Goal: Task Accomplishment & Management: Manage account settings

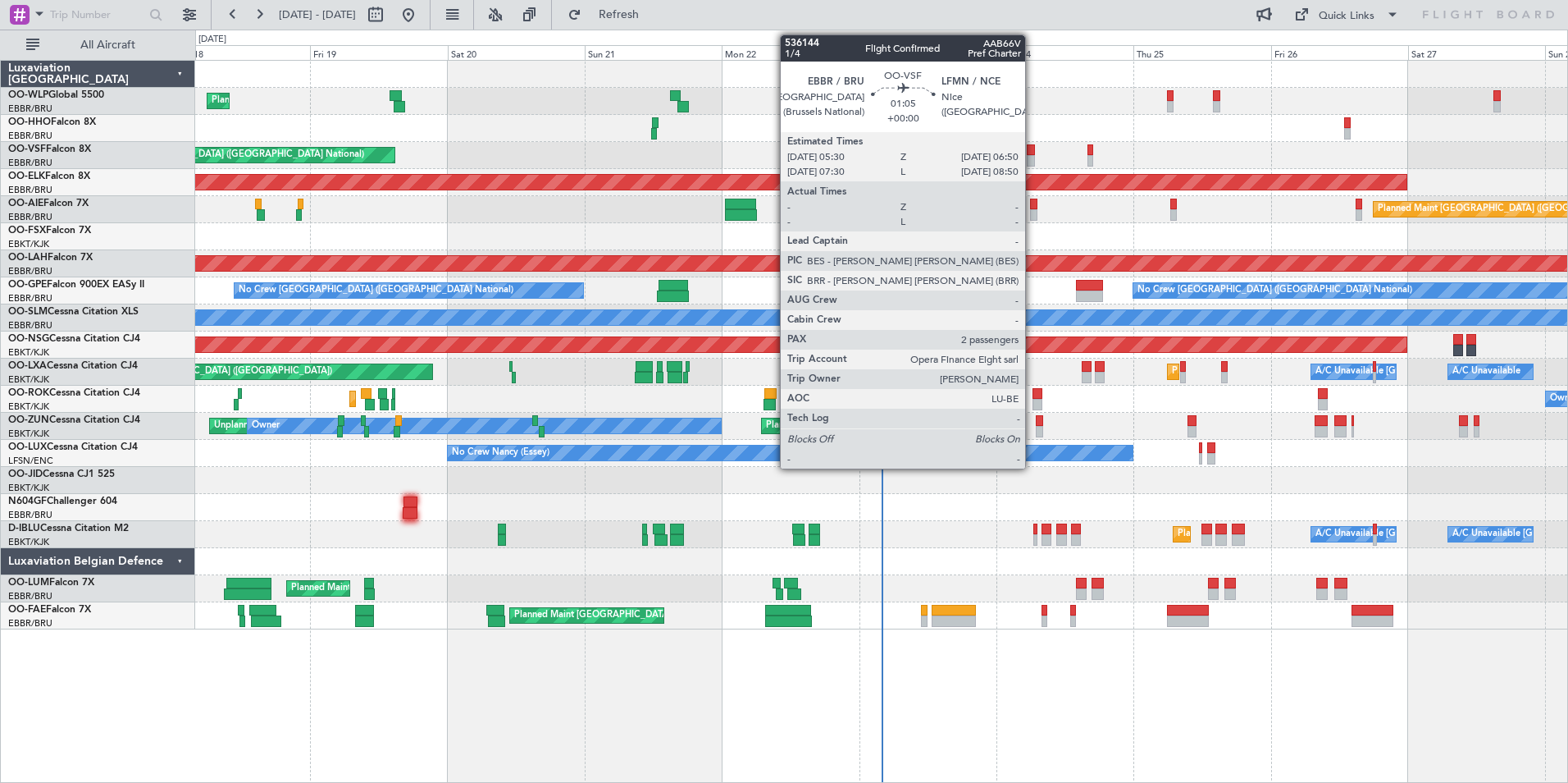
click at [1032, 157] on div at bounding box center [1030, 161] width 8 height 12
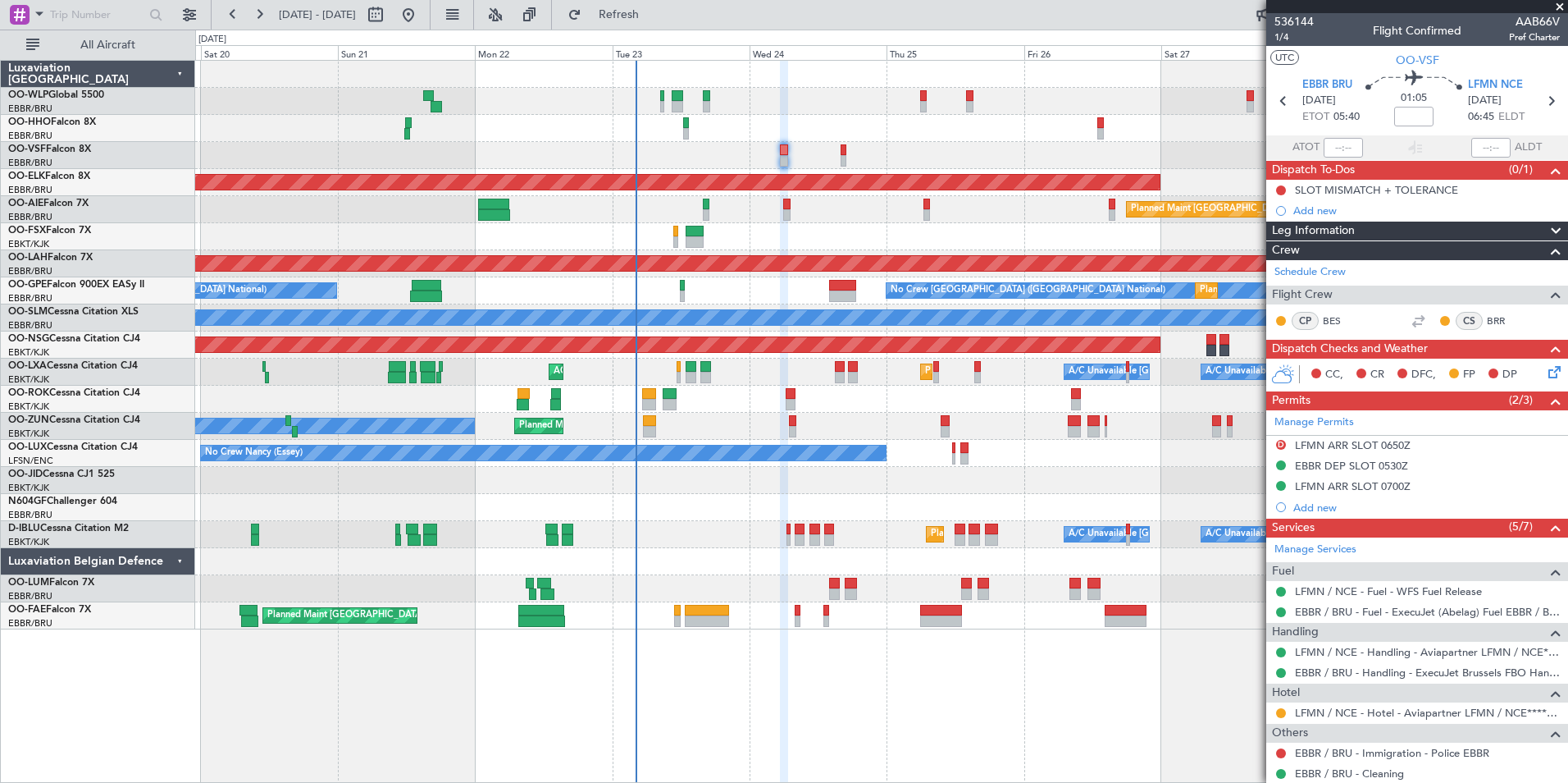
click at [770, 255] on div "Planned Maint [PERSON_NAME]-[GEOGRAPHIC_DATA][PERSON_NAME] ([GEOGRAPHIC_DATA][P…" at bounding box center [880, 264] width 1372 height 27
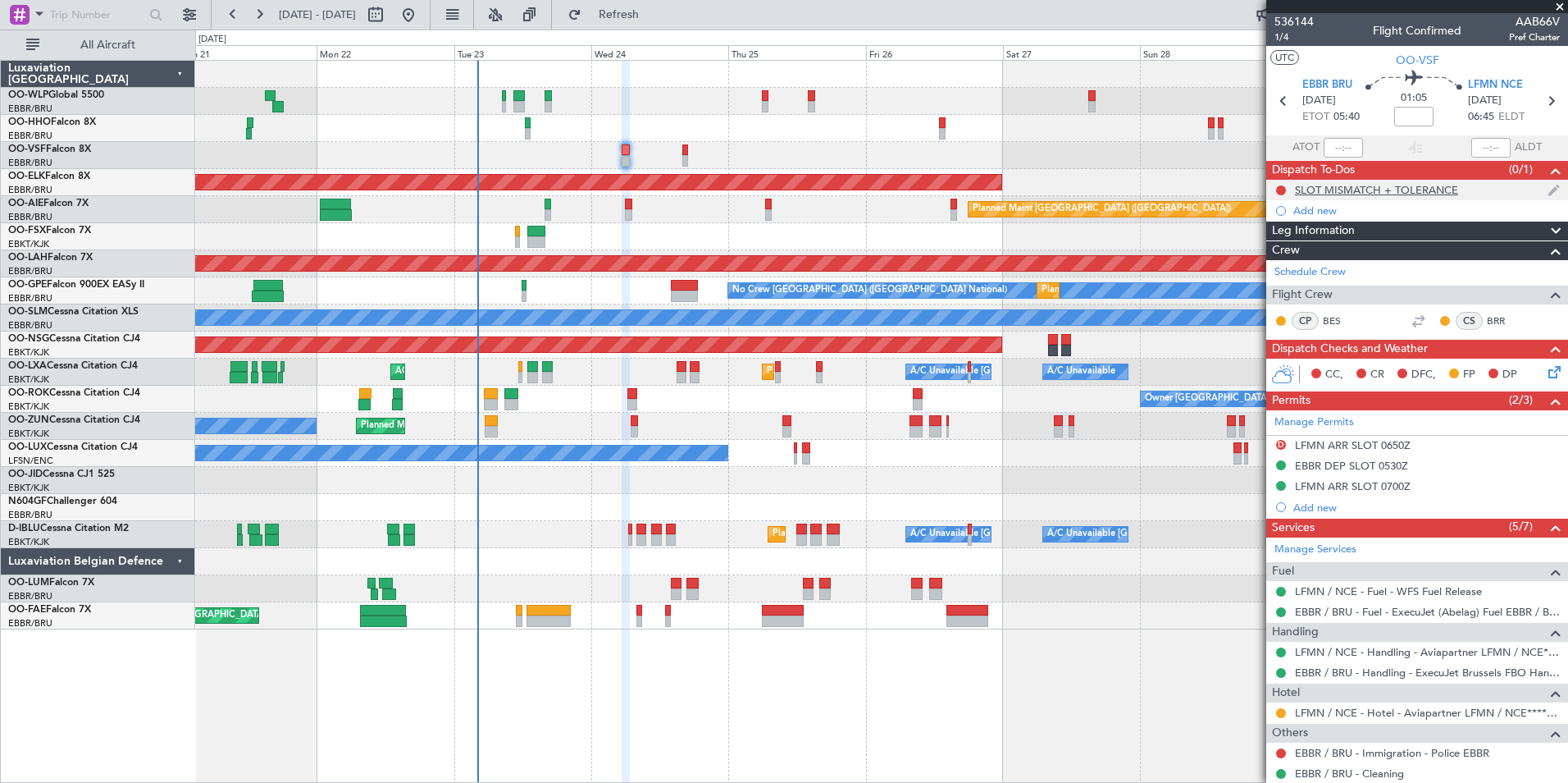
click at [1441, 188] on div "SLOT MISMATCH + TOLERANCE" at bounding box center [1376, 190] width 164 height 14
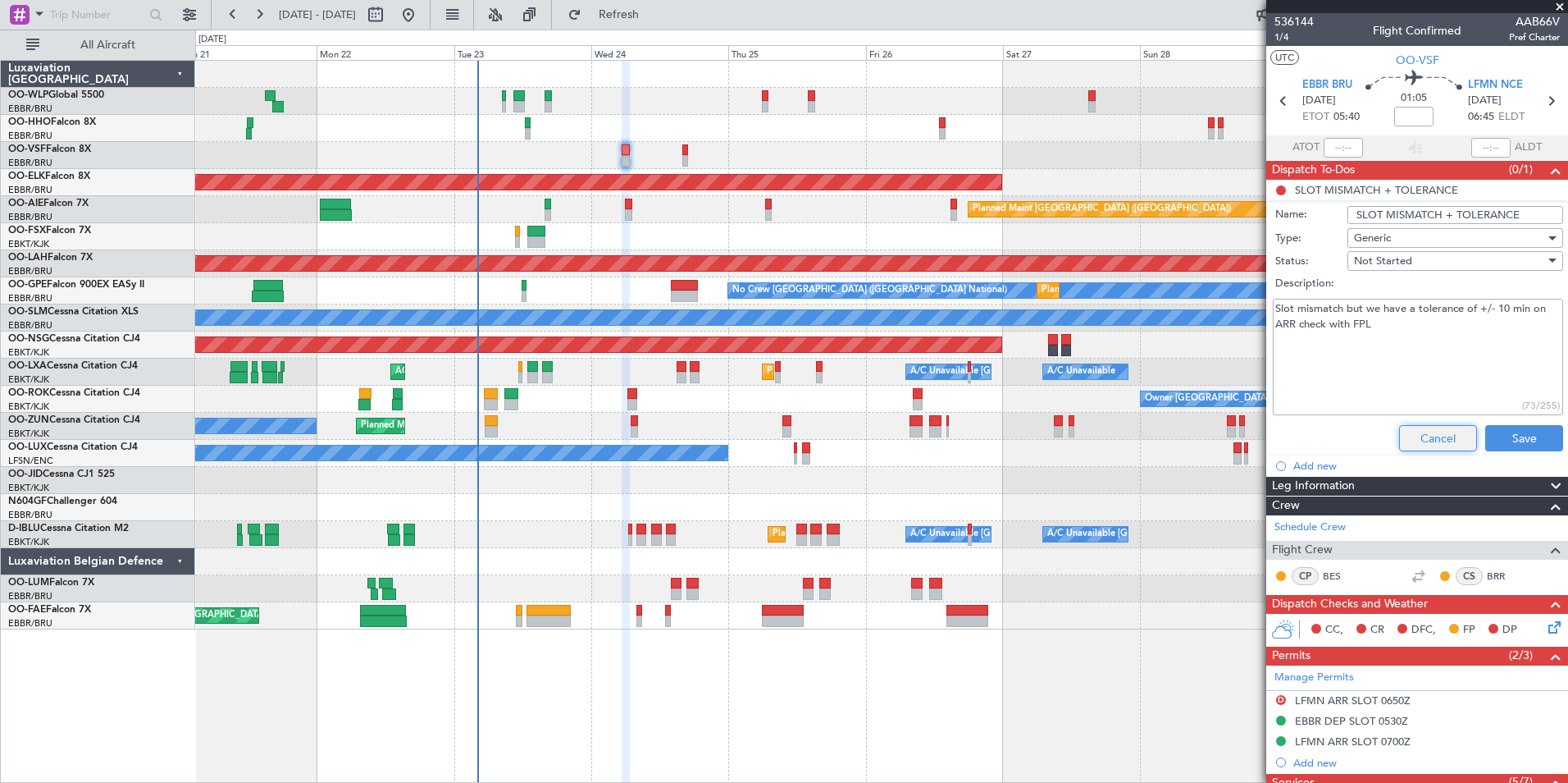
click at [1432, 434] on button "Cancel" at bounding box center [1439, 438] width 78 height 26
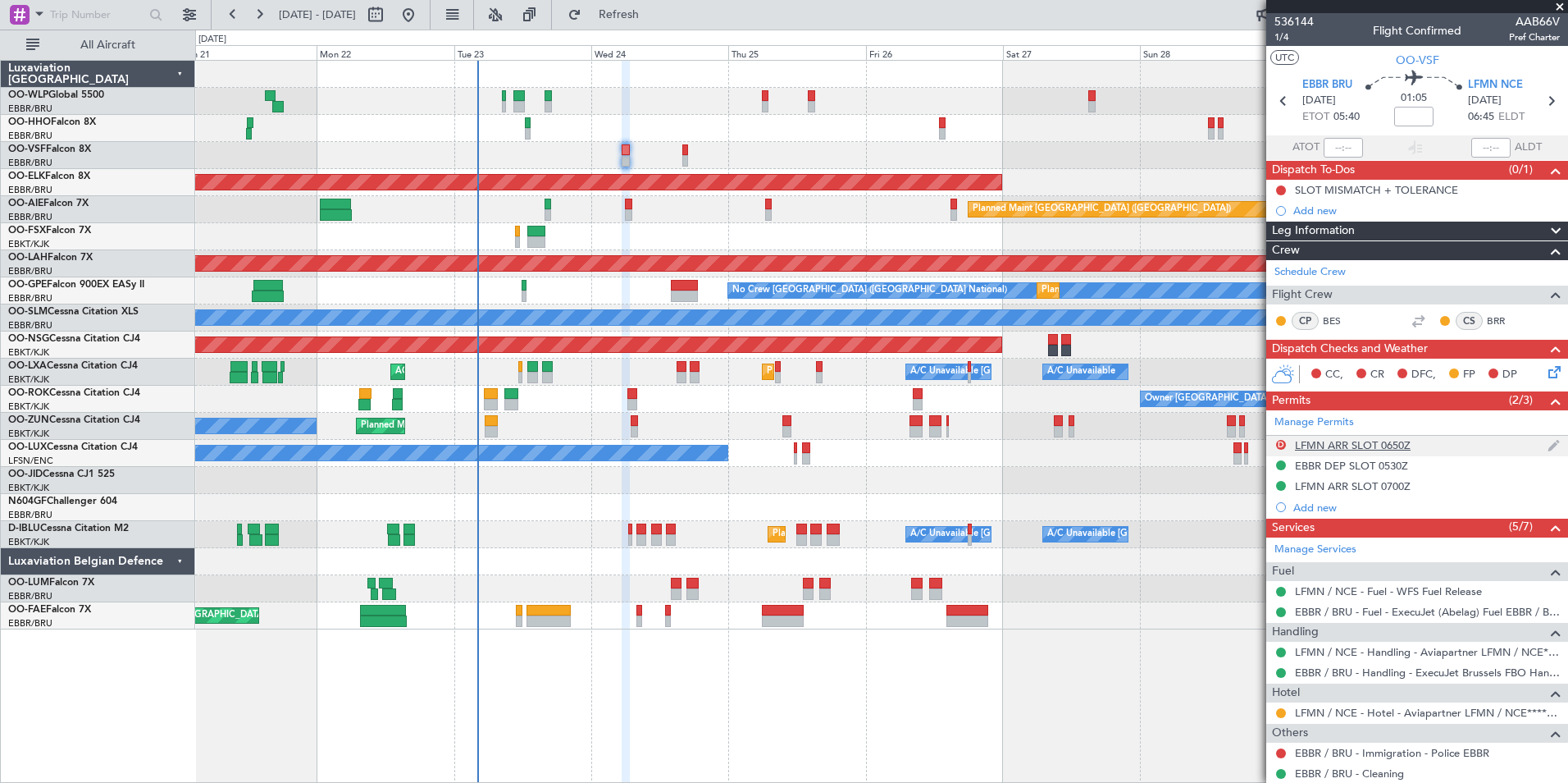
click at [1222, 354] on div "Planned Maint [GEOGRAPHIC_DATA] ([GEOGRAPHIC_DATA])" at bounding box center [880, 345] width 1372 height 27
click at [1545, 376] on icon at bounding box center [1551, 368] width 13 height 13
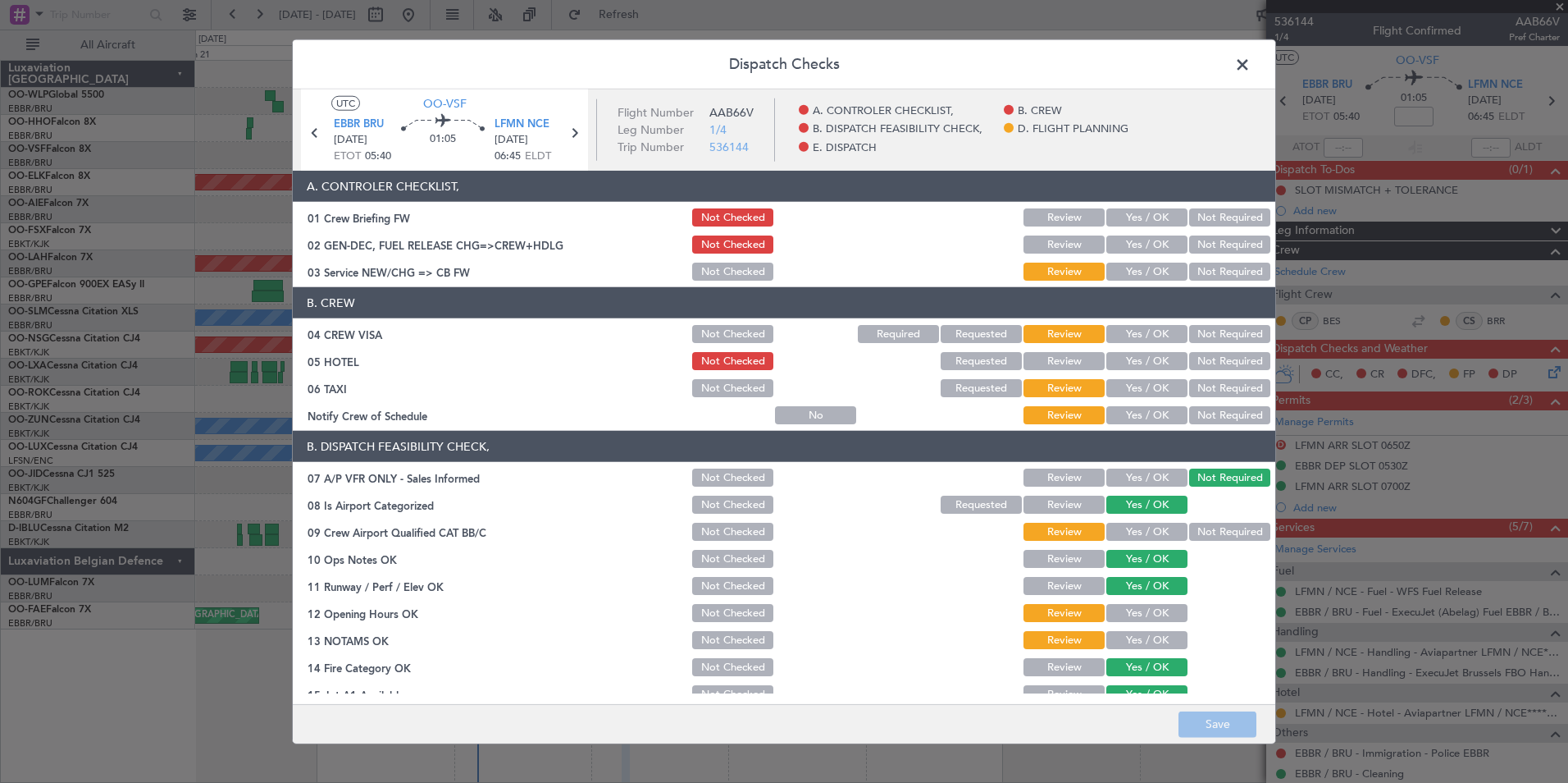
click at [1251, 63] on span at bounding box center [1251, 69] width 0 height 32
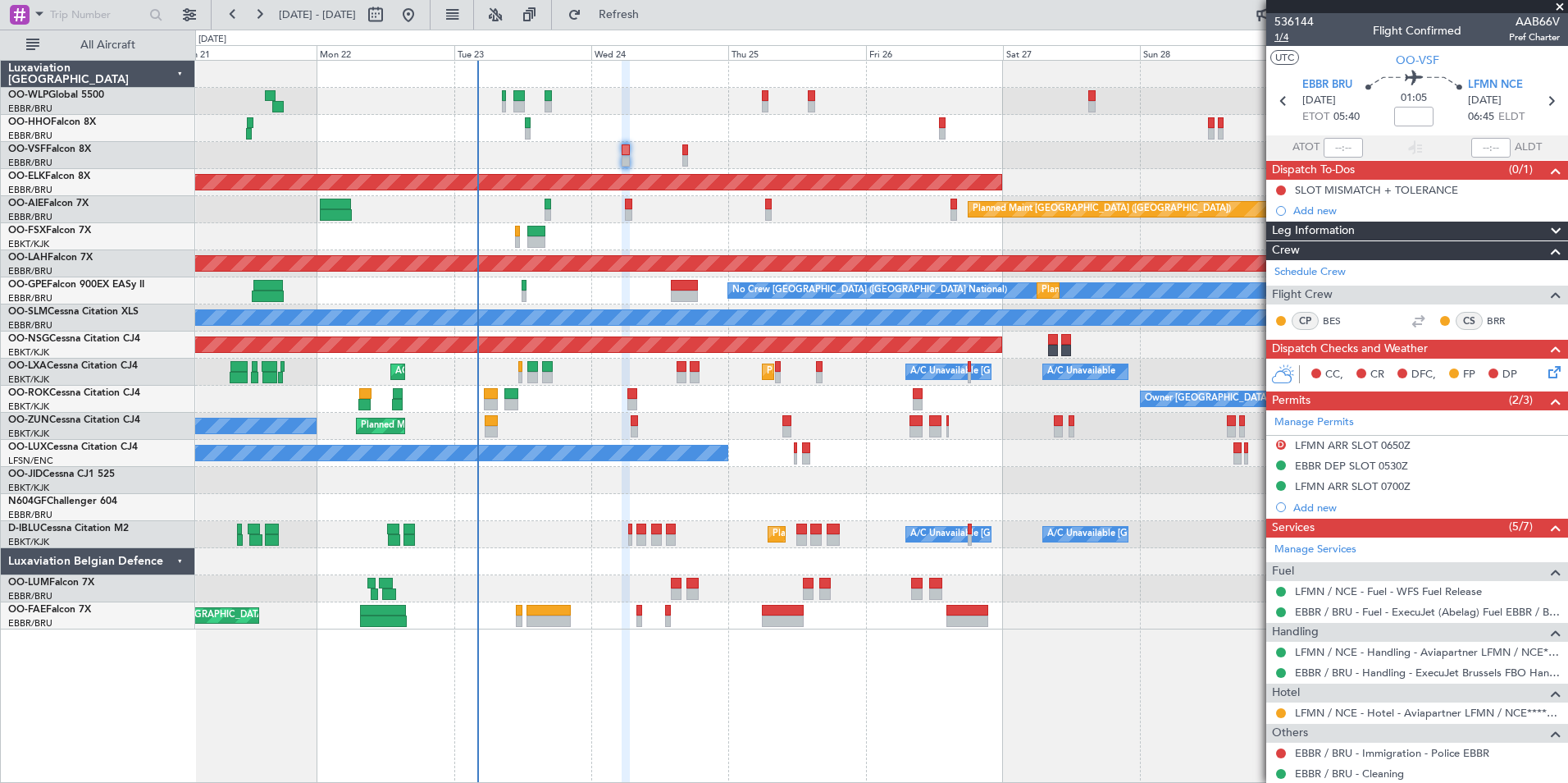
click at [1276, 34] on span "1/4" at bounding box center [1294, 37] width 39 height 14
click at [1309, 757] on link "EBBR / BRU - Immigration - Police EBBR" at bounding box center [1392, 753] width 194 height 14
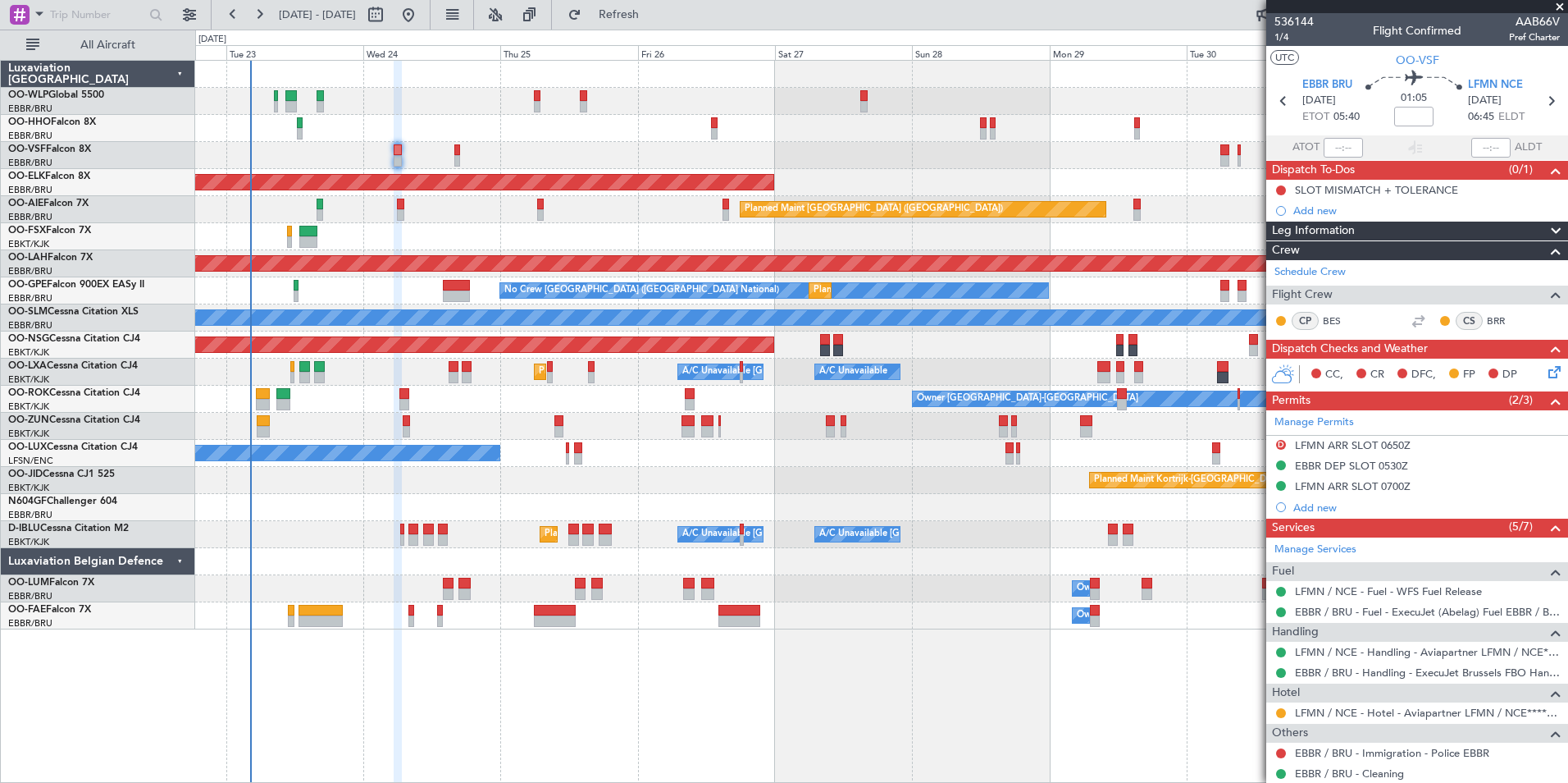
click at [818, 217] on div "Planned Maint [GEOGRAPHIC_DATA] ([GEOGRAPHIC_DATA])" at bounding box center [923, 209] width 366 height 17
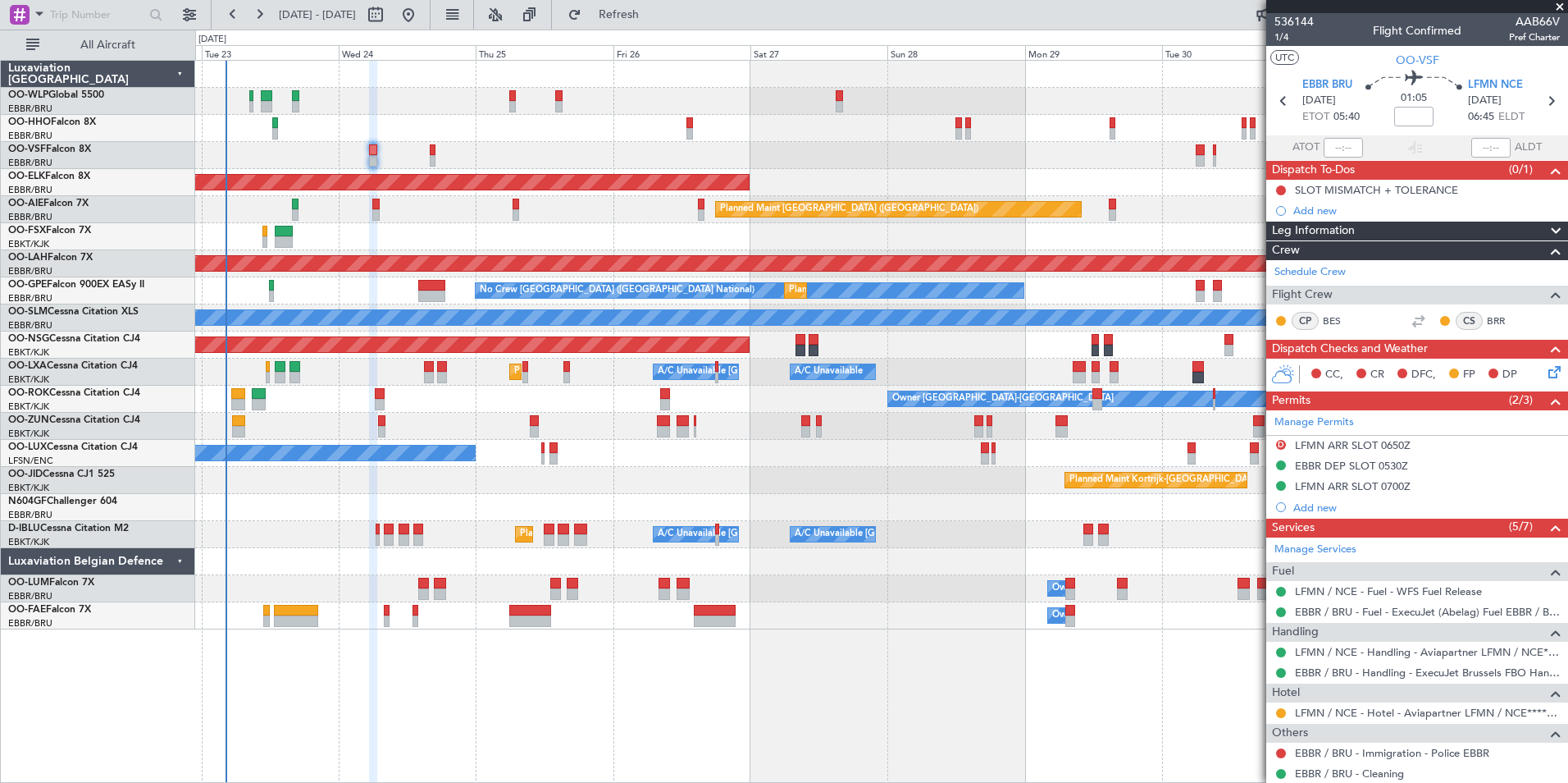
click at [547, 176] on div "Planned Maint Kortrijk-[GEOGRAPHIC_DATA]" at bounding box center [880, 182] width 1372 height 27
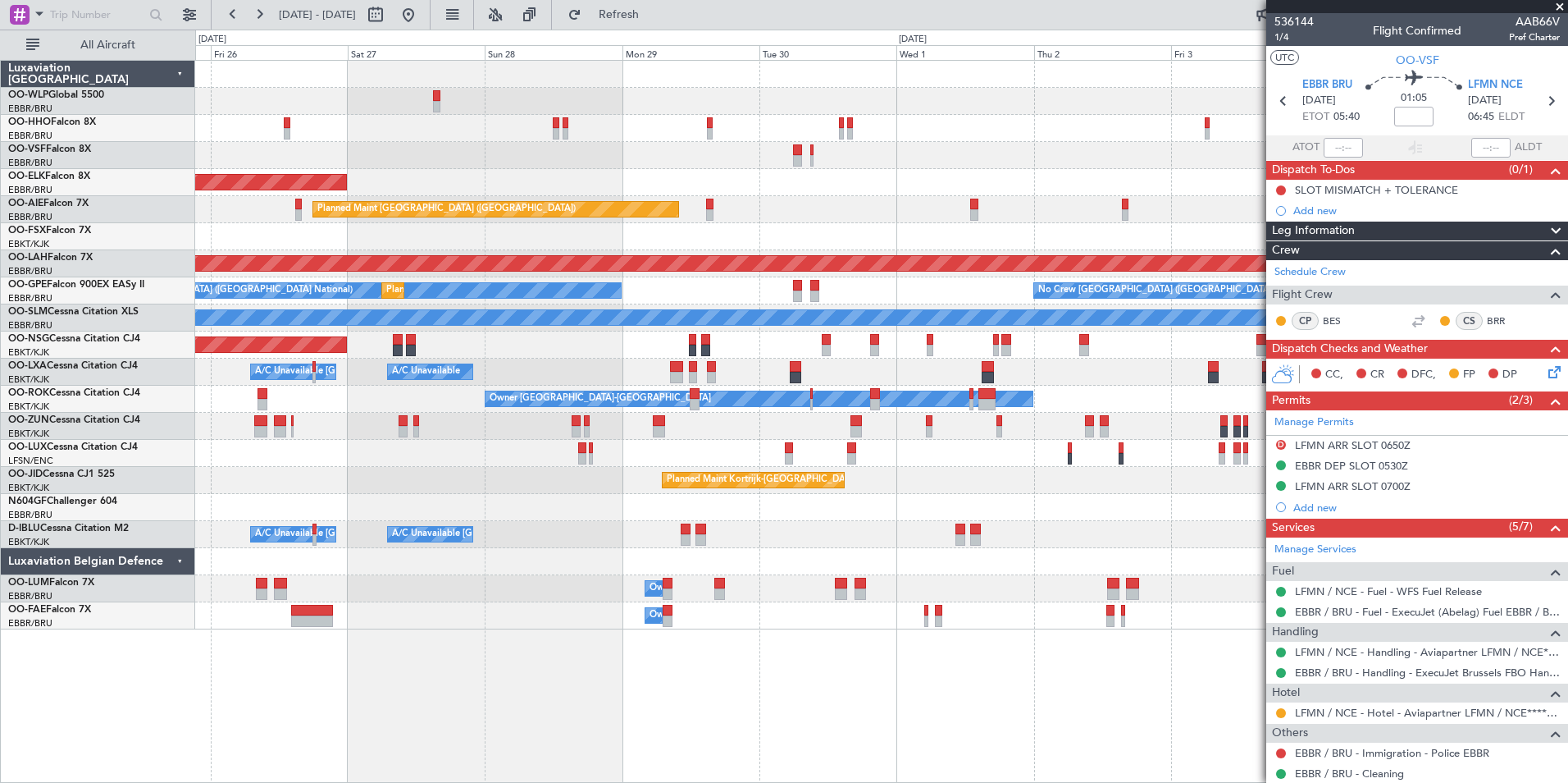
click at [642, 207] on div "Planned Maint [GEOGRAPHIC_DATA] ([GEOGRAPHIC_DATA])" at bounding box center [880, 210] width 1372 height 27
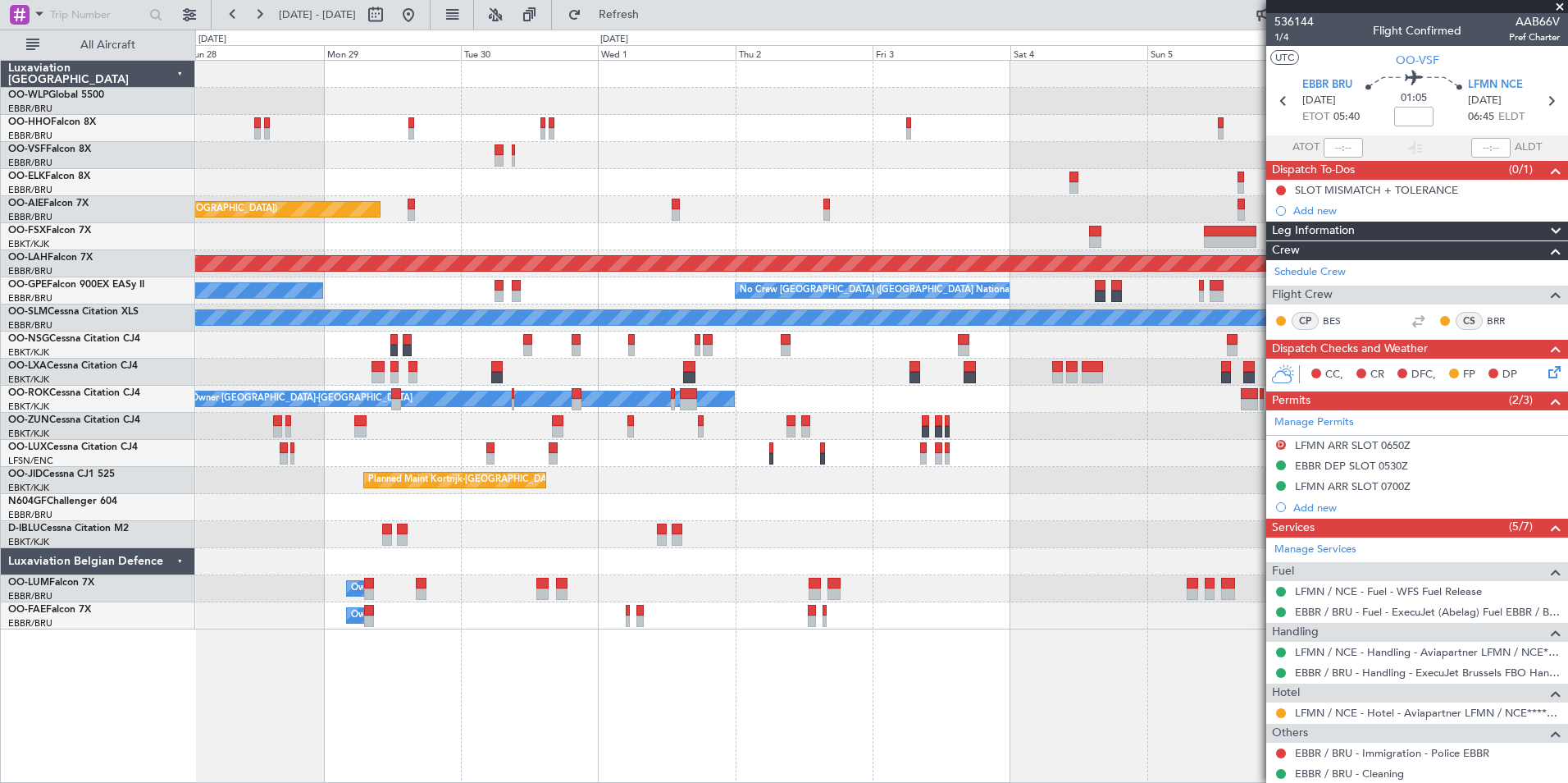
click at [567, 195] on div "Planned Maint Kortrijk-[GEOGRAPHIC_DATA]" at bounding box center [880, 182] width 1372 height 27
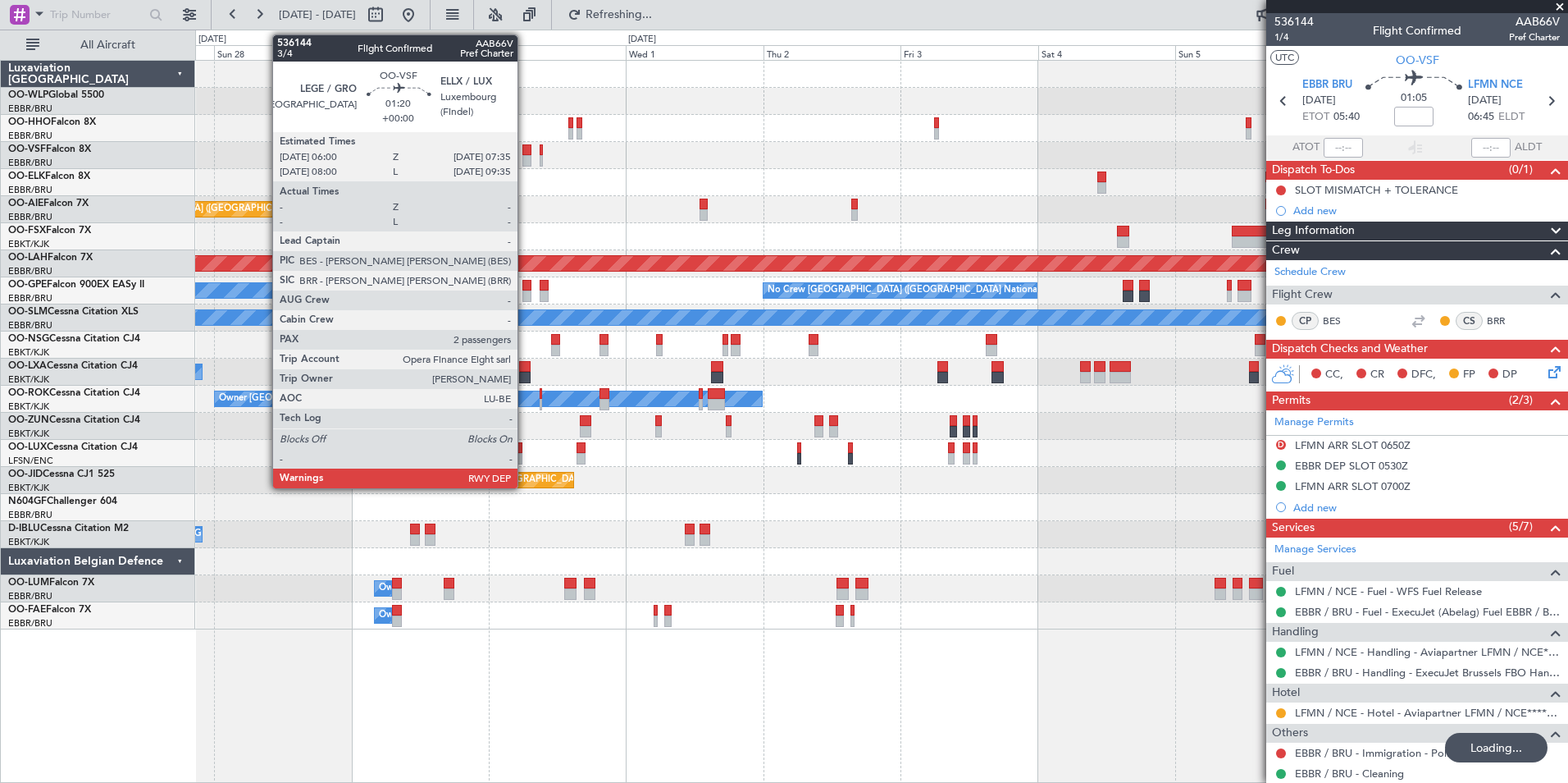
click at [525, 159] on div at bounding box center [527, 161] width 10 height 12
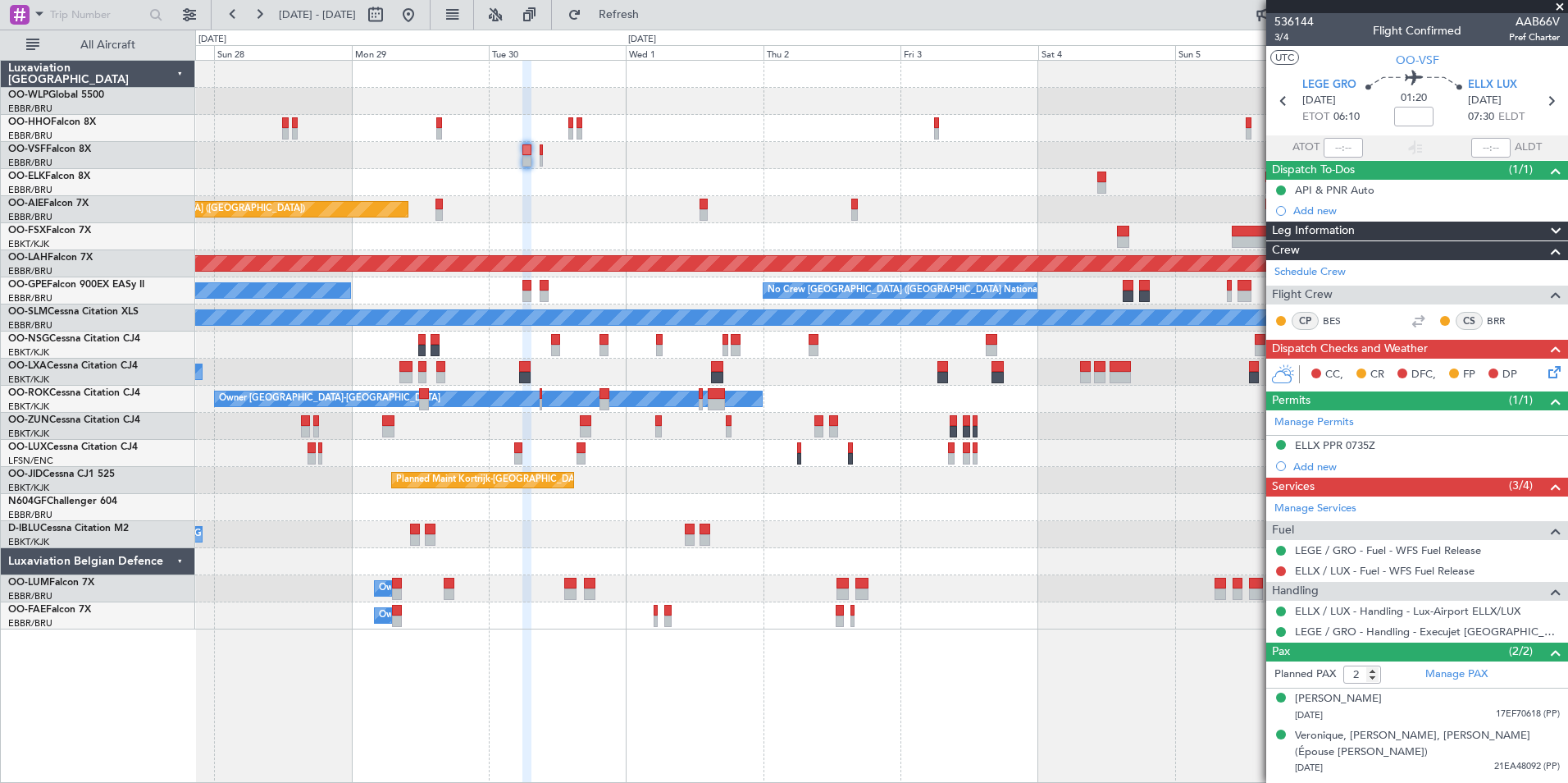
click at [667, 27] on fb-refresh-button "Refresh" at bounding box center [609, 15] width 115 height 29
click at [658, 25] on button "Refresh" at bounding box center [609, 15] width 98 height 26
click at [890, 187] on div "Planned Maint Kortrijk-Wevelgem Planned Maint London (Farnborough) Planned Main…" at bounding box center [880, 345] width 1372 height 568
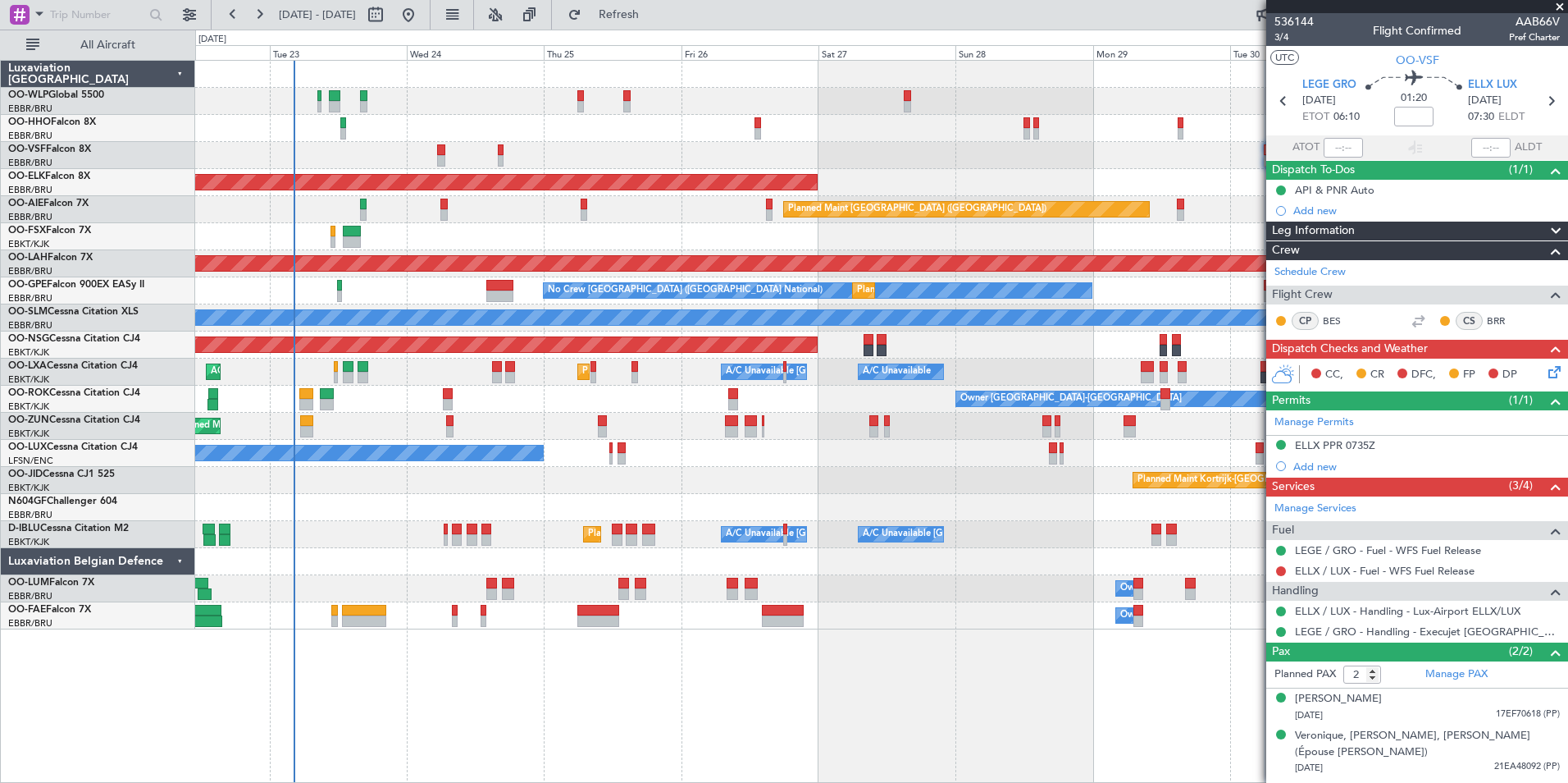
click at [916, 169] on div "Planned Maint Kortrijk-Wevelgem Planned Maint London (Farnborough) Planned Main…" at bounding box center [880, 345] width 1372 height 568
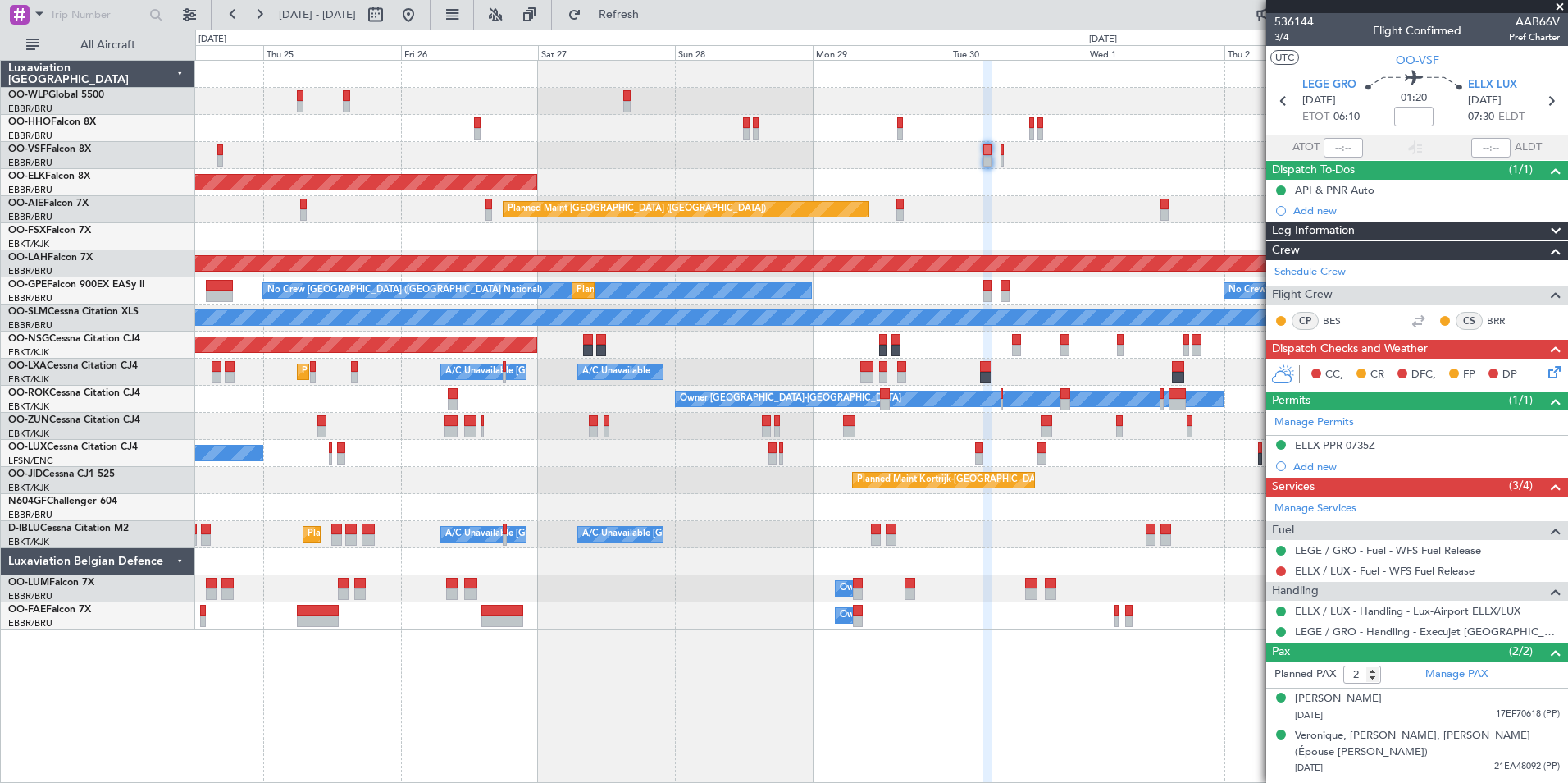
click at [645, 199] on div "Planned Maint Kortrijk-Wevelgem Planned Maint London (Farnborough) Planned Main…" at bounding box center [880, 345] width 1372 height 568
click at [1344, 572] on link "ELLX / LUX - Fuel - WFS Fuel Release" at bounding box center [1384, 570] width 179 height 14
click at [653, 20] on span "Refresh" at bounding box center [619, 15] width 69 height 12
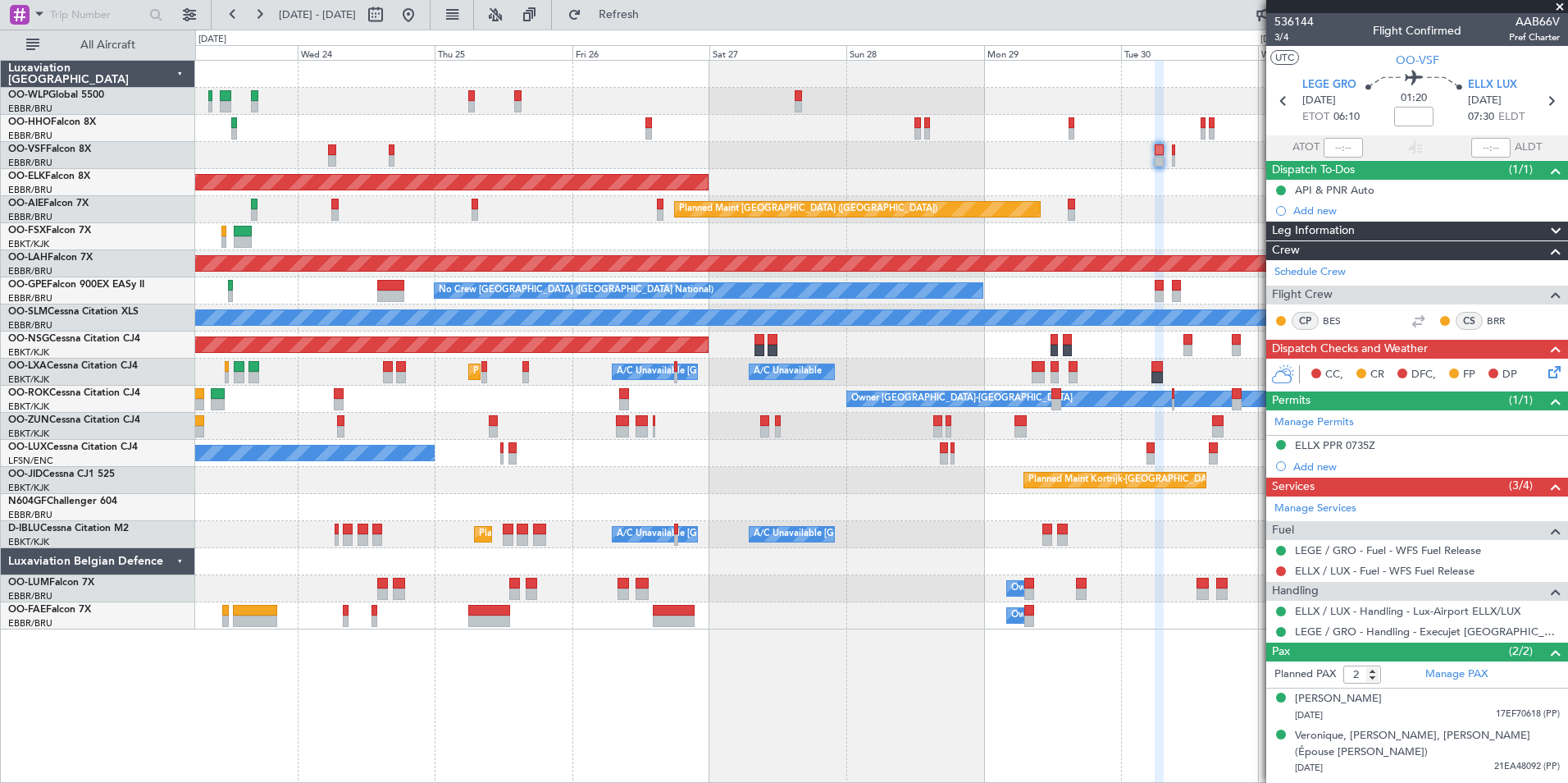
click at [494, 145] on div at bounding box center [880, 156] width 1372 height 27
click at [438, 149] on div at bounding box center [880, 156] width 1372 height 27
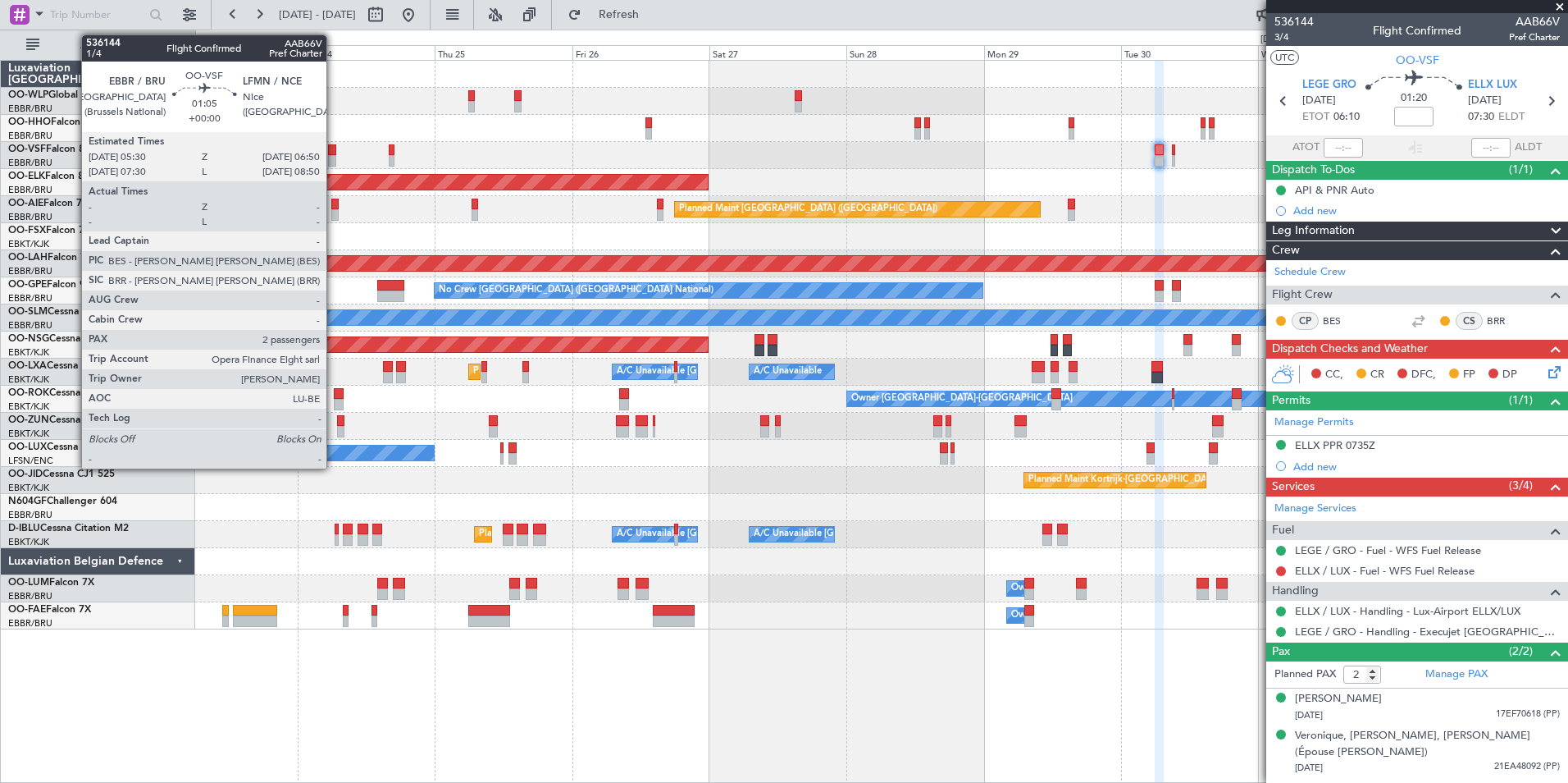
click at [334, 157] on div at bounding box center [332, 161] width 8 height 12
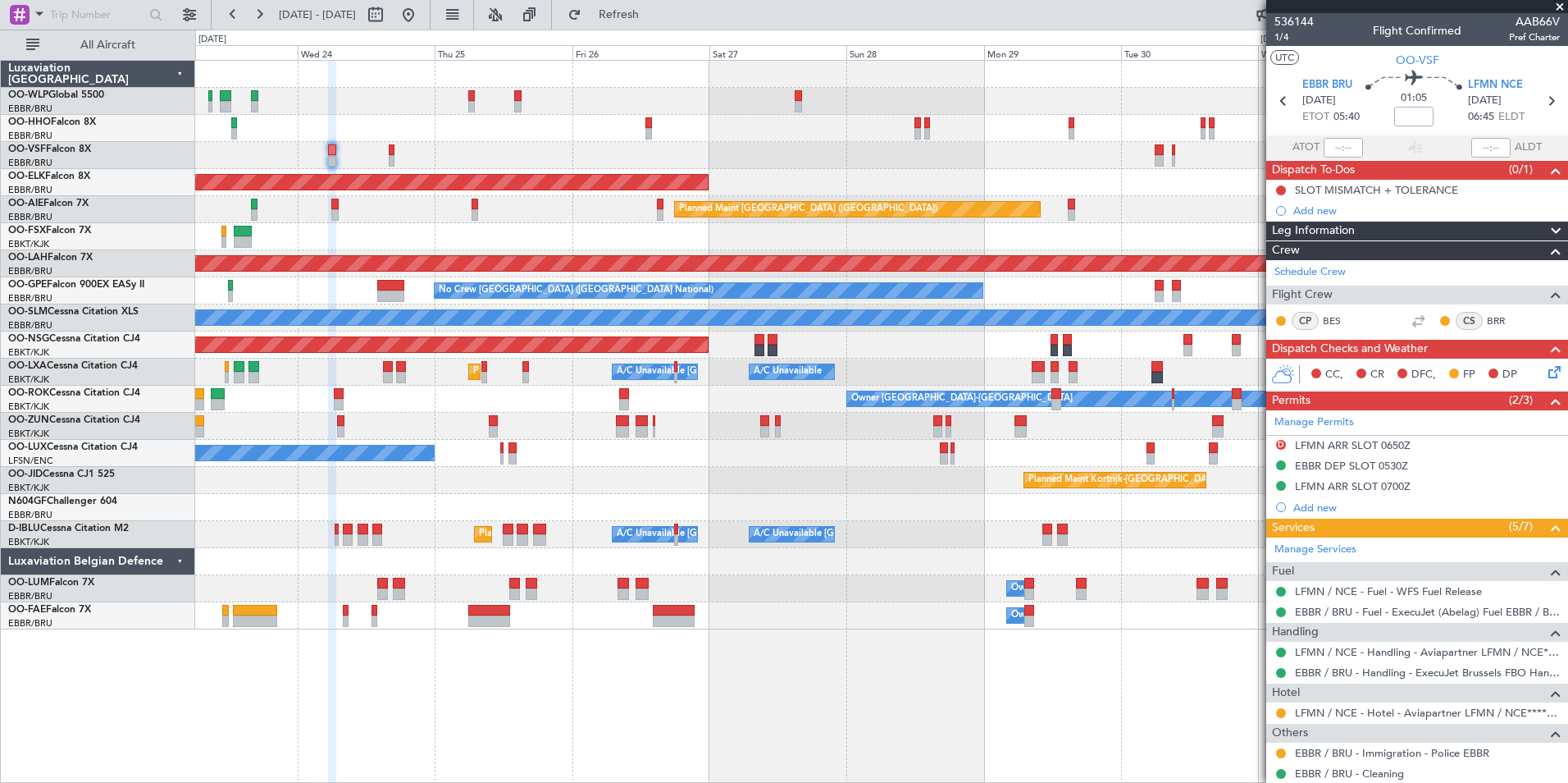
drag, startPoint x: 1409, startPoint y: 102, endPoint x: 1415, endPoint y: 112, distance: 11.7
click at [1409, 107] on body "23 Sep 2025 - 03 Oct 2025 Refresh Quick Links All Aircraft Planned Maint Kortri…" at bounding box center [784, 391] width 1568 height 783
drag, startPoint x: 1415, startPoint y: 112, endPoint x: 1402, endPoint y: 111, distance: 13.0
click at [1402, 111] on input at bounding box center [1414, 117] width 39 height 20
click at [1006, 98] on div at bounding box center [880, 102] width 1372 height 27
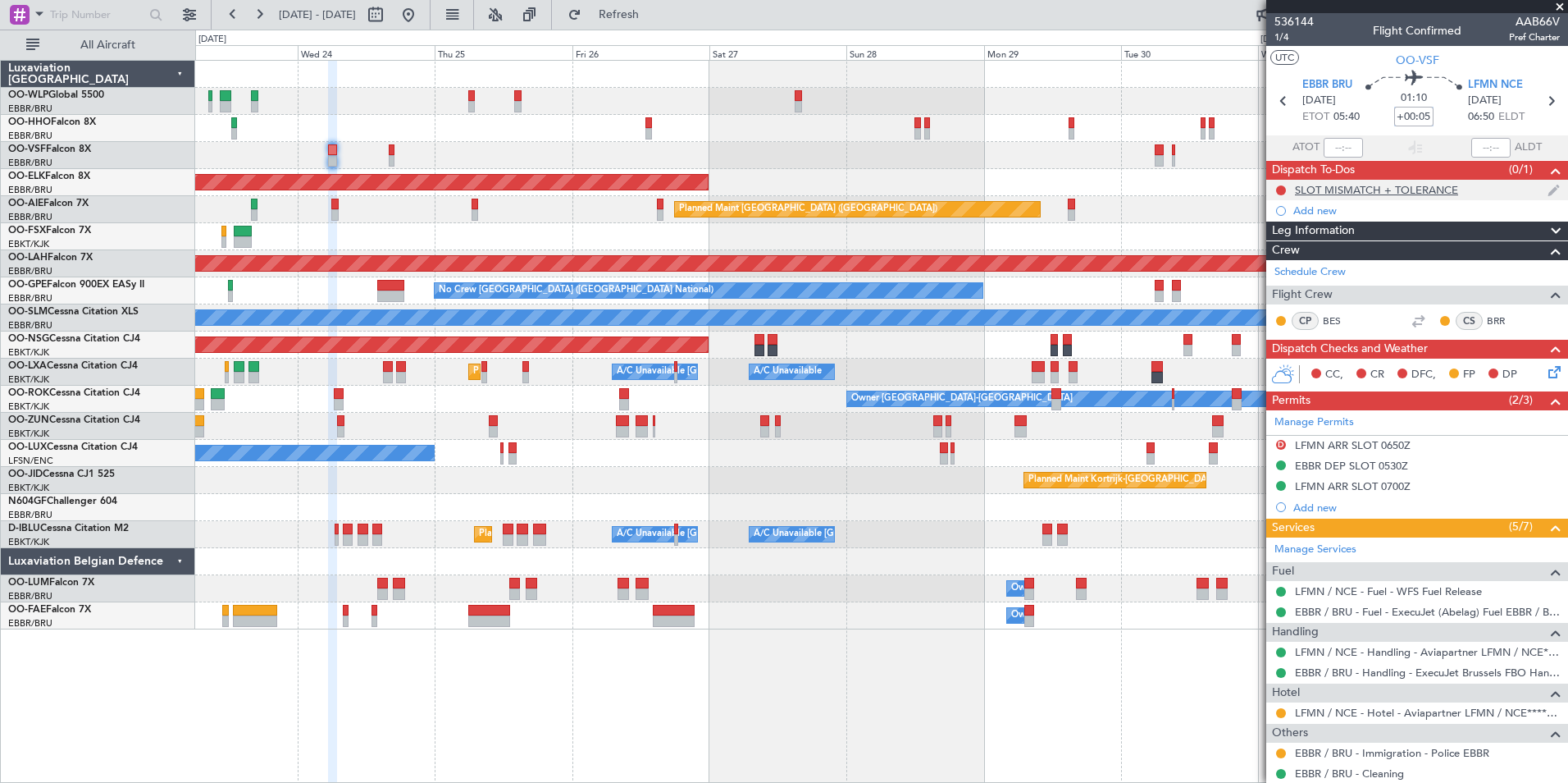
type input "+00:05"
click at [1281, 752] on button at bounding box center [1281, 754] width 10 height 10
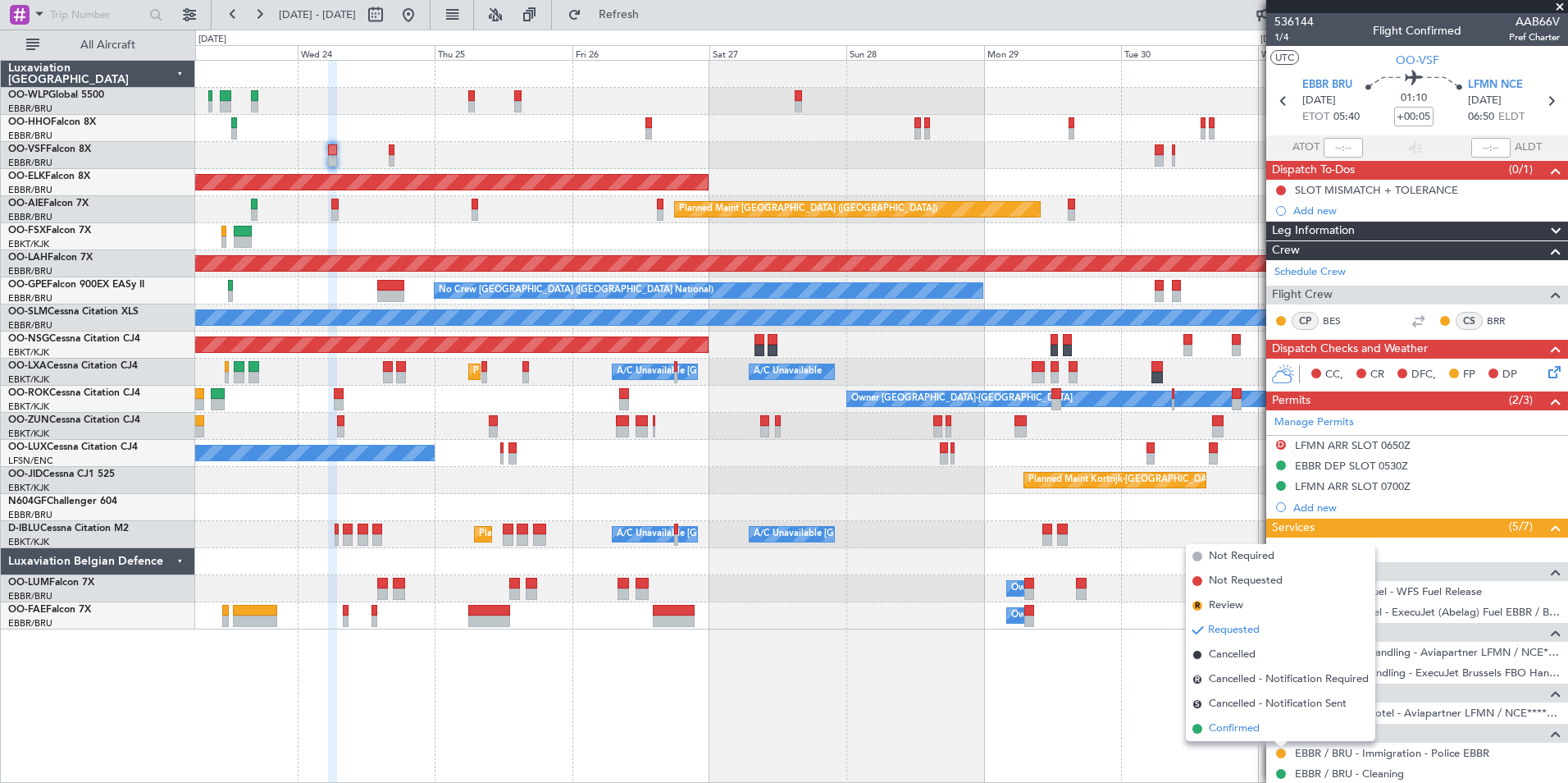
click at [1238, 725] on span "Confirmed" at bounding box center [1234, 728] width 51 height 17
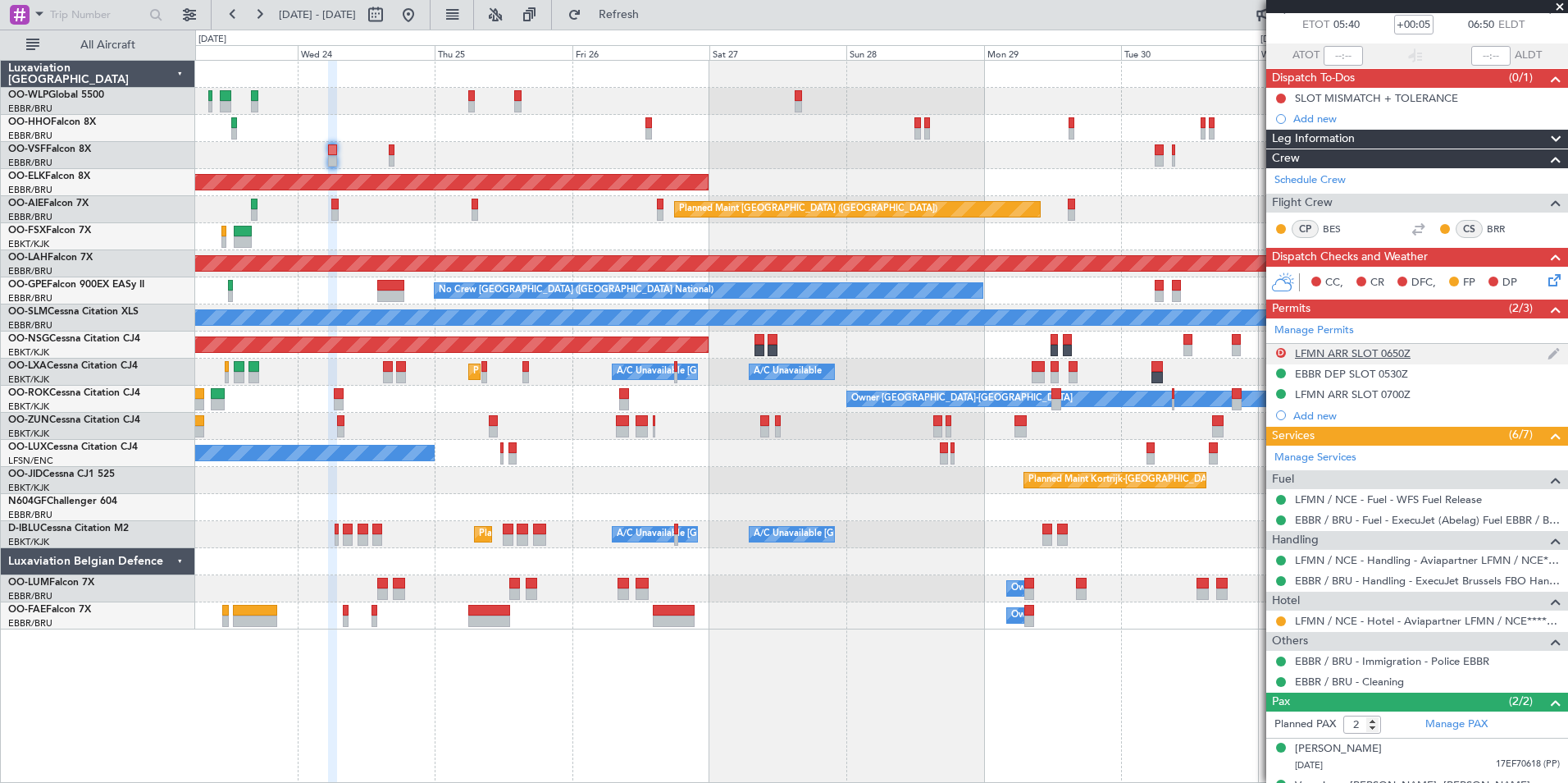
scroll to position [137, 0]
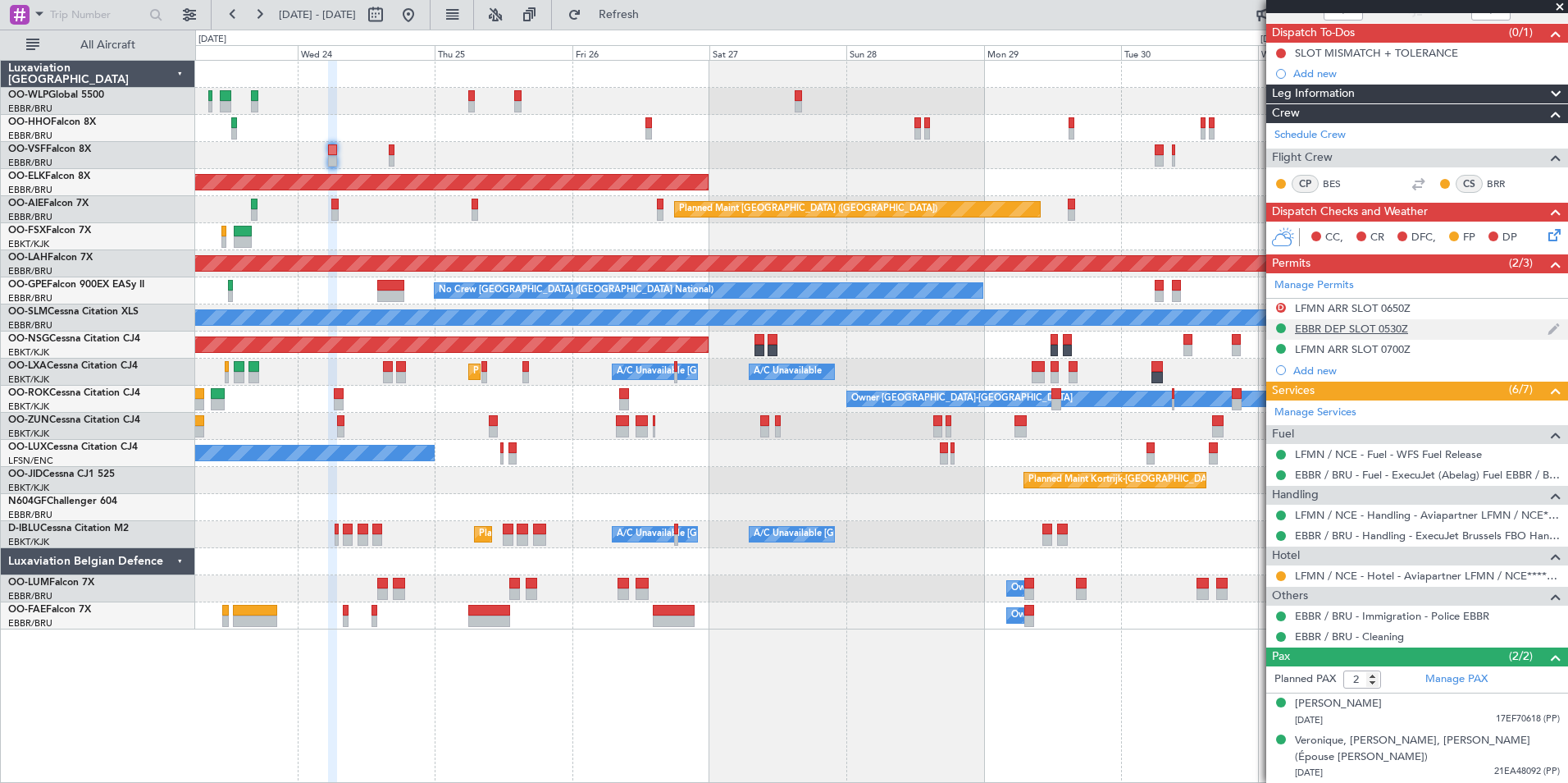
click at [1366, 329] on div "EBBR DEP SLOT 0530Z" at bounding box center [1352, 328] width 114 height 14
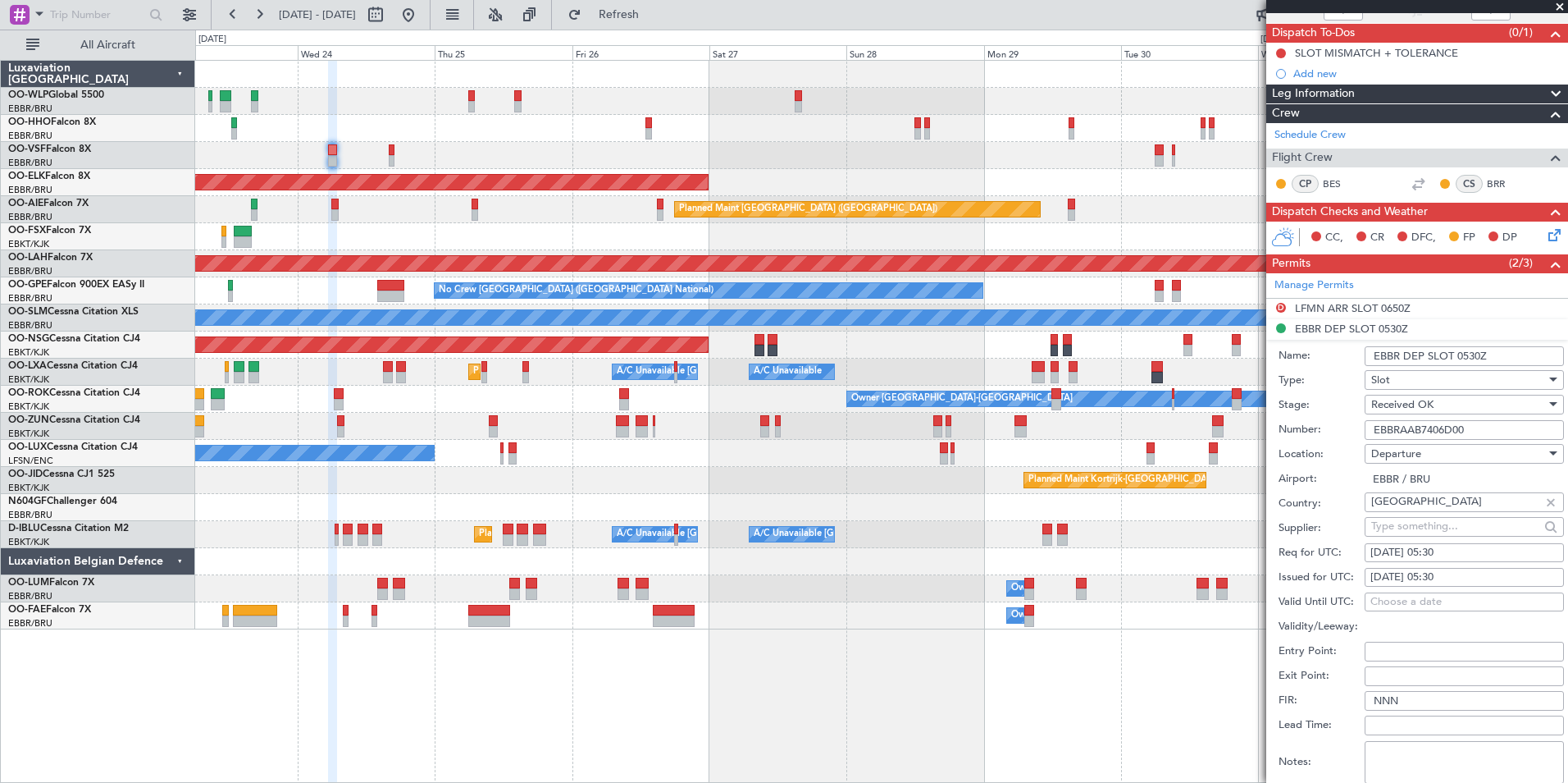
click at [1404, 421] on input "EBBRAAB7406D00" at bounding box center [1463, 430] width 199 height 20
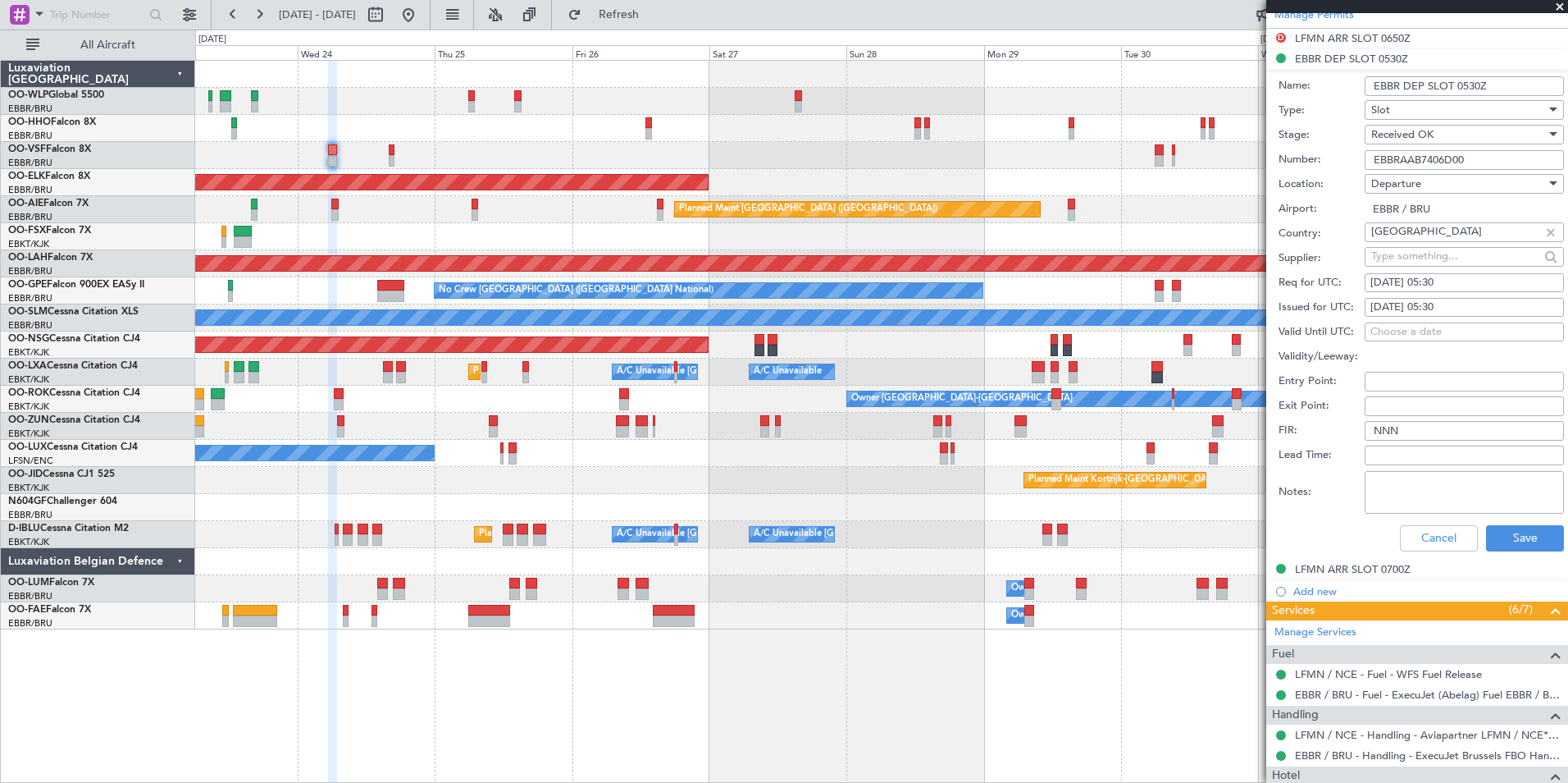
scroll to position [411, 0]
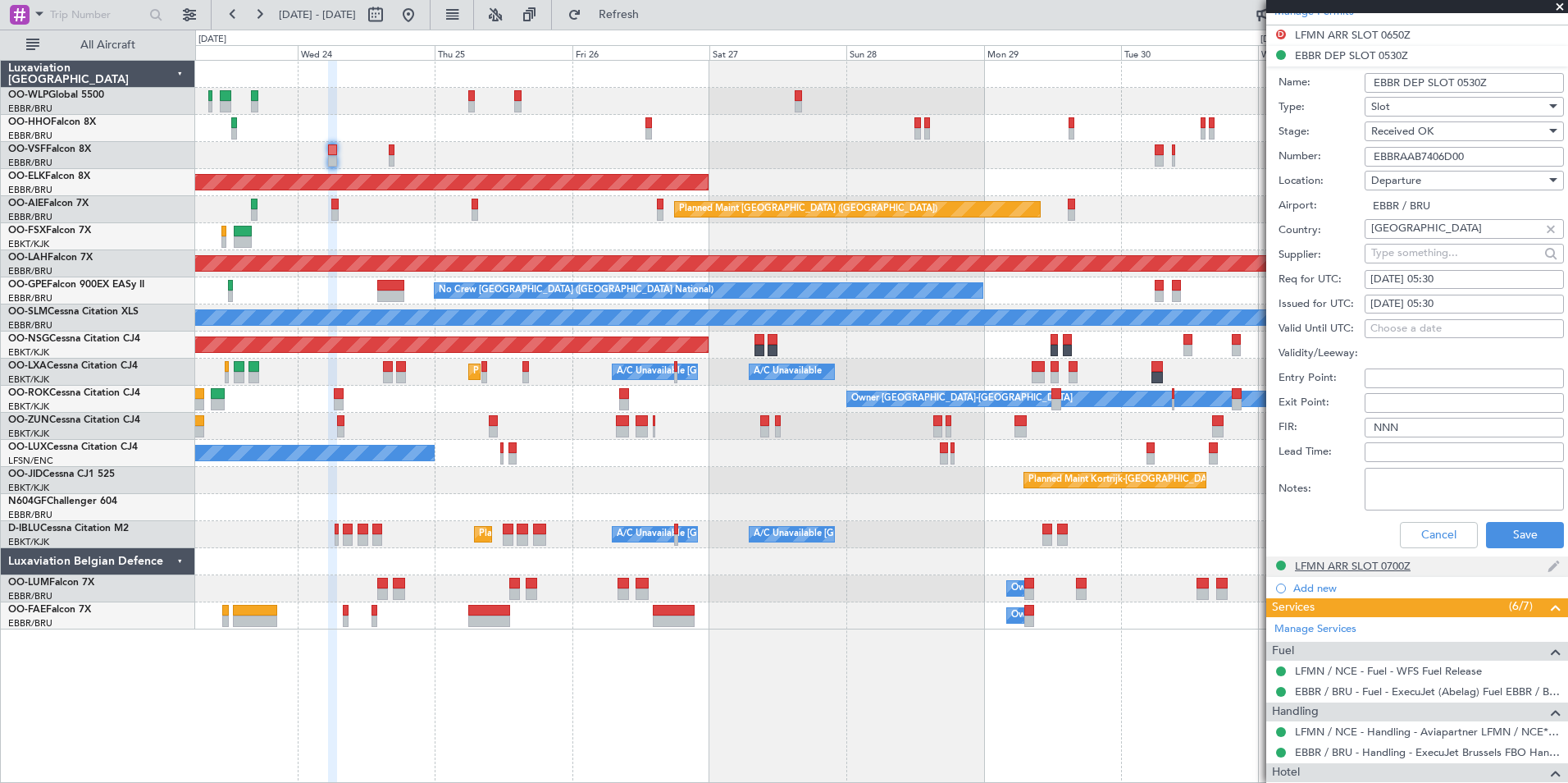
click at [1327, 564] on div "LFMN ARR SLOT 0700Z" at bounding box center [1353, 565] width 116 height 14
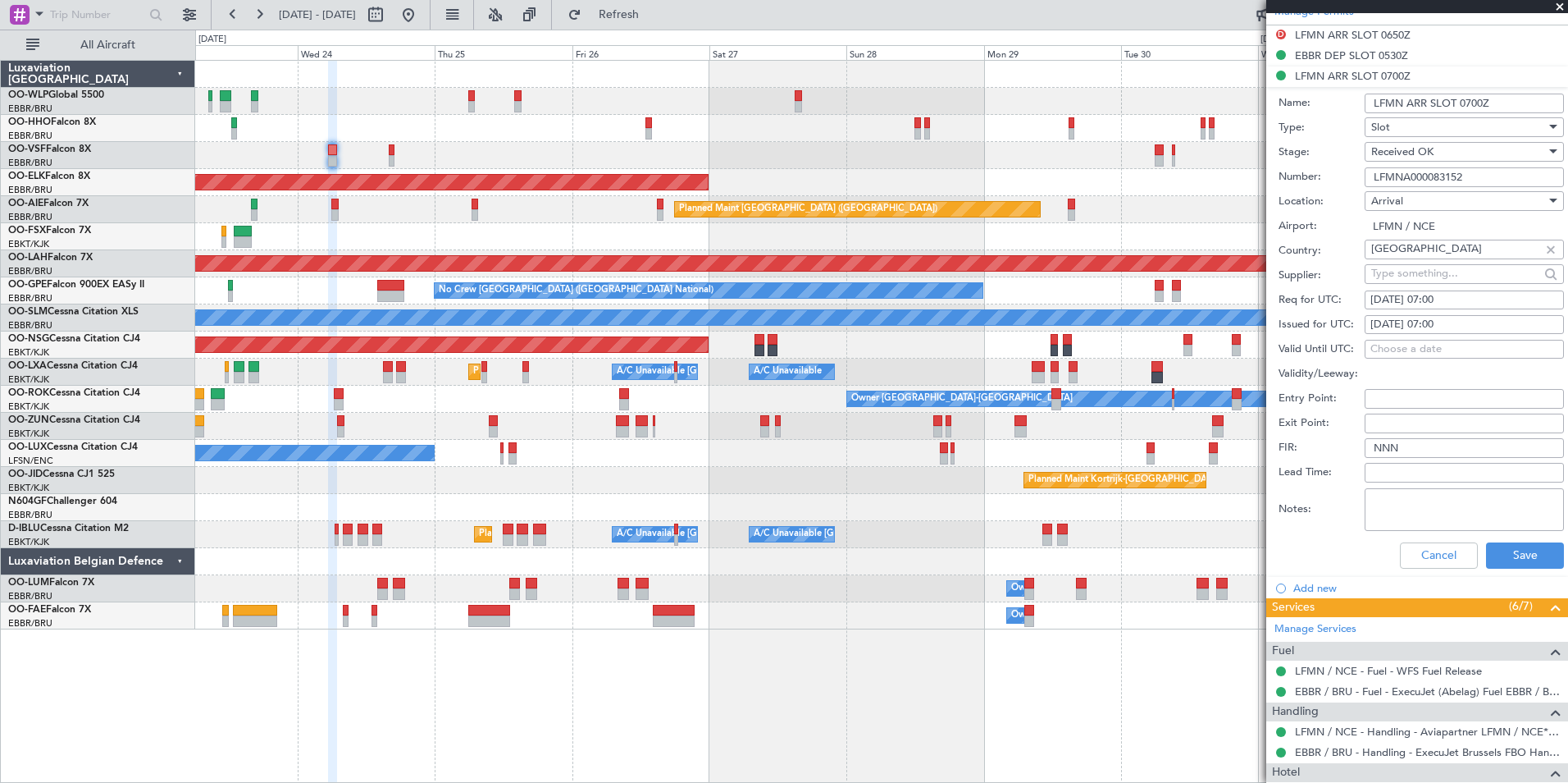
click at [1413, 174] on input "LFMNA000083152" at bounding box center [1463, 177] width 199 height 20
click at [1414, 174] on input "LFMNA000083152" at bounding box center [1463, 177] width 199 height 20
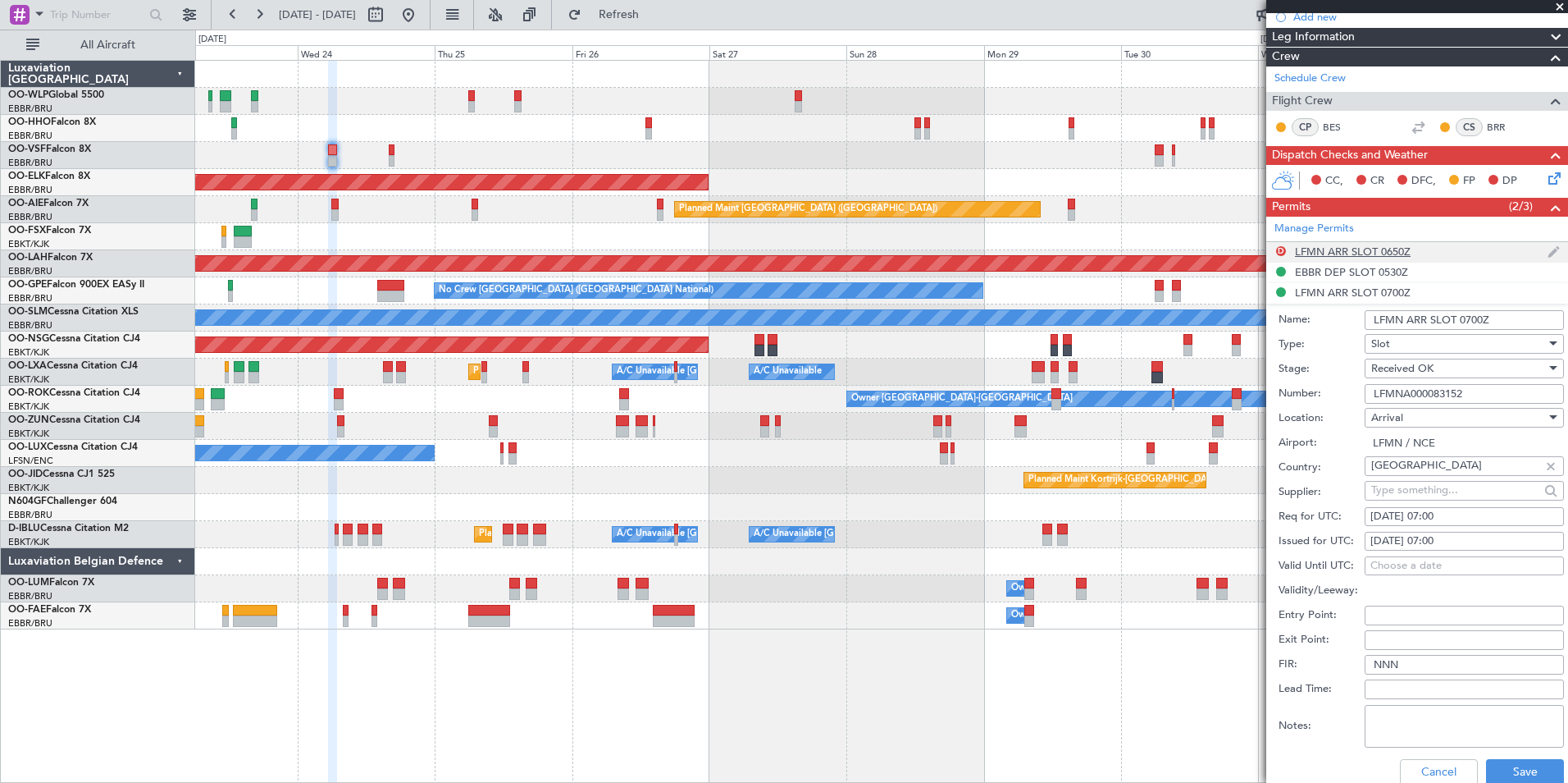
scroll to position [0, 0]
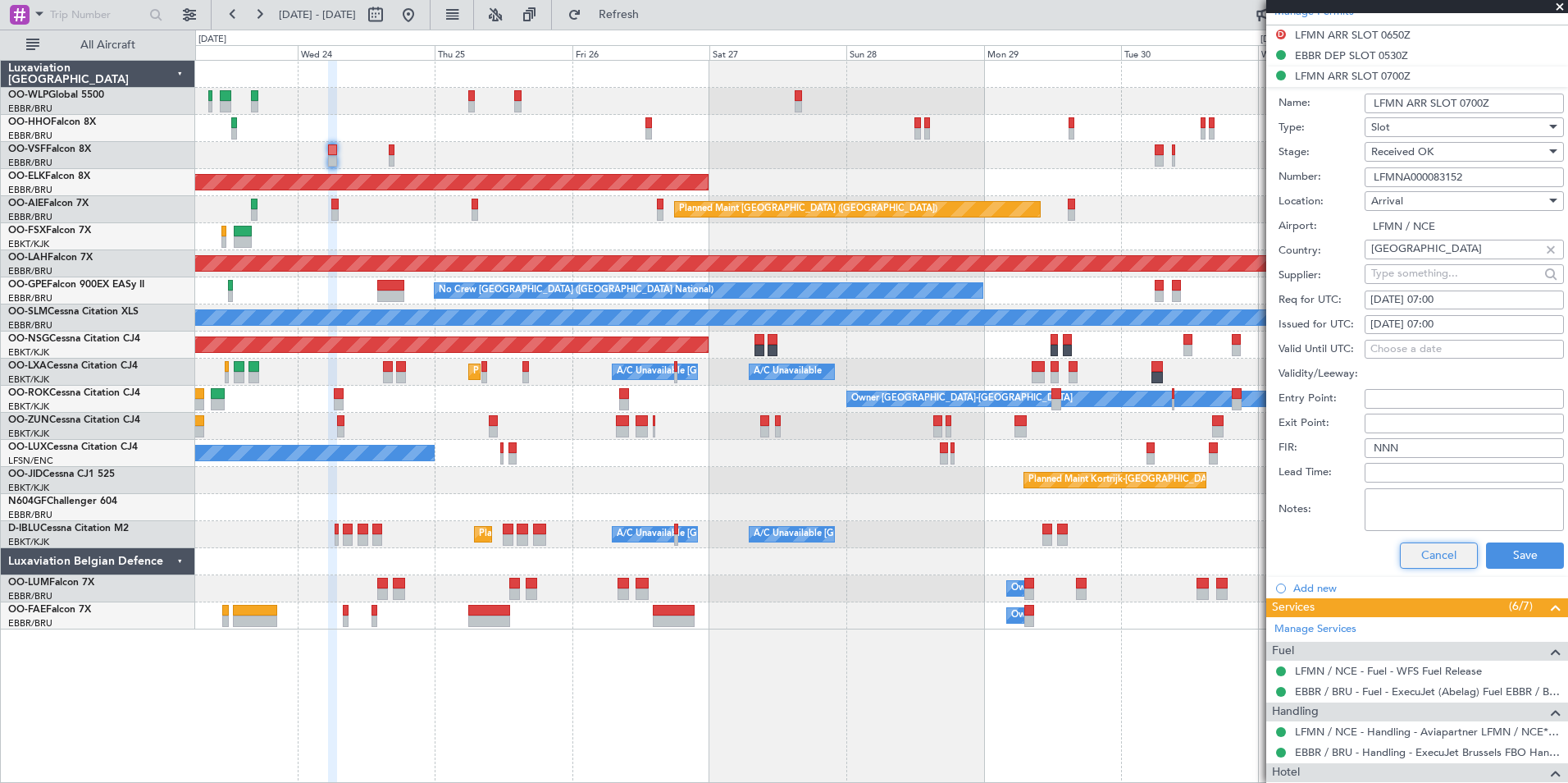
click at [1400, 553] on button "Cancel" at bounding box center [1439, 555] width 78 height 26
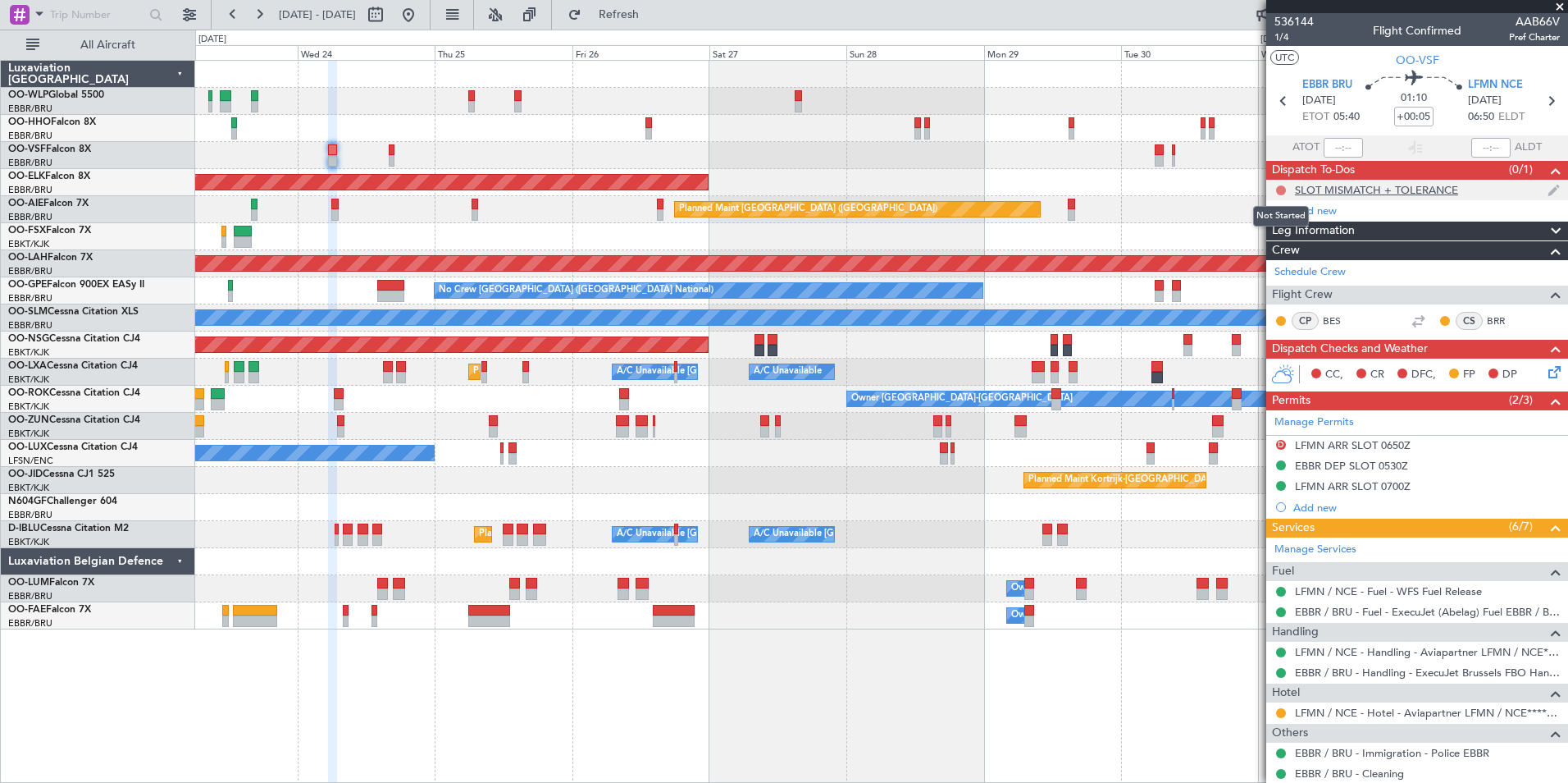
click at [1284, 192] on button at bounding box center [1281, 190] width 10 height 10
click at [1273, 269] on span "Completed" at bounding box center [1288, 263] width 54 height 17
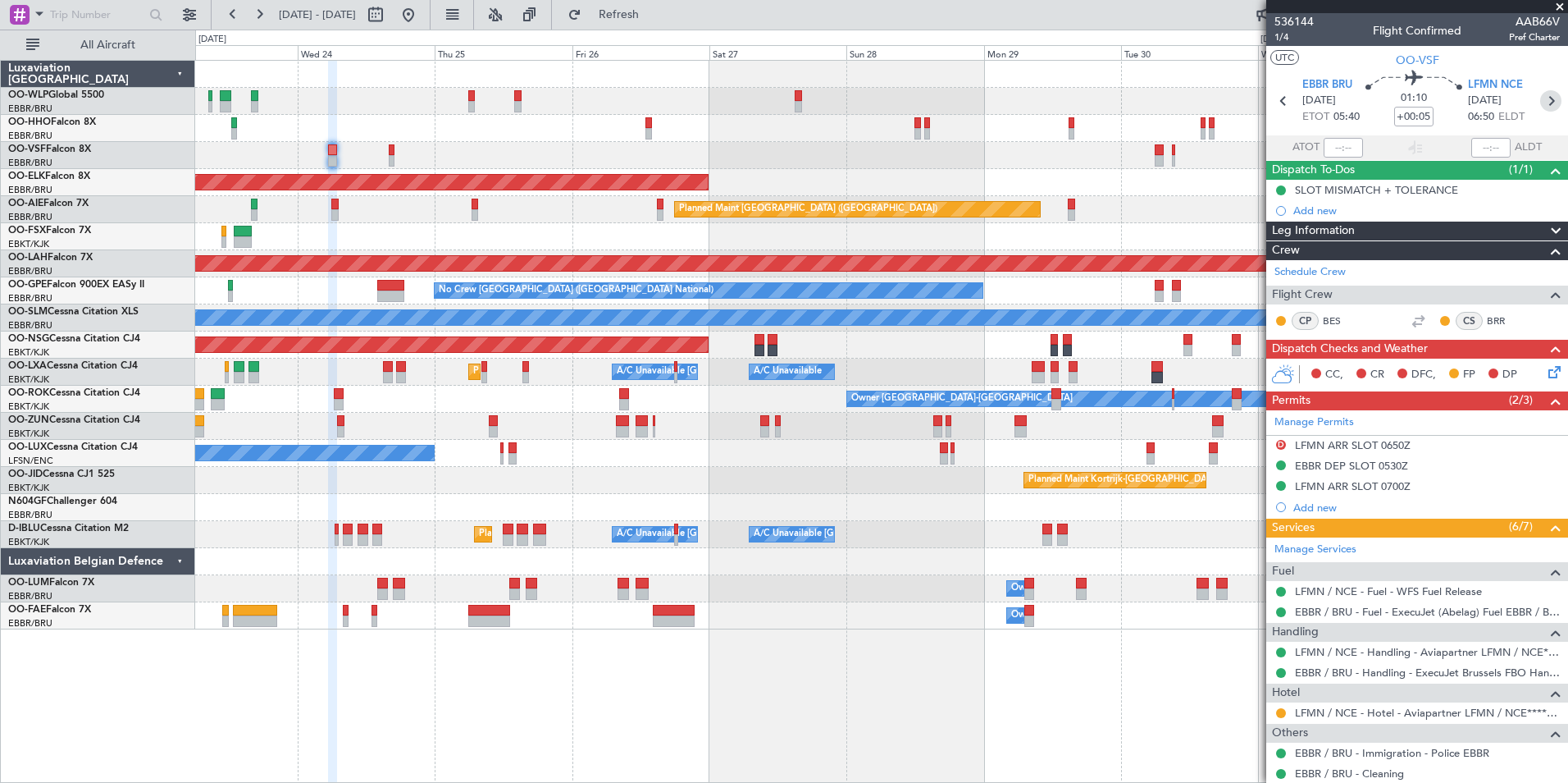
click at [1544, 98] on icon at bounding box center [1551, 101] width 22 height 22
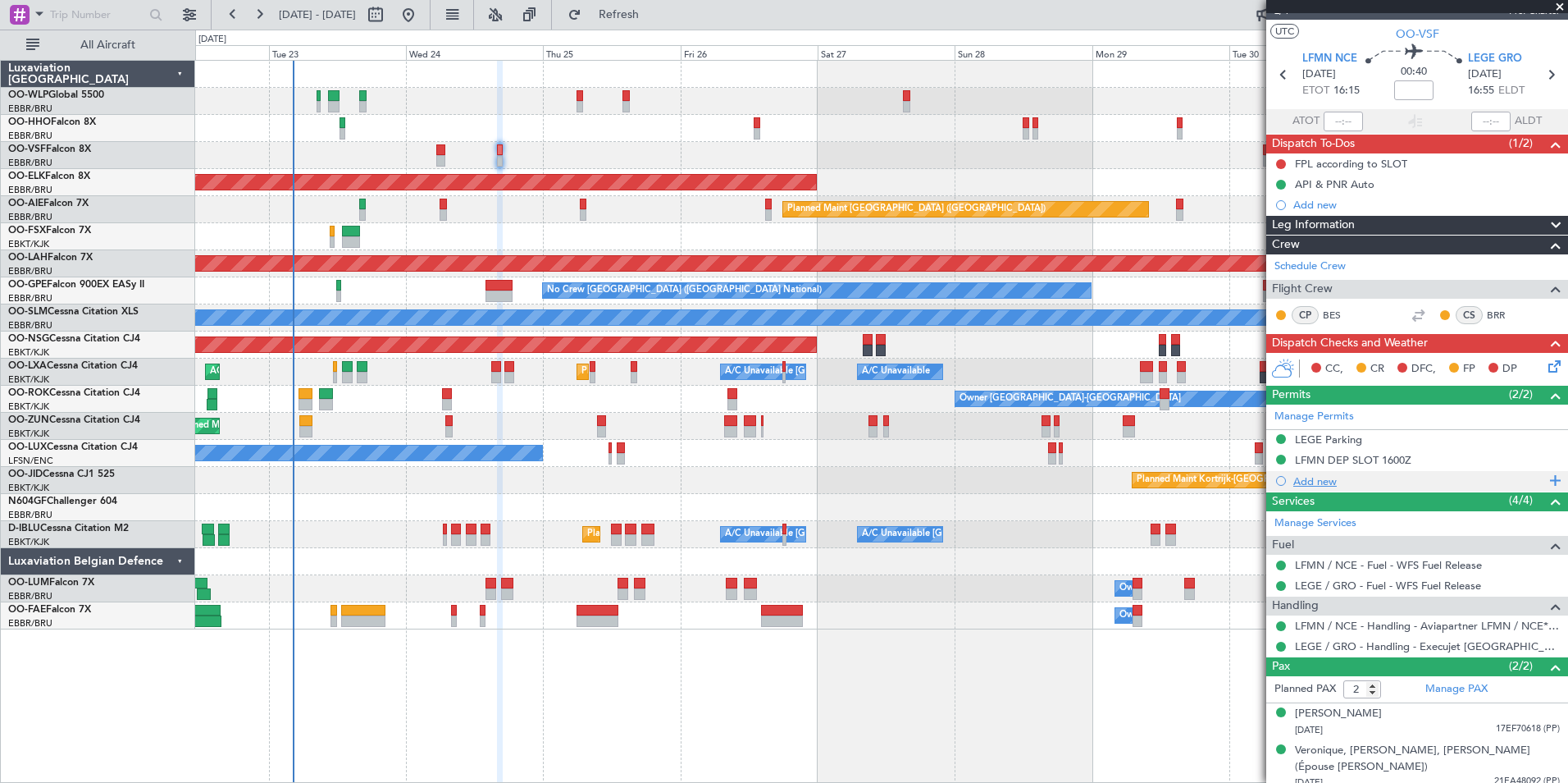
scroll to position [36, 0]
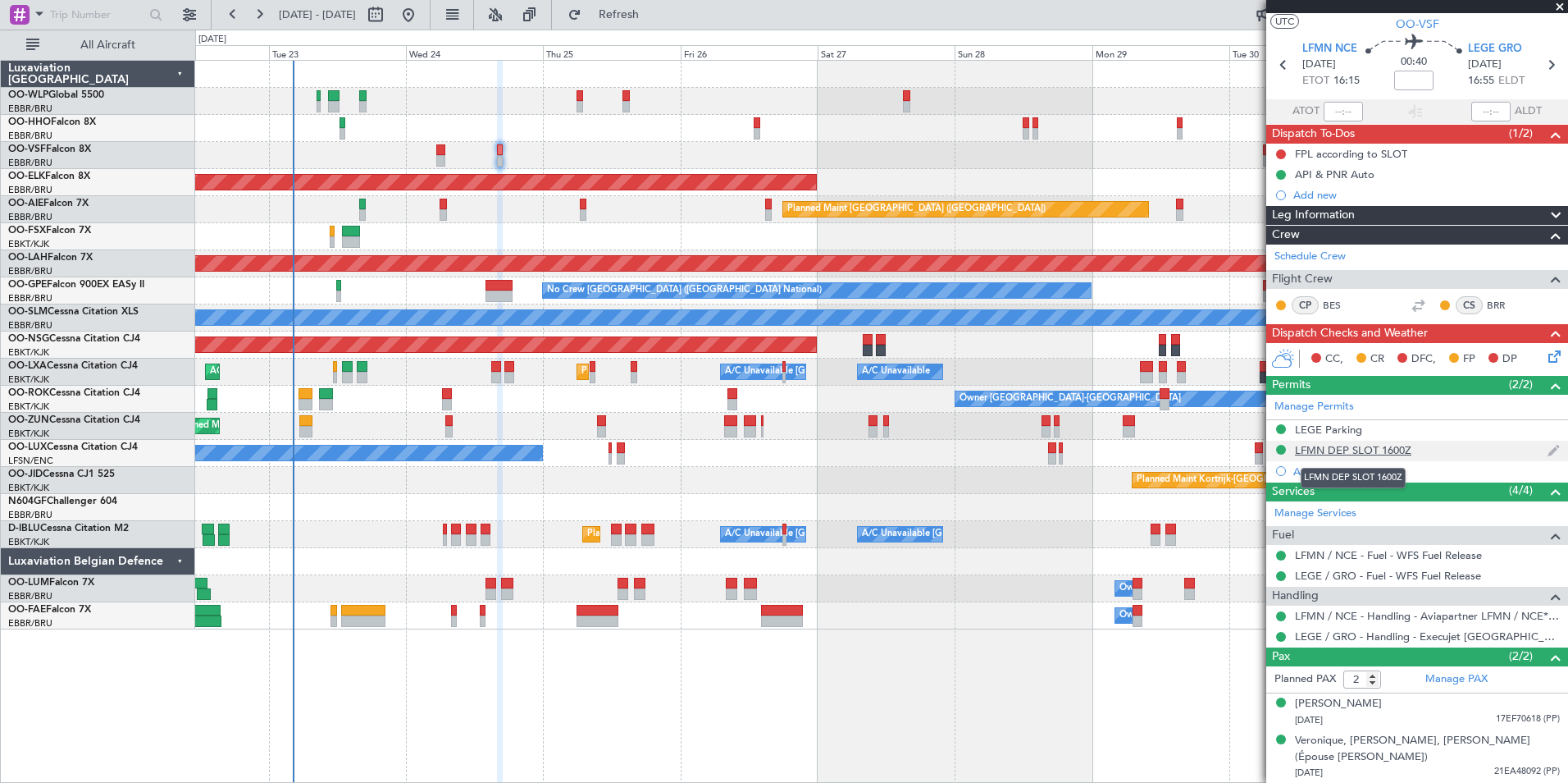
click at [1337, 451] on div "LFMN DEP SLOT 1600Z" at bounding box center [1353, 450] width 117 height 14
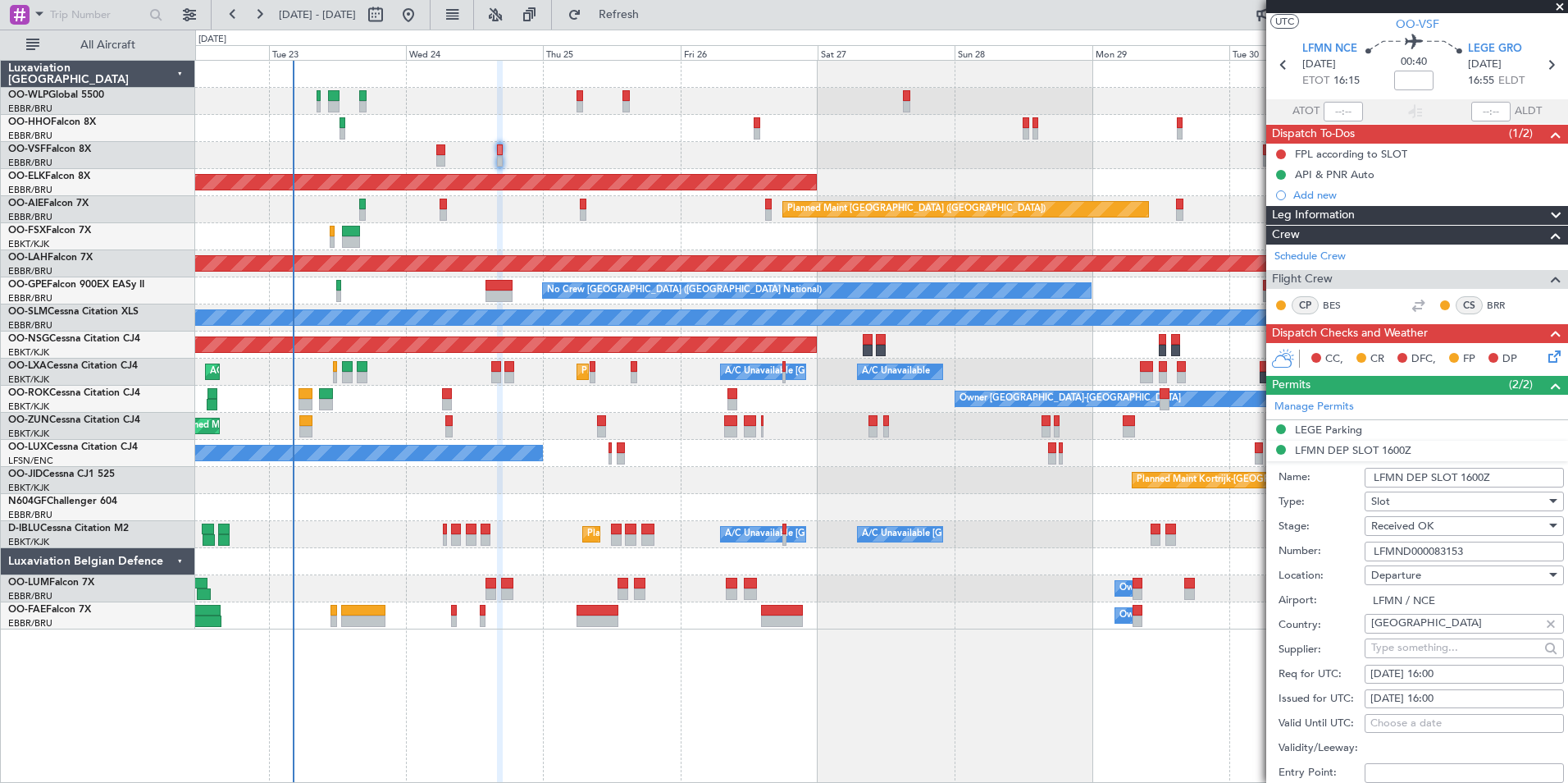
click at [1414, 554] on input "LFMND000083153" at bounding box center [1463, 552] width 199 height 20
click at [1547, 63] on icon at bounding box center [1551, 65] width 22 height 22
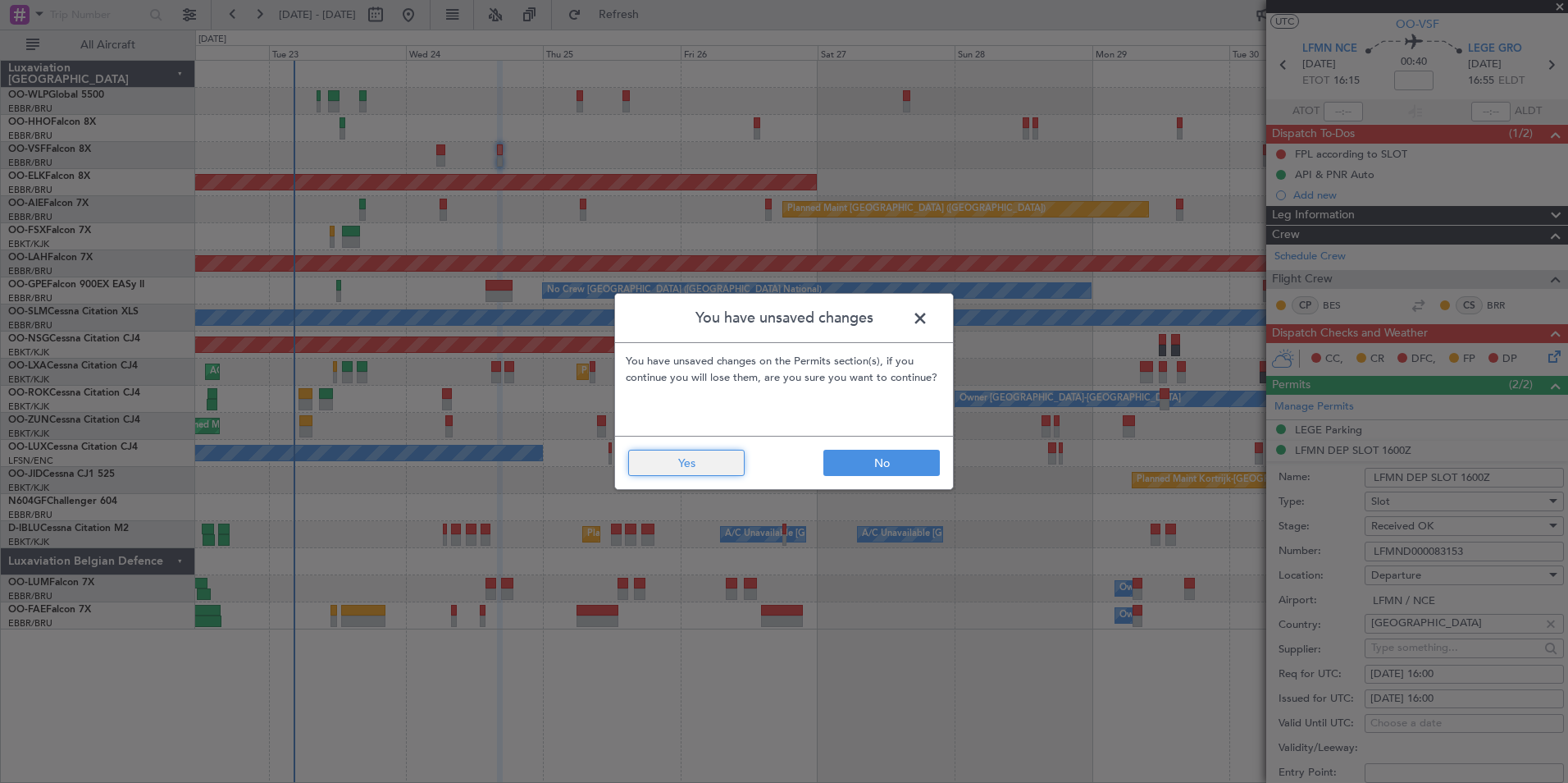
click at [718, 466] on button "Yes" at bounding box center [686, 463] width 117 height 26
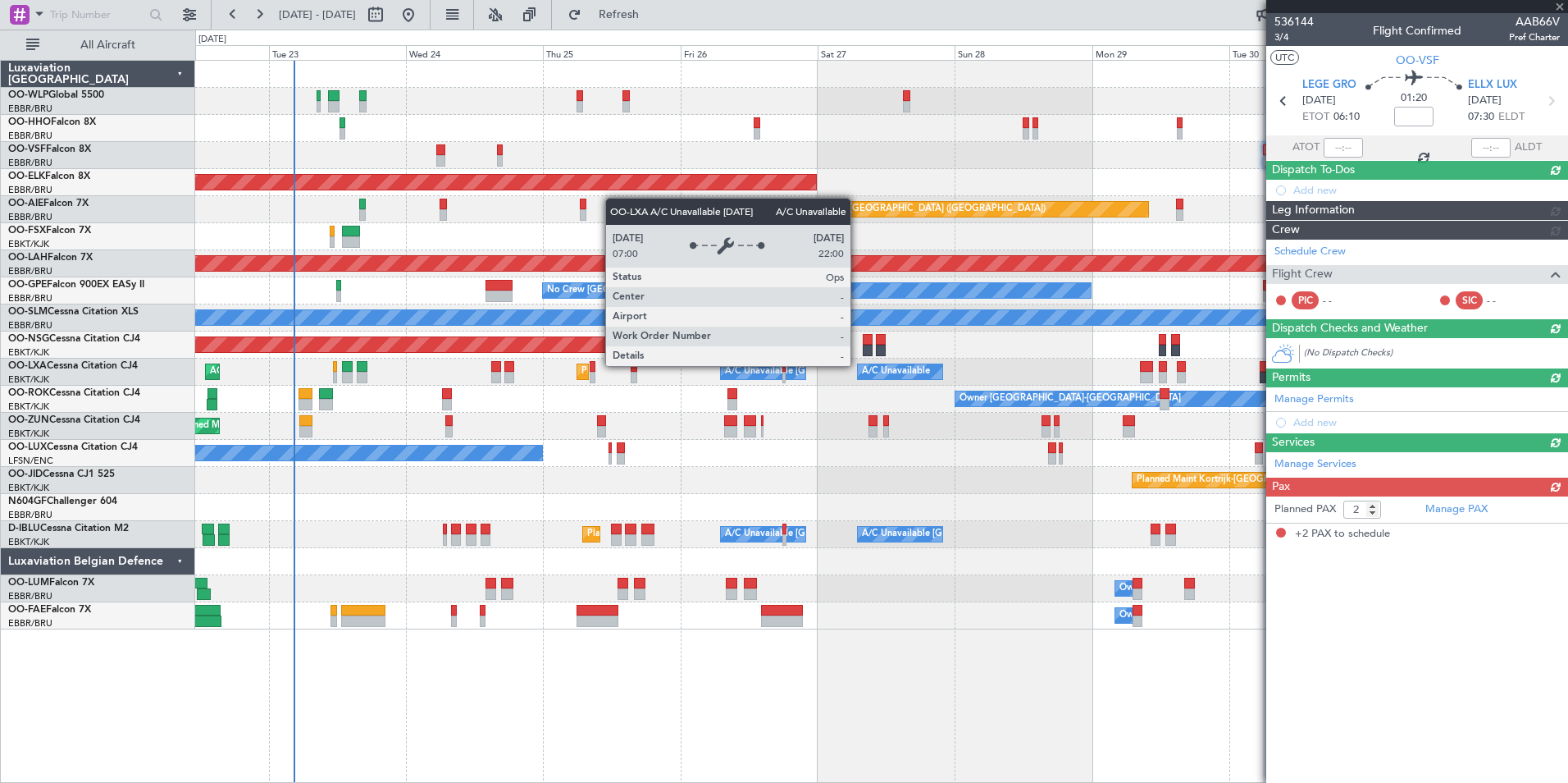
scroll to position [0, 0]
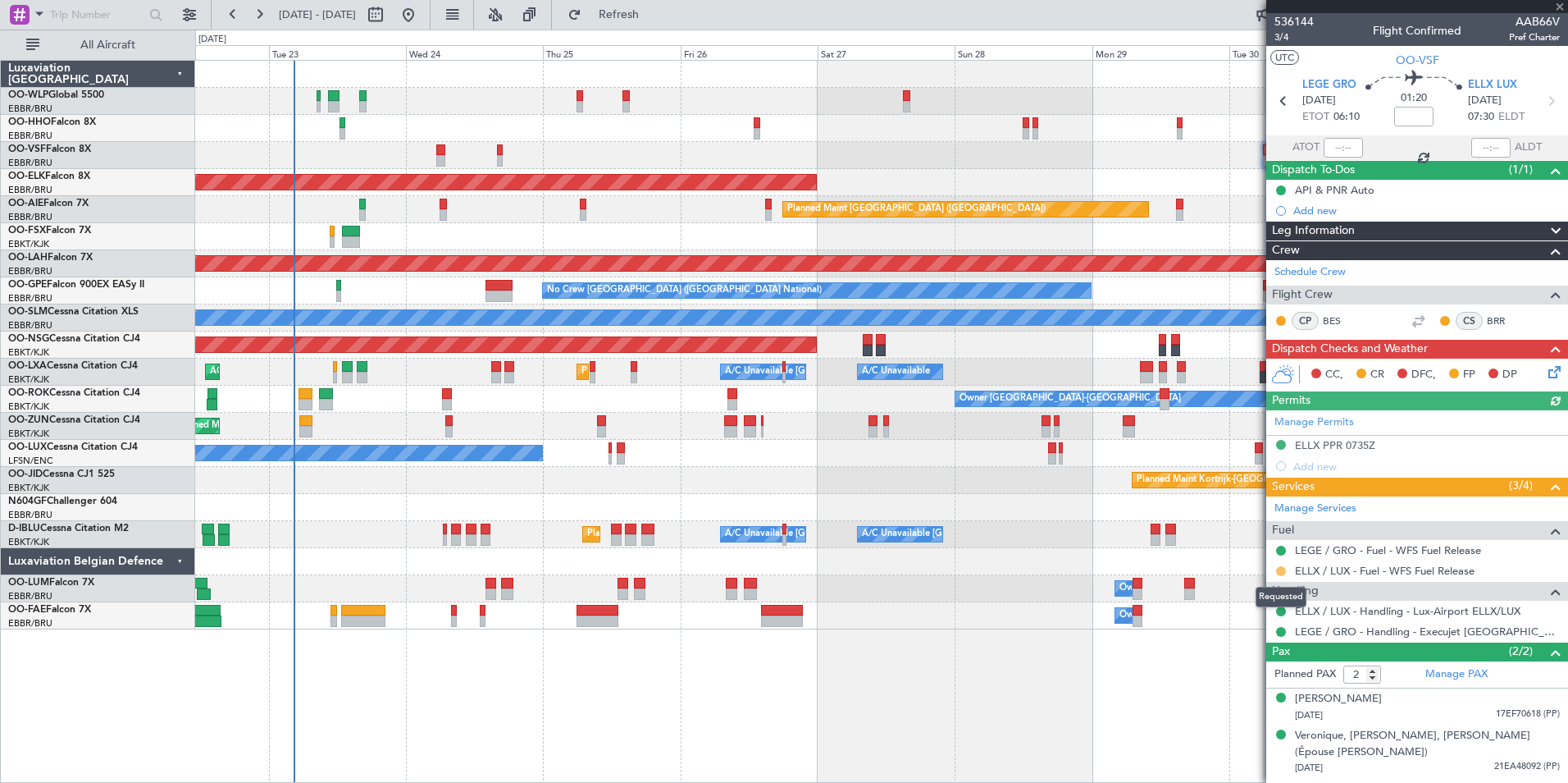
click at [1280, 572] on button at bounding box center [1281, 571] width 10 height 10
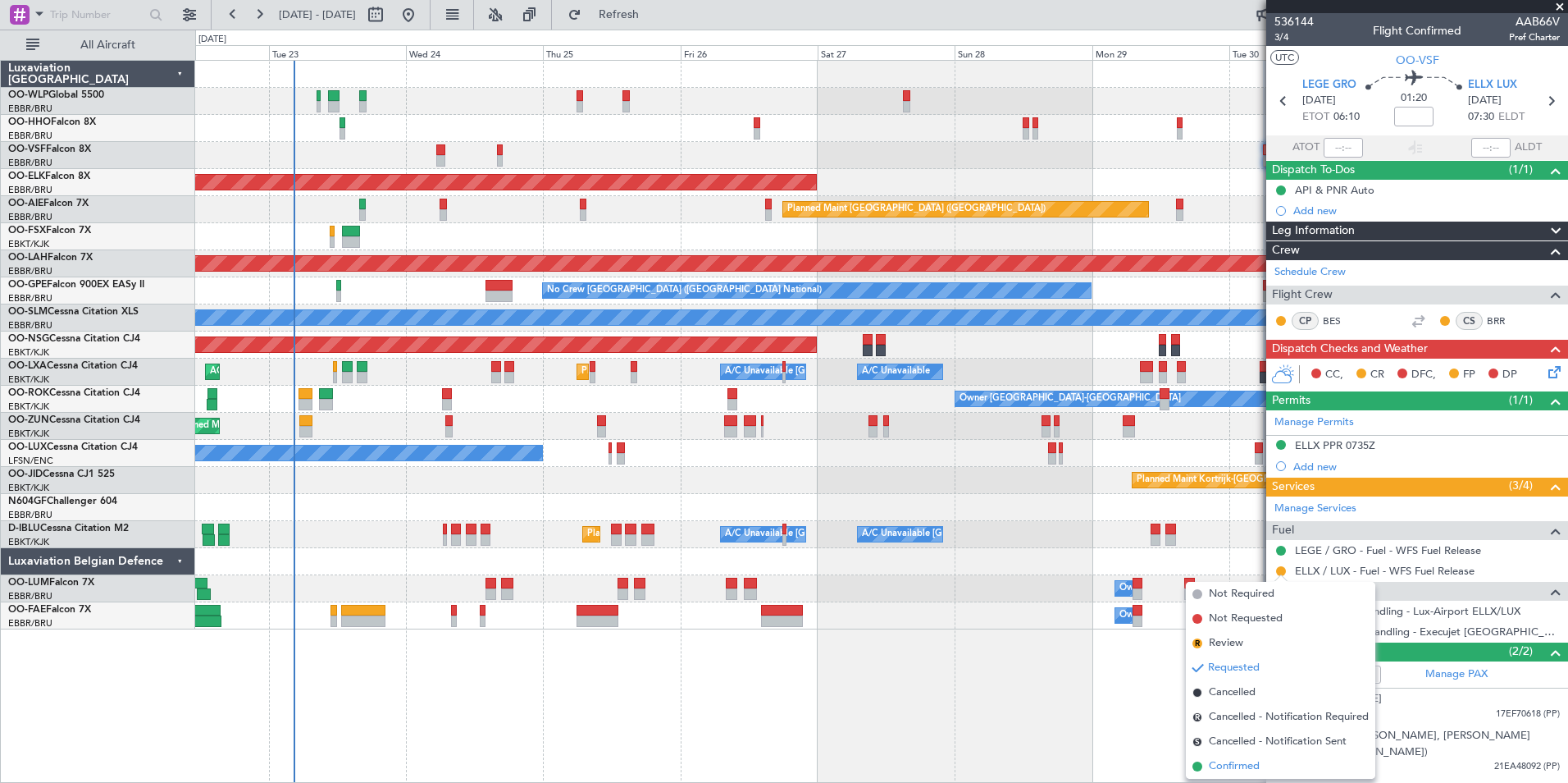
click at [1217, 761] on span "Confirmed" at bounding box center [1234, 766] width 51 height 17
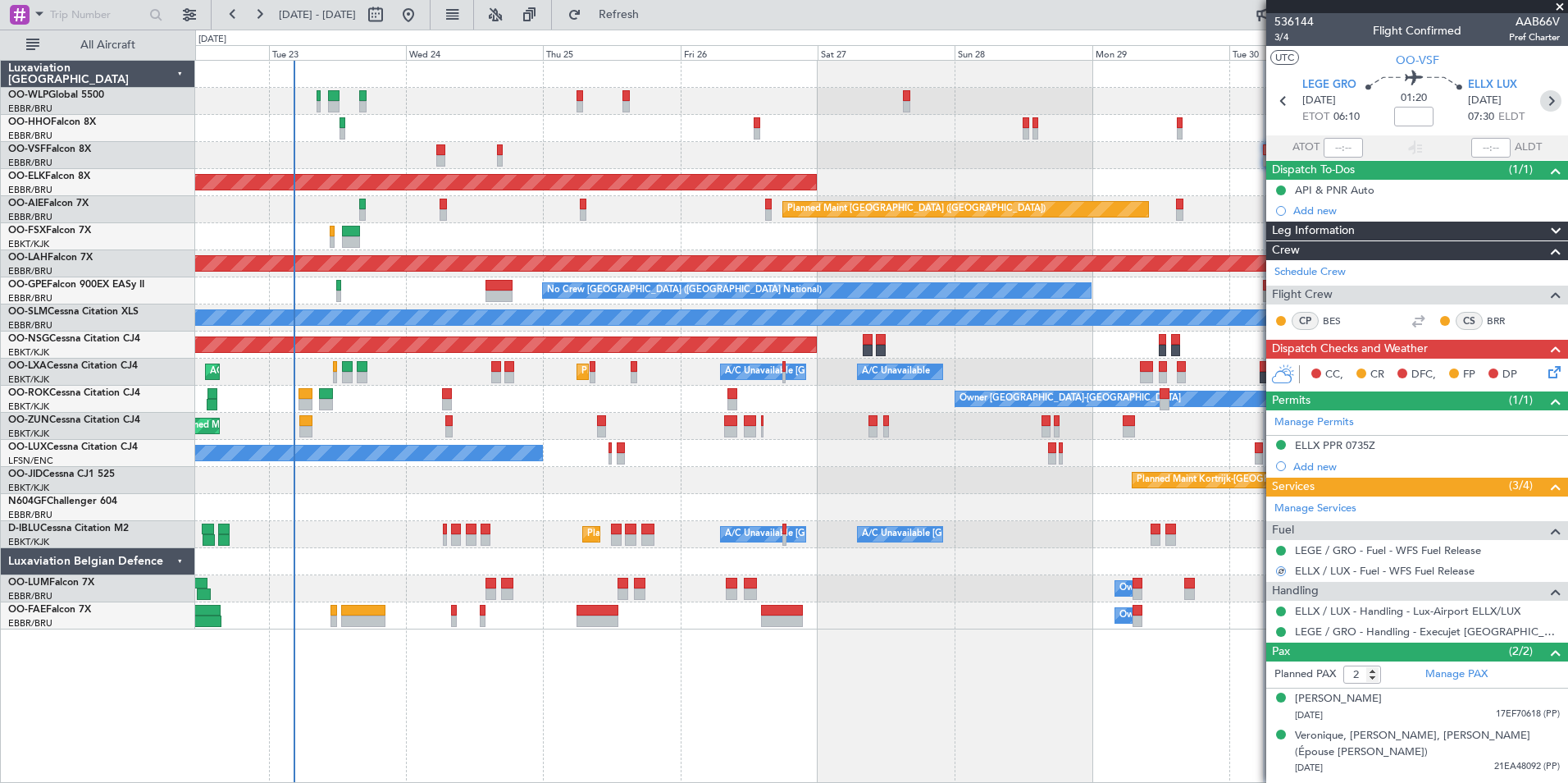
click at [1550, 109] on icon at bounding box center [1551, 101] width 22 height 22
type input "1"
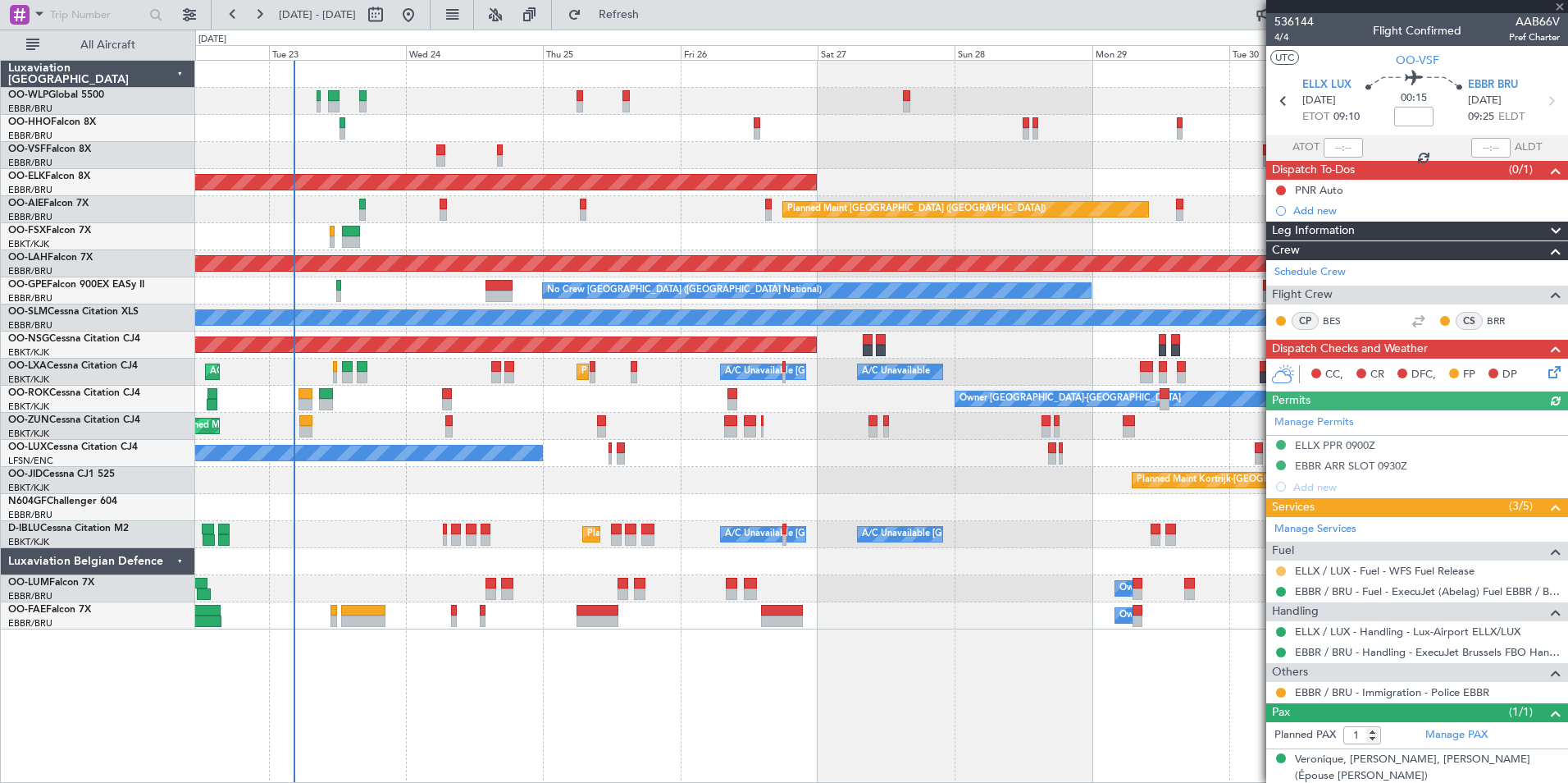
click at [1279, 570] on button at bounding box center [1281, 571] width 10 height 10
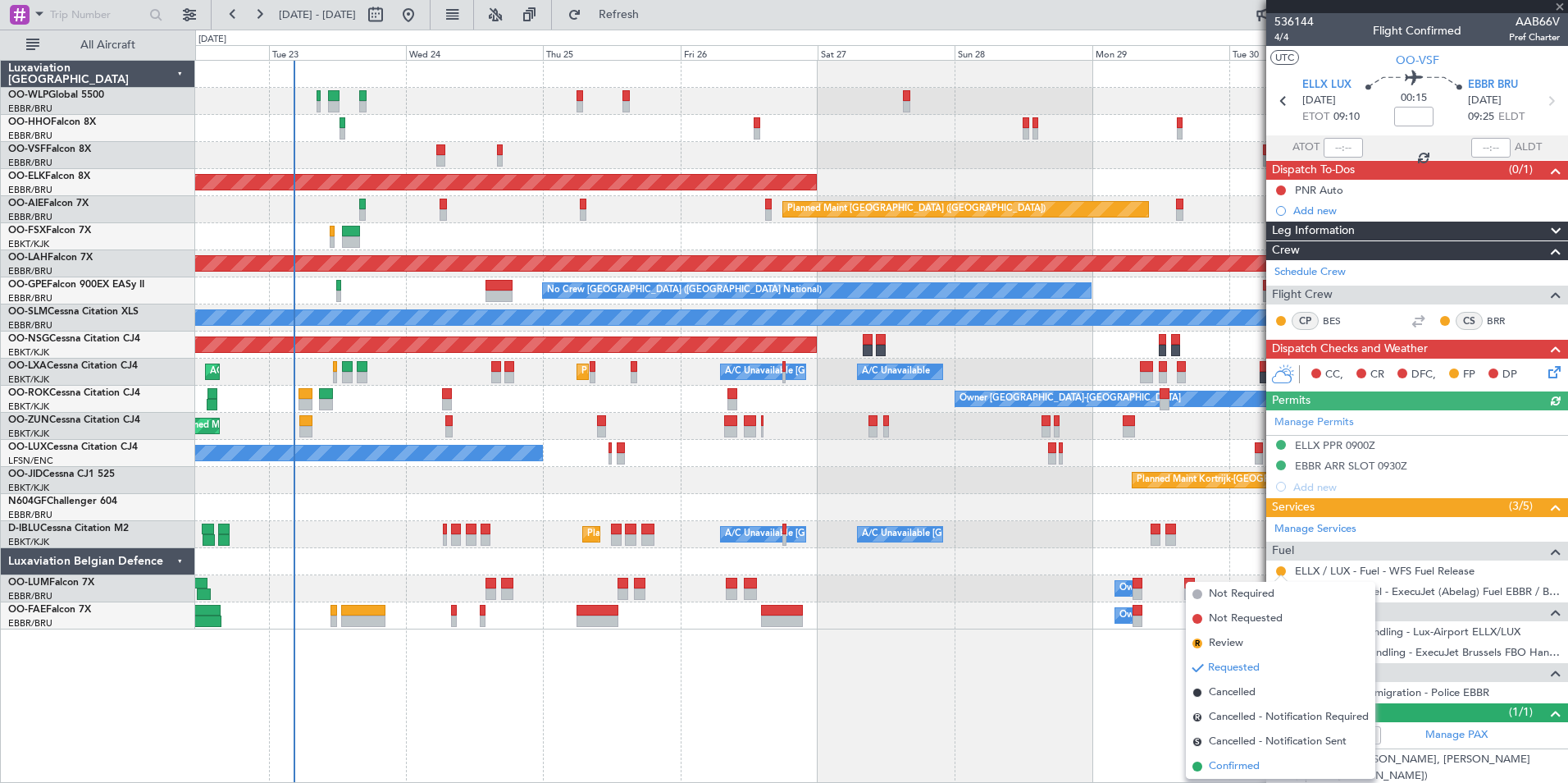
click at [1224, 762] on span "Confirmed" at bounding box center [1234, 766] width 51 height 17
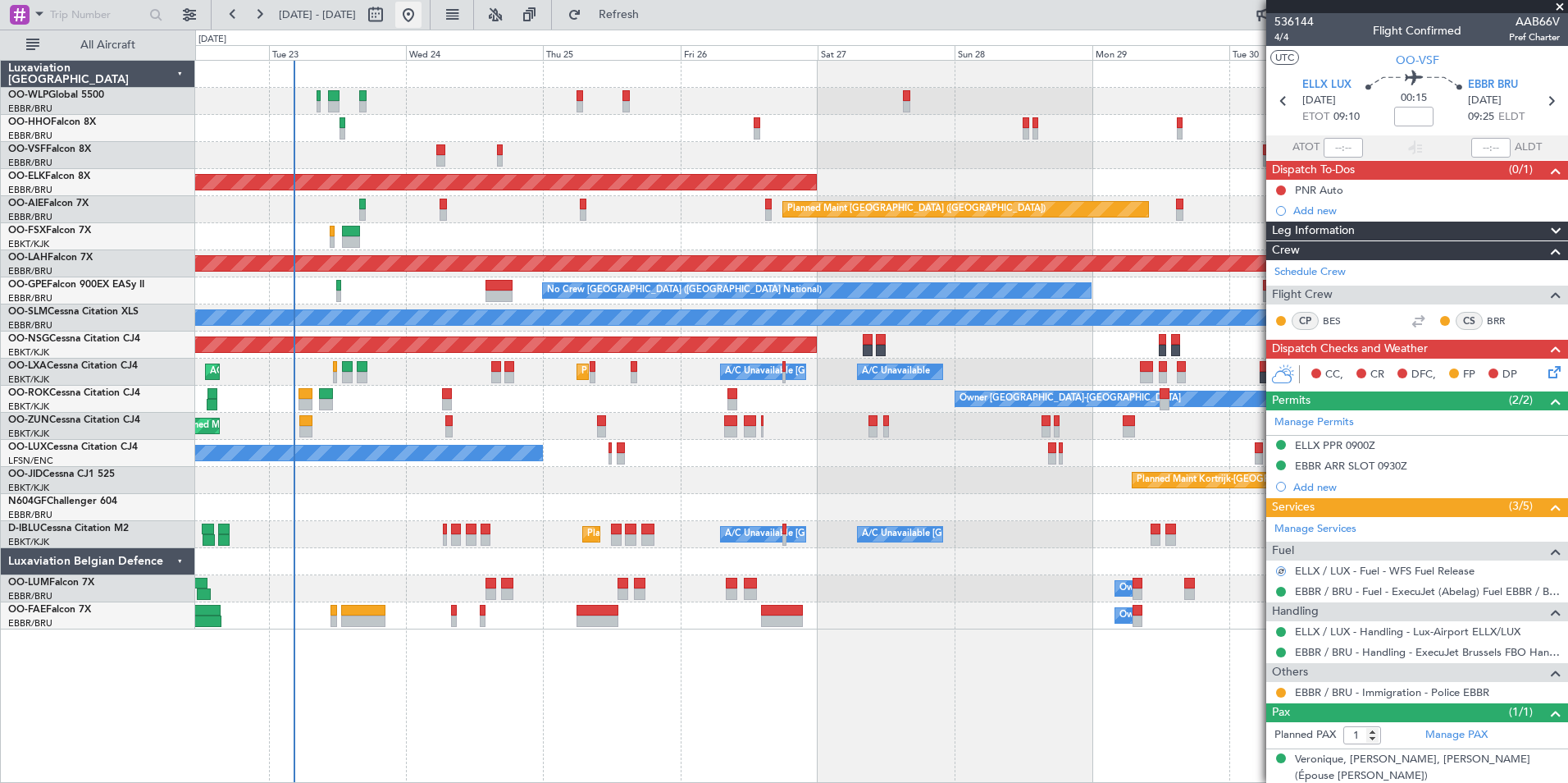
click at [421, 17] on button at bounding box center [408, 15] width 26 height 26
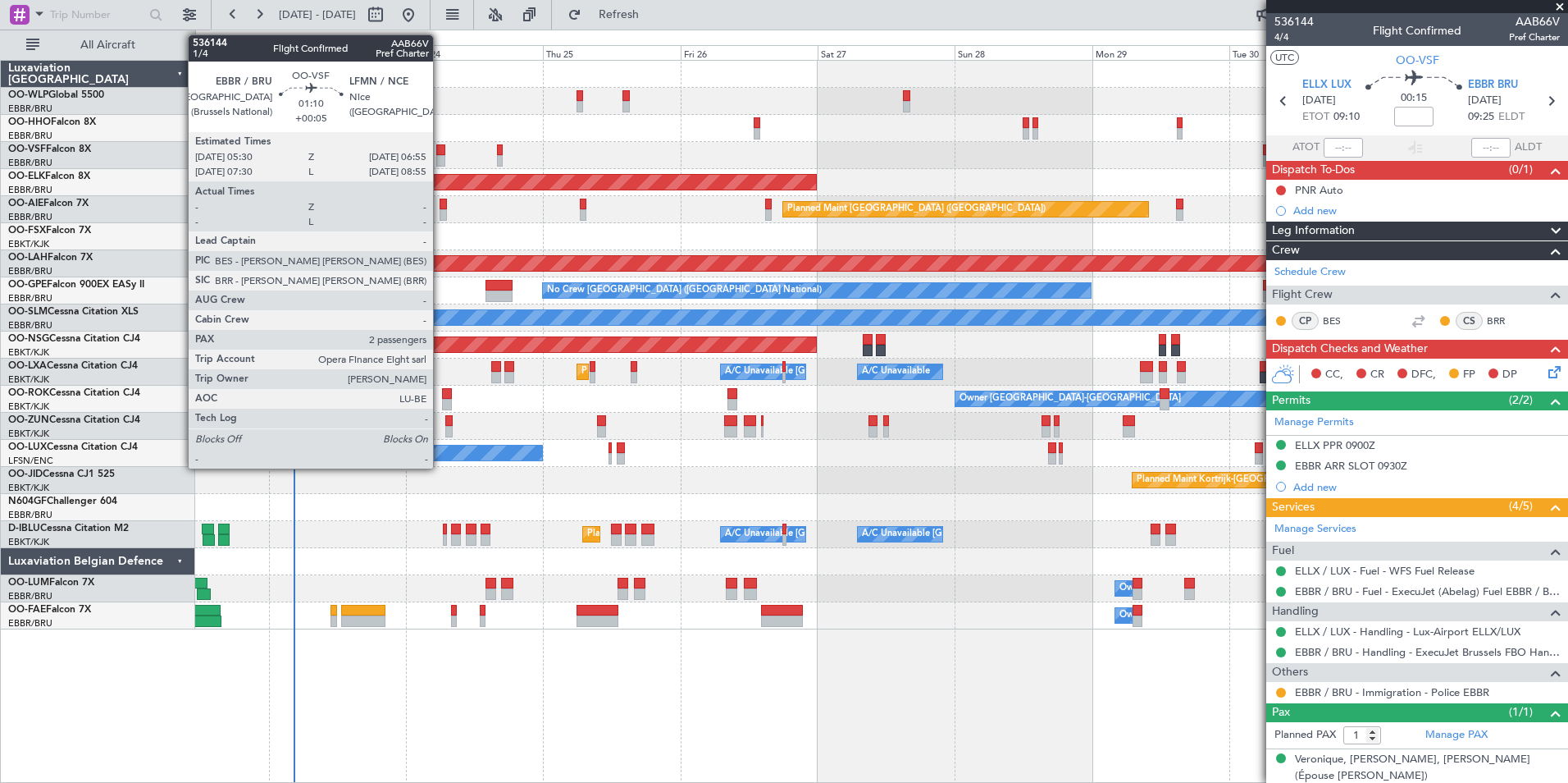
click at [440, 154] on div at bounding box center [440, 150] width 8 height 12
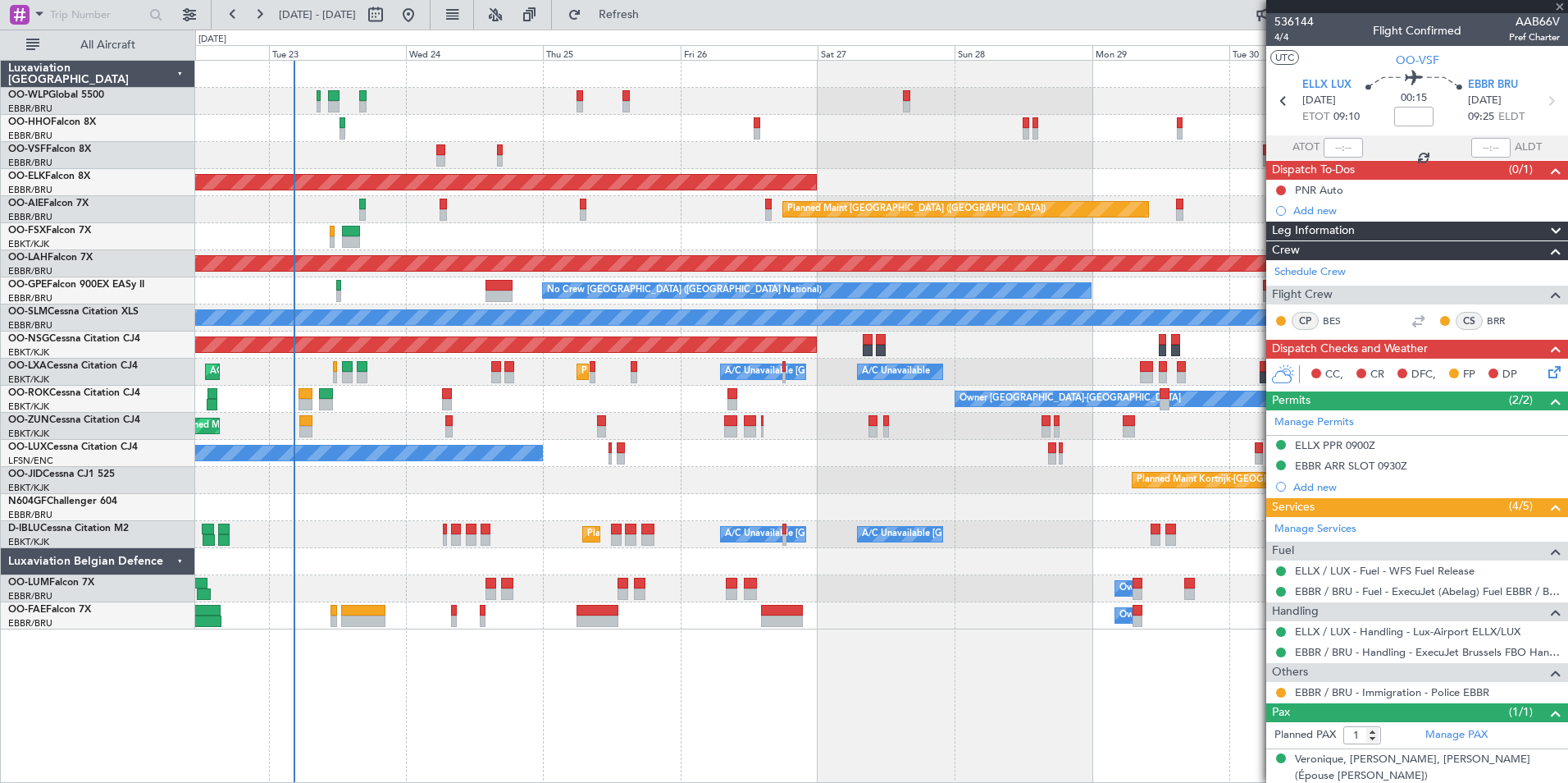
type input "+00:05"
type input "2"
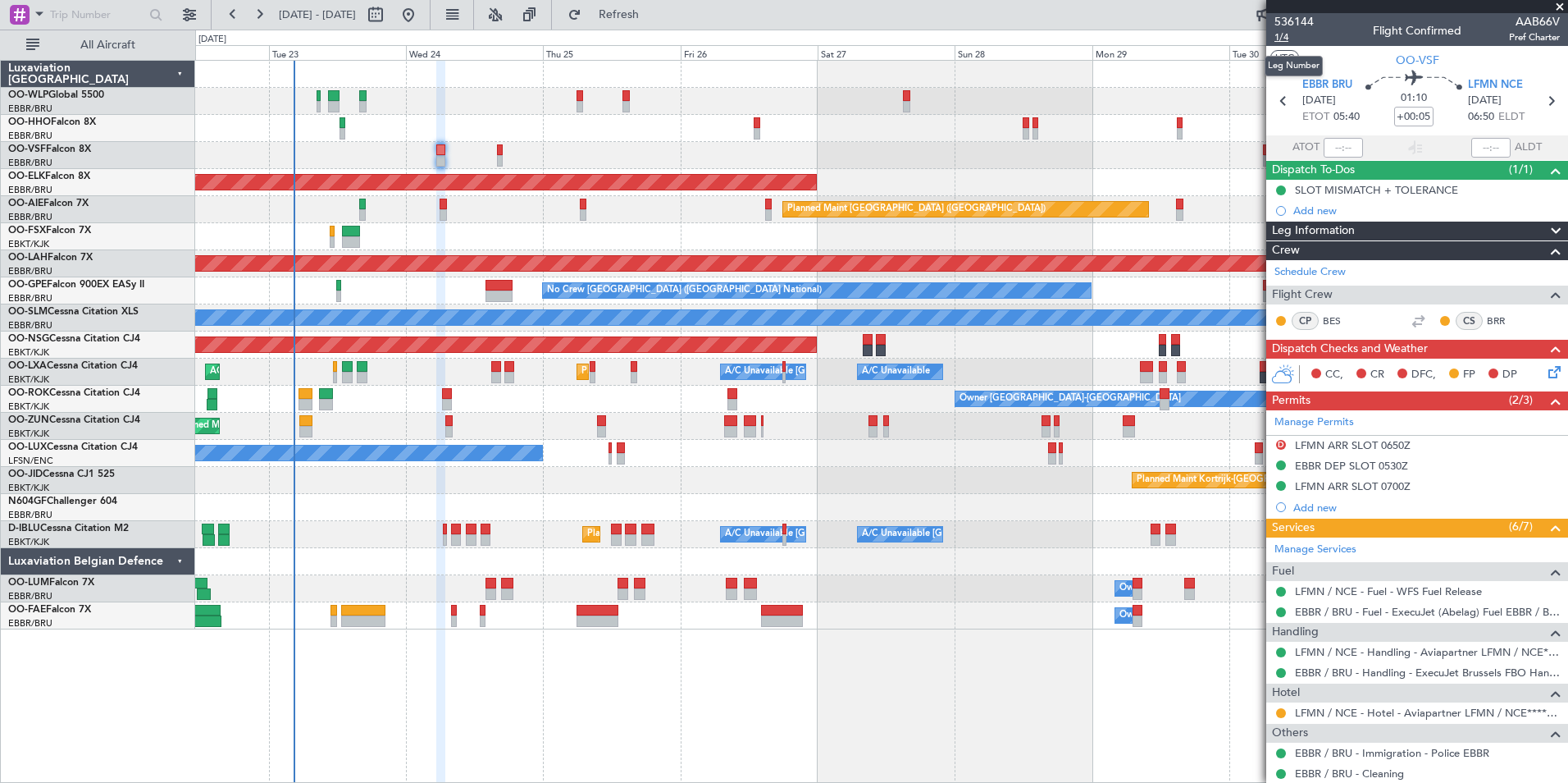
click at [1280, 33] on span "1/4" at bounding box center [1294, 37] width 39 height 14
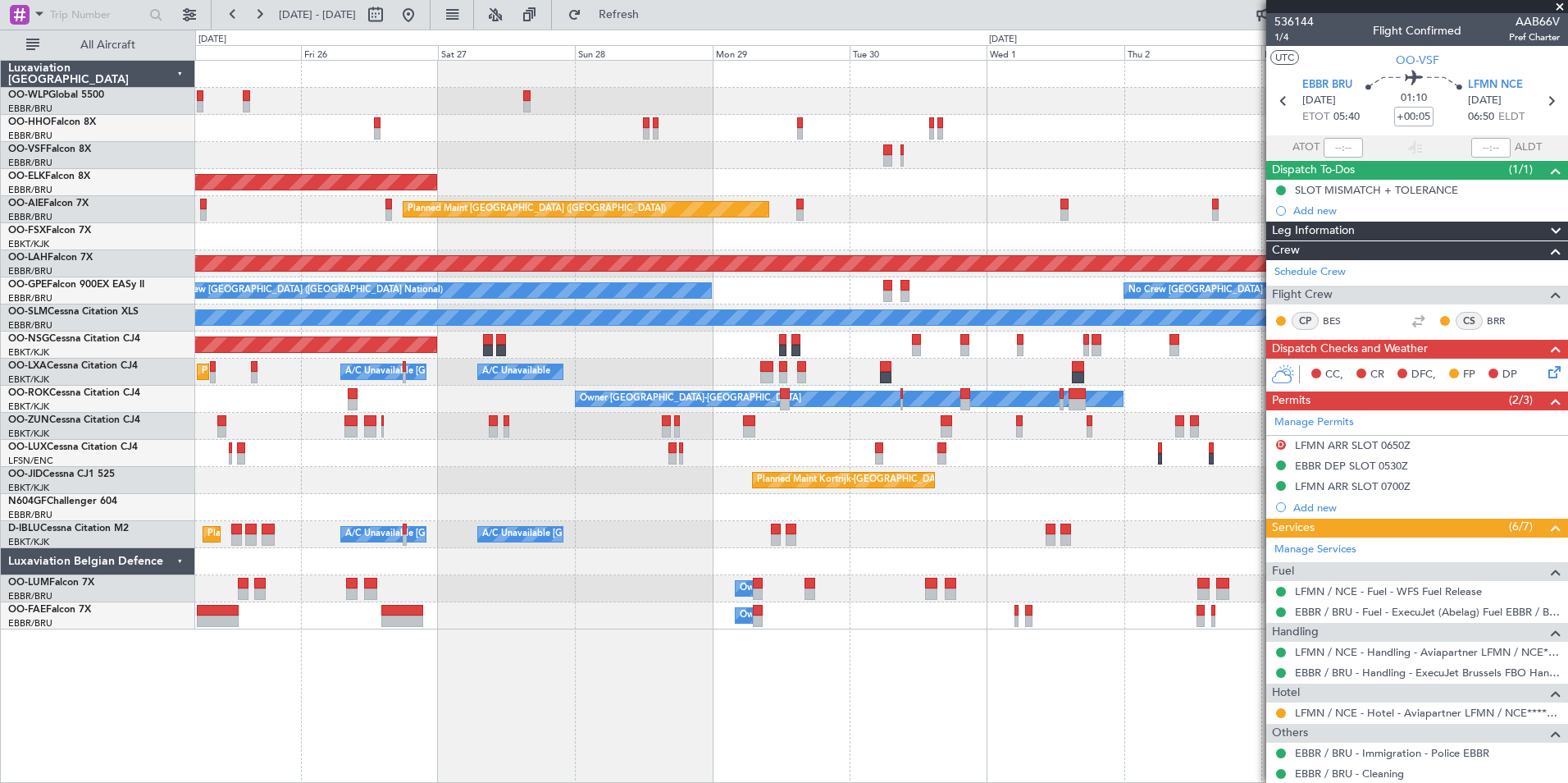
click at [461, 109] on div "Planned Maint Kortrijk-Wevelgem Planned Maint London (Farnborough) Planned Main…" at bounding box center [880, 345] width 1372 height 568
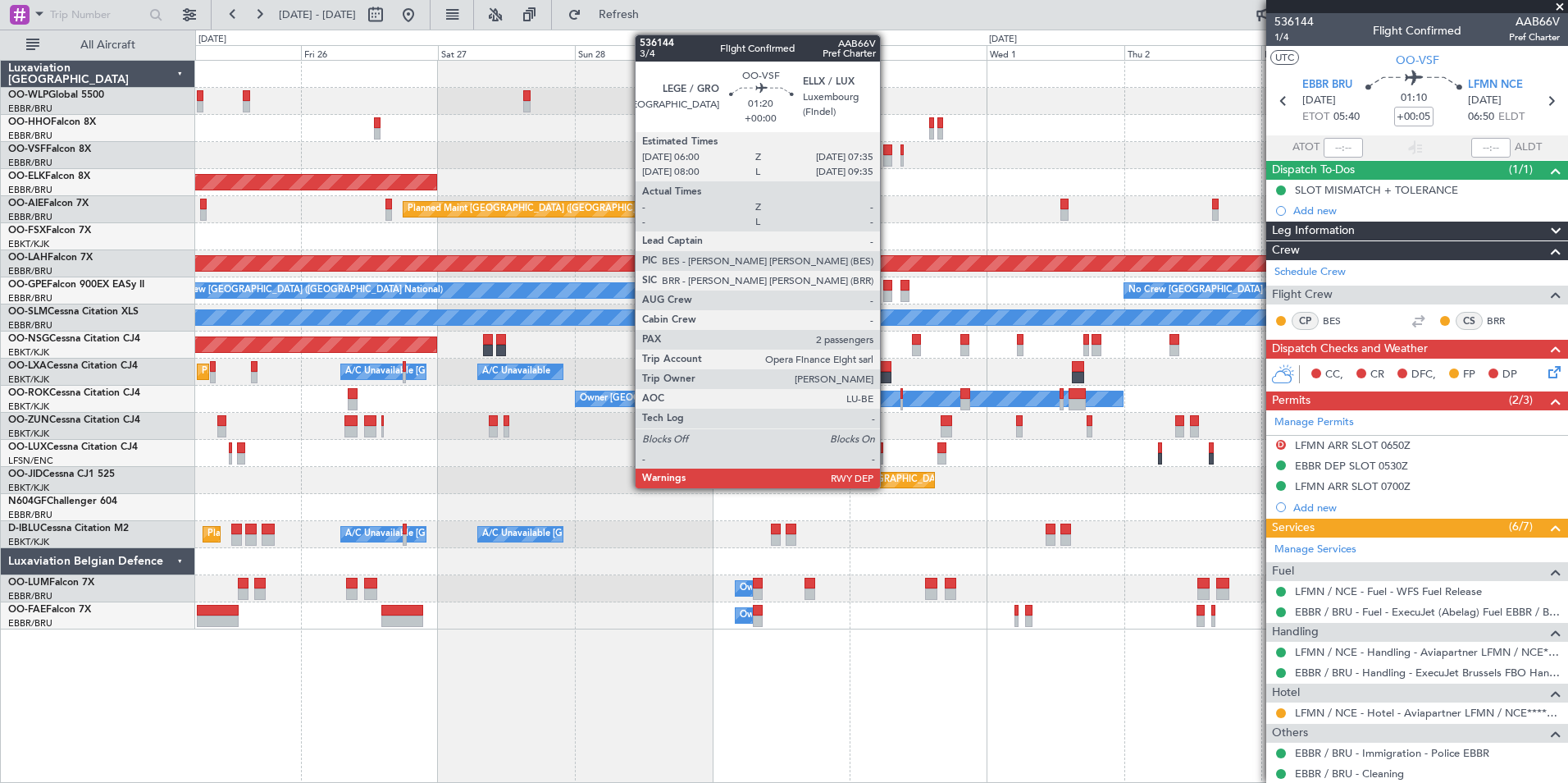
click at [887, 148] on div at bounding box center [888, 150] width 10 height 12
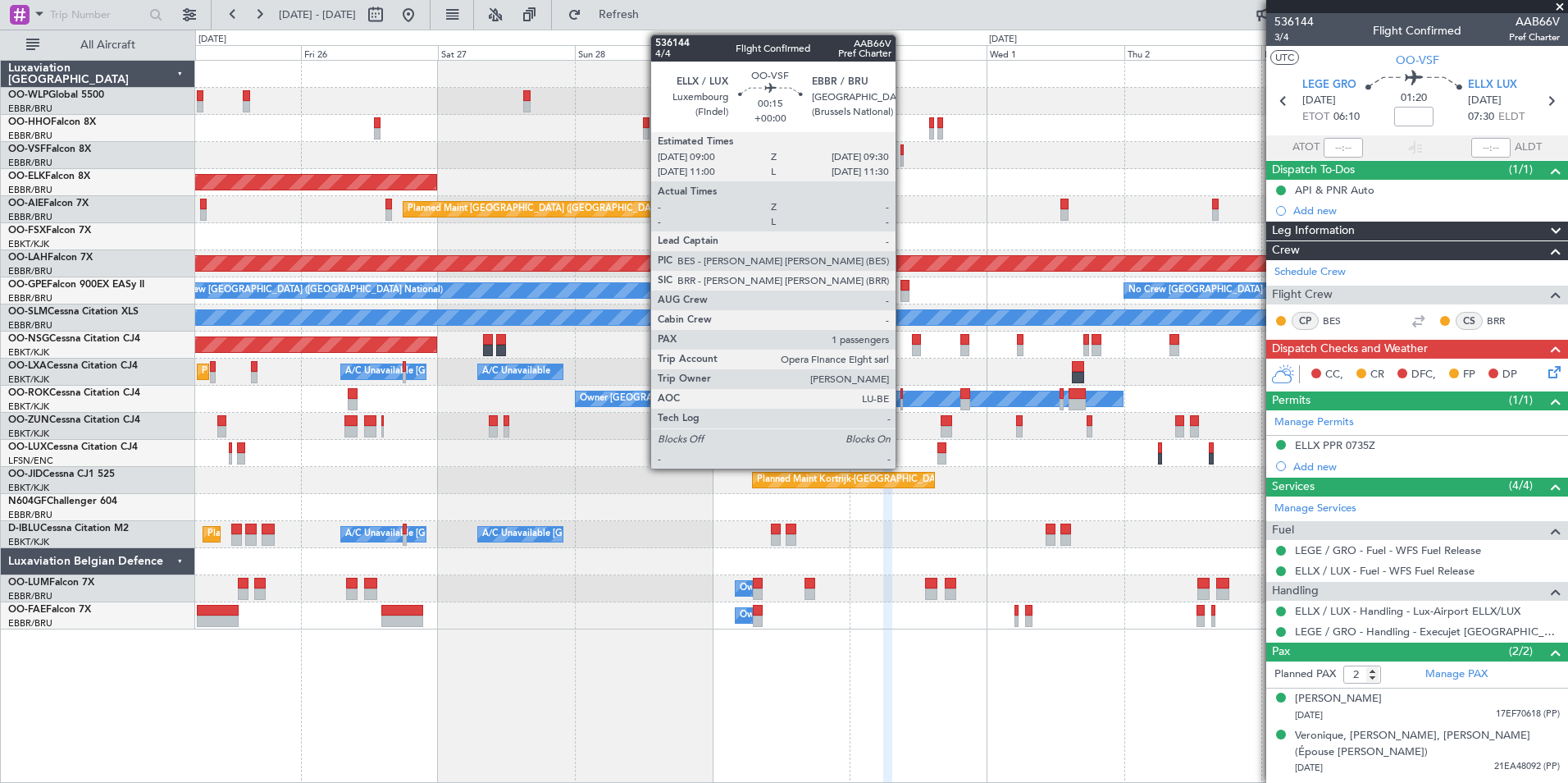
click at [903, 150] on div at bounding box center [901, 150] width 3 height 12
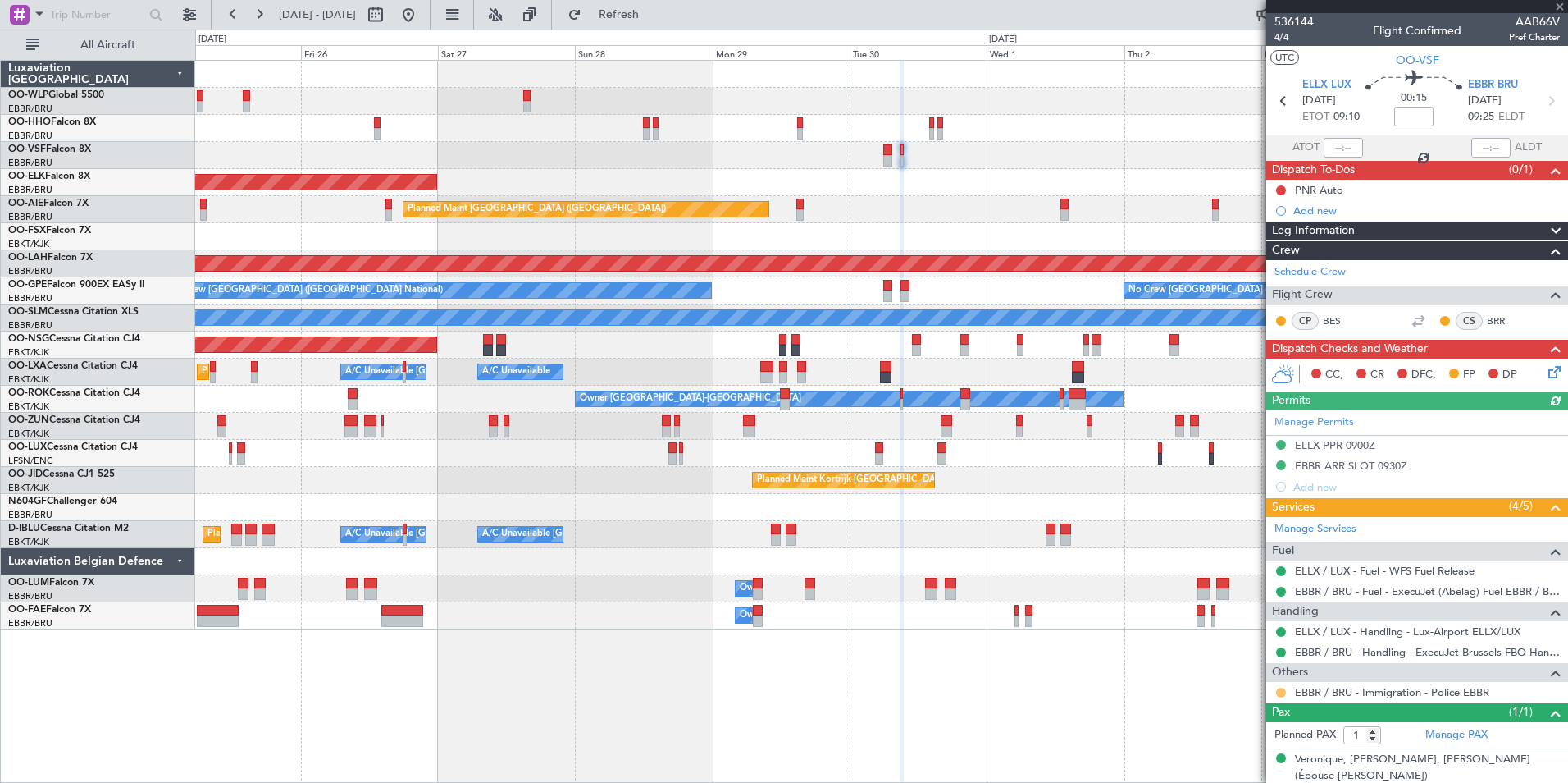
click at [1278, 694] on button at bounding box center [1281, 693] width 10 height 10
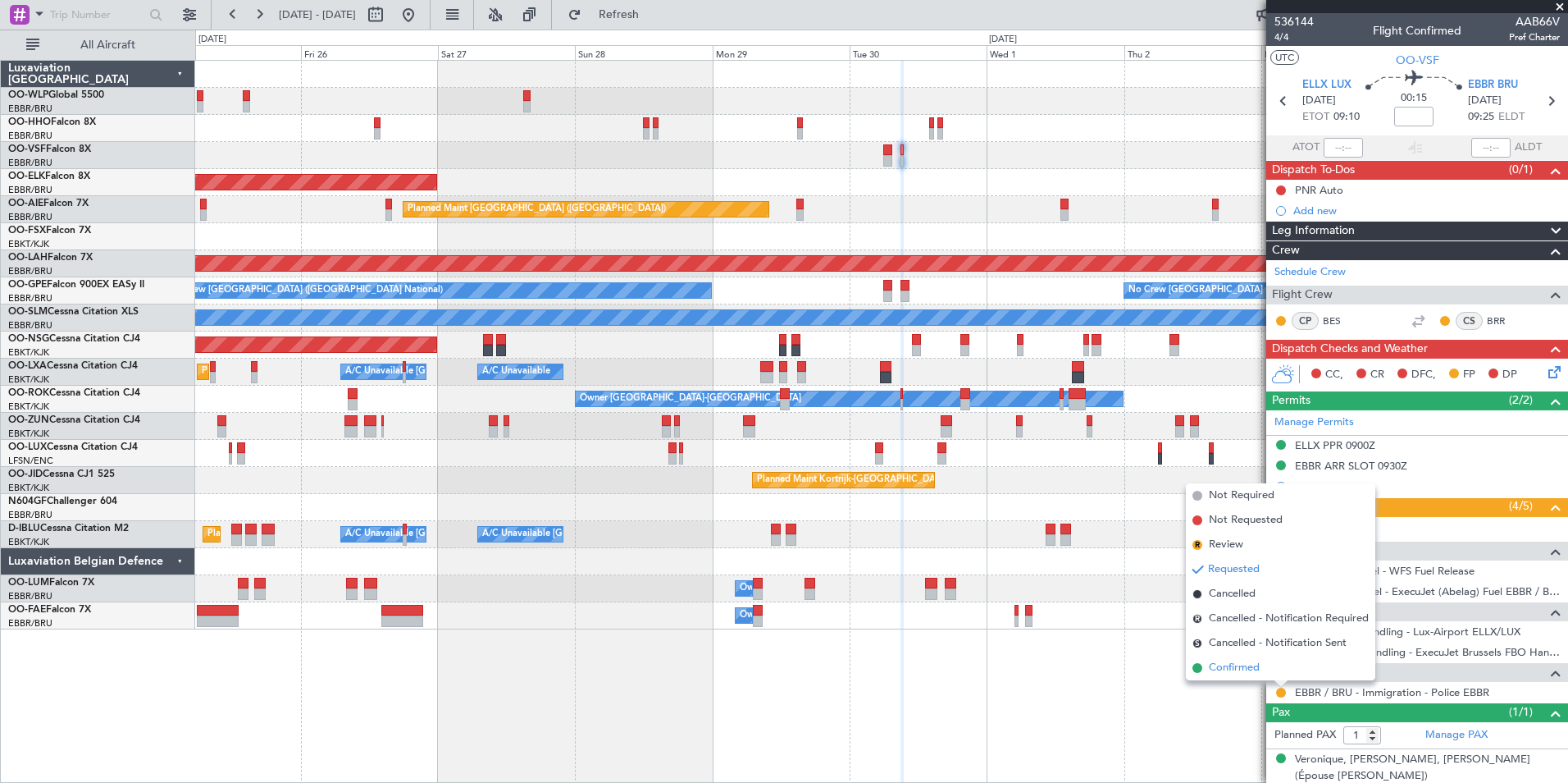
click at [1237, 661] on span "Confirmed" at bounding box center [1234, 667] width 51 height 17
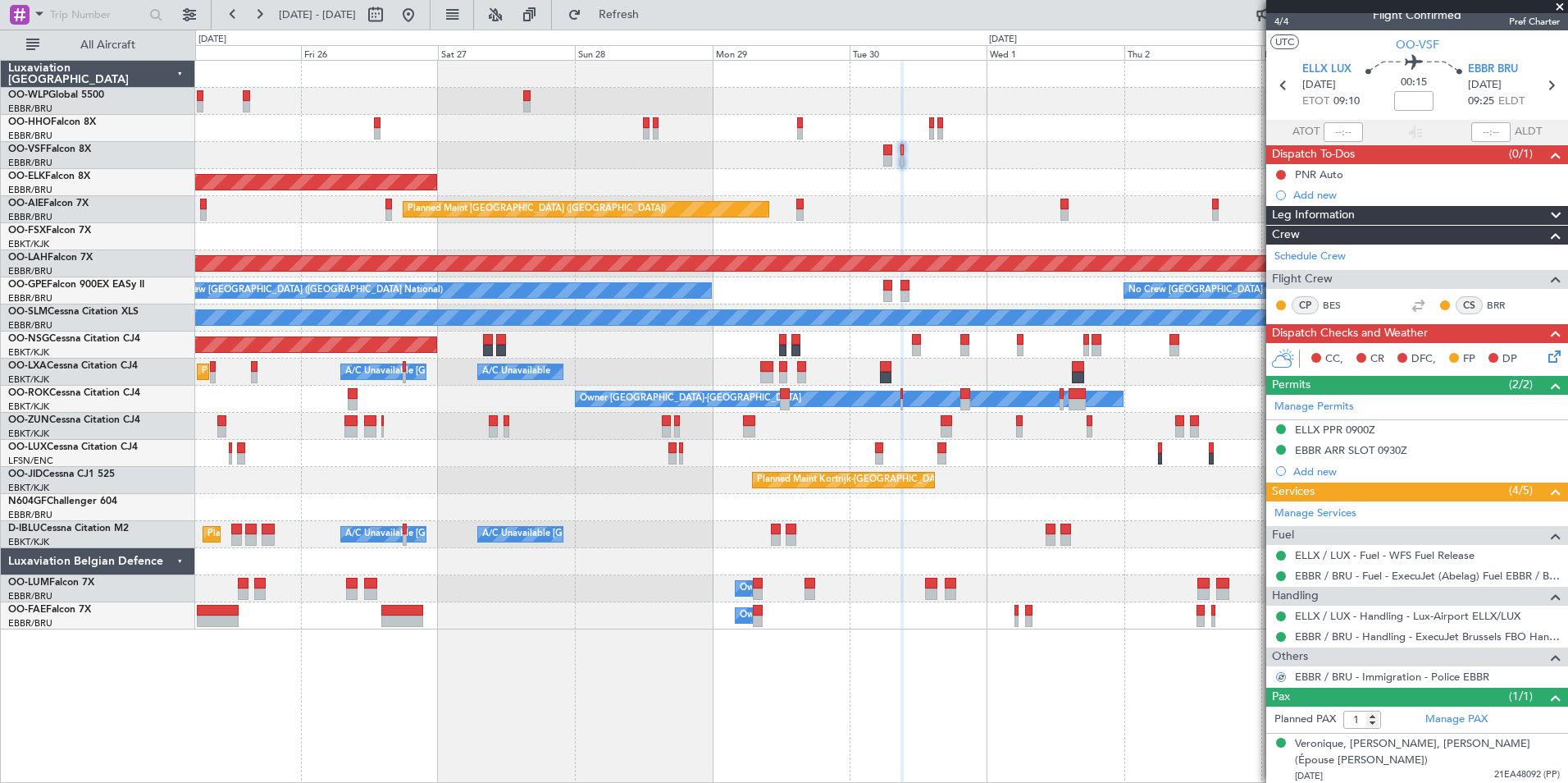
scroll to position [19, 0]
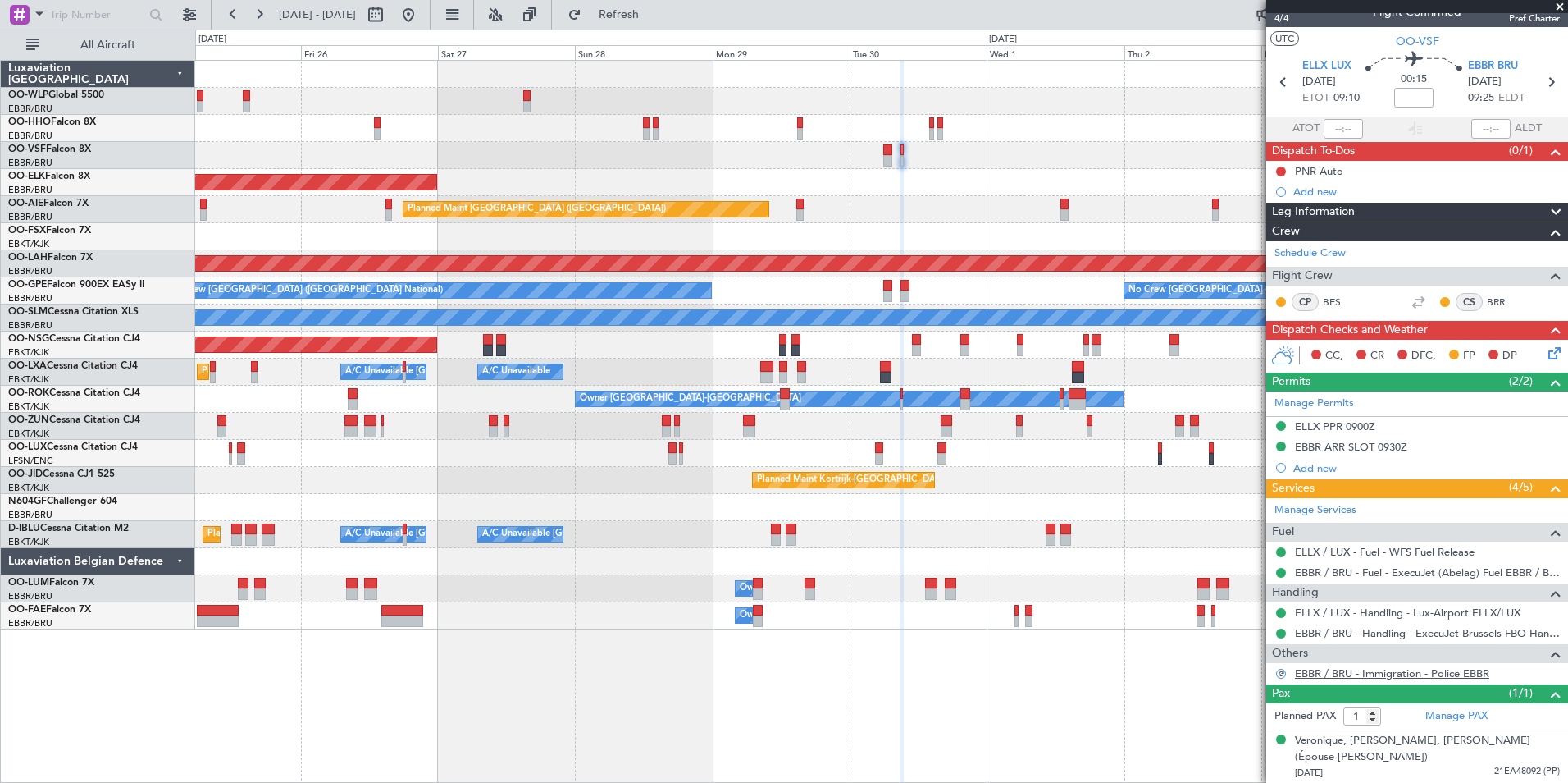
click at [1320, 673] on link "EBBR / BRU - Immigration - Police EBBR" at bounding box center [1392, 673] width 194 height 14
click at [653, 14] on span "Refresh" at bounding box center [619, 15] width 69 height 12
click at [1282, 674] on button at bounding box center [1281, 673] width 10 height 10
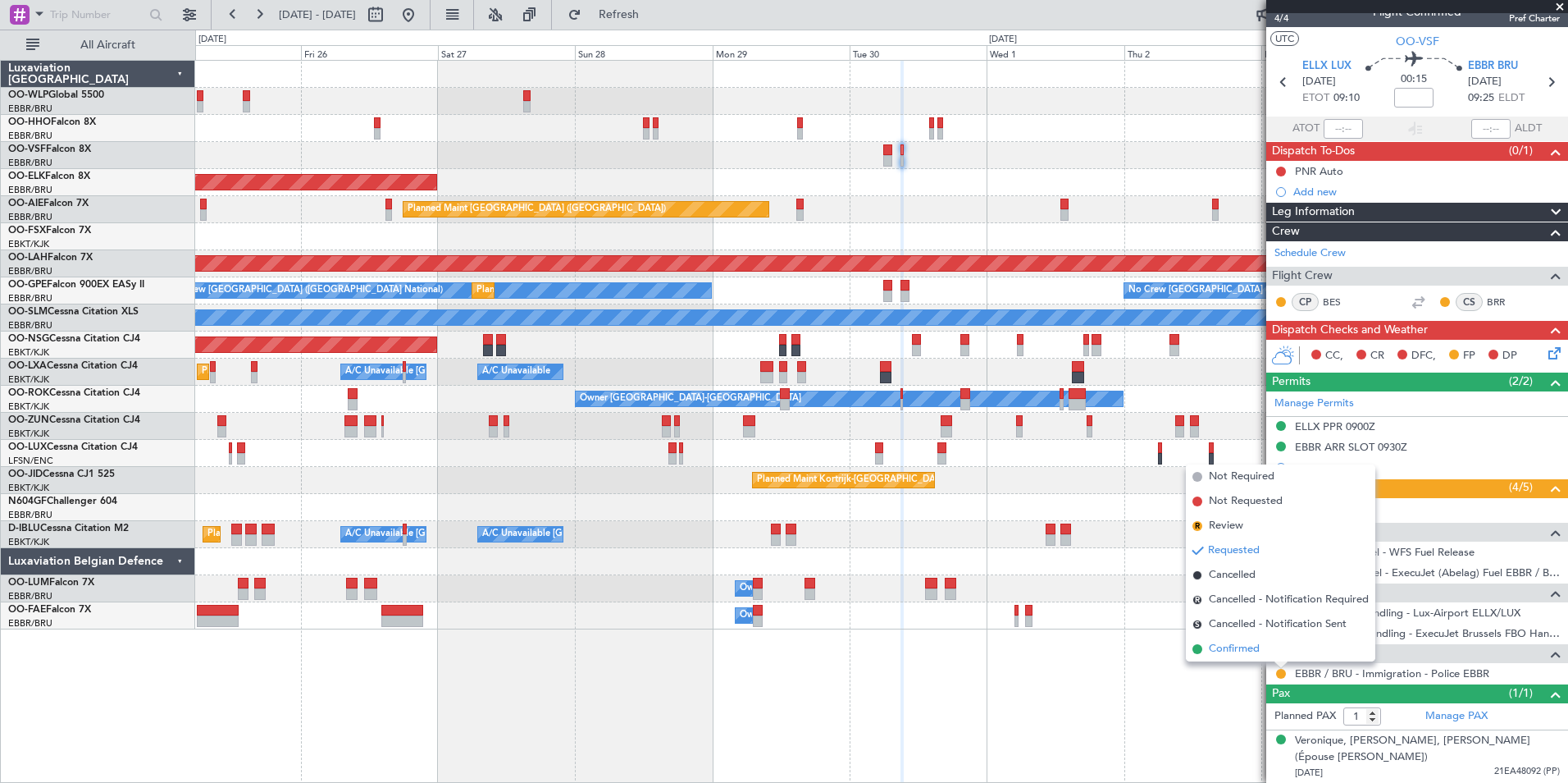
click at [1238, 653] on span "Confirmed" at bounding box center [1234, 649] width 51 height 17
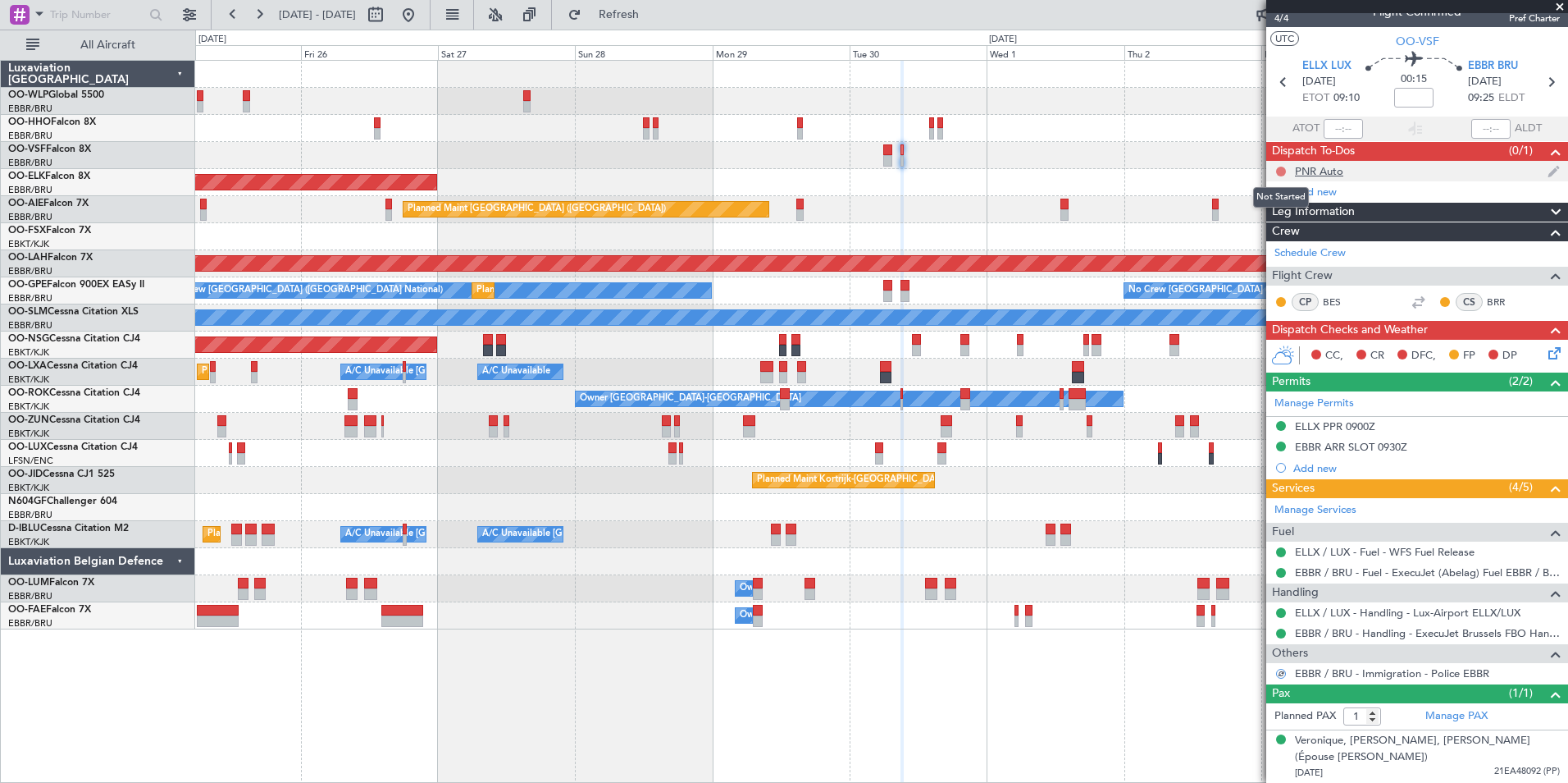
click at [1281, 169] on button at bounding box center [1281, 171] width 10 height 10
click at [1258, 246] on li "Completed" at bounding box center [1281, 243] width 87 height 24
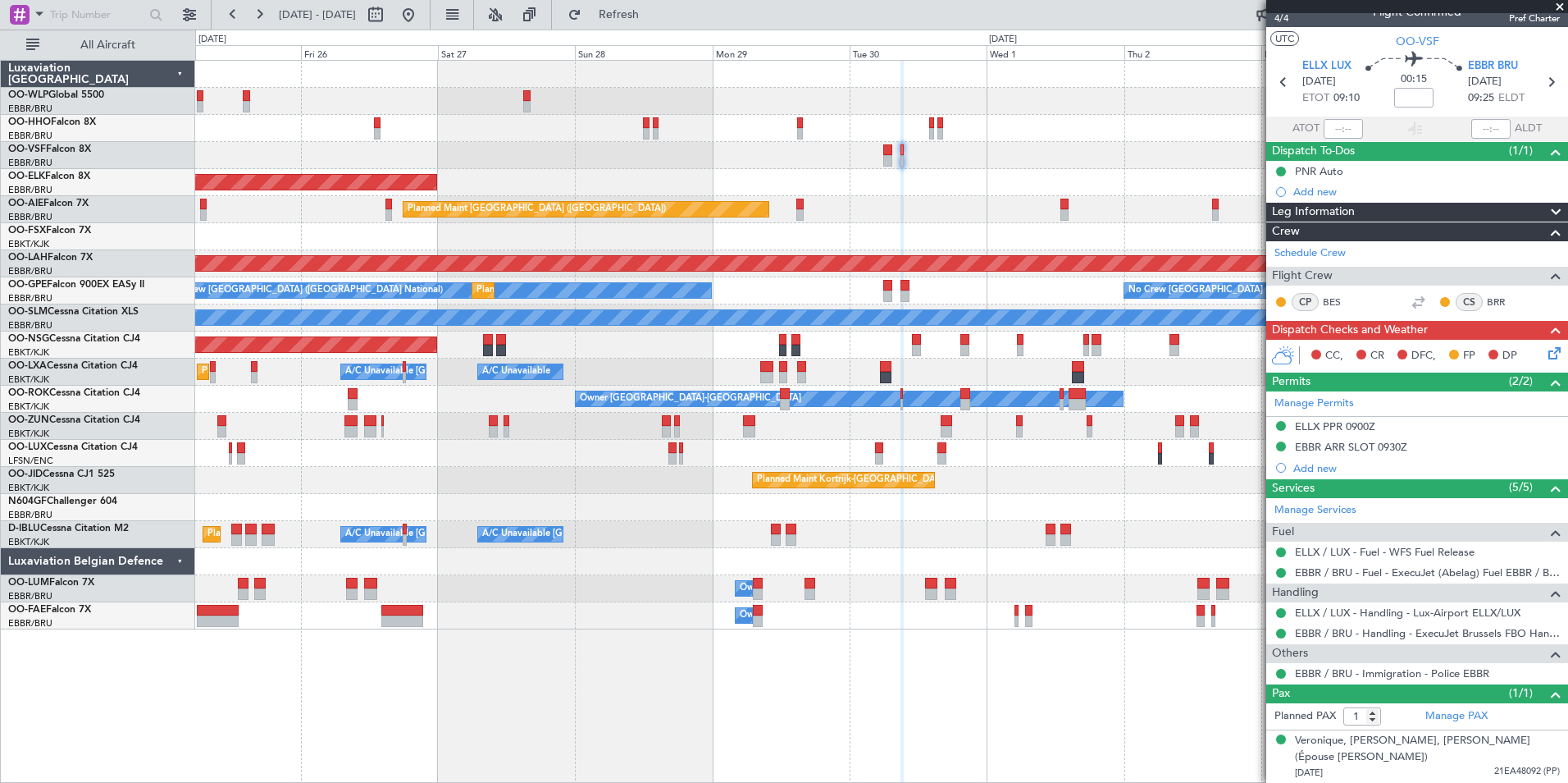
click at [1157, 178] on div "Planned Maint Kortrijk-[GEOGRAPHIC_DATA]" at bounding box center [880, 182] width 1372 height 27
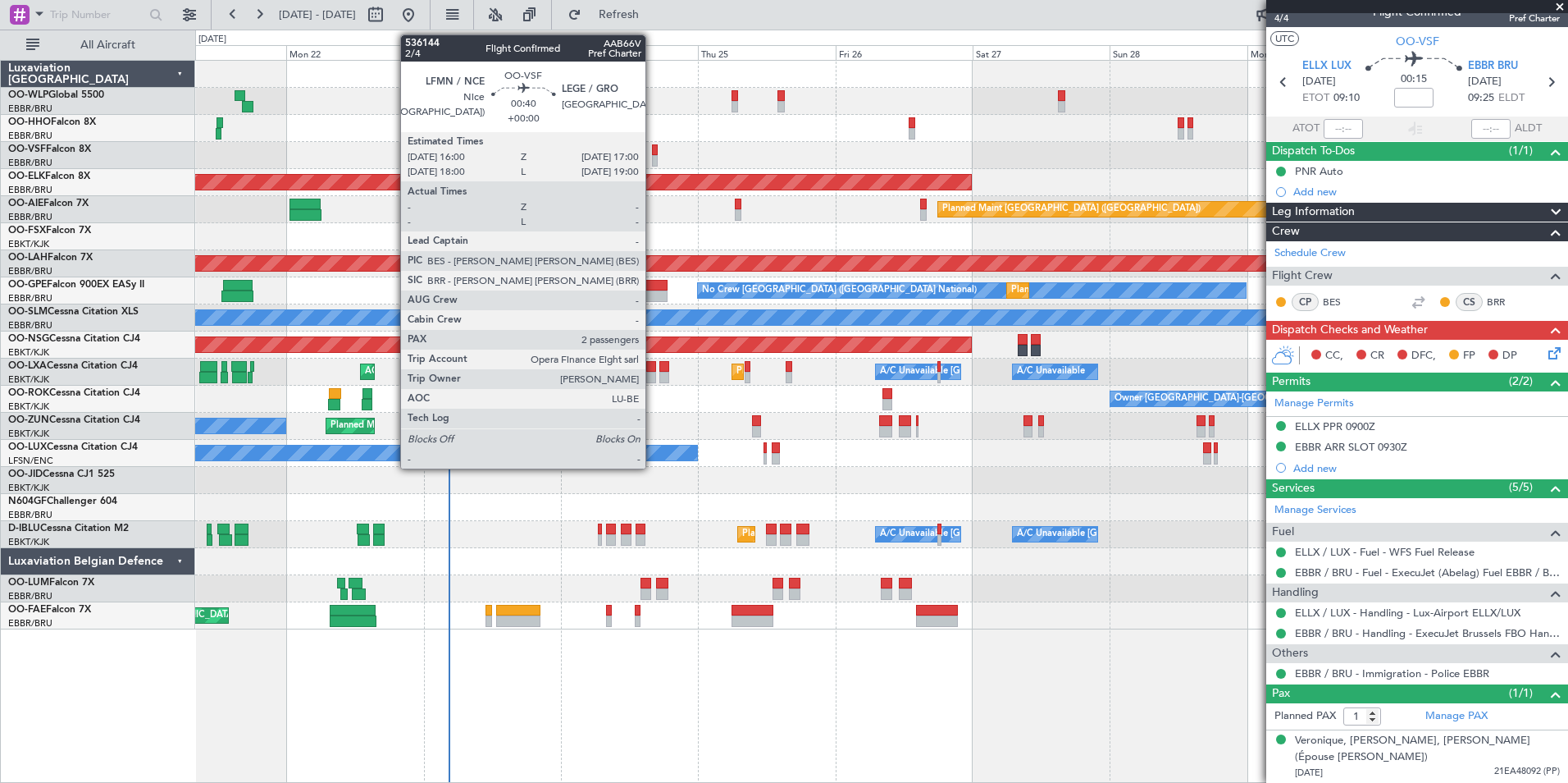
click at [653, 154] on div at bounding box center [655, 150] width 6 height 12
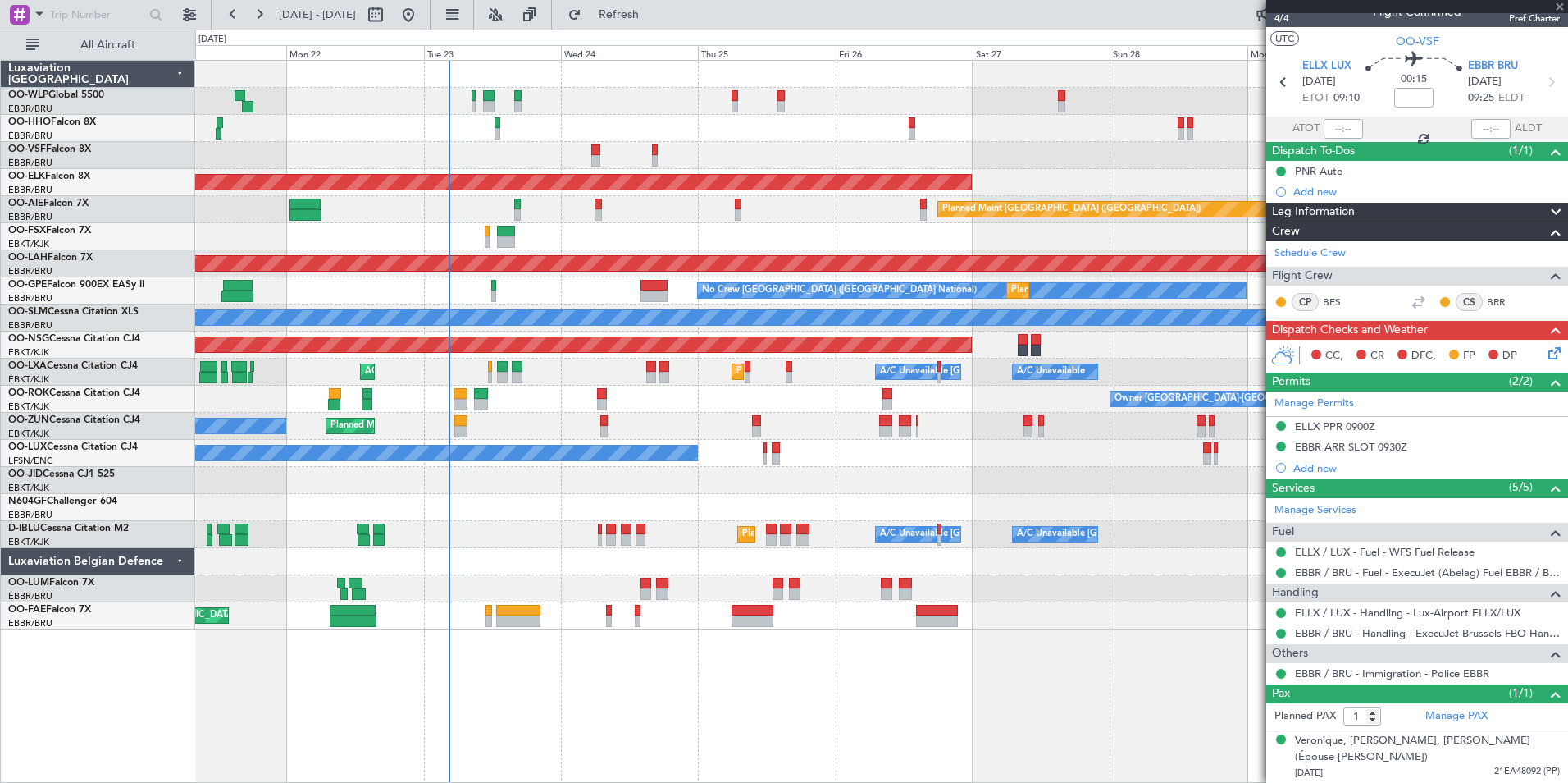
type input "2"
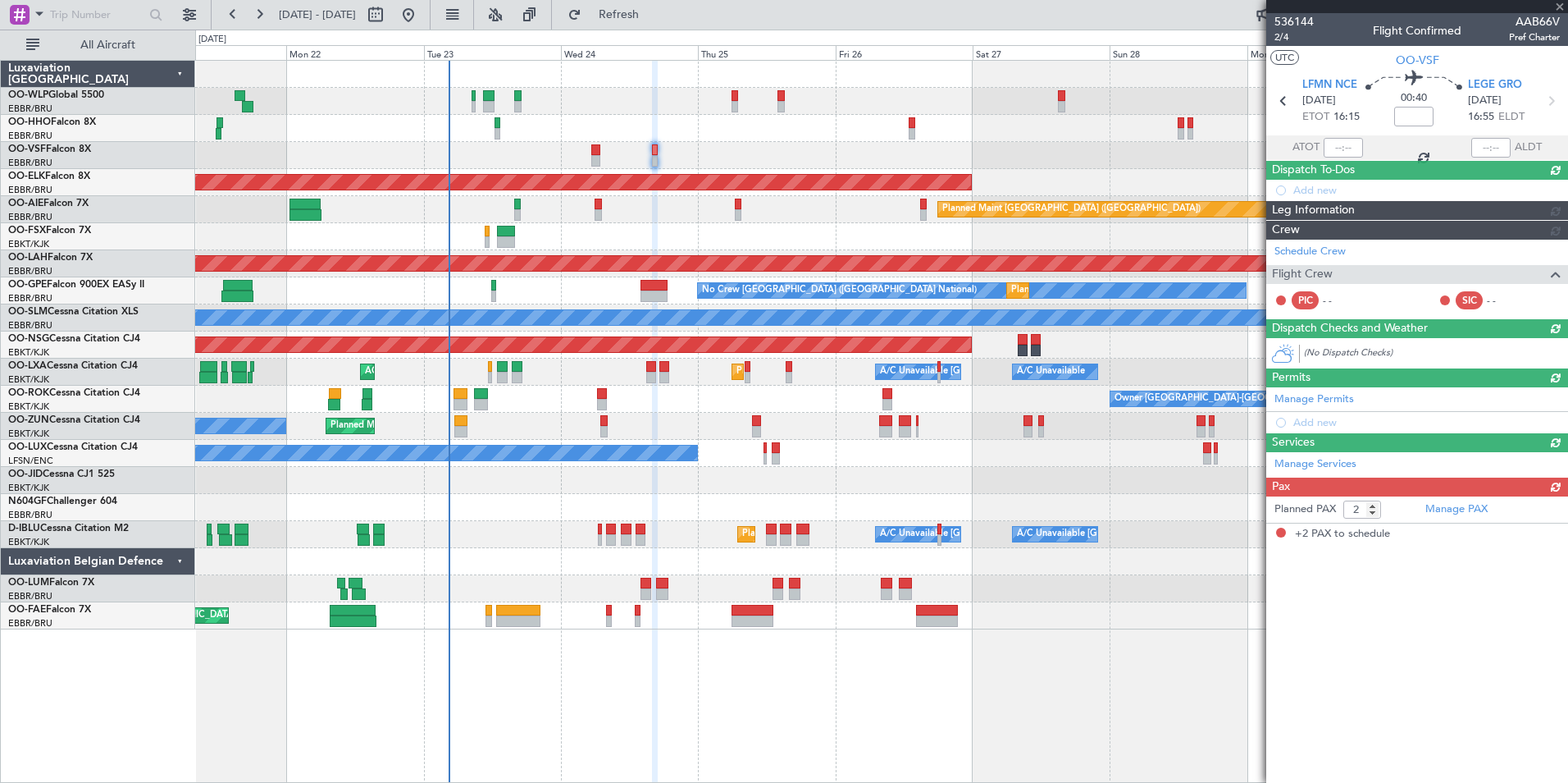
scroll to position [0, 0]
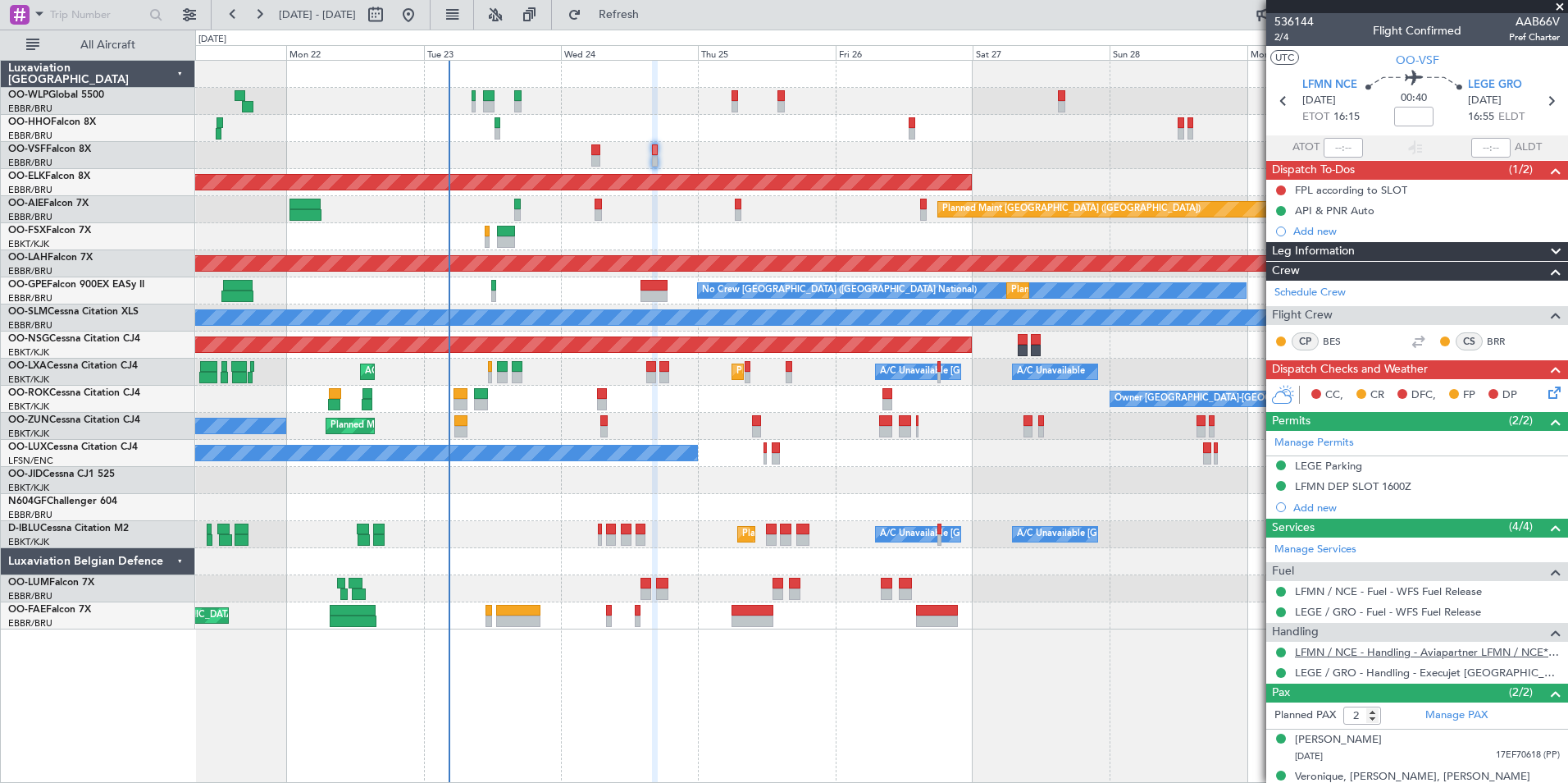
click at [1384, 655] on link "LFMN / NCE - Handling - Aviapartner LFMN / NCE*****MY HANDLING****" at bounding box center [1427, 652] width 264 height 14
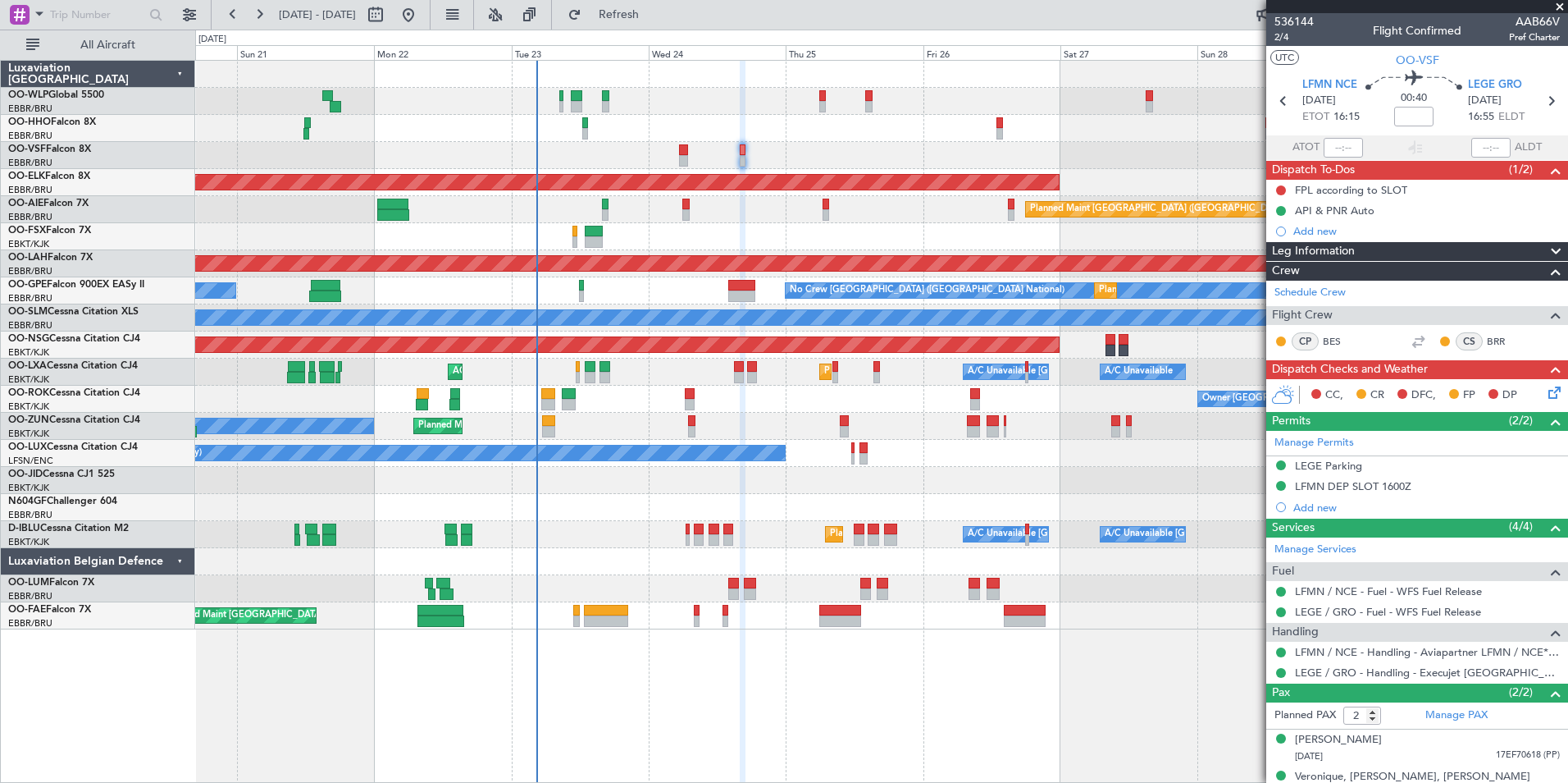
click at [1238, 174] on div "Planned Maint Liege AOG Maint Brussels (Brussels National) Planned Maint Kortri…" at bounding box center [880, 345] width 1372 height 568
click at [1279, 193] on button at bounding box center [1281, 190] width 10 height 10
click at [1297, 266] on span "Completed" at bounding box center [1288, 263] width 54 height 17
click at [1545, 390] on icon at bounding box center [1551, 389] width 13 height 13
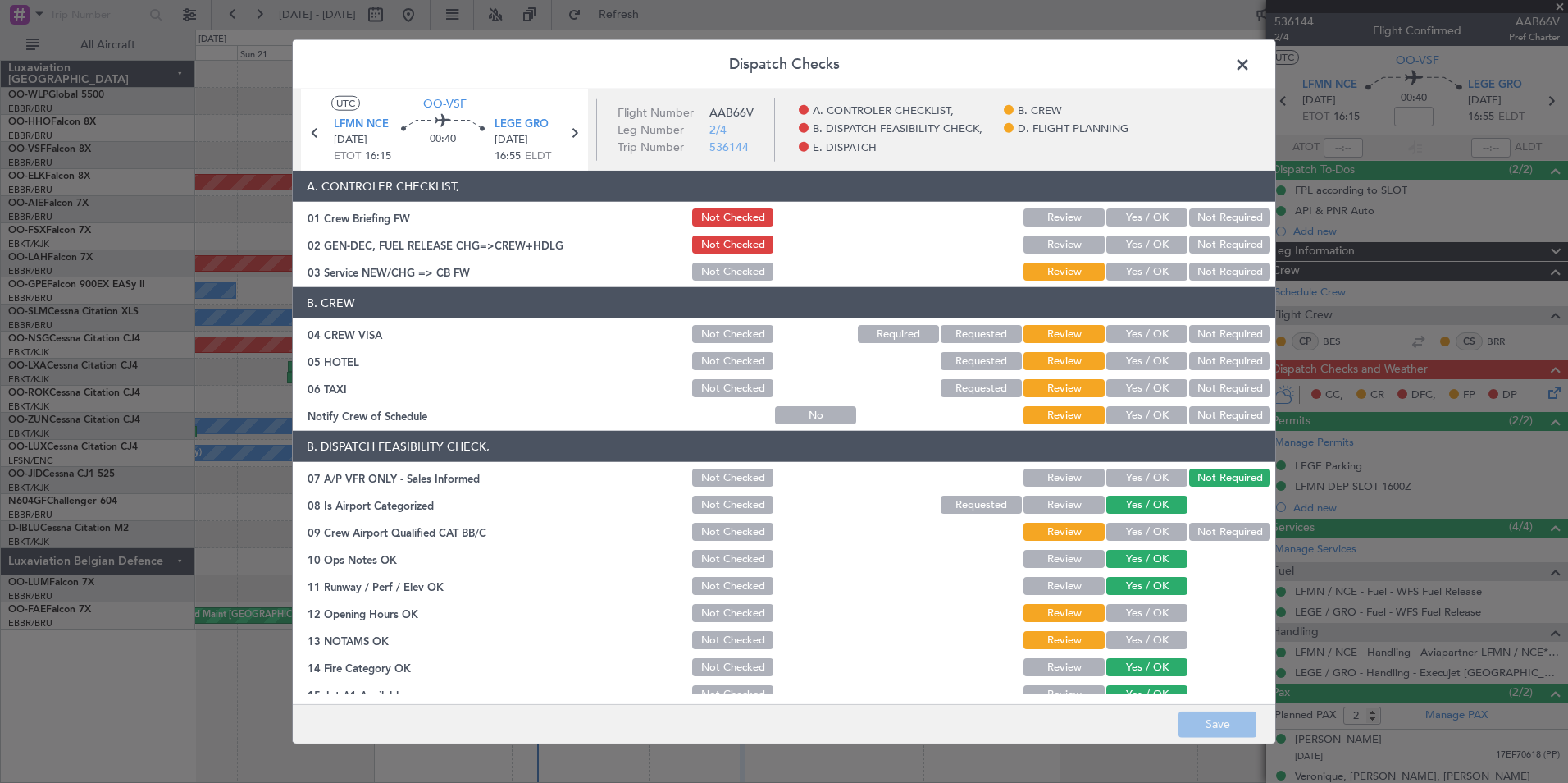
click at [1137, 210] on button "Yes / OK" at bounding box center [1147, 218] width 81 height 18
click at [1138, 240] on button "Yes / OK" at bounding box center [1147, 244] width 81 height 18
click at [1141, 266] on button "Yes / OK" at bounding box center [1147, 271] width 81 height 18
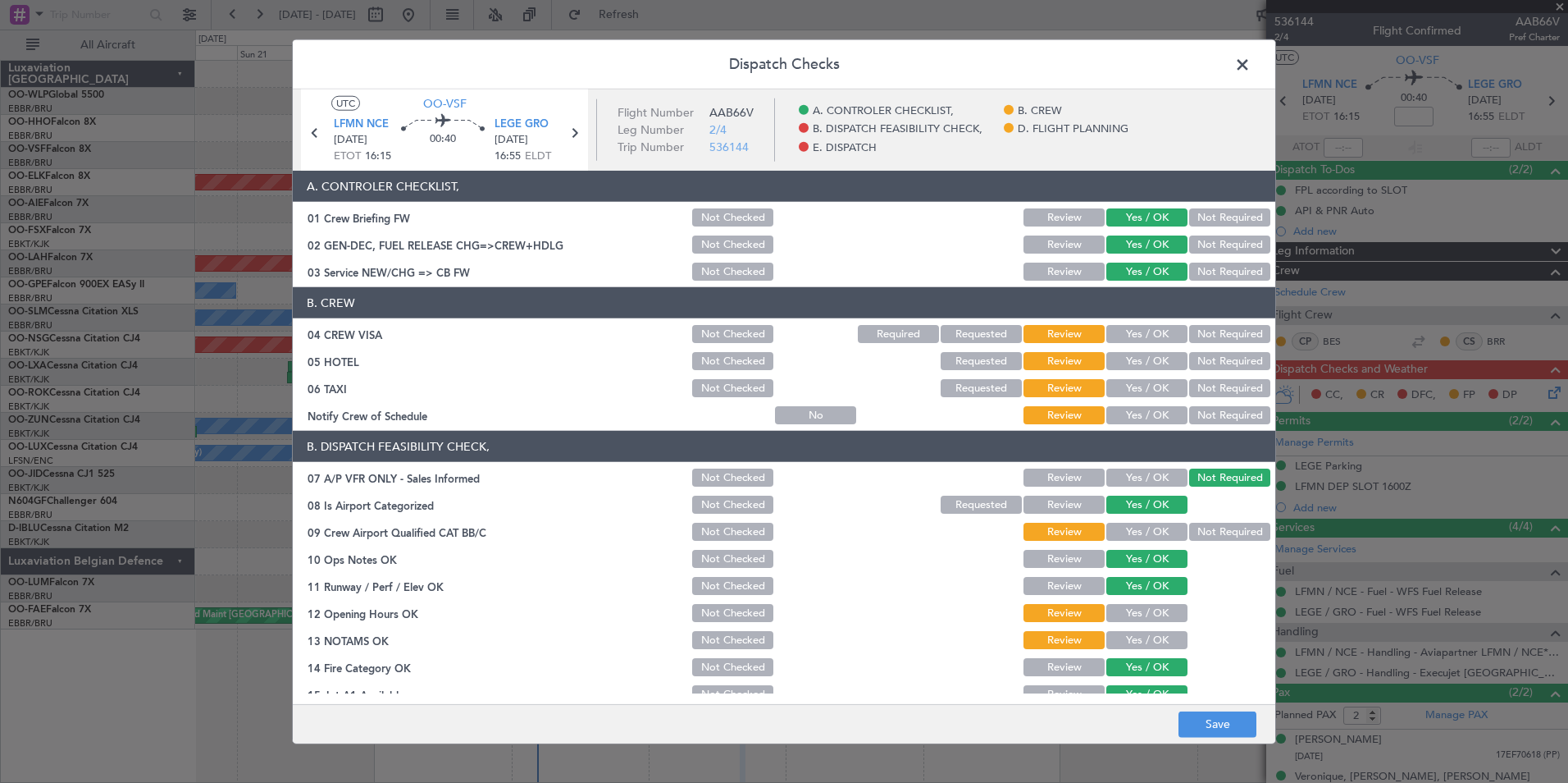
click at [1212, 335] on button "Not Required" at bounding box center [1229, 334] width 81 height 18
click at [1149, 361] on button "Yes / OK" at bounding box center [1147, 361] width 81 height 18
drag, startPoint x: 1197, startPoint y: 380, endPoint x: 1172, endPoint y: 402, distance: 33.3
click at [1198, 380] on button "Not Required" at bounding box center [1229, 388] width 81 height 18
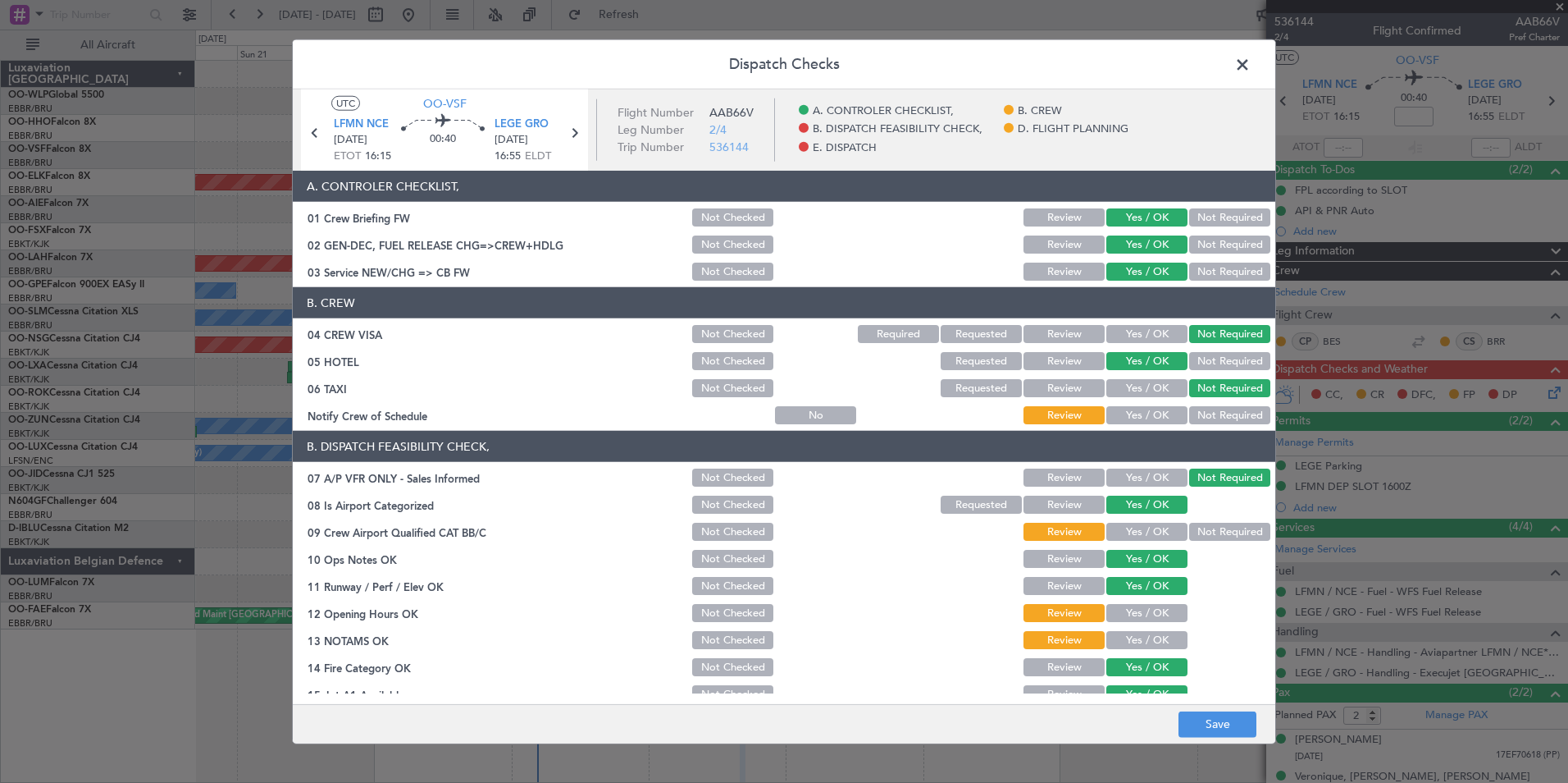
click at [1167, 404] on div "Yes / OK" at bounding box center [1145, 415] width 83 height 23
click at [1160, 412] on button "Yes / OK" at bounding box center [1147, 415] width 81 height 18
click at [1143, 535] on button "Yes / OK" at bounding box center [1147, 531] width 81 height 18
click at [1129, 610] on button "Yes / OK" at bounding box center [1147, 612] width 81 height 18
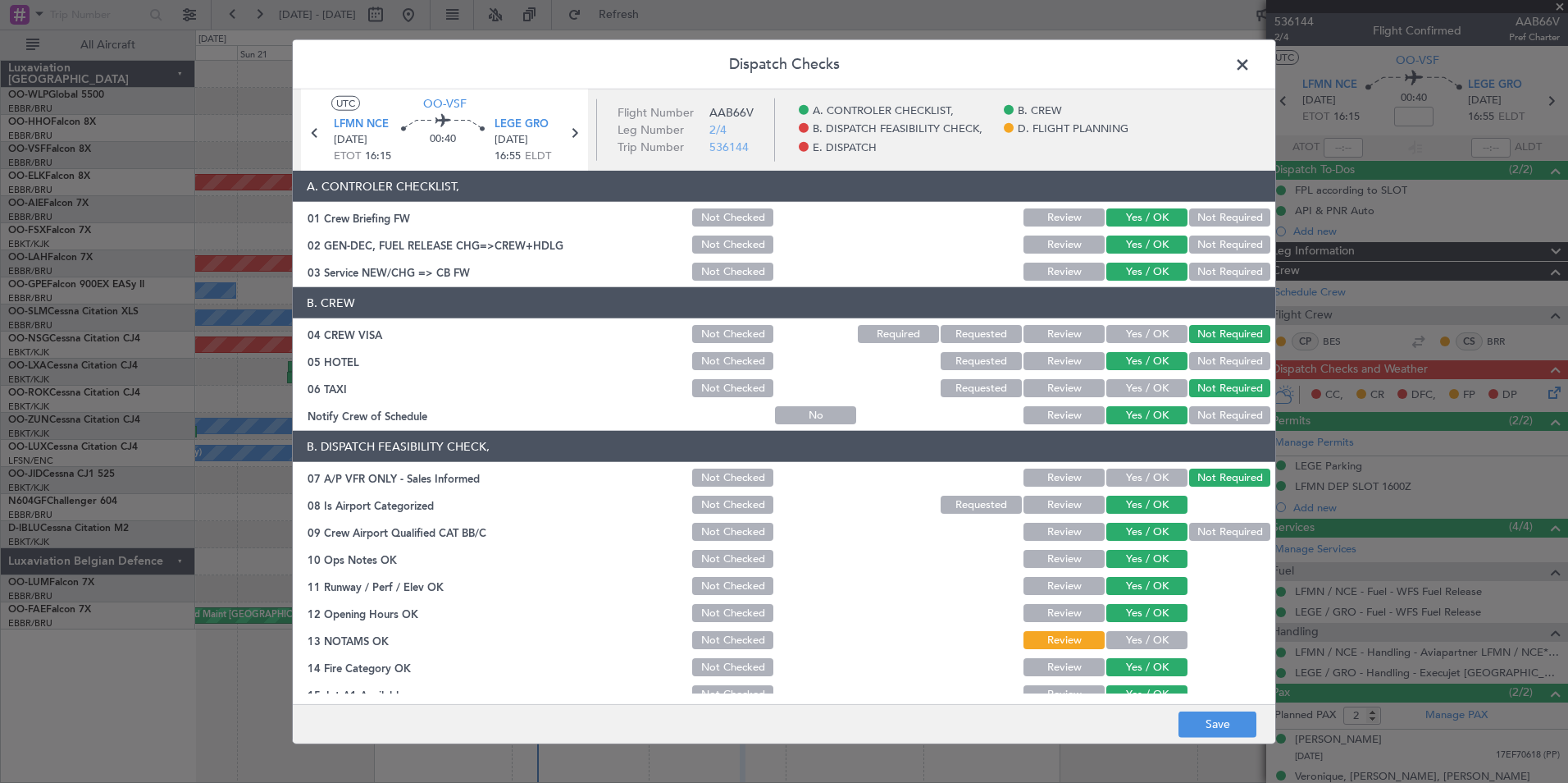
click at [1132, 634] on button "Yes / OK" at bounding box center [1147, 640] width 81 height 18
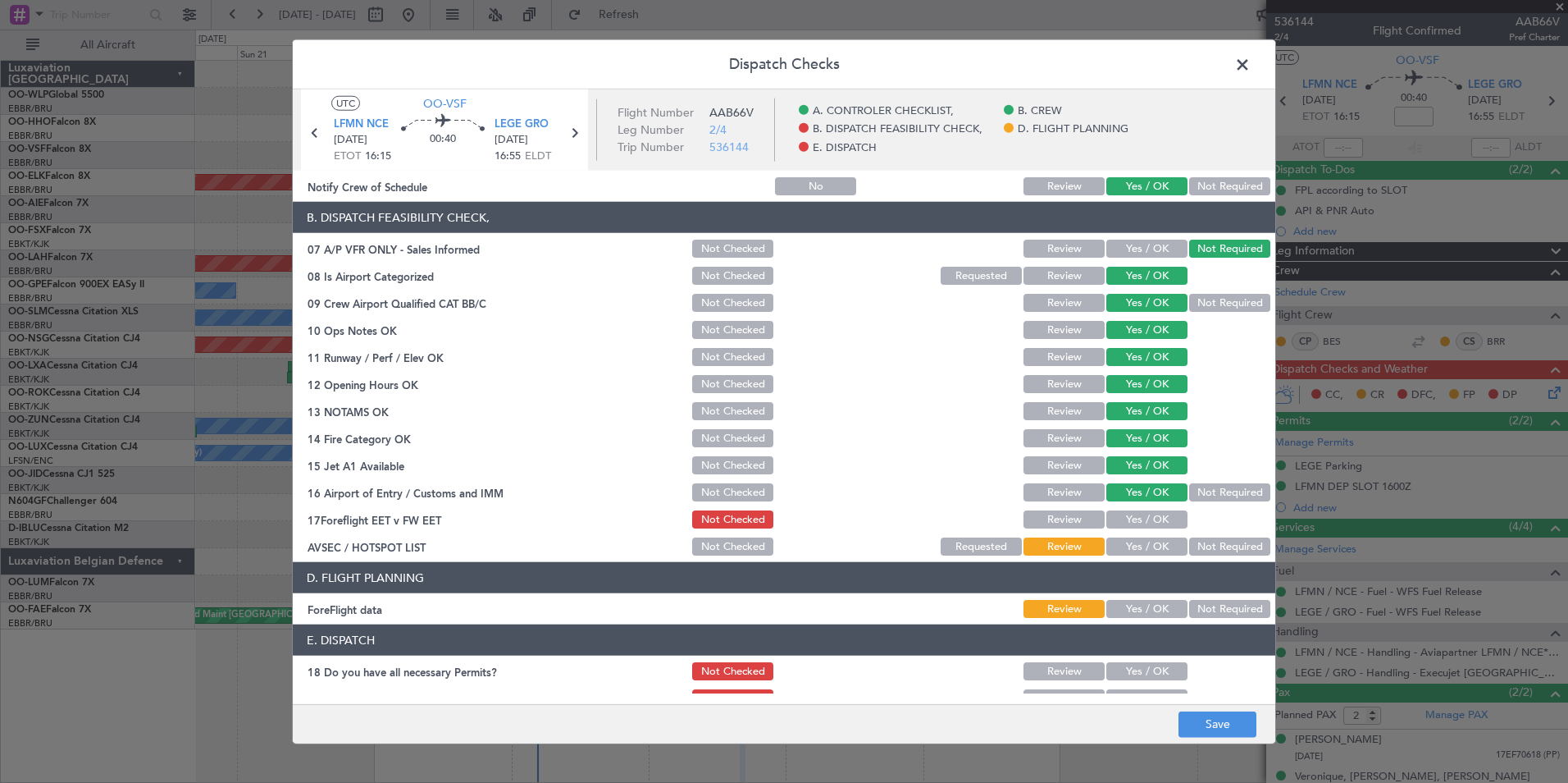
scroll to position [246, 0]
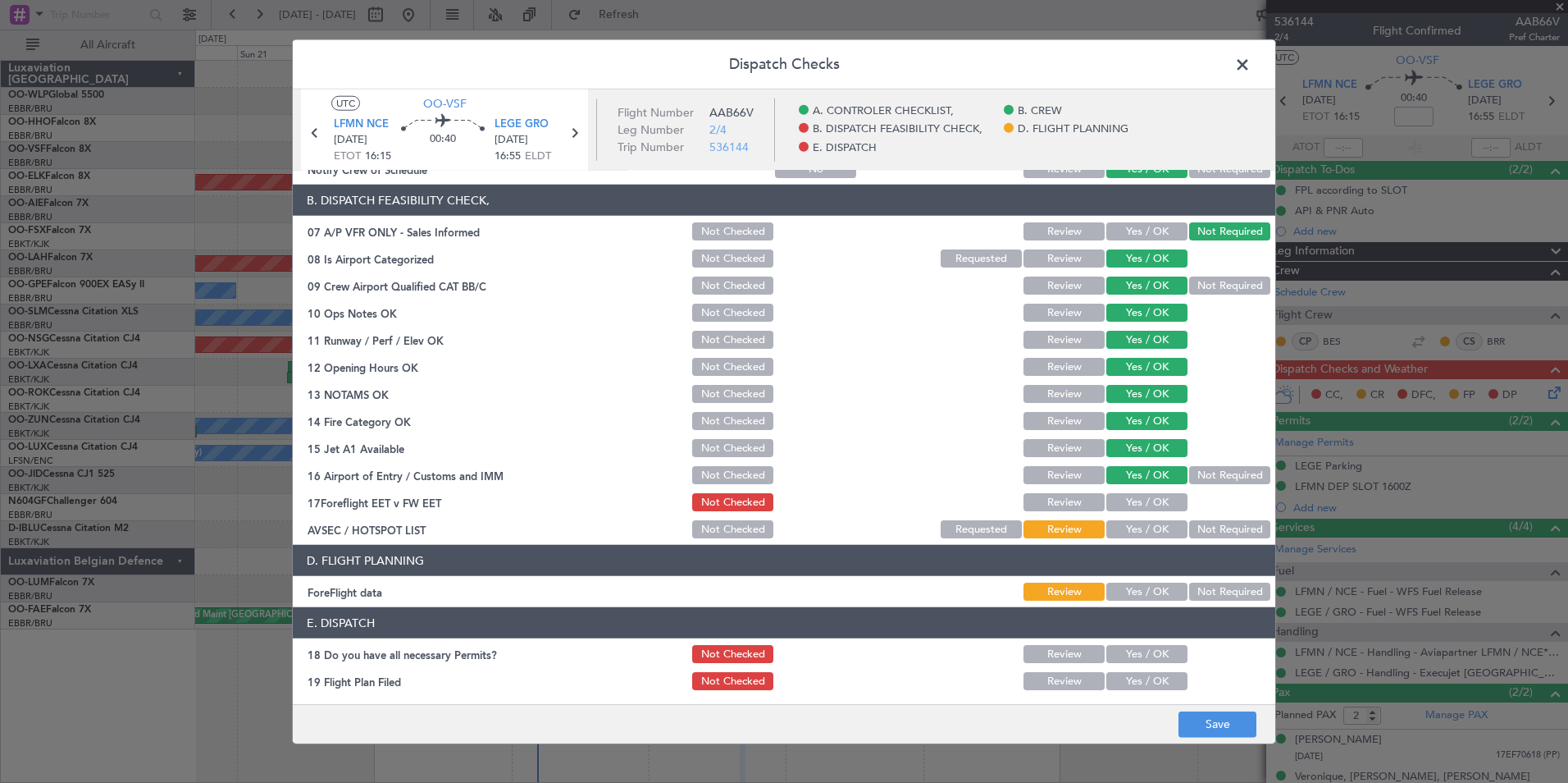
click at [1160, 497] on button "Yes / OK" at bounding box center [1147, 502] width 81 height 18
click at [1208, 538] on div "Not Required" at bounding box center [1228, 528] width 83 height 23
click at [1202, 527] on button "Not Required" at bounding box center [1229, 529] width 81 height 18
click at [1152, 593] on button "Yes / OK" at bounding box center [1147, 592] width 81 height 18
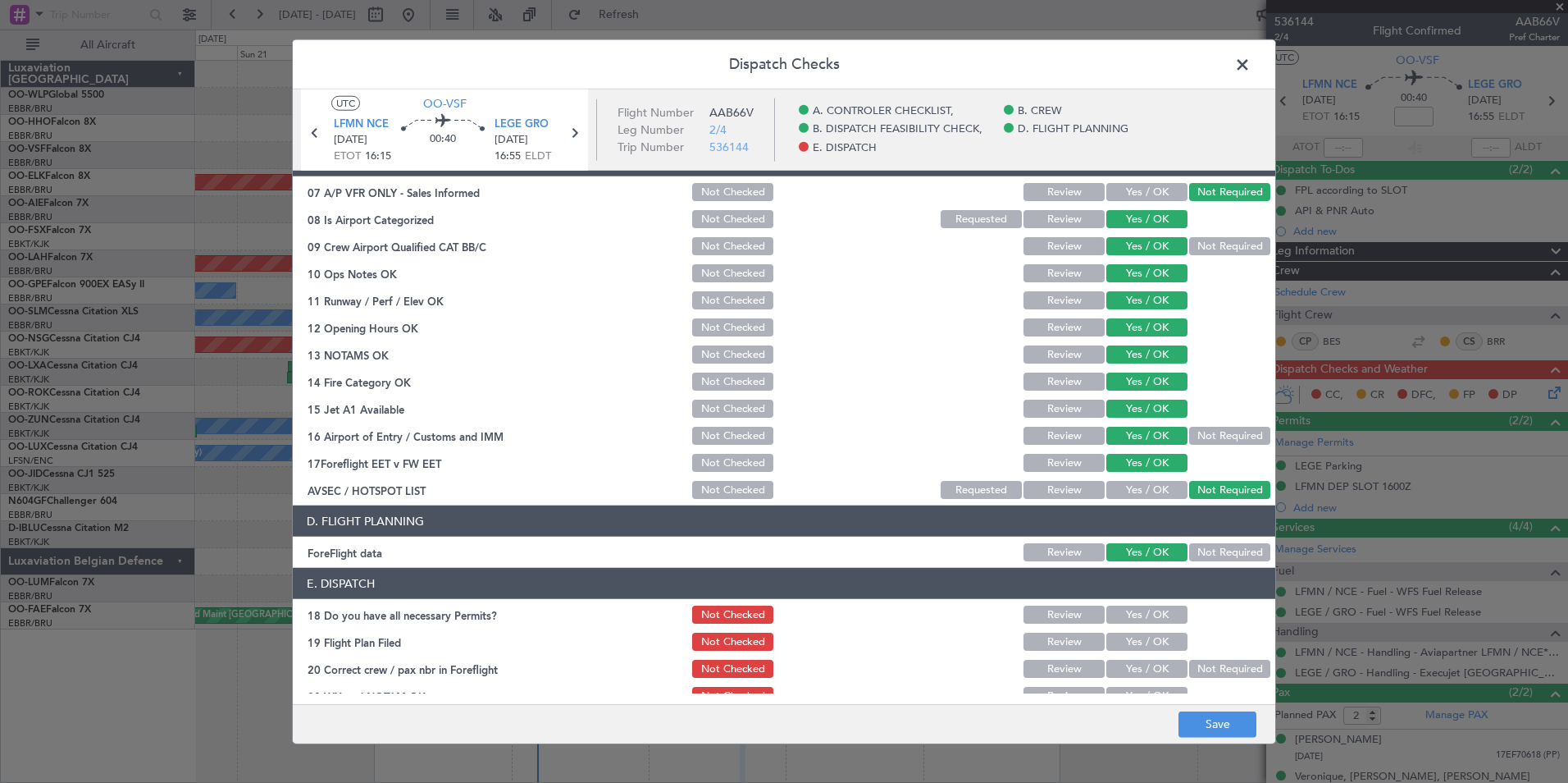
scroll to position [304, 0]
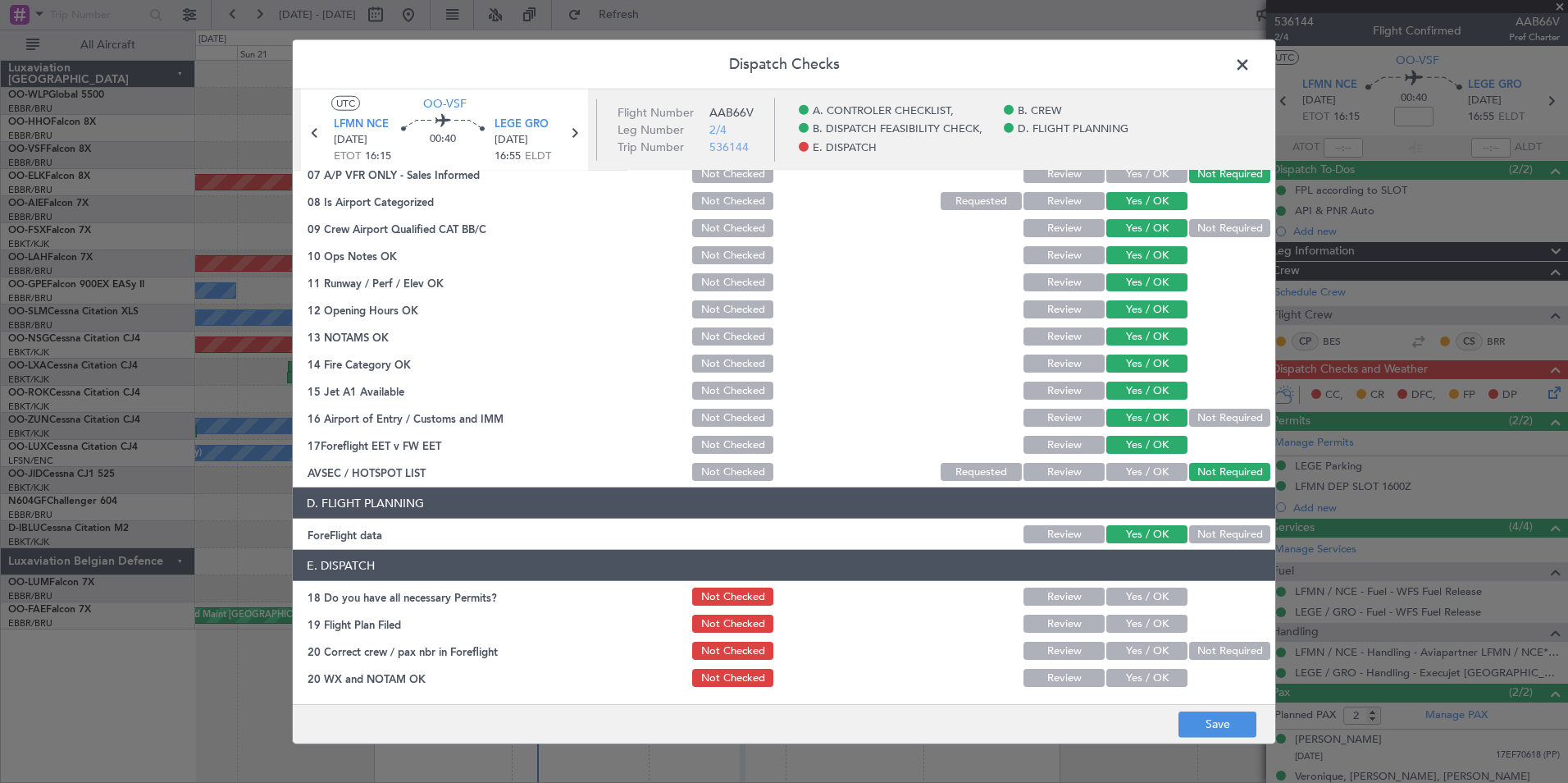
click at [1141, 581] on section "E. DISPATCH 18 Do you have all necessary Permits? Not Checked Review Yes / OK 1…" at bounding box center [784, 619] width 982 height 139
drag, startPoint x: 1141, startPoint y: 583, endPoint x: 1146, endPoint y: 605, distance: 22.6
click at [1144, 598] on button "Yes / OK" at bounding box center [1147, 597] width 81 height 18
drag, startPoint x: 1146, startPoint y: 620, endPoint x: 1147, endPoint y: 628, distance: 8.1
click at [1147, 622] on button "Yes / OK" at bounding box center [1147, 623] width 81 height 18
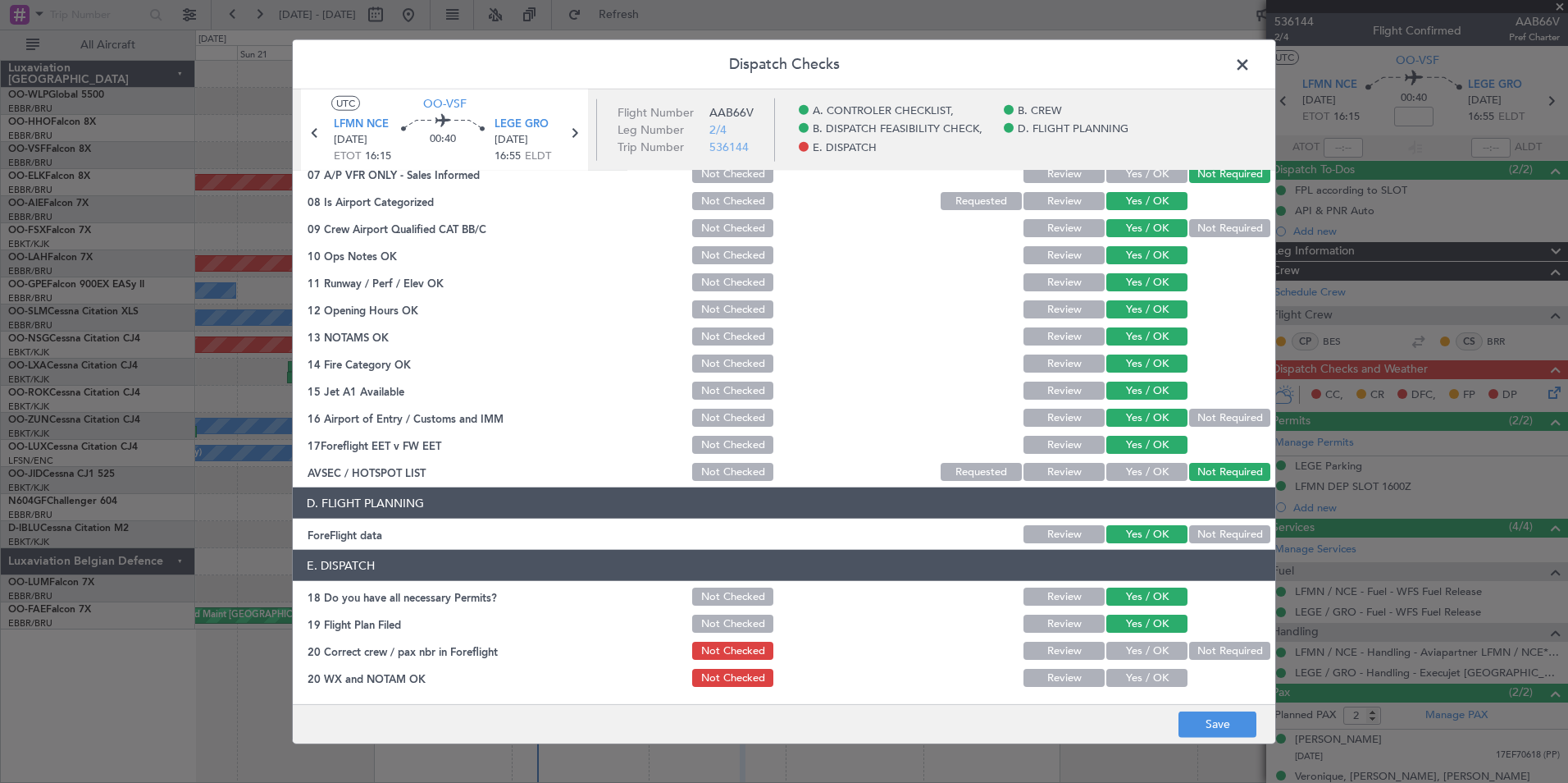
click at [1152, 652] on button "Yes / OK" at bounding box center [1147, 651] width 81 height 18
drag, startPoint x: 1157, startPoint y: 672, endPoint x: 1183, endPoint y: 699, distance: 37.5
click at [1158, 673] on button "Yes / OK" at bounding box center [1147, 677] width 81 height 18
click at [1200, 710] on footer "Save" at bounding box center [784, 723] width 982 height 39
click at [1207, 730] on button "Save" at bounding box center [1217, 723] width 78 height 26
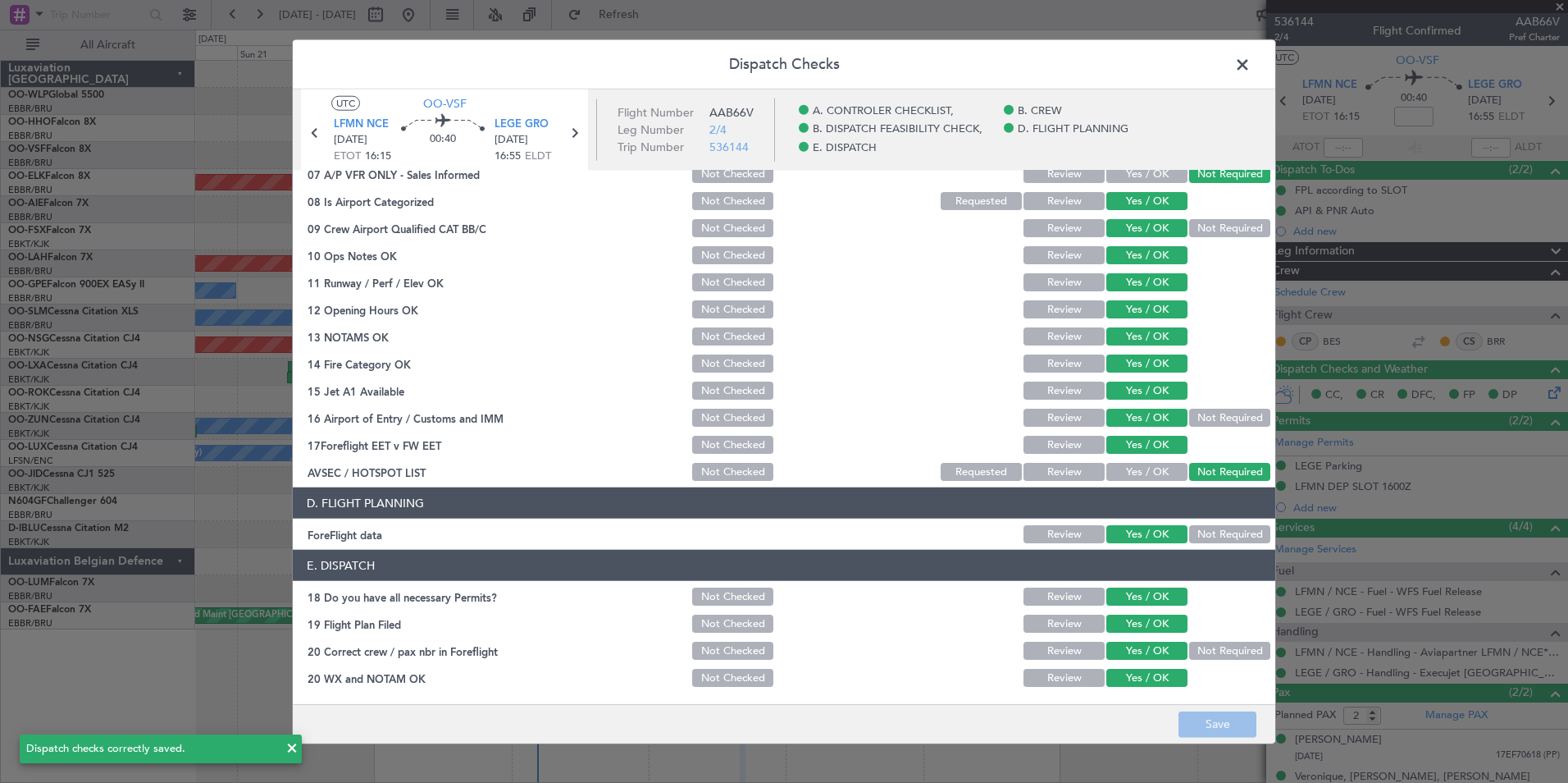
click at [1251, 71] on span at bounding box center [1251, 69] width 0 height 32
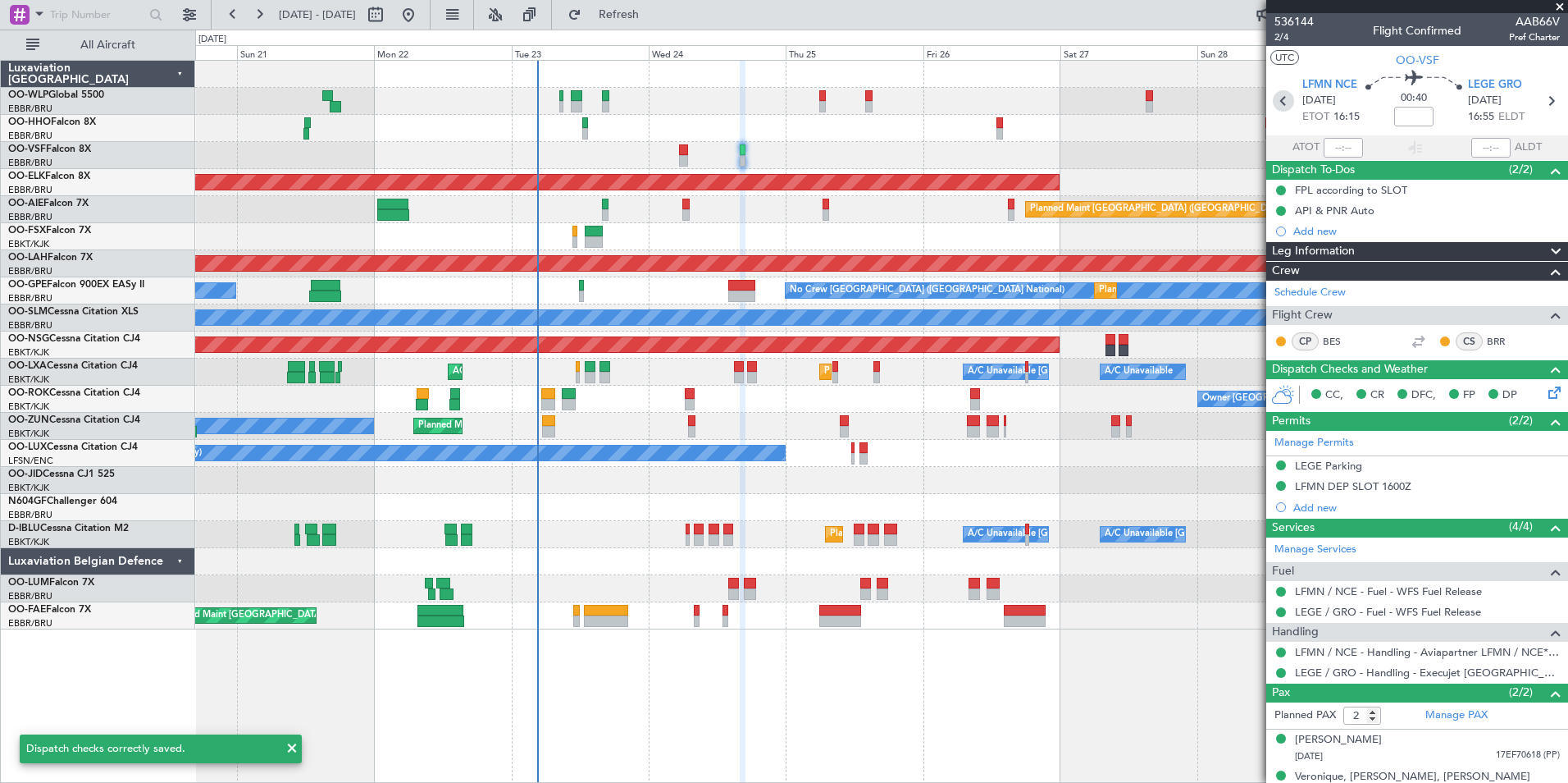
click at [1273, 99] on icon at bounding box center [1284, 101] width 22 height 22
type input "+00:05"
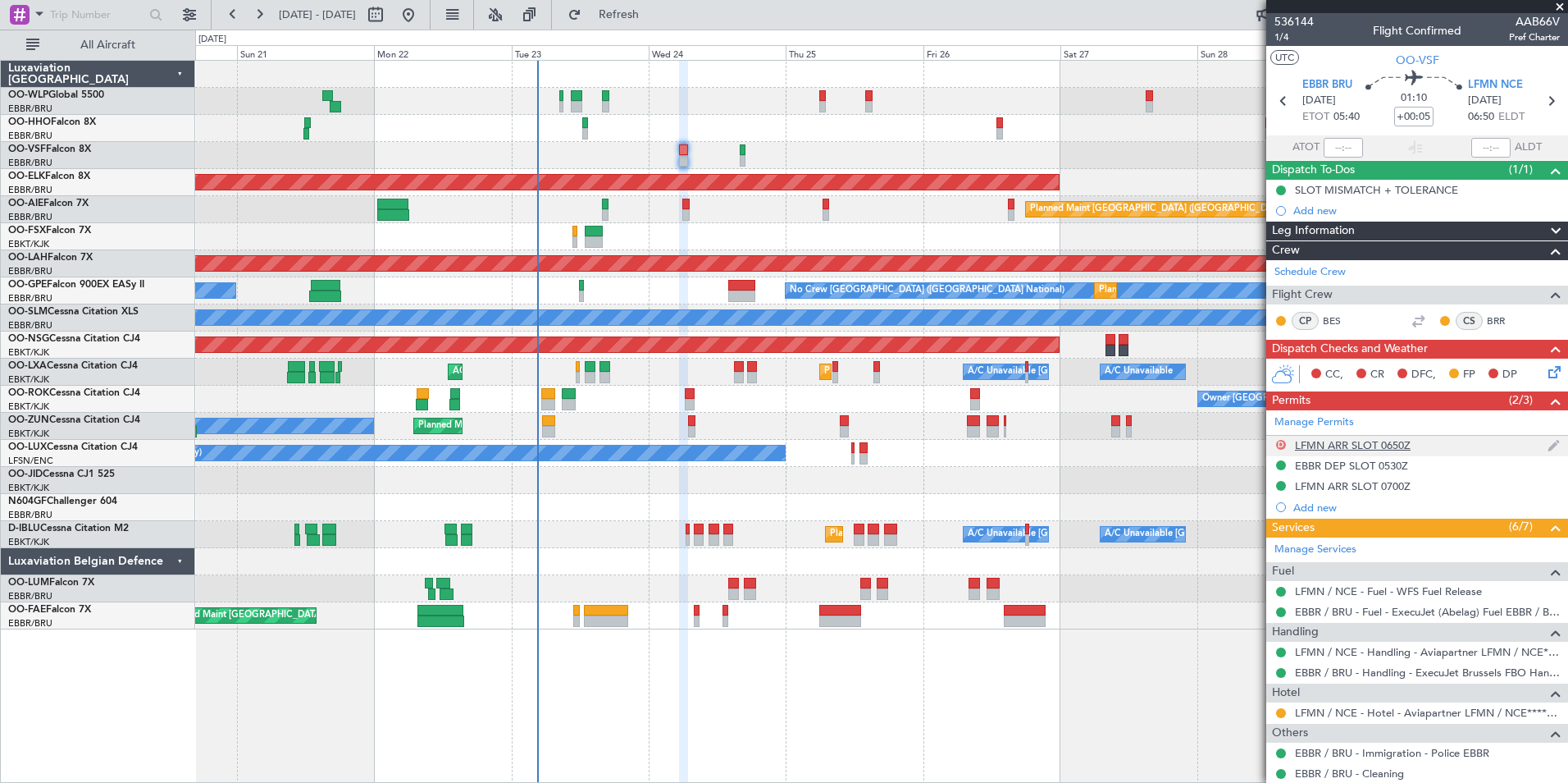
click at [1278, 444] on button "D" at bounding box center [1281, 445] width 10 height 10
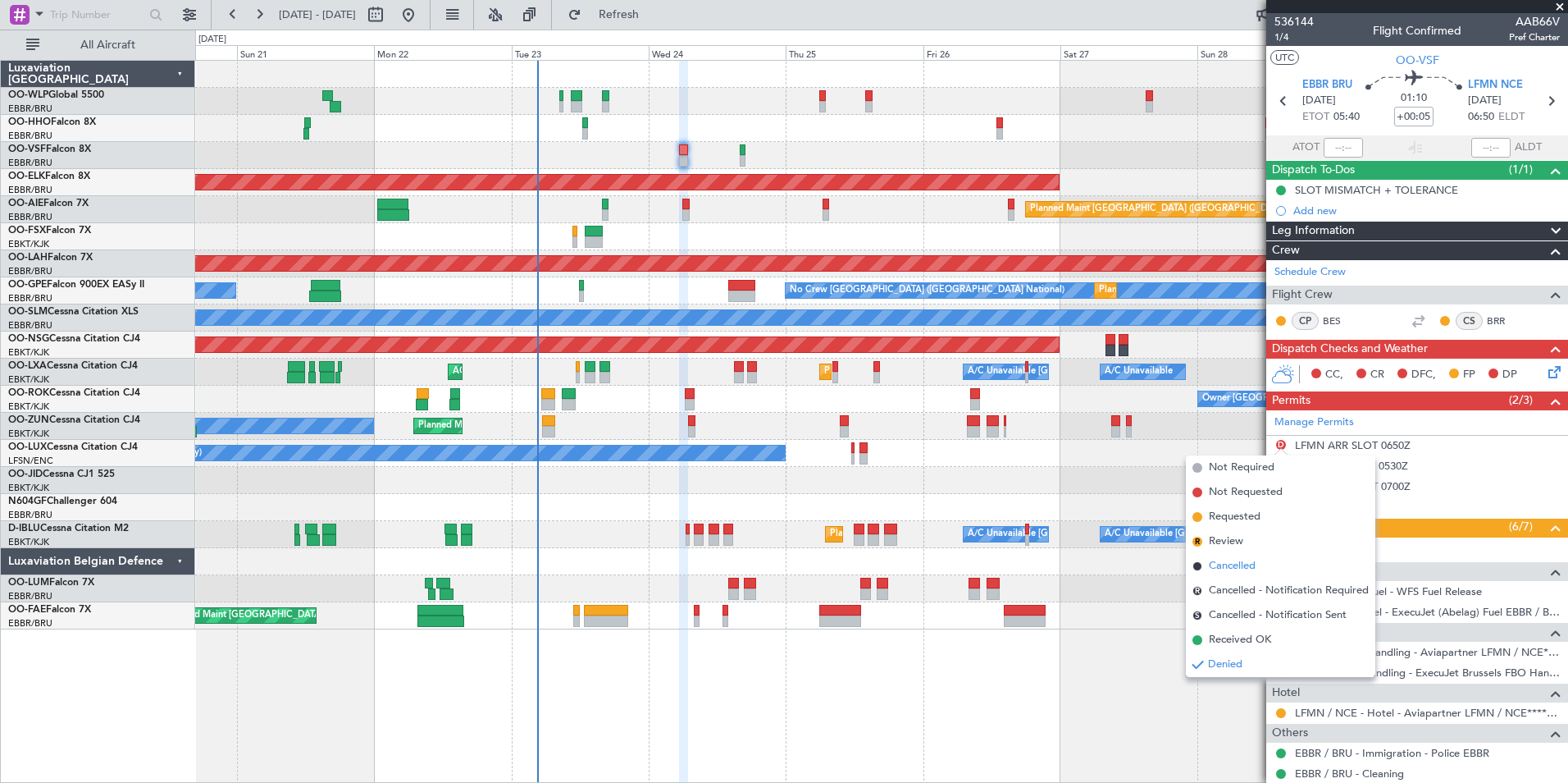
click at [1235, 564] on span "Cancelled" at bounding box center [1232, 565] width 47 height 17
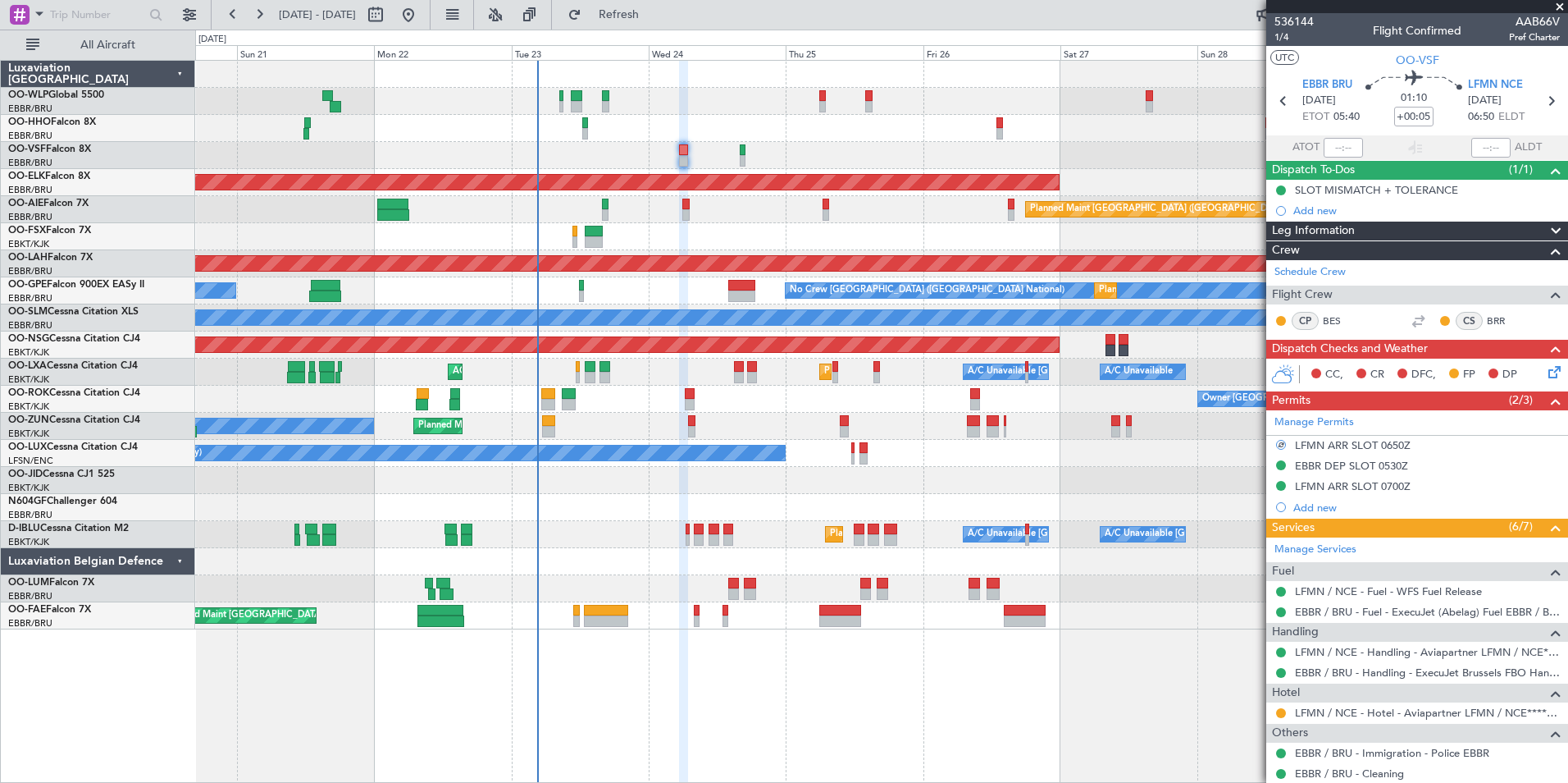
click at [1545, 374] on icon at bounding box center [1551, 368] width 13 height 13
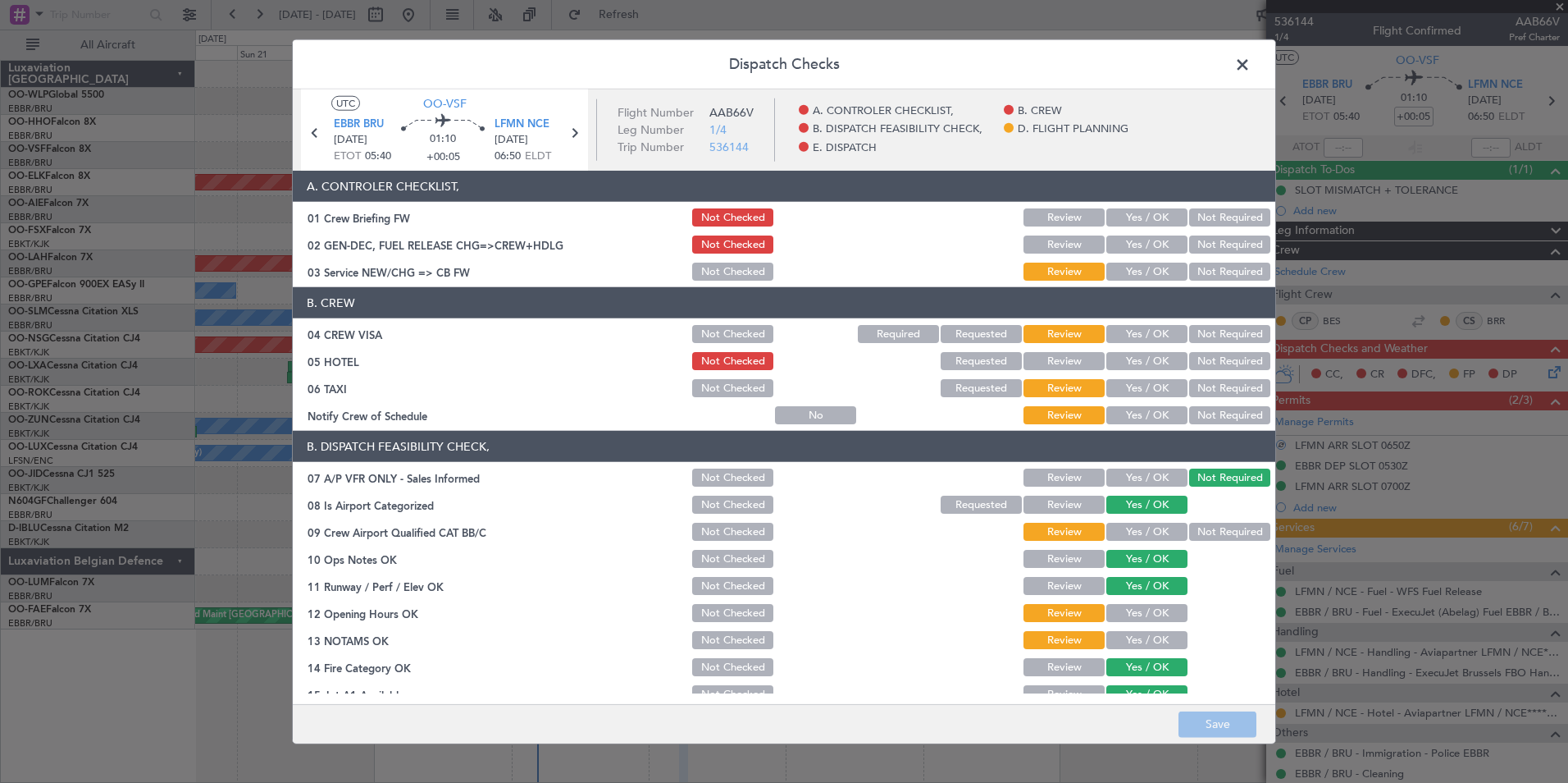
click at [1122, 221] on button "Yes / OK" at bounding box center [1147, 218] width 81 height 18
click at [1135, 244] on button "Yes / OK" at bounding box center [1147, 244] width 81 height 18
click at [1137, 270] on button "Yes / OK" at bounding box center [1147, 271] width 81 height 18
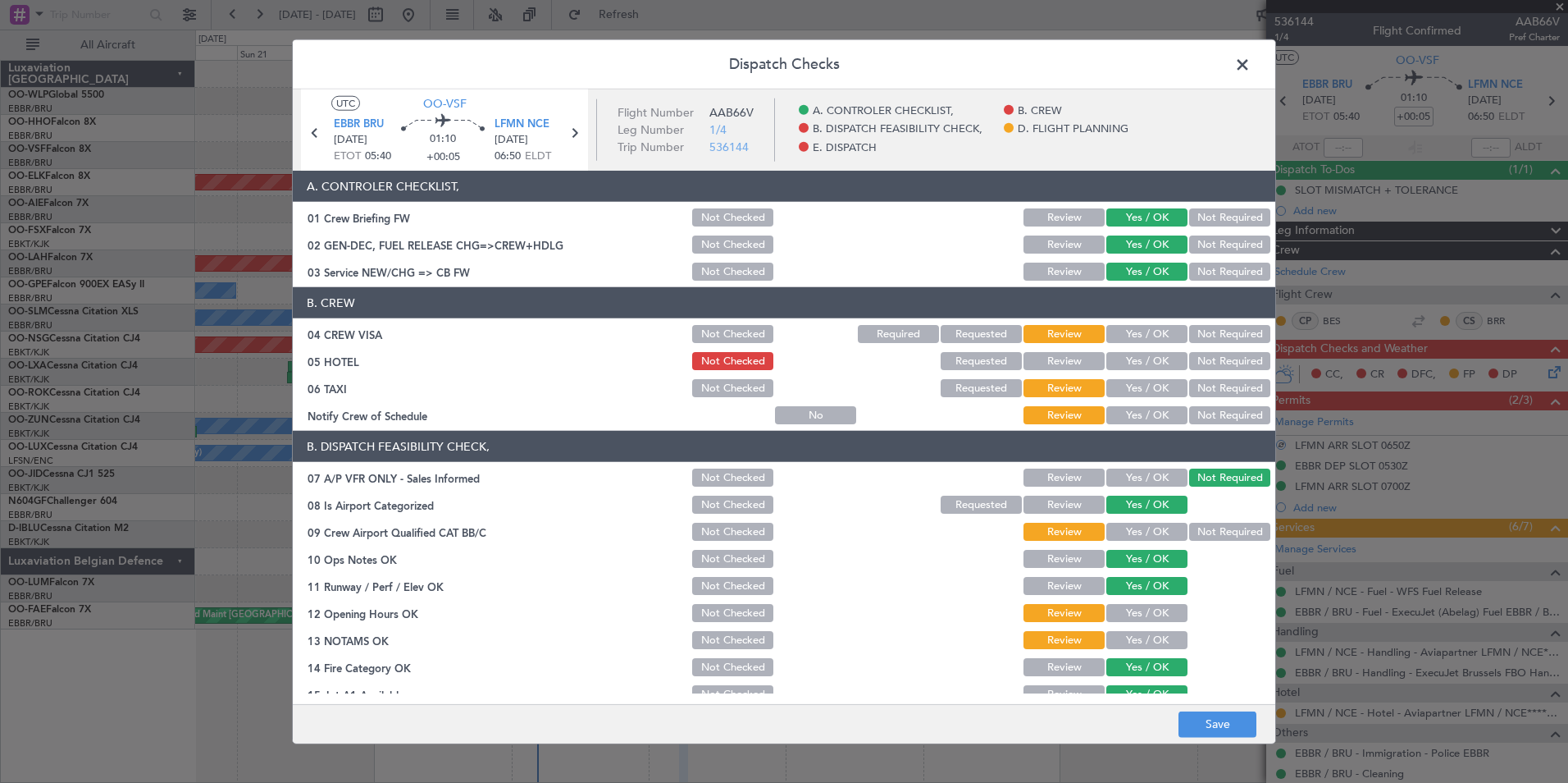
click at [1200, 328] on button "Not Required" at bounding box center [1229, 334] width 81 height 18
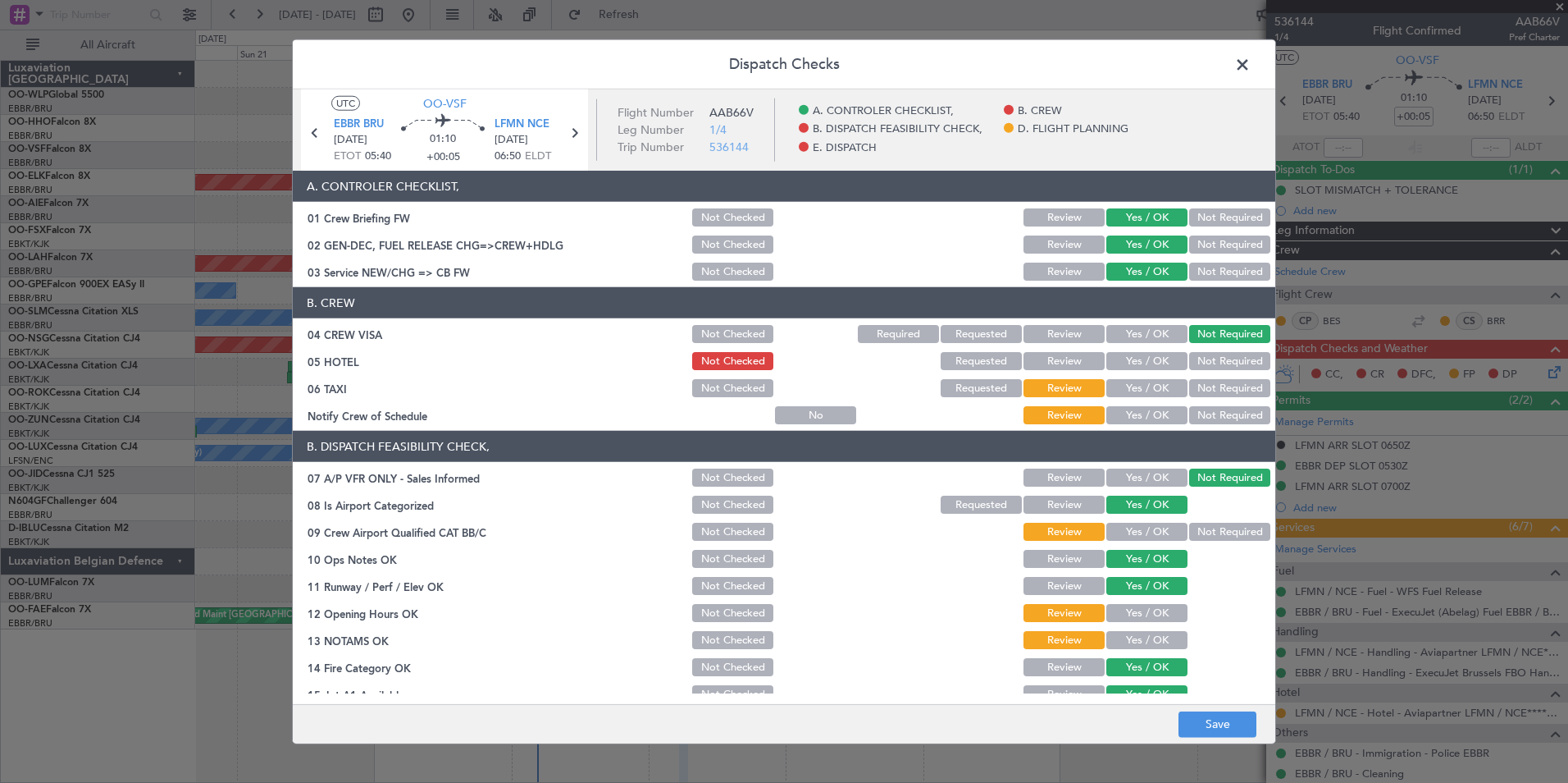
click at [1203, 364] on button "Not Required" at bounding box center [1229, 361] width 81 height 18
click at [1203, 389] on button "Not Required" at bounding box center [1229, 388] width 81 height 18
click at [1189, 417] on button "Not Required" at bounding box center [1229, 415] width 81 height 18
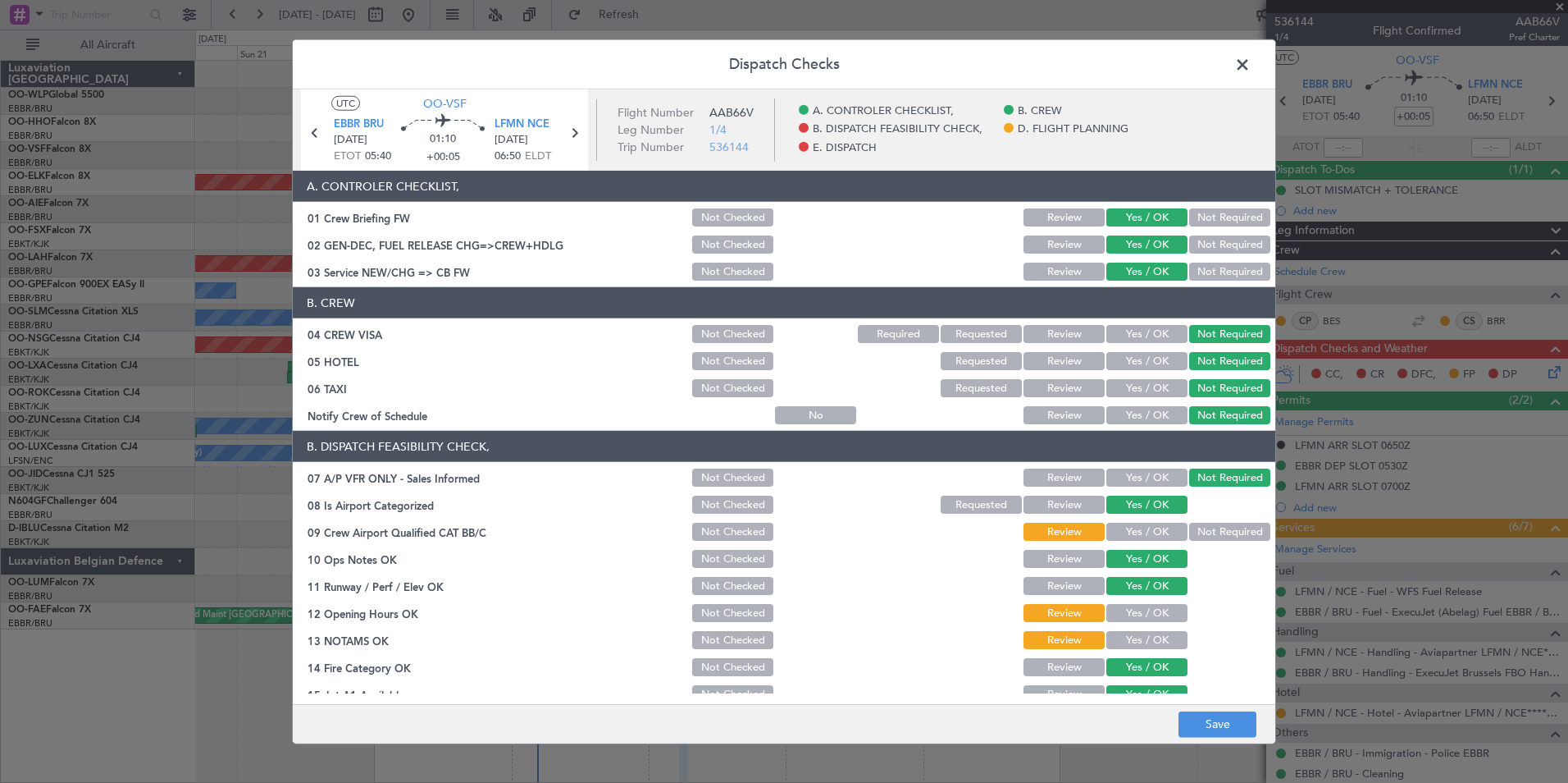
click at [1151, 367] on button "Yes / OK" at bounding box center [1147, 361] width 81 height 18
click at [1155, 526] on button "Yes / OK" at bounding box center [1147, 531] width 81 height 18
click at [1147, 612] on button "Yes / OK" at bounding box center [1147, 612] width 81 height 18
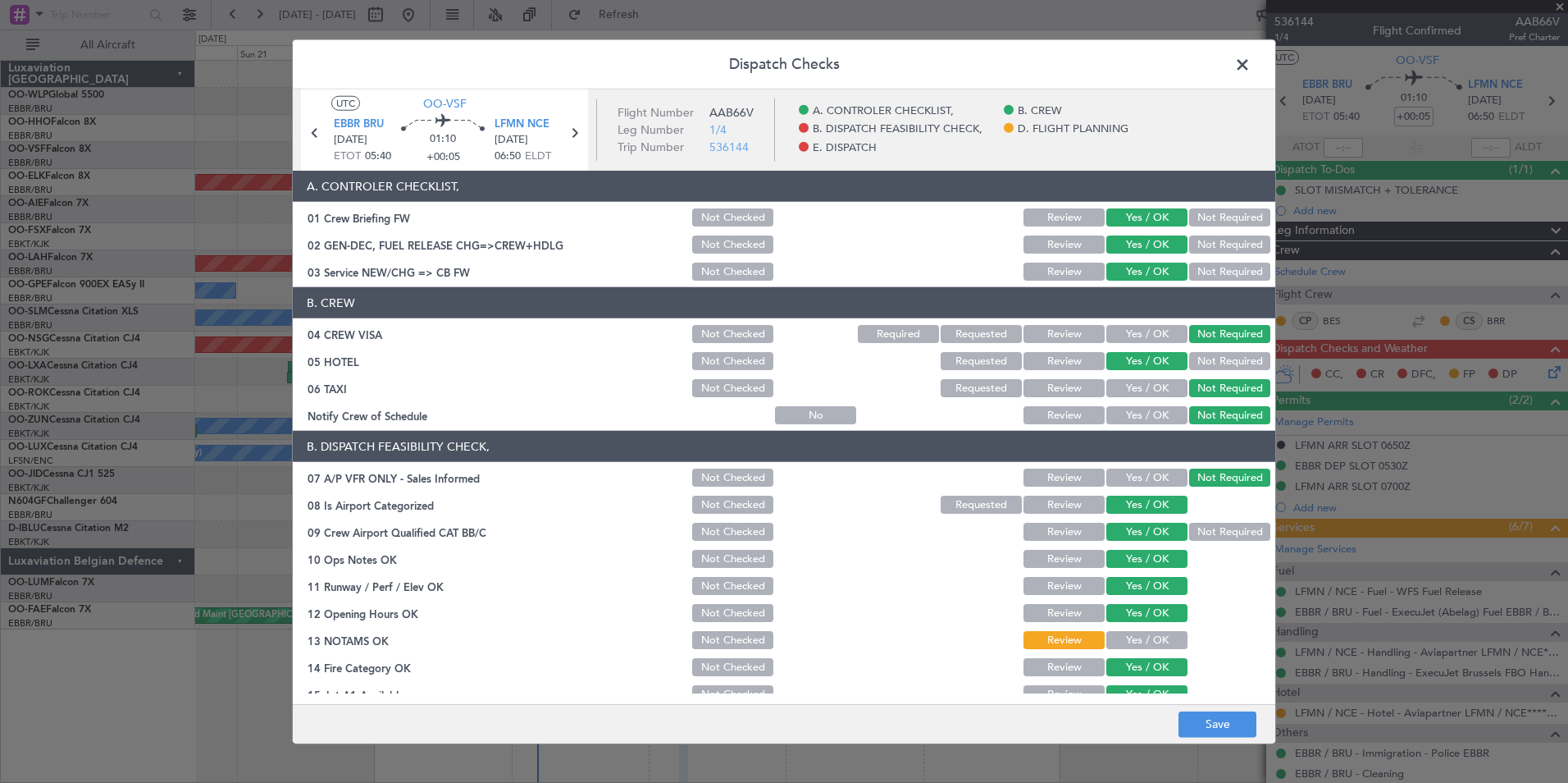
click at [1144, 637] on button "Yes / OK" at bounding box center [1147, 640] width 81 height 18
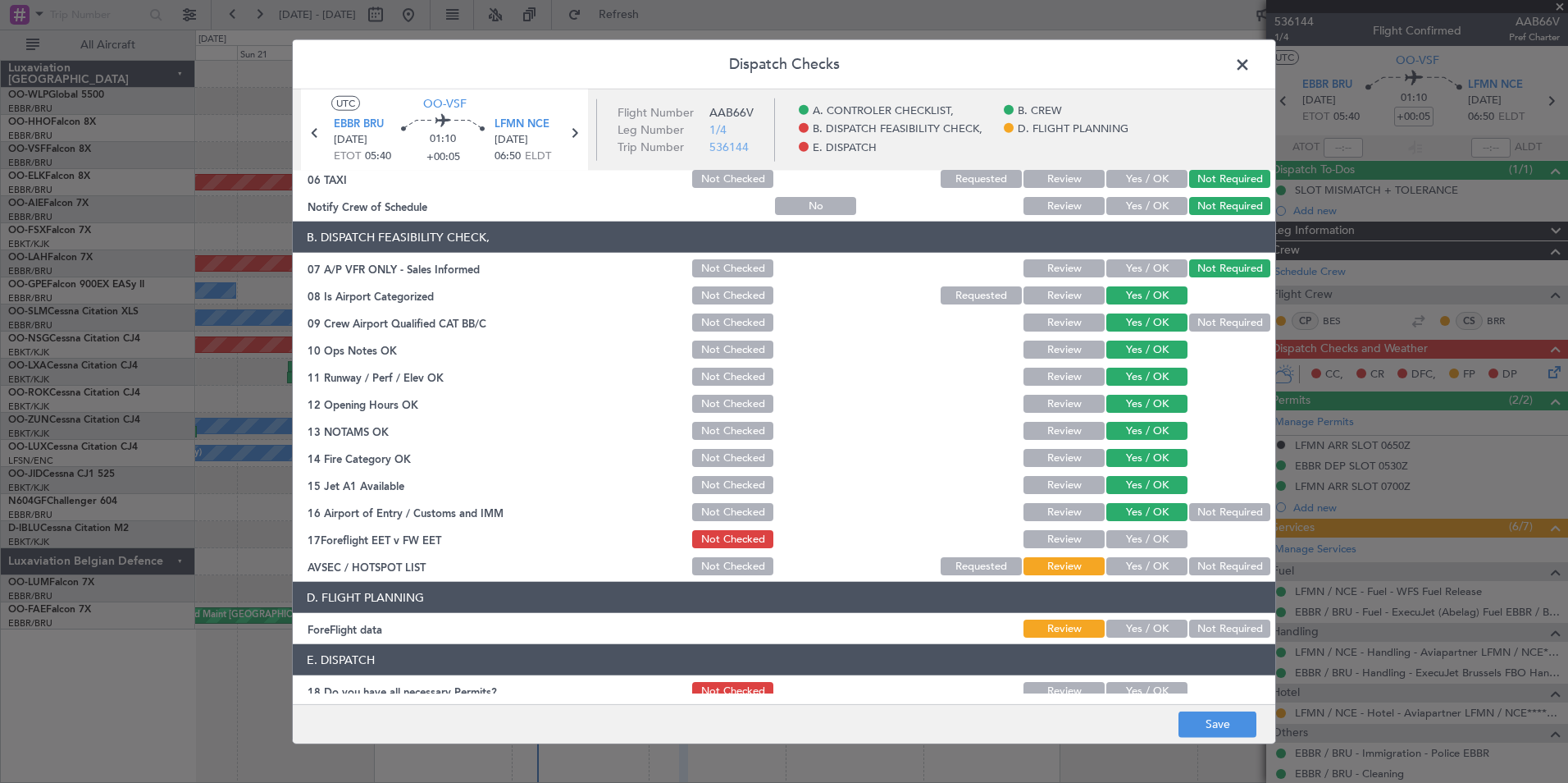
scroll to position [246, 0]
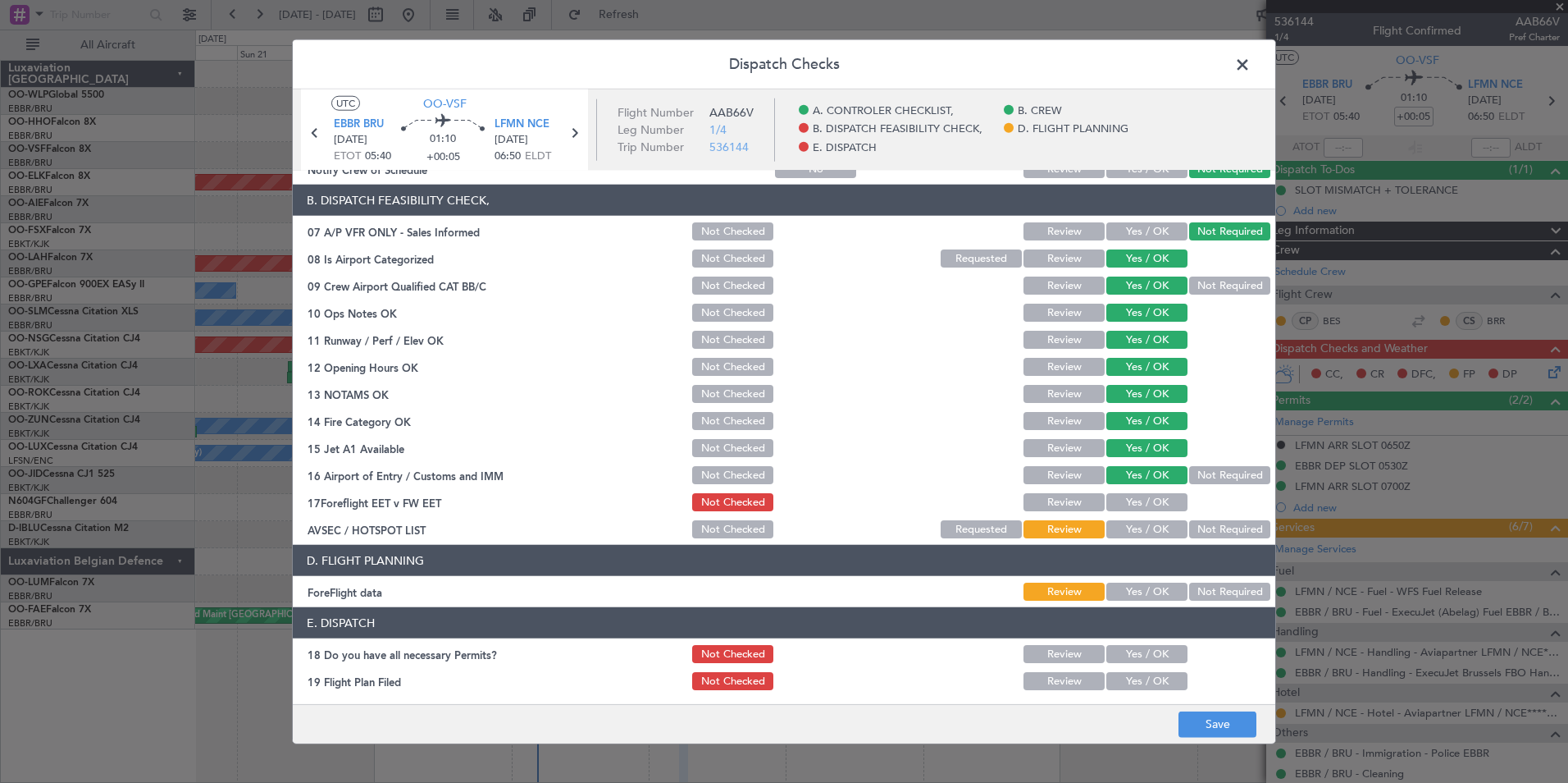
click at [1158, 500] on button "Yes / OK" at bounding box center [1147, 502] width 81 height 18
click at [1237, 539] on div "Not Required" at bounding box center [1228, 528] width 83 height 23
click at [1217, 527] on button "Not Required" at bounding box center [1229, 529] width 81 height 18
click at [1156, 589] on button "Yes / OK" at bounding box center [1147, 592] width 81 height 18
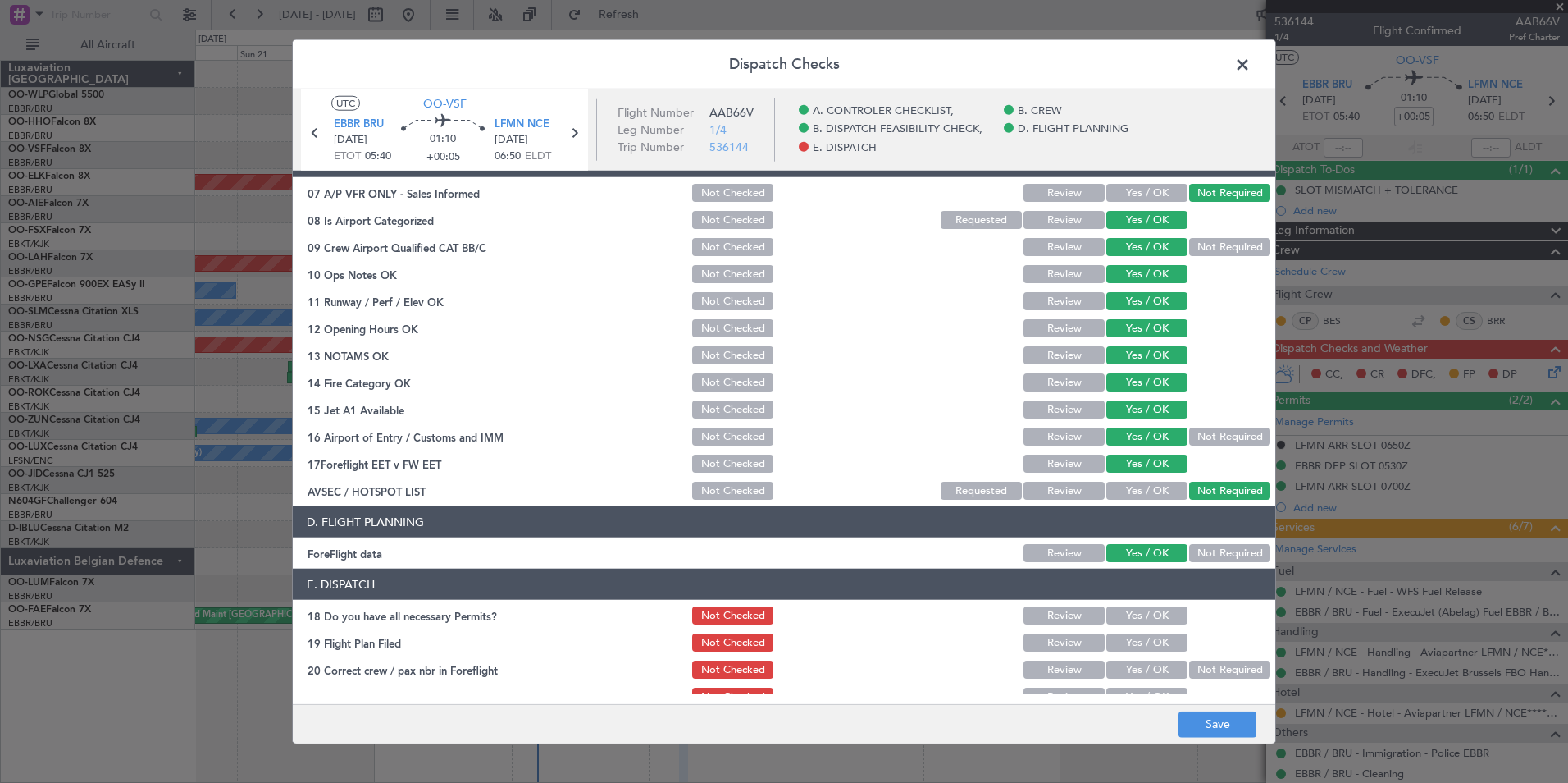
scroll to position [304, 0]
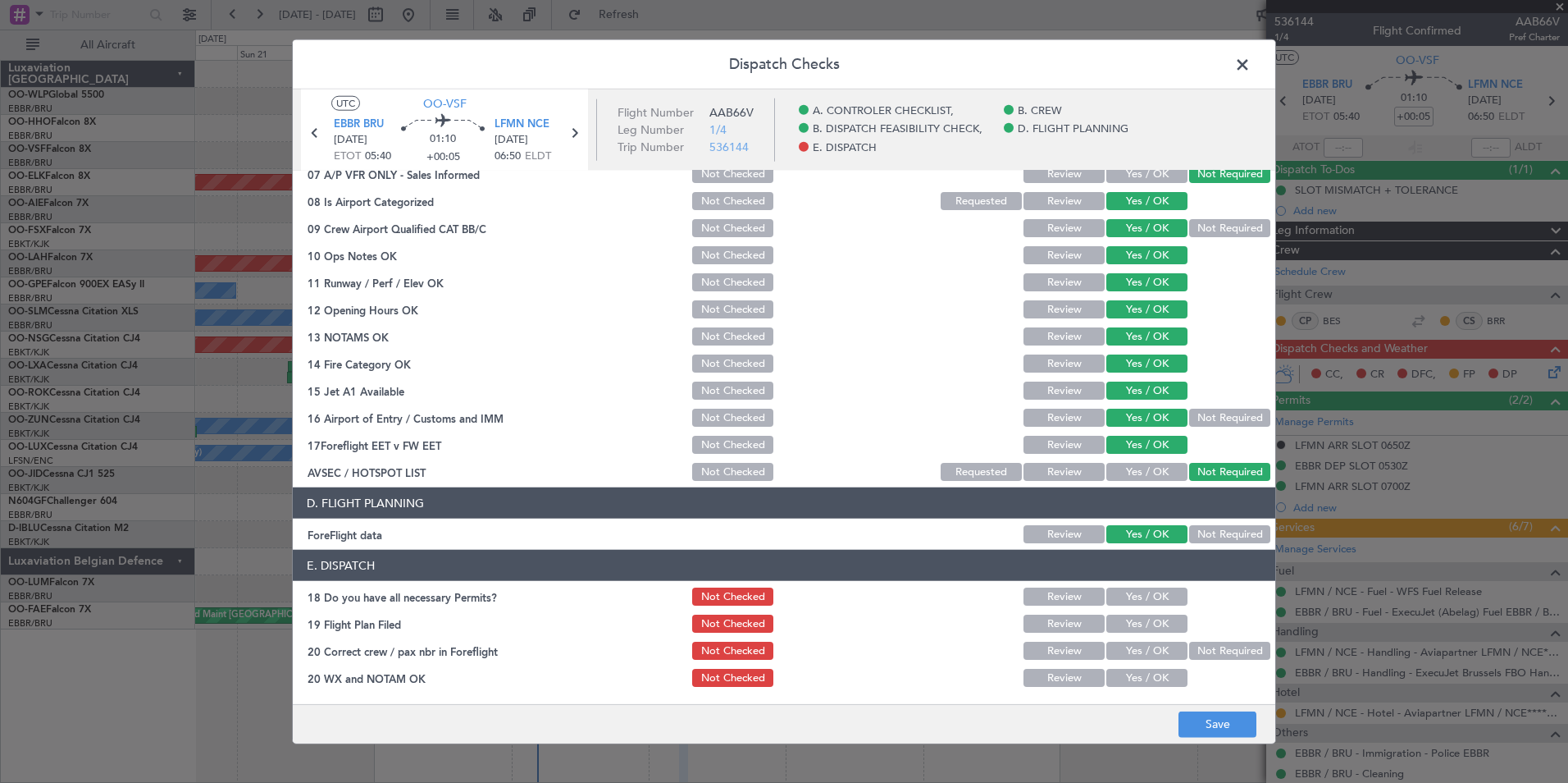
drag, startPoint x: 1142, startPoint y: 598, endPoint x: 1142, endPoint y: 612, distance: 14.0
click at [1142, 598] on button "Yes / OK" at bounding box center [1147, 597] width 81 height 18
click at [1142, 618] on button "Yes / OK" at bounding box center [1147, 623] width 81 height 18
click at [1151, 648] on button "Yes / OK" at bounding box center [1147, 651] width 81 height 18
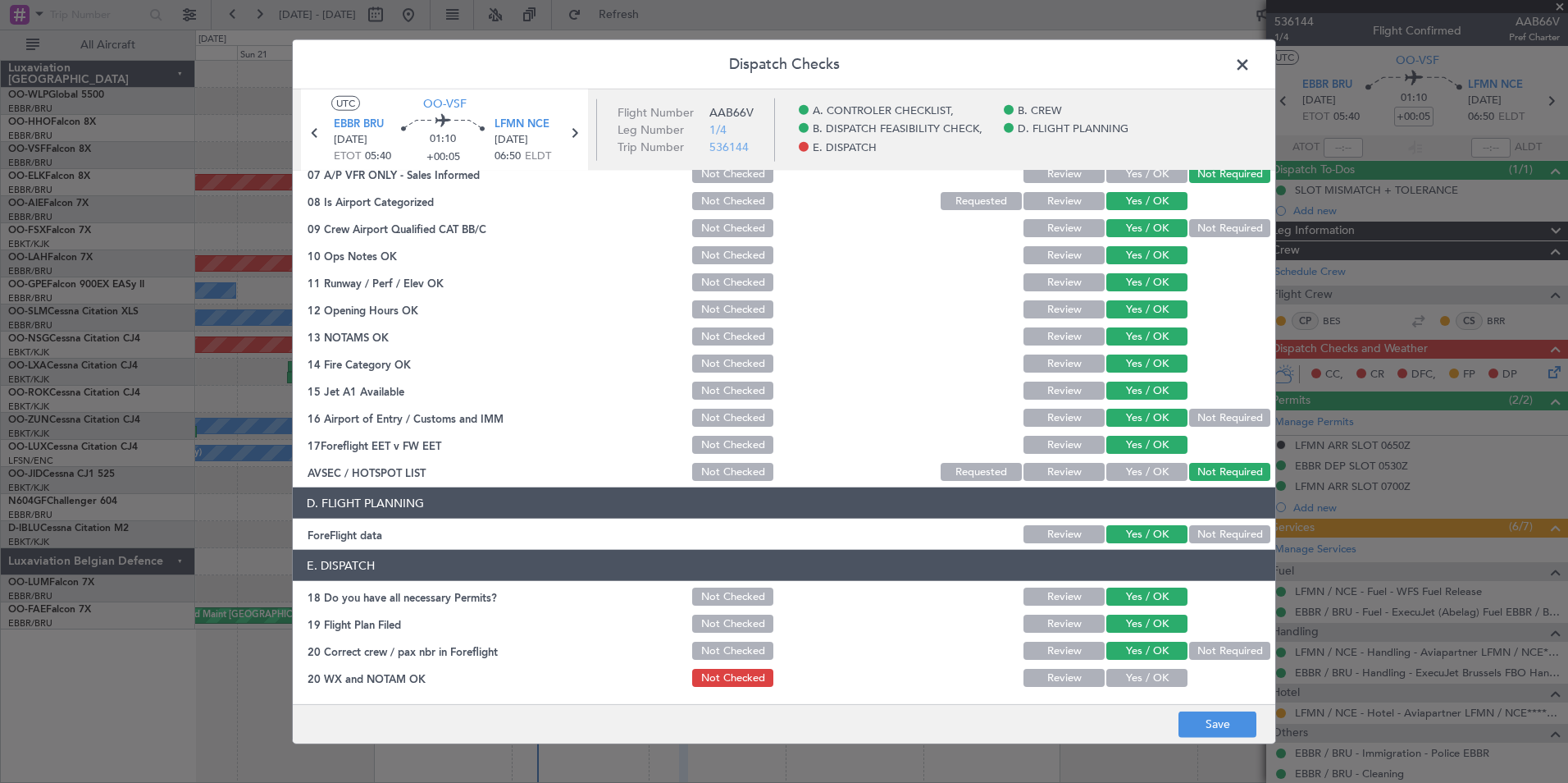
drag, startPoint x: 1153, startPoint y: 673, endPoint x: 1182, endPoint y: 695, distance: 36.4
click at [1152, 674] on button "Yes / OK" at bounding box center [1147, 677] width 81 height 18
click at [1228, 739] on footer "Save" at bounding box center [784, 723] width 982 height 39
click at [1219, 724] on button "Save" at bounding box center [1217, 723] width 78 height 26
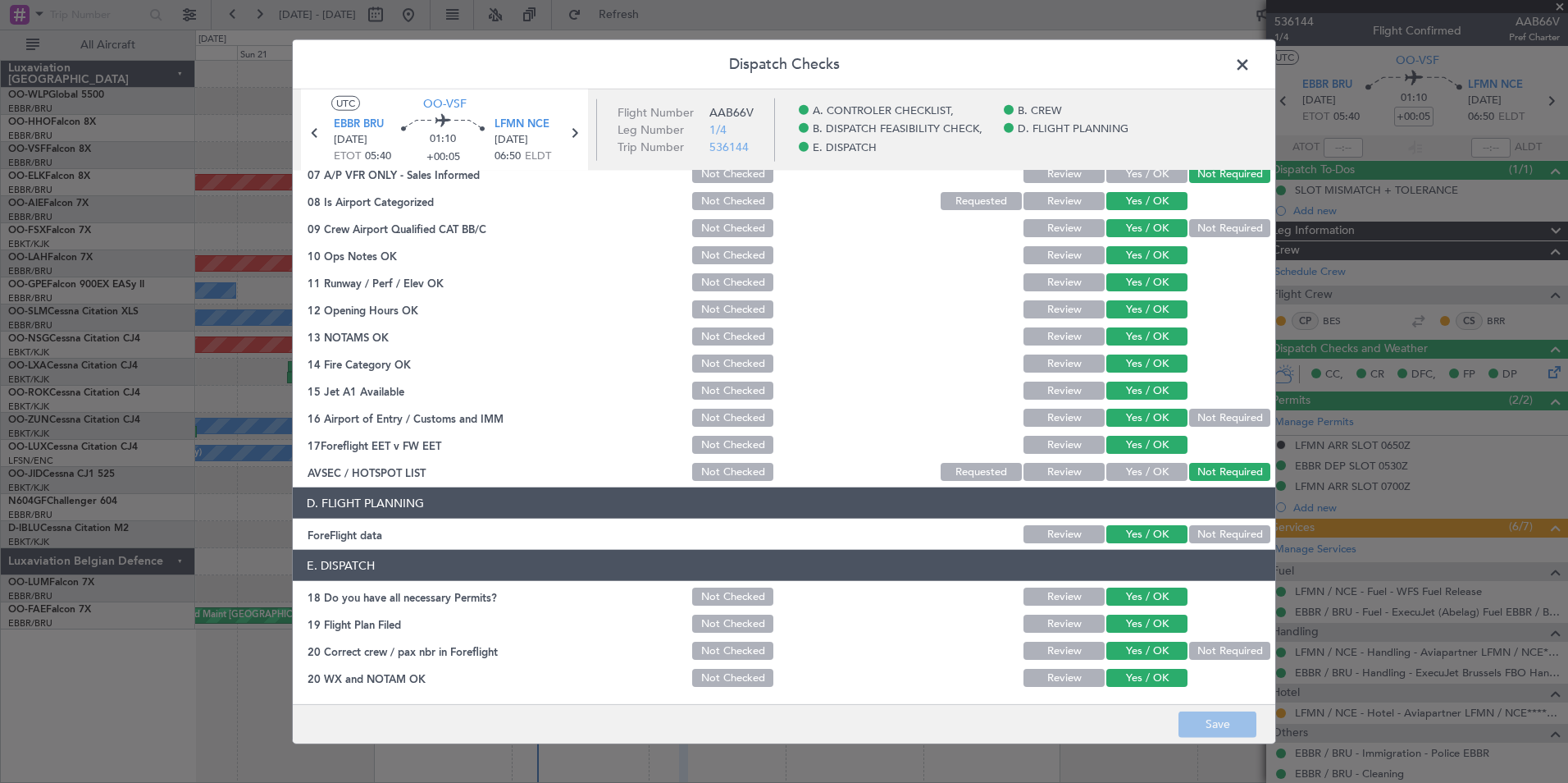
click at [1251, 70] on span at bounding box center [1251, 69] width 0 height 32
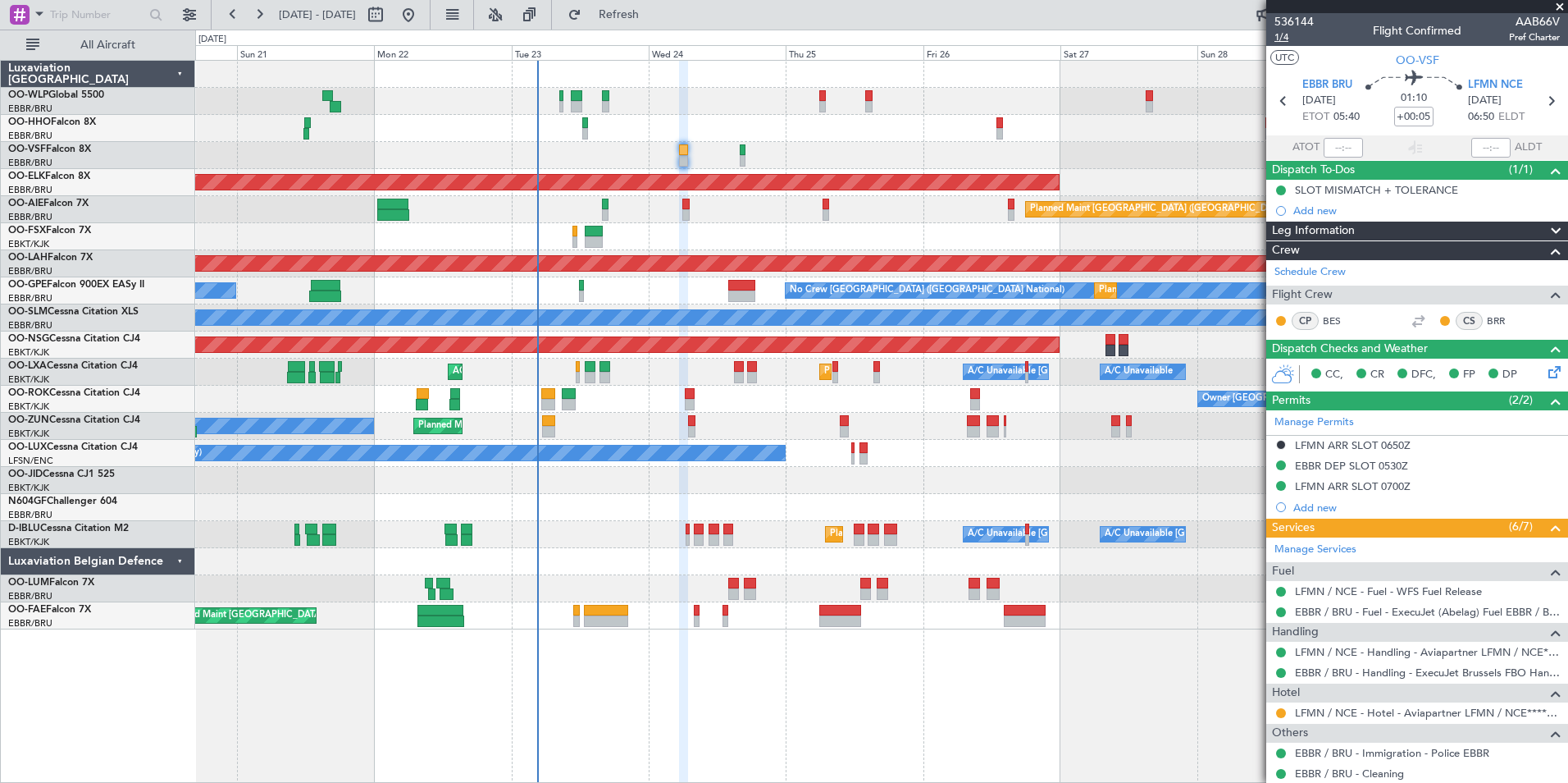
click at [1290, 36] on span "1/4" at bounding box center [1294, 37] width 39 height 14
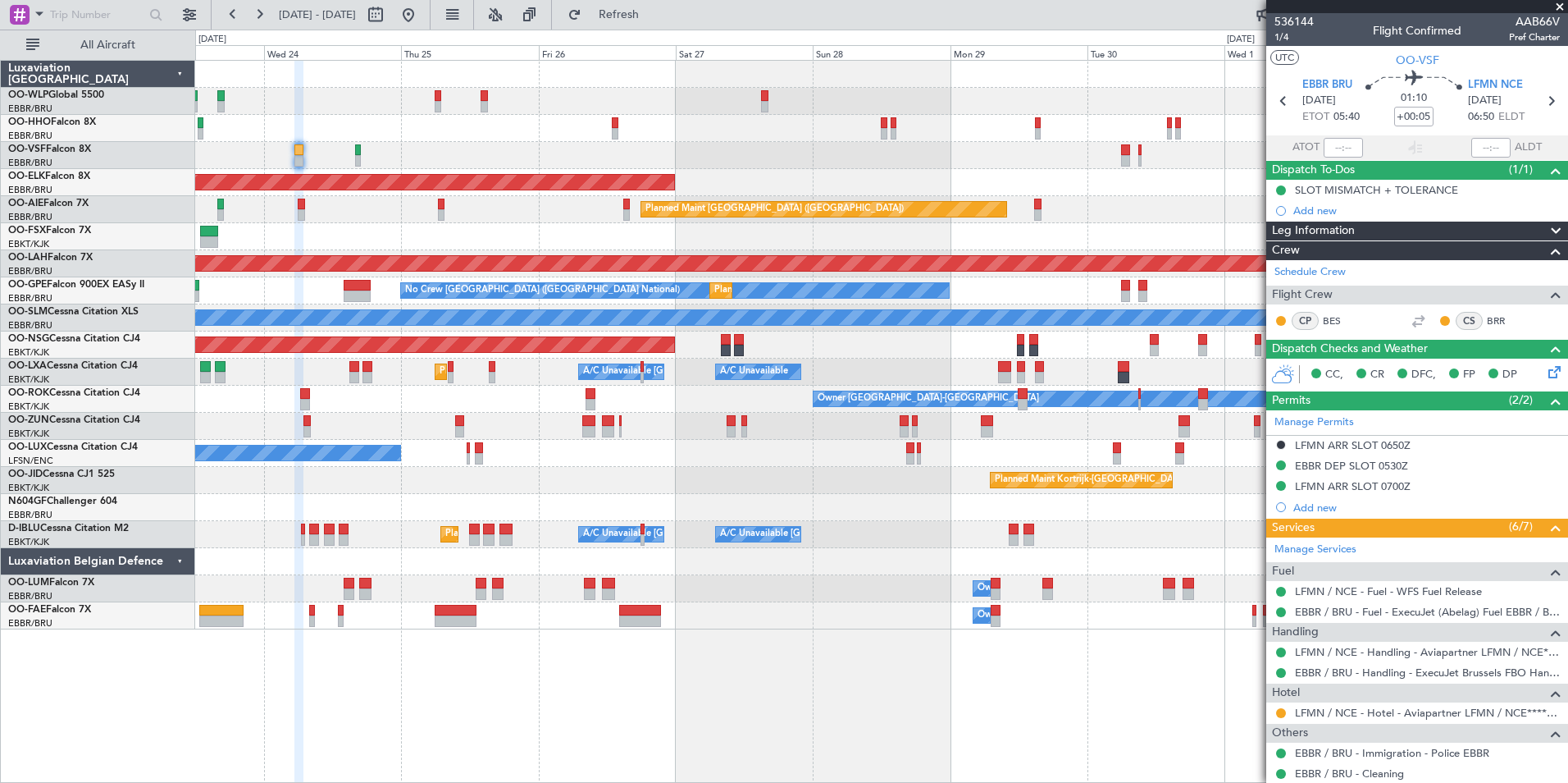
click at [703, 148] on div at bounding box center [880, 156] width 1372 height 27
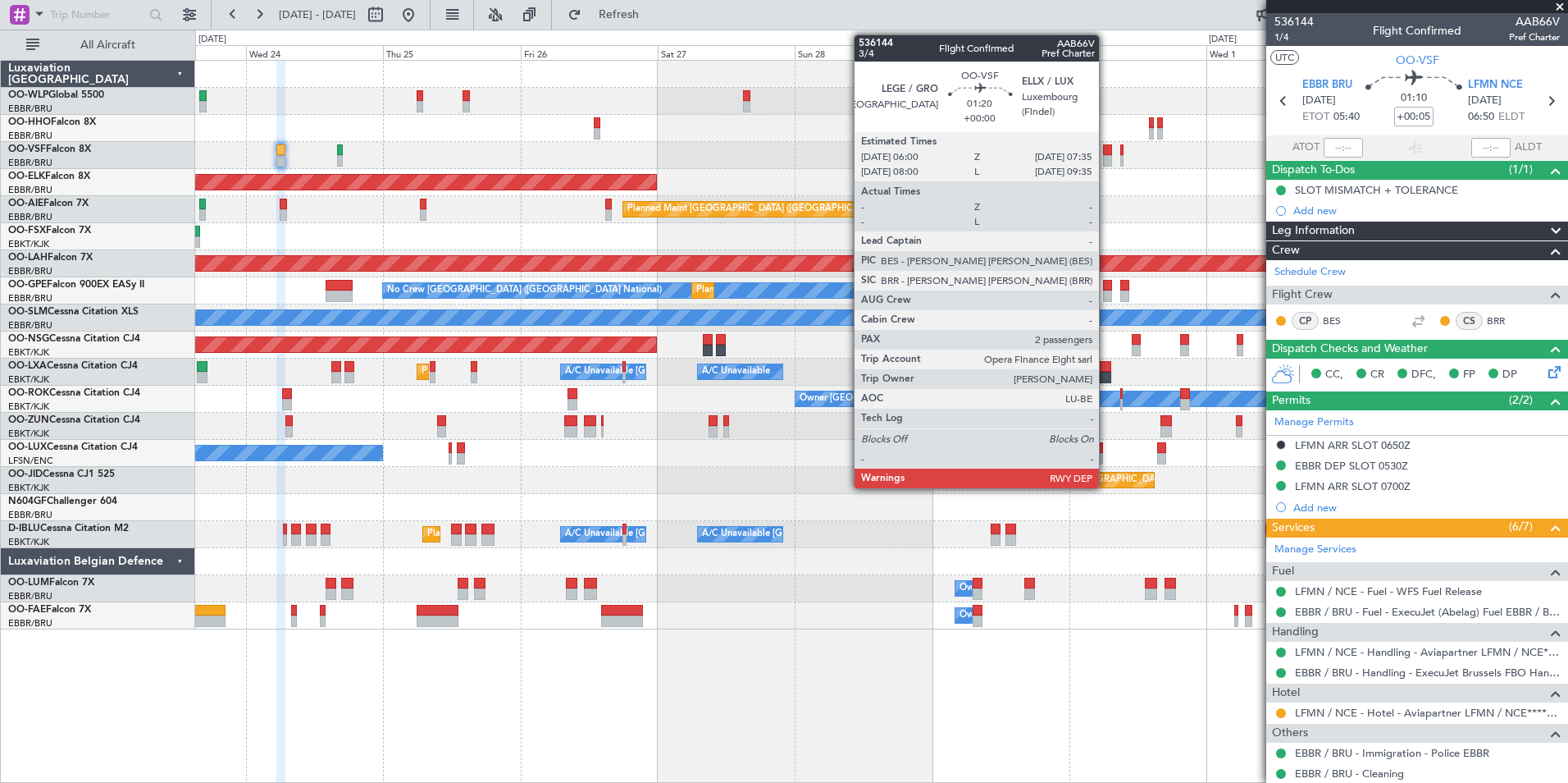
click at [1107, 161] on div at bounding box center [1108, 161] width 10 height 12
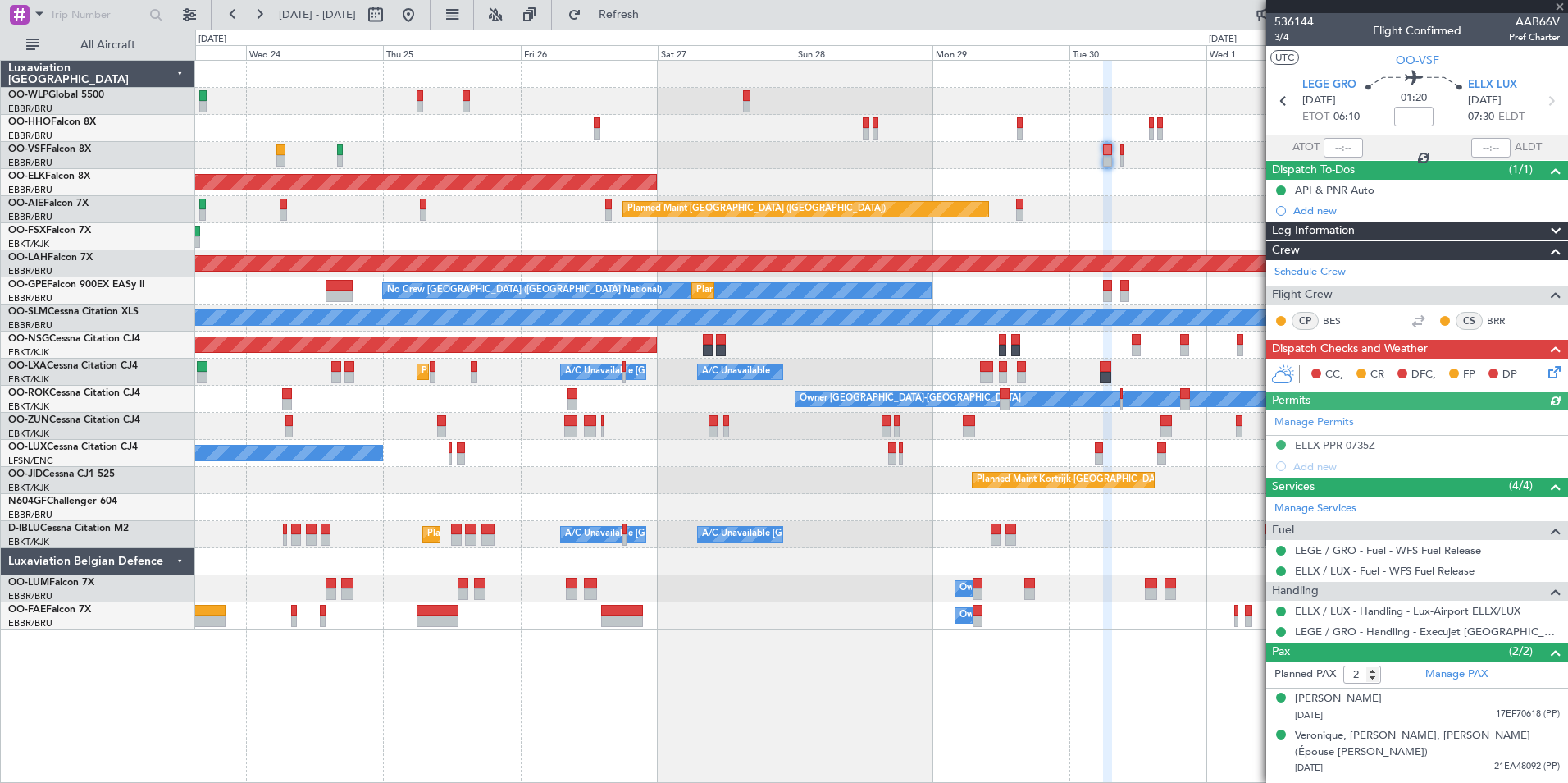
click at [1548, 373] on icon at bounding box center [1551, 368] width 13 height 13
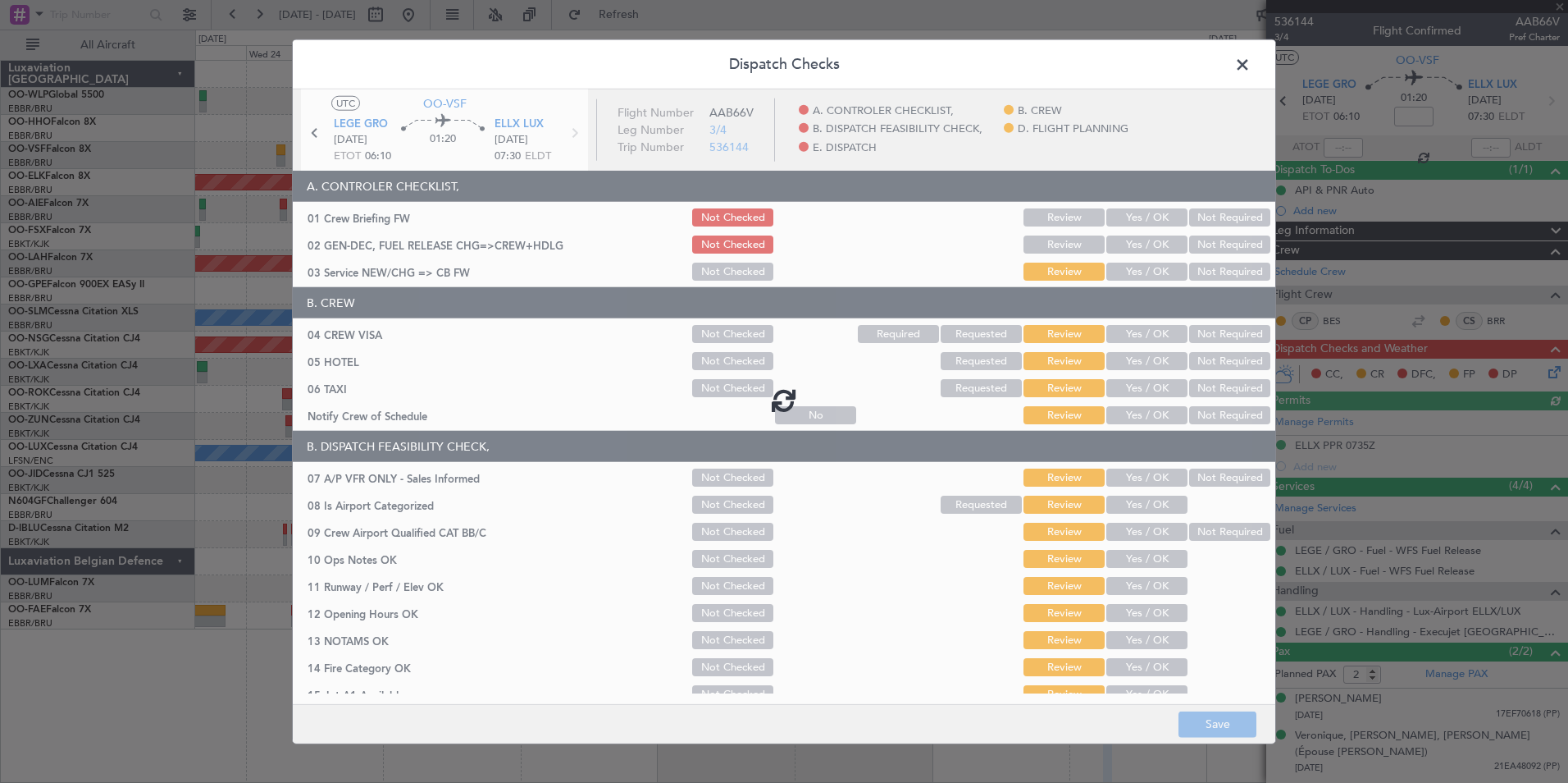
click at [1134, 211] on div at bounding box center [784, 400] width 982 height 621
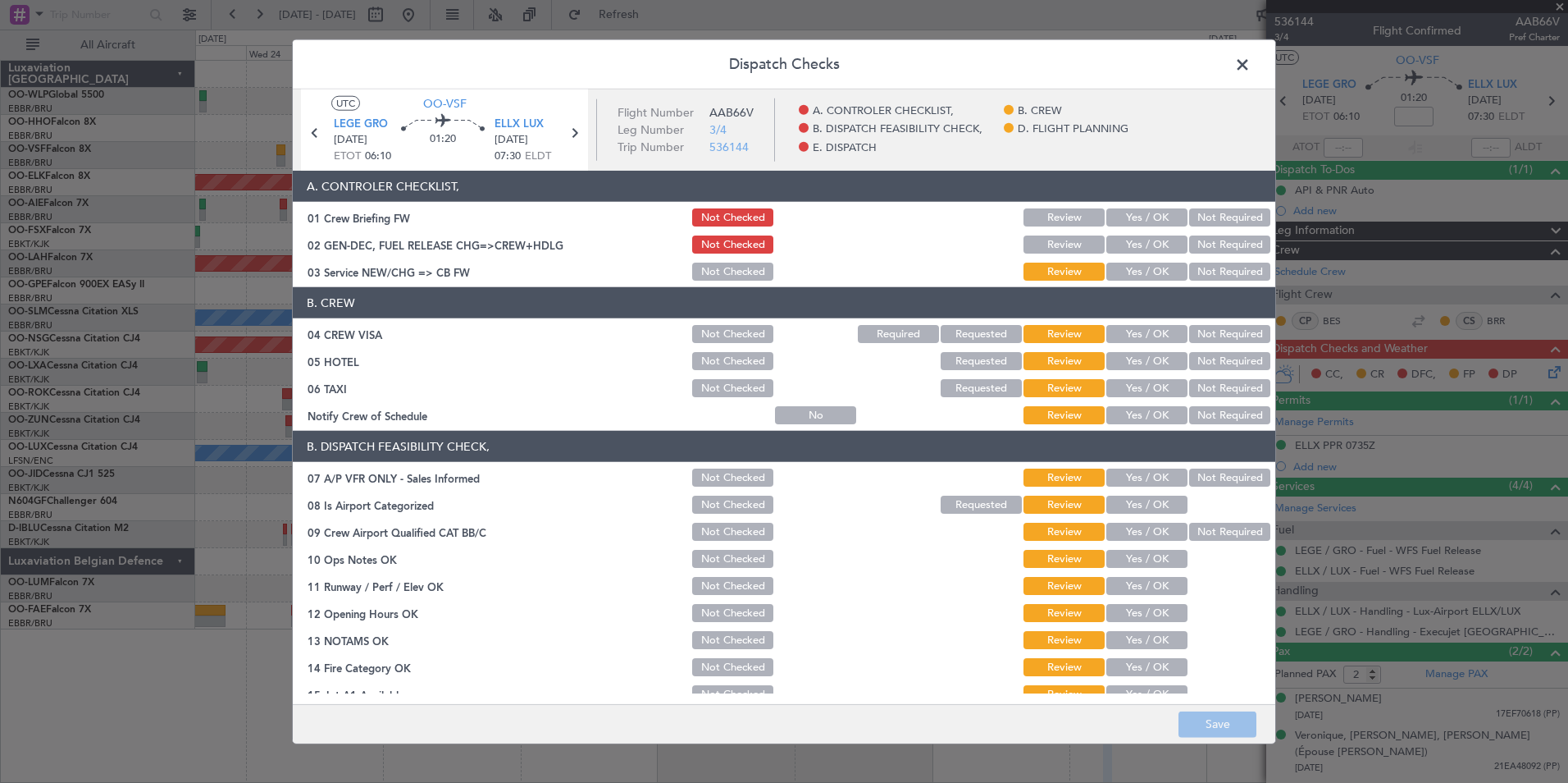
click at [1130, 217] on button "Yes / OK" at bounding box center [1147, 218] width 81 height 18
click at [1217, 729] on button "Save" at bounding box center [1217, 723] width 78 height 26
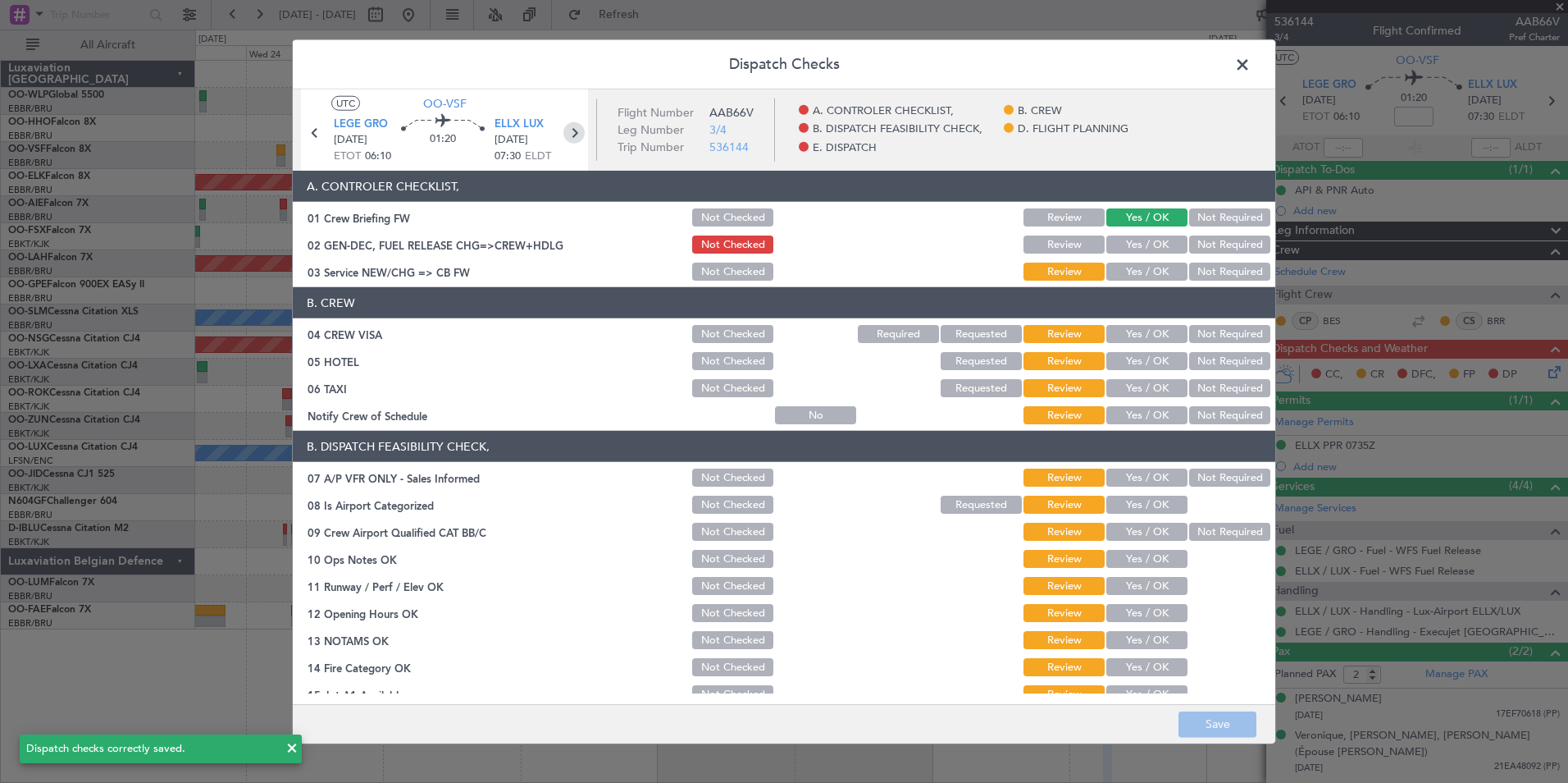
click at [576, 140] on icon at bounding box center [574, 133] width 22 height 22
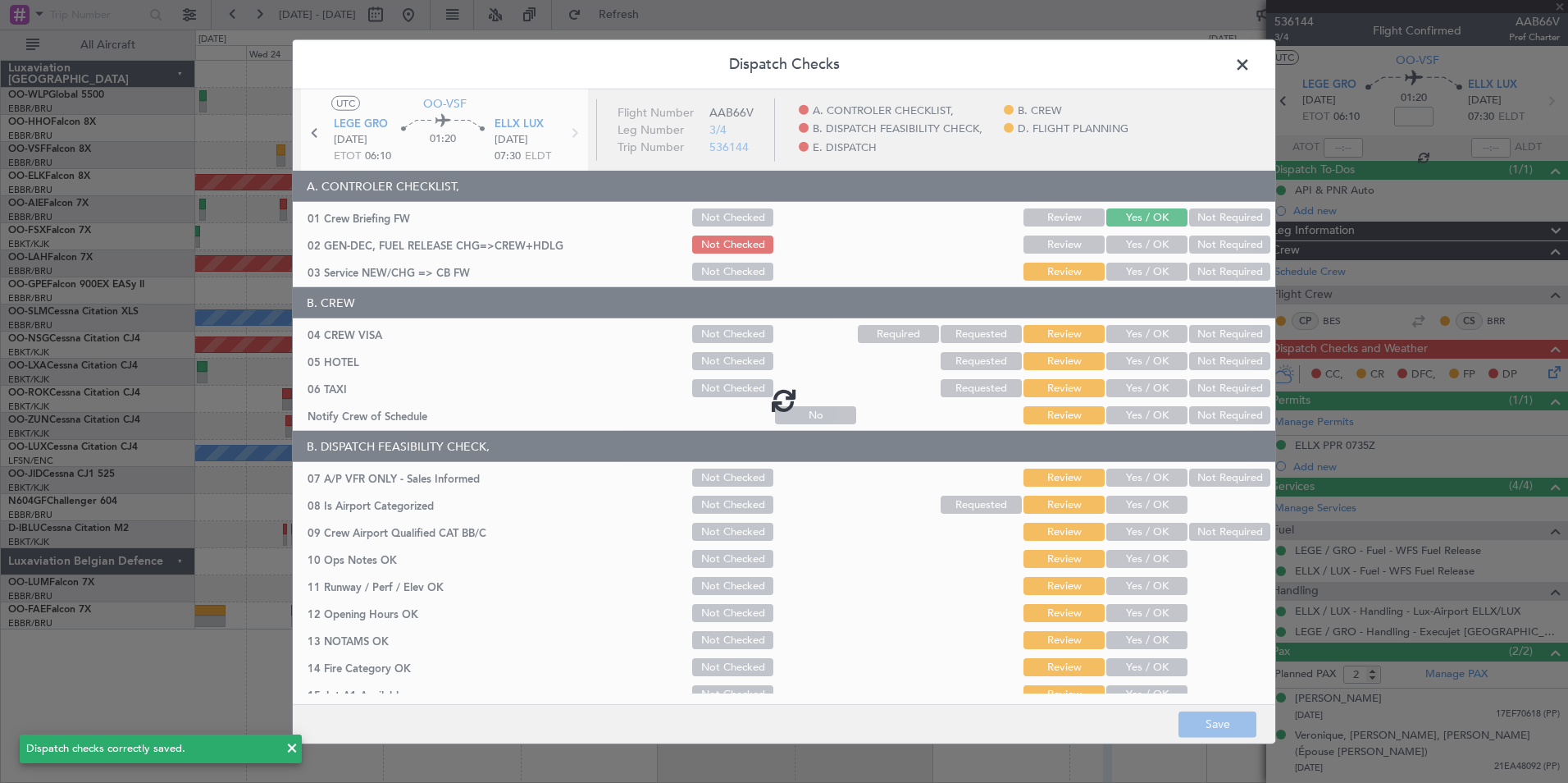
type input "1"
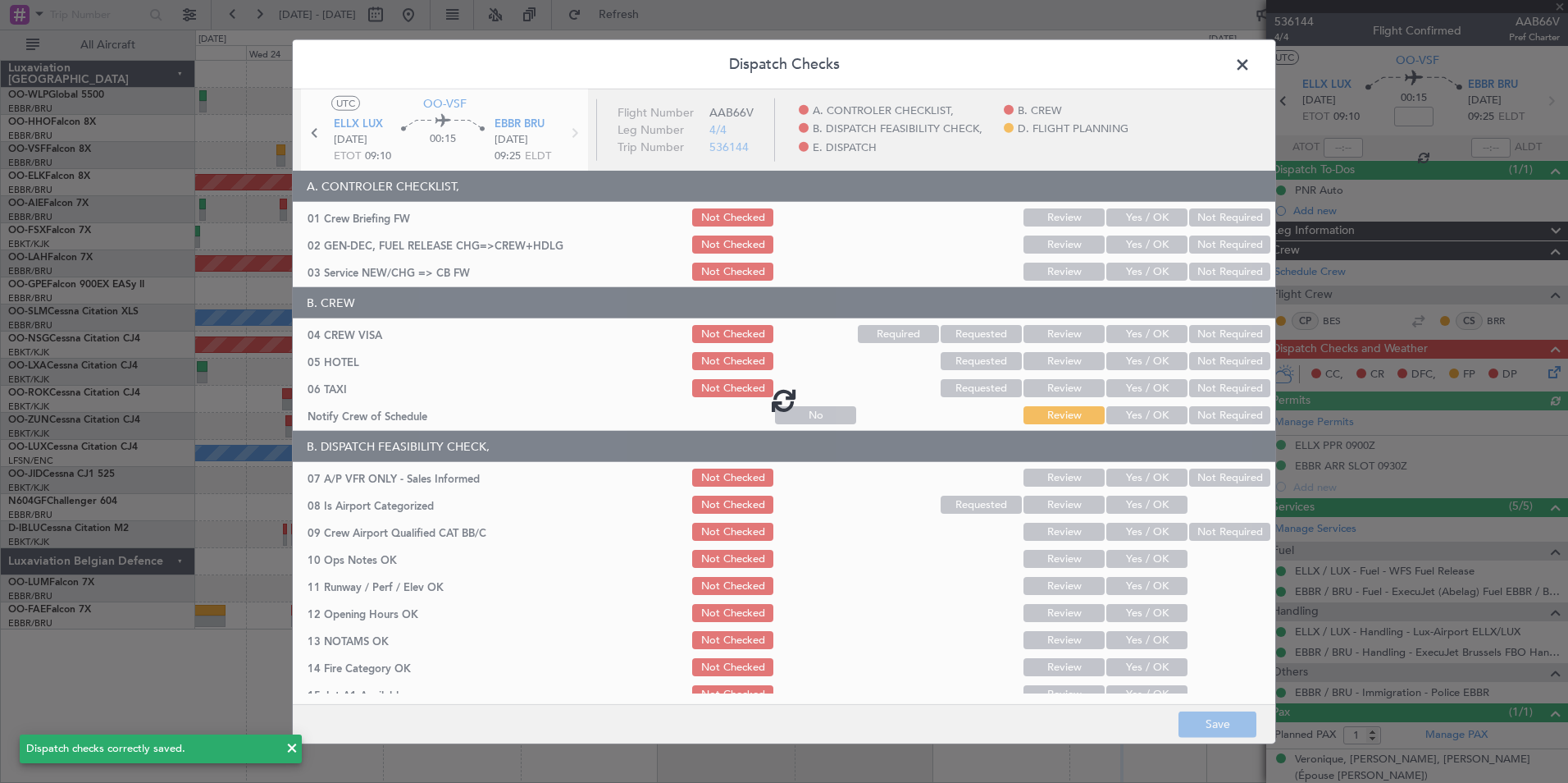
click at [1137, 224] on div at bounding box center [784, 400] width 982 height 621
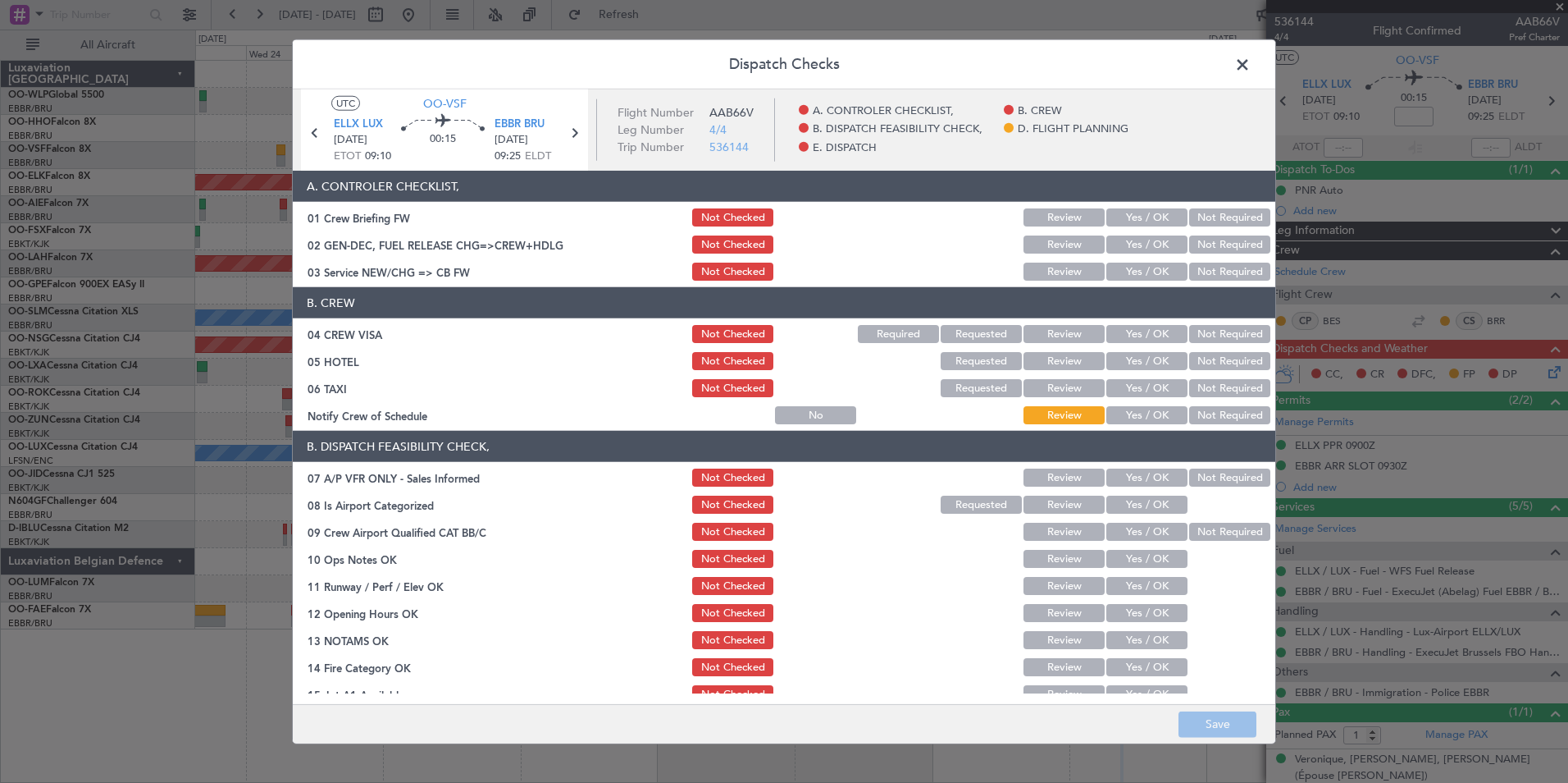
click at [1137, 224] on button "Yes / OK" at bounding box center [1147, 218] width 81 height 18
click at [1214, 724] on button "Save" at bounding box center [1217, 723] width 78 height 26
click at [560, 128] on div "EBBR BRU 30/09/2025 09:25 ELDT" at bounding box center [529, 140] width 69 height 48
click at [1266, 73] on header "Dispatch Checks" at bounding box center [784, 65] width 982 height 49
click at [1251, 63] on span at bounding box center [1251, 69] width 0 height 32
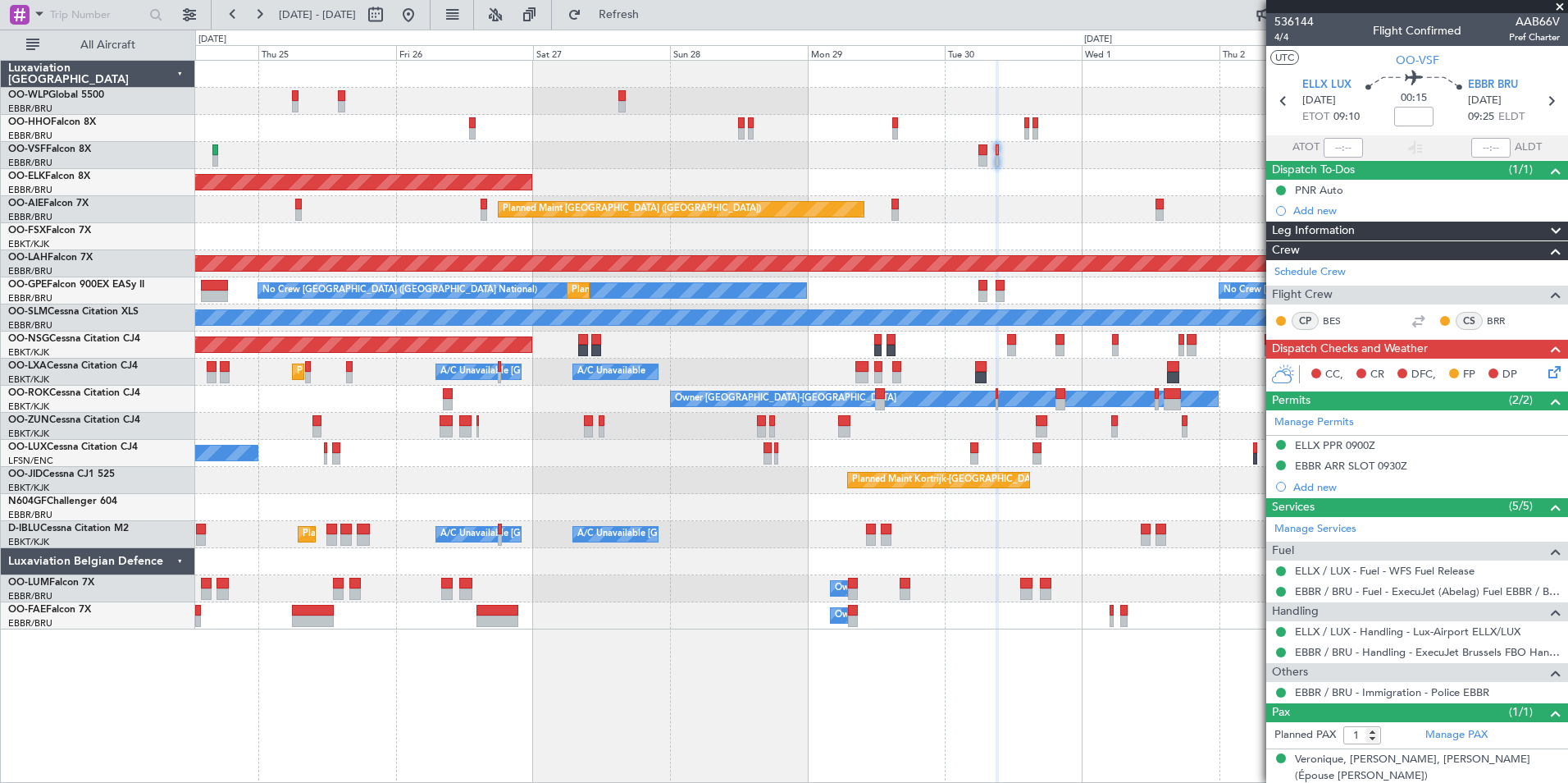
click at [920, 122] on div "Planned Maint Kortrijk-Wevelgem Planned Maint London (Farnborough) Planned Main…" at bounding box center [880, 345] width 1372 height 568
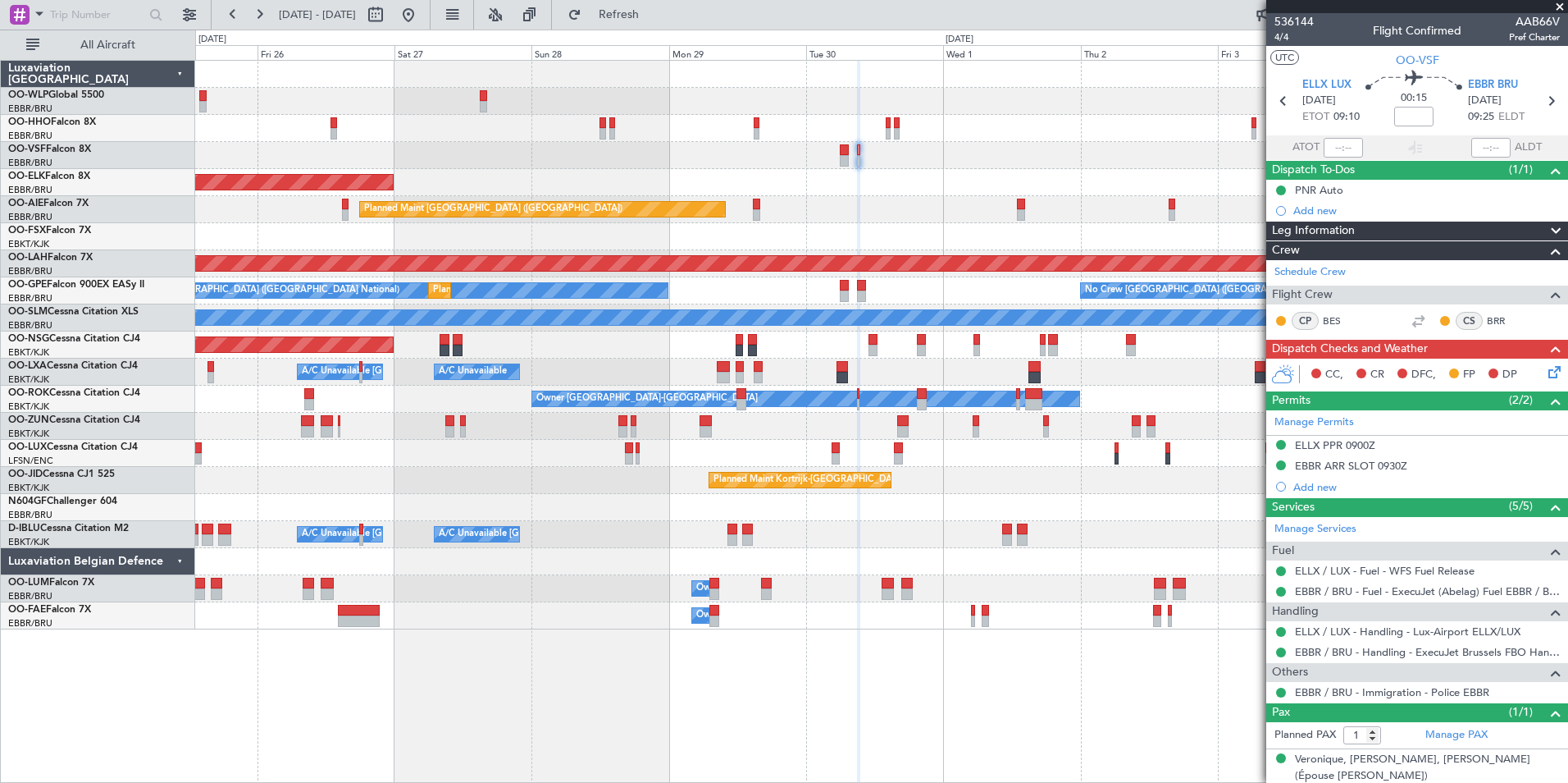
click at [1026, 140] on div at bounding box center [880, 128] width 1372 height 27
click at [663, 93] on div "Planned Maint Kortrijk-Wevelgem Planned Maint London (Farnborough) Planned Main…" at bounding box center [880, 345] width 1372 height 568
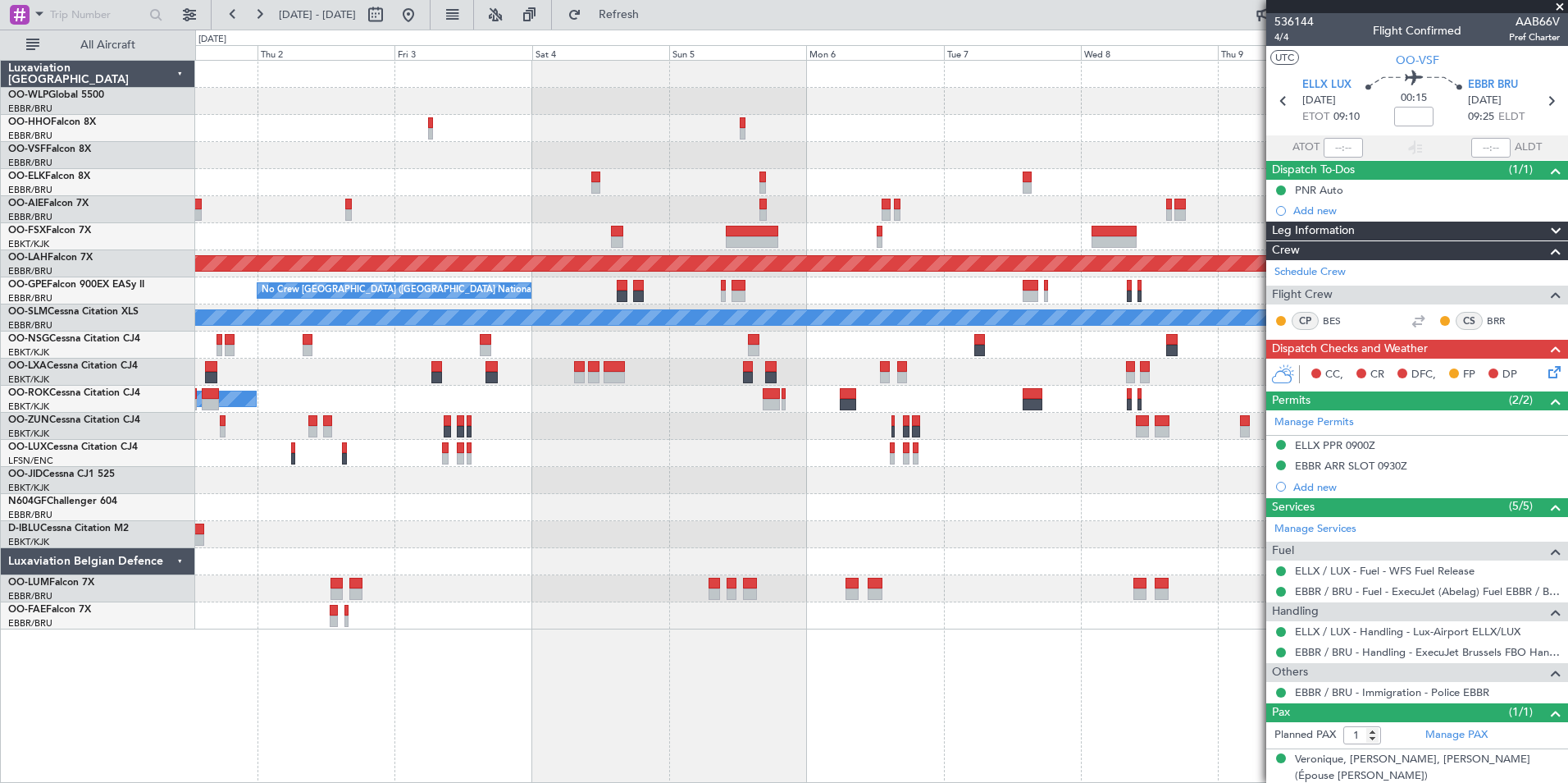
click at [469, 69] on div "Planned Maint London (Farnborough) Planned Maint Alton-st Louis (St Louis Regl)…" at bounding box center [880, 345] width 1372 height 568
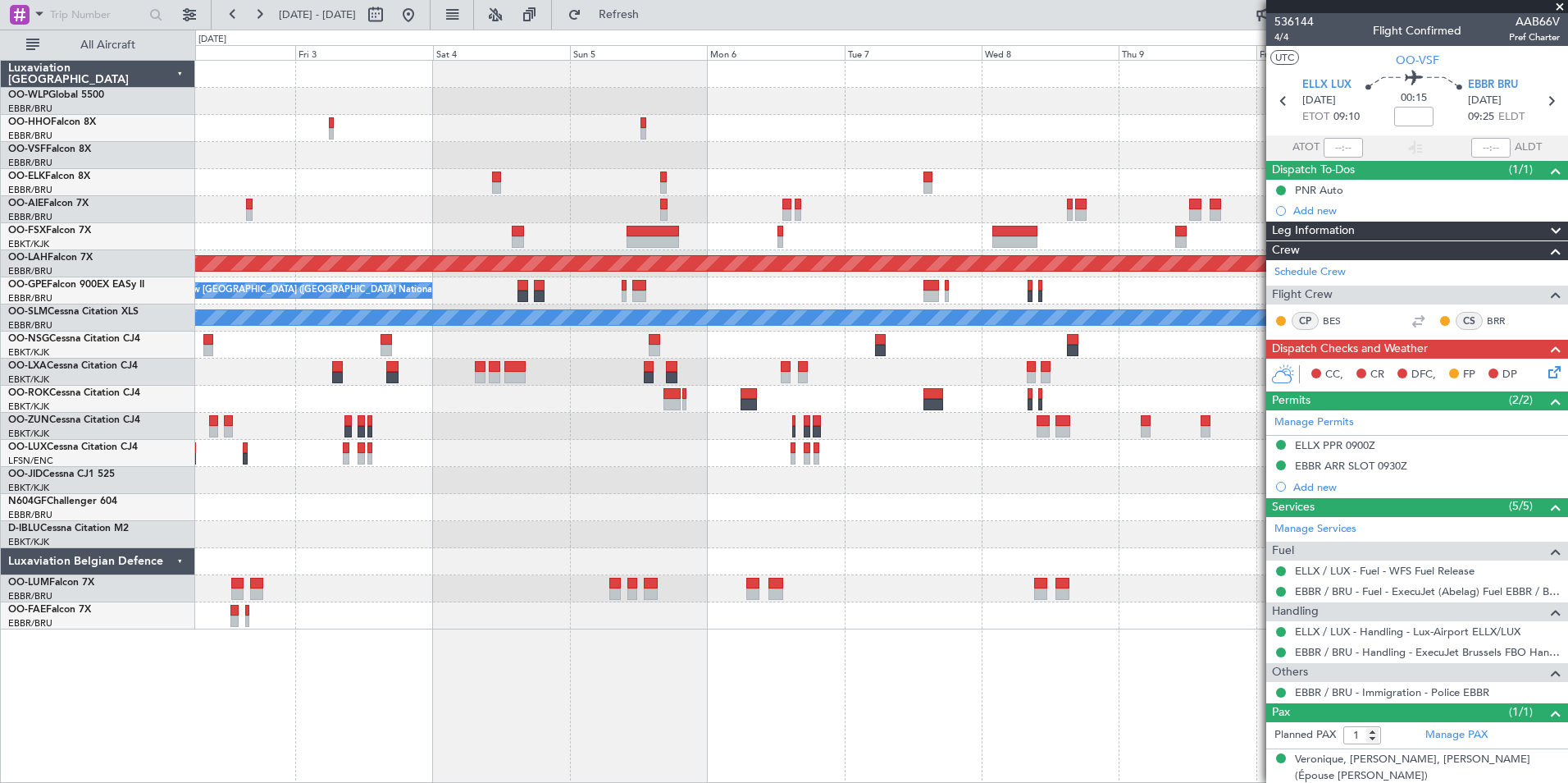
click at [915, 159] on div at bounding box center [880, 156] width 1372 height 27
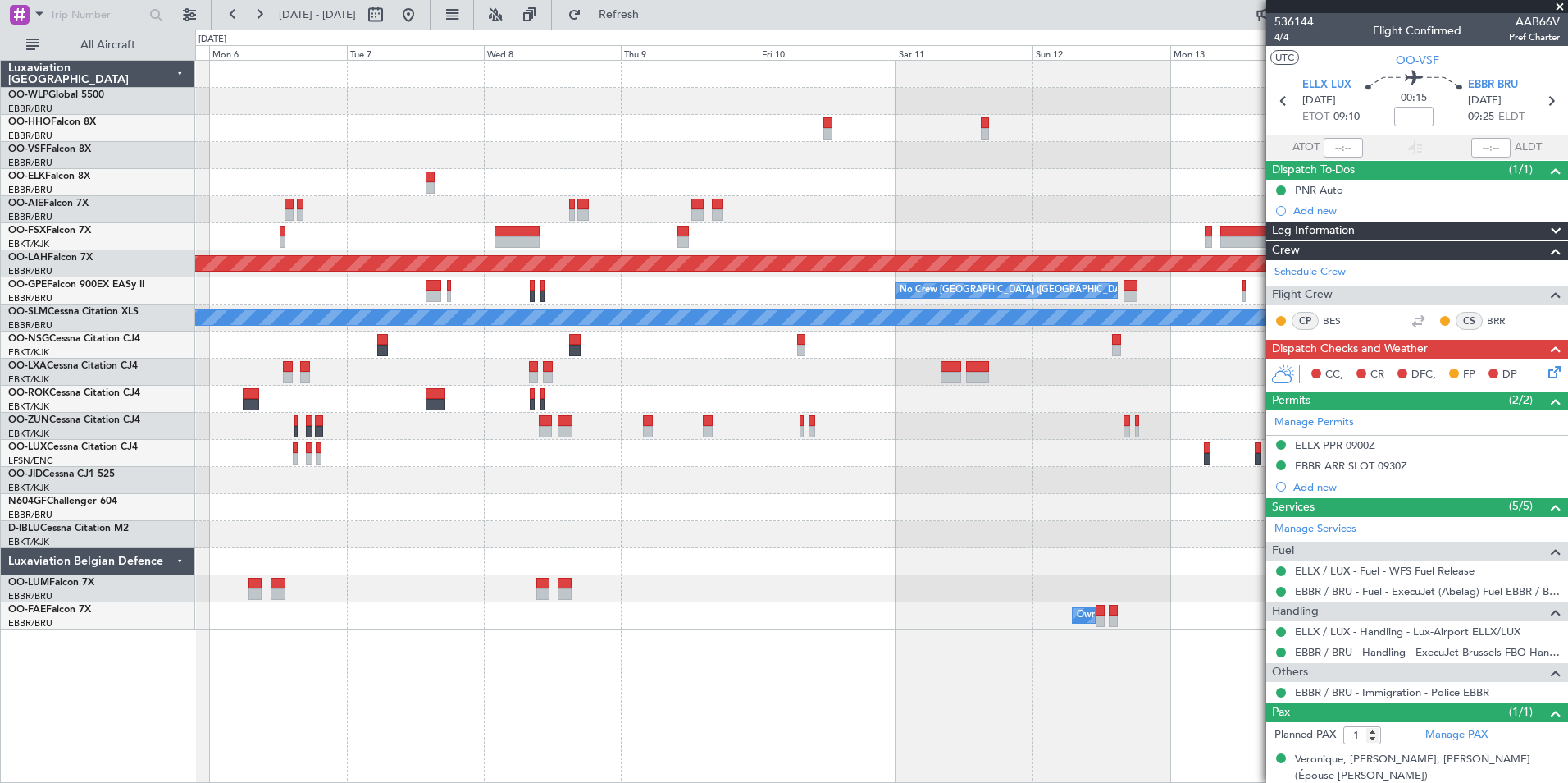
click at [620, 68] on div "Planned Maint [PERSON_NAME]-[GEOGRAPHIC_DATA][PERSON_NAME] ([GEOGRAPHIC_DATA][P…" at bounding box center [880, 345] width 1372 height 568
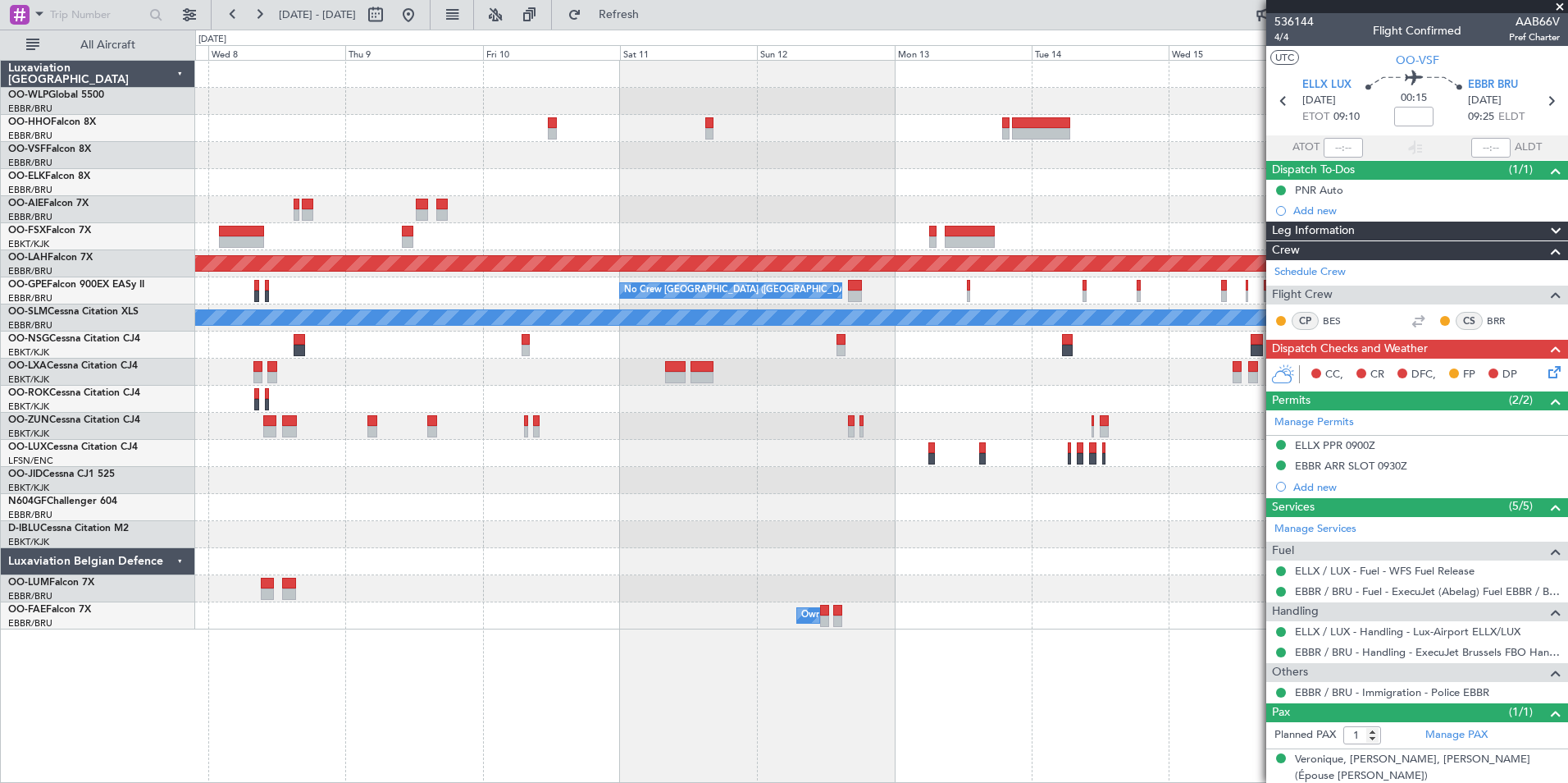
click at [887, 110] on div at bounding box center [880, 102] width 1372 height 27
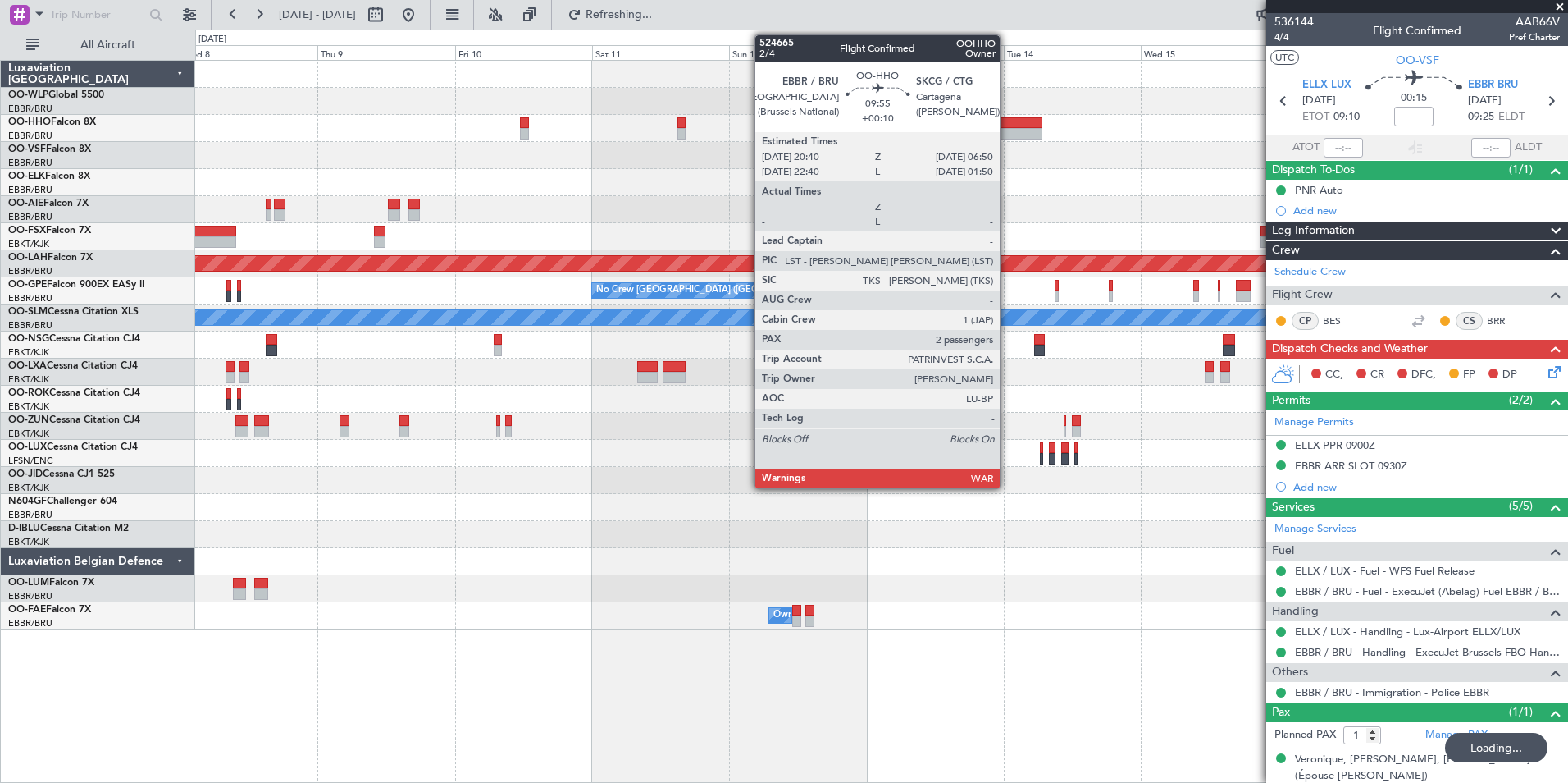
click at [1007, 128] on div at bounding box center [1013, 134] width 58 height 12
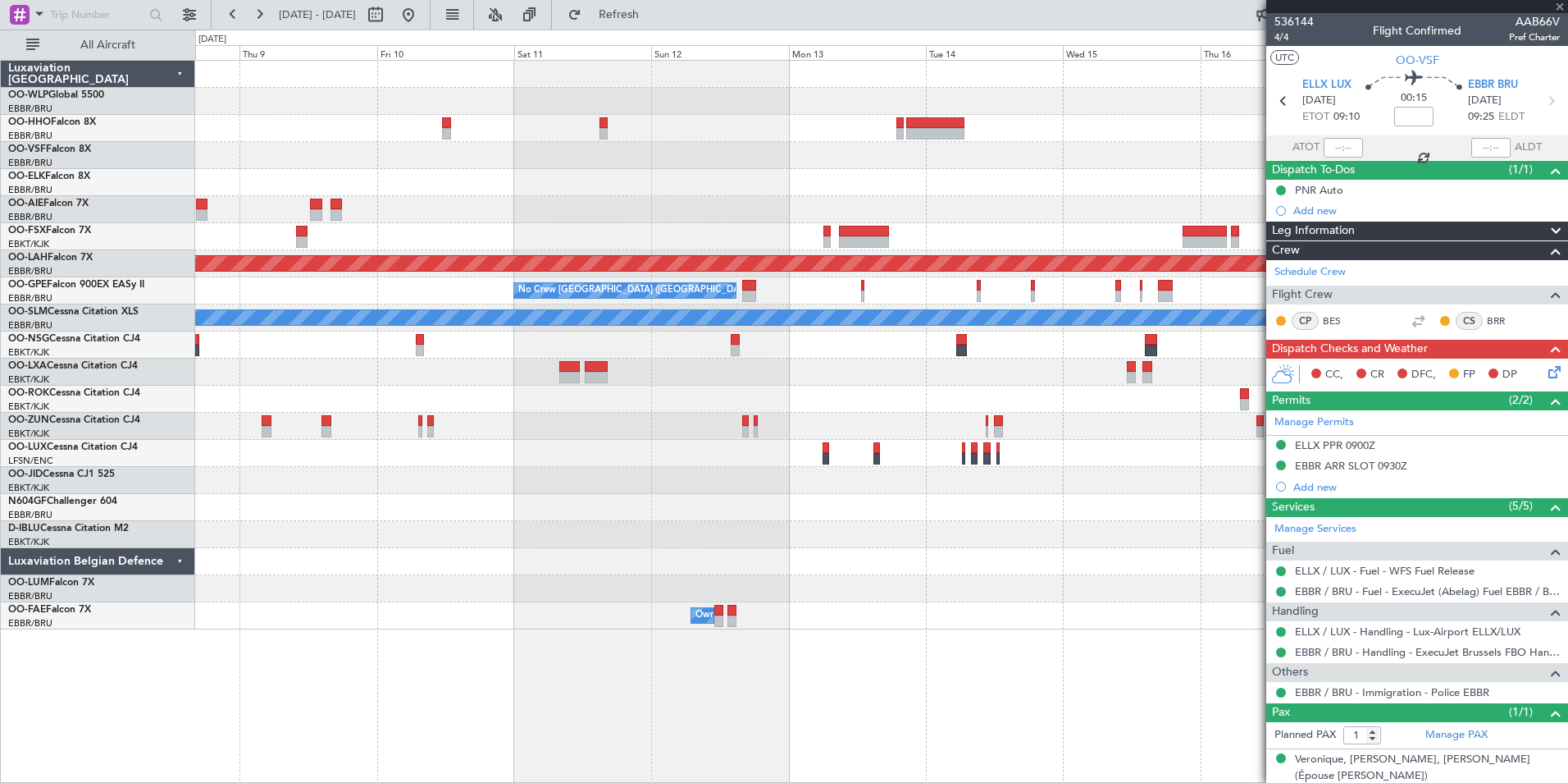
type input "+00:10"
type input "2"
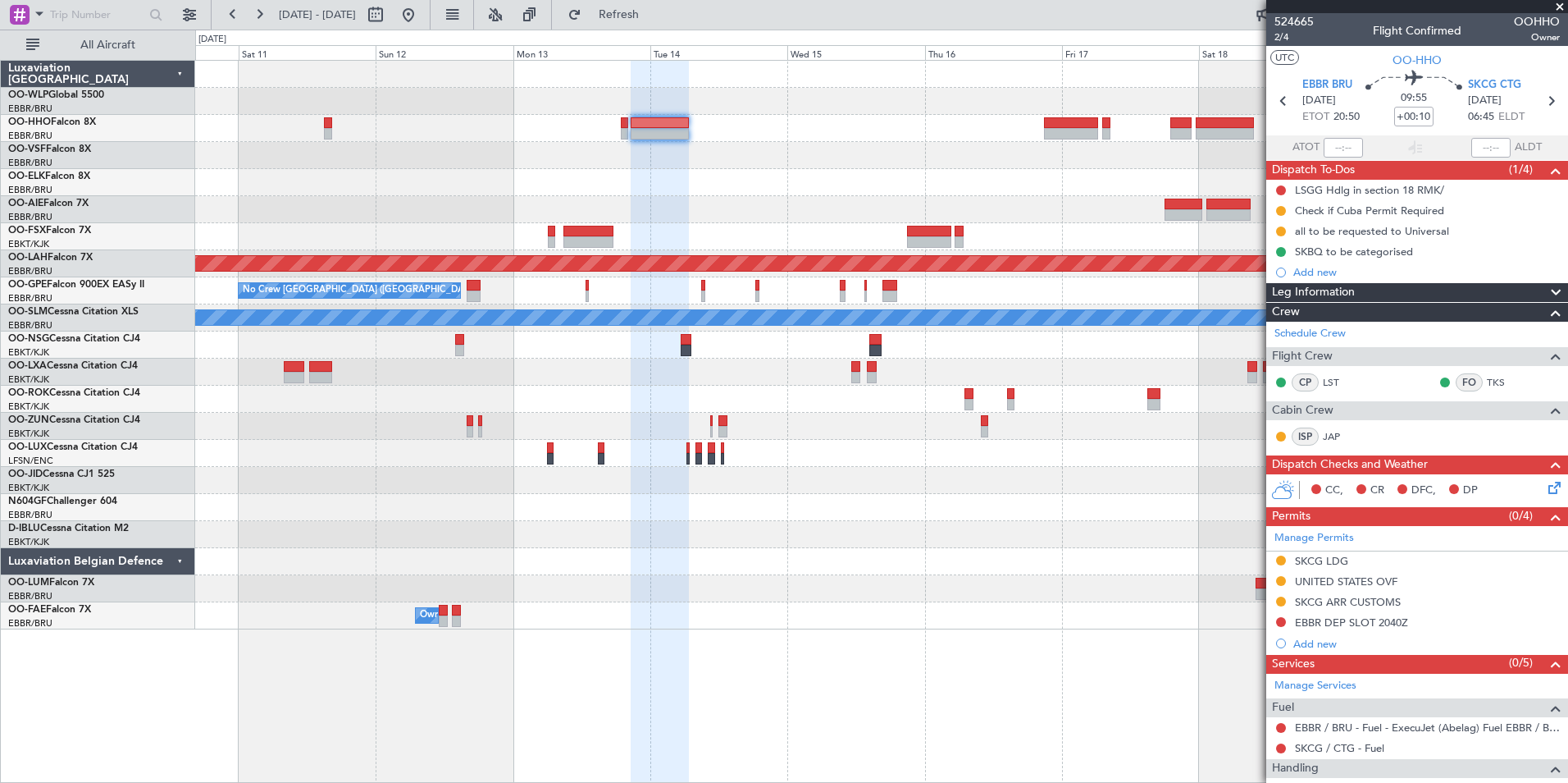
click at [871, 145] on div "Planned Maint [PERSON_NAME]-[GEOGRAPHIC_DATA][PERSON_NAME] ([GEOGRAPHIC_DATA][P…" at bounding box center [880, 345] width 1372 height 568
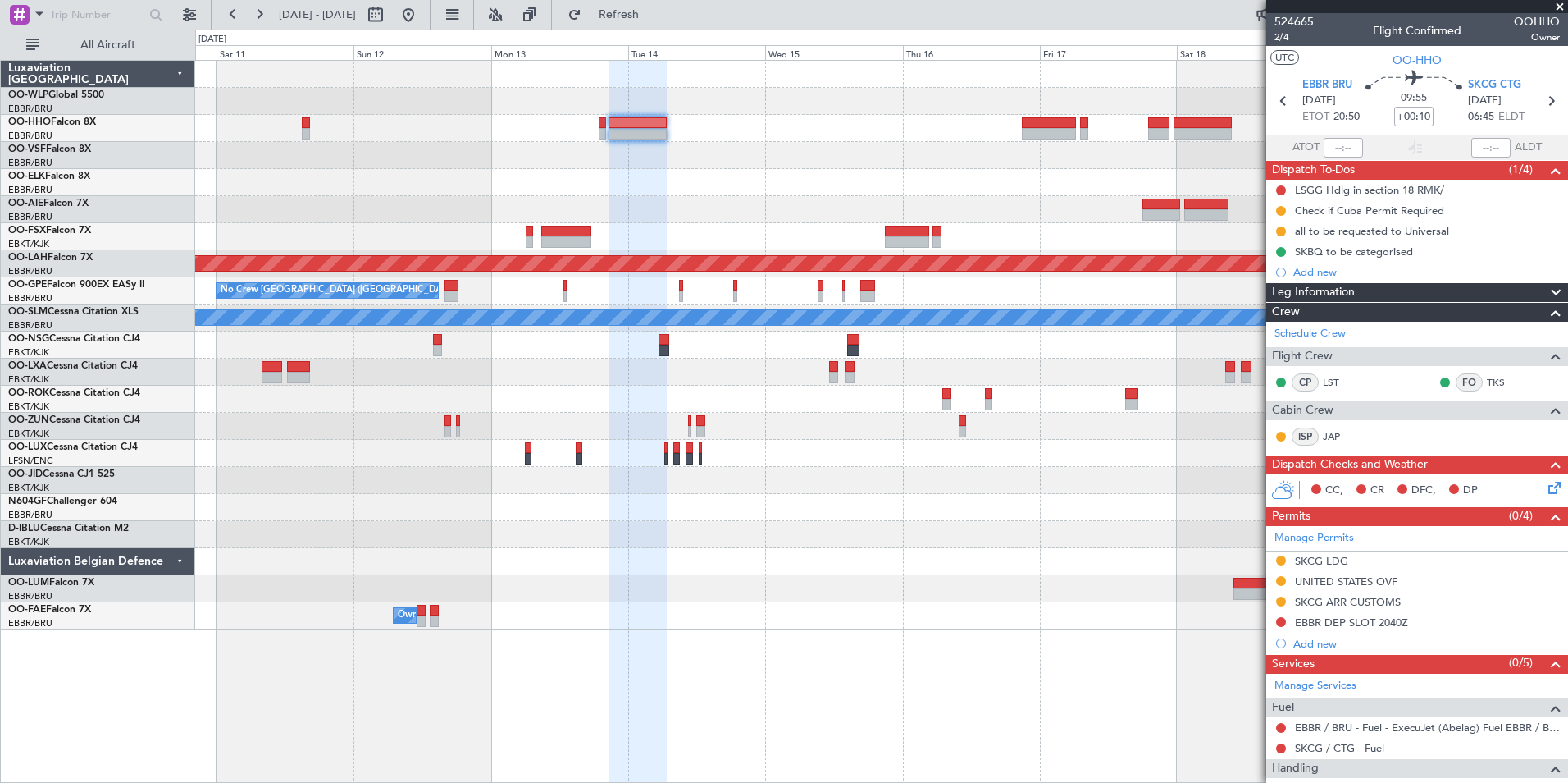
click at [1047, 208] on div "Planned Maint [PERSON_NAME]-[GEOGRAPHIC_DATA][PERSON_NAME] ([GEOGRAPHIC_DATA][P…" at bounding box center [880, 345] width 1372 height 568
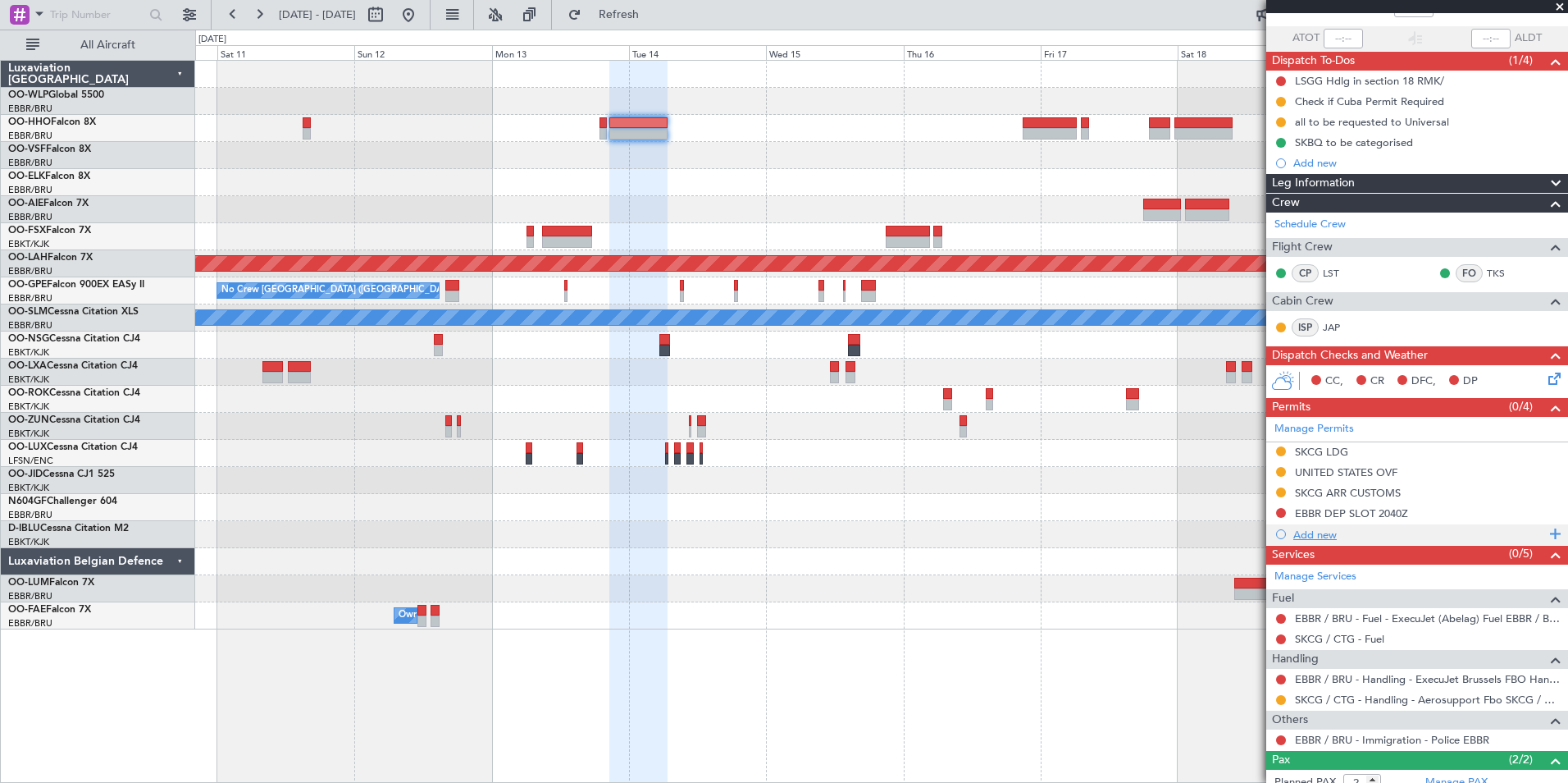
scroll to position [196, 0]
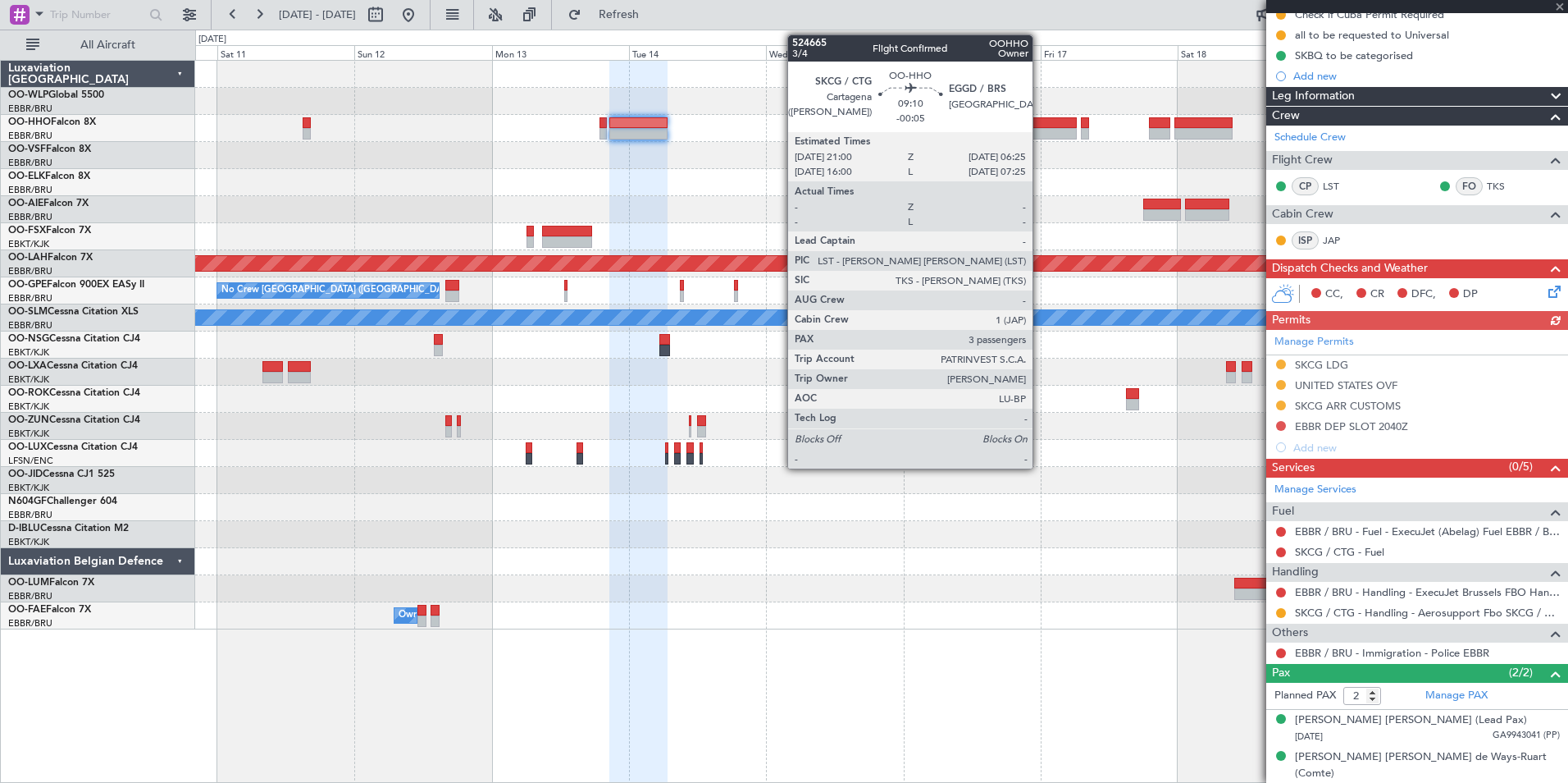
click at [1040, 123] on div at bounding box center [1049, 123] width 54 height 12
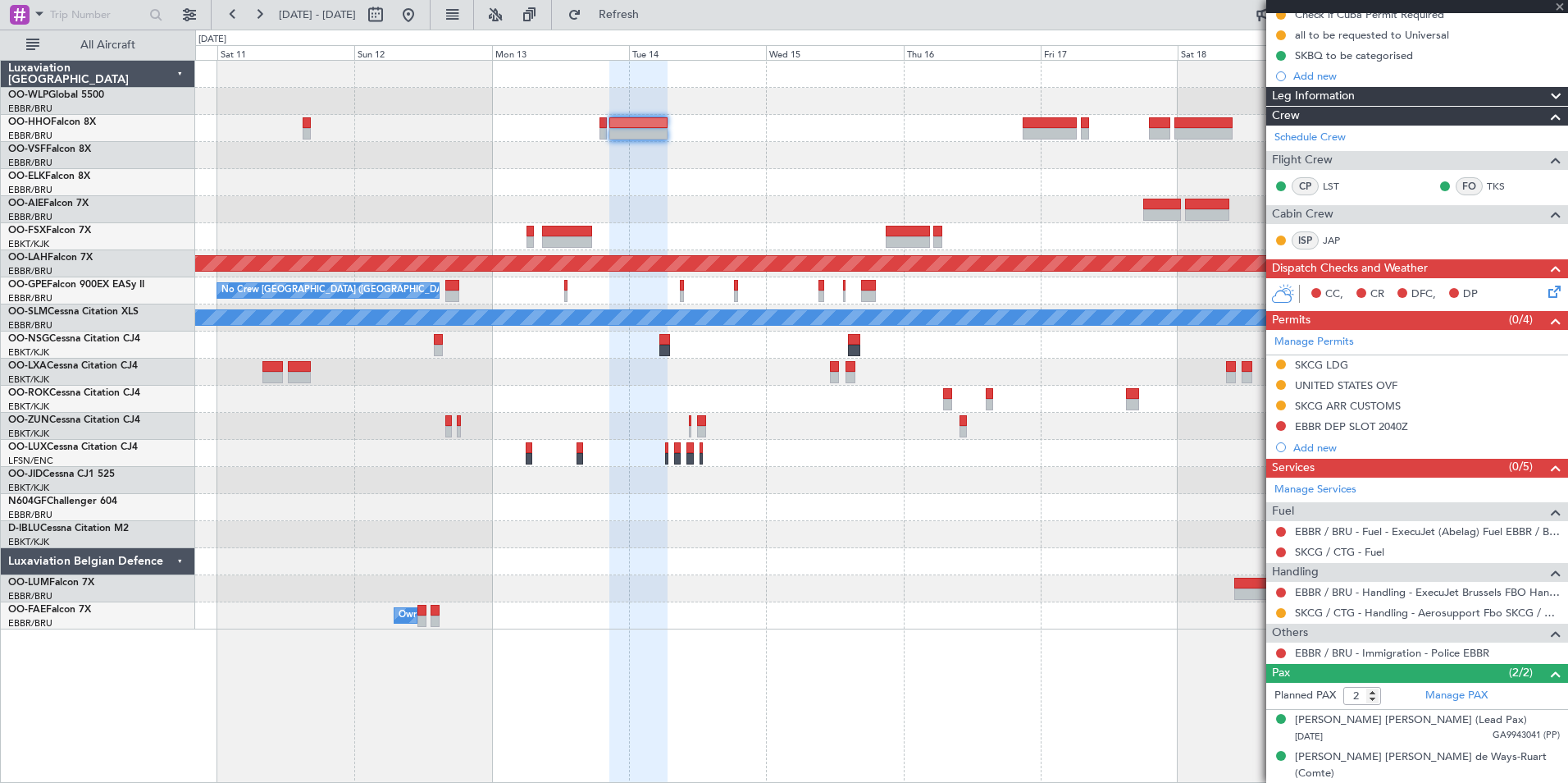
type input "-00:05"
type input "3"
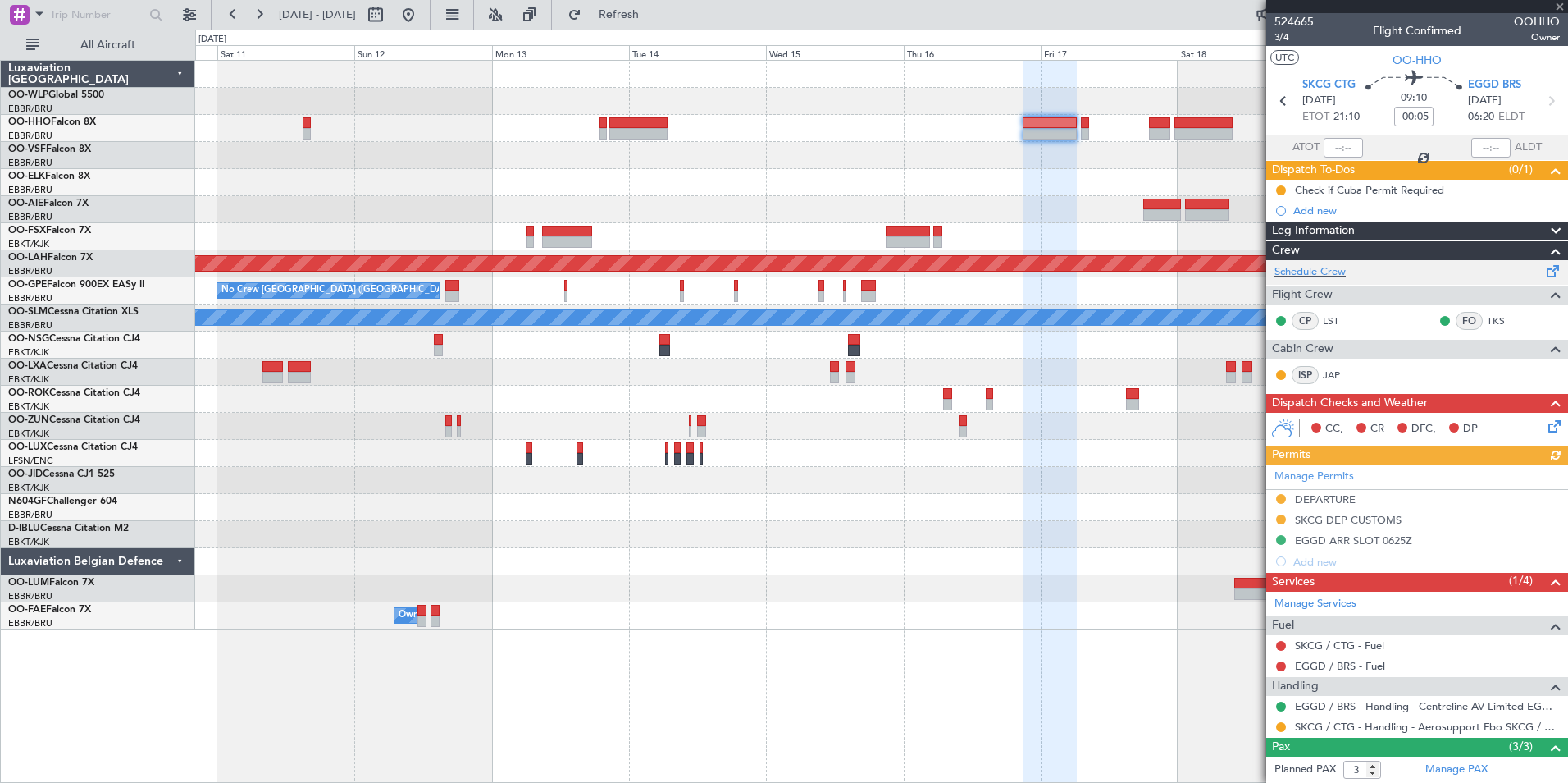
scroll to position [111, 0]
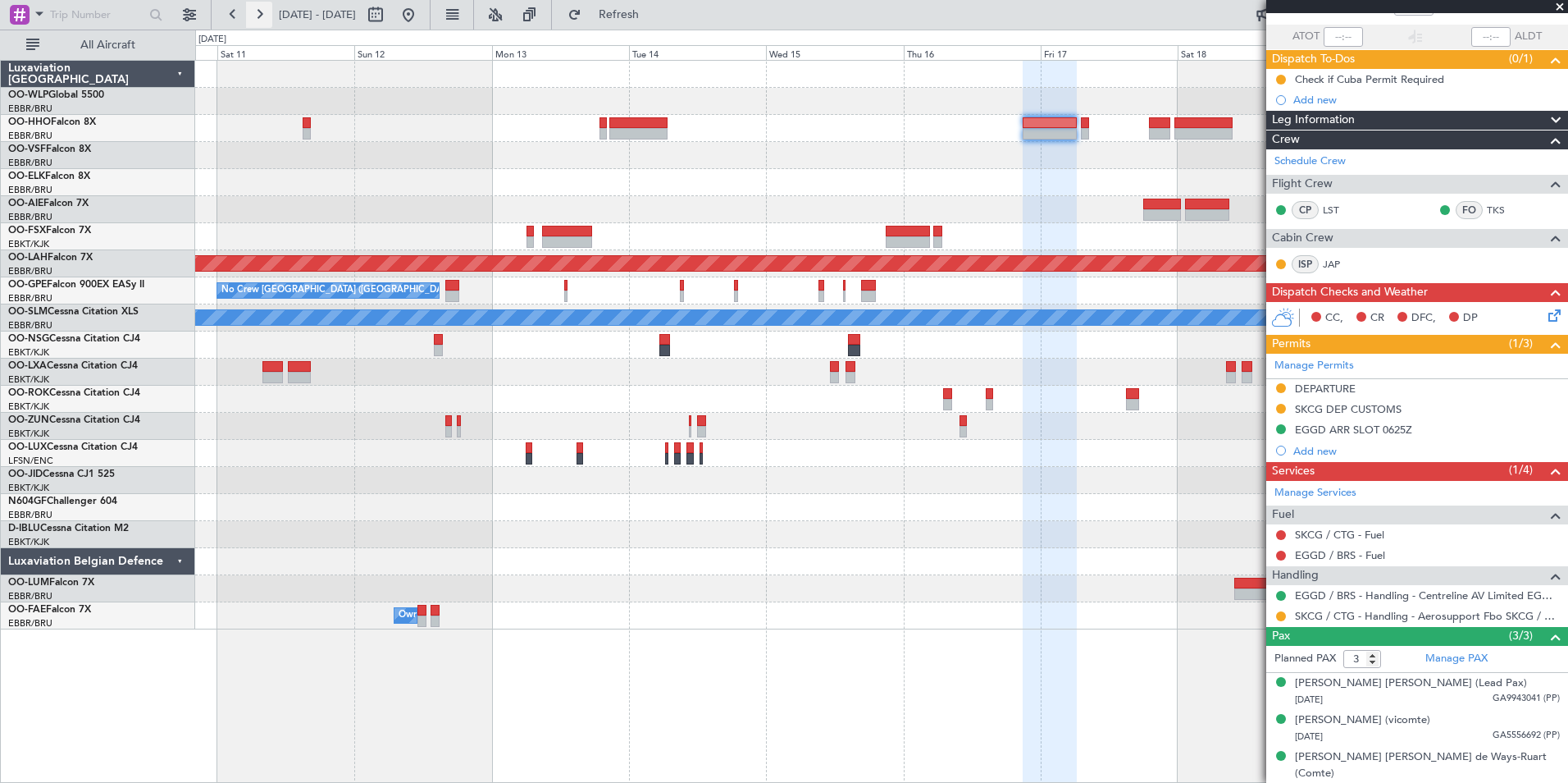
click at [266, 14] on button at bounding box center [259, 15] width 26 height 26
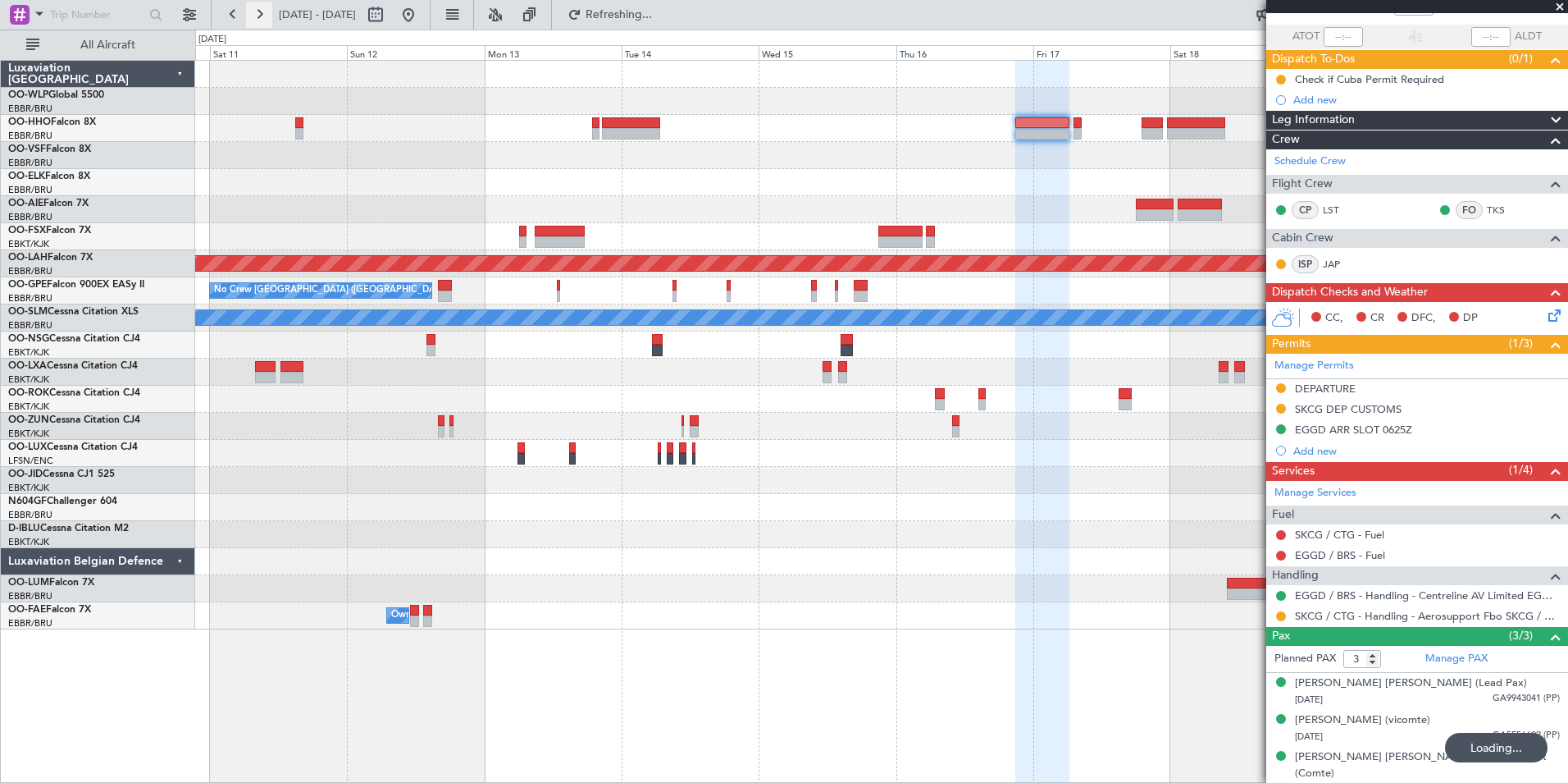
click at [266, 14] on button at bounding box center [259, 15] width 26 height 26
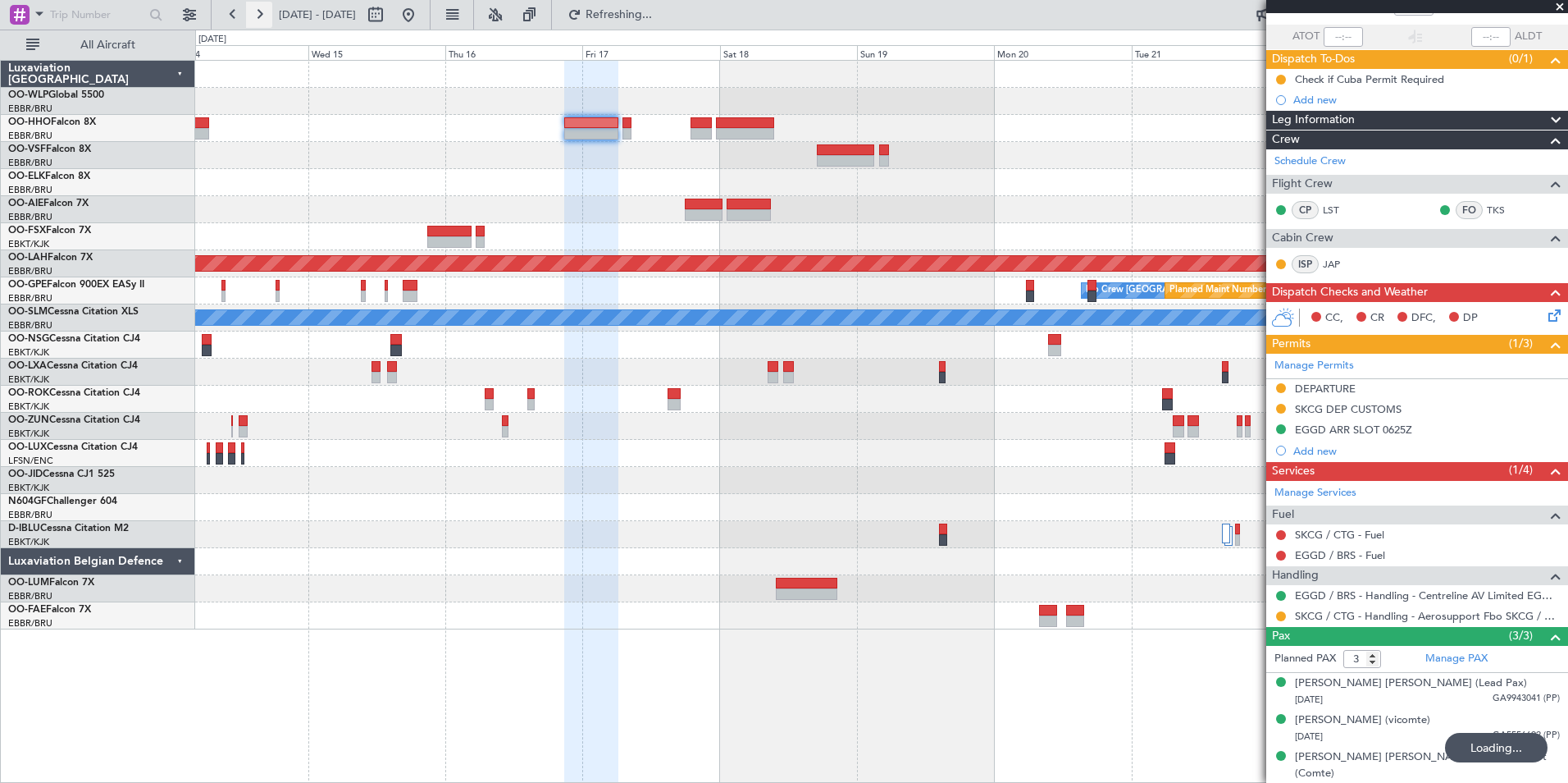
click at [266, 14] on button at bounding box center [259, 15] width 26 height 26
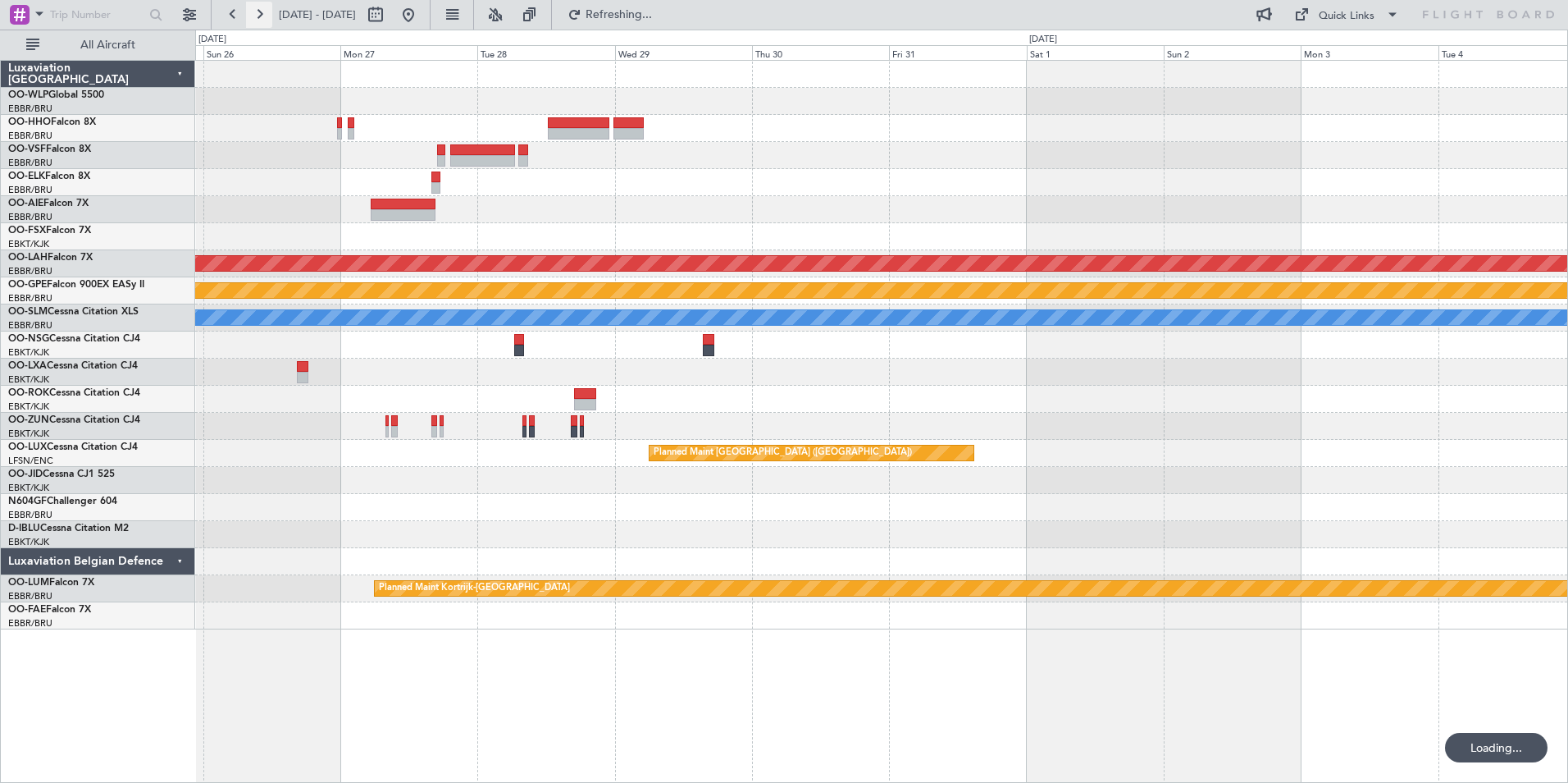
scroll to position [0, 0]
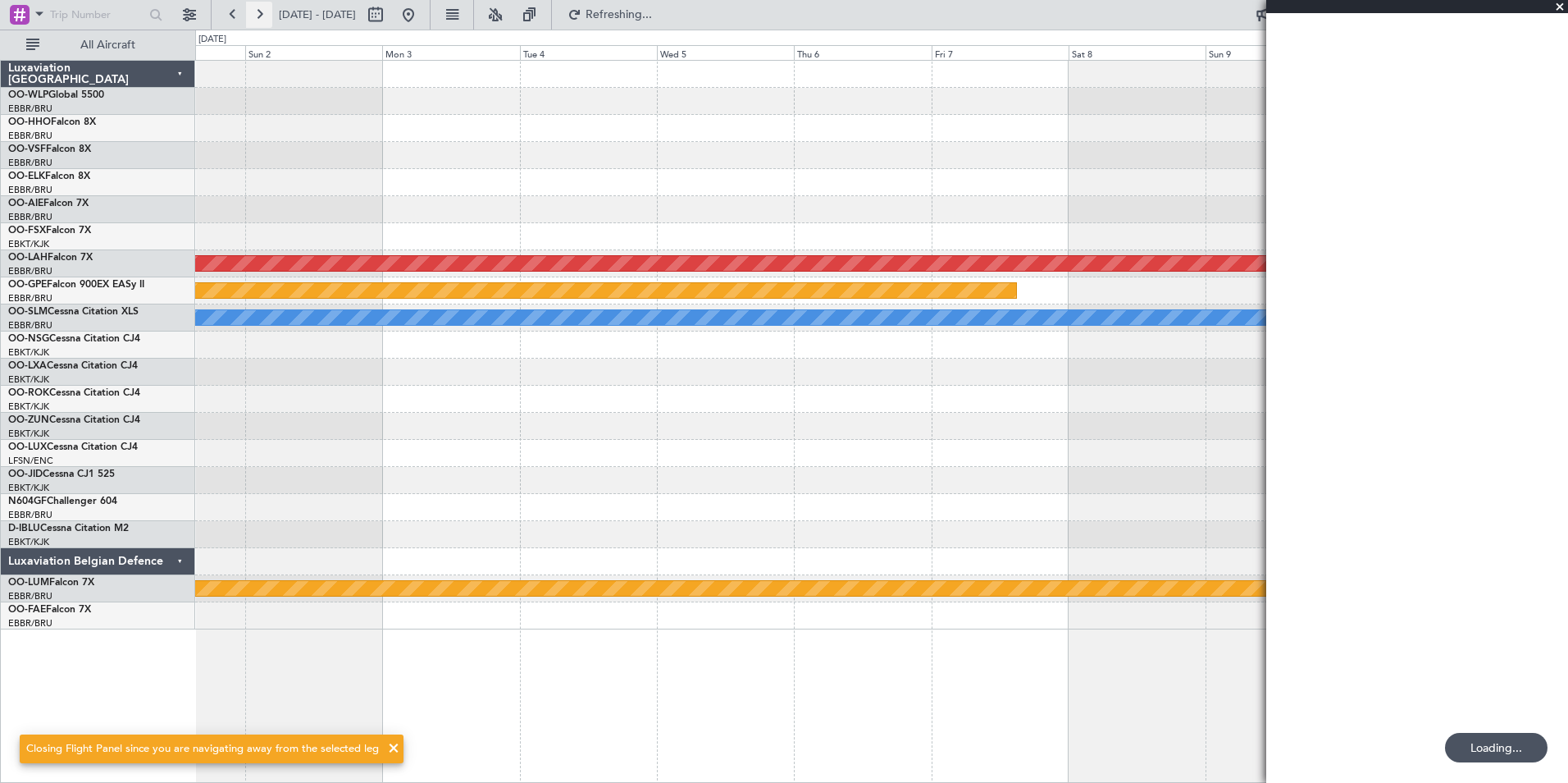
click at [266, 14] on button at bounding box center [259, 15] width 26 height 26
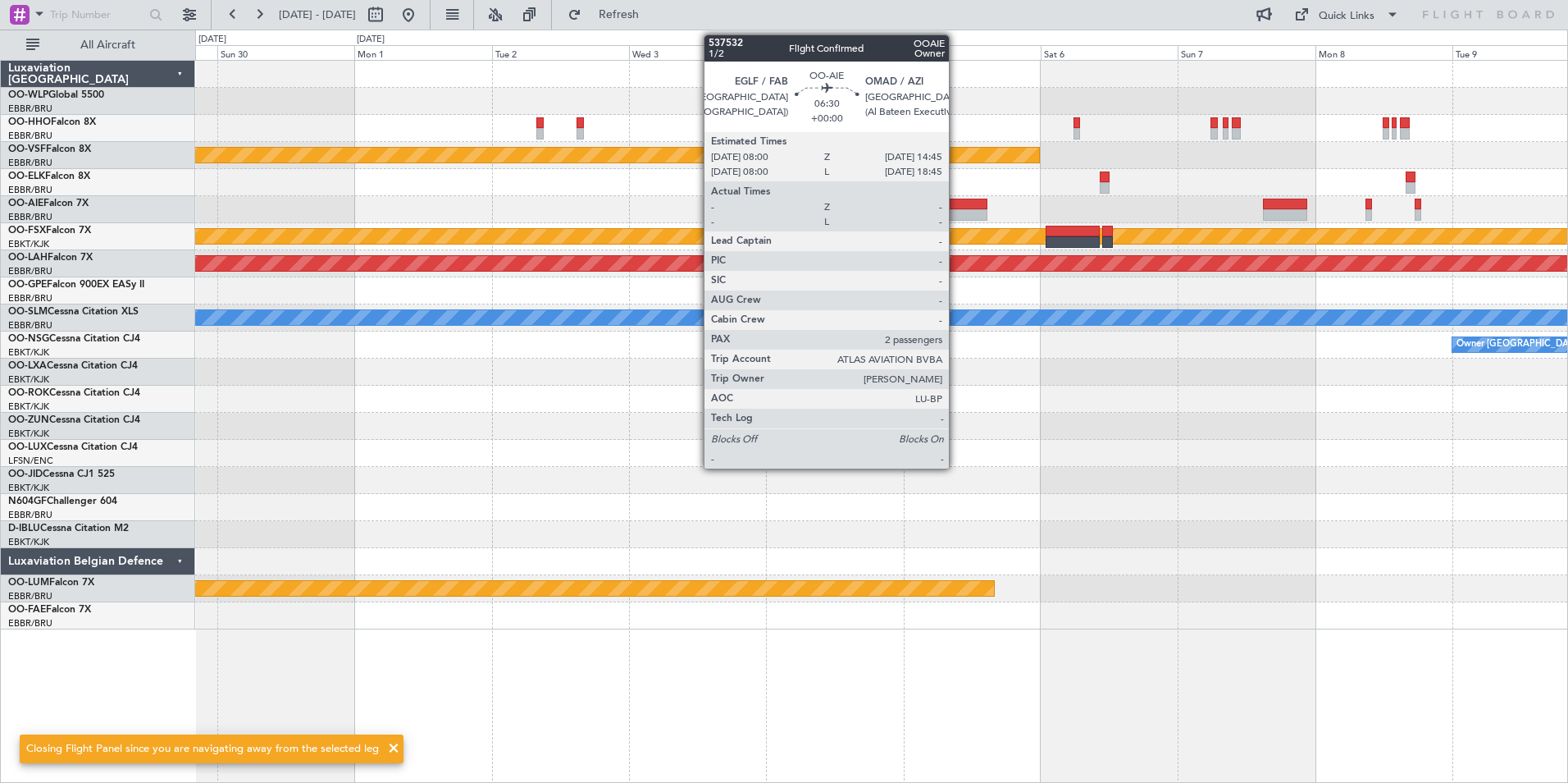
click at [956, 214] on div at bounding box center [969, 216] width 39 height 12
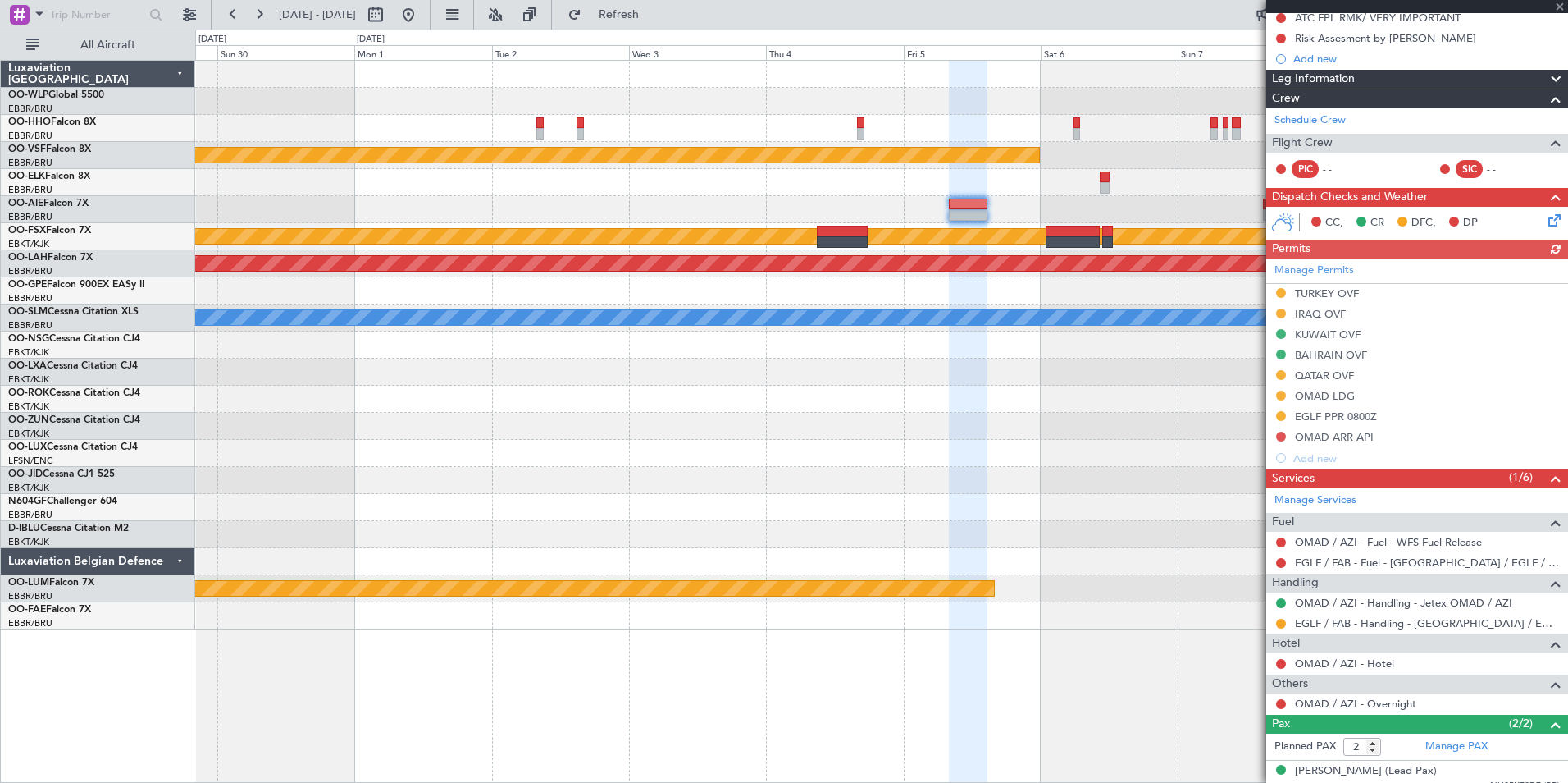
scroll to position [246, 0]
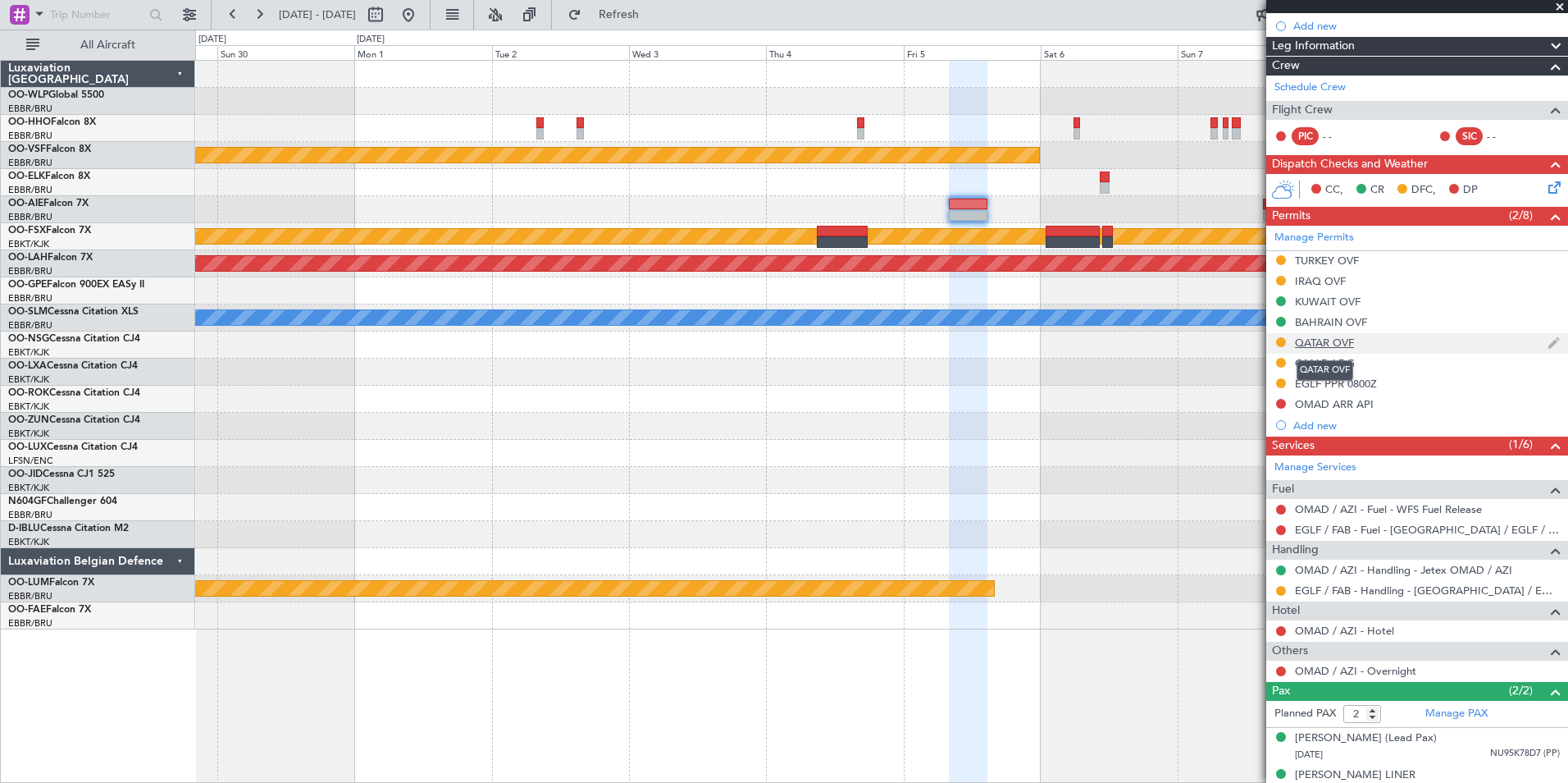
click at [1304, 341] on div "QATAR OVF" at bounding box center [1324, 342] width 59 height 14
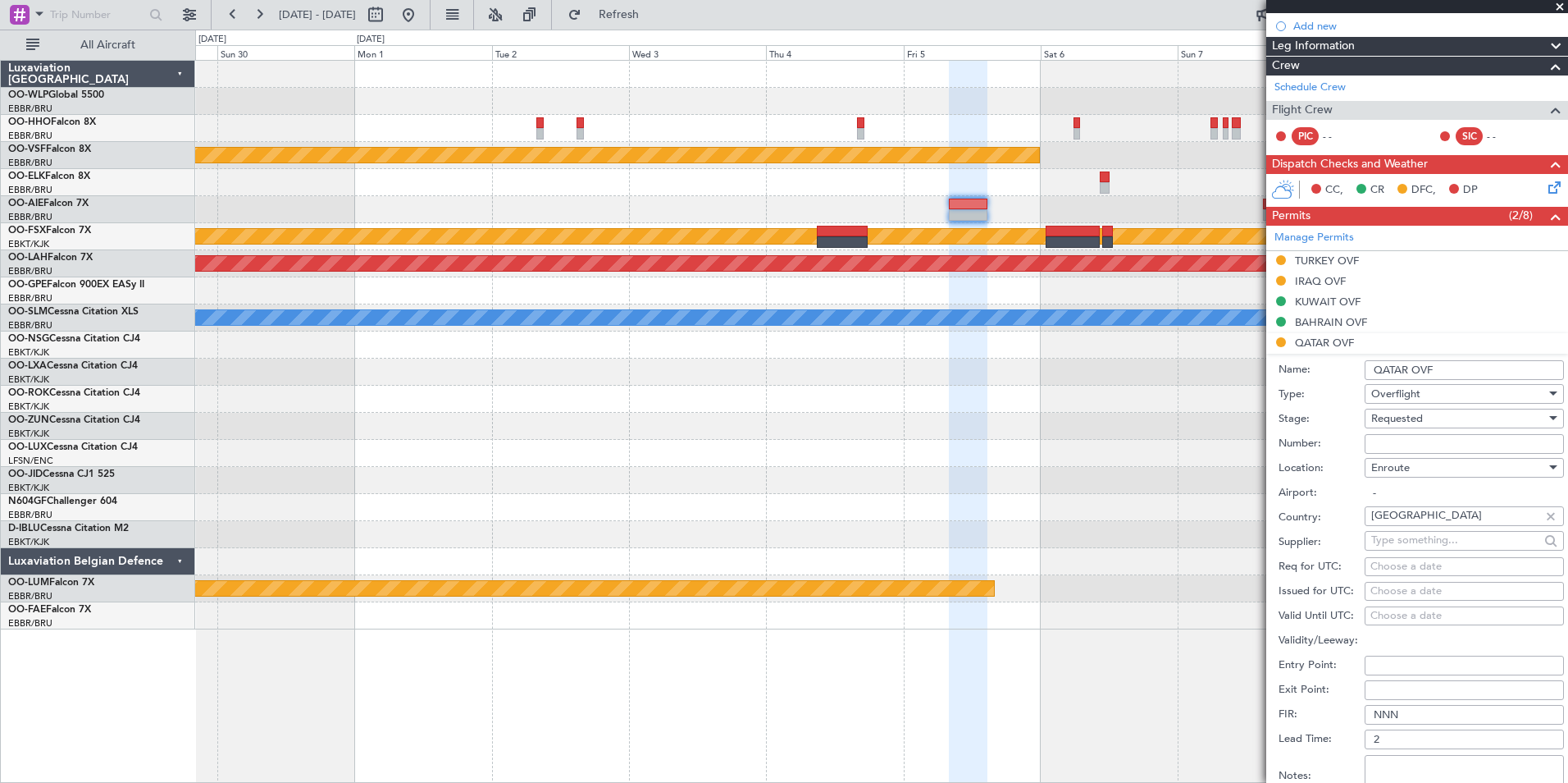
click at [1409, 446] on input "Number:" at bounding box center [1463, 444] width 199 height 20
paste input "QCAA/CLR/4528/23SEP2025"
type input "QCAA/CLR/4528/23SEP2025"
click at [1409, 414] on span "Requested" at bounding box center [1397, 418] width 52 height 15
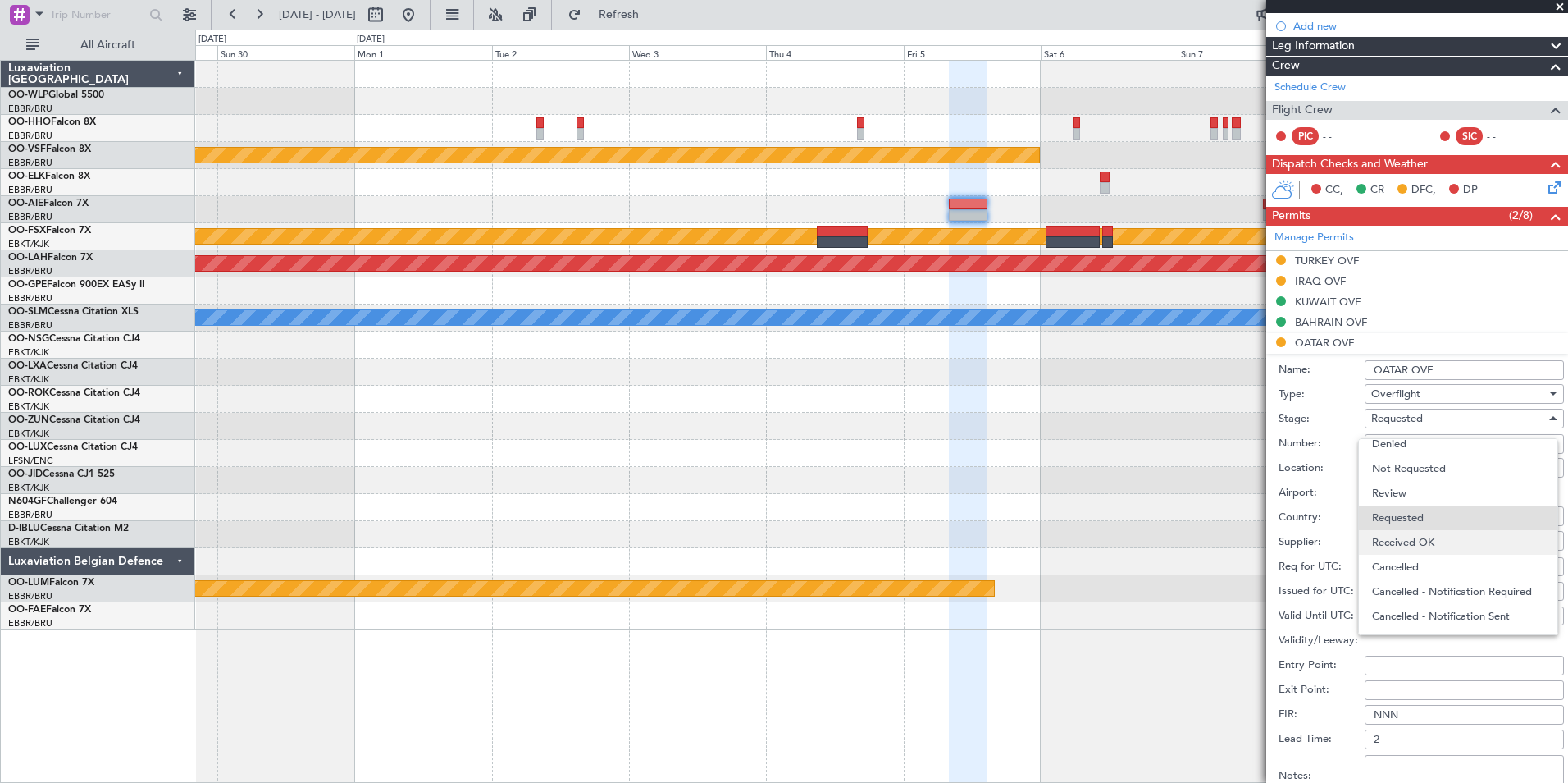
click at [1404, 533] on span "Received OK" at bounding box center [1458, 542] width 172 height 24
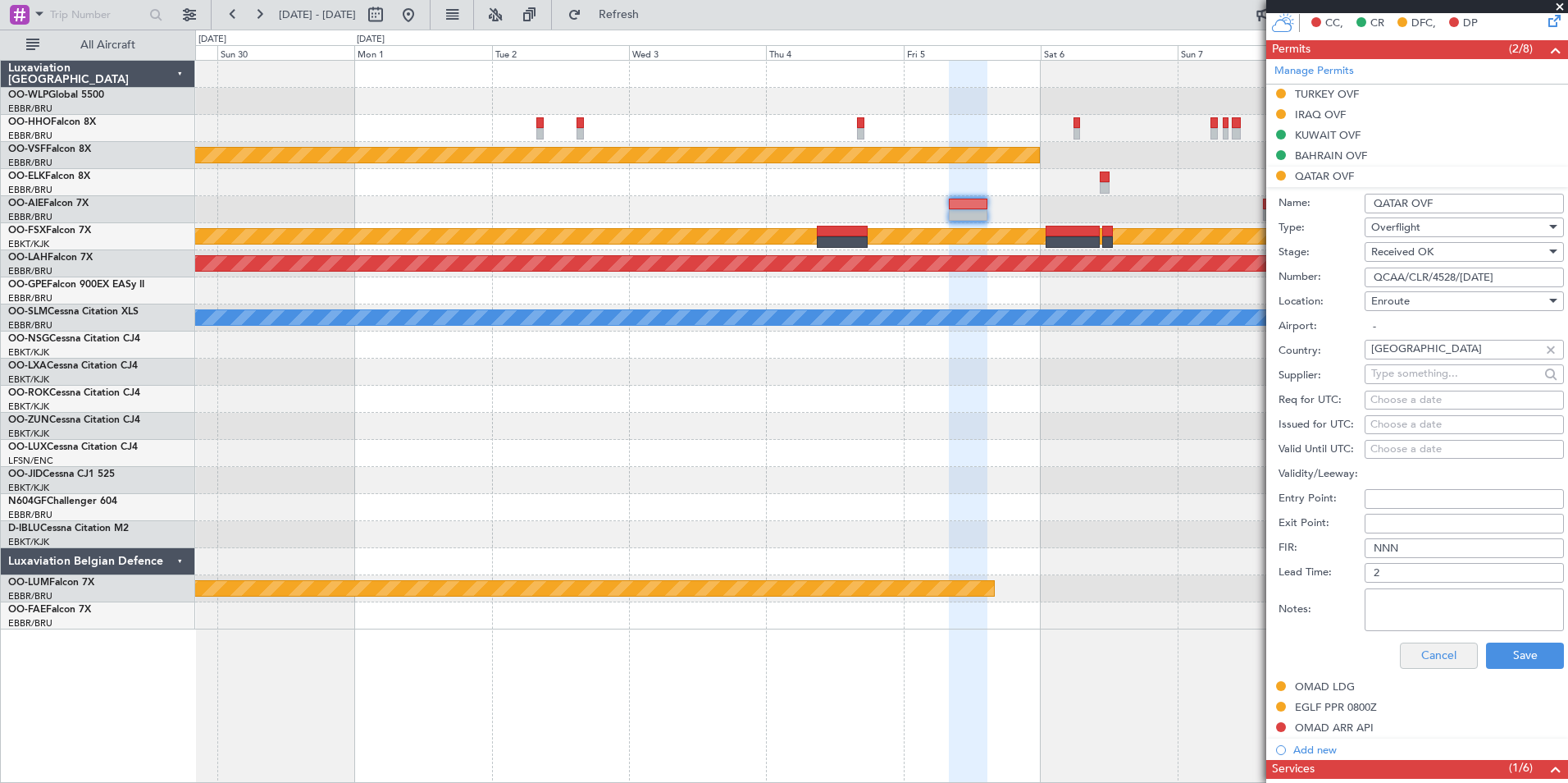
scroll to position [657, 0]
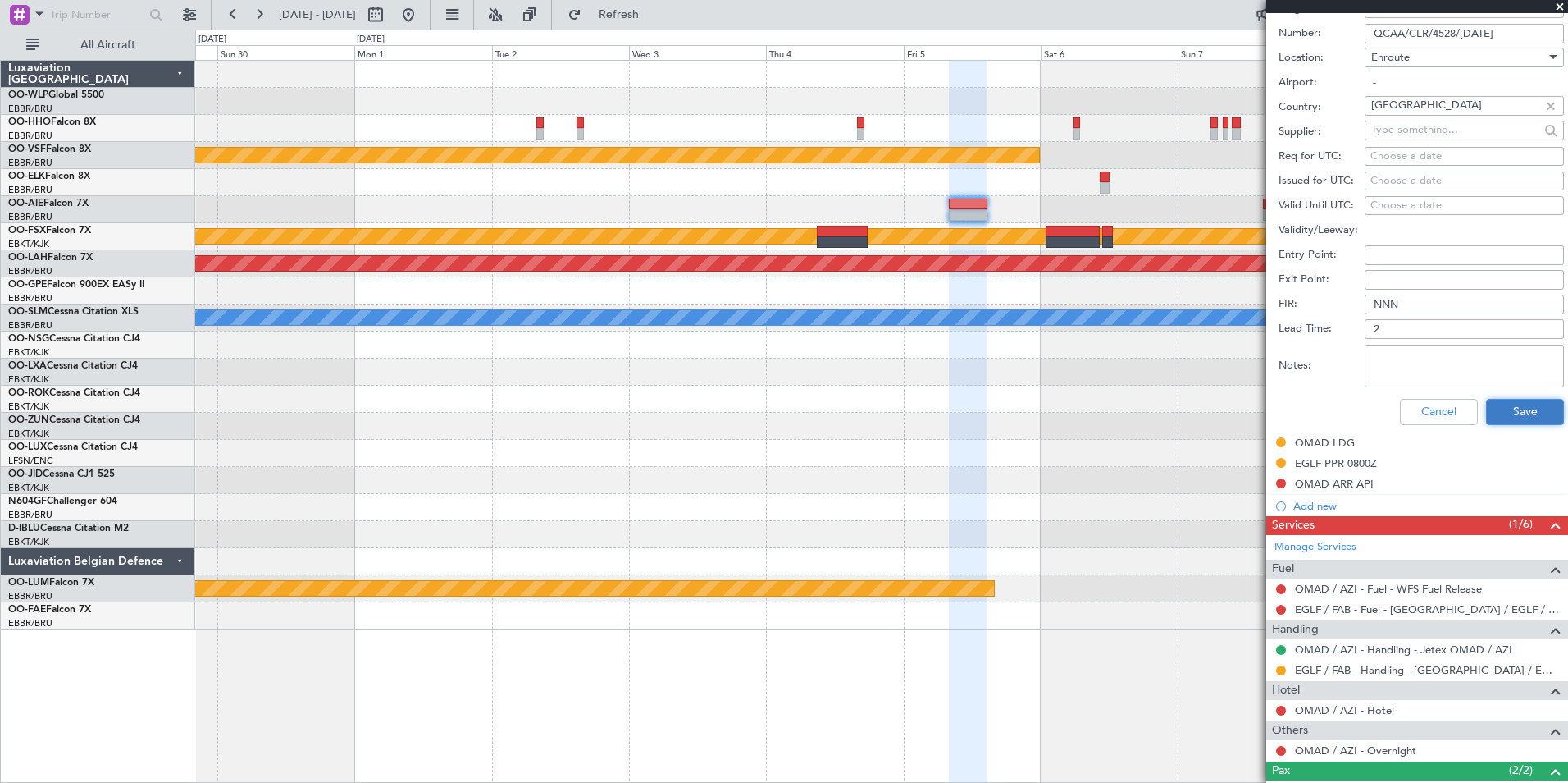
click at [1497, 417] on button "Save" at bounding box center [1525, 412] width 78 height 26
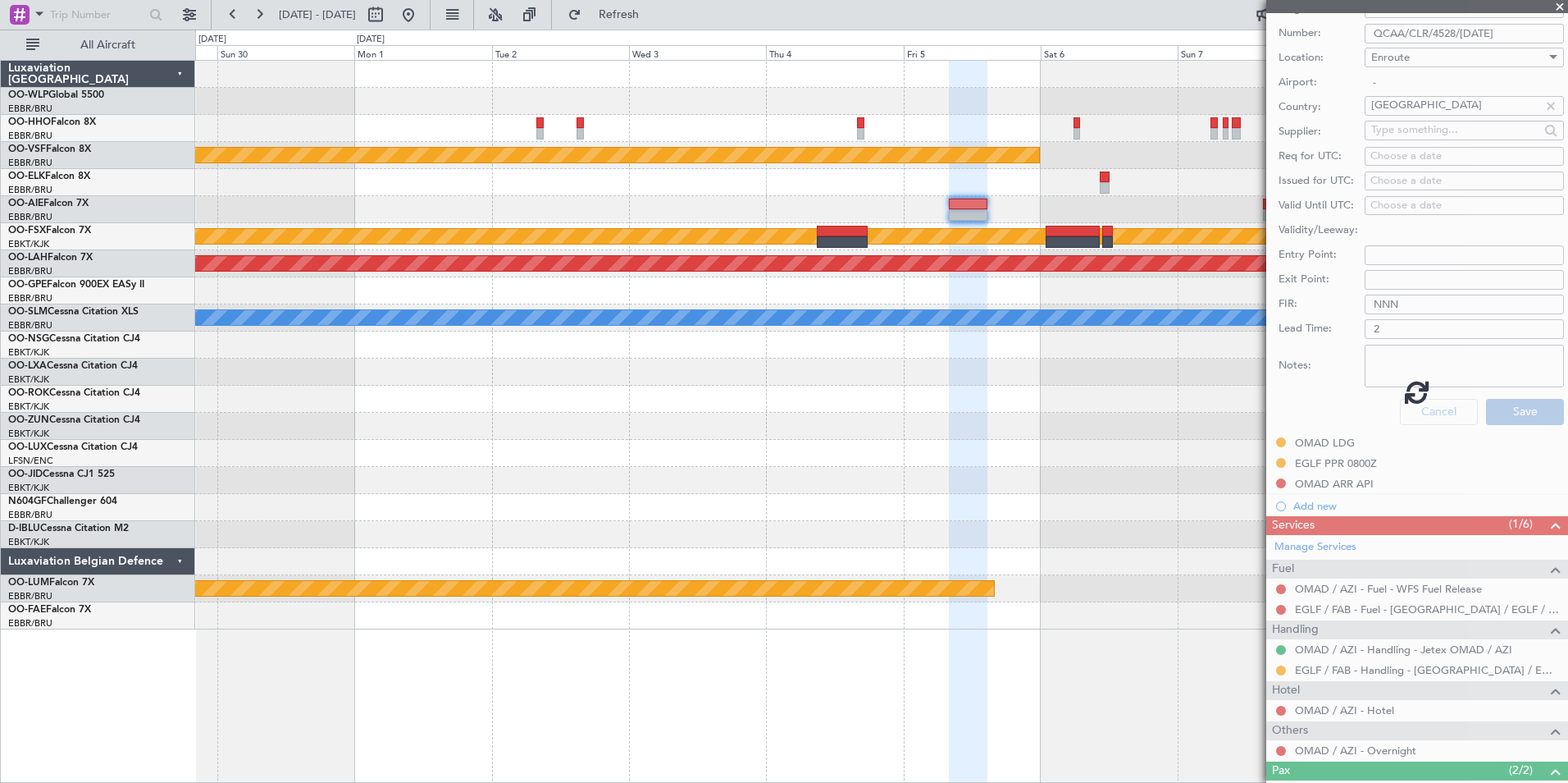
scroll to position [167, 0]
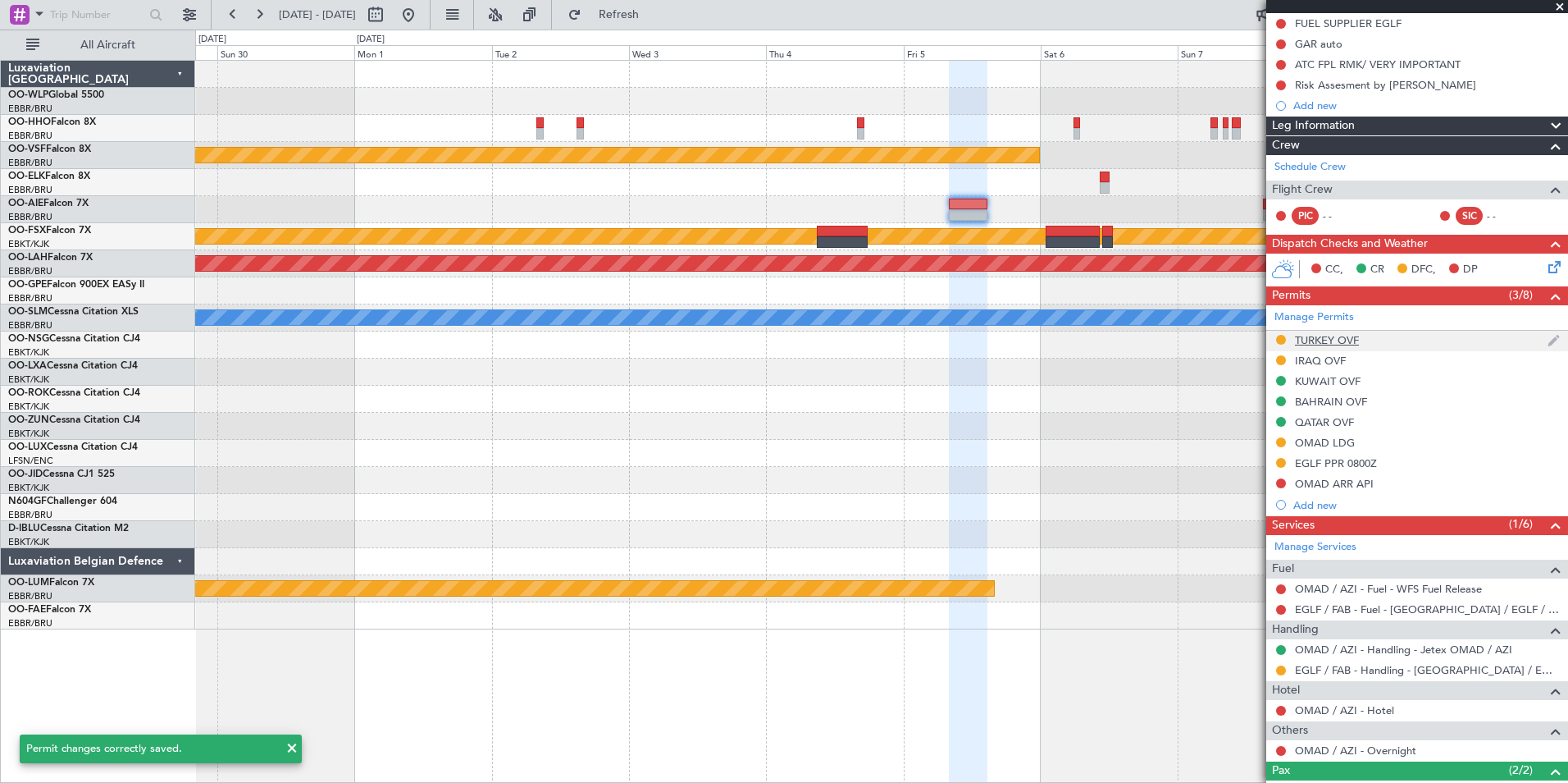
click at [1320, 339] on div "TURKEY OVF" at bounding box center [1326, 340] width 64 height 14
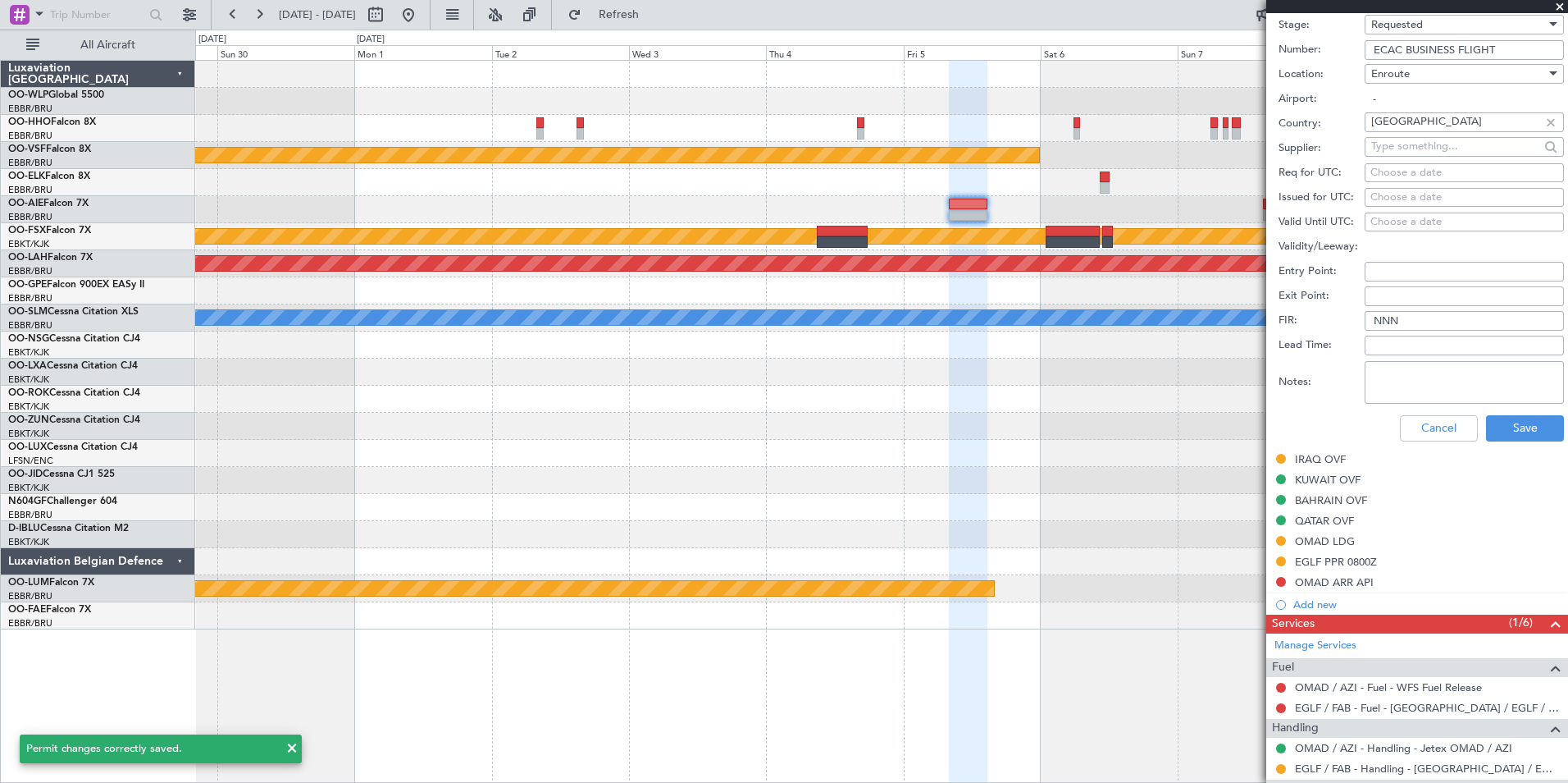
scroll to position [492, 0]
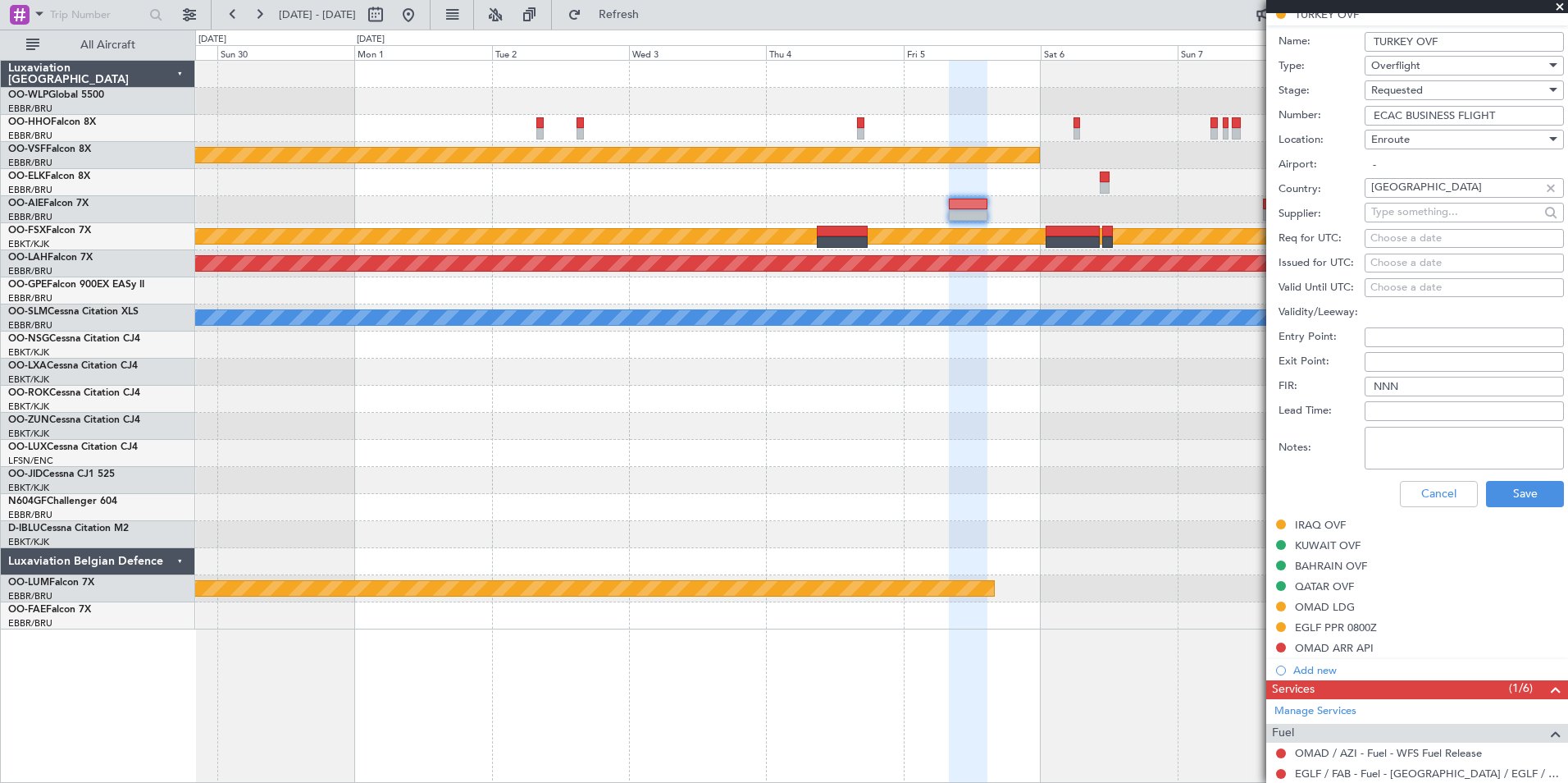
click at [1383, 89] on span "Requested" at bounding box center [1397, 90] width 52 height 15
click at [1406, 220] on span "Received OK" at bounding box center [1458, 214] width 172 height 24
click at [1500, 494] on button "Save" at bounding box center [1525, 494] width 78 height 26
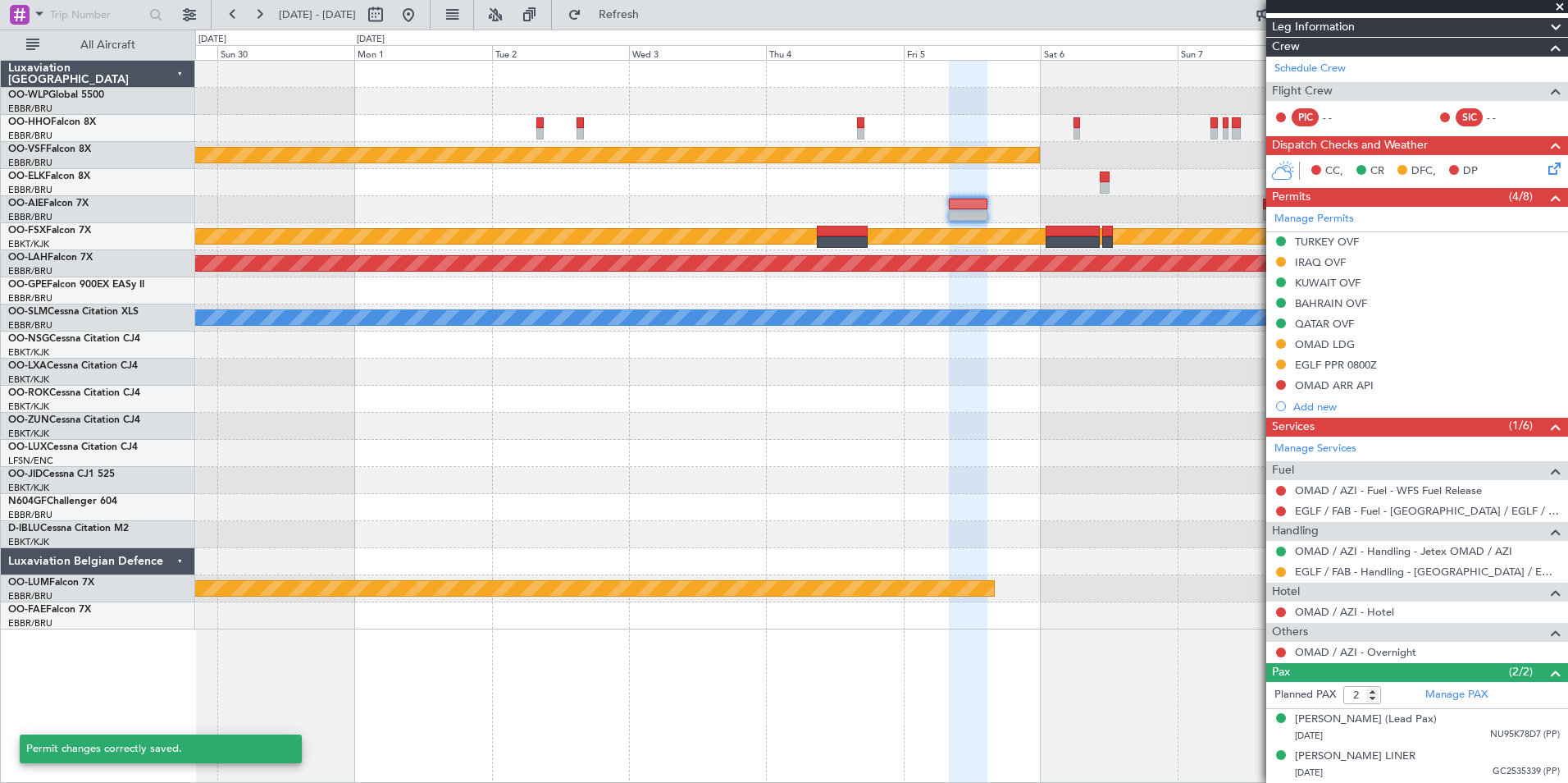
scroll to position [3, 0]
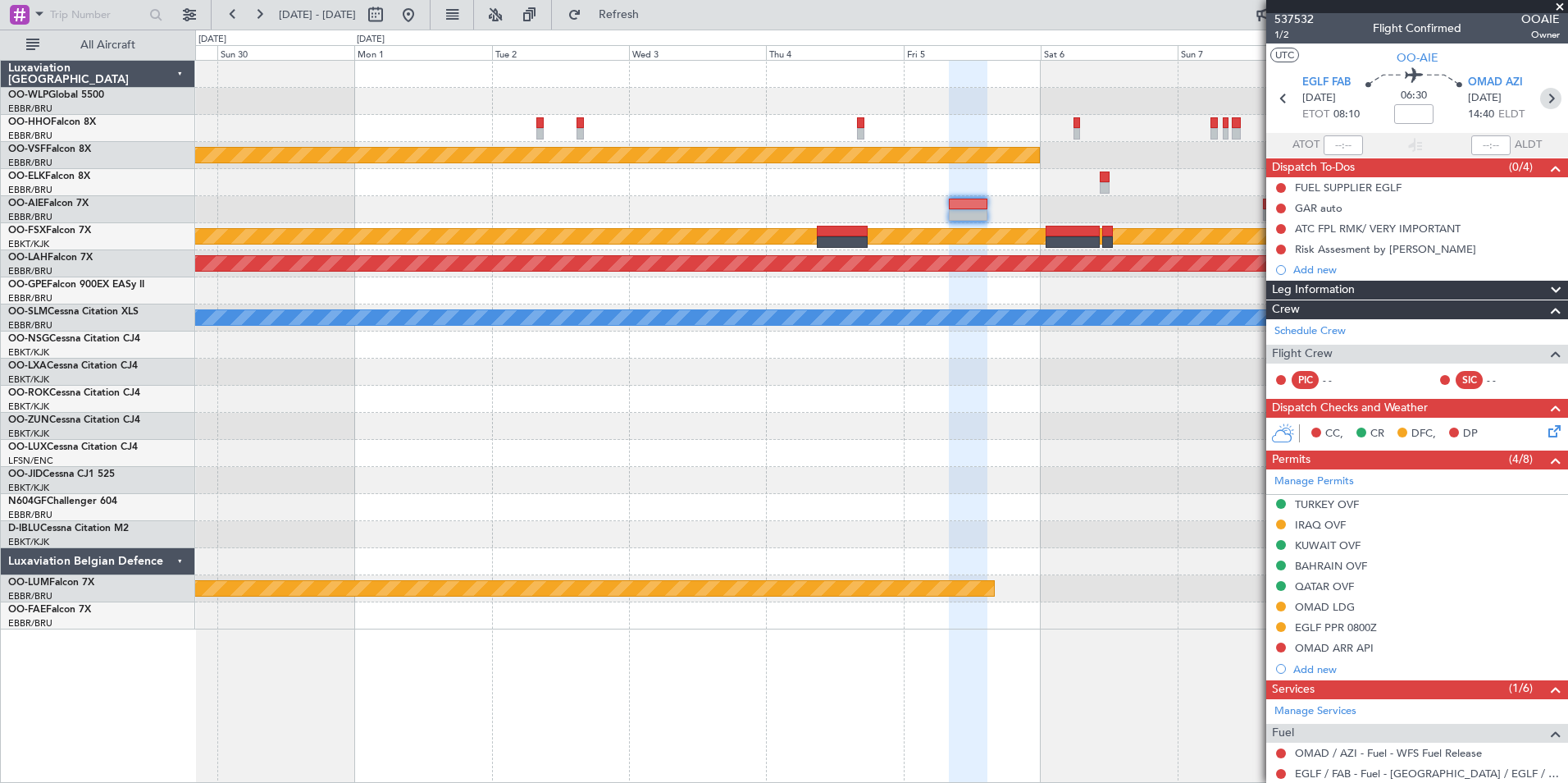
click at [1541, 95] on icon at bounding box center [1551, 99] width 22 height 22
type input "+00:10"
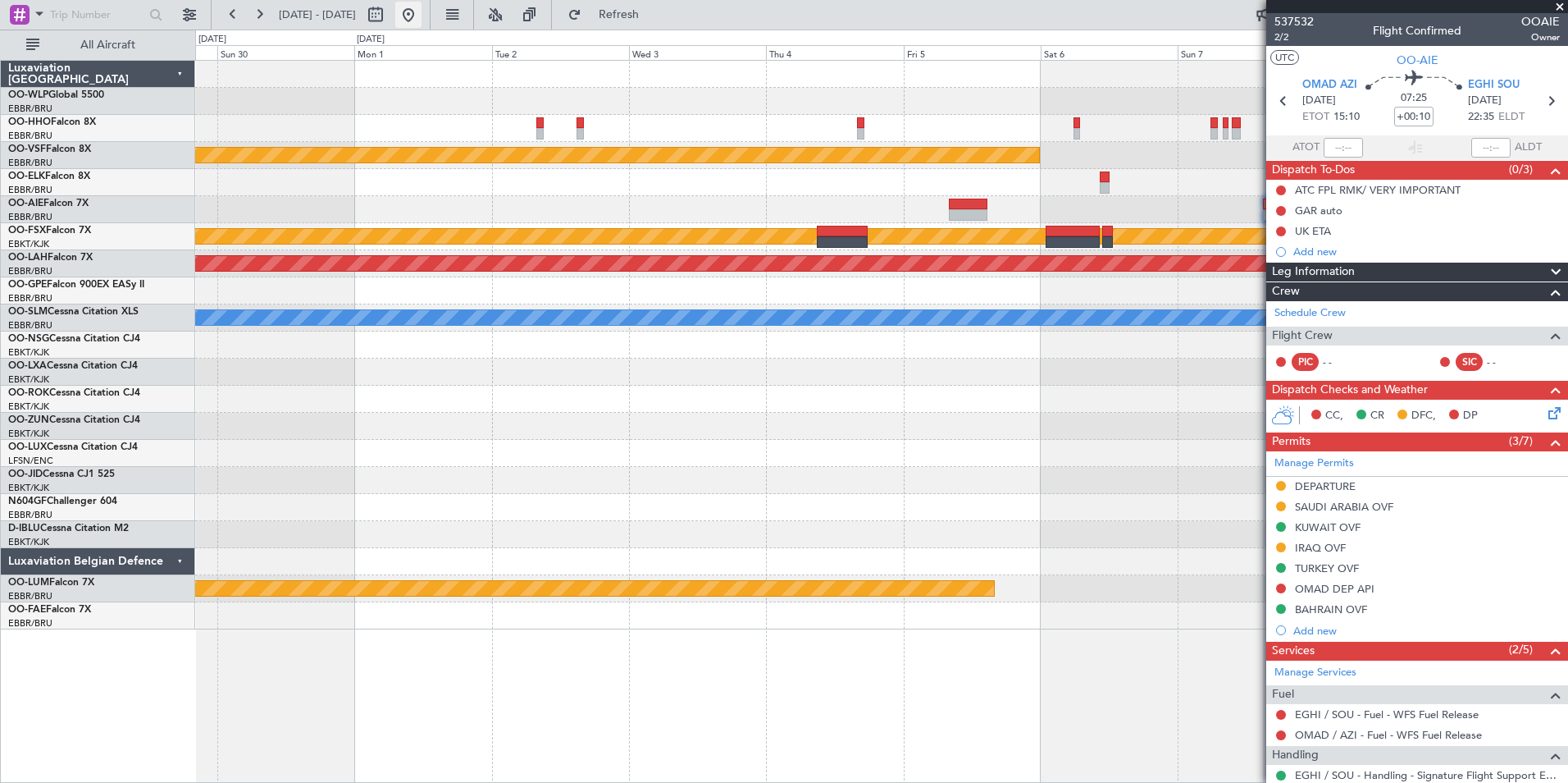
click at [421, 20] on button at bounding box center [408, 15] width 26 height 26
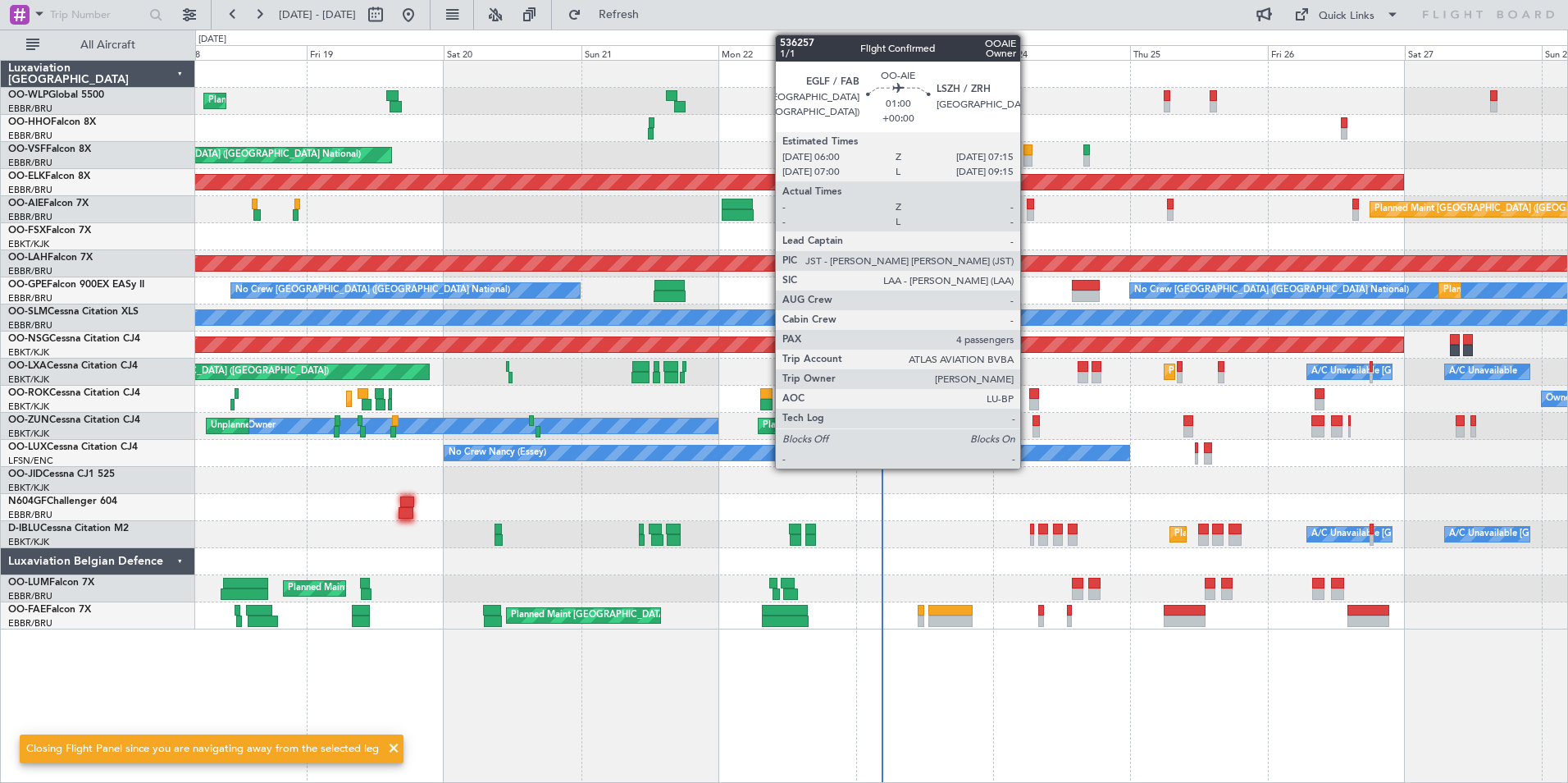
click at [1027, 214] on div at bounding box center [1030, 216] width 8 height 12
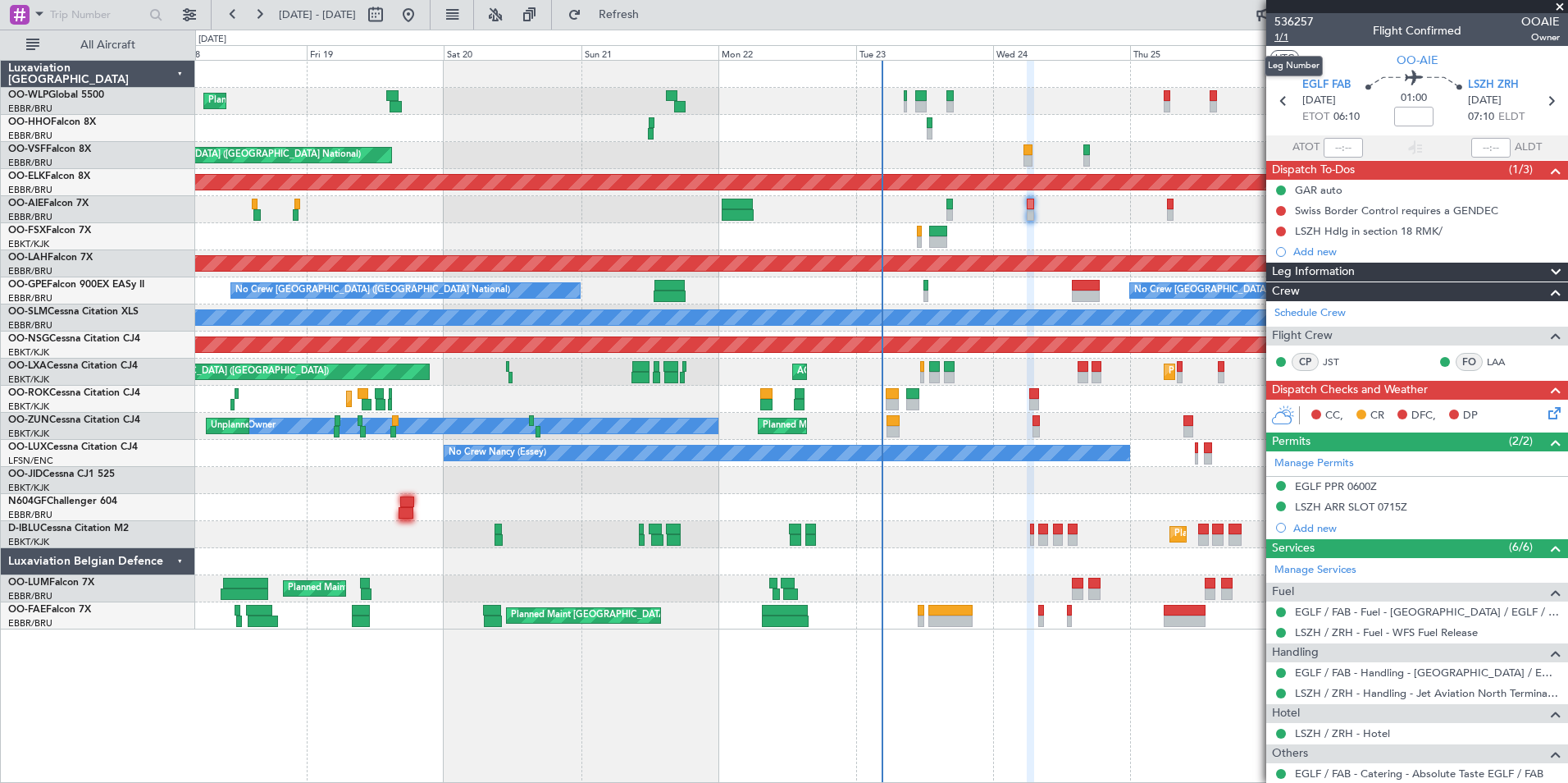
click at [1285, 38] on span "1/1" at bounding box center [1294, 37] width 39 height 14
click at [1545, 406] on icon at bounding box center [1551, 410] width 13 height 13
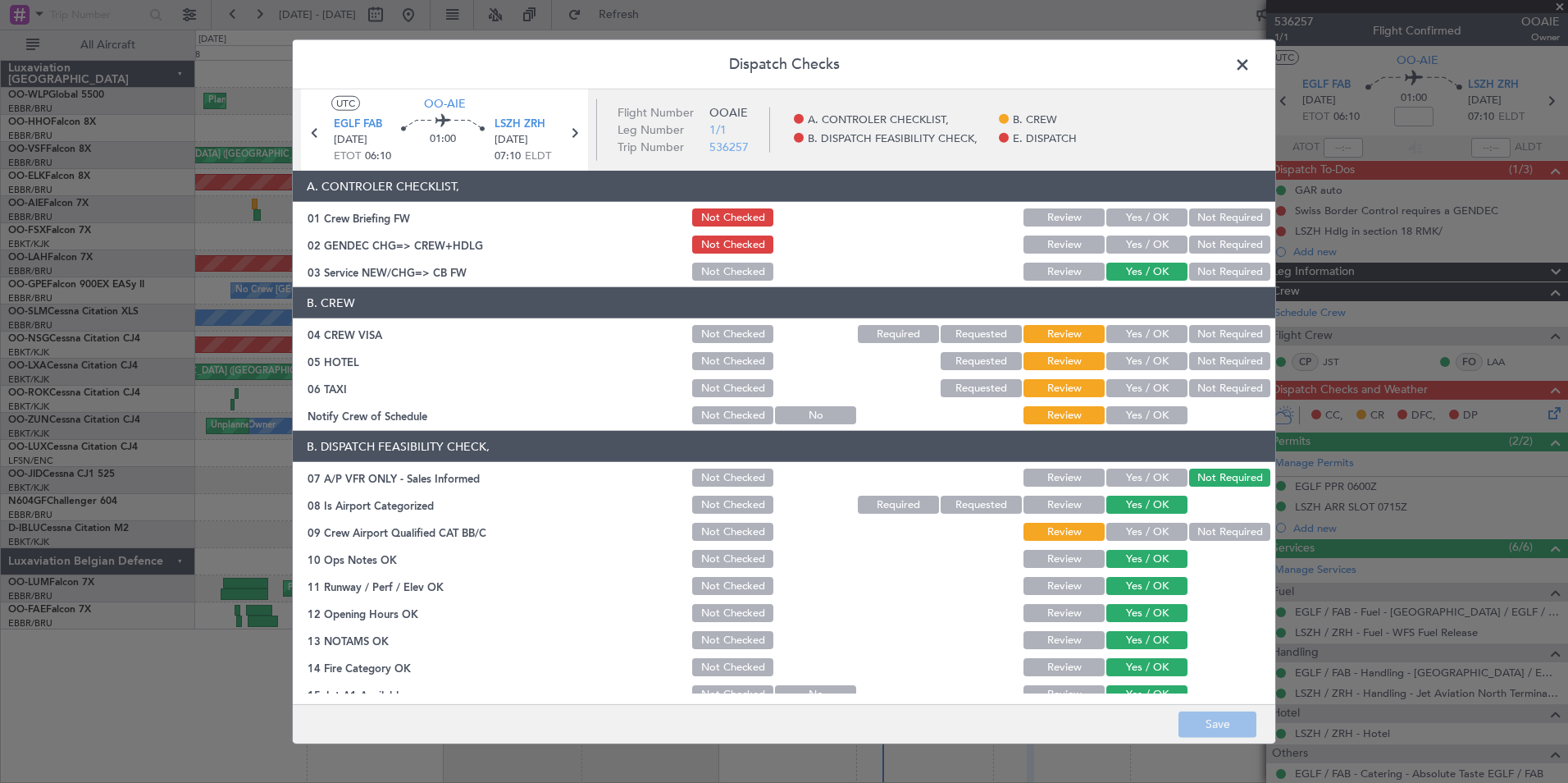
click at [1153, 251] on button "Yes / OK" at bounding box center [1147, 244] width 81 height 18
click at [1223, 330] on button "Not Required" at bounding box center [1229, 334] width 81 height 18
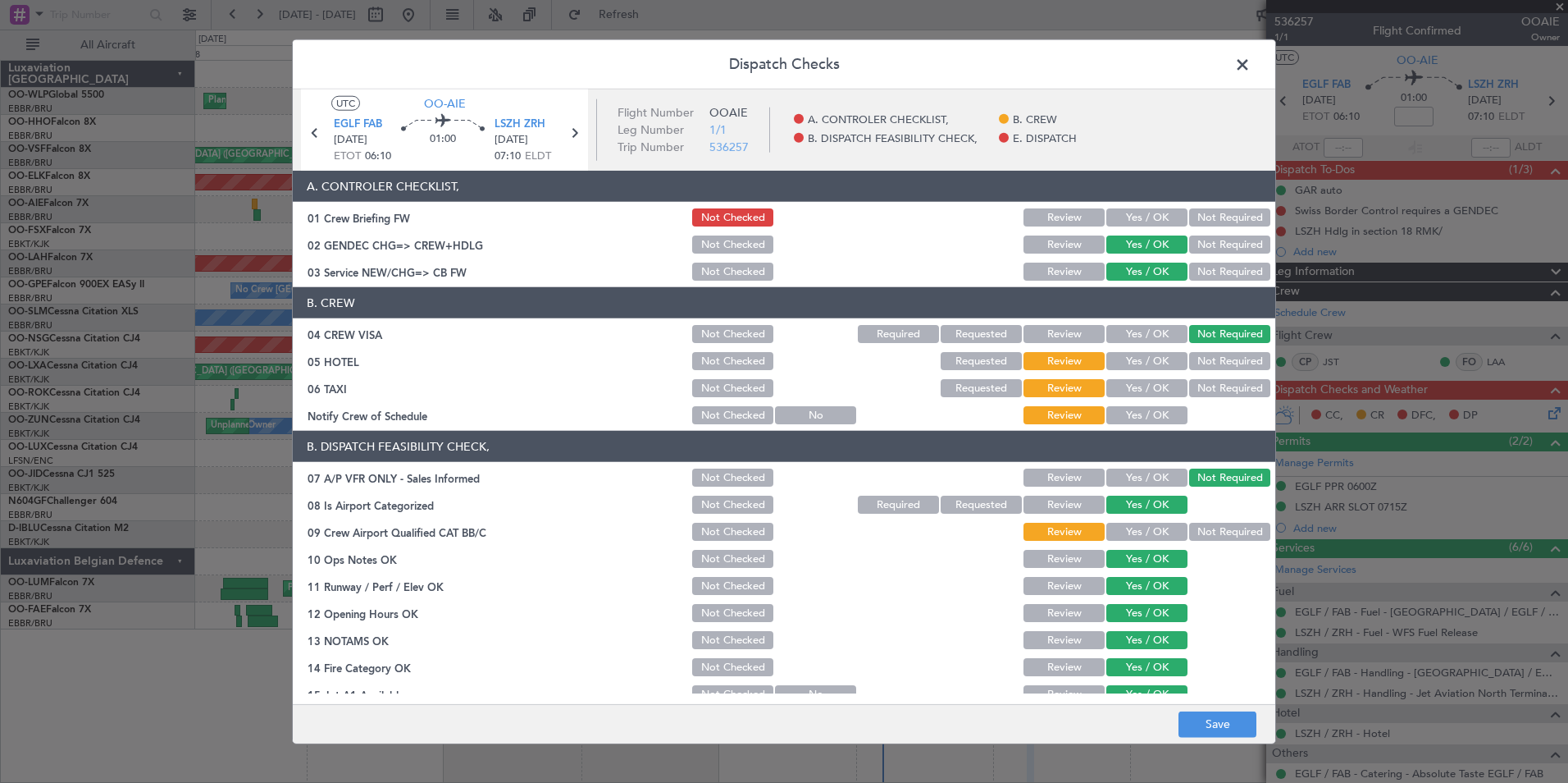
click at [1142, 361] on button "Yes / OK" at bounding box center [1147, 361] width 81 height 18
drag, startPoint x: 1193, startPoint y: 391, endPoint x: 1145, endPoint y: 411, distance: 52.0
click at [1192, 391] on button "Not Required" at bounding box center [1229, 388] width 81 height 18
click at [1142, 422] on button "Yes / OK" at bounding box center [1147, 415] width 81 height 18
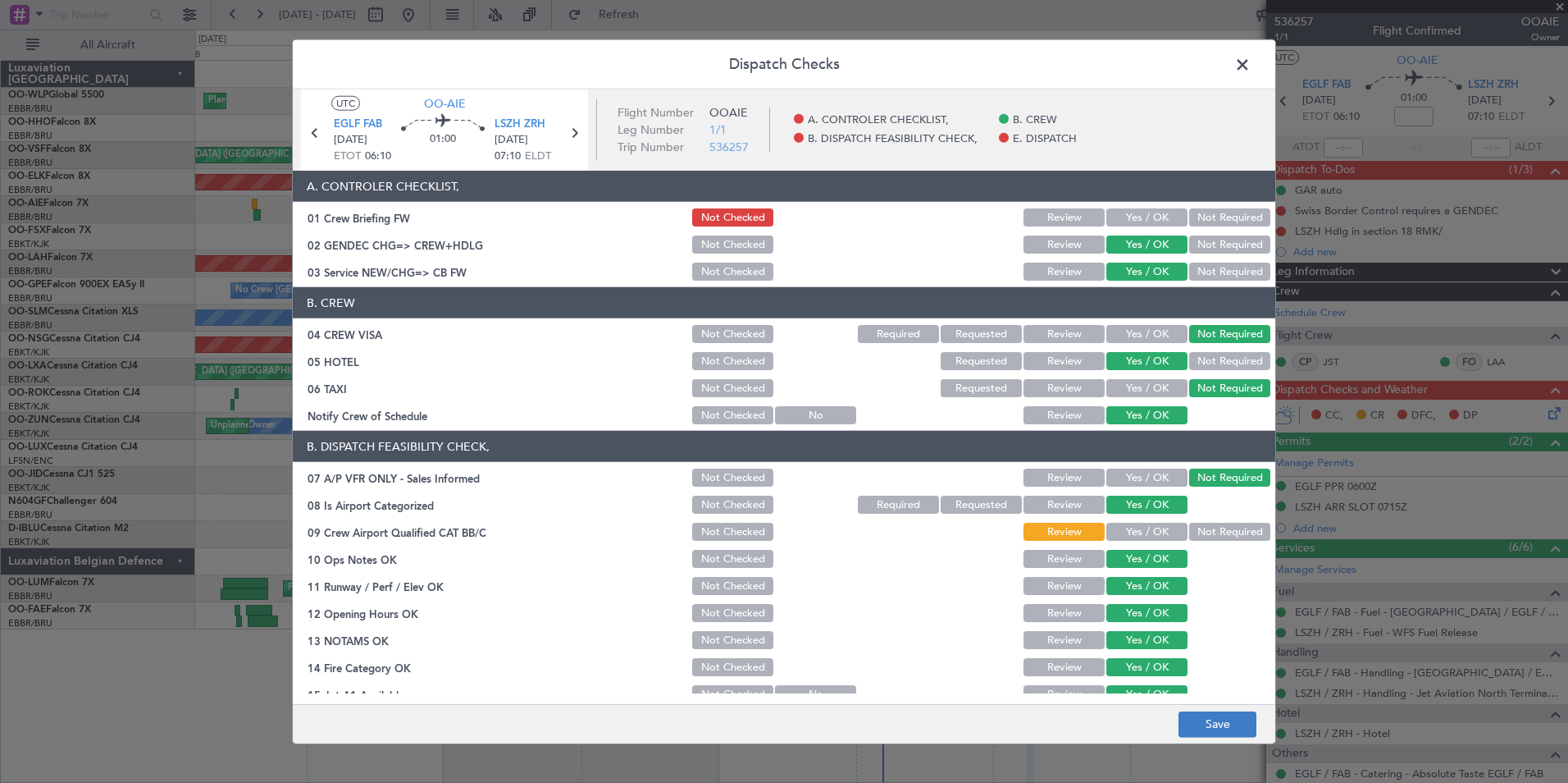
drag, startPoint x: 1150, startPoint y: 530, endPoint x: 1233, endPoint y: 722, distance: 209.2
click at [1150, 529] on button "Yes / OK" at bounding box center [1147, 531] width 81 height 18
click at [1226, 721] on button "Save" at bounding box center [1217, 723] width 78 height 26
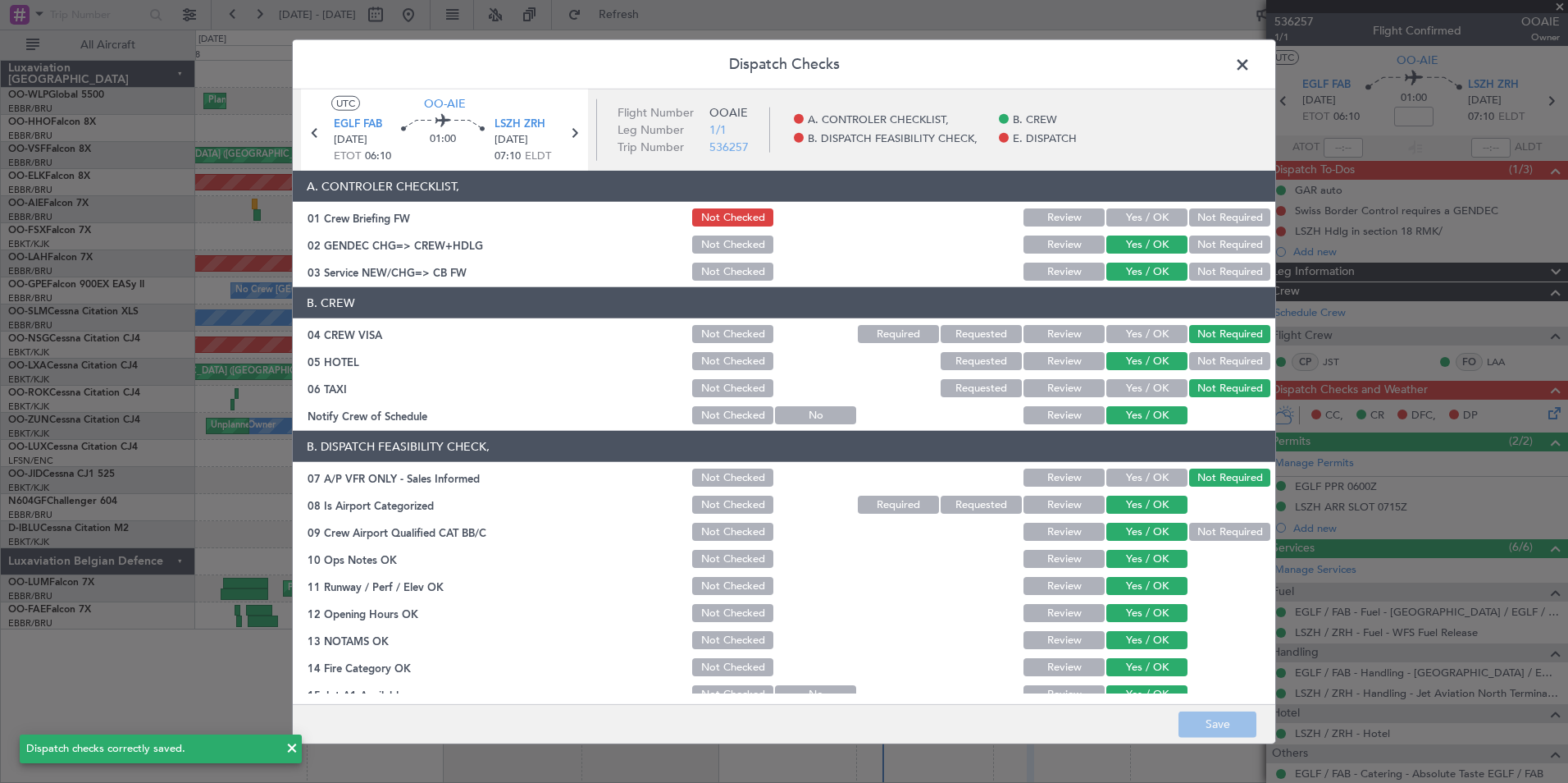
click at [1233, 77] on header "Dispatch Checks" at bounding box center [784, 65] width 982 height 49
click at [1251, 59] on span at bounding box center [1251, 69] width 0 height 32
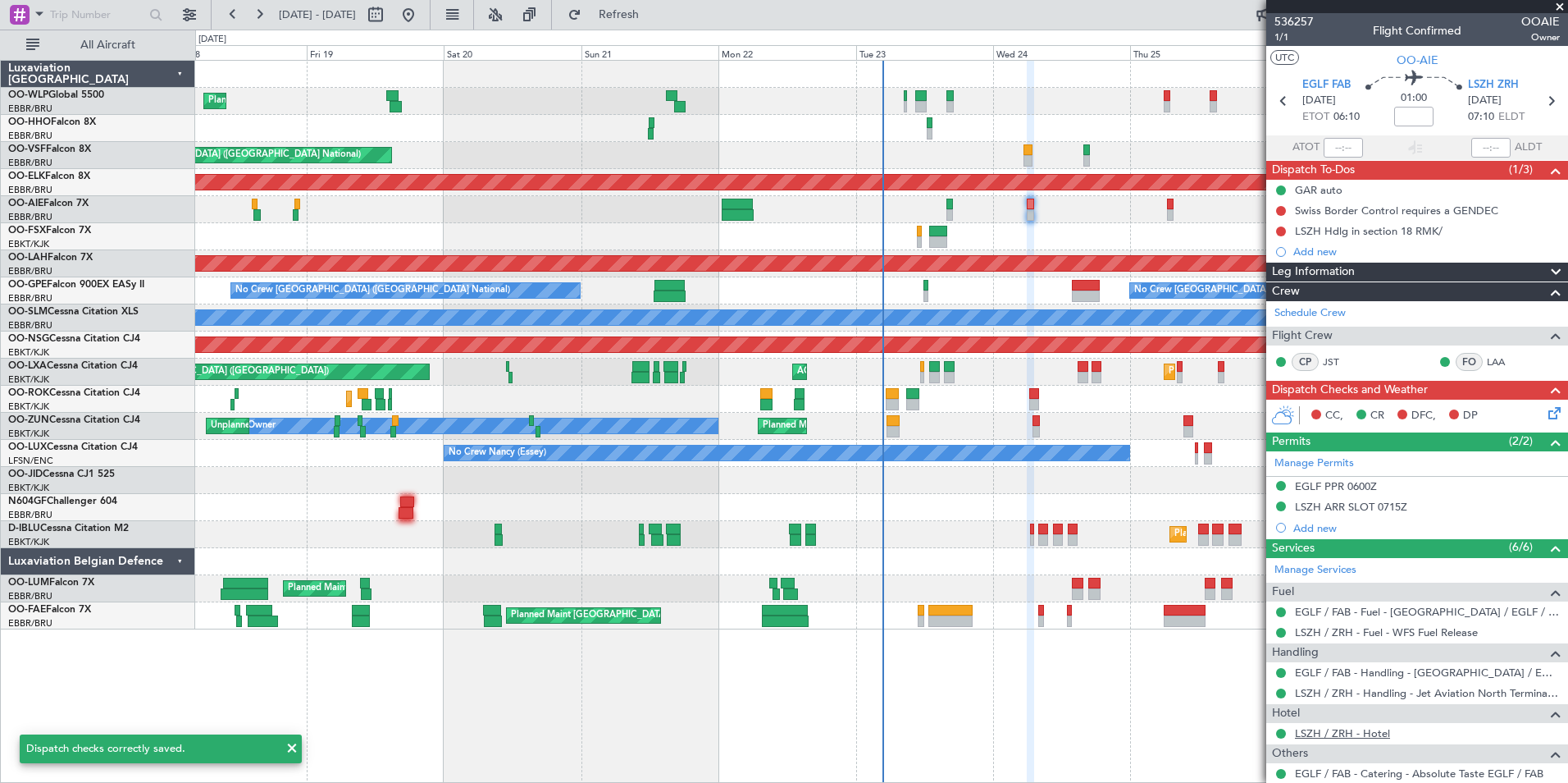
click at [1328, 731] on link "LSZH / ZRH - Hotel" at bounding box center [1342, 733] width 95 height 14
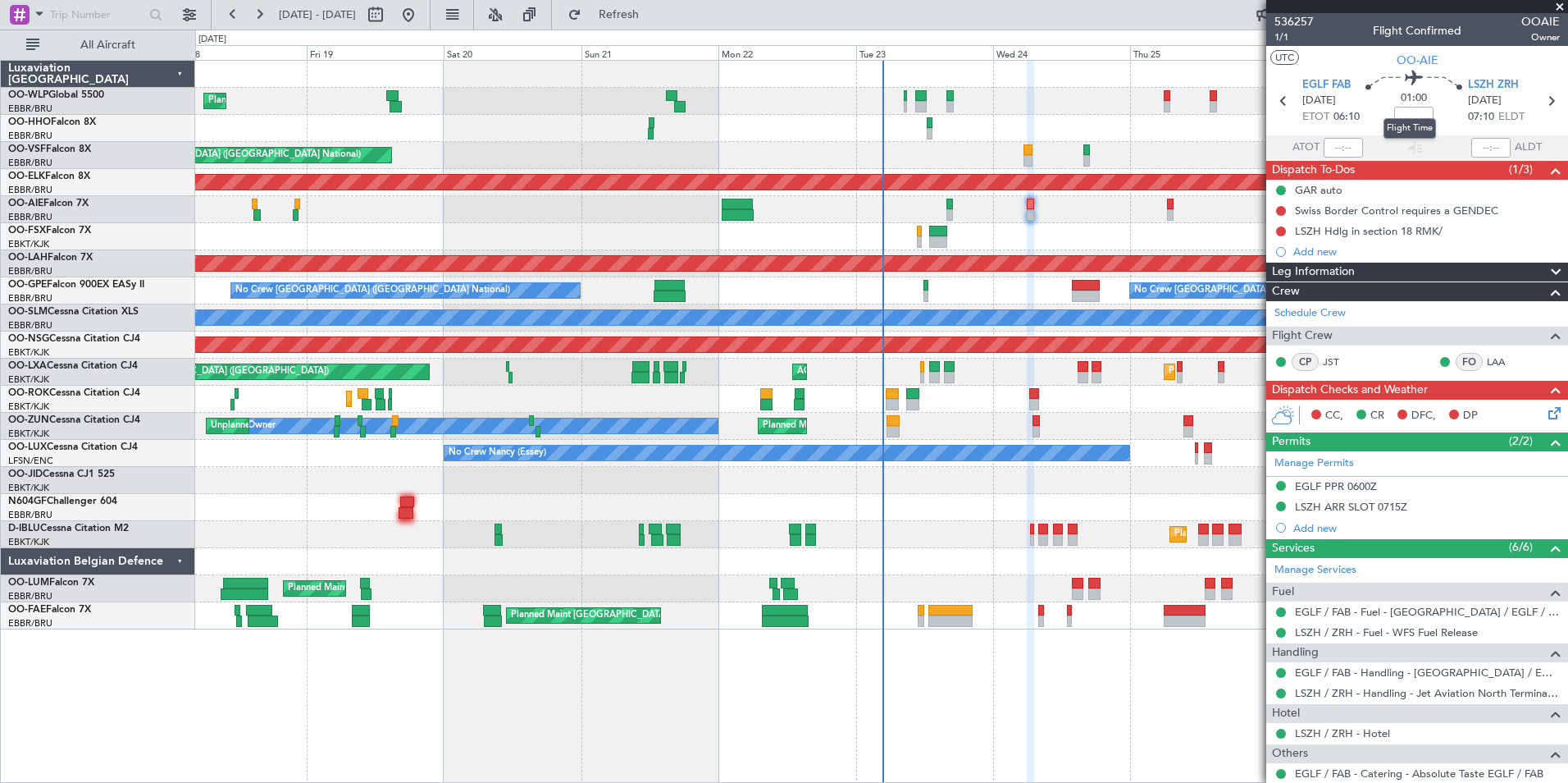
click at [1404, 121] on div "Flight Time" at bounding box center [1410, 128] width 53 height 21
click at [1404, 117] on mat-tooltip-component "Flight Time" at bounding box center [1409, 128] width 75 height 43
click at [1419, 116] on input at bounding box center [1414, 117] width 39 height 20
click at [1300, 488] on div "EGLF PPR 0600Z" at bounding box center [1336, 486] width 82 height 14
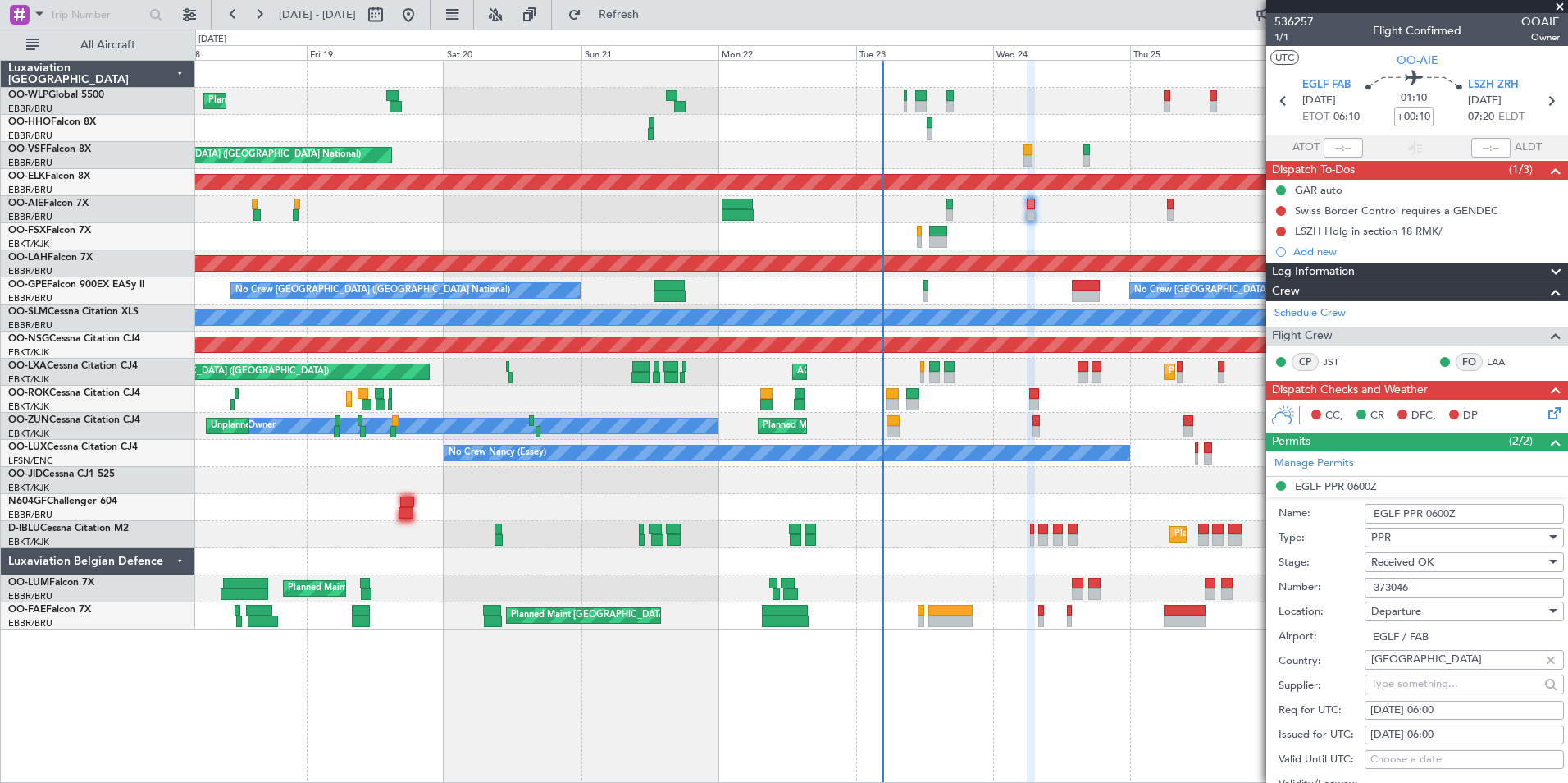
click at [1379, 589] on input "373046" at bounding box center [1463, 588] width 199 height 20
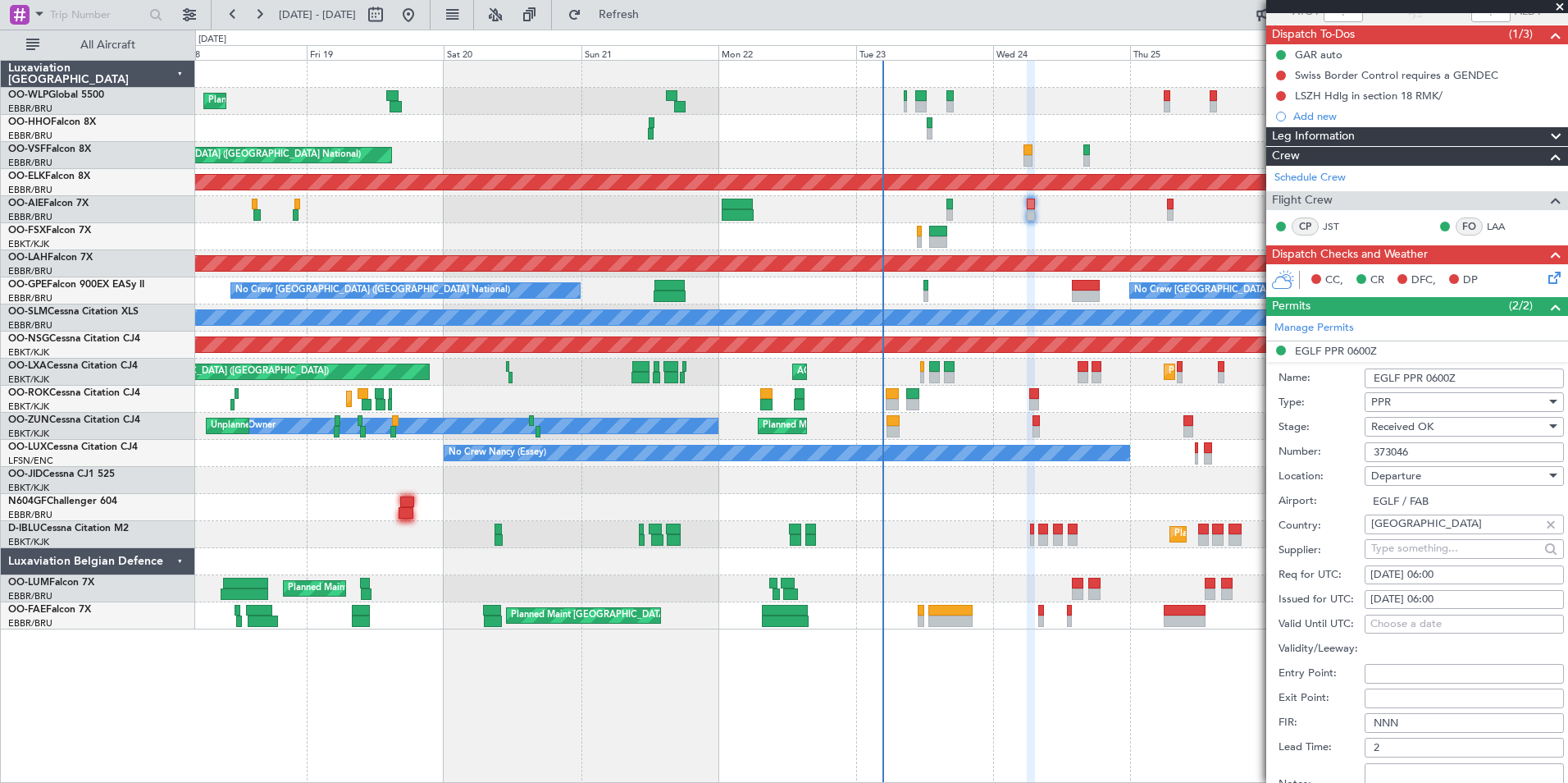
scroll to position [246, 0]
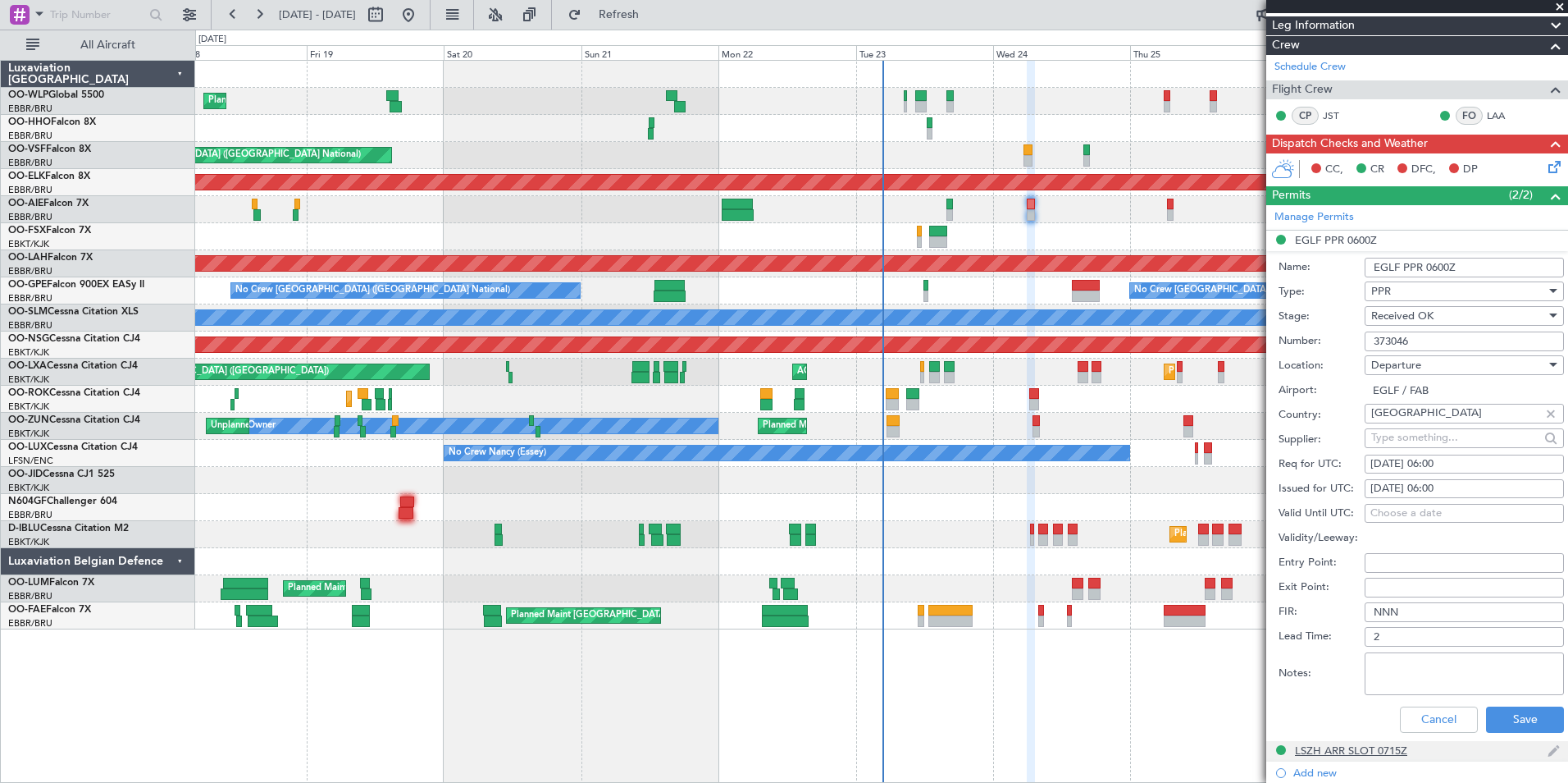
click at [1327, 759] on div "LSZH ARR SLOT 0715Z" at bounding box center [1417, 751] width 302 height 21
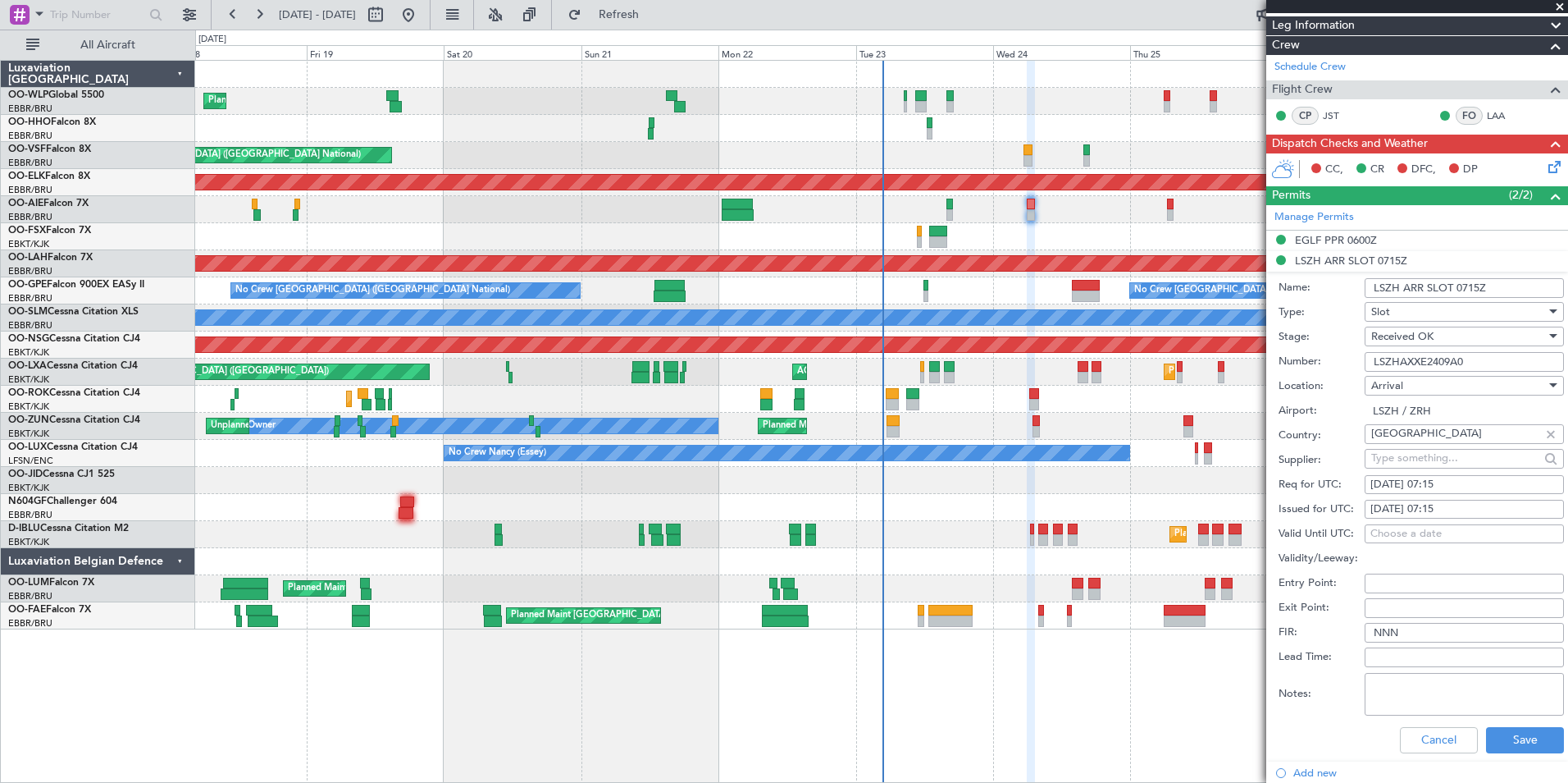
click at [1423, 364] on input "LSZHAXXE2409A0" at bounding box center [1463, 362] width 199 height 20
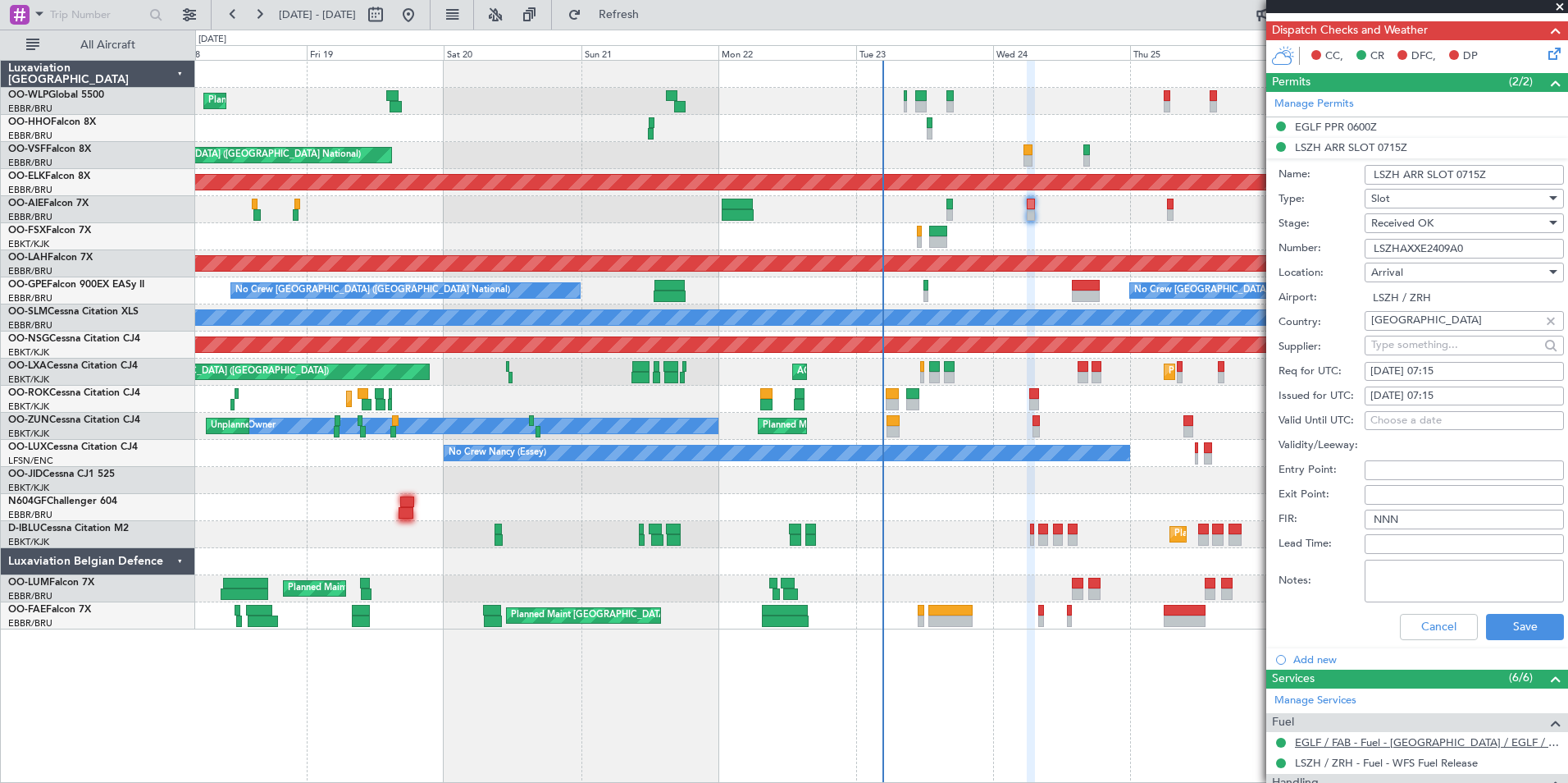
scroll to position [701, 0]
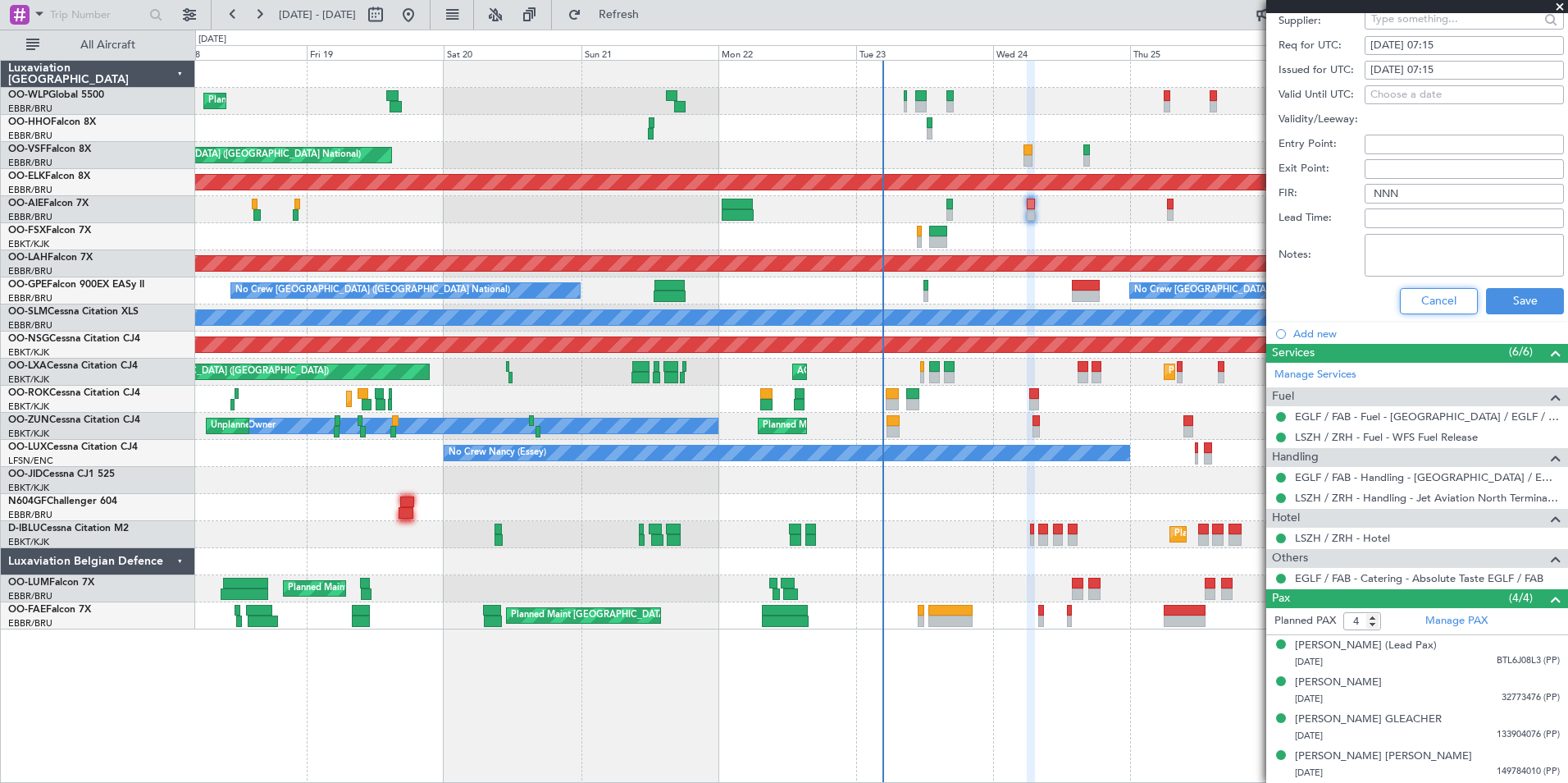
click at [1449, 292] on button "Cancel" at bounding box center [1439, 301] width 78 height 26
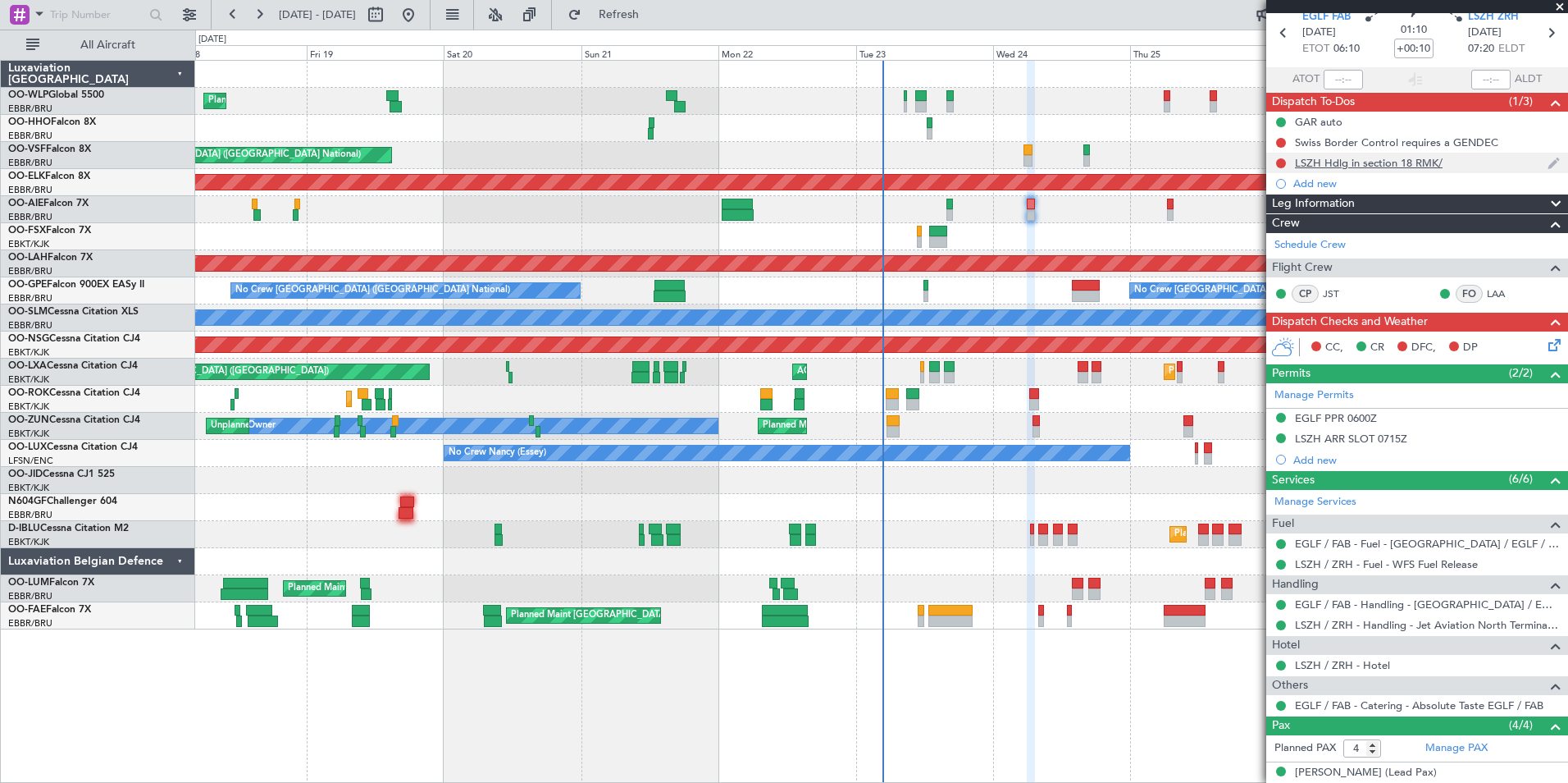
scroll to position [0, 0]
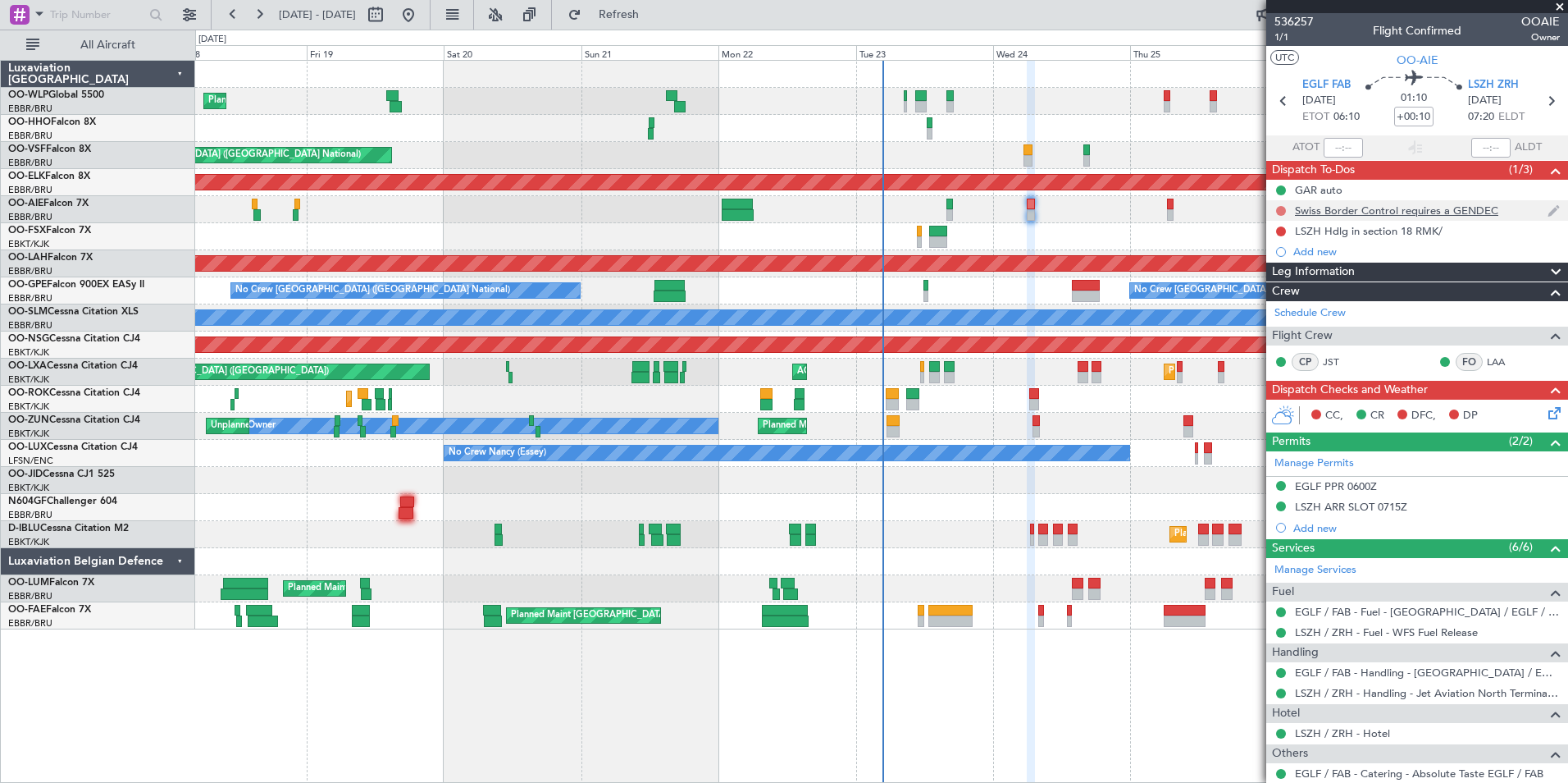
click at [1282, 213] on button at bounding box center [1281, 211] width 10 height 10
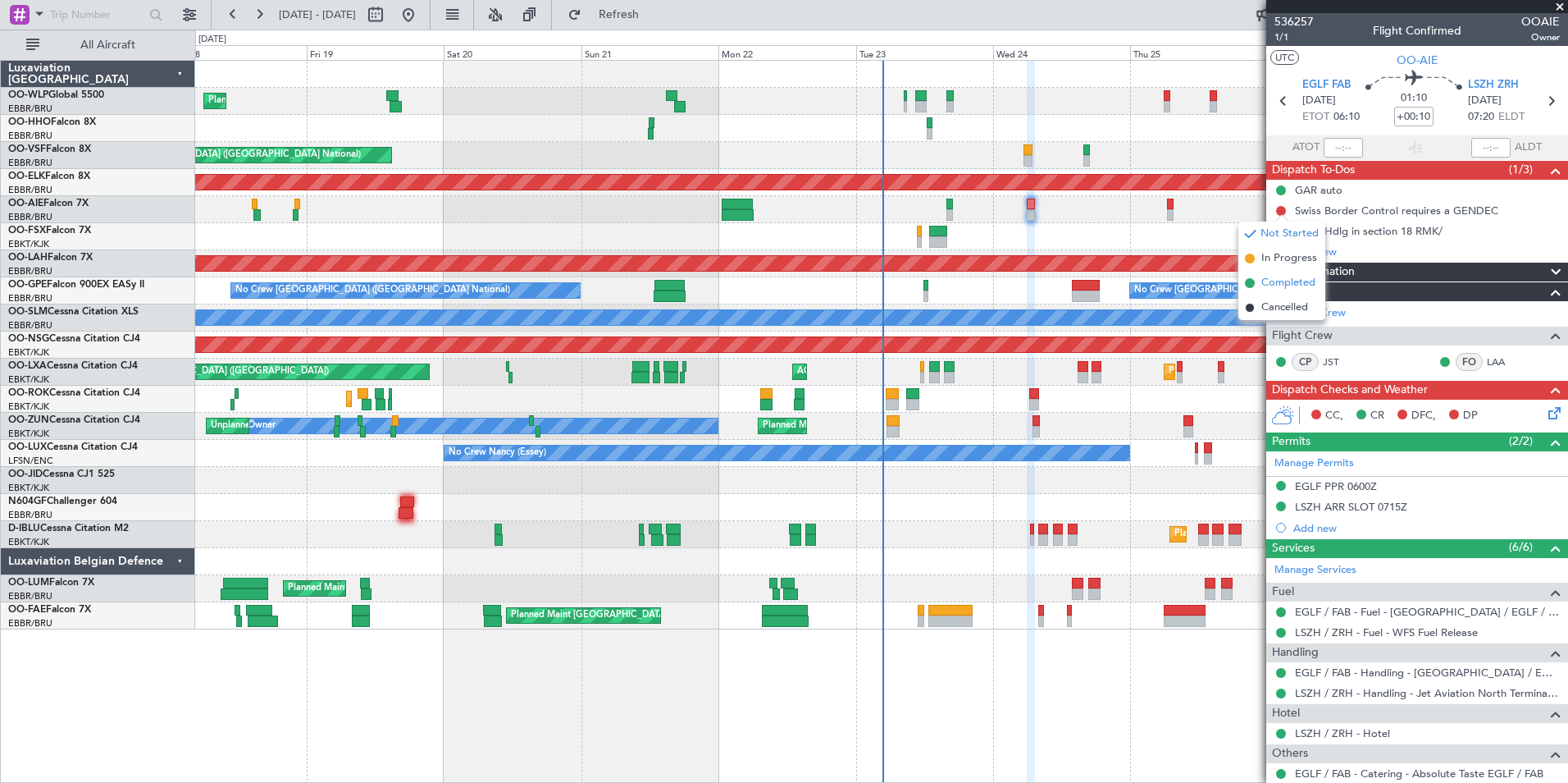
click at [1289, 285] on span "Completed" at bounding box center [1288, 283] width 54 height 17
click at [1280, 232] on button at bounding box center [1281, 231] width 10 height 10
click at [1280, 302] on span "Completed" at bounding box center [1288, 303] width 54 height 17
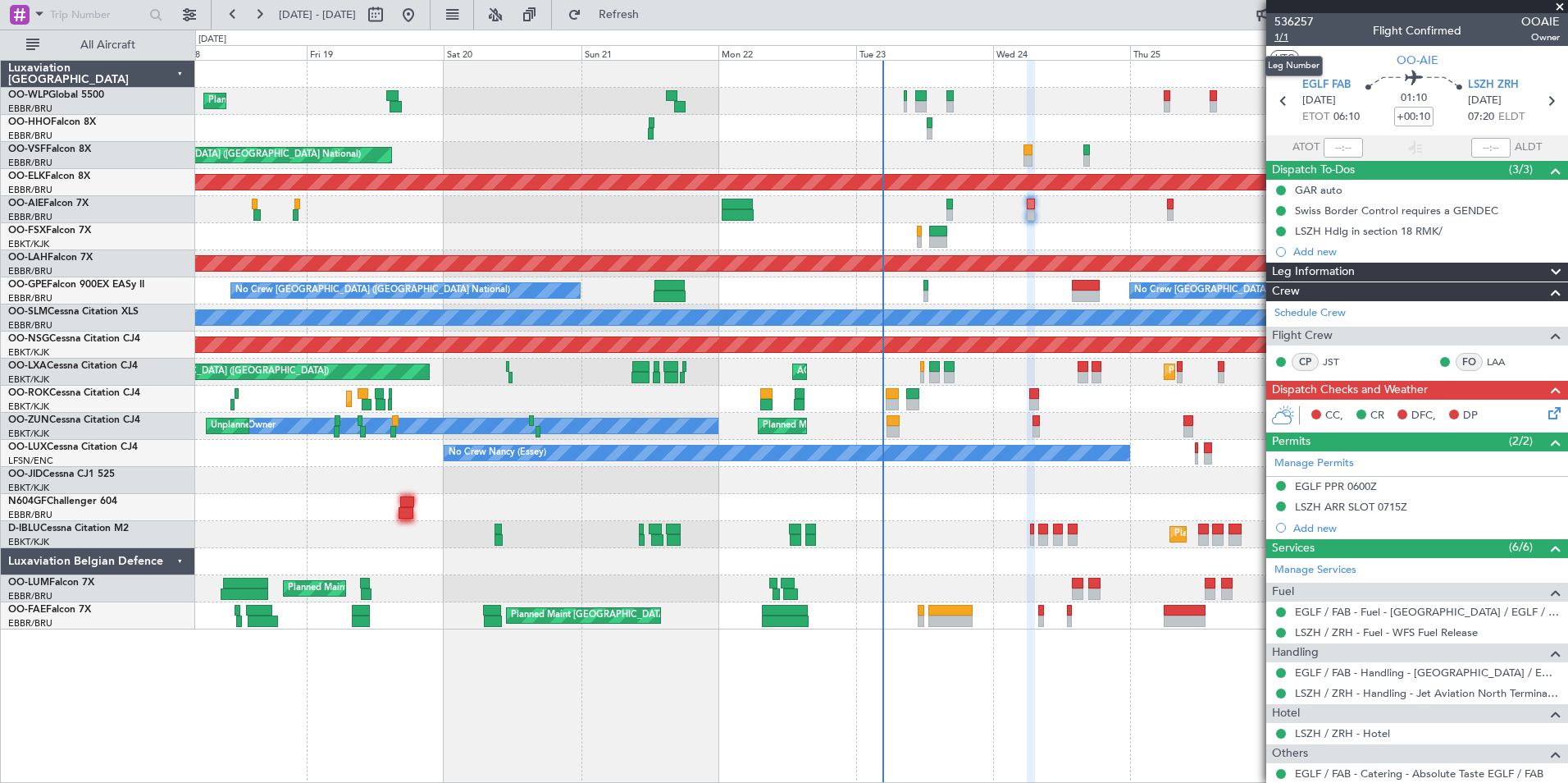
click at [1283, 38] on span "1/1" at bounding box center [1294, 37] width 39 height 14
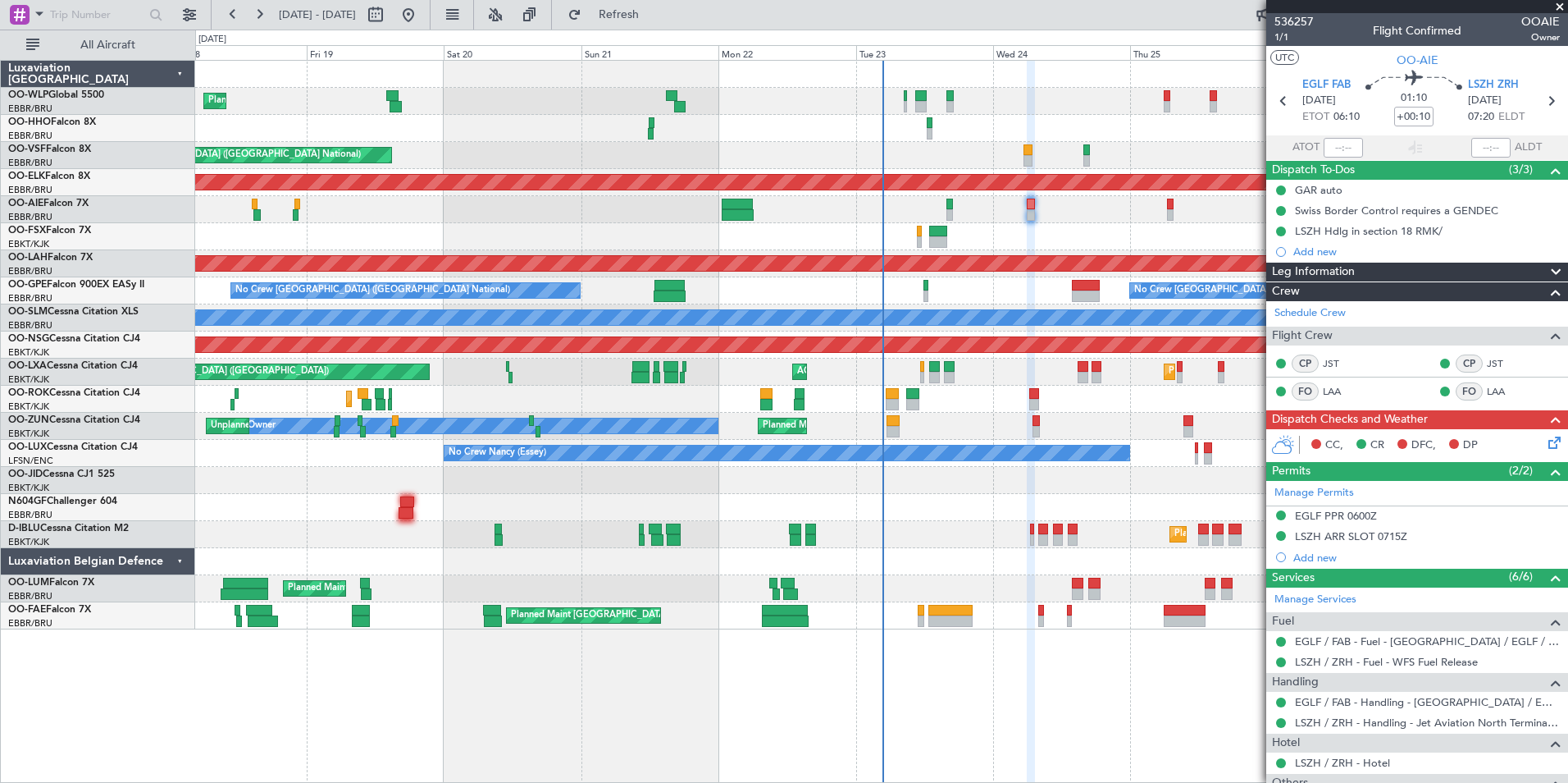
click at [1545, 436] on icon at bounding box center [1551, 439] width 13 height 13
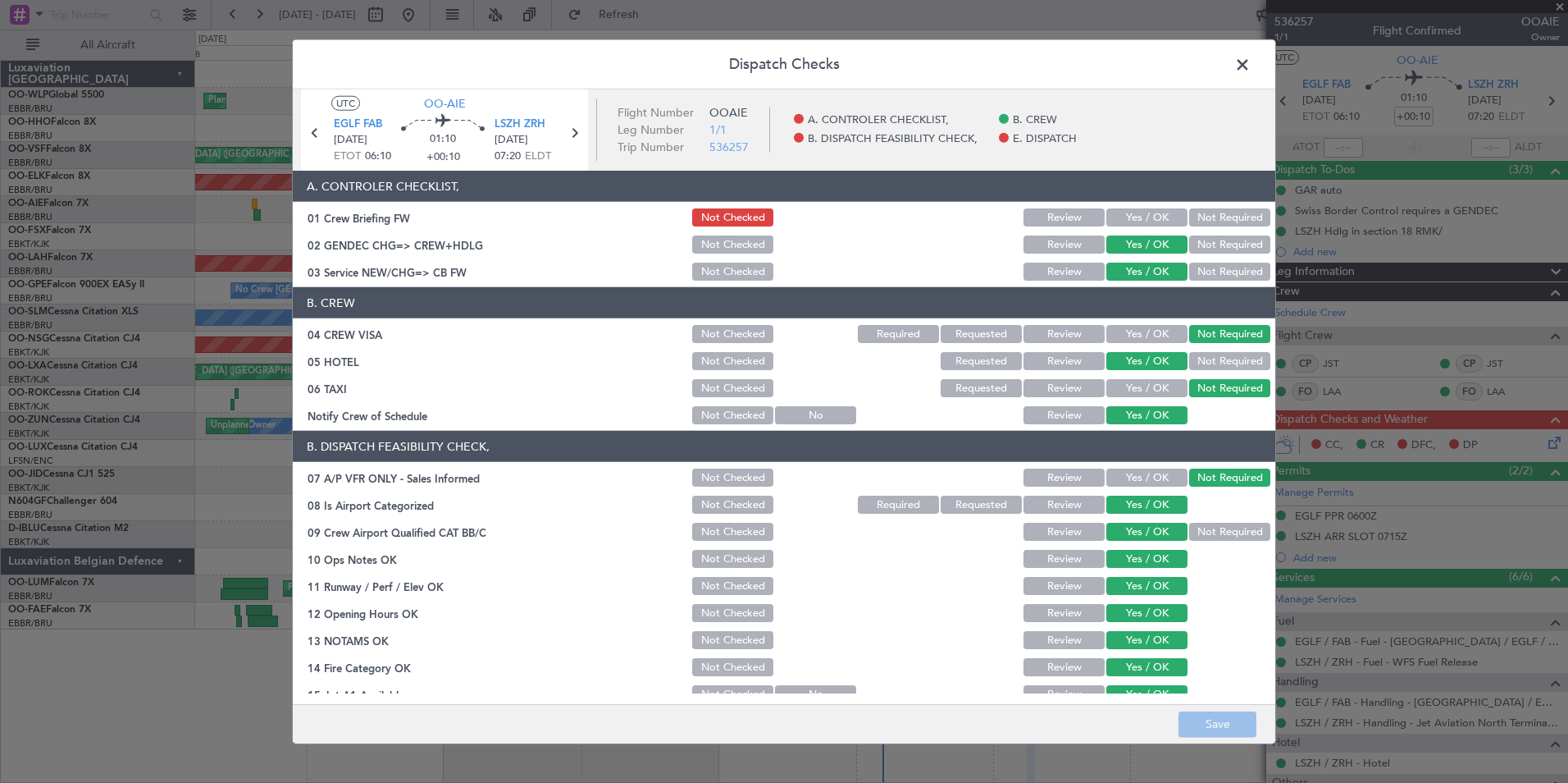
click at [1152, 215] on button "Yes / OK" at bounding box center [1147, 218] width 81 height 18
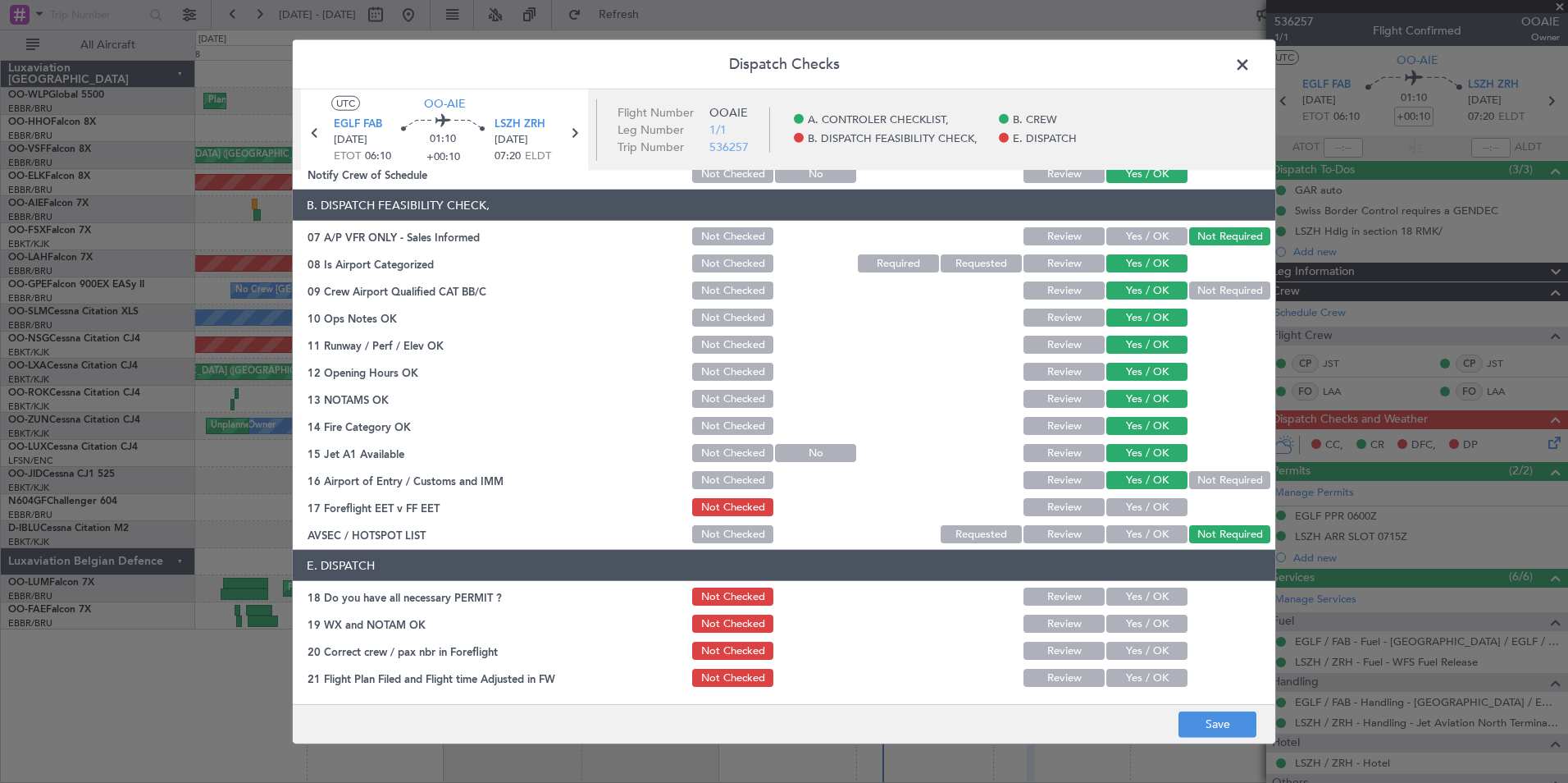
click at [1136, 502] on button "Yes / OK" at bounding box center [1147, 507] width 81 height 18
click at [1132, 602] on button "Yes / OK" at bounding box center [1147, 597] width 81 height 18
click at [1130, 618] on button "Yes / OK" at bounding box center [1147, 623] width 81 height 18
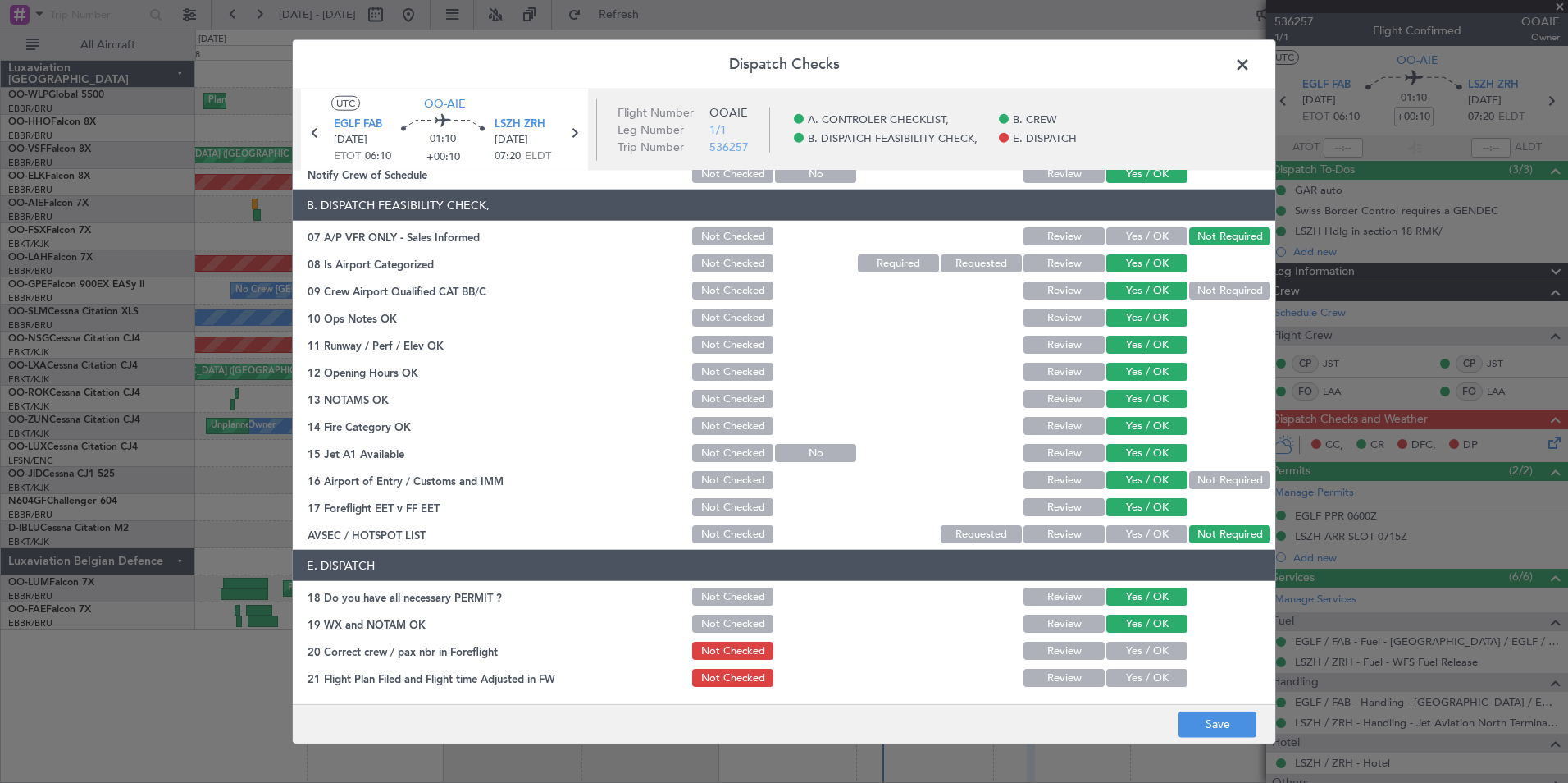
click at [1133, 647] on button "Yes / OK" at bounding box center [1147, 651] width 81 height 18
click at [1137, 674] on button "Yes / OK" at bounding box center [1147, 677] width 81 height 18
click at [1229, 733] on button "Save" at bounding box center [1217, 723] width 78 height 26
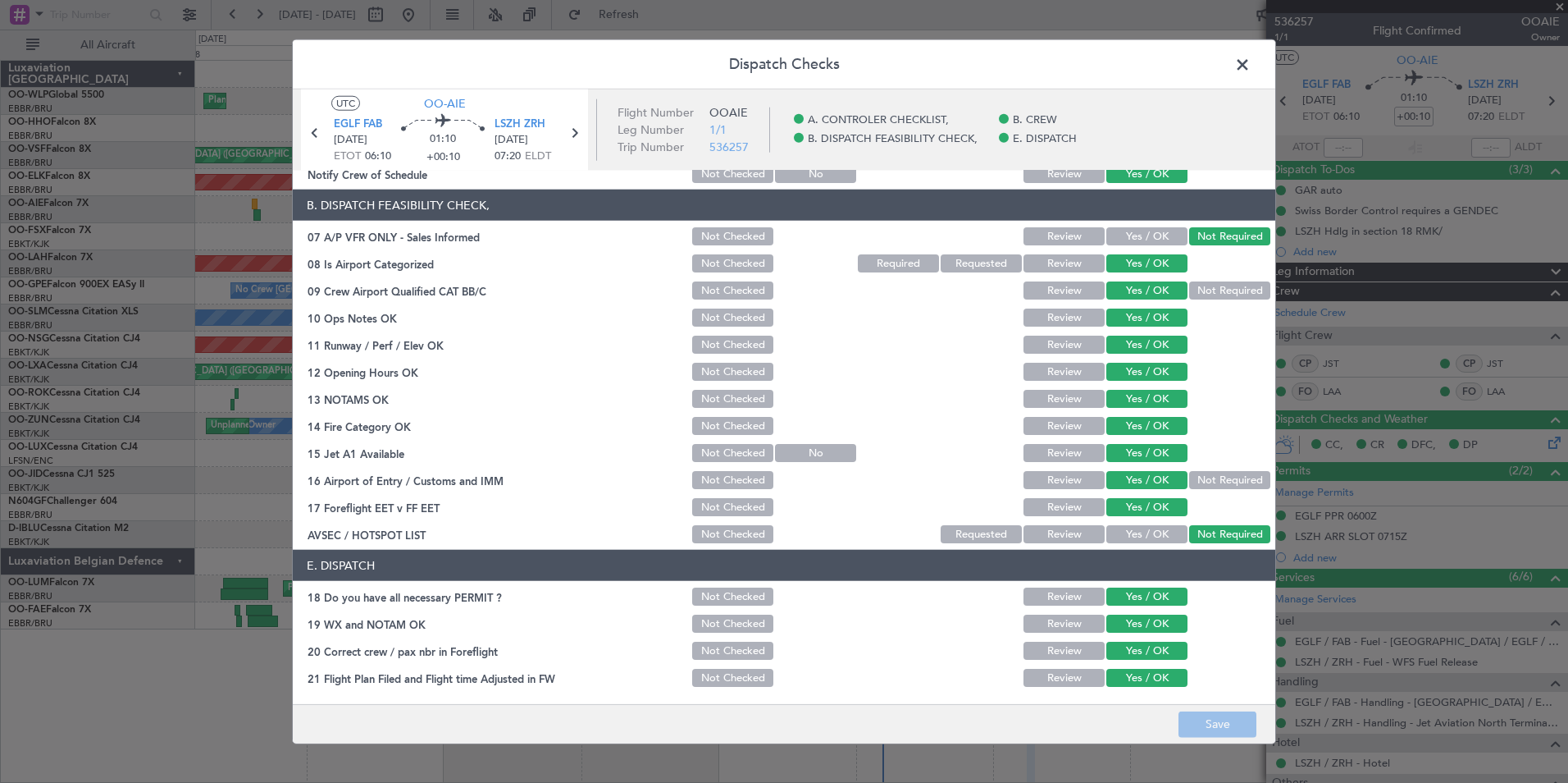
click at [1251, 66] on span at bounding box center [1251, 69] width 0 height 32
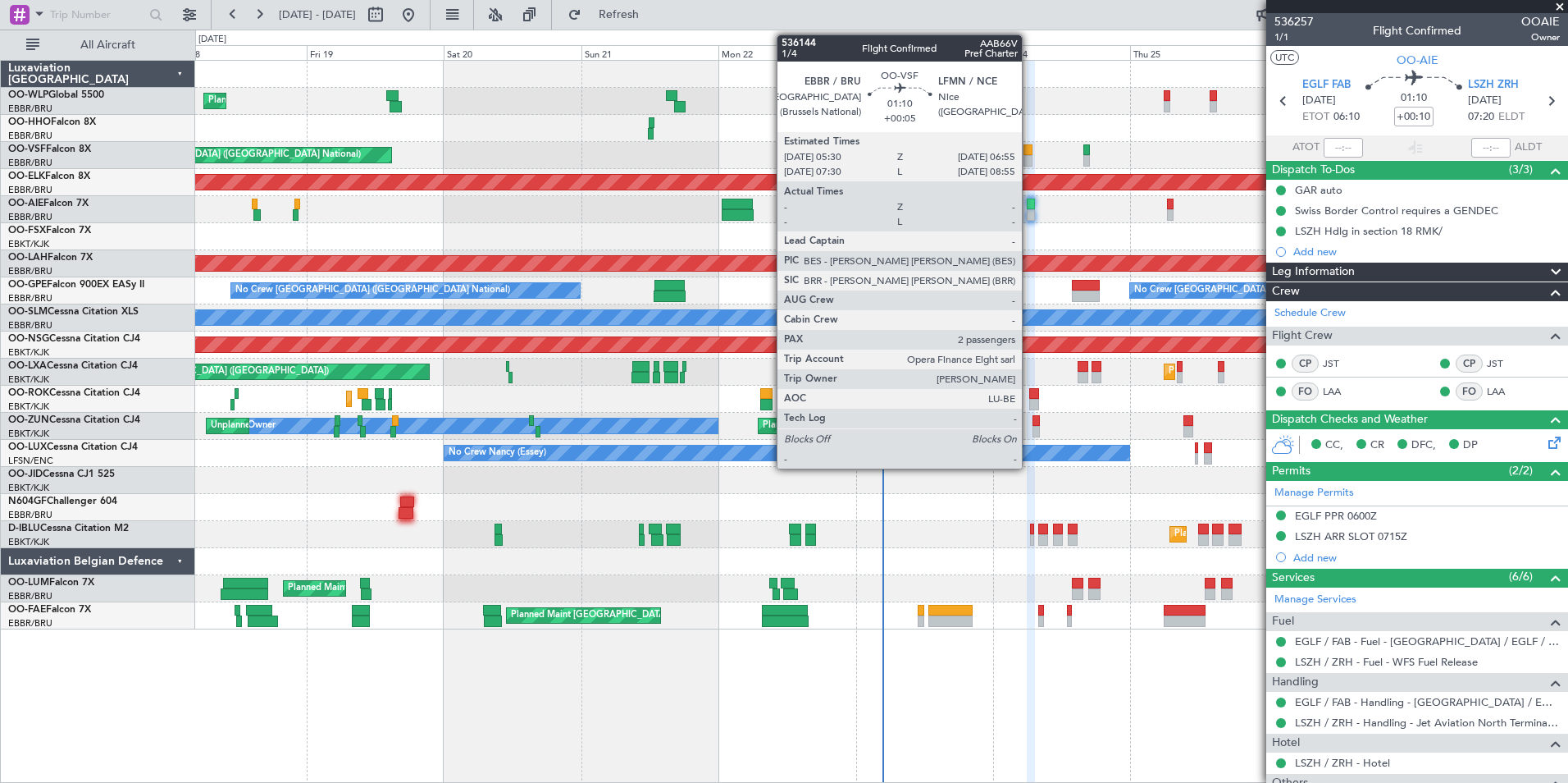
click at [1029, 160] on div at bounding box center [1027, 161] width 8 height 12
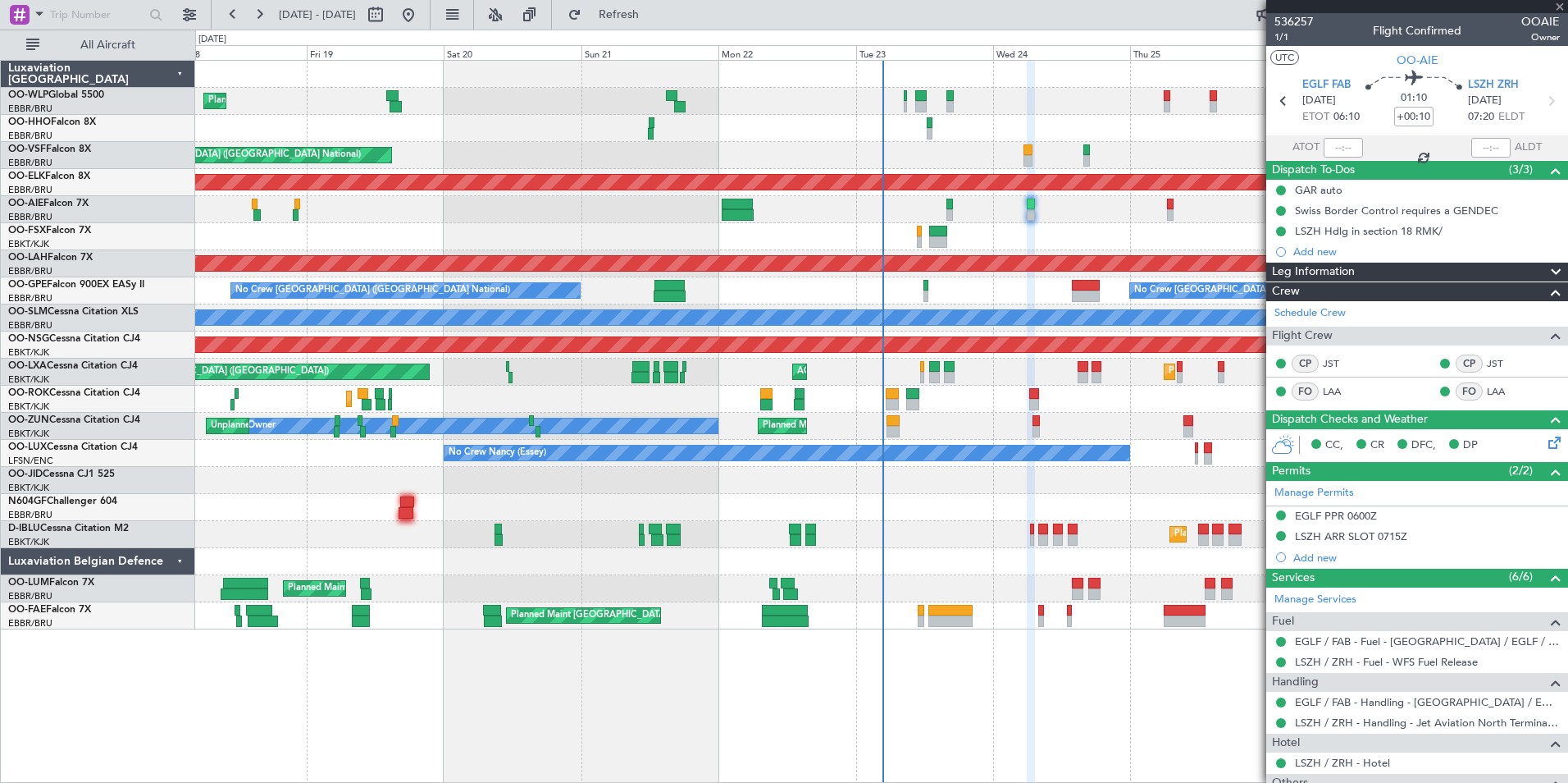
type input "+00:05"
type input "2"
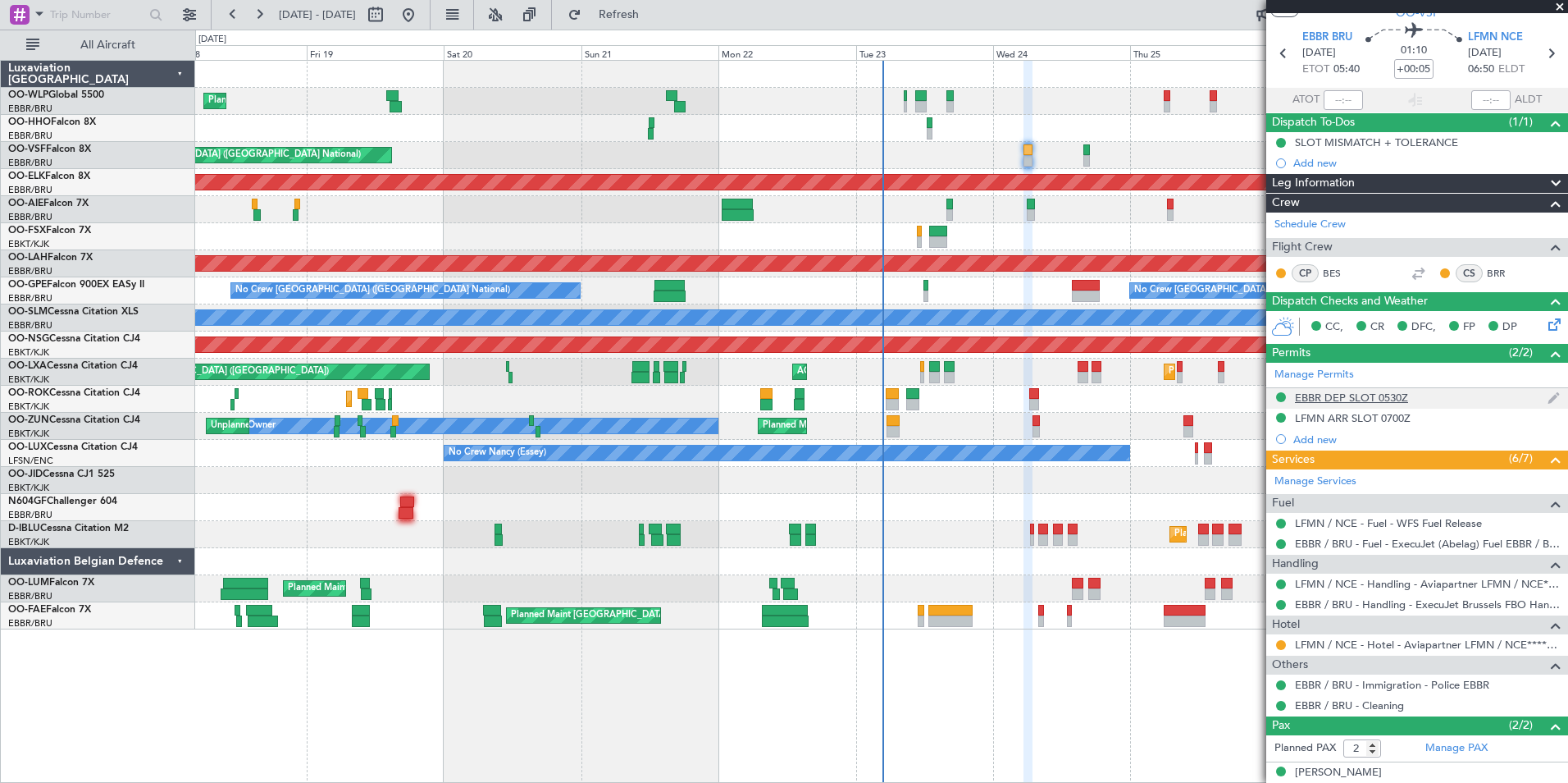
scroll to position [0, 0]
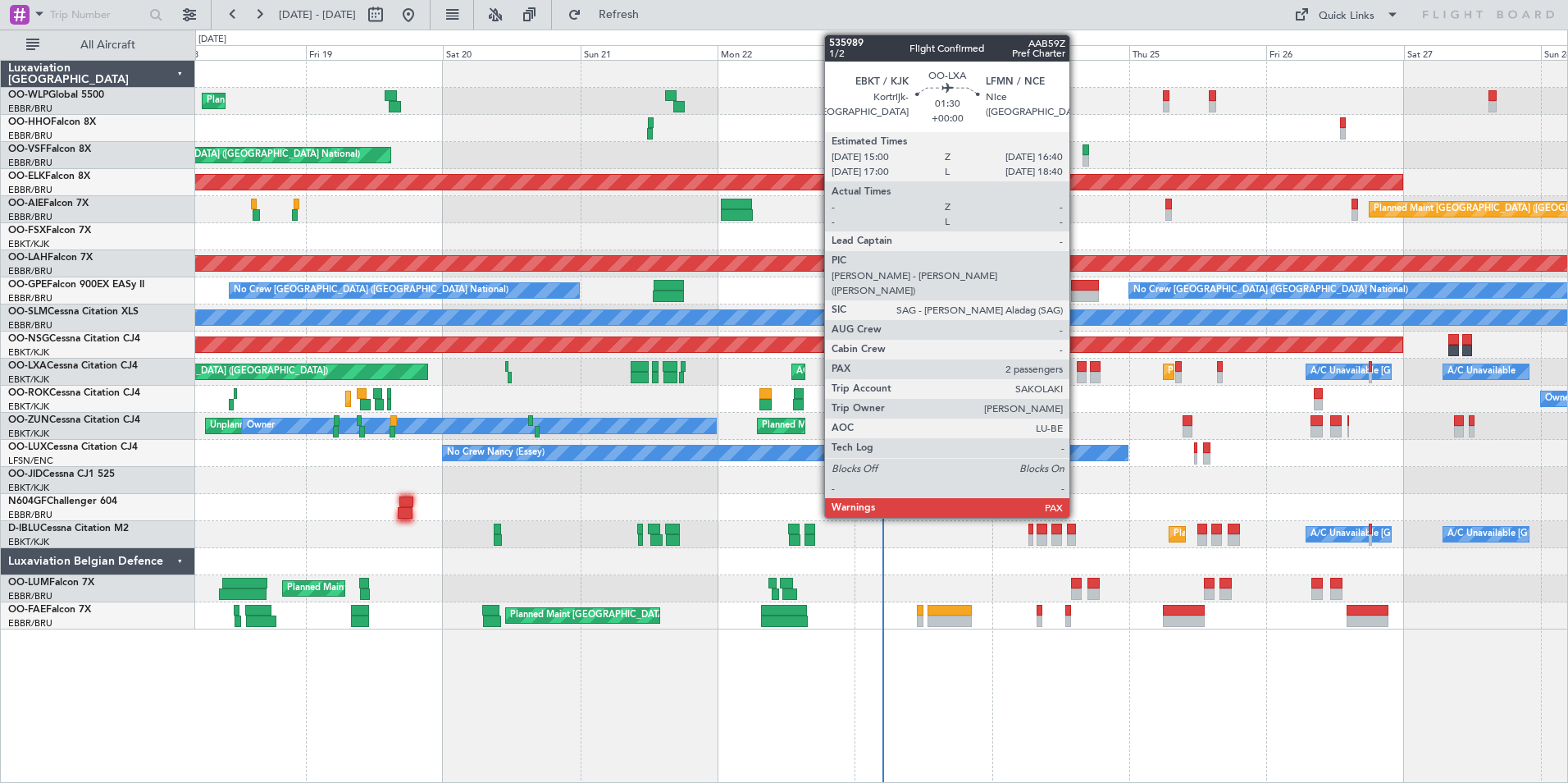
click at [1076, 376] on div at bounding box center [1081, 377] width 10 height 12
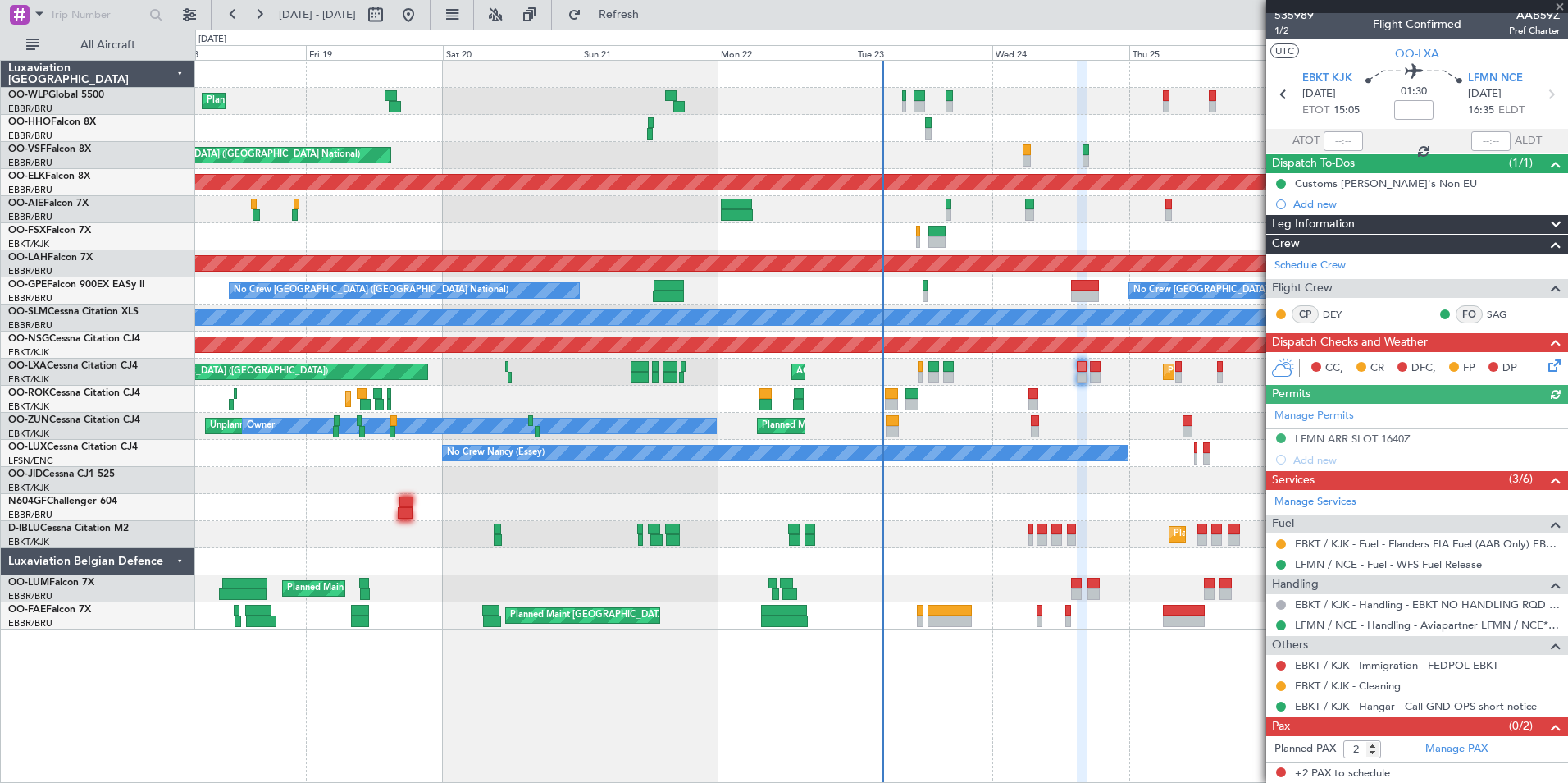
scroll to position [8, 0]
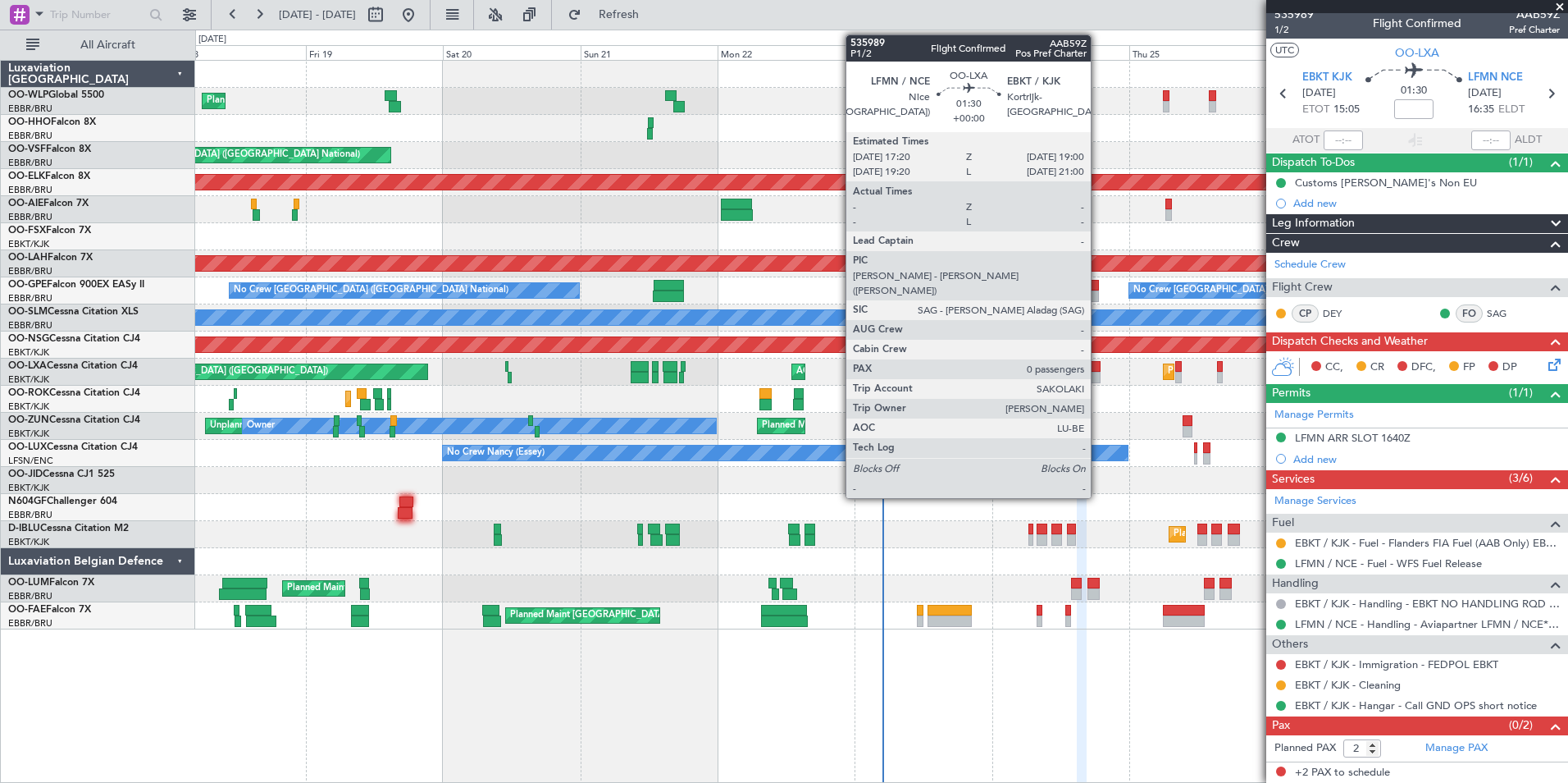
click at [1098, 368] on div at bounding box center [1095, 367] width 10 height 12
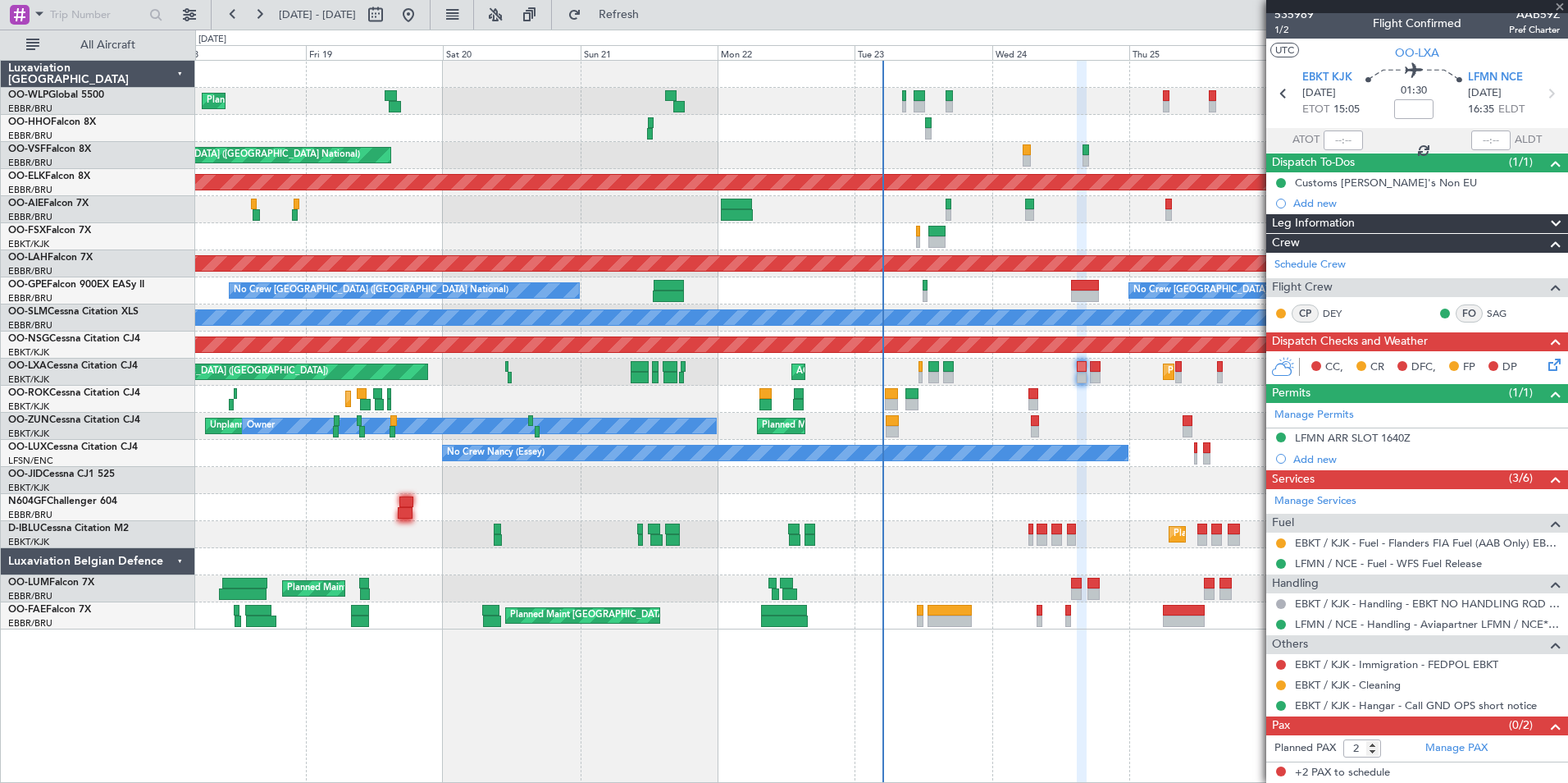
type input "0"
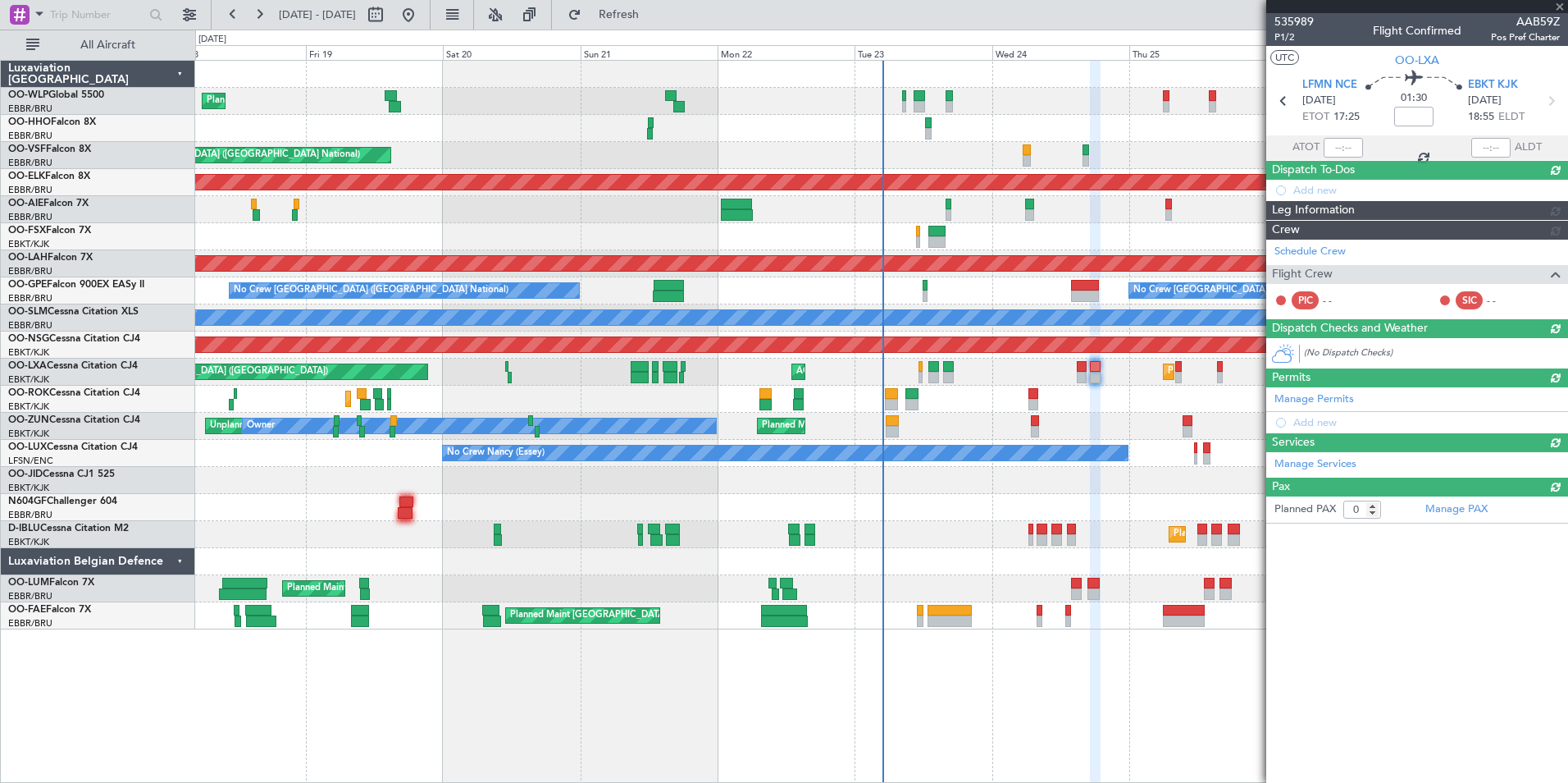
scroll to position [0, 0]
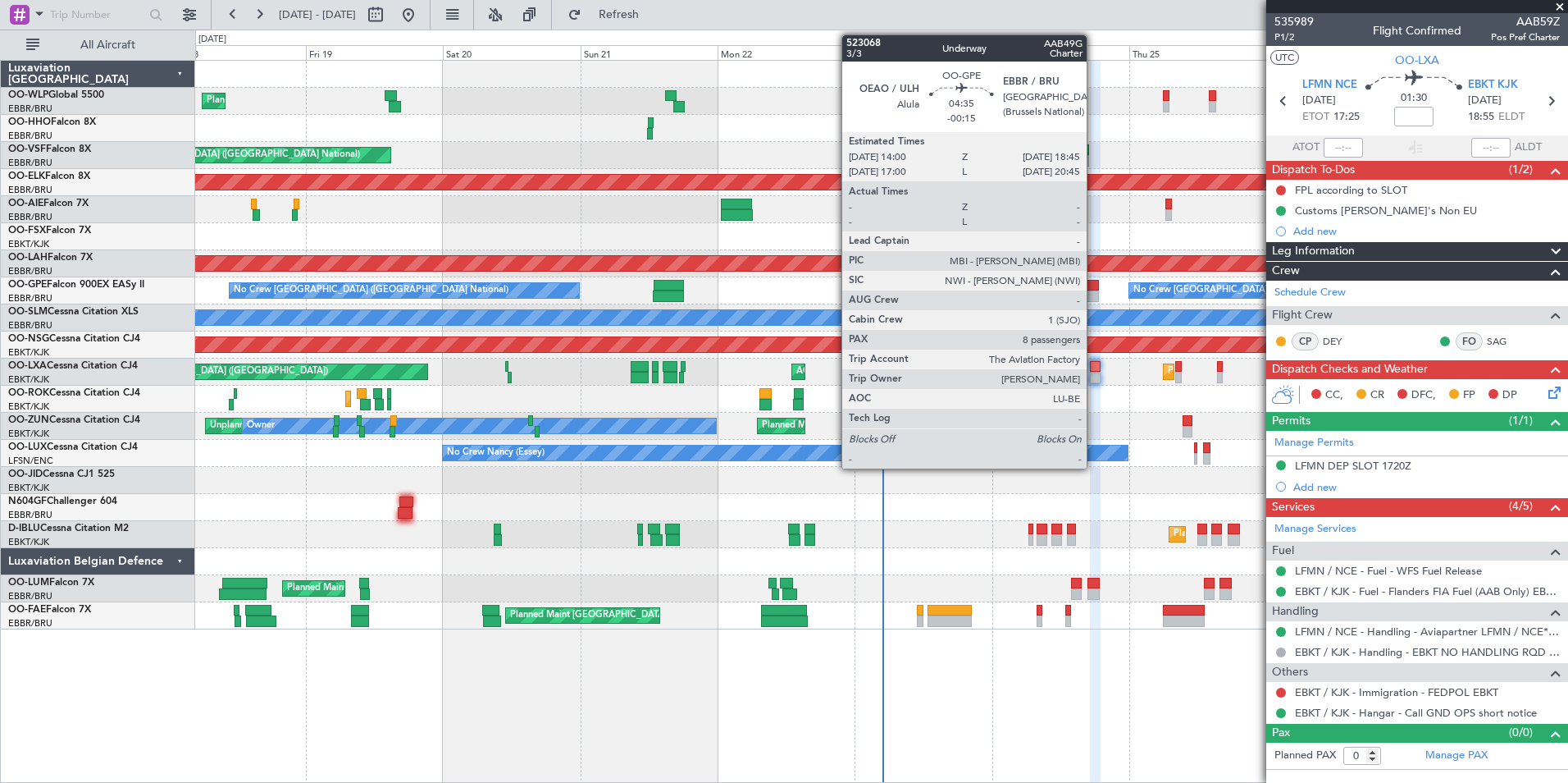
click at [1094, 285] on div at bounding box center [1085, 286] width 27 height 12
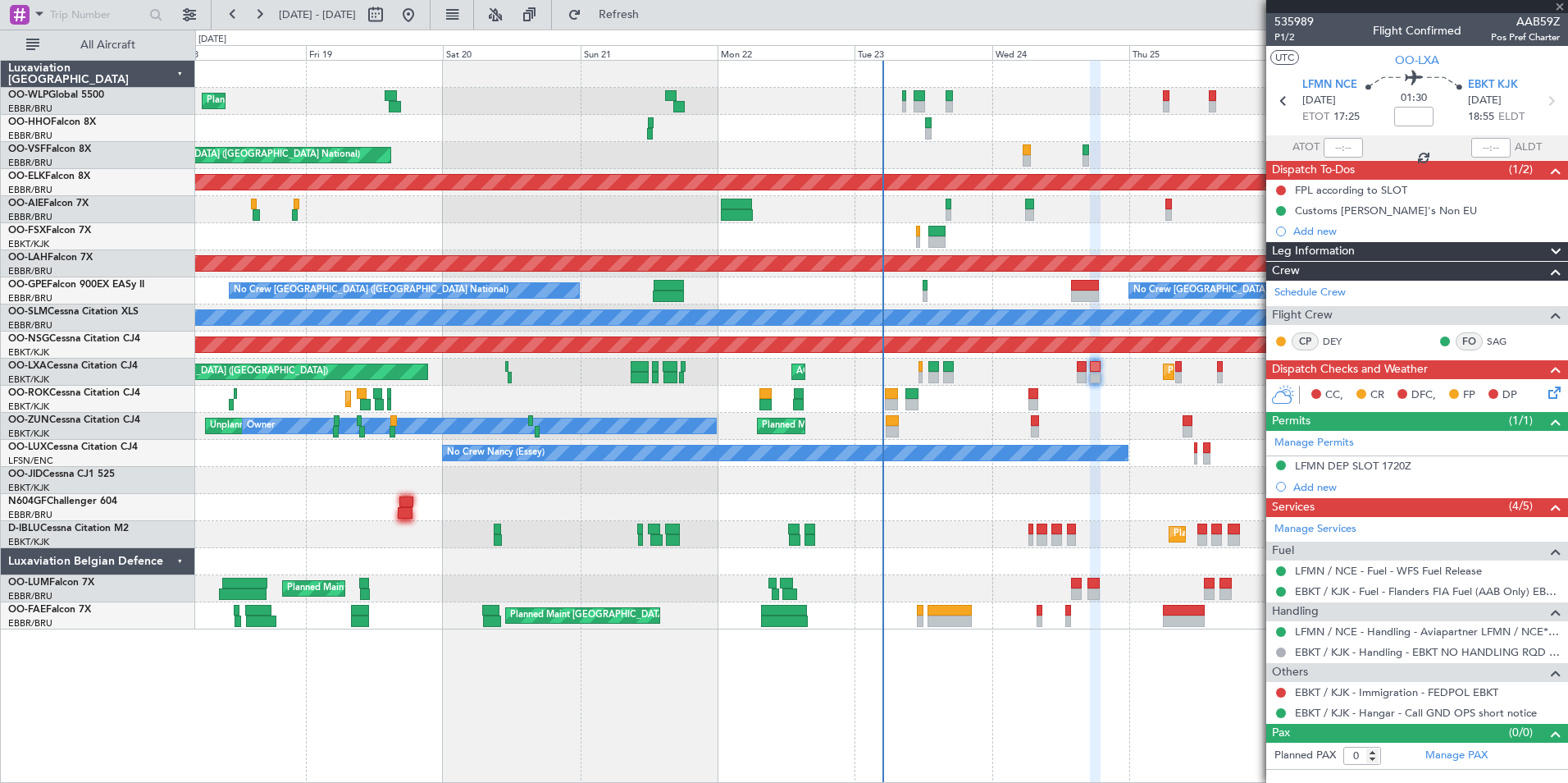
type input "-00:15"
type input "8"
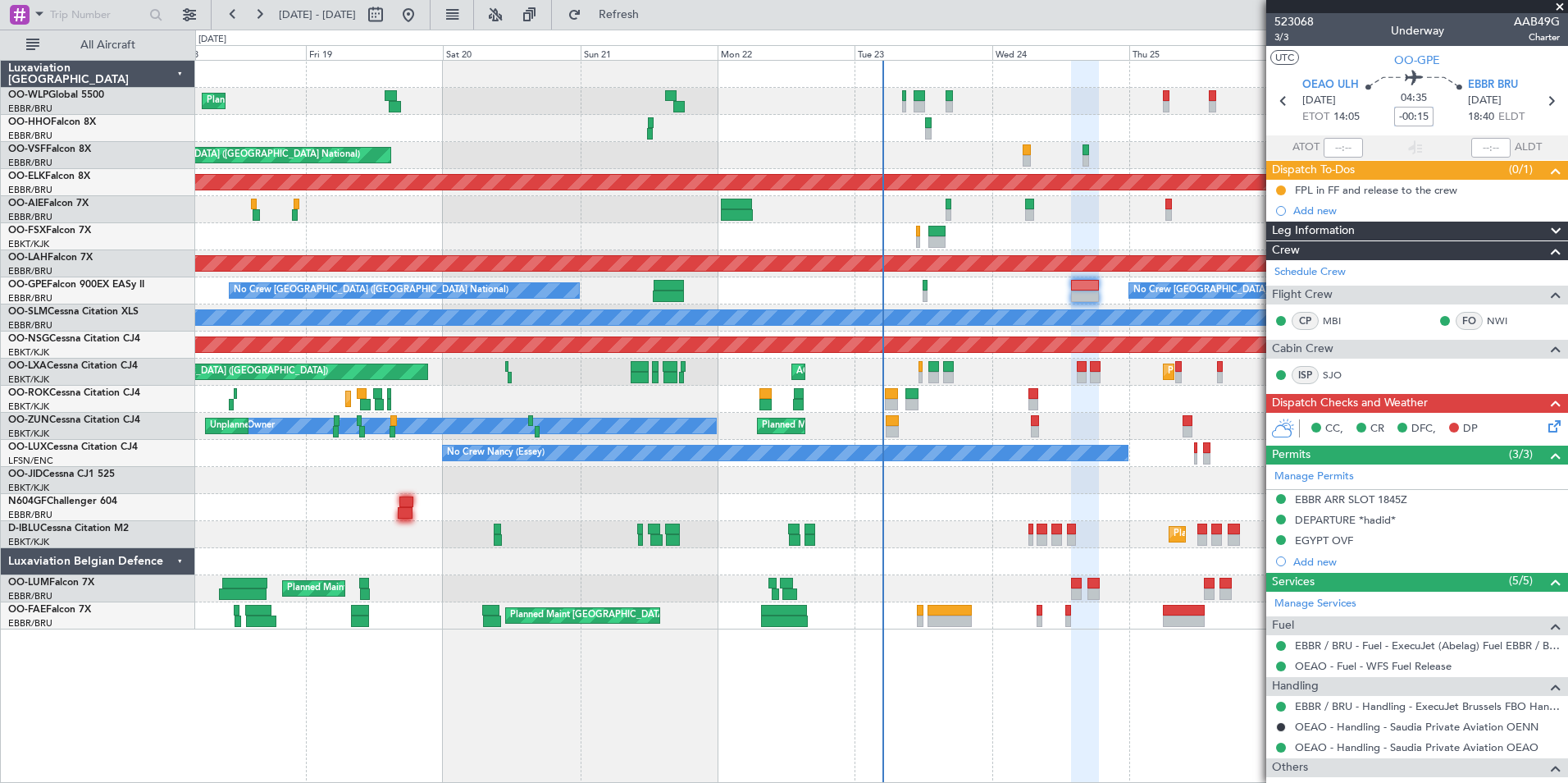
click at [1410, 118] on input "-00:15" at bounding box center [1414, 117] width 39 height 20
click at [1176, 136] on div at bounding box center [880, 128] width 1372 height 27
type input "+00:00"
click at [1407, 110] on input at bounding box center [1414, 117] width 39 height 20
click at [1082, 96] on div "Planned Maint Liege" at bounding box center [880, 102] width 1372 height 27
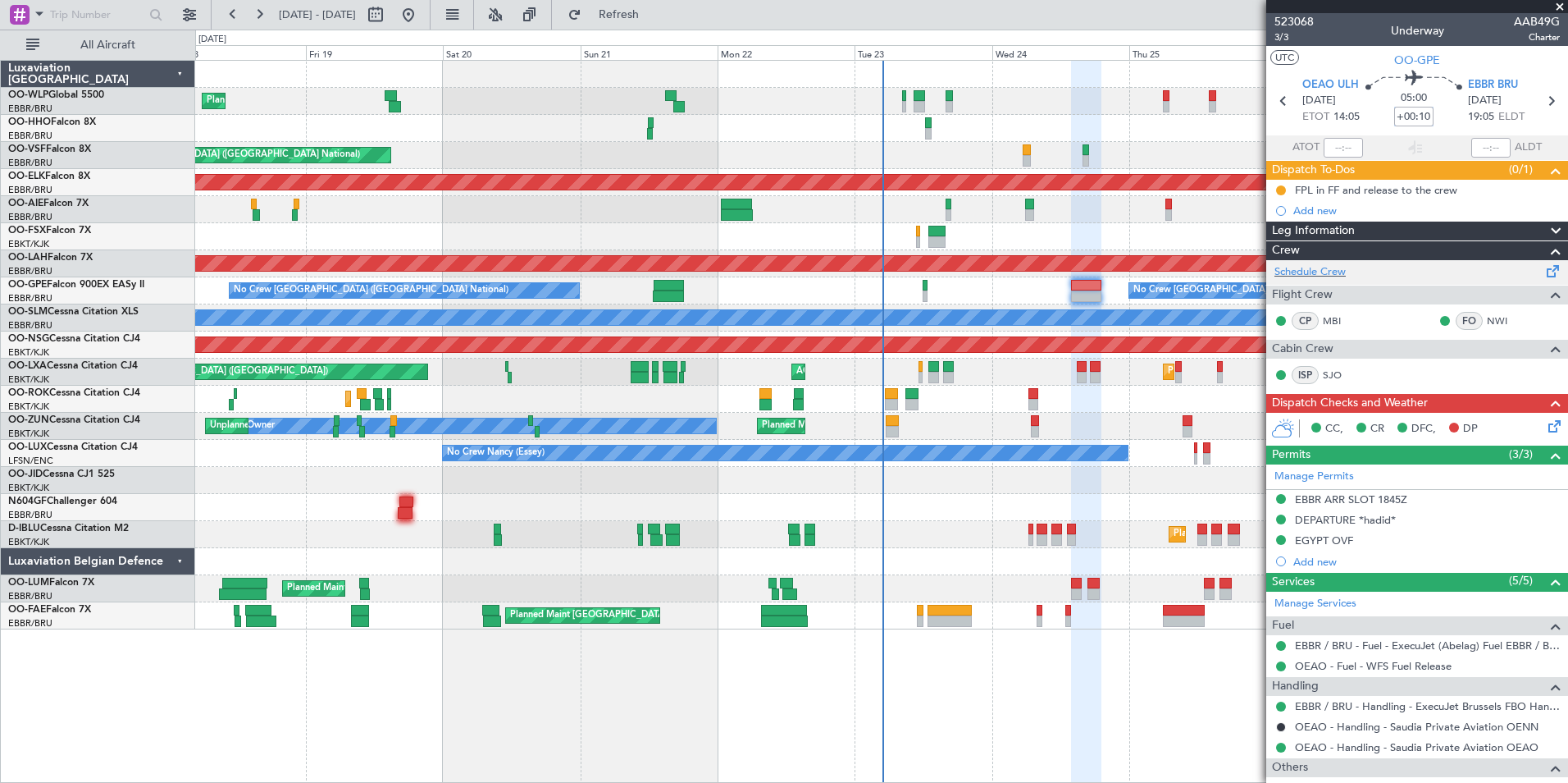
type input "+00:10"
click at [1283, 192] on button at bounding box center [1281, 190] width 10 height 10
click at [1295, 261] on span "Completed" at bounding box center [1287, 263] width 54 height 17
click at [1545, 428] on icon at bounding box center [1551, 422] width 13 height 13
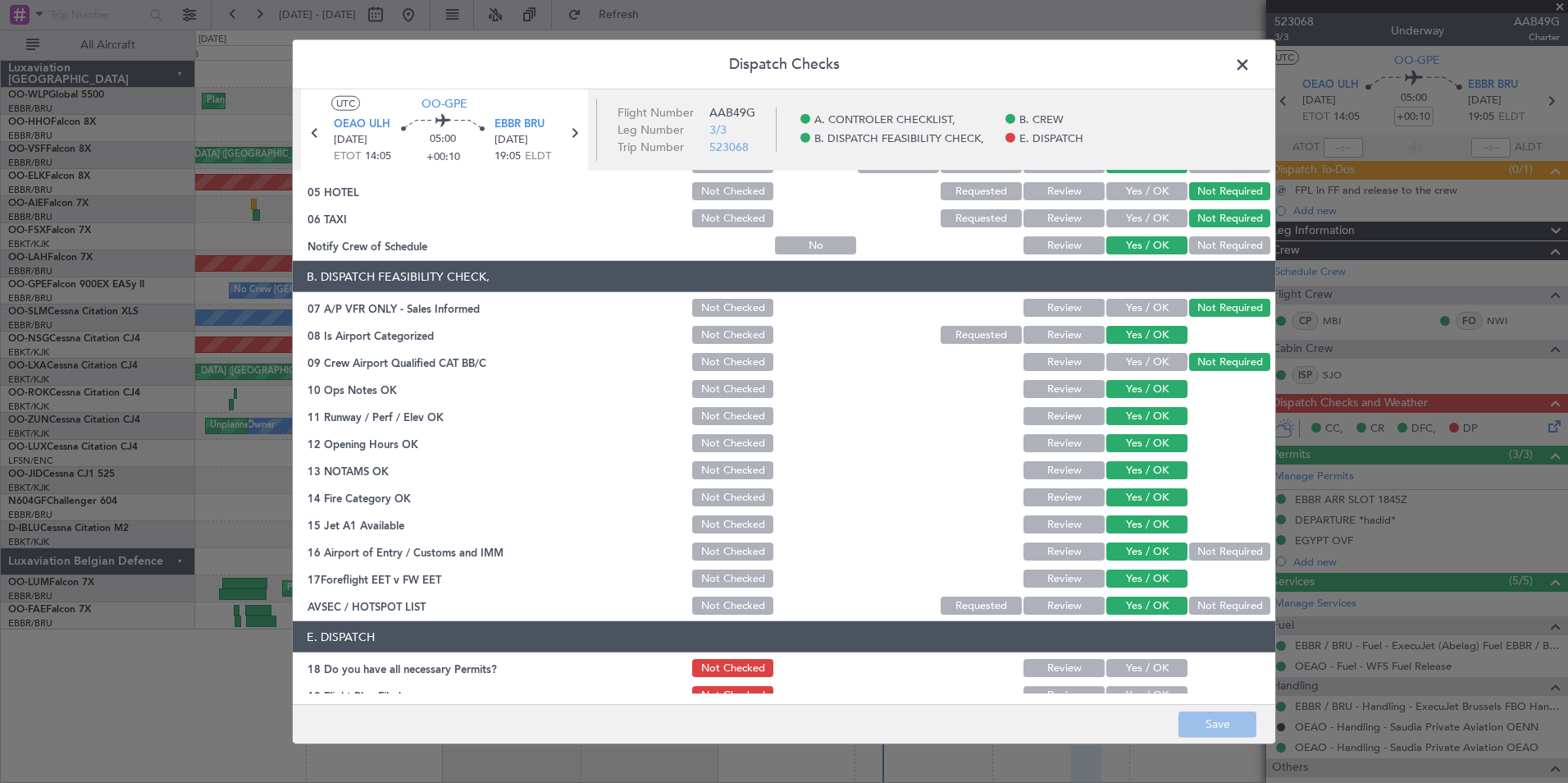
scroll to position [241, 0]
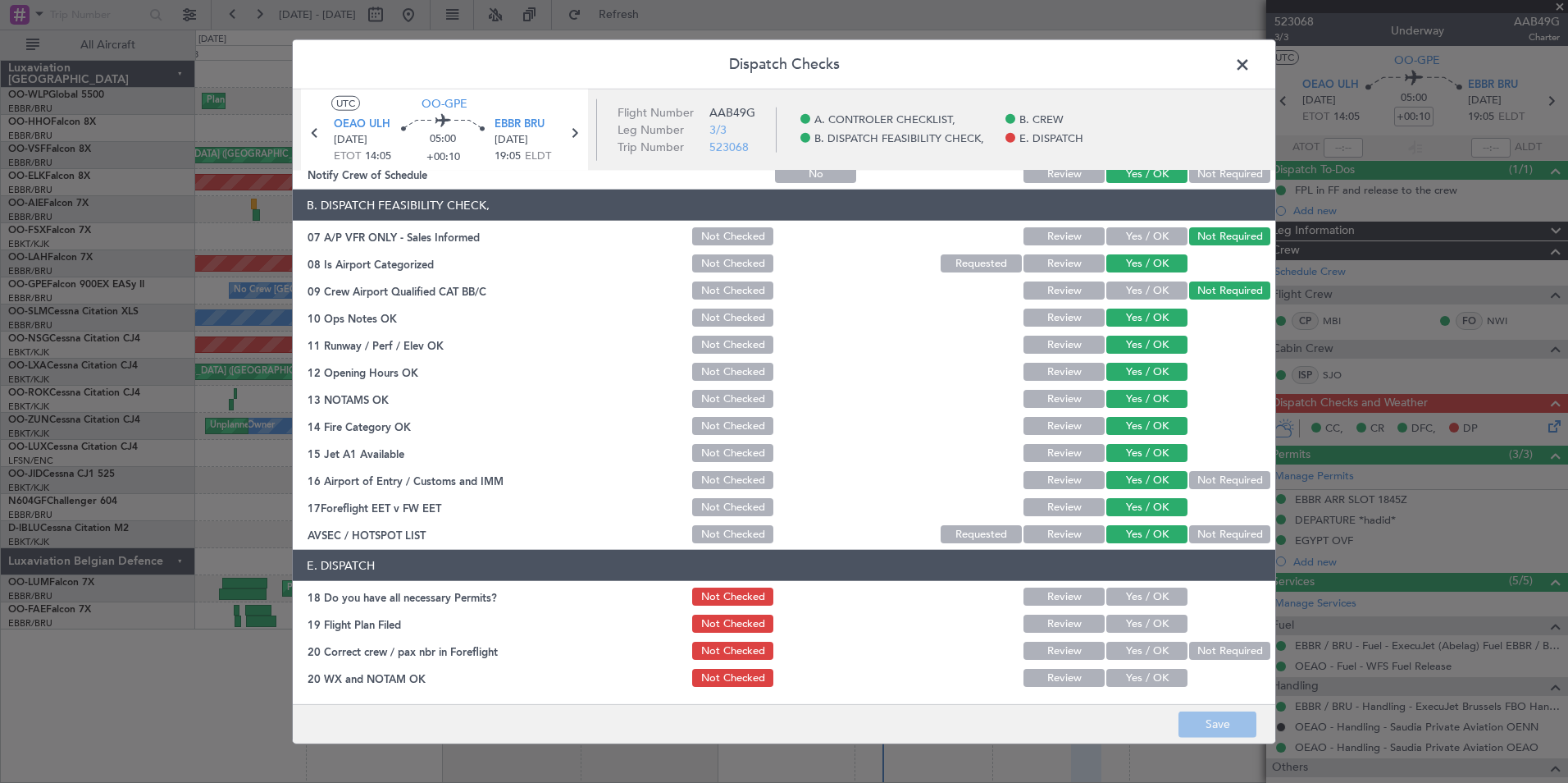
click at [1131, 601] on button "Yes / OK" at bounding box center [1147, 597] width 81 height 18
click at [1137, 622] on button "Yes / OK" at bounding box center [1147, 623] width 81 height 18
click at [1141, 649] on button "Yes / OK" at bounding box center [1147, 651] width 81 height 18
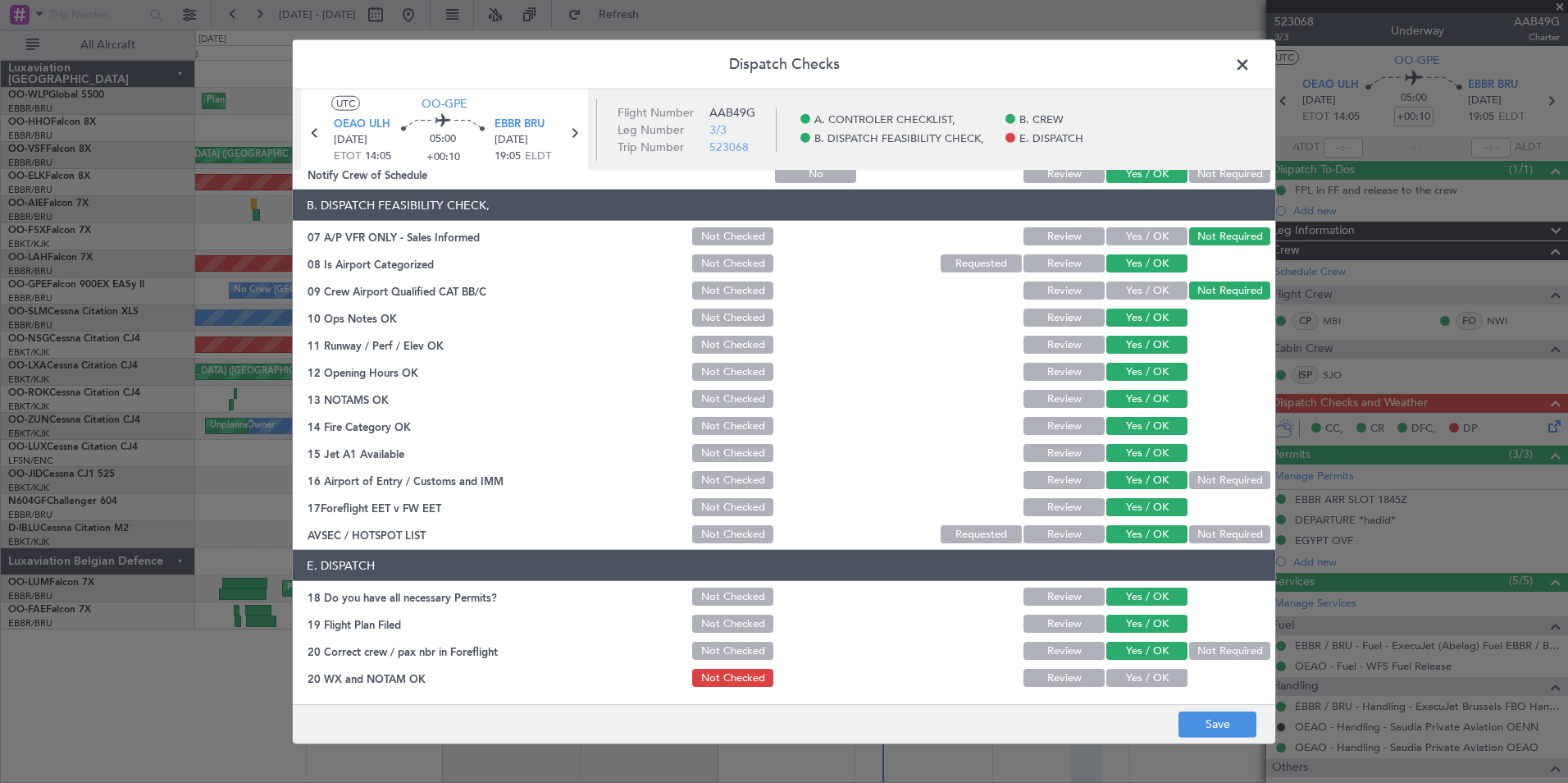
click at [1141, 678] on button "Yes / OK" at bounding box center [1147, 677] width 81 height 18
click at [1203, 744] on div "Dispatch Checks UTC OO-GPE OEAO ULH 24/09/2025 ETOT 14:05 05:00 +00:10 EBBR BRU…" at bounding box center [784, 391] width 1568 height 783
click at [1207, 729] on button "Save" at bounding box center [1217, 723] width 78 height 26
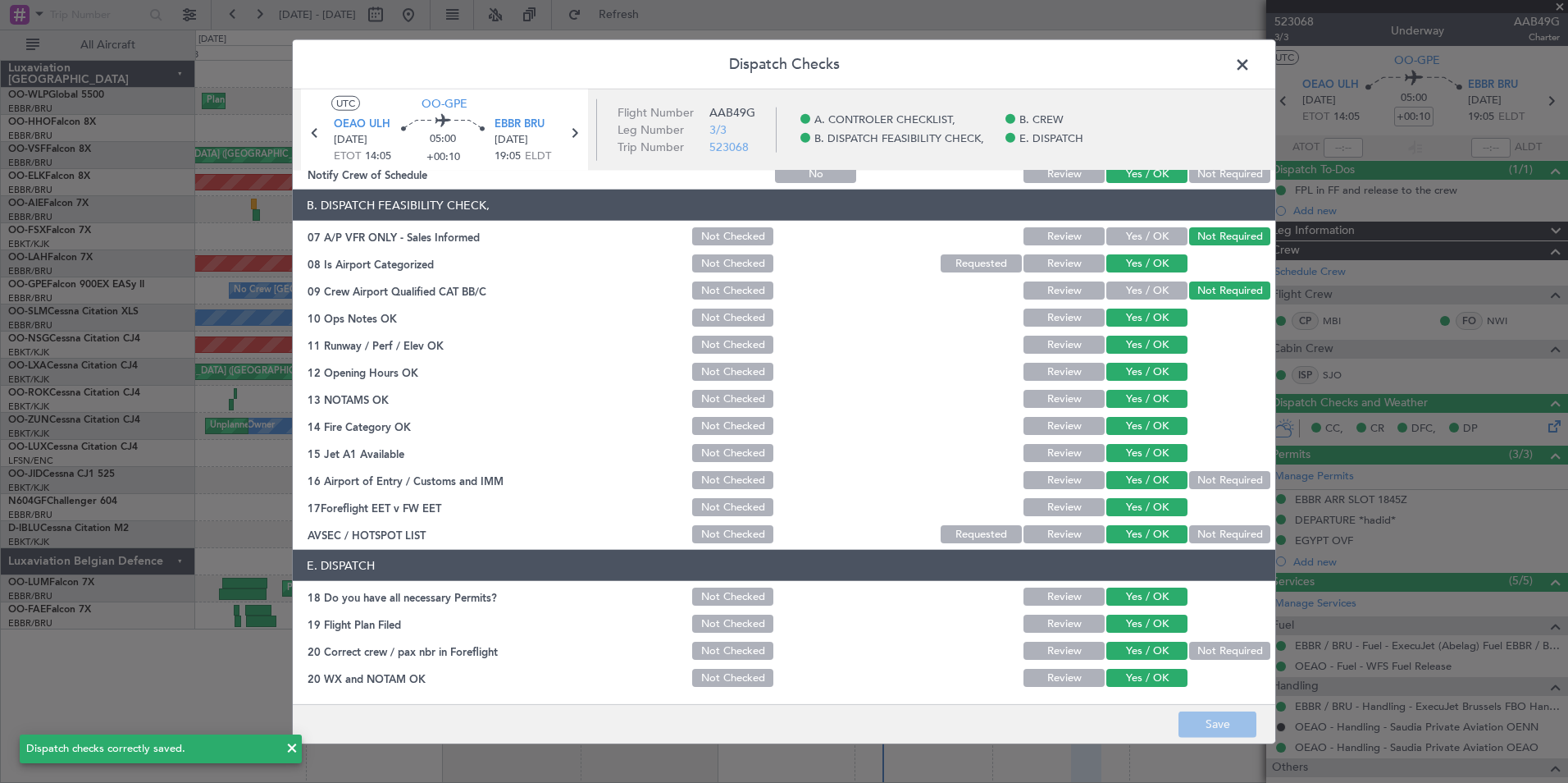
click at [1251, 66] on span at bounding box center [1251, 69] width 0 height 32
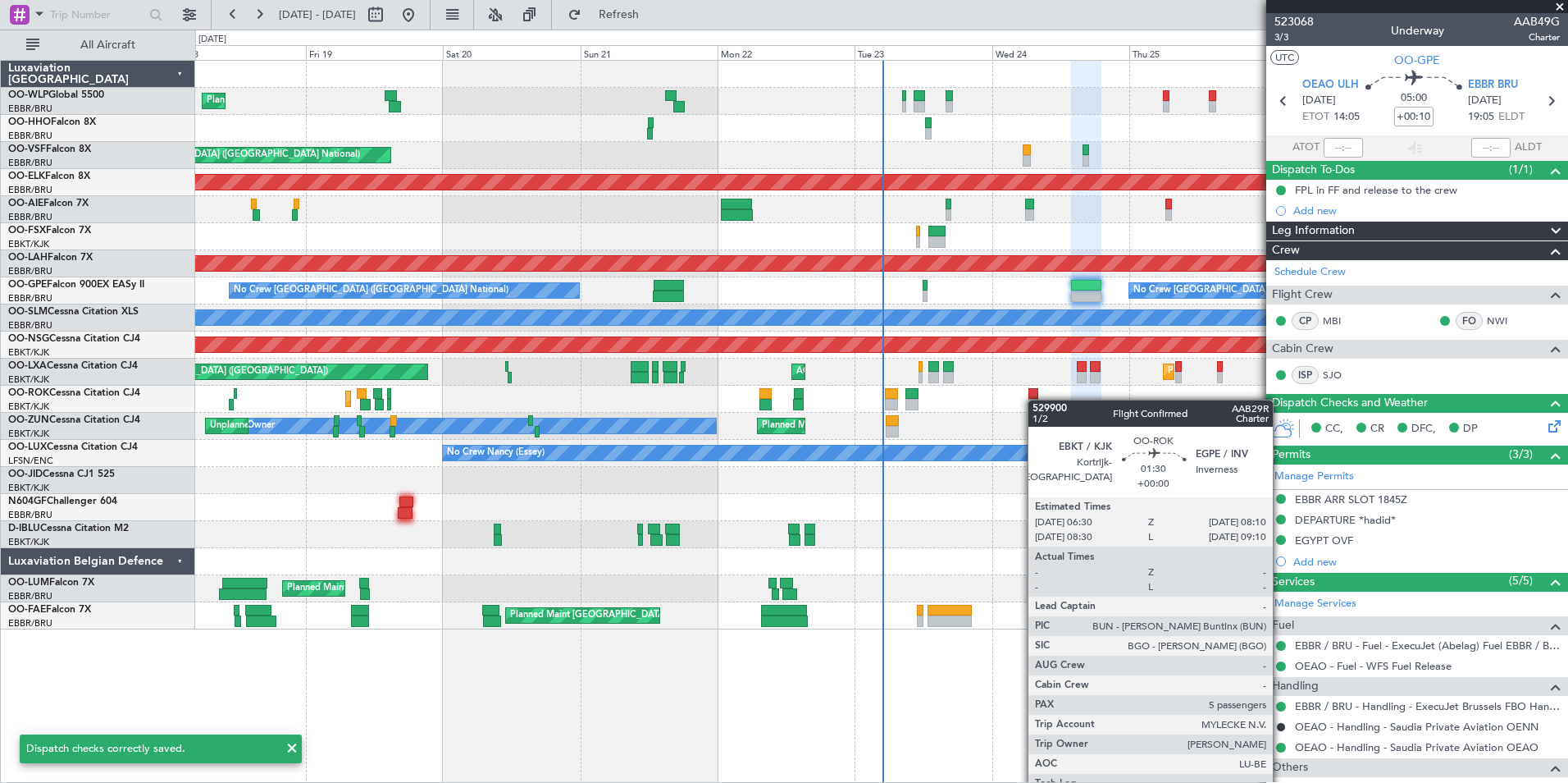
click at [1034, 421] on div "Planned Maint Liege AOG Maint Brussels (Brussels National) Planned Maint Kortri…" at bounding box center [880, 345] width 1372 height 568
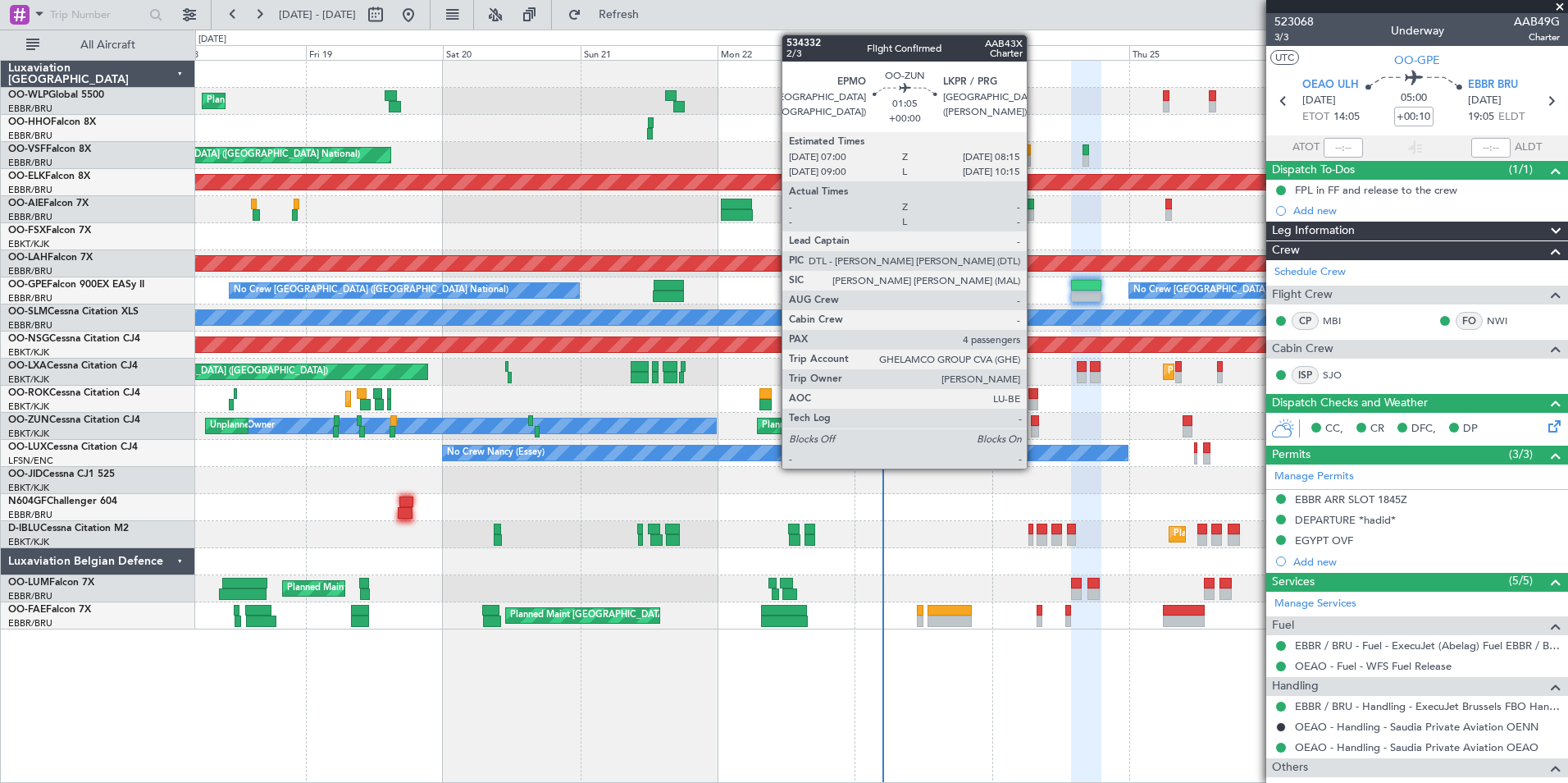
click at [1034, 421] on div at bounding box center [1035, 421] width 8 height 12
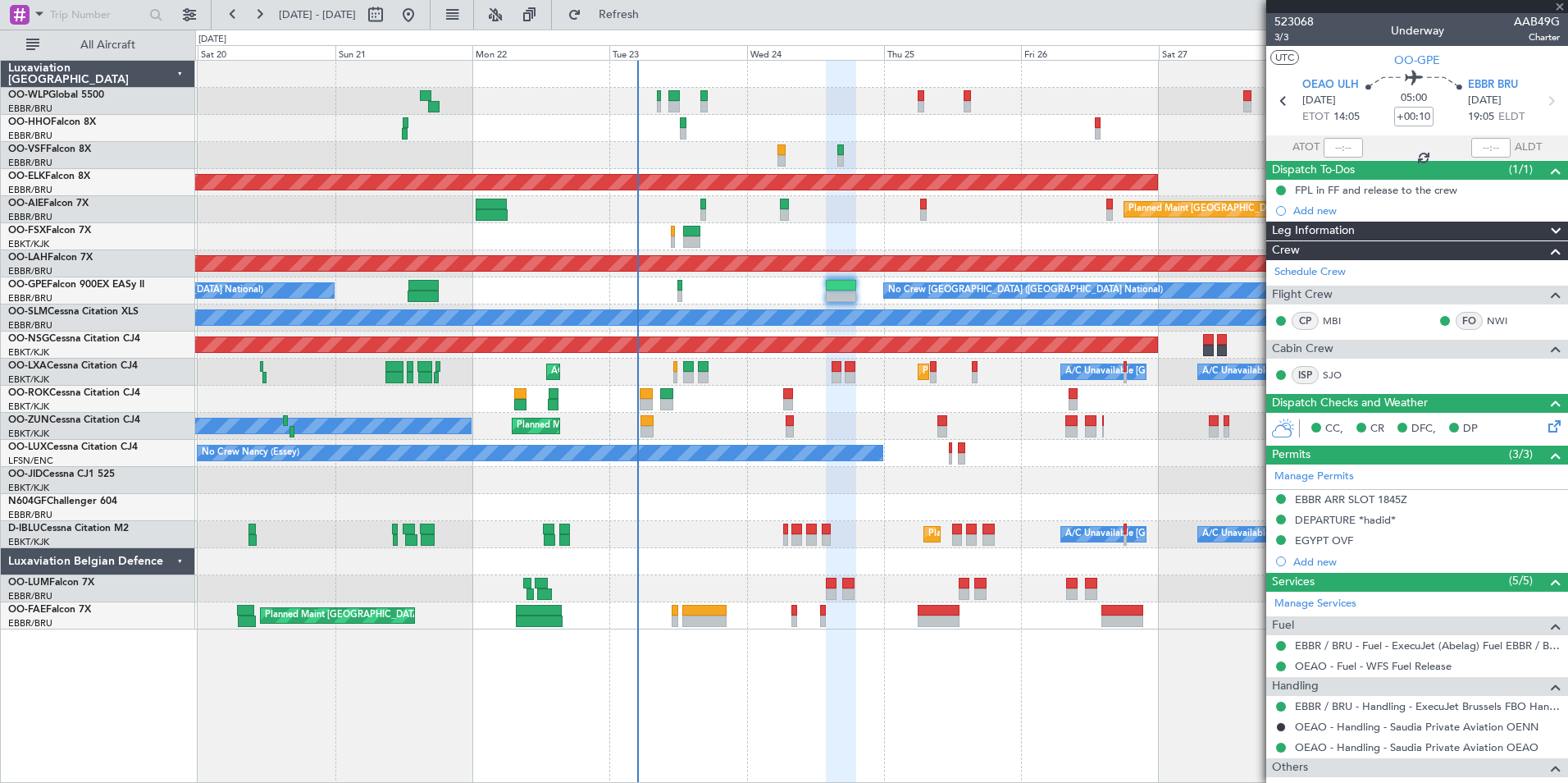
click at [806, 431] on div "Planned Maint Kortrijk-Wevelgem Owner Unplanned Maint Kortrijk-Wevelgem" at bounding box center [880, 426] width 1372 height 27
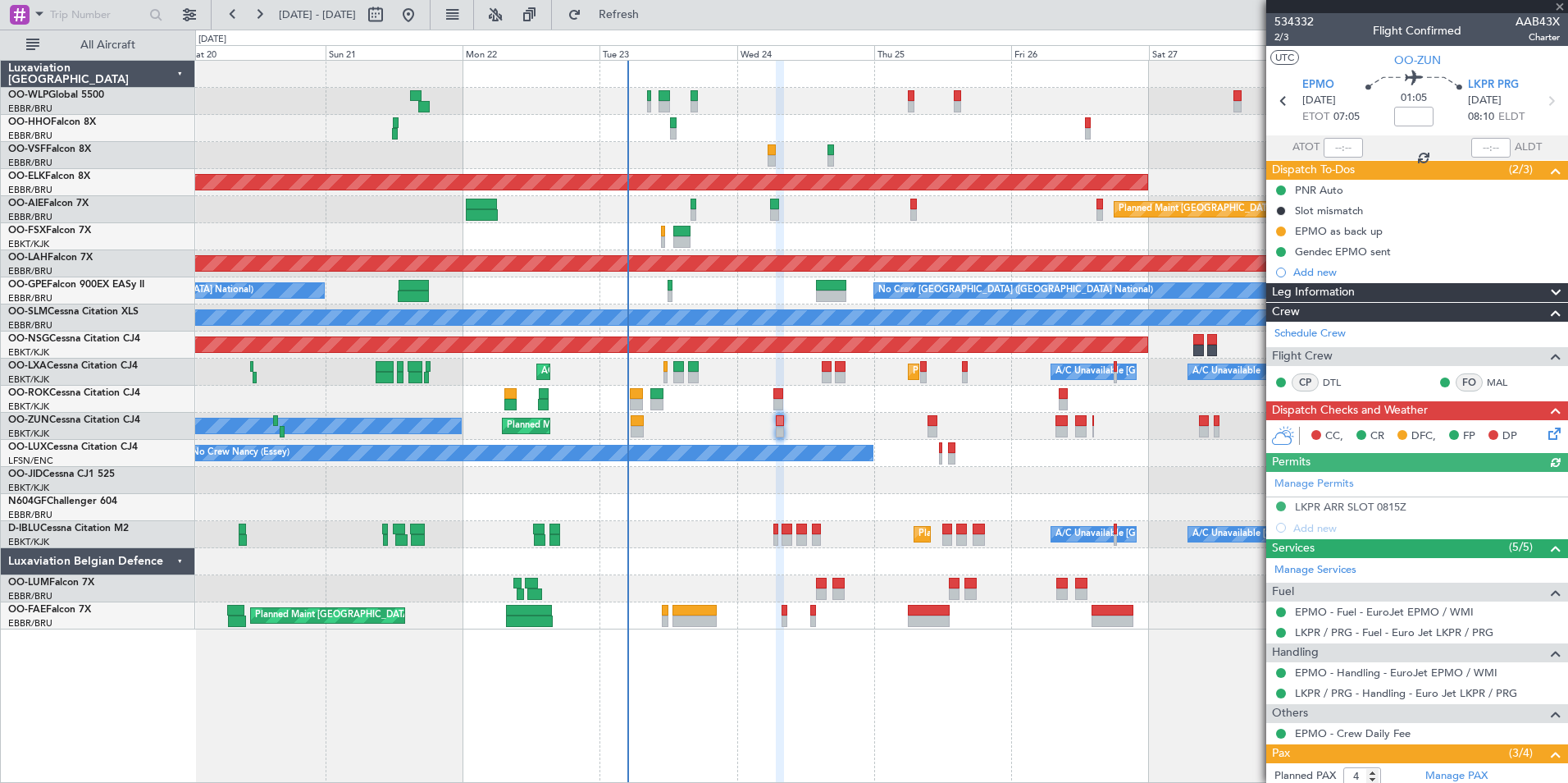
click at [1545, 437] on icon at bounding box center [1551, 430] width 13 height 13
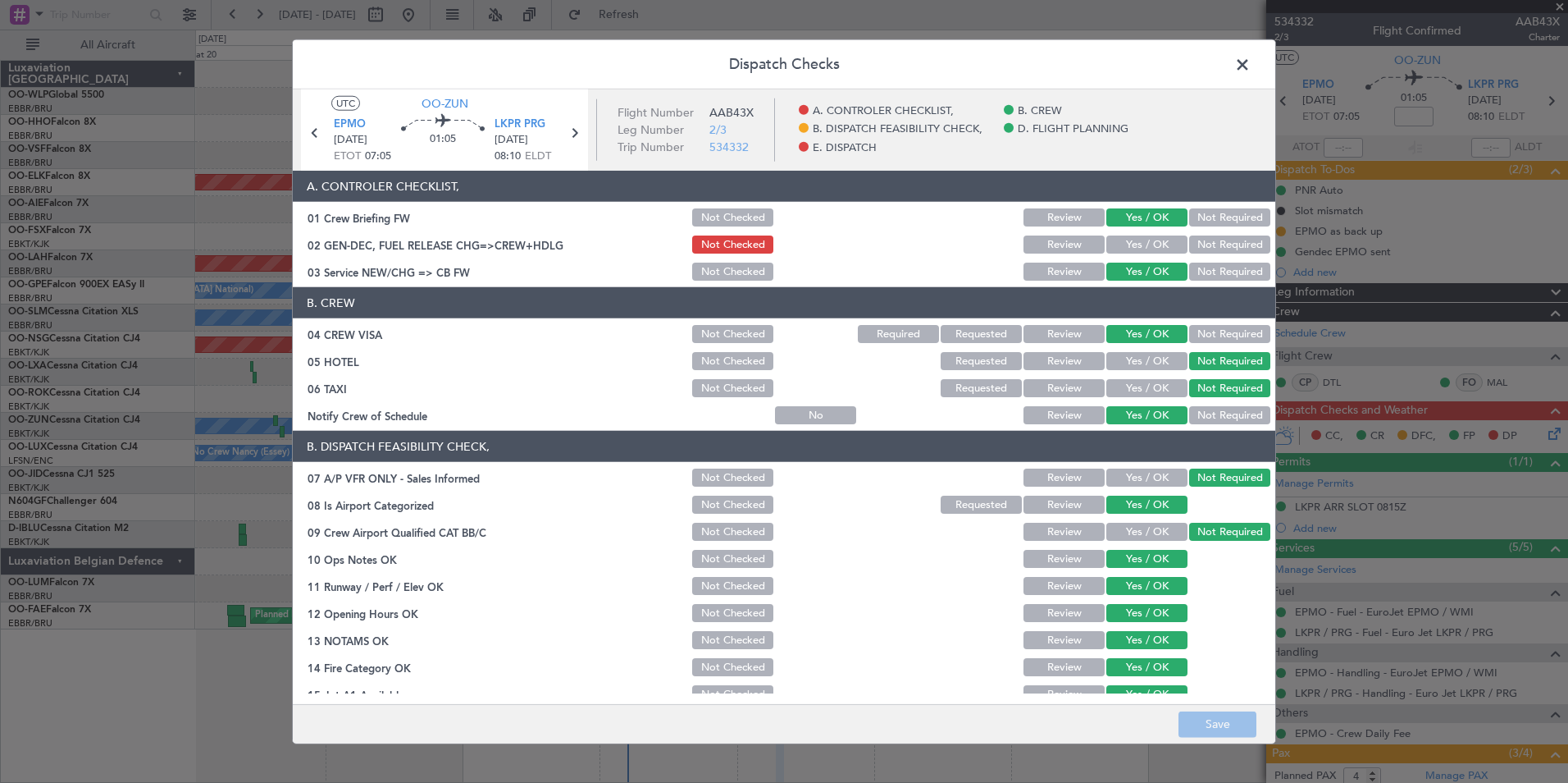
click at [1261, 78] on header "Dispatch Checks" at bounding box center [784, 65] width 982 height 49
click at [1251, 65] on span at bounding box center [1251, 69] width 0 height 32
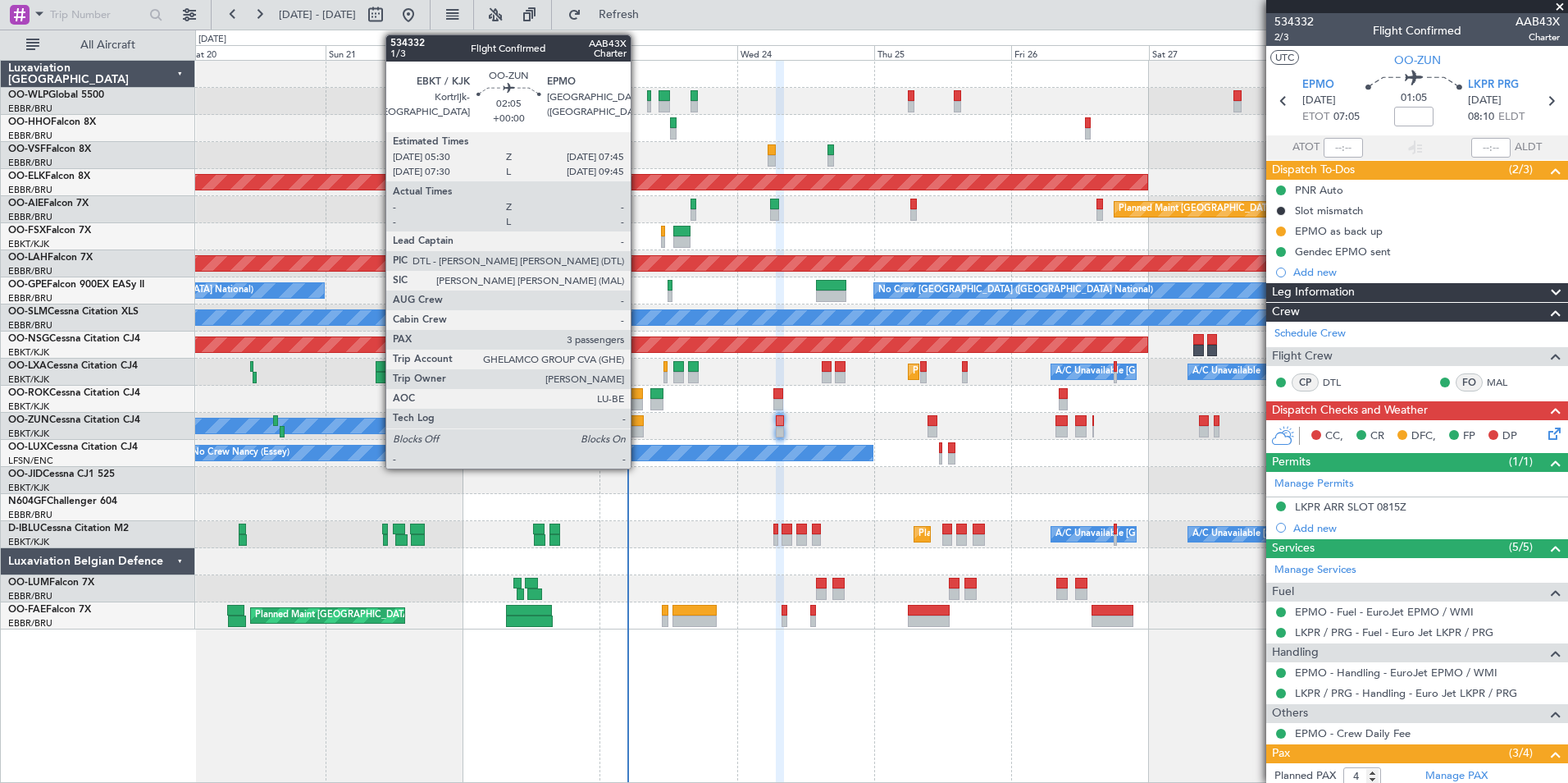
click at [637, 426] on div at bounding box center [637, 432] width 13 height 12
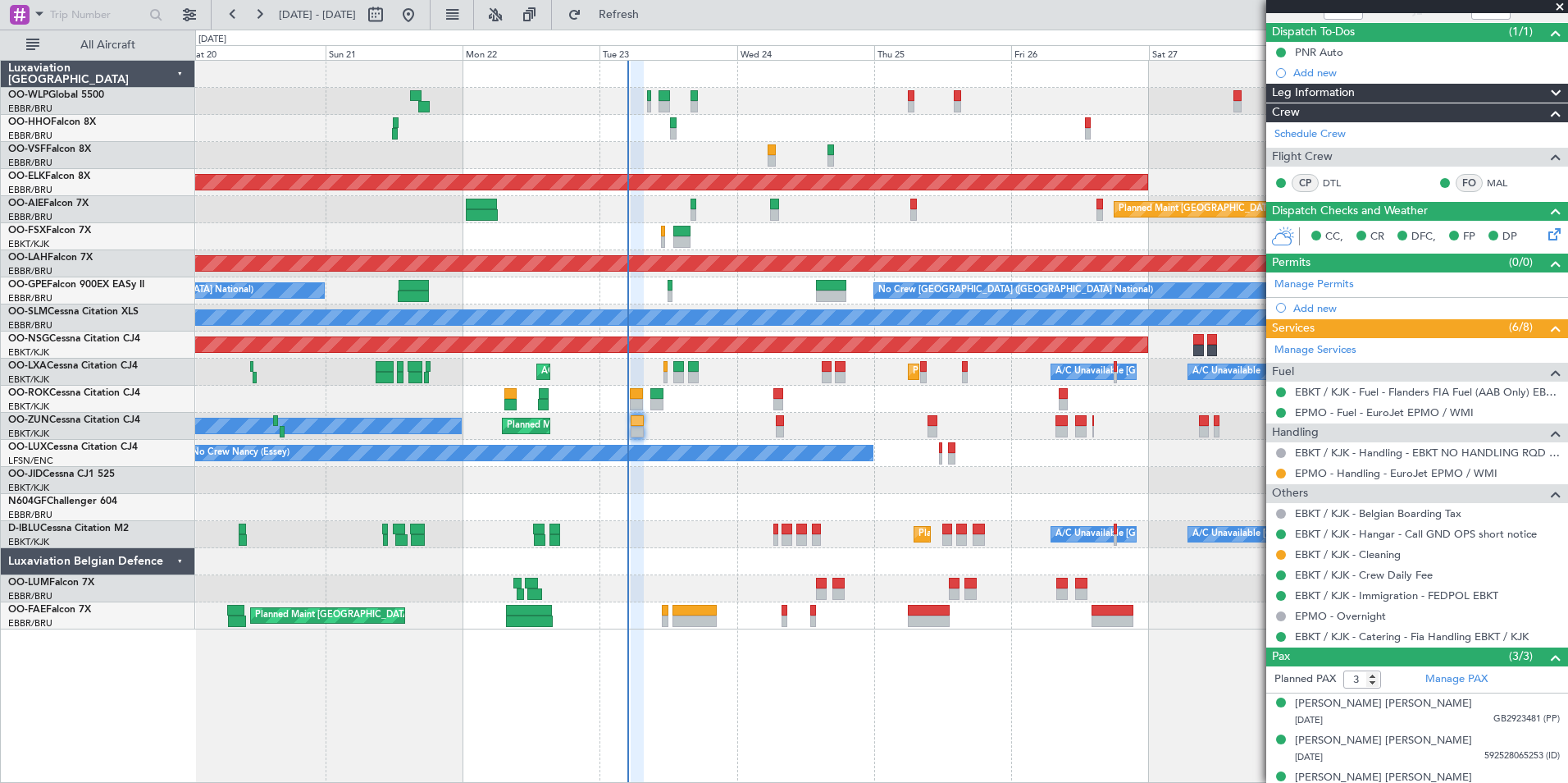
scroll to position [159, 0]
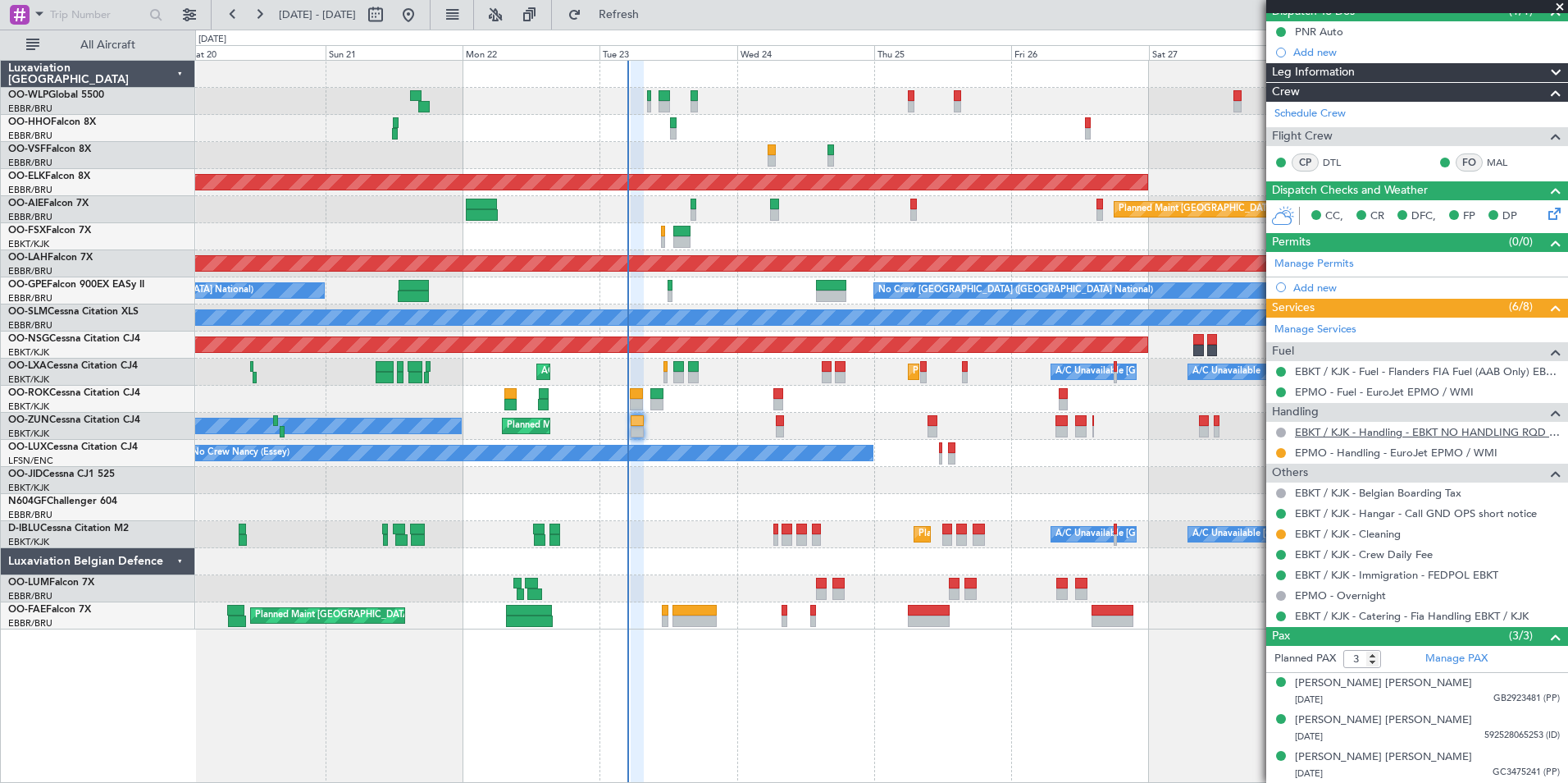
click at [1347, 437] on link "EBKT / KJK - Handling - EBKT NO HANDLING RQD FOR CJ" at bounding box center [1427, 432] width 264 height 14
click at [1345, 330] on link "Manage Services" at bounding box center [1315, 329] width 82 height 17
click at [1314, 593] on link "EPMO - Overnight" at bounding box center [1340, 595] width 91 height 14
click at [1331, 331] on link "Manage Services" at bounding box center [1315, 329] width 82 height 17
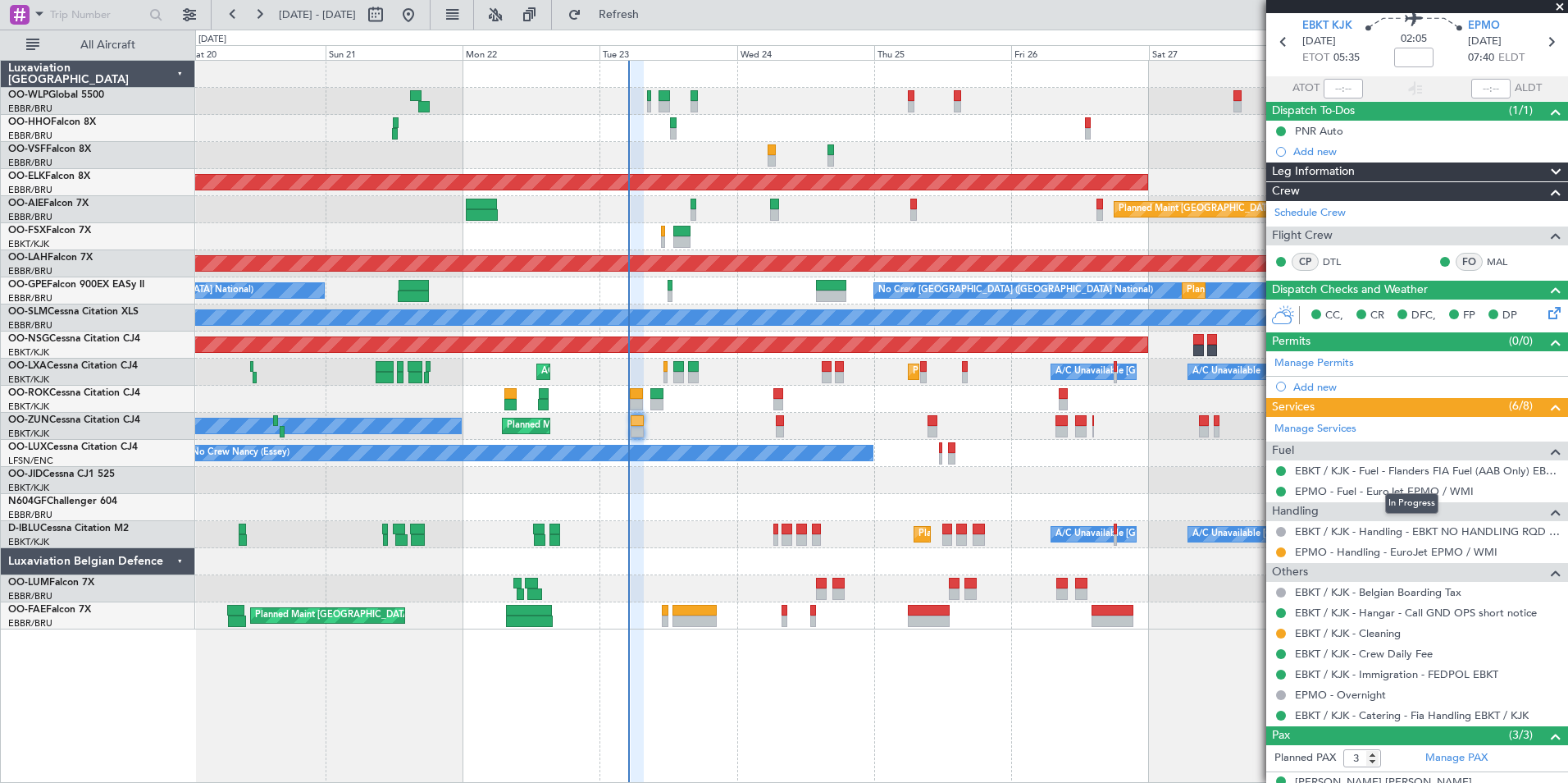
scroll to position [0, 0]
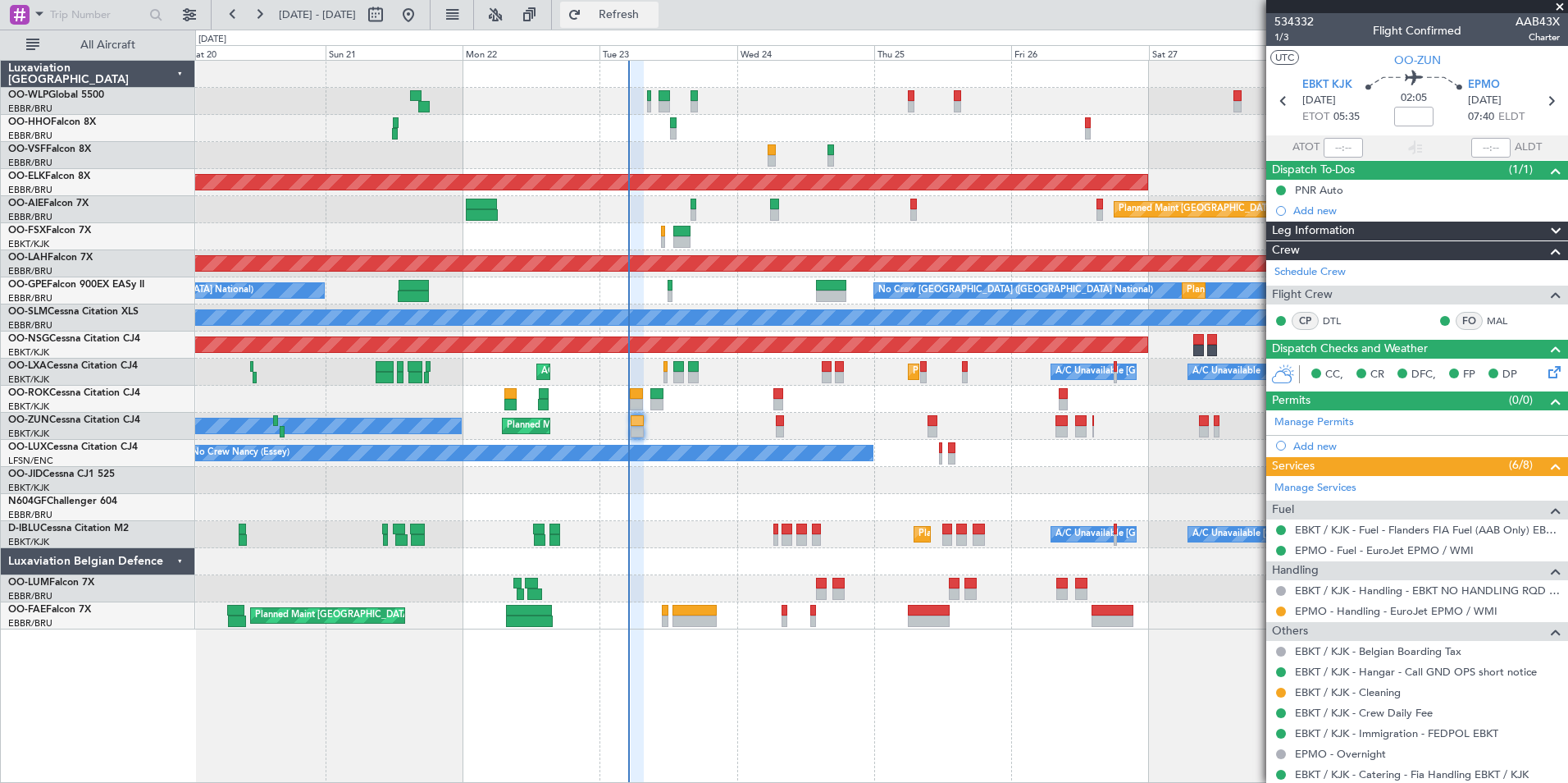
click at [653, 21] on span "Refresh" at bounding box center [619, 15] width 69 height 12
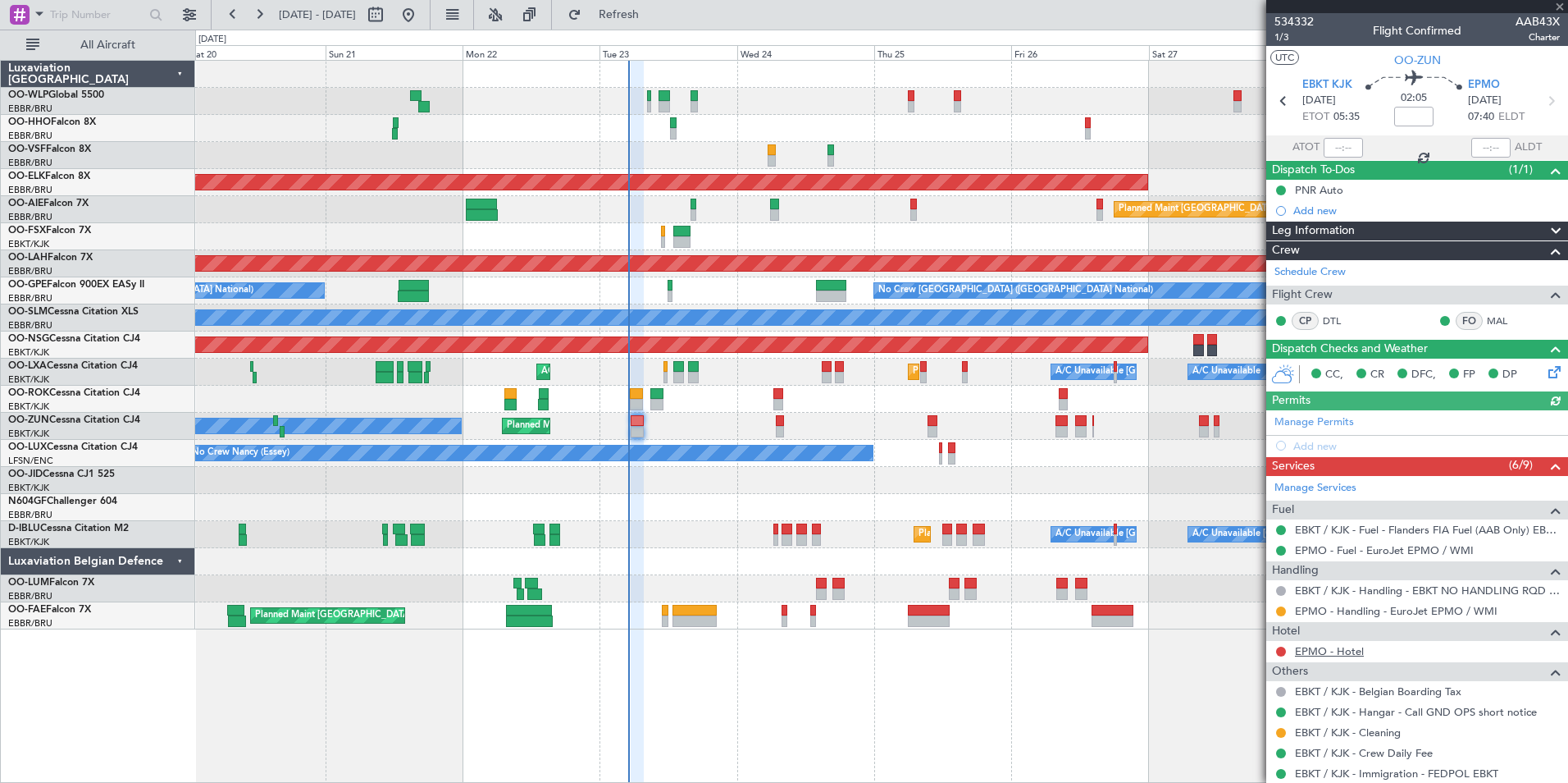
click at [1333, 652] on link "EPMO - Hotel" at bounding box center [1329, 651] width 69 height 14
click at [1279, 648] on button at bounding box center [1281, 652] width 10 height 10
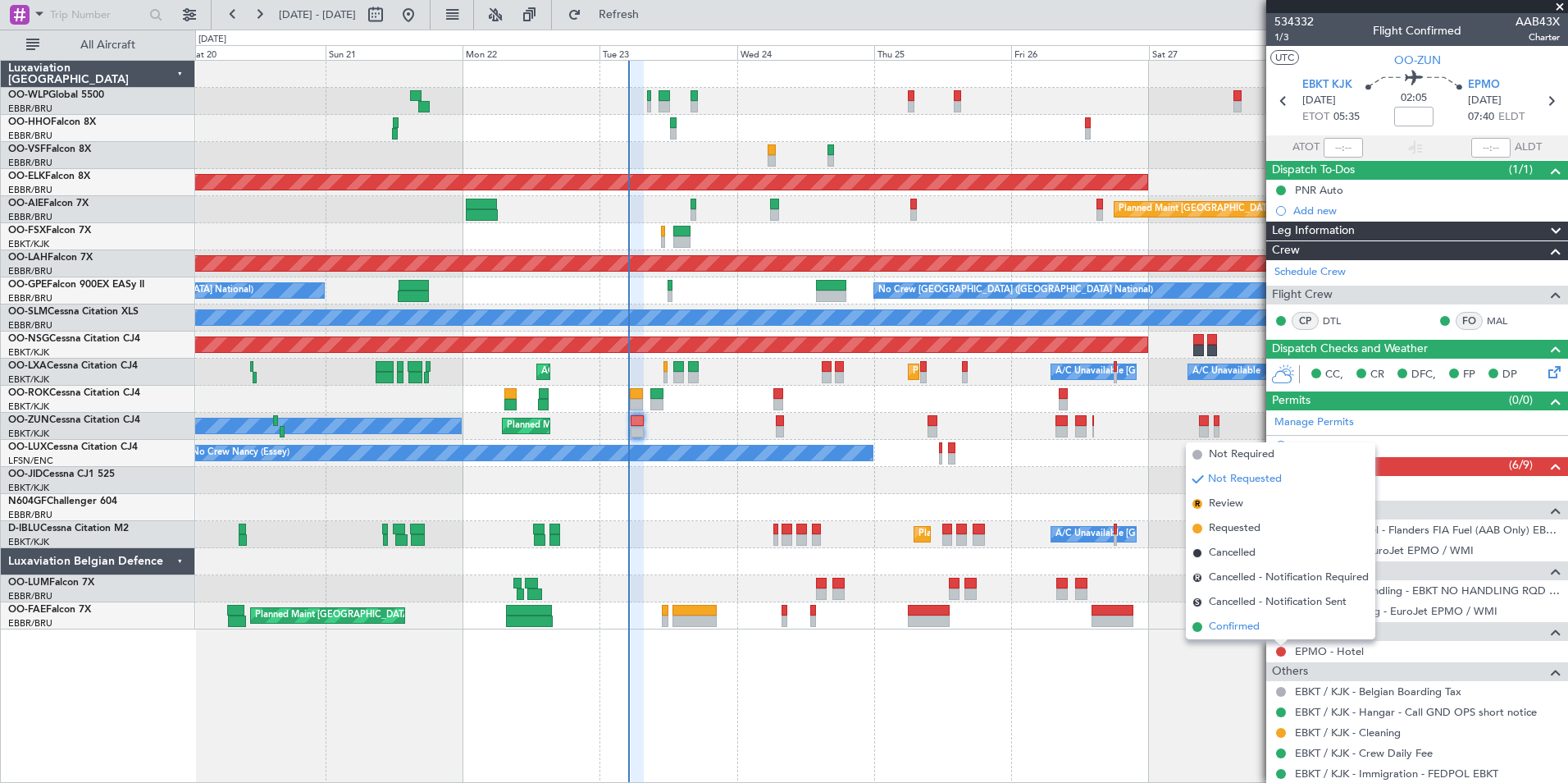
click at [1239, 629] on span "Confirmed" at bounding box center [1234, 626] width 51 height 17
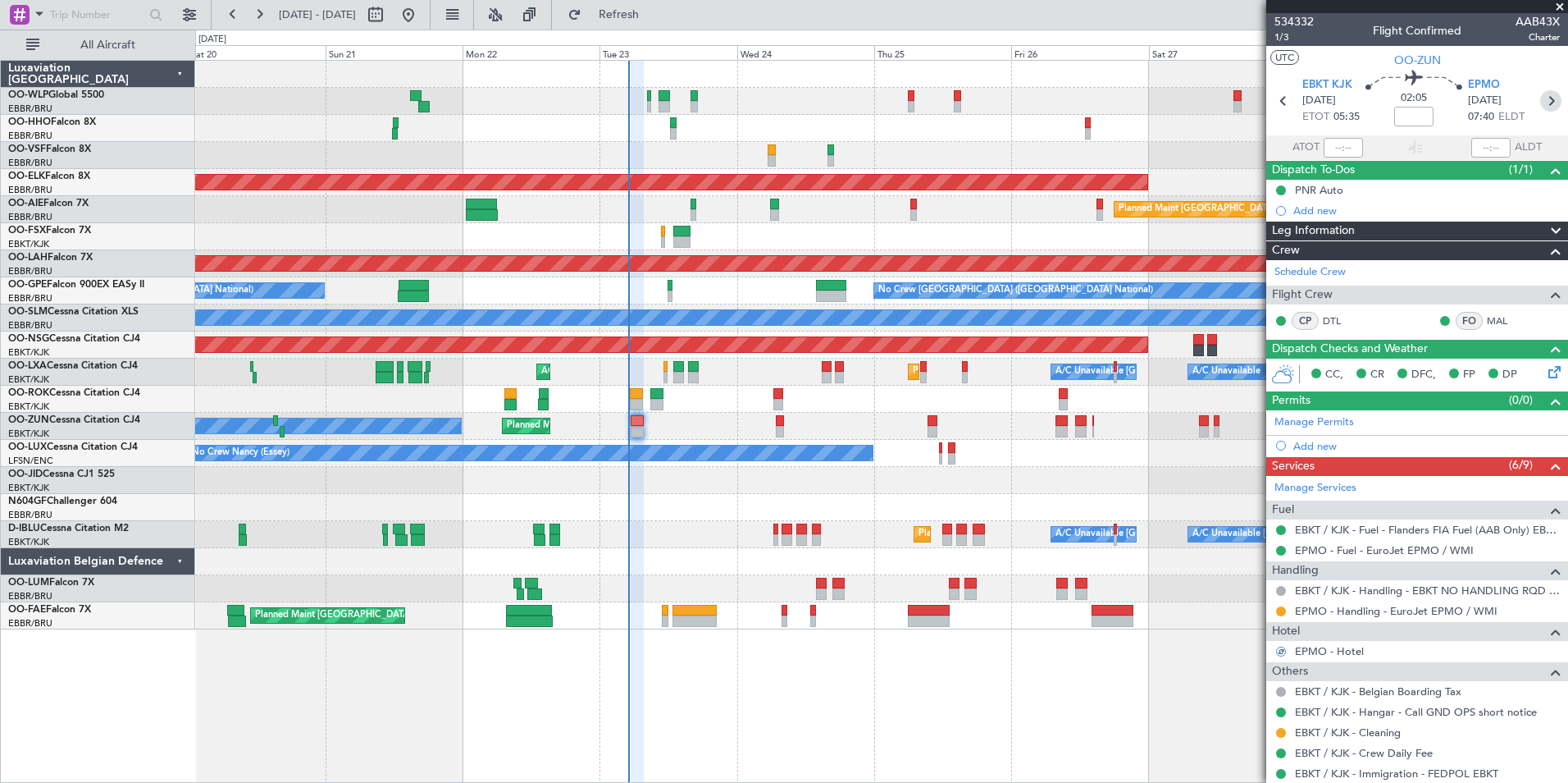
click at [1541, 101] on icon at bounding box center [1551, 101] width 22 height 22
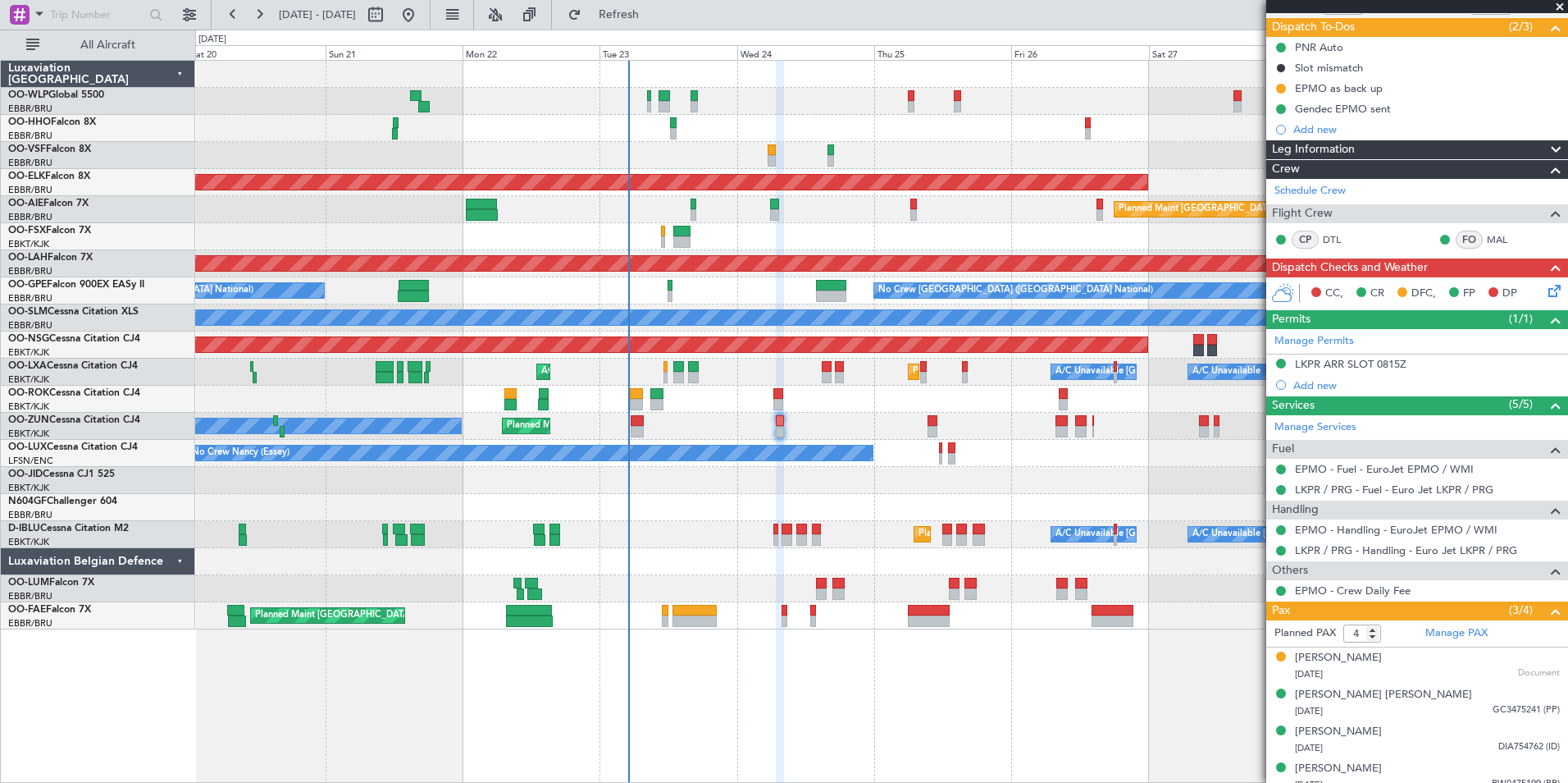
scroll to position [154, 0]
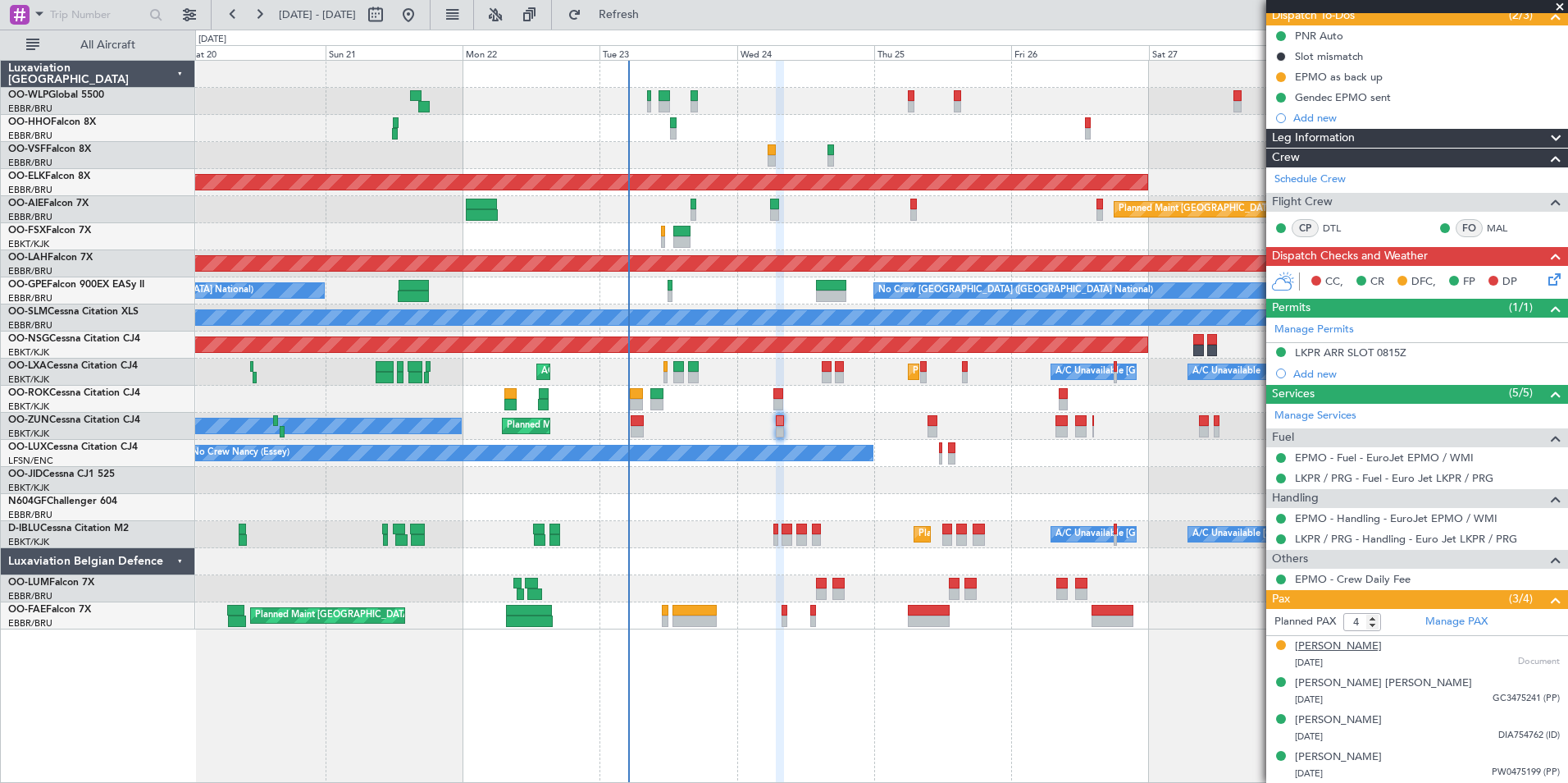
click at [1320, 648] on div "Jaroslaw Zagórski" at bounding box center [1338, 646] width 87 height 17
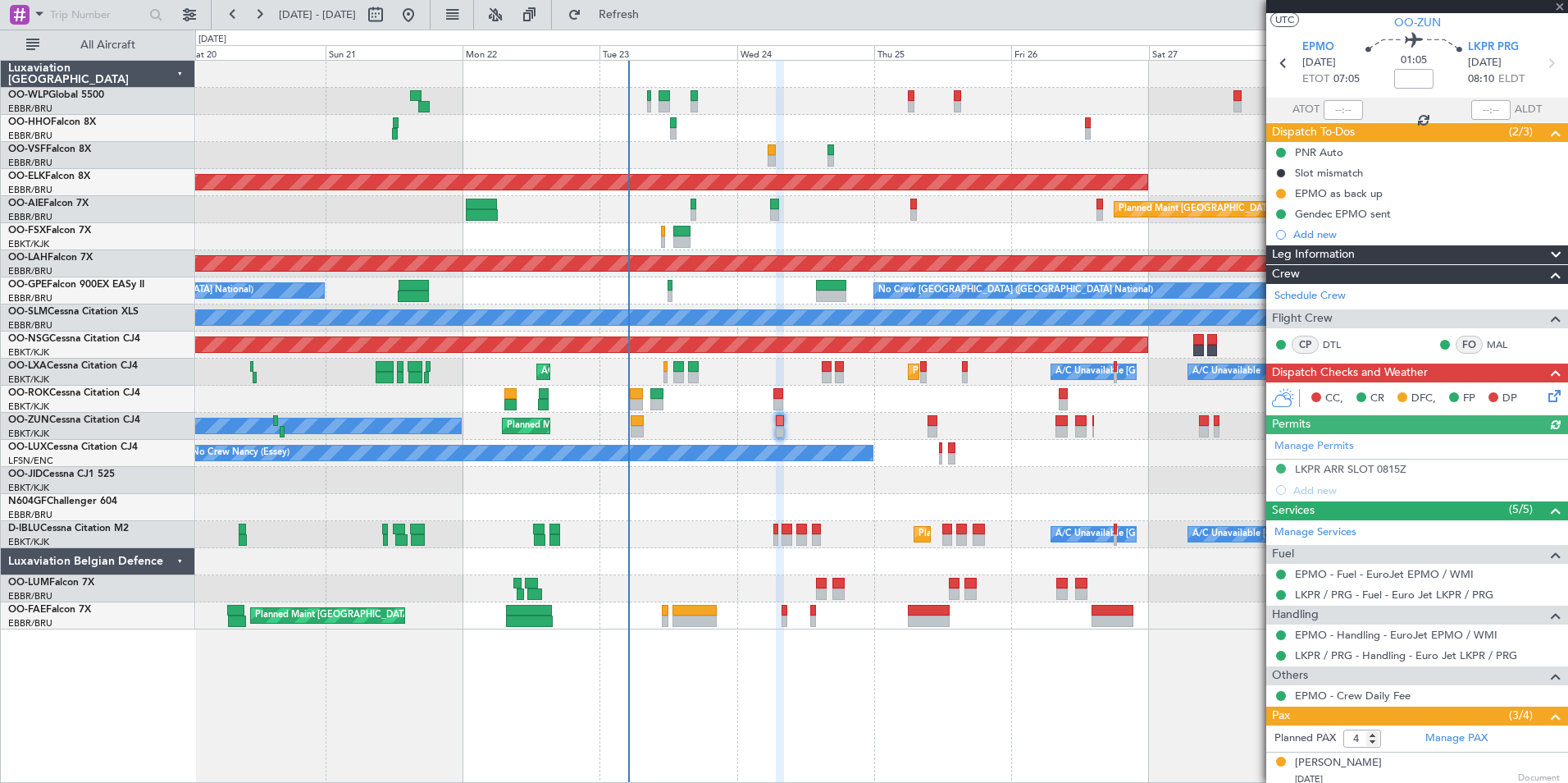
scroll to position [0, 0]
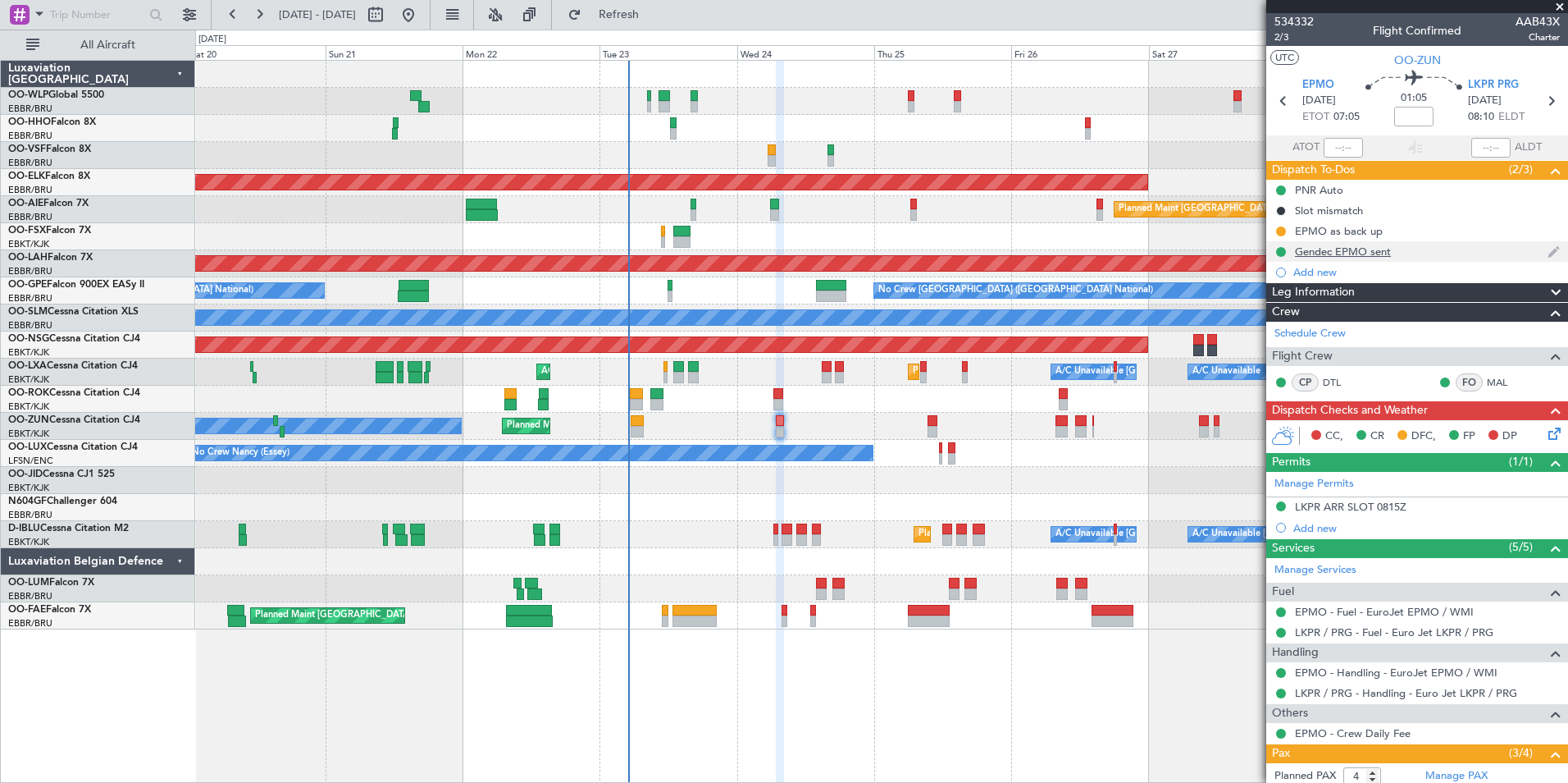
click at [1364, 248] on div "Gendec EPMO sent" at bounding box center [1343, 252] width 96 height 14
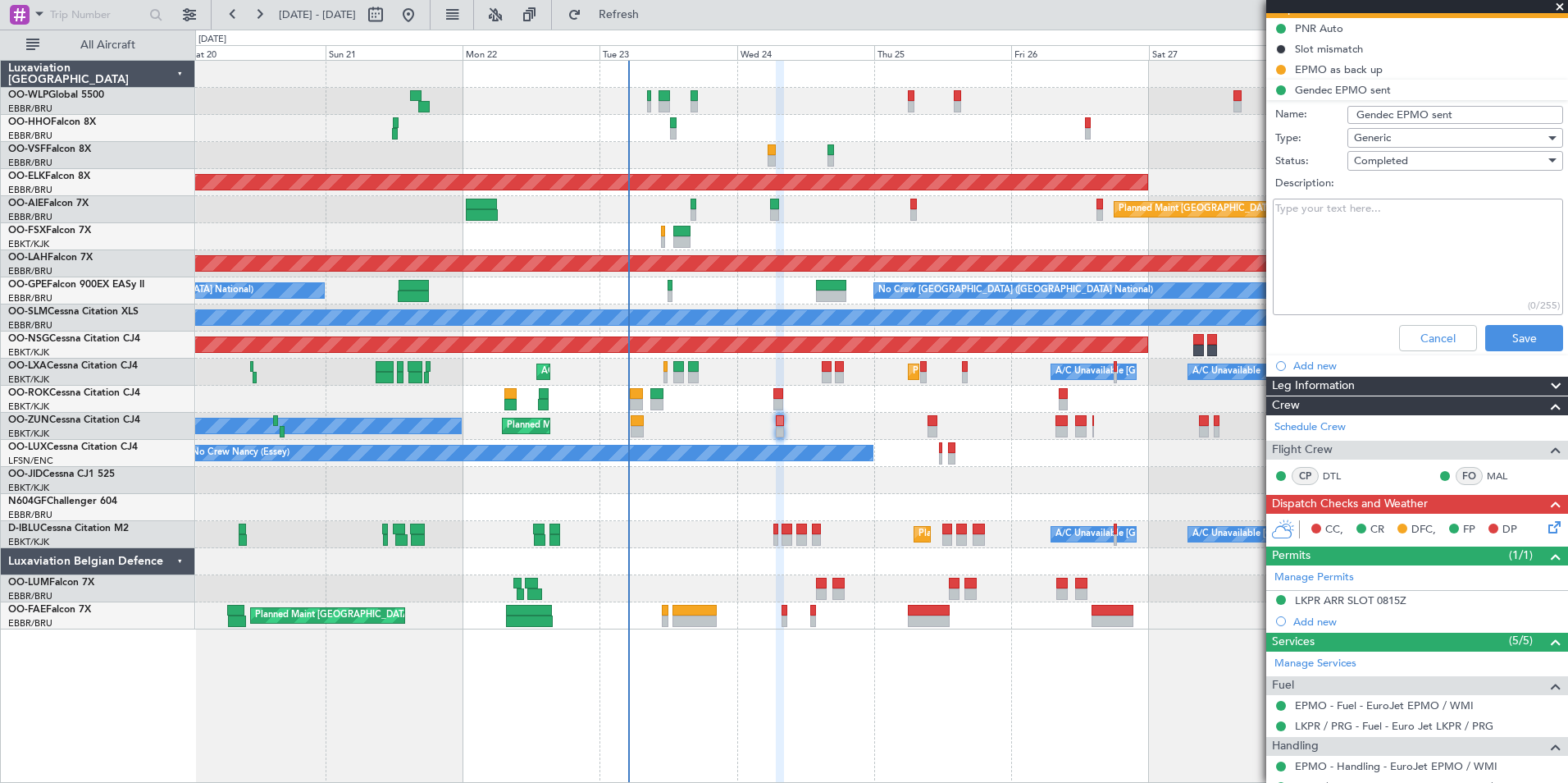
scroll to position [164, 0]
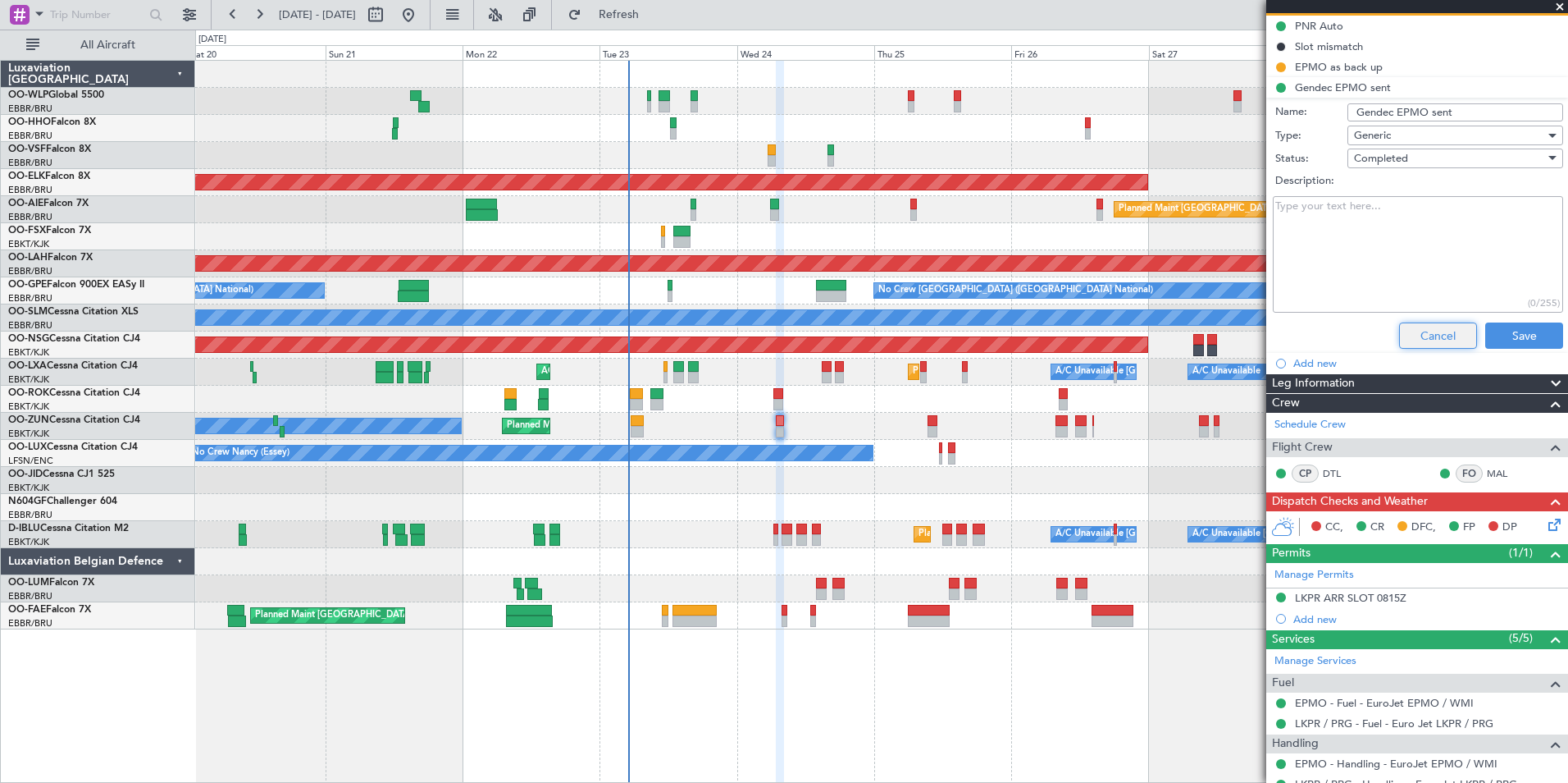
click at [1409, 334] on button "Cancel" at bounding box center [1439, 335] width 78 height 26
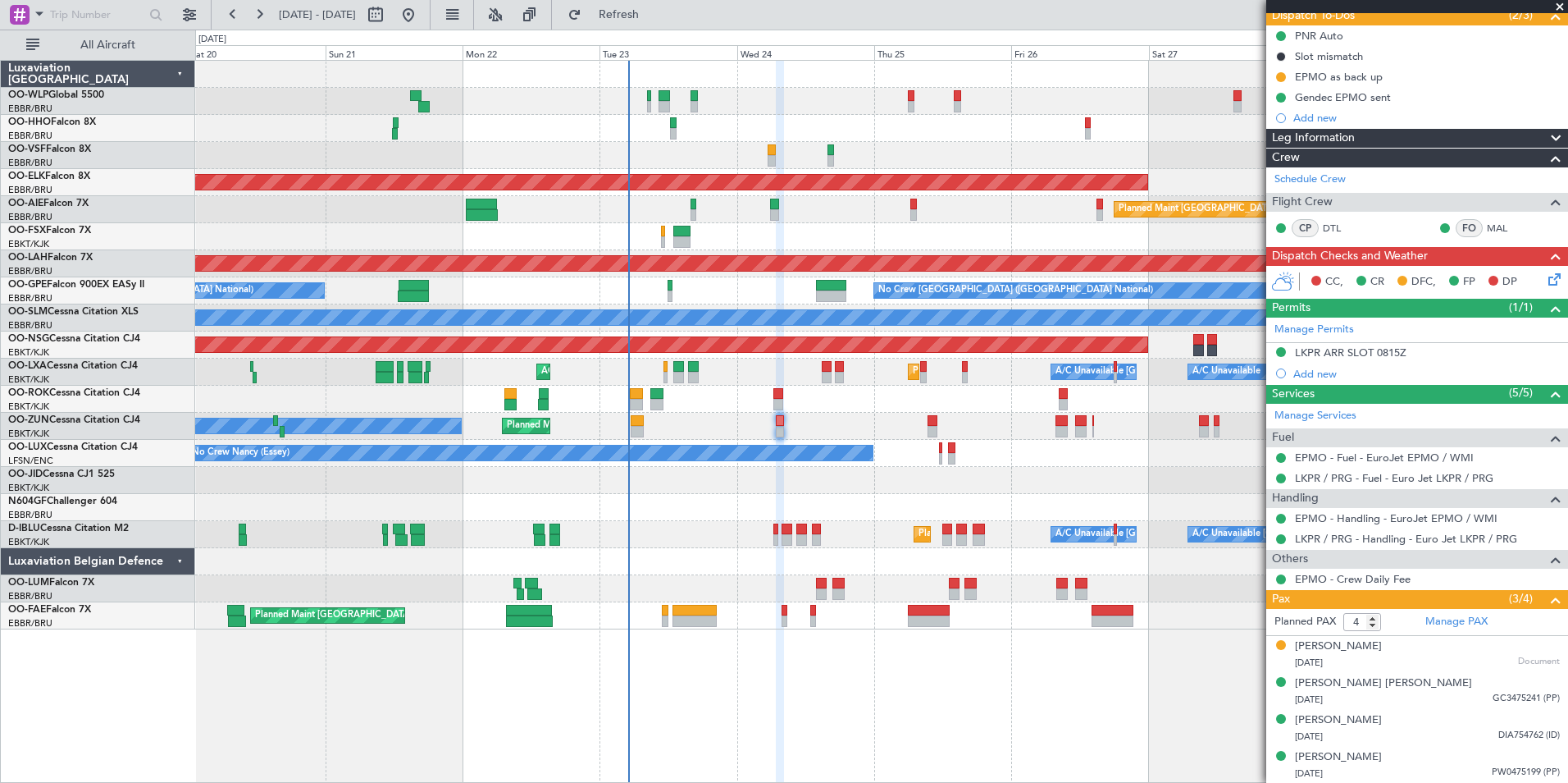
click at [1545, 275] on icon at bounding box center [1551, 275] width 13 height 13
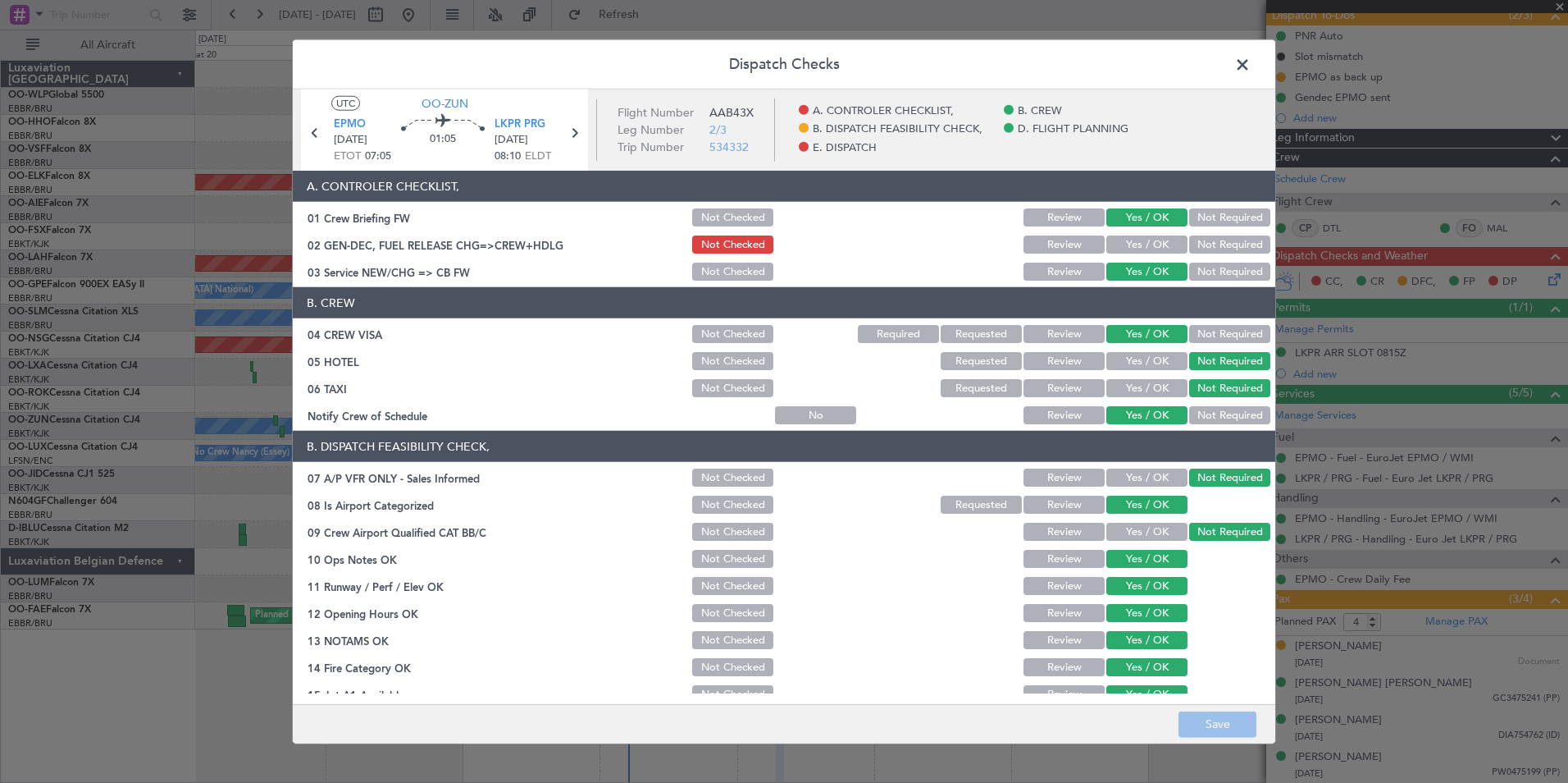
click at [1136, 242] on button "Yes / OK" at bounding box center [1147, 244] width 81 height 18
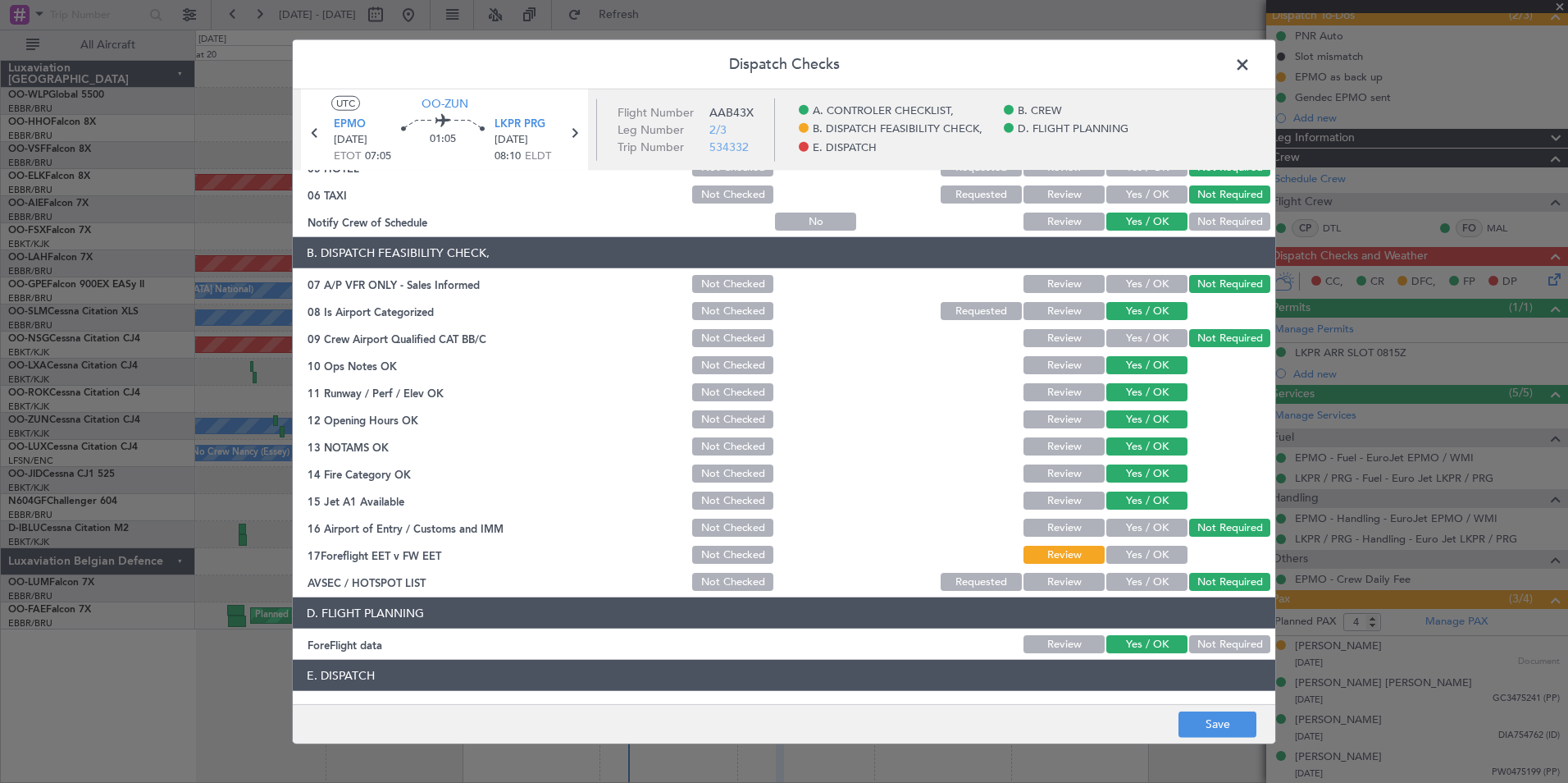
scroll to position [304, 0]
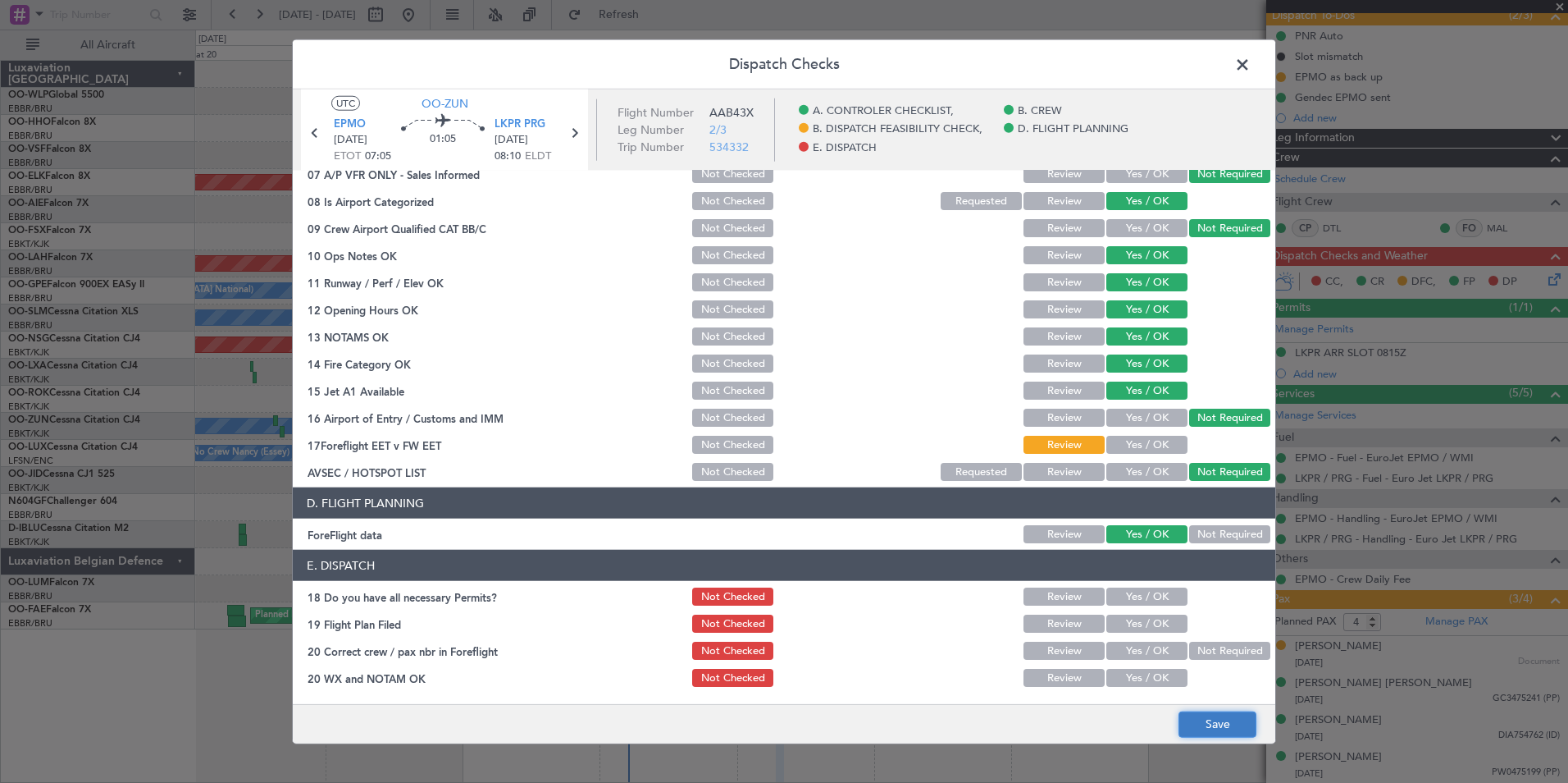
click at [1198, 729] on button "Save" at bounding box center [1217, 723] width 78 height 26
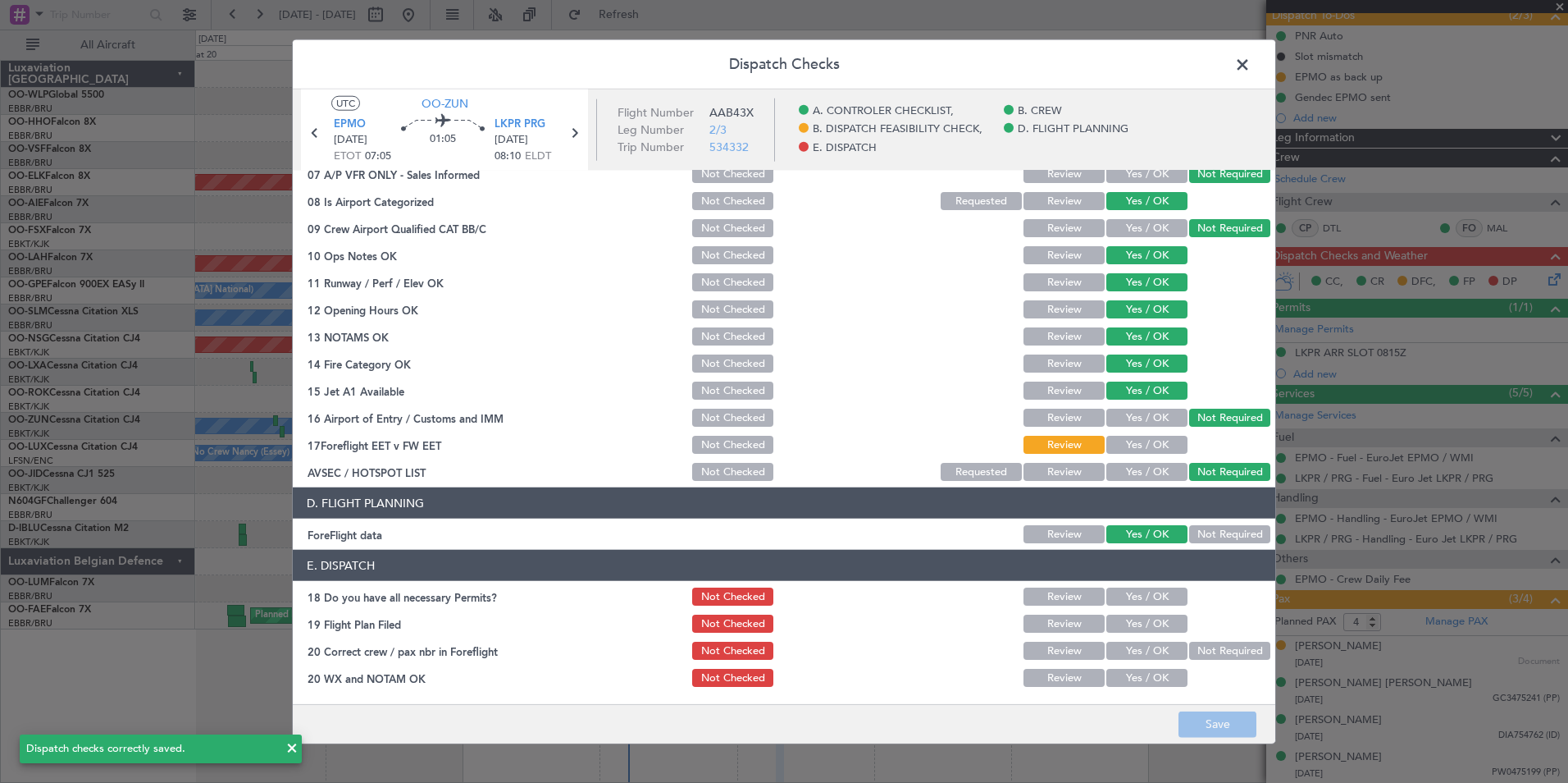
click at [1251, 53] on span at bounding box center [1251, 69] width 0 height 32
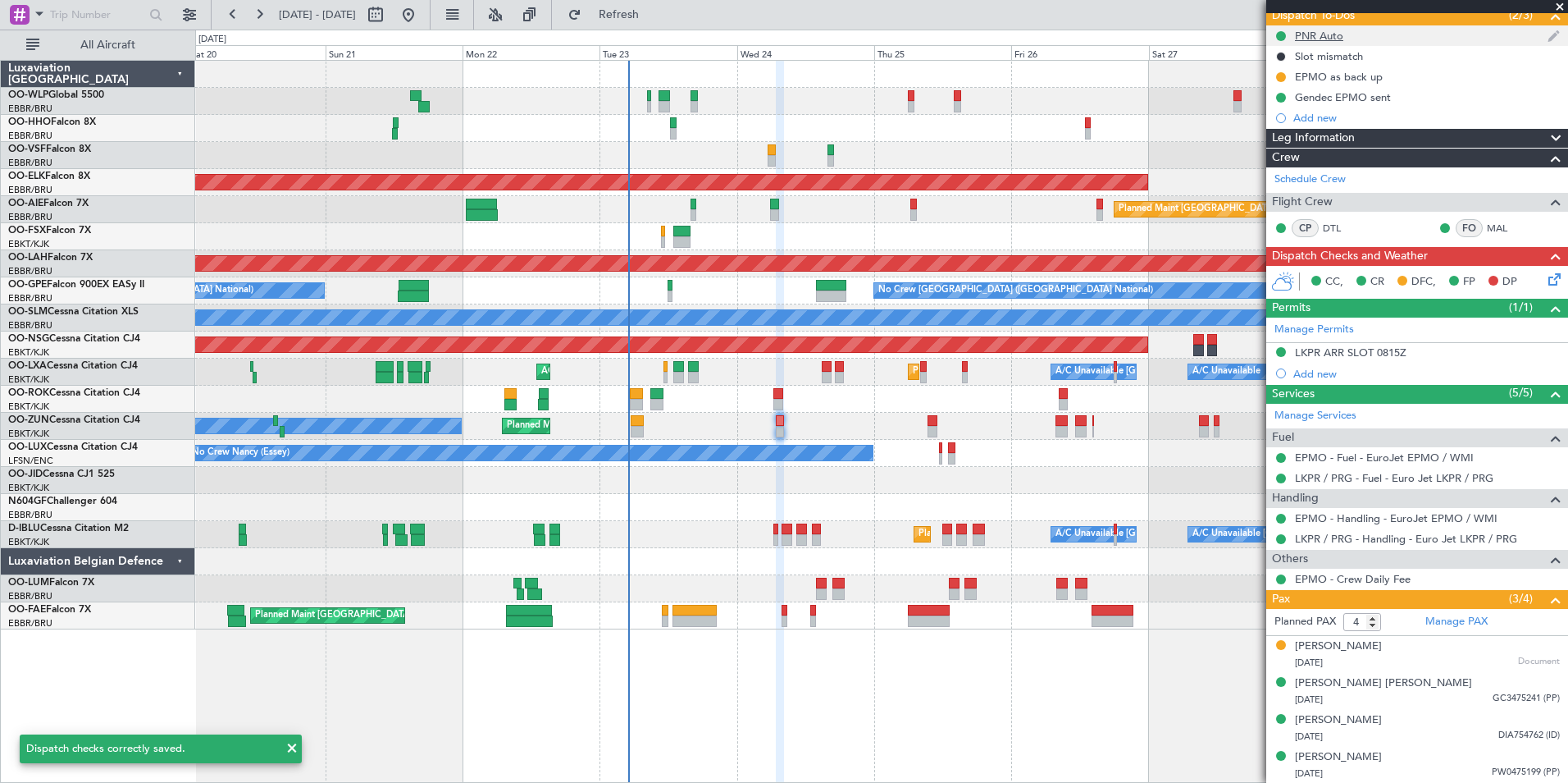
scroll to position [0, 0]
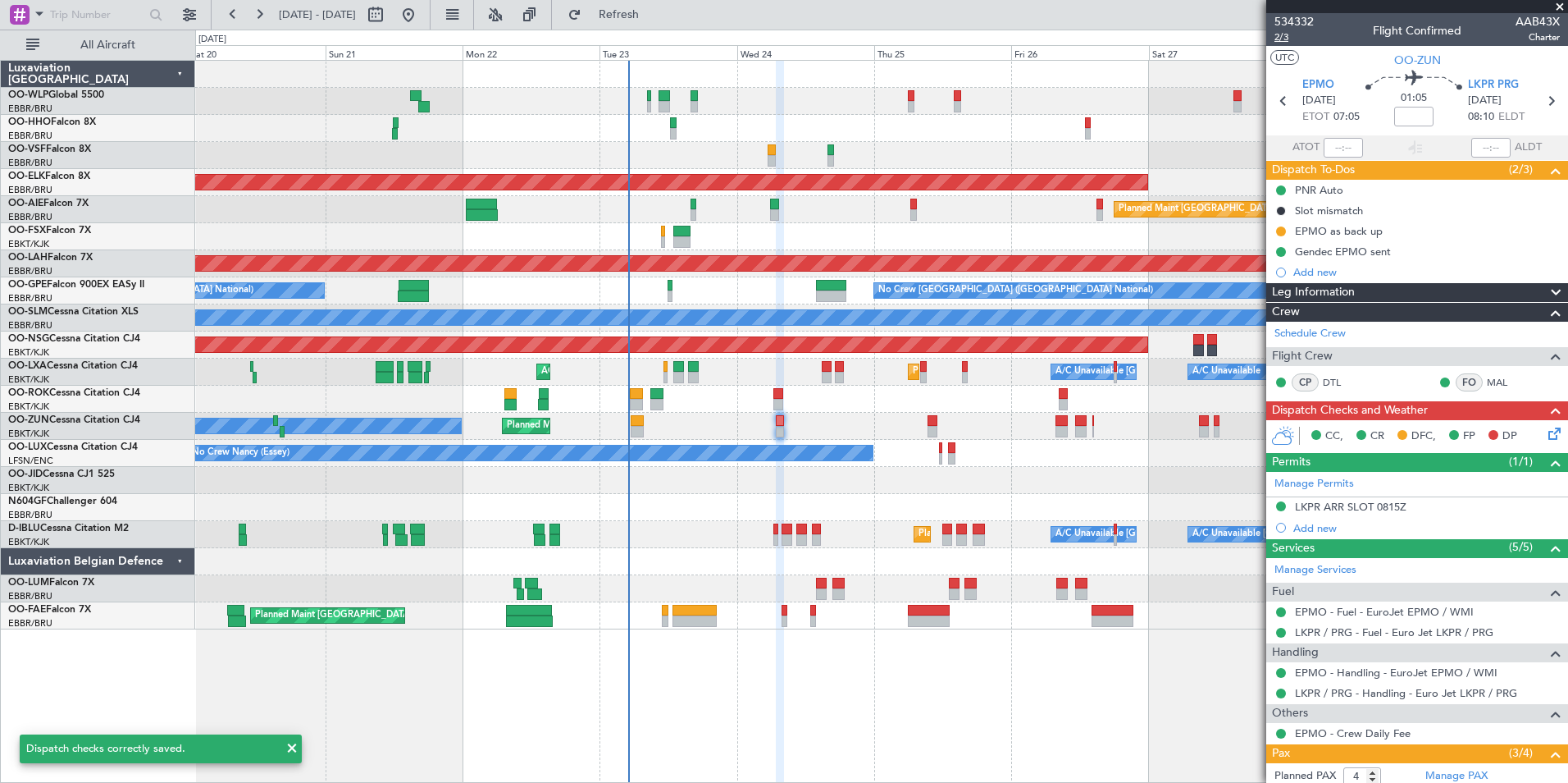
click at [1278, 35] on span "2/3" at bounding box center [1294, 37] width 39 height 14
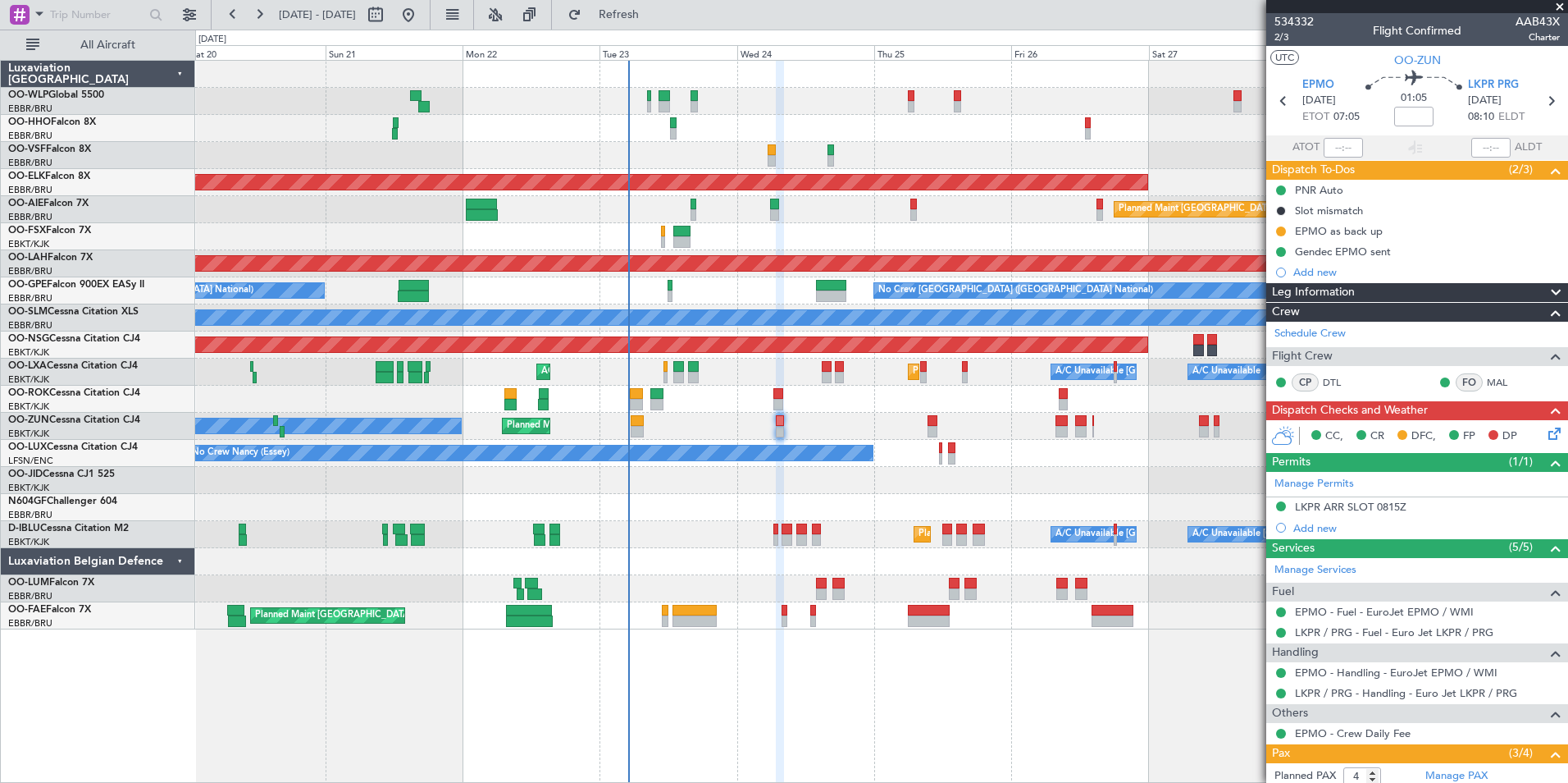
click at [942, 127] on div at bounding box center [880, 128] width 1372 height 27
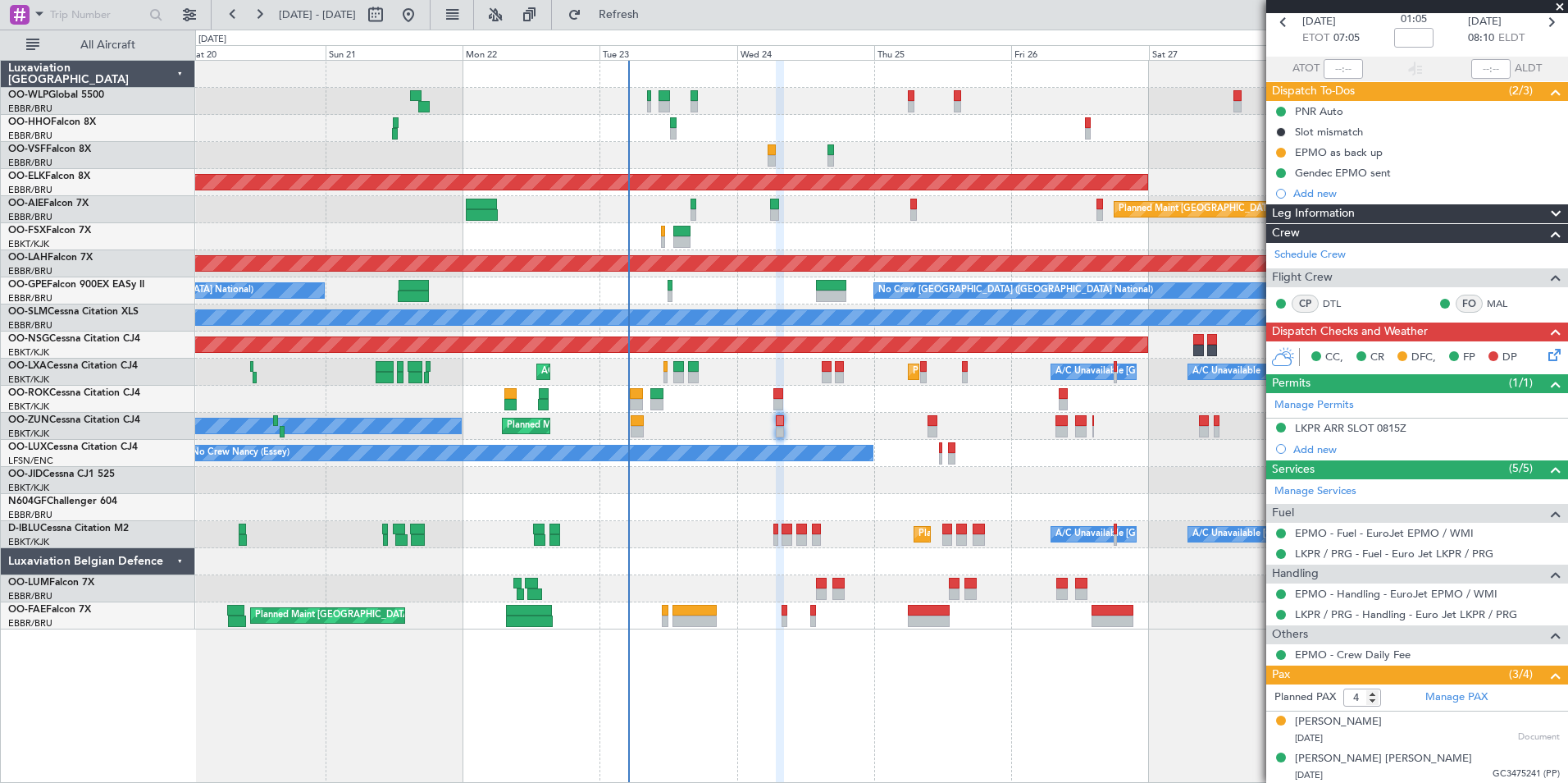
scroll to position [154, 0]
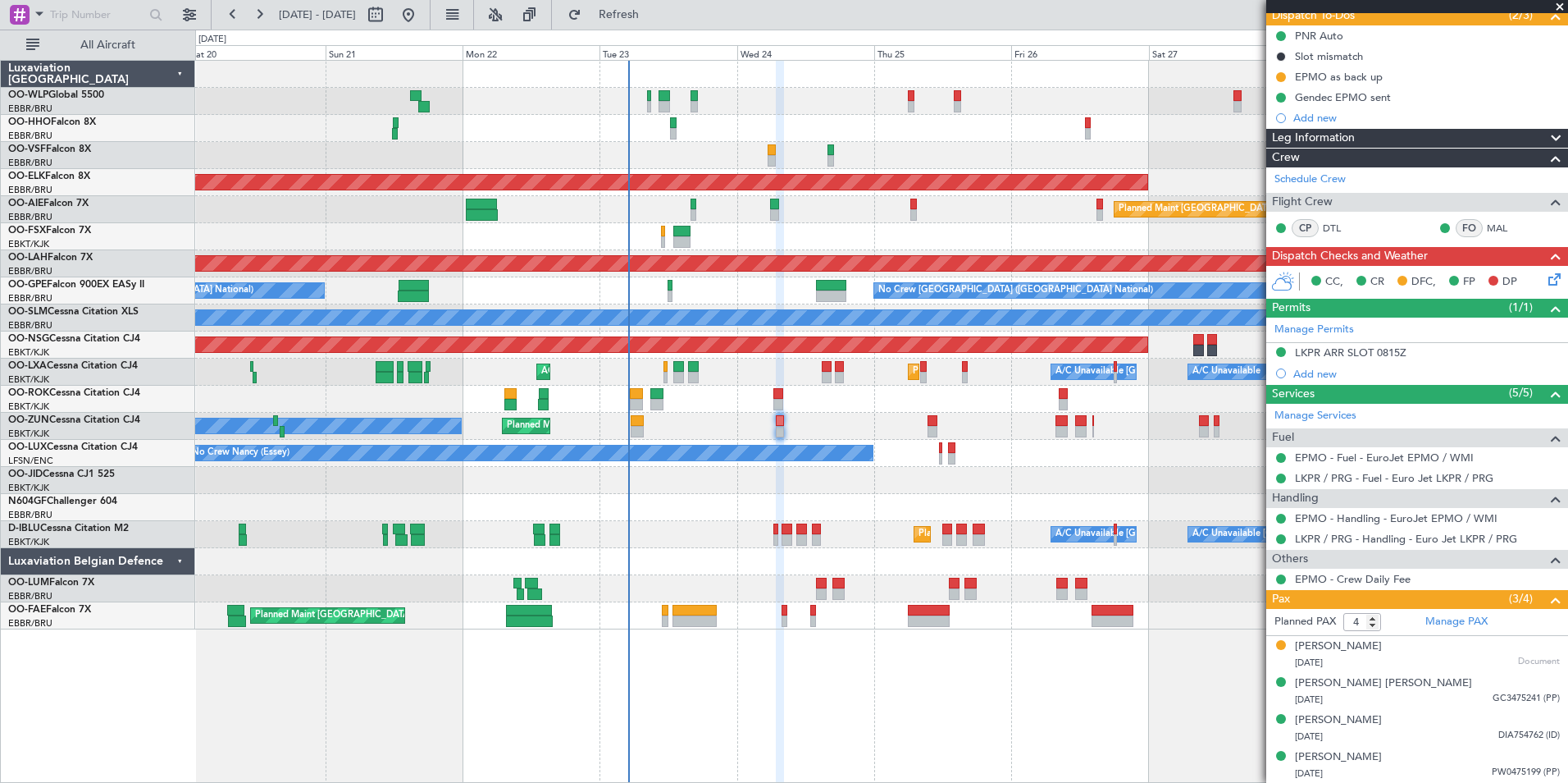
click at [1545, 283] on icon at bounding box center [1551, 275] width 13 height 13
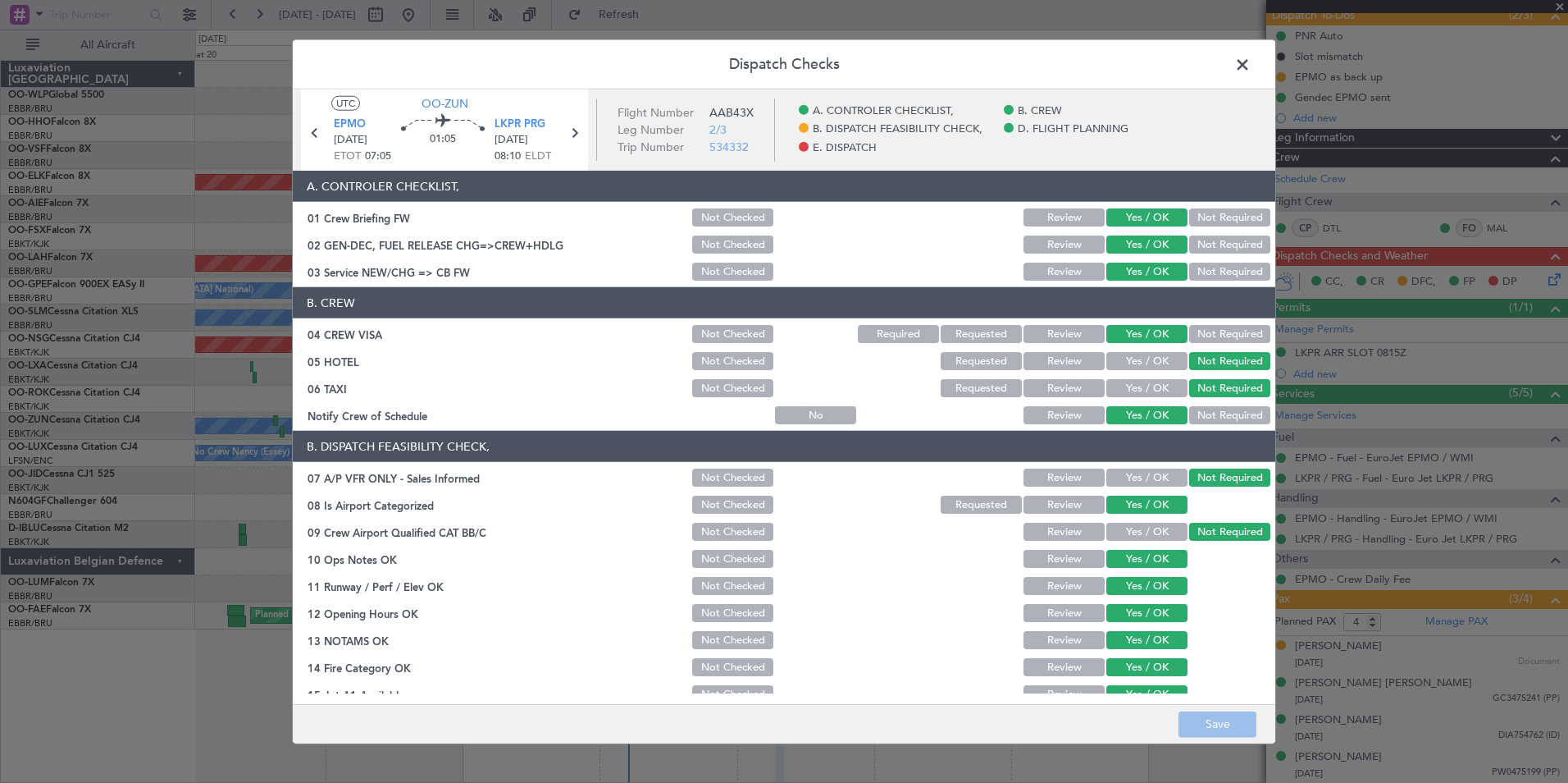
click at [708, 240] on button "Not Checked" at bounding box center [733, 244] width 81 height 18
click at [1204, 711] on button "Save" at bounding box center [1217, 723] width 78 height 26
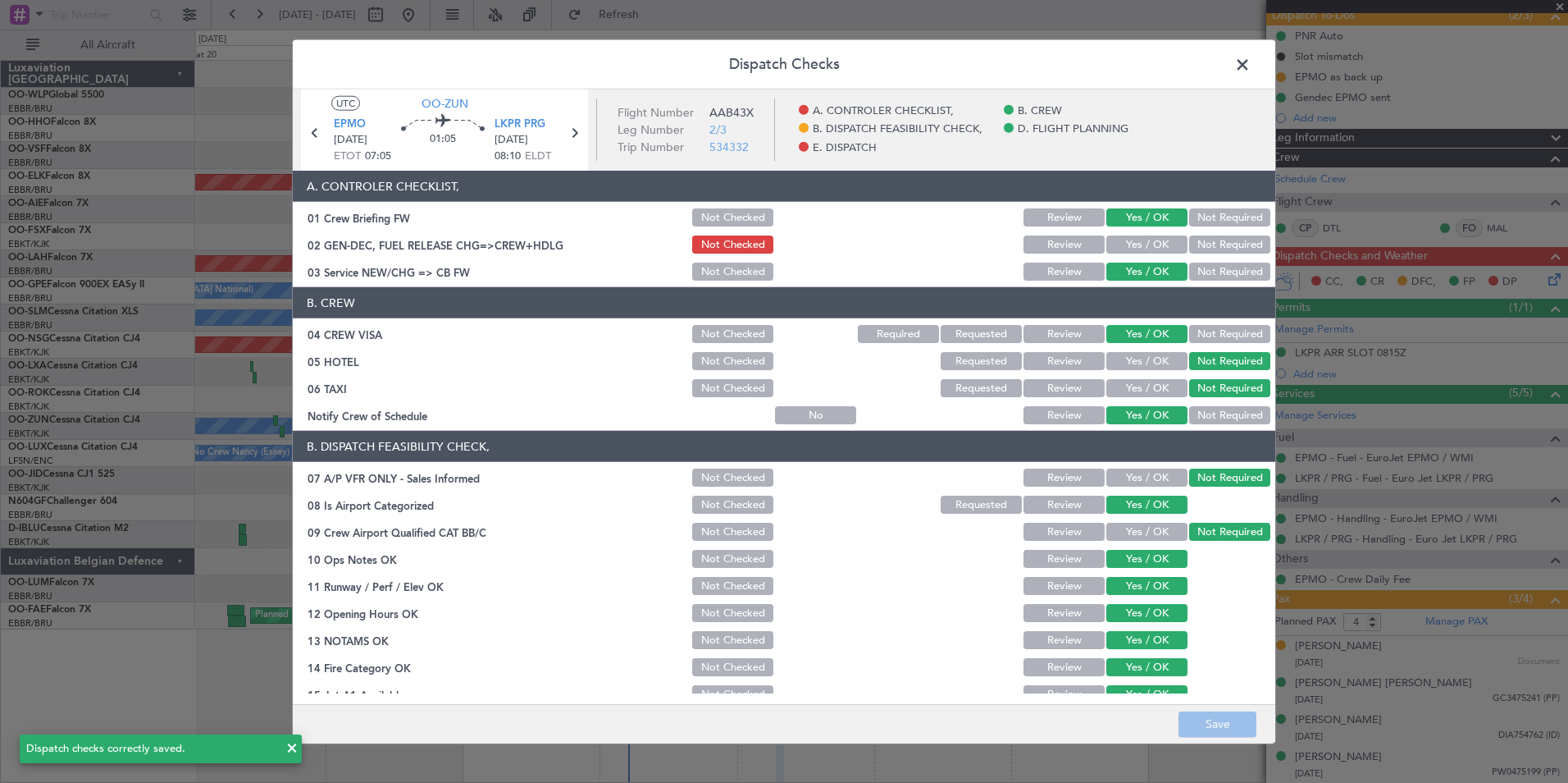
click at [1251, 63] on span at bounding box center [1251, 69] width 0 height 32
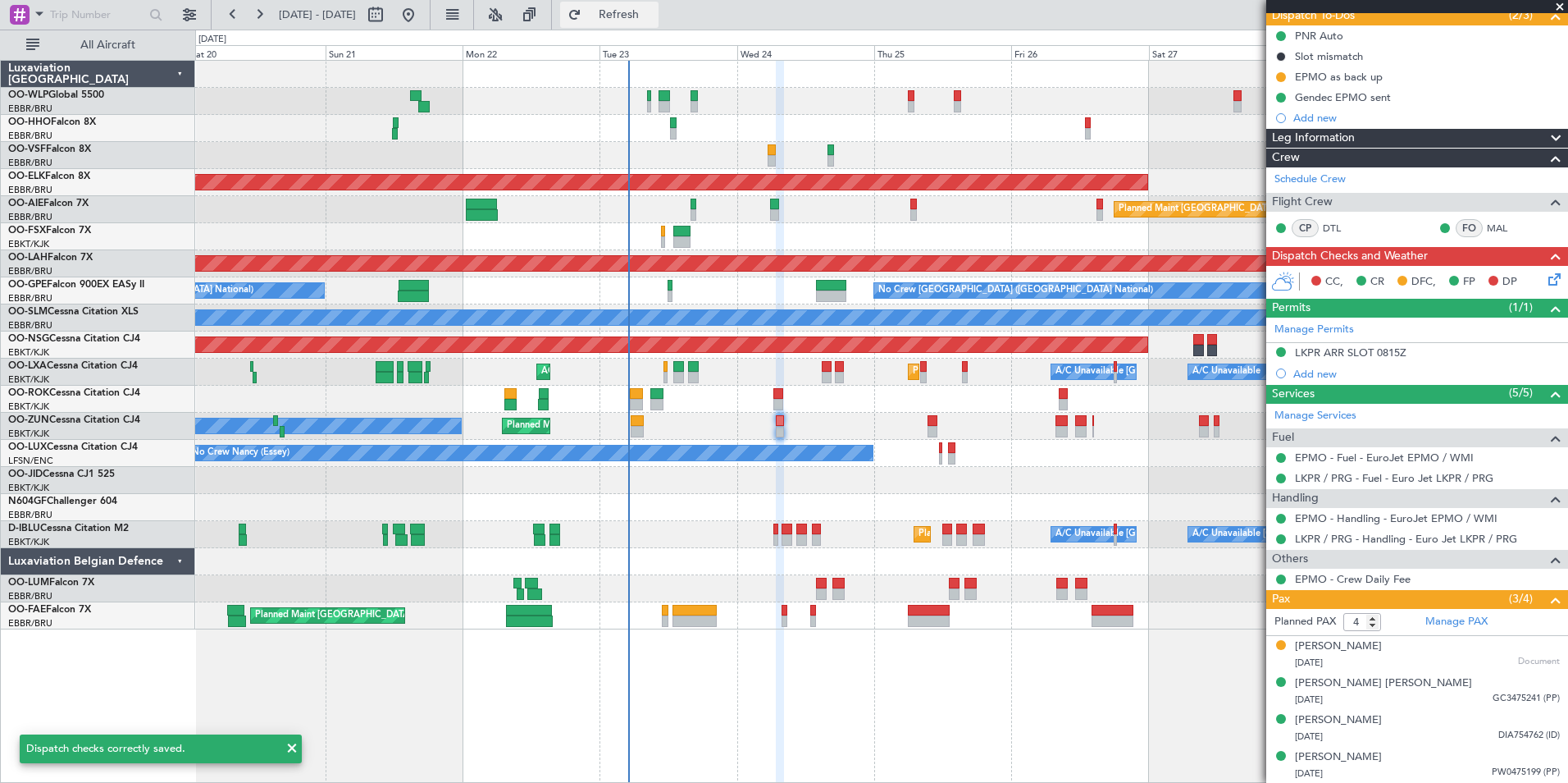
click at [653, 18] on span "Refresh" at bounding box center [619, 15] width 69 height 12
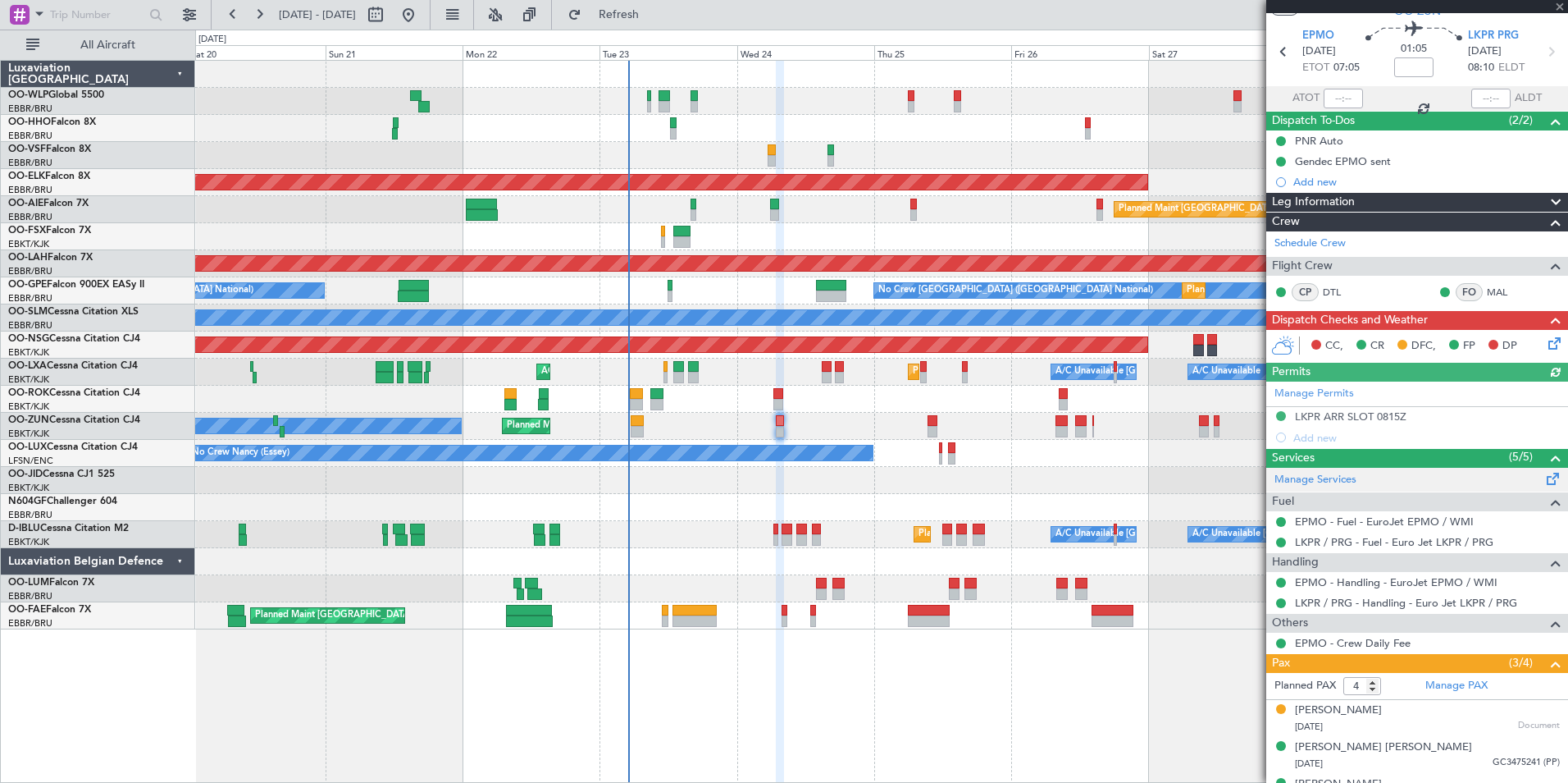
scroll to position [0, 0]
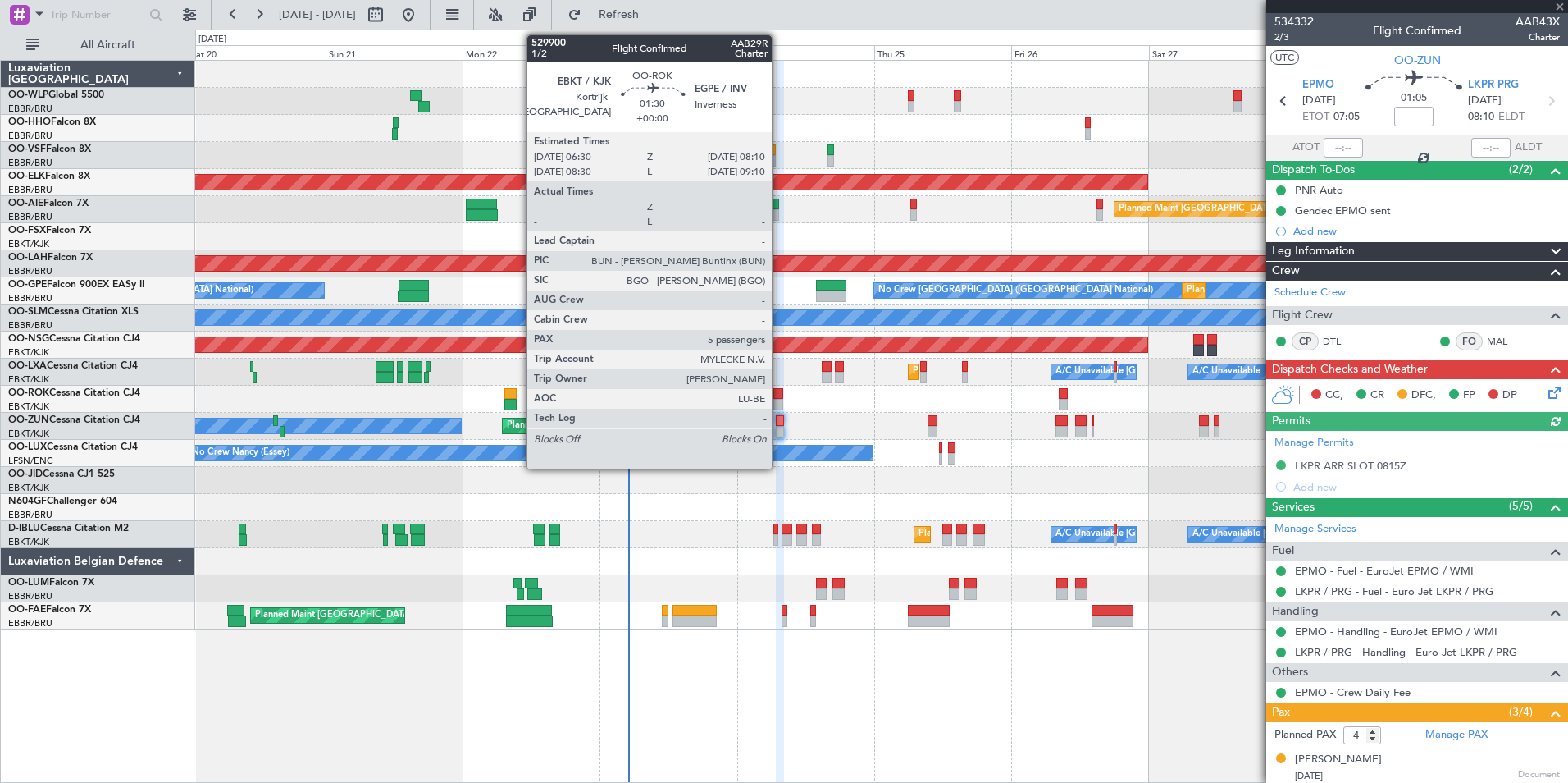
click at [779, 401] on div at bounding box center [779, 405] width 10 height 12
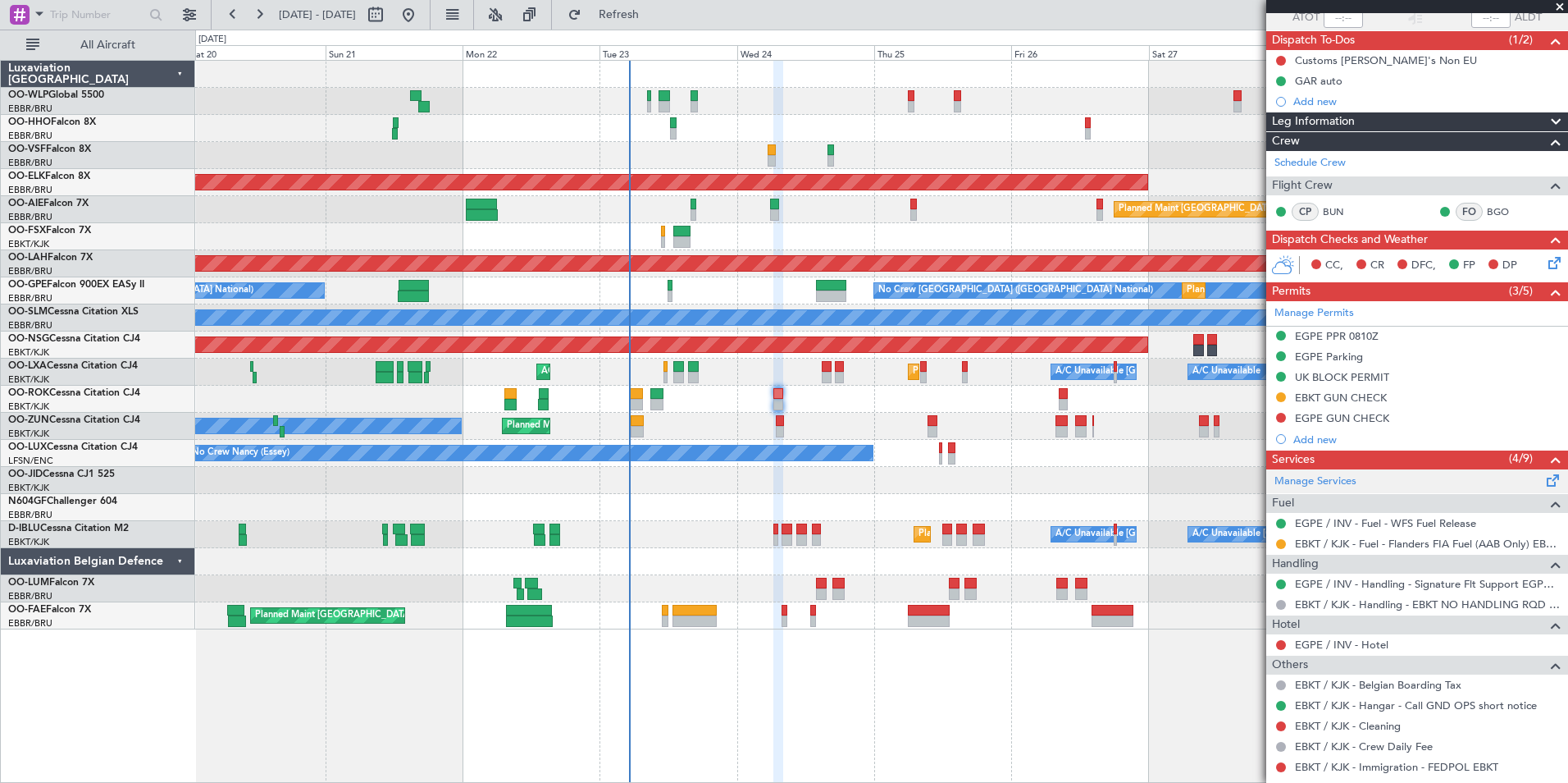
scroll to position [212, 0]
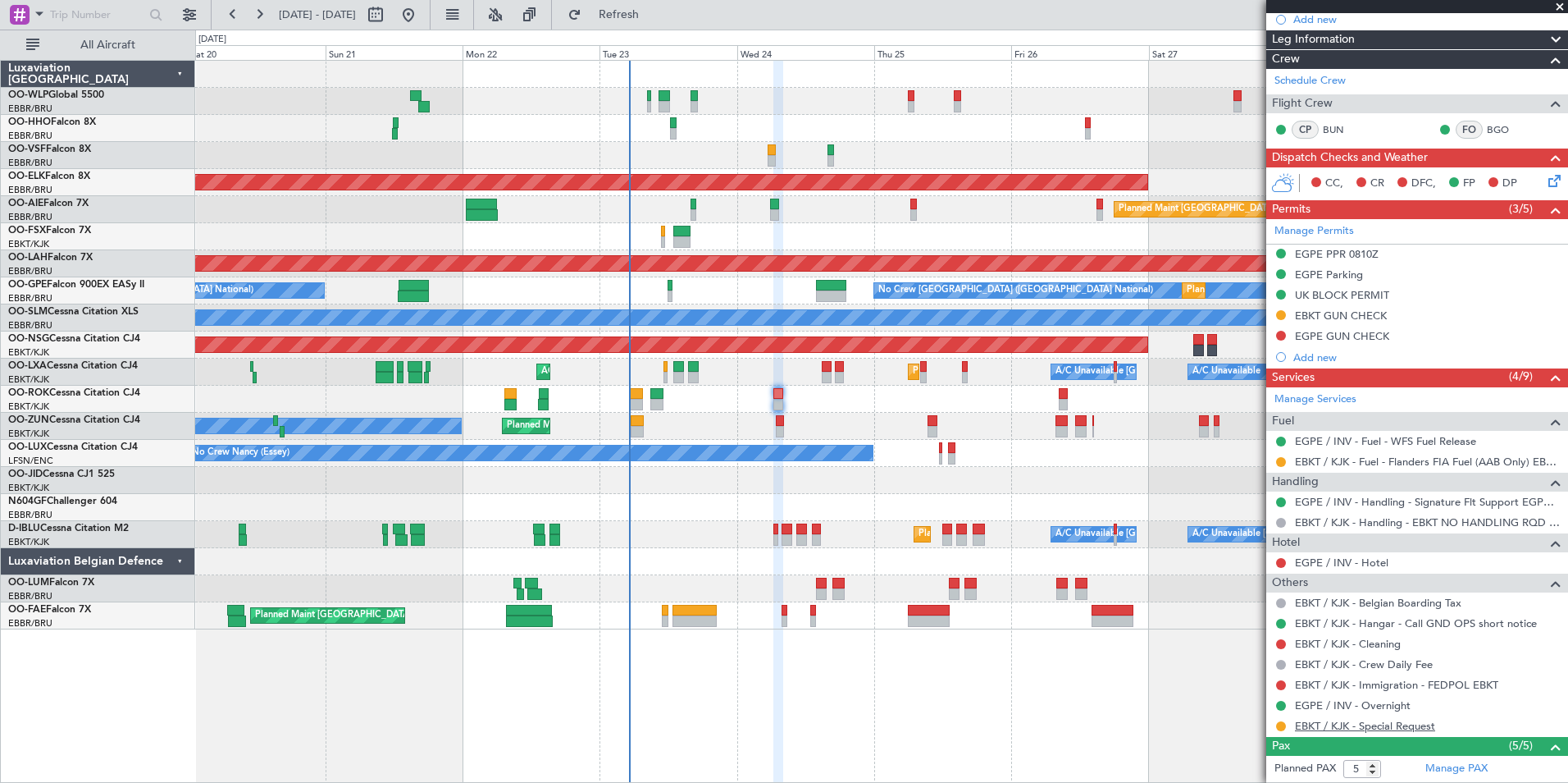
click at [1355, 730] on link "EBKT / KJK - Special Request" at bounding box center [1364, 726] width 140 height 14
click at [1358, 563] on link "EGPE / INV - Hotel" at bounding box center [1341, 563] width 93 height 14
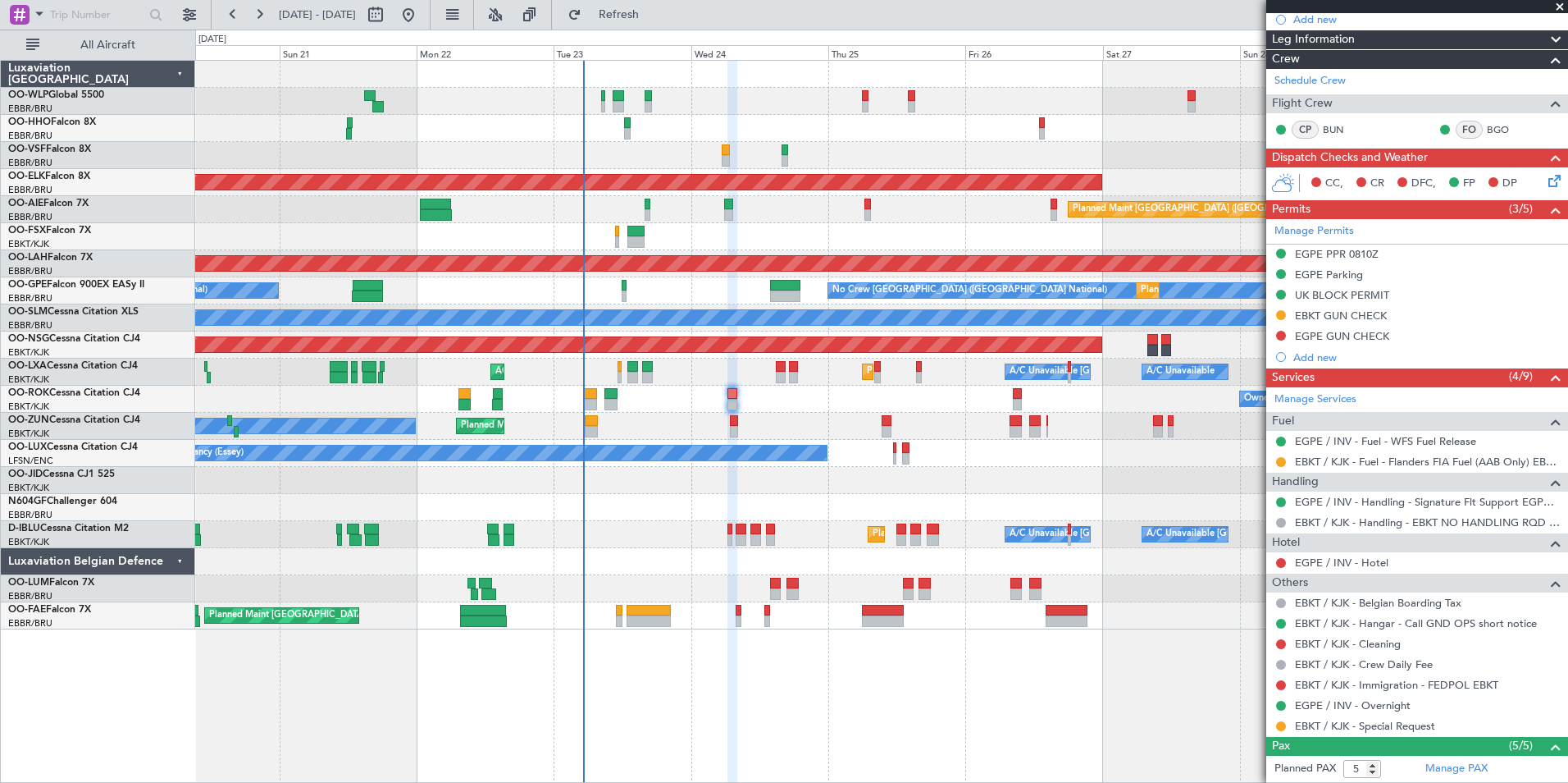
click at [711, 116] on div "Planned Maint Liege AOG Maint Brussels (Brussels National) Planned Maint Kortri…" at bounding box center [880, 345] width 1372 height 568
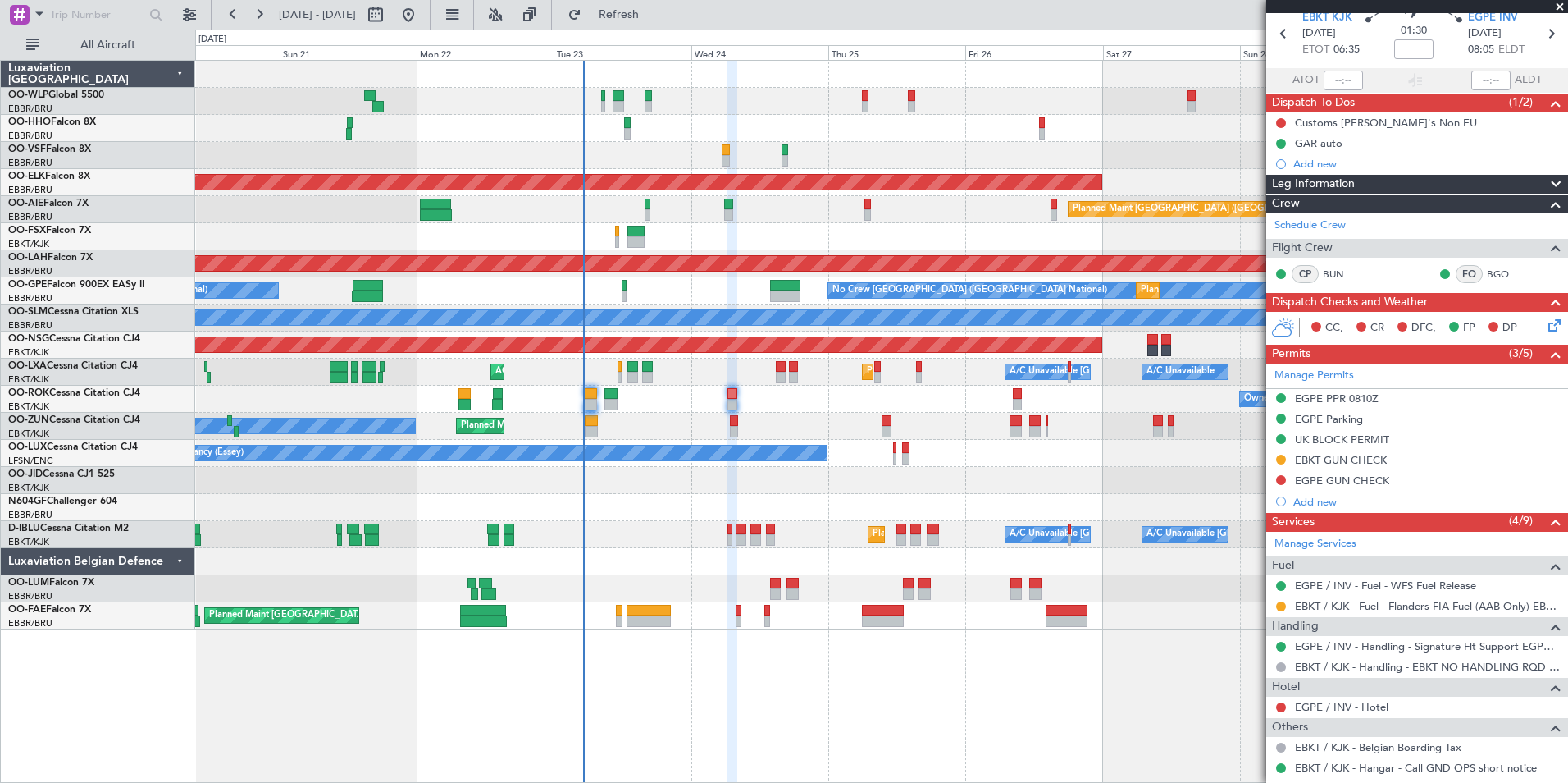
scroll to position [0, 0]
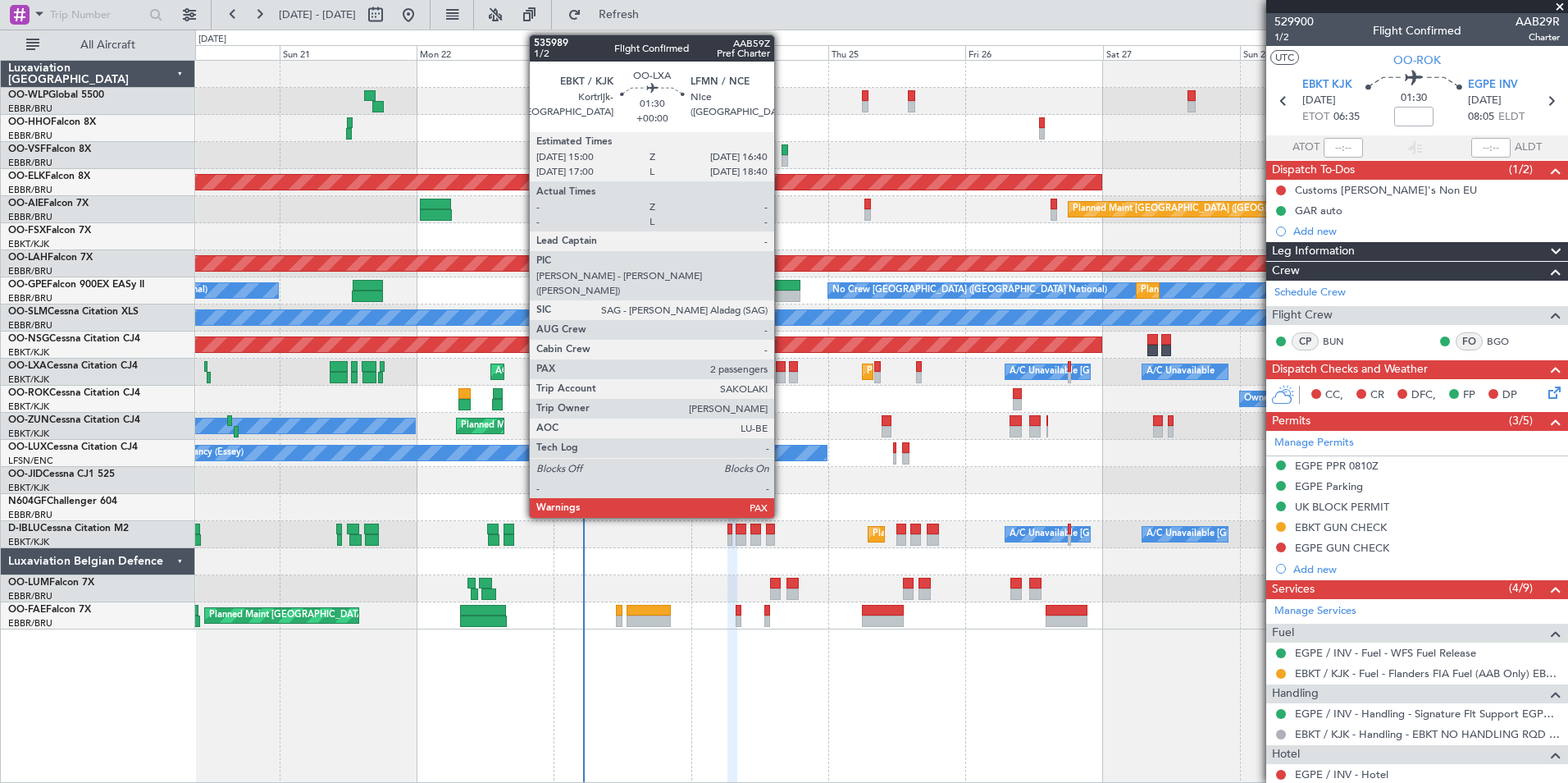
click at [782, 378] on div at bounding box center [781, 377] width 10 height 12
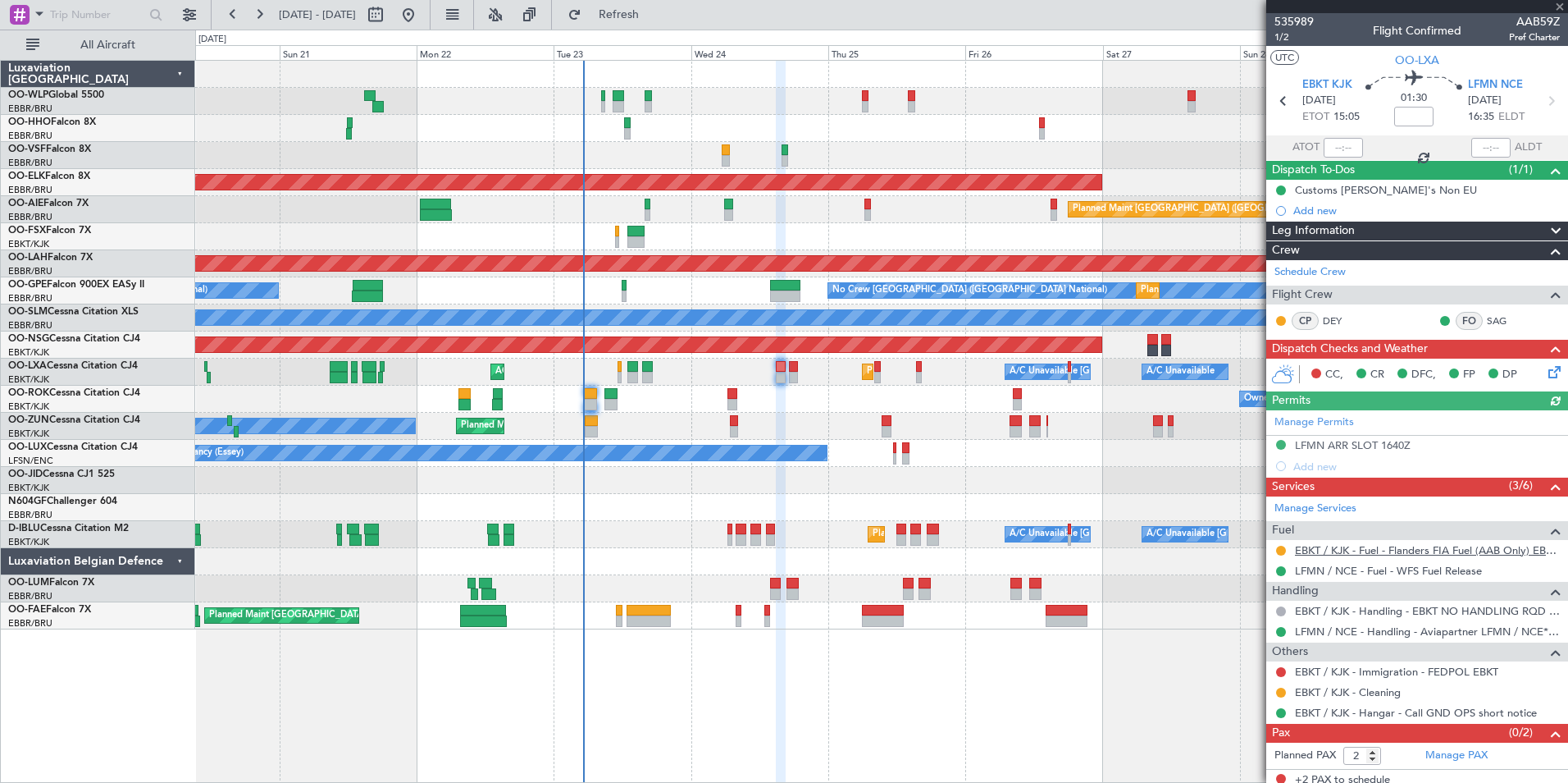
scroll to position [8, 0]
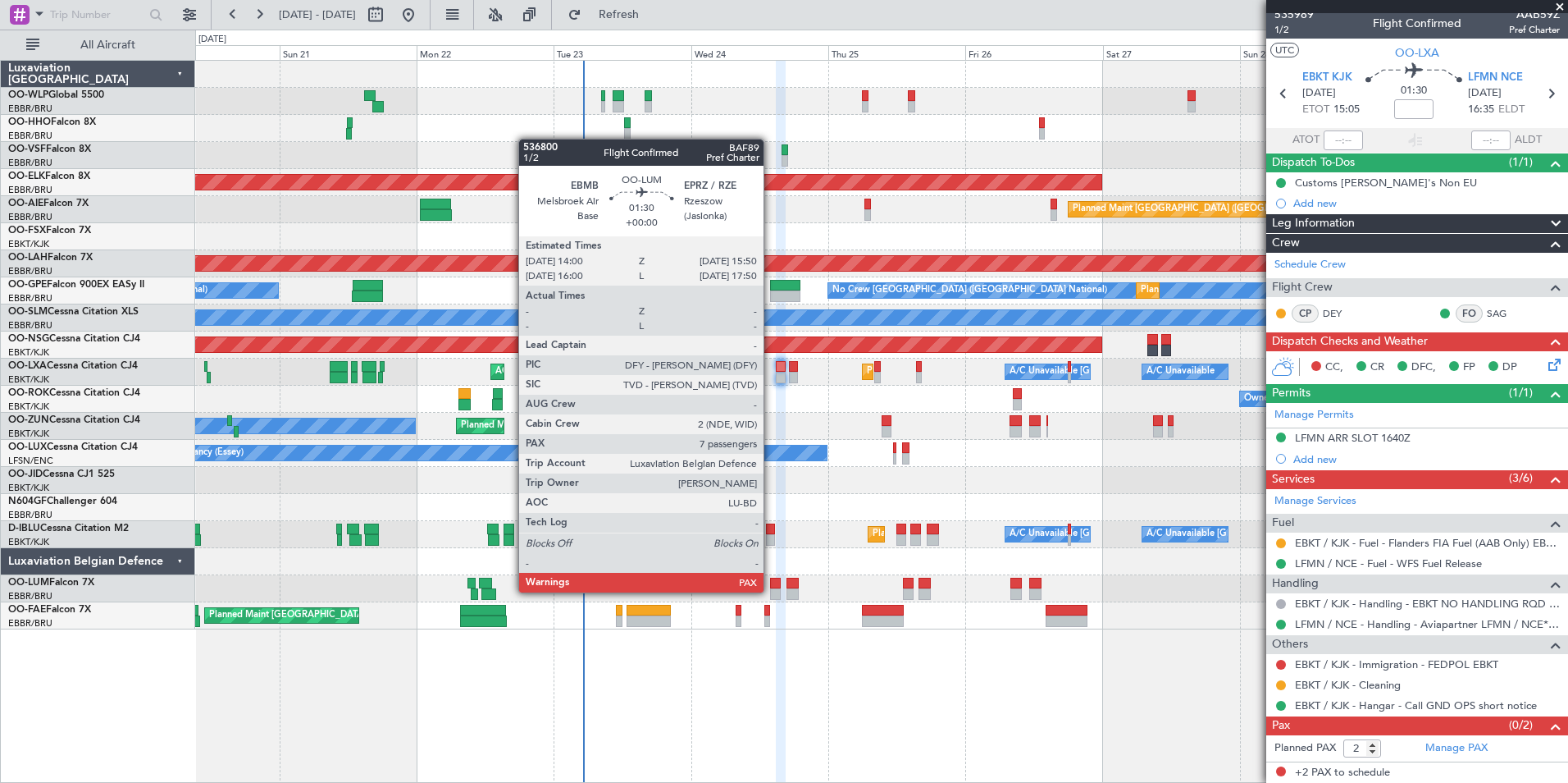
click at [771, 591] on div at bounding box center [775, 594] width 11 height 12
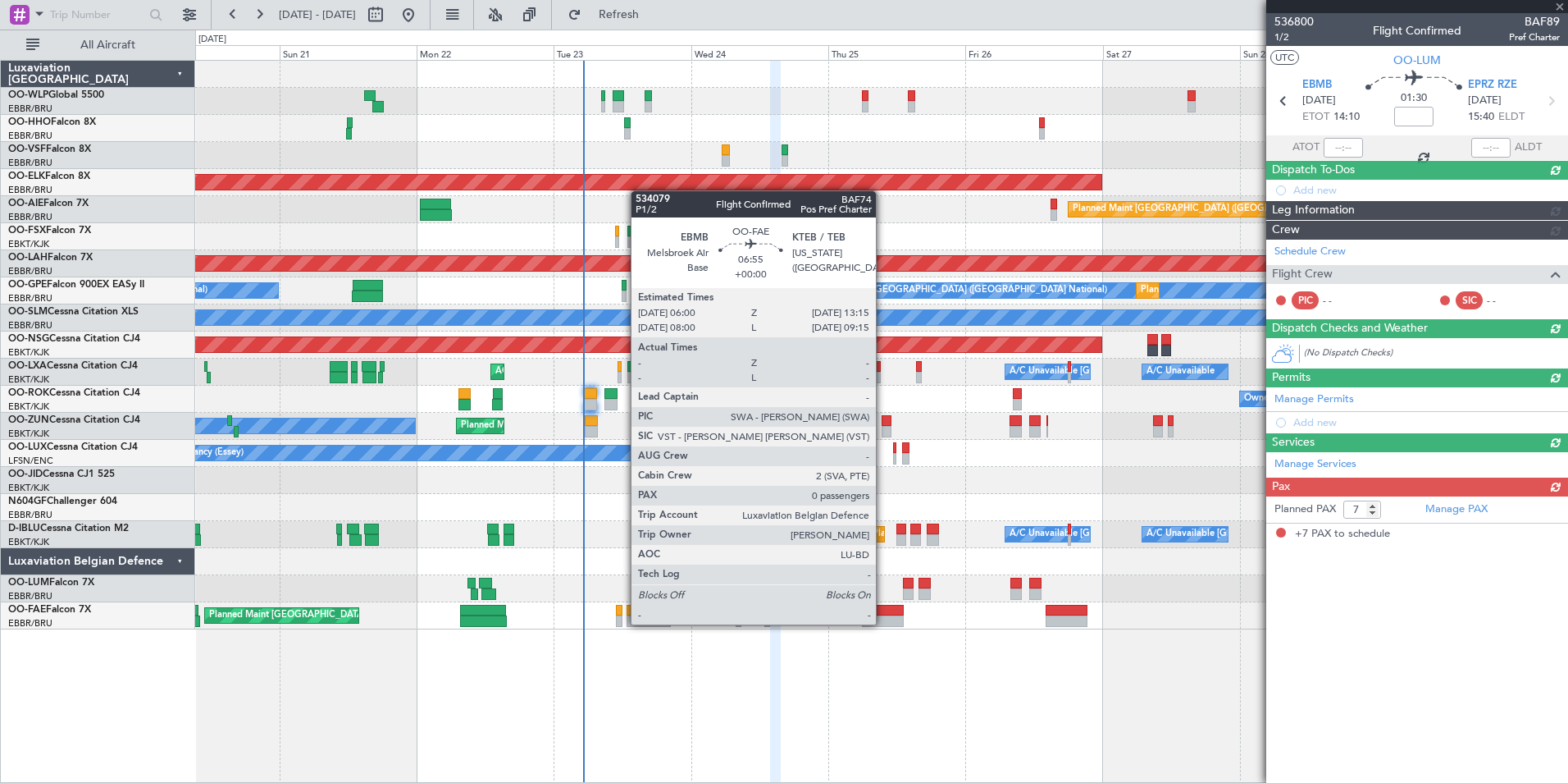
scroll to position [0, 0]
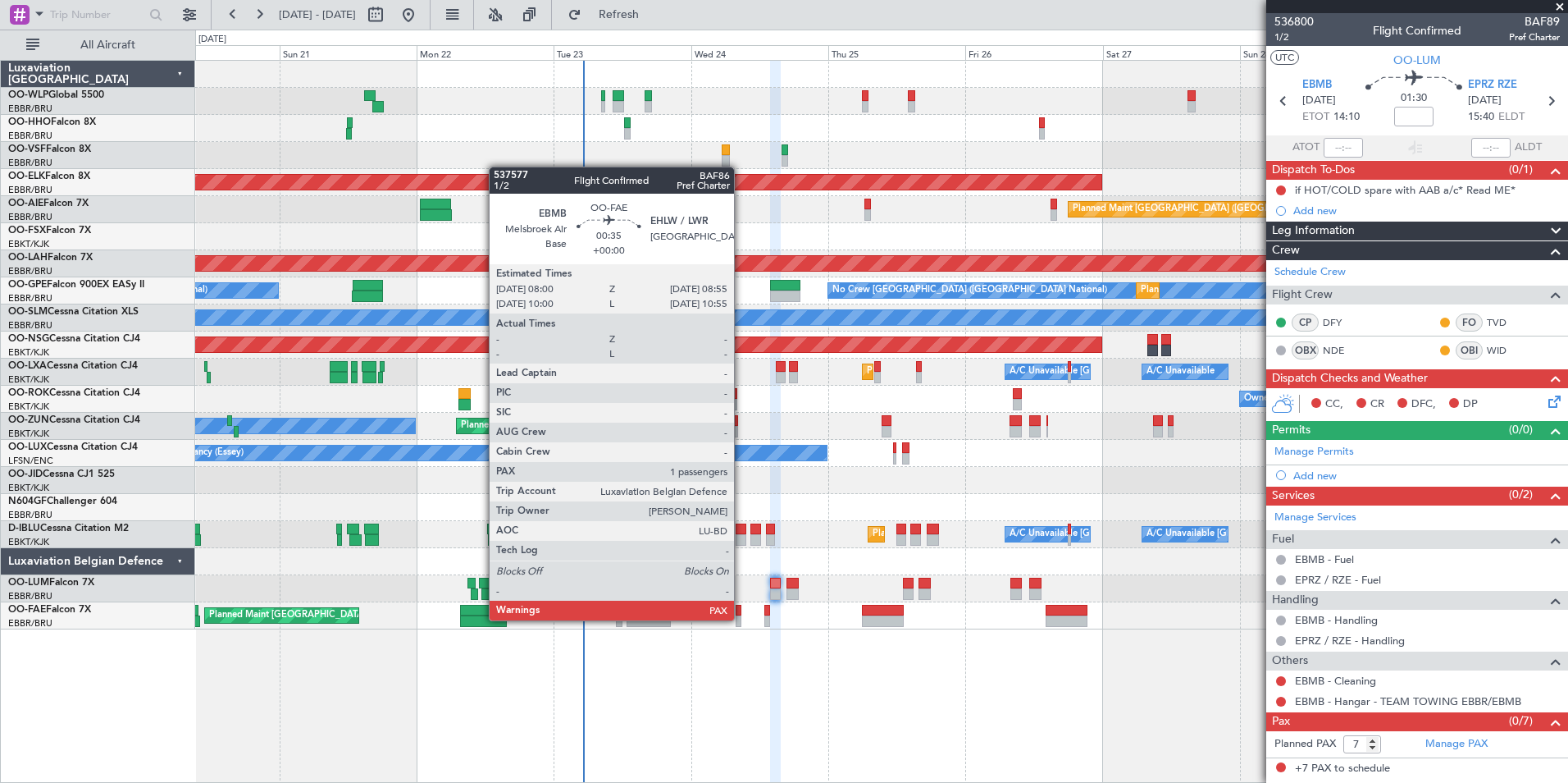
click at [741, 618] on div at bounding box center [738, 621] width 6 height 12
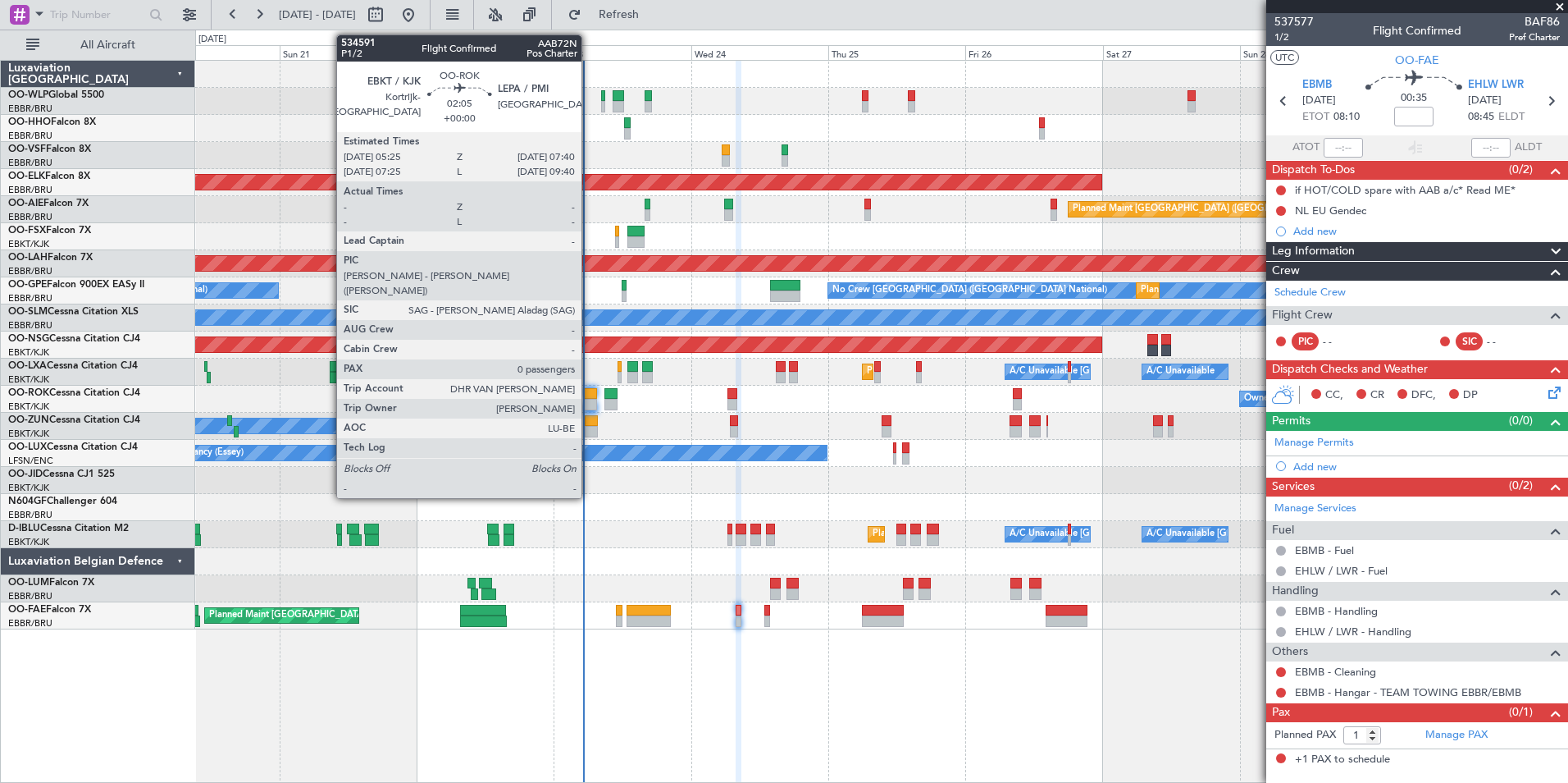
click at [589, 399] on div at bounding box center [590, 405] width 13 height 12
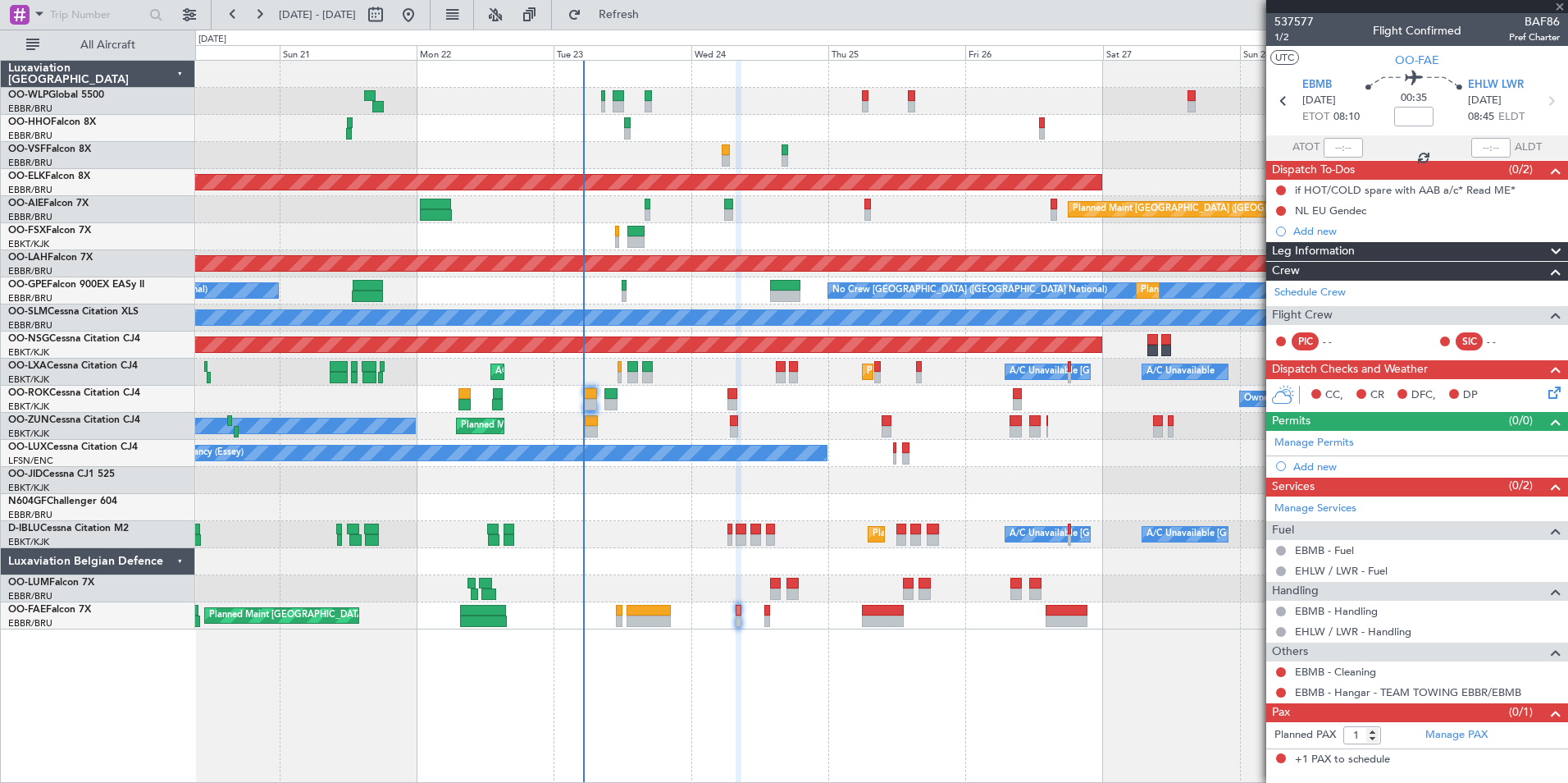
type input "0"
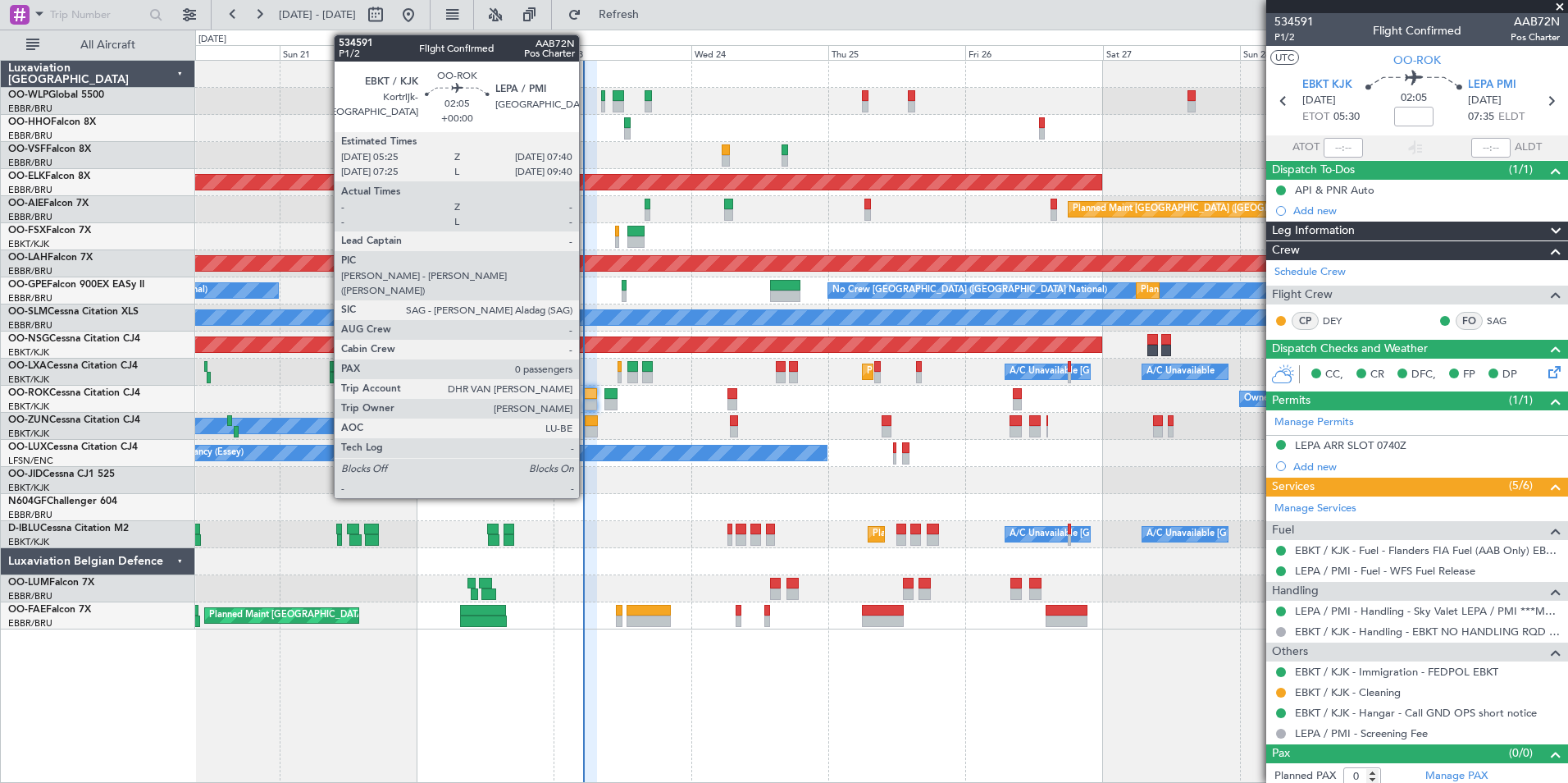
click at [587, 396] on div at bounding box center [590, 394] width 13 height 12
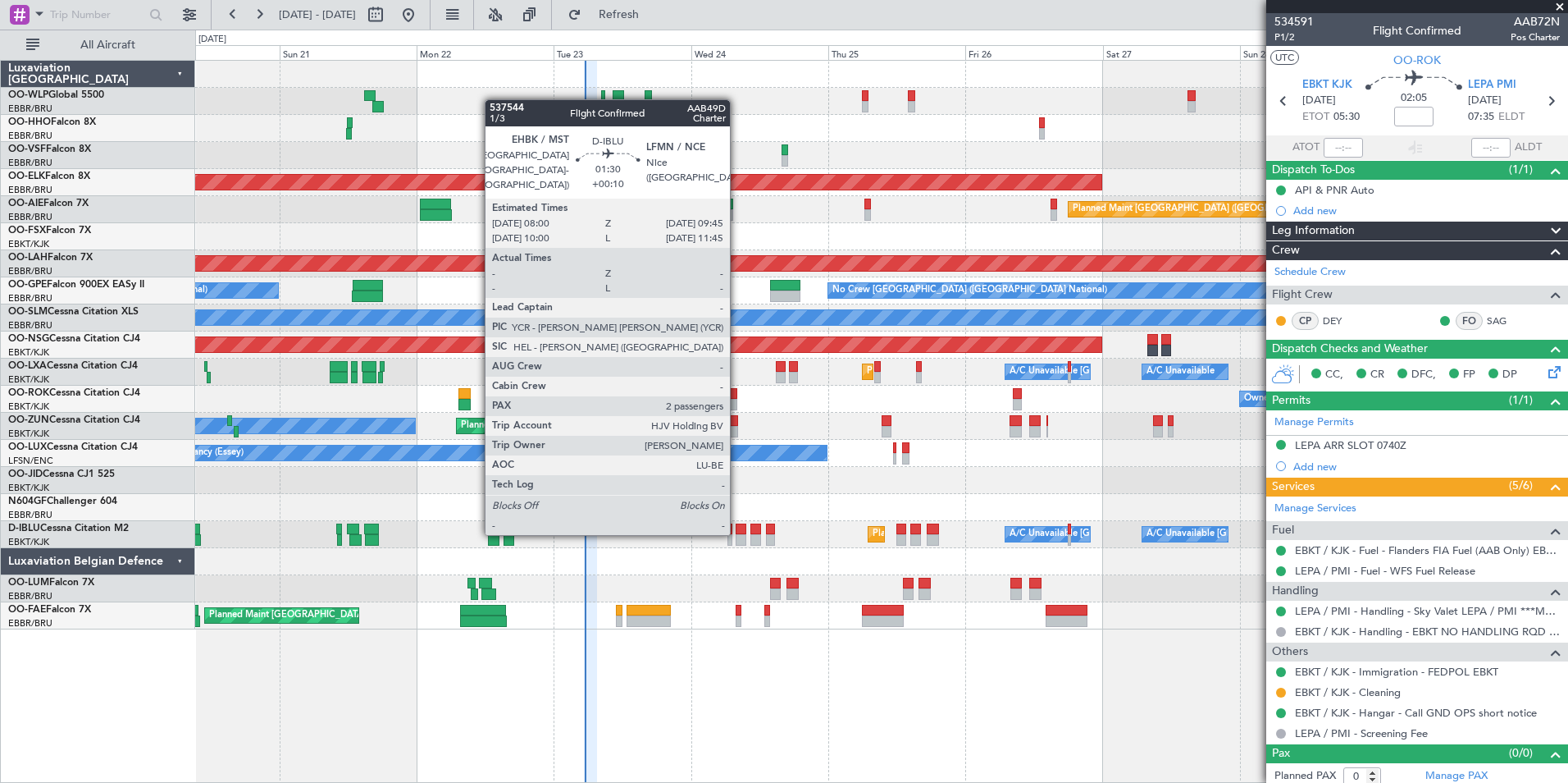
click at [737, 533] on div at bounding box center [740, 529] width 11 height 12
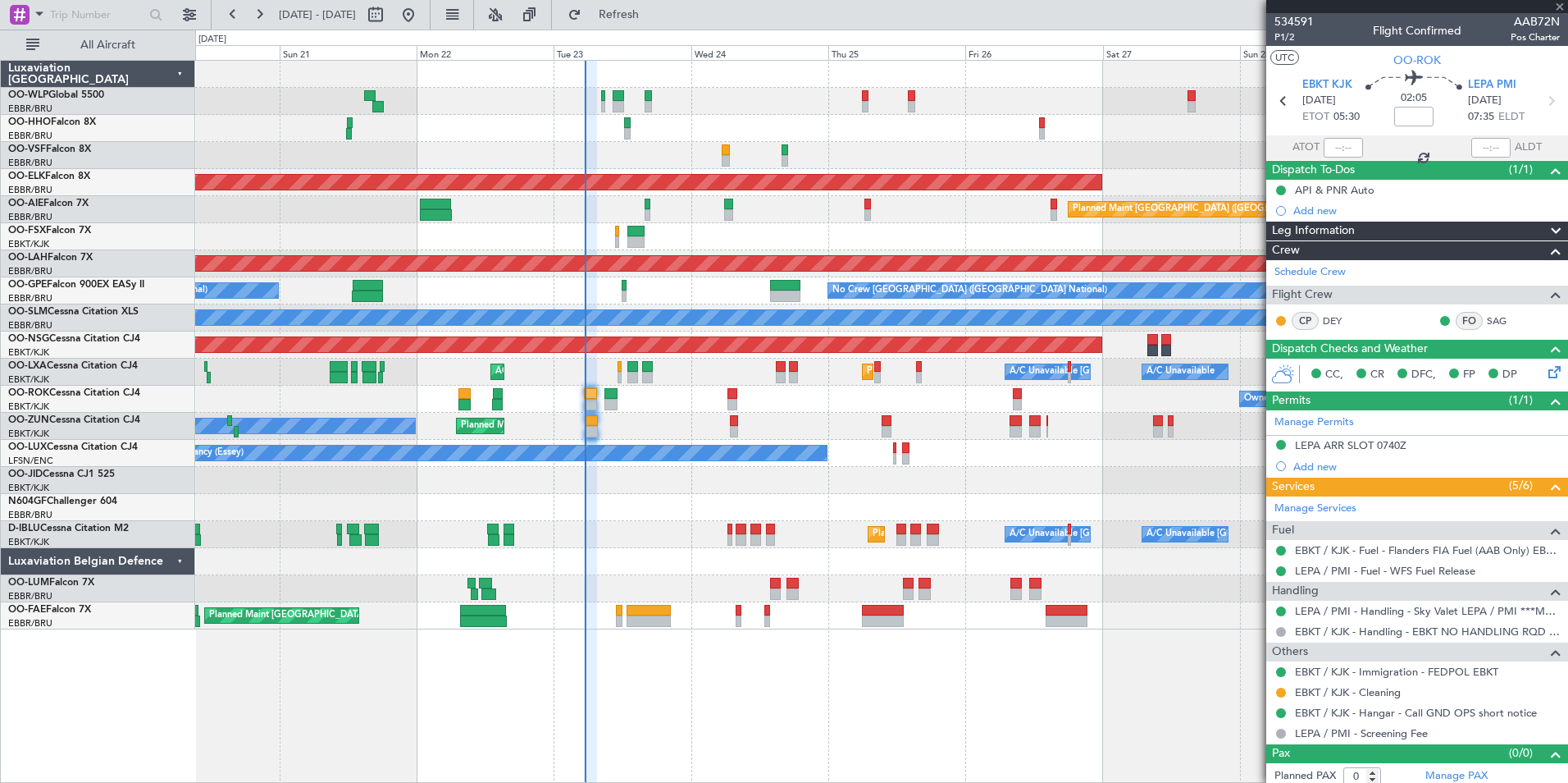
type input "+00:10"
type input "2"
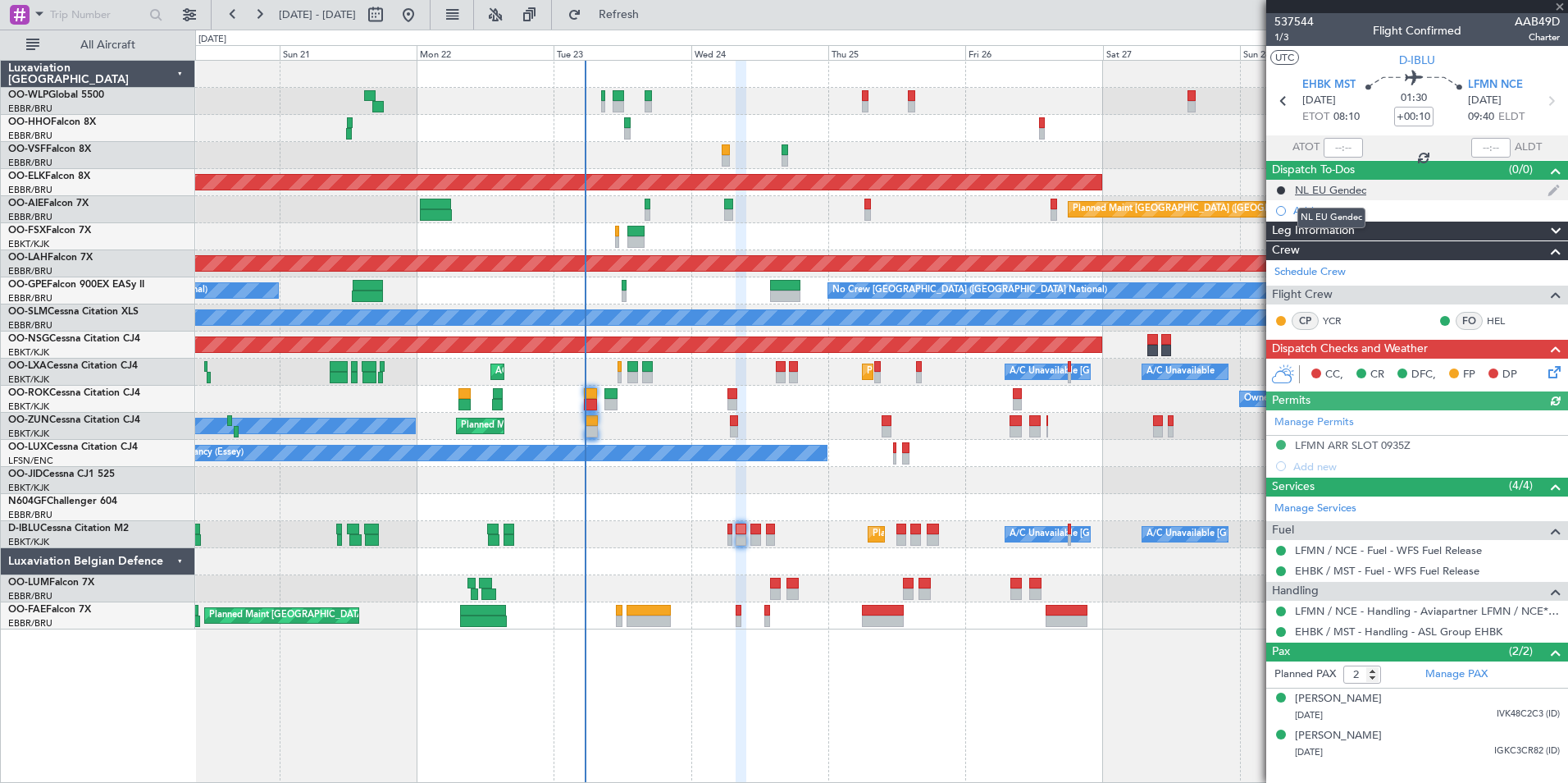
click at [1335, 193] on div "NL EU Gendec" at bounding box center [1330, 190] width 71 height 14
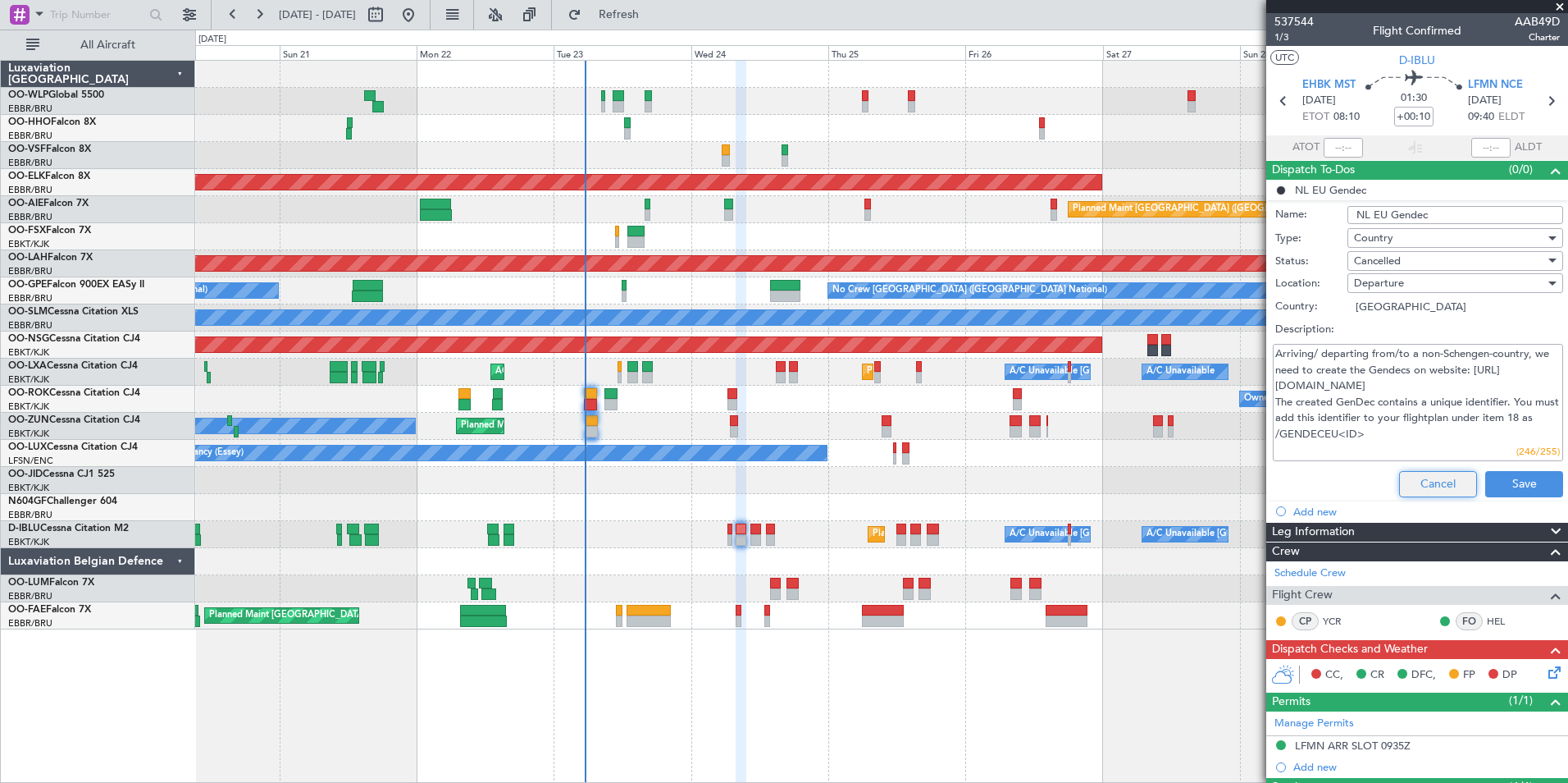
click at [1439, 481] on button "Cancel" at bounding box center [1439, 484] width 78 height 26
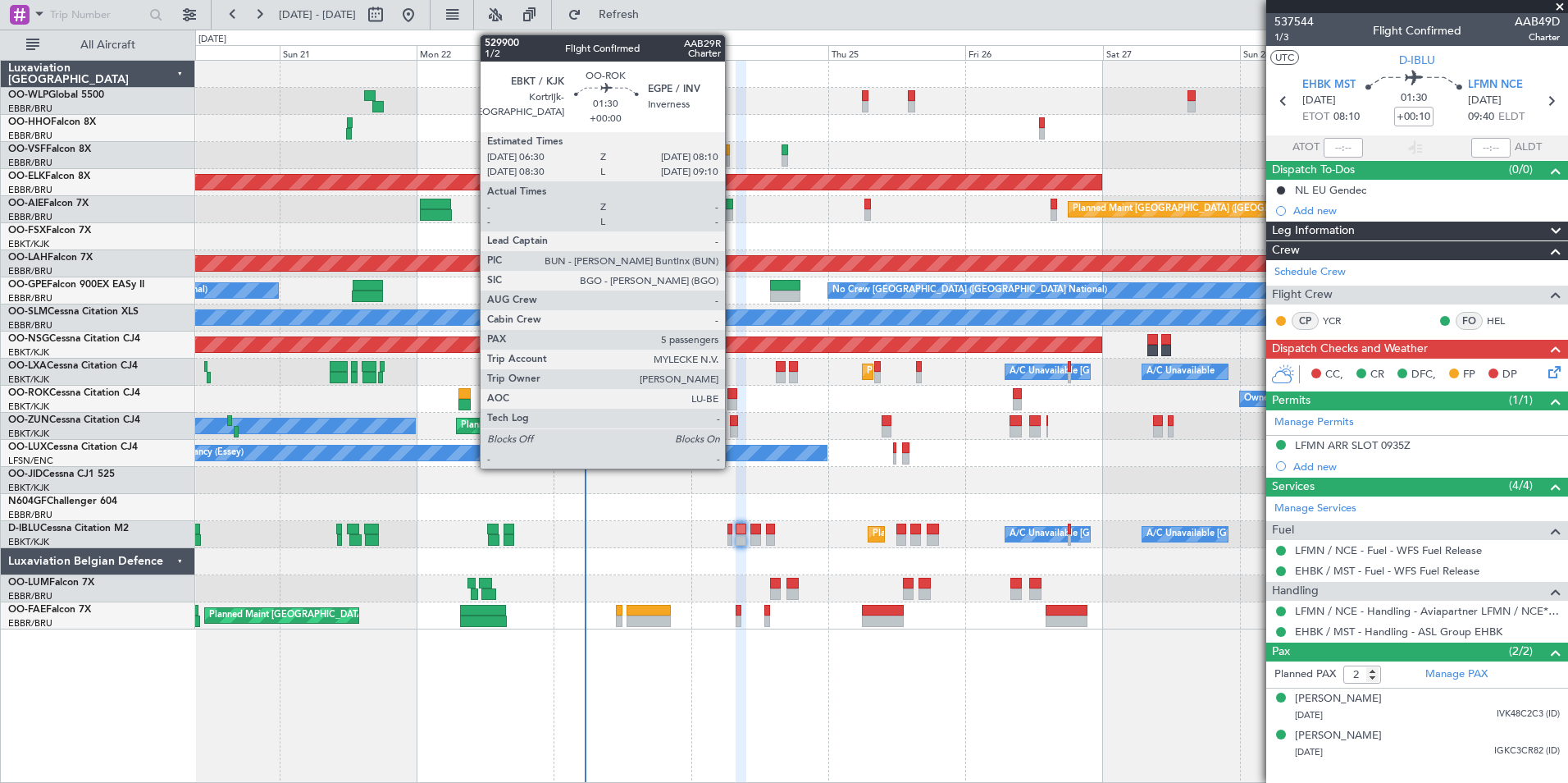
click at [733, 399] on div at bounding box center [733, 405] width 10 height 12
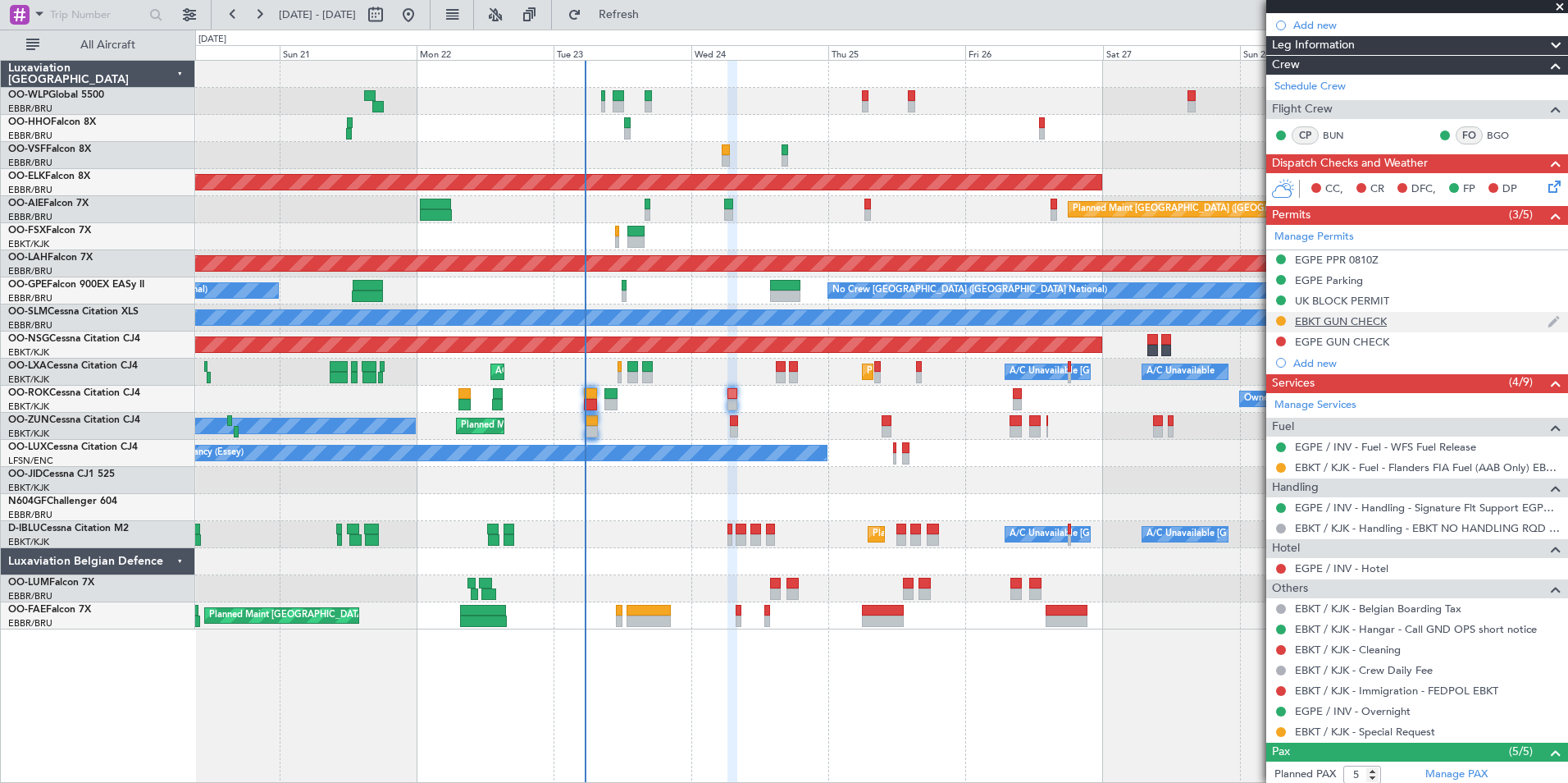
scroll to position [328, 0]
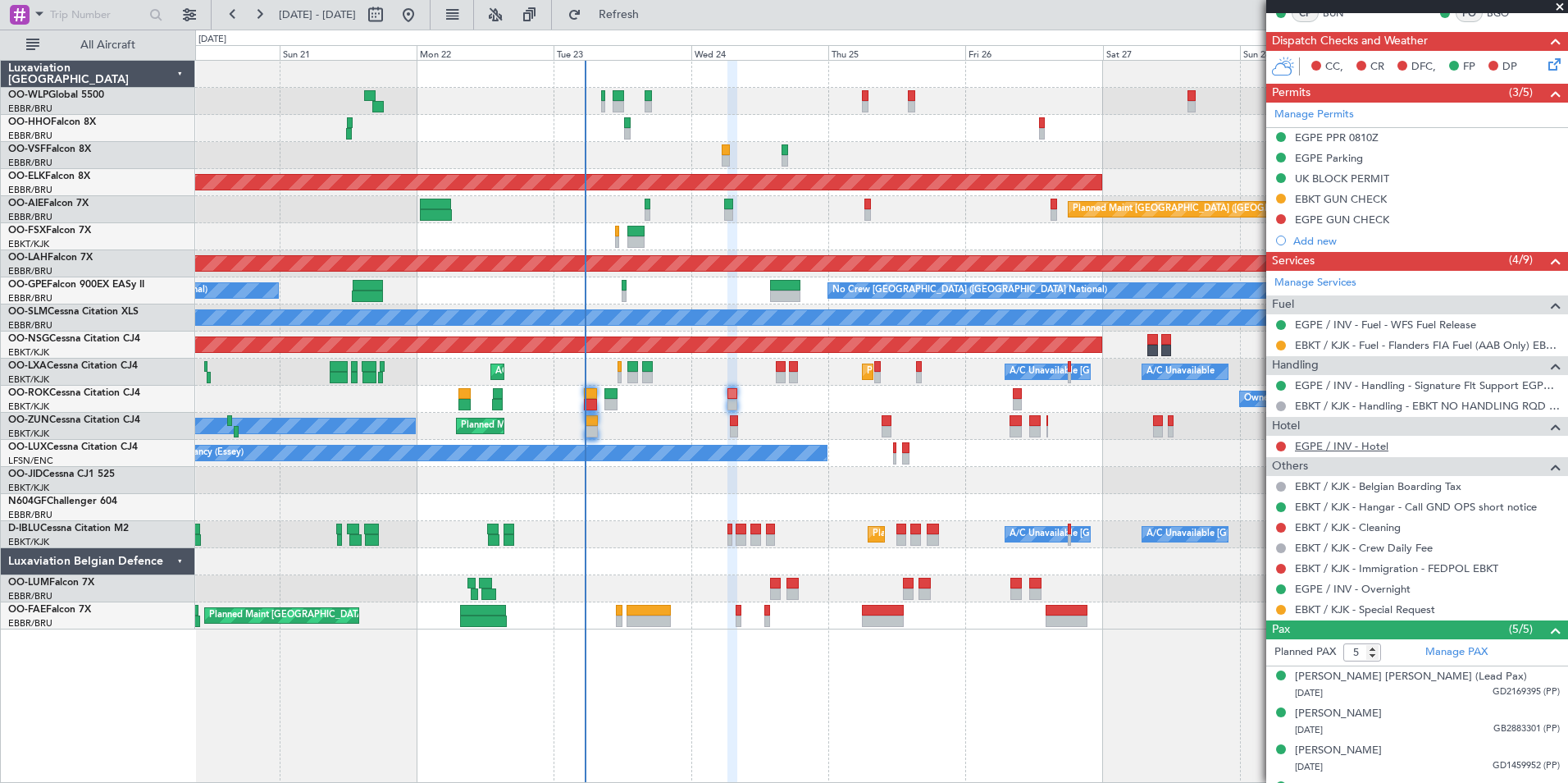
click at [1339, 447] on link "EGPE / INV - Hotel" at bounding box center [1341, 446] width 93 height 14
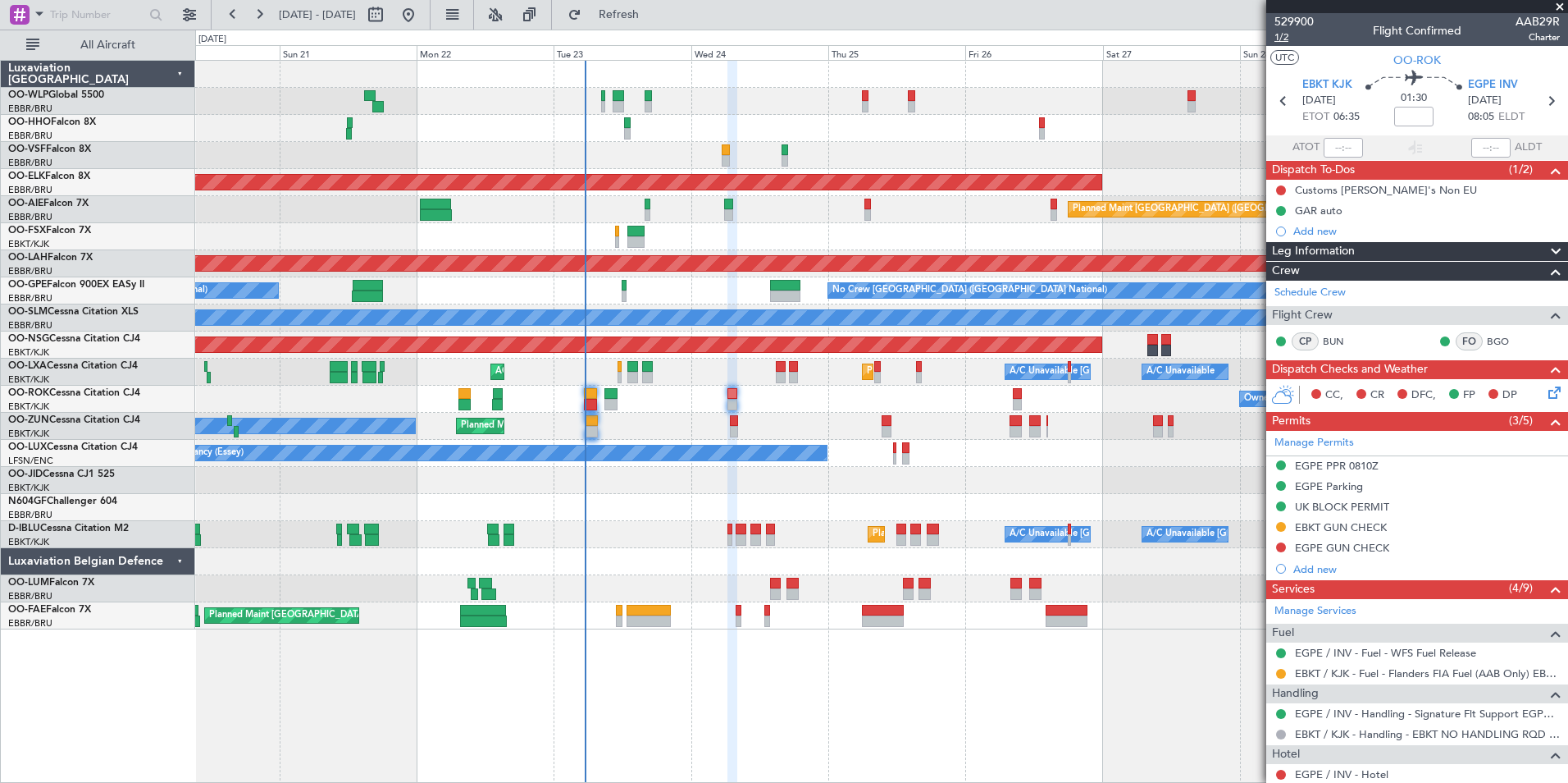
click at [1287, 36] on span "1/2" at bounding box center [1294, 37] width 39 height 14
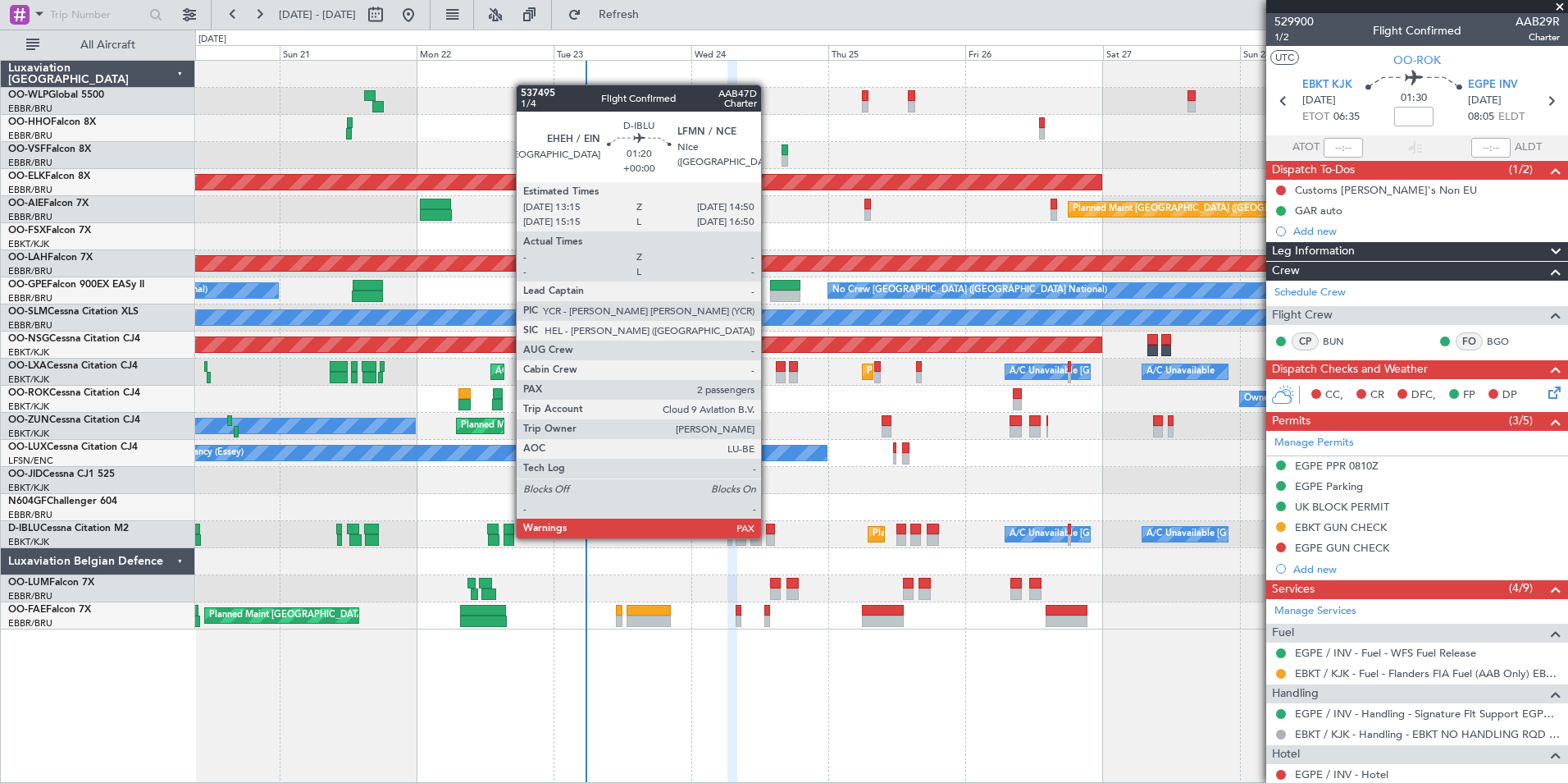
click at [769, 537] on div at bounding box center [771, 540] width 10 height 12
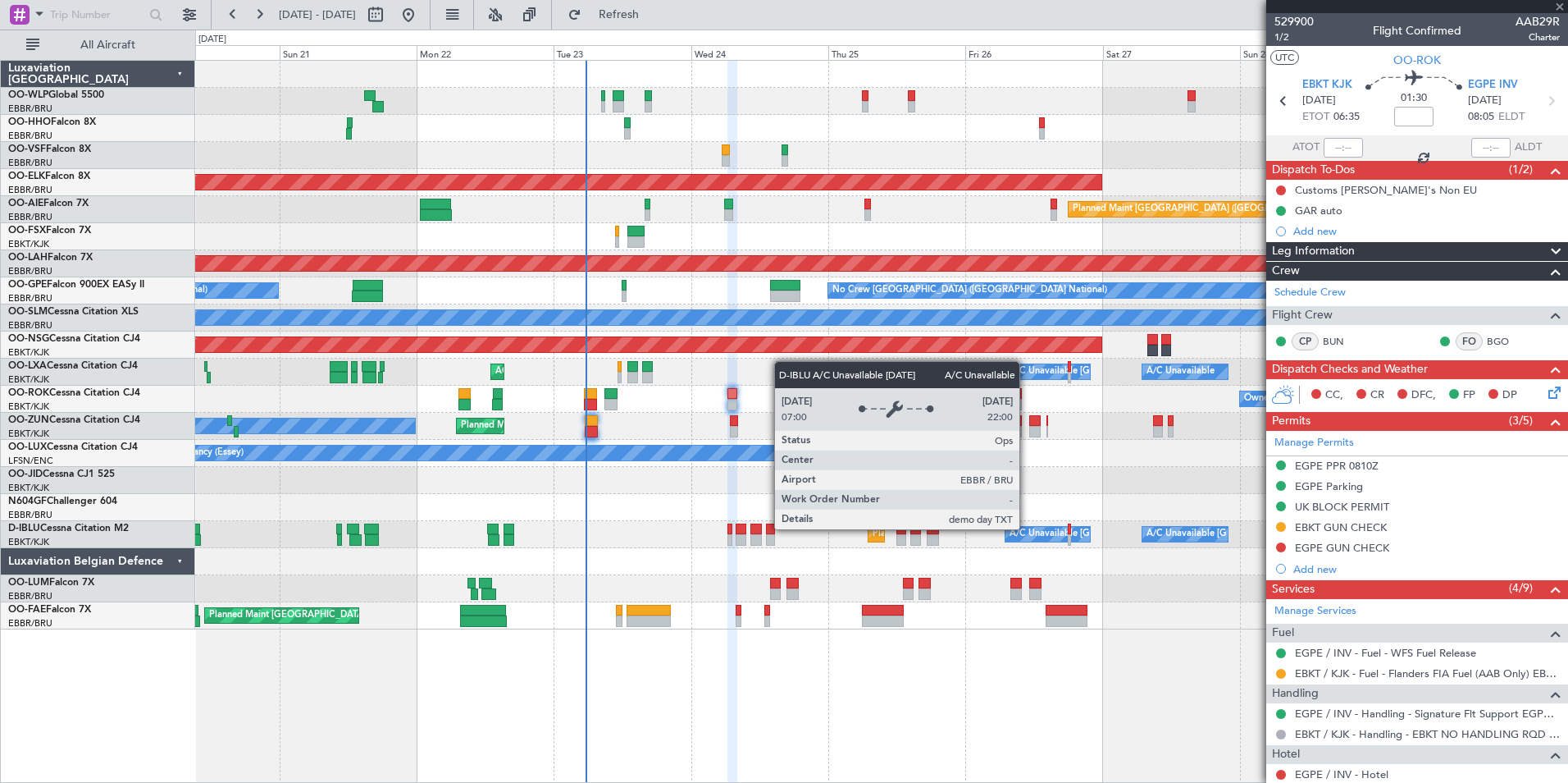
type input "2"
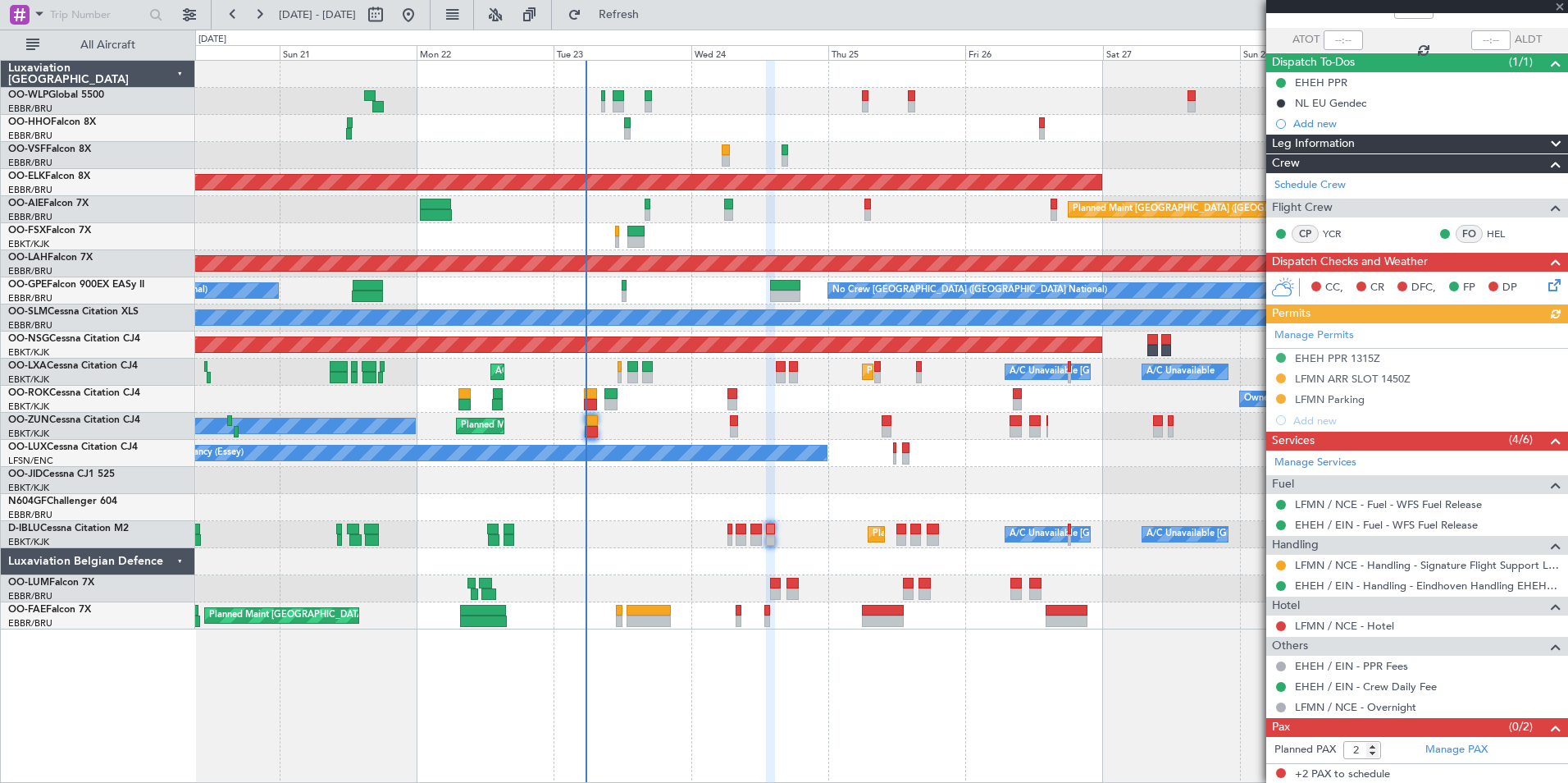
scroll to position [109, 0]
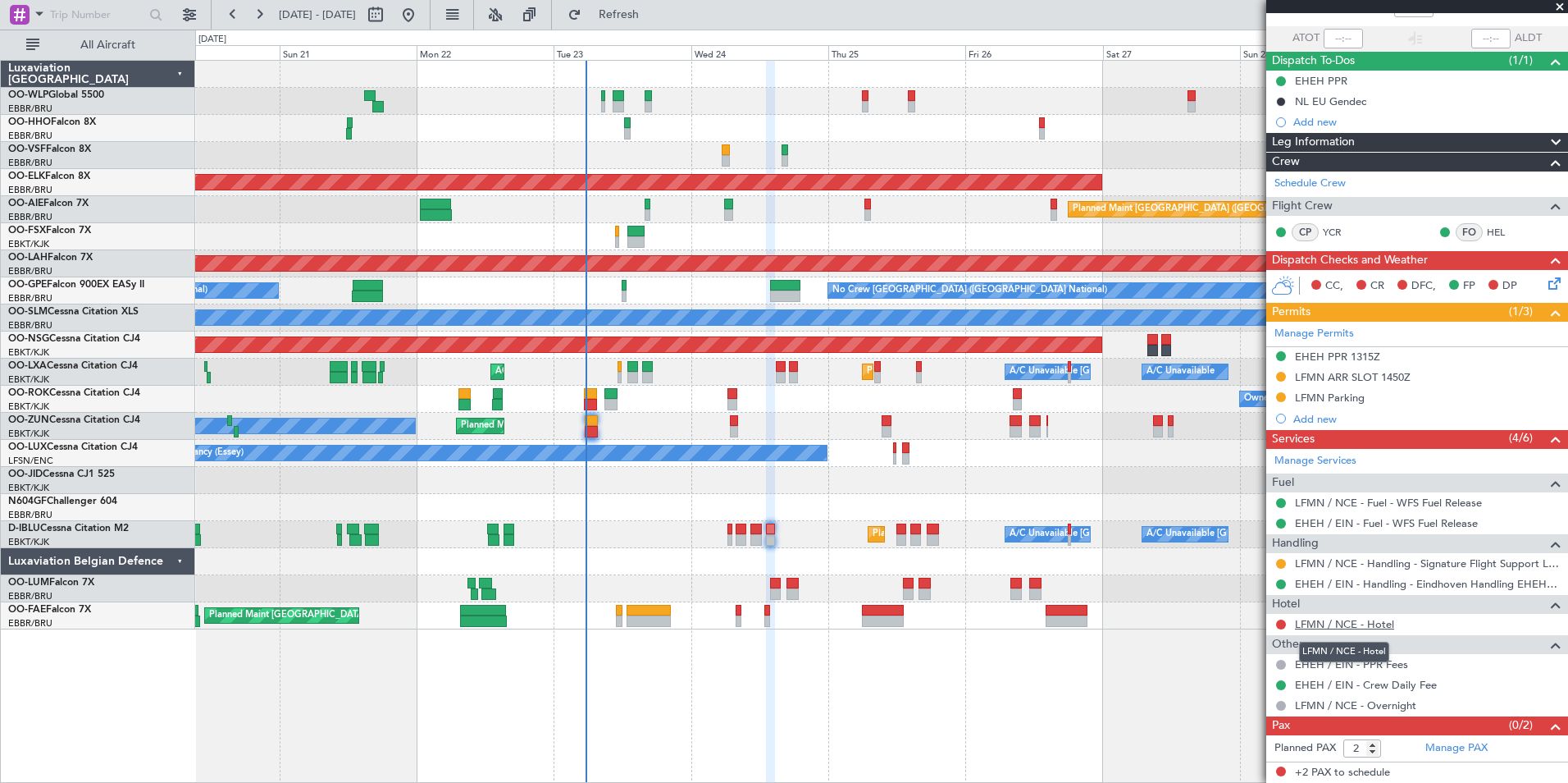
click at [1351, 628] on link "LFMN / NCE - Hotel" at bounding box center [1344, 624] width 99 height 14
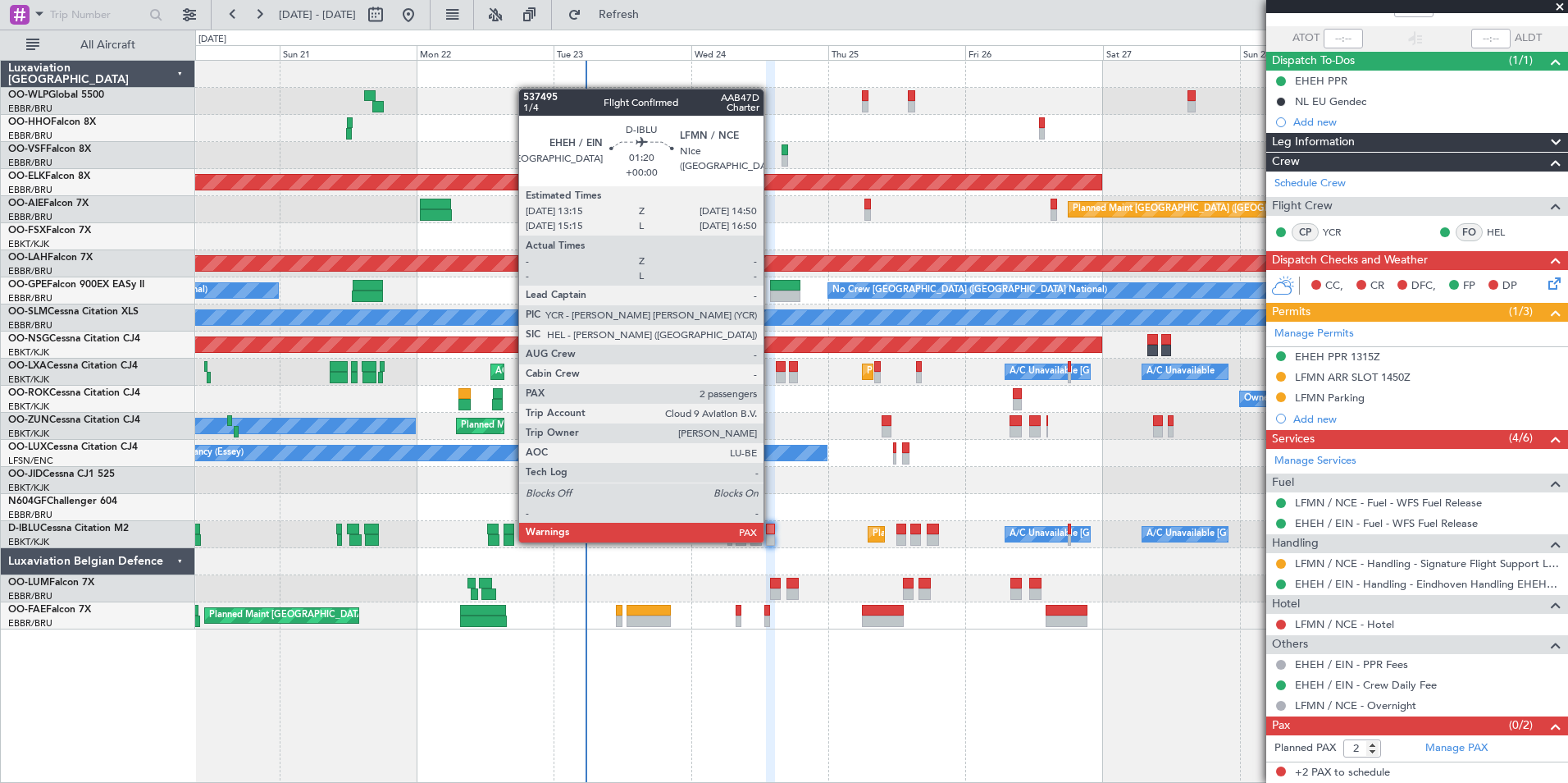
click at [771, 541] on div at bounding box center [771, 540] width 10 height 12
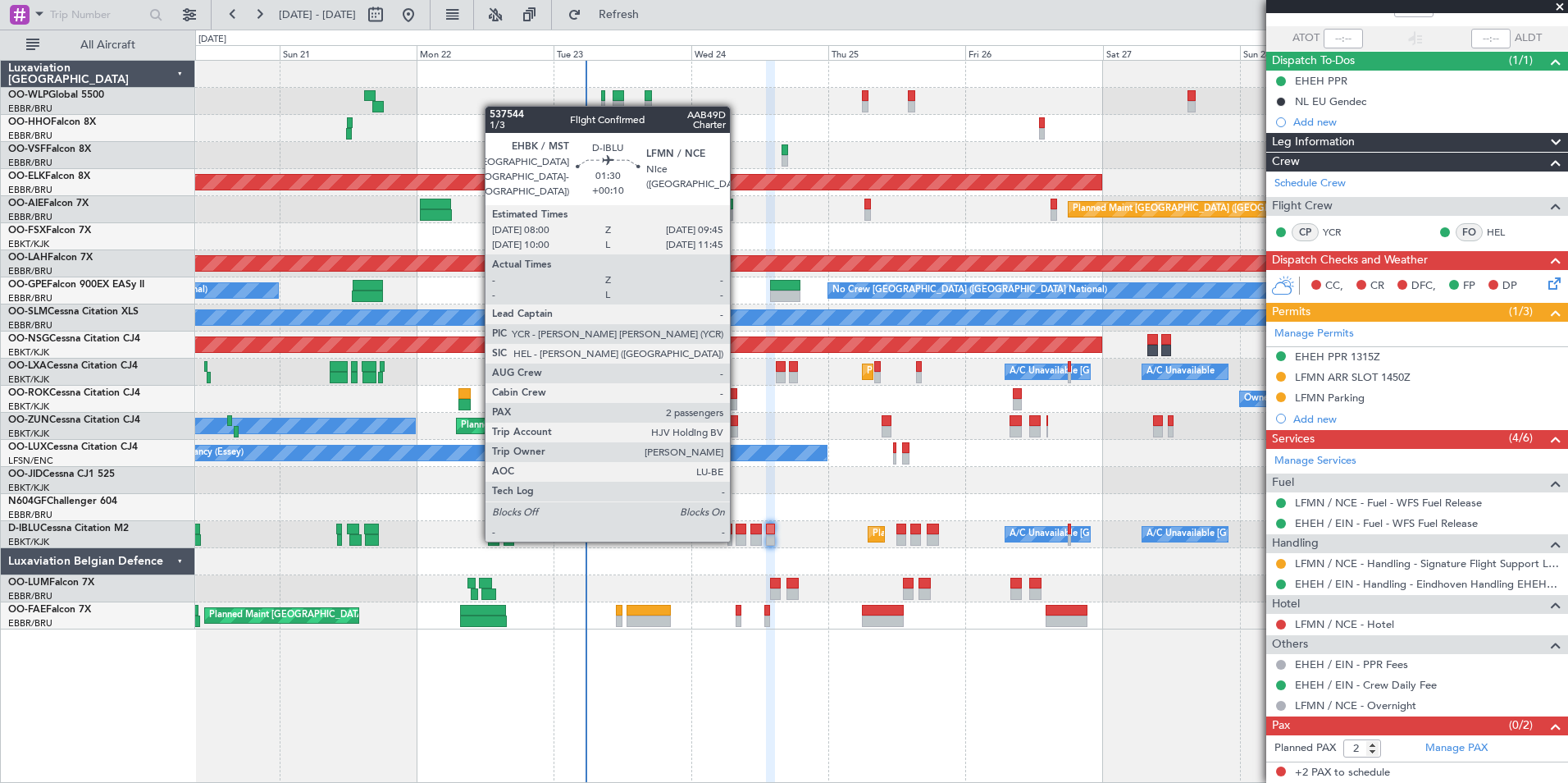
click at [737, 540] on div at bounding box center [740, 540] width 11 height 12
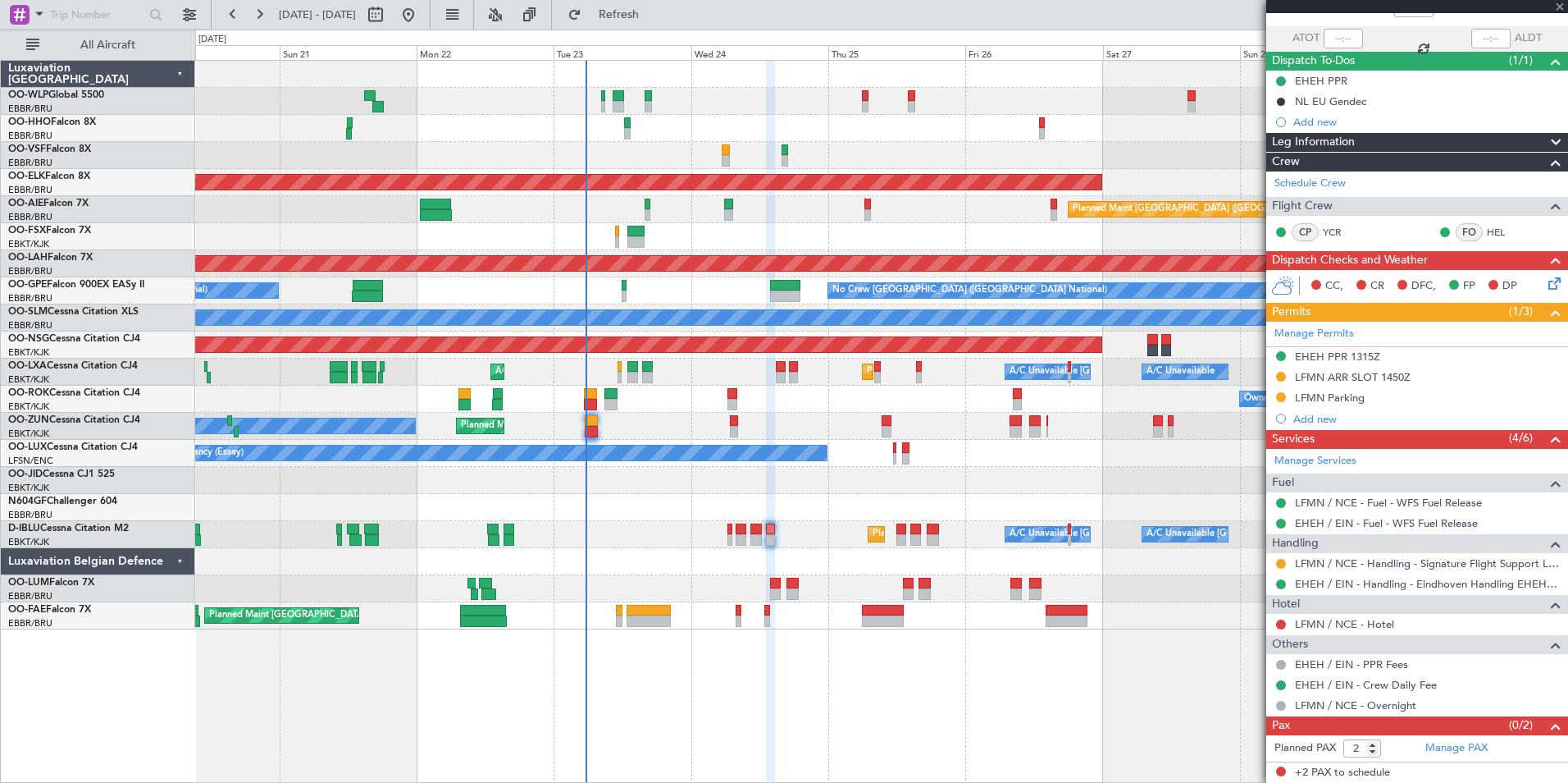
type input "+00:10"
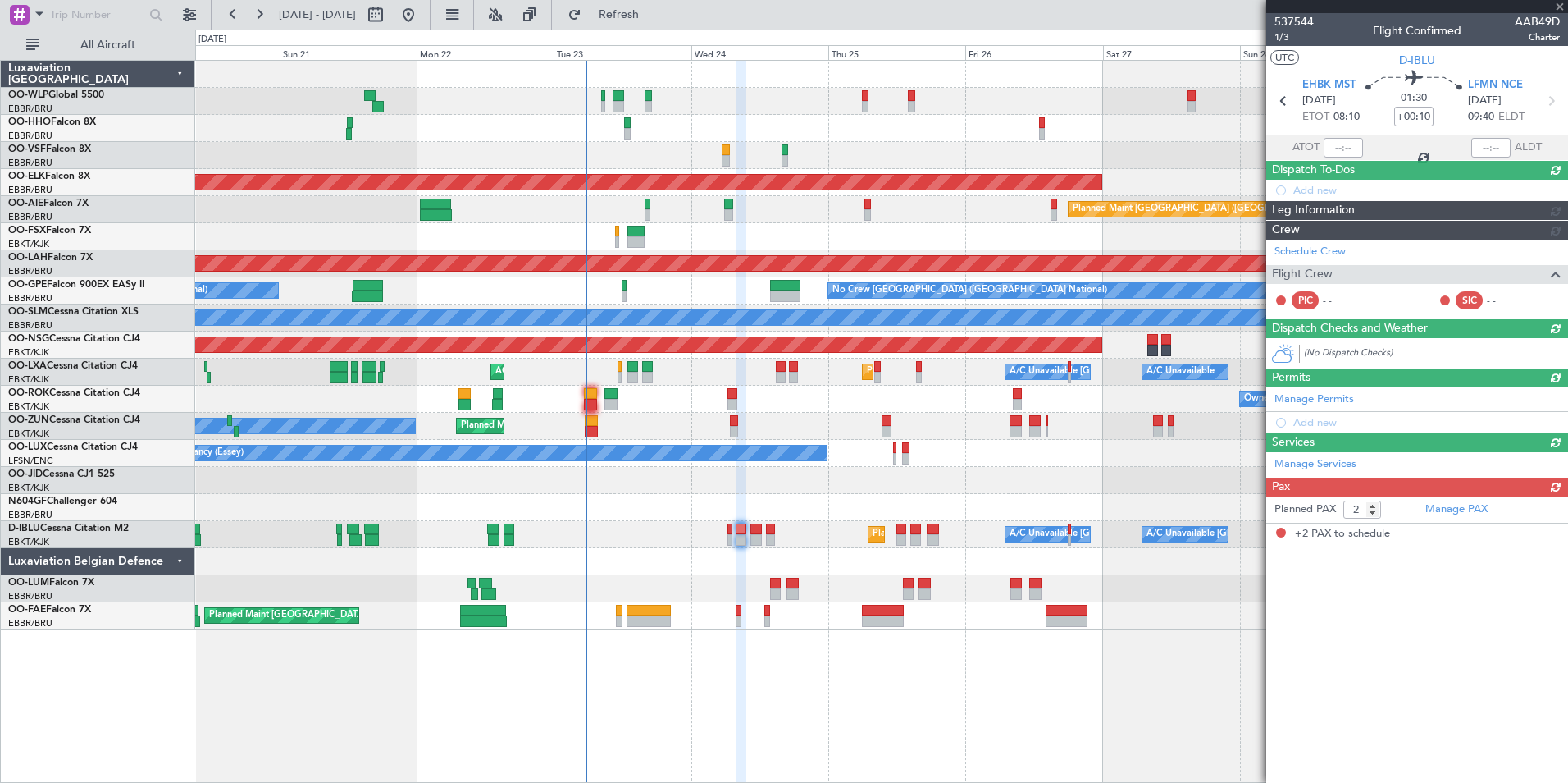
scroll to position [0, 0]
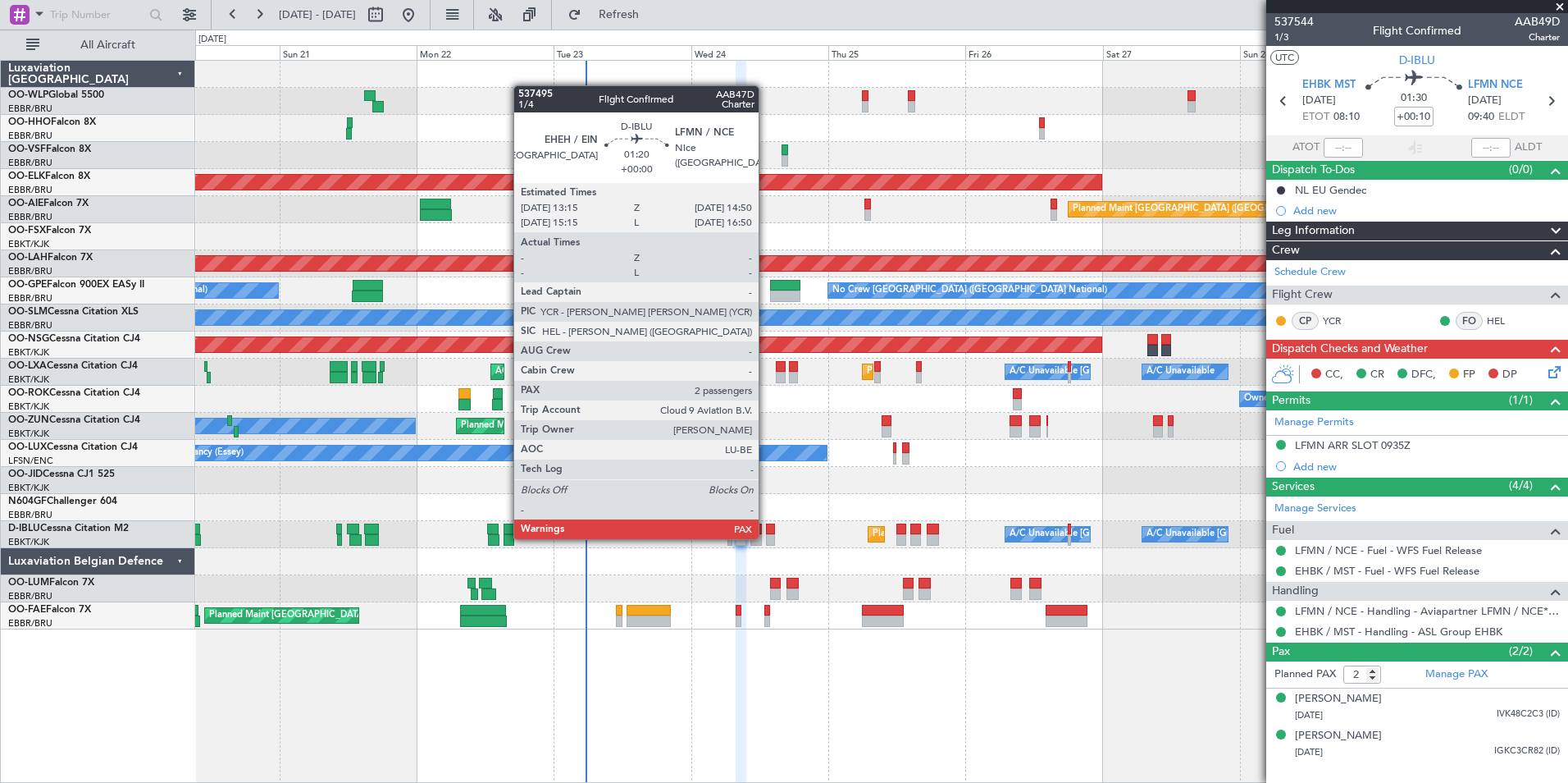
click at [766, 537] on div at bounding box center [771, 540] width 10 height 12
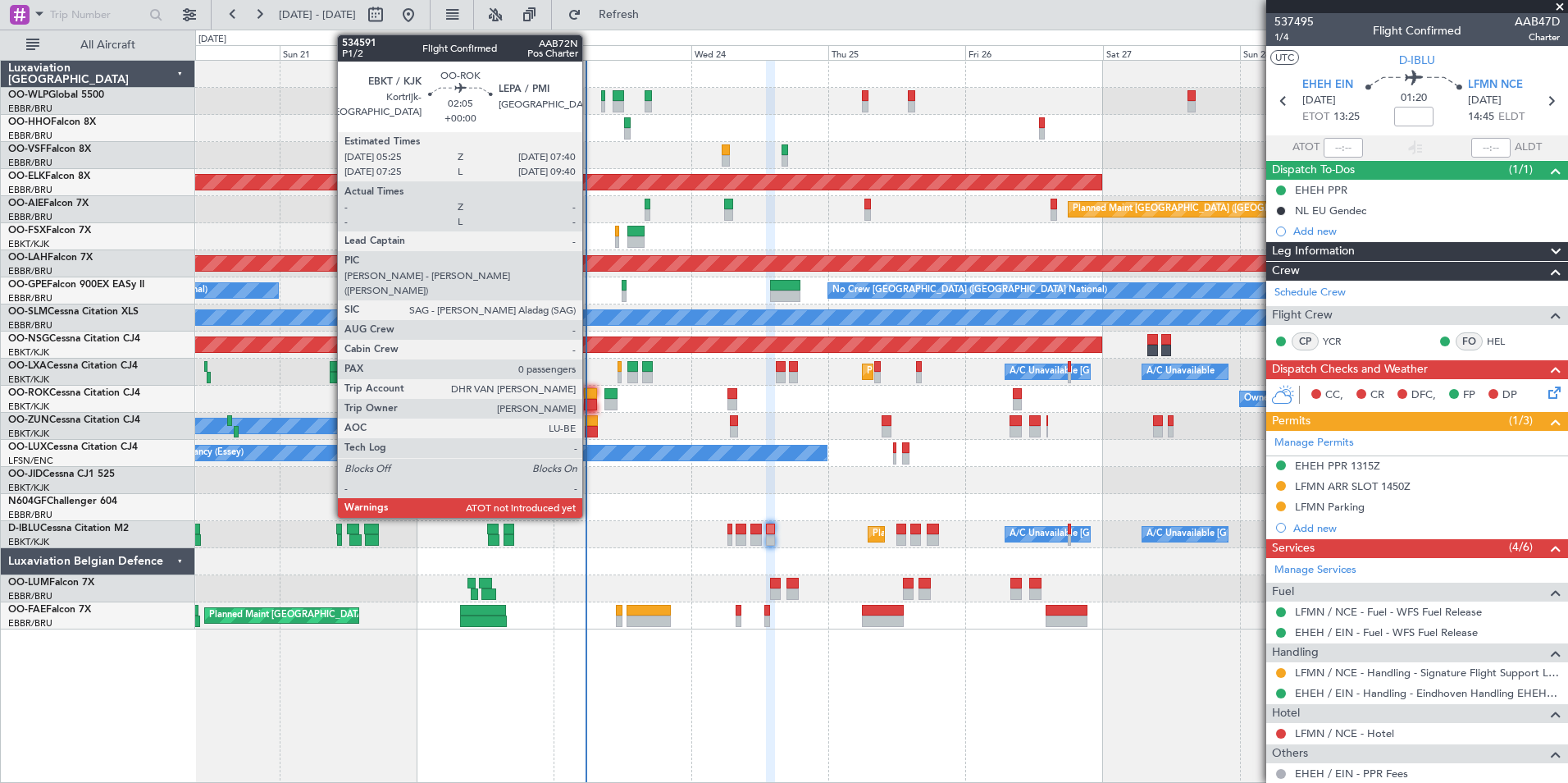
click at [590, 395] on div at bounding box center [590, 394] width 13 height 12
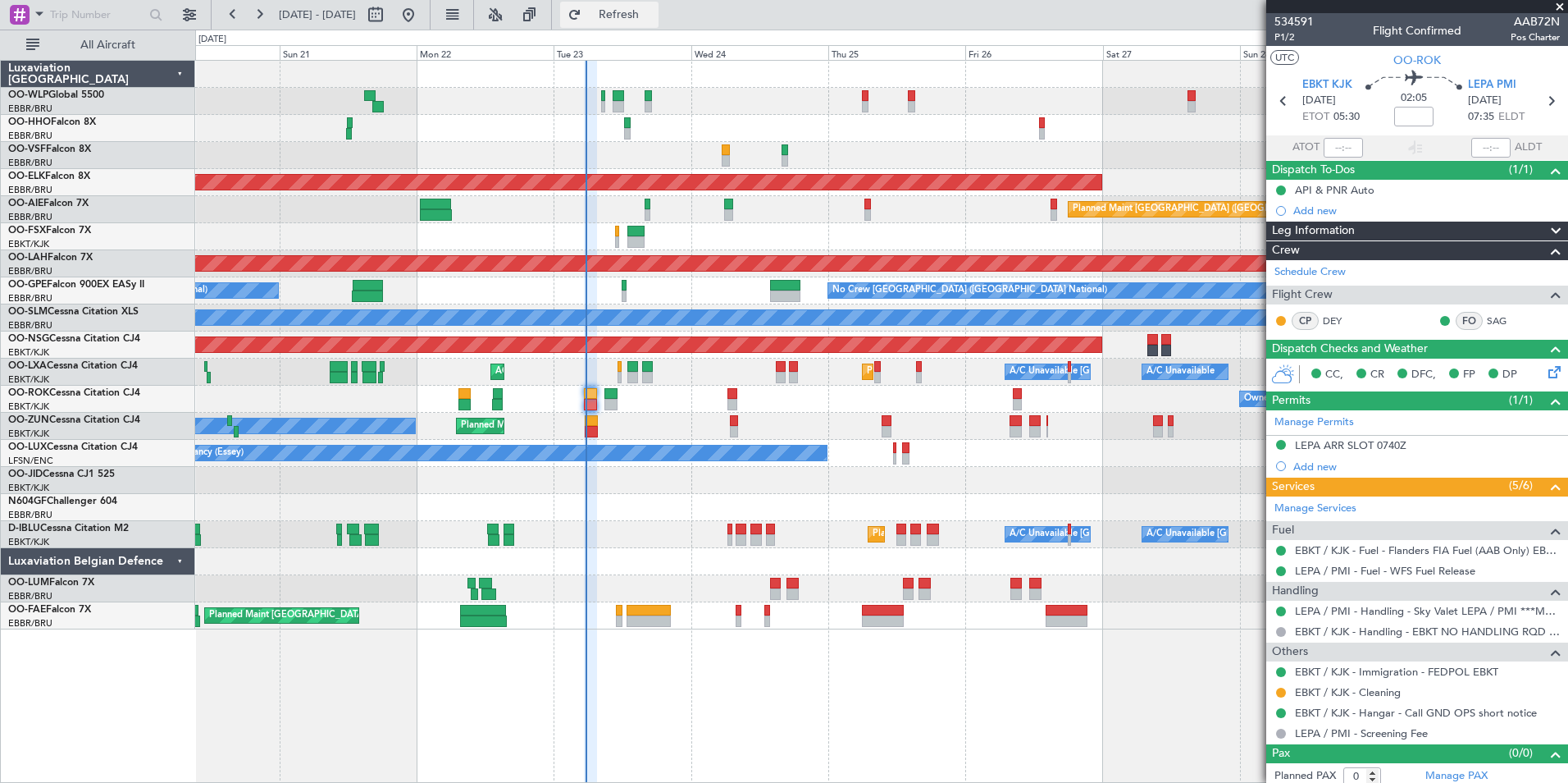
click at [645, 12] on span "Refresh" at bounding box center [619, 15] width 69 height 12
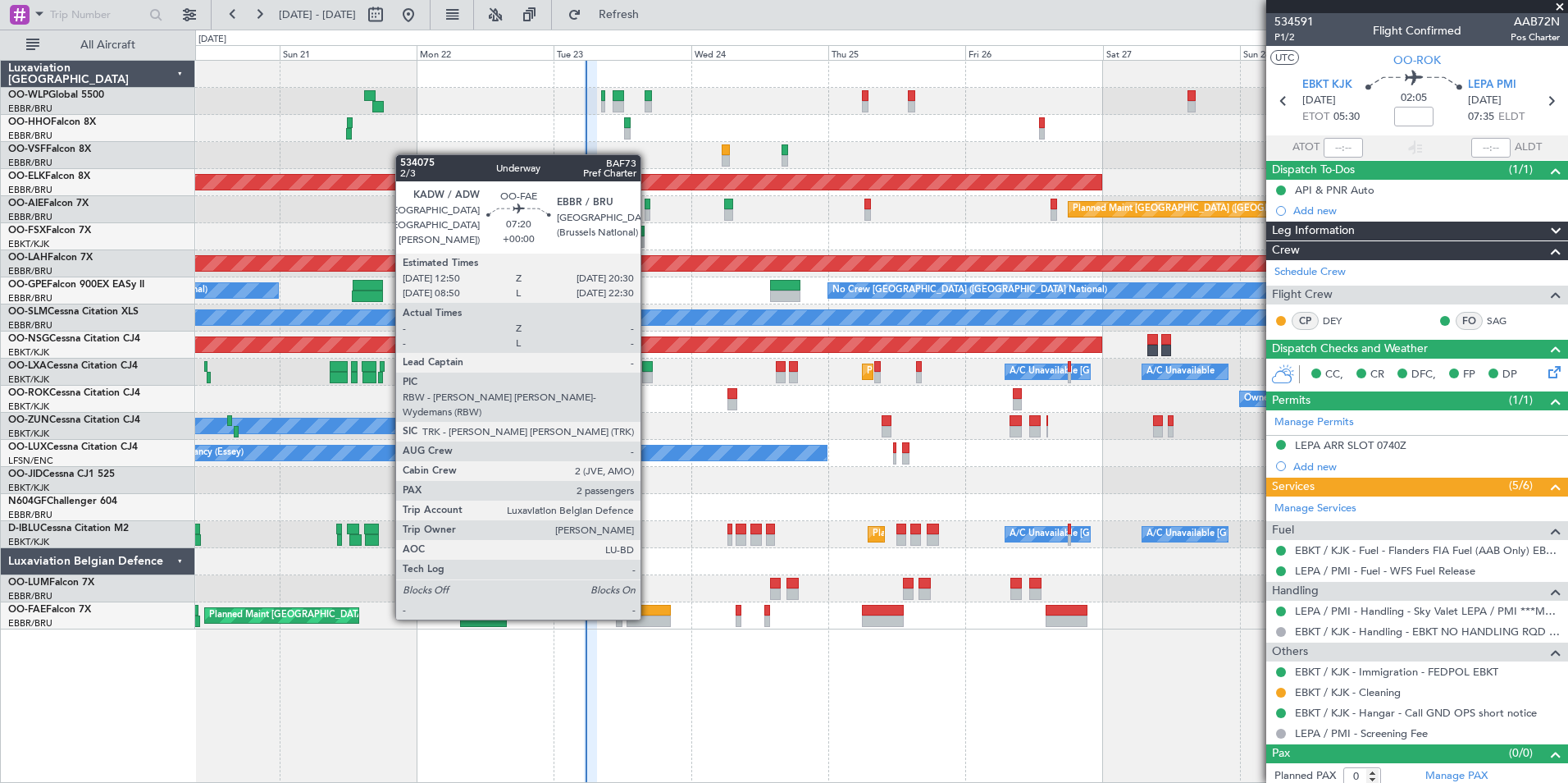
click at [648, 618] on div at bounding box center [648, 621] width 44 height 12
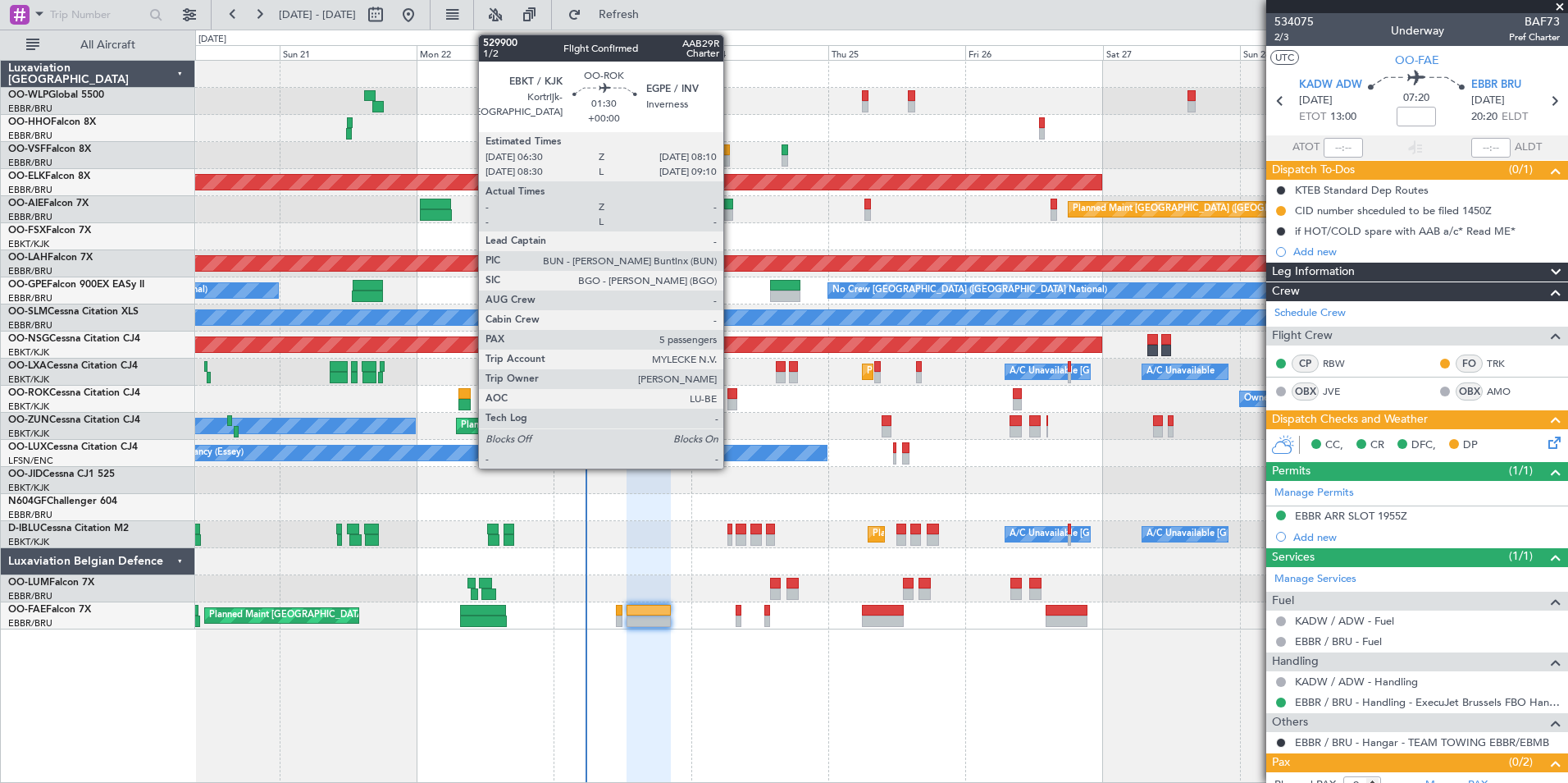
click at [731, 393] on div at bounding box center [733, 394] width 10 height 12
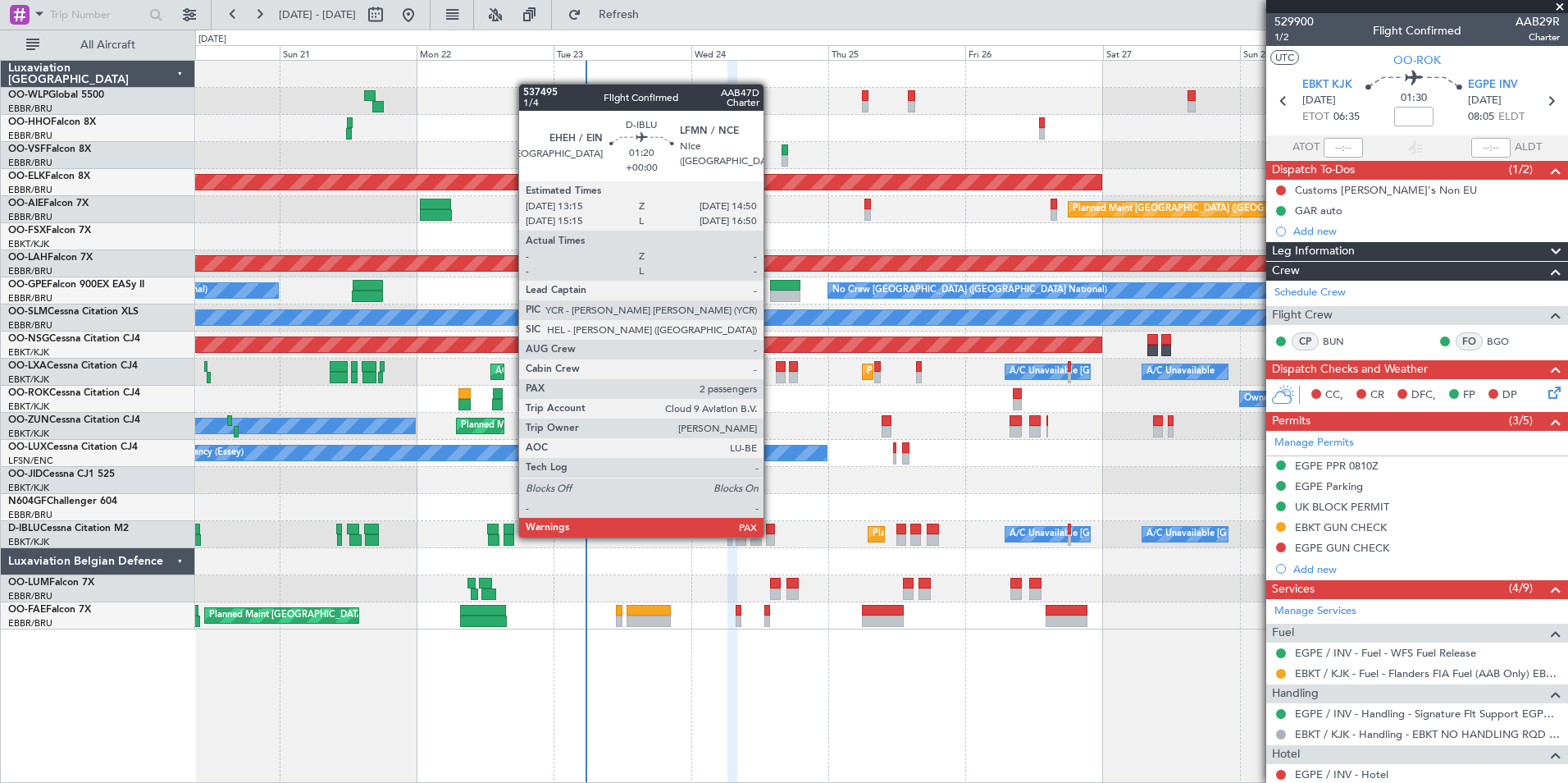
click at [771, 536] on div at bounding box center [771, 540] width 10 height 12
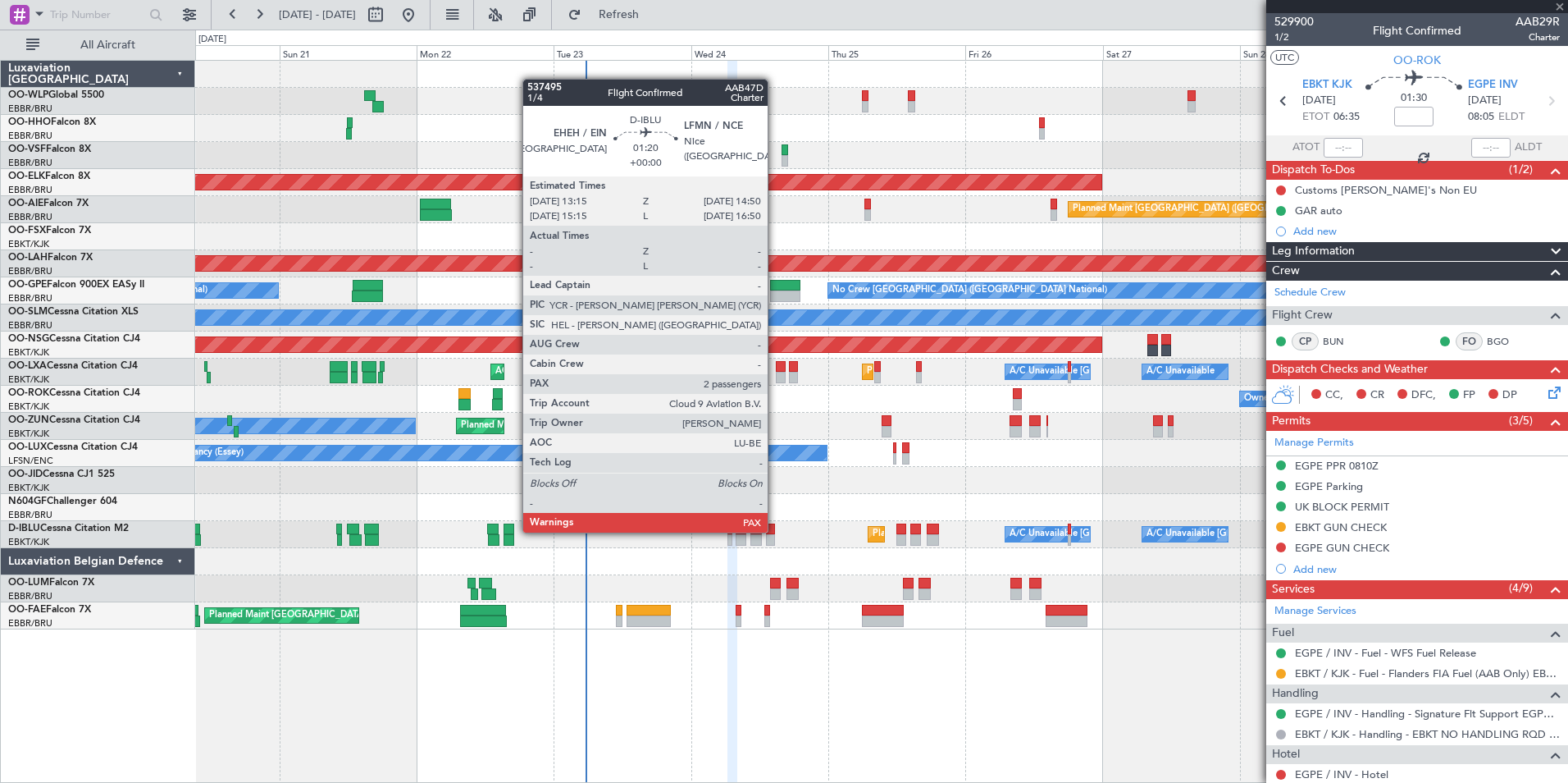
type input "2"
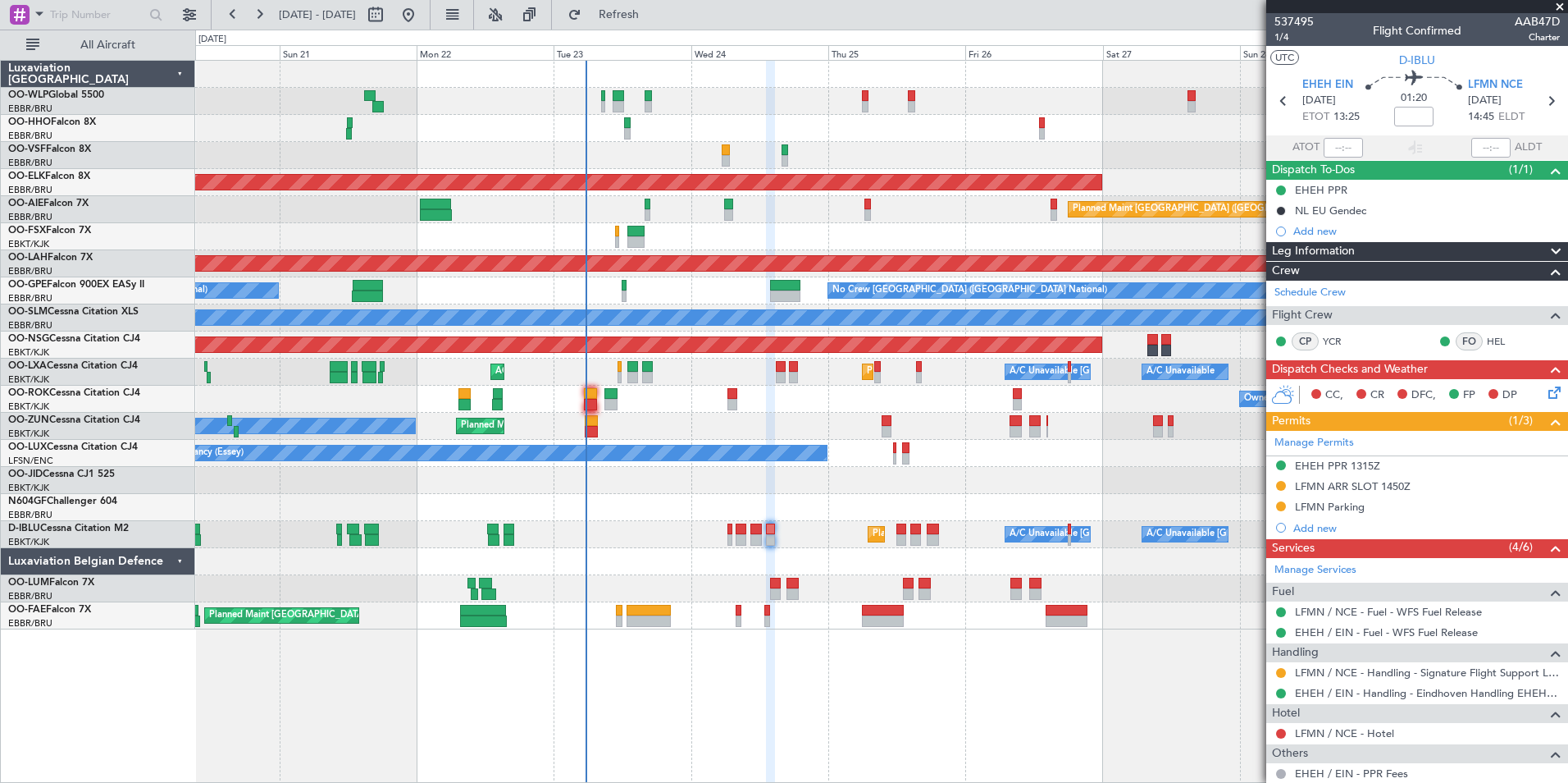
drag, startPoint x: 1379, startPoint y: 61, endPoint x: 1439, endPoint y: 63, distance: 60.0
click at [1439, 63] on section "UTC D-IBLU" at bounding box center [1417, 58] width 302 height 24
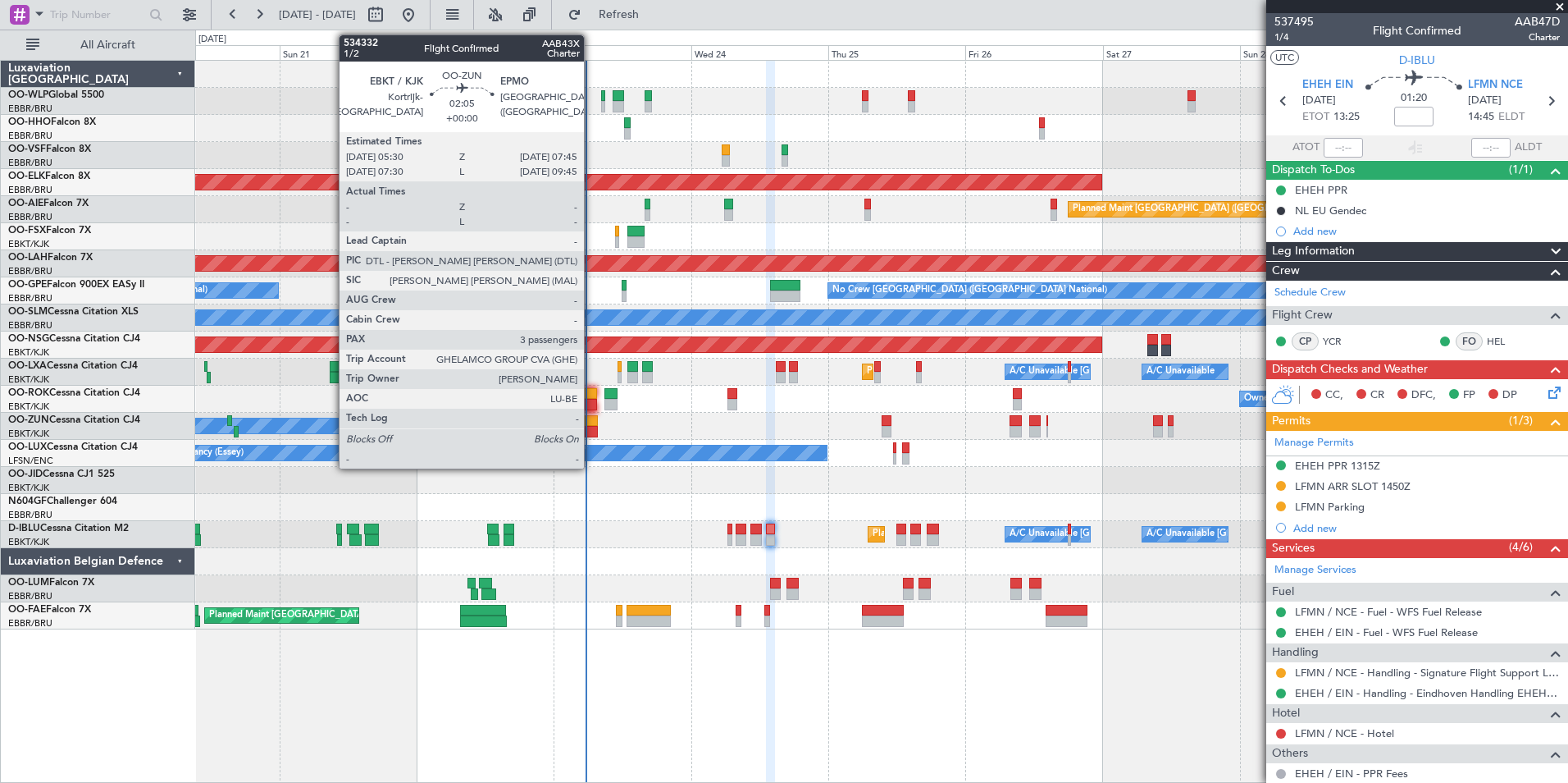
click at [592, 437] on div "Planned Maint Kortrijk-Wevelgem Owner Unplanned Maint Kortrijk-Wevelgem" at bounding box center [880, 426] width 1372 height 27
click at [592, 429] on div at bounding box center [591, 432] width 13 height 12
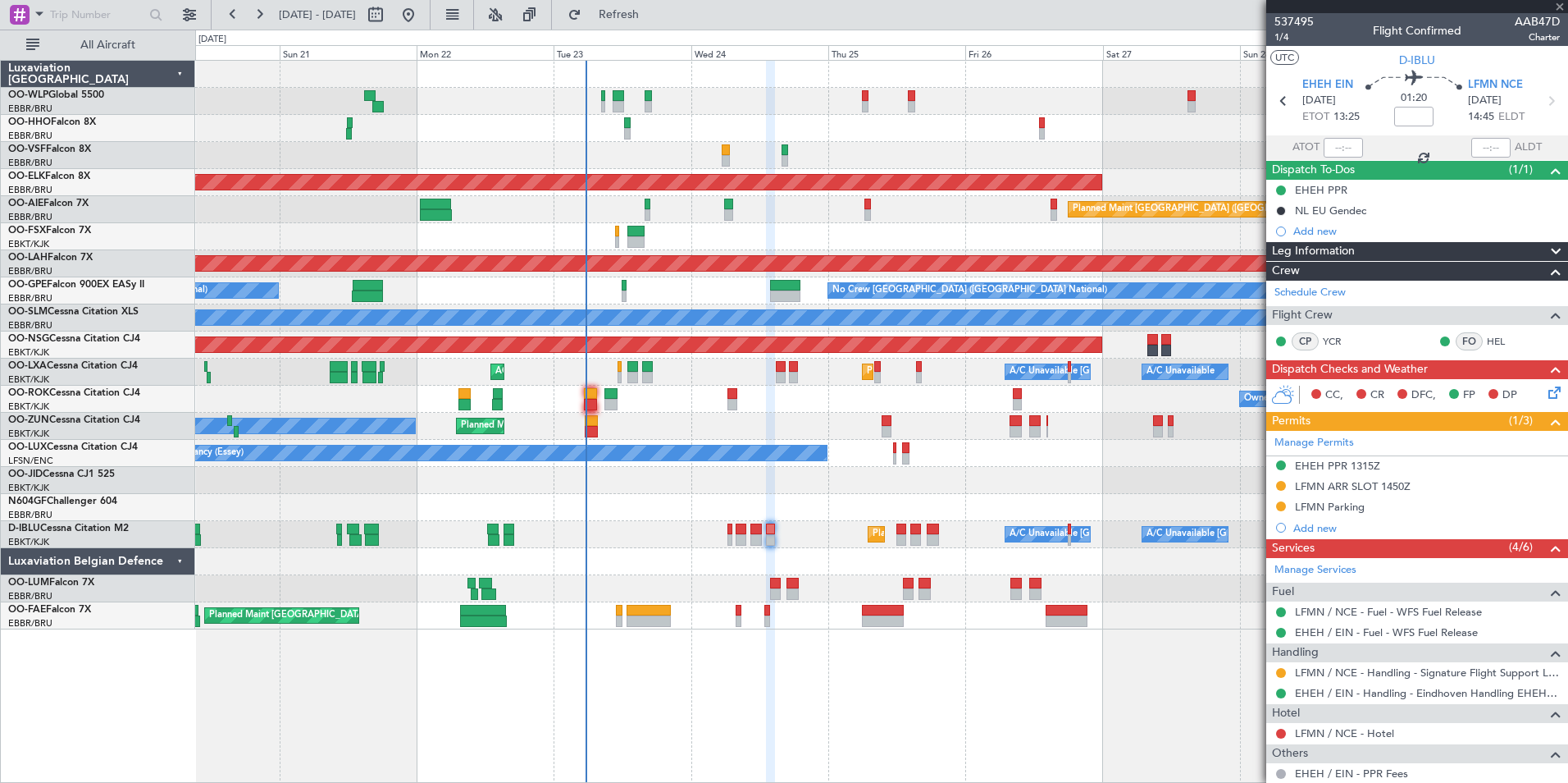
type input "3"
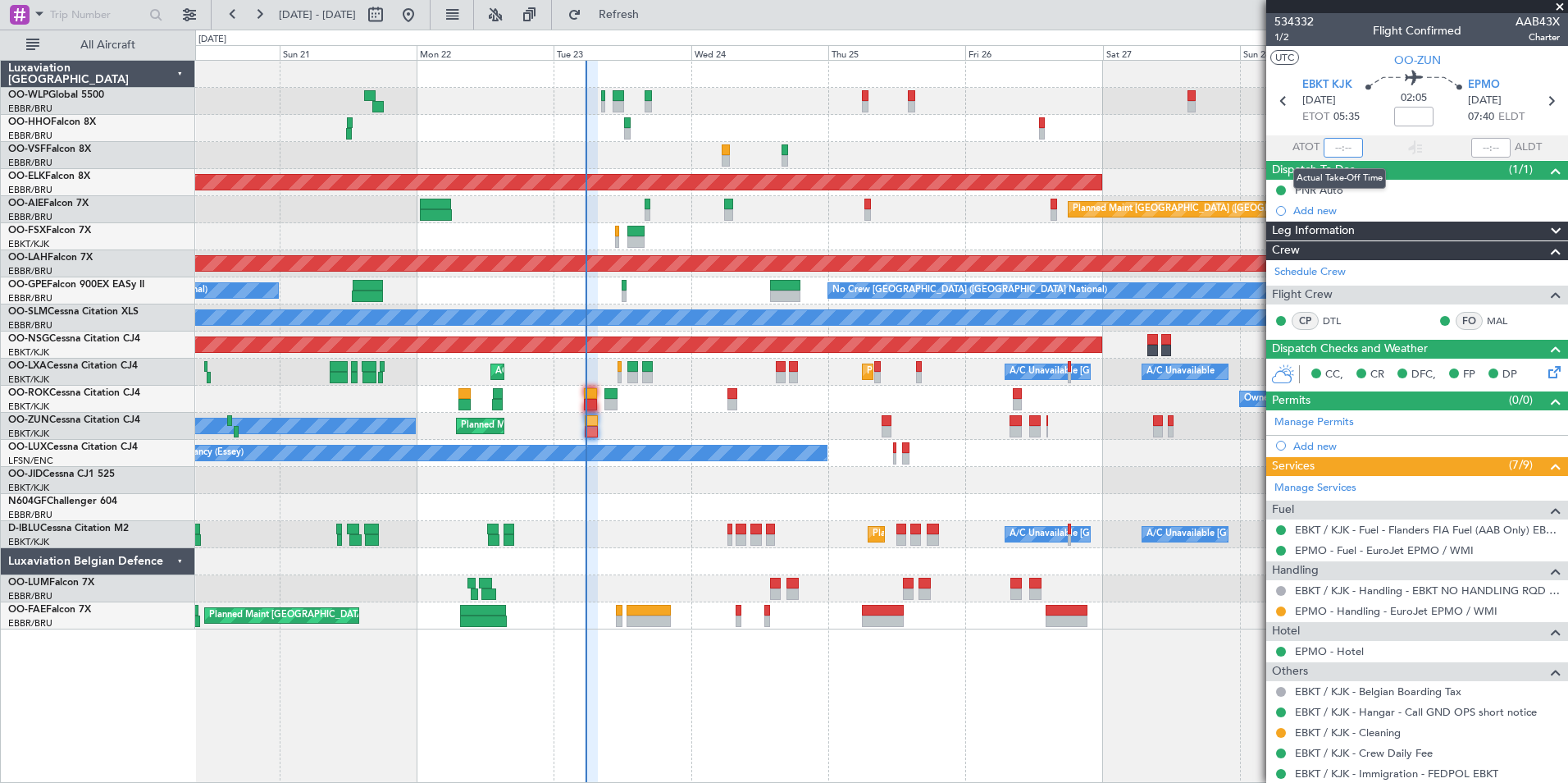
click at [1328, 146] on input "text" at bounding box center [1343, 148] width 39 height 20
click at [1334, 146] on input "text" at bounding box center [1343, 148] width 39 height 20
click at [1093, 156] on div "AOG Maint [GEOGRAPHIC_DATA] ([GEOGRAPHIC_DATA] National)" at bounding box center [880, 156] width 1372 height 27
type input "05:36"
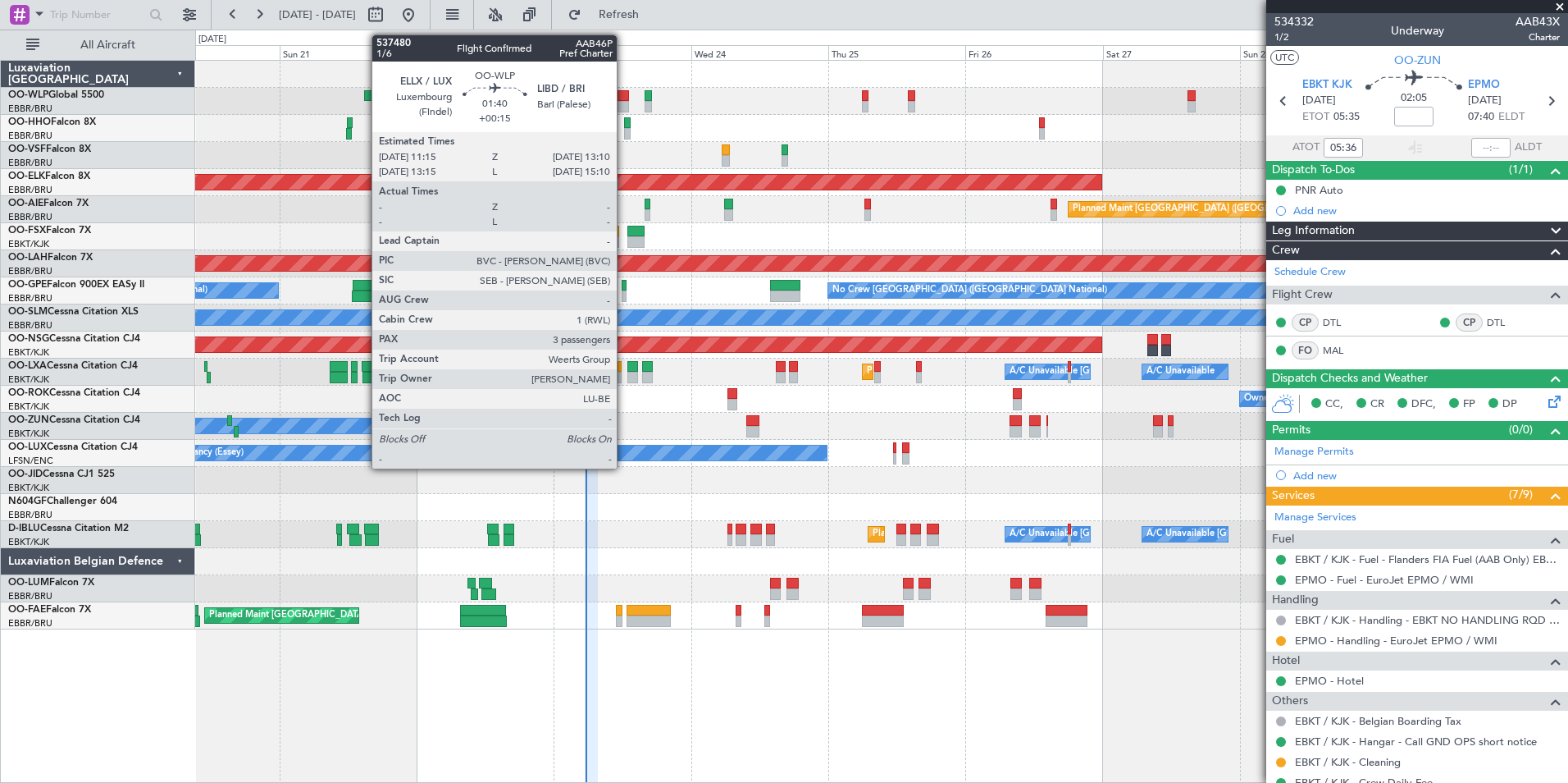
click at [624, 103] on div at bounding box center [624, 107] width 12 height 12
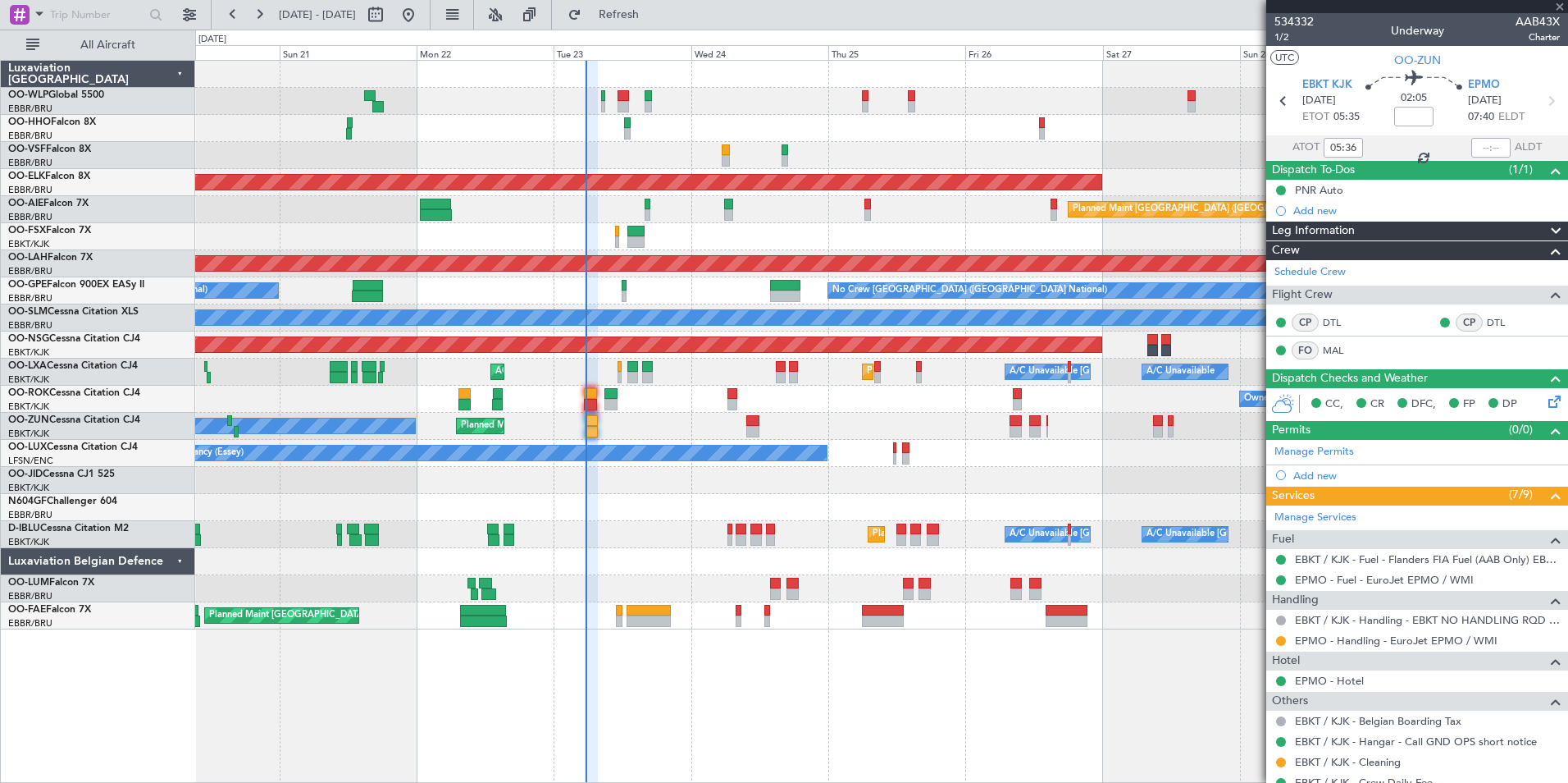
type input "+00:15"
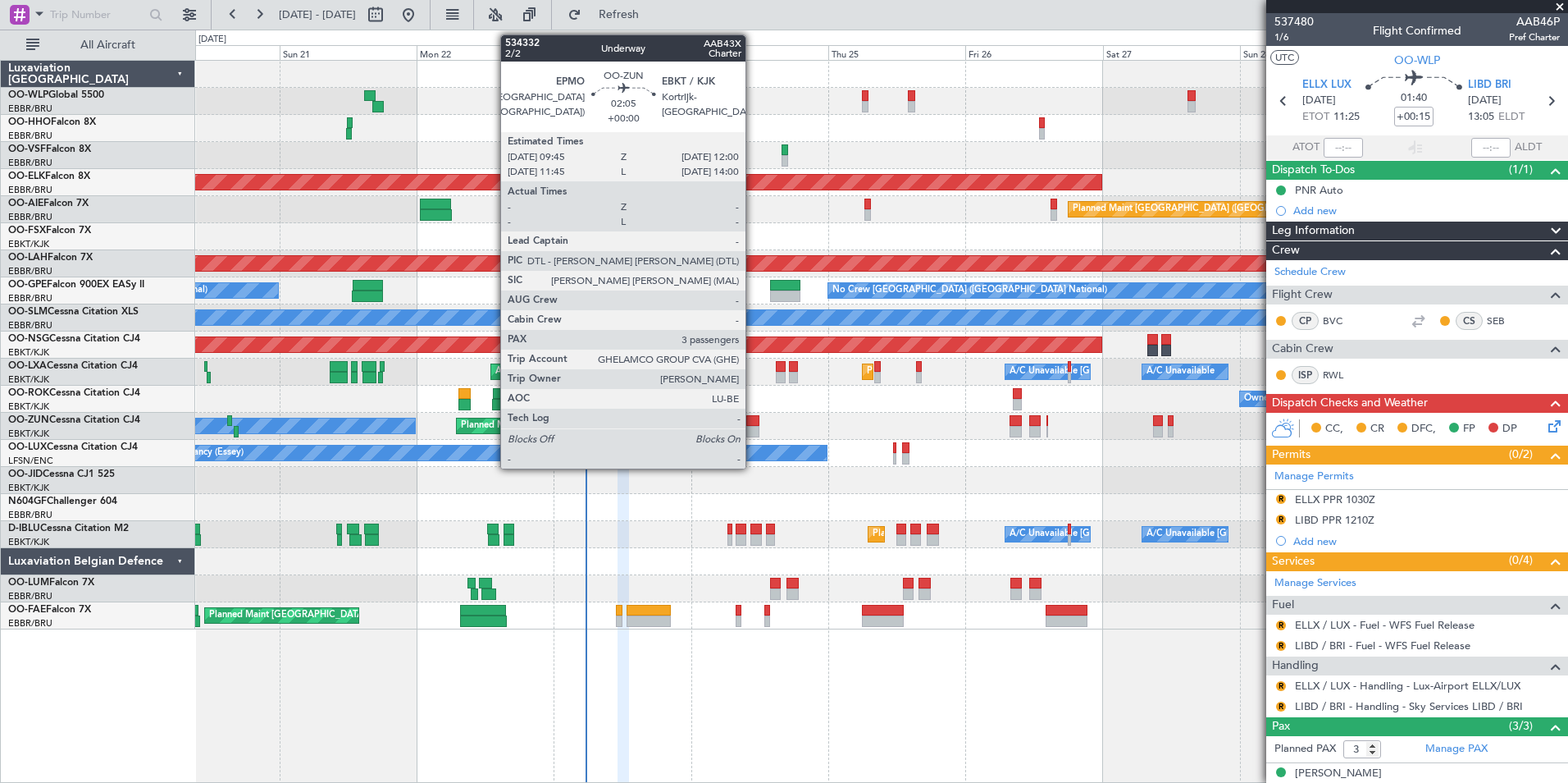
click at [753, 426] on div at bounding box center [752, 432] width 13 height 12
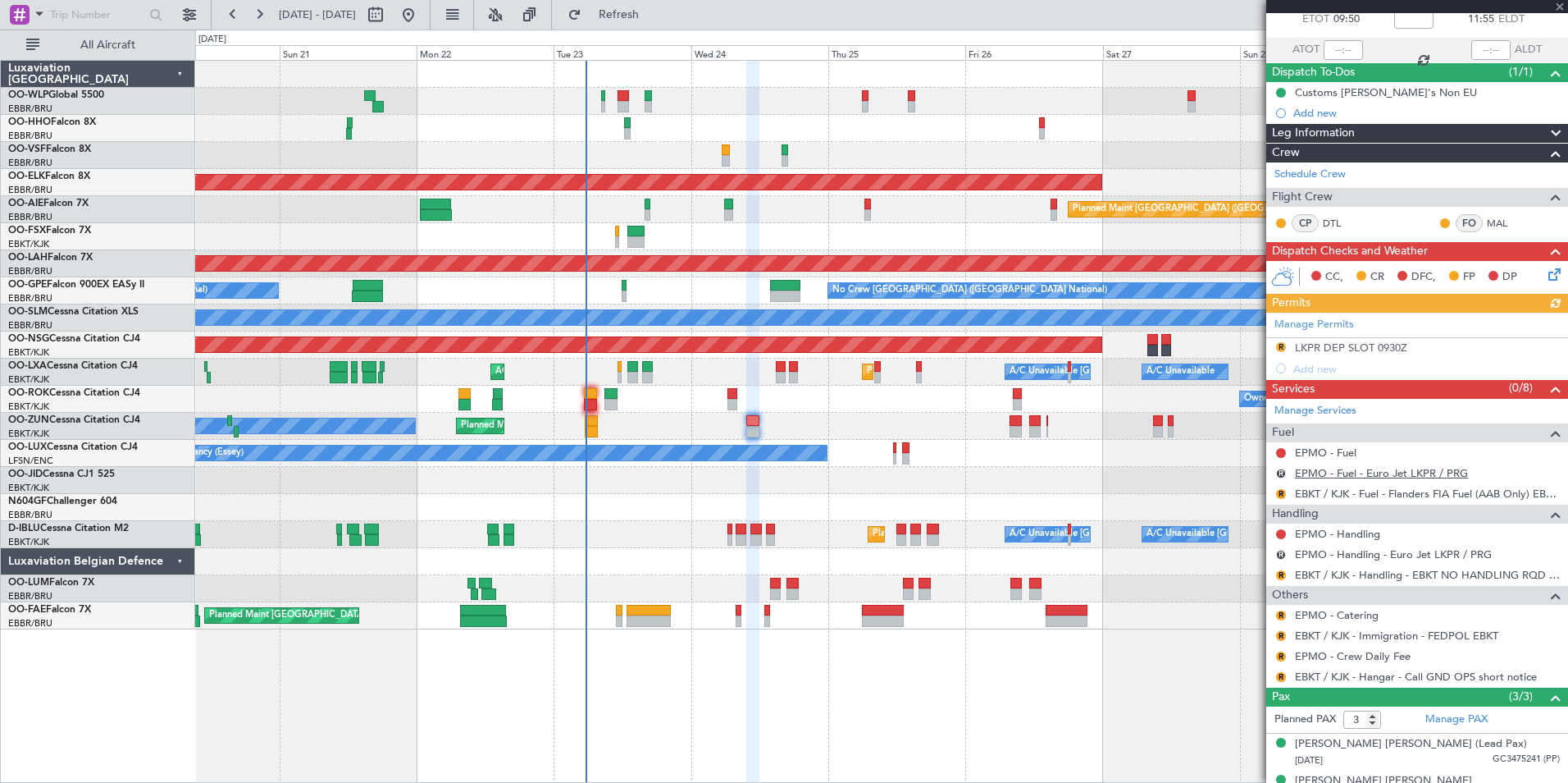
scroll to position [159, 0]
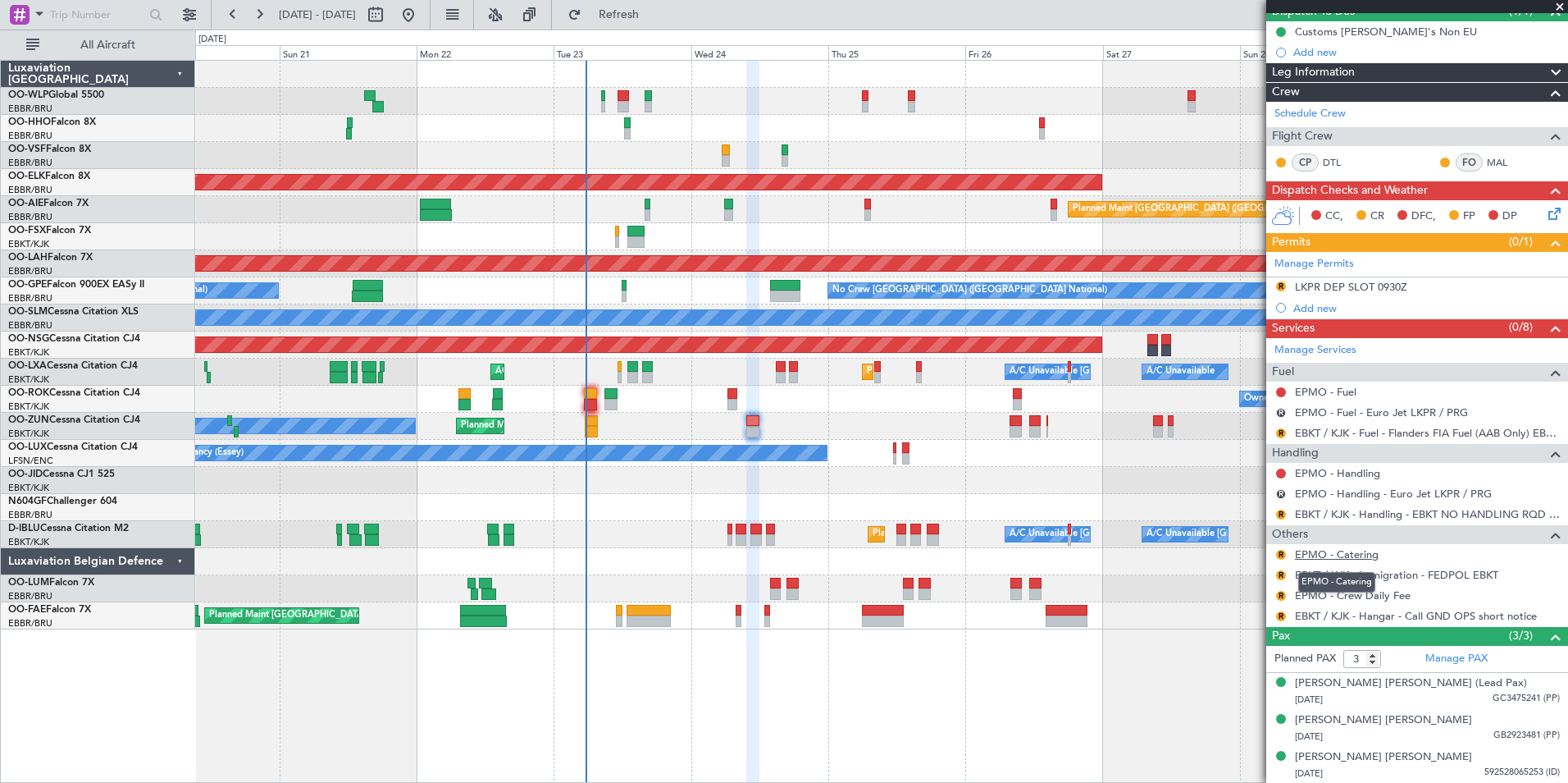
click at [1323, 555] on link "EPMO - Catering" at bounding box center [1336, 555] width 83 height 14
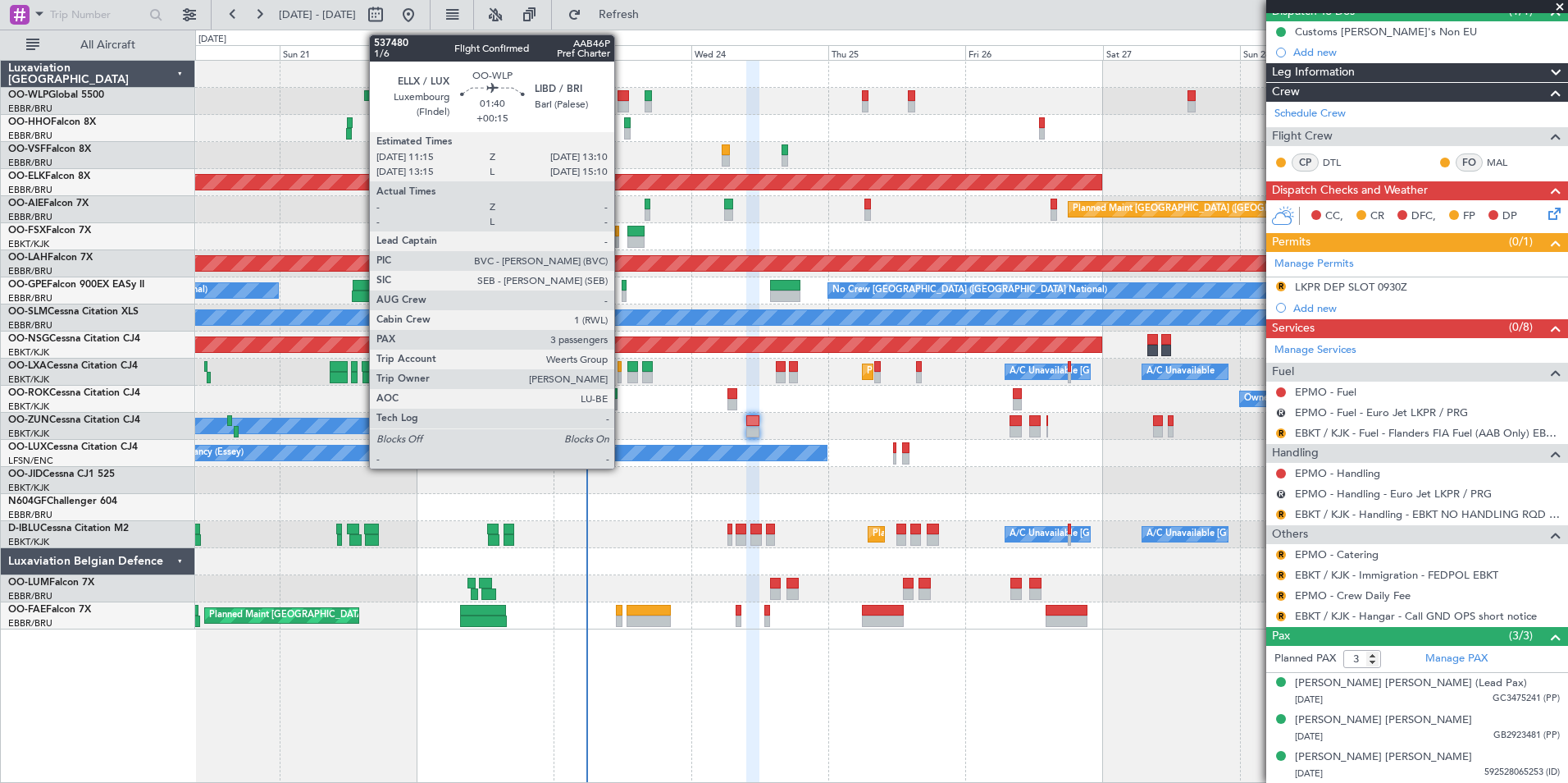
click at [622, 104] on div at bounding box center [624, 107] width 12 height 12
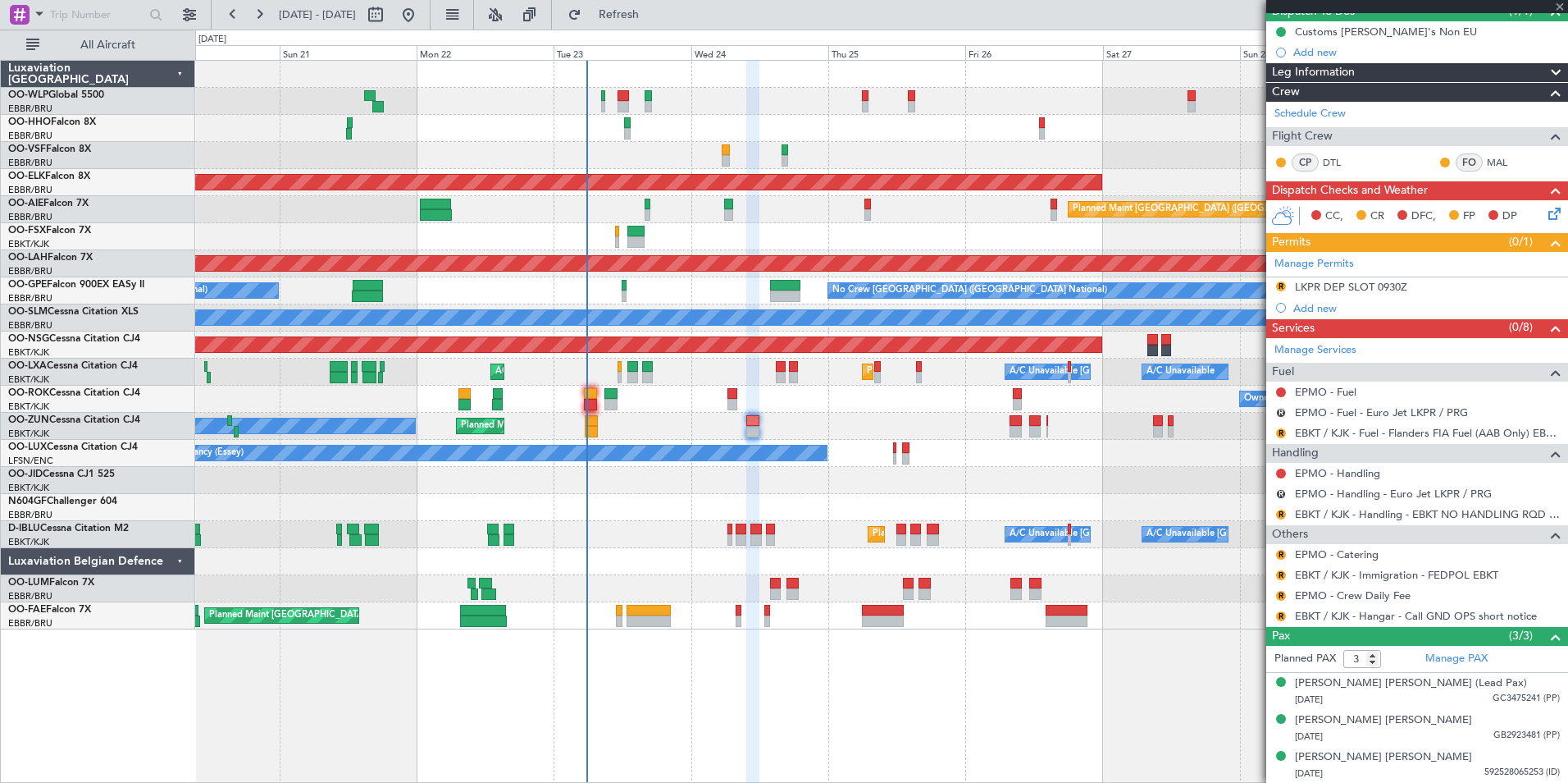
type input "+00:15"
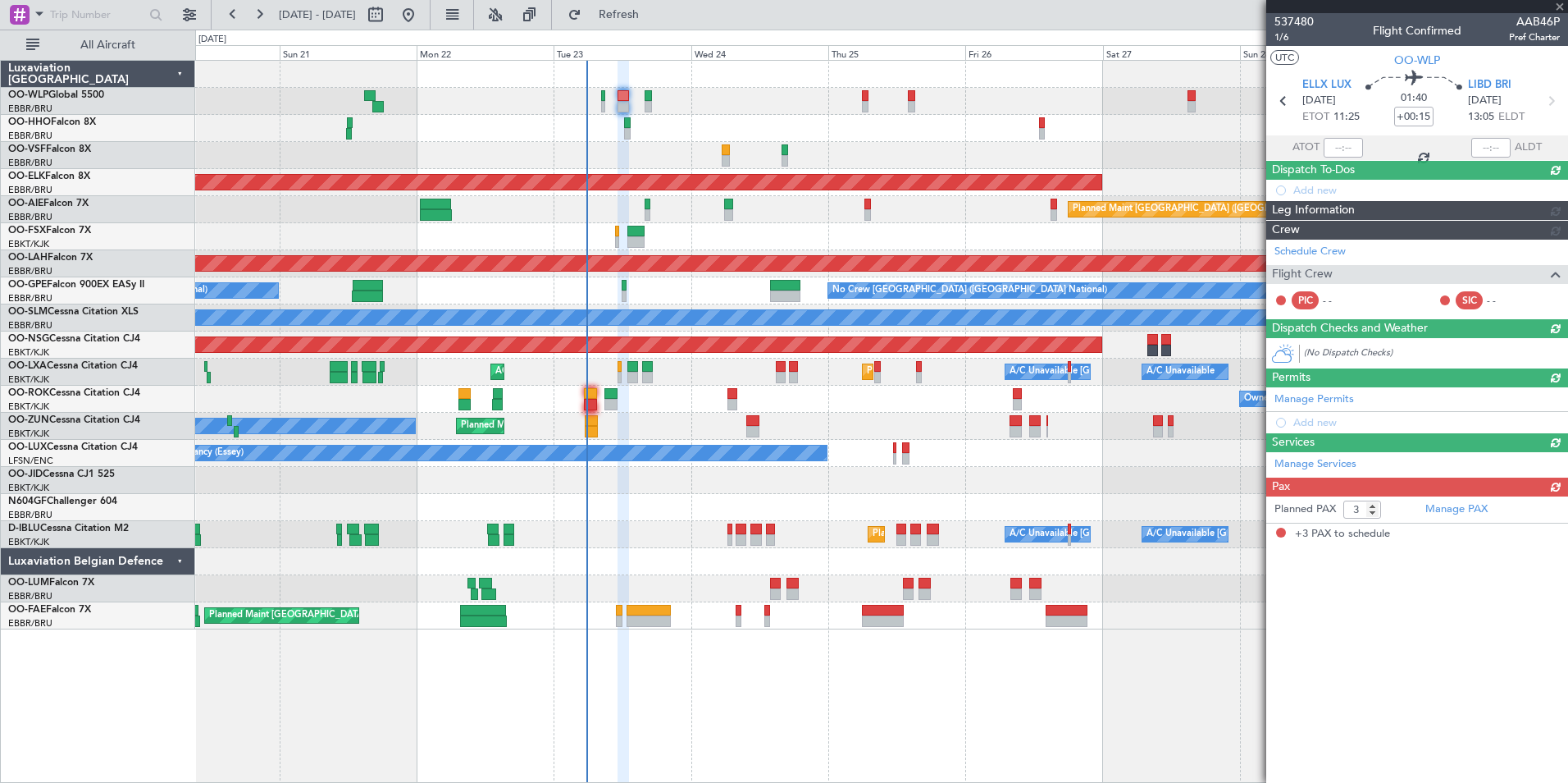
scroll to position [0, 0]
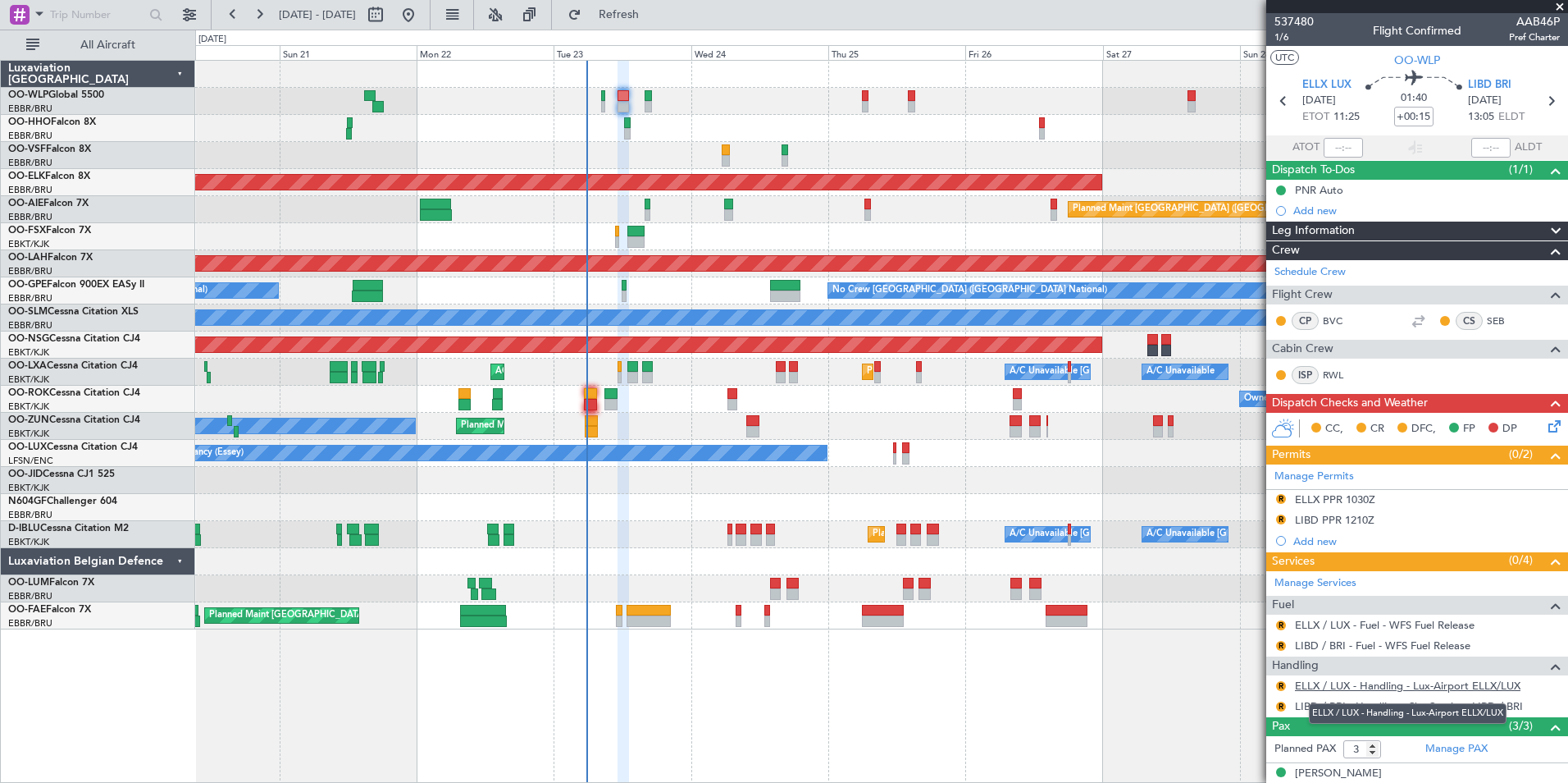
click at [1334, 688] on link "ELLX / LUX - Handling - Lux-Airport ELLX/LUX" at bounding box center [1407, 685] width 225 height 14
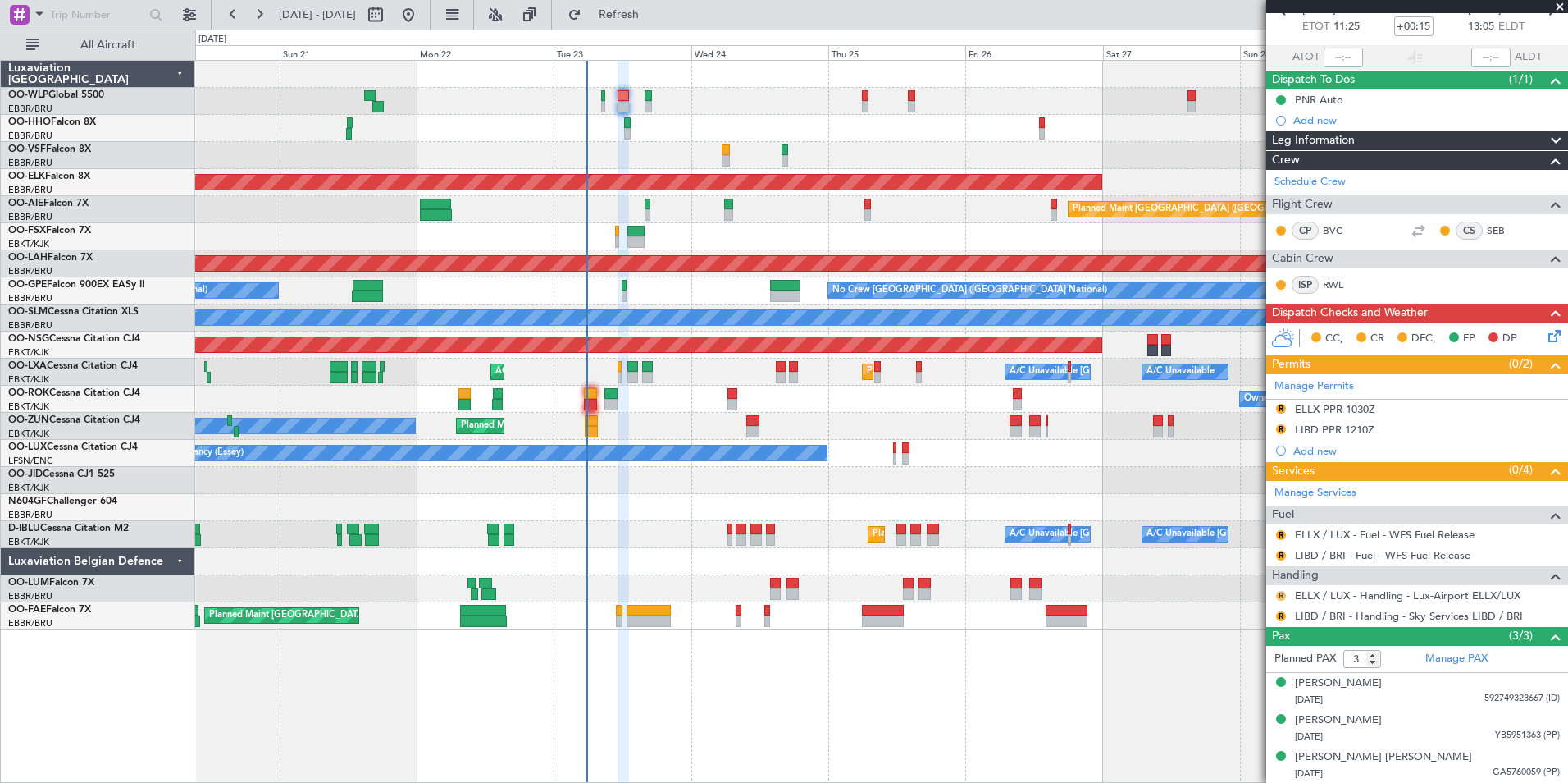
click at [1283, 596] on button "R" at bounding box center [1281, 596] width 10 height 10
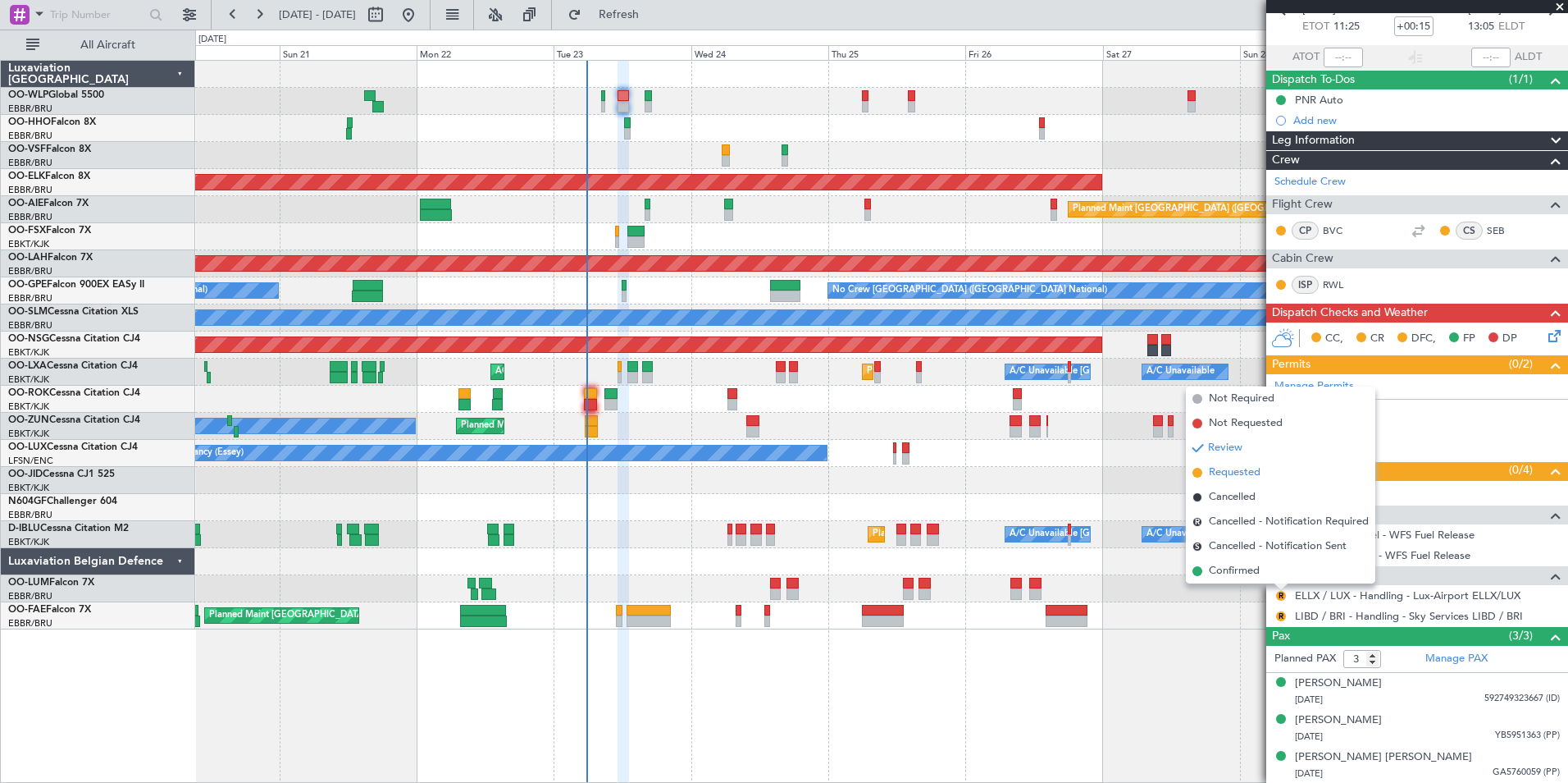
click at [1231, 474] on span "Requested" at bounding box center [1234, 472] width 52 height 17
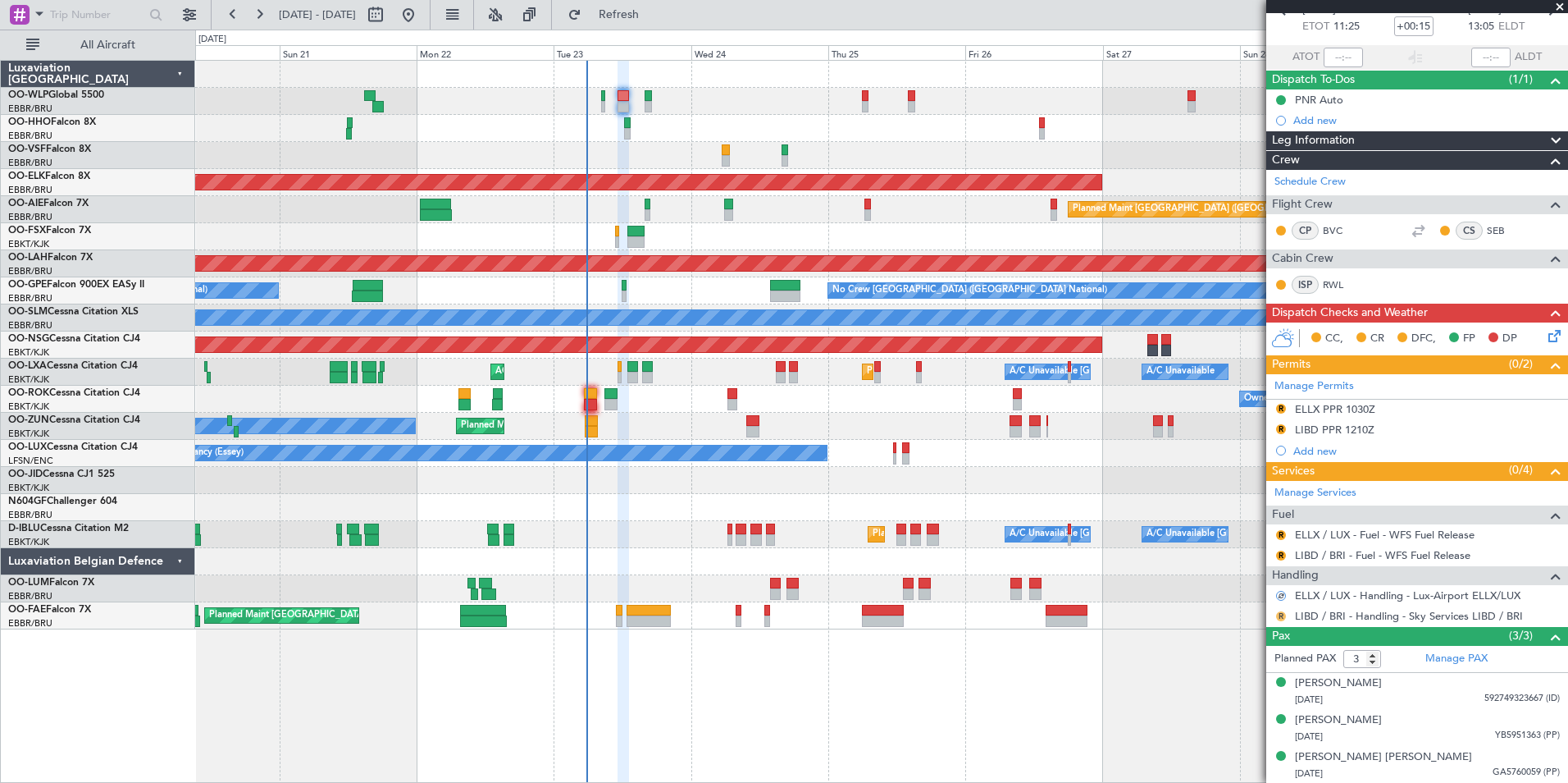
click at [1278, 613] on button "R" at bounding box center [1281, 616] width 10 height 10
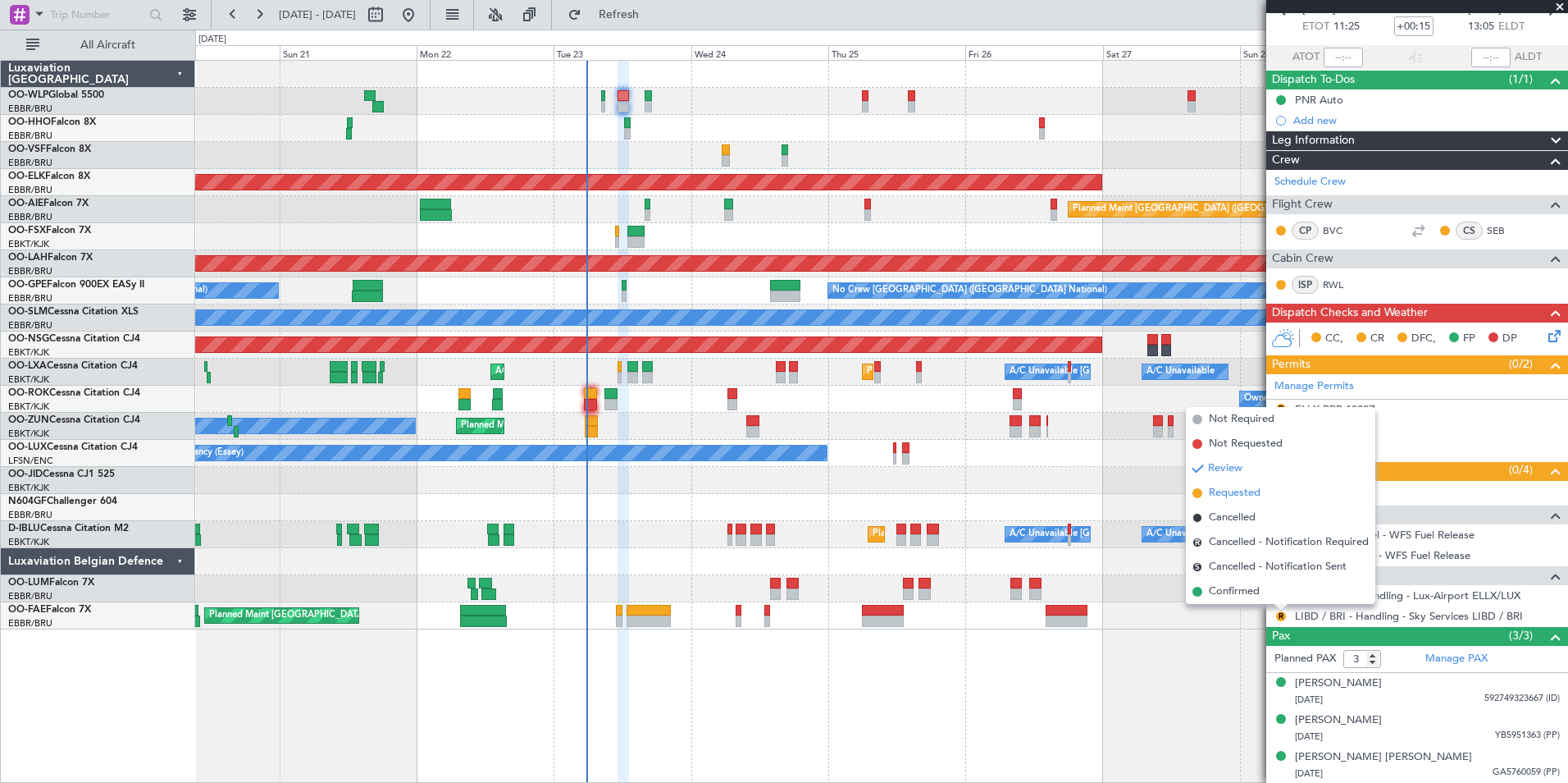
click at [1241, 497] on span "Requested" at bounding box center [1234, 493] width 52 height 17
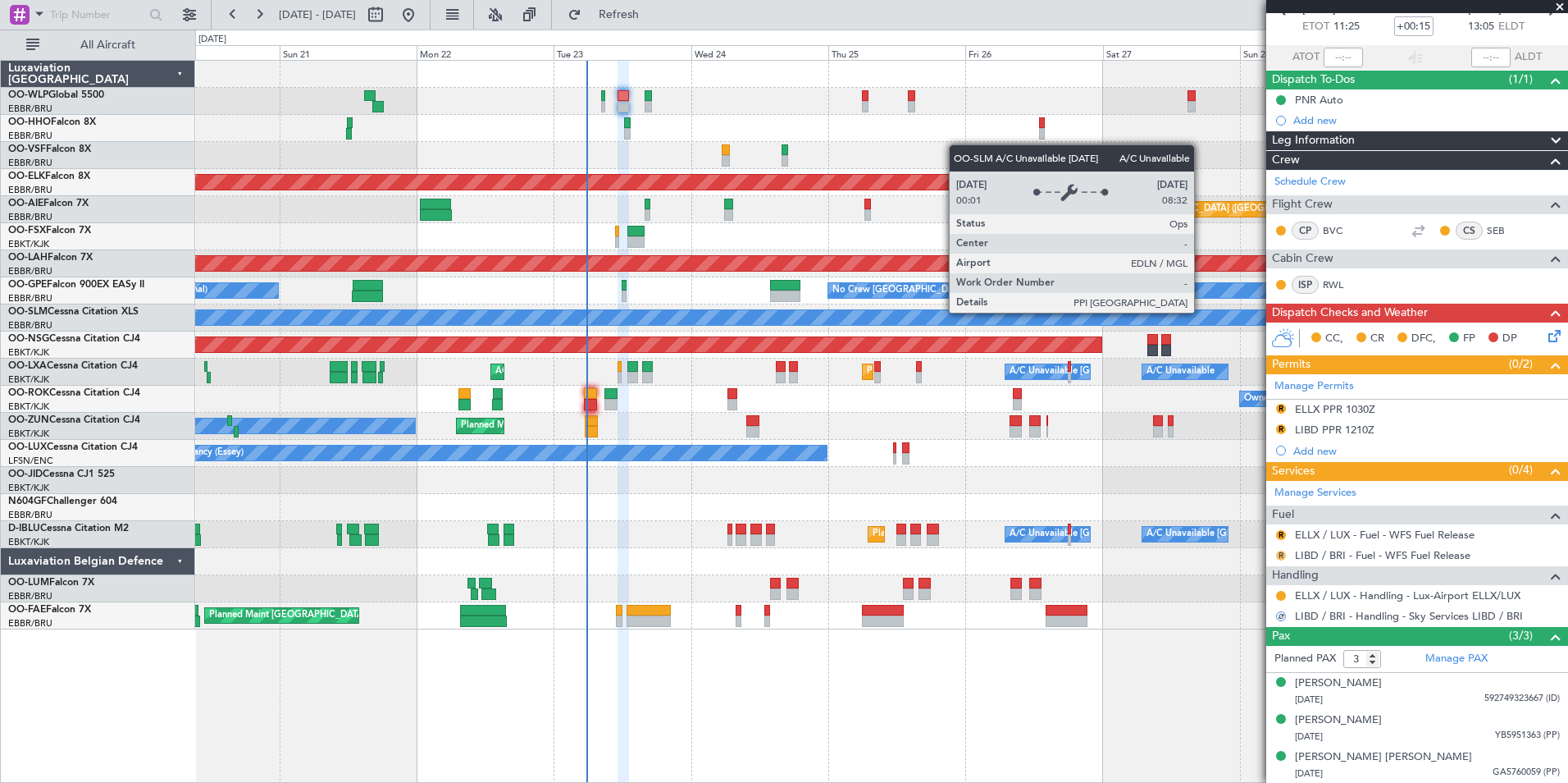
click at [1283, 553] on button "R" at bounding box center [1281, 556] width 10 height 10
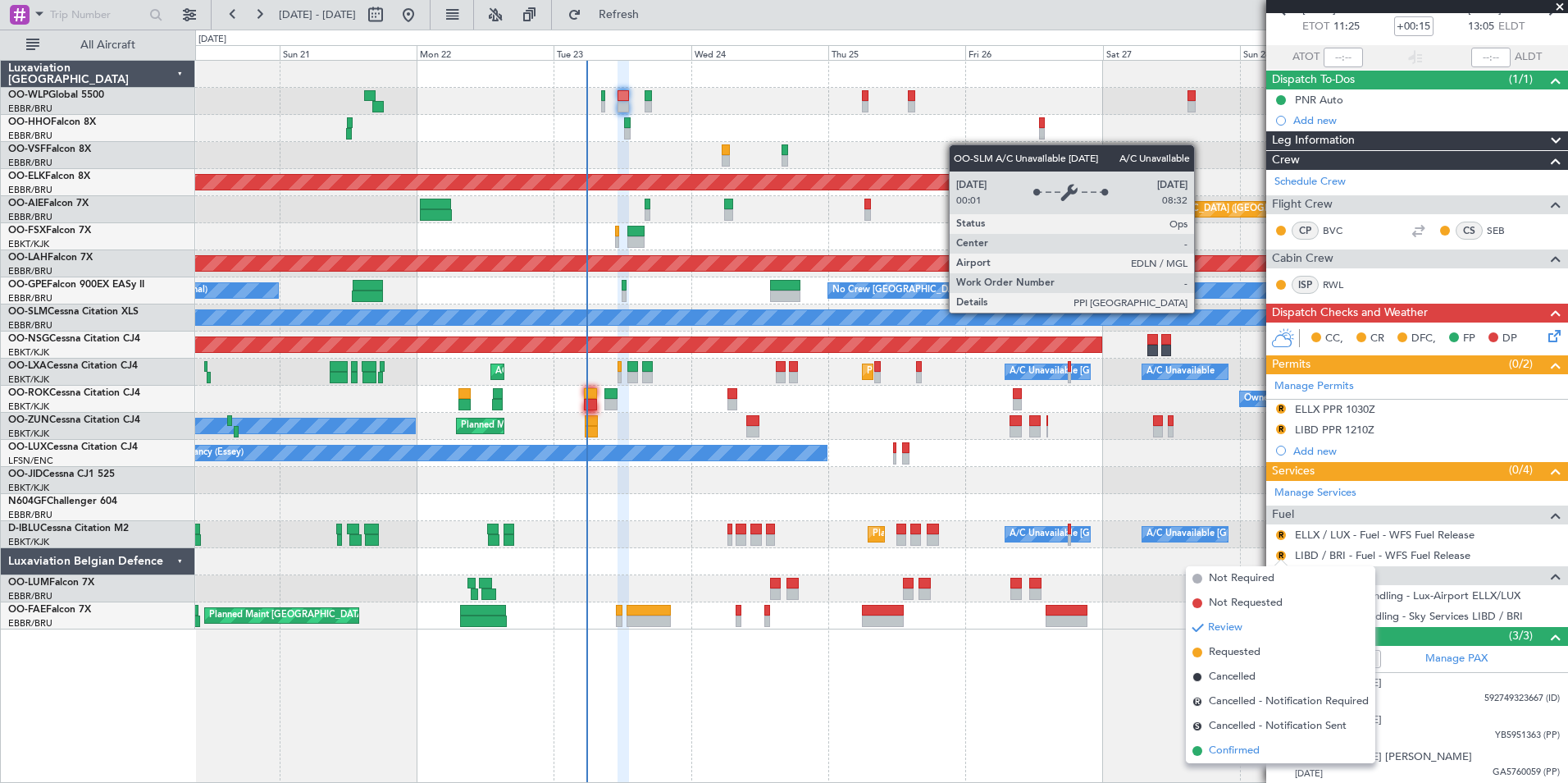
click at [1240, 753] on span "Confirmed" at bounding box center [1234, 751] width 51 height 17
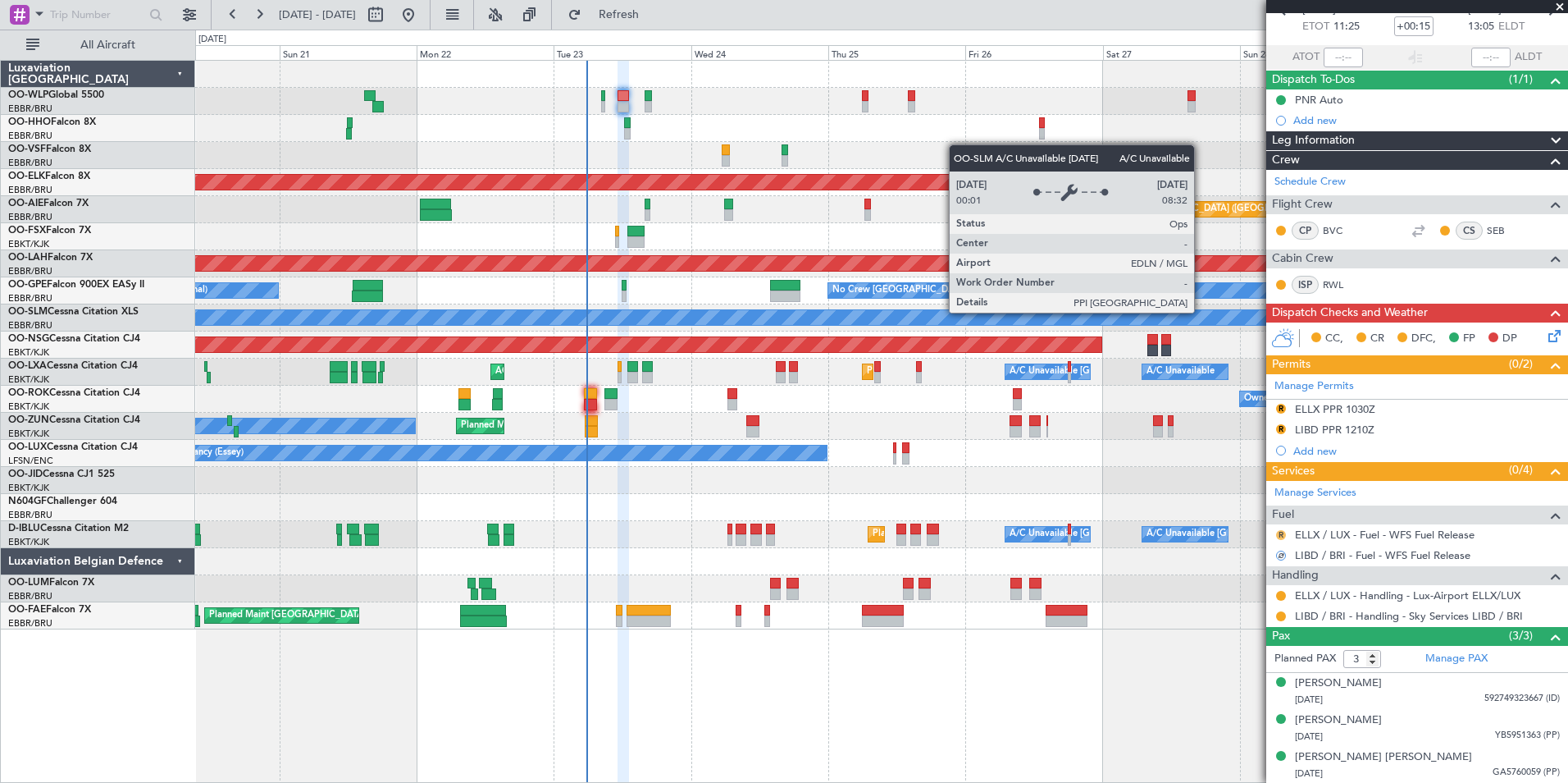
click at [1278, 530] on button "R" at bounding box center [1281, 535] width 10 height 10
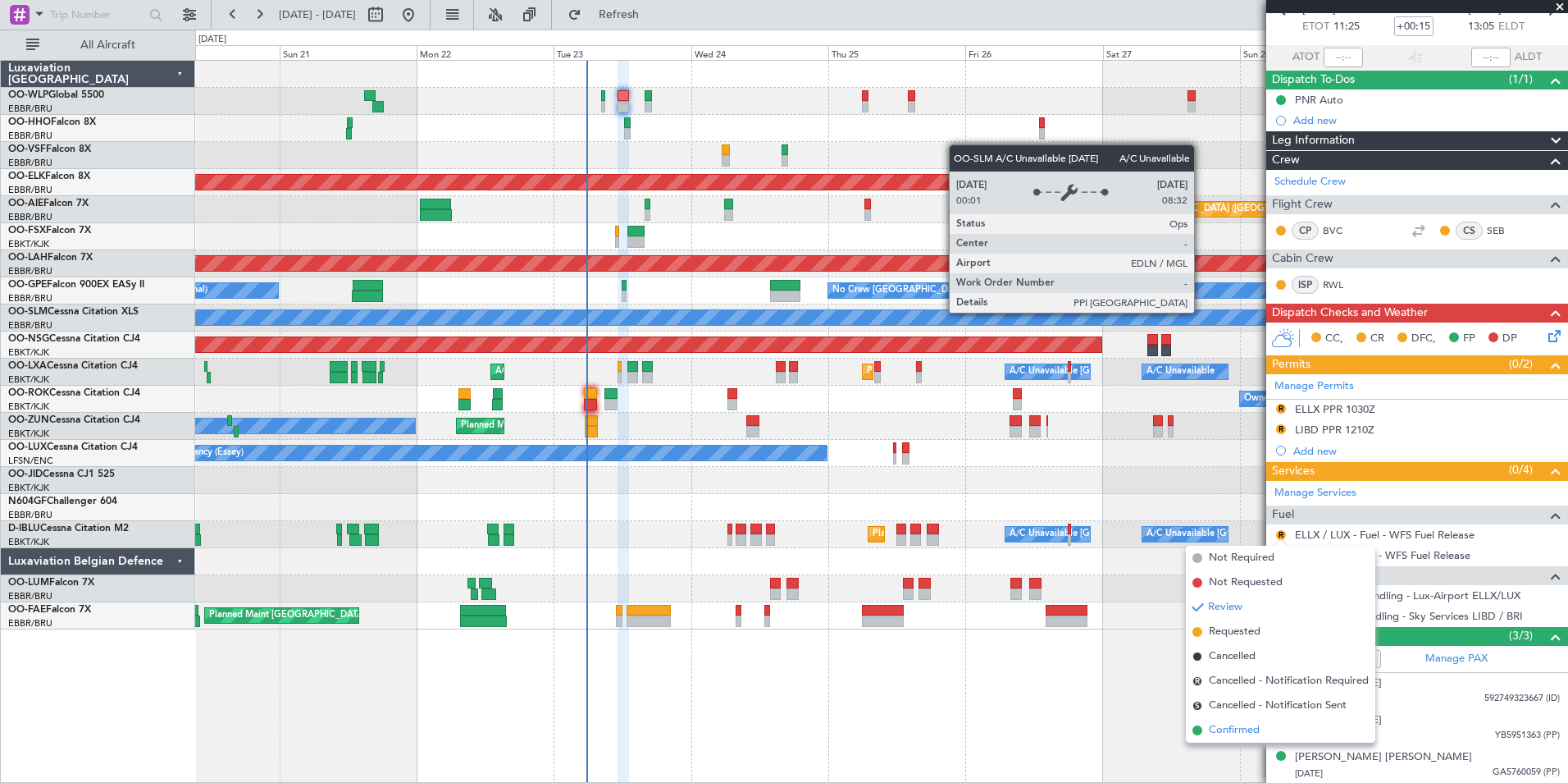
click at [1247, 723] on span "Confirmed" at bounding box center [1234, 730] width 51 height 17
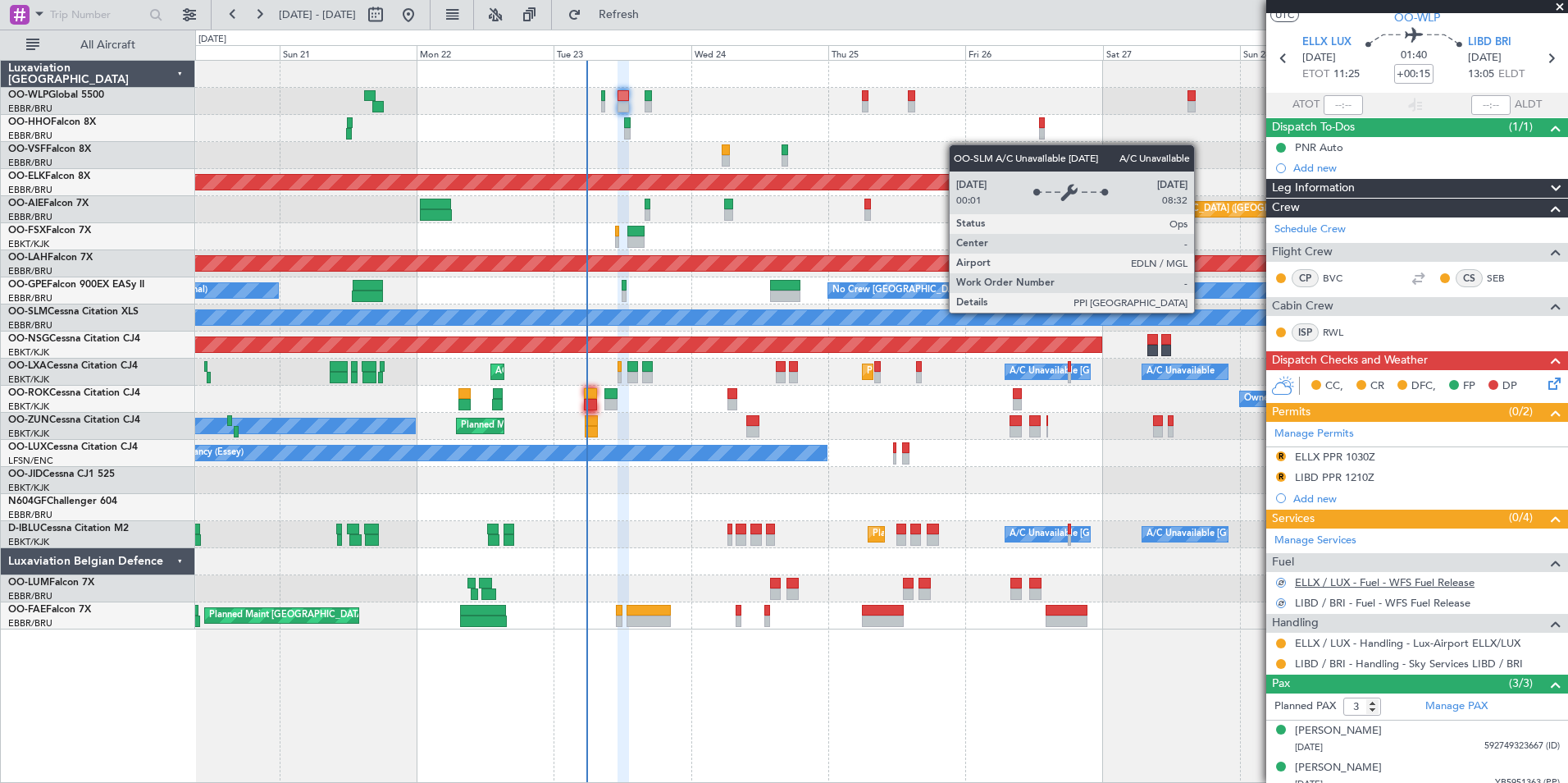
scroll to position [0, 0]
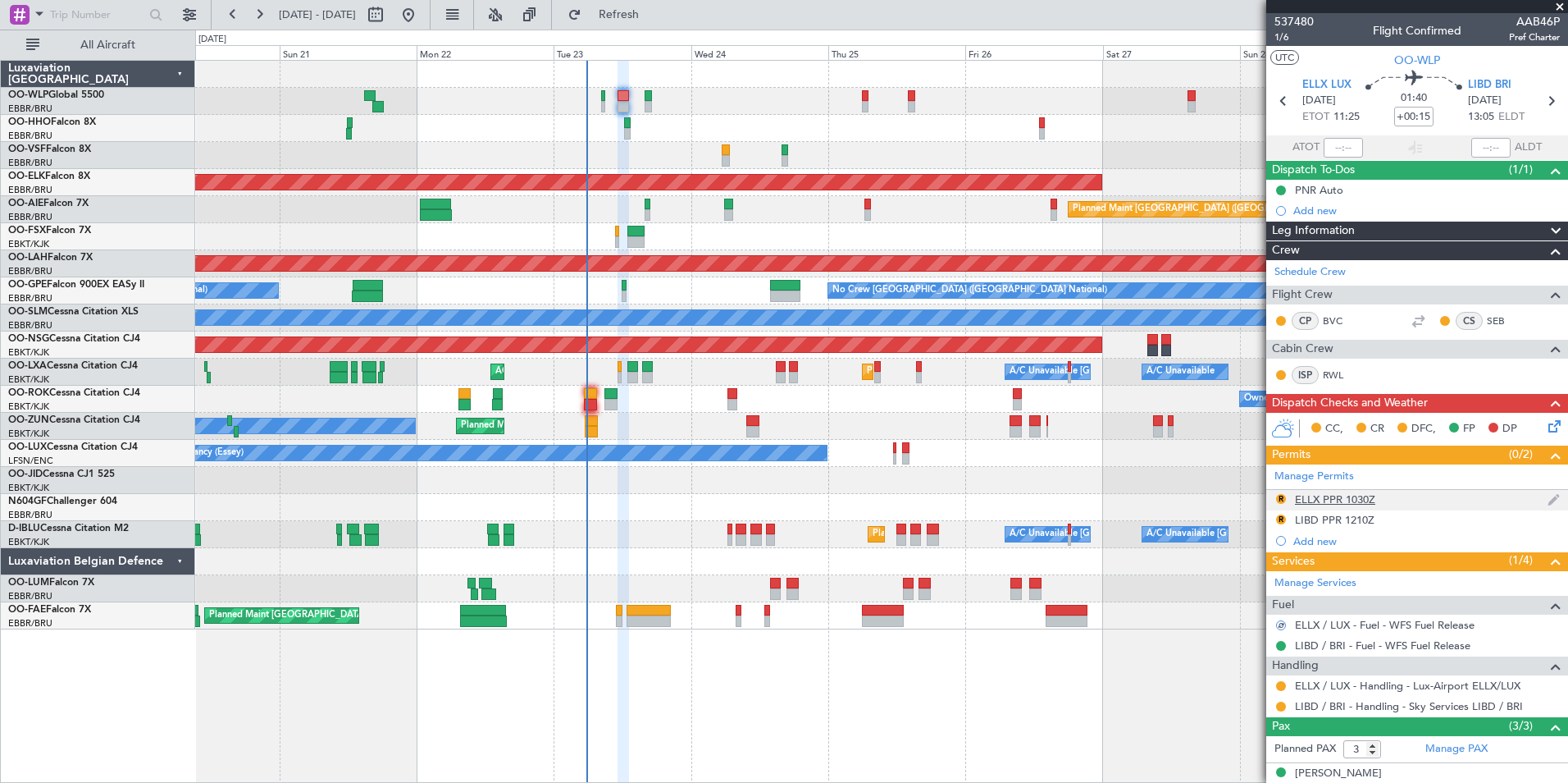
click at [1312, 493] on div "ELLX PPR 1030Z" at bounding box center [1335, 499] width 80 height 14
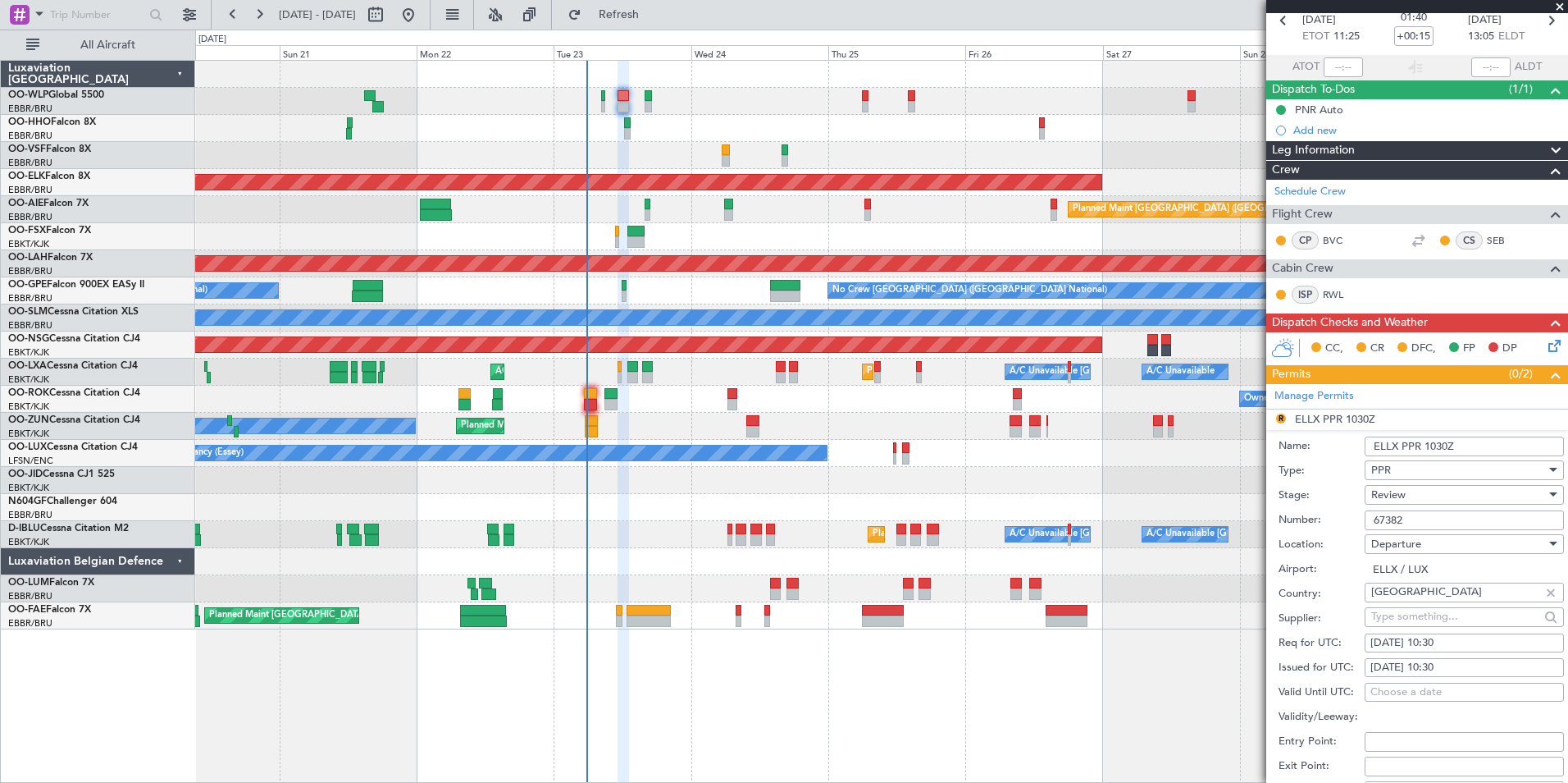
scroll to position [164, 0]
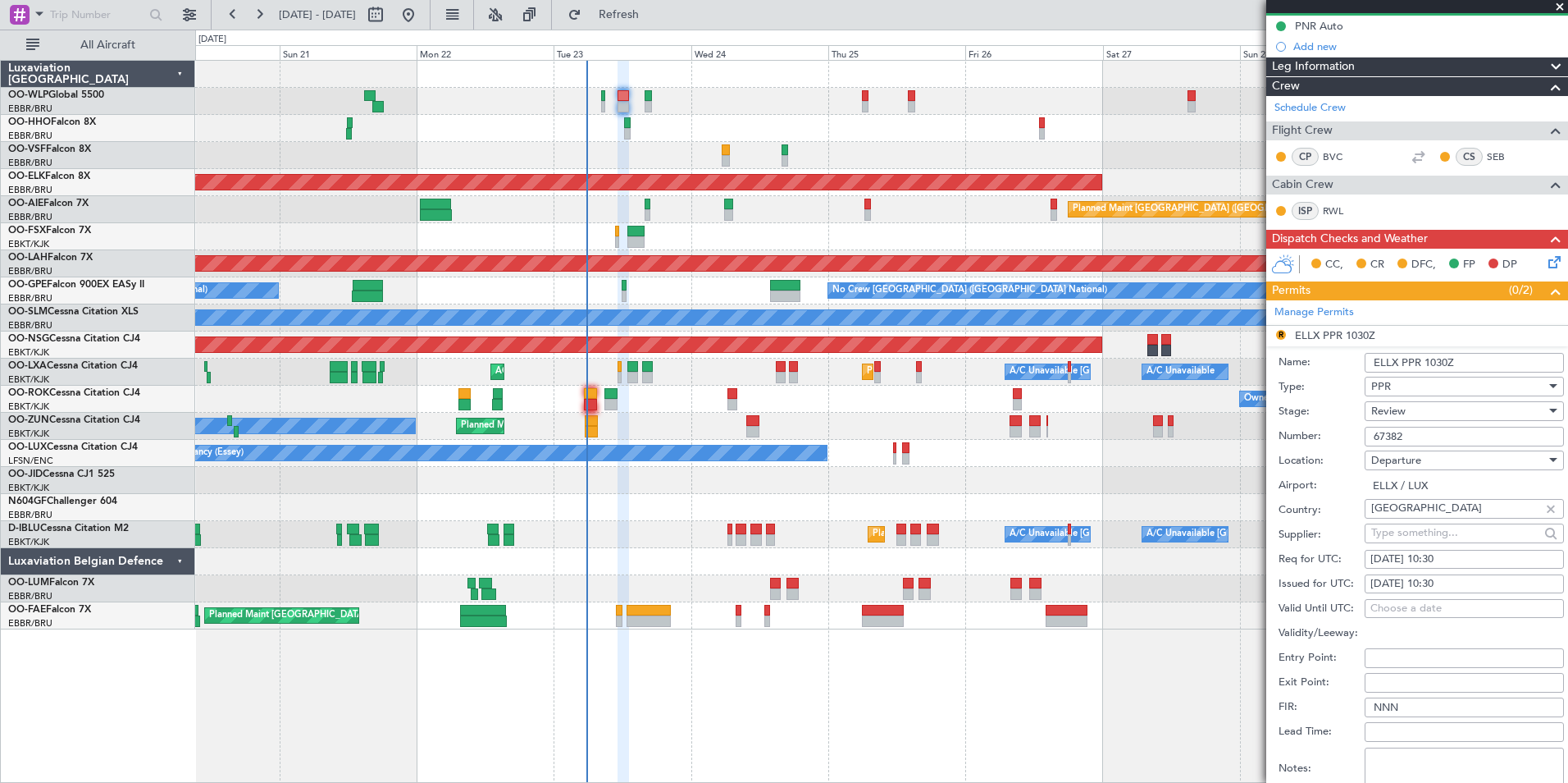
click at [1450, 558] on div "23/09/2025 10:30" at bounding box center [1464, 560] width 188 height 17
select select "9"
select select "2025"
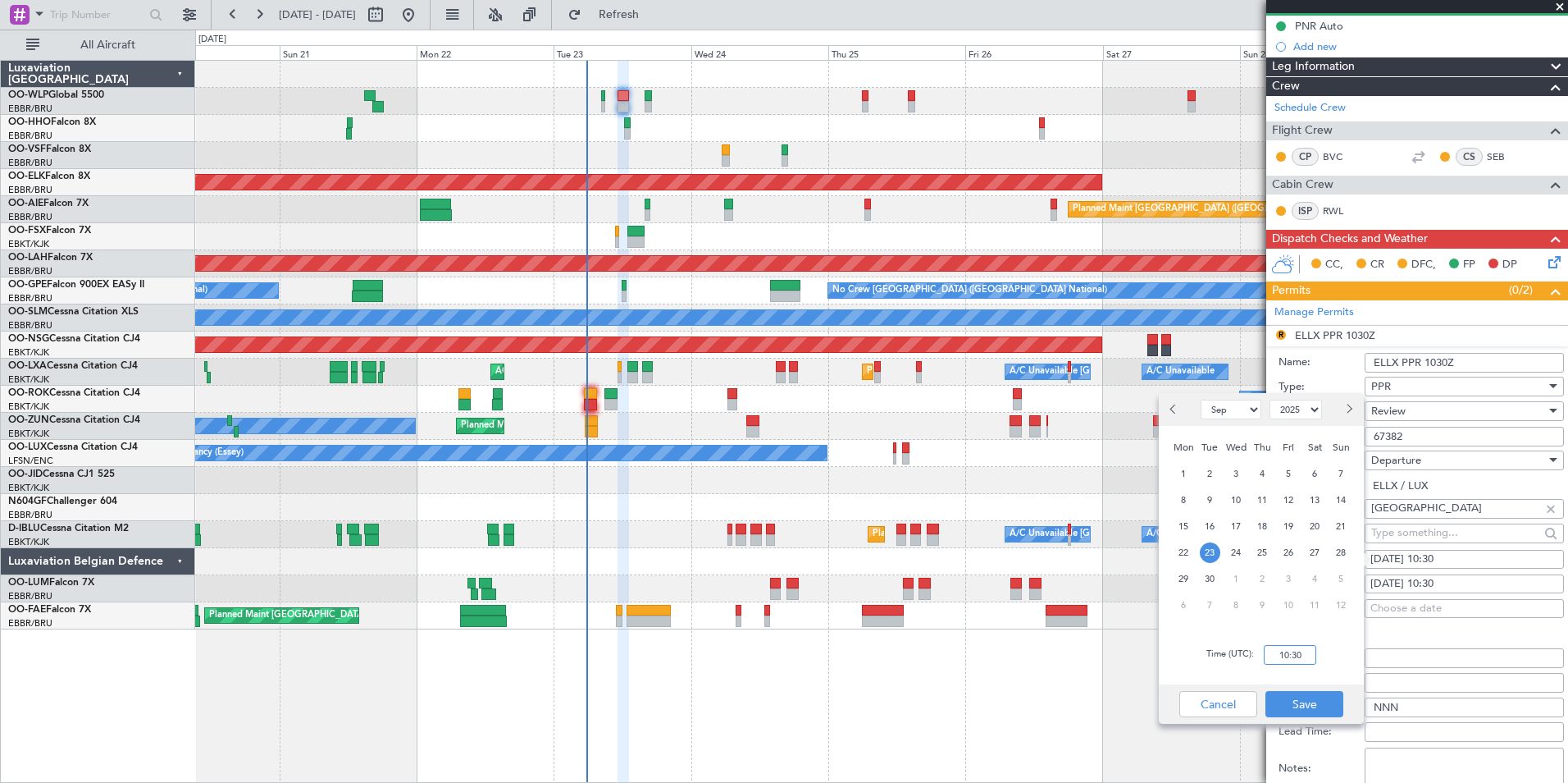
click at [1293, 651] on input "10:30" at bounding box center [1290, 655] width 53 height 20
type input "11:15"
click at [1310, 706] on button "Save" at bounding box center [1305, 704] width 78 height 26
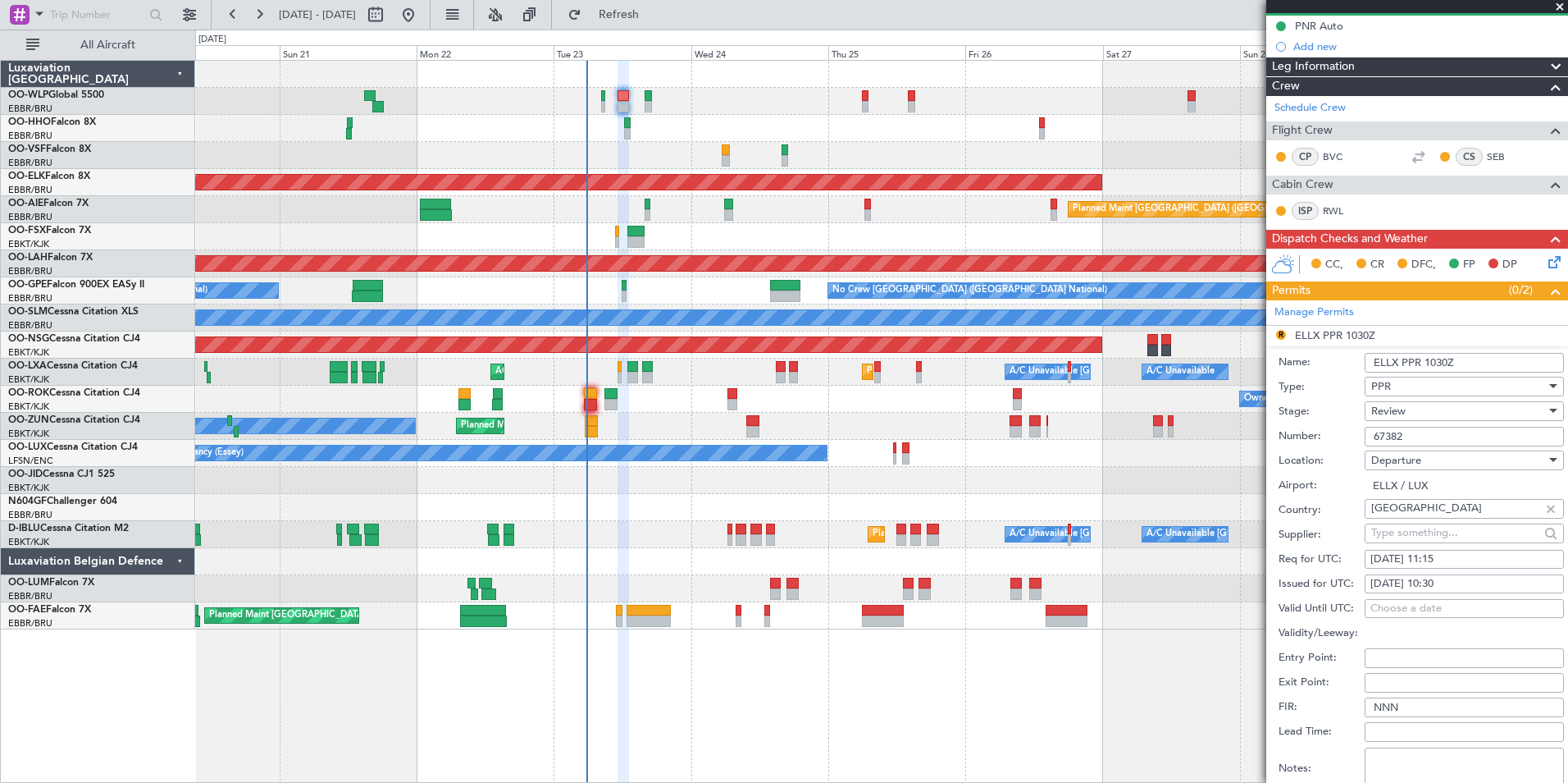
click at [1445, 577] on div "23/09/2025 10:30" at bounding box center [1464, 584] width 188 height 17
select select "9"
select select "2025"
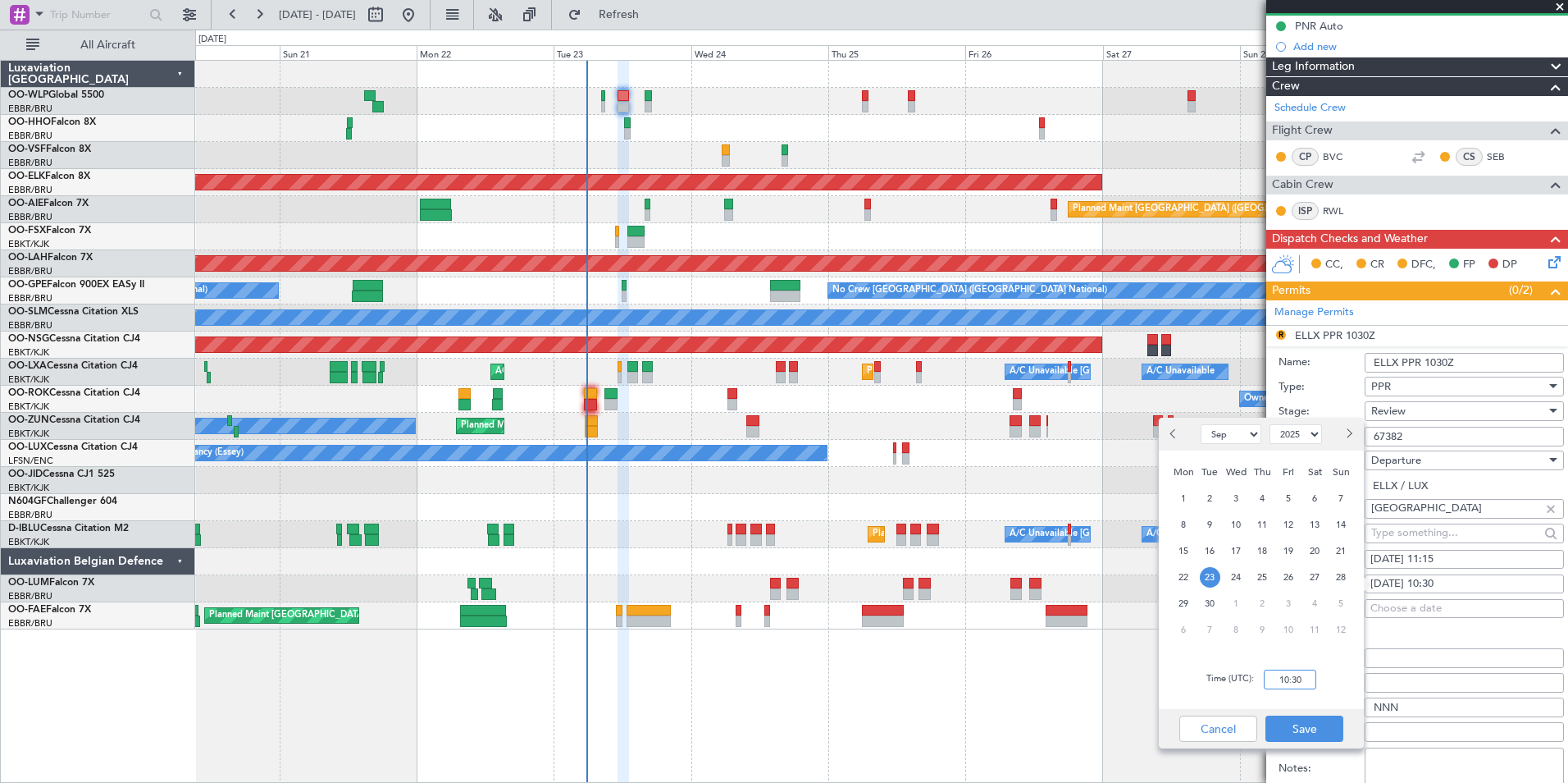
click at [1278, 680] on input "10:30" at bounding box center [1290, 679] width 53 height 20
type input "11:15"
click at [1302, 723] on button "Save" at bounding box center [1305, 728] width 78 height 26
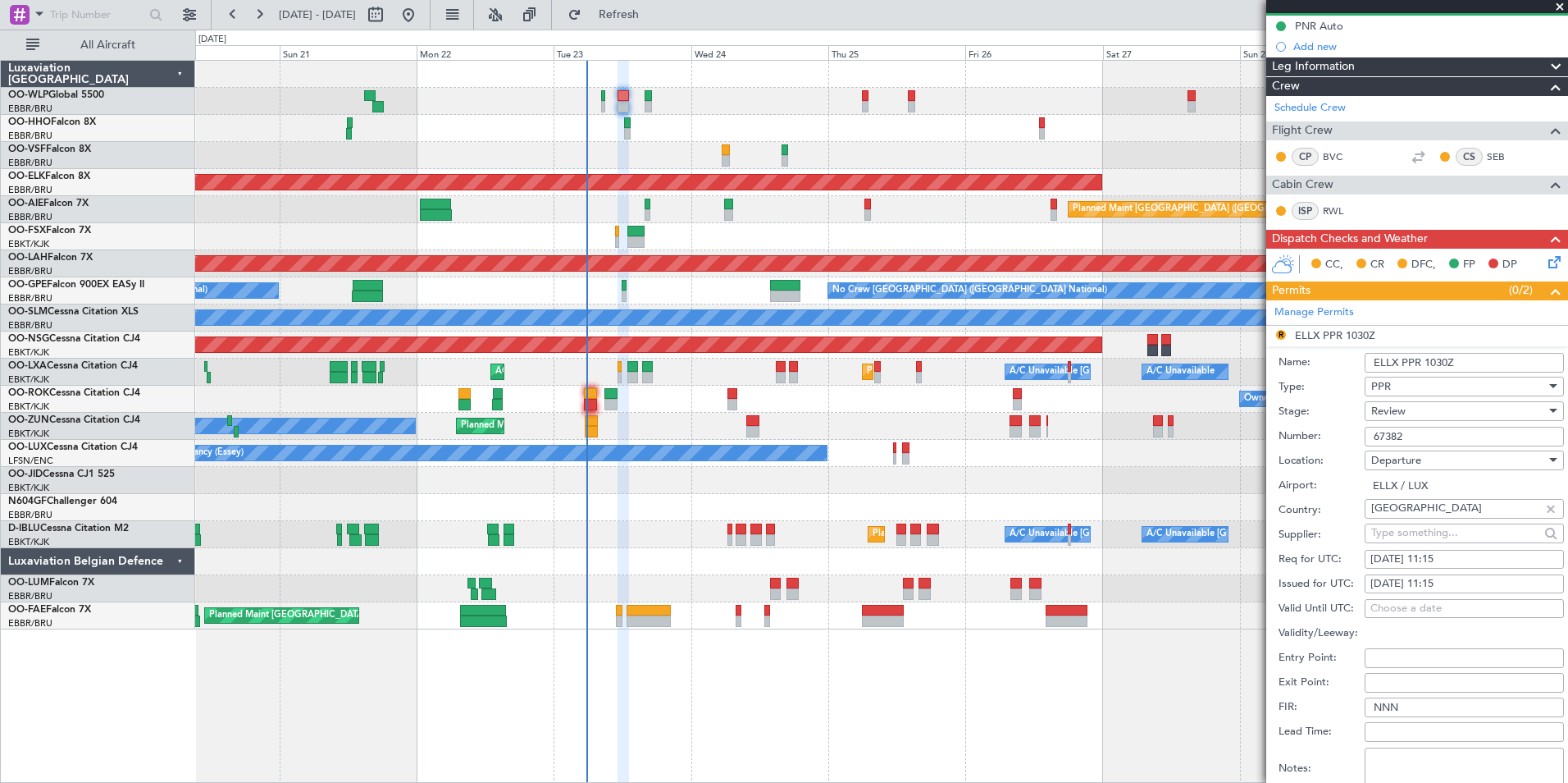
click at [1402, 408] on span "Review" at bounding box center [1388, 411] width 34 height 15
click at [1412, 517] on span "Requested" at bounding box center [1458, 517] width 172 height 24
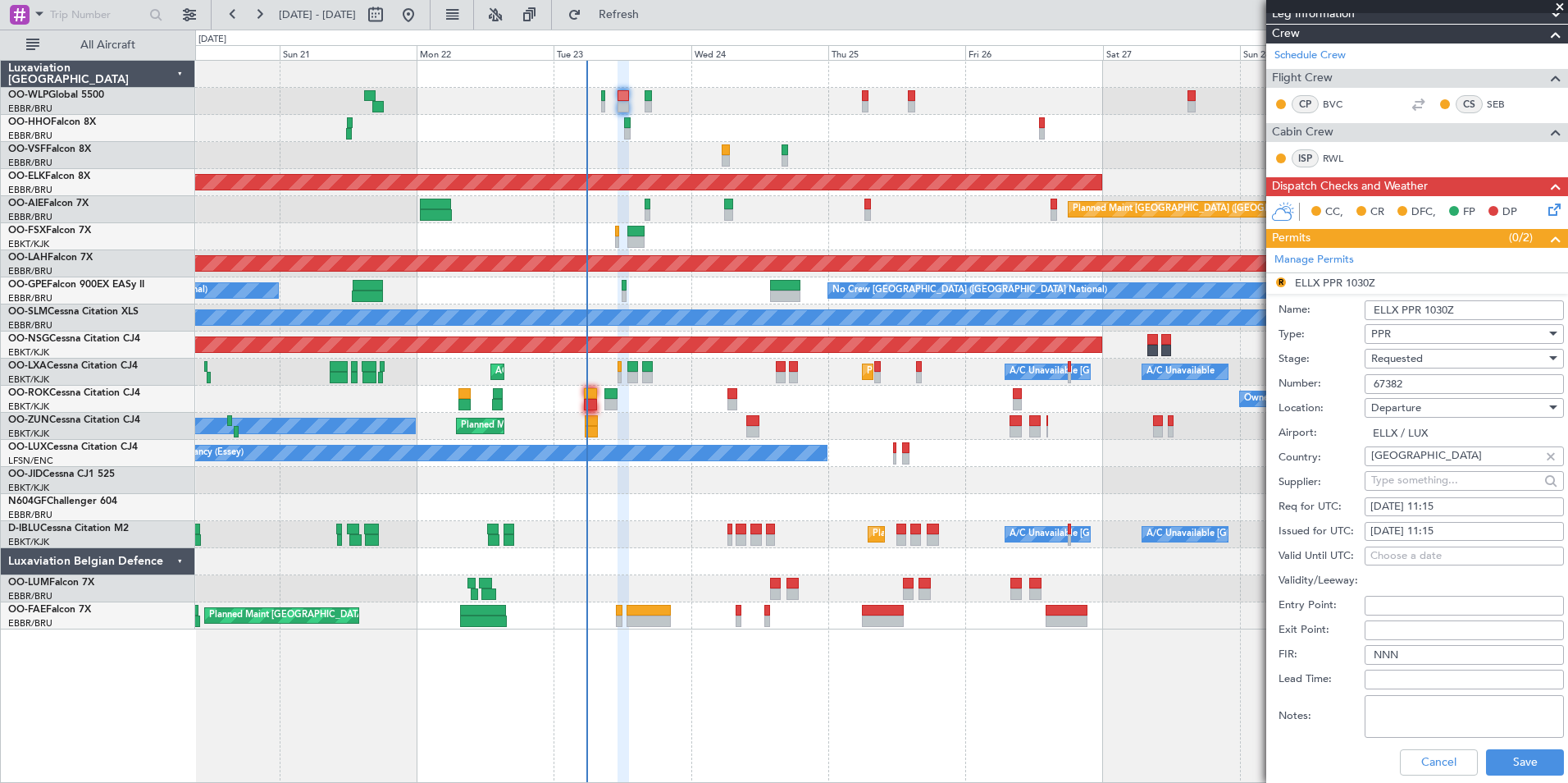
scroll to position [246, 0]
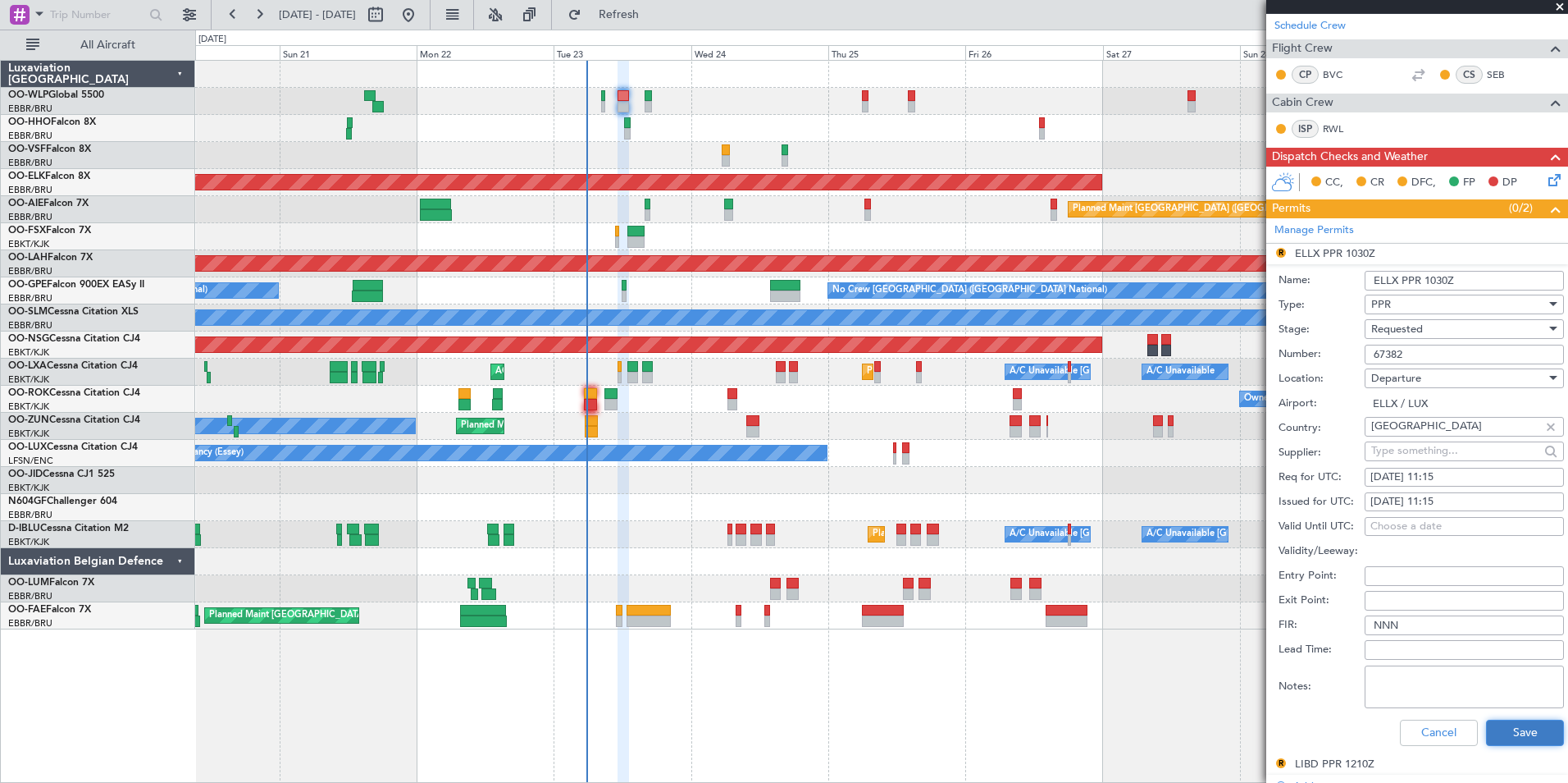
click at [1495, 735] on button "Save" at bounding box center [1525, 732] width 78 height 26
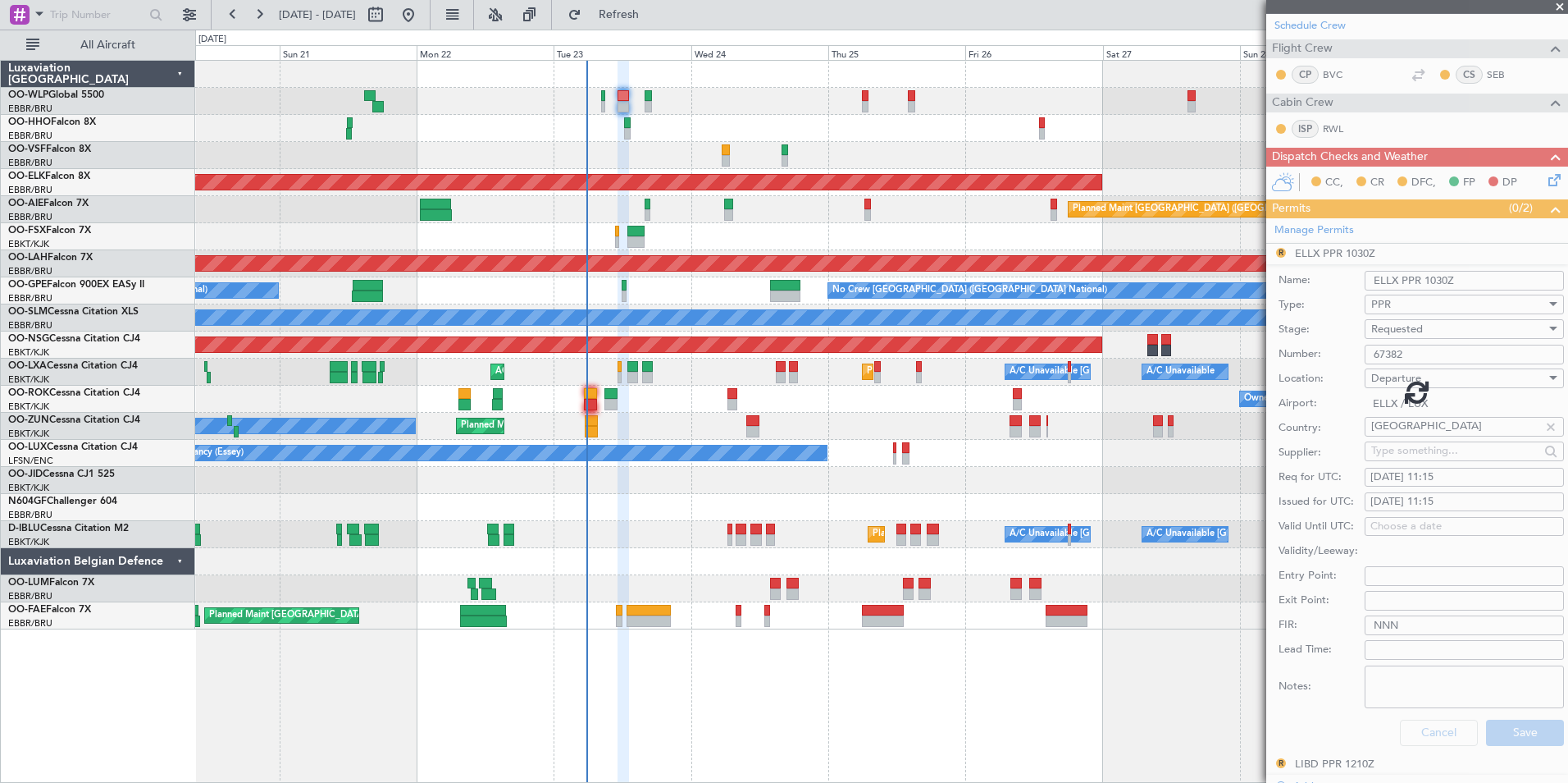
scroll to position [90, 0]
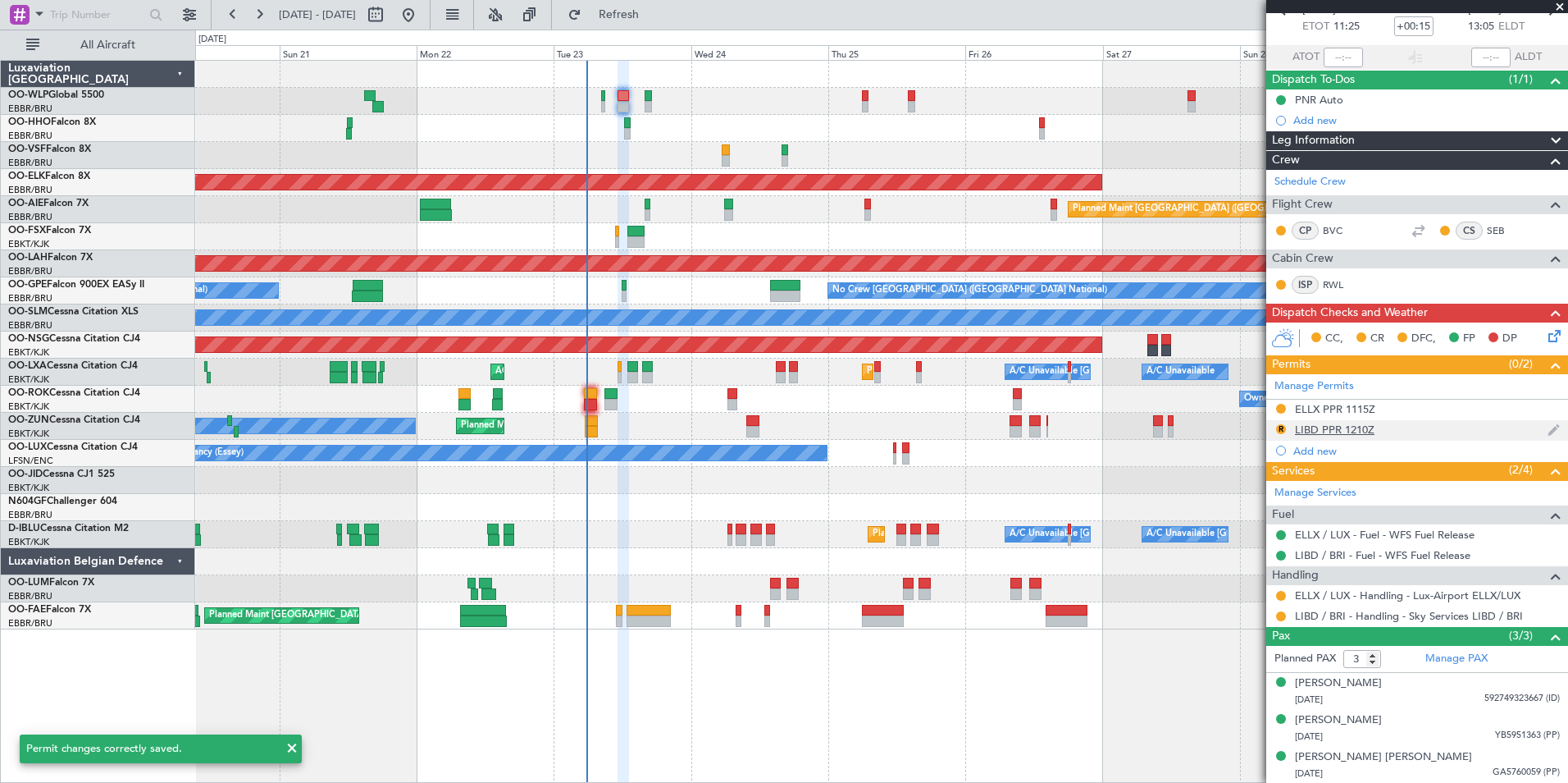
click at [1338, 431] on div "LIBD PPR 1210Z" at bounding box center [1334, 429] width 79 height 14
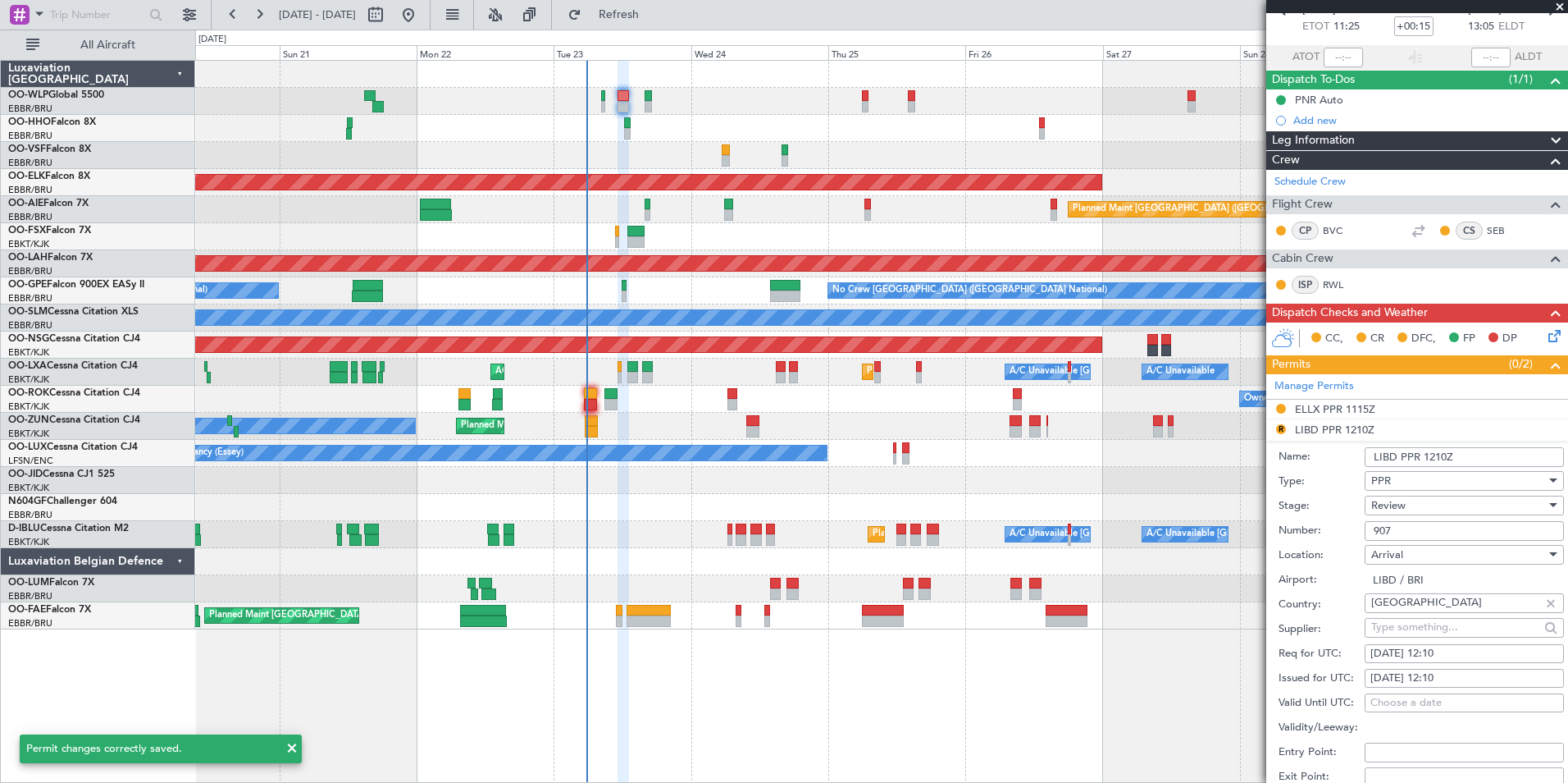
scroll to position [246, 0]
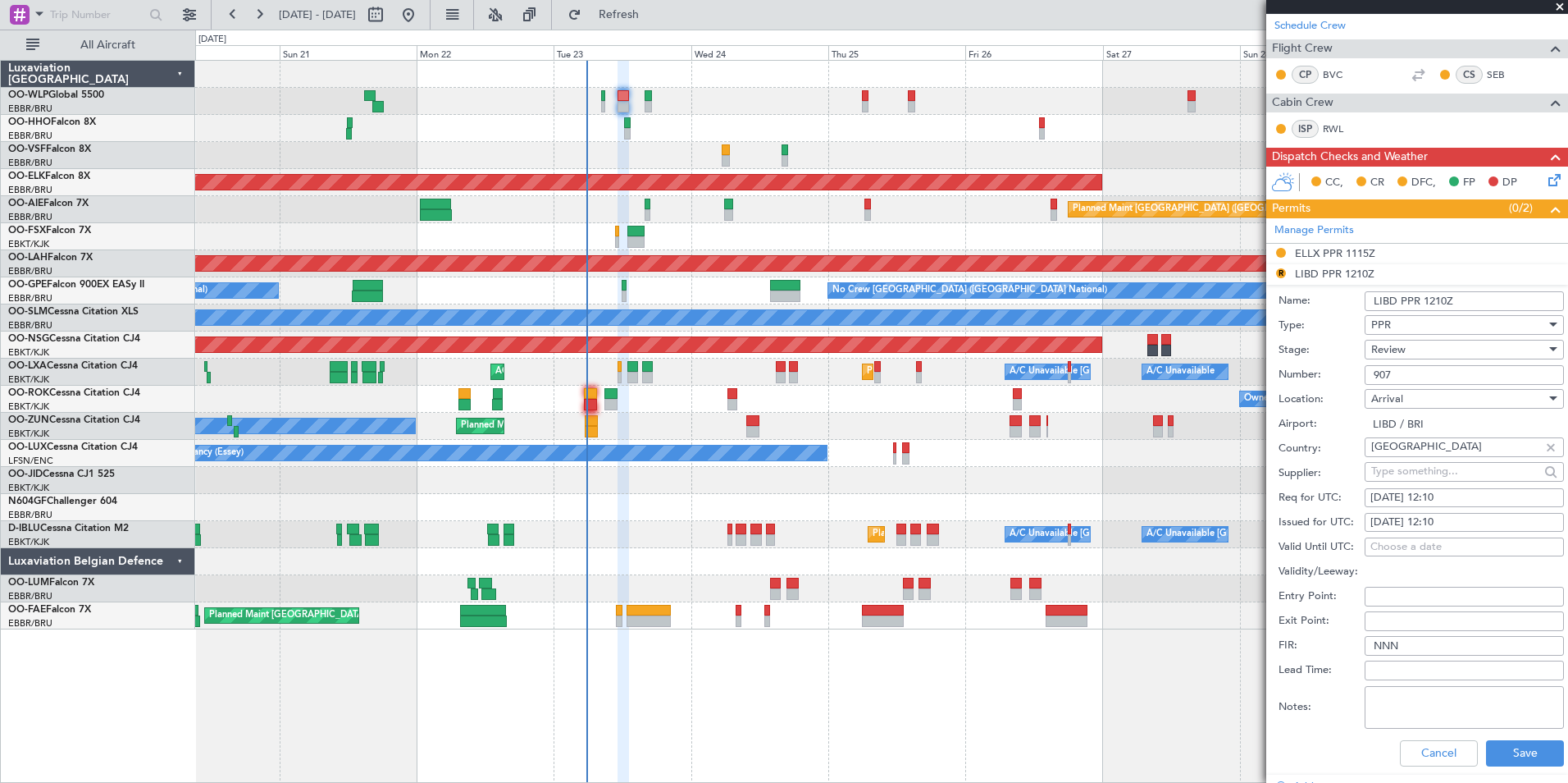
click at [1442, 494] on div "23/09/2025 12:10" at bounding box center [1464, 498] width 188 height 17
select select "9"
select select "2025"
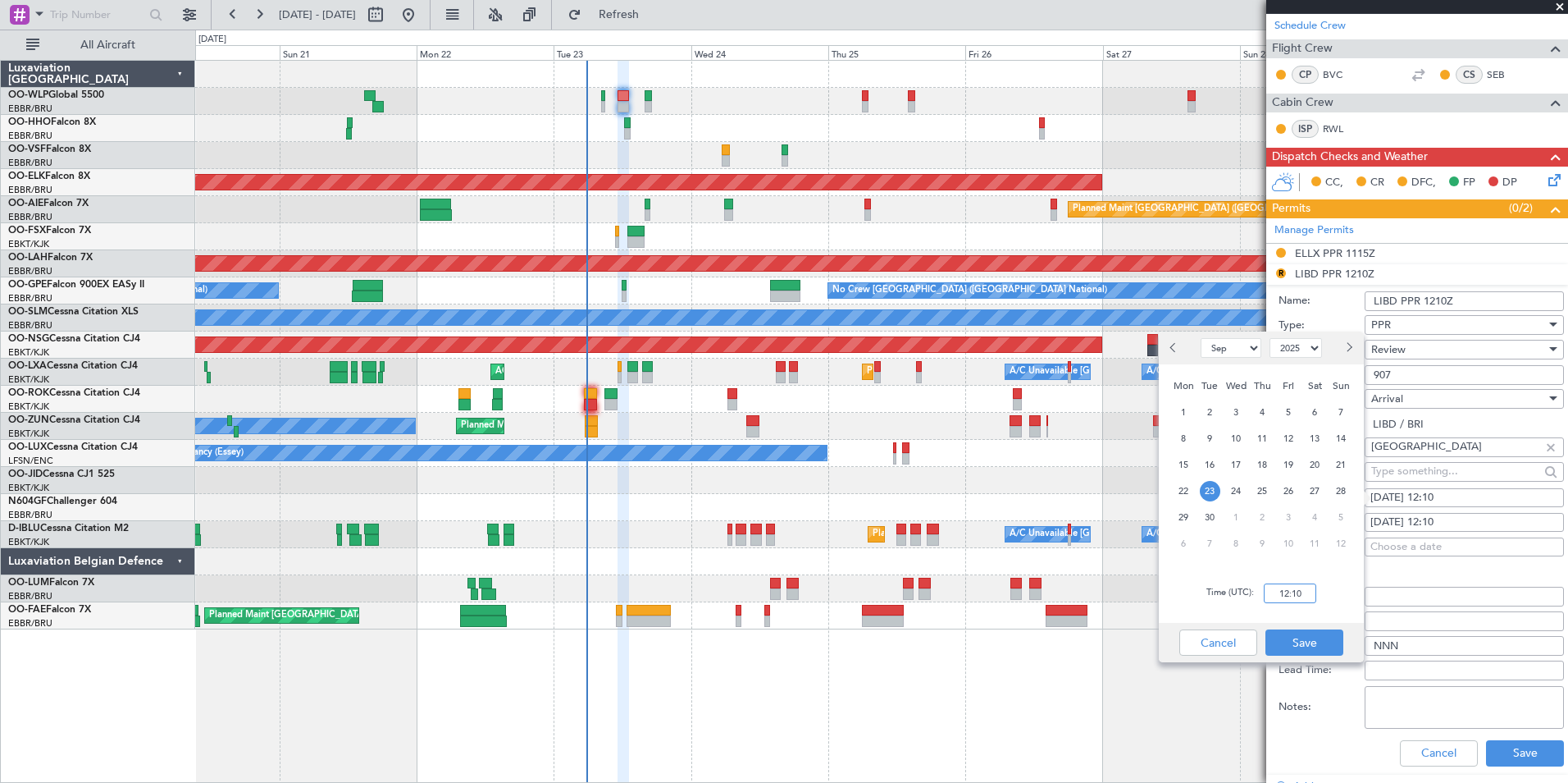
click at [1289, 593] on input "12:10" at bounding box center [1290, 593] width 53 height 20
type input "13:10"
click at [1304, 641] on button "Save" at bounding box center [1305, 642] width 78 height 26
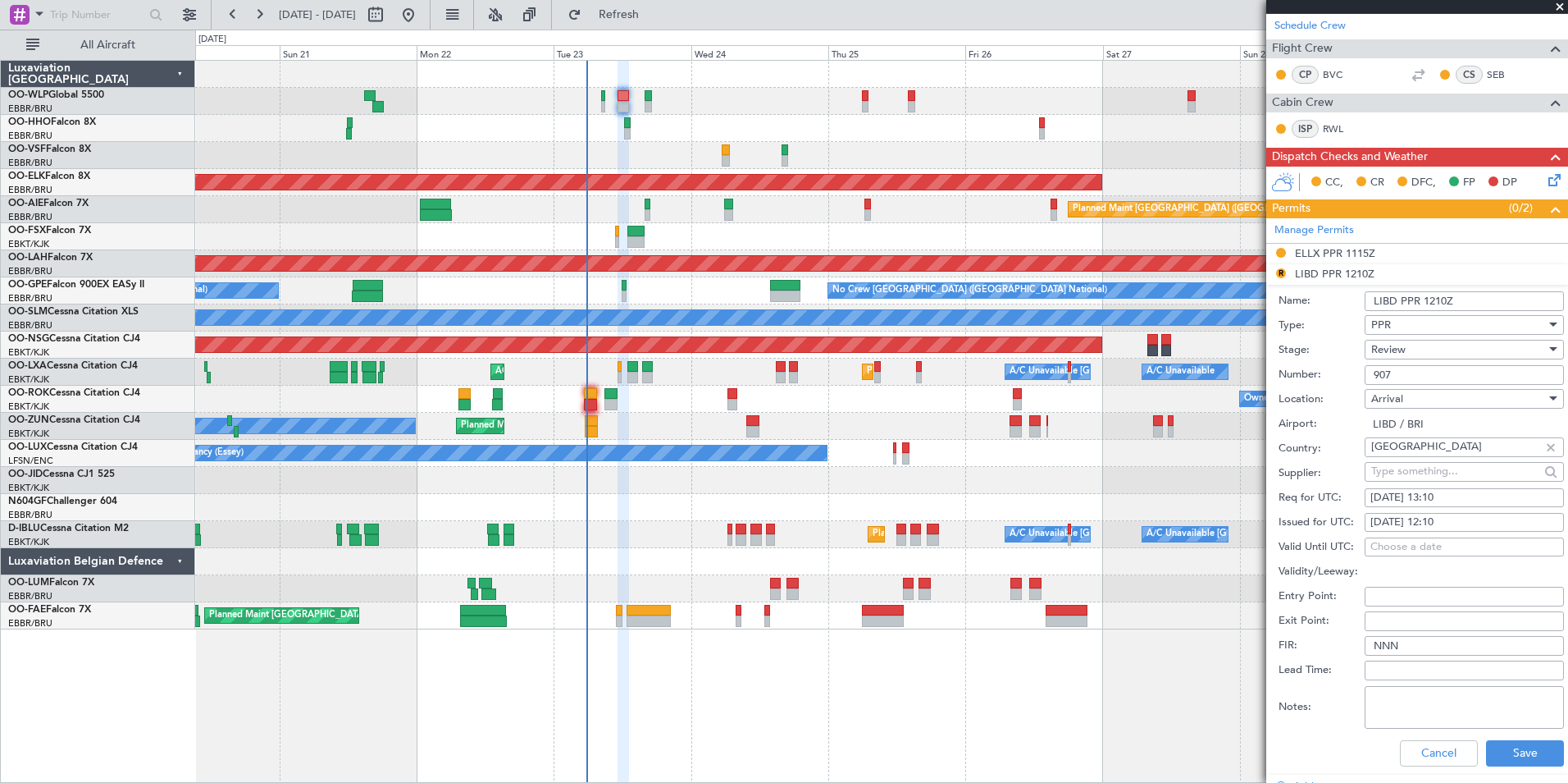
click at [1445, 518] on div "23/09/2025 12:10" at bounding box center [1464, 522] width 188 height 17
select select "9"
select select "2025"
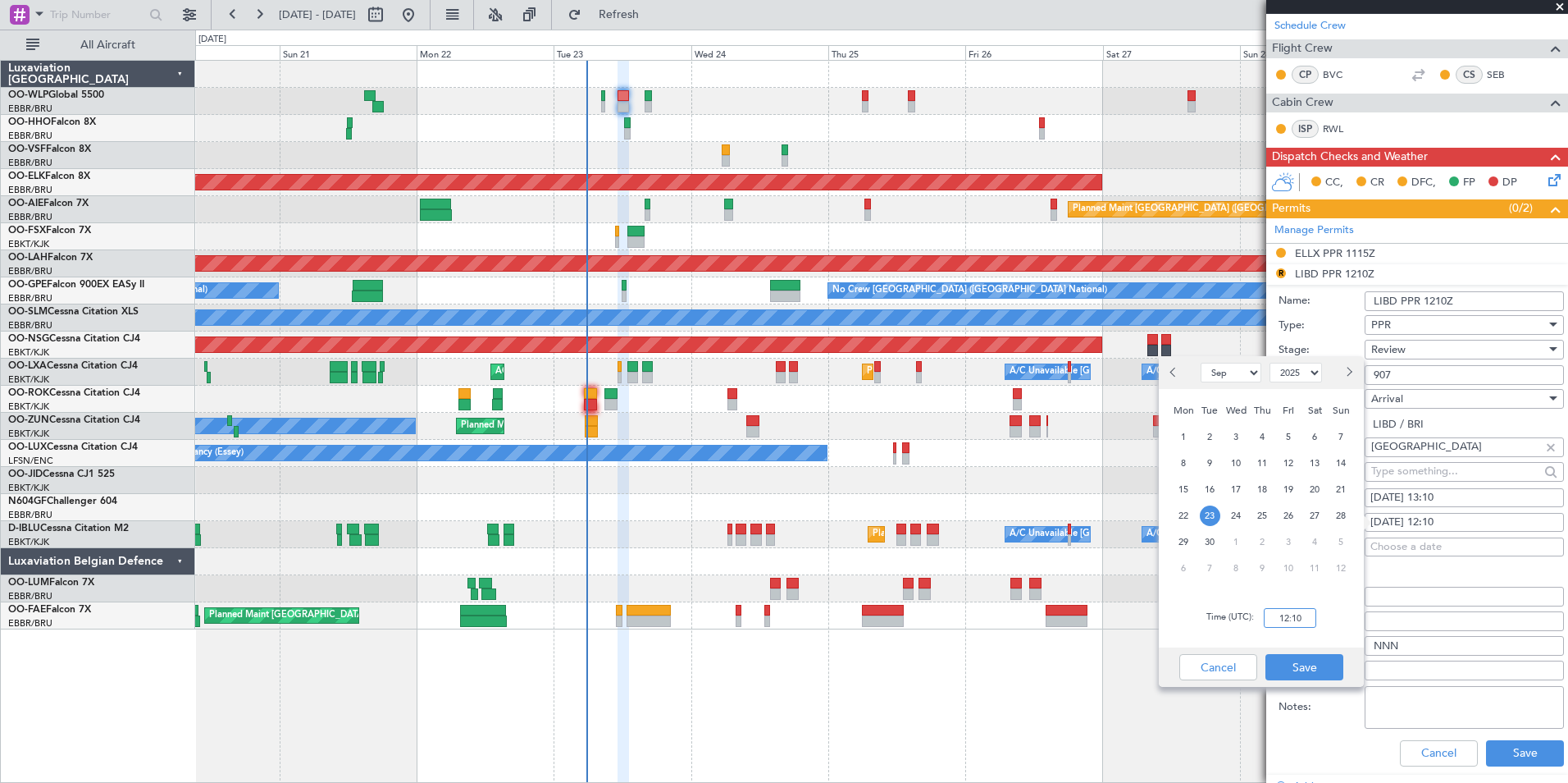
click at [1269, 623] on input "12:10" at bounding box center [1290, 617] width 53 height 20
type input "13:10"
click at [1300, 664] on button "Save" at bounding box center [1305, 666] width 78 height 26
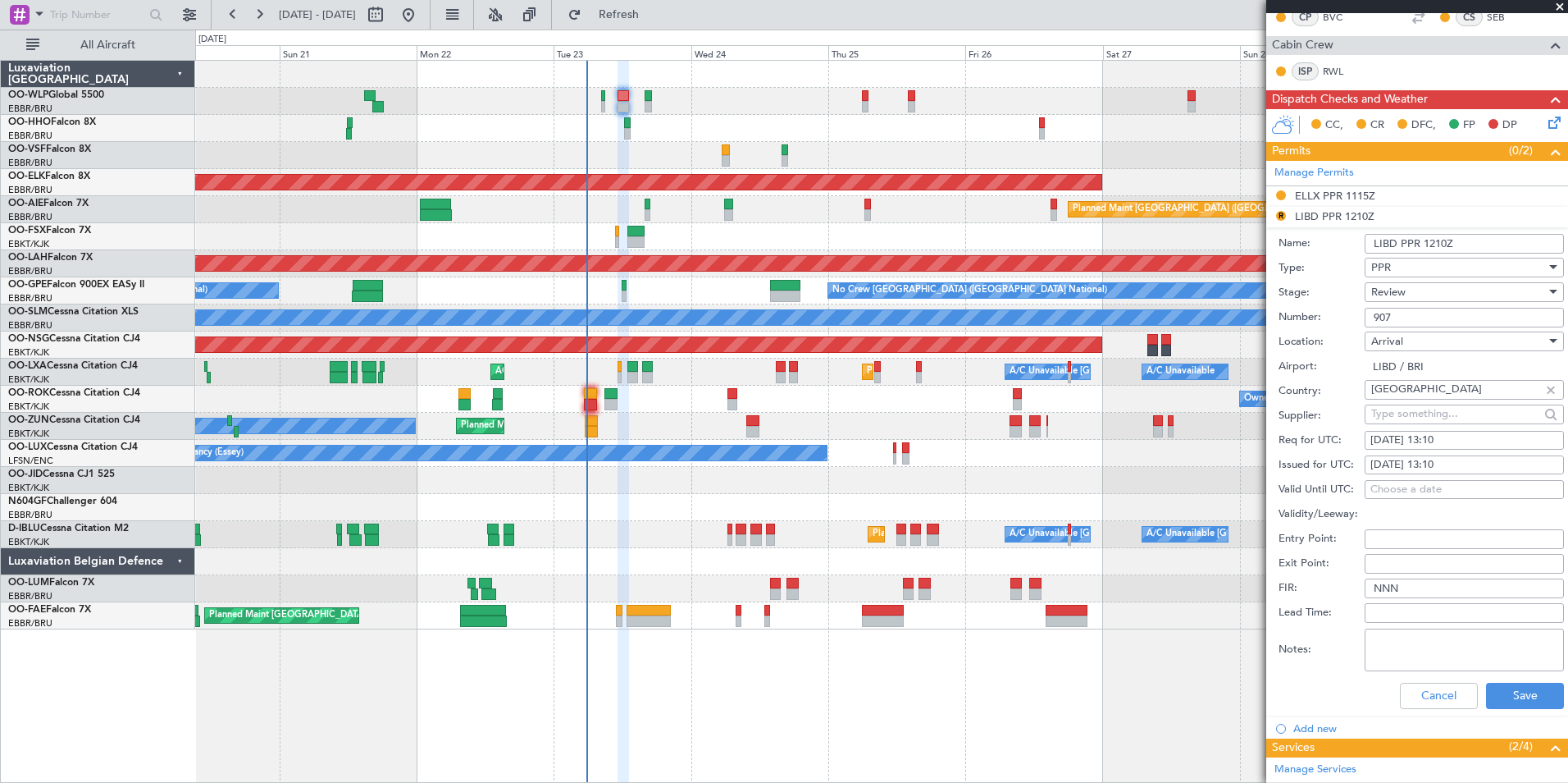
scroll to position [328, 0]
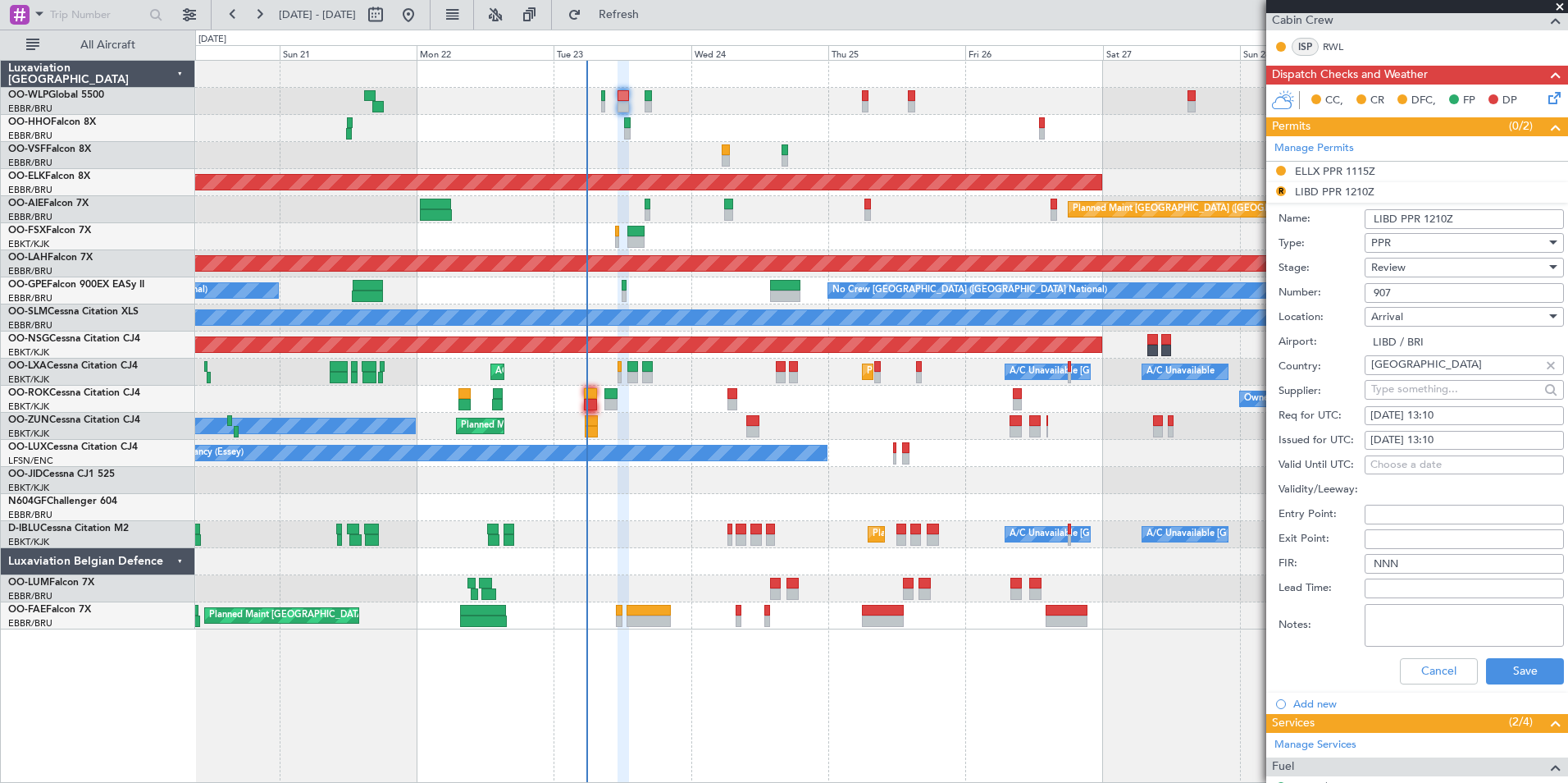
click at [1411, 265] on div "Review" at bounding box center [1458, 267] width 174 height 24
click at [1400, 377] on span "Requested" at bounding box center [1458, 373] width 172 height 24
click at [1510, 676] on button "Save" at bounding box center [1525, 671] width 78 height 26
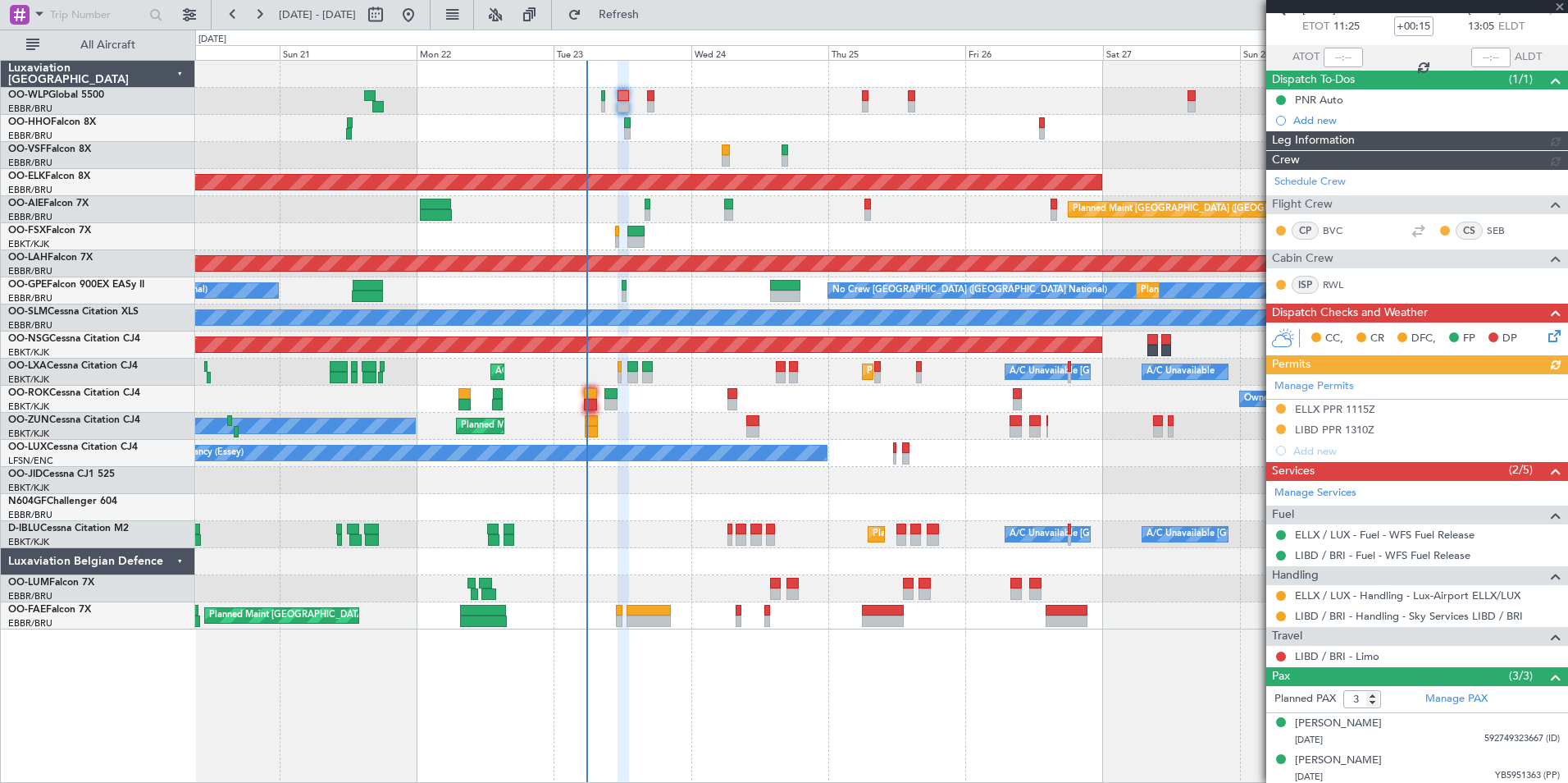
scroll to position [130, 0]
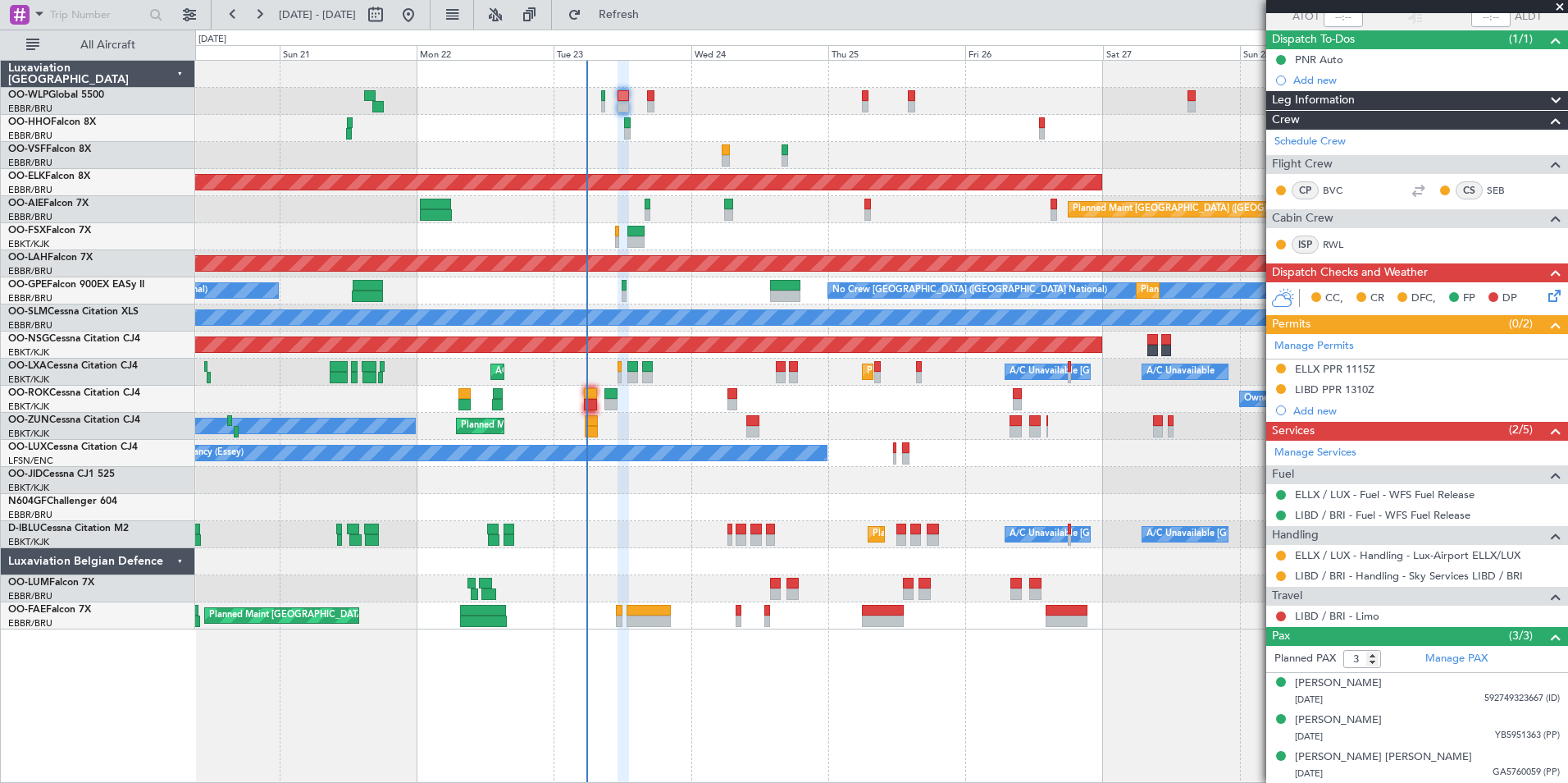
click at [1035, 472] on div "Planned Maint Kortrijk-[GEOGRAPHIC_DATA]" at bounding box center [880, 480] width 1372 height 27
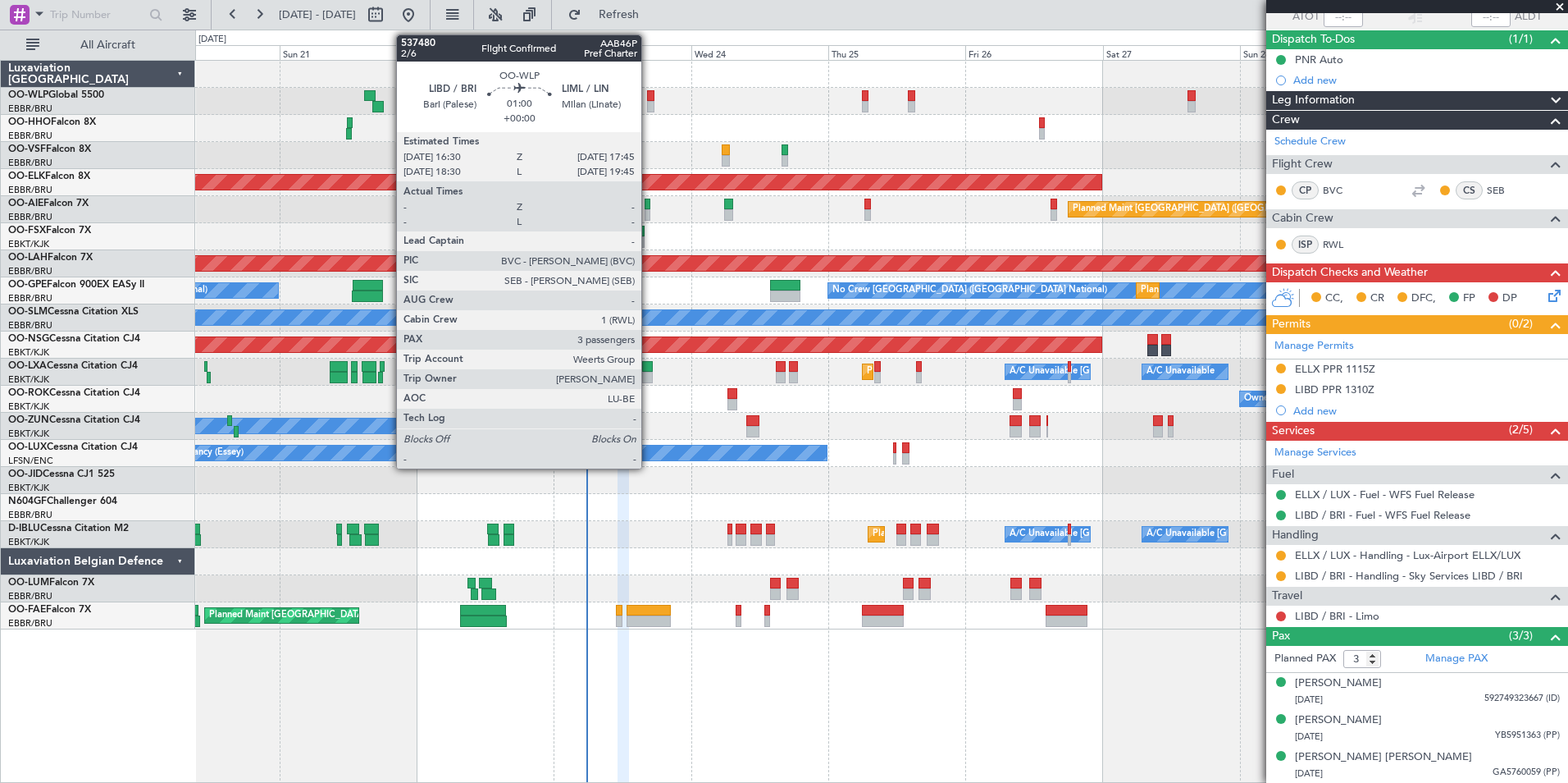
click at [648, 110] on div at bounding box center [651, 107] width 8 height 12
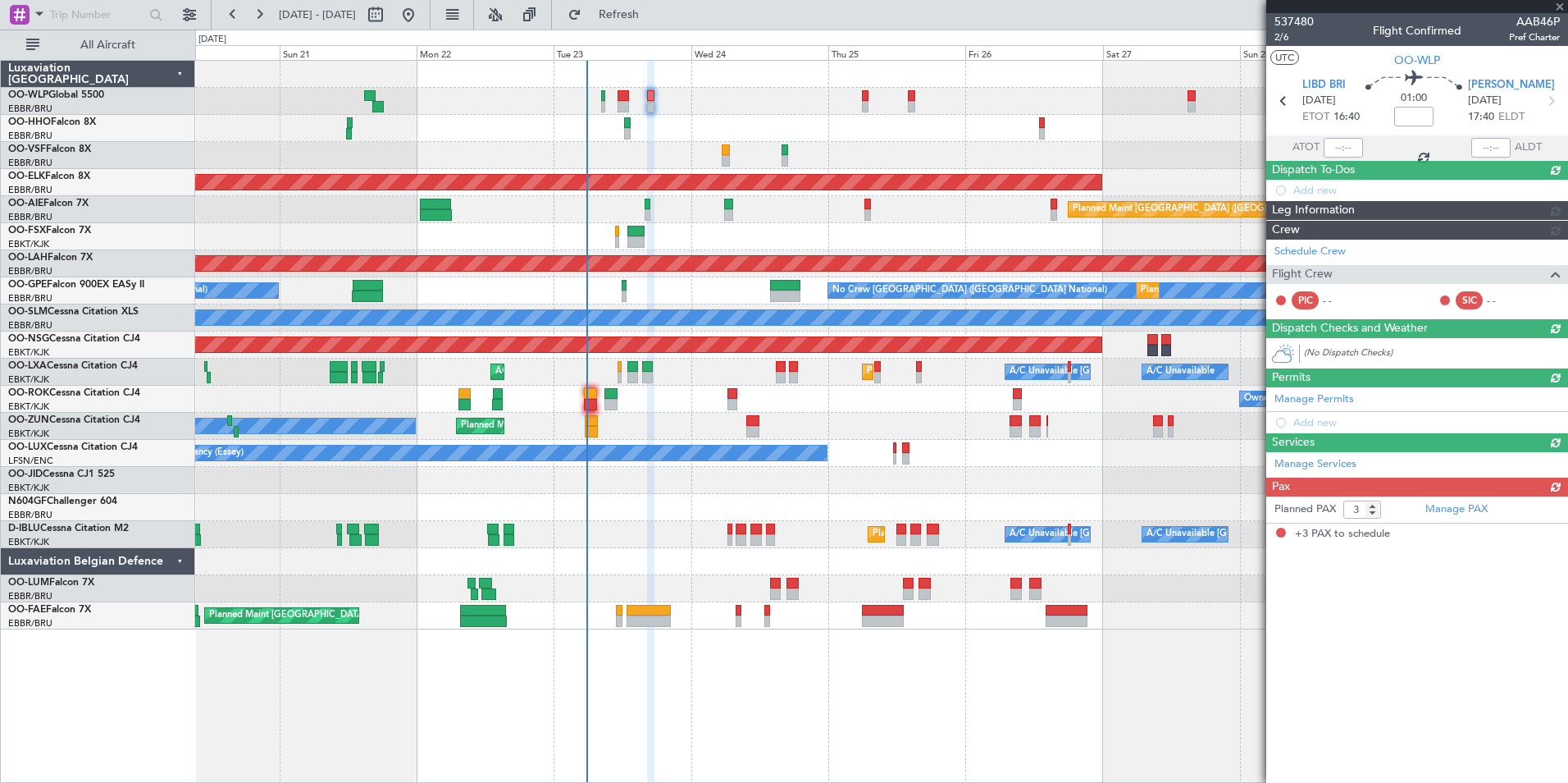
scroll to position [0, 0]
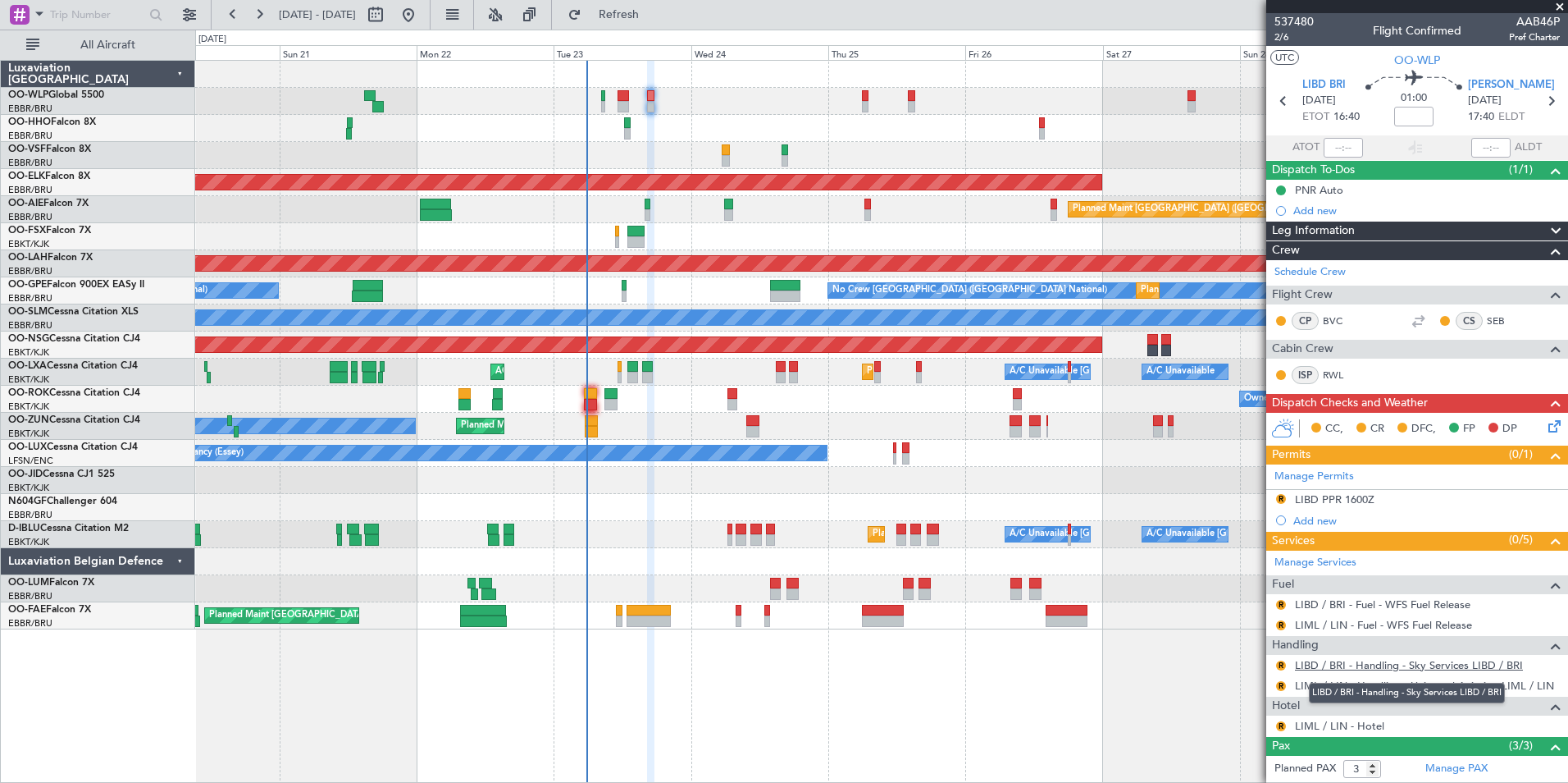
click at [1317, 664] on link "LIBD / BRI - Handling - Sky Services LIBD / BRI" at bounding box center [1408, 665] width 228 height 14
click at [1337, 495] on div "LIBD PPR 1600Z" at bounding box center [1334, 499] width 79 height 14
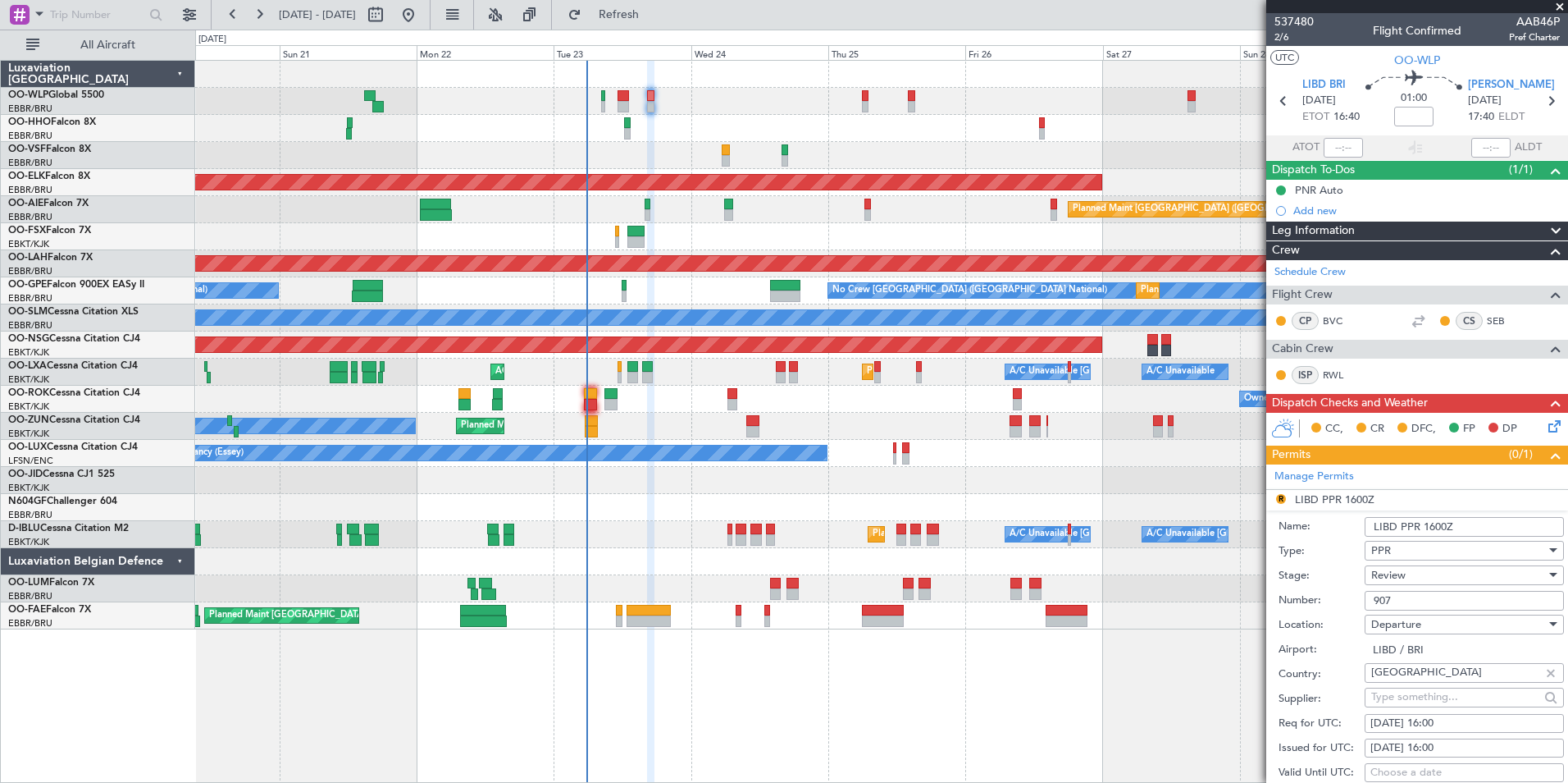
scroll to position [164, 0]
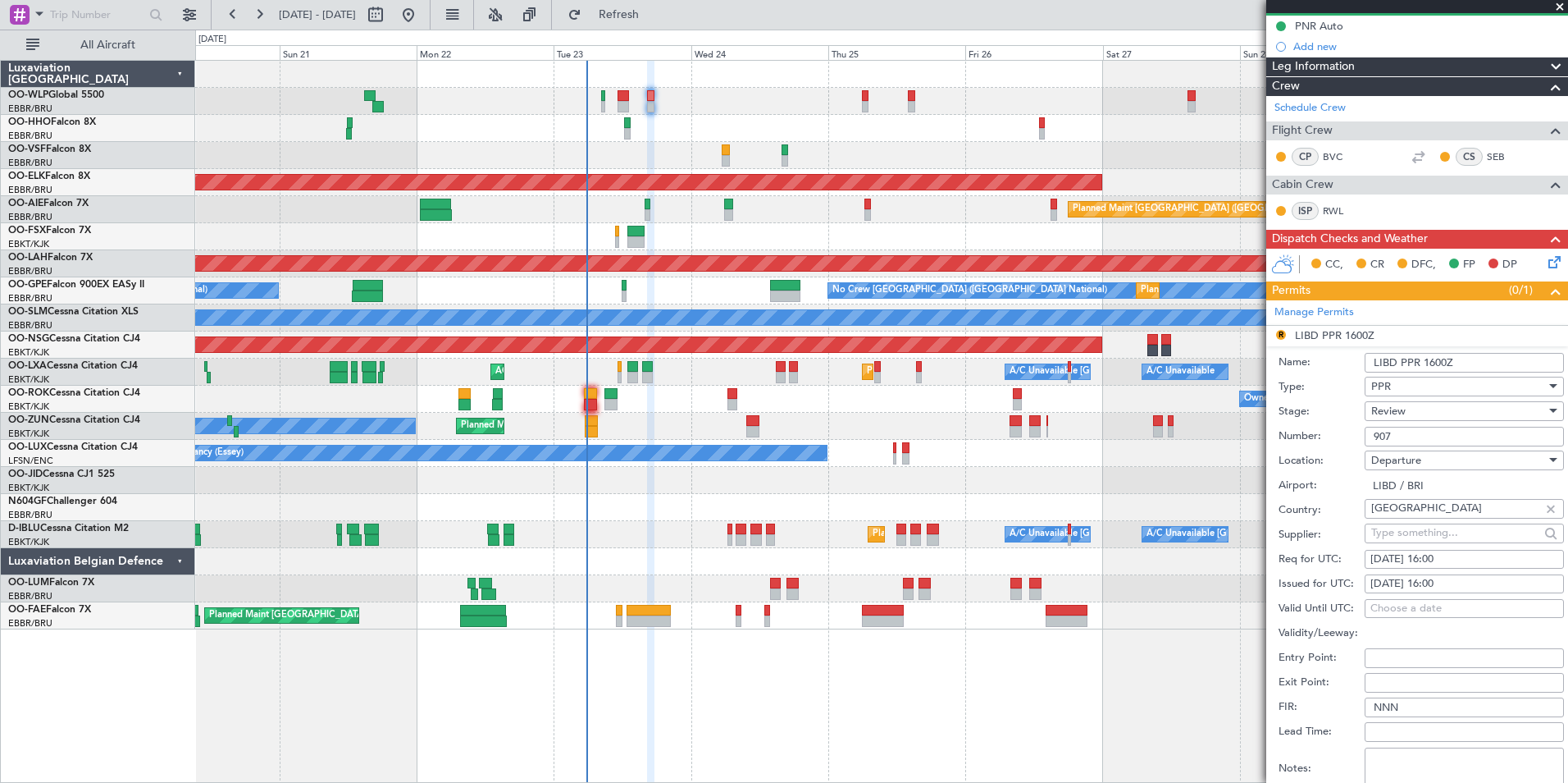
click at [1443, 557] on div "23/09/2025 16:00" at bounding box center [1464, 560] width 188 height 17
select select "9"
select select "2025"
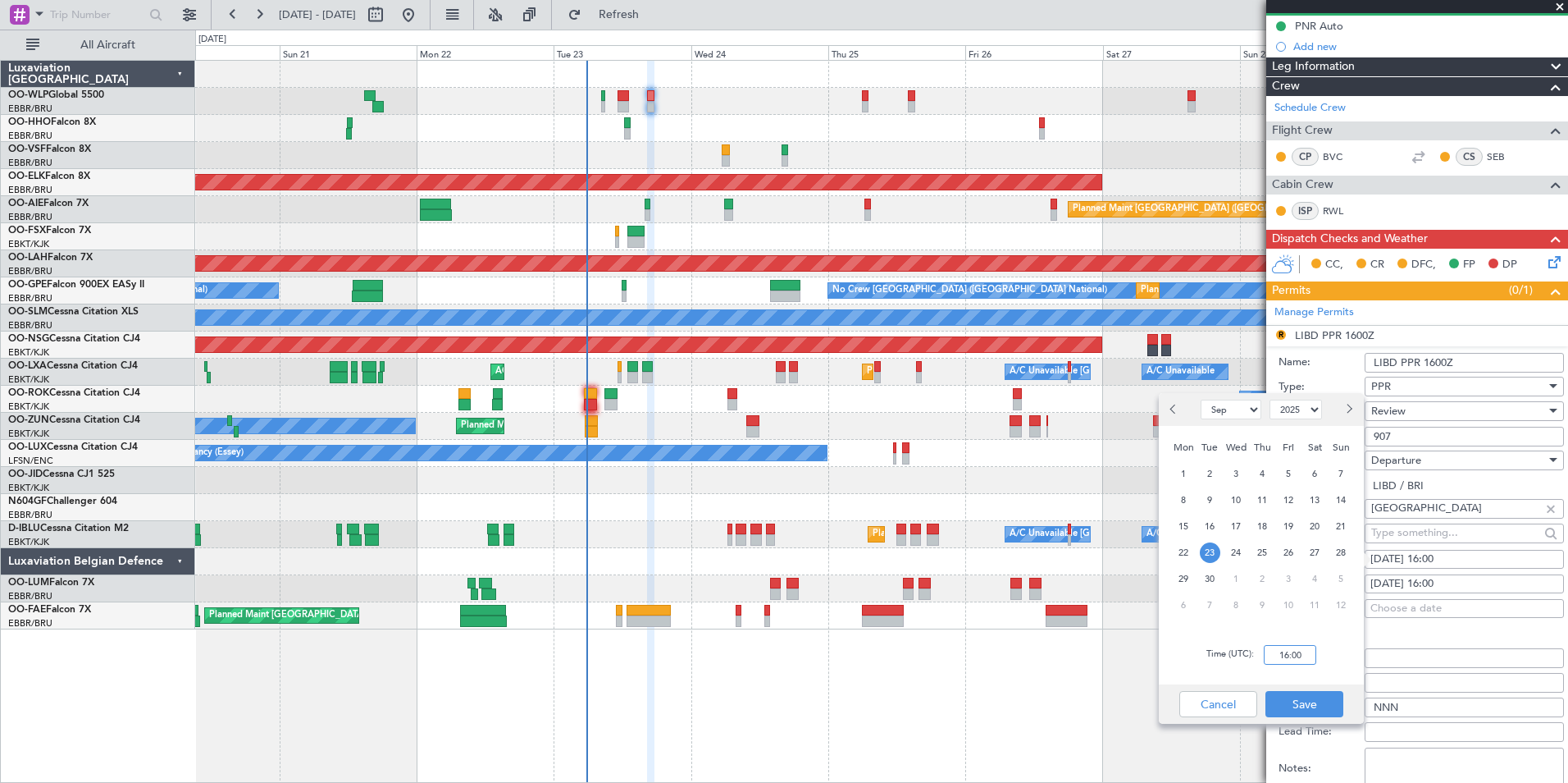
click at [1280, 656] on input "16:00" at bounding box center [1290, 655] width 53 height 20
type input "16:30"
click at [1314, 702] on button "Save" at bounding box center [1305, 704] width 78 height 26
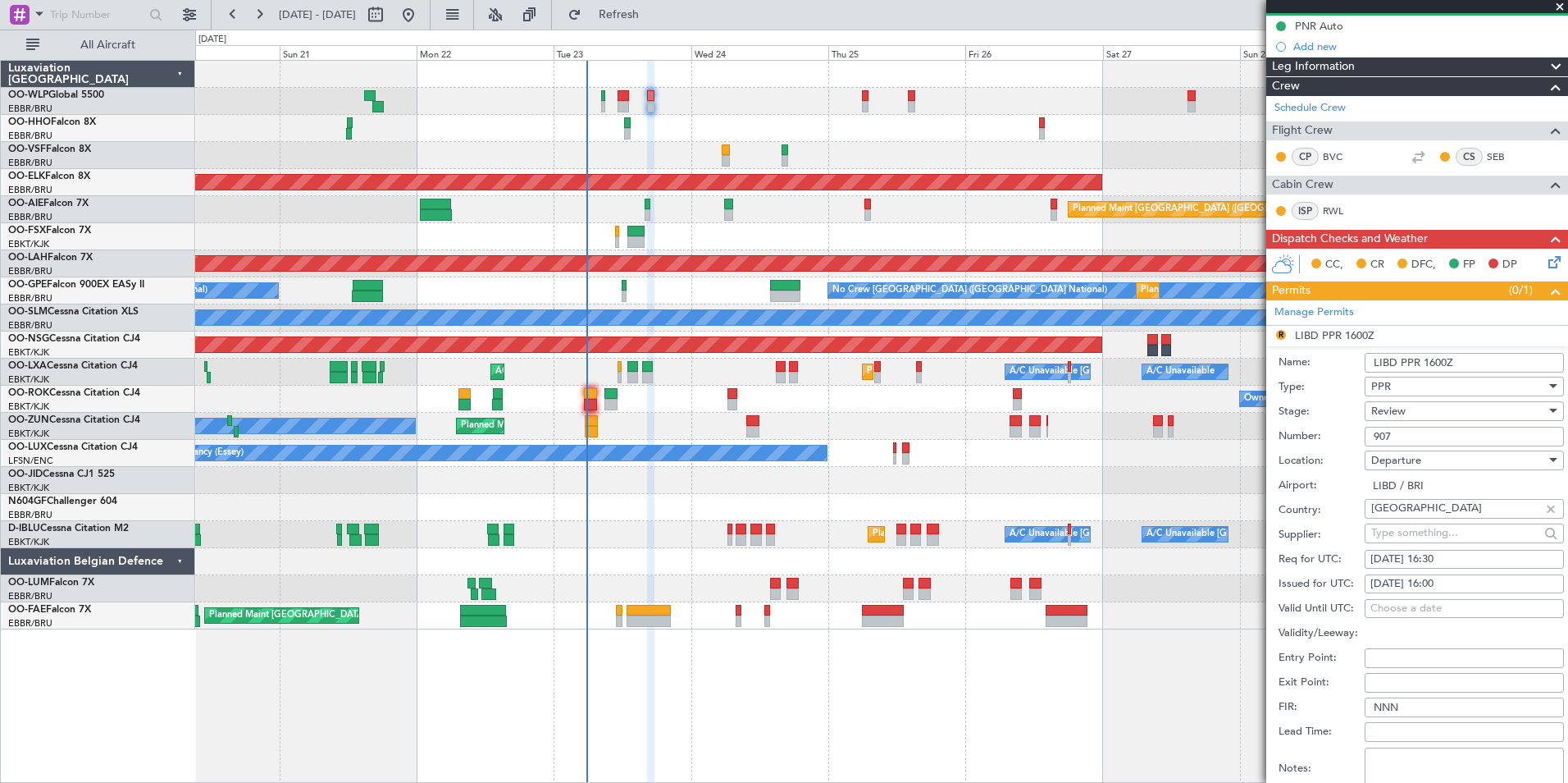
click at [1448, 579] on div "23/09/2025 16:00" at bounding box center [1464, 584] width 188 height 17
select select "9"
select select "2025"
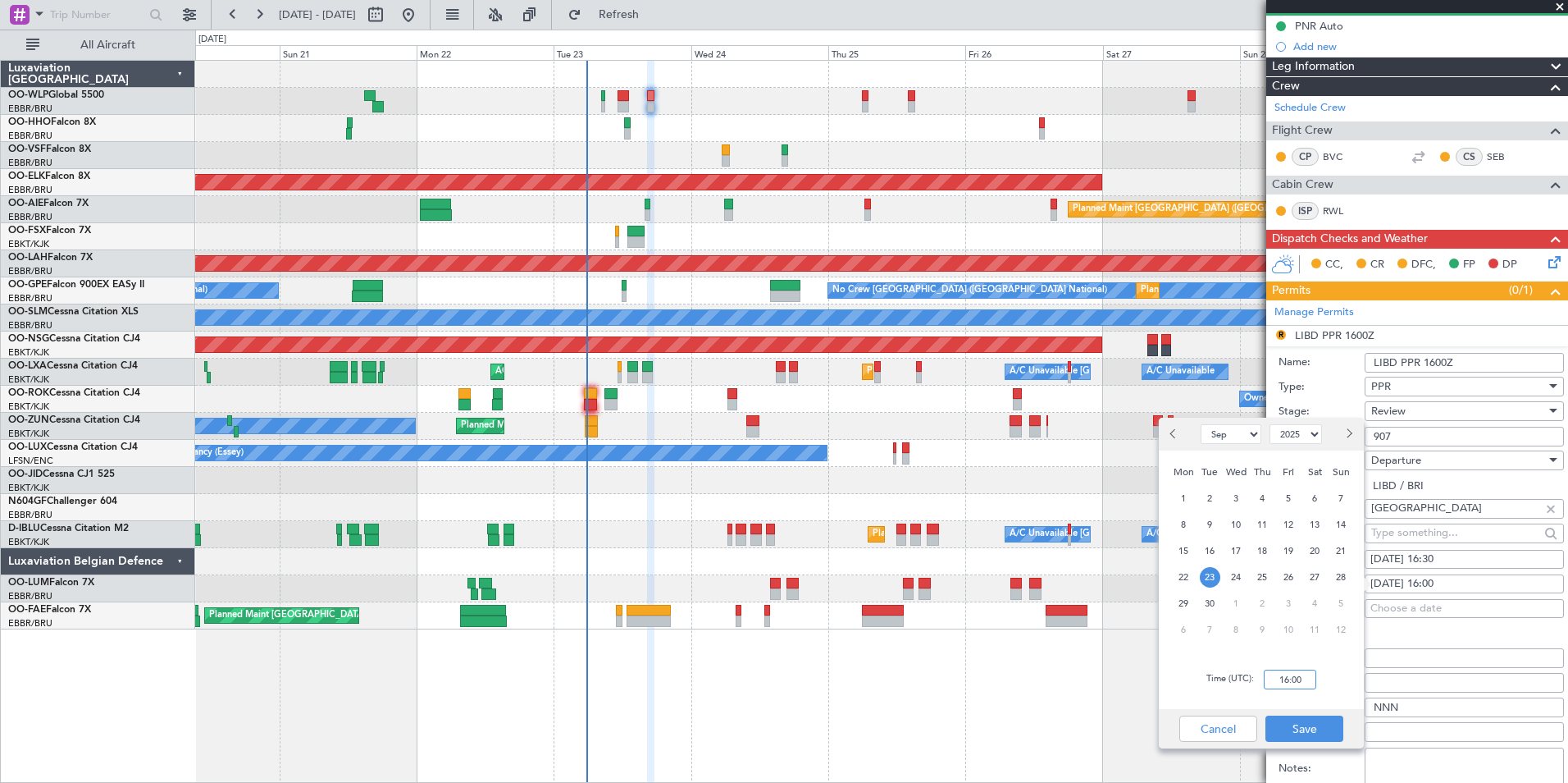
click at [1295, 687] on input "16:00" at bounding box center [1290, 679] width 53 height 20
type input "16:30"
drag, startPoint x: 1307, startPoint y: 729, endPoint x: 1345, endPoint y: 660, distance: 78.8
click at [1308, 729] on button "Save" at bounding box center [1305, 728] width 78 height 26
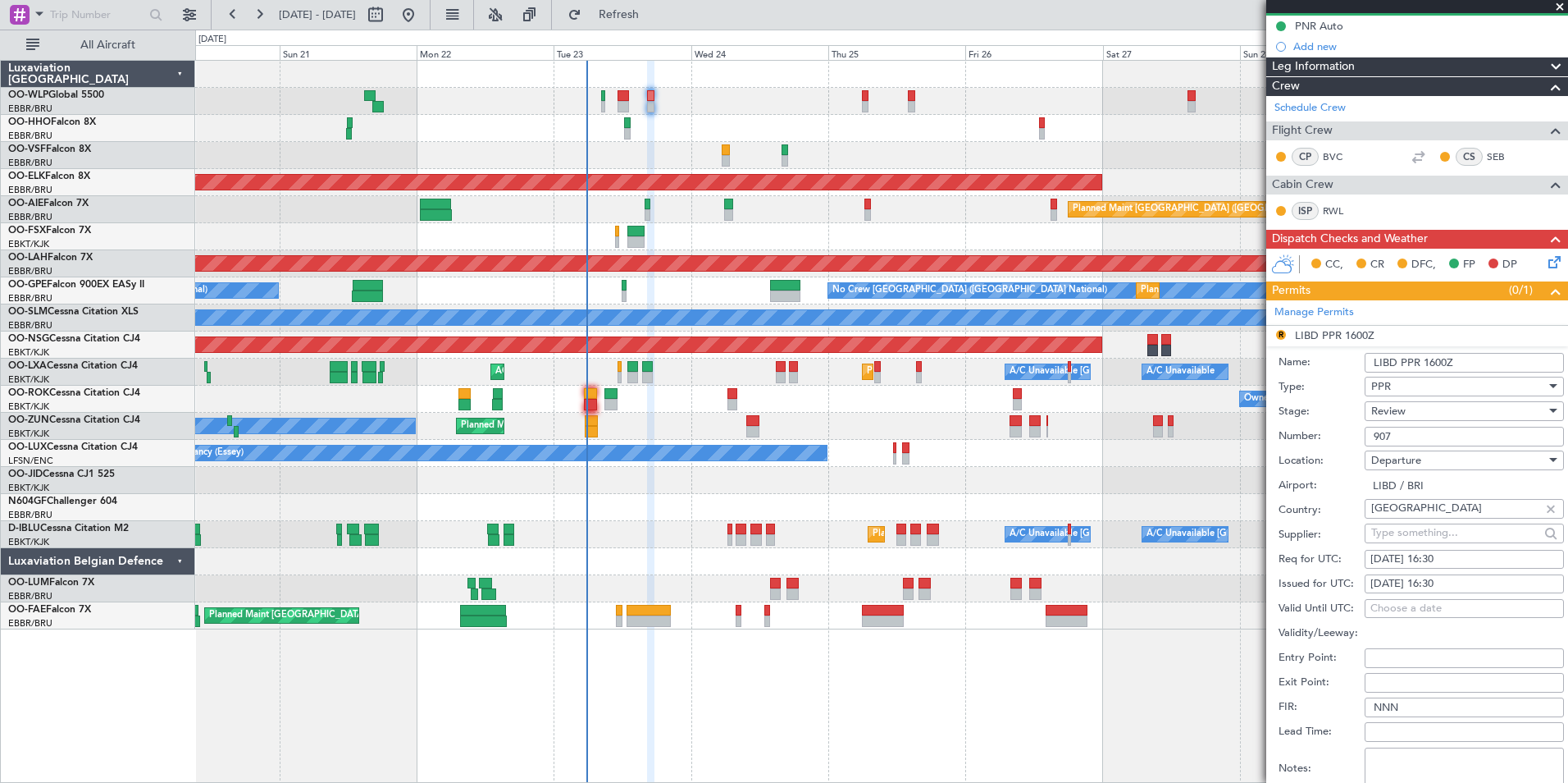
scroll to position [328, 0]
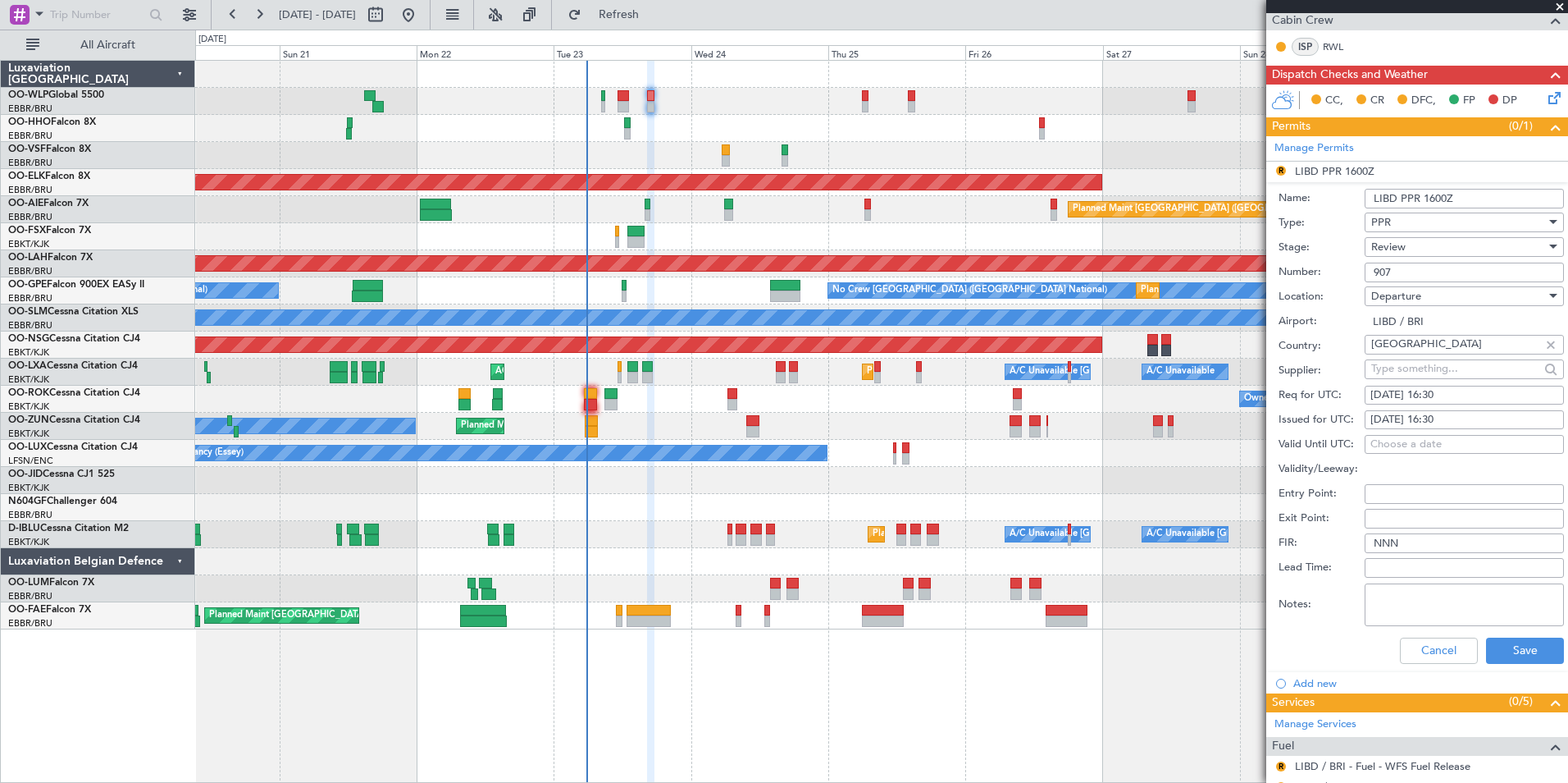
click at [1401, 245] on span "Review" at bounding box center [1388, 247] width 34 height 15
click at [1406, 352] on span "Requested" at bounding box center [1458, 353] width 172 height 24
click at [1510, 643] on button "Save" at bounding box center [1525, 651] width 78 height 26
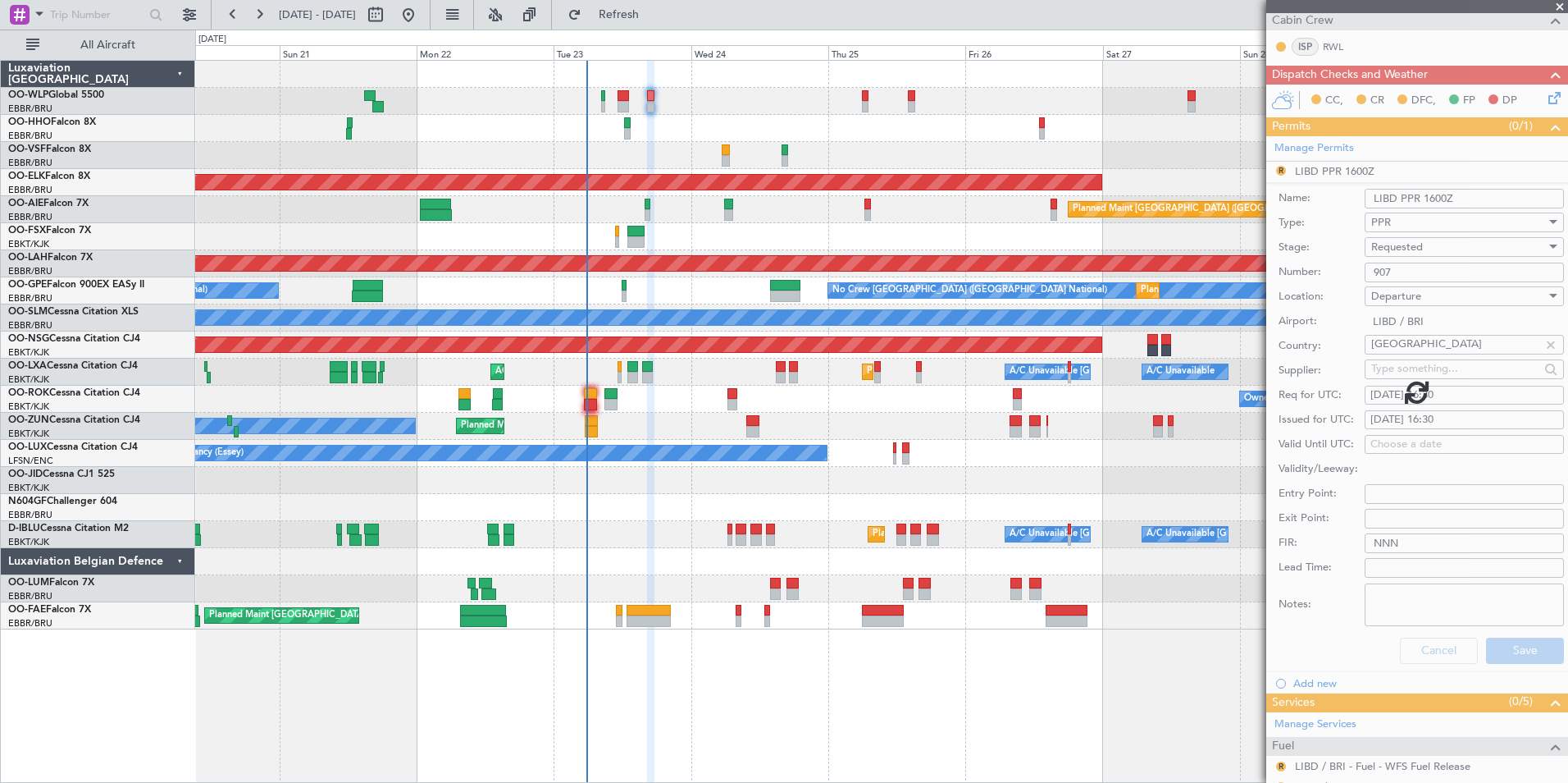
scroll to position [110, 0]
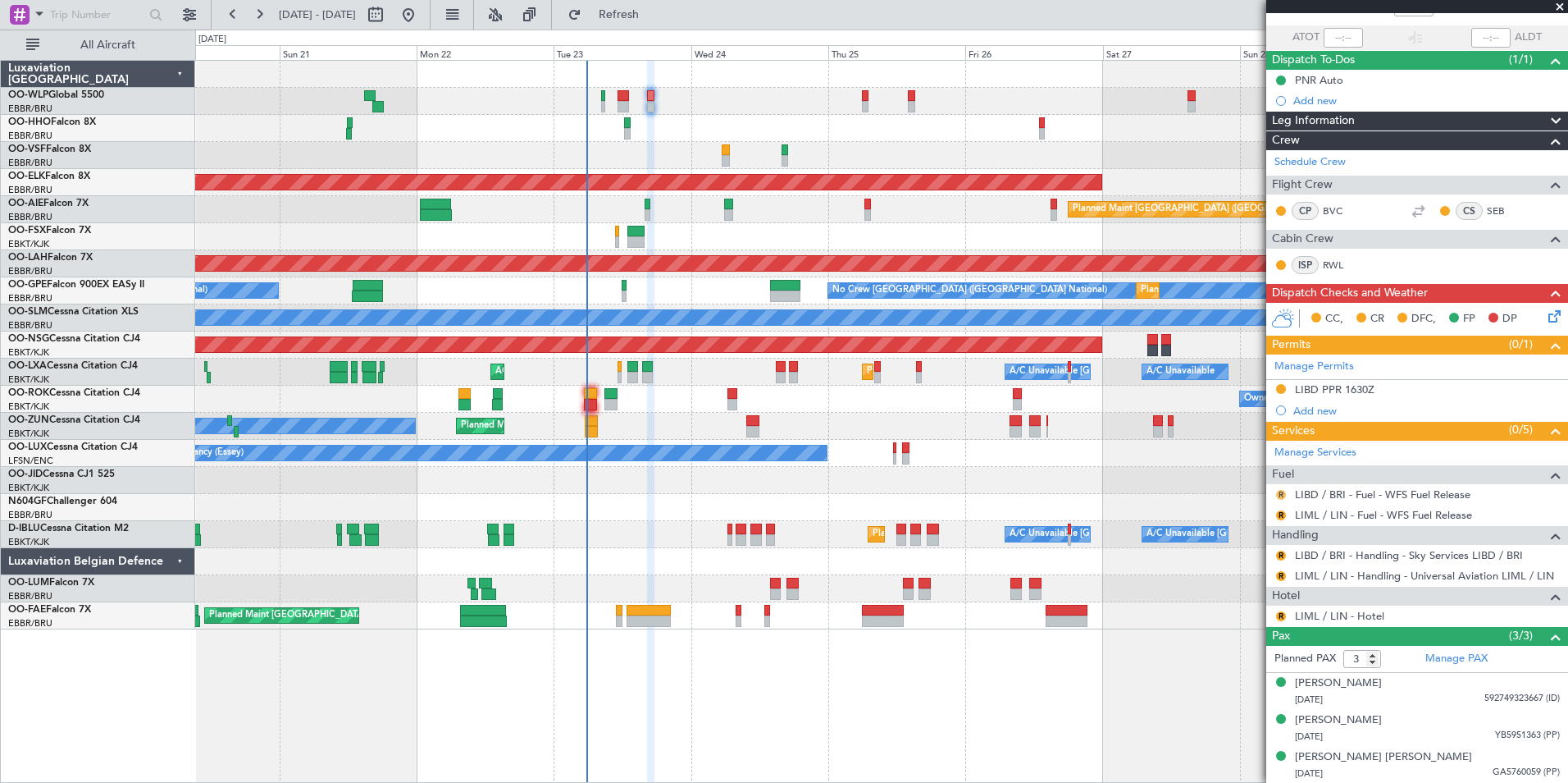
click at [1283, 495] on button "R" at bounding box center [1281, 495] width 10 height 10
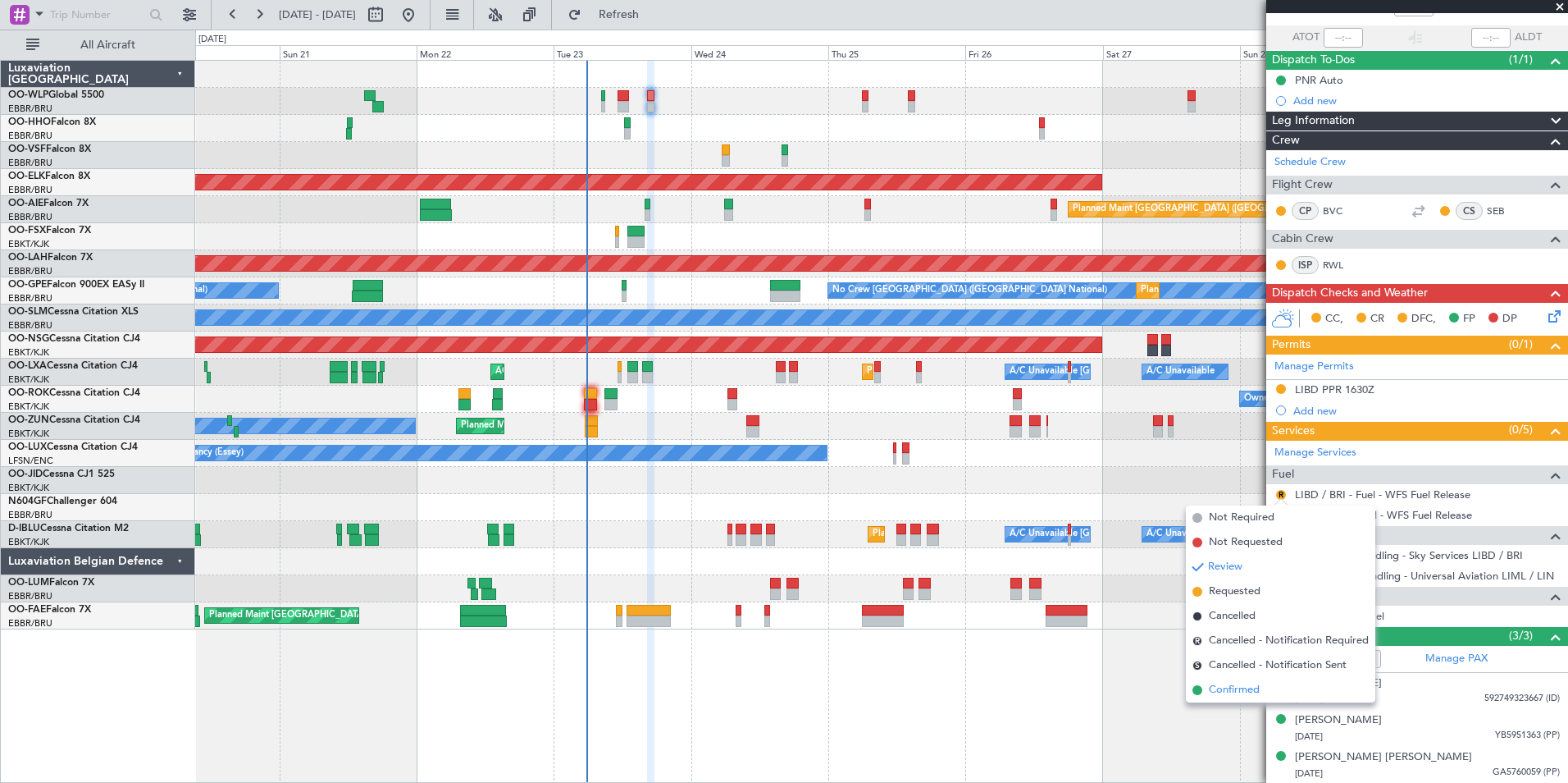
click at [1259, 683] on span "Confirmed" at bounding box center [1234, 690] width 51 height 17
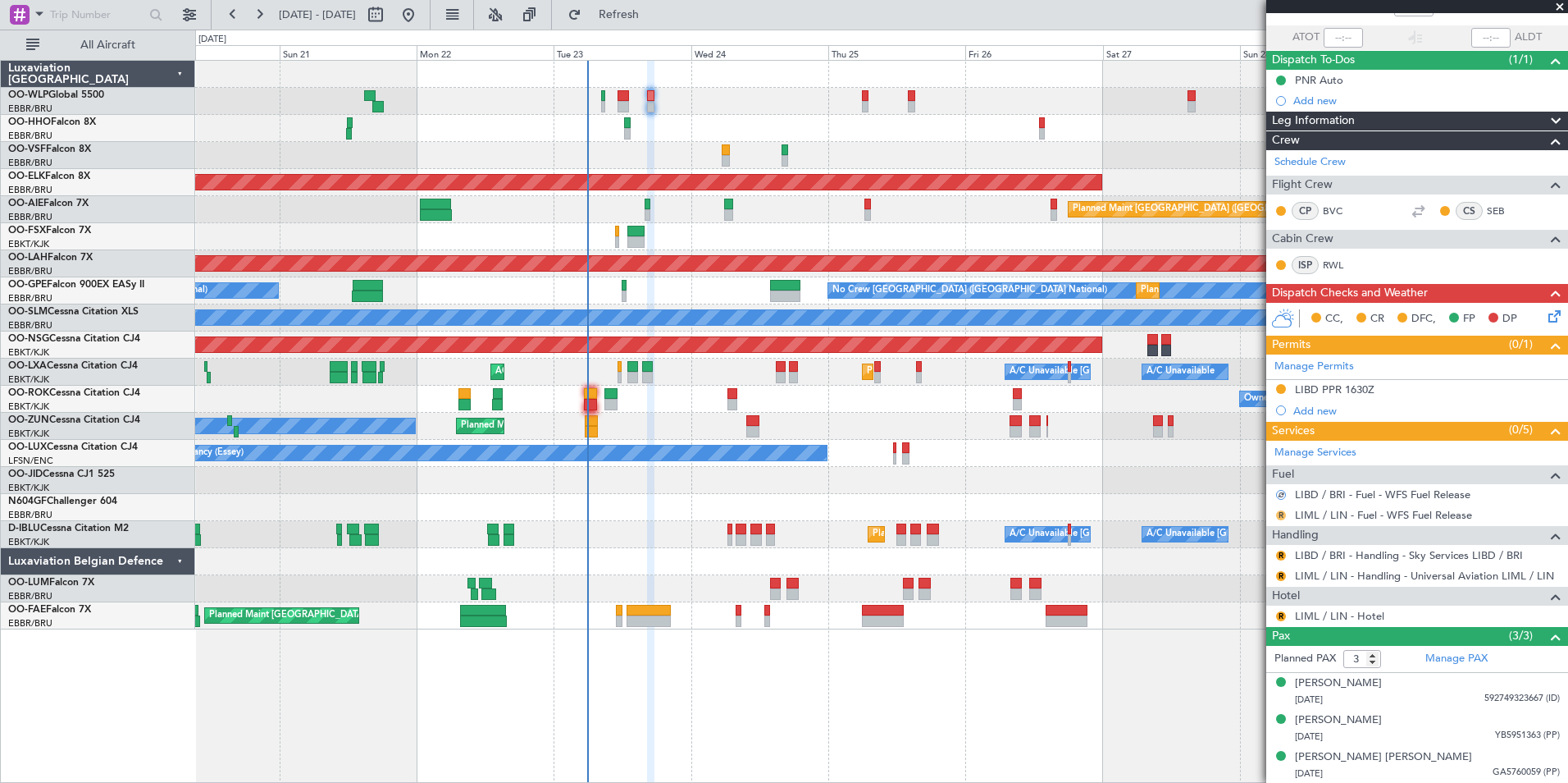
click at [1283, 513] on button "R" at bounding box center [1281, 515] width 10 height 10
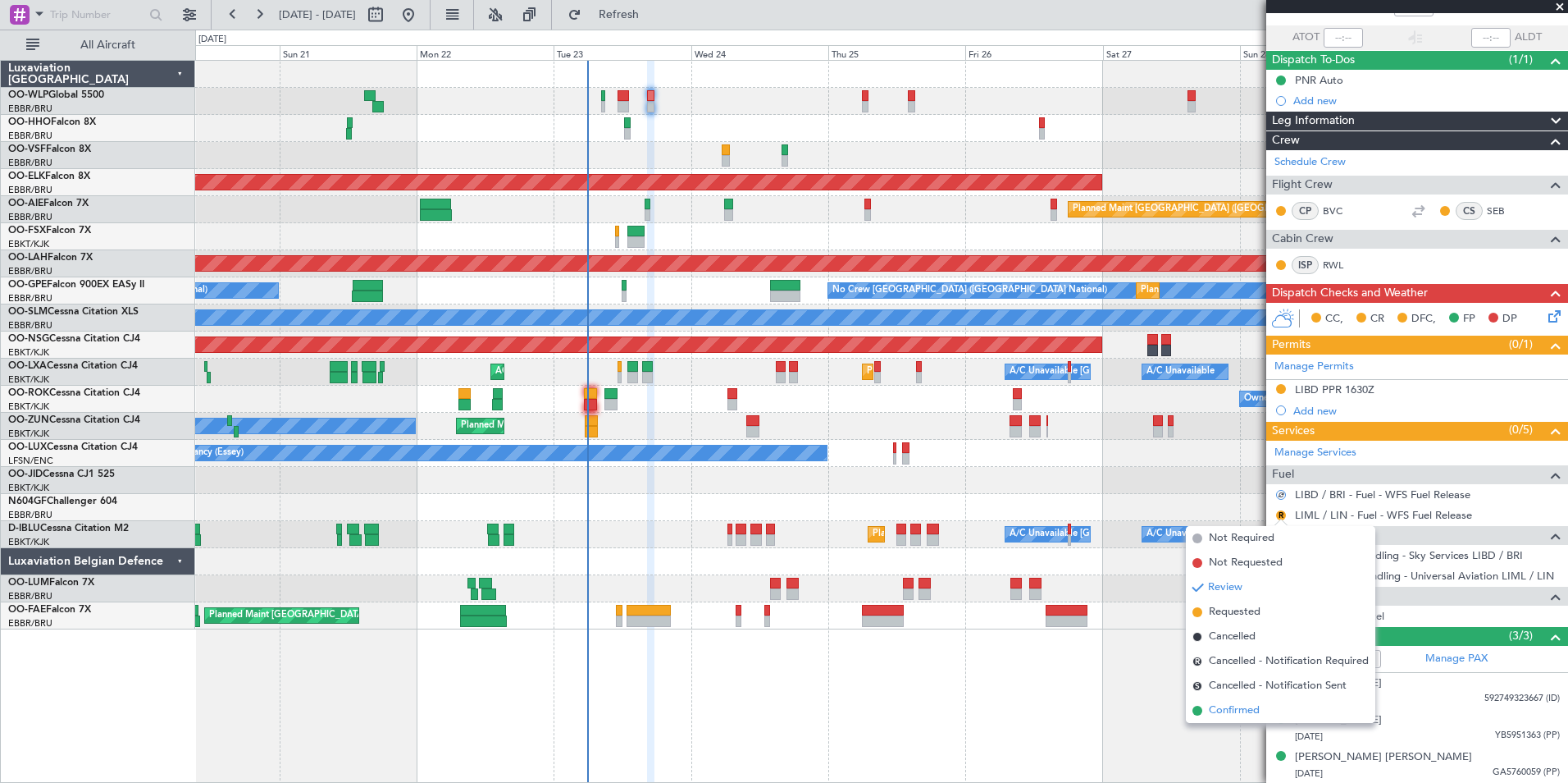
click at [1263, 707] on li "Confirmed" at bounding box center [1280, 710] width 189 height 24
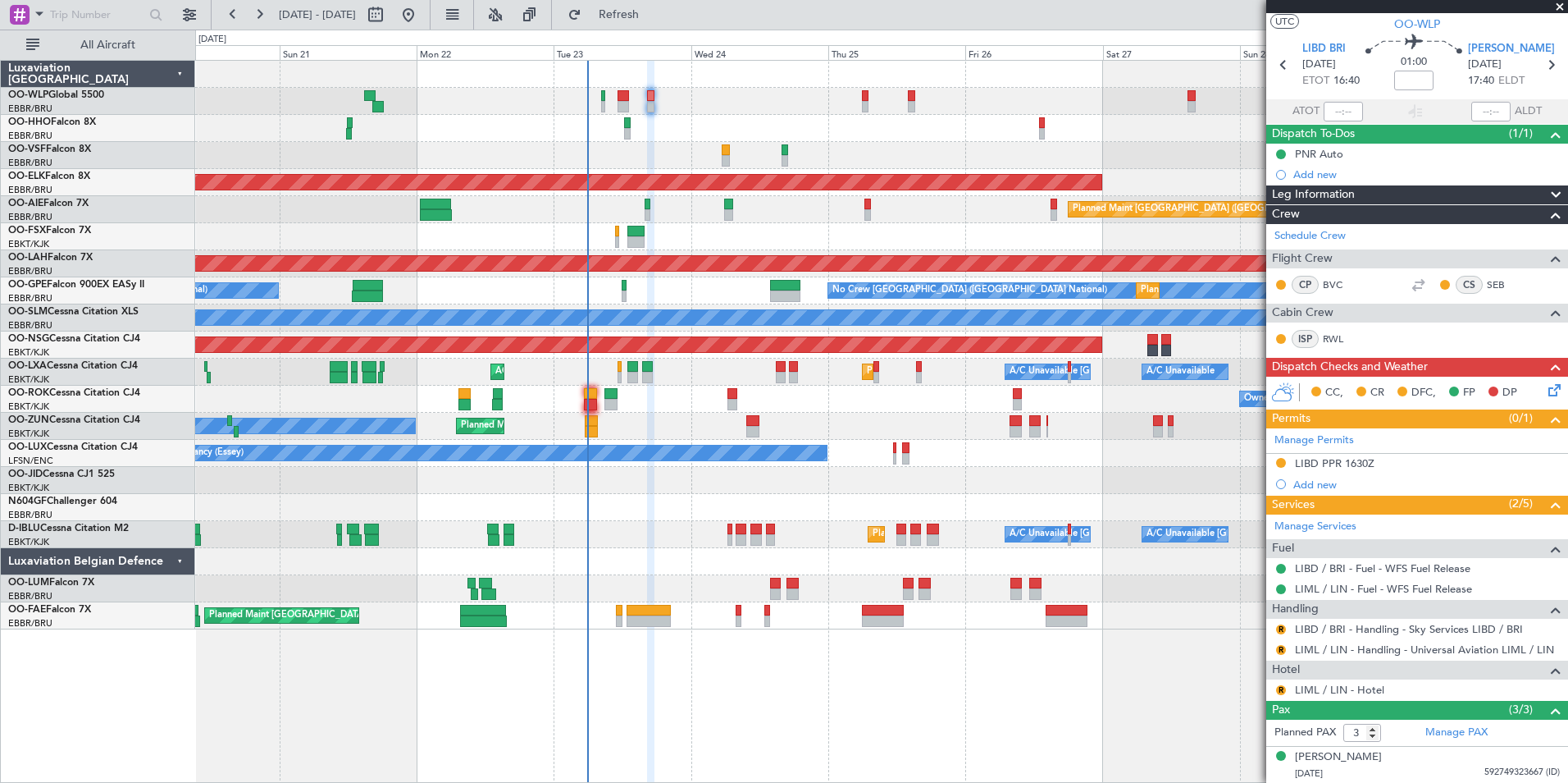
scroll to position [0, 0]
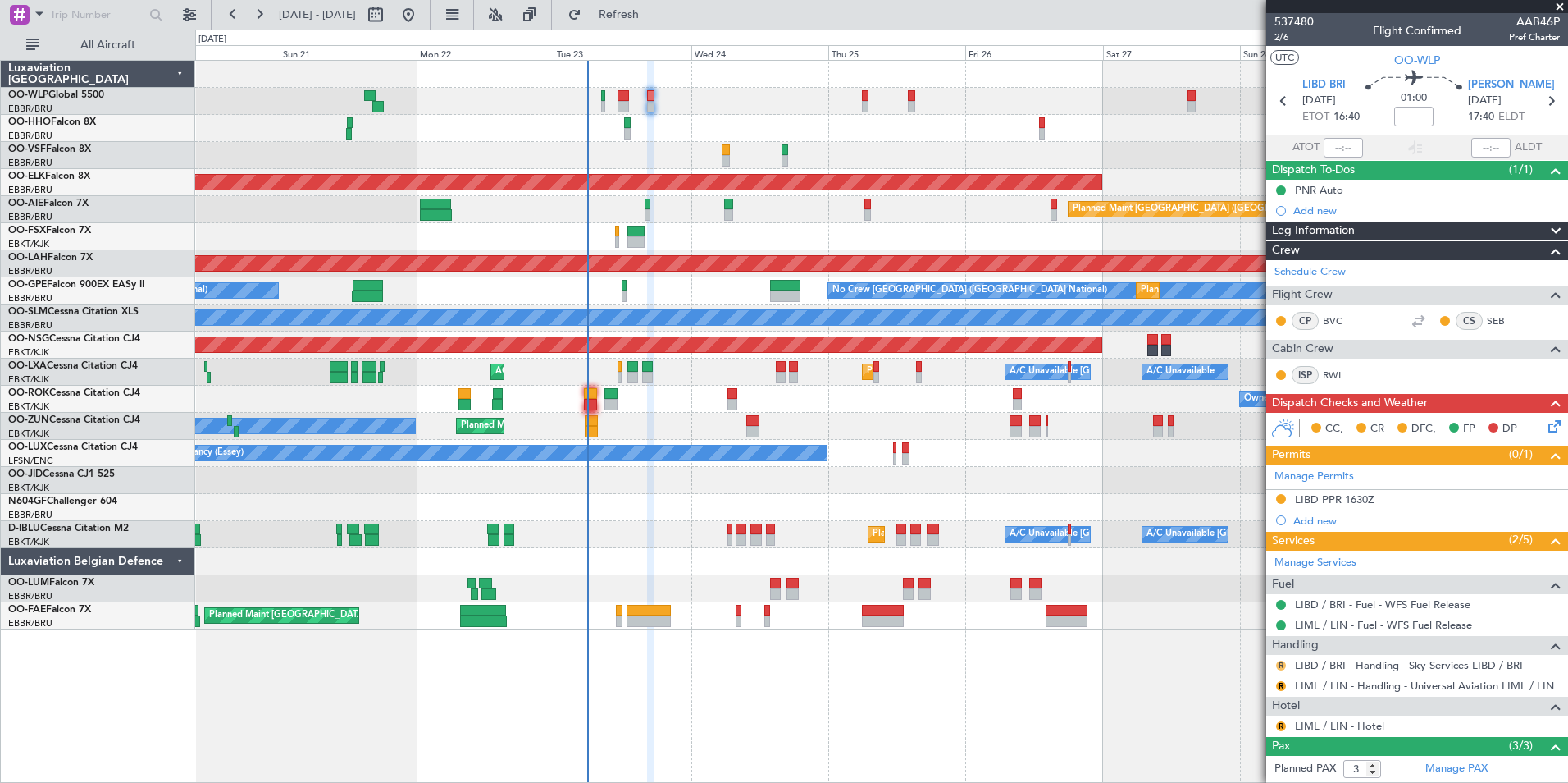
click at [1281, 663] on button "R" at bounding box center [1281, 665] width 10 height 10
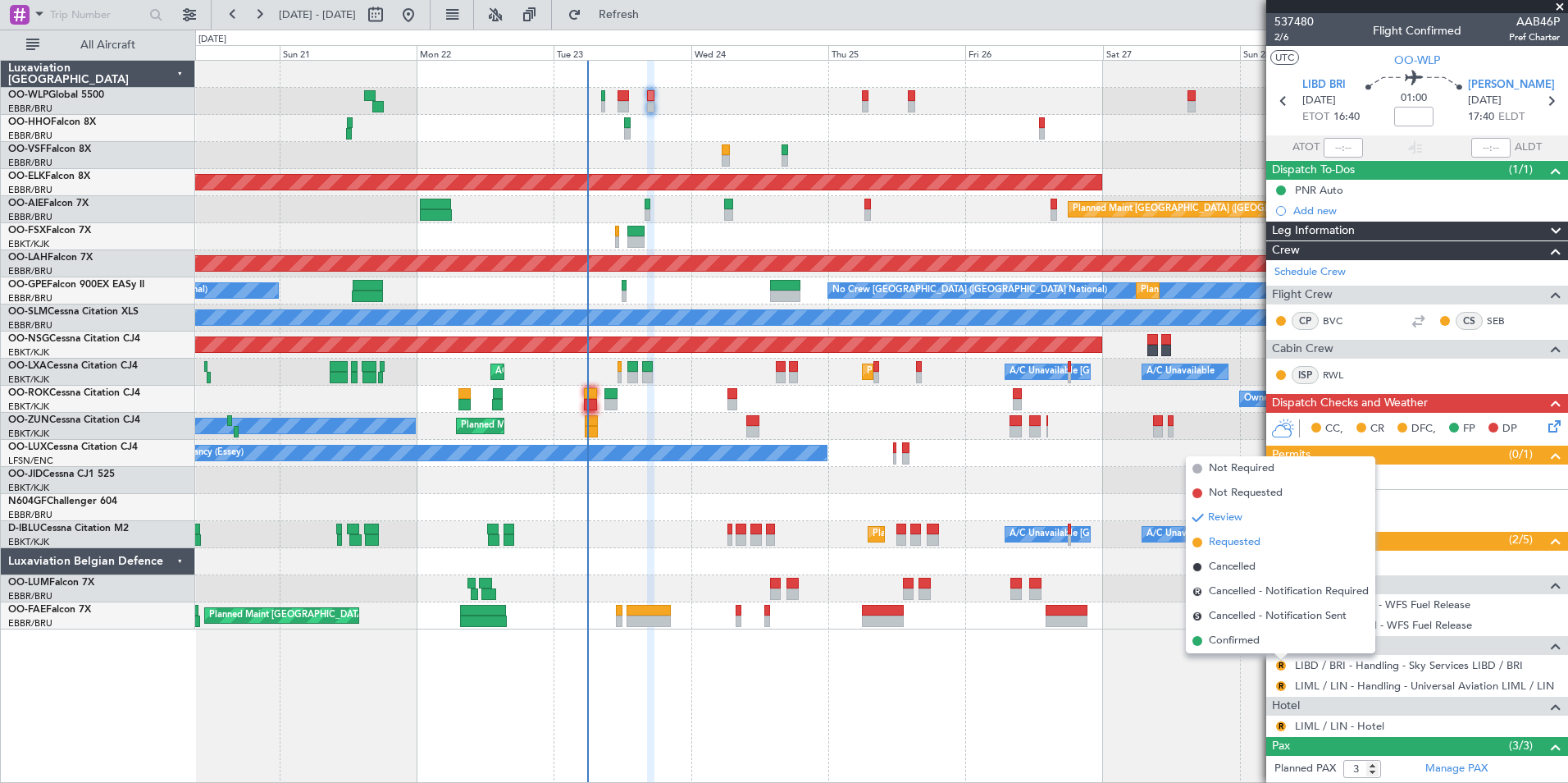
click at [1230, 537] on span "Requested" at bounding box center [1234, 542] width 52 height 17
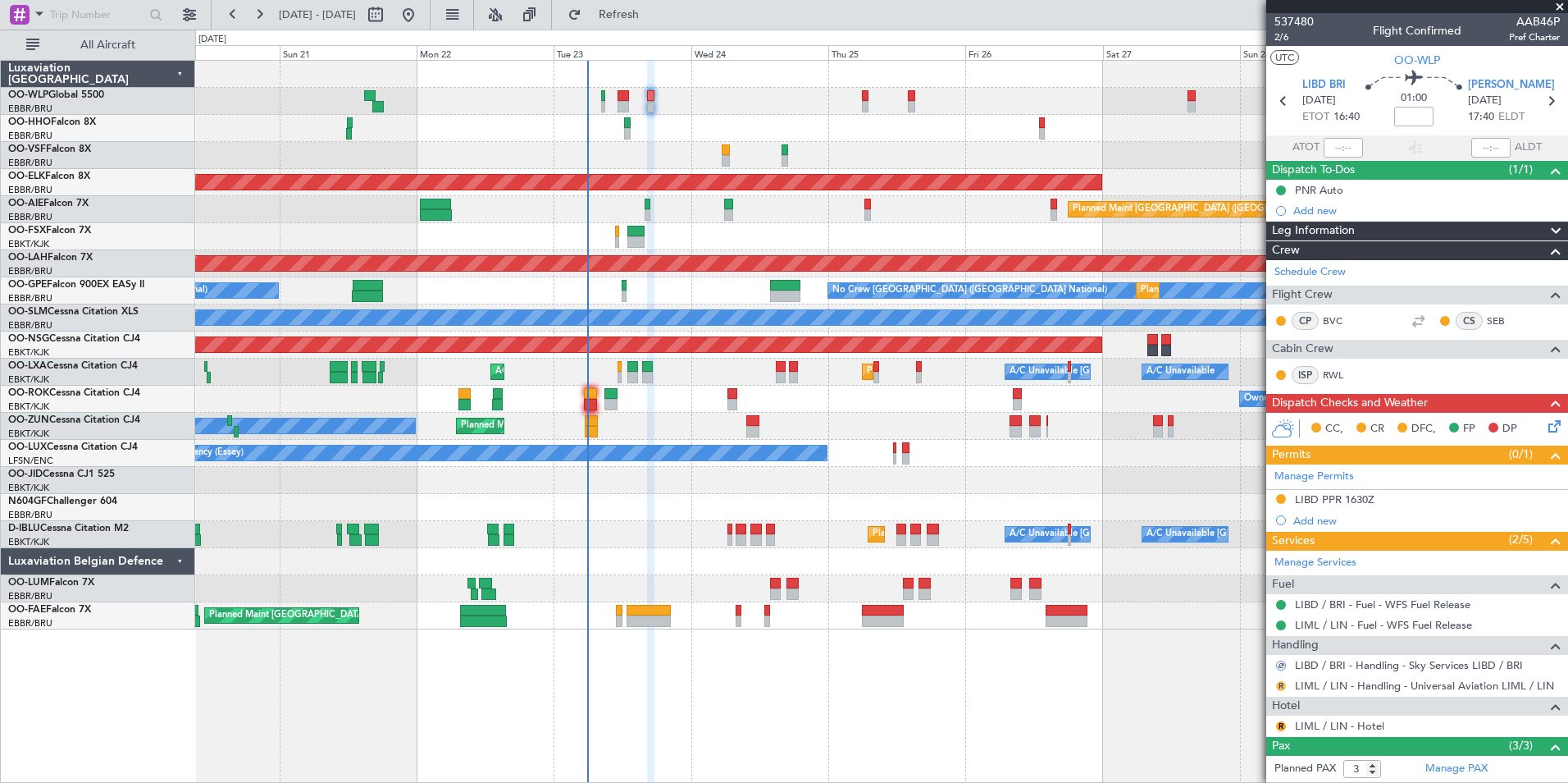
click at [1279, 684] on button "R" at bounding box center [1281, 686] width 10 height 10
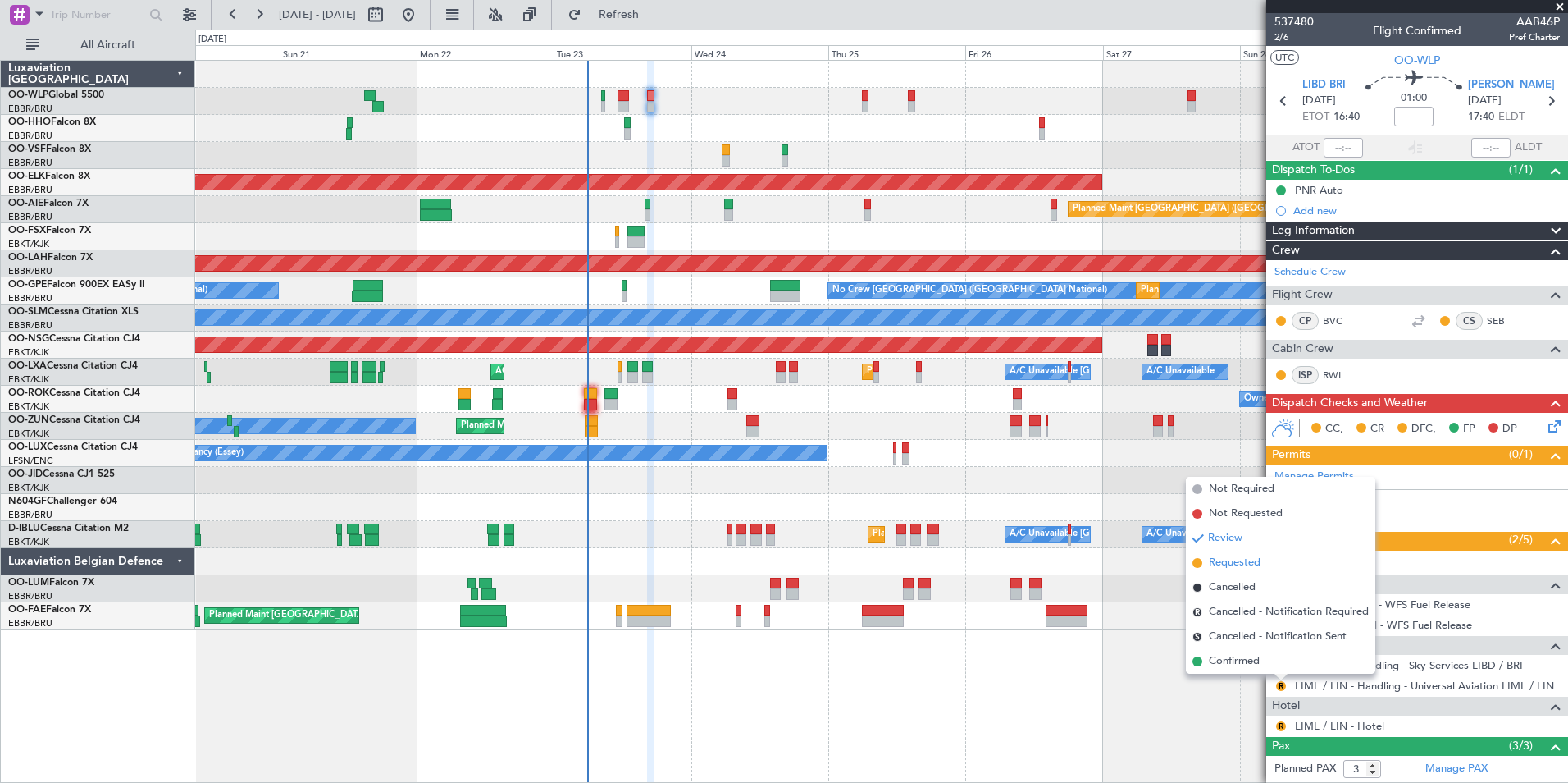
click at [1227, 564] on span "Requested" at bounding box center [1234, 563] width 52 height 17
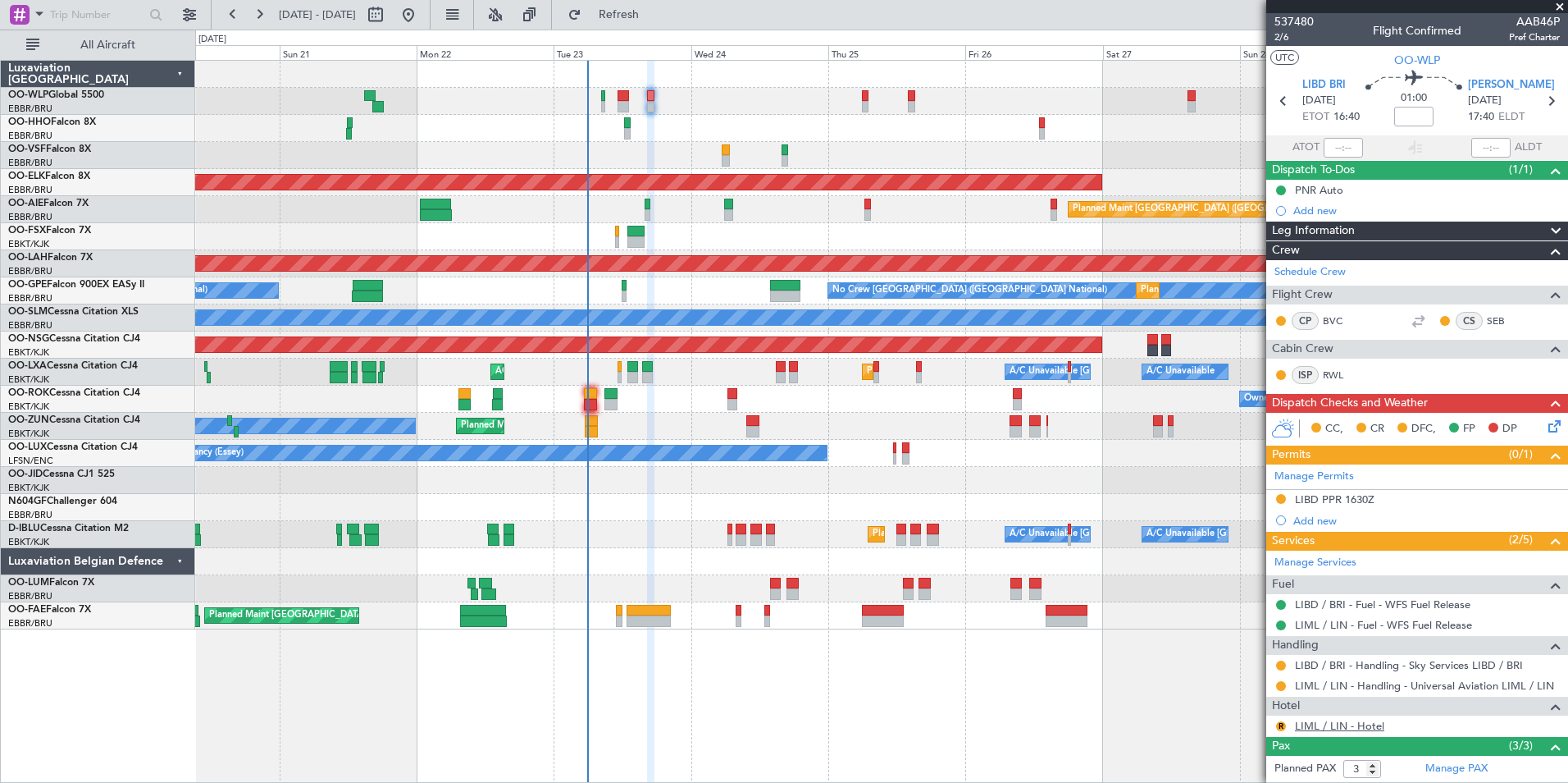
click at [1309, 724] on link "LIML / LIN - Hotel" at bounding box center [1339, 726] width 89 height 14
click at [653, 14] on span "Refresh" at bounding box center [619, 15] width 69 height 12
click at [1278, 725] on button "R" at bounding box center [1281, 726] width 10 height 10
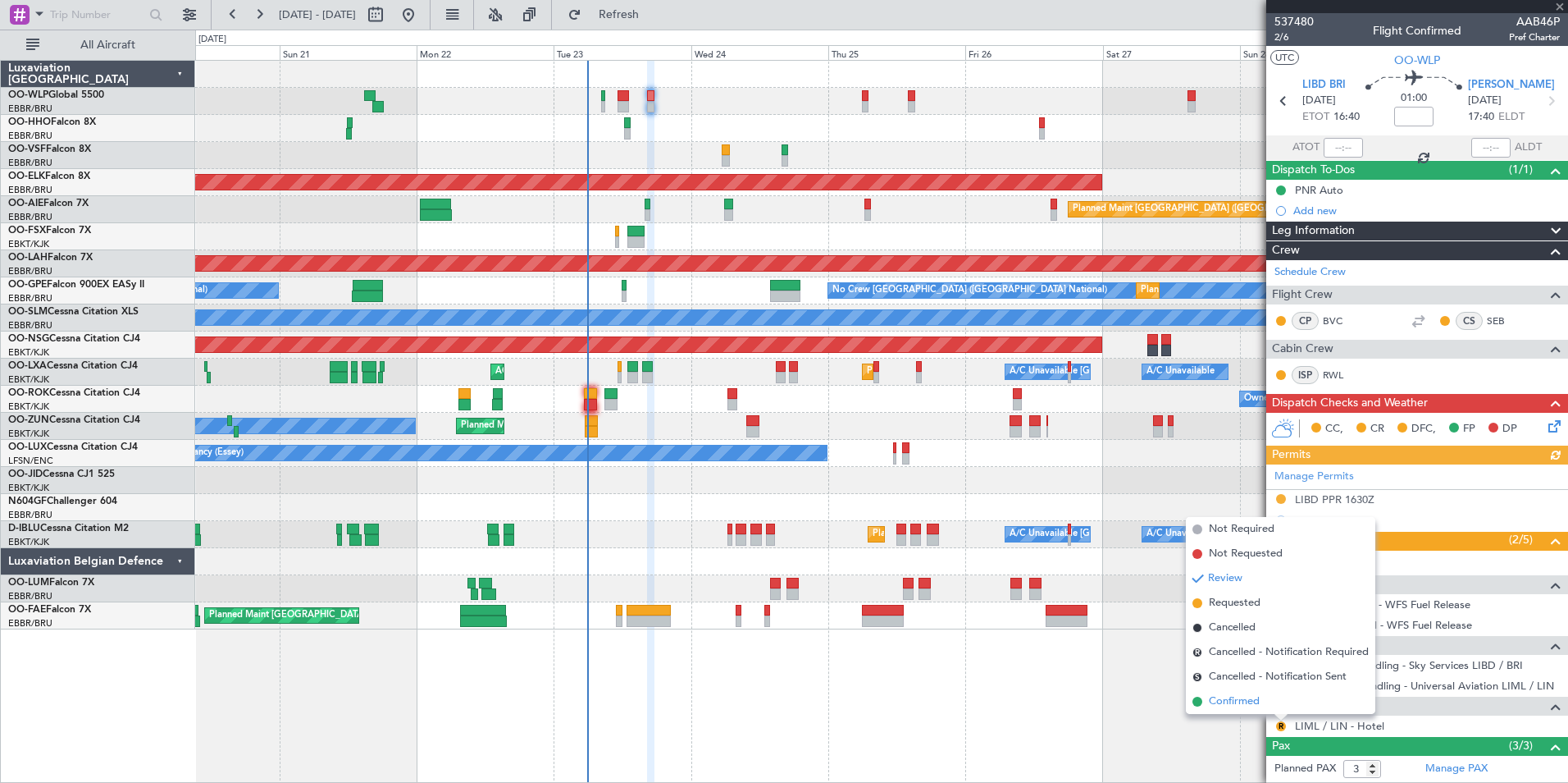
click at [1228, 699] on span "Confirmed" at bounding box center [1234, 702] width 51 height 17
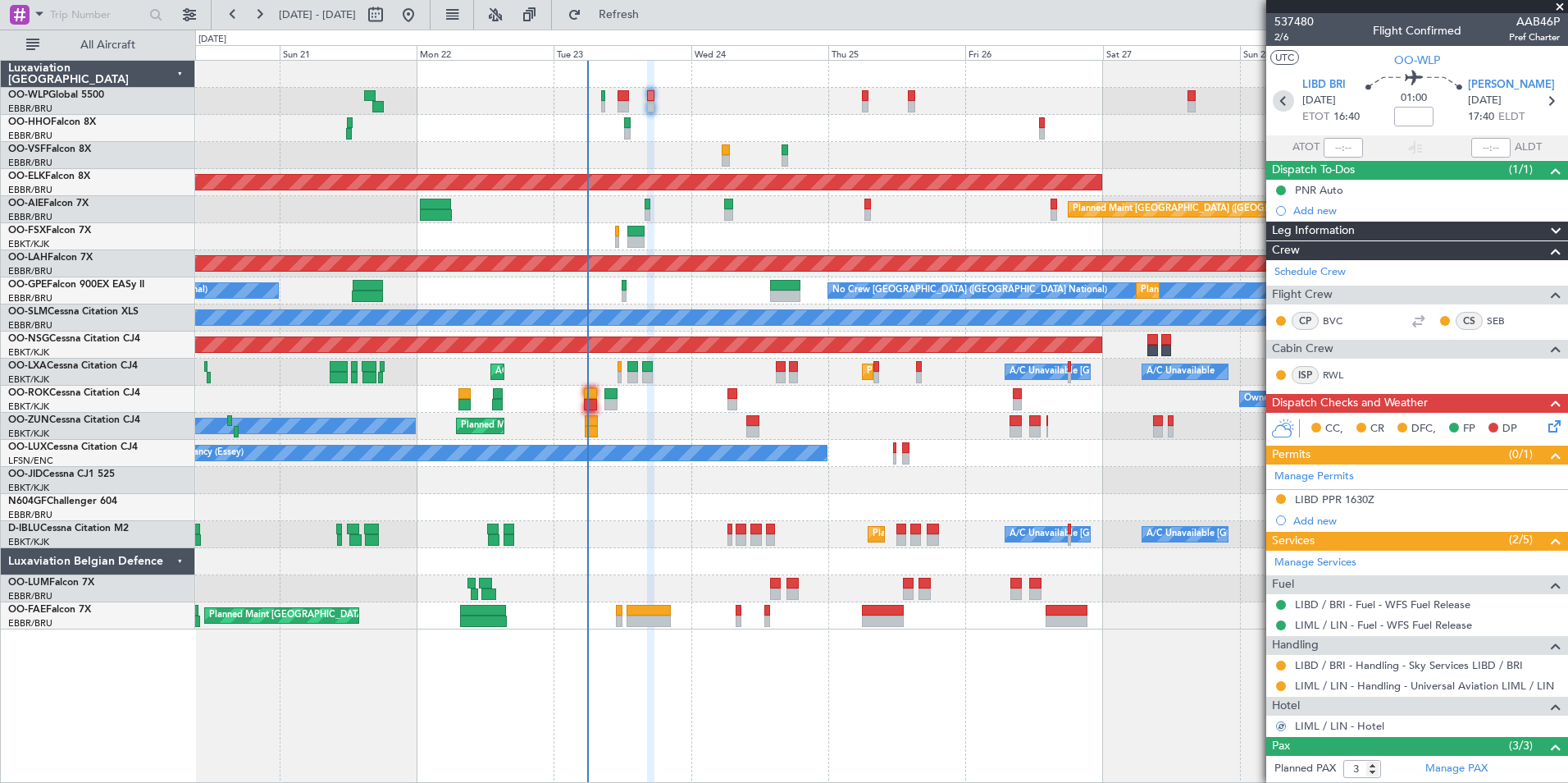
click at [1278, 106] on icon at bounding box center [1284, 101] width 22 height 22
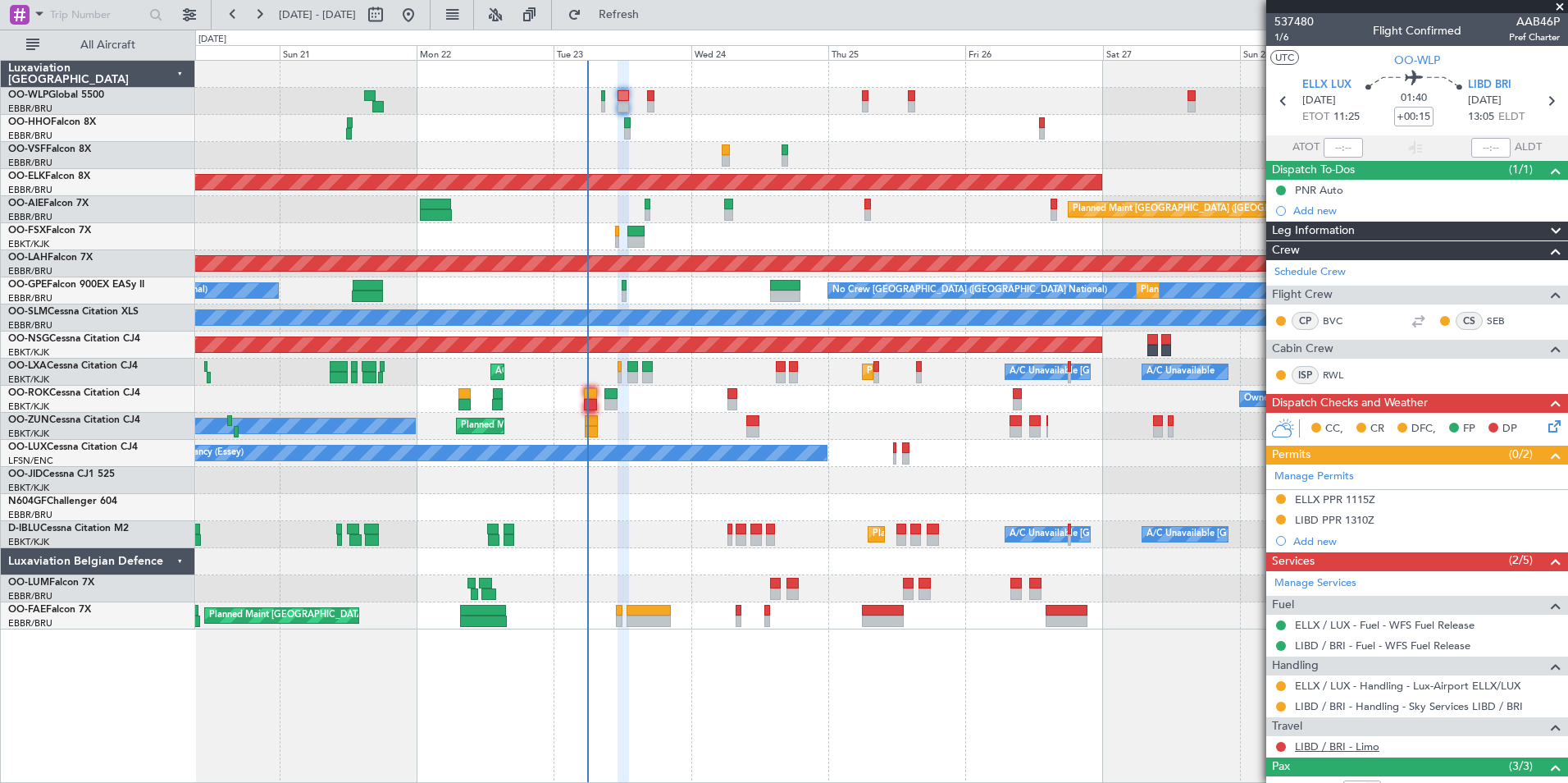
click at [1322, 748] on link "LIBD / BRI - Limo" at bounding box center [1337, 746] width 84 height 14
click at [1355, 743] on link "LIBD / BRI - Limo" at bounding box center [1337, 746] width 84 height 14
click at [1283, 498] on button at bounding box center [1281, 499] width 10 height 10
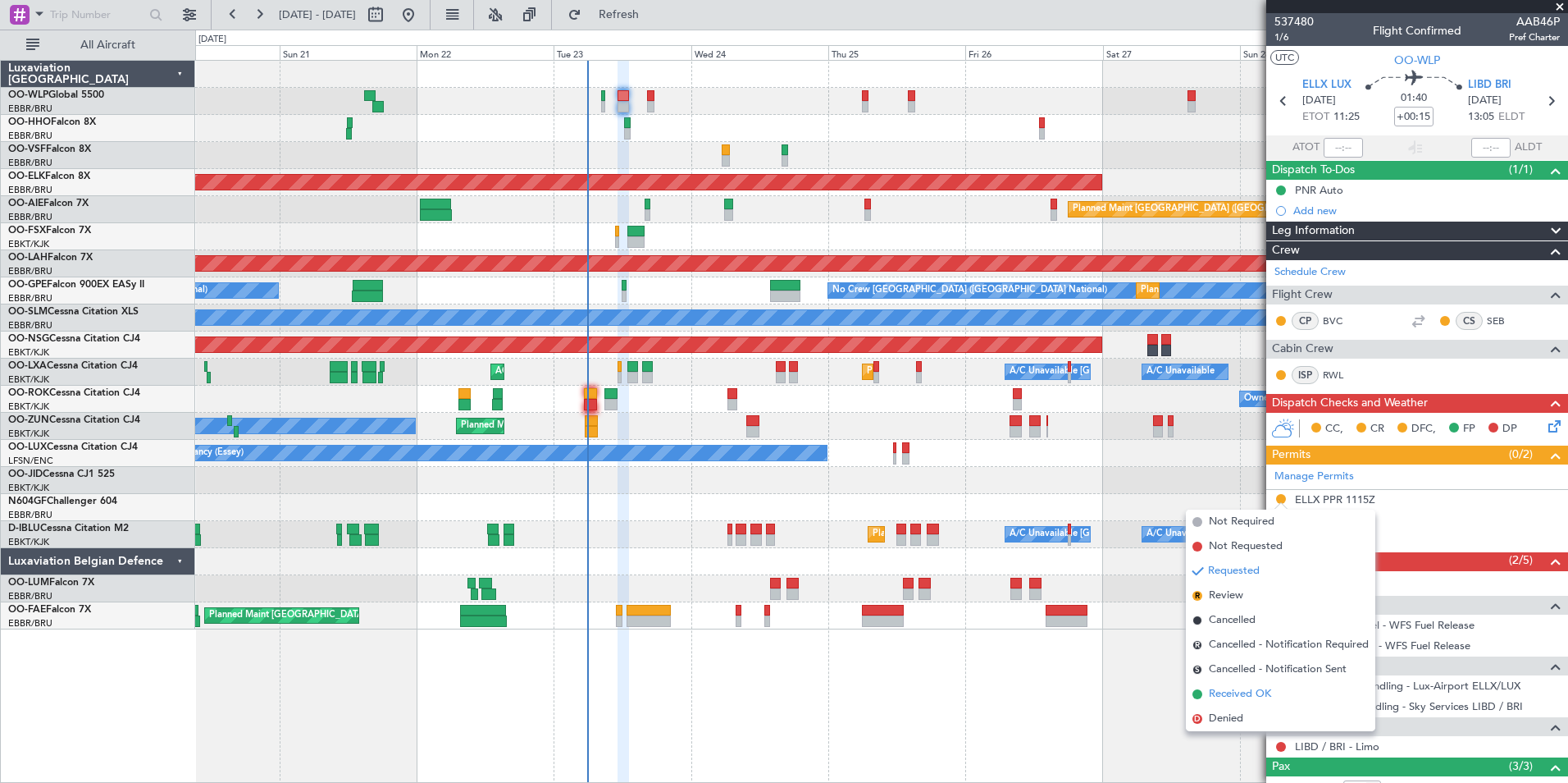
click at [1253, 689] on span "Received OK" at bounding box center [1240, 694] width 63 height 17
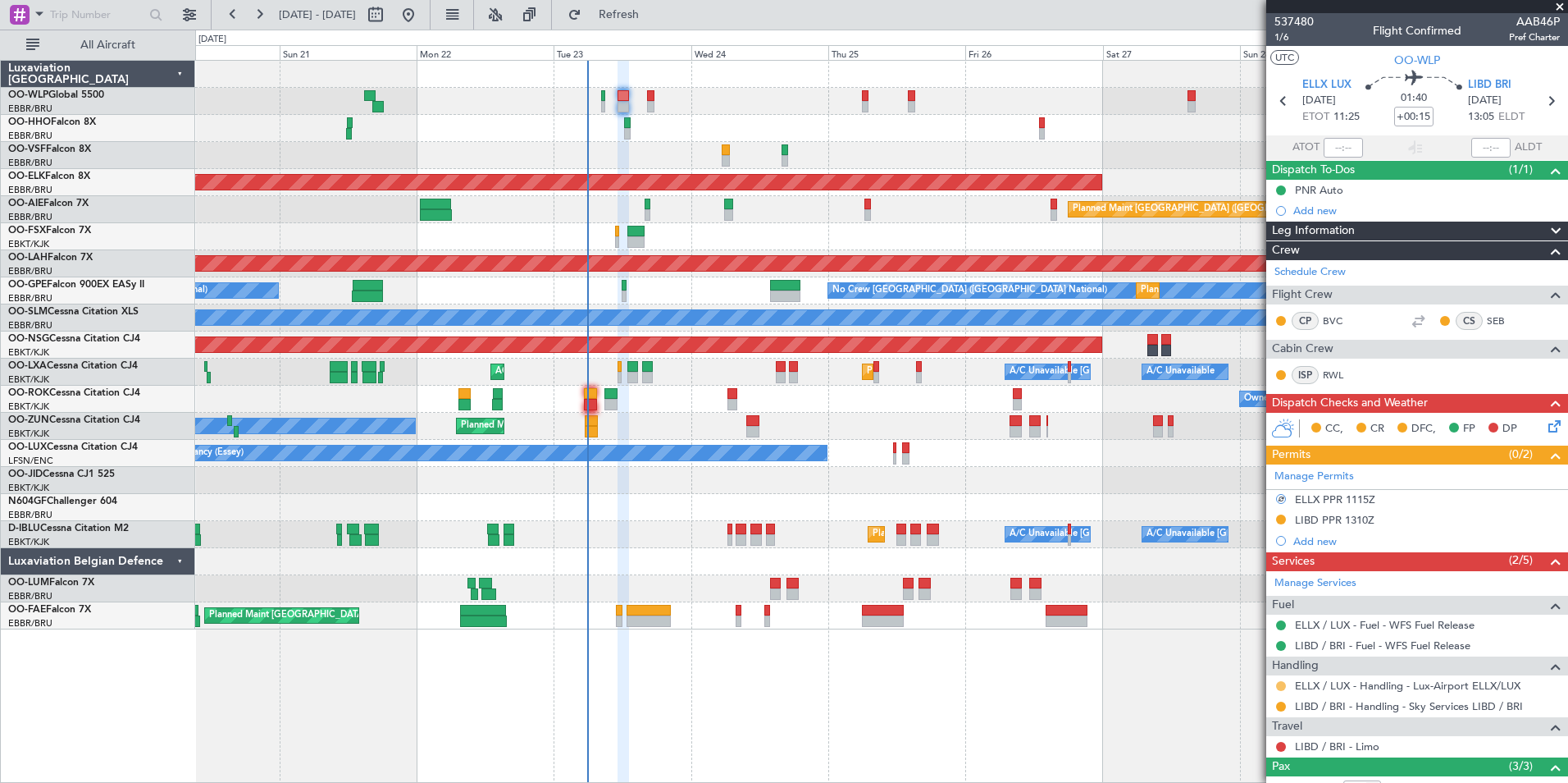
click at [1284, 685] on button at bounding box center [1281, 686] width 10 height 10
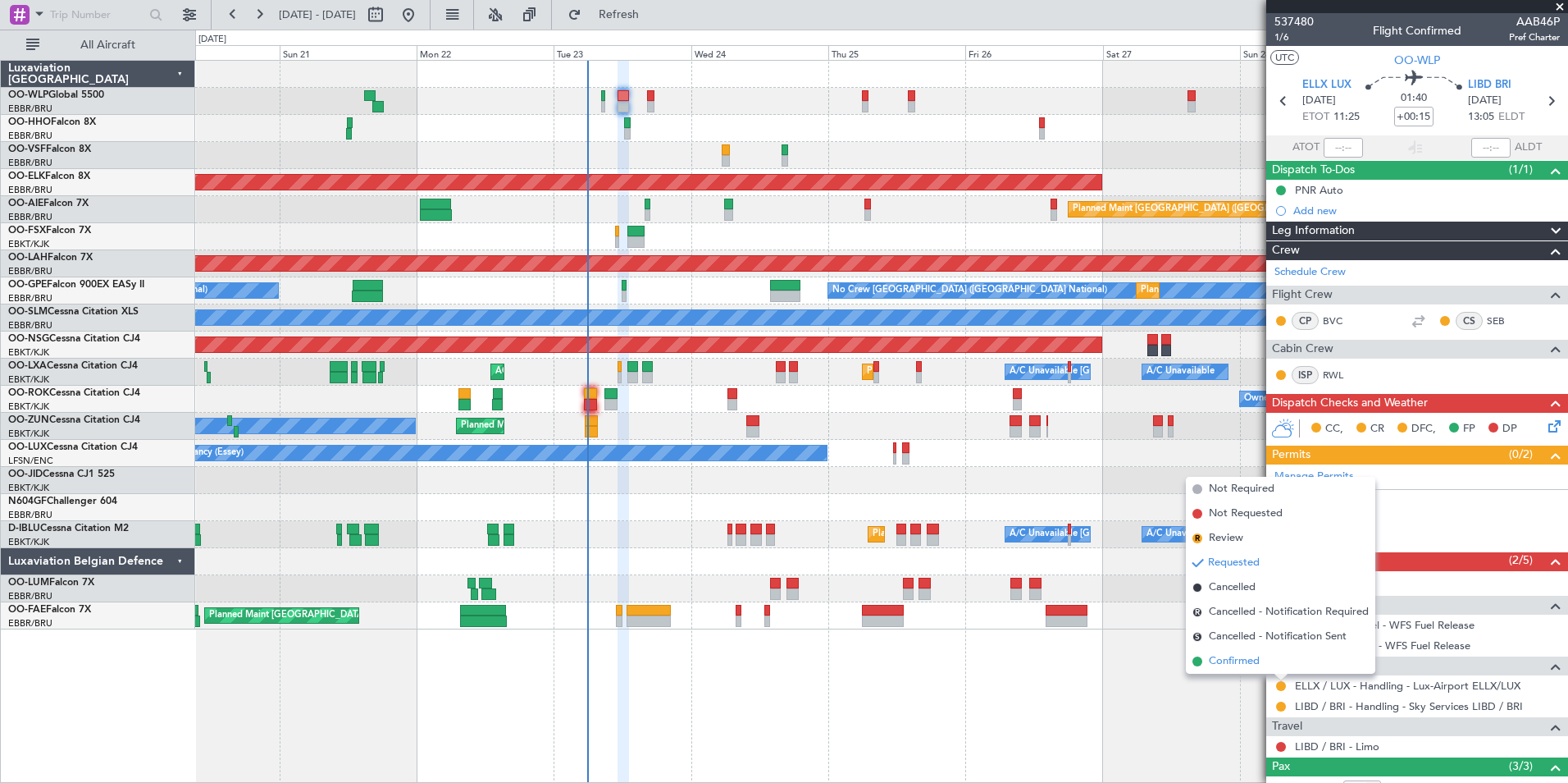
click at [1245, 661] on span "Confirmed" at bounding box center [1234, 661] width 51 height 17
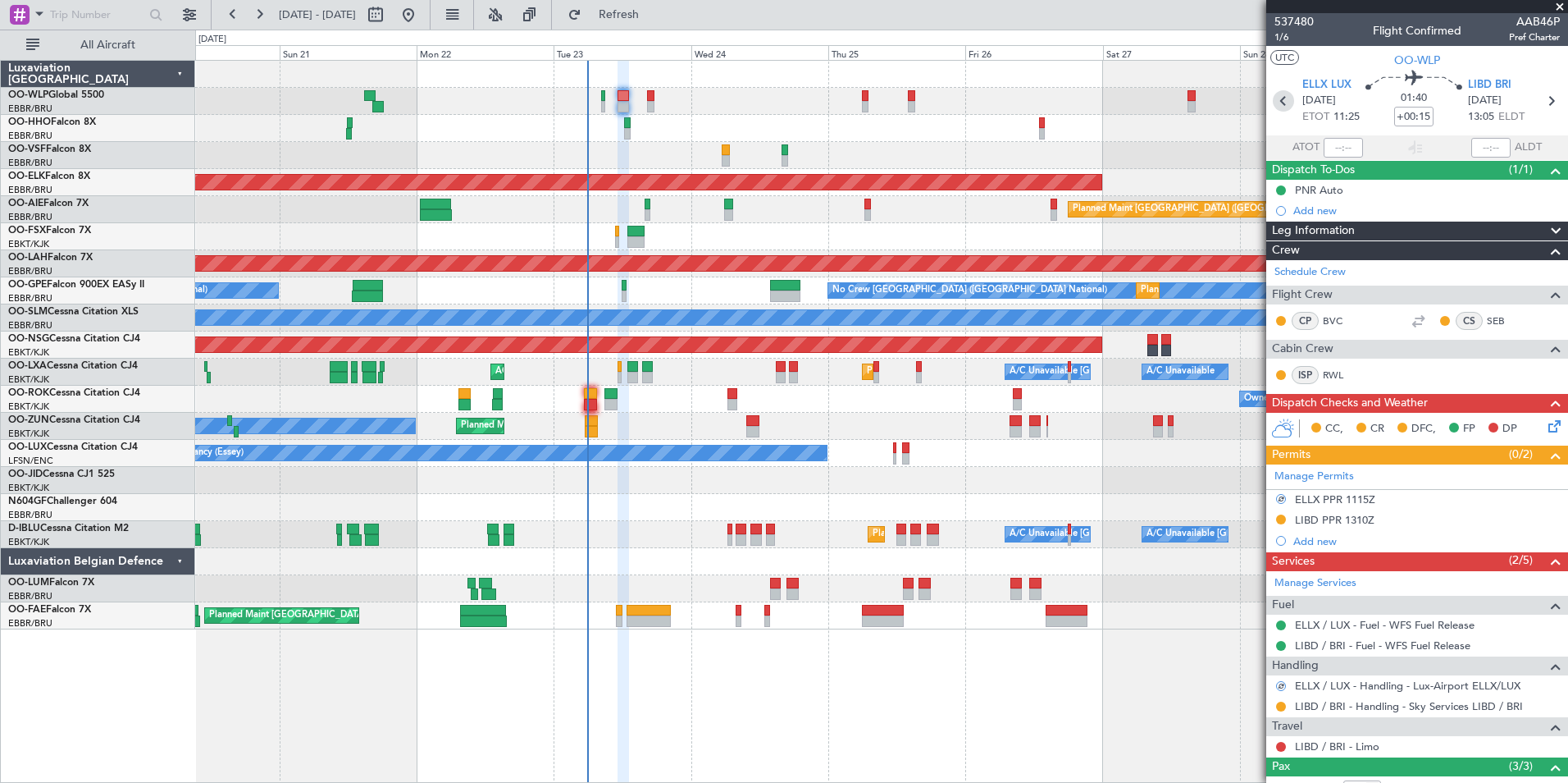
click at [1277, 107] on icon at bounding box center [1284, 101] width 22 height 22
type input "+00:10"
type input "0"
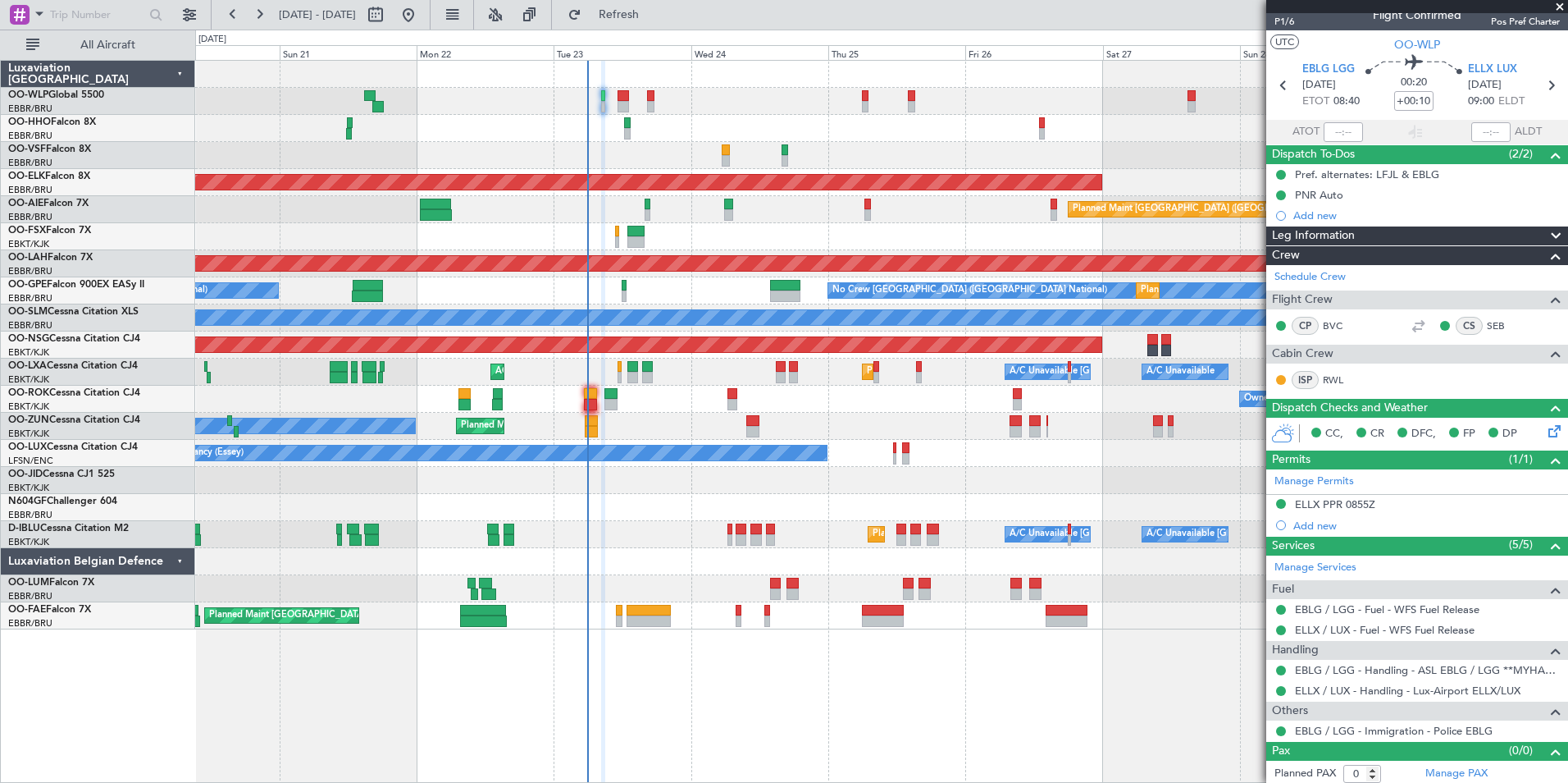
scroll to position [20, 0]
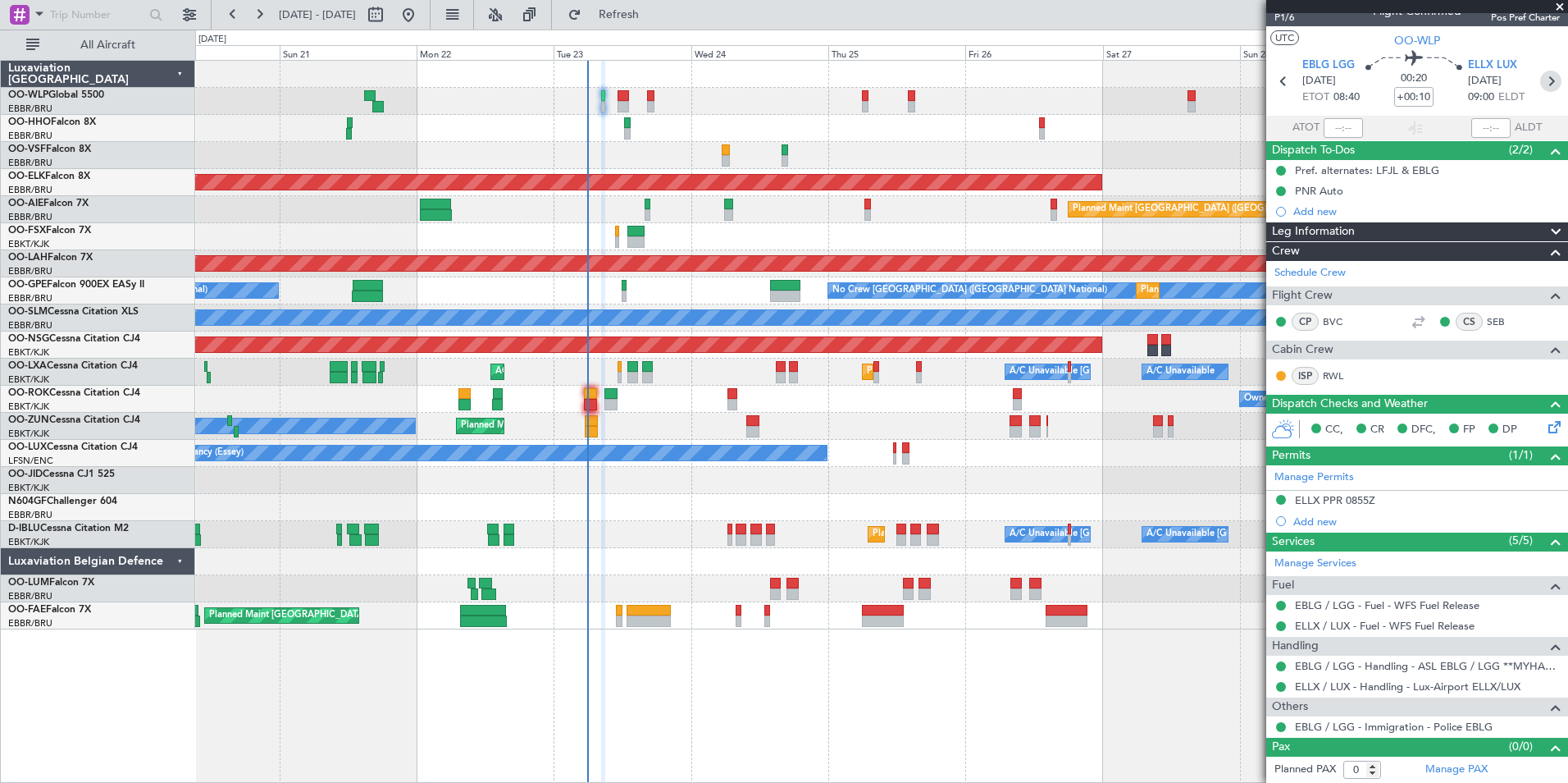
click at [1544, 78] on icon at bounding box center [1551, 81] width 22 height 22
type input "+00:15"
type input "3"
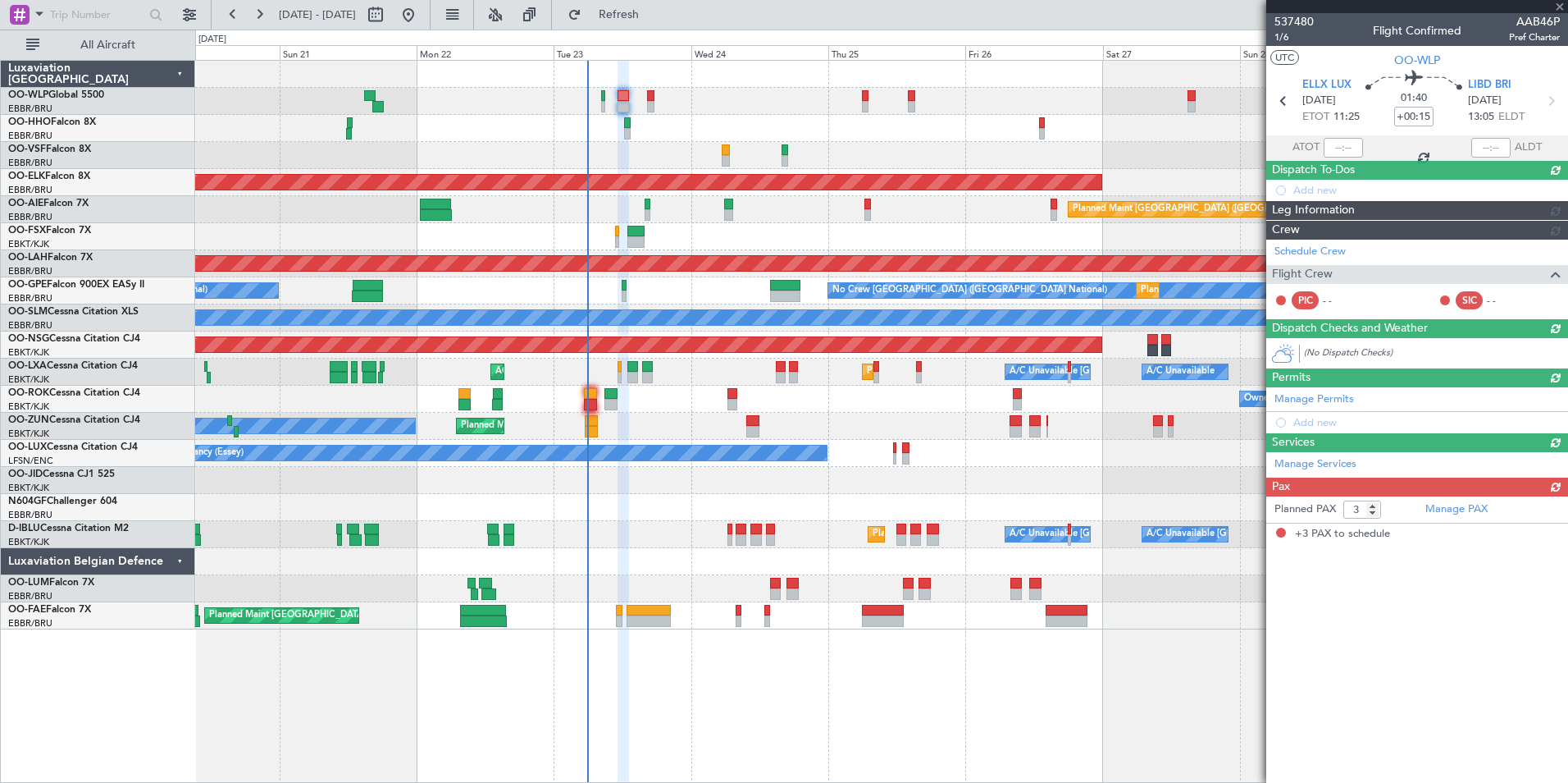
scroll to position [0, 0]
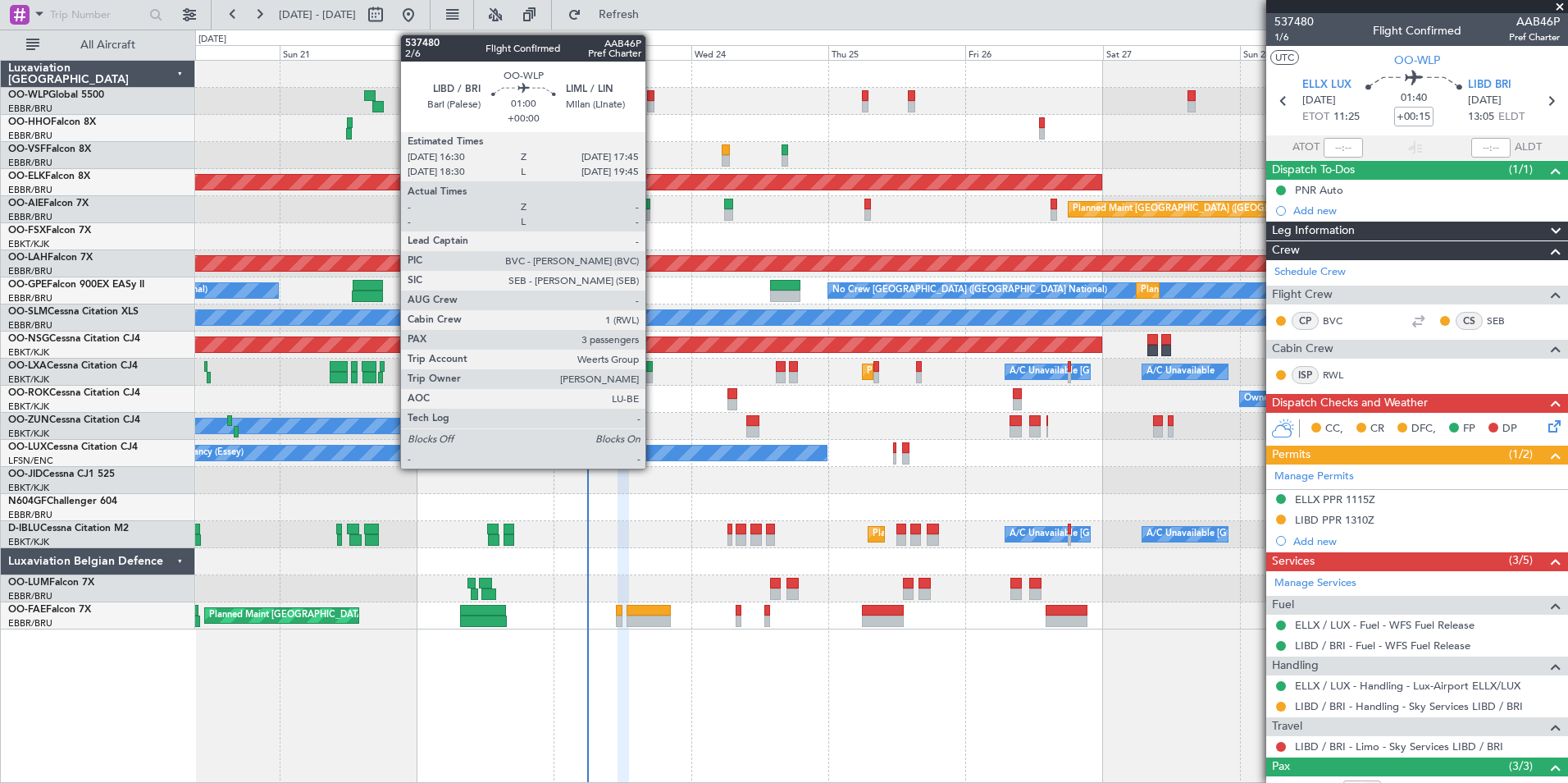
click at [653, 101] on div at bounding box center [651, 107] width 8 height 12
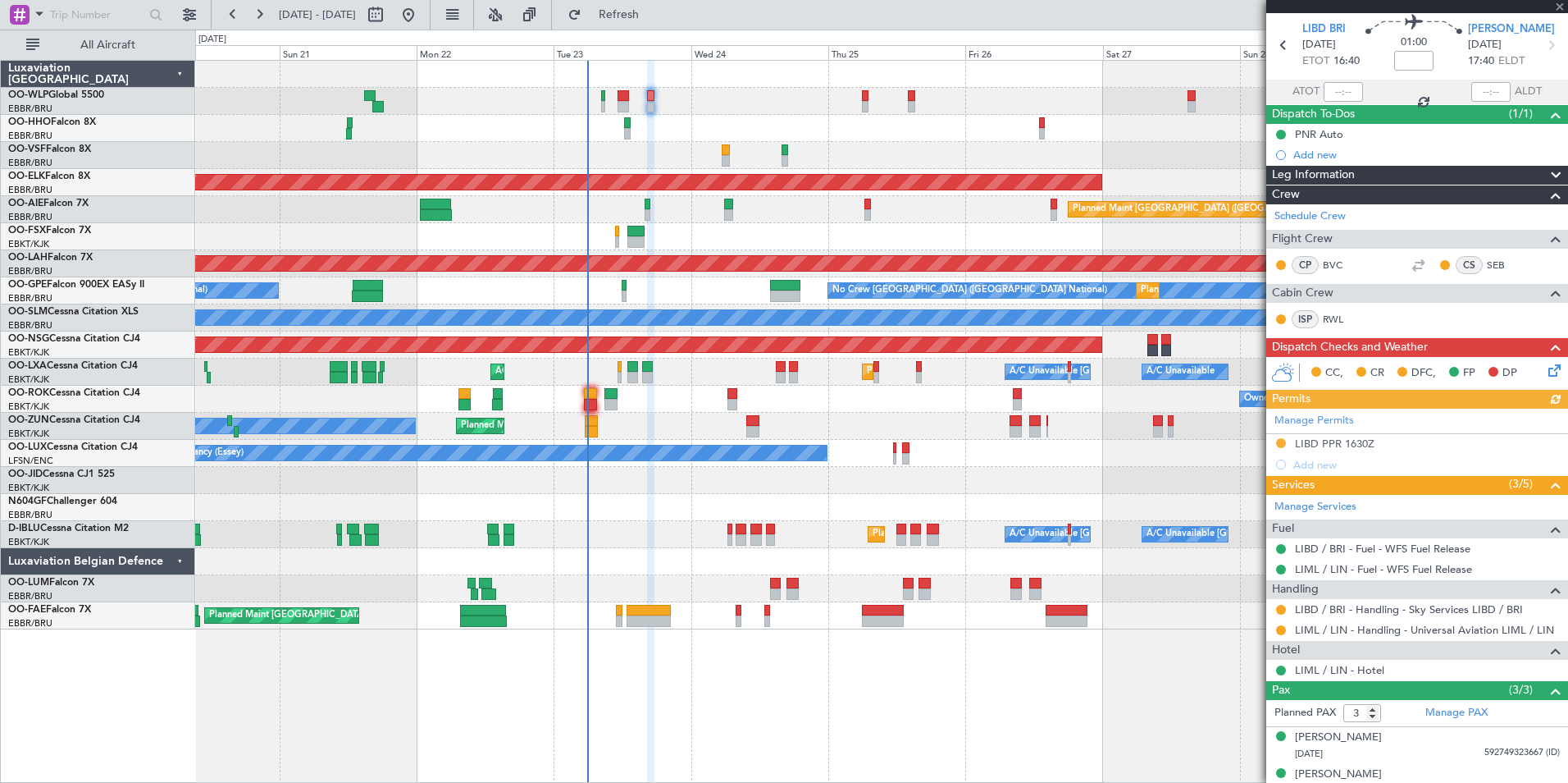
scroll to position [110, 0]
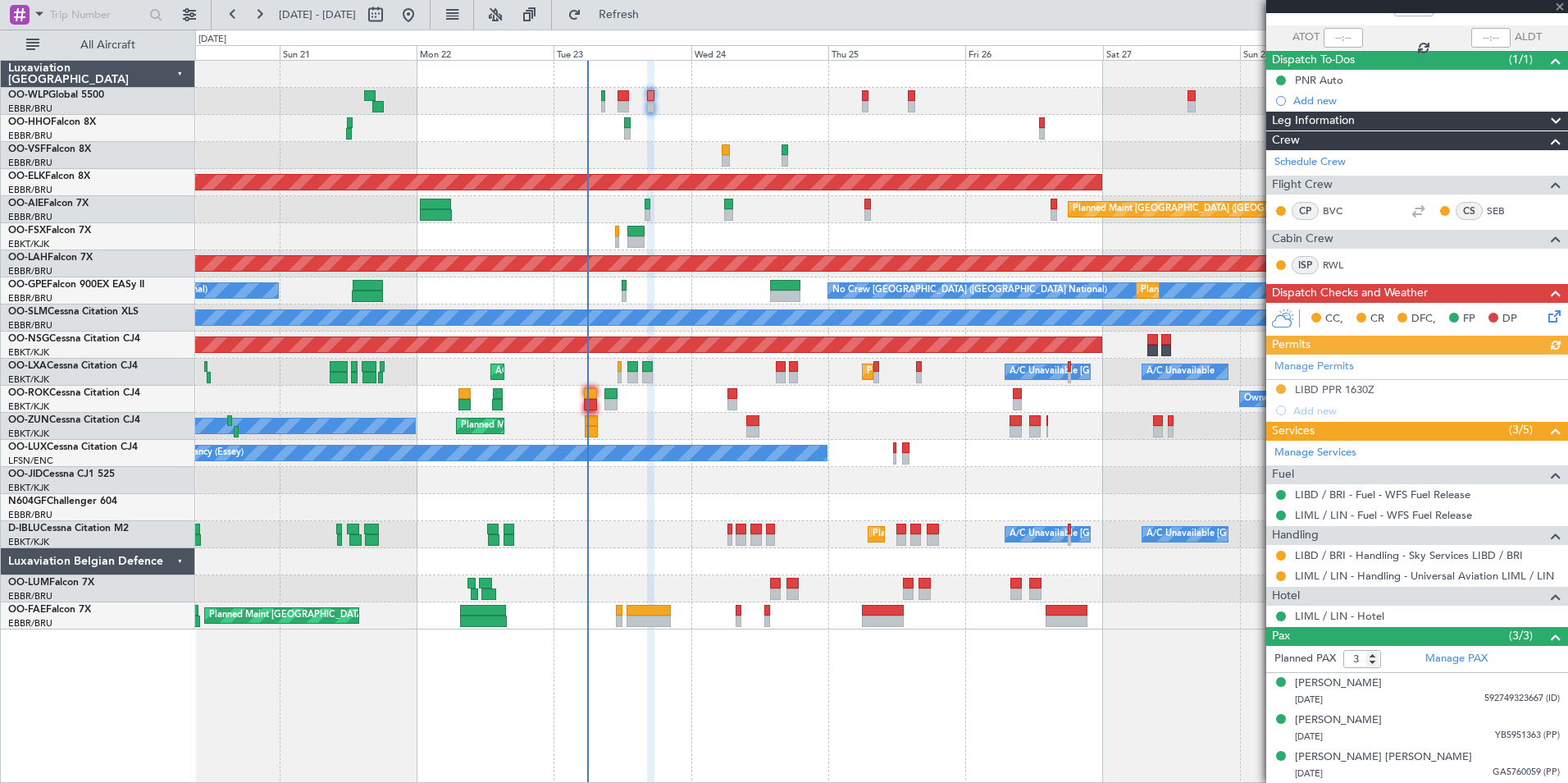
click at [1545, 320] on icon at bounding box center [1551, 313] width 13 height 13
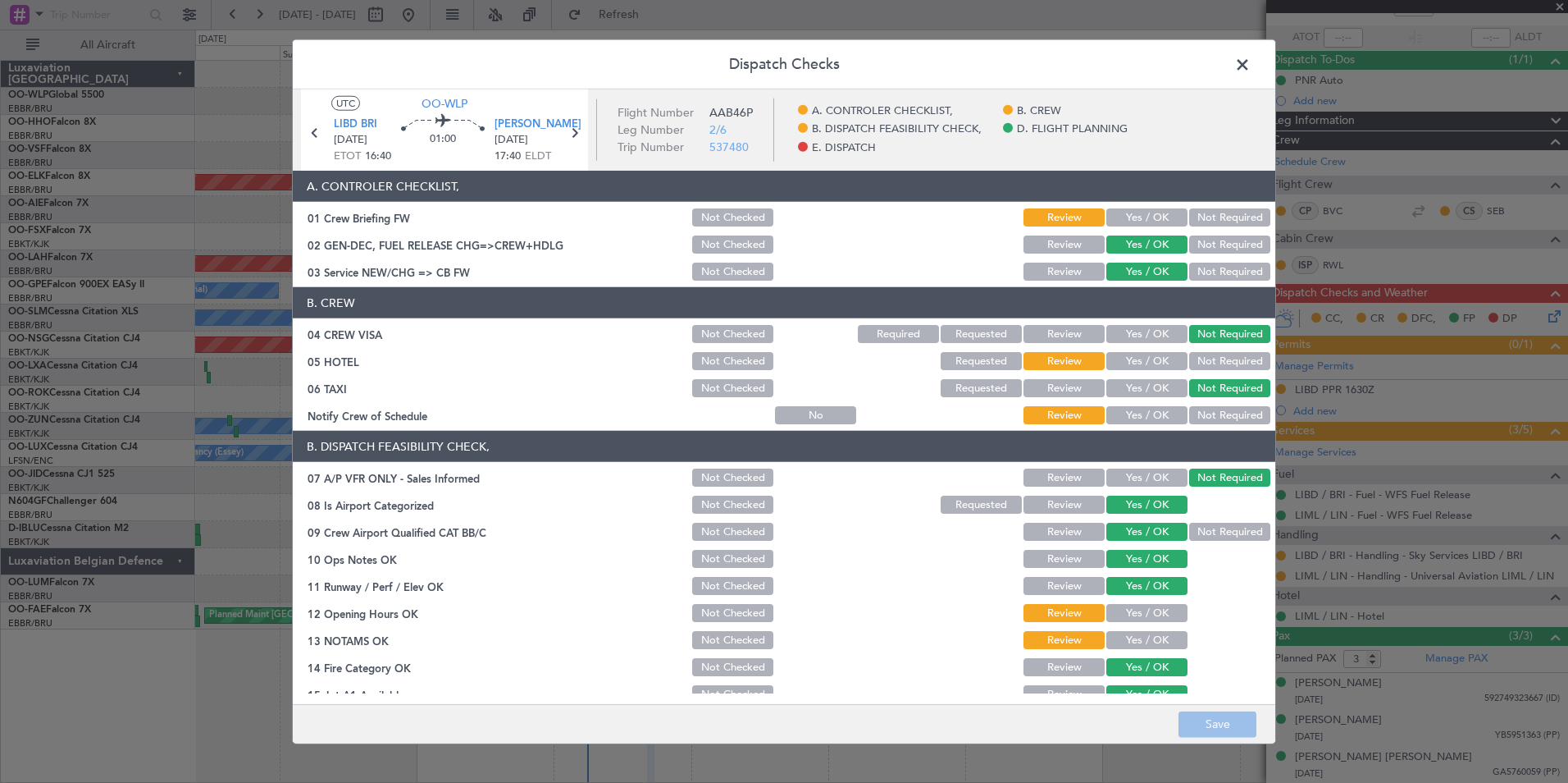
click at [1251, 63] on span at bounding box center [1251, 69] width 0 height 32
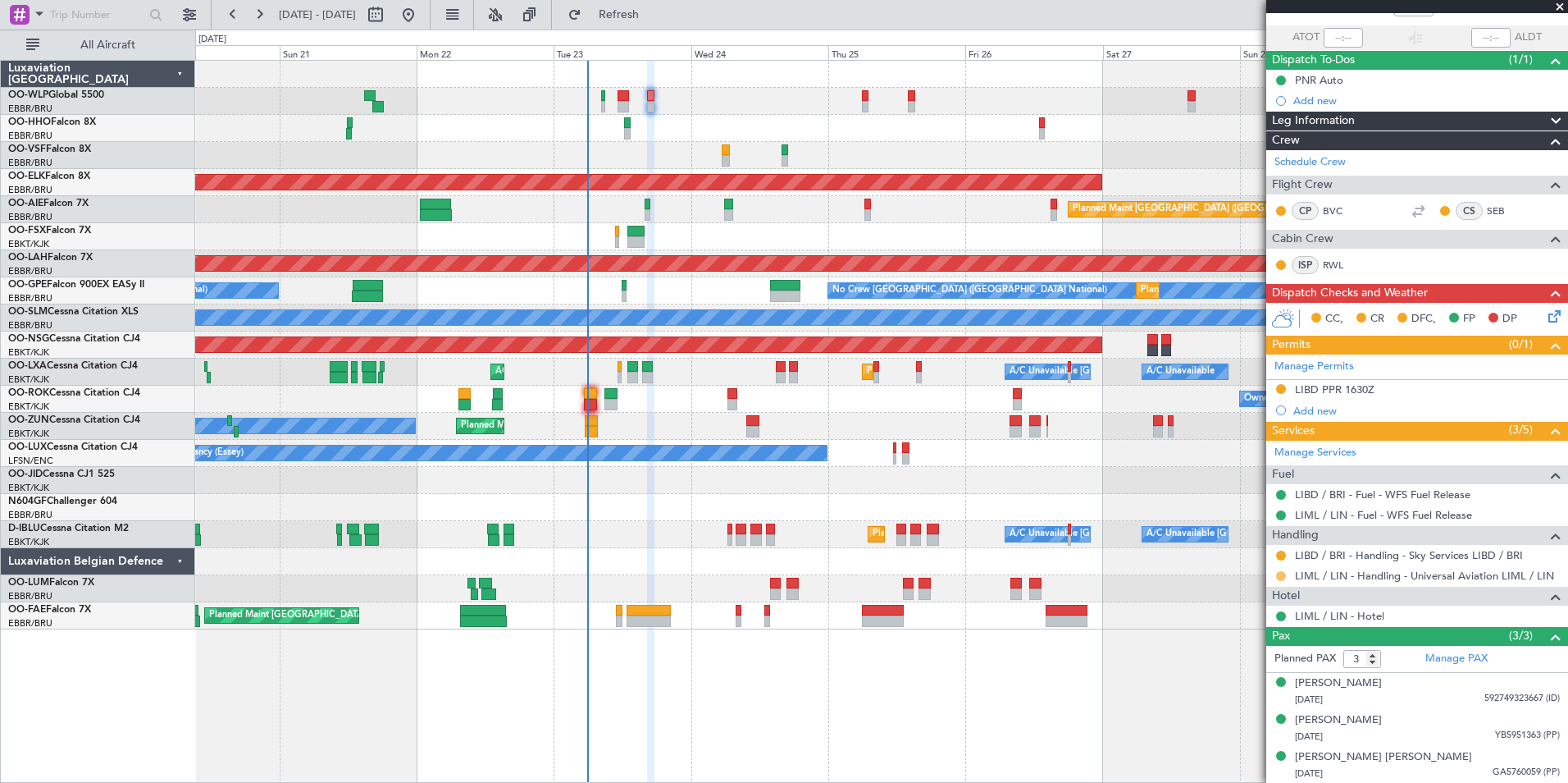
click at [1282, 573] on button at bounding box center [1281, 576] width 10 height 10
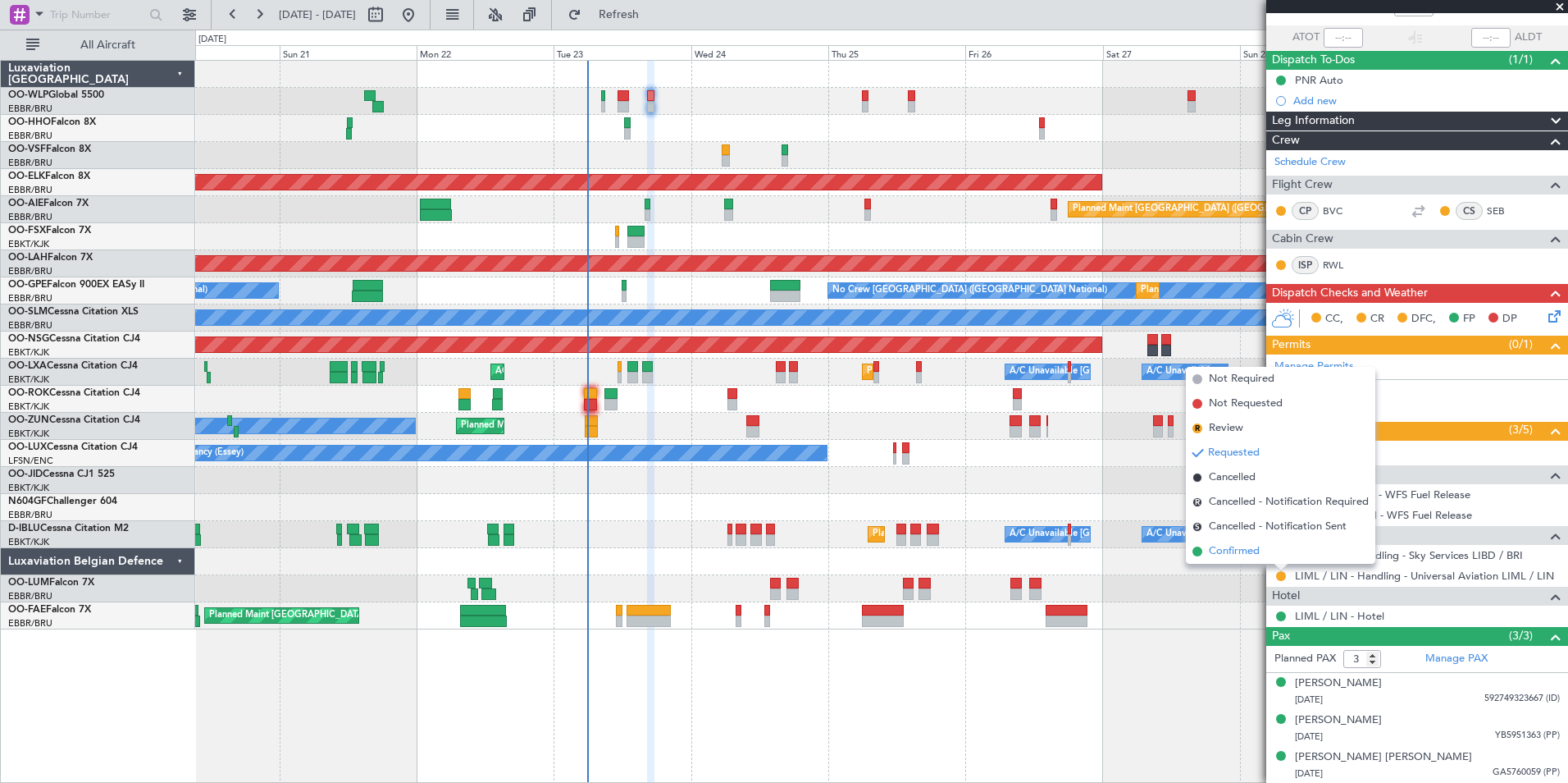
click at [1218, 552] on span "Confirmed" at bounding box center [1234, 551] width 51 height 17
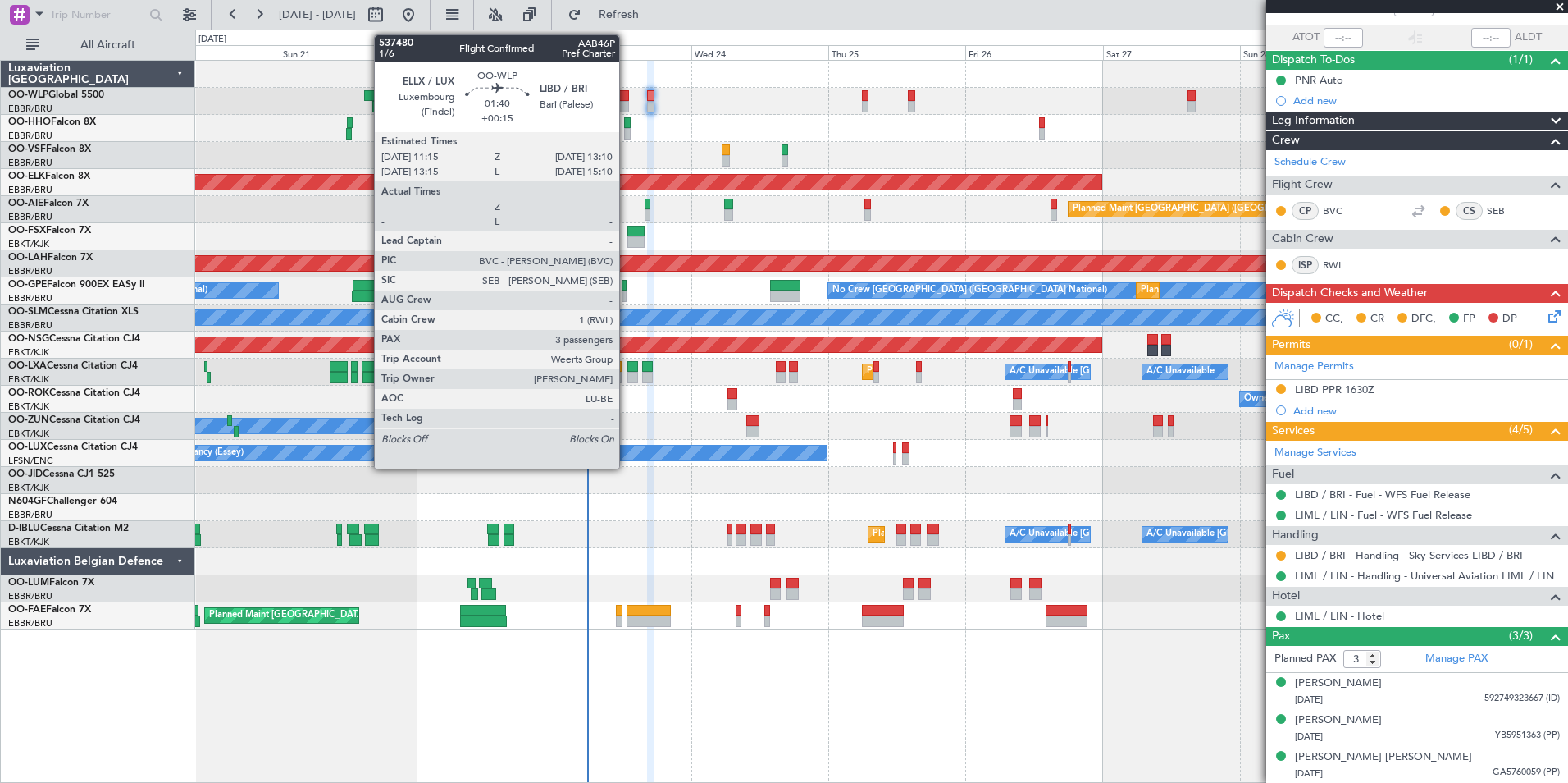
click at [627, 103] on div at bounding box center [624, 107] width 12 height 12
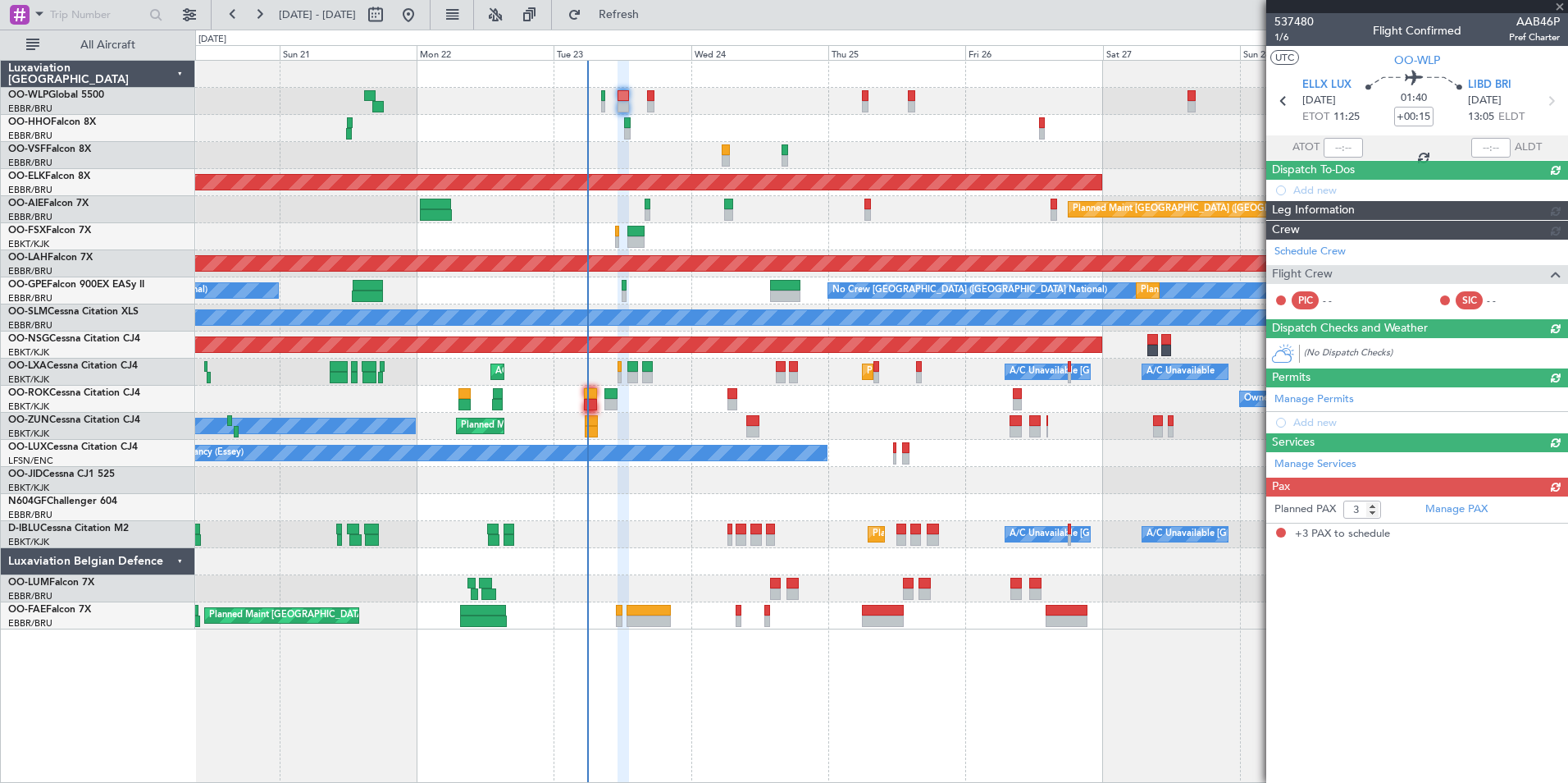
scroll to position [0, 0]
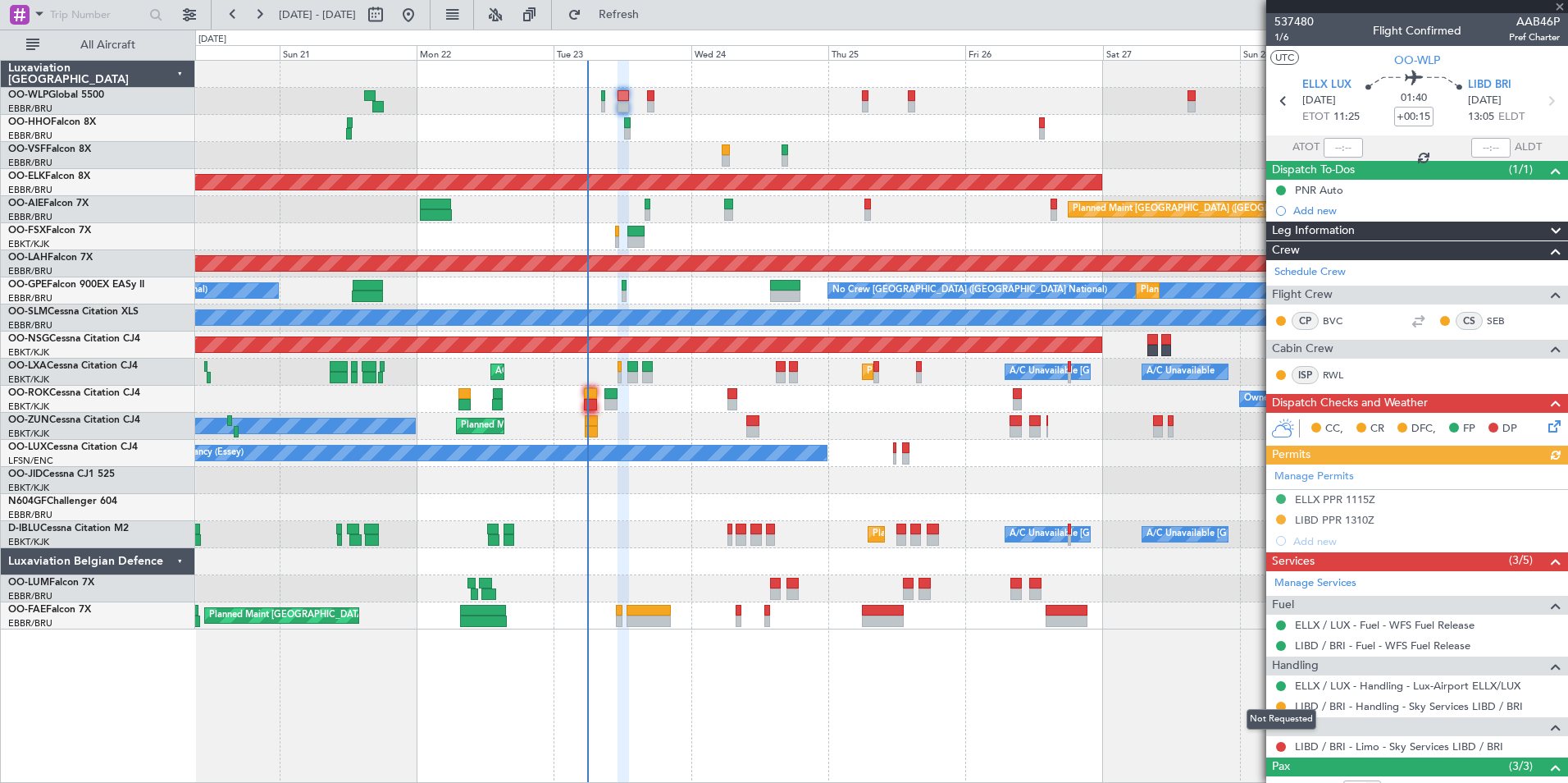
drag, startPoint x: 1277, startPoint y: 747, endPoint x: 1265, endPoint y: 733, distance: 18.4
click at [1277, 747] on button at bounding box center [1281, 747] width 10 height 10
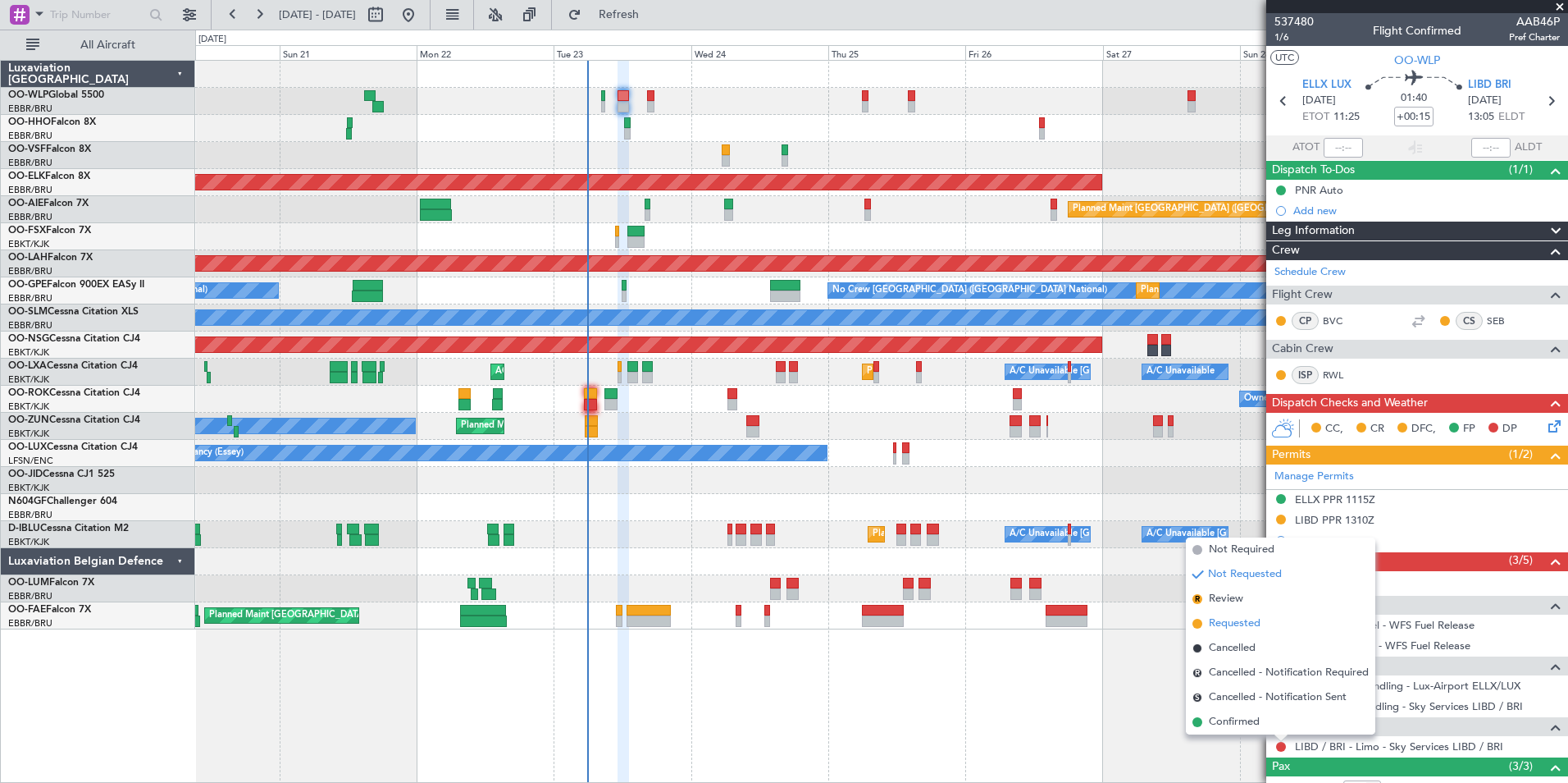
click at [1226, 625] on span "Requested" at bounding box center [1234, 623] width 52 height 17
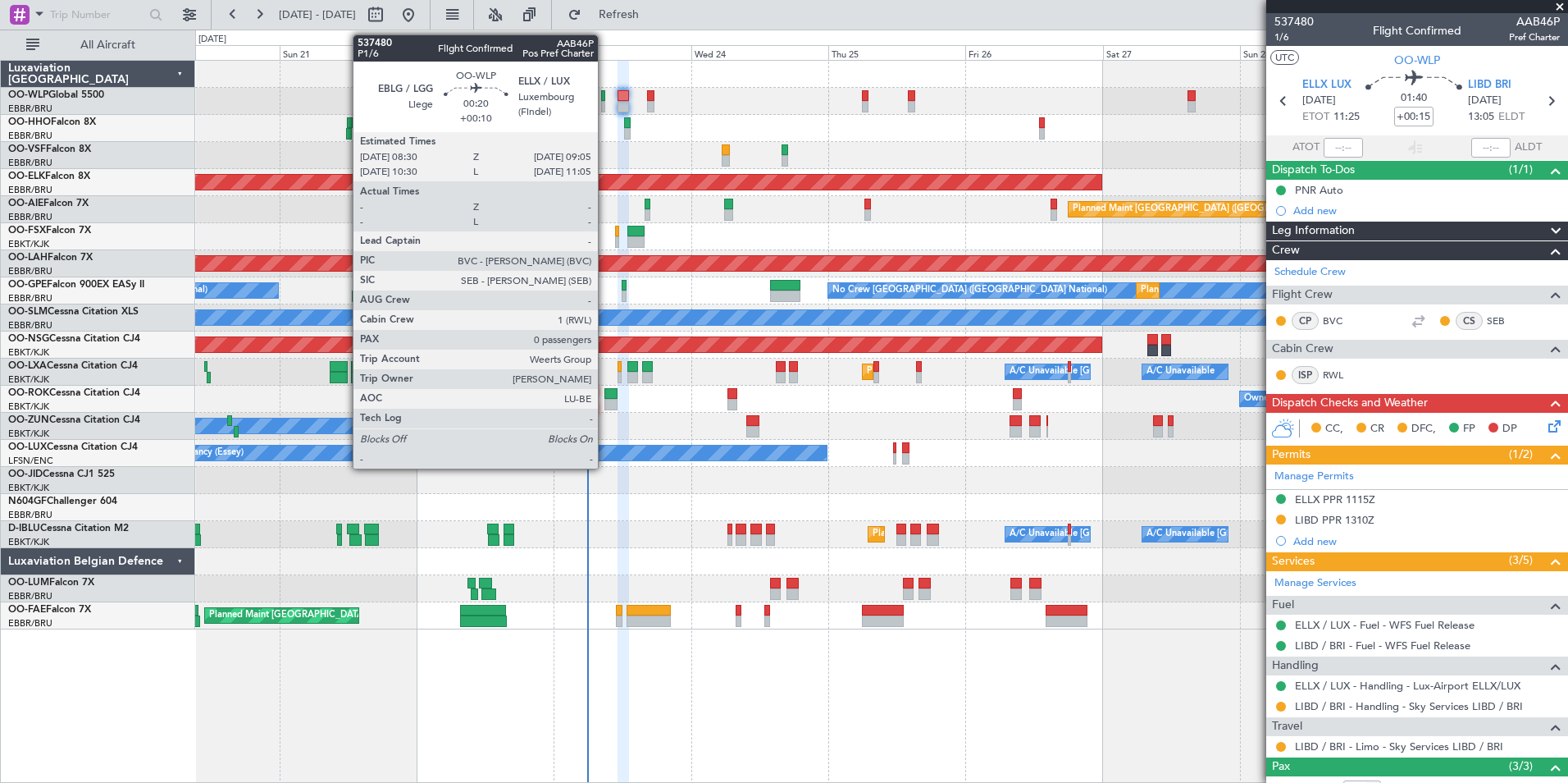
click at [604, 100] on div at bounding box center [603, 96] width 4 height 12
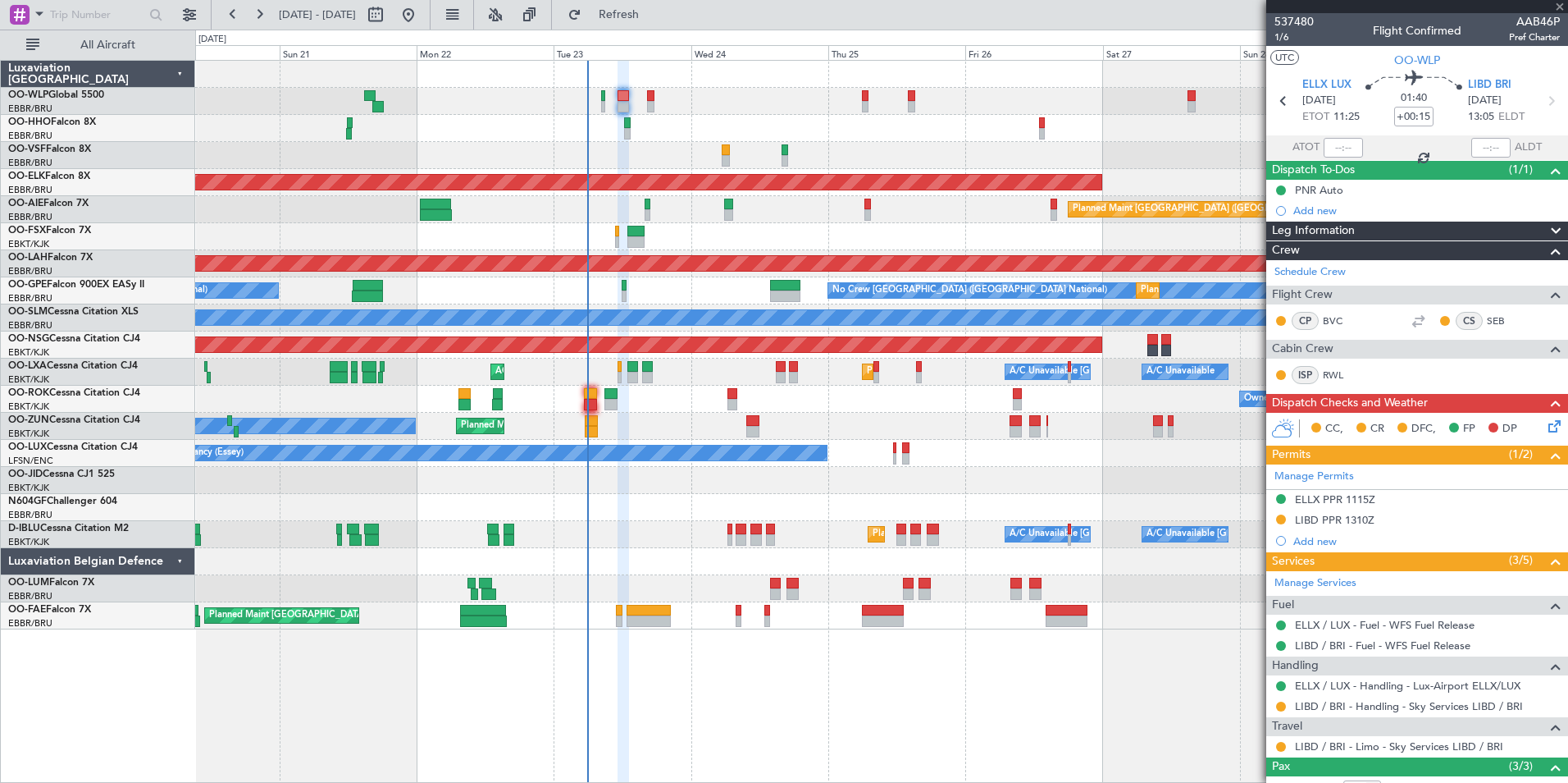
type input "+00:10"
type input "0"
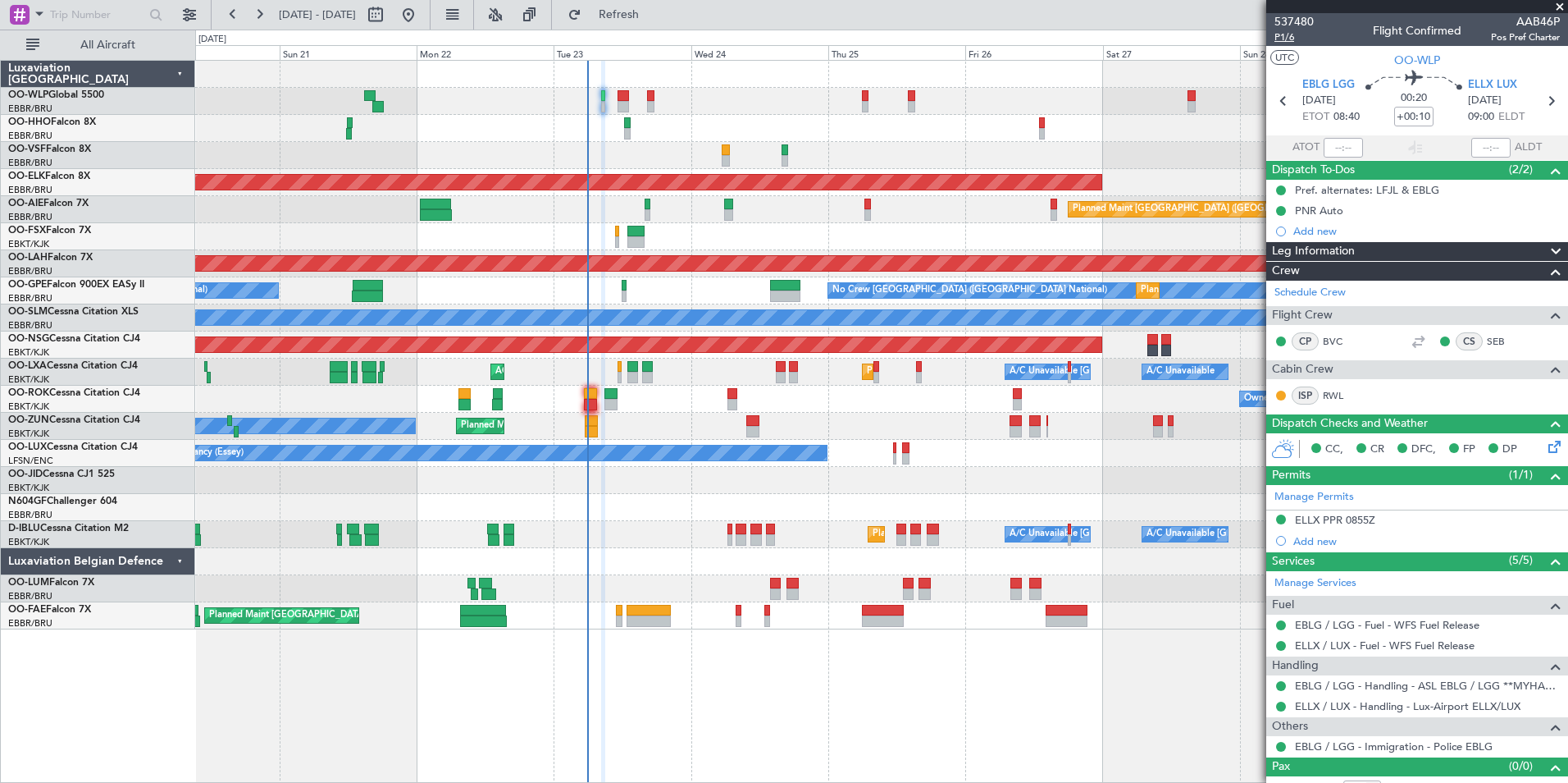
click at [1291, 32] on span "P1/6" at bounding box center [1294, 37] width 39 height 14
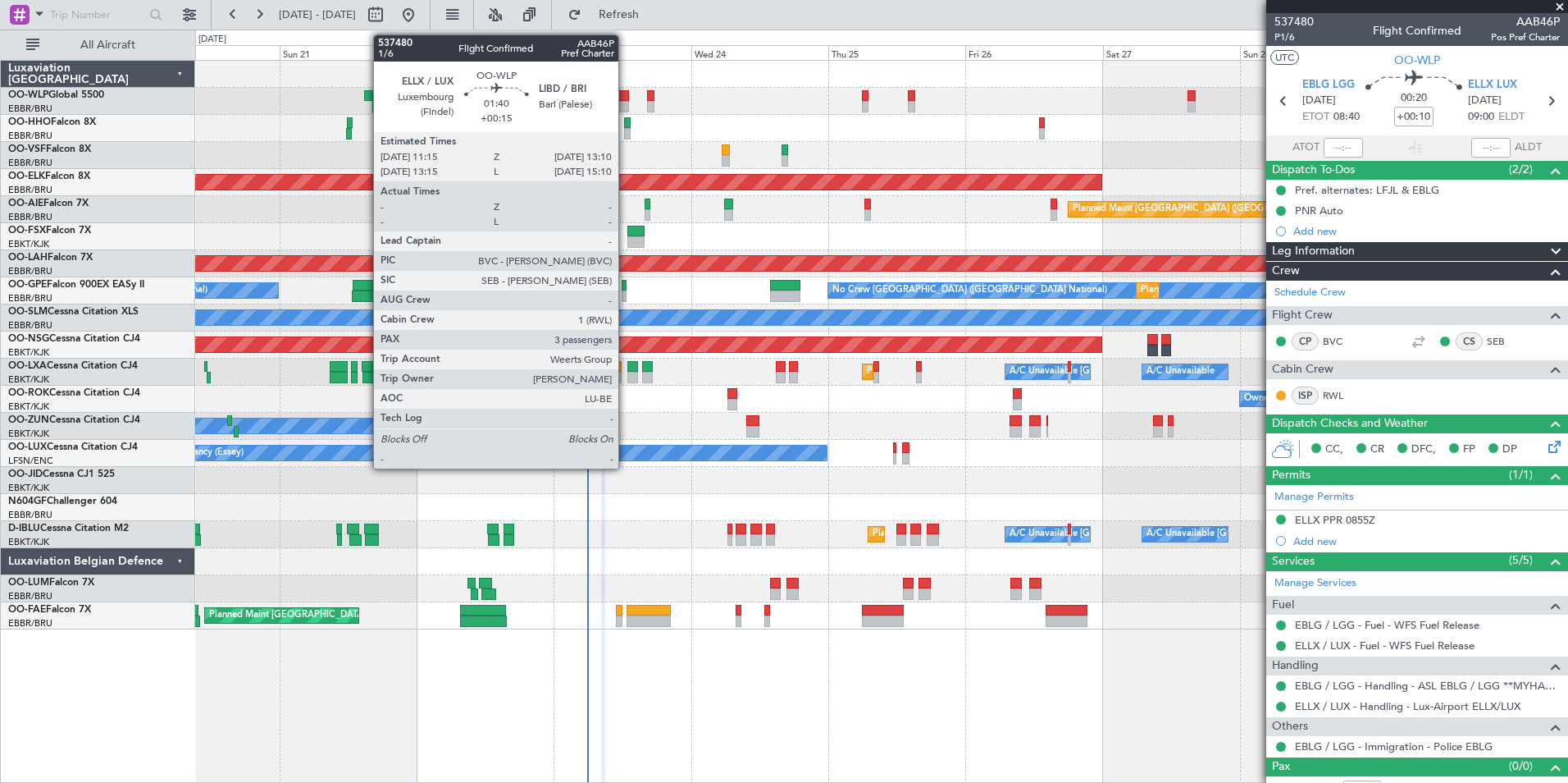
click at [626, 104] on div at bounding box center [624, 107] width 12 height 12
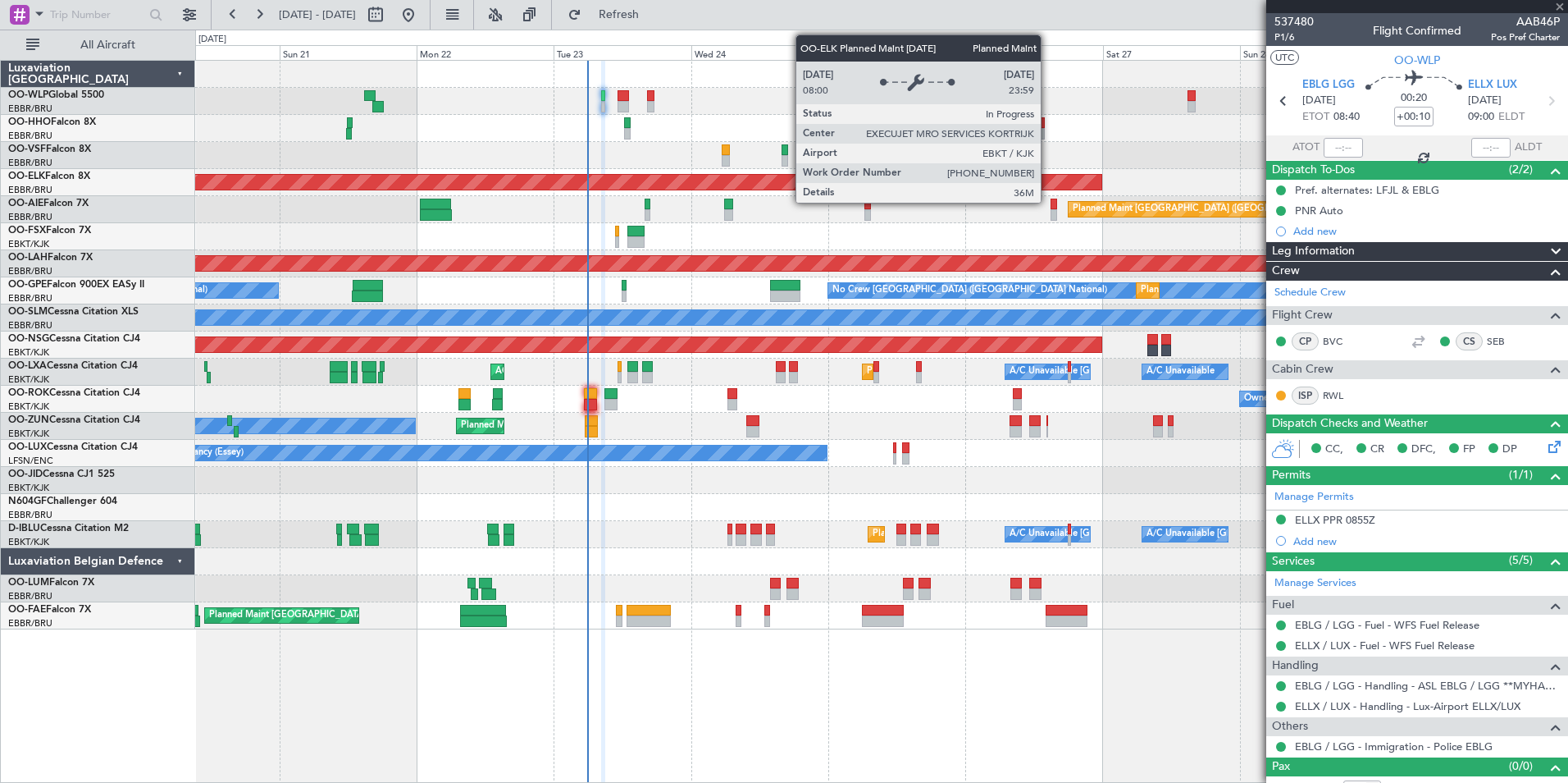
type input "+00:15"
type input "3"
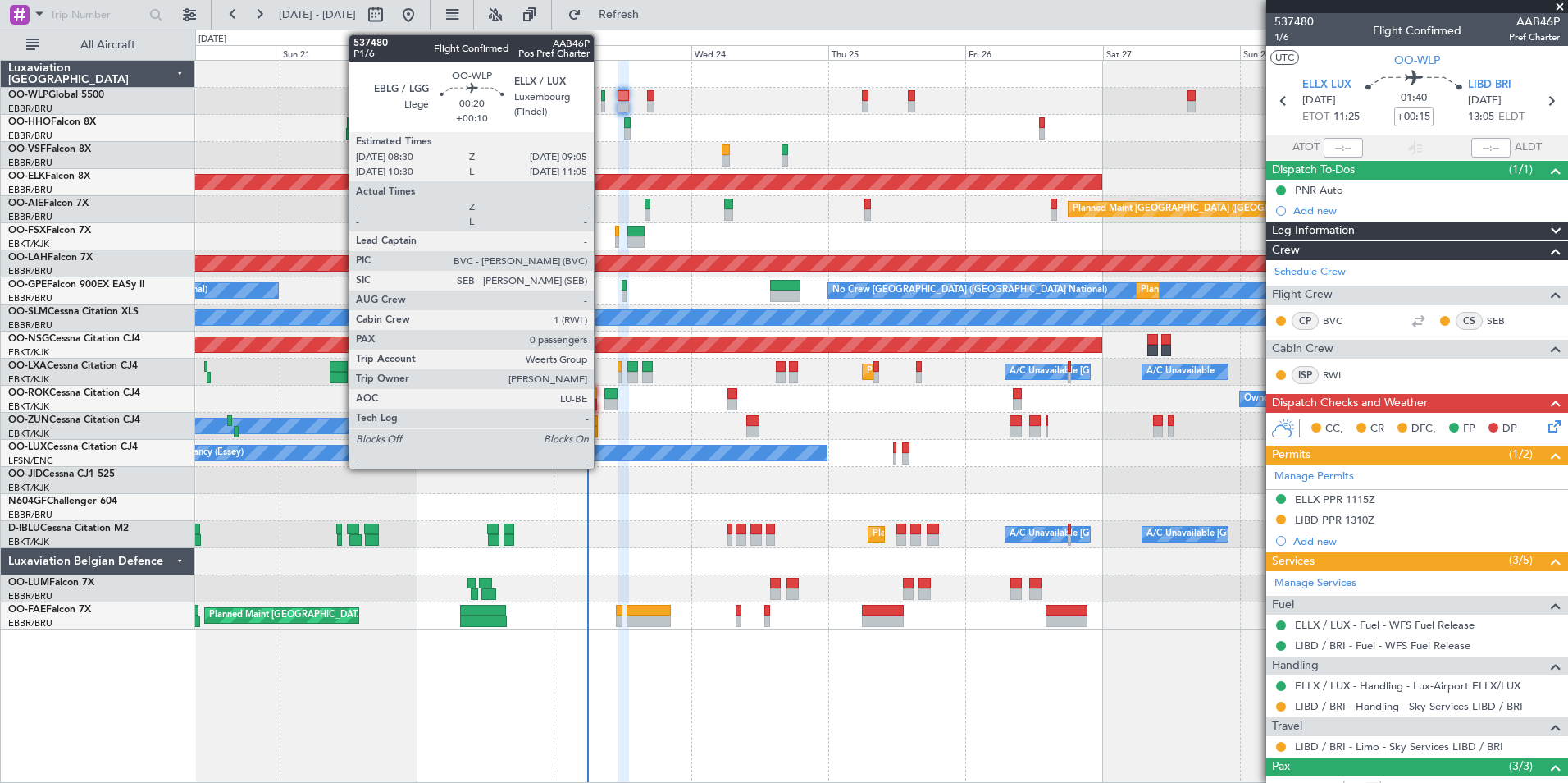
click at [601, 95] on div at bounding box center [603, 96] width 4 height 12
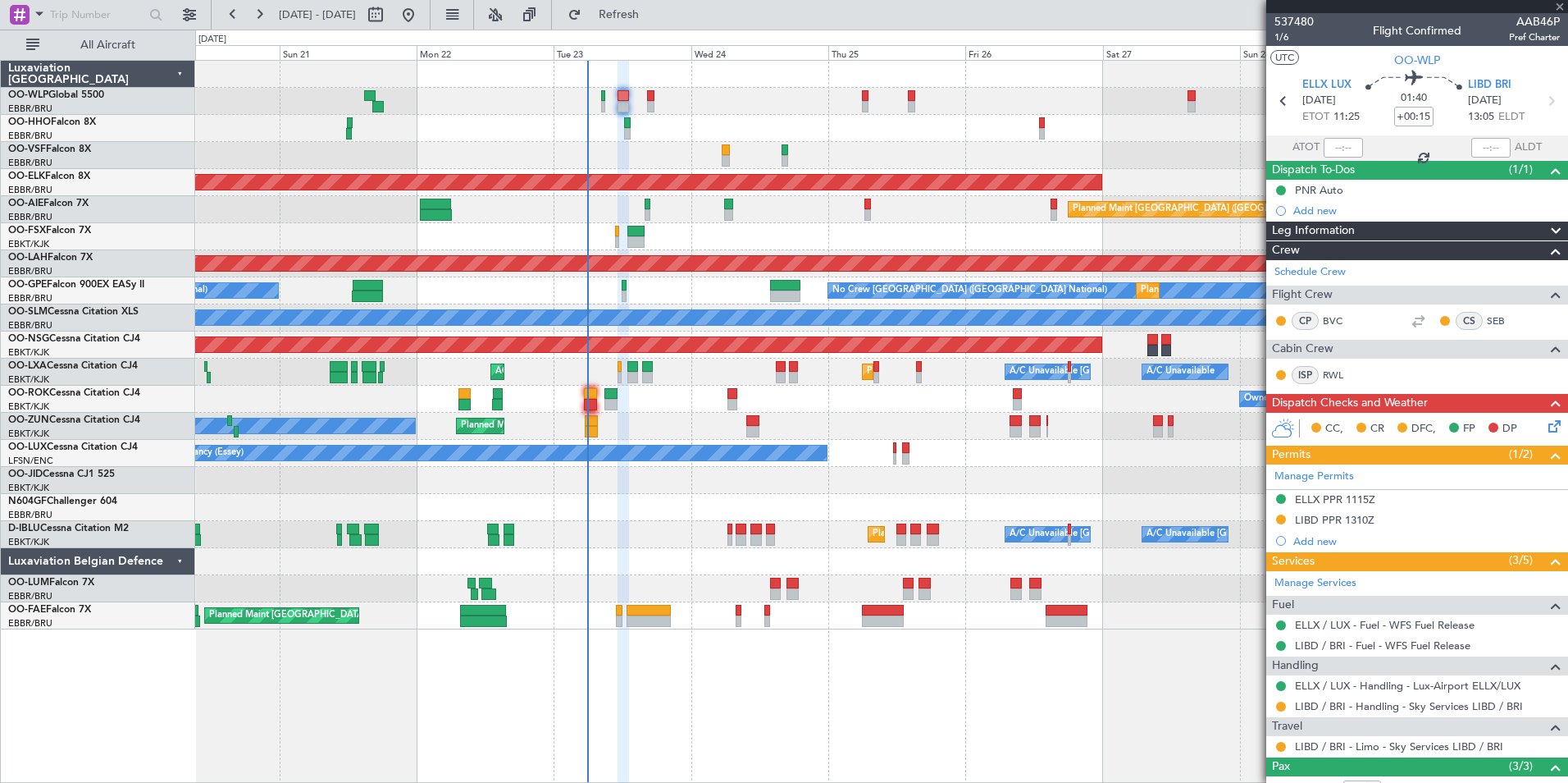
type input "+00:10"
type input "0"
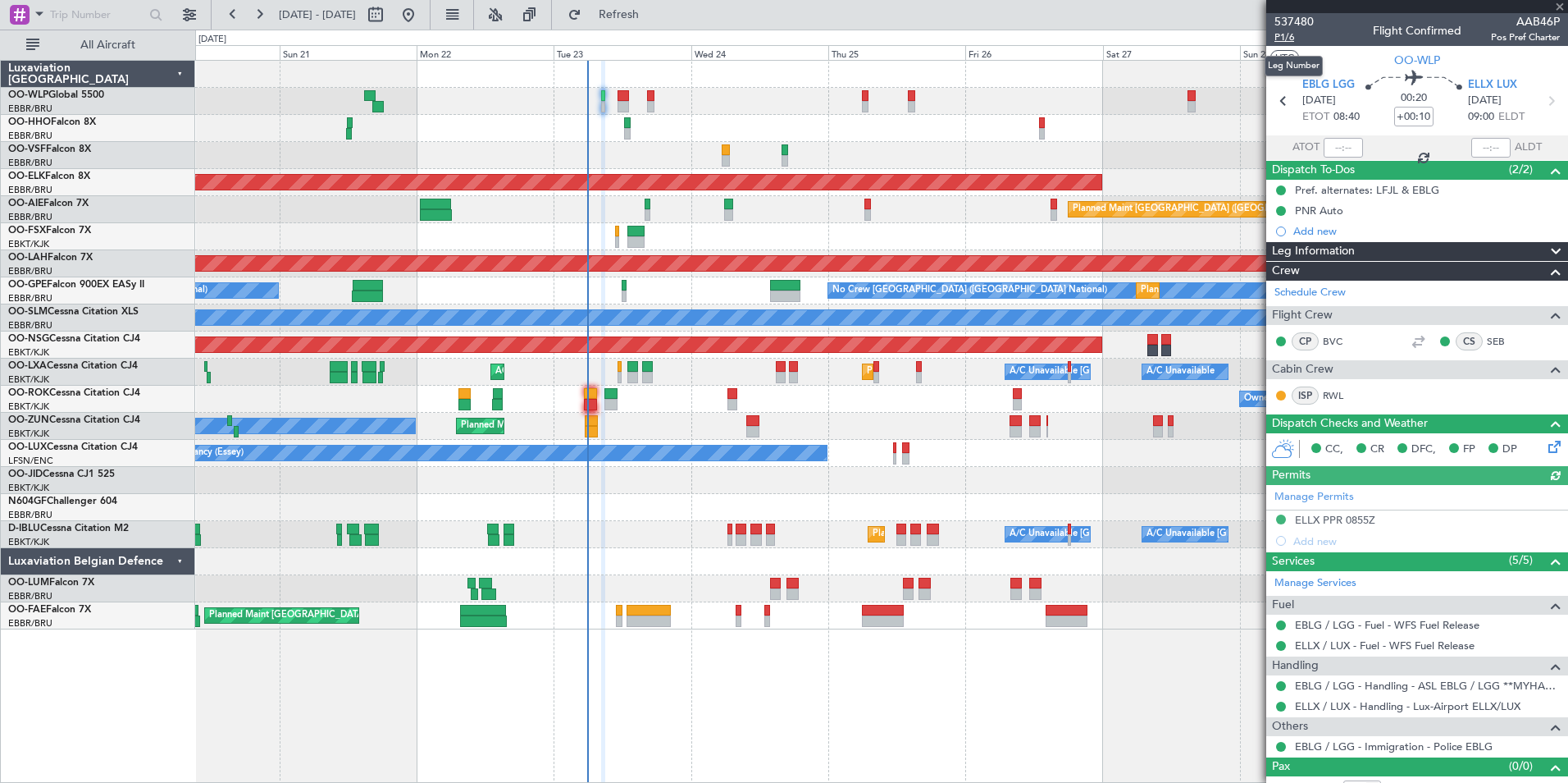
click at [1283, 43] on span "P1/6" at bounding box center [1294, 37] width 39 height 14
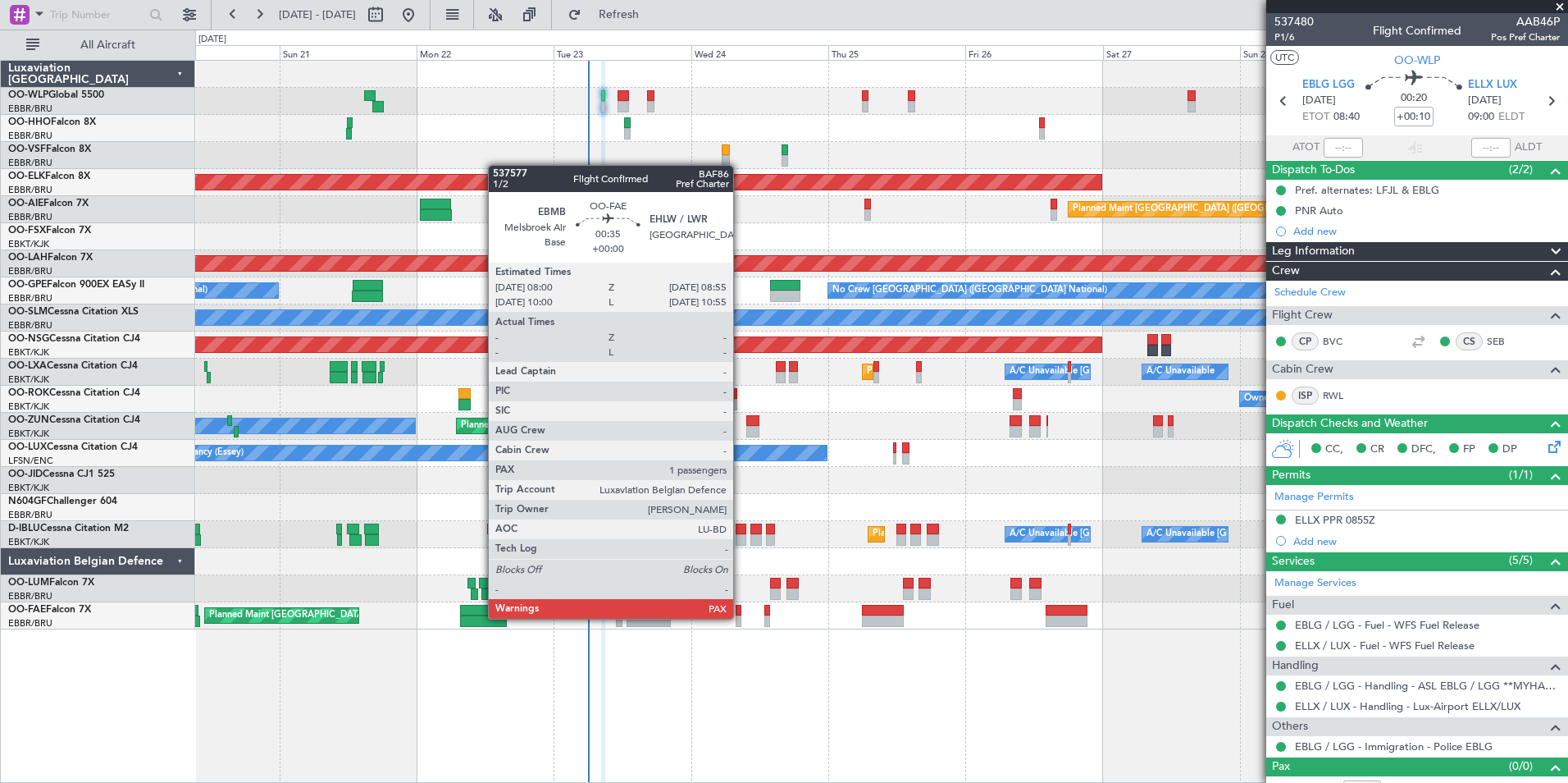
click at [740, 617] on div at bounding box center [738, 621] width 6 height 12
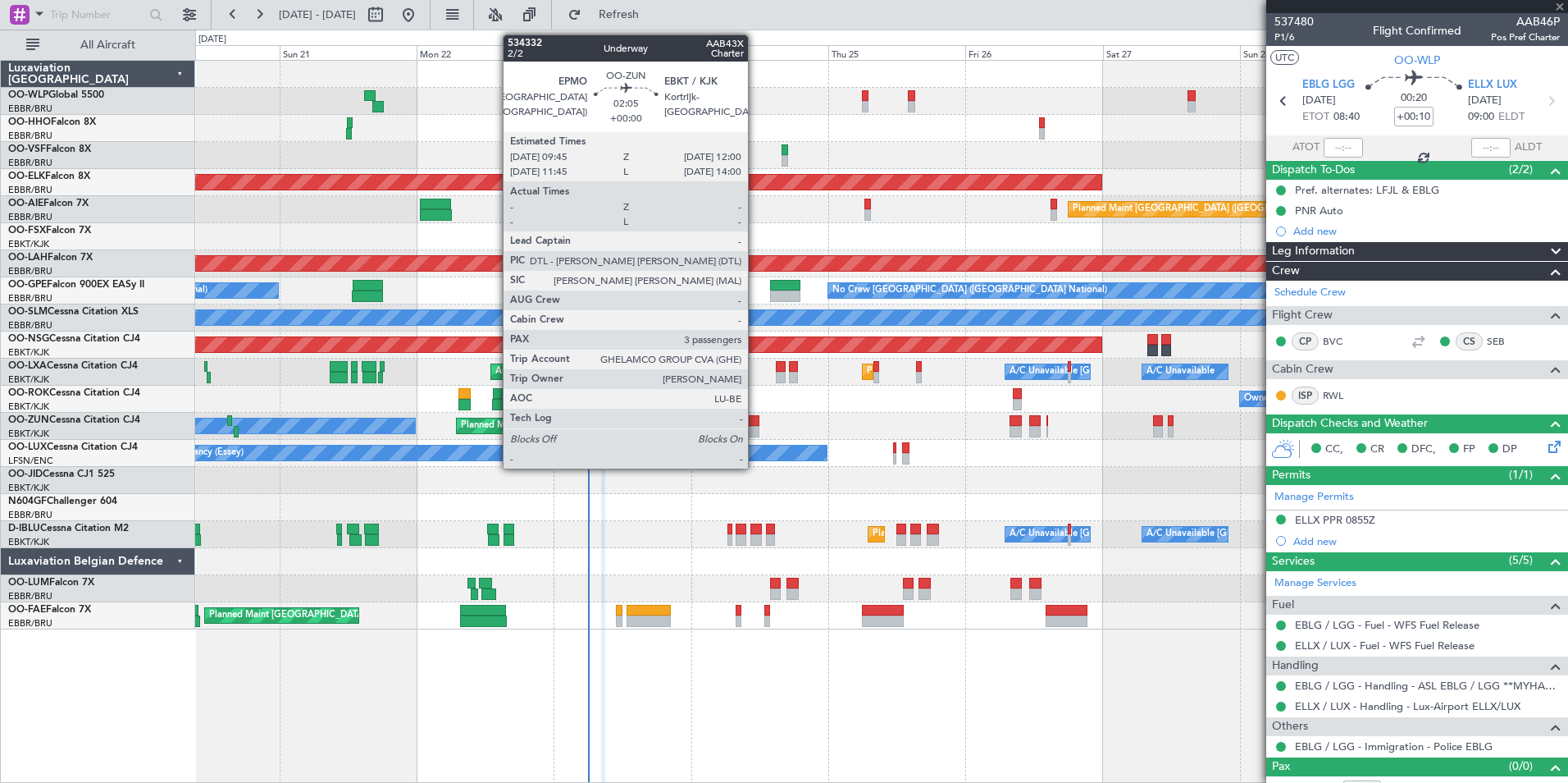
type input "1"
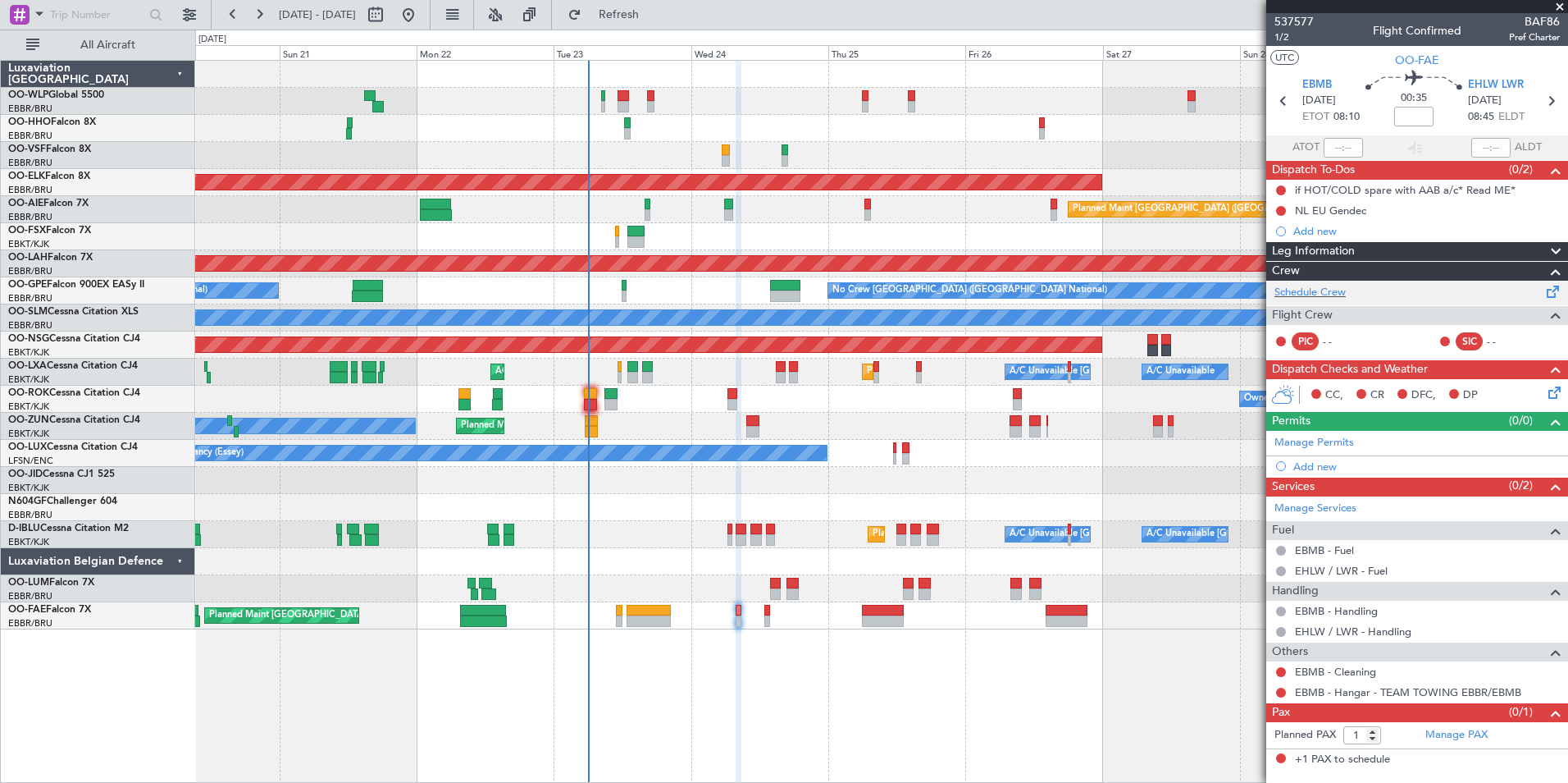
click at [1333, 301] on div "Schedule Crew" at bounding box center [1417, 292] width 302 height 24
click at [1468, 737] on mat-tooltip-component "EBMB - Hangar - TEAM TOWING EBBR/EBMB" at bounding box center [1407, 720] width 220 height 43
click at [1459, 739] on link "Manage PAX" at bounding box center [1456, 735] width 63 height 17
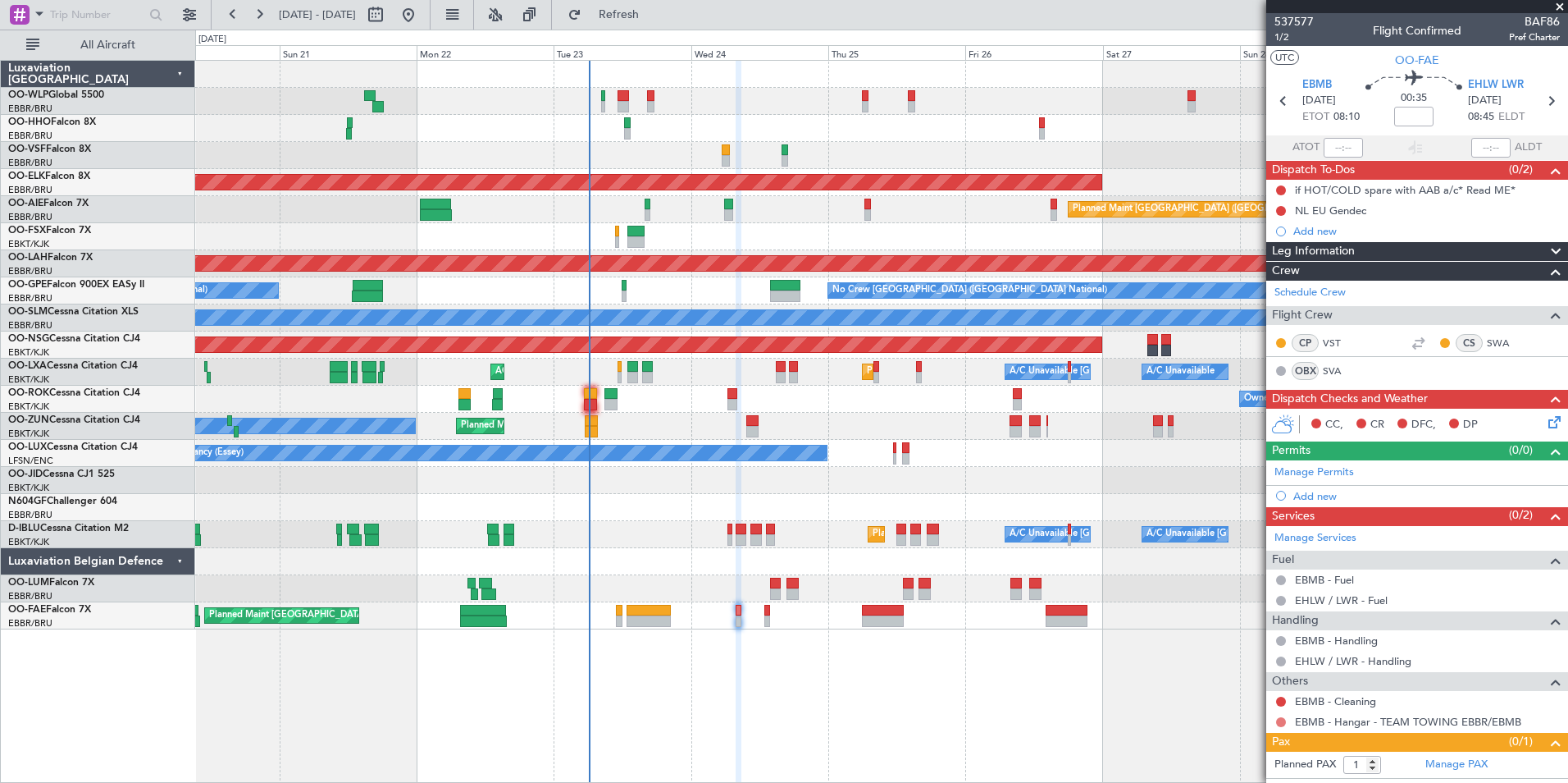
click at [1283, 724] on button at bounding box center [1281, 722] width 10 height 10
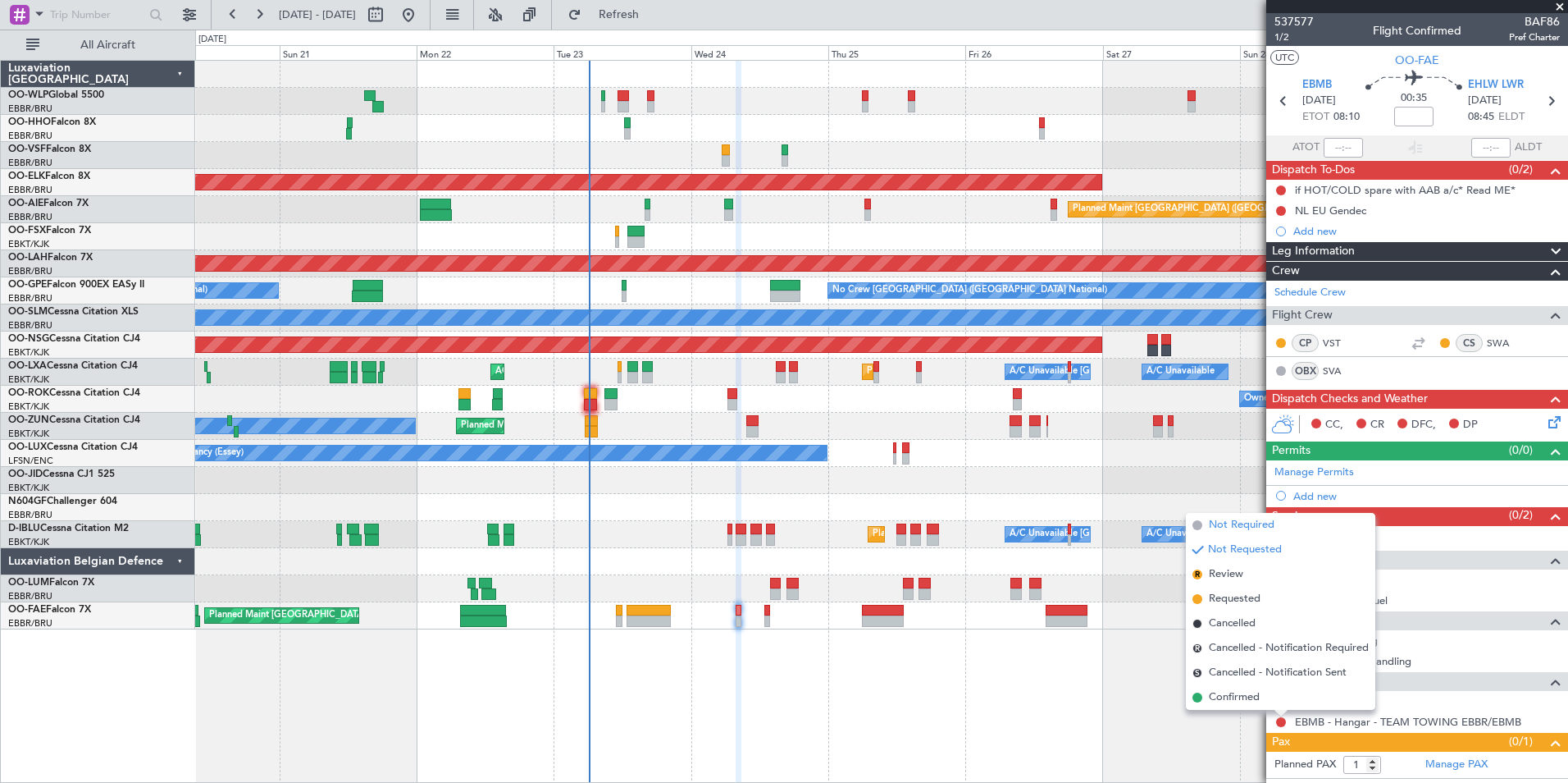
click at [1214, 527] on span "Not Required" at bounding box center [1241, 525] width 66 height 17
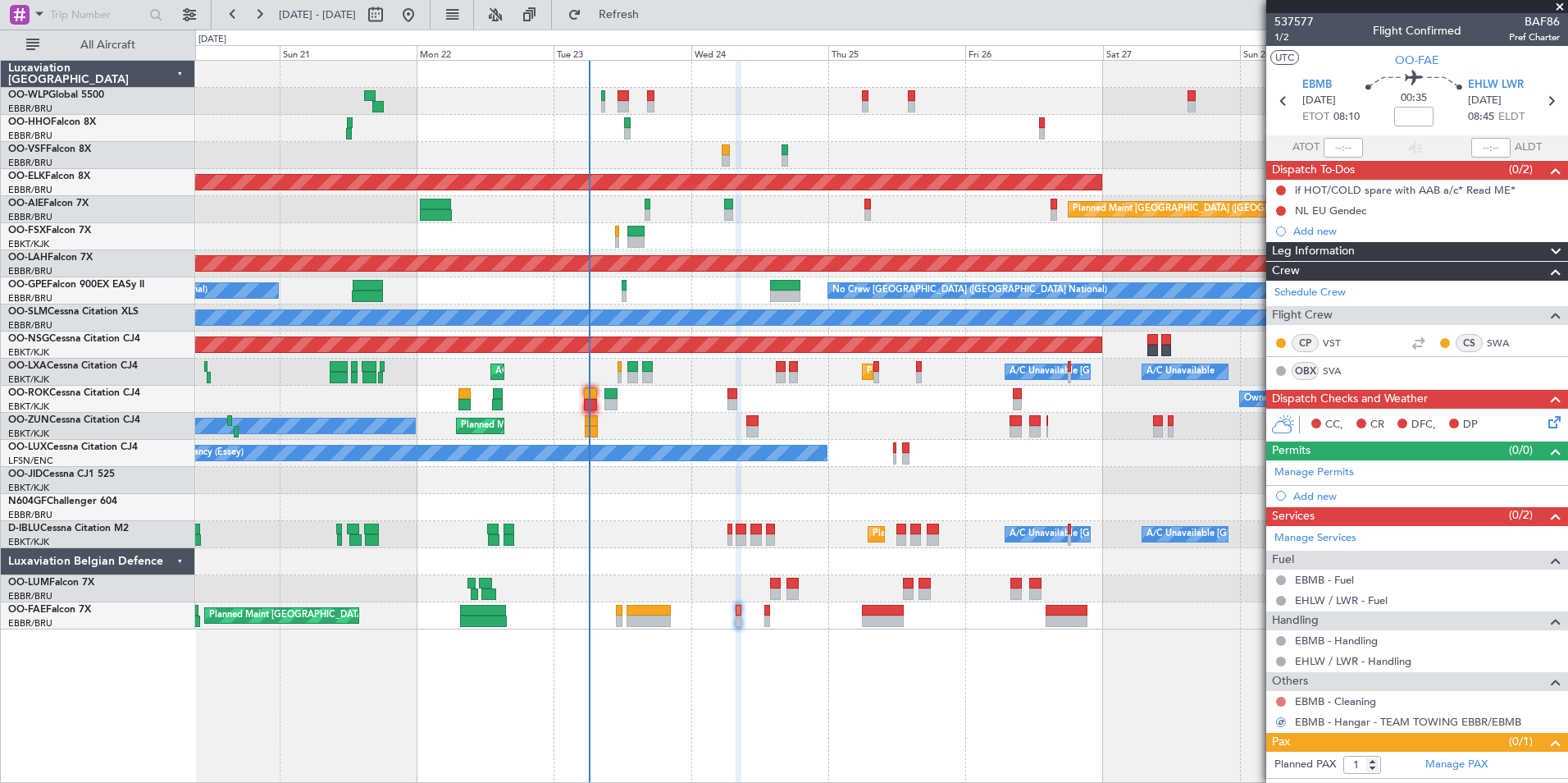
click at [1283, 698] on button at bounding box center [1281, 702] width 10 height 10
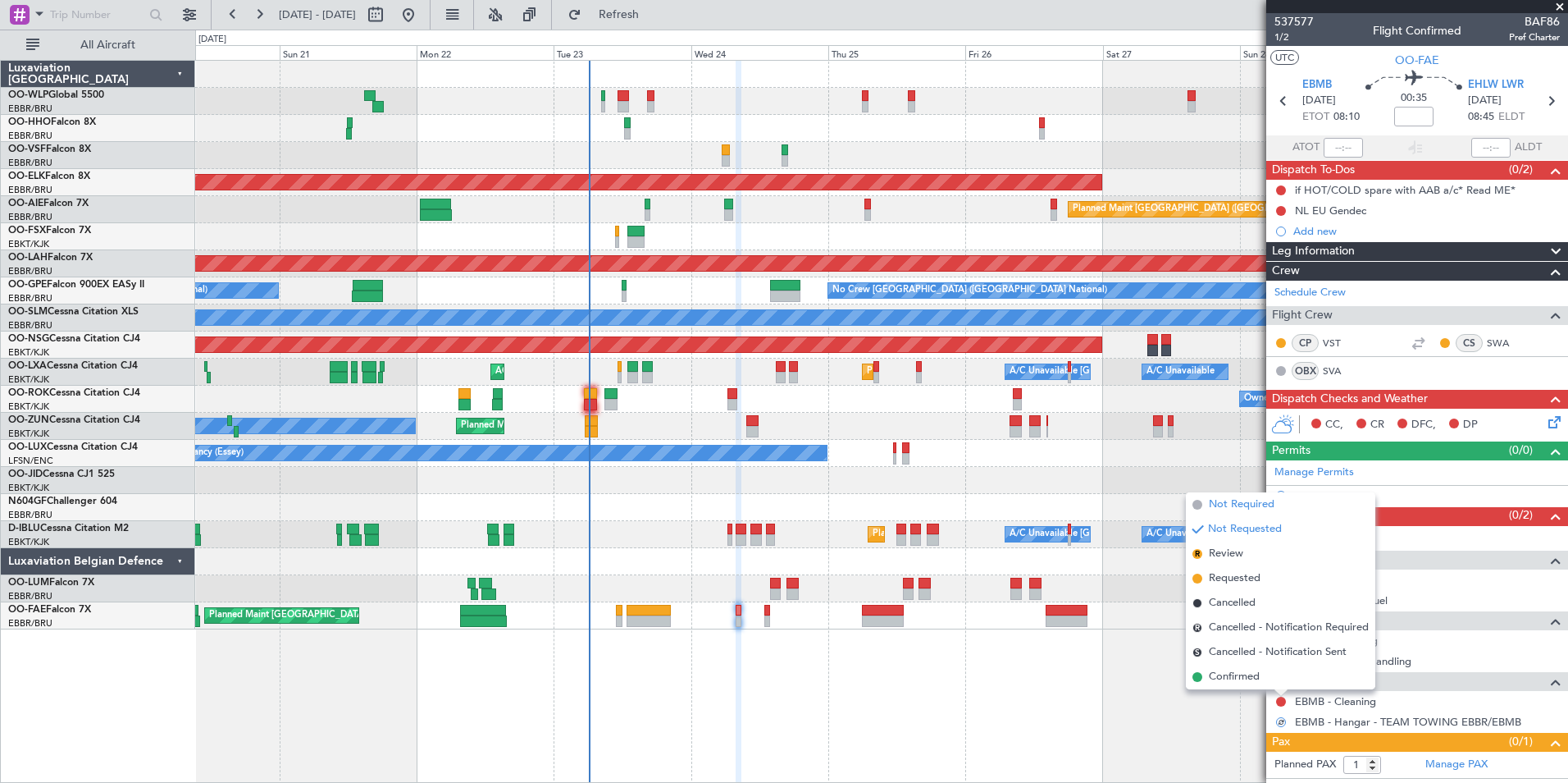
click at [1233, 505] on span "Not Required" at bounding box center [1241, 505] width 66 height 17
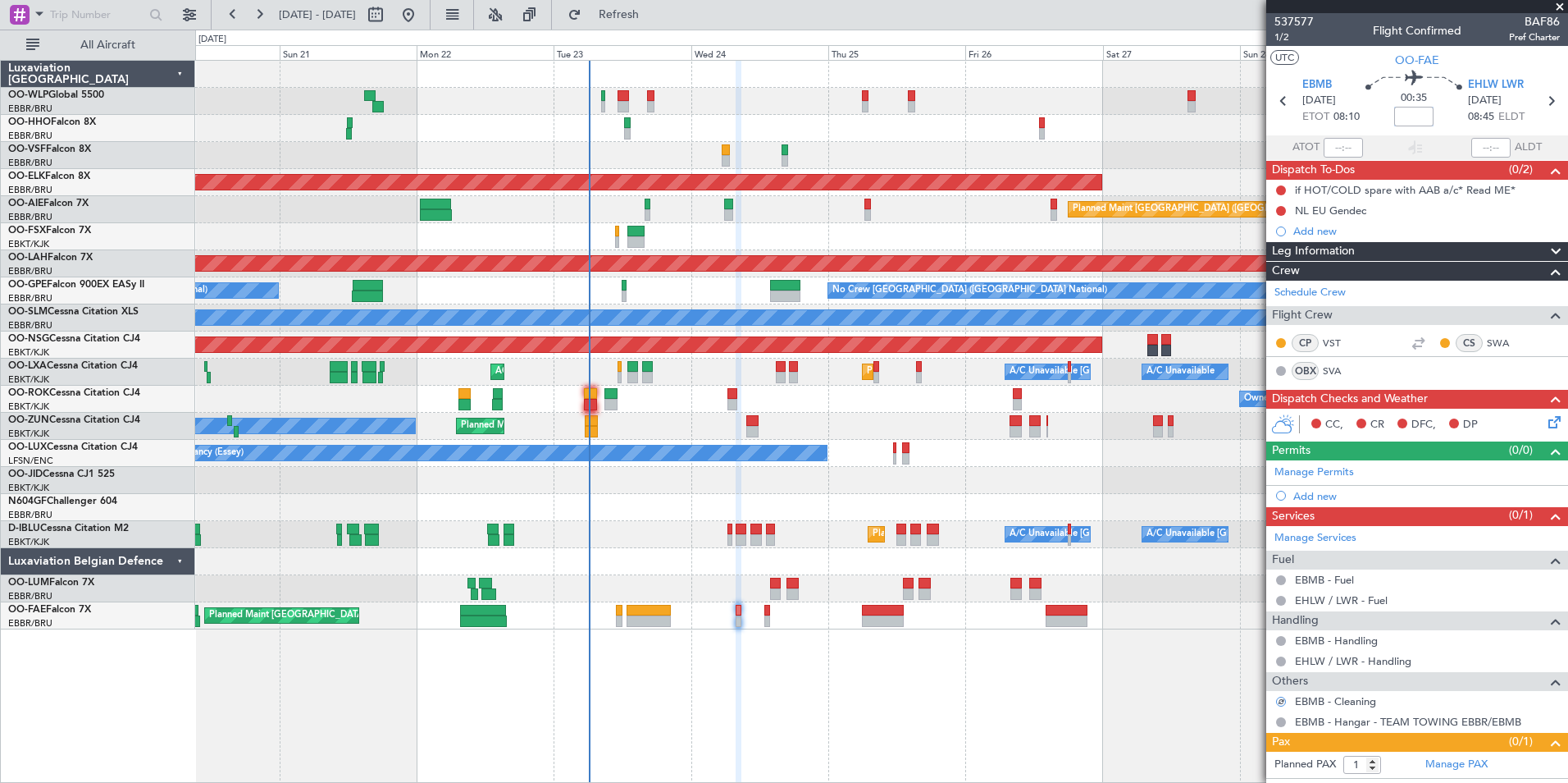
click at [1411, 112] on input at bounding box center [1414, 117] width 39 height 20
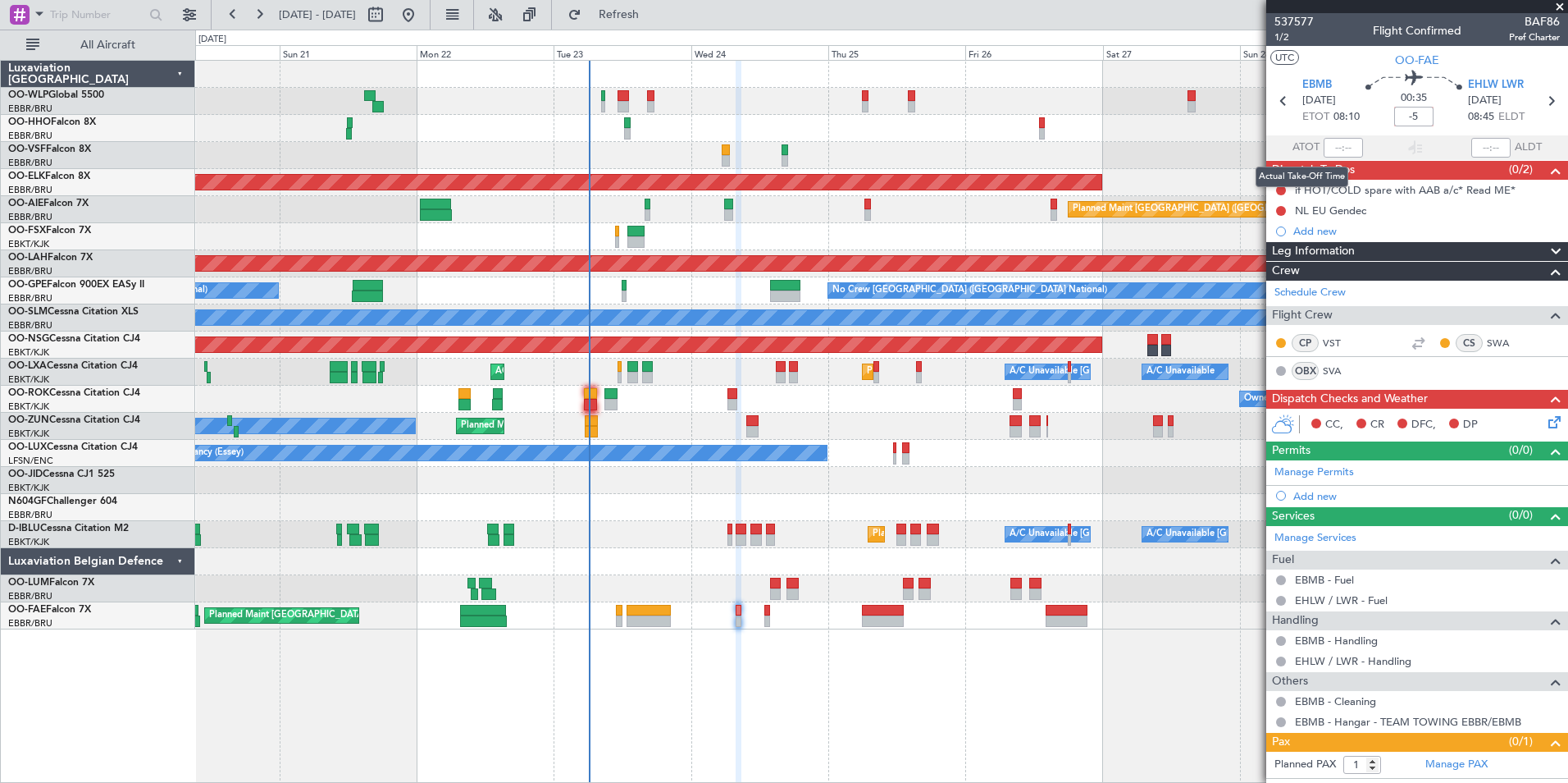
click at [1281, 189] on mat-tooltip-component "Actual Take-Off Time" at bounding box center [1302, 176] width 116 height 43
type input "-00:05"
click at [1284, 189] on button at bounding box center [1281, 190] width 10 height 10
click at [1278, 263] on span "Completed" at bounding box center [1288, 263] width 54 height 17
click at [1282, 210] on button at bounding box center [1281, 211] width 10 height 10
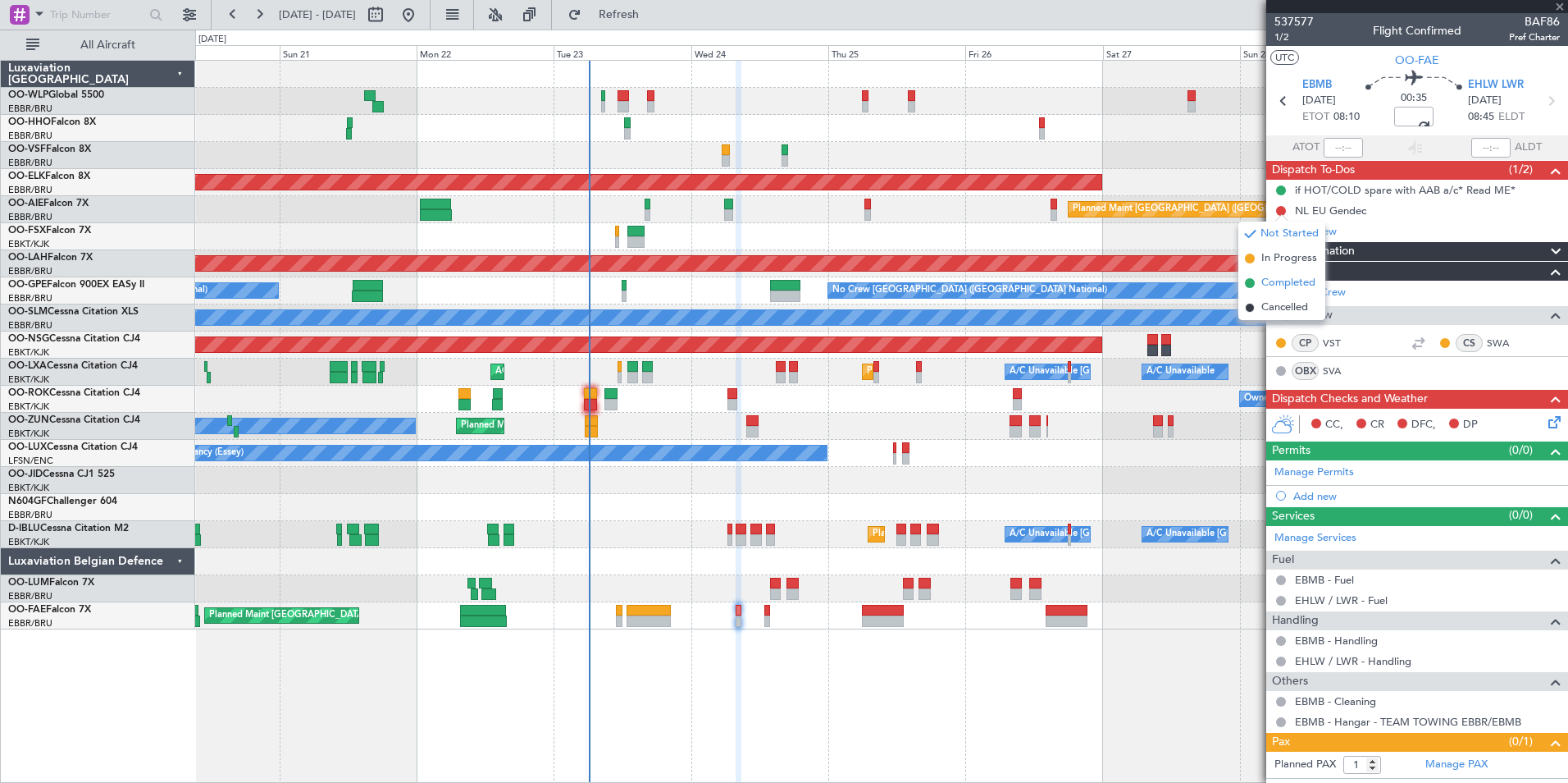
click at [1291, 281] on span "Completed" at bounding box center [1288, 283] width 54 height 17
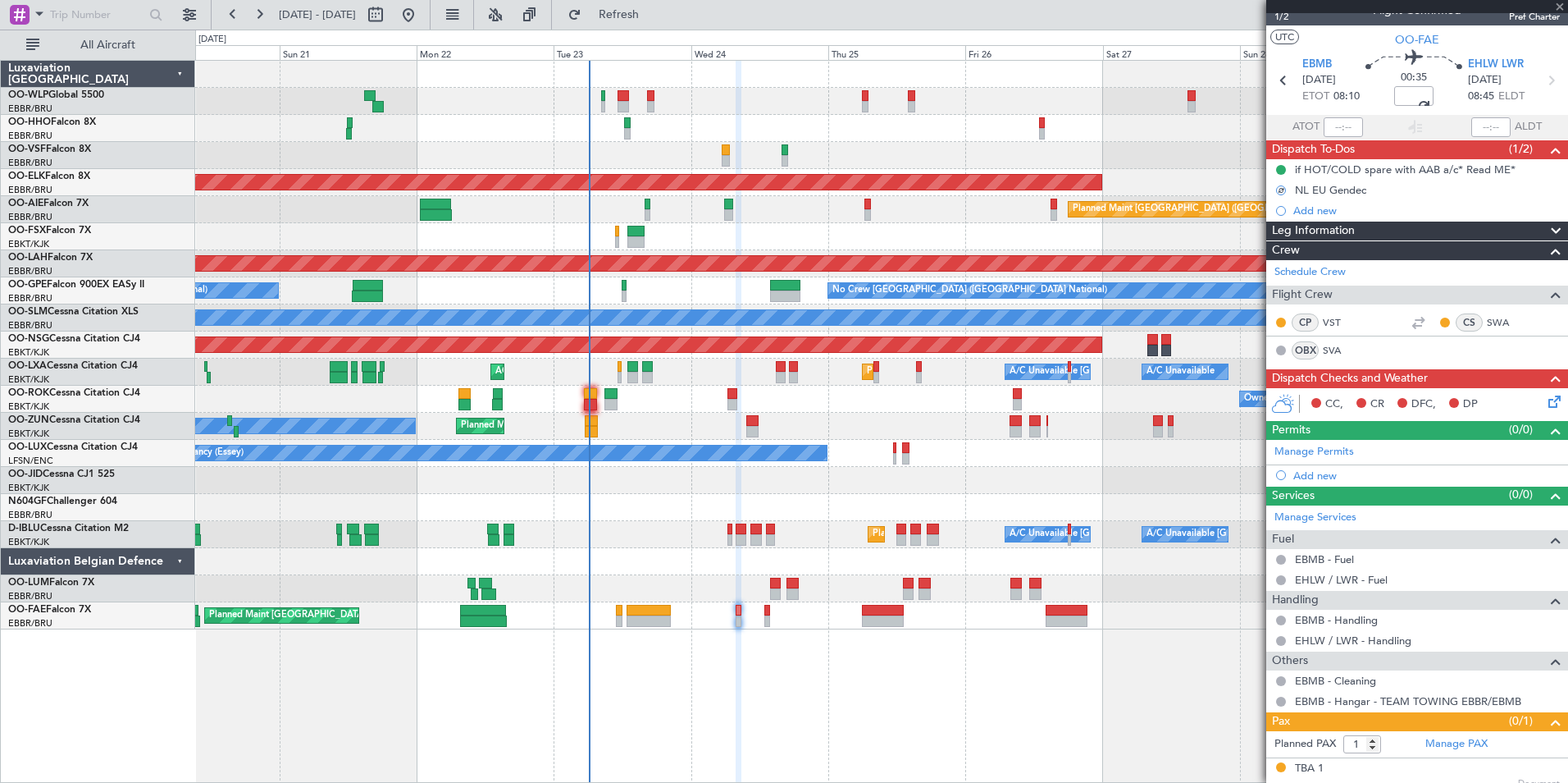
scroll to position [29, 0]
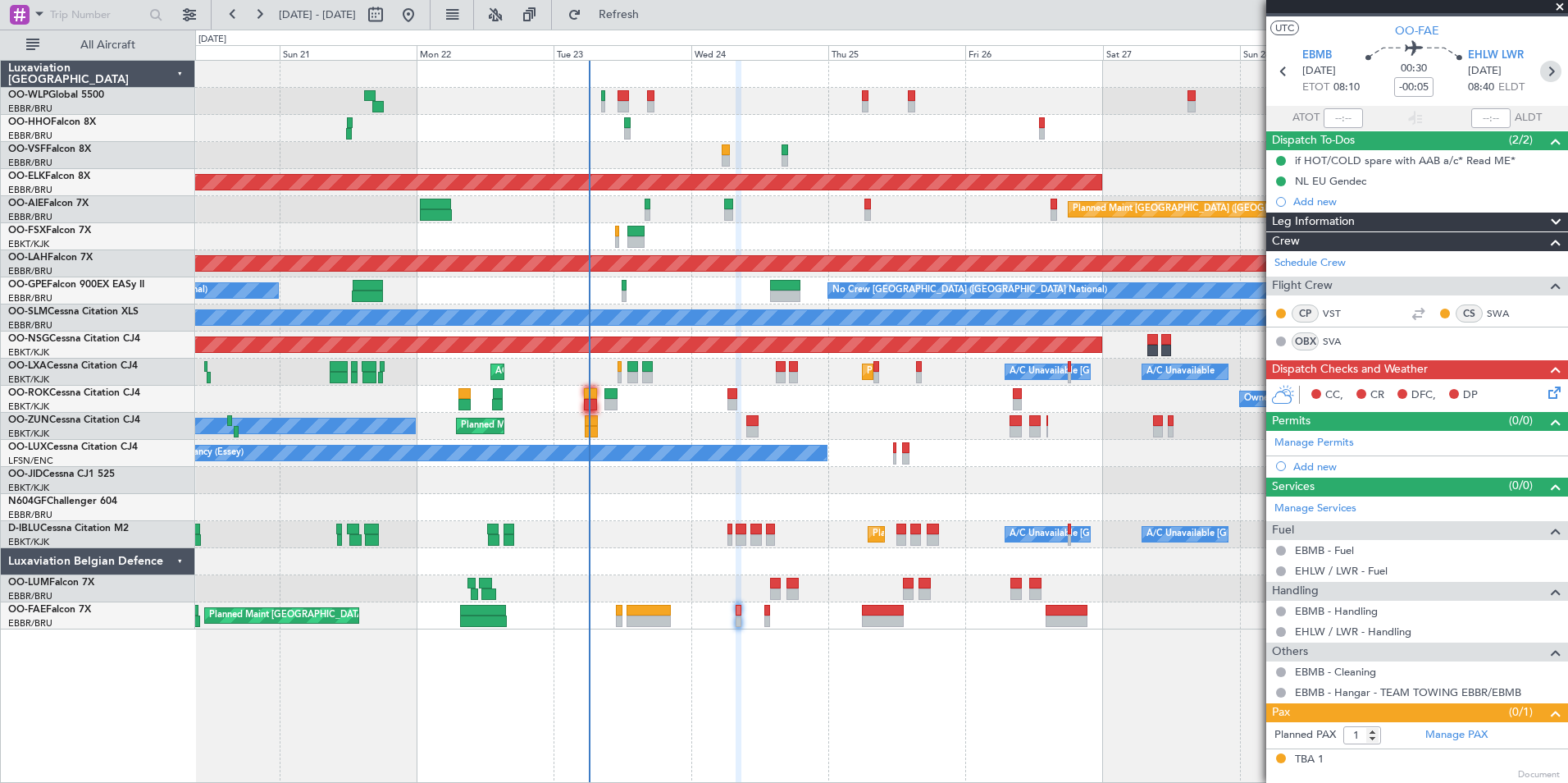
click at [1541, 70] on icon at bounding box center [1551, 72] width 22 height 22
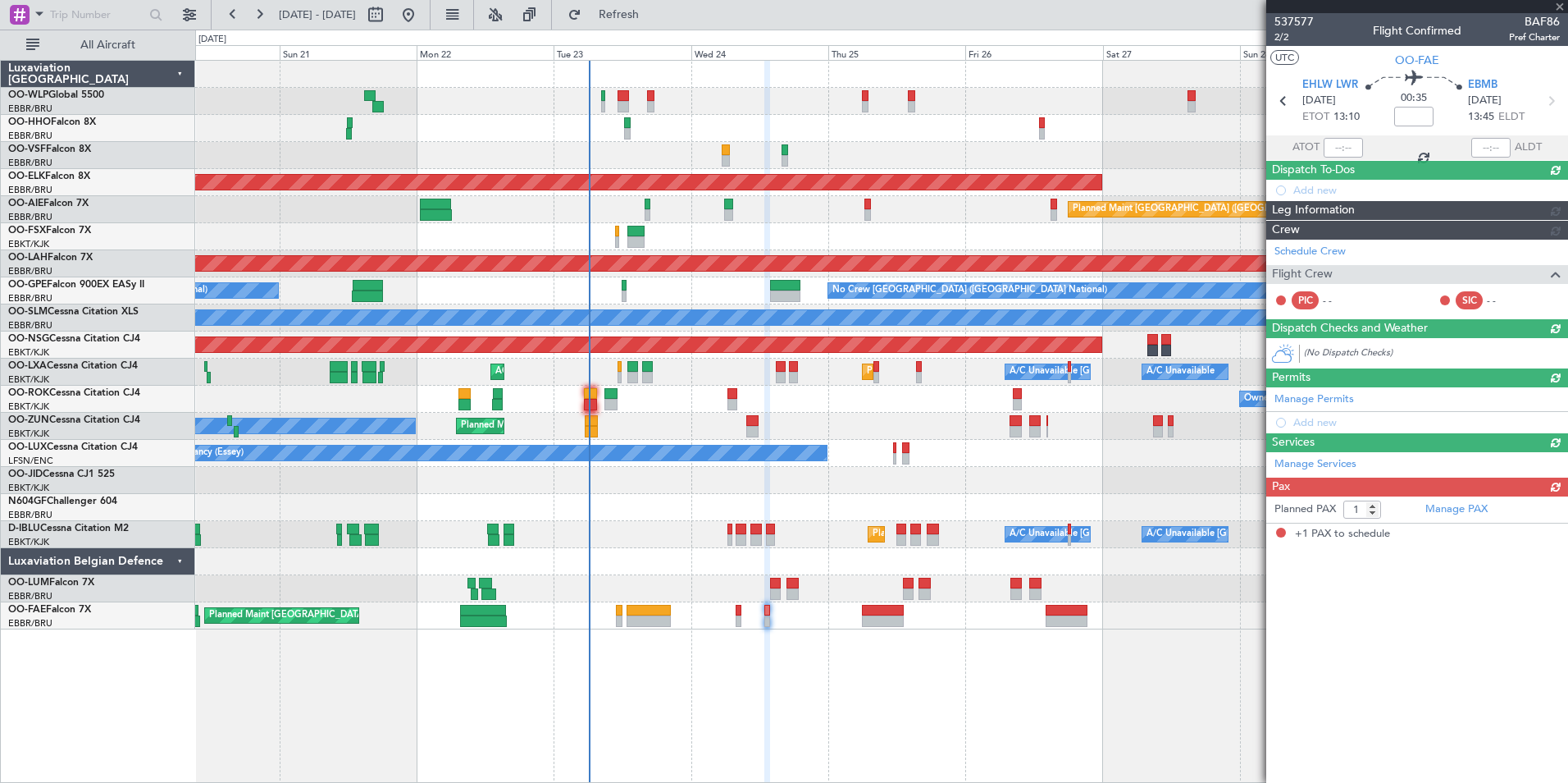
scroll to position [0, 0]
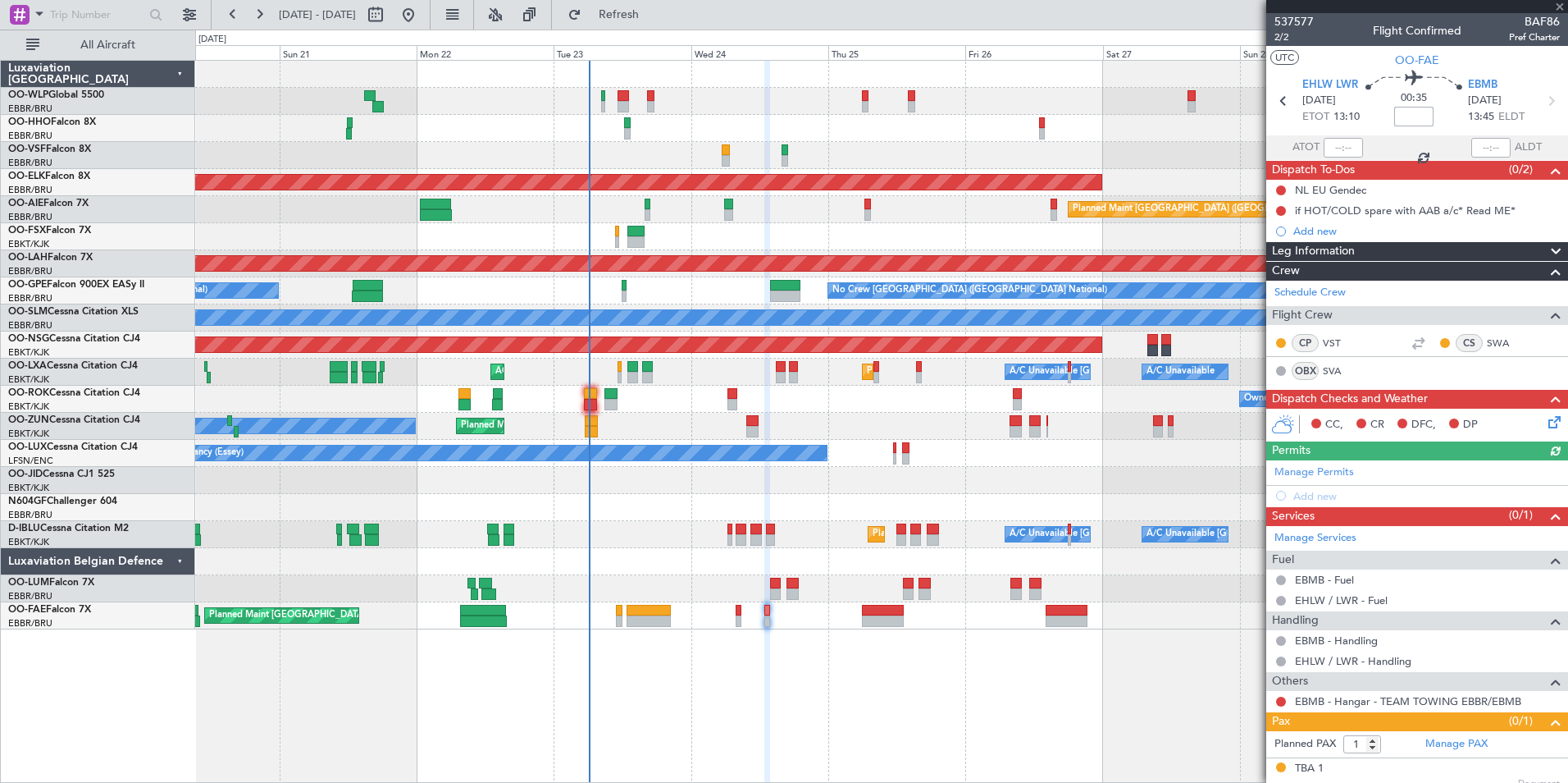
click at [1412, 112] on input at bounding box center [1414, 117] width 39 height 20
click at [1212, 164] on div "AOG Maint [GEOGRAPHIC_DATA] ([GEOGRAPHIC_DATA] National)" at bounding box center [880, 156] width 1372 height 27
type input "-00:05"
click at [1281, 191] on button at bounding box center [1281, 190] width 10 height 10
click at [1274, 265] on span "Completed" at bounding box center [1288, 263] width 54 height 17
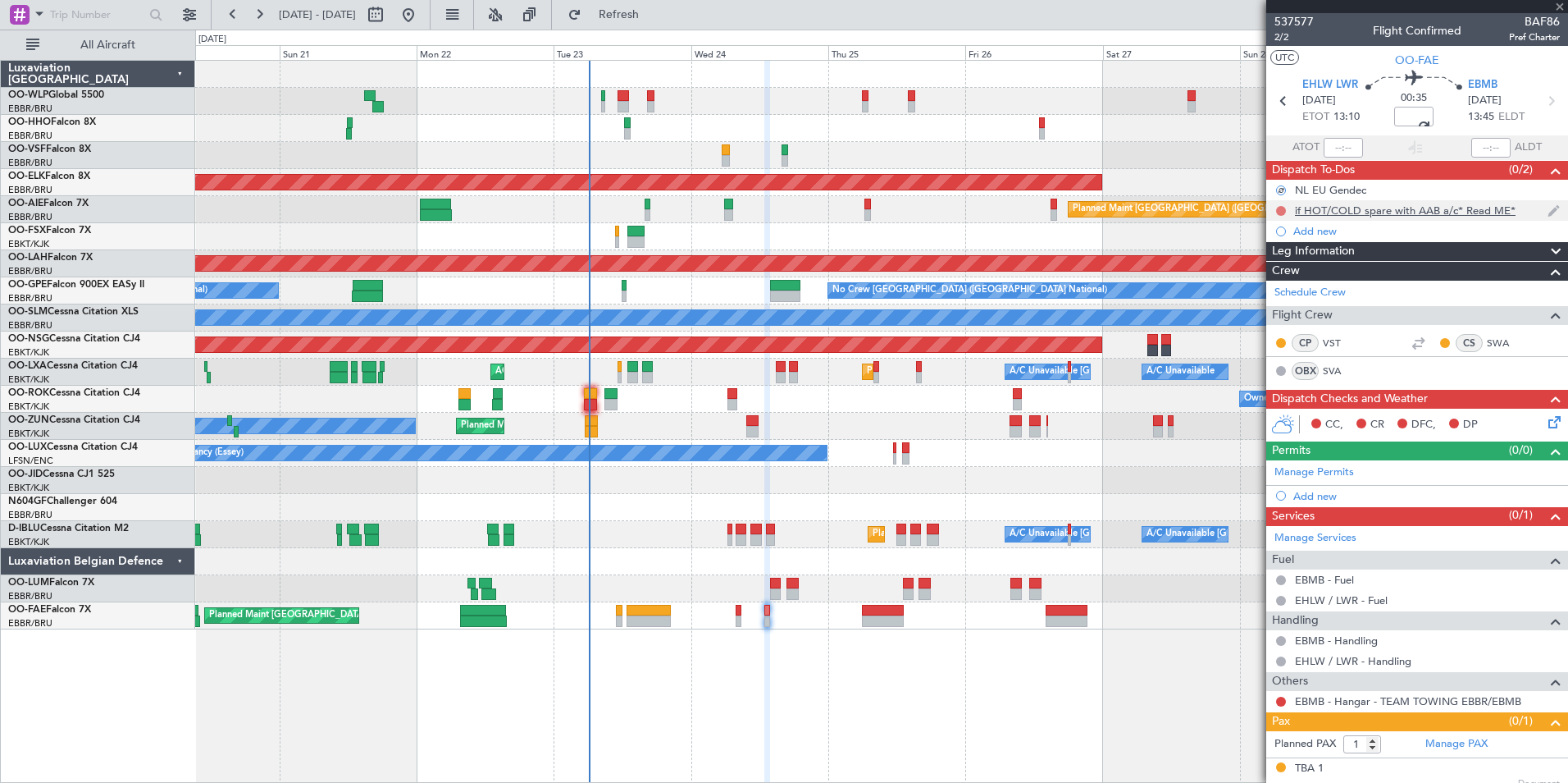
click at [1278, 210] on button at bounding box center [1281, 211] width 10 height 10
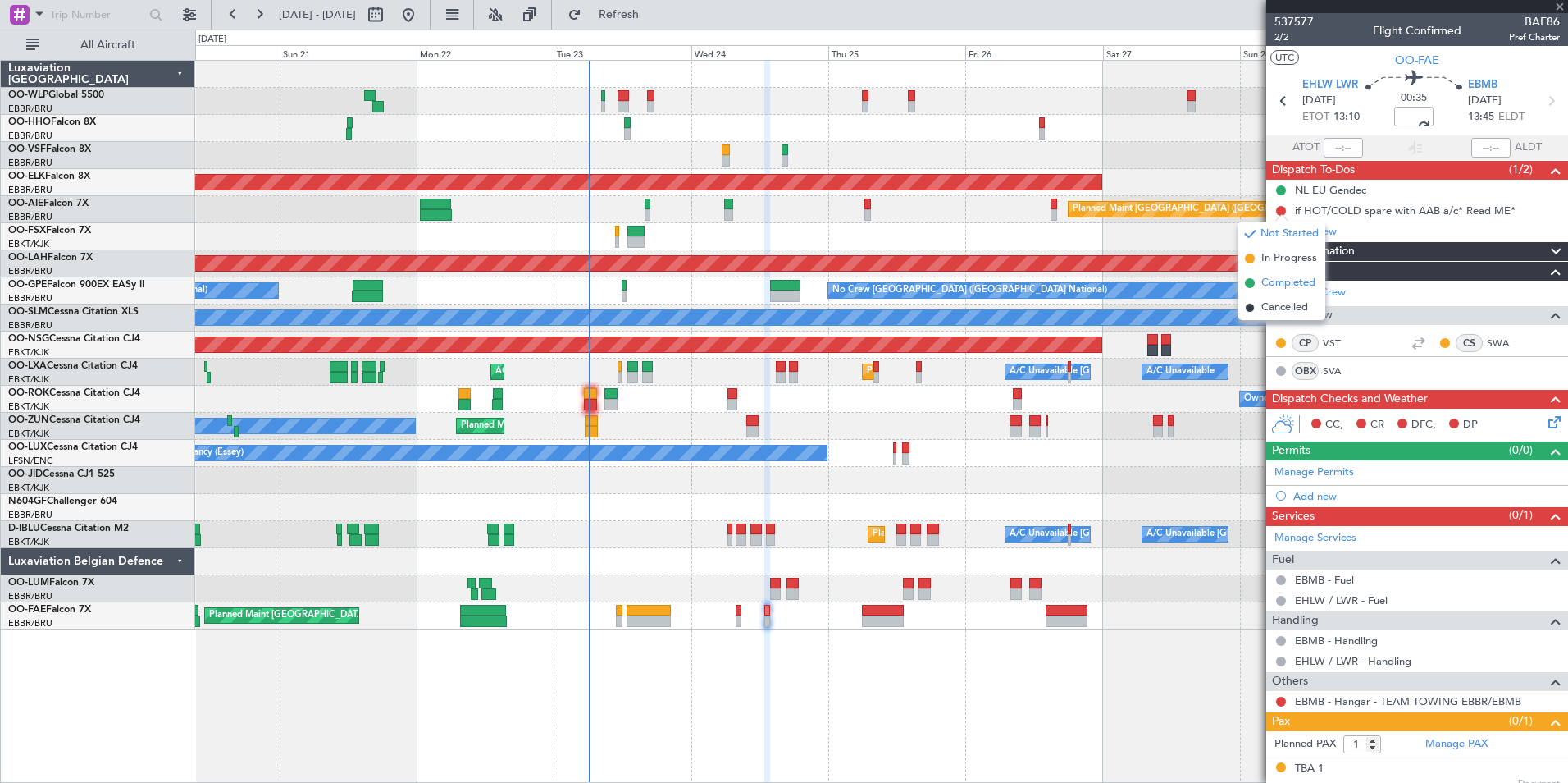
click at [1278, 279] on span "Completed" at bounding box center [1288, 283] width 54 height 17
click at [1280, 702] on button at bounding box center [1281, 702] width 10 height 10
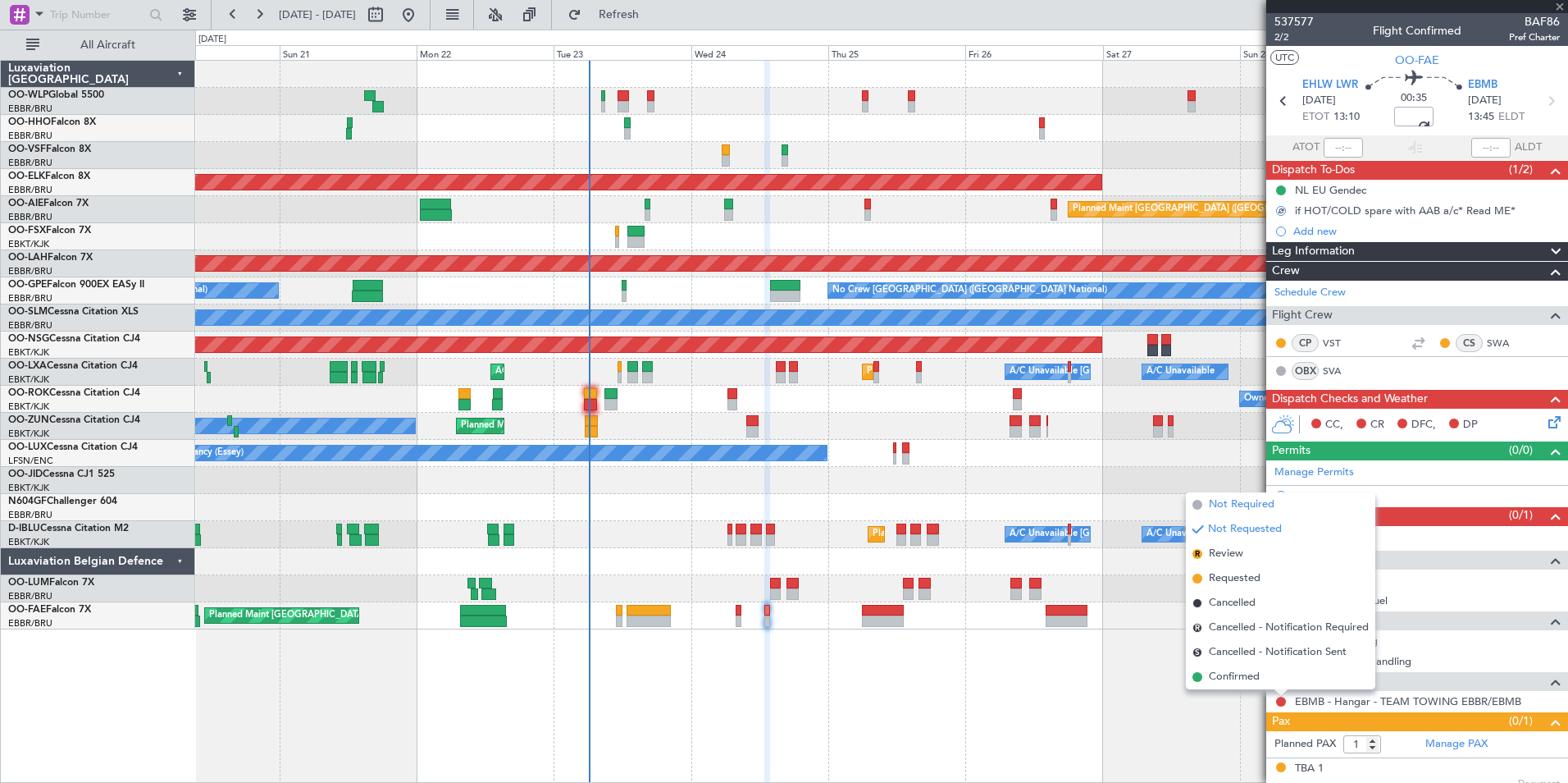
click at [1233, 505] on span "Not Required" at bounding box center [1241, 505] width 66 height 17
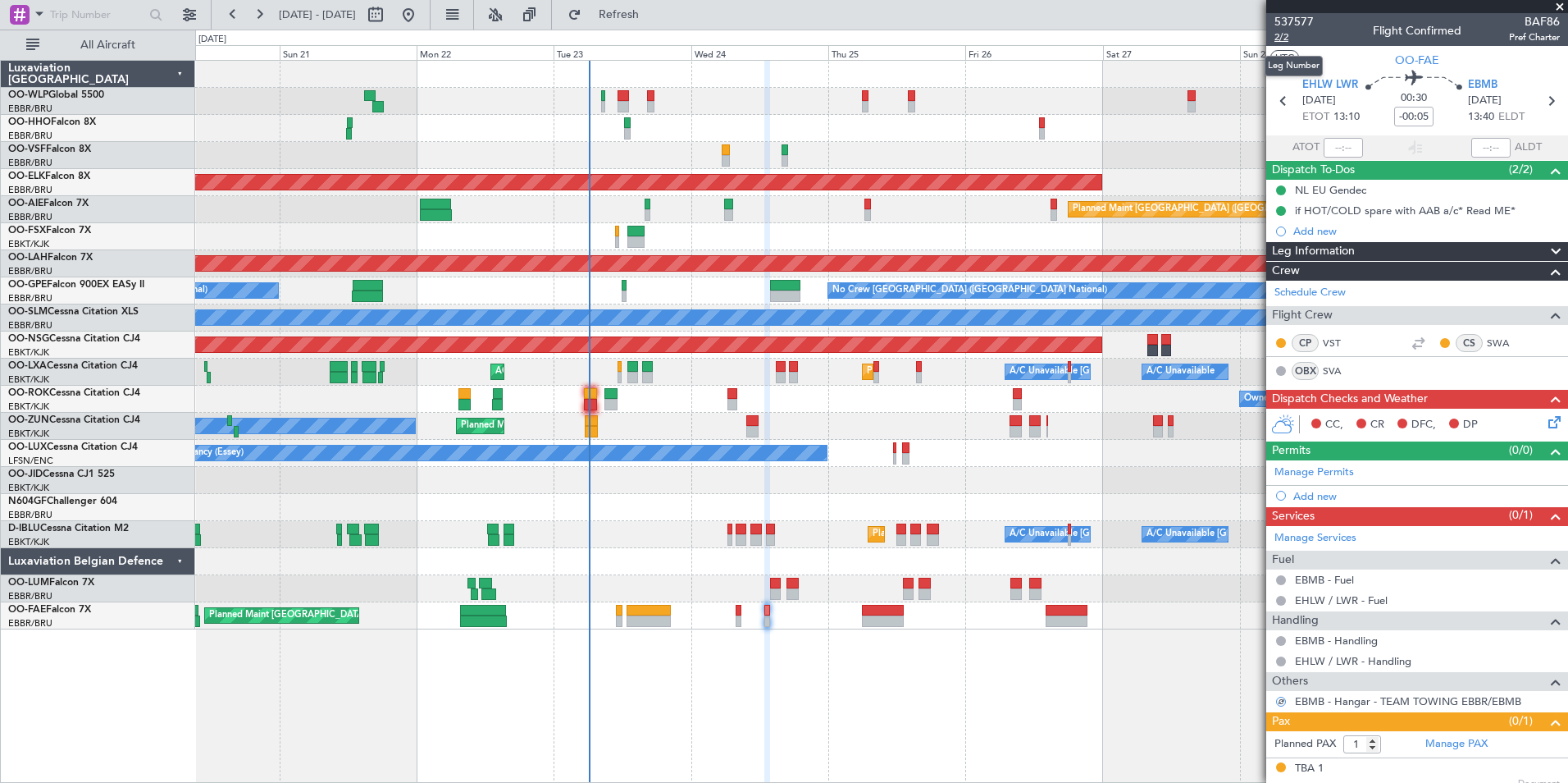
click at [1276, 41] on span "2/2" at bounding box center [1294, 37] width 39 height 14
click at [1545, 420] on icon at bounding box center [1551, 418] width 13 height 13
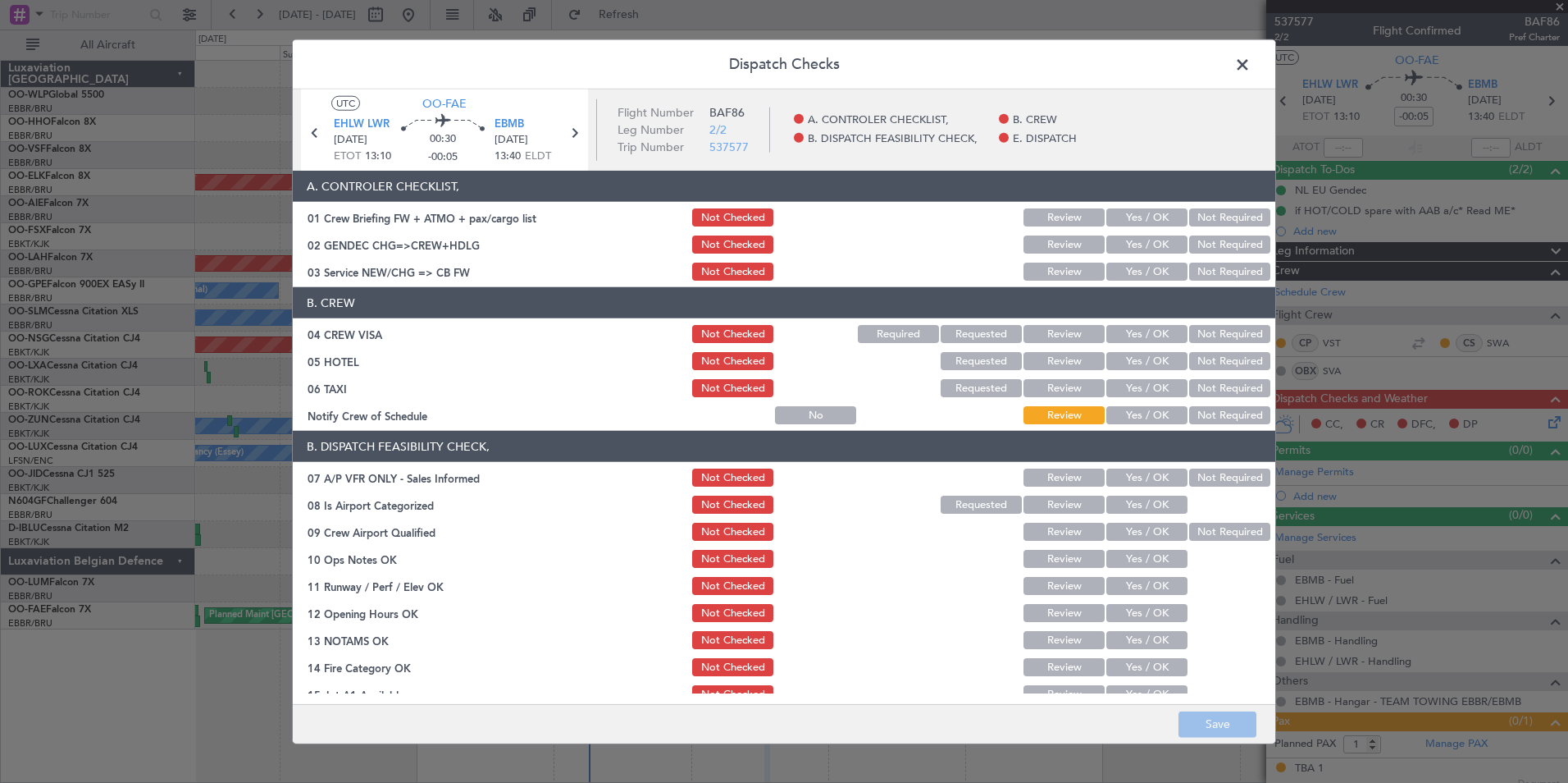
click at [1147, 238] on button "Yes / OK" at bounding box center [1147, 244] width 81 height 18
click at [1187, 259] on section "A. CONTROLER CHECKLIST, 01 Crew Briefing FW + ATMO + pax/cargo list Not Checked…" at bounding box center [784, 226] width 982 height 113
click at [1189, 275] on button "Not Required" at bounding box center [1229, 271] width 81 height 18
click at [1211, 346] on section "B. CREW 04 CREW VISA Not Checked Required Requested Review Yes / OK Not Require…" at bounding box center [784, 357] width 982 height 139
click at [1211, 335] on button "Not Required" at bounding box center [1229, 334] width 81 height 18
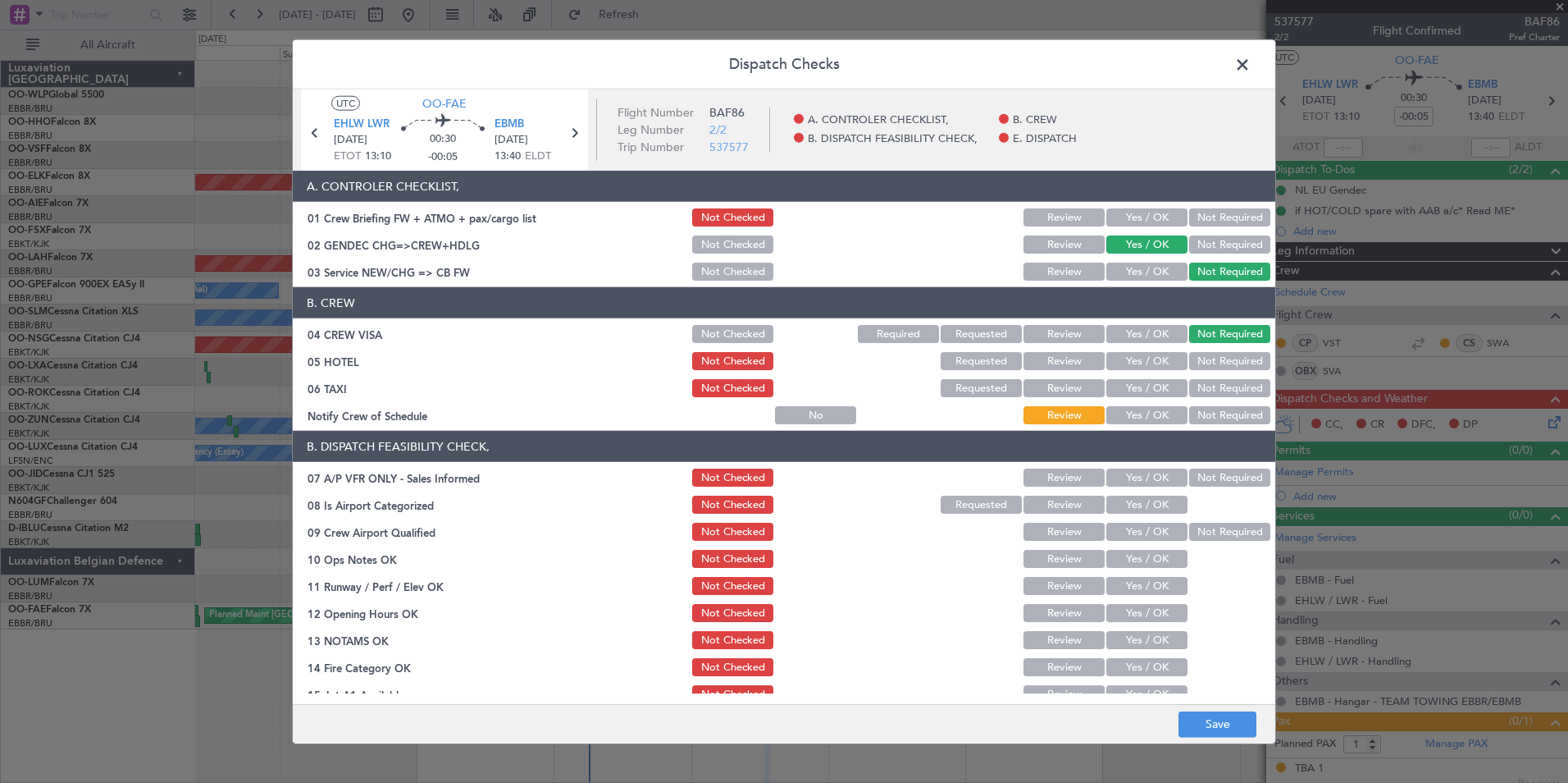
click at [1204, 361] on button "Not Required" at bounding box center [1229, 361] width 81 height 18
click at [1187, 398] on div "Not Required" at bounding box center [1228, 387] width 83 height 23
click at [1204, 379] on button "Not Required" at bounding box center [1229, 388] width 81 height 18
click at [1134, 412] on button "Yes / OK" at bounding box center [1147, 415] width 81 height 18
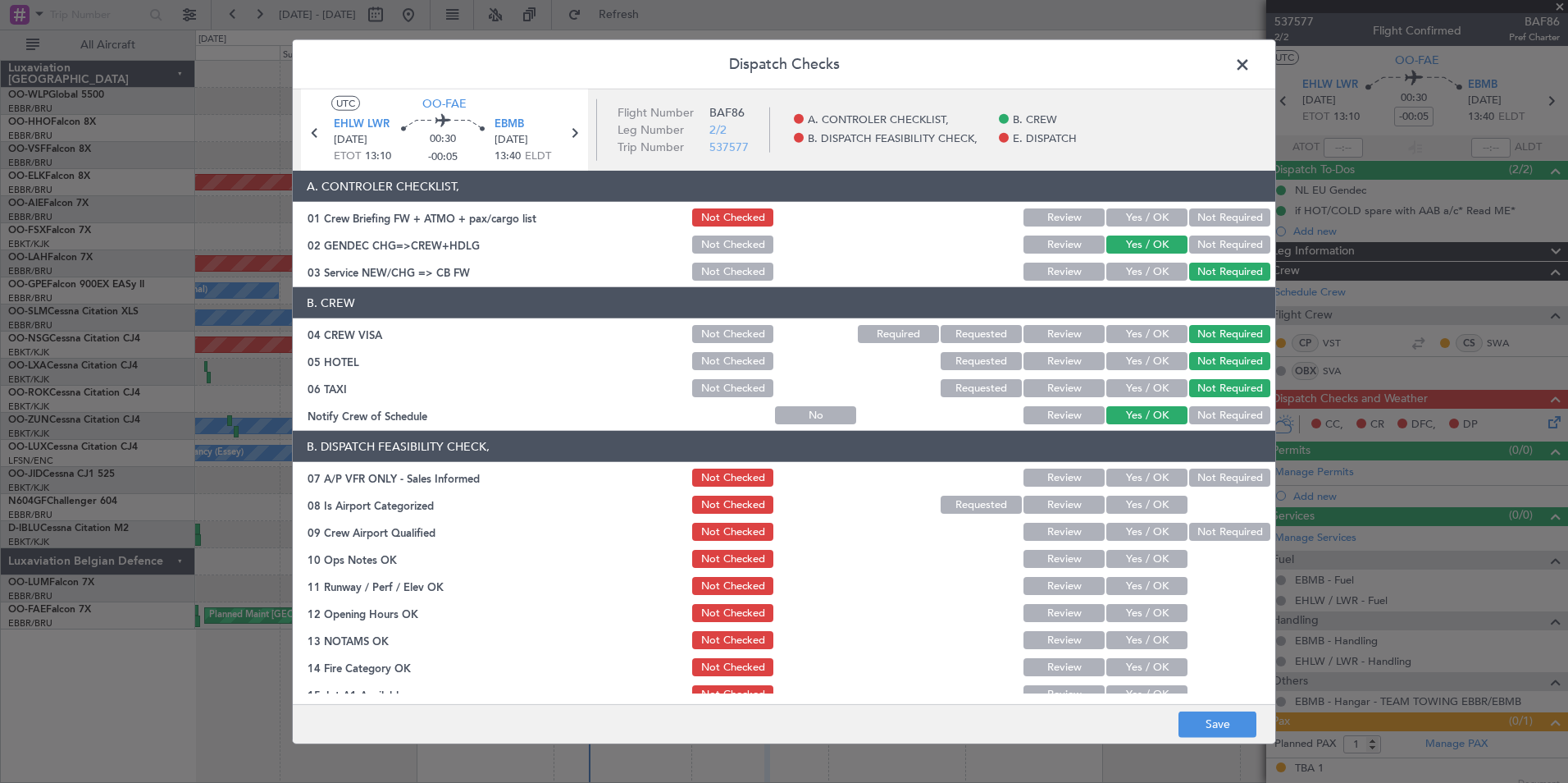
click at [1207, 469] on button "Not Required" at bounding box center [1229, 477] width 81 height 18
click at [1131, 497] on button "Yes / OK" at bounding box center [1147, 505] width 81 height 18
click at [1128, 527] on button "Yes / OK" at bounding box center [1147, 531] width 81 height 18
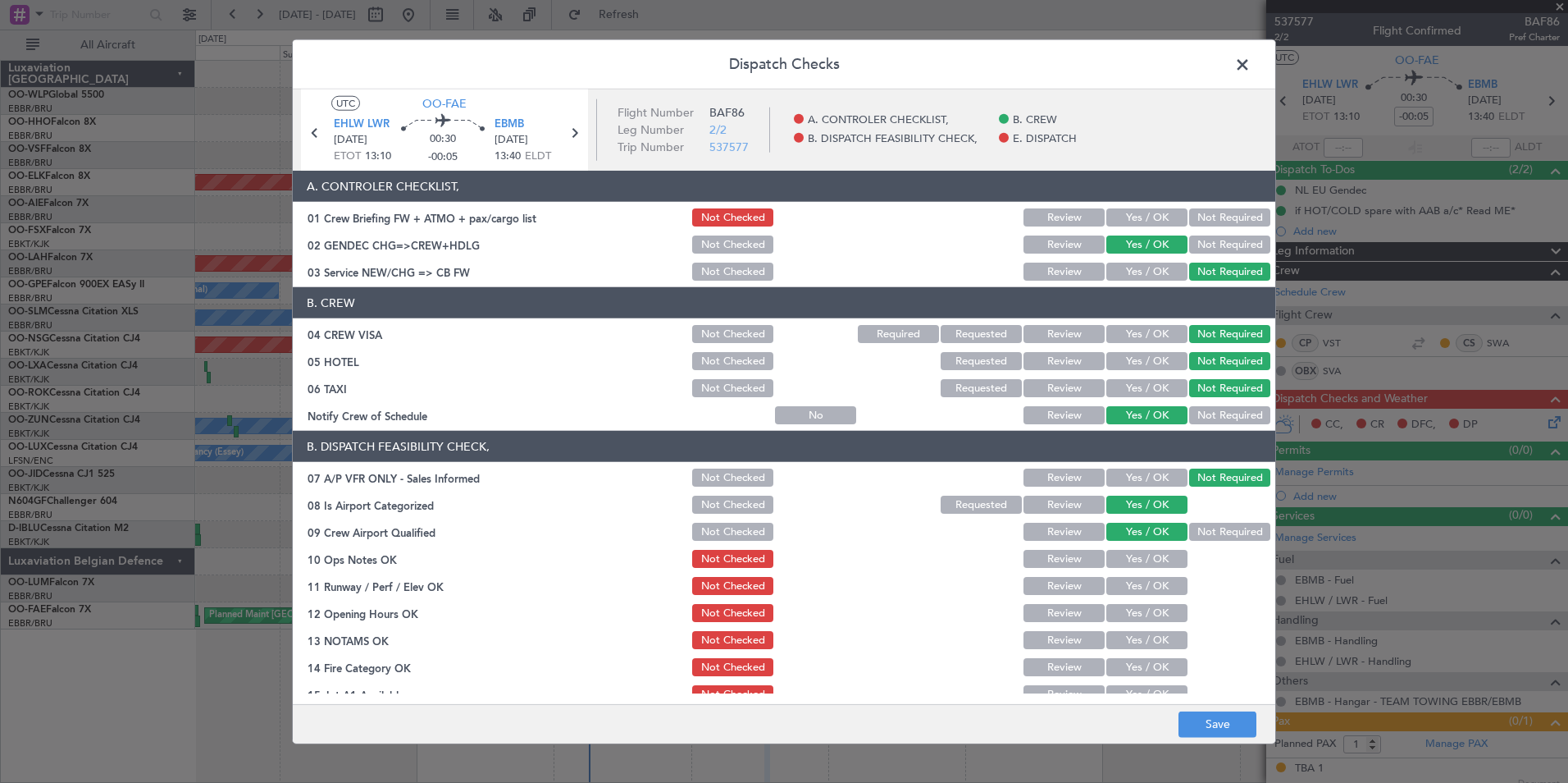
click at [1132, 559] on button "Yes / OK" at bounding box center [1147, 559] width 81 height 18
click at [1133, 587] on button "Yes / OK" at bounding box center [1147, 586] width 81 height 18
click at [1131, 611] on button "Yes / OK" at bounding box center [1147, 612] width 81 height 18
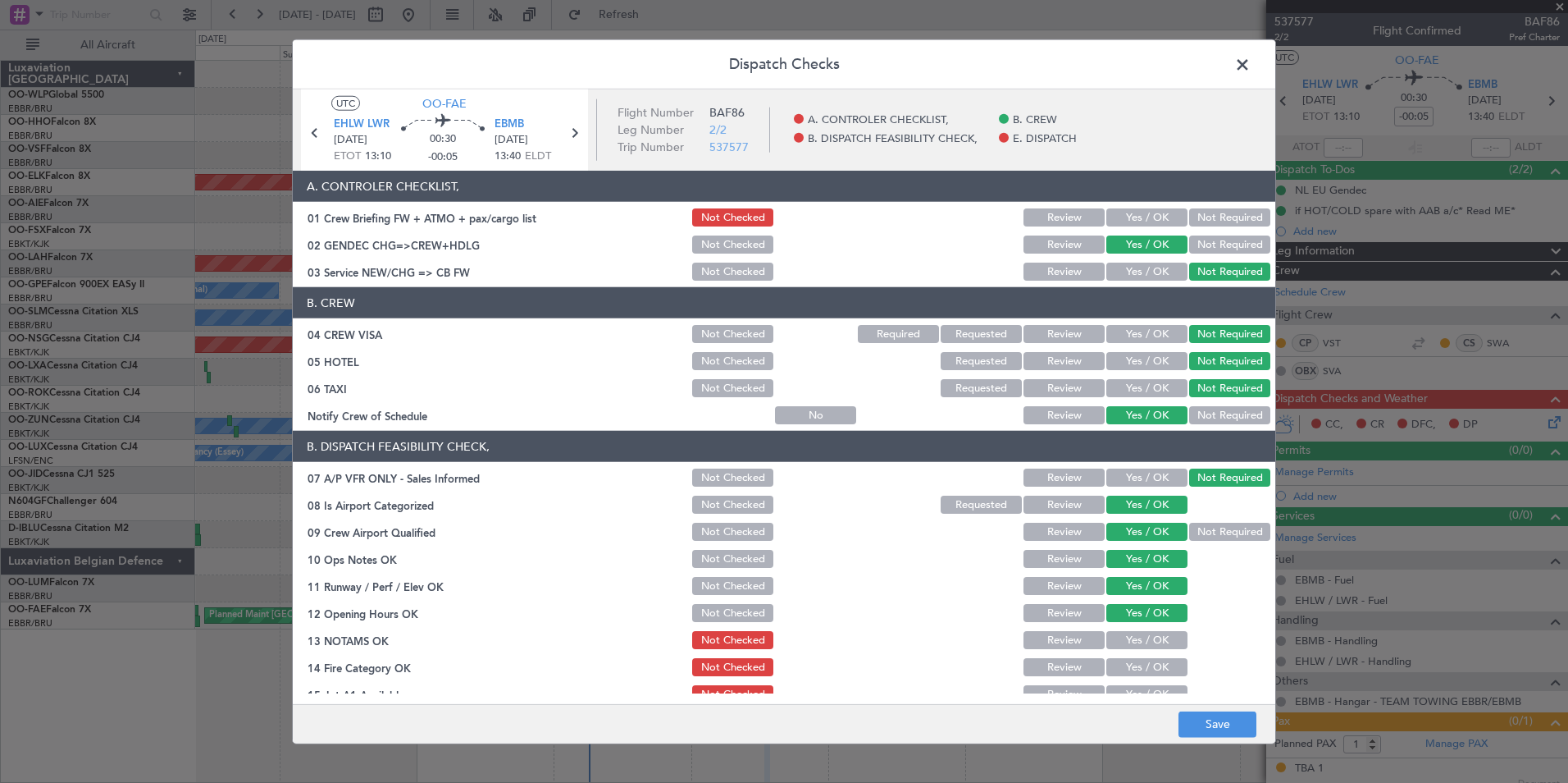
click at [1127, 636] on button "Yes / OK" at bounding box center [1147, 640] width 81 height 18
click at [1127, 668] on button "Yes / OK" at bounding box center [1147, 667] width 81 height 18
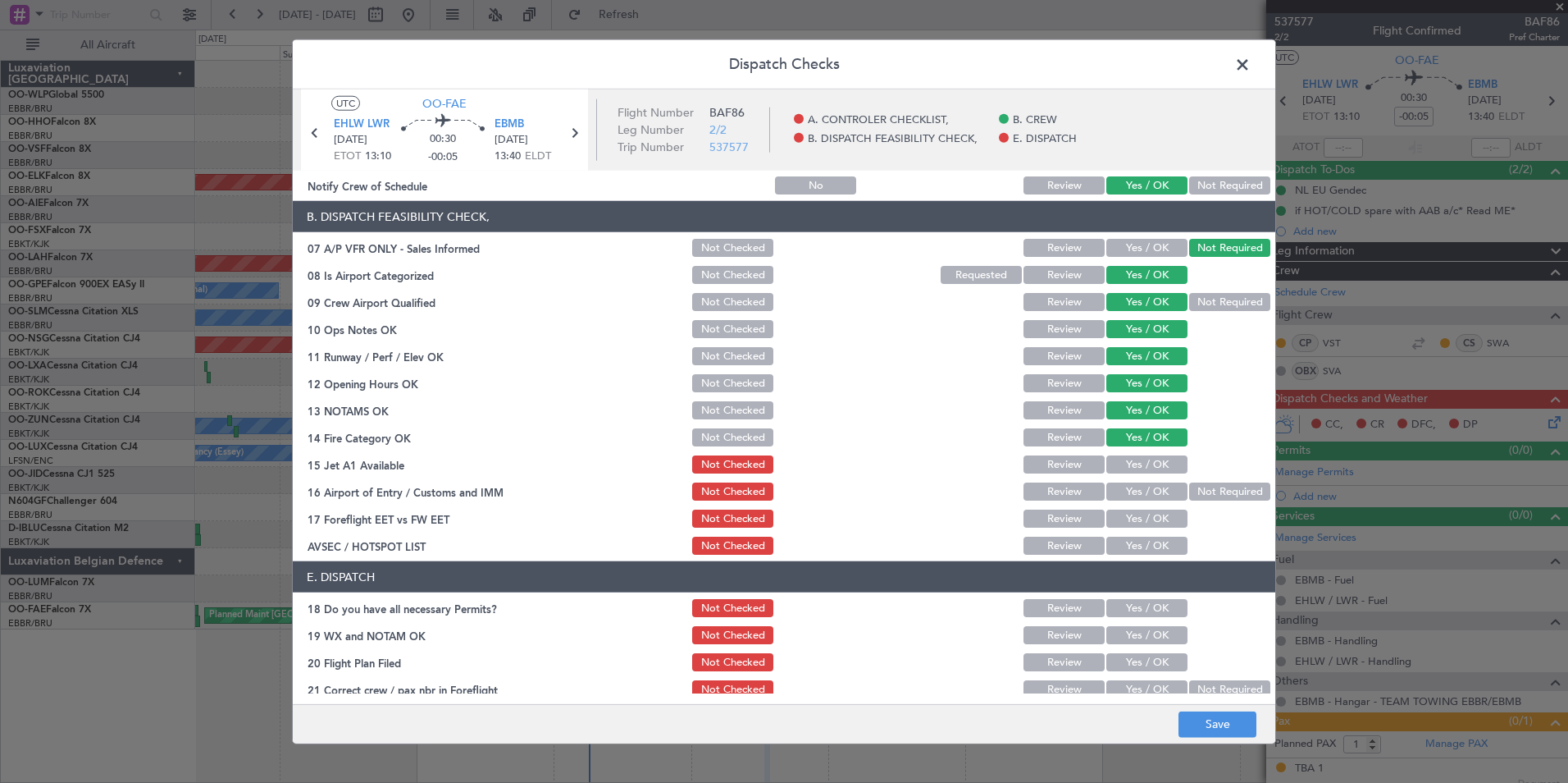
scroll to position [241, 0]
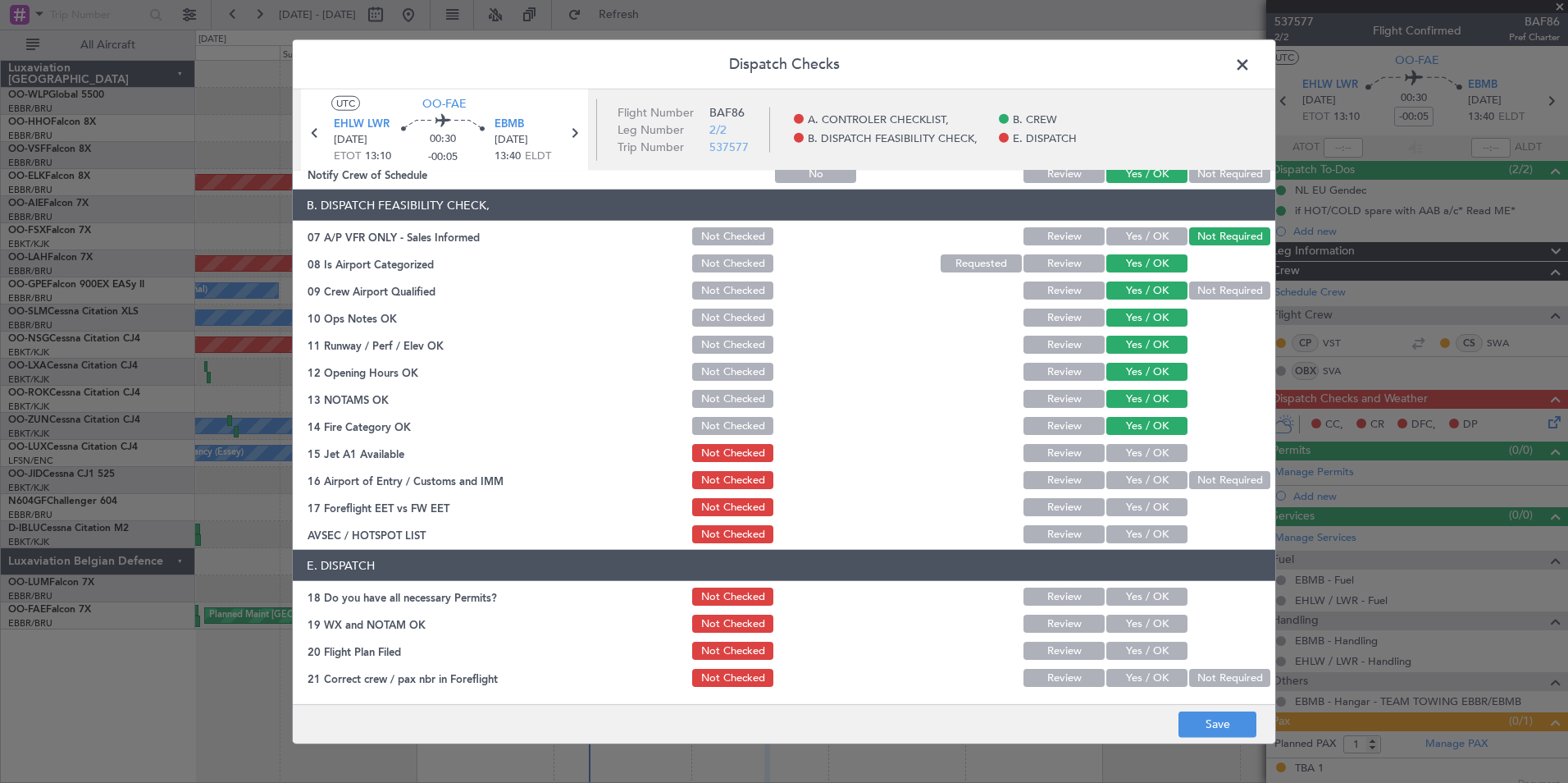
click at [1141, 445] on button "Yes / OK" at bounding box center [1147, 453] width 81 height 18
click at [1203, 482] on button "Not Required" at bounding box center [1229, 480] width 81 height 18
click at [1148, 505] on button "Yes / OK" at bounding box center [1147, 507] width 81 height 18
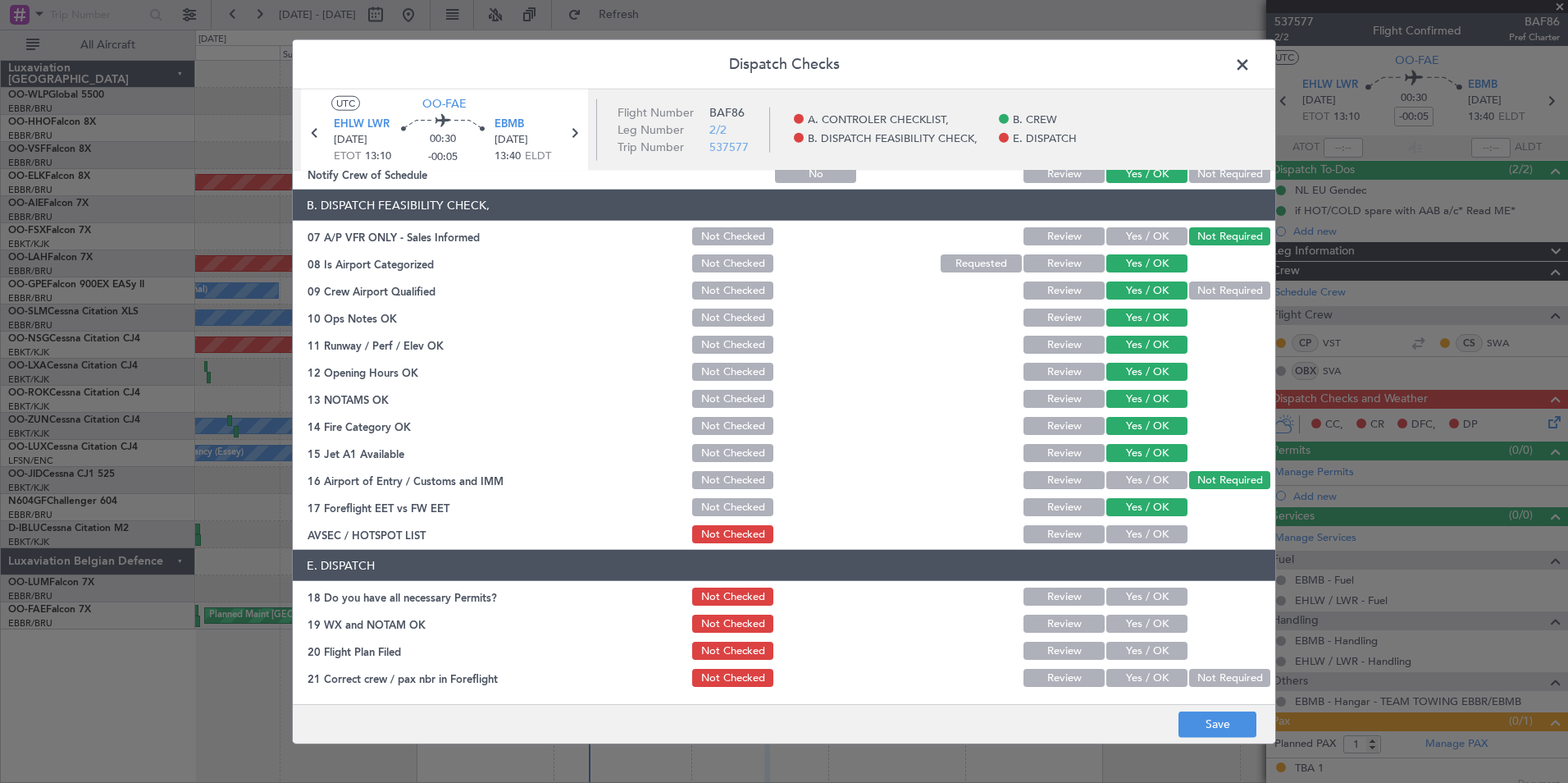
click at [1147, 527] on button "Yes / OK" at bounding box center [1147, 534] width 81 height 18
click at [1147, 605] on button "Yes / OK" at bounding box center [1147, 597] width 81 height 18
click at [1145, 623] on button "Yes / OK" at bounding box center [1147, 623] width 81 height 18
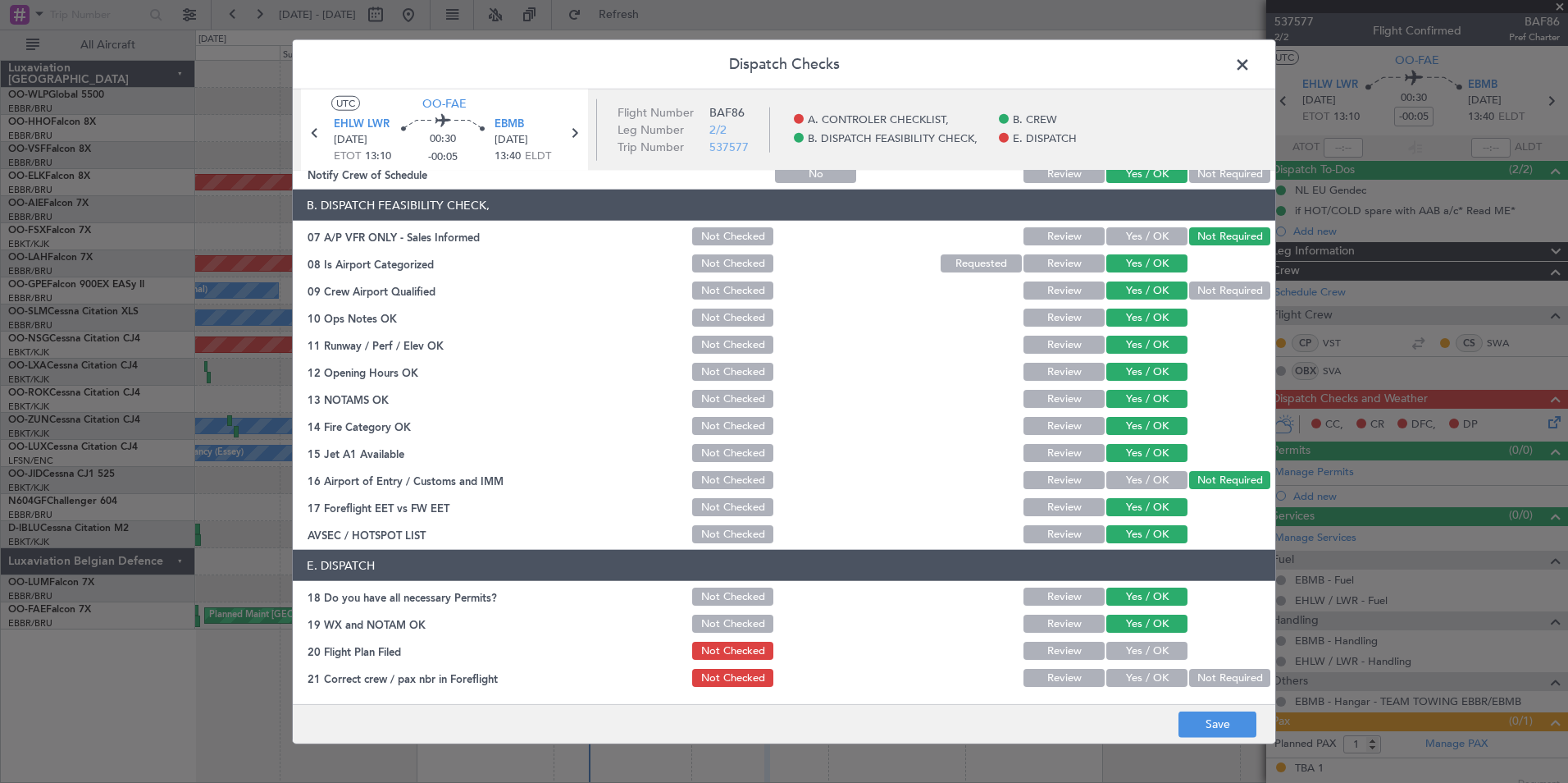
click at [1145, 644] on button "Yes / OK" at bounding box center [1147, 651] width 81 height 18
click at [1148, 675] on button "Yes / OK" at bounding box center [1147, 677] width 81 height 18
click at [1206, 729] on button "Save" at bounding box center [1217, 723] width 78 height 26
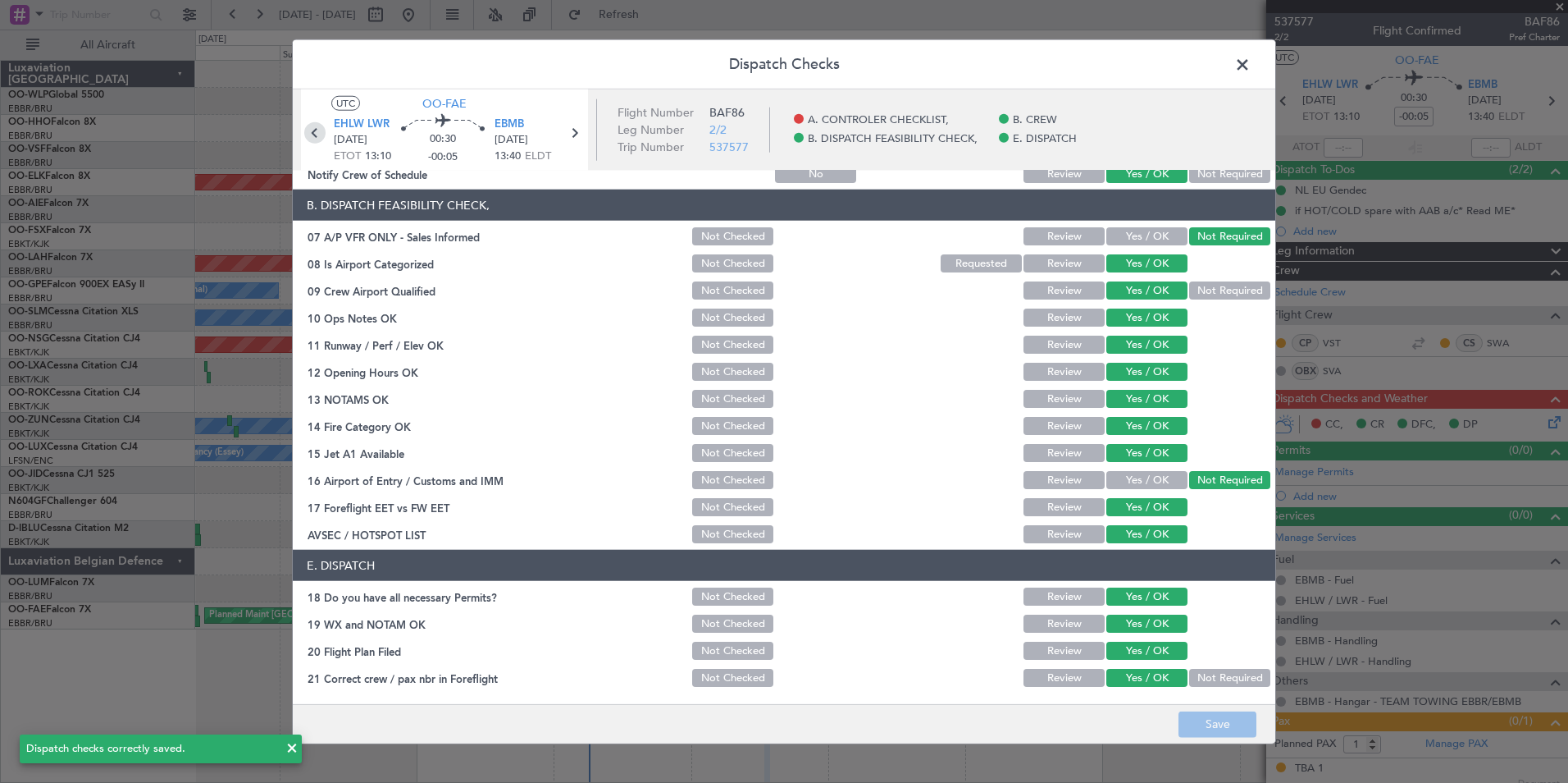
click at [308, 129] on icon at bounding box center [315, 133] width 22 height 22
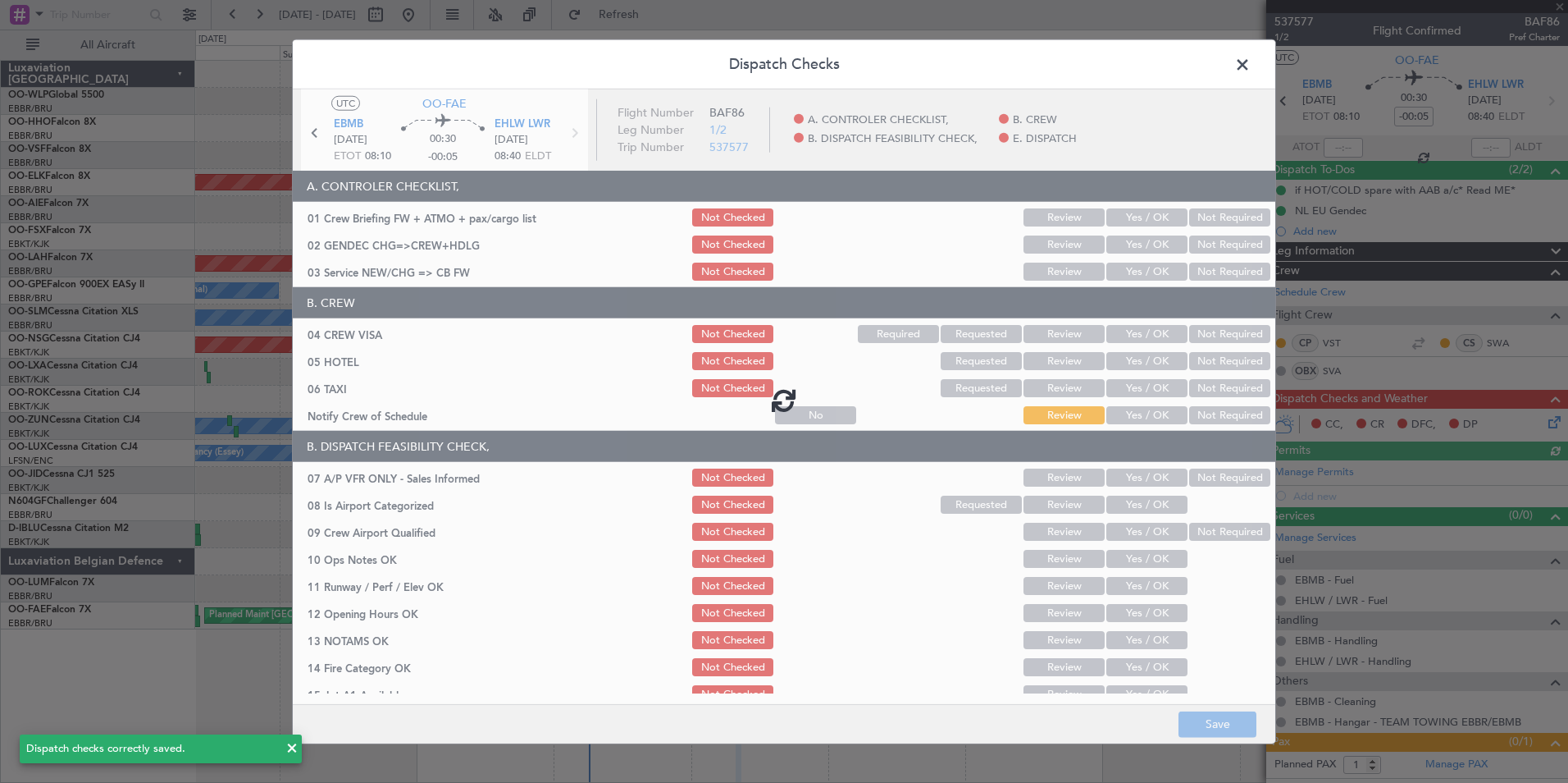
click at [1213, 241] on div at bounding box center [784, 400] width 982 height 621
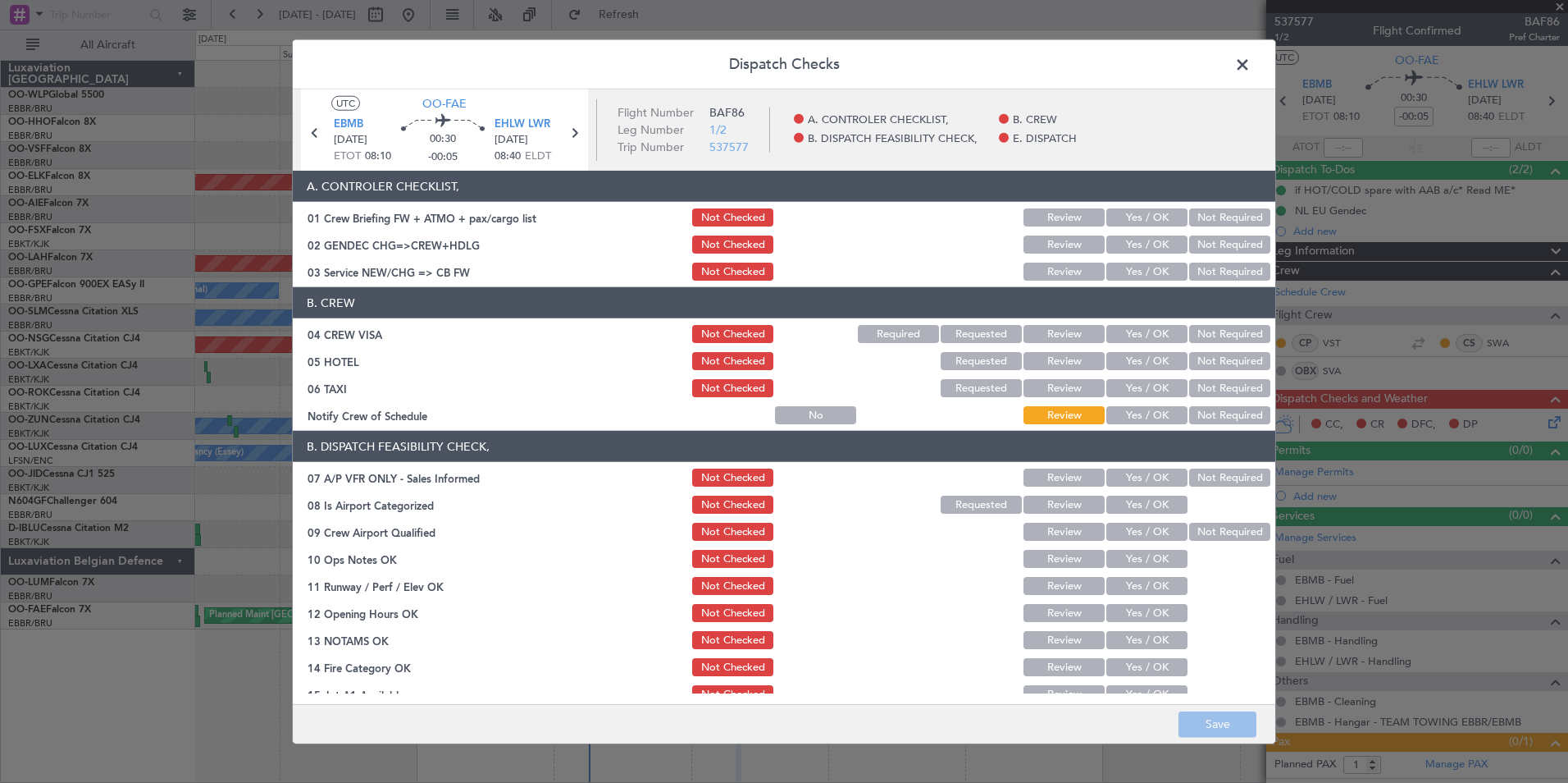
click at [1213, 241] on button "Not Required" at bounding box center [1229, 244] width 81 height 18
click at [1176, 257] on section "A. CONTROLER CHECKLIST, 01 Crew Briefing FW + ATMO + pax/cargo list Not Checked…" at bounding box center [784, 226] width 982 height 113
click at [1152, 275] on button "Yes / OK" at bounding box center [1147, 271] width 81 height 18
drag, startPoint x: 1205, startPoint y: 335, endPoint x: 1206, endPoint y: 349, distance: 14.0
click at [1205, 336] on button "Not Required" at bounding box center [1229, 334] width 81 height 18
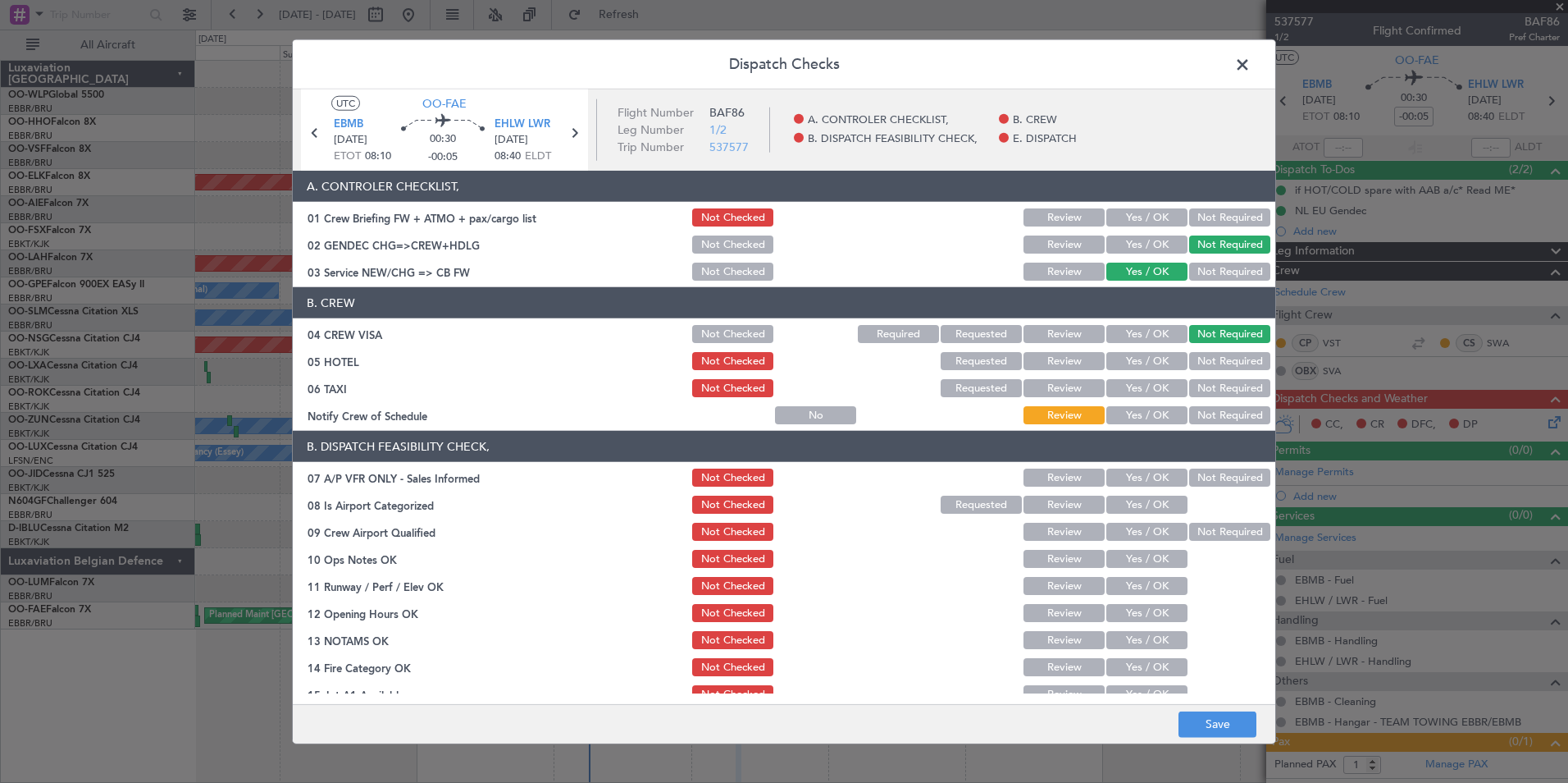
click at [1200, 376] on section "B. CREW 04 CREW VISA Not Checked Required Requested Review Yes / OK Not Require…" at bounding box center [784, 357] width 982 height 139
click at [1198, 365] on button "Not Required" at bounding box center [1229, 361] width 81 height 18
click at [1189, 387] on button "Not Required" at bounding box center [1229, 388] width 81 height 18
click at [1143, 411] on button "Yes / OK" at bounding box center [1147, 415] width 81 height 18
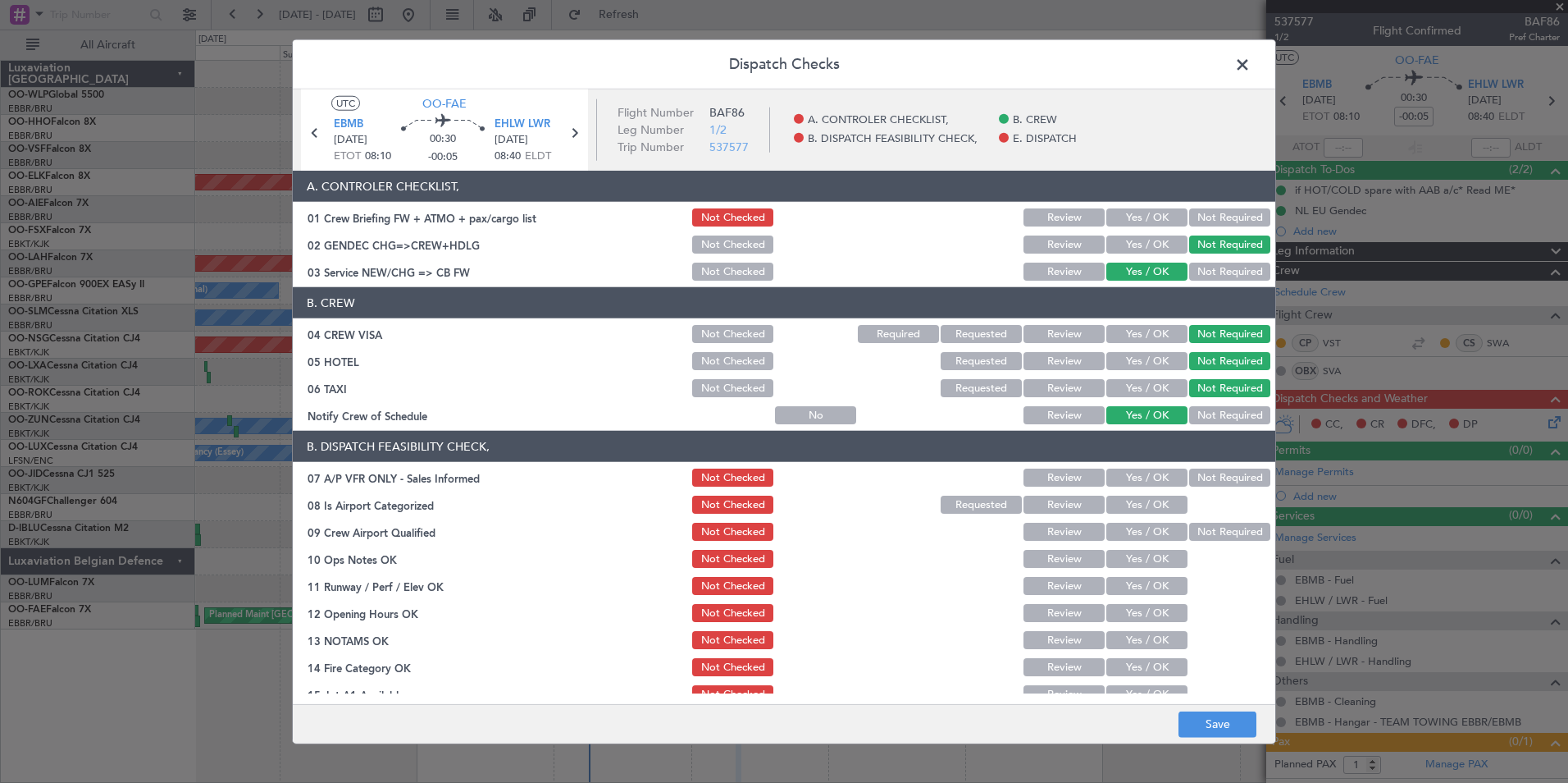
click at [1189, 478] on button "Not Required" at bounding box center [1229, 477] width 81 height 18
click at [1151, 494] on div "Yes / OK" at bounding box center [1145, 504] width 83 height 23
click at [1146, 510] on button "Yes / OK" at bounding box center [1147, 505] width 81 height 18
click at [1146, 532] on button "Yes / OK" at bounding box center [1147, 531] width 81 height 18
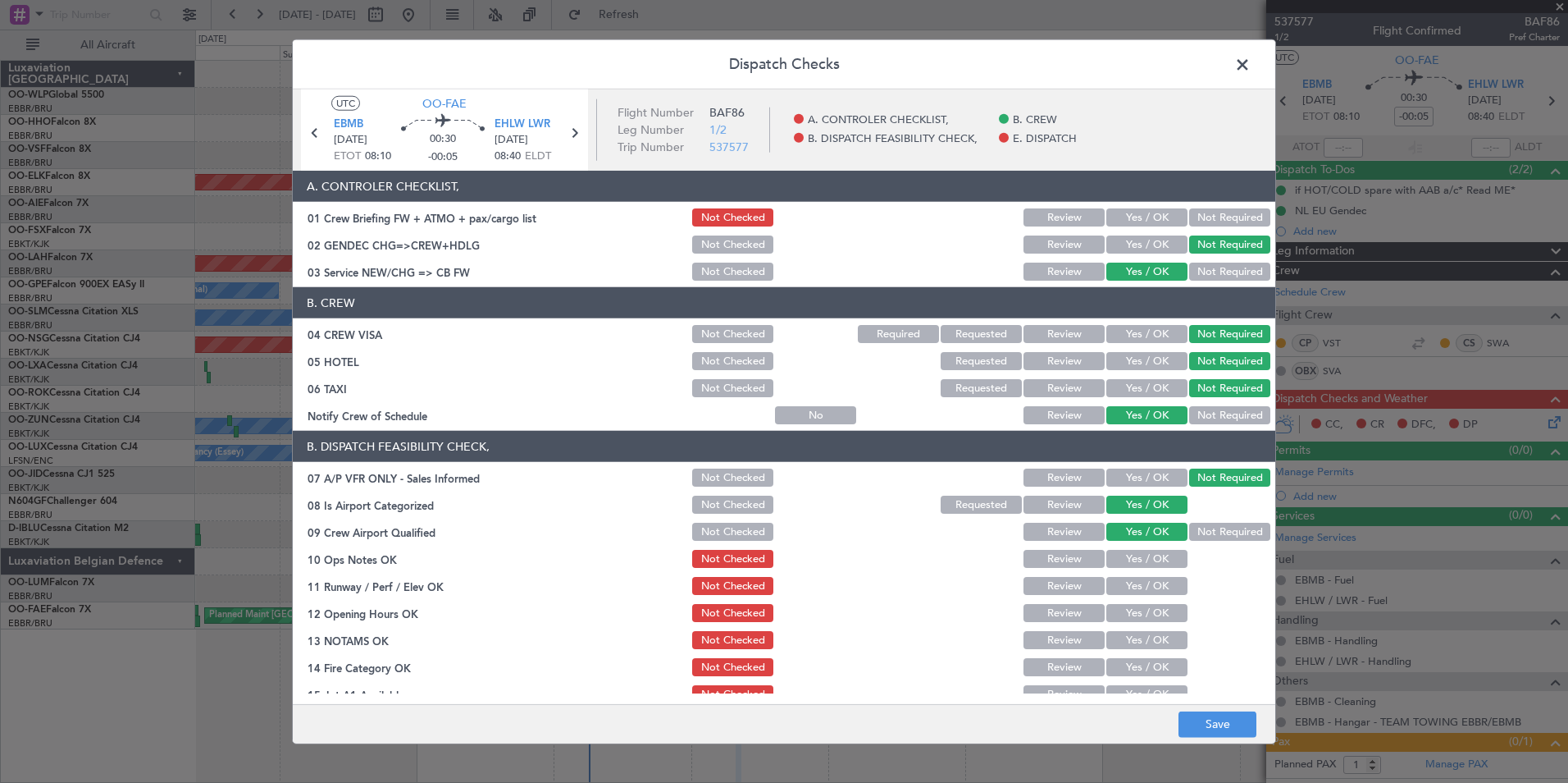
click at [1147, 556] on button "Yes / OK" at bounding box center [1147, 559] width 81 height 18
click at [1147, 585] on button "Yes / OK" at bounding box center [1147, 586] width 81 height 18
click at [1152, 609] on button "Yes / OK" at bounding box center [1147, 612] width 81 height 18
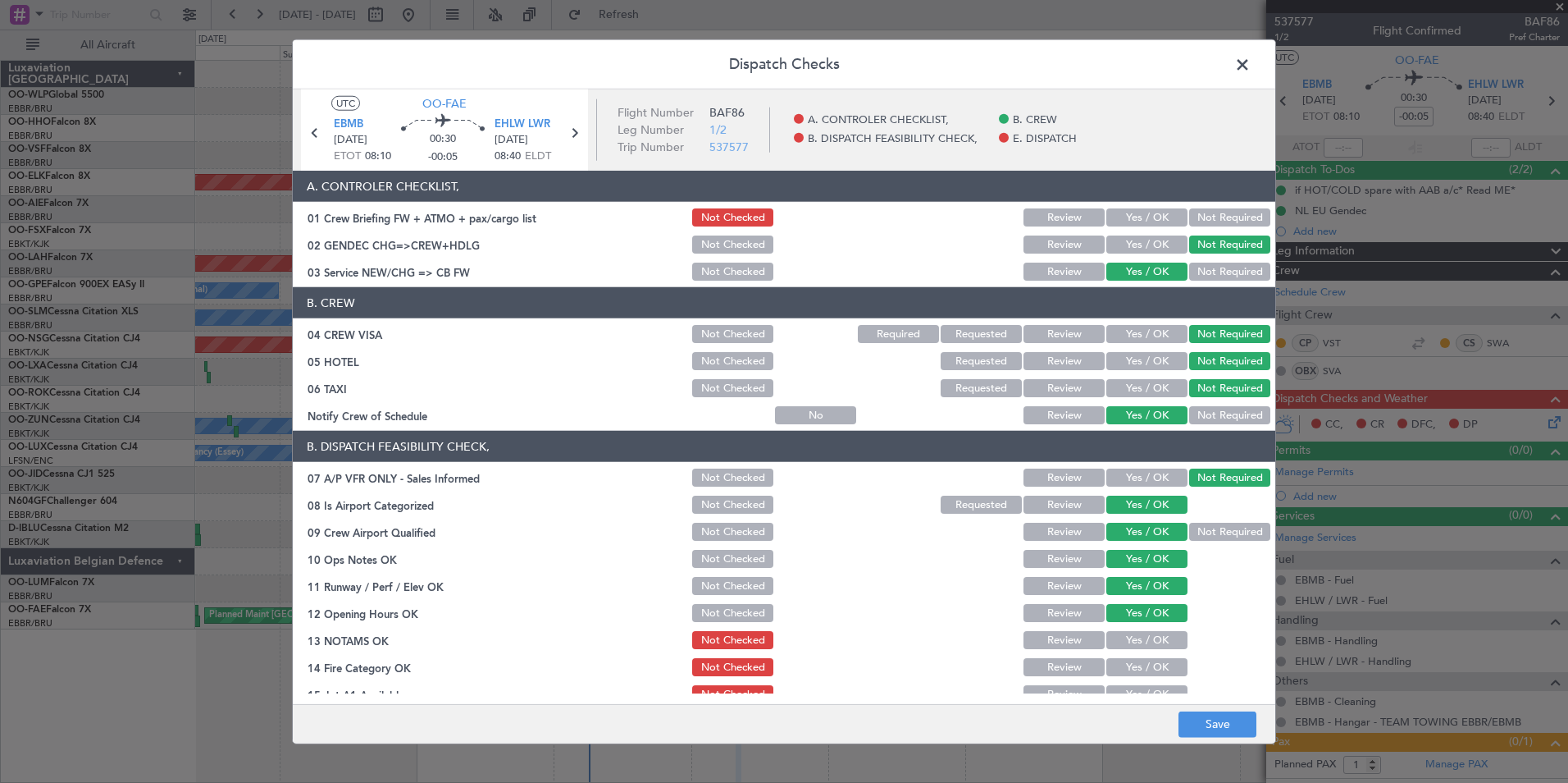
click at [1149, 633] on button "Yes / OK" at bounding box center [1147, 640] width 81 height 18
click at [1145, 664] on button "Yes / OK" at bounding box center [1147, 667] width 81 height 18
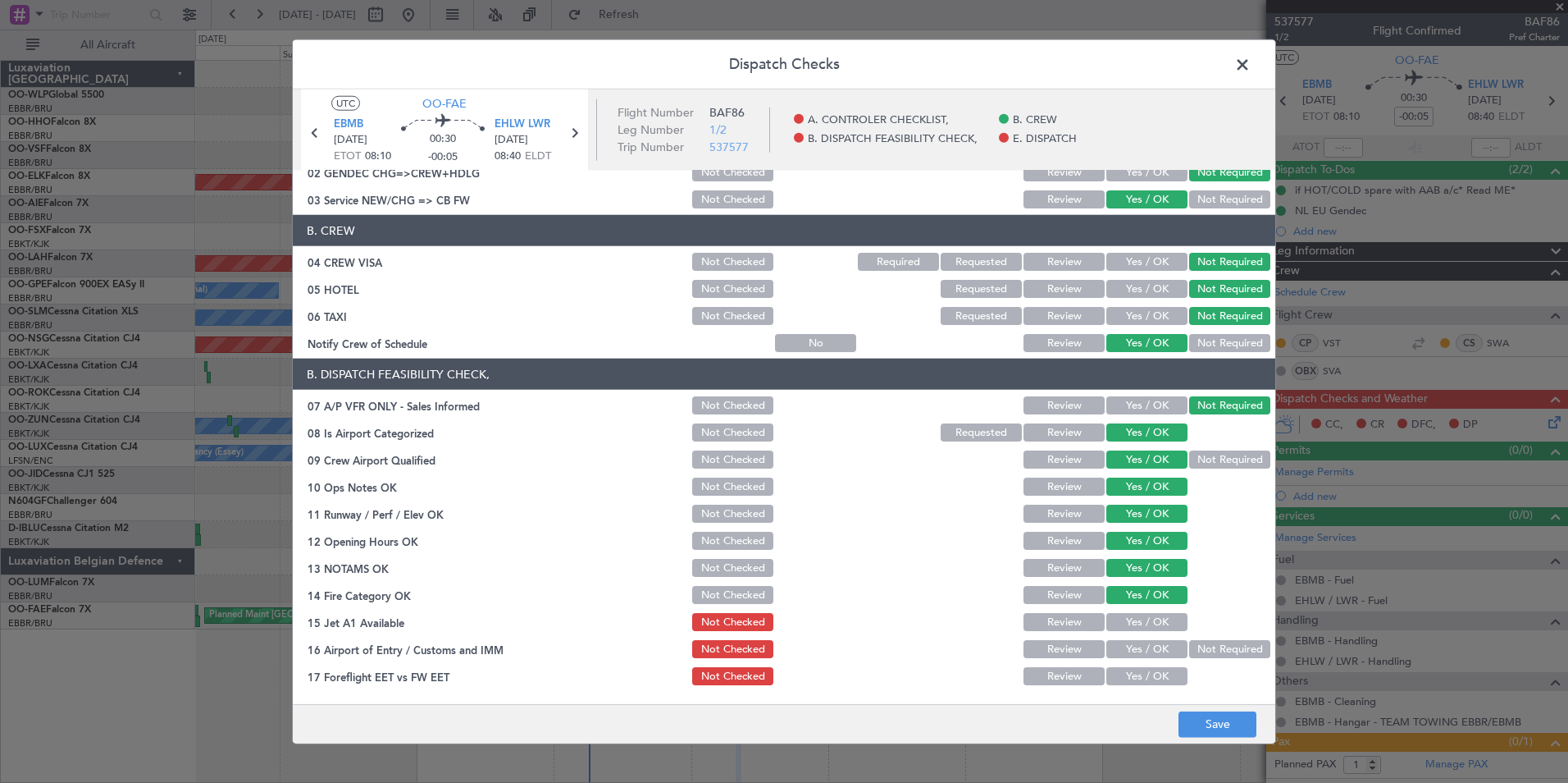
scroll to position [164, 0]
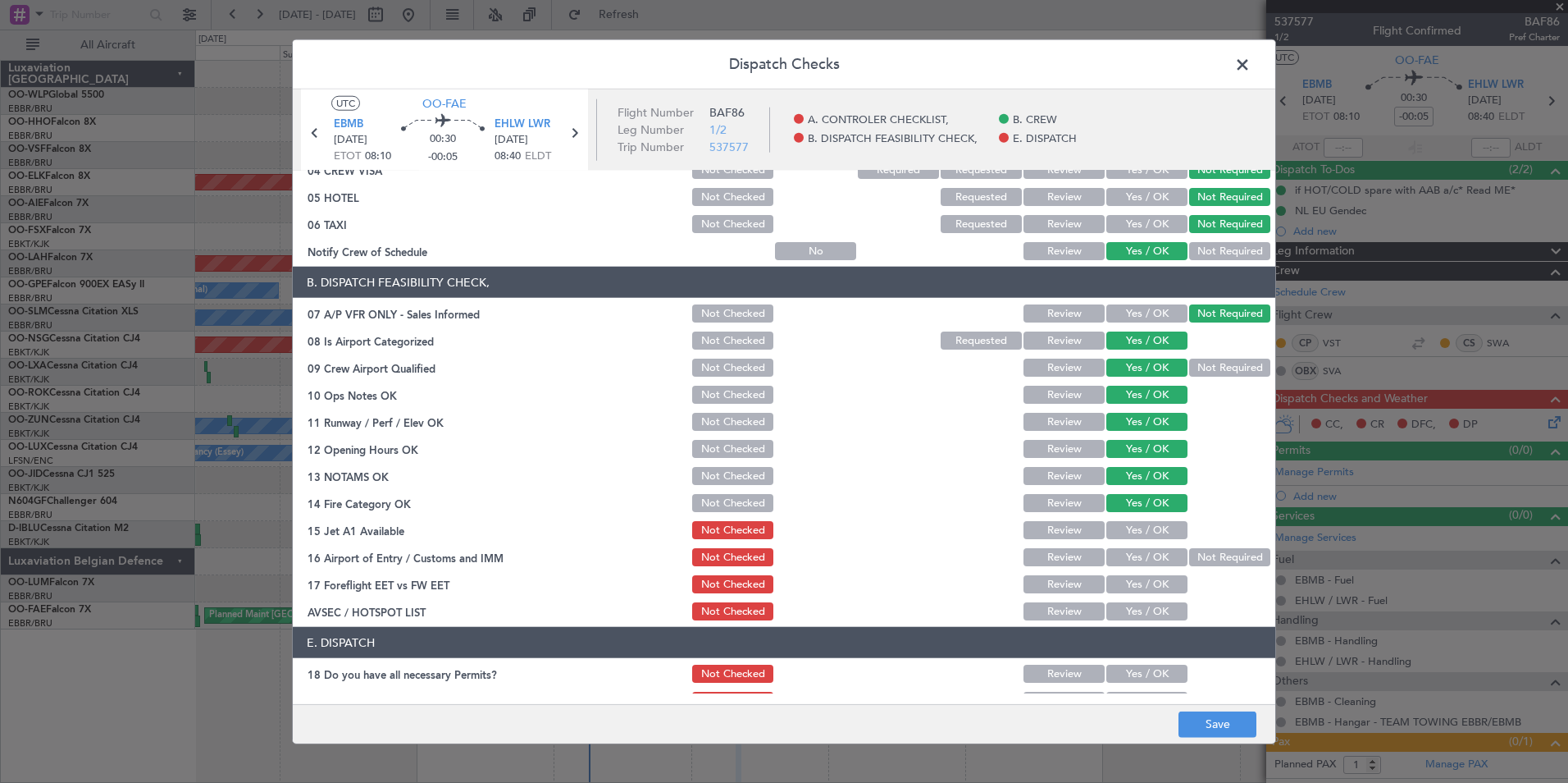
click at [1132, 529] on button "Yes / OK" at bounding box center [1147, 530] width 81 height 18
click at [1193, 549] on section "B. DISPATCH FEASIBILITY CHECK, 07 A/P VFR ONLY - Sales Informed Not Checked Rev…" at bounding box center [784, 444] width 982 height 356
click at [1190, 554] on button "Not Required" at bounding box center [1229, 557] width 81 height 18
click at [1130, 582] on button "Yes / OK" at bounding box center [1147, 584] width 81 height 18
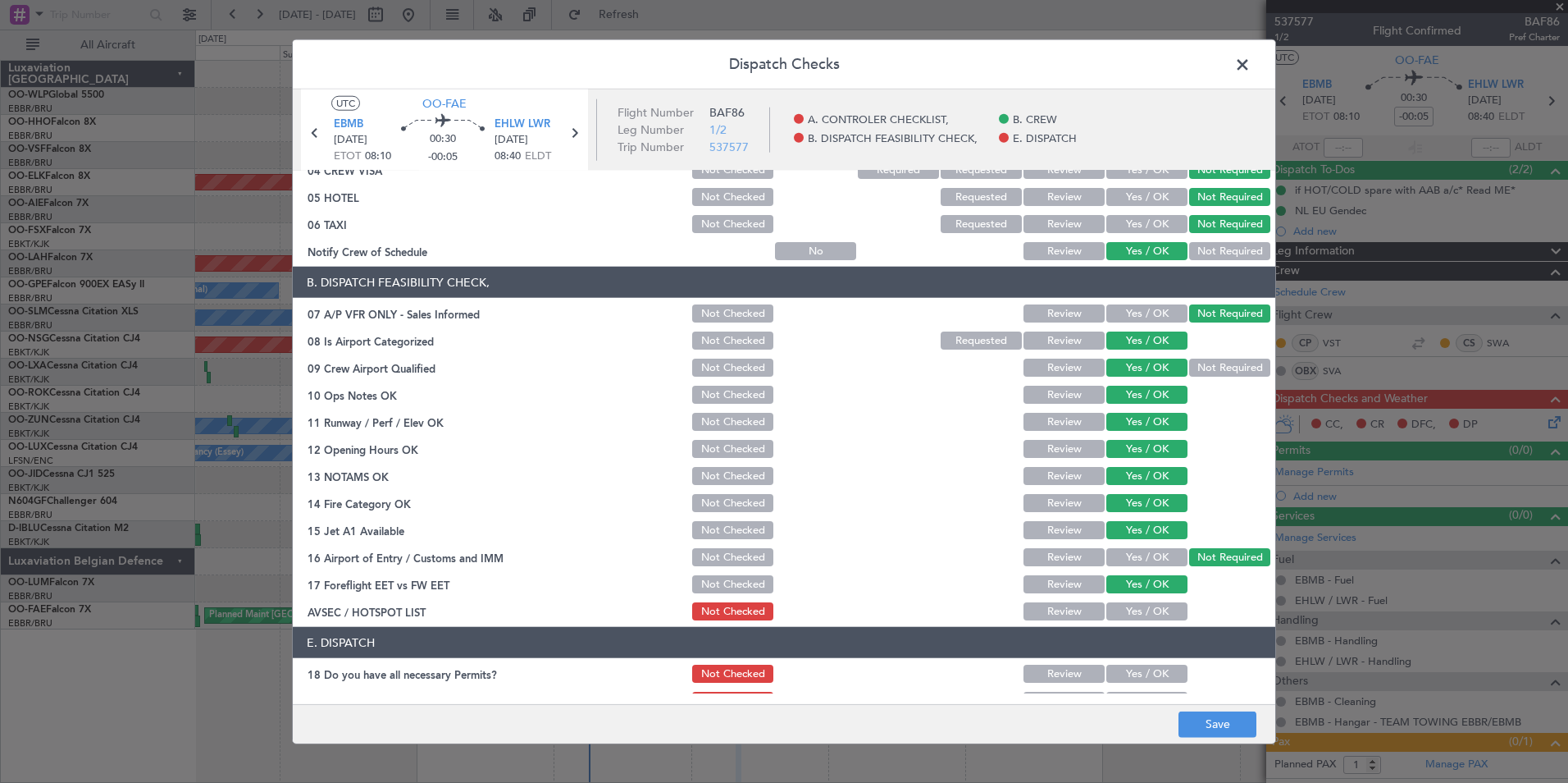
click at [1135, 609] on button "Yes / OK" at bounding box center [1147, 612] width 81 height 18
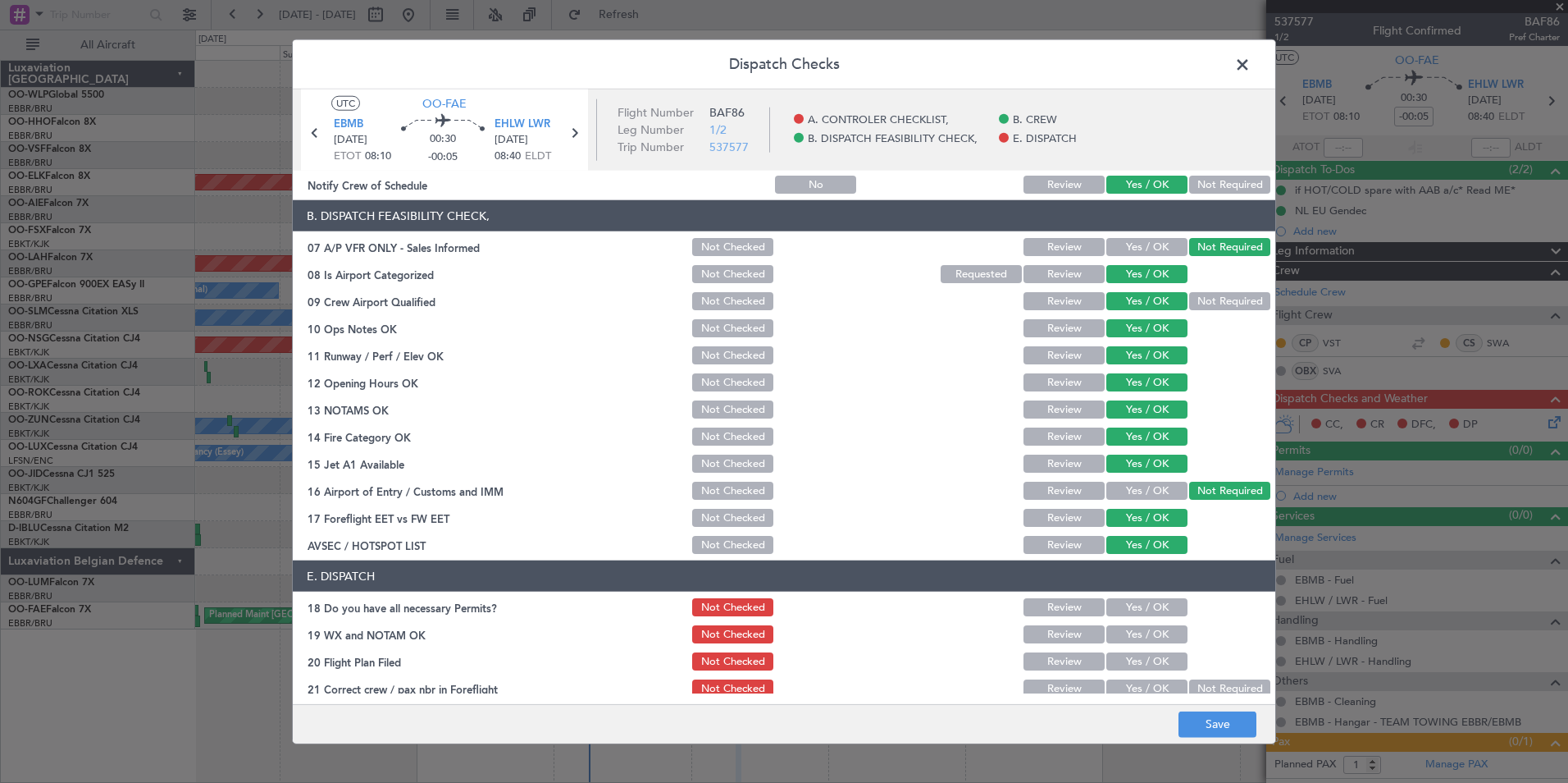
scroll to position [241, 0]
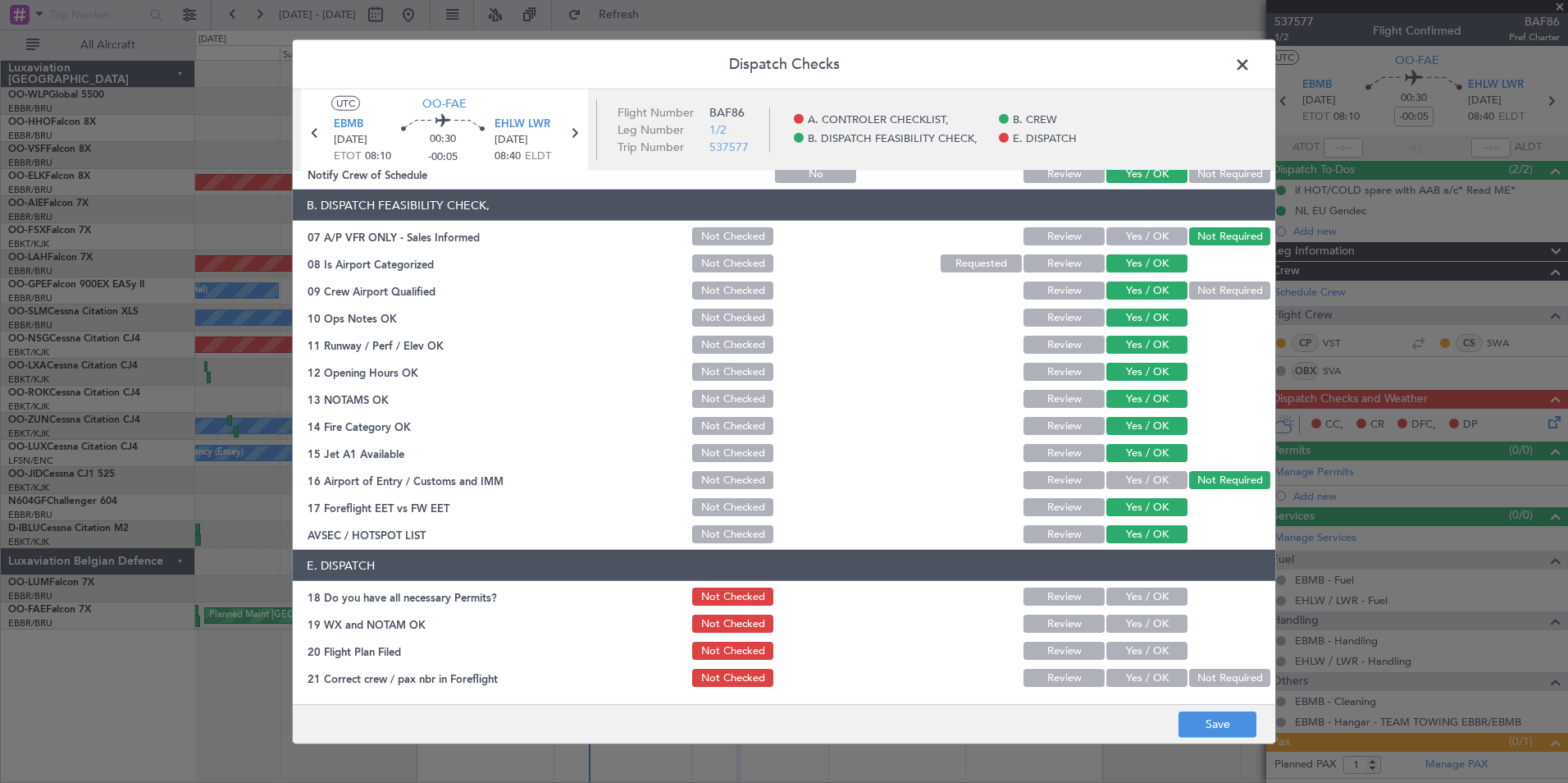
click at [1142, 593] on button "Yes / OK" at bounding box center [1147, 597] width 81 height 18
click at [1121, 624] on button "Yes / OK" at bounding box center [1147, 623] width 81 height 18
click at [1120, 648] on button "Yes / OK" at bounding box center [1147, 651] width 81 height 18
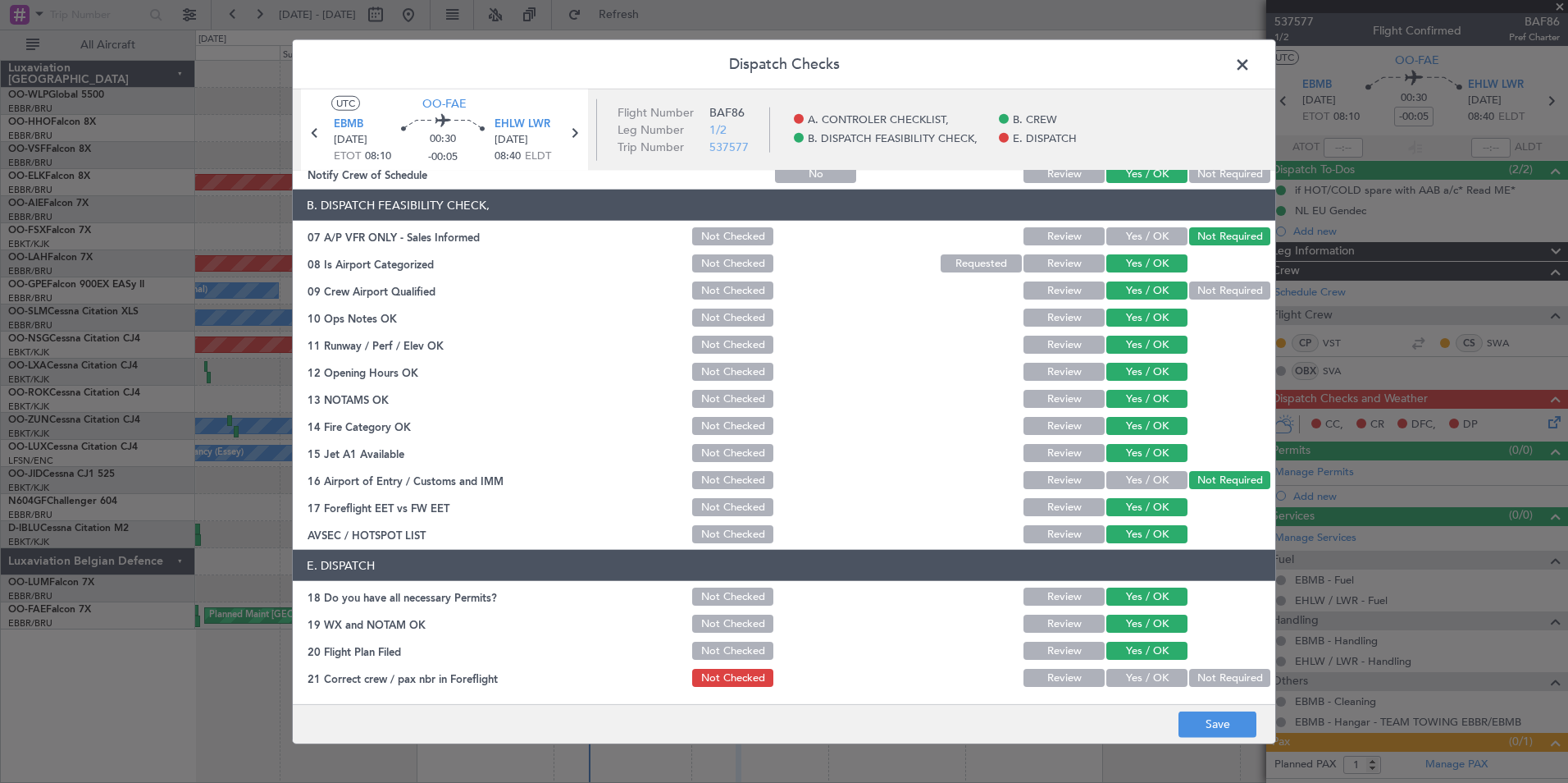
click at [1114, 678] on button "Yes / OK" at bounding box center [1147, 677] width 81 height 18
click at [1227, 715] on button "Save" at bounding box center [1217, 723] width 78 height 26
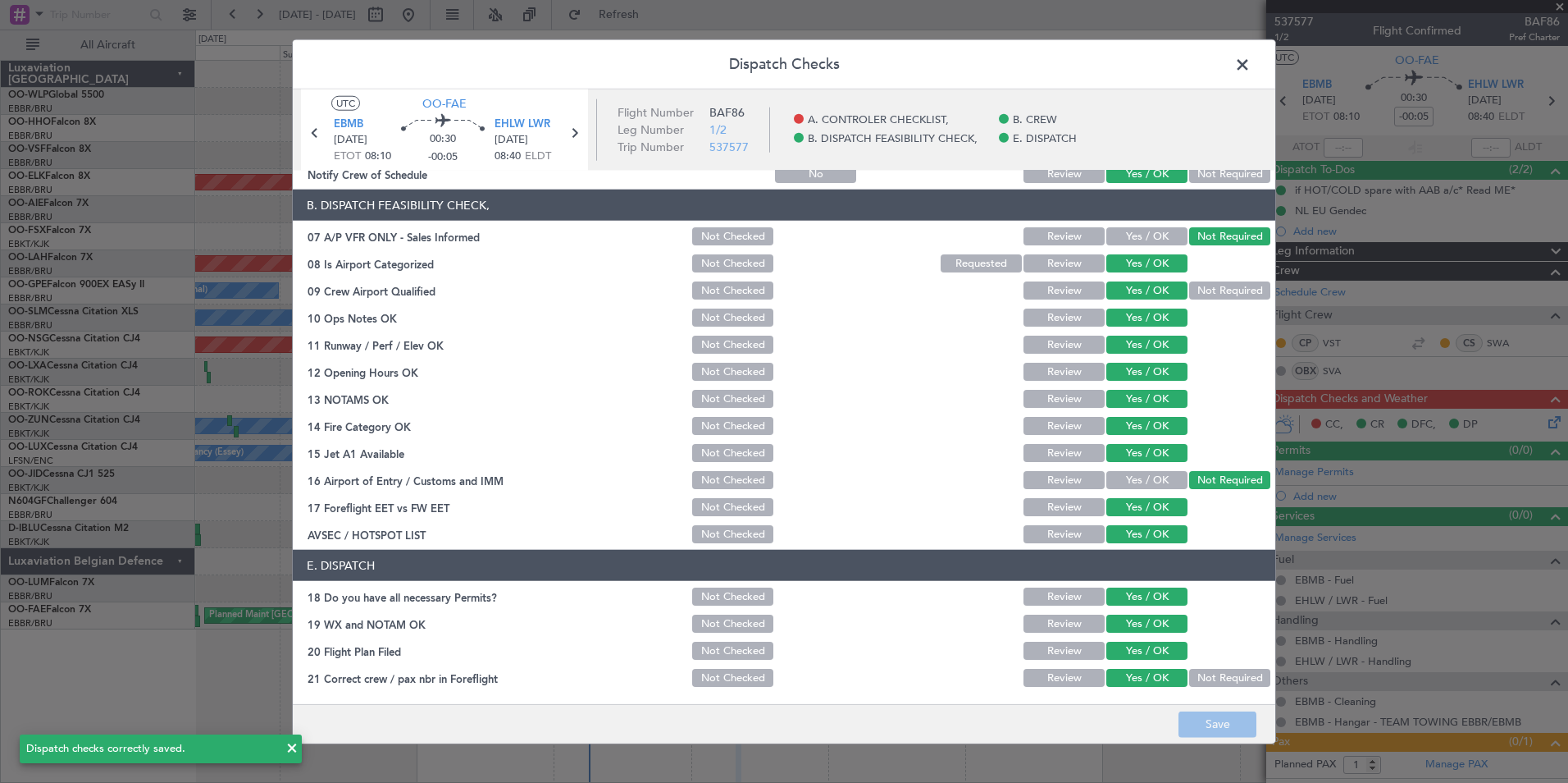
click at [1251, 67] on span at bounding box center [1251, 69] width 0 height 32
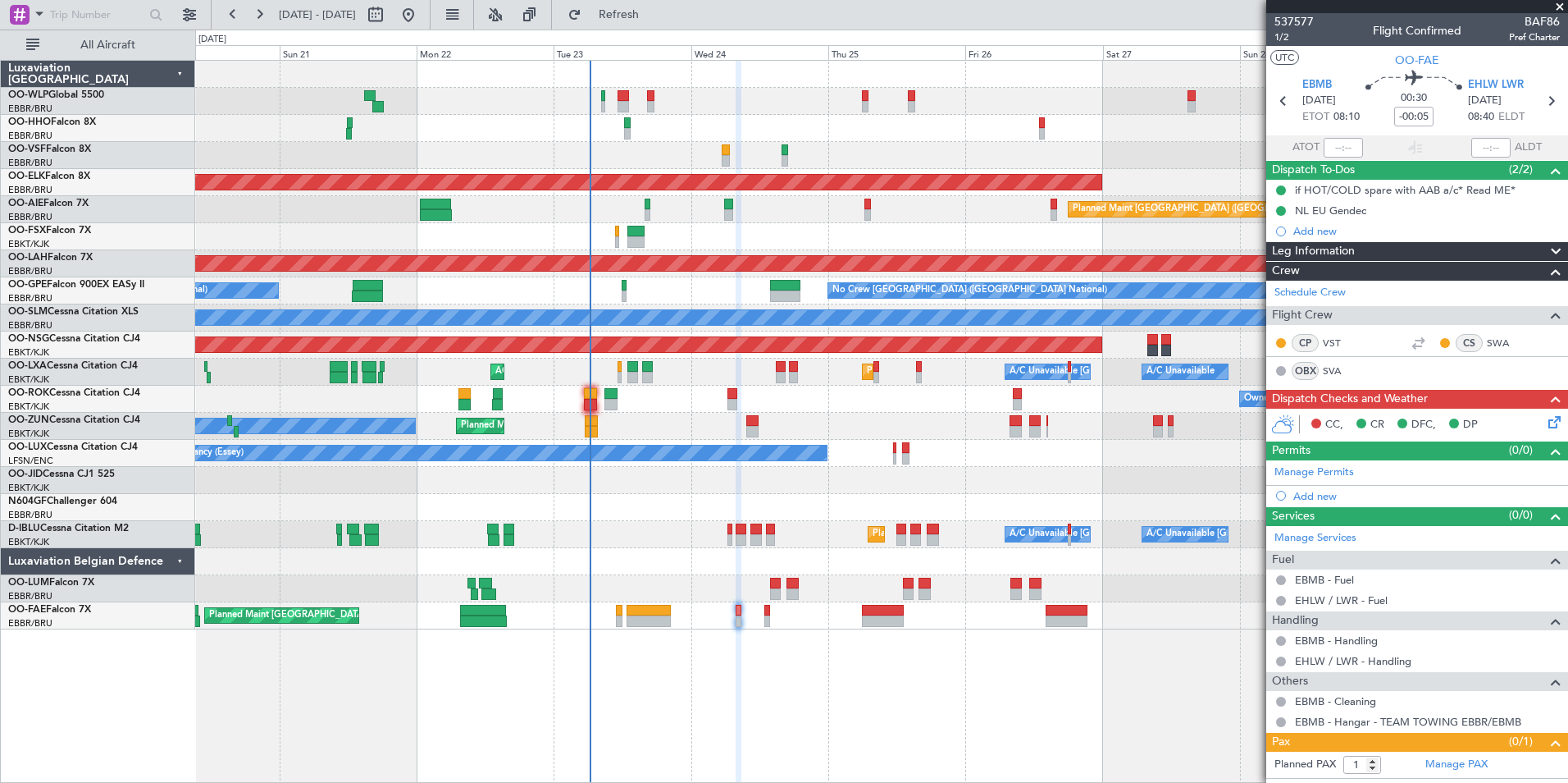
click at [1545, 426] on icon at bounding box center [1551, 418] width 13 height 13
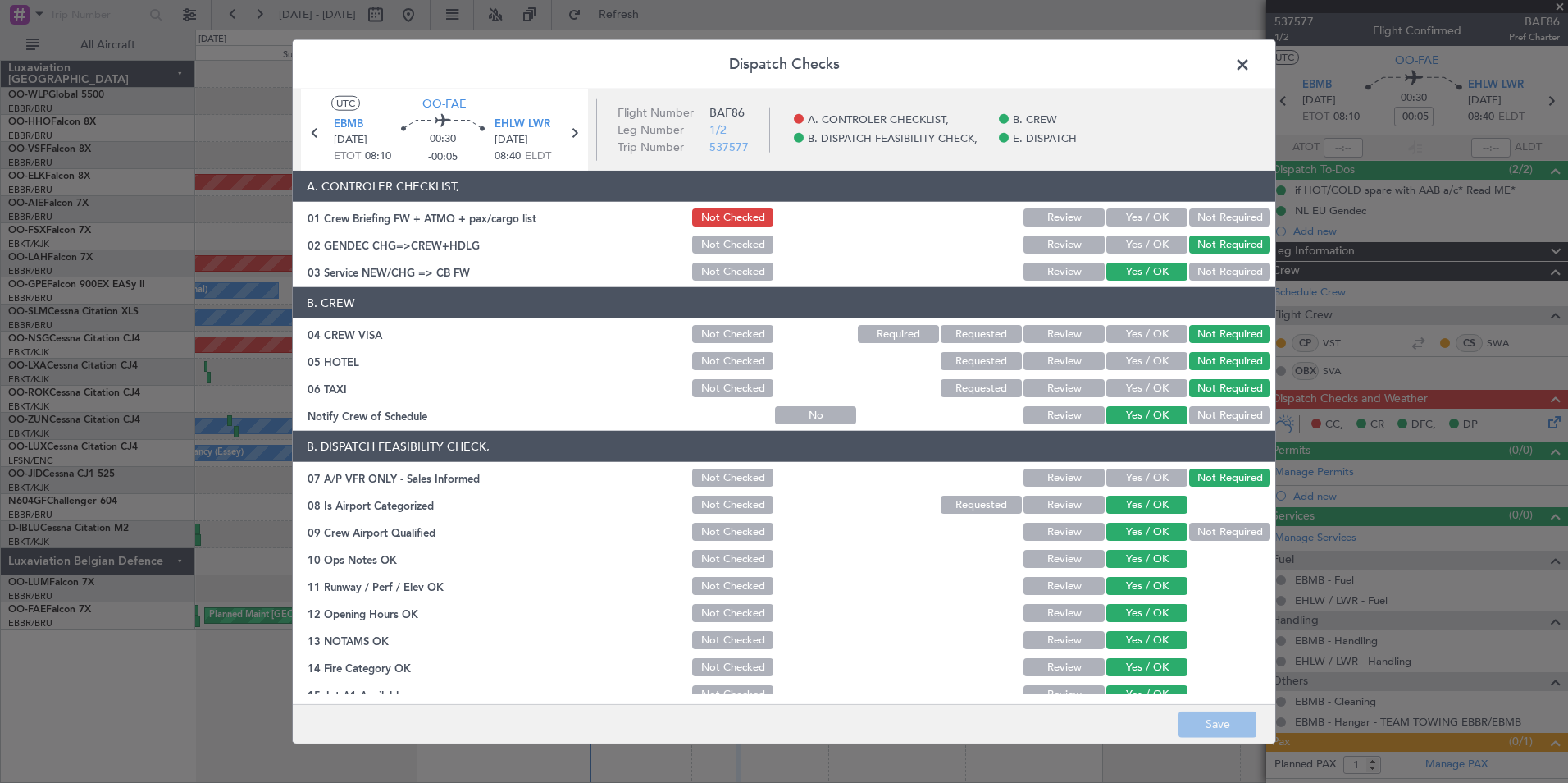
click at [1147, 220] on button "Yes / OK" at bounding box center [1147, 218] width 81 height 18
click at [1214, 721] on button "Save" at bounding box center [1217, 723] width 78 height 26
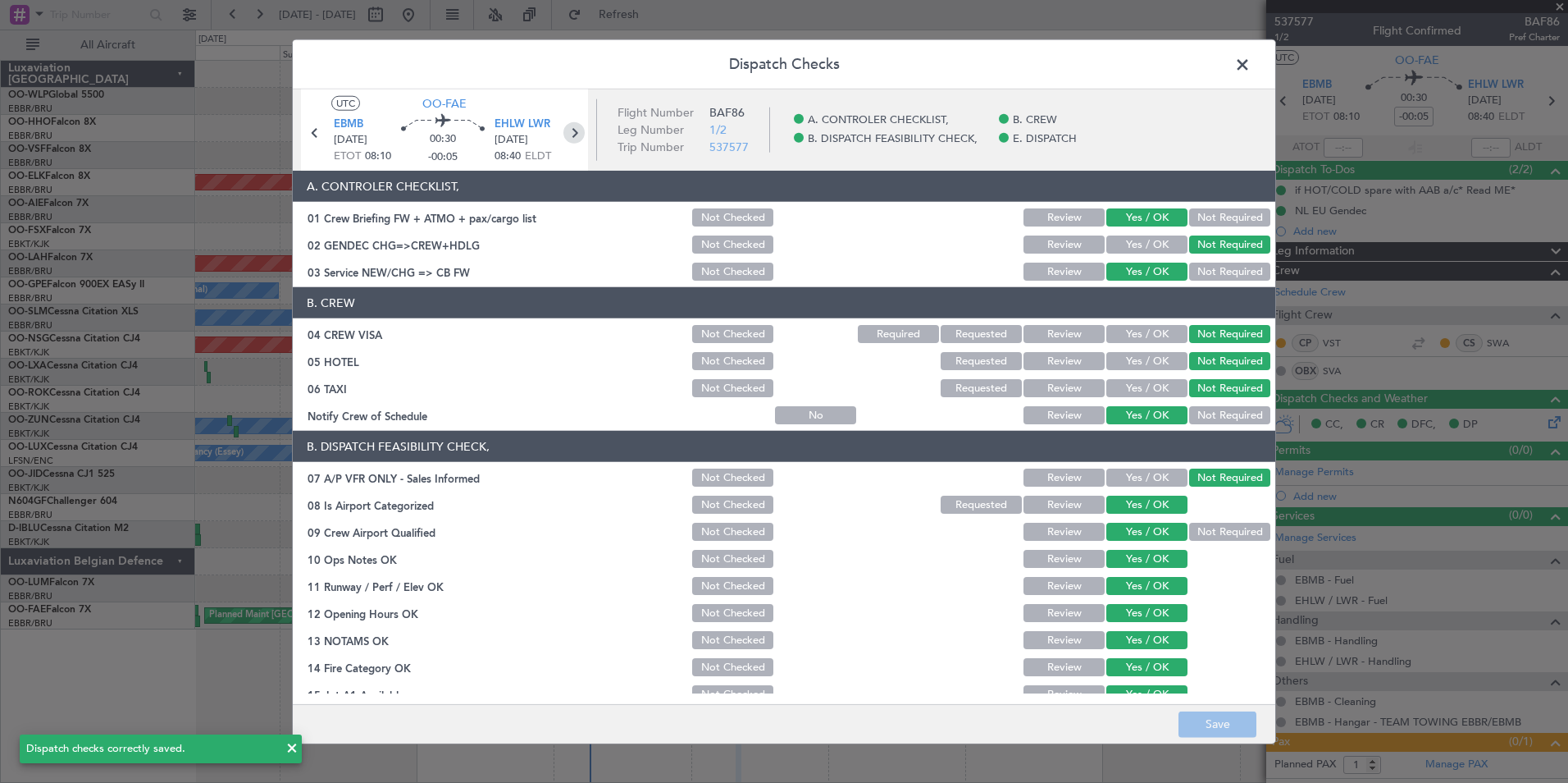
click at [571, 127] on icon at bounding box center [574, 133] width 22 height 22
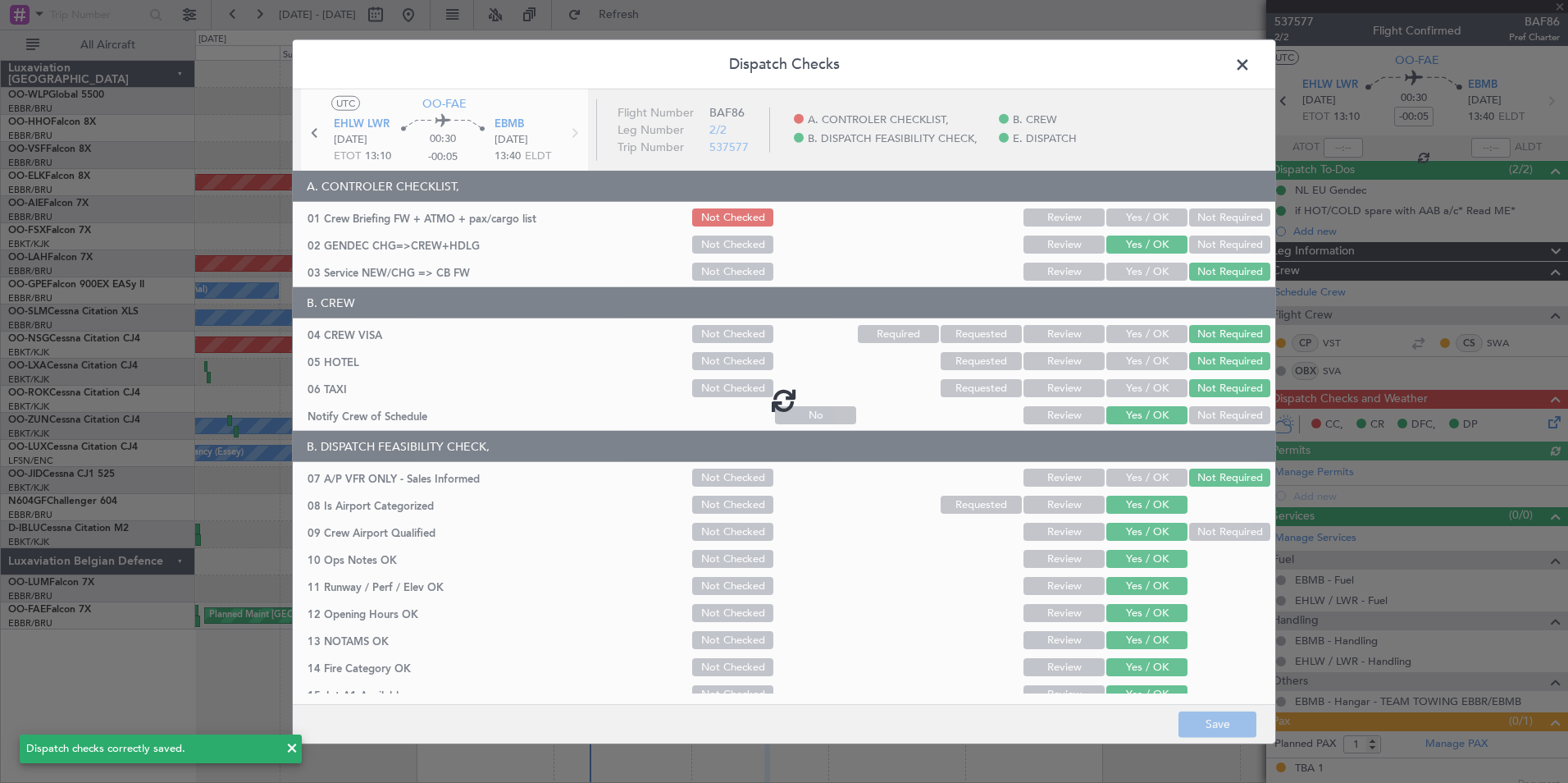
click at [1162, 218] on div at bounding box center [784, 400] width 982 height 621
click at [1161, 218] on div at bounding box center [784, 400] width 982 height 621
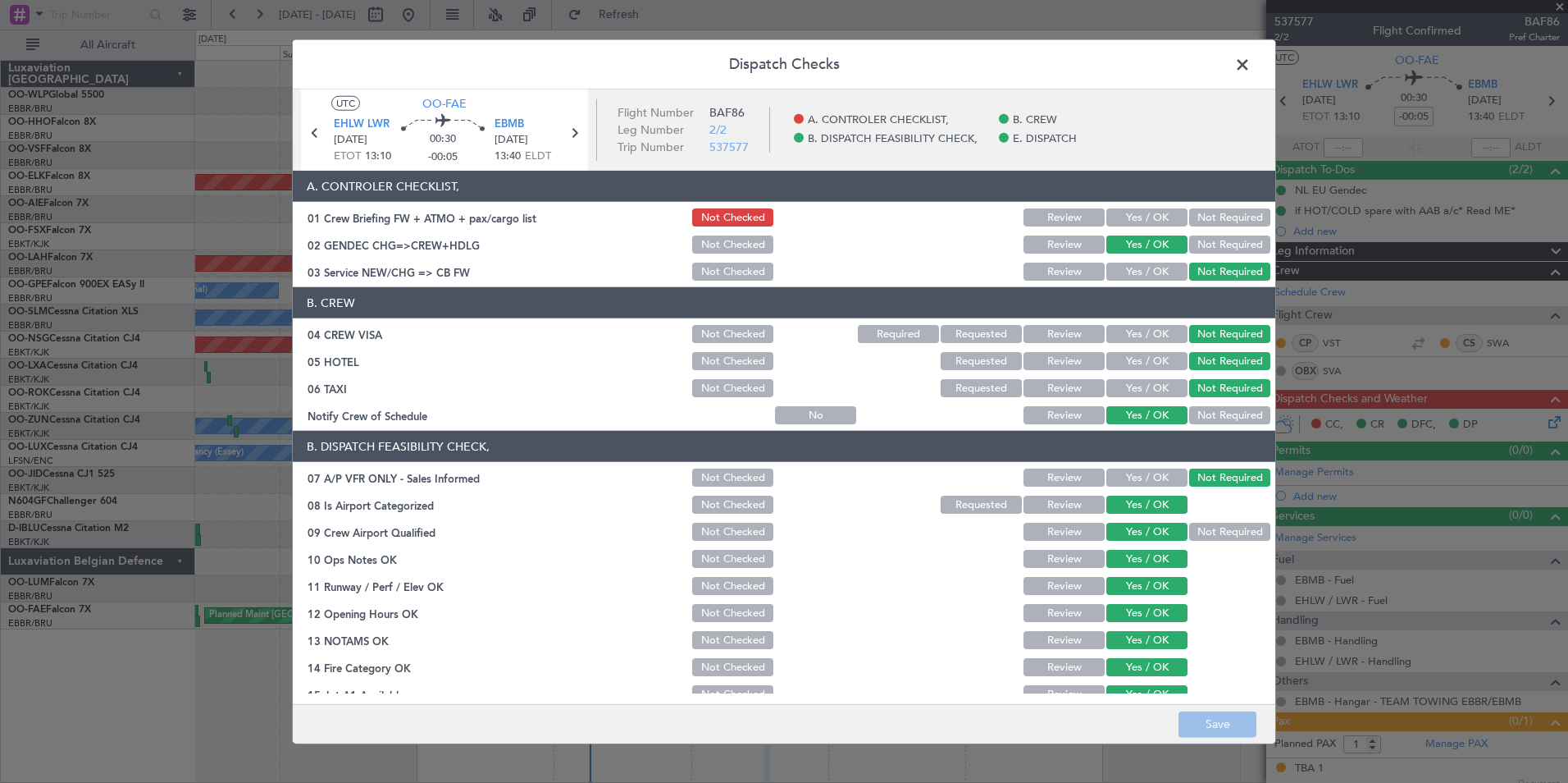
click at [1161, 218] on button "Yes / OK" at bounding box center [1147, 218] width 81 height 18
click at [1227, 710] on button "Save" at bounding box center [1217, 723] width 78 height 26
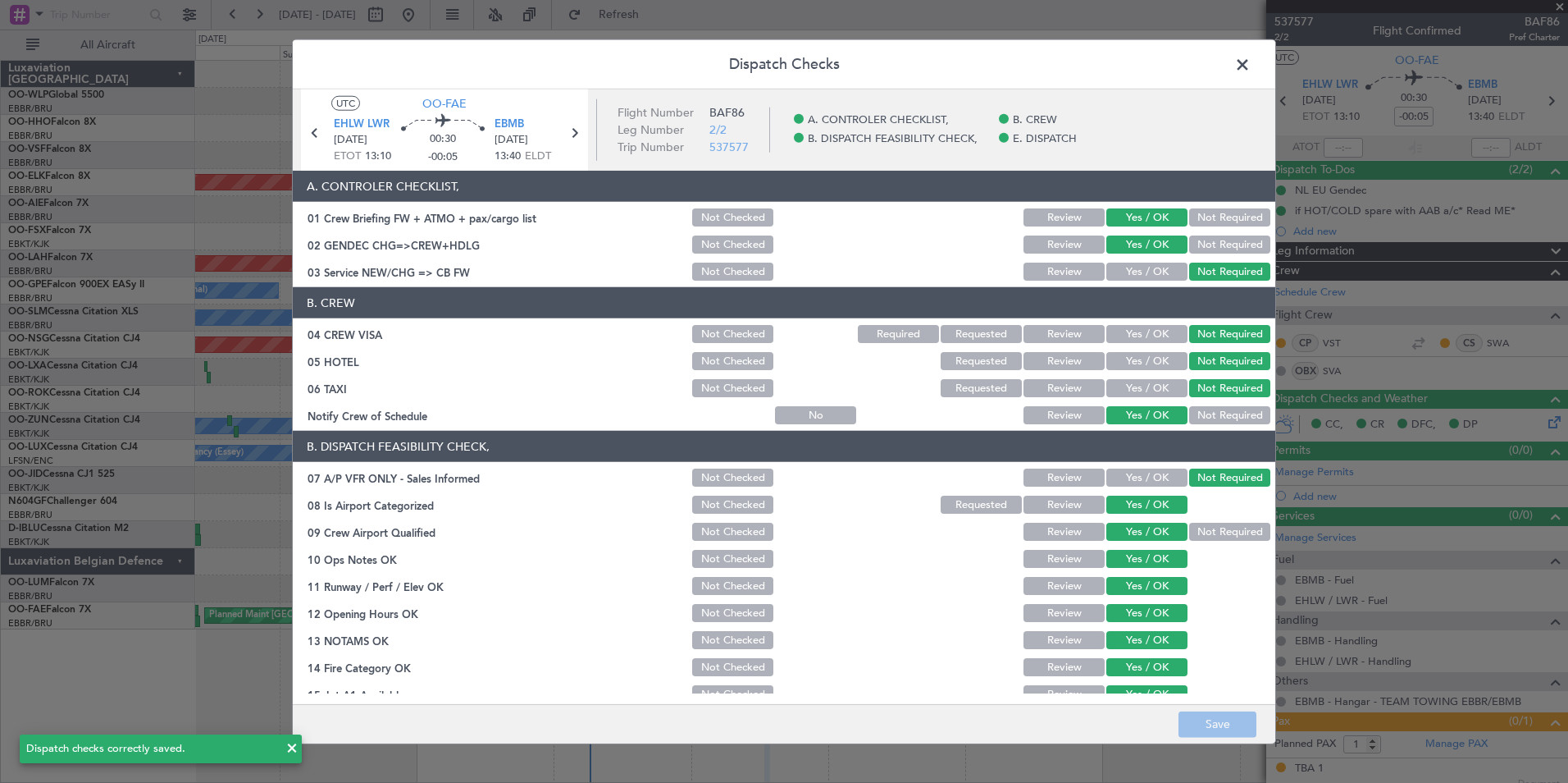
click at [1251, 62] on span at bounding box center [1251, 69] width 0 height 32
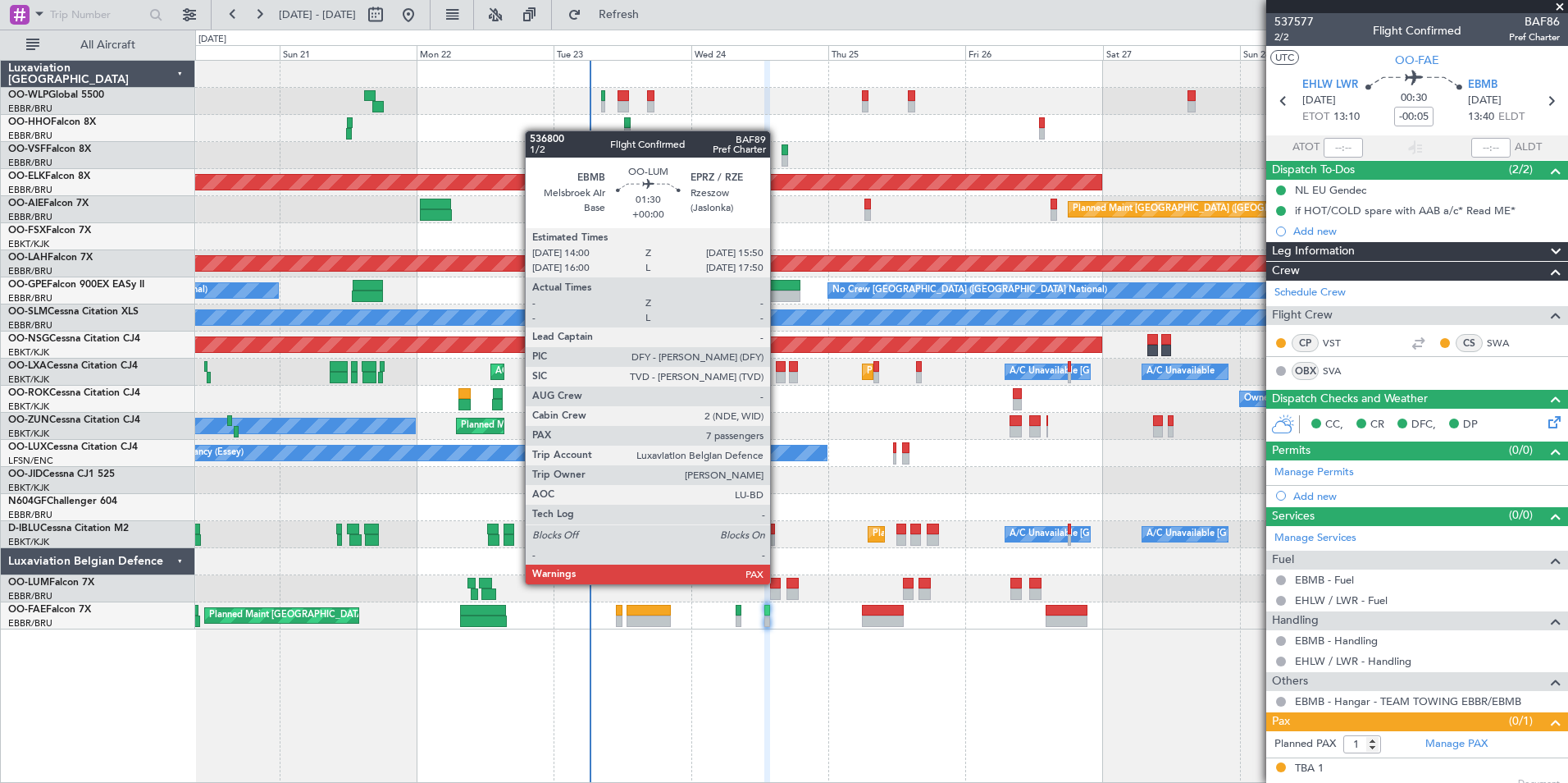
click at [778, 583] on div at bounding box center [775, 584] width 11 height 12
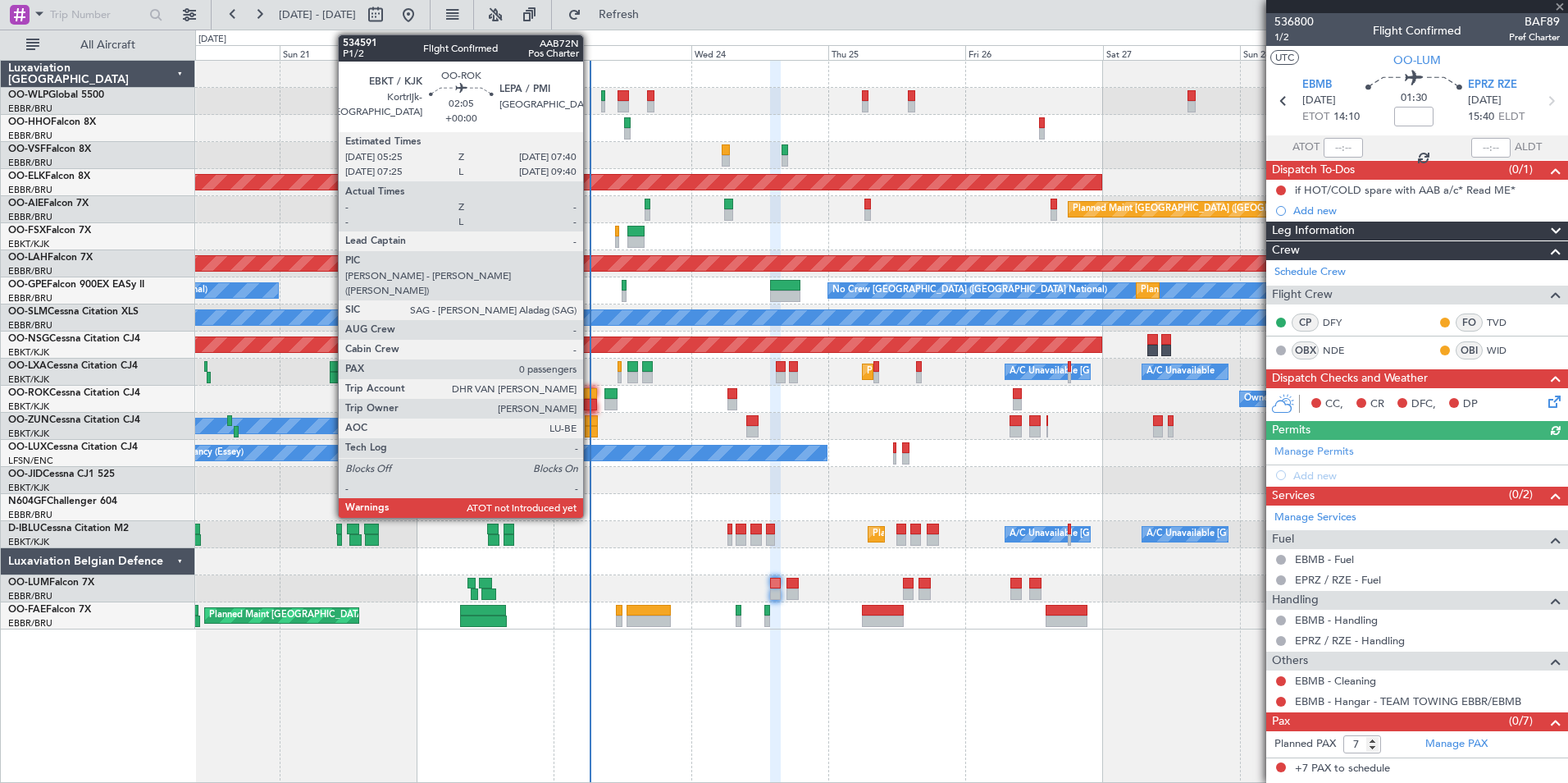
click at [591, 392] on div at bounding box center [590, 394] width 13 height 12
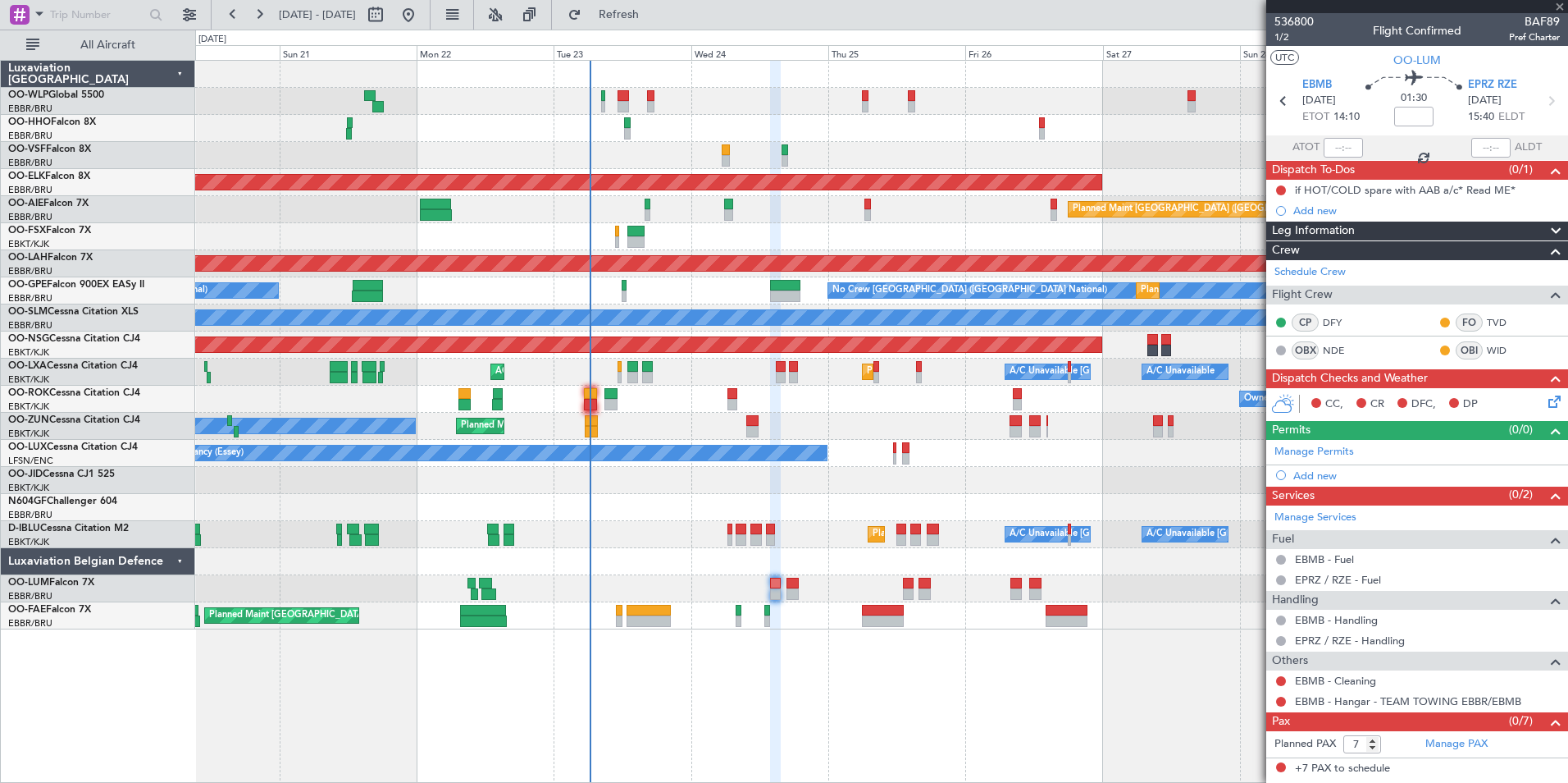
type input "0"
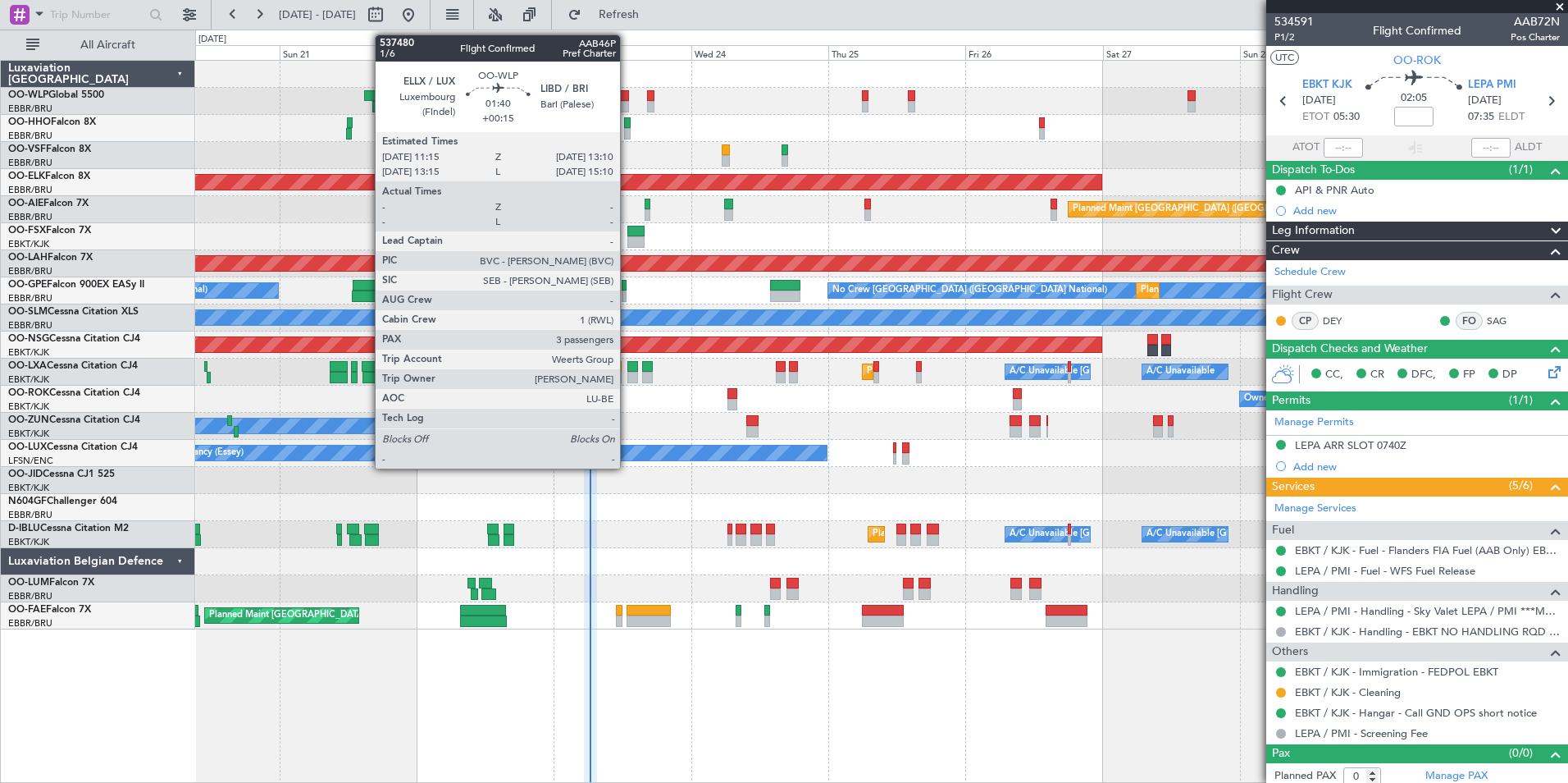
click at [628, 103] on div at bounding box center [624, 107] width 12 height 12
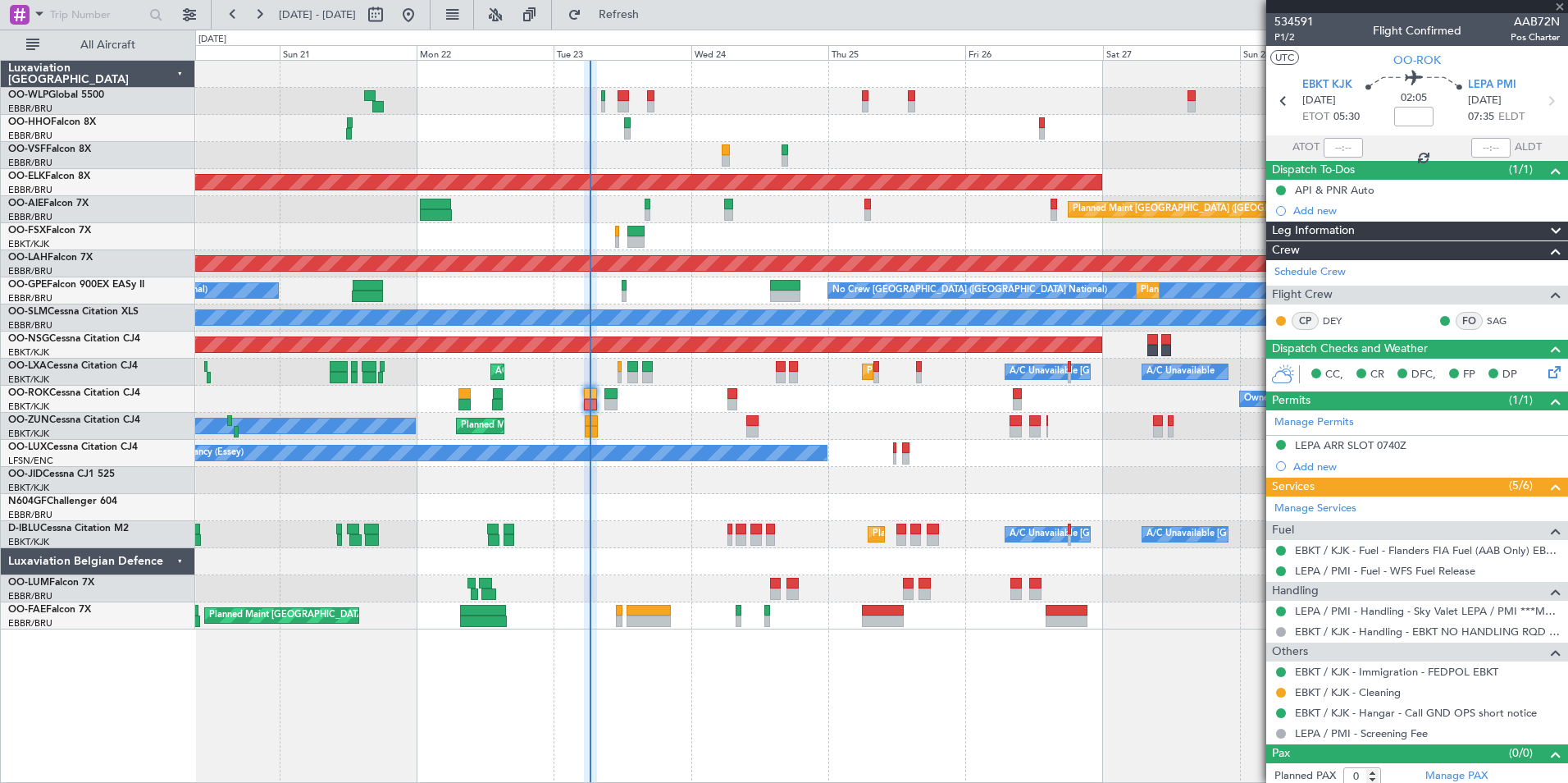
type input "+00:15"
type input "3"
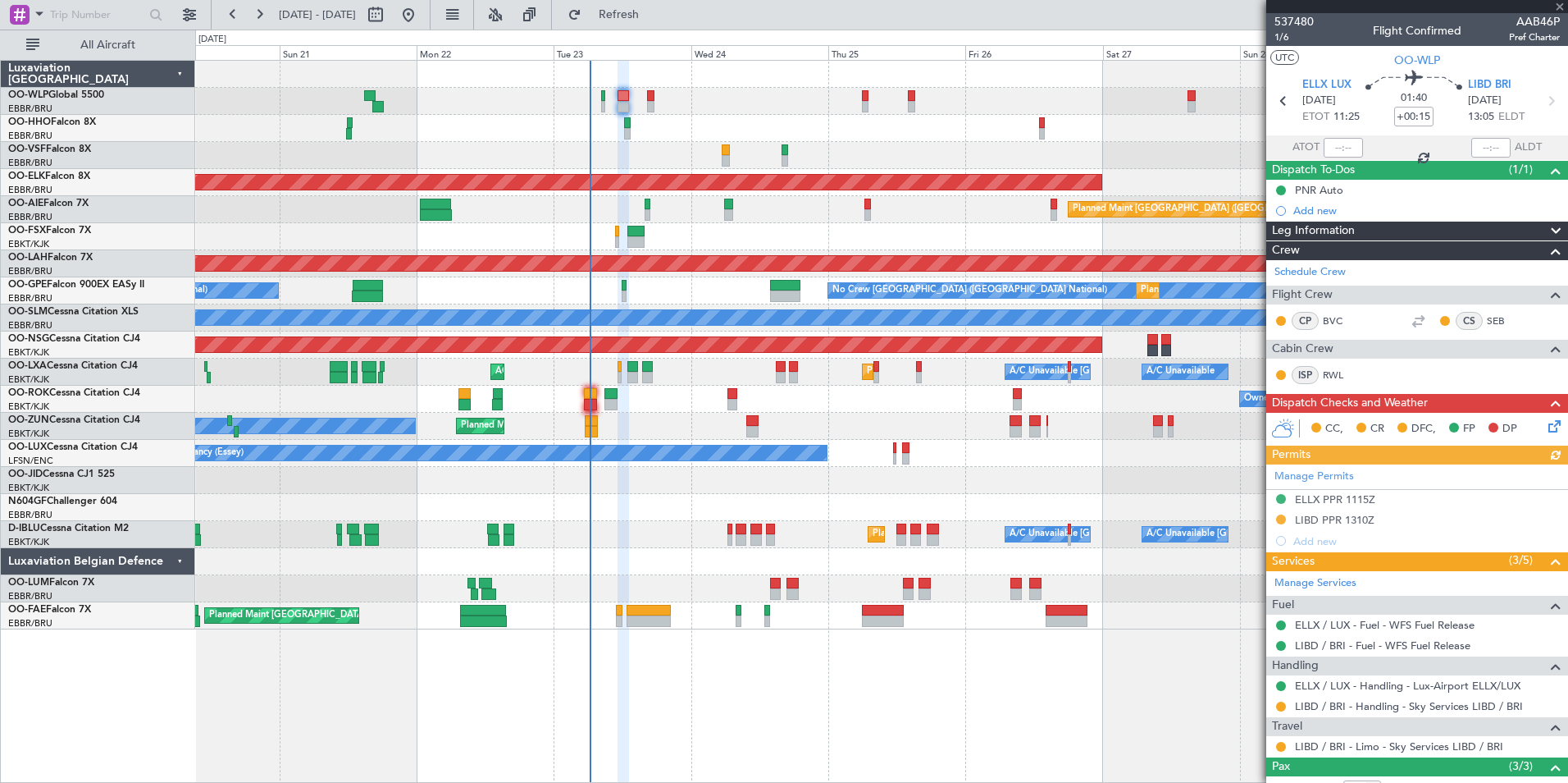
click at [1545, 427] on icon at bounding box center [1551, 422] width 13 height 13
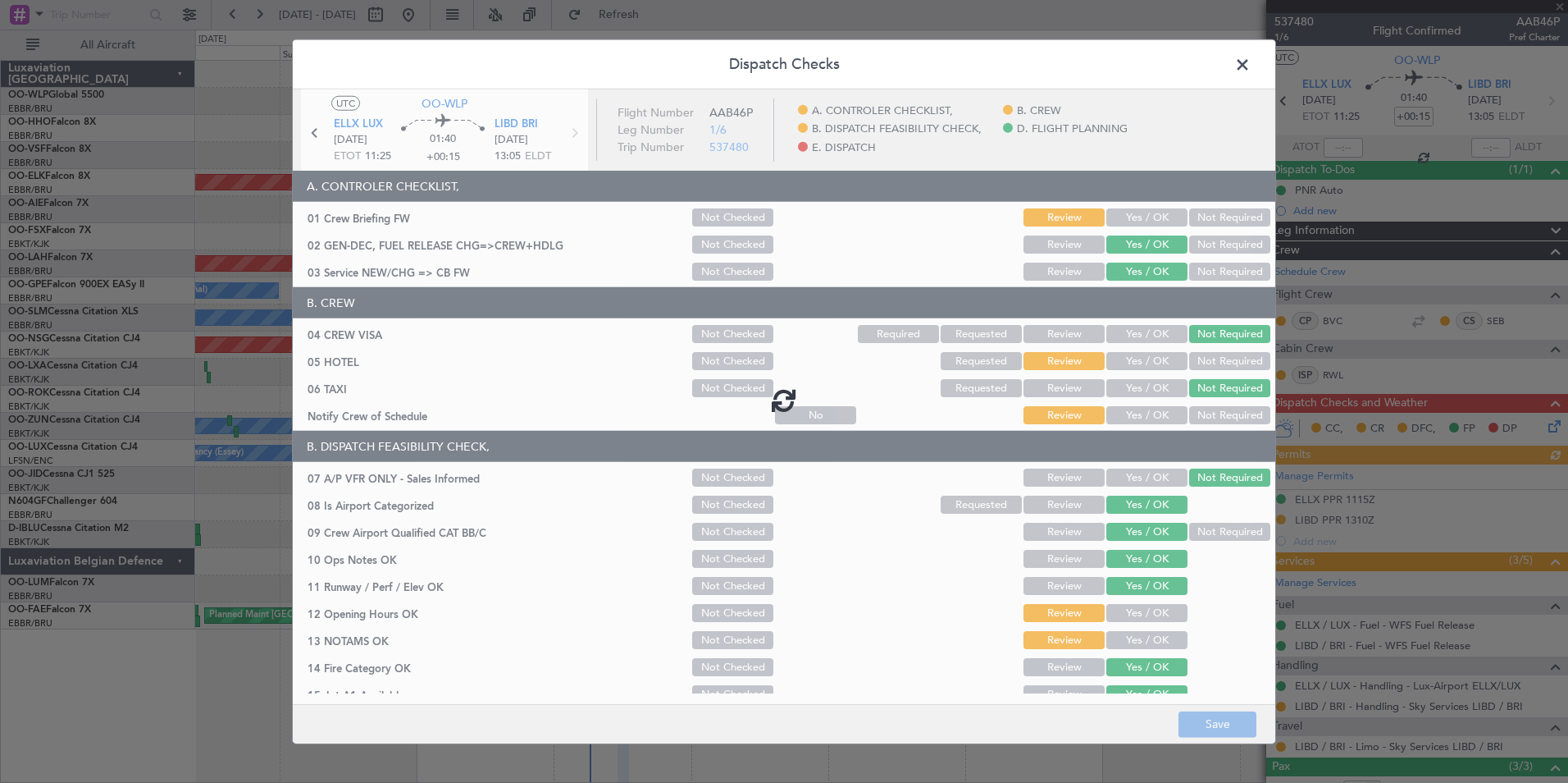
click at [1136, 206] on div at bounding box center [784, 400] width 982 height 621
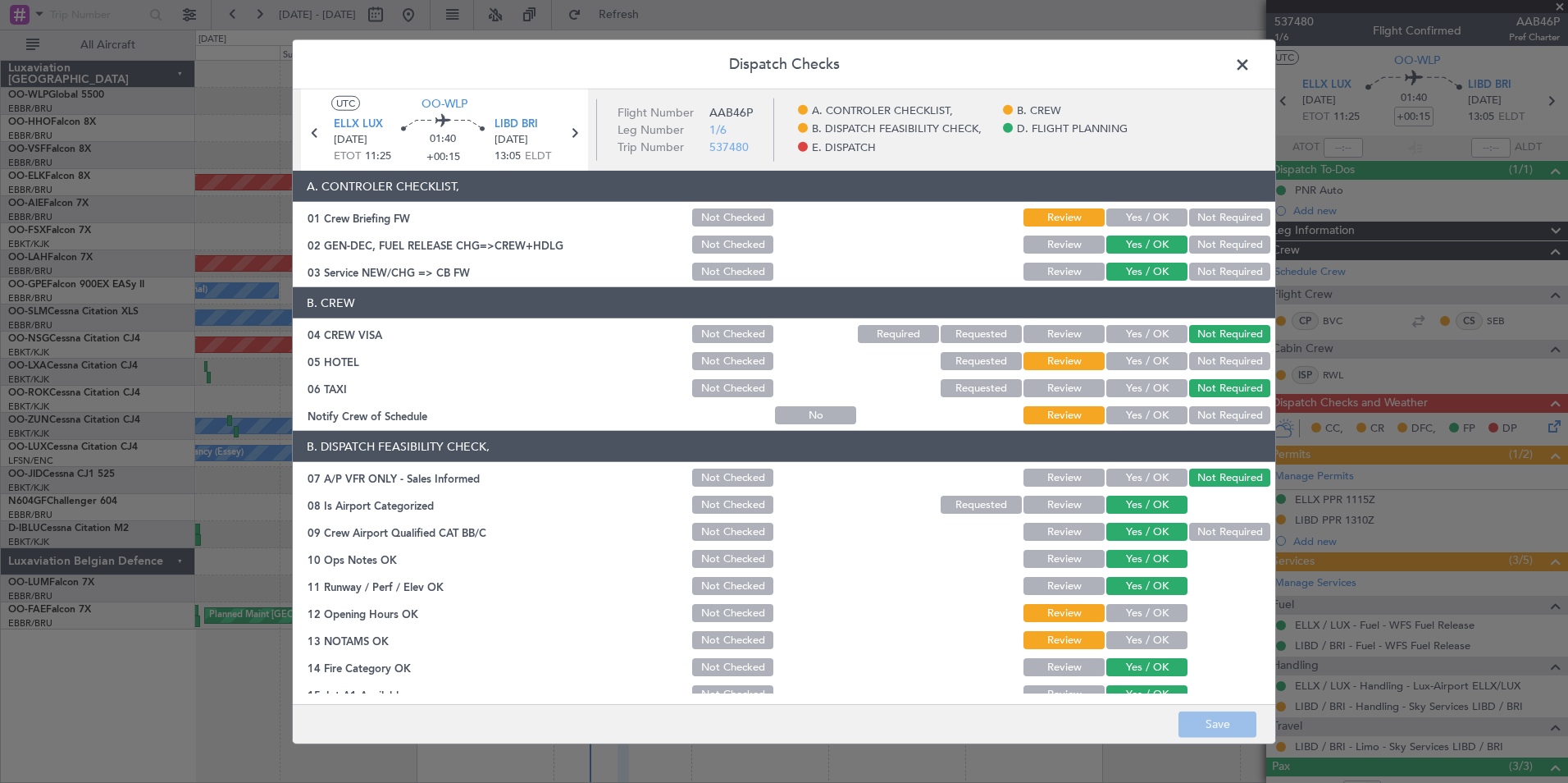
click at [1133, 215] on button "Yes / OK" at bounding box center [1147, 218] width 81 height 18
click at [1198, 350] on div "Not Required" at bounding box center [1228, 361] width 83 height 23
click at [1189, 365] on button "Not Required" at bounding box center [1229, 361] width 81 height 18
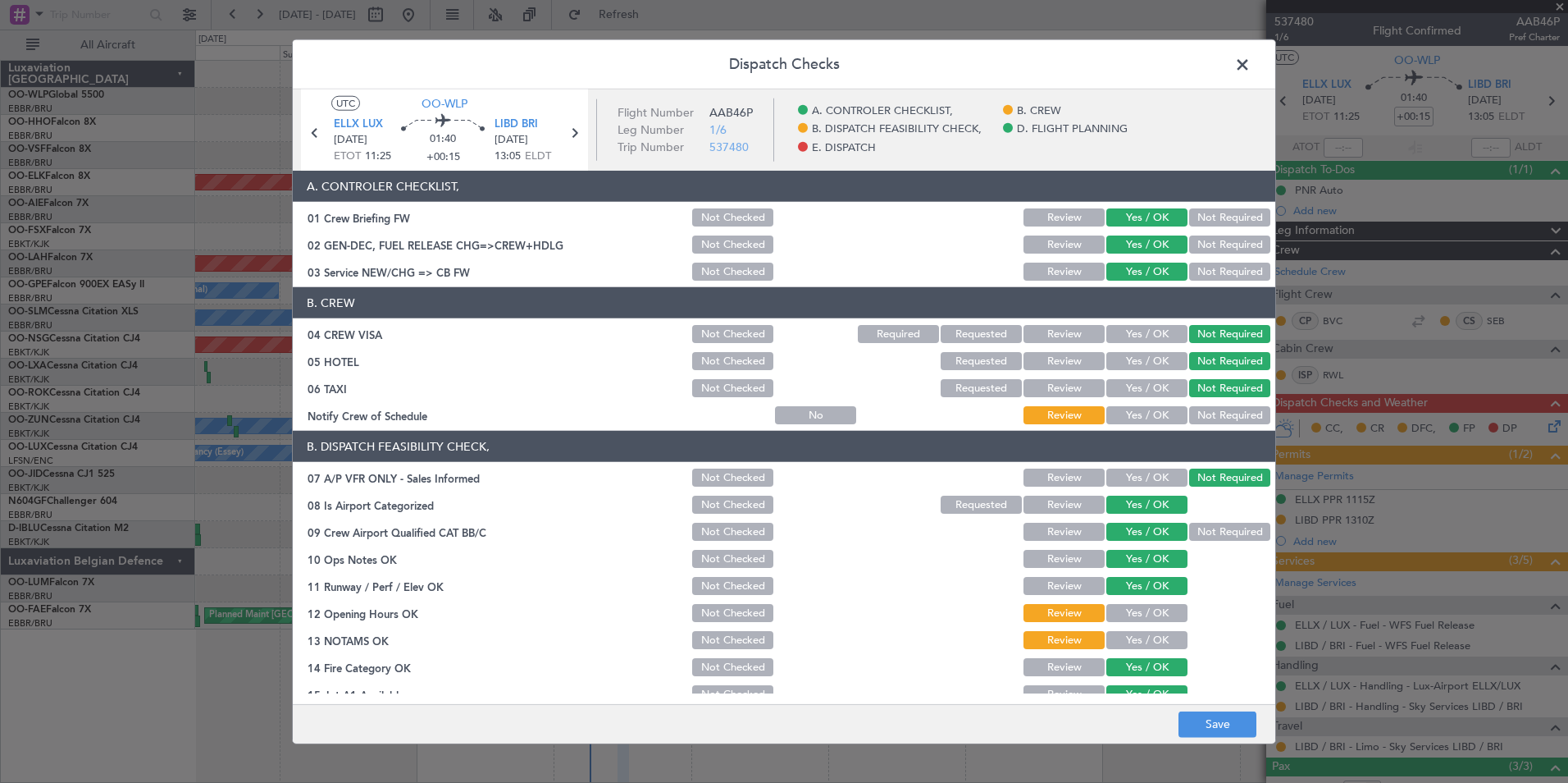
click at [1135, 409] on button "Yes / OK" at bounding box center [1147, 415] width 81 height 18
click at [1137, 591] on button "Yes / OK" at bounding box center [1147, 586] width 81 height 18
click at [1135, 612] on button "Yes / OK" at bounding box center [1147, 612] width 81 height 18
click at [1135, 638] on button "Yes / OK" at bounding box center [1147, 640] width 81 height 18
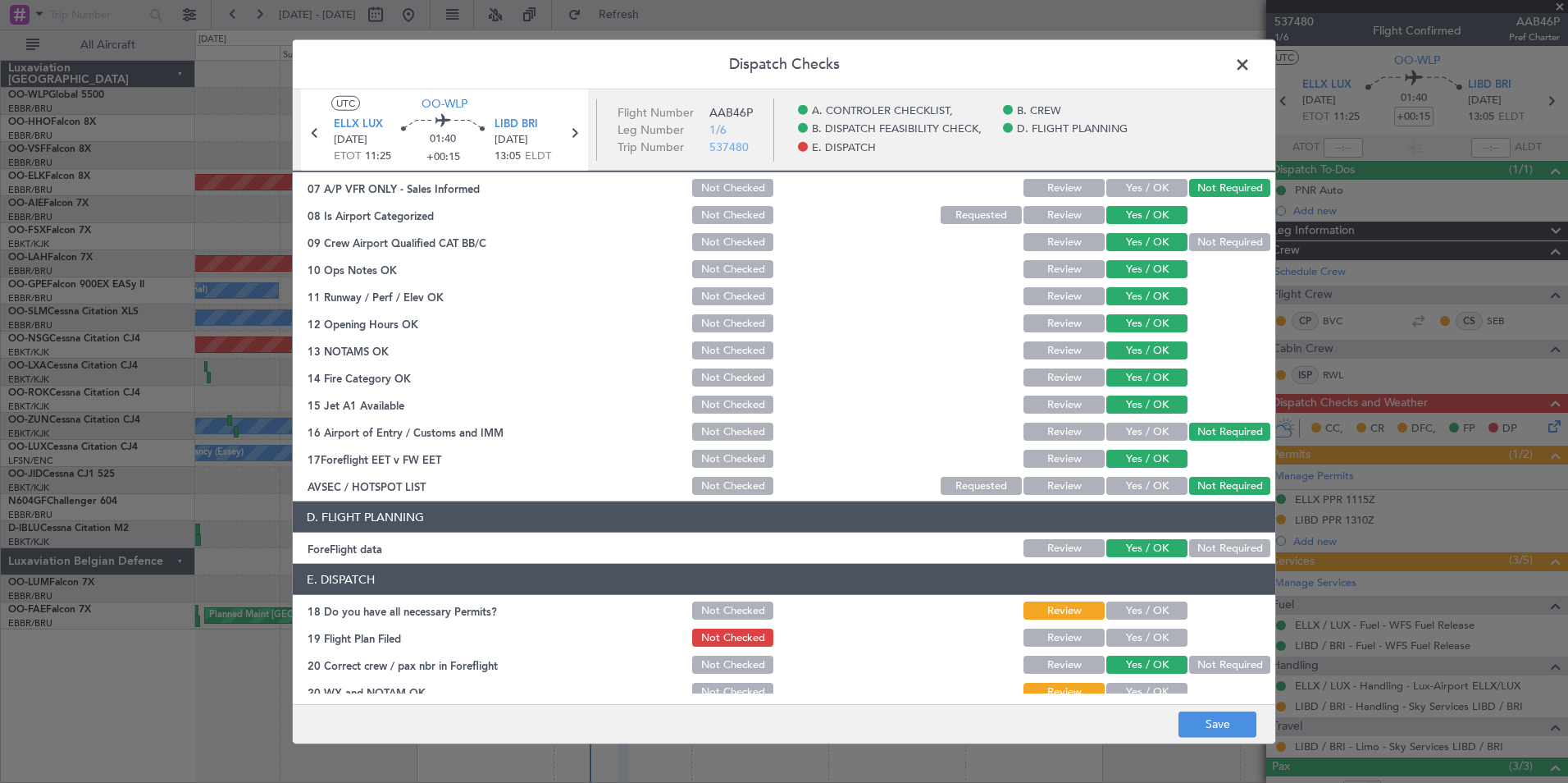
scroll to position [304, 0]
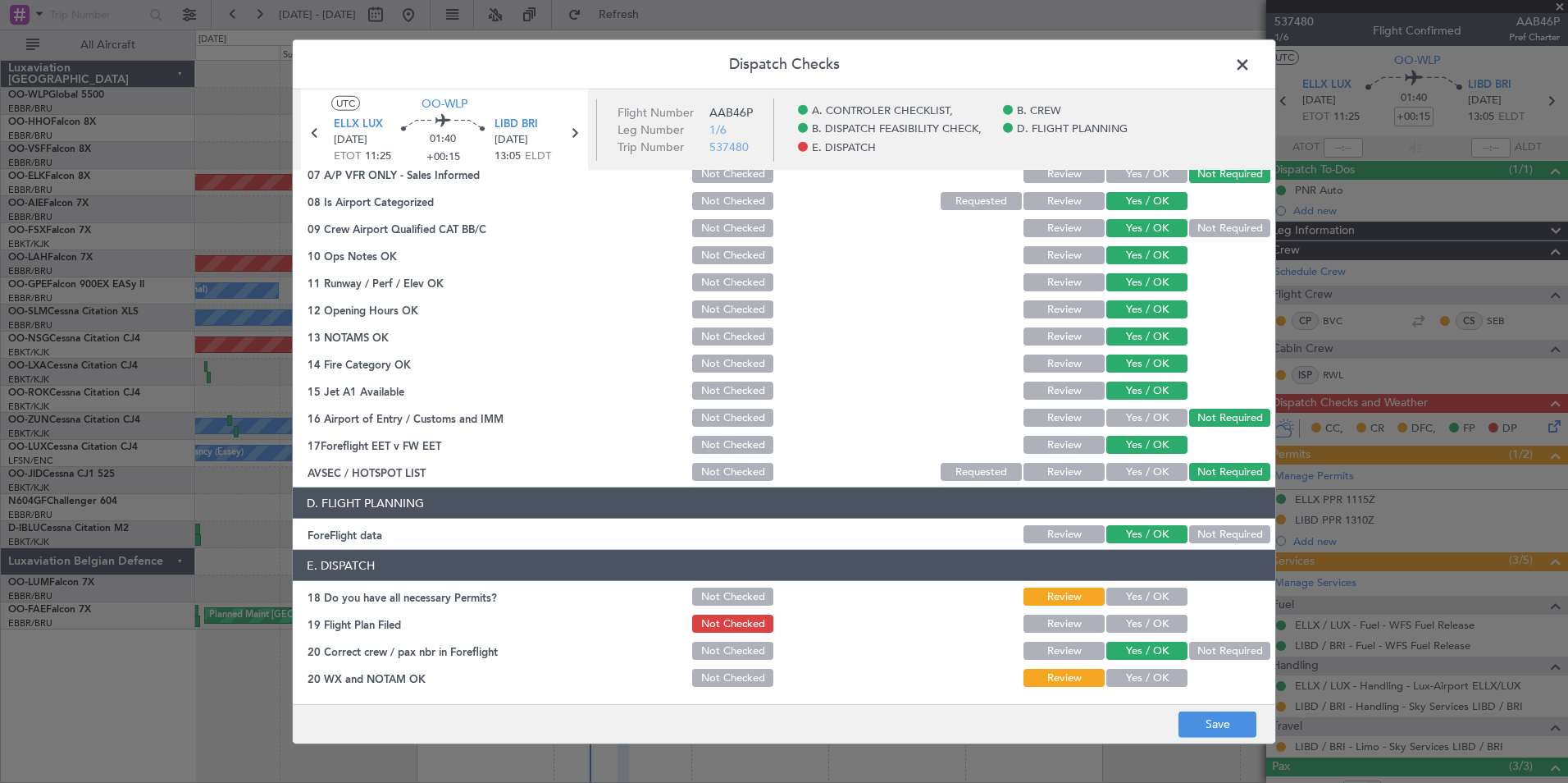
click at [1133, 602] on button "Yes / OK" at bounding box center [1147, 597] width 81 height 18
click at [1137, 621] on button "Yes / OK" at bounding box center [1147, 623] width 81 height 18
click at [1140, 659] on button "Yes / OK" at bounding box center [1147, 651] width 81 height 18
click at [1141, 678] on button "Yes / OK" at bounding box center [1147, 677] width 81 height 18
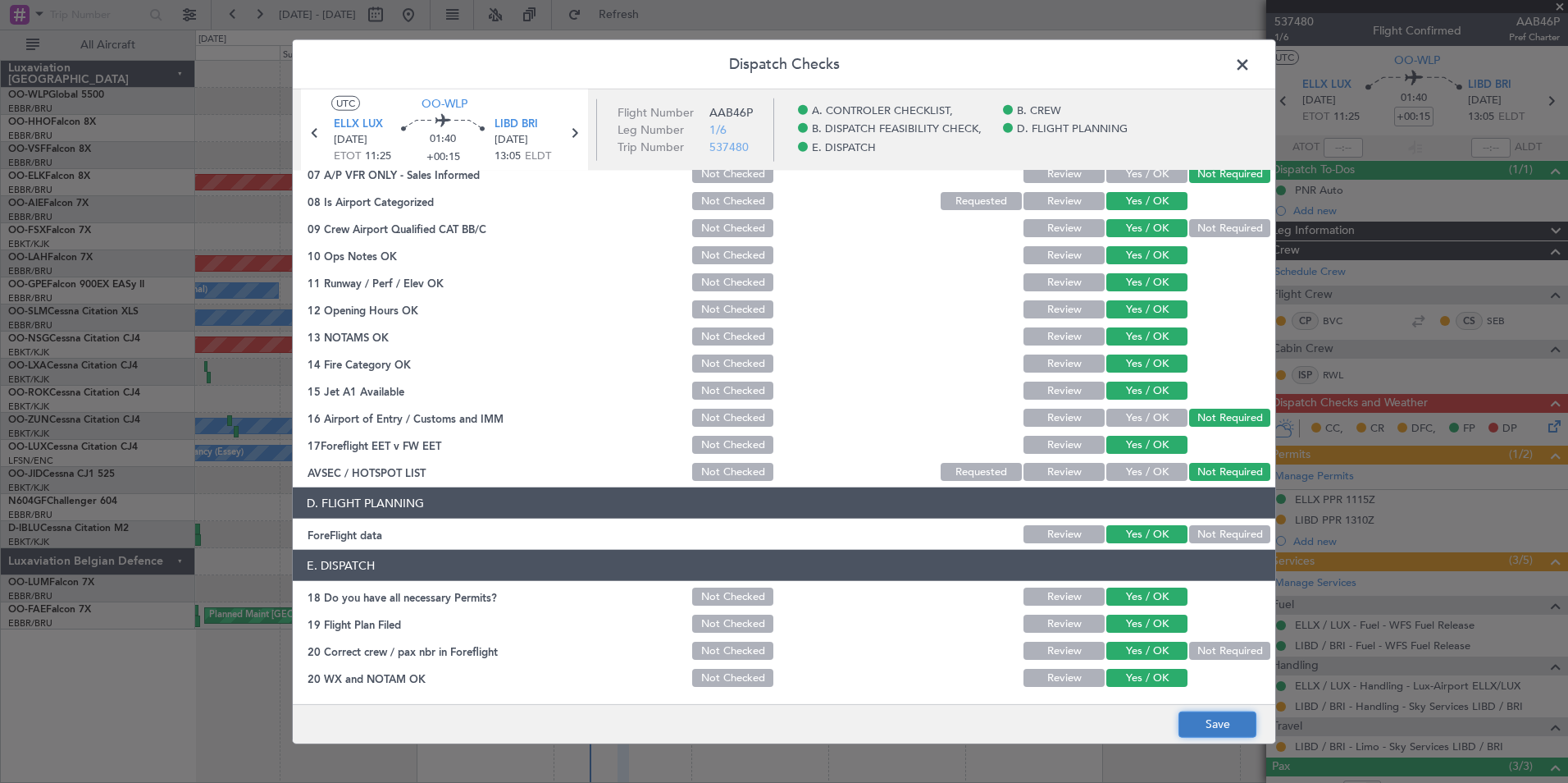
click at [1214, 735] on button "Save" at bounding box center [1217, 723] width 78 height 26
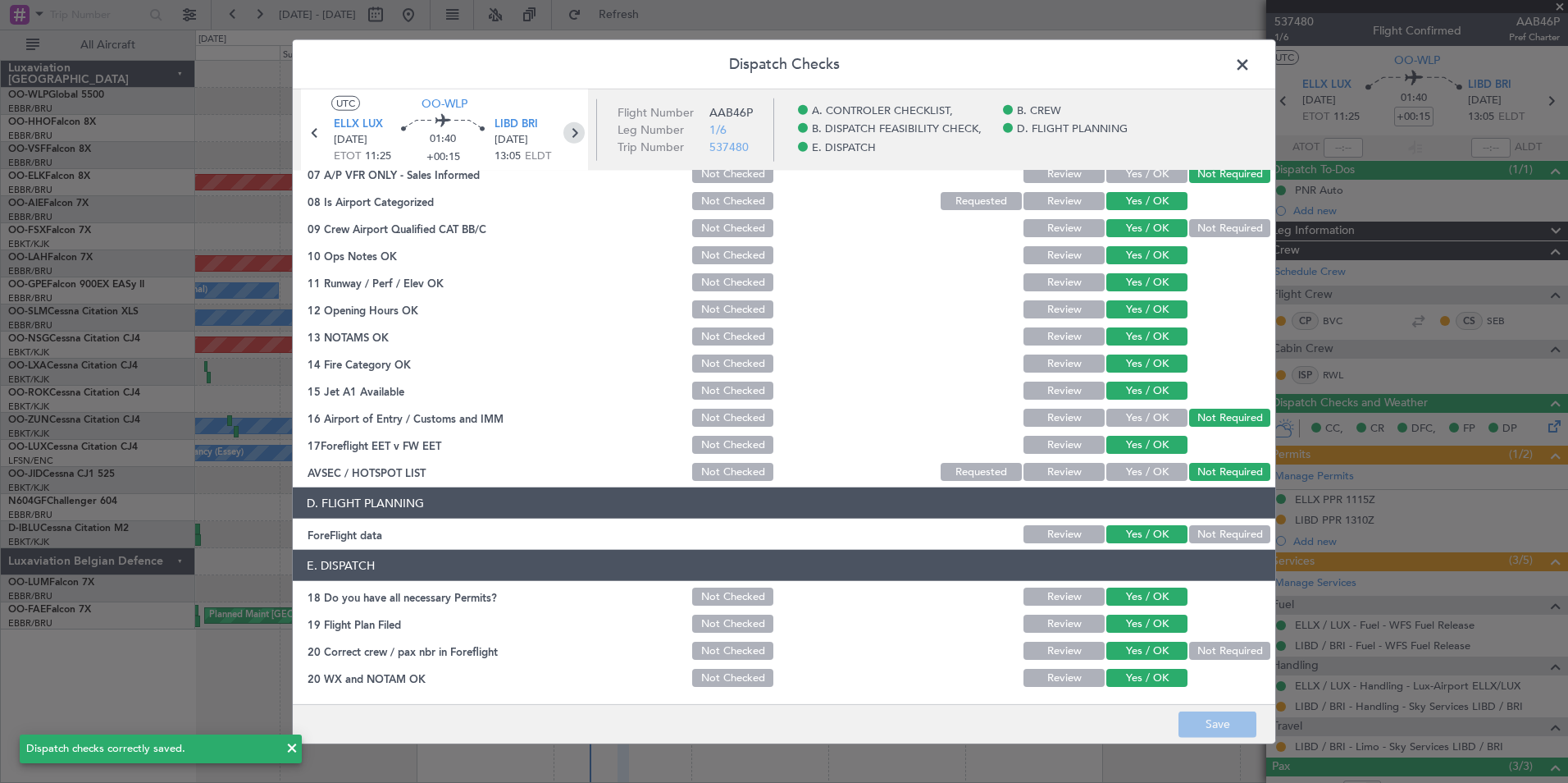
click at [570, 138] on icon at bounding box center [574, 133] width 22 height 22
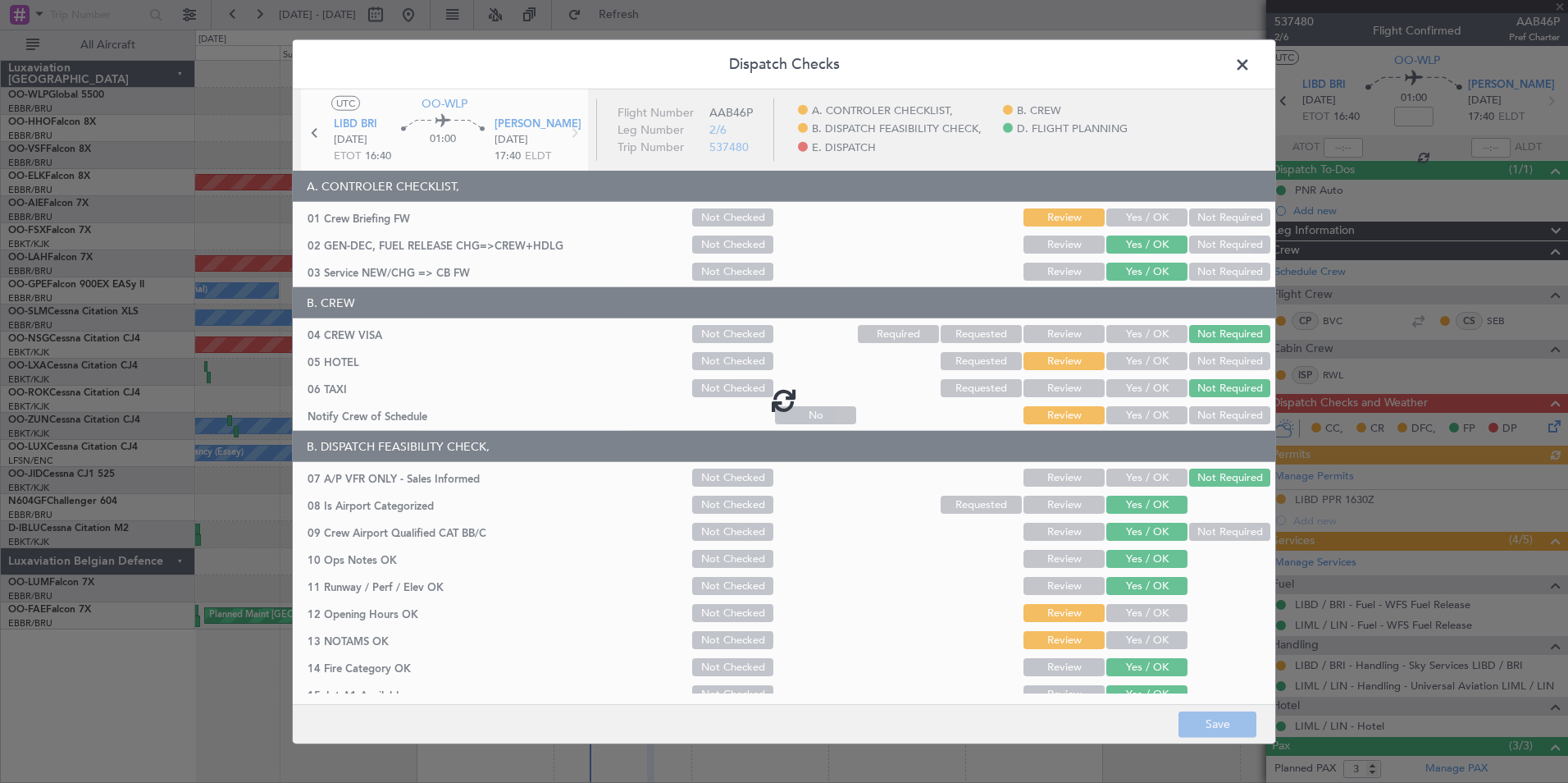
drag, startPoint x: 1117, startPoint y: 199, endPoint x: 1122, endPoint y: 210, distance: 12.1
click at [1119, 207] on div at bounding box center [784, 400] width 982 height 621
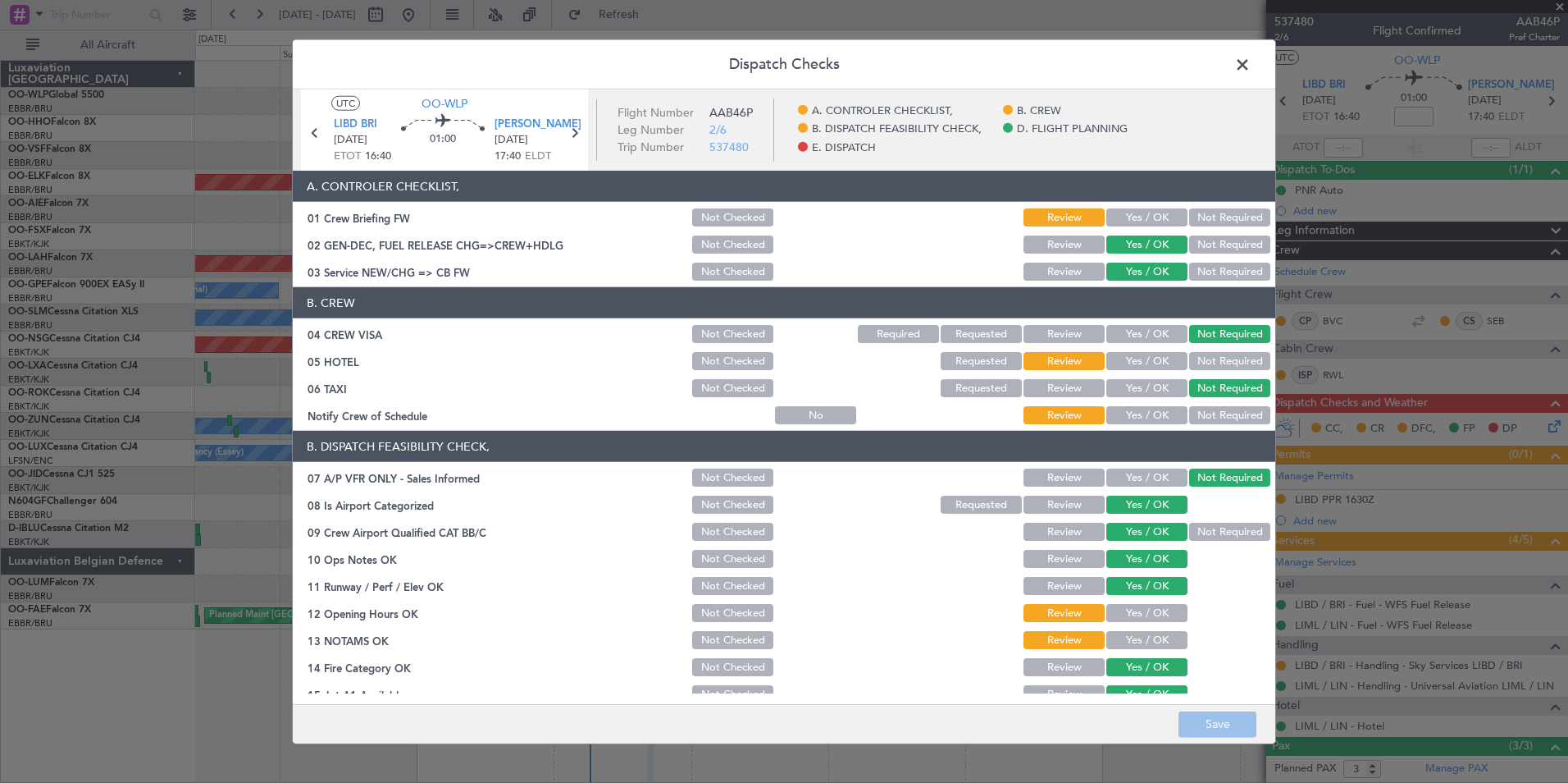
click at [1122, 213] on button "Yes / OK" at bounding box center [1147, 218] width 81 height 18
click at [1137, 359] on button "Yes / OK" at bounding box center [1147, 361] width 81 height 18
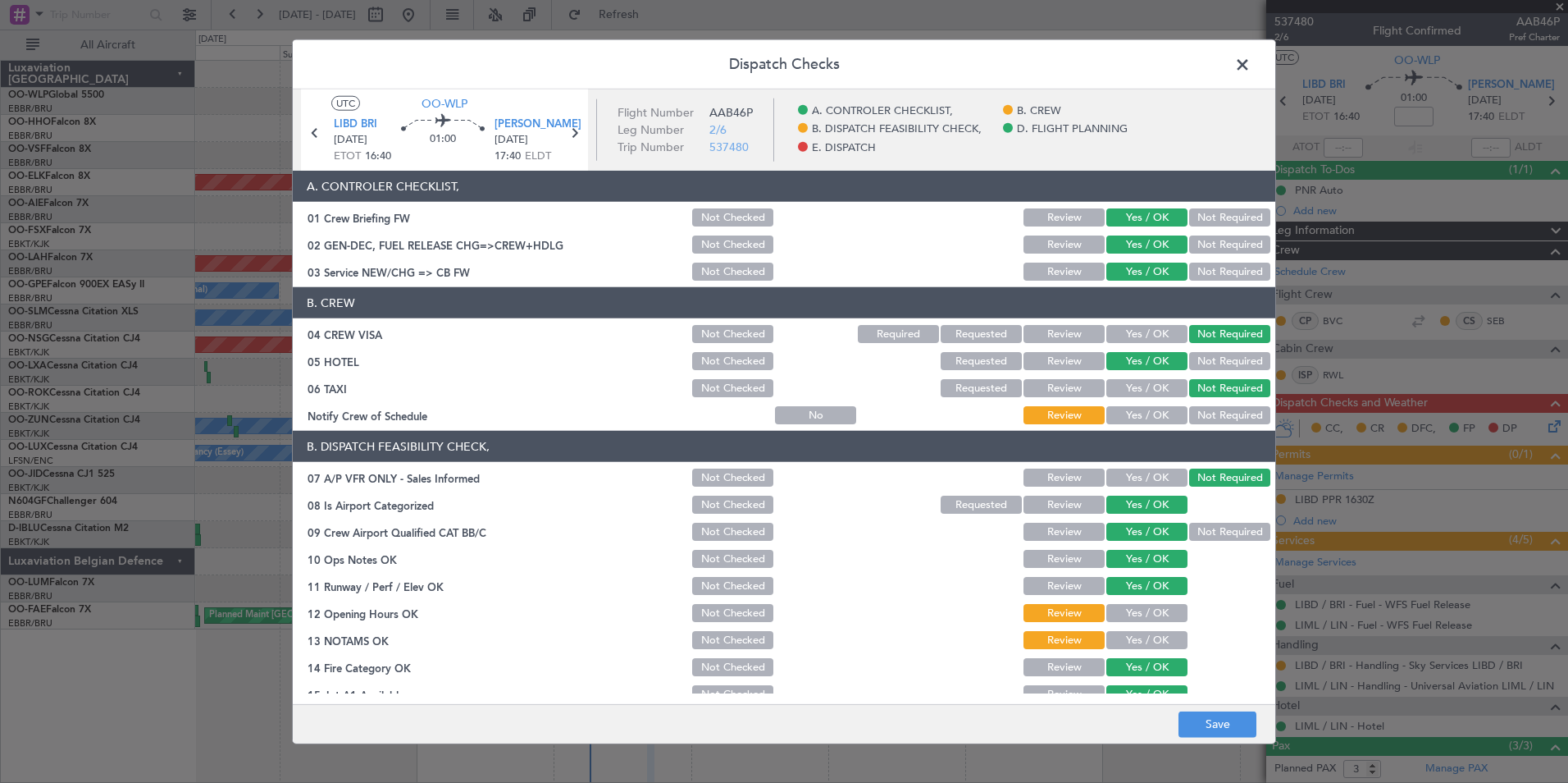
click at [1134, 405] on div "Yes / OK" at bounding box center [1145, 415] width 83 height 23
drag, startPoint x: 1155, startPoint y: 414, endPoint x: 1140, endPoint y: 501, distance: 88.3
click at [1156, 414] on button "Yes / OK" at bounding box center [1147, 415] width 81 height 18
click at [1122, 608] on button "Yes / OK" at bounding box center [1147, 612] width 81 height 18
click at [1124, 642] on button "Yes / OK" at bounding box center [1147, 640] width 81 height 18
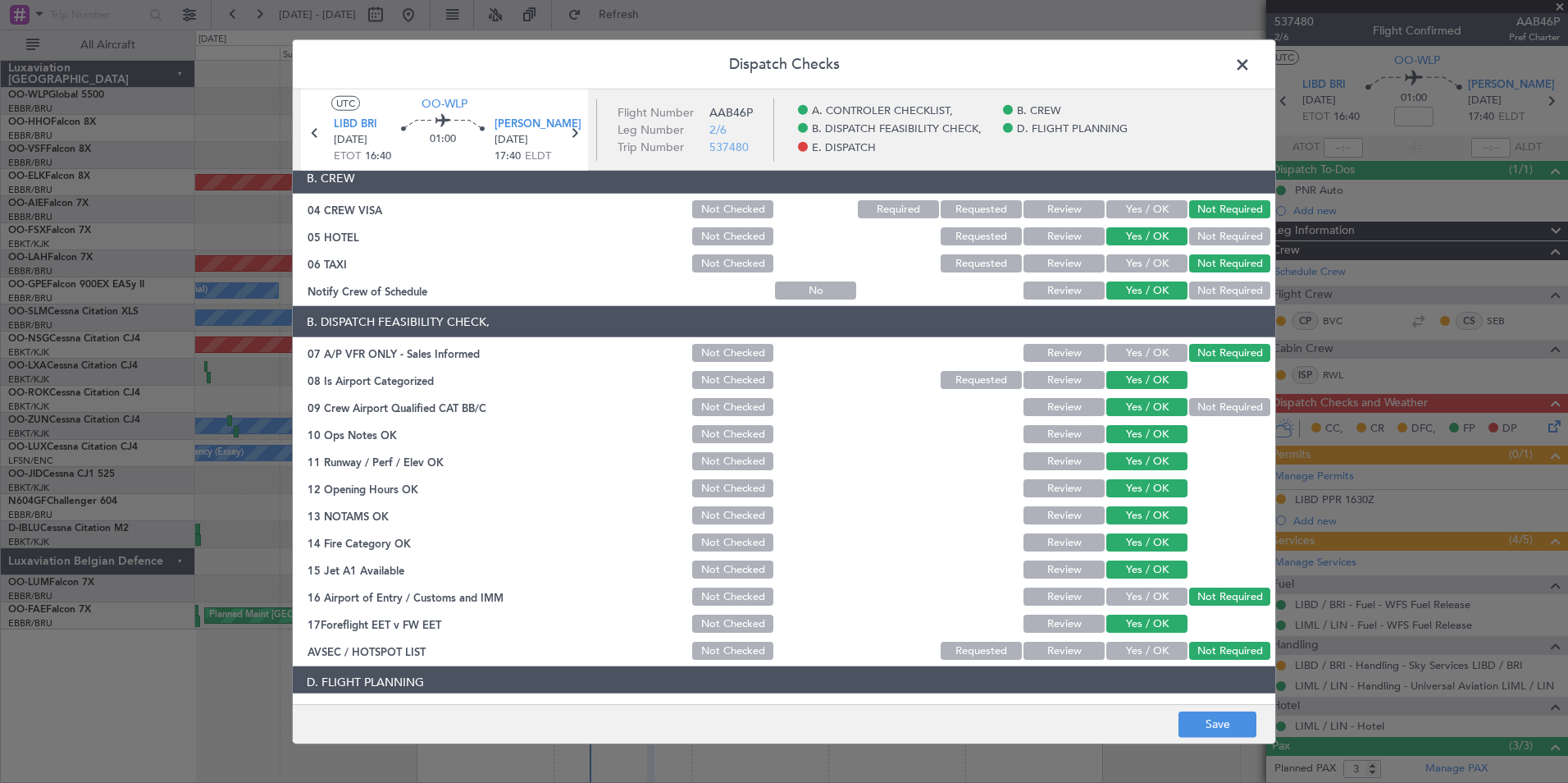
scroll to position [246, 0]
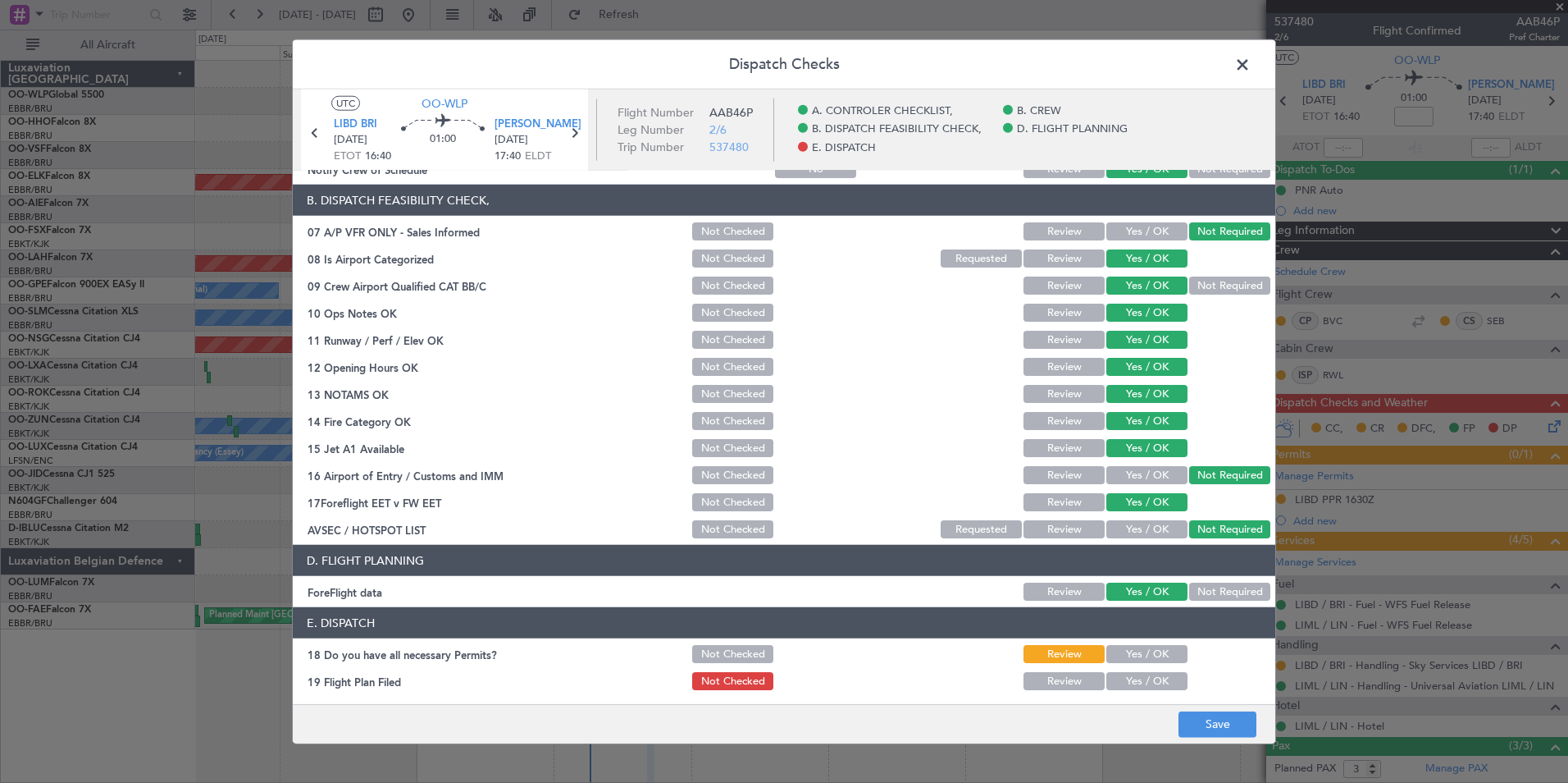
click at [1121, 657] on button "Yes / OK" at bounding box center [1147, 654] width 81 height 18
click at [1127, 675] on button "Yes / OK" at bounding box center [1147, 681] width 81 height 18
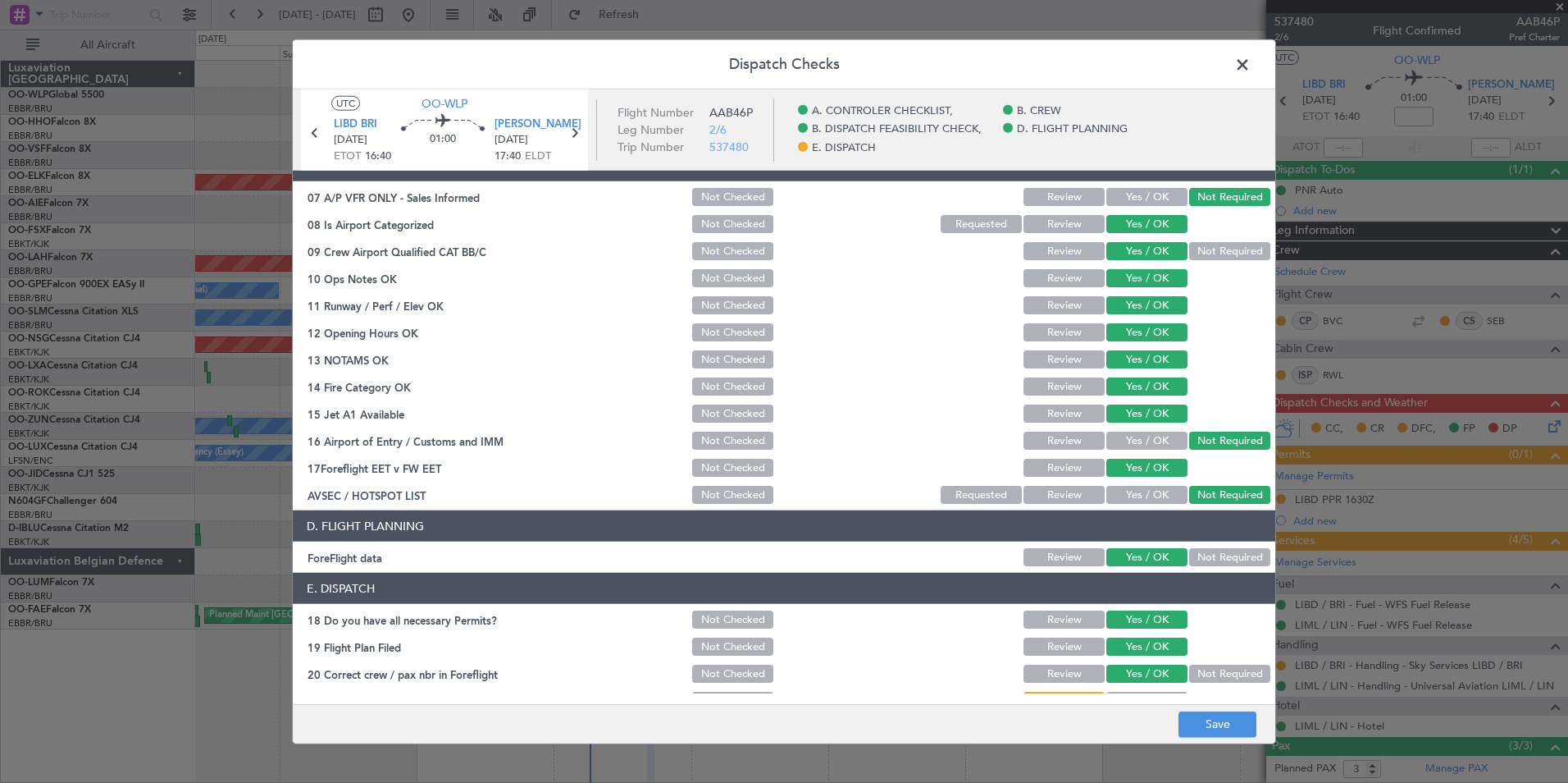
scroll to position [304, 0]
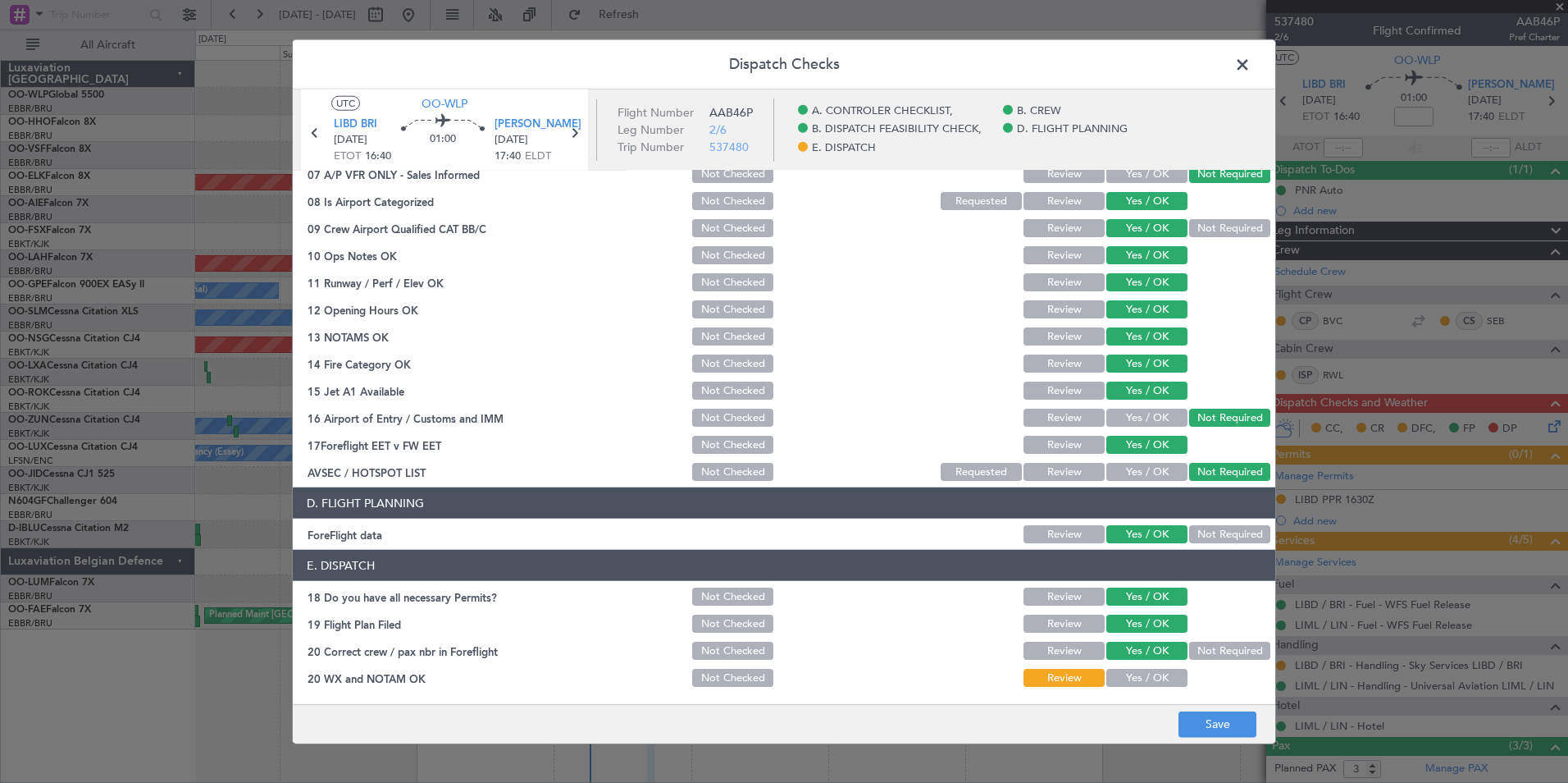
click at [1148, 674] on button "Yes / OK" at bounding box center [1147, 677] width 81 height 18
click at [1204, 715] on button "Save" at bounding box center [1217, 723] width 78 height 26
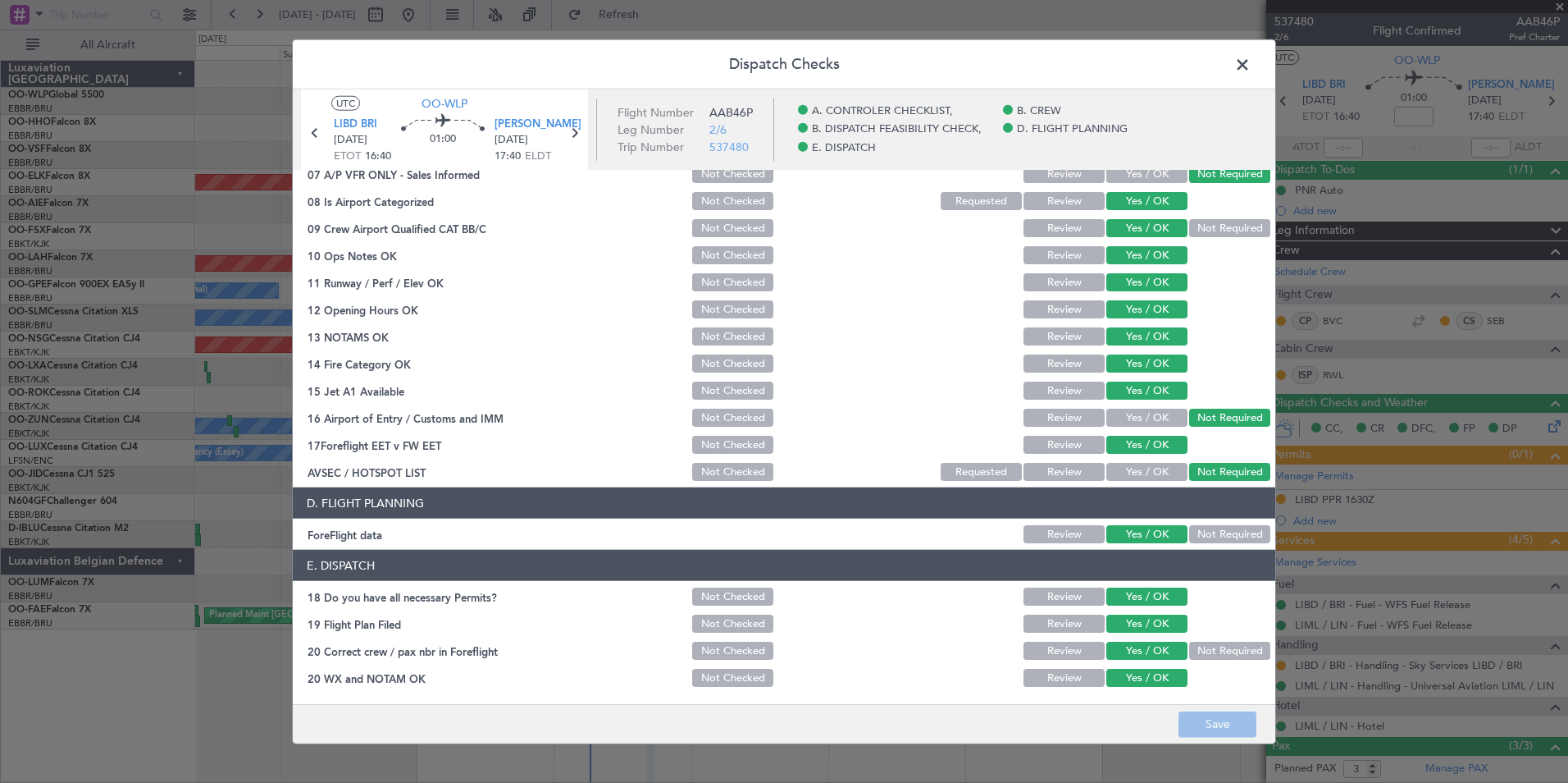
click at [1242, 77] on header "Dispatch Checks" at bounding box center [784, 65] width 982 height 49
click at [1251, 65] on span at bounding box center [1251, 69] width 0 height 32
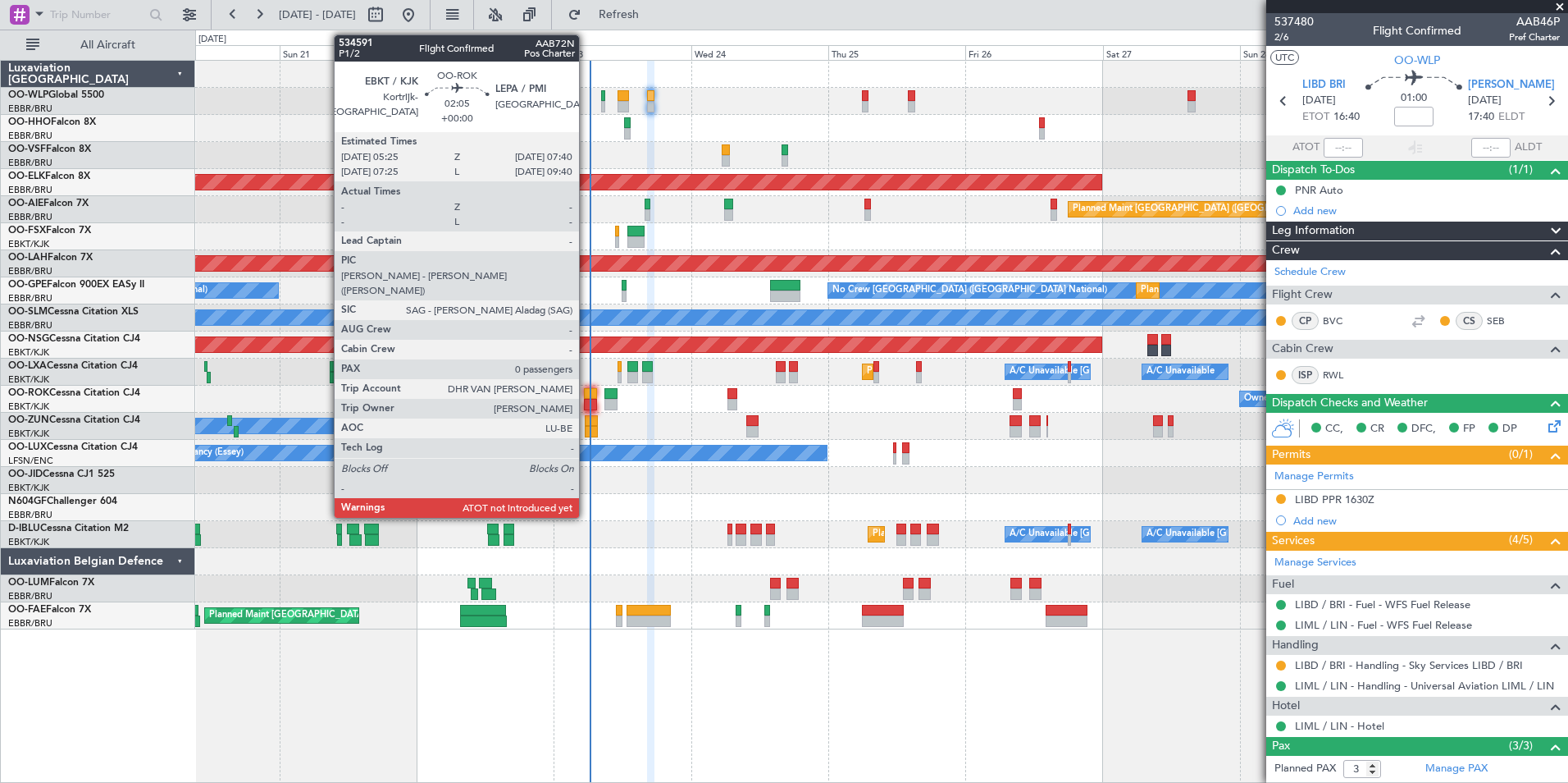
click at [587, 394] on div at bounding box center [590, 394] width 13 height 12
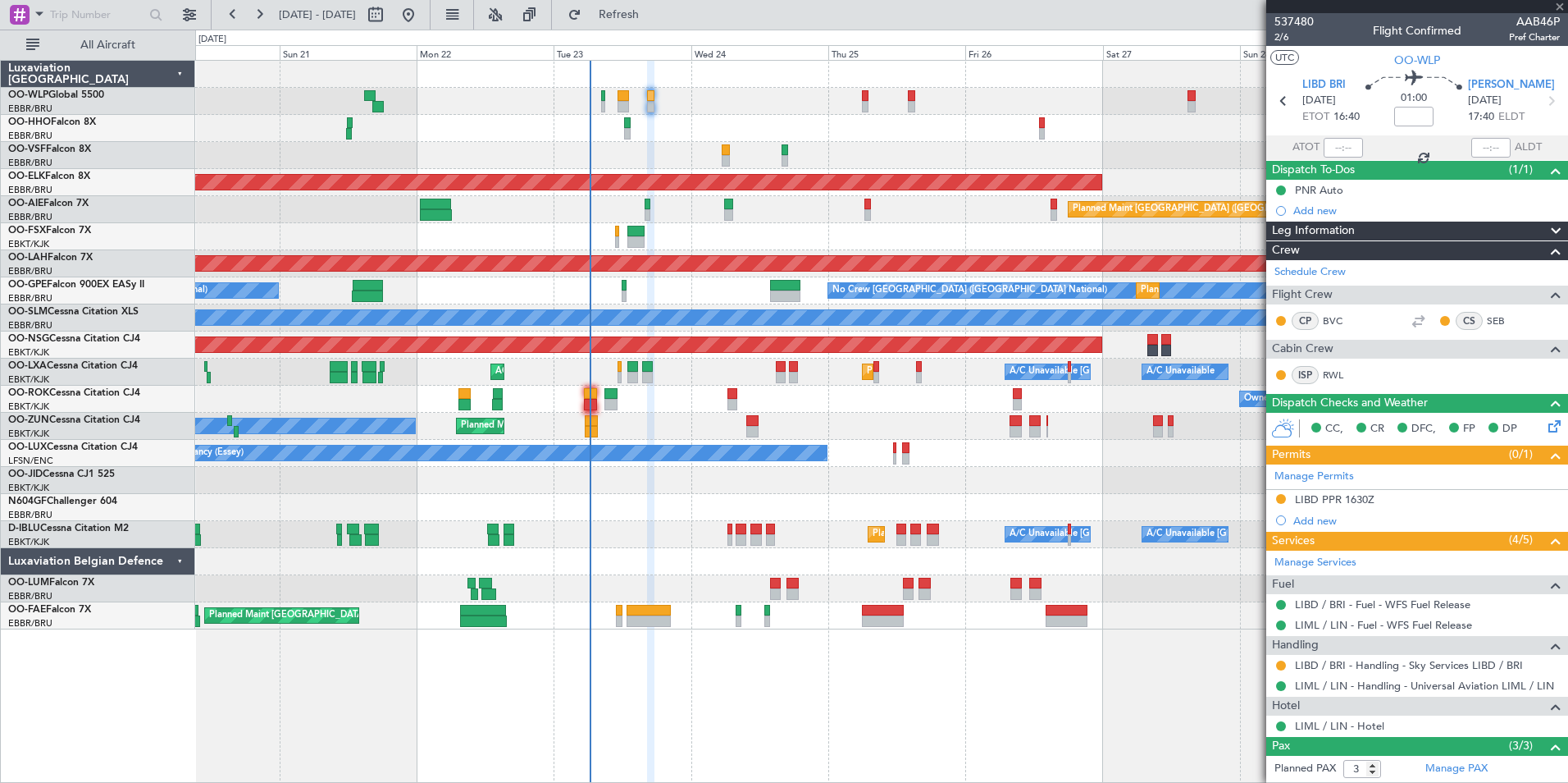
type input "0"
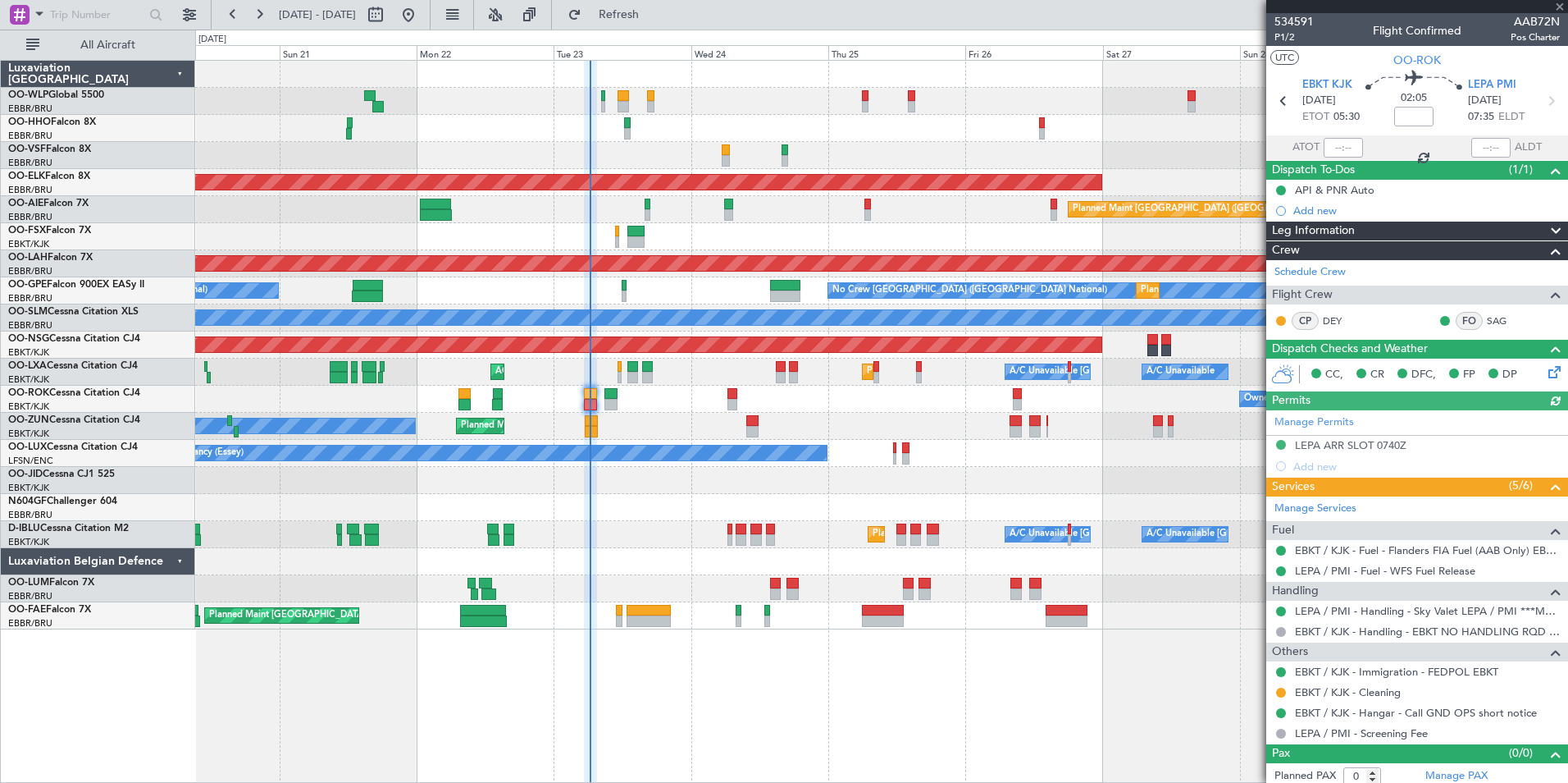
click at [1335, 144] on div at bounding box center [1343, 148] width 39 height 20
click at [1331, 147] on input "text" at bounding box center [1343, 148] width 39 height 20
click at [1193, 154] on div "AOG Maint [GEOGRAPHIC_DATA] ([GEOGRAPHIC_DATA] National)" at bounding box center [880, 156] width 1372 height 27
type input "06:18"
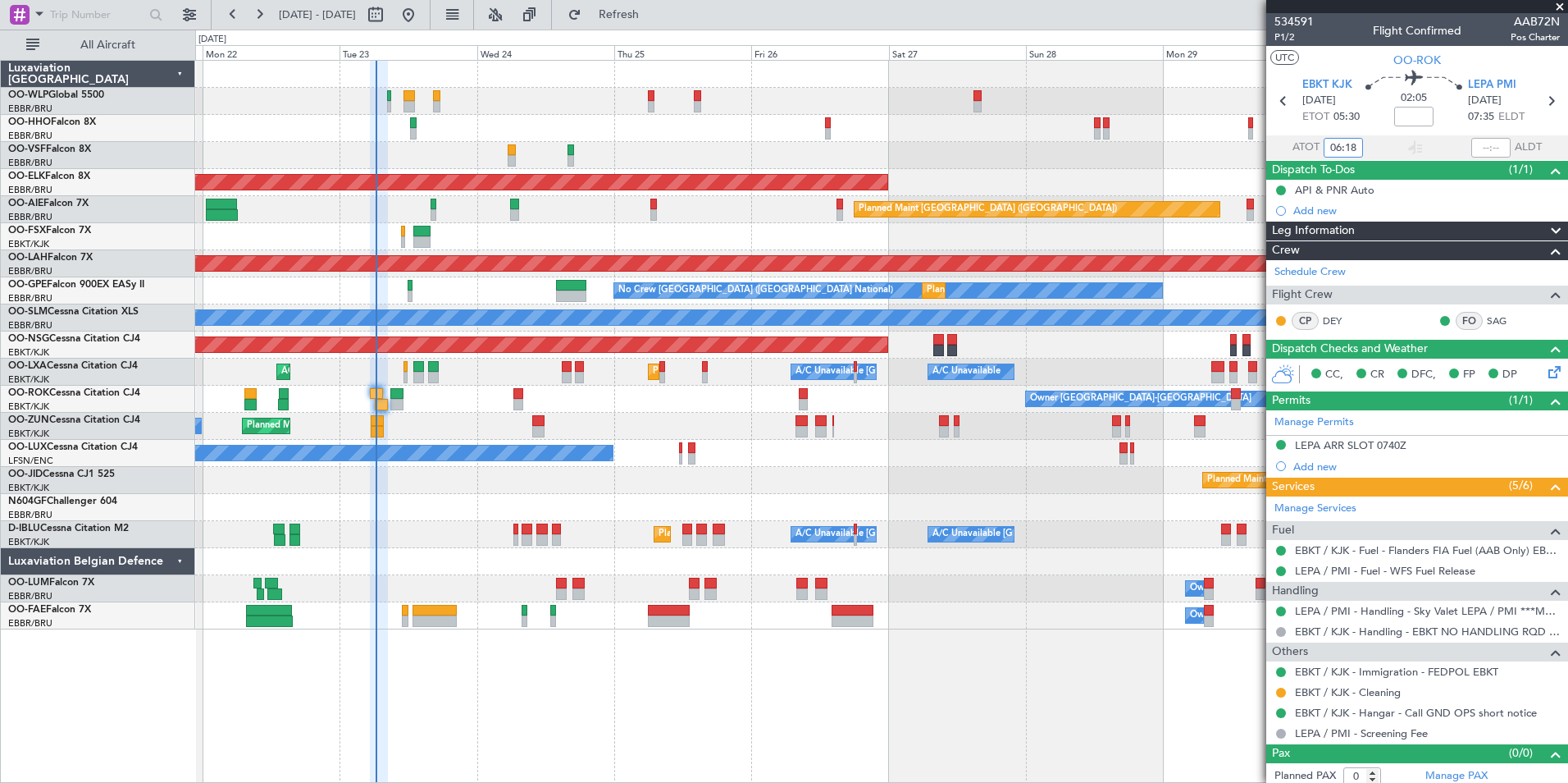
click at [923, 191] on div "AOG Maint [GEOGRAPHIC_DATA] ([GEOGRAPHIC_DATA] National) Planned Maint [GEOGRAP…" at bounding box center [880, 345] width 1372 height 568
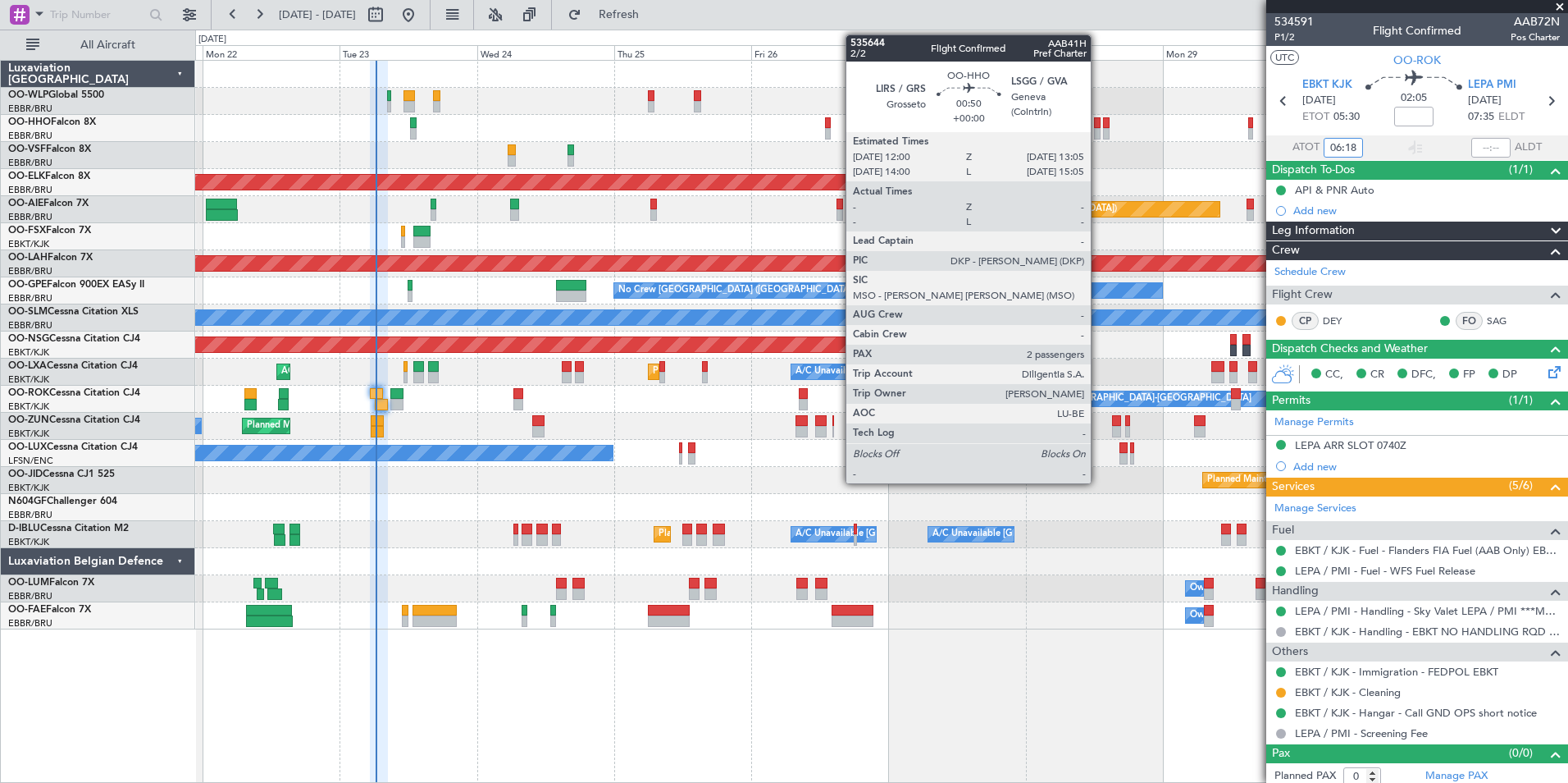
click at [1098, 128] on div at bounding box center [1097, 134] width 7 height 12
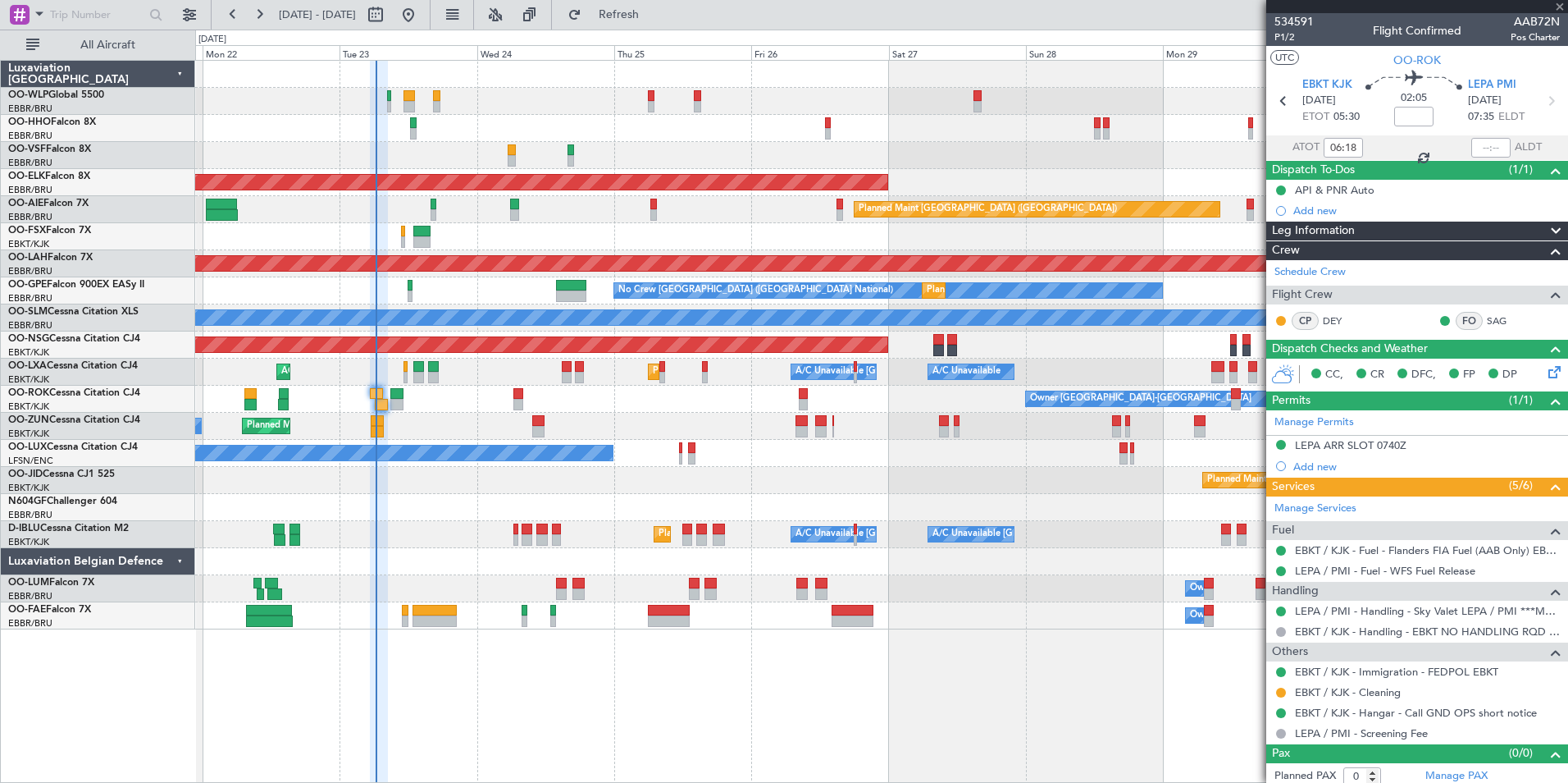
type input "2"
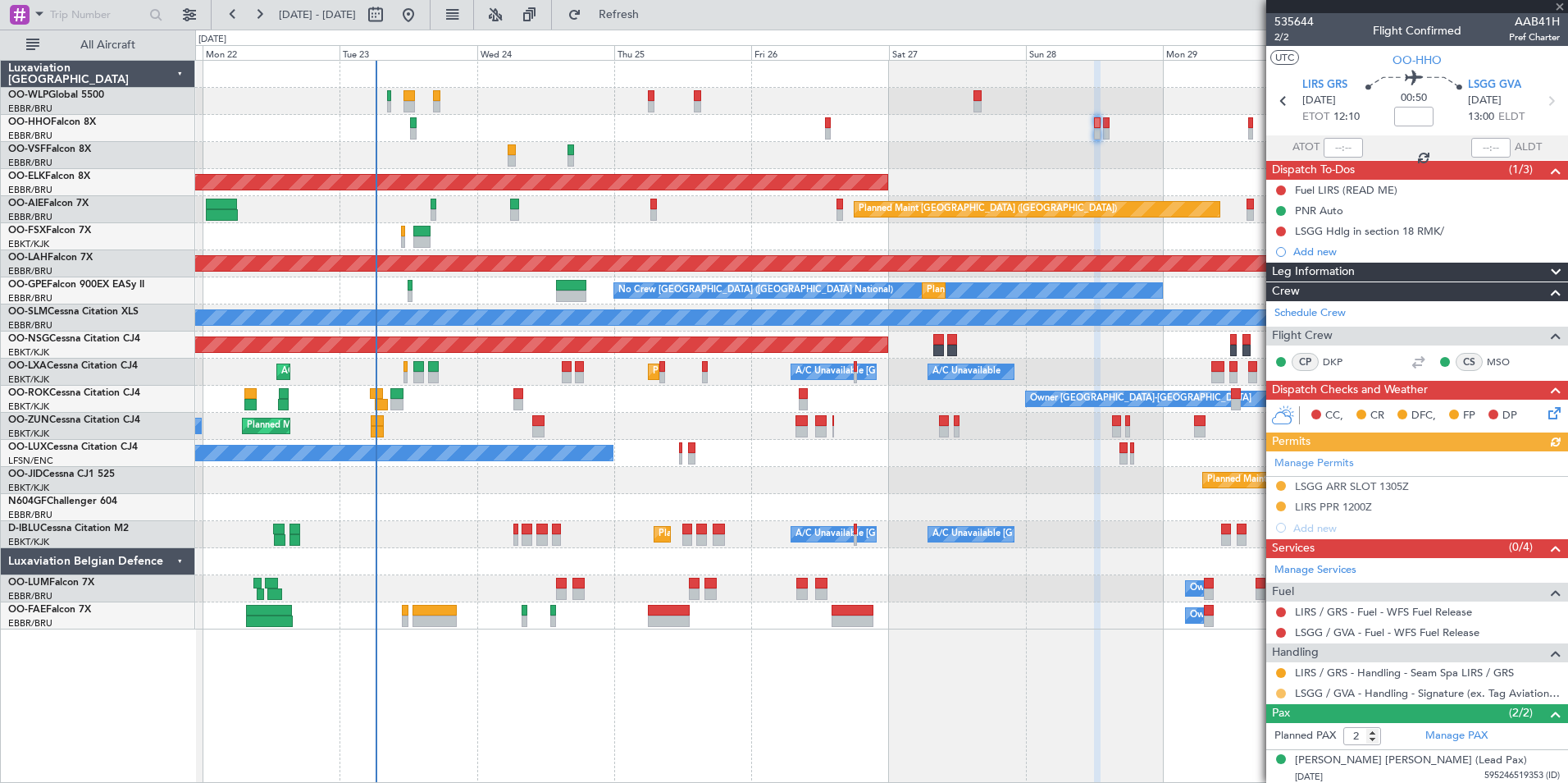
click at [1281, 690] on button at bounding box center [1281, 694] width 10 height 10
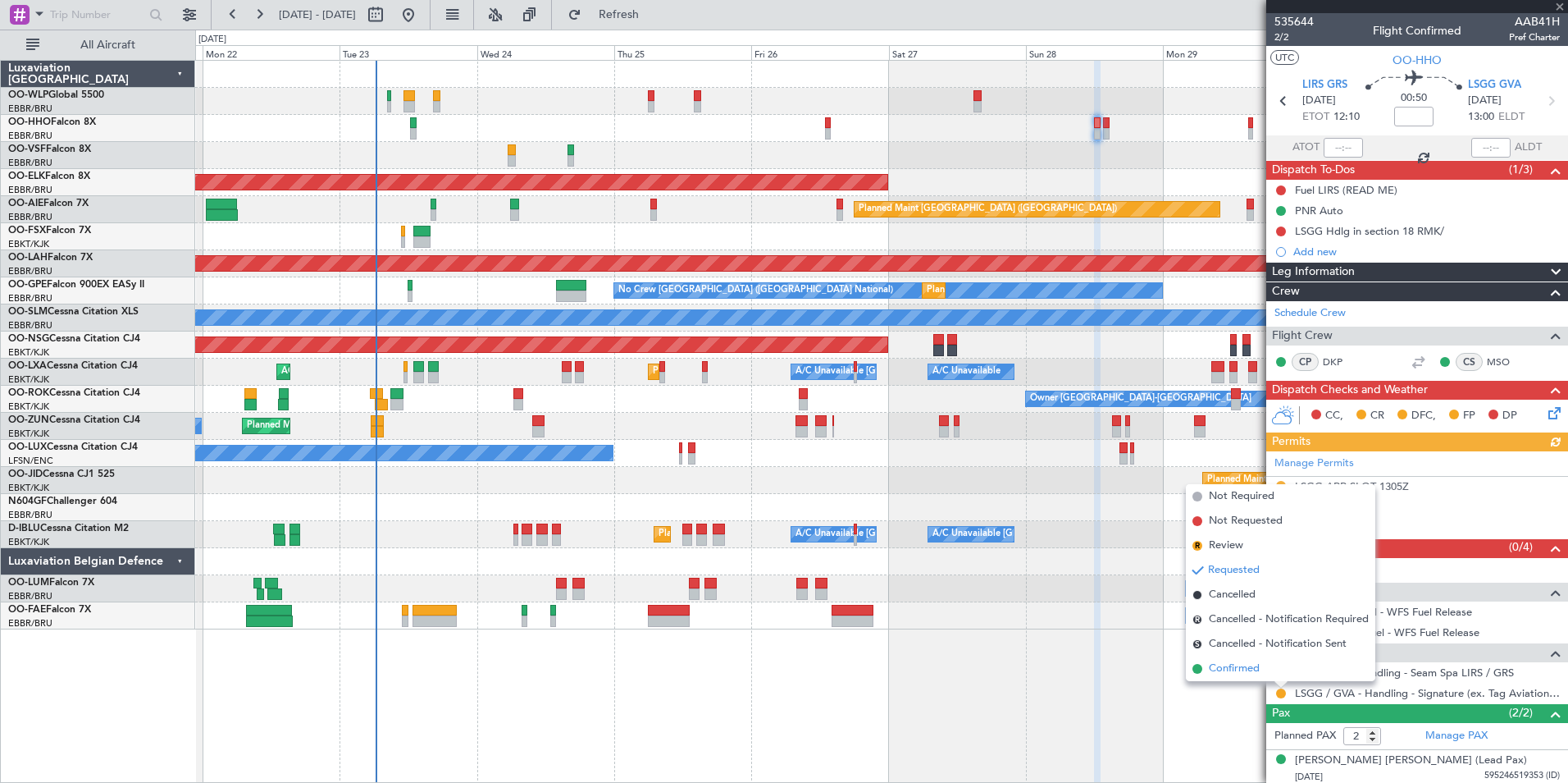
click at [1215, 662] on span "Confirmed" at bounding box center [1234, 668] width 51 height 17
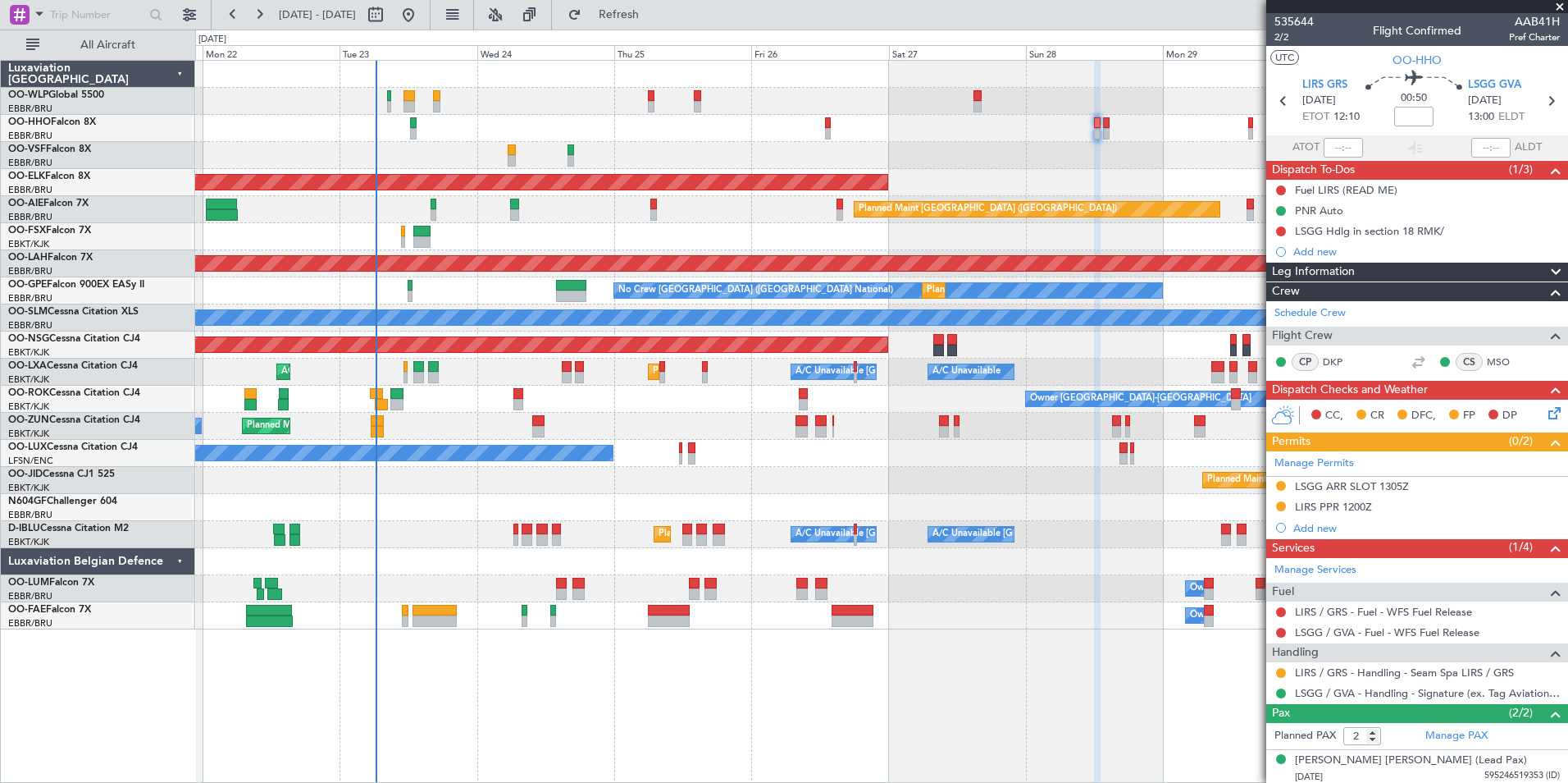
click at [1328, 484] on div "LSGG ARR SLOT 1305Z" at bounding box center [1352, 486] width 114 height 14
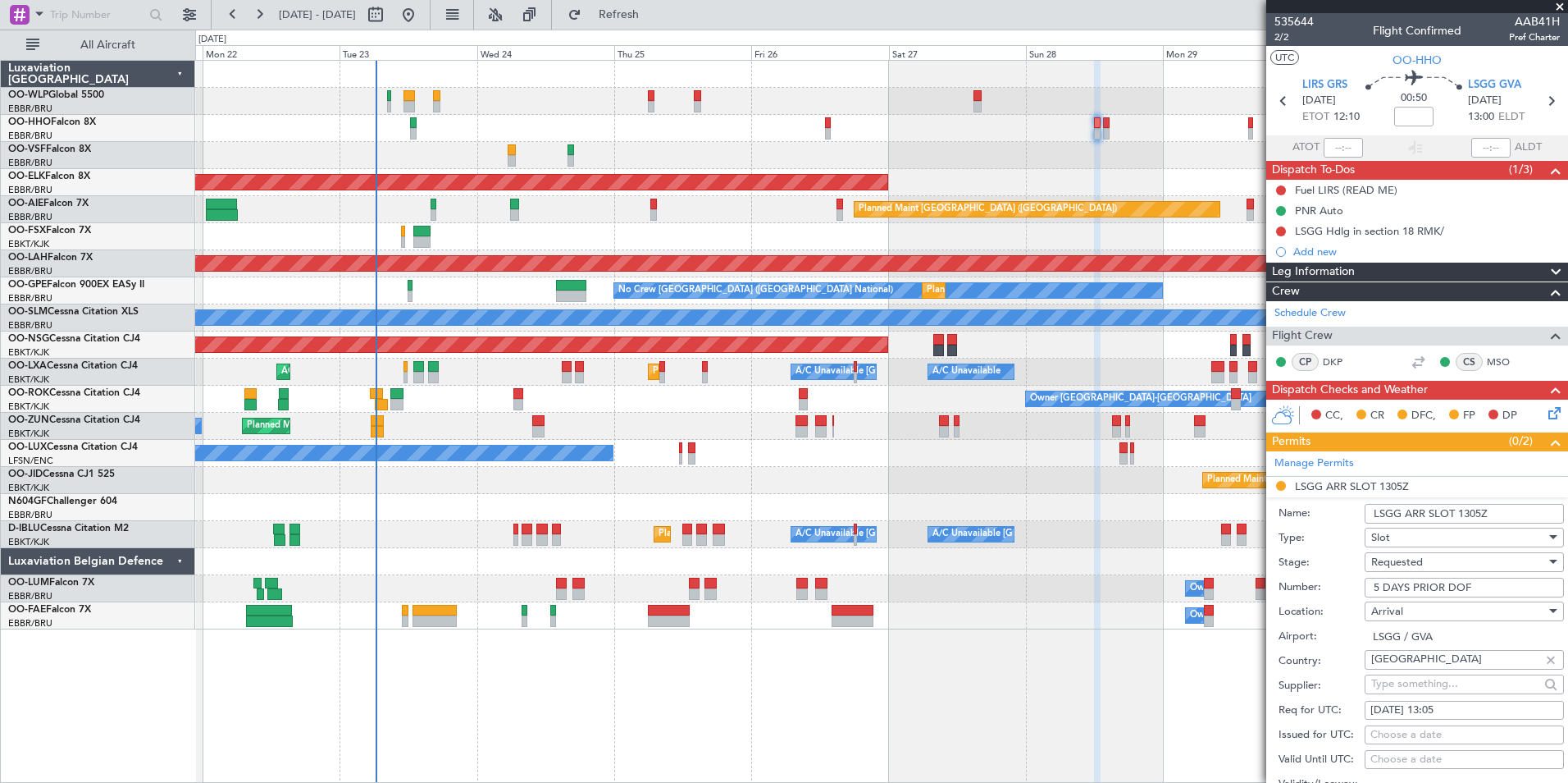
click at [1419, 583] on input "5 DAYS PRIOR DOF" at bounding box center [1463, 588] width 199 height 20
paste input "092815104A"
type input "092815104A"
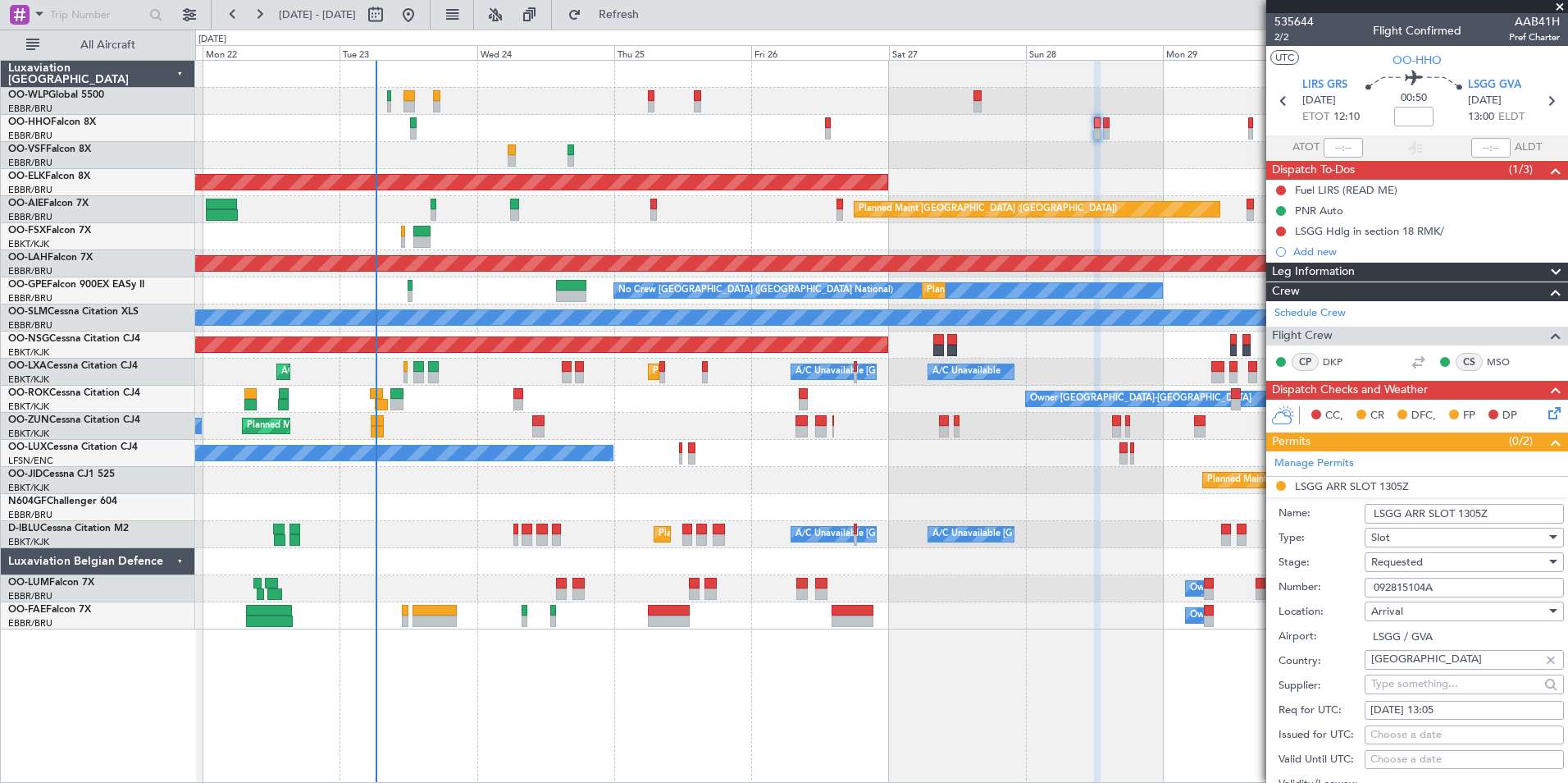
click at [1419, 563] on span "Requested" at bounding box center [1397, 562] width 52 height 15
click at [1406, 686] on span "Received OK" at bounding box center [1458, 685] width 172 height 24
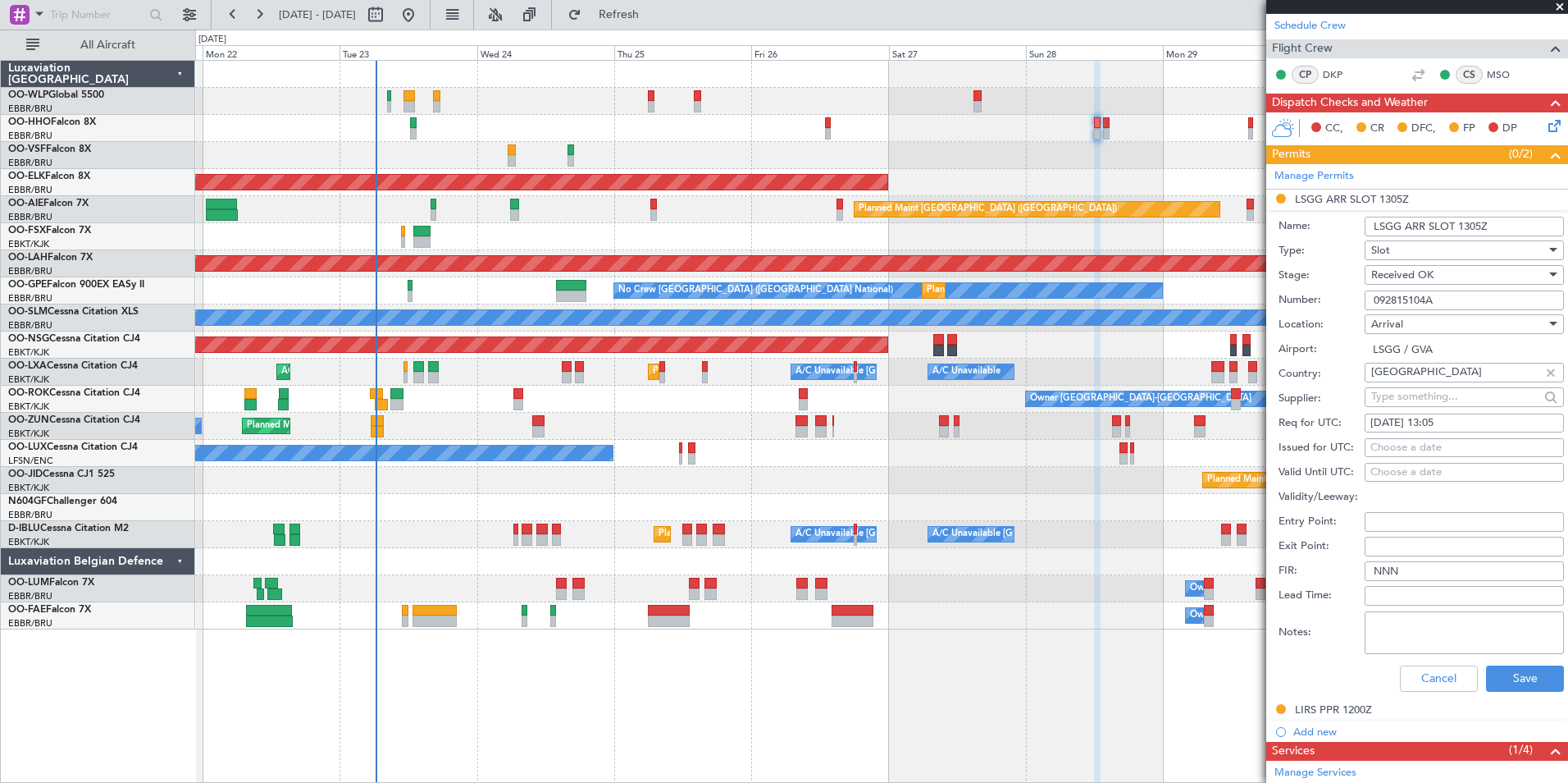
scroll to position [328, 0]
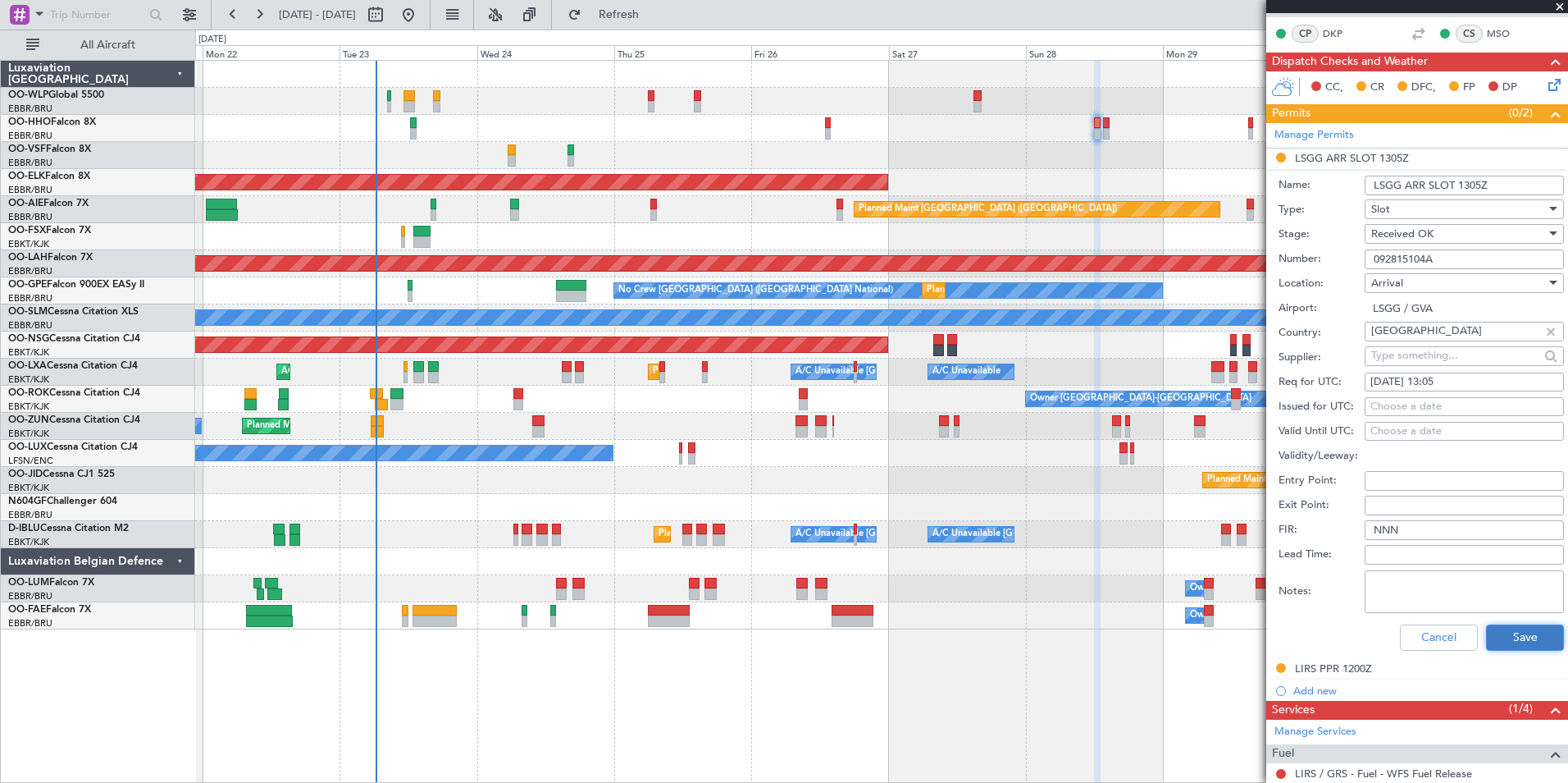
click at [1490, 636] on button "Save" at bounding box center [1525, 637] width 78 height 26
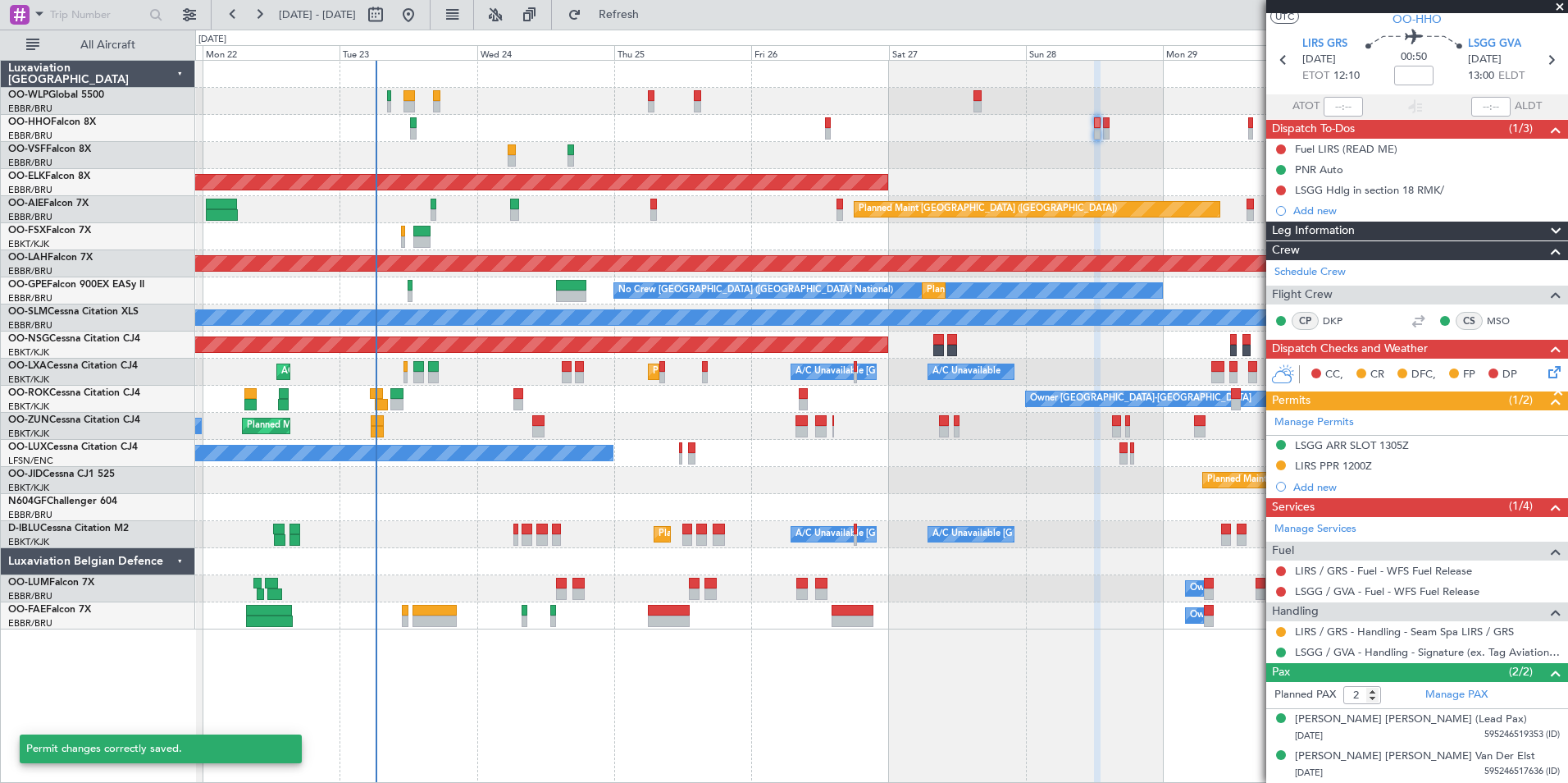
scroll to position [40, 0]
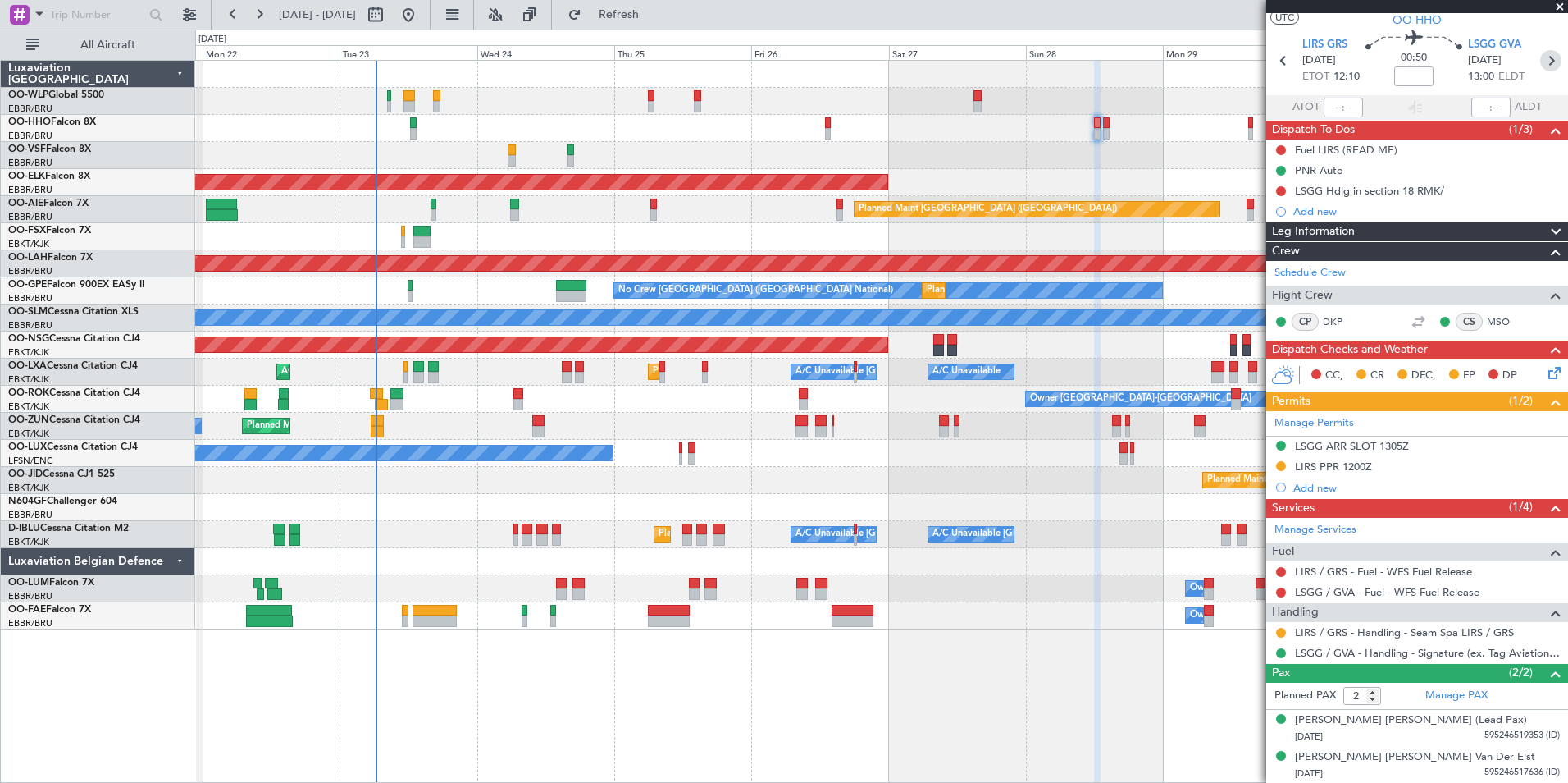
click at [1541, 58] on icon at bounding box center [1551, 61] width 22 height 22
drag, startPoint x: 1534, startPoint y: 58, endPoint x: 1513, endPoint y: 76, distance: 27.7
click at [1514, 76] on section "LIRS GRS [DATE] ETOT 12:10 00:50 LSGG GVA [DATE] 13:00 ELDT" at bounding box center [1417, 63] width 302 height 65
type input "1"
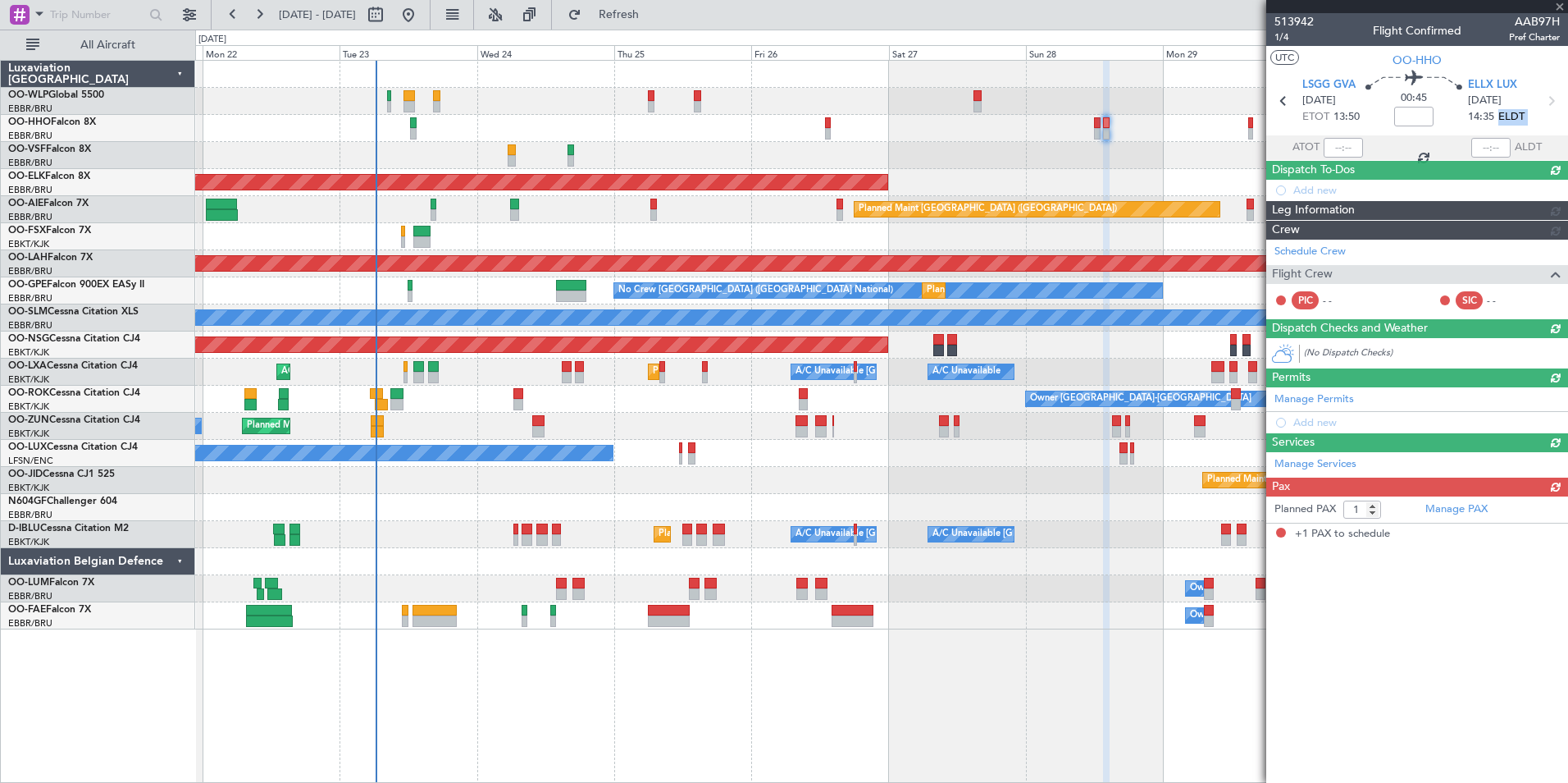
scroll to position [0, 0]
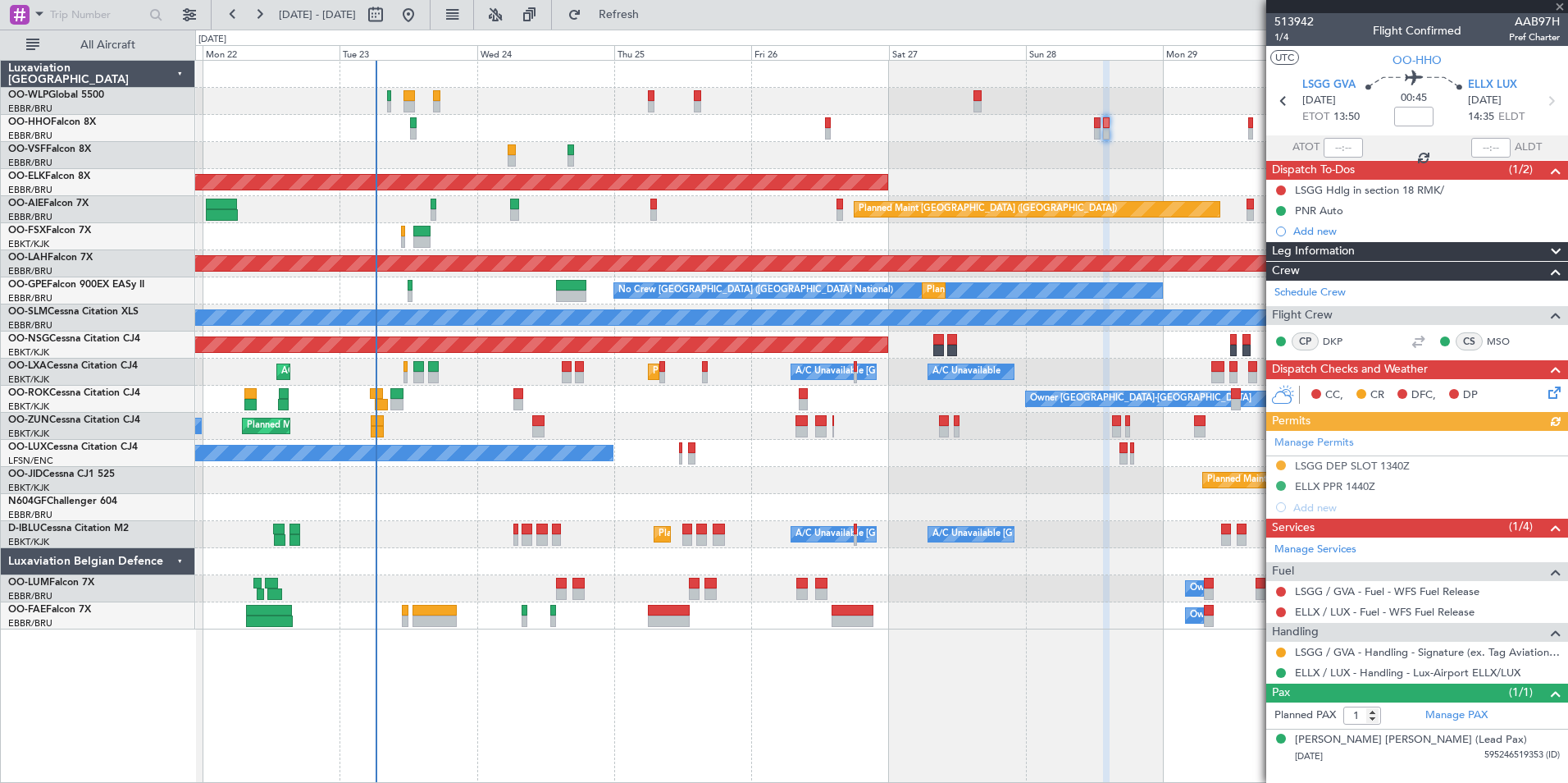
click at [1284, 647] on div at bounding box center [1280, 652] width 13 height 13
click at [1279, 653] on button at bounding box center [1281, 653] width 10 height 10
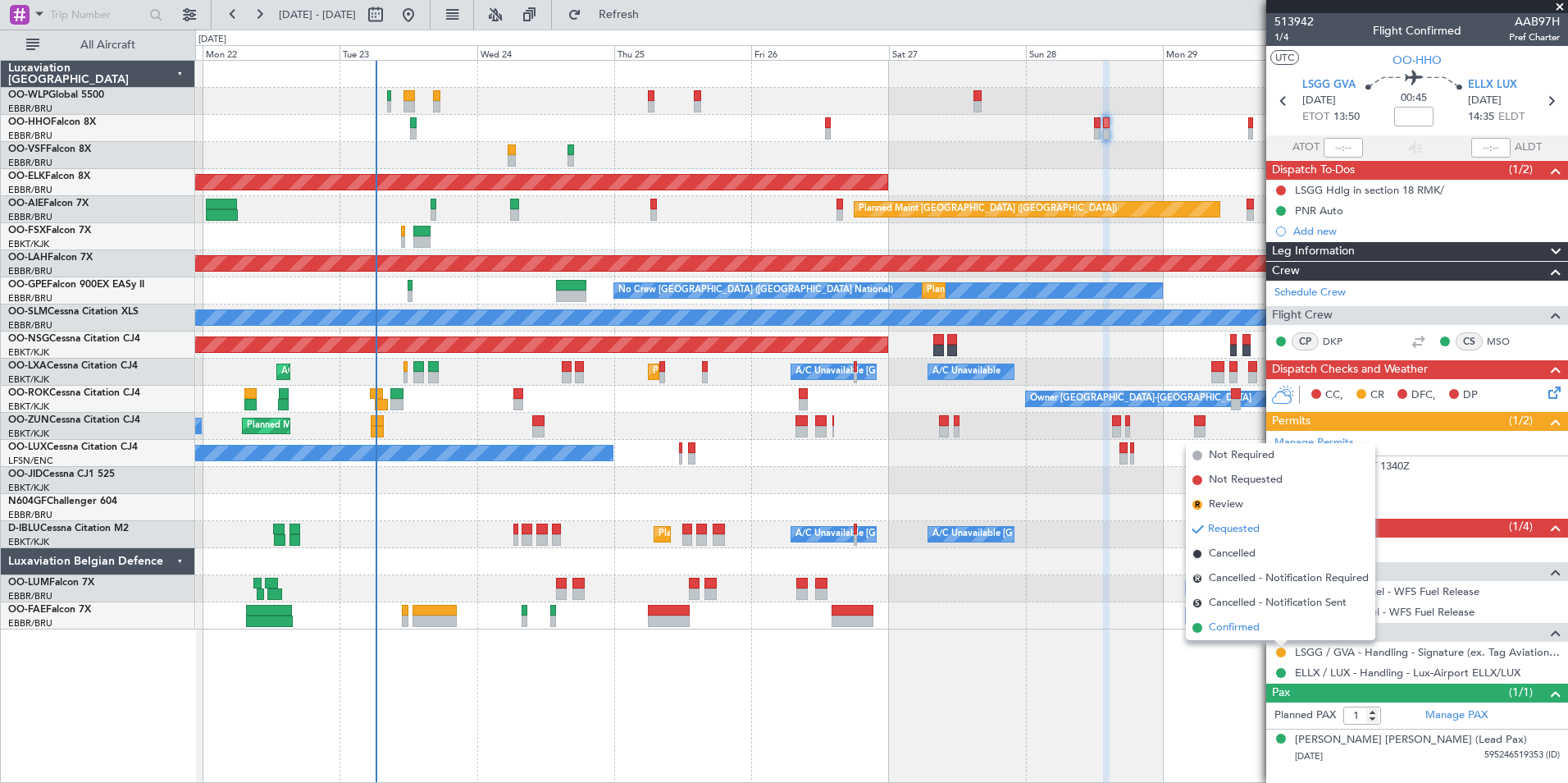
click at [1250, 630] on span "Confirmed" at bounding box center [1234, 627] width 51 height 17
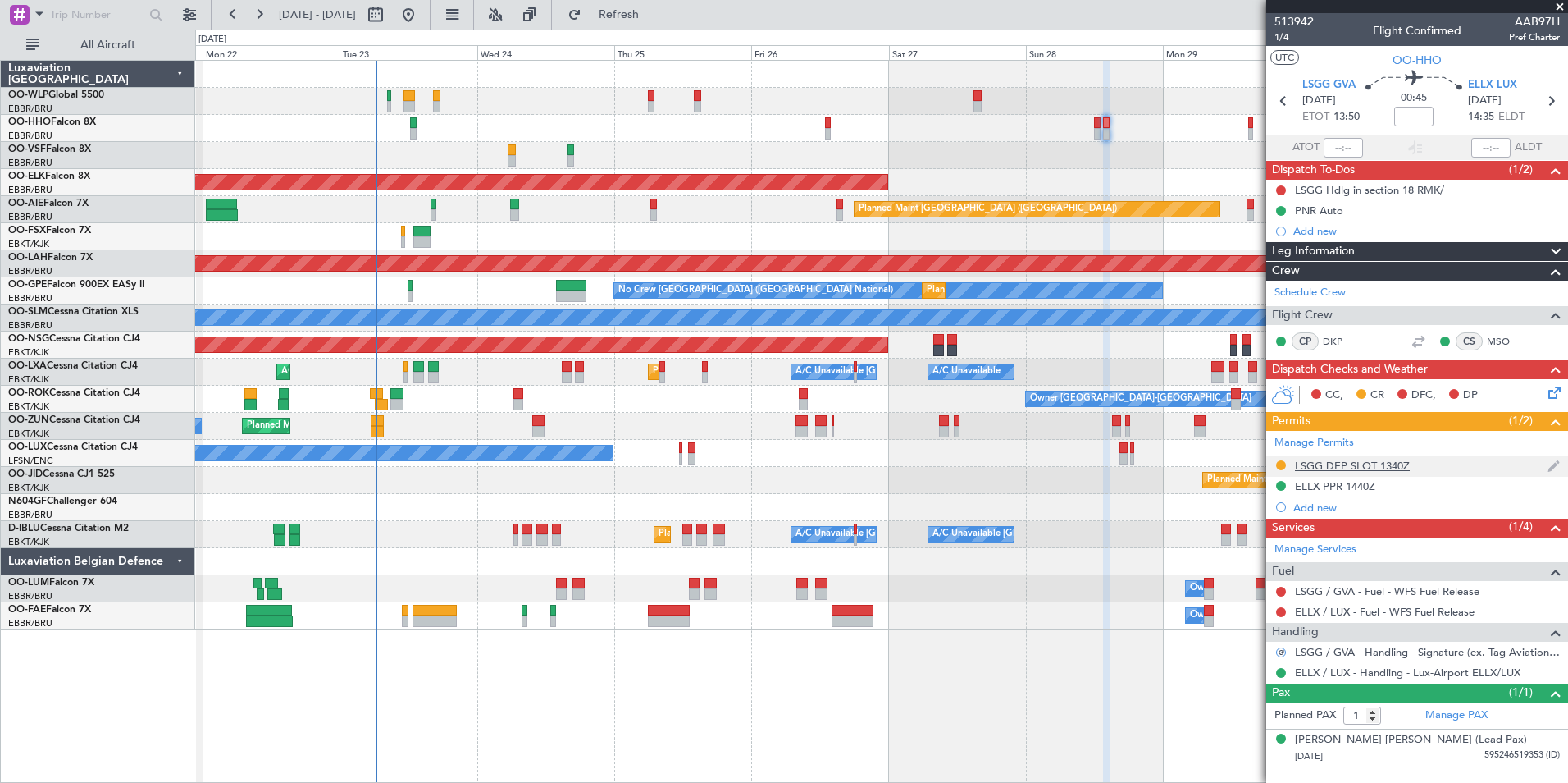
click at [1360, 471] on div "LSGG DEP SLOT 1340Z" at bounding box center [1417, 466] width 302 height 21
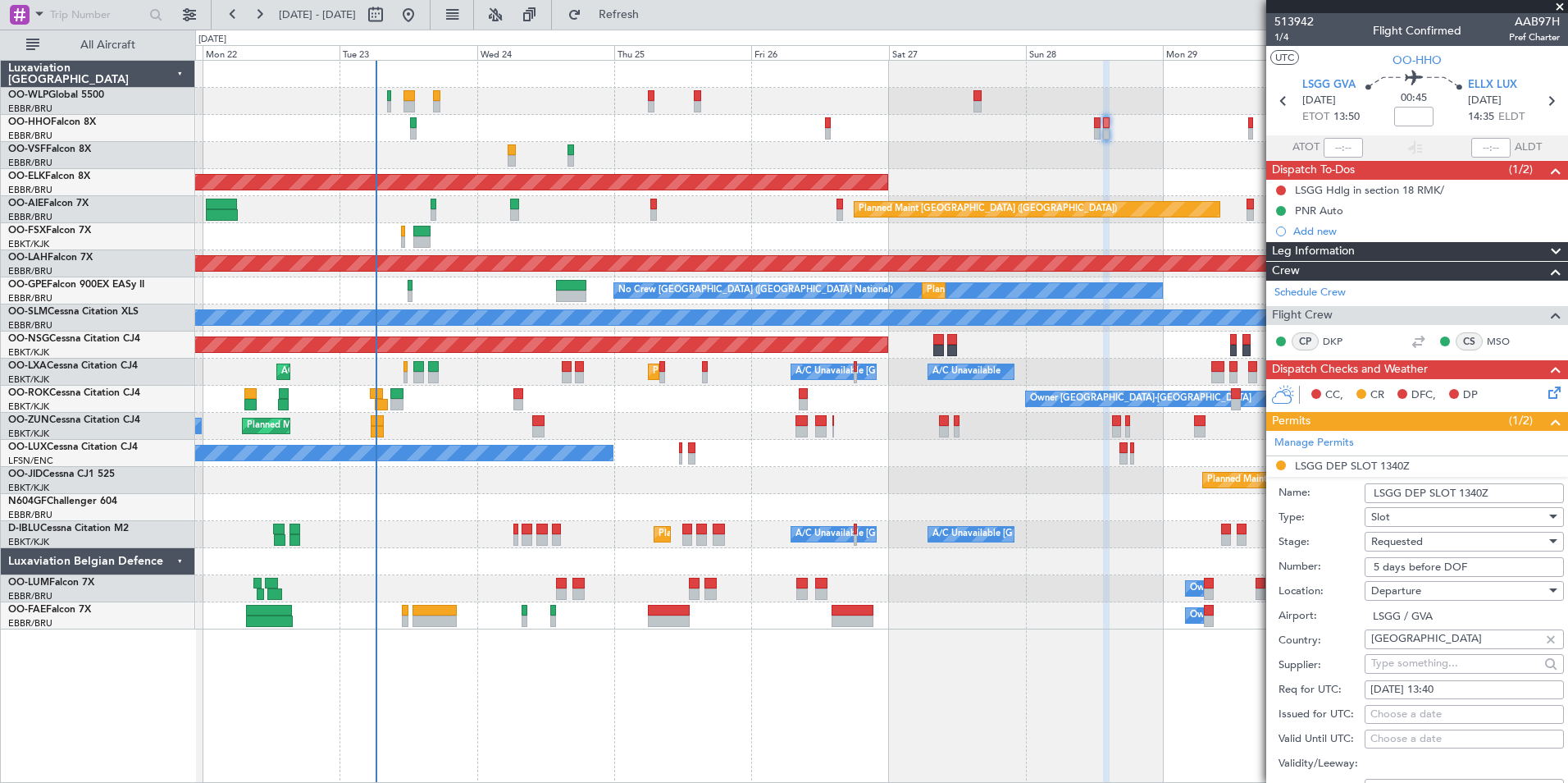
click at [1419, 558] on input "5 days before DOF" at bounding box center [1463, 567] width 199 height 20
paste input "092815303D"
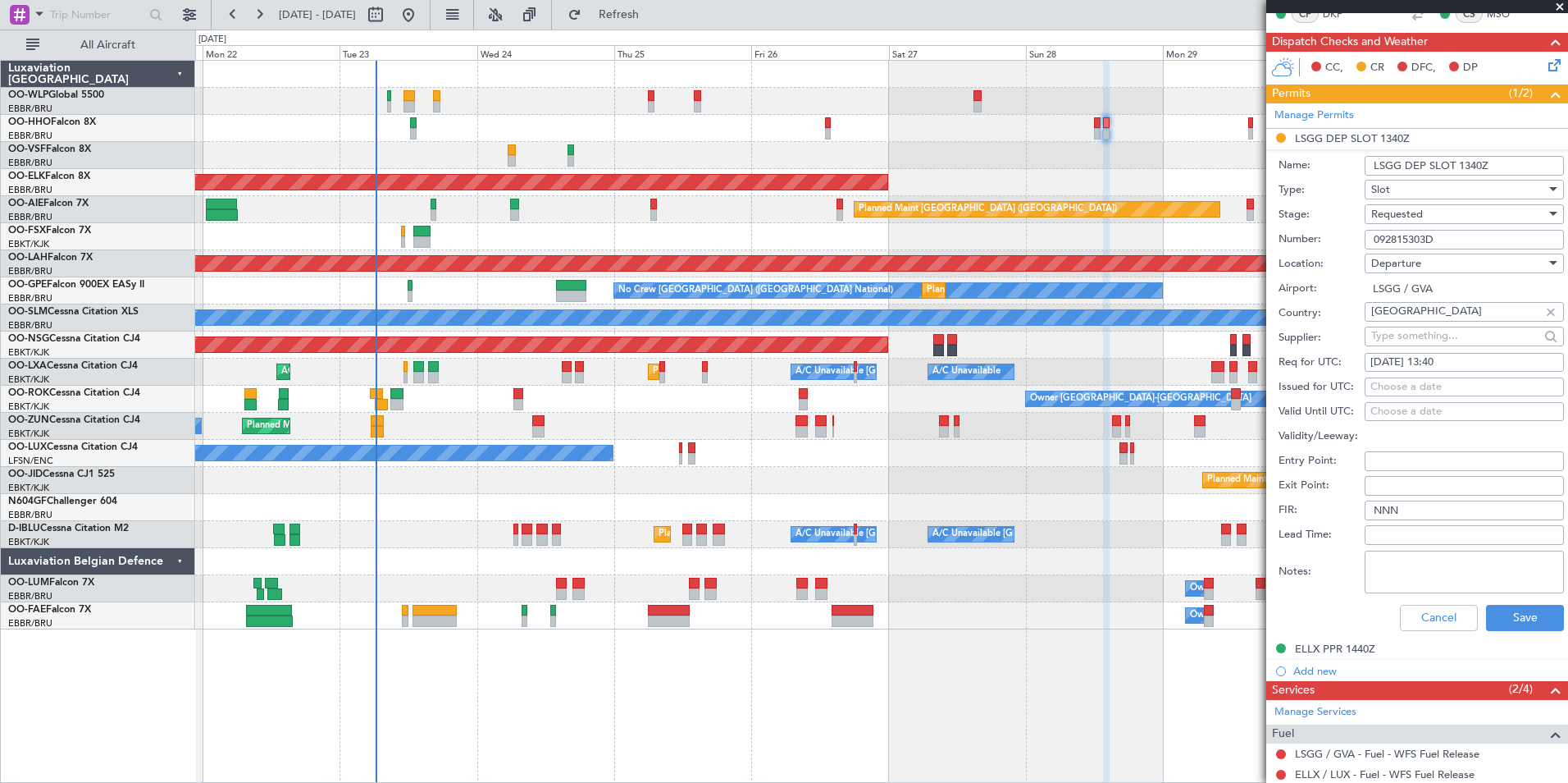
scroll to position [328, 0]
type input "092815303D"
click at [1395, 210] on span "Requested" at bounding box center [1397, 213] width 52 height 15
click at [1424, 340] on span "Received OK" at bounding box center [1458, 337] width 172 height 24
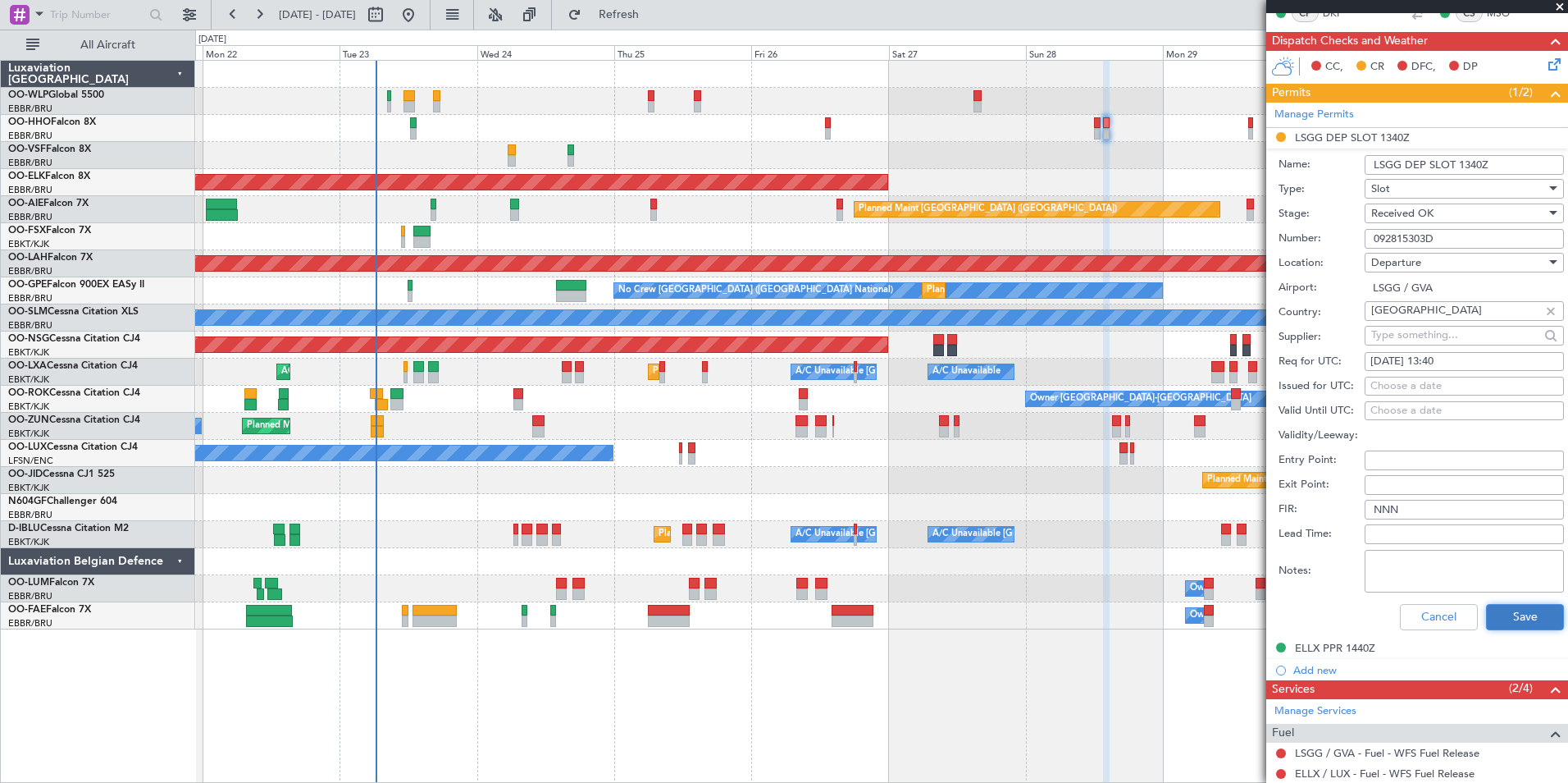
click at [1504, 617] on button "Save" at bounding box center [1525, 616] width 78 height 26
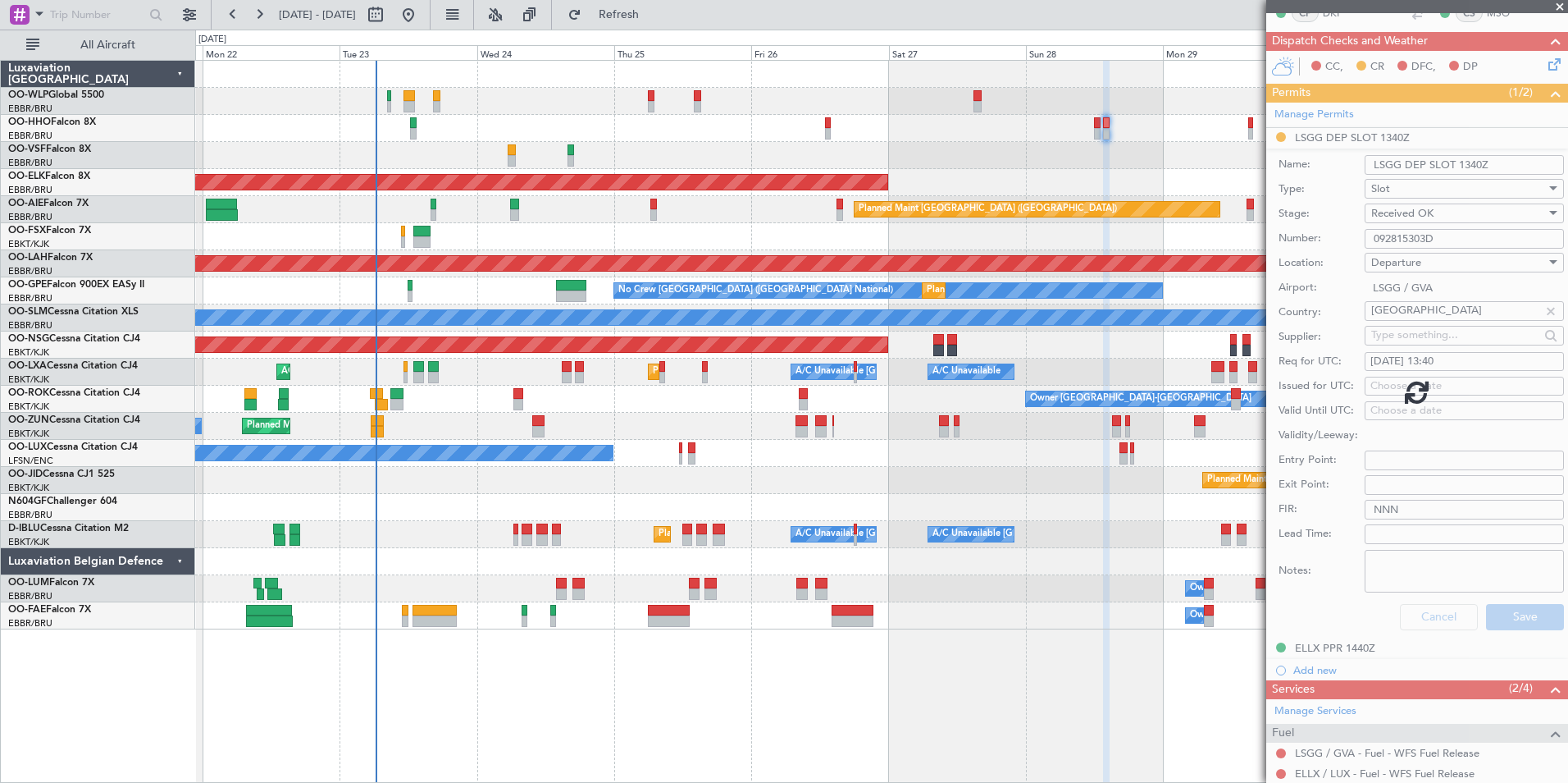
scroll to position [0, 0]
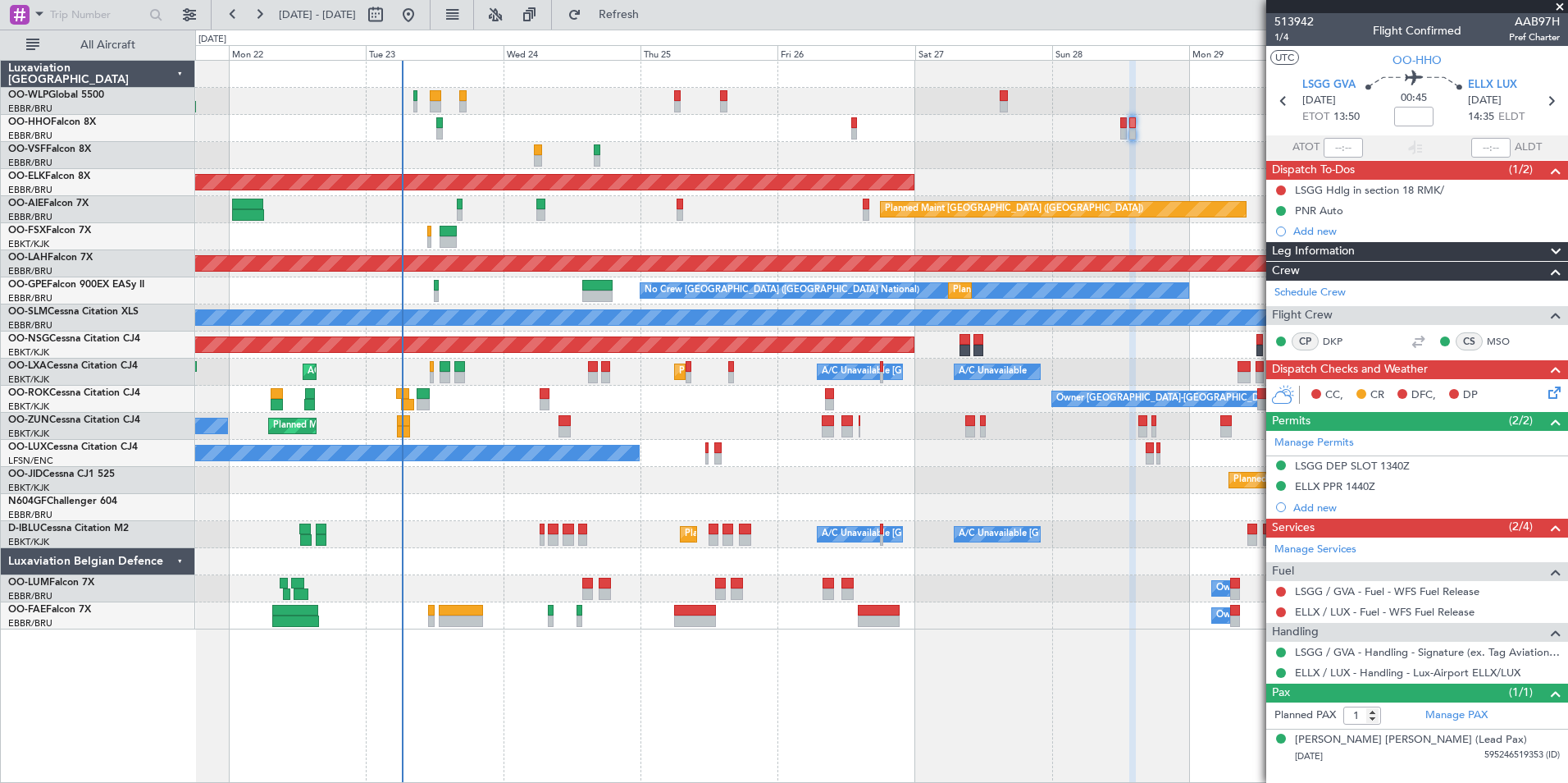
click at [558, 380] on div "Planned Maint Kortrijk-[GEOGRAPHIC_DATA] AOG Maint [GEOGRAPHIC_DATA]-[GEOGRAPHI…" at bounding box center [880, 372] width 1372 height 27
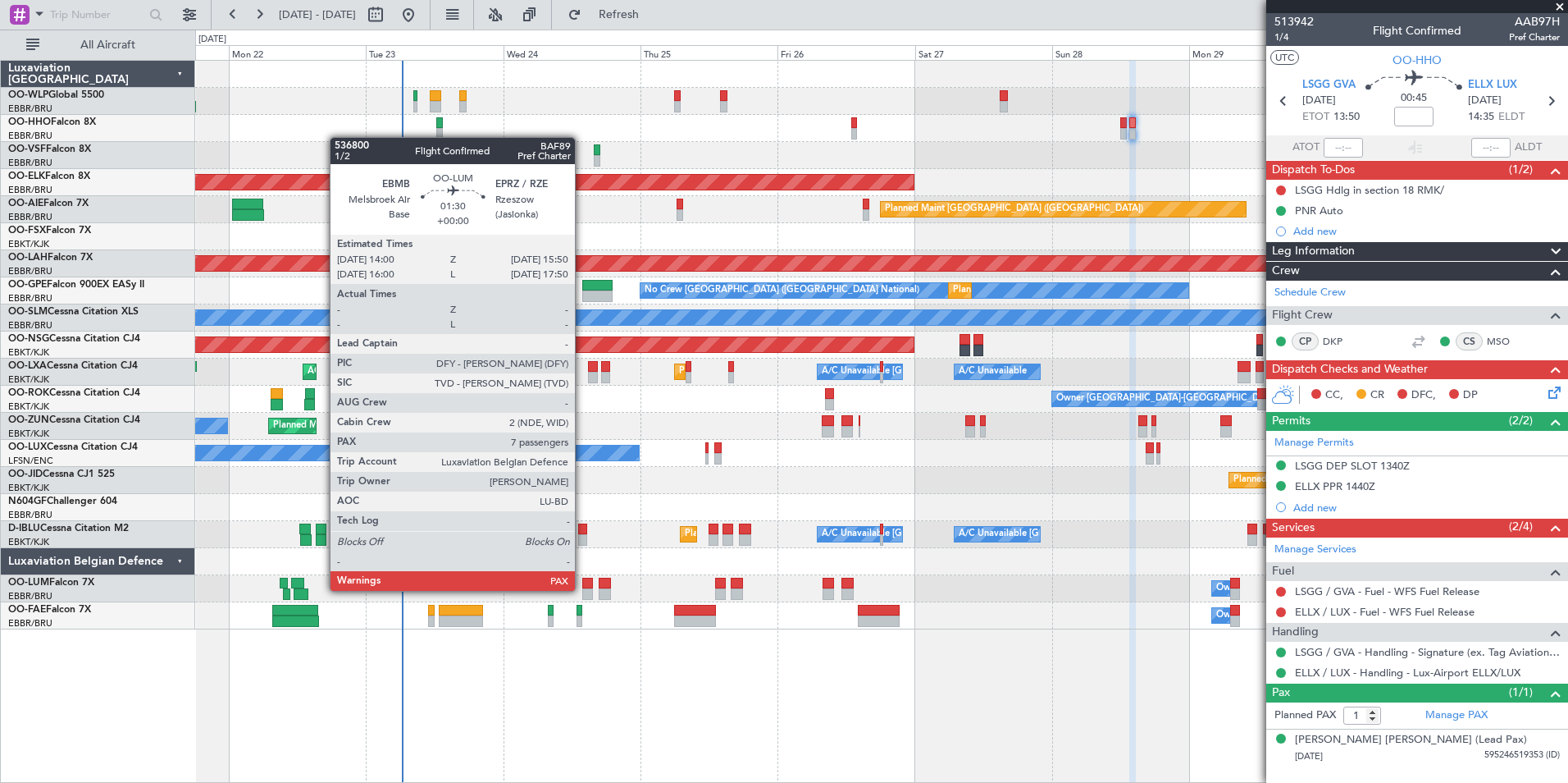
click at [583, 589] on div at bounding box center [588, 594] width 11 height 12
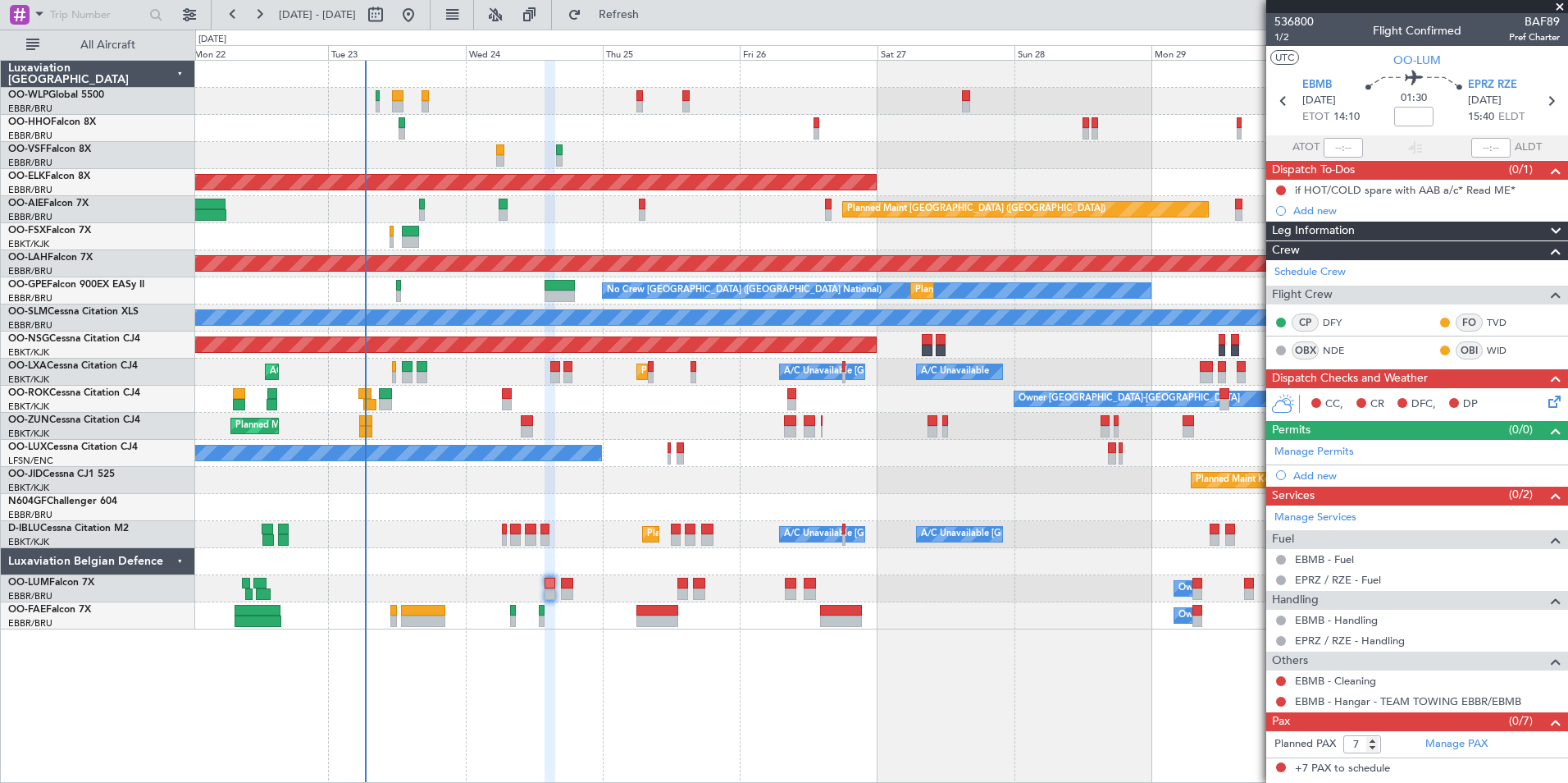
click at [685, 402] on div "Owner [GEOGRAPHIC_DATA]-[GEOGRAPHIC_DATA]" at bounding box center [880, 400] width 1372 height 27
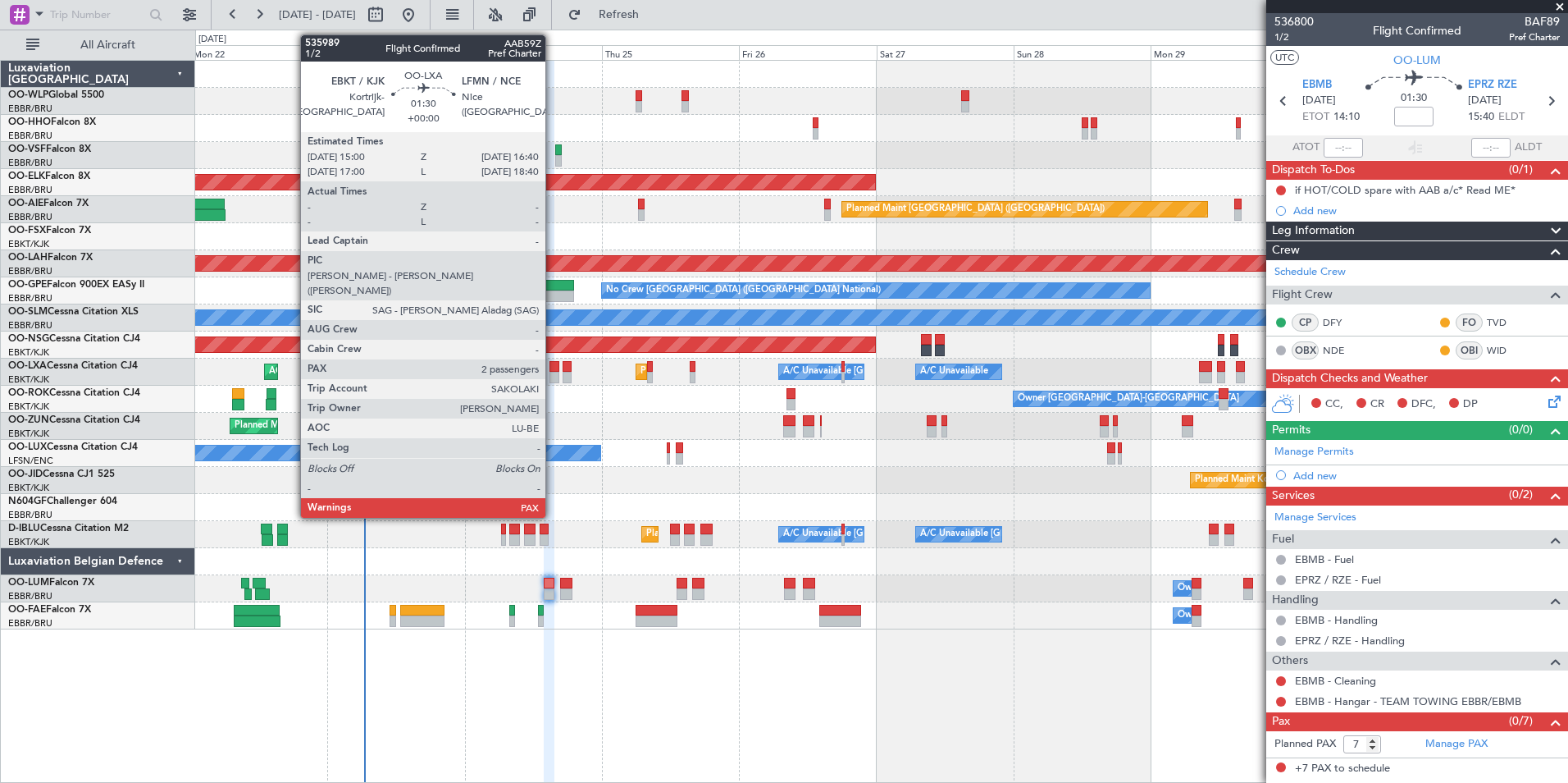
click at [552, 374] on div at bounding box center [554, 377] width 10 height 12
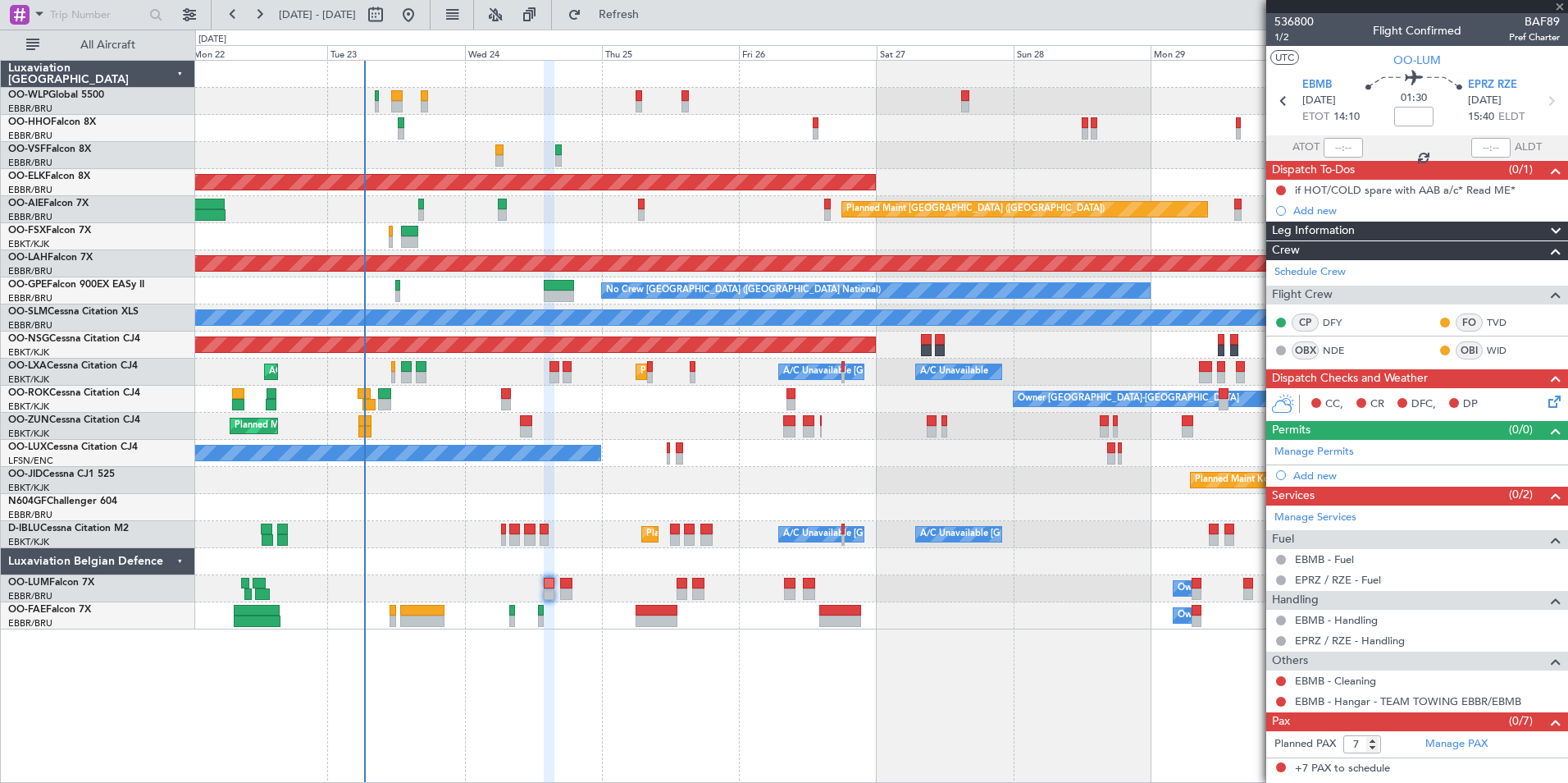
type input "2"
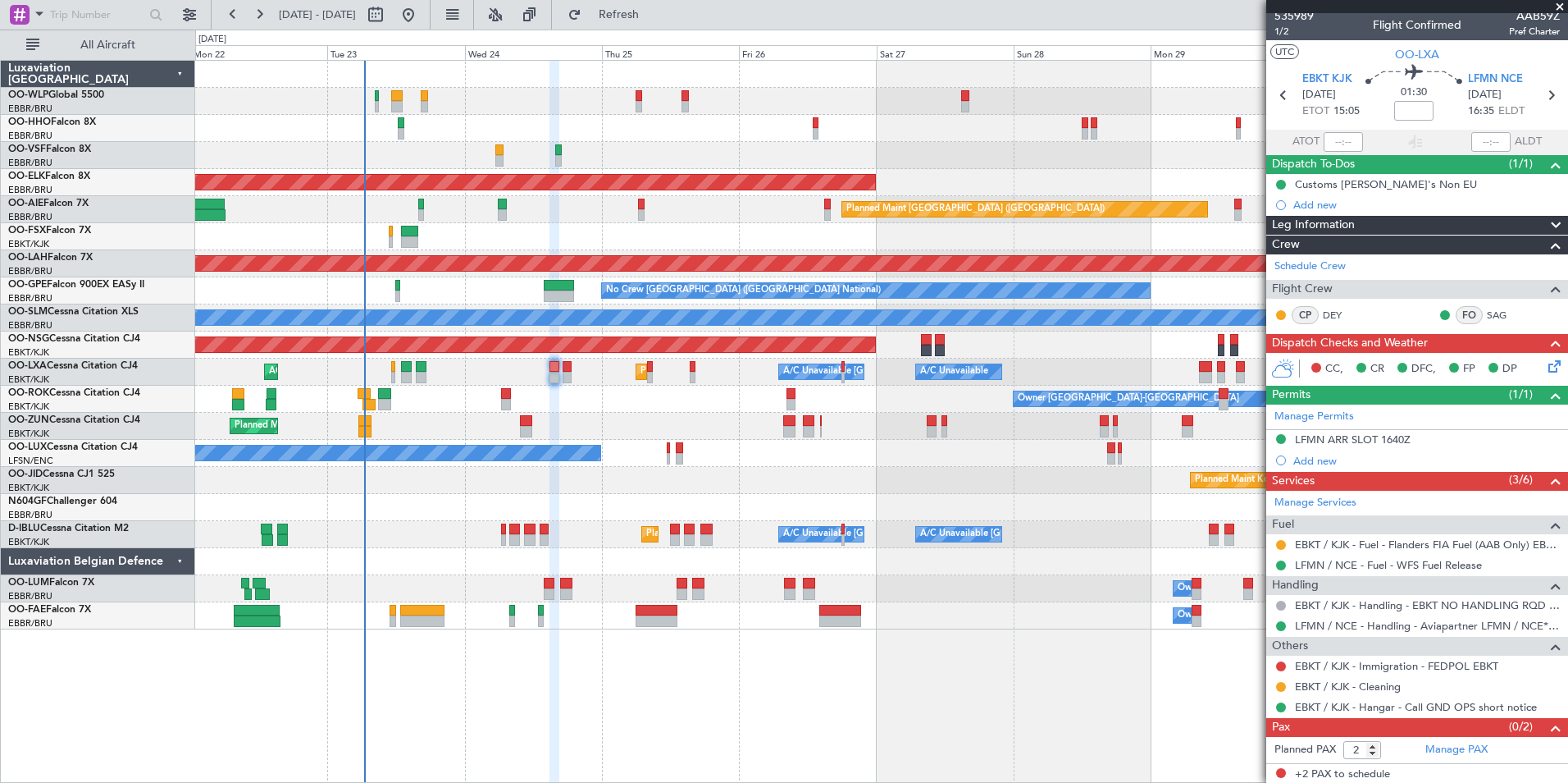
scroll to position [8, 0]
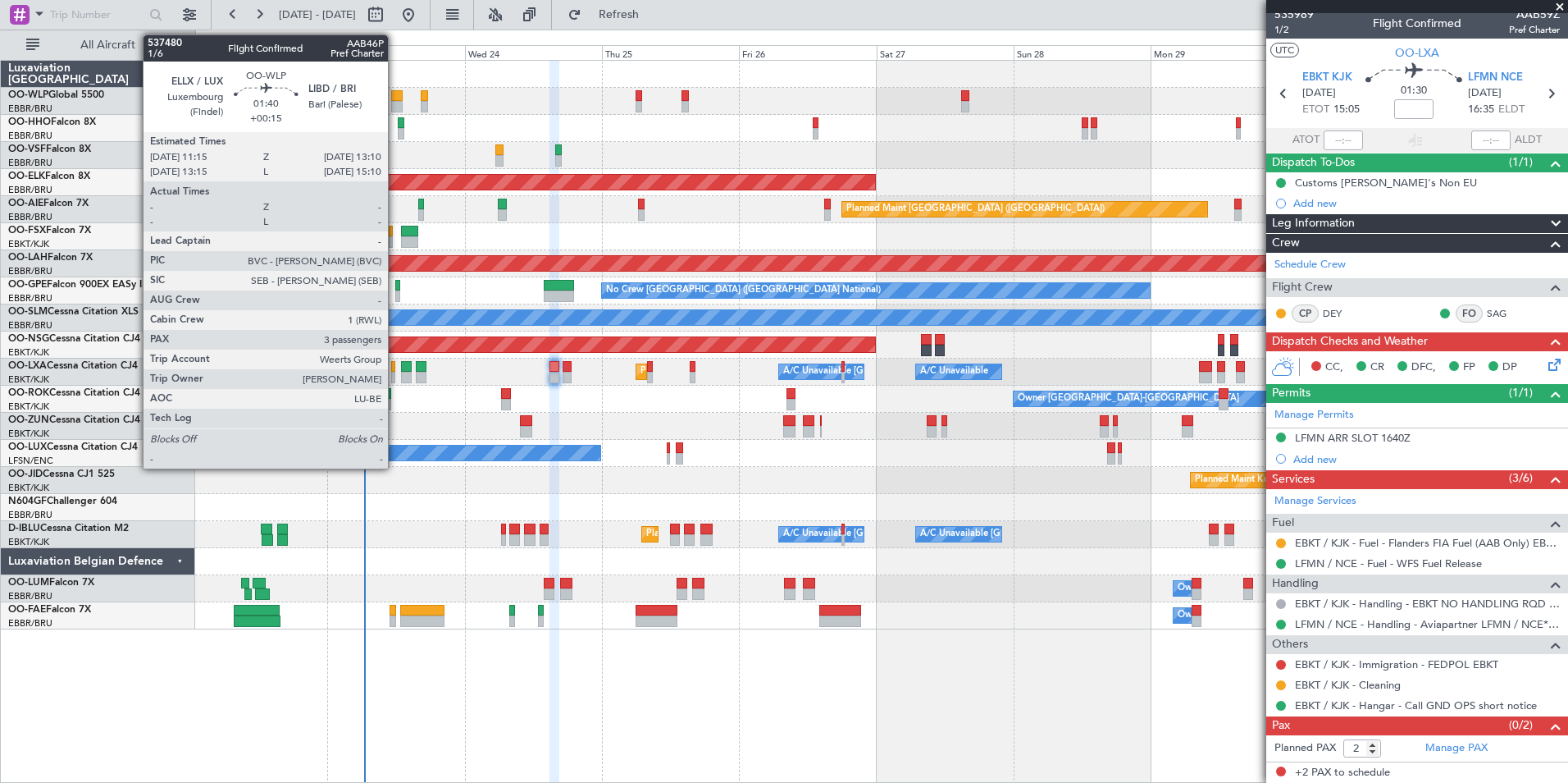
click at [396, 96] on div at bounding box center [397, 96] width 12 height 12
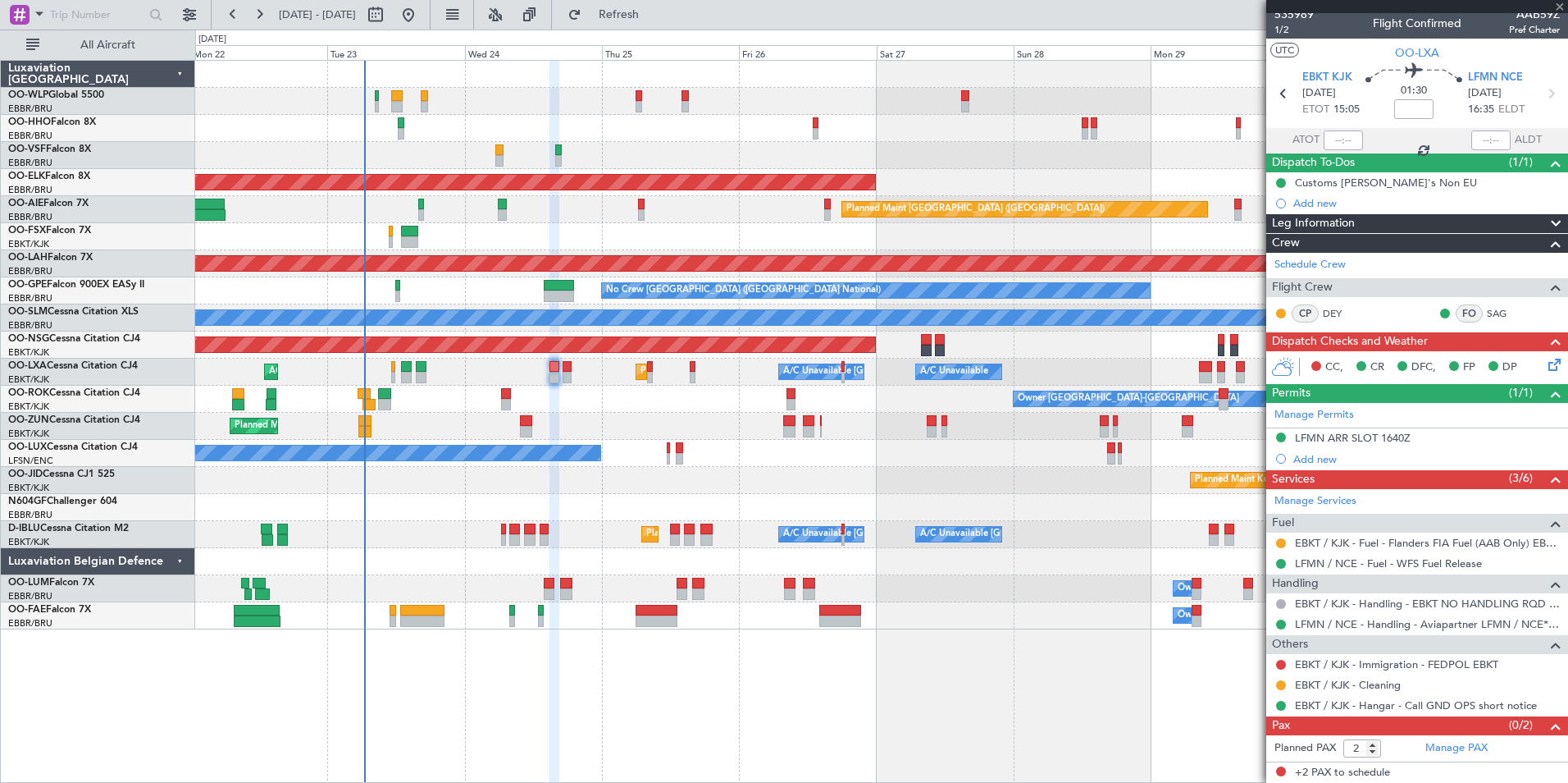
type input "+00:15"
type input "3"
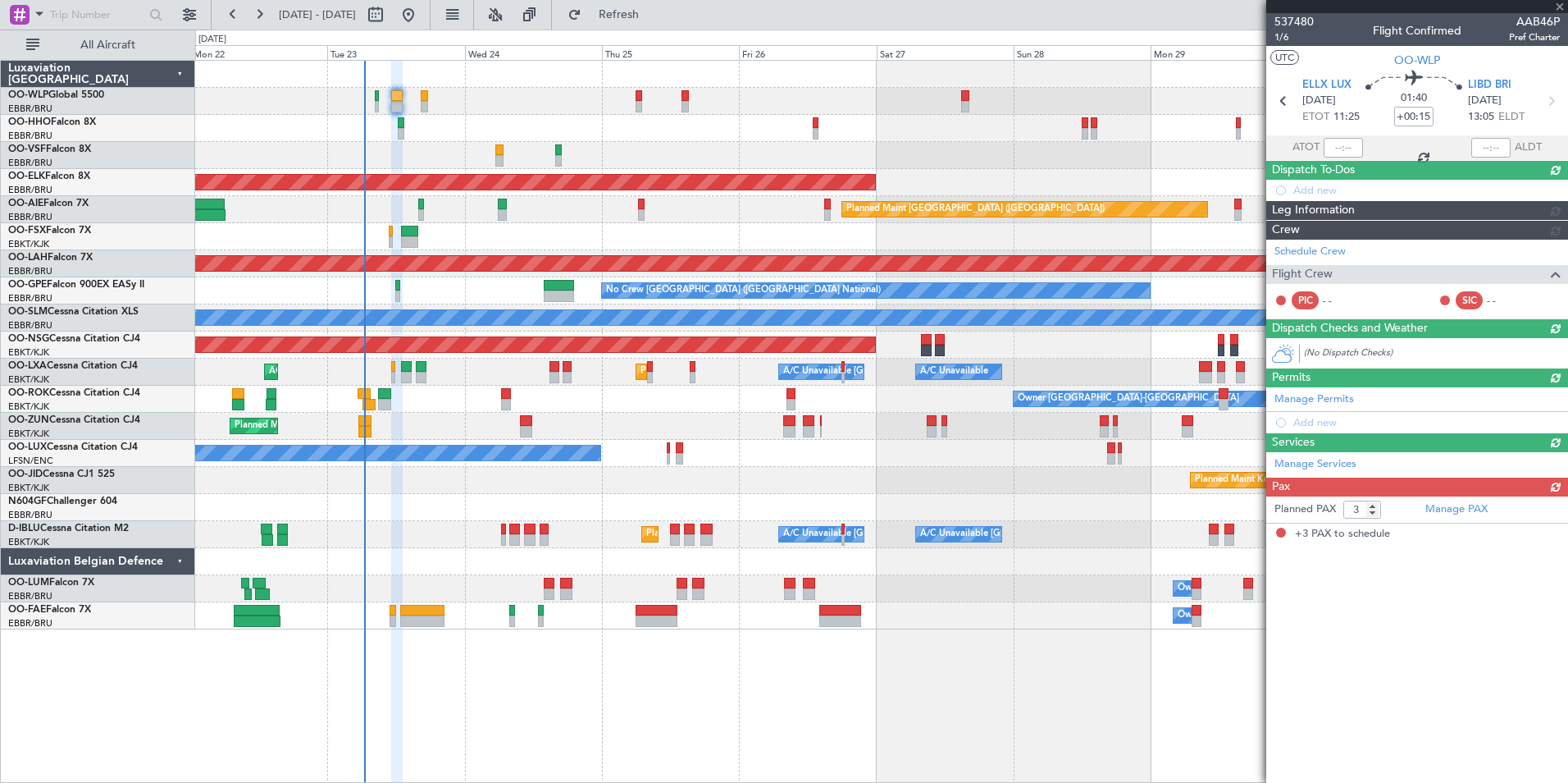
scroll to position [0, 0]
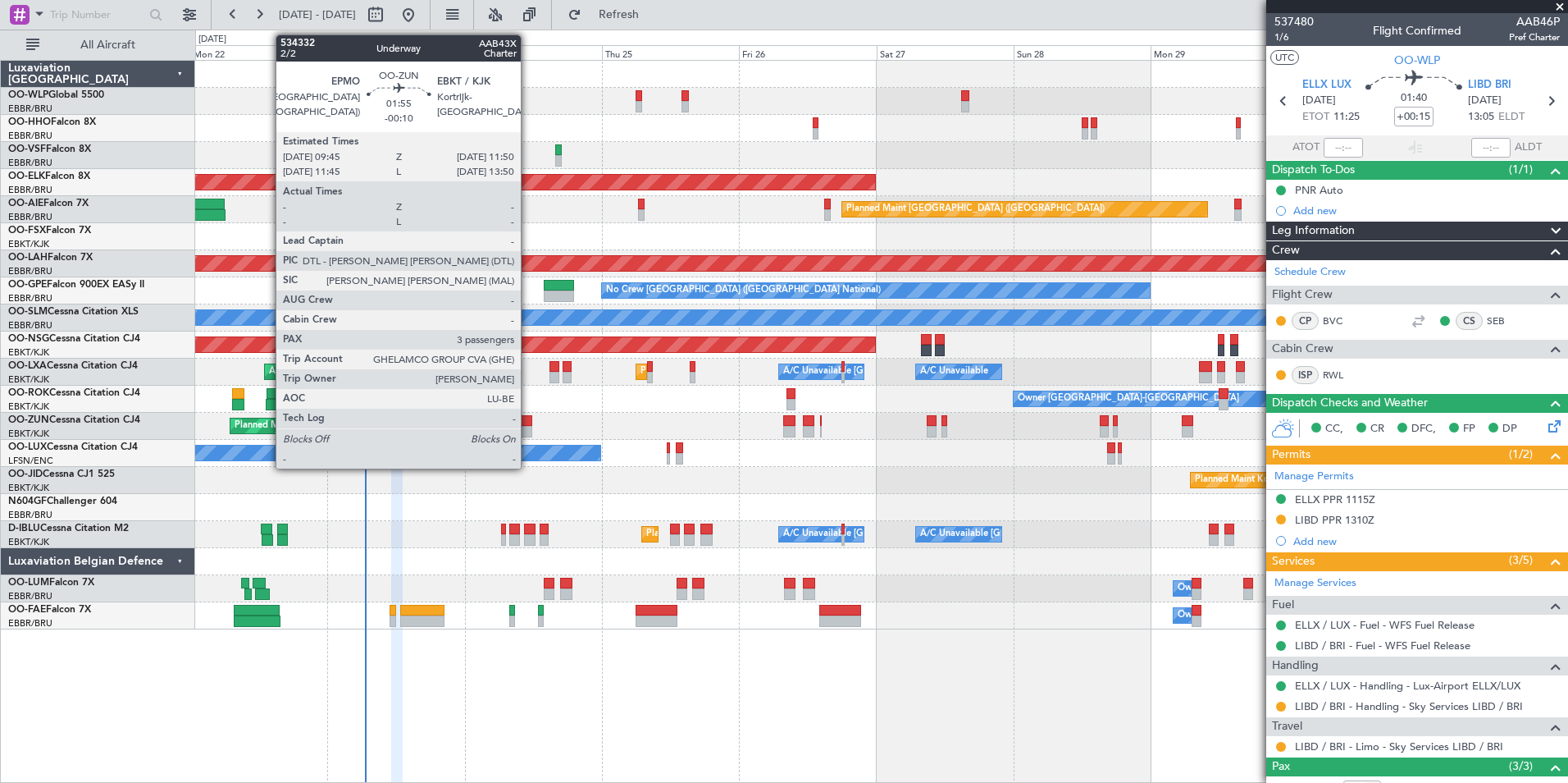
click at [528, 431] on div at bounding box center [526, 432] width 13 height 12
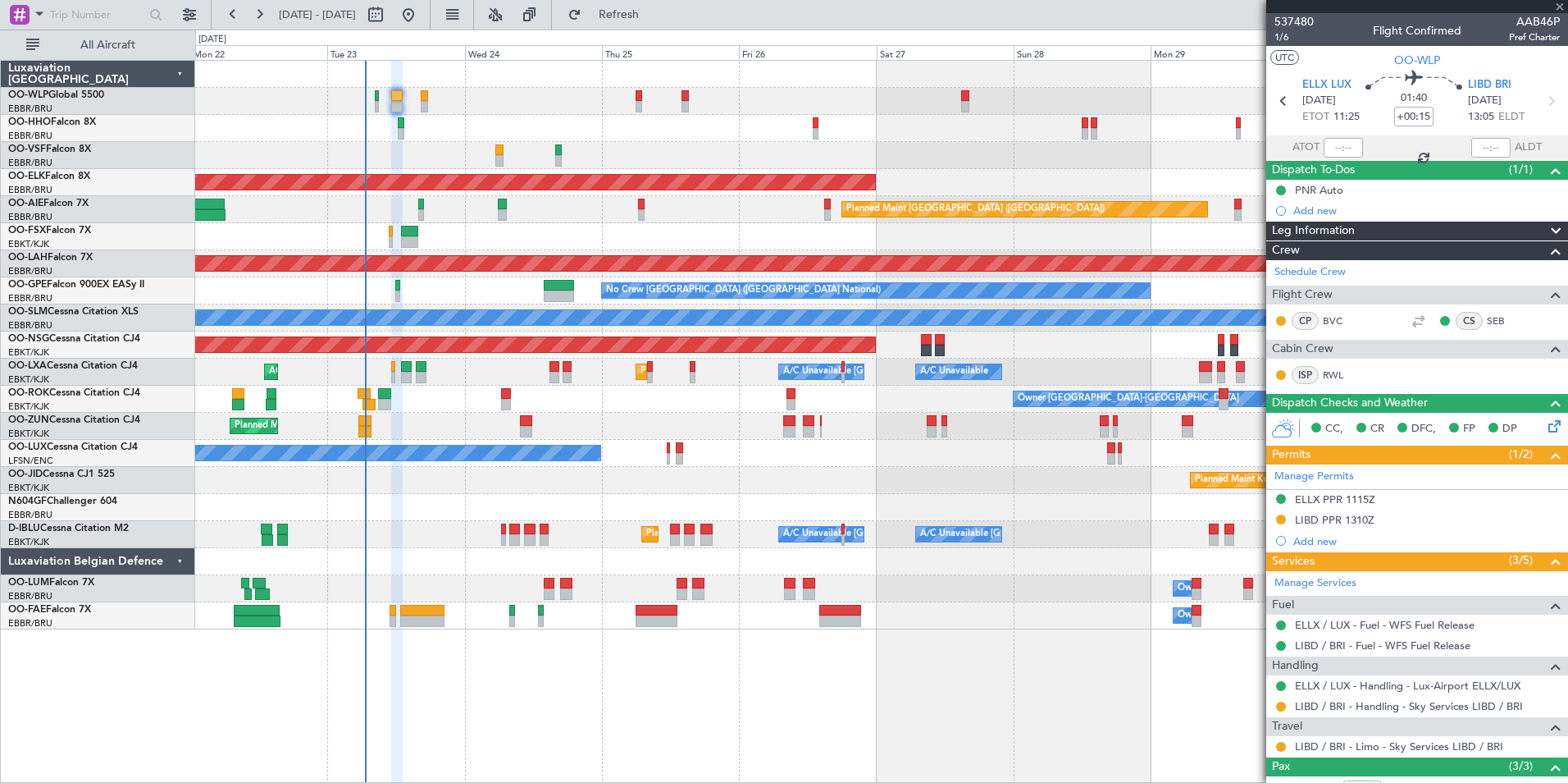
type input "-00:10"
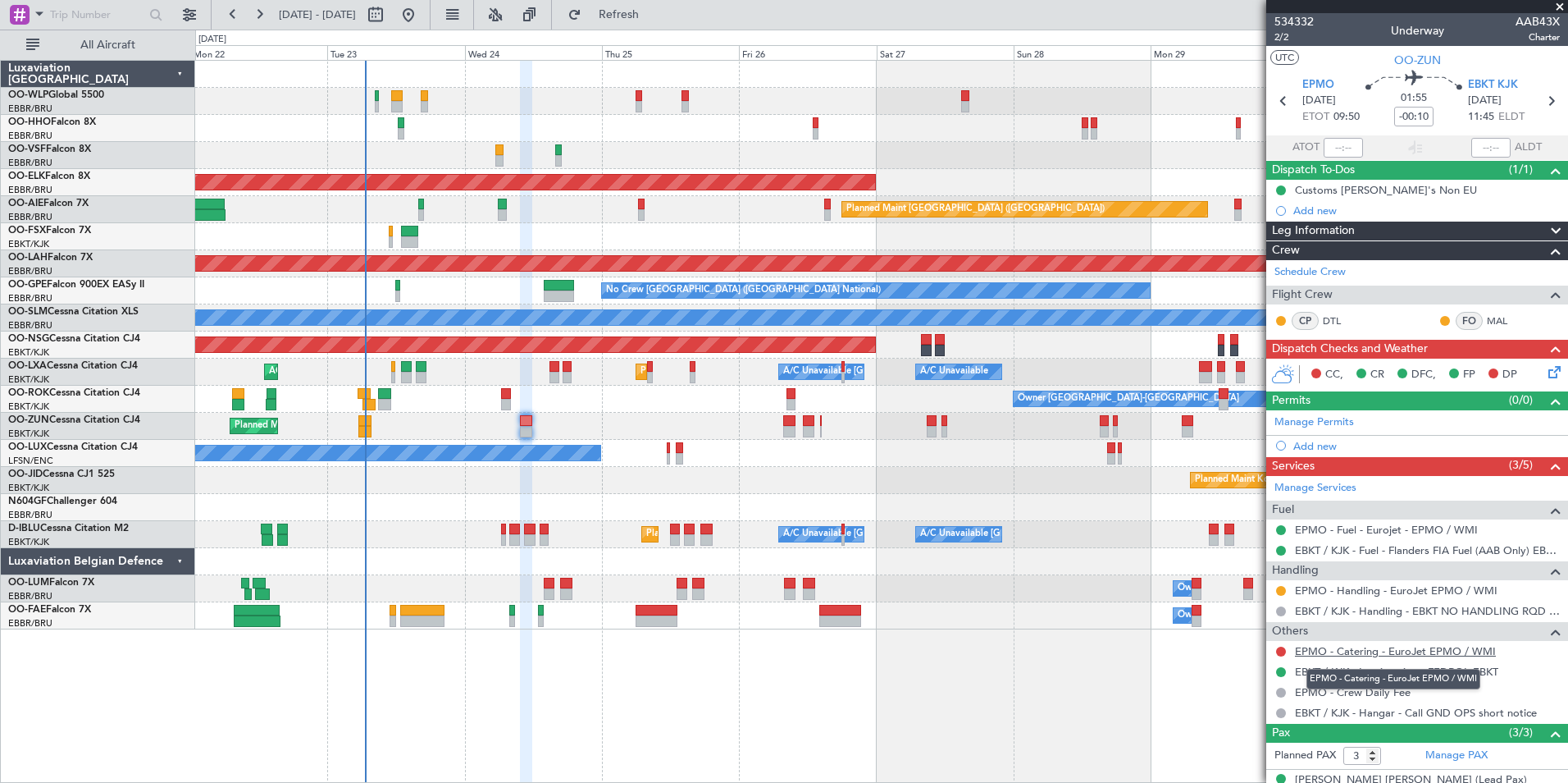
click at [1354, 652] on link "EPMO - Catering - EuroJet EPMO / WMI" at bounding box center [1395, 651] width 201 height 14
click at [1342, 654] on link "EPMO - Catering - EuroJet EPMO / WMI" at bounding box center [1395, 651] width 201 height 14
click at [265, 18] on button at bounding box center [259, 15] width 26 height 26
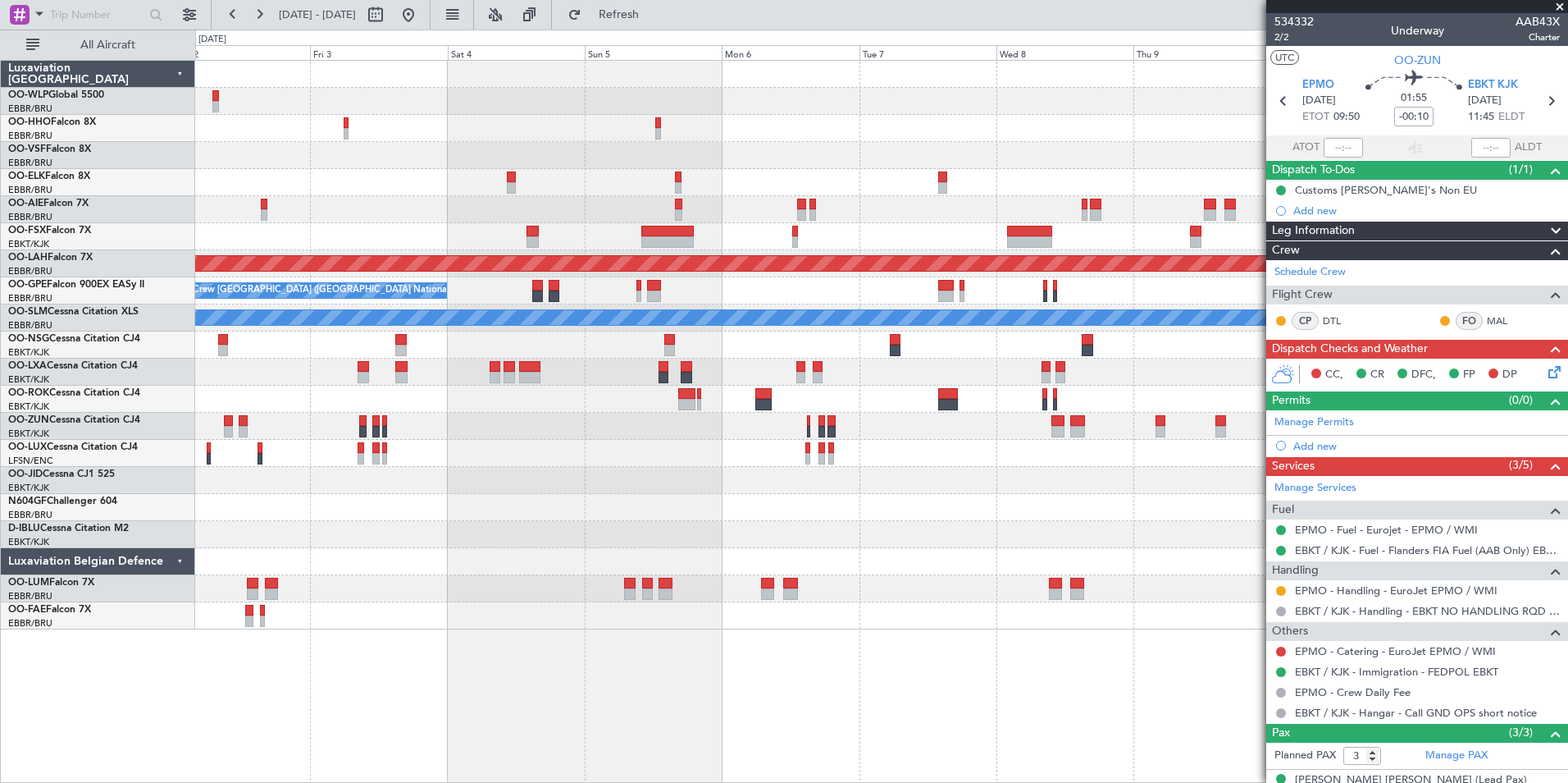
click at [723, 140] on div "Planned Maint Alton-st Louis (St Louis Regl) No Crew Brussels (Brussels Nationa…" at bounding box center [880, 345] width 1372 height 568
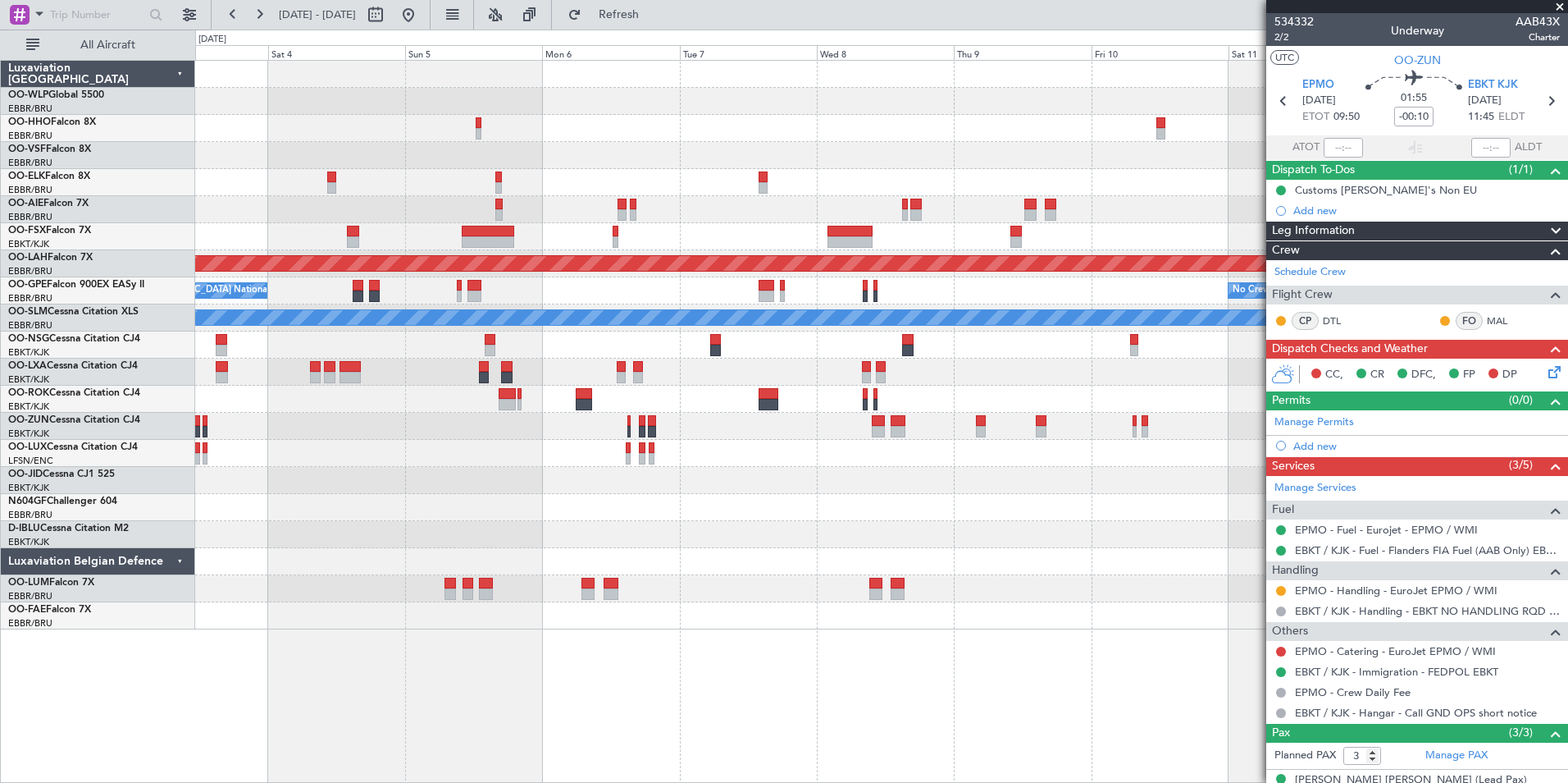
click at [675, 162] on div at bounding box center [880, 156] width 1372 height 27
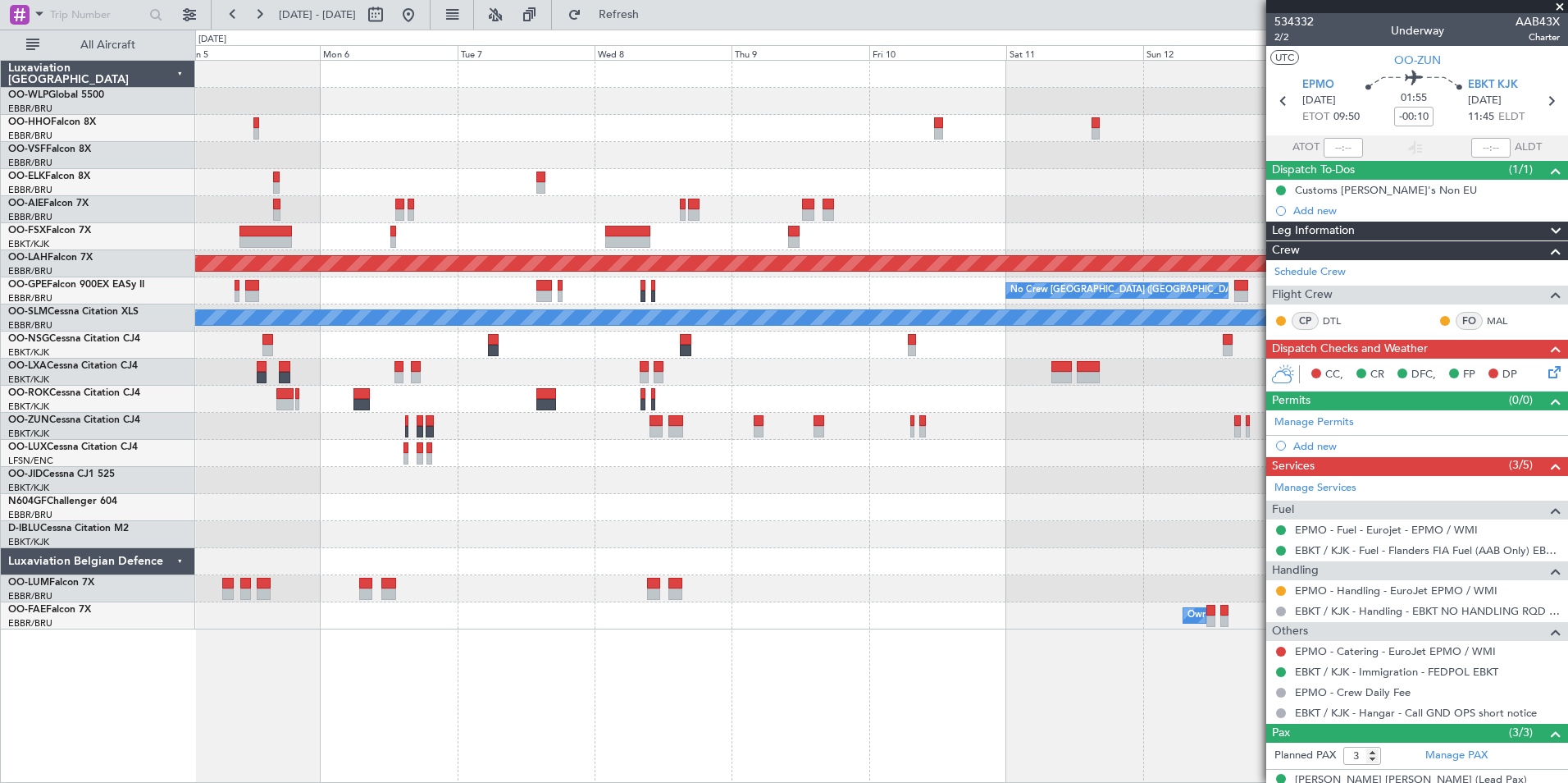
click at [682, 183] on div "Planned Maint Alton-st Louis (St Louis Regl) No Crew Brussels (Brussels Nationa…" at bounding box center [880, 345] width 1372 height 568
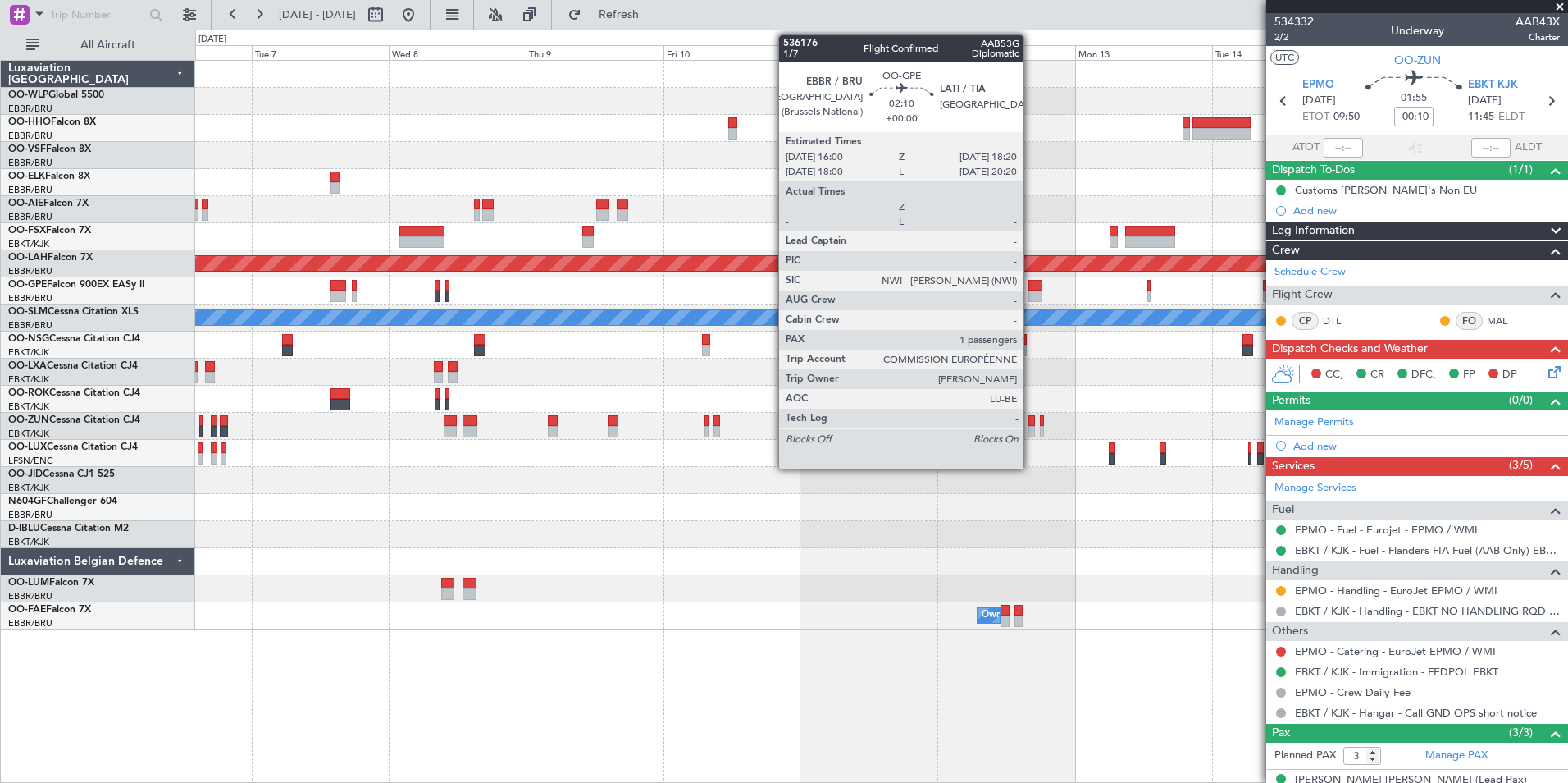
click at [1031, 290] on div at bounding box center [1035, 296] width 14 height 12
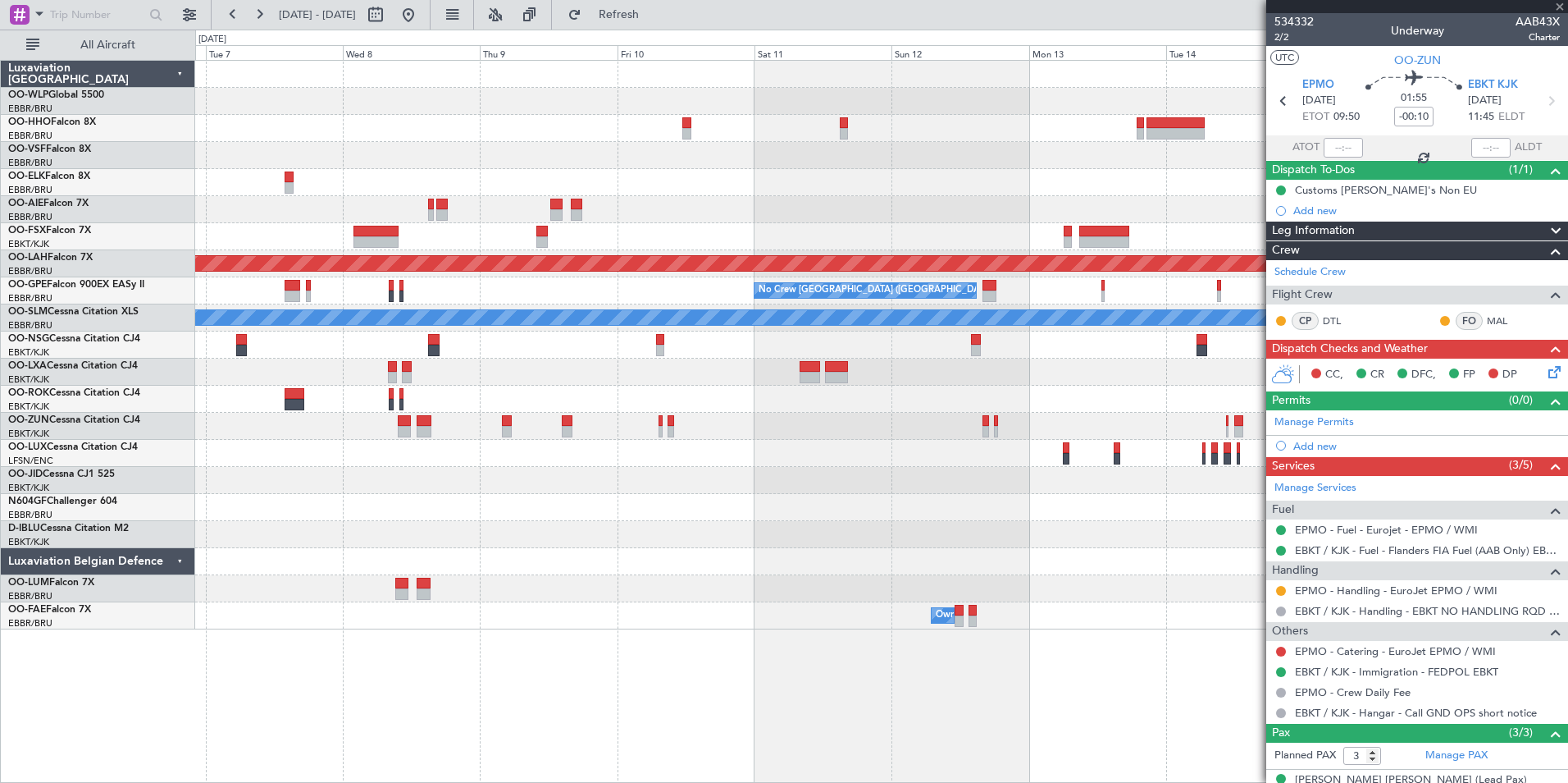
click at [908, 202] on div "Planned Maint Alton-st Louis (St Louis Regl) No Crew Brussels (Brussels Nationa…" at bounding box center [880, 345] width 1372 height 568
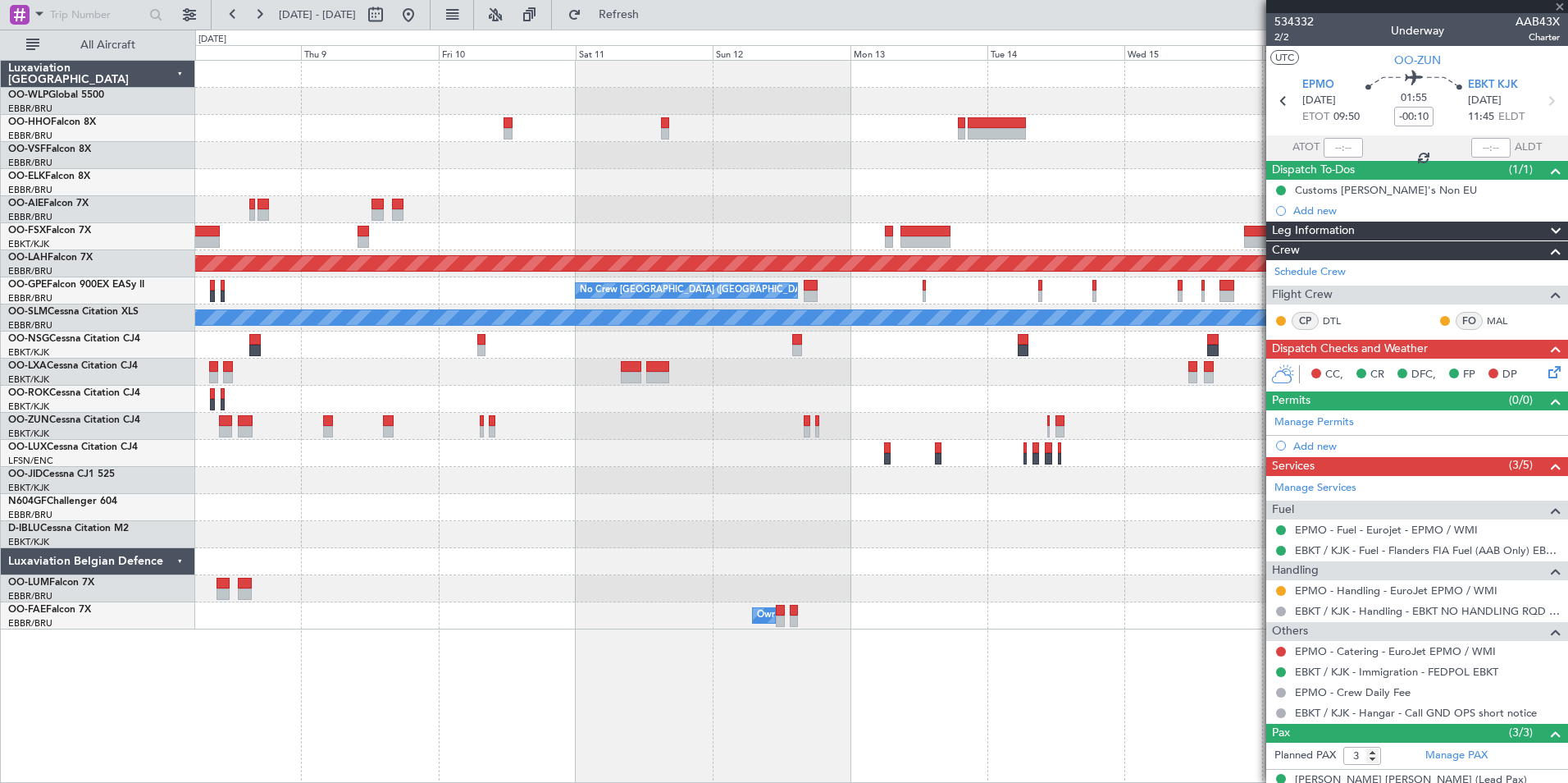
type input "1"
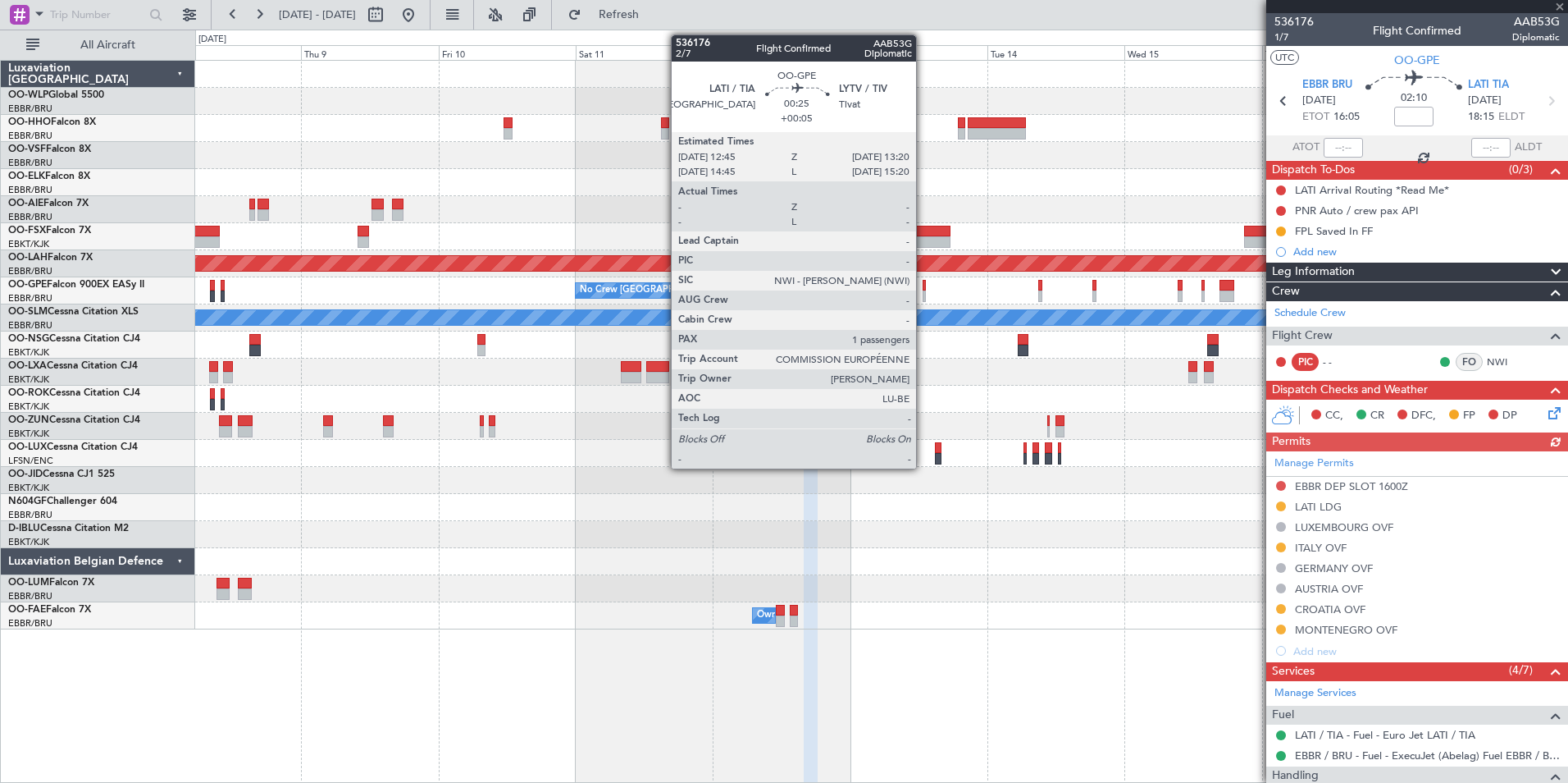
click at [924, 292] on div at bounding box center [925, 296] width 4 height 12
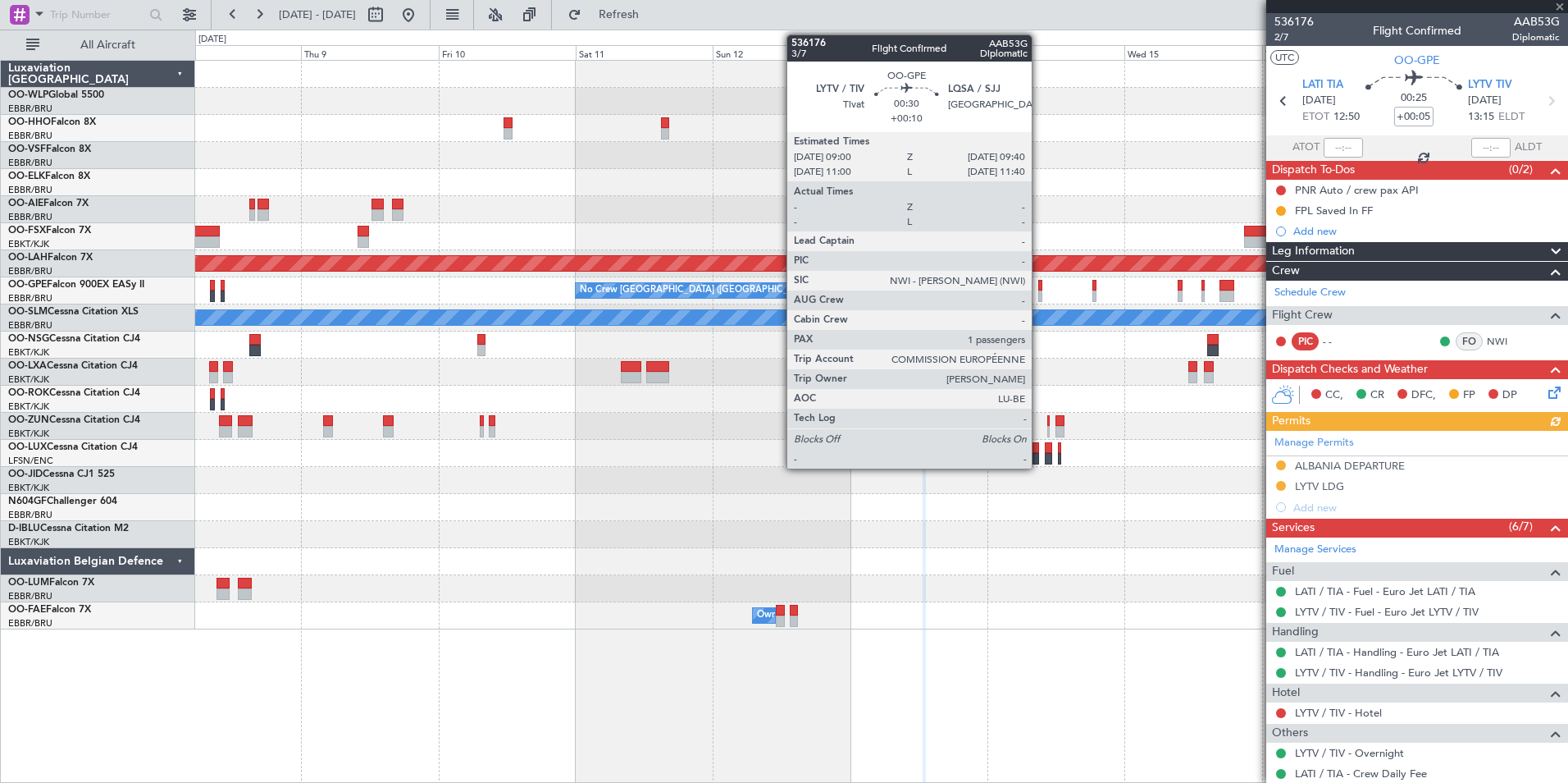
click at [1039, 286] on div at bounding box center [1040, 286] width 4 height 12
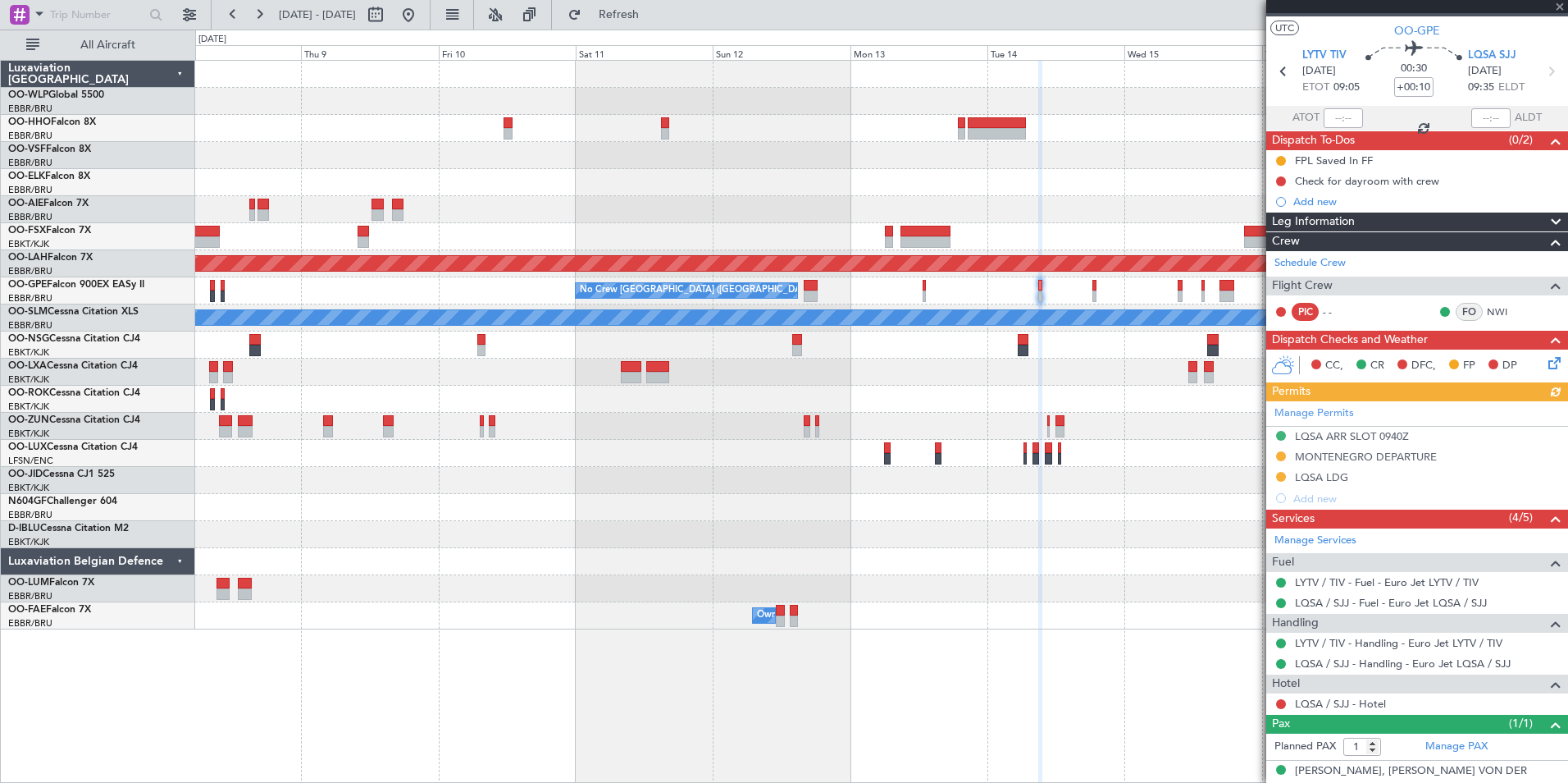
scroll to position [43, 0]
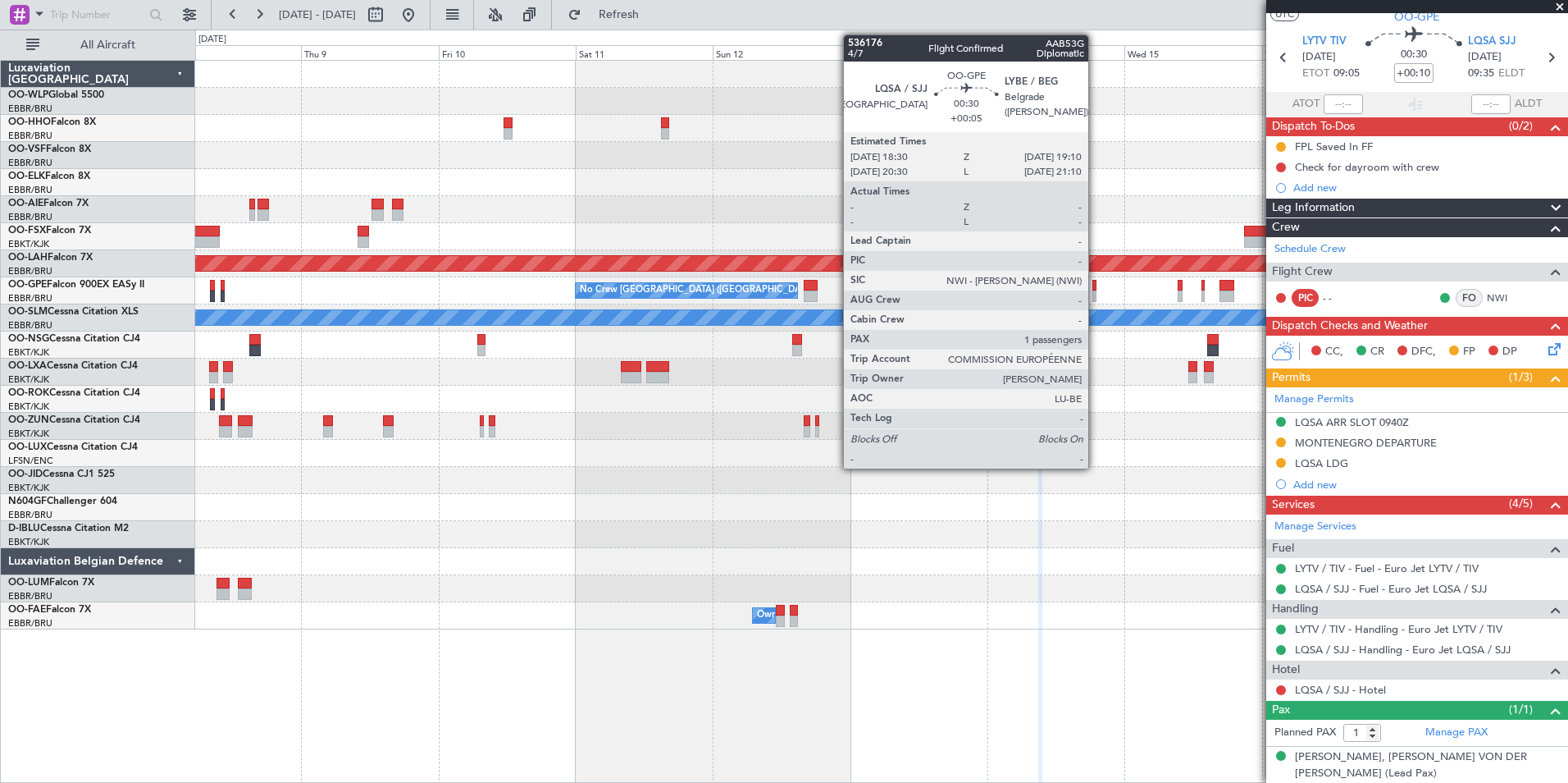
click at [1096, 289] on div at bounding box center [1094, 286] width 4 height 12
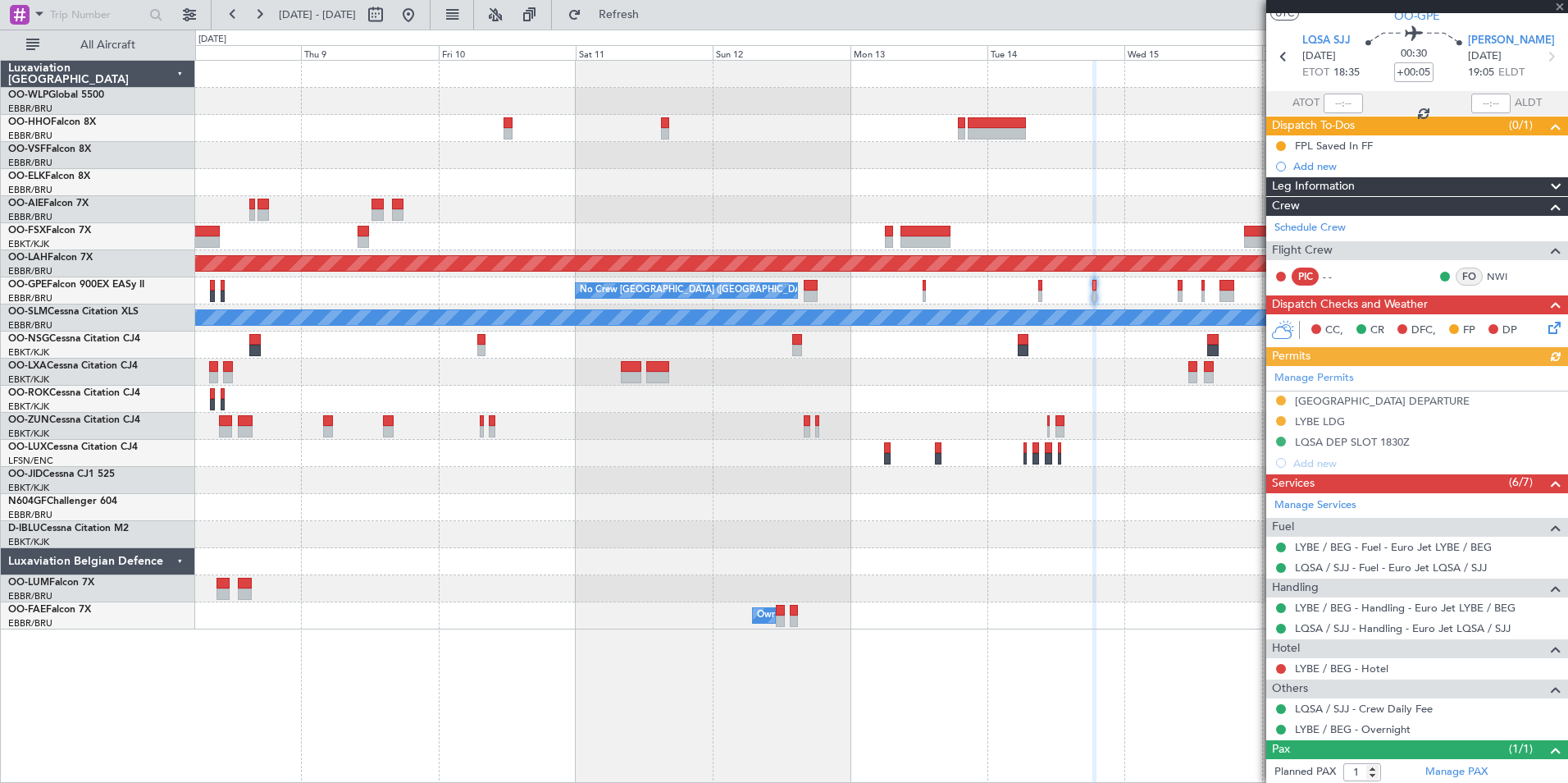
scroll to position [83, 0]
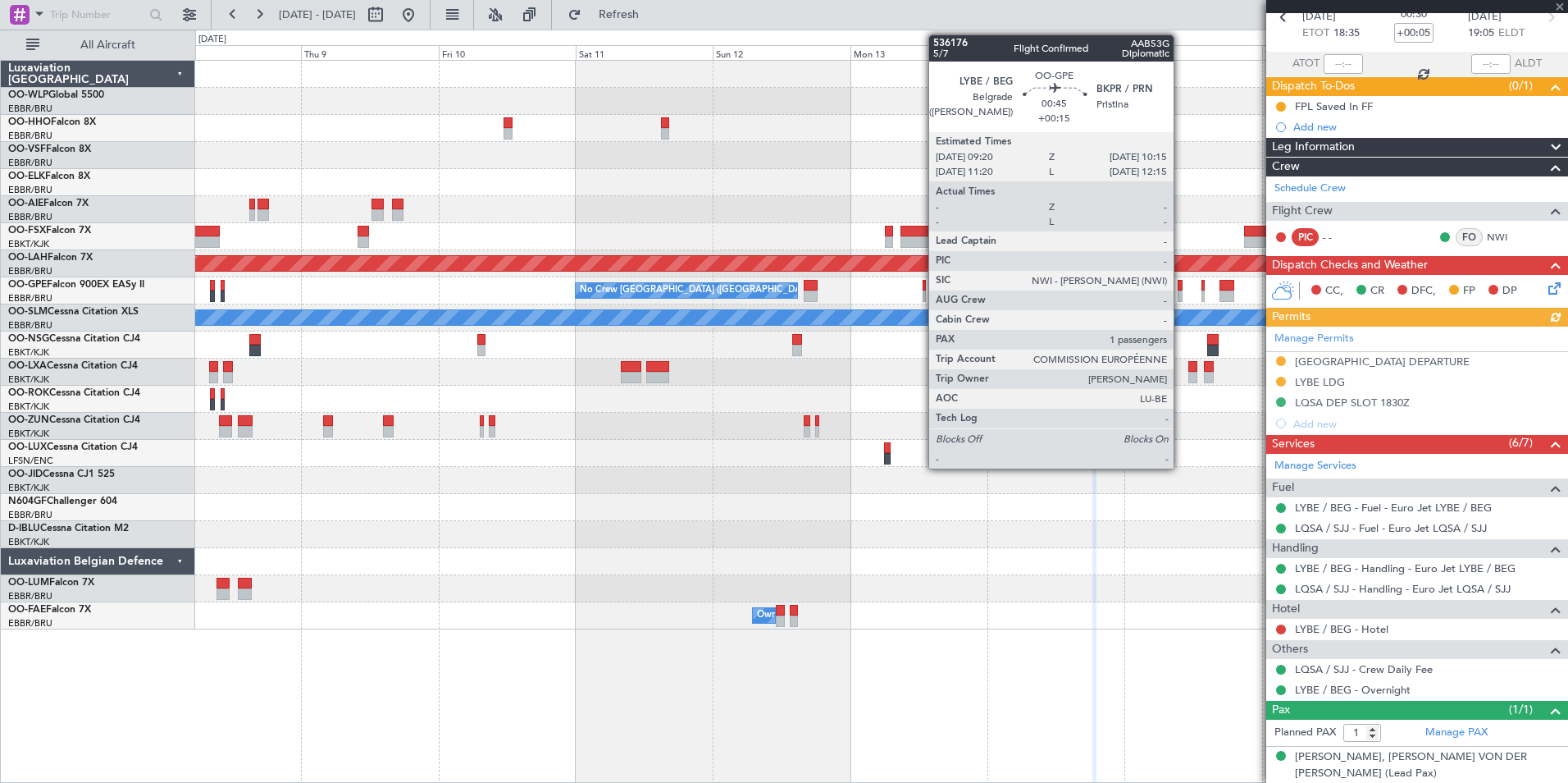
click at [1181, 290] on div at bounding box center [1180, 286] width 6 height 12
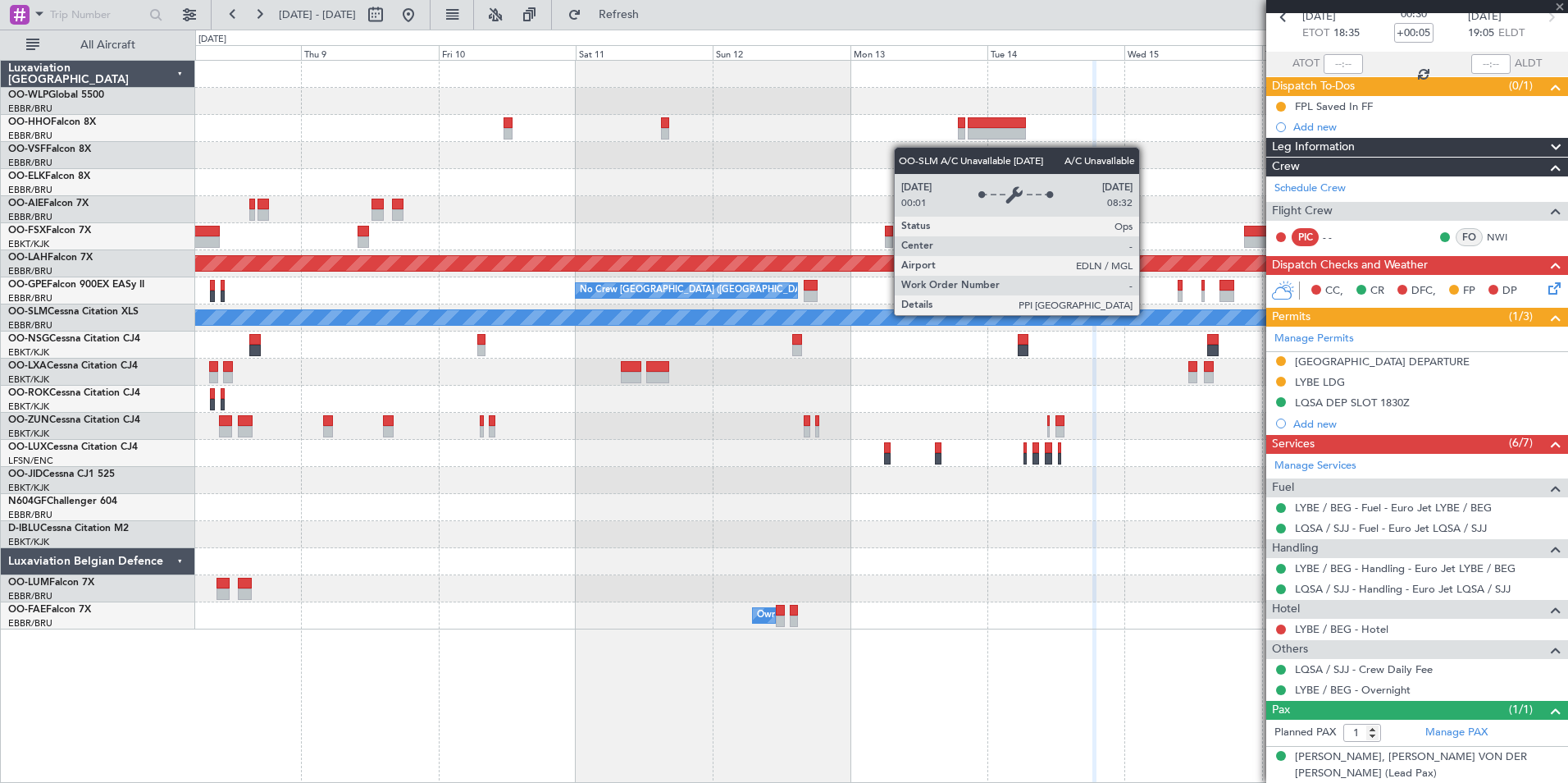
type input "+00:15"
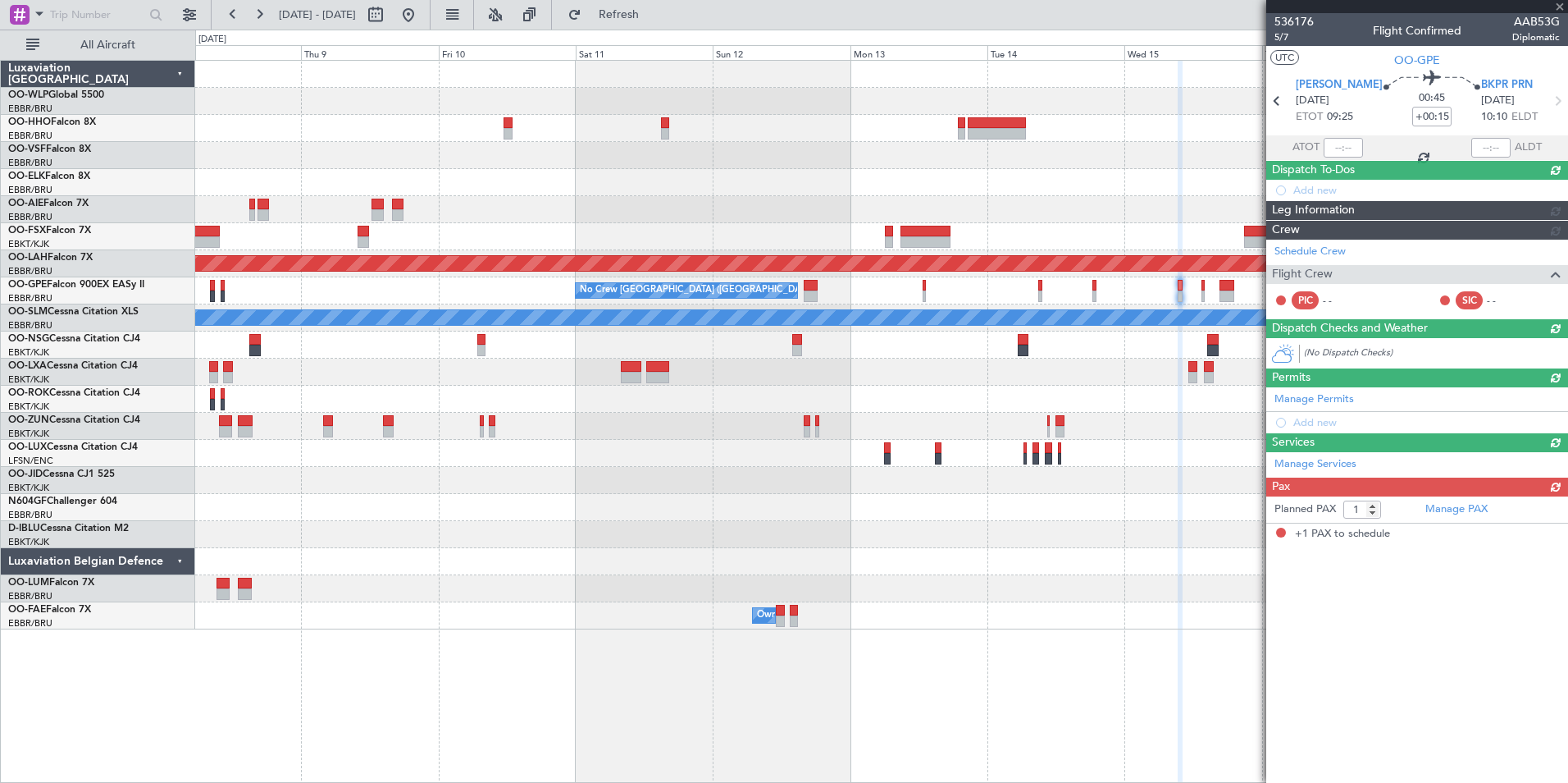
scroll to position [0, 0]
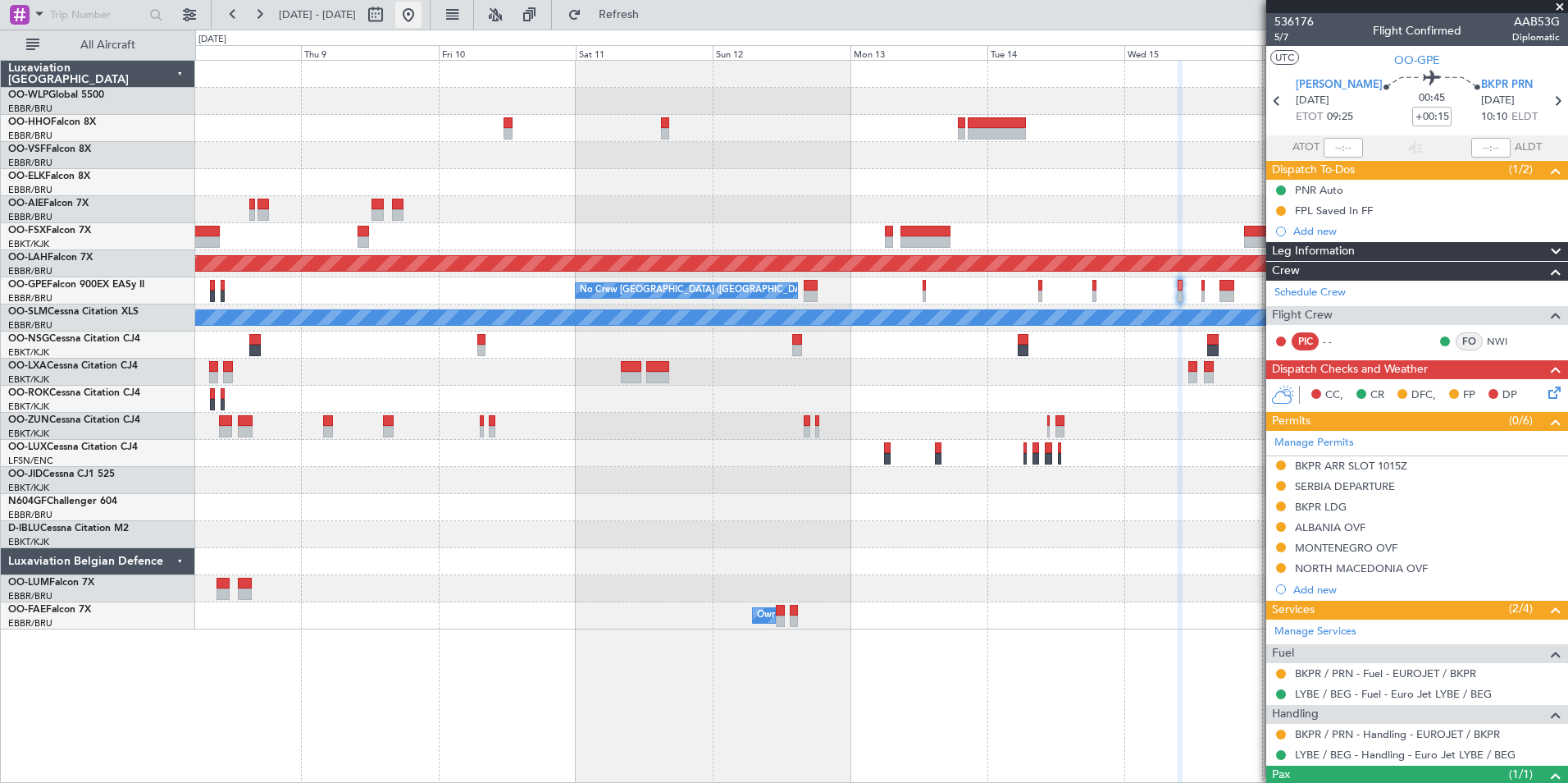
click at [421, 19] on button at bounding box center [408, 15] width 26 height 26
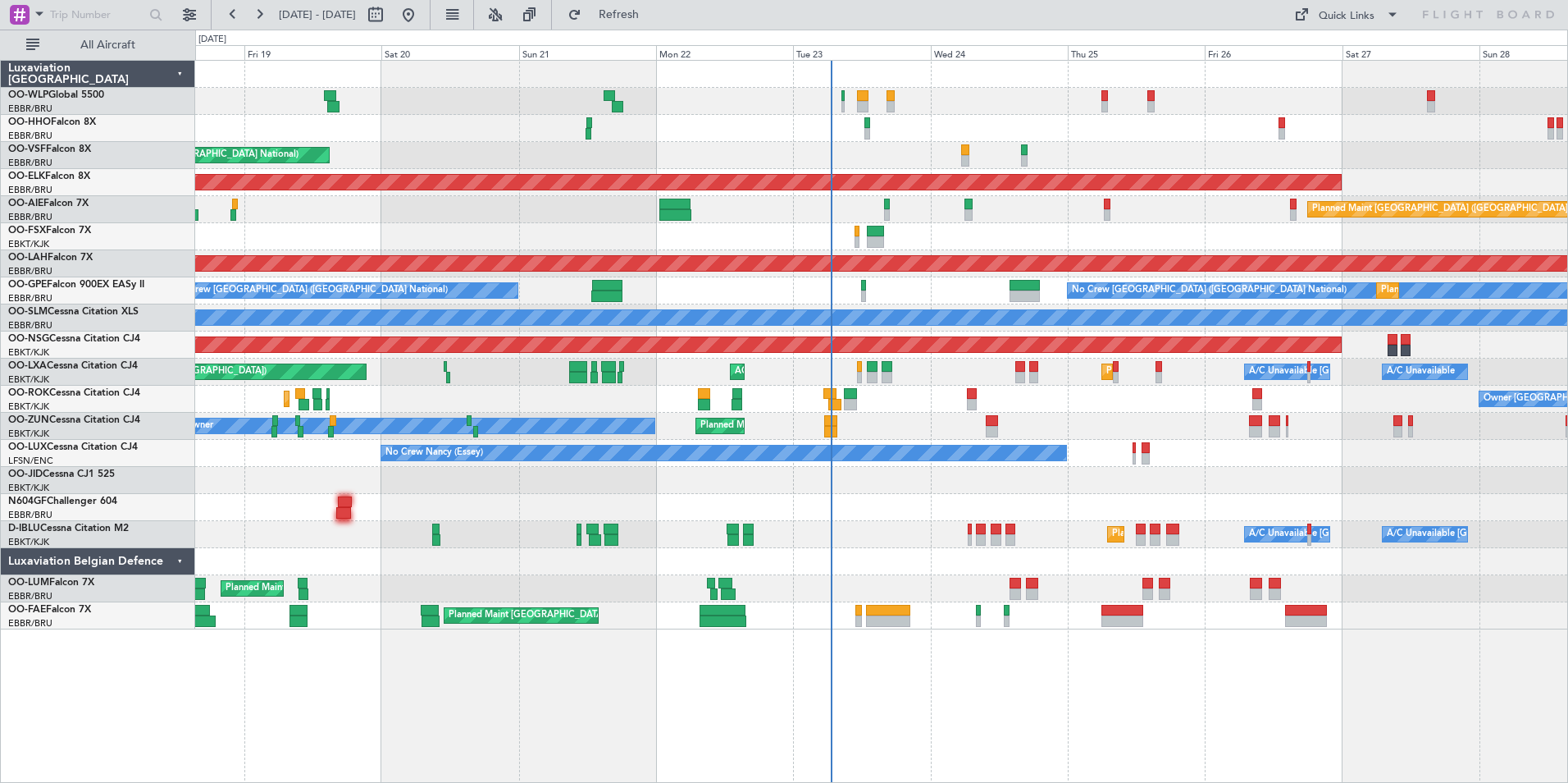
click at [974, 108] on div "Planned Maint Liege" at bounding box center [880, 102] width 1372 height 27
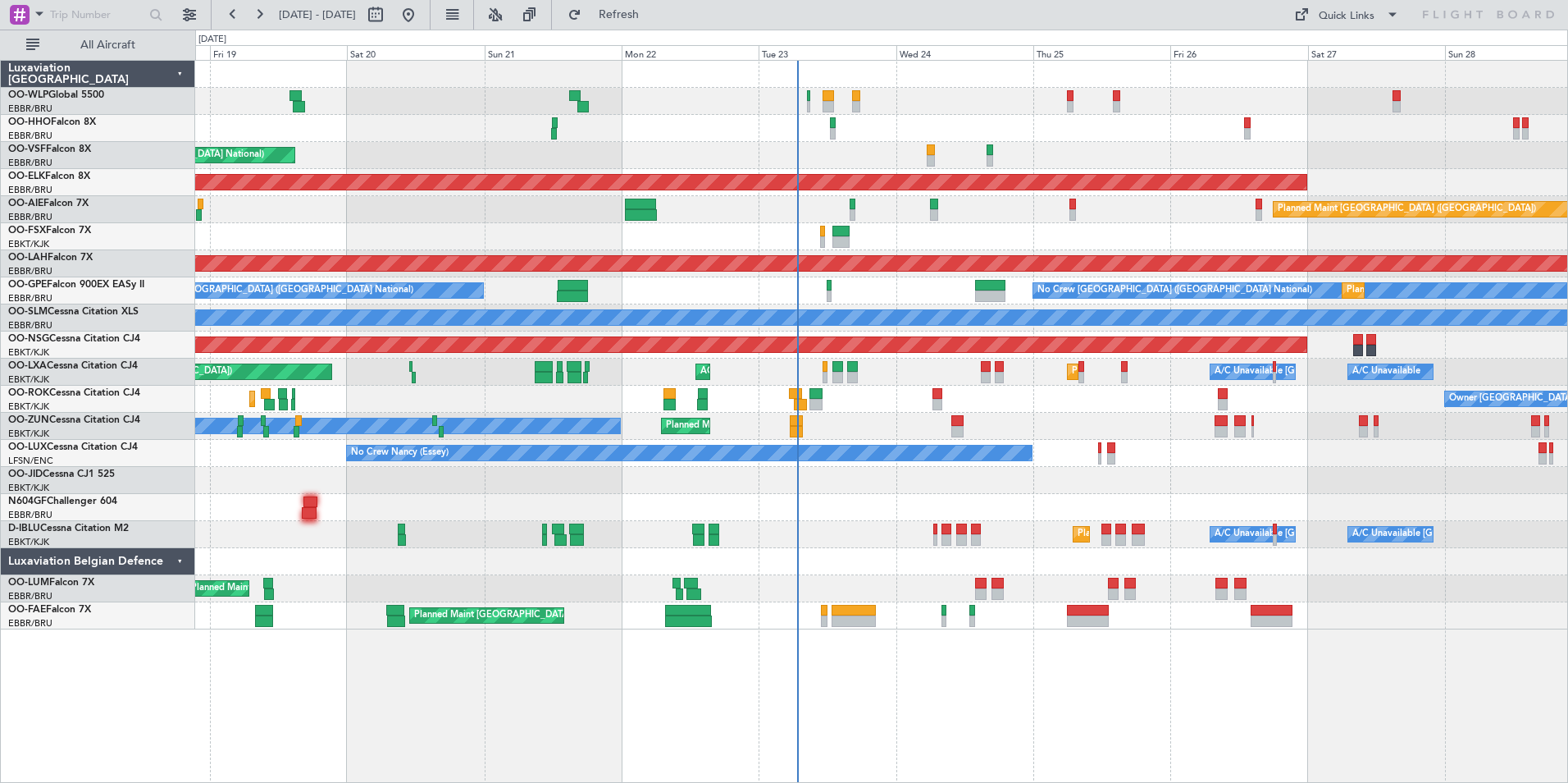
click at [571, 78] on div at bounding box center [880, 74] width 1372 height 27
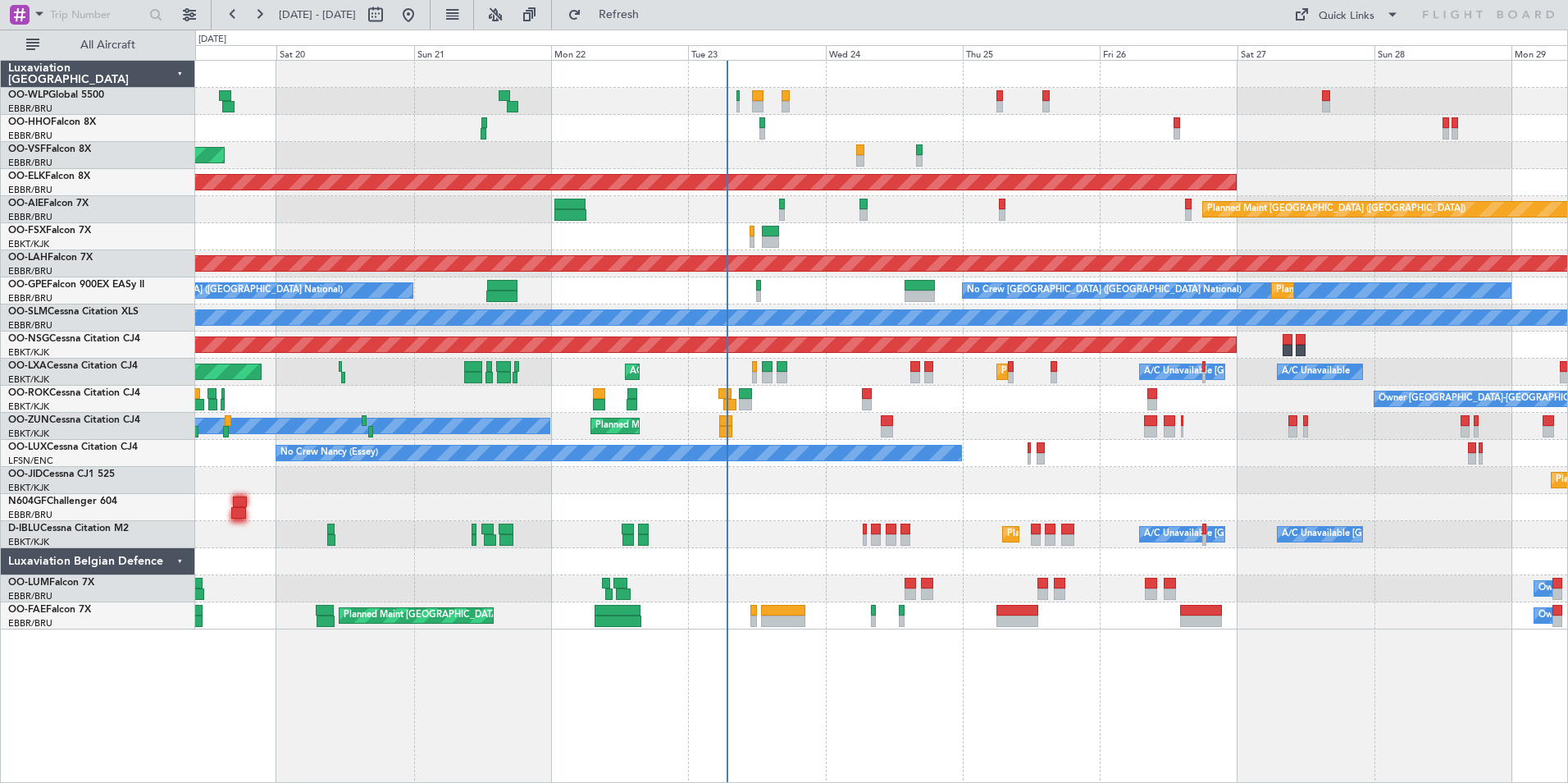
click at [661, 109] on div "Planned Maint Liege" at bounding box center [880, 102] width 1372 height 27
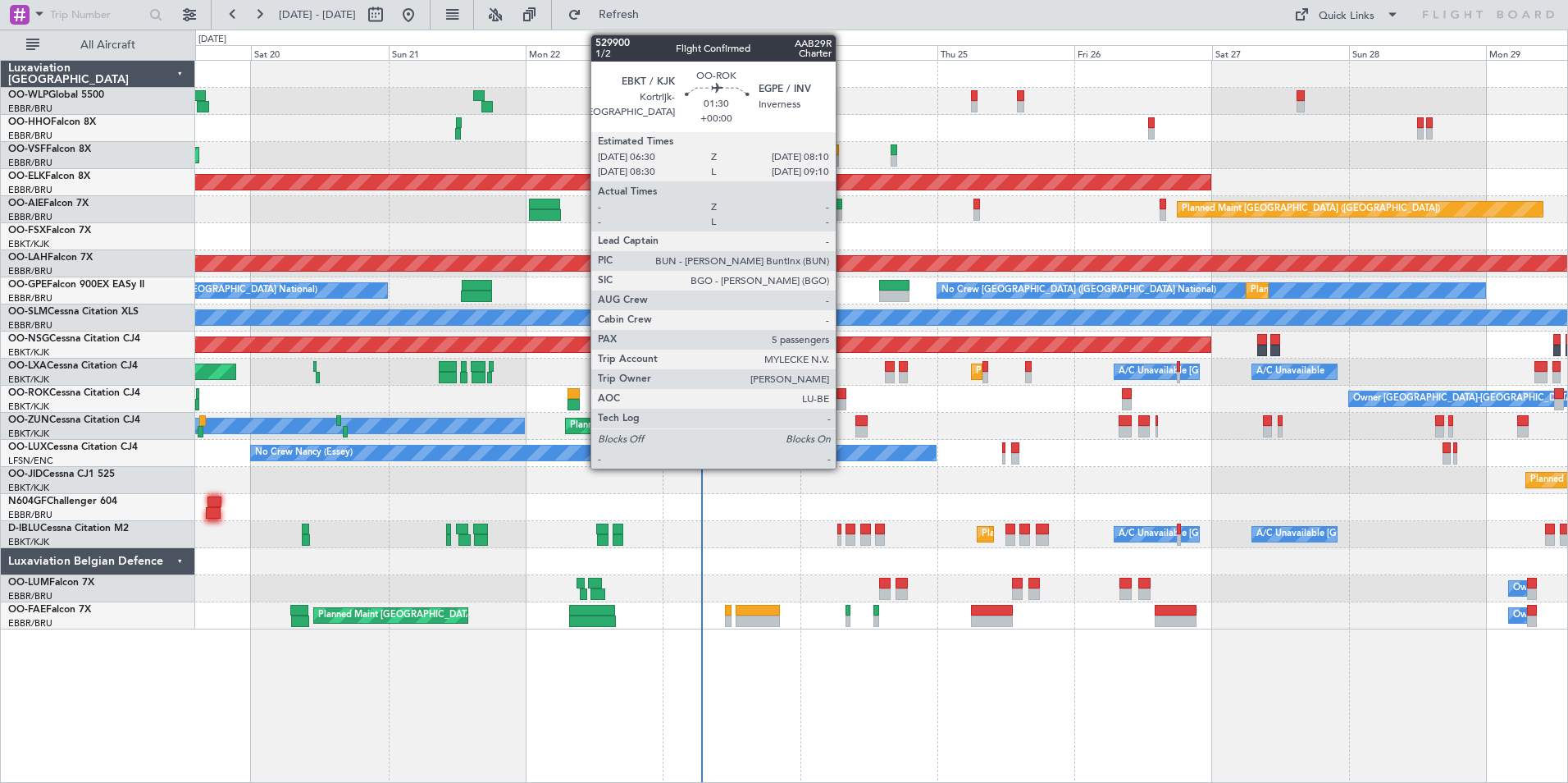
click at [843, 400] on div at bounding box center [841, 405] width 10 height 12
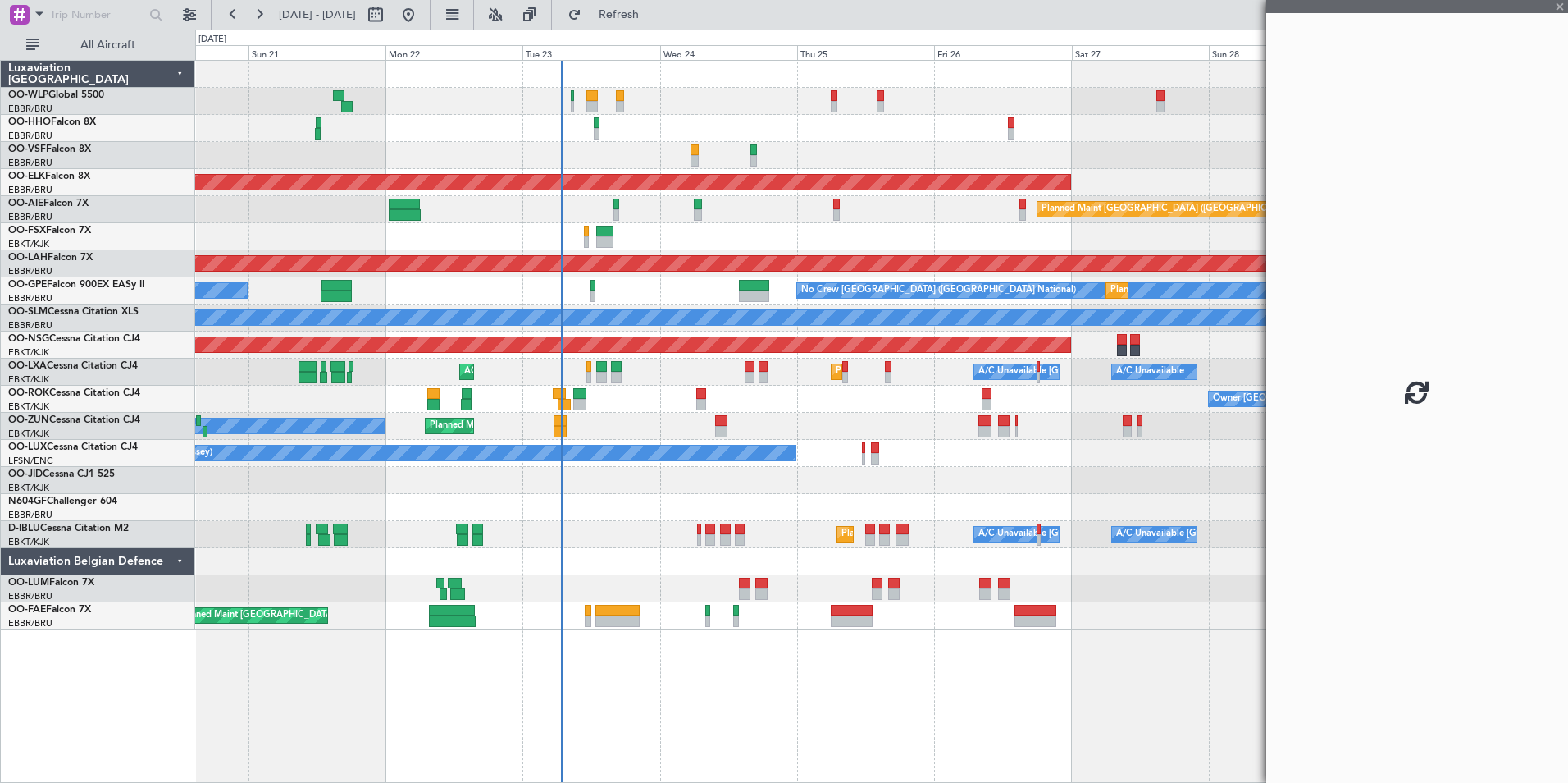
click at [895, 420] on div "Planned Maint Kortrijk-Wevelgem Owner Unplanned Maint Kortrijk-Wevelgem" at bounding box center [880, 426] width 1372 height 27
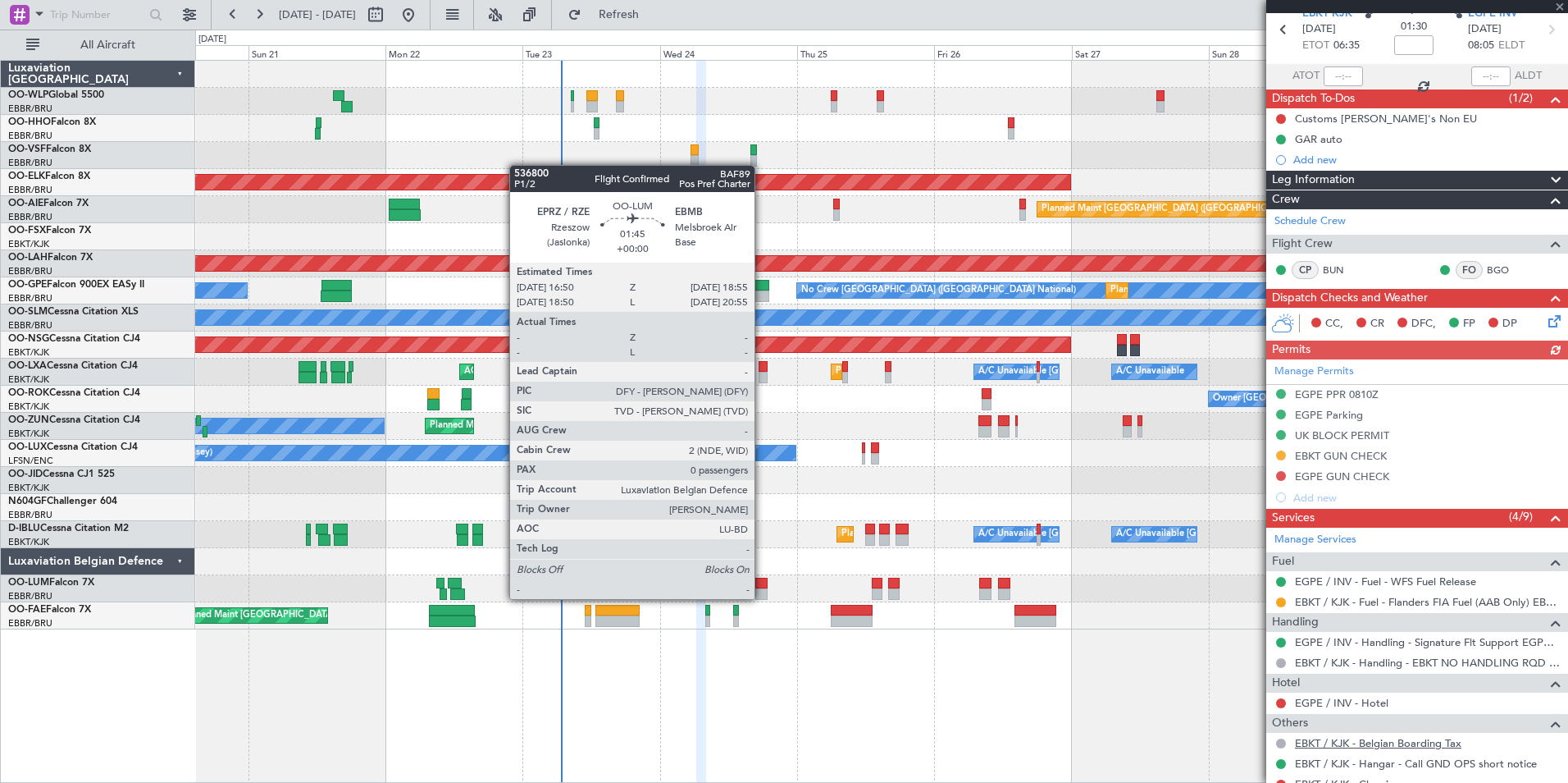
scroll to position [396, 0]
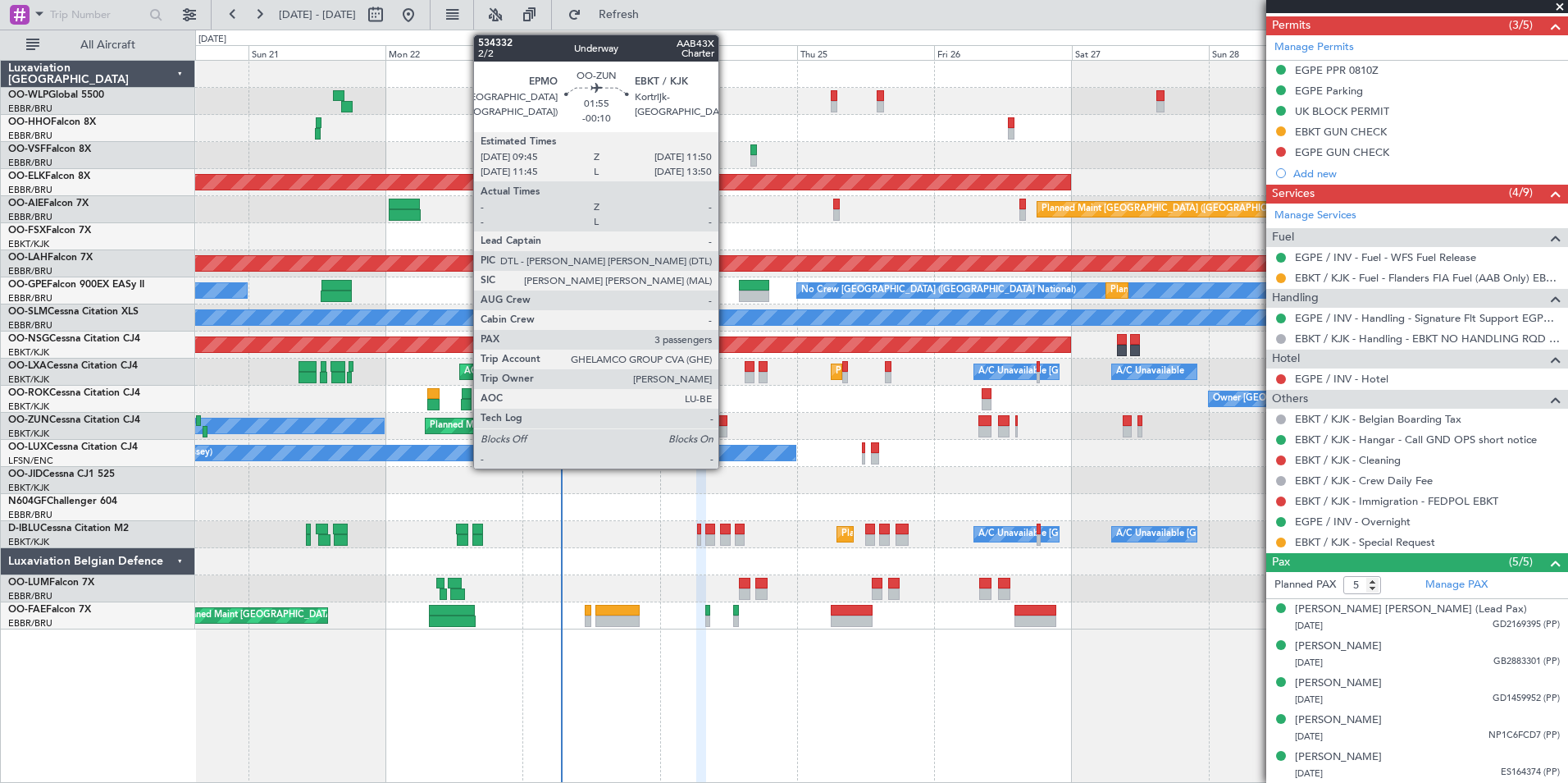
click at [727, 420] on div at bounding box center [721, 421] width 13 height 12
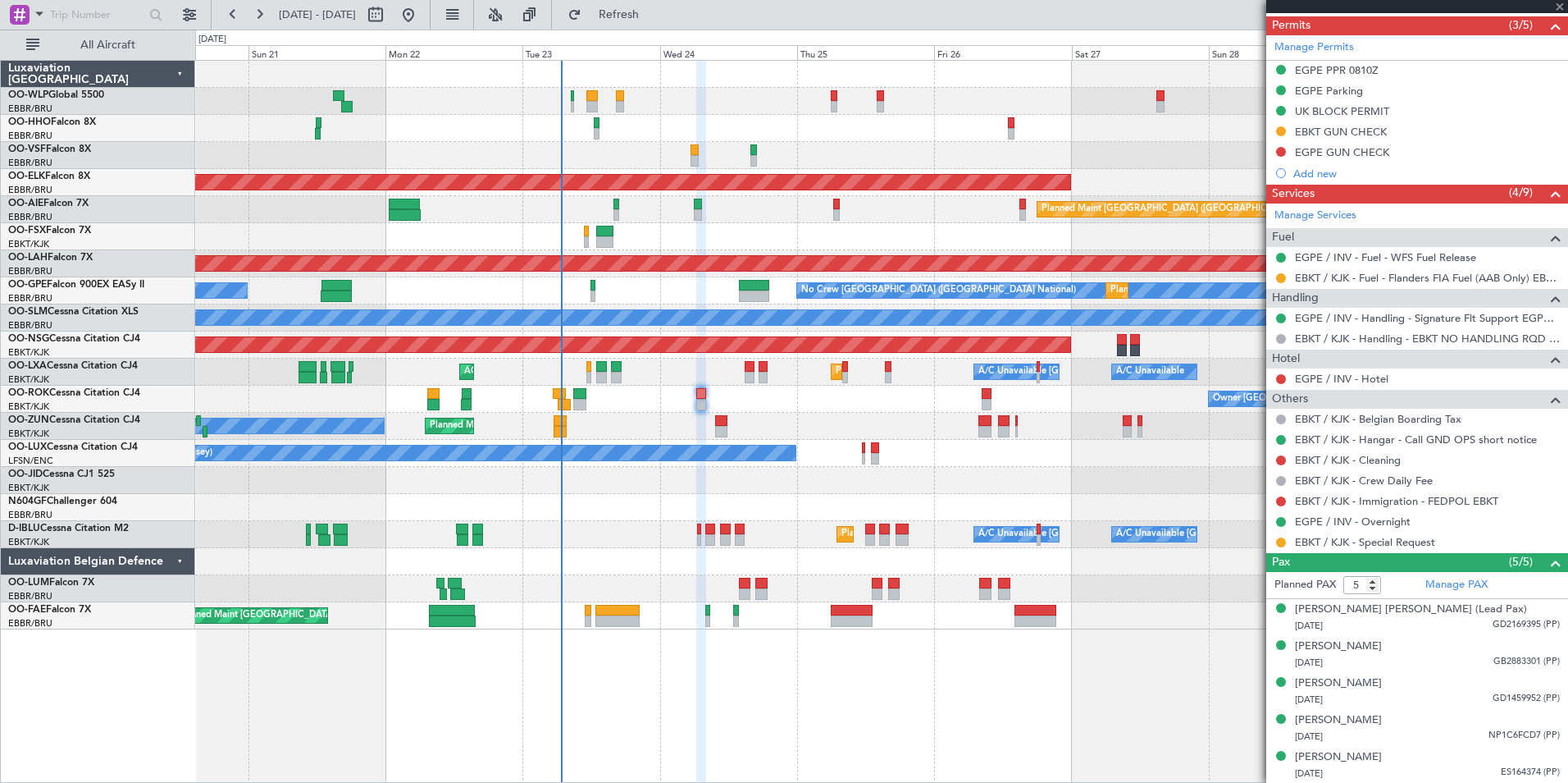
type input "-00:10"
type input "3"
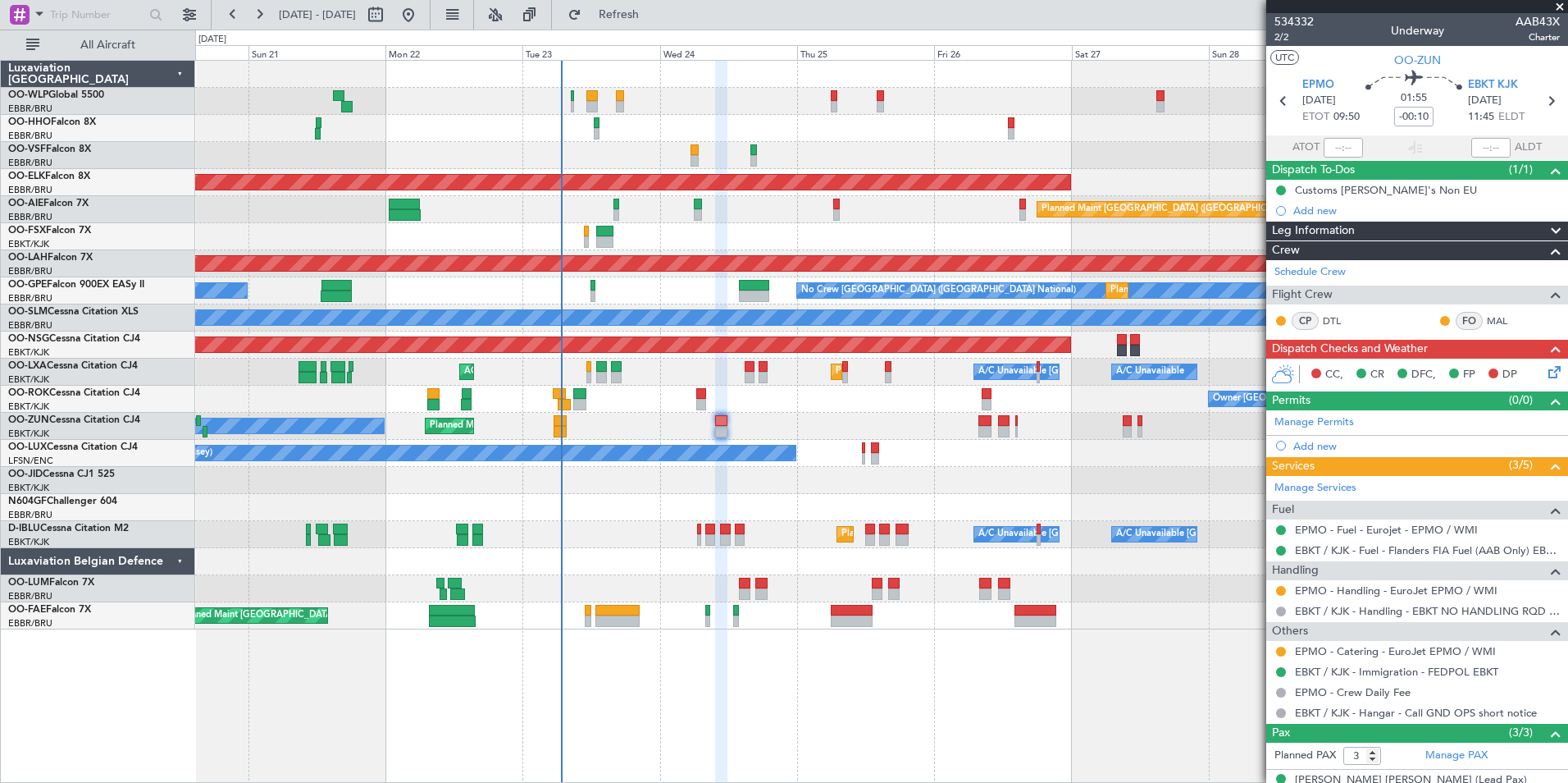
scroll to position [97, 0]
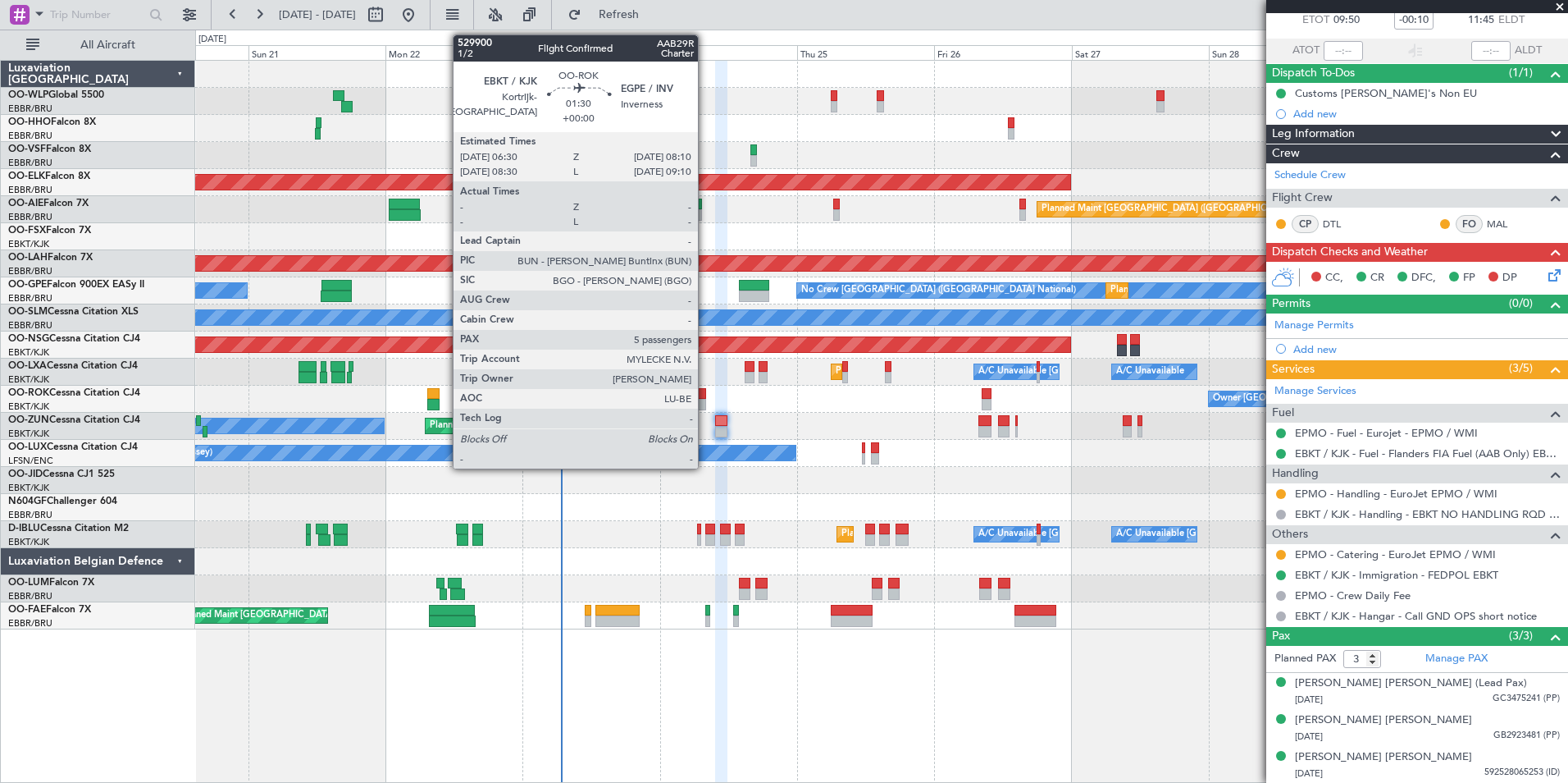
click at [705, 391] on div at bounding box center [701, 394] width 10 height 12
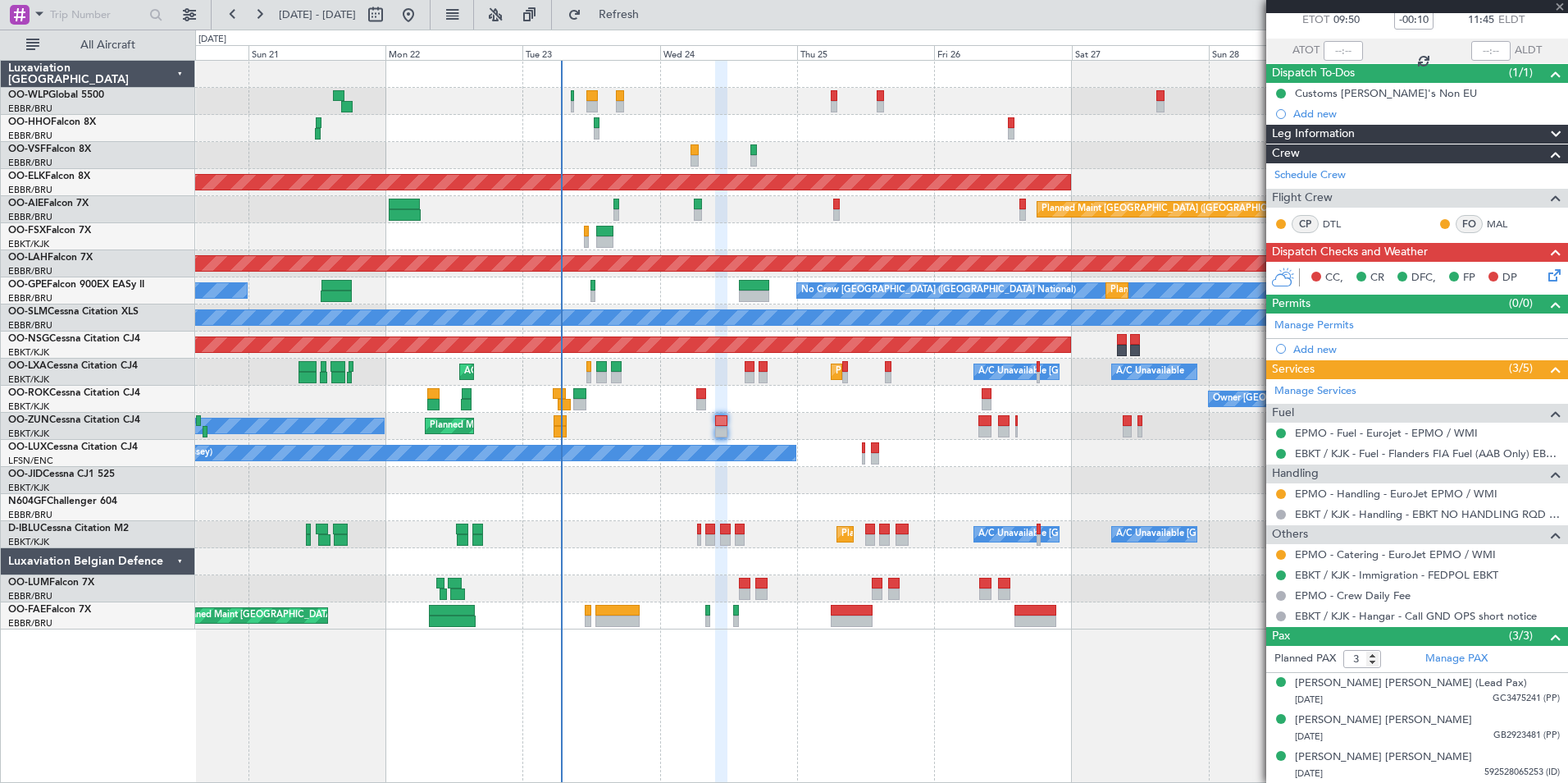
type input "5"
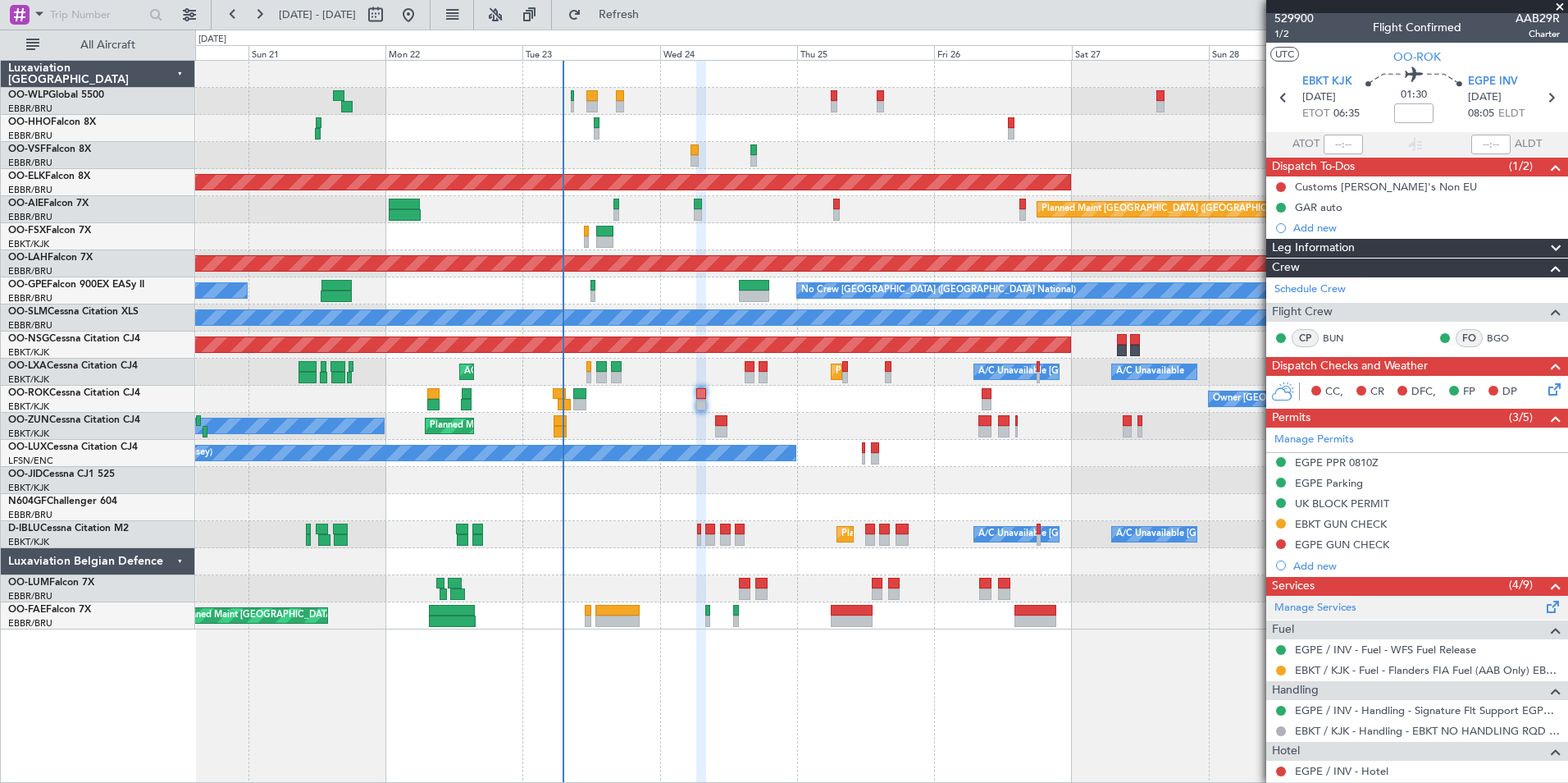
scroll to position [0, 0]
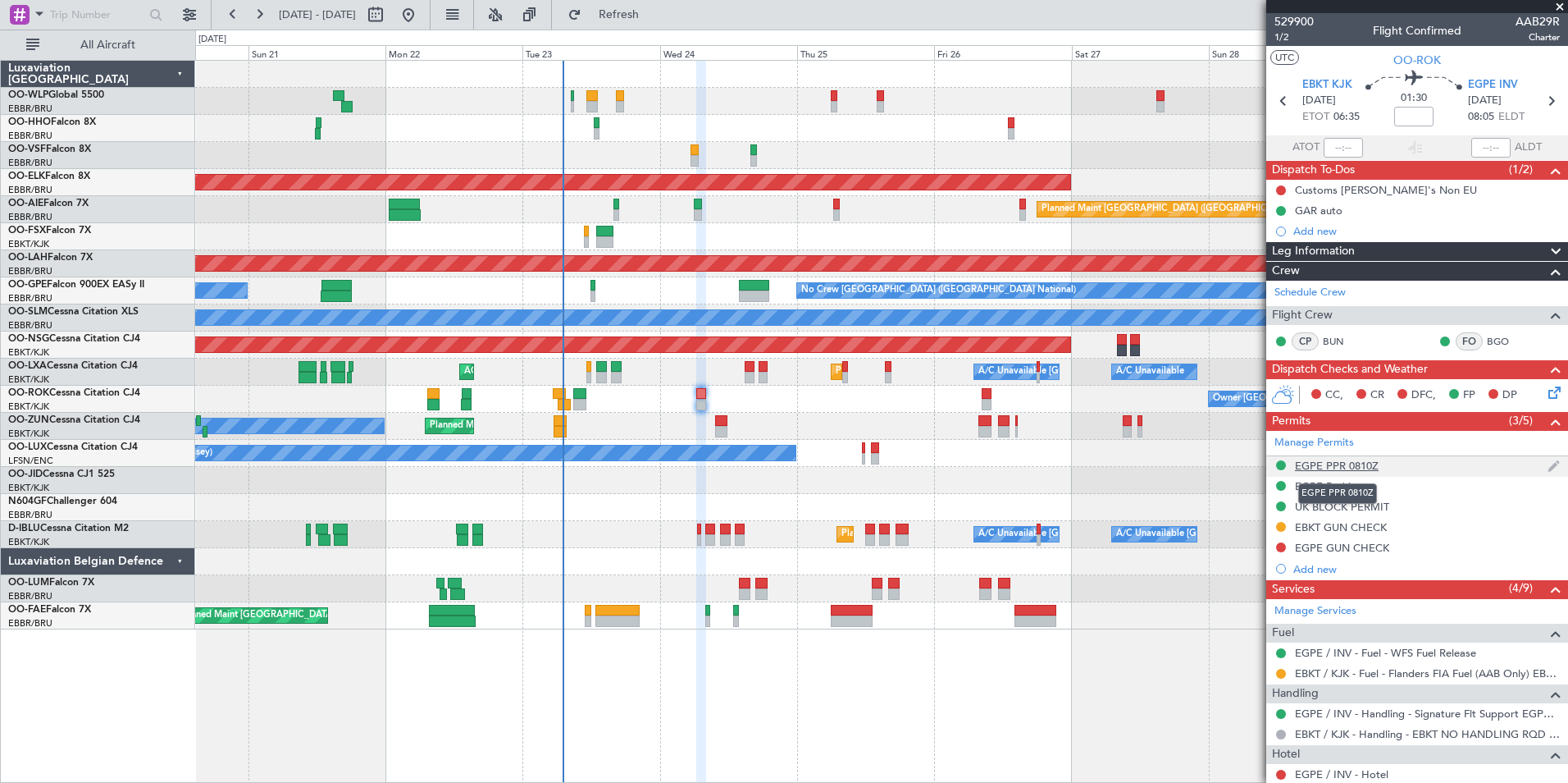
click at [1348, 468] on div "EGPE PPR 0810Z" at bounding box center [1336, 465] width 83 height 14
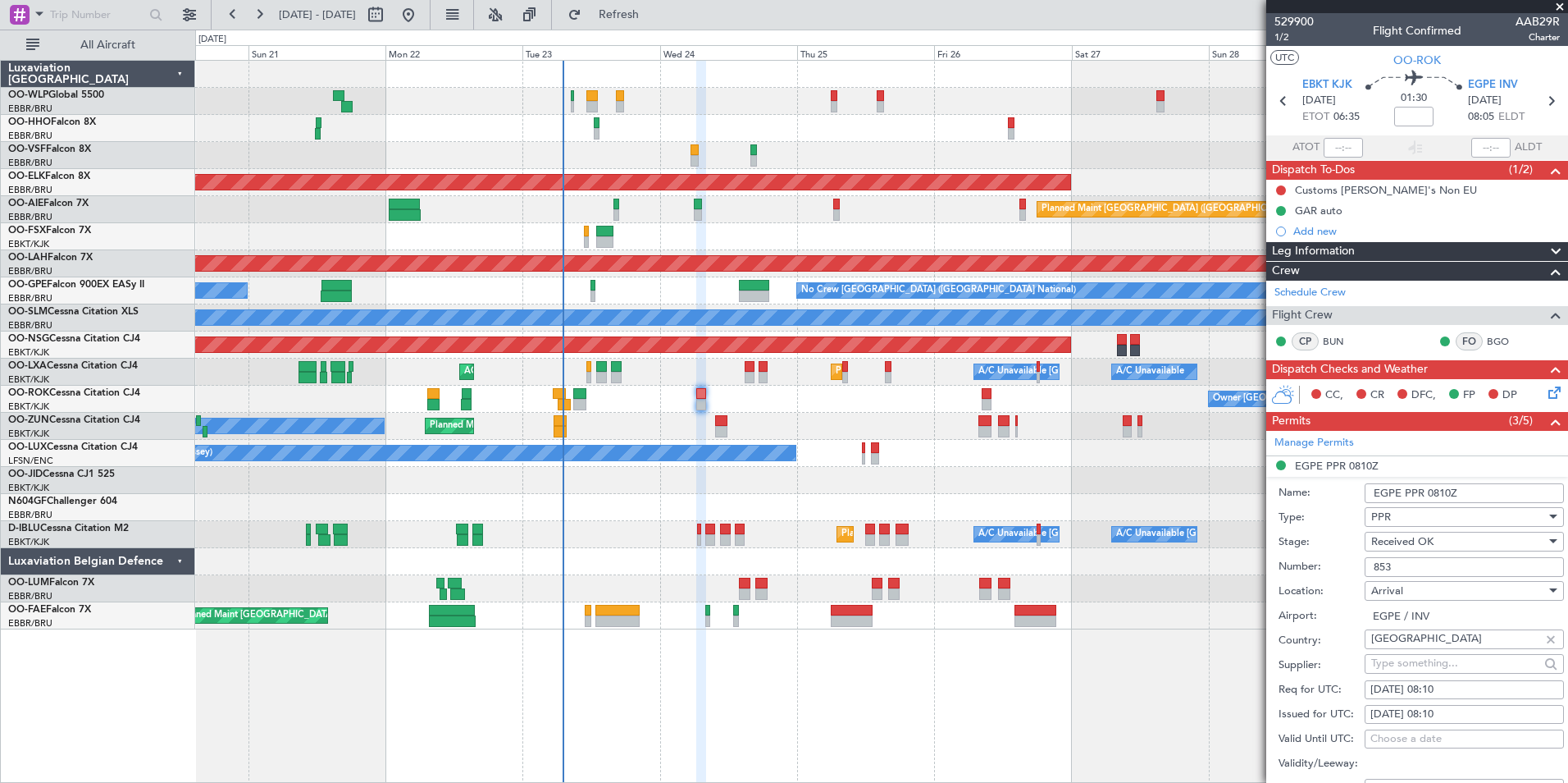
click at [1385, 566] on input "853" at bounding box center [1463, 567] width 199 height 20
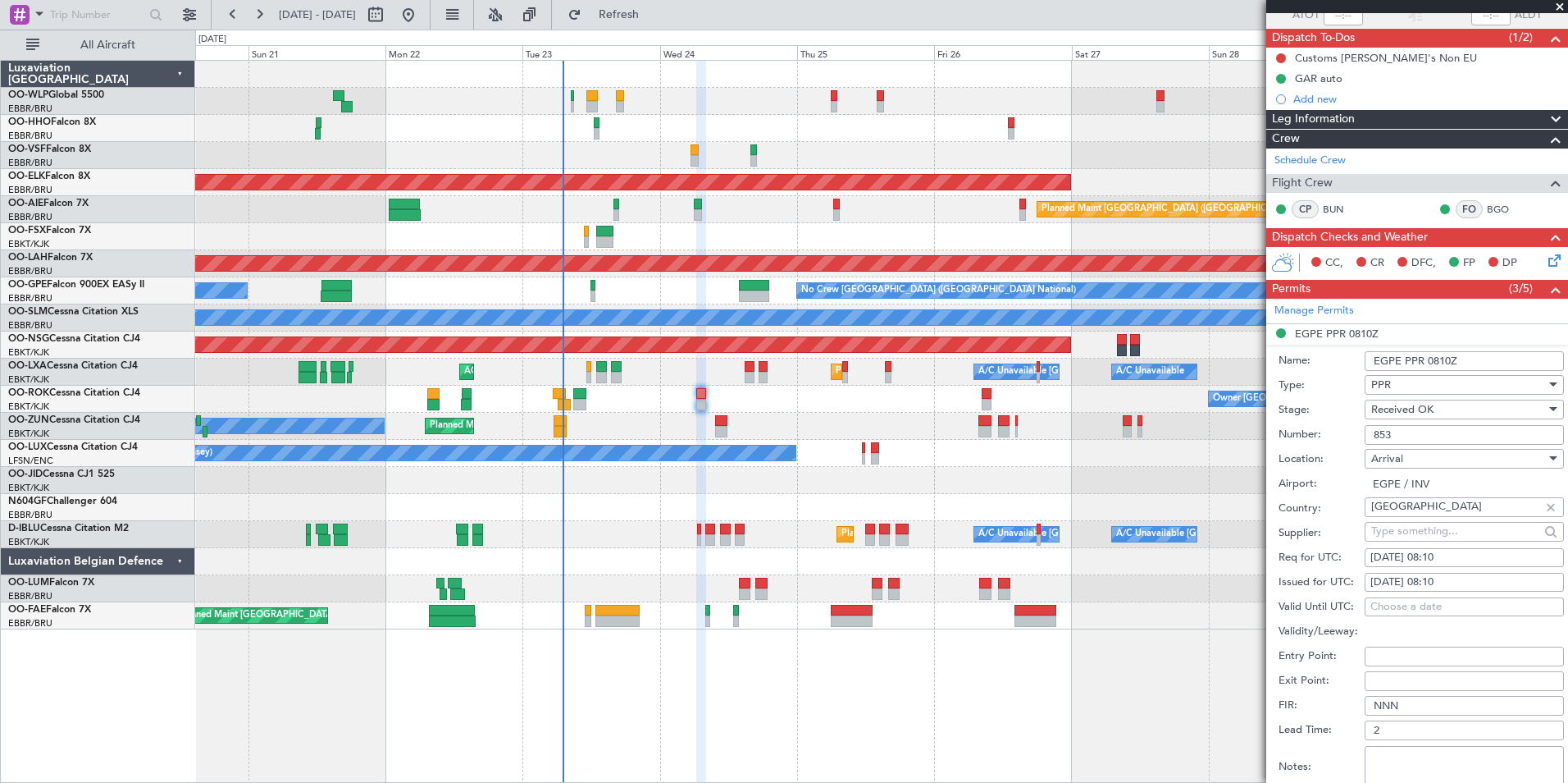
scroll to position [328, 0]
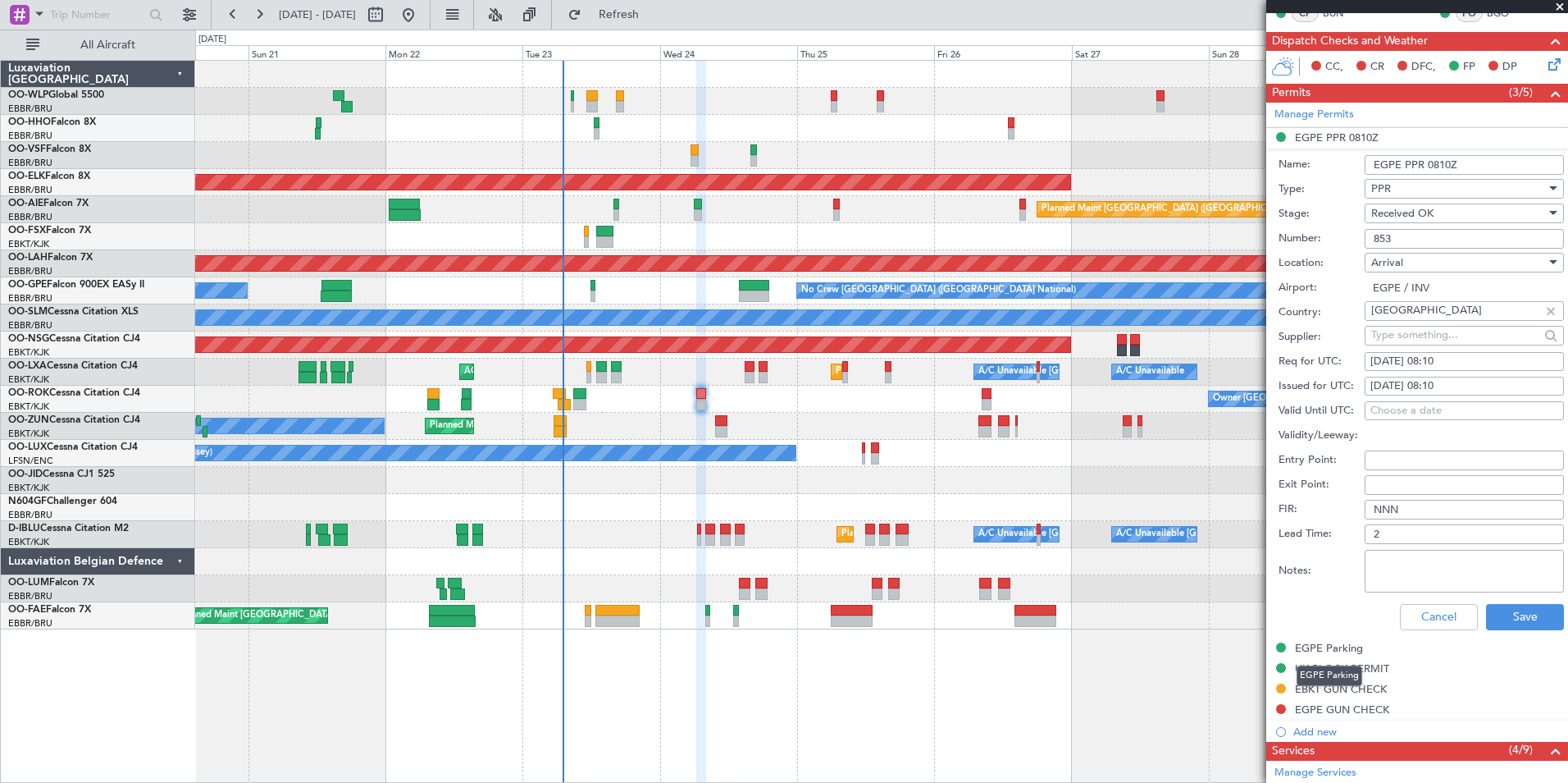
click at [1324, 668] on div "EGPE Parking" at bounding box center [1329, 675] width 66 height 21
click at [1387, 670] on div "UK BLOCK PERMIT" at bounding box center [1342, 668] width 94 height 14
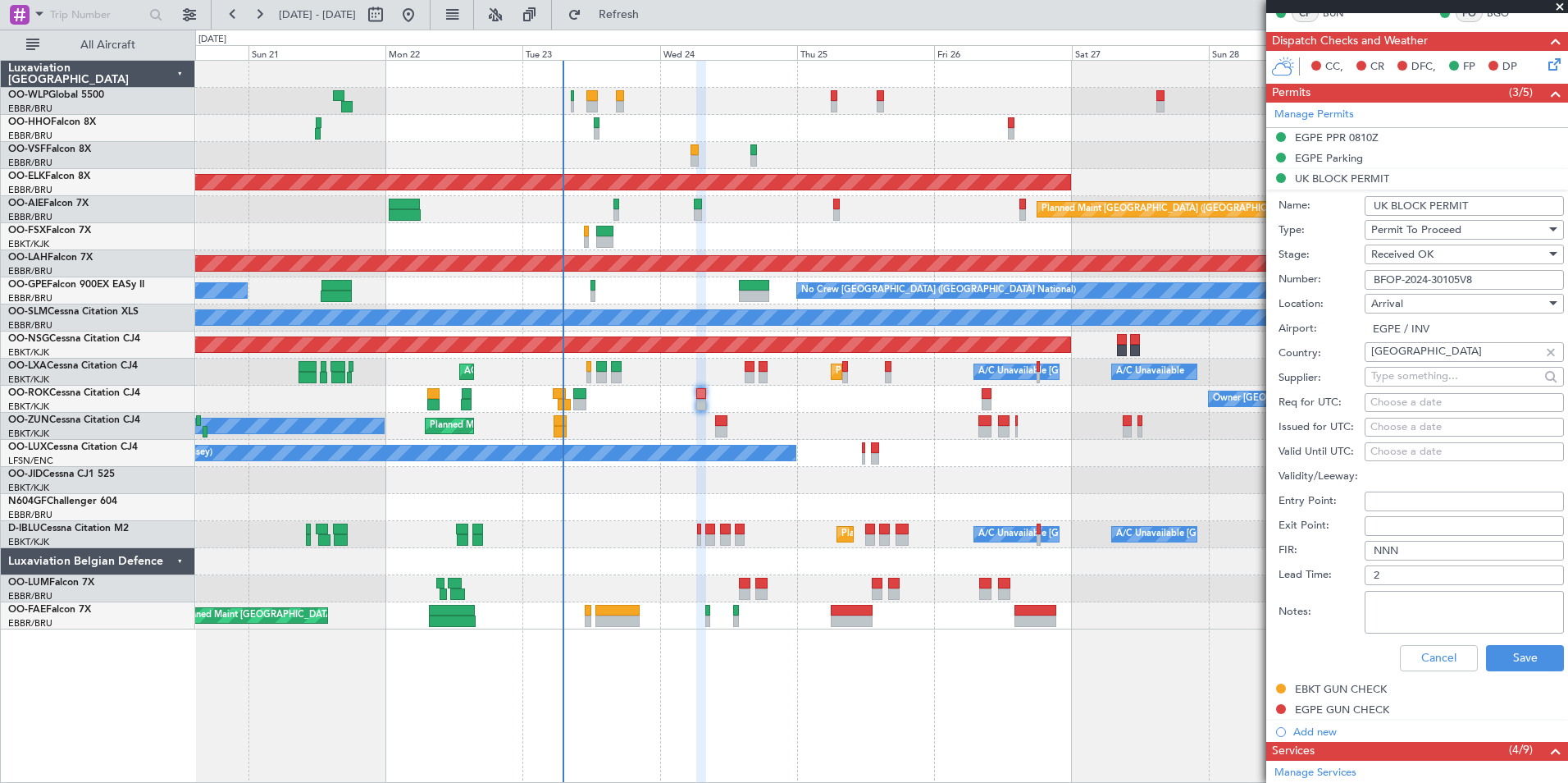
click at [1404, 280] on input "BFOP-2024-30105V8" at bounding box center [1463, 279] width 199 height 20
click at [1449, 652] on button "Cancel" at bounding box center [1439, 658] width 78 height 26
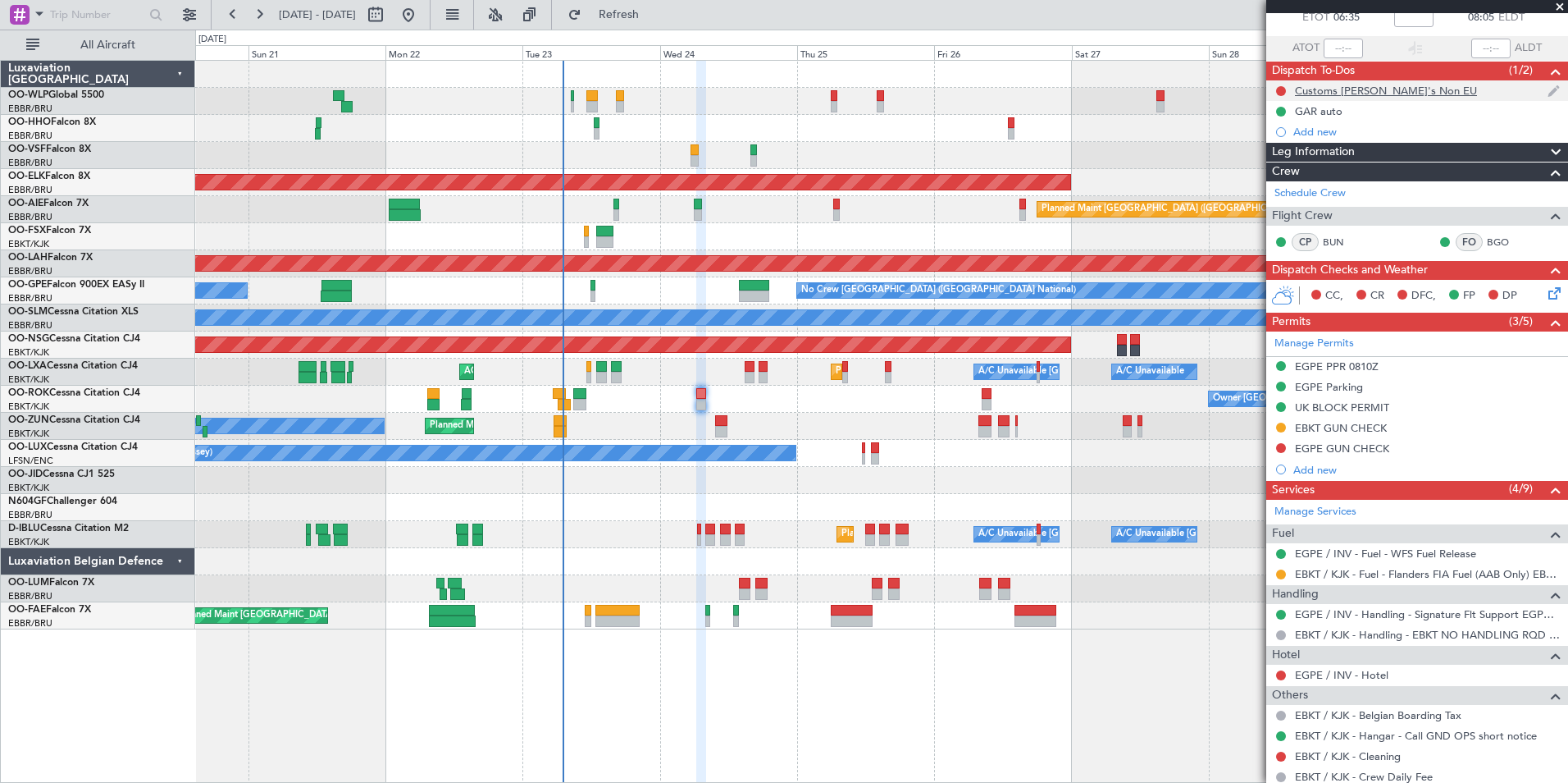
scroll to position [0, 0]
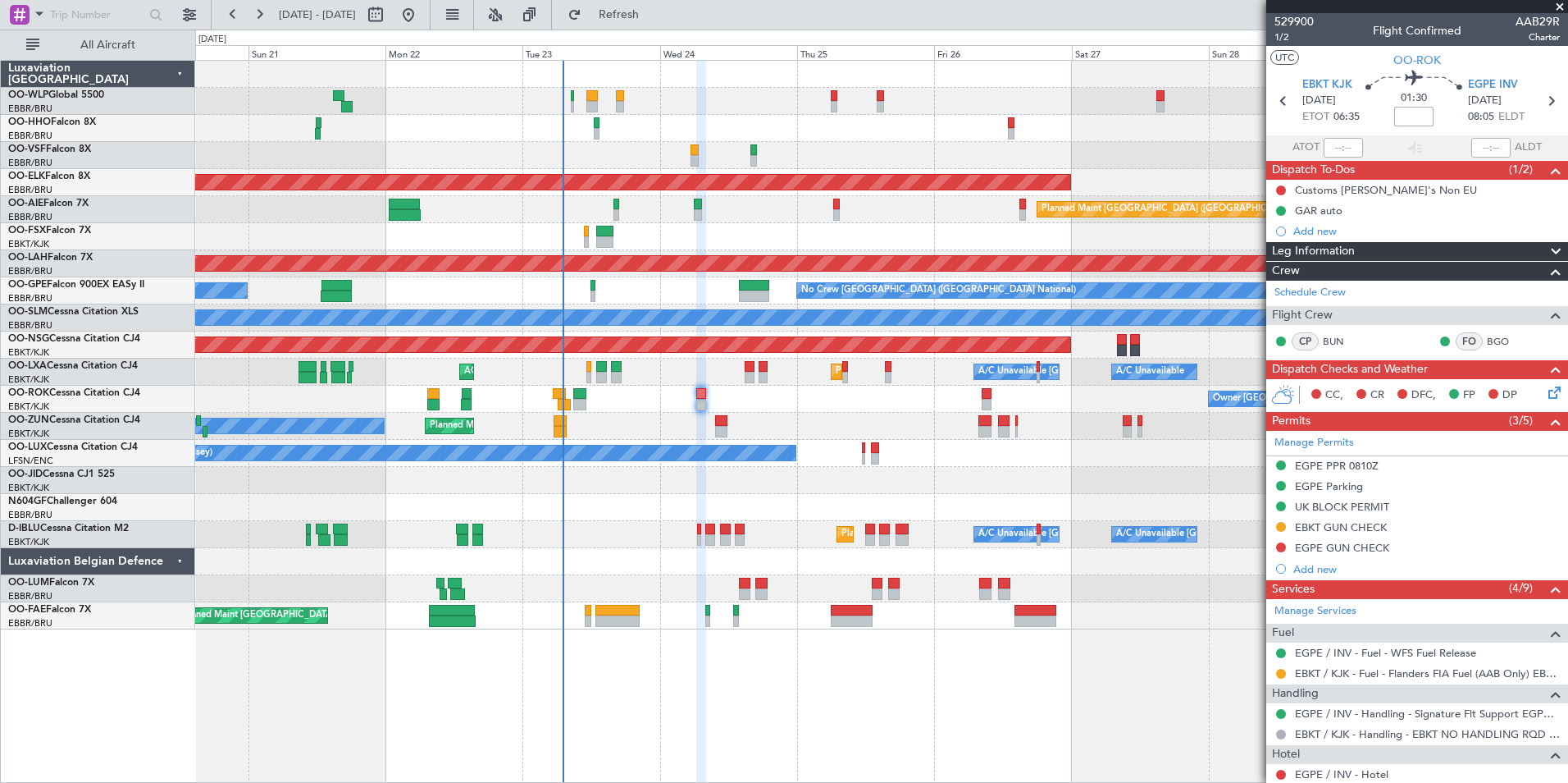
click at [1416, 114] on input at bounding box center [1414, 117] width 39 height 20
type input "-00:05"
click at [1313, 233] on mat-tooltip-component "GAR auto" at bounding box center [1318, 238] width 71 height 43
click at [1325, 240] on div "Add new" at bounding box center [1417, 230] width 302 height 21
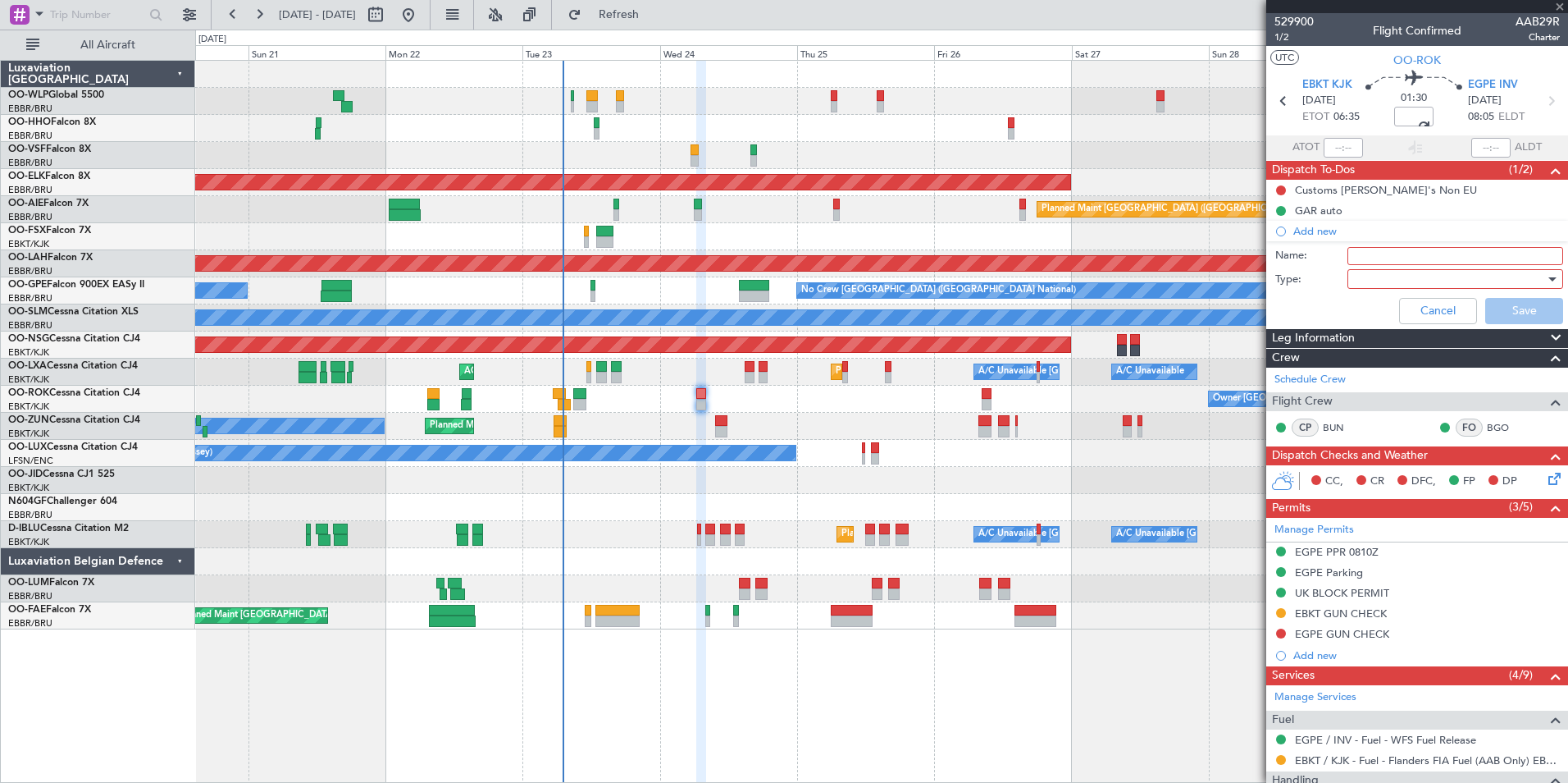
click at [1344, 245] on div "Name:" at bounding box center [1417, 256] width 318 height 24
click at [1404, 270] on div at bounding box center [1449, 278] width 191 height 24
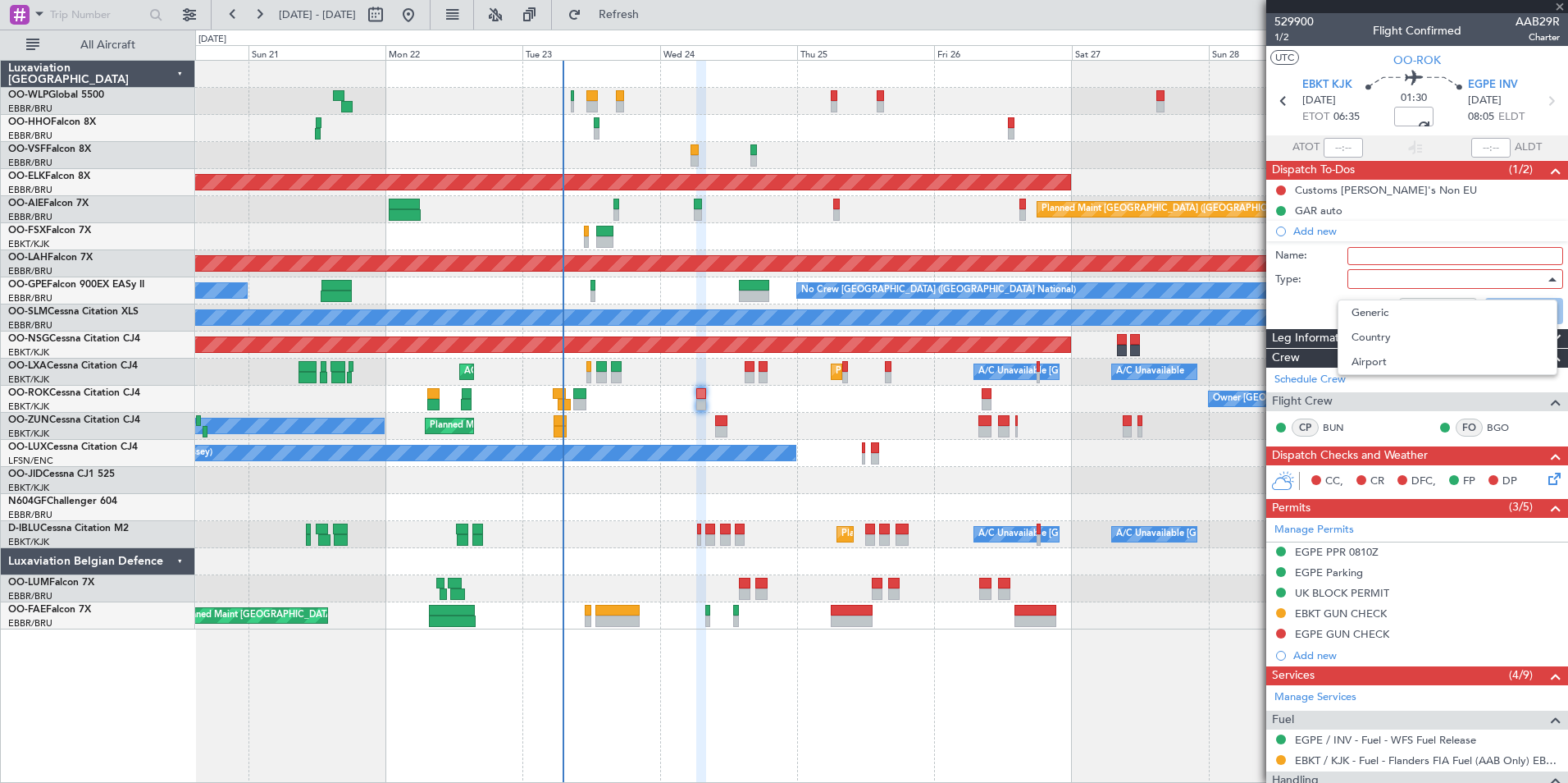
click at [1398, 255] on div at bounding box center [784, 391] width 1568 height 783
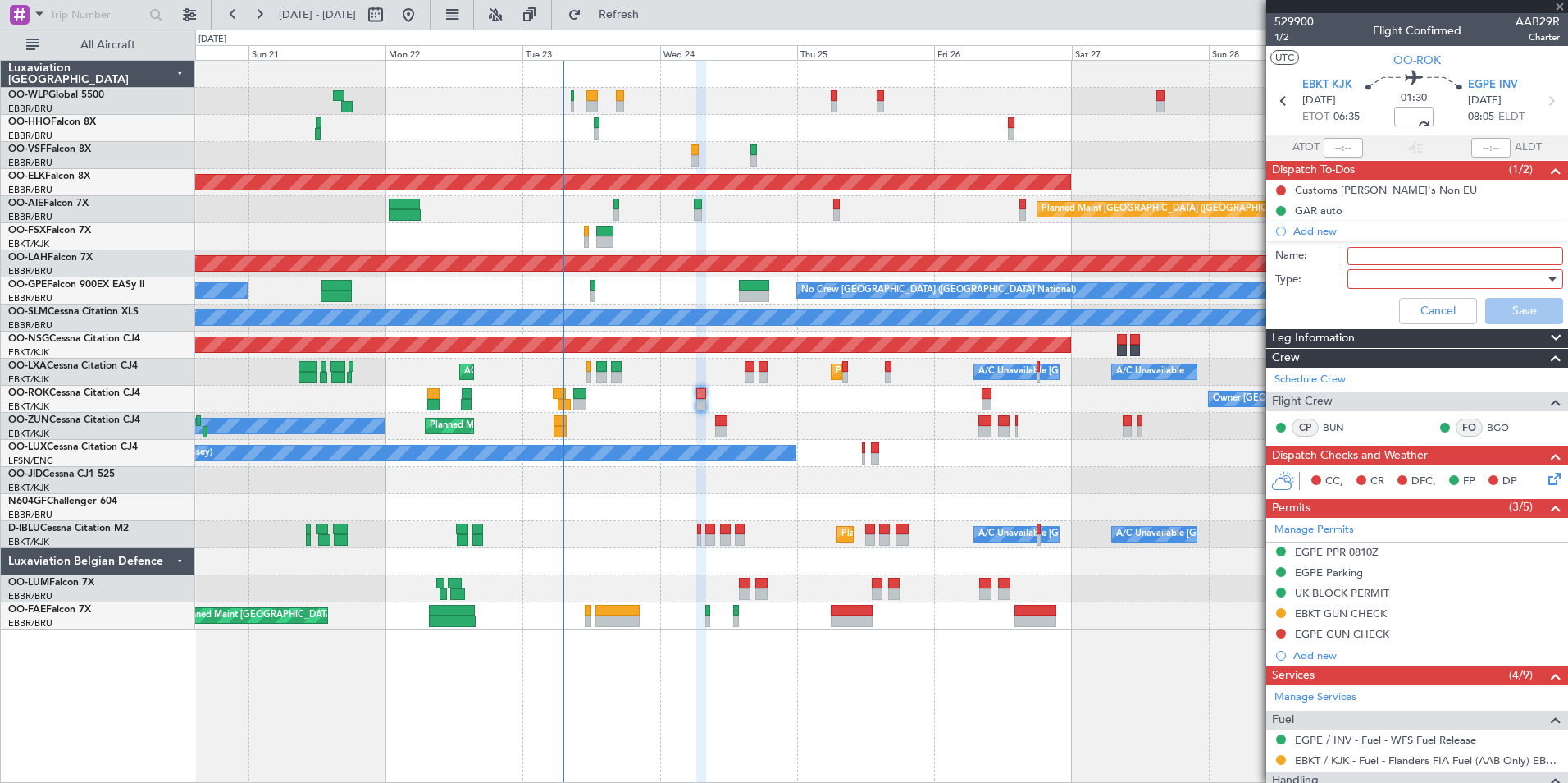
click at [1394, 255] on input "Name:" at bounding box center [1455, 256] width 215 height 18
type input "FPL in FF"
click at [1374, 286] on div at bounding box center [1449, 278] width 191 height 24
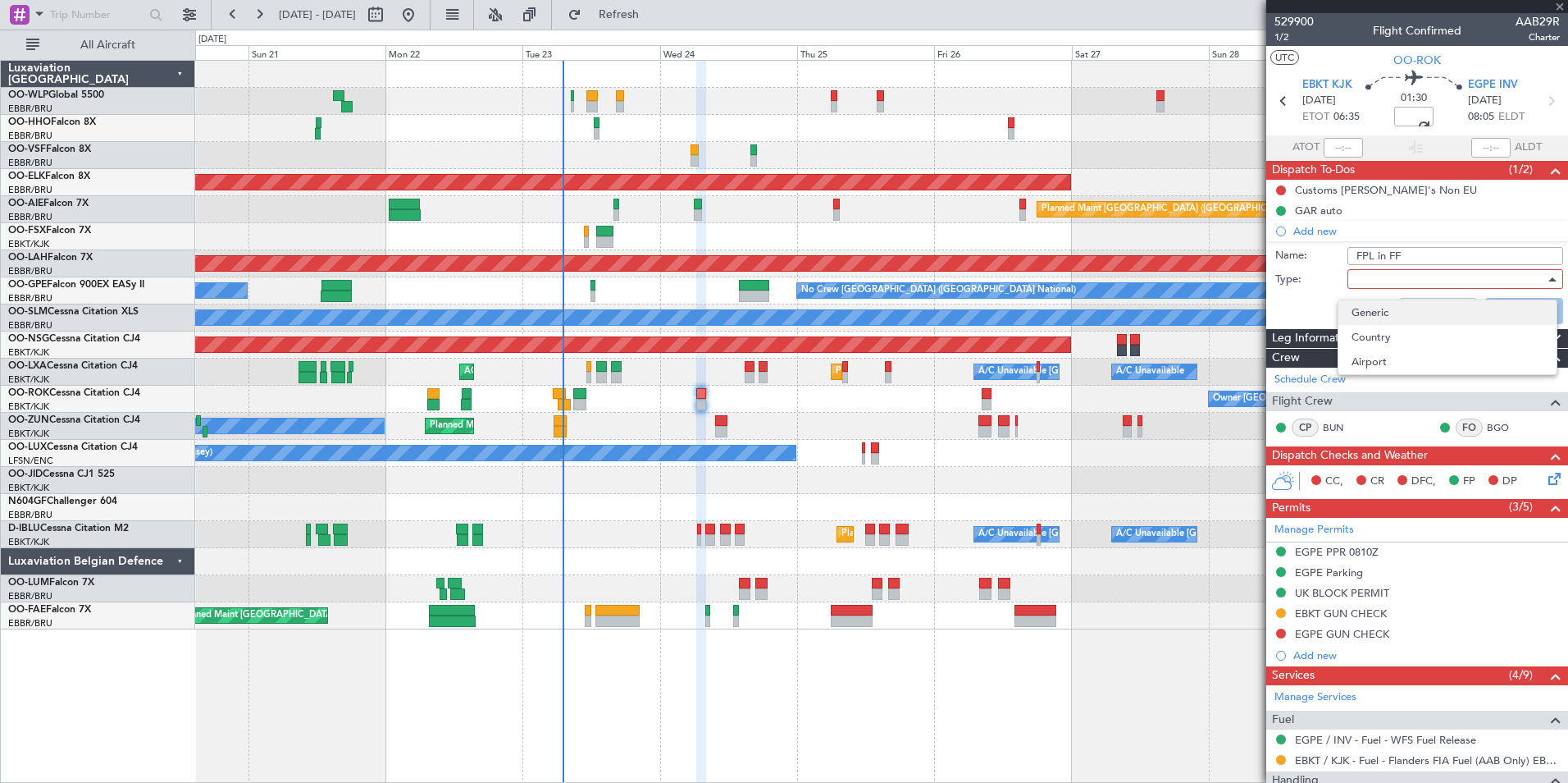
click at [1369, 320] on span "Generic" at bounding box center [1448, 312] width 192 height 24
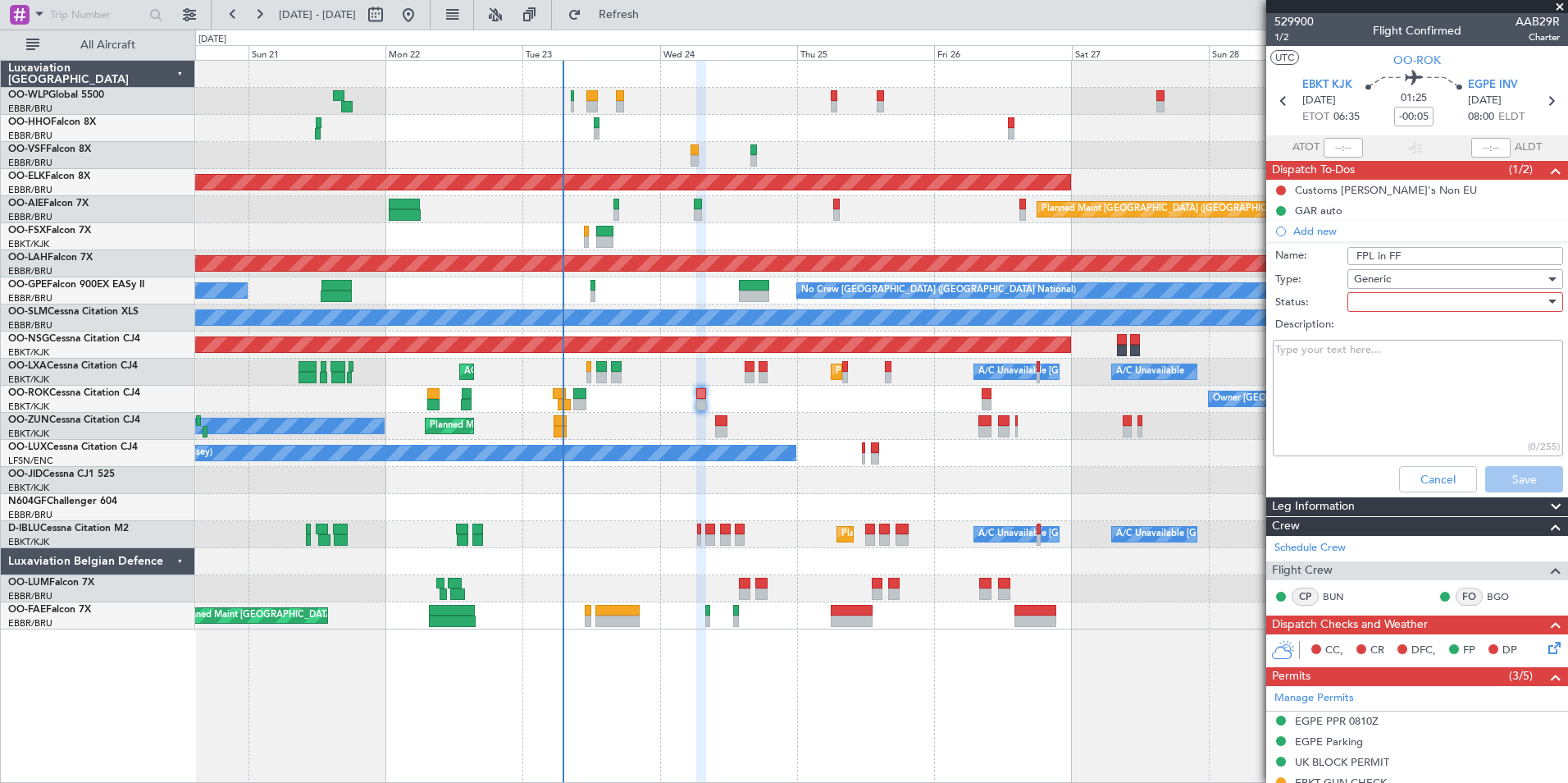
click at [1369, 305] on div at bounding box center [1449, 302] width 191 height 24
click at [1369, 335] on span "Not Started" at bounding box center [1448, 334] width 192 height 24
click at [1498, 477] on button "Save" at bounding box center [1524, 479] width 78 height 26
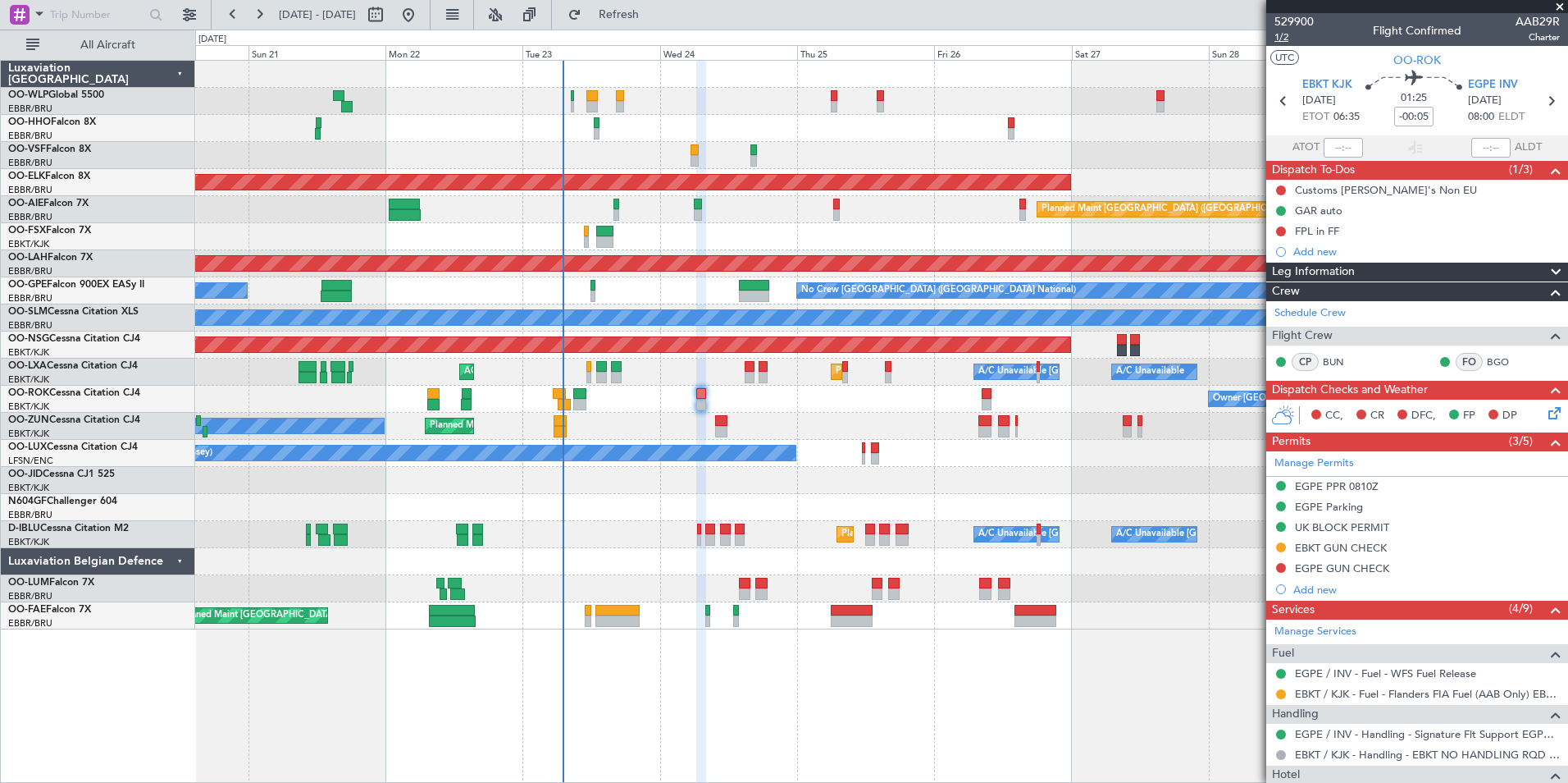
click at [1280, 36] on span "1/2" at bounding box center [1294, 37] width 39 height 14
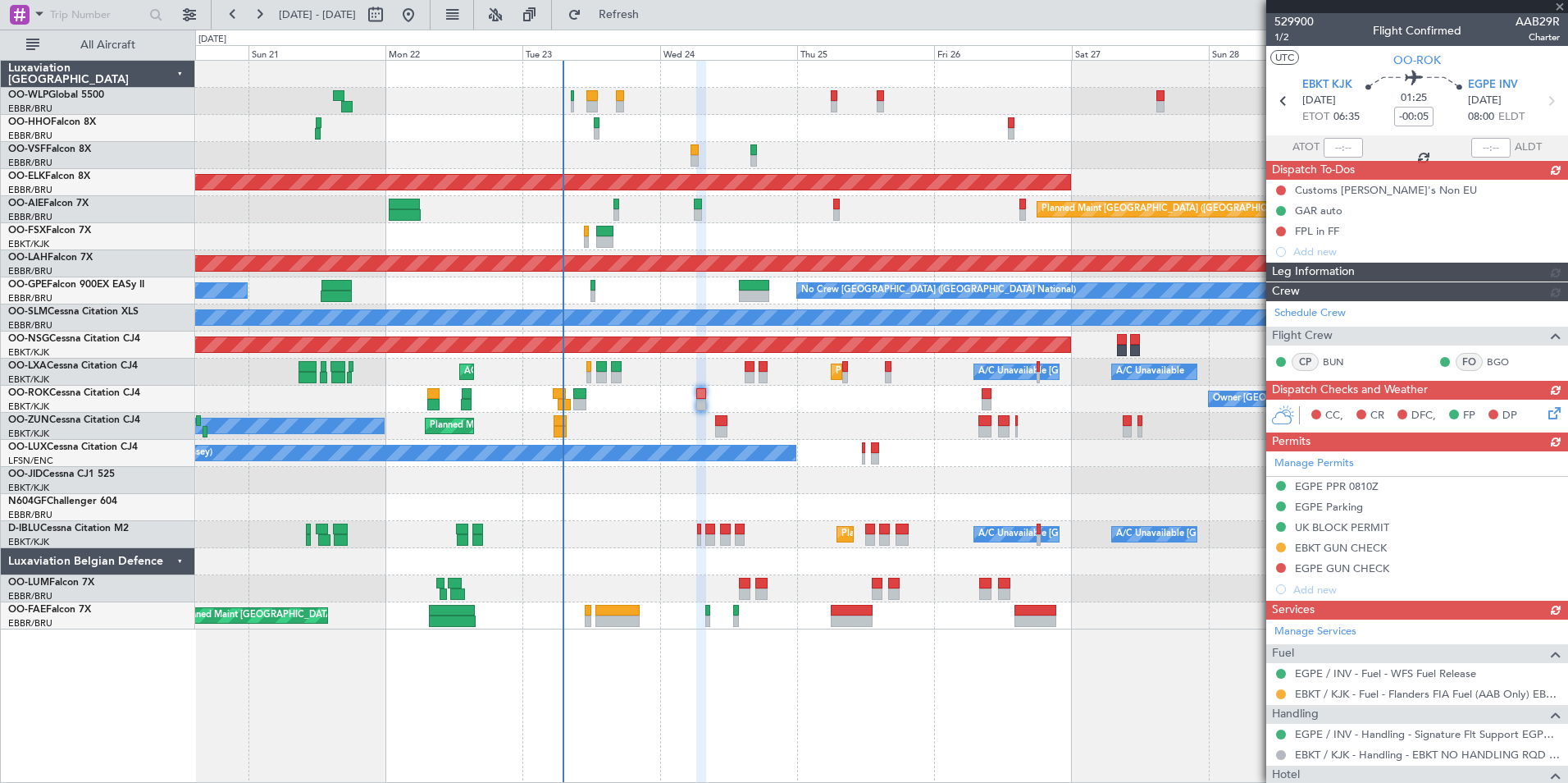
click at [1534, 413] on div "CC, CR DFC, FP DP" at bounding box center [1417, 416] width 302 height 32
click at [1537, 416] on div "Dispatch Checks and Weather CC, CR DFC, FP DP" at bounding box center [1417, 407] width 302 height 53
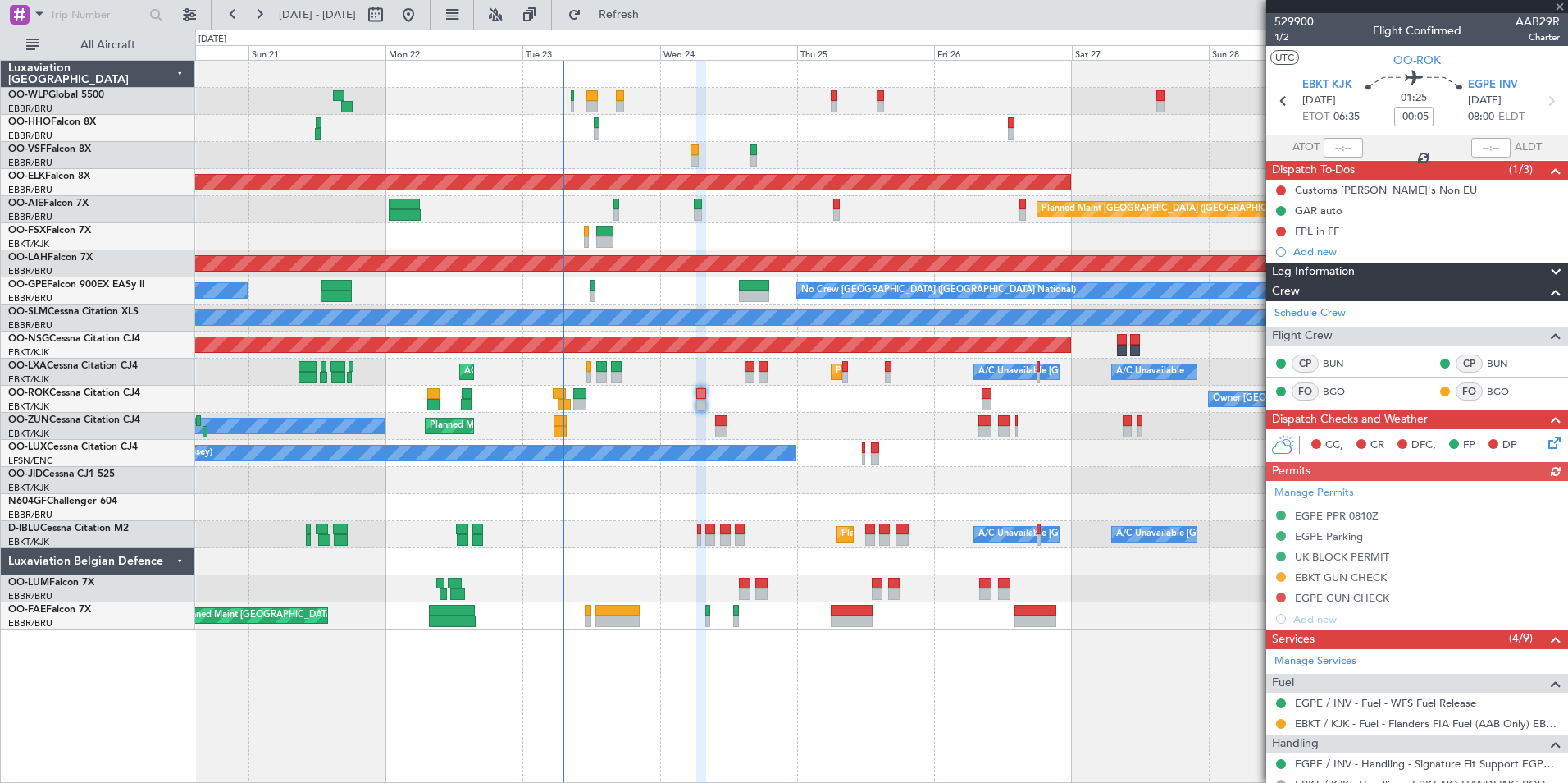
click at [1545, 446] on icon at bounding box center [1551, 439] width 13 height 13
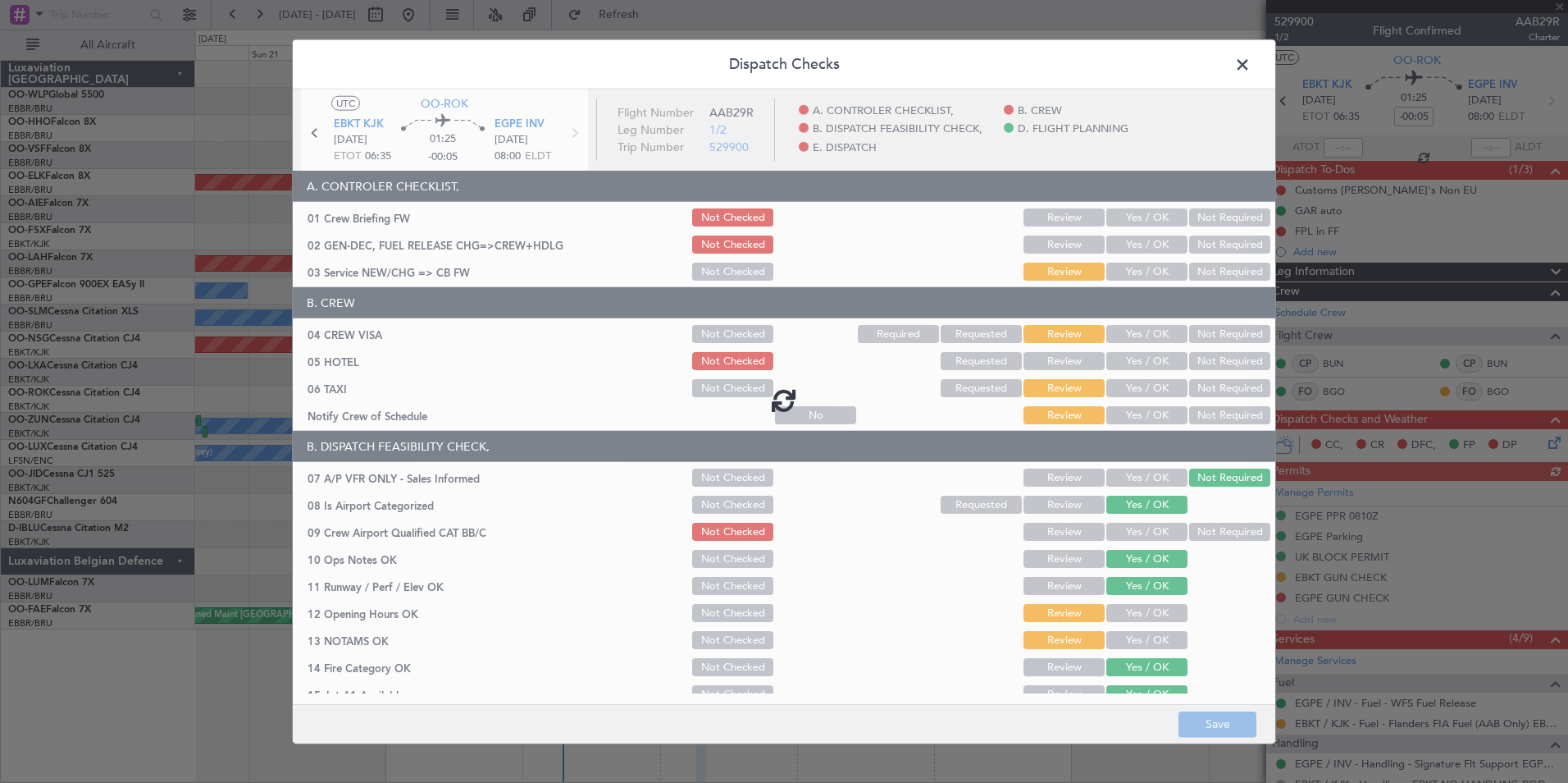
click at [1134, 240] on div at bounding box center [784, 400] width 982 height 621
click at [1134, 242] on div at bounding box center [784, 400] width 982 height 621
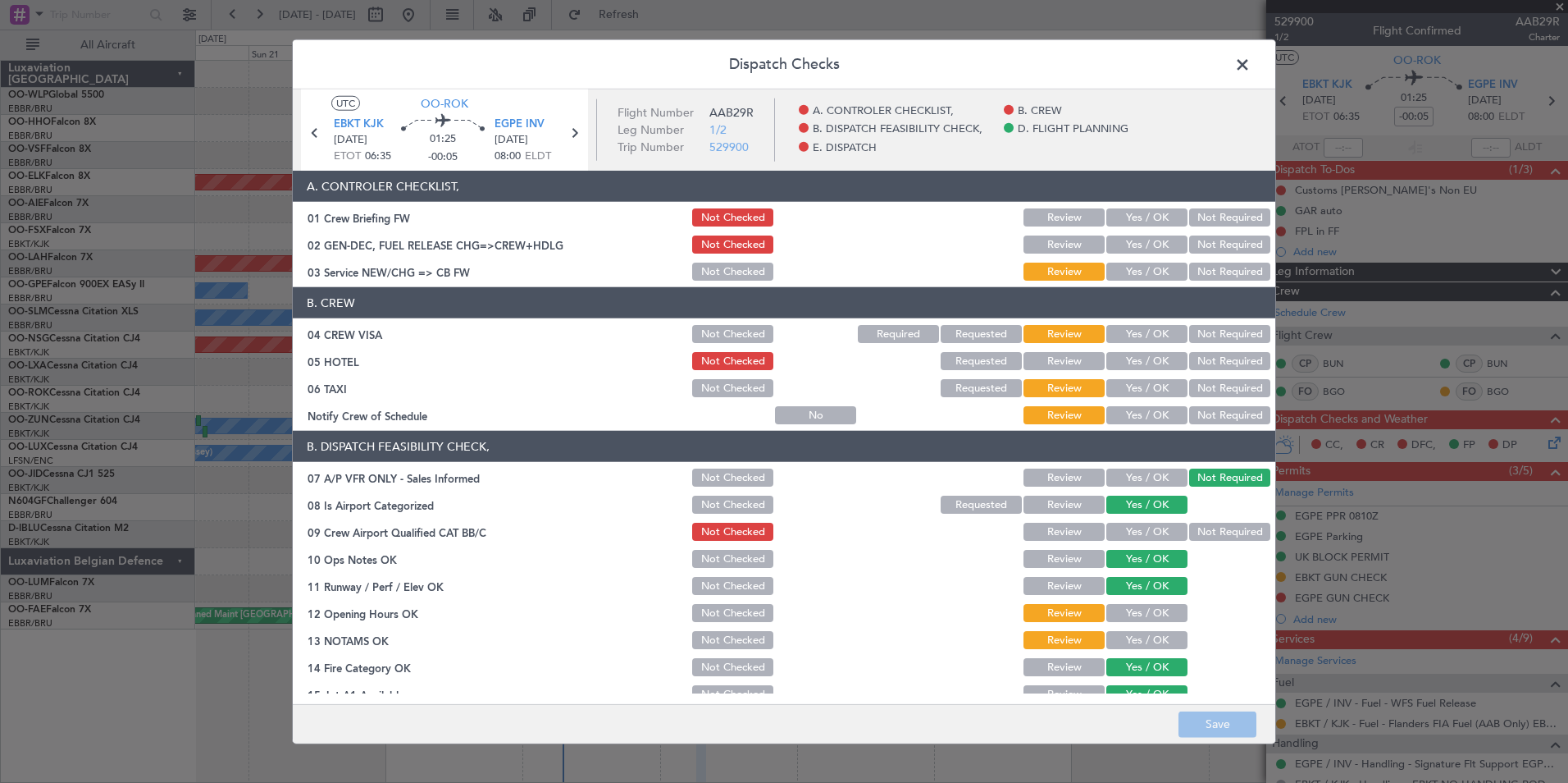
click at [1134, 242] on button "Yes / OK" at bounding box center [1147, 244] width 81 height 18
click at [1137, 269] on button "Yes / OK" at bounding box center [1147, 271] width 81 height 18
click at [1212, 722] on button "Save" at bounding box center [1217, 723] width 78 height 26
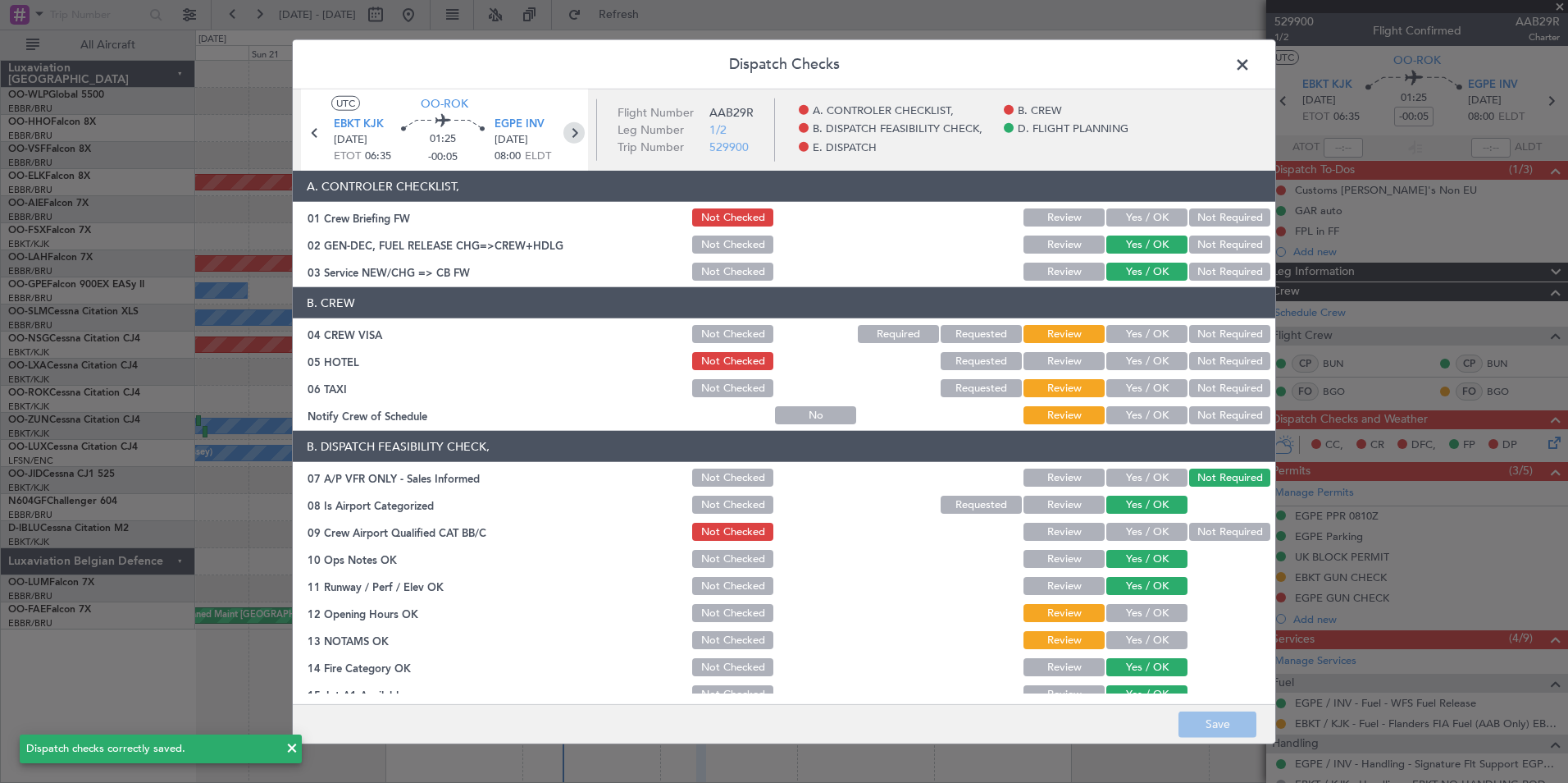
click at [577, 135] on icon at bounding box center [574, 133] width 22 height 22
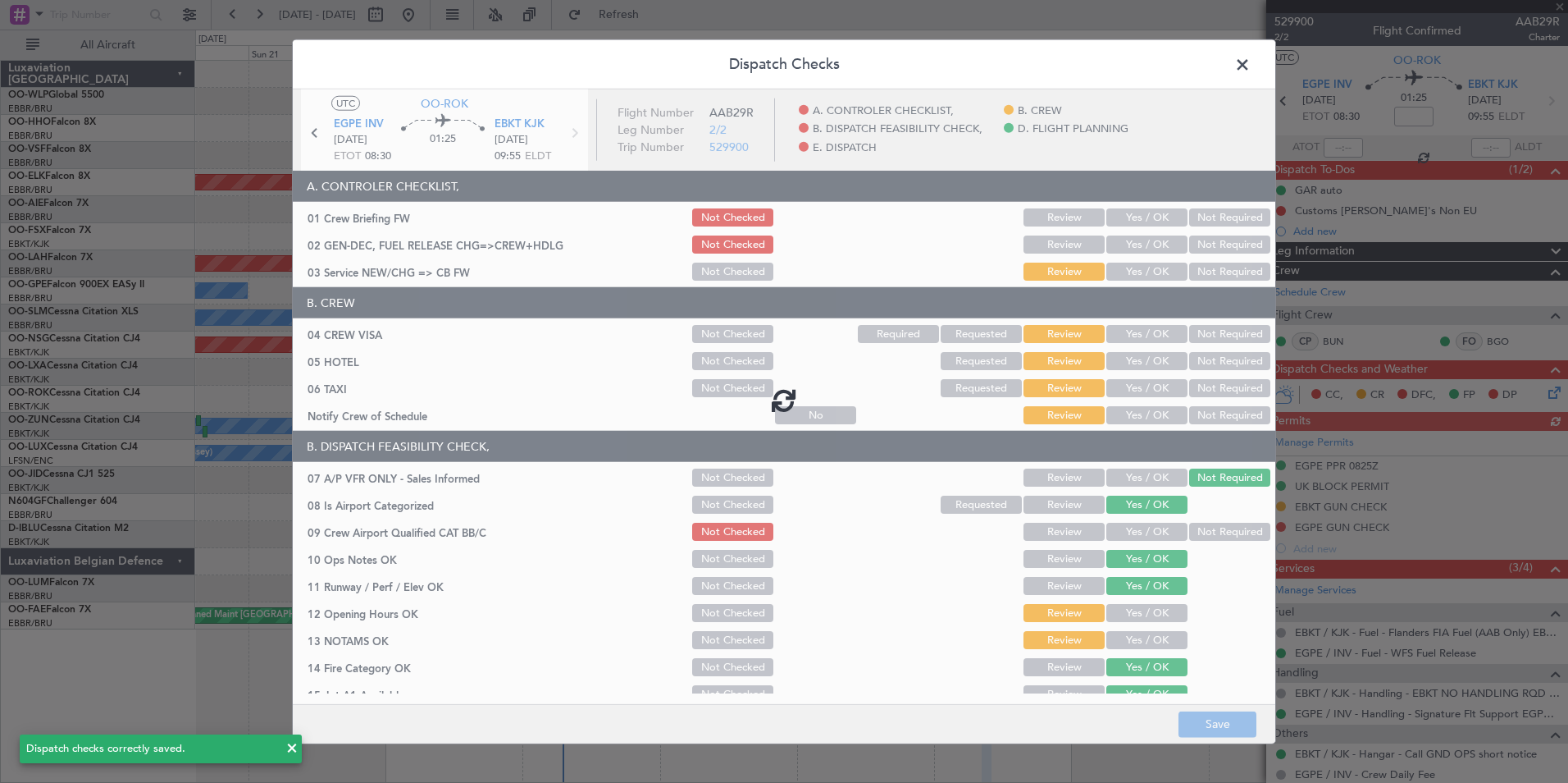
click at [1154, 245] on div at bounding box center [784, 400] width 982 height 621
click at [1152, 245] on div at bounding box center [784, 400] width 982 height 621
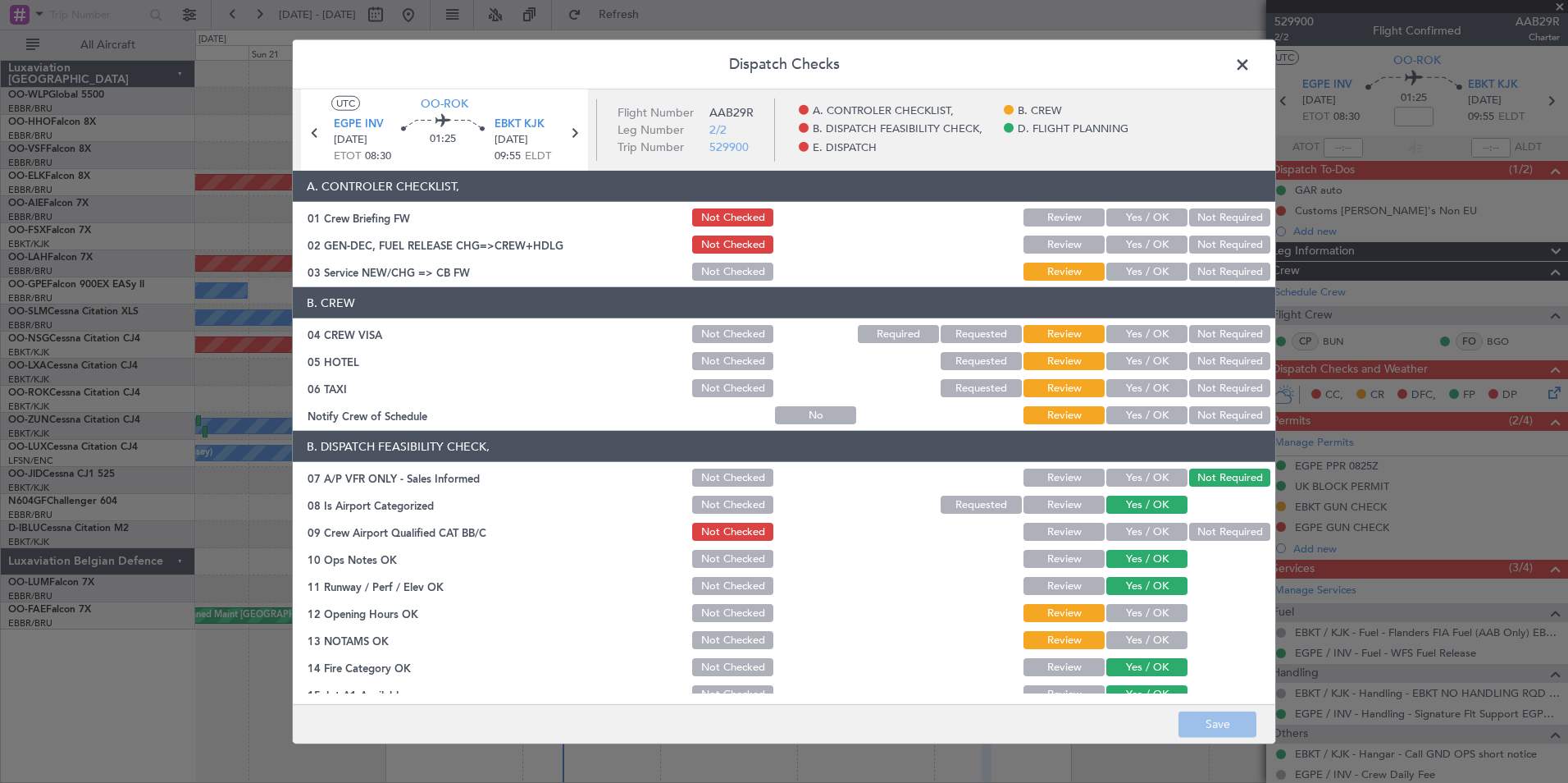
click at [1133, 249] on button "Yes / OK" at bounding box center [1147, 244] width 81 height 18
click at [1133, 278] on button "Yes / OK" at bounding box center [1147, 271] width 81 height 18
click at [1212, 724] on button "Save" at bounding box center [1217, 723] width 78 height 26
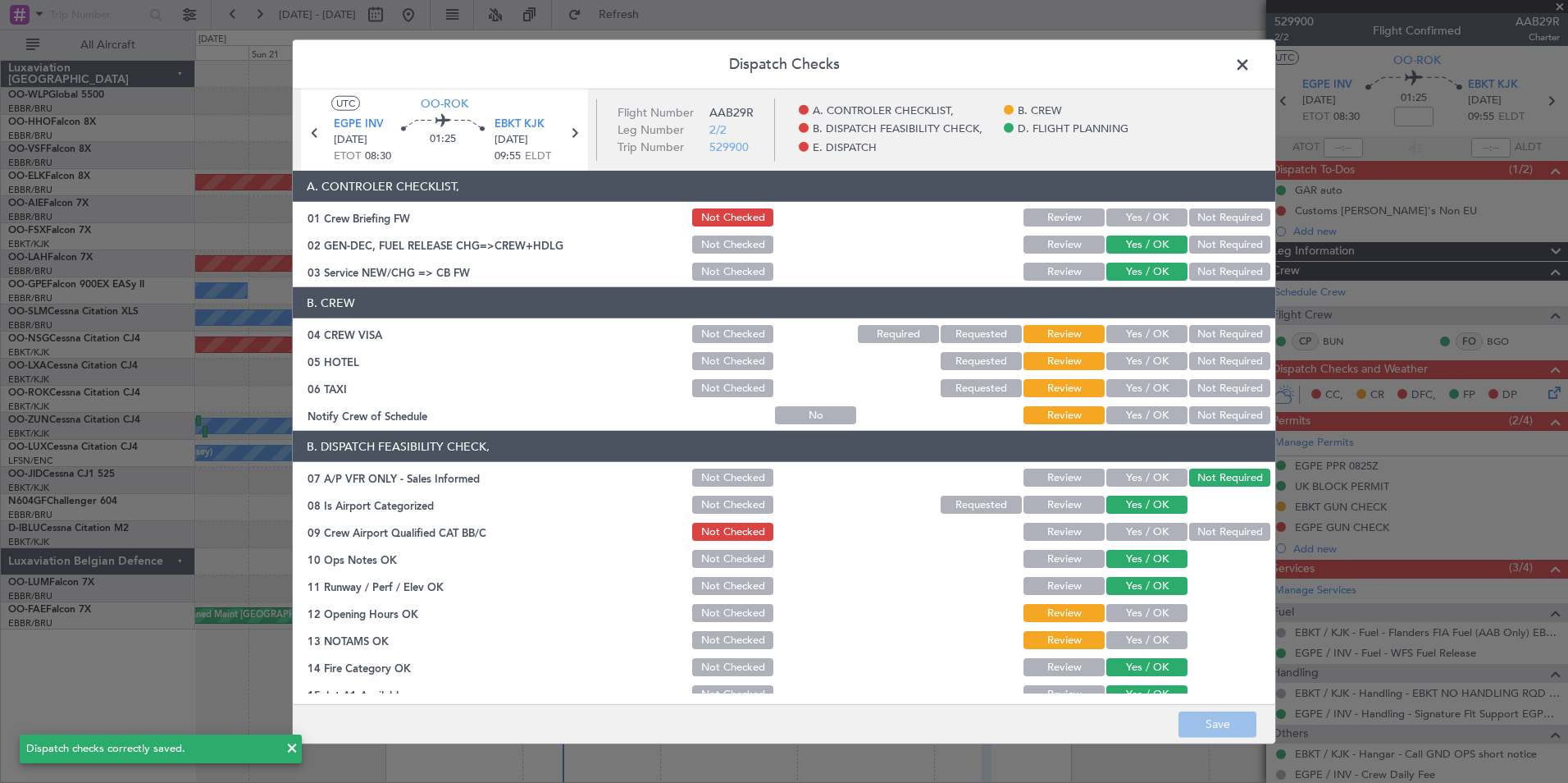
click at [1251, 65] on span at bounding box center [1251, 69] width 0 height 32
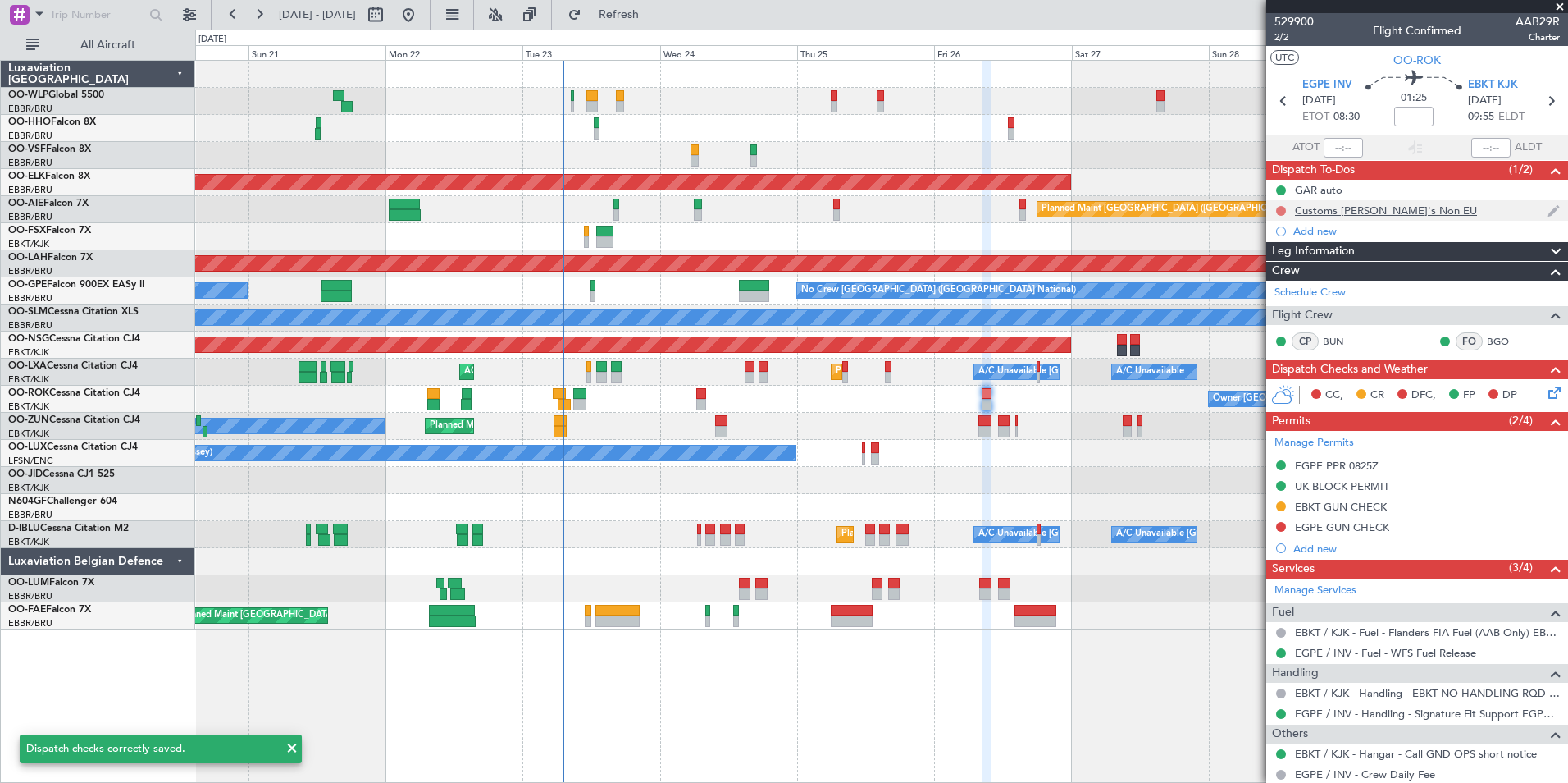
click at [1282, 206] on button at bounding box center [1281, 211] width 10 height 10
click at [1278, 278] on span "Completed" at bounding box center [1288, 283] width 54 height 17
click at [1279, 100] on icon at bounding box center [1284, 101] width 22 height 22
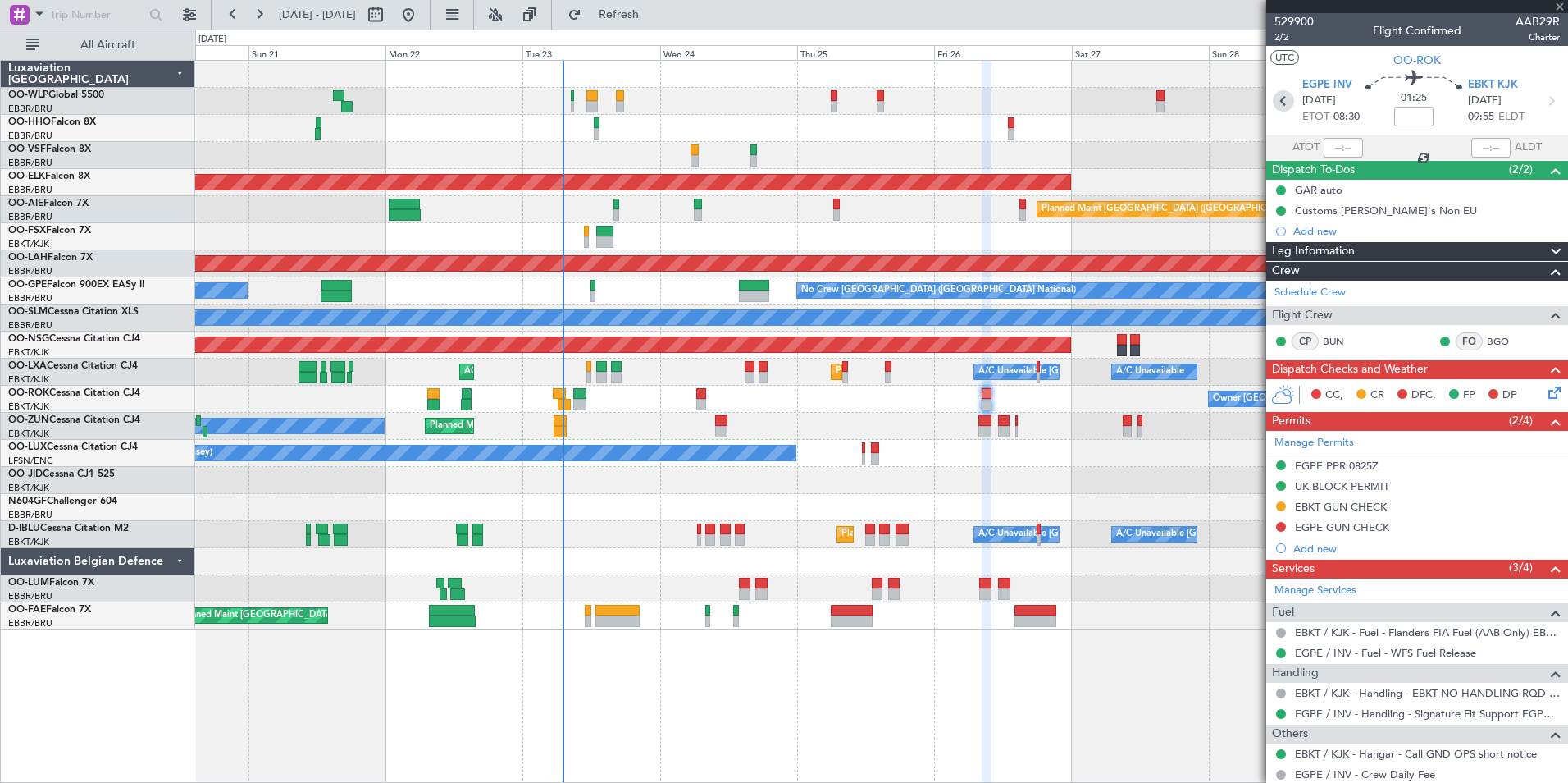
type input "-00:05"
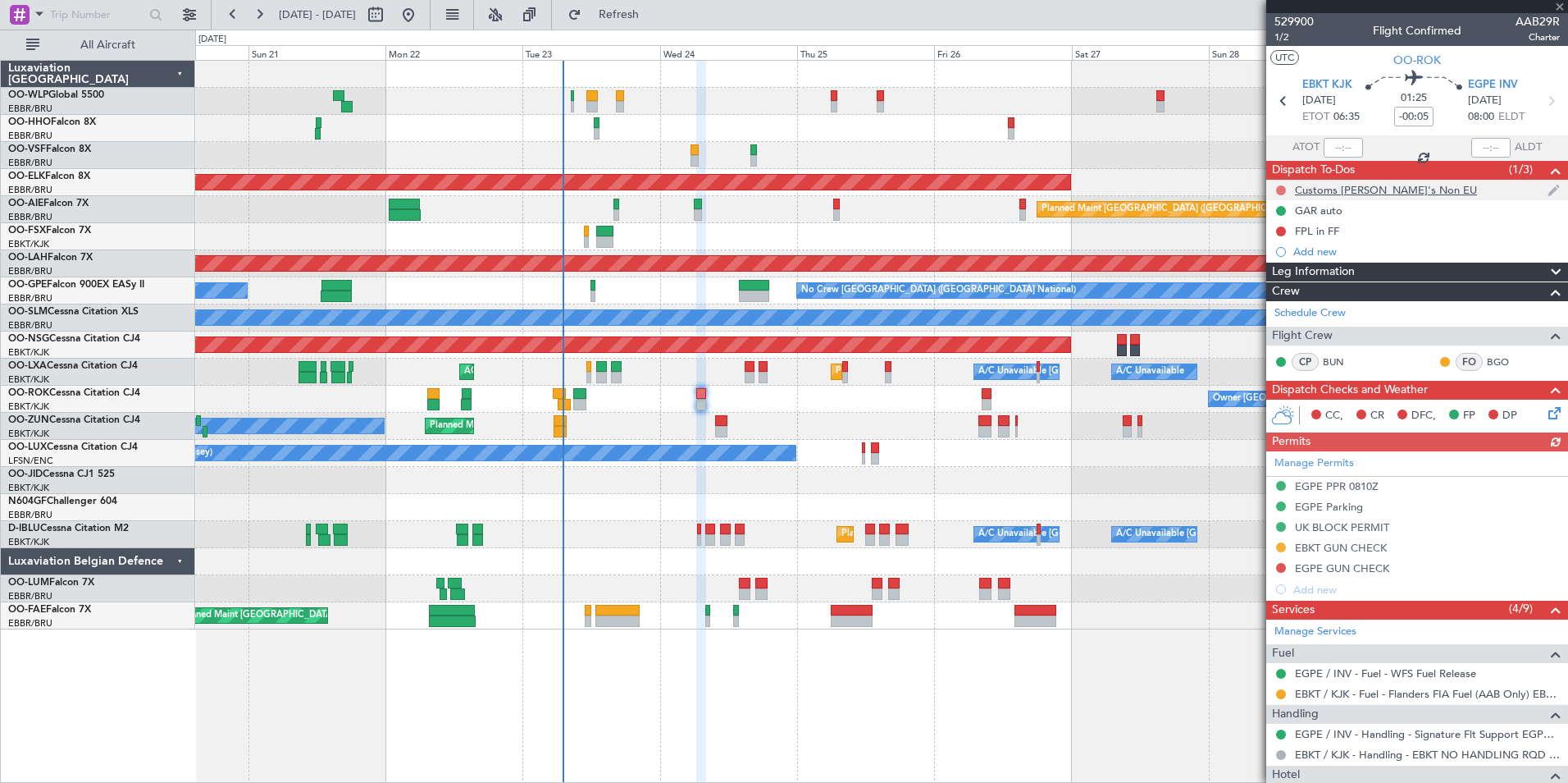
click at [1283, 191] on button at bounding box center [1281, 190] width 10 height 10
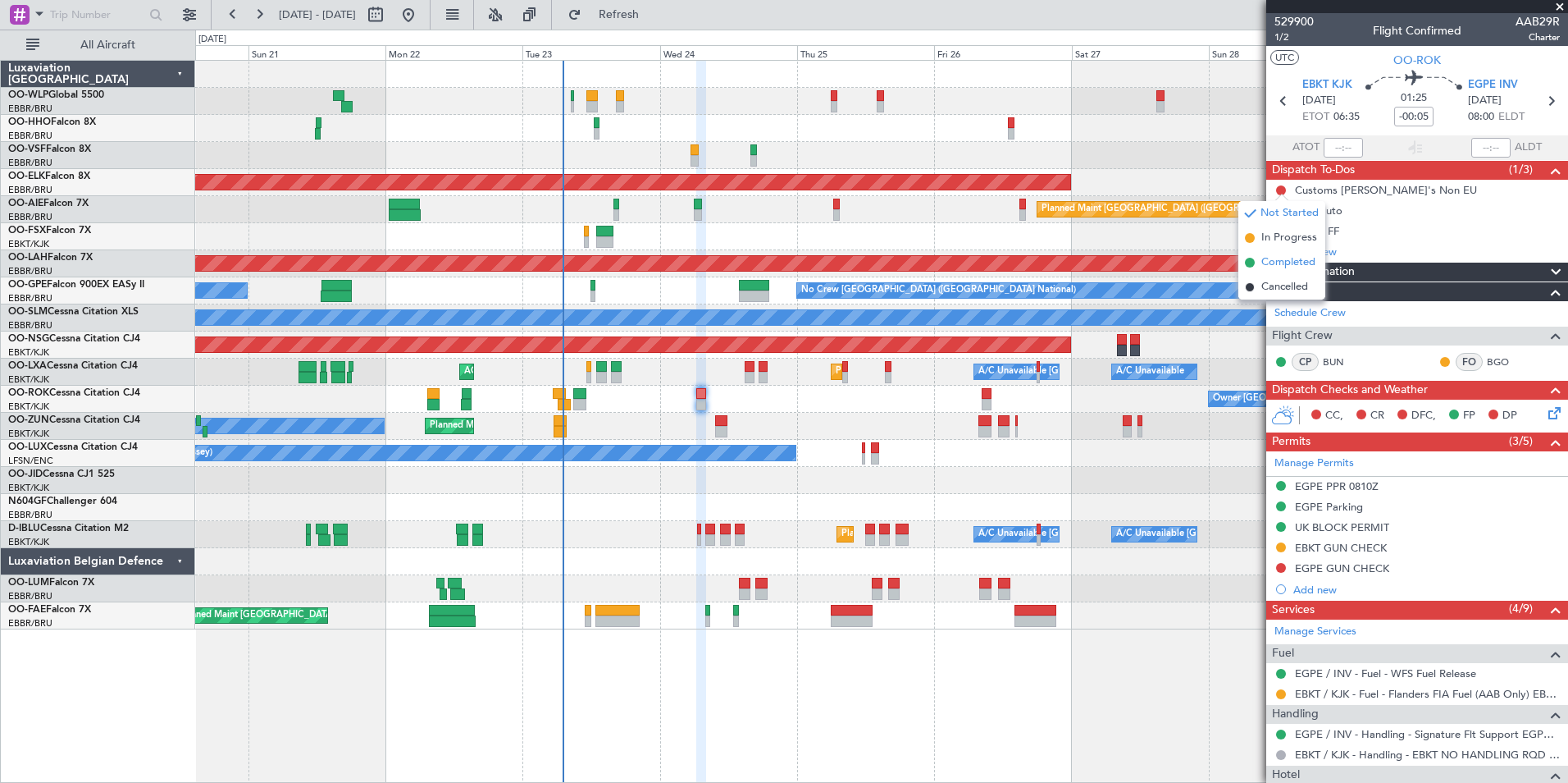
click at [1281, 260] on span "Completed" at bounding box center [1288, 263] width 54 height 17
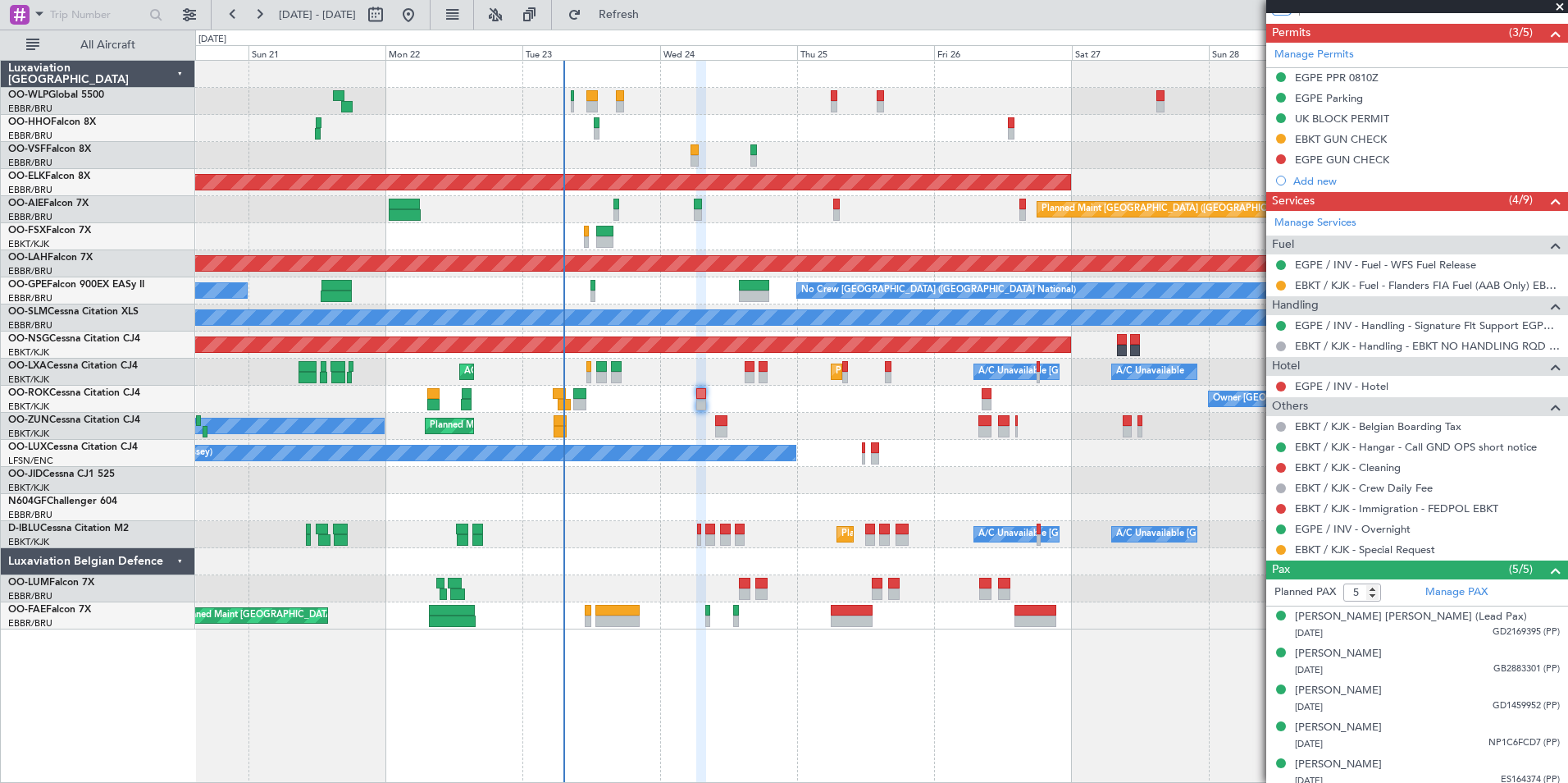
scroll to position [411, 0]
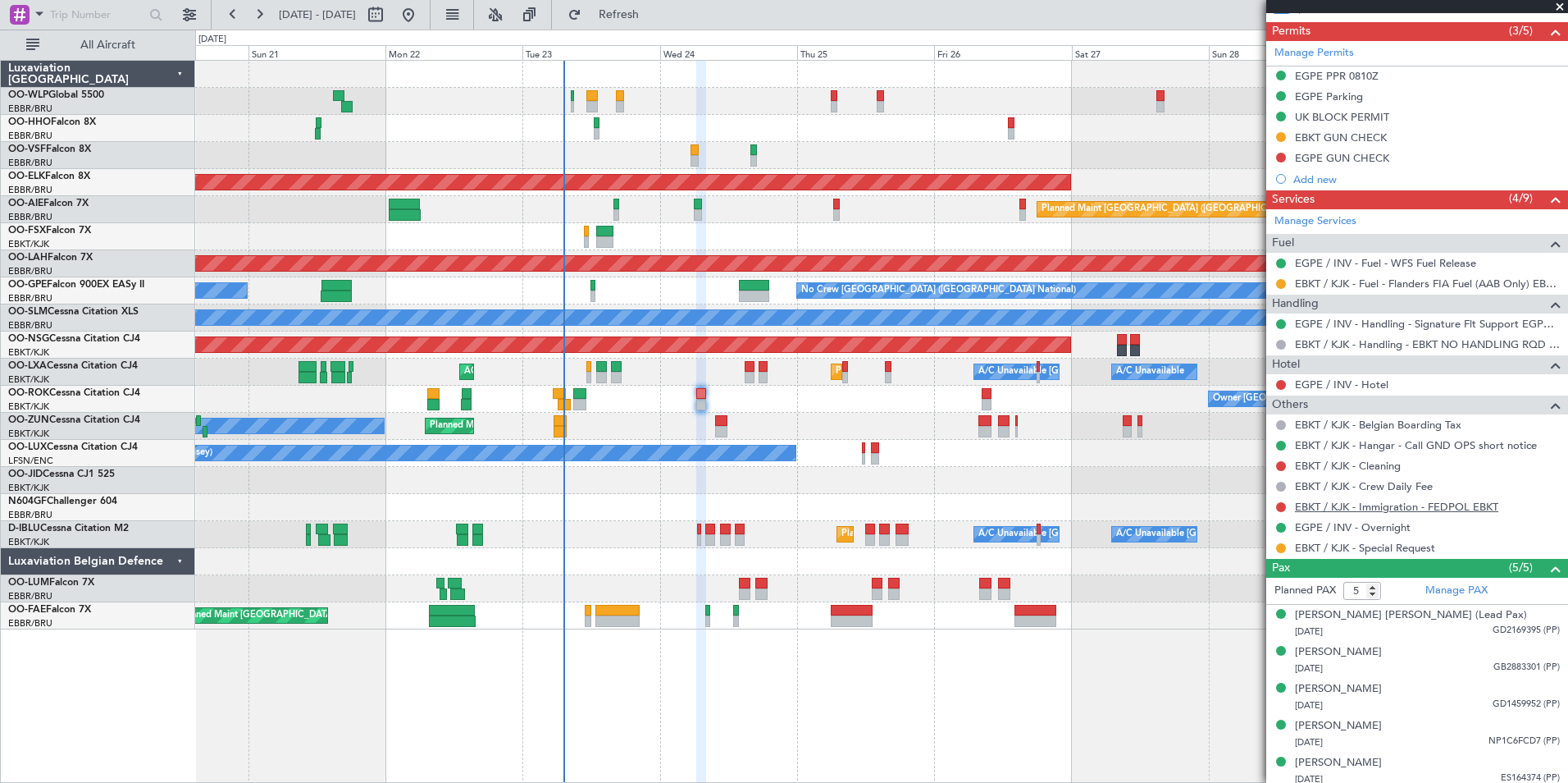
click at [1334, 504] on link "EBKT / KJK - Immigration - FEDPOL EBKT" at bounding box center [1397, 507] width 204 height 14
click at [658, 27] on button "Refresh" at bounding box center [609, 15] width 98 height 26
click at [653, 9] on span "Refresh" at bounding box center [619, 15] width 69 height 12
click at [1279, 510] on button at bounding box center [1281, 507] width 10 height 10
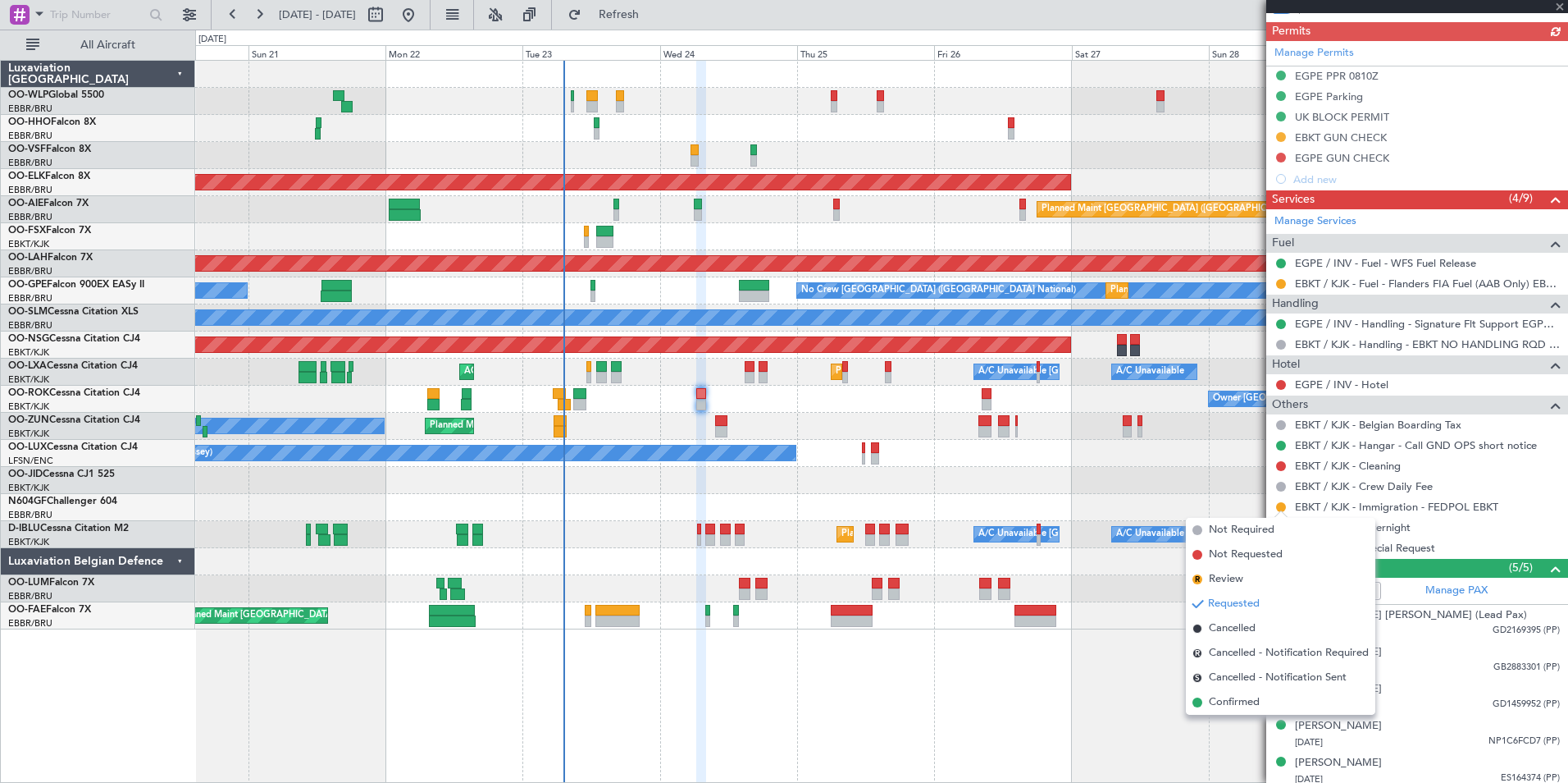
click at [1251, 710] on span "Confirmed" at bounding box center [1234, 702] width 51 height 17
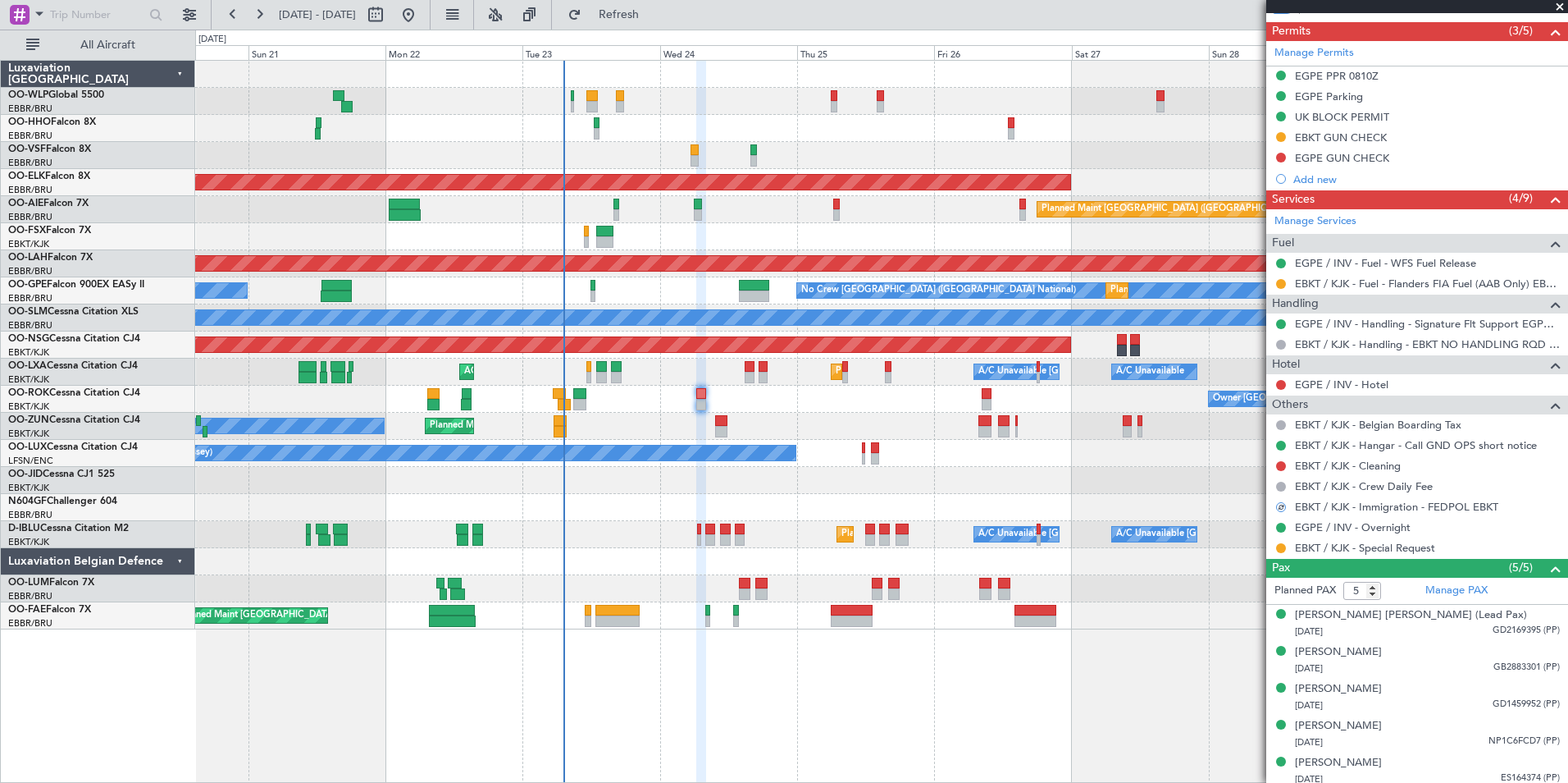
scroll to position [0, 0]
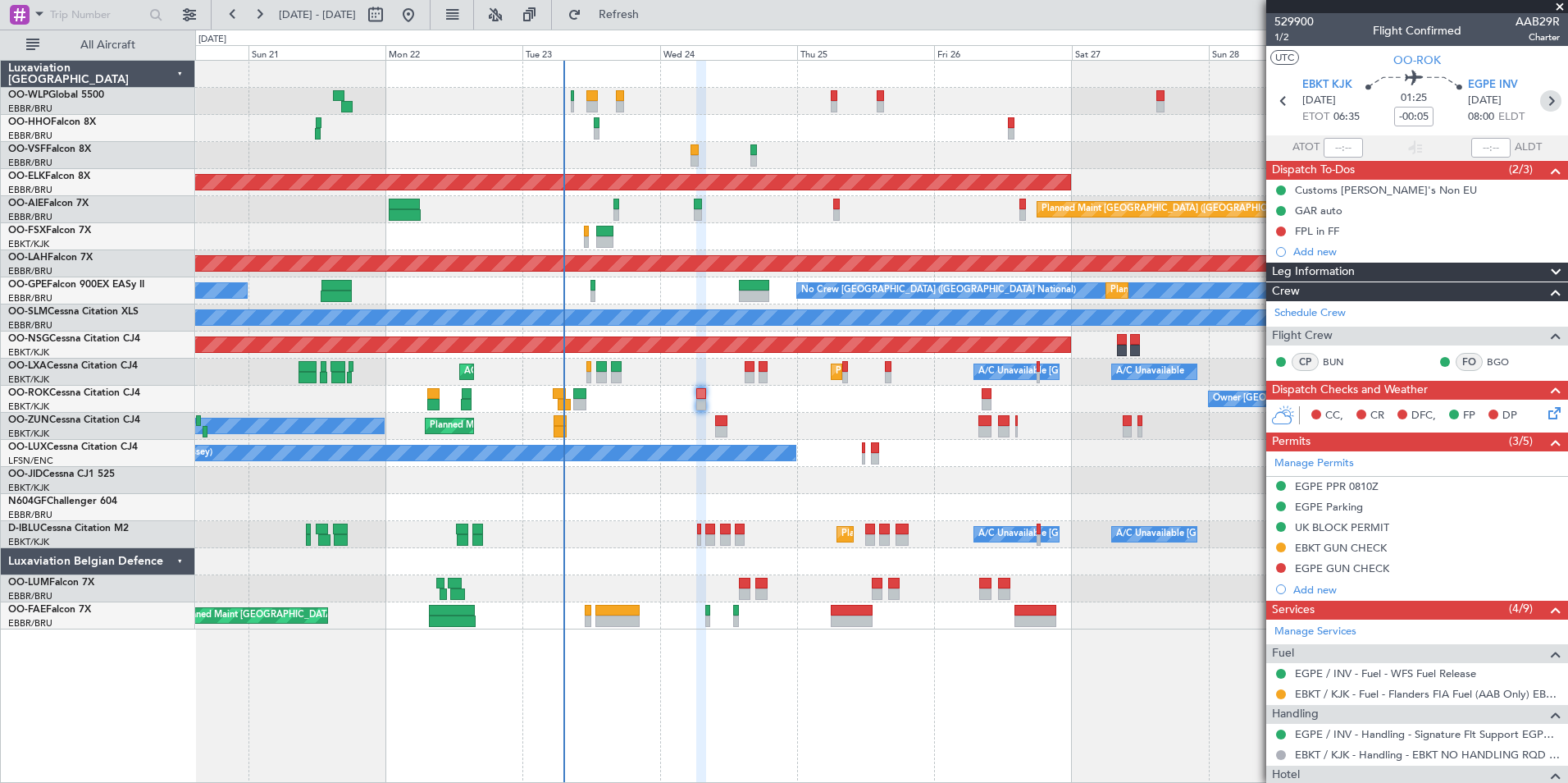
click at [1548, 108] on icon at bounding box center [1551, 101] width 22 height 22
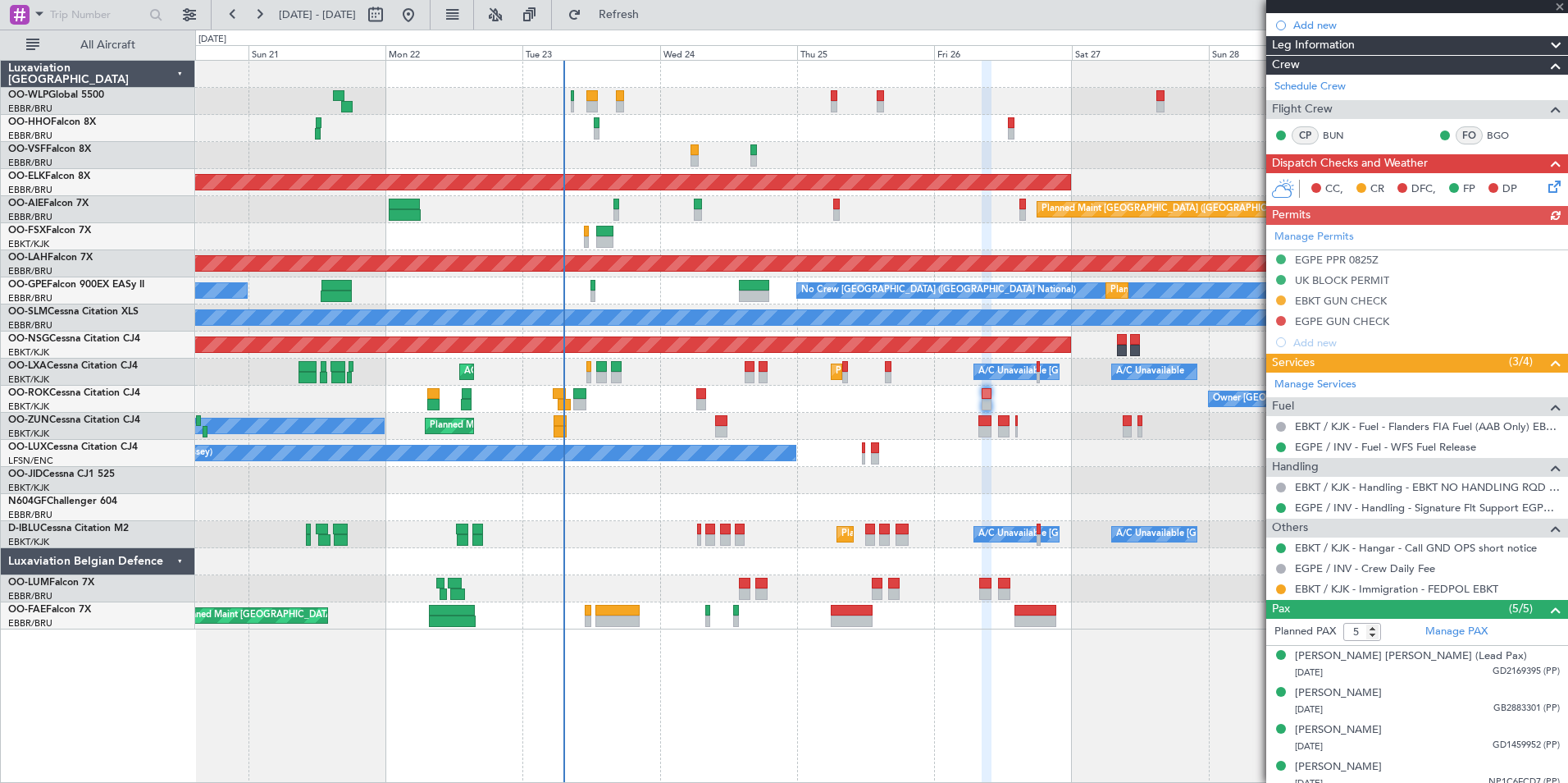
scroll to position [253, 0]
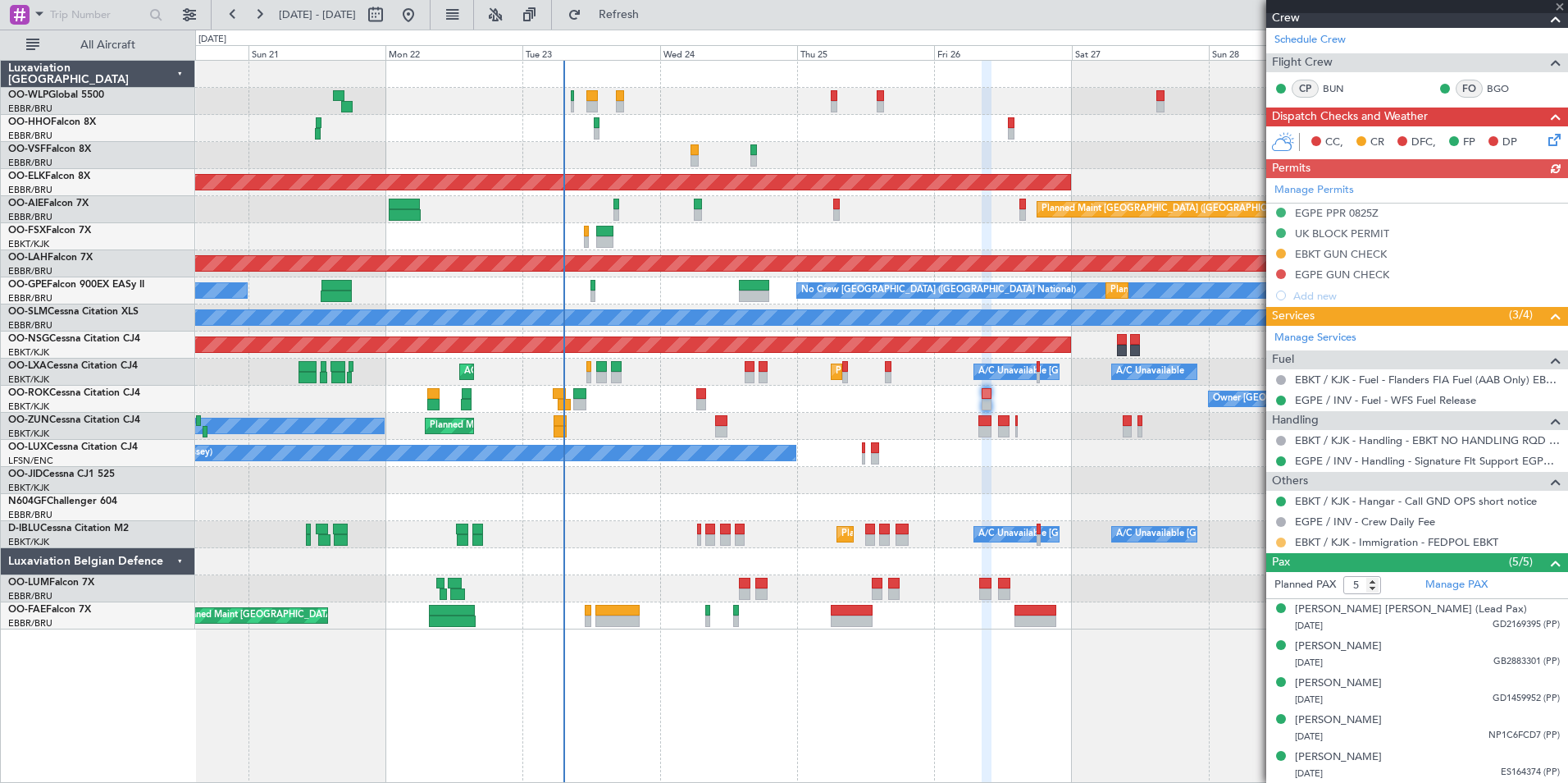
click at [1283, 543] on button at bounding box center [1281, 542] width 10 height 10
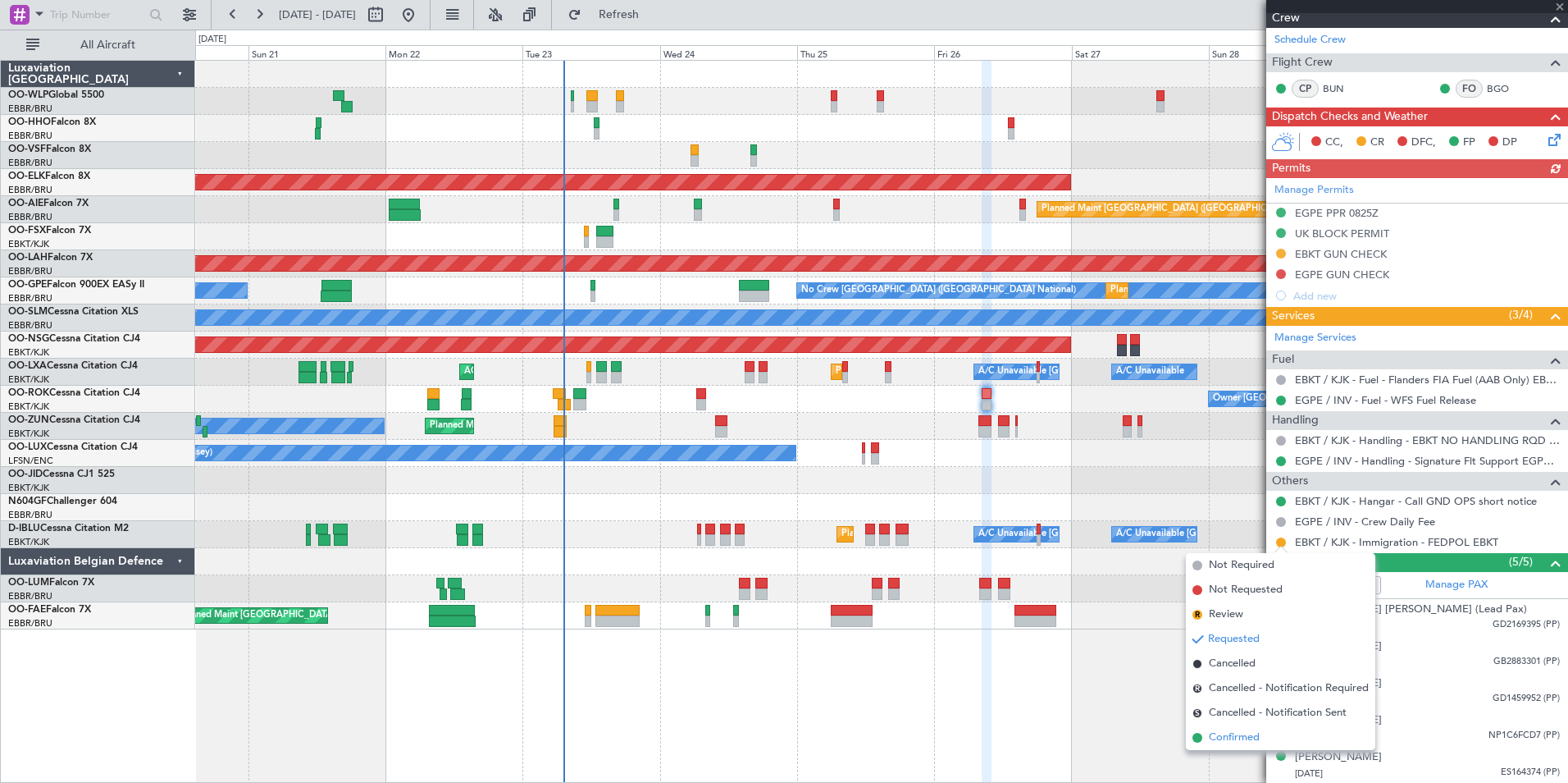
click at [1248, 734] on span "Confirmed" at bounding box center [1234, 737] width 51 height 17
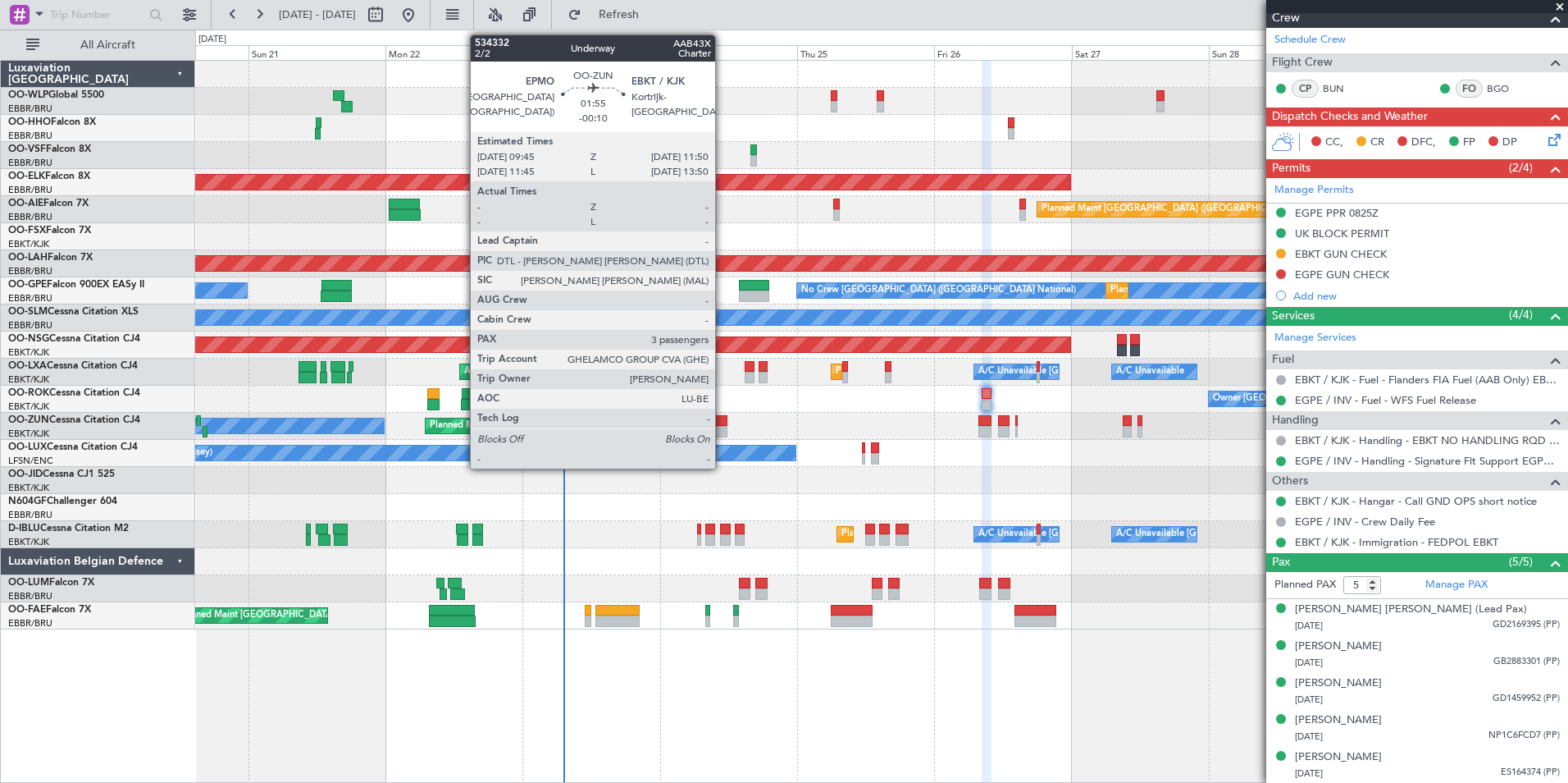
click at [723, 423] on div at bounding box center [721, 421] width 13 height 12
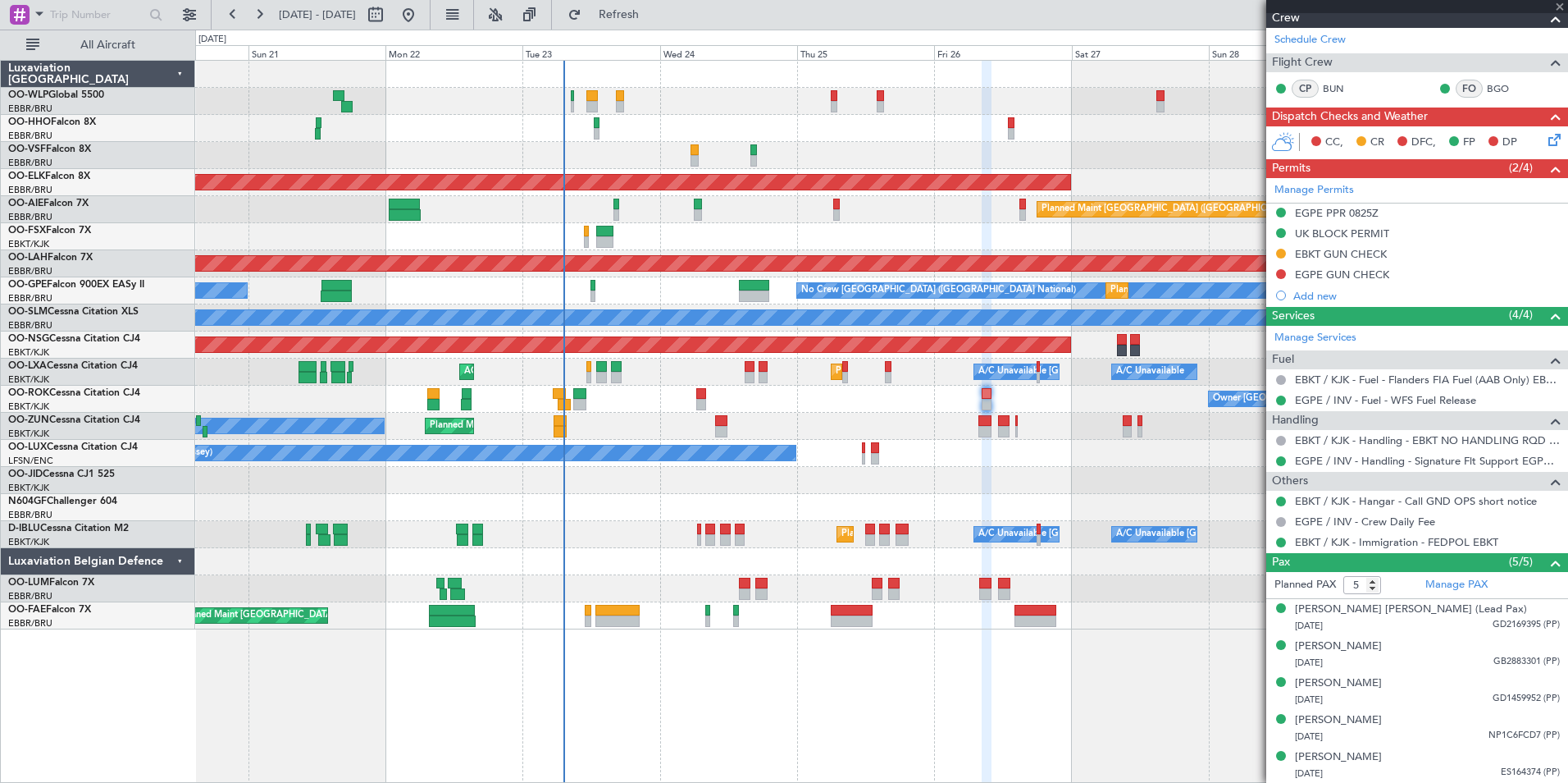
type input "-00:10"
type input "3"
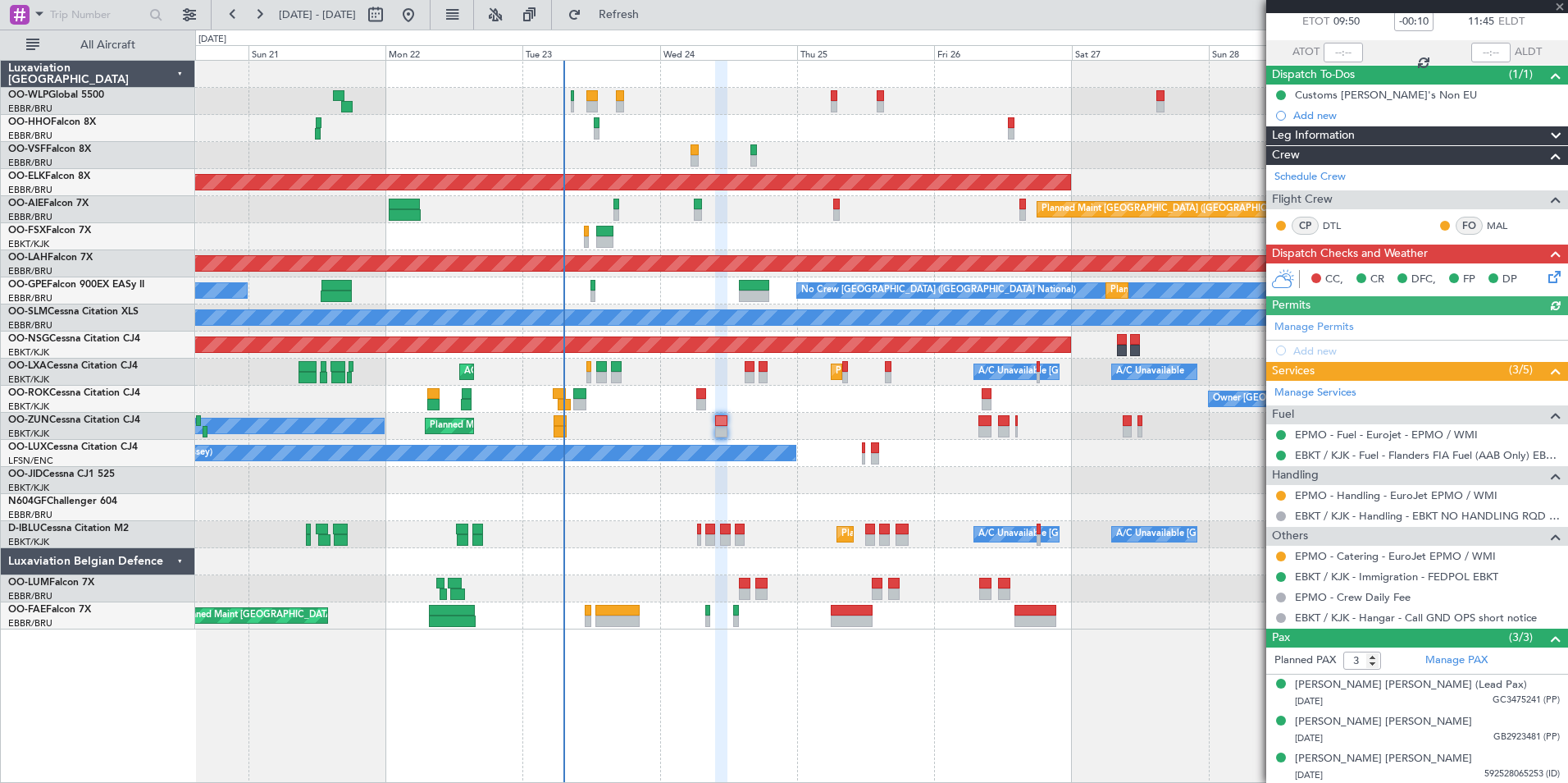
scroll to position [97, 0]
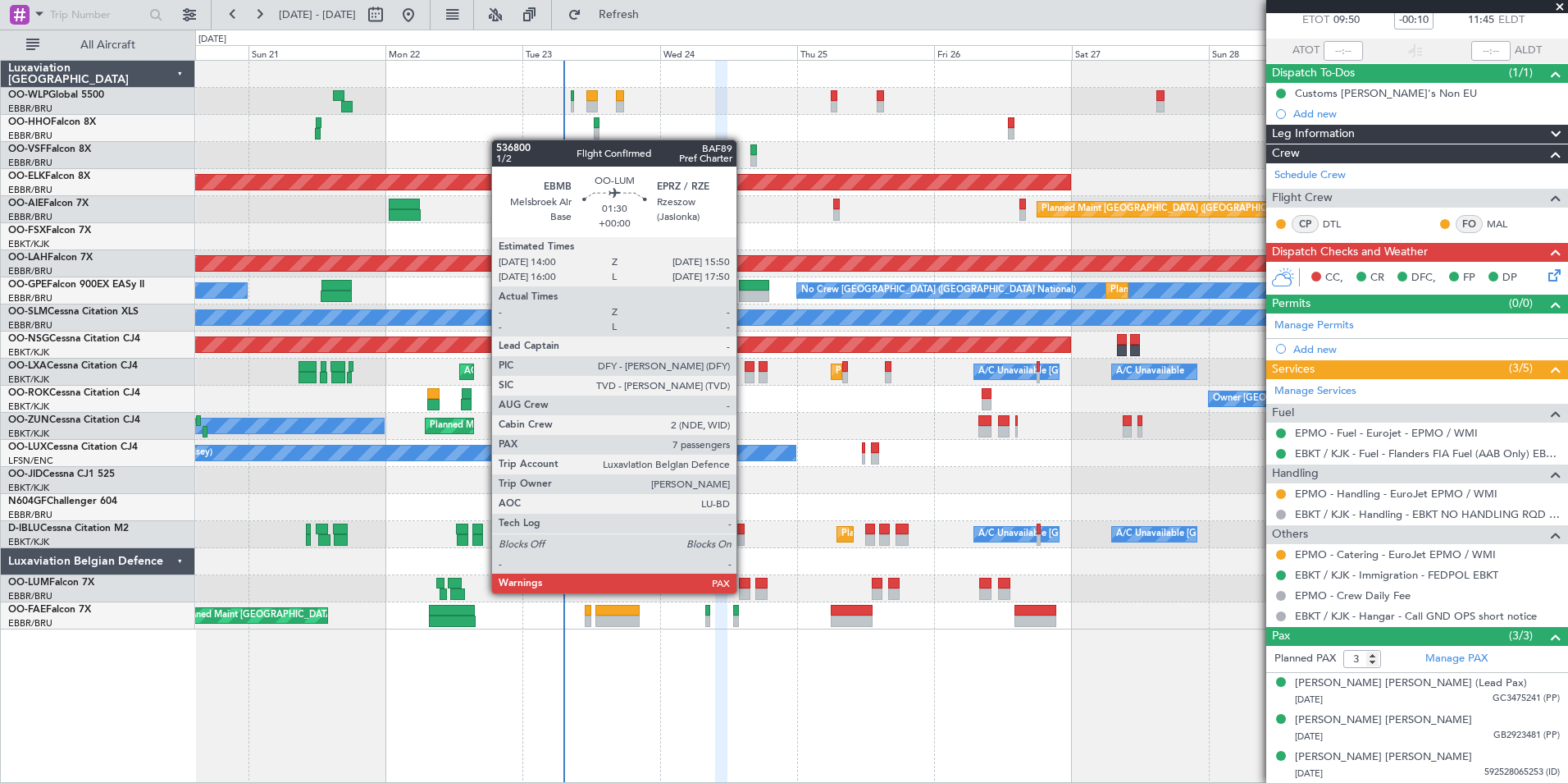
click at [743, 592] on div at bounding box center [743, 594] width 11 height 12
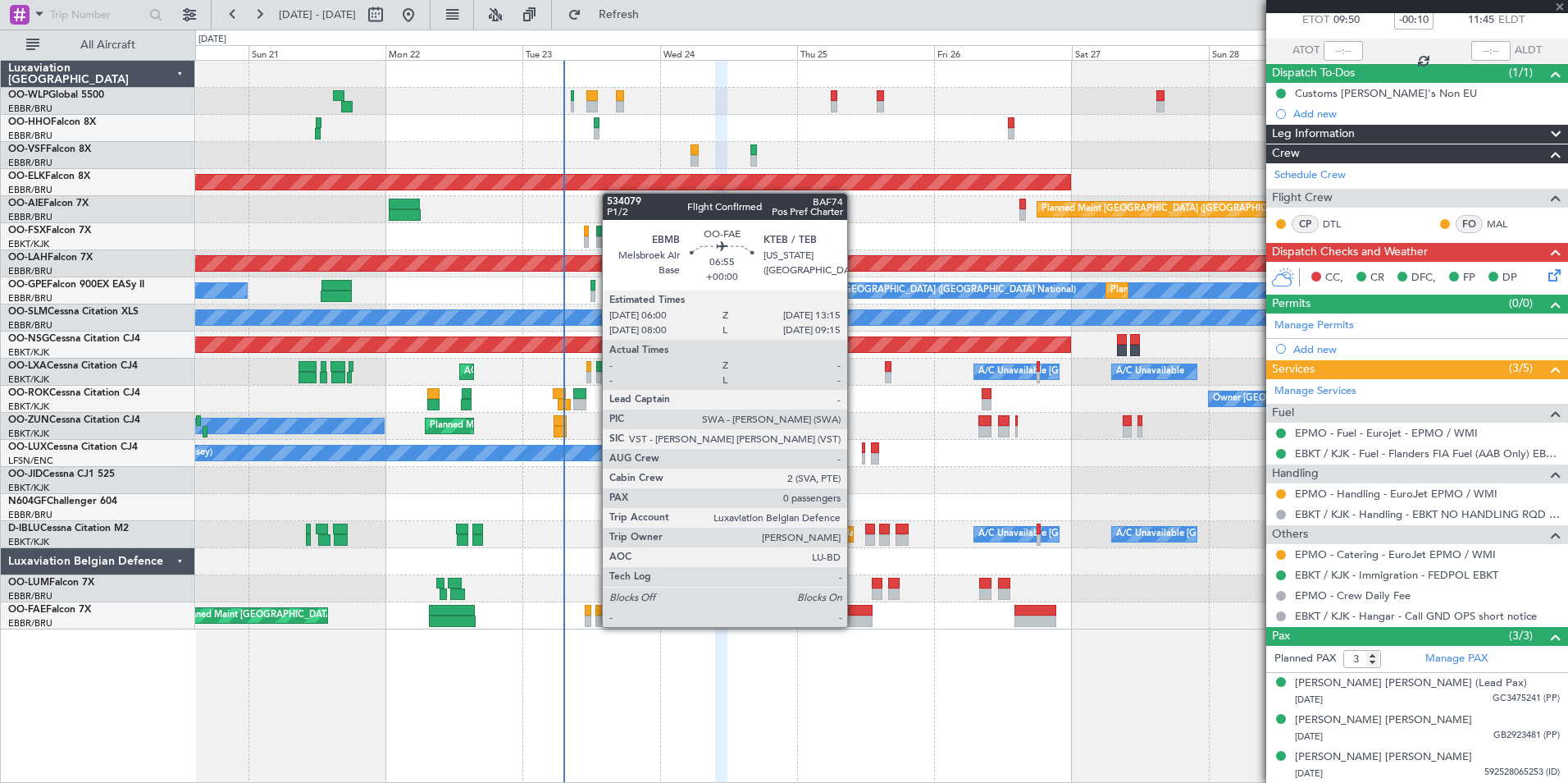
type input "7"
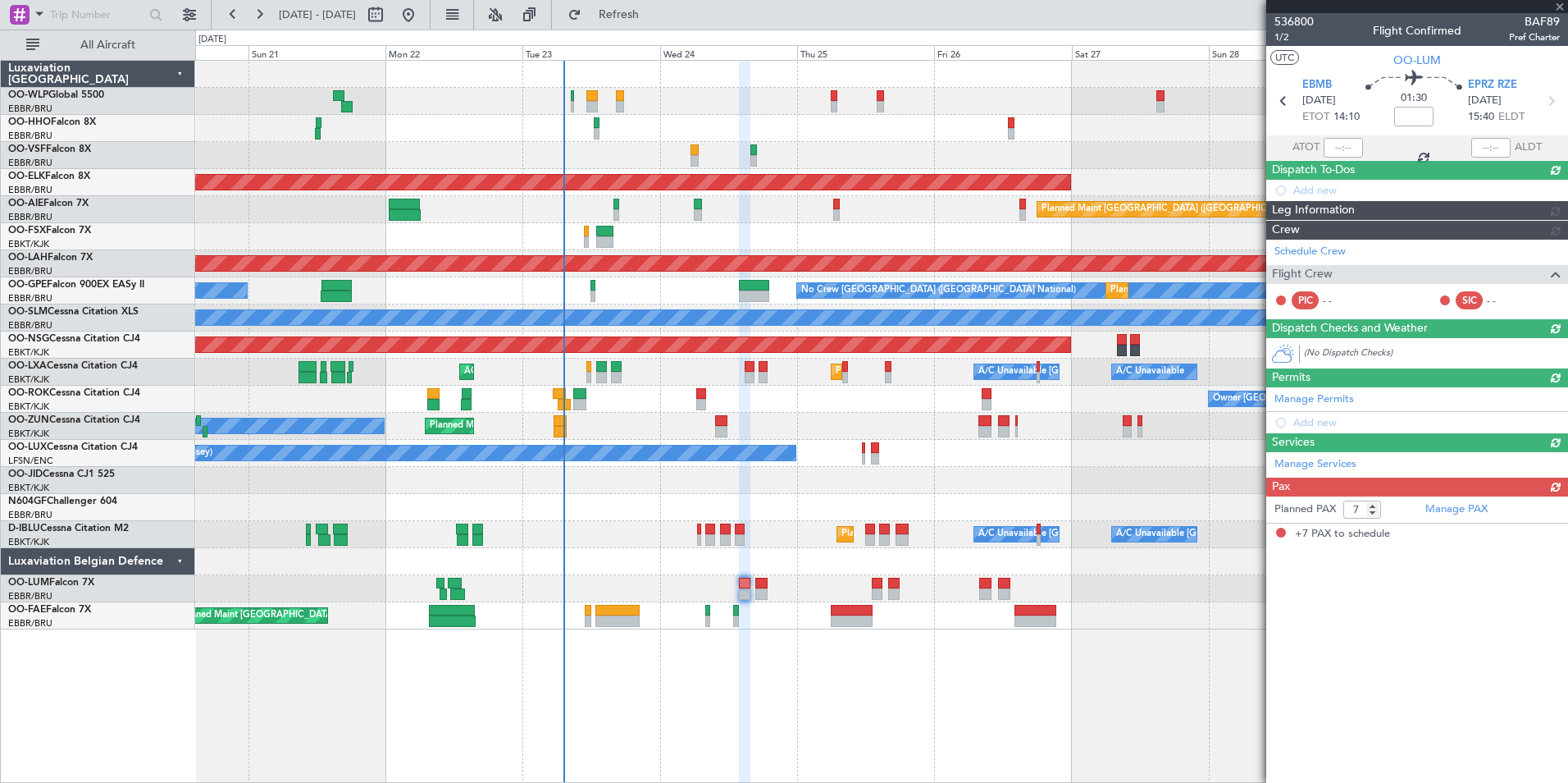
scroll to position [0, 0]
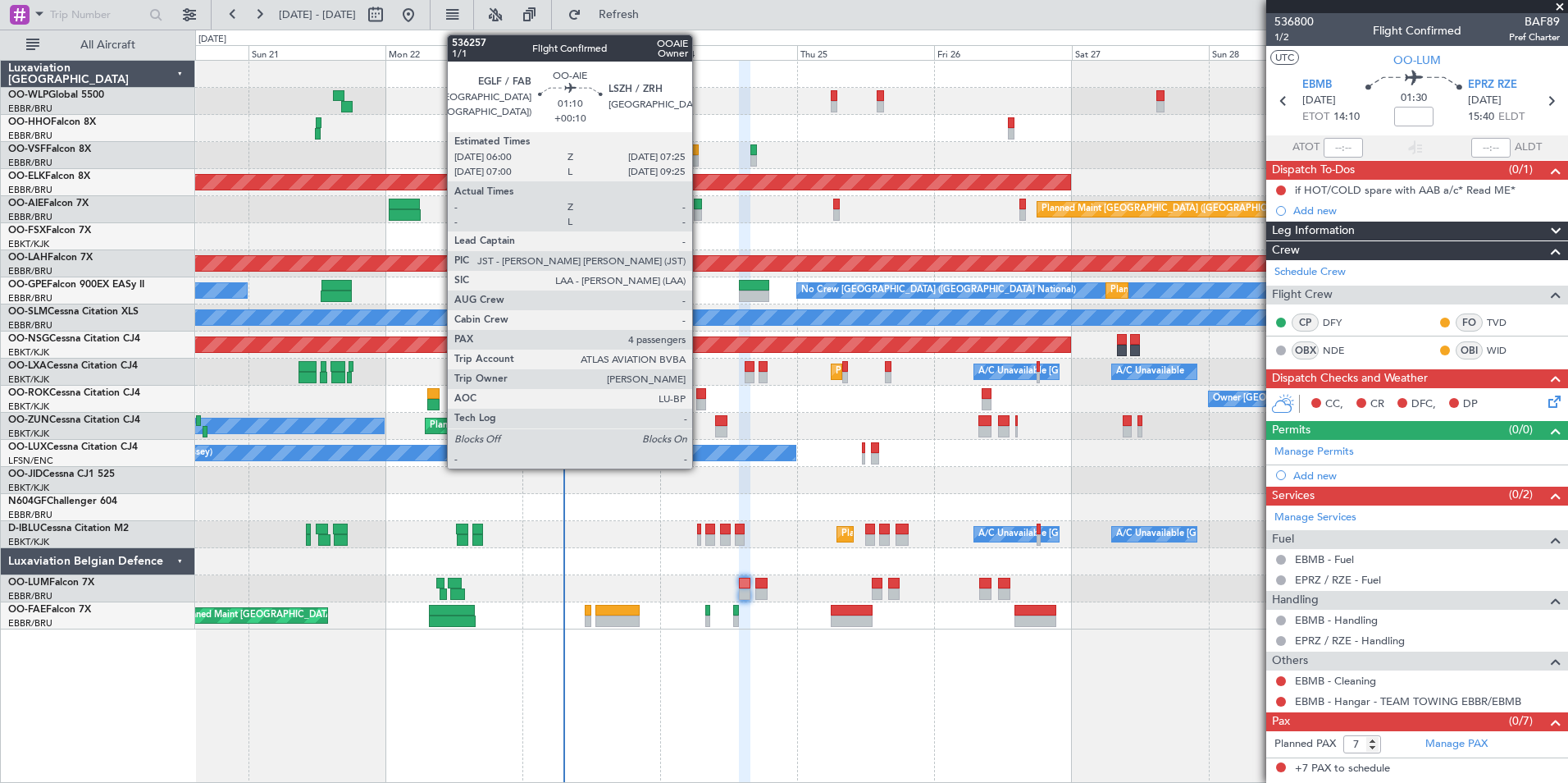
click at [699, 210] on div at bounding box center [697, 216] width 8 height 12
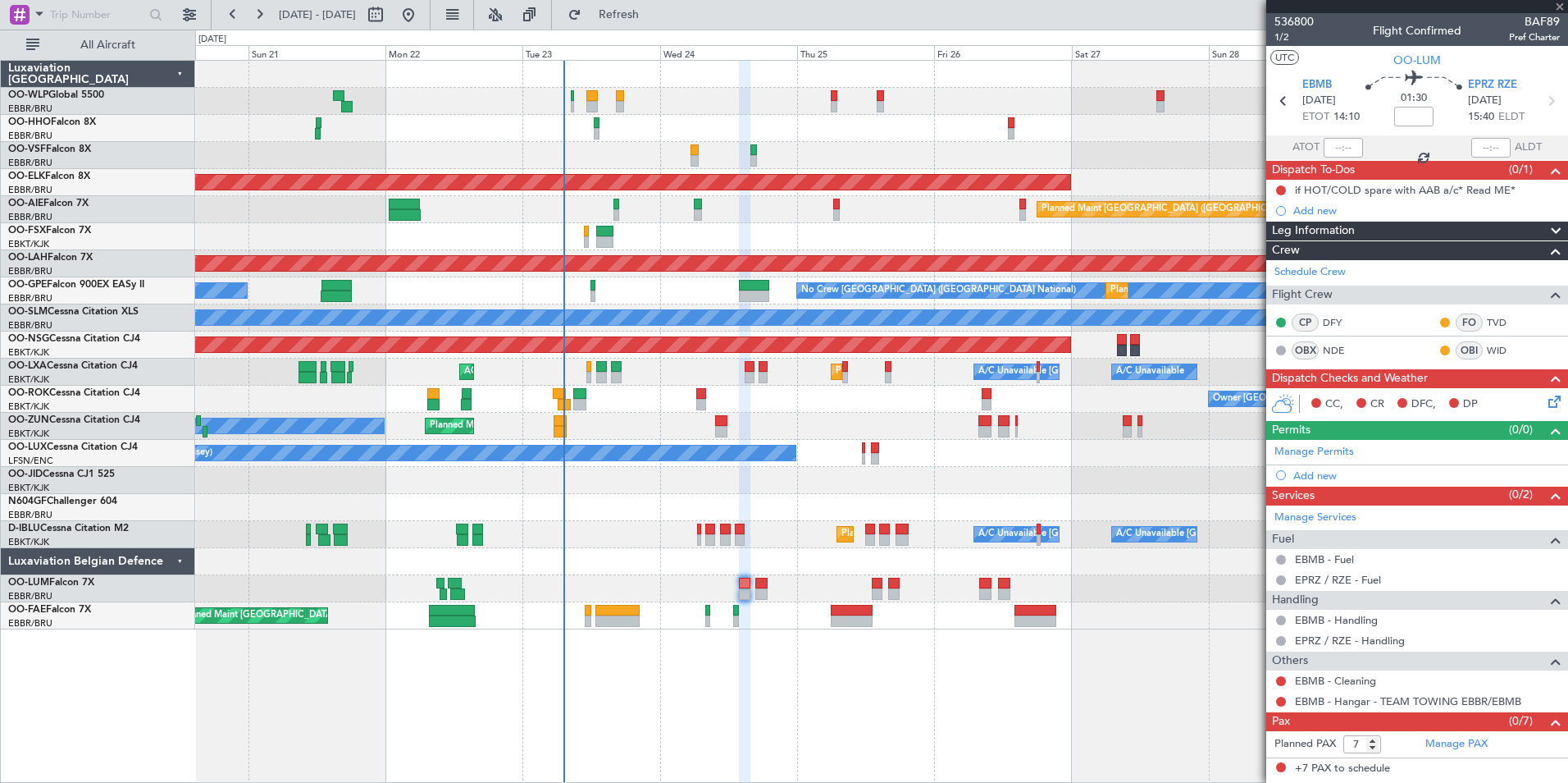
type input "+00:10"
type input "4"
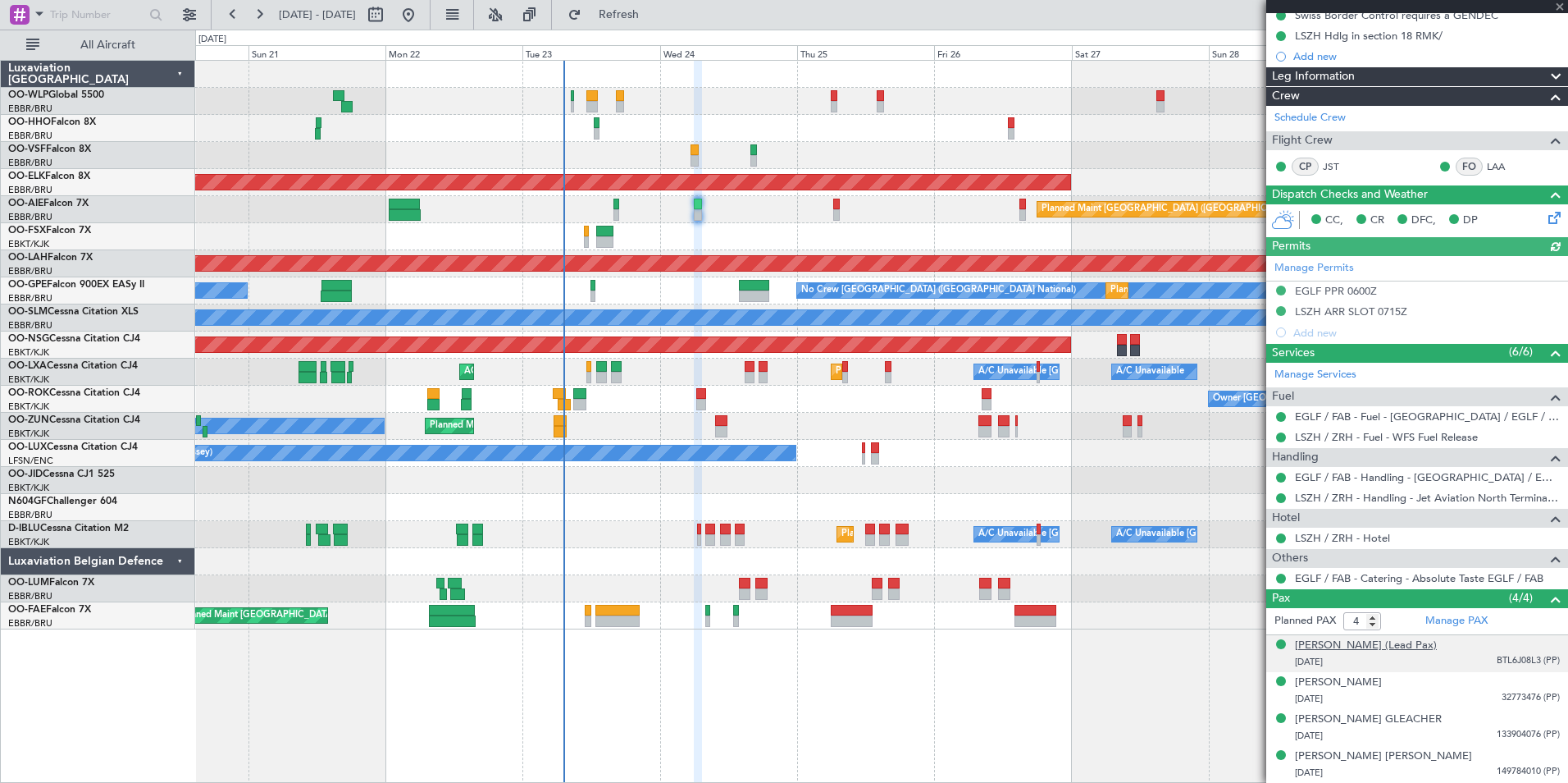
scroll to position [211, 0]
click at [1344, 571] on link "EGLF / FAB - Catering - Absolute Taste EGLF / FAB" at bounding box center [1419, 578] width 249 height 14
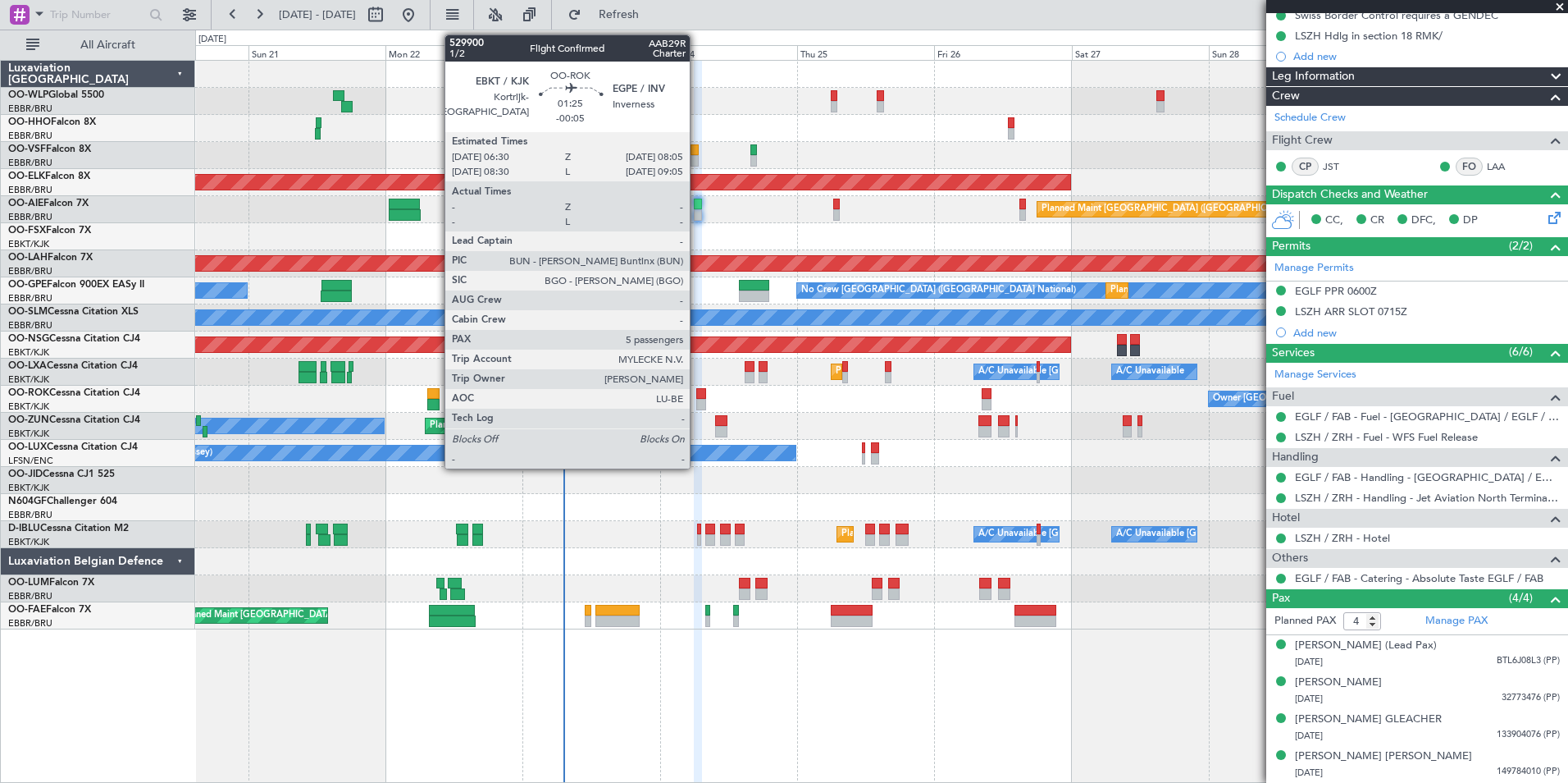
click at [697, 401] on div at bounding box center [701, 405] width 10 height 12
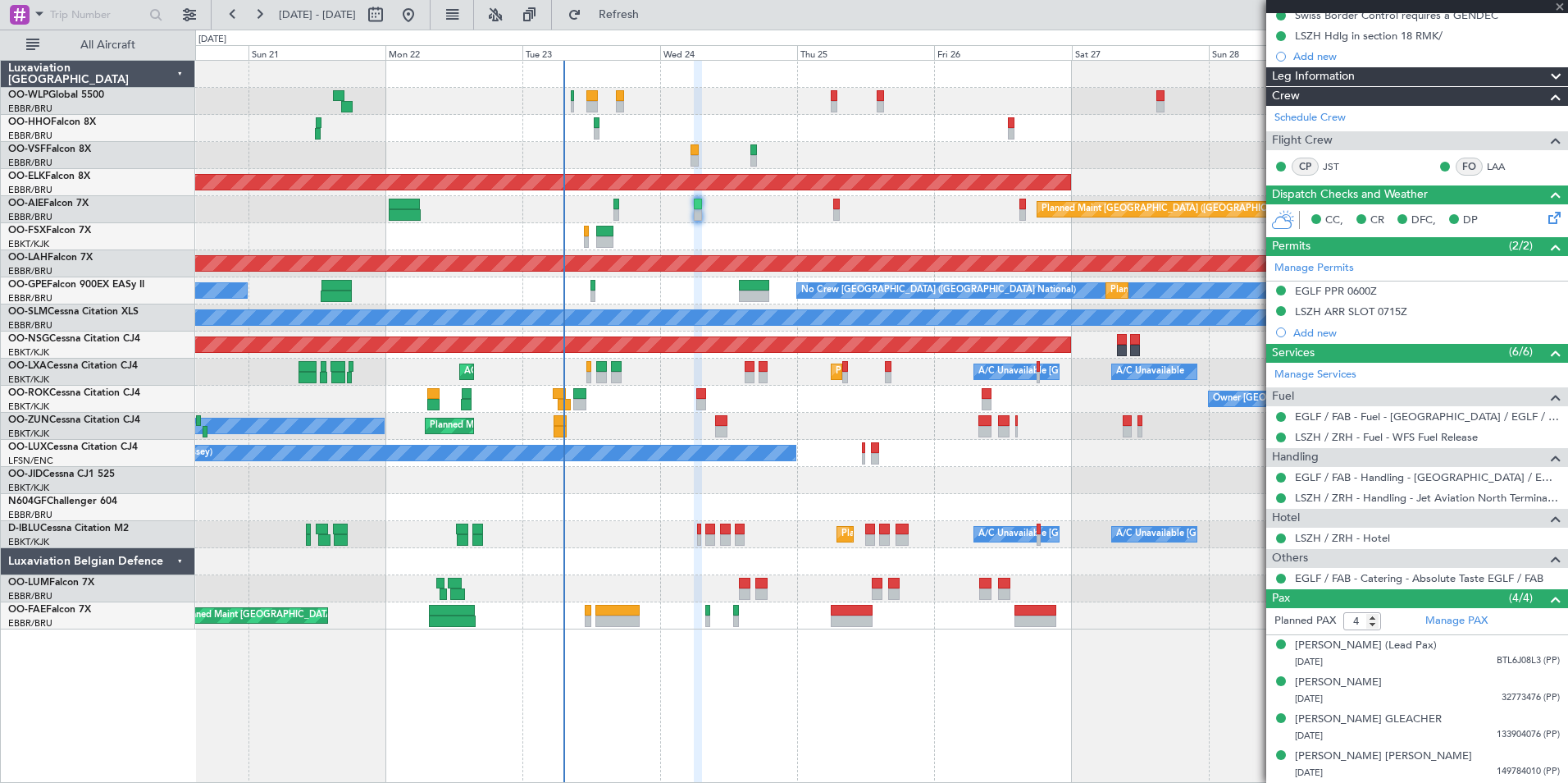
type input "-00:05"
type input "5"
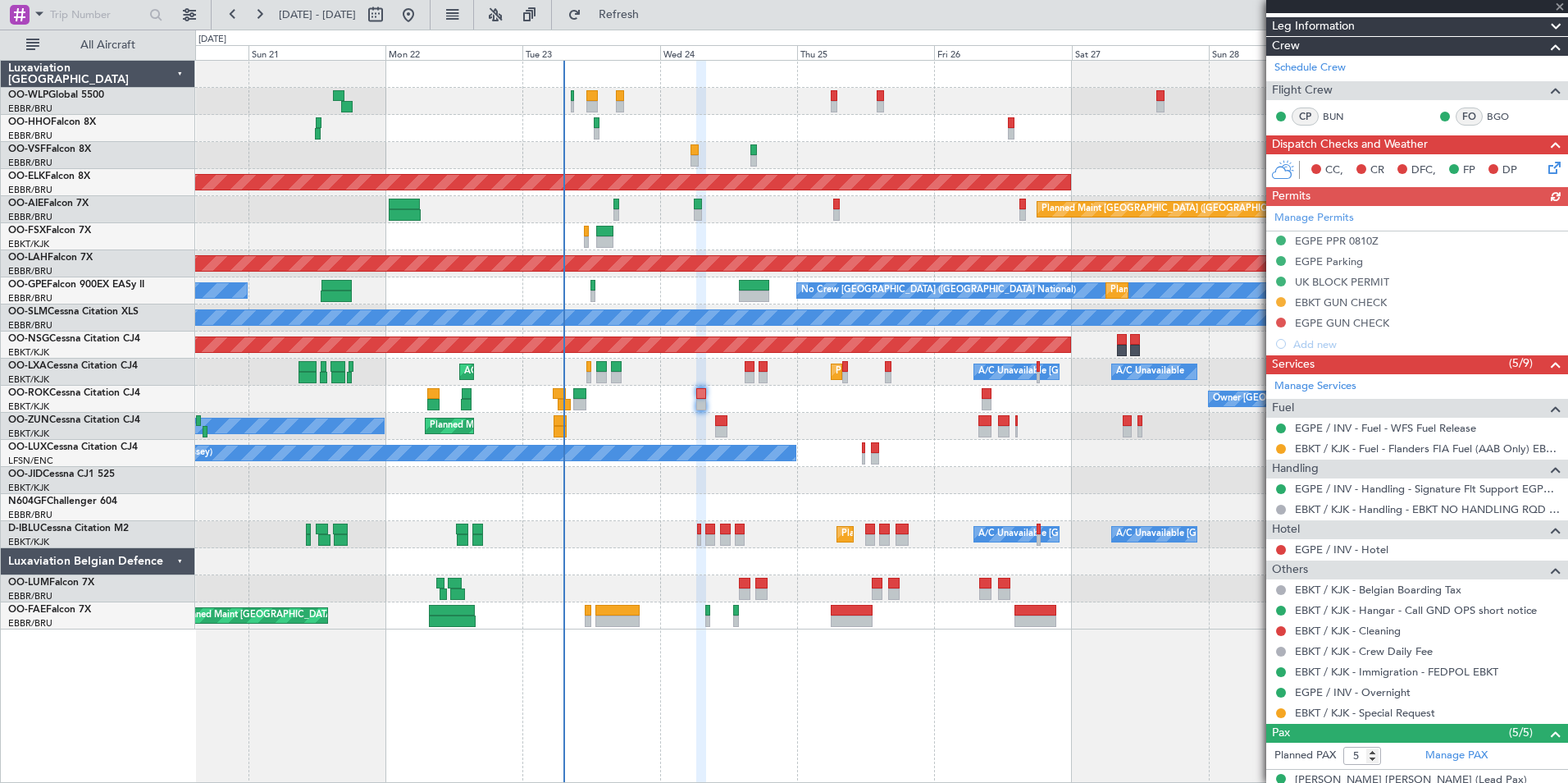
scroll to position [246, 0]
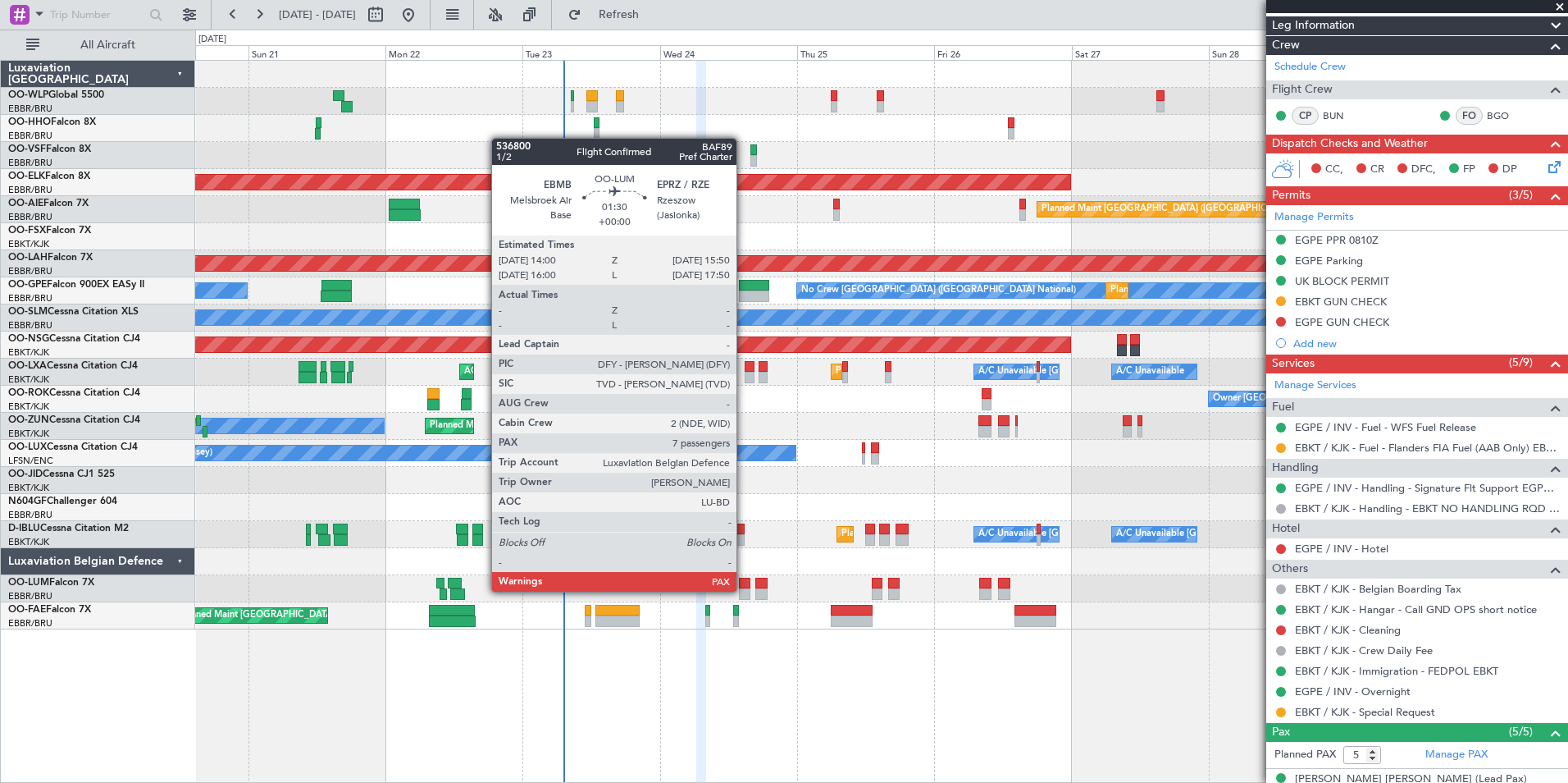
click at [743, 590] on div at bounding box center [743, 594] width 11 height 12
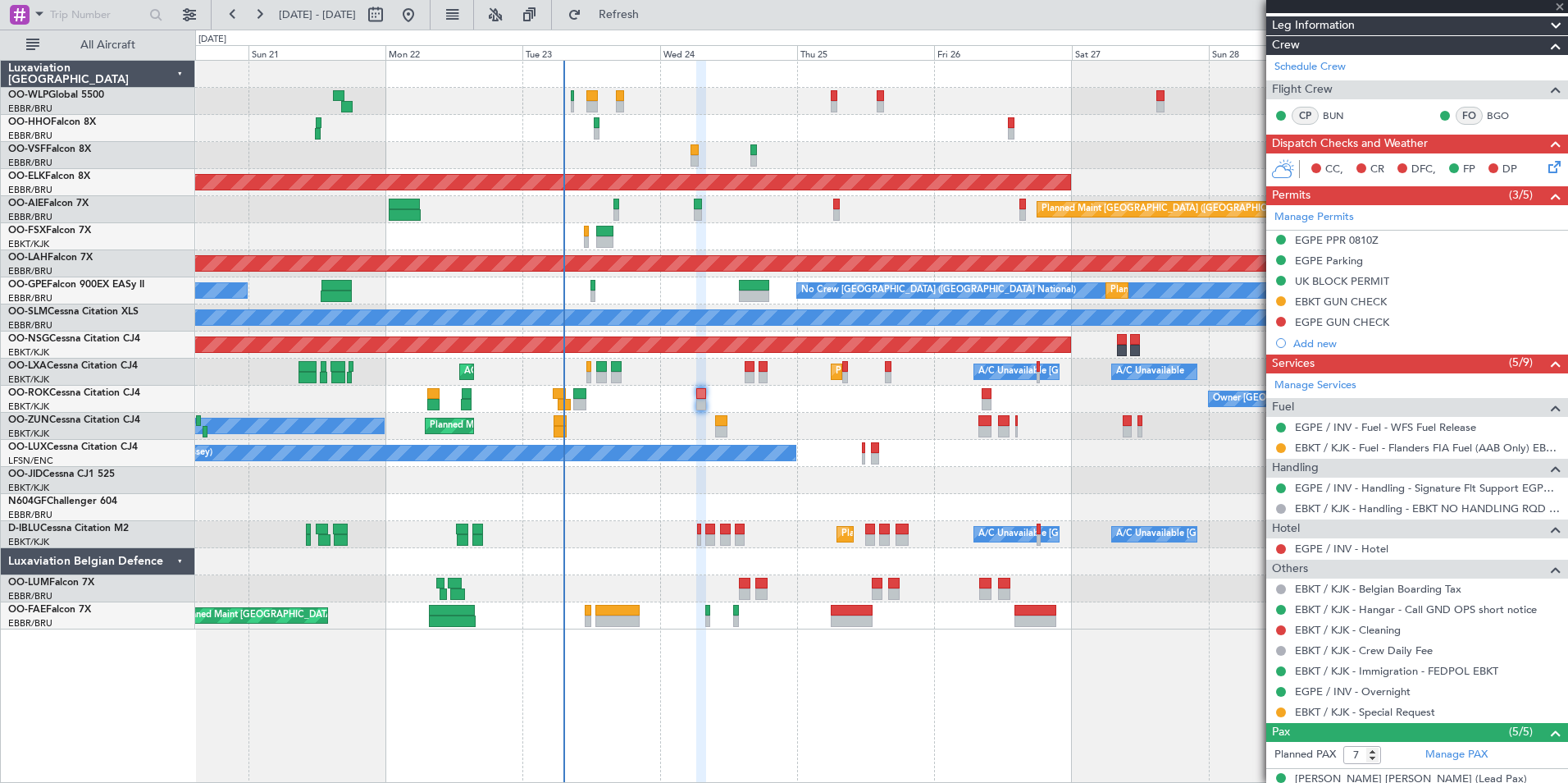
scroll to position [0, 0]
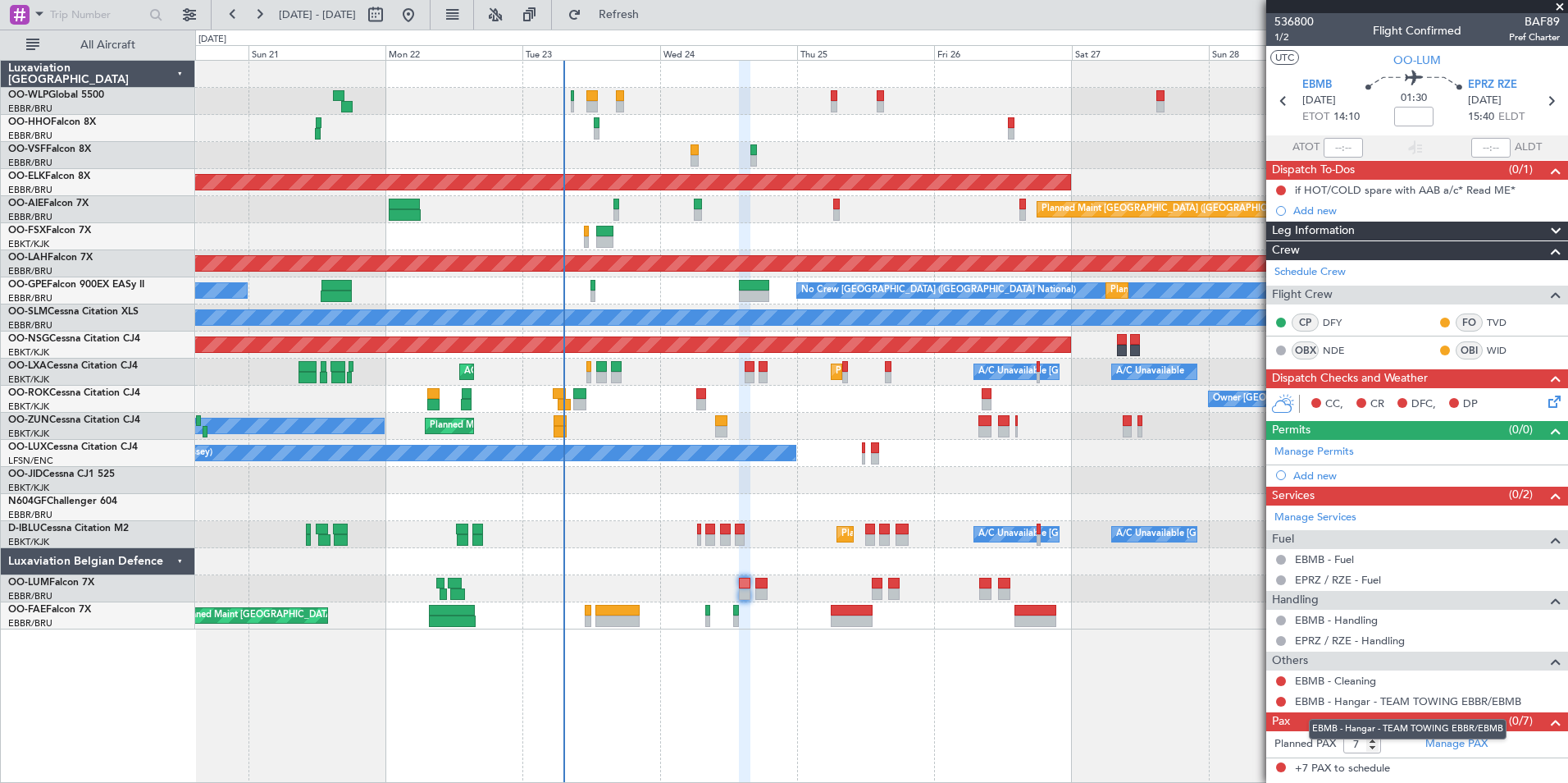
click at [1454, 746] on mat-tooltip-component "EBMB - Hangar - TEAM TOWING EBBR/EBMB" at bounding box center [1407, 729] width 220 height 43
click at [1430, 743] on link "Manage PAX" at bounding box center [1456, 744] width 63 height 17
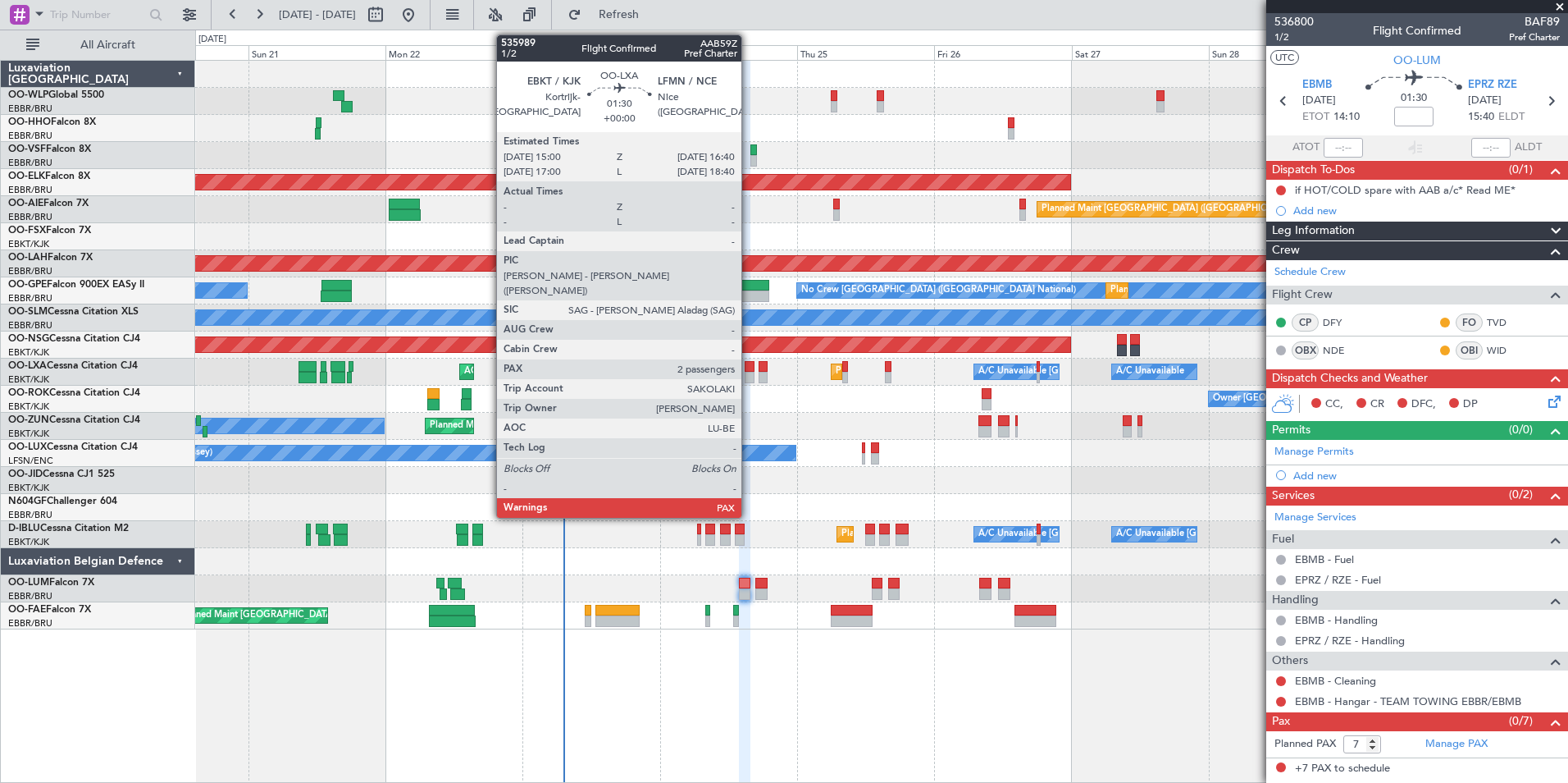
click at [749, 376] on div at bounding box center [749, 377] width 10 height 12
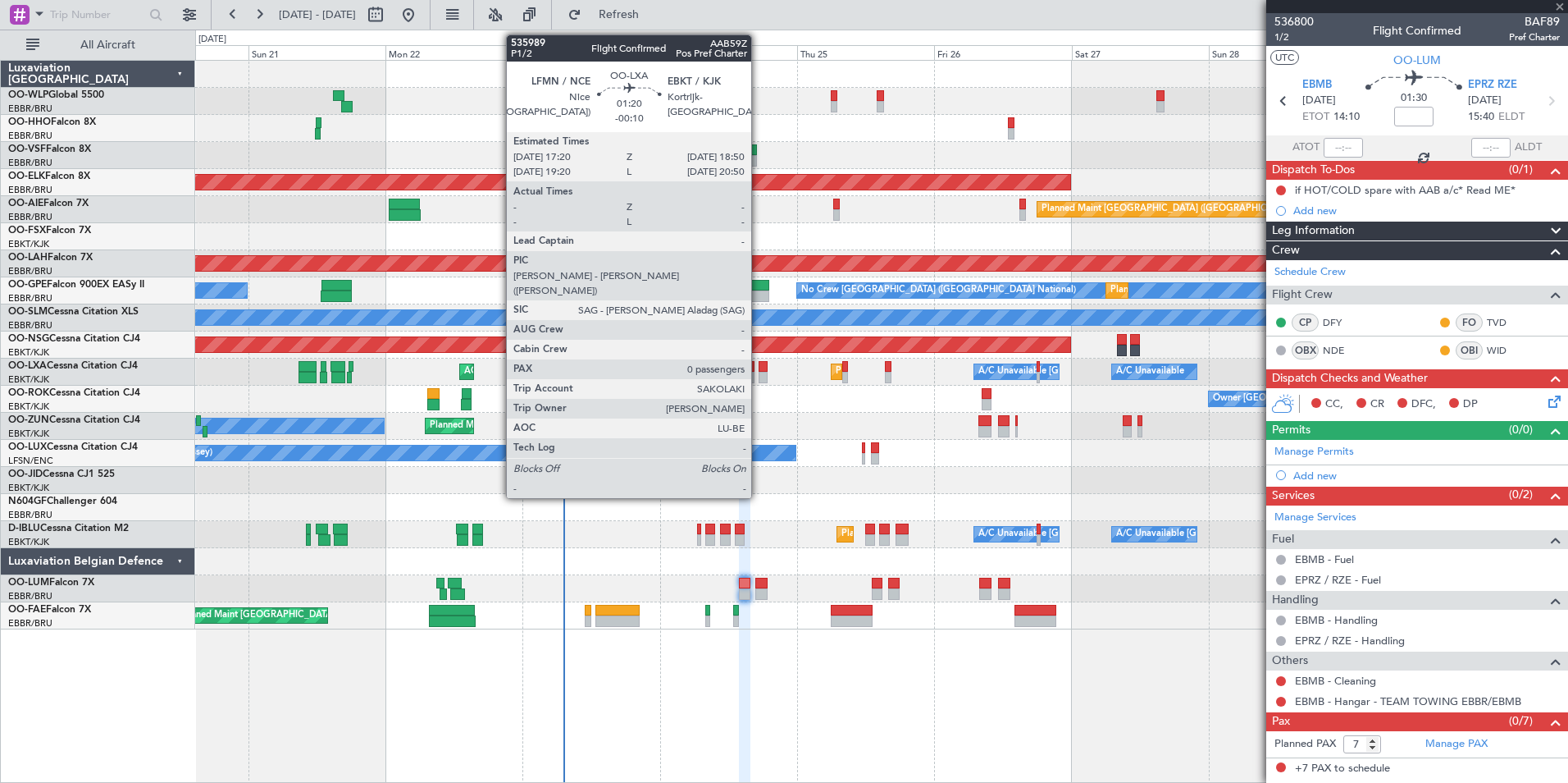
type input "2"
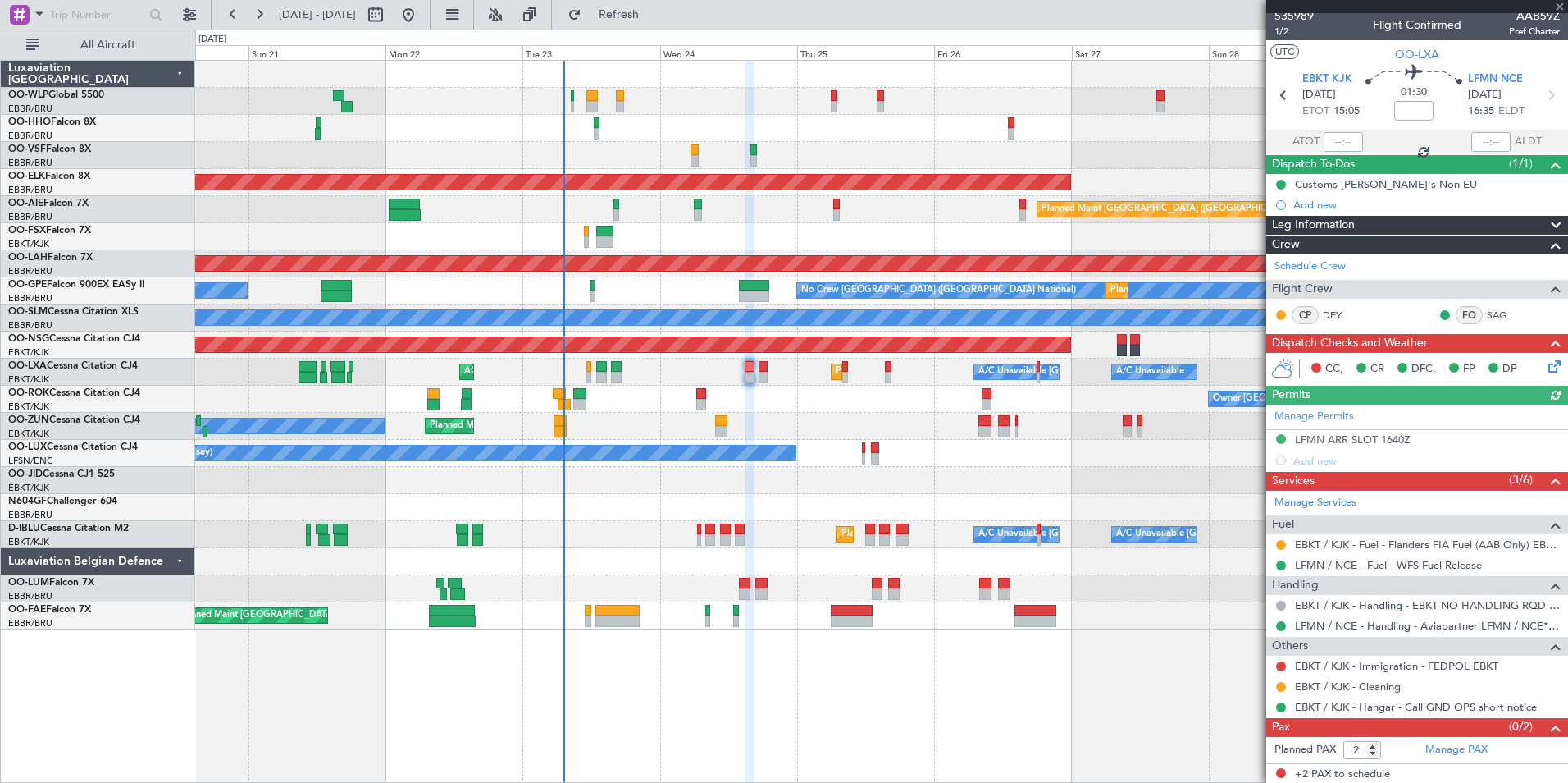
scroll to position [8, 0]
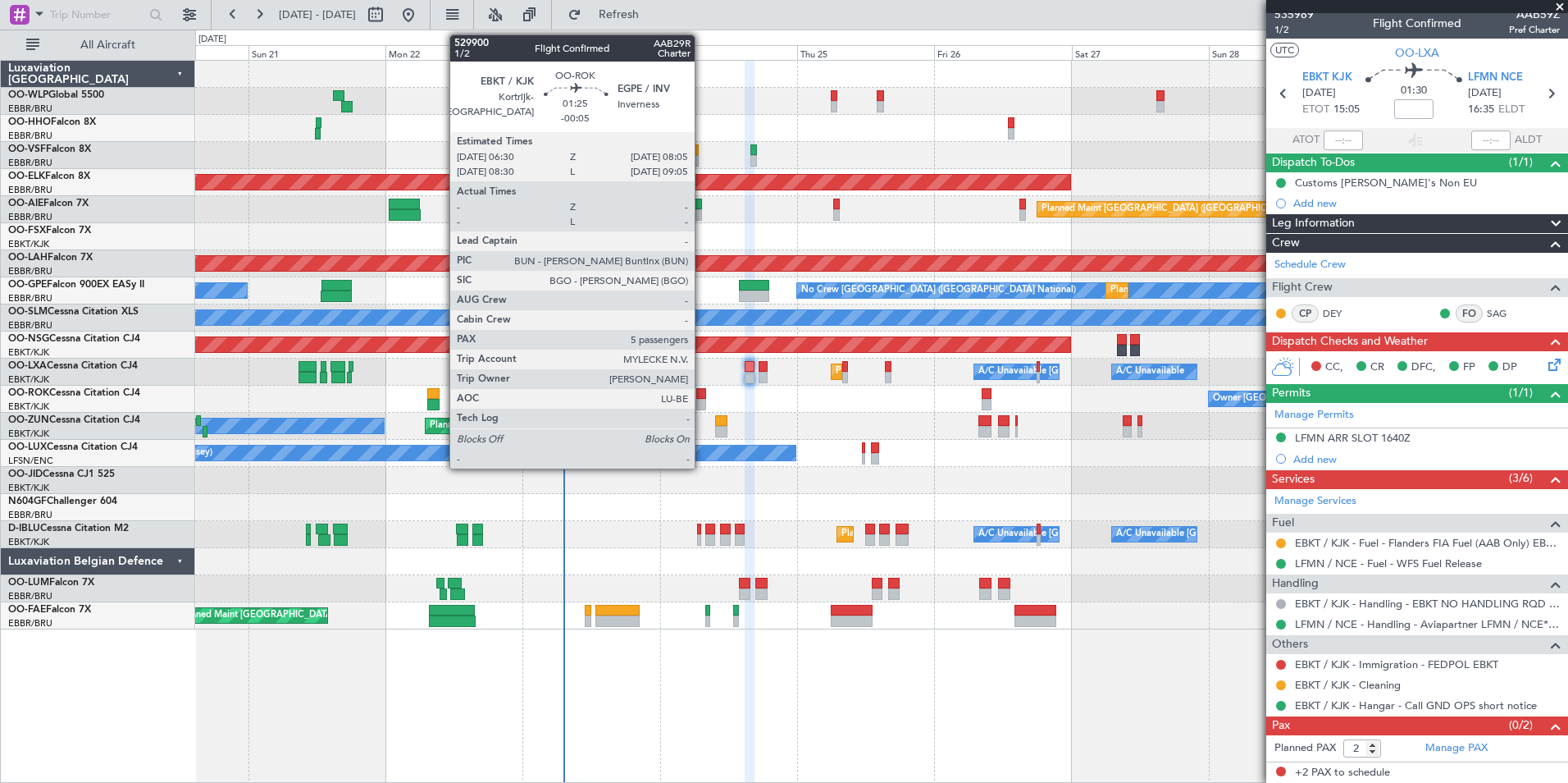
click at [702, 397] on div at bounding box center [701, 394] width 10 height 12
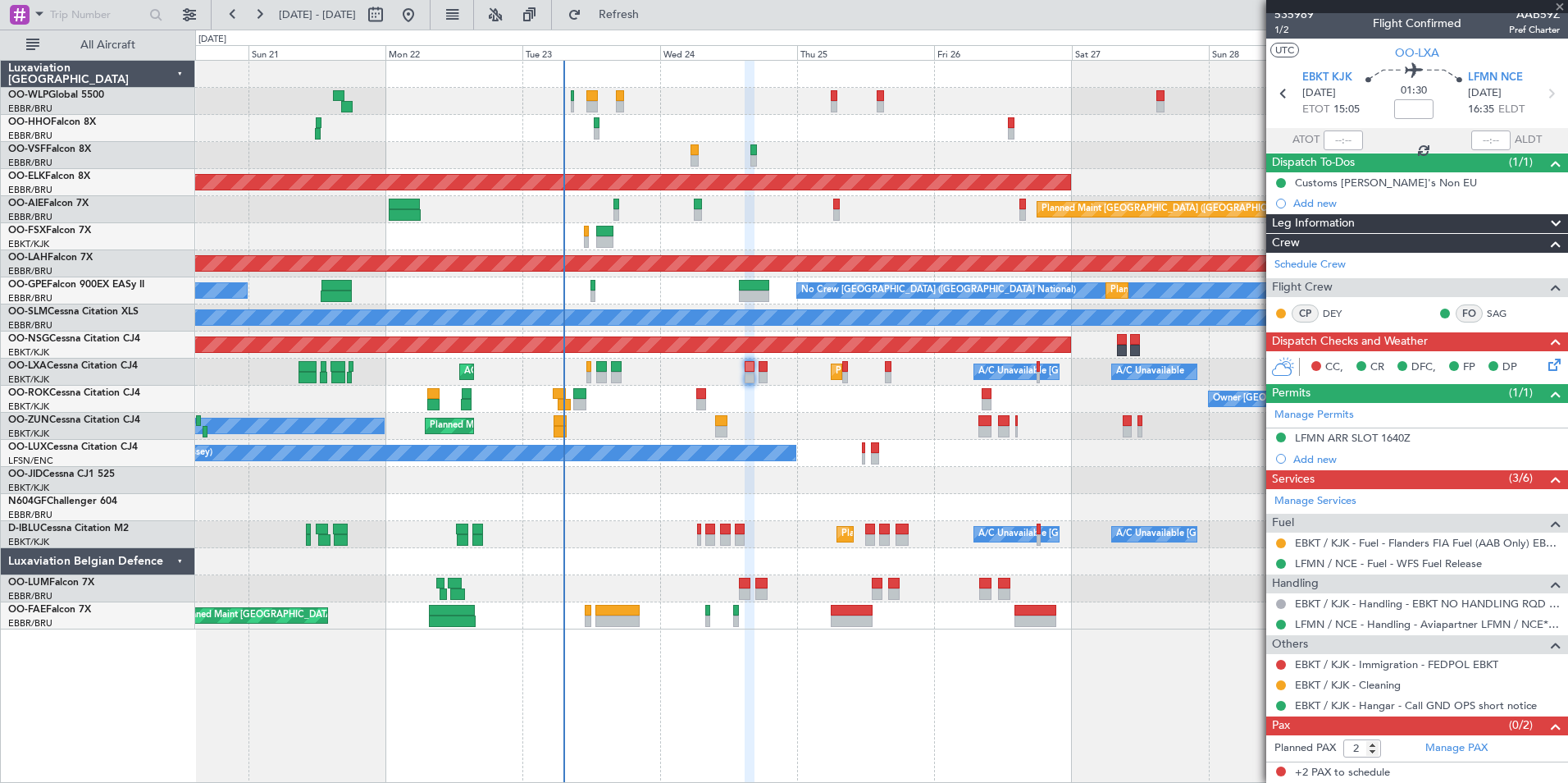
type input "-00:05"
type input "5"
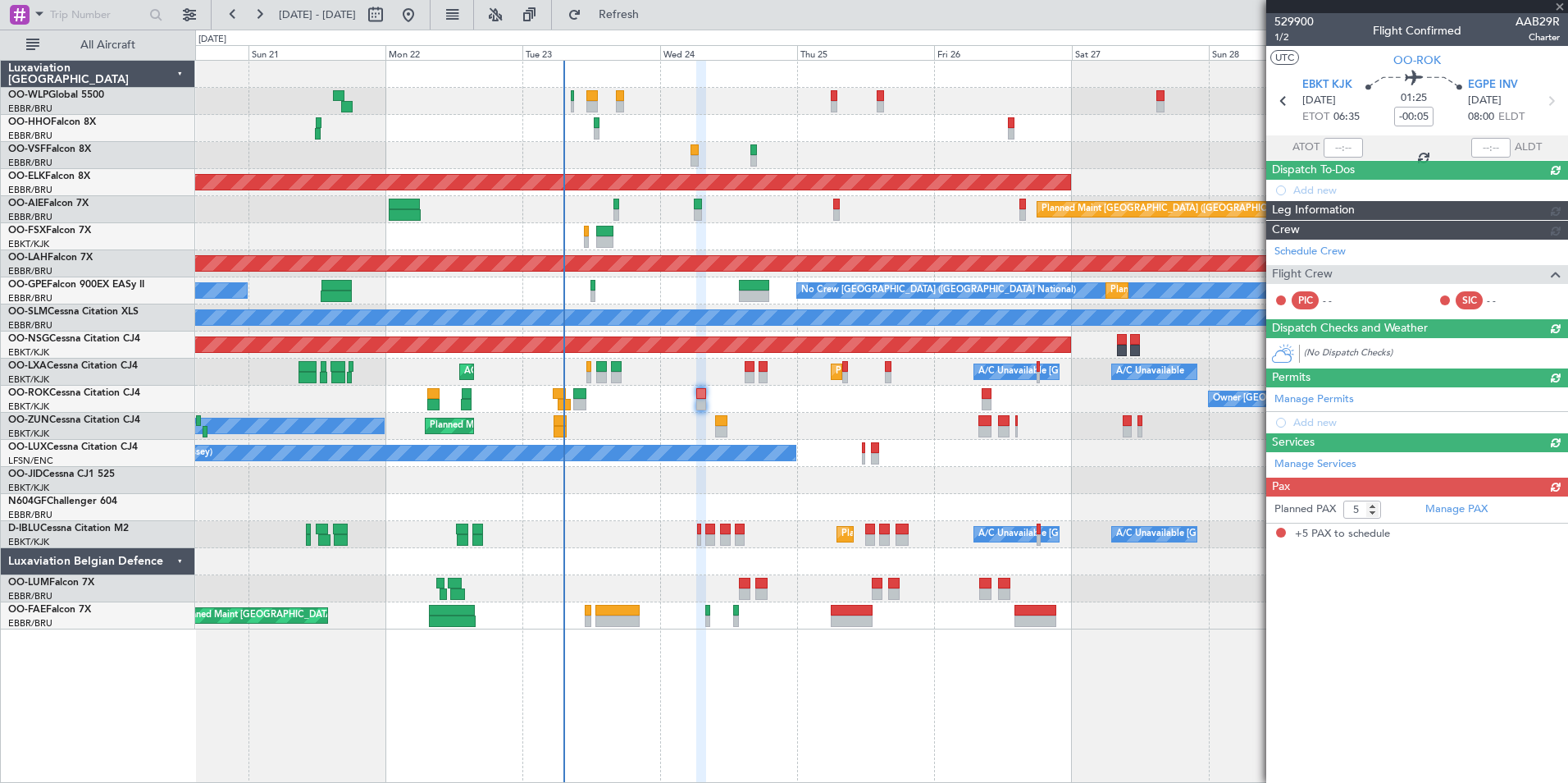
scroll to position [0, 0]
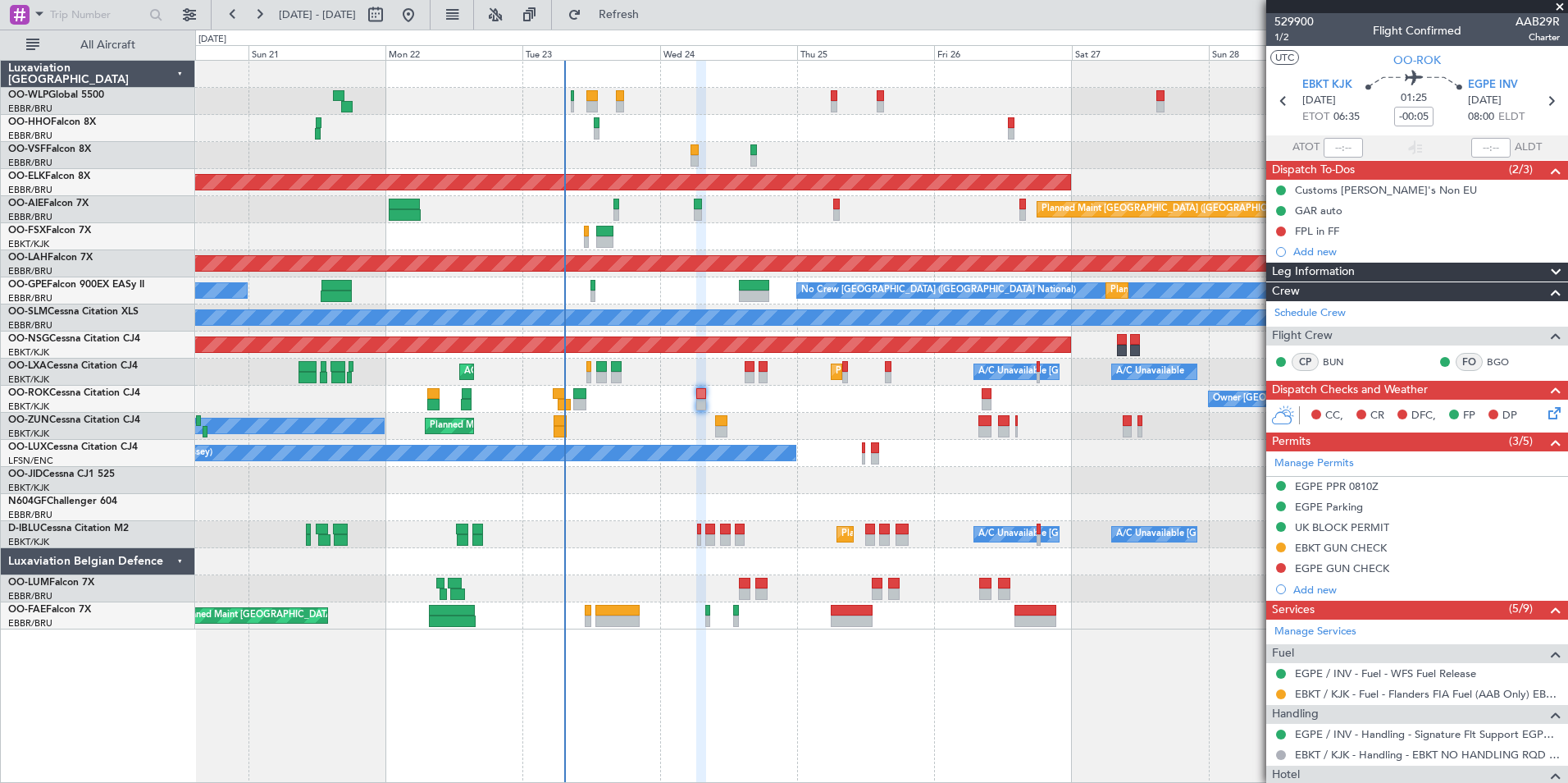
click at [443, 295] on div "Planned Maint Liege AOG Maint Brussels (Brussels National) Planned Maint Kortri…" at bounding box center [880, 345] width 1372 height 568
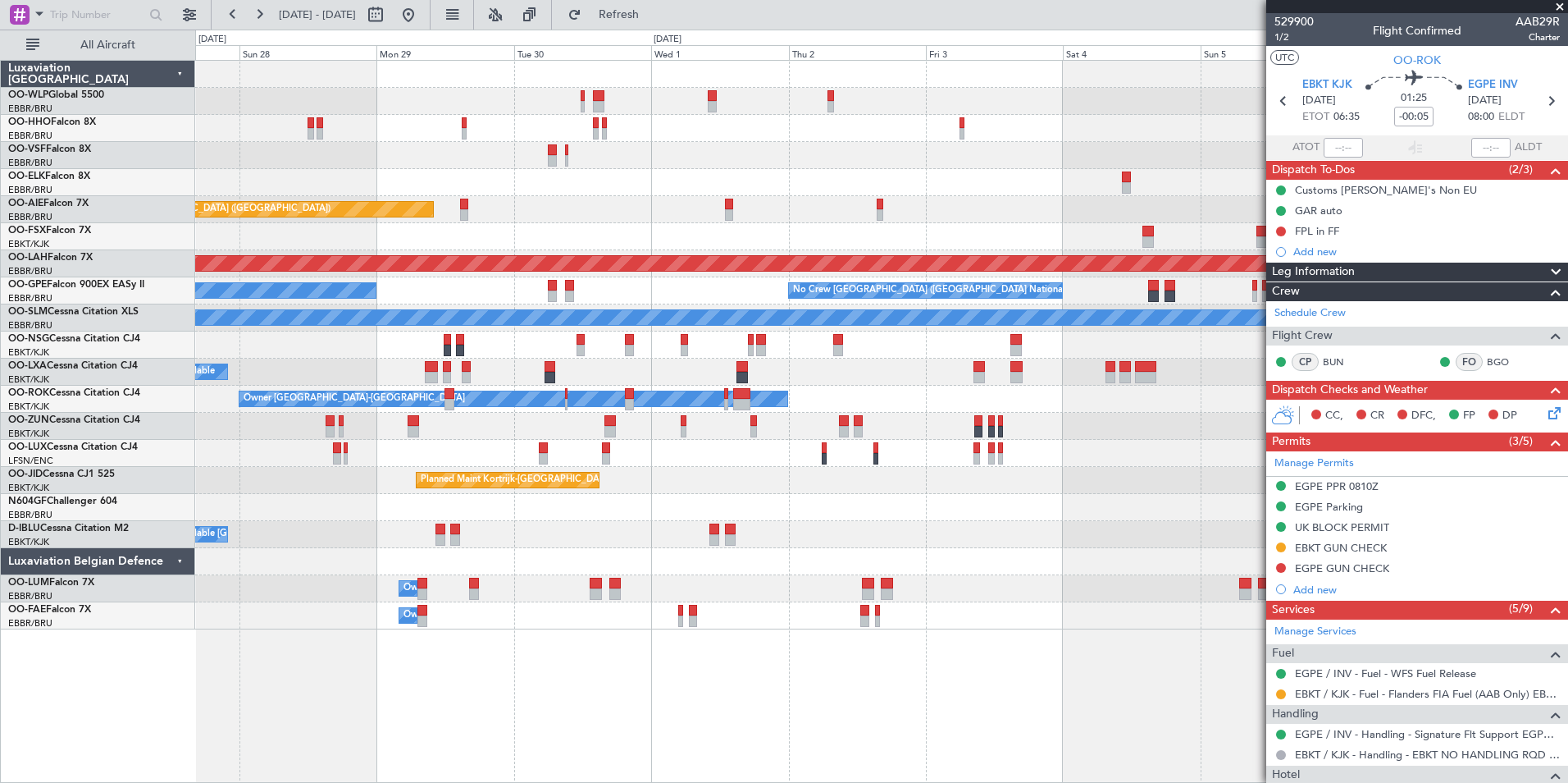
click at [170, 294] on div "Planned Maint Kortrijk-Wevelgem Planned Maint London (Farnborough) Planned Main…" at bounding box center [784, 406] width 1568 height 754
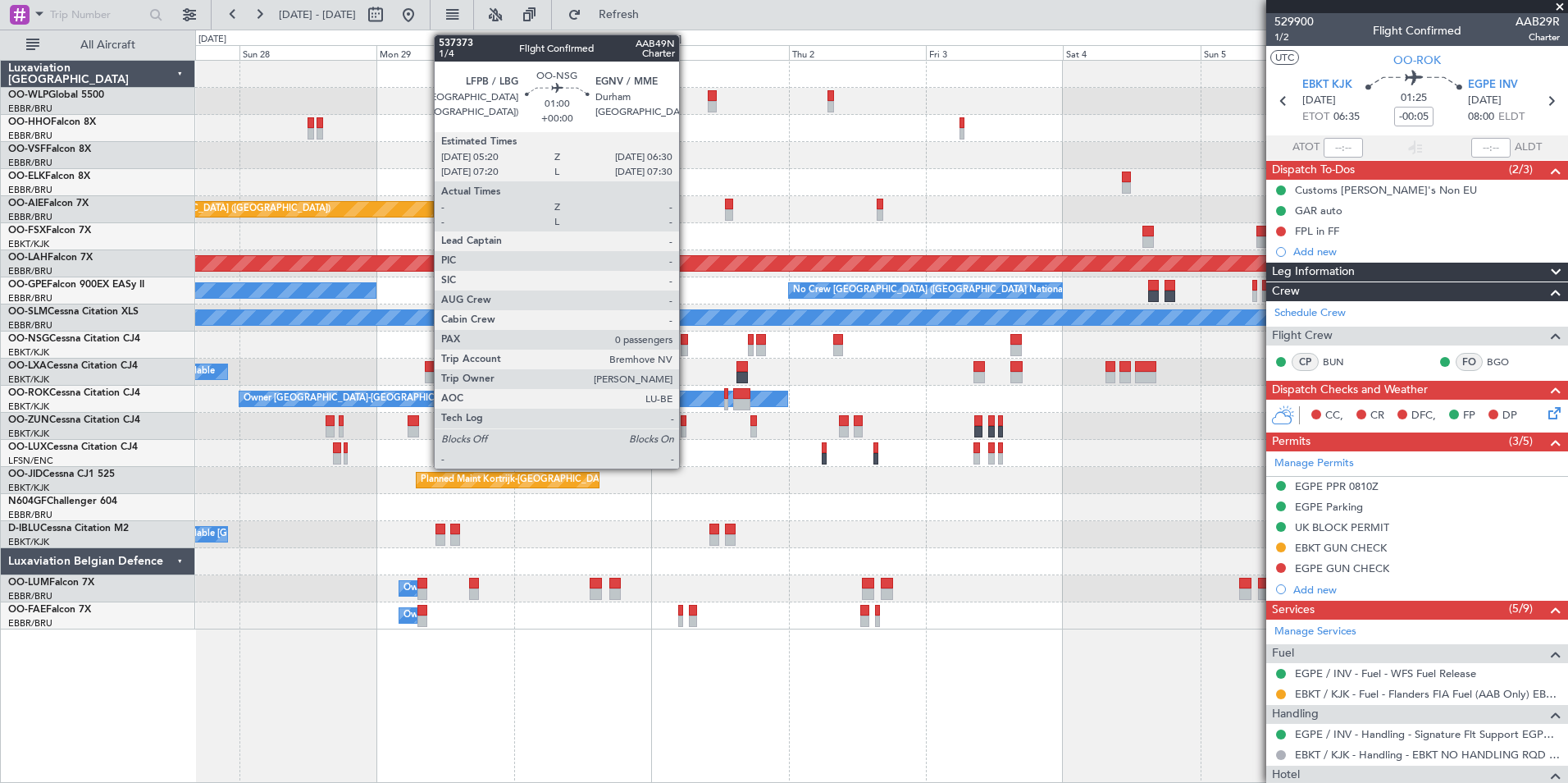
click at [687, 346] on div at bounding box center [685, 351] width 8 height 12
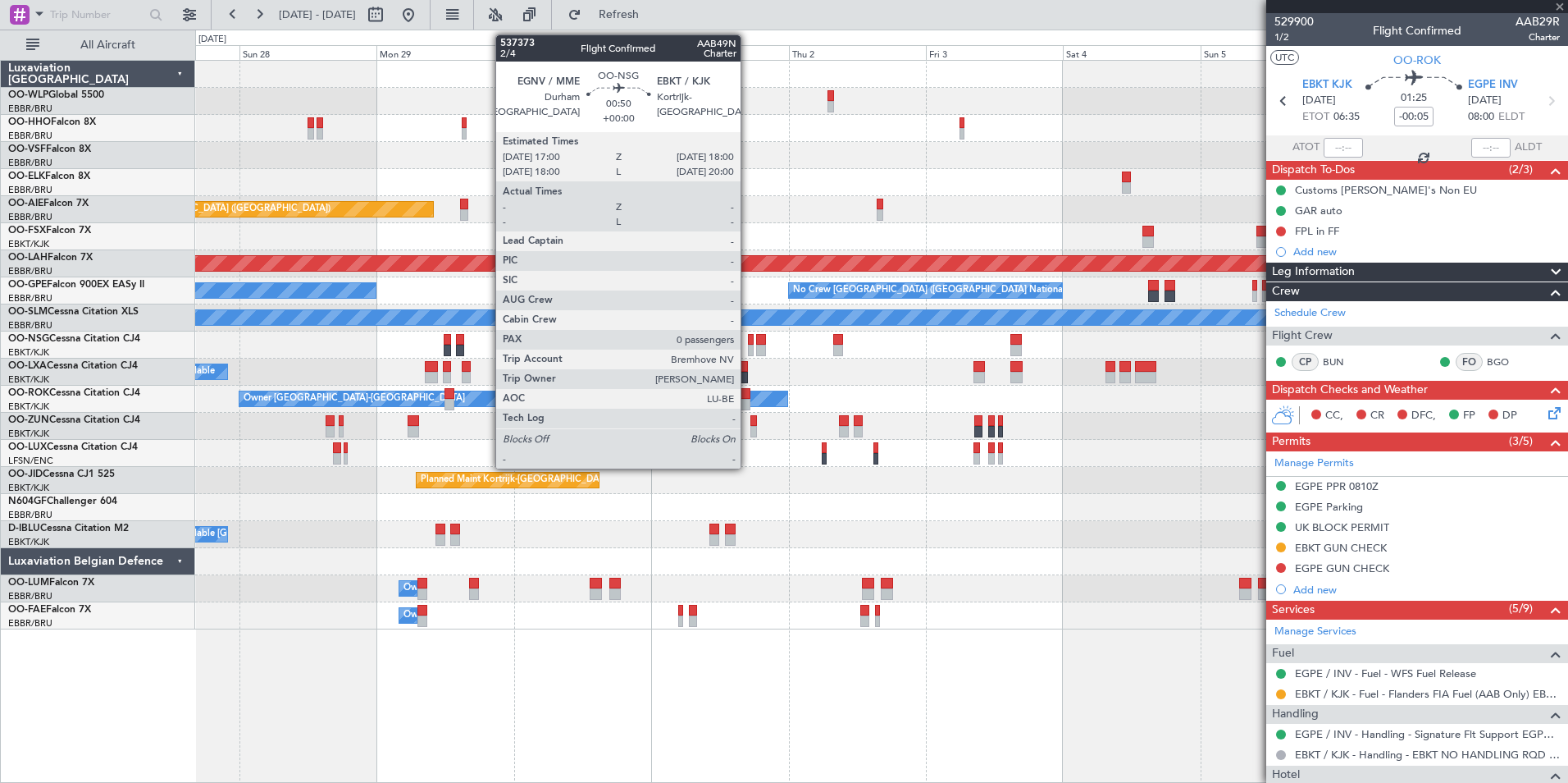
type input "0"
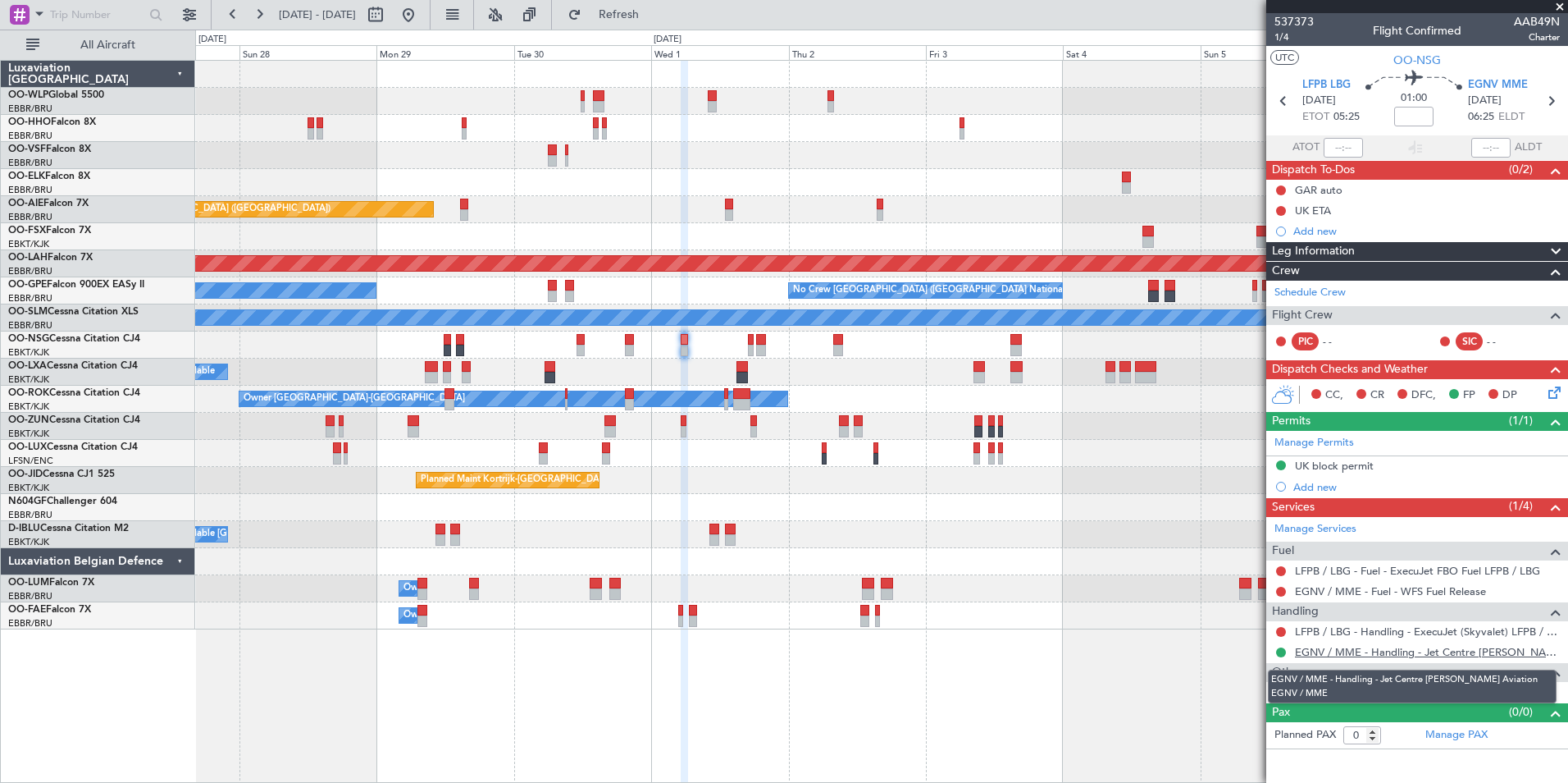
click at [1332, 648] on link "EGNV / MME - Handling - Jet Centre Willis Aviation EGNV / MME" at bounding box center [1427, 652] width 264 height 14
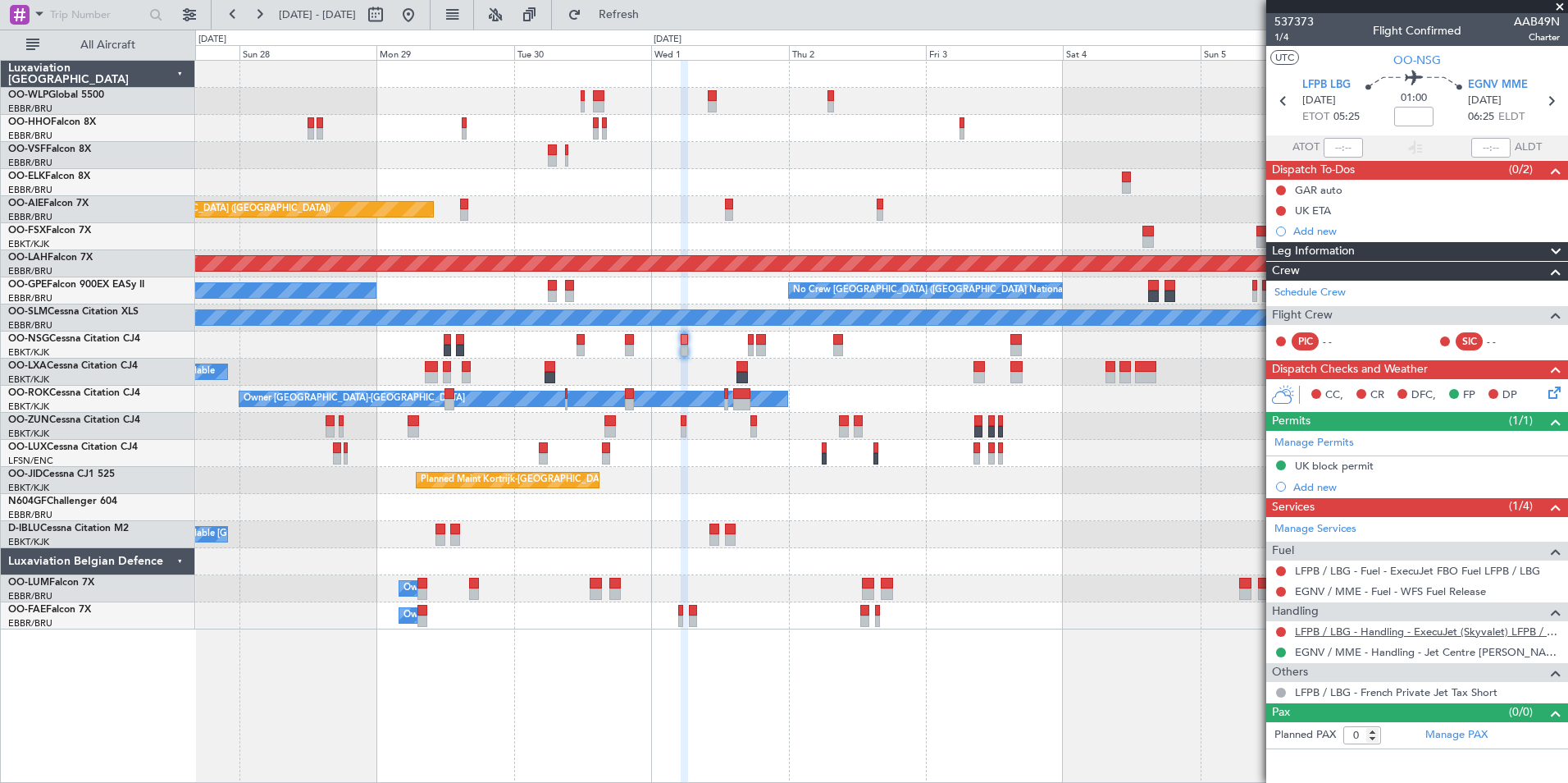
click at [1329, 632] on link "LFPB / LBG - Handling - ExecuJet (Skyvalet) LFPB / LBG" at bounding box center [1427, 631] width 264 height 14
click at [658, 23] on button "Refresh" at bounding box center [609, 15] width 98 height 26
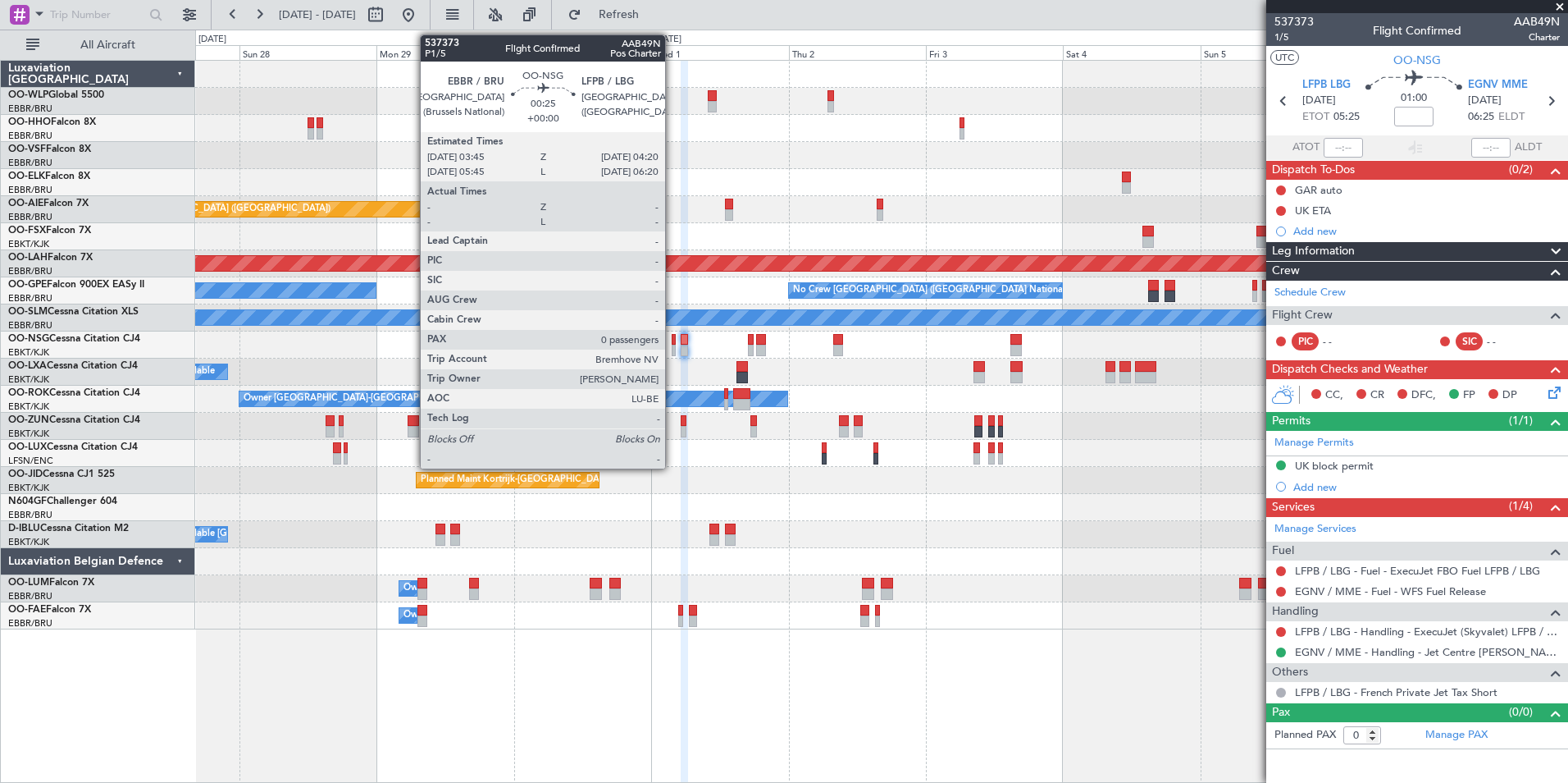
click at [673, 347] on div at bounding box center [674, 351] width 4 height 12
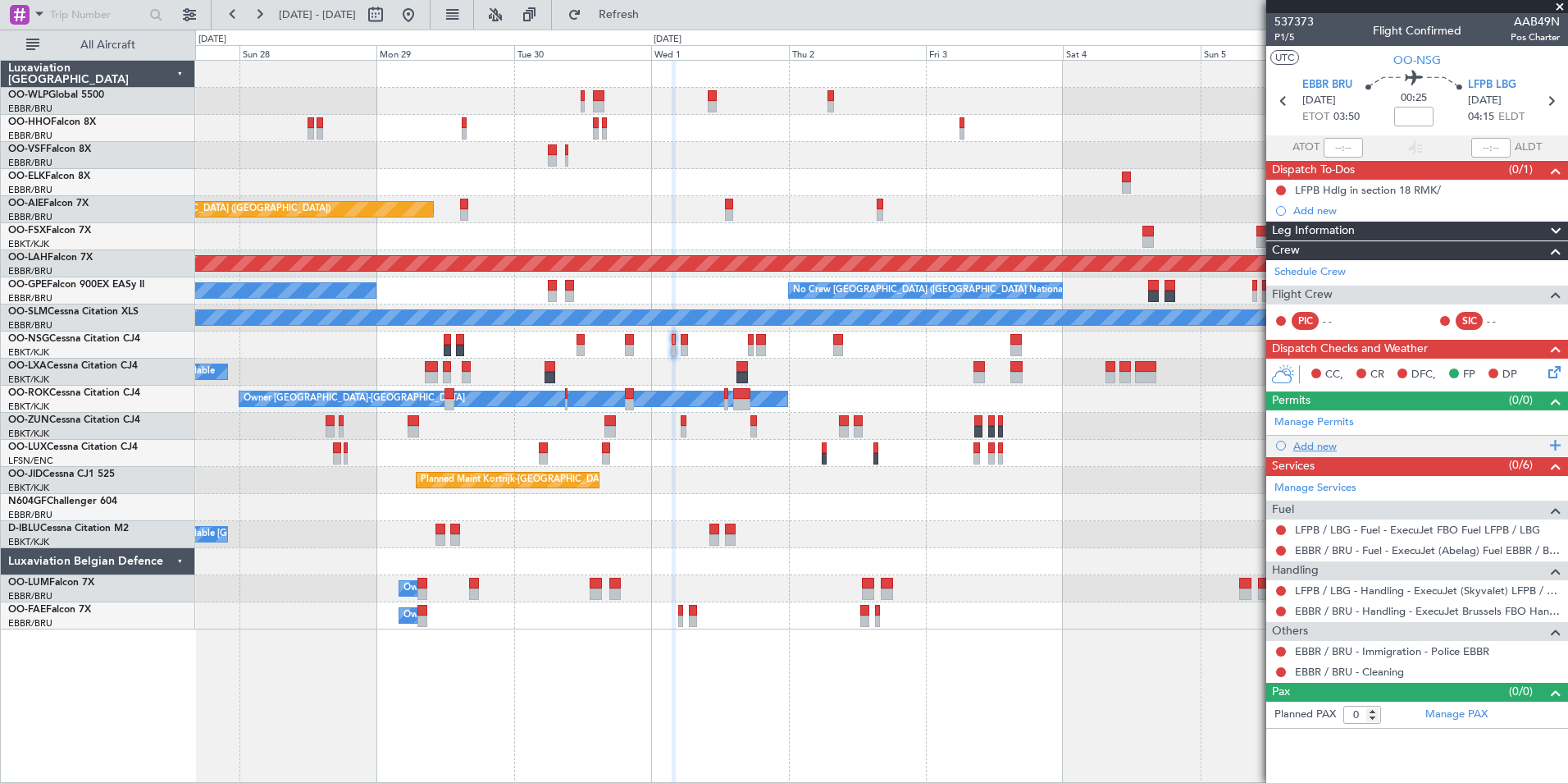
click at [1325, 451] on div "Add new" at bounding box center [1419, 446] width 252 height 14
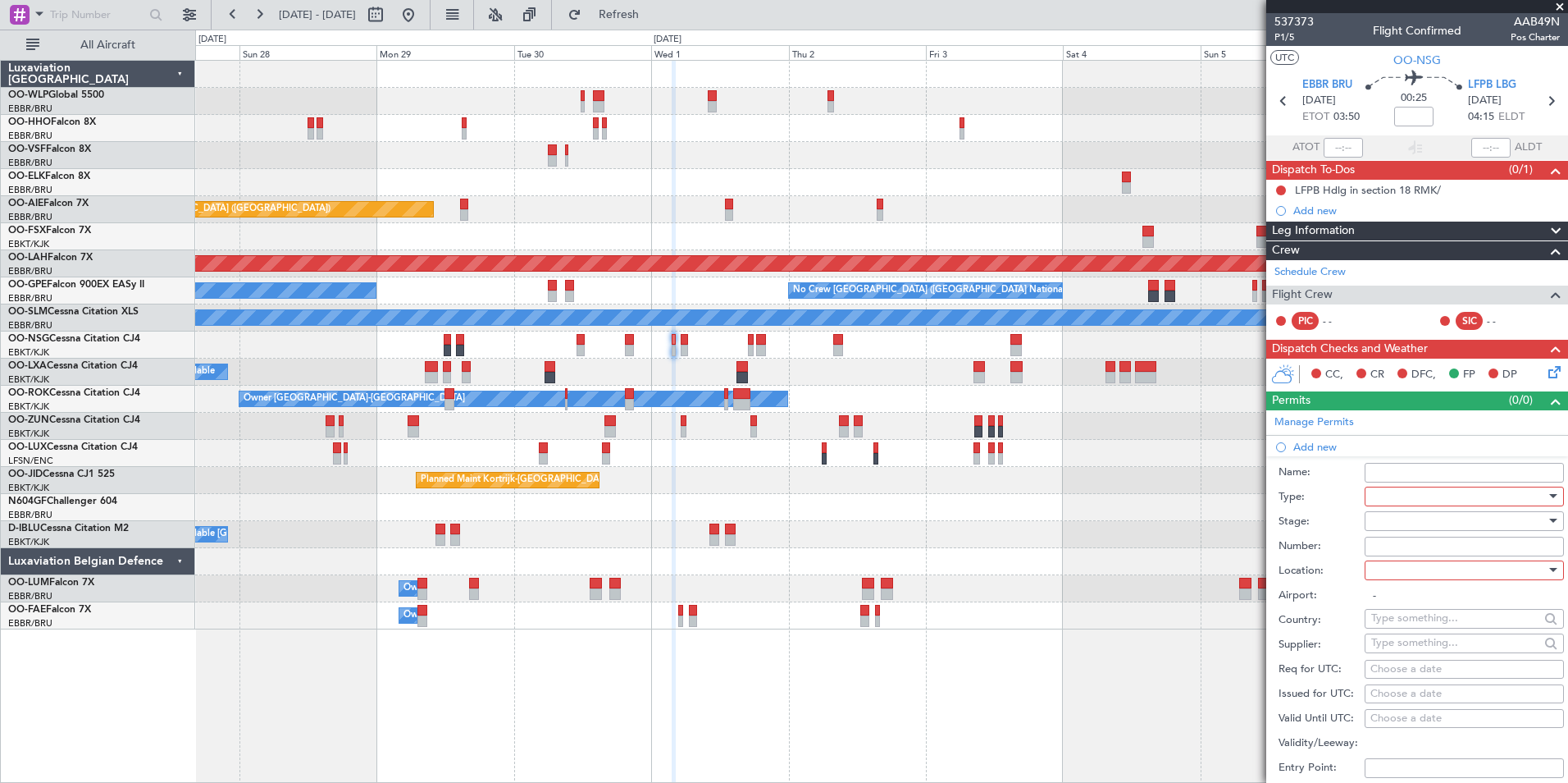
click at [1393, 492] on div at bounding box center [1458, 496] width 174 height 24
drag, startPoint x: 1391, startPoint y: 650, endPoint x: 1412, endPoint y: 533, distance: 118.9
click at [1393, 649] on span "Slot" at bounding box center [1458, 650] width 172 height 24
click at [1409, 522] on div at bounding box center [1458, 520] width 174 height 24
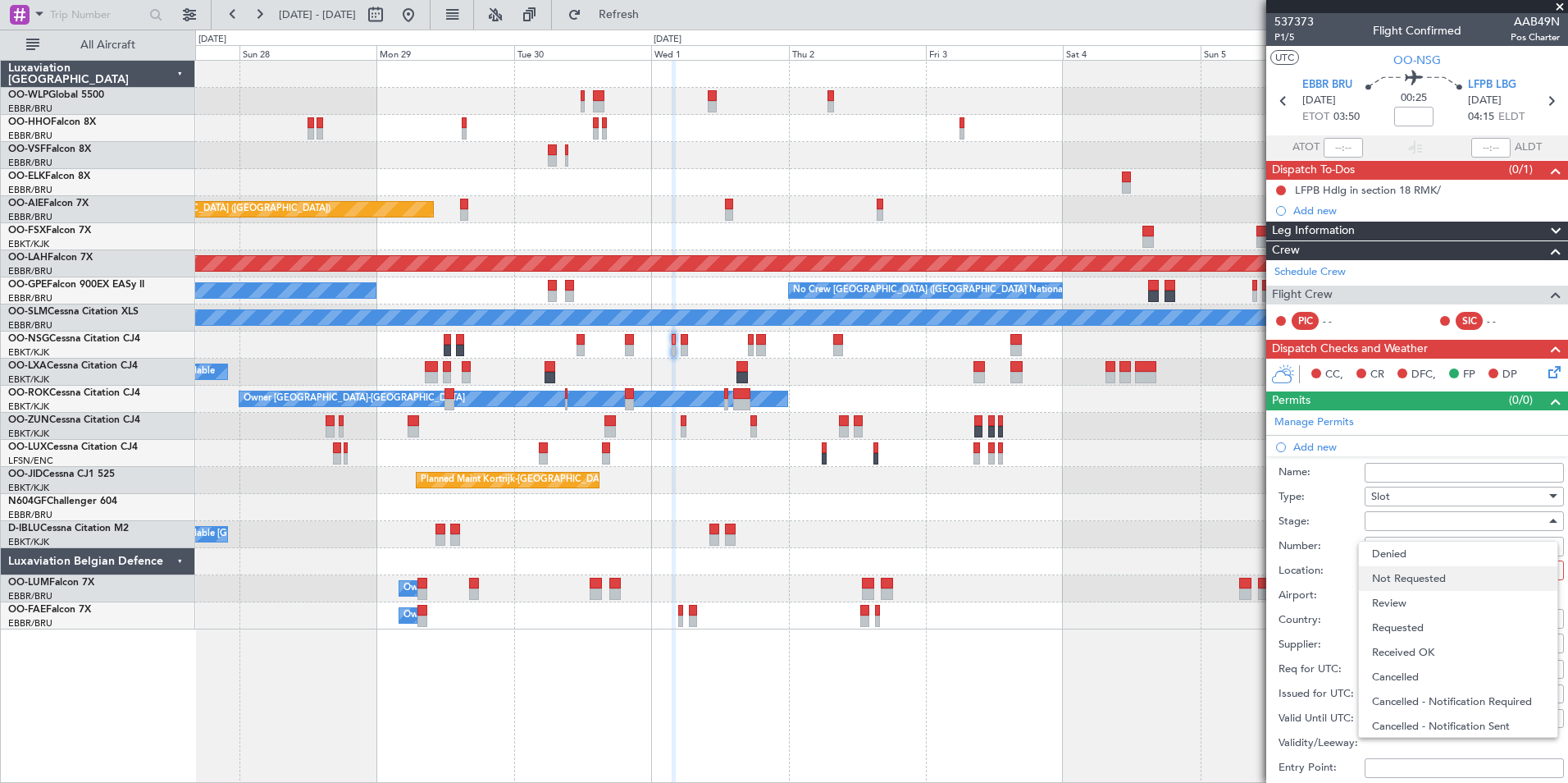
click at [1403, 583] on span "Not Requested" at bounding box center [1458, 578] width 172 height 24
click at [1402, 570] on div at bounding box center [1458, 569] width 174 height 24
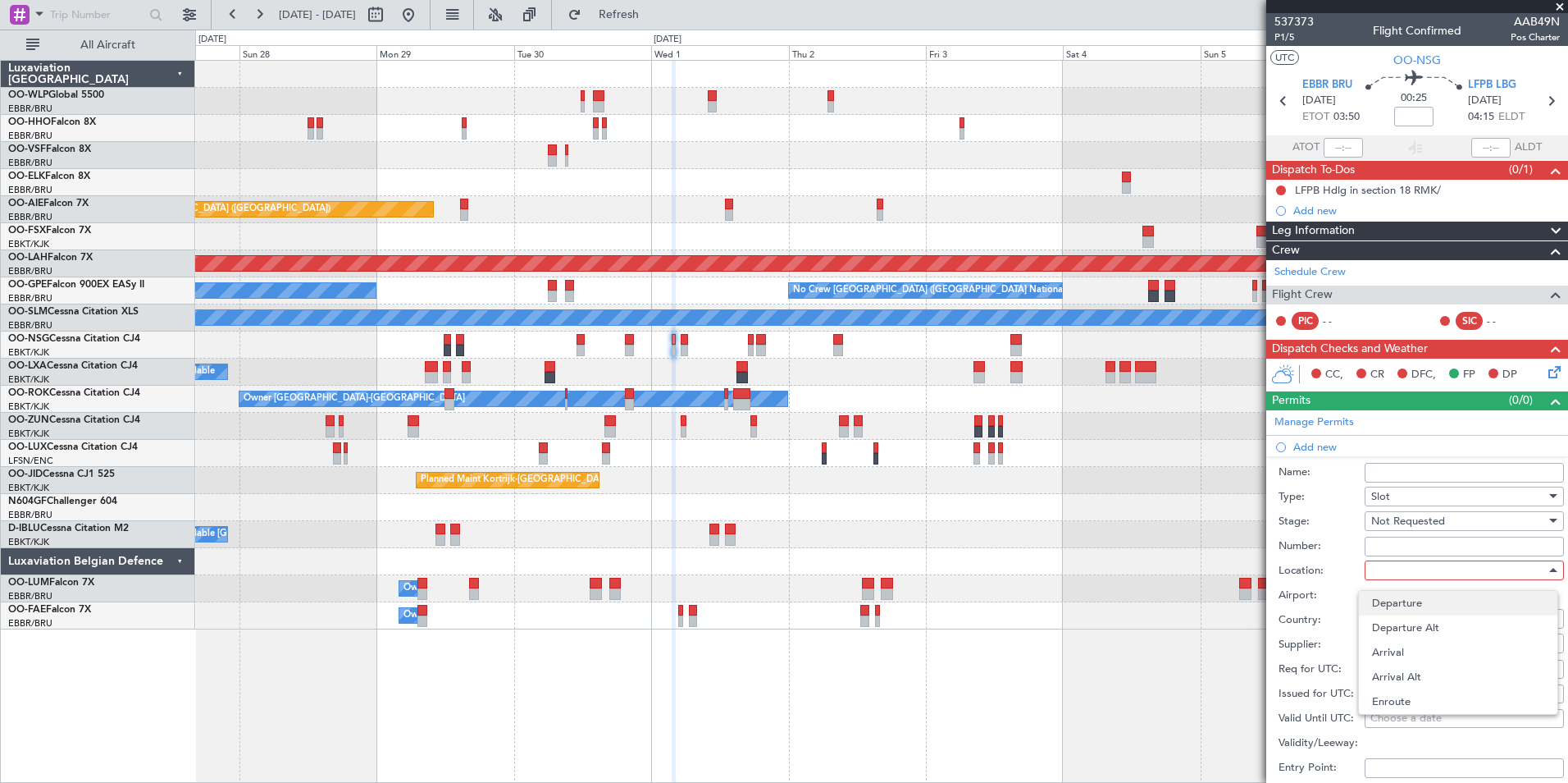
click at [1400, 598] on span "Departure" at bounding box center [1458, 603] width 172 height 24
type input "EBBR / BRU"
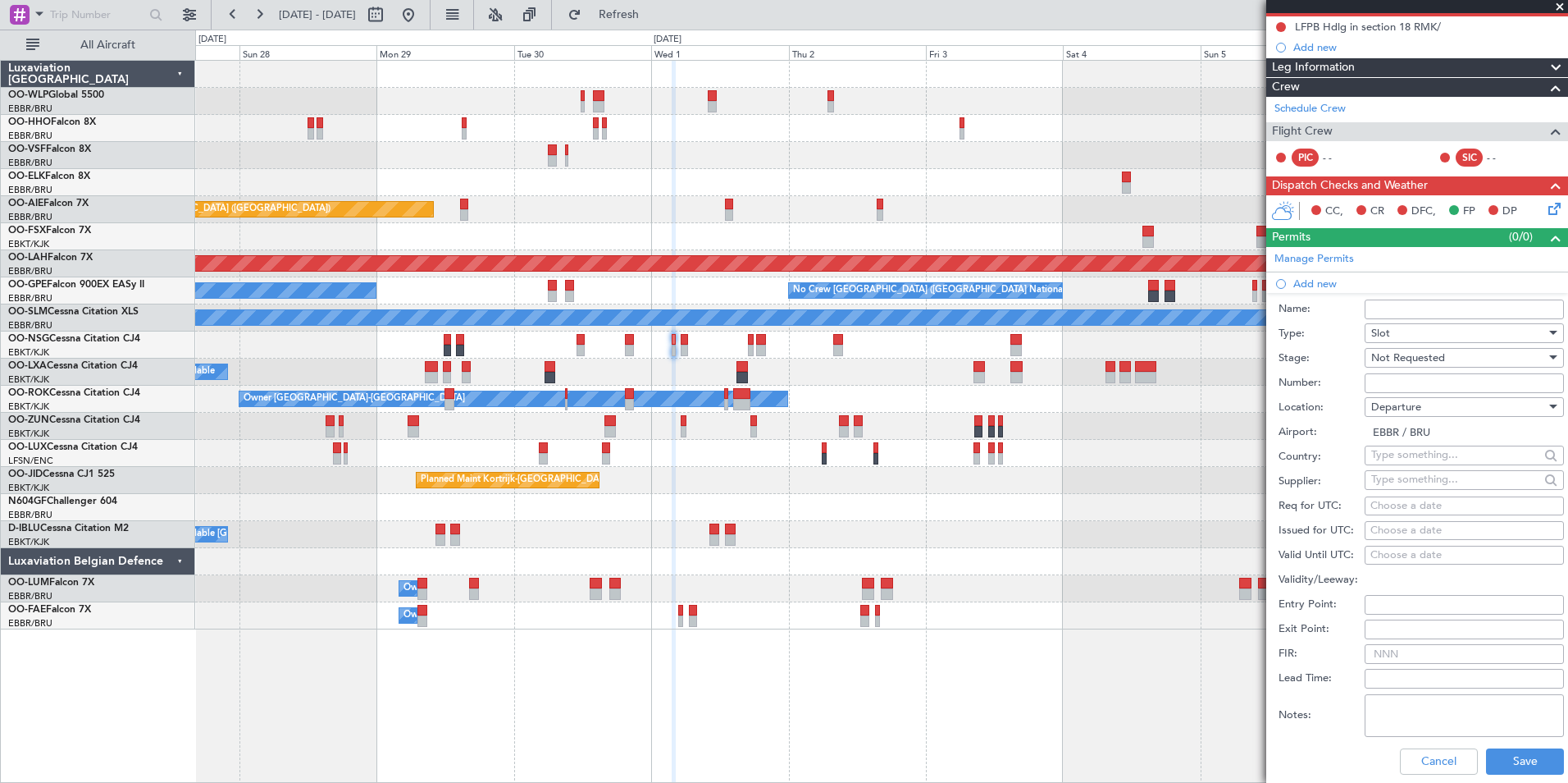
scroll to position [164, 0]
click at [1420, 504] on div "Choose a date" at bounding box center [1464, 505] width 188 height 17
select select "9"
select select "2025"
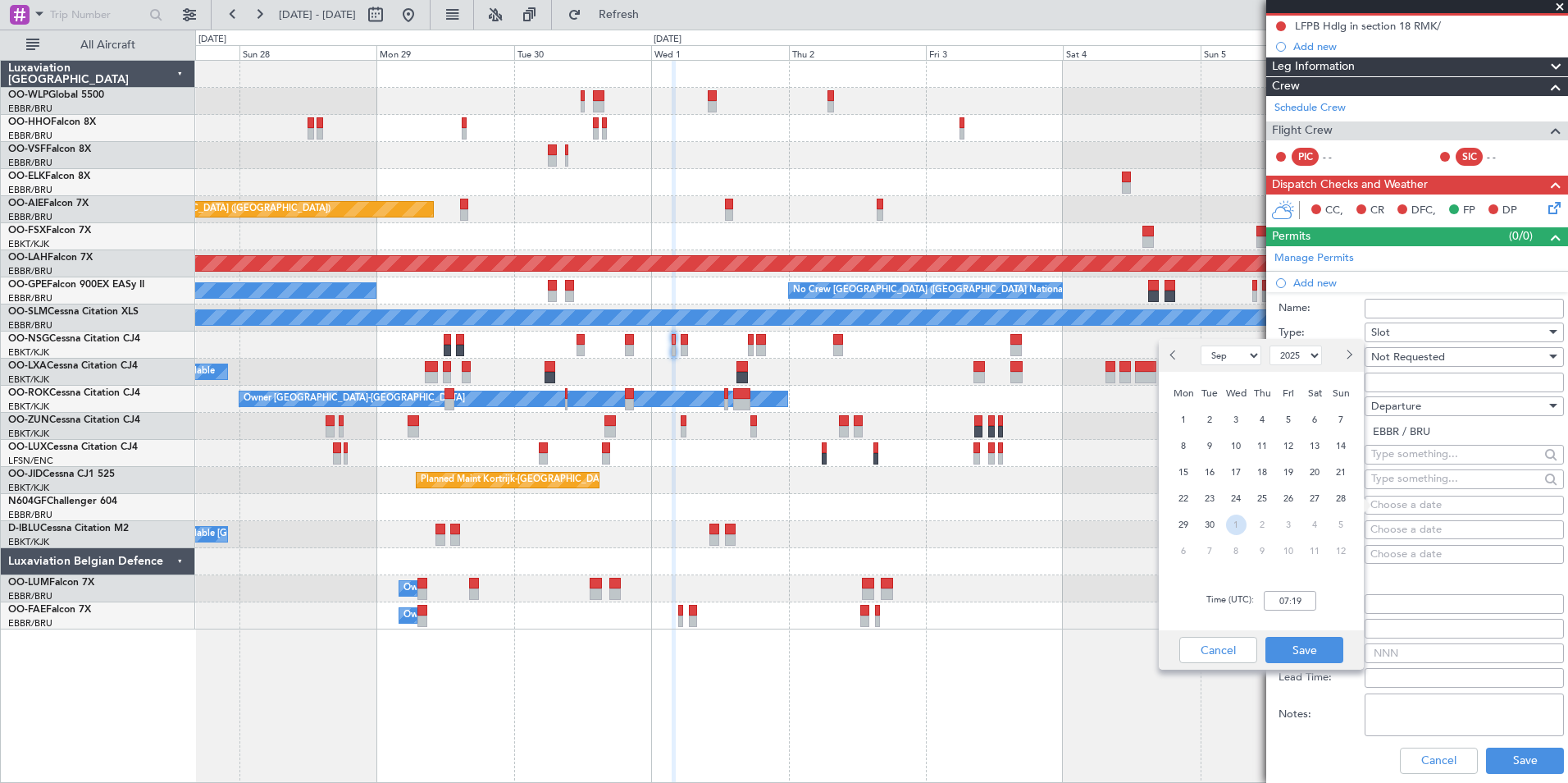
click at [1238, 524] on span "1" at bounding box center [1236, 524] width 21 height 21
select select "10"
click at [1286, 594] on input "00:00" at bounding box center [1290, 601] width 53 height 20
type input "03:45"
click at [1314, 646] on button "Save" at bounding box center [1305, 650] width 78 height 26
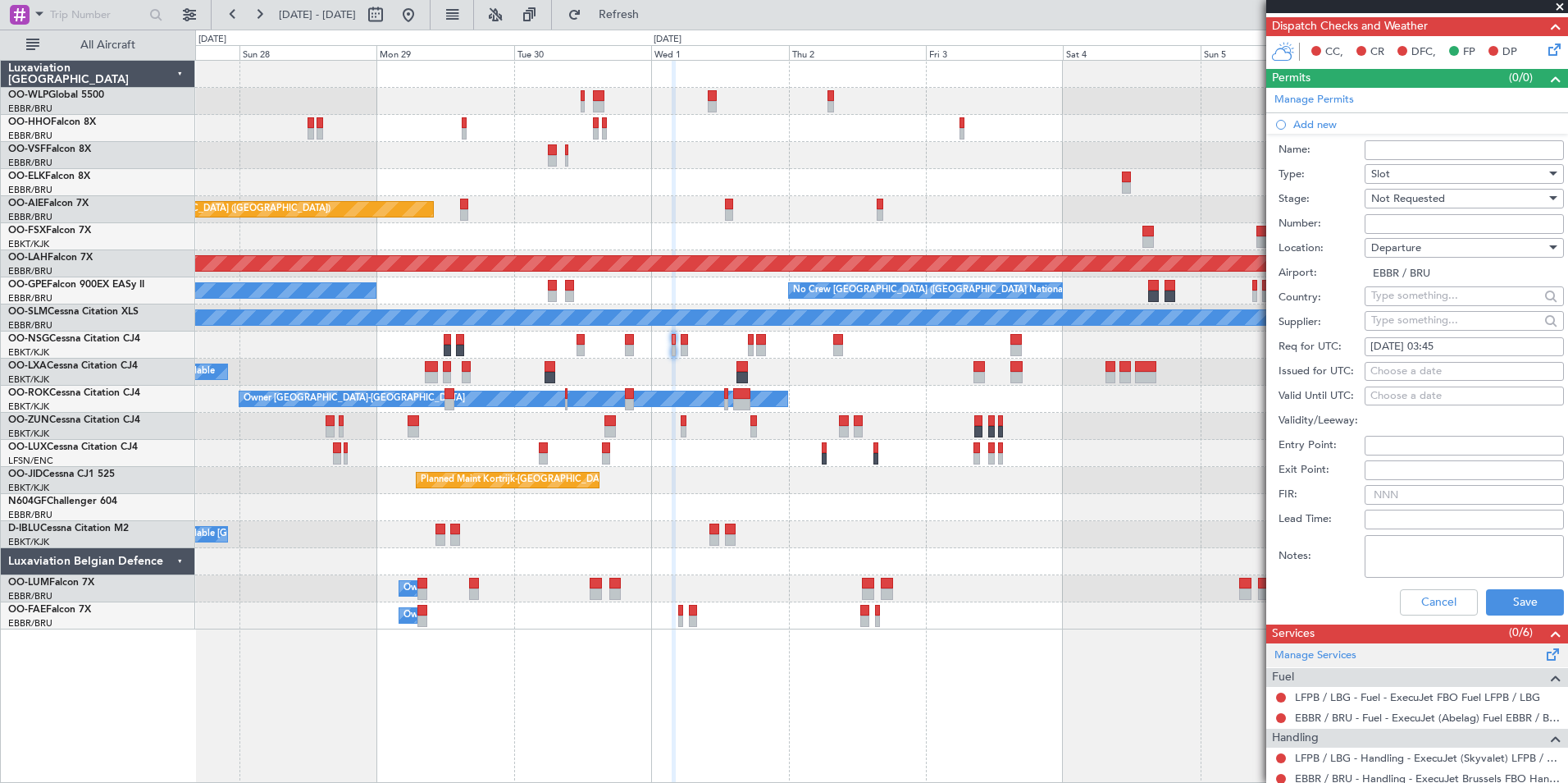
scroll to position [328, 0]
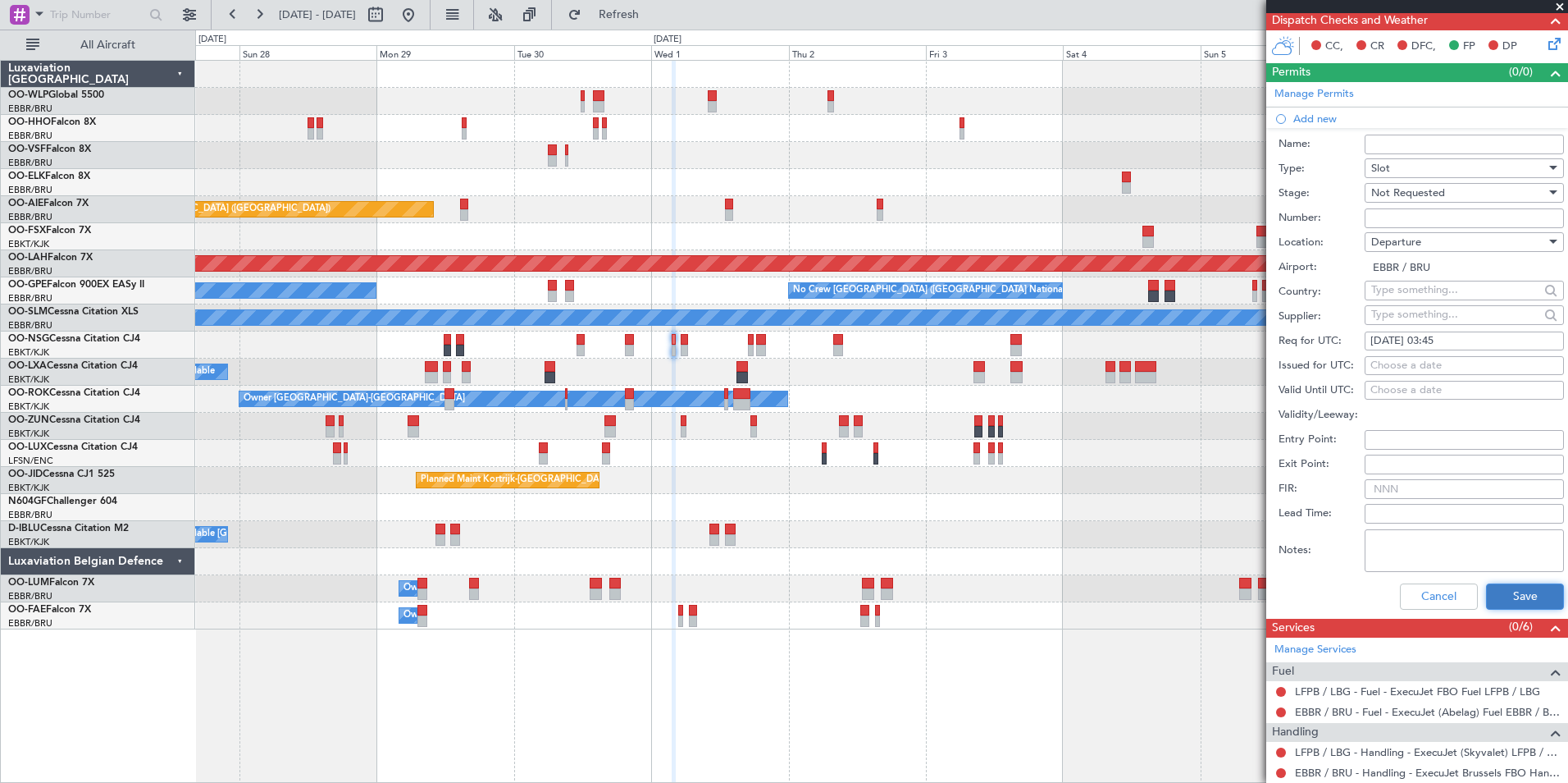
click at [1521, 607] on button "Save" at bounding box center [1525, 596] width 78 height 26
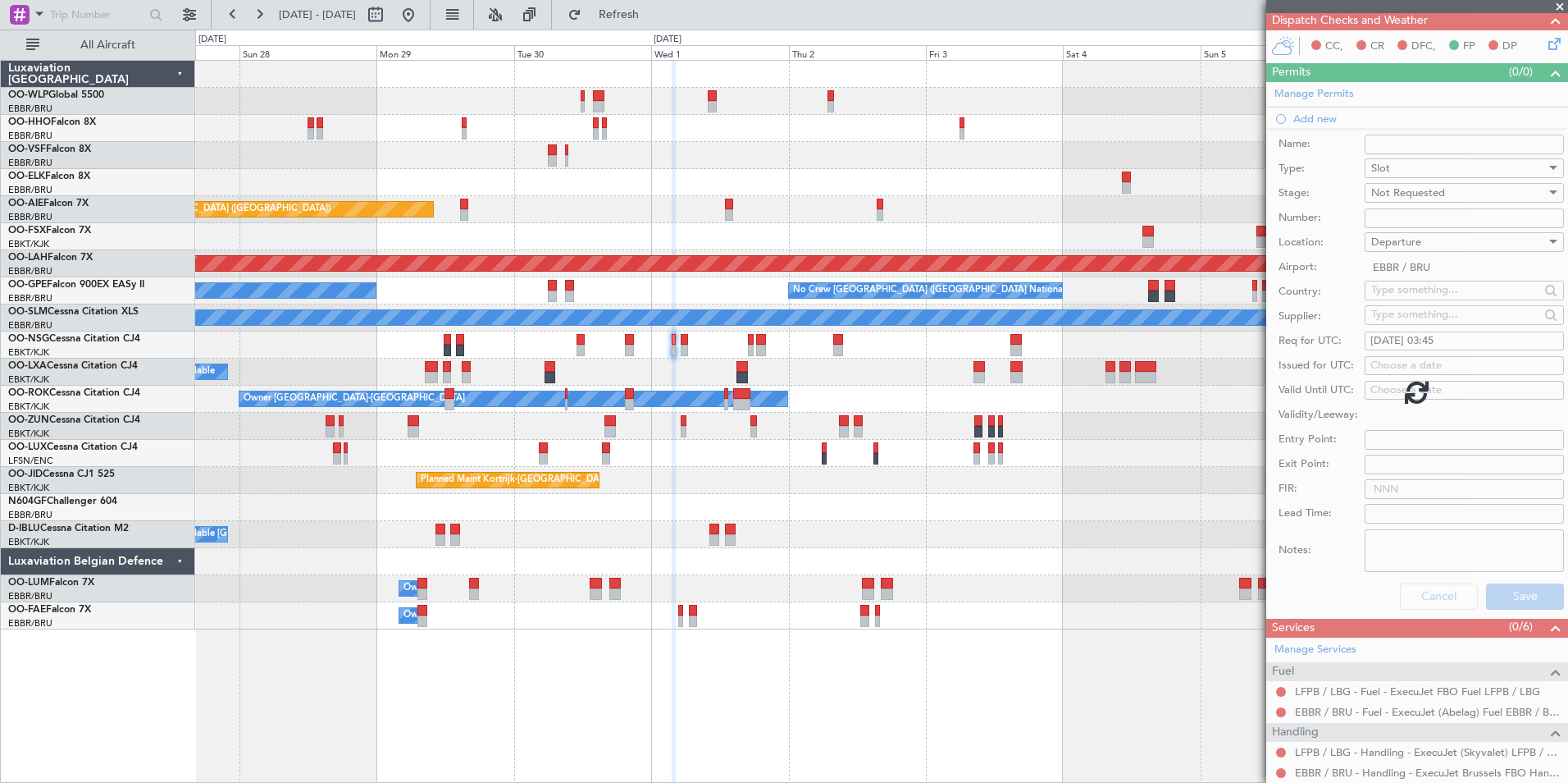
scroll to position [0, 0]
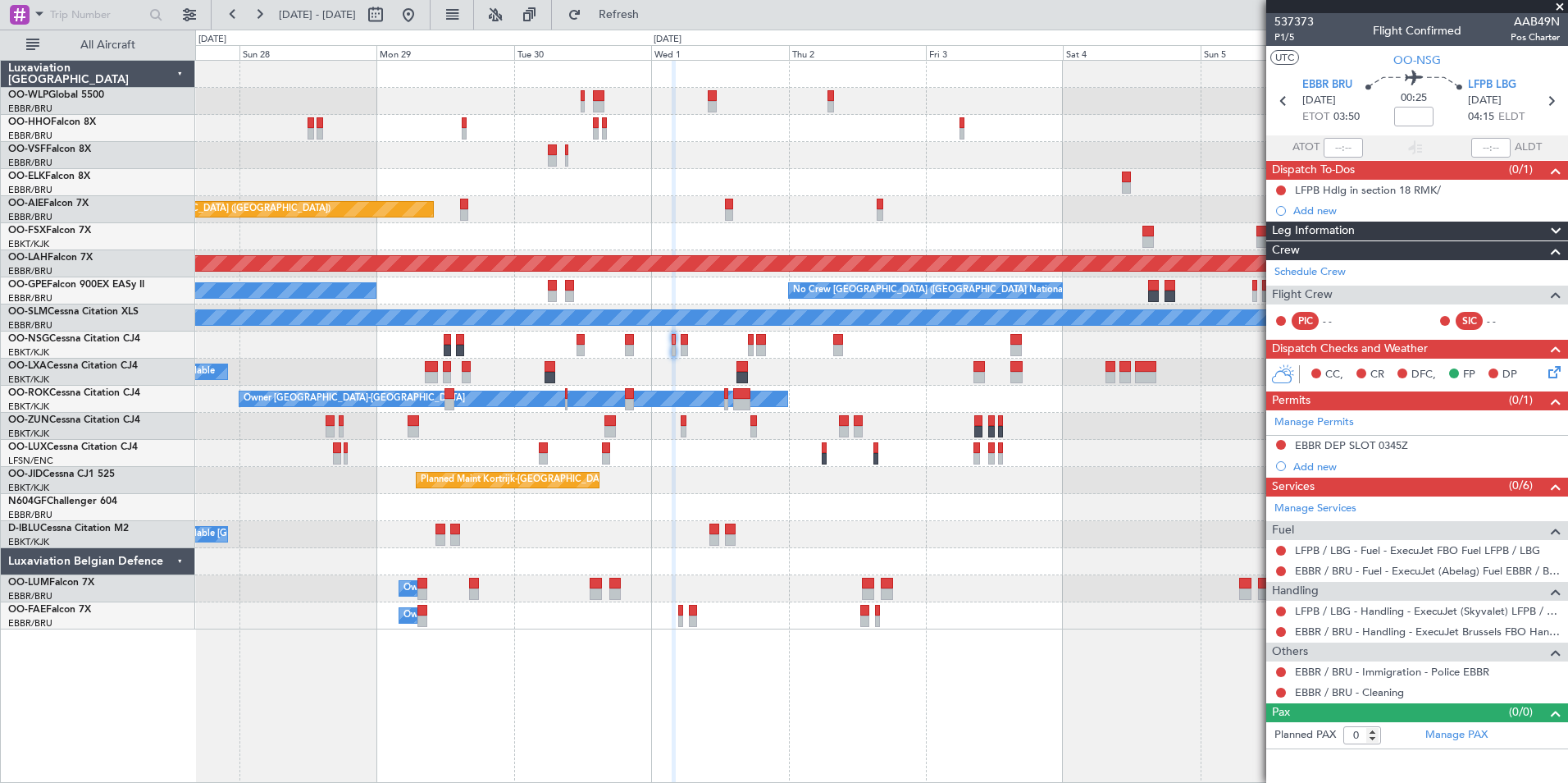
click at [1283, 564] on div at bounding box center [1280, 570] width 13 height 13
click at [1283, 569] on button at bounding box center [1281, 571] width 10 height 10
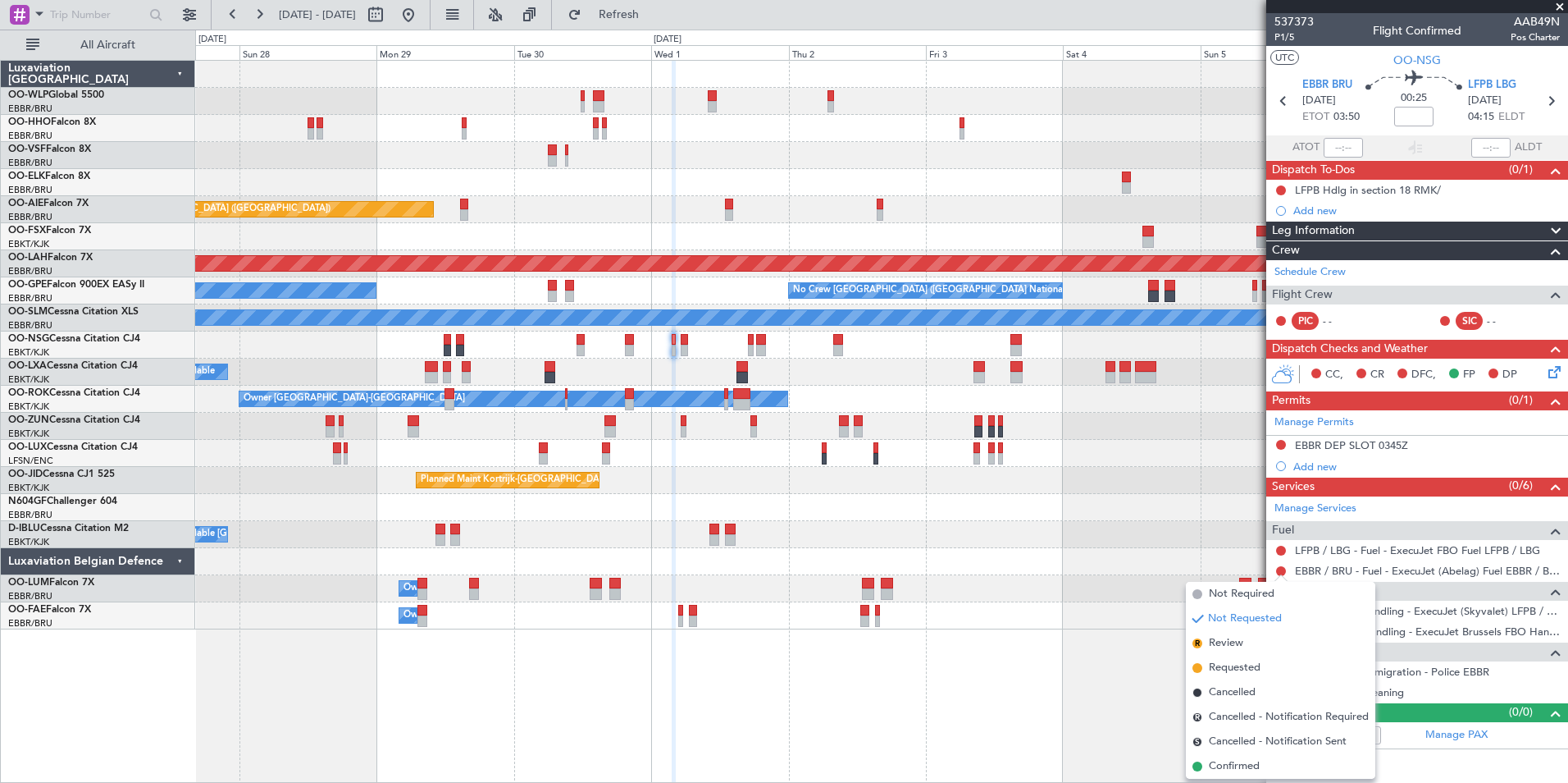
click at [1228, 756] on li "Confirmed" at bounding box center [1280, 766] width 189 height 24
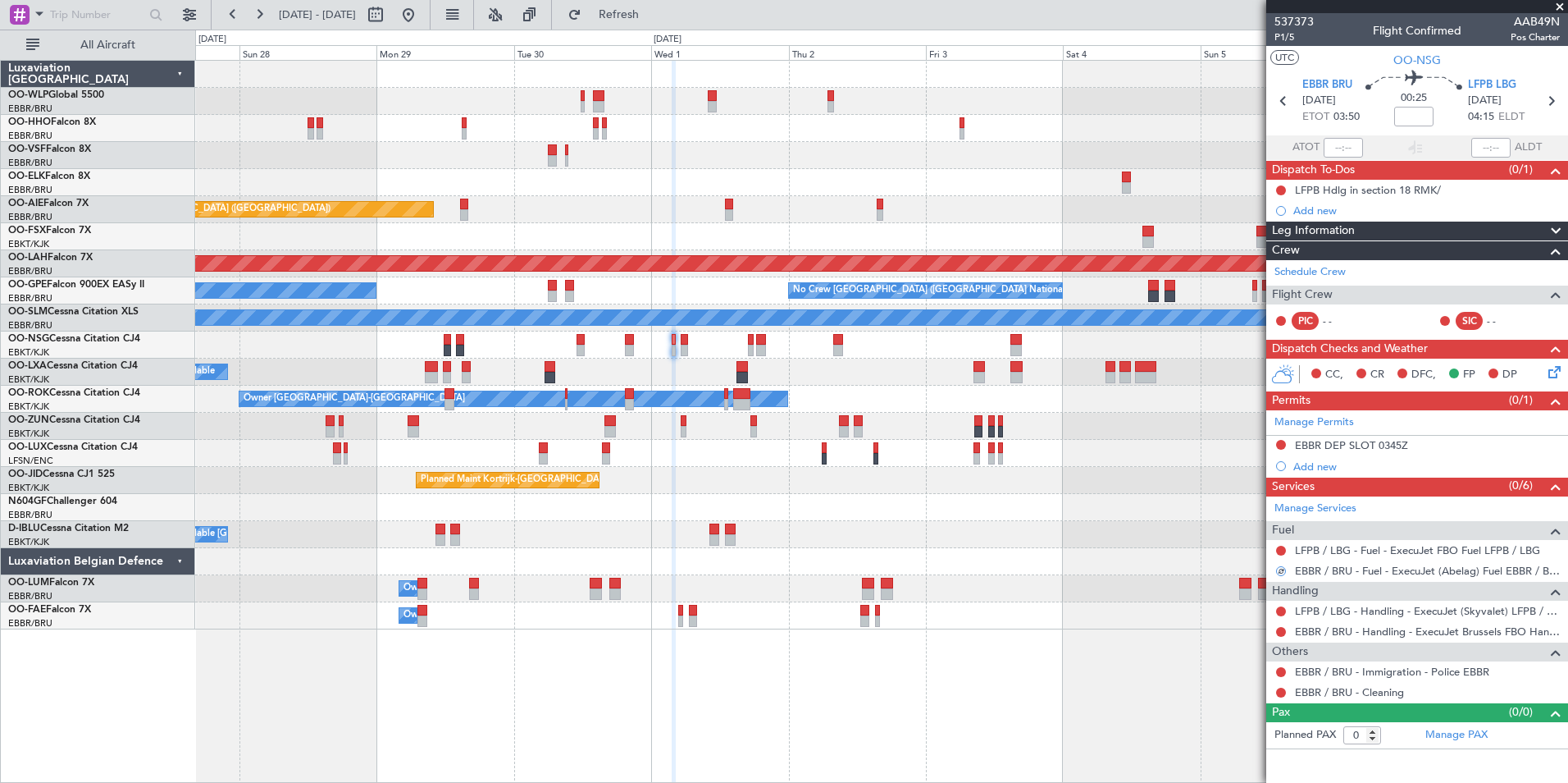
click at [1549, 370] on icon at bounding box center [1551, 368] width 13 height 13
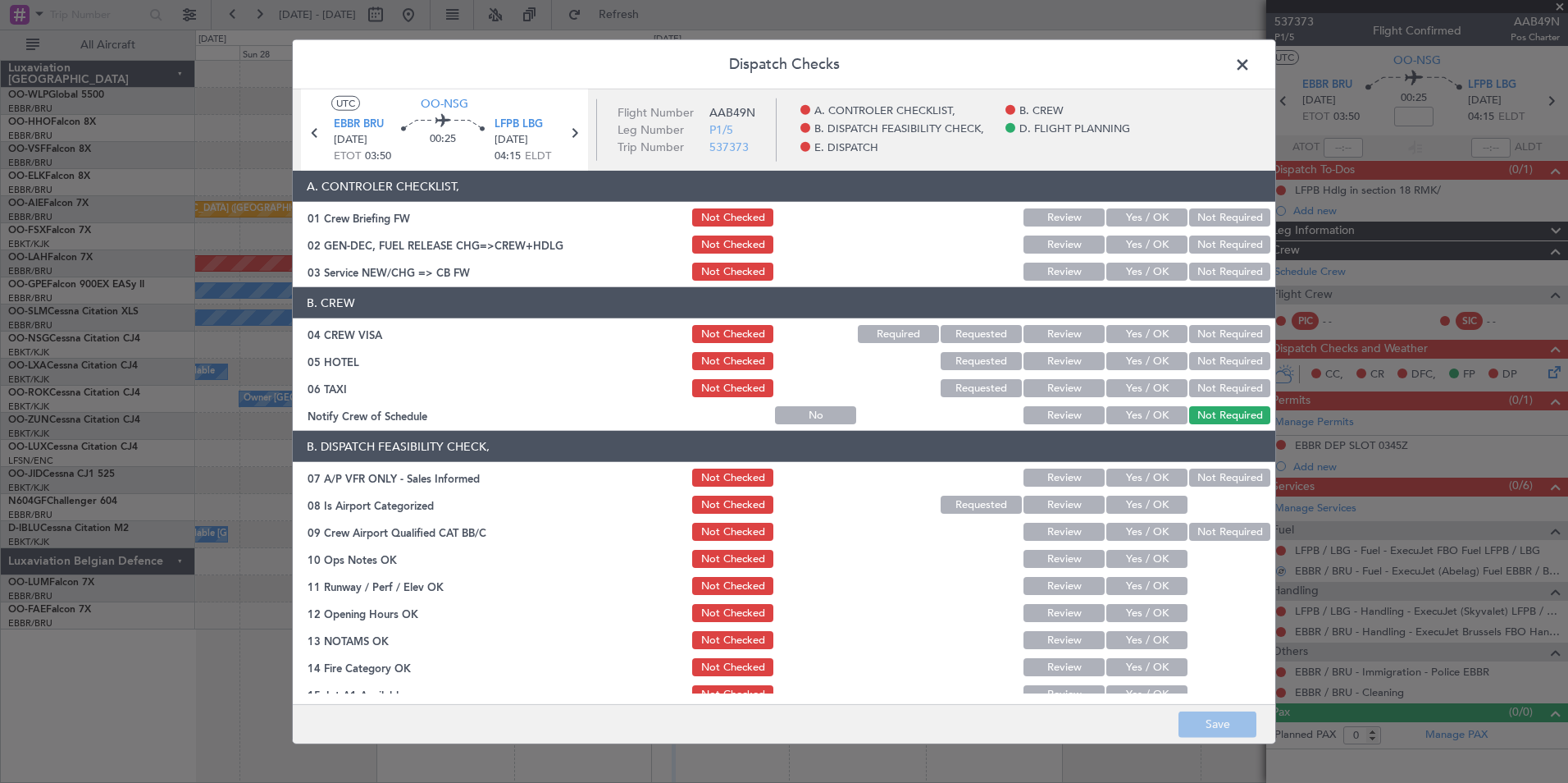
click at [1149, 275] on button "Yes / OK" at bounding box center [1147, 271] width 81 height 18
click at [1205, 333] on button "Not Required" at bounding box center [1229, 334] width 81 height 18
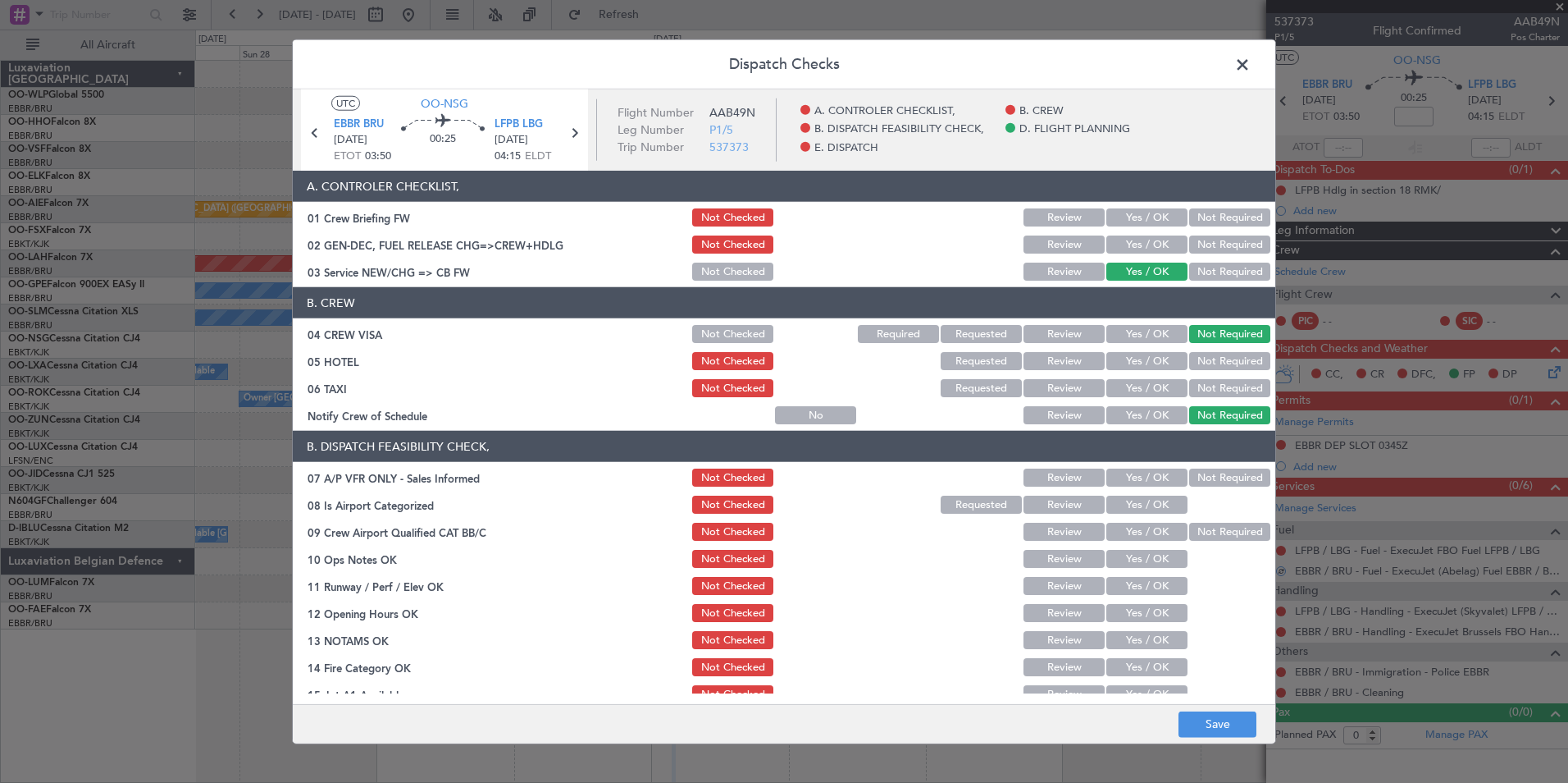
click at [1200, 358] on button "Not Required" at bounding box center [1229, 361] width 81 height 18
click at [1194, 389] on button "Not Required" at bounding box center [1229, 388] width 81 height 18
click at [1137, 419] on button "Yes / OK" at bounding box center [1147, 415] width 81 height 18
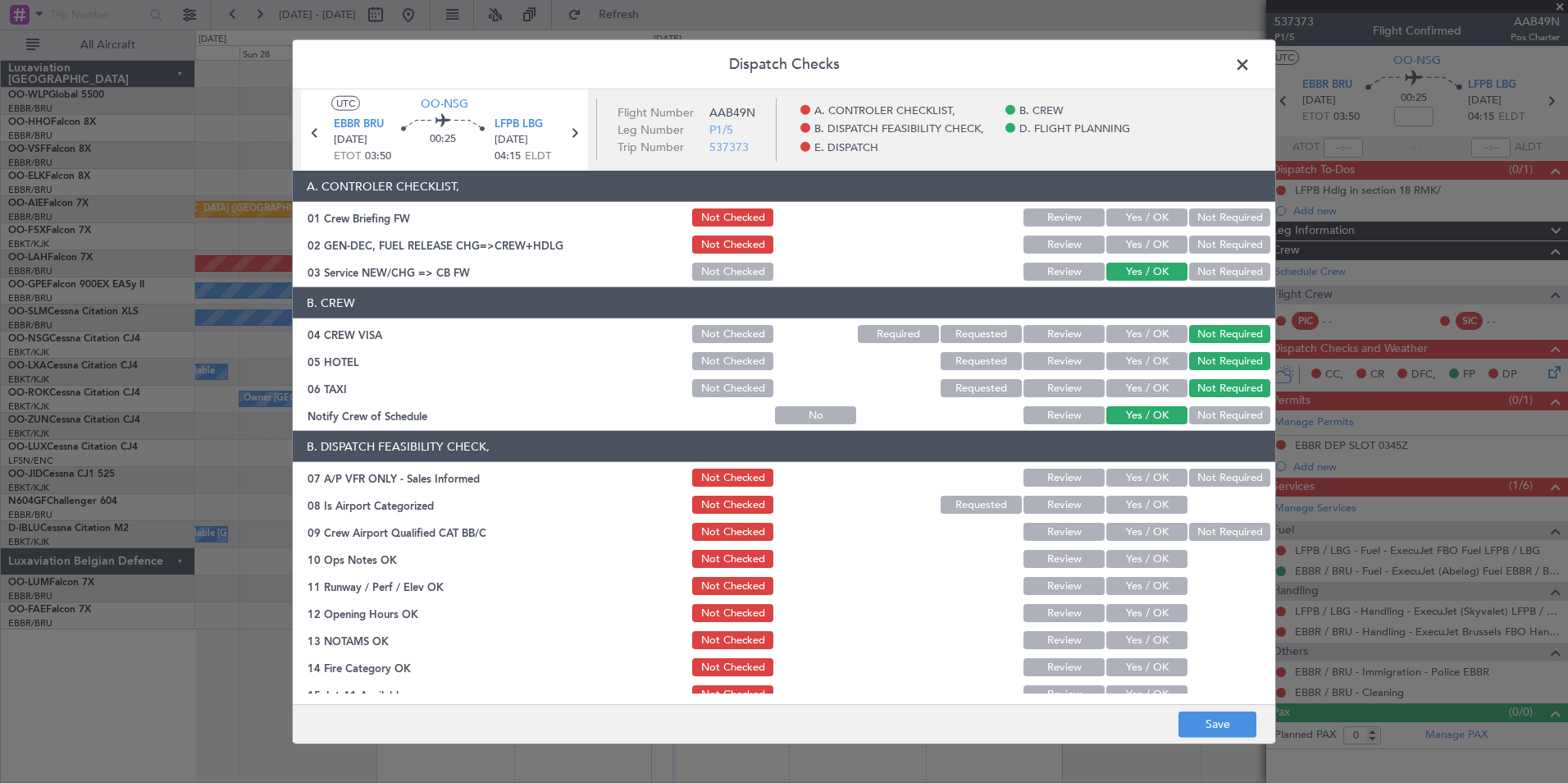
click at [1189, 477] on button "Not Required" at bounding box center [1229, 477] width 81 height 18
click at [1140, 497] on button "Yes / OK" at bounding box center [1147, 505] width 81 height 18
click at [1139, 532] on button "Yes / OK" at bounding box center [1147, 531] width 81 height 18
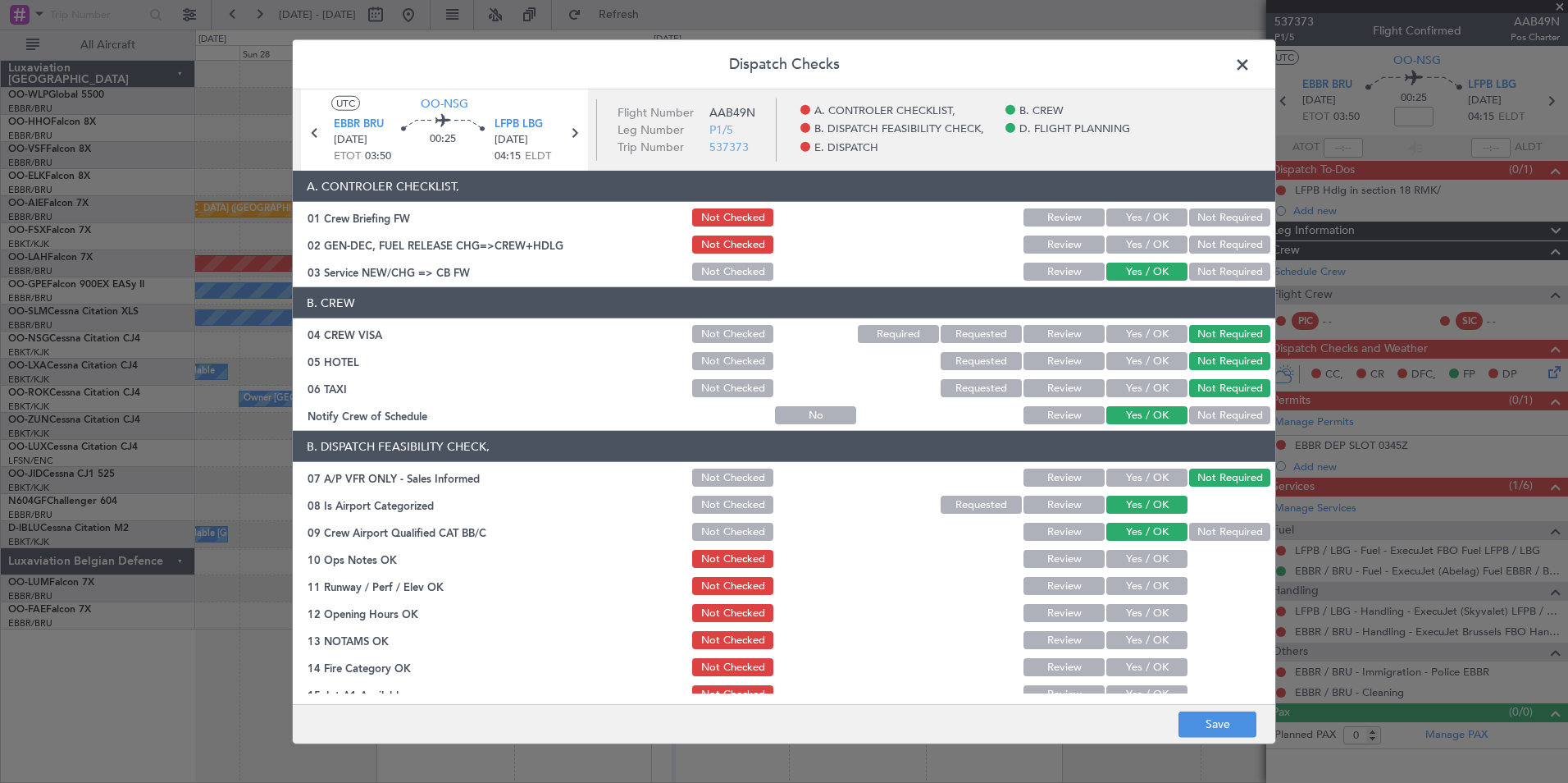
click at [1138, 556] on button "Yes / OK" at bounding box center [1147, 559] width 81 height 18
drag, startPoint x: 1142, startPoint y: 588, endPoint x: 1137, endPoint y: 604, distance: 16.8
click at [1142, 589] on button "Yes / OK" at bounding box center [1147, 586] width 81 height 18
click at [1137, 613] on button "Yes / OK" at bounding box center [1147, 612] width 81 height 18
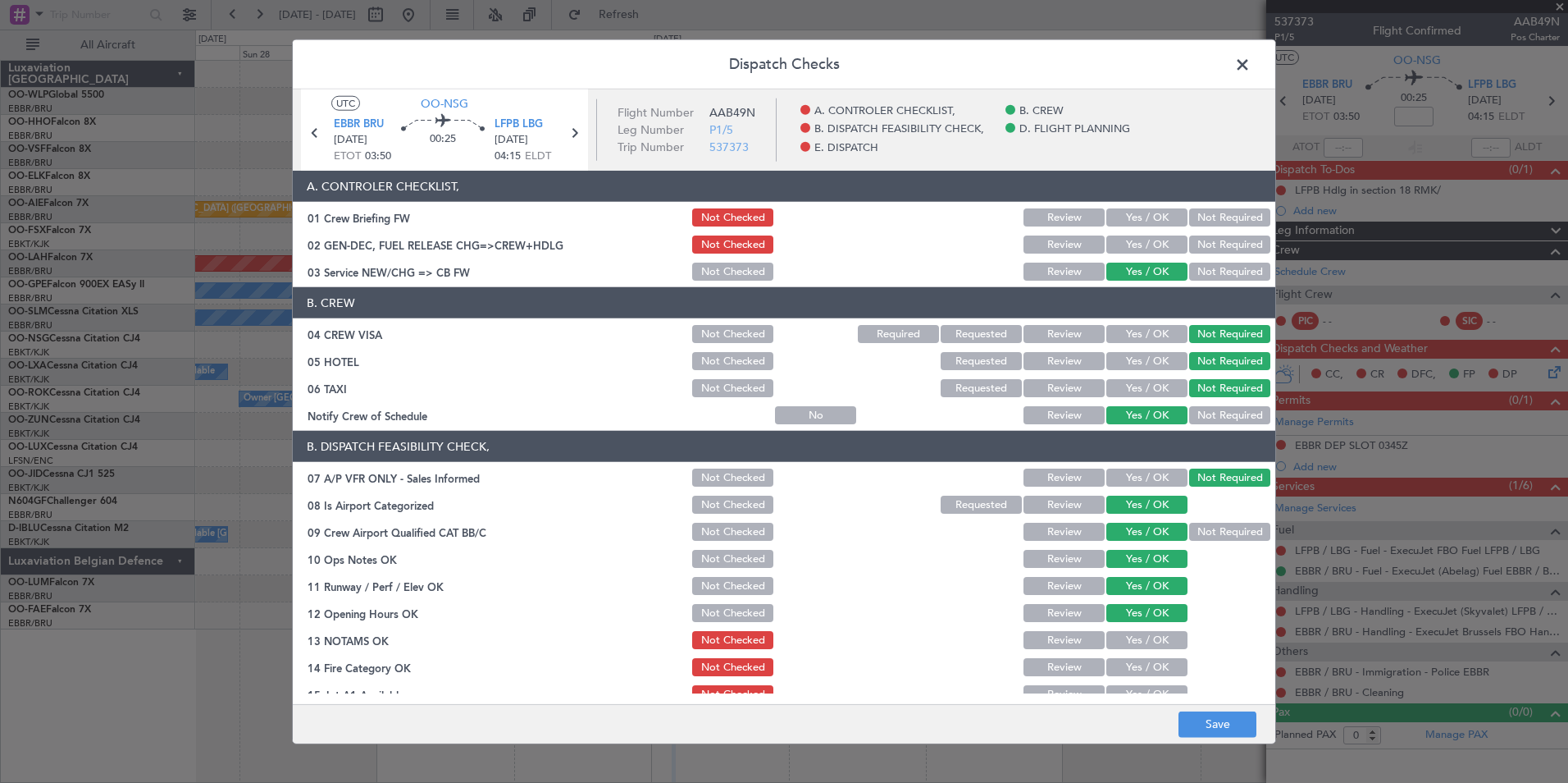
click at [1053, 636] on button "Review" at bounding box center [1064, 640] width 81 height 18
click at [1116, 670] on button "Yes / OK" at bounding box center [1147, 667] width 81 height 18
drag, startPoint x: 1117, startPoint y: 686, endPoint x: 1122, endPoint y: 642, distance: 44.3
click at [1117, 686] on button "Yes / OK" at bounding box center [1147, 694] width 81 height 18
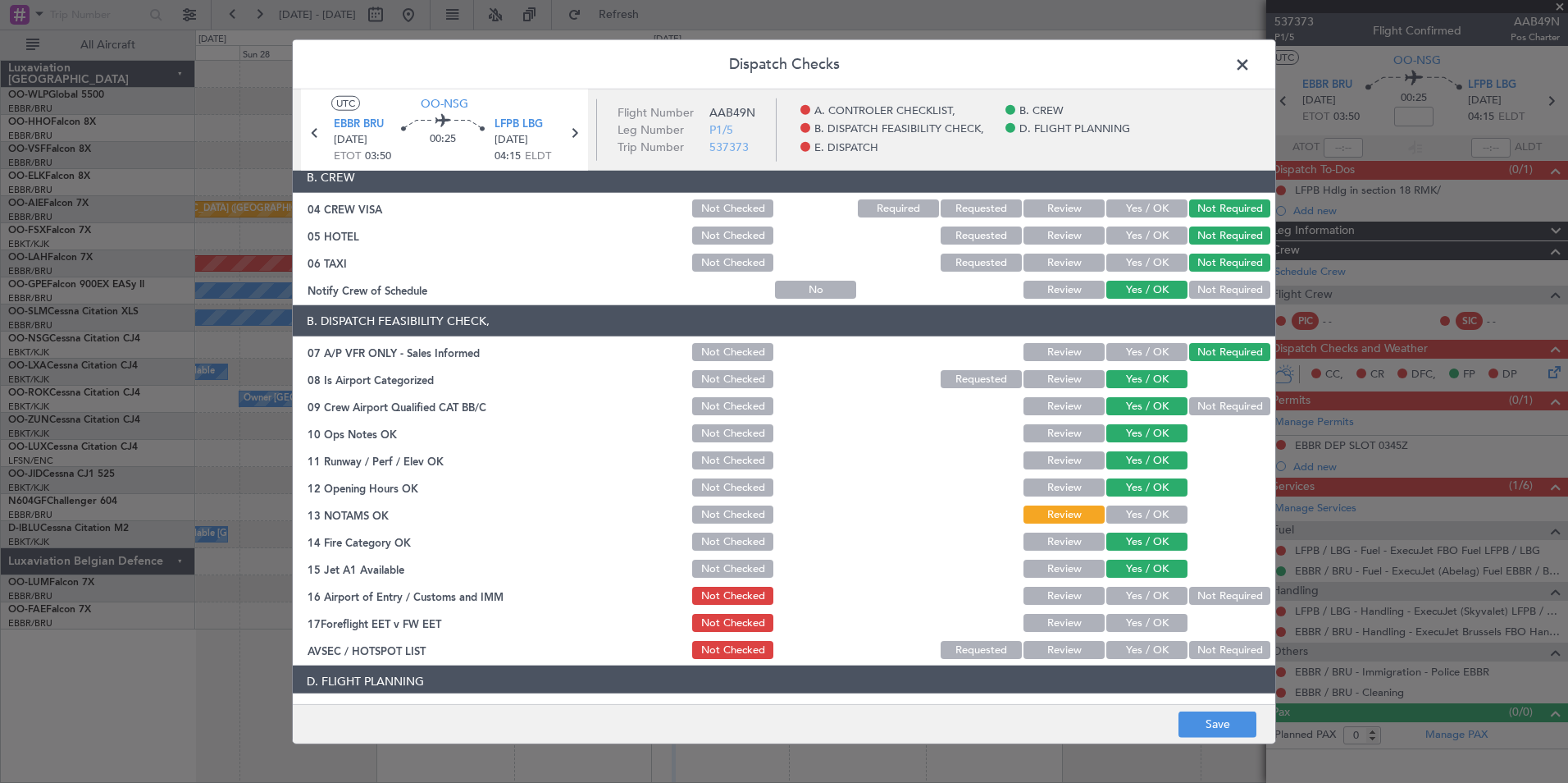
scroll to position [246, 0]
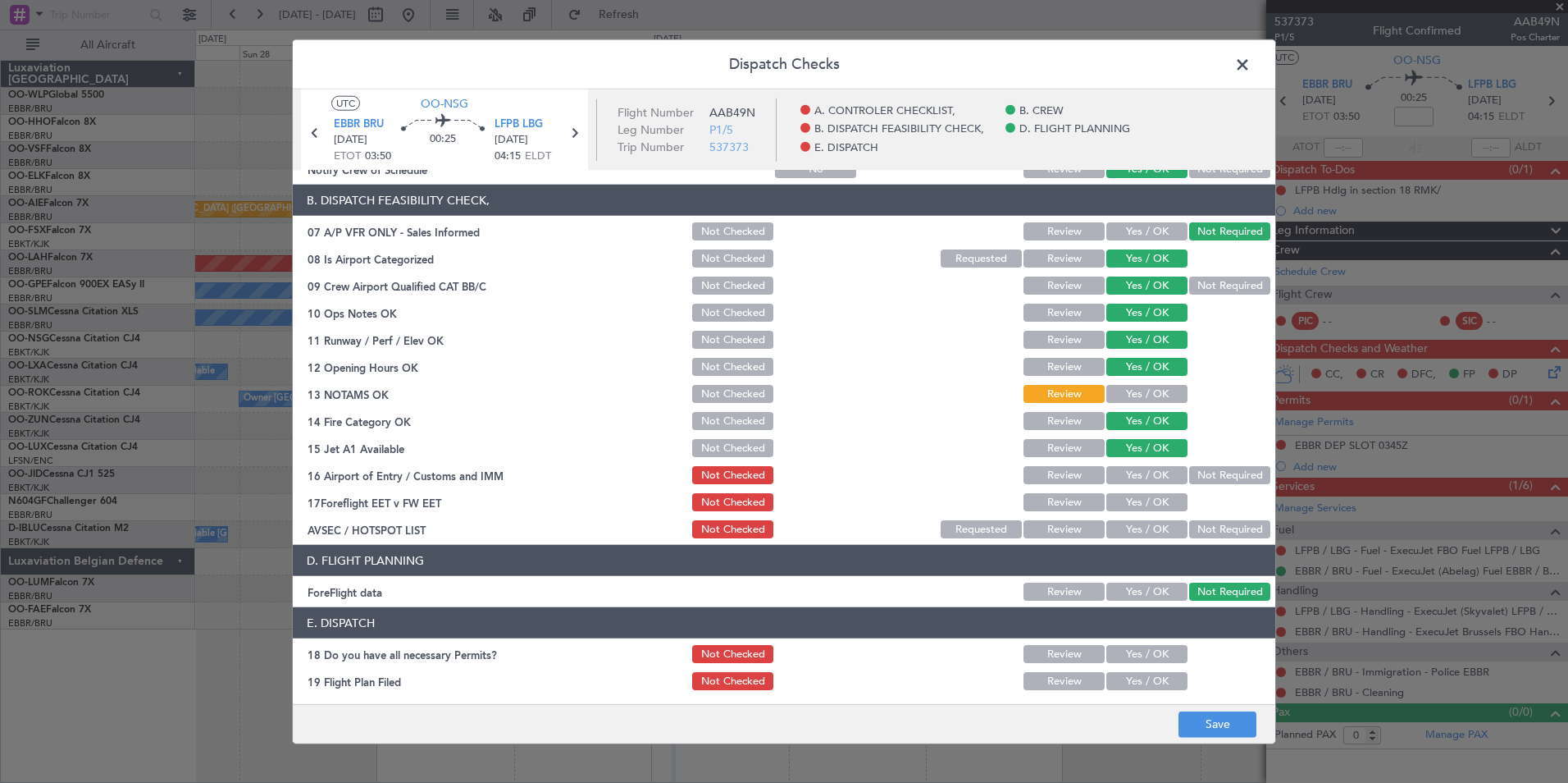
click at [1208, 468] on button "Not Required" at bounding box center [1229, 475] width 81 height 18
click at [1063, 497] on button "Review" at bounding box center [1064, 502] width 81 height 18
click at [1237, 532] on button "Not Required" at bounding box center [1229, 529] width 81 height 18
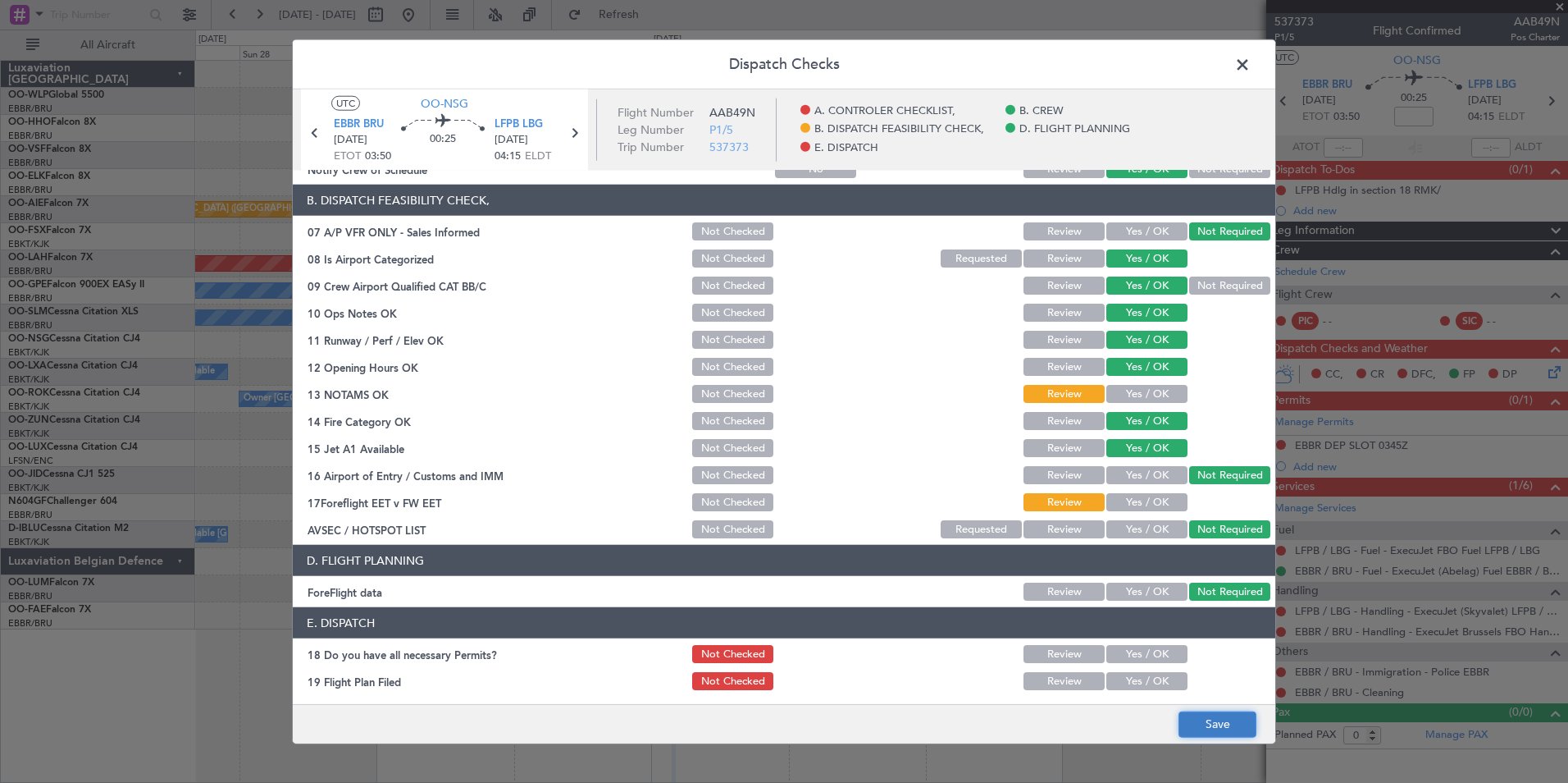
click at [1196, 723] on button "Save" at bounding box center [1217, 723] width 78 height 26
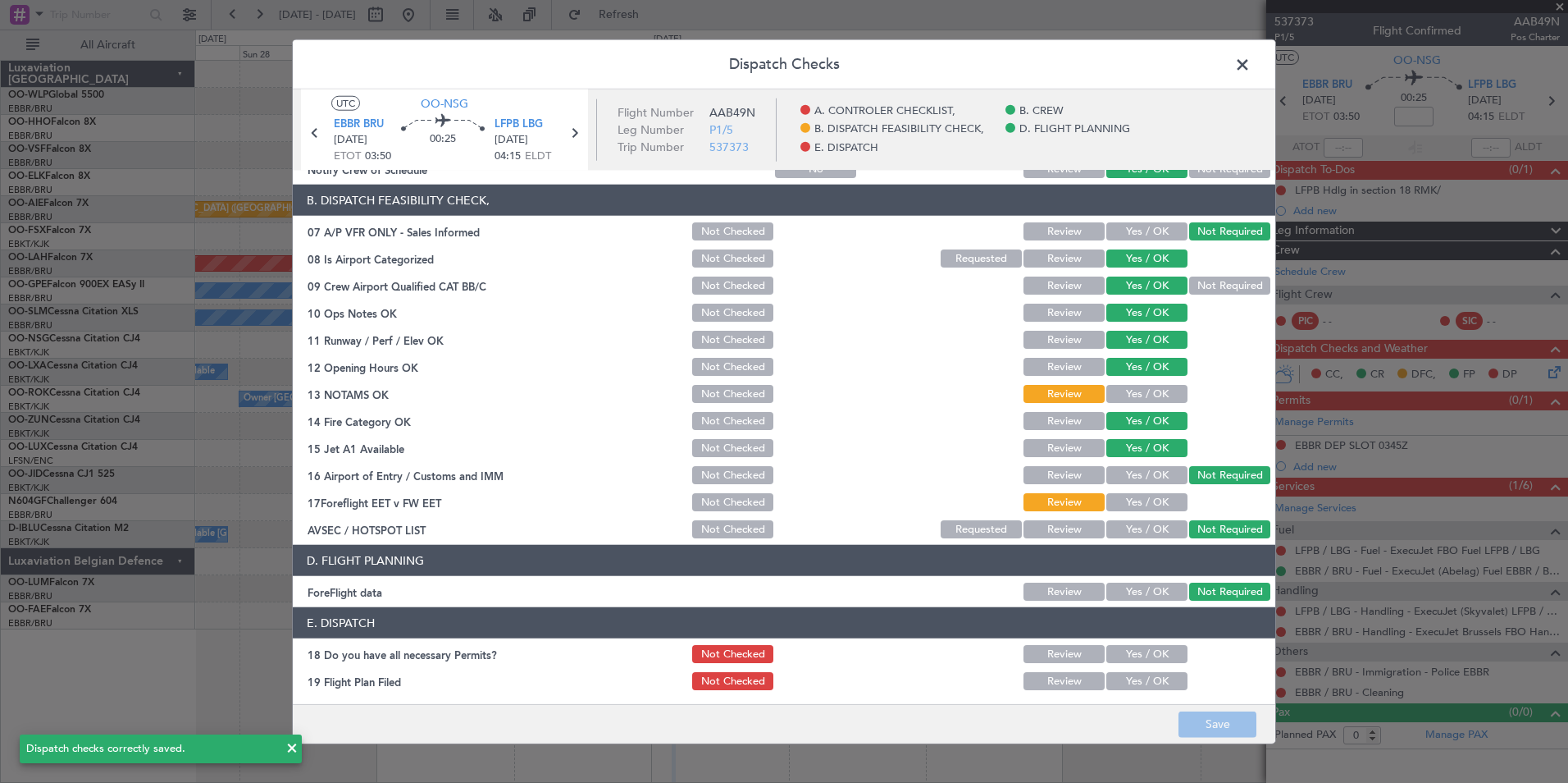
click at [1251, 68] on span at bounding box center [1251, 69] width 0 height 32
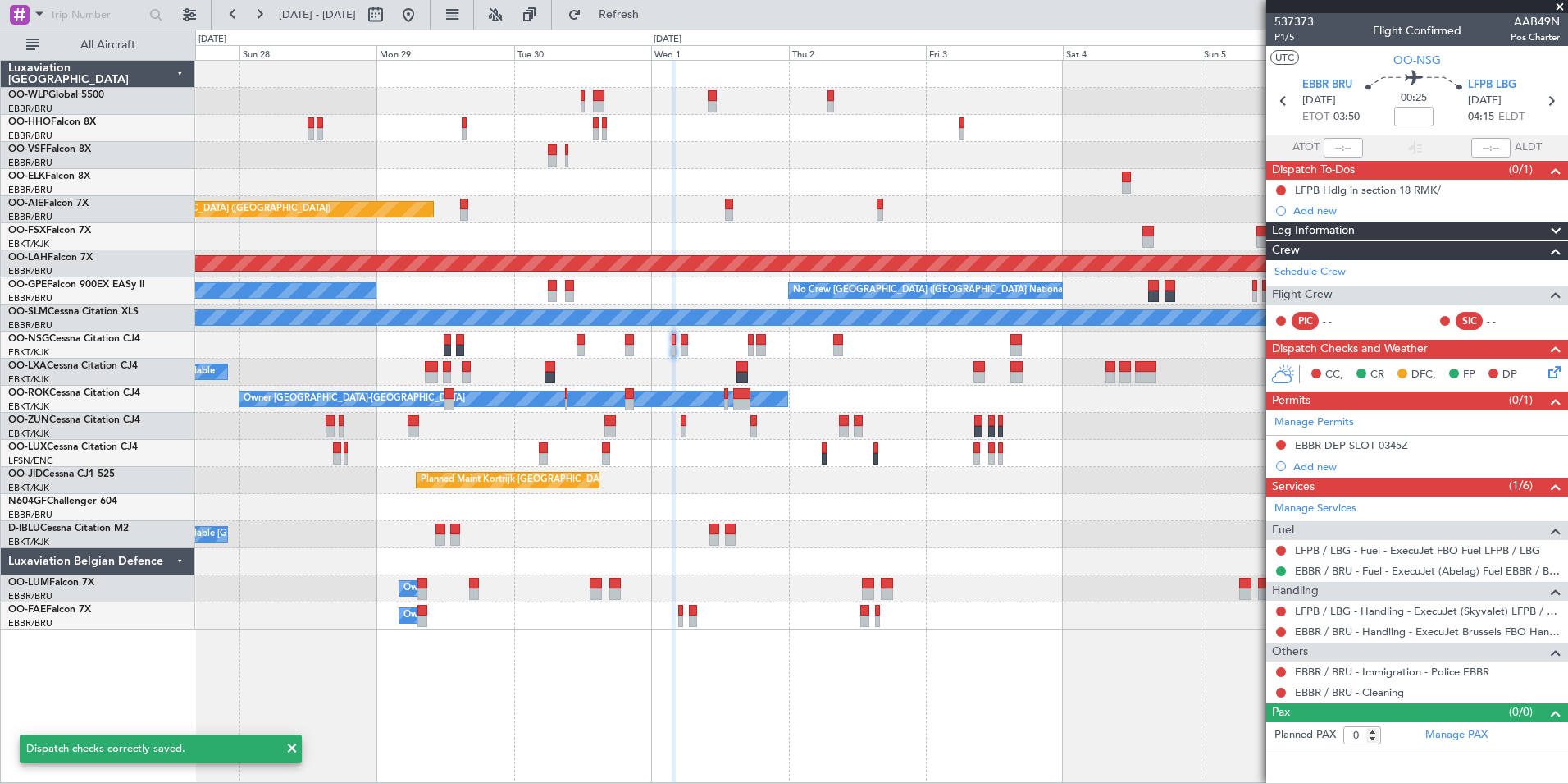
click at [1332, 608] on link "LFPB / LBG - Handling - ExecuJet (Skyvalet) LFPB / LBG" at bounding box center [1427, 611] width 264 height 14
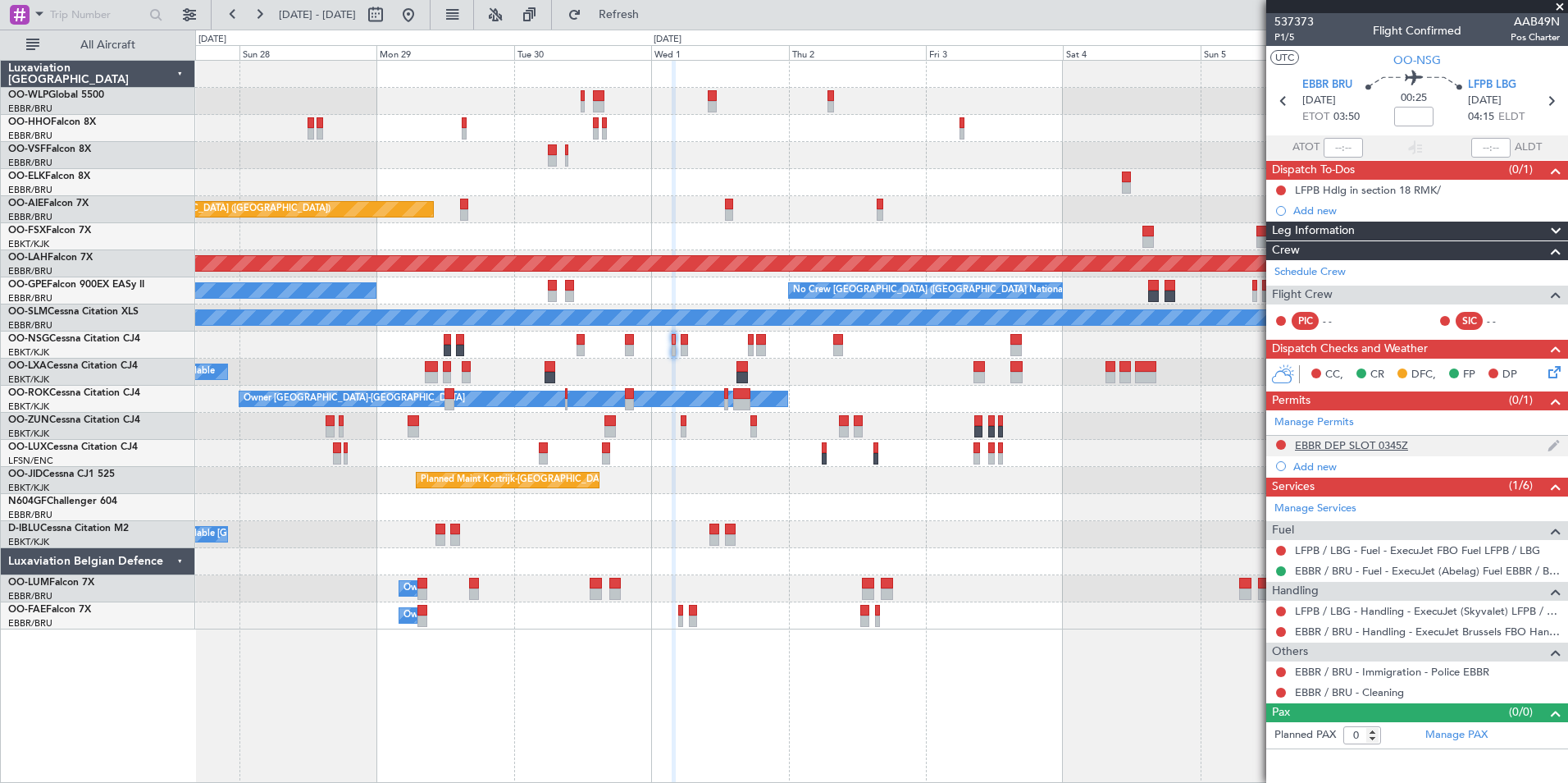
click at [1409, 445] on div "EBBR DEP SLOT 0345Z" at bounding box center [1417, 446] width 302 height 21
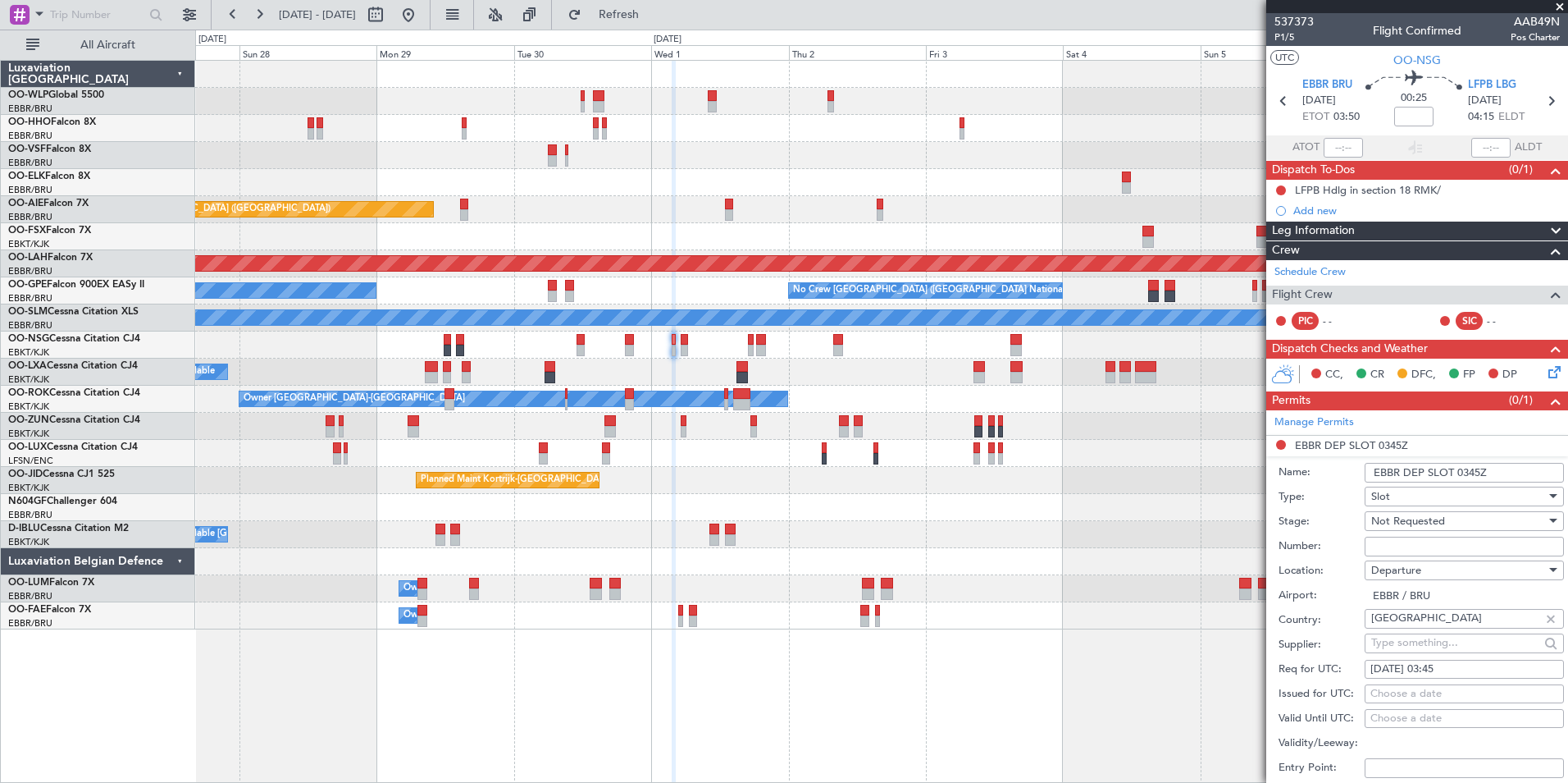
click at [1446, 672] on div "01/10/2025 03:45" at bounding box center [1464, 669] width 188 height 17
select select "10"
select select "2025"
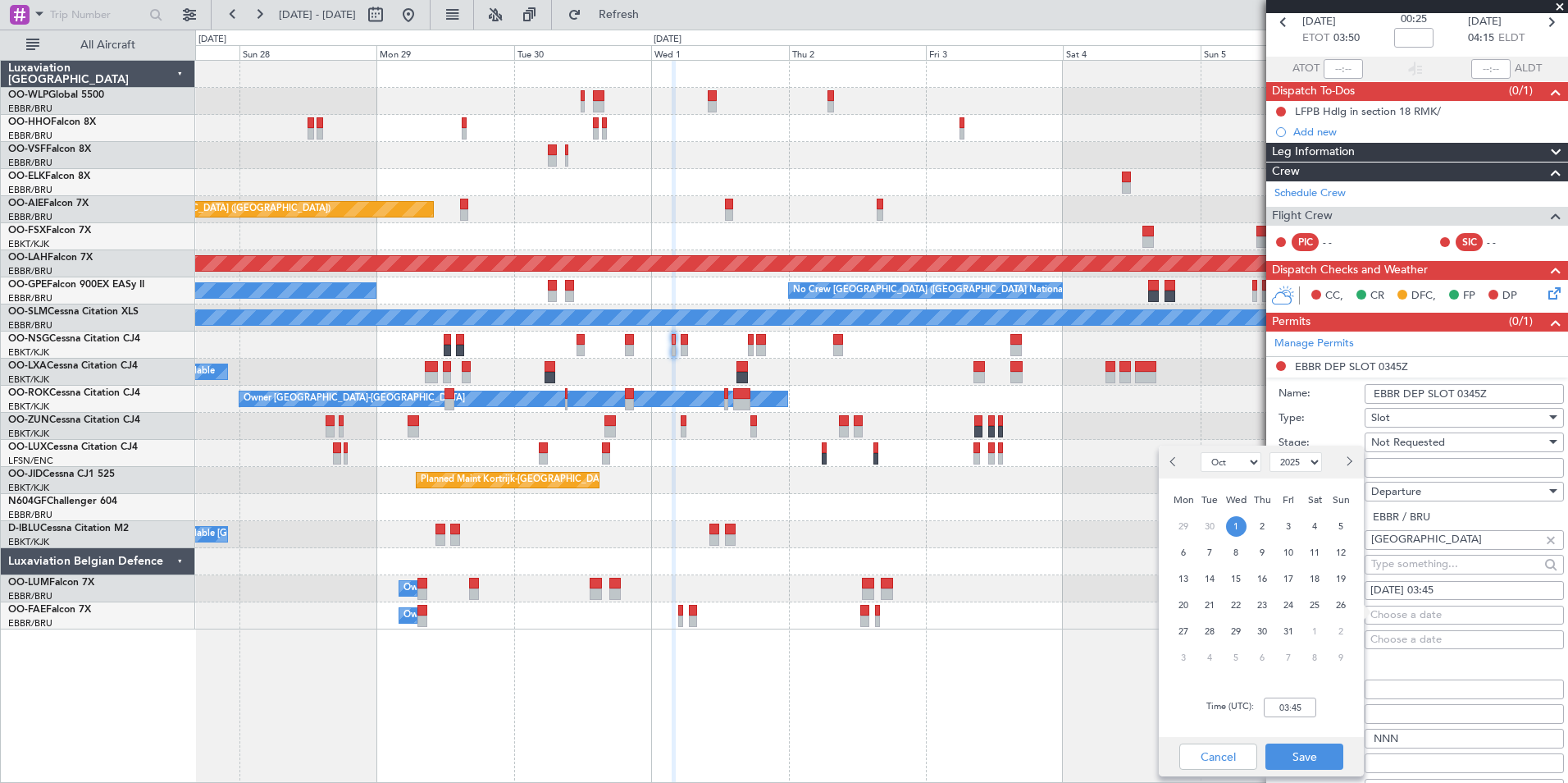
scroll to position [164, 0]
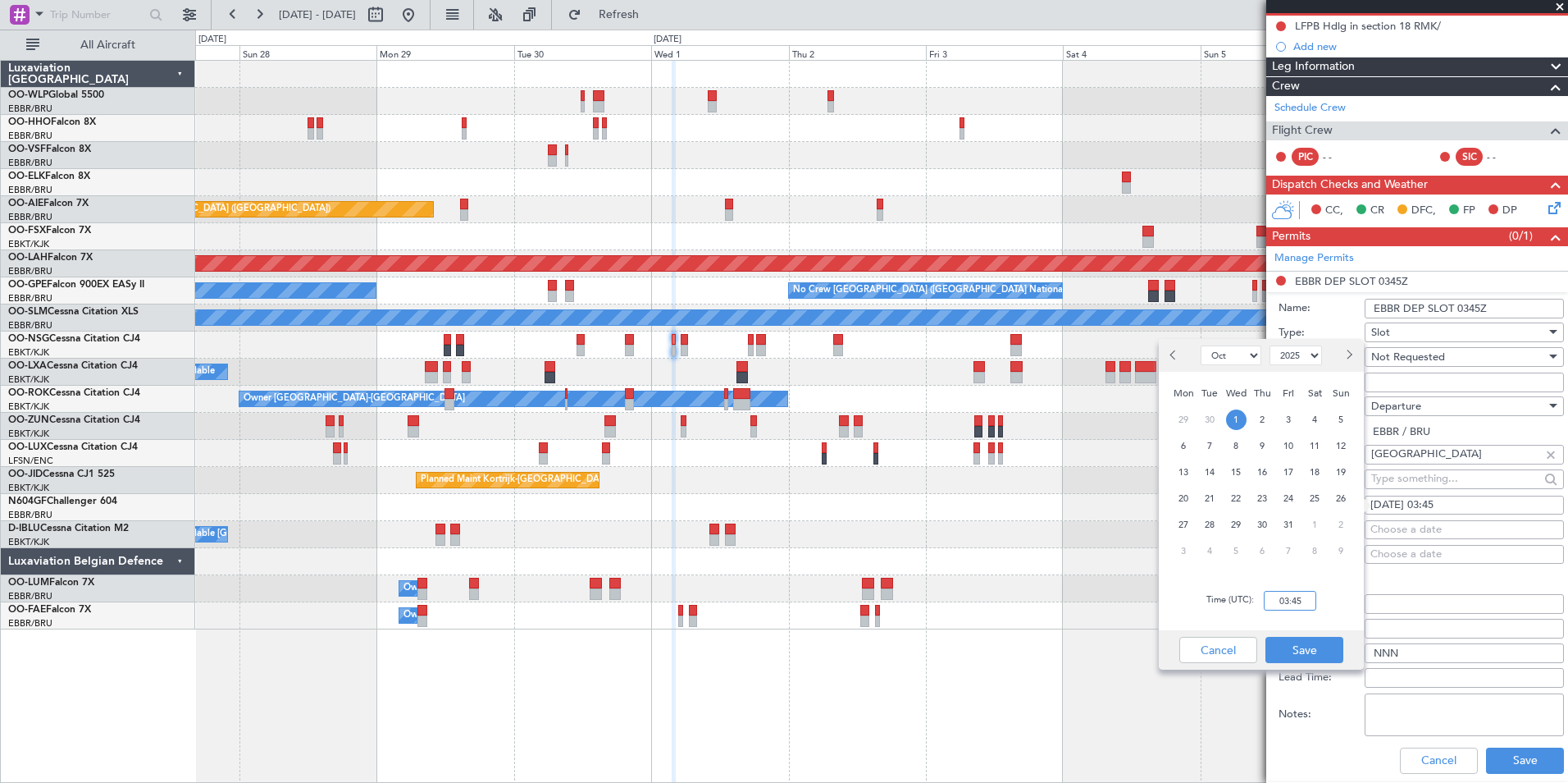
click at [1289, 593] on input "03:45" at bounding box center [1290, 601] width 53 height 20
type input "04:00"
click at [1307, 644] on button "Save" at bounding box center [1305, 650] width 78 height 26
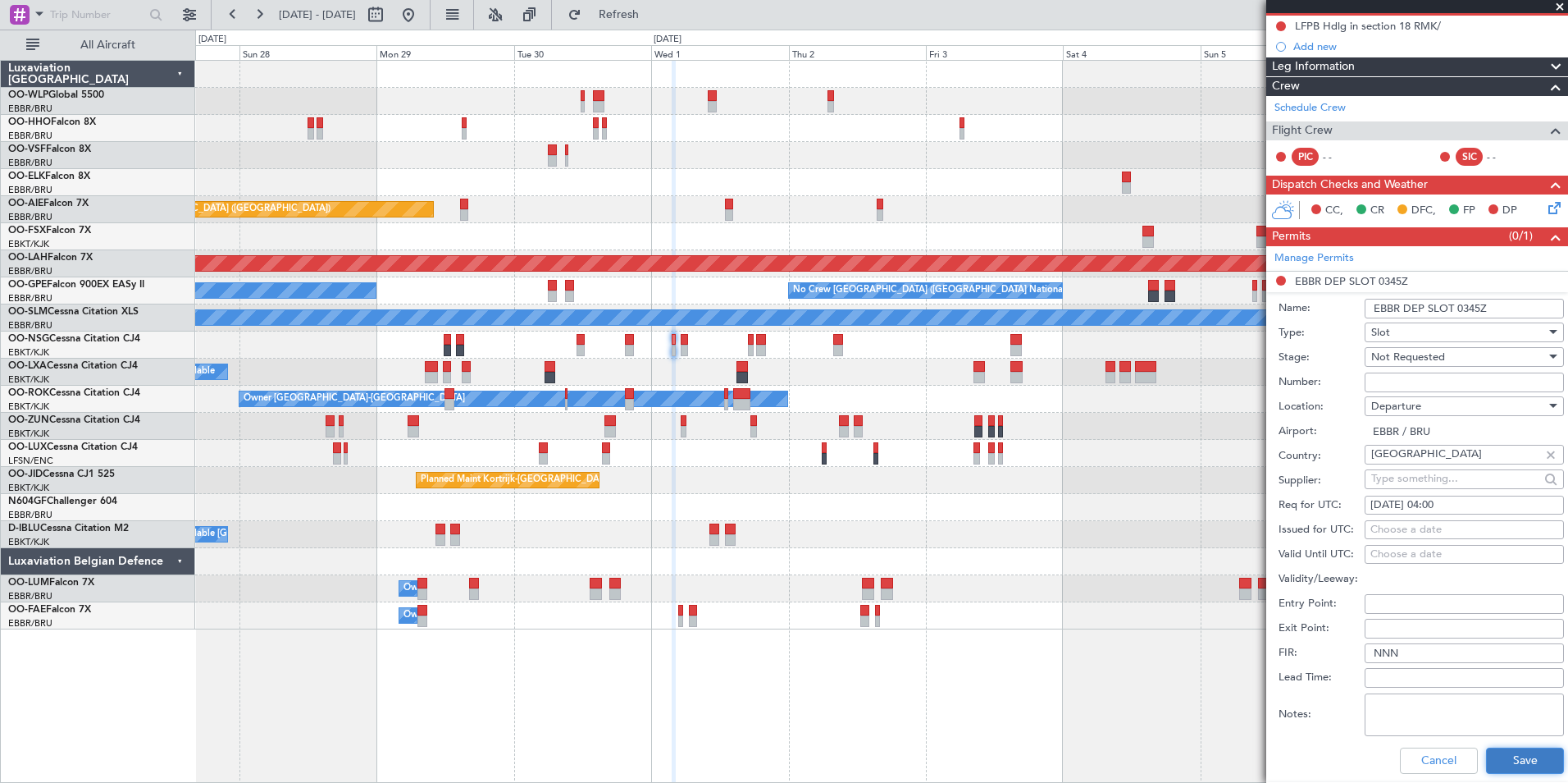
click at [1501, 755] on button "Save" at bounding box center [1525, 760] width 78 height 26
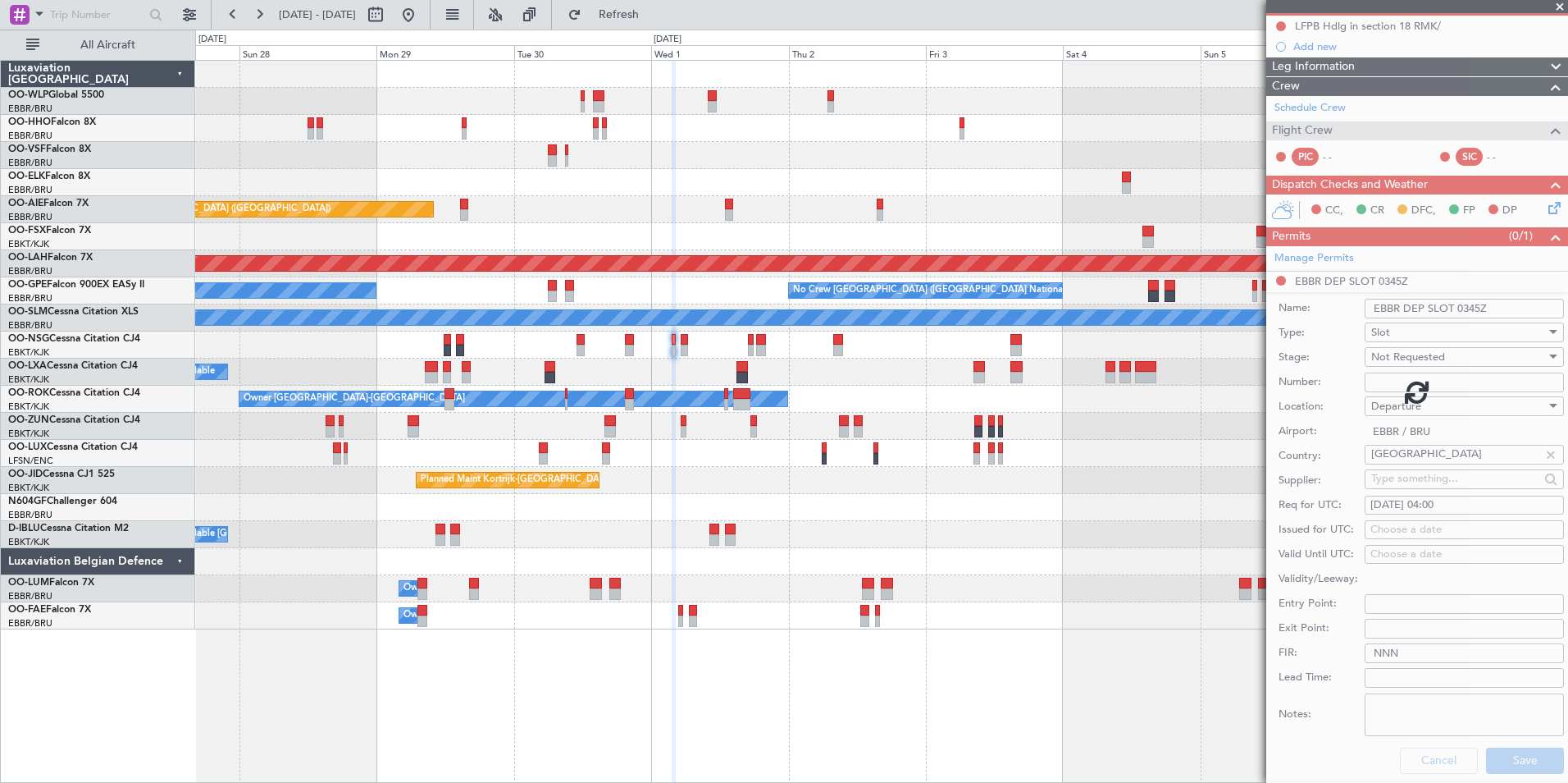
scroll to position [0, 0]
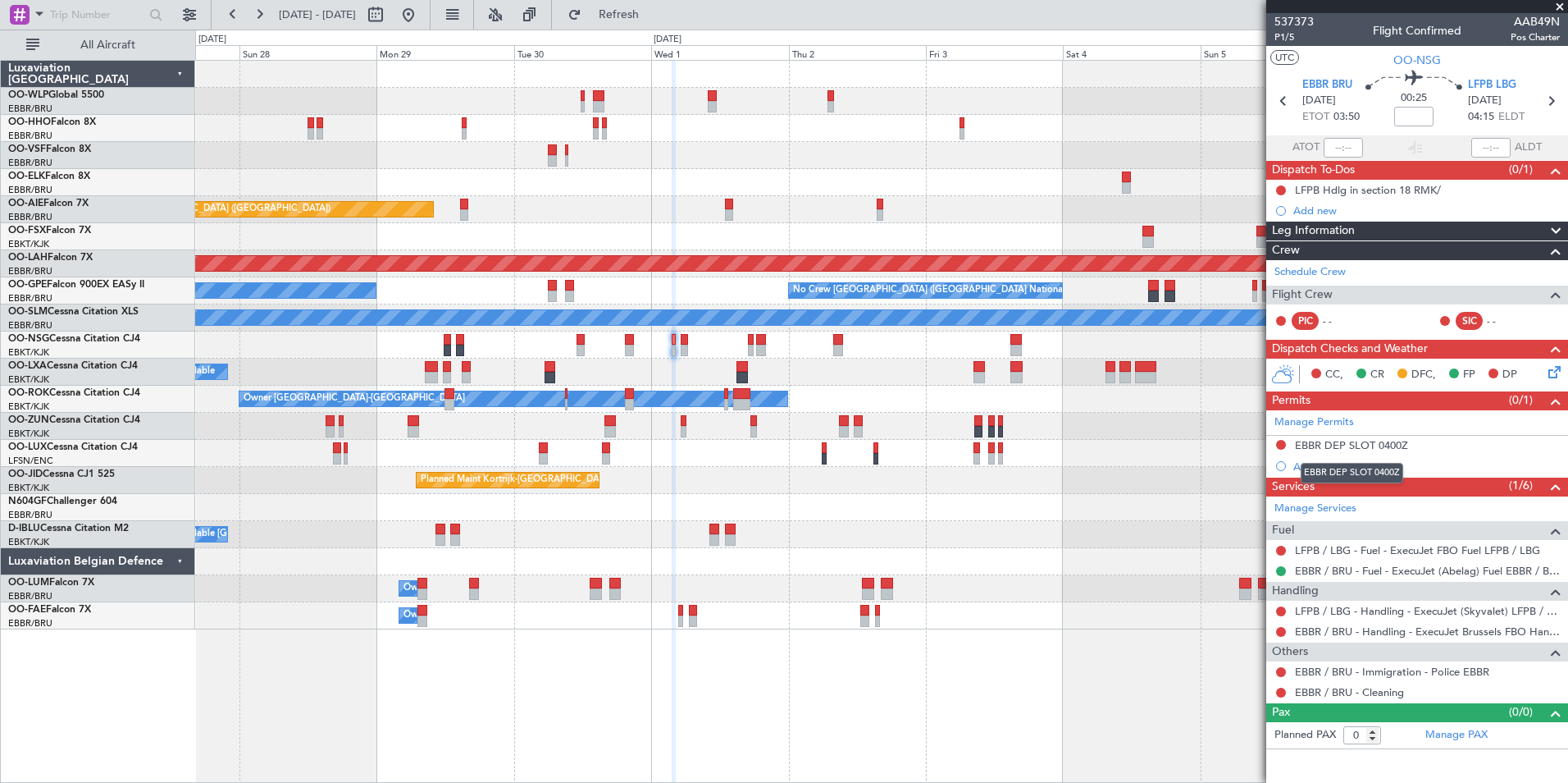
click at [1352, 452] on mat-tooltip-component "EBBR DEP SLOT 0400Z" at bounding box center [1352, 473] width 125 height 43
click at [1378, 433] on div "Manage Permits" at bounding box center [1417, 422] width 302 height 24
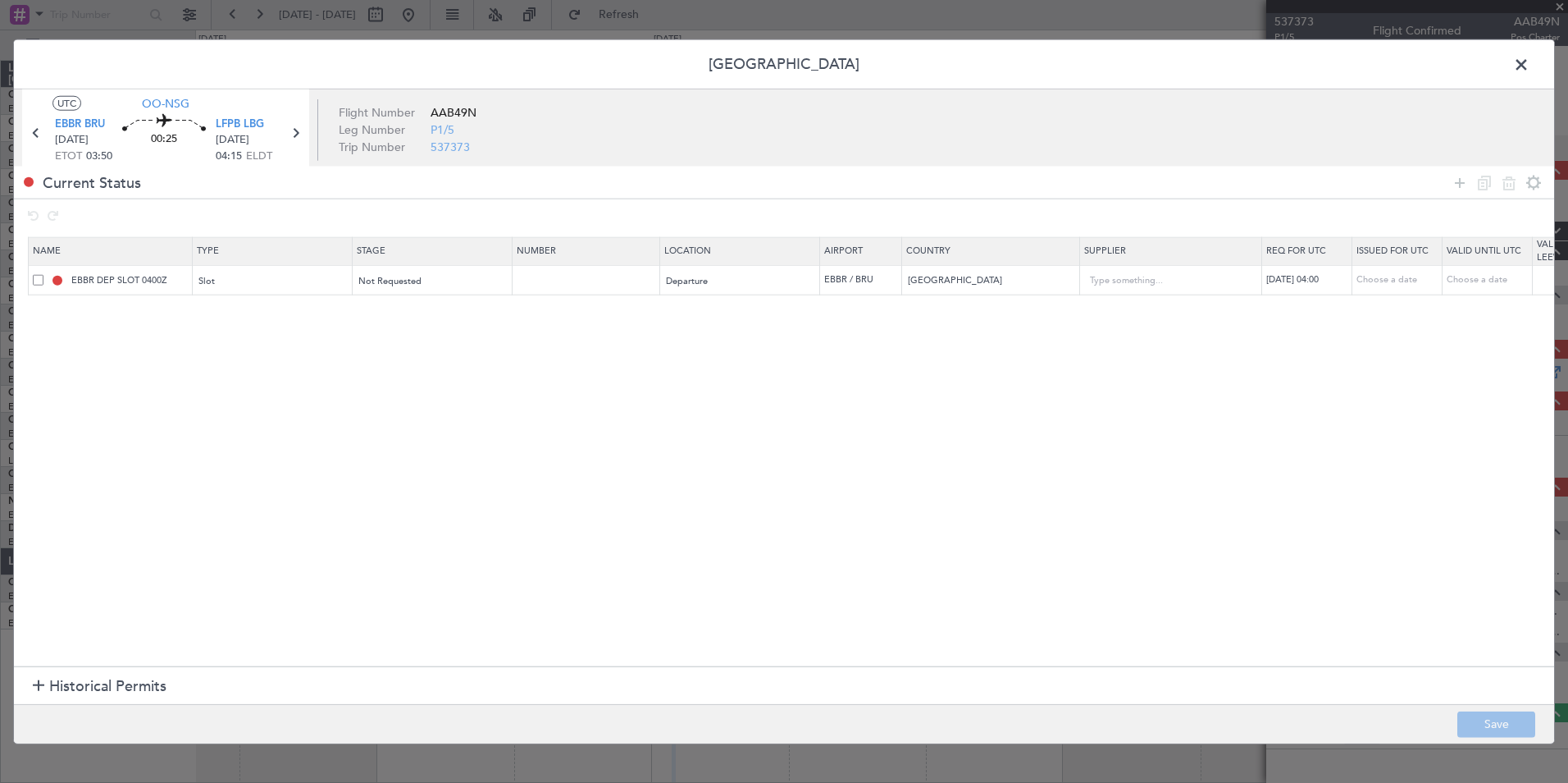
click at [1530, 71] on span at bounding box center [1530, 69] width 0 height 32
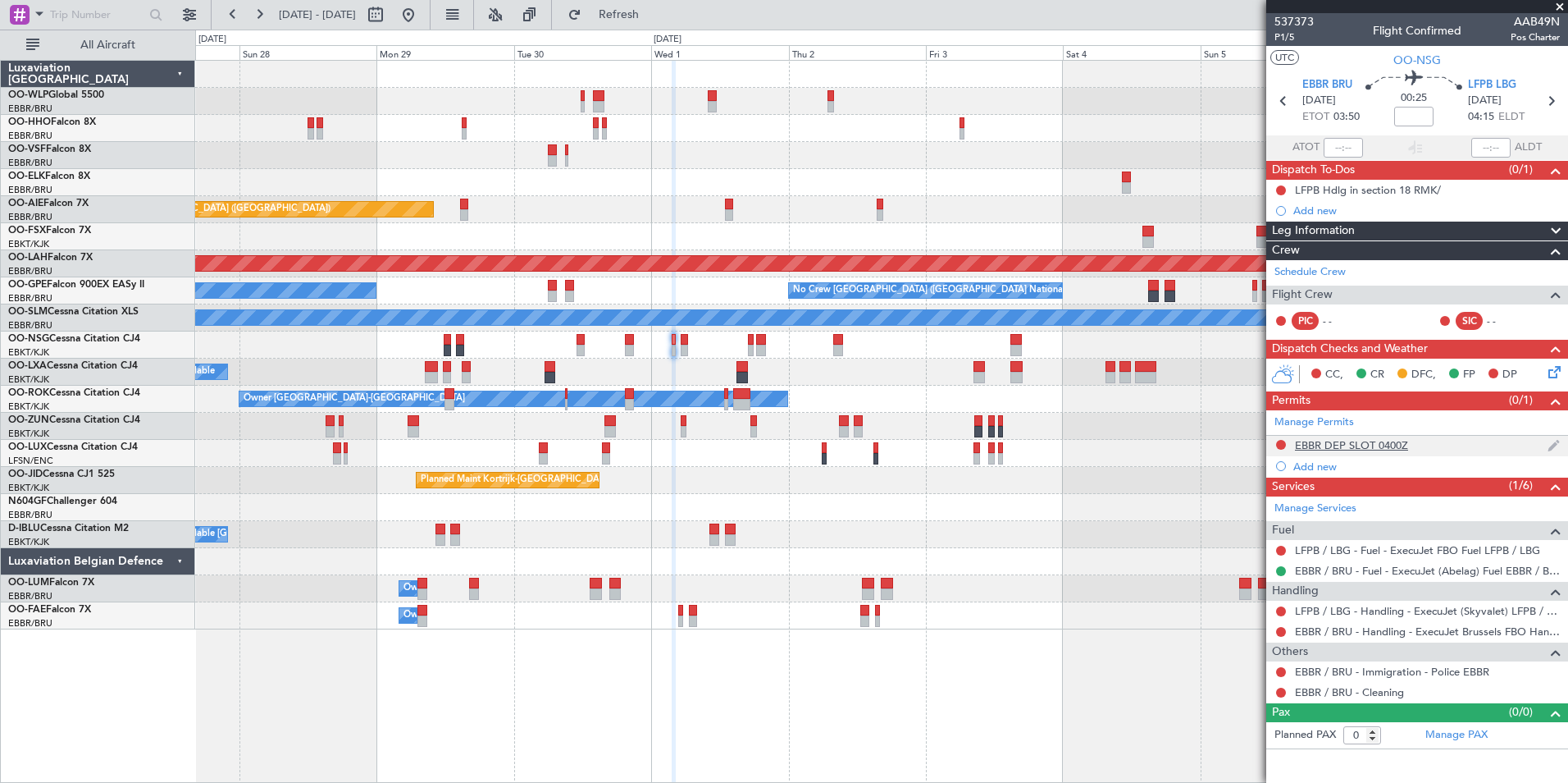
click at [1358, 452] on div "EBBR DEP SLOT 0400Z" at bounding box center [1417, 446] width 302 height 21
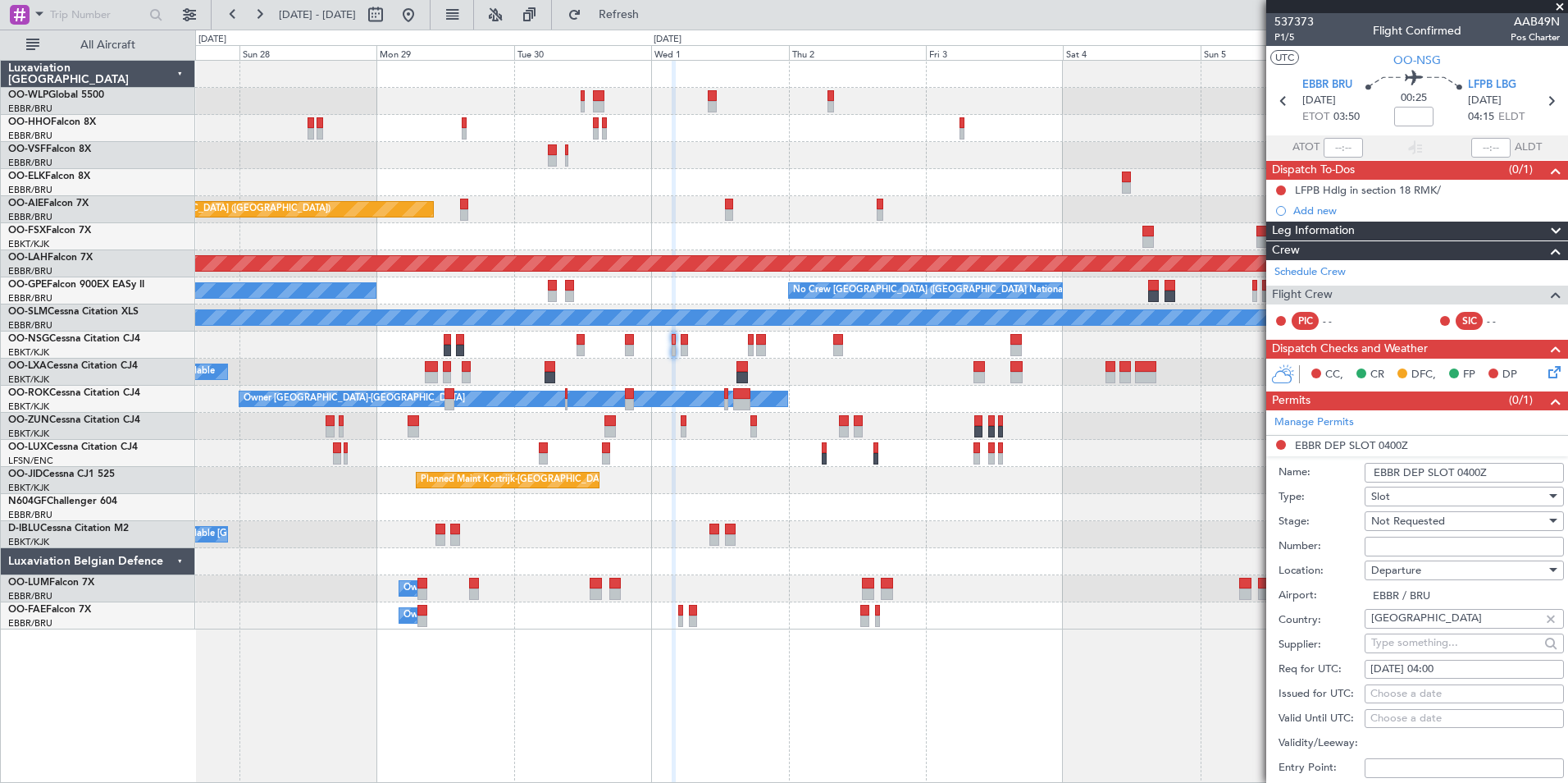
scroll to position [164, 0]
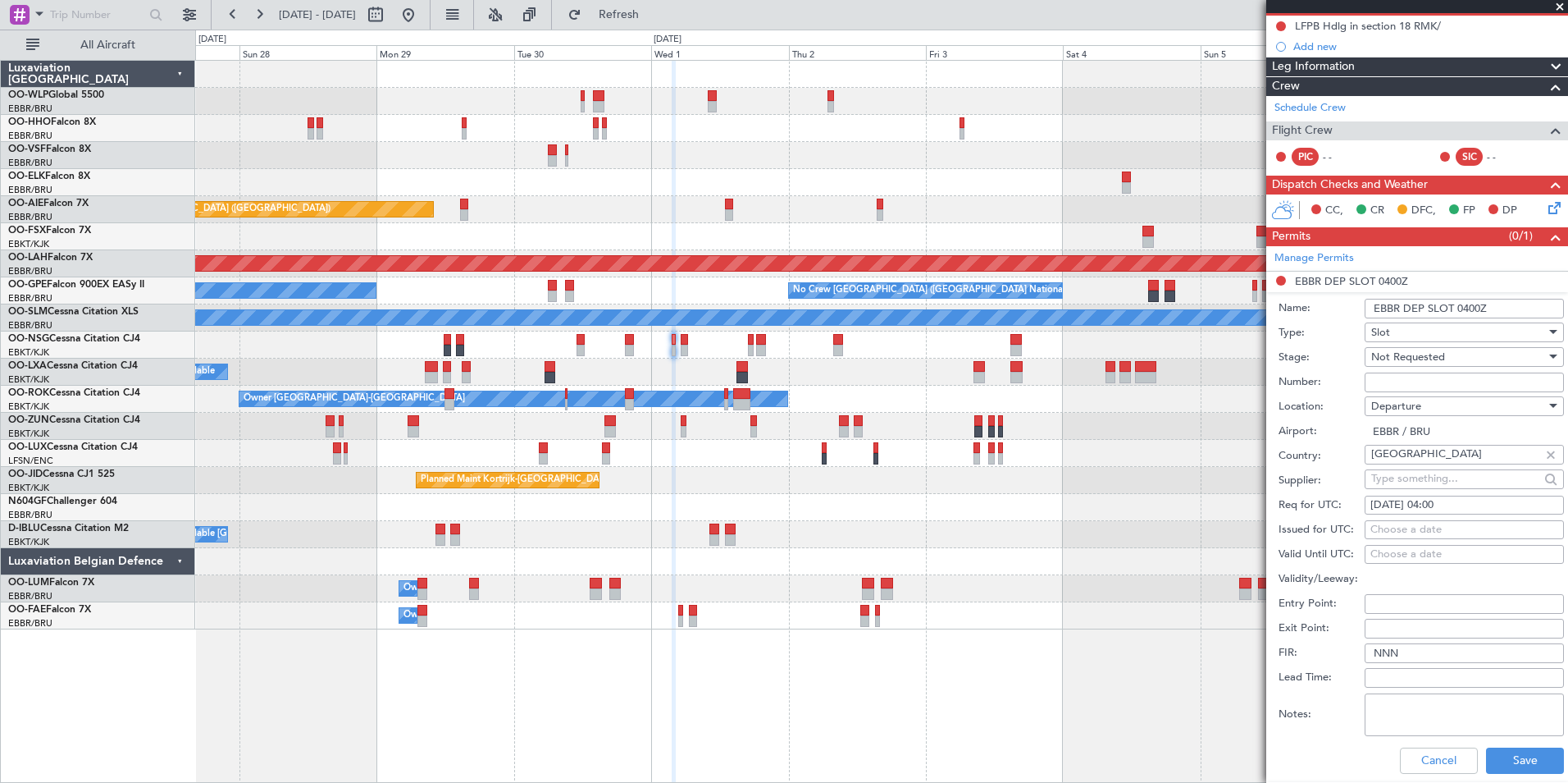
click at [1444, 510] on div "01/10/2025 04:00" at bounding box center [1464, 505] width 188 height 17
select select "10"
select select "2025"
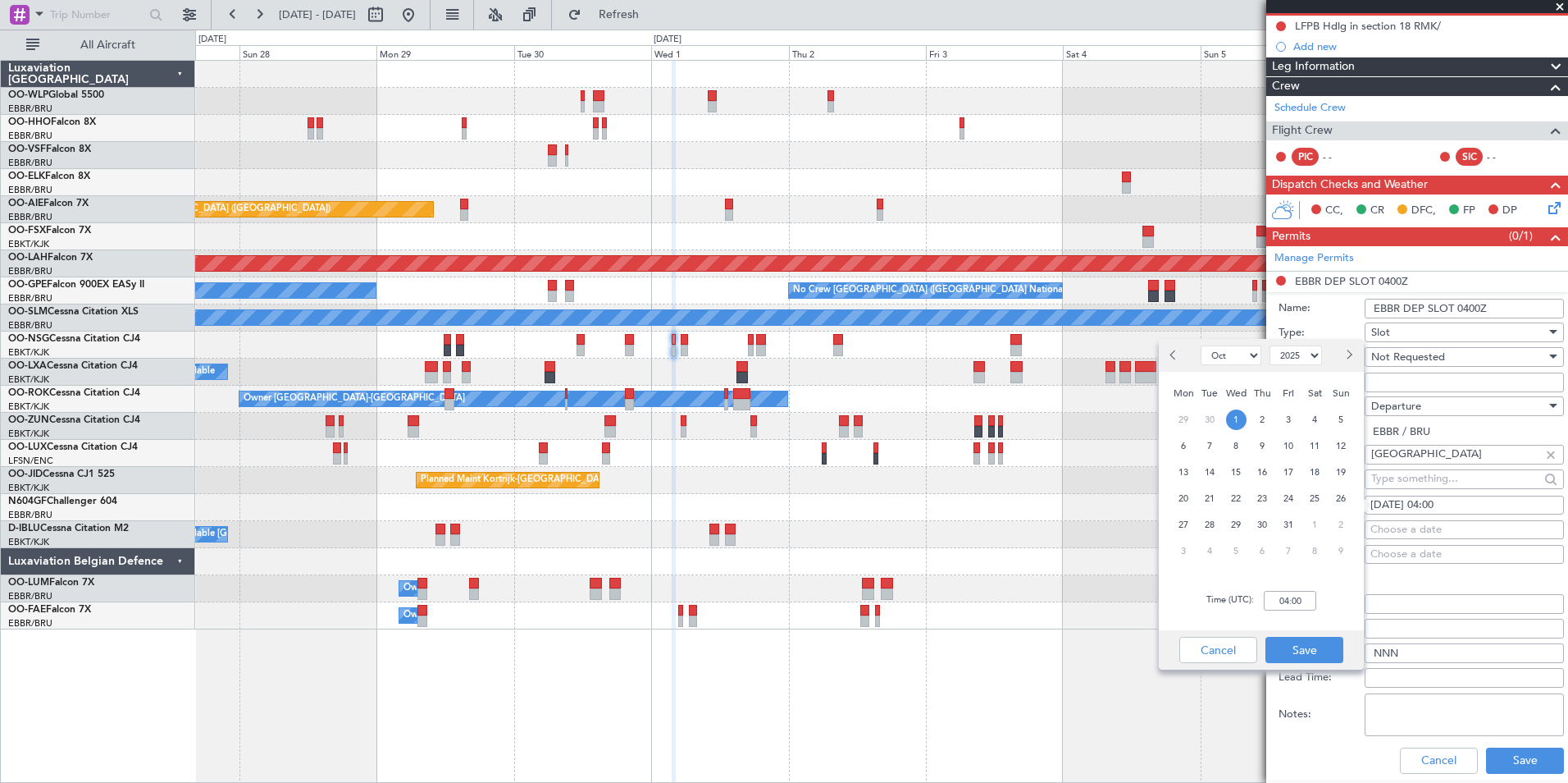
click at [1292, 613] on div "Time (UTC): 04:00" at bounding box center [1260, 601] width 205 height 59
click at [1291, 609] on input "04:00" at bounding box center [1290, 601] width 53 height 20
type input "03:45"
click at [1308, 648] on button "Save" at bounding box center [1305, 650] width 78 height 26
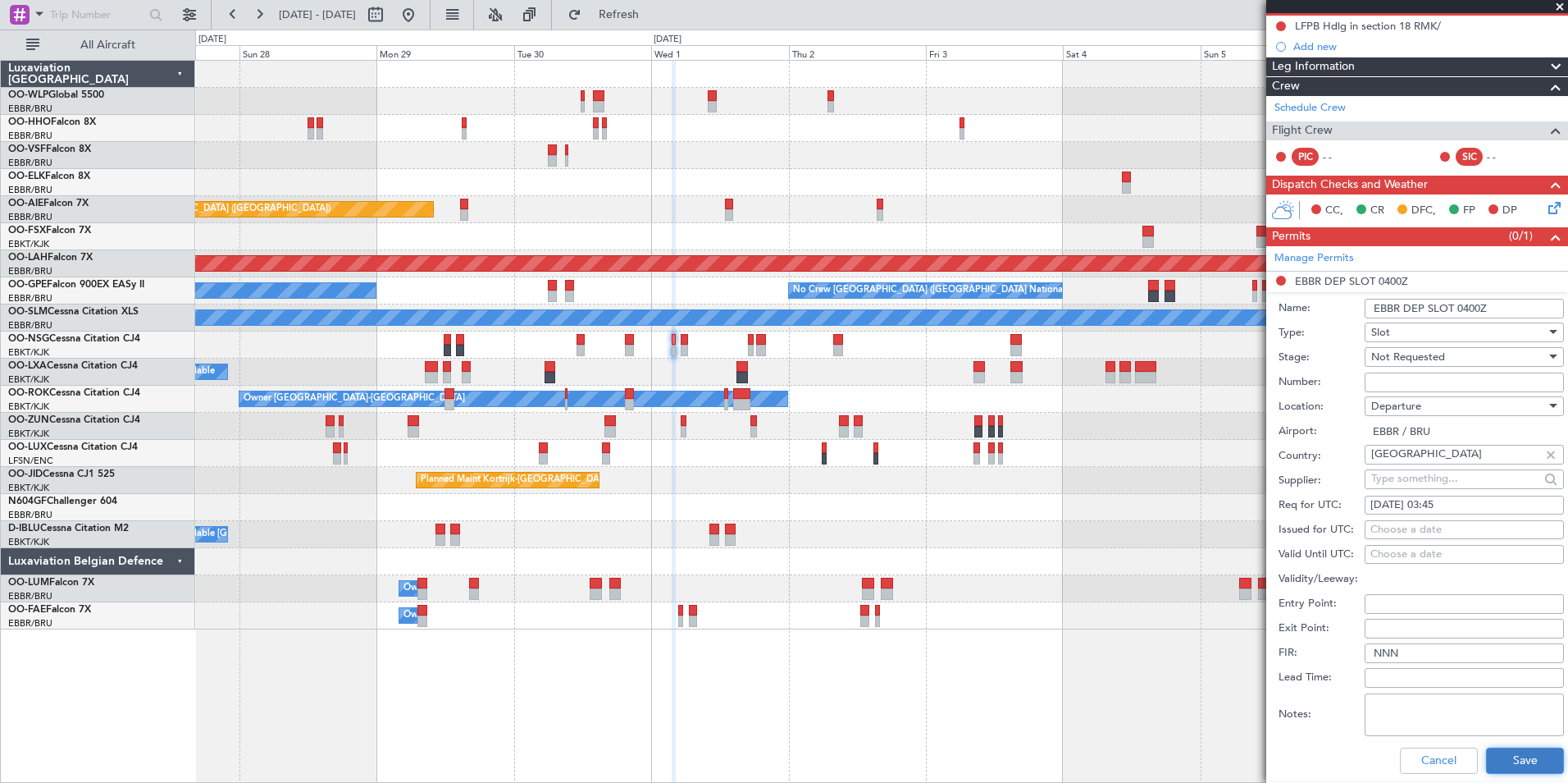
click at [1513, 764] on button "Save" at bounding box center [1525, 760] width 78 height 26
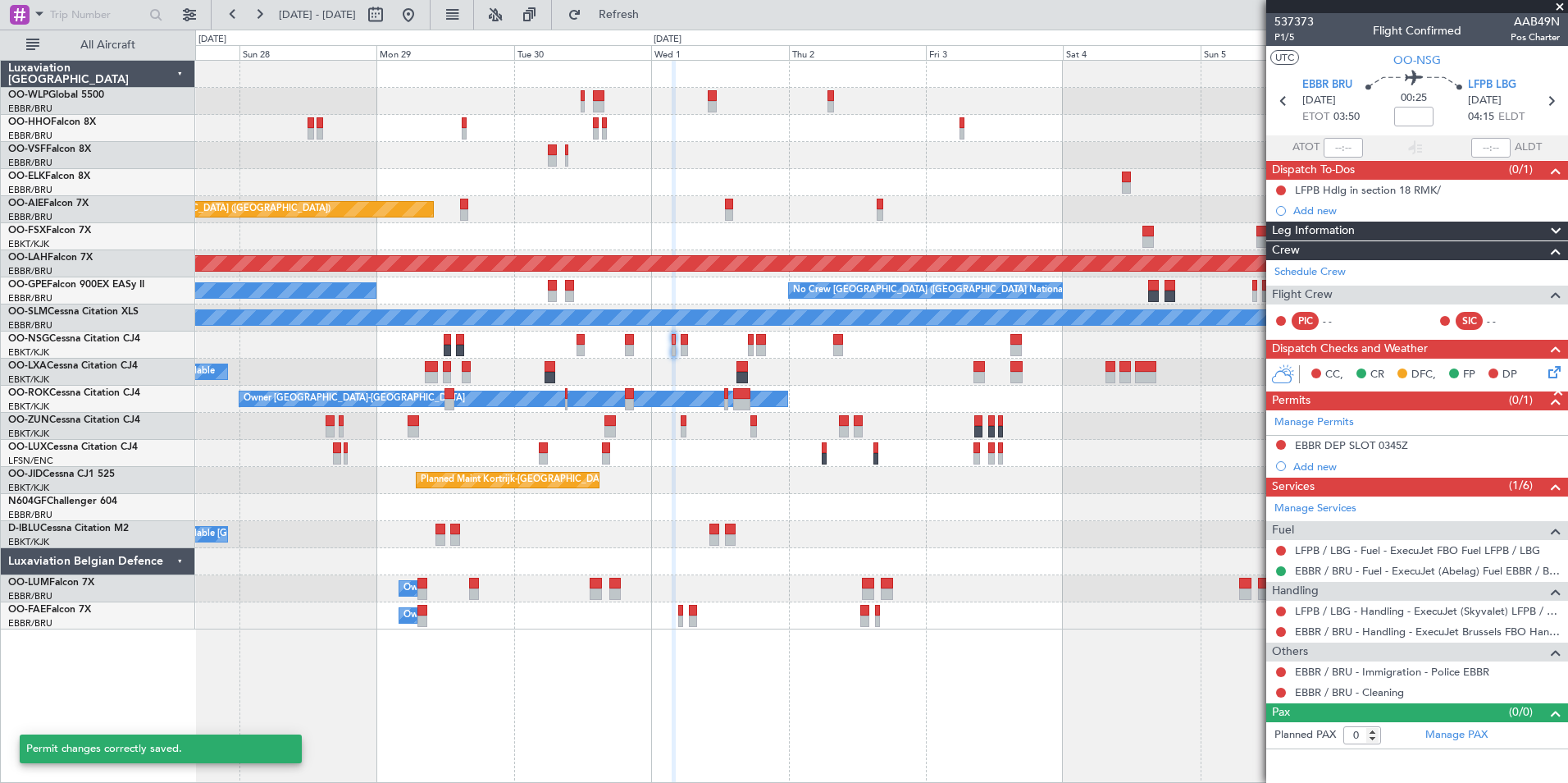
scroll to position [0, 0]
click at [1332, 610] on link "LFPB / LBG - Handling - ExecuJet (Skyvalet) LFPB / LBG" at bounding box center [1427, 611] width 264 height 14
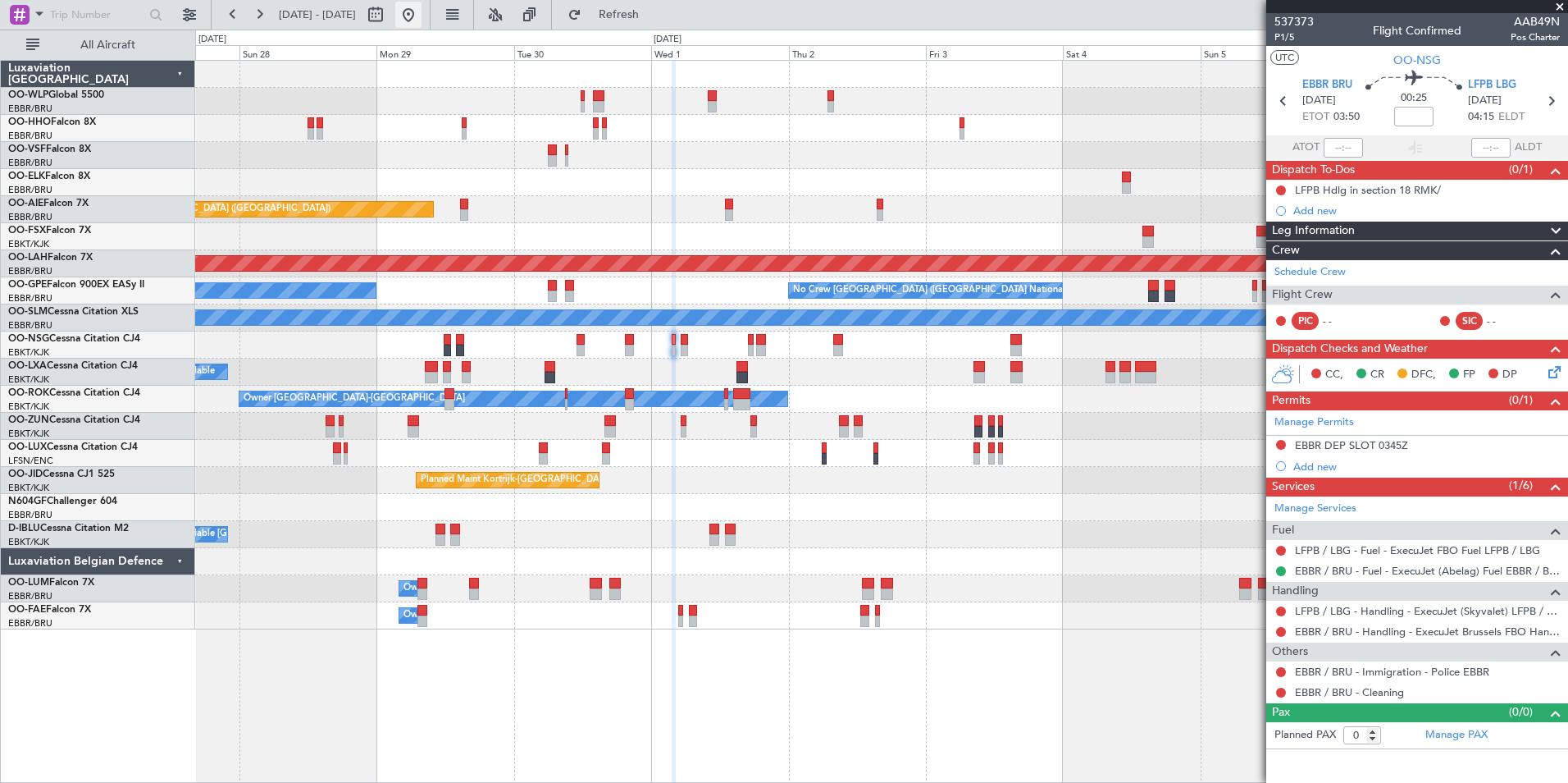
click at [421, 15] on button at bounding box center [408, 15] width 26 height 26
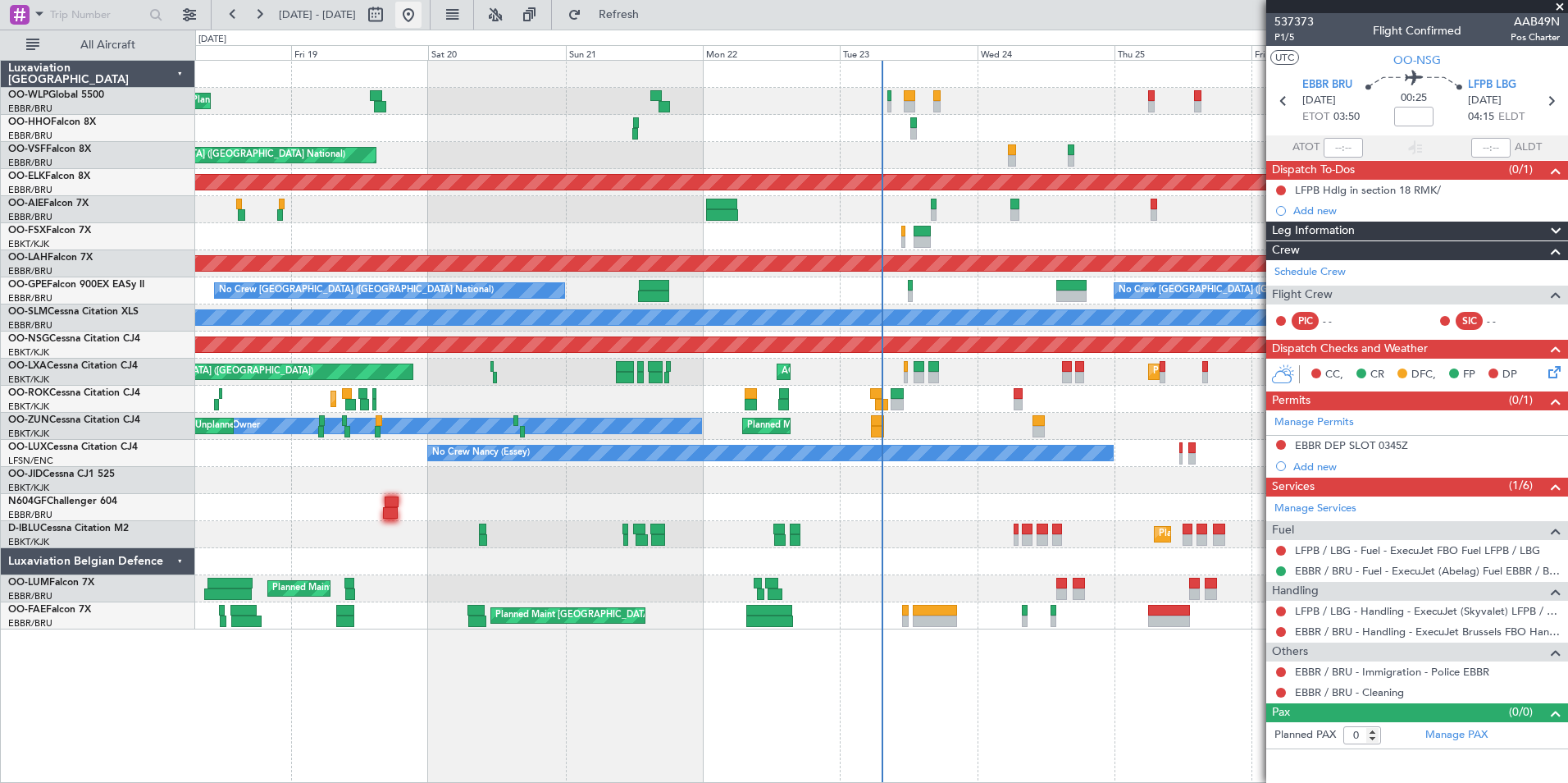
click at [421, 18] on button at bounding box center [408, 15] width 26 height 26
click at [421, 23] on button at bounding box center [408, 15] width 26 height 26
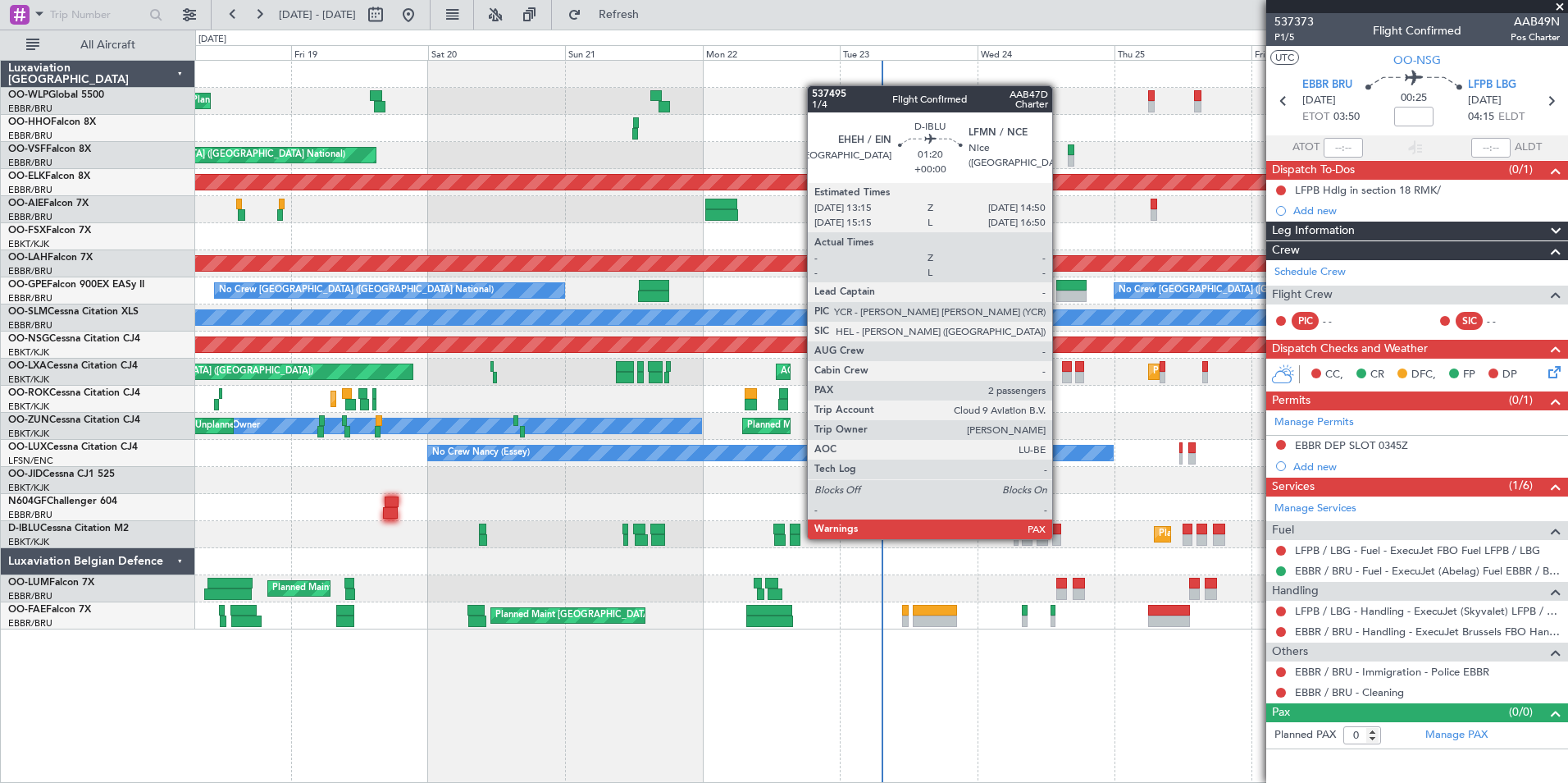
click at [1060, 537] on div at bounding box center [1057, 540] width 10 height 12
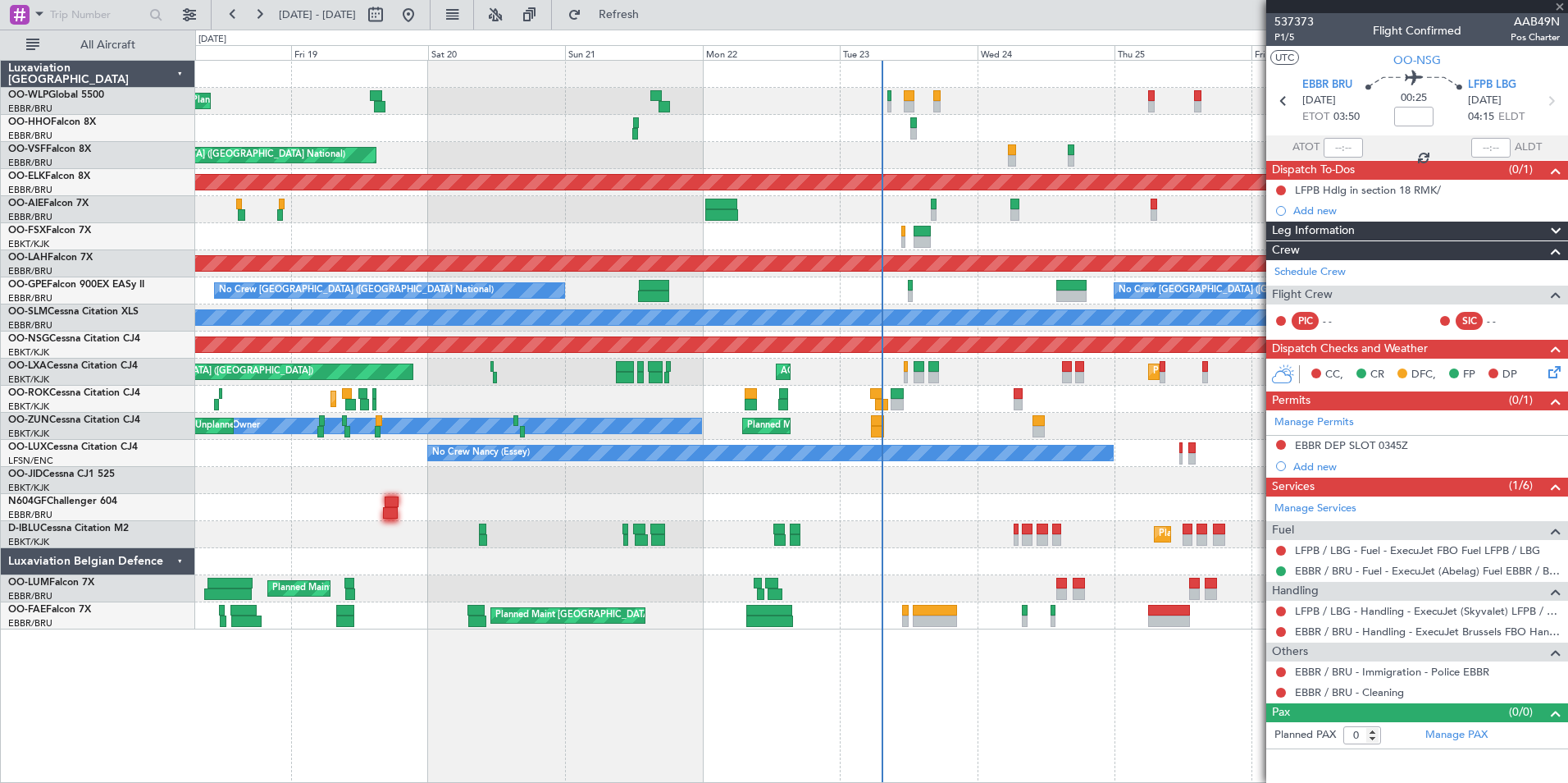
type input "2"
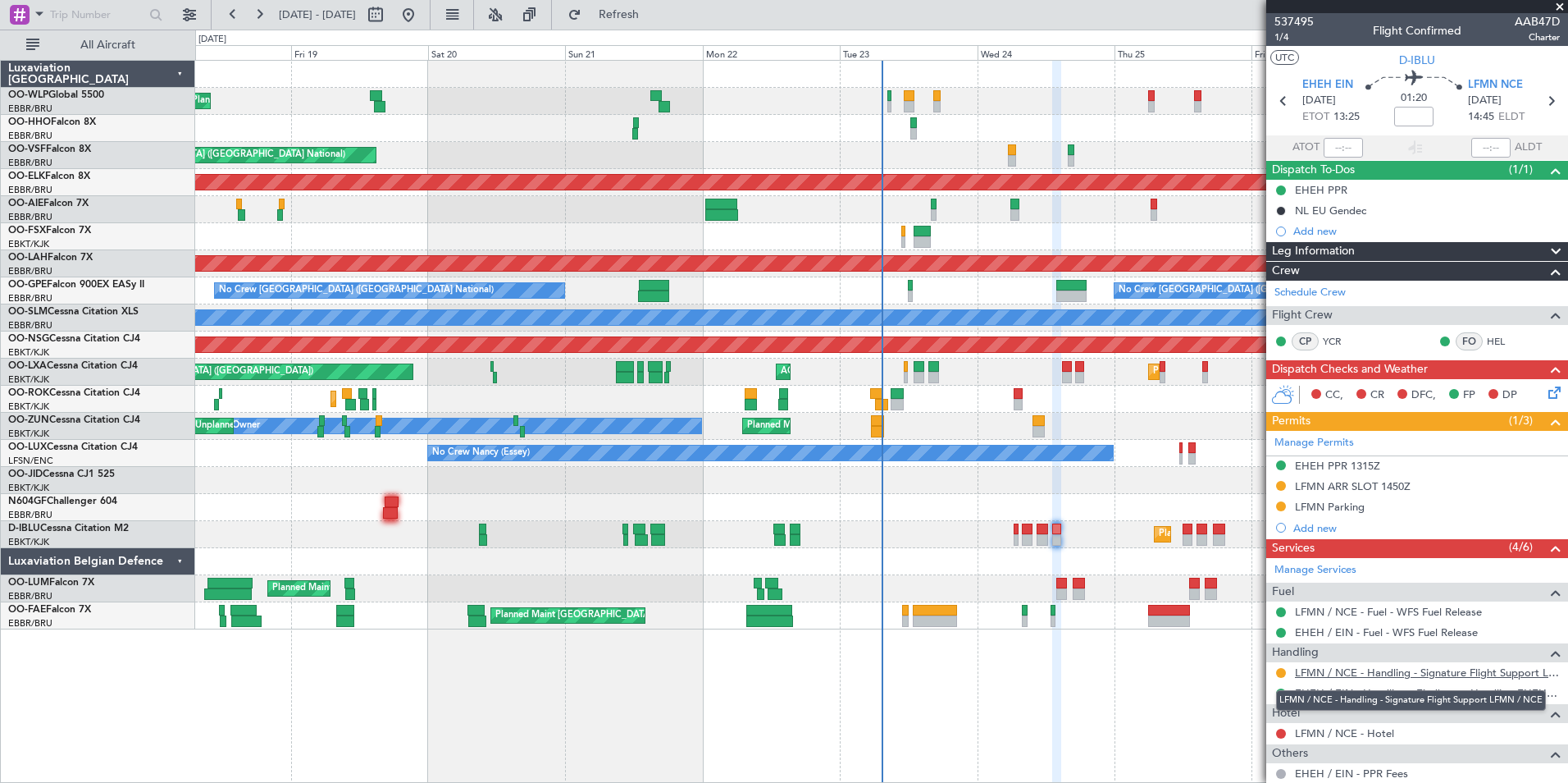
click at [1372, 671] on link "LFMN / NCE - Handling - Signature Flight Support LFMN / NCE" at bounding box center [1427, 672] width 264 height 14
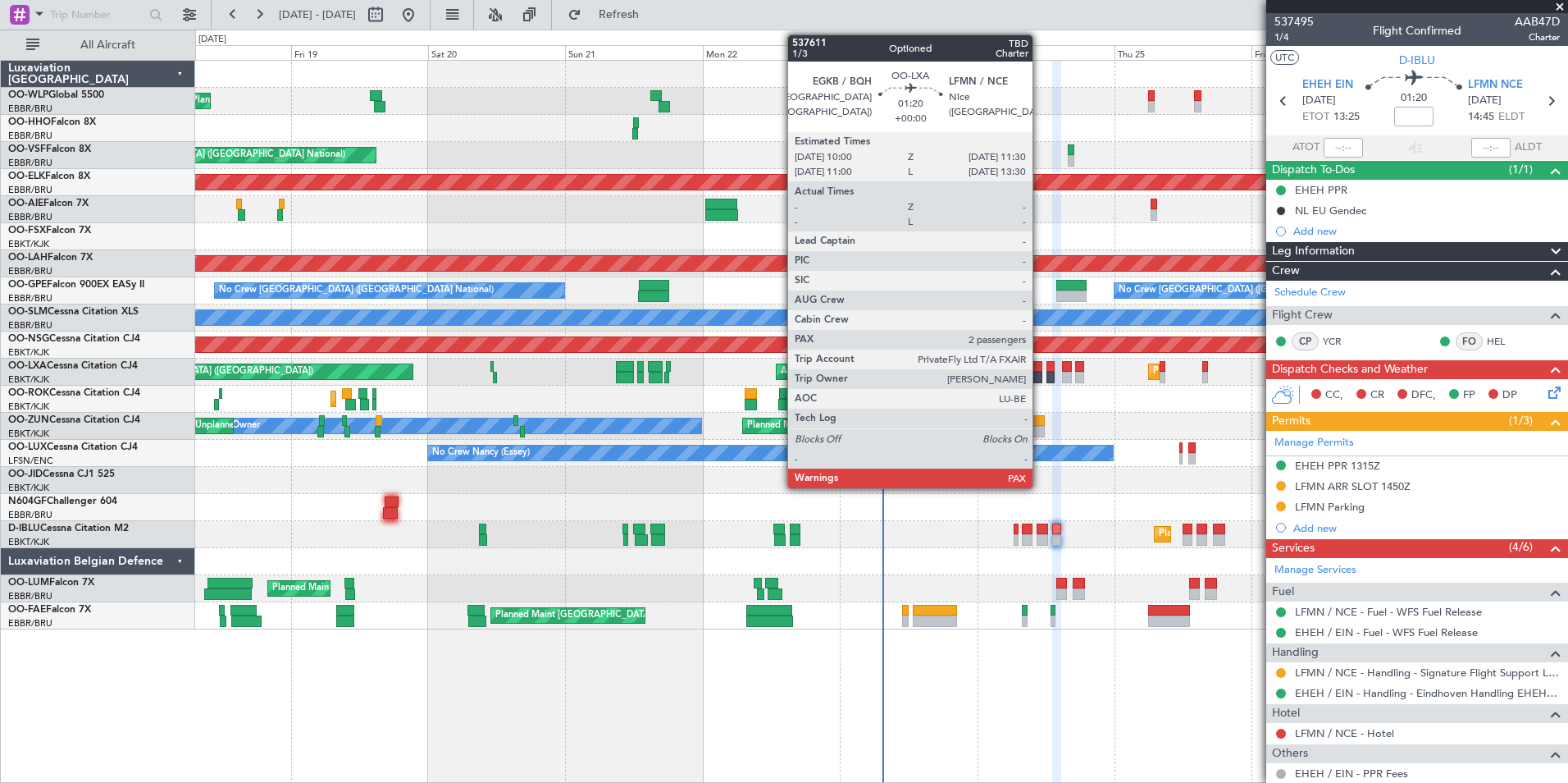
click at [1040, 366] on div at bounding box center [1037, 367] width 9 height 12
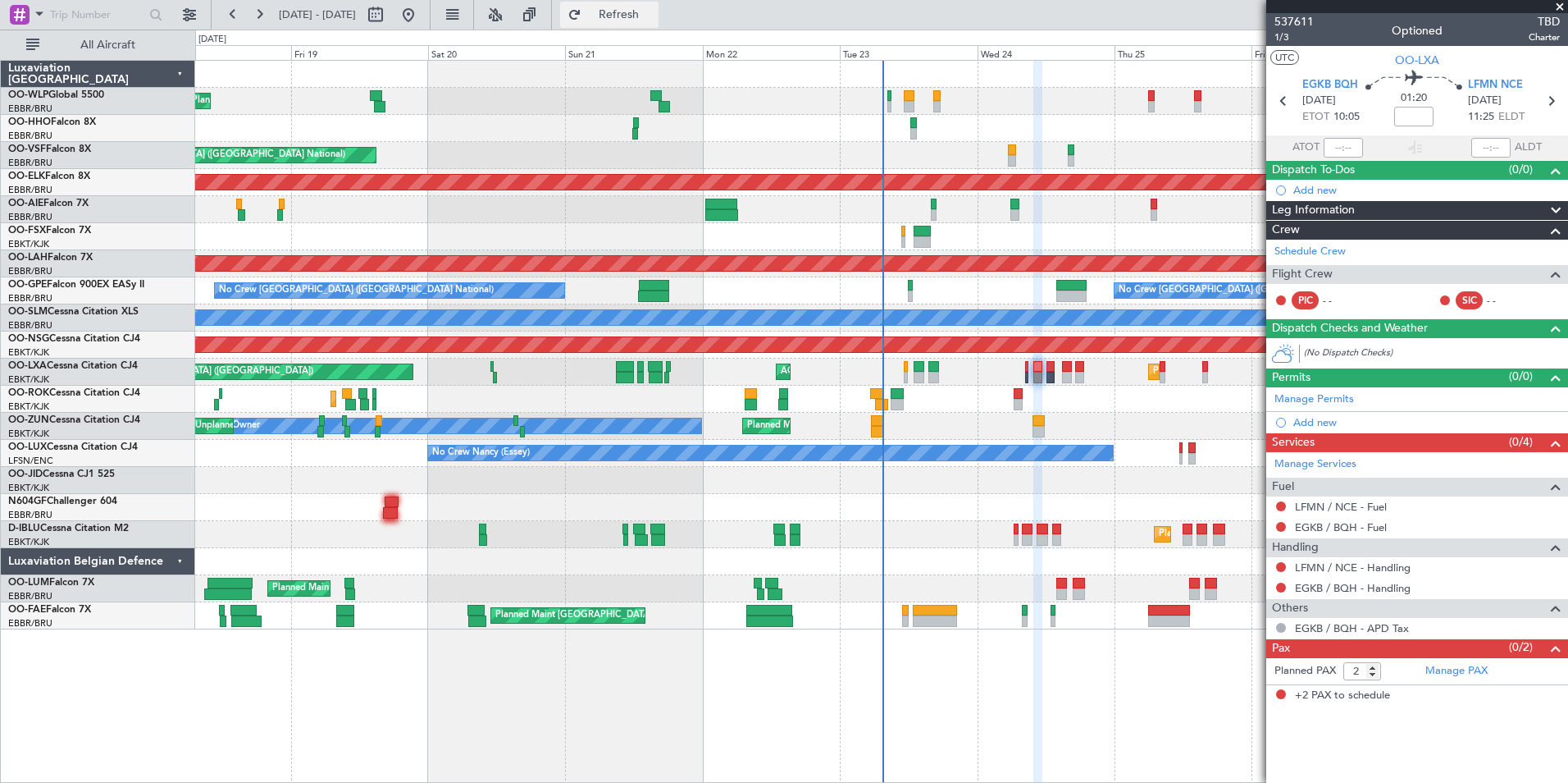
click at [653, 9] on span "Refresh" at bounding box center [619, 15] width 69 height 12
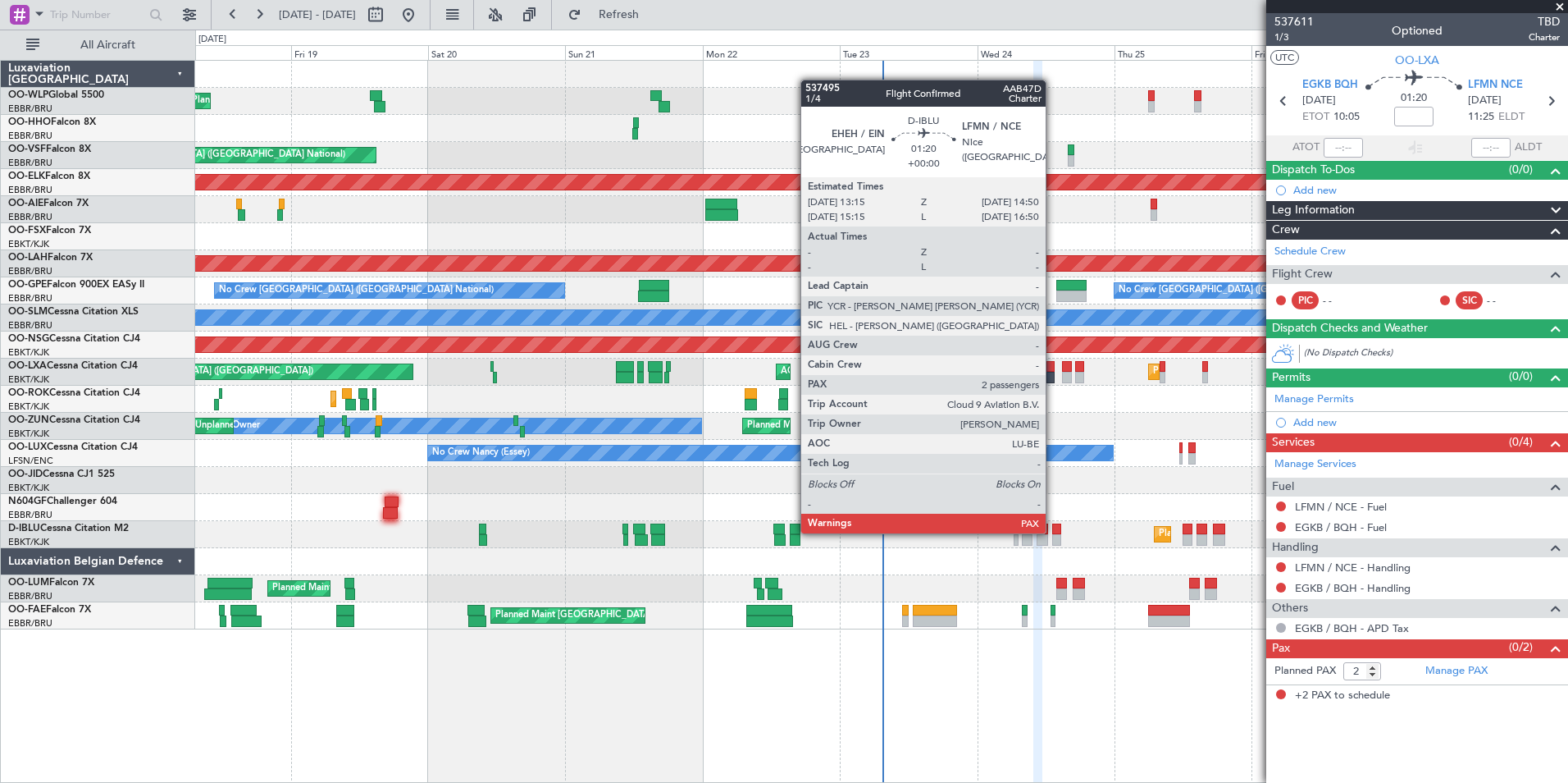
click at [1053, 532] on div at bounding box center [1057, 529] width 10 height 12
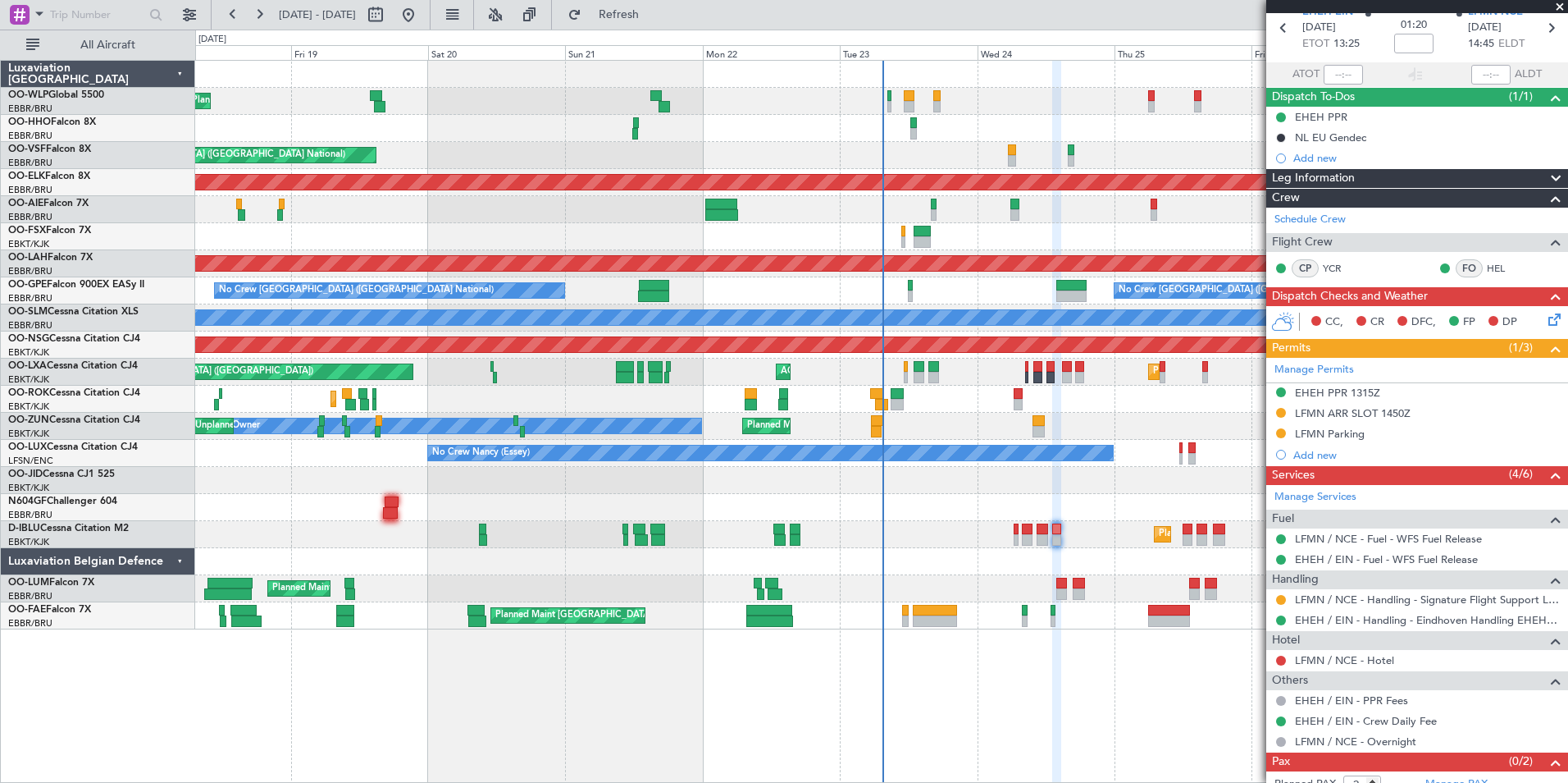
scroll to position [109, 0]
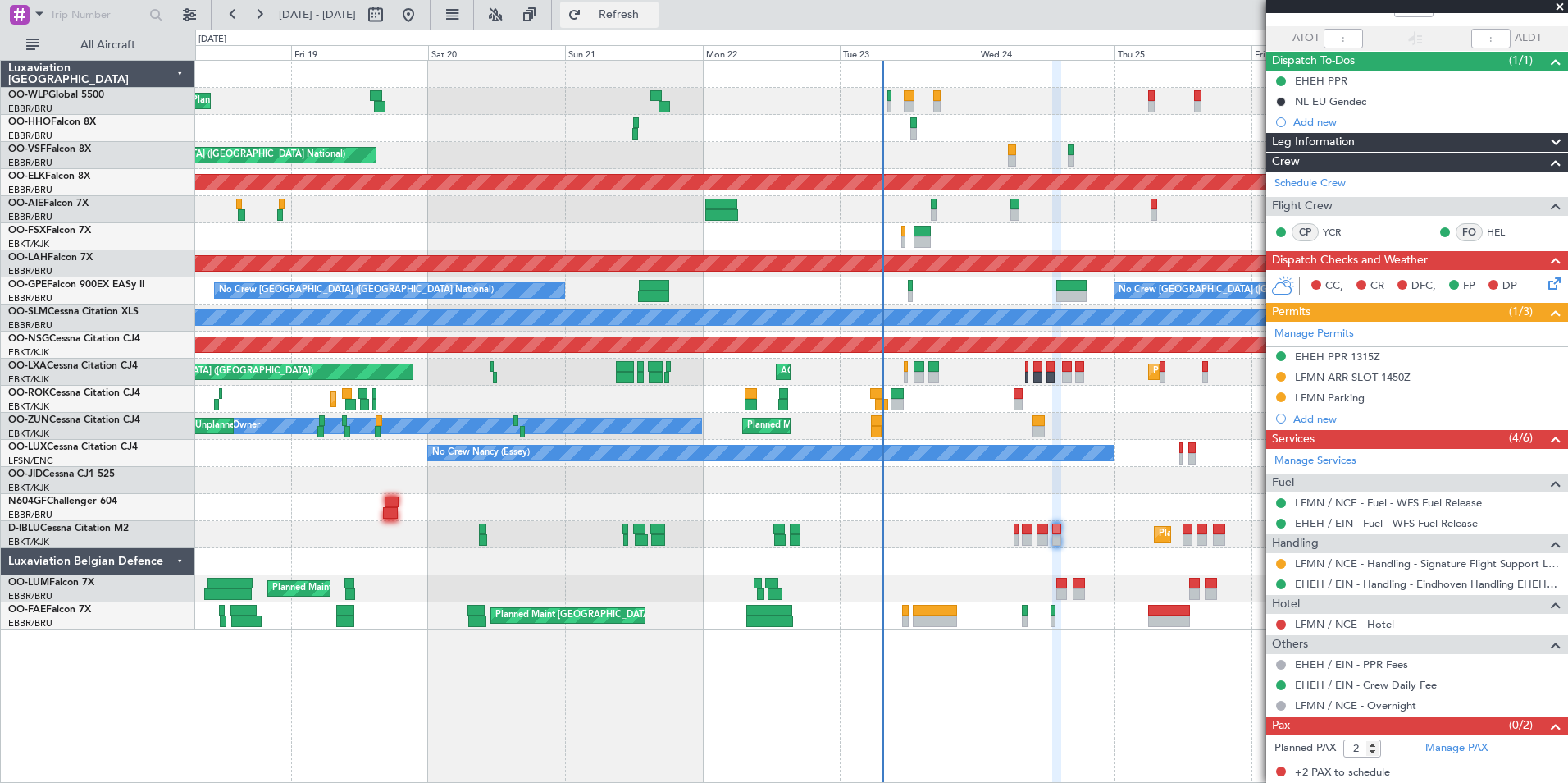
click at [653, 9] on span "Refresh" at bounding box center [619, 15] width 69 height 12
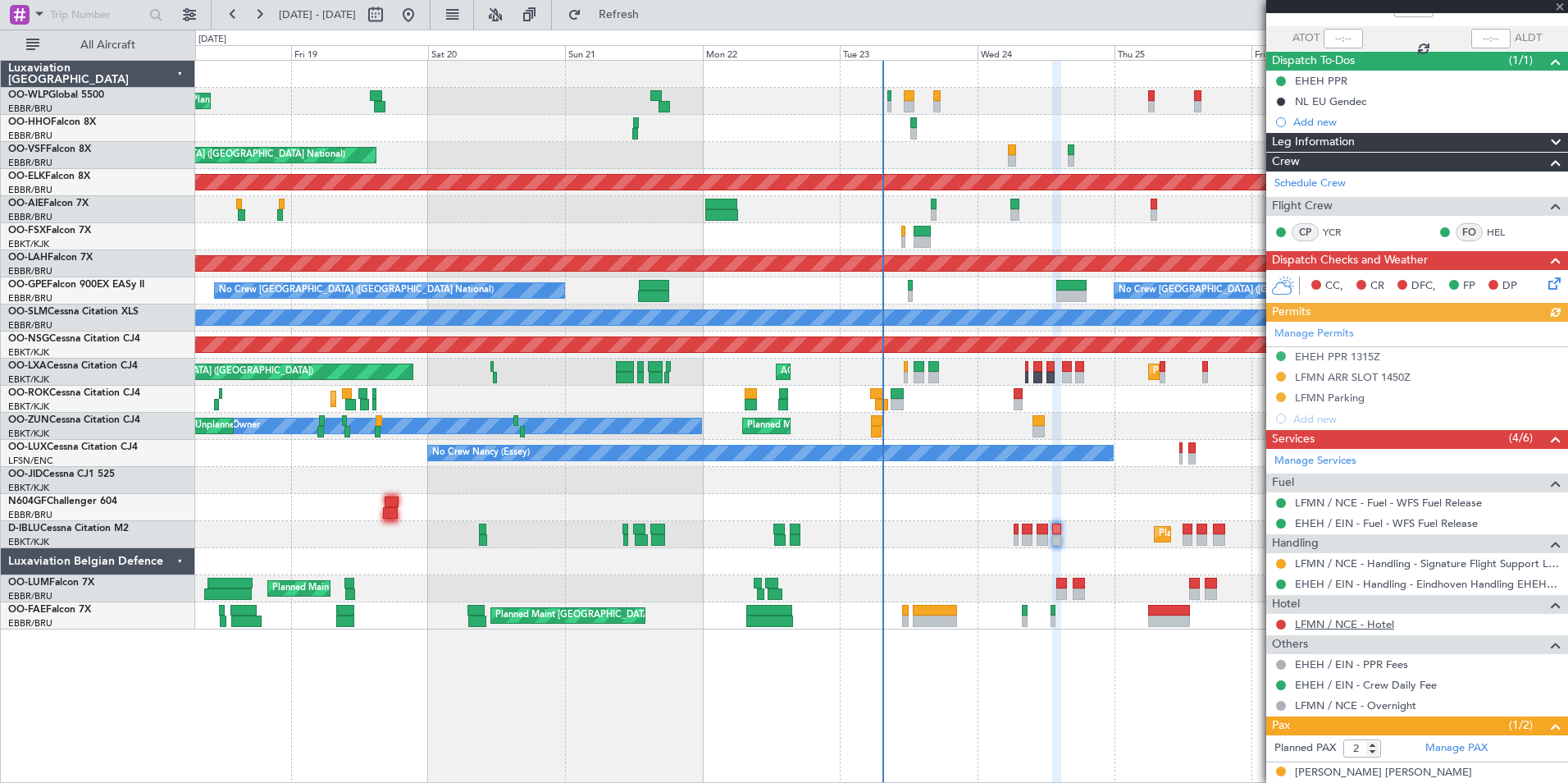
click at [1318, 627] on link "LFMN / NCE - Hotel" at bounding box center [1344, 624] width 99 height 14
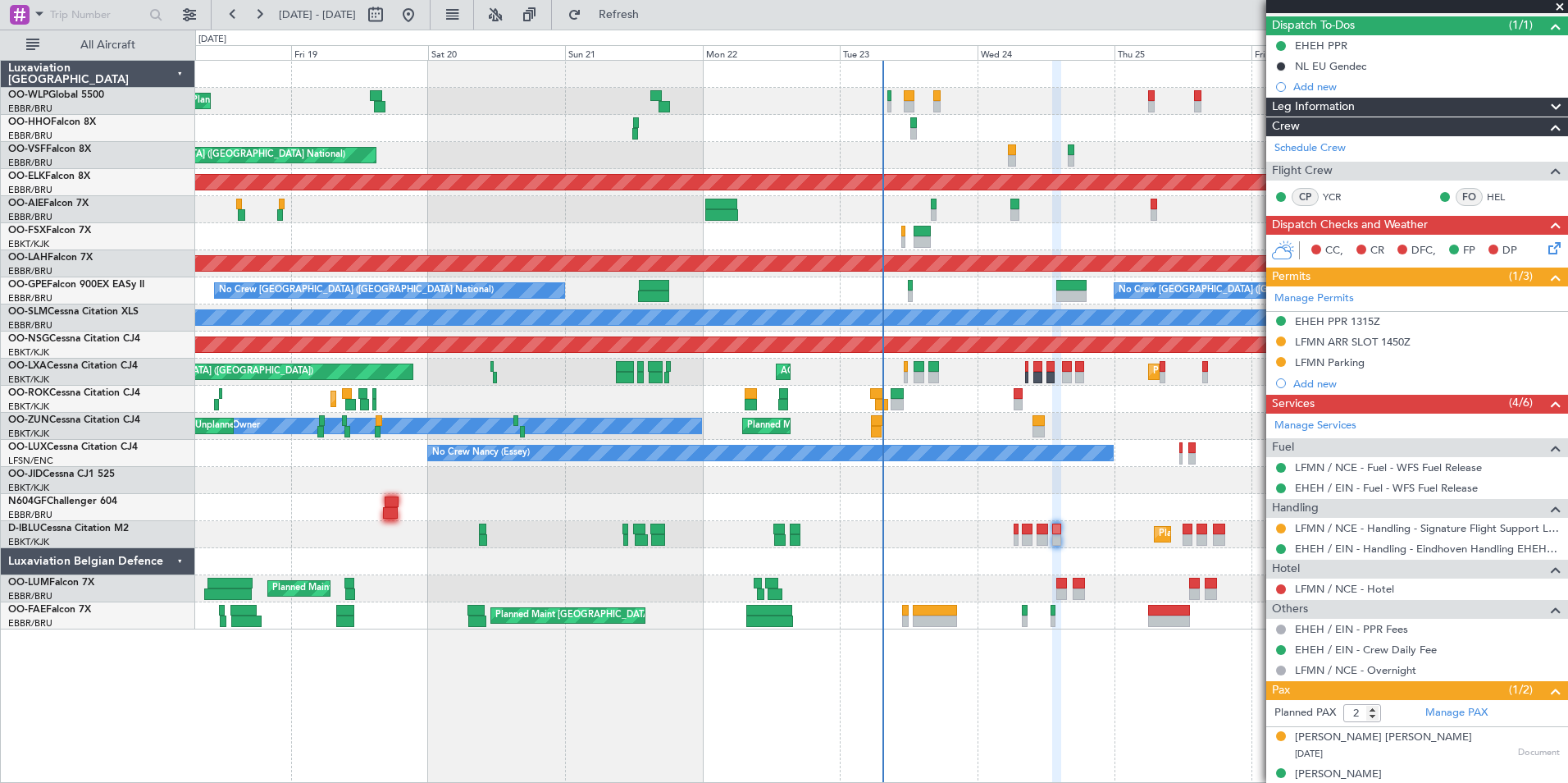
scroll to position [162, 0]
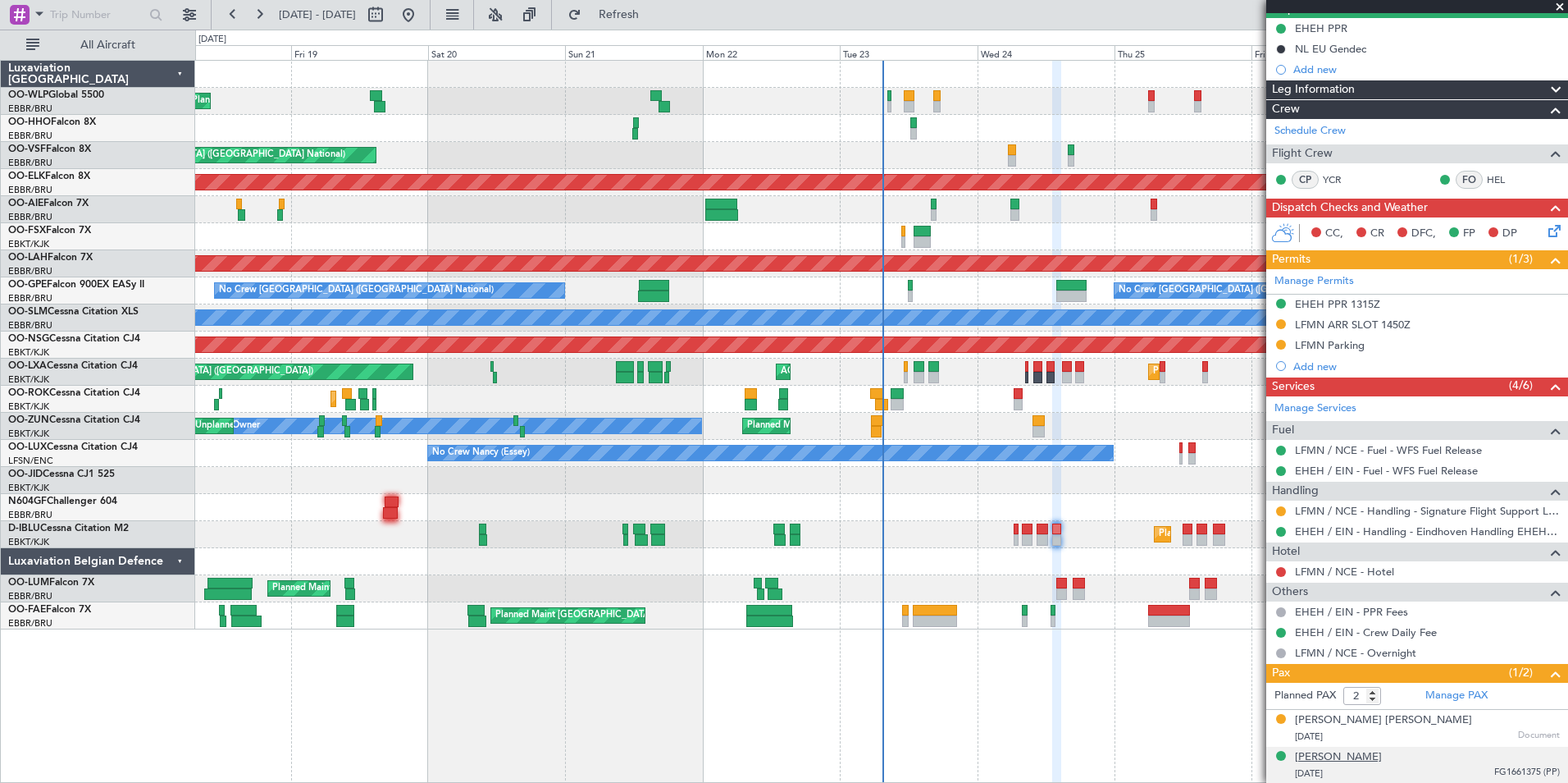
click at [1337, 756] on div "[PERSON_NAME]" at bounding box center [1338, 758] width 87 height 17
click at [622, 19] on button "Refresh" at bounding box center [609, 15] width 98 height 26
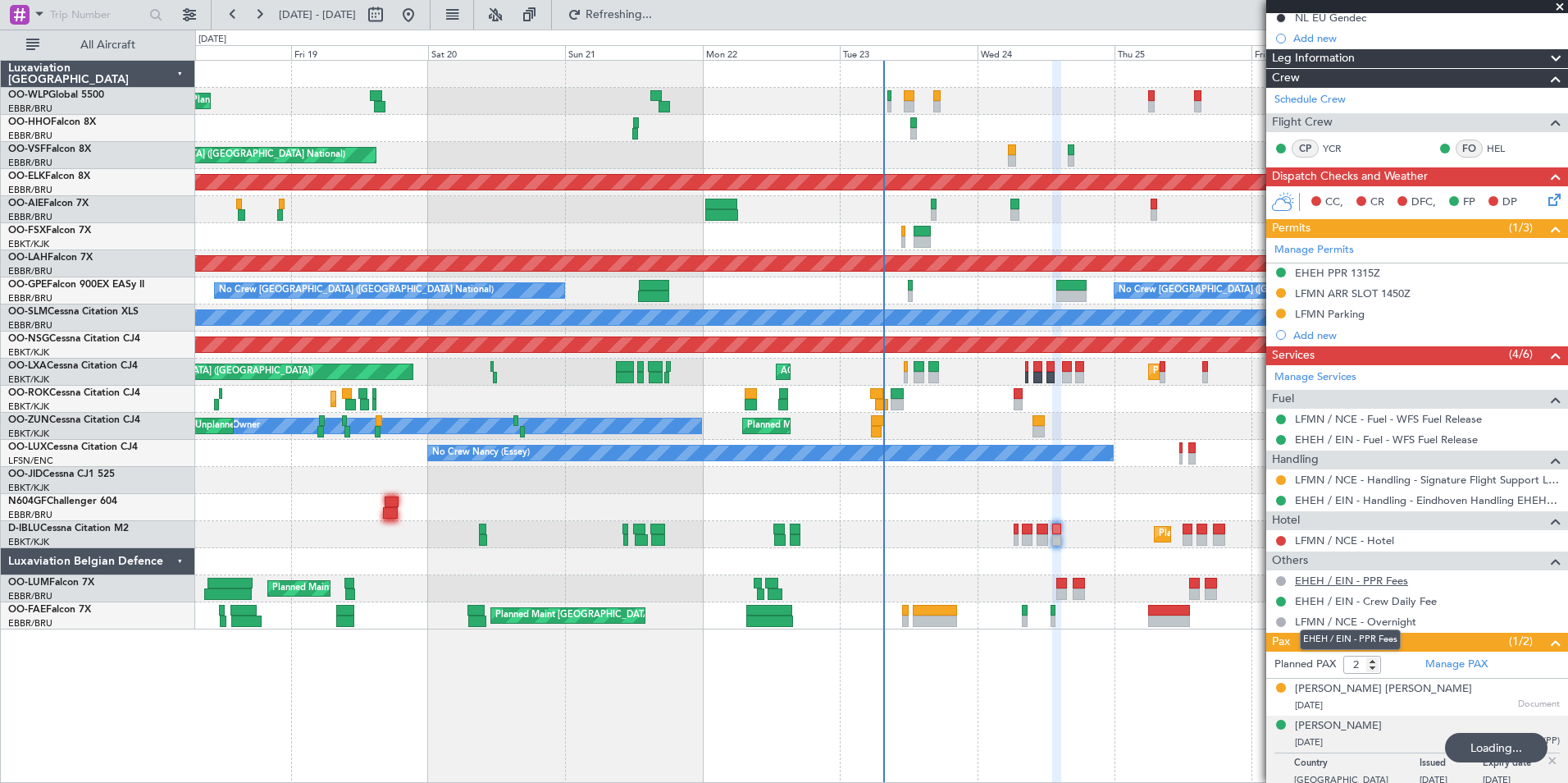
scroll to position [202, 0]
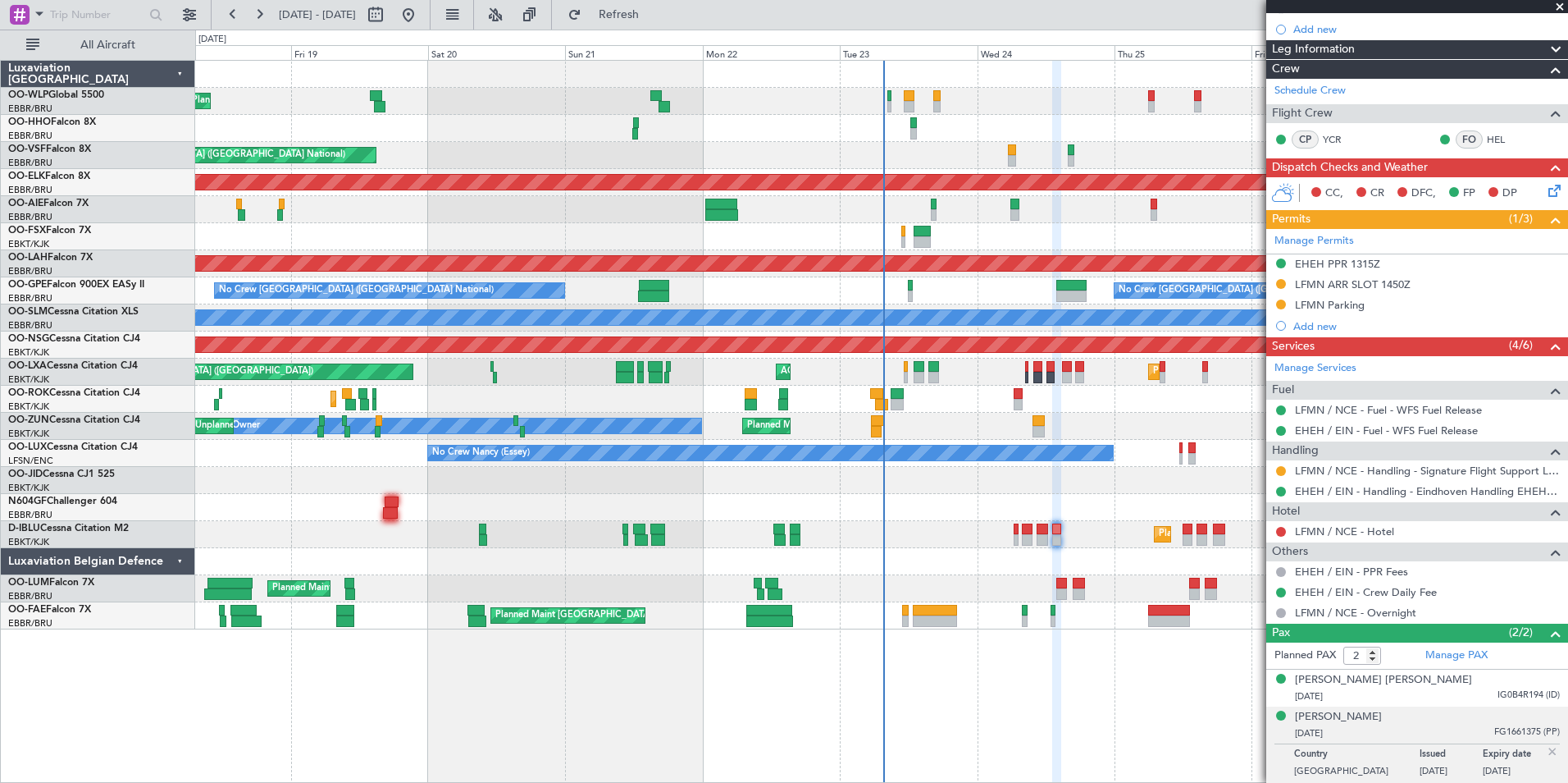
click at [1545, 752] on img at bounding box center [1552, 751] width 15 height 15
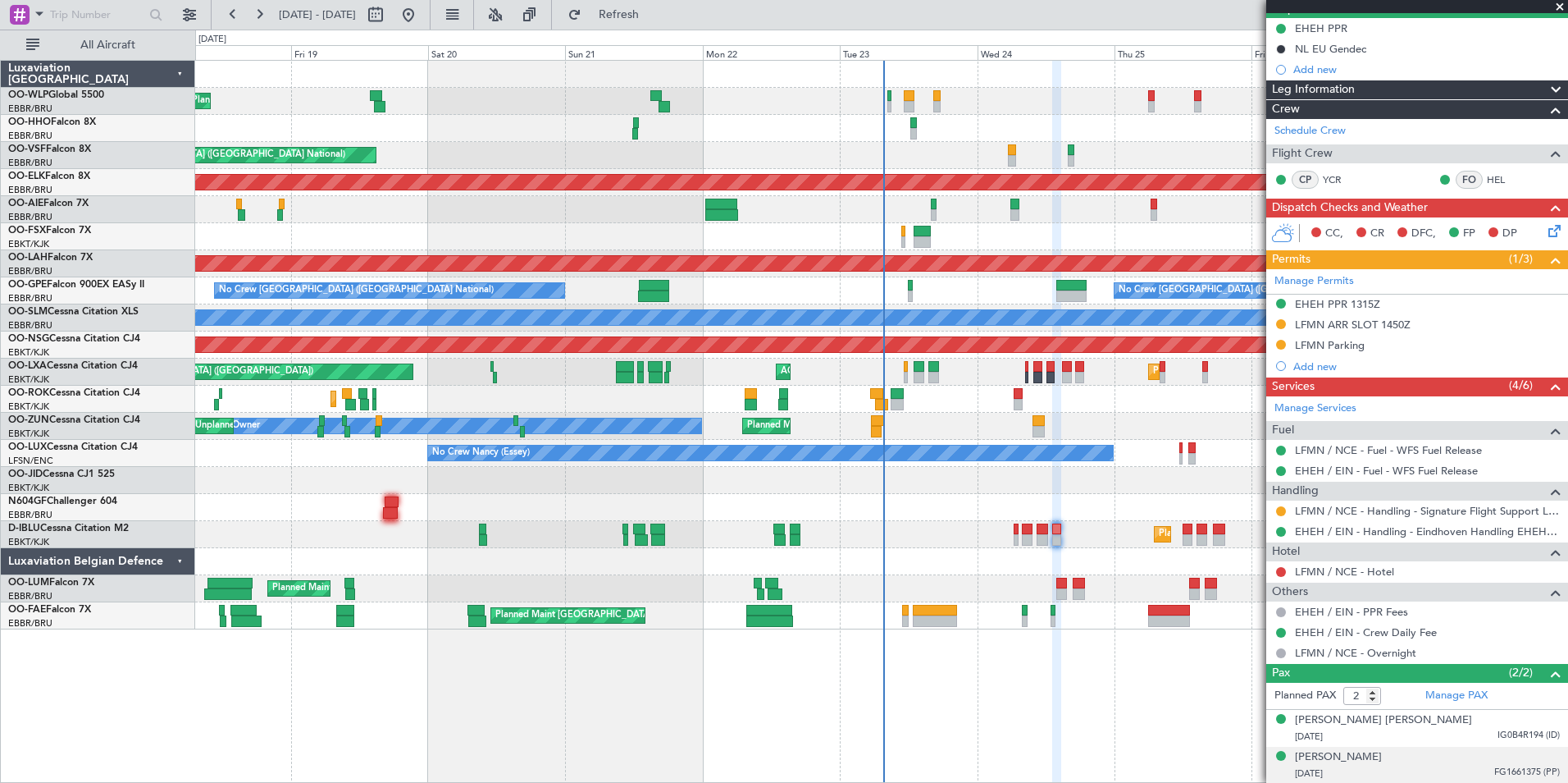
scroll to position [0, 0]
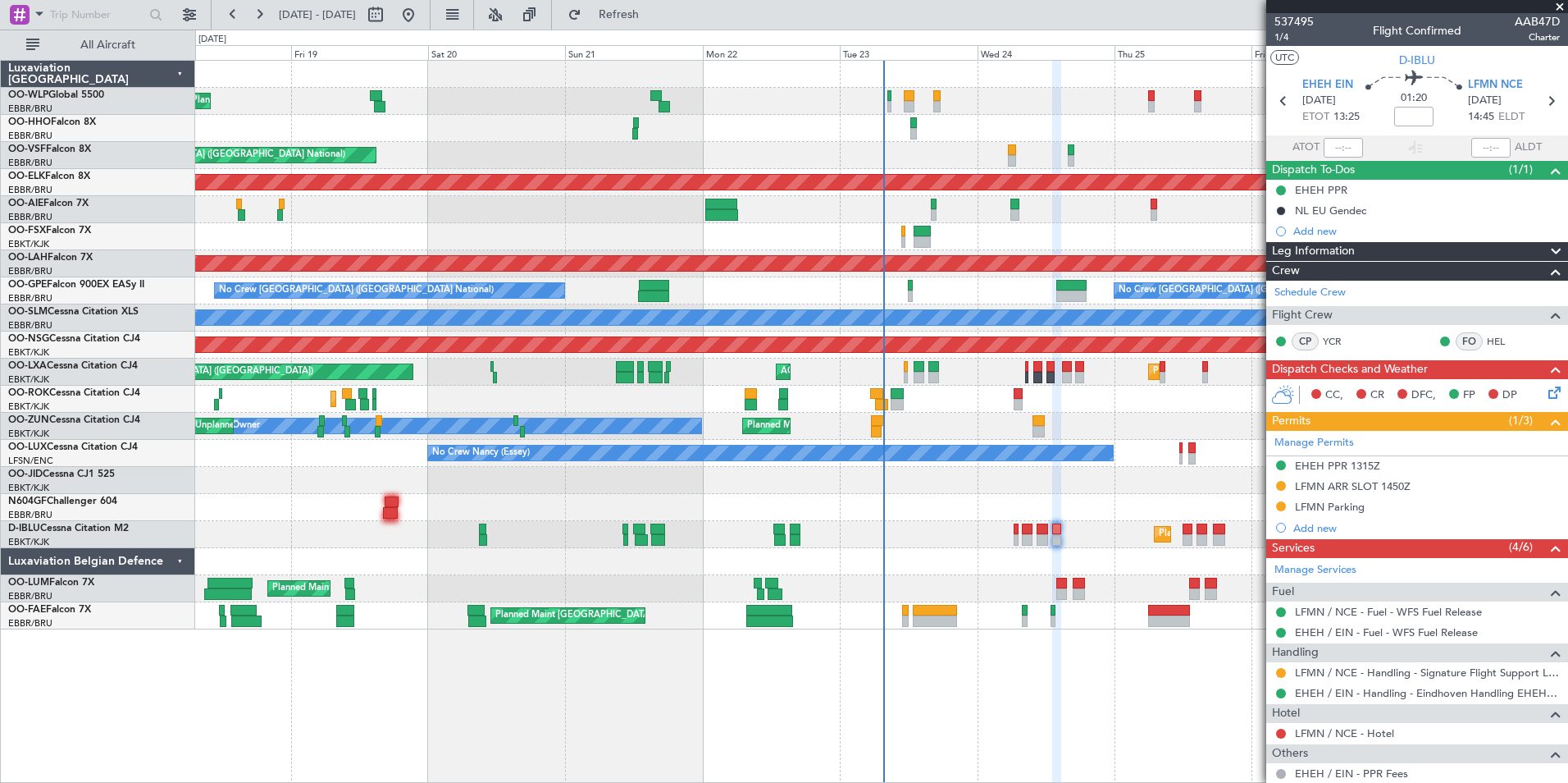
click at [899, 137] on div at bounding box center [880, 128] width 1372 height 27
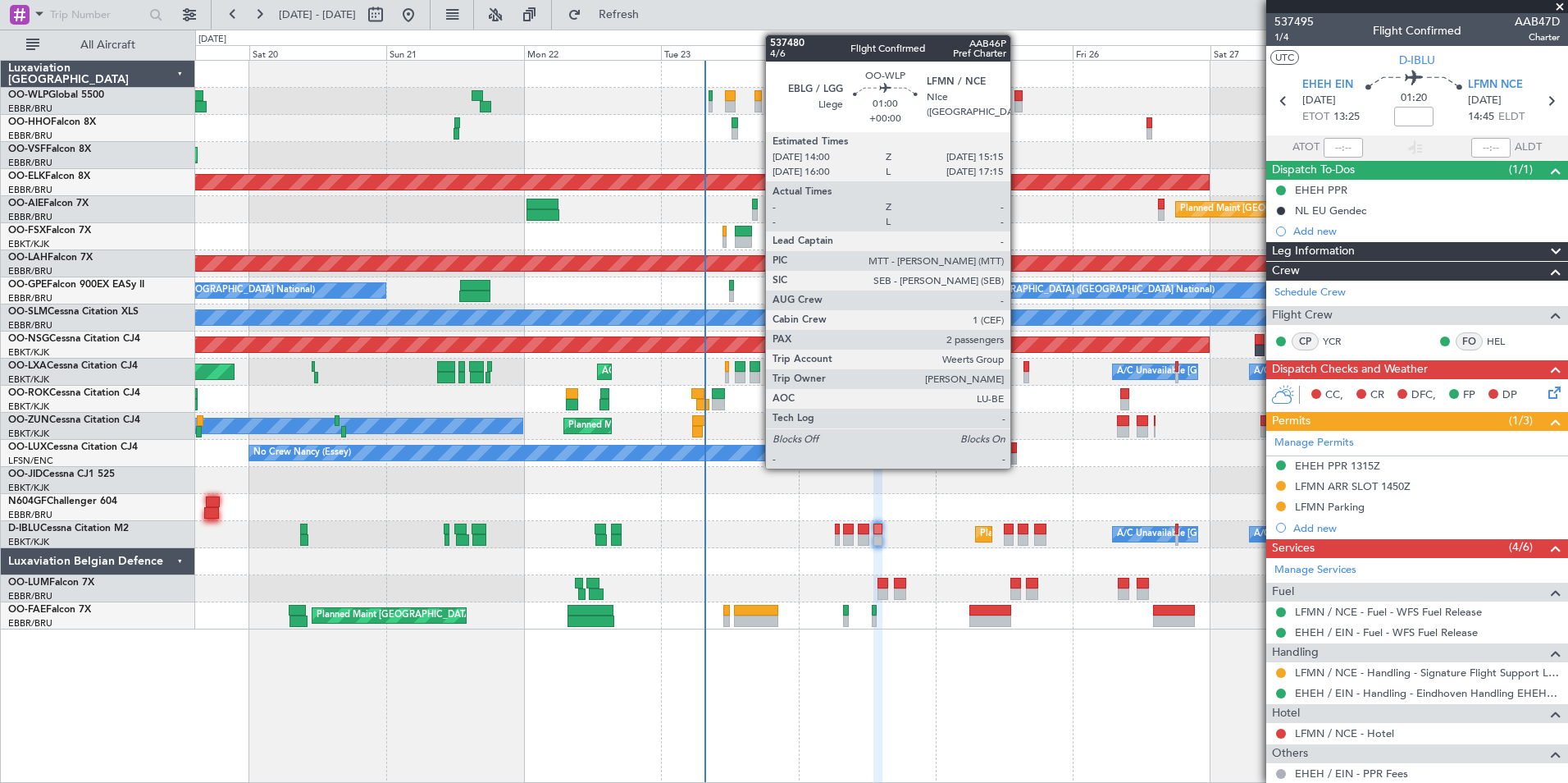
click at [1018, 97] on div at bounding box center [1019, 96] width 8 height 12
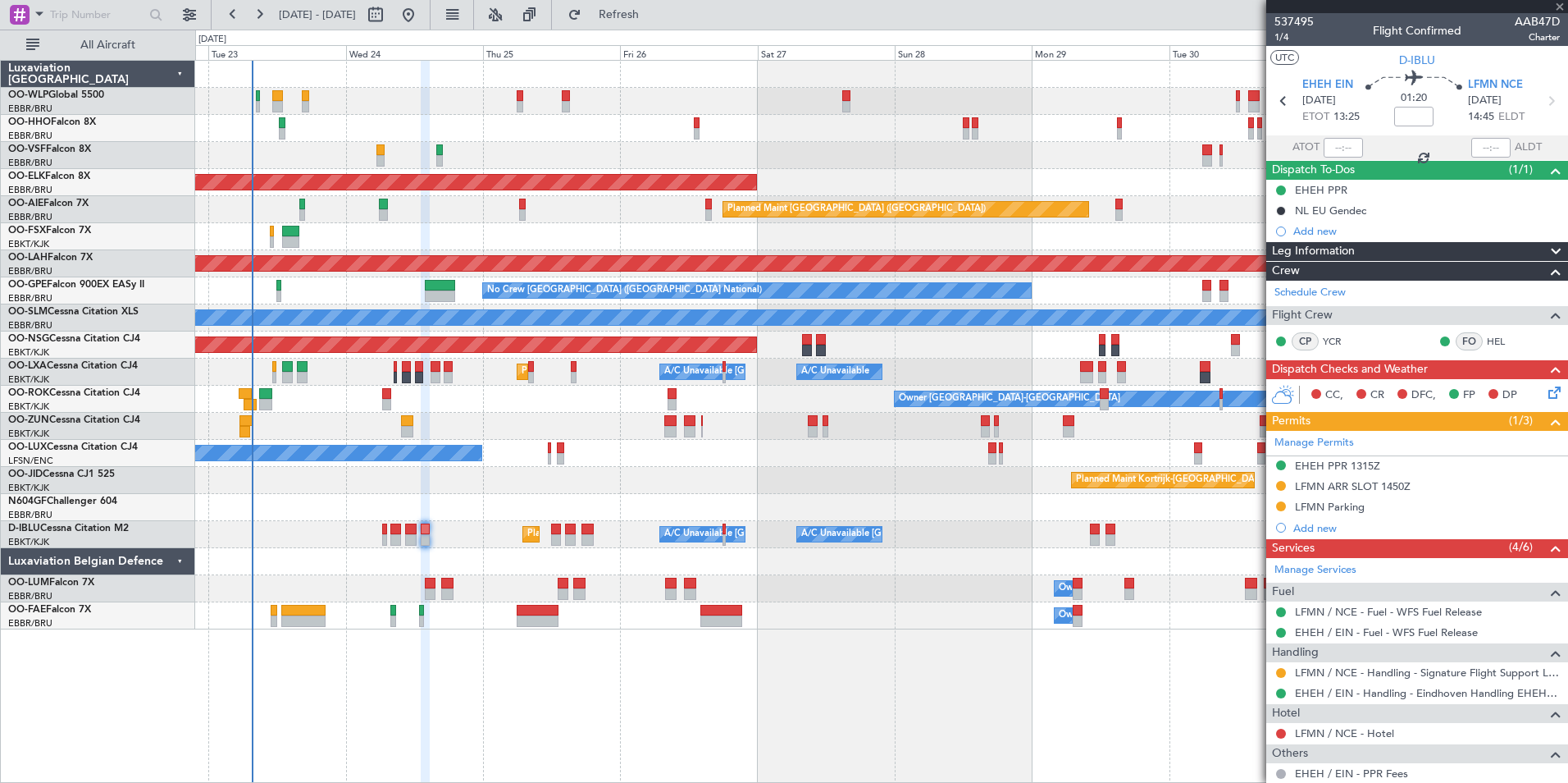
click at [613, 171] on div "Planned Maint Kortrijk-Wevelgem Planned Maint London (Farnborough) Planned Main…" at bounding box center [880, 345] width 1372 height 568
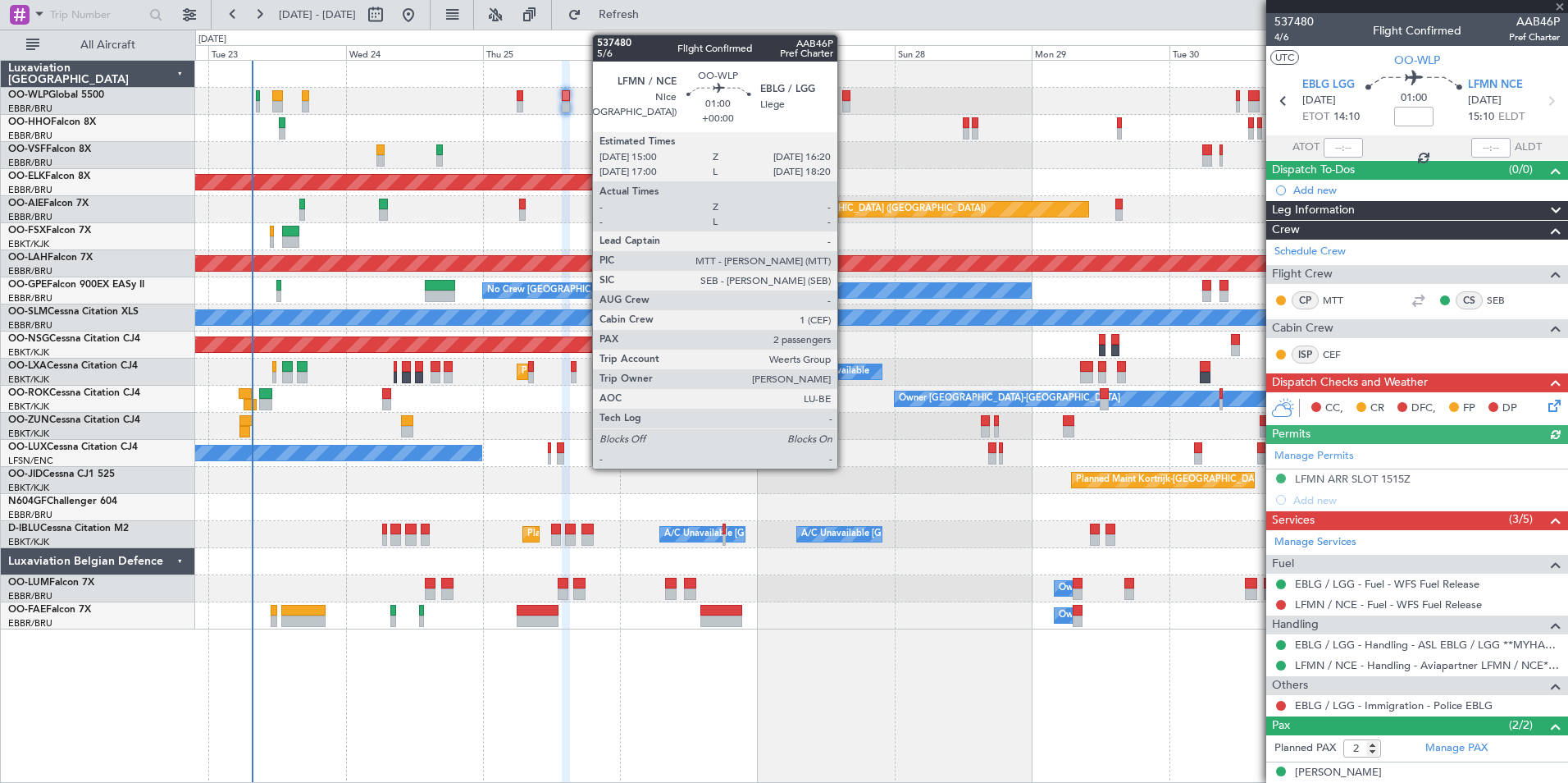
click at [844, 91] on div at bounding box center [846, 96] width 8 height 12
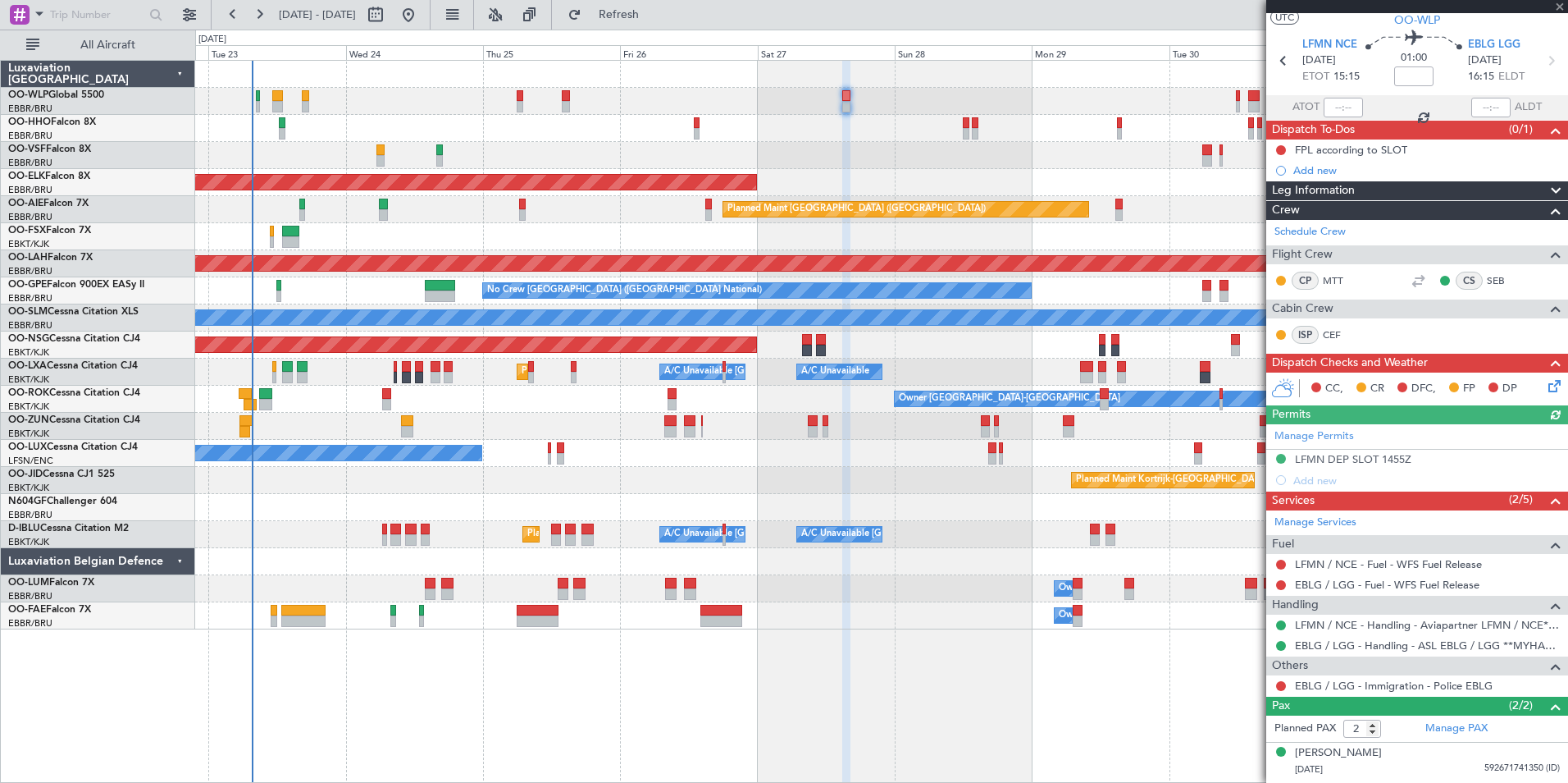
scroll to position [73, 0]
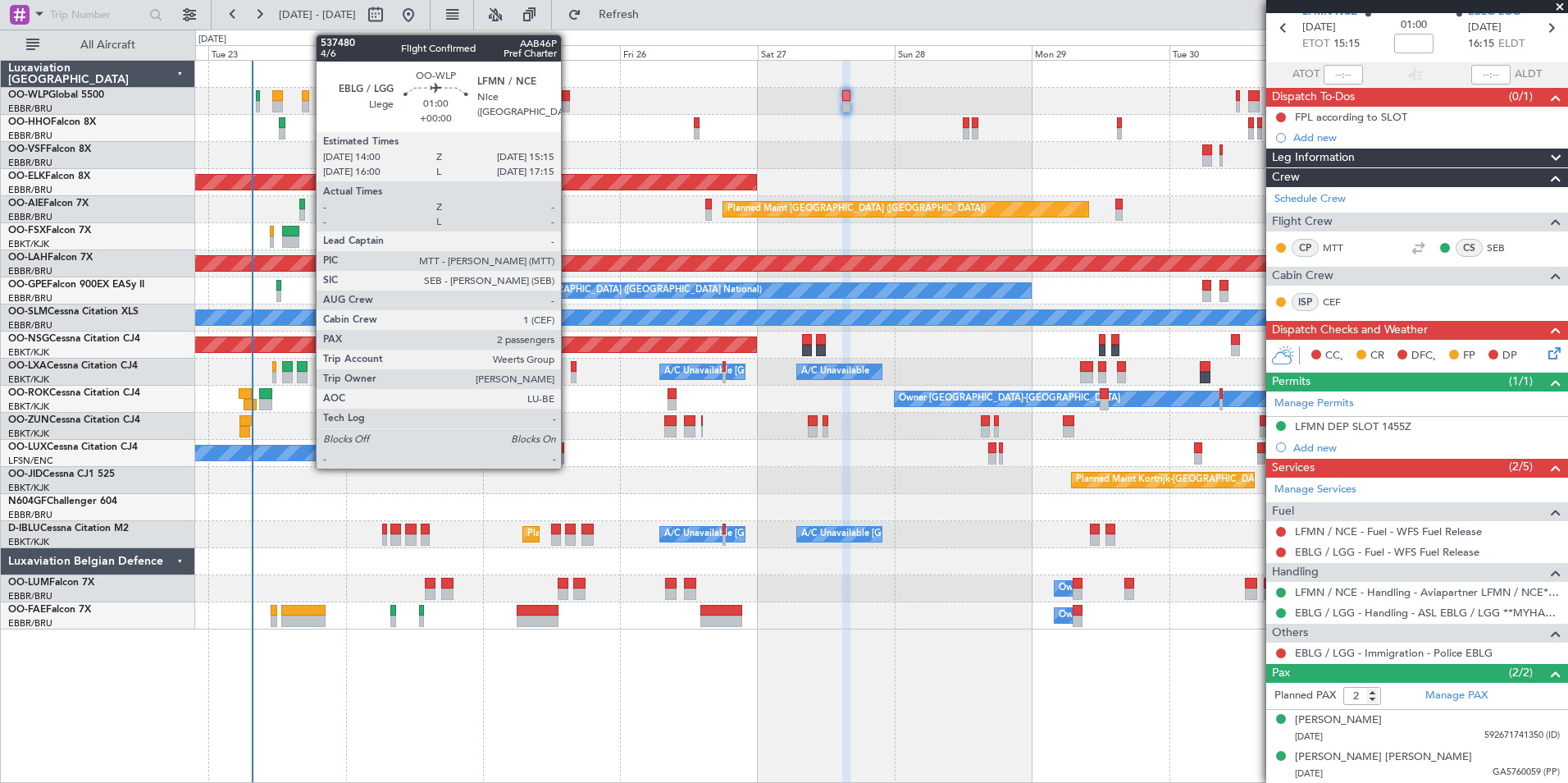
click at [568, 104] on div at bounding box center [566, 107] width 8 height 12
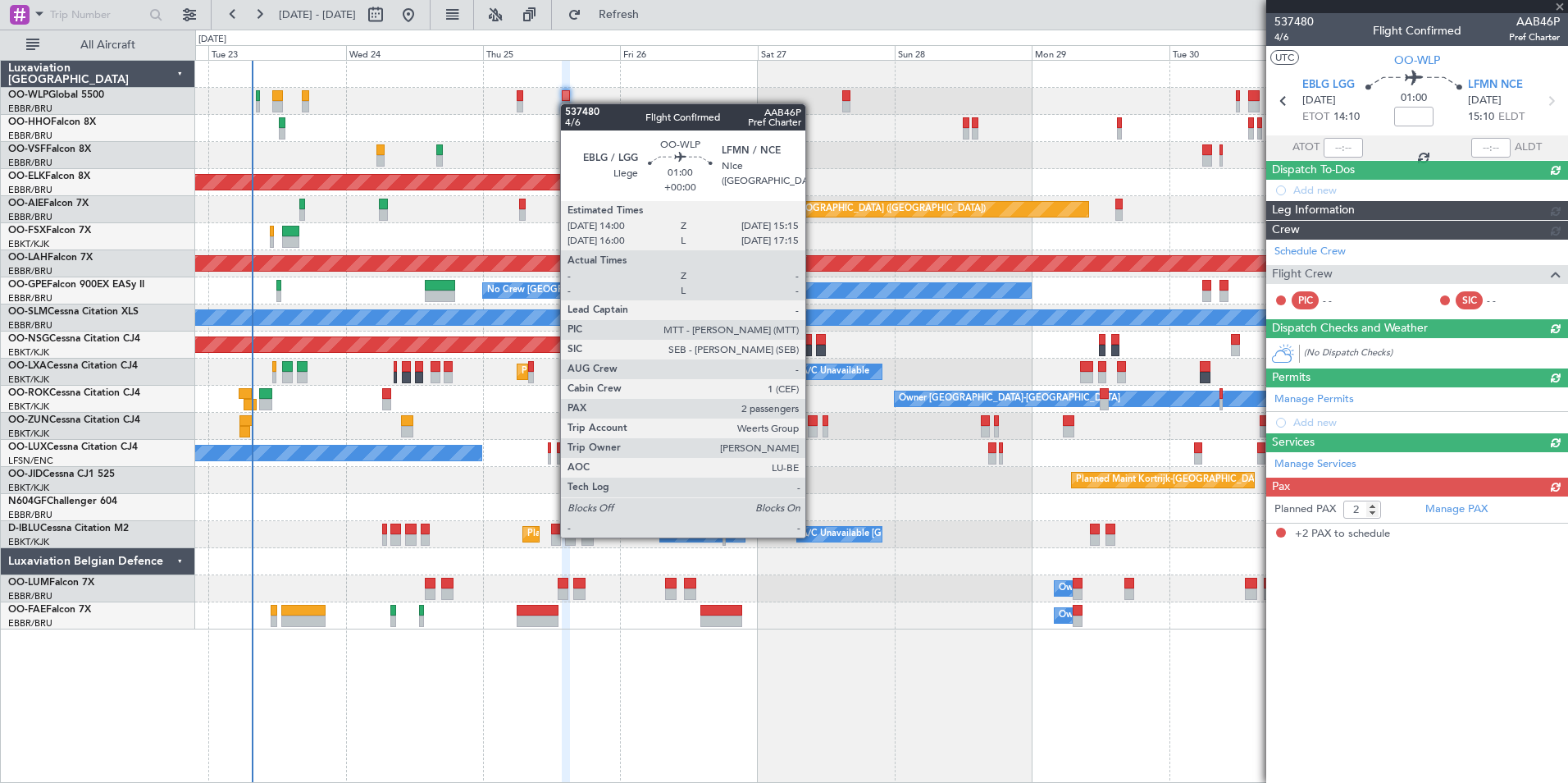
scroll to position [0, 0]
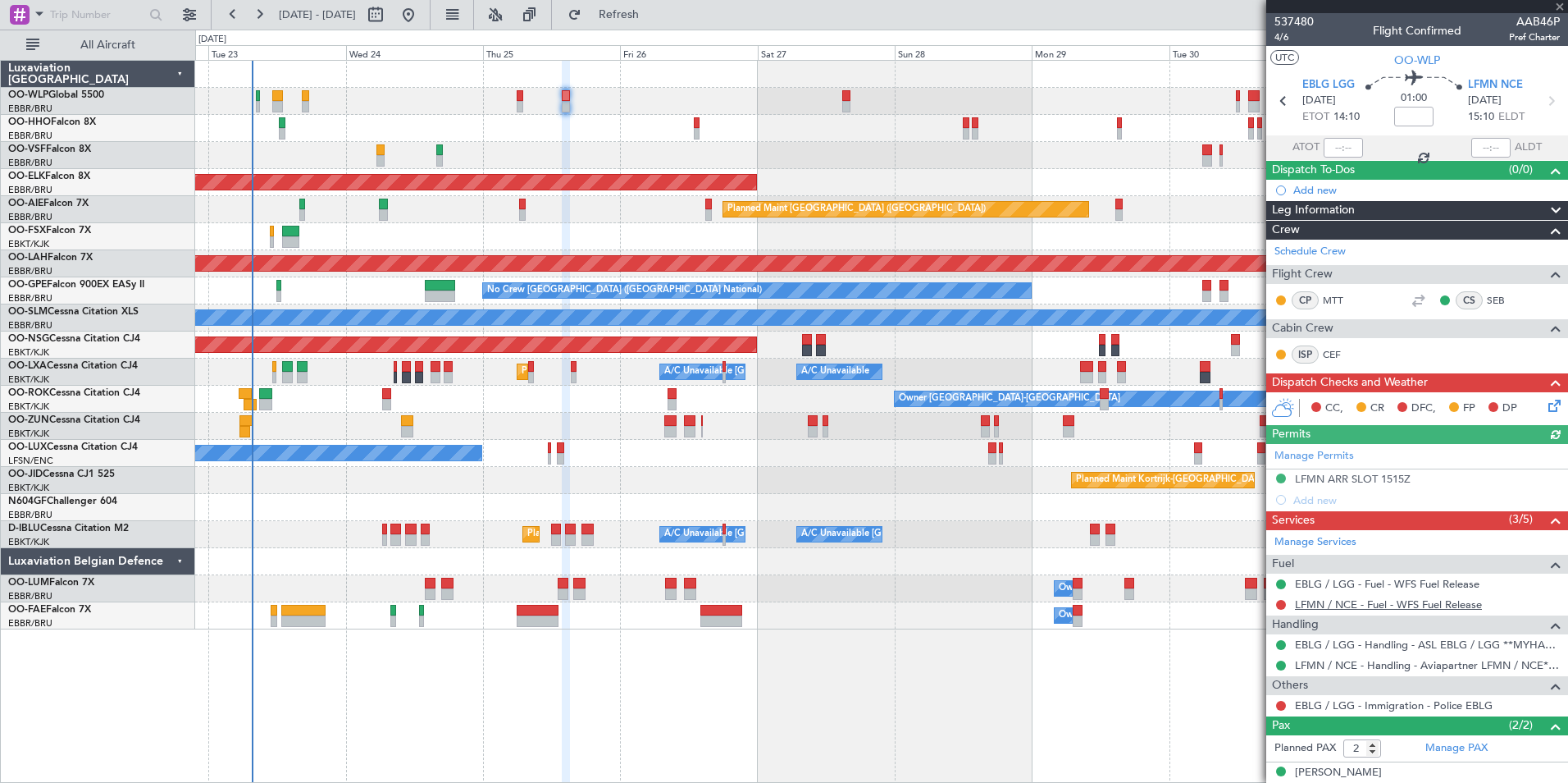
click at [1314, 601] on link "LFMN / NCE - Fuel - WFS Fuel Release" at bounding box center [1388, 605] width 187 height 14
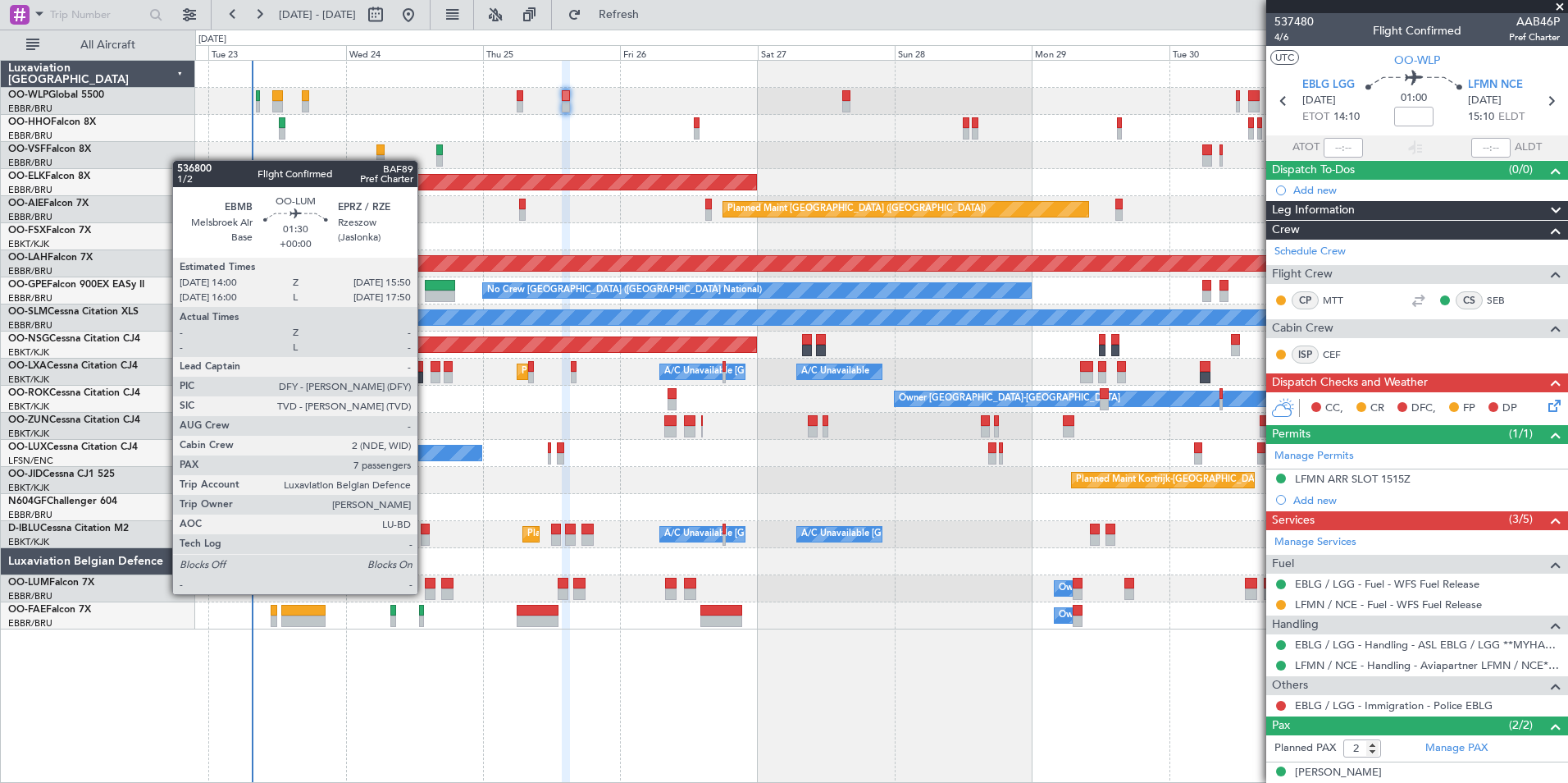
click at [425, 593] on div at bounding box center [430, 594] width 11 height 12
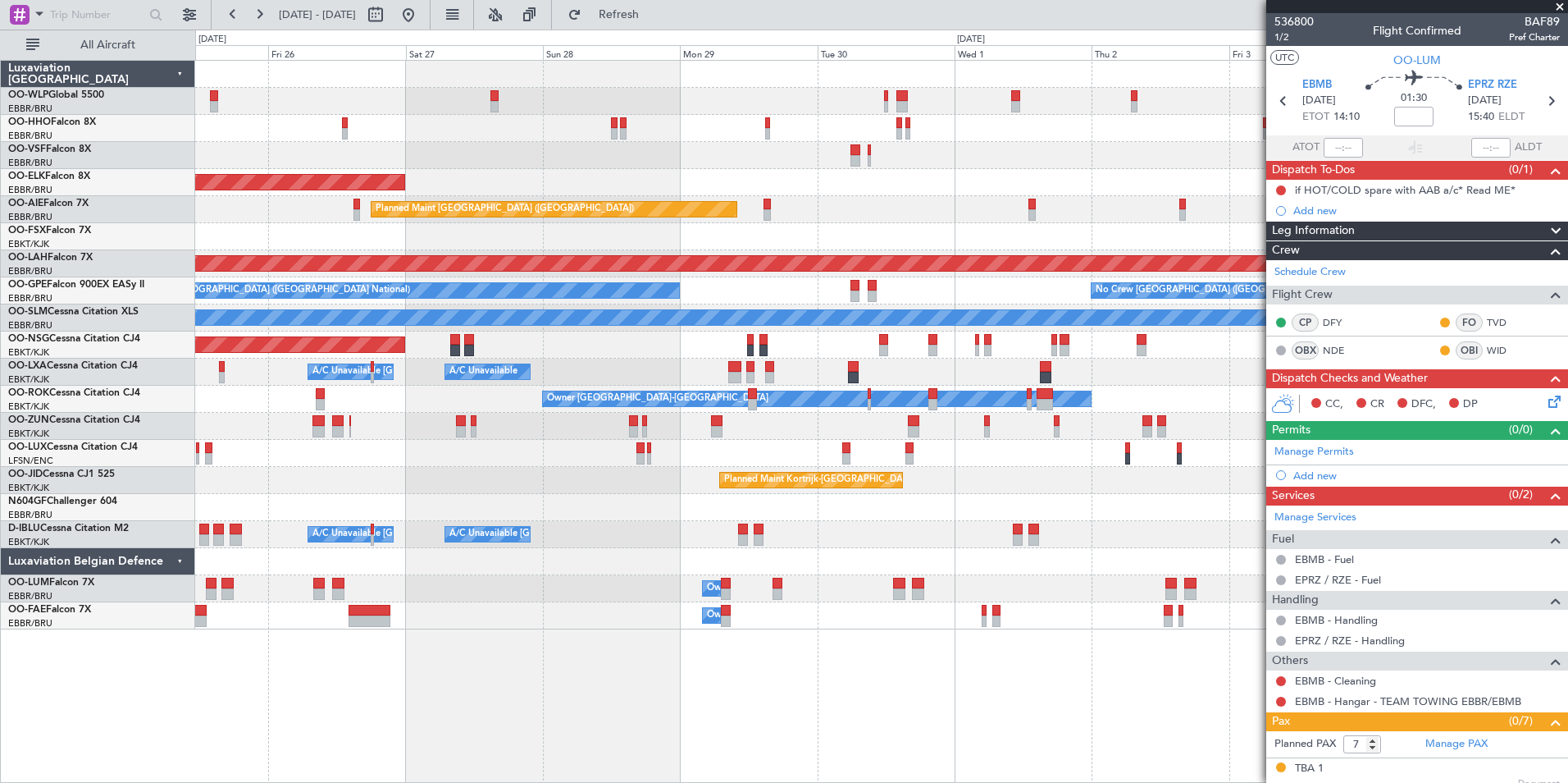
click at [795, 220] on div "Planned Maint Kortrijk-[GEOGRAPHIC_DATA] Planned Maint [GEOGRAPHIC_DATA] ([GEOG…" at bounding box center [880, 345] width 1372 height 568
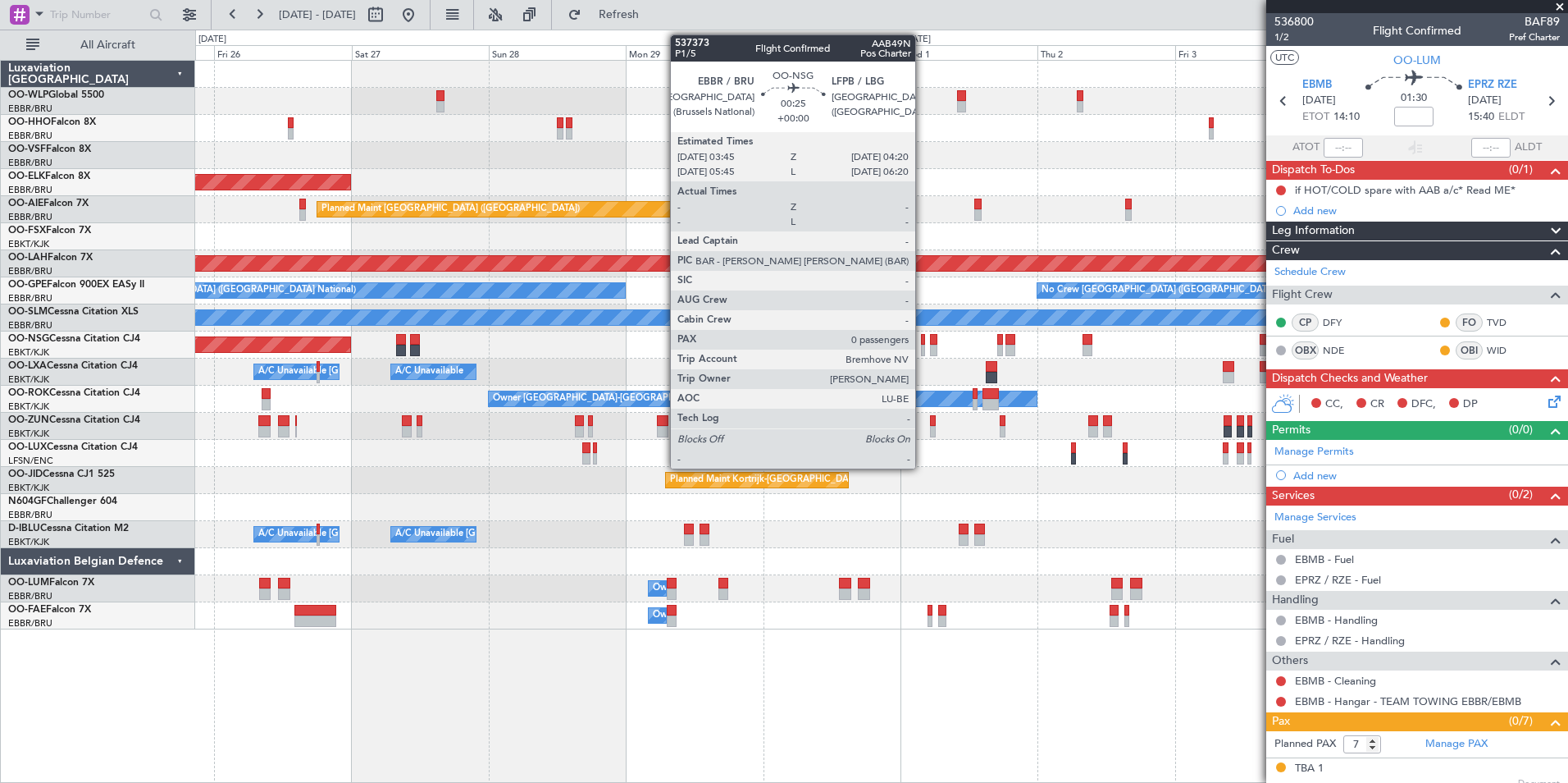
click at [923, 346] on div at bounding box center [923, 351] width 4 height 12
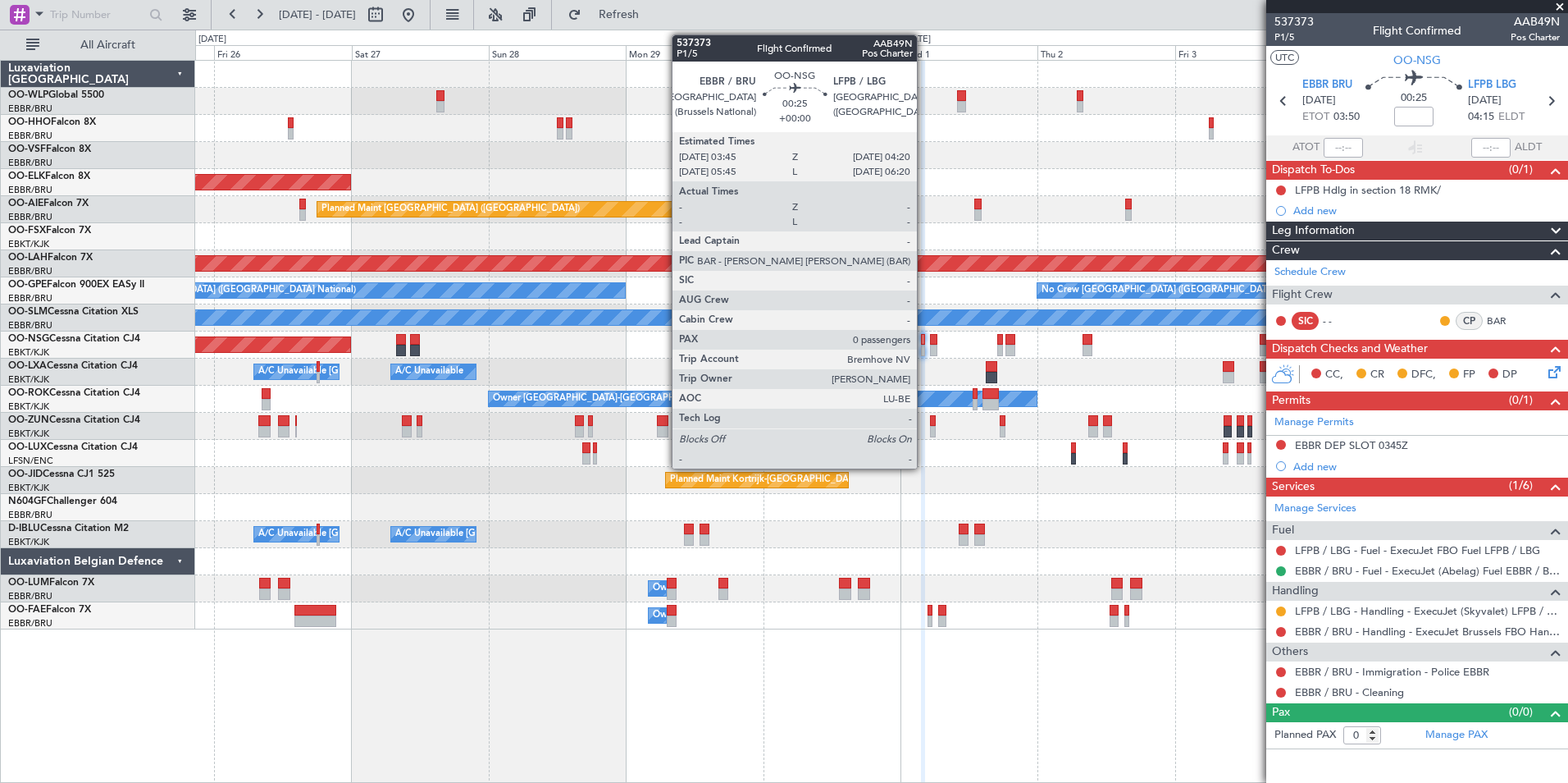
click at [925, 351] on div at bounding box center [923, 351] width 4 height 12
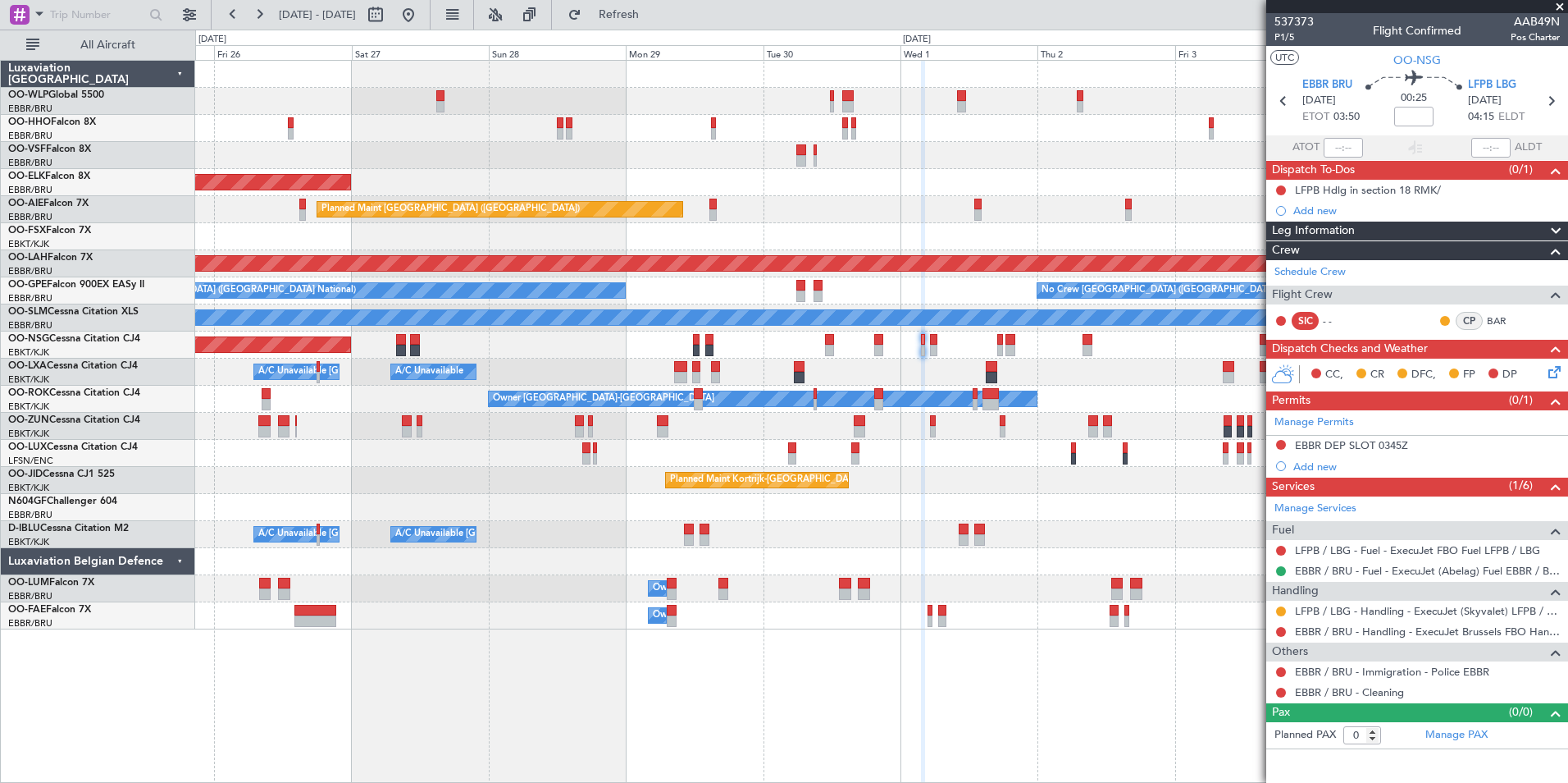
click at [815, 548] on div "Planned Maint Kortrijk-[GEOGRAPHIC_DATA] Planned Maint [GEOGRAPHIC_DATA] ([GEOG…" at bounding box center [880, 345] width 1372 height 568
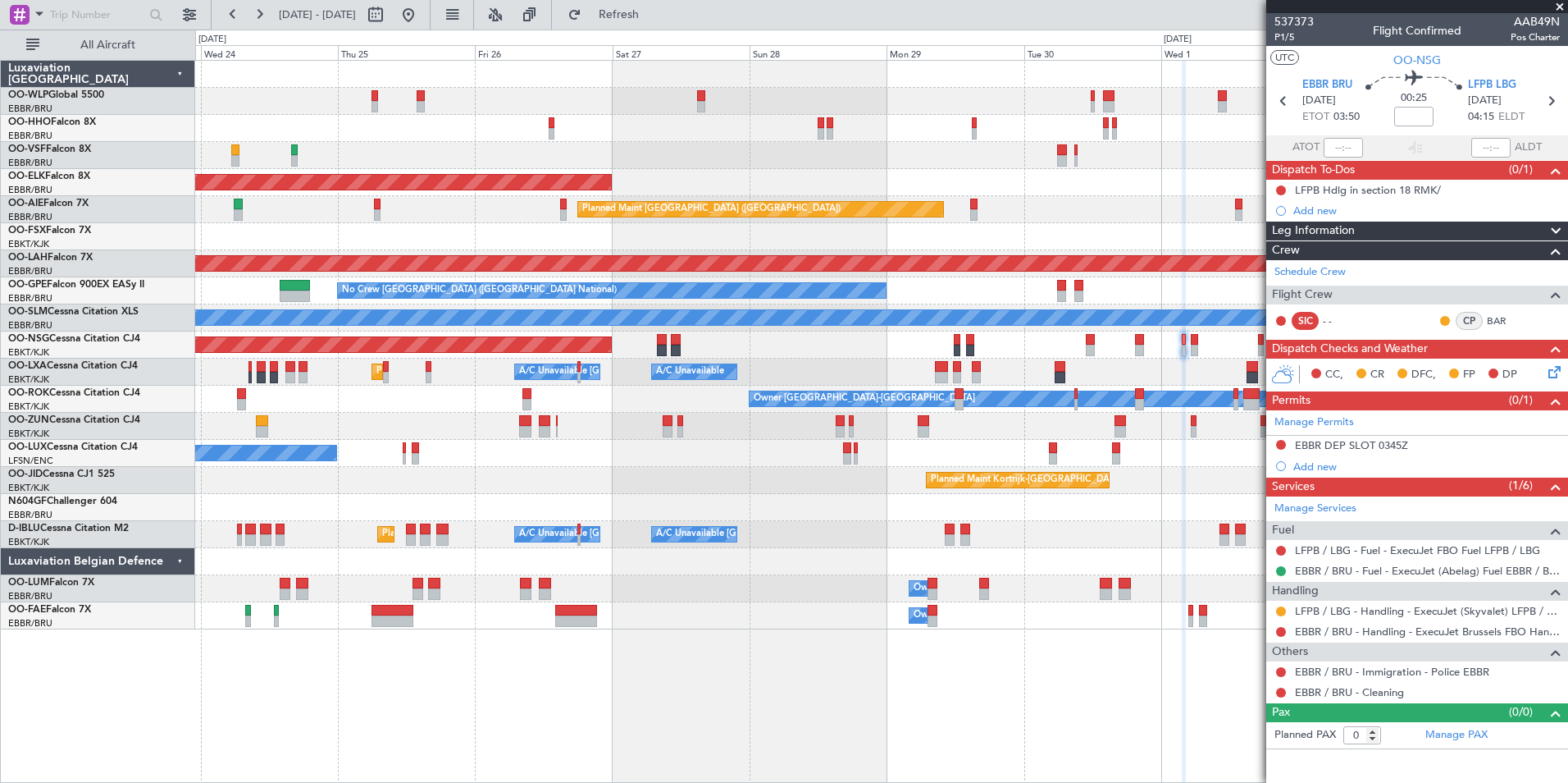
click at [1006, 537] on div "Planned Maint Kortrijk-[GEOGRAPHIC_DATA] Planned Maint [GEOGRAPHIC_DATA] ([GEOG…" at bounding box center [880, 345] width 1372 height 568
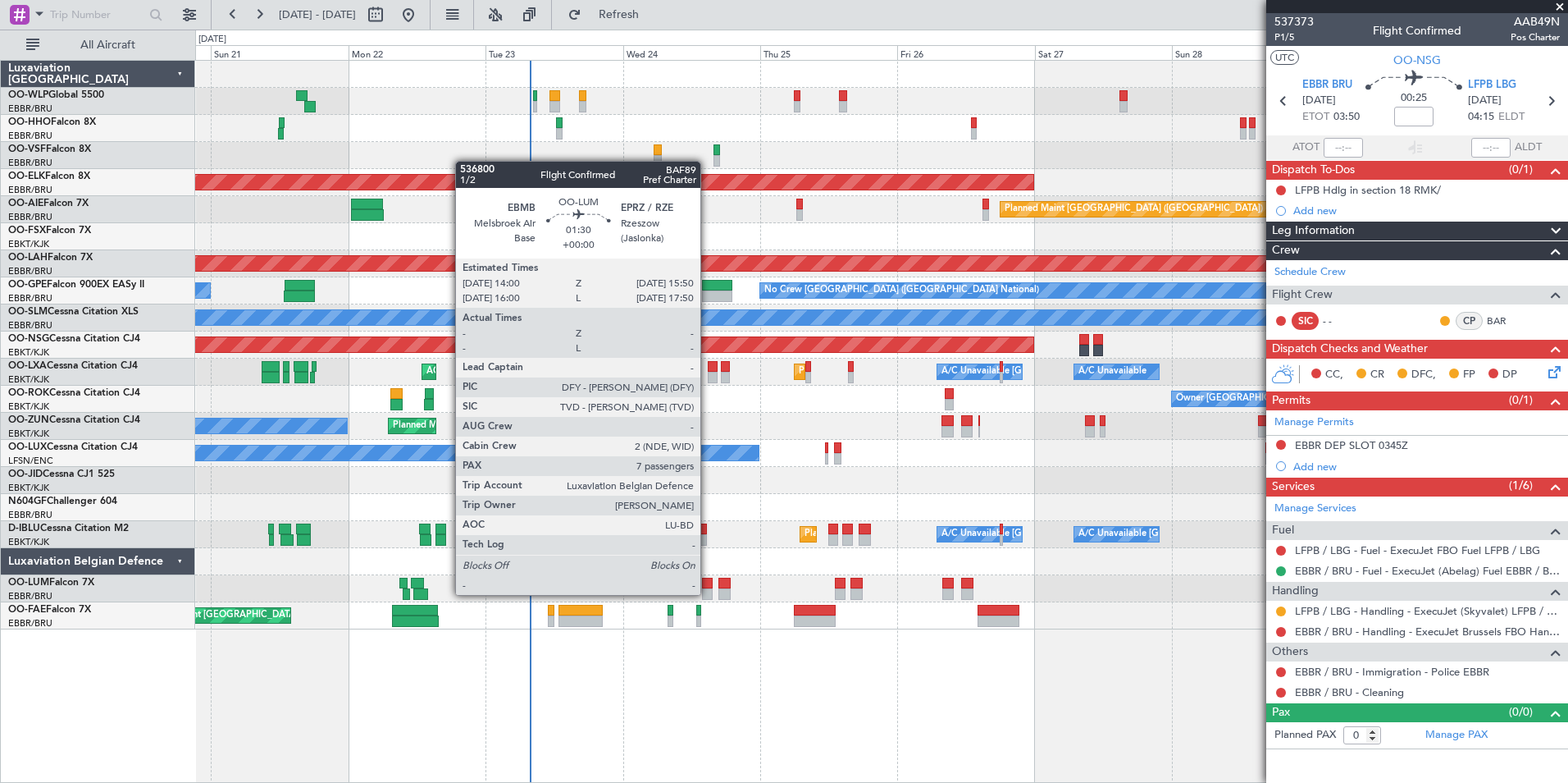
click at [708, 593] on div at bounding box center [707, 594] width 11 height 12
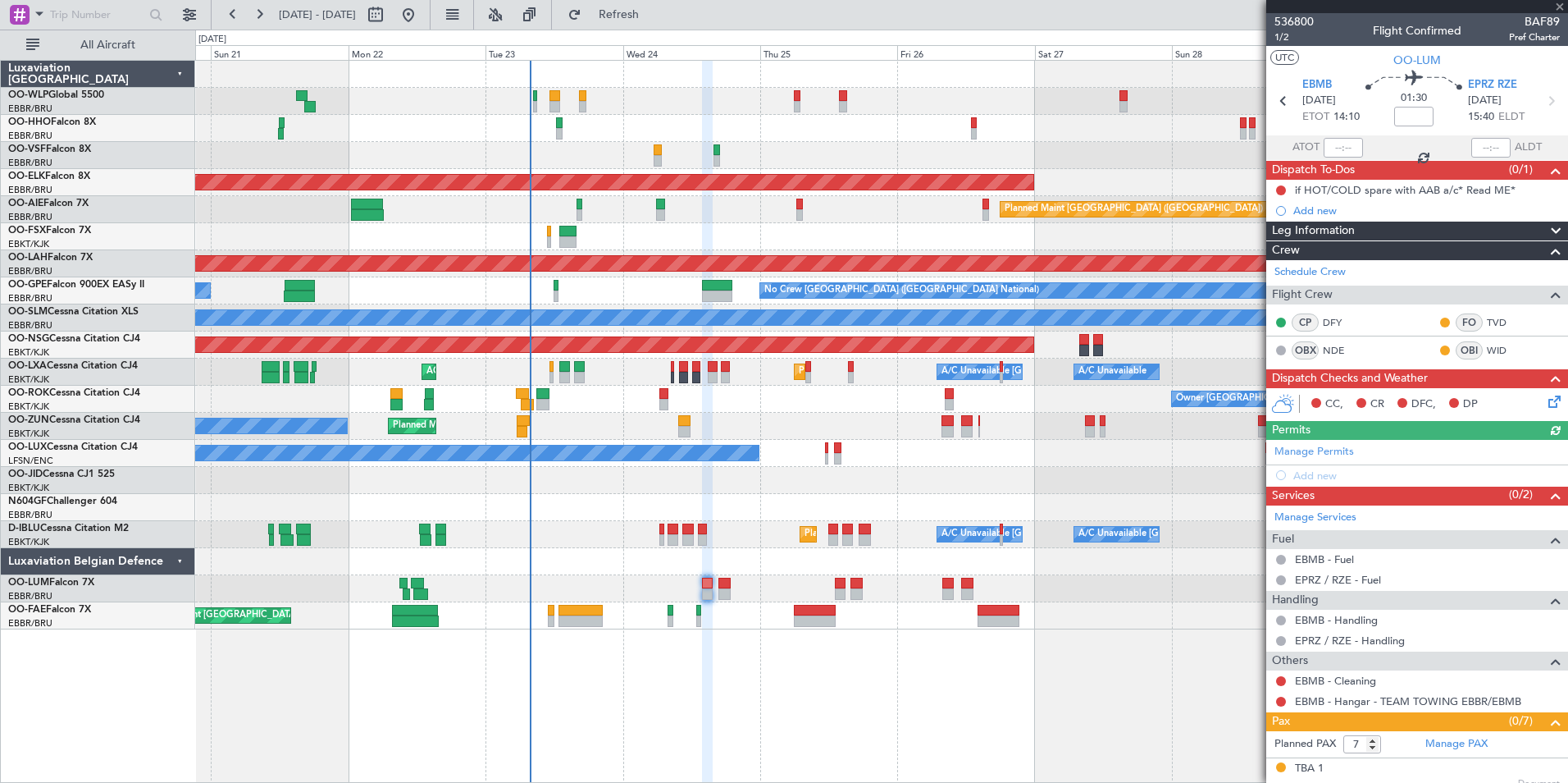
scroll to position [164, 0]
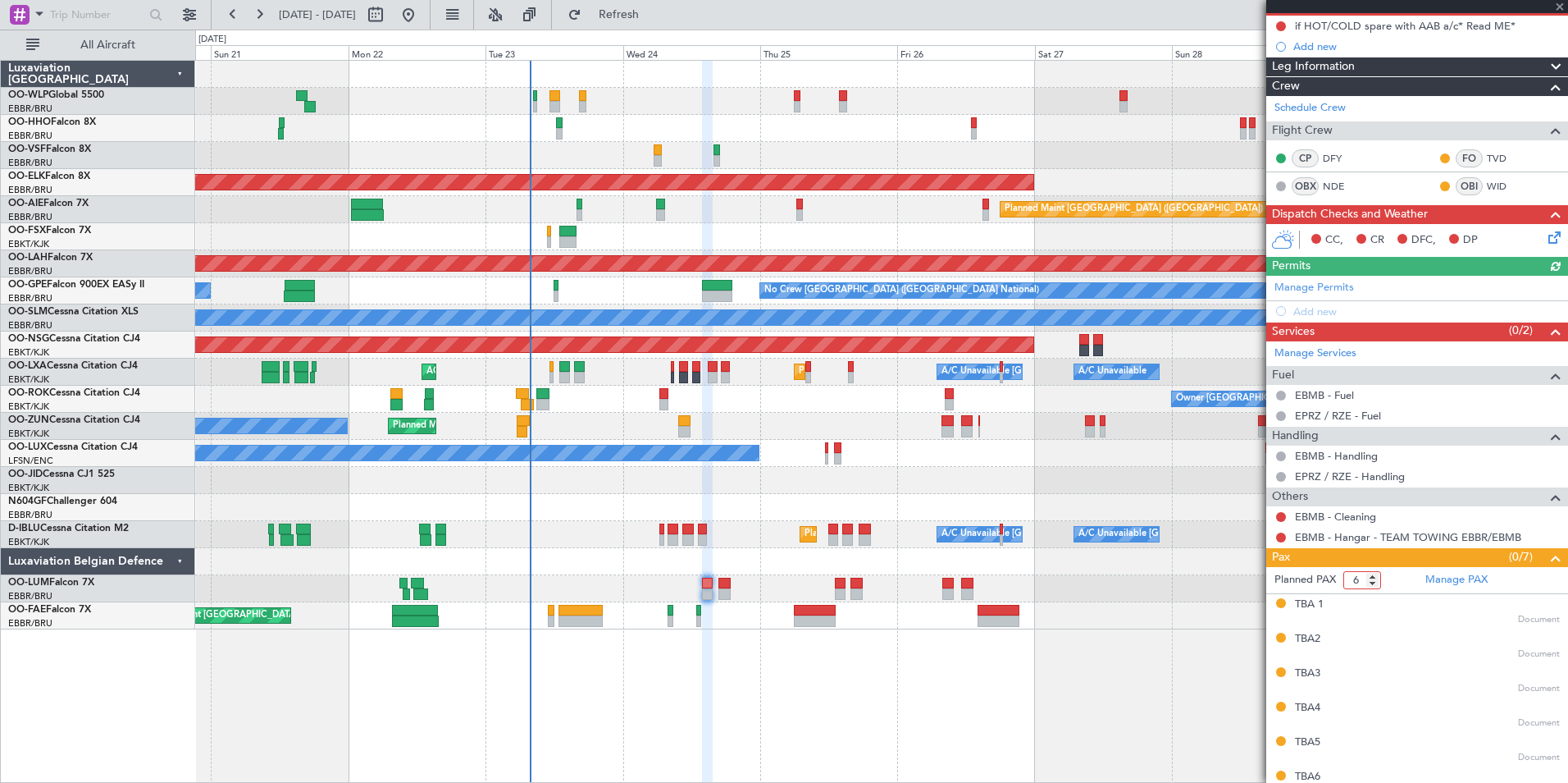
type input "6"
click at [1373, 583] on input "6" at bounding box center [1362, 580] width 38 height 18
click at [1473, 584] on link "Manage PAX" at bounding box center [1456, 580] width 63 height 17
click at [658, 26] on button "Refresh" at bounding box center [609, 15] width 98 height 26
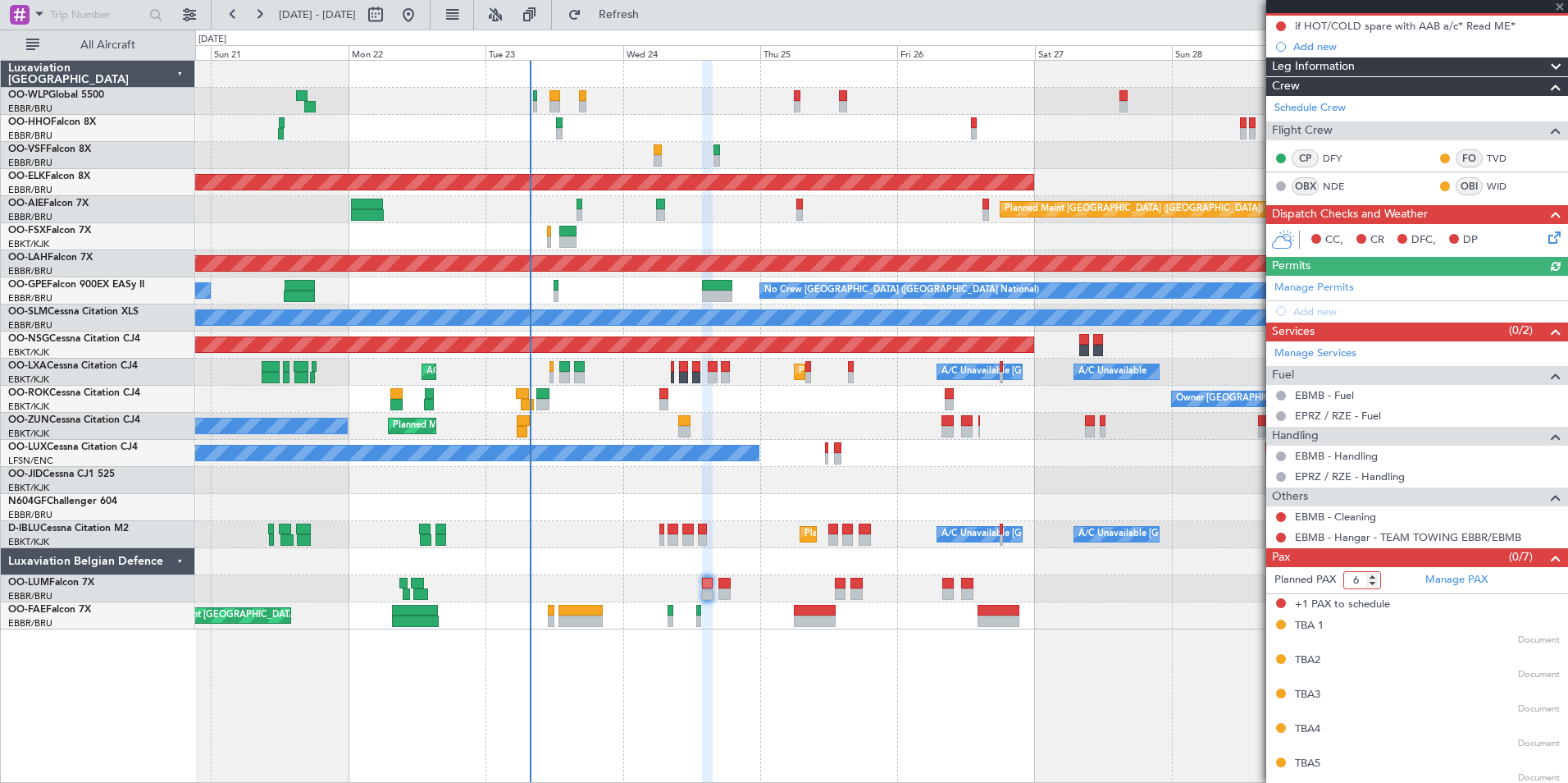
type input "6"
click at [1371, 585] on input "6" at bounding box center [1362, 580] width 38 height 18
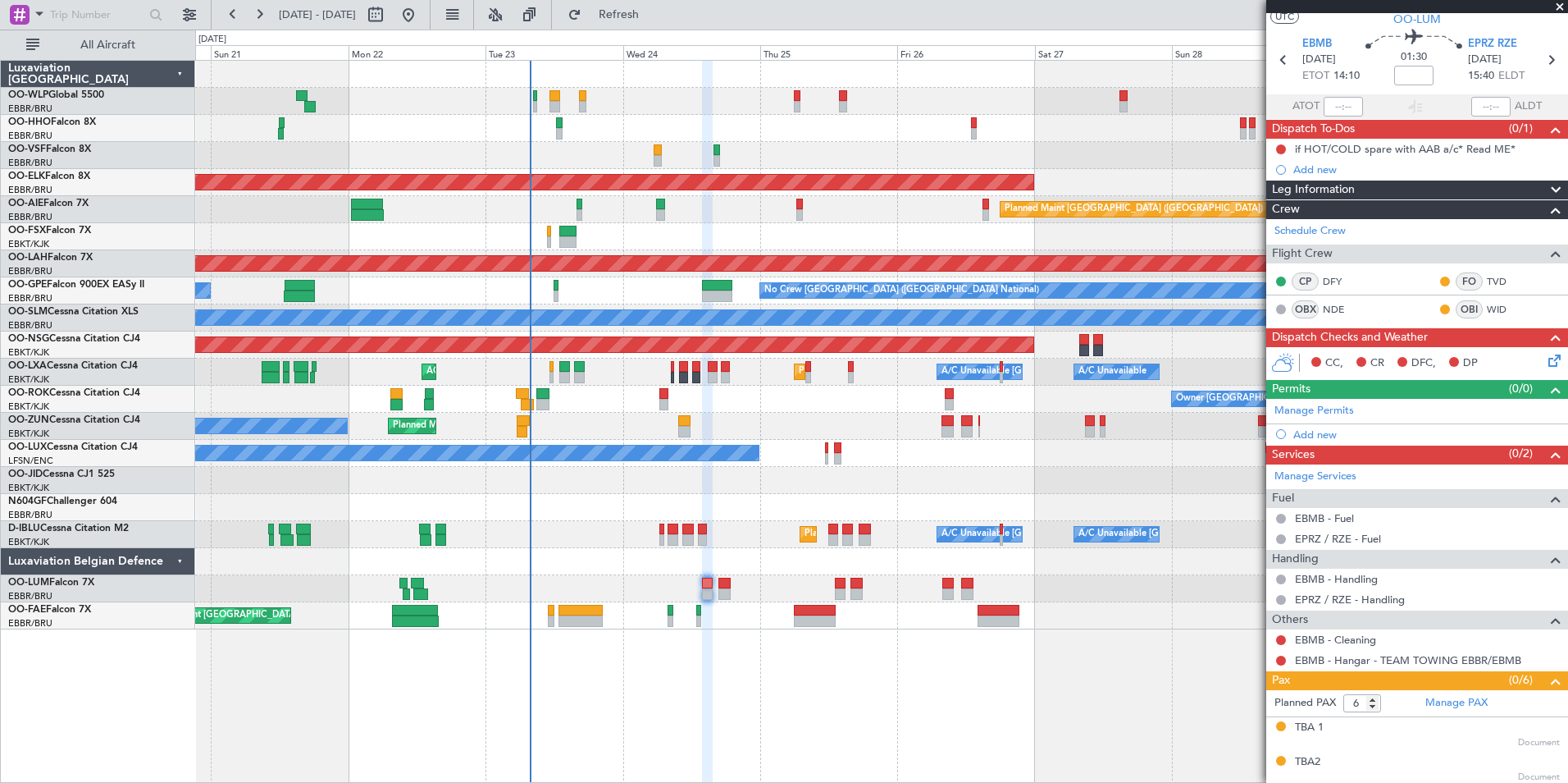
scroll to position [0, 0]
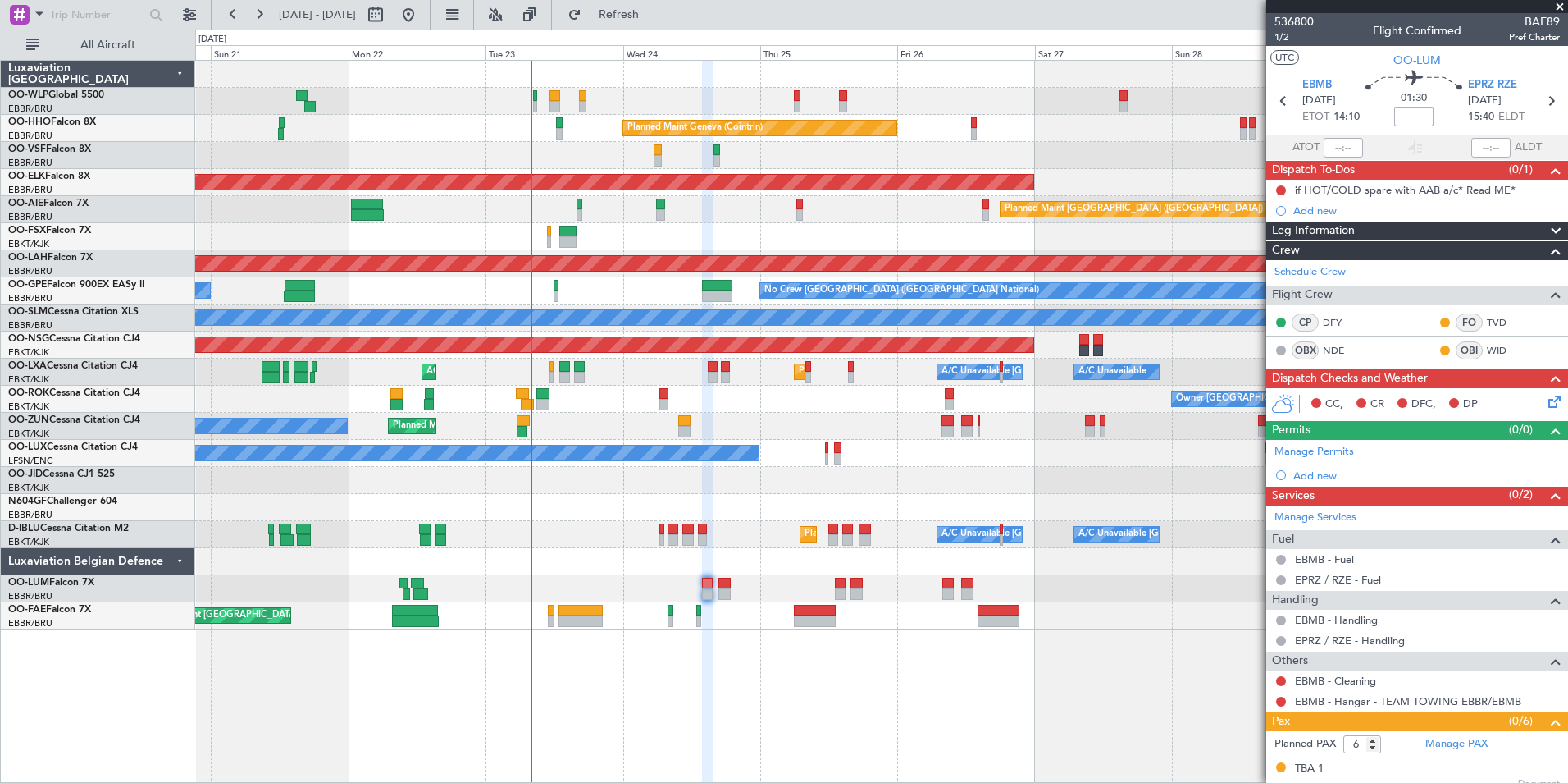
click at [1411, 118] on input at bounding box center [1414, 117] width 39 height 20
click at [1137, 169] on div "AOG Maint [GEOGRAPHIC_DATA] ([GEOGRAPHIC_DATA] National)" at bounding box center [880, 156] width 1372 height 27
type input "+00:15"
click at [1279, 190] on button at bounding box center [1281, 190] width 10 height 10
click at [1280, 260] on span "Completed" at bounding box center [1288, 263] width 54 height 17
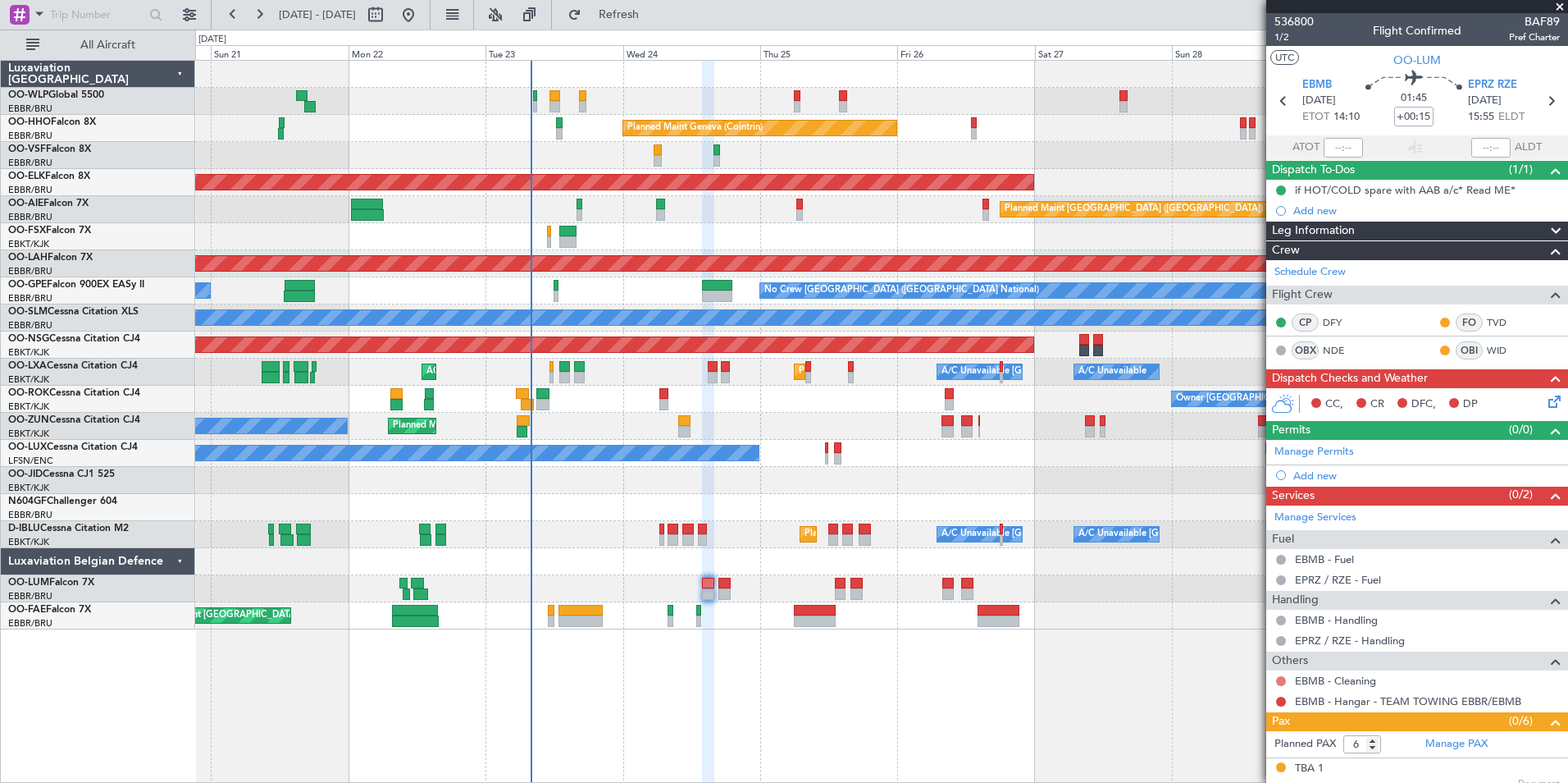
click at [1283, 676] on button at bounding box center [1281, 681] width 10 height 10
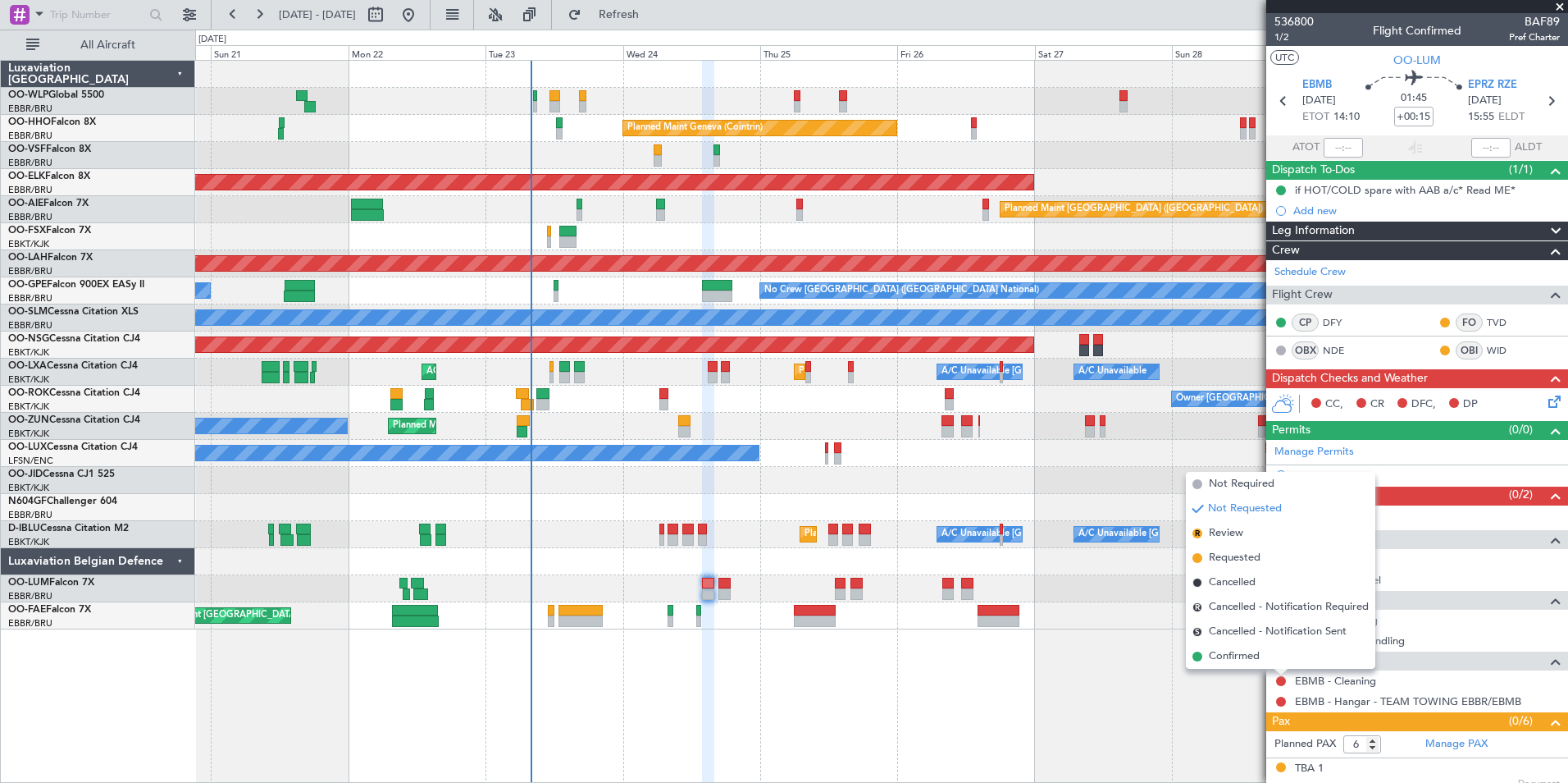
click at [1233, 491] on span "Not Required" at bounding box center [1241, 484] width 66 height 17
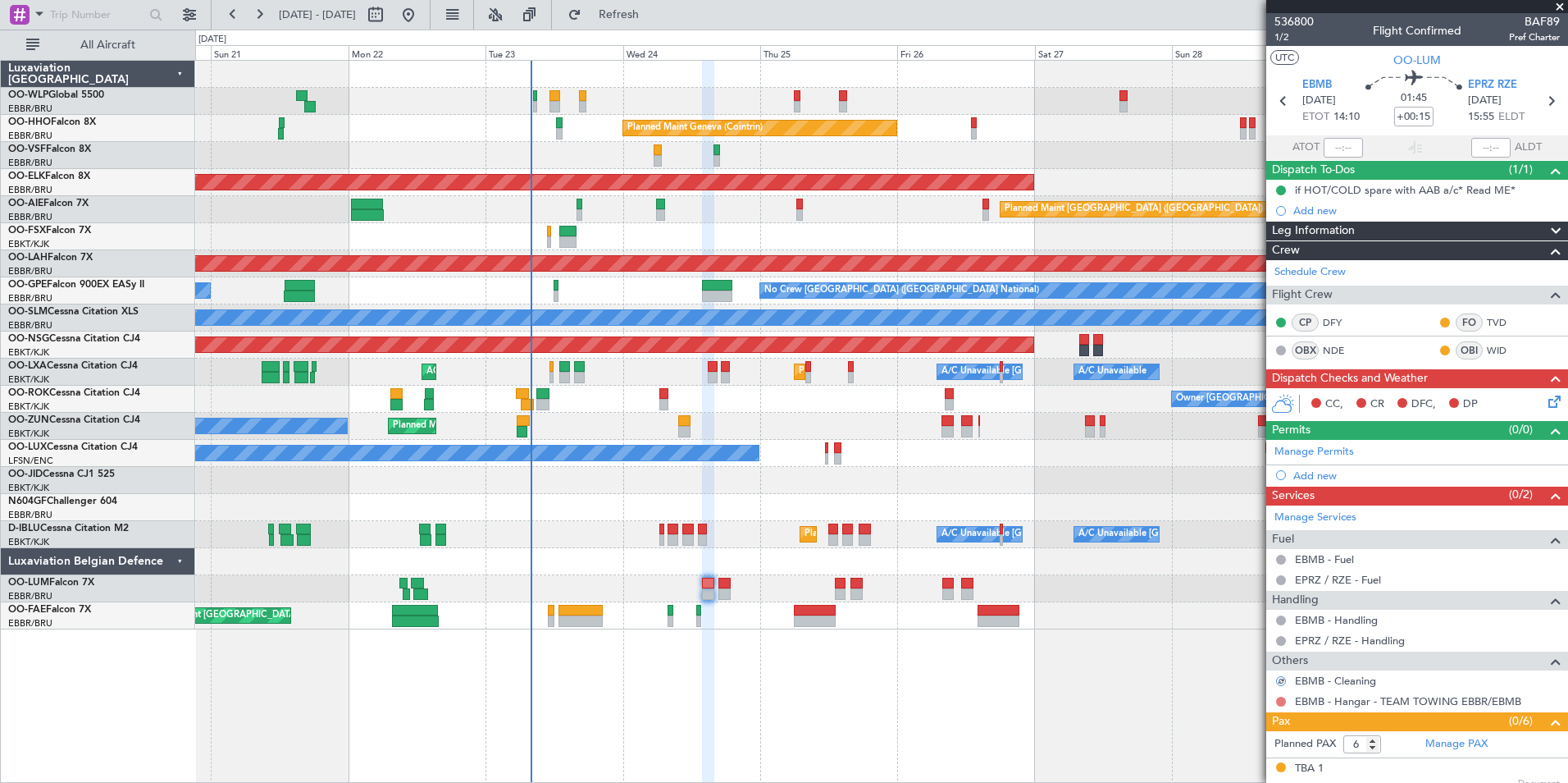
click at [1284, 701] on button at bounding box center [1281, 702] width 10 height 10
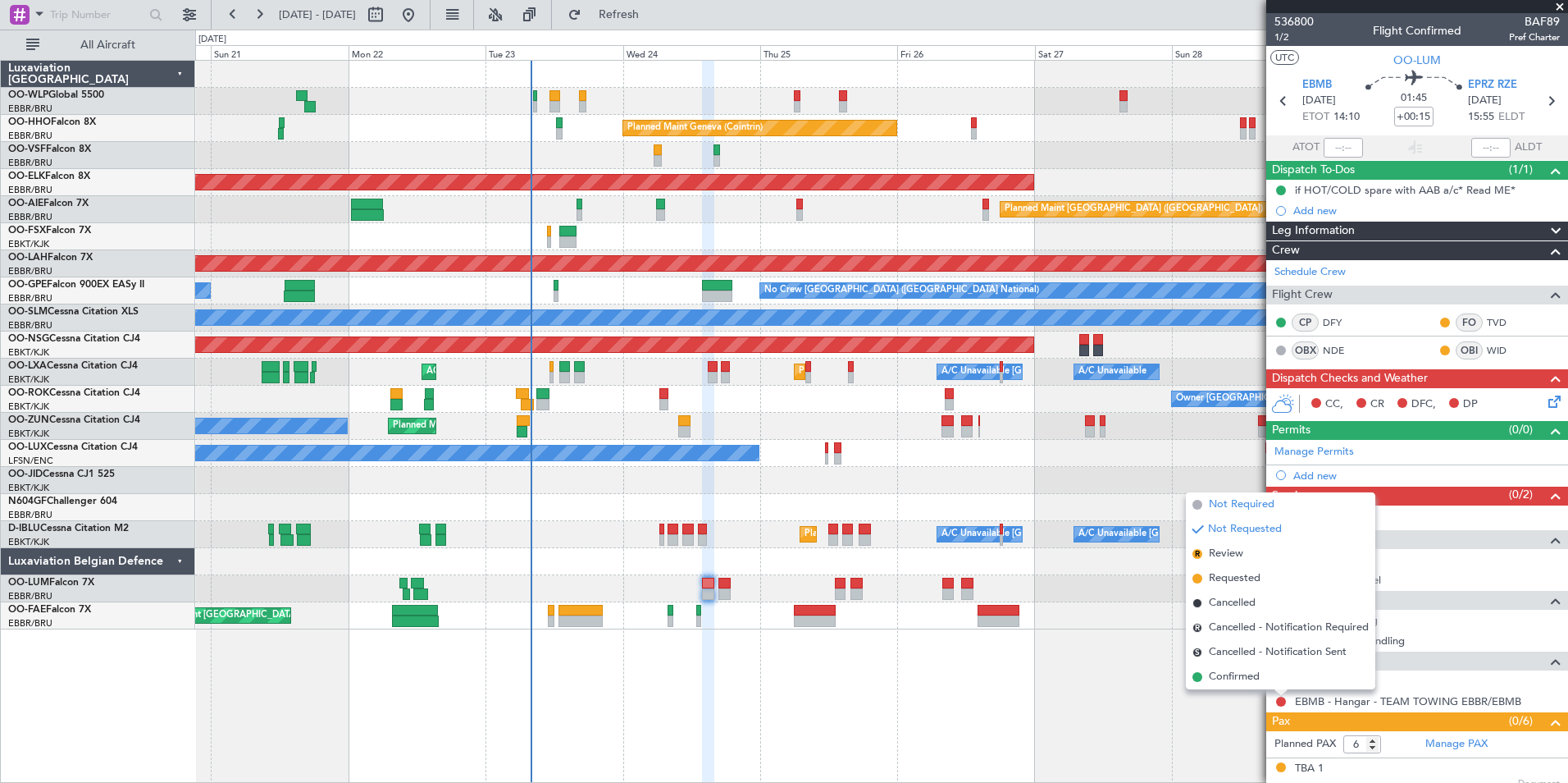
click at [1238, 503] on span "Not Required" at bounding box center [1241, 505] width 66 height 17
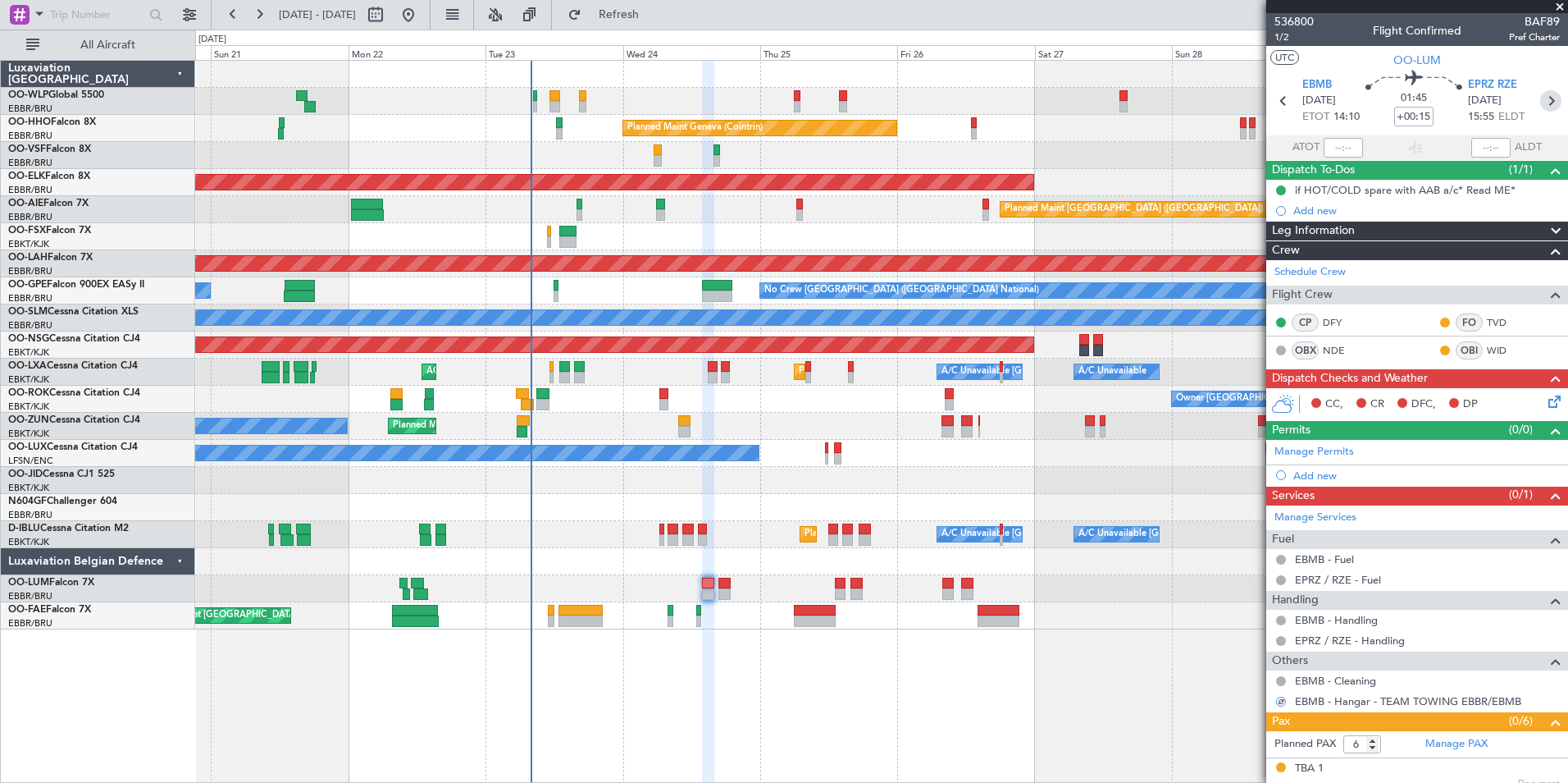
click at [1547, 98] on icon at bounding box center [1551, 101] width 22 height 22
type input "0"
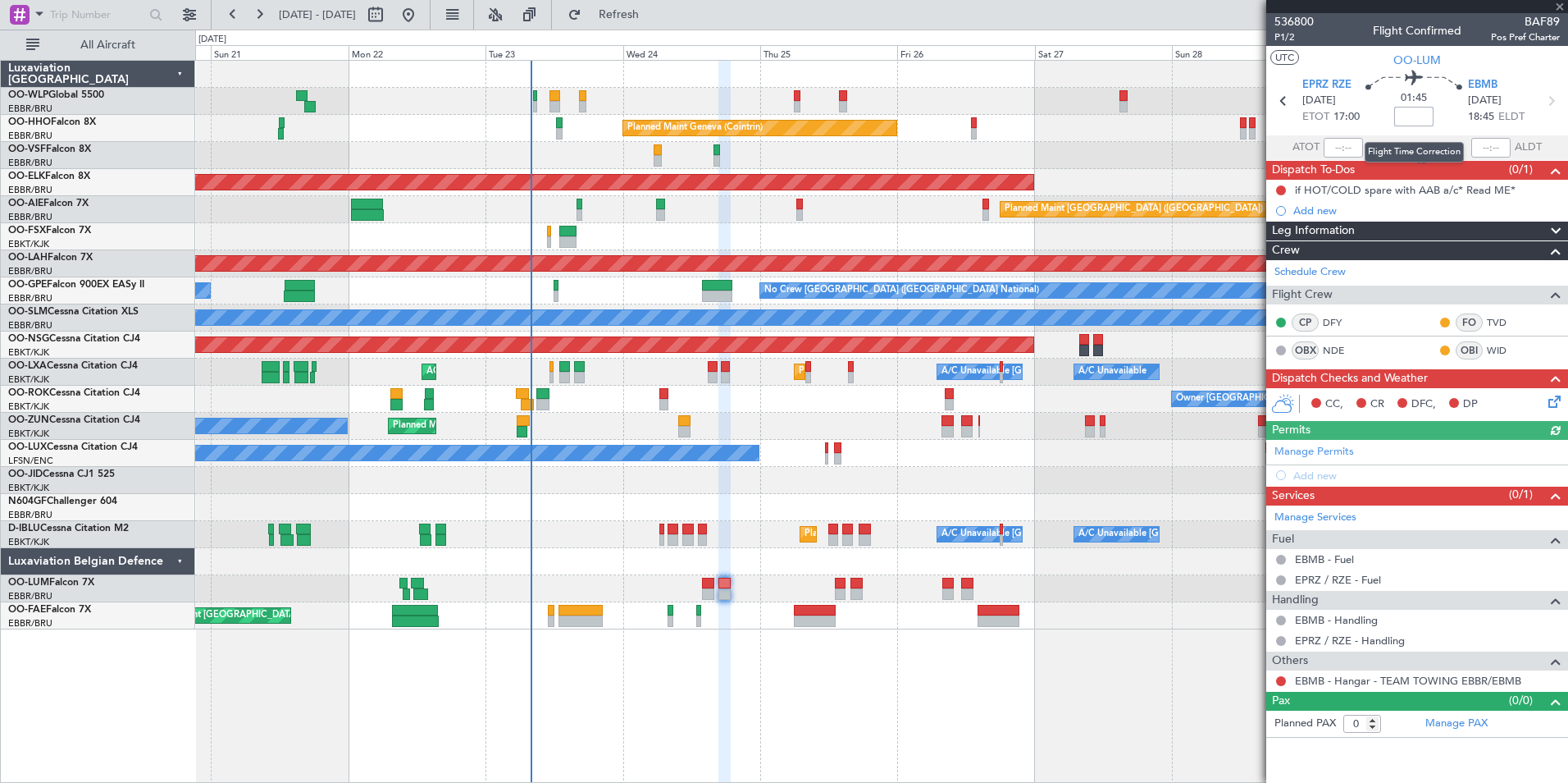
click at [1413, 117] on input at bounding box center [1414, 117] width 39 height 20
click at [1414, 117] on input at bounding box center [1414, 117] width 39 height 20
click at [1193, 149] on div "AOG Maint [GEOGRAPHIC_DATA] ([GEOGRAPHIC_DATA] National)" at bounding box center [880, 156] width 1372 height 27
click at [1283, 192] on button at bounding box center [1281, 190] width 10 height 10
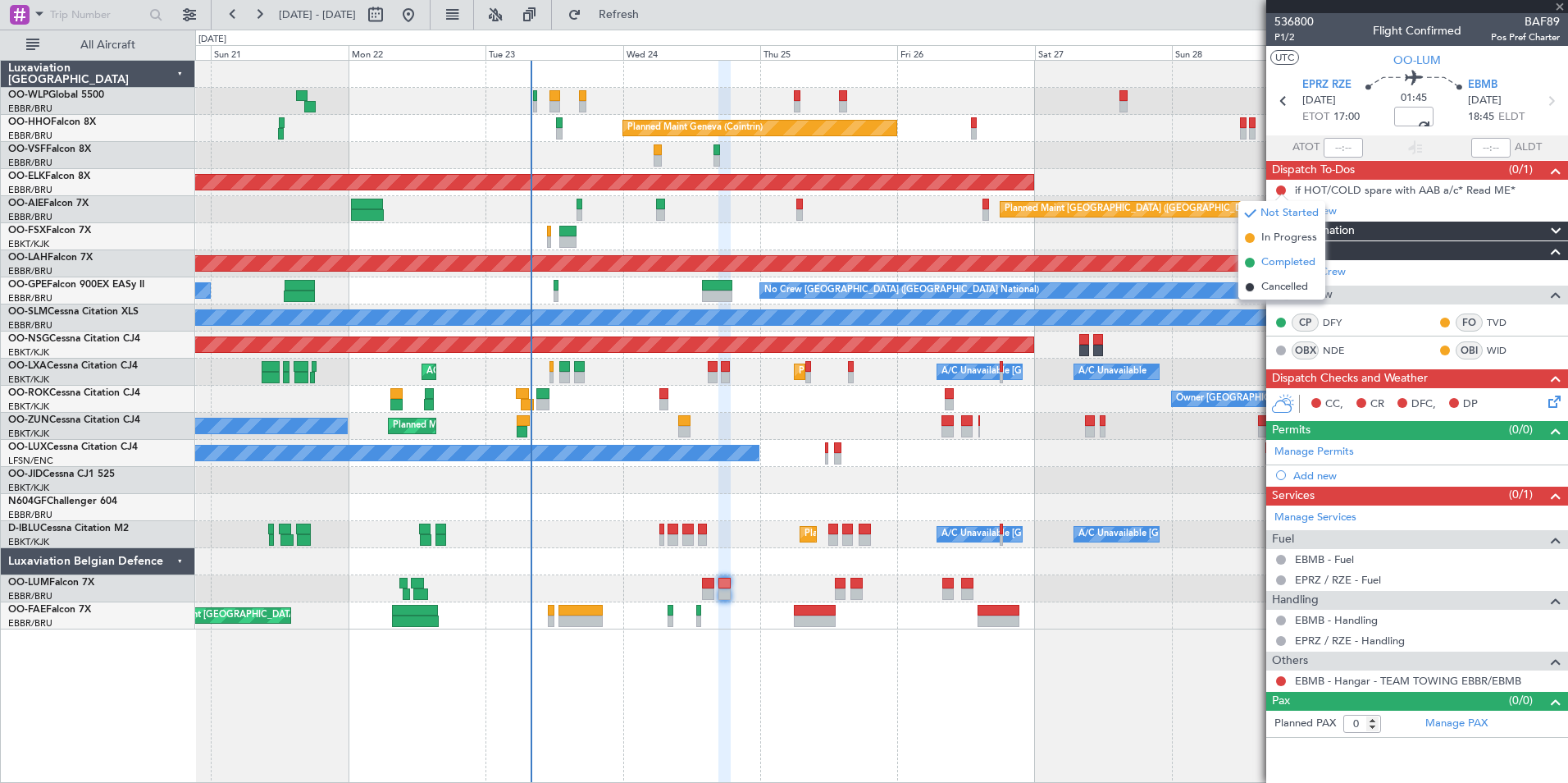
click at [1282, 269] on span "Completed" at bounding box center [1288, 263] width 54 height 17
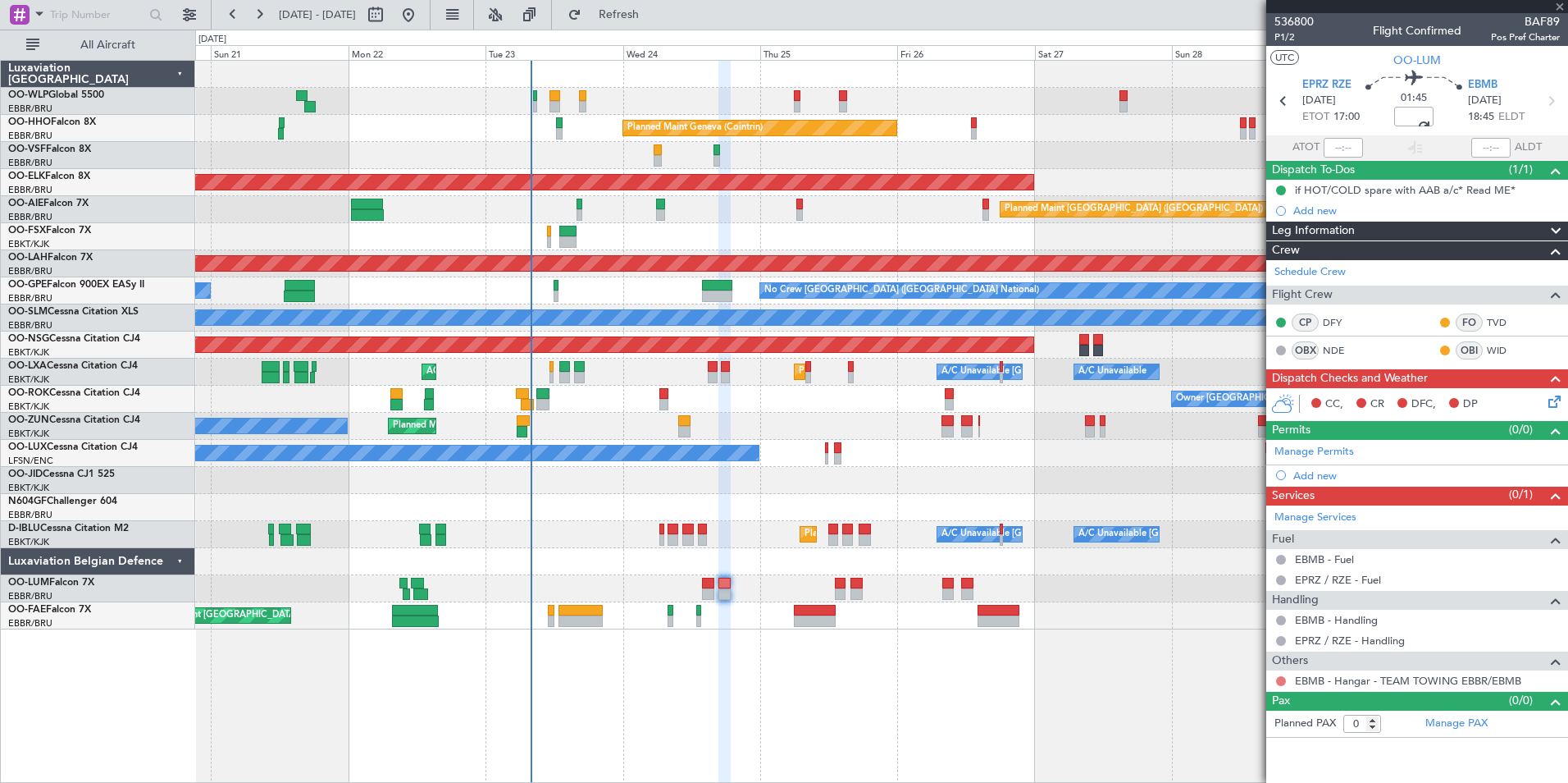
click at [1283, 682] on button at bounding box center [1281, 681] width 10 height 10
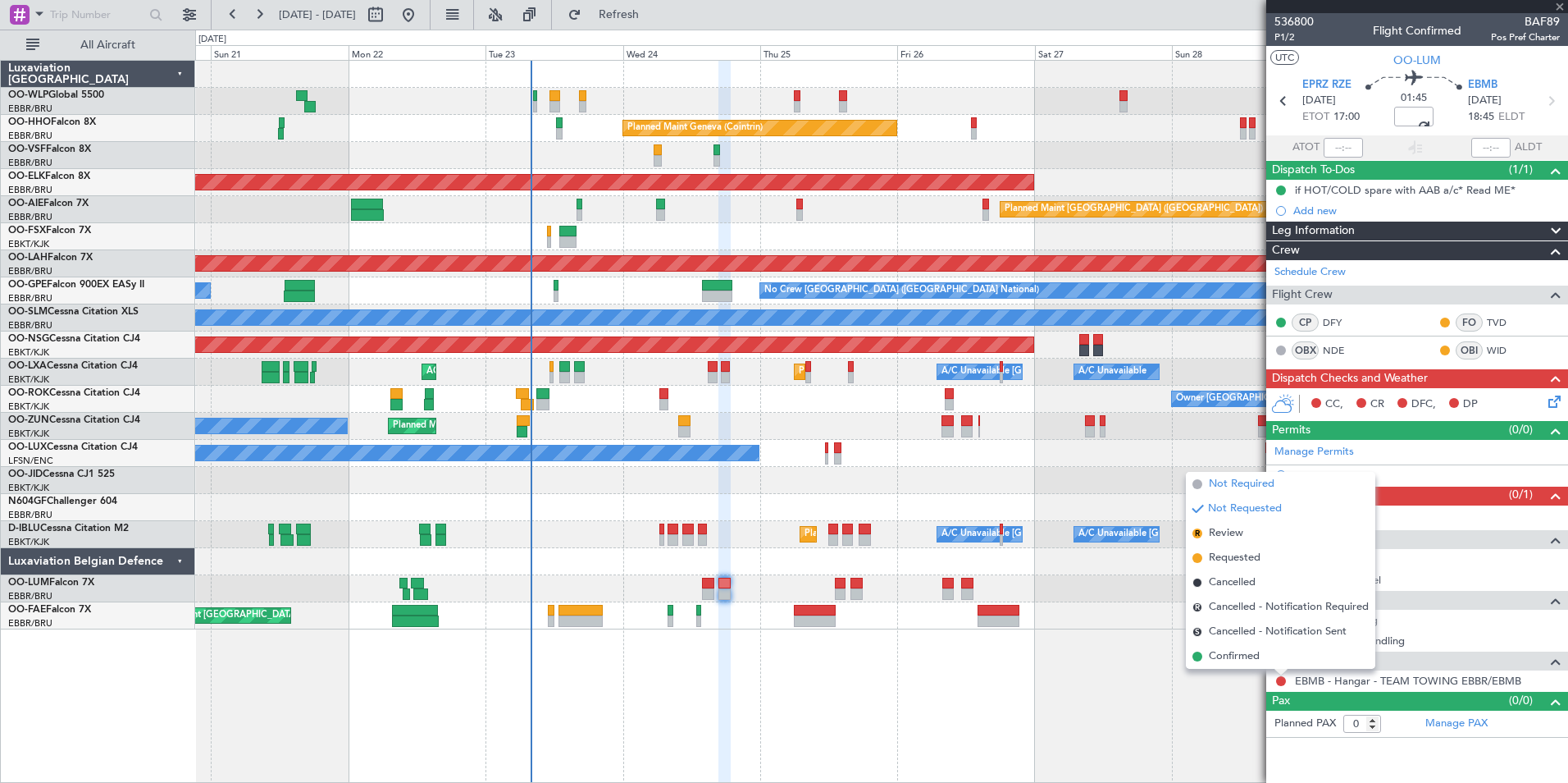
click at [1237, 487] on span "Not Required" at bounding box center [1241, 484] width 66 height 17
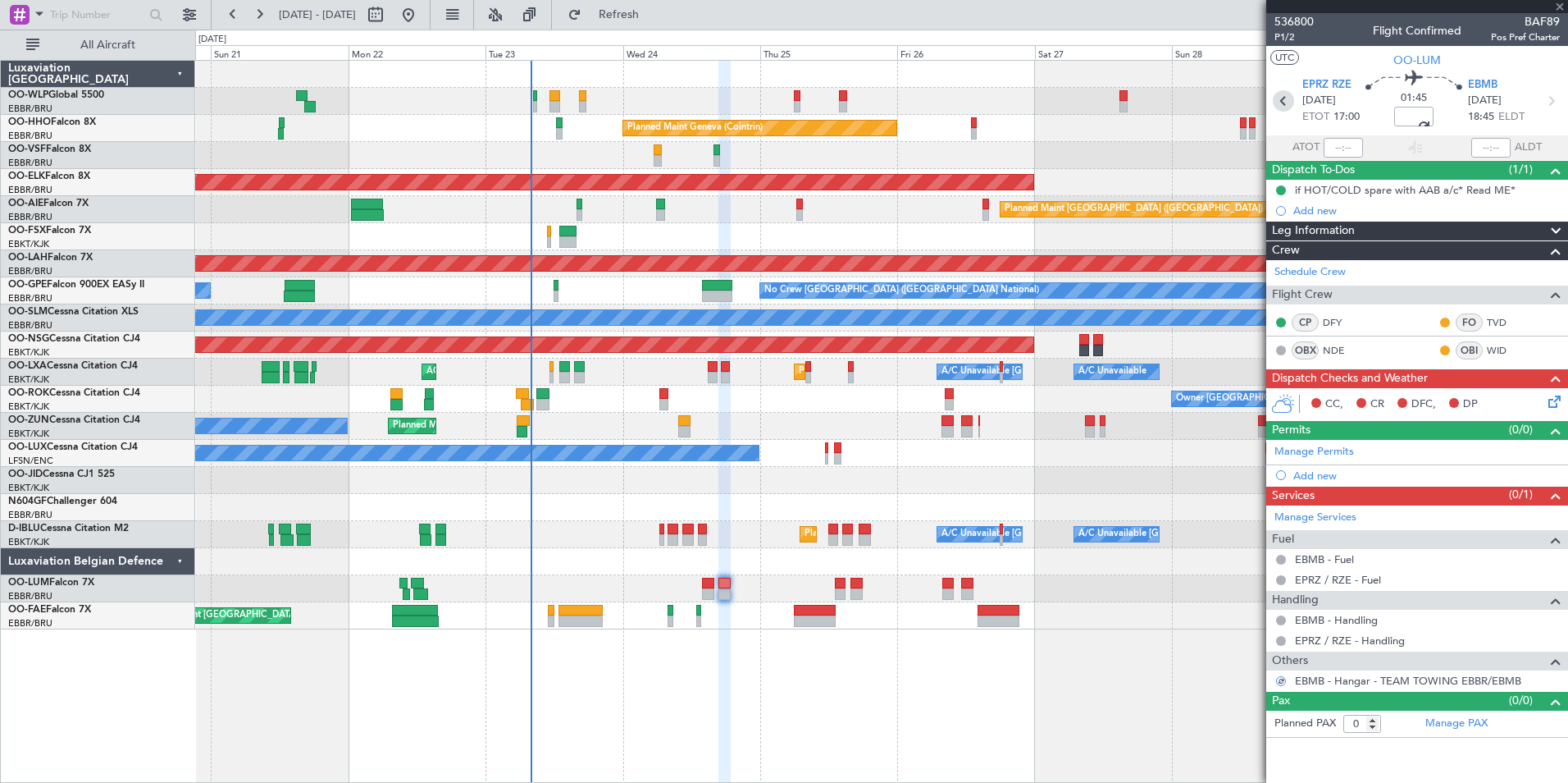
click at [1282, 100] on icon at bounding box center [1284, 101] width 22 height 22
type input "+00:15"
type input "6"
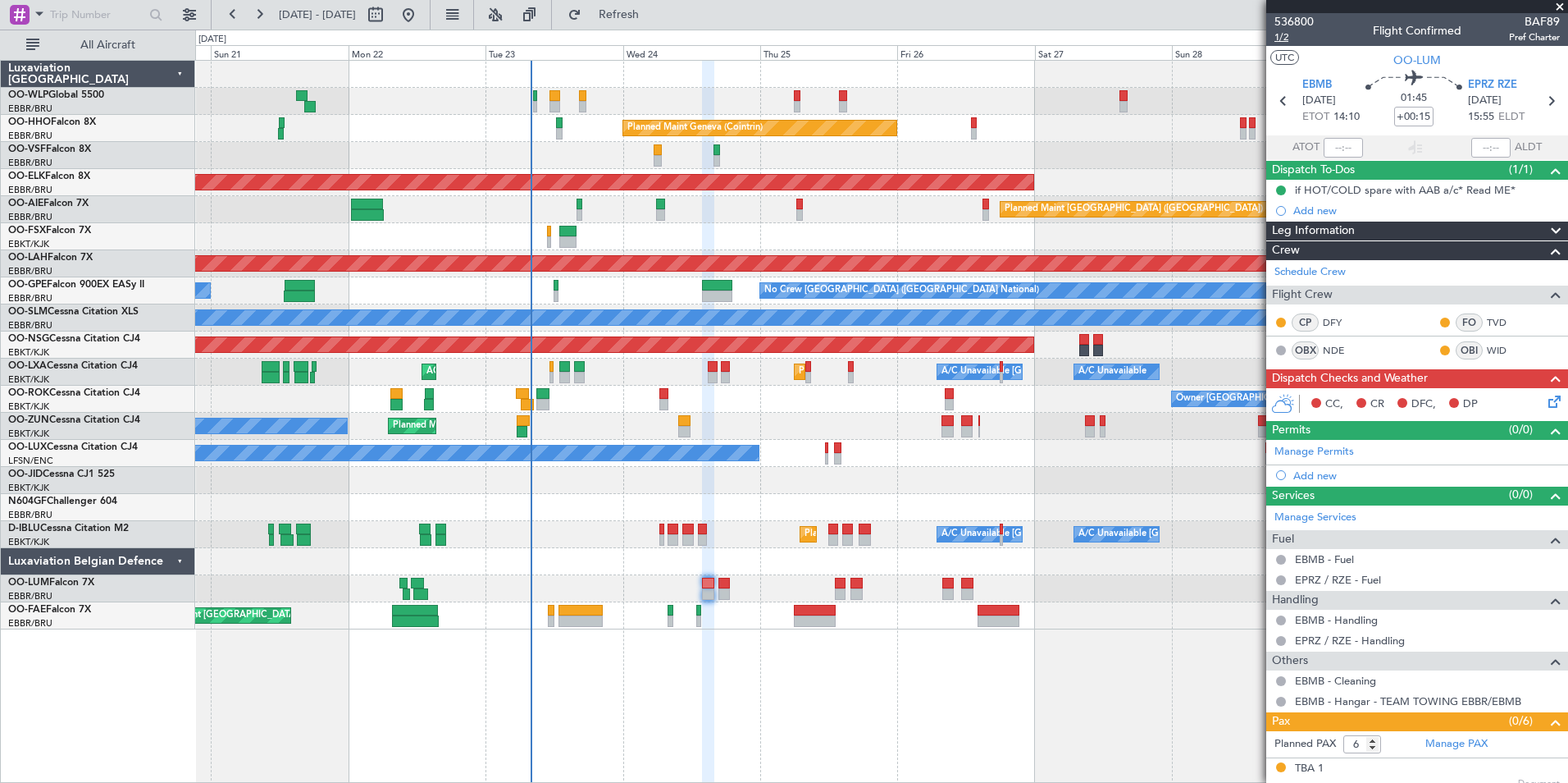
click at [1275, 35] on span "1/2" at bounding box center [1294, 37] width 39 height 14
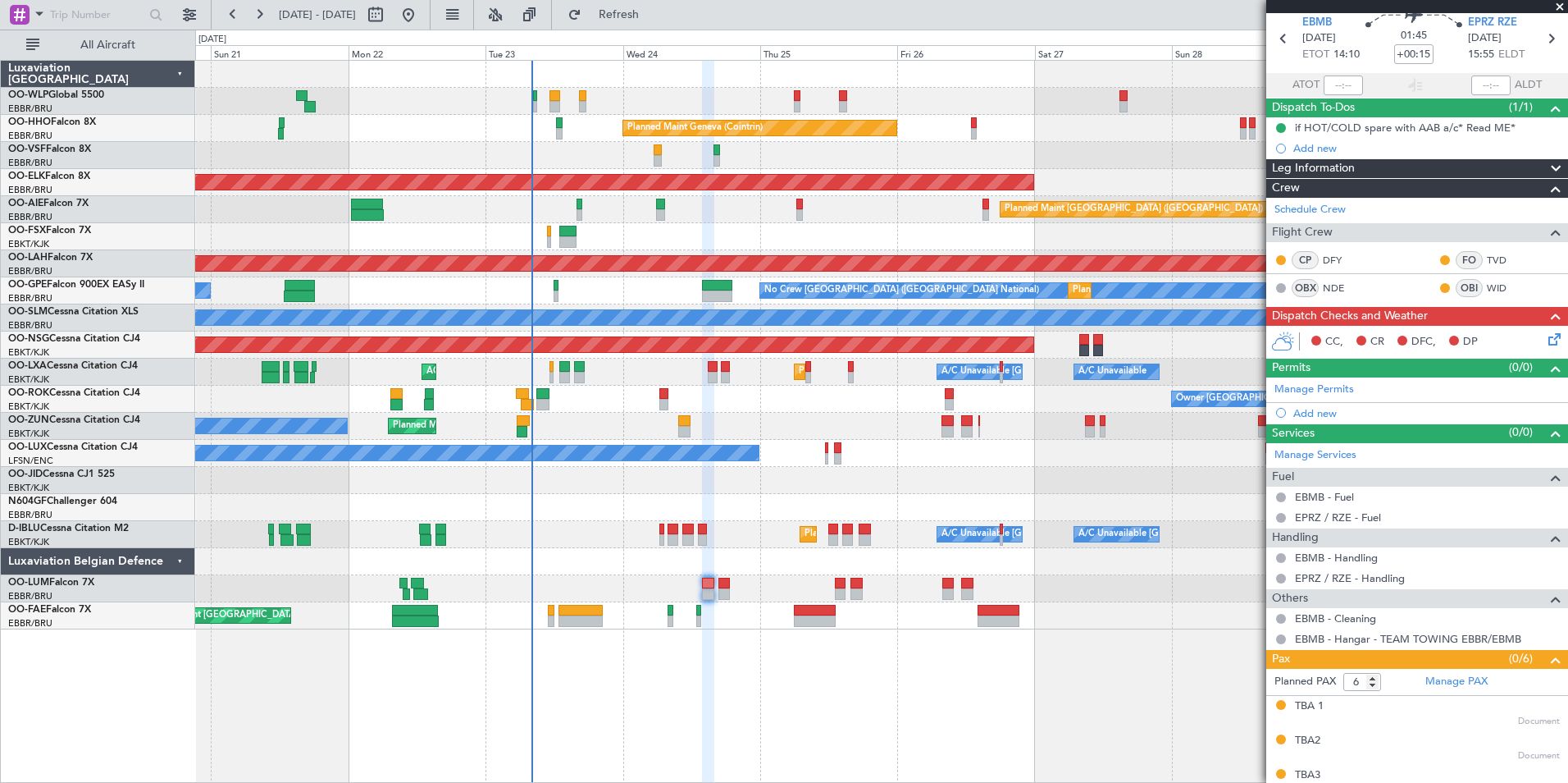
scroll to position [82, 0]
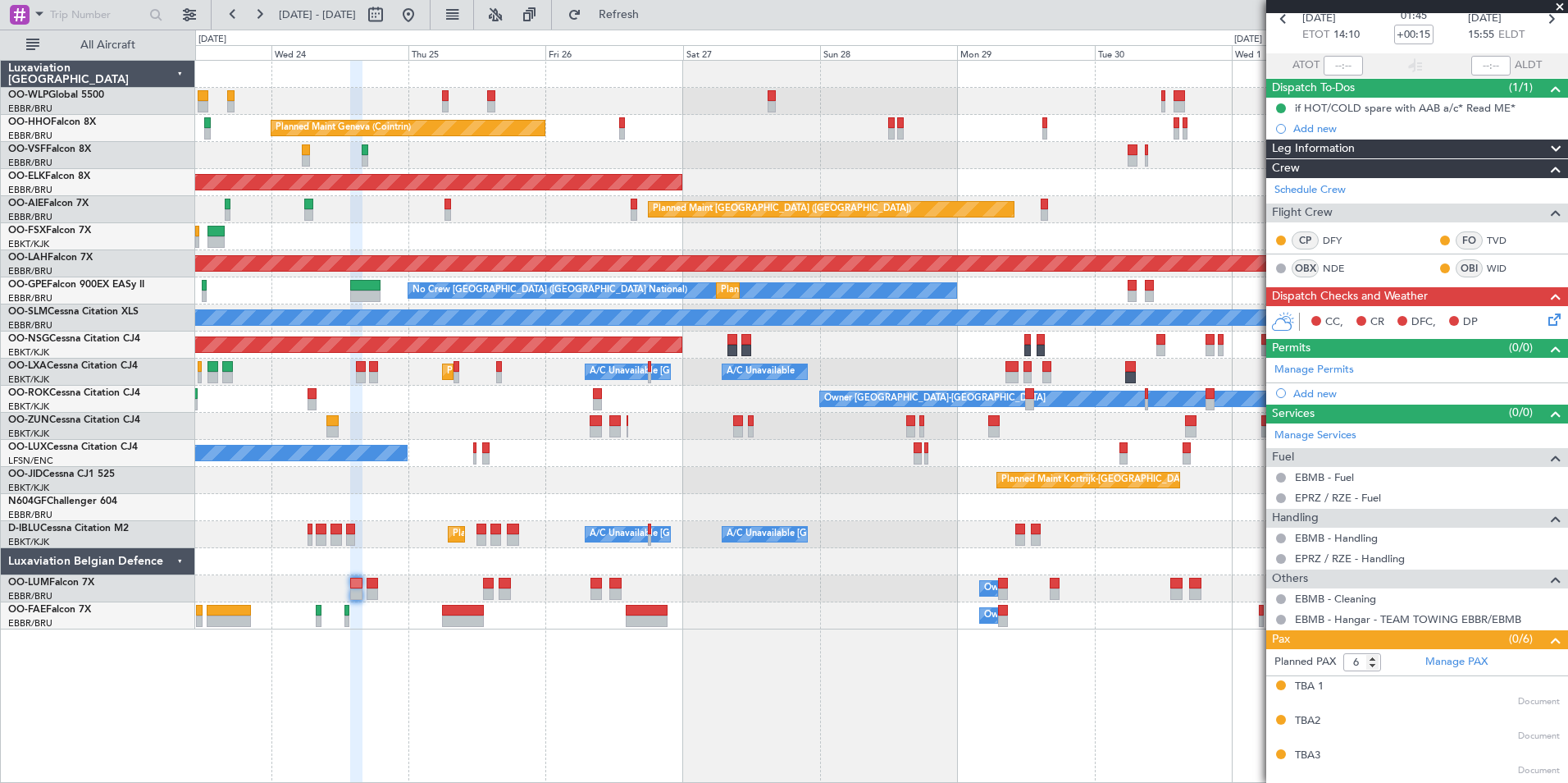
click at [835, 226] on div "Planned Maint Geneva (Cointrin) Planned Maint [GEOGRAPHIC_DATA]-[GEOGRAPHIC_DAT…" at bounding box center [880, 345] width 1372 height 568
click at [764, 295] on div "Planned Maint Geneva (Cointrin) Planned Maint [GEOGRAPHIC_DATA]-[GEOGRAPHIC_DAT…" at bounding box center [880, 345] width 1372 height 568
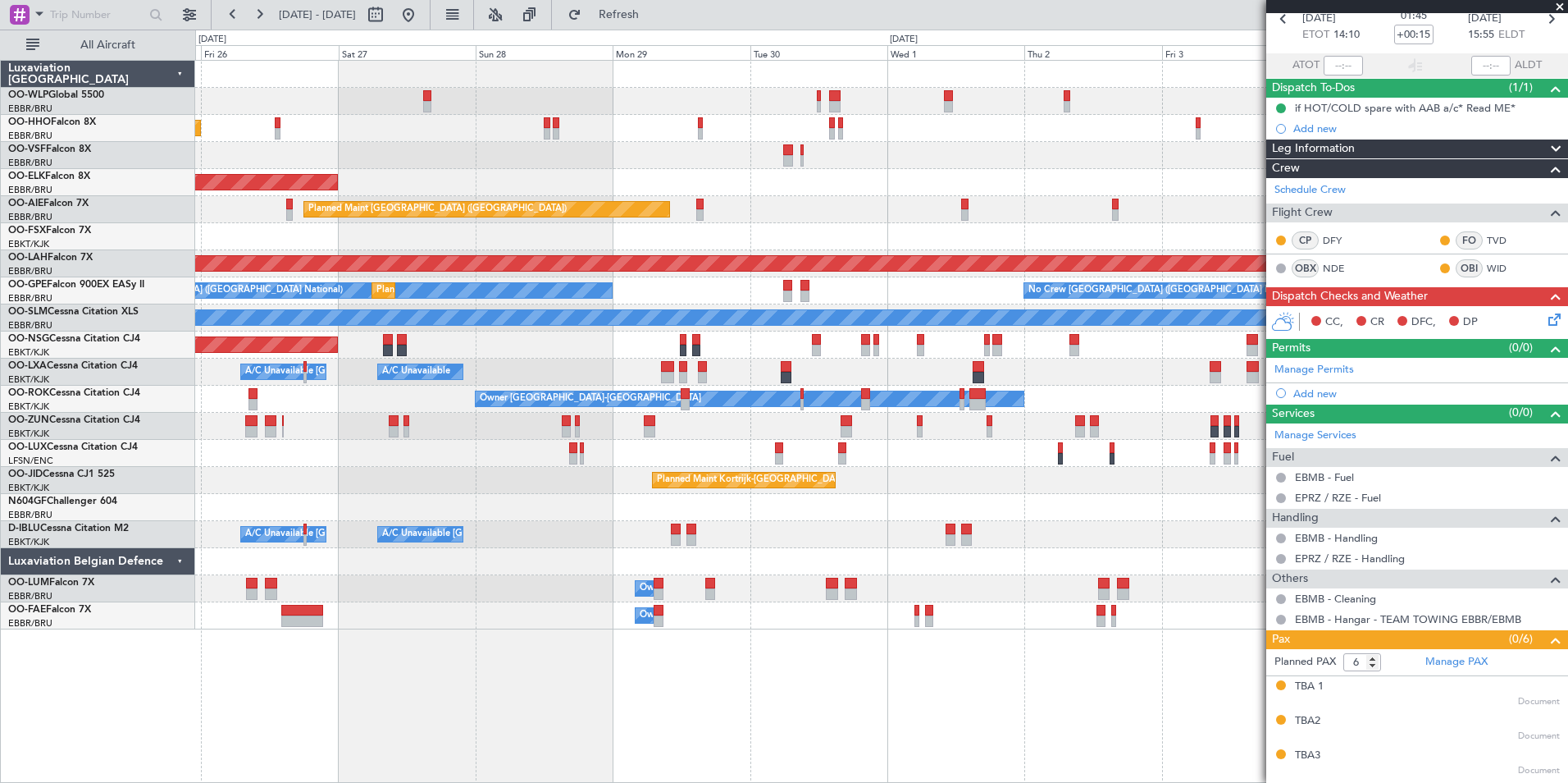
click at [813, 361] on div "Planned Maint Geneva (Cointrin) Planned Maint [GEOGRAPHIC_DATA]-[GEOGRAPHIC_DAT…" at bounding box center [880, 345] width 1372 height 568
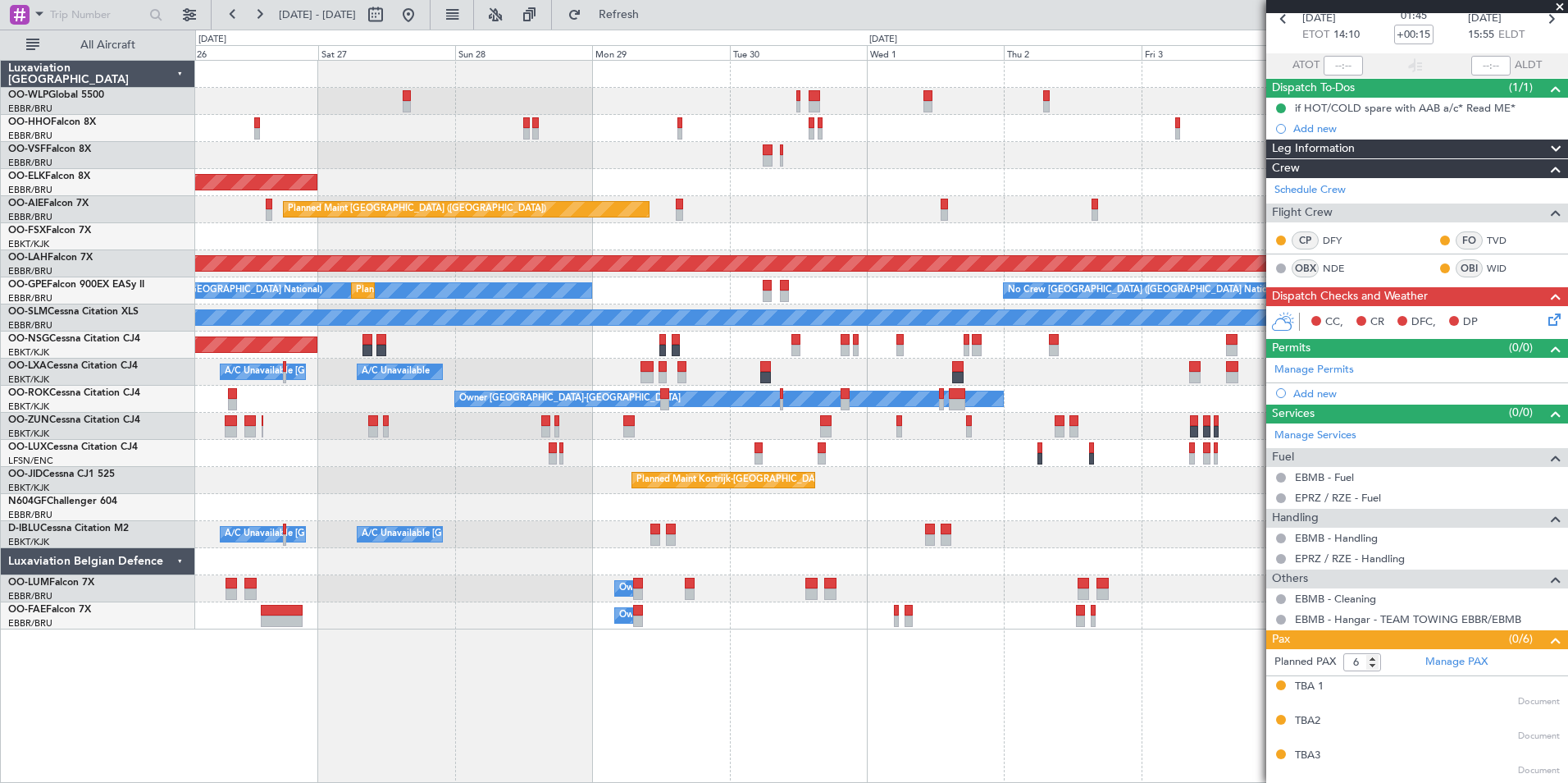
click at [1043, 356] on div "Planned Maint [GEOGRAPHIC_DATA] ([GEOGRAPHIC_DATA])" at bounding box center [880, 345] width 1372 height 27
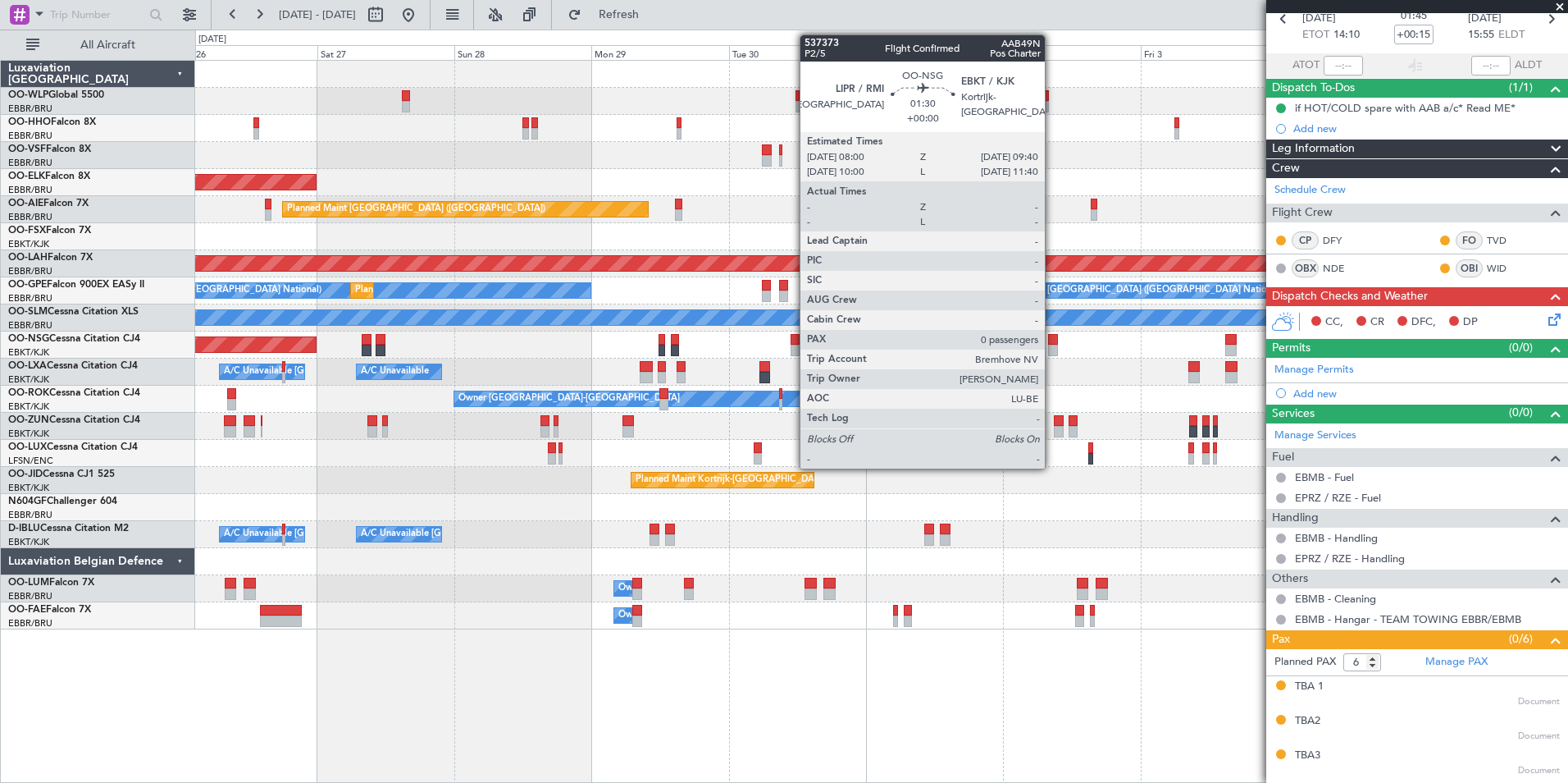
click at [1052, 351] on div at bounding box center [1053, 351] width 10 height 12
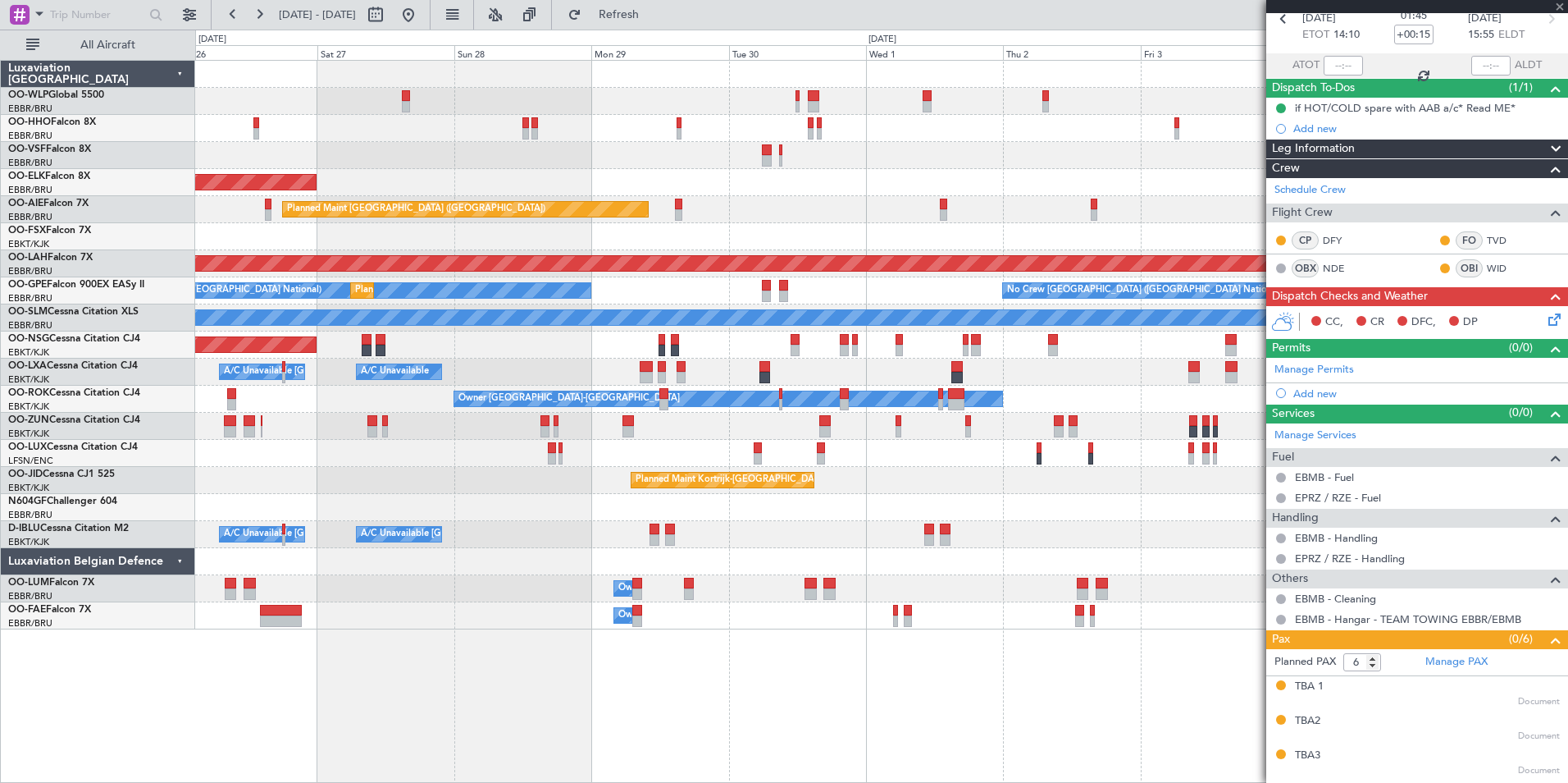
type input "0"
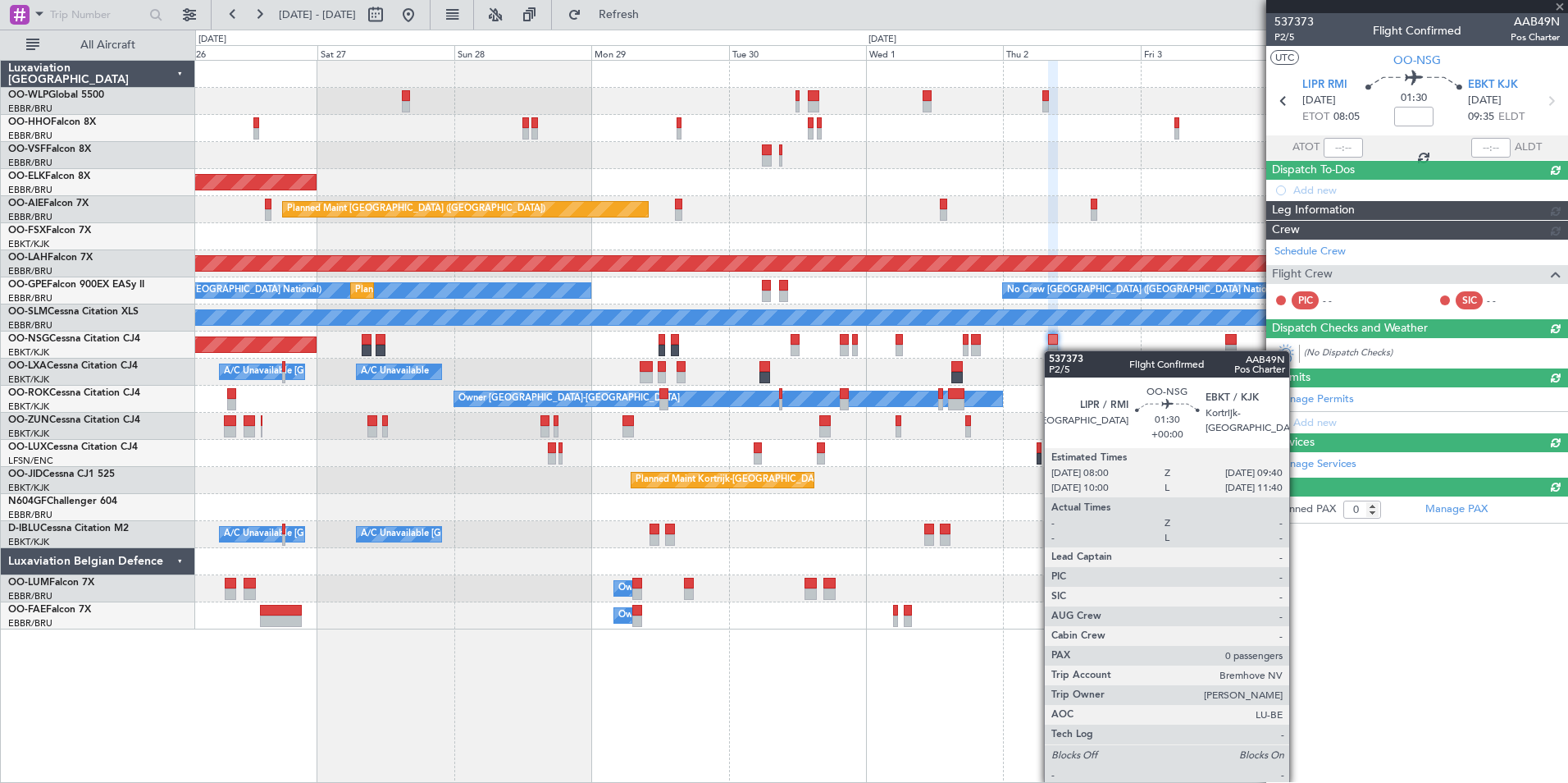
scroll to position [0, 0]
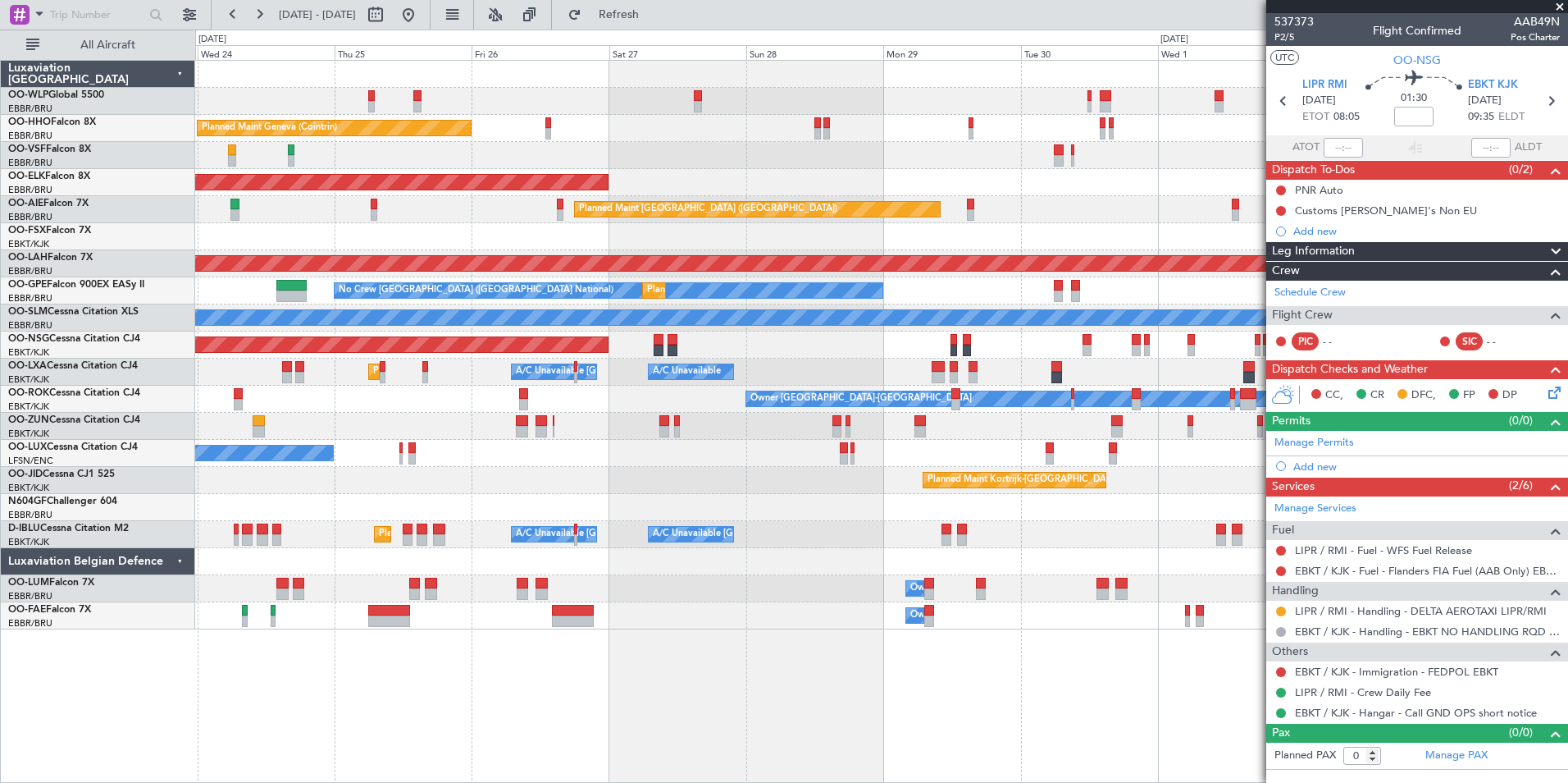
click at [1088, 560] on div at bounding box center [880, 562] width 1372 height 27
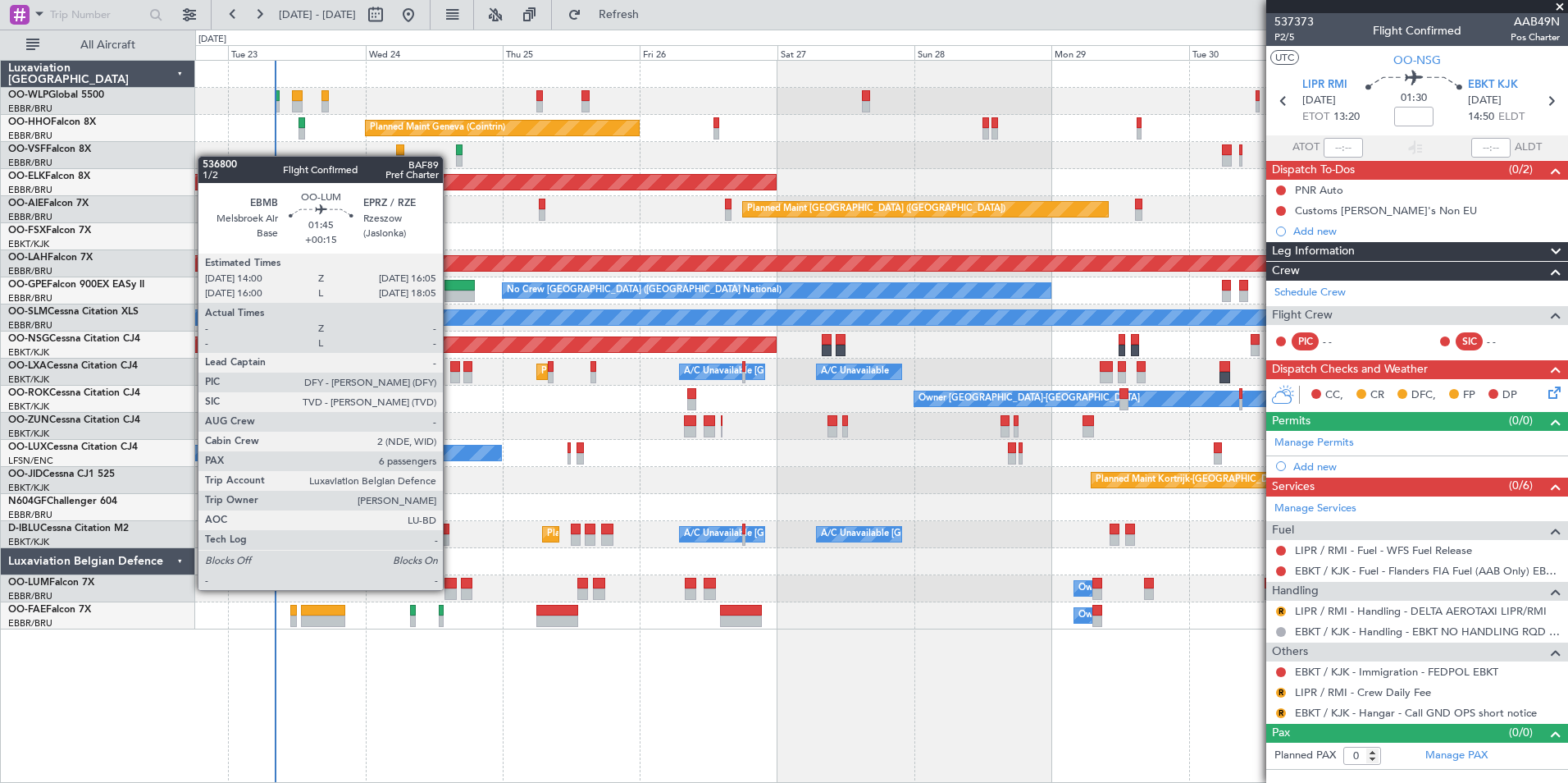
click at [451, 588] on div at bounding box center [451, 594] width 13 height 12
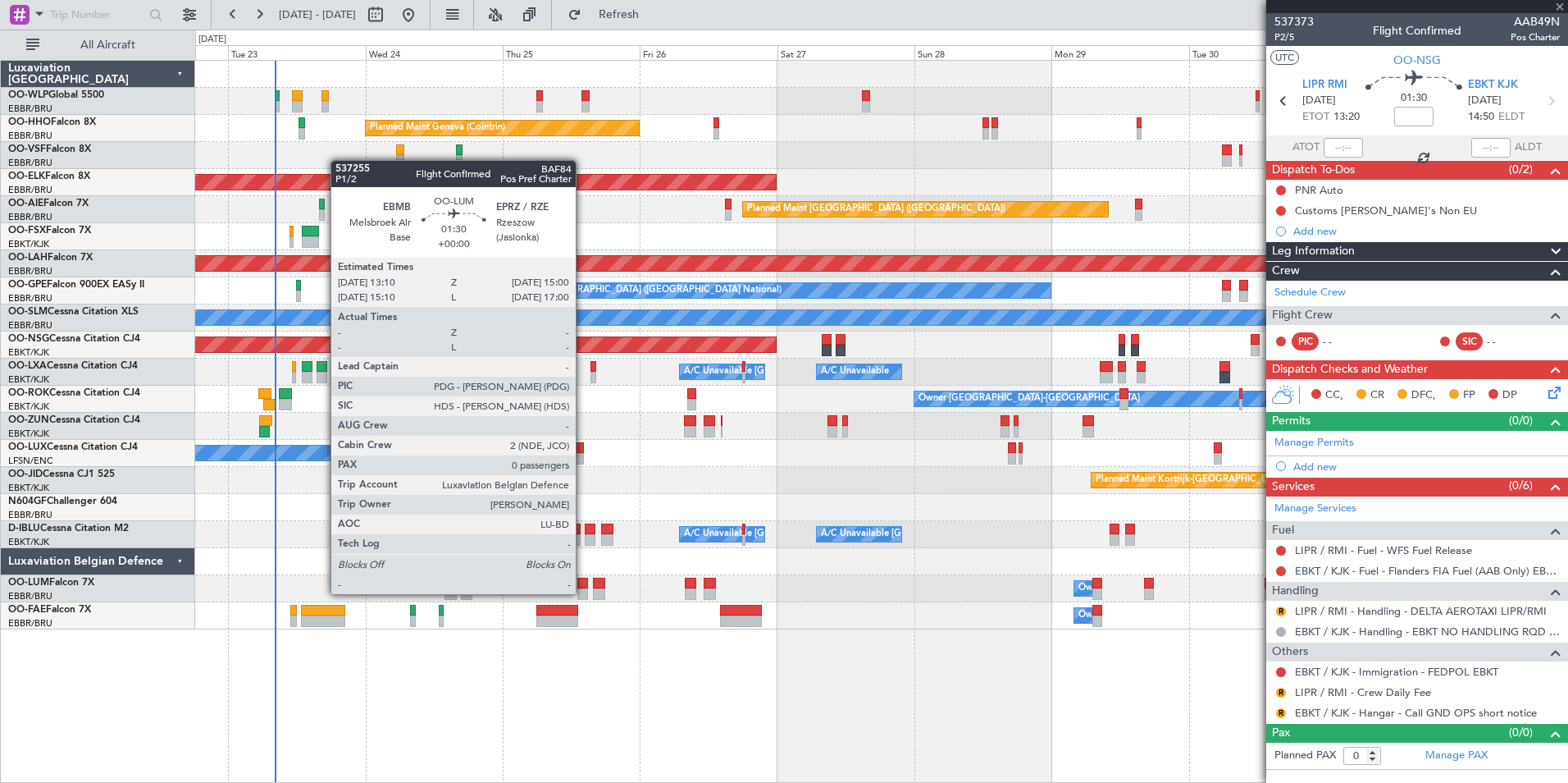
type input "+00:15"
type input "6"
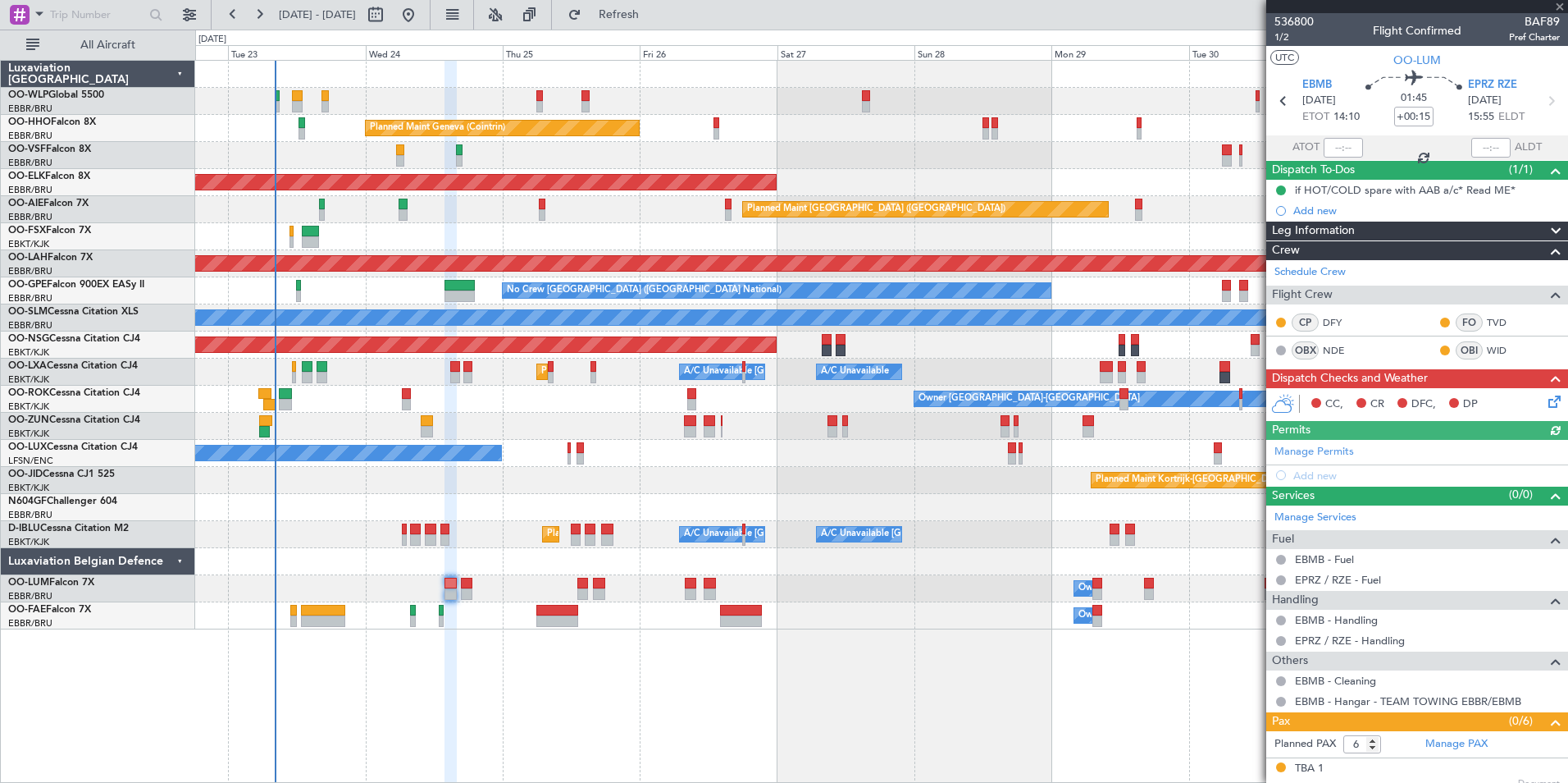
click at [1545, 401] on icon at bounding box center [1551, 398] width 13 height 13
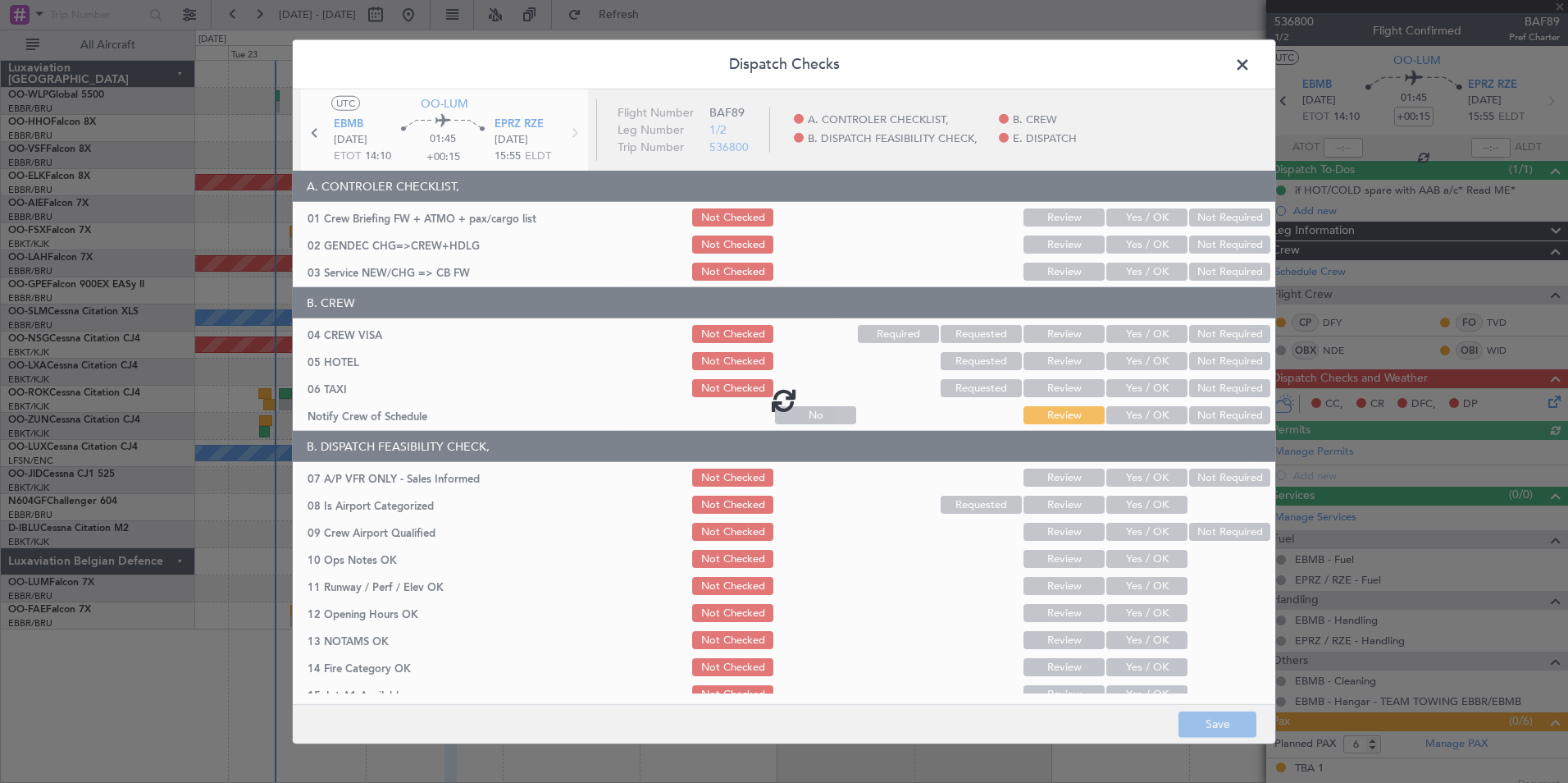
click at [1113, 210] on div at bounding box center [784, 400] width 982 height 621
click at [1117, 220] on div at bounding box center [784, 400] width 982 height 621
click at [1136, 213] on div at bounding box center [784, 400] width 982 height 621
click at [1138, 214] on div at bounding box center [784, 400] width 982 height 621
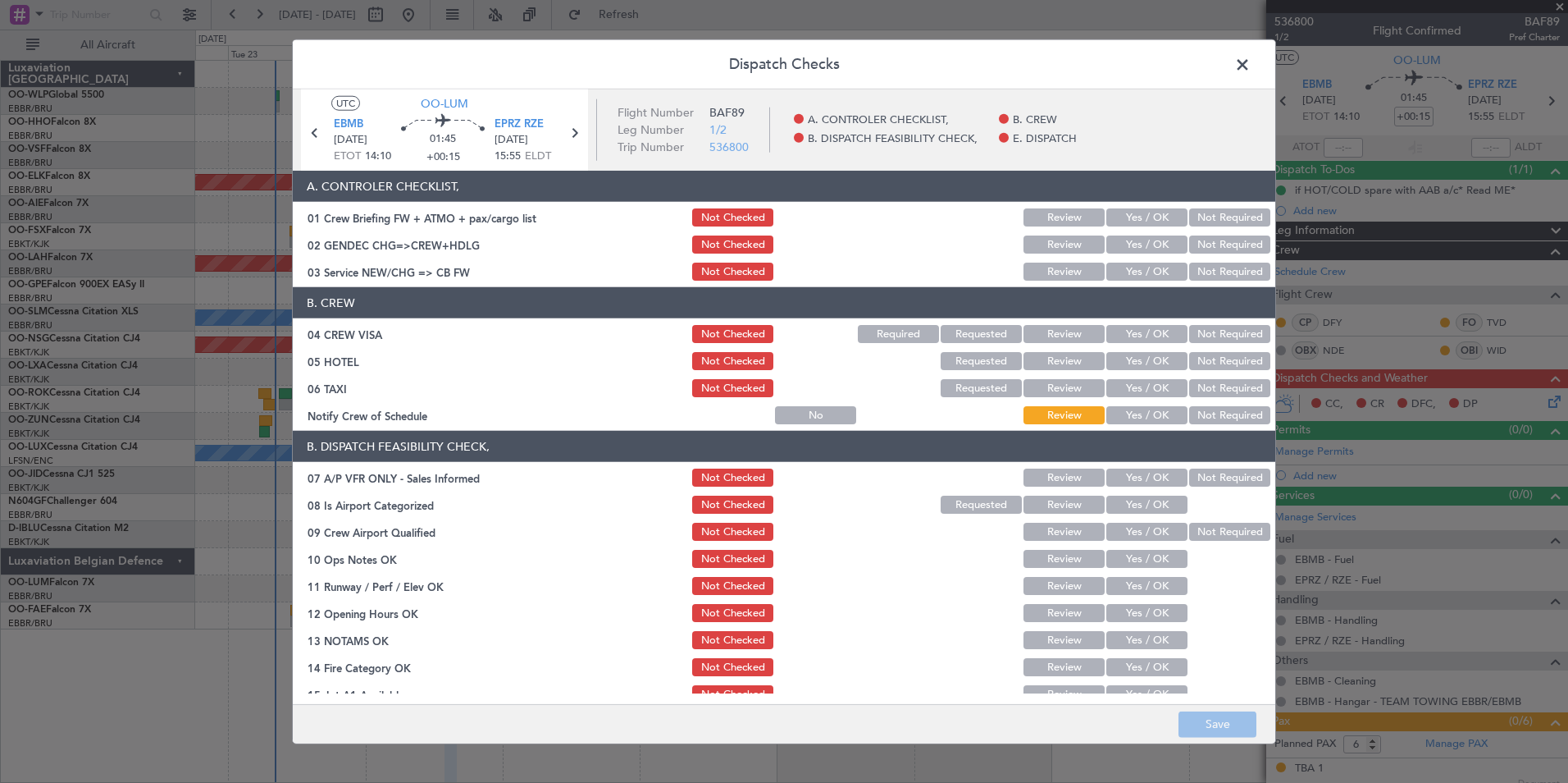
click at [1143, 220] on button "Yes / OK" at bounding box center [1147, 218] width 81 height 18
click at [1213, 242] on button "Not Required" at bounding box center [1229, 244] width 81 height 18
click at [1142, 269] on button "Yes / OK" at bounding box center [1147, 271] width 81 height 18
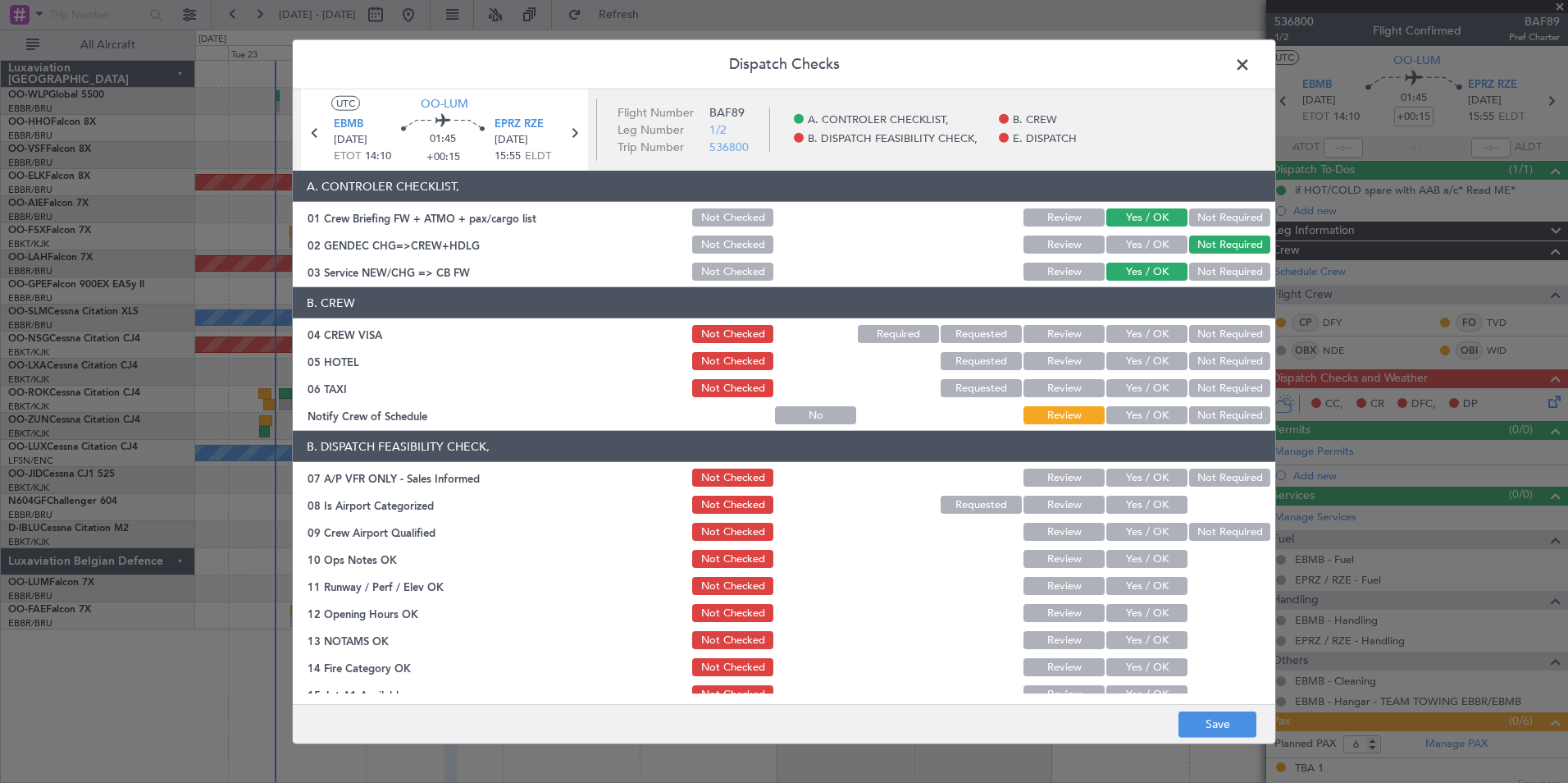
drag, startPoint x: 1186, startPoint y: 320, endPoint x: 1186, endPoint y: 331, distance: 11.0
click at [1186, 331] on section "B. CREW 04 CREW VISA Not Checked Required Requested Review Yes / OK Not Require…" at bounding box center [784, 357] width 982 height 139
drag, startPoint x: 1186, startPoint y: 331, endPoint x: 1187, endPoint y: 347, distance: 16.0
click at [1189, 341] on button "Not Required" at bounding box center [1229, 334] width 81 height 18
click at [1189, 354] on button "Not Required" at bounding box center [1229, 361] width 81 height 18
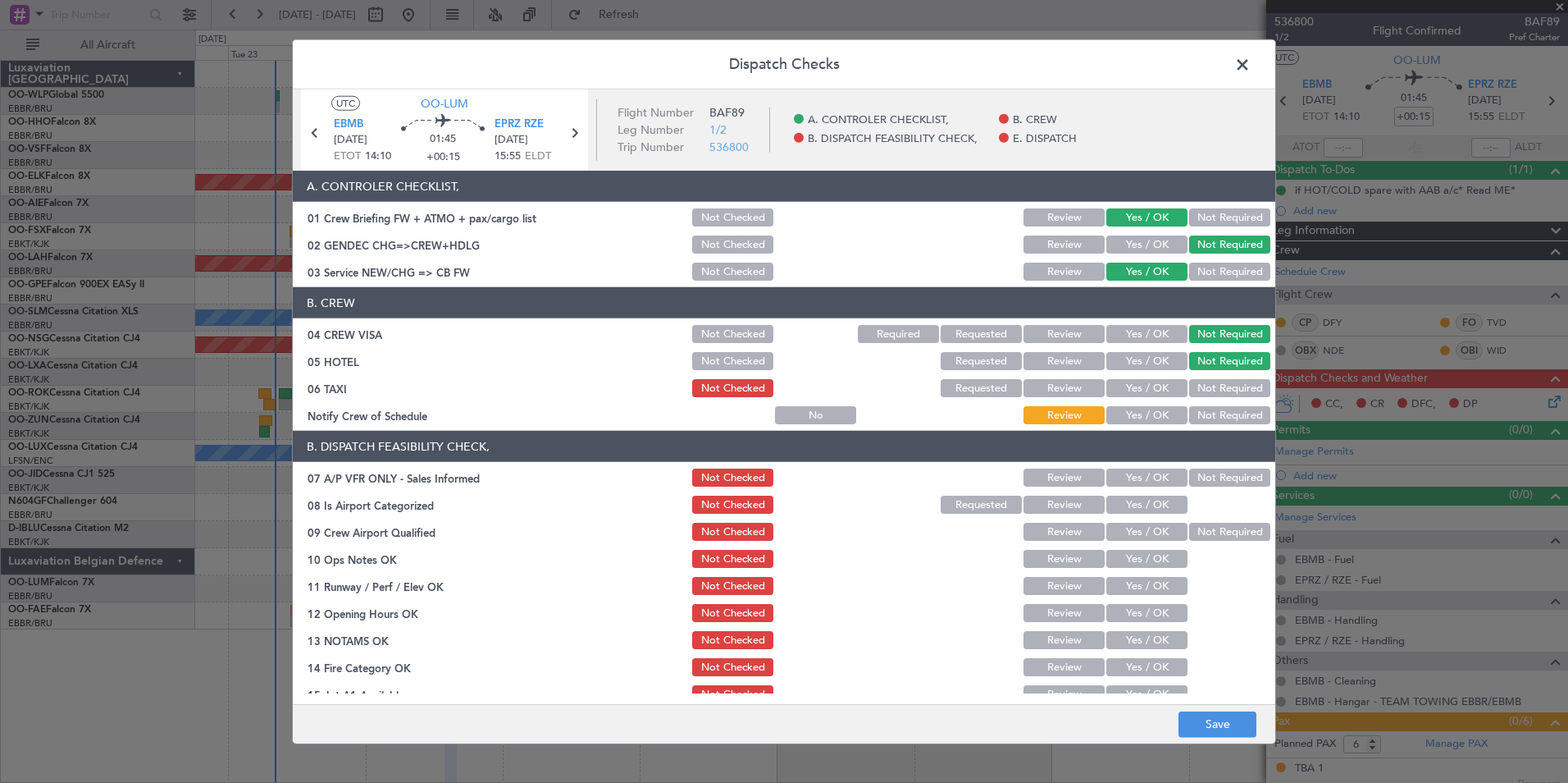
click at [1189, 383] on button "Not Required" at bounding box center [1229, 388] width 81 height 18
click at [1154, 409] on button "Yes / OK" at bounding box center [1147, 415] width 81 height 18
drag, startPoint x: 1197, startPoint y: 475, endPoint x: 1172, endPoint y: 491, distance: 29.7
click at [1197, 476] on button "Not Required" at bounding box center [1229, 477] width 81 height 18
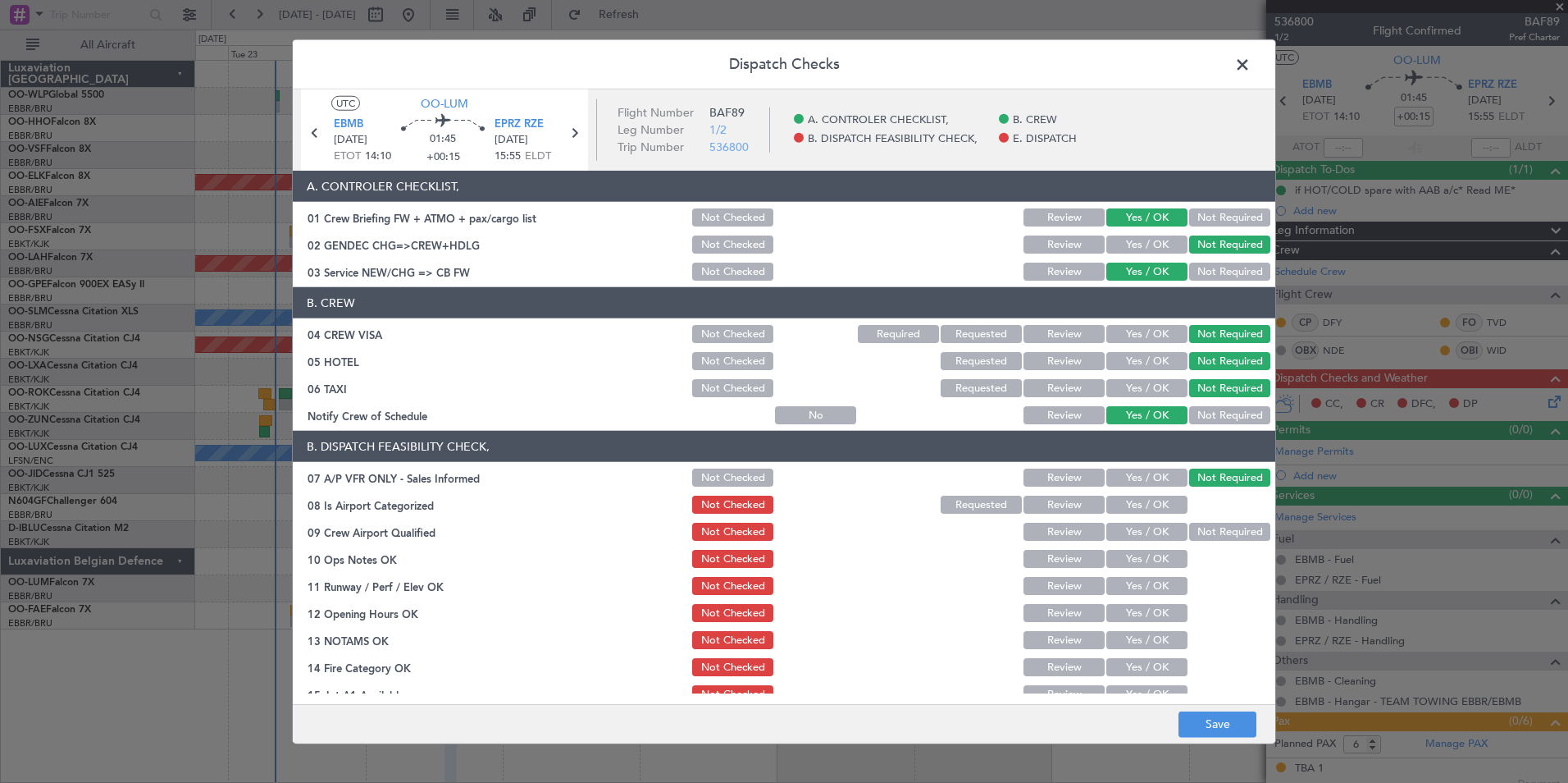
click at [1152, 500] on button "Yes / OK" at bounding box center [1147, 505] width 81 height 18
click at [1147, 536] on button "Yes / OK" at bounding box center [1147, 531] width 81 height 18
click at [1147, 559] on button "Yes / OK" at bounding box center [1147, 559] width 81 height 18
click at [1140, 580] on button "Yes / OK" at bounding box center [1147, 586] width 81 height 18
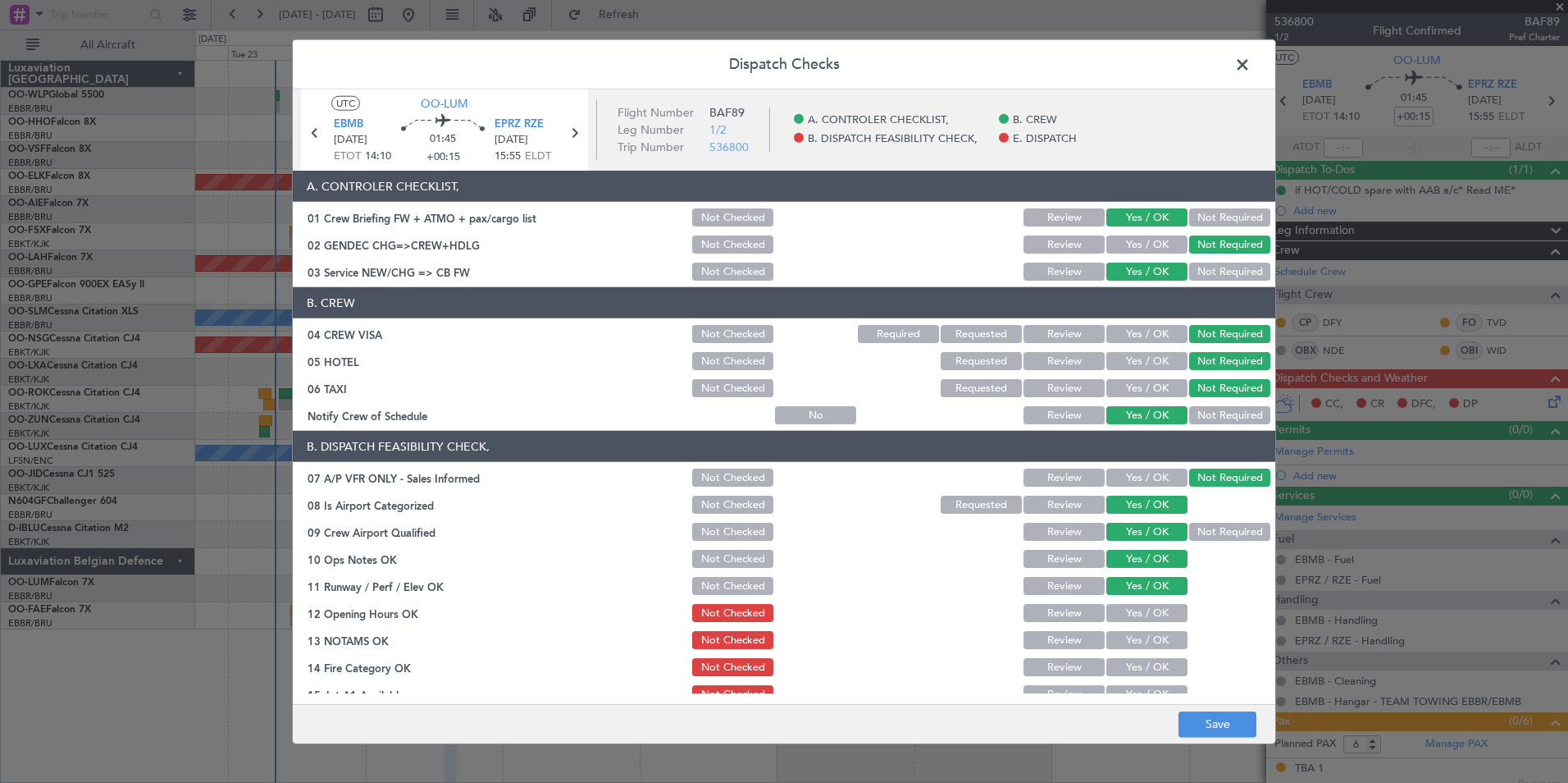
click at [1134, 613] on button "Yes / OK" at bounding box center [1147, 612] width 81 height 18
drag, startPoint x: 1129, startPoint y: 633, endPoint x: 1108, endPoint y: 655, distance: 30.4
click at [1128, 634] on button "Yes / OK" at bounding box center [1147, 640] width 81 height 18
click at [1119, 666] on button "Yes / OK" at bounding box center [1147, 667] width 81 height 18
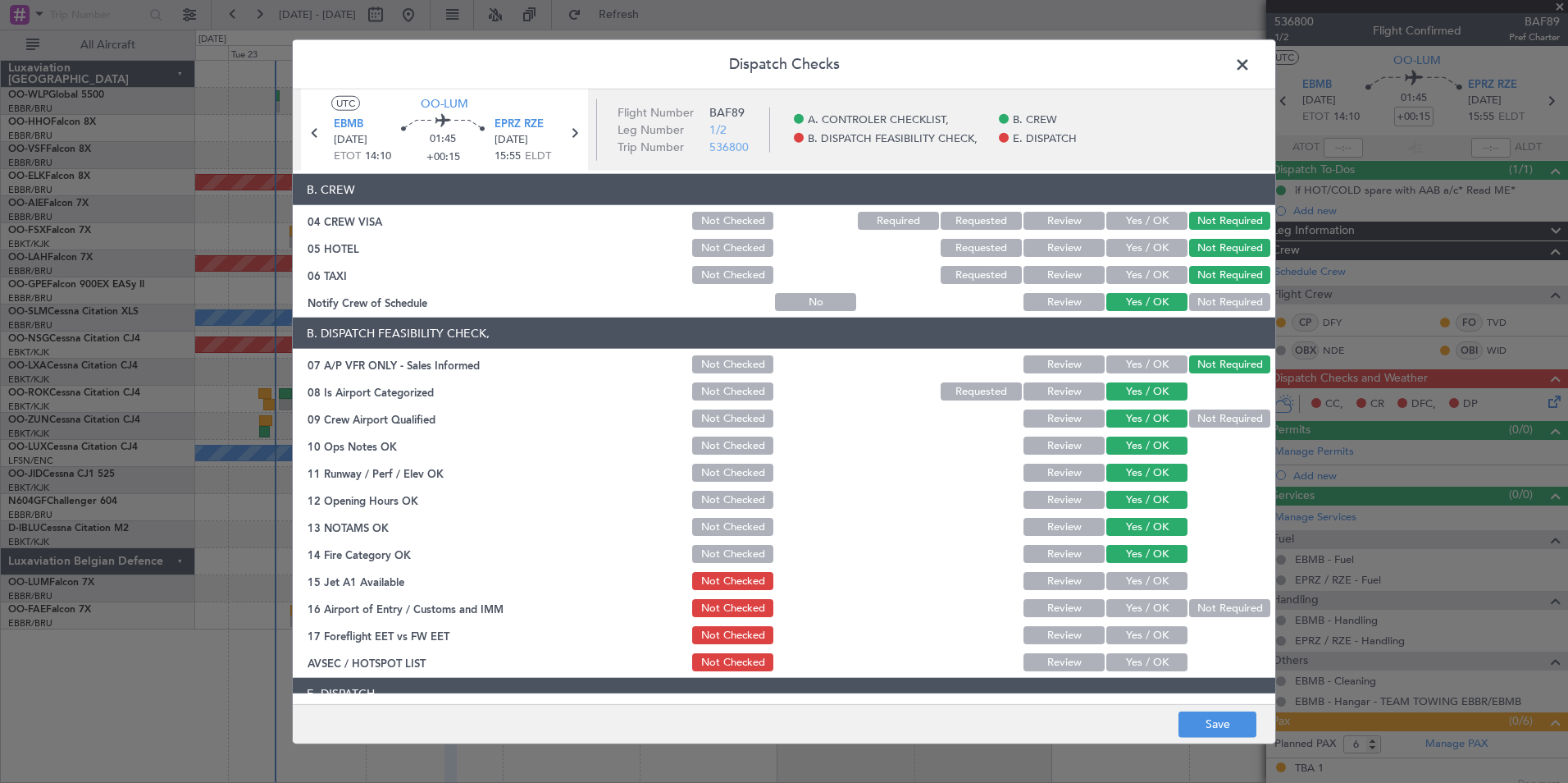
scroll to position [241, 0]
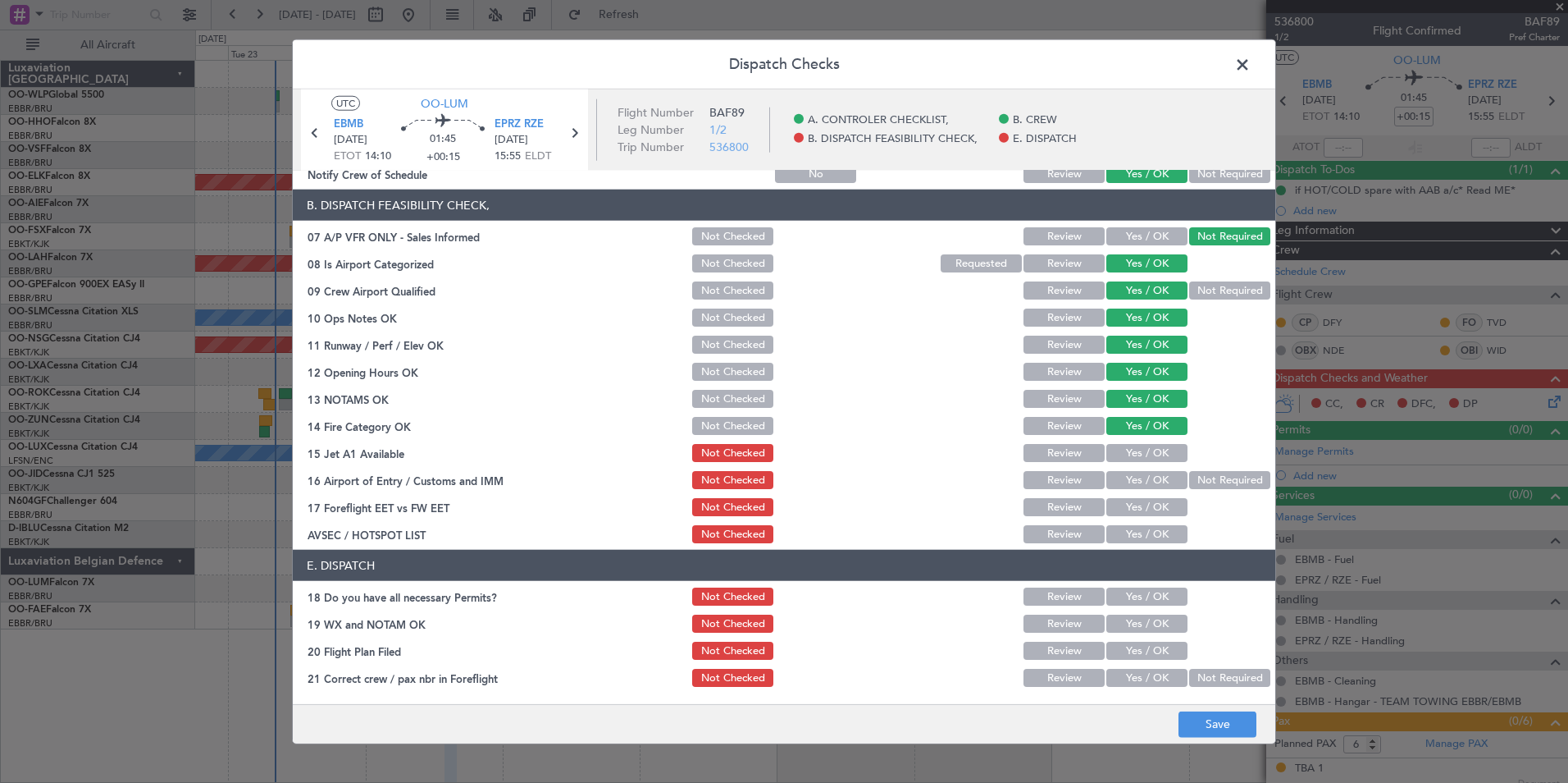
click at [1147, 451] on button "Yes / OK" at bounding box center [1147, 453] width 81 height 18
click at [1194, 482] on button "Not Required" at bounding box center [1229, 480] width 81 height 18
click at [1141, 521] on section "B. DISPATCH FEASIBILITY CHECK, 07 A/P VFR ONLY - Sales Informed Not Checked Rev…" at bounding box center [784, 367] width 982 height 356
click at [1147, 506] on button "Yes / OK" at bounding box center [1147, 507] width 81 height 18
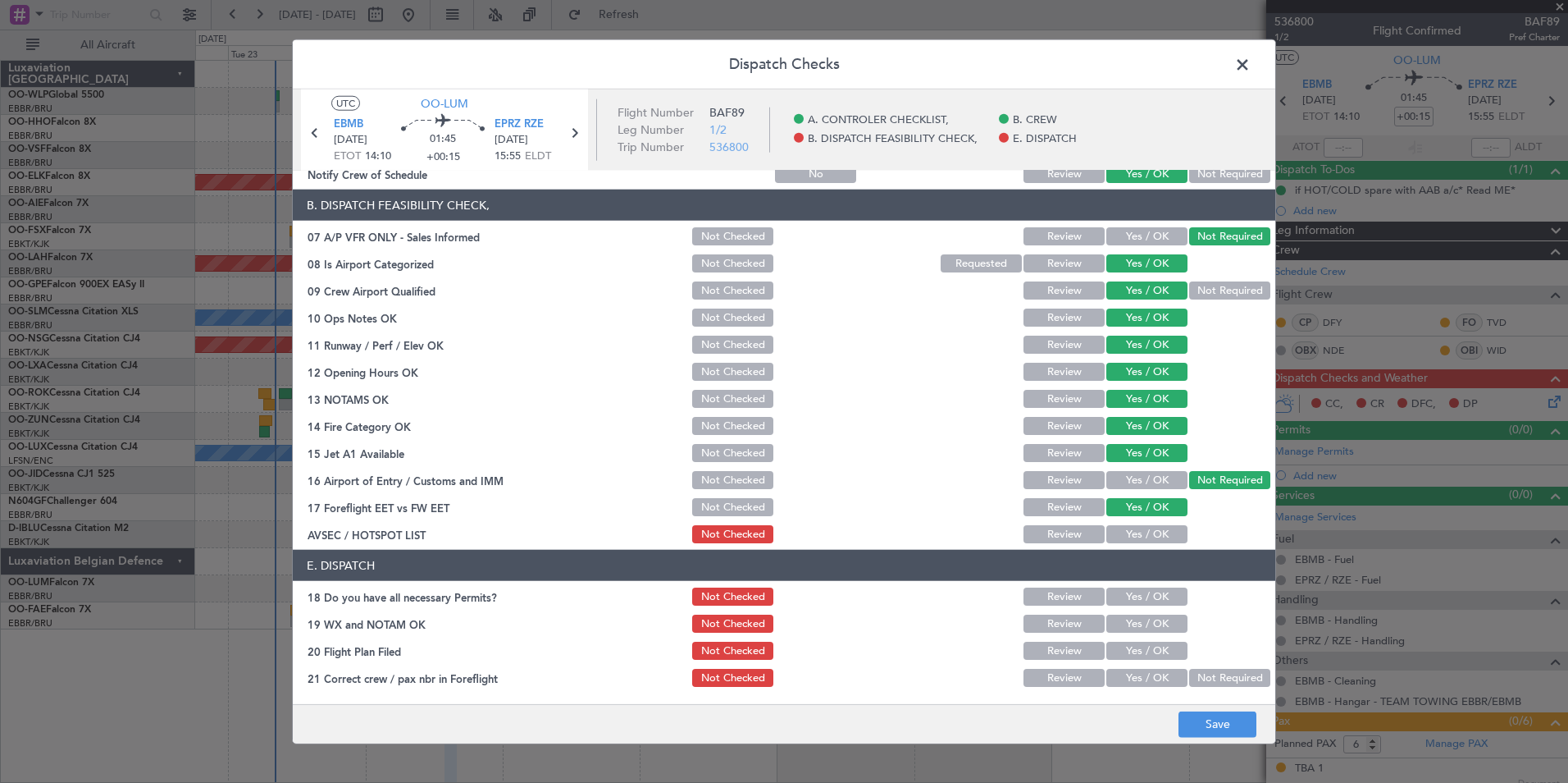
click at [1142, 532] on button "Yes / OK" at bounding box center [1147, 534] width 81 height 18
click at [1139, 588] on section "E. DISPATCH 18 Do you have all necessary Permits? Not Checked Review Yes / OK 1…" at bounding box center [784, 619] width 982 height 139
drag, startPoint x: 1139, startPoint y: 588, endPoint x: 1139, endPoint y: 603, distance: 15.0
click at [1139, 603] on button "Yes / OK" at bounding box center [1147, 597] width 81 height 18
click at [1140, 626] on button "Yes / OK" at bounding box center [1147, 623] width 81 height 18
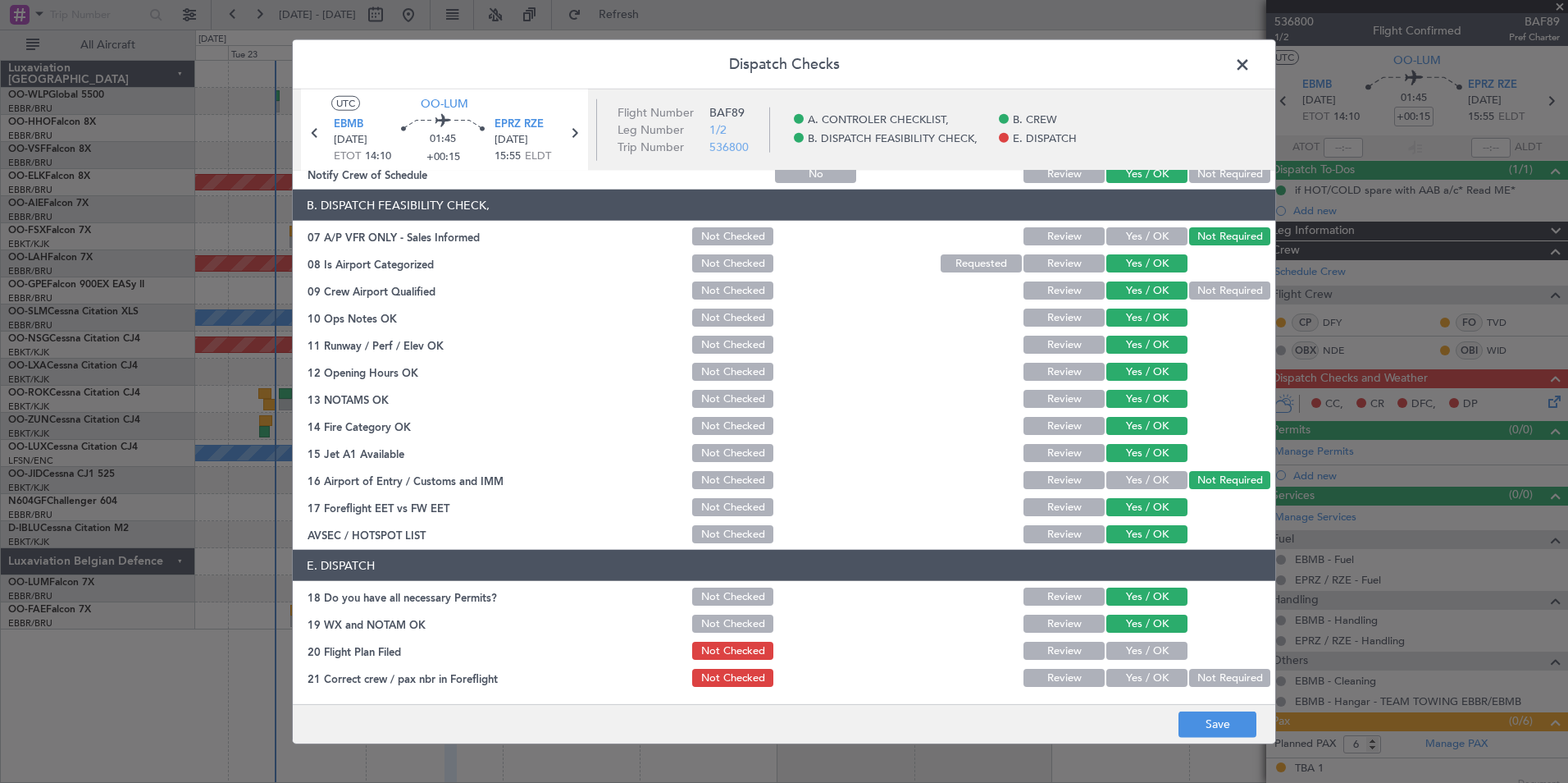
click at [1139, 654] on button "Yes / OK" at bounding box center [1147, 651] width 81 height 18
click at [1144, 678] on button "Yes / OK" at bounding box center [1147, 677] width 81 height 18
click at [1191, 725] on button "Save" at bounding box center [1217, 723] width 78 height 26
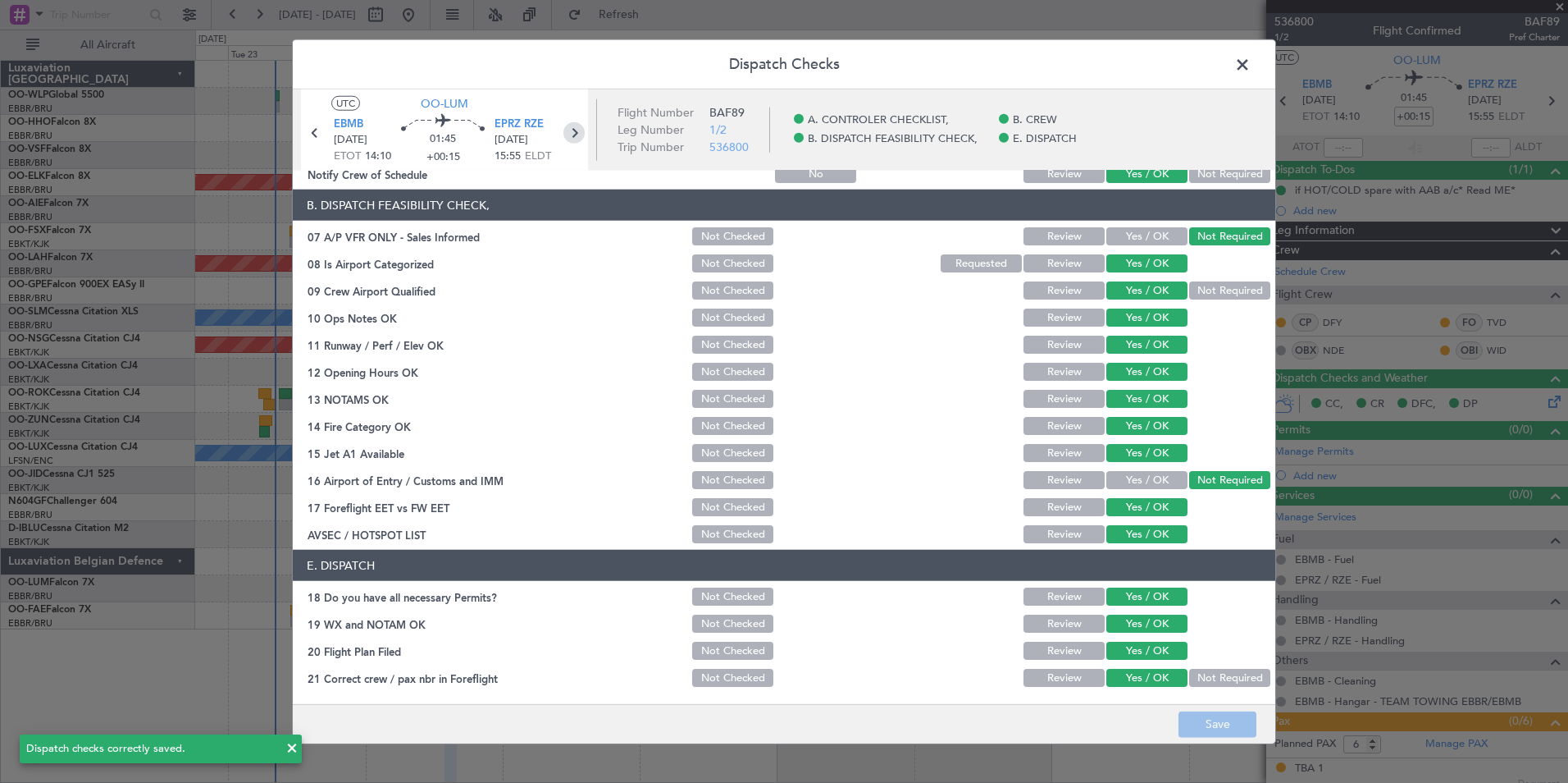
click at [573, 138] on icon at bounding box center [574, 133] width 22 height 22
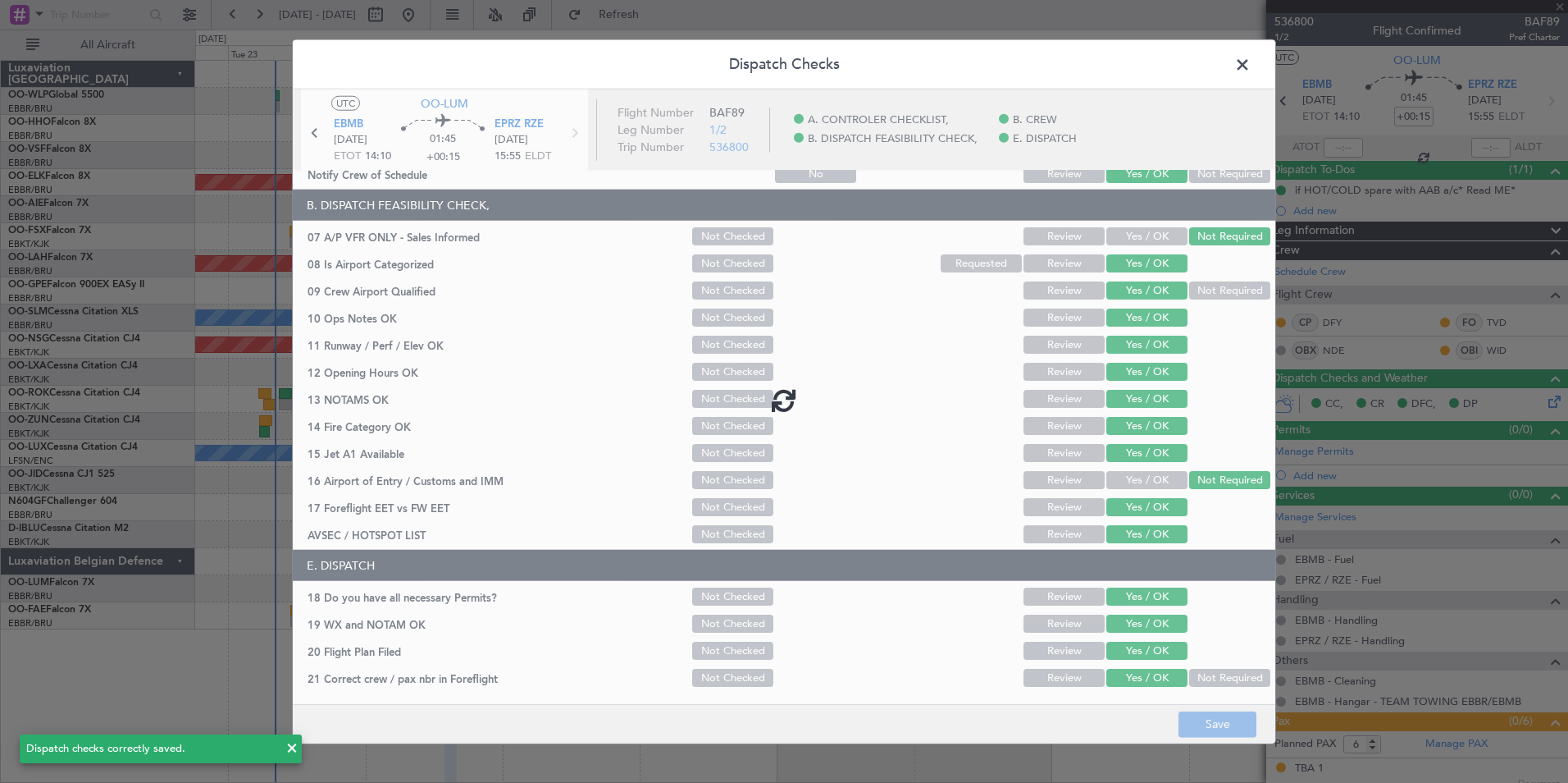
type input "-00:10"
type input "0"
type input "-00:10"
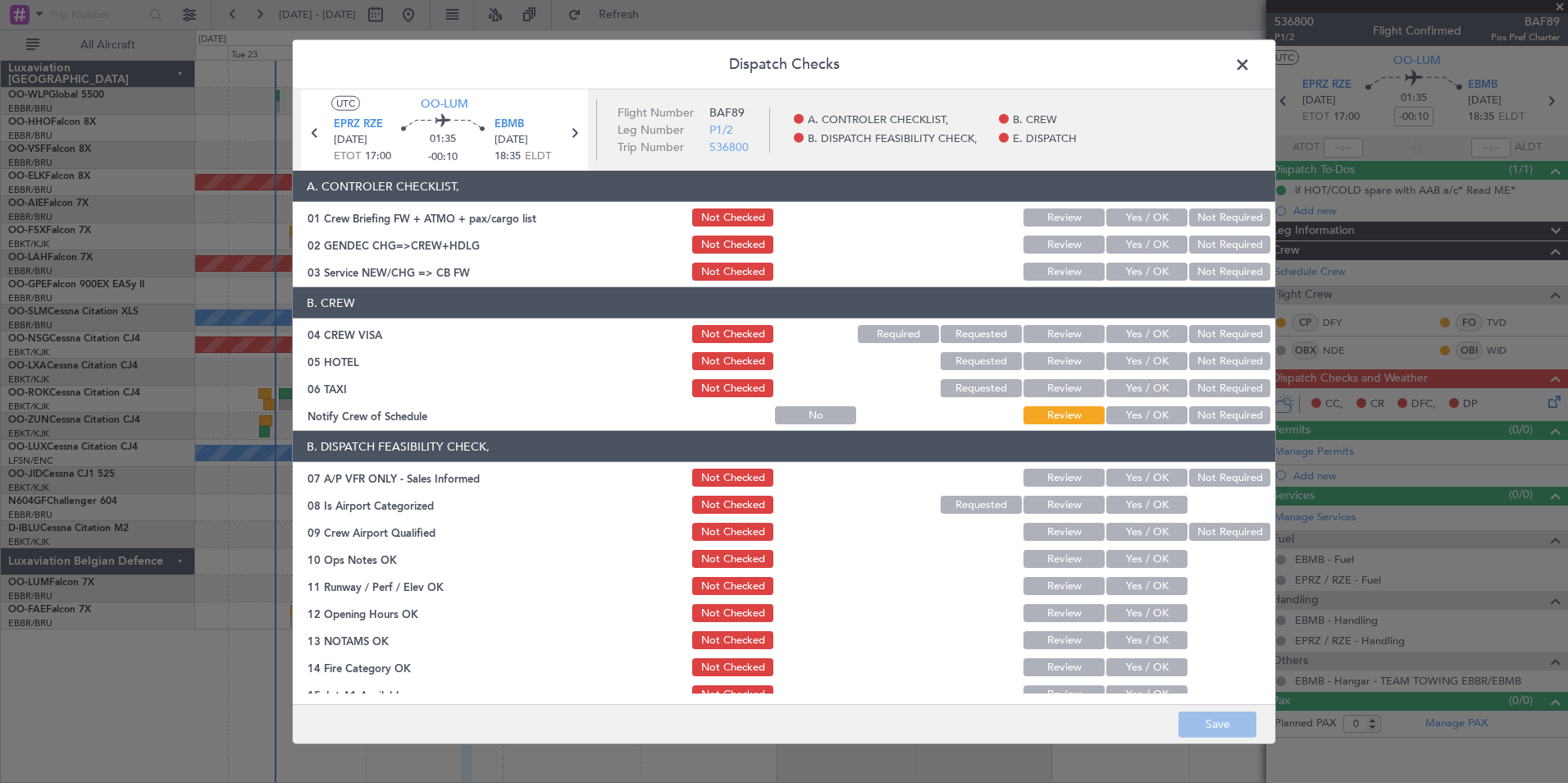
click at [1127, 225] on button "Yes / OK" at bounding box center [1147, 218] width 81 height 18
click at [1226, 244] on button "Not Required" at bounding box center [1229, 244] width 81 height 18
click at [1126, 269] on button "Yes / OK" at bounding box center [1147, 271] width 81 height 18
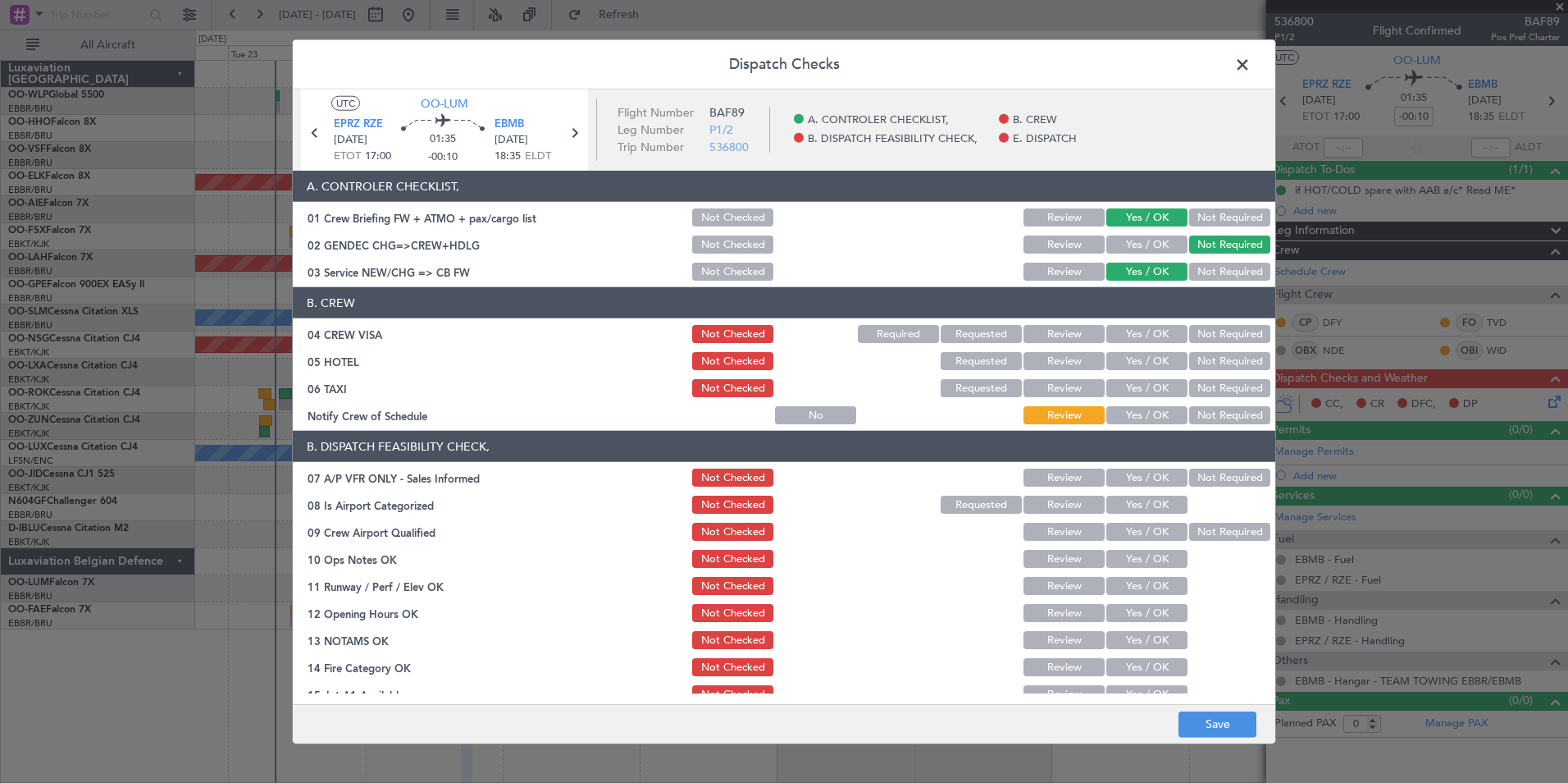
click at [1212, 339] on button "Not Required" at bounding box center [1229, 334] width 81 height 18
click at [1203, 363] on button "Not Required" at bounding box center [1229, 361] width 81 height 18
drag, startPoint x: 1194, startPoint y: 392, endPoint x: 1178, endPoint y: 396, distance: 16.5
click at [1189, 392] on button "Not Required" at bounding box center [1229, 388] width 81 height 18
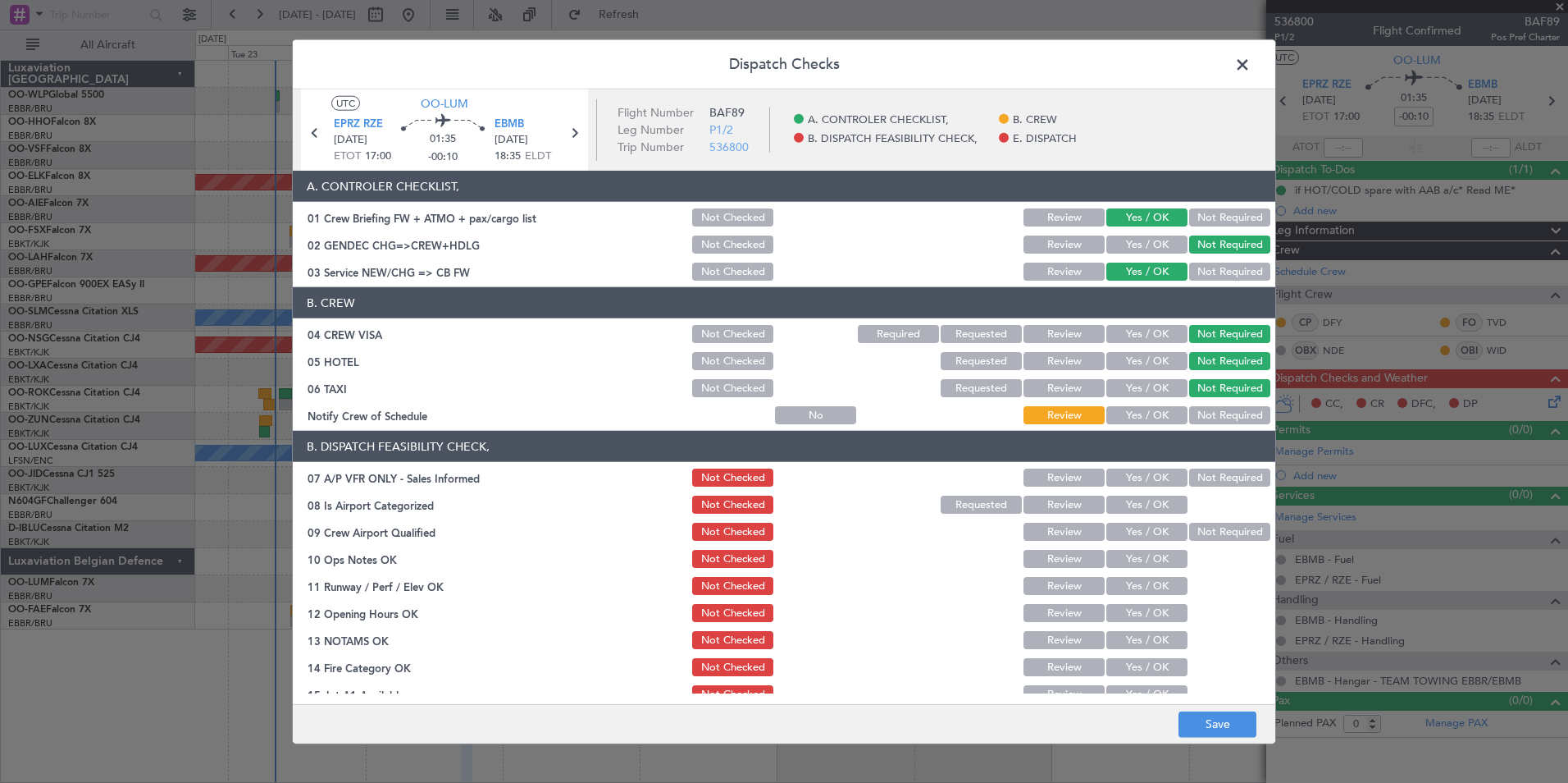
click at [1149, 412] on button "Yes / OK" at bounding box center [1147, 415] width 81 height 18
drag, startPoint x: 1188, startPoint y: 471, endPoint x: 1177, endPoint y: 481, distance: 14.9
click at [1189, 471] on button "Not Required" at bounding box center [1229, 477] width 81 height 18
click at [1151, 500] on button "Yes / OK" at bounding box center [1147, 505] width 81 height 18
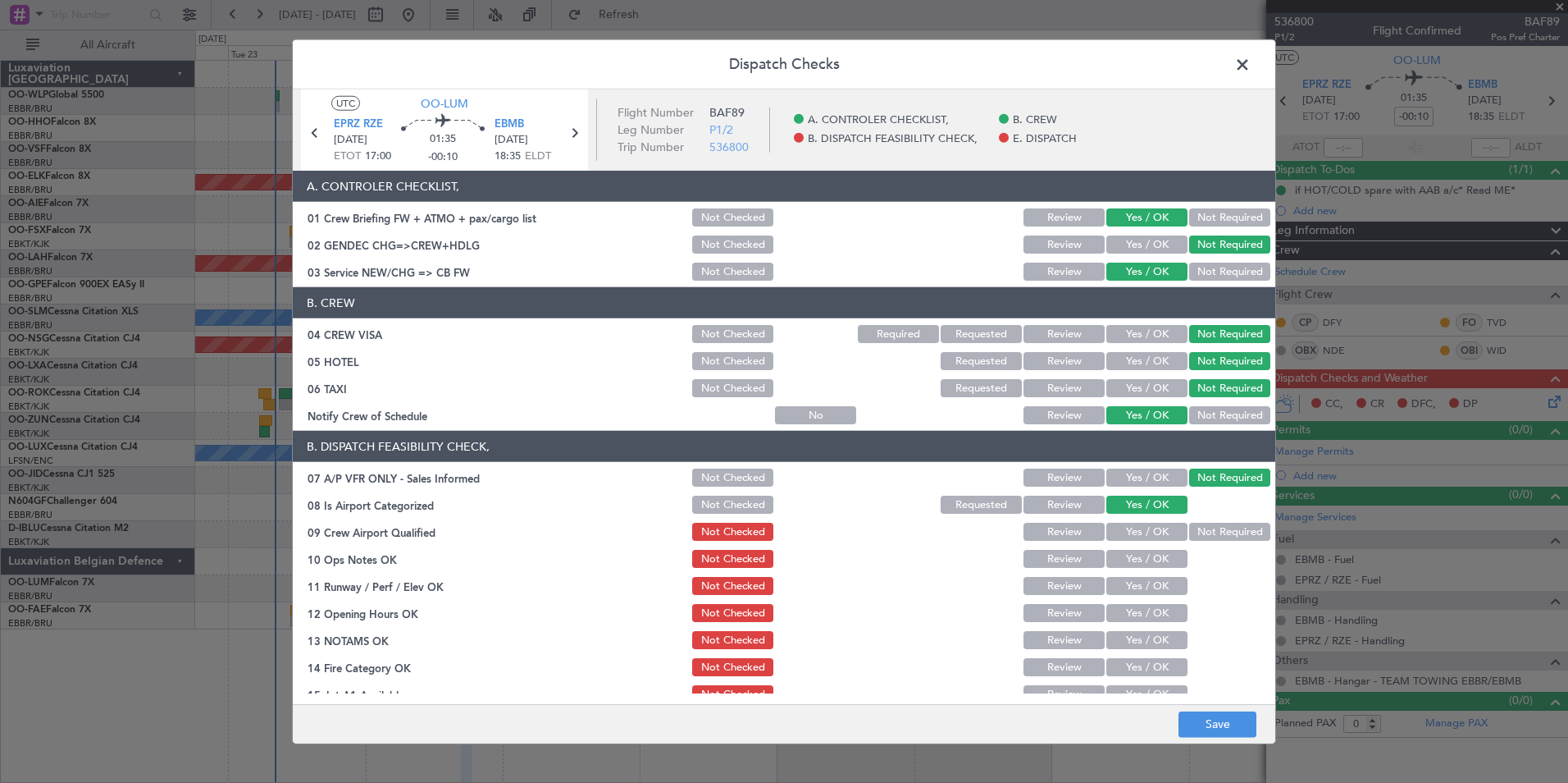
click at [1139, 527] on button "Yes / OK" at bounding box center [1147, 531] width 81 height 18
click at [1132, 560] on button "Yes / OK" at bounding box center [1147, 559] width 81 height 18
click at [1132, 588] on button "Yes / OK" at bounding box center [1147, 586] width 81 height 18
click at [1122, 619] on button "Yes / OK" at bounding box center [1147, 612] width 81 height 18
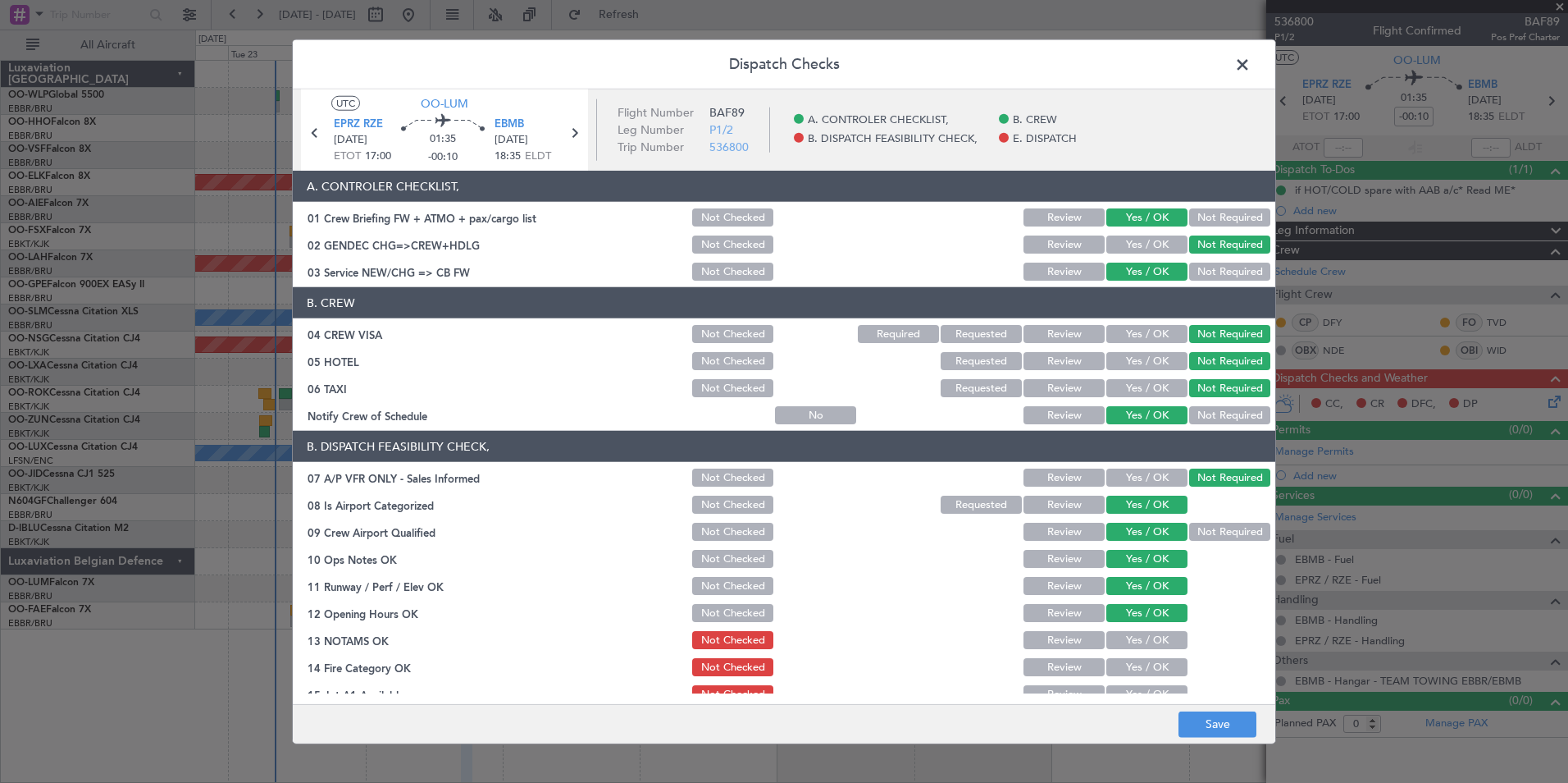
click at [1121, 646] on button "Yes / OK" at bounding box center [1147, 640] width 81 height 18
click at [1125, 668] on button "Yes / OK" at bounding box center [1147, 667] width 81 height 18
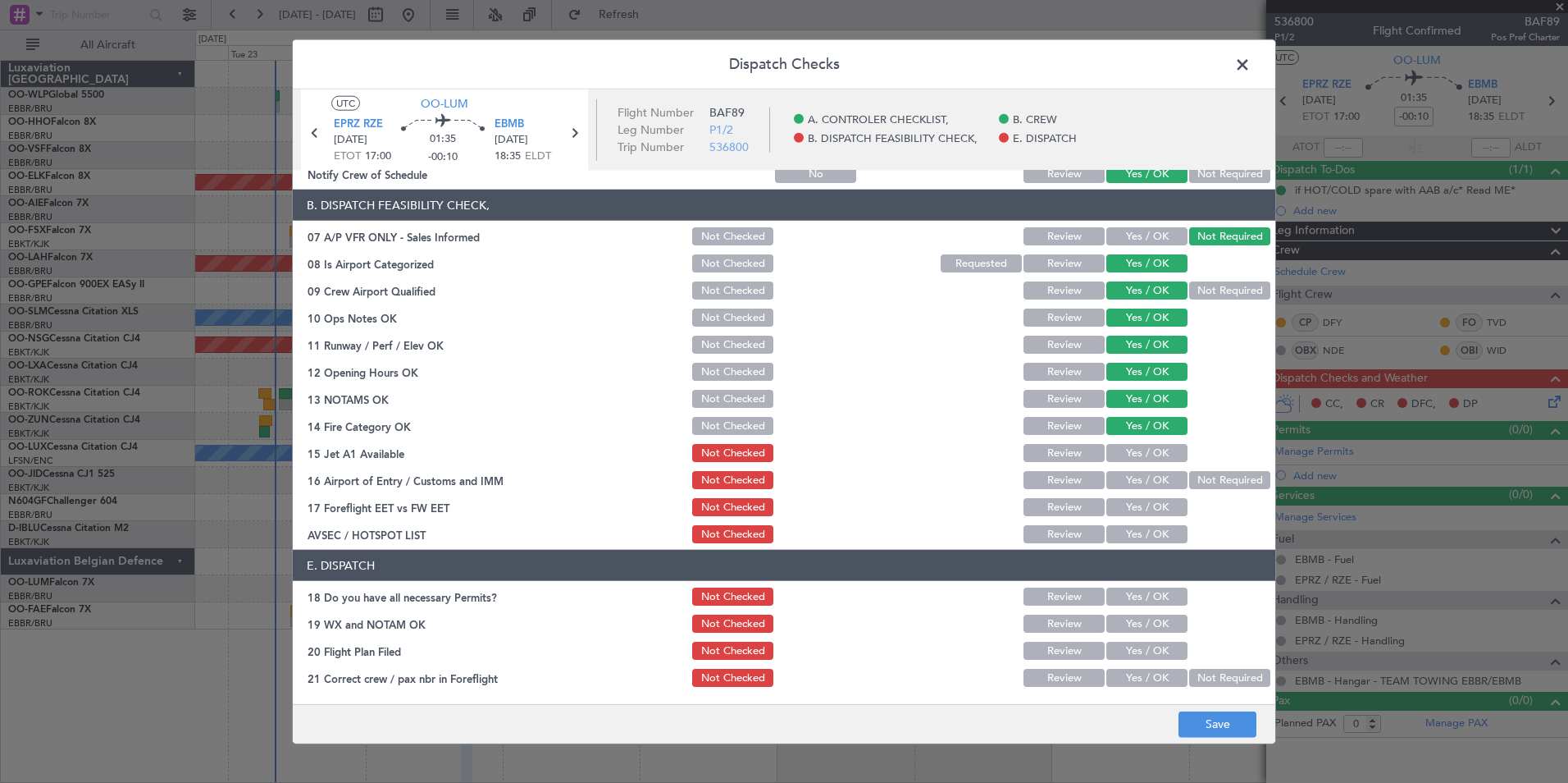
click at [1146, 448] on button "Yes / OK" at bounding box center [1147, 453] width 81 height 18
click at [1213, 491] on div "Not Required" at bounding box center [1228, 479] width 83 height 23
click at [1193, 477] on button "Not Required" at bounding box center [1229, 480] width 81 height 18
click at [1137, 513] on button "Yes / OK" at bounding box center [1147, 507] width 81 height 18
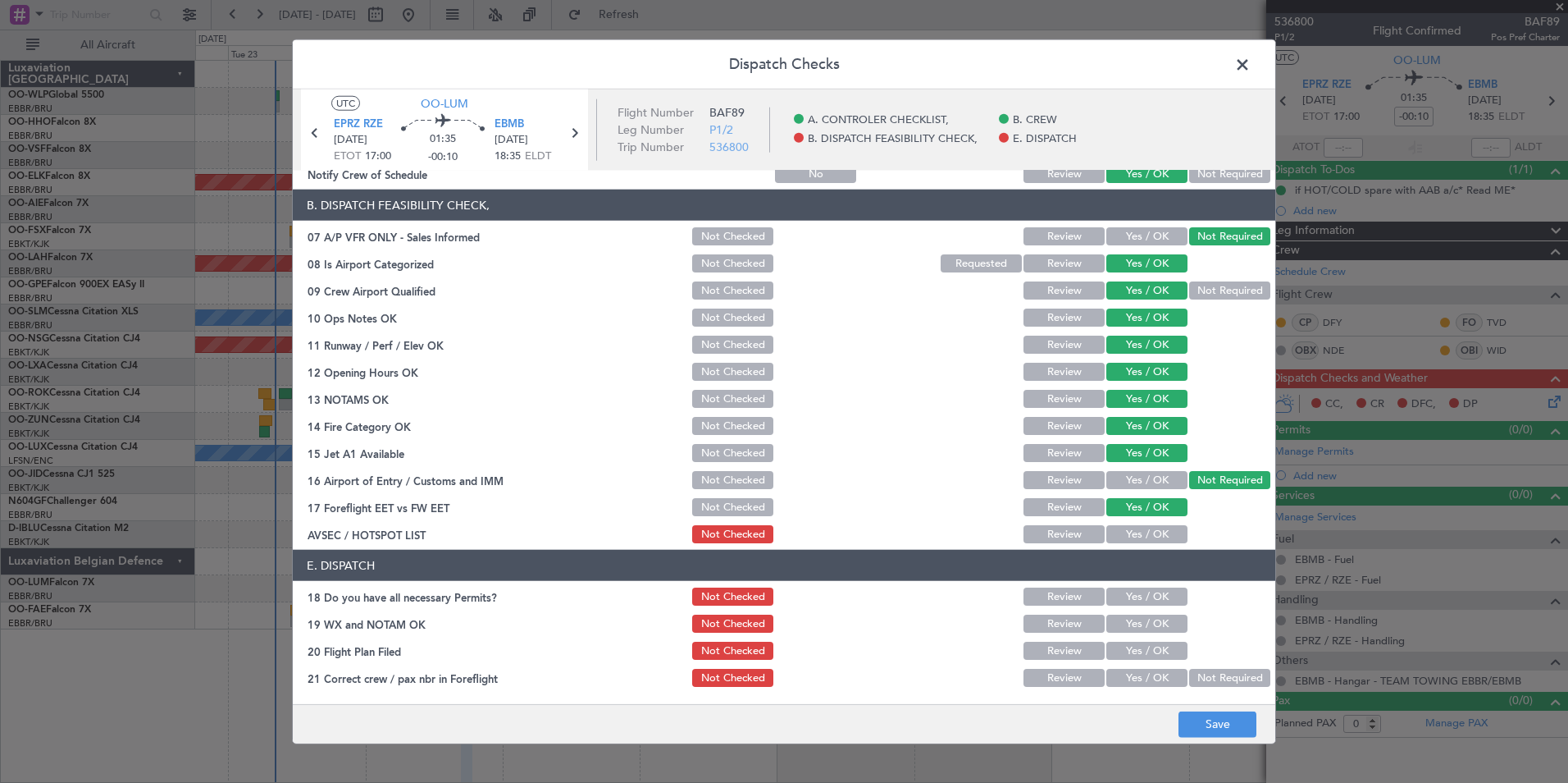
click at [1135, 531] on button "Yes / OK" at bounding box center [1147, 534] width 81 height 18
click at [1141, 608] on section "E. DISPATCH 18 Do you have all necessary Permits? Not Checked Review Yes / OK 1…" at bounding box center [784, 619] width 982 height 139
click at [1137, 601] on button "Yes / OK" at bounding box center [1147, 597] width 81 height 18
click at [1138, 624] on button "Yes / OK" at bounding box center [1147, 623] width 81 height 18
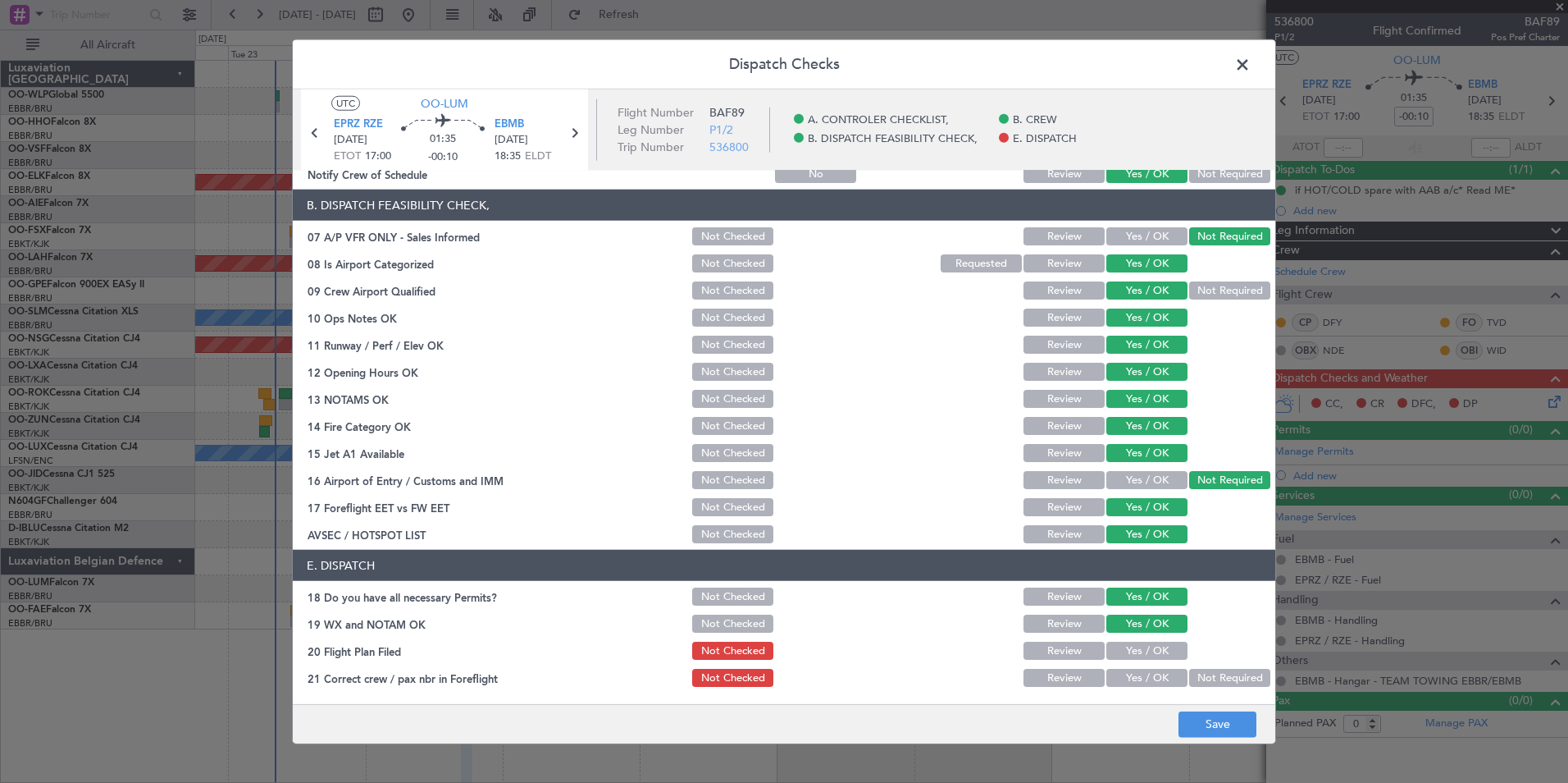
click at [1144, 660] on div "Yes / OK" at bounding box center [1145, 650] width 83 height 23
click at [1137, 654] on button "Yes / OK" at bounding box center [1147, 651] width 81 height 18
click at [1137, 673] on button "Yes / OK" at bounding box center [1147, 677] width 81 height 18
click at [1222, 730] on button "Save" at bounding box center [1217, 723] width 78 height 26
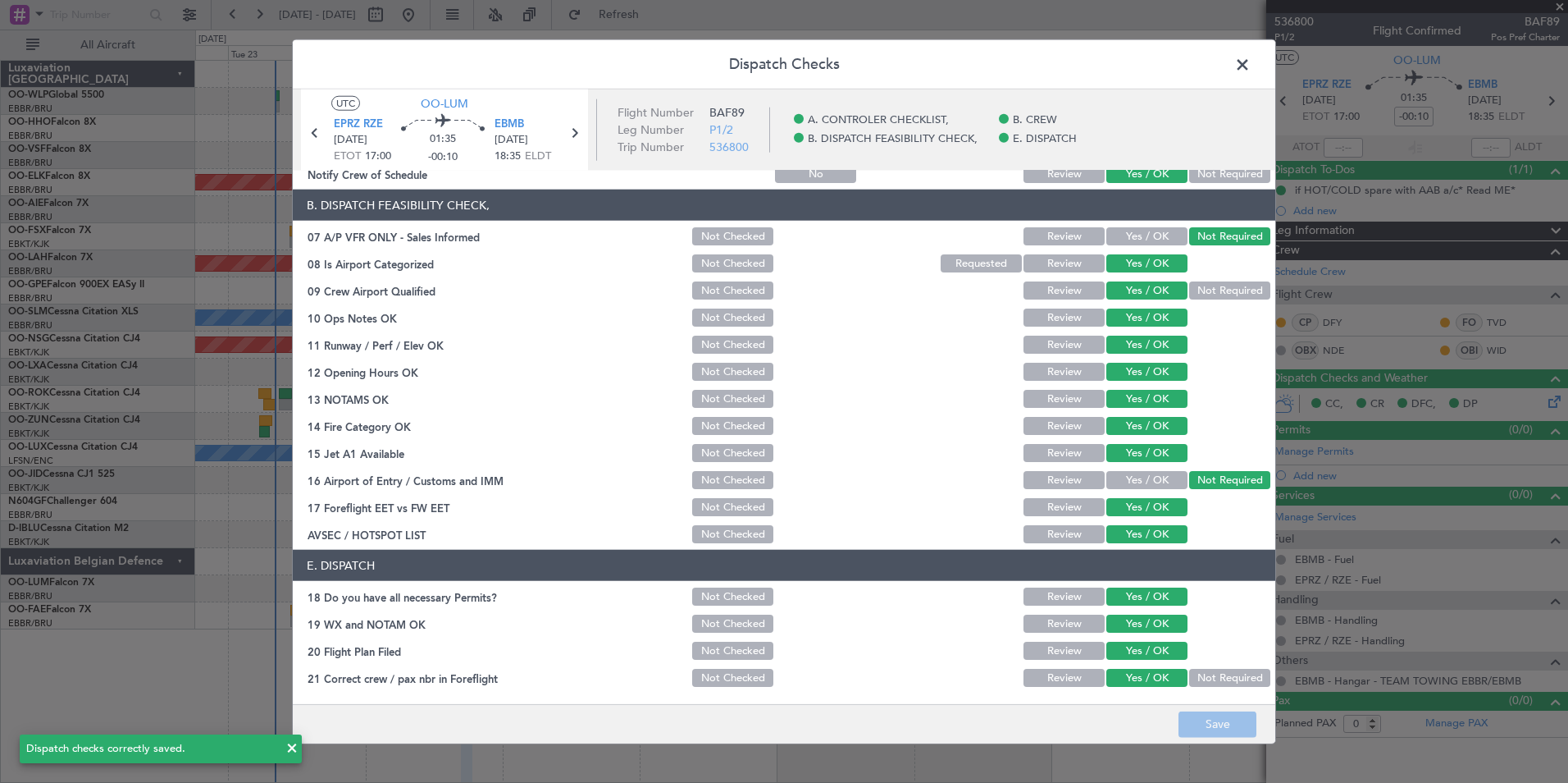
click at [1251, 70] on span at bounding box center [1251, 69] width 0 height 32
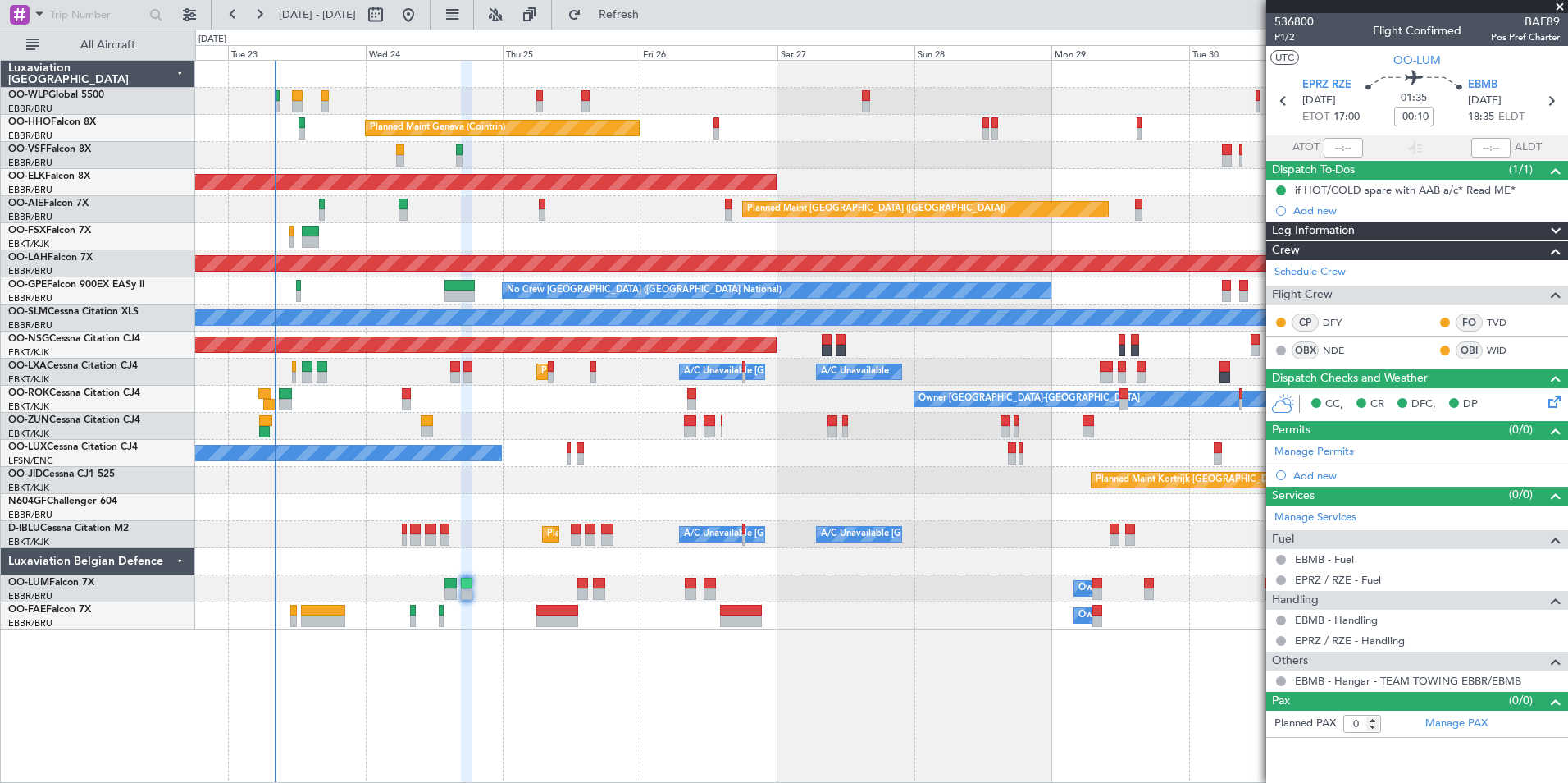
click at [574, 471] on div "Planned Maint Kortrijk-[GEOGRAPHIC_DATA]" at bounding box center [880, 480] width 1372 height 27
click at [595, 501] on div at bounding box center [880, 508] width 1372 height 27
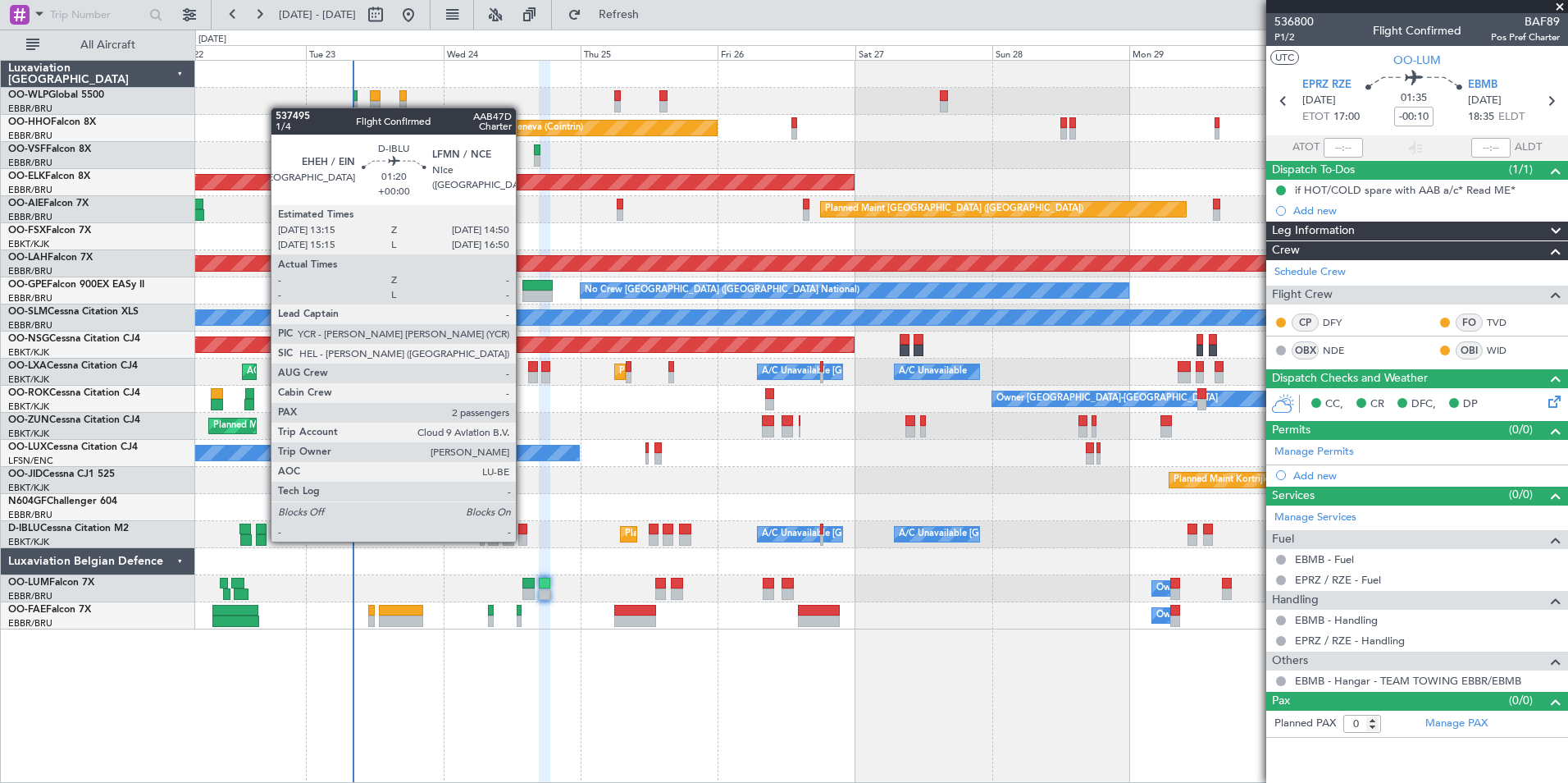
click at [523, 540] on div at bounding box center [523, 540] width 10 height 12
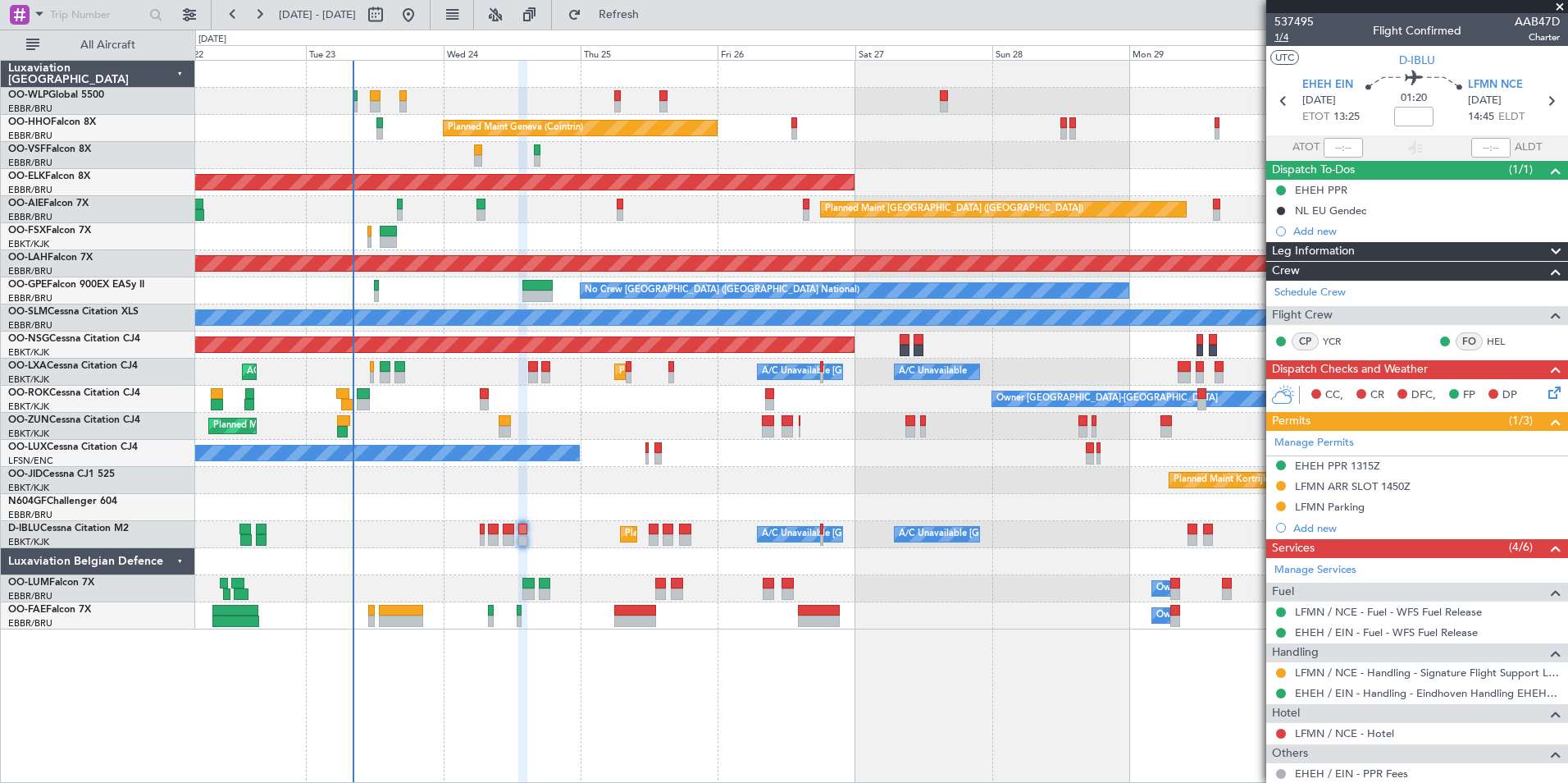
click at [1283, 35] on span "1/4" at bounding box center [1294, 37] width 39 height 14
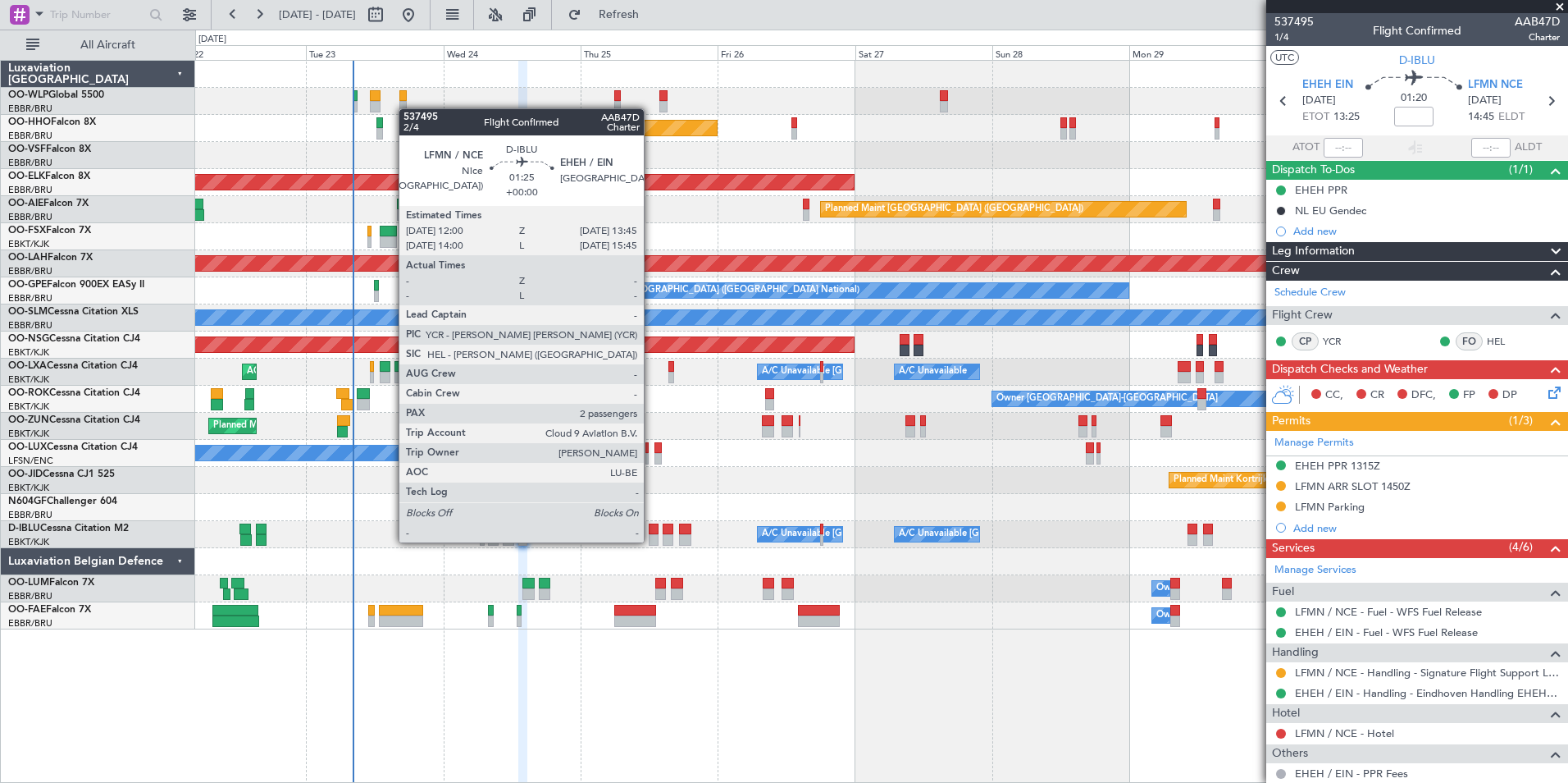
click at [651, 541] on div at bounding box center [653, 540] width 11 height 12
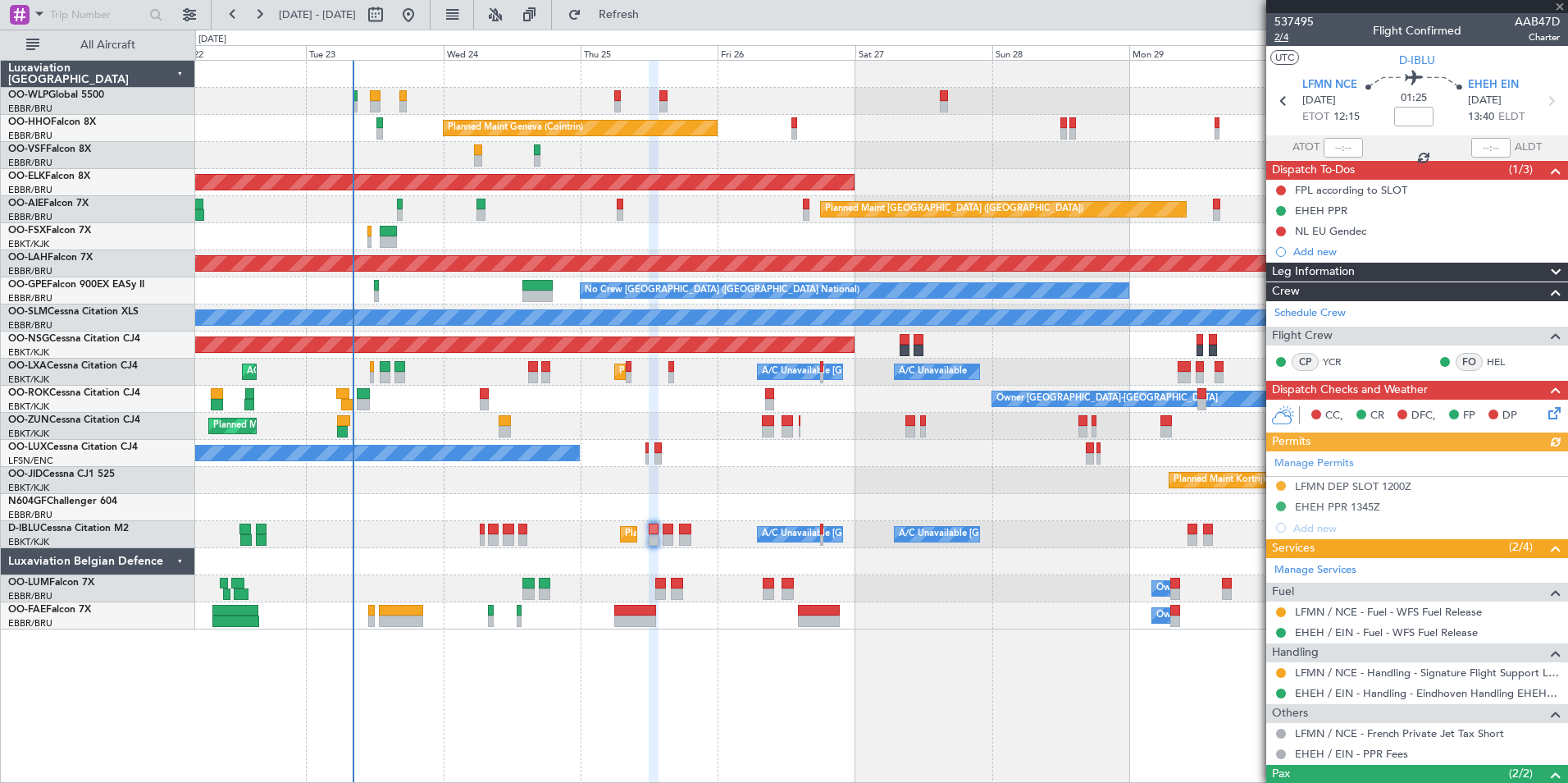
click at [1275, 35] on span "2/4" at bounding box center [1294, 37] width 39 height 14
click at [658, 24] on button "Refresh" at bounding box center [609, 15] width 98 height 26
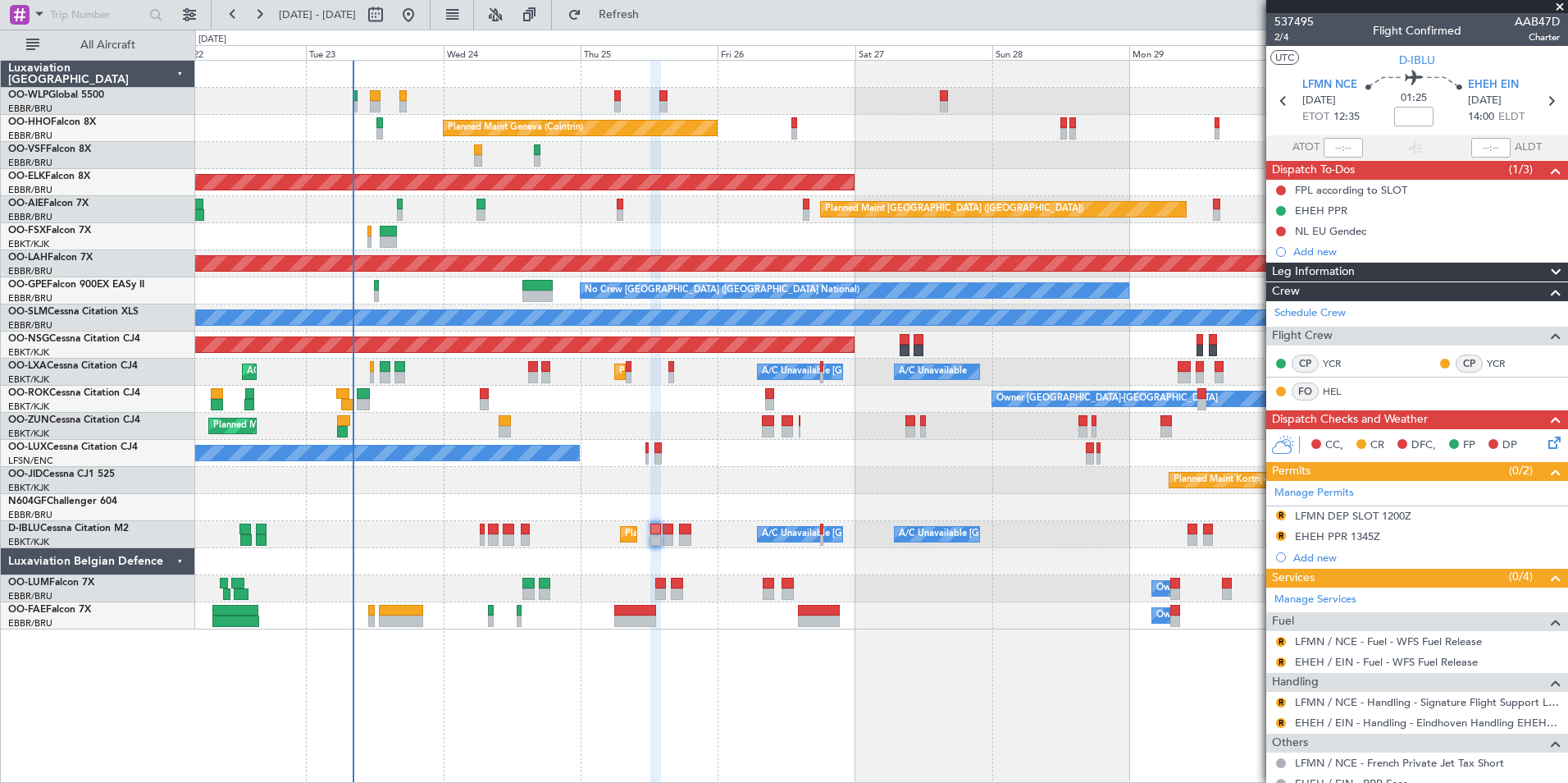
click at [872, 243] on div at bounding box center [880, 237] width 1372 height 27
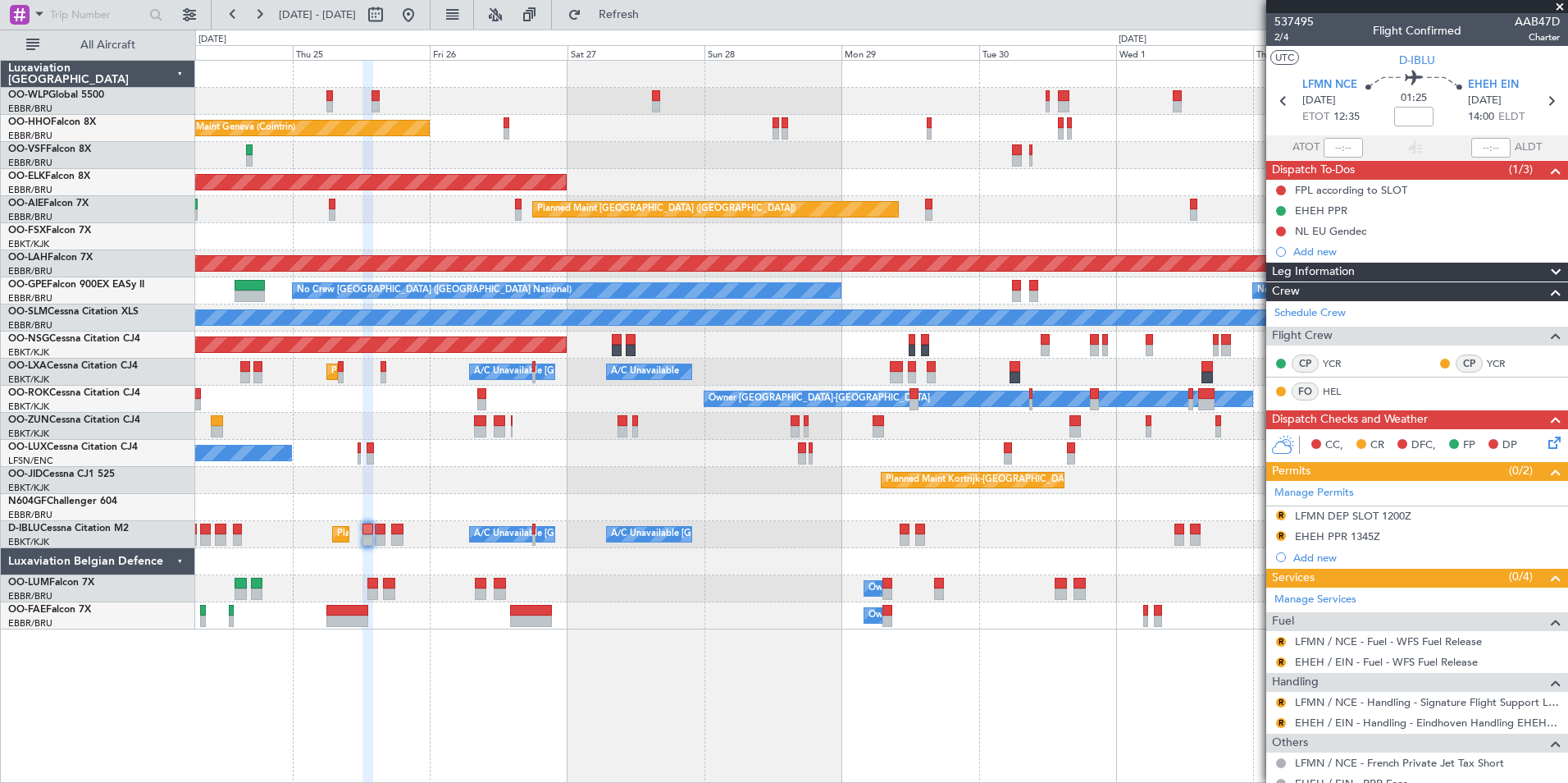
click at [870, 273] on div "Planned Maint Geneva (Cointrin) Planned Maint [GEOGRAPHIC_DATA]-[GEOGRAPHIC_DAT…" at bounding box center [880, 345] width 1372 height 568
click at [839, 303] on div "Planned Maint [GEOGRAPHIC_DATA] ([GEOGRAPHIC_DATA] National) No Crew [GEOGRAPHI…" at bounding box center [880, 291] width 1372 height 27
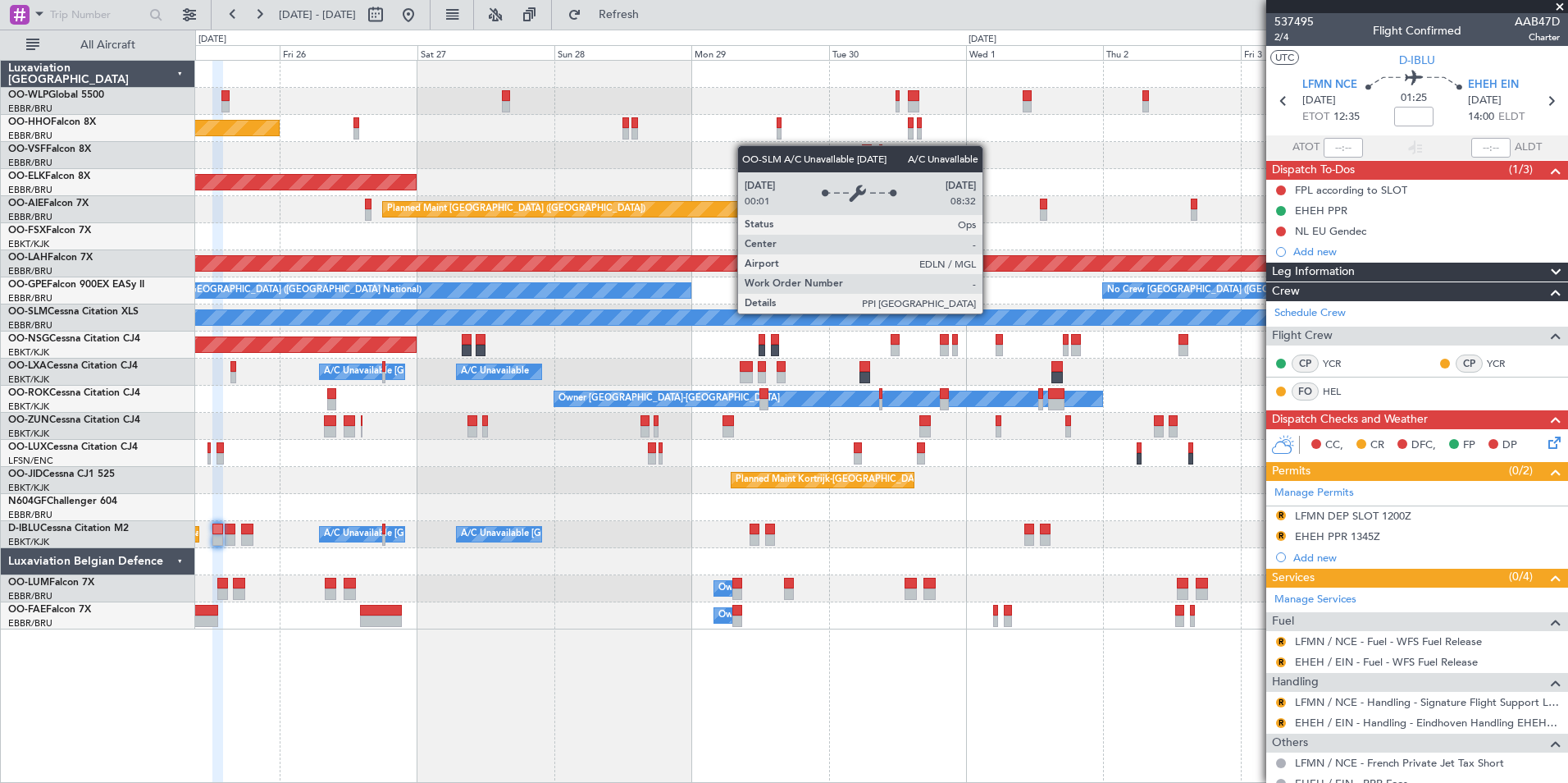
click at [755, 316] on div "A/C Unavailable [GEOGRAPHIC_DATA]" at bounding box center [881, 318] width 4115 height 15
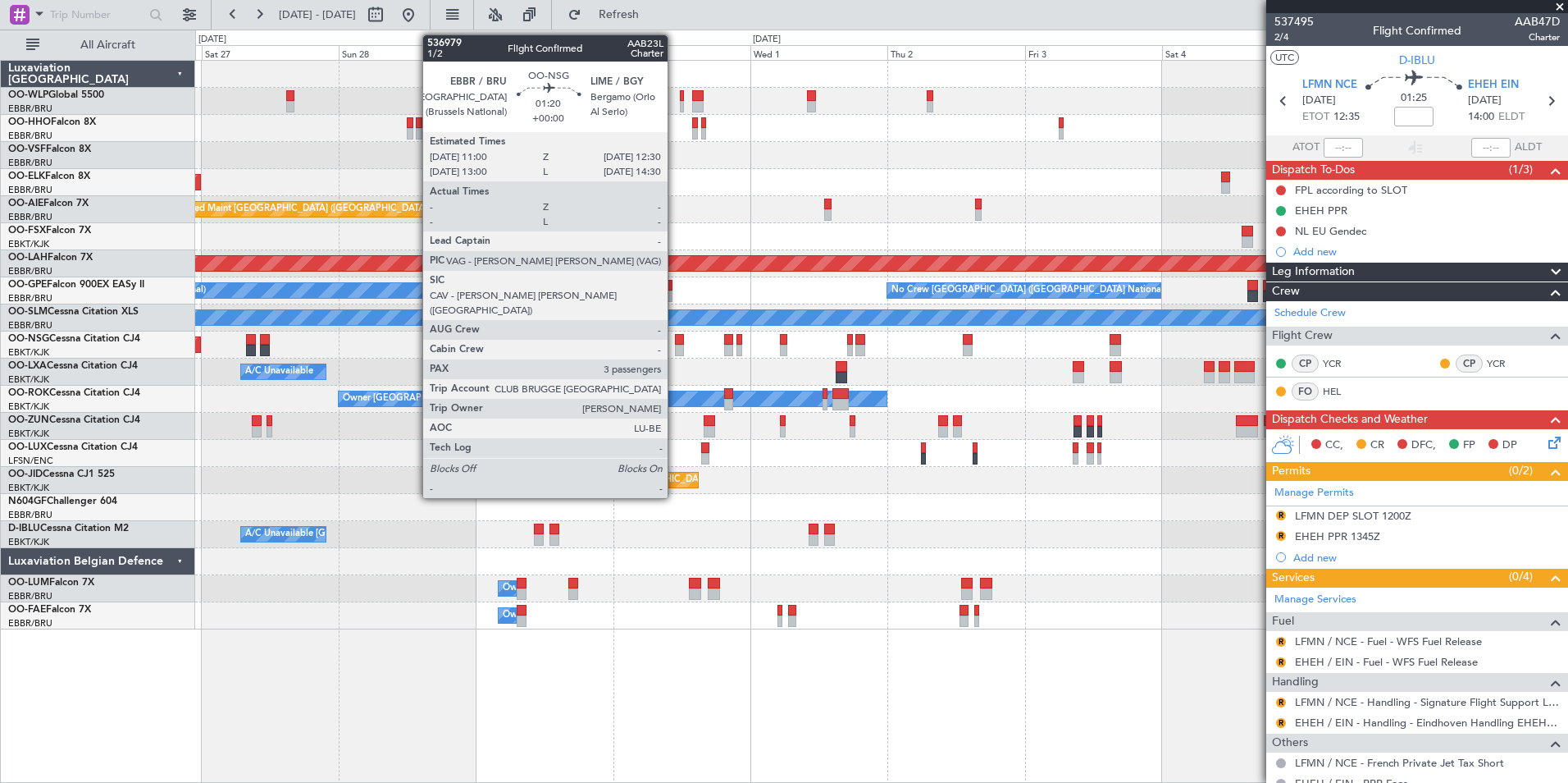
click at [675, 346] on div at bounding box center [679, 351] width 9 height 12
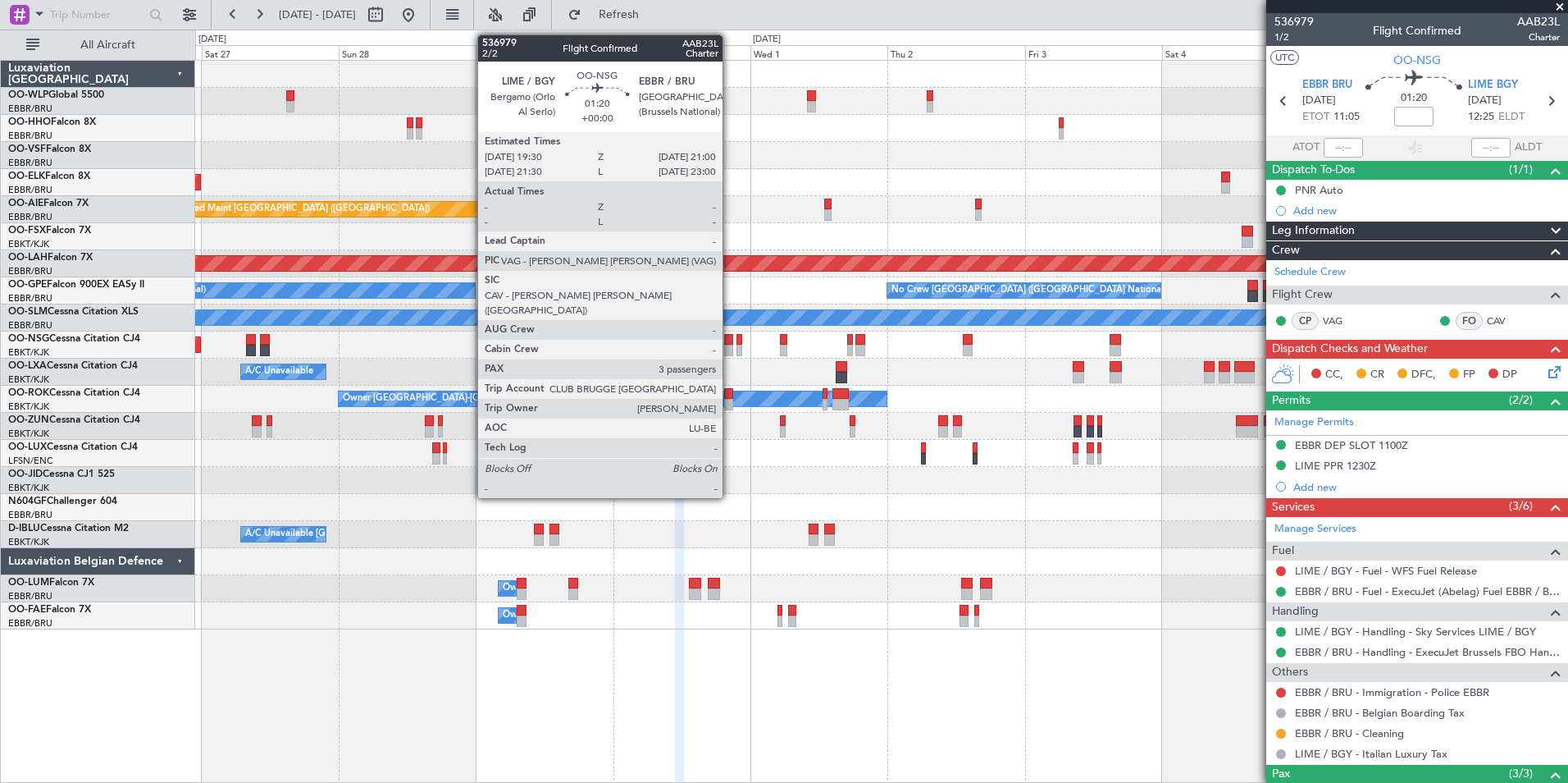
click at [730, 352] on div at bounding box center [728, 351] width 9 height 12
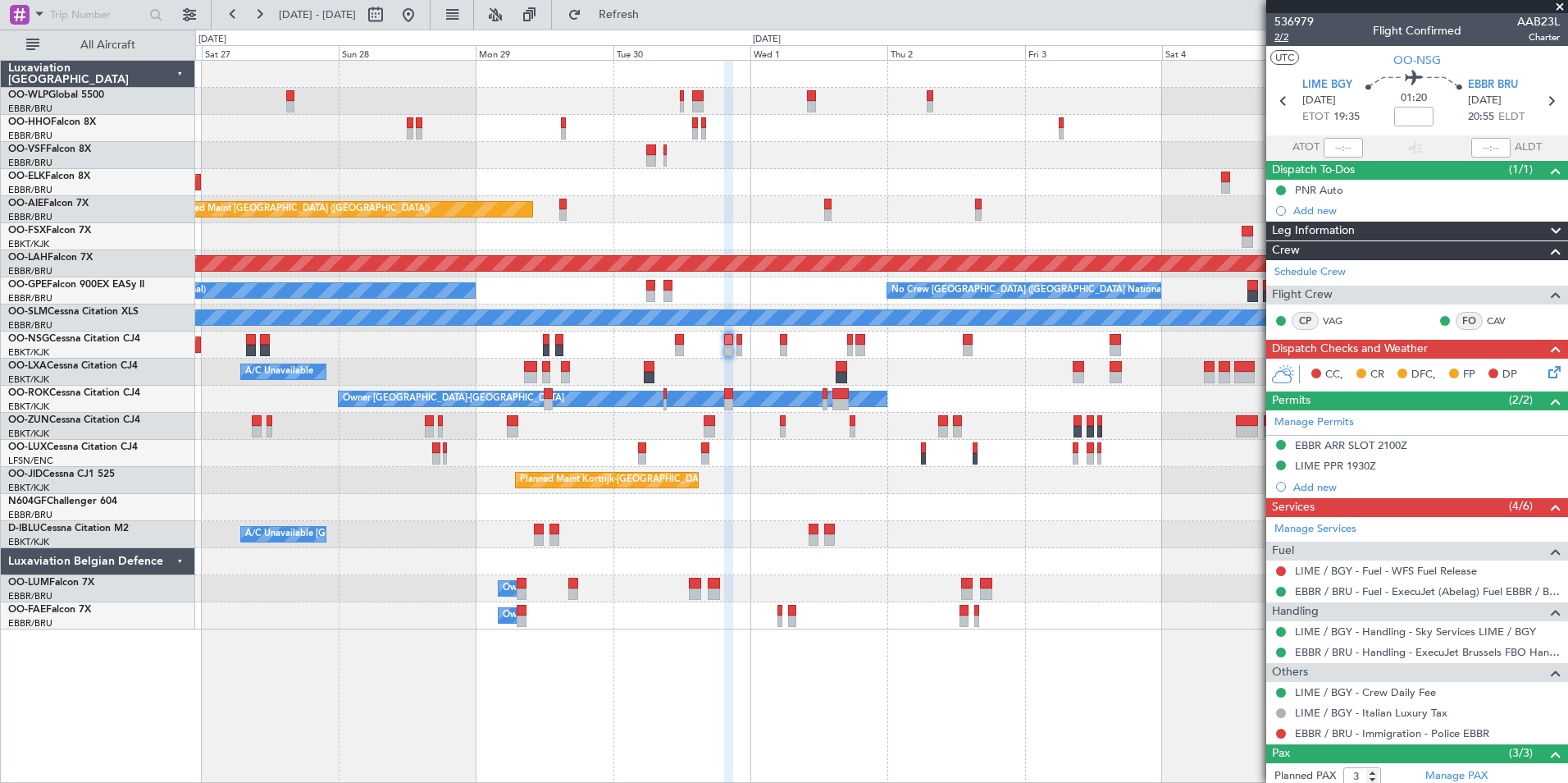
click at [1278, 40] on span "2/2" at bounding box center [1294, 37] width 39 height 14
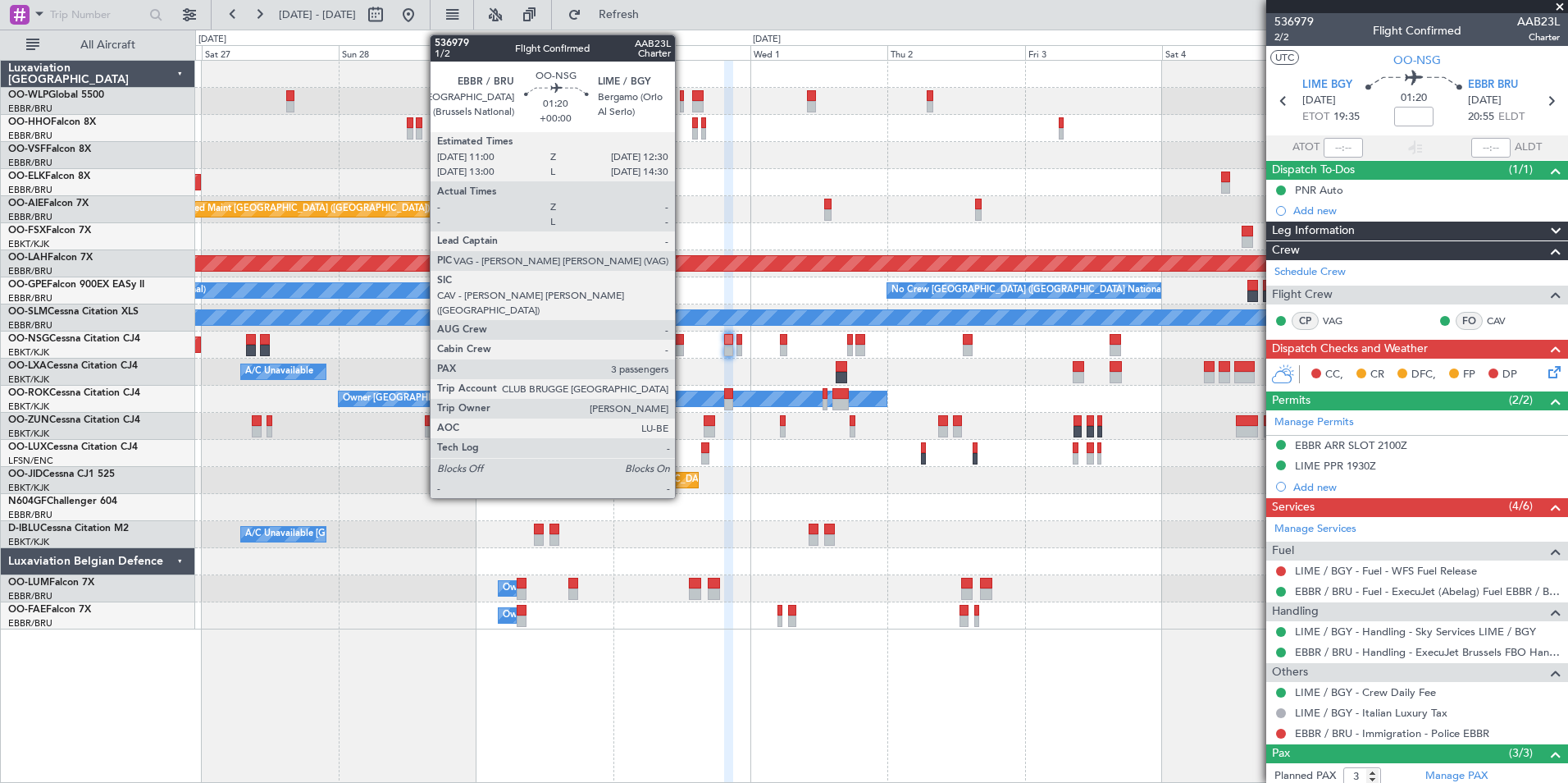
click at [683, 342] on div at bounding box center [679, 340] width 9 height 12
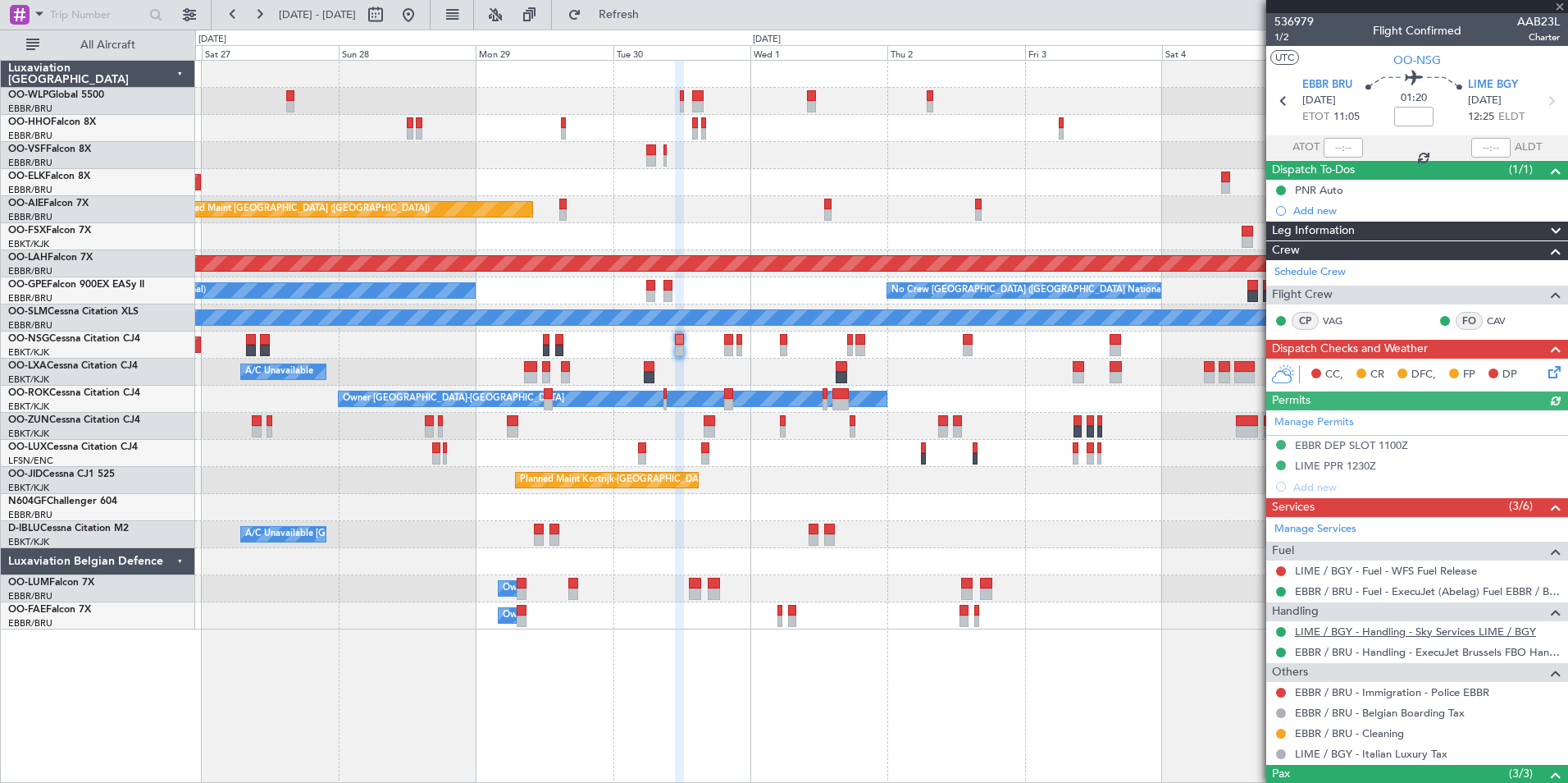
click at [1332, 635] on link "LIME / BGY - Handling - Sky Services LIME / BGY" at bounding box center [1415, 631] width 241 height 14
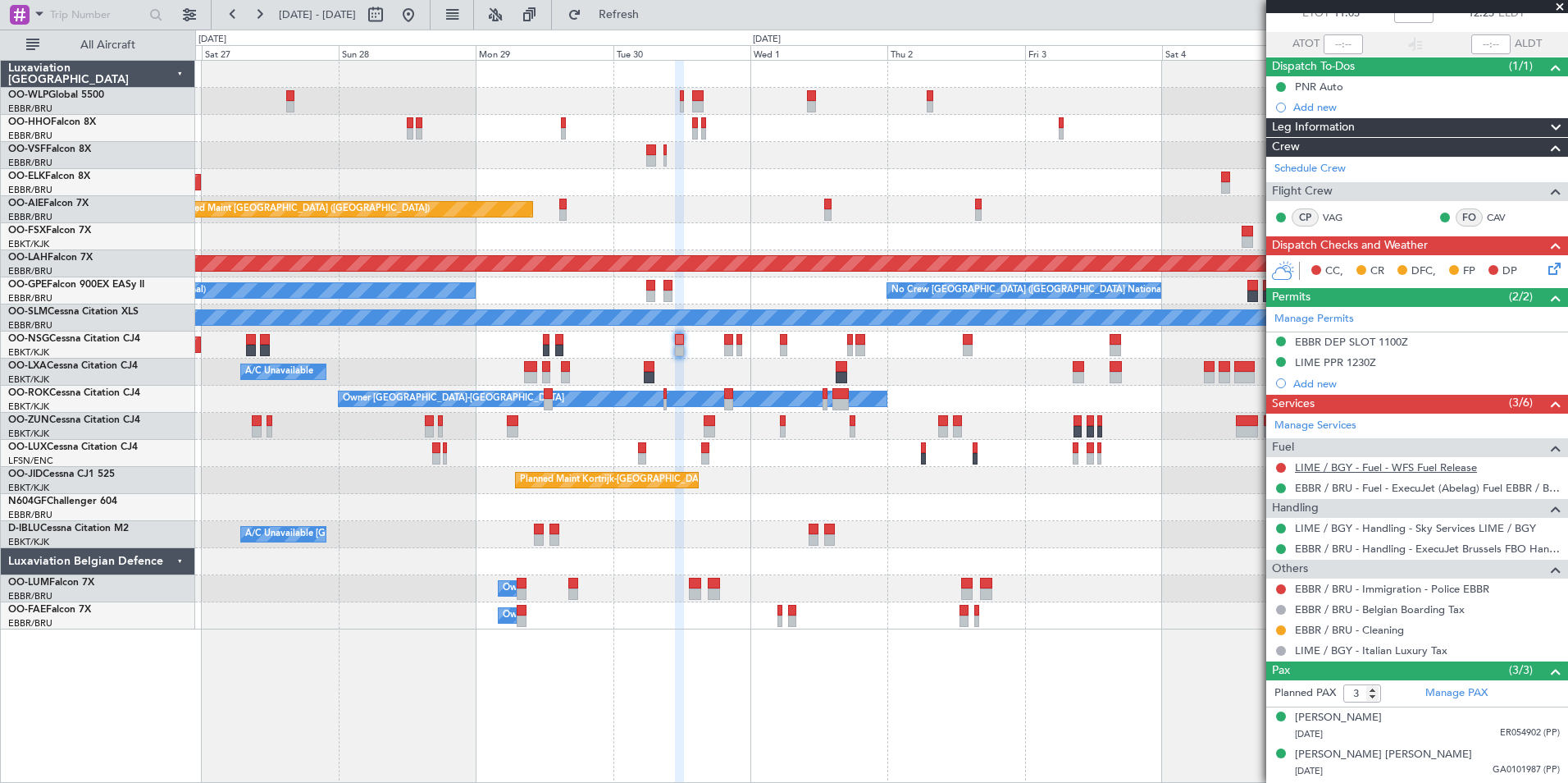
scroll to position [138, 0]
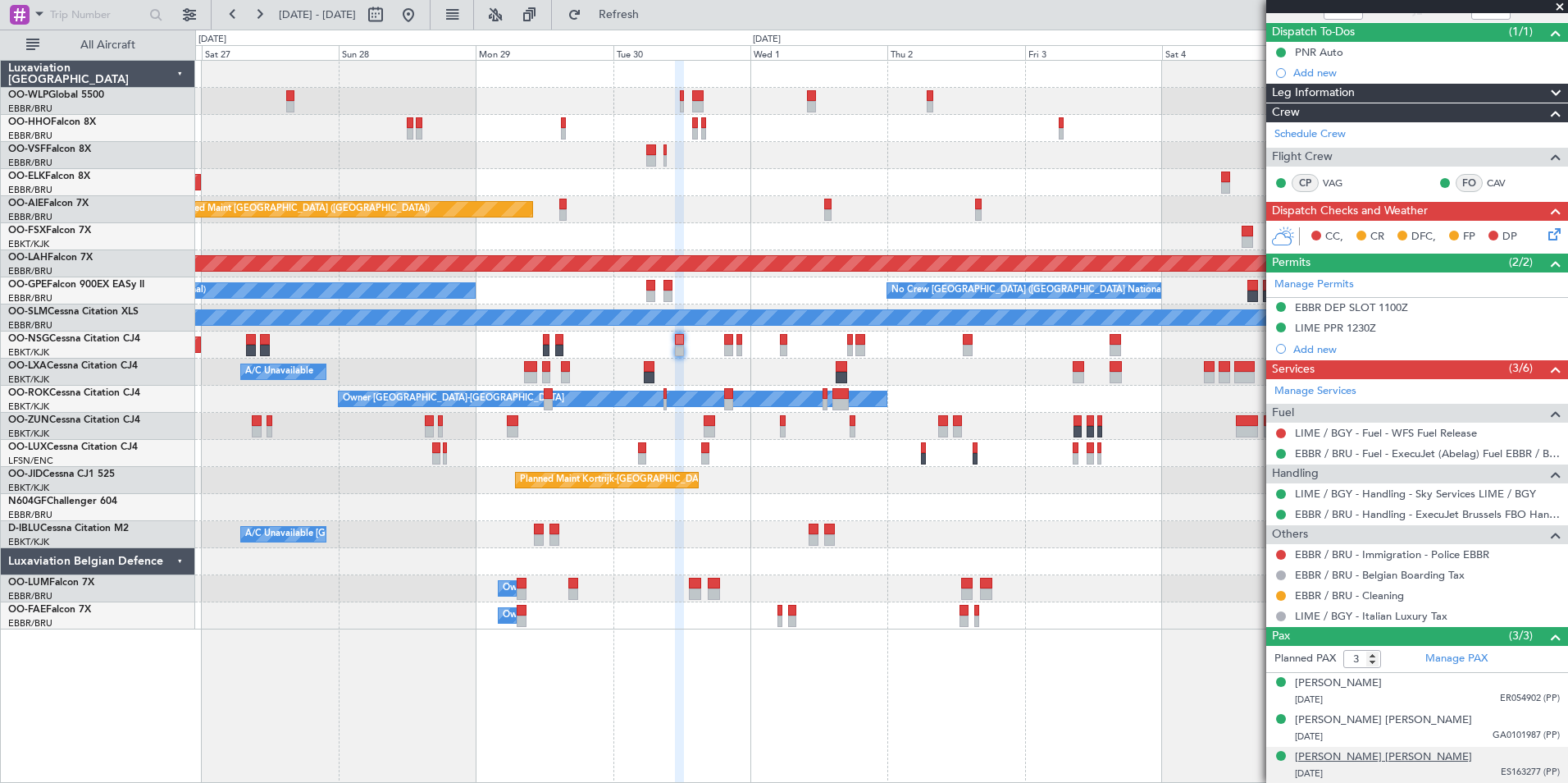
click at [1343, 759] on div "[PERSON_NAME] [PERSON_NAME]" at bounding box center [1383, 758] width 177 height 17
click at [421, 18] on button at bounding box center [408, 15] width 26 height 26
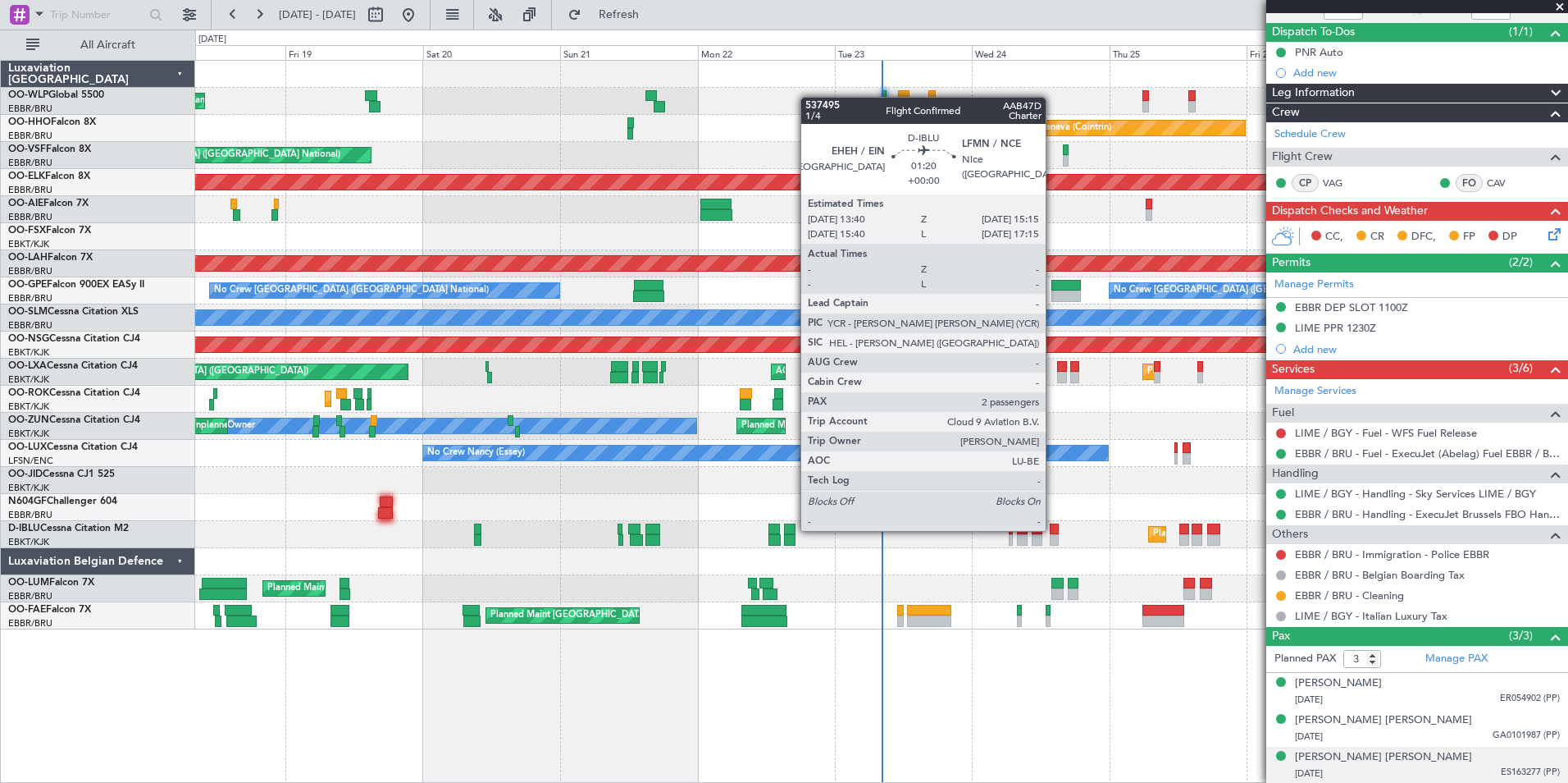
click at [1053, 529] on div at bounding box center [1055, 529] width 10 height 12
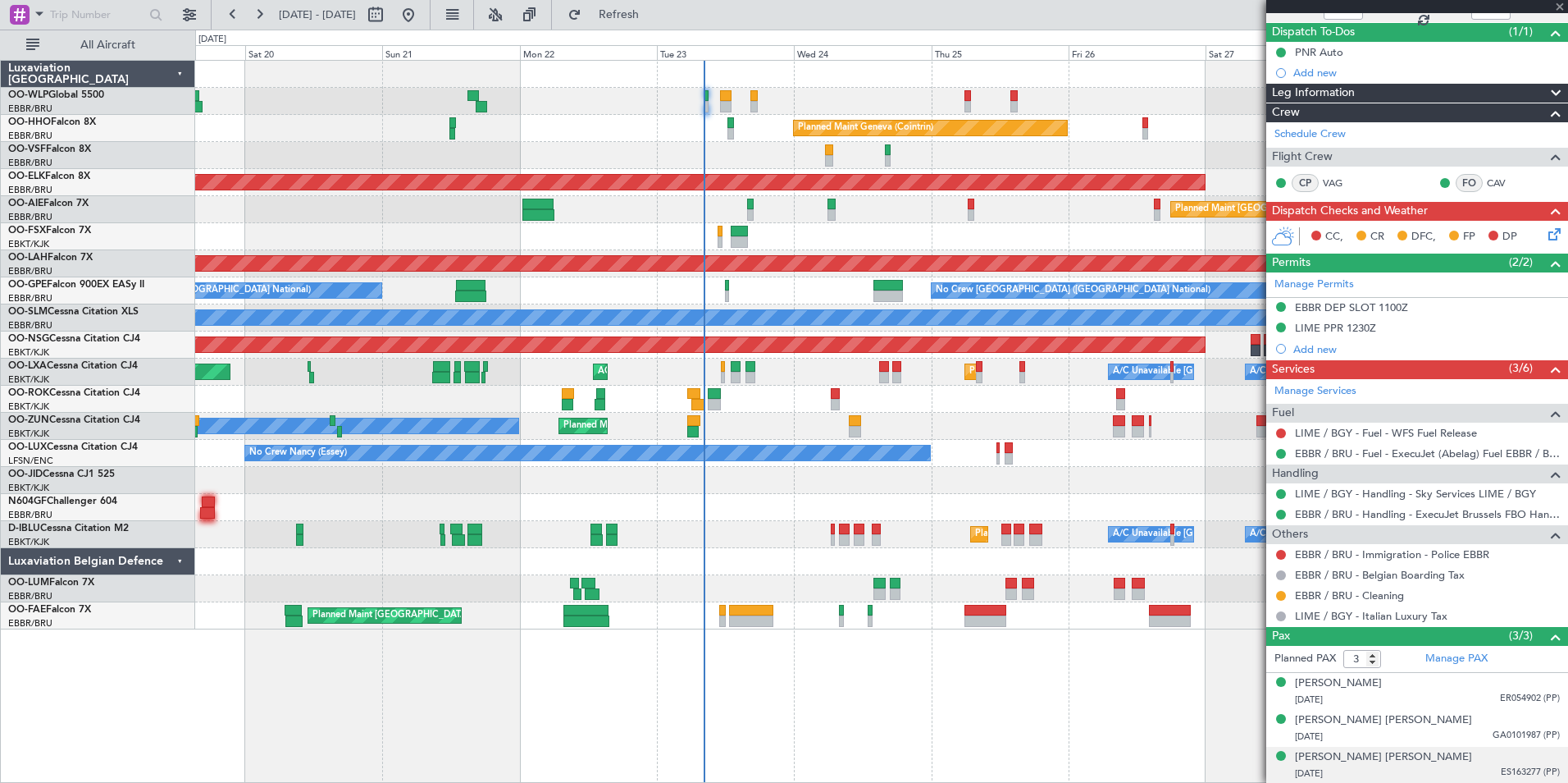
click at [941, 390] on div "Owner [GEOGRAPHIC_DATA]-[GEOGRAPHIC_DATA] Planned Maint [GEOGRAPHIC_DATA]-[GEOG…" at bounding box center [880, 400] width 1372 height 27
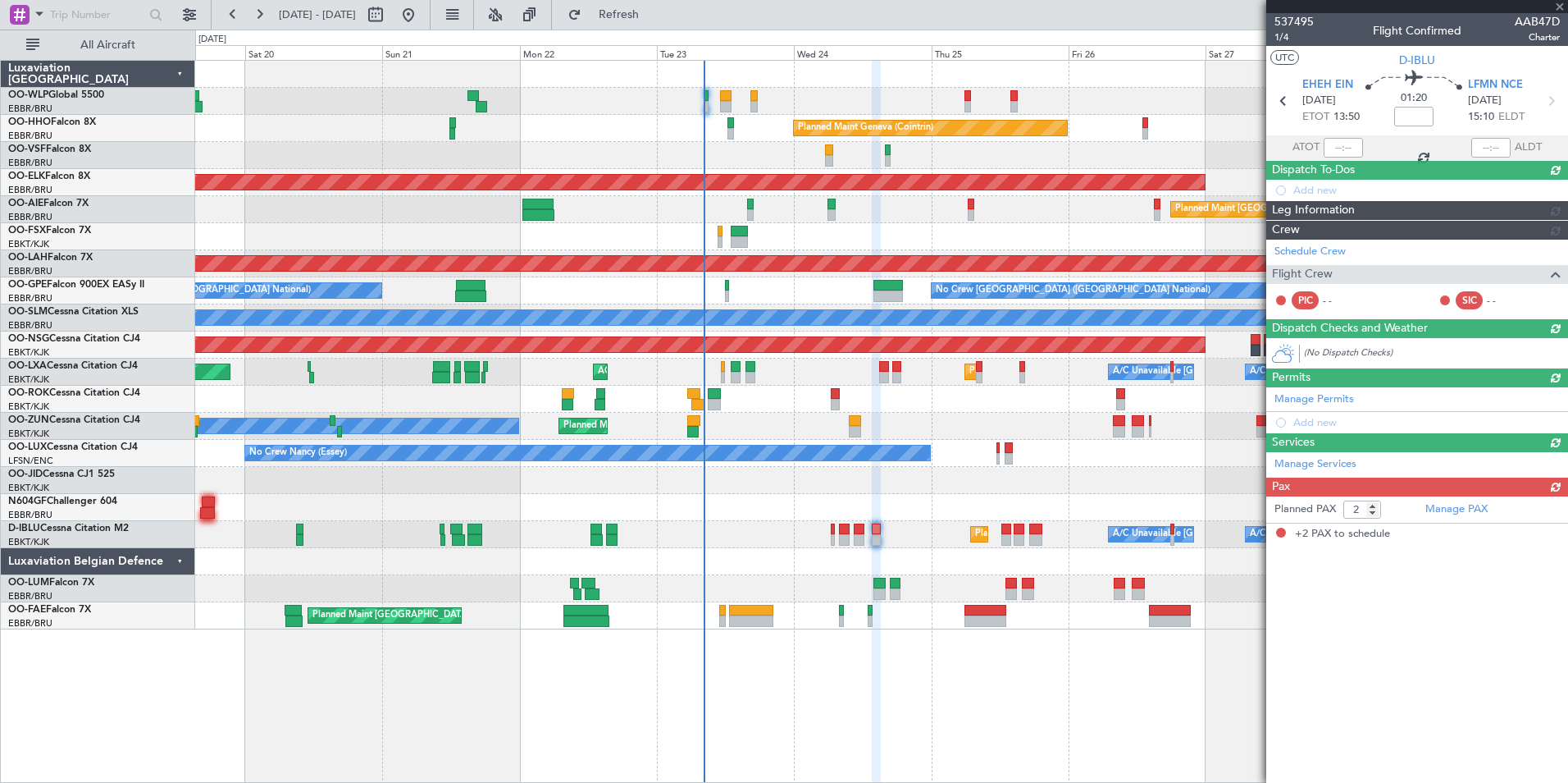
scroll to position [0, 0]
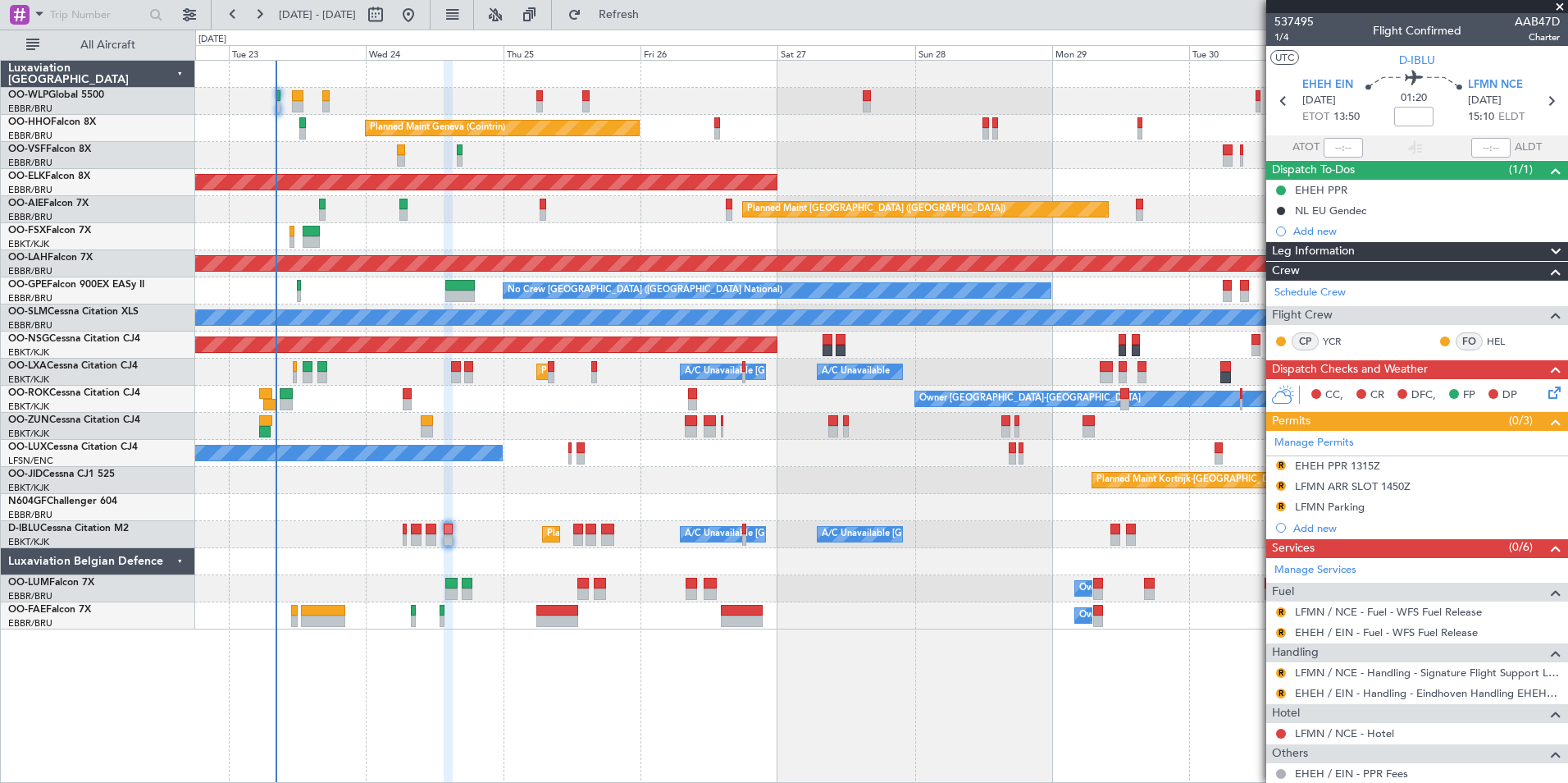
click at [465, 201] on div "Planned Maint [GEOGRAPHIC_DATA] ([GEOGRAPHIC_DATA])" at bounding box center [880, 210] width 1372 height 27
click at [248, 181] on div "Planned Maint Geneva (Cointrin) Planned Maint [GEOGRAPHIC_DATA]-[GEOGRAPHIC_DAT…" at bounding box center [880, 345] width 1372 height 568
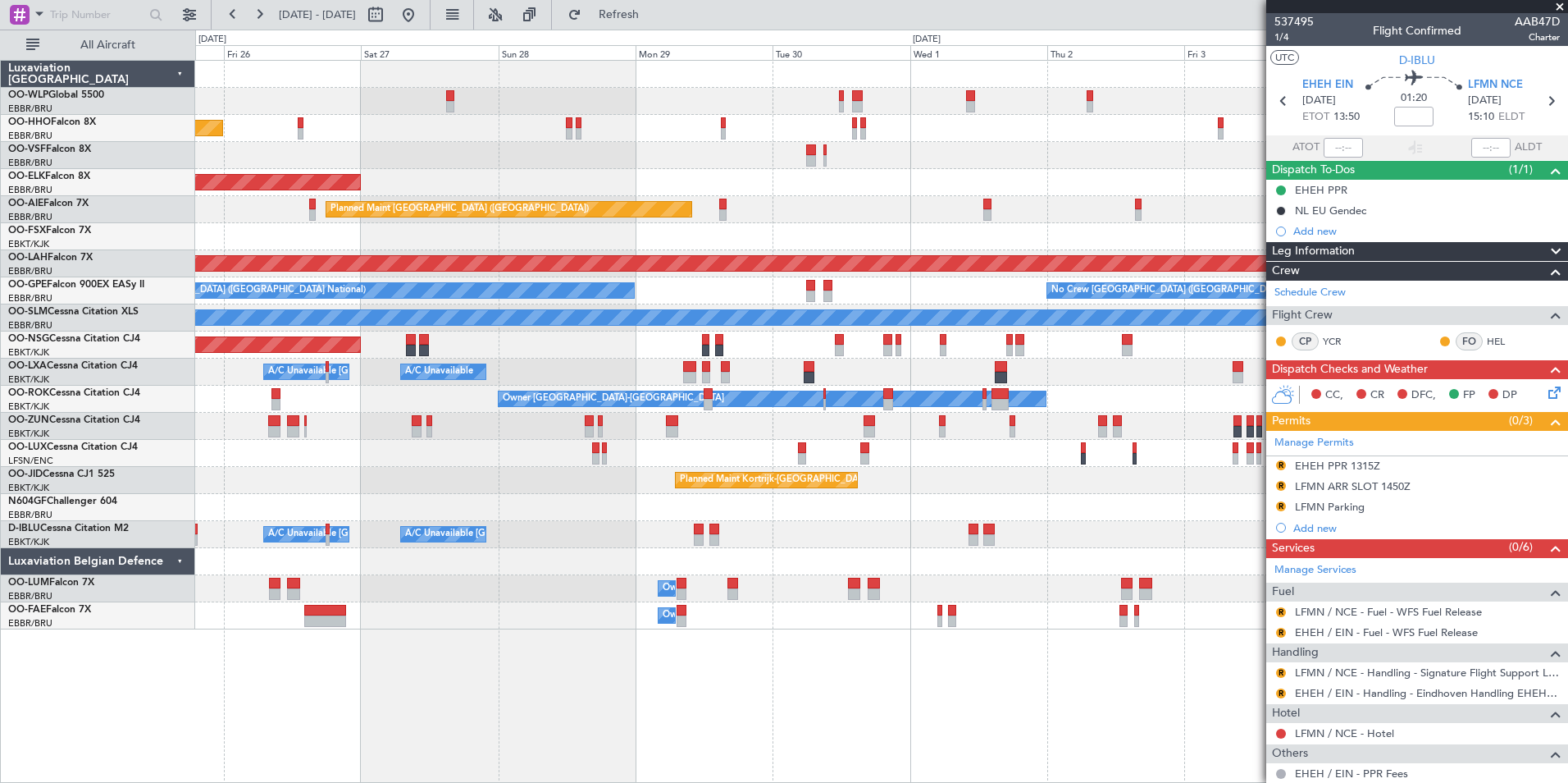
click at [169, 174] on div "Planned Maint Geneva (Cointrin) Planned Maint [GEOGRAPHIC_DATA]-[GEOGRAPHIC_DAT…" at bounding box center [784, 406] width 1568 height 754
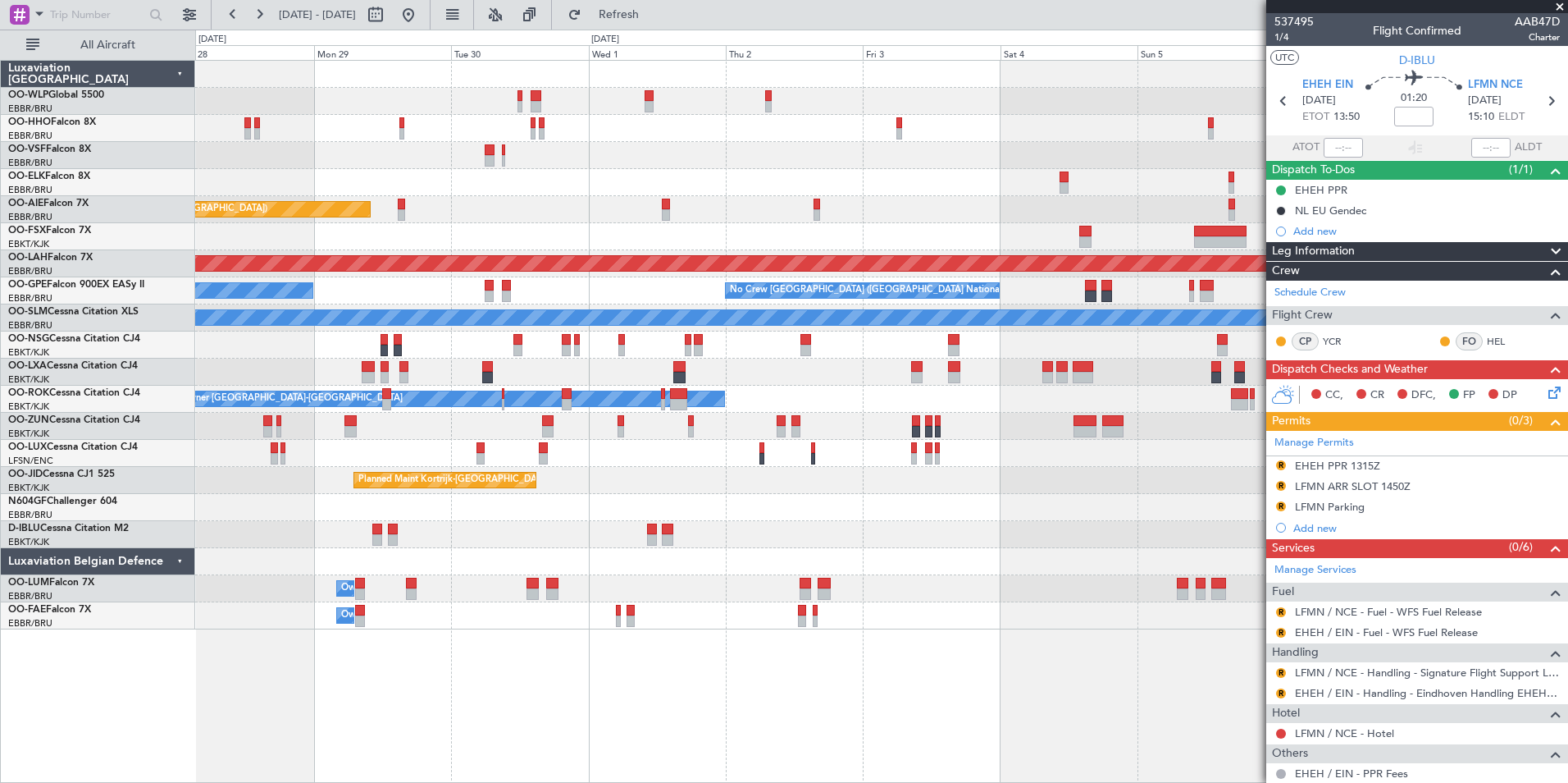
click at [346, 195] on div "Planned Maint Kortrijk-[GEOGRAPHIC_DATA]" at bounding box center [880, 182] width 1372 height 27
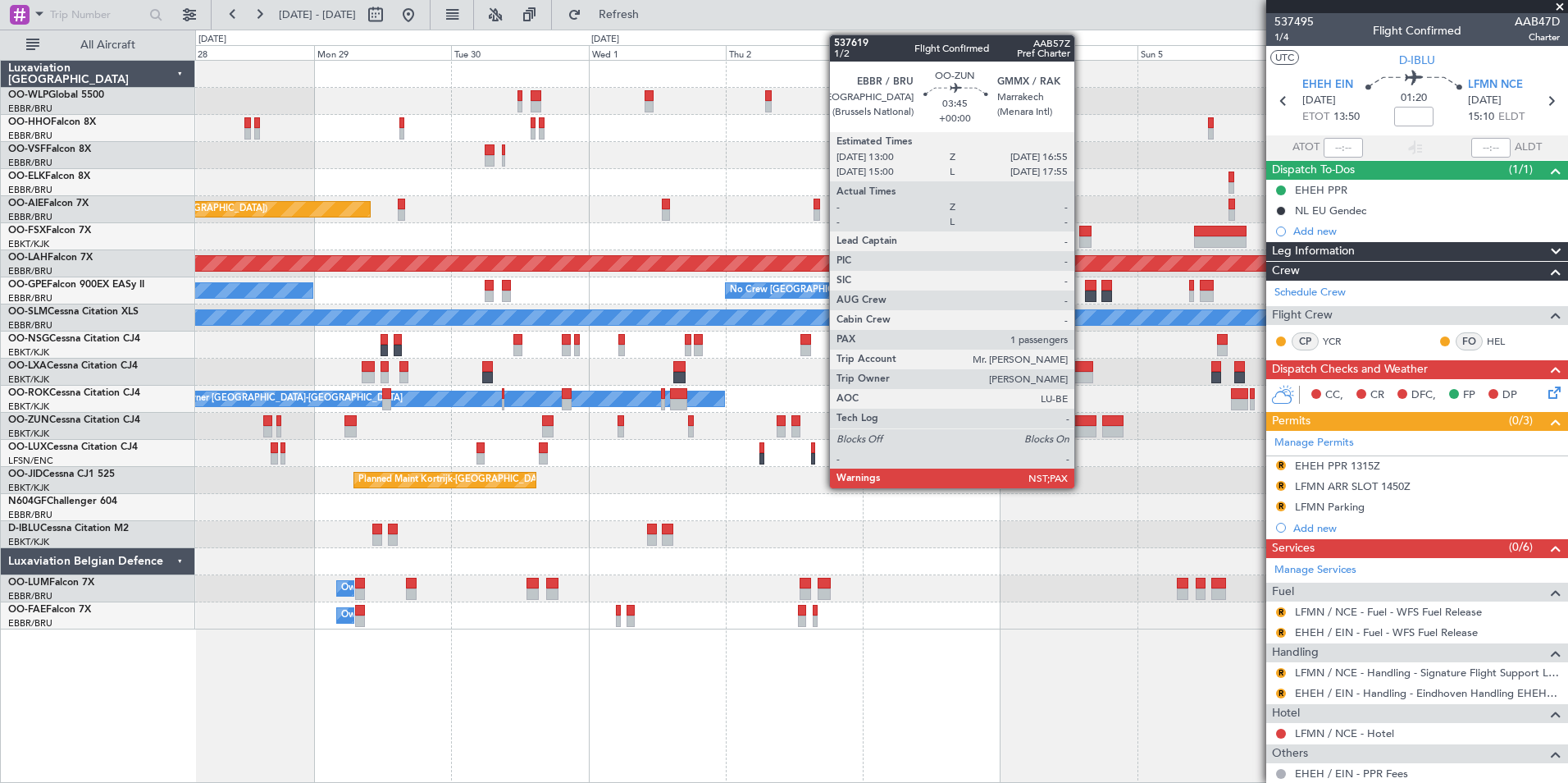
click at [1081, 426] on div at bounding box center [1084, 432] width 23 height 12
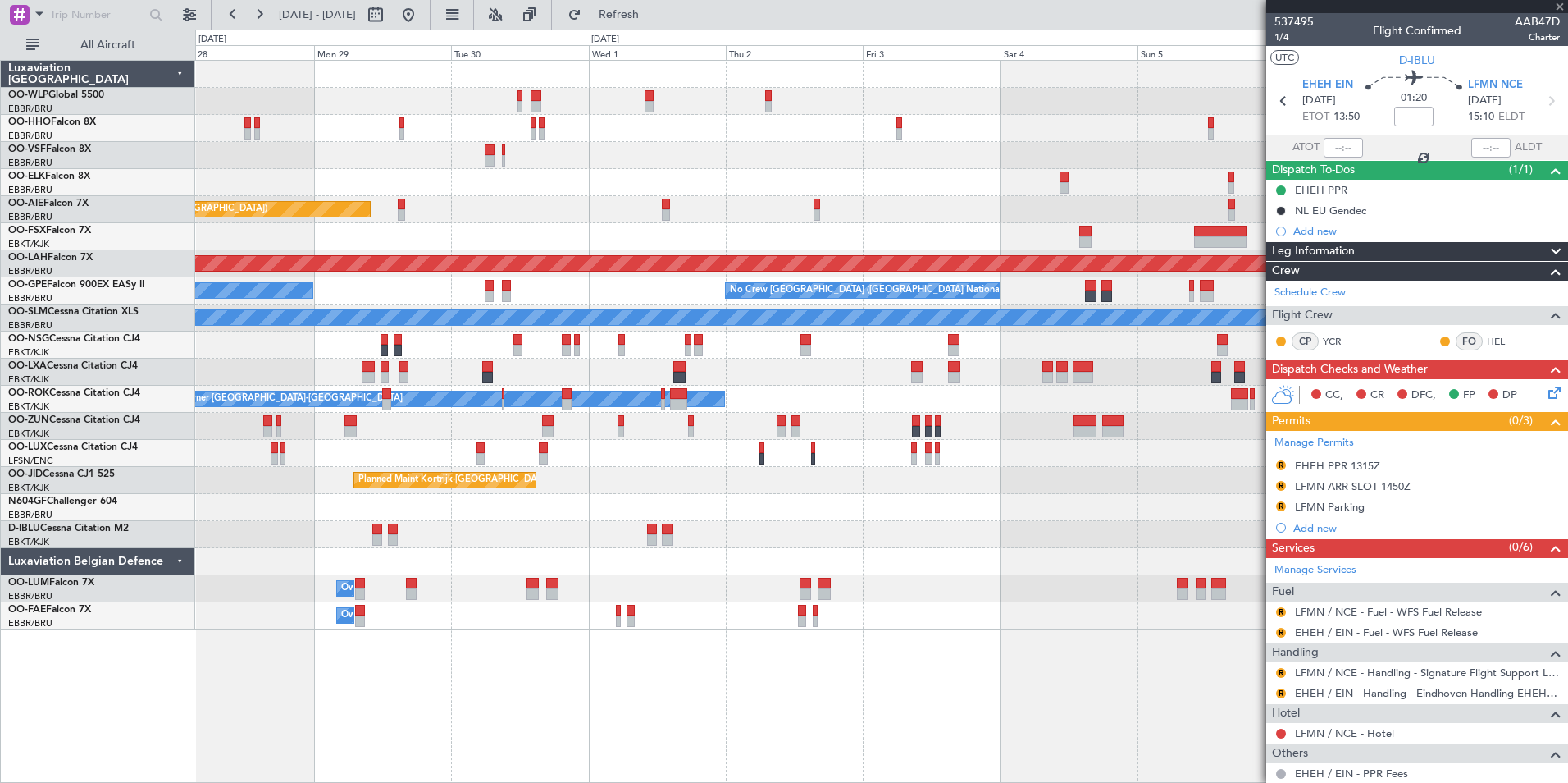
type input "4"
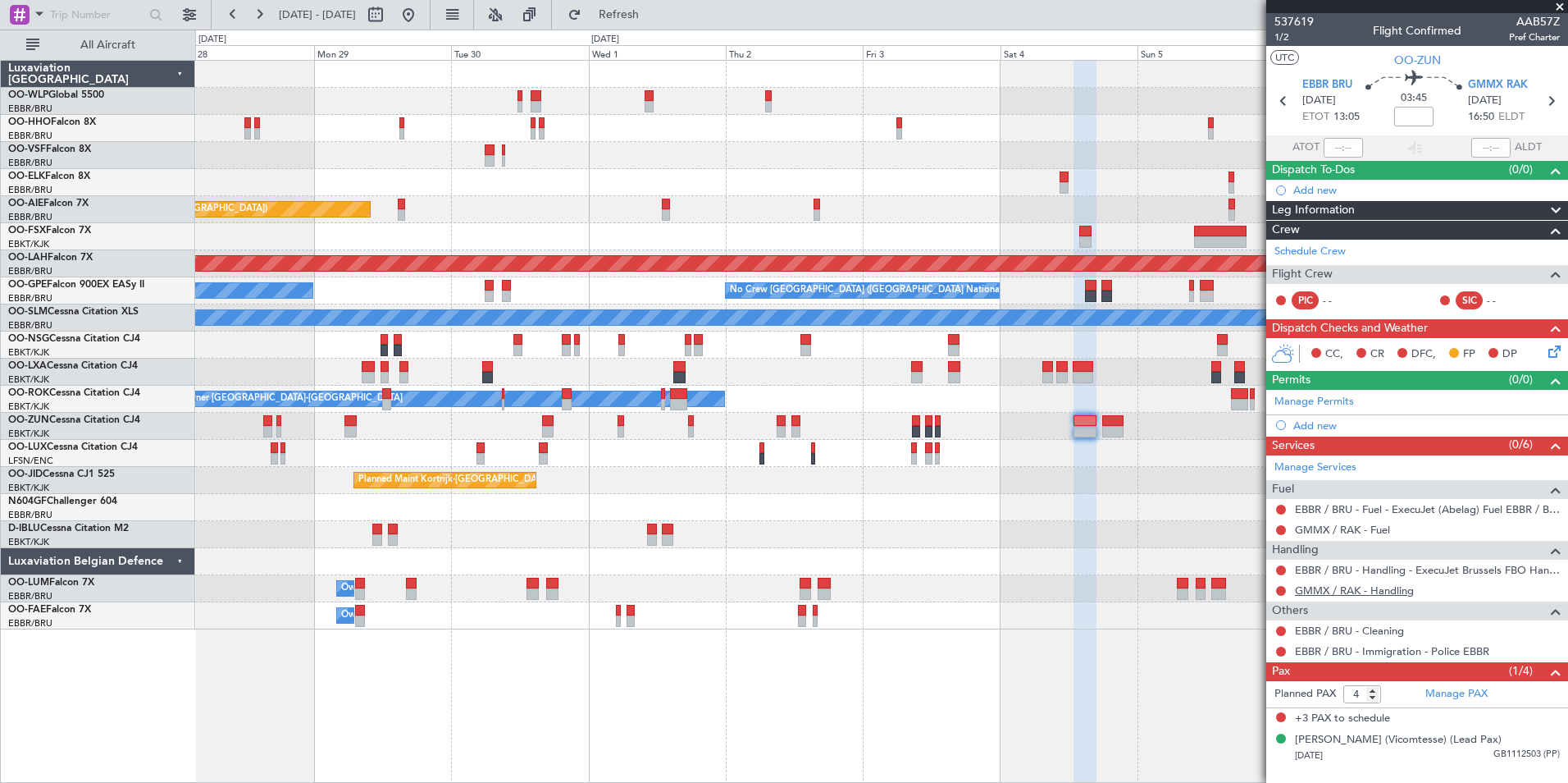
click at [1360, 594] on link "GMMX / RAK - Handling" at bounding box center [1354, 590] width 119 height 14
click at [1333, 532] on link "GMMX / RAK - Fuel" at bounding box center [1342, 529] width 95 height 14
click at [1282, 509] on button at bounding box center [1281, 510] width 10 height 10
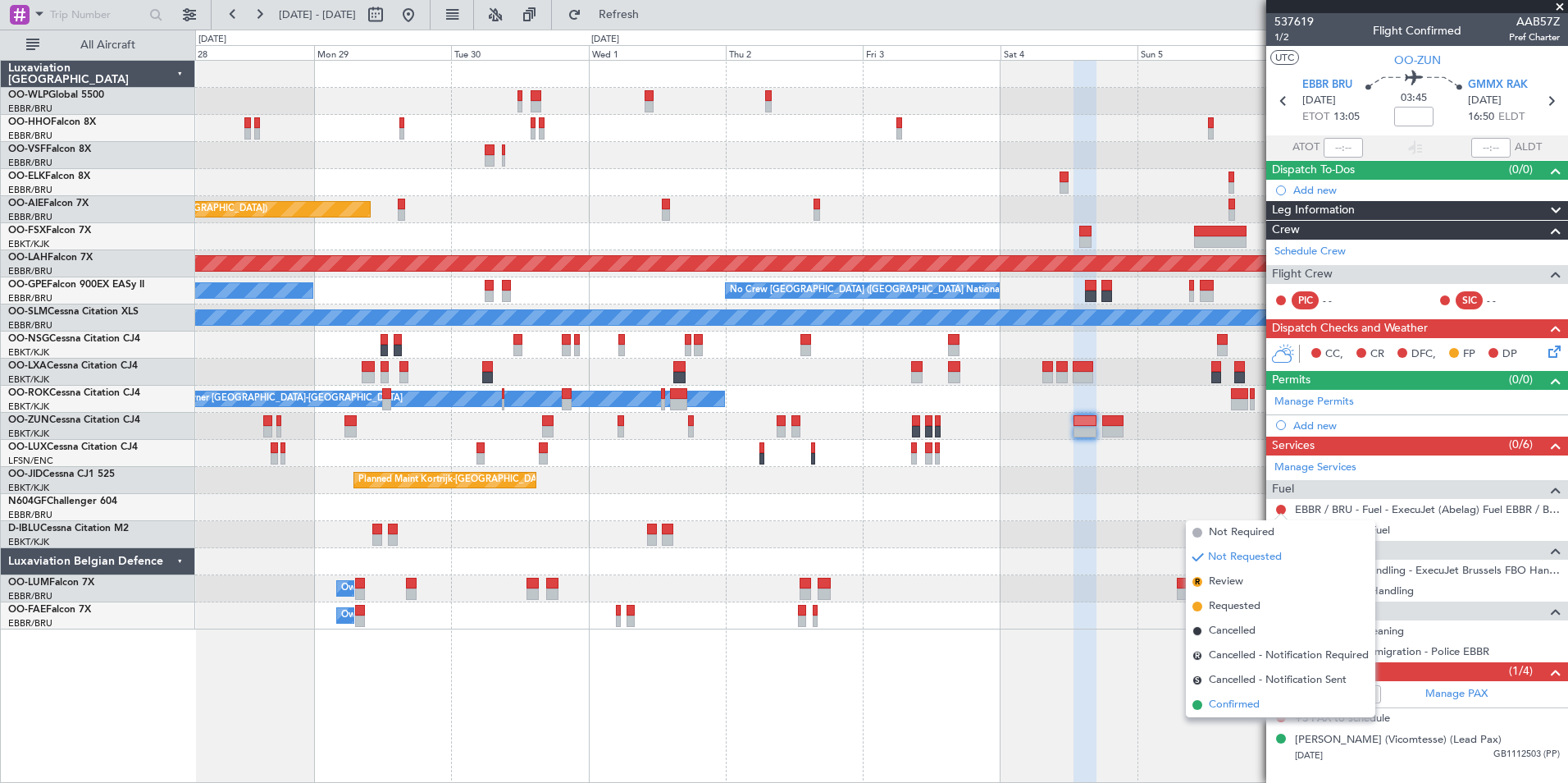
click at [1235, 704] on span "Confirmed" at bounding box center [1234, 705] width 51 height 17
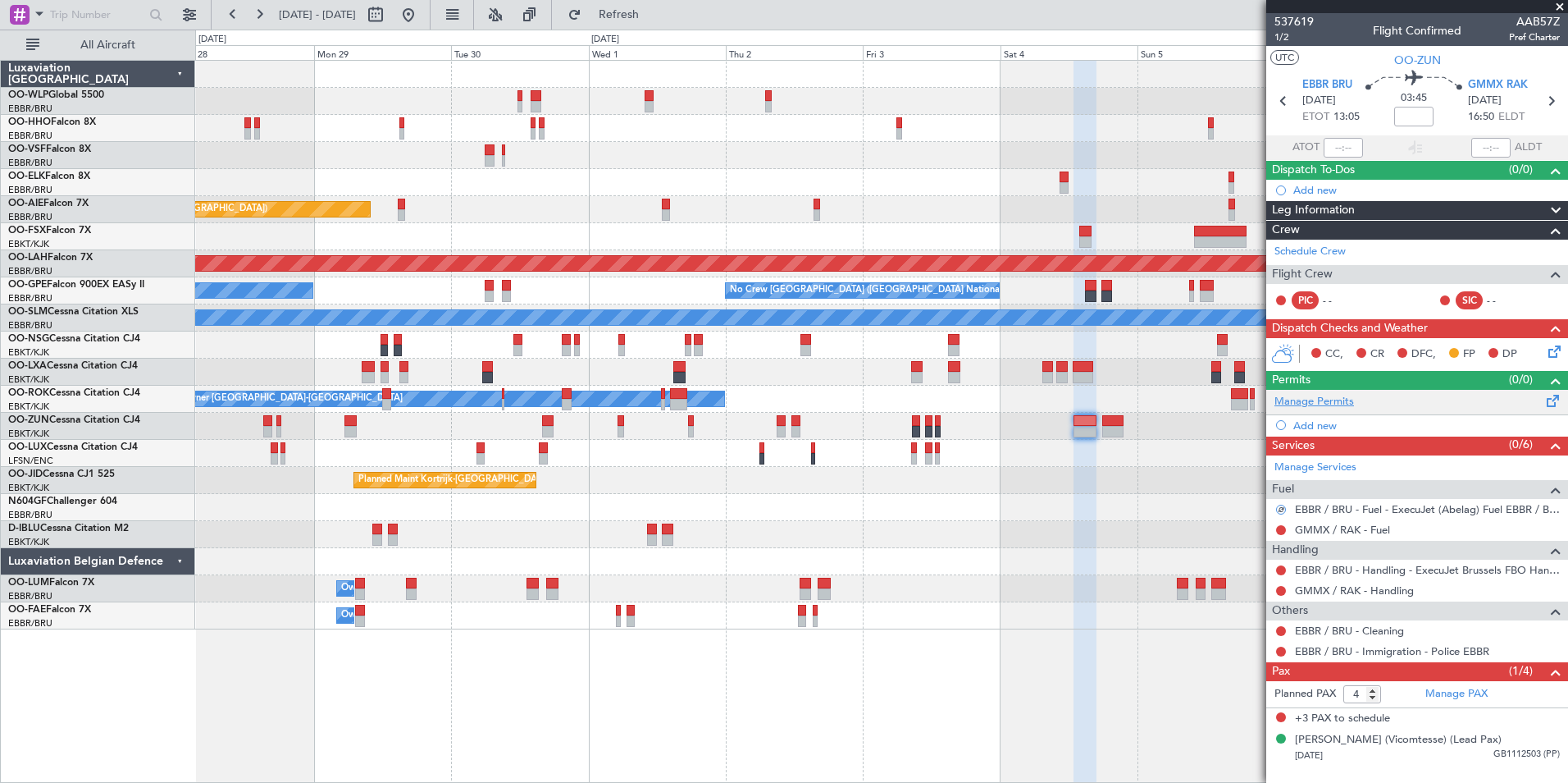
click at [1321, 407] on link "Manage Permits" at bounding box center [1313, 402] width 79 height 17
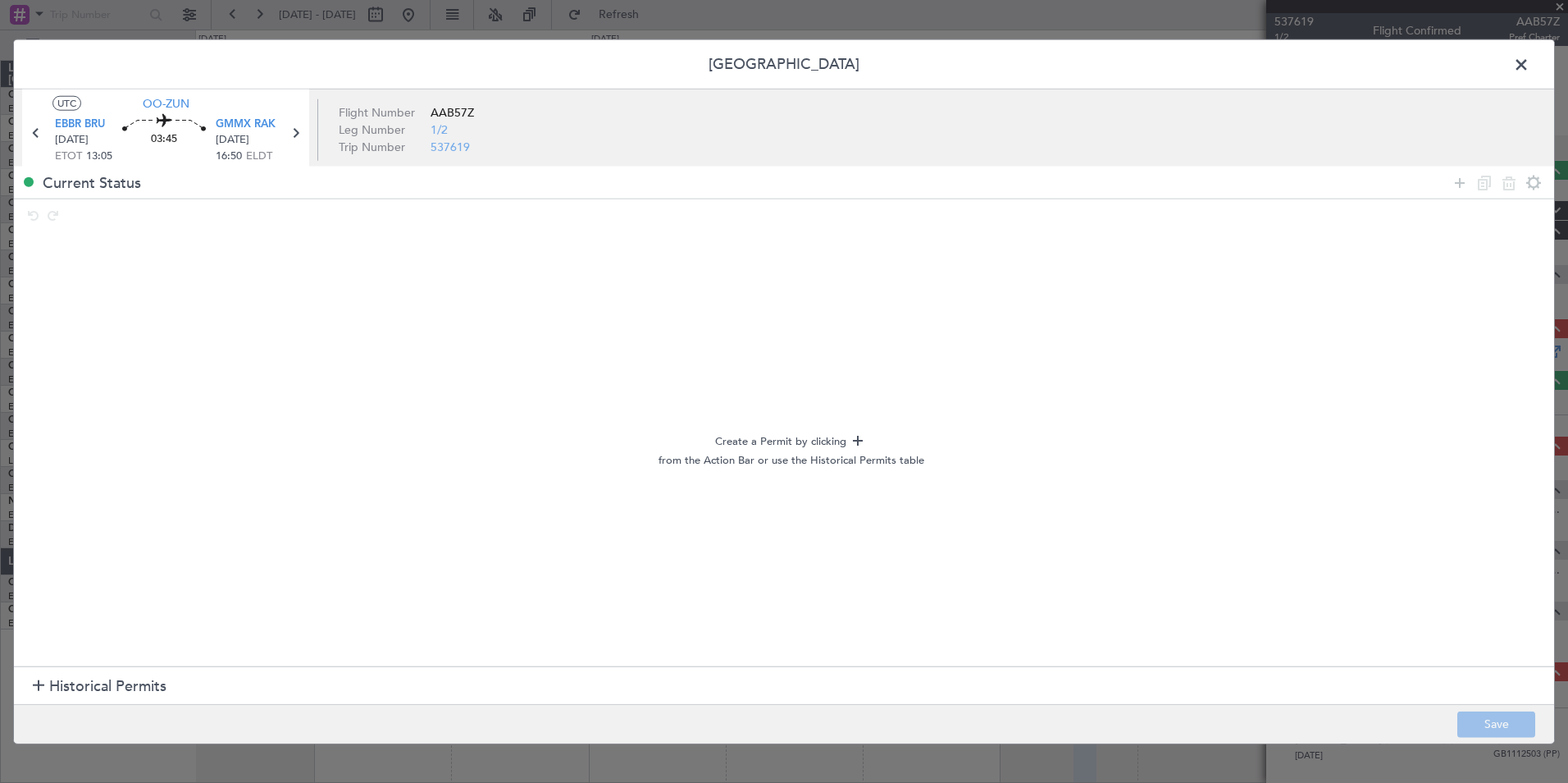
click at [66, 676] on span "Historical Permits" at bounding box center [108, 686] width 118 height 23
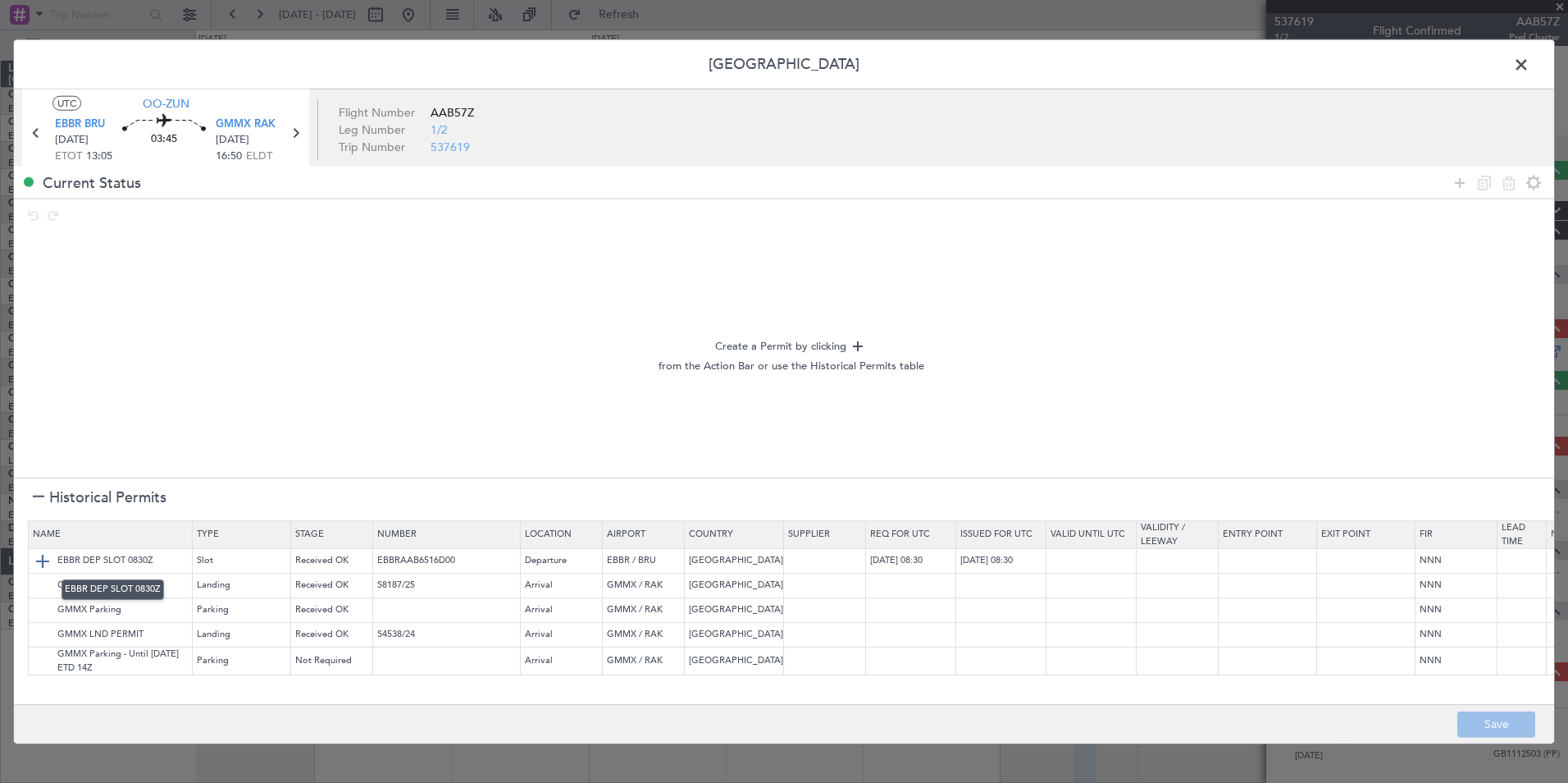
click at [40, 558] on img at bounding box center [42, 561] width 20 height 20
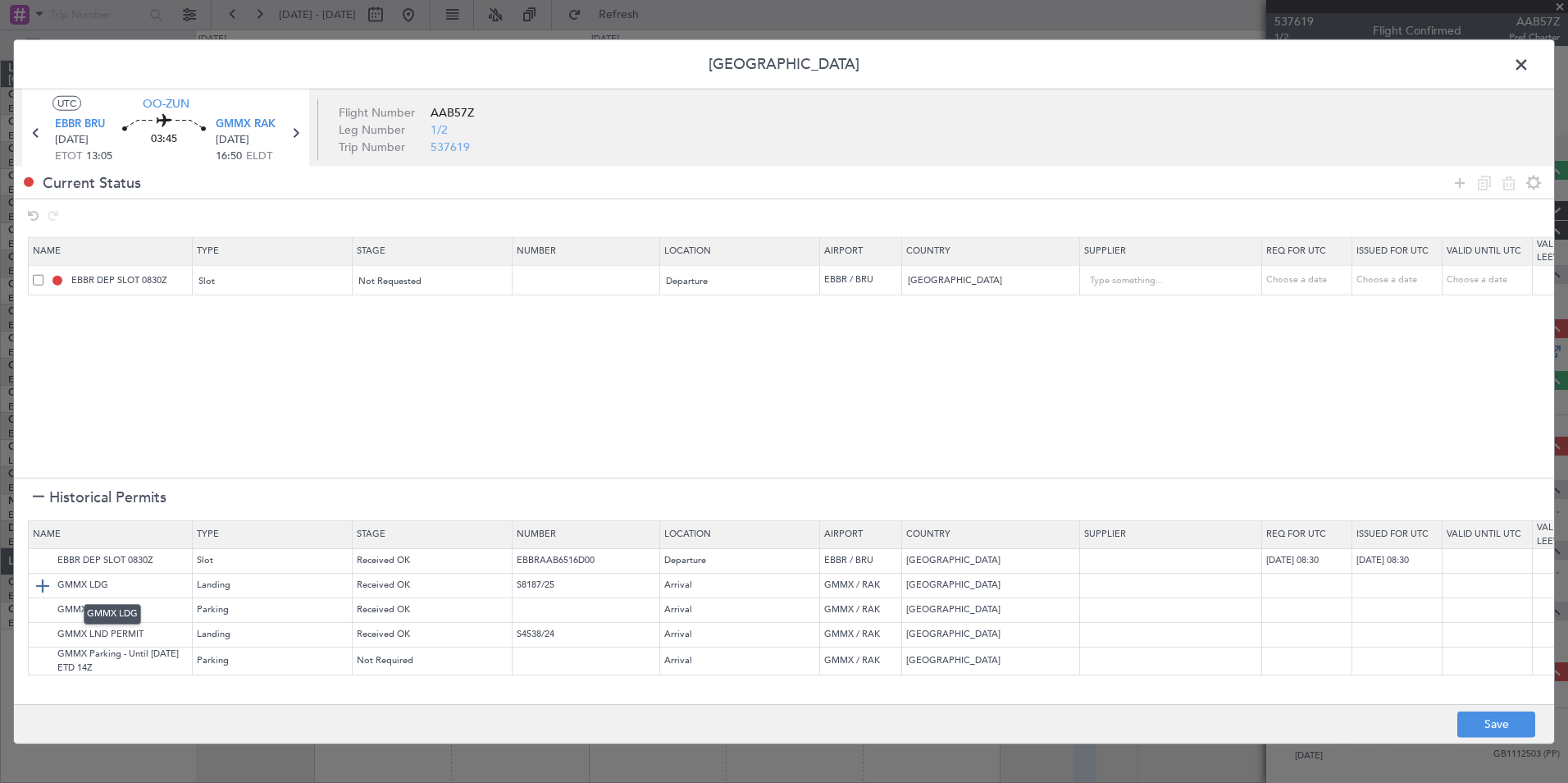
click at [43, 579] on img at bounding box center [42, 585] width 20 height 20
click at [1492, 731] on button "Save" at bounding box center [1497, 723] width 78 height 26
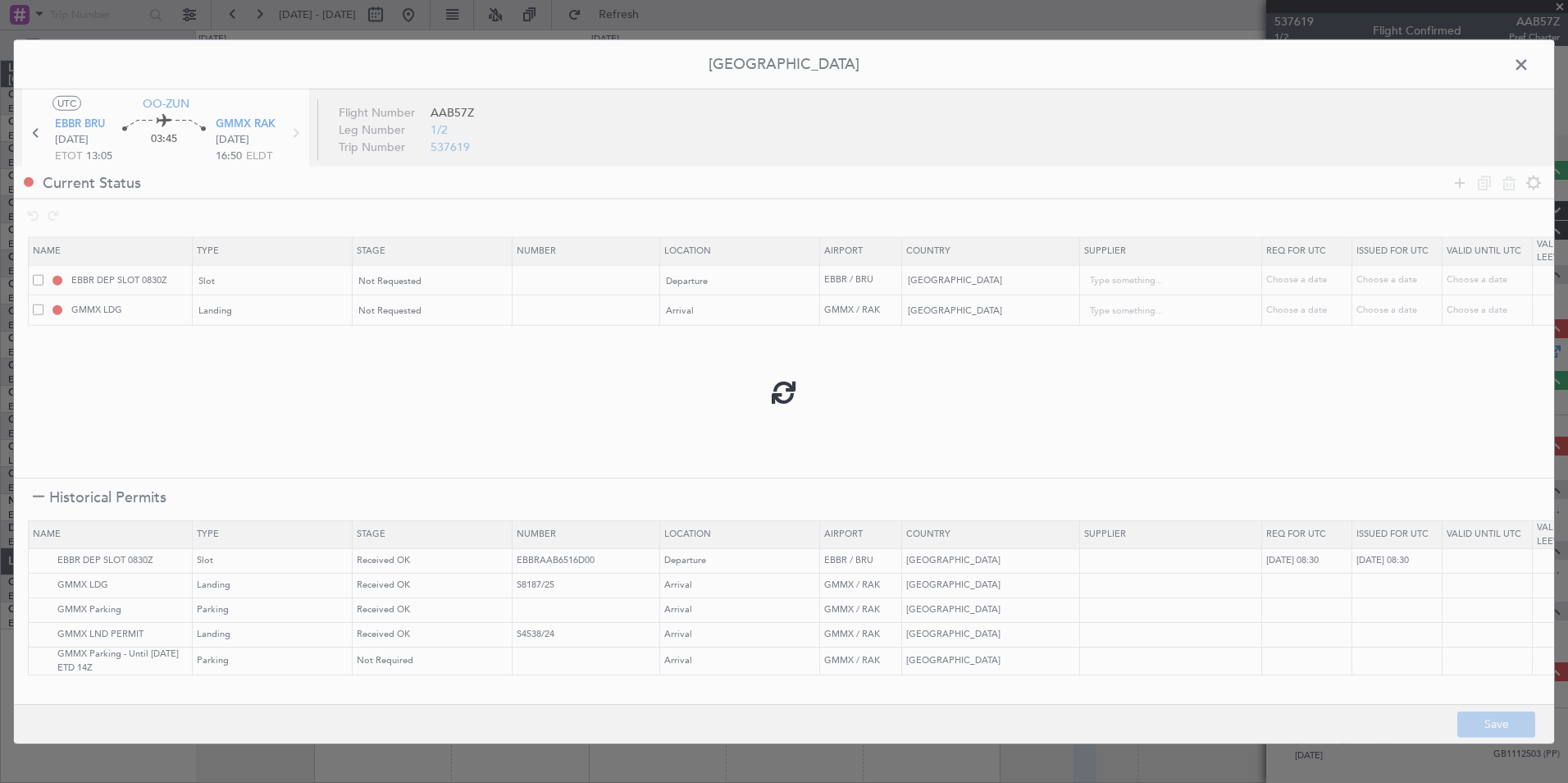
type input "EBBR DEP SLOT"
type input "NNN"
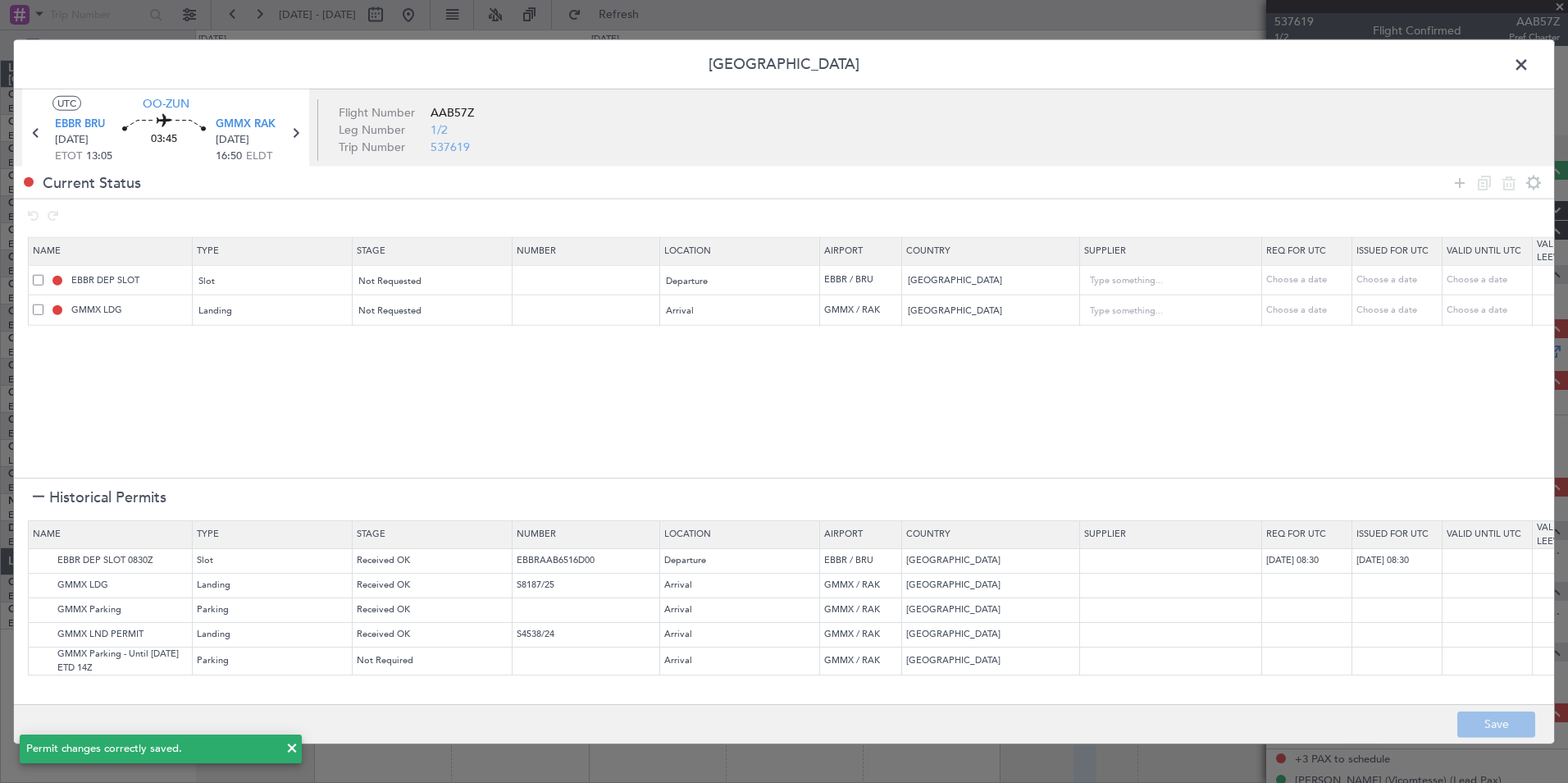
click at [1530, 73] on span at bounding box center [1530, 69] width 0 height 32
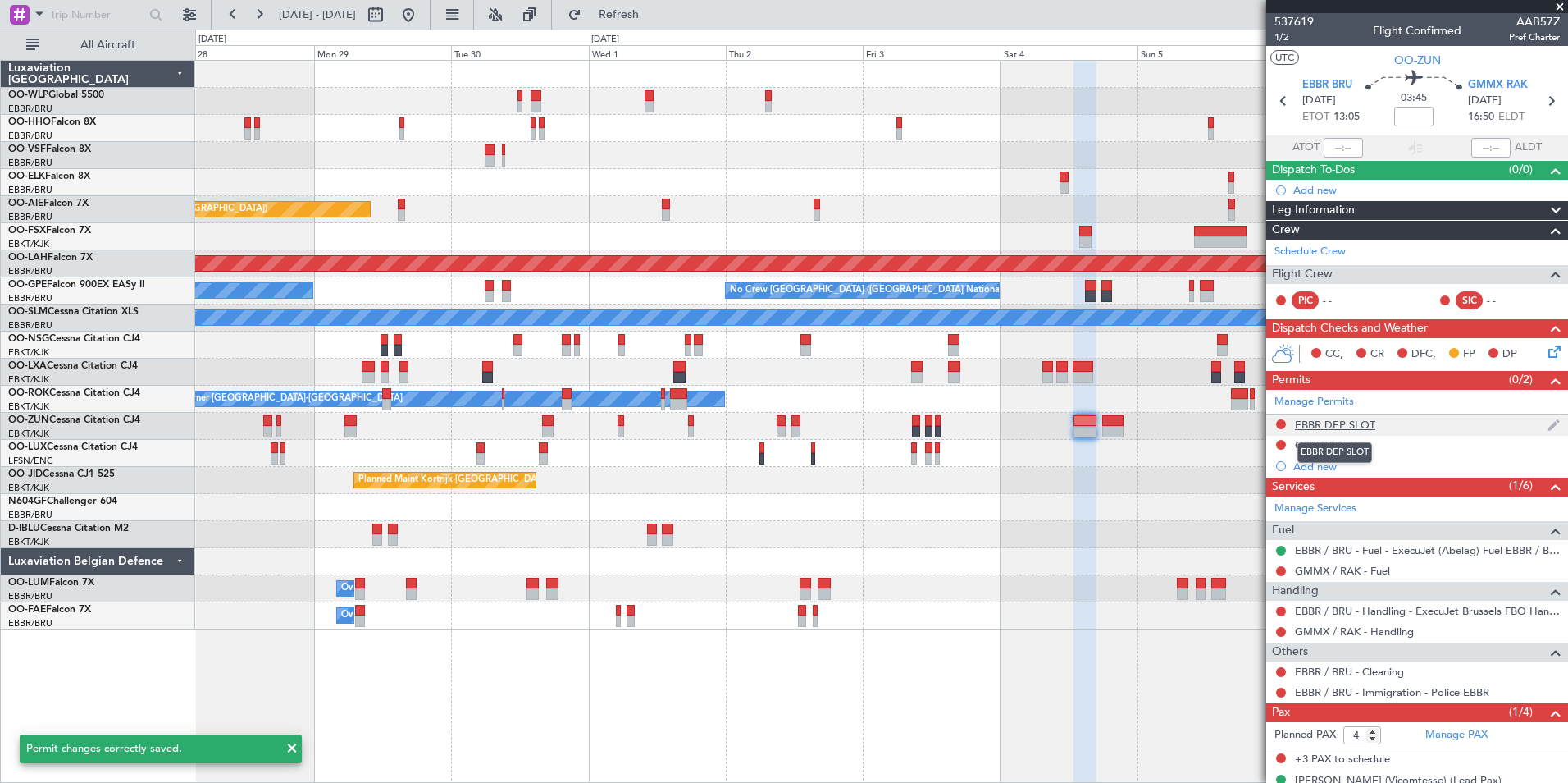
click at [1330, 428] on div "EBBR DEP SLOT" at bounding box center [1335, 424] width 80 height 14
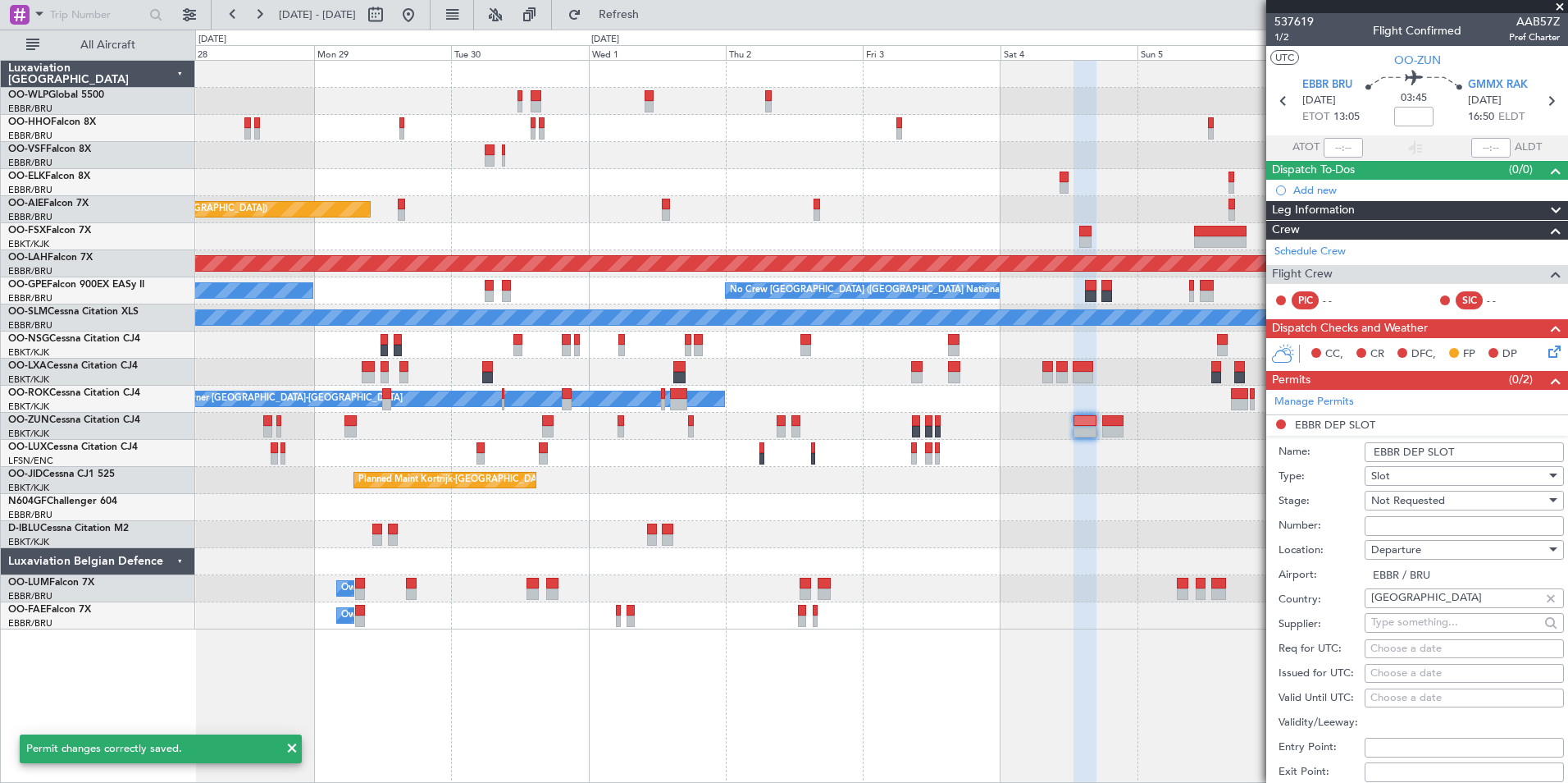
click at [1425, 654] on div "Choose a date" at bounding box center [1464, 649] width 188 height 17
select select "9"
select select "2025"
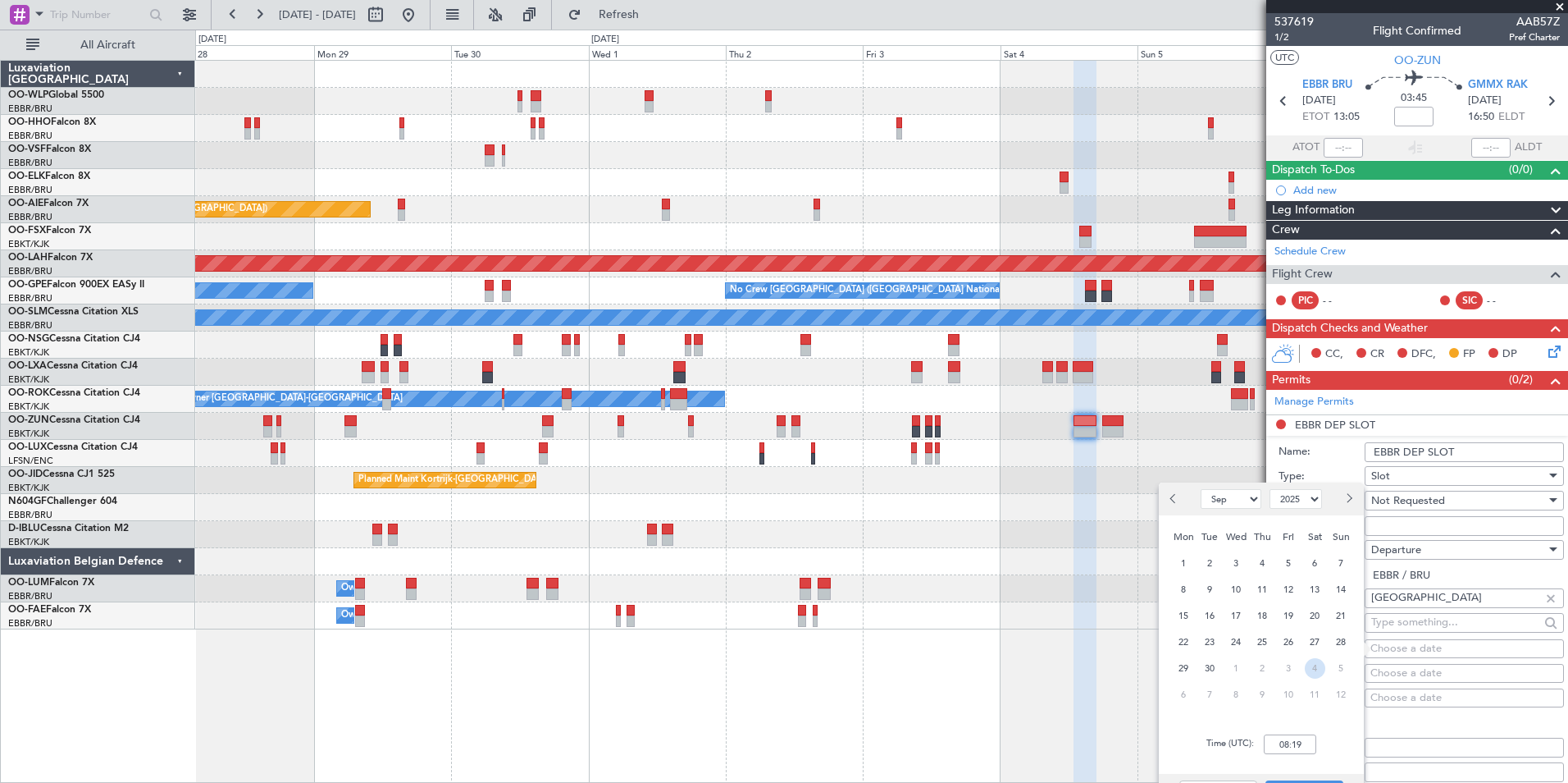
click at [1321, 668] on span "4" at bounding box center [1314, 668] width 21 height 21
select select "10"
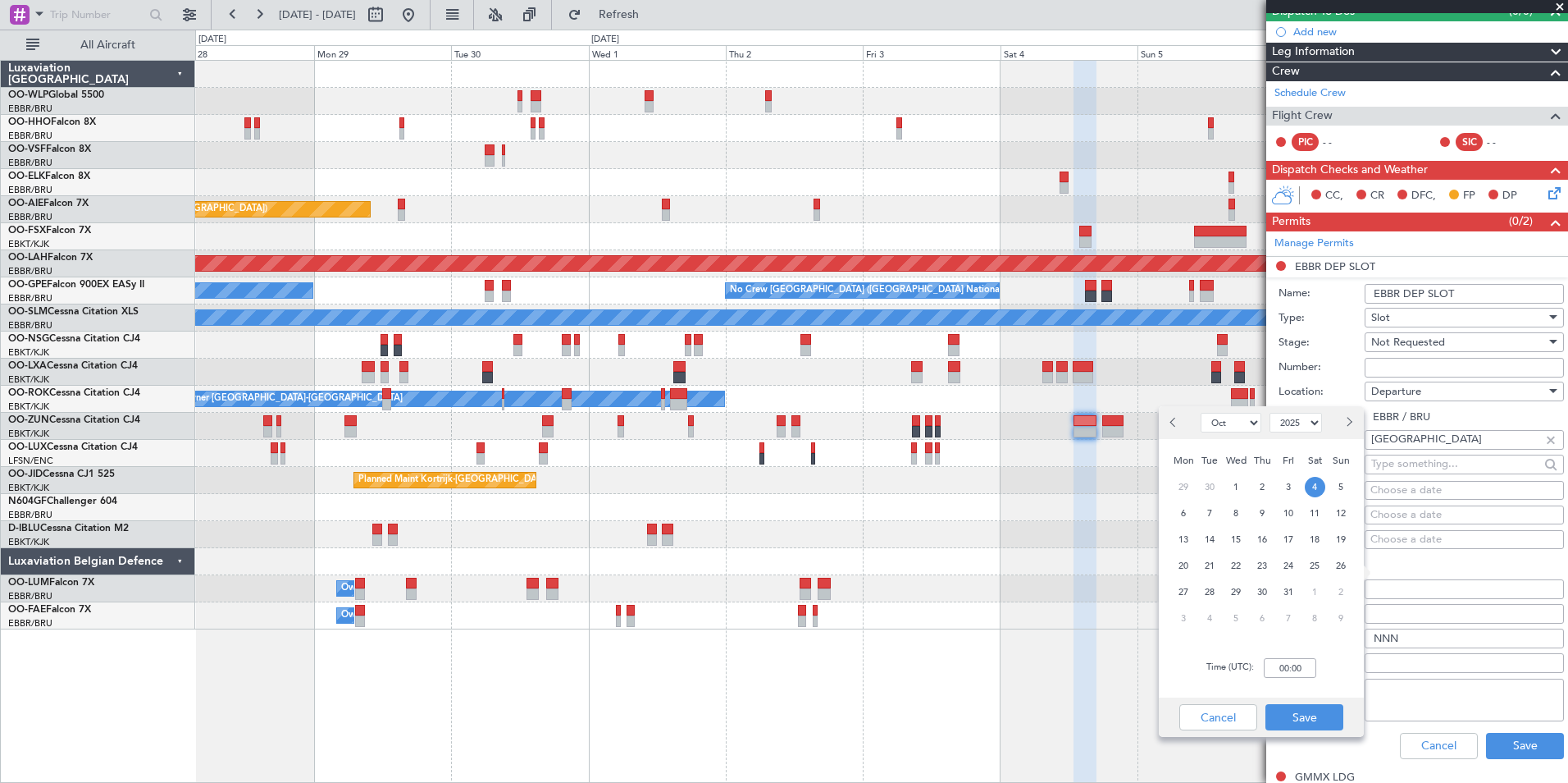
scroll to position [164, 0]
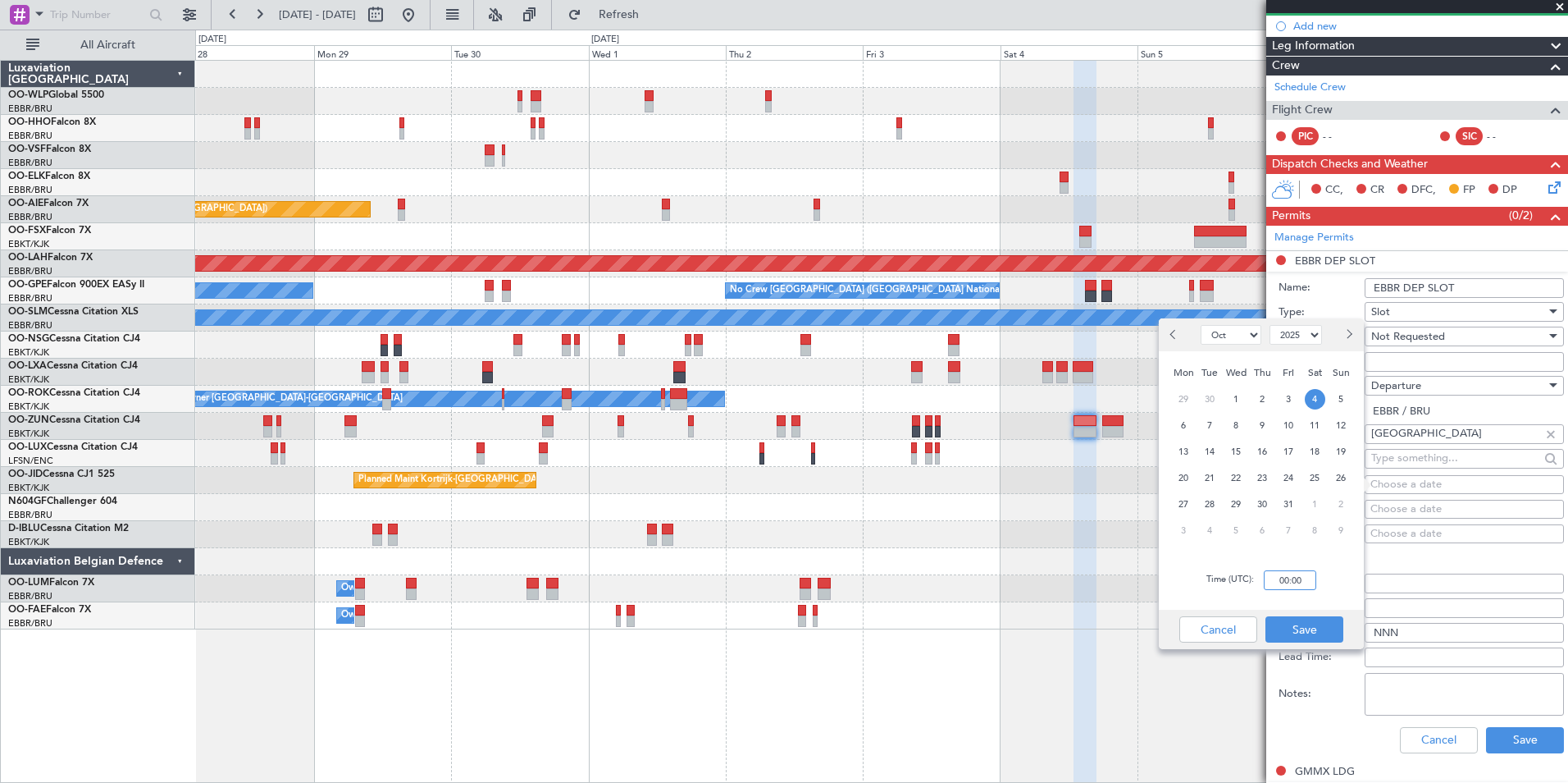
click at [1286, 576] on input "00:00" at bounding box center [1290, 580] width 53 height 20
type input "13:00"
click at [1316, 628] on button "Save" at bounding box center [1305, 629] width 78 height 26
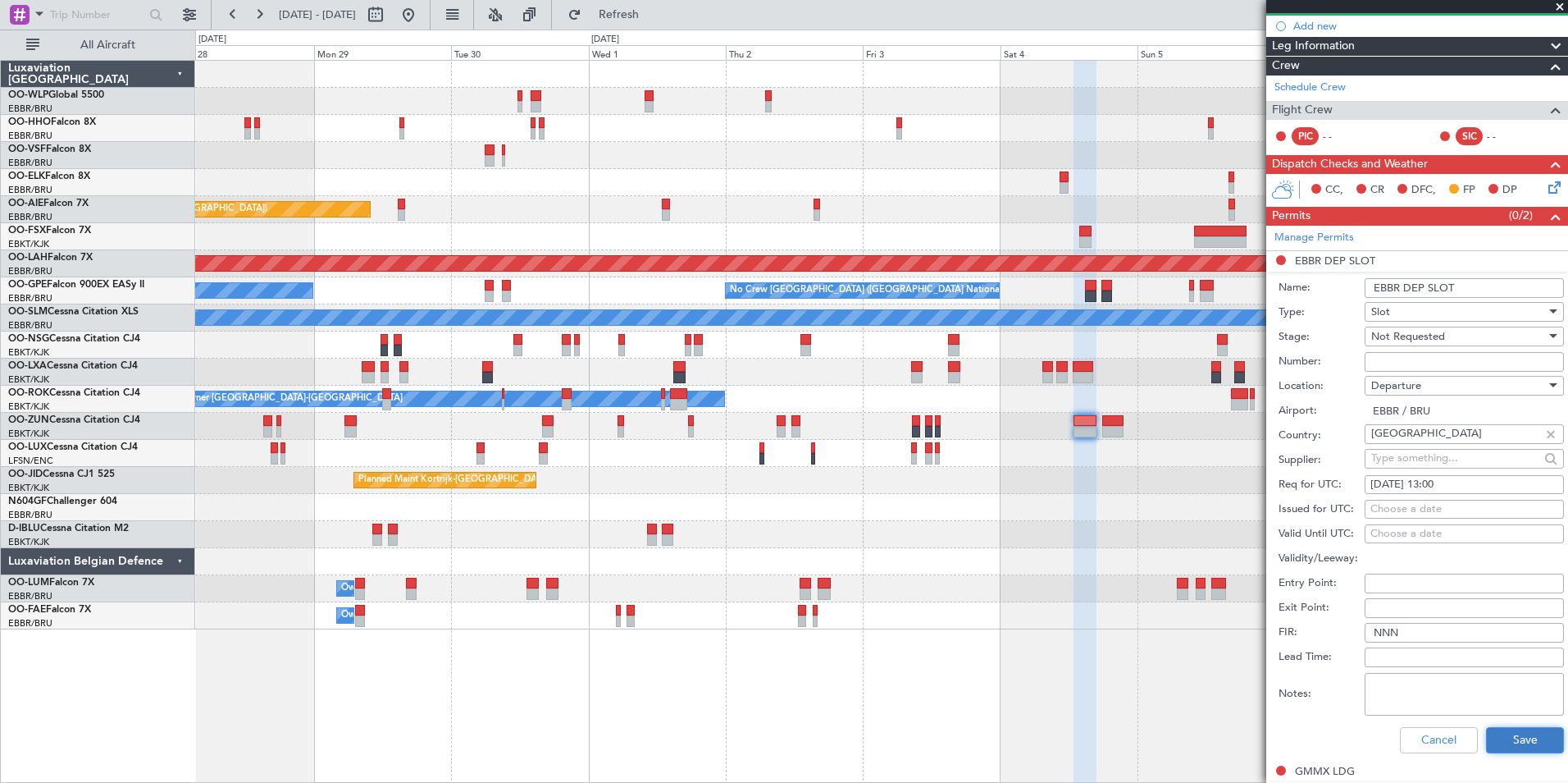
click at [1500, 731] on button "Save" at bounding box center [1525, 740] width 78 height 26
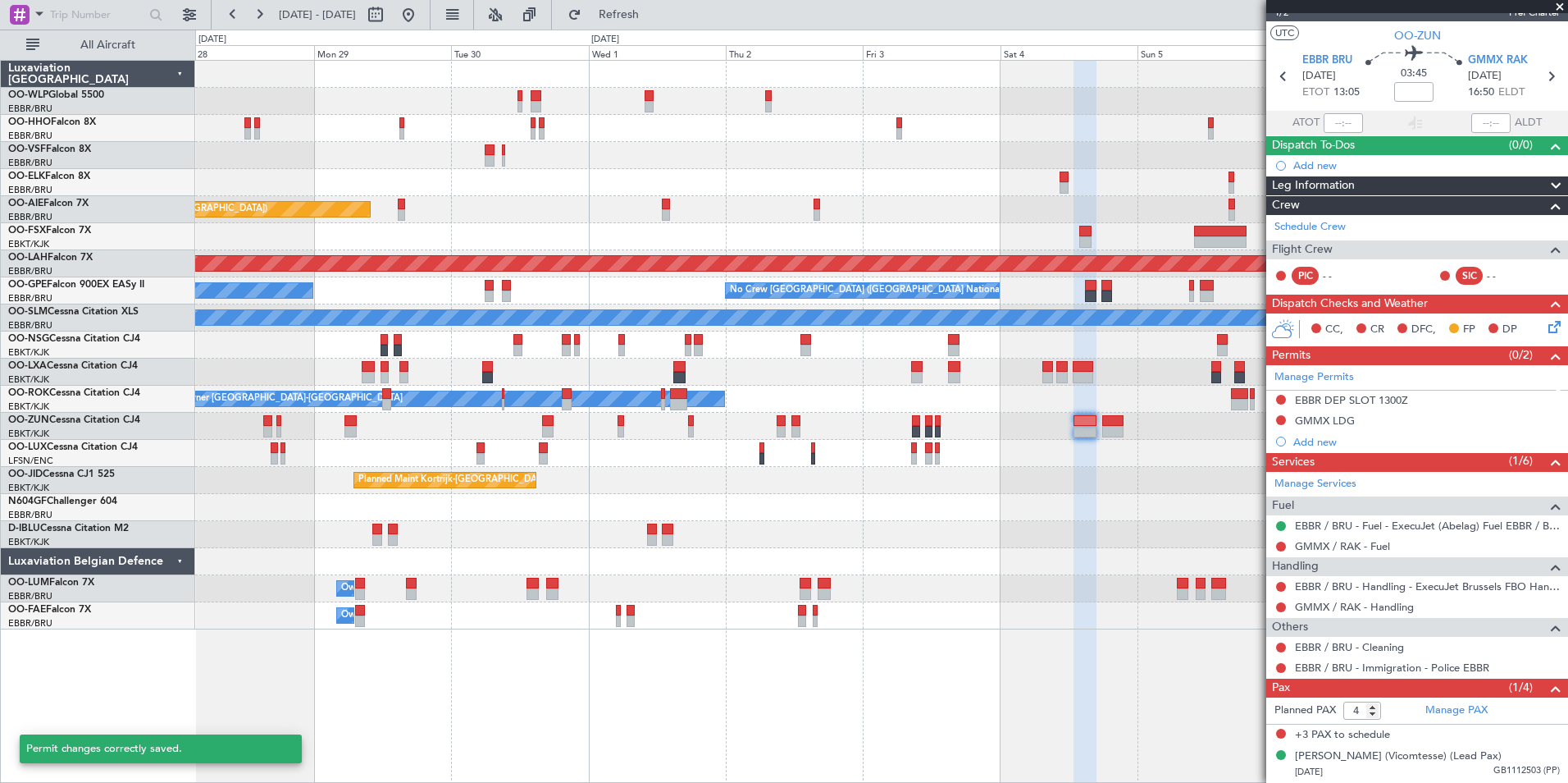
scroll to position [39, 0]
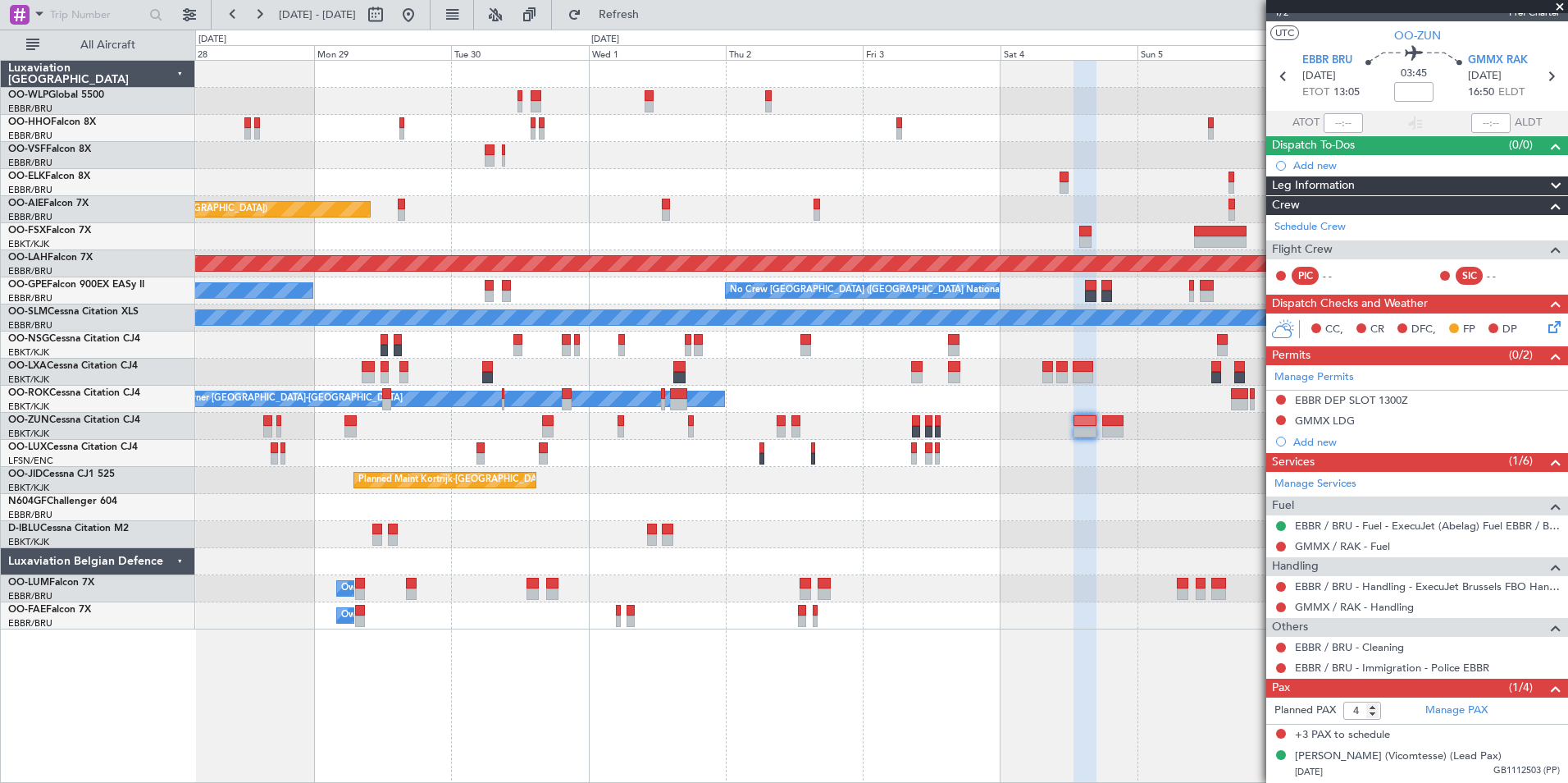
click at [1545, 318] on icon at bounding box center [1551, 323] width 13 height 13
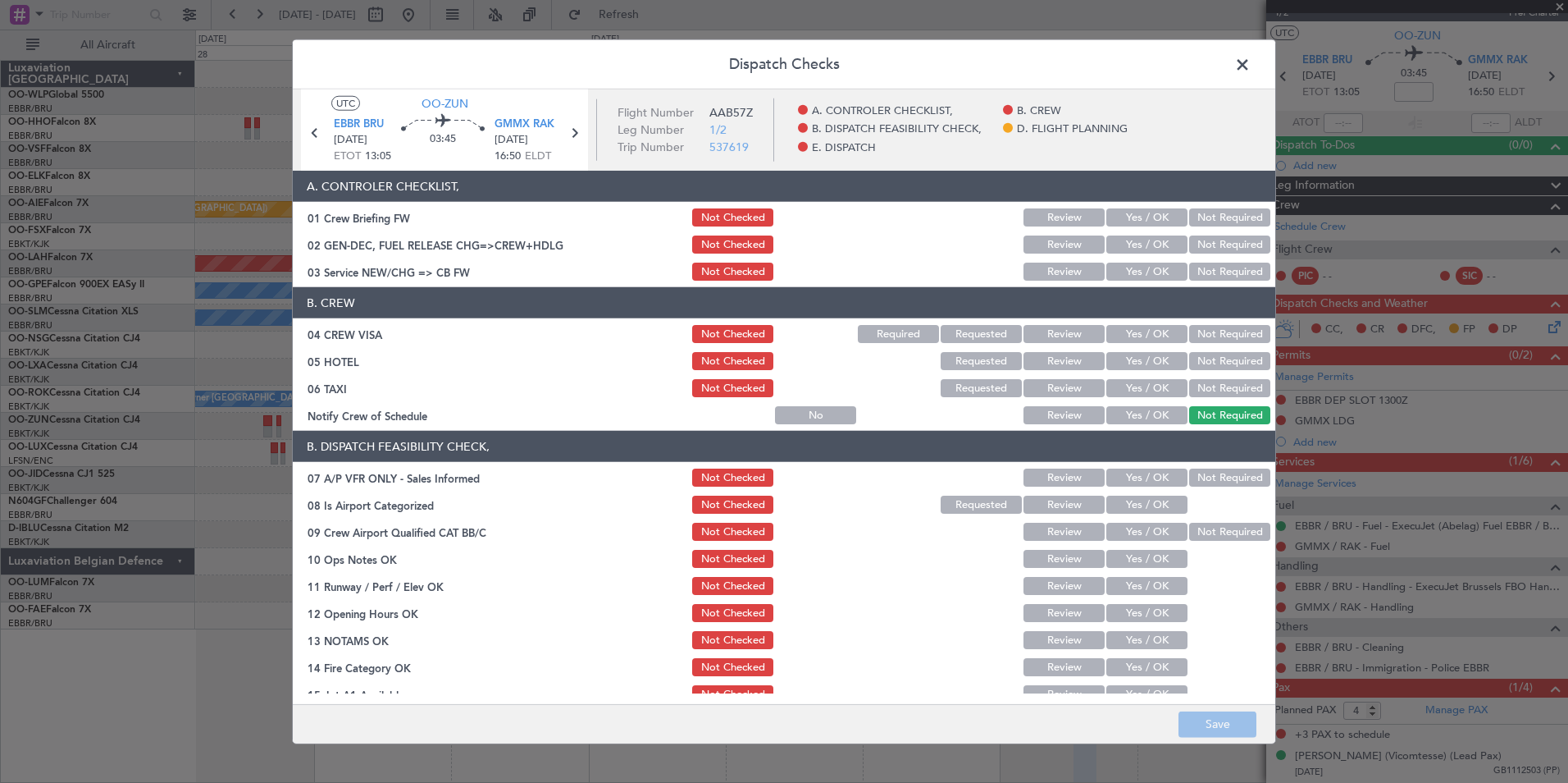
click at [1138, 269] on button "Yes / OK" at bounding box center [1147, 271] width 81 height 18
click at [1203, 330] on button "Not Required" at bounding box center [1229, 334] width 81 height 18
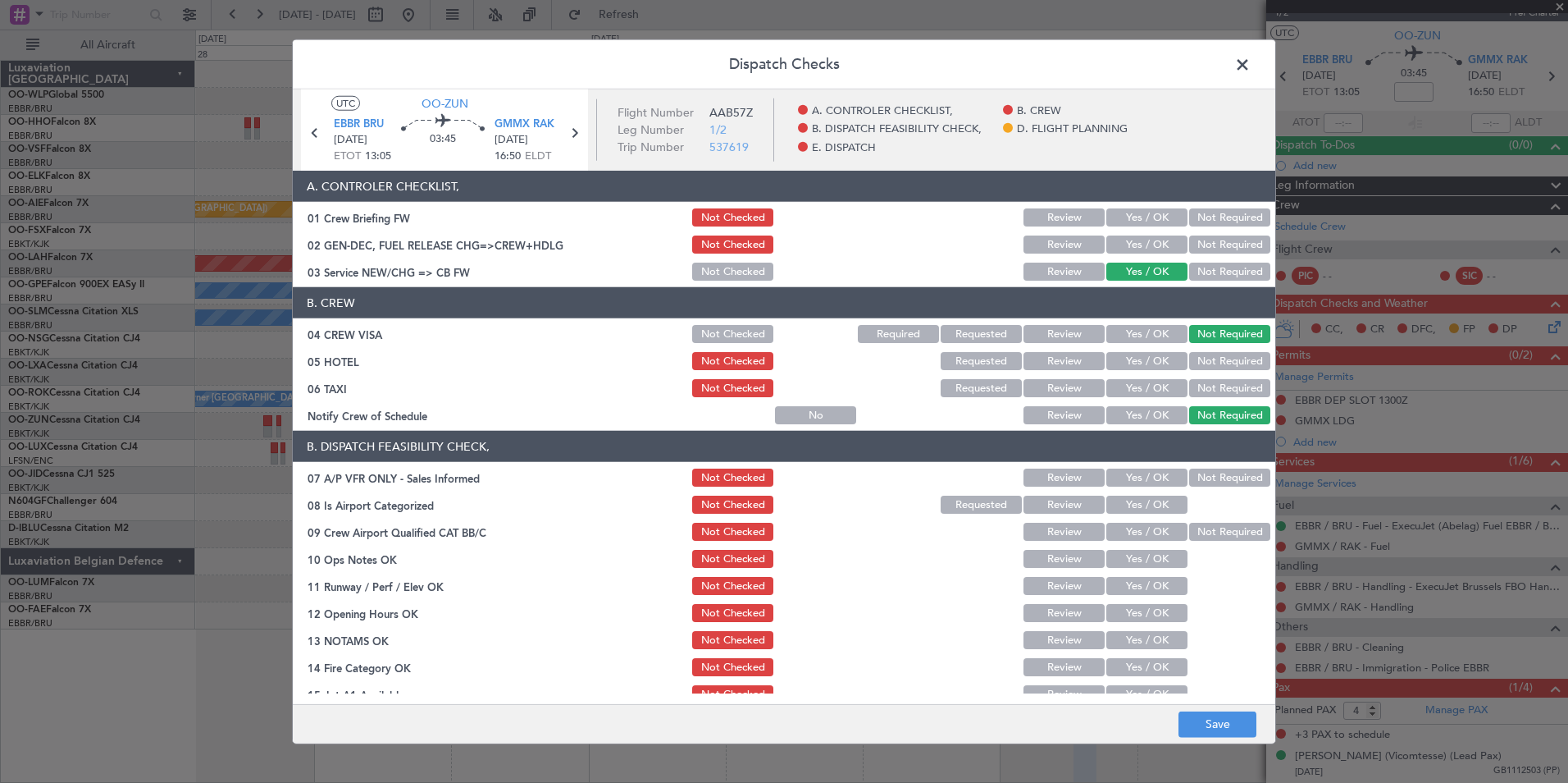
click at [1208, 361] on button "Not Required" at bounding box center [1229, 361] width 81 height 18
click at [1202, 386] on button "Not Required" at bounding box center [1229, 388] width 81 height 18
click at [1134, 416] on button "Yes / OK" at bounding box center [1147, 415] width 81 height 18
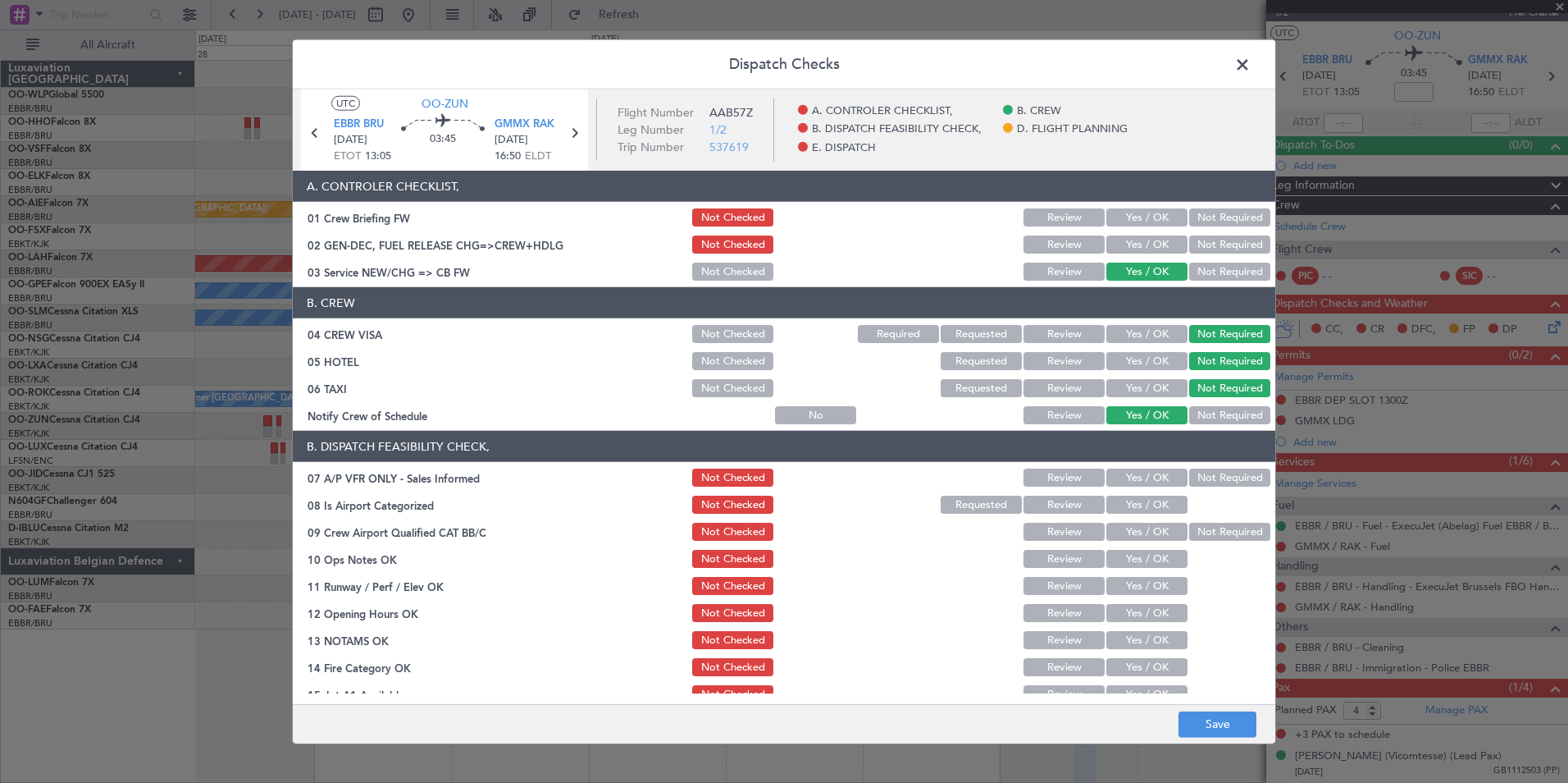
click at [1231, 484] on button "Not Required" at bounding box center [1229, 477] width 81 height 18
click at [1137, 513] on button "Yes / OK" at bounding box center [1147, 505] width 81 height 18
click at [1137, 525] on section "B. DISPATCH FEASIBILITY CHECK, 07 A/P VFR ONLY - Sales Informed Not Checked Rev…" at bounding box center [784, 609] width 982 height 356
click at [1137, 530] on button "Yes / OK" at bounding box center [1147, 531] width 81 height 18
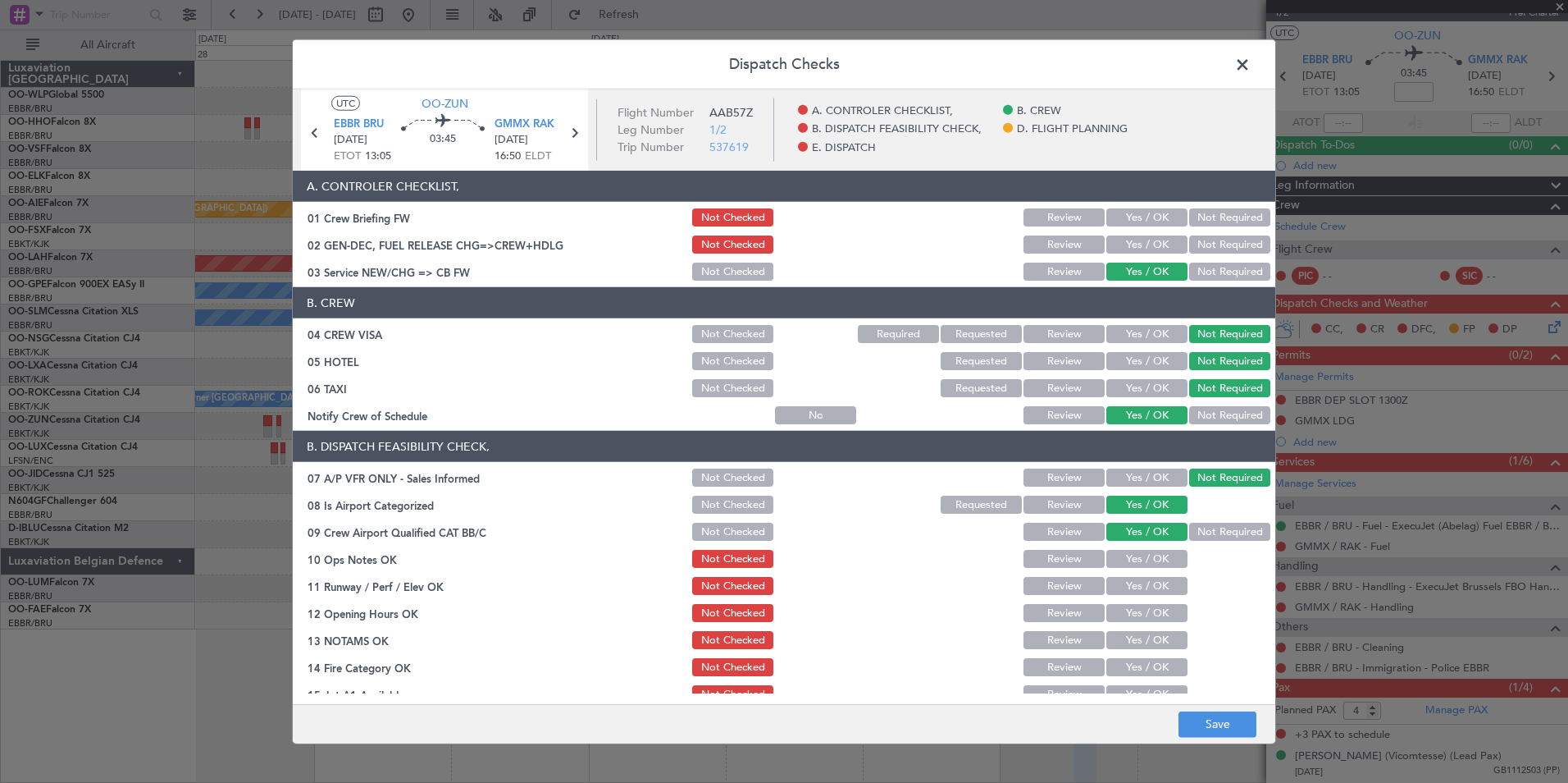
click at [1142, 562] on button "Yes / OK" at bounding box center [1147, 559] width 81 height 18
click at [1146, 588] on button "Yes / OK" at bounding box center [1147, 586] width 81 height 18
click at [1144, 611] on button "Yes / OK" at bounding box center [1147, 612] width 81 height 18
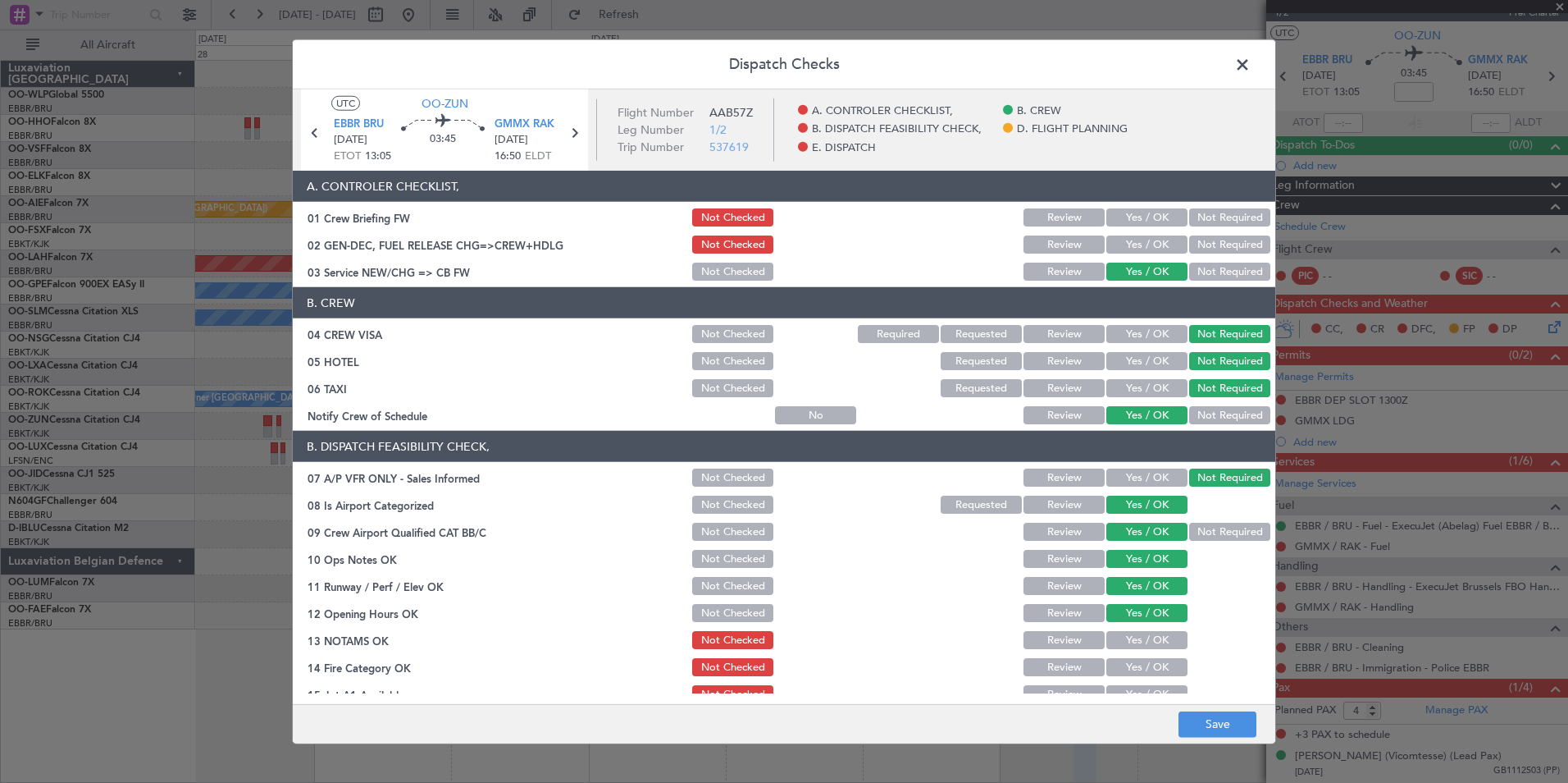
drag, startPoint x: 1086, startPoint y: 634, endPoint x: 1134, endPoint y: 673, distance: 61.8
click at [1083, 635] on button "Review" at bounding box center [1064, 640] width 81 height 18
click at [1137, 676] on div "Yes / OK" at bounding box center [1145, 666] width 83 height 23
click at [1132, 664] on button "Yes / OK" at bounding box center [1147, 667] width 81 height 18
click at [1129, 686] on button "Yes / OK" at bounding box center [1147, 694] width 81 height 18
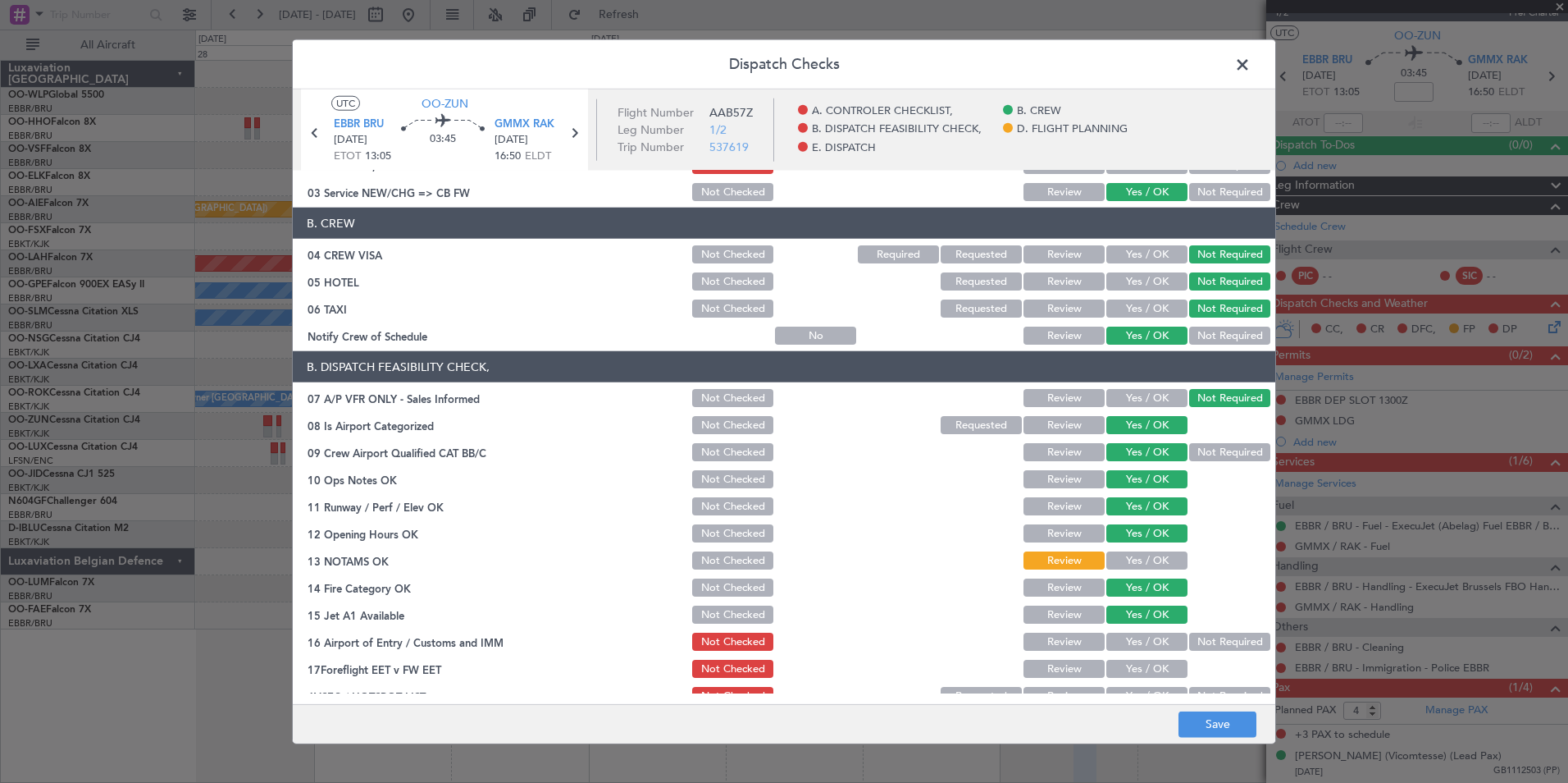
scroll to position [164, 0]
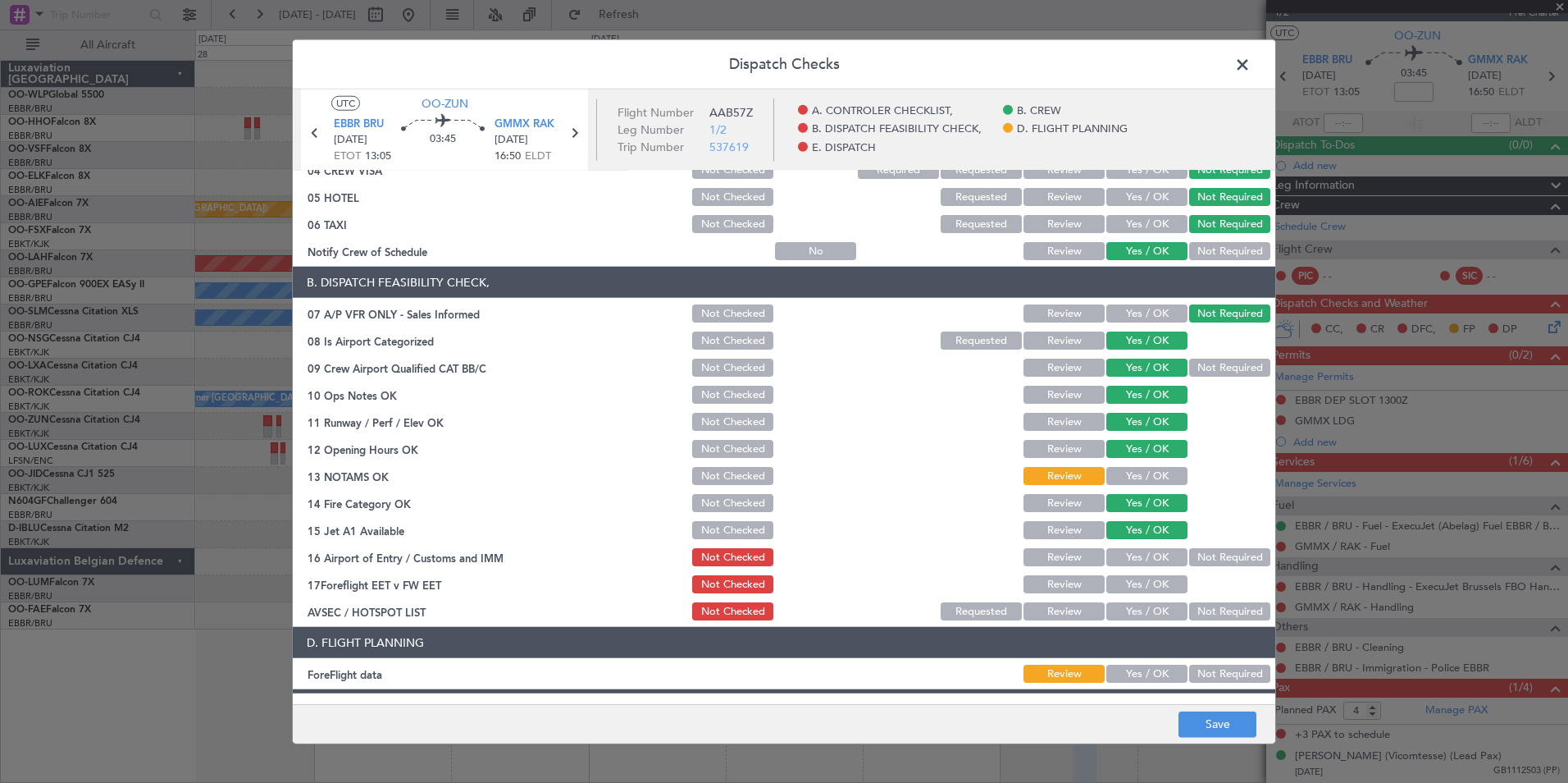
drag, startPoint x: 1213, startPoint y: 560, endPoint x: 1104, endPoint y: 583, distance: 111.4
click at [1211, 560] on button "Not Required" at bounding box center [1229, 557] width 81 height 18
click at [1062, 583] on button "Review" at bounding box center [1064, 584] width 81 height 18
click at [1203, 620] on div "Not Required" at bounding box center [1228, 611] width 83 height 23
click at [1203, 622] on div "Not Required" at bounding box center [1228, 611] width 83 height 23
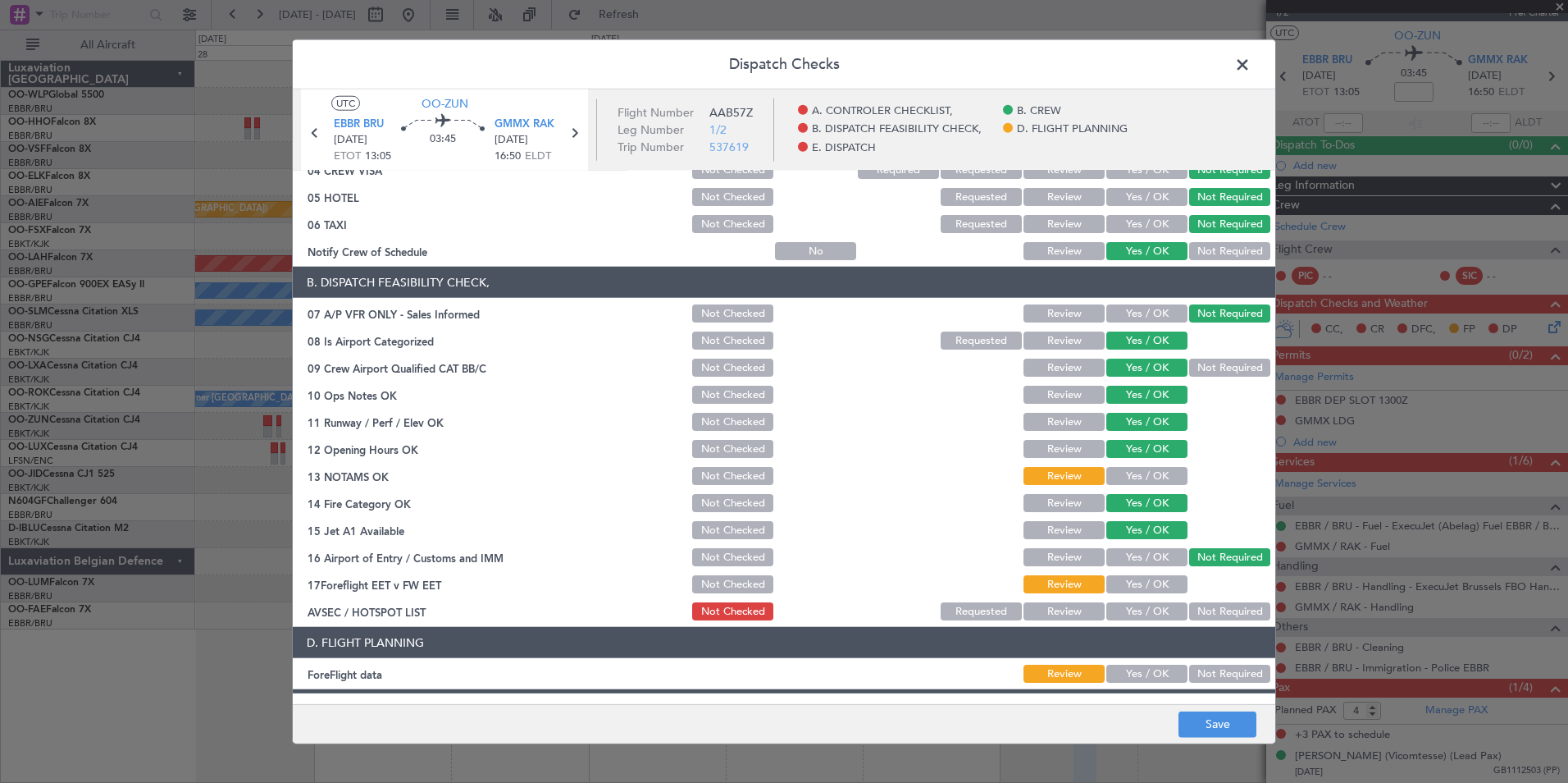
drag, startPoint x: 1203, startPoint y: 605, endPoint x: 1190, endPoint y: 609, distance: 13.6
click at [1203, 605] on button "Not Required" at bounding box center [1229, 612] width 81 height 18
click at [1221, 714] on button "Save" at bounding box center [1217, 723] width 78 height 26
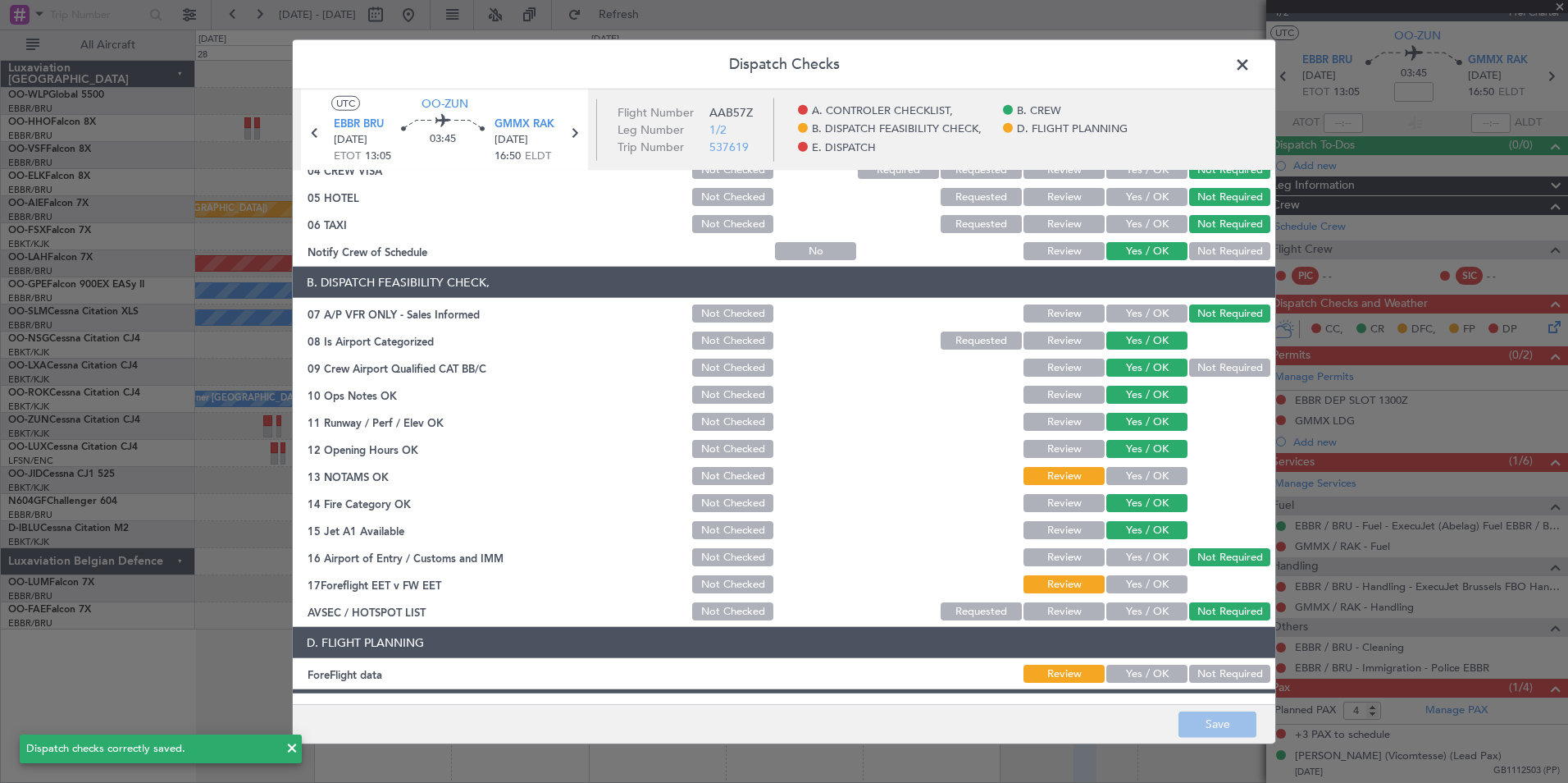
click at [1228, 65] on header "Dispatch Checks" at bounding box center [784, 65] width 982 height 49
click at [1251, 64] on span at bounding box center [1251, 69] width 0 height 32
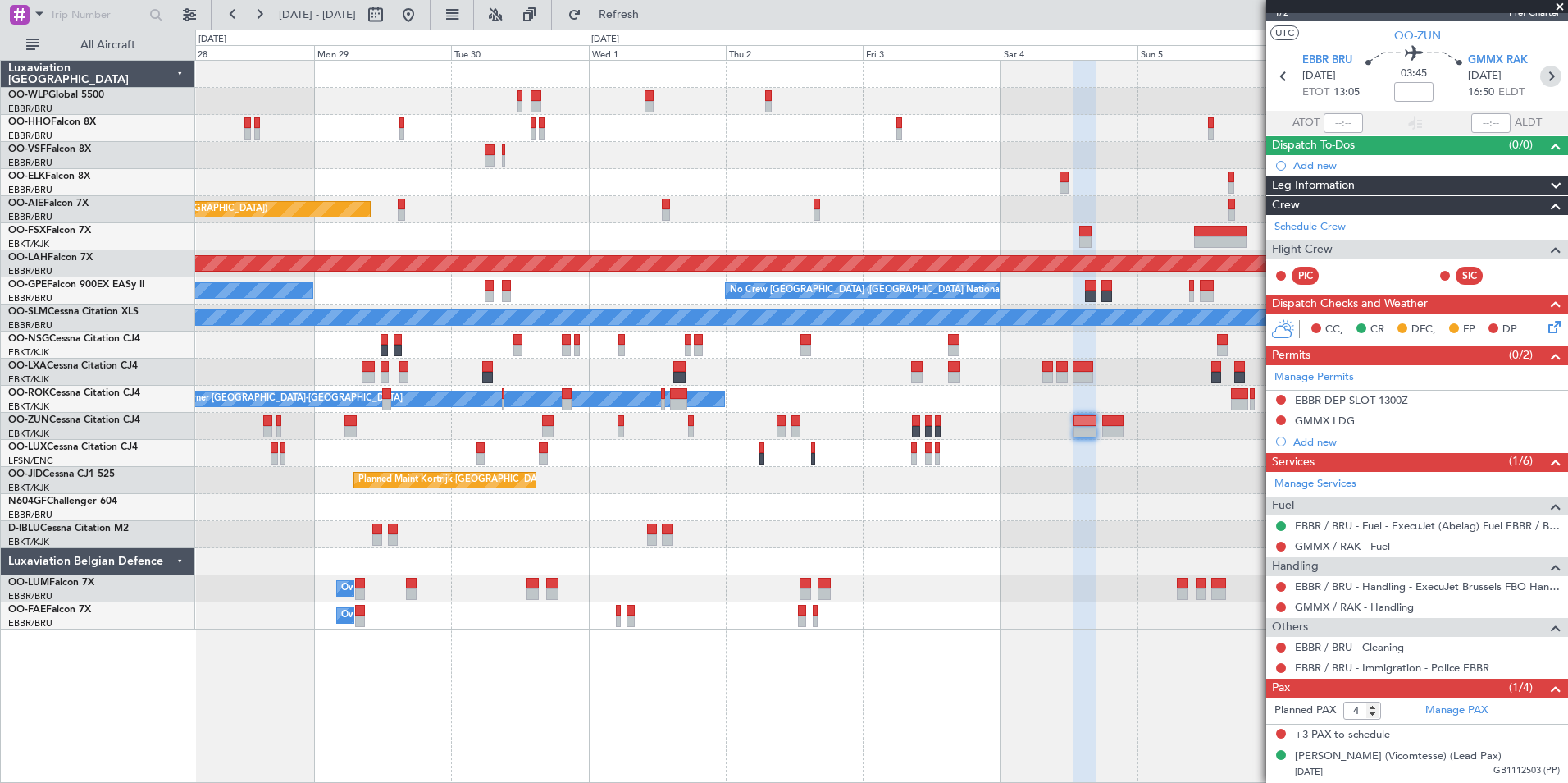
click at [1541, 69] on icon at bounding box center [1551, 76] width 22 height 22
type input "0"
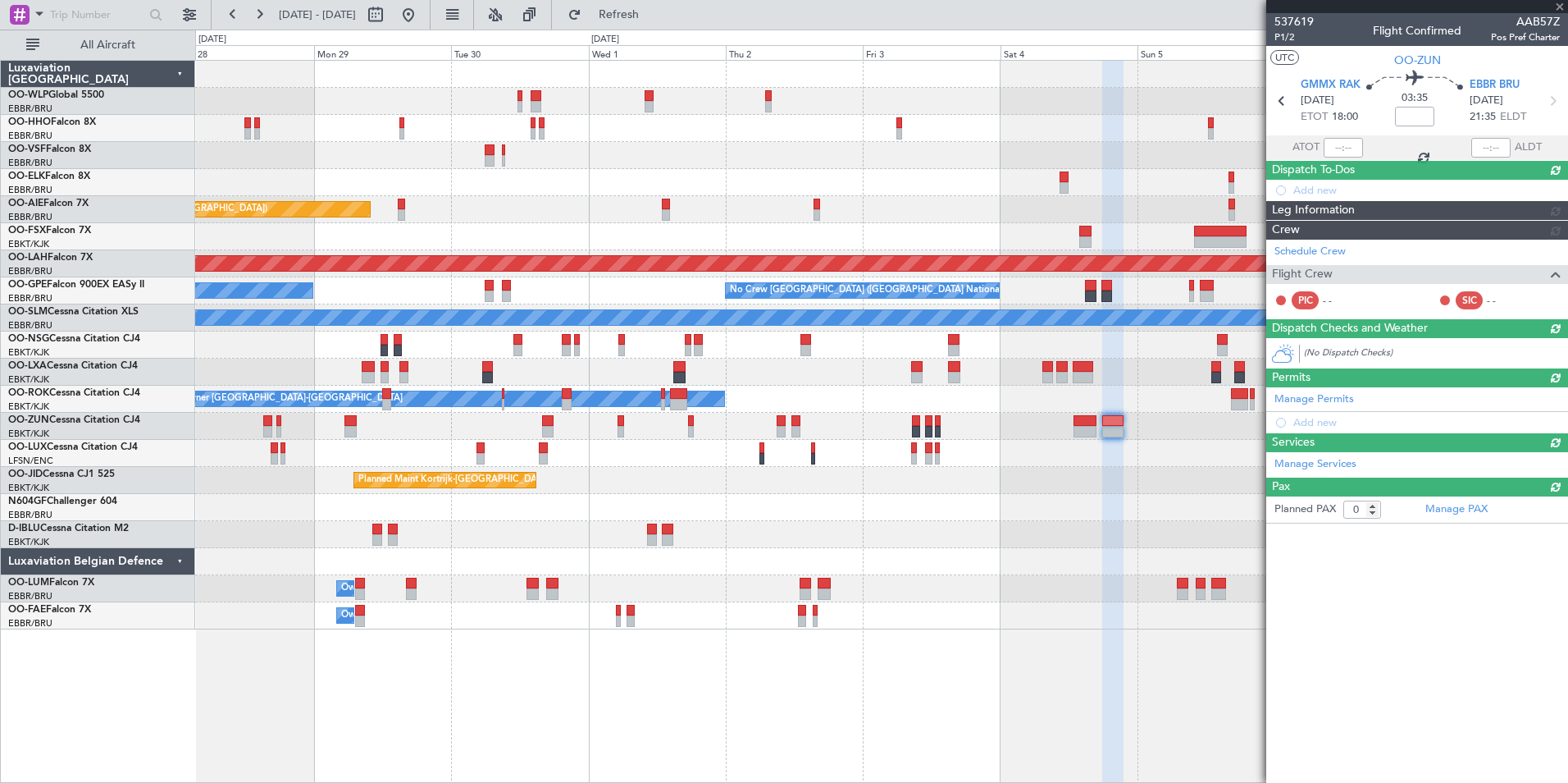
scroll to position [0, 0]
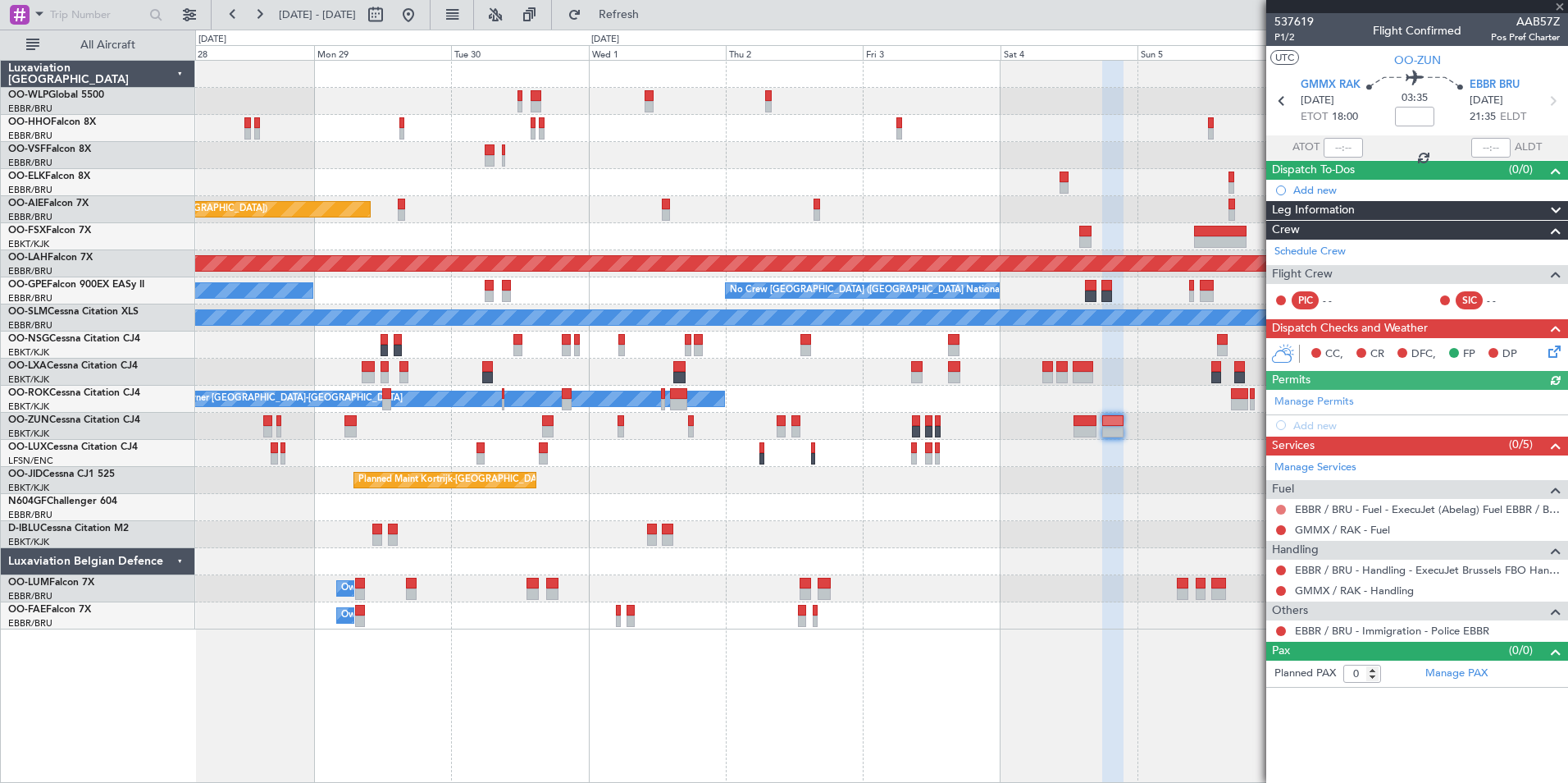
click at [1282, 512] on button at bounding box center [1281, 510] width 10 height 10
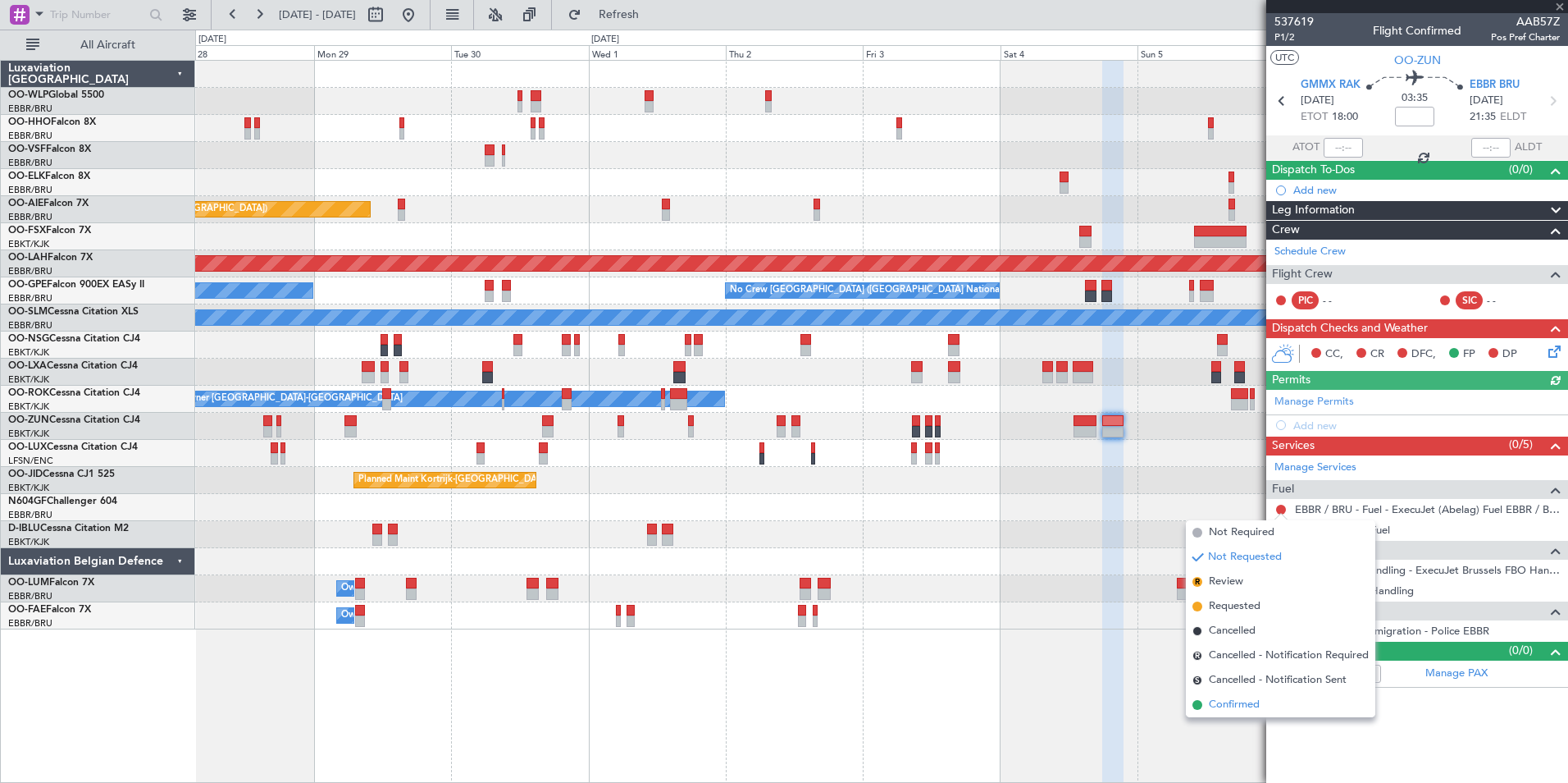
click at [1238, 704] on span "Confirmed" at bounding box center [1234, 705] width 51 height 17
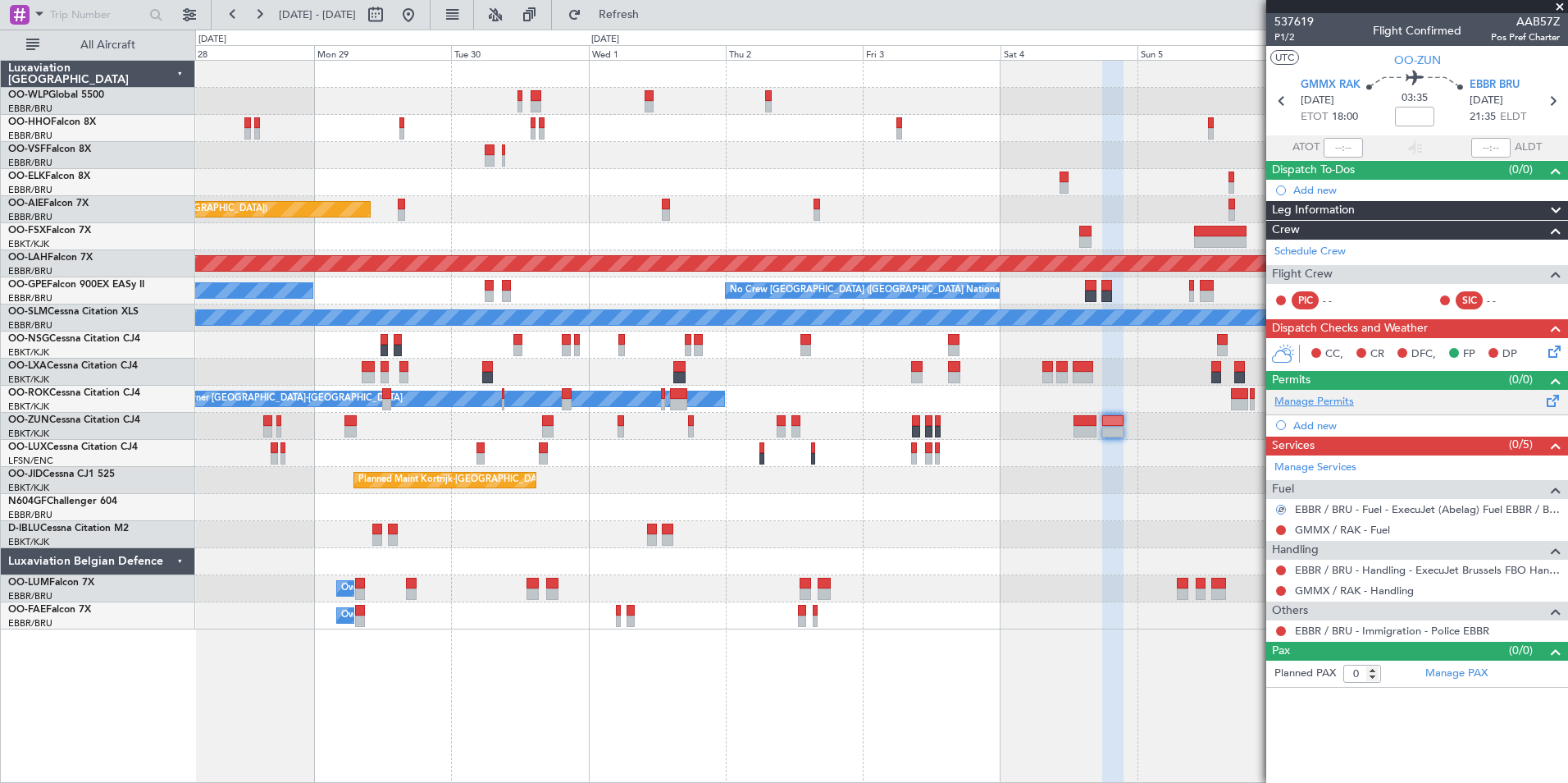
click at [1331, 404] on link "Manage Permits" at bounding box center [1313, 402] width 79 height 17
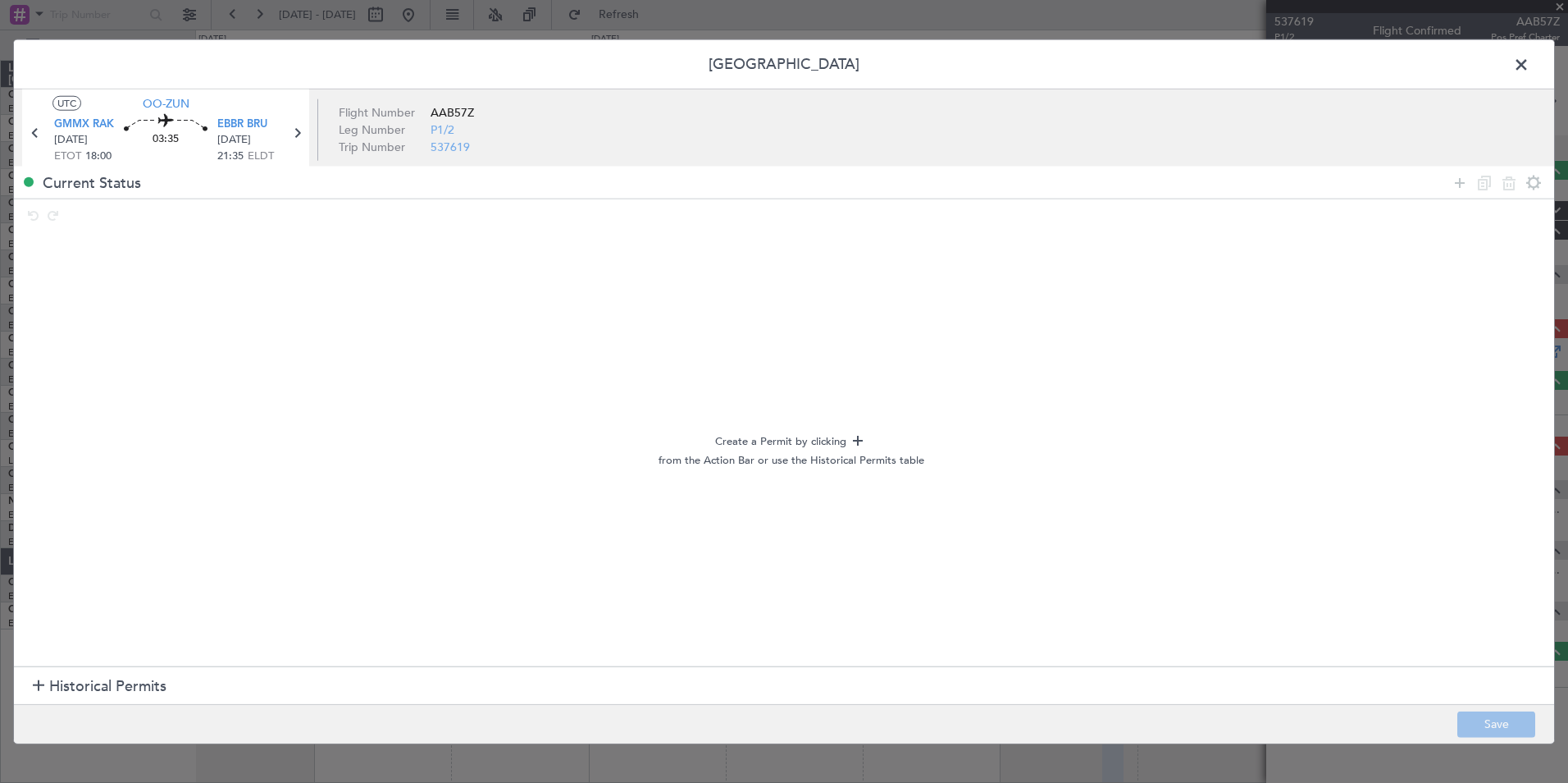
click at [74, 684] on span "Historical Permits" at bounding box center [108, 686] width 118 height 23
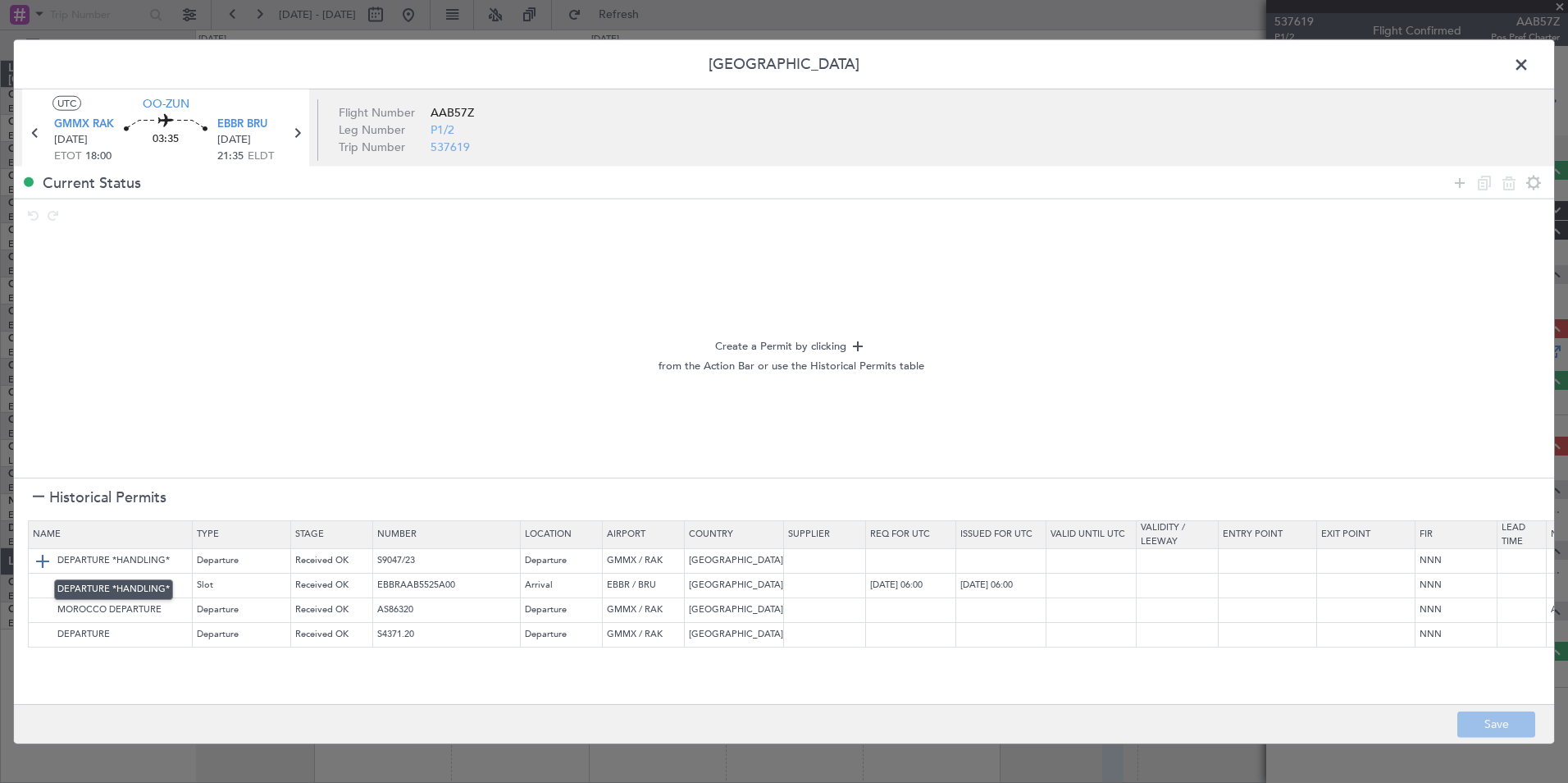
click at [38, 562] on img at bounding box center [42, 561] width 20 height 20
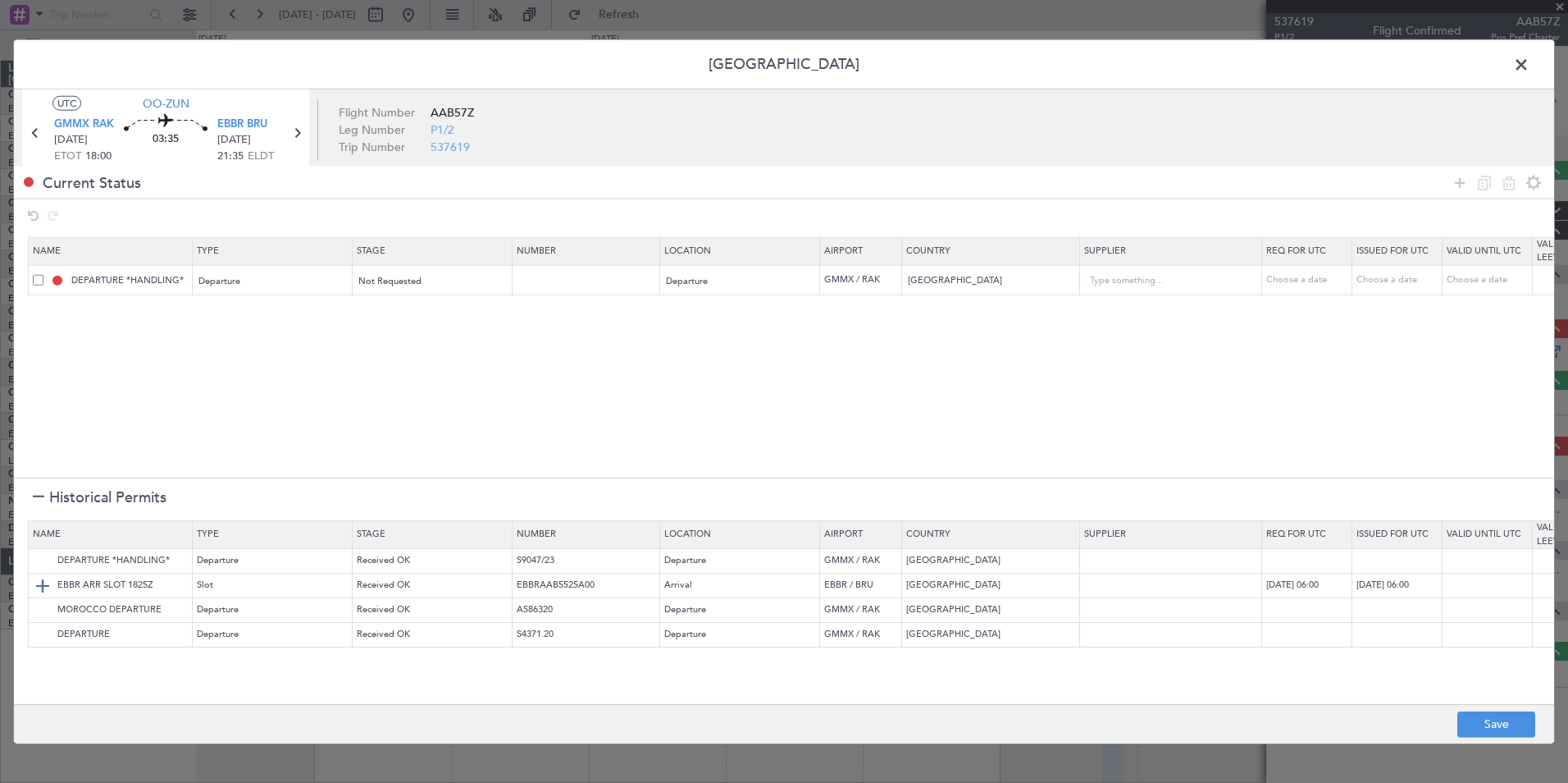
click at [38, 583] on img at bounding box center [42, 585] width 20 height 20
click at [1503, 719] on button "Save" at bounding box center [1497, 723] width 78 height 26
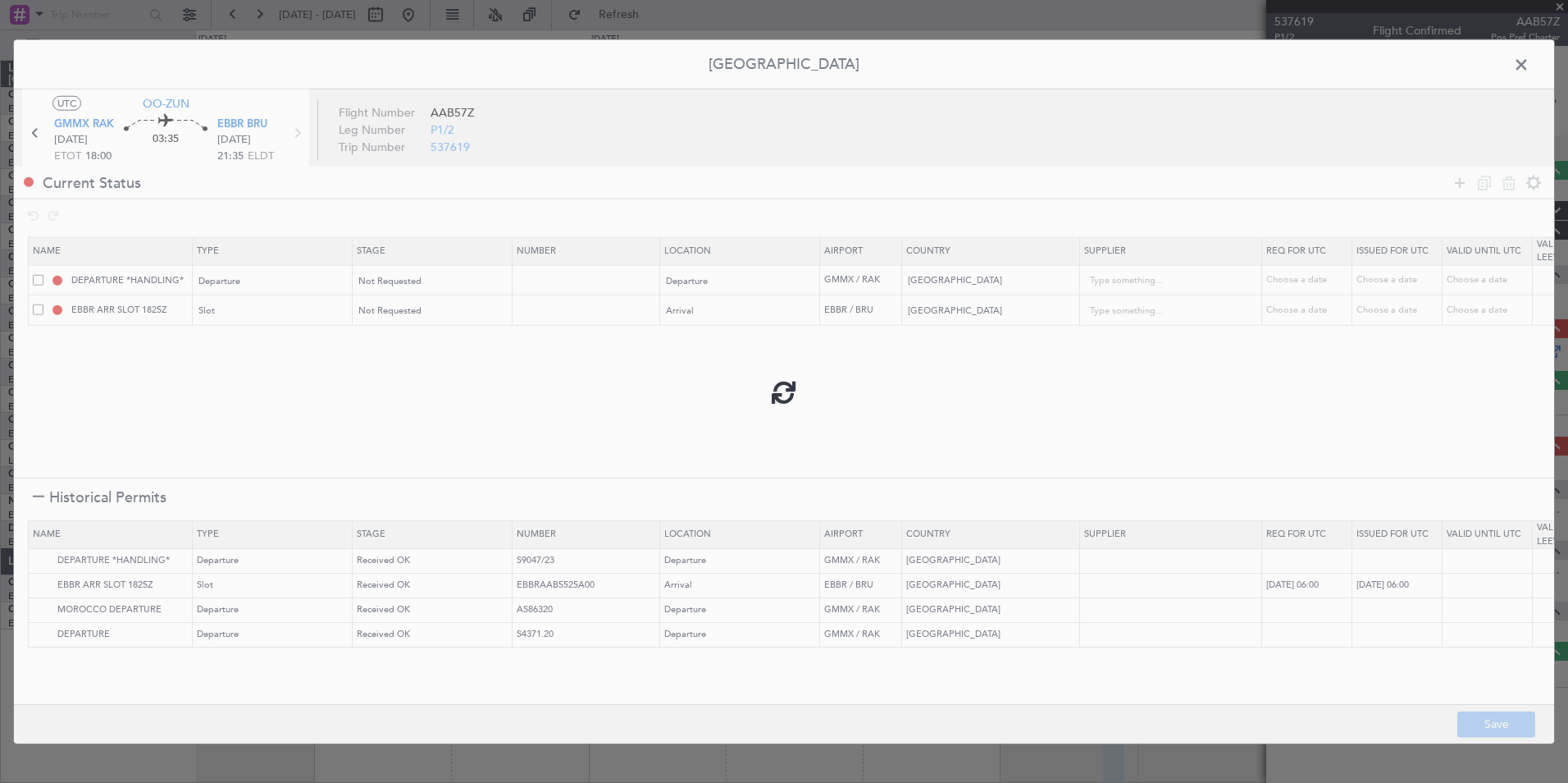
type input "MOROCCO DEPARTURE"
type input "NNN"
type input "EBBR ARR SLOT"
type input "NNN"
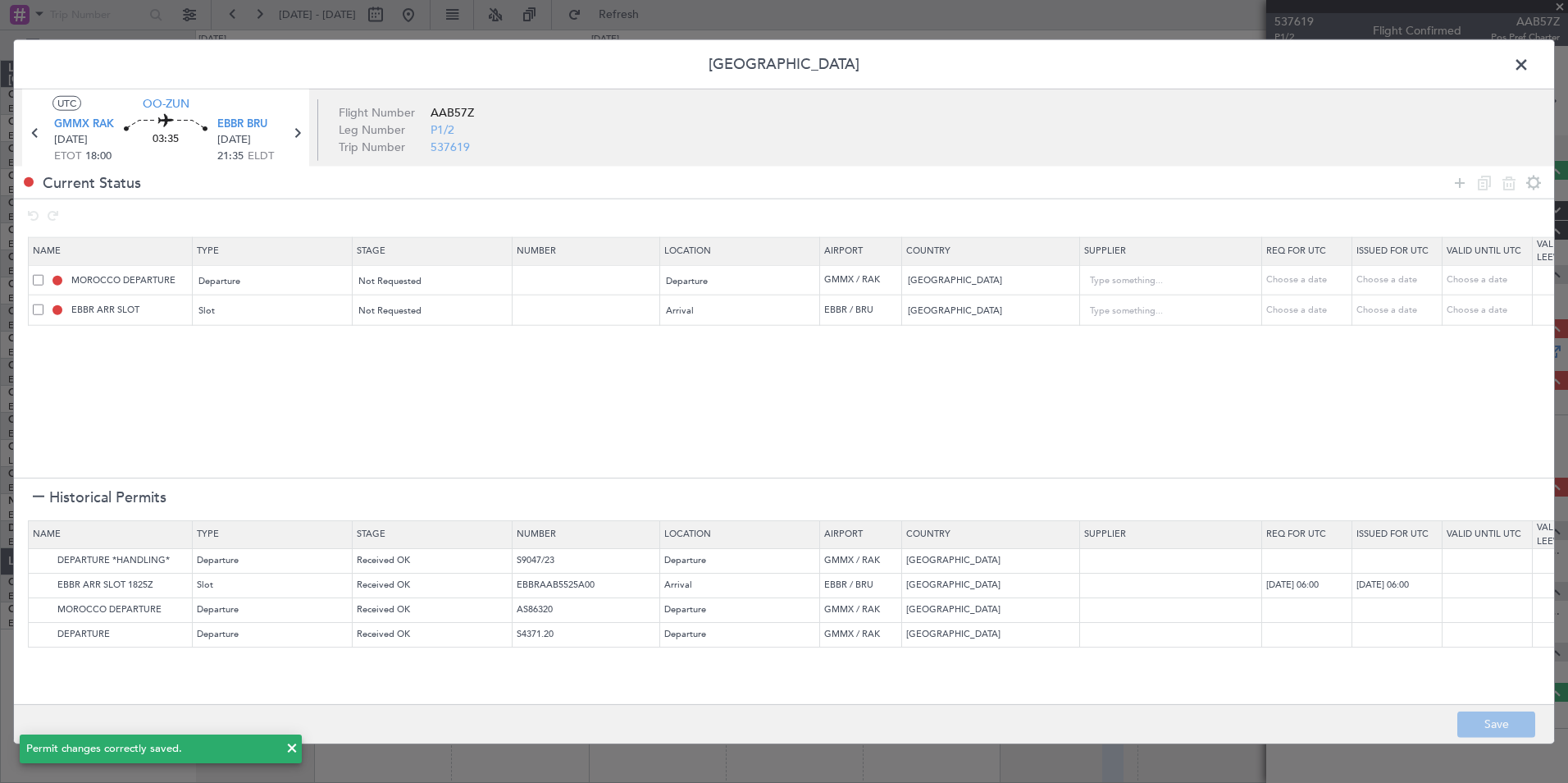
click at [1530, 62] on span at bounding box center [1530, 69] width 0 height 32
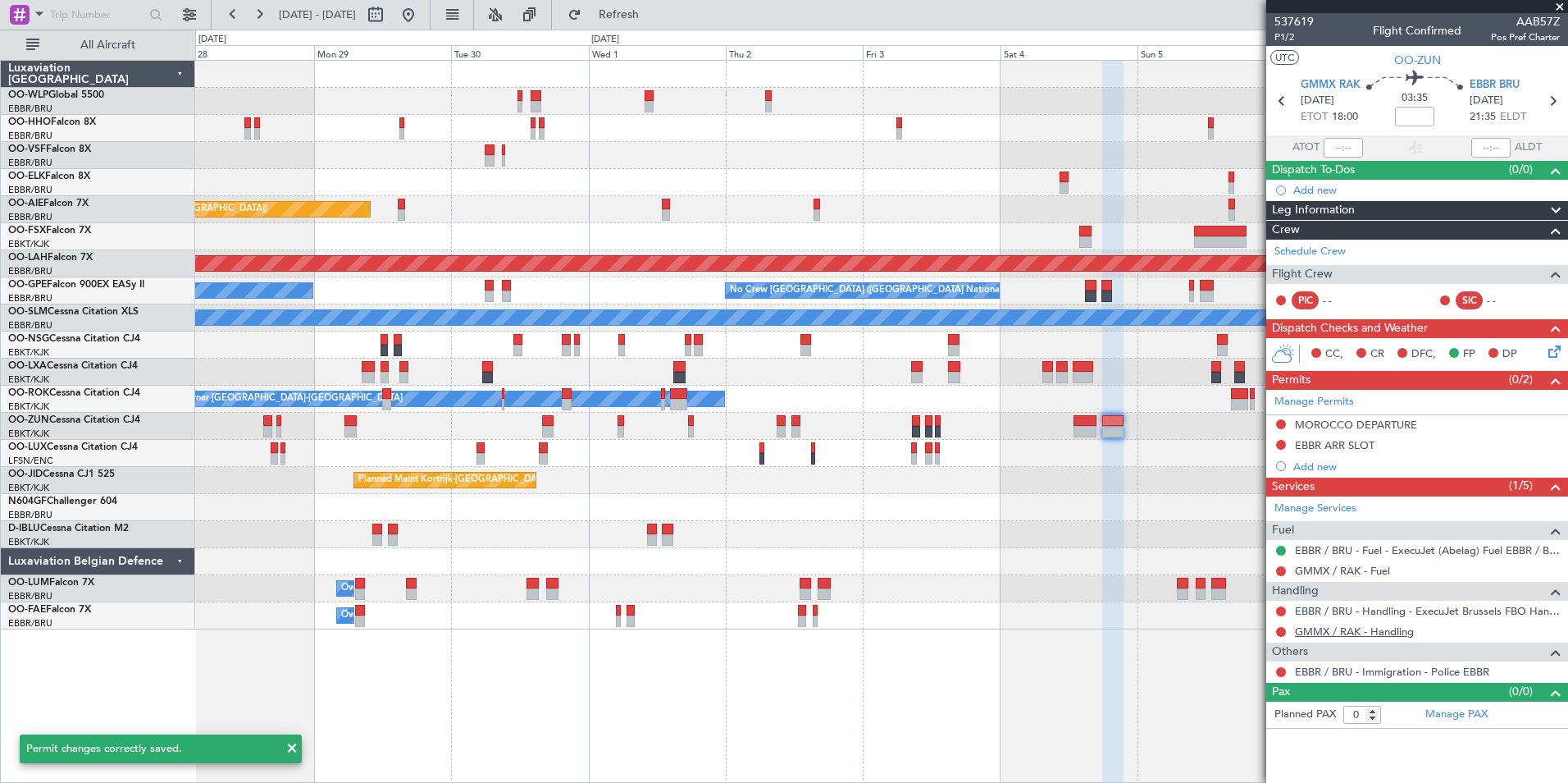
click at [1322, 625] on link "GMMX / RAK - Handling" at bounding box center [1354, 631] width 119 height 14
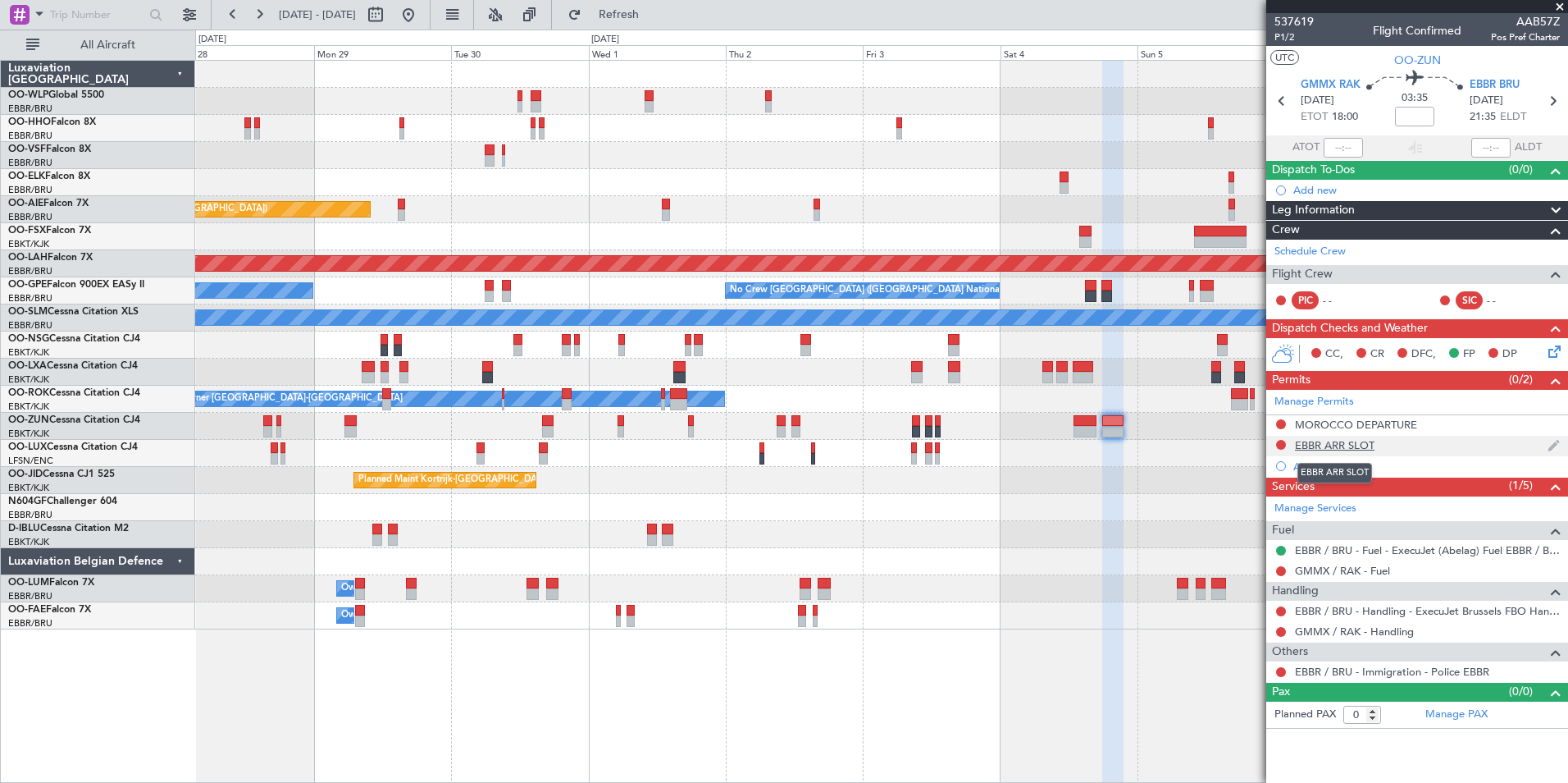
click at [1318, 443] on div "EBBR ARR SLOT" at bounding box center [1334, 445] width 79 height 14
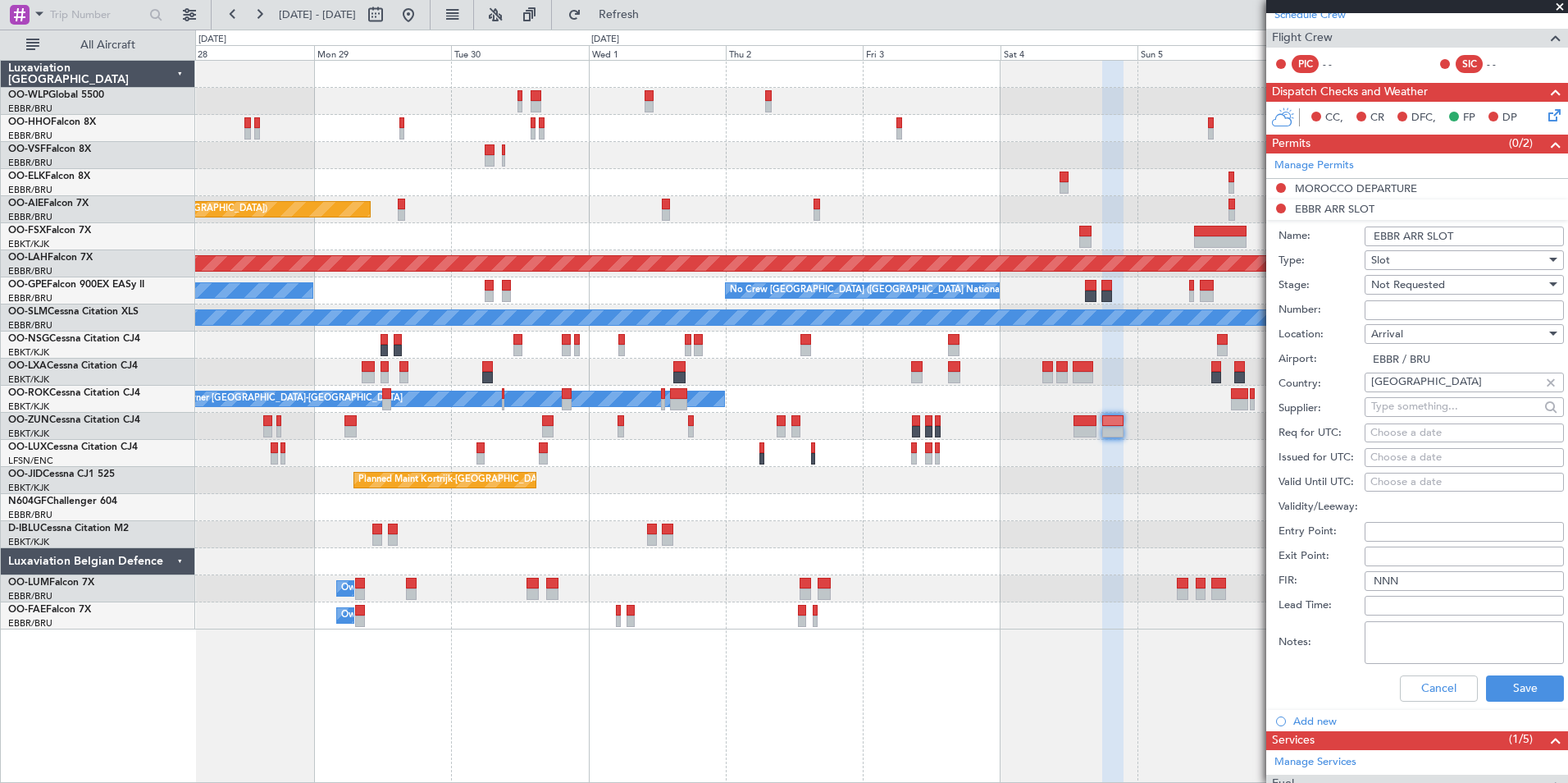
scroll to position [246, 0]
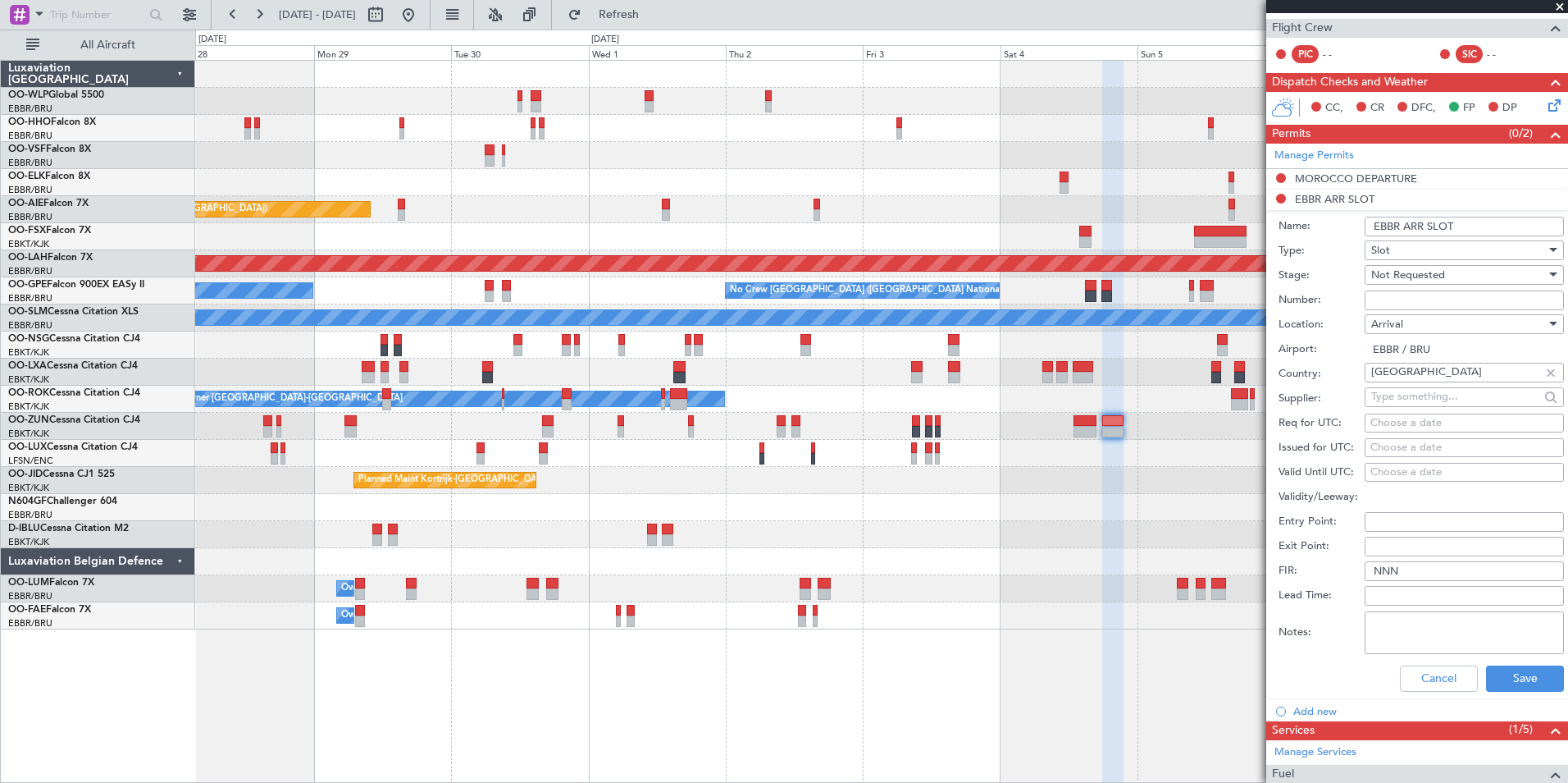
click at [1424, 421] on div "Choose a date" at bounding box center [1464, 423] width 188 height 17
select select "9"
select select "2025"
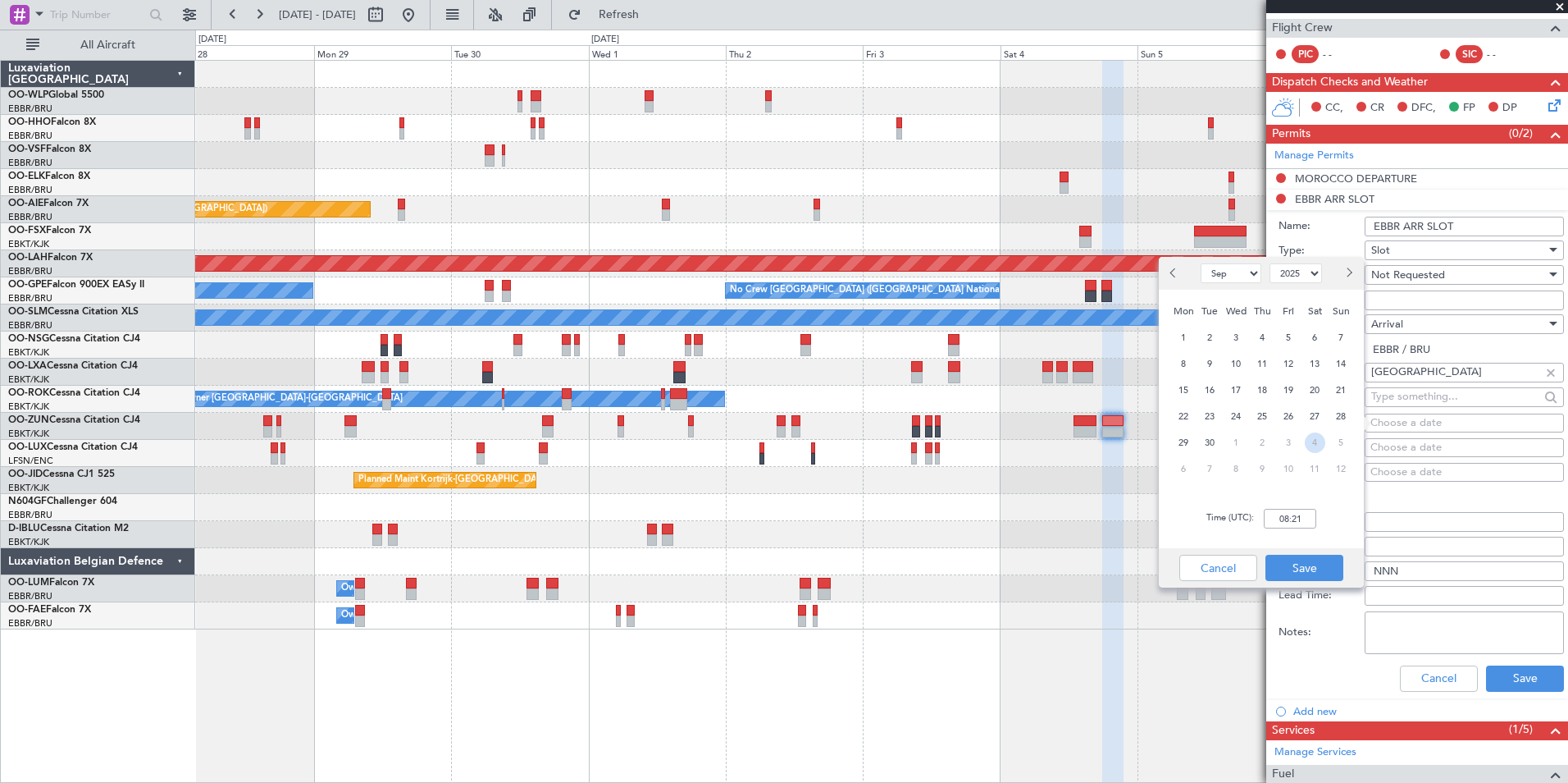
click at [1314, 440] on span "4" at bounding box center [1314, 442] width 21 height 21
select select "10"
click at [1290, 511] on input "00:00" at bounding box center [1290, 518] width 53 height 20
type input "21:40"
click at [1304, 564] on button "Save" at bounding box center [1305, 567] width 78 height 26
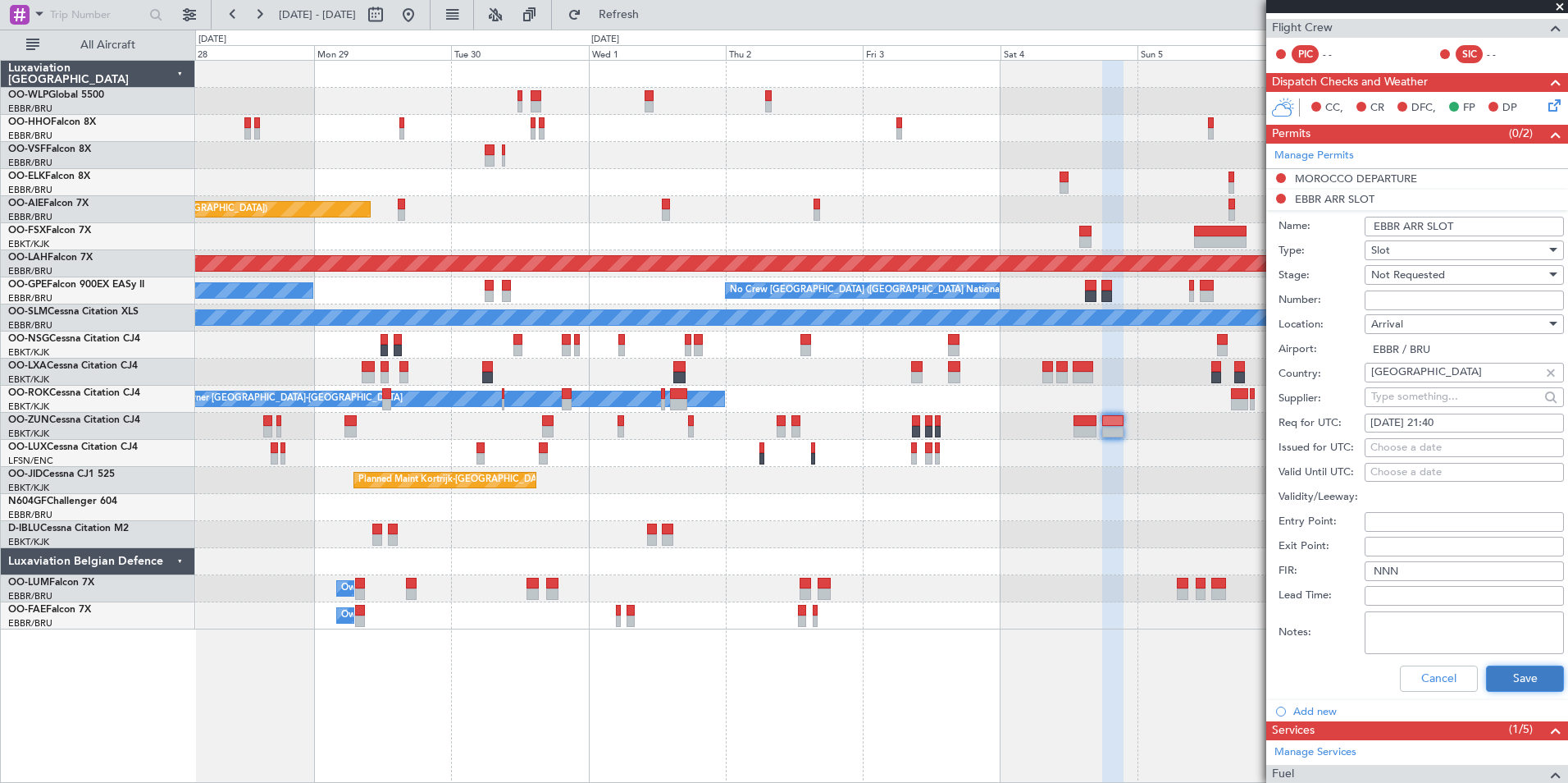
click at [1493, 675] on button "Save" at bounding box center [1525, 678] width 78 height 26
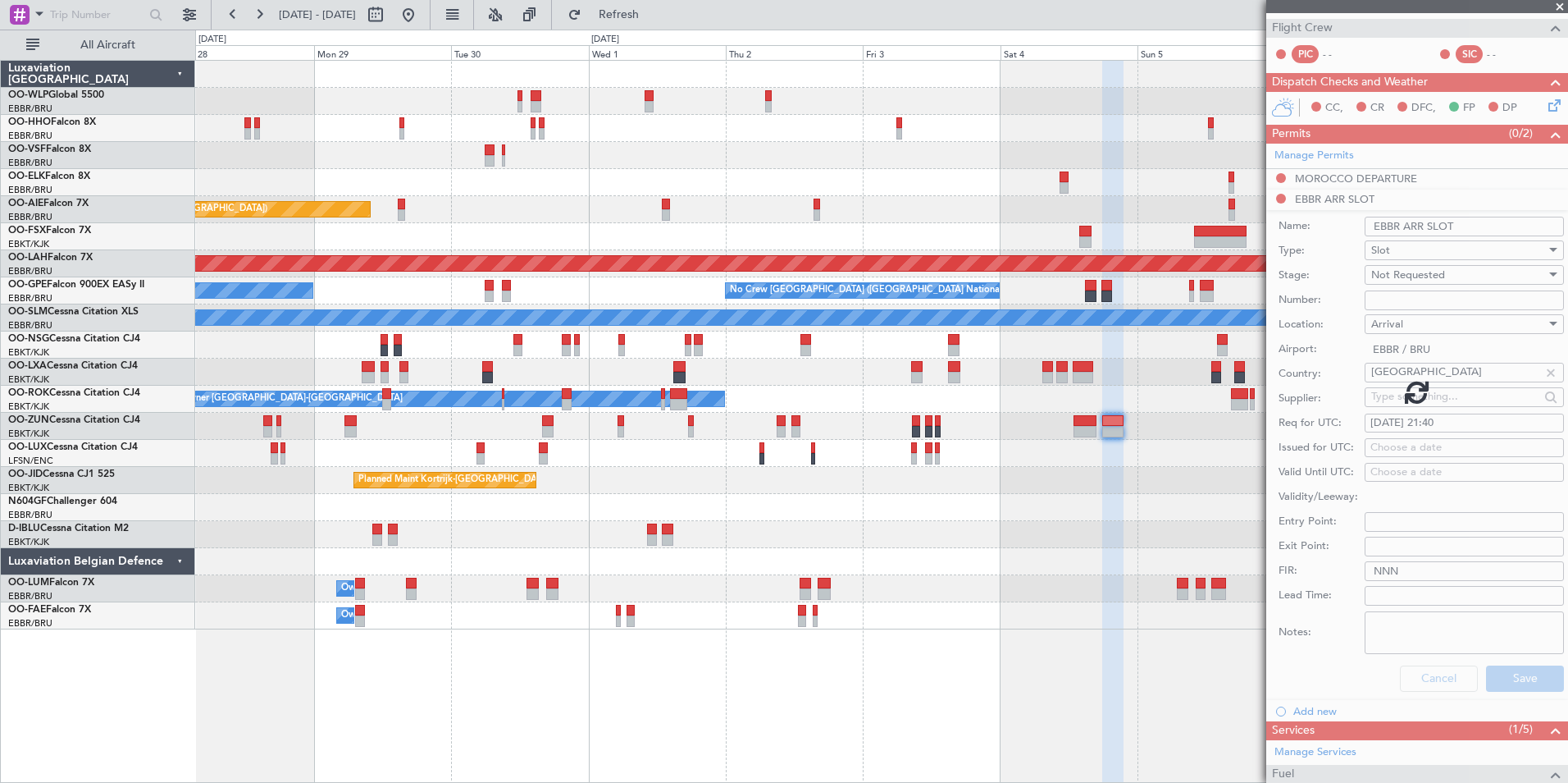
scroll to position [0, 0]
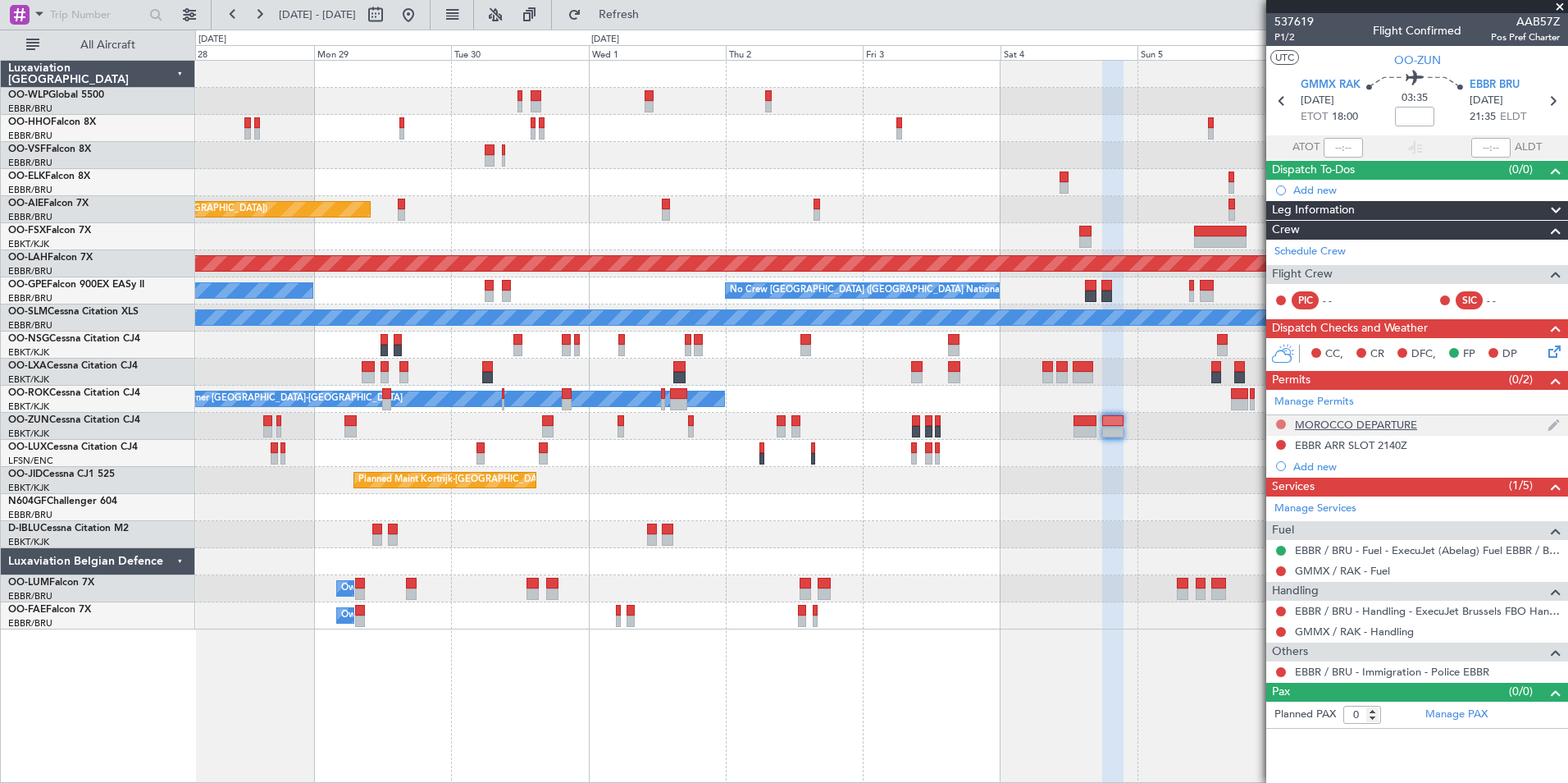
click at [1283, 426] on button at bounding box center [1281, 424] width 10 height 10
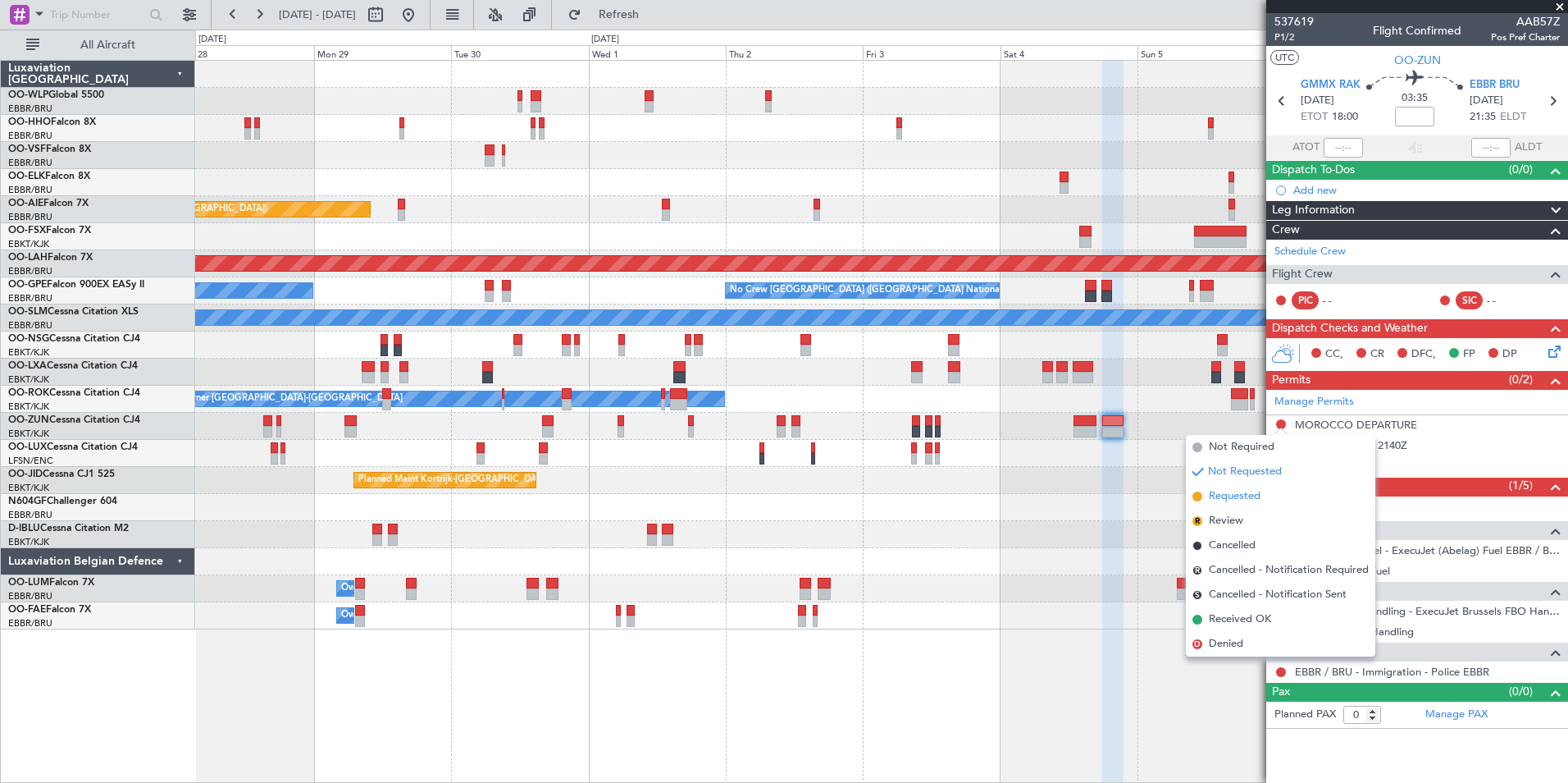
click at [1248, 501] on span "Requested" at bounding box center [1234, 496] width 52 height 17
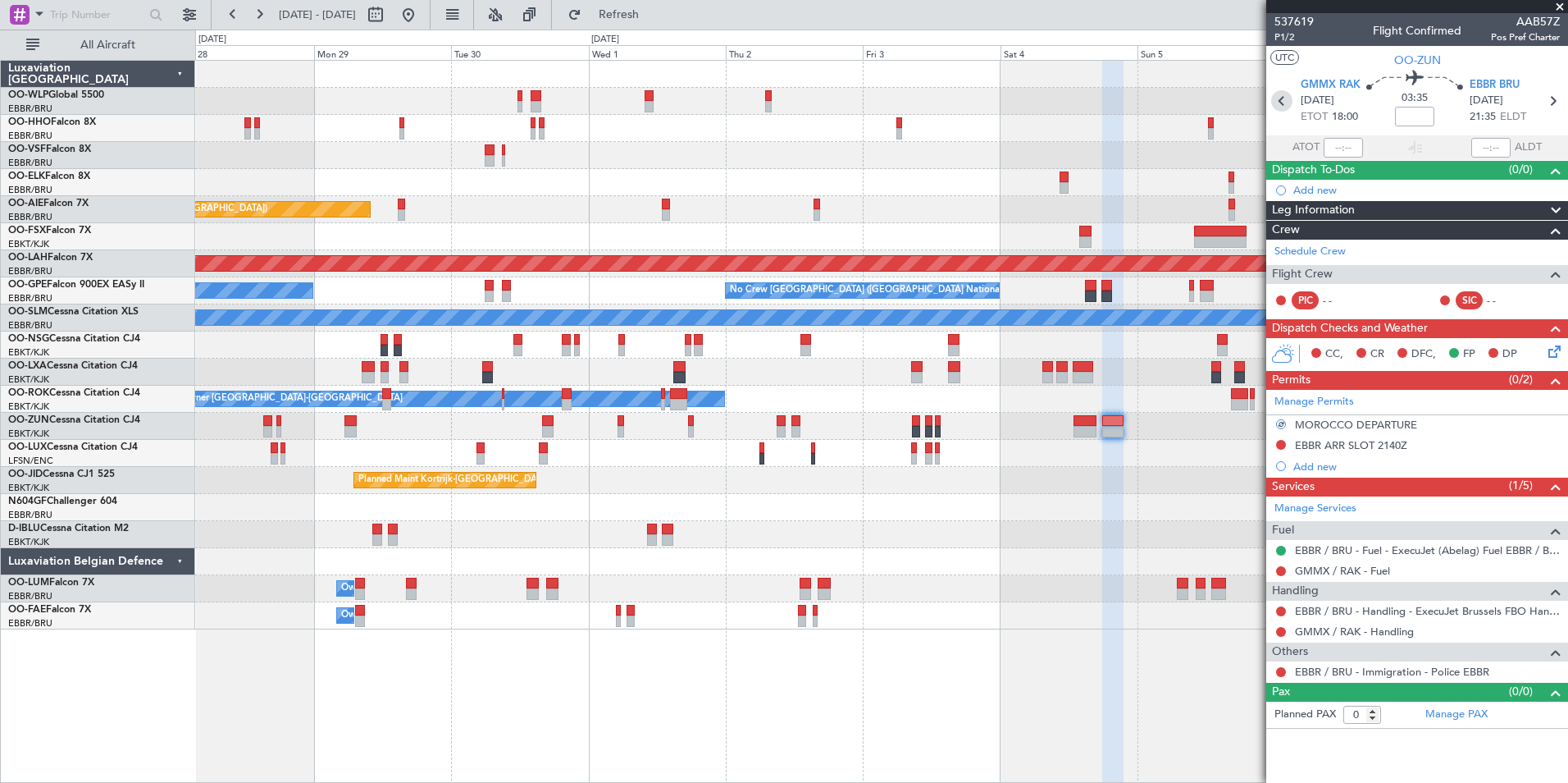
click at [1287, 109] on icon at bounding box center [1282, 101] width 22 height 22
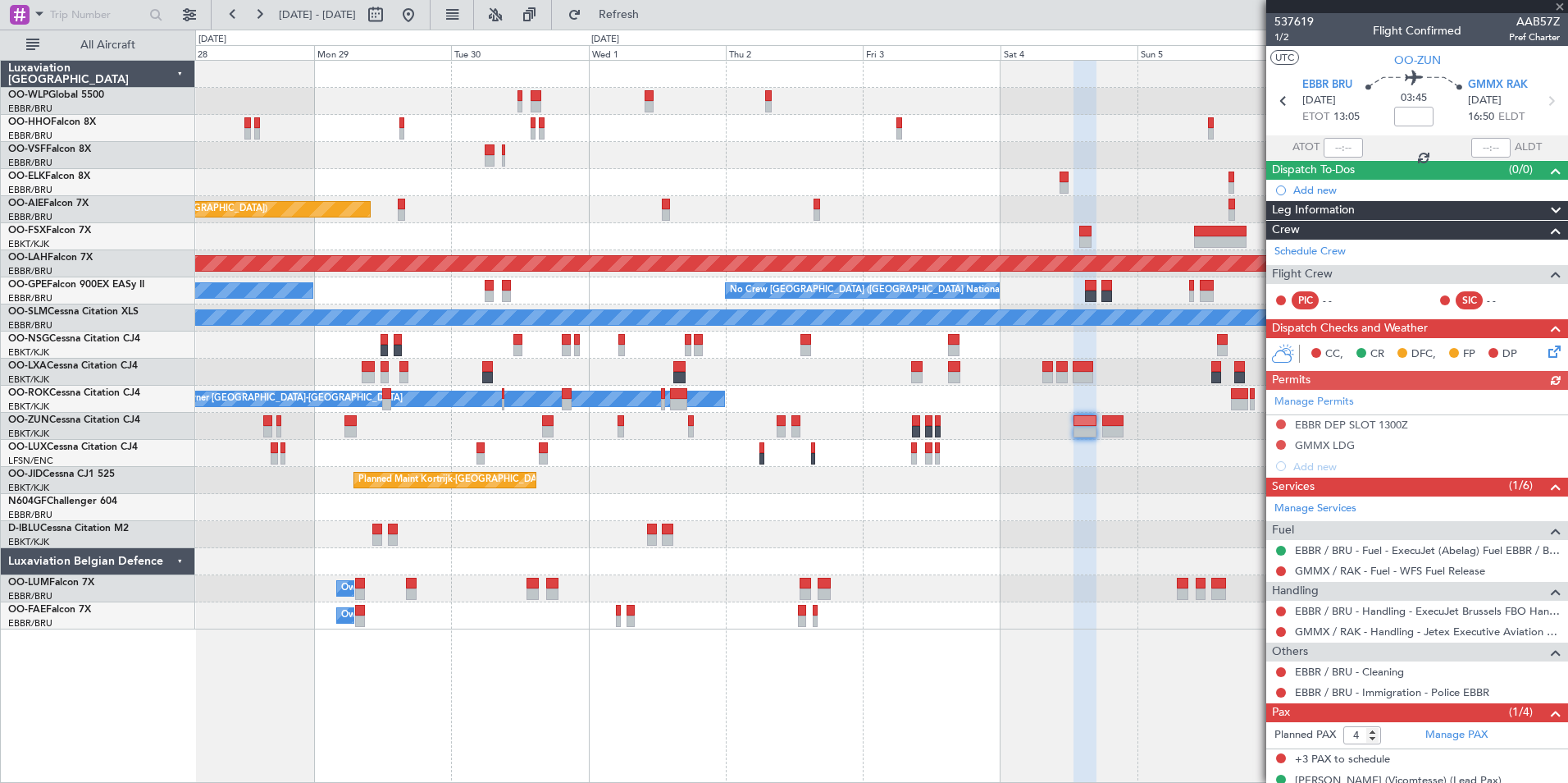
click at [1284, 443] on div "Manage Permits EBBR DEP SLOT 1300Z GMMX LDG Add new" at bounding box center [1417, 433] width 302 height 87
click at [1282, 443] on button at bounding box center [1281, 445] width 10 height 10
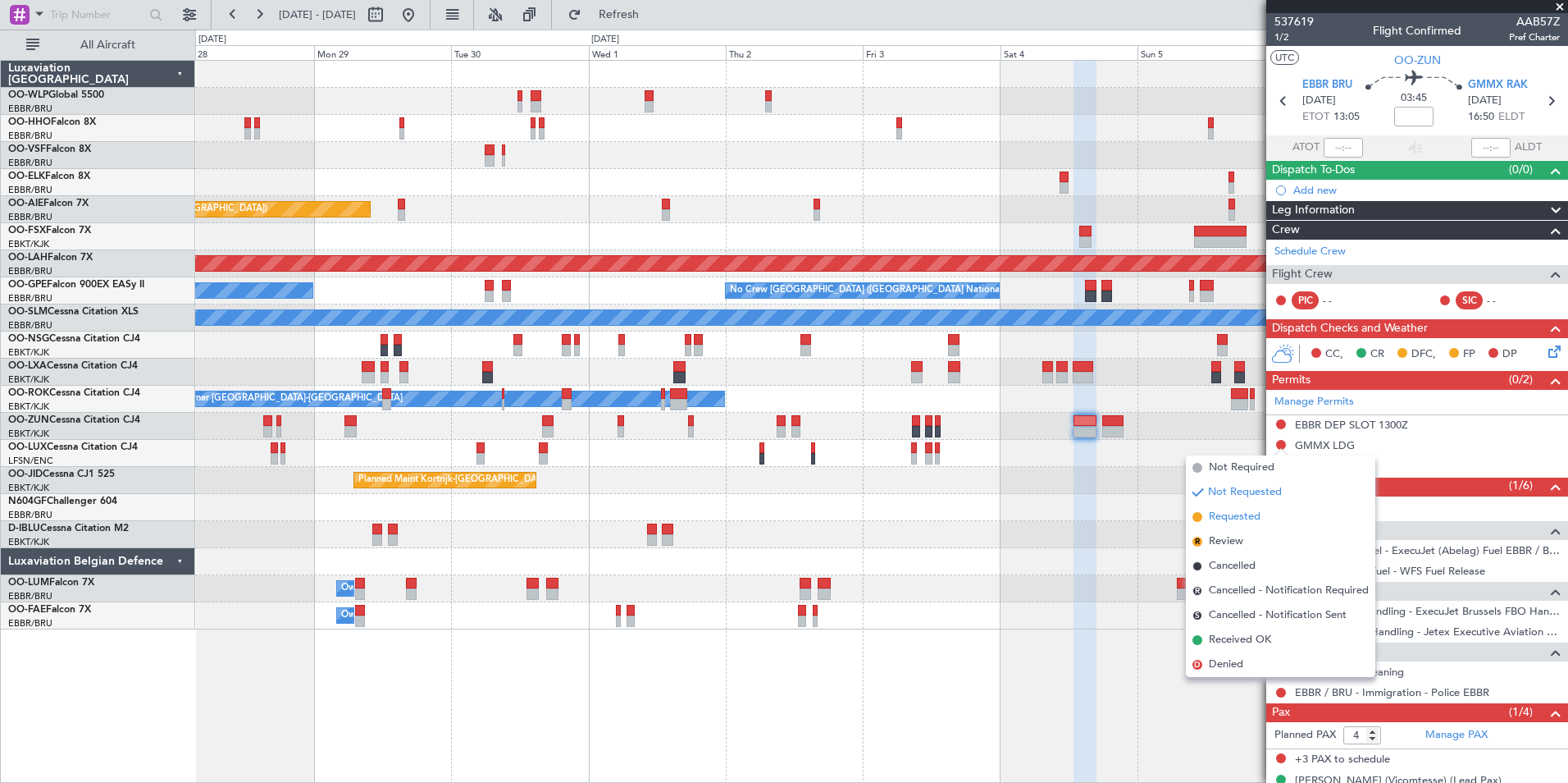
click at [1238, 524] on span "Requested" at bounding box center [1234, 516] width 52 height 17
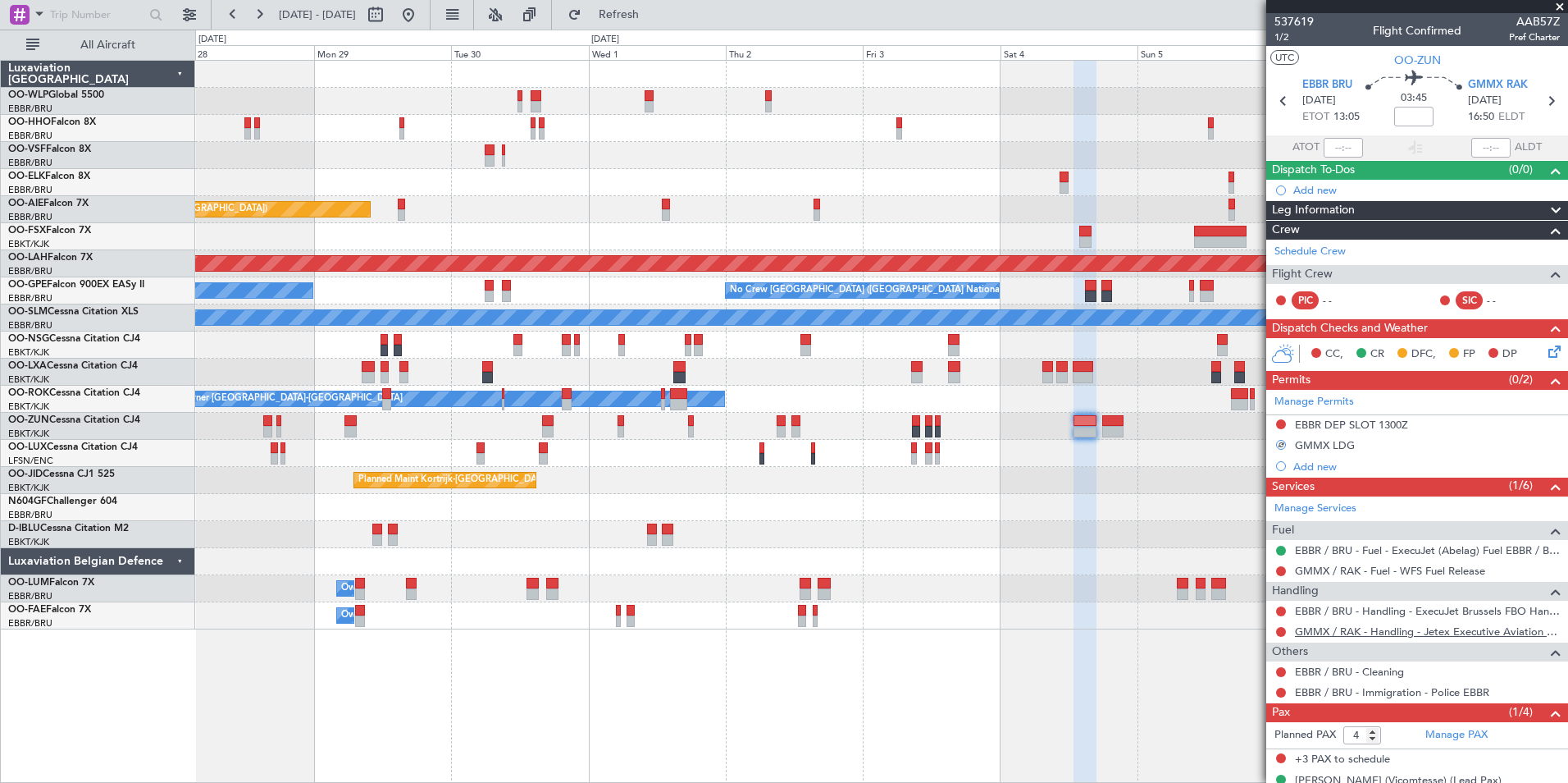
click at [1344, 631] on link "GMMX / RAK - Handling - Jetex Executive Aviation GMMX / RAK" at bounding box center [1427, 631] width 264 height 14
click at [1494, 86] on span "GMMX RAK" at bounding box center [1497, 85] width 60 height 17
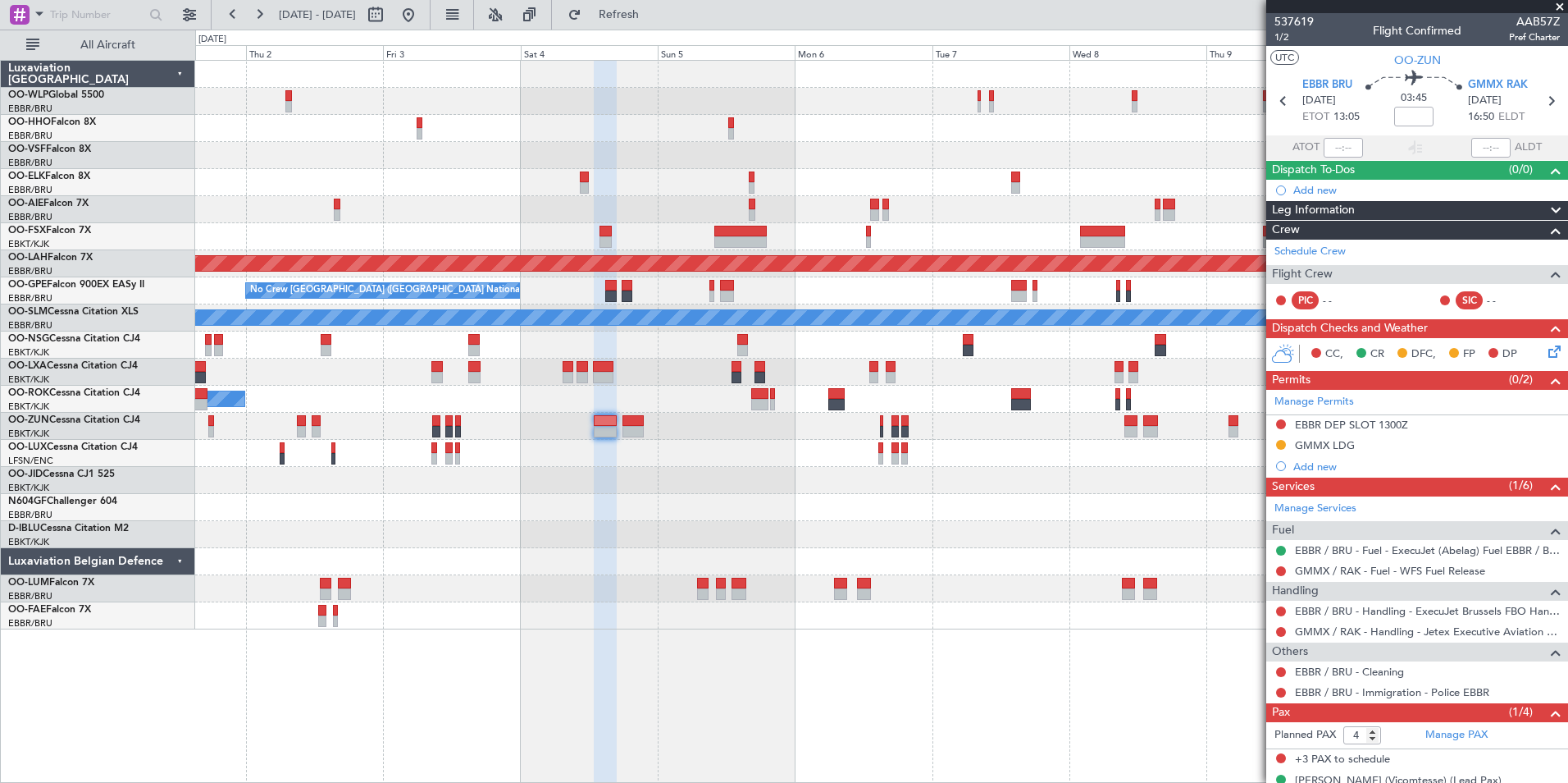
click at [480, 229] on div "Planned Maint [GEOGRAPHIC_DATA] ([GEOGRAPHIC_DATA]) Planned [GEOGRAPHIC_DATA][P…" at bounding box center [880, 345] width 1372 height 568
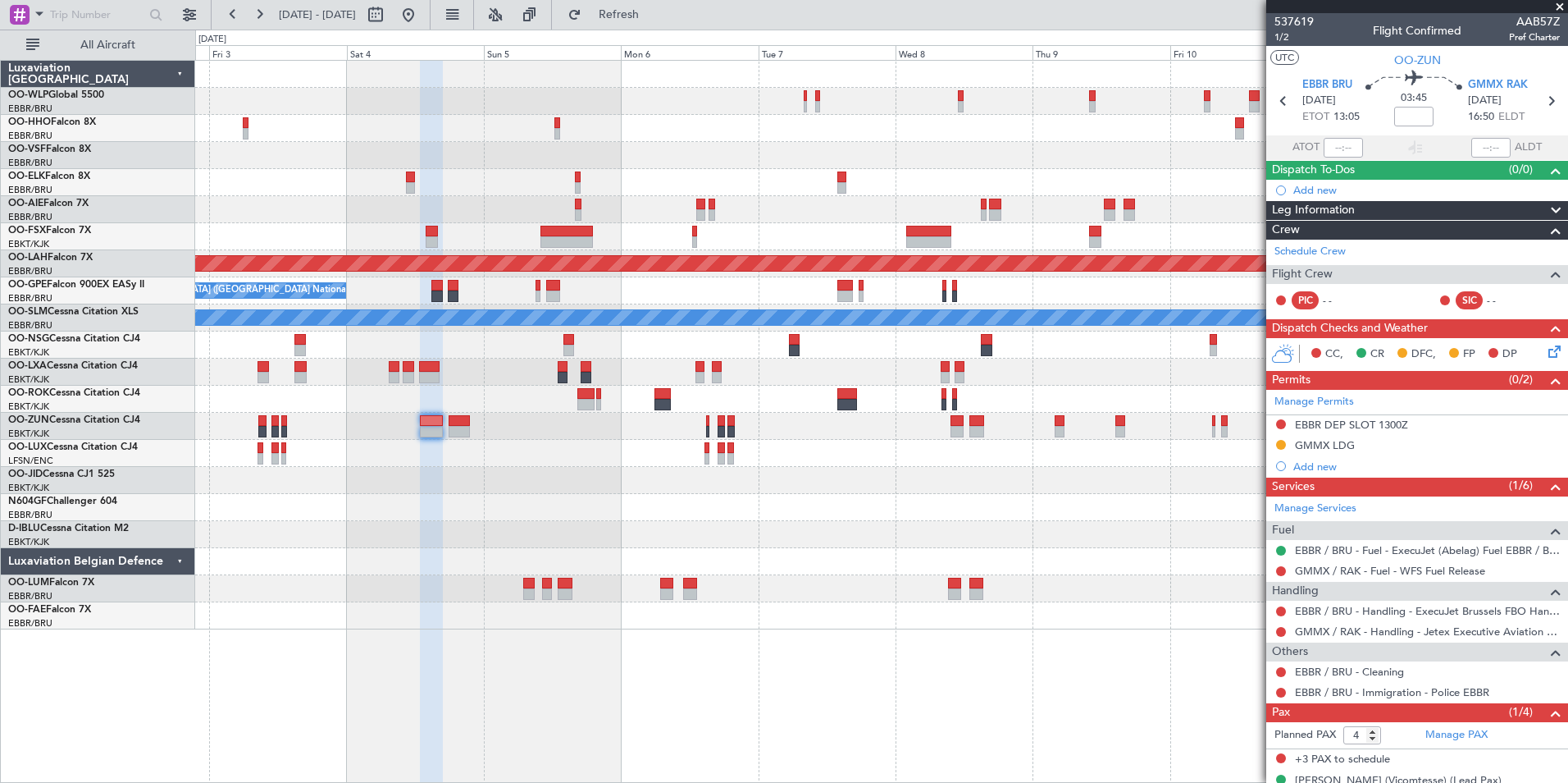
click at [678, 154] on div "Planned Maint [PERSON_NAME]-[GEOGRAPHIC_DATA][PERSON_NAME] ([GEOGRAPHIC_DATA][P…" at bounding box center [880, 345] width 1372 height 568
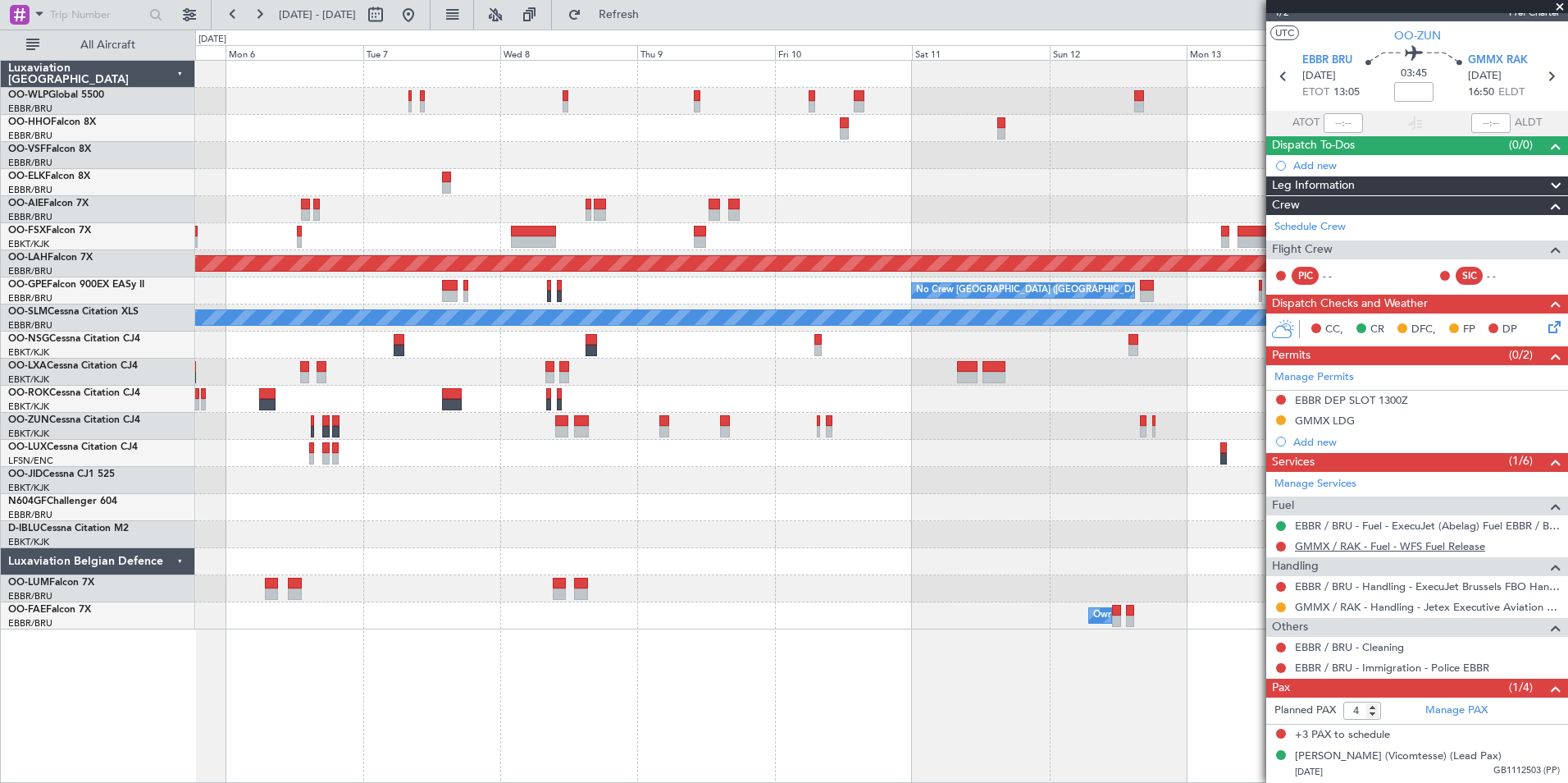
scroll to position [39, 0]
click at [1341, 749] on div "[PERSON_NAME] (Vicomtesse) (Lead Pax)" at bounding box center [1398, 757] width 207 height 17
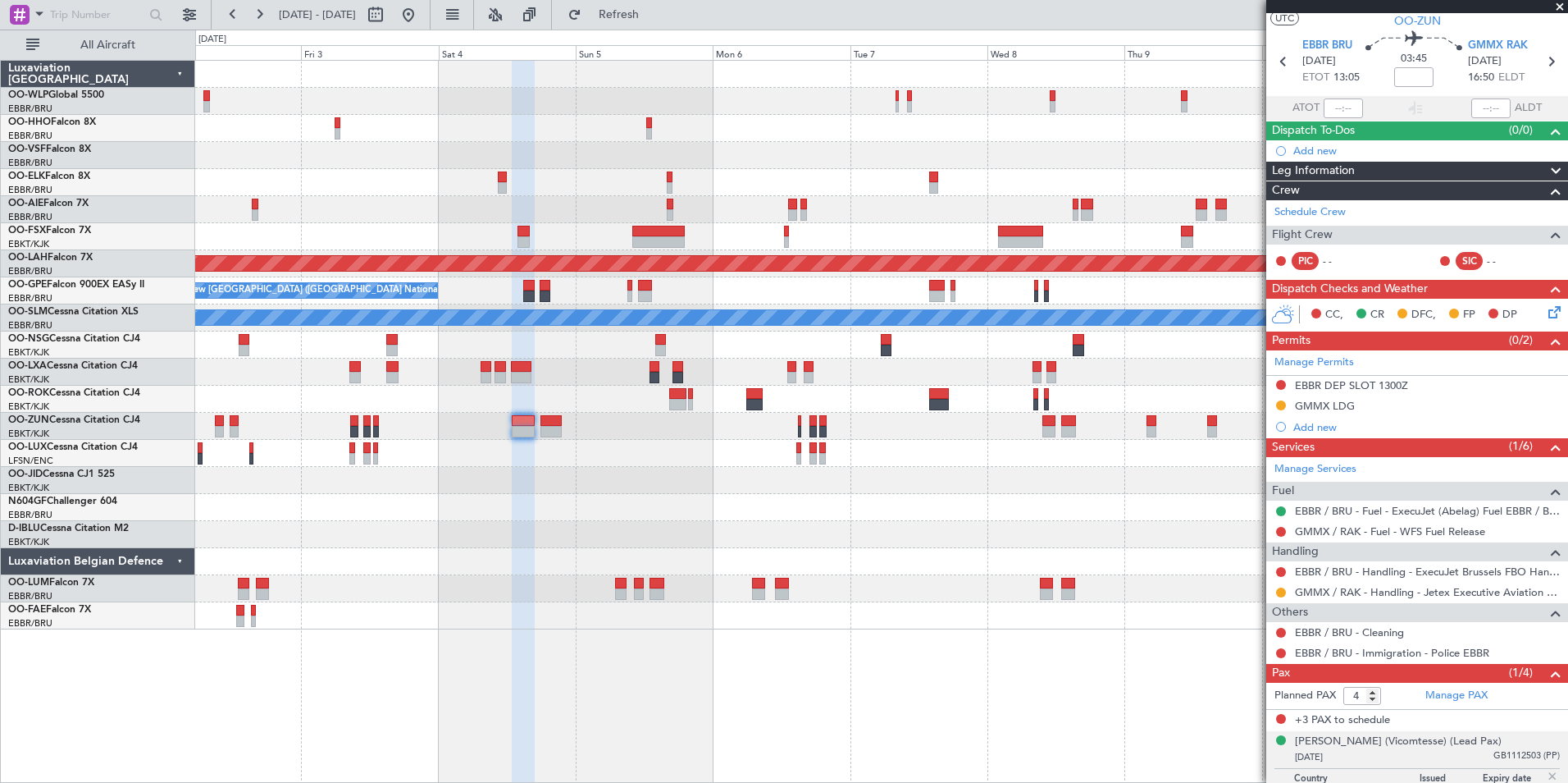
click at [892, 192] on div "Planned Maint [PERSON_NAME]-[GEOGRAPHIC_DATA][PERSON_NAME] ([GEOGRAPHIC_DATA][P…" at bounding box center [880, 345] width 1372 height 568
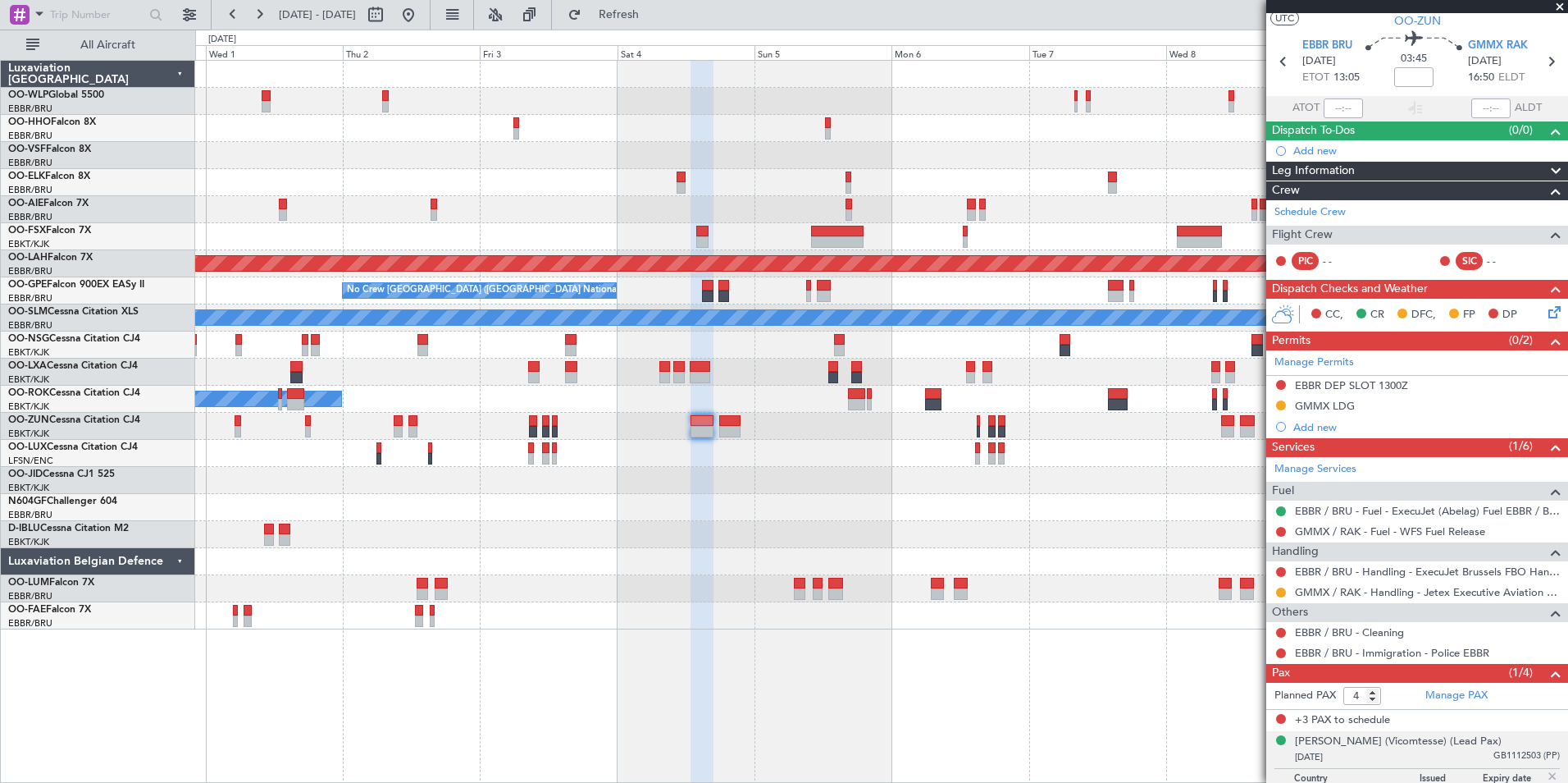
click at [782, 388] on div "Planned Maint [GEOGRAPHIC_DATA] ([GEOGRAPHIC_DATA]) Planned [GEOGRAPHIC_DATA][P…" at bounding box center [880, 345] width 1372 height 568
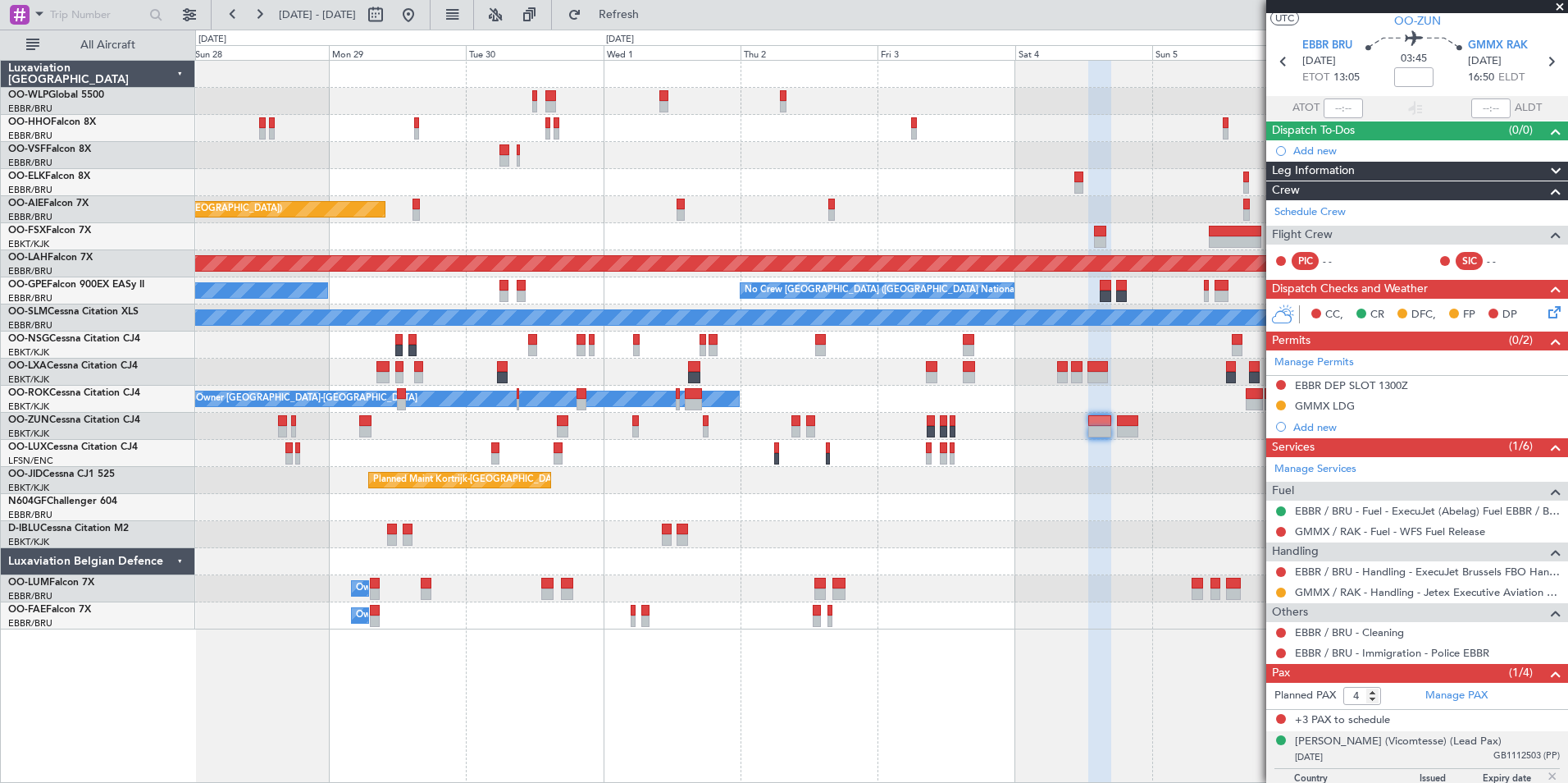
click at [687, 376] on div "A/C Unavailable A/C Unavailable [GEOGRAPHIC_DATA] ([GEOGRAPHIC_DATA] National)" at bounding box center [880, 372] width 1372 height 27
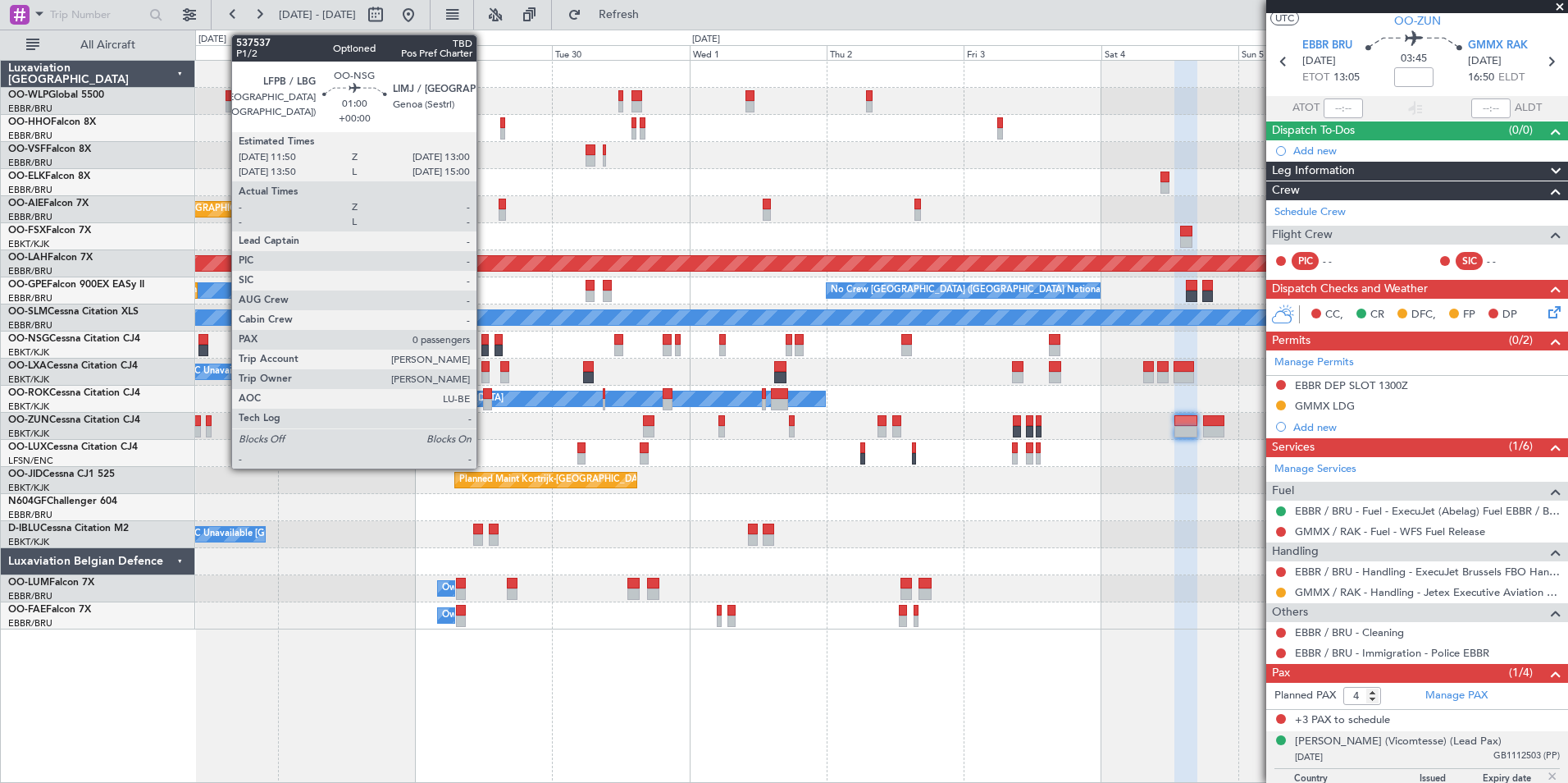
click at [906, 370] on div "Planned Maint Geneva (Cointrin) Planned Maint [GEOGRAPHIC_DATA]-[GEOGRAPHIC_DAT…" at bounding box center [880, 345] width 1372 height 568
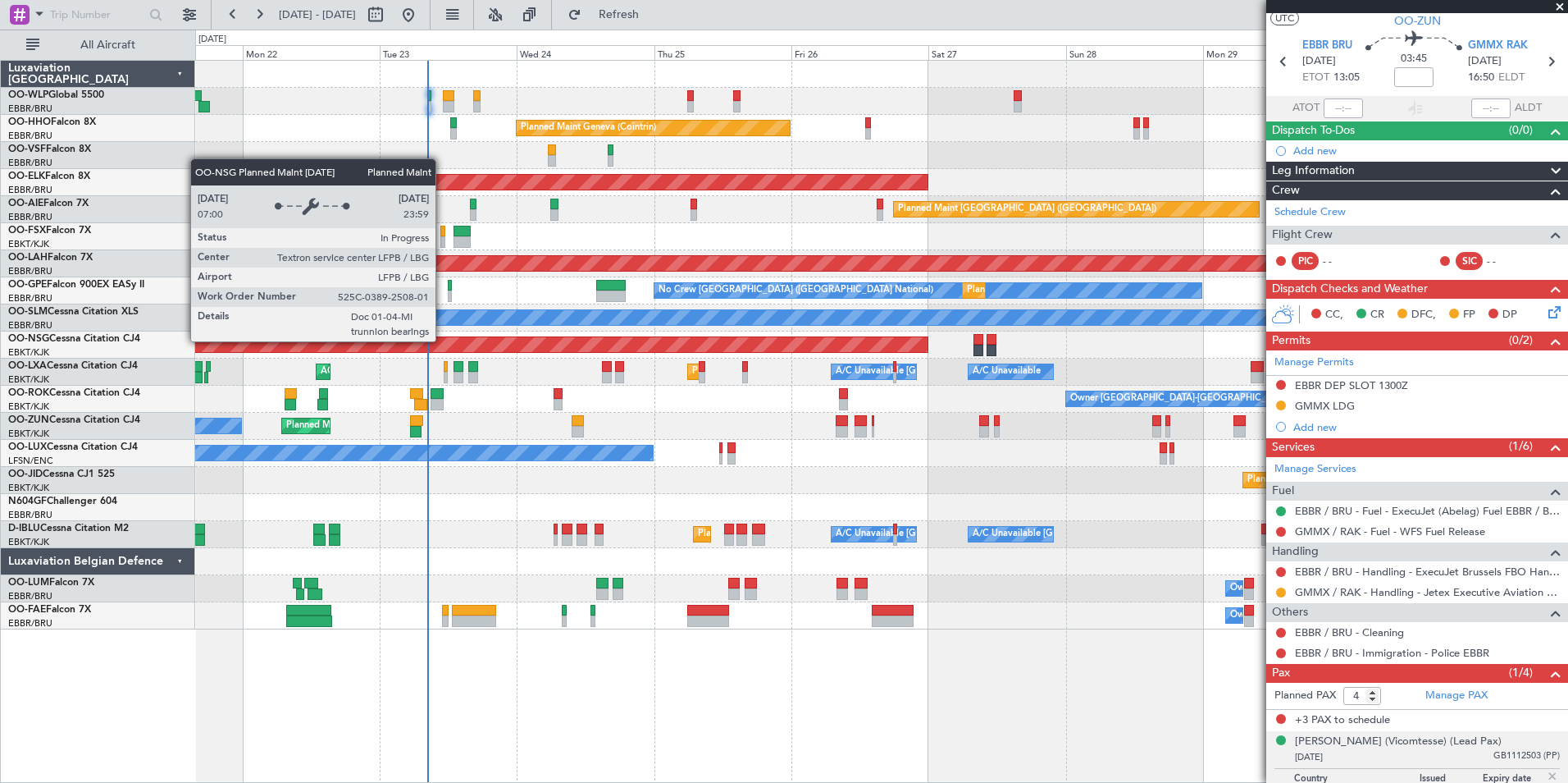
click at [511, 356] on div "Planned Maint [GEOGRAPHIC_DATA] ([GEOGRAPHIC_DATA])" at bounding box center [880, 345] width 1372 height 27
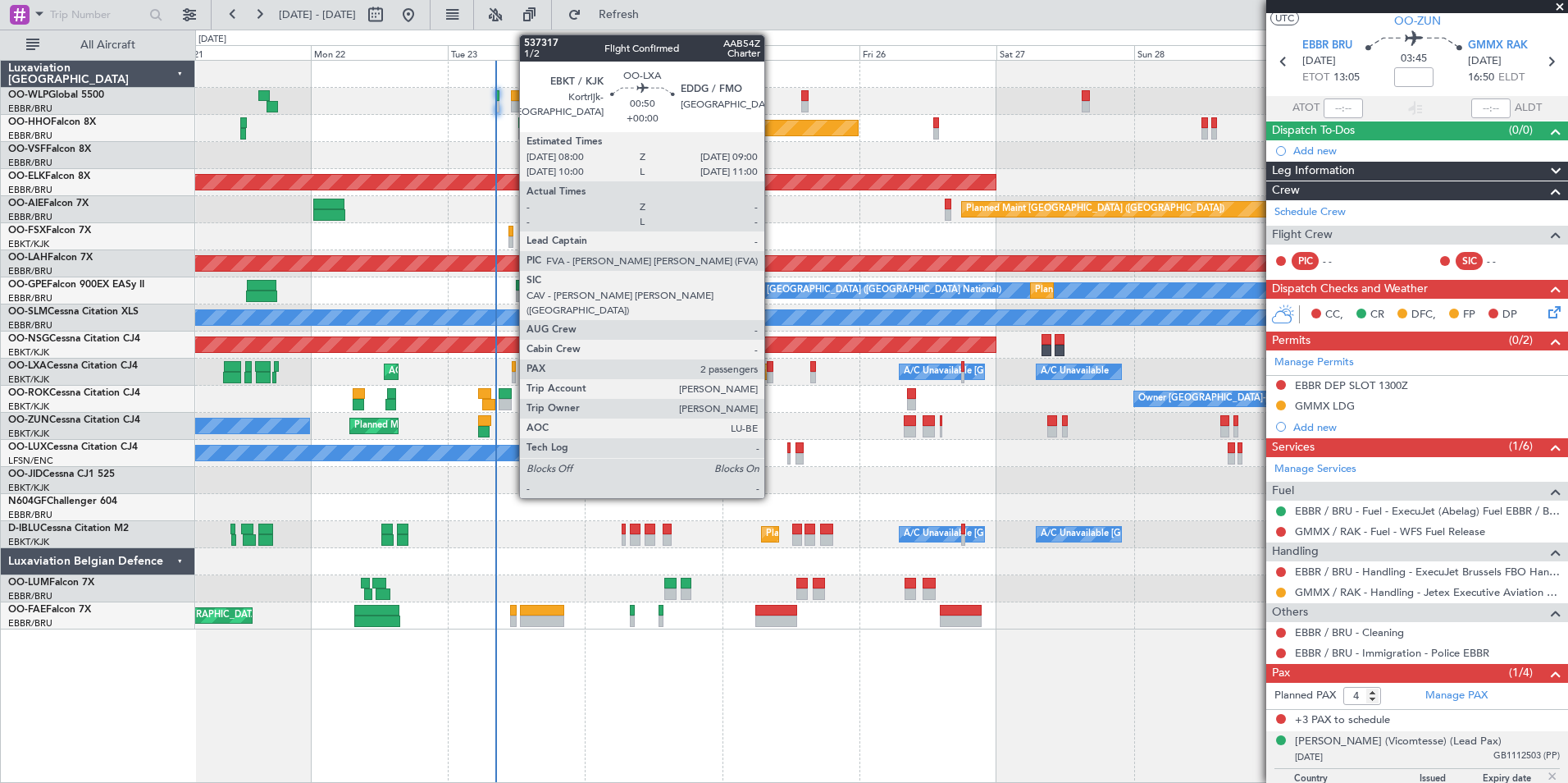
click at [772, 370] on div at bounding box center [770, 367] width 6 height 12
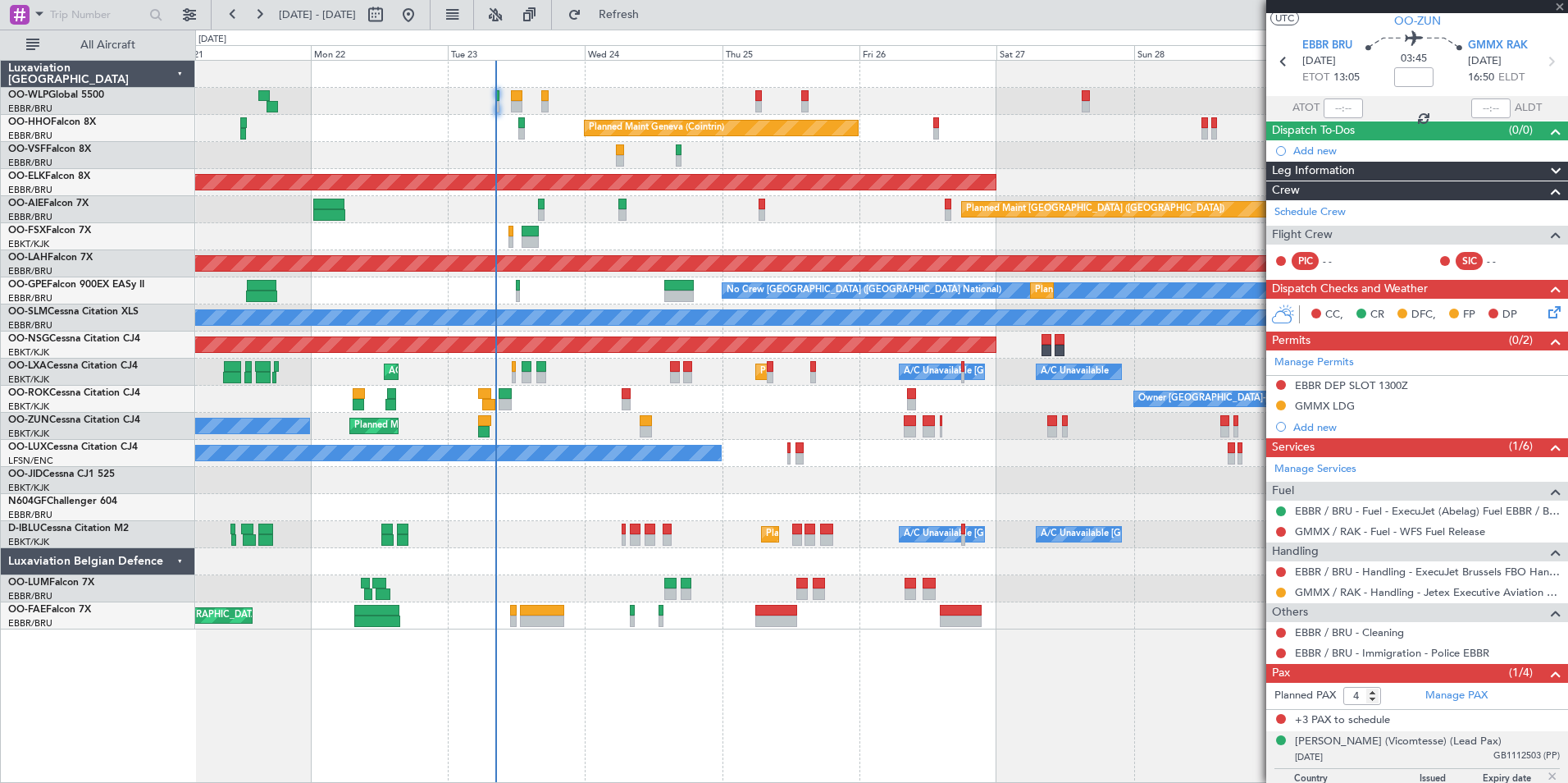
type input "2"
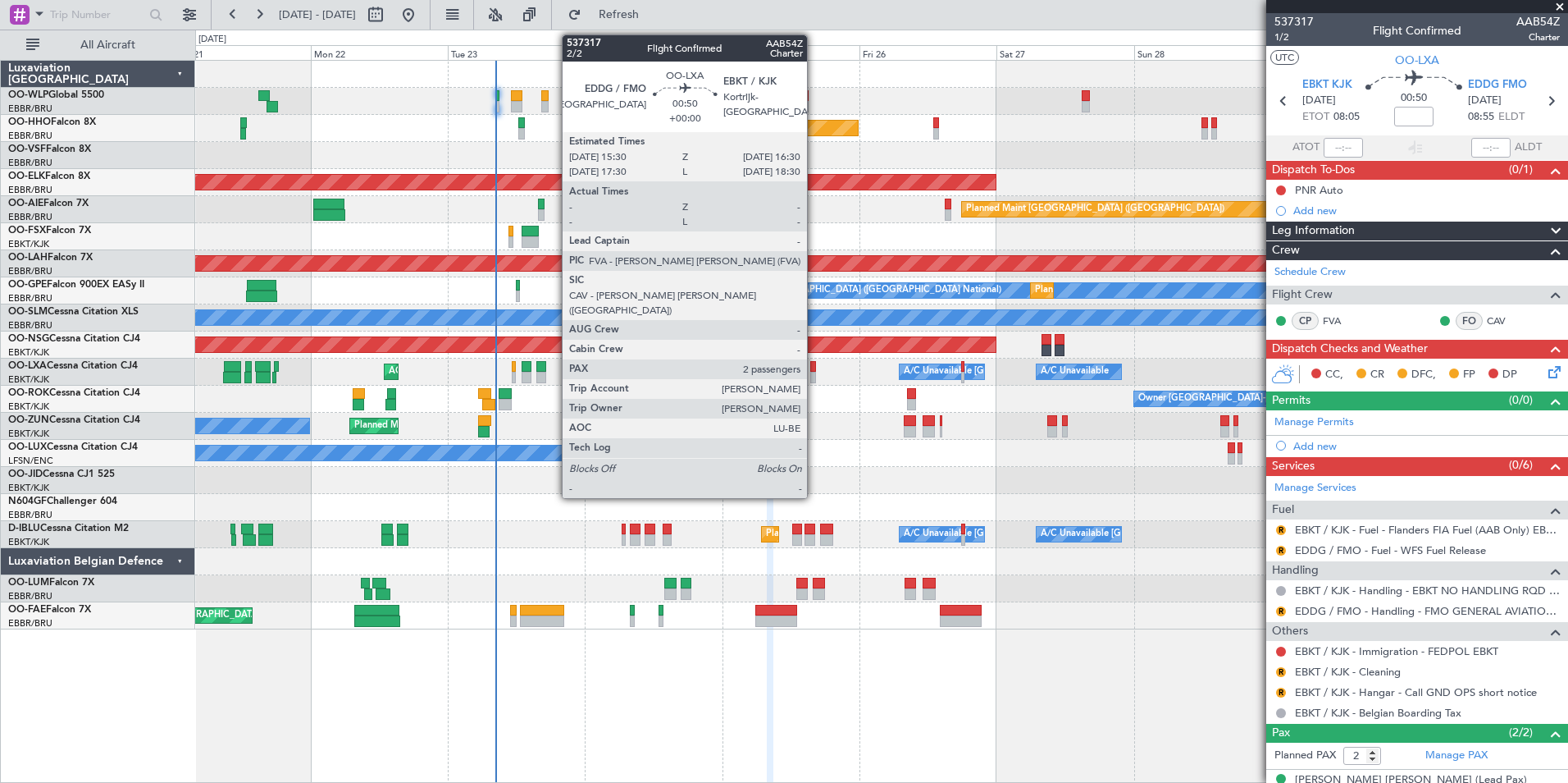
click at [814, 374] on div at bounding box center [813, 377] width 6 height 12
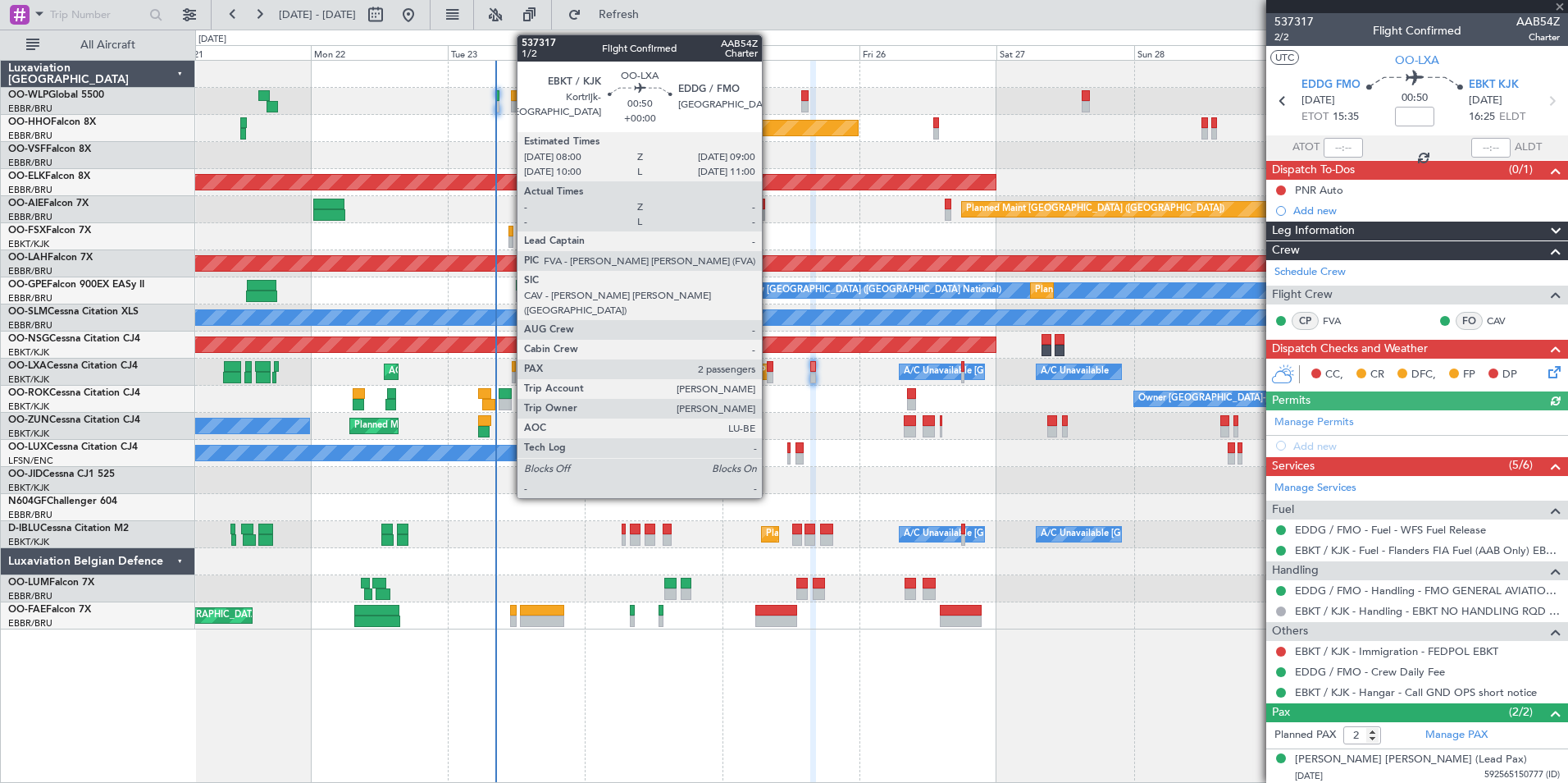
click at [769, 370] on div at bounding box center [770, 367] width 6 height 12
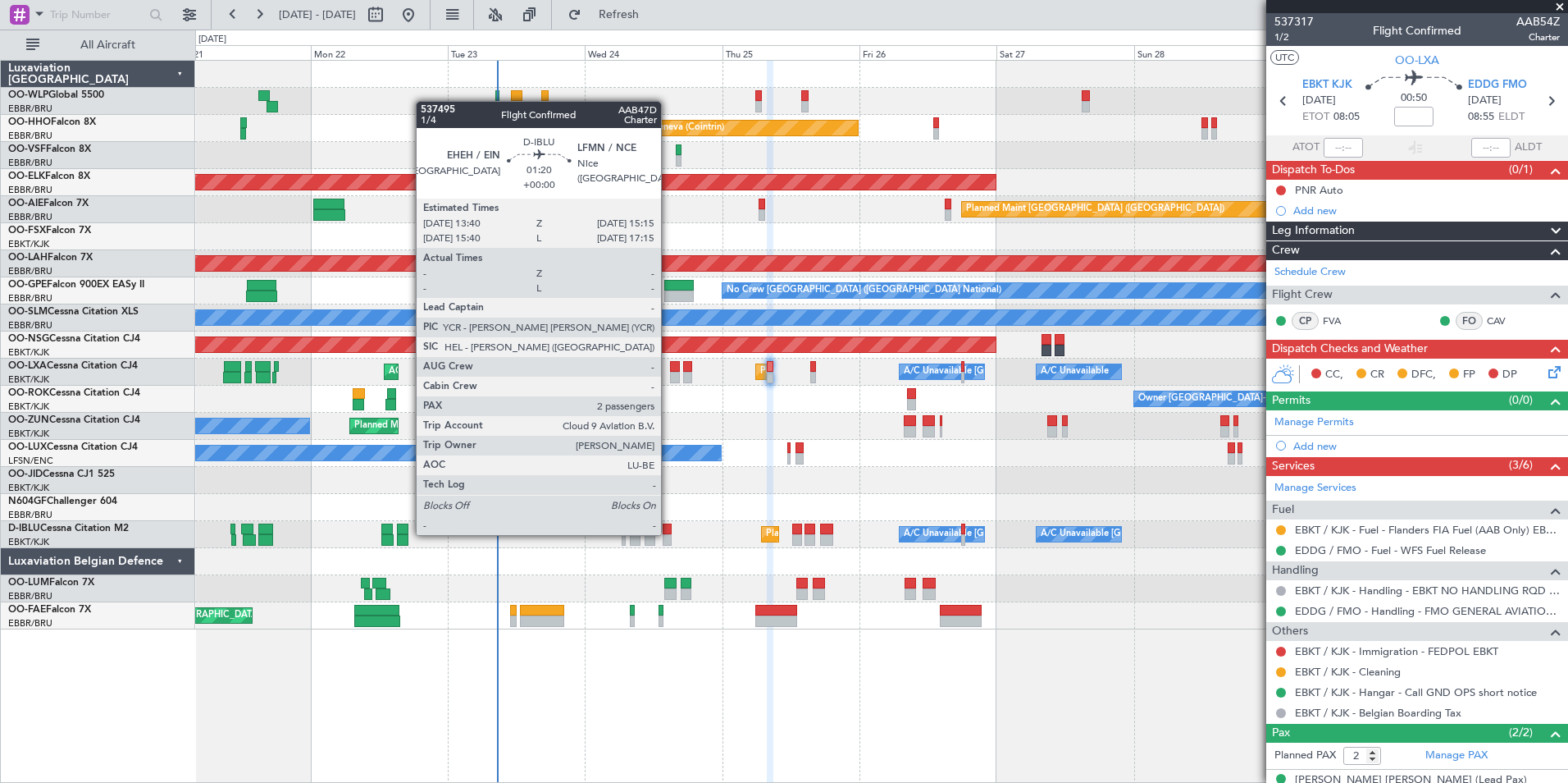
click at [668, 533] on div at bounding box center [668, 529] width 10 height 12
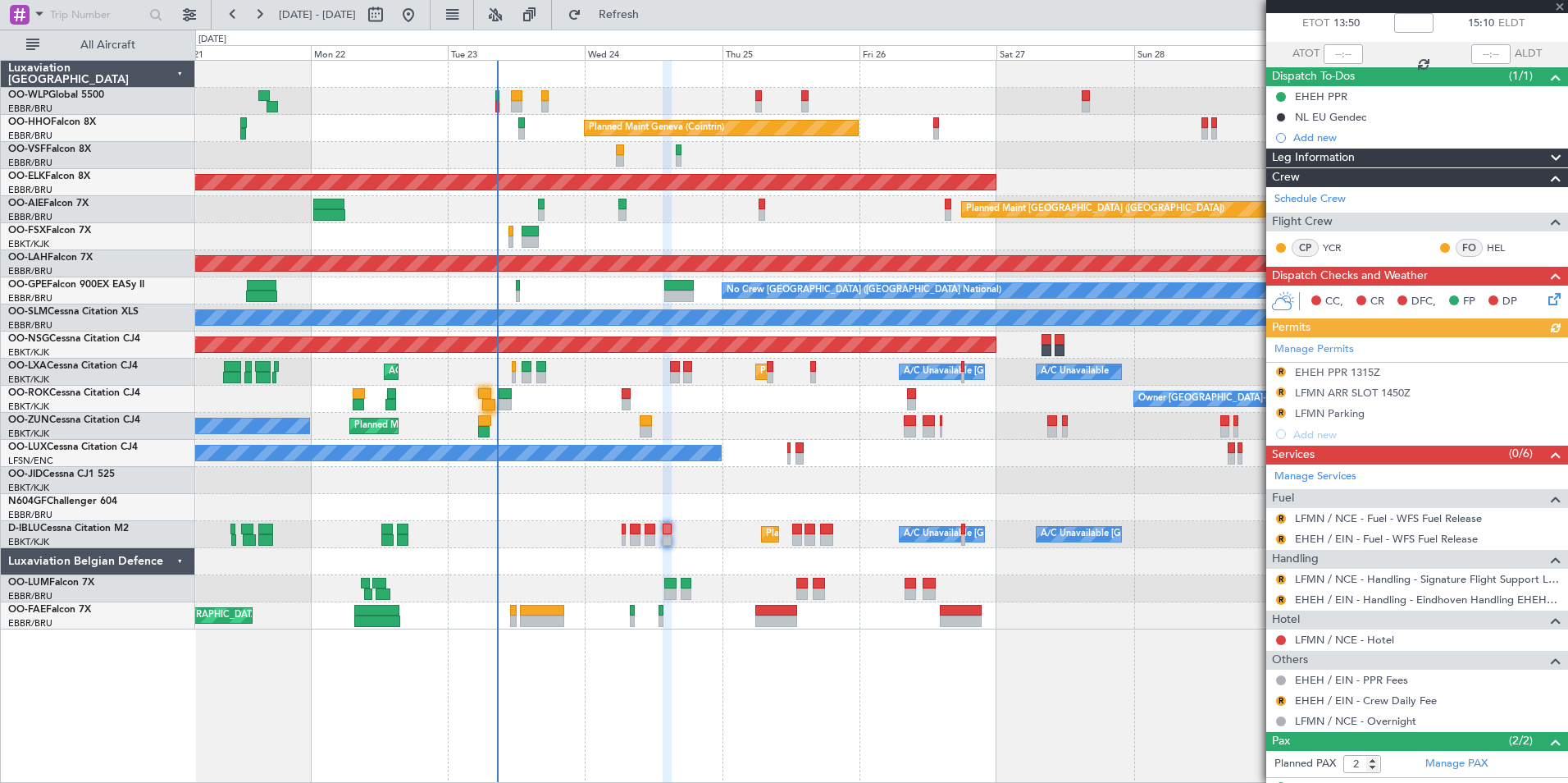
scroll to position [162, 0]
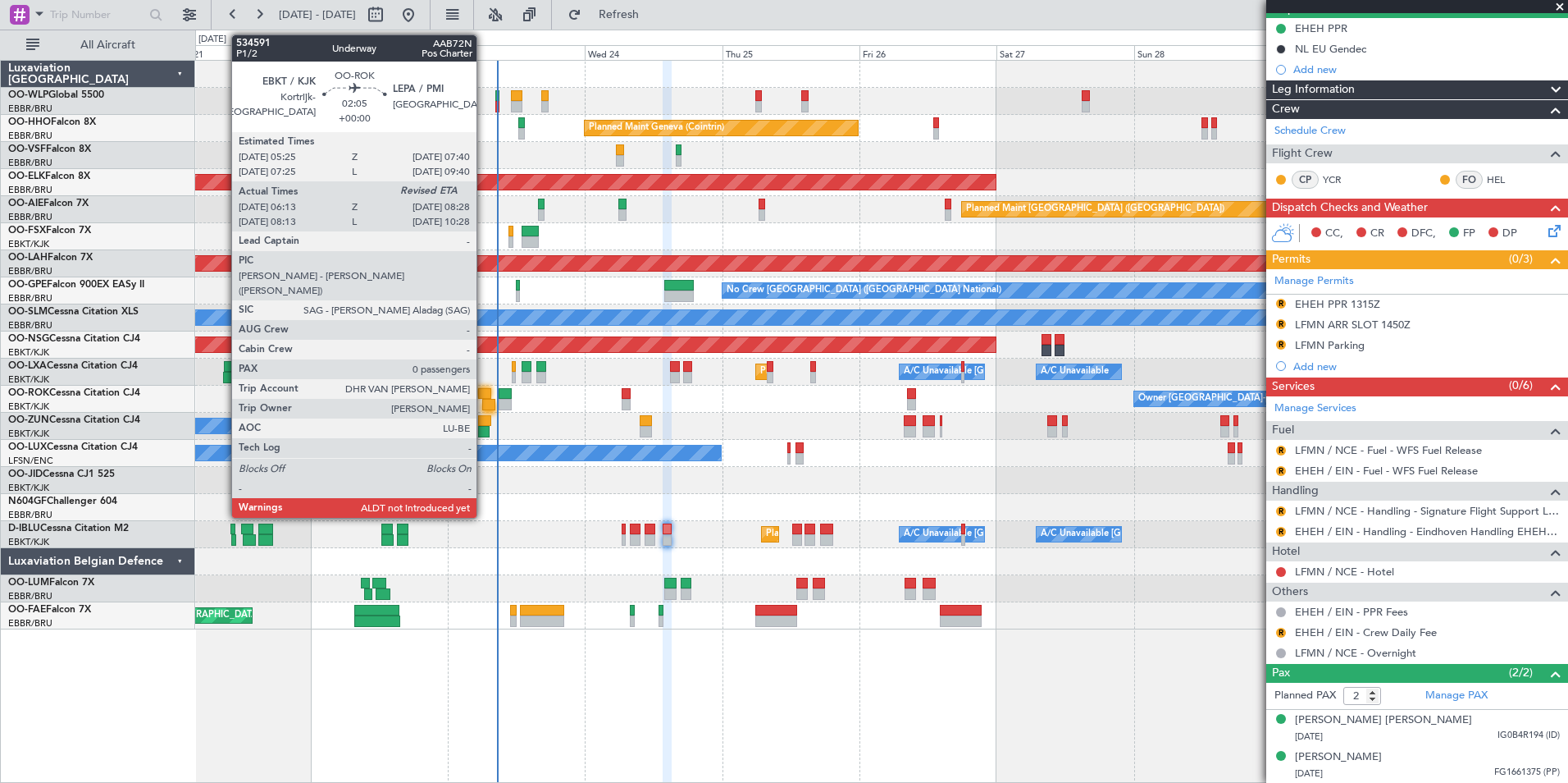
click at [484, 405] on div at bounding box center [488, 405] width 13 height 12
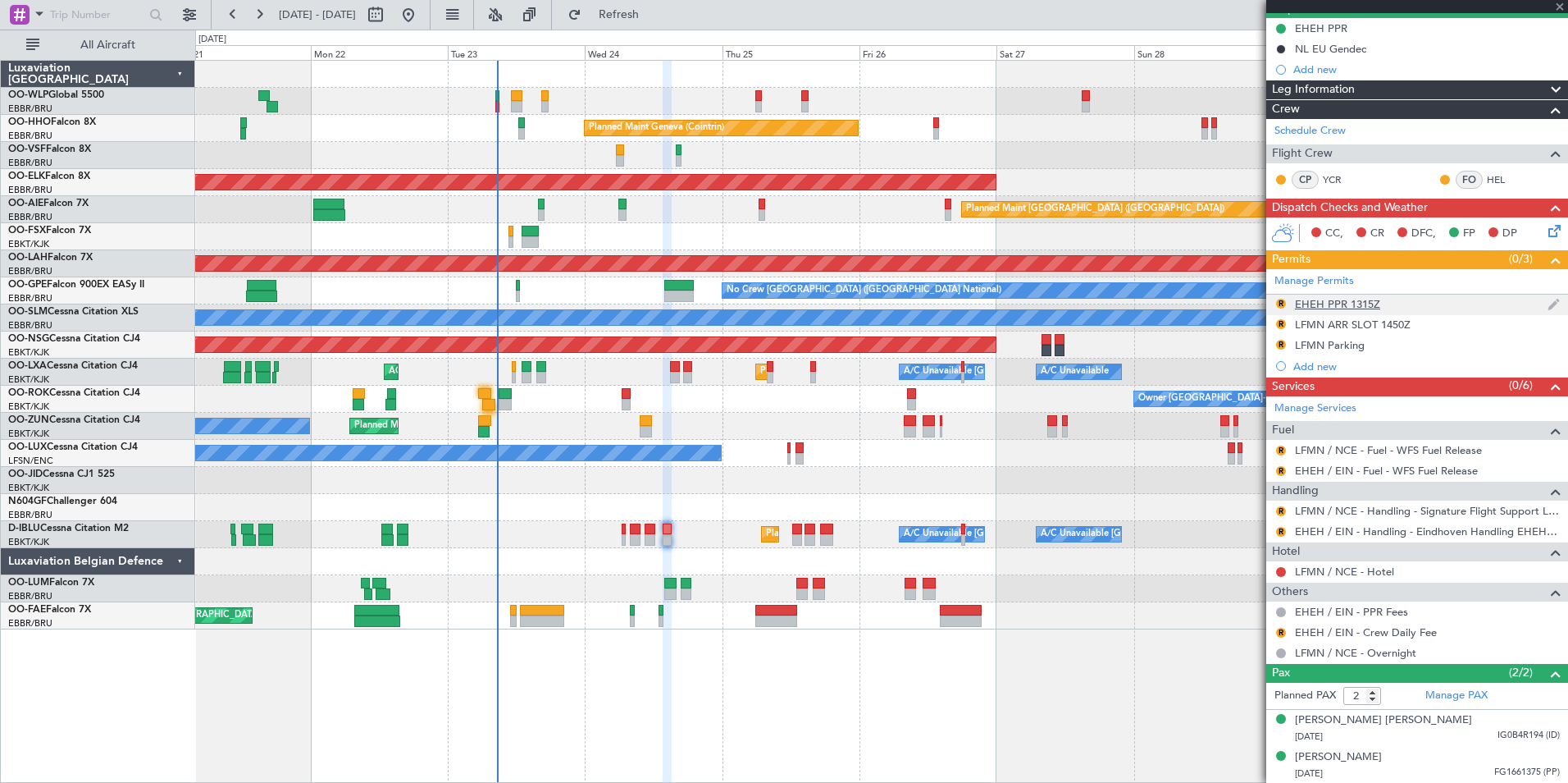
type input "06:18"
type input "0"
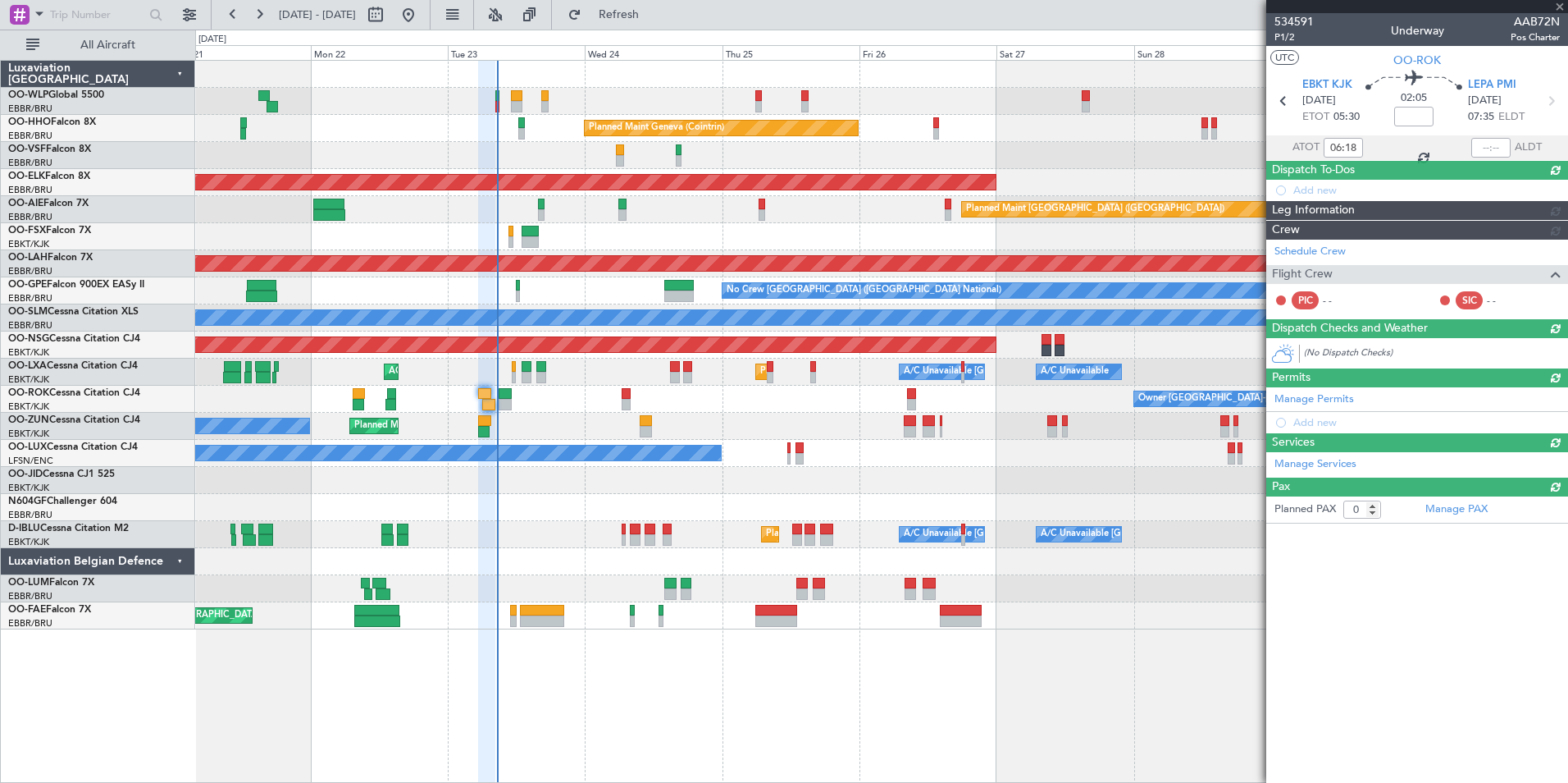
scroll to position [0, 0]
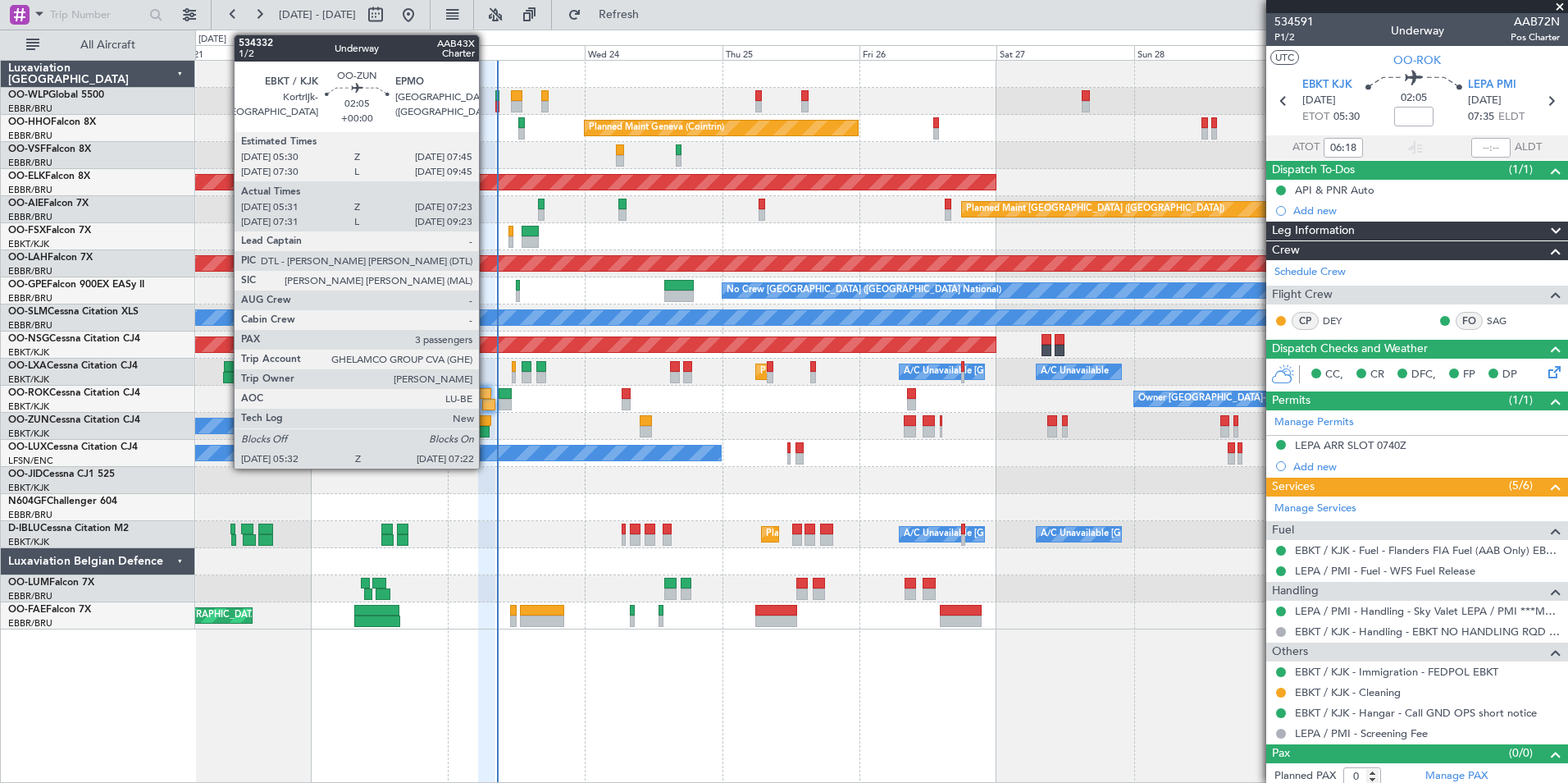
click at [487, 430] on div at bounding box center [483, 432] width 11 height 12
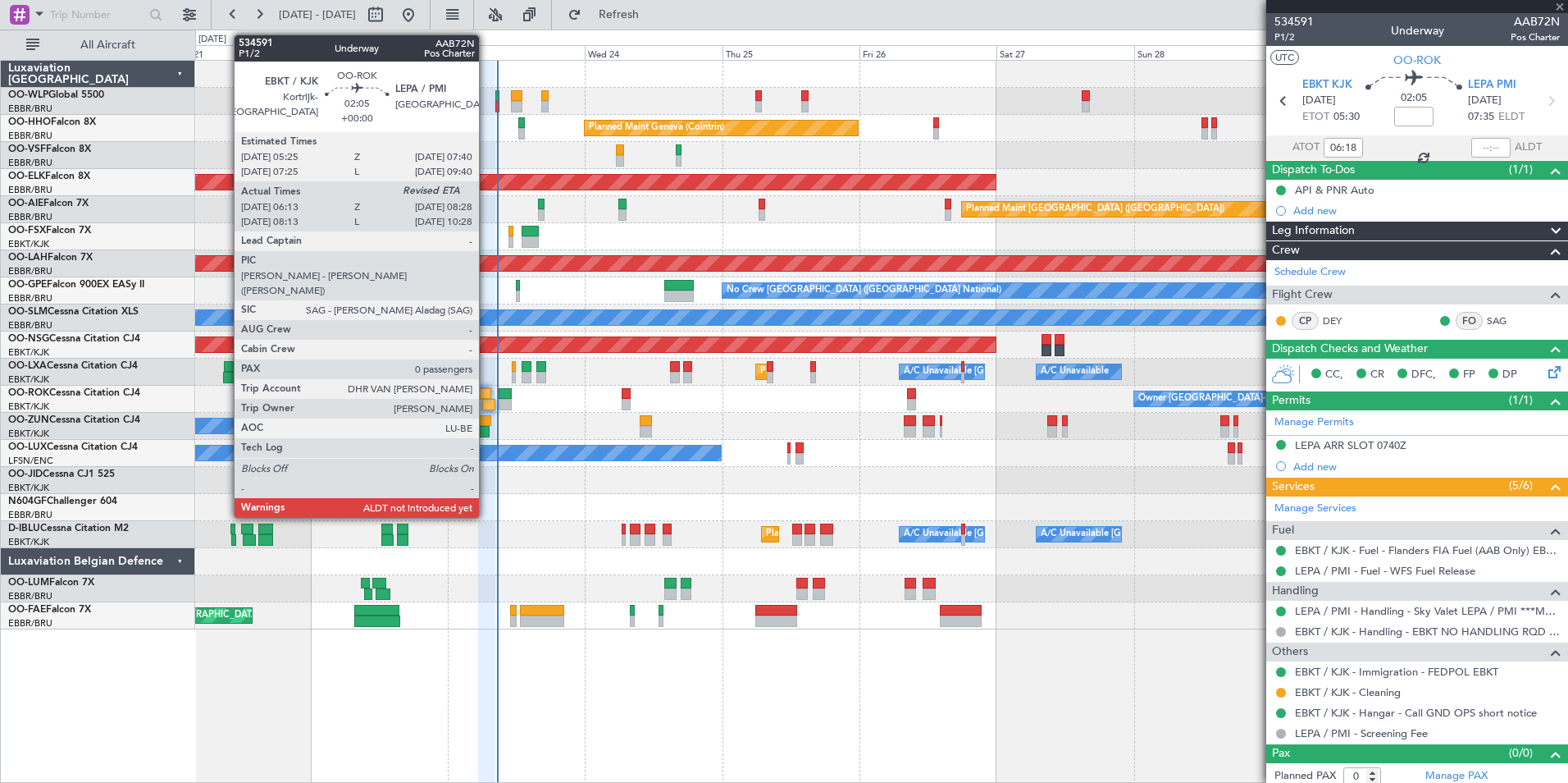
type input "05:36"
type input "07:18"
type input "3"
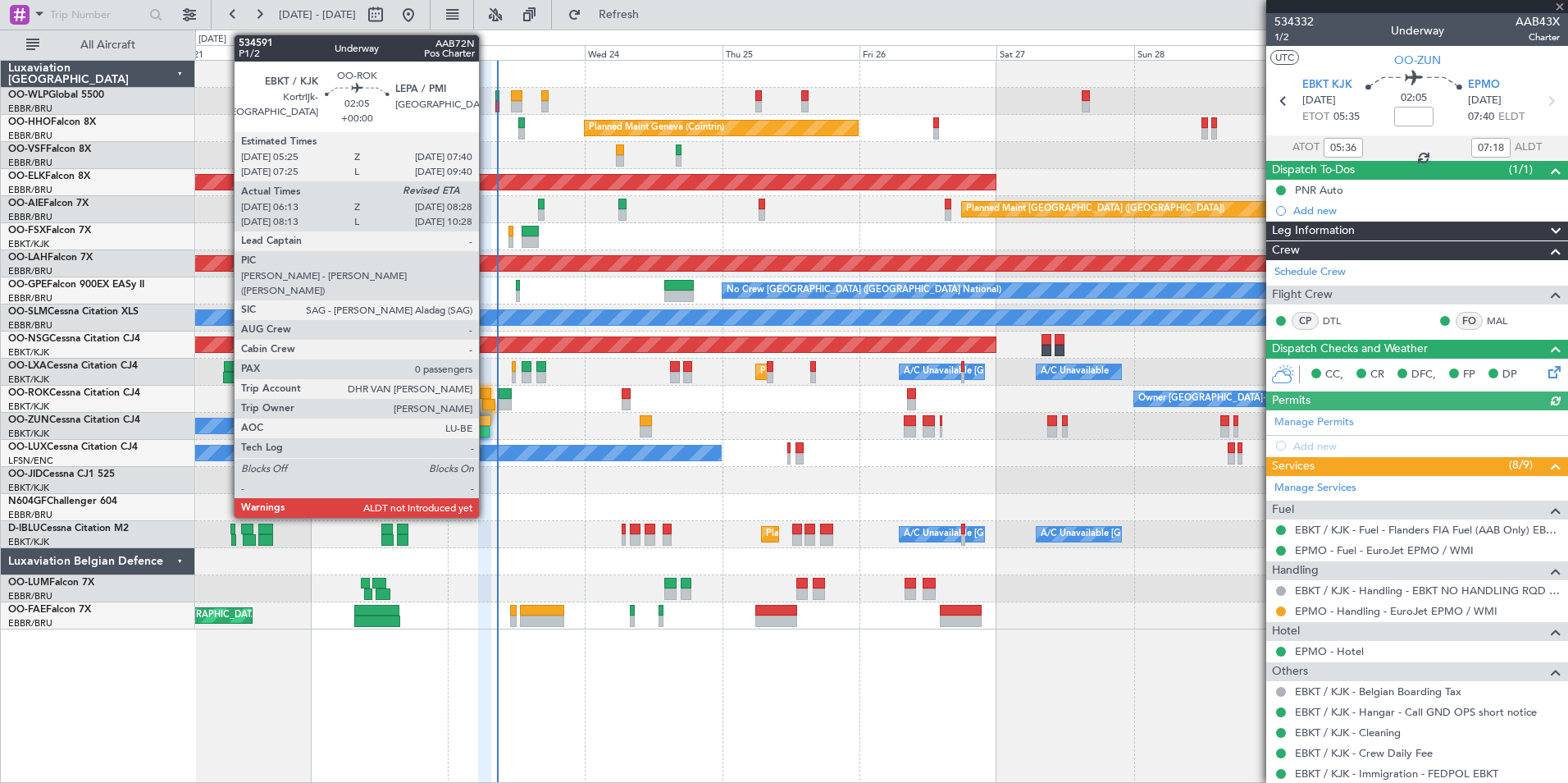
click at [487, 396] on div at bounding box center [484, 394] width 13 height 12
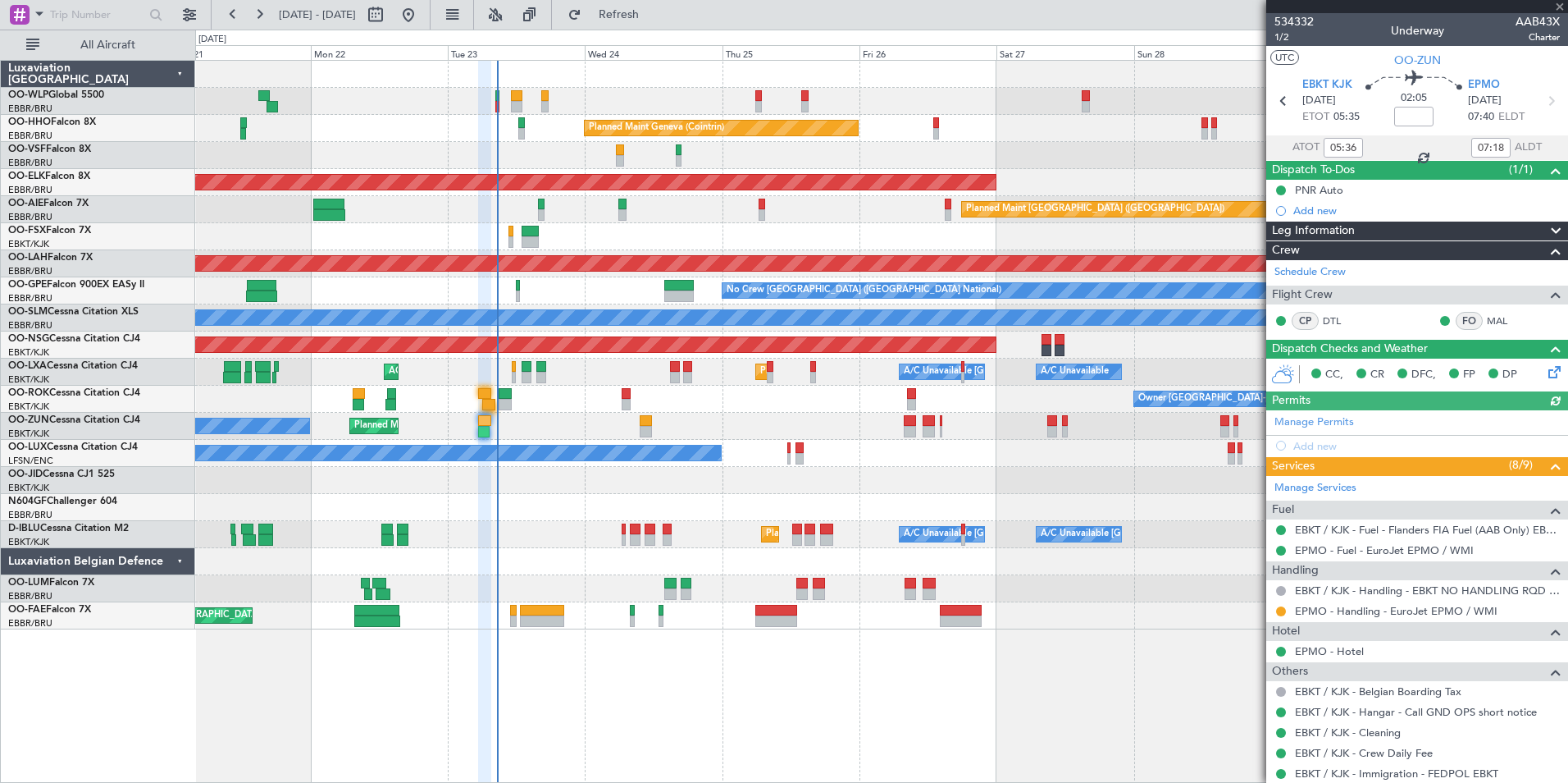
type input "06:18"
type input "0"
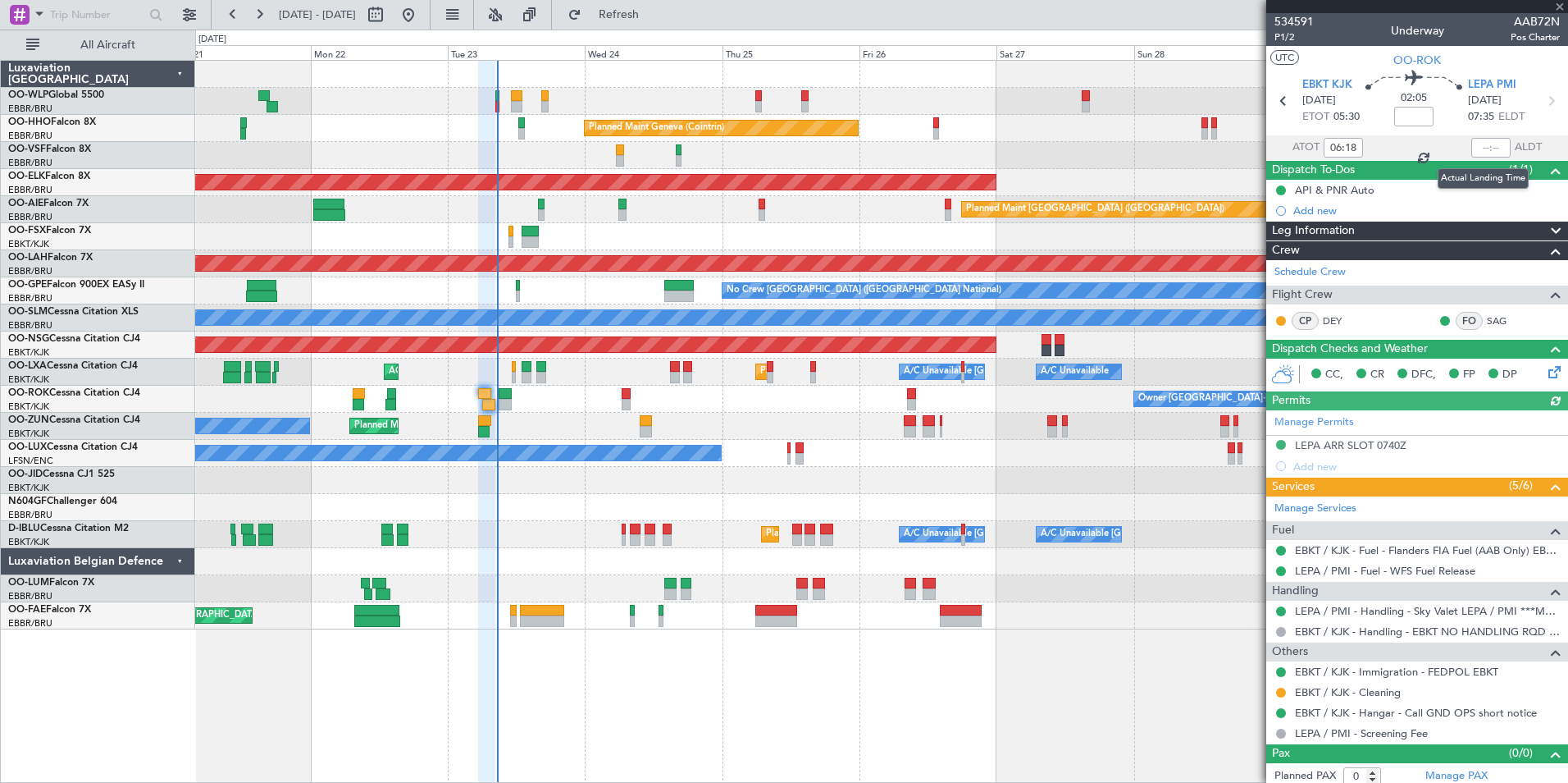
click at [1475, 146] on div at bounding box center [1491, 148] width 39 height 20
click at [1475, 146] on input "text" at bounding box center [1491, 148] width 39 height 20
click at [1122, 146] on div "AOG Maint [GEOGRAPHIC_DATA] ([GEOGRAPHIC_DATA] National)" at bounding box center [880, 156] width 1372 height 27
type input "08:18"
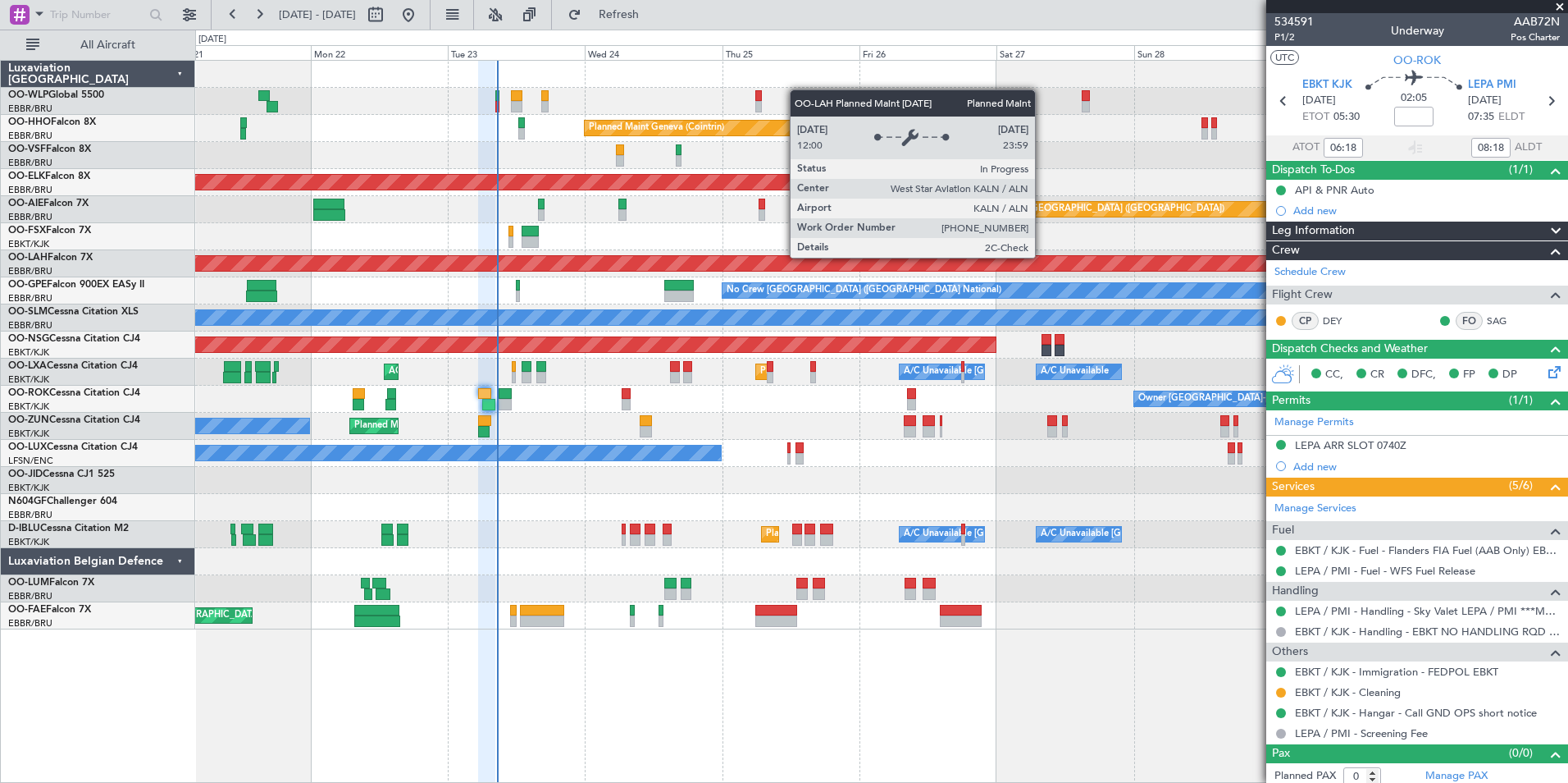
click at [719, 250] on div "Planned Maint Geneva (Cointrin) AOG Maint Brussels (Brussels National) Planned …" at bounding box center [880, 345] width 1372 height 568
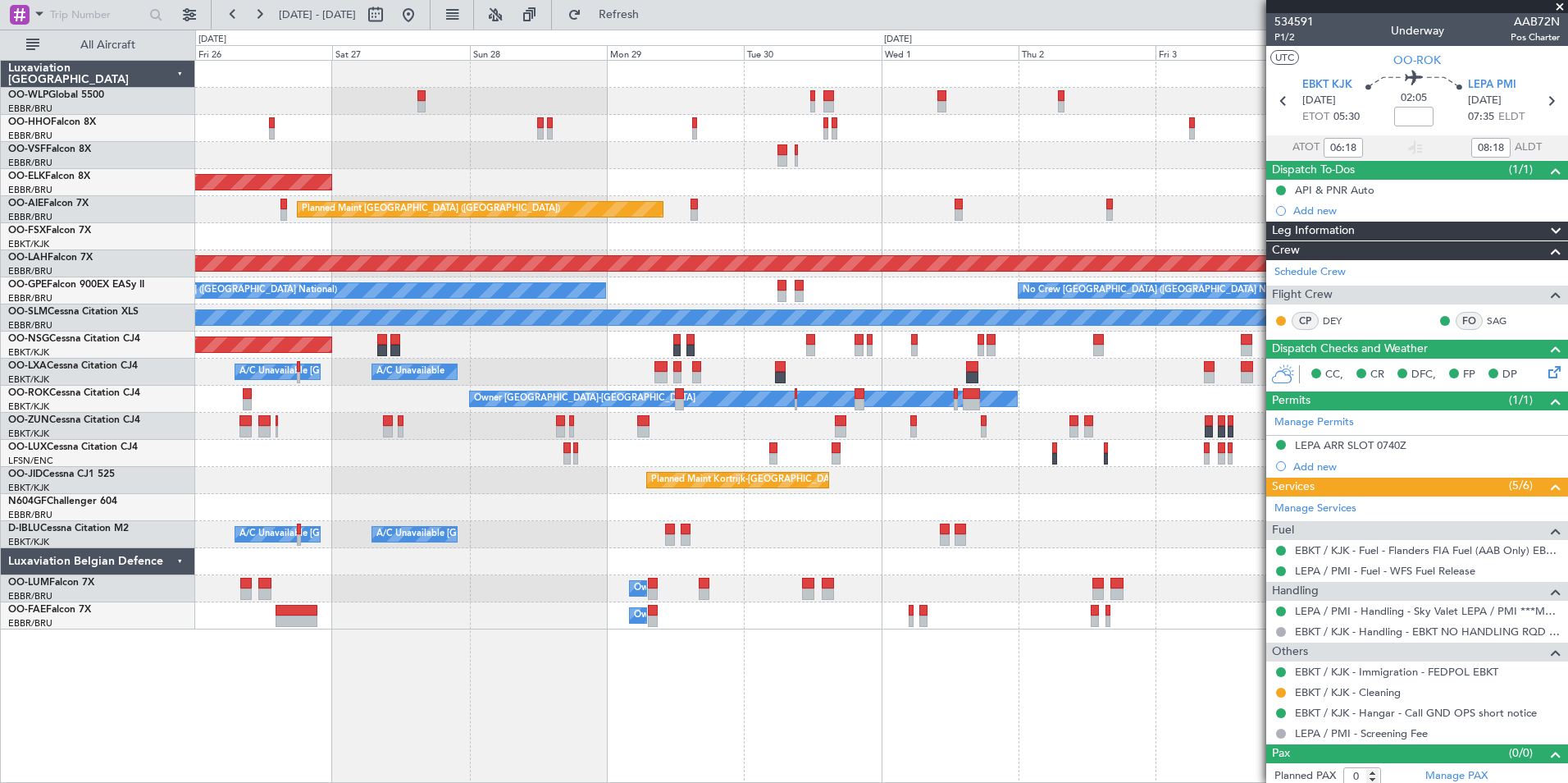
click at [591, 279] on div "Planned Maint Brussels (Brussels National) No Crew Brussels (Brussels National)…" at bounding box center [880, 291] width 1372 height 27
click at [748, 300] on div "Planned Maint Geneva (Cointrin) Planned Maint Kortrijk-Wevelgem Planned Maint L…" at bounding box center [880, 345] width 1372 height 568
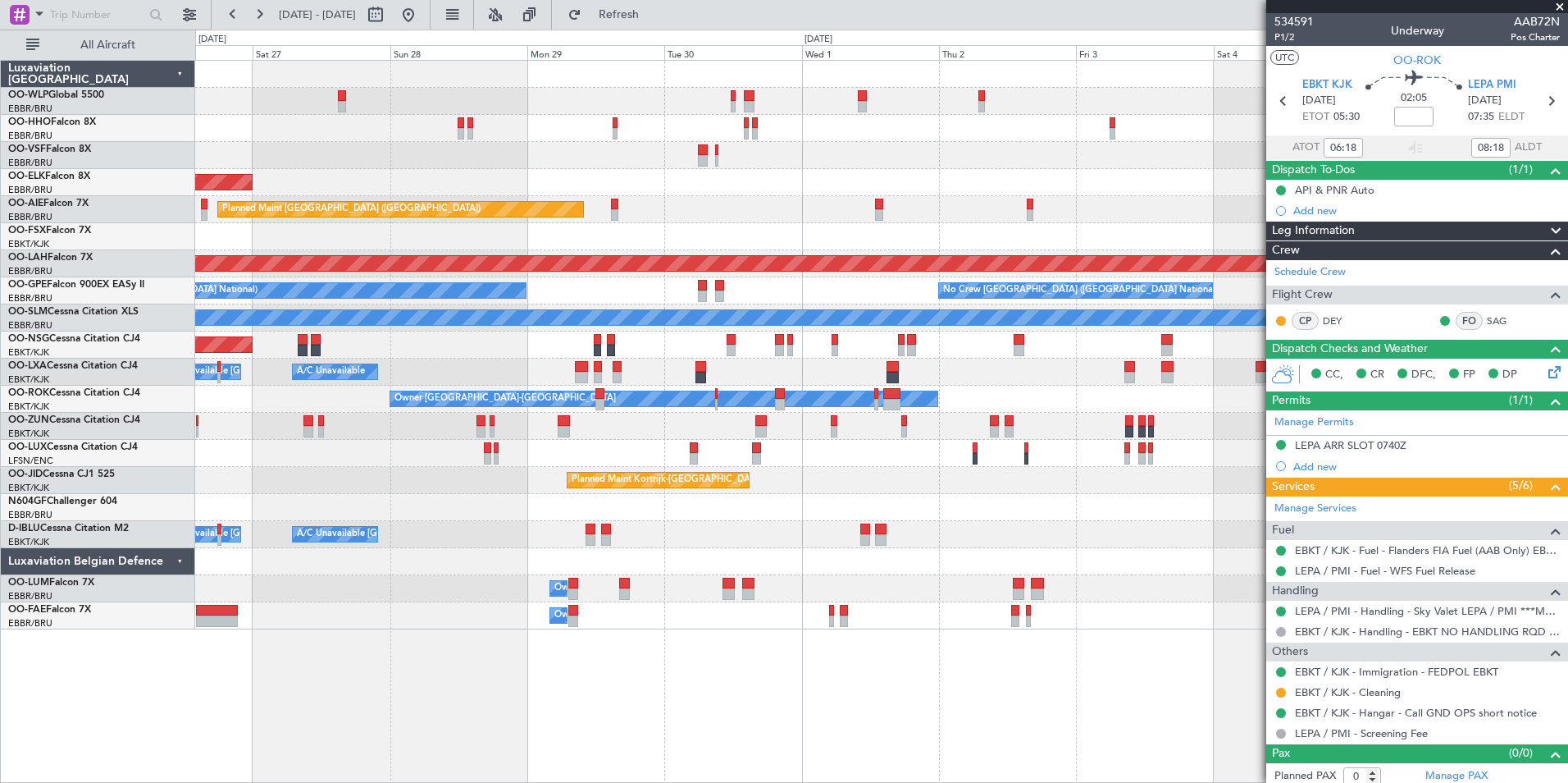
click at [713, 370] on div "Planned Maint Geneva (Cointrin) Planned Maint Kortrijk-Wevelgem Planned Maint L…" at bounding box center [880, 345] width 1372 height 568
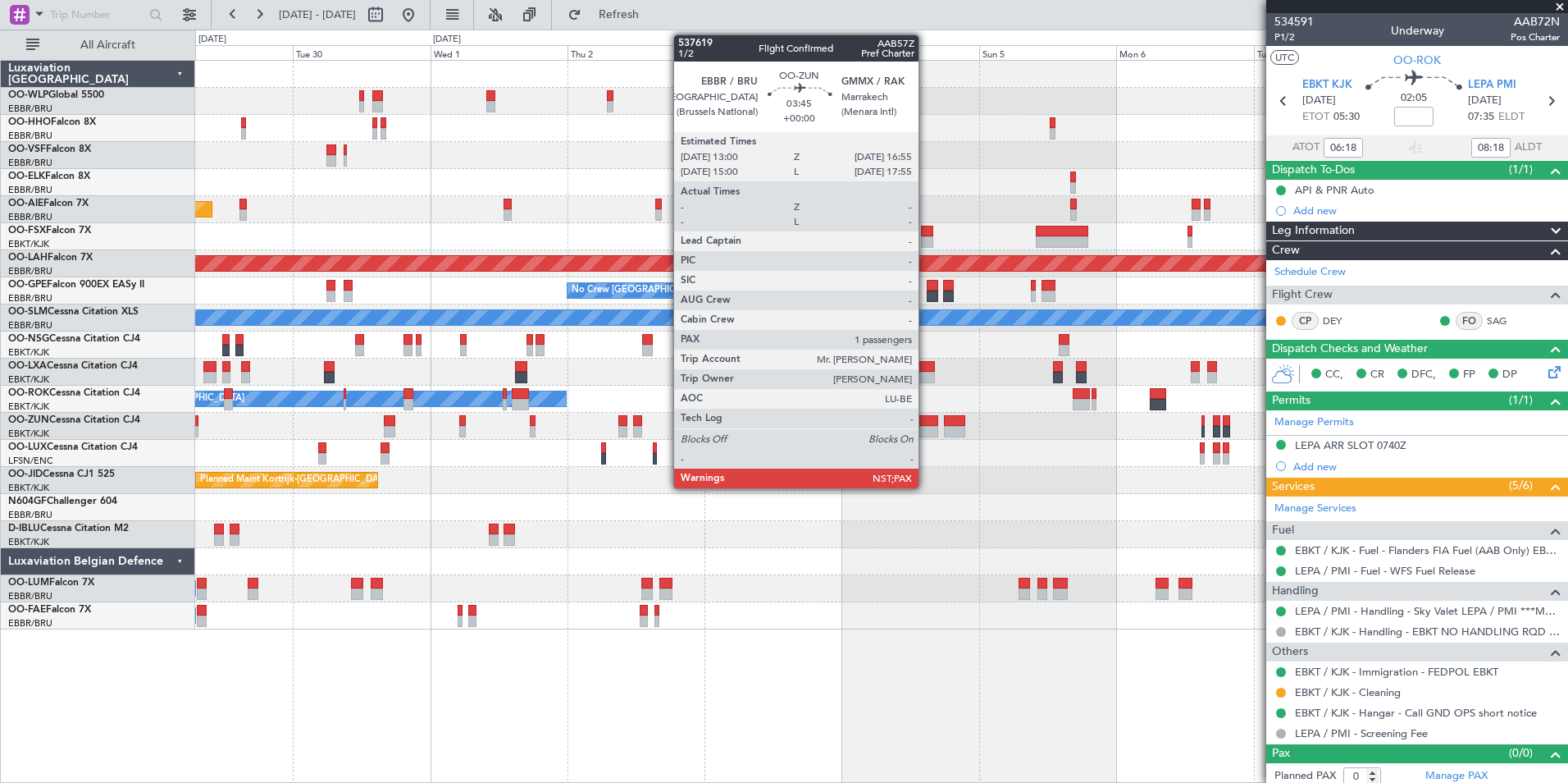
click at [926, 421] on div at bounding box center [926, 421] width 23 height 12
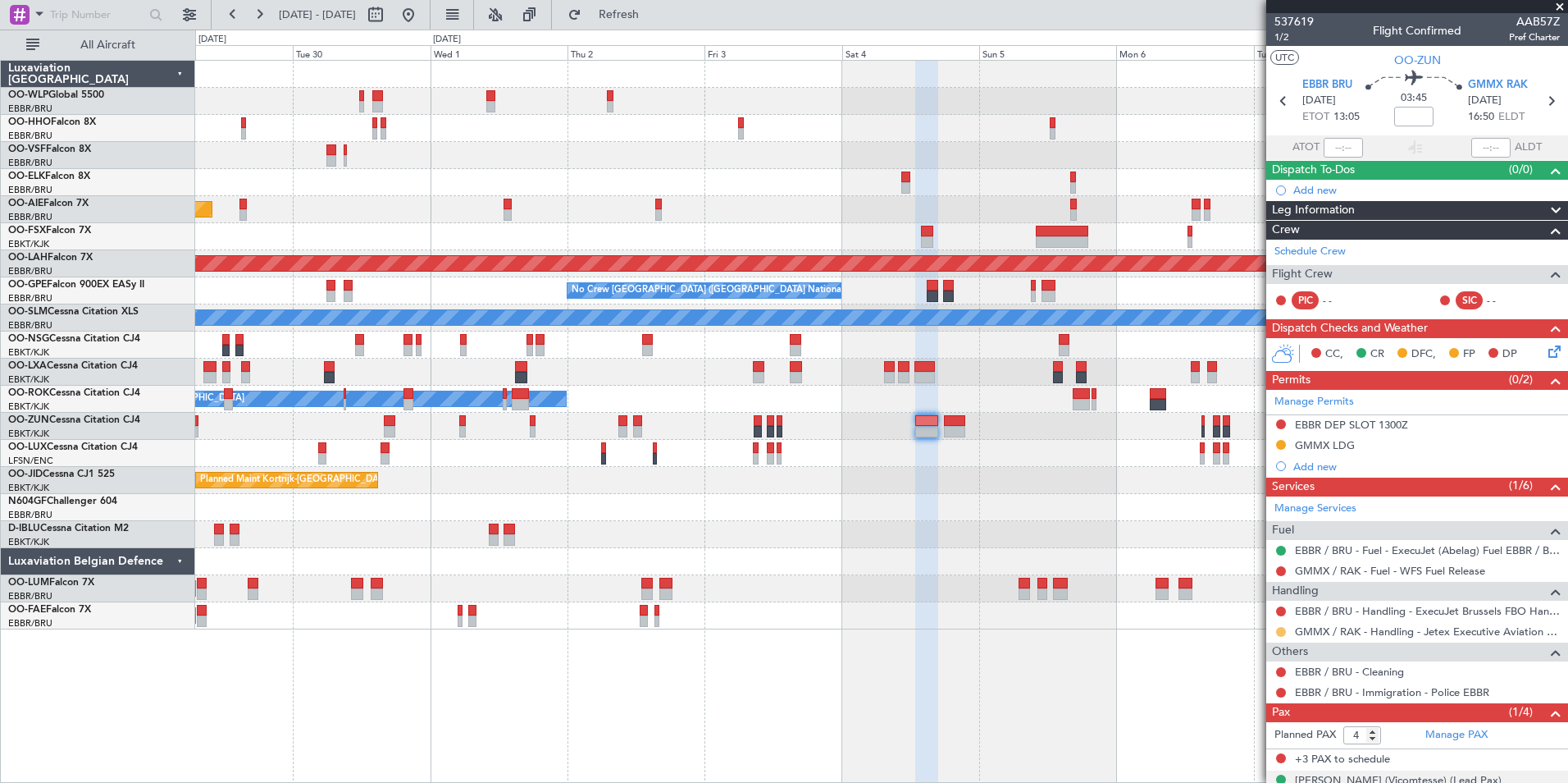
click at [1278, 633] on button at bounding box center [1281, 632] width 10 height 10
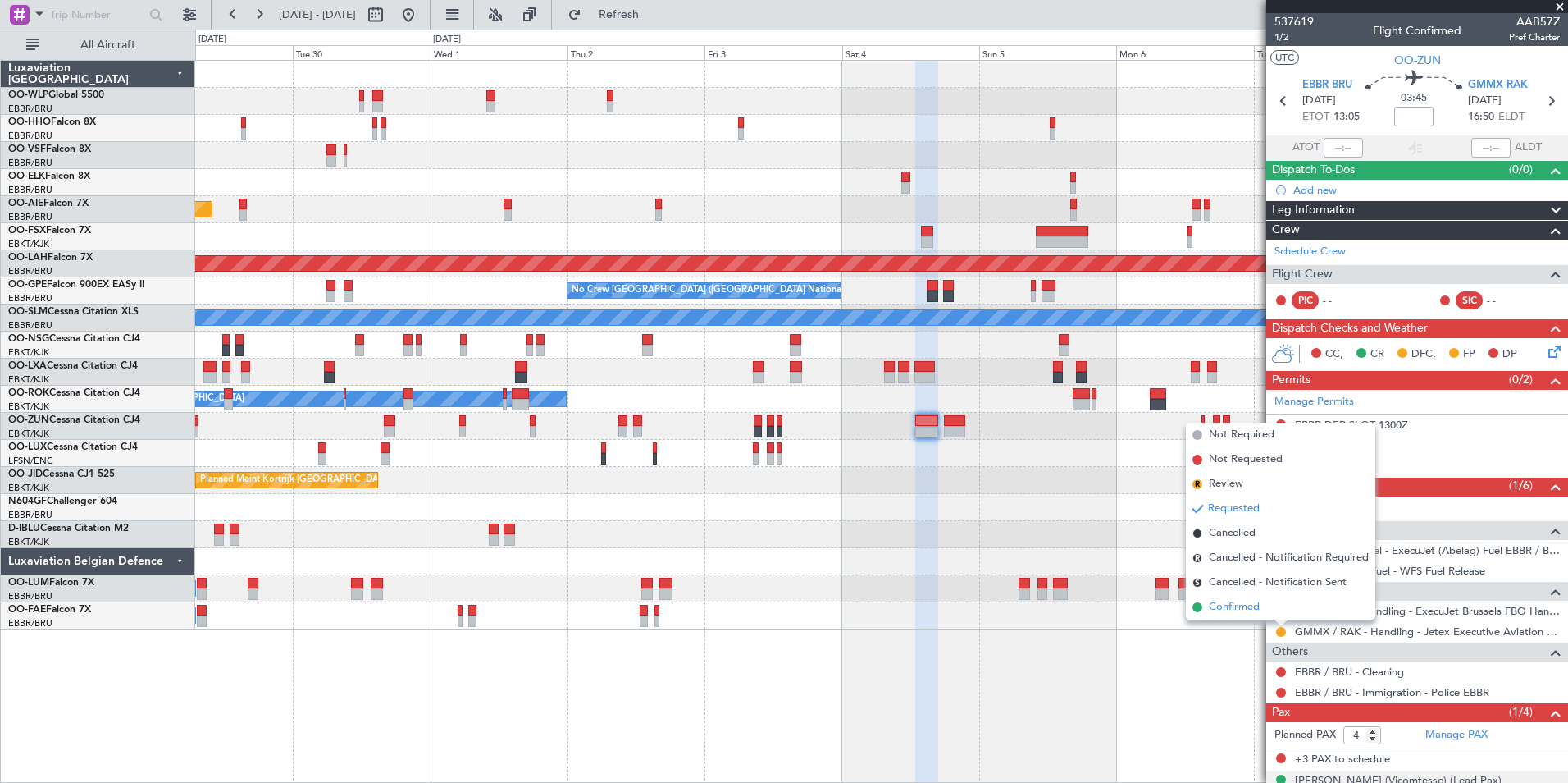
click at [1240, 601] on span "Confirmed" at bounding box center [1234, 607] width 51 height 17
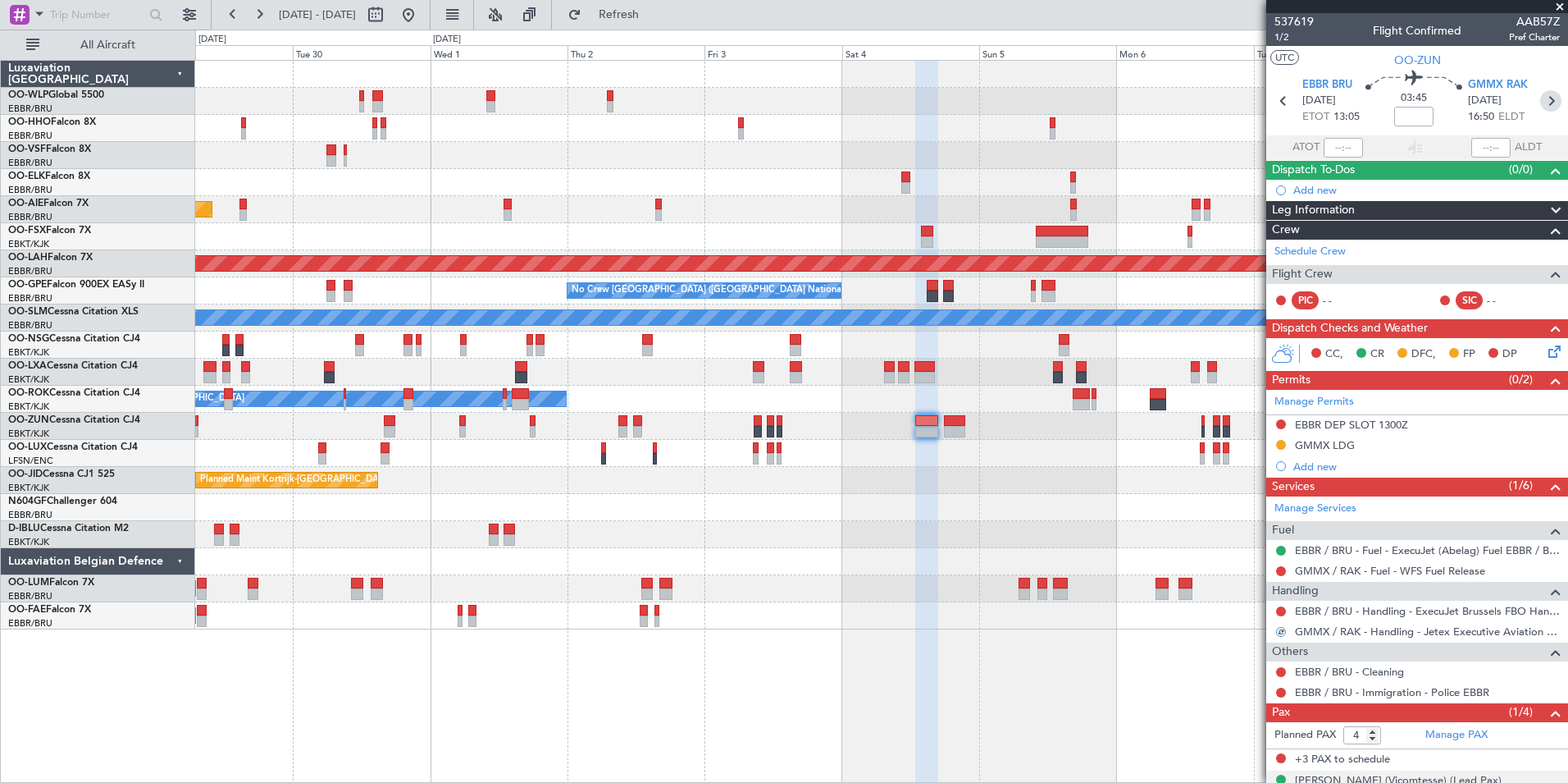
click at [1541, 105] on icon at bounding box center [1551, 101] width 22 height 22
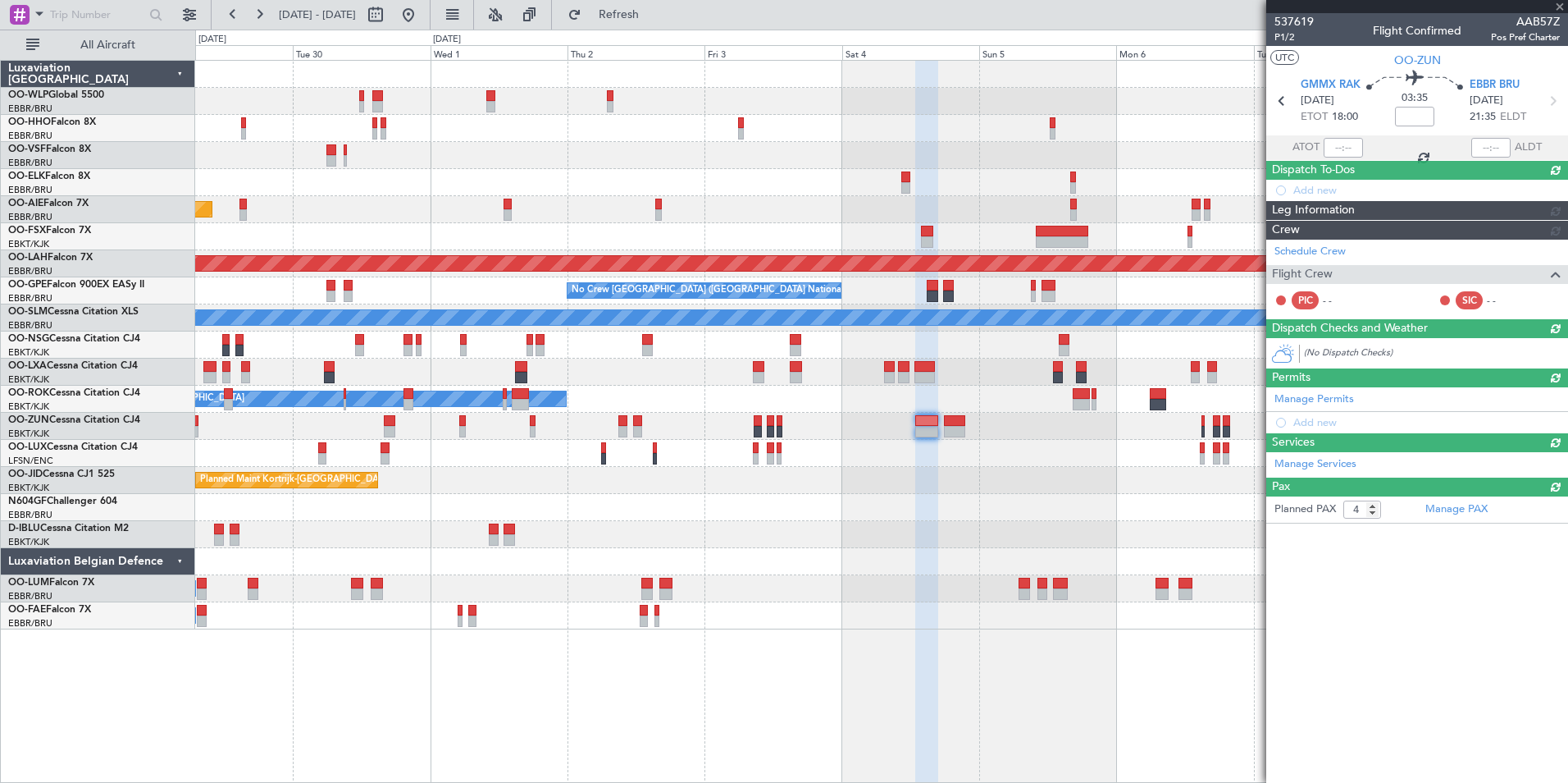
type input "0"
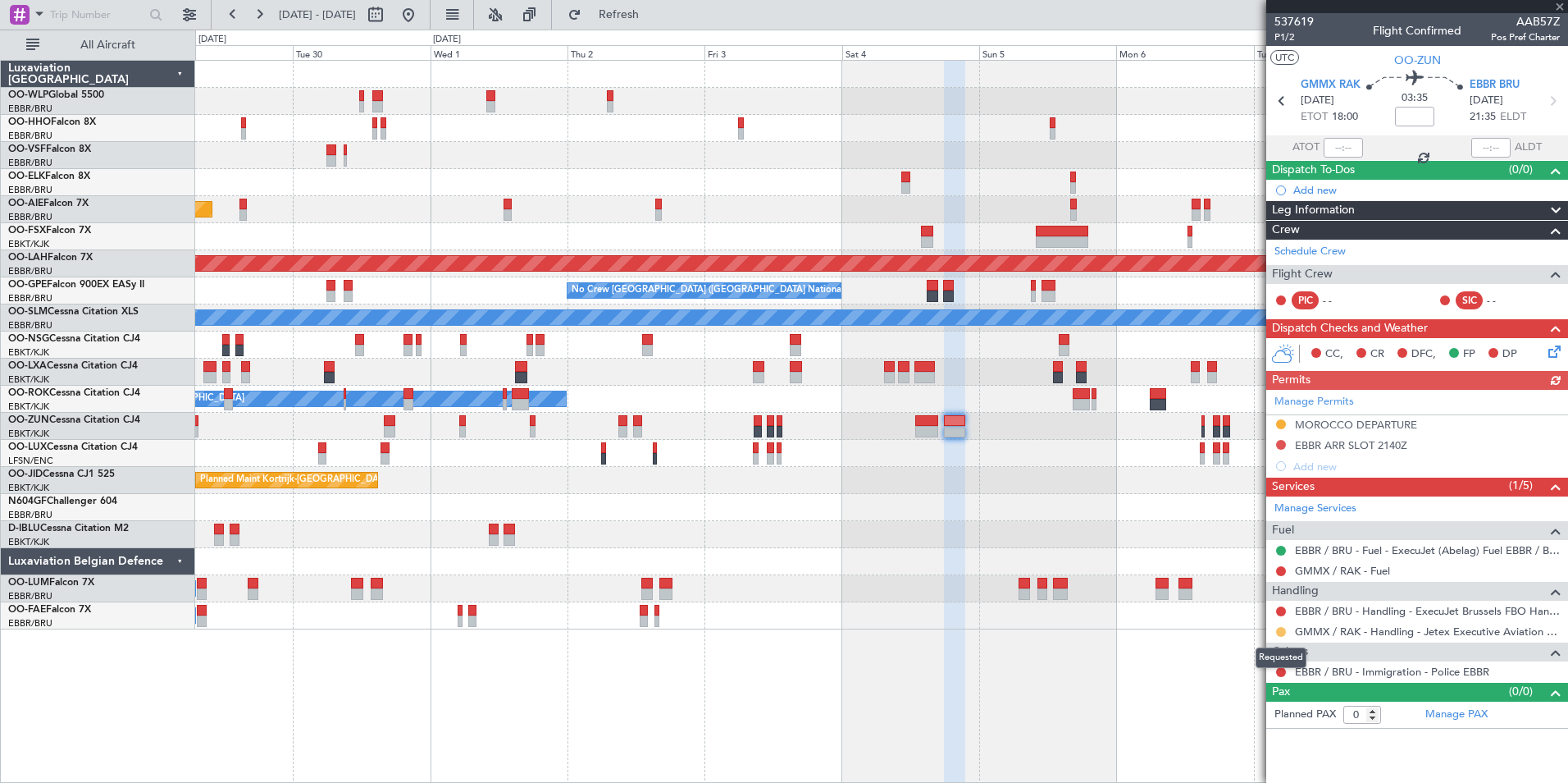
click at [1282, 632] on button at bounding box center [1281, 632] width 10 height 10
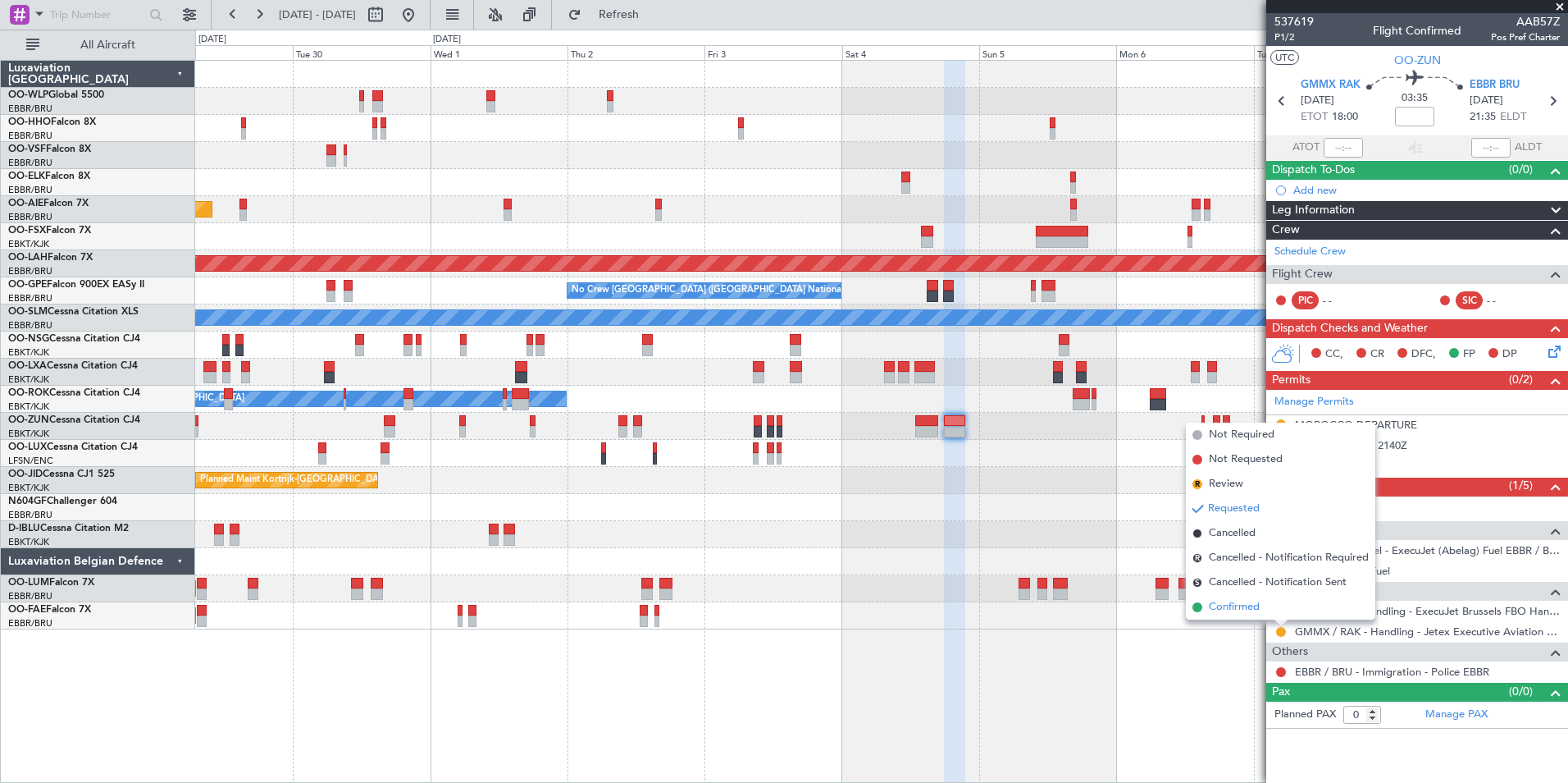
click at [1241, 609] on span "Confirmed" at bounding box center [1234, 607] width 51 height 17
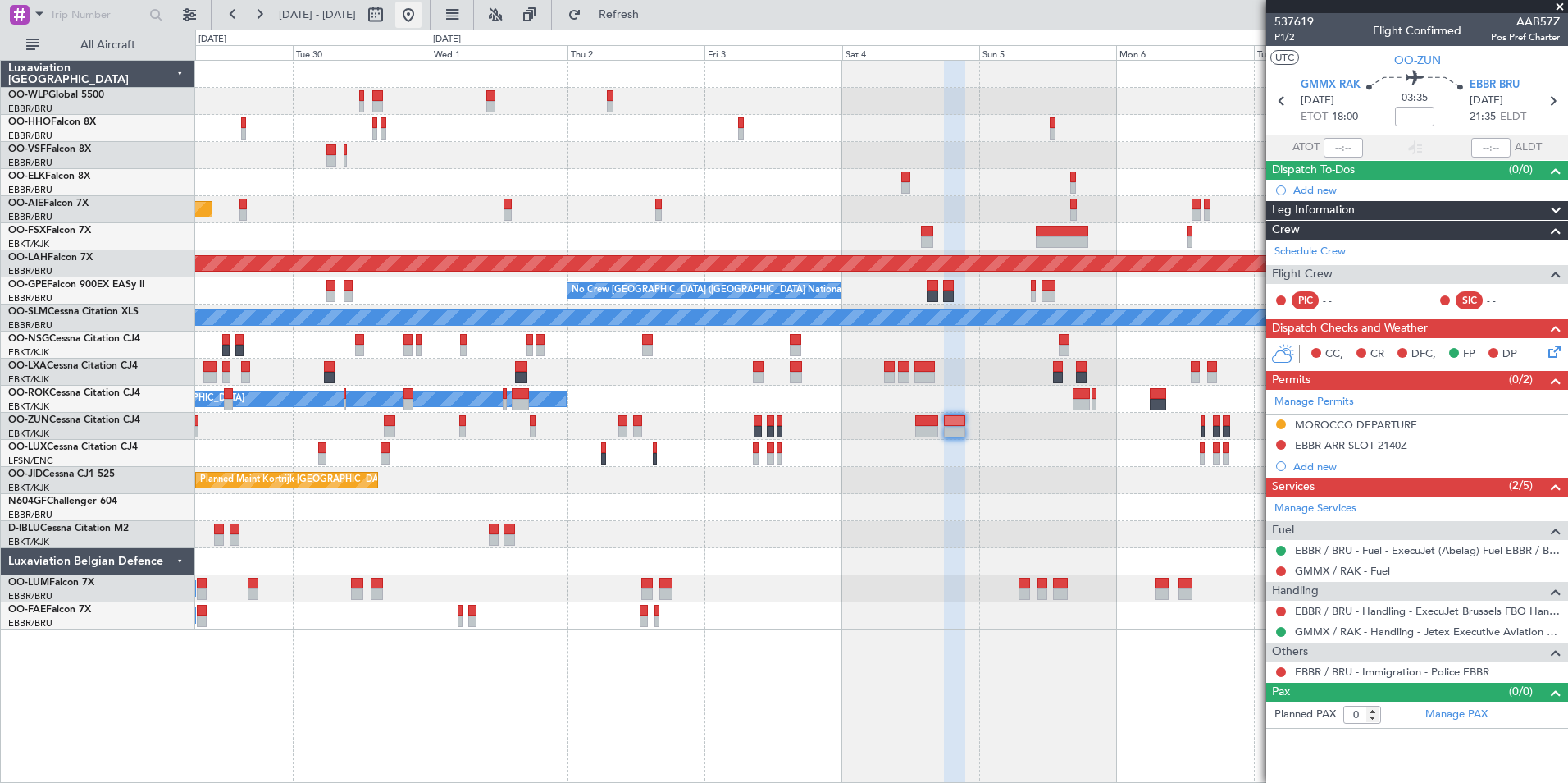
click at [421, 20] on button at bounding box center [408, 15] width 26 height 26
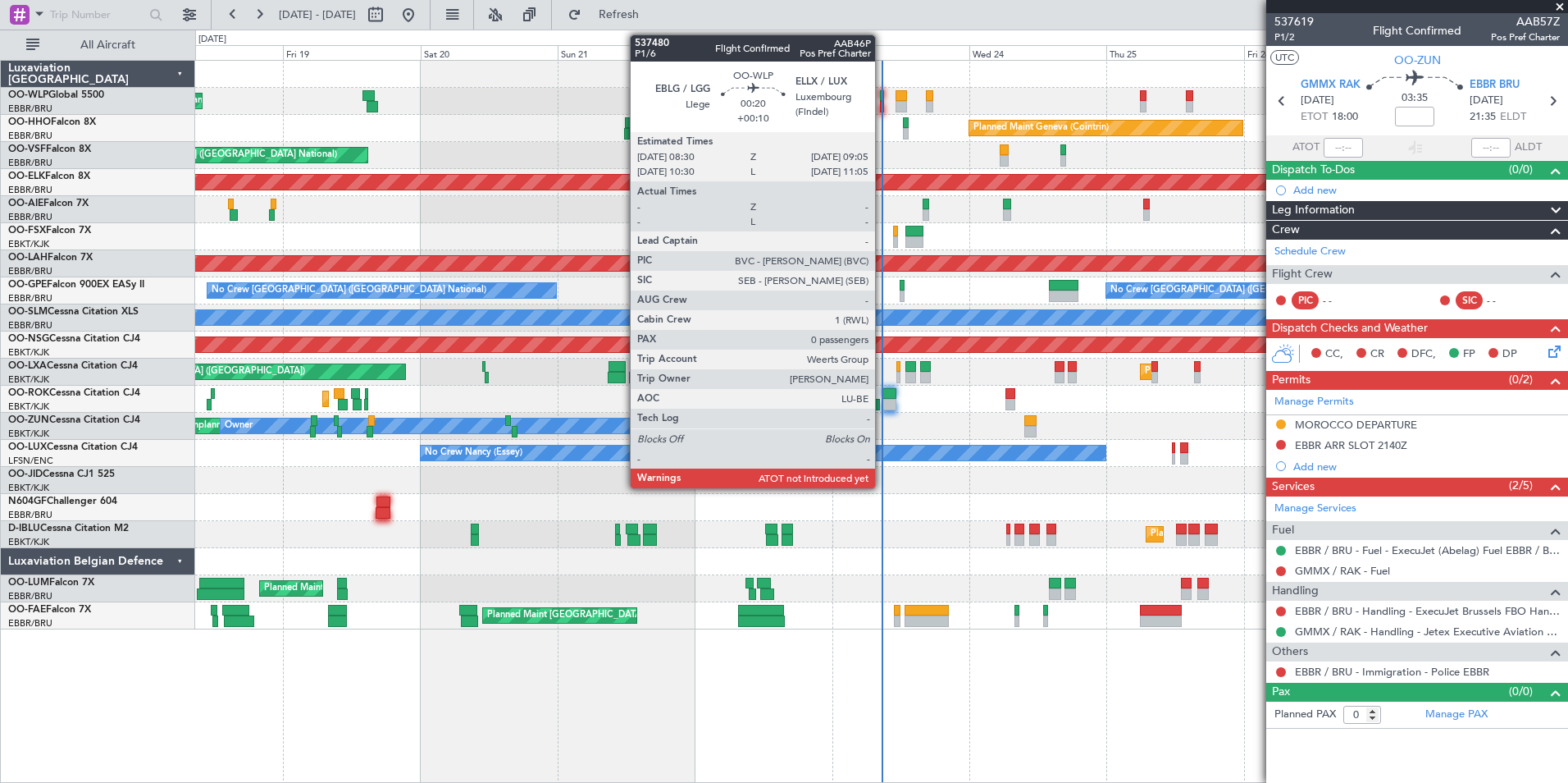
click at [882, 101] on div at bounding box center [881, 107] width 4 height 12
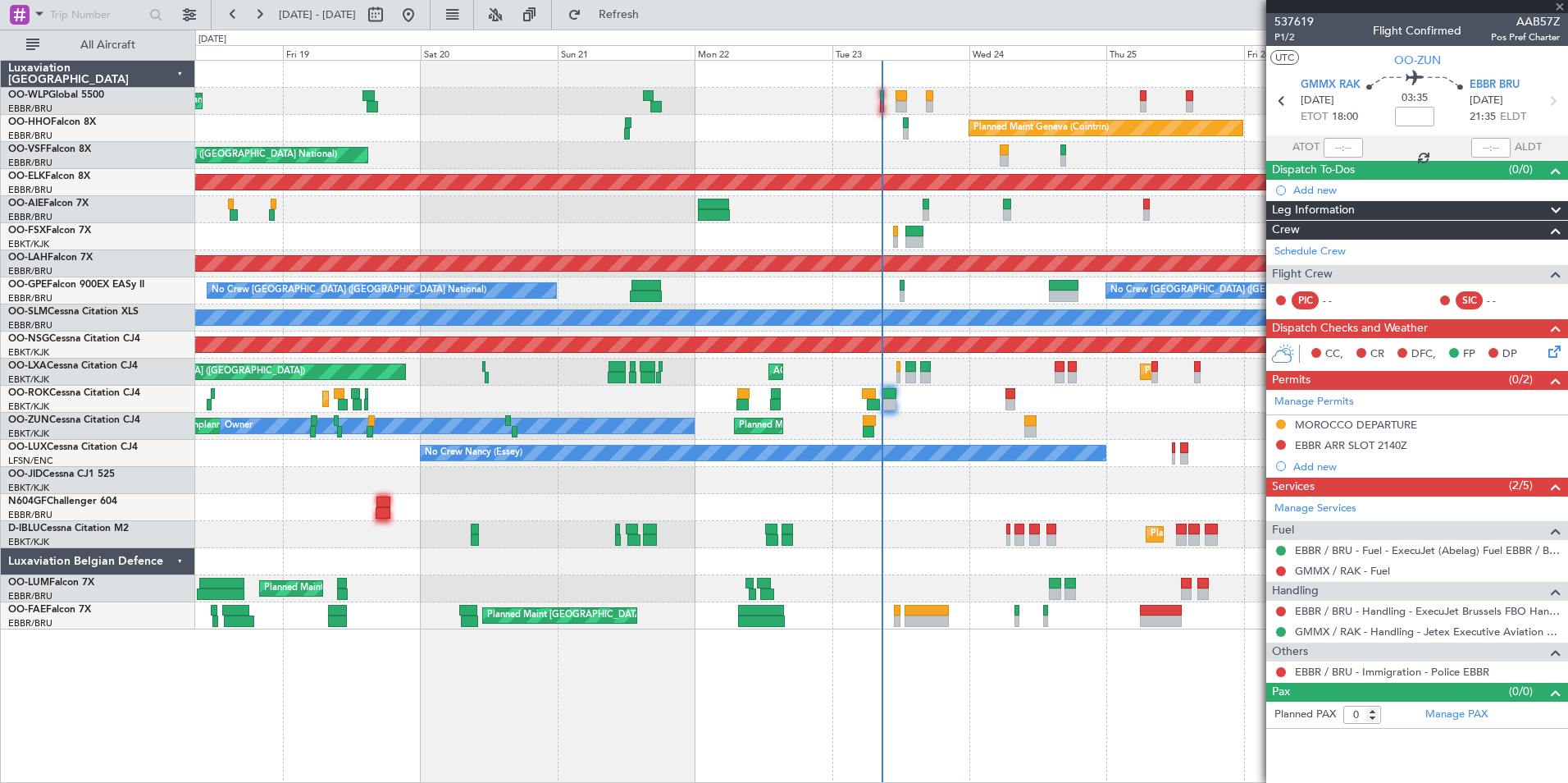
type input "+00:10"
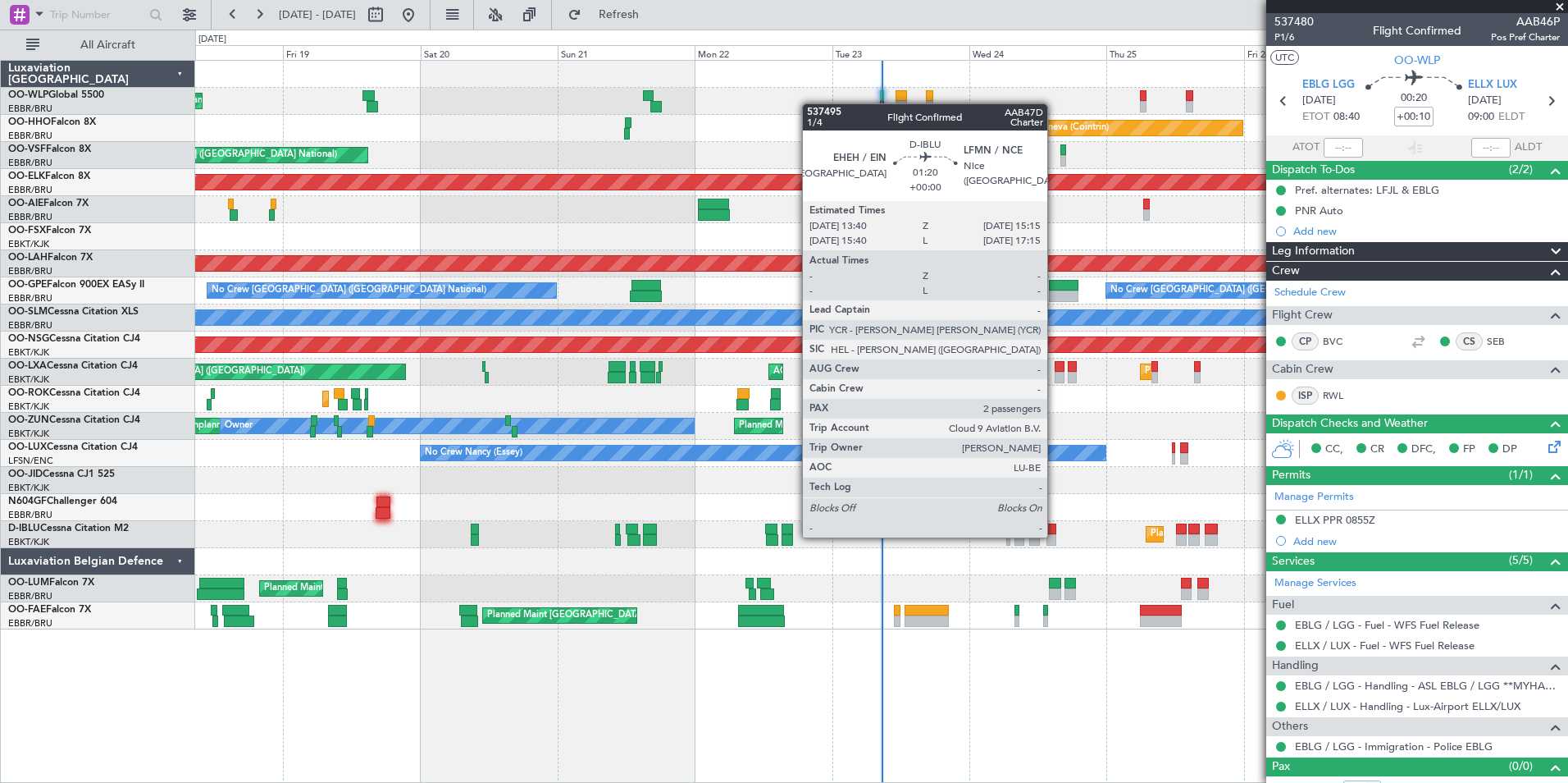
click at [1055, 536] on div at bounding box center [1051, 540] width 10 height 12
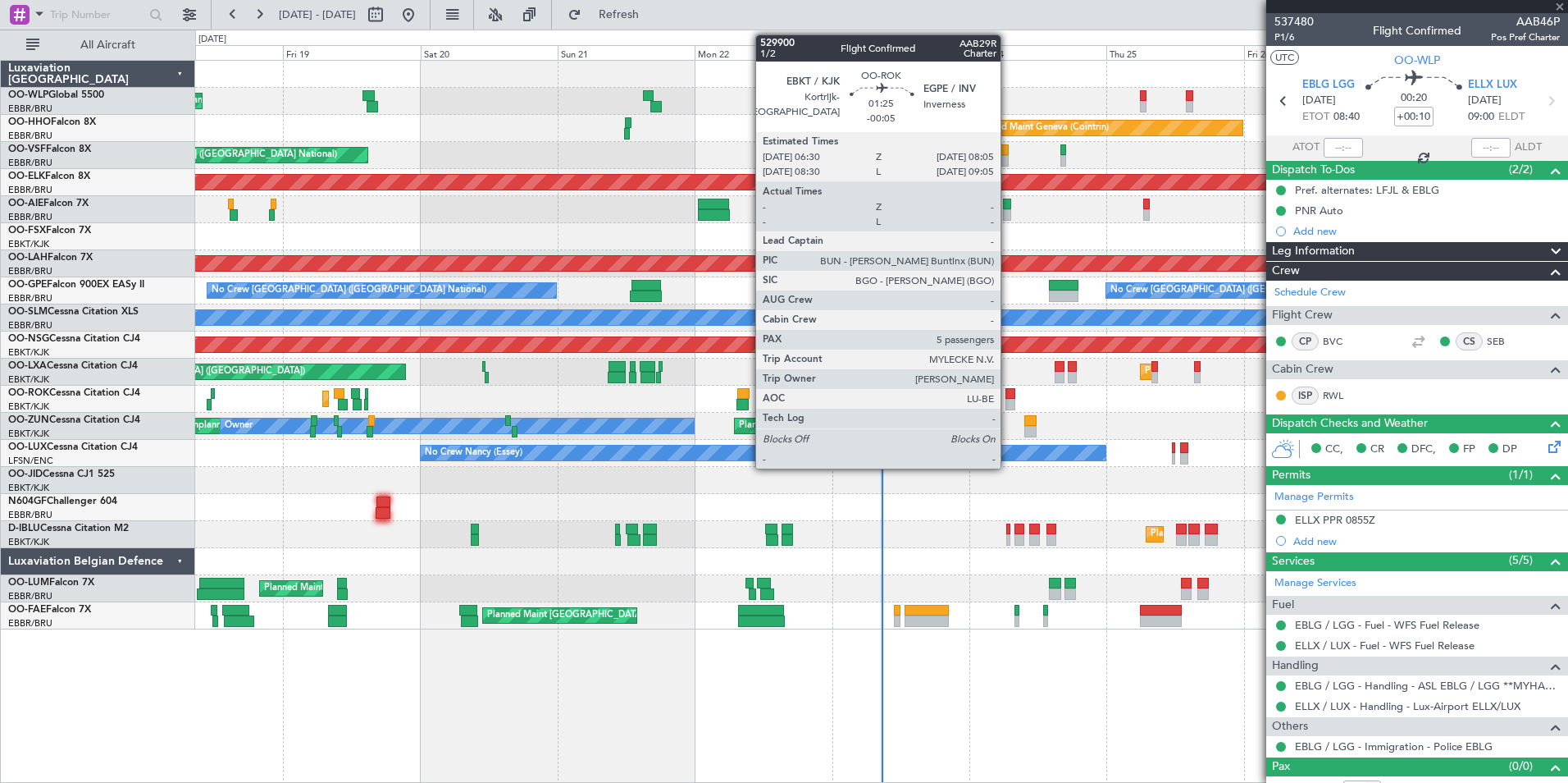
type input "2"
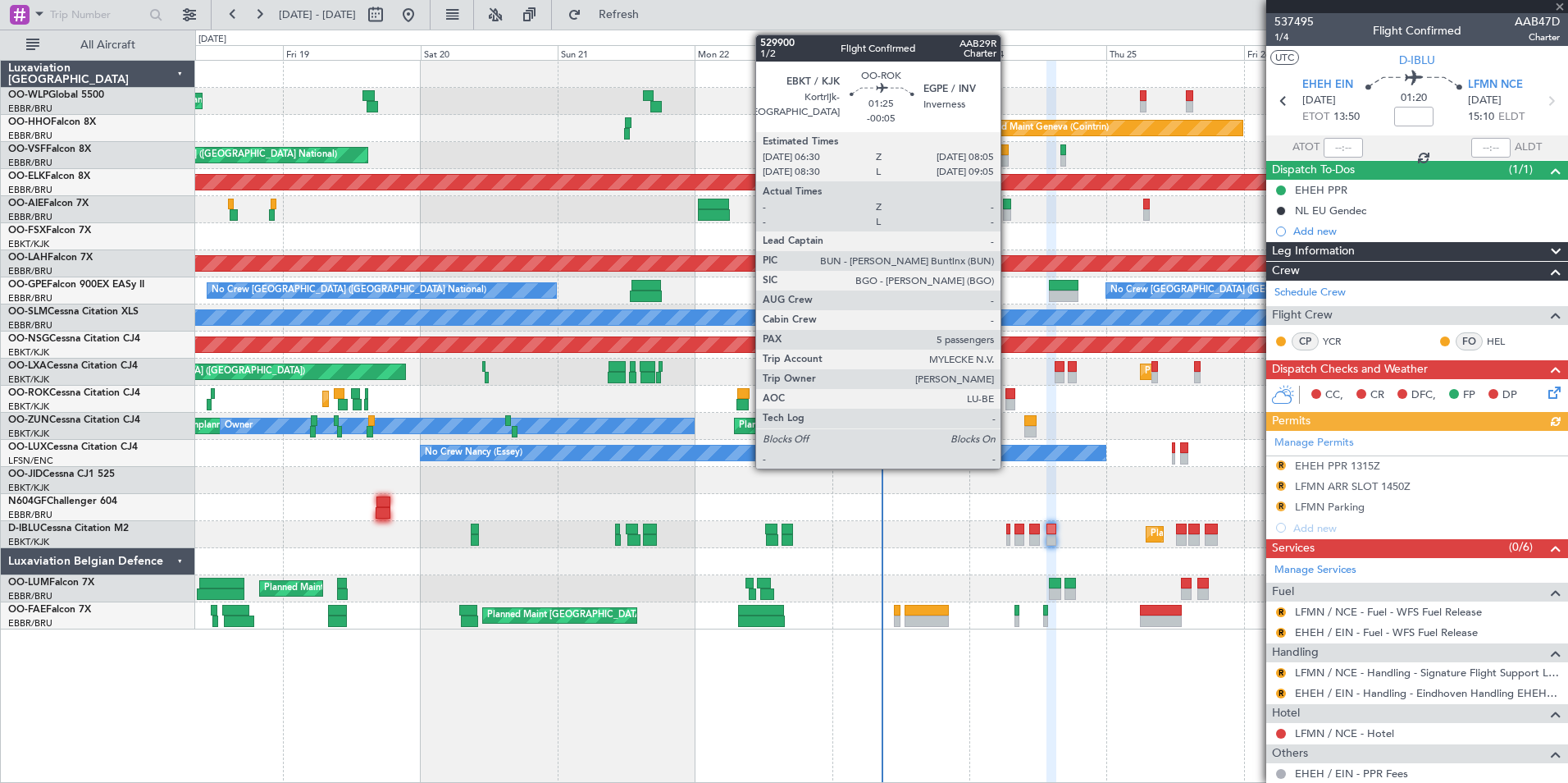
click at [1008, 400] on div at bounding box center [1011, 405] width 10 height 12
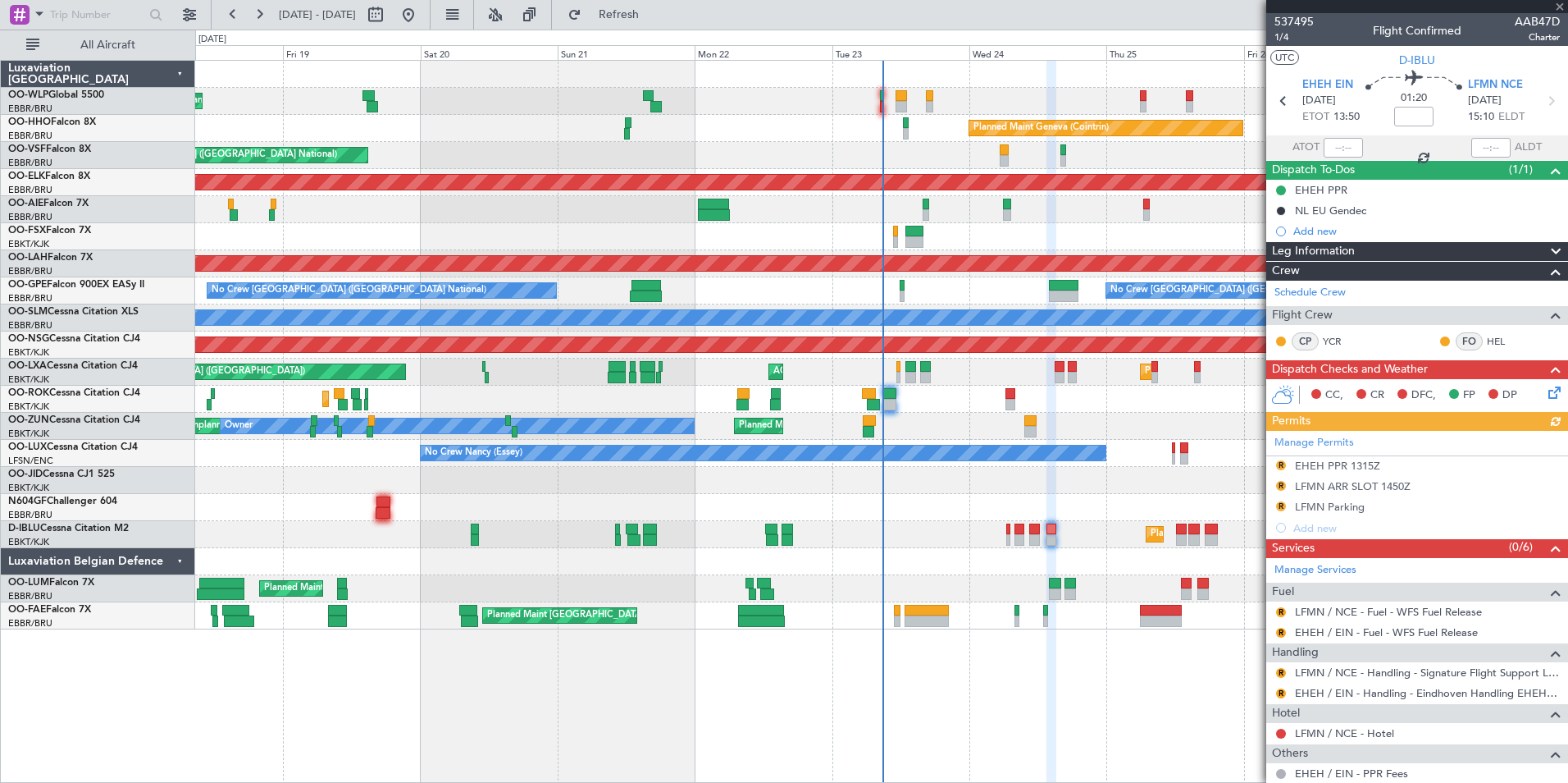
type input "-00:05"
type input "5"
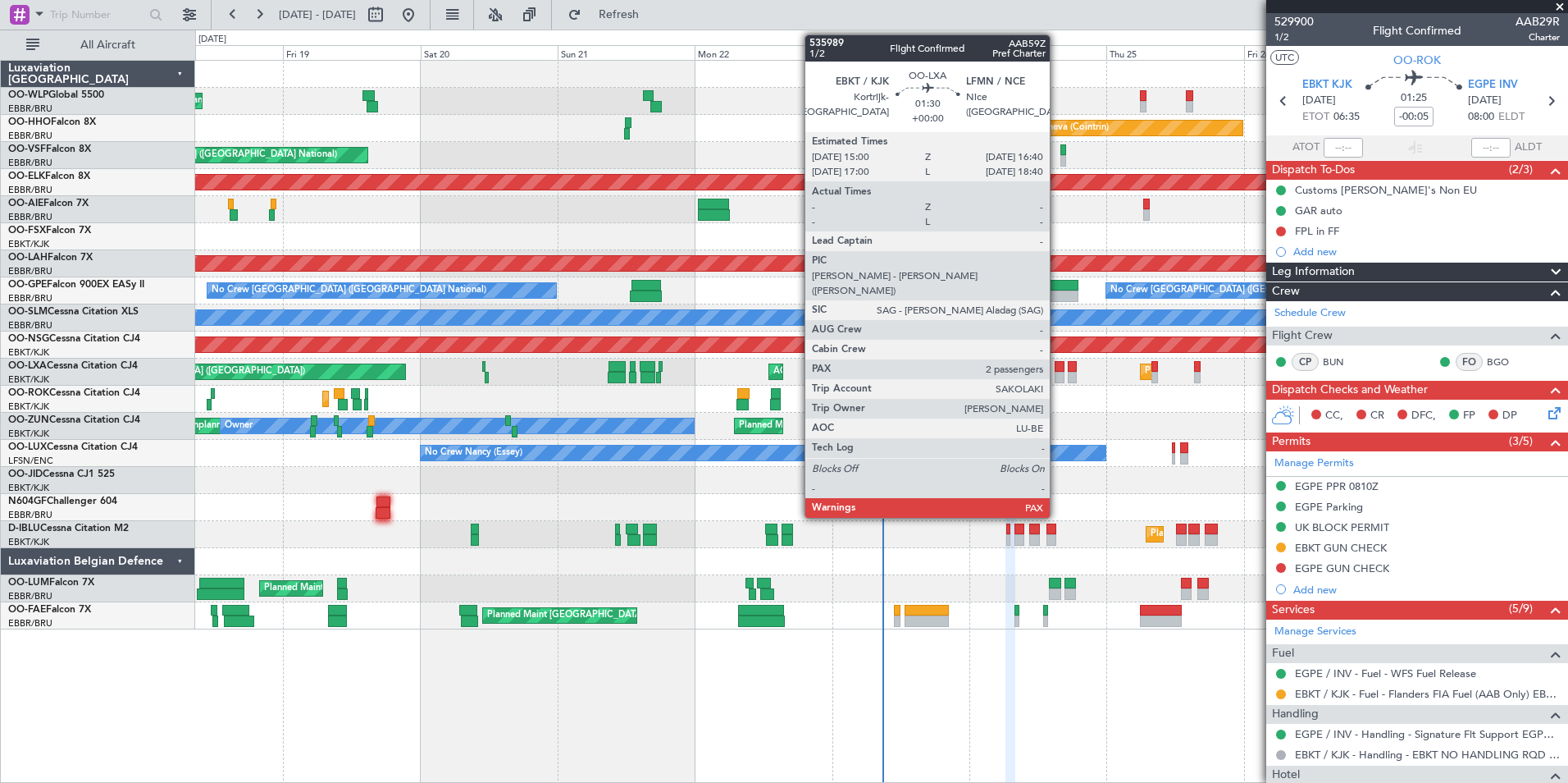
click at [1057, 374] on div at bounding box center [1060, 377] width 10 height 12
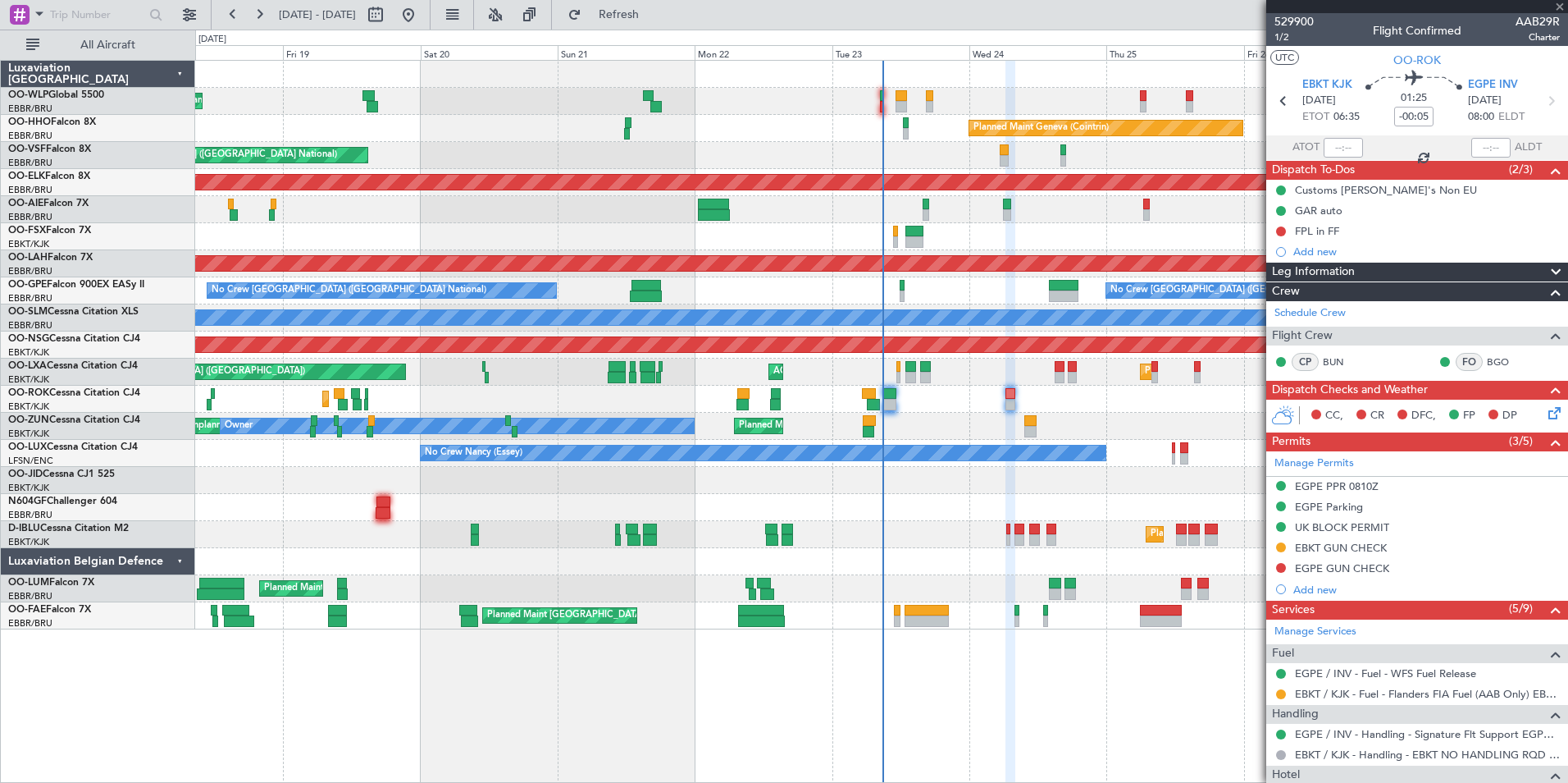
type input "2"
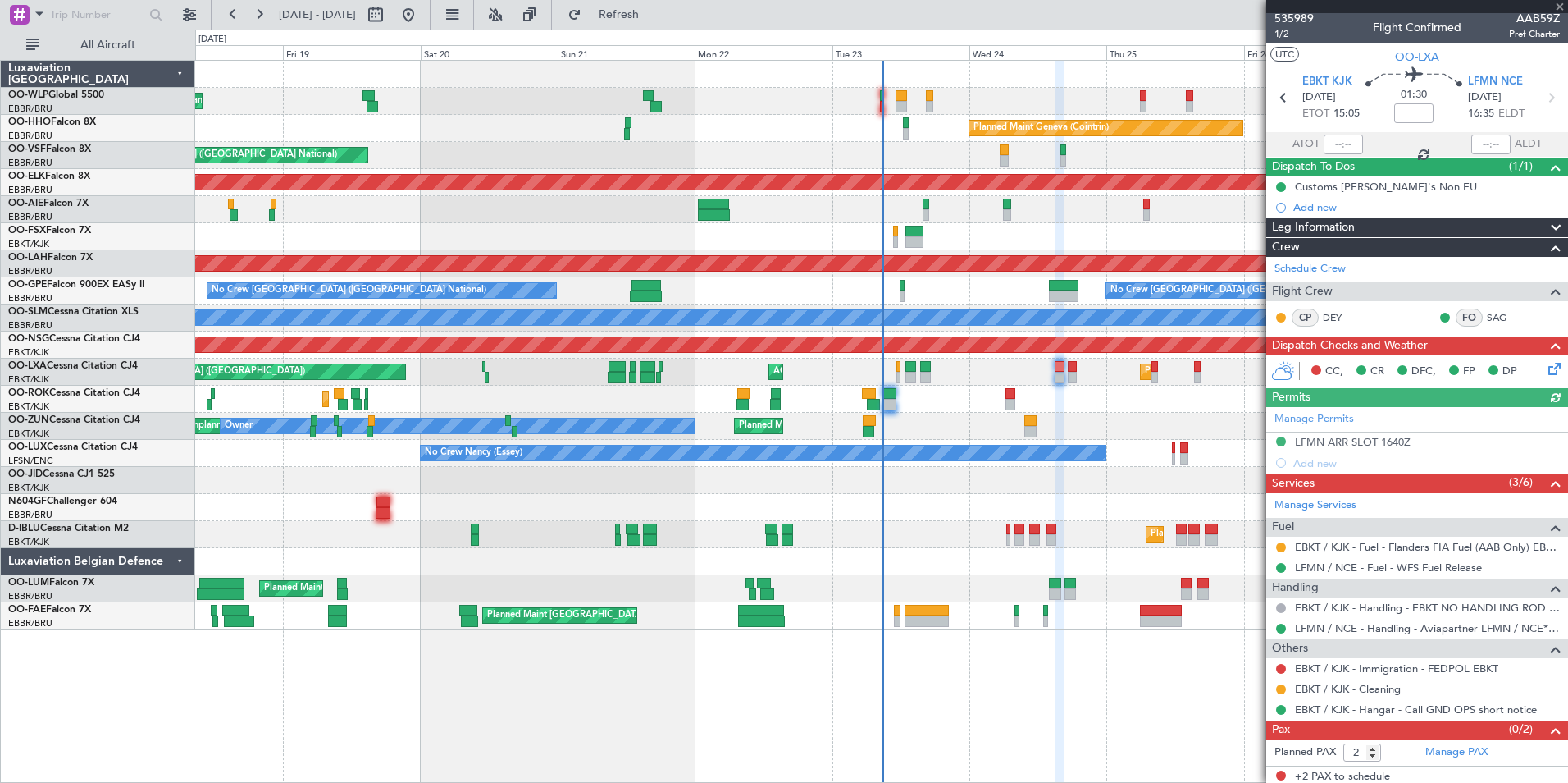
scroll to position [8, 0]
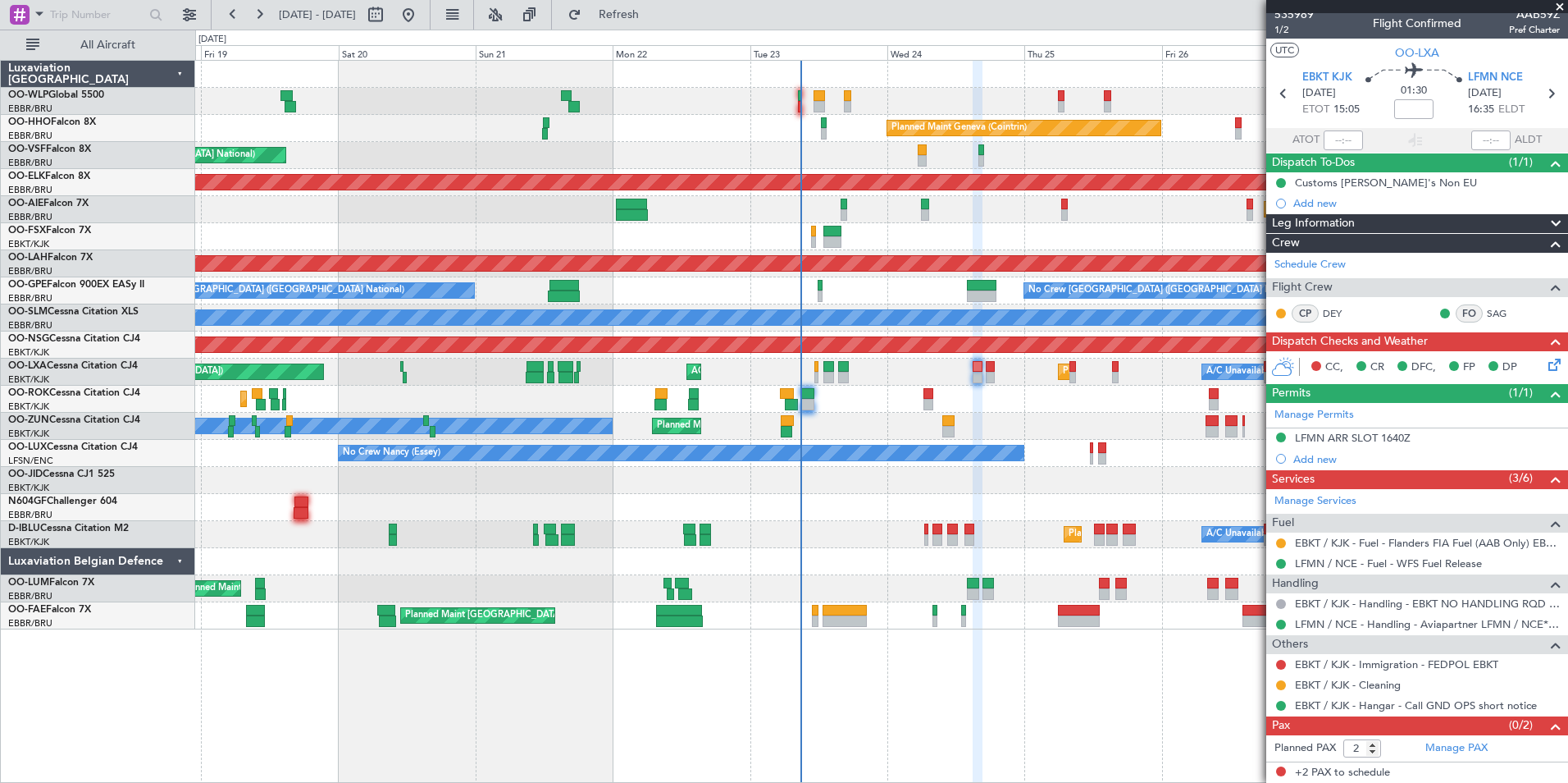
click at [939, 387] on div "Planned Maint Liege Planned Maint Geneva (Cointrin) AOG Maint Brussels (Brussel…" at bounding box center [880, 345] width 1372 height 568
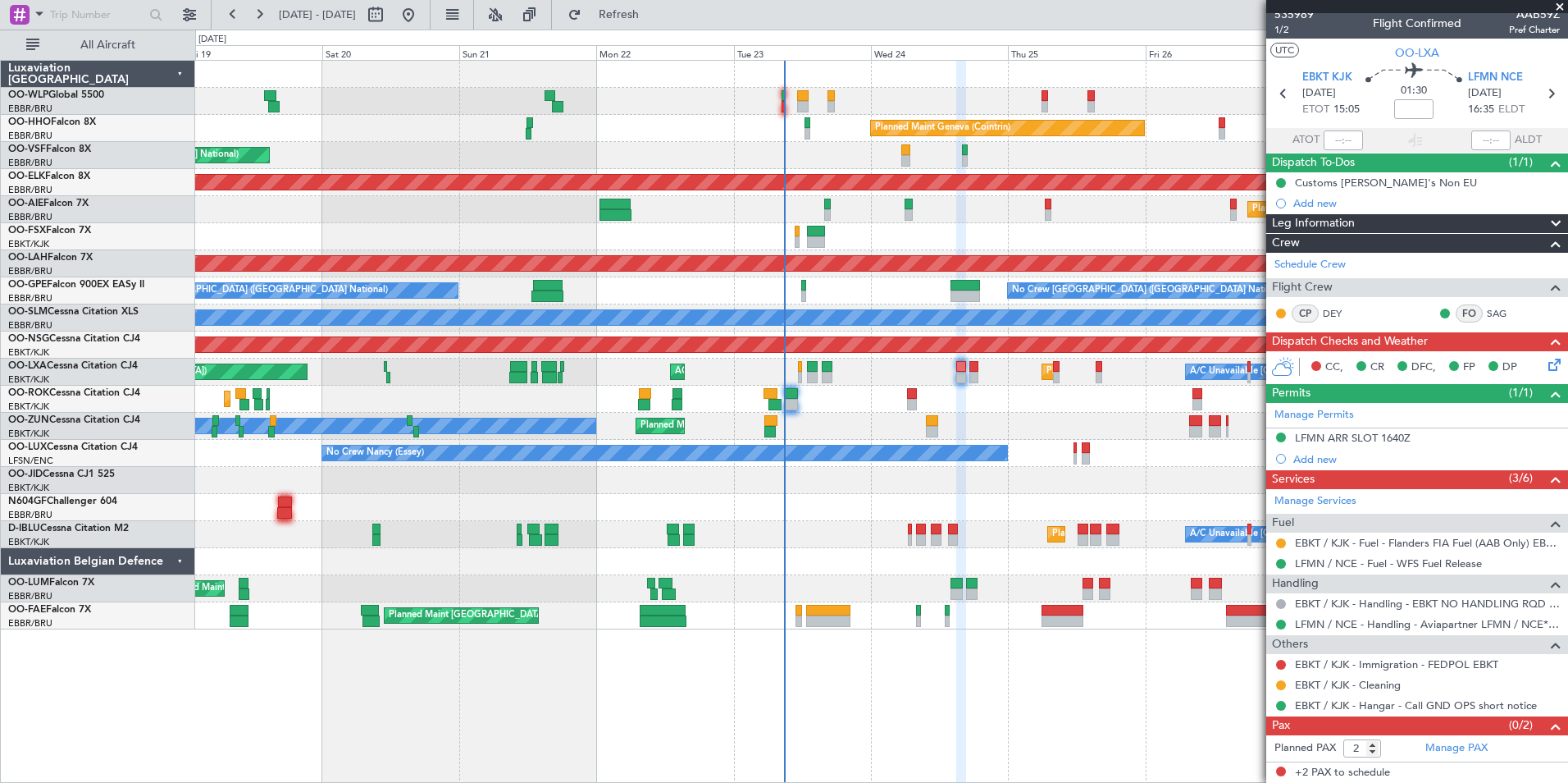
click at [630, 236] on div at bounding box center [880, 237] width 1372 height 27
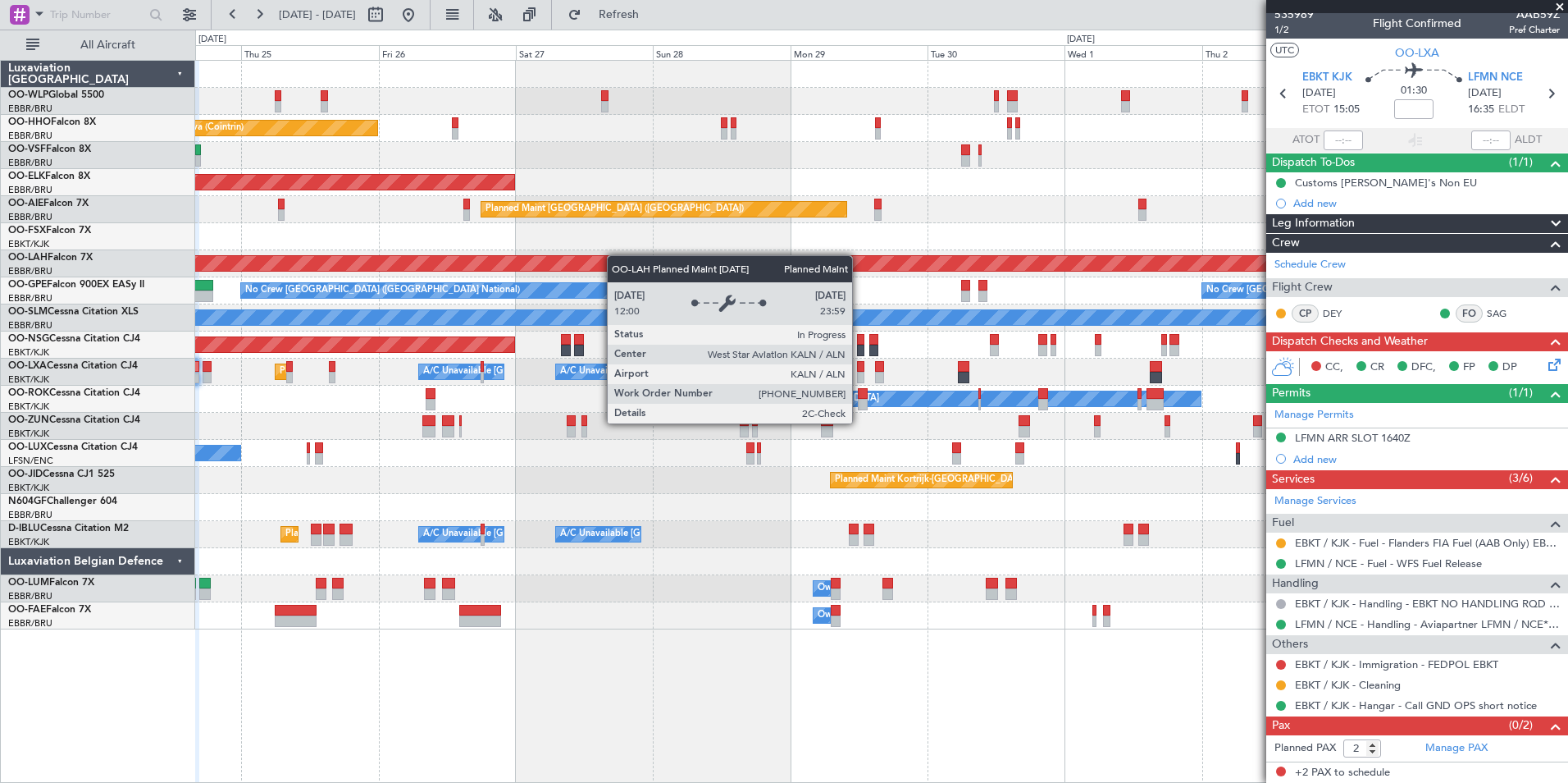
click at [444, 259] on div "Planned Maint Geneva (Cointrin) Planned Maint Kortrijk-Wevelgem Planned Maint L…" at bounding box center [880, 345] width 1372 height 568
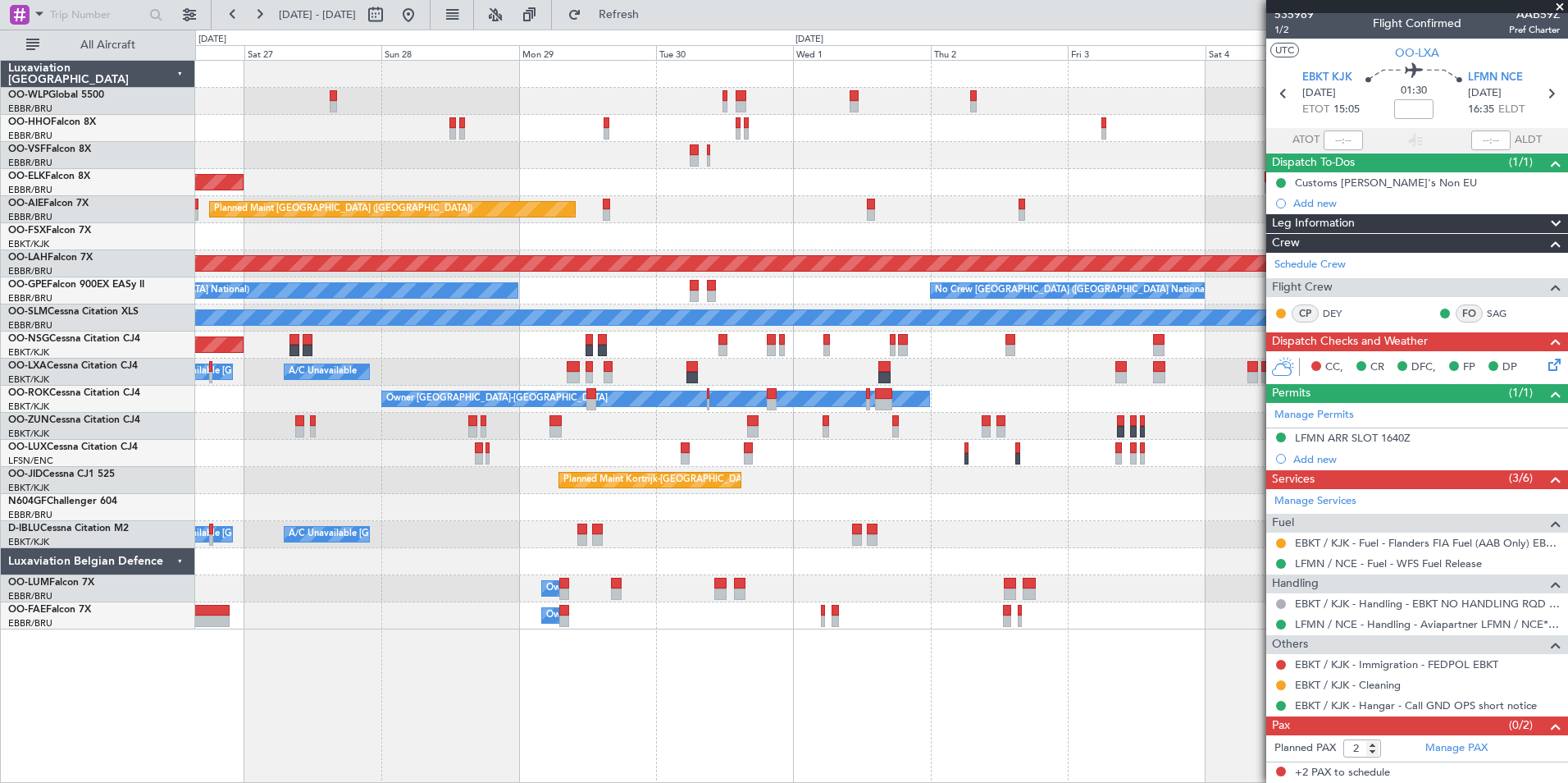
click at [700, 253] on div "Planned Maint [PERSON_NAME]-[GEOGRAPHIC_DATA][PERSON_NAME] ([GEOGRAPHIC_DATA][P…" at bounding box center [880, 264] width 1372 height 27
click at [246, 250] on div at bounding box center [880, 237] width 1372 height 27
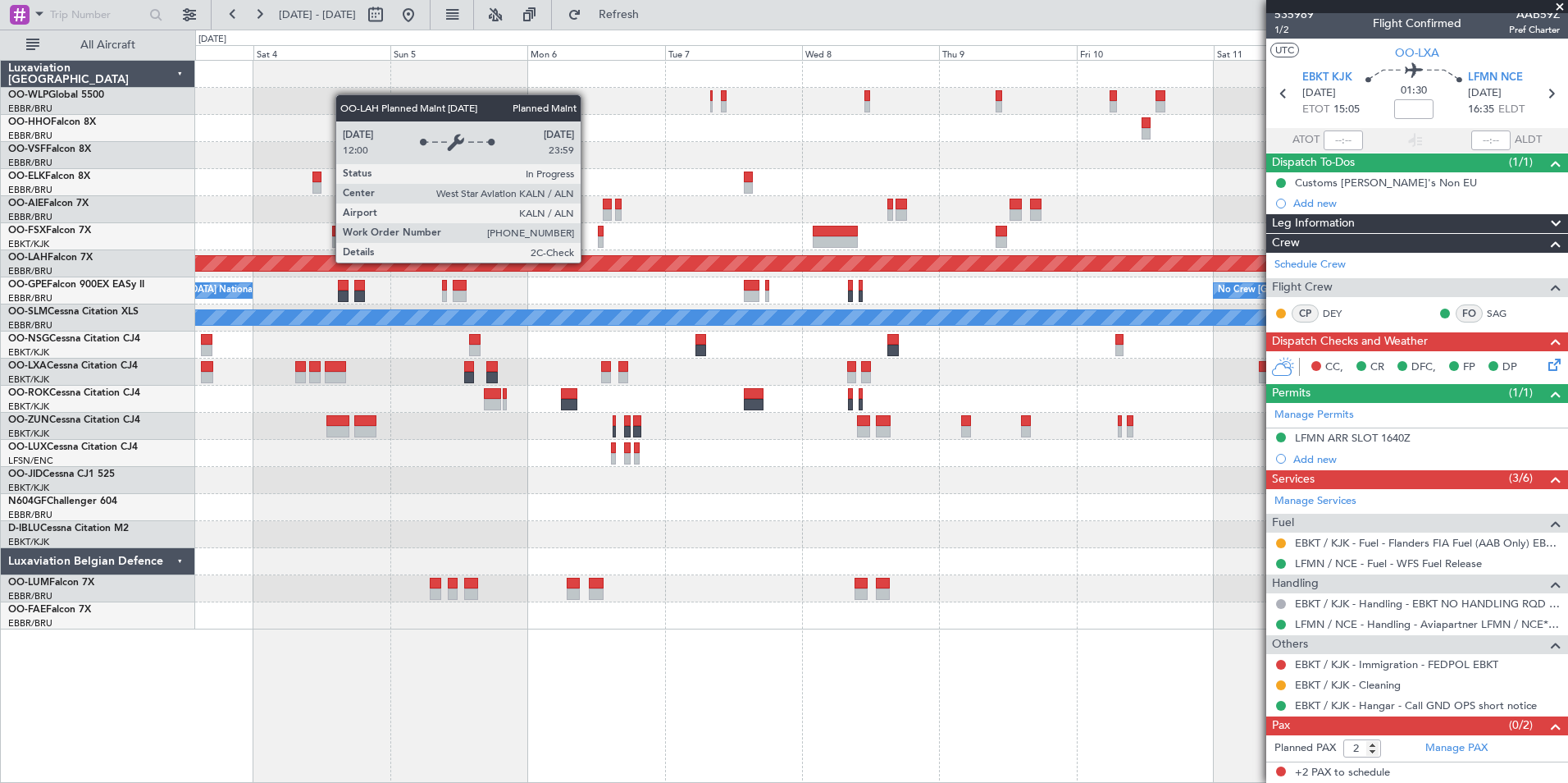
click at [144, 262] on div "Planned Maint Alton-st Louis (St Louis Regl) No Crew Brussels (Brussels Nationa…" at bounding box center [784, 406] width 1568 height 754
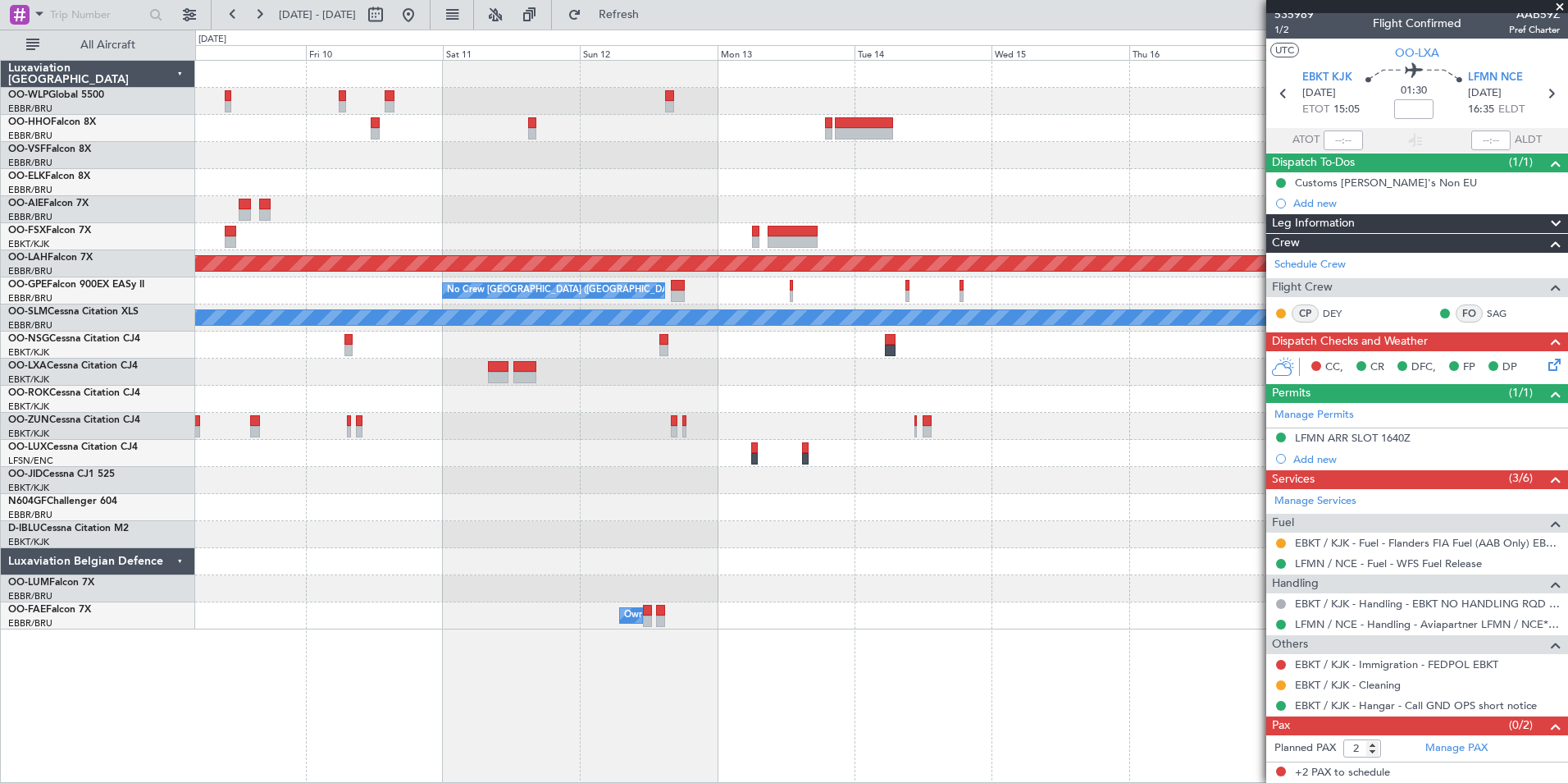
click at [297, 306] on div "Planned Maint Alton-st Louis (St Louis Regl) No Crew Brussels (Brussels Nationa…" at bounding box center [880, 345] width 1372 height 568
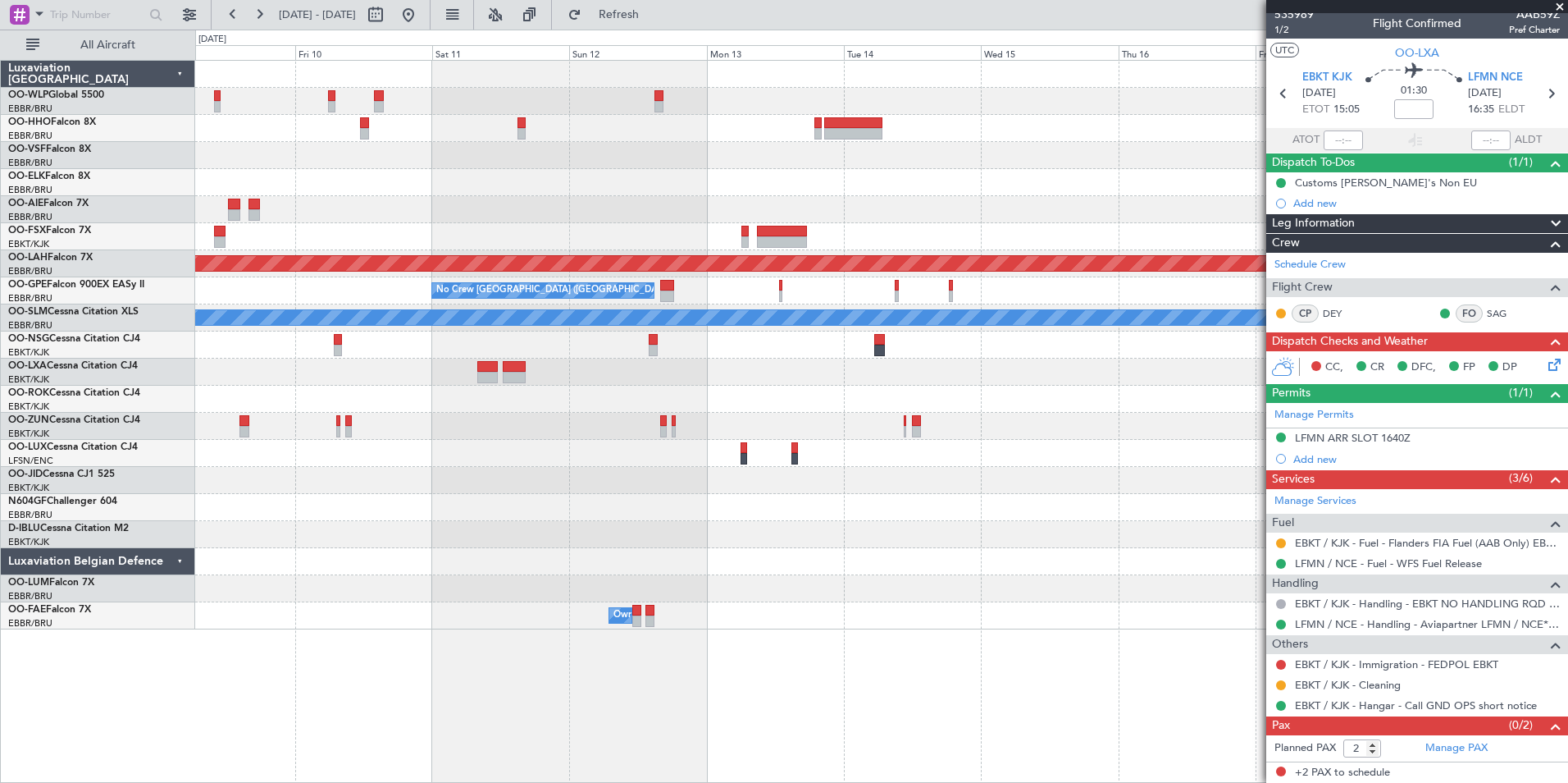
click at [639, 311] on div "A/C Unavailable [GEOGRAPHIC_DATA]" at bounding box center [880, 318] width 1372 height 27
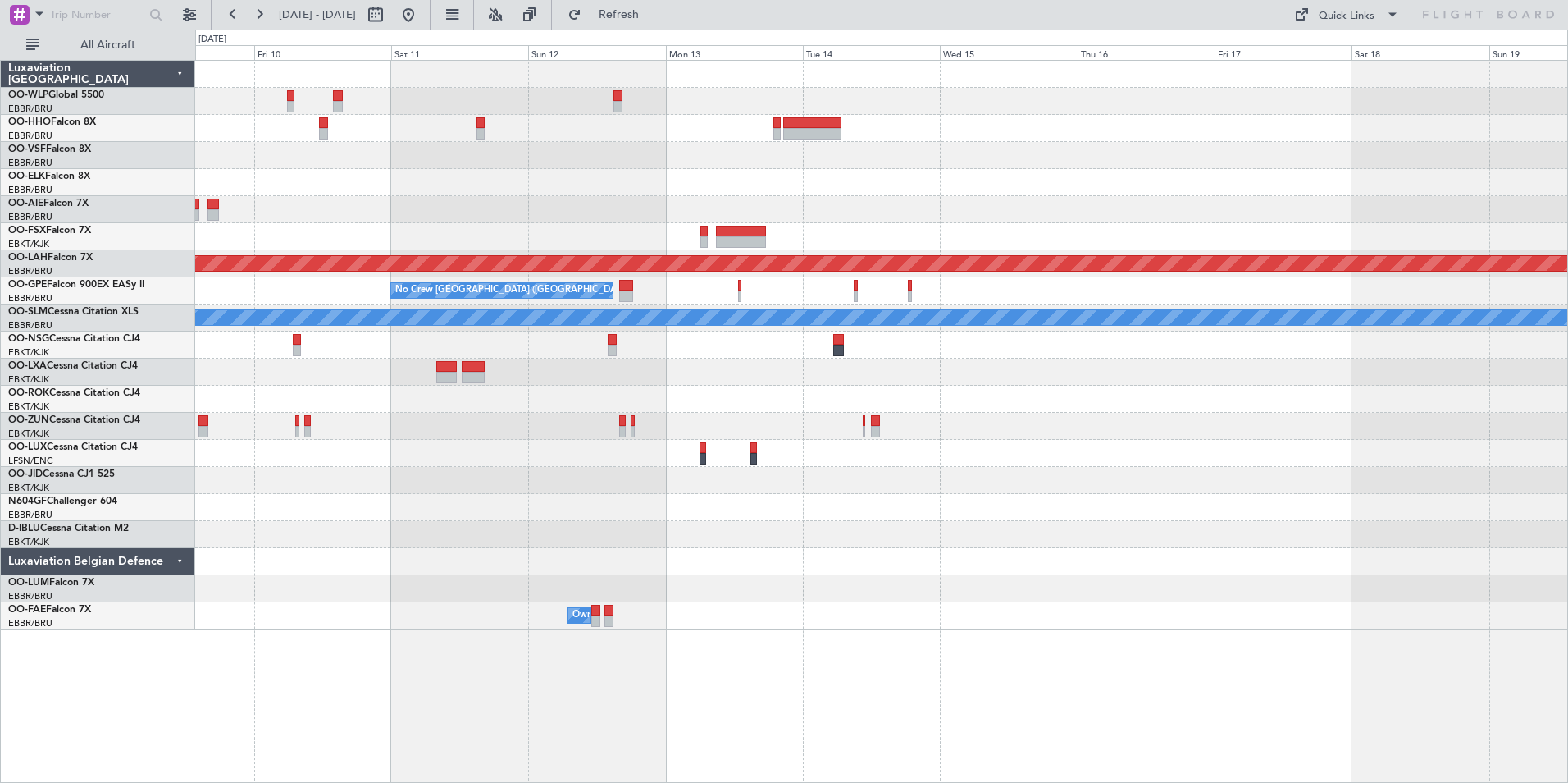
scroll to position [0, 0]
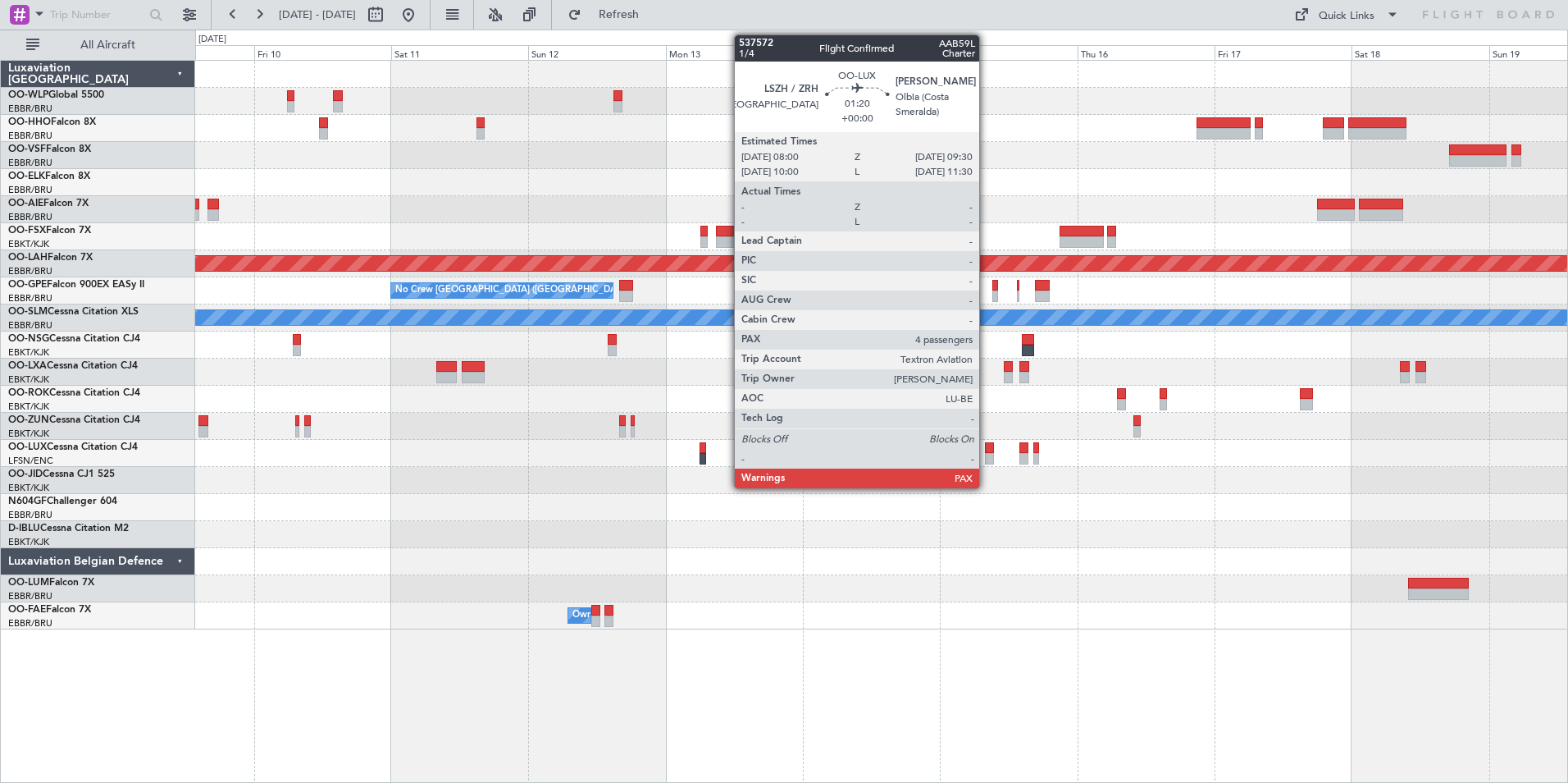
click at [986, 455] on div at bounding box center [989, 459] width 9 height 12
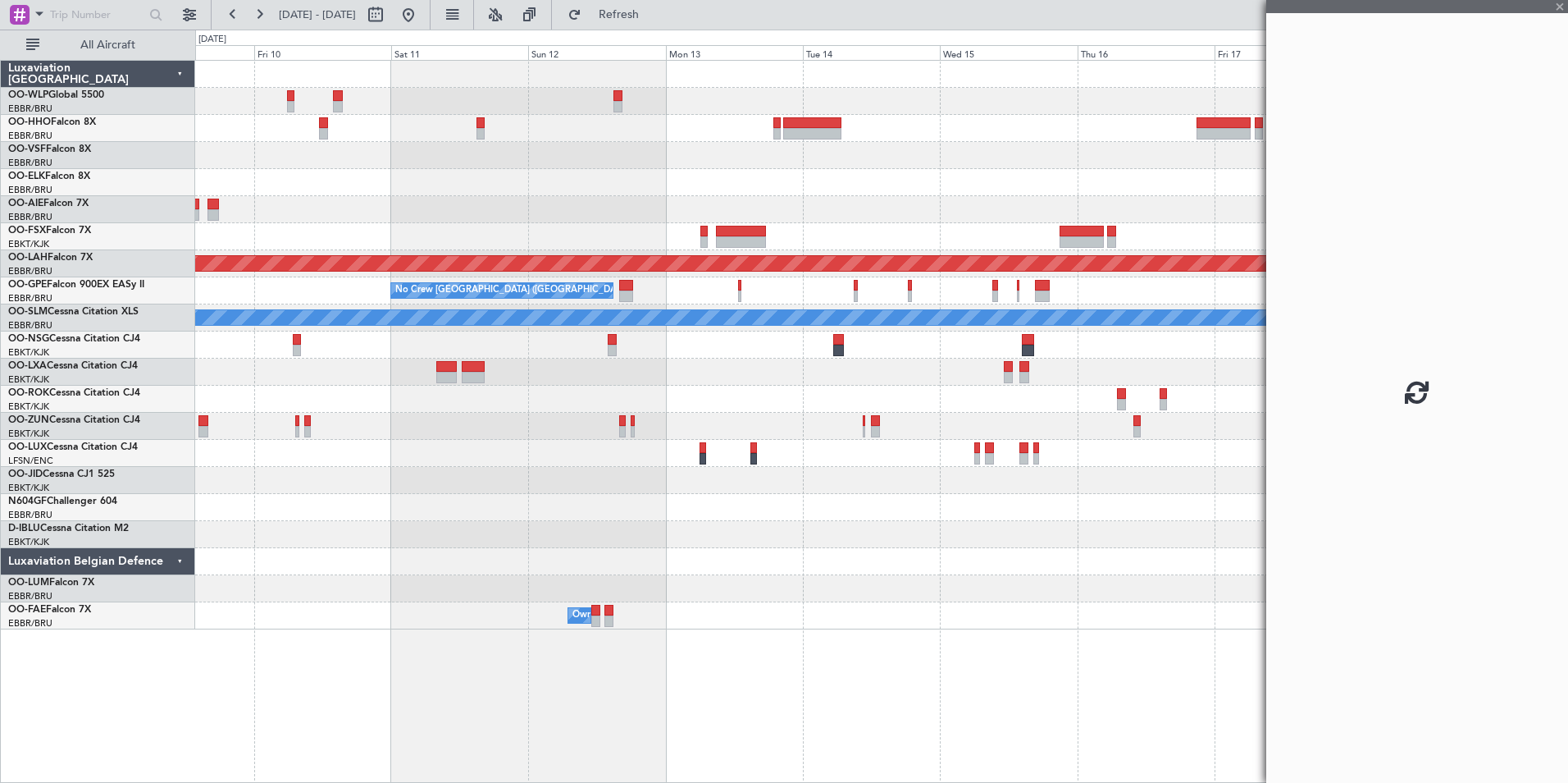
click at [966, 402] on div at bounding box center [880, 400] width 1372 height 27
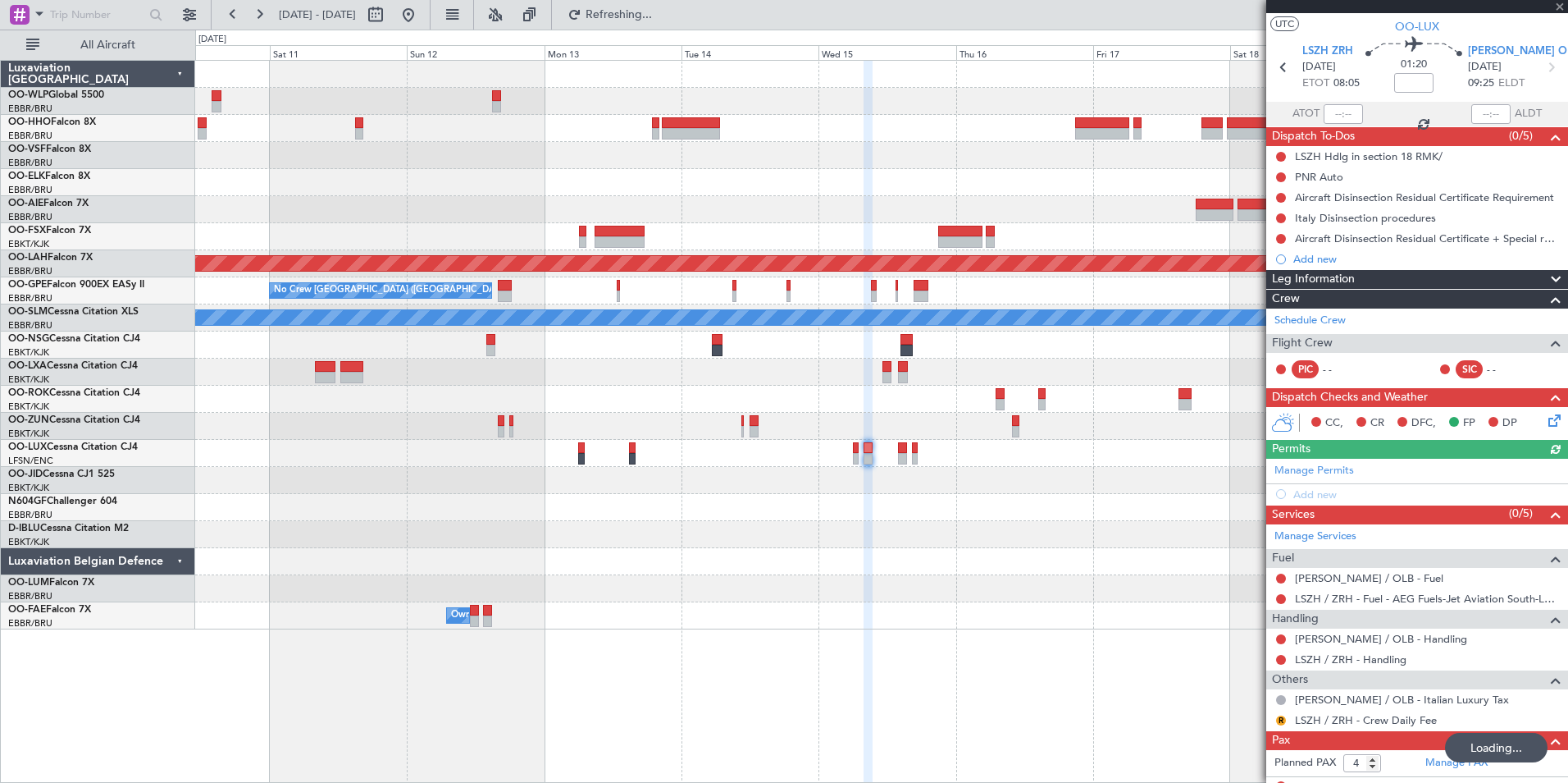
scroll to position [48, 0]
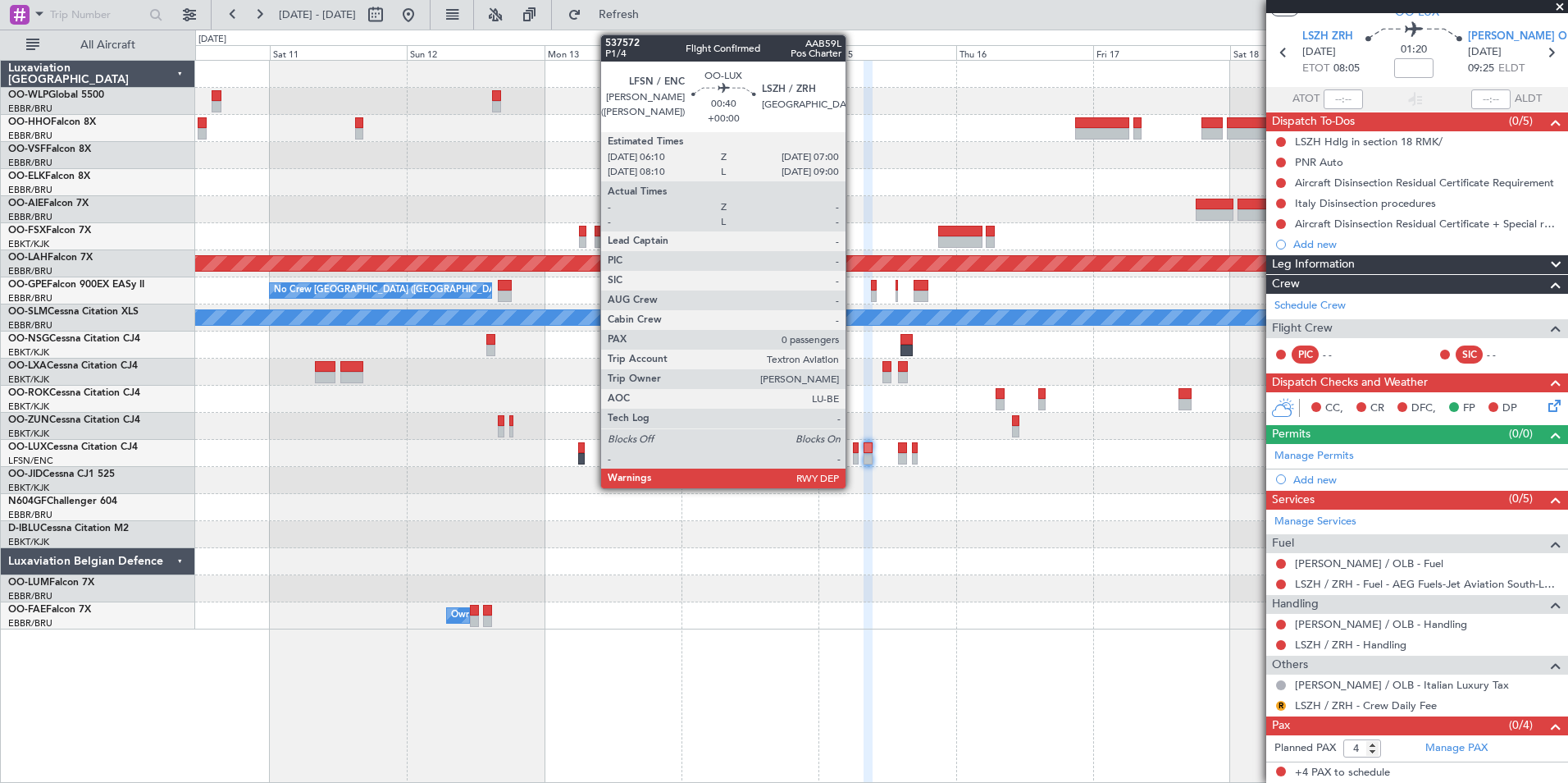
click at [853, 453] on div at bounding box center [855, 459] width 5 height 12
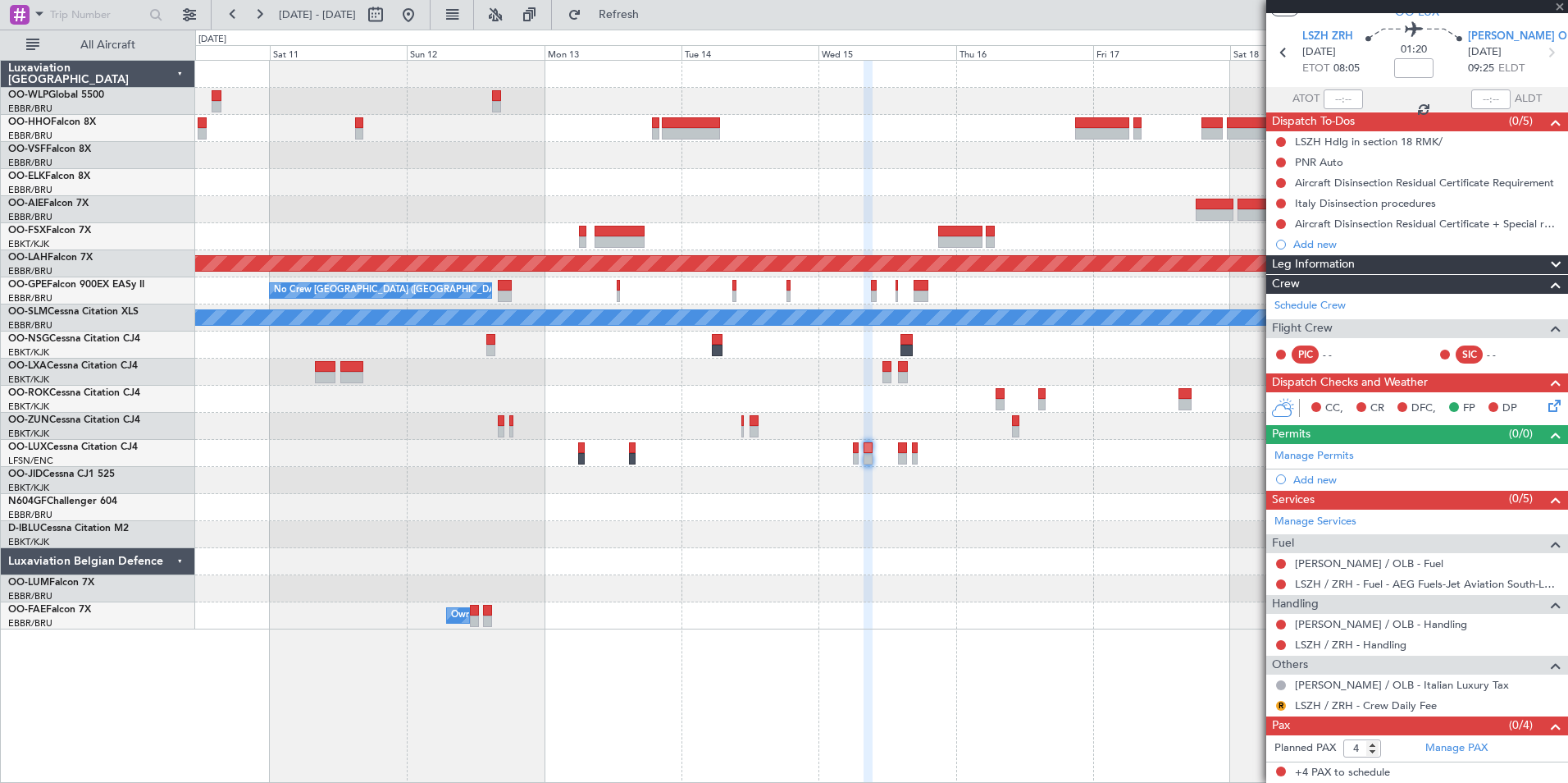
type input "0"
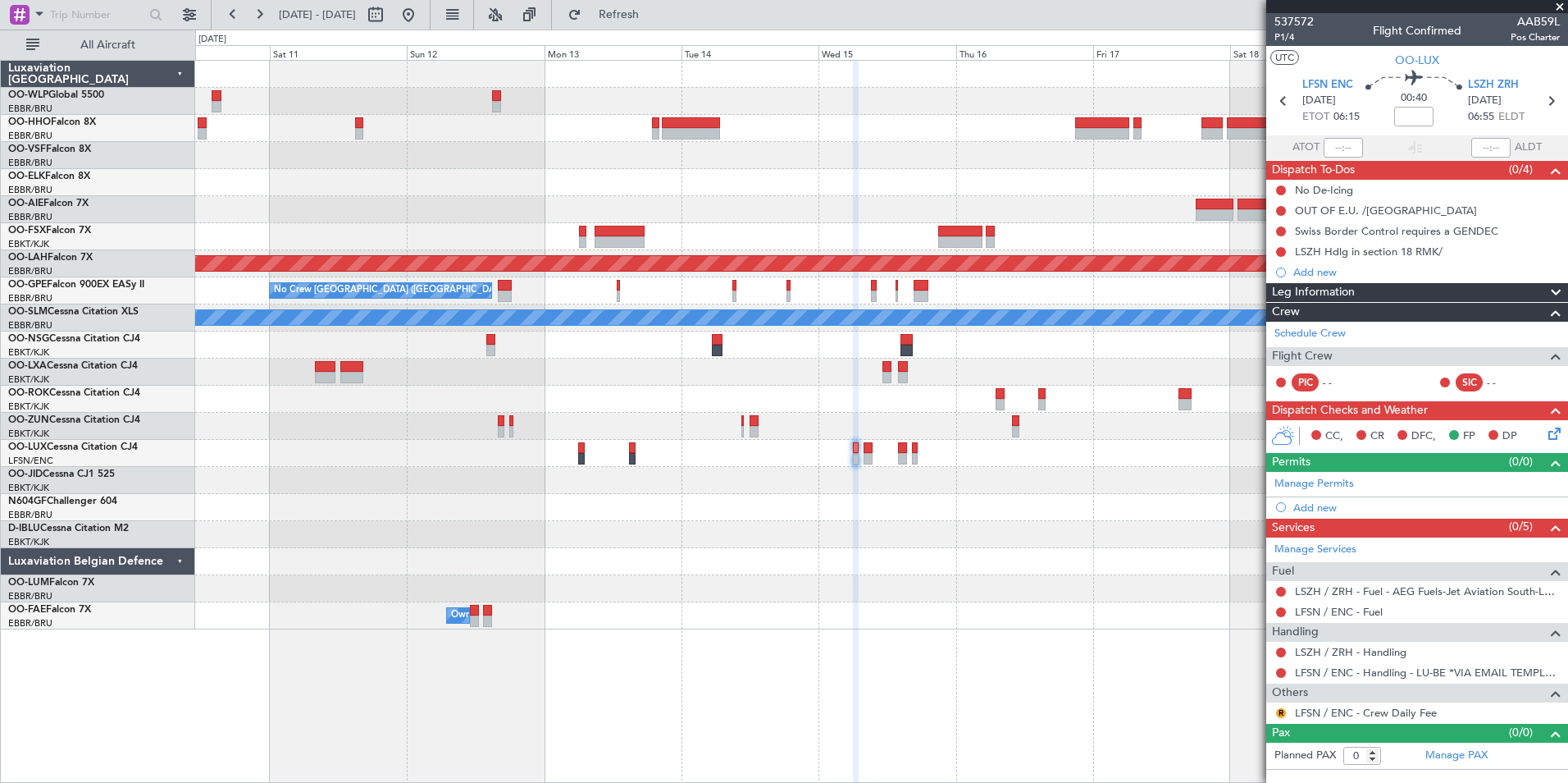
click at [1082, 255] on div "Planned Maint Alton-st Louis (St Louis Regl) No Crew Brussels (Brussels Nationa…" at bounding box center [880, 345] width 1372 height 568
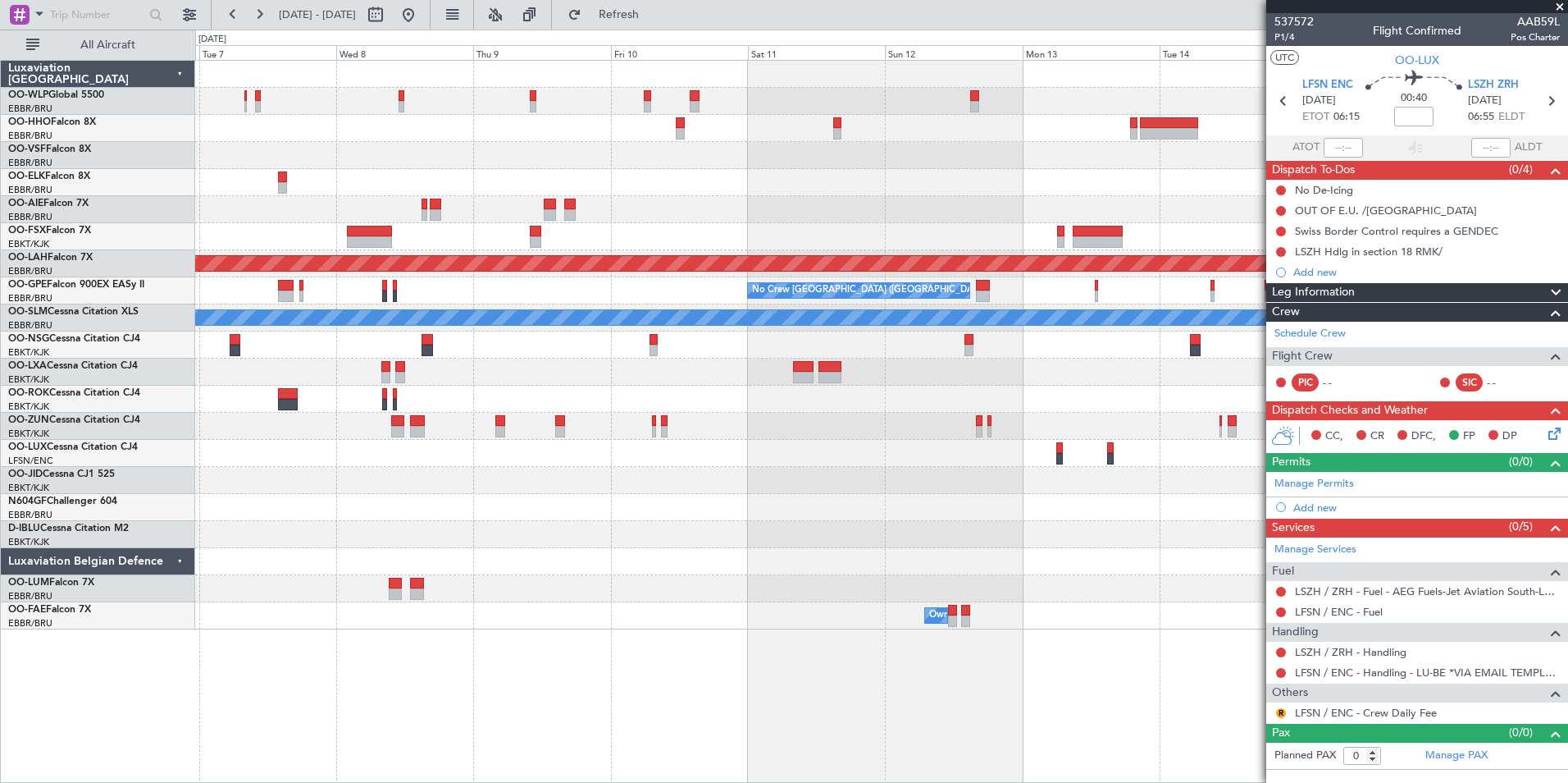
click at [738, 188] on div at bounding box center [880, 182] width 1372 height 27
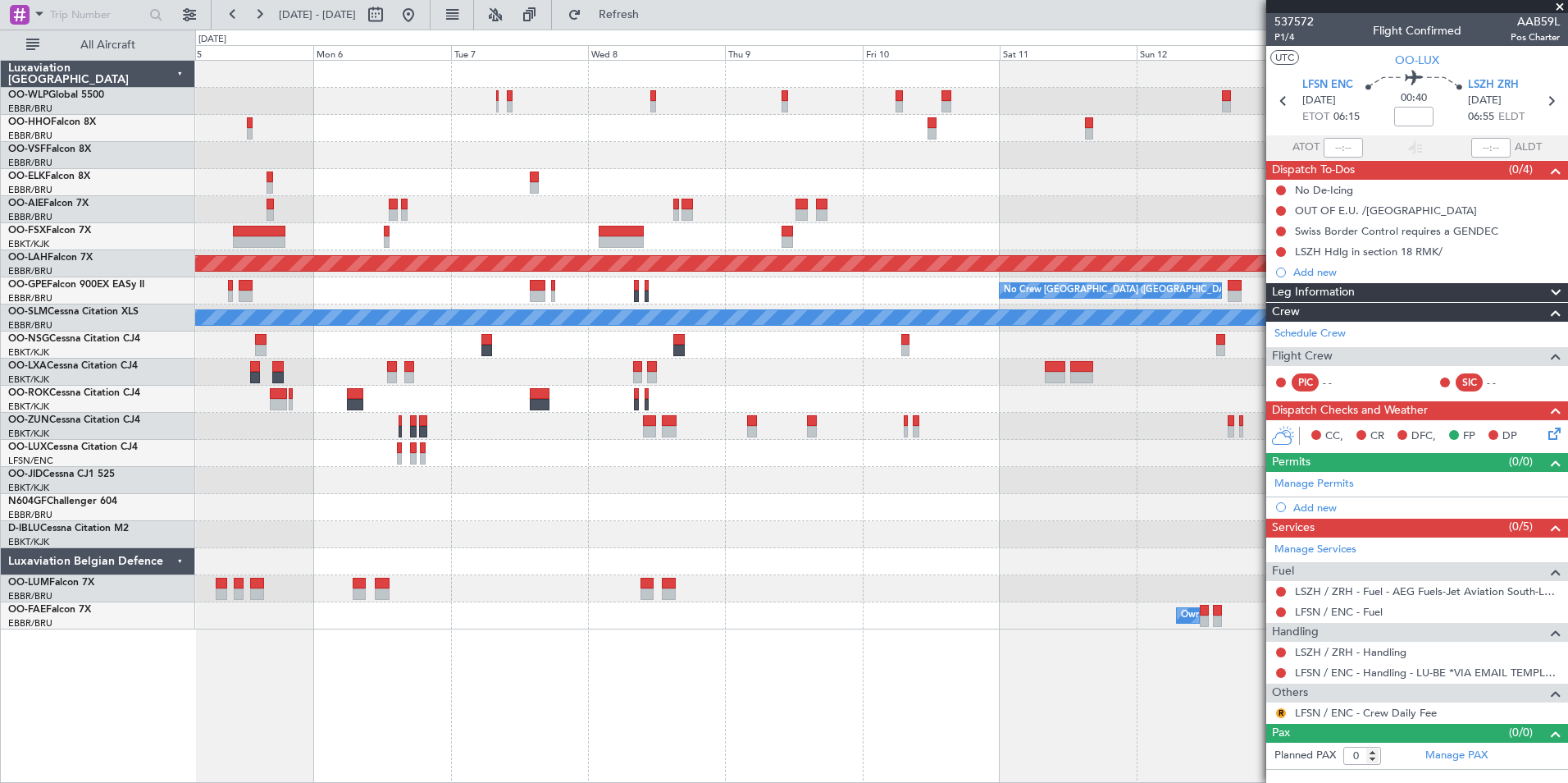
click at [557, 149] on div at bounding box center [880, 156] width 1372 height 27
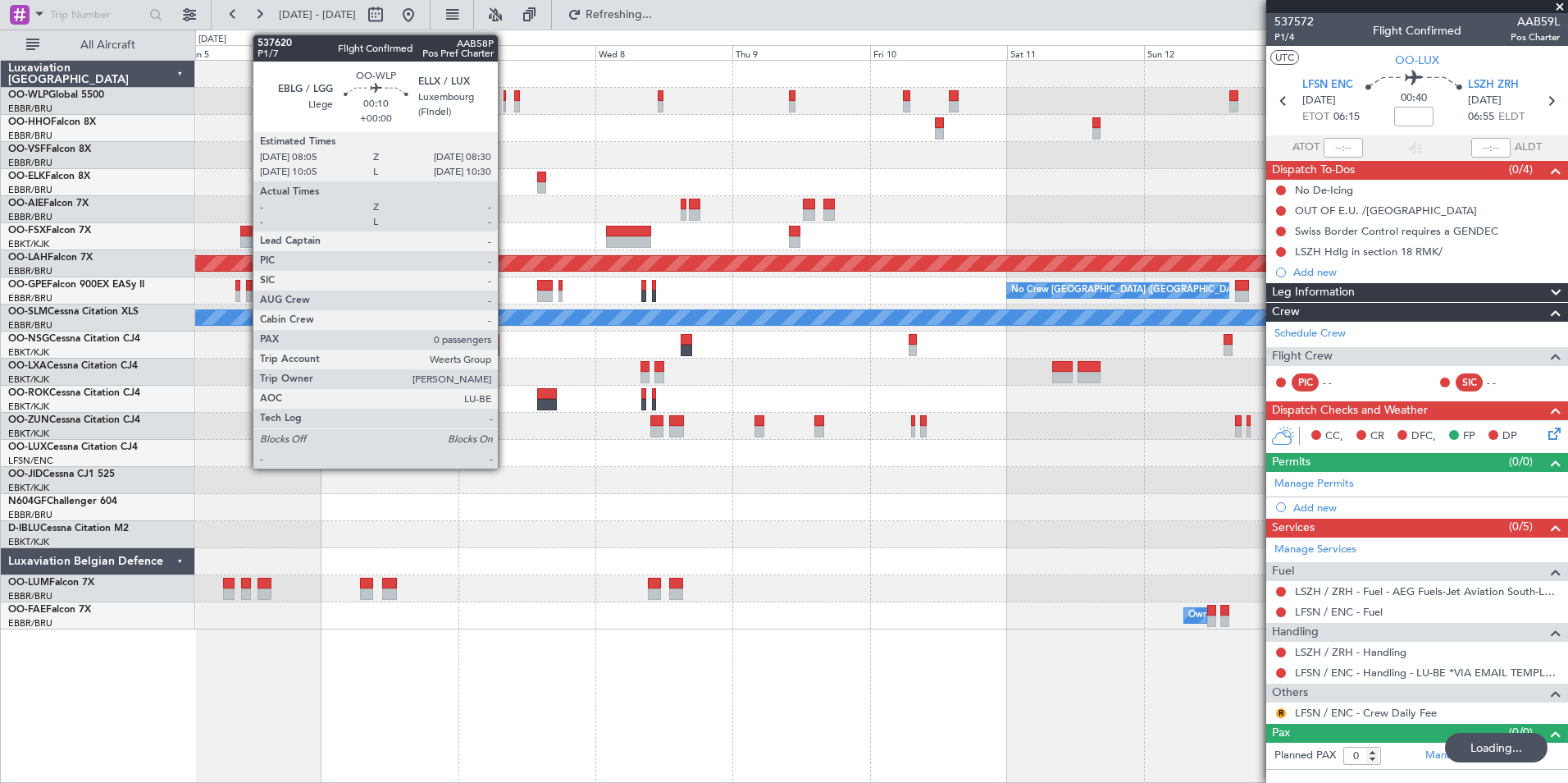
click at [505, 101] on div at bounding box center [504, 107] width 3 height 12
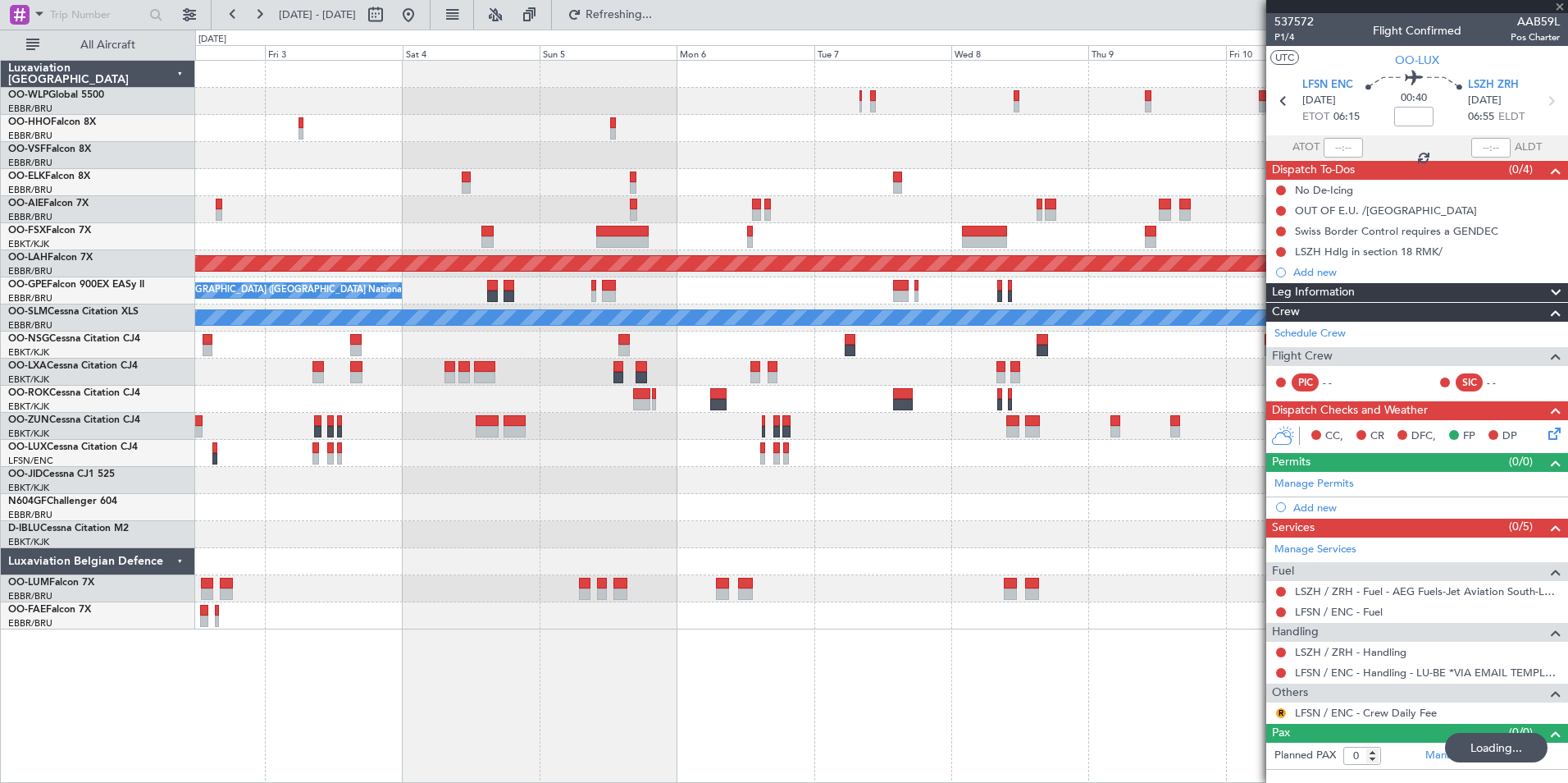
click at [784, 127] on div at bounding box center [880, 128] width 1372 height 27
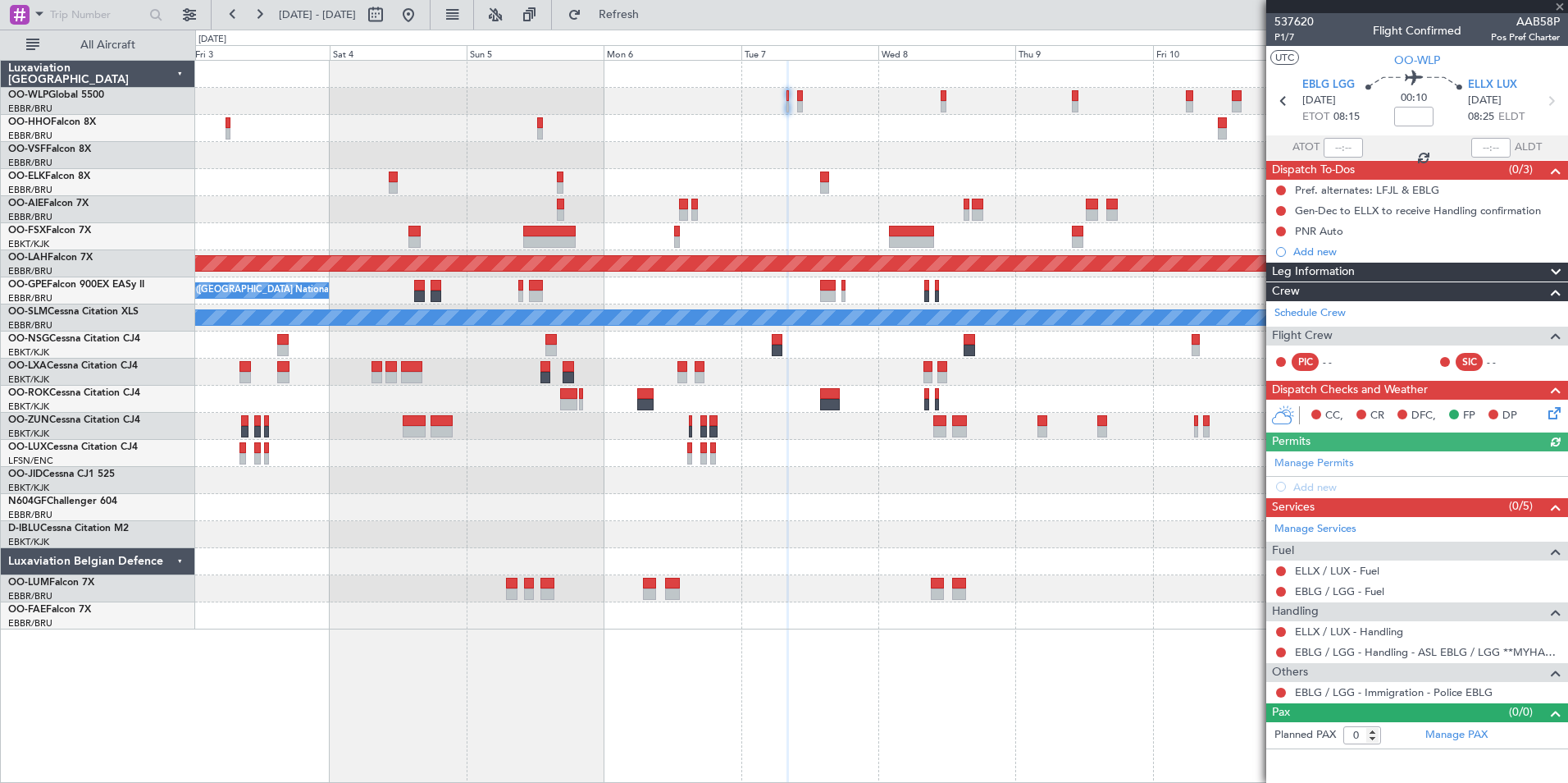
click at [573, 128] on div at bounding box center [880, 128] width 1372 height 27
click at [1341, 635] on link "ELLX / LUX - Handling" at bounding box center [1349, 631] width 109 height 14
click at [1323, 572] on link "ELLX / LUX - Fuel" at bounding box center [1337, 570] width 84 height 14
click at [1311, 584] on link "EBLG / LGG - Fuel" at bounding box center [1339, 591] width 89 height 14
click at [1328, 488] on div "Add new" at bounding box center [1419, 487] width 252 height 14
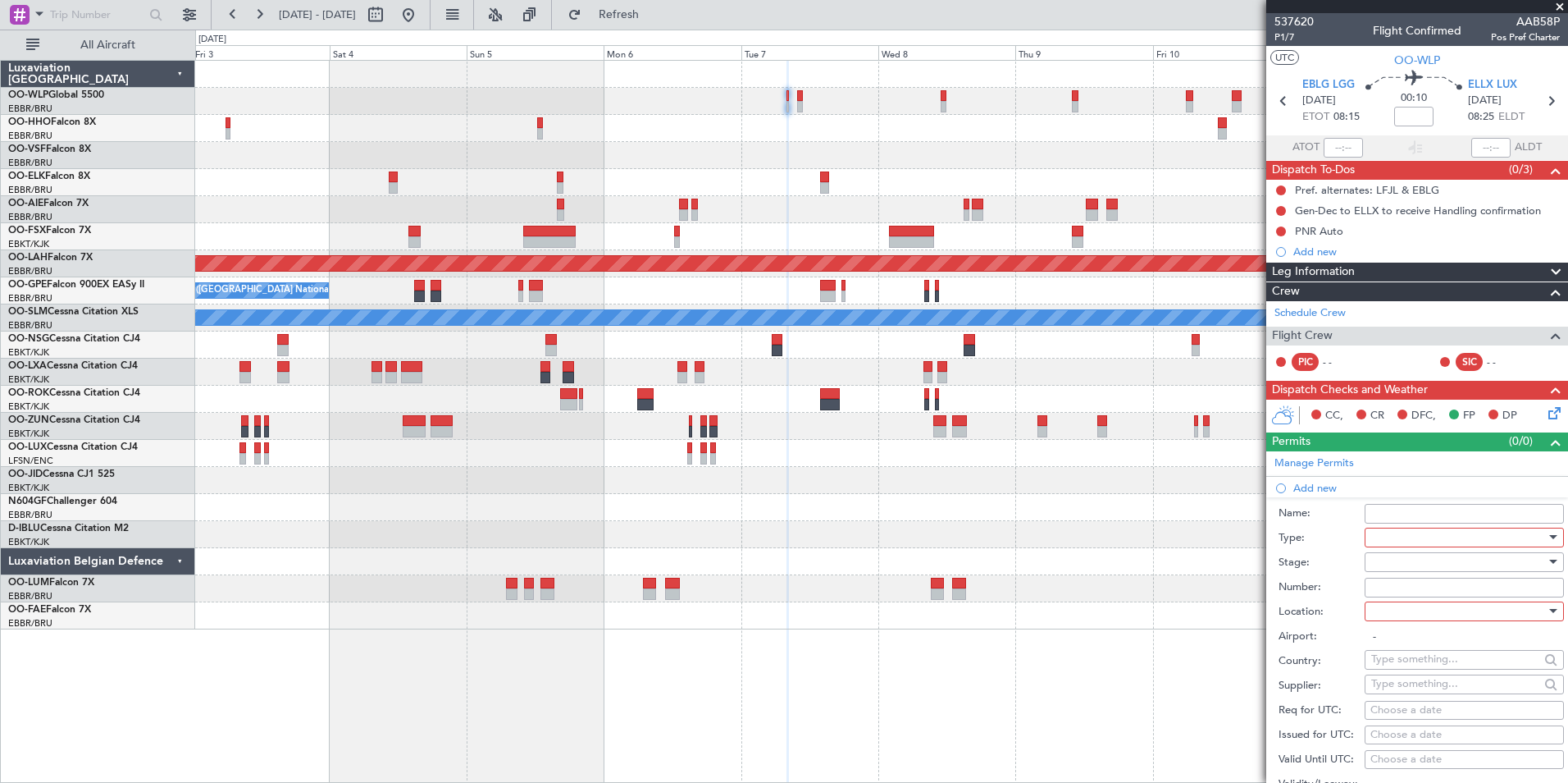
click at [1395, 535] on div at bounding box center [1458, 537] width 174 height 24
click at [1400, 617] on span "PPR" at bounding box center [1458, 617] width 172 height 24
click at [1382, 559] on div at bounding box center [1458, 562] width 174 height 24
click at [1404, 624] on span "Not Requested" at bounding box center [1458, 619] width 172 height 24
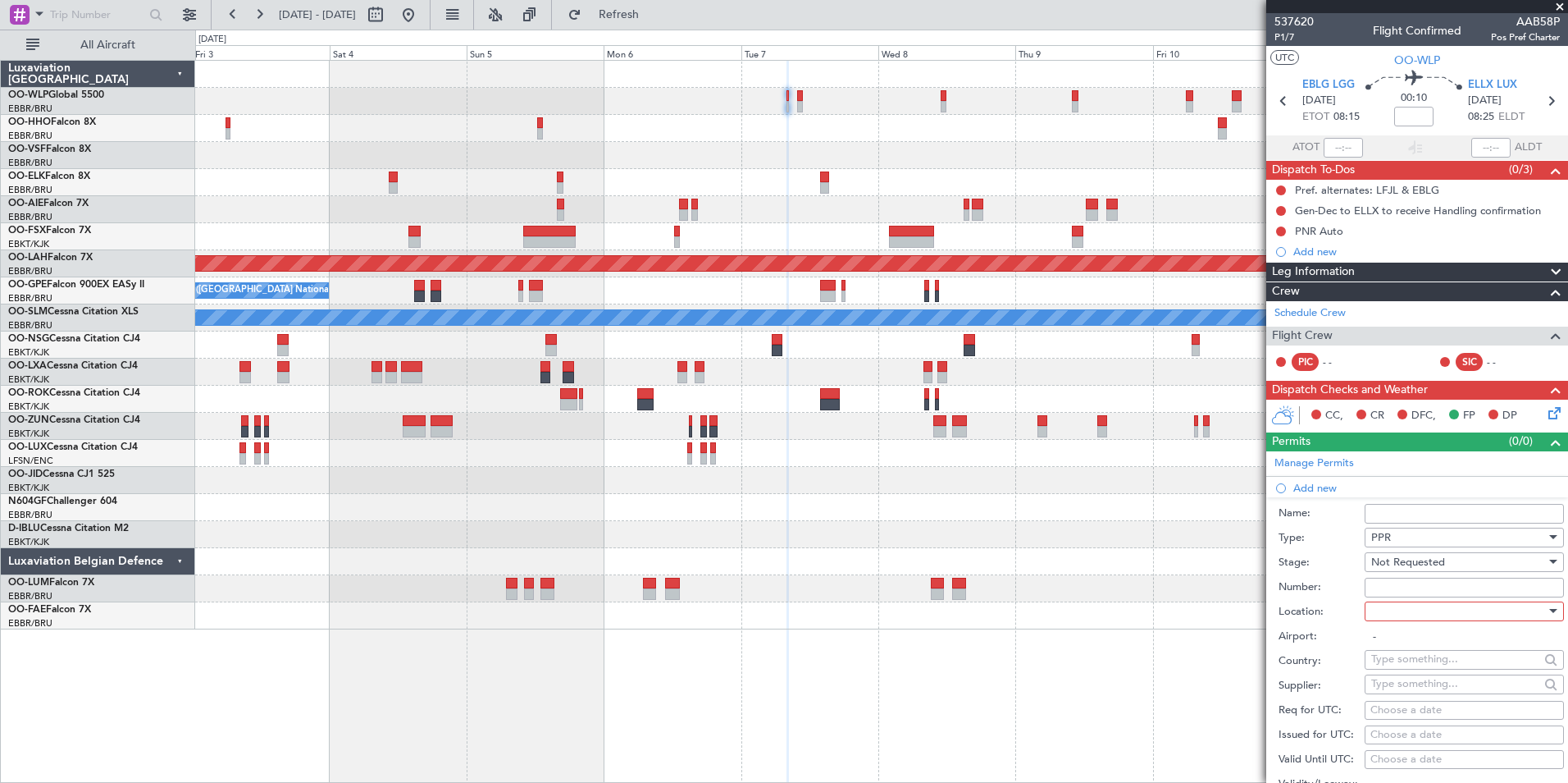
click at [1408, 614] on div at bounding box center [1458, 611] width 174 height 24
click at [1403, 695] on span "Arrival" at bounding box center [1458, 693] width 172 height 24
type input "ELLX / LUX"
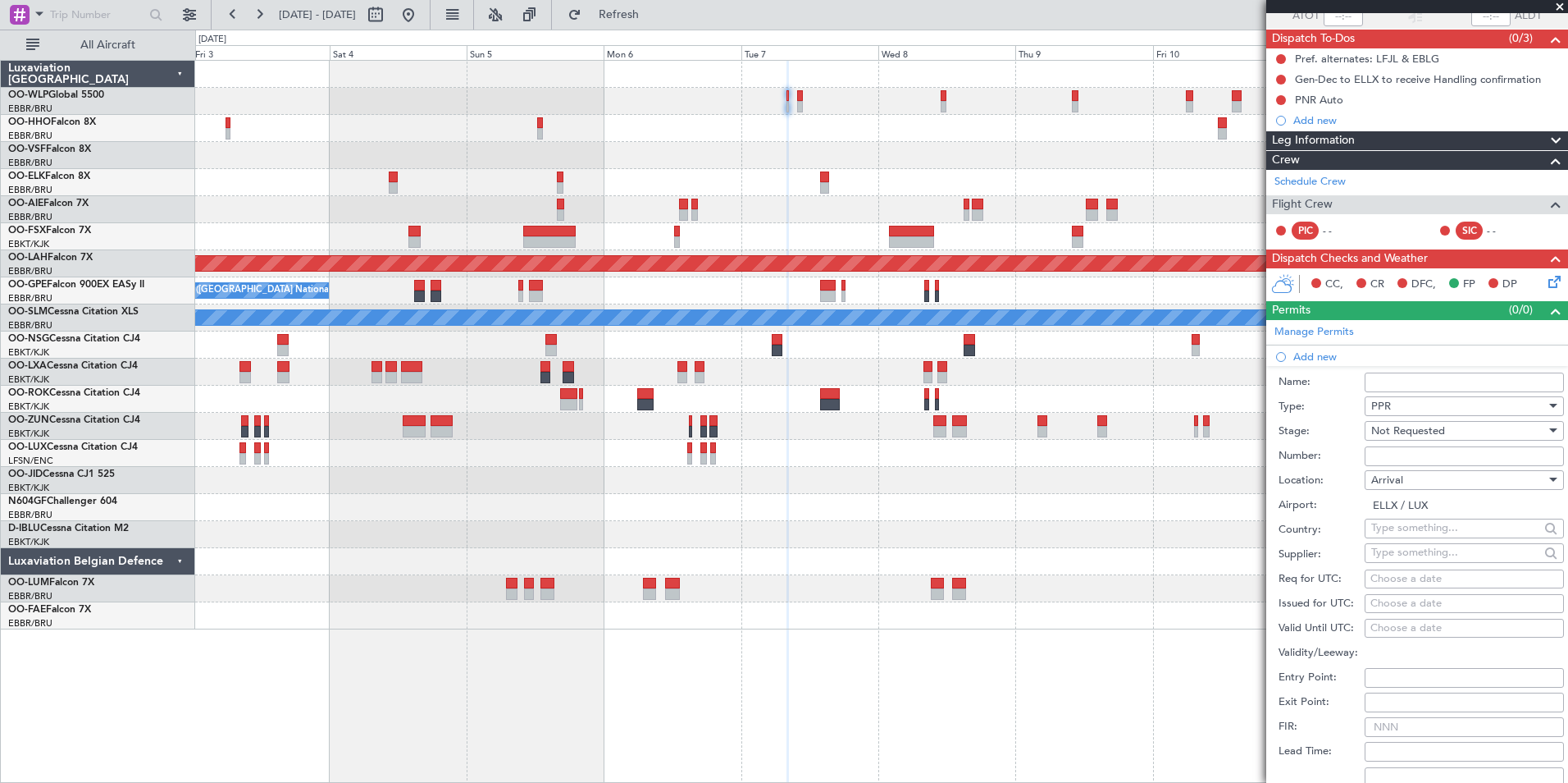
scroll to position [164, 0]
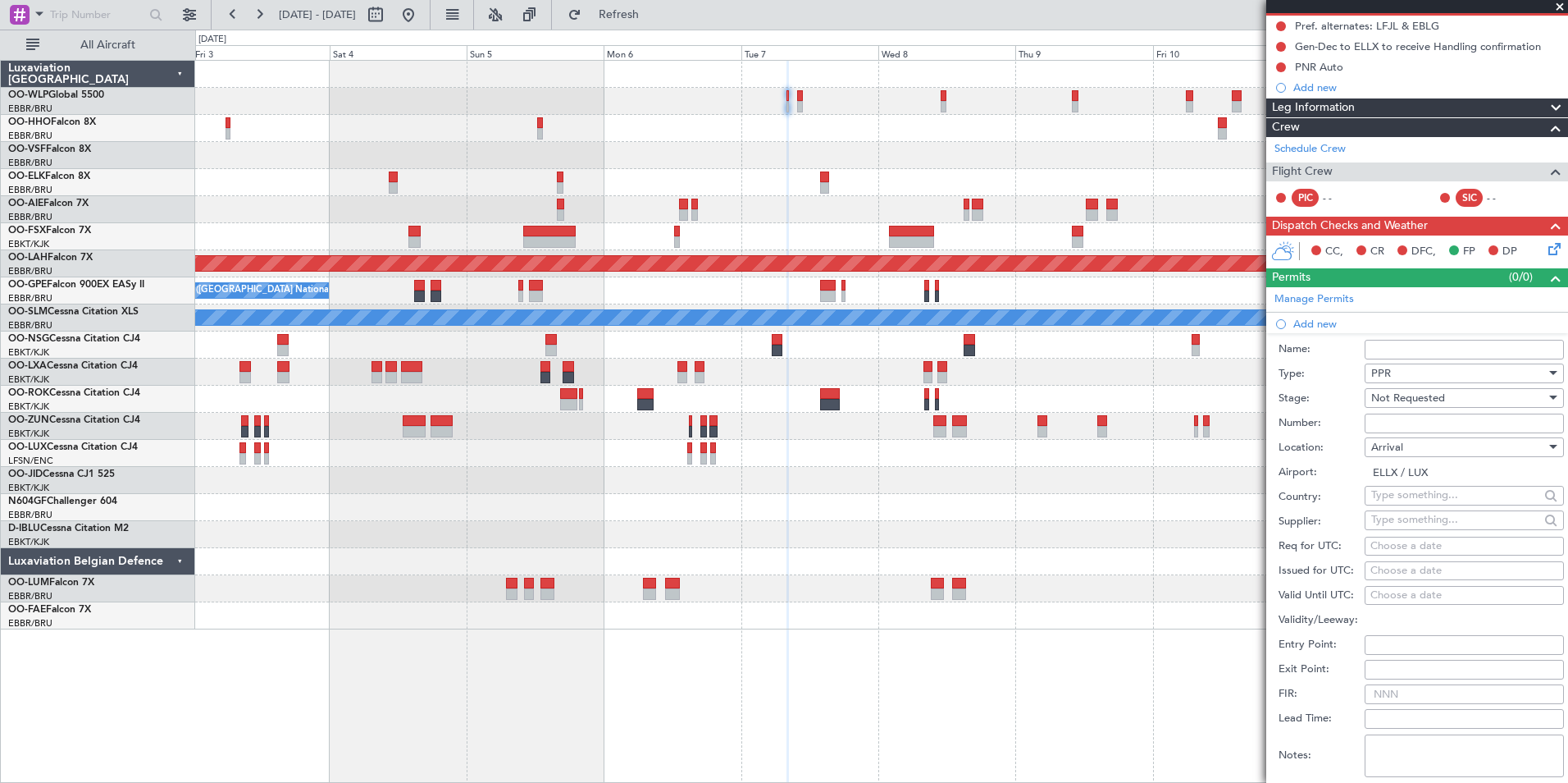
click at [1440, 548] on div "Choose a date" at bounding box center [1464, 546] width 188 height 17
select select "9"
select select "2025"
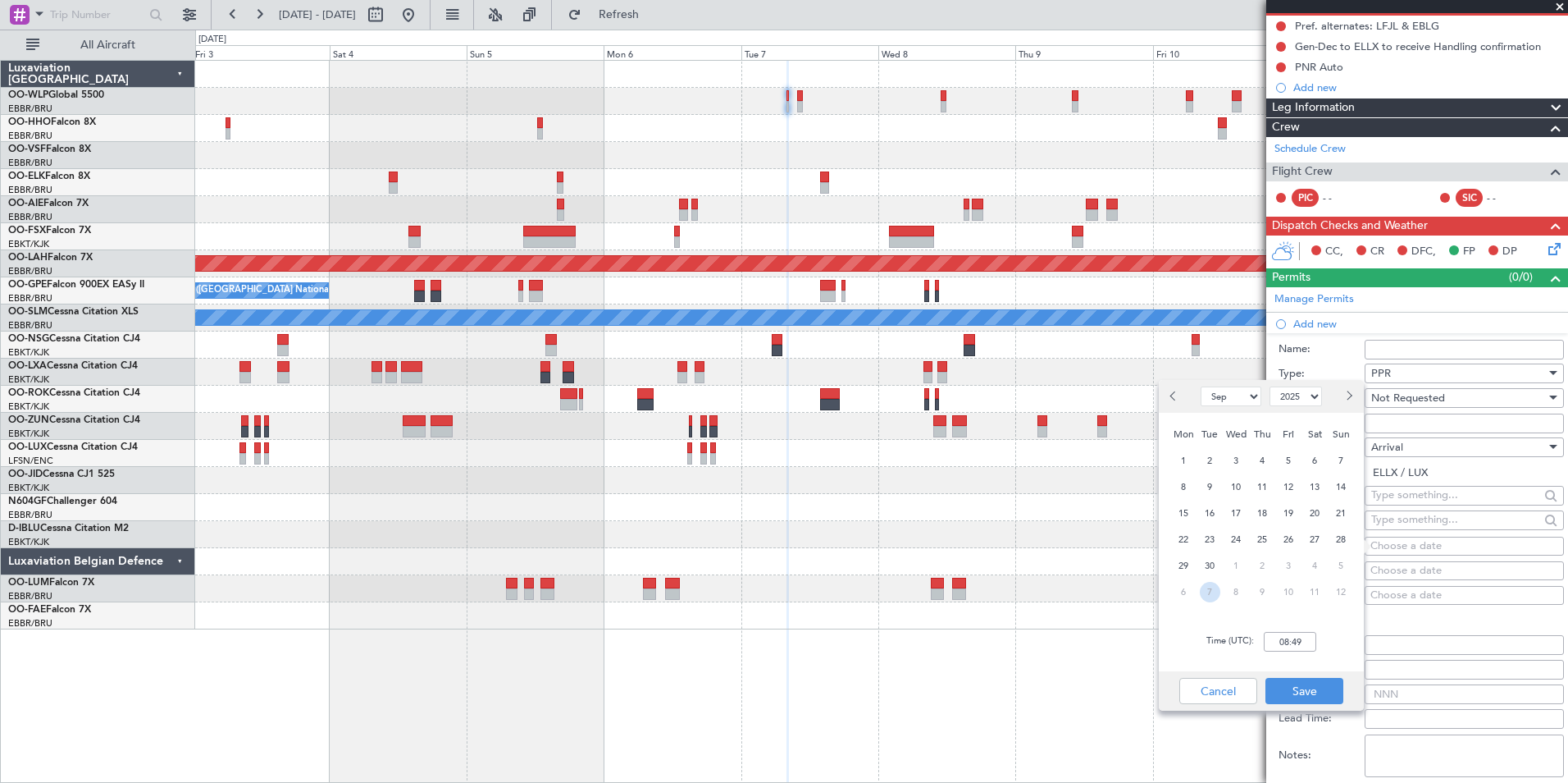
click at [1215, 594] on span "7" at bounding box center [1210, 592] width 21 height 21
select select "10"
click at [1299, 638] on input "00:00" at bounding box center [1290, 642] width 53 height 20
type input "08:30"
click at [1306, 691] on button "Save" at bounding box center [1305, 691] width 78 height 26
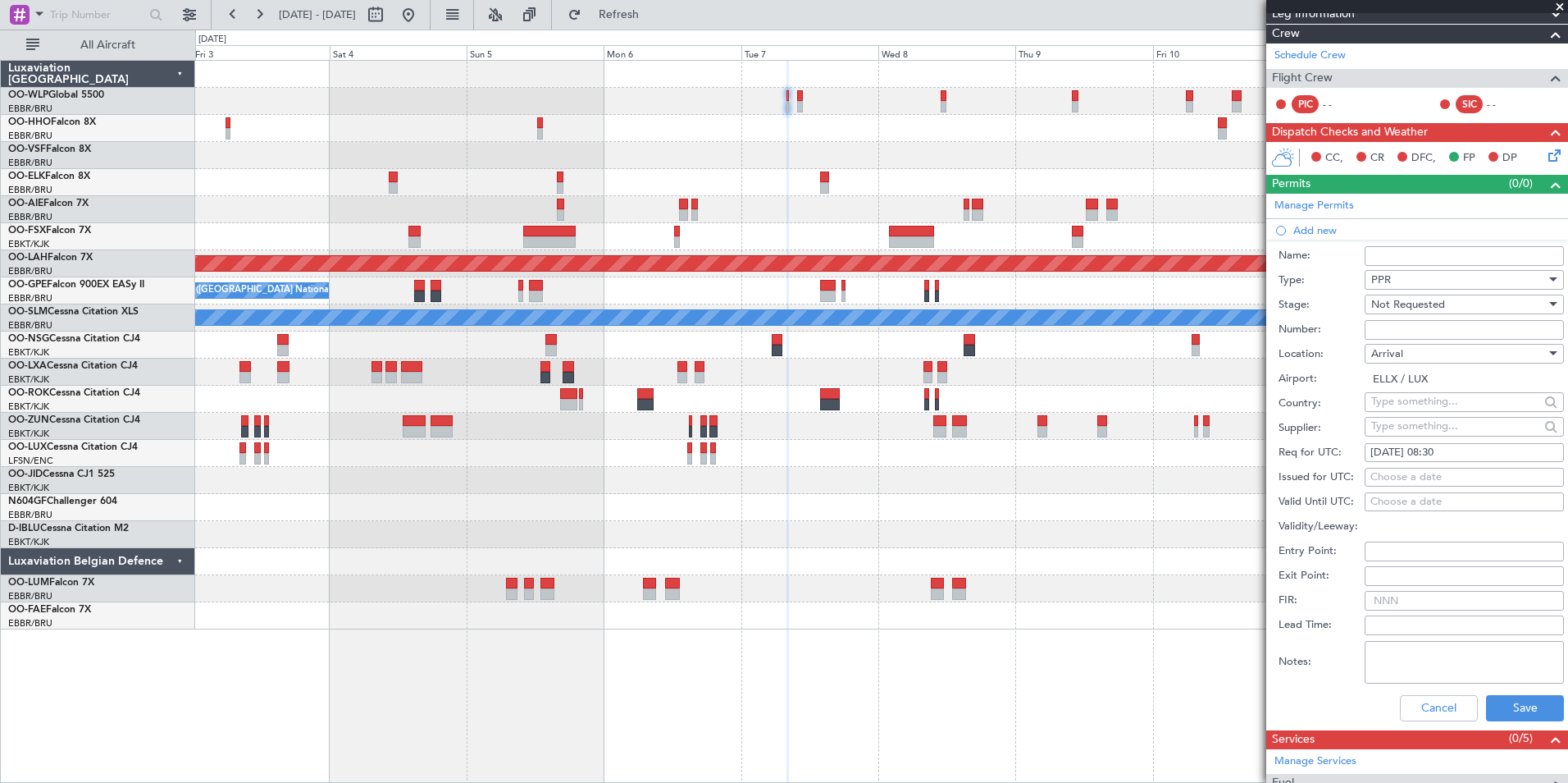
scroll to position [411, 0]
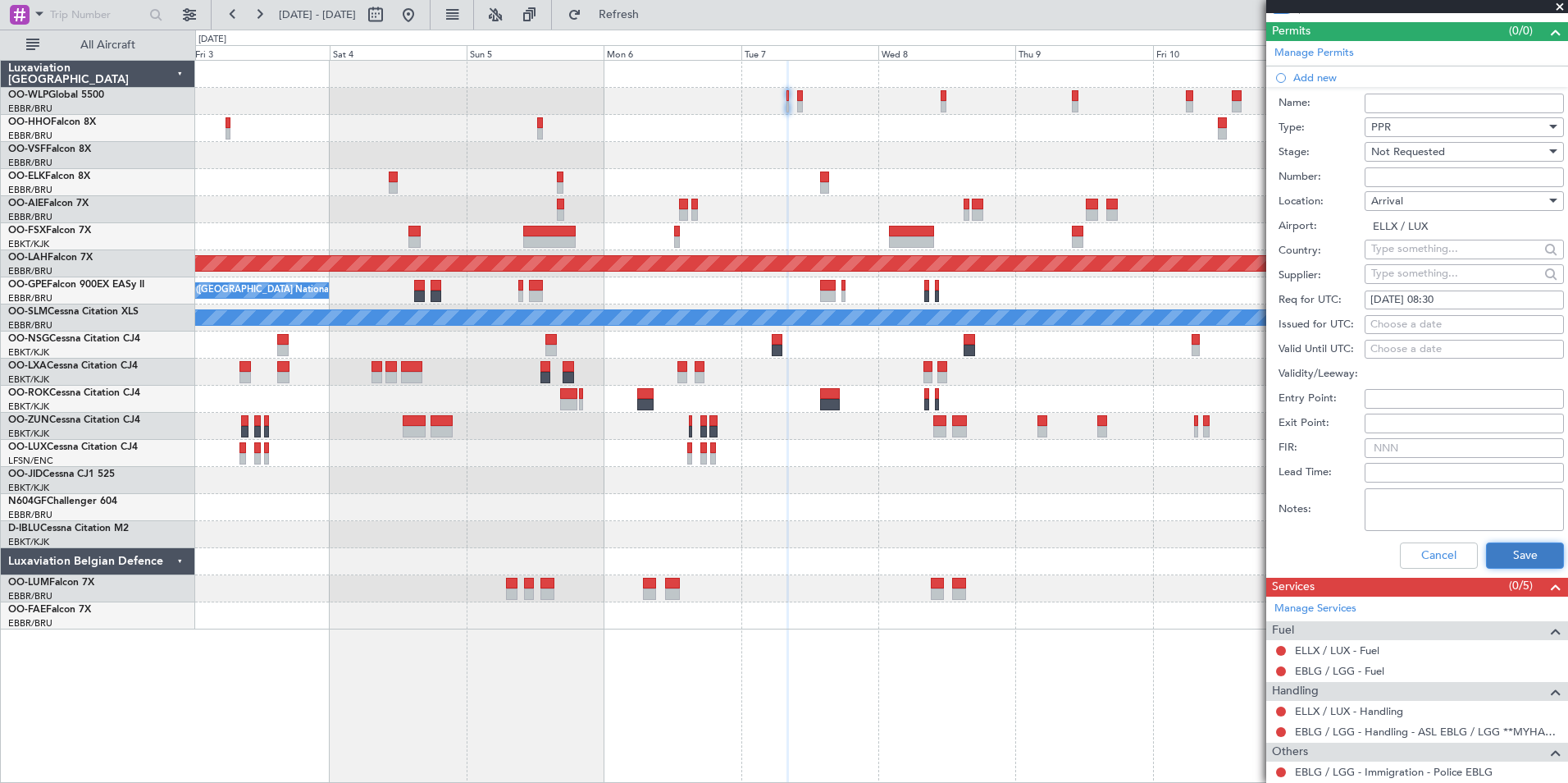
click at [1505, 552] on button "Save" at bounding box center [1525, 555] width 78 height 26
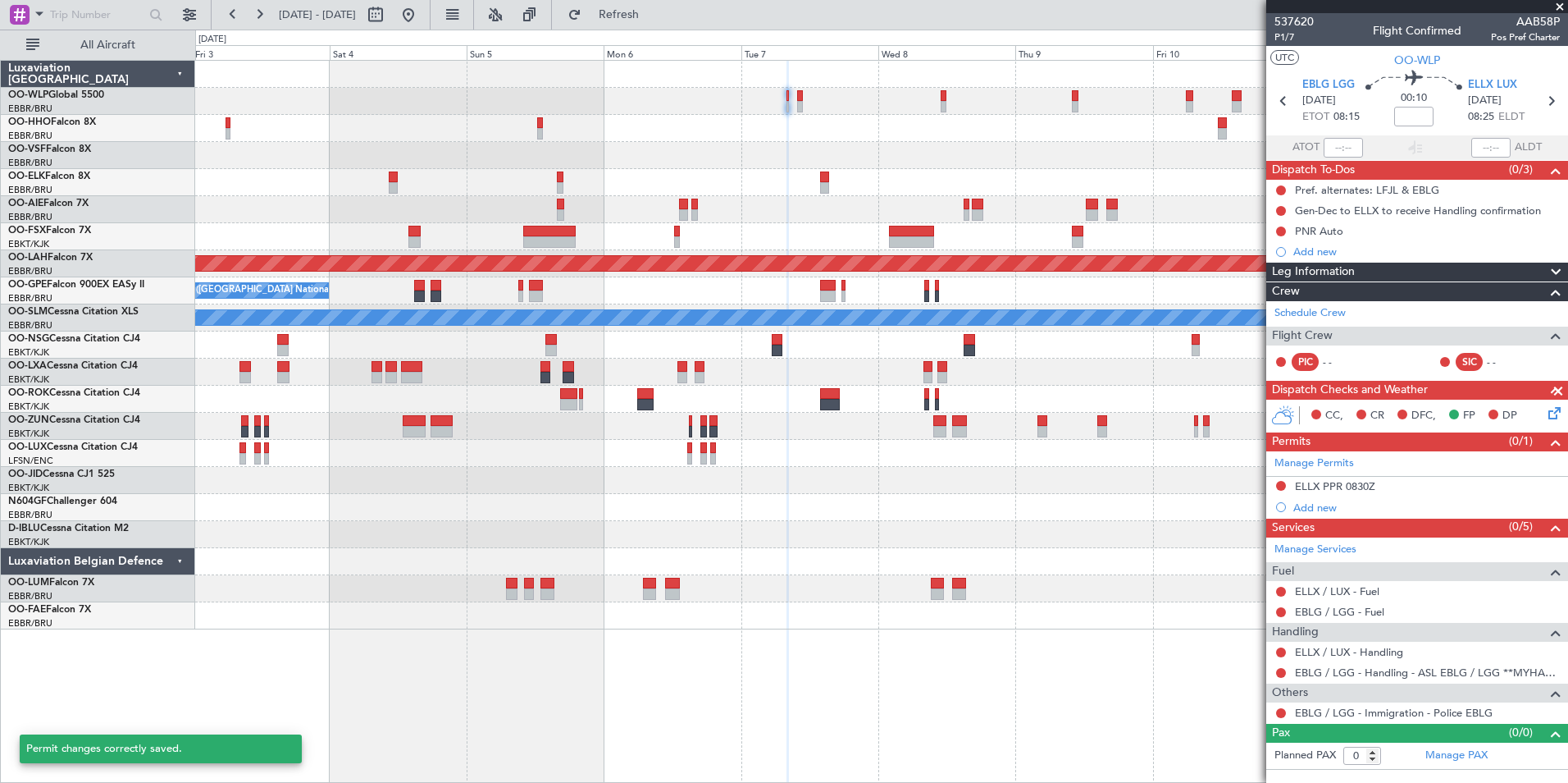
scroll to position [0, 0]
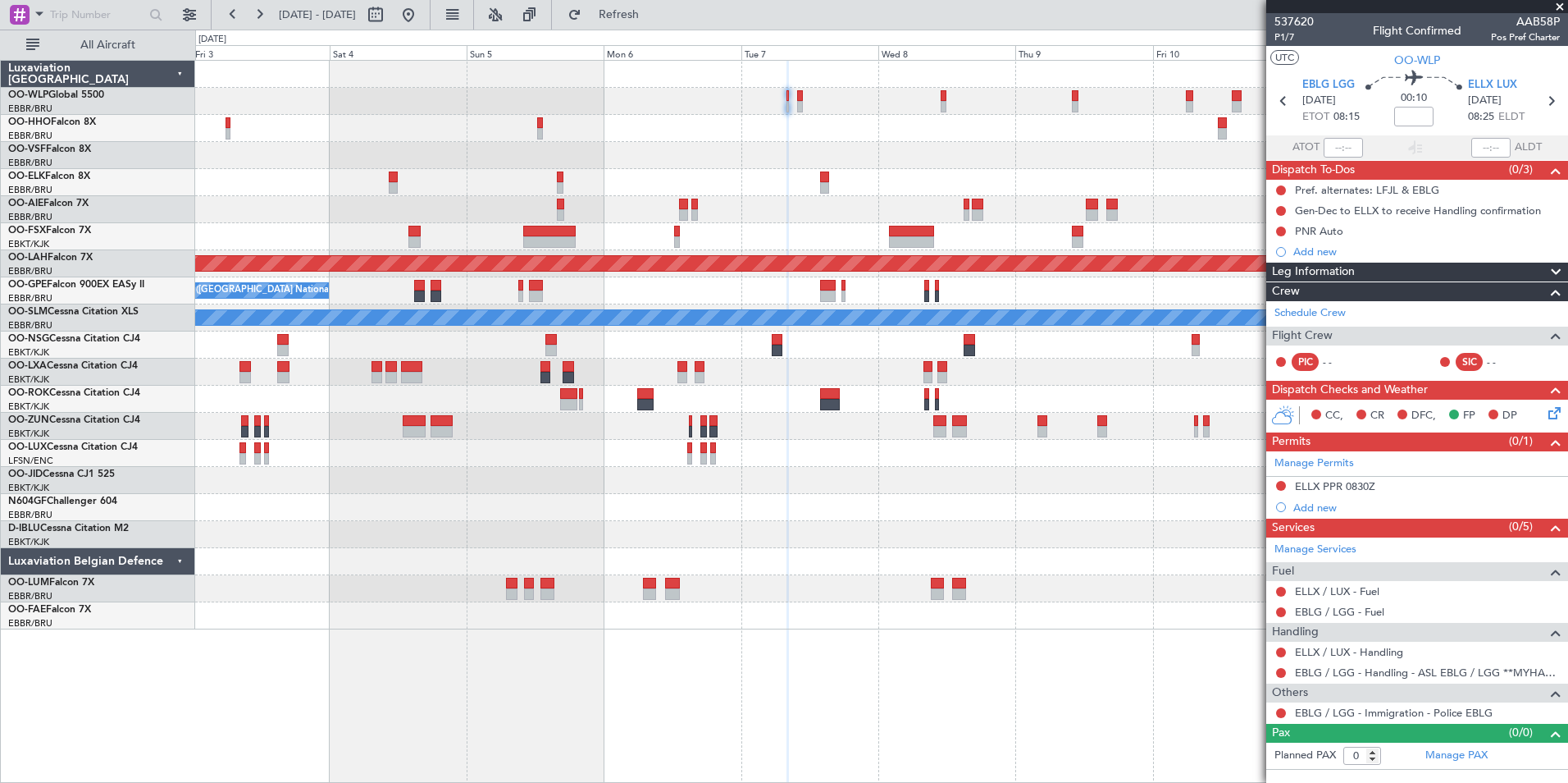
click at [1550, 416] on icon at bounding box center [1551, 410] width 13 height 13
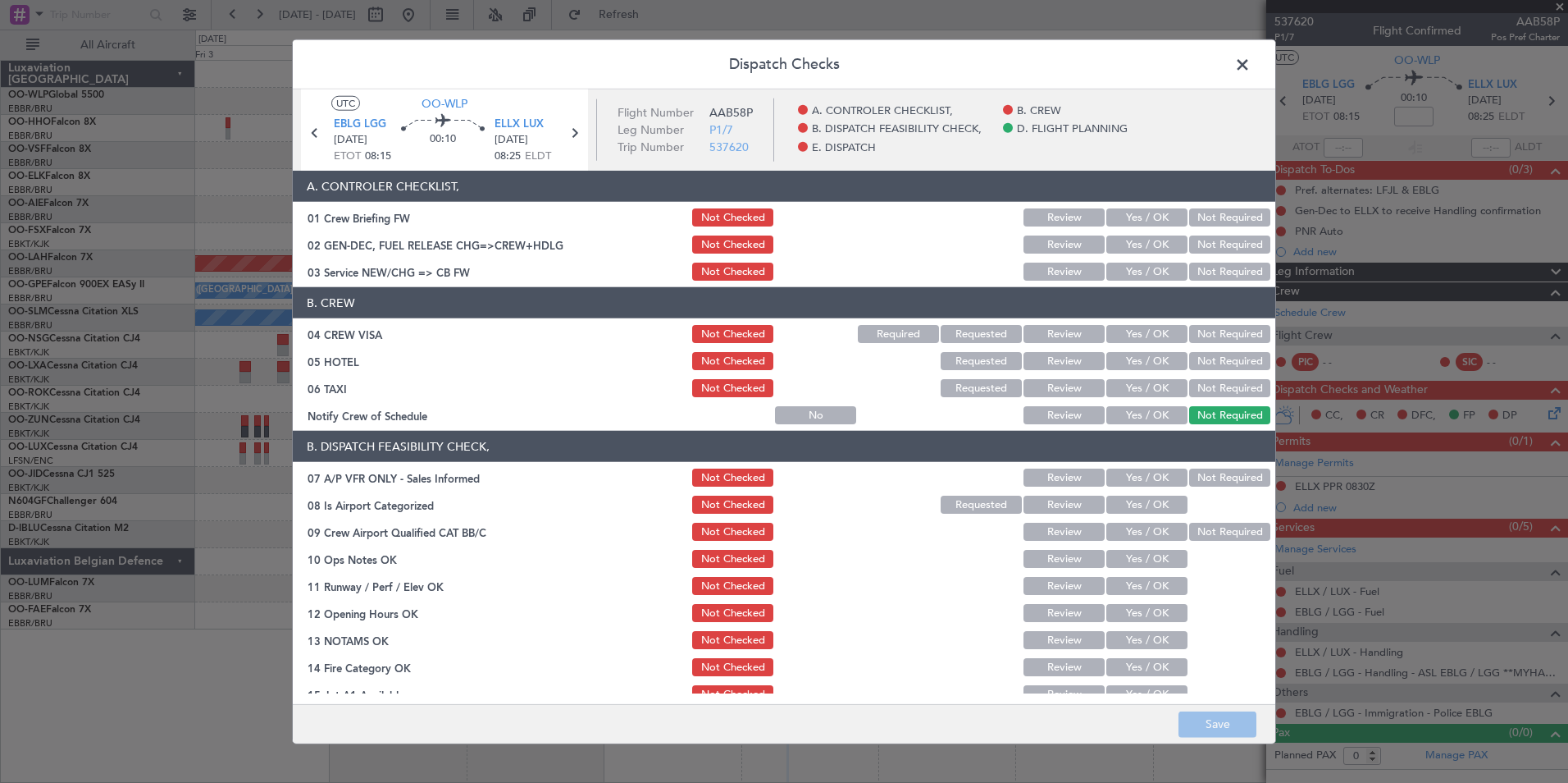
click at [1117, 266] on button "Yes / OK" at bounding box center [1147, 271] width 81 height 18
click at [1193, 332] on button "Not Required" at bounding box center [1229, 334] width 81 height 18
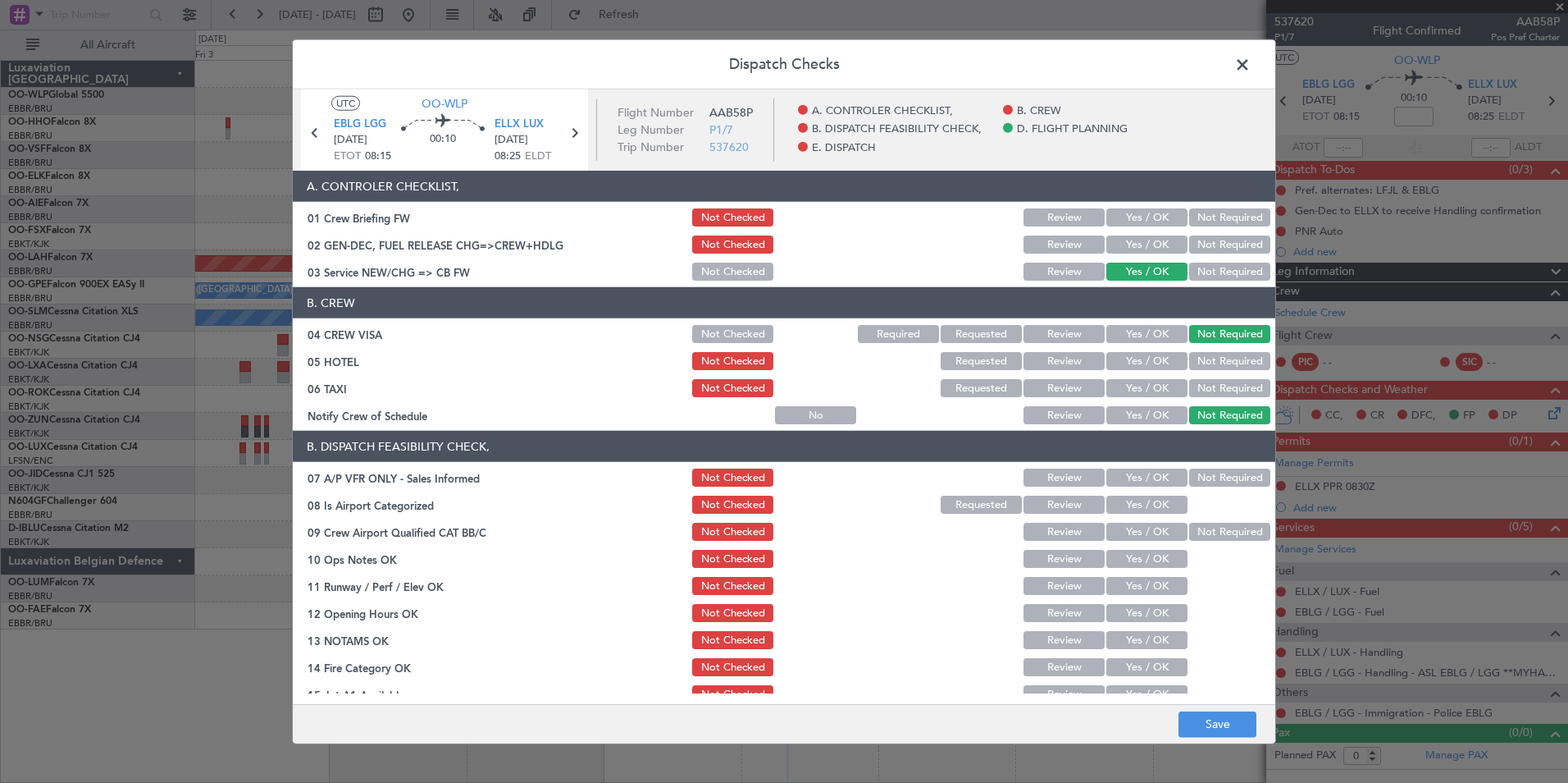
click at [1202, 356] on button "Not Required" at bounding box center [1229, 361] width 81 height 18
click at [1189, 385] on button "Not Required" at bounding box center [1229, 388] width 81 height 18
click at [1145, 416] on button "Yes / OK" at bounding box center [1147, 415] width 81 height 18
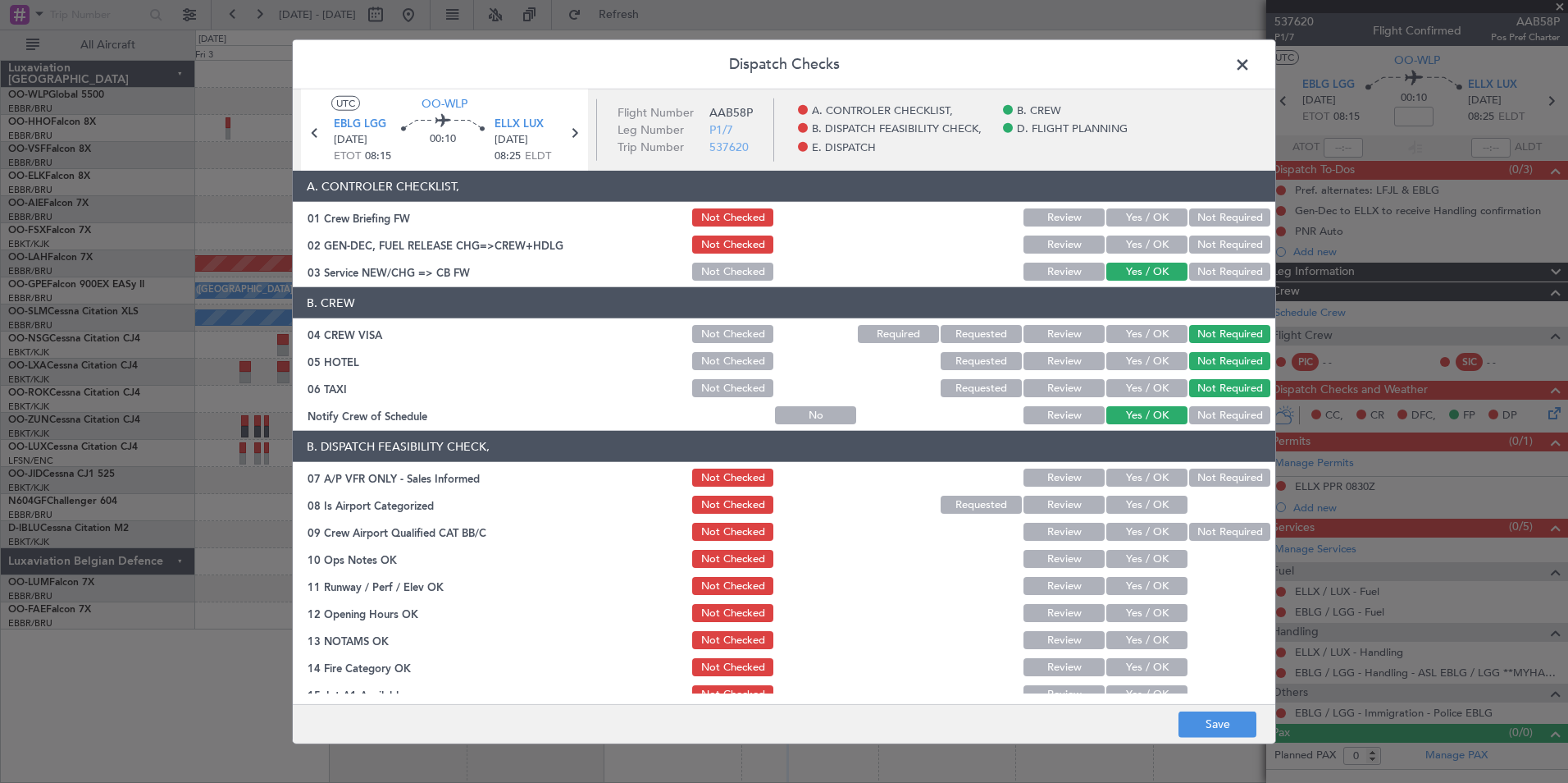
click at [1192, 479] on button "Not Required" at bounding box center [1229, 477] width 81 height 18
click at [1111, 506] on button "Yes / OK" at bounding box center [1147, 505] width 81 height 18
click at [1127, 542] on div "Yes / OK" at bounding box center [1145, 531] width 83 height 23
click at [1132, 536] on button "Yes / OK" at bounding box center [1147, 531] width 81 height 18
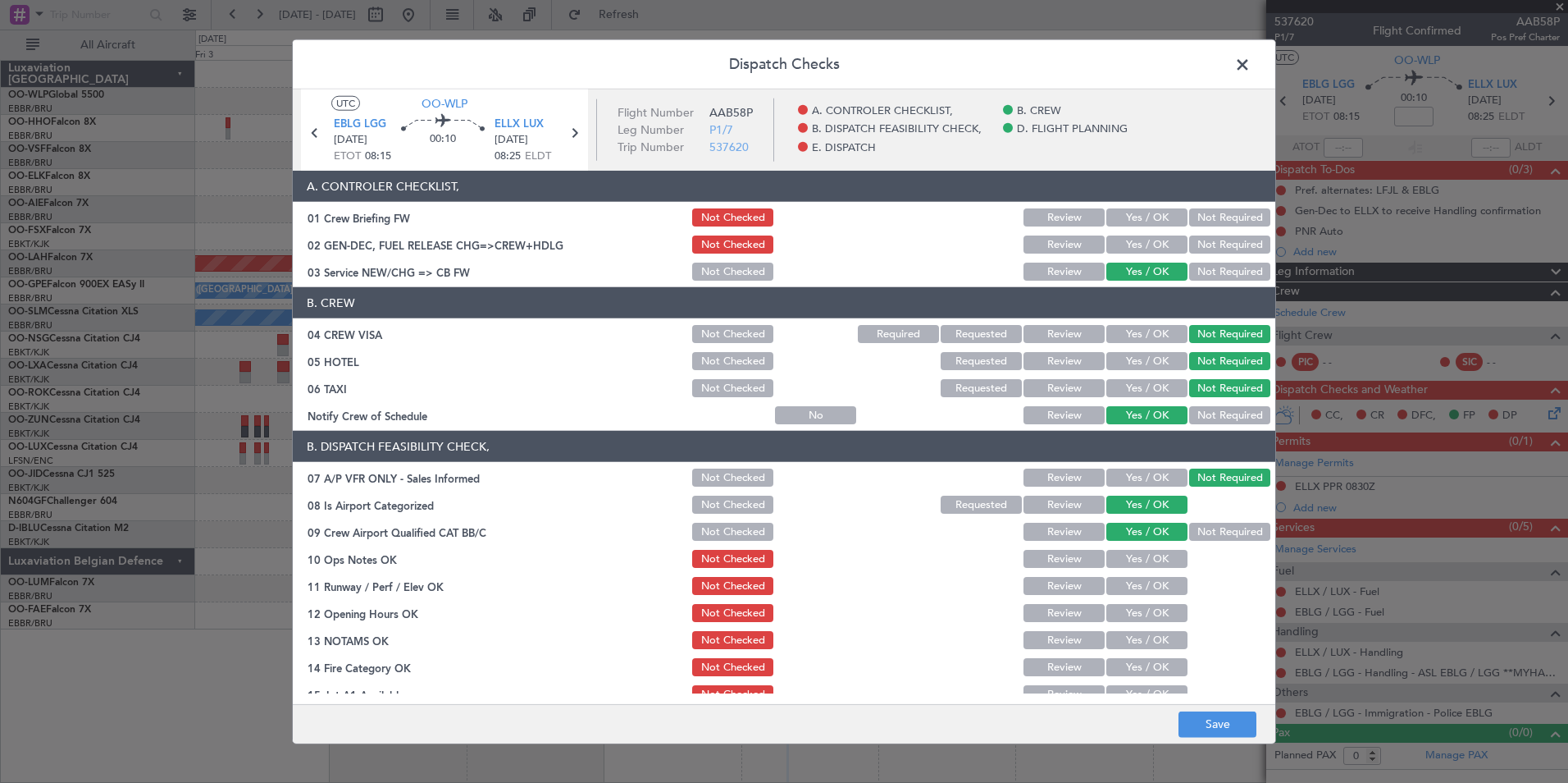
click at [1125, 566] on button "Yes / OK" at bounding box center [1147, 559] width 81 height 18
click at [1127, 582] on button "Yes / OK" at bounding box center [1147, 586] width 81 height 18
click at [1135, 618] on button "Yes / OK" at bounding box center [1147, 612] width 81 height 18
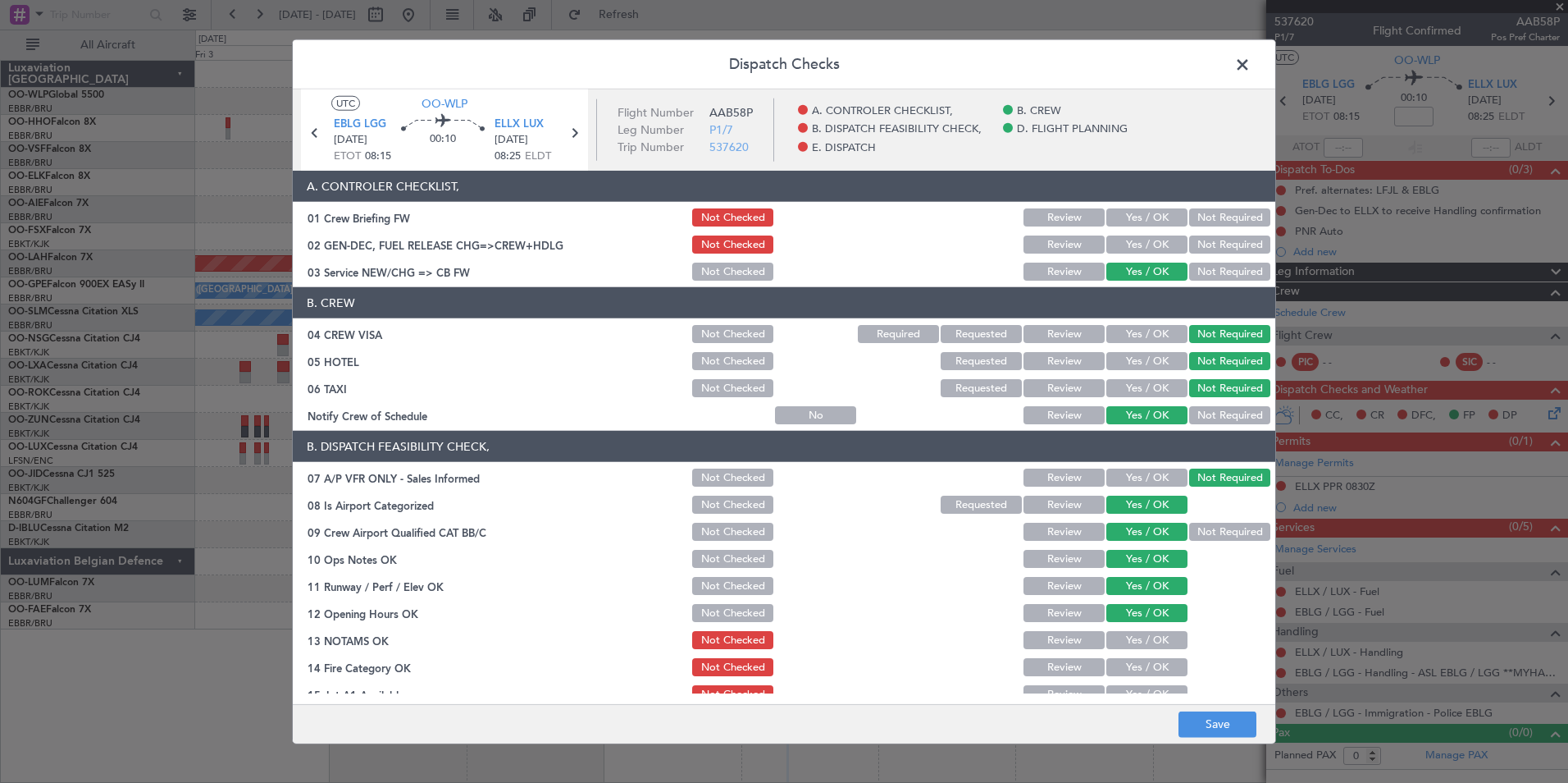
click at [1039, 641] on button "Review" at bounding box center [1064, 640] width 81 height 18
click at [1132, 673] on button "Yes / OK" at bounding box center [1147, 667] width 81 height 18
click at [1130, 684] on div "Yes / OK" at bounding box center [1145, 694] width 83 height 23
click at [1130, 694] on main "UTC OO-WLP EBLG LGG 07/10/2025 ETOT 08:15 00:10 ELLX LUX 07/10/2025 08:25 ELDT …" at bounding box center [784, 400] width 982 height 621
click at [1130, 685] on button "Yes / OK" at bounding box center [1147, 694] width 81 height 18
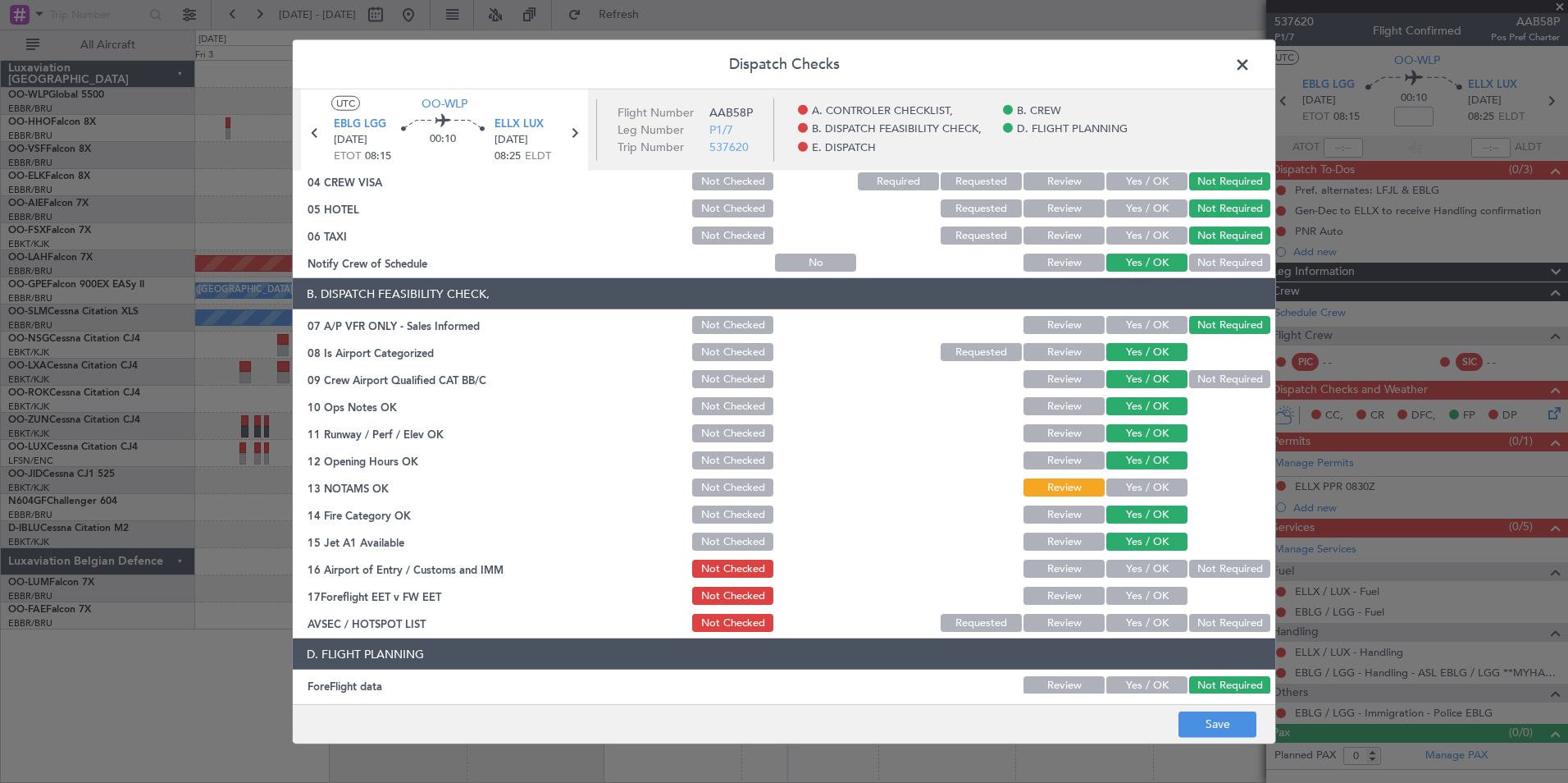
scroll to position [246, 0]
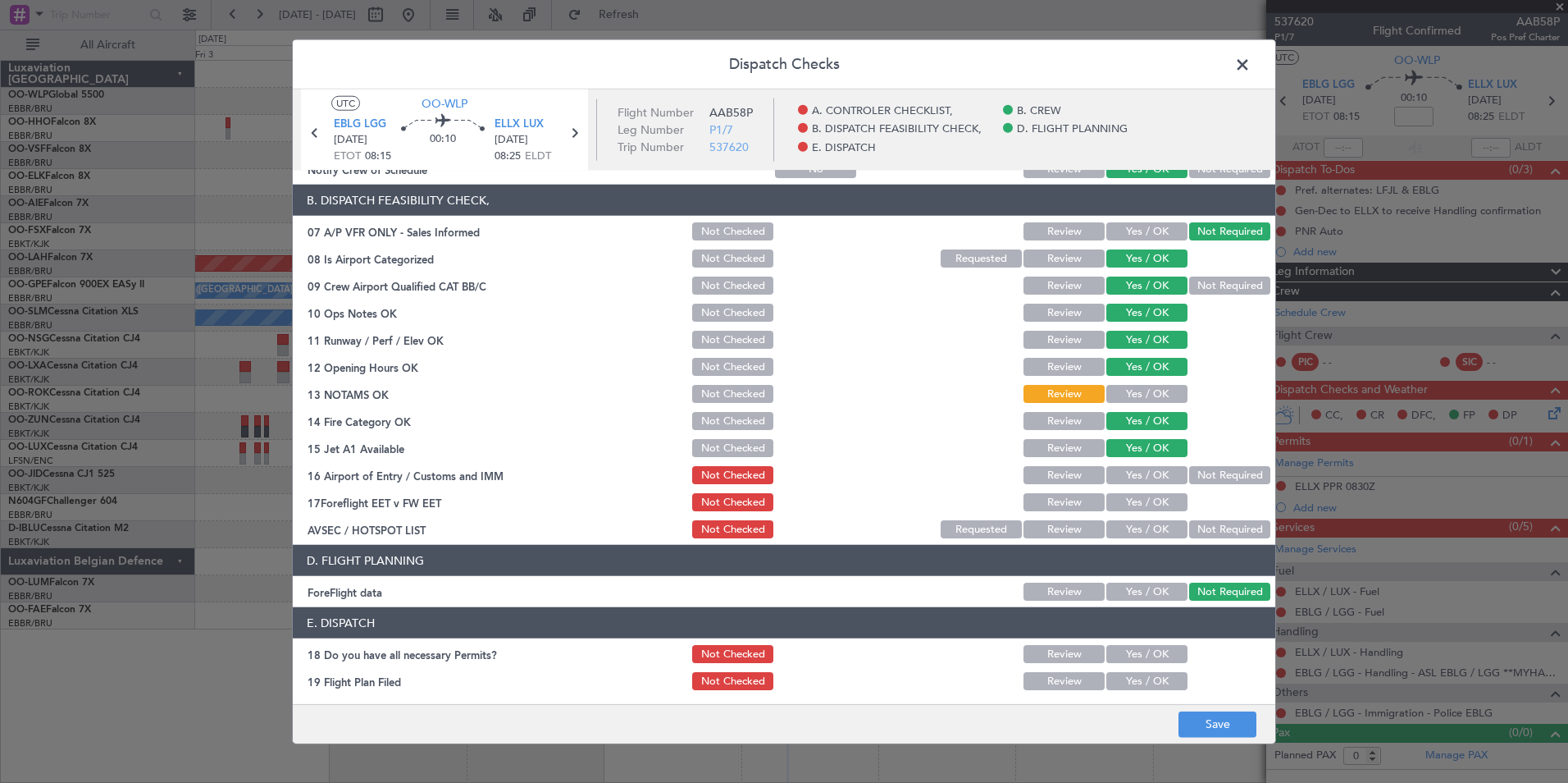
click at [1208, 484] on div "Not Required" at bounding box center [1228, 474] width 83 height 23
click at [1066, 504] on button "Review" at bounding box center [1064, 502] width 81 height 18
click at [1195, 477] on button "Not Required" at bounding box center [1229, 475] width 81 height 18
click at [1206, 528] on button "Not Required" at bounding box center [1229, 529] width 81 height 18
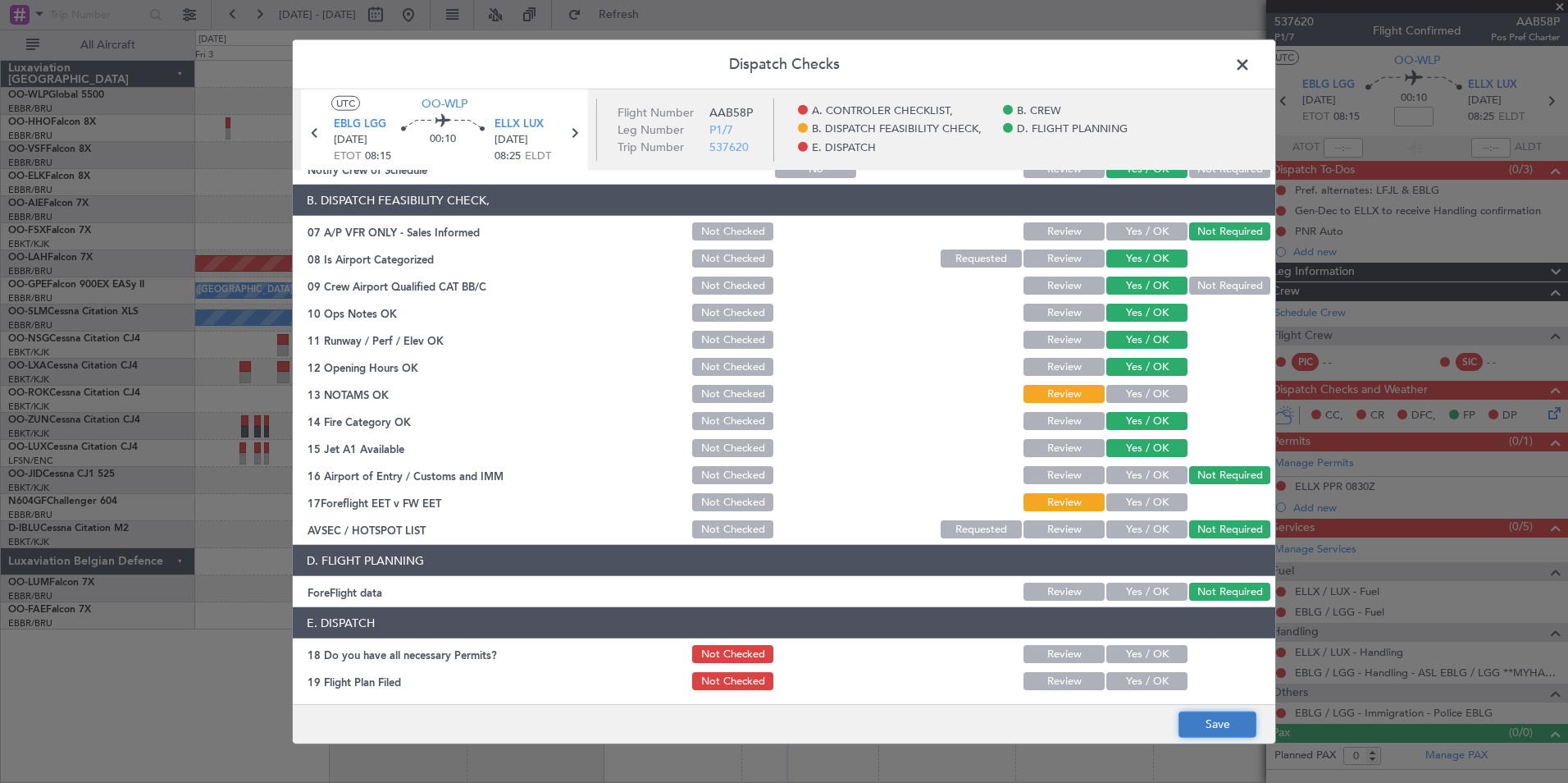
click at [1214, 714] on button "Save" at bounding box center [1217, 723] width 78 height 26
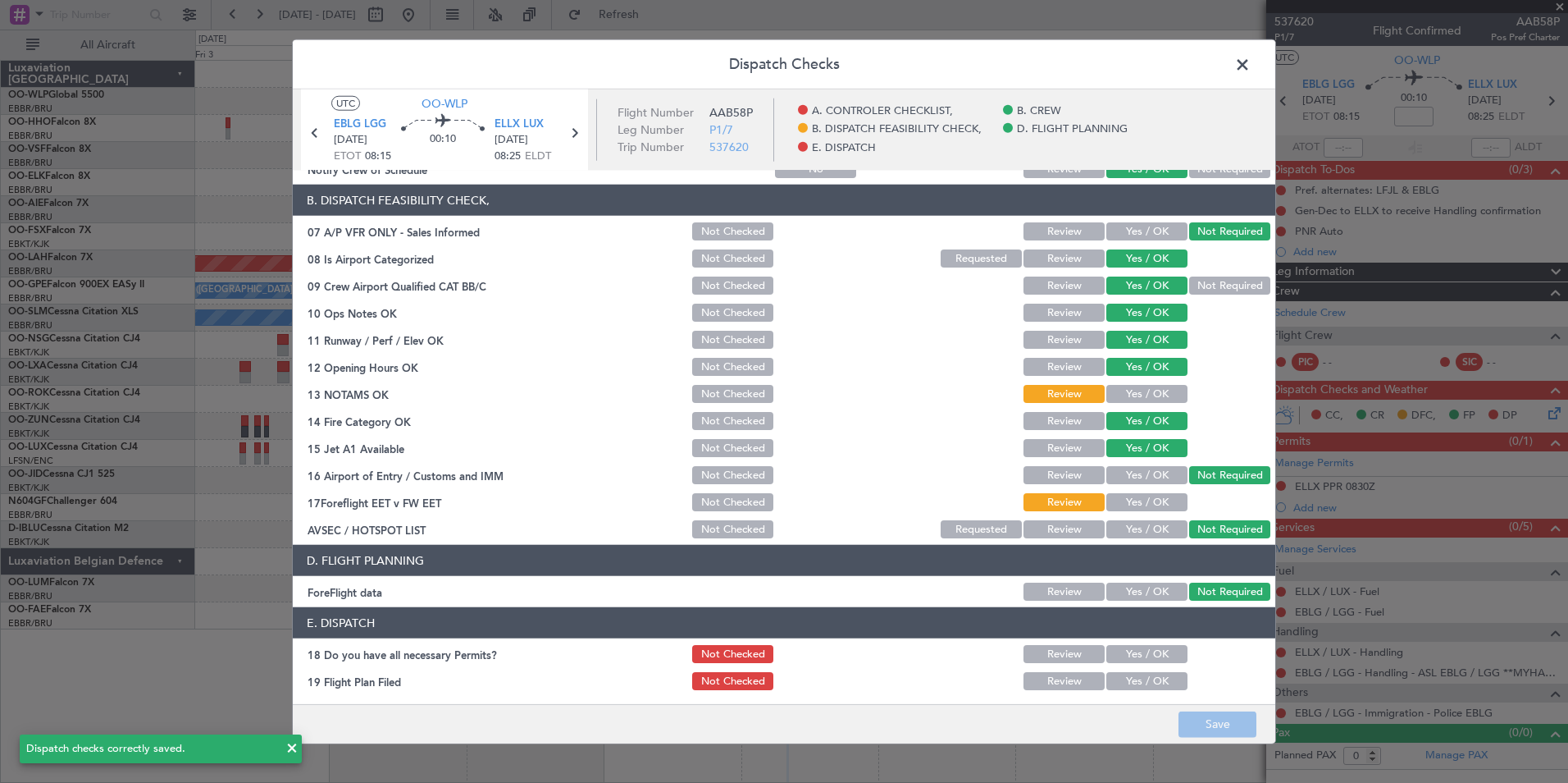
click at [1251, 69] on span at bounding box center [1251, 69] width 0 height 32
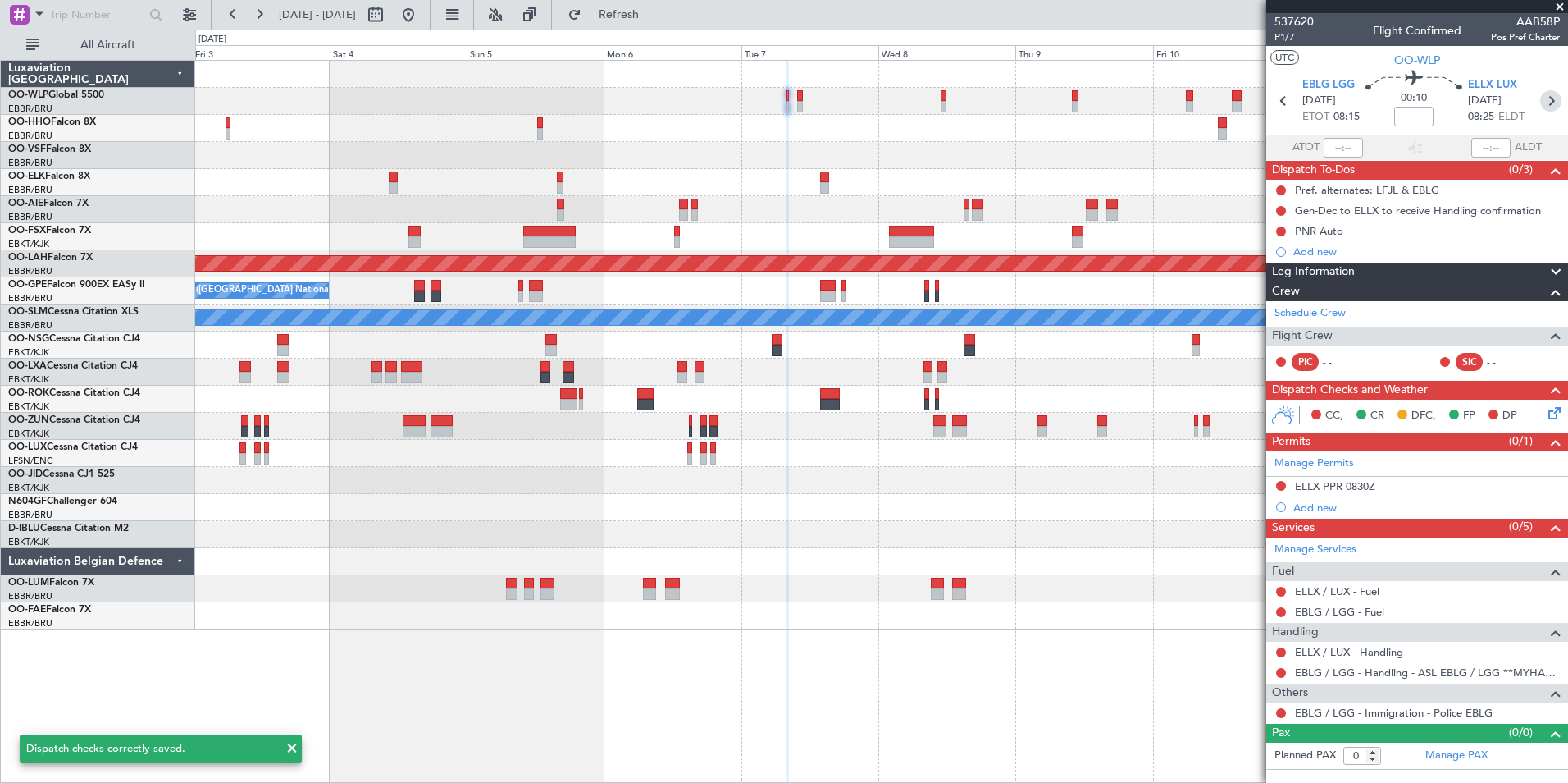
click at [1556, 107] on icon at bounding box center [1551, 101] width 22 height 22
type input "2"
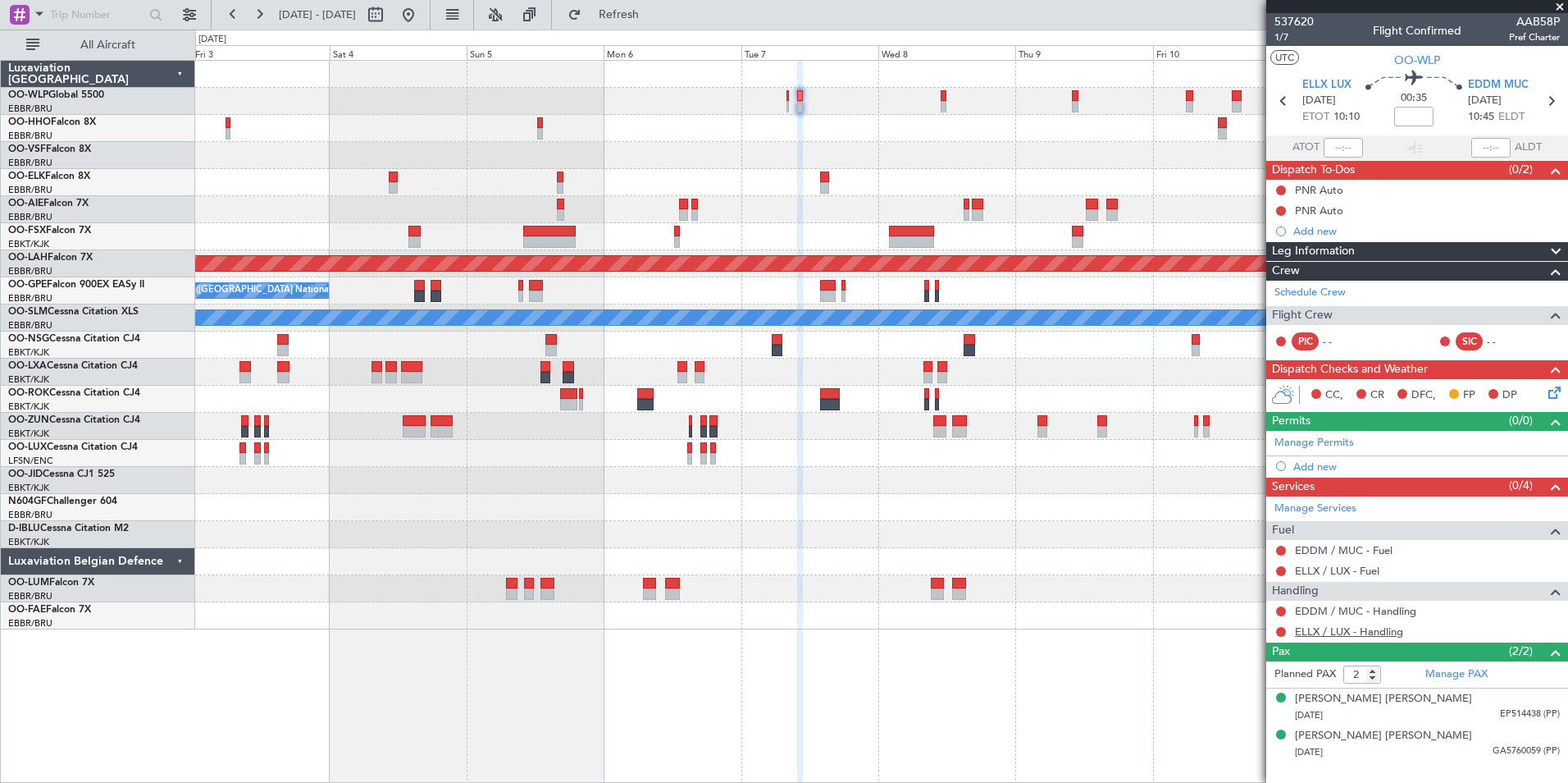
click at [1352, 628] on link "ELLX / LUX - Handling" at bounding box center [1349, 631] width 109 height 14
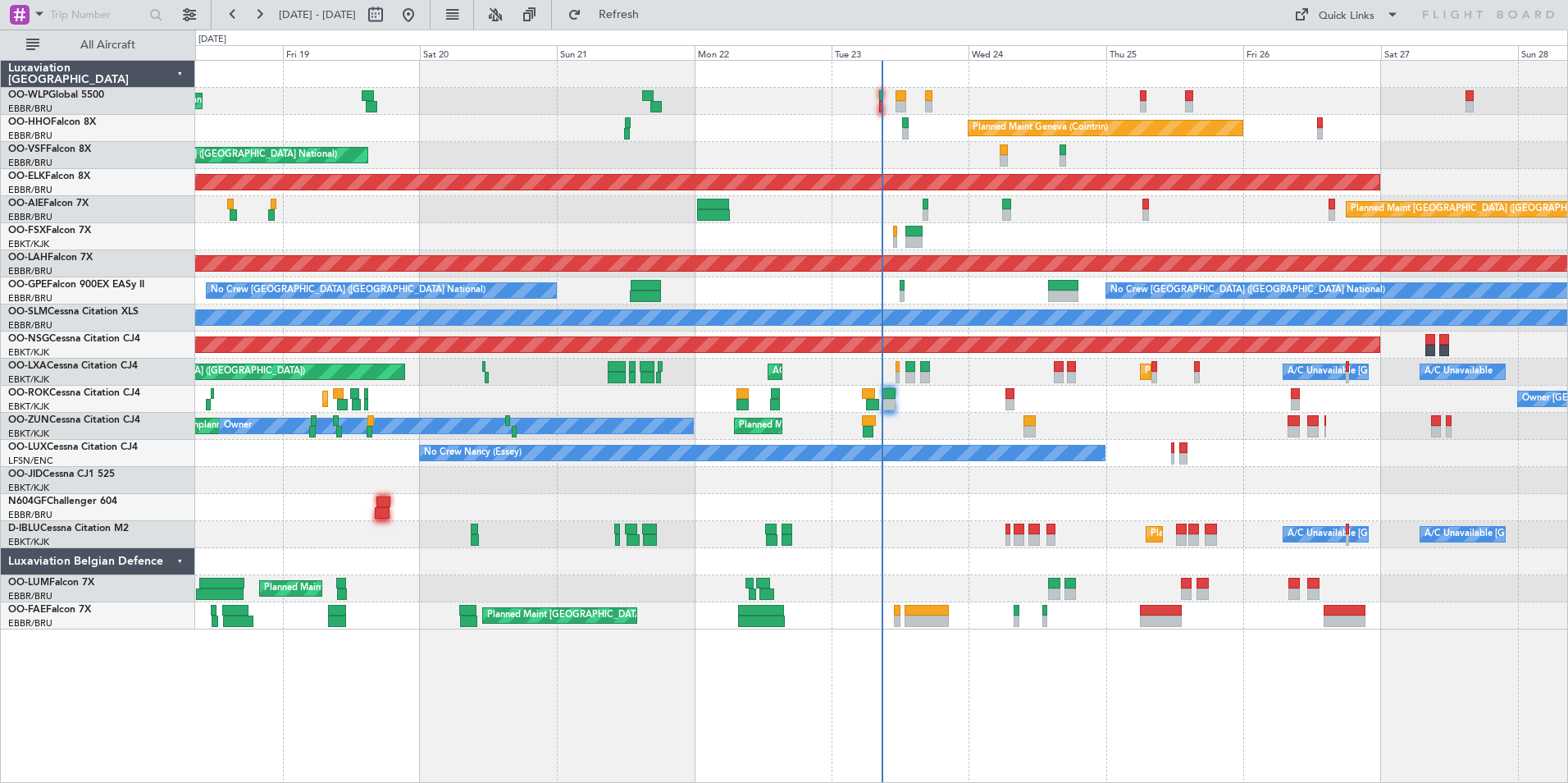
click at [730, 122] on div "Planned Maint Liege Planned Maint Geneva ([GEOGRAPHIC_DATA]) AOG Maint [GEOGRAP…" at bounding box center [880, 345] width 1372 height 568
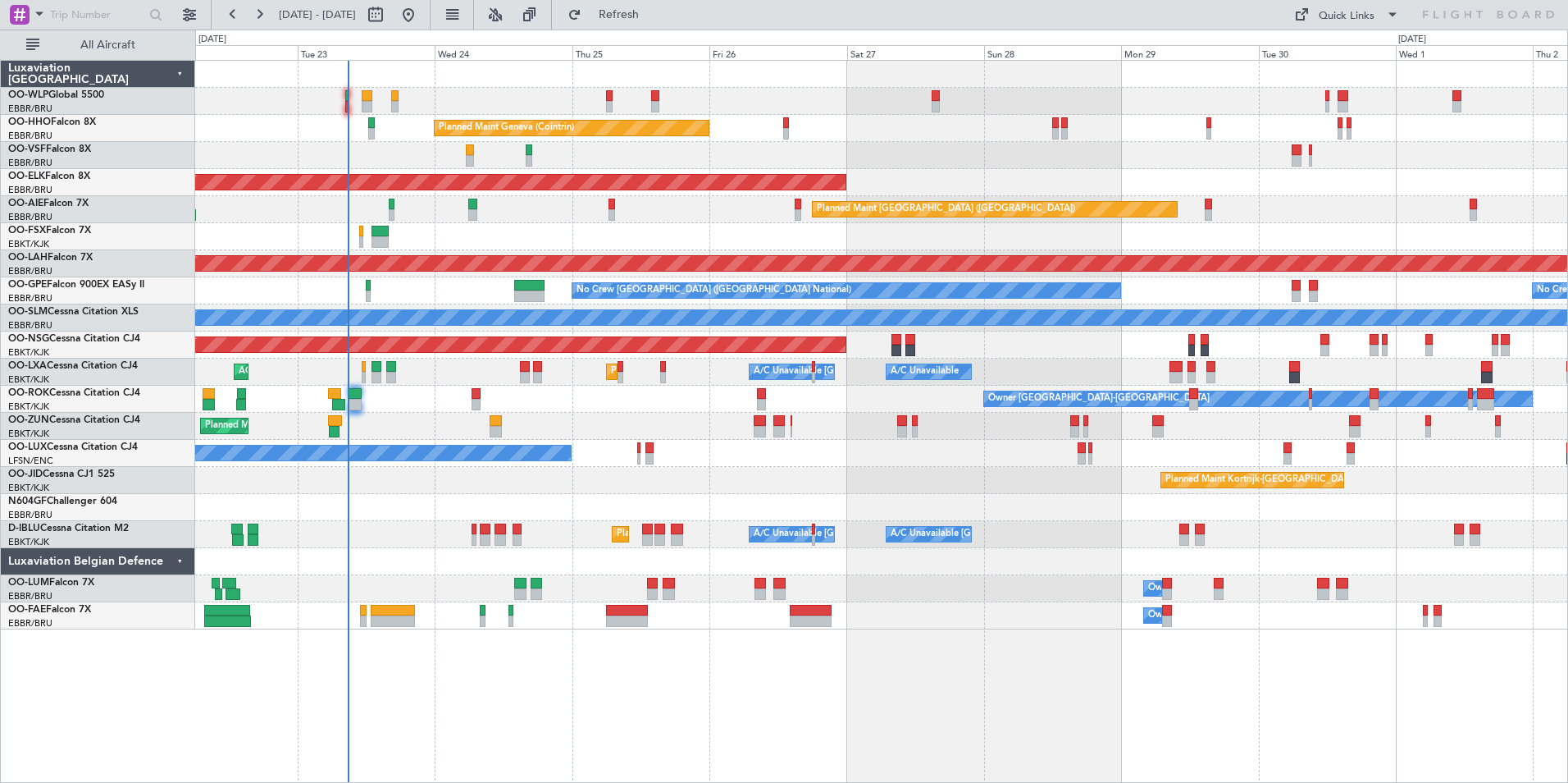
click at [585, 113] on div "Planned Maint Geneva (Cointrin) Planned Maint [GEOGRAPHIC_DATA]-[GEOGRAPHIC_DAT…" at bounding box center [880, 345] width 1372 height 568
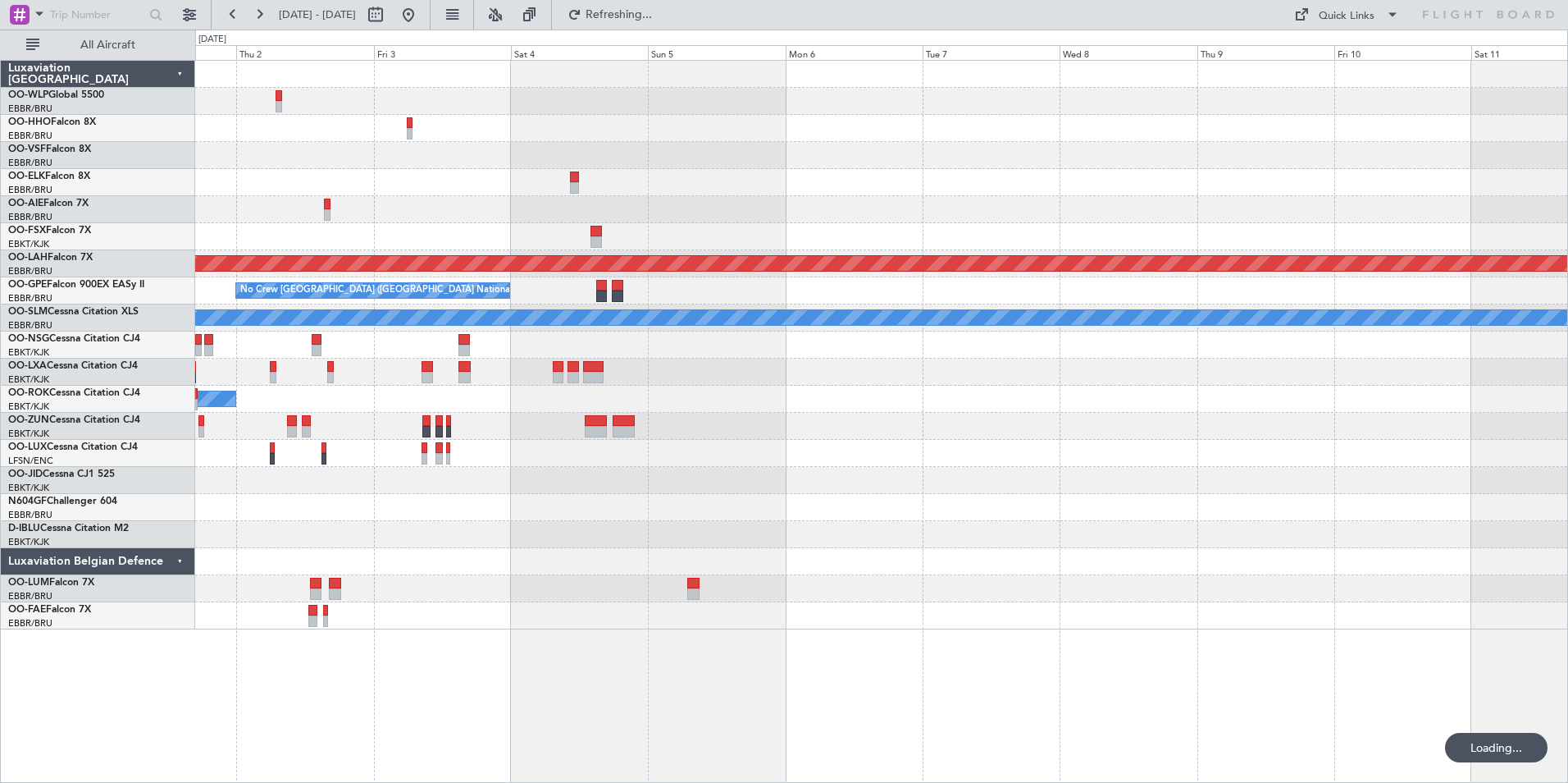
click at [876, 114] on div at bounding box center [880, 102] width 1372 height 27
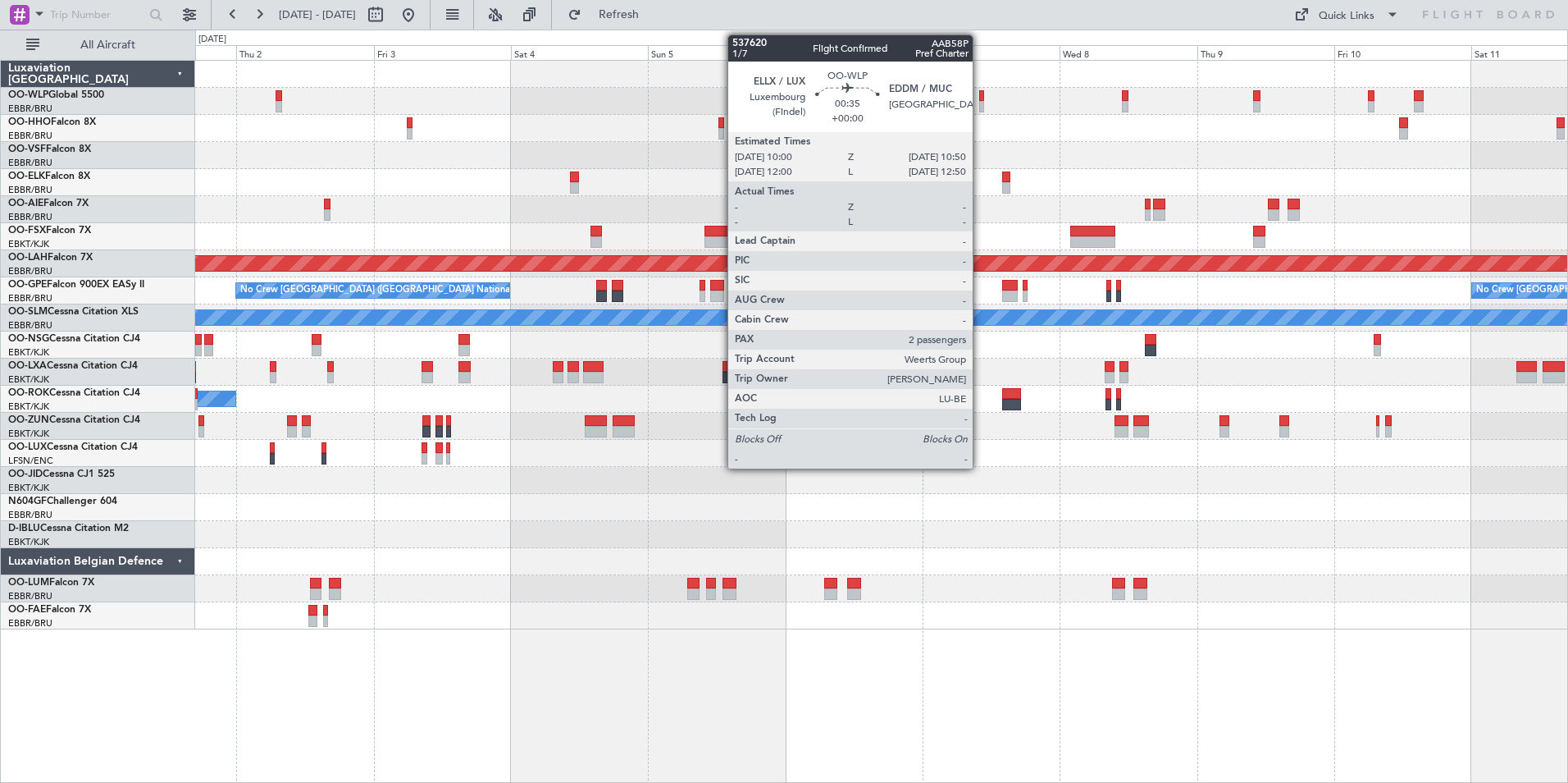
click at [980, 96] on div at bounding box center [981, 96] width 5 height 12
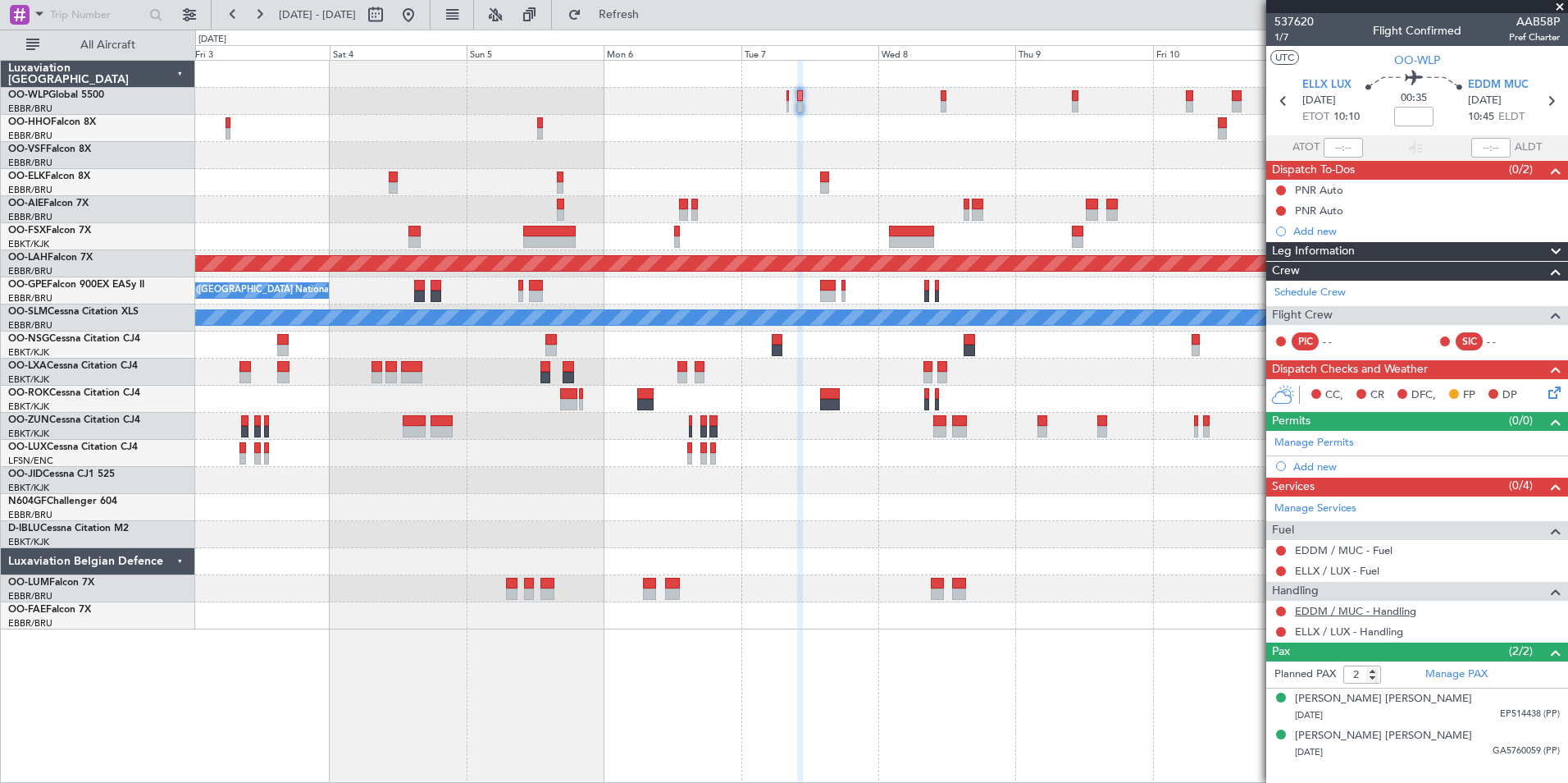
click at [1333, 608] on link "EDDM / MUC - Handling" at bounding box center [1355, 611] width 121 height 14
click at [1311, 446] on link "Manage Permits" at bounding box center [1313, 443] width 79 height 17
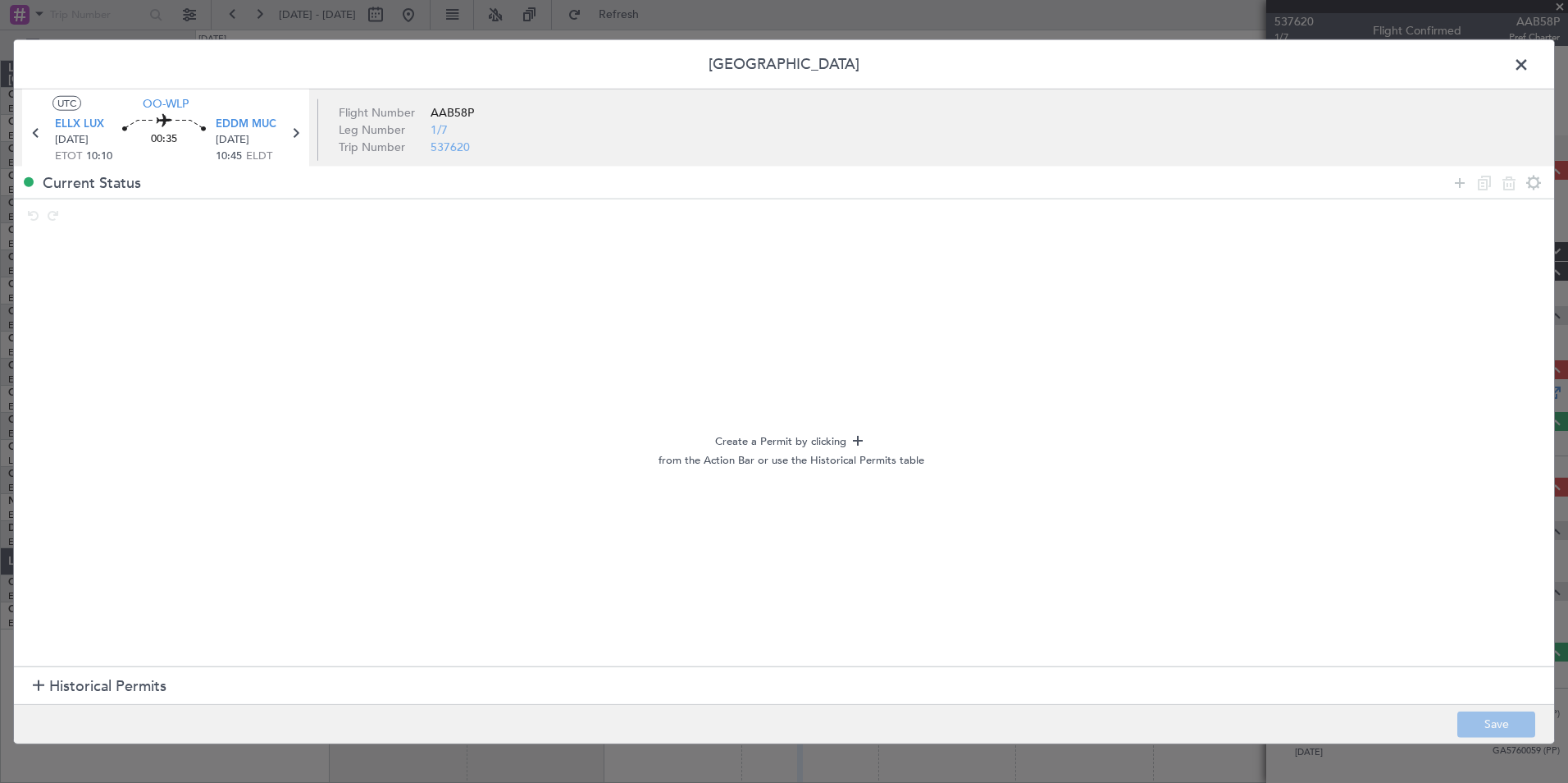
click at [92, 679] on span "Historical Permits" at bounding box center [108, 686] width 118 height 23
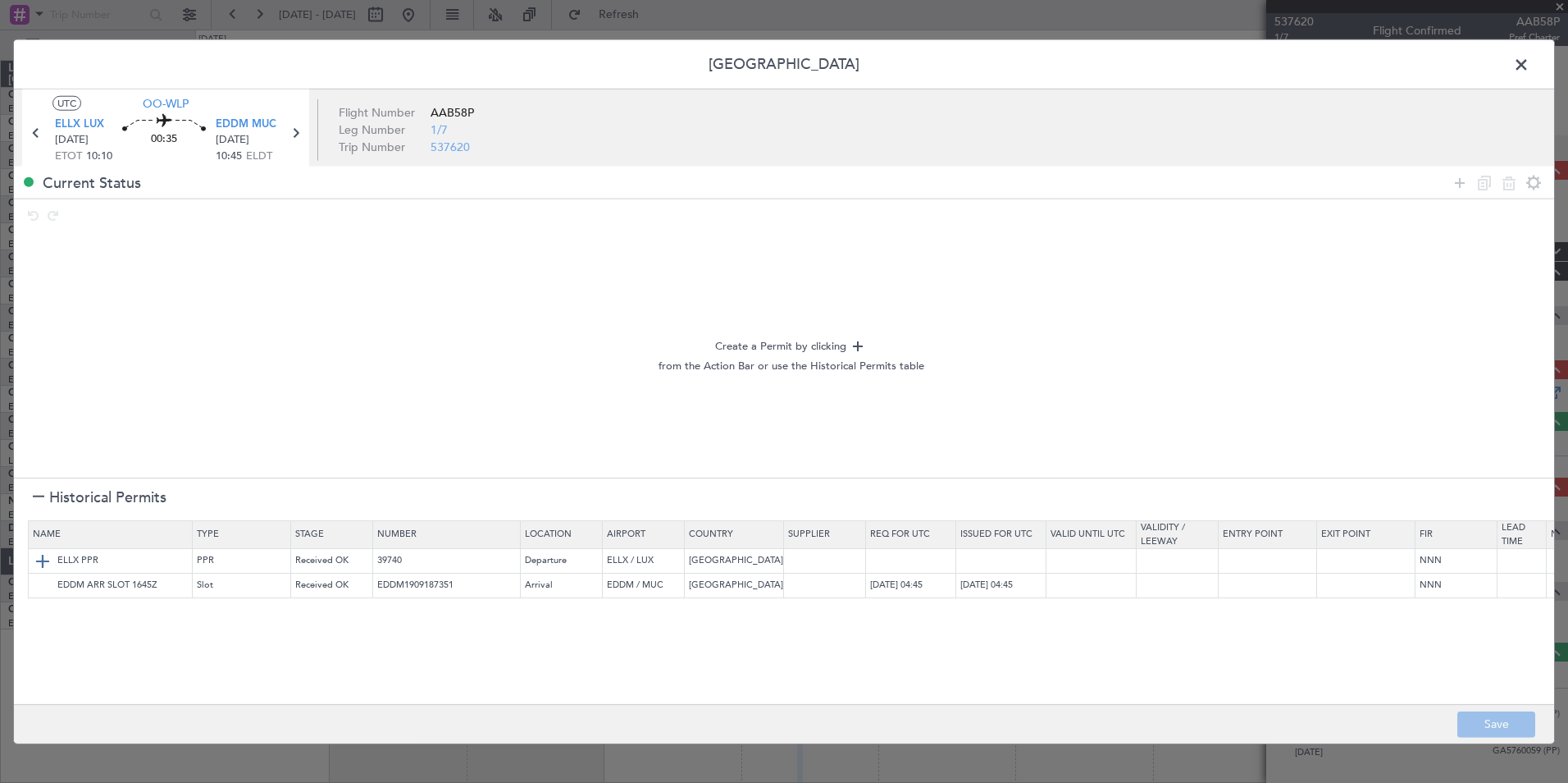
click at [39, 556] on img at bounding box center [42, 561] width 20 height 20
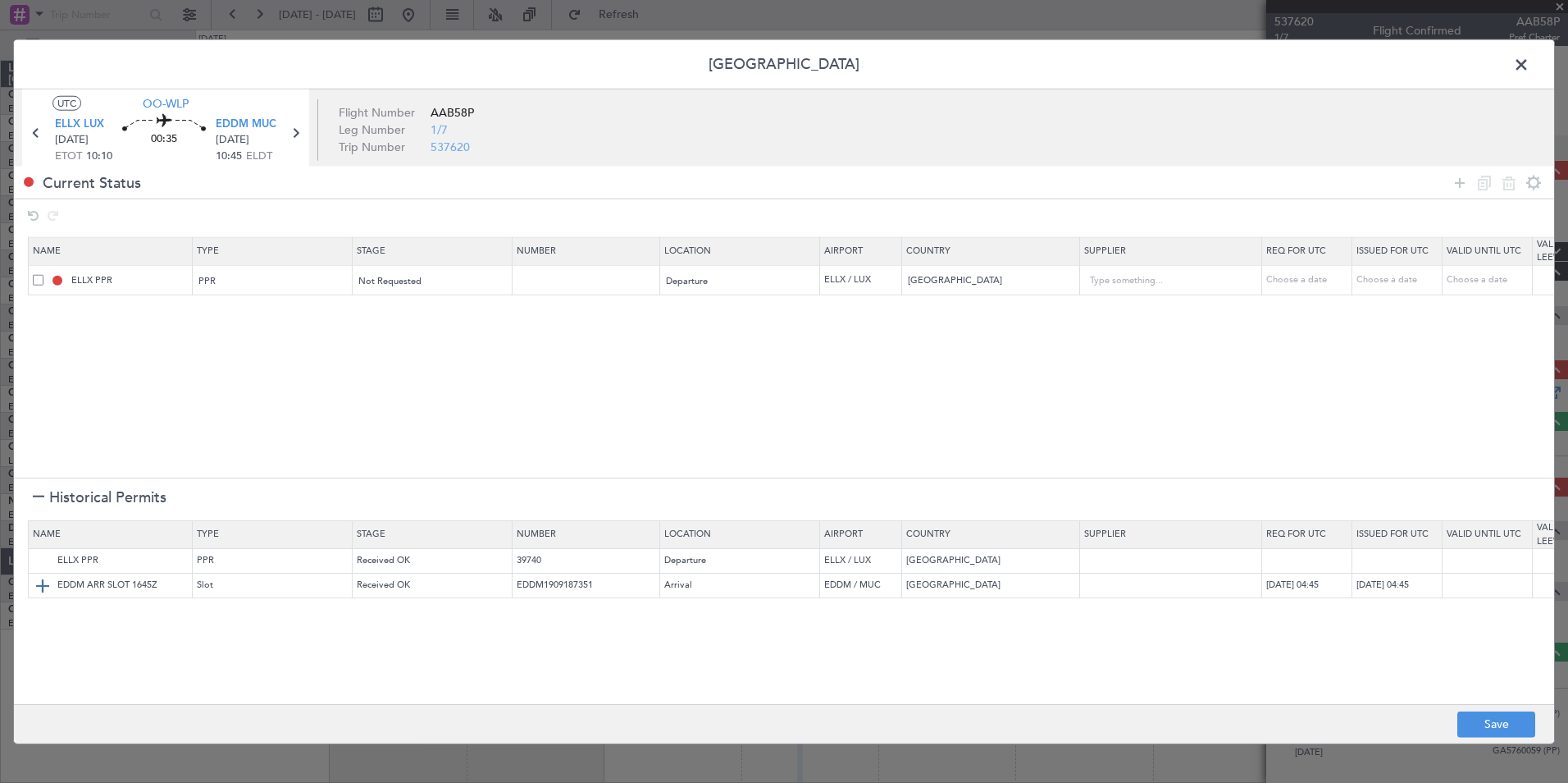
click at [39, 582] on img at bounding box center [42, 585] width 20 height 20
click at [1282, 275] on div "Choose a date" at bounding box center [1308, 280] width 85 height 14
select select "9"
select select "2025"
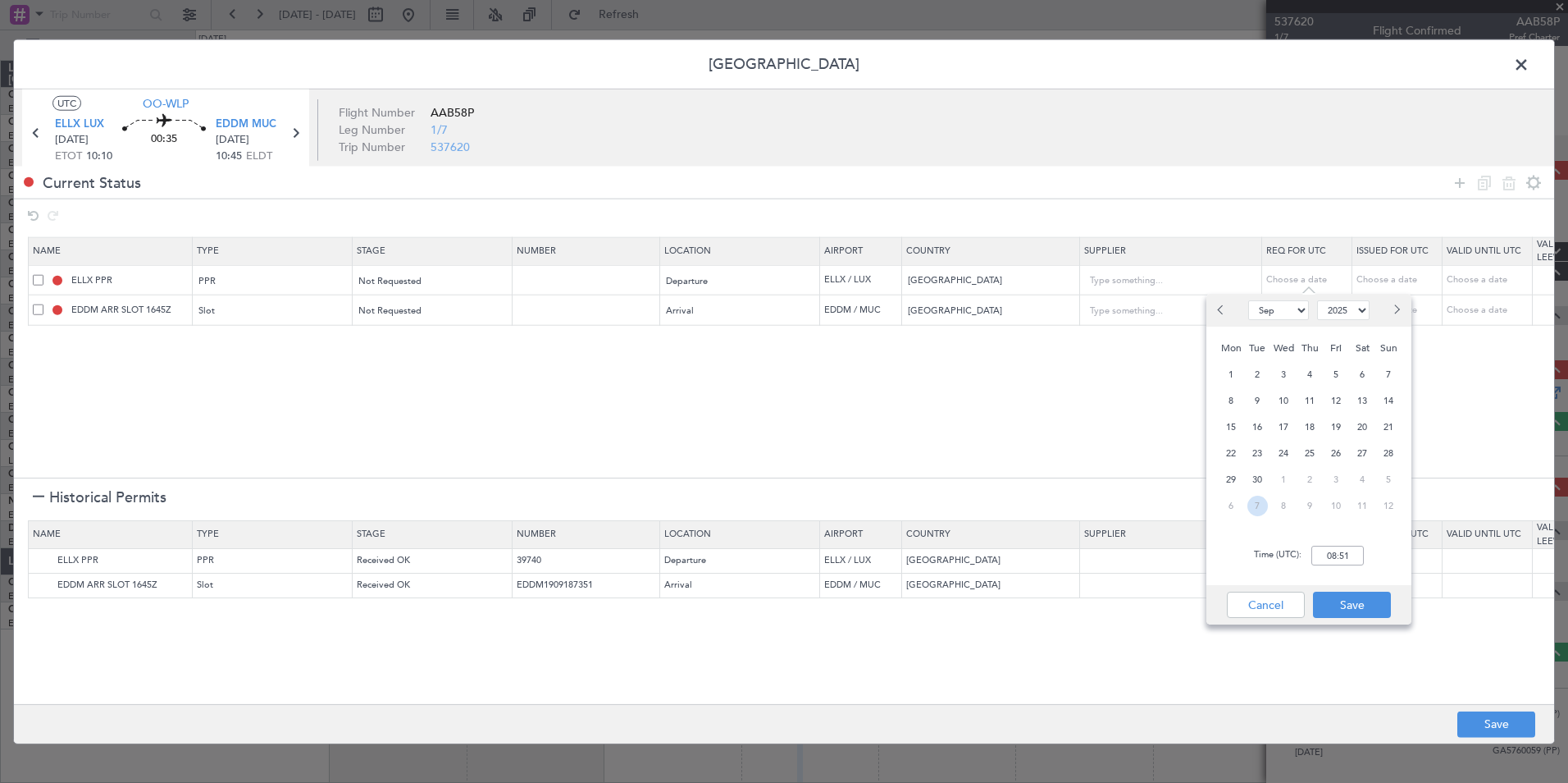
click at [1265, 503] on span "7" at bounding box center [1258, 506] width 21 height 21
select select "10"
click at [1328, 557] on input "00:00" at bounding box center [1338, 556] width 53 height 20
type input "10:00"
click at [1334, 603] on button "Save" at bounding box center [1353, 605] width 78 height 26
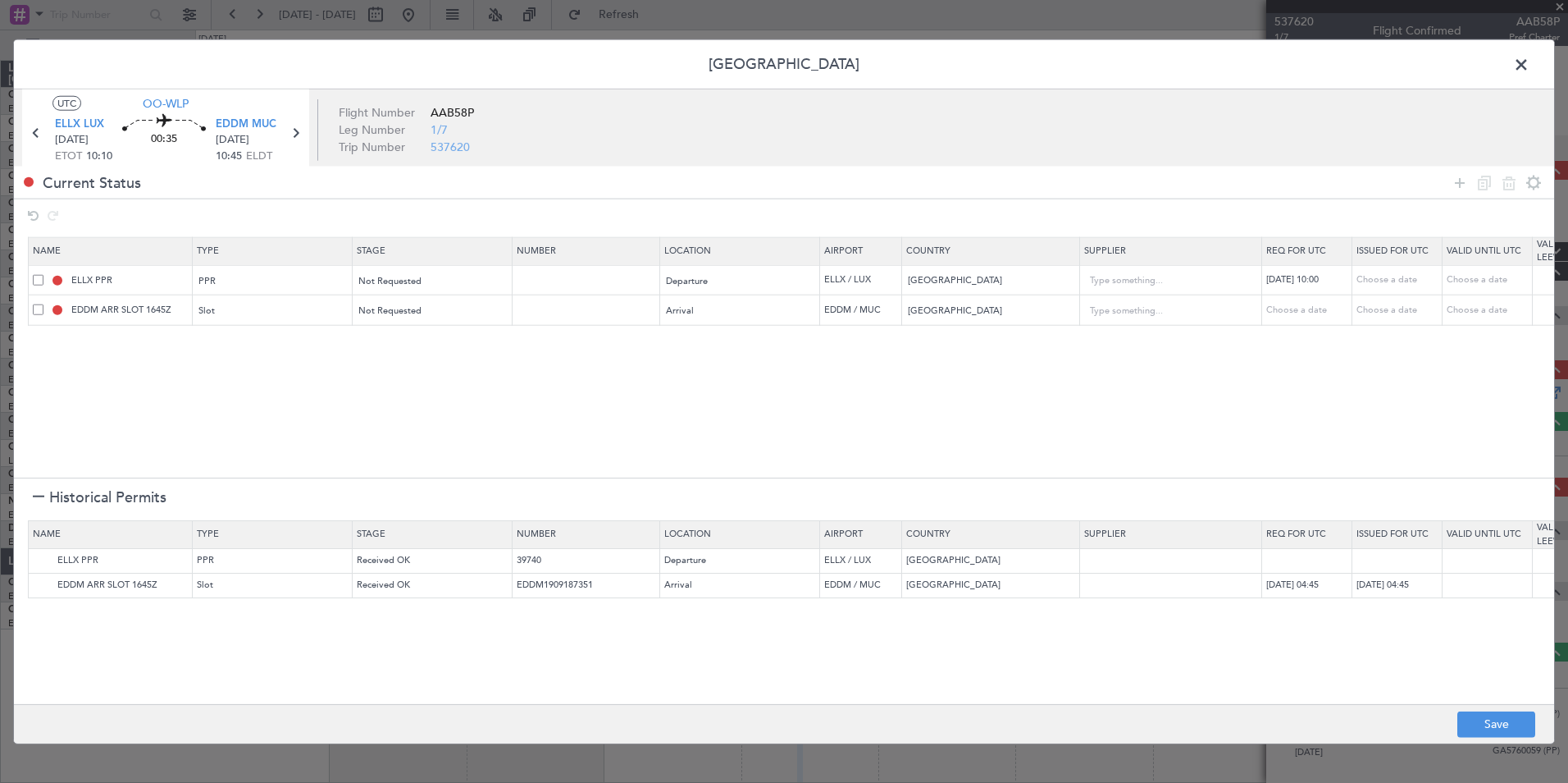
click at [1293, 316] on div "Choose a date" at bounding box center [1308, 311] width 85 height 14
select select "9"
select select "2025"
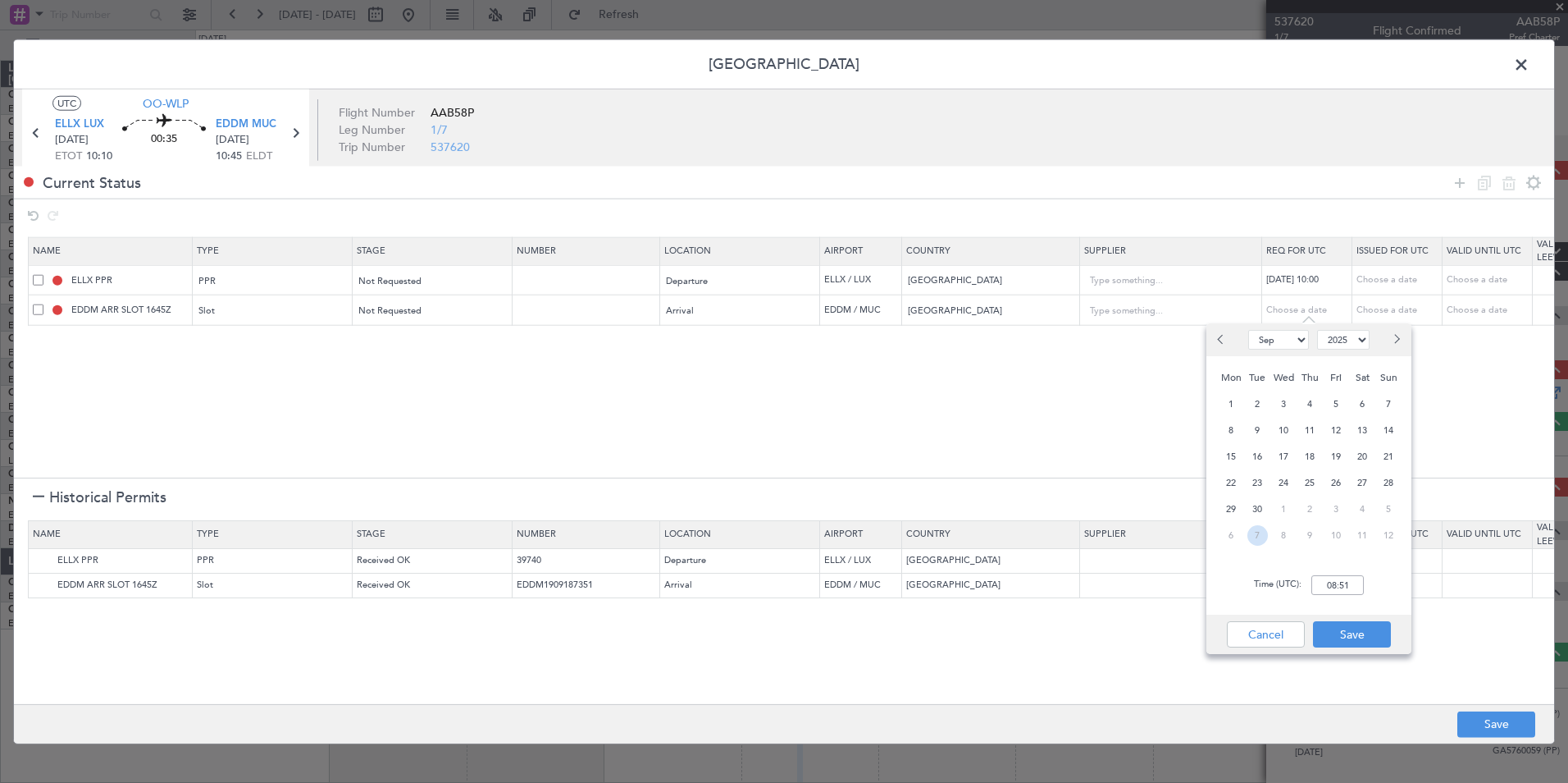
click at [1255, 535] on span "7" at bounding box center [1258, 535] width 21 height 21
select select "10"
click at [1347, 588] on input "00:00" at bounding box center [1338, 585] width 53 height 20
type input "10:50"
click at [1353, 642] on button "Save" at bounding box center [1353, 634] width 78 height 26
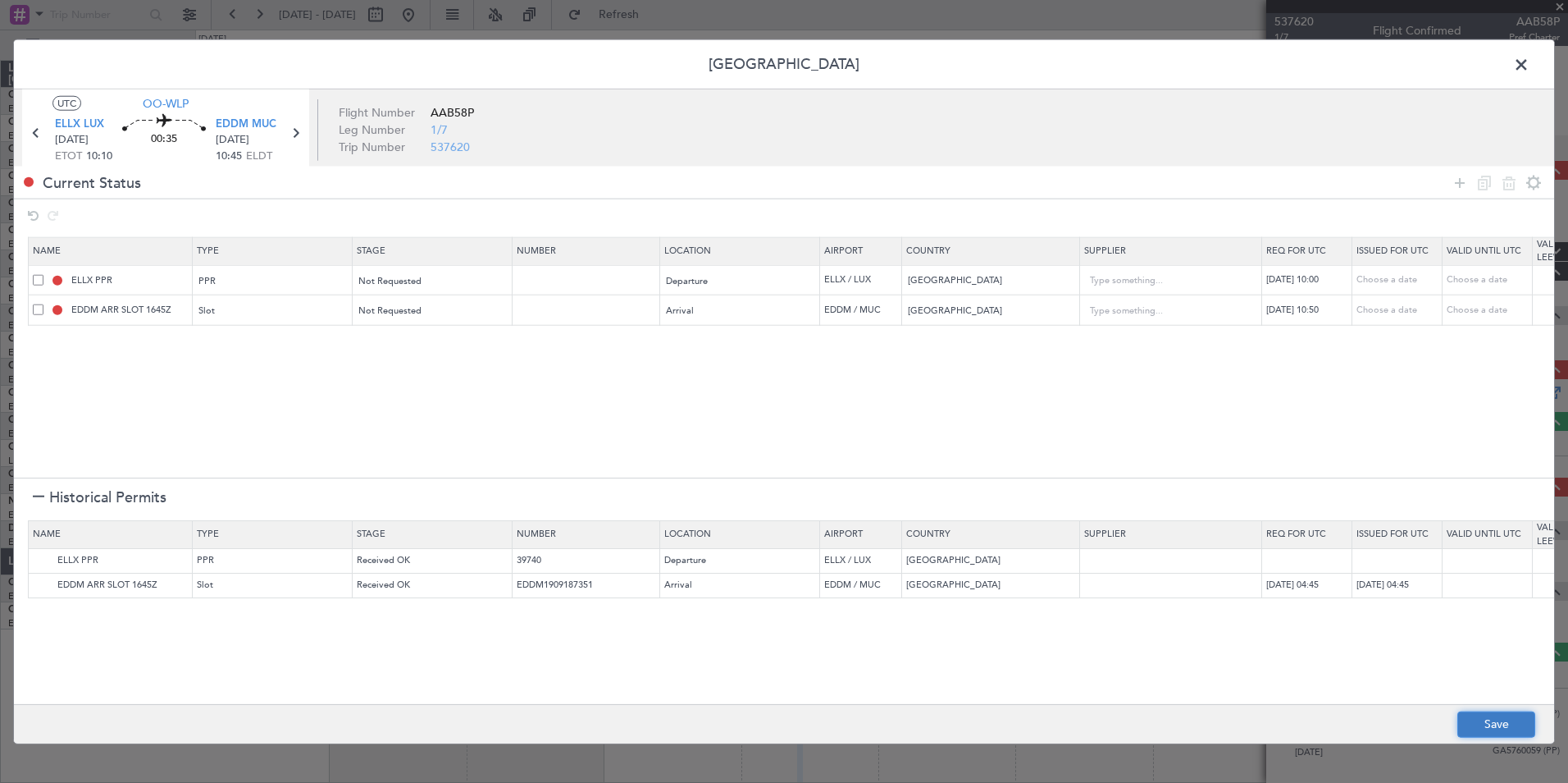
click at [1486, 719] on button "Save" at bounding box center [1497, 723] width 78 height 26
type input "ELLX PPR 1000Z"
type input "NNN"
type input "EDDM ARR SLOT 1050Z"
type input "NNN"
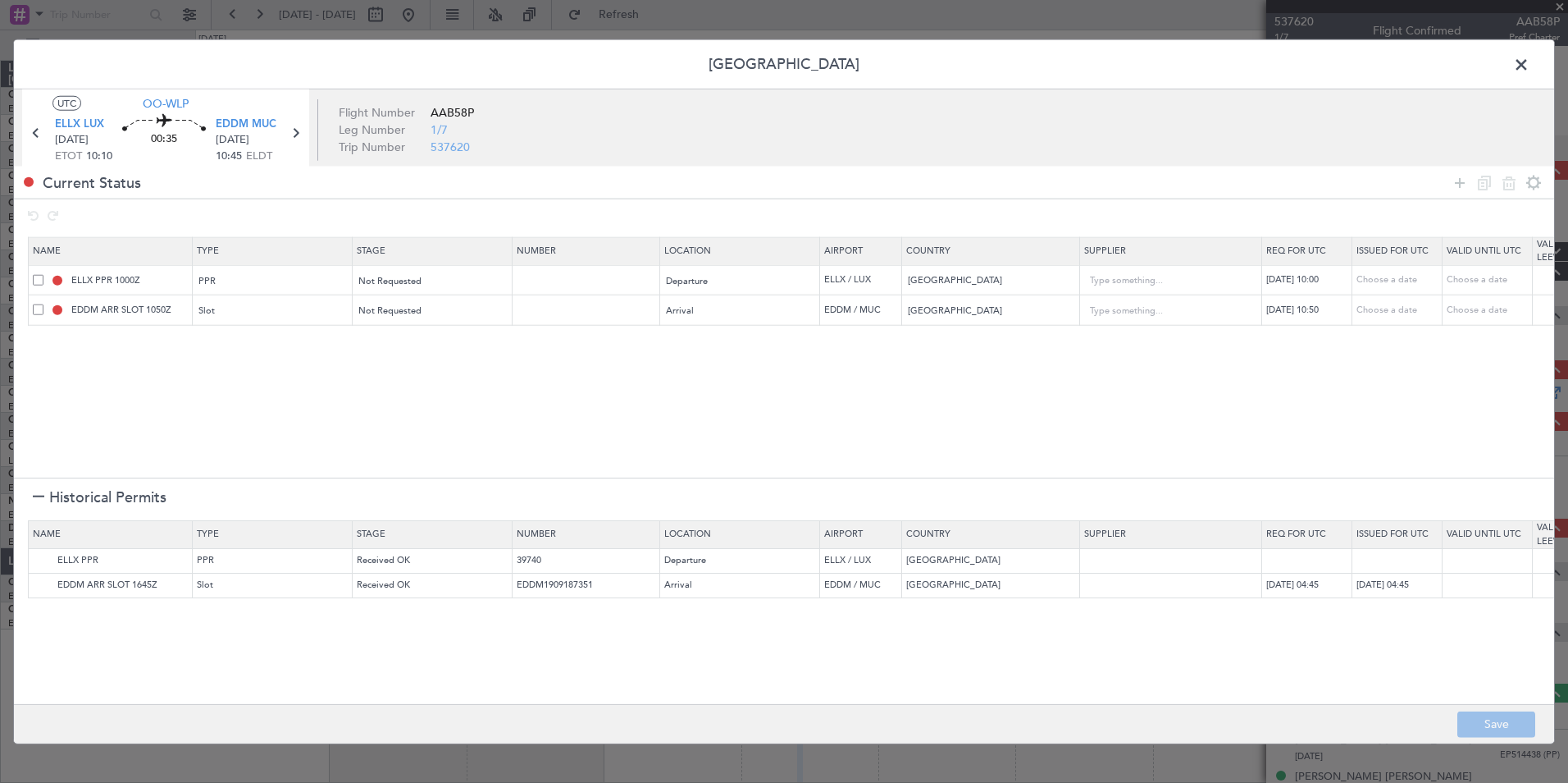
click at [1542, 78] on header "[GEOGRAPHIC_DATA]" at bounding box center [784, 65] width 1541 height 49
click at [1530, 69] on span at bounding box center [1530, 69] width 0 height 32
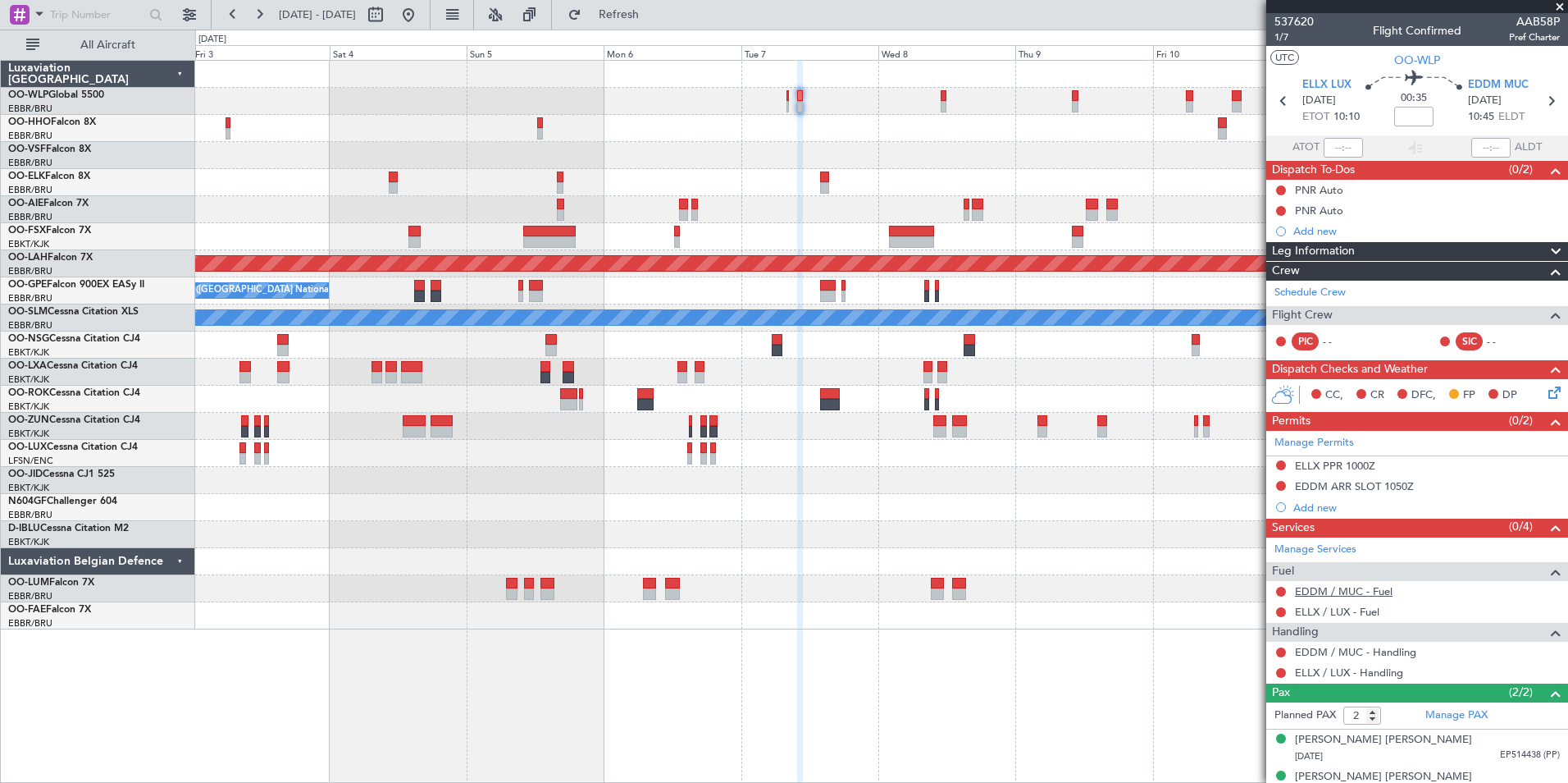
click at [1318, 593] on link "EDDM / MUC - Fuel" at bounding box center [1344, 591] width 98 height 14
click at [1343, 605] on link "ELLX / LUX - Fuel" at bounding box center [1337, 612] width 84 height 14
click at [1531, 395] on div "CC, CR DFC, FP DP" at bounding box center [1424, 395] width 241 height 24
click at [1527, 395] on div "CC, CR DFC, FP DP" at bounding box center [1424, 395] width 241 height 24
click at [1545, 392] on icon at bounding box center [1551, 389] width 13 height 13
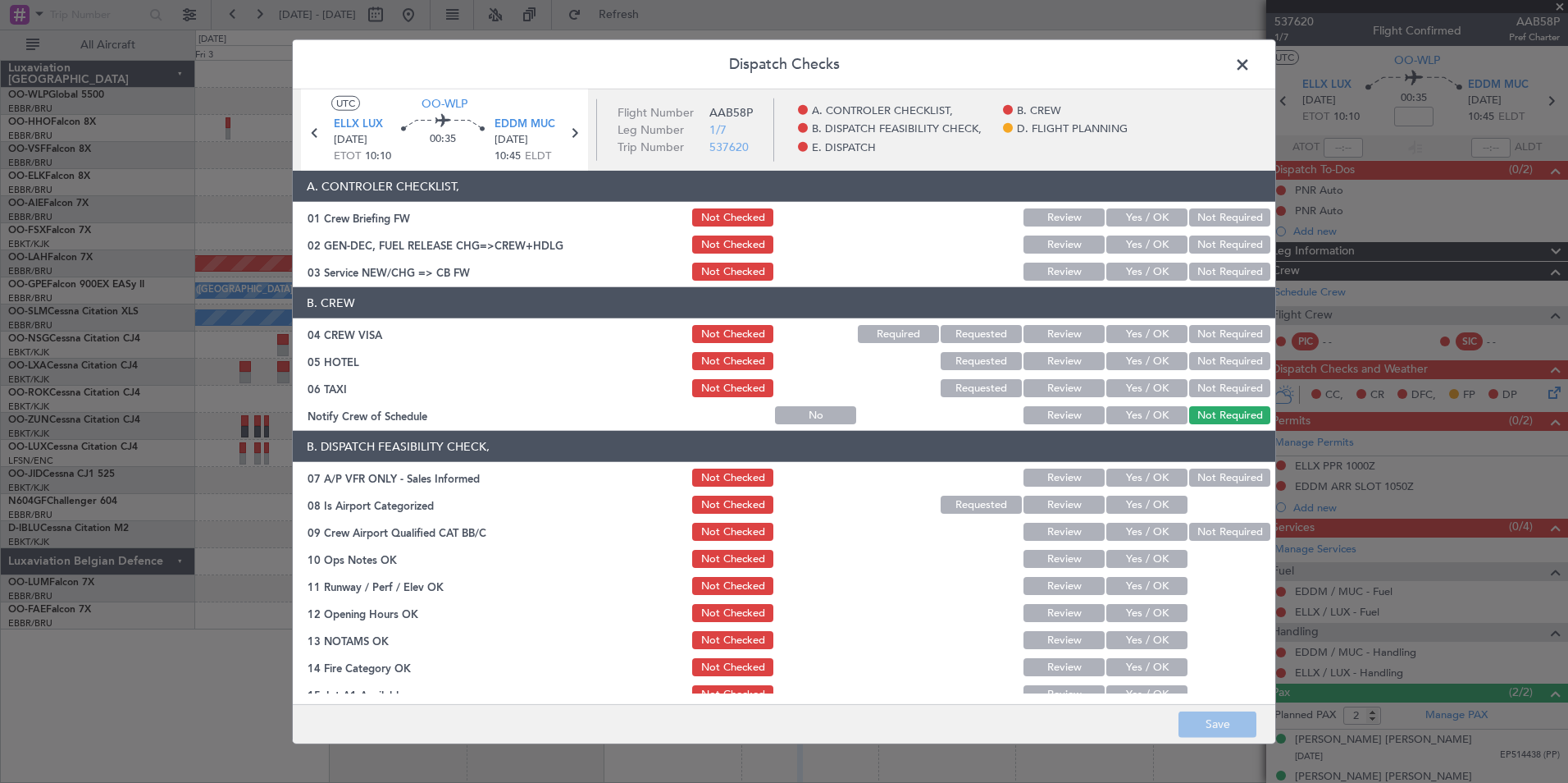
click at [1134, 269] on button "Yes / OK" at bounding box center [1147, 271] width 81 height 18
click at [1189, 333] on button "Not Required" at bounding box center [1229, 334] width 81 height 18
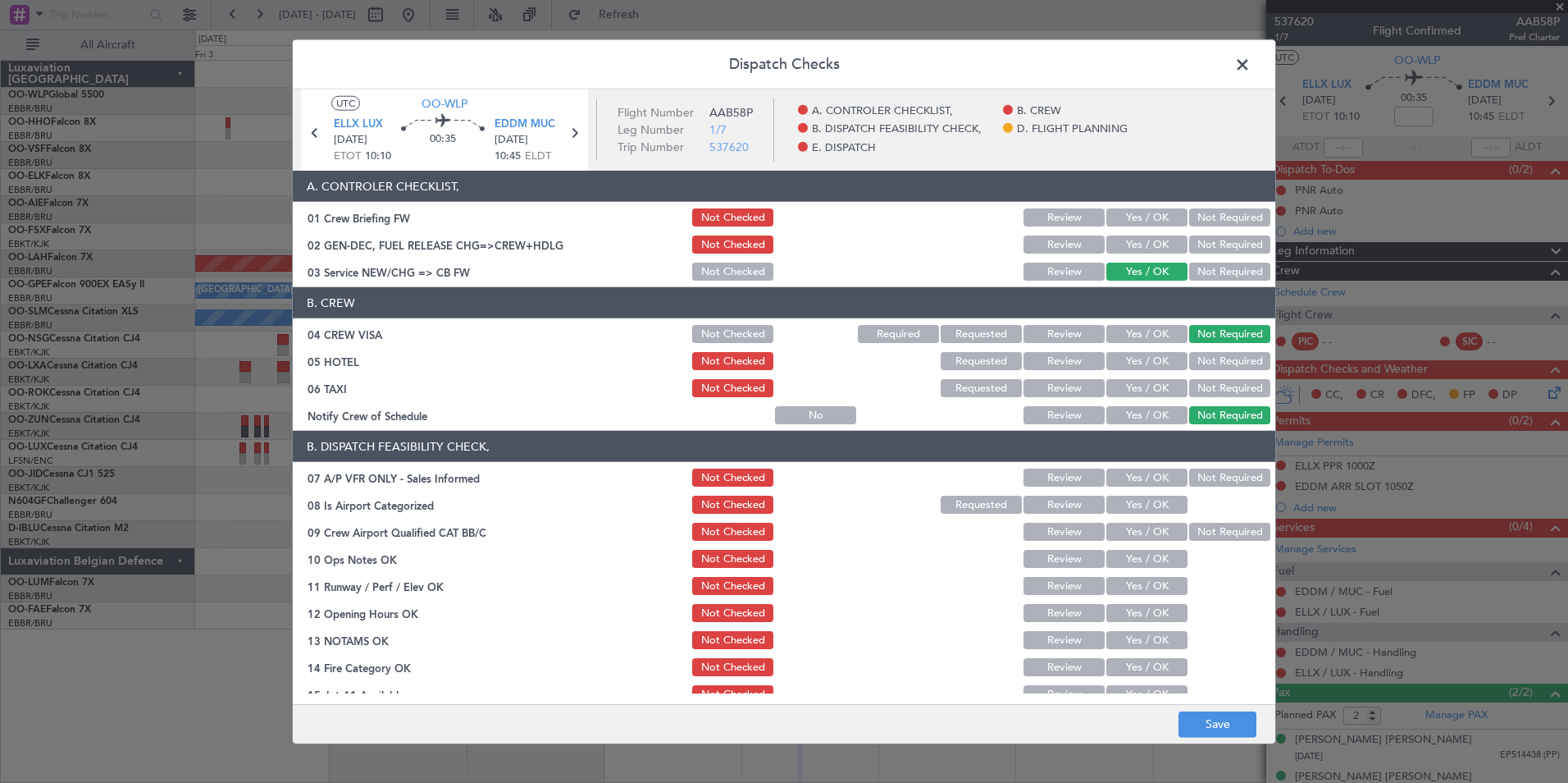
drag, startPoint x: 1188, startPoint y: 350, endPoint x: 1193, endPoint y: 366, distance: 16.8
click at [1189, 352] on div "Not Required" at bounding box center [1228, 361] width 83 height 23
click at [1193, 366] on button "Not Required" at bounding box center [1229, 361] width 81 height 18
click at [1193, 385] on button "Not Required" at bounding box center [1229, 388] width 81 height 18
click at [1147, 423] on button "Yes / OK" at bounding box center [1147, 415] width 81 height 18
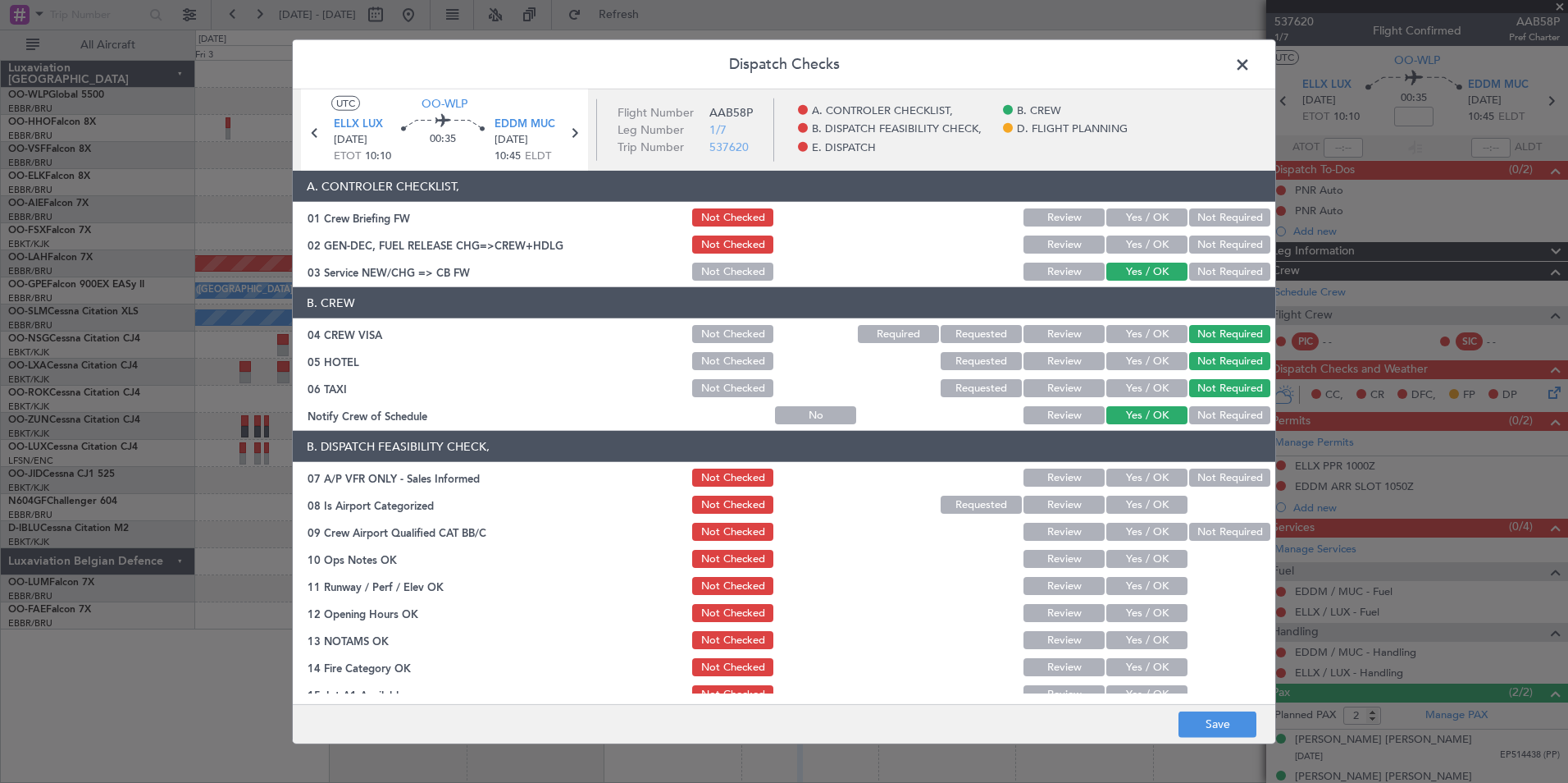
click at [1201, 490] on section "B. DISPATCH FEASIBILITY CHECK, 07 A/P VFR ONLY - Sales Informed Not Checked Rev…" at bounding box center [784, 609] width 982 height 356
click at [1195, 484] on button "Not Required" at bounding box center [1229, 477] width 81 height 18
click at [1152, 502] on button "Yes / OK" at bounding box center [1147, 505] width 81 height 18
click at [1152, 532] on button "Yes / OK" at bounding box center [1147, 531] width 81 height 18
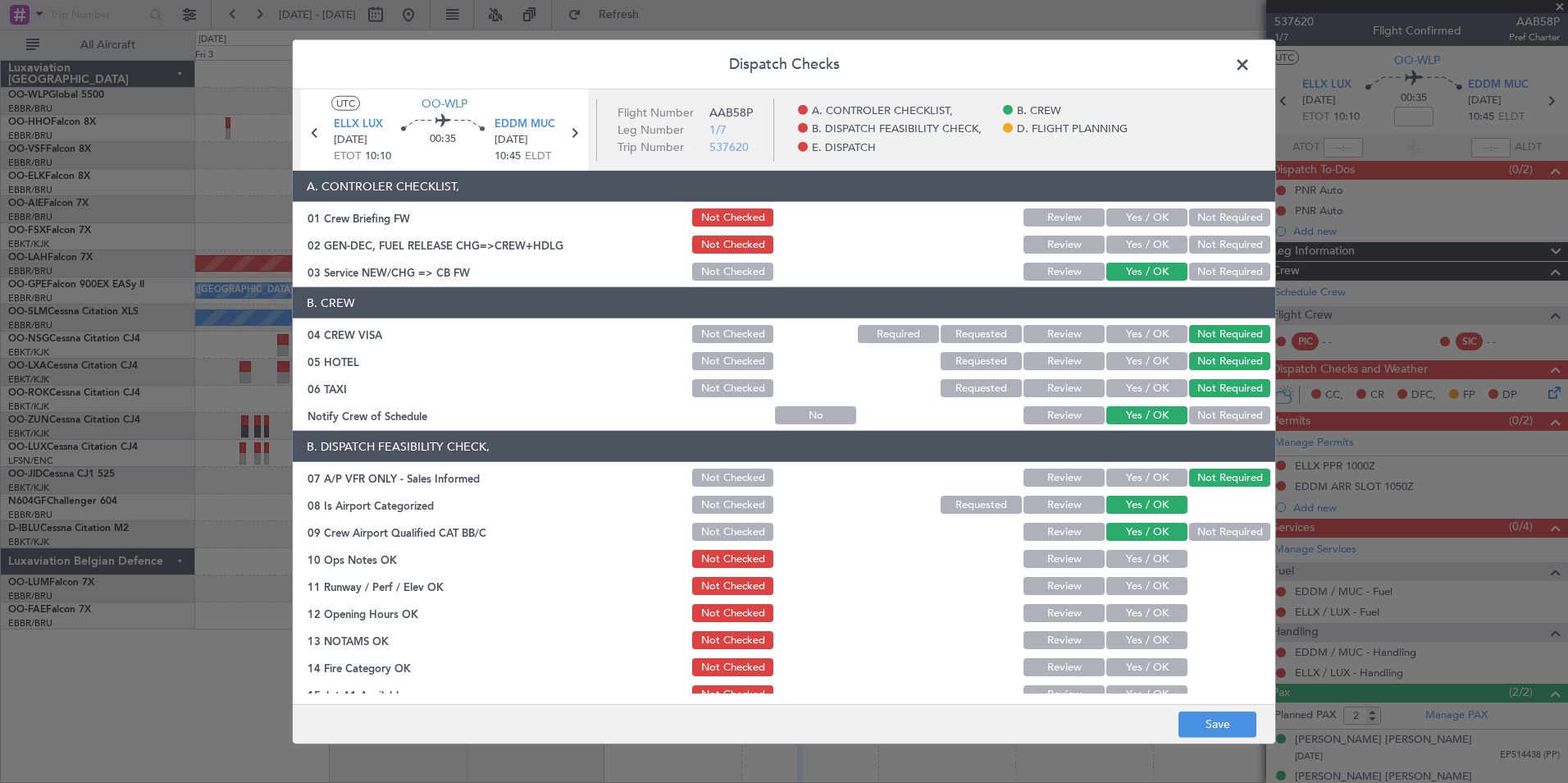
click at [1164, 567] on button "Yes / OK" at bounding box center [1147, 559] width 81 height 18
drag, startPoint x: 1155, startPoint y: 580, endPoint x: 1153, endPoint y: 597, distance: 17.1
click at [1155, 581] on button "Yes / OK" at bounding box center [1147, 586] width 81 height 18
drag, startPoint x: 1146, startPoint y: 609, endPoint x: 1127, endPoint y: 613, distance: 19.4
click at [1146, 610] on button "Yes / OK" at bounding box center [1147, 612] width 81 height 18
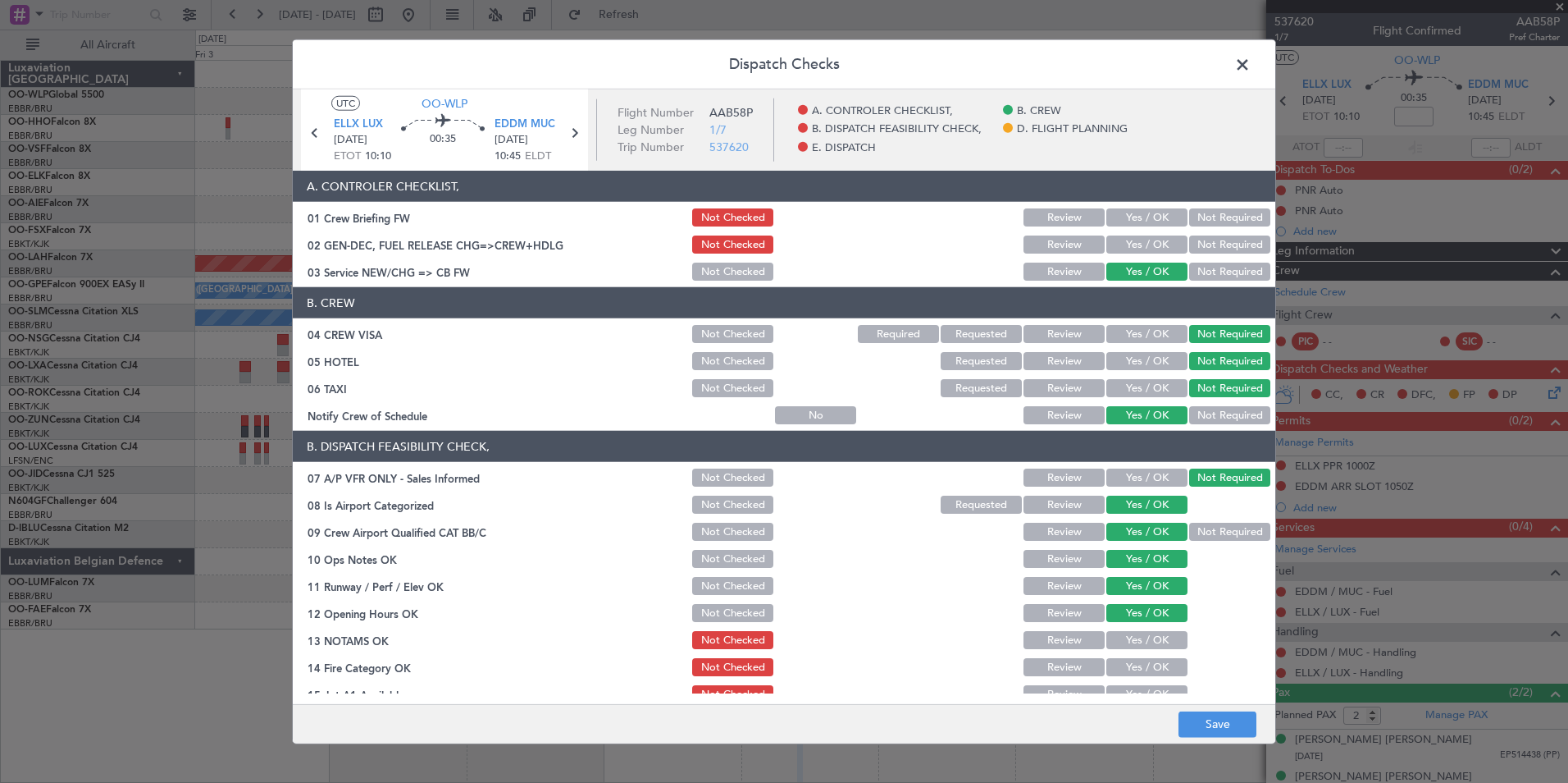
click at [1065, 649] on div "Review" at bounding box center [1063, 639] width 83 height 23
click at [1063, 643] on button "Review" at bounding box center [1064, 640] width 81 height 18
click at [1148, 666] on button "Yes / OK" at bounding box center [1147, 667] width 81 height 18
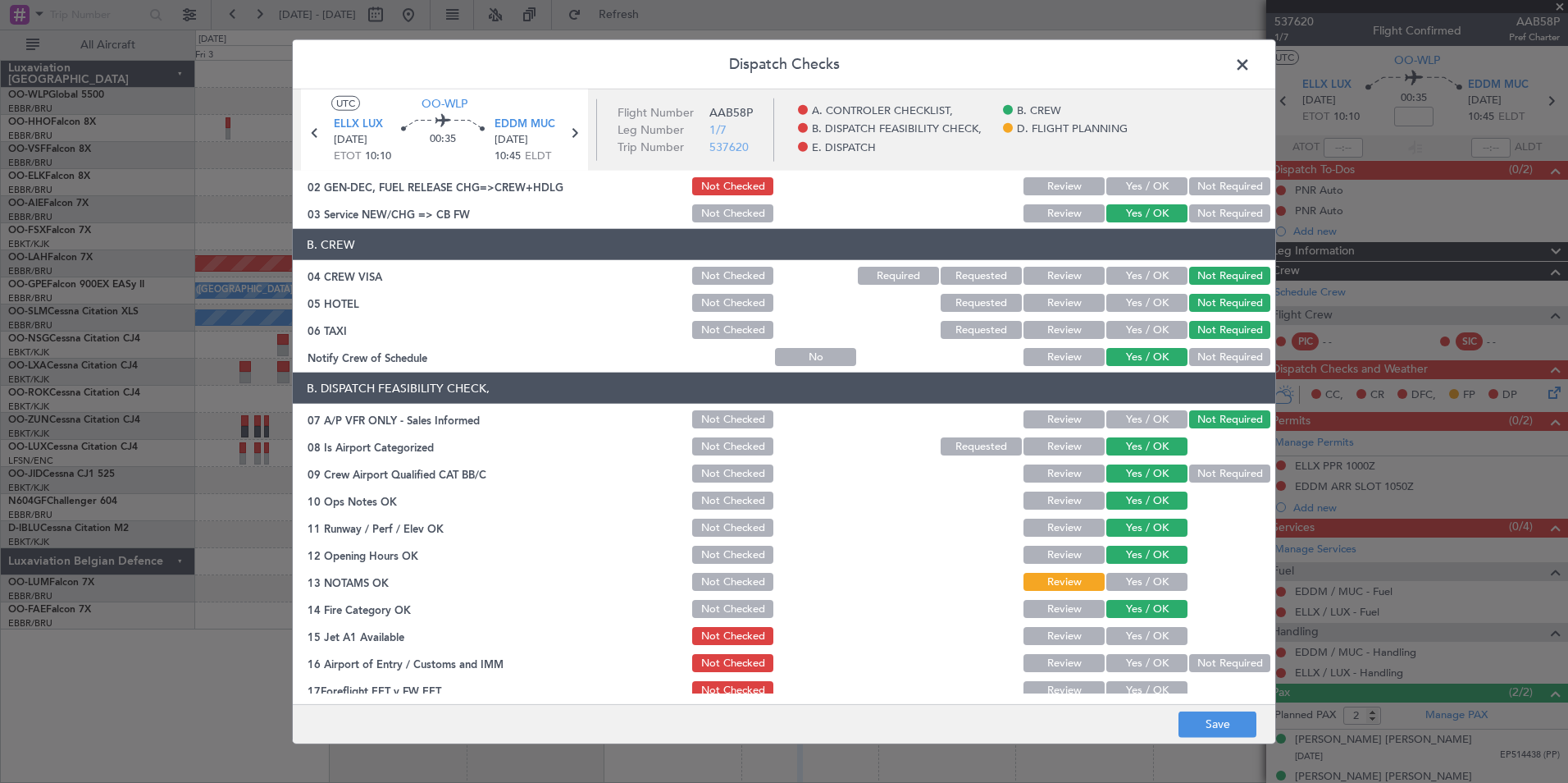
scroll to position [82, 0]
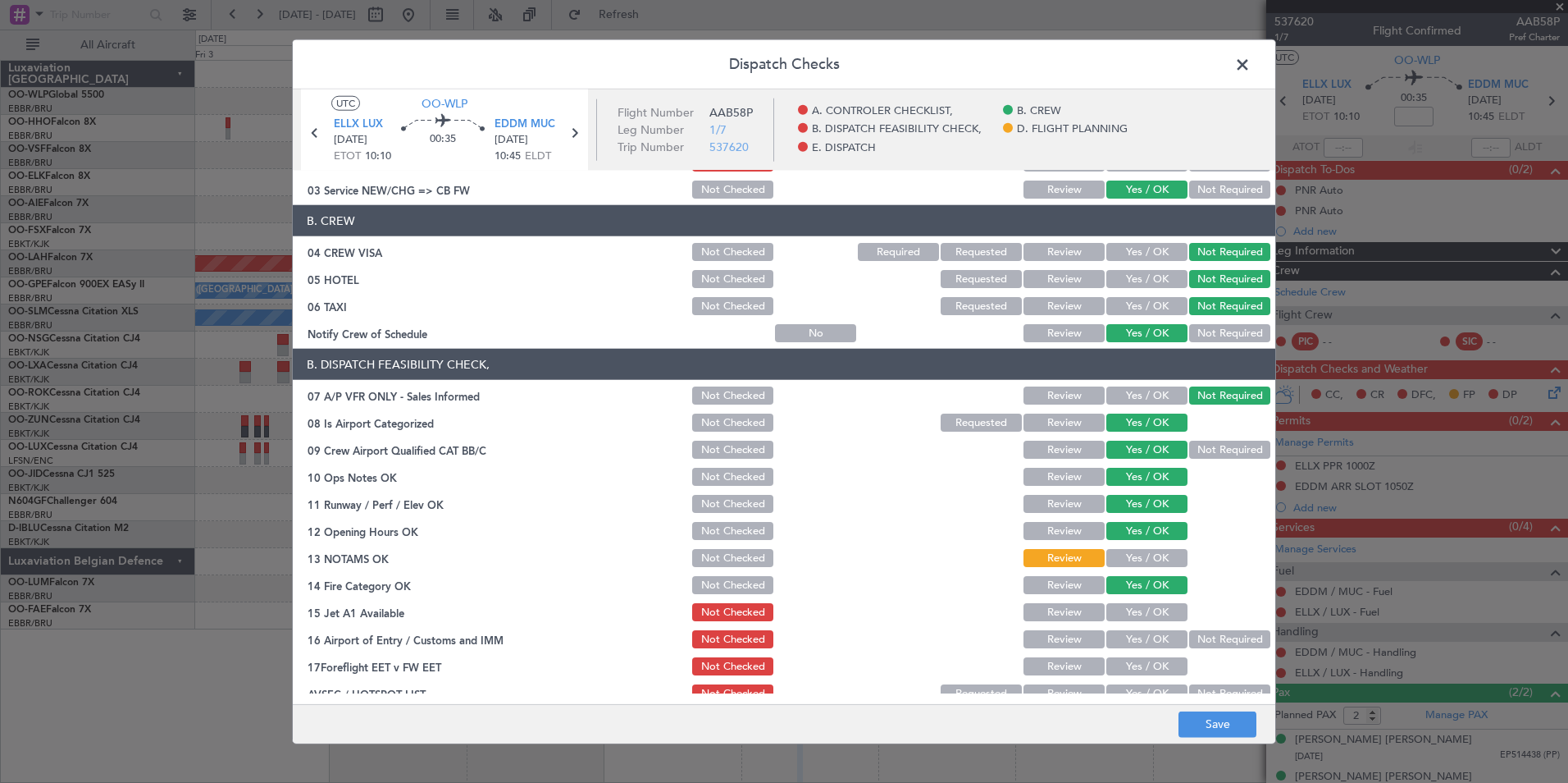
click at [1146, 607] on button "Yes / OK" at bounding box center [1147, 612] width 81 height 18
click at [1222, 643] on button "Not Required" at bounding box center [1229, 639] width 81 height 18
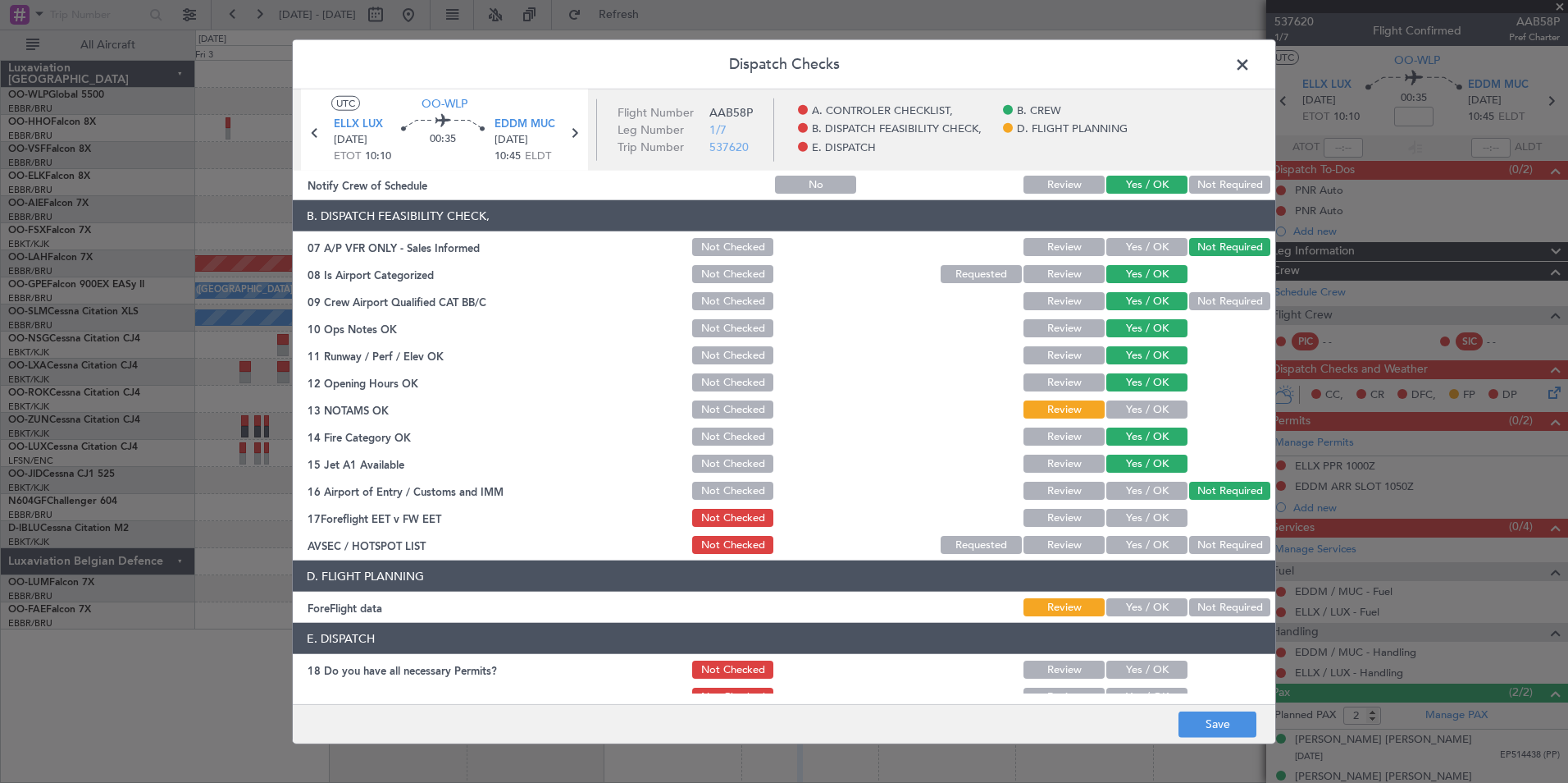
scroll to position [246, 0]
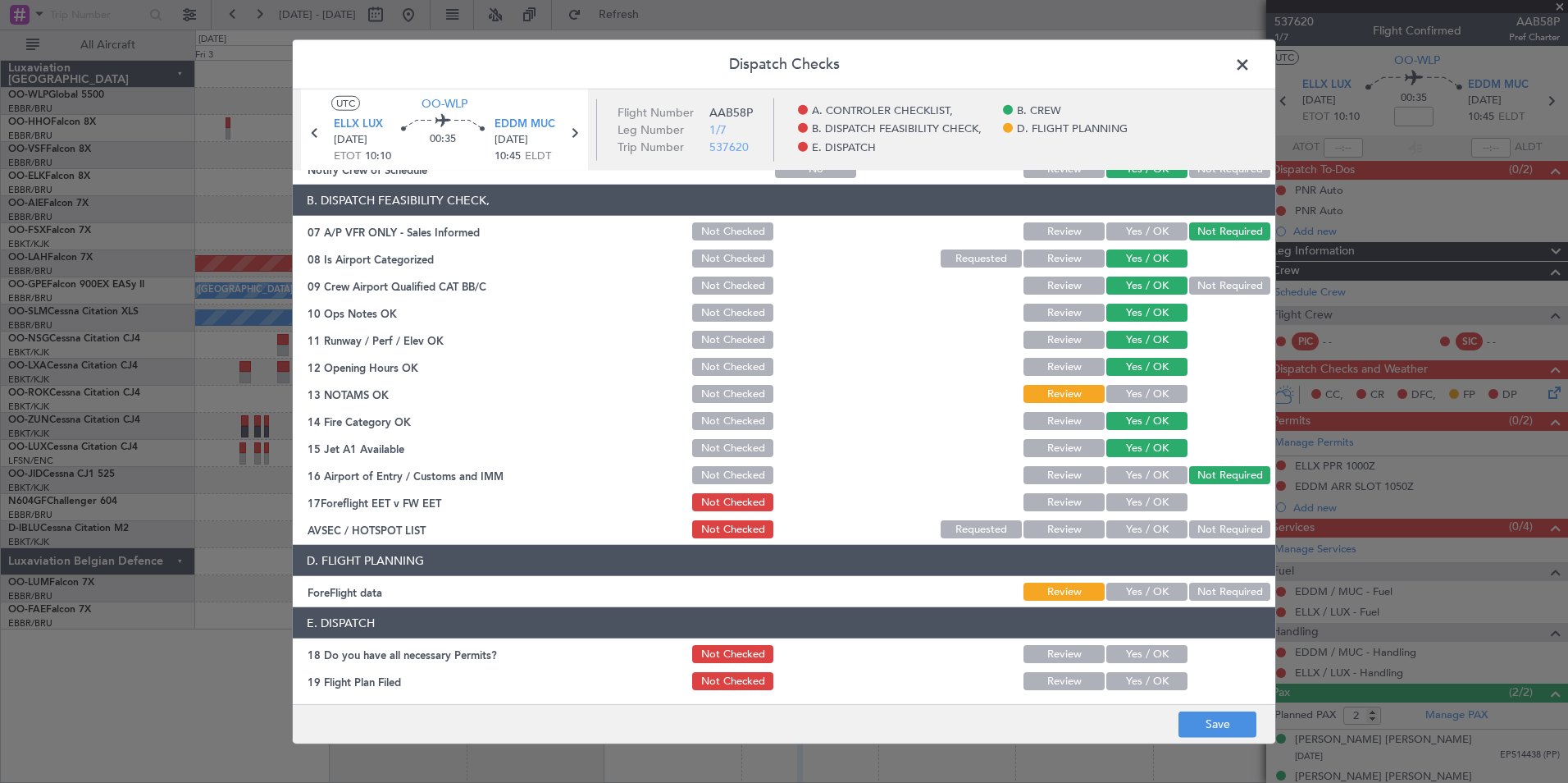
click at [1212, 528] on button "Not Required" at bounding box center [1229, 529] width 81 height 18
drag, startPoint x: 1037, startPoint y: 504, endPoint x: 1144, endPoint y: 564, distance: 122.7
click at [1039, 504] on button "Review" at bounding box center [1064, 502] width 81 height 18
click at [1212, 714] on button "Save" at bounding box center [1217, 723] width 78 height 26
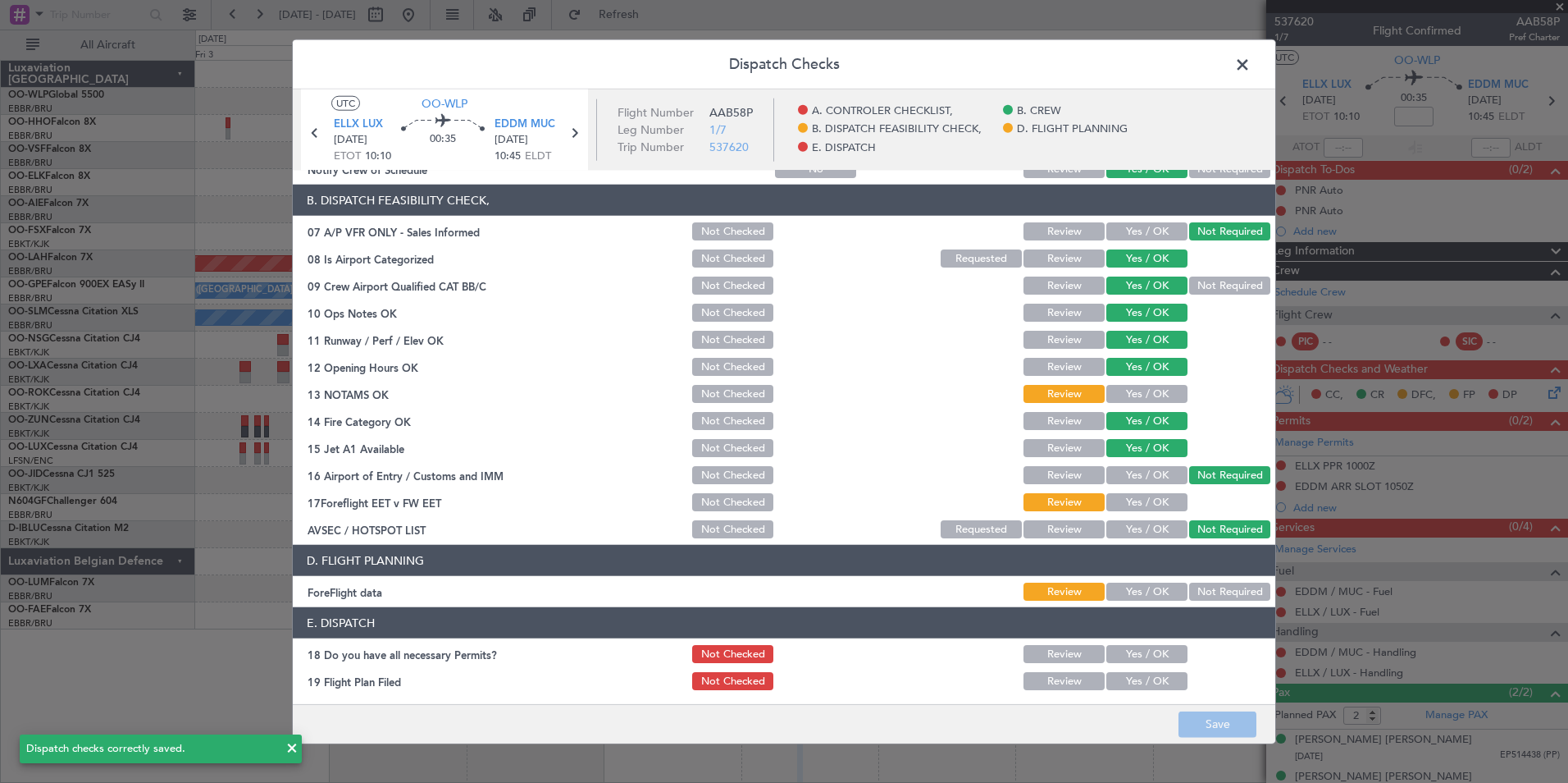
click at [1251, 65] on span at bounding box center [1251, 69] width 0 height 32
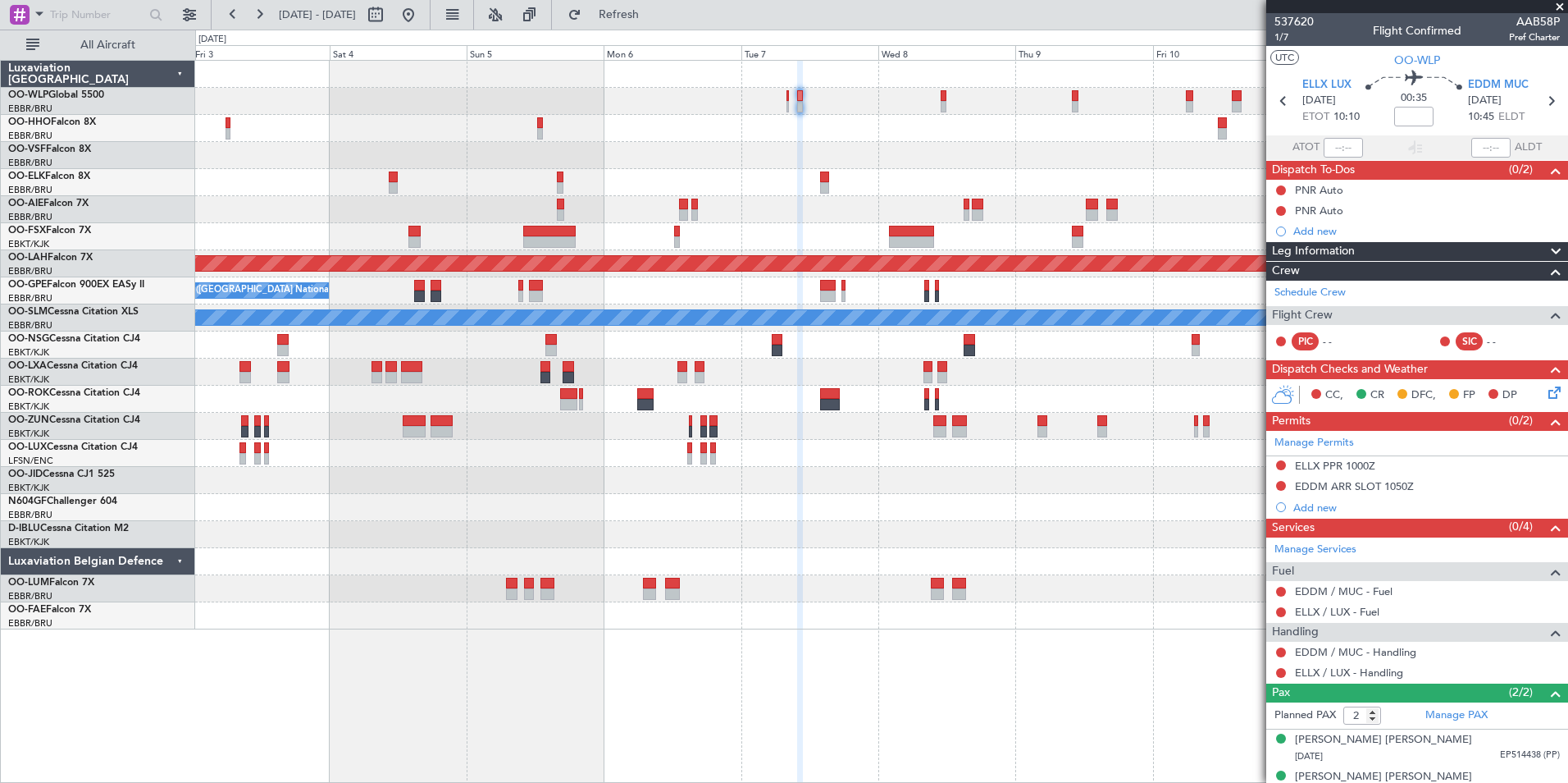
click at [667, 23] on fb-refresh-button "Refresh" at bounding box center [609, 15] width 115 height 29
click at [658, 22] on button "Refresh" at bounding box center [609, 15] width 98 height 26
click at [1323, 544] on link "Manage Services" at bounding box center [1315, 550] width 82 height 17
click at [1545, 396] on icon at bounding box center [1551, 389] width 13 height 13
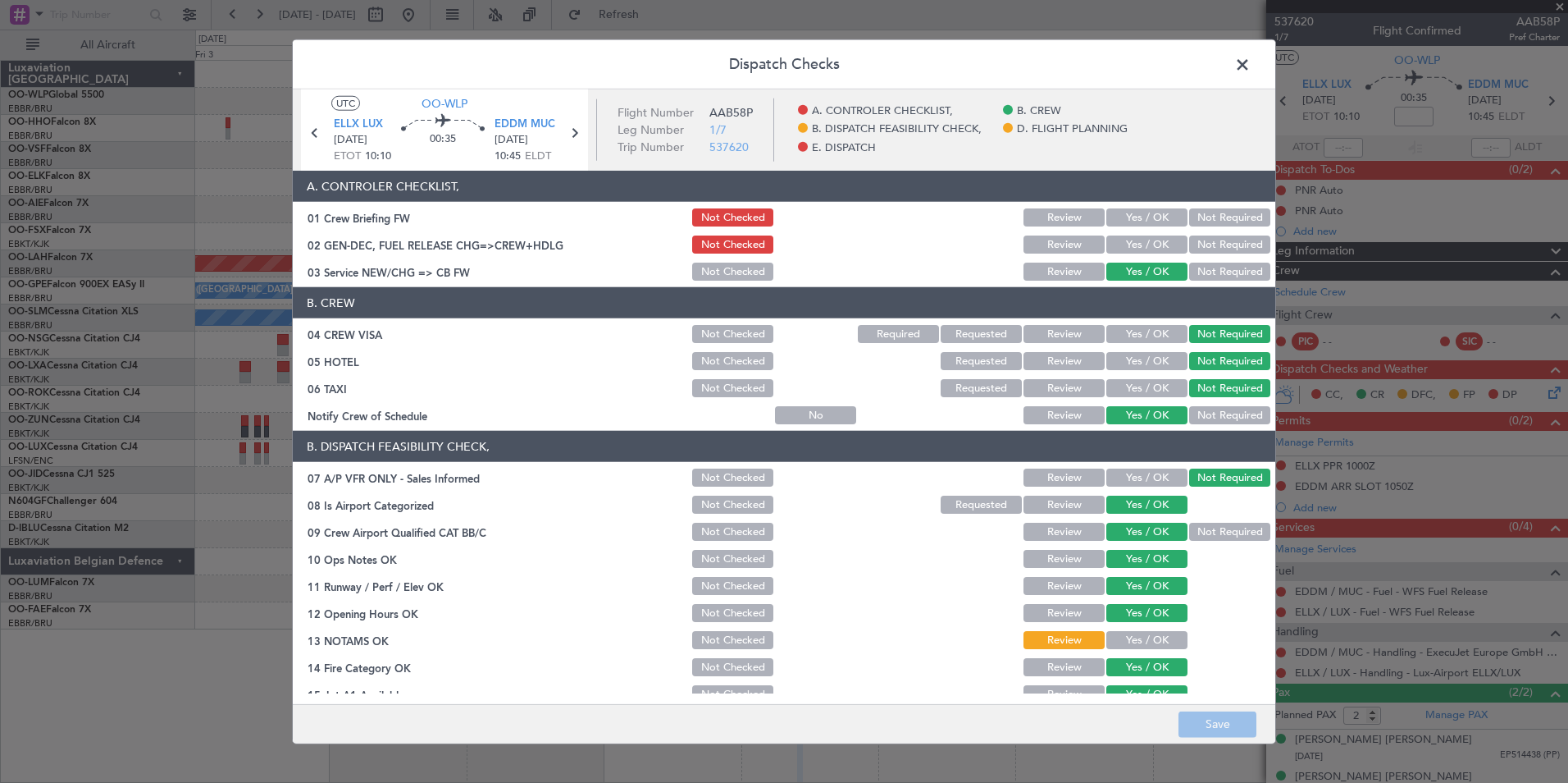
click at [1143, 360] on button "Yes / OK" at bounding box center [1147, 361] width 81 height 18
click at [1201, 736] on button "Save" at bounding box center [1217, 723] width 78 height 26
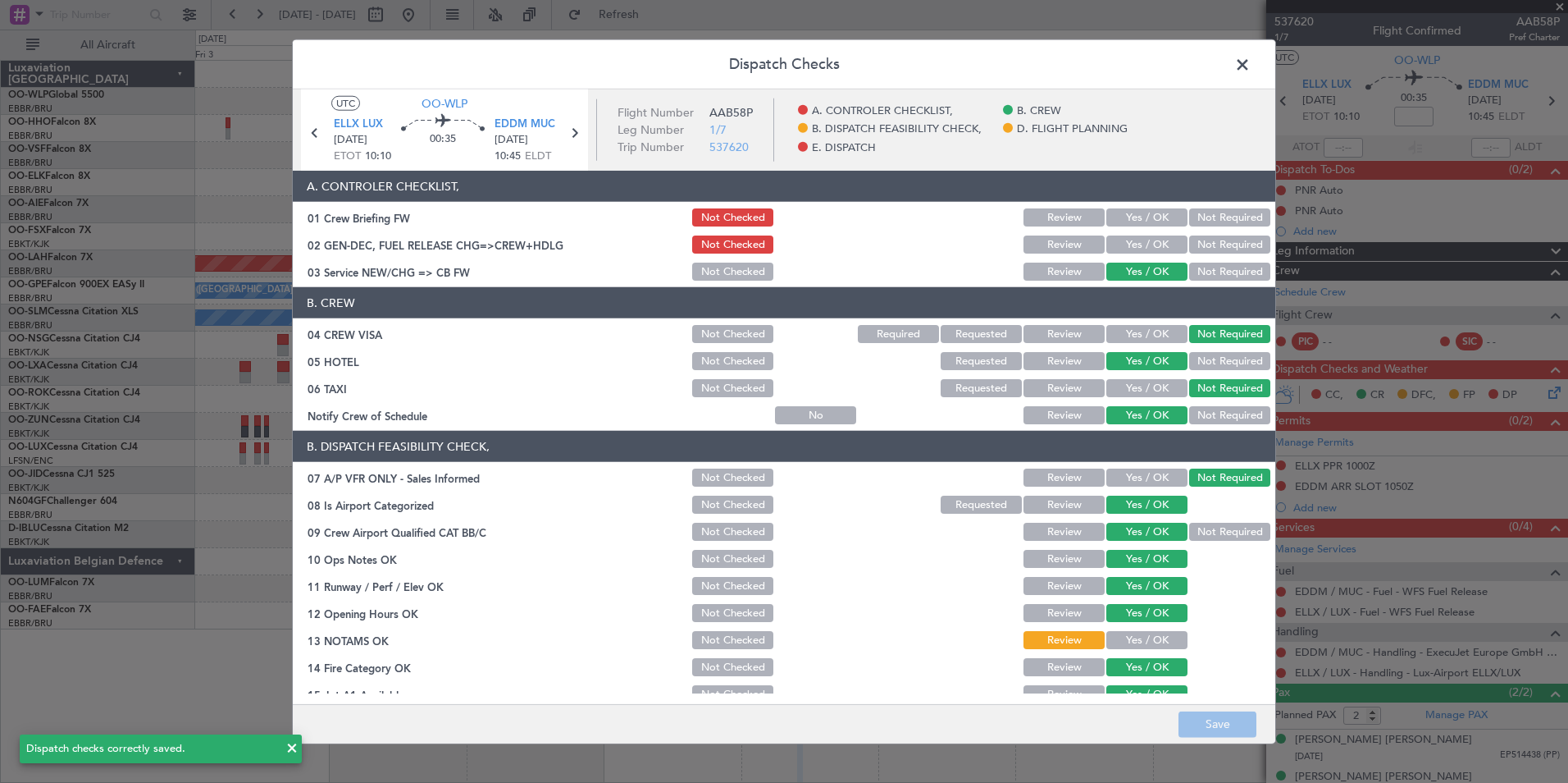
click at [1251, 73] on span at bounding box center [1251, 69] width 0 height 32
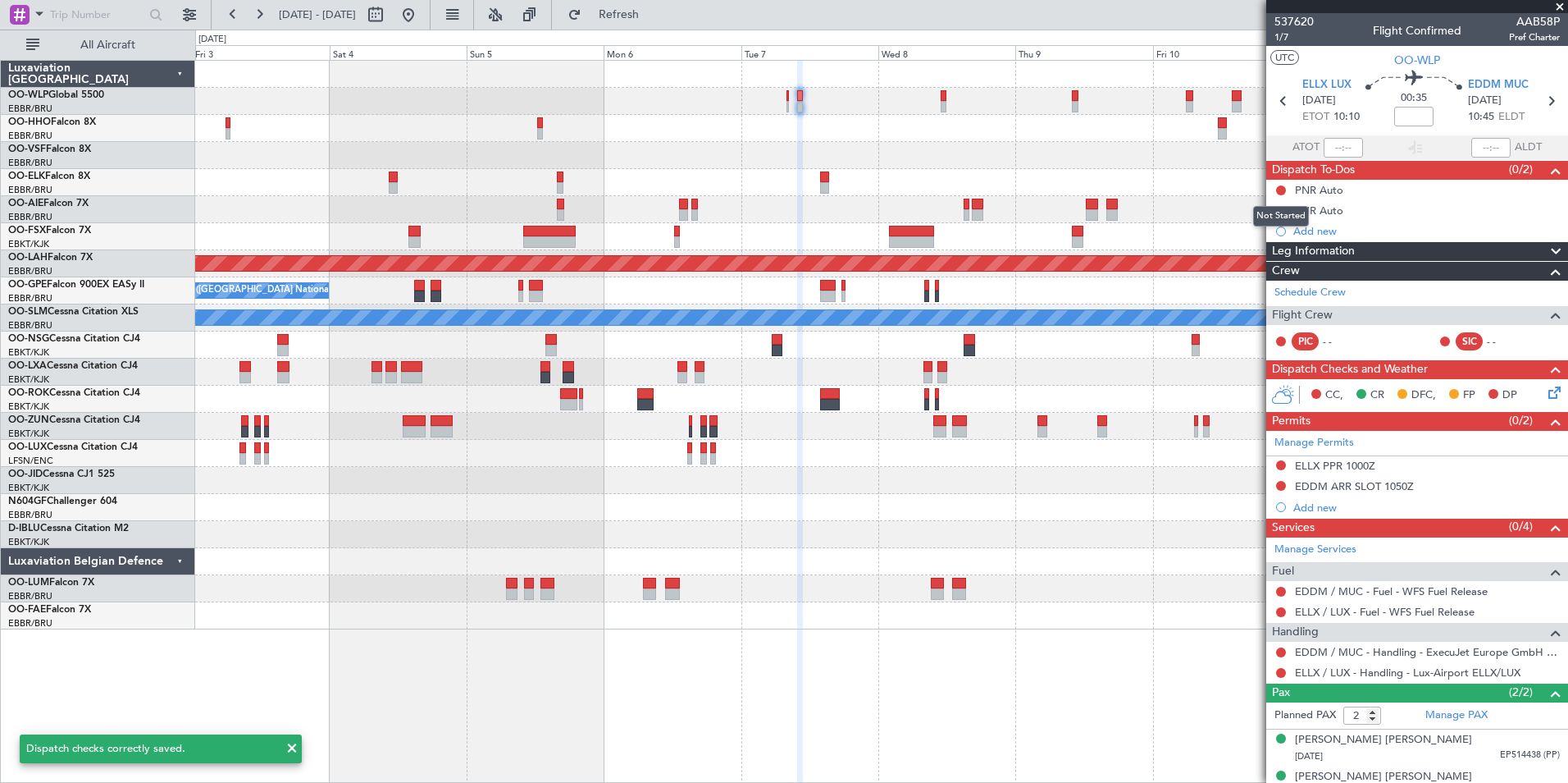
click at [1281, 196] on mat-tooltip-component "Not Started" at bounding box center [1281, 216] width 78 height 43
click at [1279, 189] on button at bounding box center [1281, 190] width 10 height 10
click at [1269, 265] on span "Completed" at bounding box center [1288, 263] width 54 height 17
click at [1283, 40] on span "1/7" at bounding box center [1294, 37] width 39 height 14
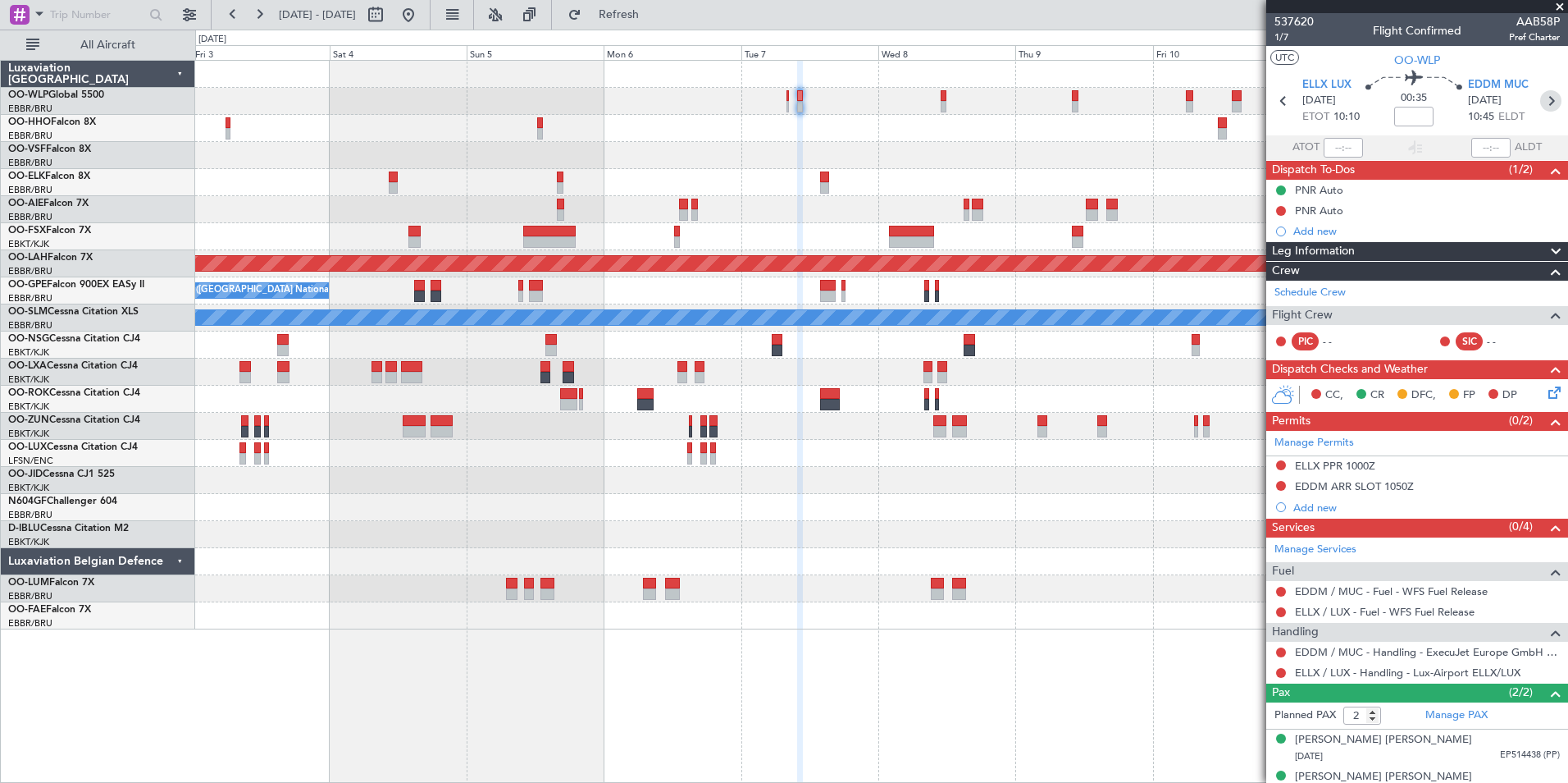
click at [1547, 109] on icon at bounding box center [1551, 101] width 22 height 22
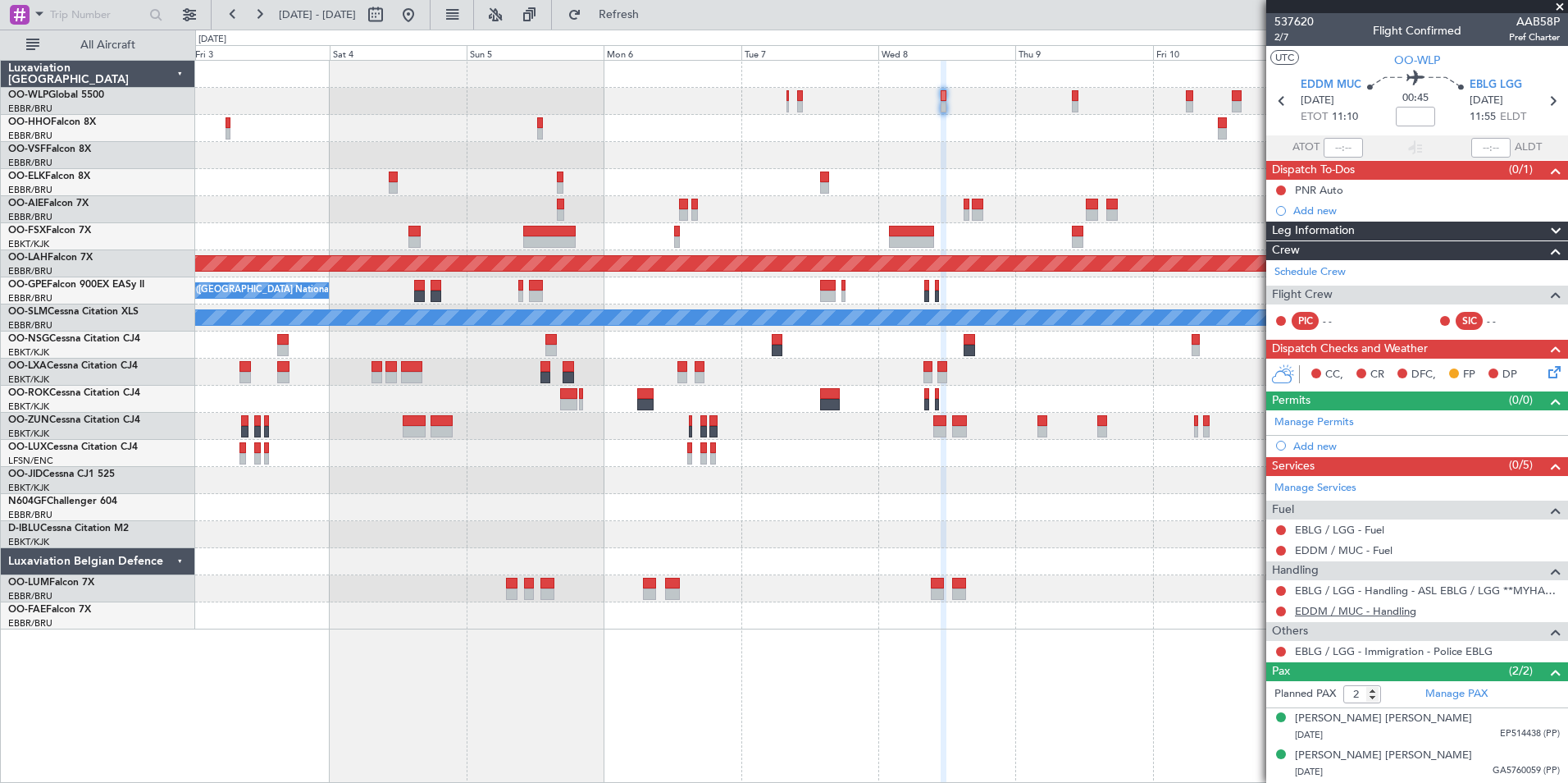
click at [1323, 616] on link "EDDM / MUC - Handling" at bounding box center [1355, 611] width 121 height 14
click at [1310, 528] on link "EBLG / LGG - Fuel" at bounding box center [1339, 529] width 89 height 14
click at [1336, 551] on link "EDDM / MUC - Fuel" at bounding box center [1344, 550] width 98 height 14
click at [1327, 452] on div "Add new" at bounding box center [1417, 446] width 302 height 21
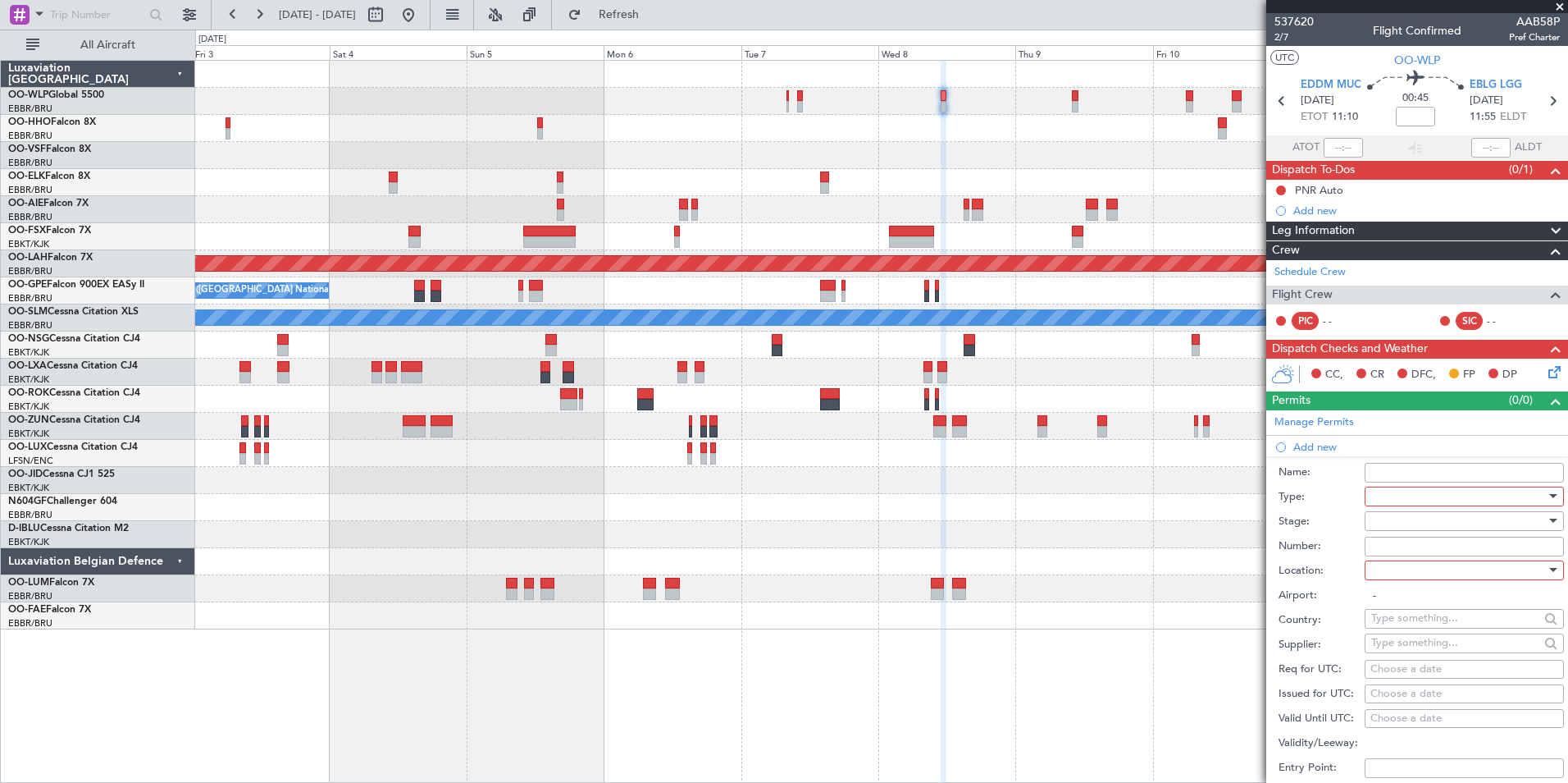
click at [1390, 496] on div at bounding box center [1458, 496] width 174 height 24
click at [1408, 653] on span "Slot" at bounding box center [1458, 650] width 172 height 24
click at [1401, 525] on div at bounding box center [1458, 520] width 174 height 24
click at [1400, 572] on span "Not Requested" at bounding box center [1458, 578] width 172 height 24
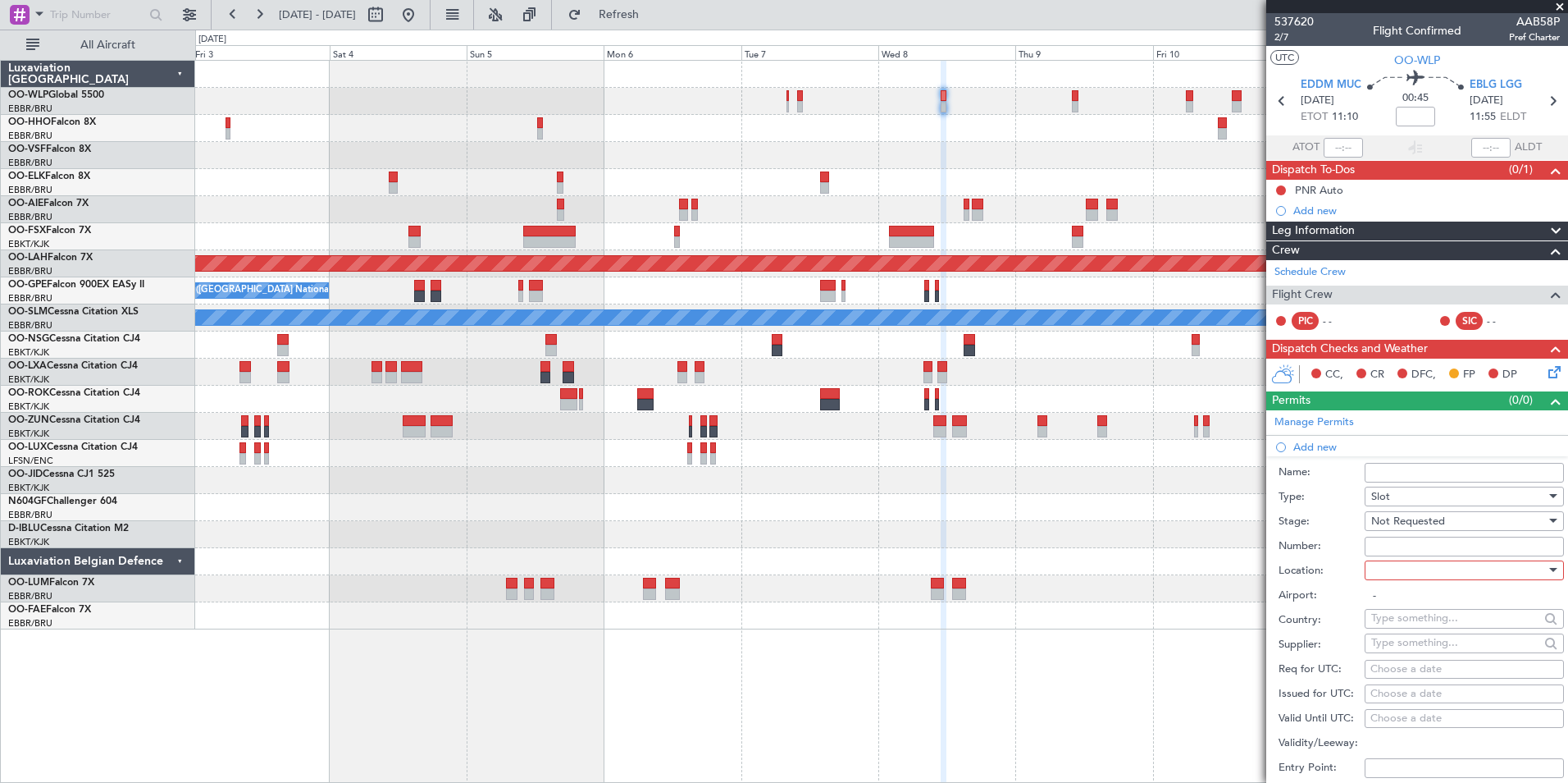
click at [1400, 572] on div at bounding box center [1458, 569] width 174 height 24
click at [1400, 606] on span "Departure" at bounding box center [1458, 603] width 172 height 24
type input "EDDM / MUC"
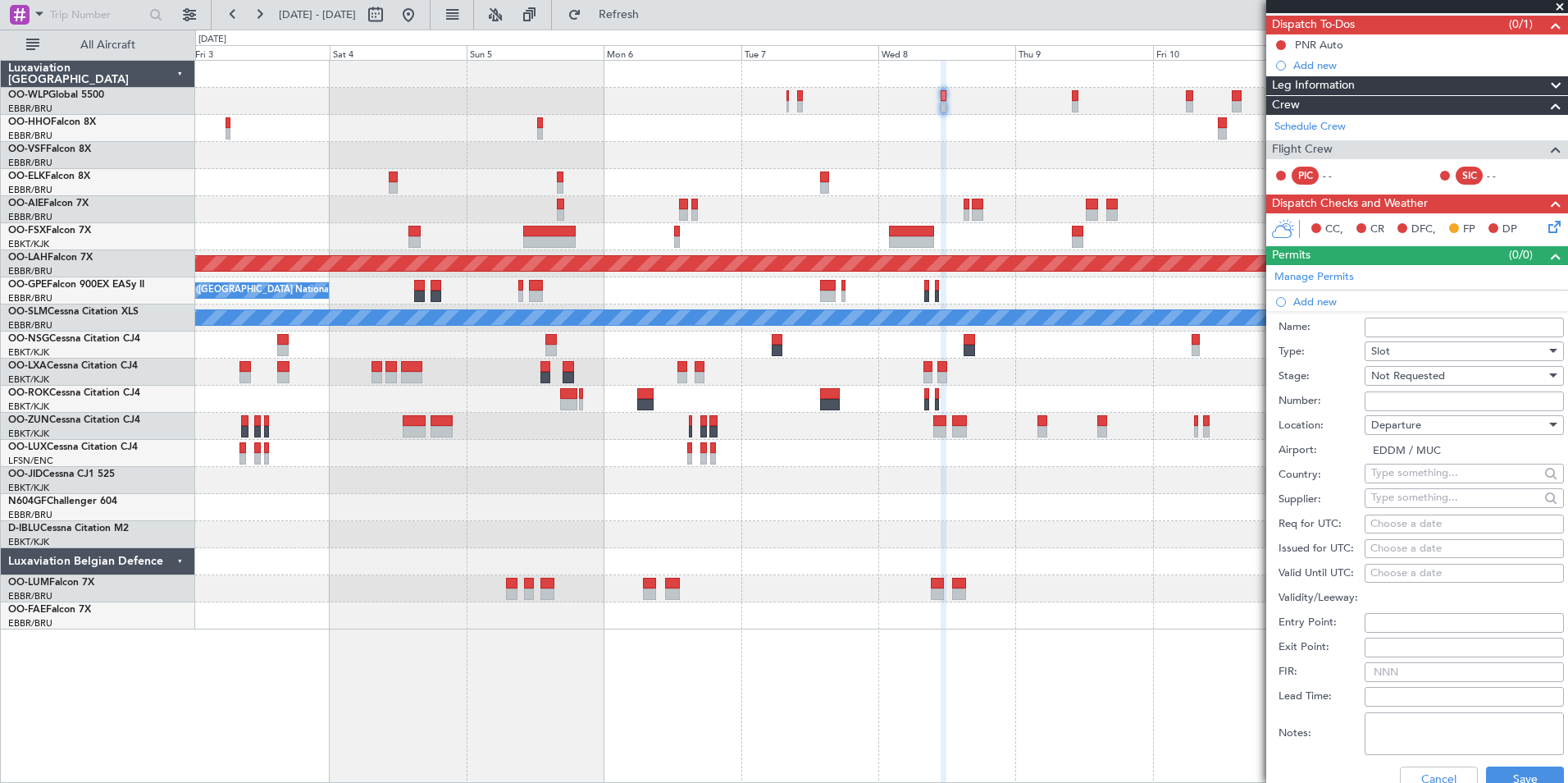
scroll to position [164, 0]
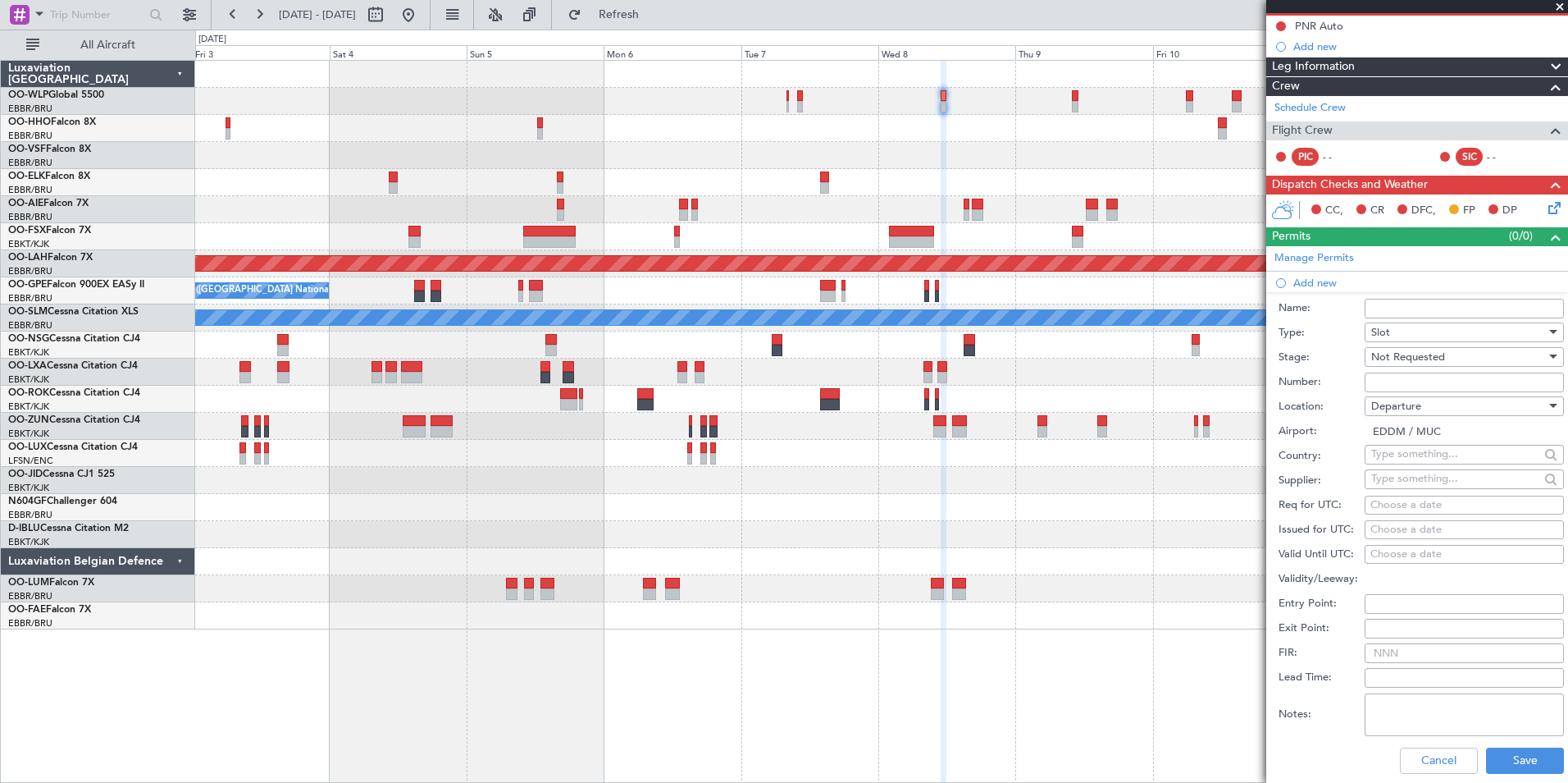
click at [1419, 505] on div "Choose a date" at bounding box center [1464, 505] width 188 height 17
select select "9"
select select "2025"
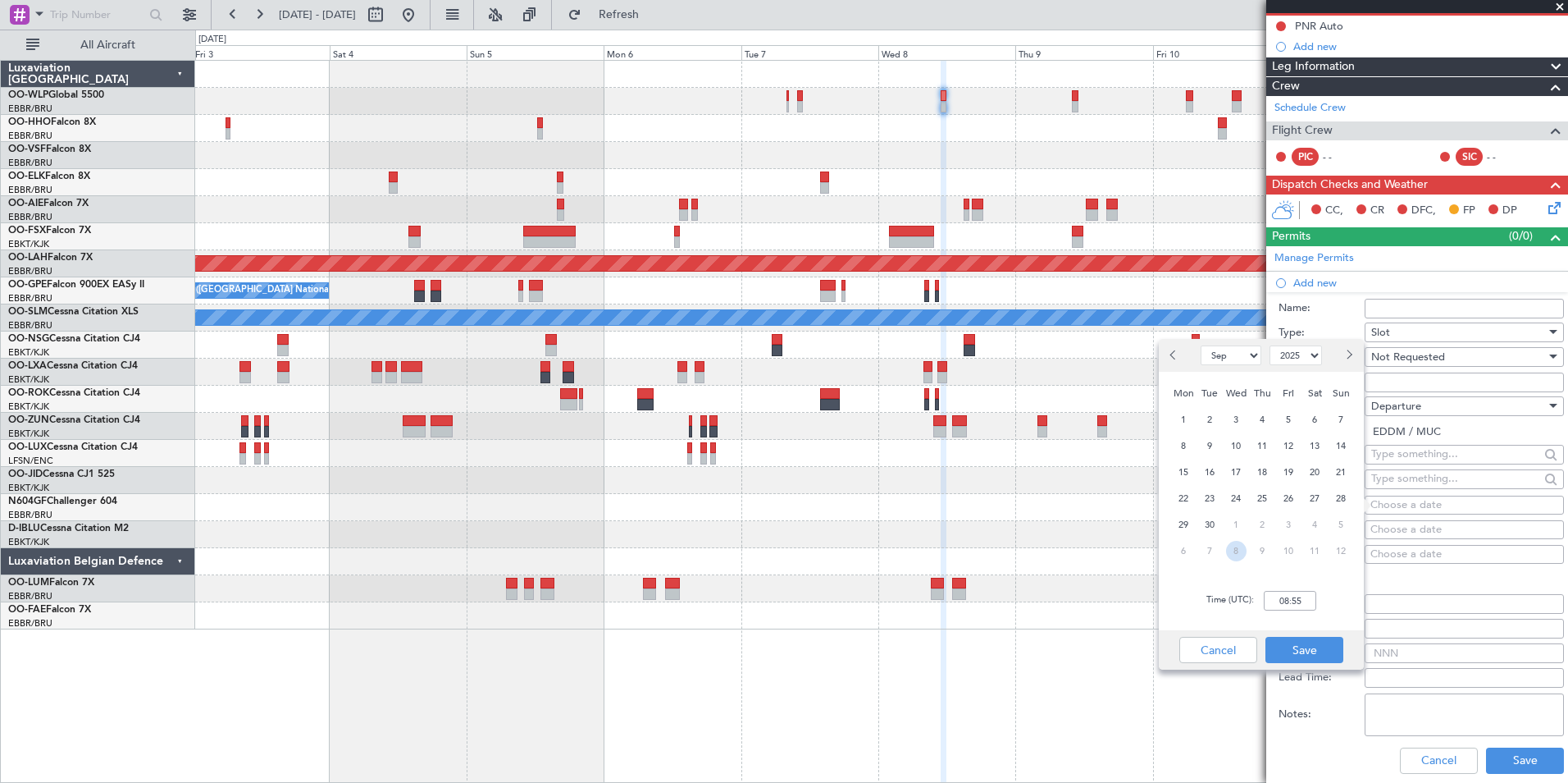
click at [1239, 551] on span "8" at bounding box center [1236, 551] width 21 height 21
select select "10"
click at [1295, 600] on input "00:00" at bounding box center [1290, 601] width 53 height 20
type input "11:00"
click at [1296, 649] on button "Save" at bounding box center [1305, 650] width 78 height 26
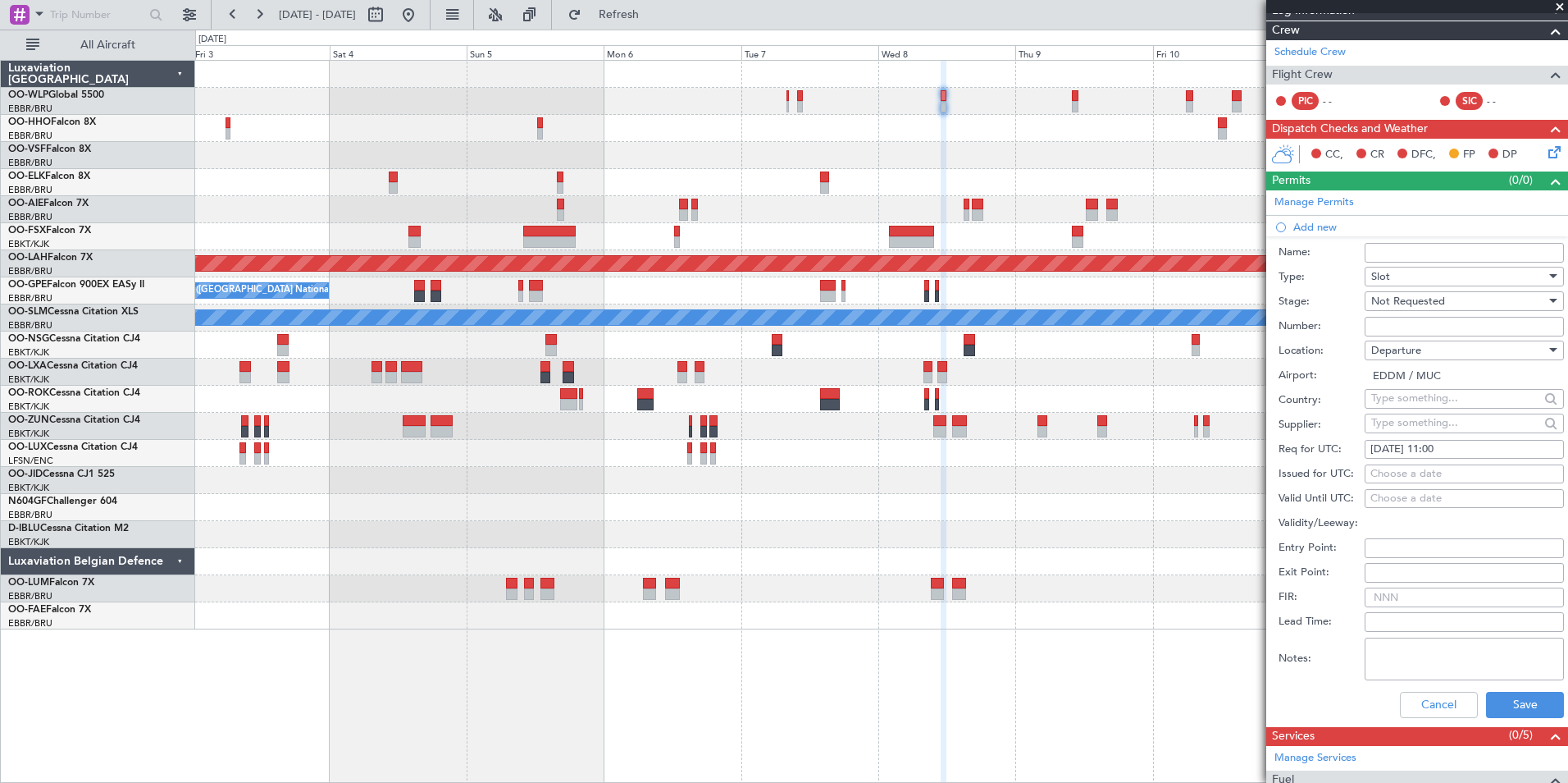
scroll to position [246, 0]
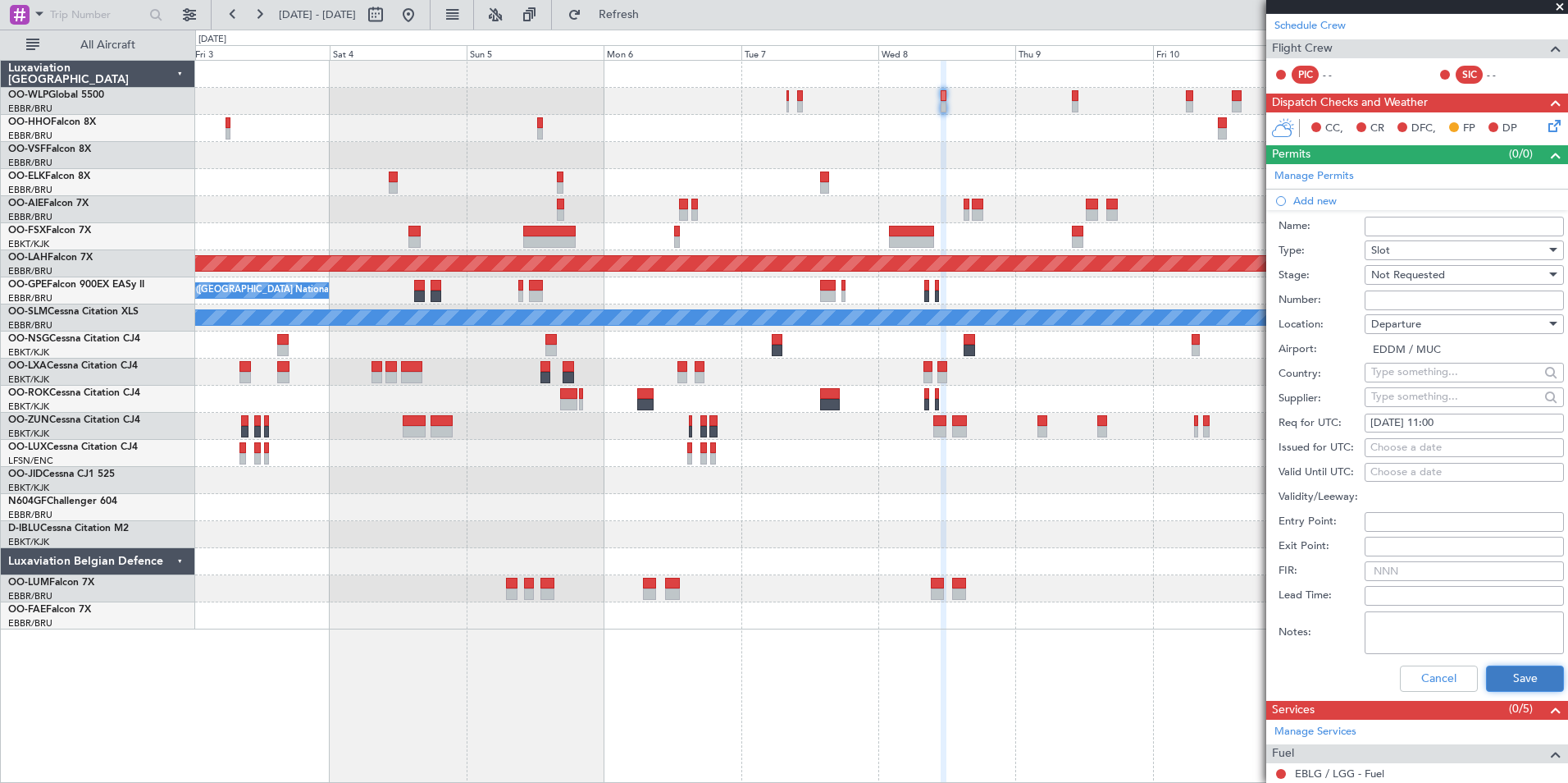
click at [1499, 667] on button "Save" at bounding box center [1525, 678] width 78 height 26
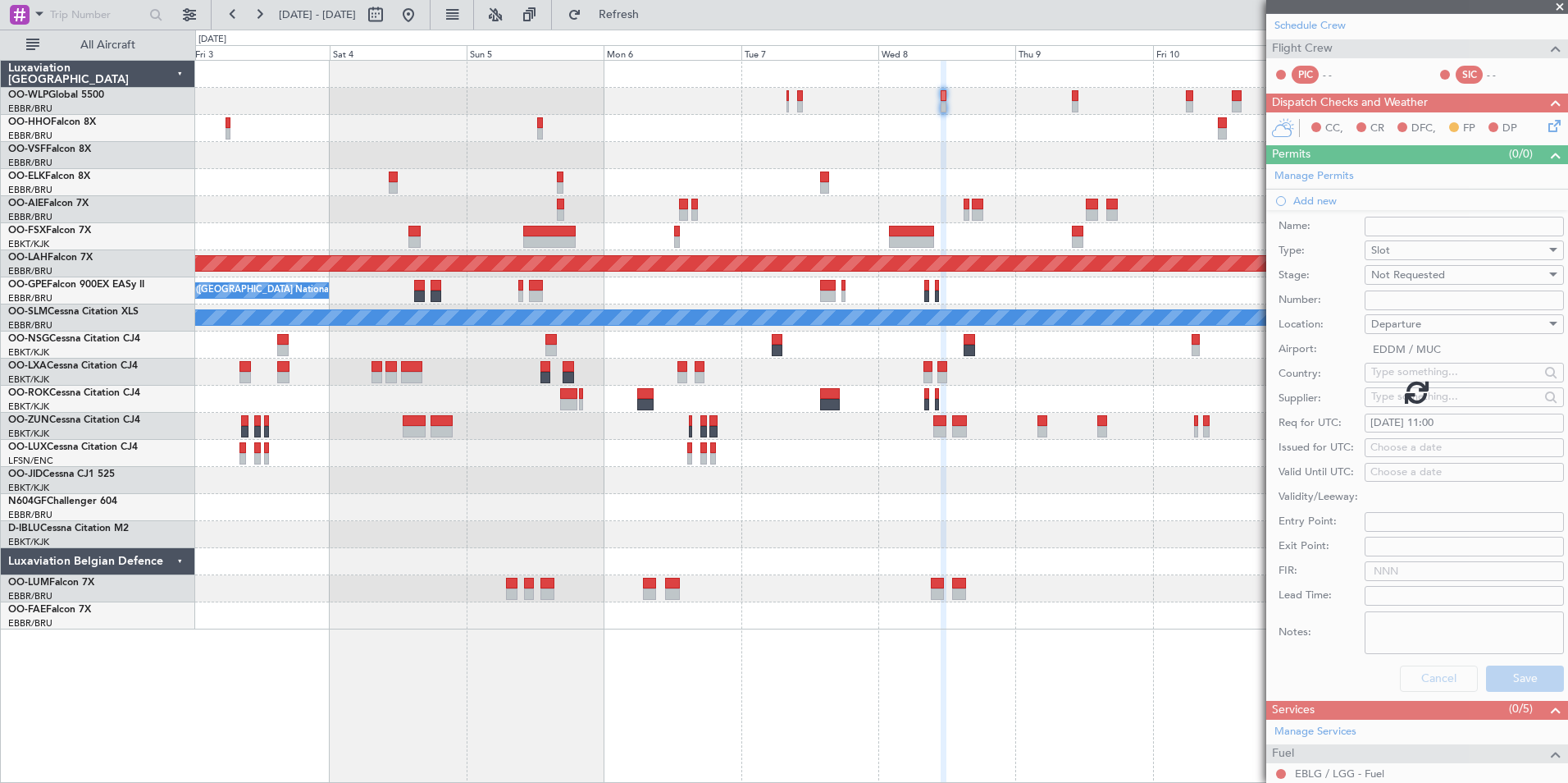
scroll to position [19, 0]
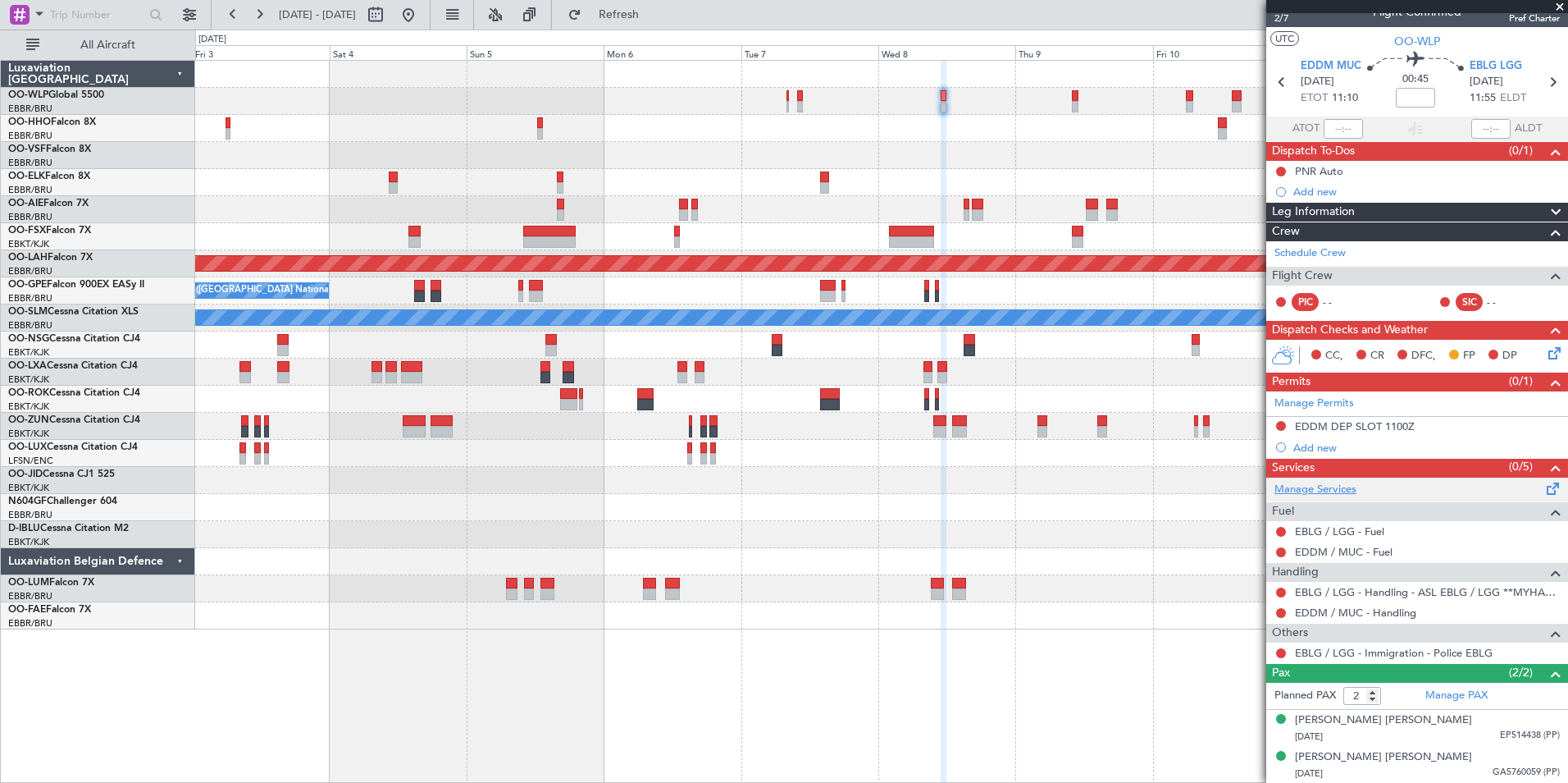
click at [1301, 490] on link "Manage Services" at bounding box center [1315, 490] width 82 height 17
click at [1546, 357] on icon at bounding box center [1551, 350] width 13 height 13
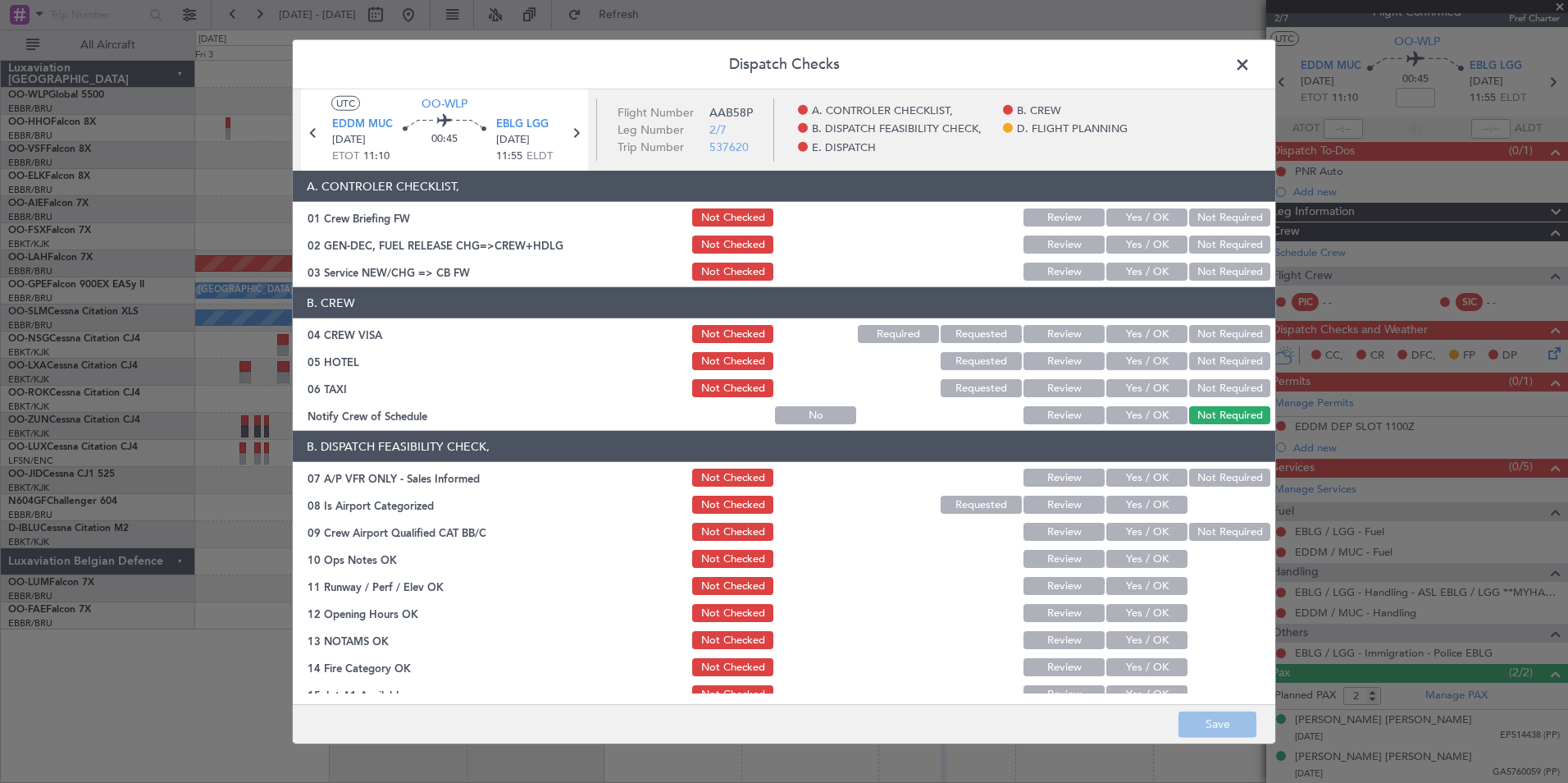
drag, startPoint x: 1133, startPoint y: 271, endPoint x: 1180, endPoint y: 290, distance: 50.7
click at [1136, 272] on button "Yes / OK" at bounding box center [1147, 271] width 81 height 18
click at [1216, 336] on button "Not Required" at bounding box center [1229, 334] width 81 height 18
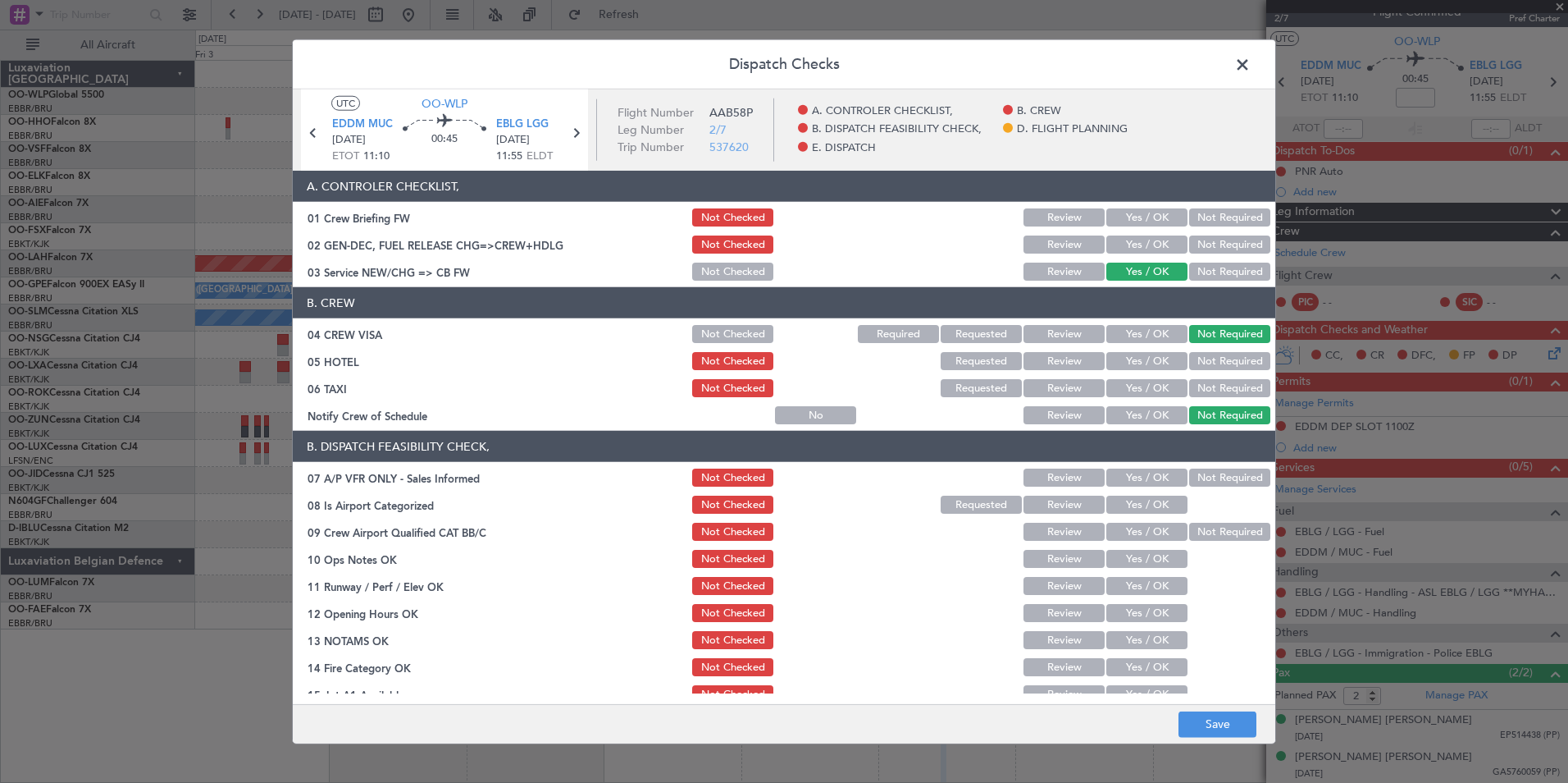
click at [1197, 370] on div "Not Required" at bounding box center [1228, 361] width 83 height 23
click at [1212, 361] on button "Not Required" at bounding box center [1229, 361] width 81 height 18
click at [1200, 381] on button "Not Required" at bounding box center [1229, 388] width 81 height 18
click at [1142, 410] on button "Yes / OK" at bounding box center [1147, 415] width 81 height 18
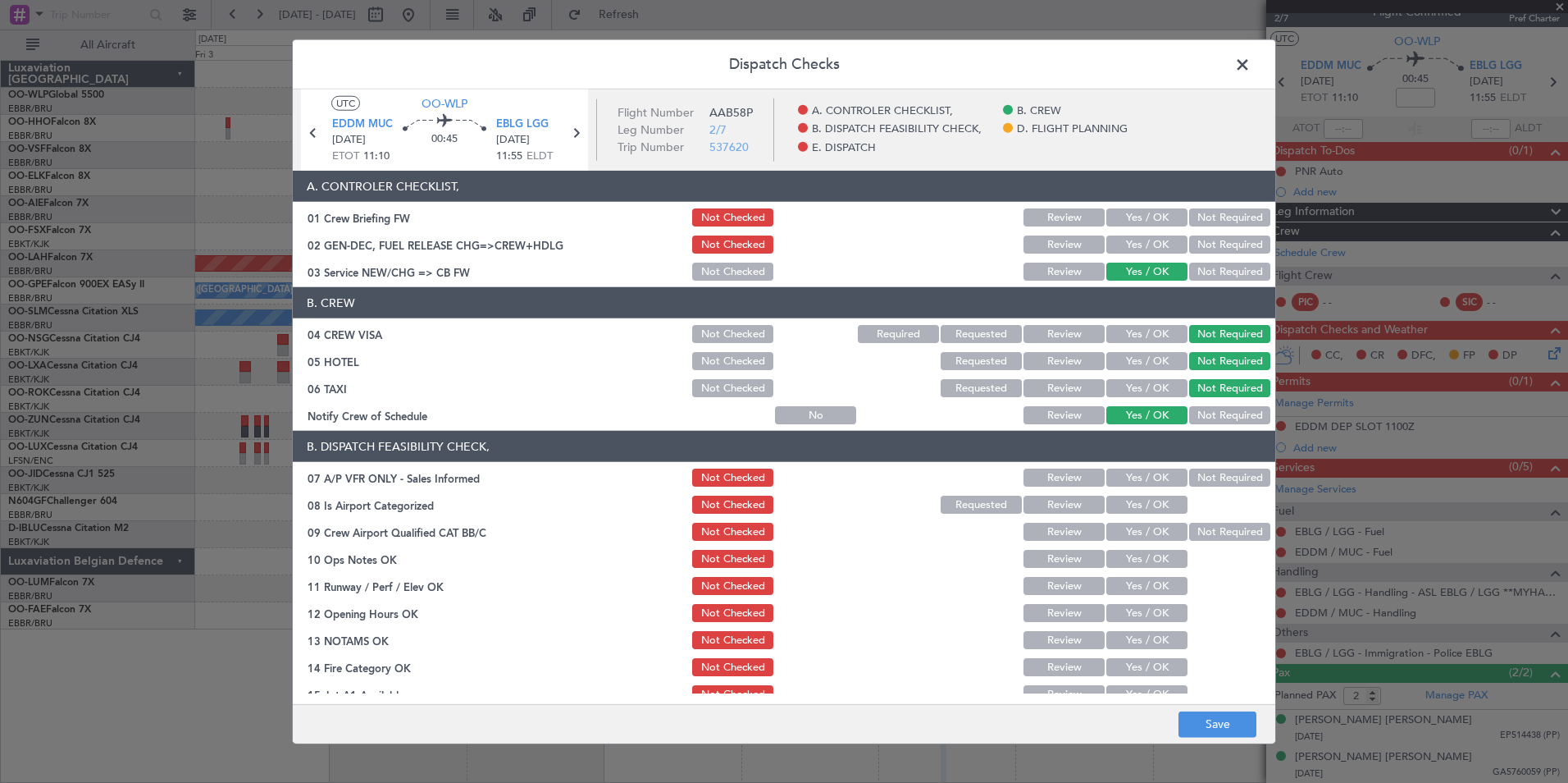
click at [1190, 465] on section "B. DISPATCH FEASIBILITY CHECK, 07 A/P VFR ONLY - Sales Informed Not Checked Rev…" at bounding box center [784, 609] width 982 height 356
drag, startPoint x: 1190, startPoint y: 465, endPoint x: 1179, endPoint y: 481, distance: 19.4
click at [1189, 478] on button "Not Required" at bounding box center [1229, 477] width 81 height 18
click at [1124, 507] on button "Yes / OK" at bounding box center [1147, 505] width 81 height 18
click at [1125, 530] on button "Yes / OK" at bounding box center [1147, 531] width 81 height 18
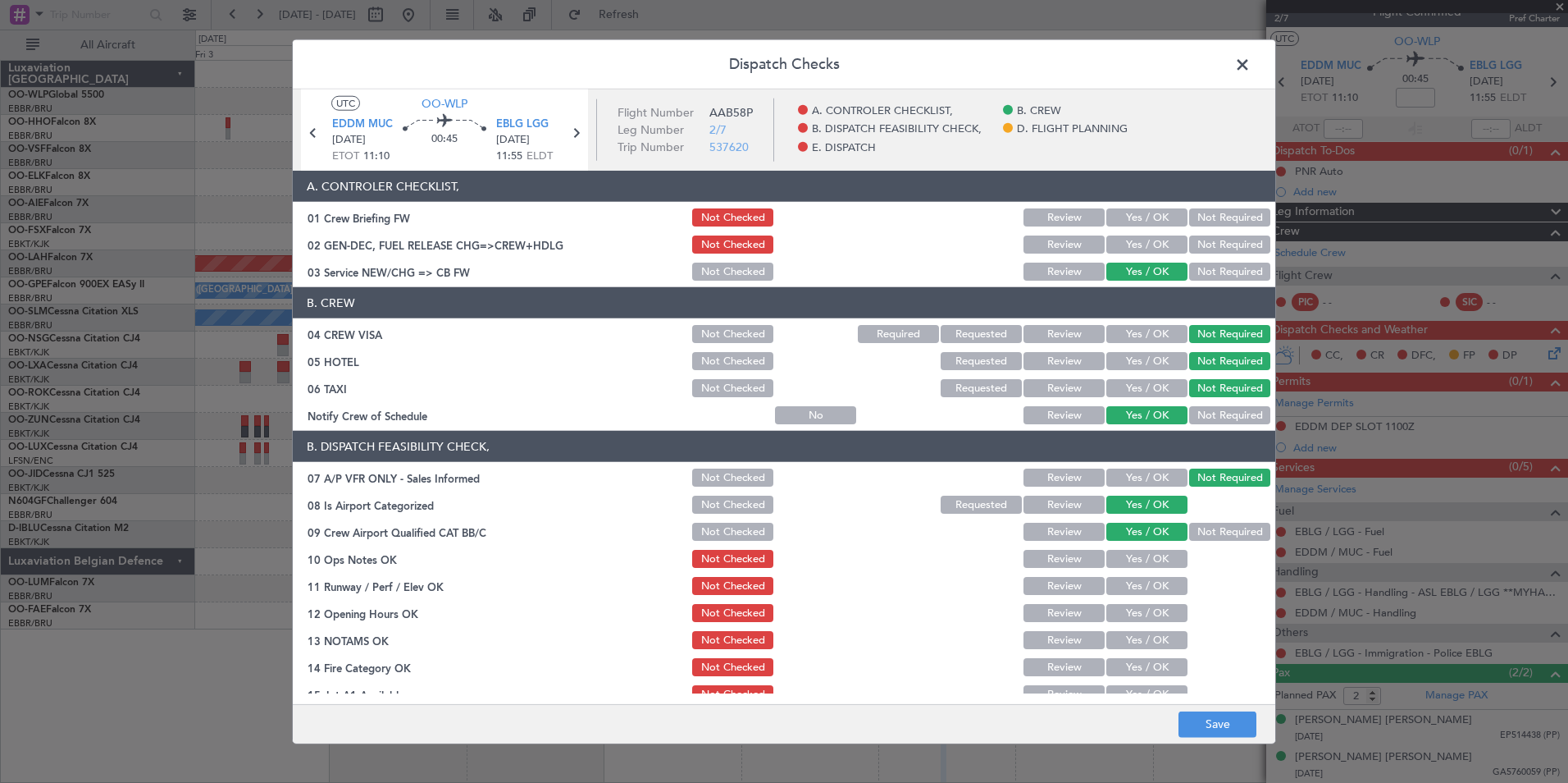
click at [1126, 556] on button "Yes / OK" at bounding box center [1147, 559] width 81 height 18
click at [1126, 585] on button "Yes / OK" at bounding box center [1147, 586] width 81 height 18
click at [1122, 609] on button "Yes / OK" at bounding box center [1147, 612] width 81 height 18
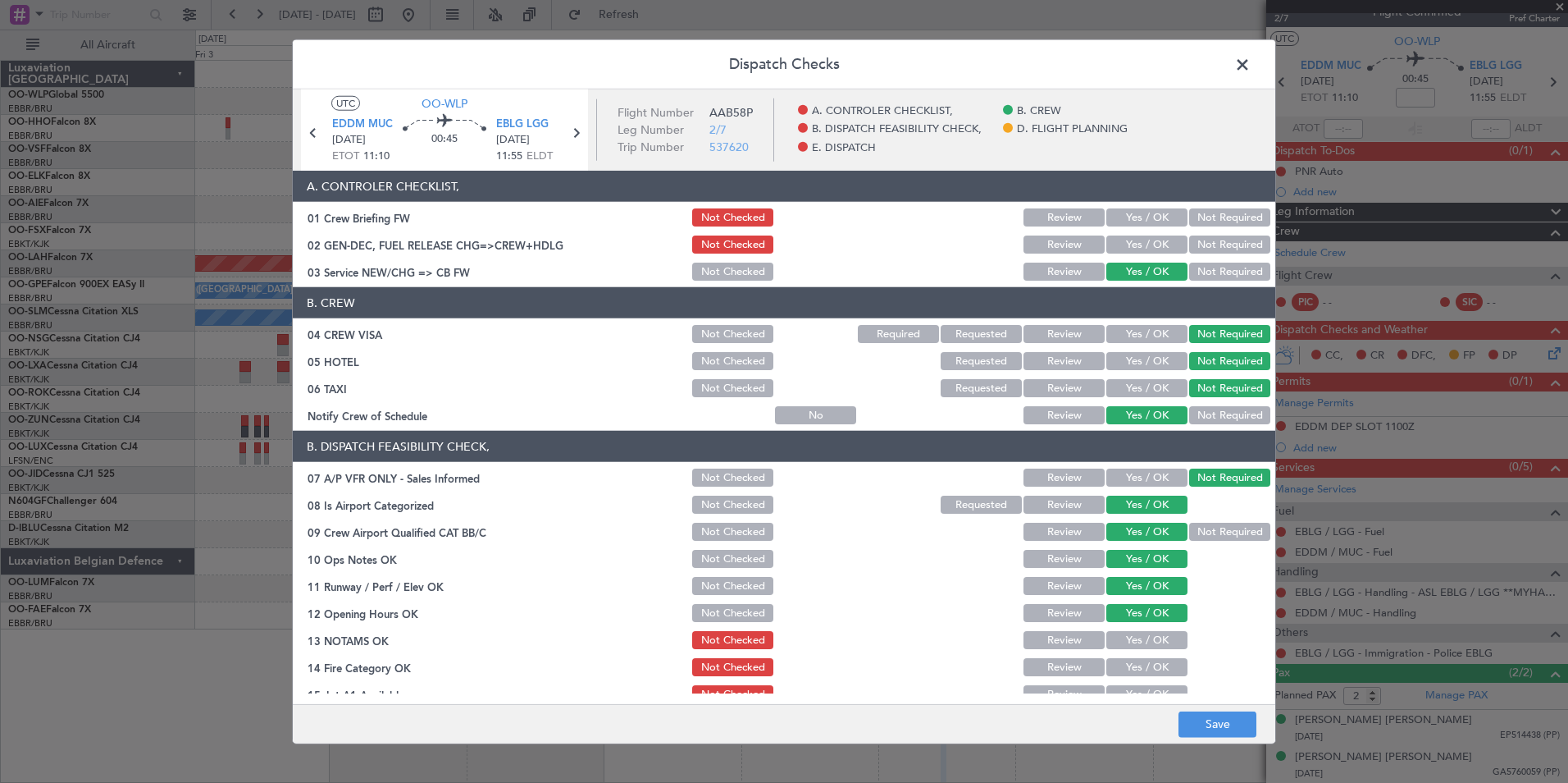
click at [1079, 641] on button "Review" at bounding box center [1064, 640] width 81 height 18
click at [1130, 665] on button "Yes / OK" at bounding box center [1147, 667] width 81 height 18
click at [1130, 684] on div "Yes / OK" at bounding box center [1145, 694] width 83 height 23
click at [1131, 686] on button "Yes / OK" at bounding box center [1147, 694] width 81 height 18
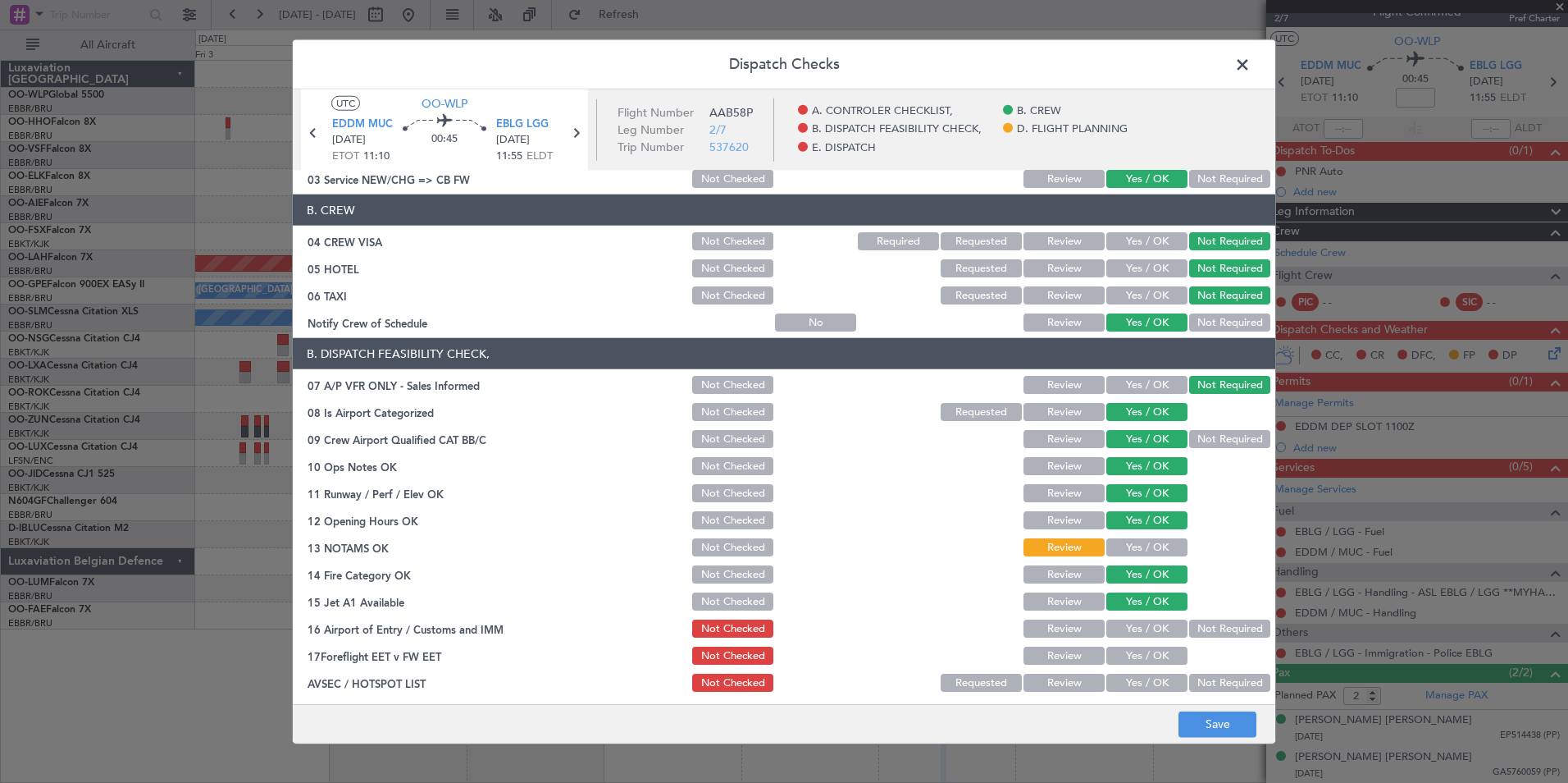
scroll to position [246, 0]
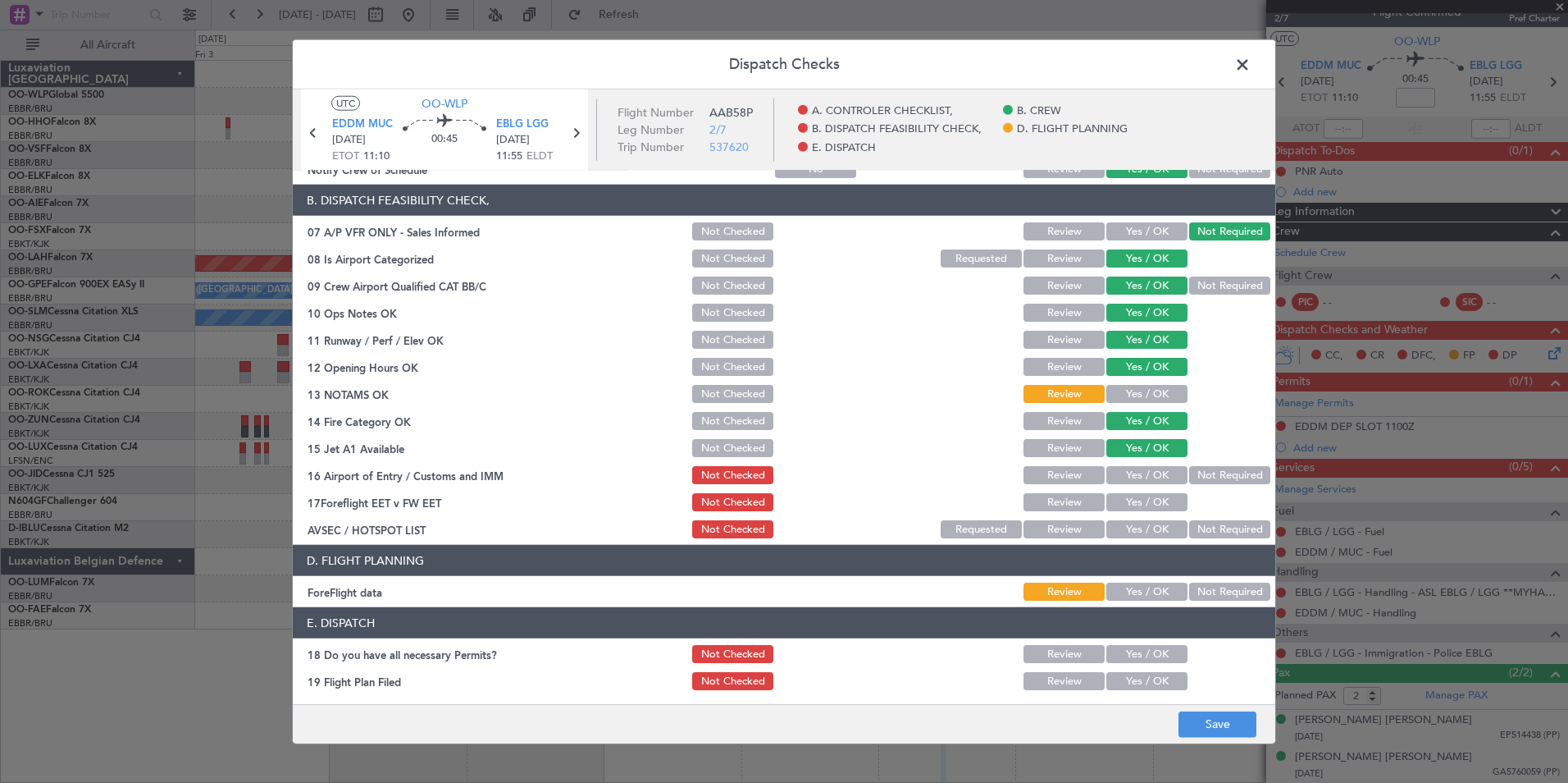
click at [1206, 474] on button "Not Required" at bounding box center [1229, 475] width 81 height 18
click at [1060, 502] on button "Review" at bounding box center [1064, 502] width 81 height 18
click at [1212, 537] on button "Not Required" at bounding box center [1229, 529] width 81 height 18
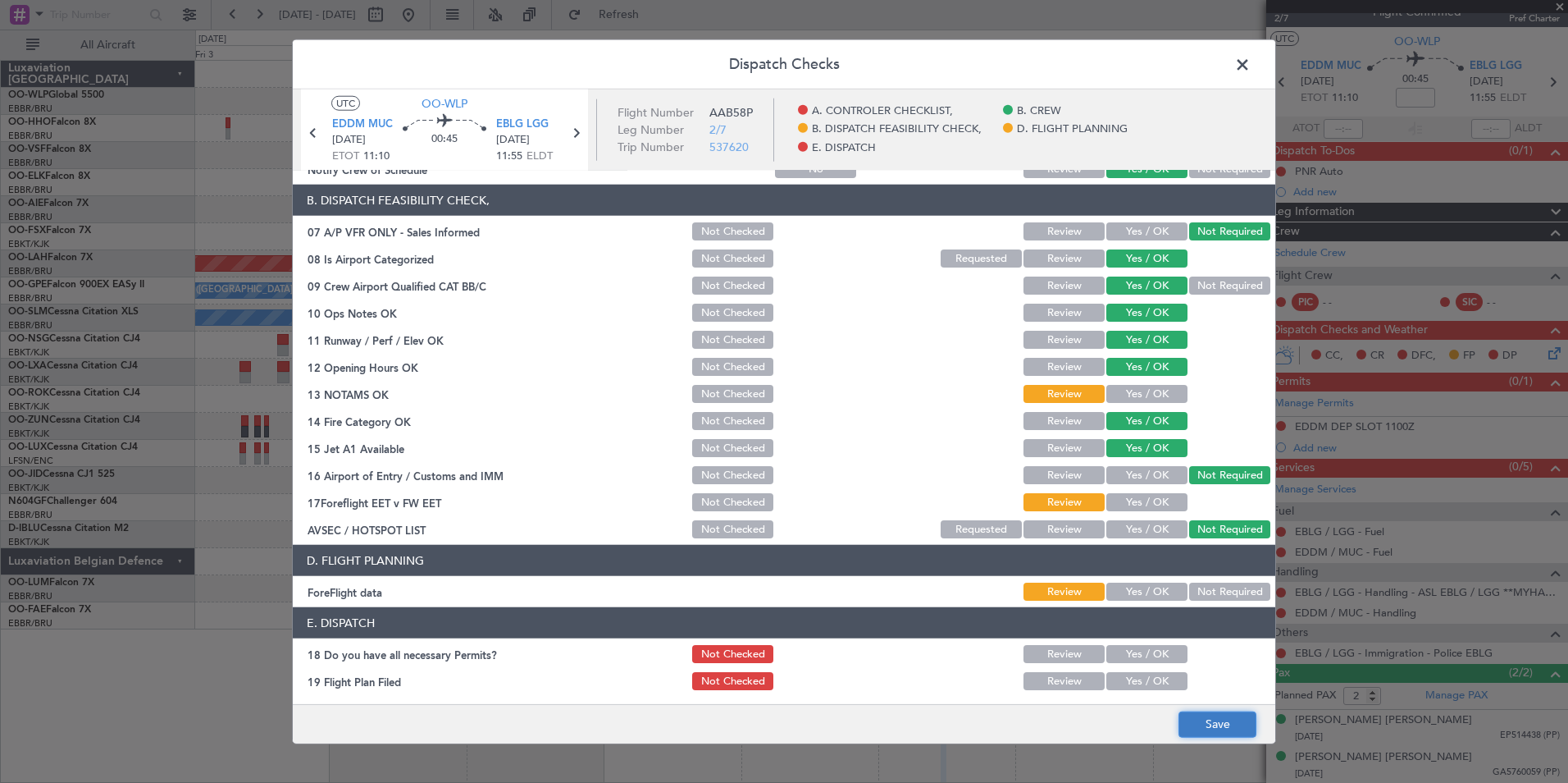
click at [1210, 724] on button "Save" at bounding box center [1217, 723] width 78 height 26
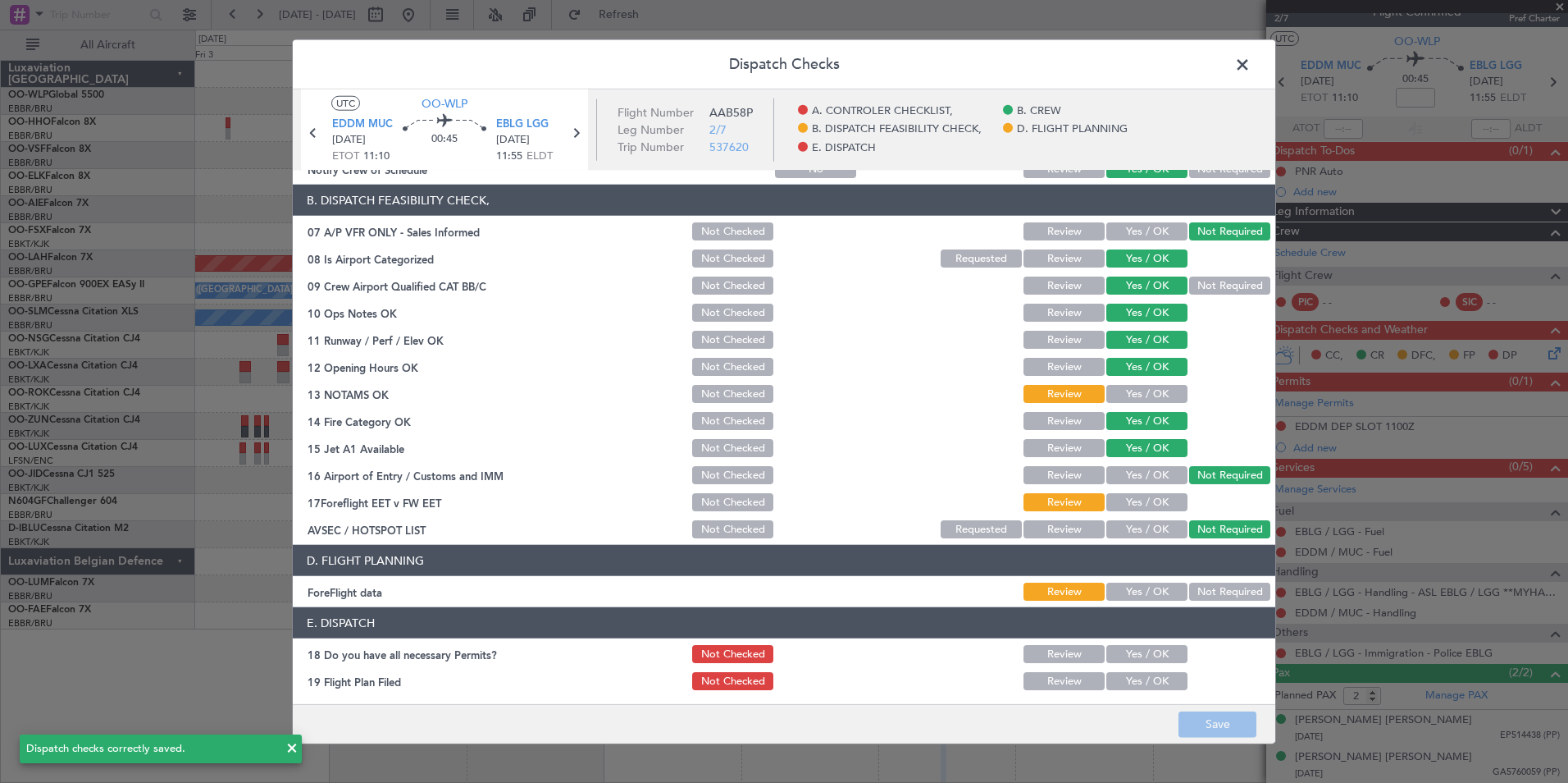
click at [1251, 65] on span at bounding box center [1251, 69] width 0 height 32
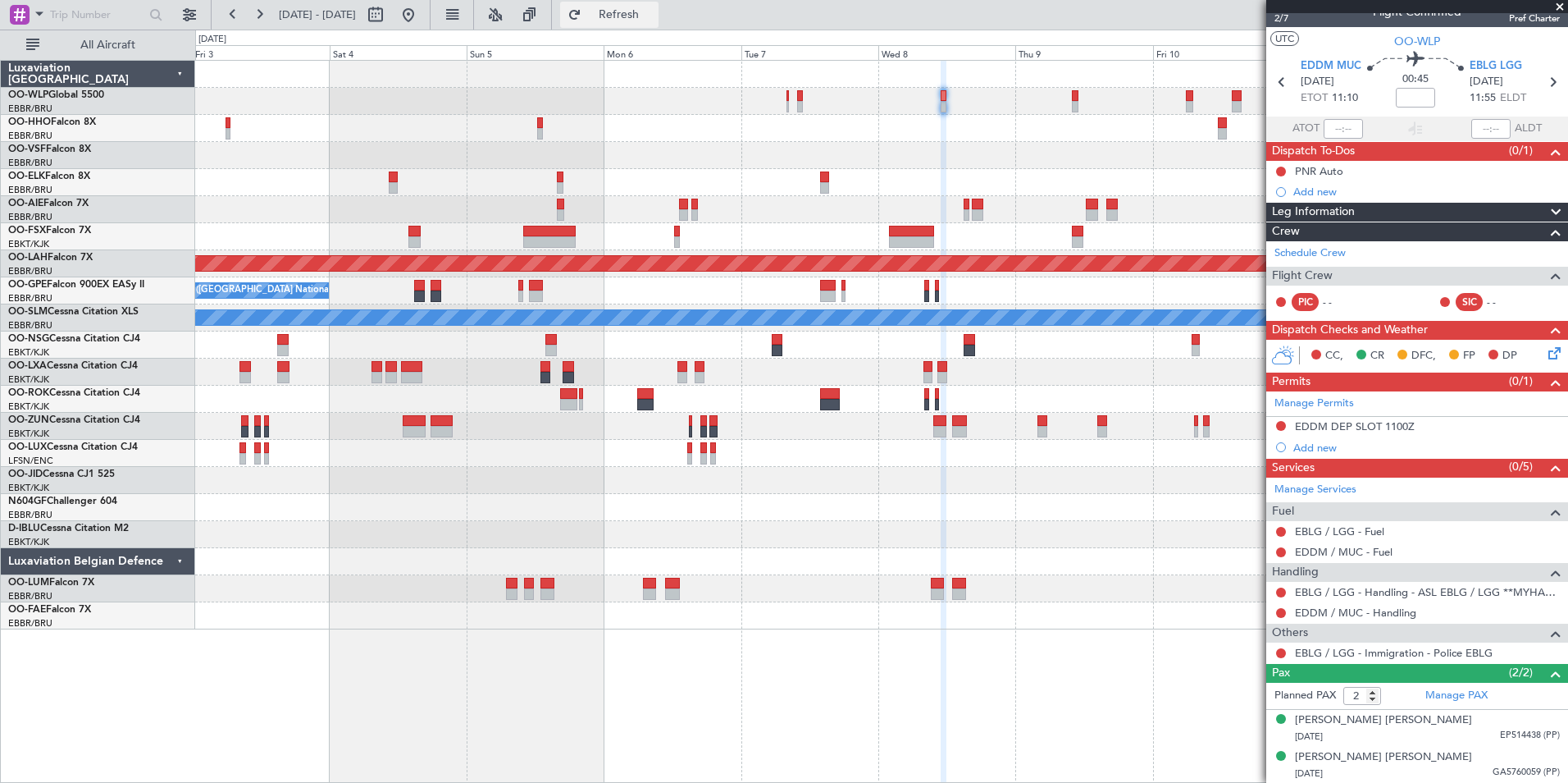
click at [633, 14] on button "Refresh" at bounding box center [609, 15] width 98 height 26
click at [1545, 86] on icon at bounding box center [1552, 82] width 22 height 22
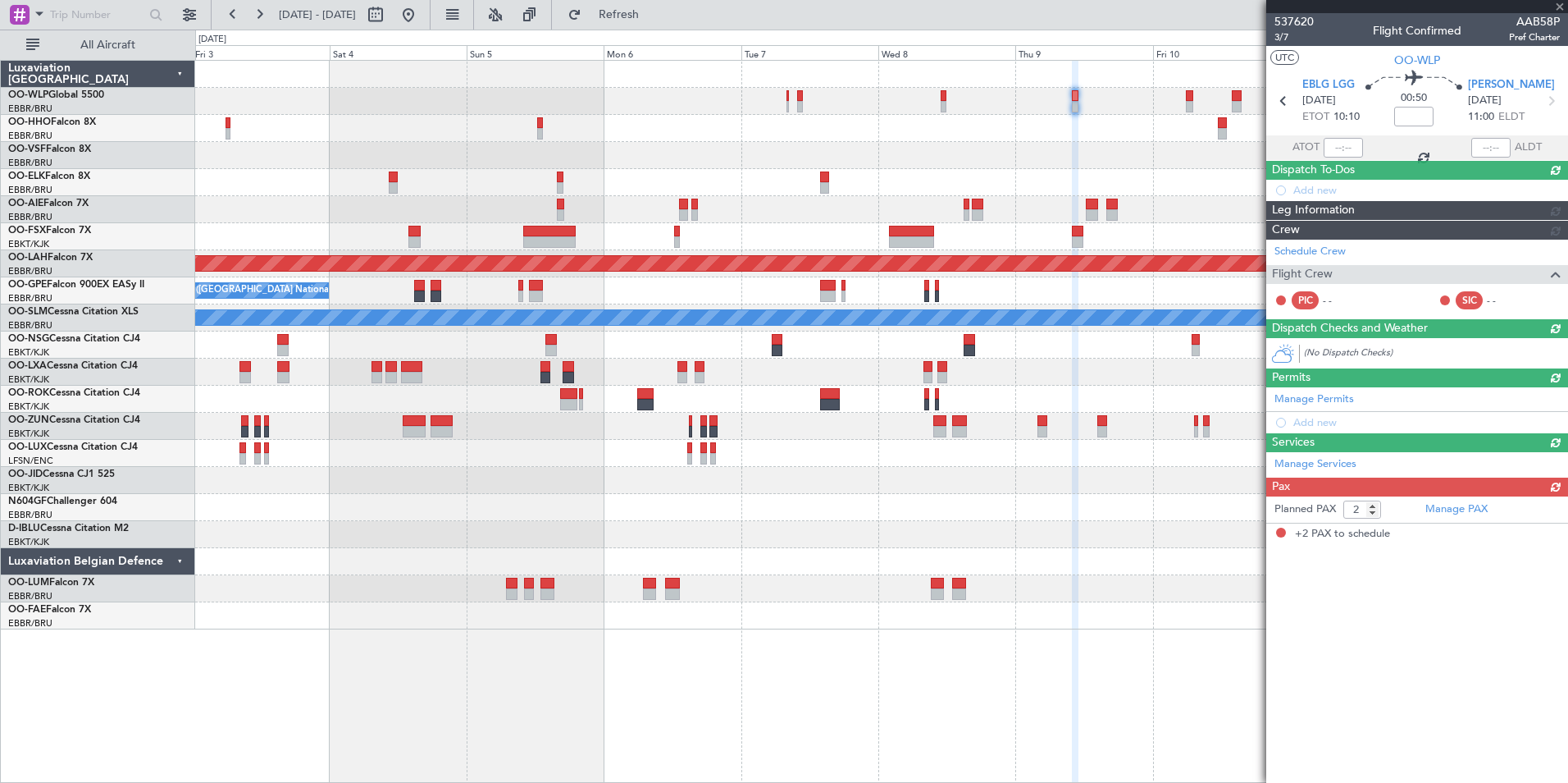
scroll to position [0, 0]
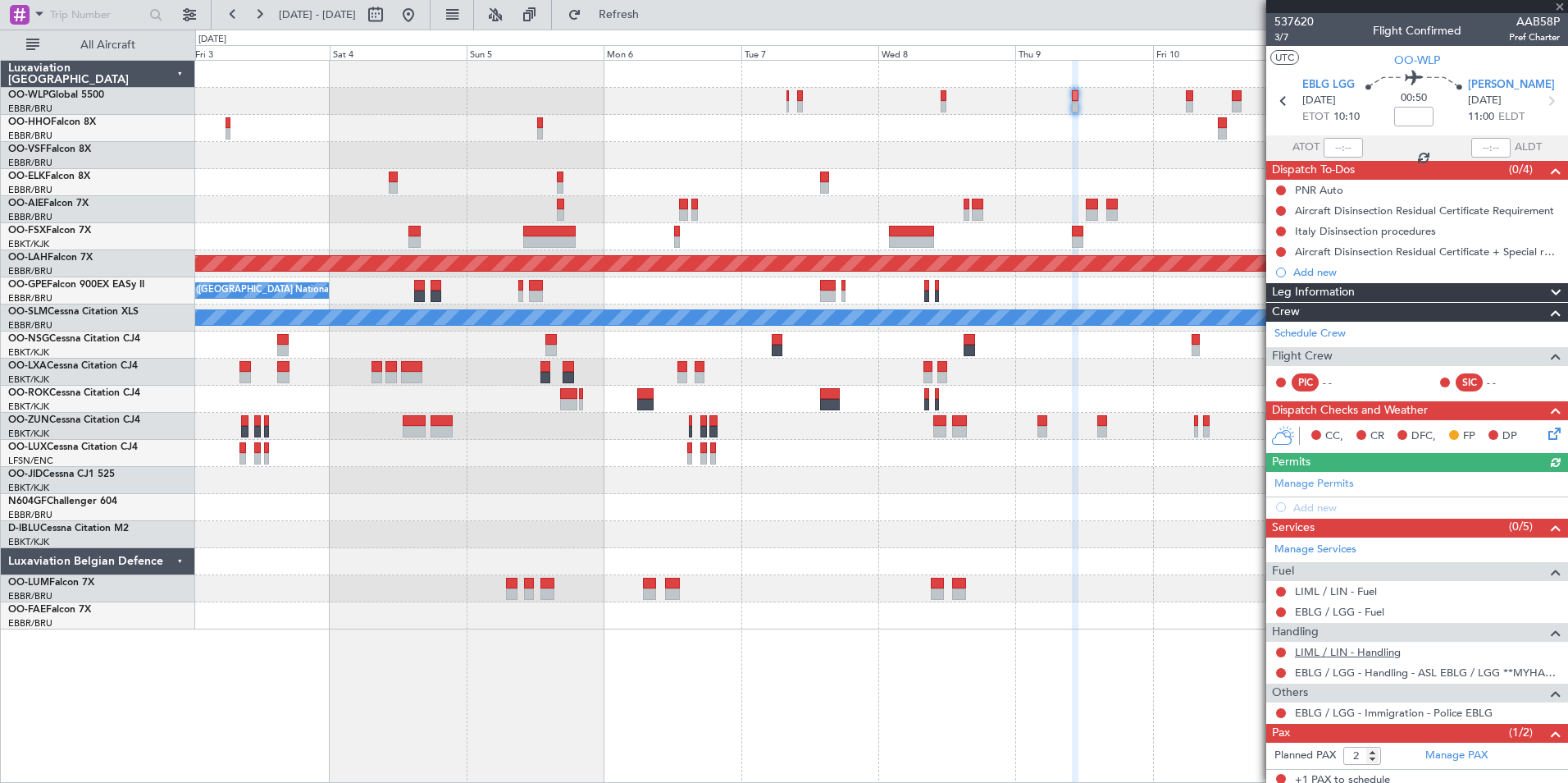
click at [1364, 657] on link "LIML / LIN - Handling" at bounding box center [1348, 652] width 106 height 14
click at [658, 23] on button "Refresh" at bounding box center [609, 15] width 98 height 26
click at [1347, 606] on link "EBLG / LGG - Fuel" at bounding box center [1339, 612] width 89 height 14
click at [1329, 593] on link "LIML / LIN - Fuel" at bounding box center [1336, 591] width 82 height 14
click at [653, 14] on span "Refresh" at bounding box center [619, 15] width 69 height 12
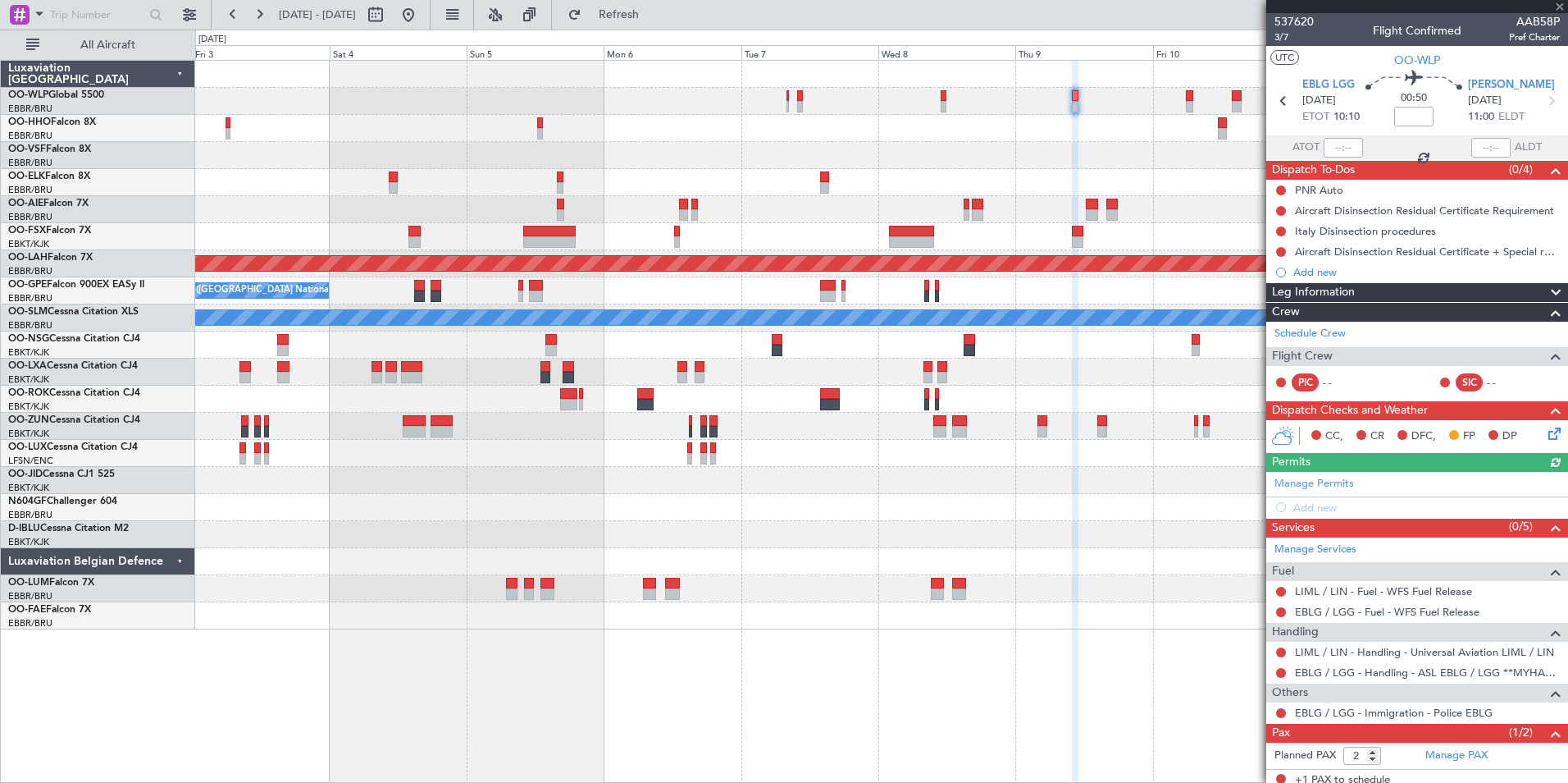
click at [1532, 429] on div "CC, CR DFC, FP DP" at bounding box center [1424, 436] width 241 height 24
click at [1329, 556] on link "Manage Services" at bounding box center [1315, 550] width 82 height 17
click at [1545, 435] on icon at bounding box center [1551, 430] width 13 height 13
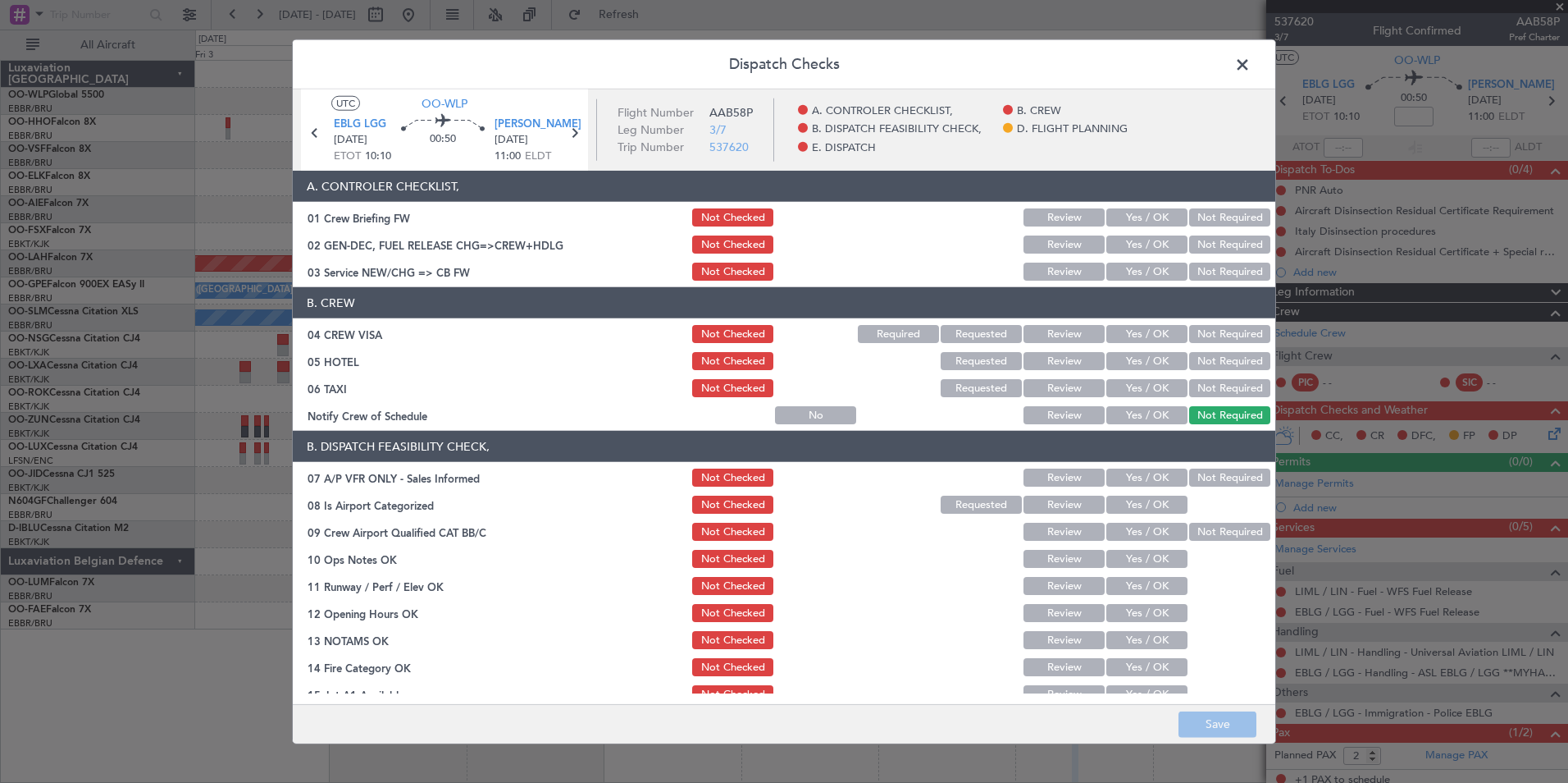
drag, startPoint x: 1145, startPoint y: 279, endPoint x: 1165, endPoint y: 285, distance: 20.9
click at [1151, 278] on button "Yes / OK" at bounding box center [1147, 271] width 81 height 18
click at [1193, 332] on button "Not Required" at bounding box center [1229, 334] width 81 height 18
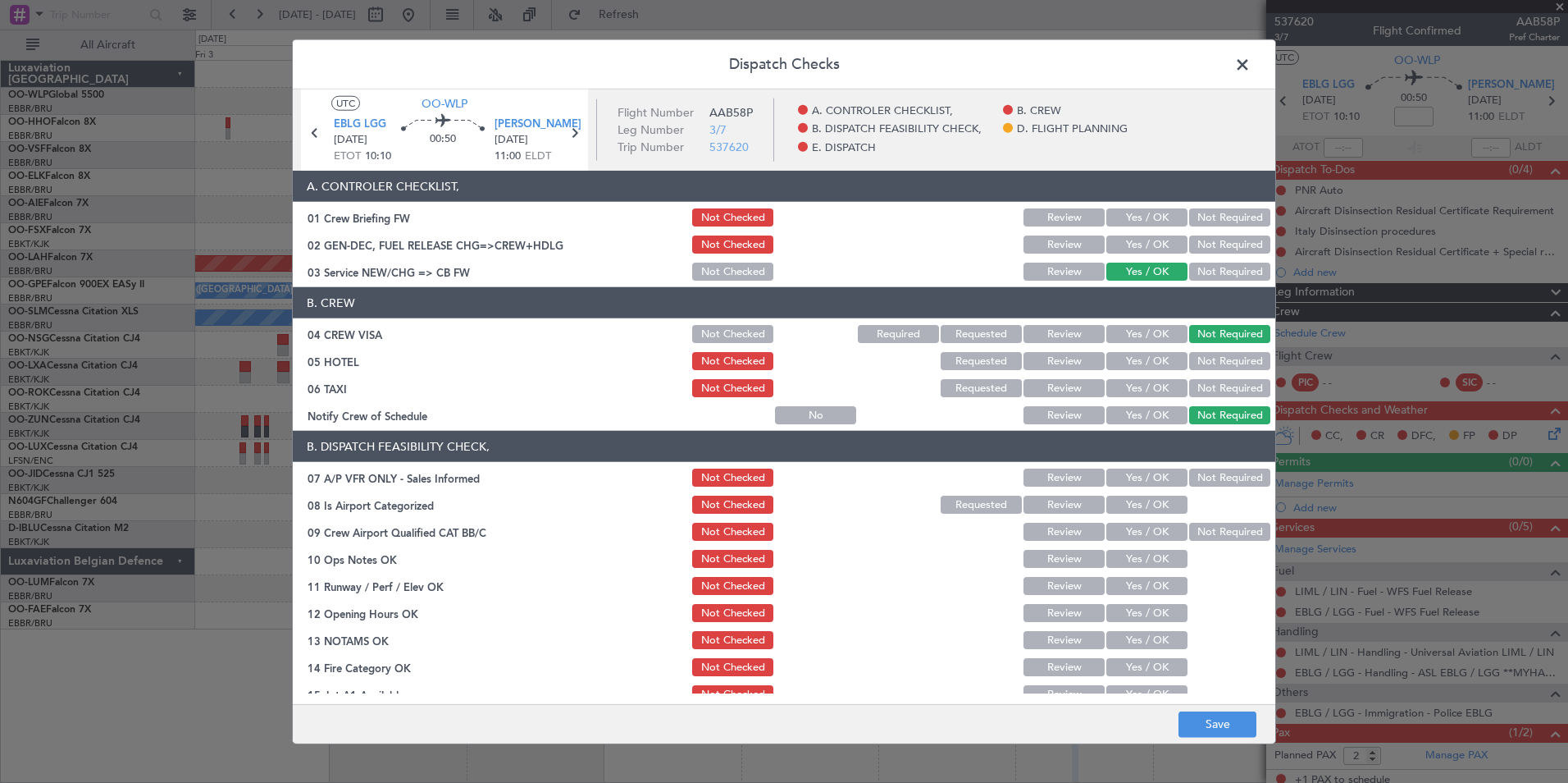
click at [1167, 356] on button "Yes / OK" at bounding box center [1147, 361] width 81 height 18
click at [1189, 382] on button "Not Required" at bounding box center [1229, 388] width 81 height 18
click at [1146, 416] on button "Yes / OK" at bounding box center [1147, 415] width 81 height 18
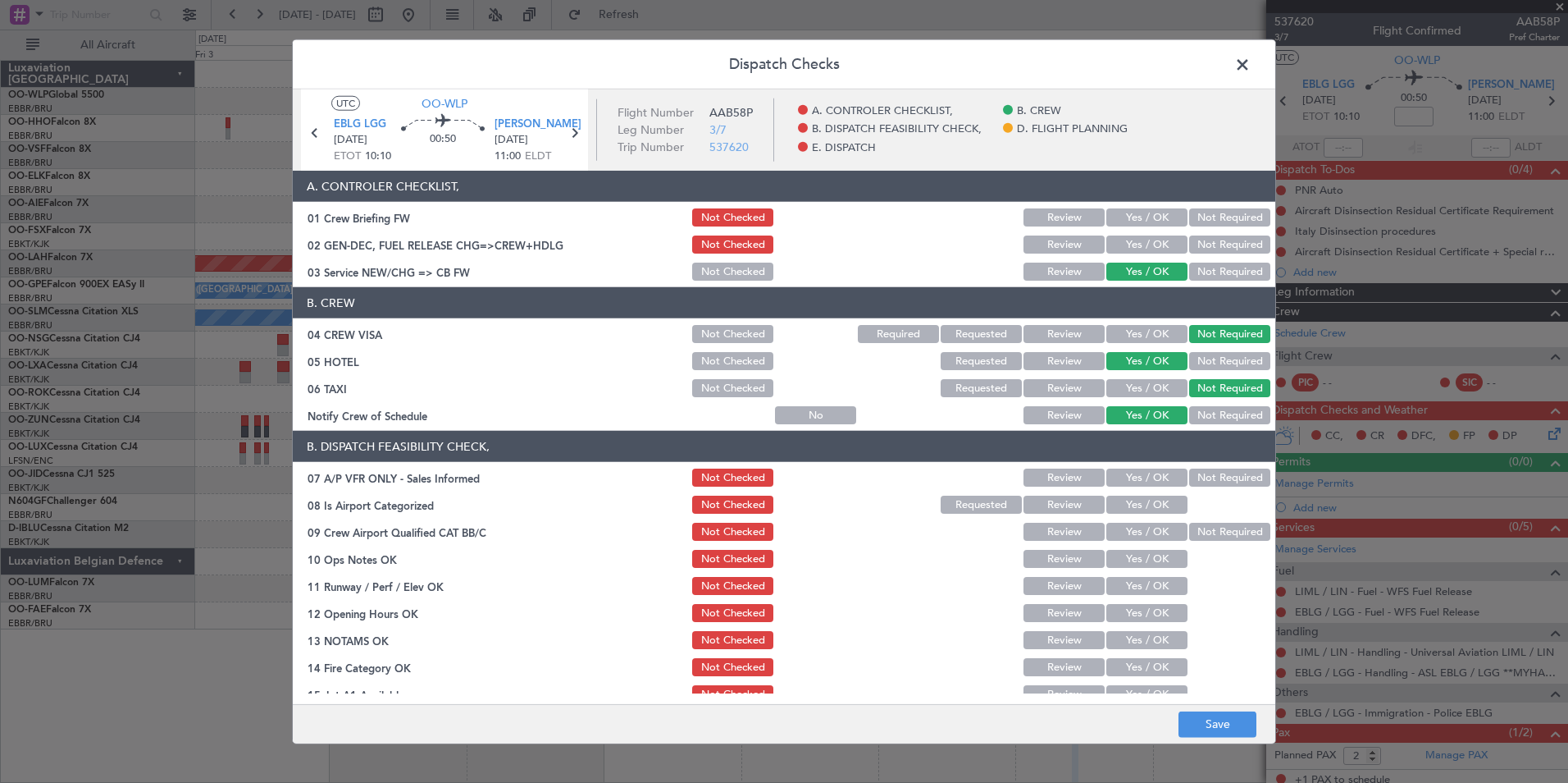
click at [1183, 468] on section "B. DISPATCH FEASIBILITY CHECK, 07 A/P VFR ONLY - Sales Informed Not Checked Rev…" at bounding box center [784, 609] width 982 height 356
drag, startPoint x: 1190, startPoint y: 483, endPoint x: 1175, endPoint y: 483, distance: 15.0
click at [1191, 483] on button "Not Required" at bounding box center [1229, 477] width 81 height 18
drag, startPoint x: 1133, startPoint y: 493, endPoint x: 1154, endPoint y: 536, distance: 47.9
click at [1133, 497] on div "Yes / OK" at bounding box center [1145, 504] width 83 height 23
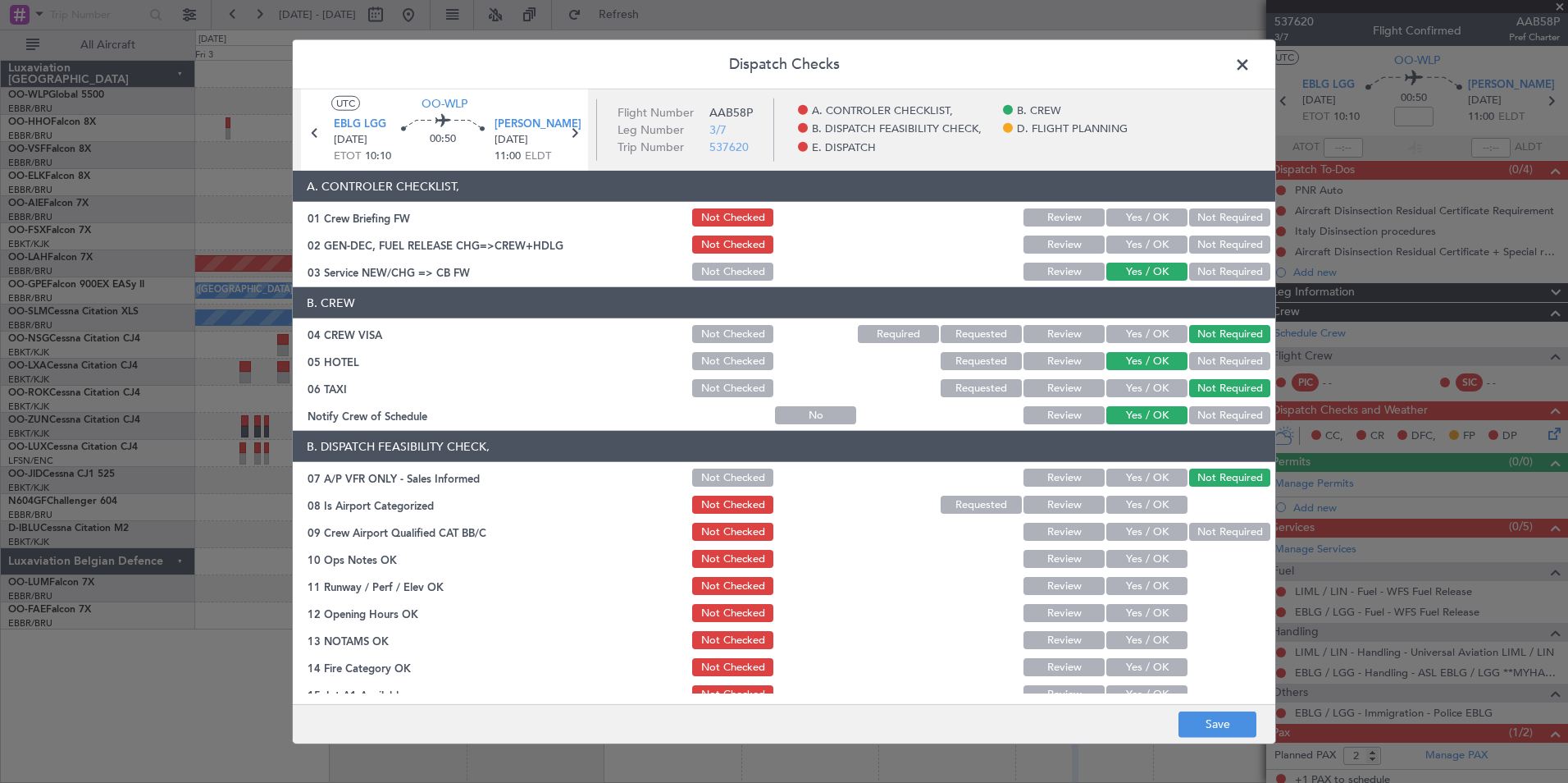
click at [1154, 536] on button "Yes / OK" at bounding box center [1147, 531] width 81 height 18
click at [1154, 516] on section "B. DISPATCH FEASIBILITY CHECK, 07 A/P VFR ONLY - Sales Informed Not Checked Rev…" at bounding box center [784, 609] width 982 height 356
click at [1150, 502] on button "Yes / OK" at bounding box center [1147, 505] width 81 height 18
click at [1136, 552] on button "Yes / OK" at bounding box center [1147, 559] width 81 height 18
drag, startPoint x: 1132, startPoint y: 582, endPoint x: 1129, endPoint y: 608, distance: 26.2
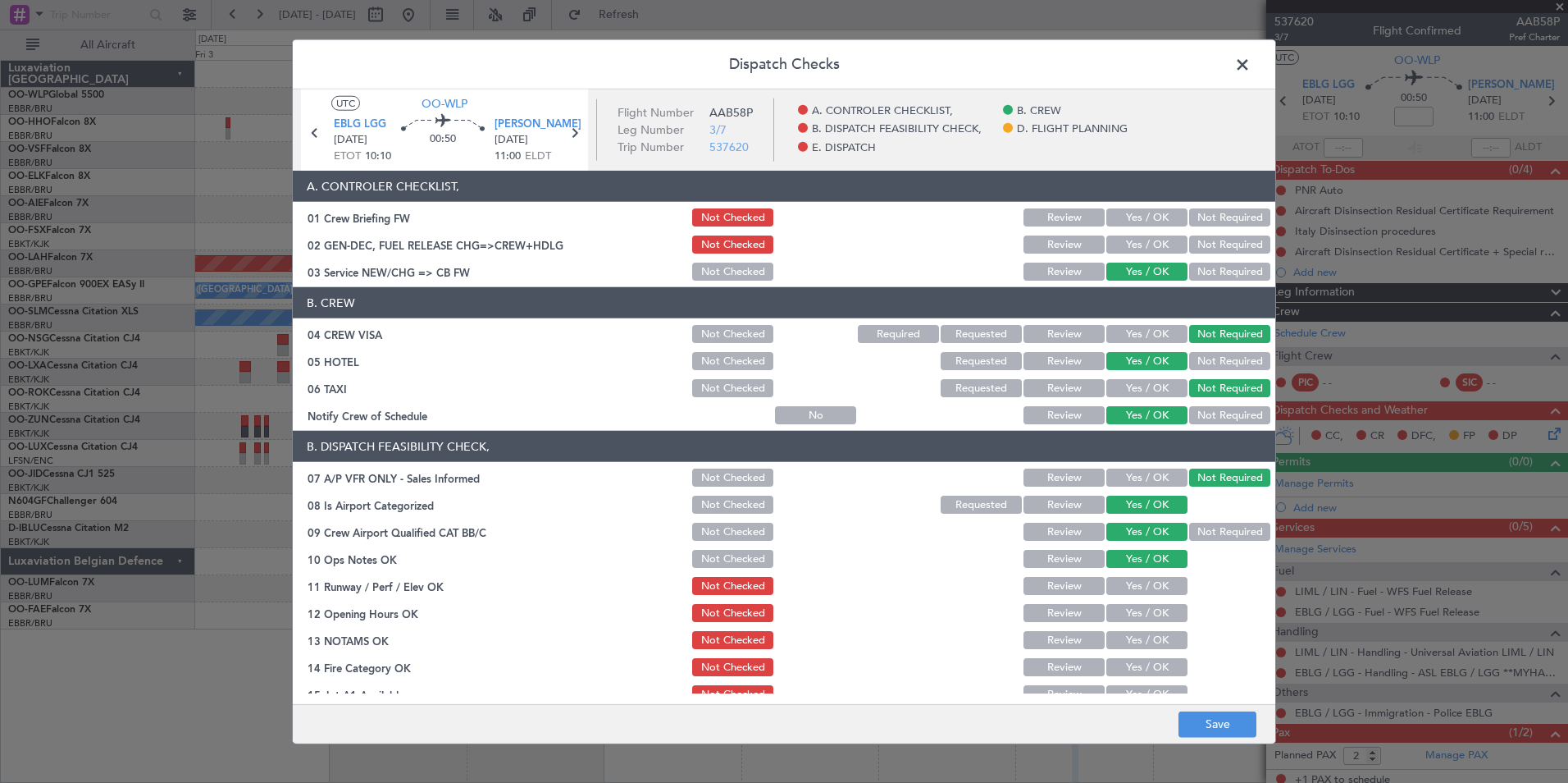
click at [1132, 586] on button "Yes / OK" at bounding box center [1147, 586] width 81 height 18
click at [1127, 611] on button "Yes / OK" at bounding box center [1147, 612] width 81 height 18
click at [1046, 637] on button "Review" at bounding box center [1064, 640] width 81 height 18
click at [1116, 668] on button "Yes / OK" at bounding box center [1147, 667] width 81 height 18
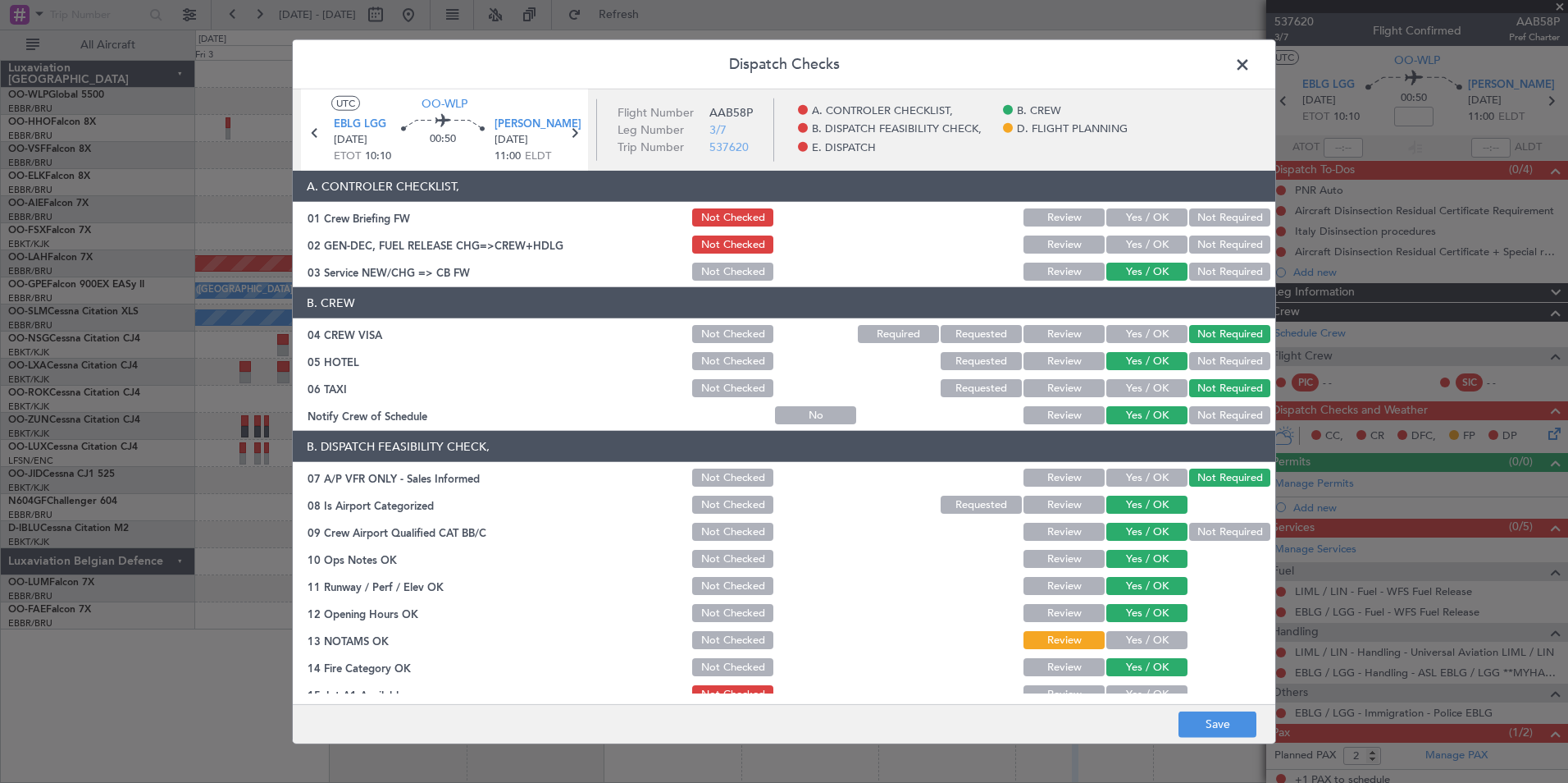
click at [1117, 683] on div "Yes / OK" at bounding box center [1145, 694] width 83 height 23
click at [1118, 688] on button "Yes / OK" at bounding box center [1147, 694] width 81 height 18
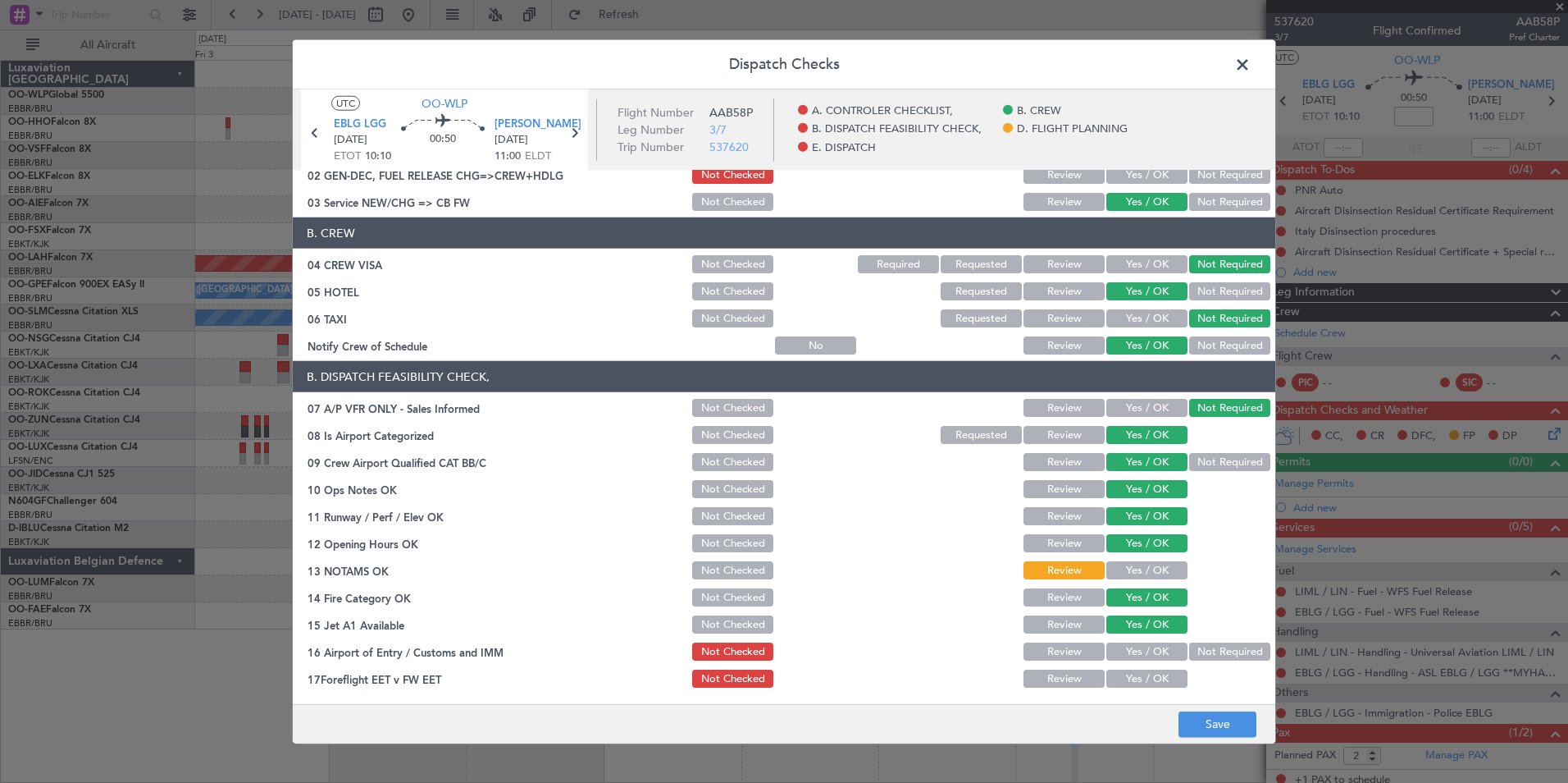
scroll to position [164, 0]
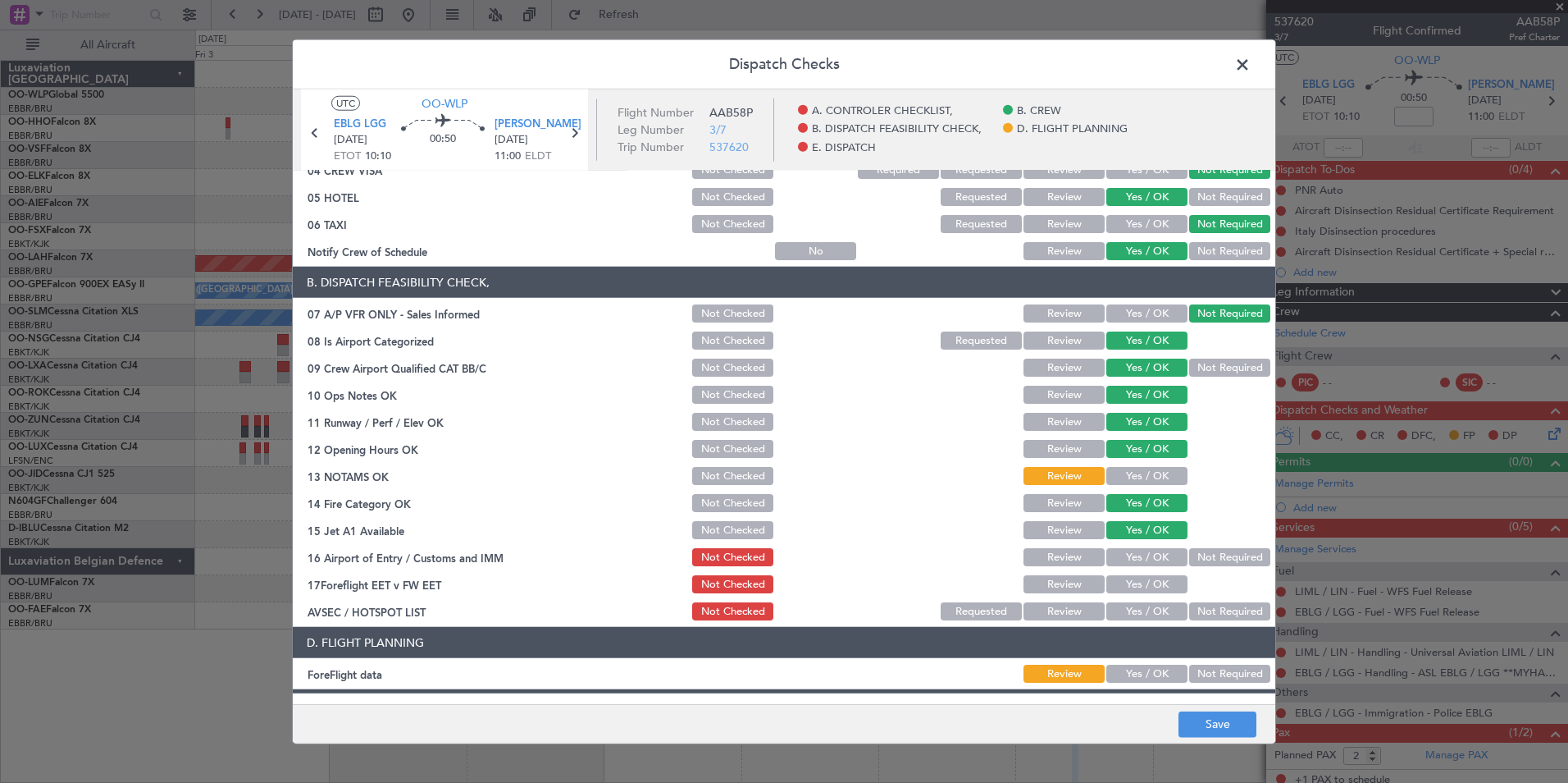
click at [1194, 559] on button "Not Required" at bounding box center [1229, 557] width 81 height 18
drag, startPoint x: 1051, startPoint y: 582, endPoint x: 1190, endPoint y: 618, distance: 143.6
click at [1054, 586] on button "Review" at bounding box center [1064, 584] width 81 height 18
click at [1212, 604] on button "Not Required" at bounding box center [1229, 612] width 81 height 18
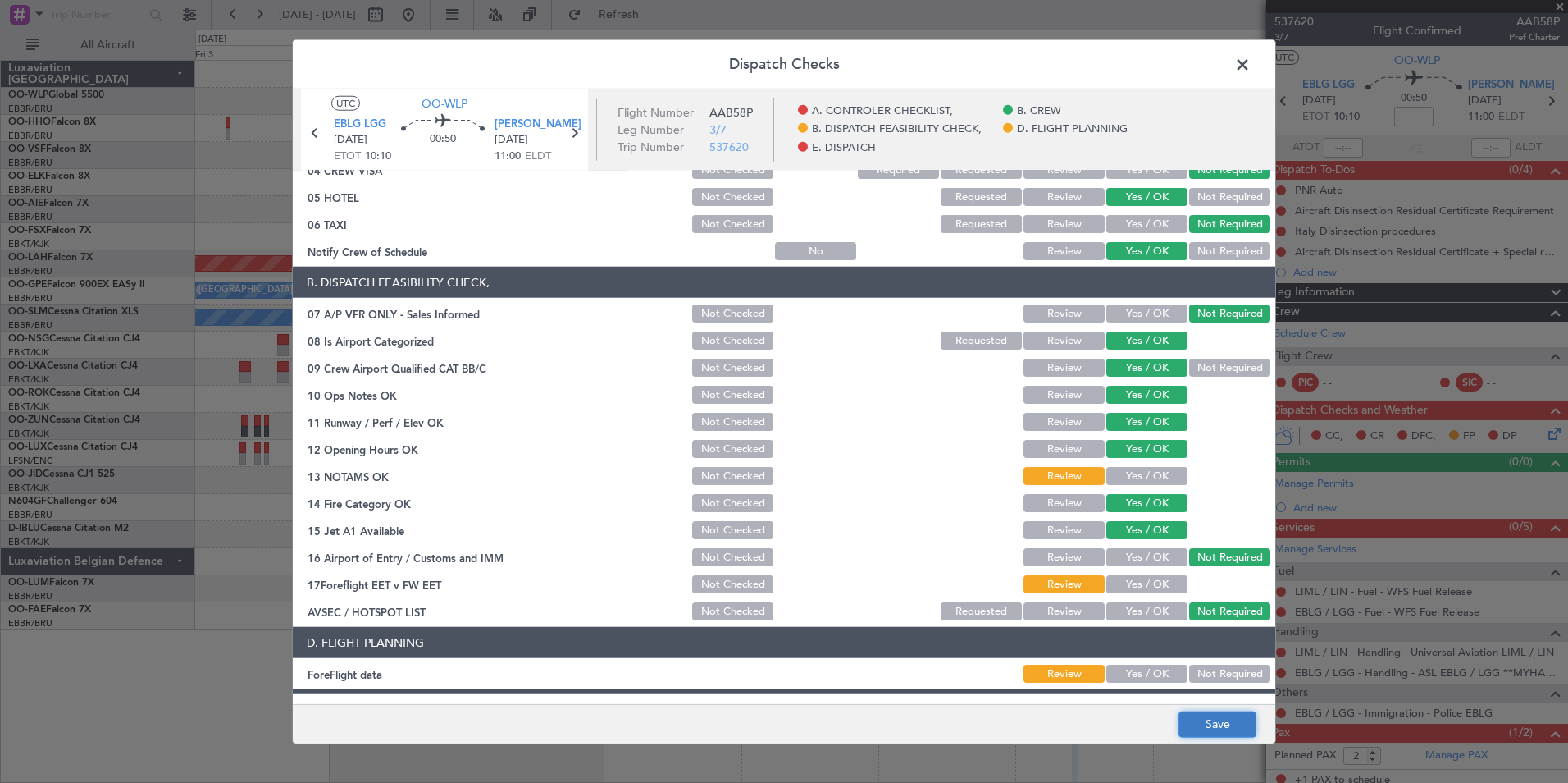
click at [1199, 716] on button "Save" at bounding box center [1217, 723] width 78 height 26
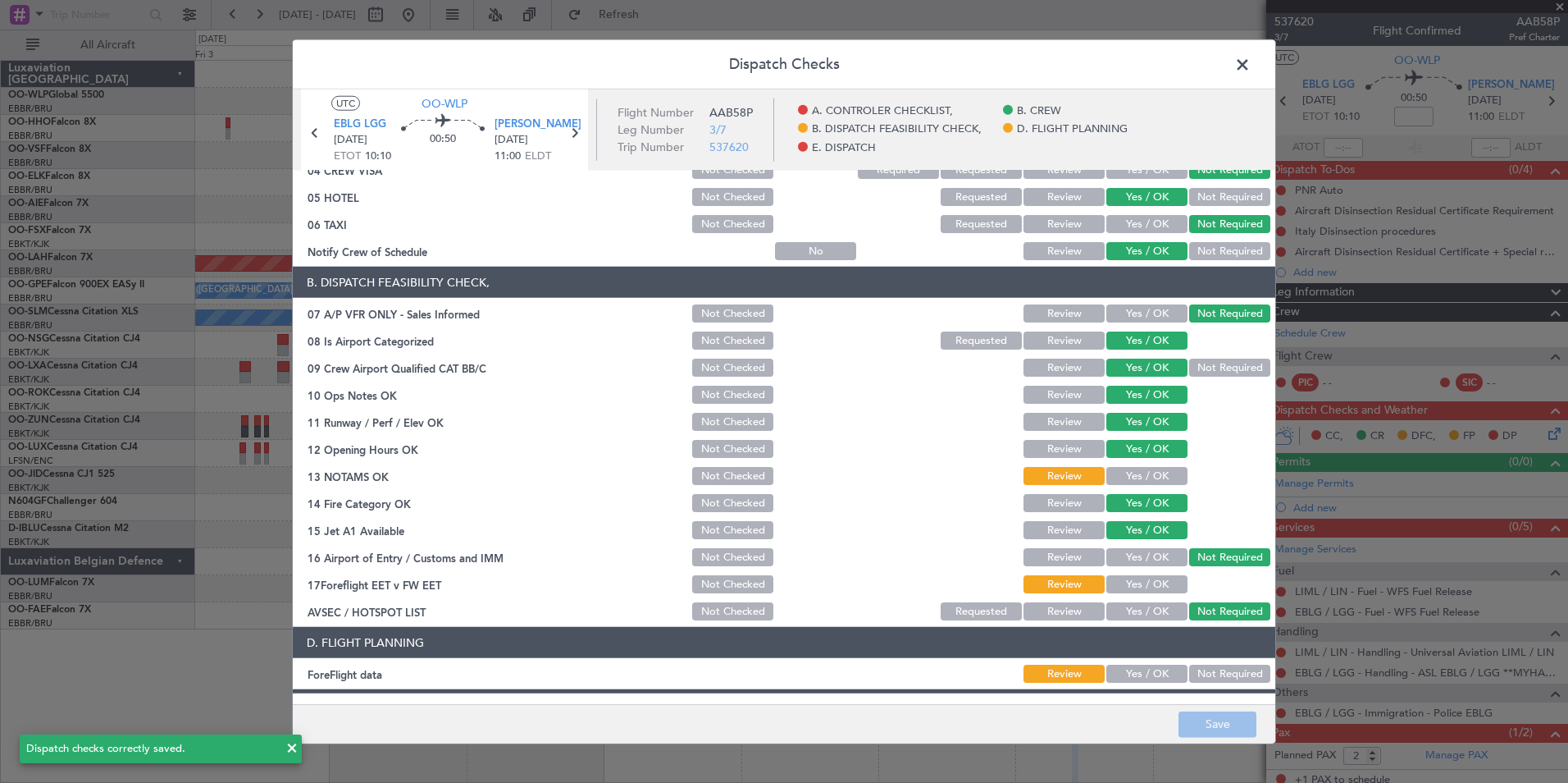
click at [1251, 73] on span at bounding box center [1251, 69] width 0 height 32
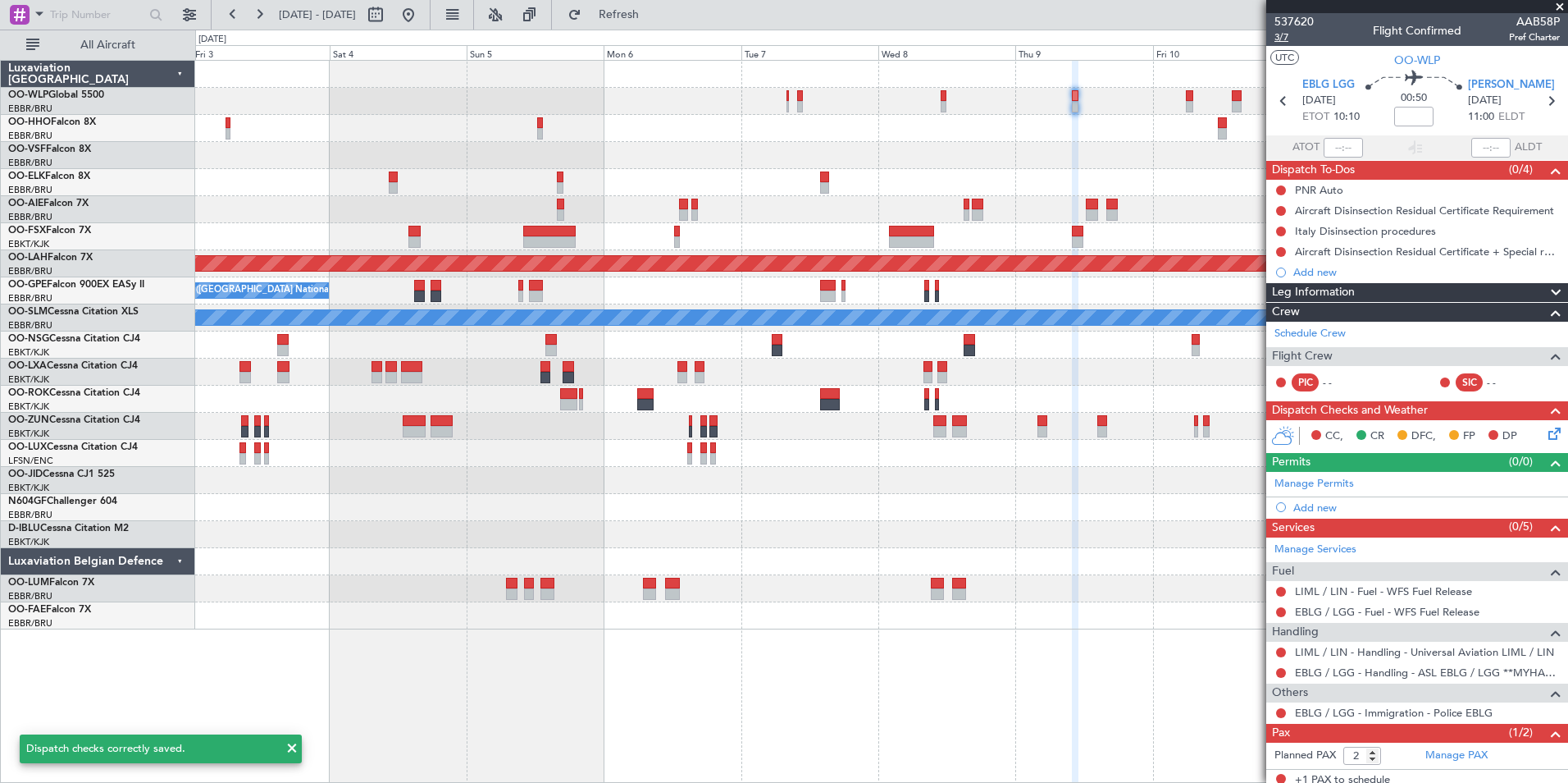
click at [1278, 36] on span "3/7" at bounding box center [1294, 37] width 39 height 14
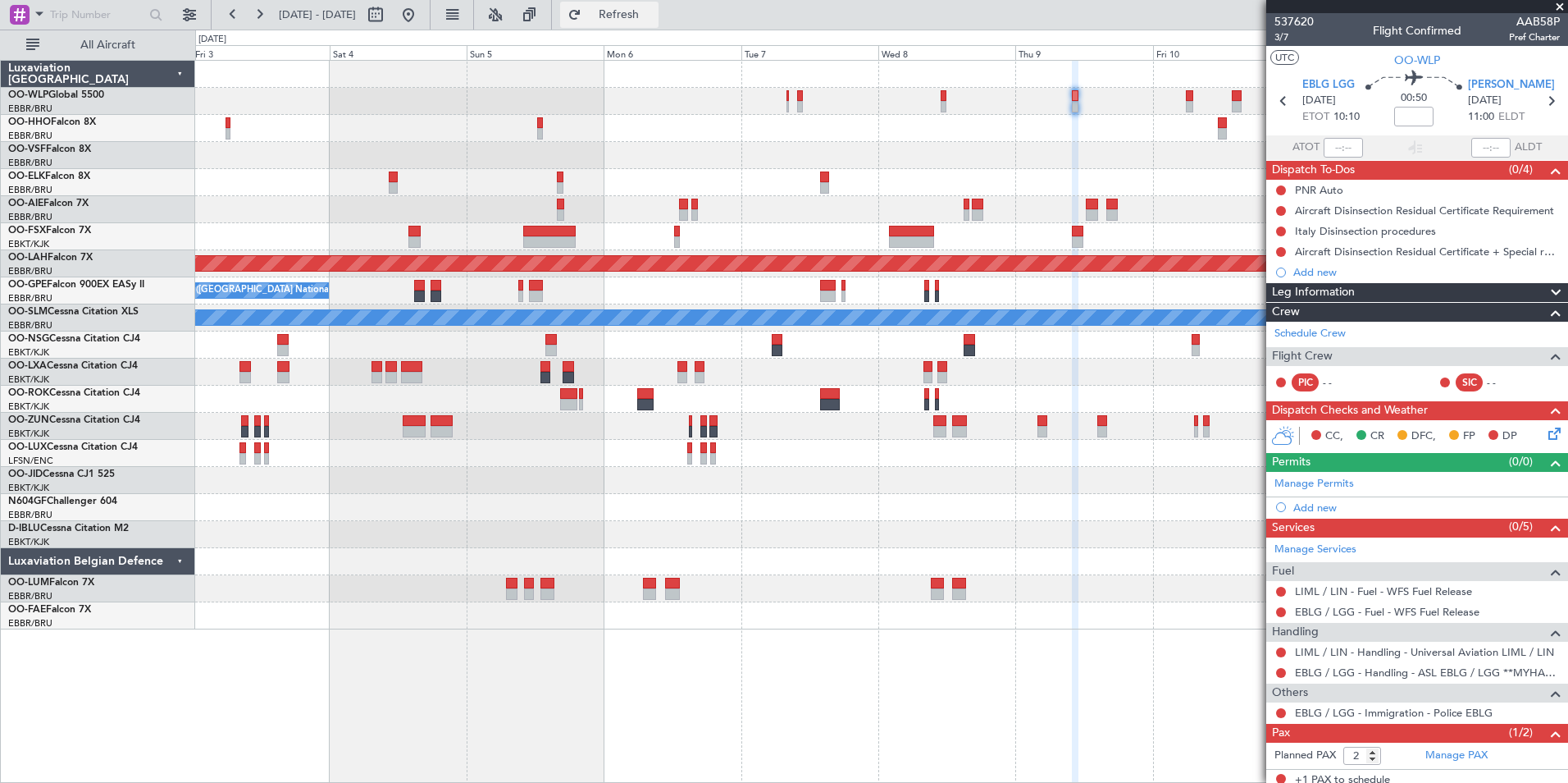
click at [658, 23] on button "Refresh" at bounding box center [609, 15] width 98 height 26
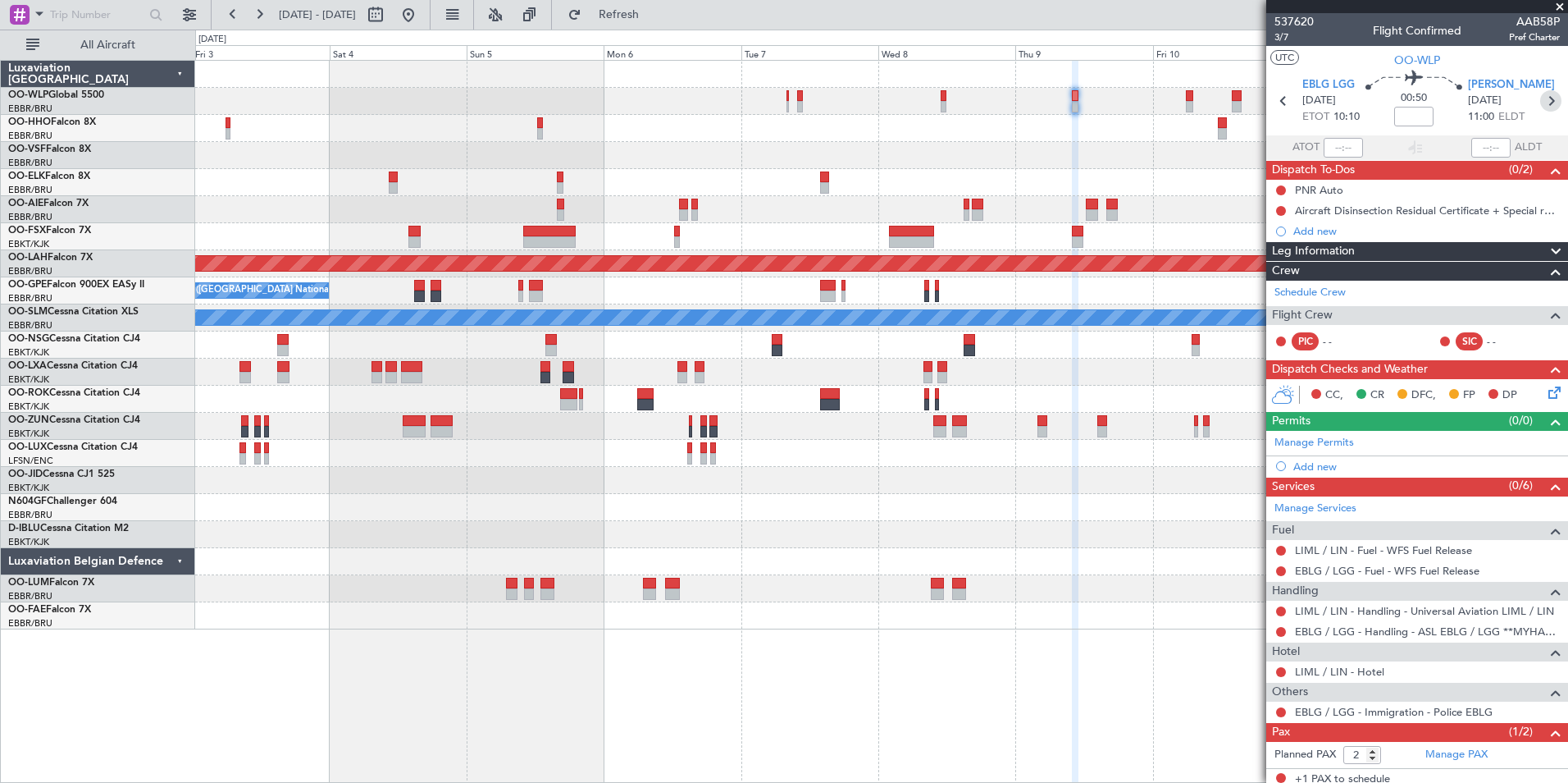
click at [1541, 99] on icon at bounding box center [1551, 101] width 22 height 22
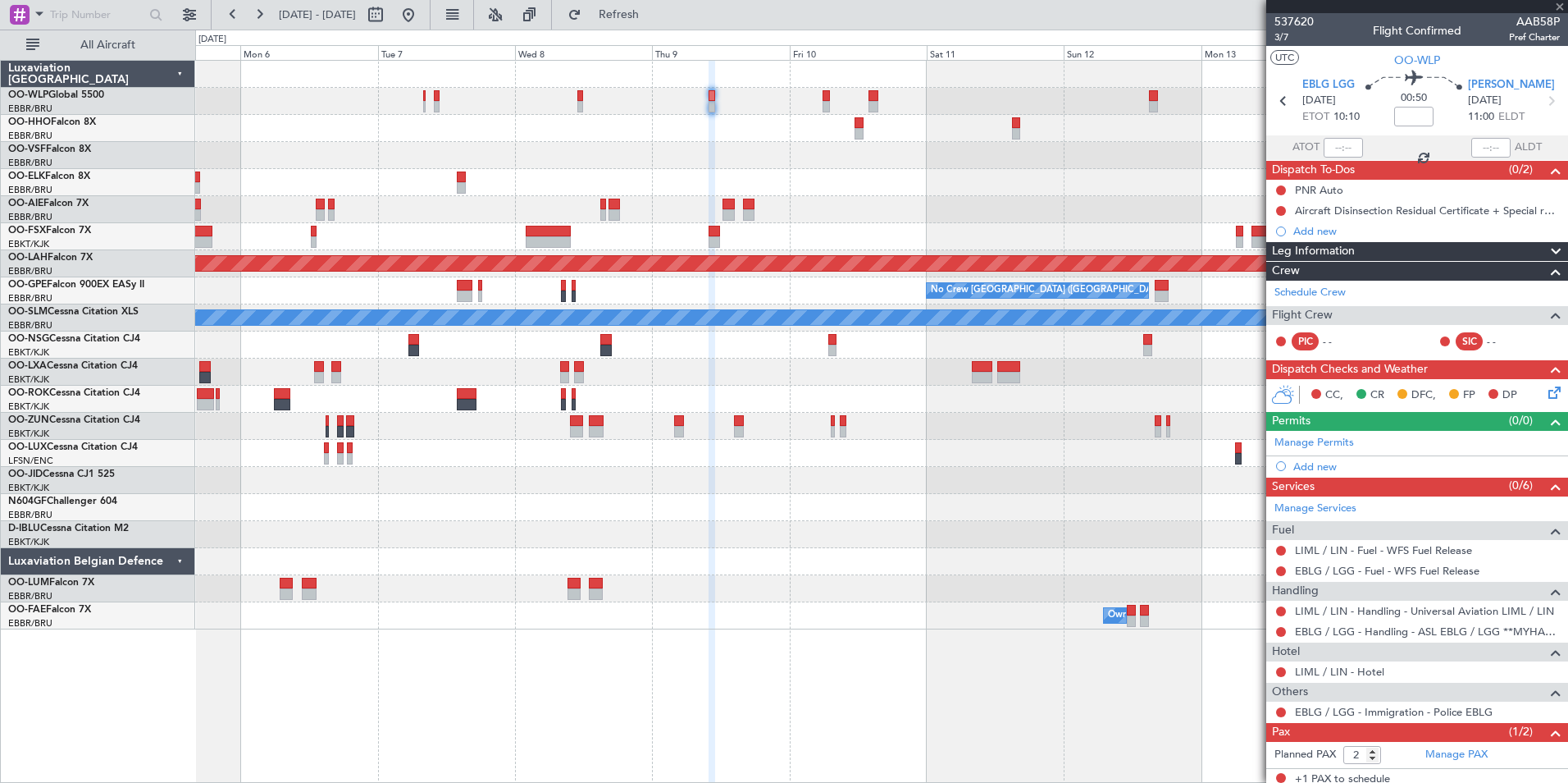
click at [717, 142] on div "Planned Maint Alton-st Louis (St Louis Regl) No Crew Brussels (Brussels Nationa…" at bounding box center [880, 345] width 1372 height 568
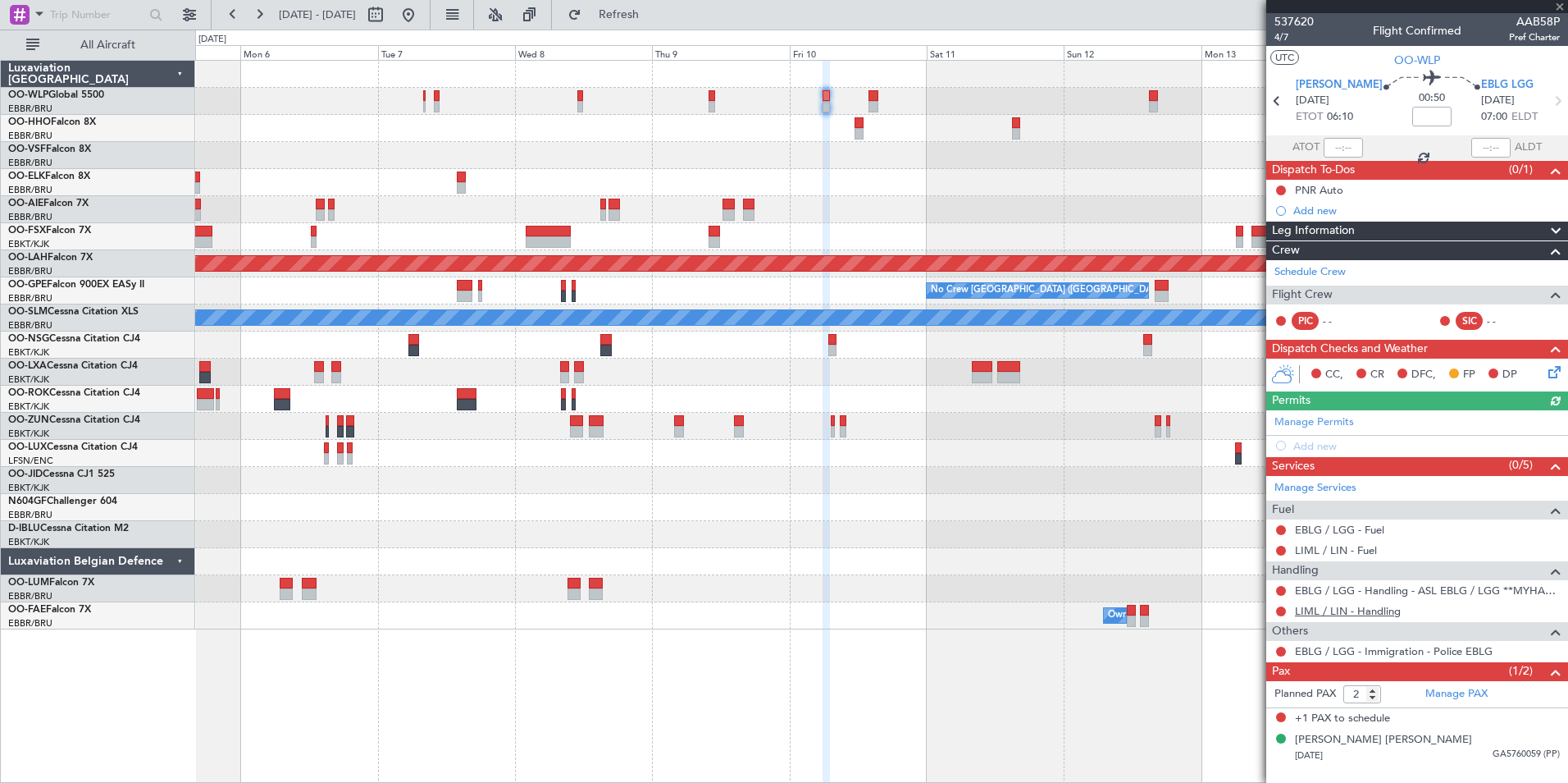
click at [1345, 605] on link "LIML / LIN - Handling" at bounding box center [1348, 611] width 106 height 14
click at [1328, 553] on link "LIML / LIN - Fuel" at bounding box center [1336, 550] width 82 height 14
click at [1347, 527] on link "EBLG / LGG - Fuel" at bounding box center [1339, 529] width 89 height 14
click at [1548, 376] on icon at bounding box center [1551, 368] width 13 height 13
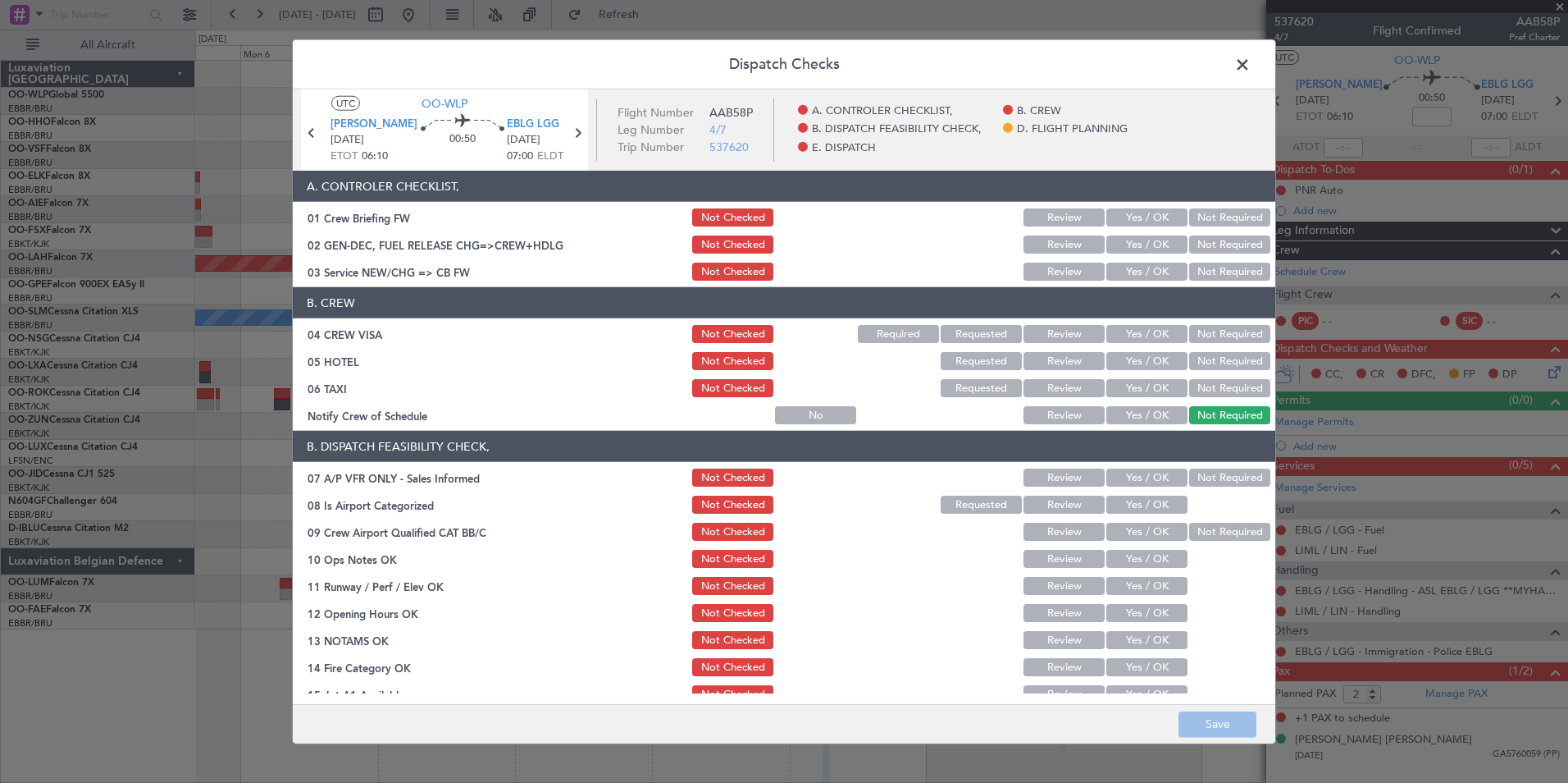
click at [1150, 260] on div "Yes / OK" at bounding box center [1145, 270] width 83 height 23
click at [1156, 262] on div "Yes / OK" at bounding box center [1145, 270] width 83 height 23
click at [1156, 266] on button "Yes / OK" at bounding box center [1147, 271] width 81 height 18
click at [1203, 326] on button "Not Required" at bounding box center [1229, 334] width 81 height 18
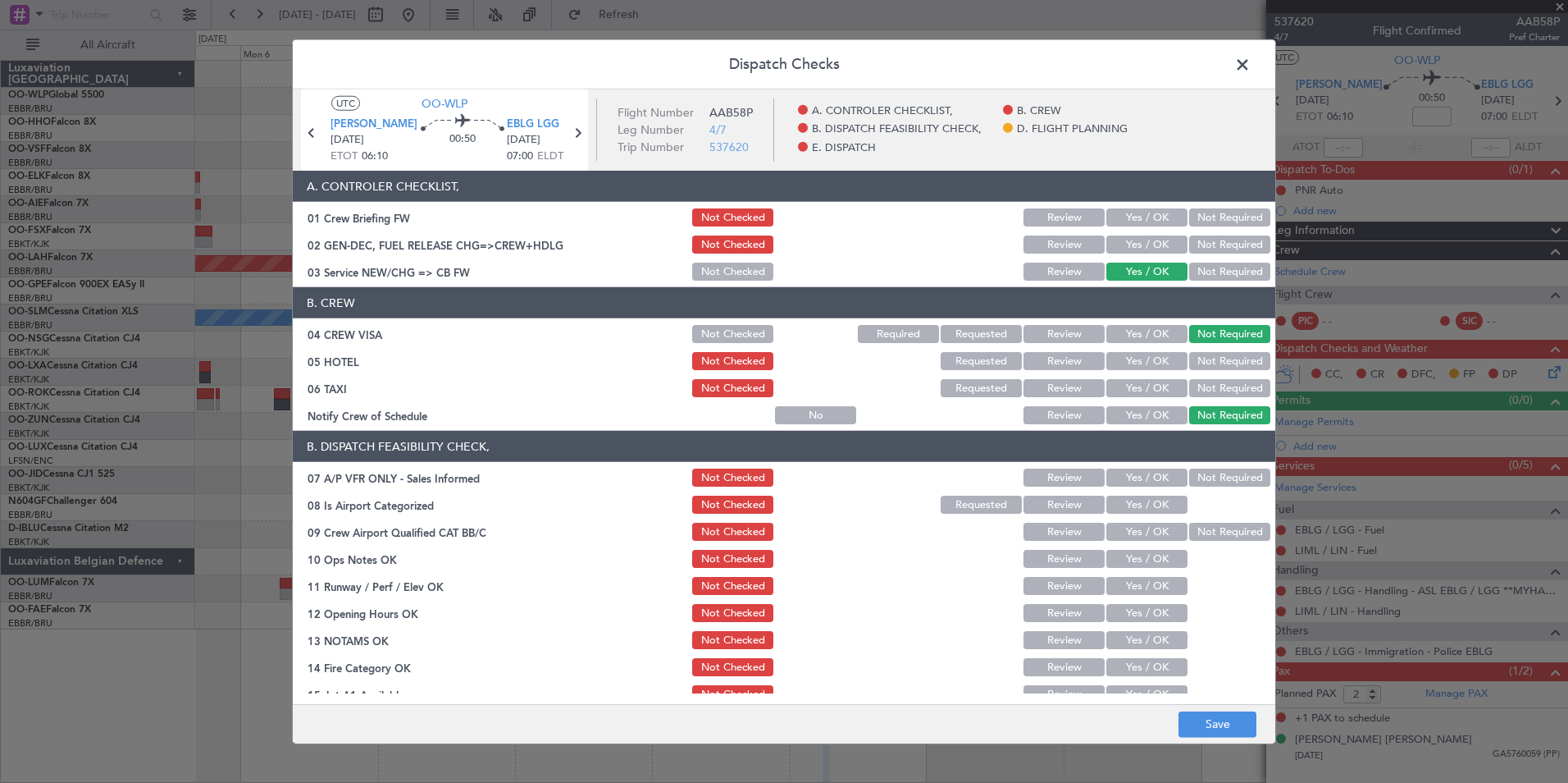
click at [1201, 361] on button "Not Required" at bounding box center [1229, 361] width 81 height 18
click at [1193, 387] on button "Not Required" at bounding box center [1229, 388] width 81 height 18
click at [1152, 407] on button "Yes / OK" at bounding box center [1147, 415] width 81 height 18
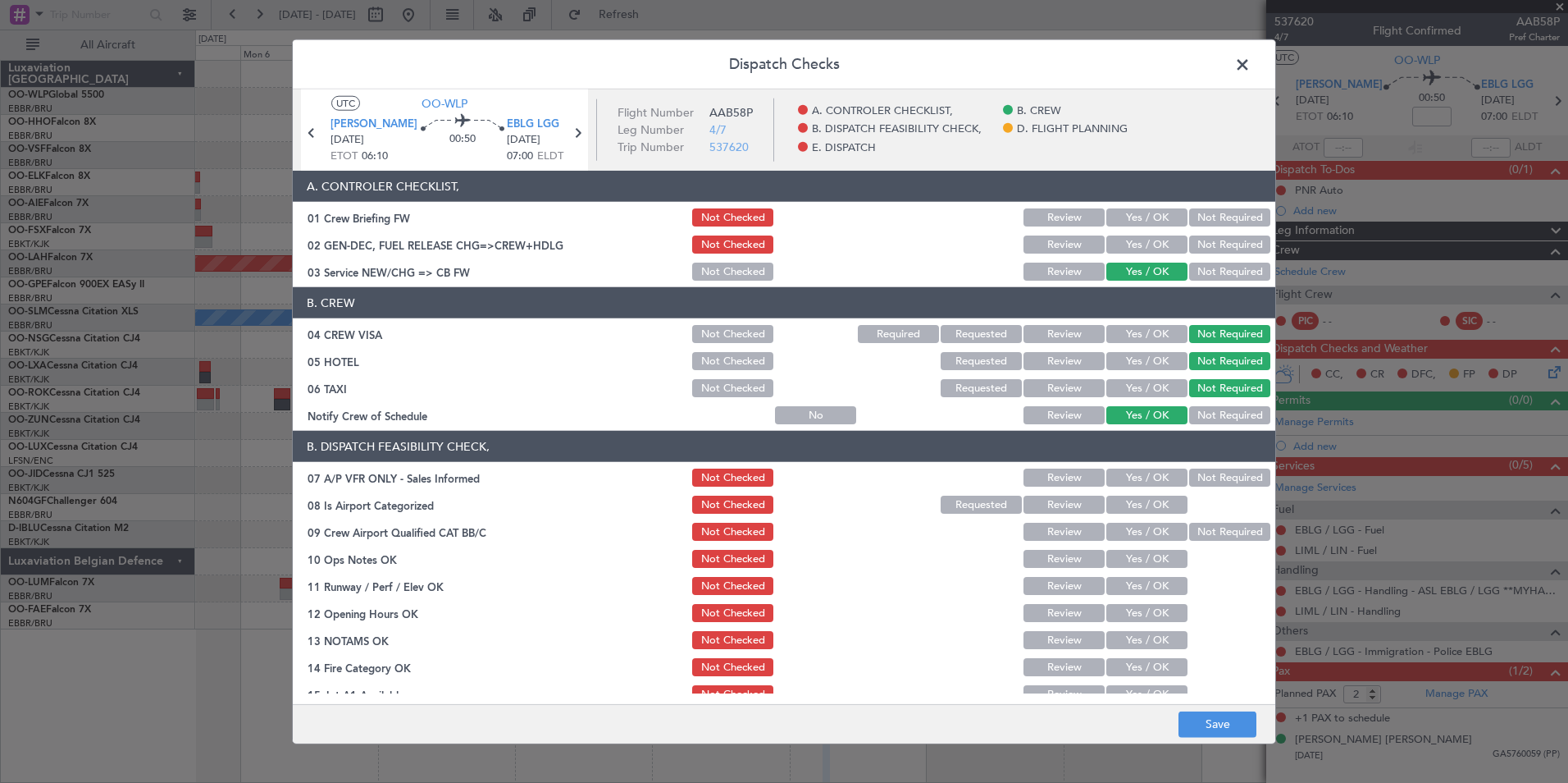
click at [1190, 476] on button "Not Required" at bounding box center [1229, 477] width 81 height 18
click at [1146, 502] on button "Yes / OK" at bounding box center [1147, 505] width 81 height 18
click at [1145, 527] on button "Yes / OK" at bounding box center [1147, 531] width 81 height 18
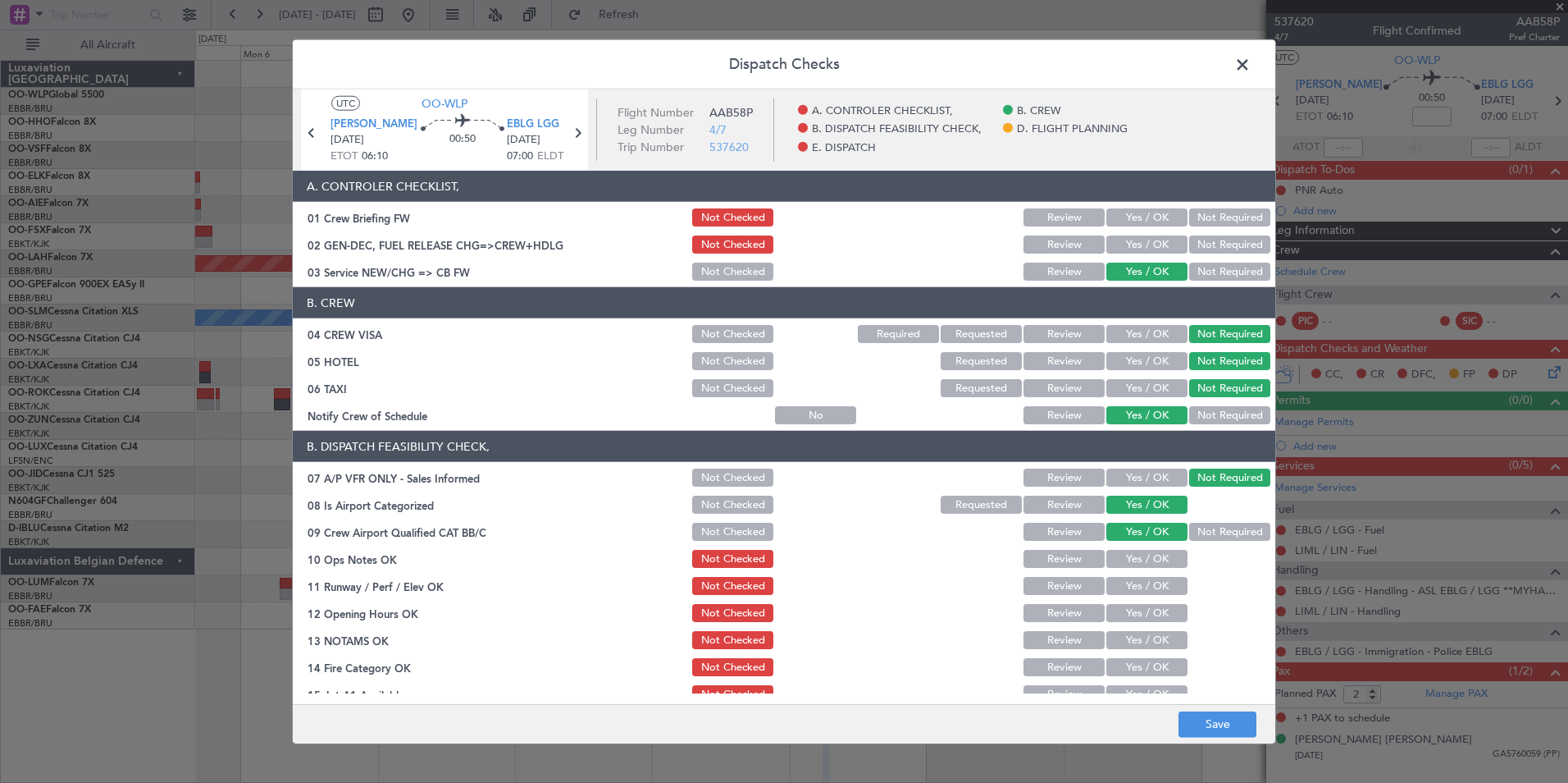
click at [1141, 555] on button "Yes / OK" at bounding box center [1147, 559] width 81 height 18
drag, startPoint x: 1141, startPoint y: 580, endPoint x: 1140, endPoint y: 610, distance: 30.0
click at [1141, 588] on button "Yes / OK" at bounding box center [1147, 586] width 81 height 18
click at [1139, 612] on button "Yes / OK" at bounding box center [1147, 612] width 81 height 18
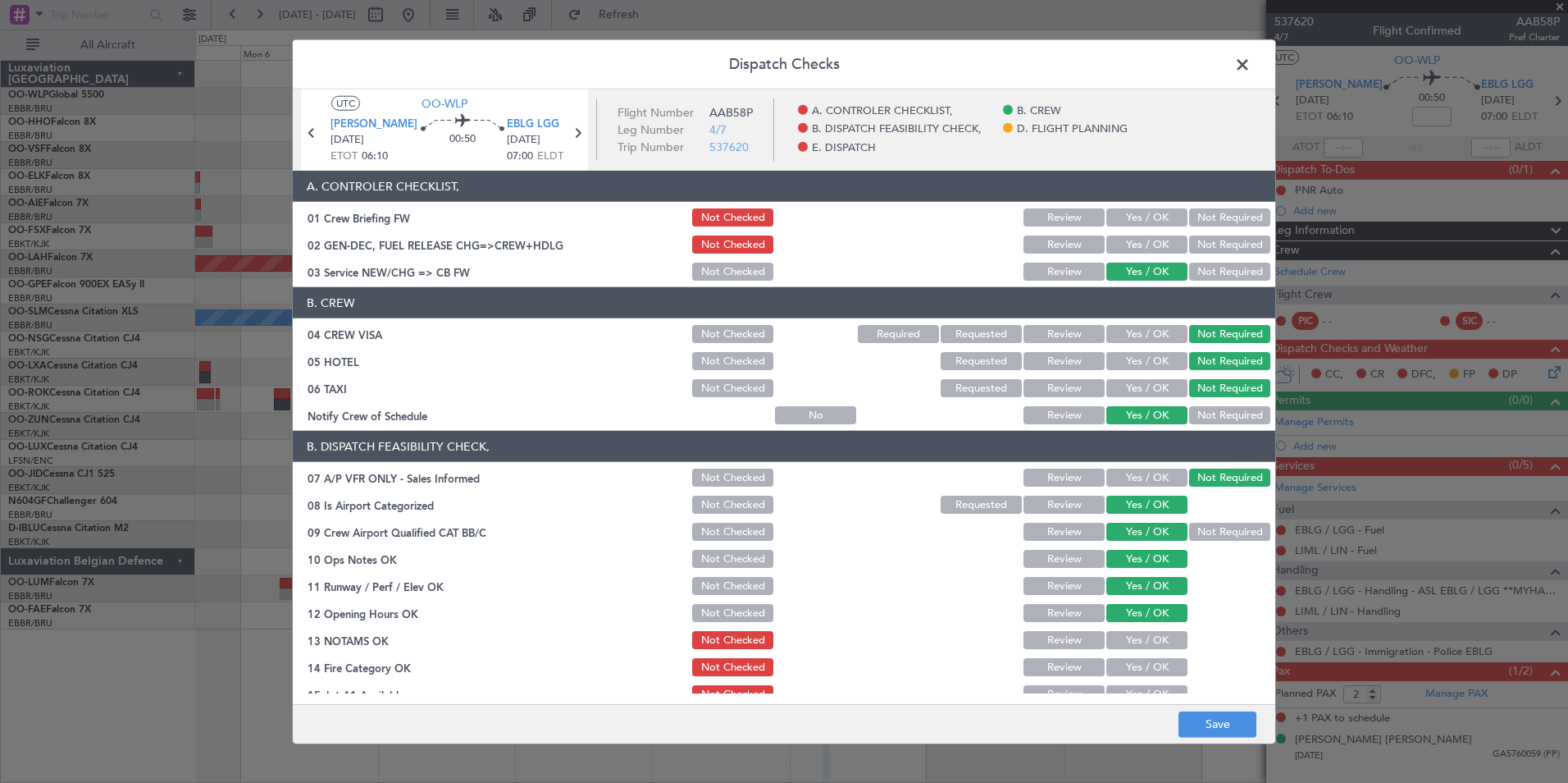
click at [1056, 633] on button "Review" at bounding box center [1064, 640] width 81 height 18
click at [1124, 669] on button "Yes / OK" at bounding box center [1147, 667] width 81 height 18
click at [1130, 696] on main "UTC OO-WLP LIML LIN 10/10/2025 ETOT 06:10 00:50 EBLG LGG 10/10/2025 07:00 ELDT …" at bounding box center [784, 400] width 982 height 621
click at [1130, 687] on button "Yes / OK" at bounding box center [1147, 694] width 81 height 18
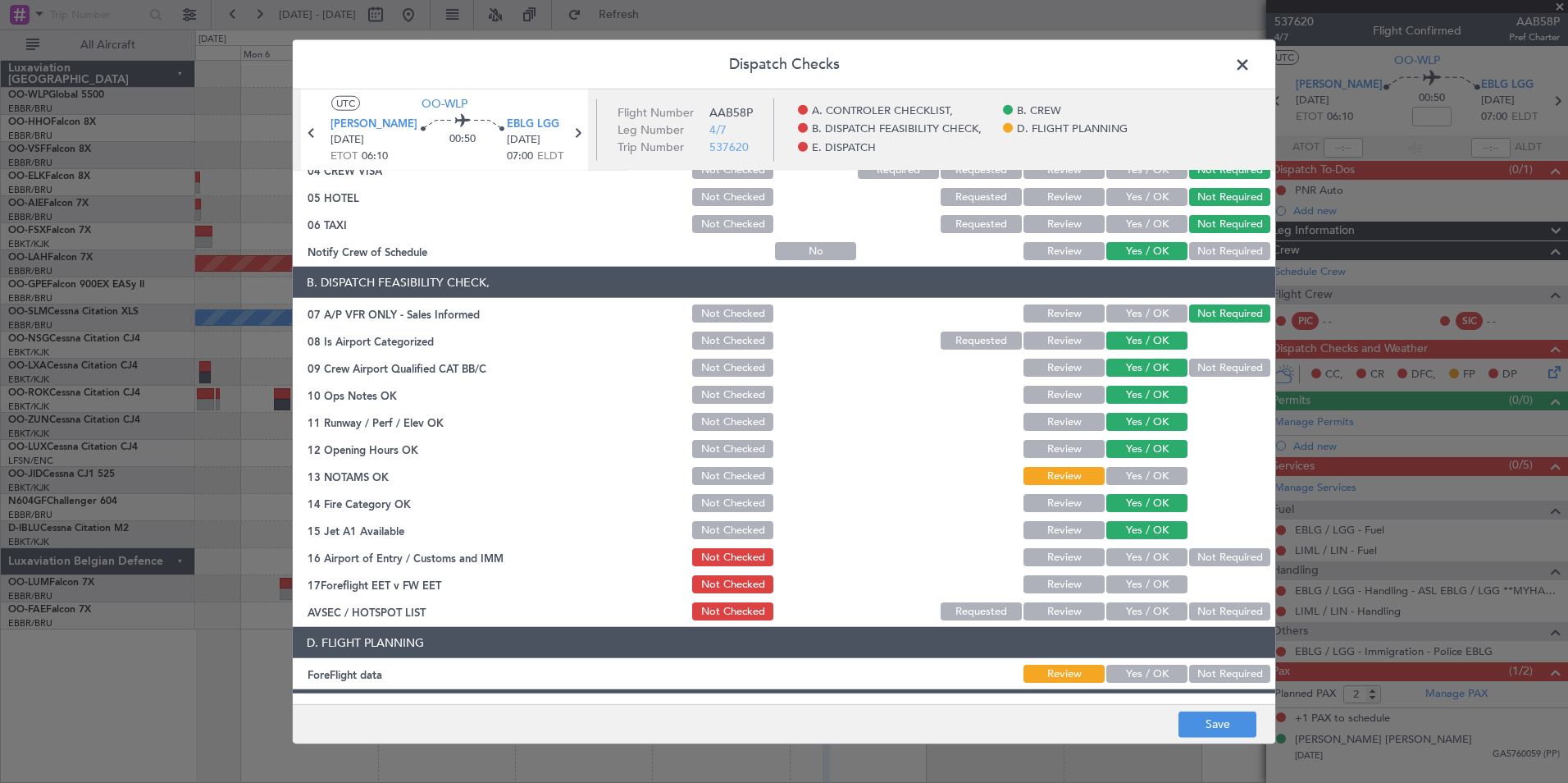
click at [1223, 563] on button "Not Required" at bounding box center [1229, 557] width 81 height 18
click at [1023, 581] on section "B. DISPATCH FEASIBILITY CHECK, 07 A/P VFR ONLY - Sales Informed Not Checked Rev…" at bounding box center [784, 444] width 982 height 356
click at [1032, 585] on button "Review" at bounding box center [1064, 584] width 81 height 18
click at [1203, 597] on section "B. DISPATCH FEASIBILITY CHECK, 07 A/P VFR ONLY - Sales Informed Not Checked Rev…" at bounding box center [784, 444] width 982 height 356
click at [1211, 612] on button "Not Required" at bounding box center [1229, 612] width 81 height 18
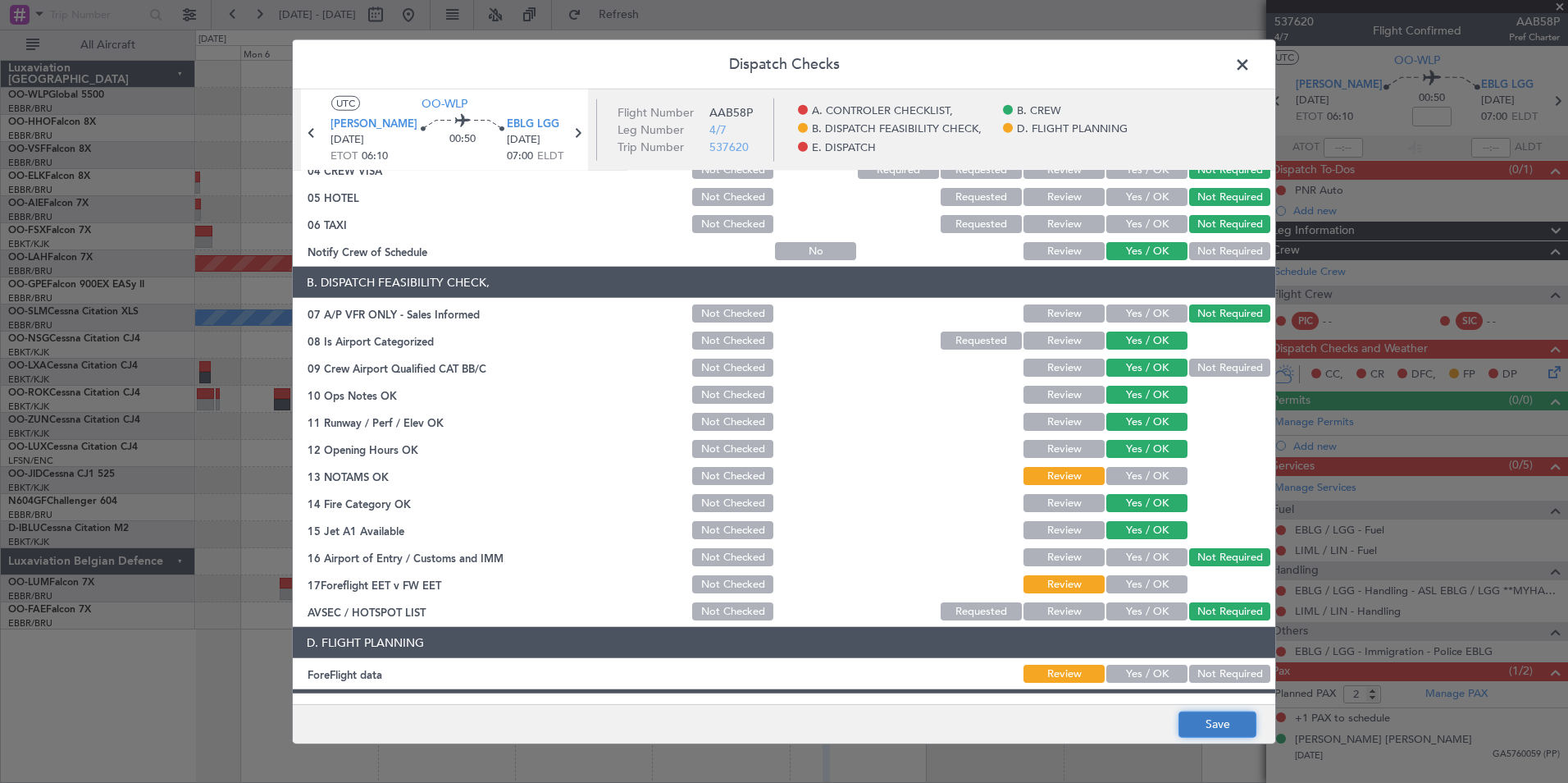
click at [1218, 720] on button "Save" at bounding box center [1217, 723] width 78 height 26
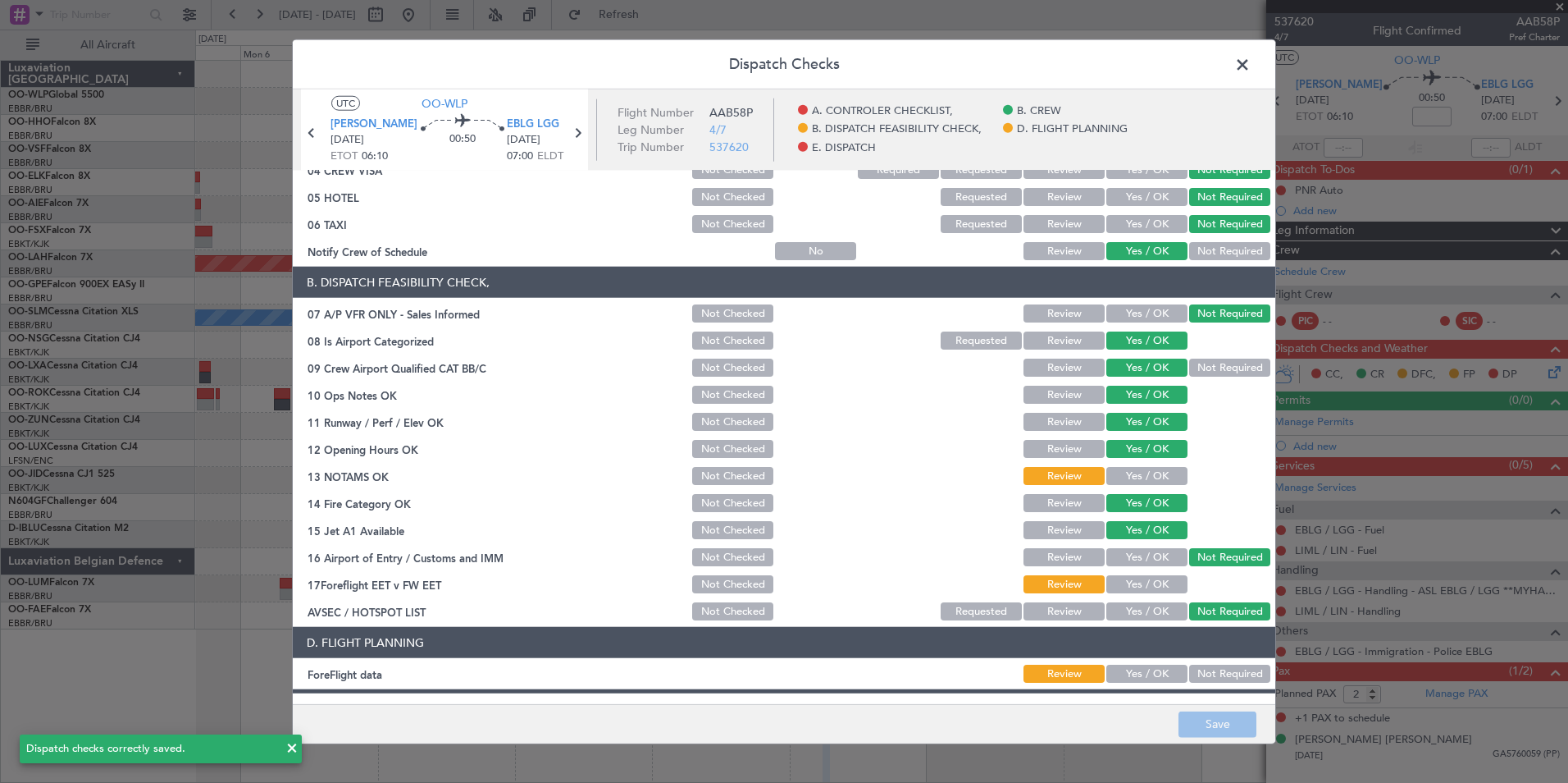
click at [1251, 72] on span at bounding box center [1251, 69] width 0 height 32
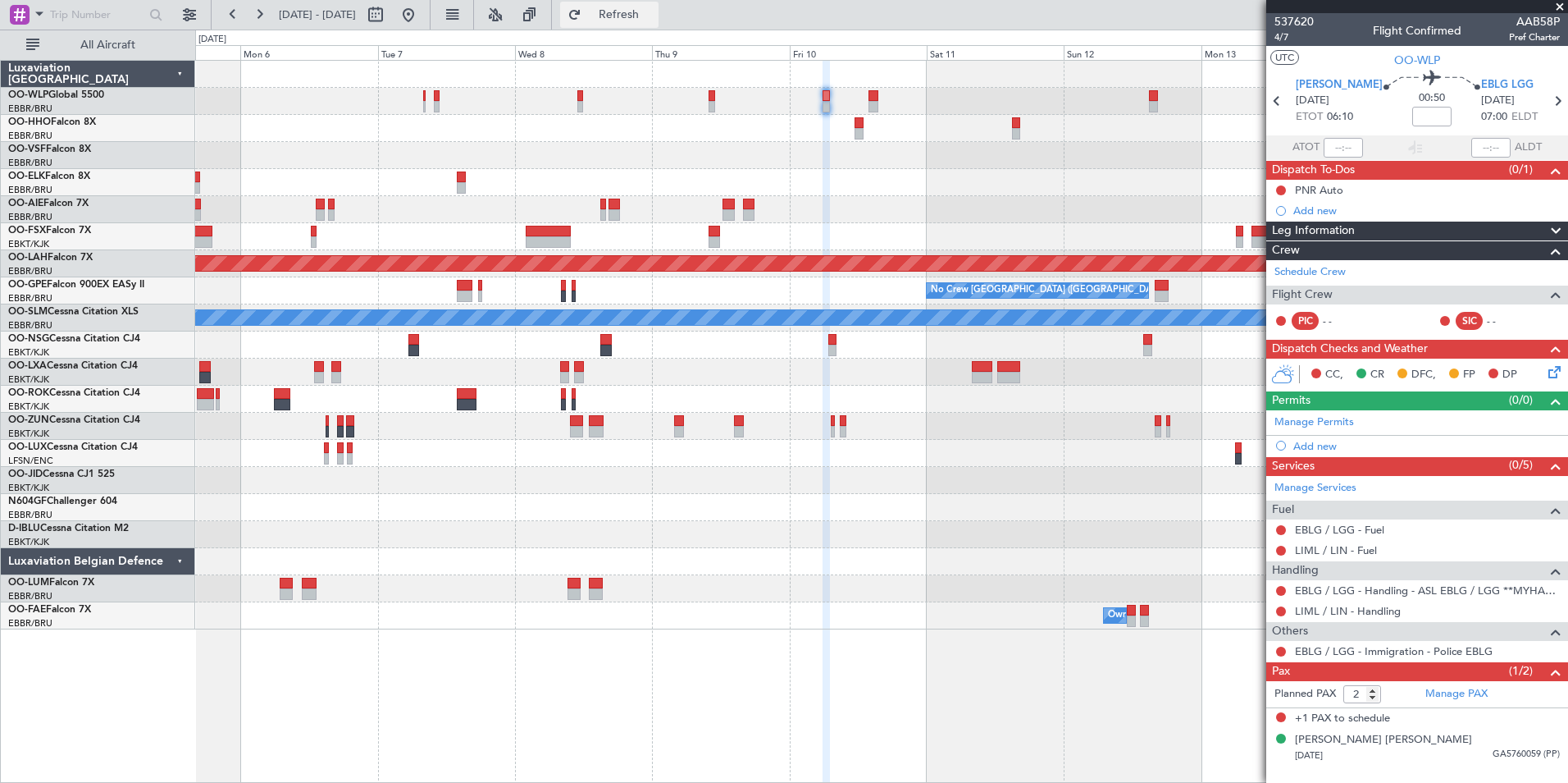
click at [639, 18] on span "Refresh" at bounding box center [619, 15] width 69 height 12
click at [1551, 98] on icon at bounding box center [1557, 101] width 22 height 22
click at [1550, 105] on icon at bounding box center [1557, 101] width 22 height 22
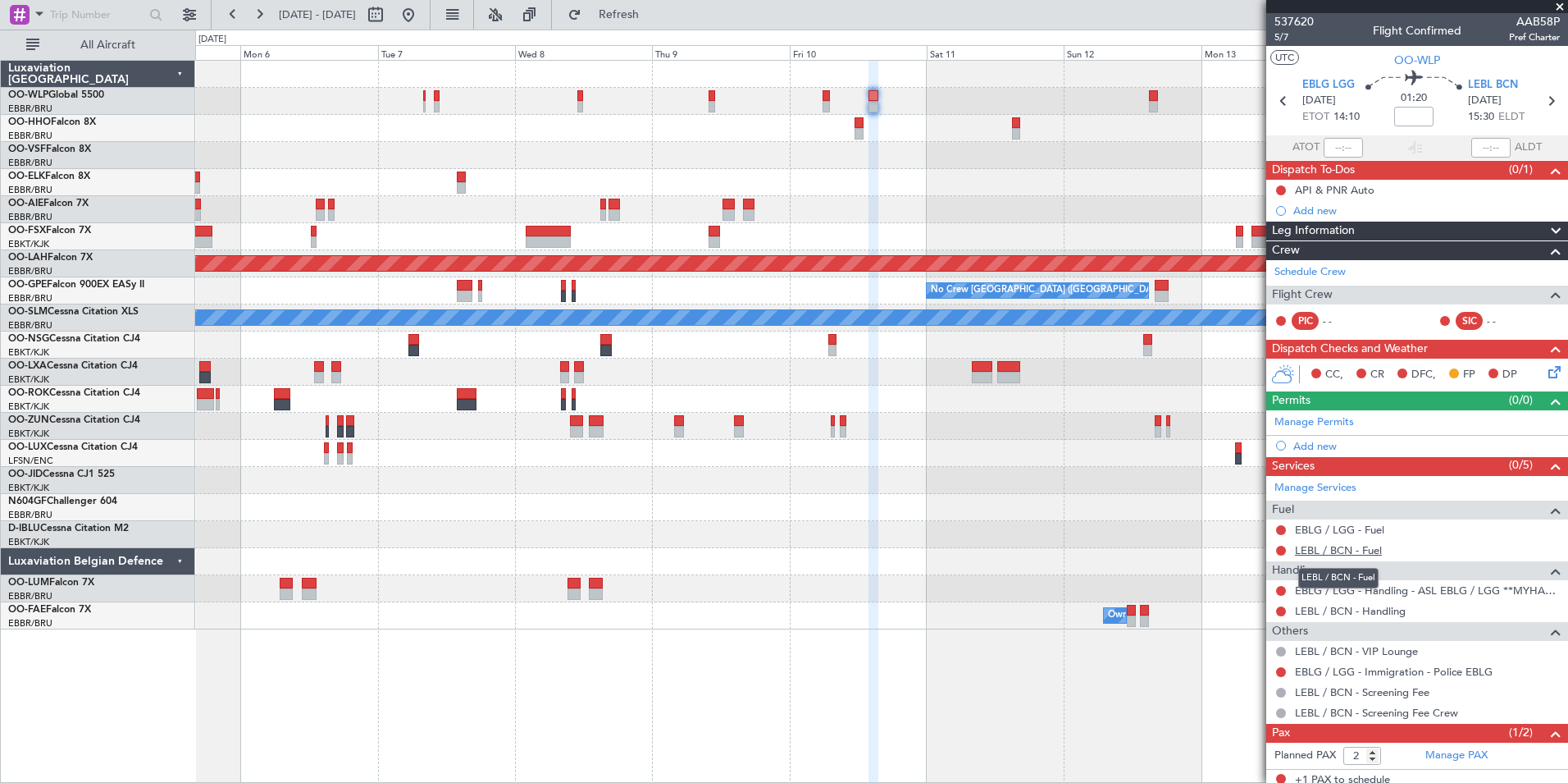
click at [1314, 552] on link "LEBL / BCN - Fuel" at bounding box center [1338, 550] width 87 height 14
click at [1340, 529] on link "EBLG / LGG - Fuel" at bounding box center [1339, 529] width 89 height 14
click at [1354, 548] on mat-tooltip-component "EBLG / LGG - Fuel" at bounding box center [1340, 558] width 106 height 43
click at [1308, 547] on link "LEBL / BCN - Fuel" at bounding box center [1338, 550] width 87 height 14
click at [1346, 545] on link "LEBL / BCN - Fuel" at bounding box center [1338, 550] width 87 height 14
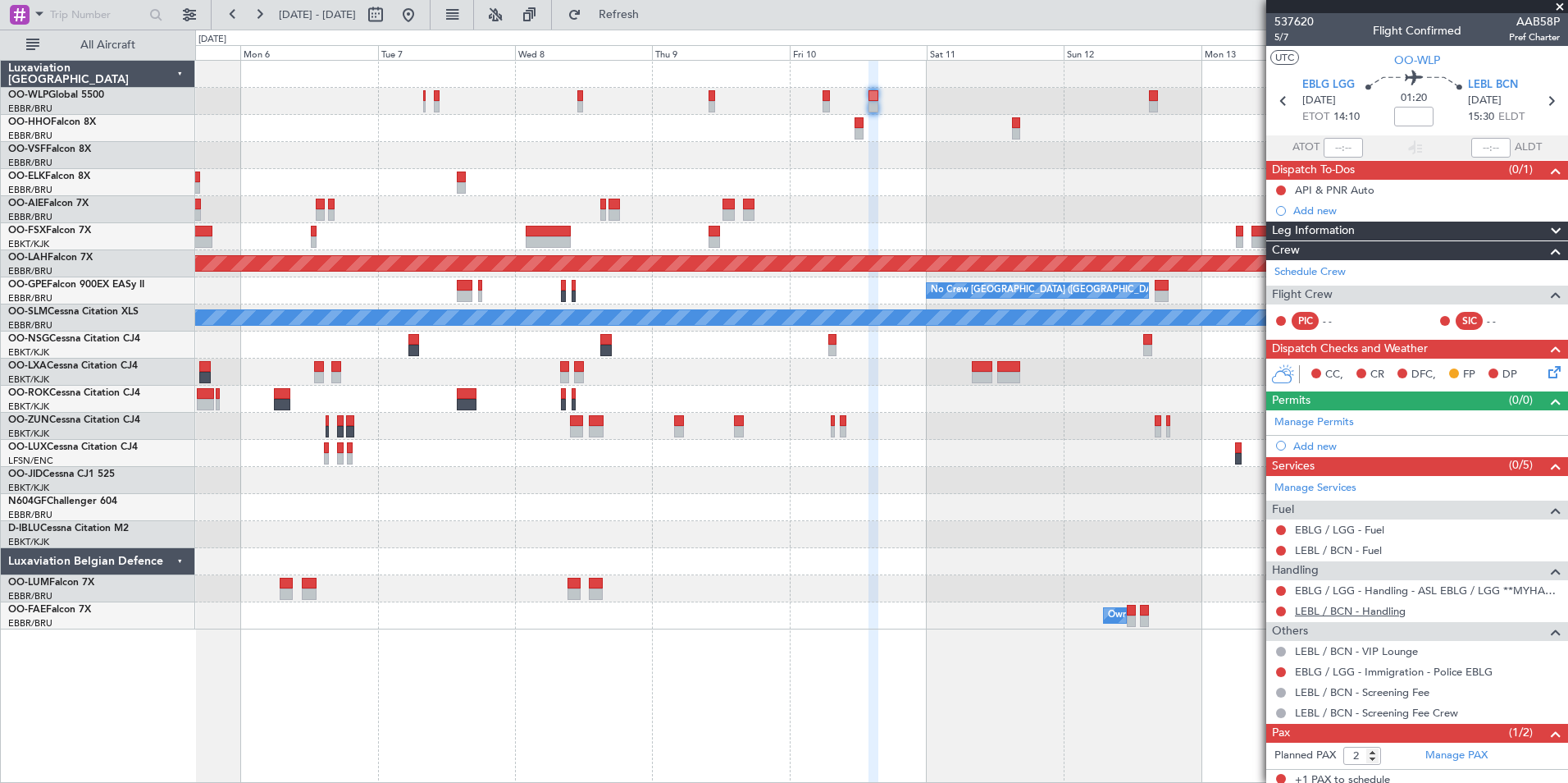
click at [1355, 608] on link "LEBL / BCN - Handling" at bounding box center [1350, 611] width 111 height 14
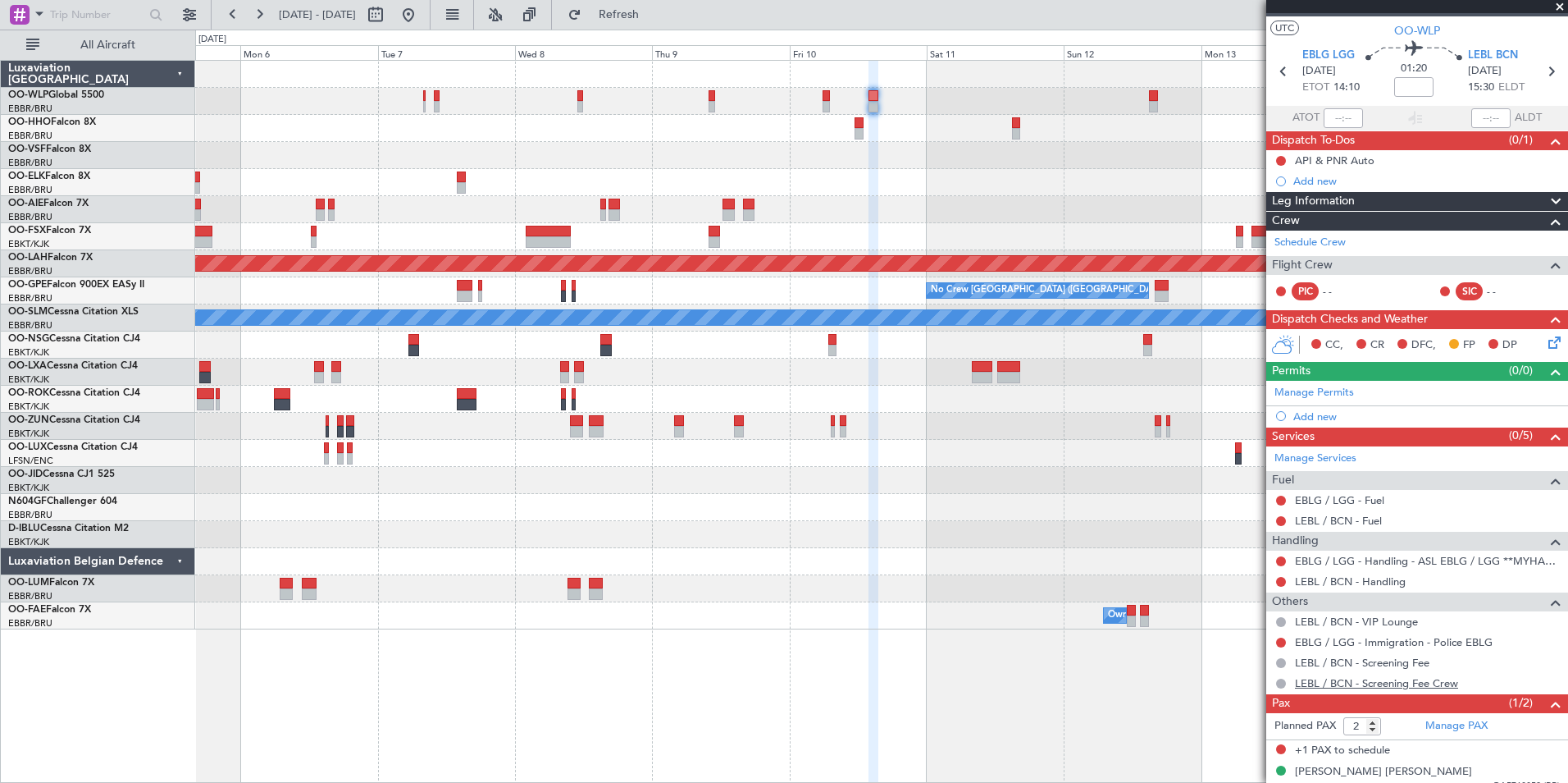
scroll to position [44, 0]
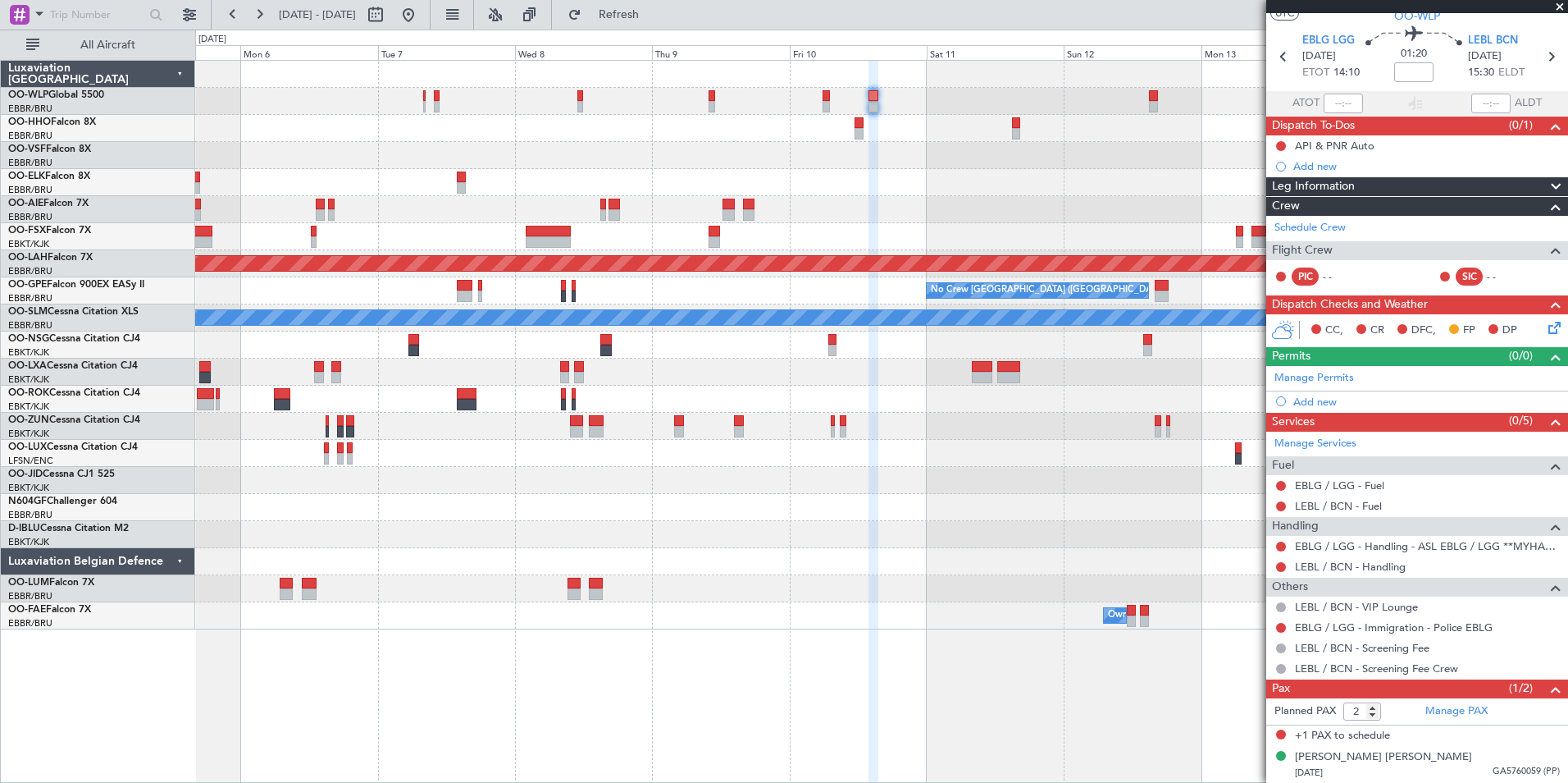
click at [1546, 330] on icon at bounding box center [1551, 324] width 13 height 13
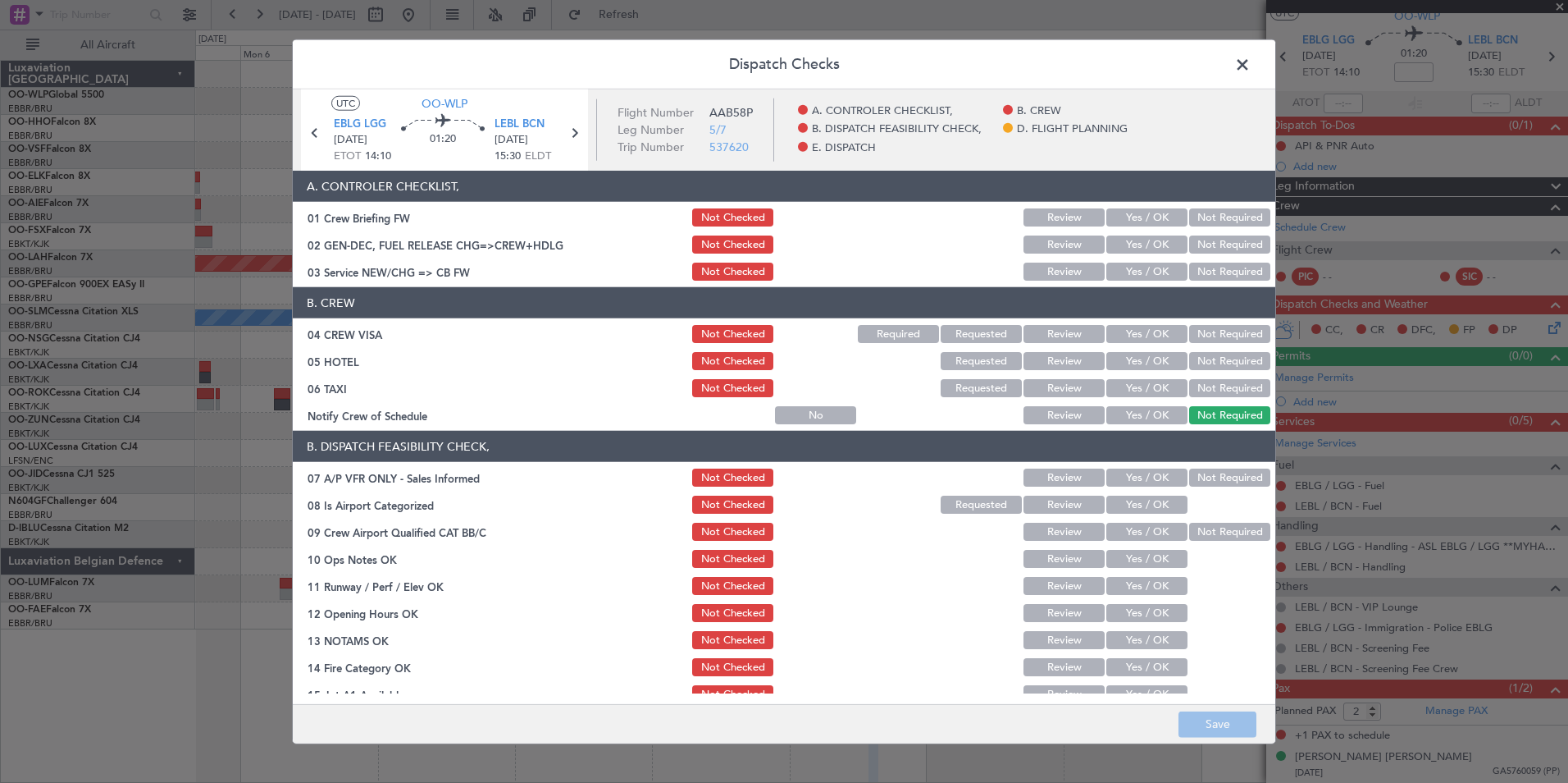
click at [1151, 269] on button "Yes / OK" at bounding box center [1147, 271] width 81 height 18
click at [1206, 330] on button "Not Required" at bounding box center [1229, 334] width 81 height 18
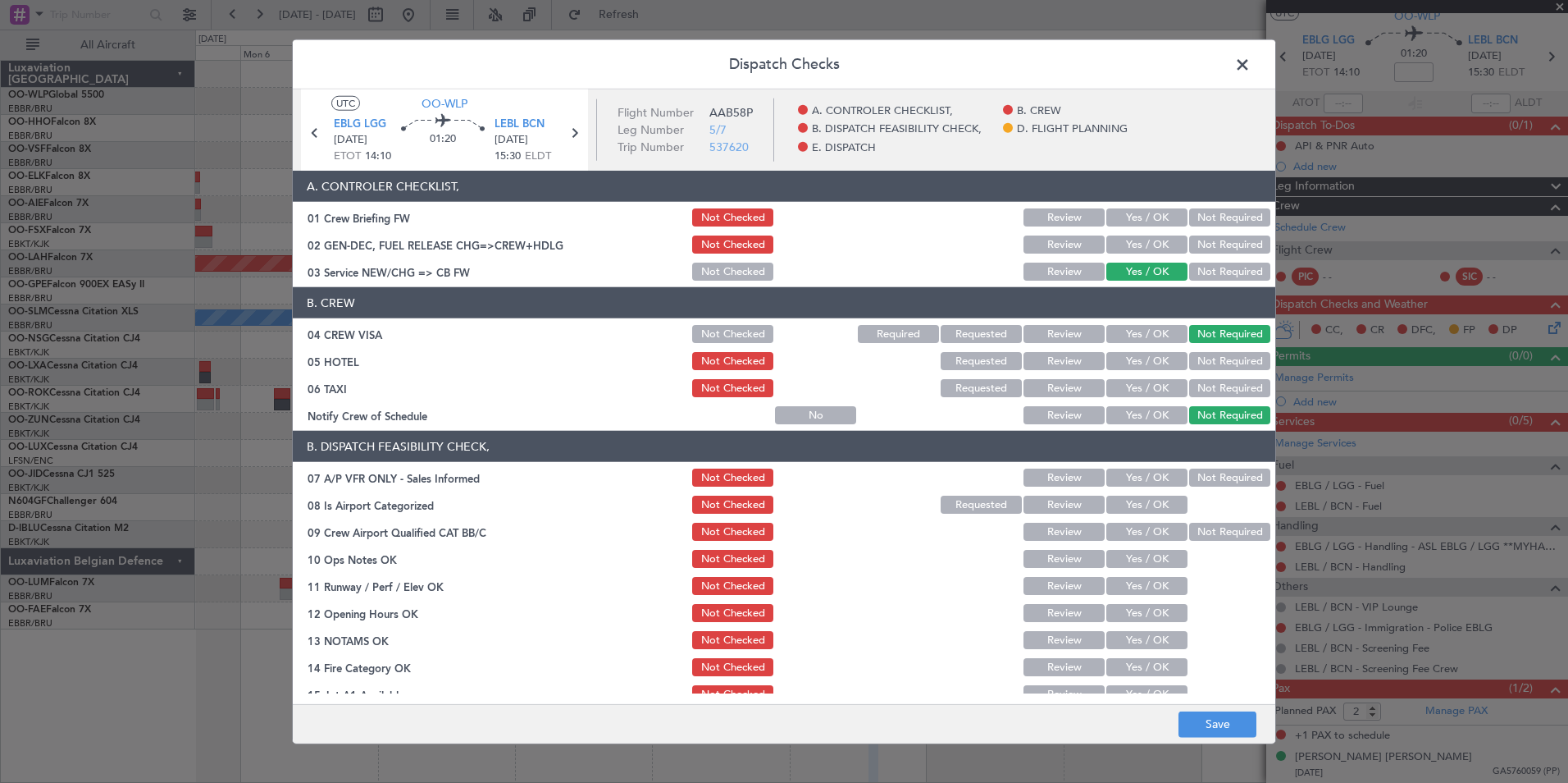
click at [1150, 351] on section "B. CREW 04 CREW VISA Not Checked Required Requested Review Yes / OK Not Require…" at bounding box center [784, 357] width 982 height 139
click at [1148, 353] on button "Yes / OK" at bounding box center [1147, 361] width 81 height 18
click at [1187, 388] on div "Not Required" at bounding box center [1228, 387] width 83 height 23
click at [1189, 391] on button "Not Required" at bounding box center [1229, 388] width 81 height 18
click at [1148, 407] on button "Yes / OK" at bounding box center [1147, 415] width 81 height 18
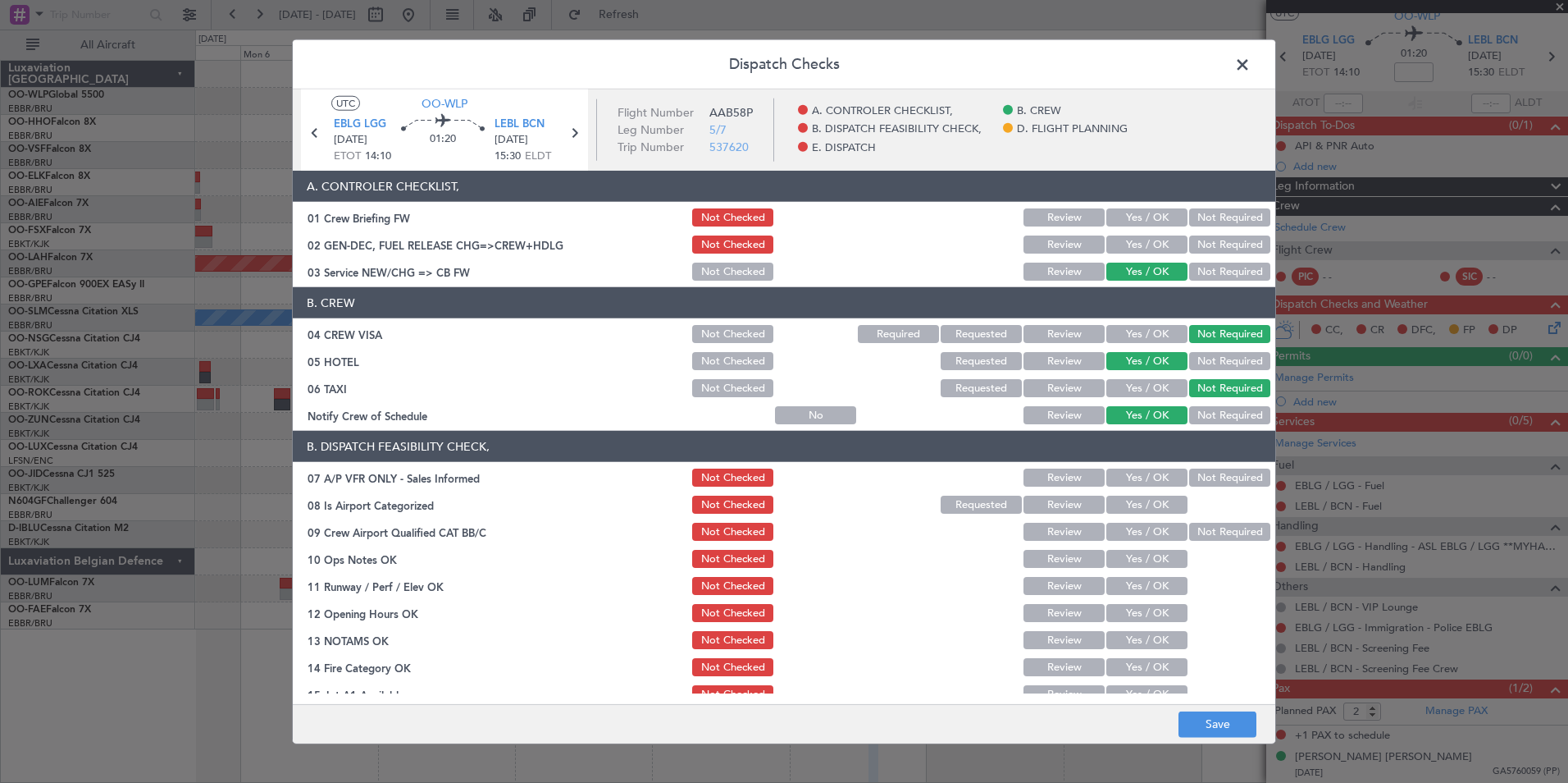
click at [1189, 473] on button "Not Required" at bounding box center [1229, 477] width 81 height 18
click at [1146, 501] on button "Yes / OK" at bounding box center [1147, 505] width 81 height 18
click at [1147, 540] on button "Yes / OK" at bounding box center [1147, 531] width 81 height 18
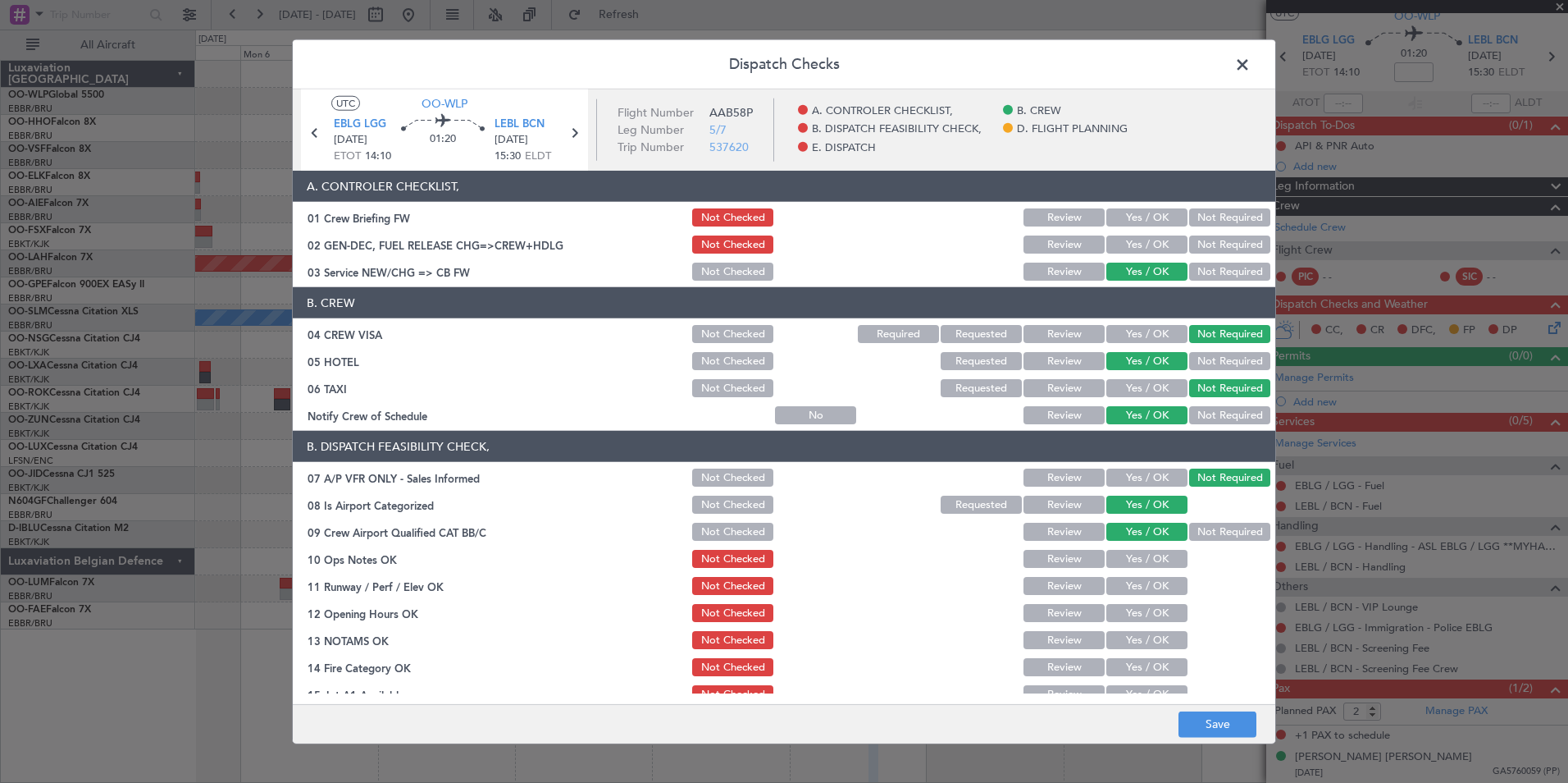
click at [1146, 558] on button "Yes / OK" at bounding box center [1147, 559] width 81 height 18
click at [1136, 594] on button "Yes / OK" at bounding box center [1147, 586] width 81 height 18
click at [1132, 618] on button "Yes / OK" at bounding box center [1147, 612] width 81 height 18
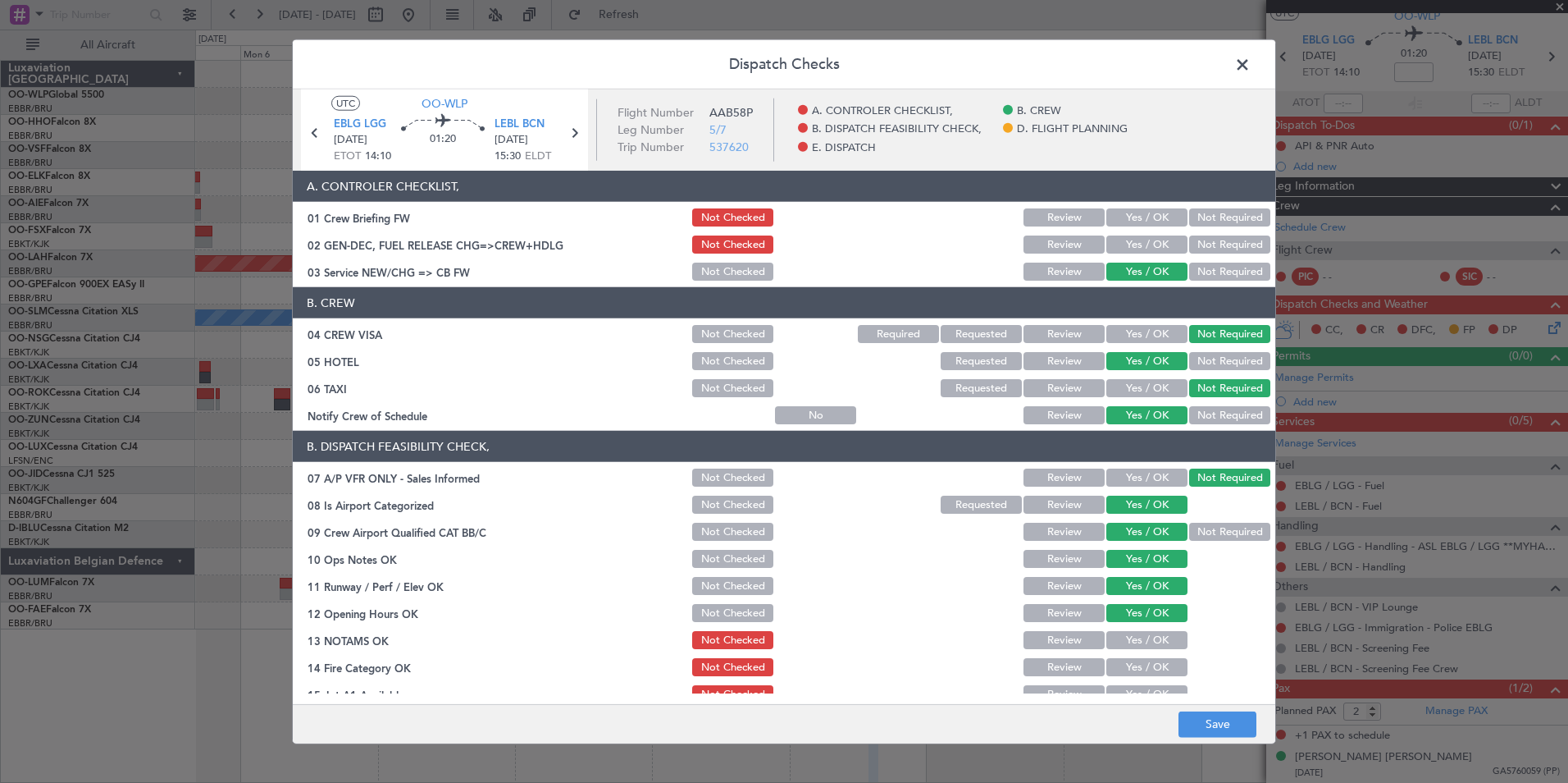
click at [1067, 630] on div "Review" at bounding box center [1063, 639] width 83 height 23
click at [1081, 647] on button "Review" at bounding box center [1064, 640] width 81 height 18
click at [1127, 670] on button "Yes / OK" at bounding box center [1147, 667] width 81 height 18
click at [1130, 684] on div "Yes / OK" at bounding box center [1145, 694] width 83 height 23
click at [1128, 689] on button "Yes / OK" at bounding box center [1147, 694] width 81 height 18
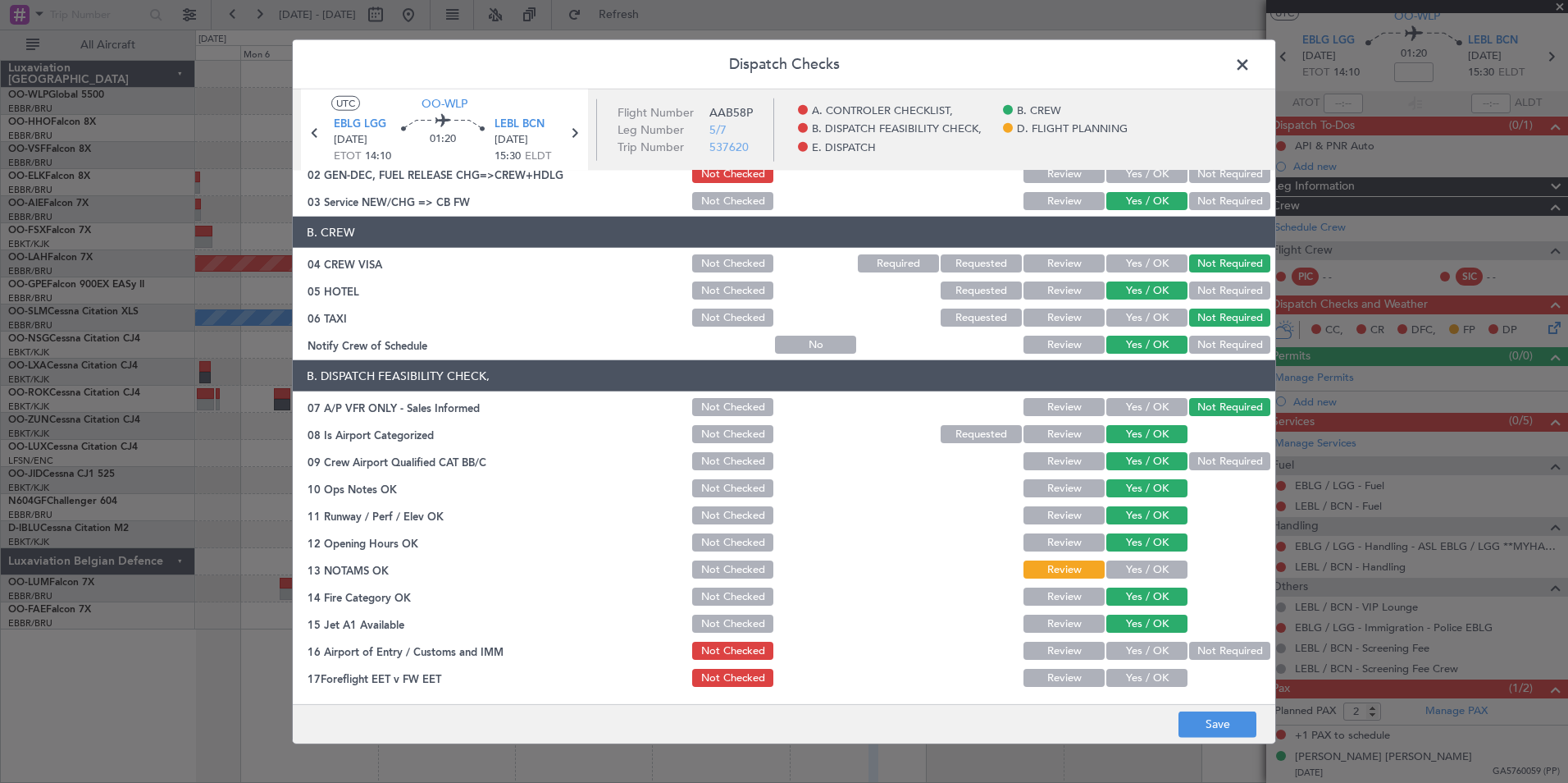
scroll to position [164, 0]
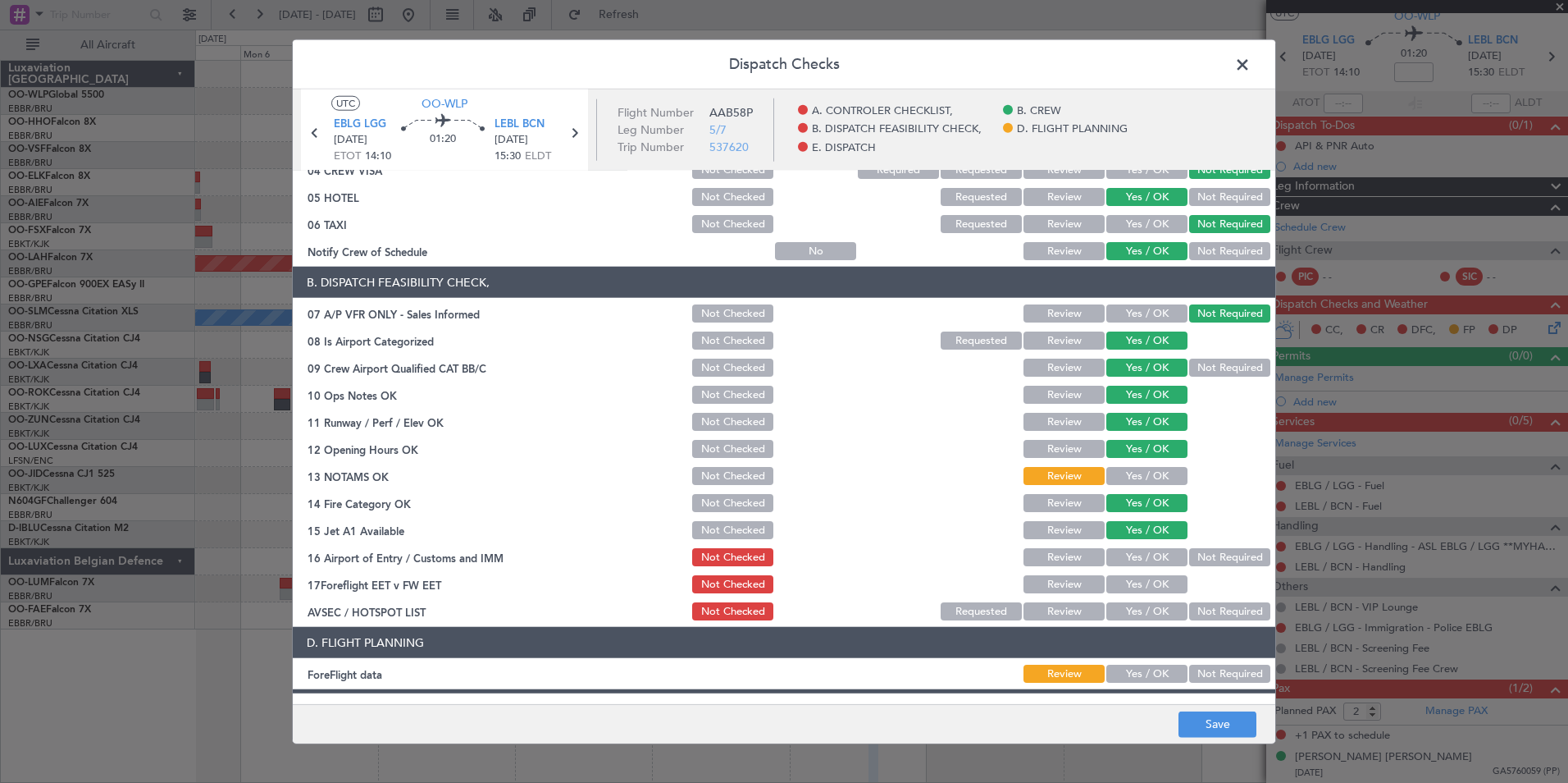
click at [1204, 566] on div "Not Required" at bounding box center [1228, 557] width 83 height 23
click at [1189, 561] on button "Not Required" at bounding box center [1229, 557] width 81 height 18
click at [1071, 588] on button "Review" at bounding box center [1064, 584] width 81 height 18
click at [1200, 612] on button "Not Required" at bounding box center [1229, 612] width 81 height 18
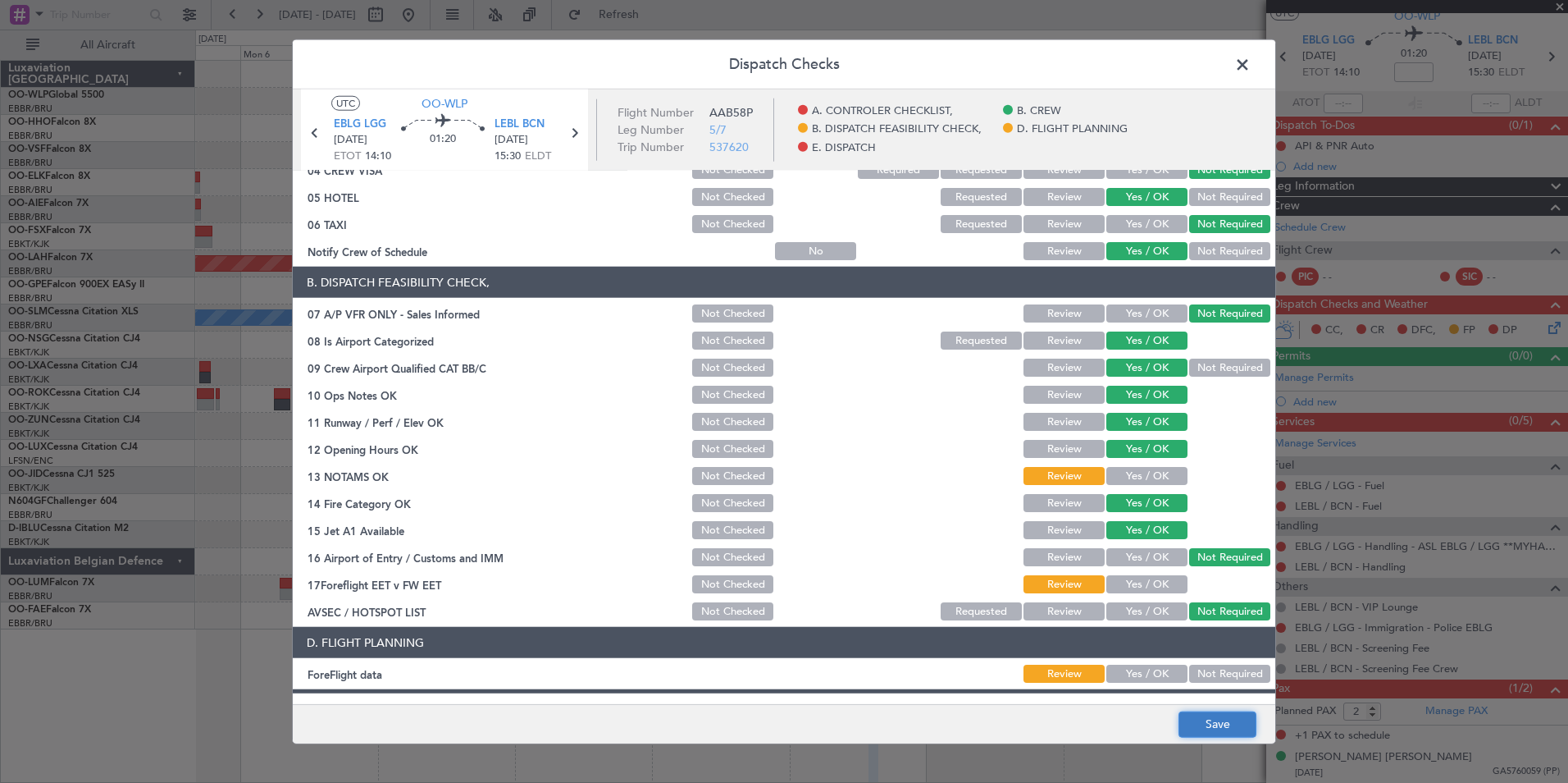
click at [1226, 734] on button "Save" at bounding box center [1217, 723] width 78 height 26
click at [1251, 67] on span at bounding box center [1251, 69] width 0 height 32
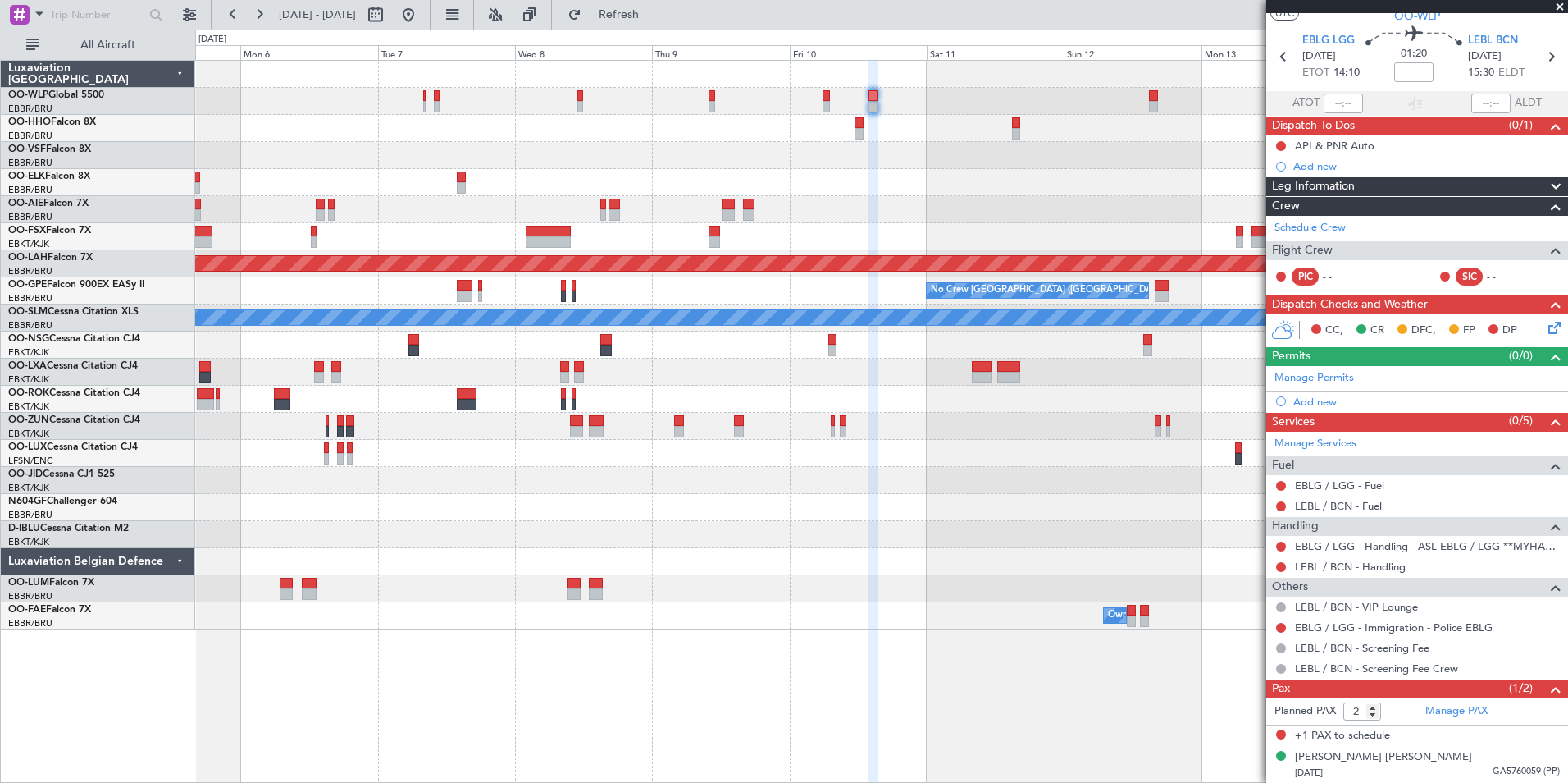
click at [1417, 299] on fb-app "05 Oct 2025 - 15 Oct 2025 Refresh Quick Links All Aircraft Planned Maint Alton-…" at bounding box center [784, 398] width 1568 height 770
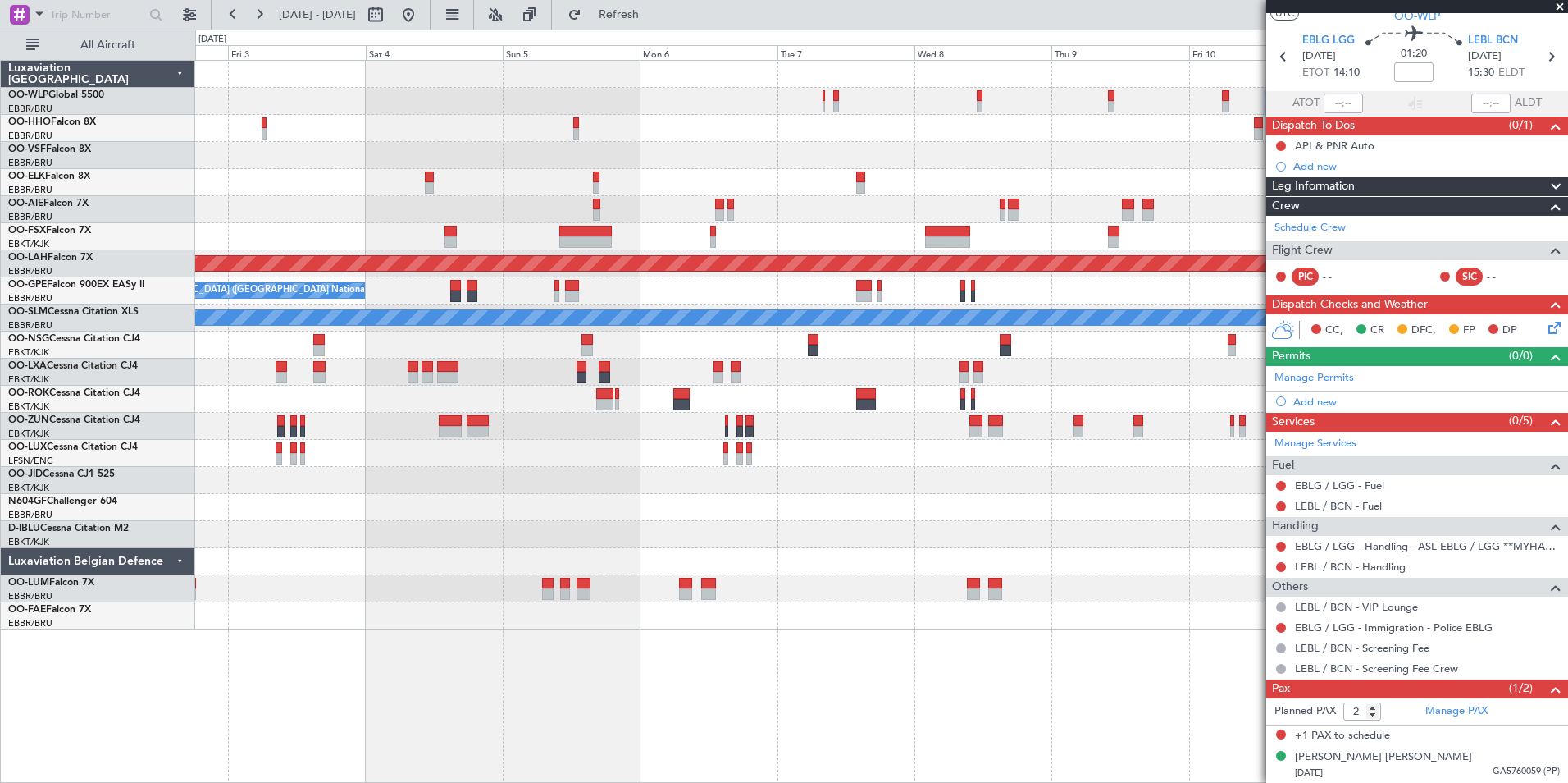
click at [1058, 307] on div "Planned Maint Alton-st Louis (St Louis Regl) No Crew Brussels (Brussels Nationa…" at bounding box center [880, 345] width 1372 height 568
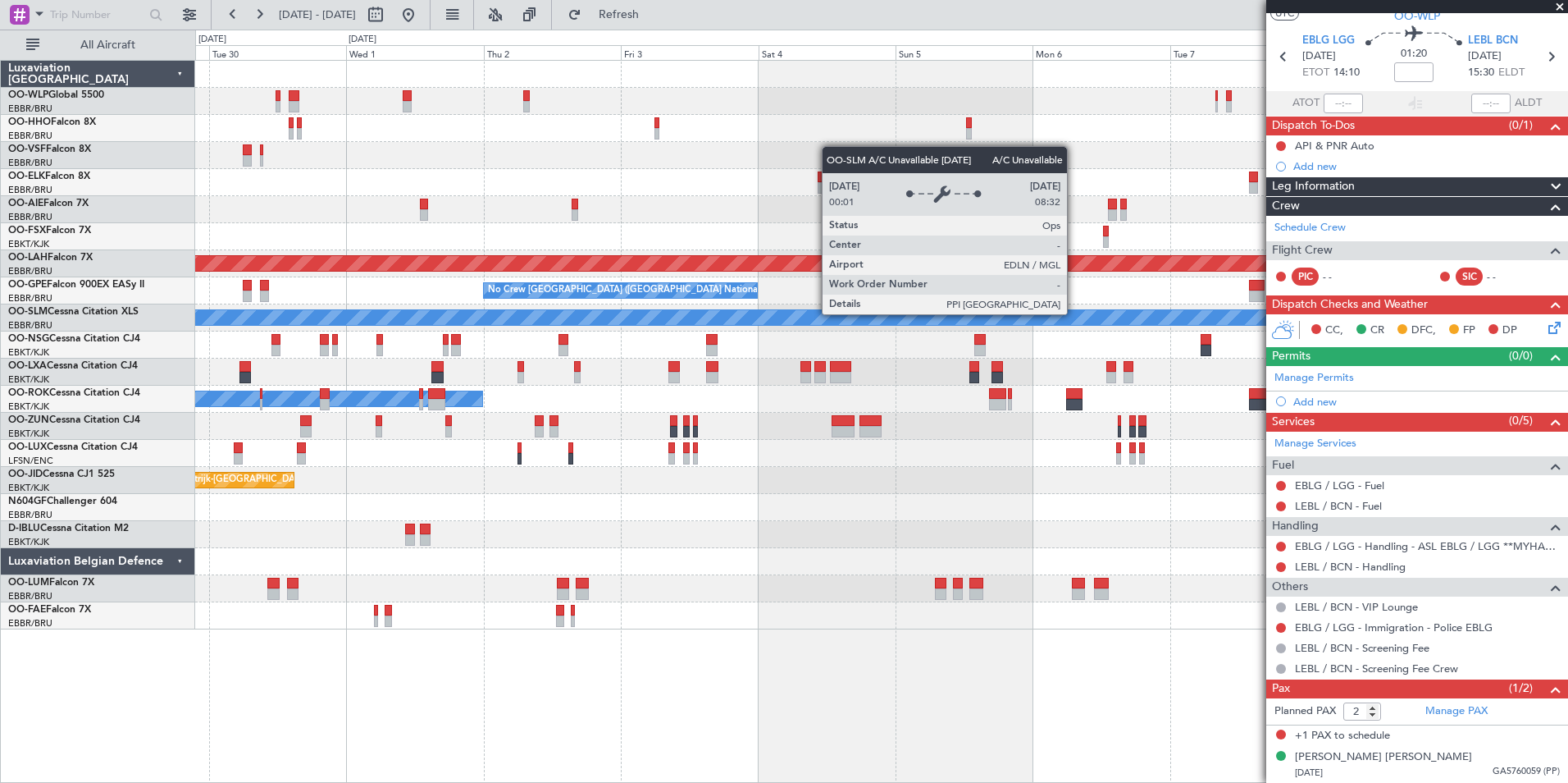
click at [850, 328] on div "A/C Unavailable [GEOGRAPHIC_DATA]" at bounding box center [880, 318] width 1372 height 27
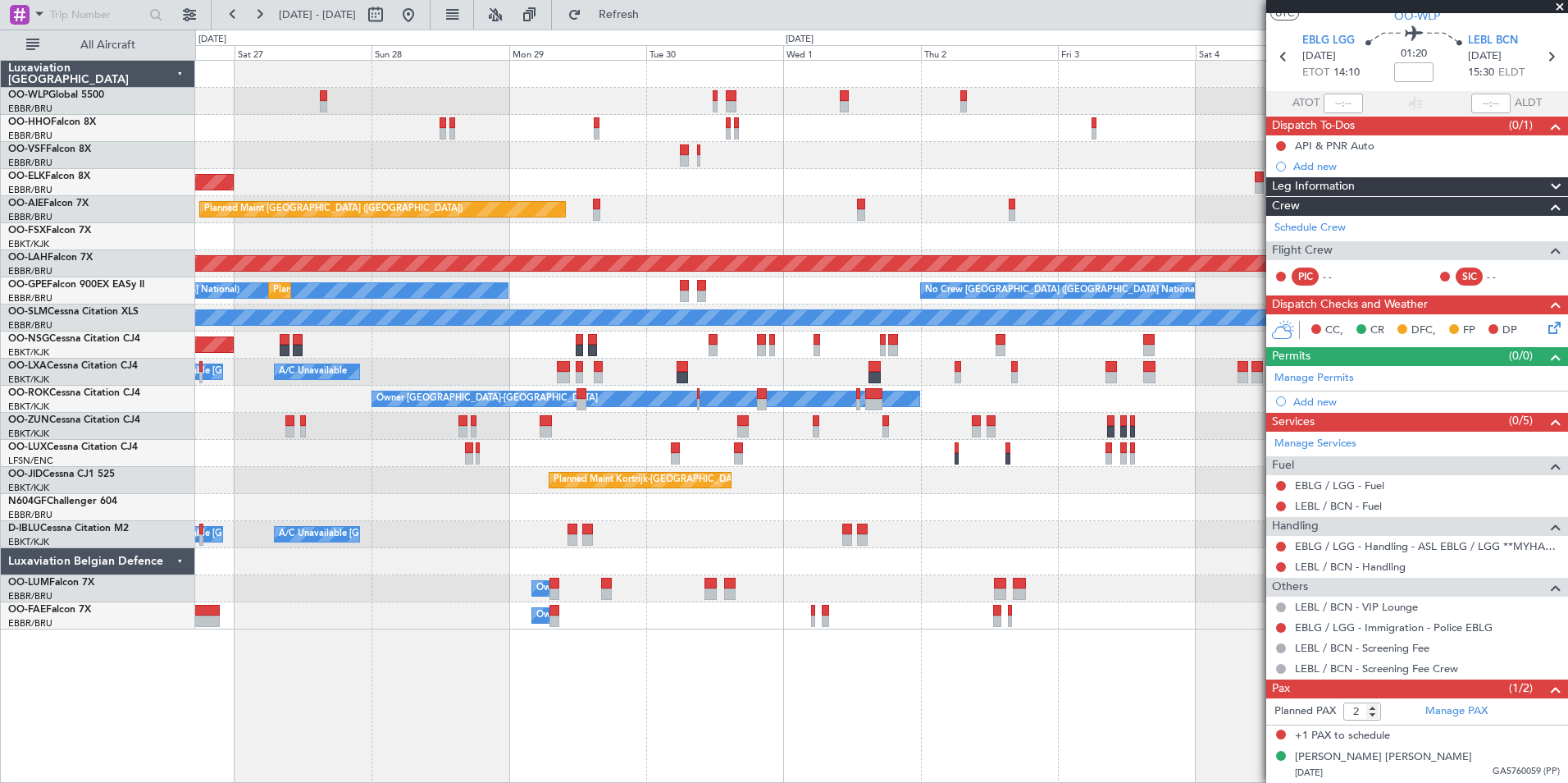
click at [742, 377] on div "A/C Unavailable A/C Unavailable Brussels (Brussels National) Planned Maint Kort…" at bounding box center [880, 372] width 1372 height 27
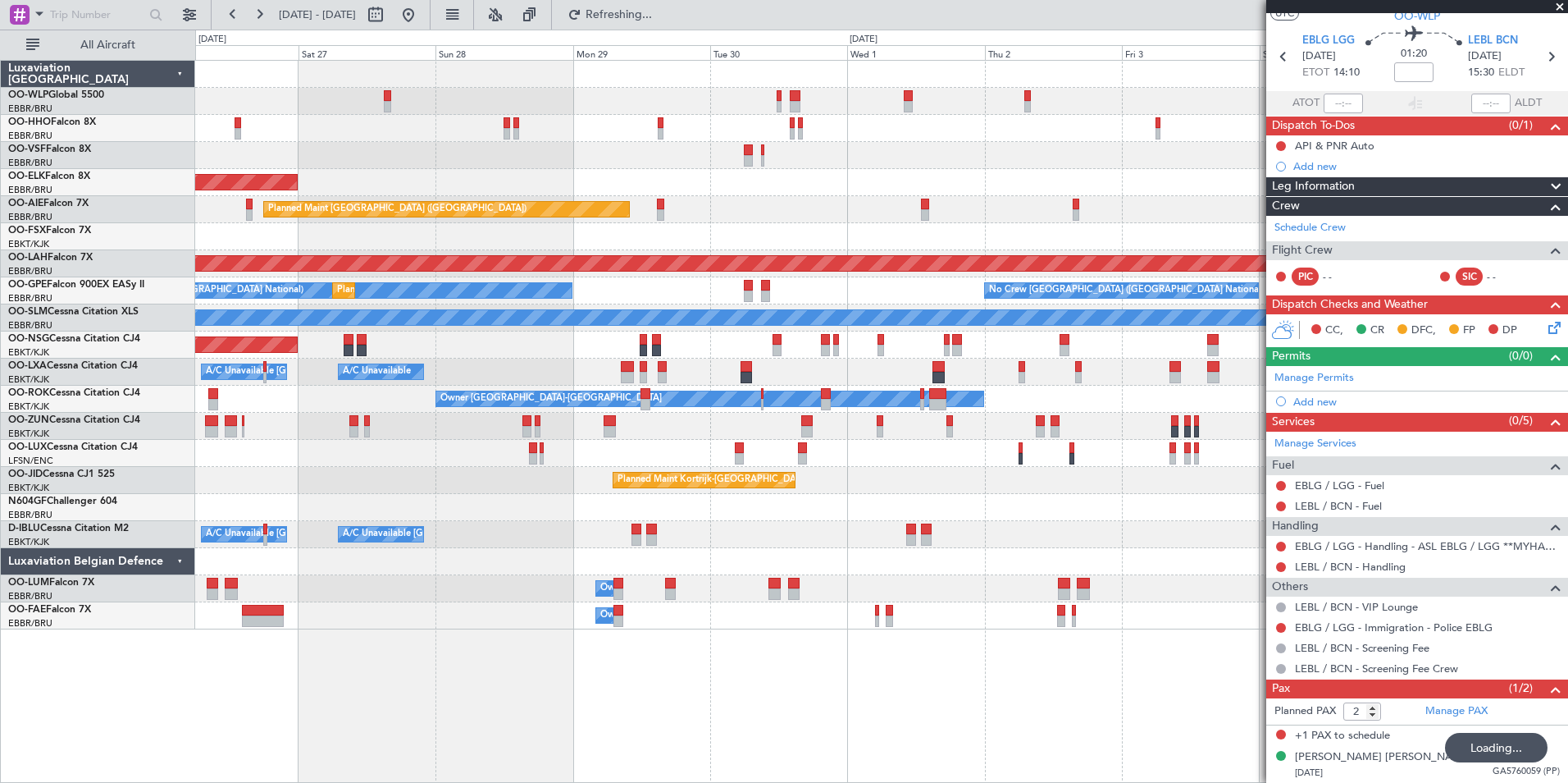
click at [435, 451] on div "No Crew Nancy (Essey)" at bounding box center [880, 454] width 1372 height 27
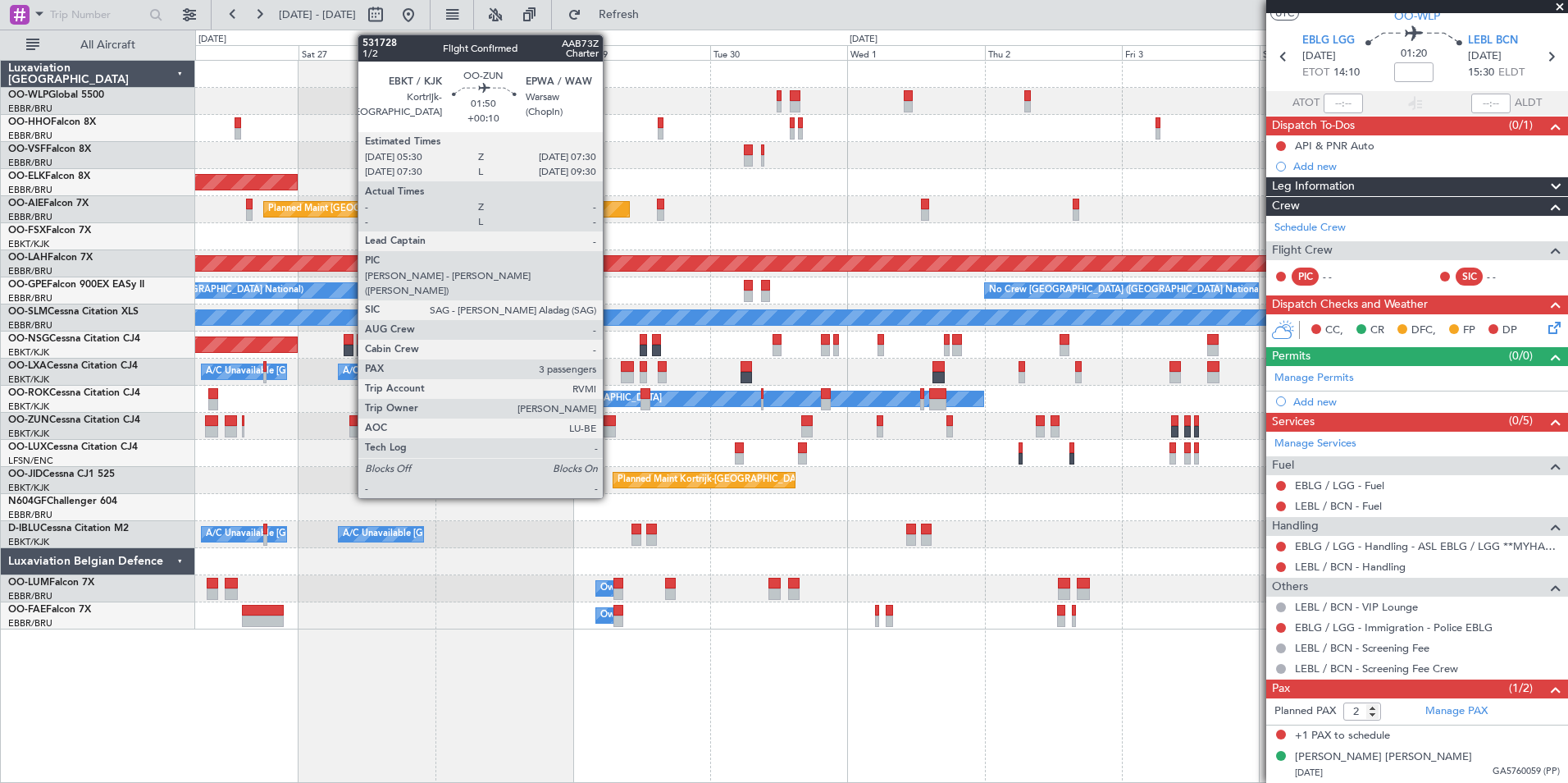
click at [610, 425] on div at bounding box center [609, 421] width 12 height 12
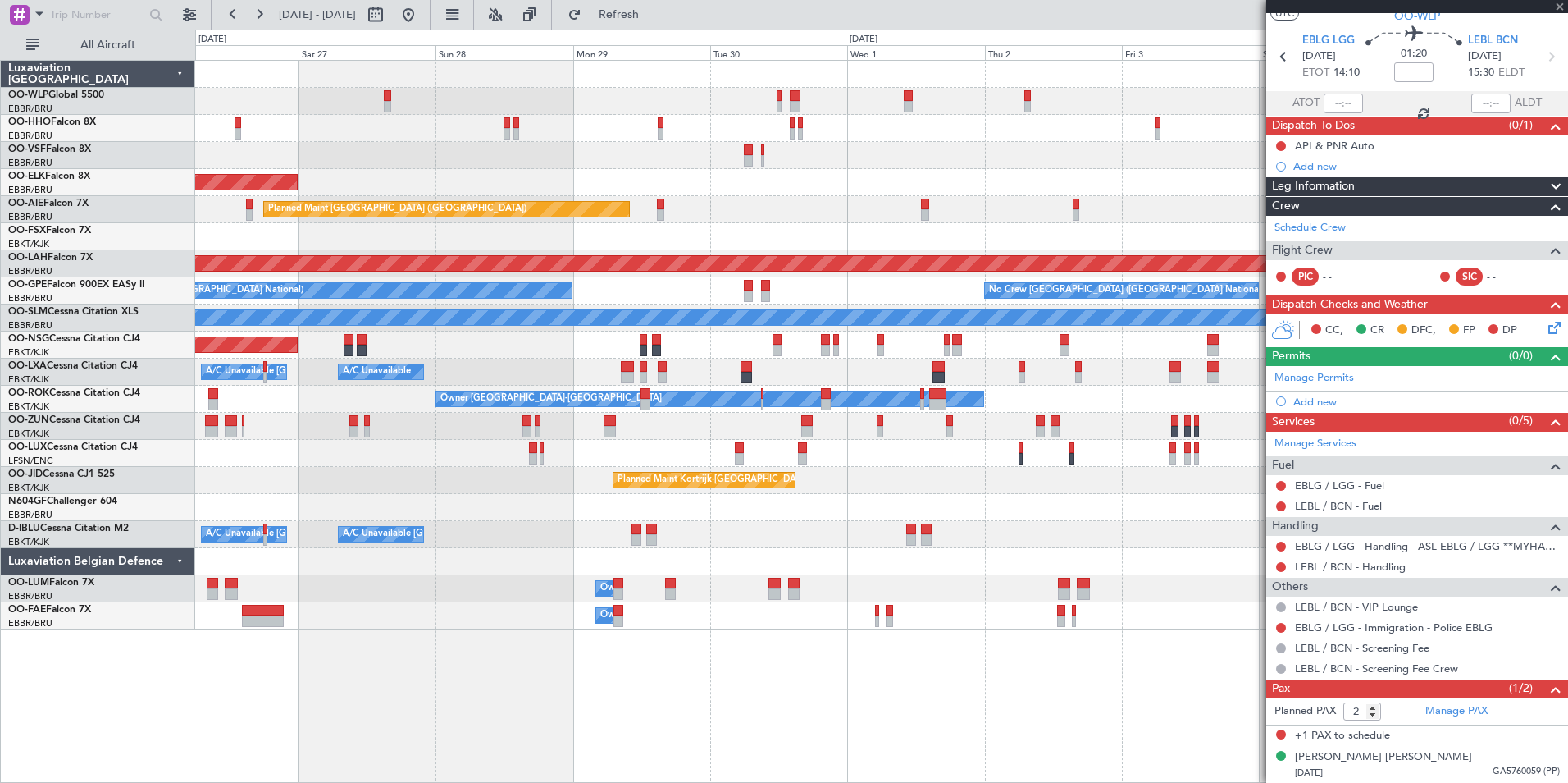
type input "+00:10"
type input "3"
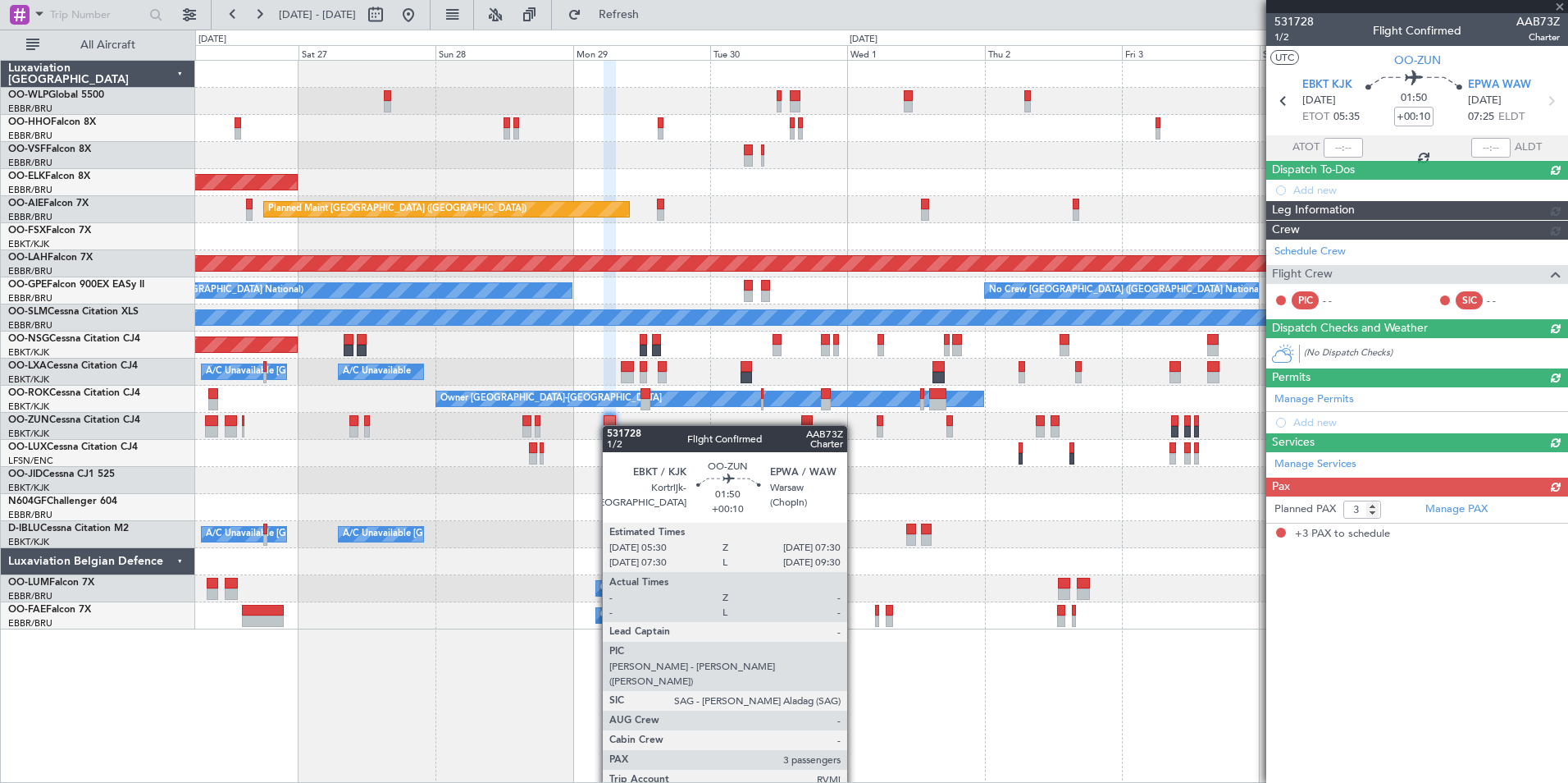
scroll to position [0, 0]
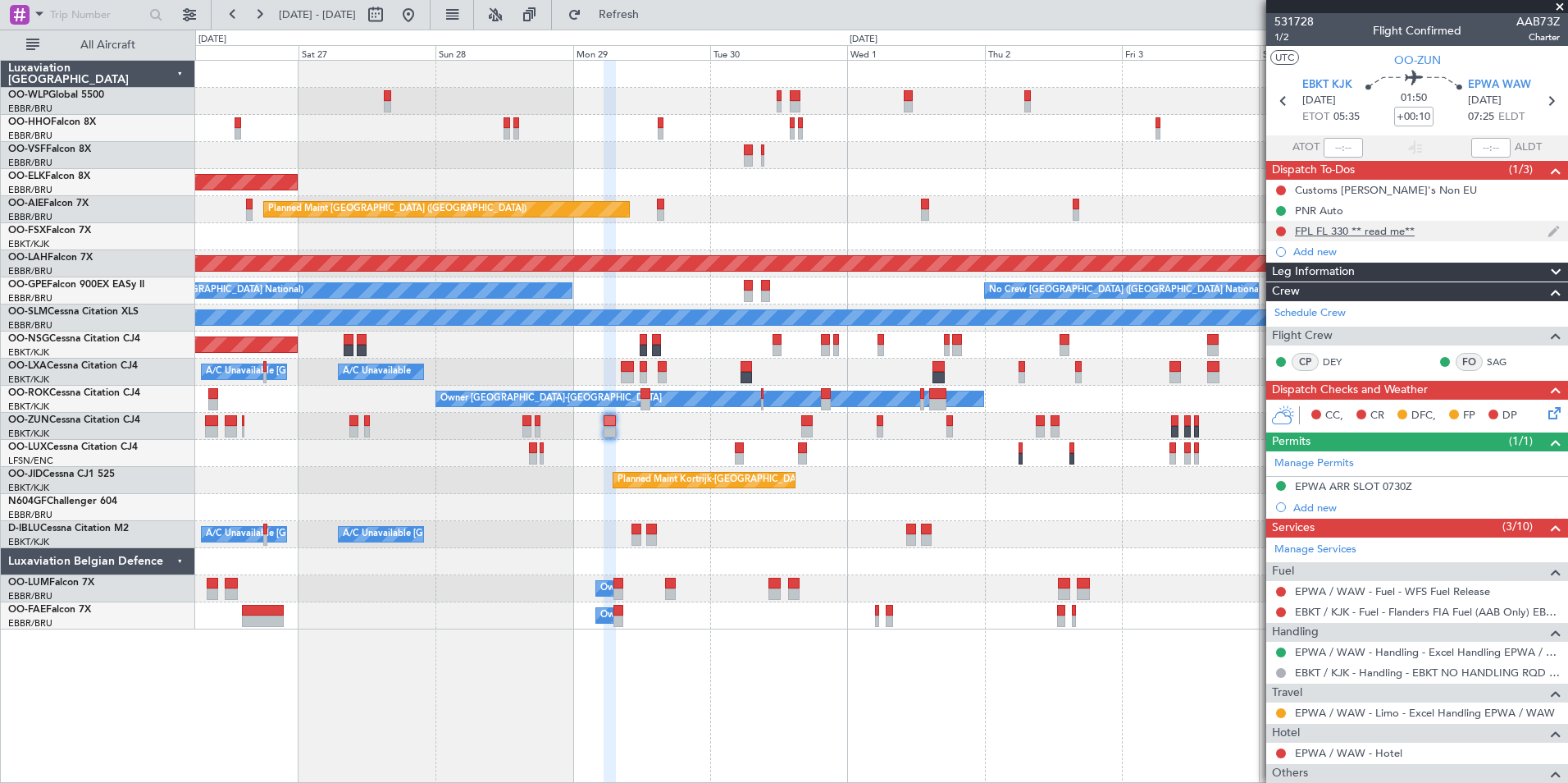
click at [1408, 230] on div "FPL FL 330 ** read me**" at bounding box center [1354, 231] width 119 height 14
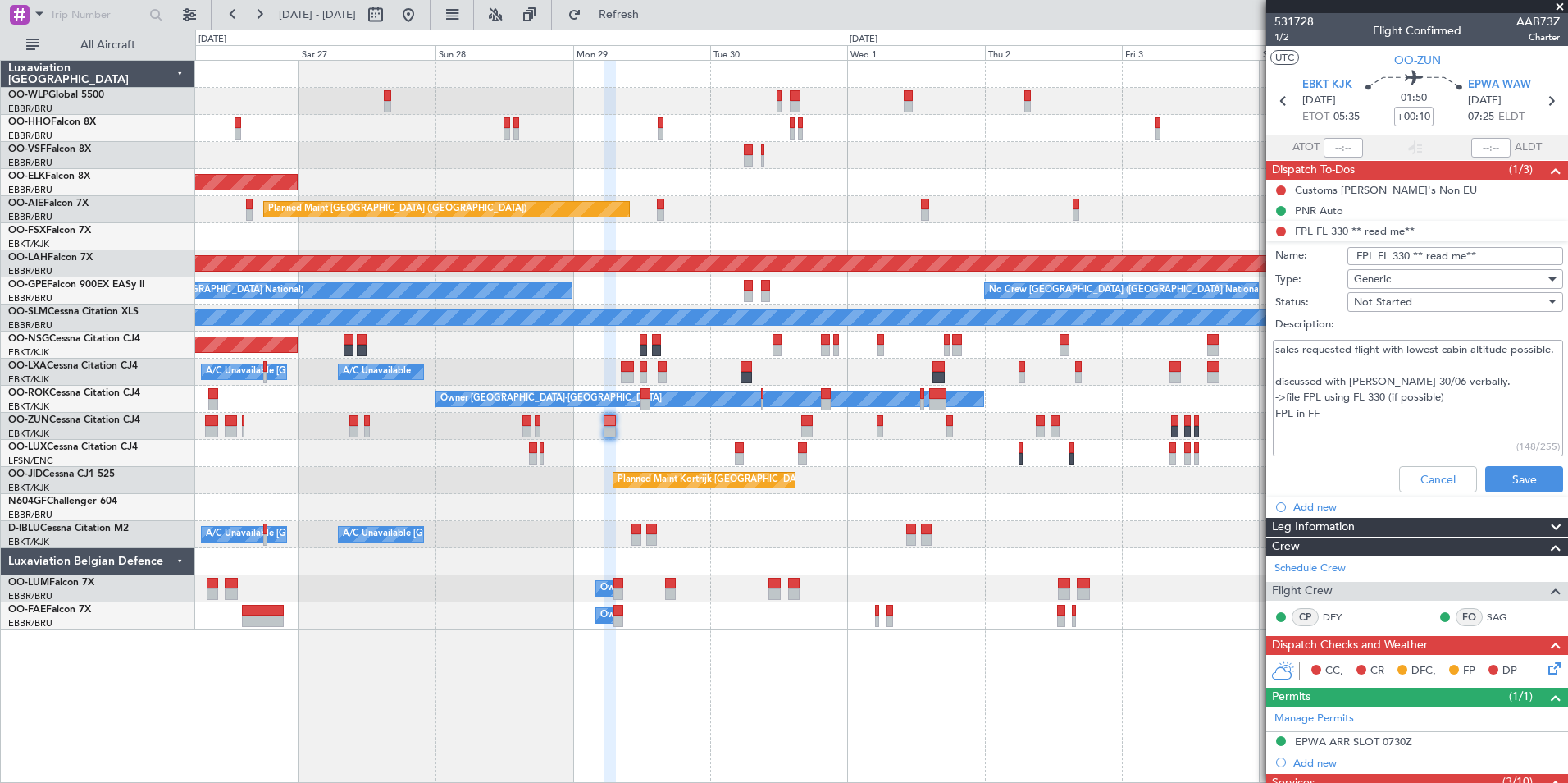
drag, startPoint x: 1341, startPoint y: 432, endPoint x: 1270, endPoint y: 354, distance: 105.5
click at [1270, 354] on div "sales requested flight with lowest cabin altitude possible. discussed with Brec…" at bounding box center [1417, 398] width 318 height 123
click at [1319, 434] on textarea "sales requested flight with lowest cabin altitude possible. discussed with Brec…" at bounding box center [1418, 399] width 290 height 118
click at [1436, 468] on button "Cancel" at bounding box center [1439, 479] width 78 height 26
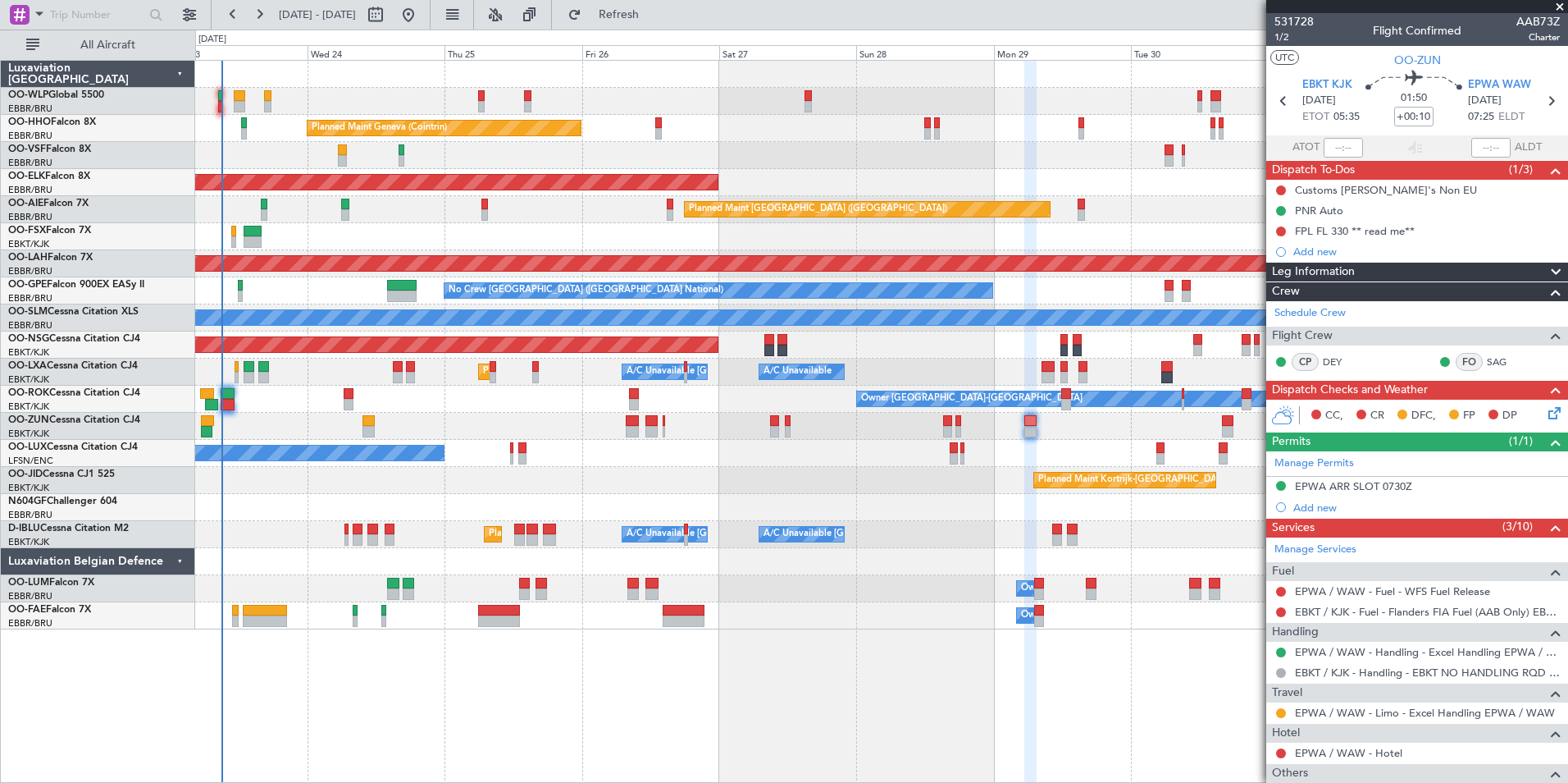
click at [861, 357] on div "Planned Maint Geneva (Cointrin) Planned Maint Kortrijk-Wevelgem Planned Maint L…" at bounding box center [880, 345] width 1372 height 568
click at [985, 410] on div "Planned Maint Geneva (Cointrin) Planned Maint Kortrijk-Wevelgem Planned Maint L…" at bounding box center [880, 345] width 1372 height 568
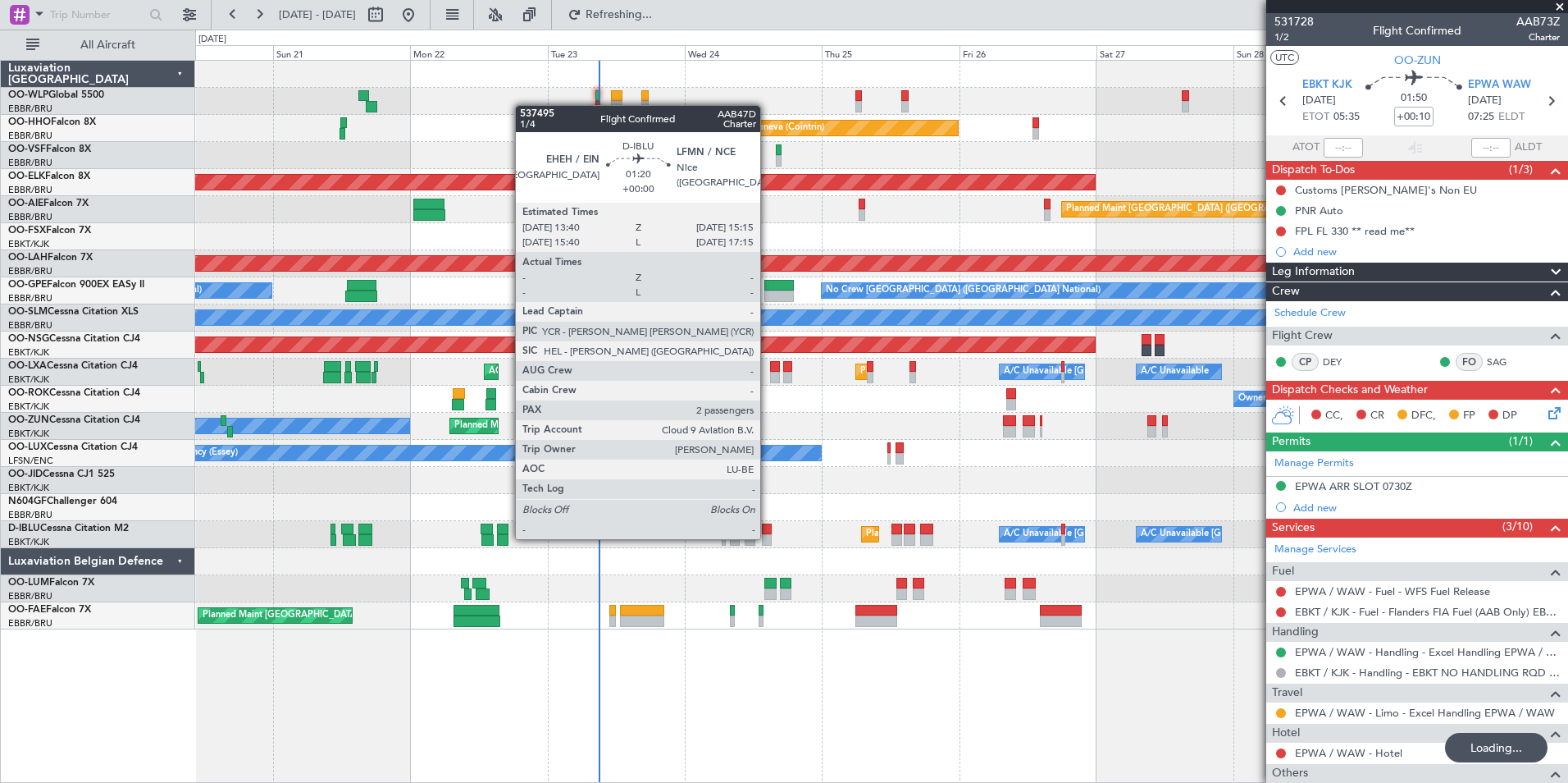
click at [768, 537] on div at bounding box center [767, 540] width 10 height 12
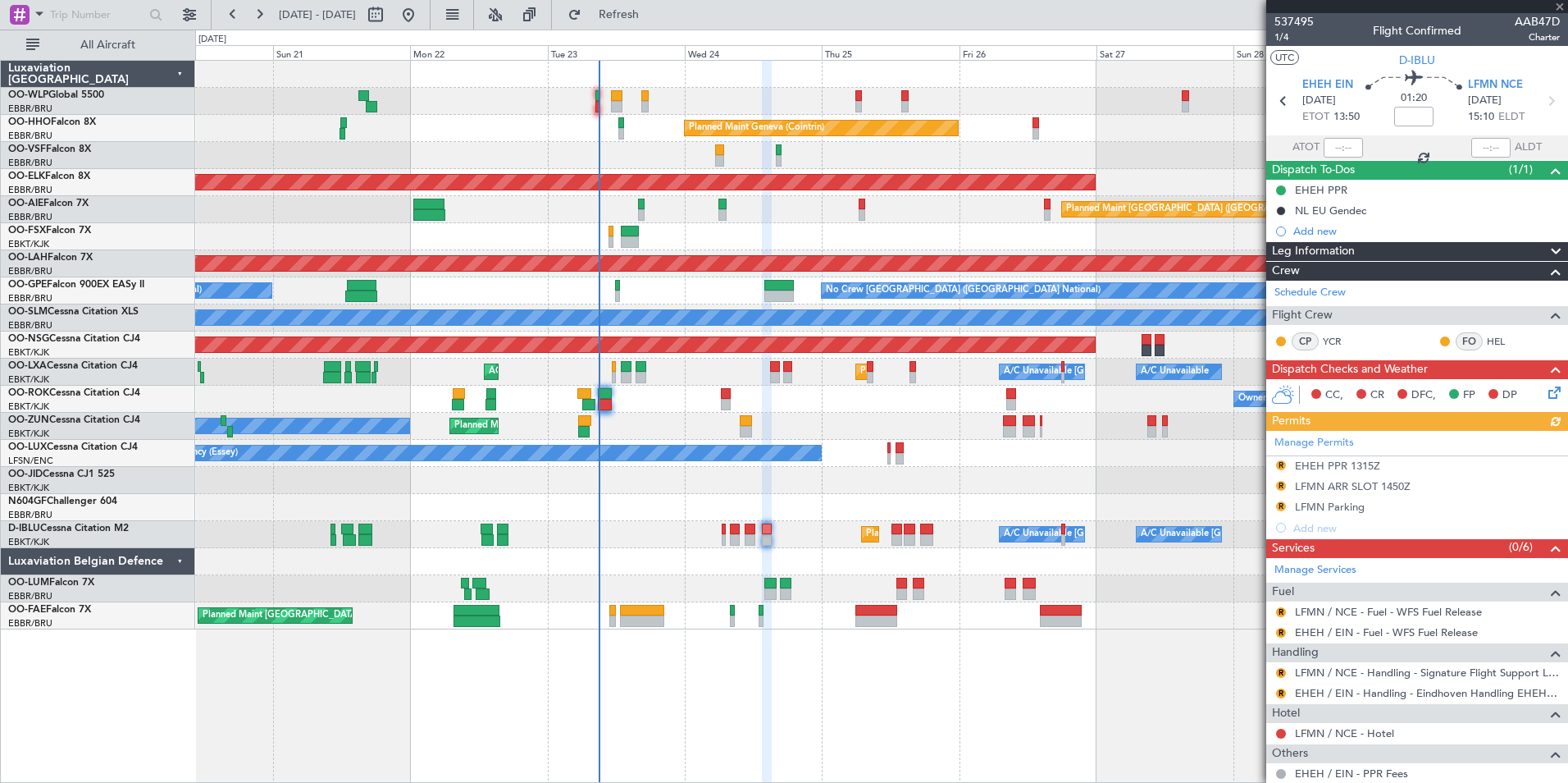
scroll to position [162, 0]
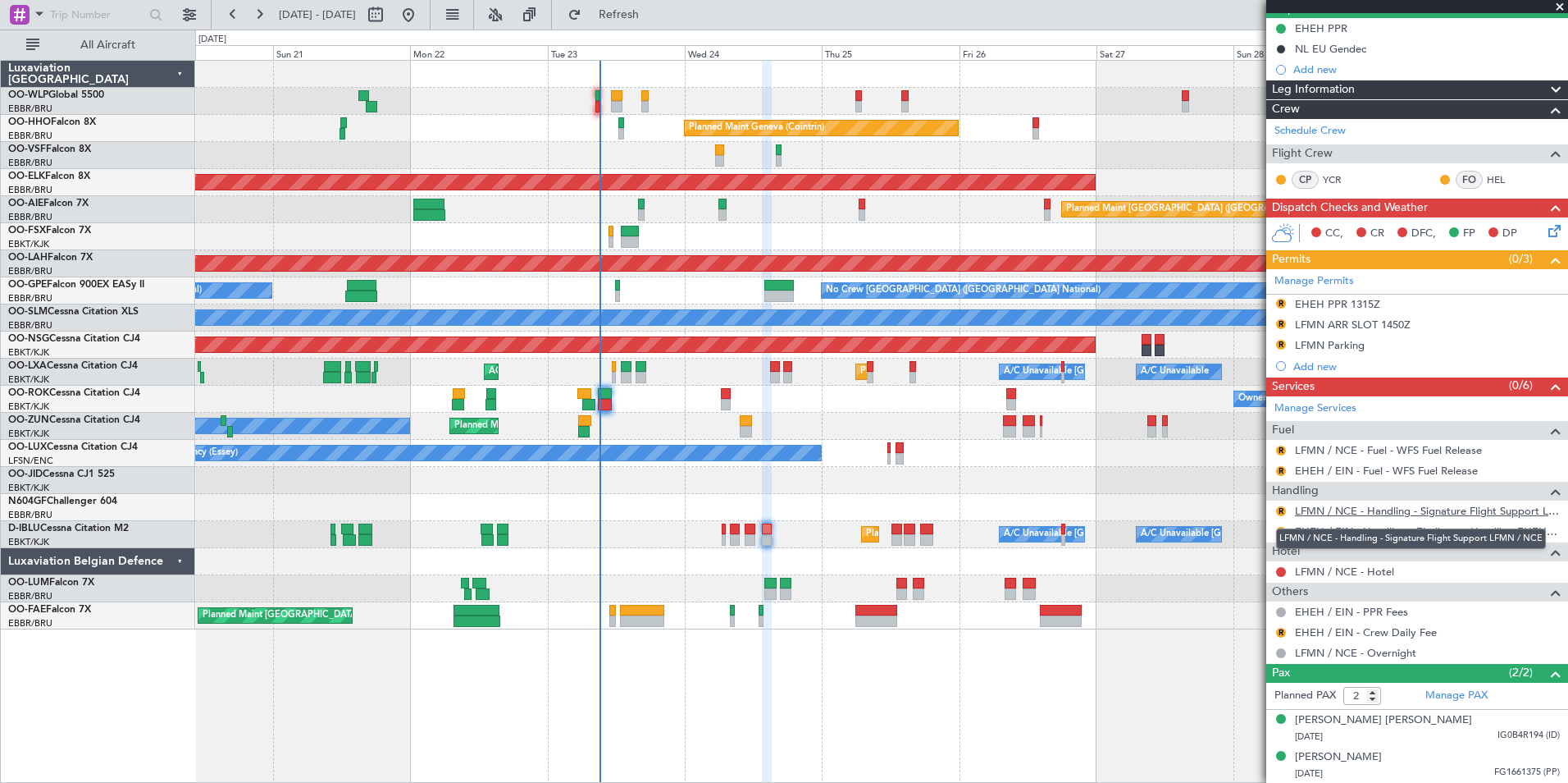
click at [1394, 509] on link "LFMN / NCE - Handling - Signature Flight Support LFMN / NCE" at bounding box center [1427, 511] width 264 height 14
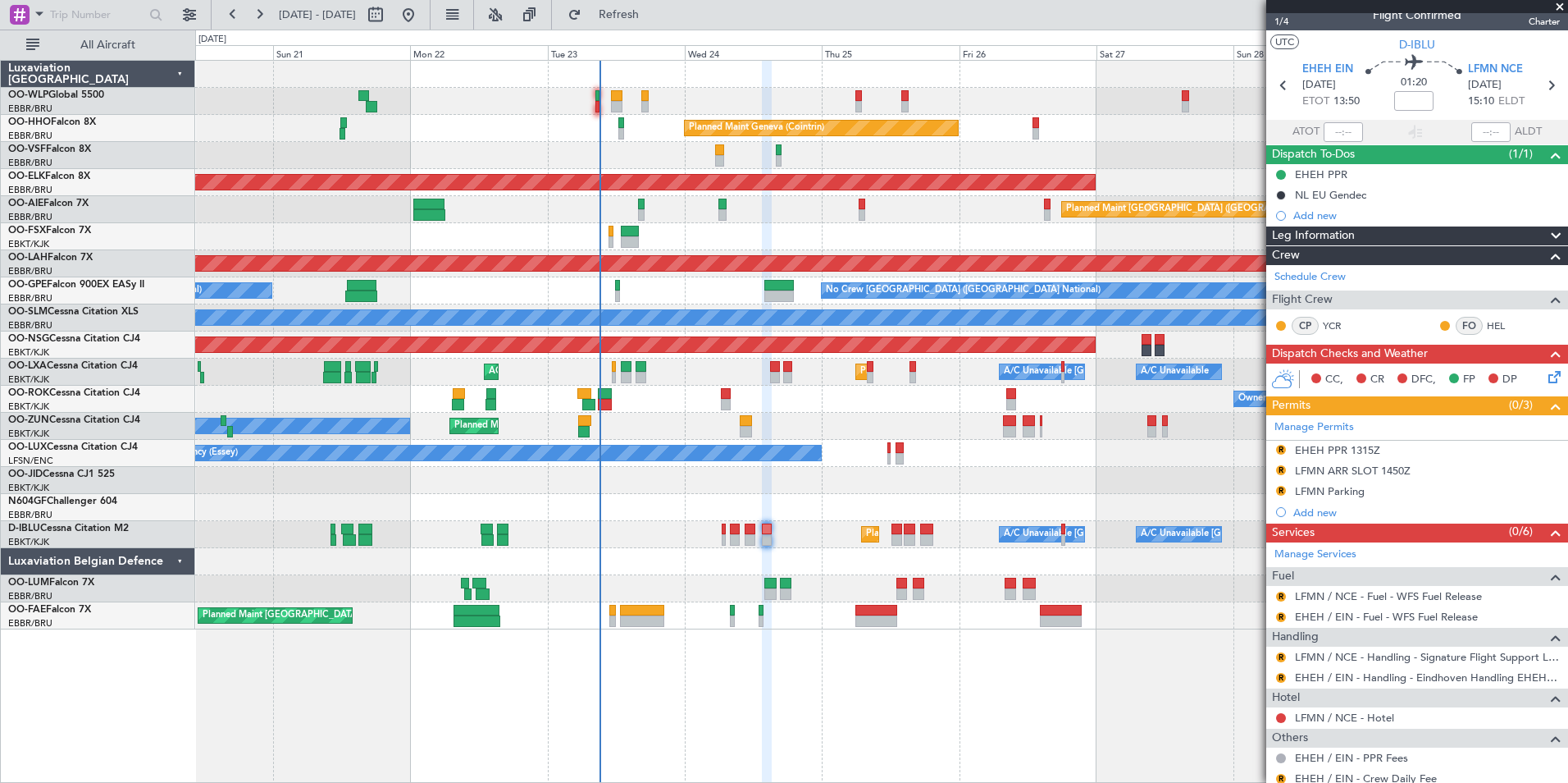
scroll to position [0, 0]
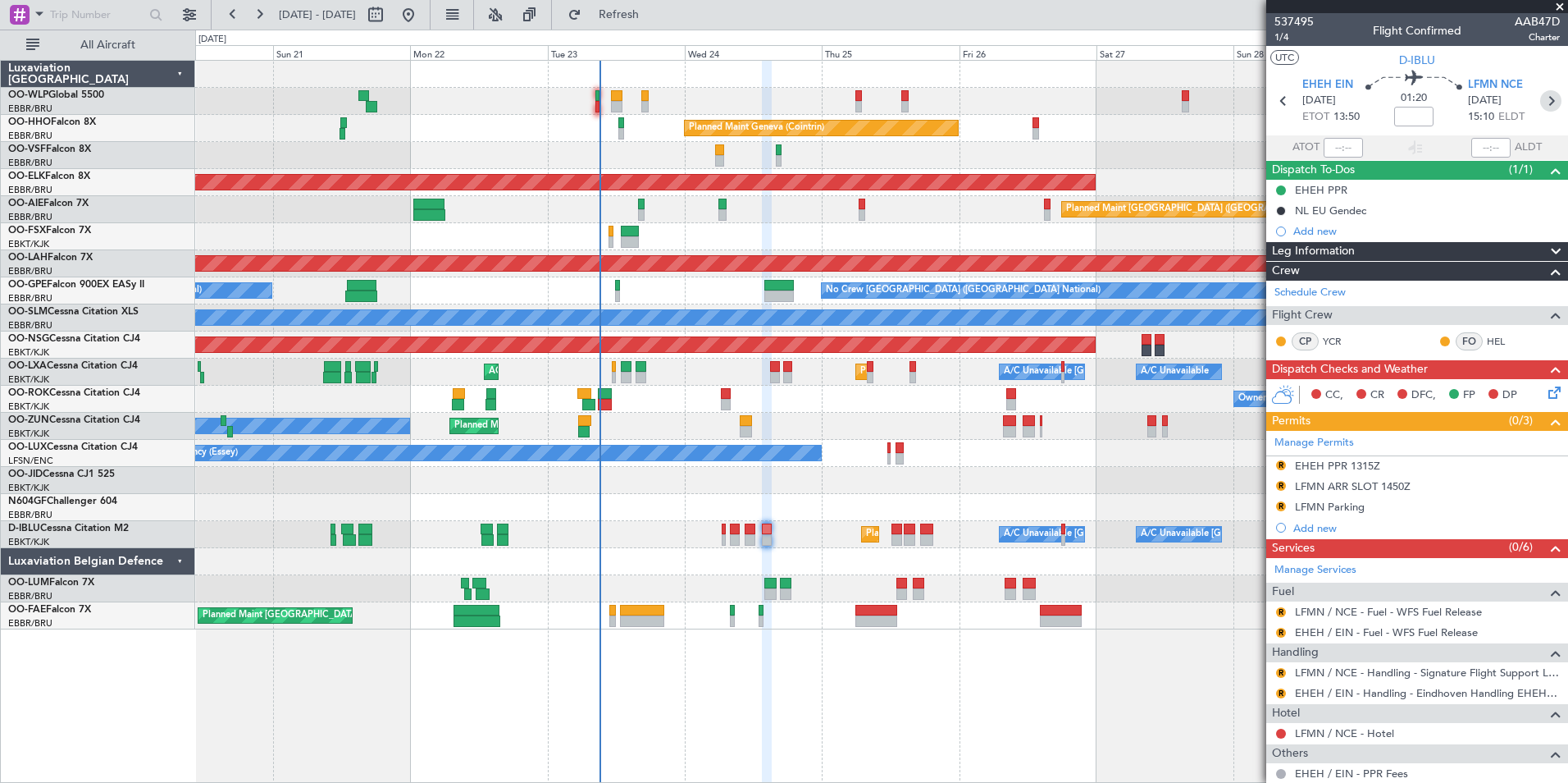
click at [1542, 110] on icon at bounding box center [1551, 101] width 22 height 22
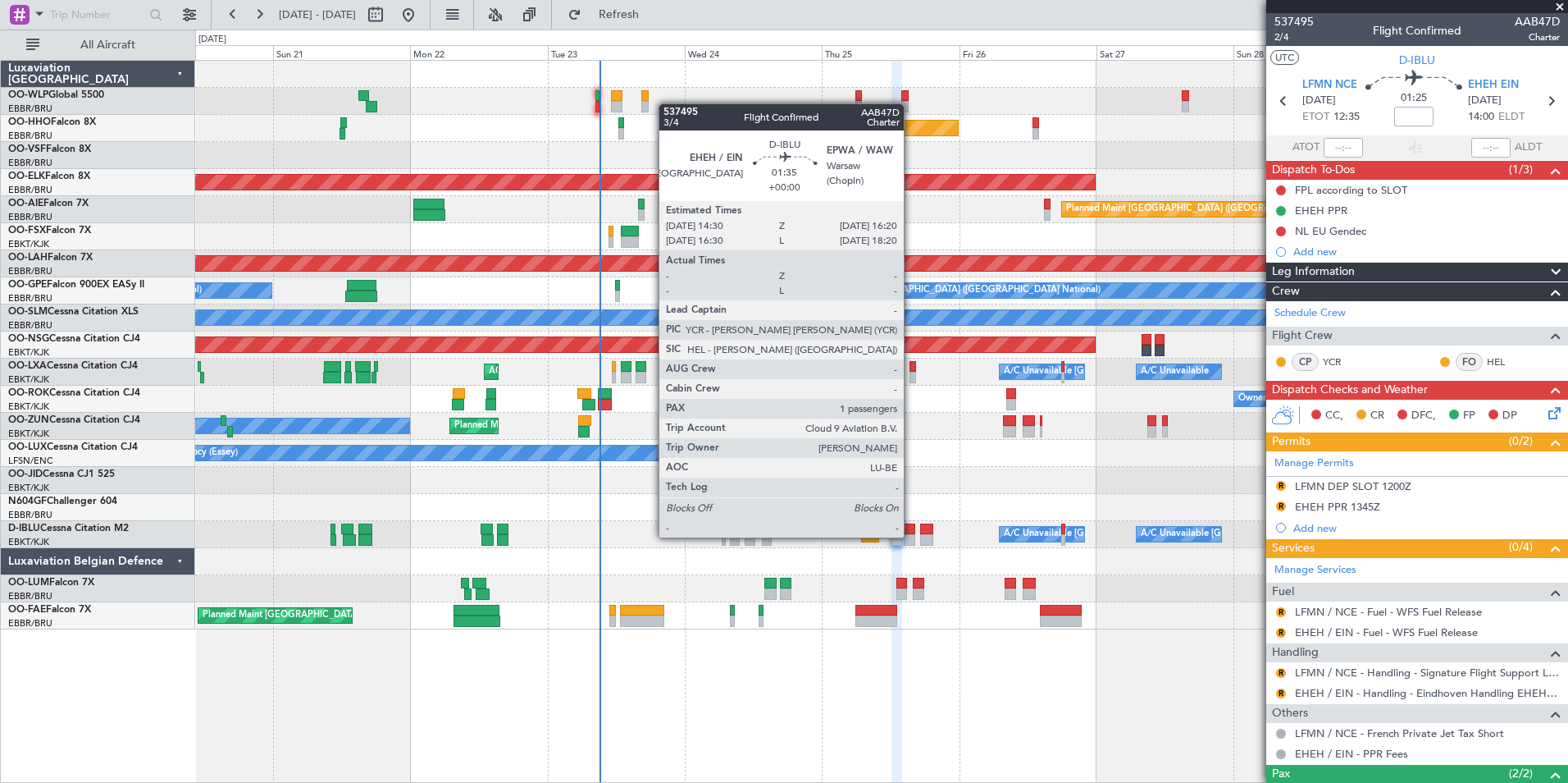
click at [911, 536] on div at bounding box center [909, 540] width 11 height 12
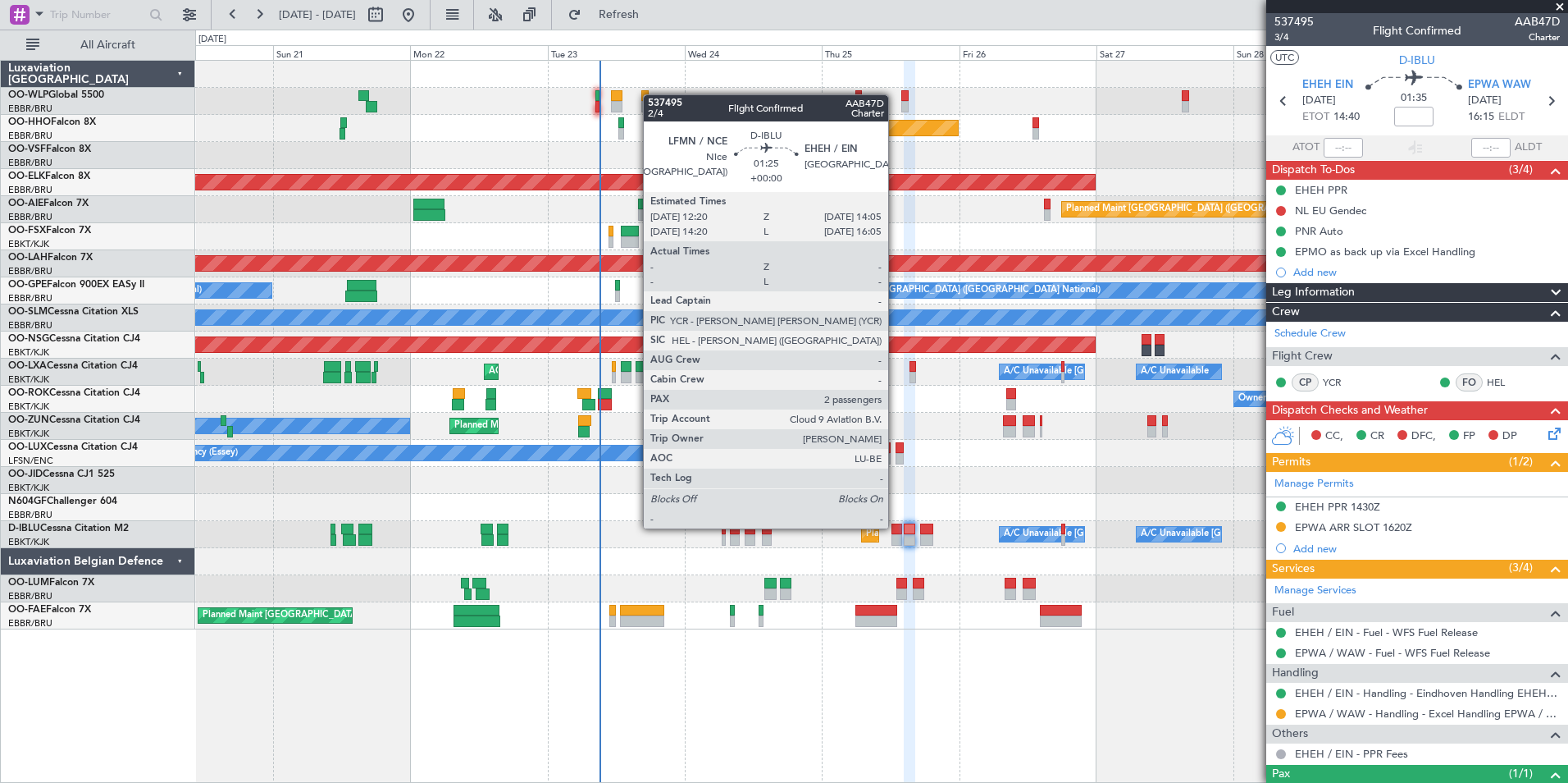
click at [895, 527] on div at bounding box center [896, 529] width 11 height 12
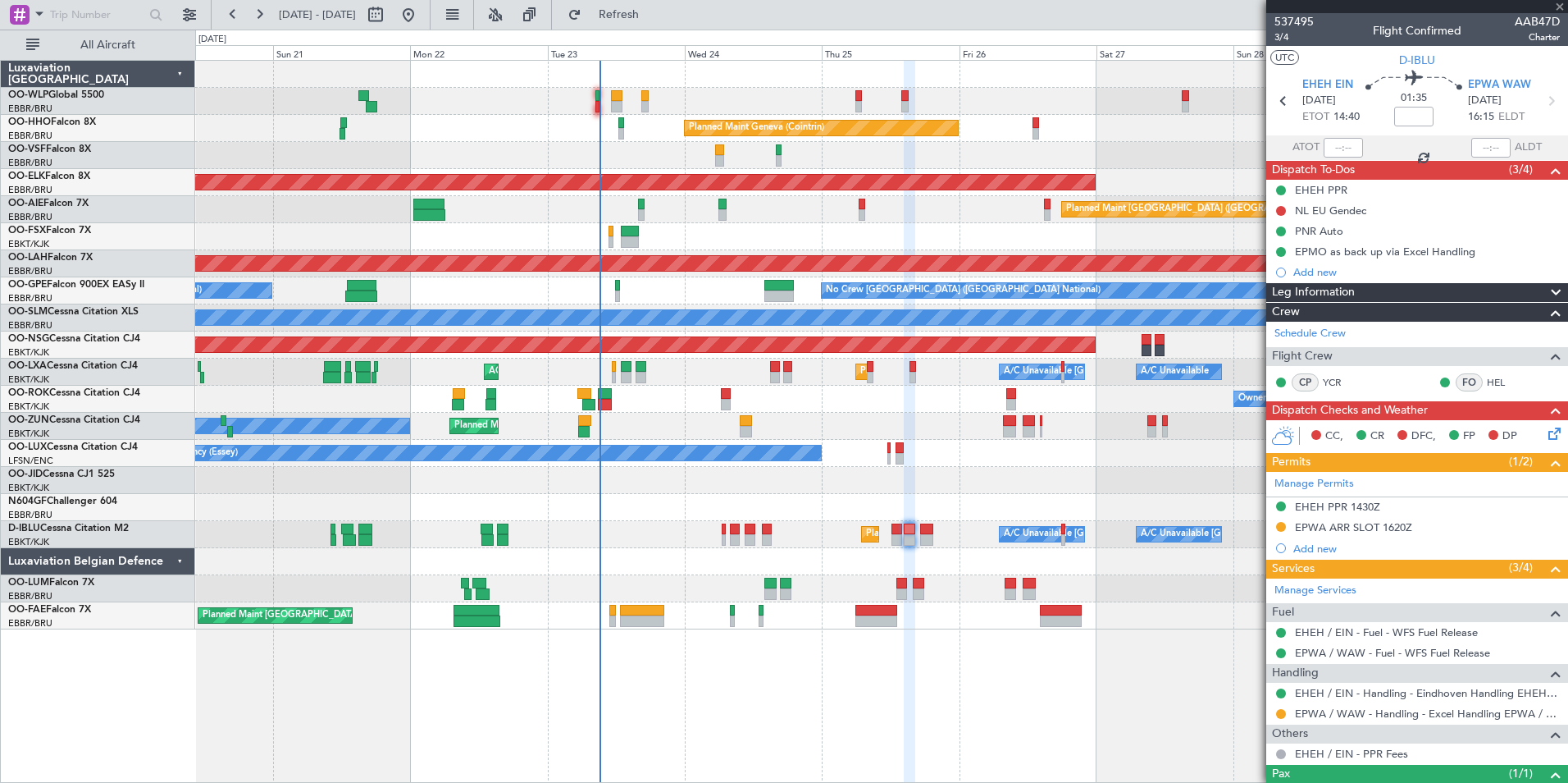
type input "2"
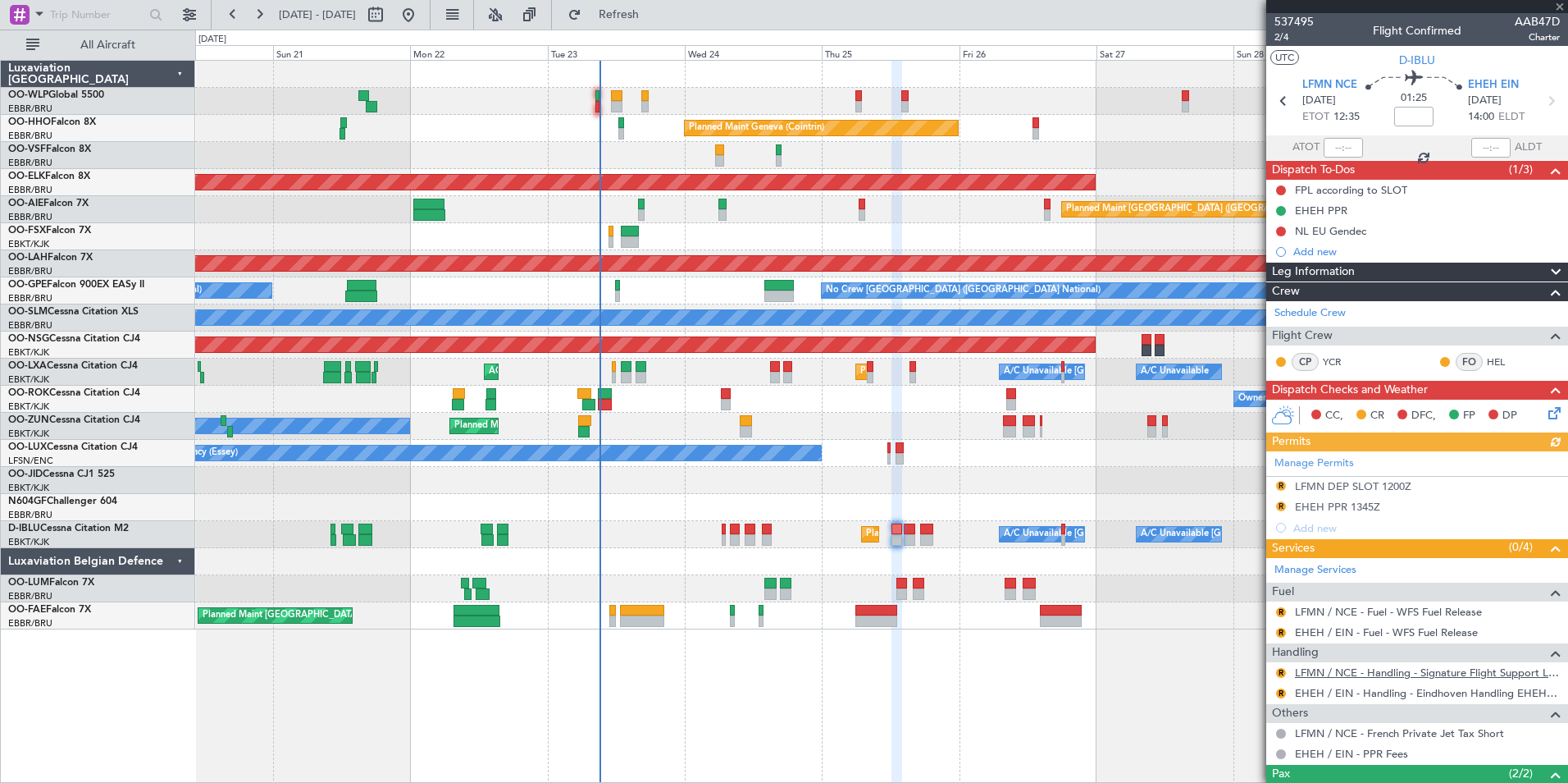
click at [1397, 673] on link "LFMN / NCE - Handling - Signature Flight Support LFMN / NCE" at bounding box center [1427, 672] width 264 height 14
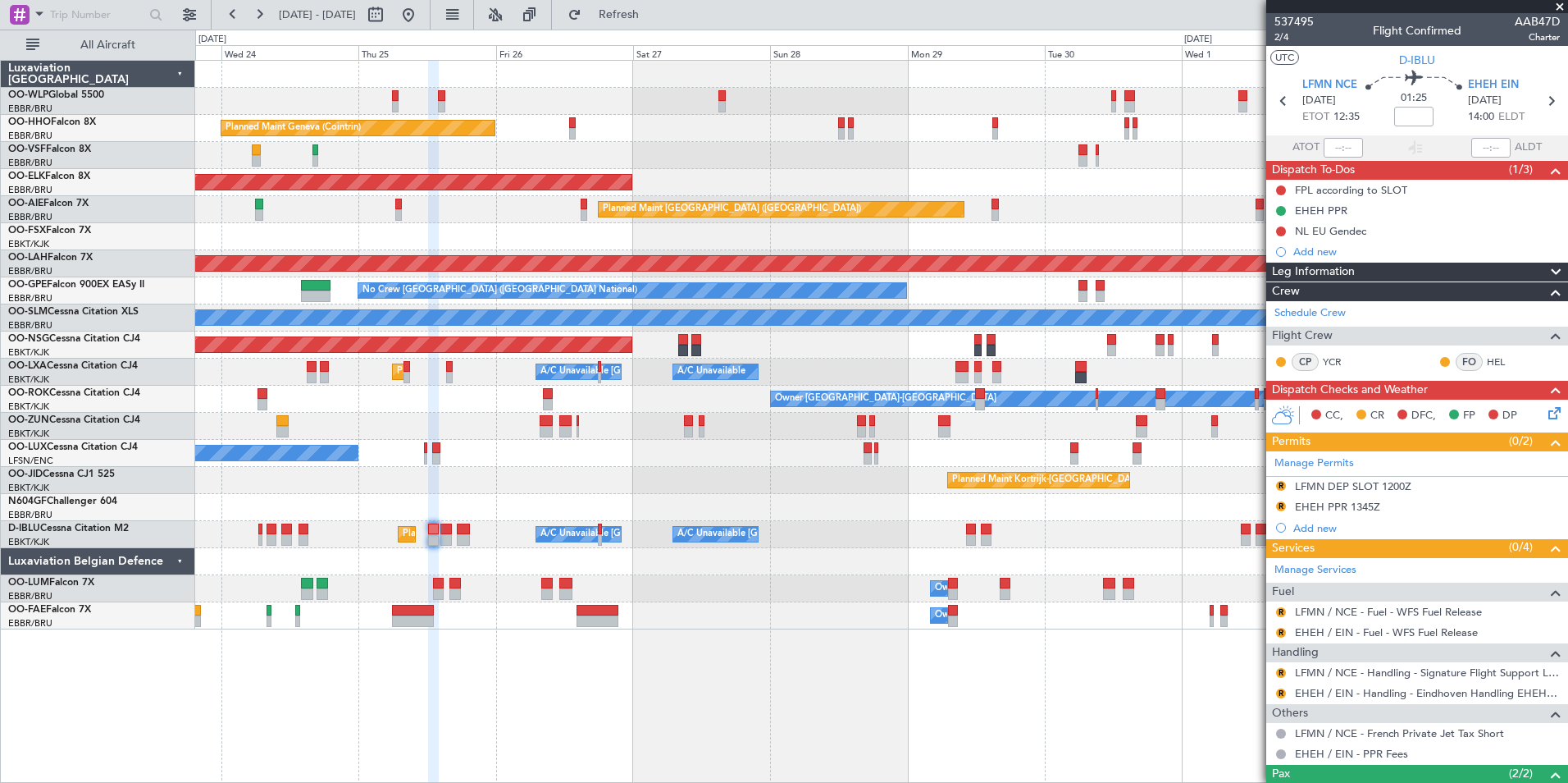
click at [362, 93] on div at bounding box center [880, 102] width 1372 height 27
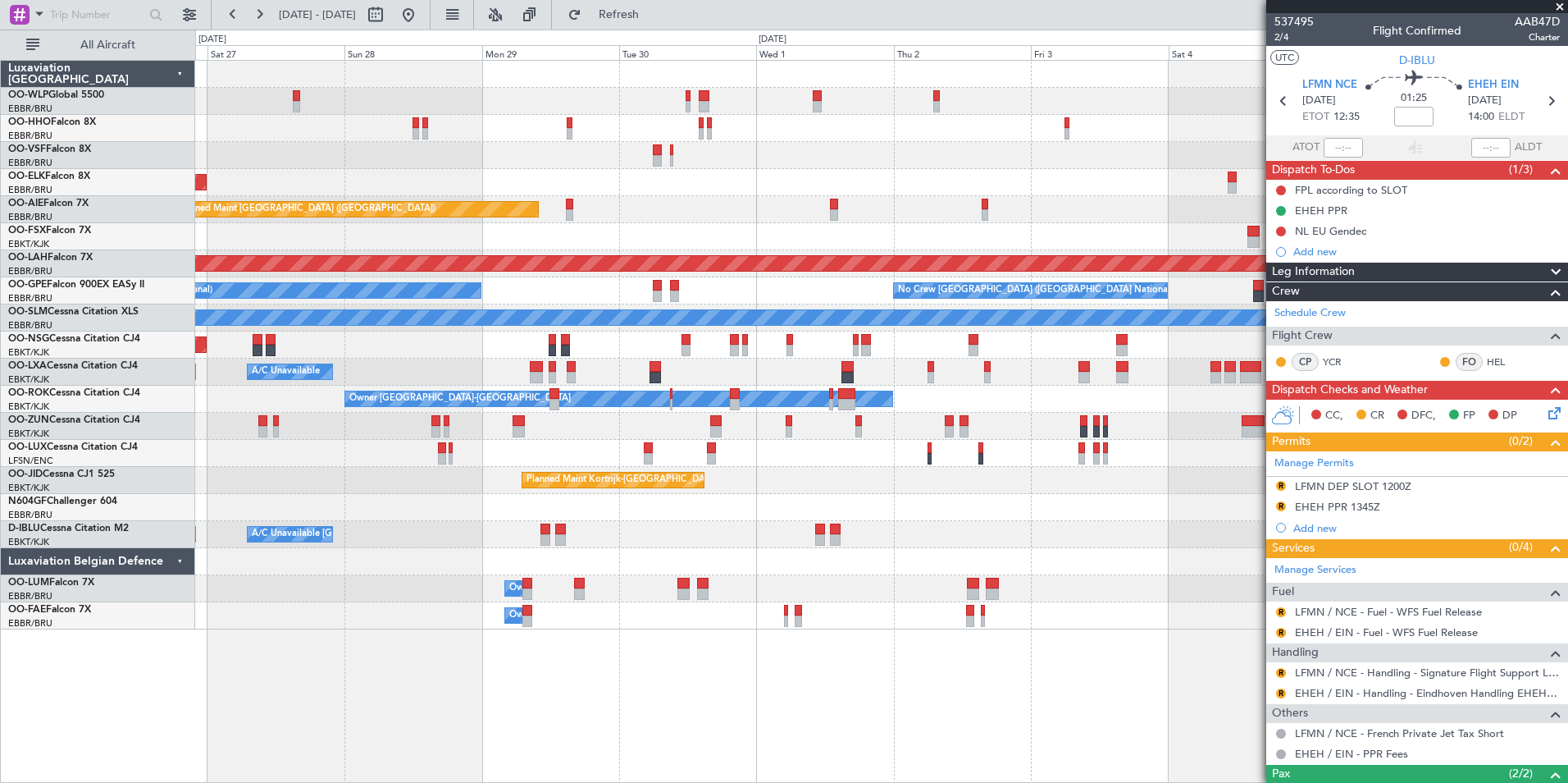
click at [534, 133] on div "Planned Maint Geneva (Cointrin)" at bounding box center [880, 128] width 1372 height 27
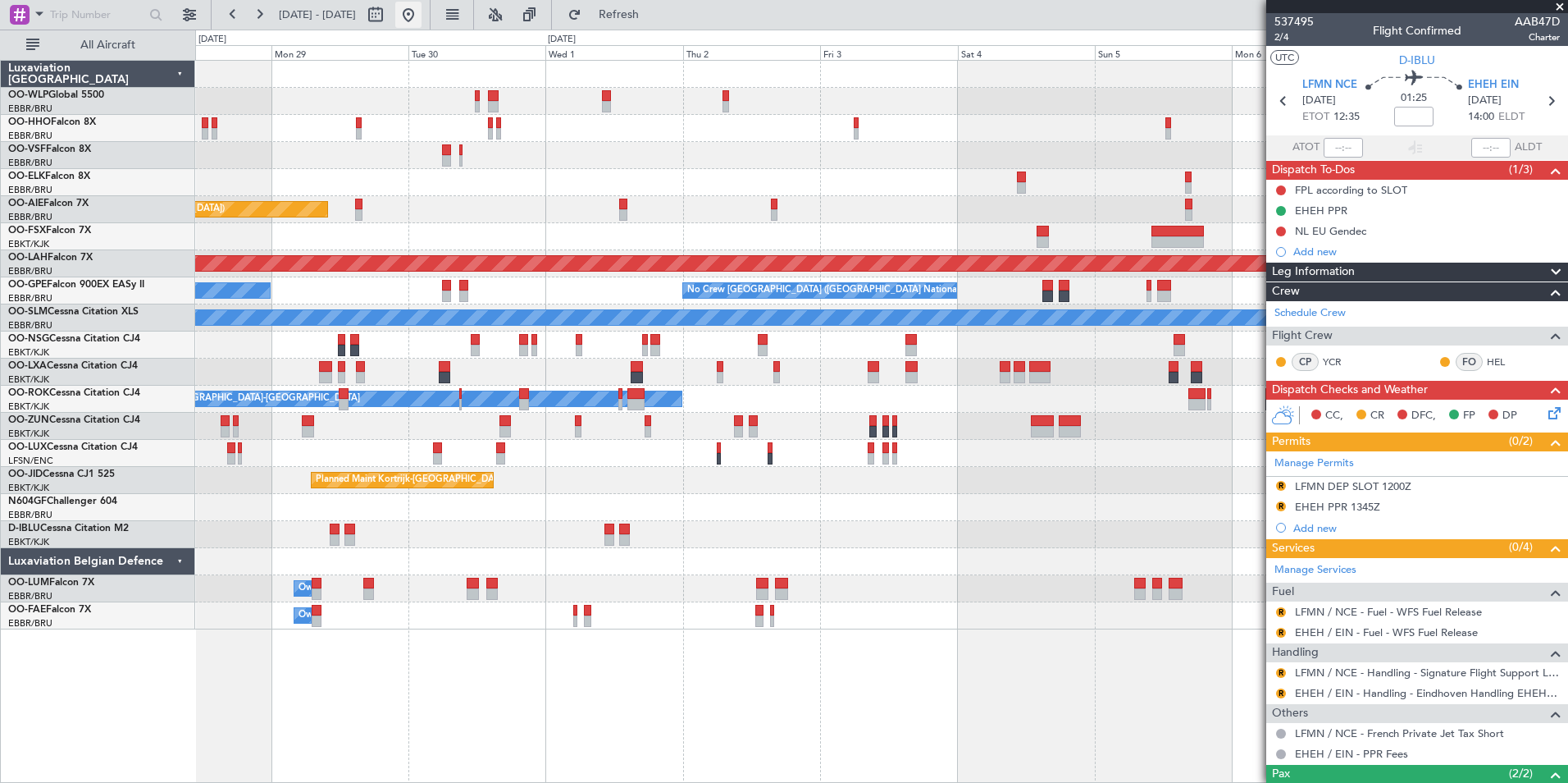
click at [421, 16] on button at bounding box center [408, 15] width 26 height 26
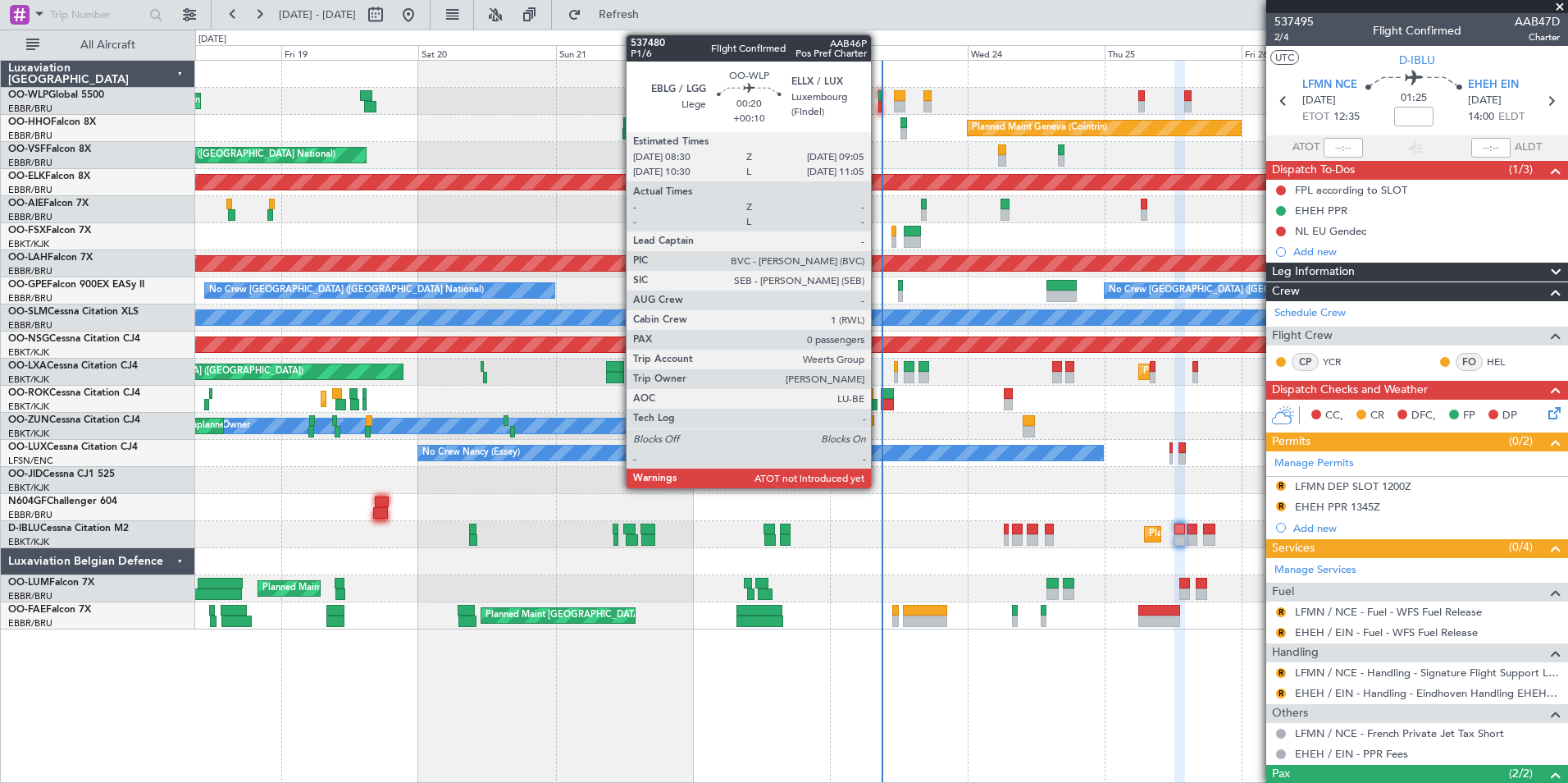
click at [879, 105] on div at bounding box center [880, 107] width 4 height 12
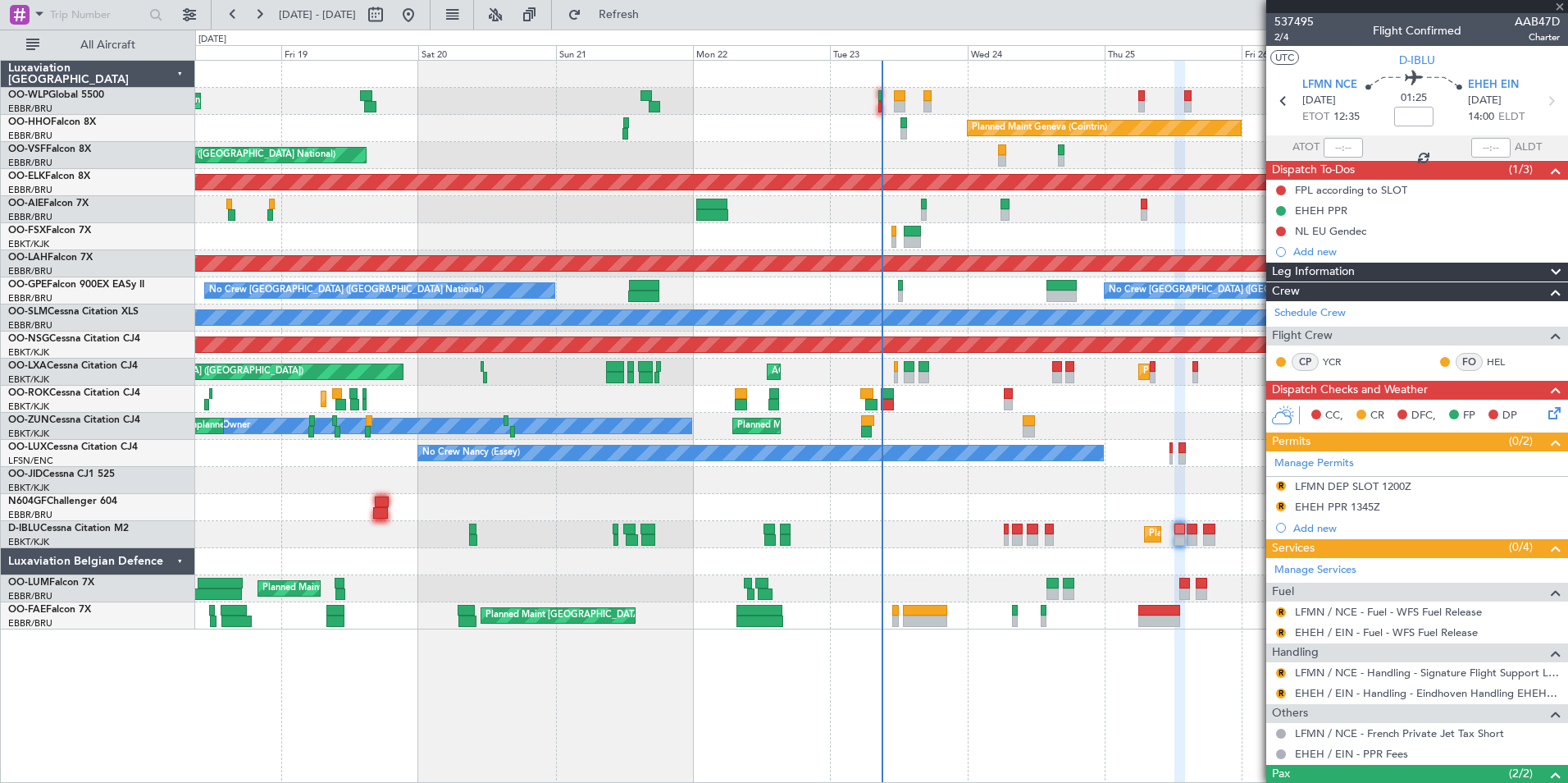
type input "+00:10"
type input "0"
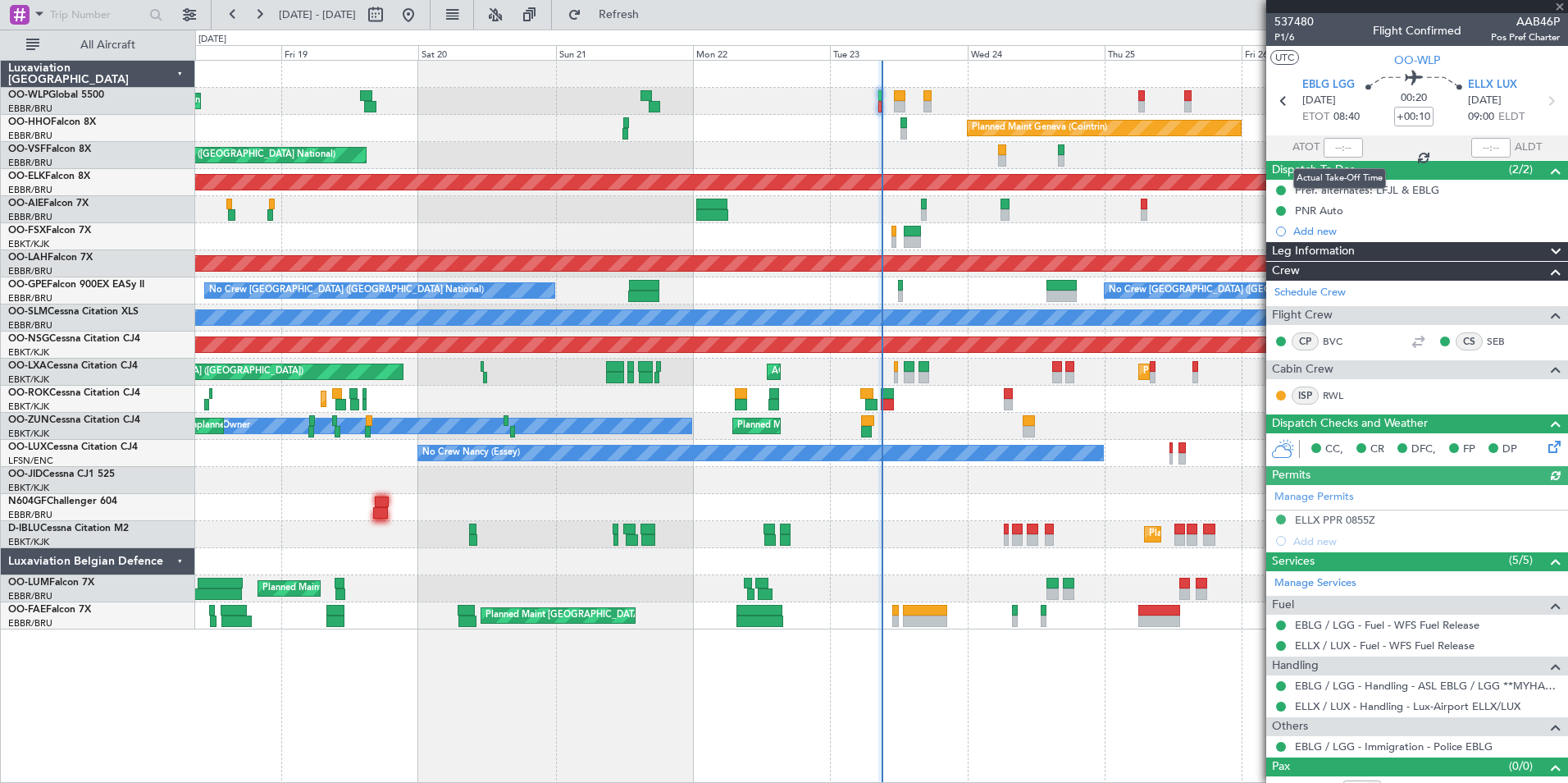
click at [1328, 147] on div at bounding box center [1343, 148] width 39 height 20
click at [1329, 148] on input "text" at bounding box center [1343, 148] width 39 height 20
click at [1072, 98] on div "Planned Maint Liege" at bounding box center [880, 102] width 1372 height 27
type input "08:43"
click at [257, 19] on button at bounding box center [259, 15] width 26 height 26
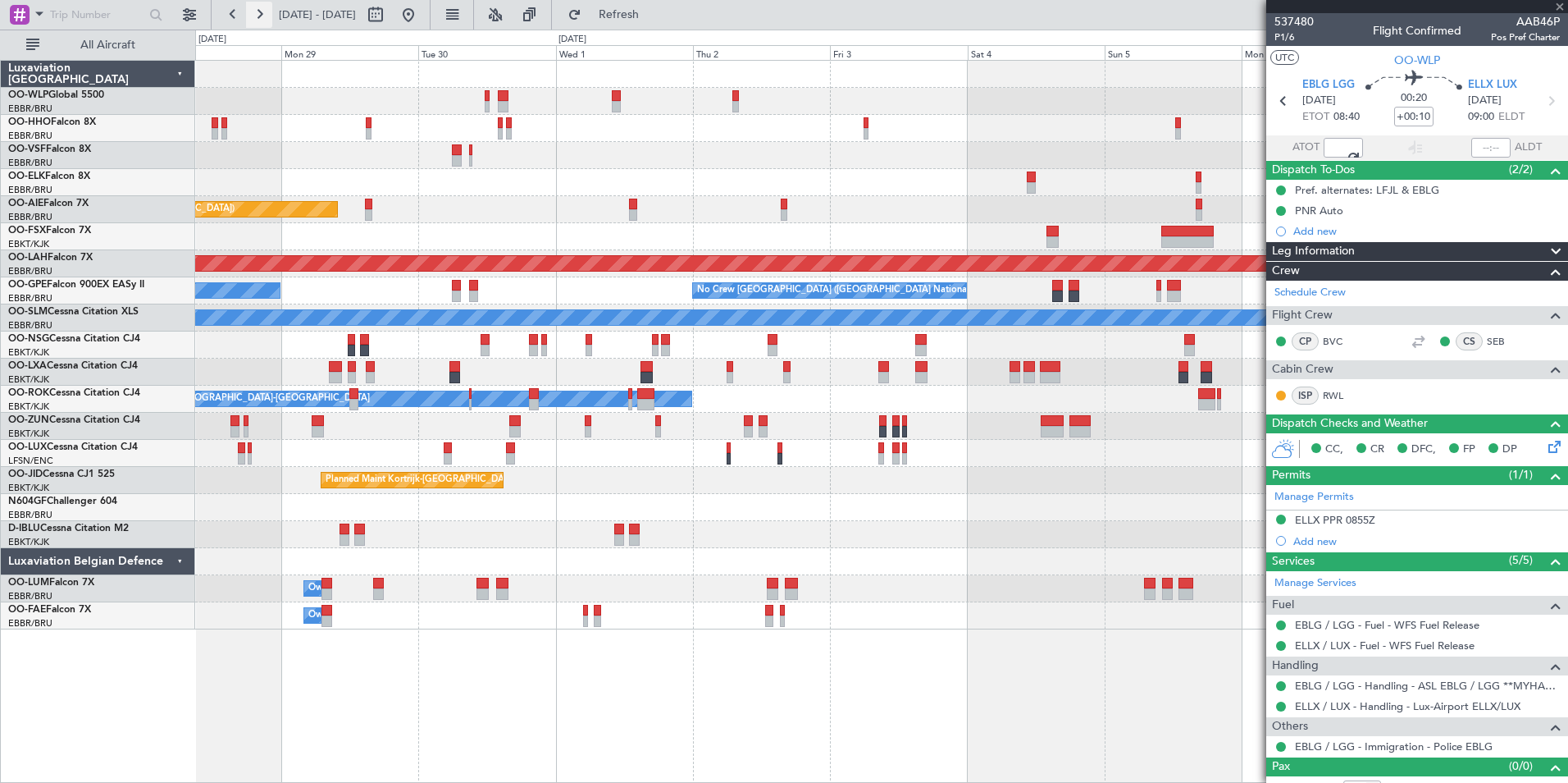
click at [257, 19] on button at bounding box center [259, 15] width 26 height 26
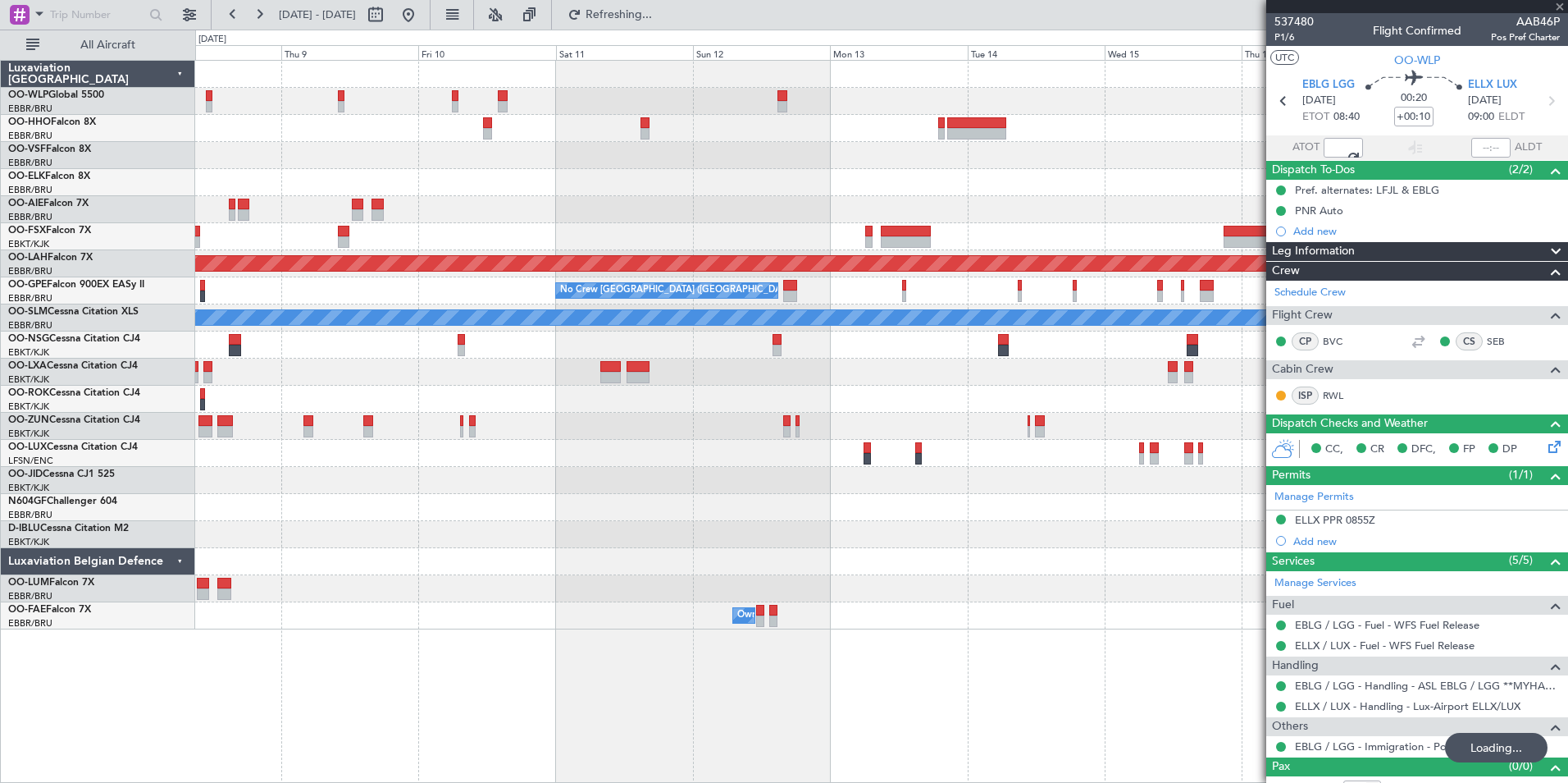
click at [659, 170] on div "Planned Maint Alton-st Louis (St Louis Regl) No Crew Brussels (Brussels Nationa…" at bounding box center [880, 345] width 1372 height 568
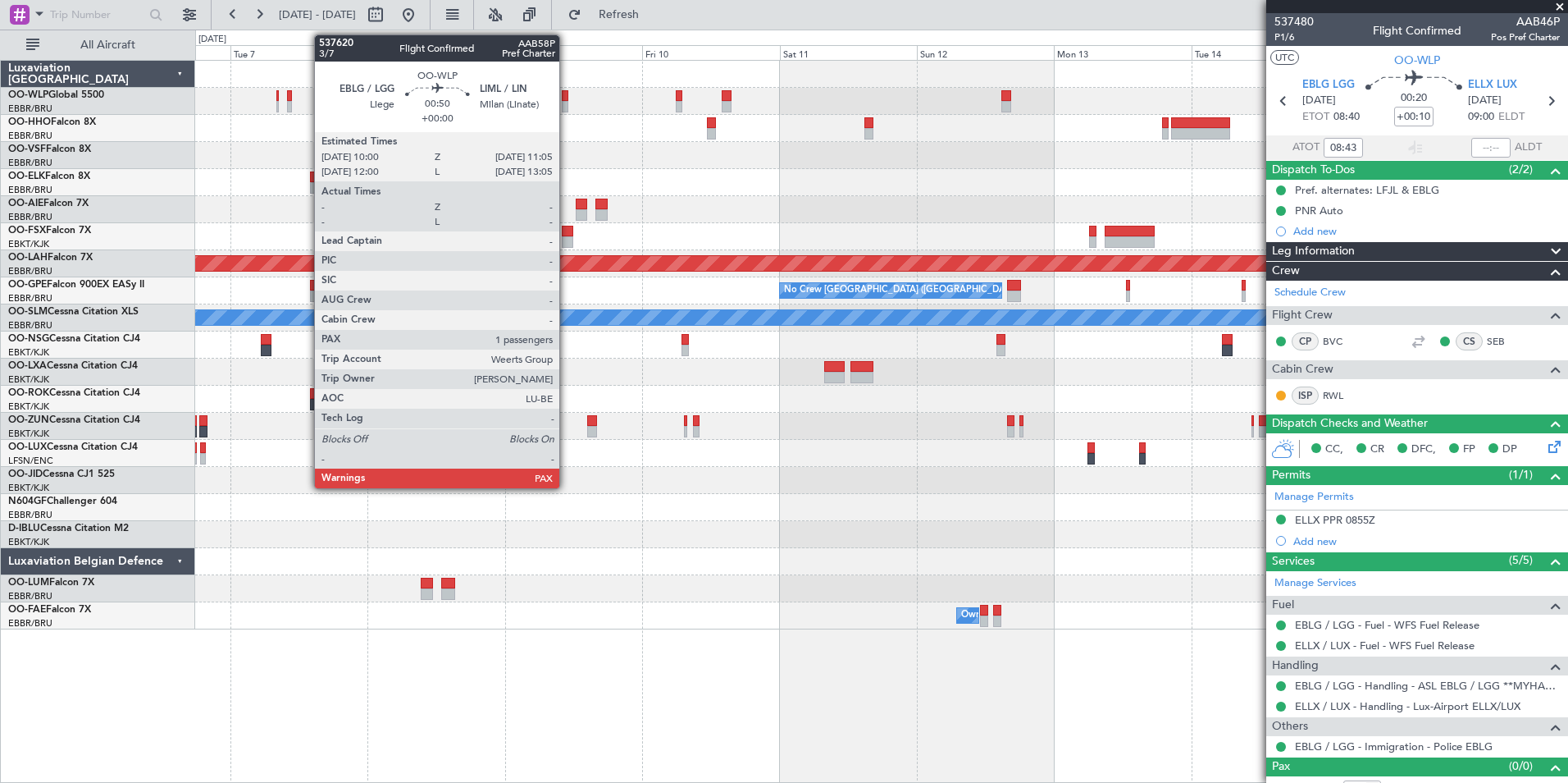
click at [567, 100] on div at bounding box center [565, 96] width 7 height 12
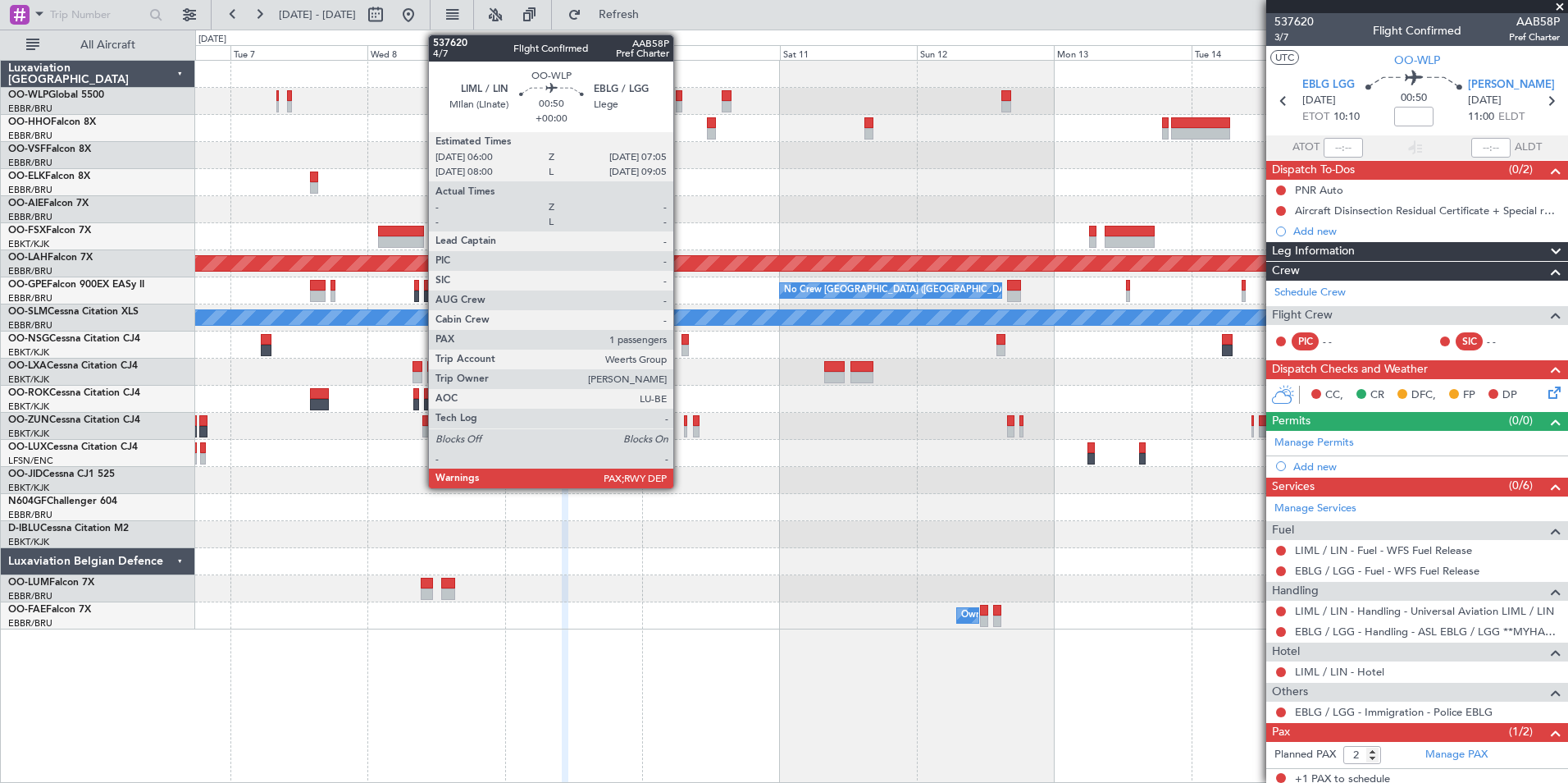
click at [681, 102] on div at bounding box center [679, 107] width 7 height 12
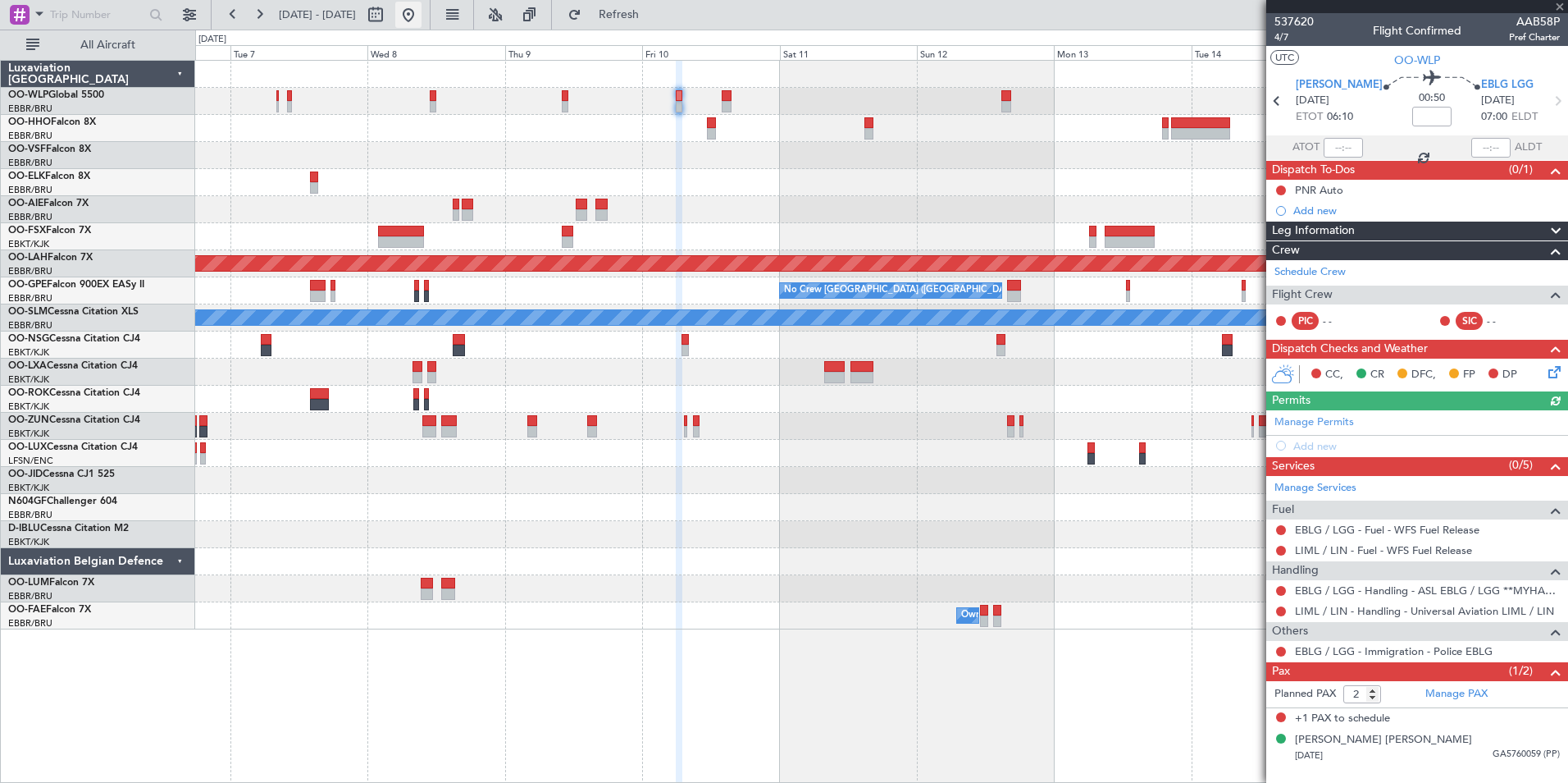
click at [421, 23] on button at bounding box center [408, 15] width 26 height 26
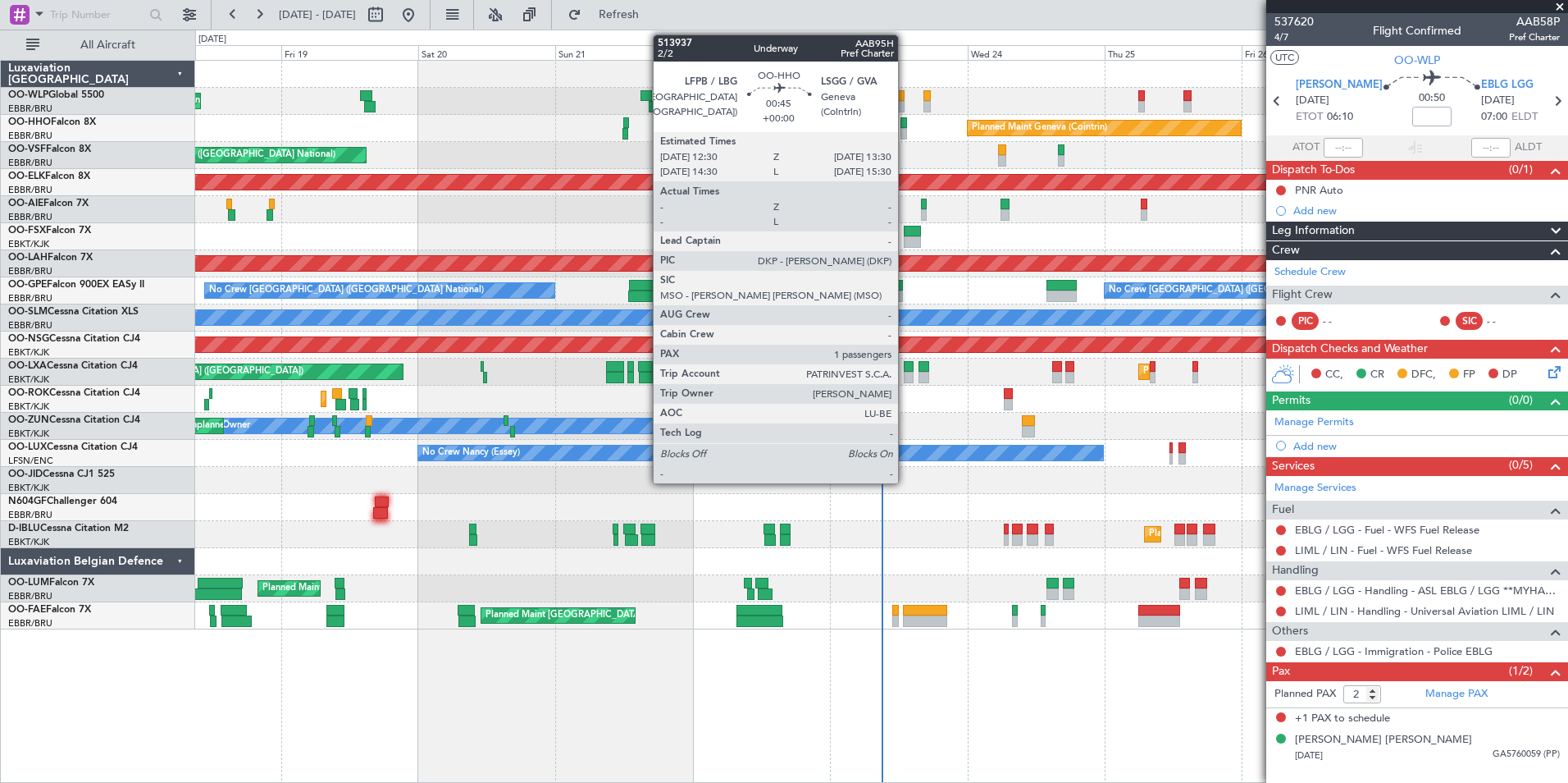
click at [905, 132] on div at bounding box center [903, 134] width 6 height 12
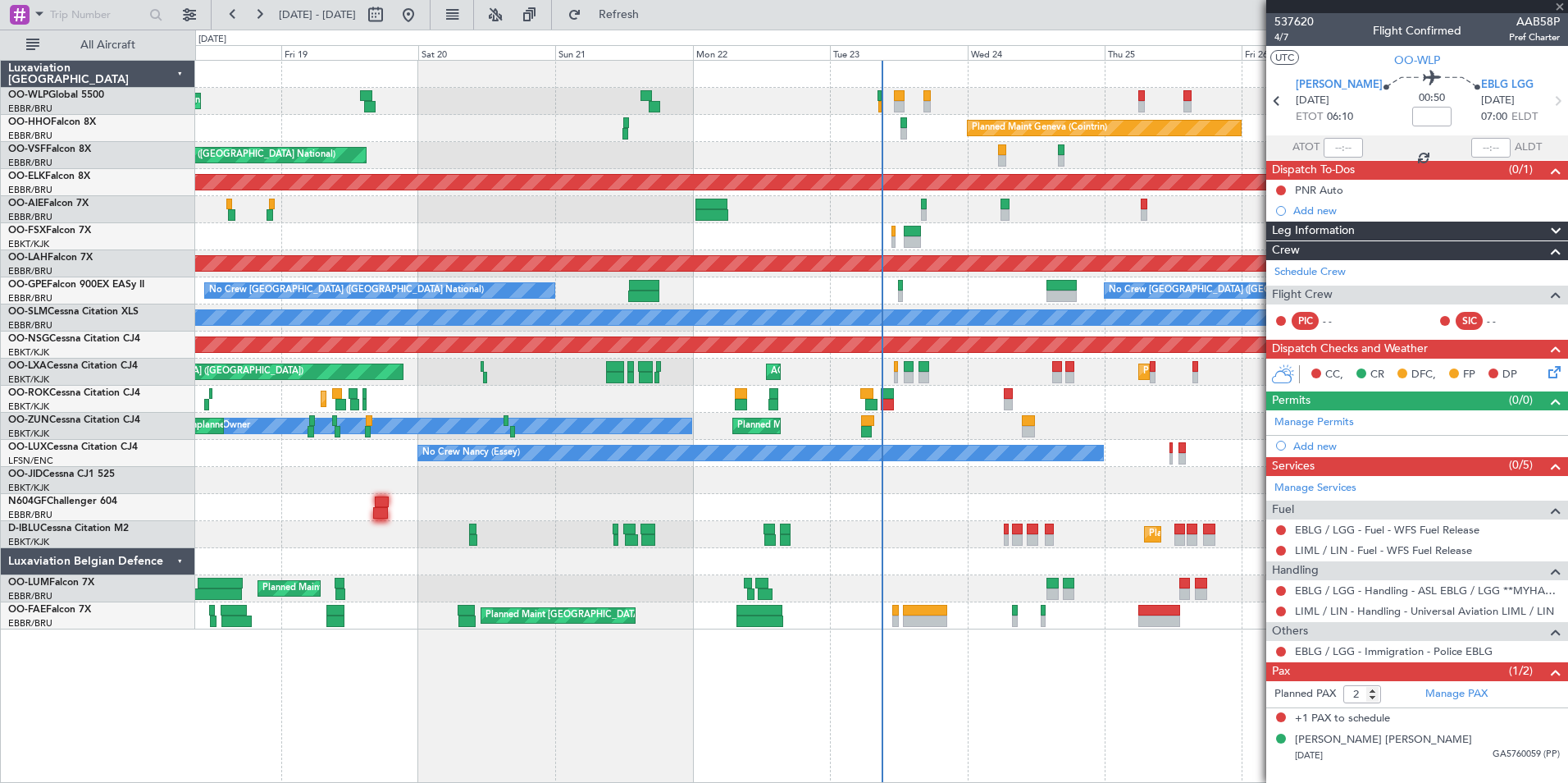
type input "1"
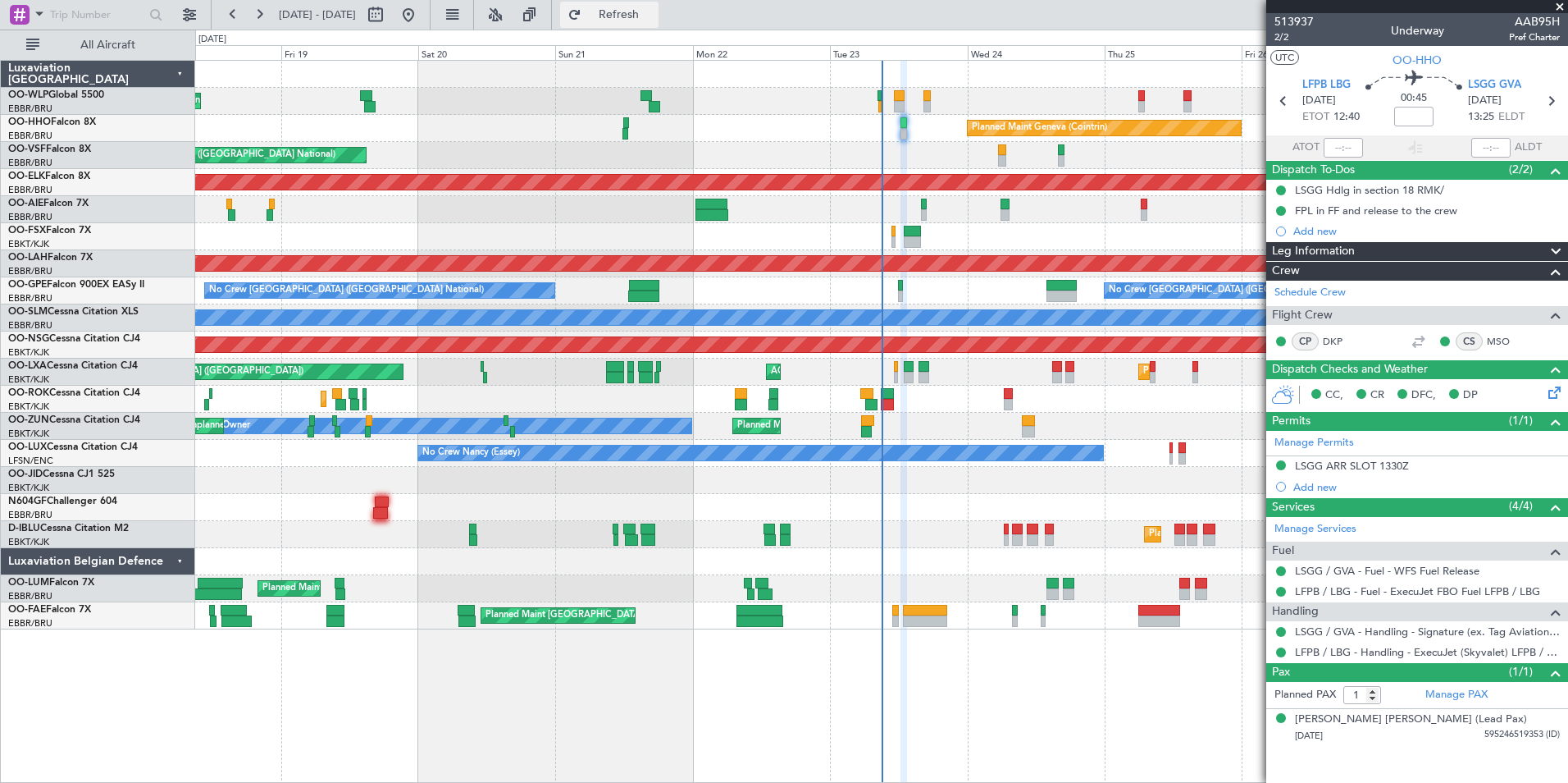
click at [658, 24] on button "Refresh" at bounding box center [609, 15] width 98 height 26
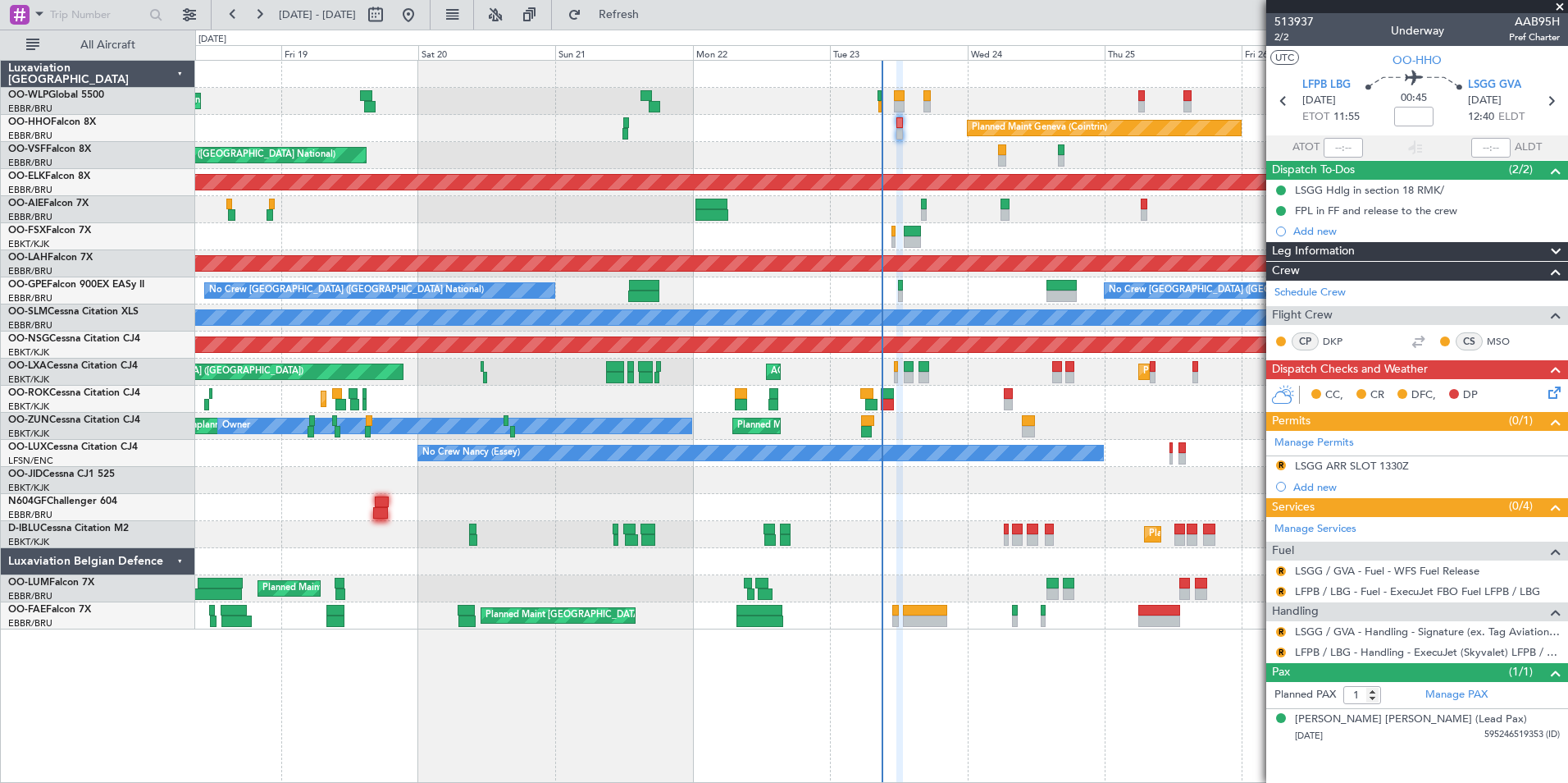
click at [1330, 623] on div "R LSGG / GVA - Handling - Signature (ex. Tag Aviation) LSGG / GVA" at bounding box center [1417, 631] width 302 height 21
click at [1328, 629] on link "LSGG / GVA - Handling - Signature (ex. Tag Aviation) LSGG / GVA" at bounding box center [1427, 631] width 264 height 14
click at [1281, 652] on div "LSGG / GVA - Handling - Signature (ex. Tag Aviation) LSGG / GVA" at bounding box center [1407, 659] width 279 height 21
click at [1283, 652] on button "R" at bounding box center [1281, 653] width 10 height 10
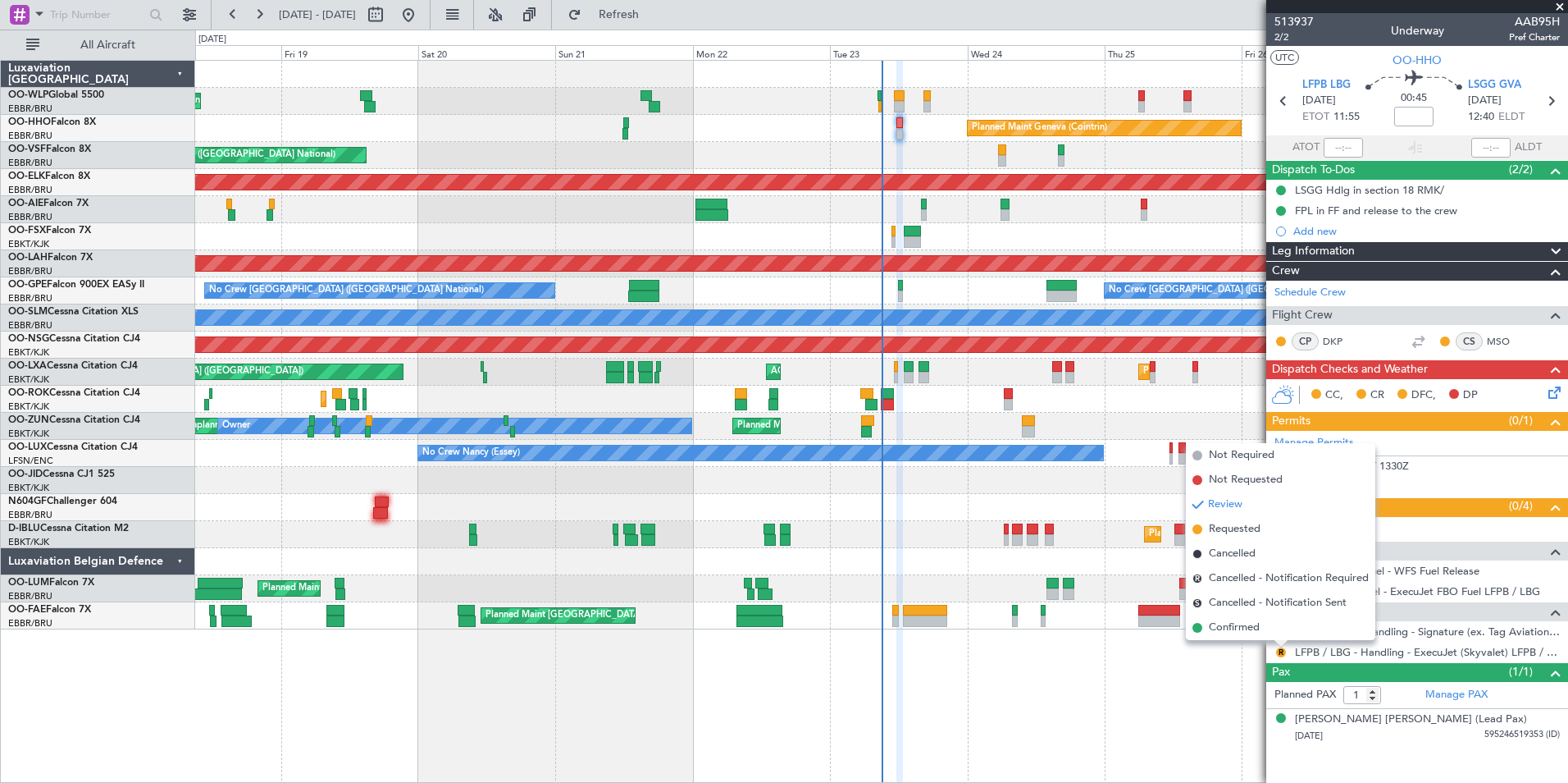
click at [1238, 527] on span "Requested" at bounding box center [1234, 529] width 52 height 17
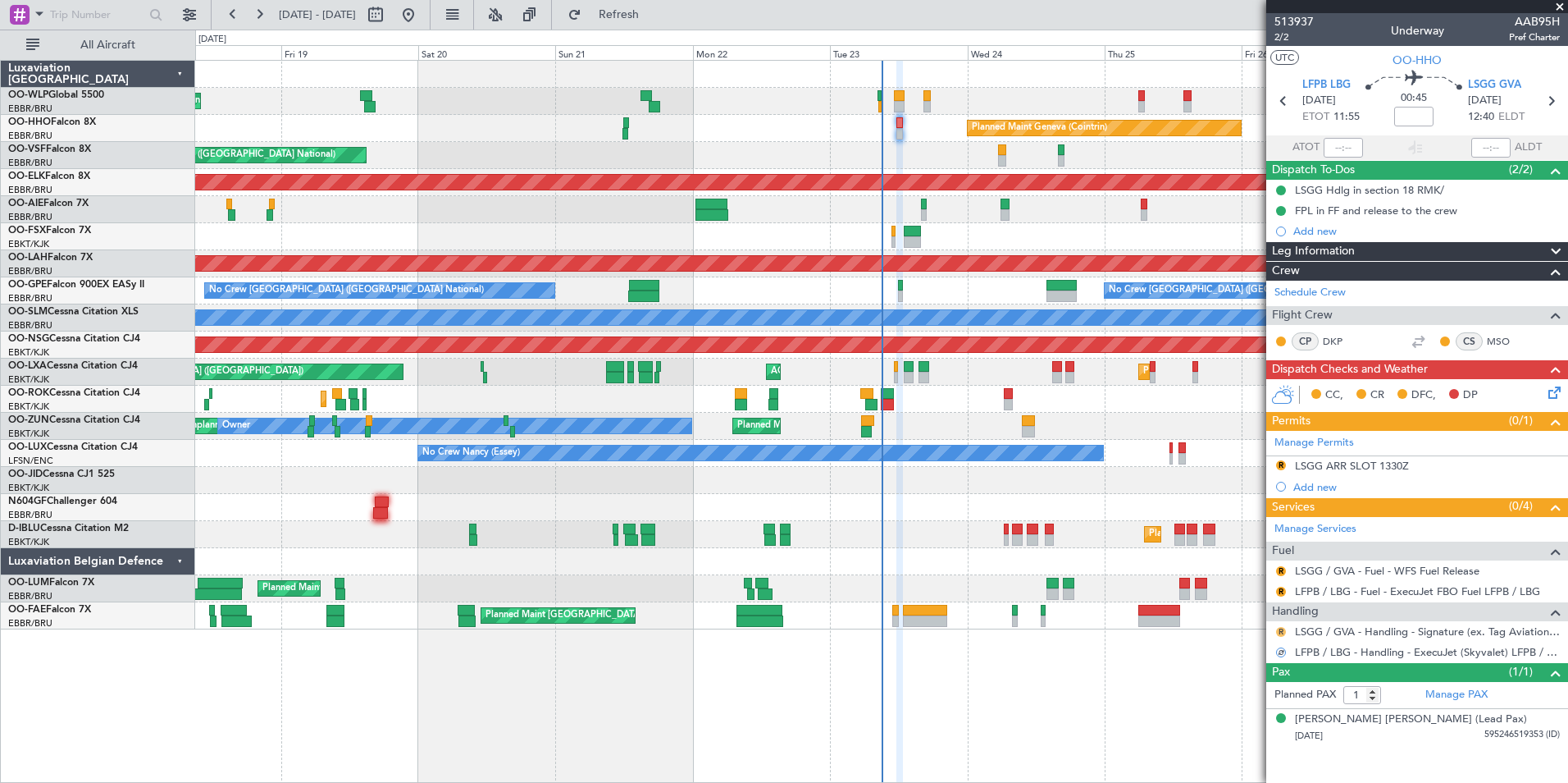
click at [1280, 628] on button "R" at bounding box center [1281, 632] width 10 height 10
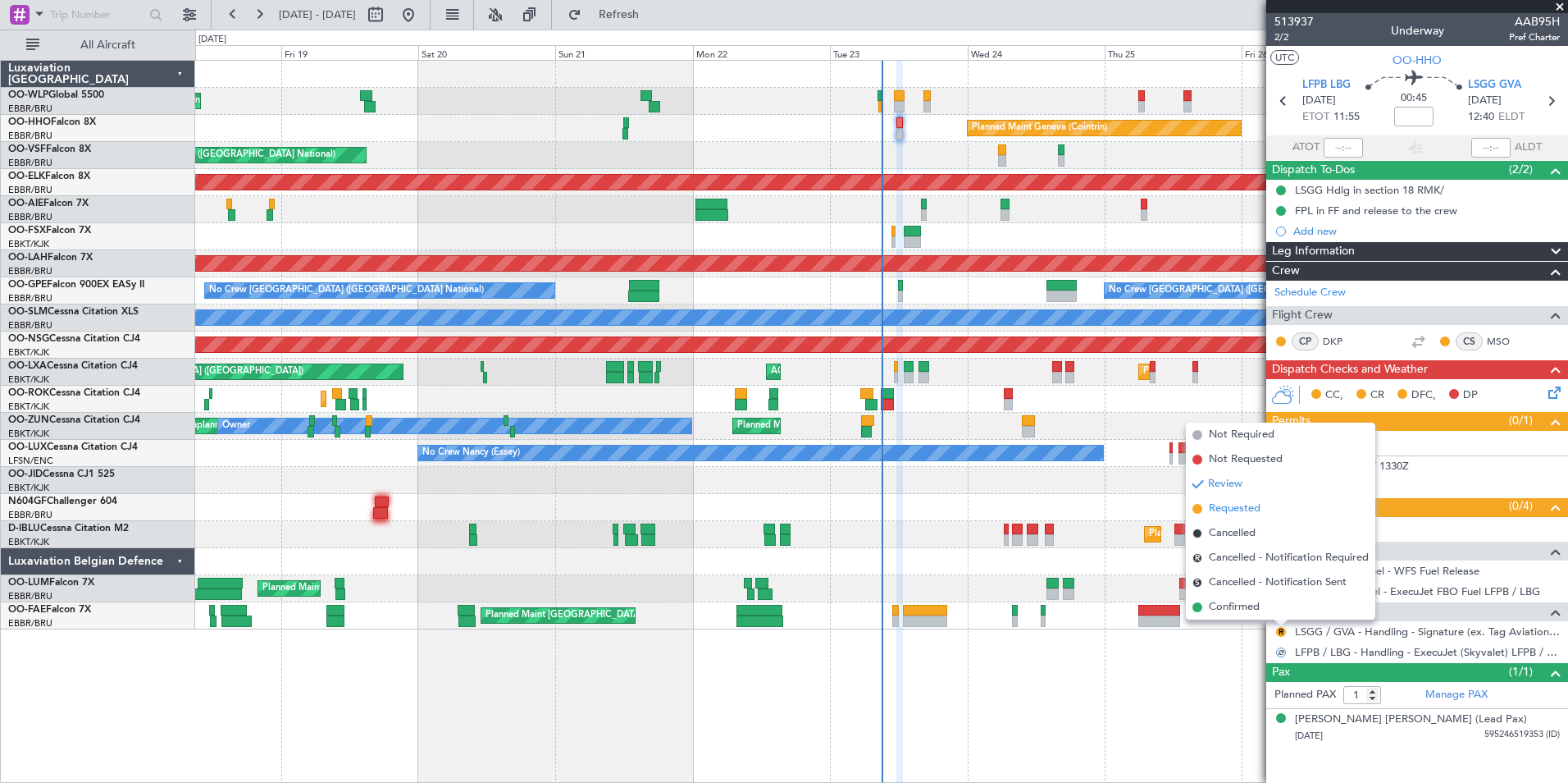
click at [1233, 504] on span "Requested" at bounding box center [1234, 509] width 52 height 17
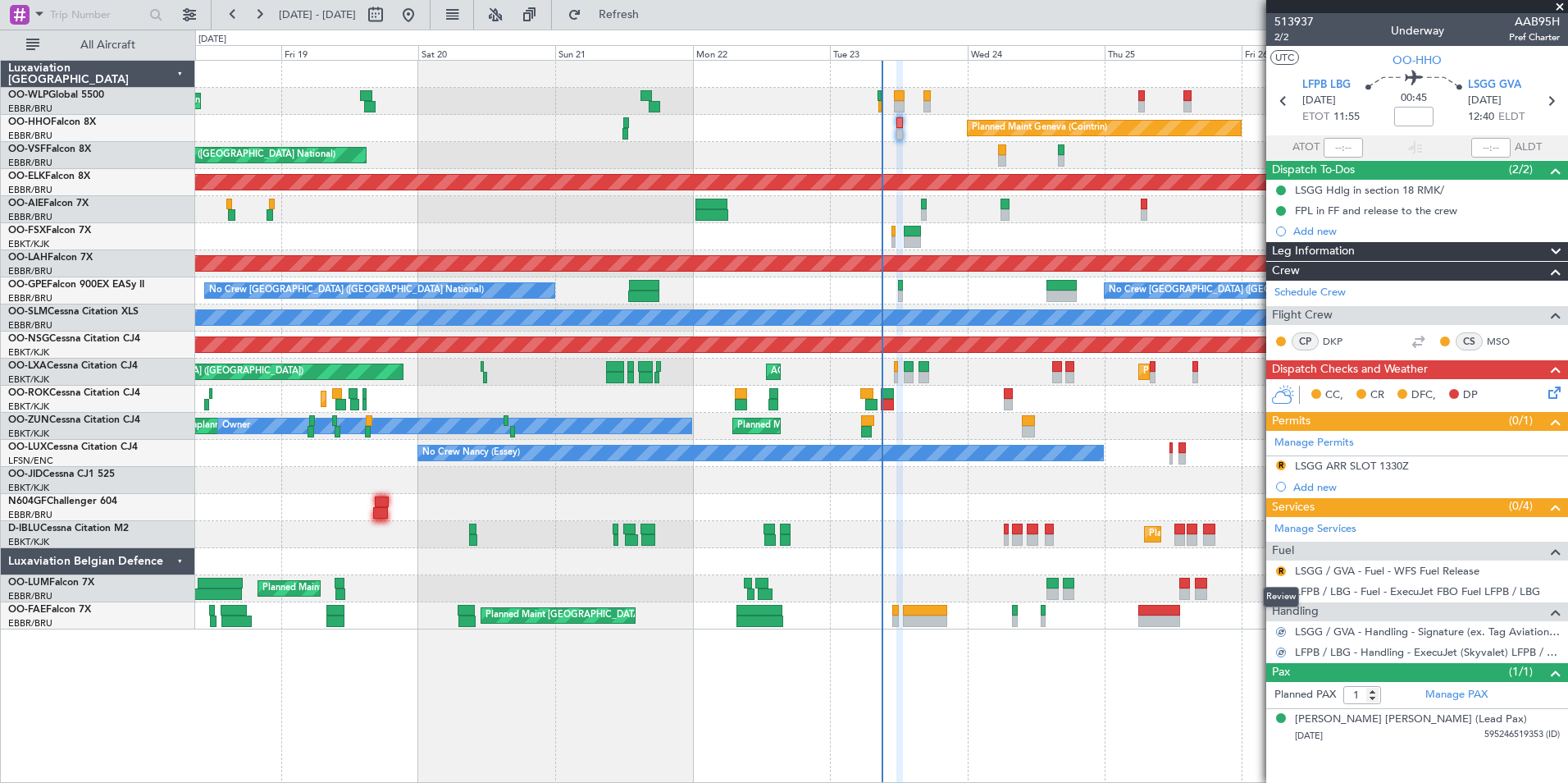
click at [1280, 593] on div "Review" at bounding box center [1281, 597] width 36 height 21
click at [1281, 589] on button "R" at bounding box center [1281, 592] width 10 height 10
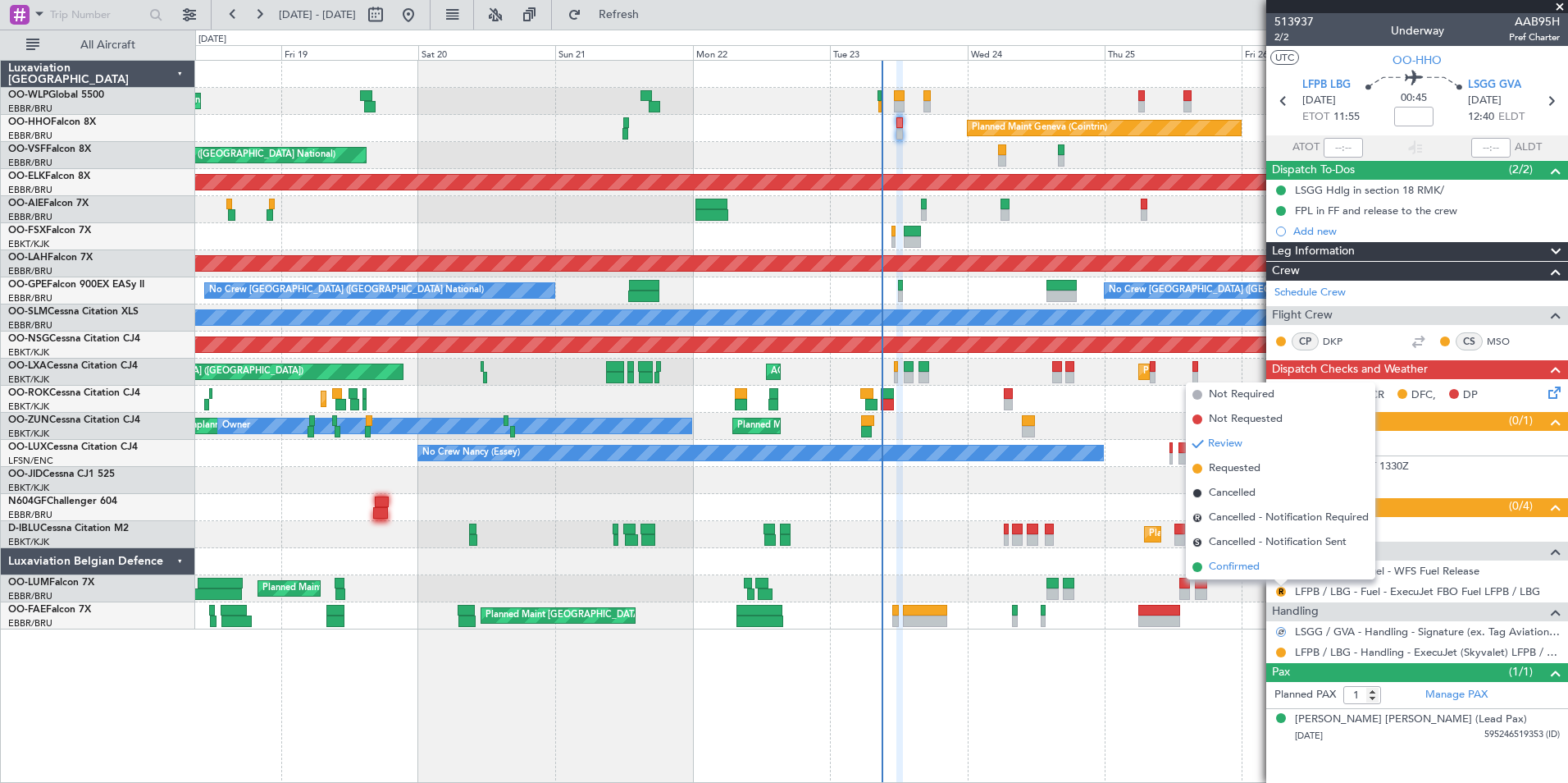
click at [1243, 567] on span "Confirmed" at bounding box center [1234, 566] width 51 height 17
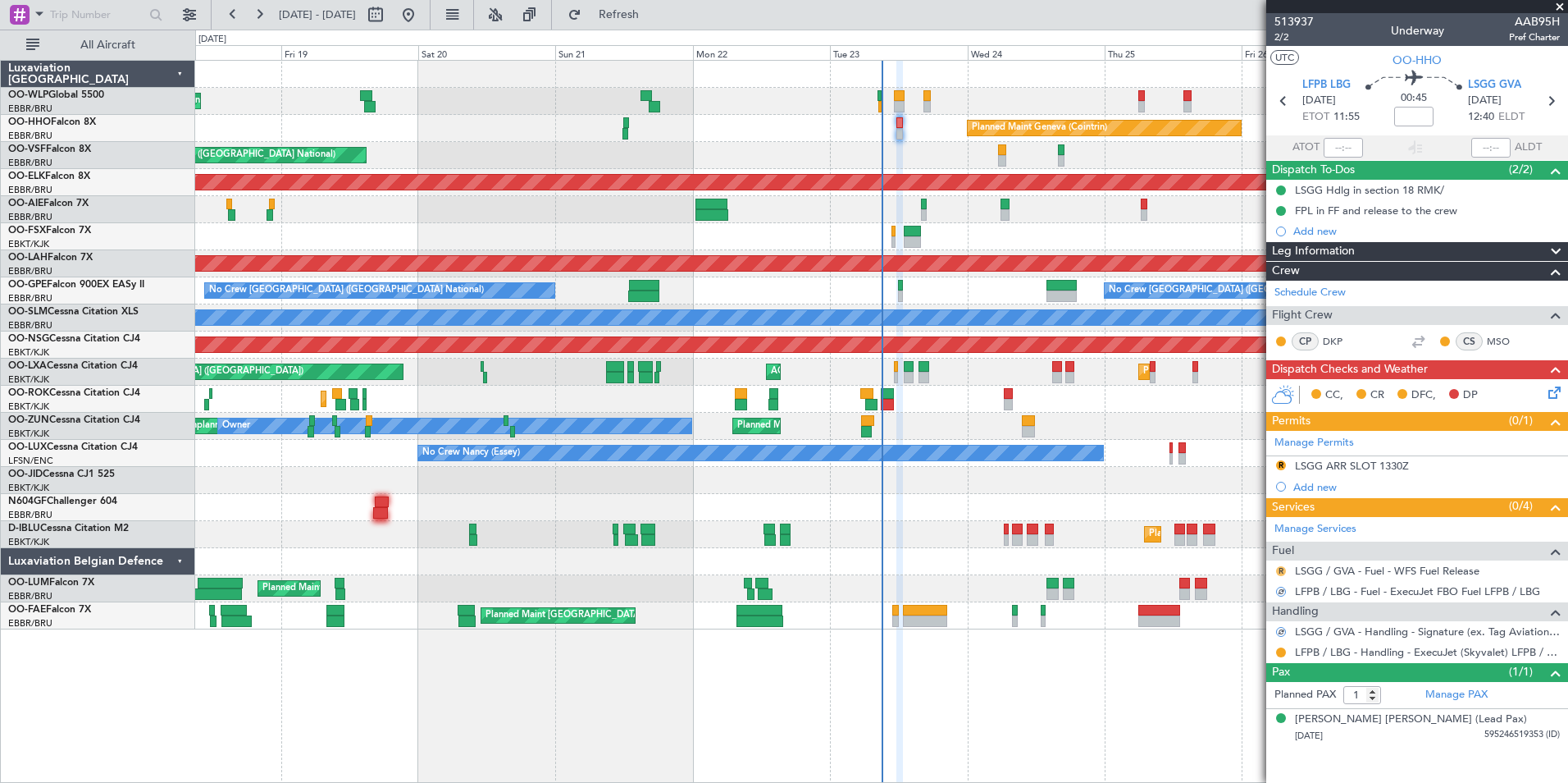
click at [1276, 567] on button "R" at bounding box center [1281, 571] width 10 height 10
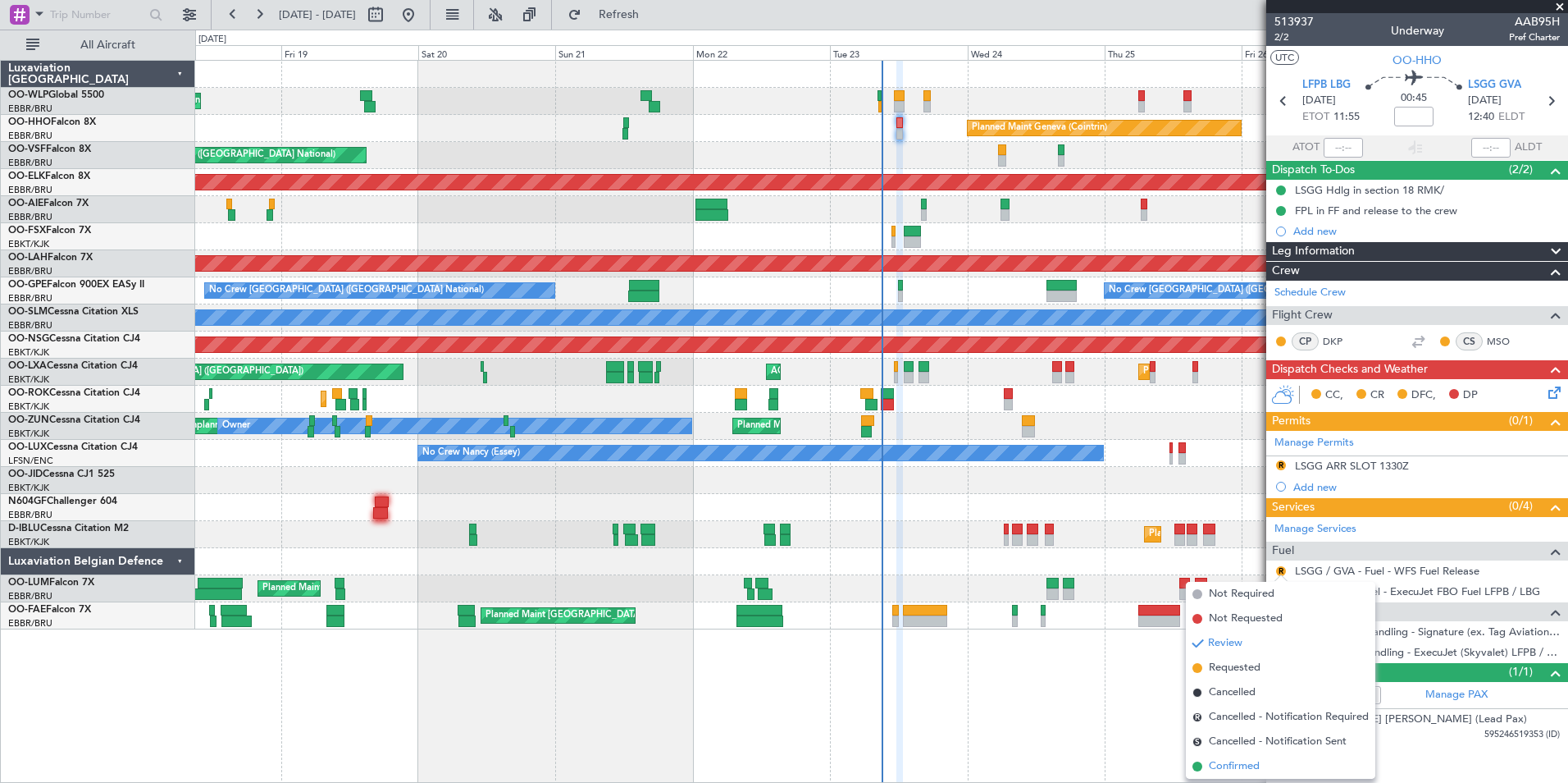
click at [1236, 762] on span "Confirmed" at bounding box center [1234, 766] width 51 height 17
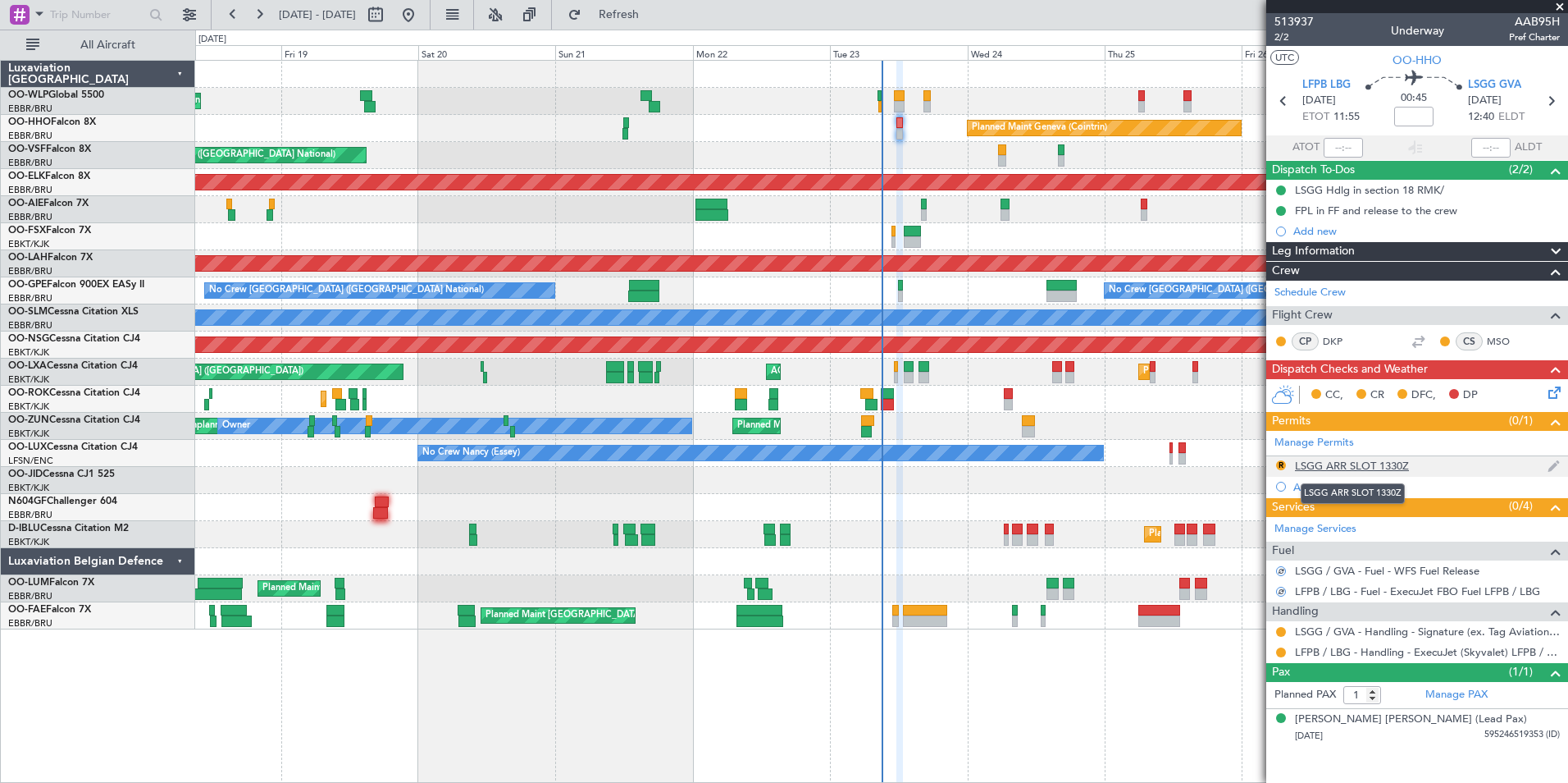
click at [1372, 463] on div "LSGG ARR SLOT 1330Z" at bounding box center [1352, 465] width 114 height 14
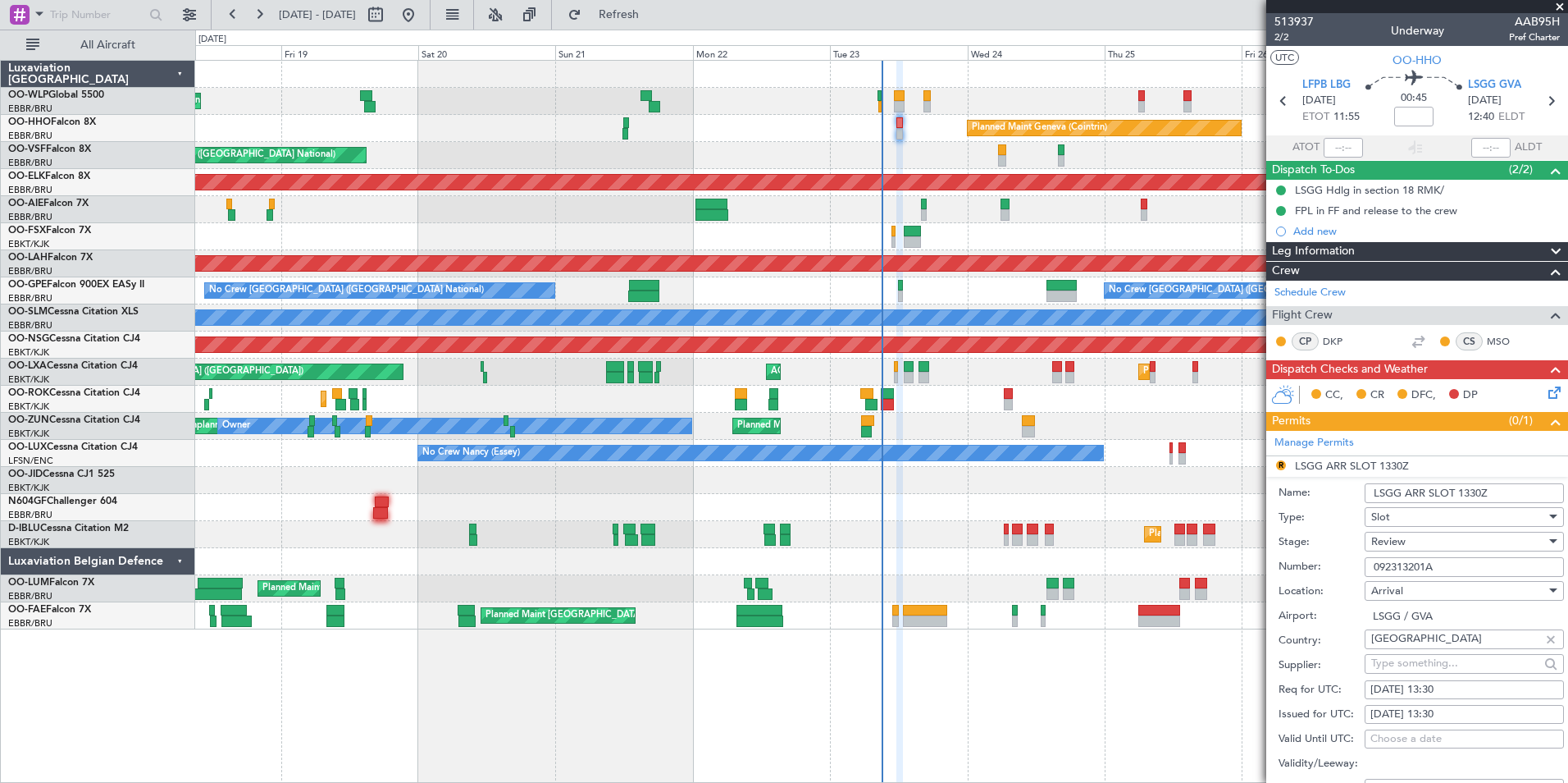
click at [1441, 684] on div "23/09/2025 13:30" at bounding box center [1464, 690] width 188 height 17
select select "9"
select select "2025"
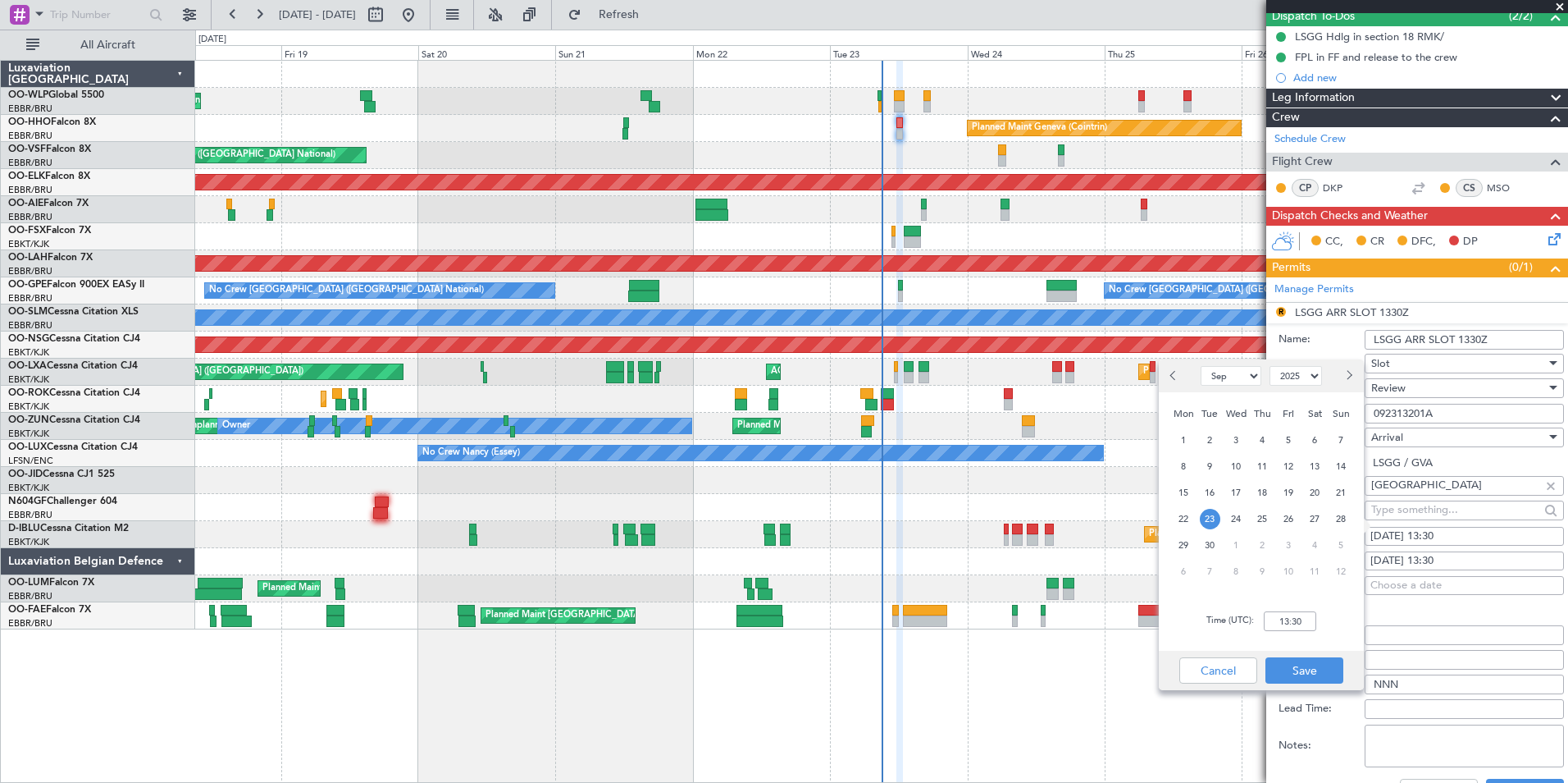
scroll to position [164, 0]
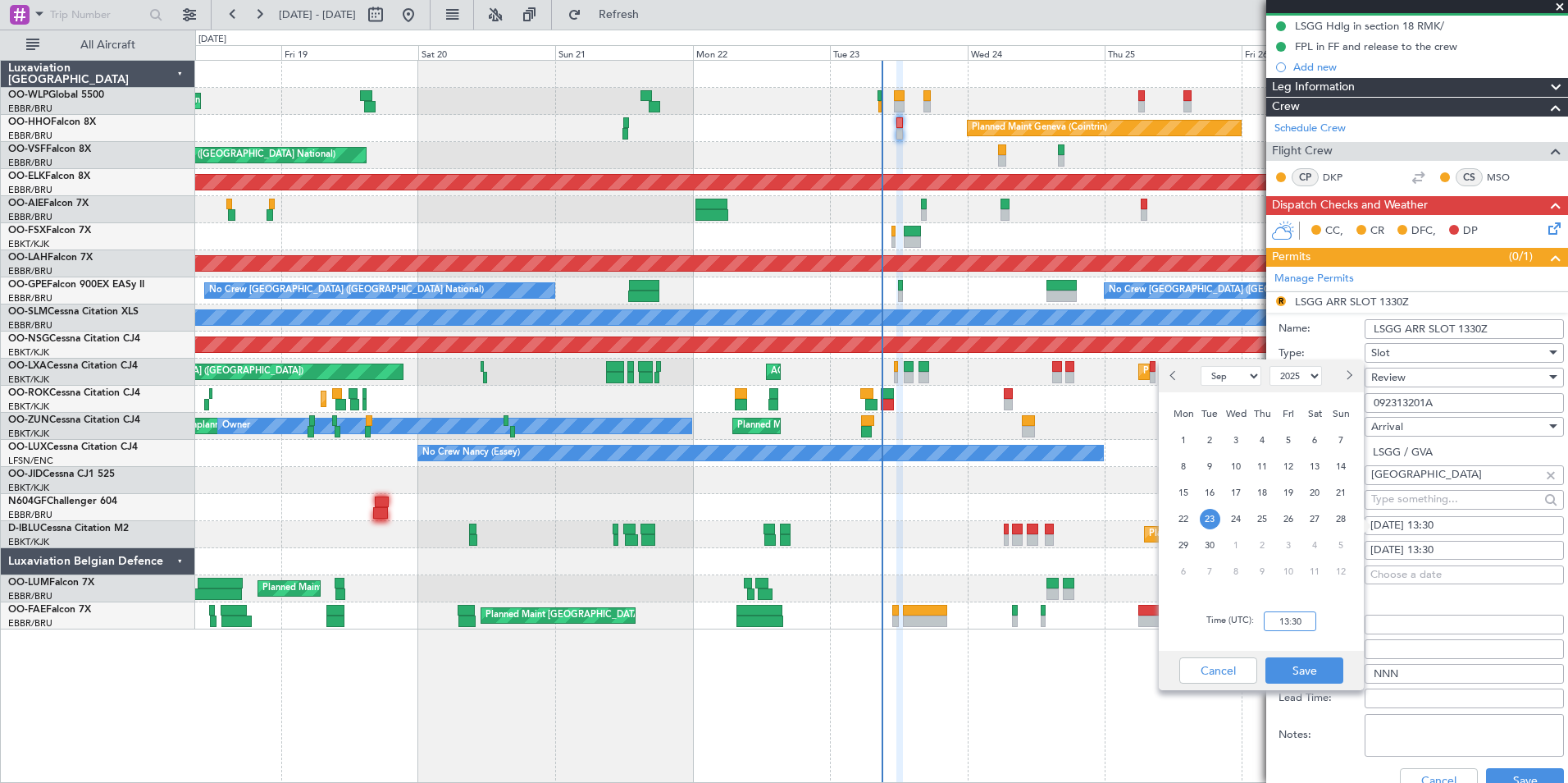
click at [1282, 628] on input "13:30" at bounding box center [1290, 621] width 53 height 20
type input "12:45"
click at [1318, 668] on button "Save" at bounding box center [1305, 670] width 78 height 26
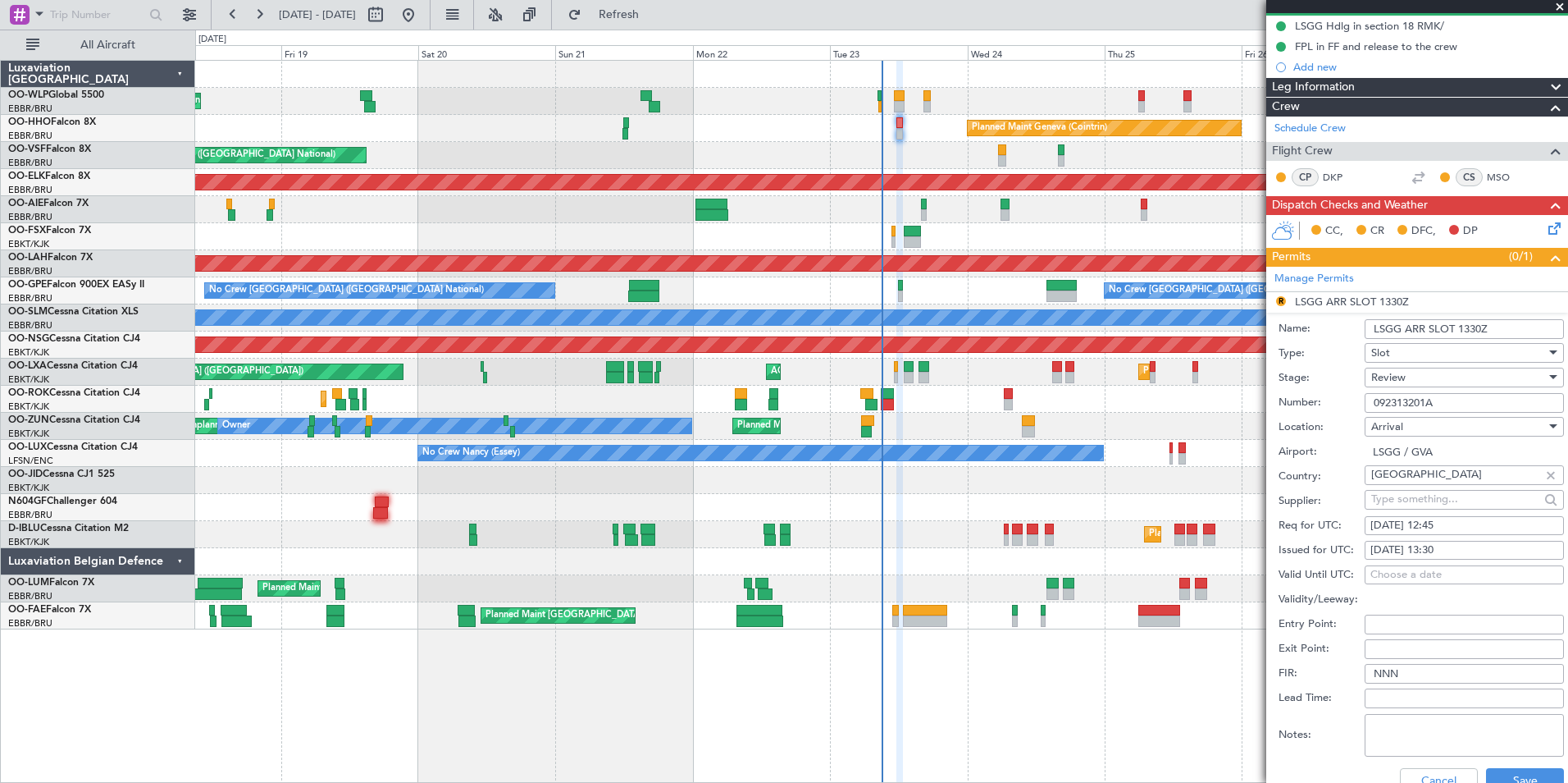
click at [1446, 552] on div "23/09/2025 13:30" at bounding box center [1464, 550] width 188 height 17
select select "9"
select select "2025"
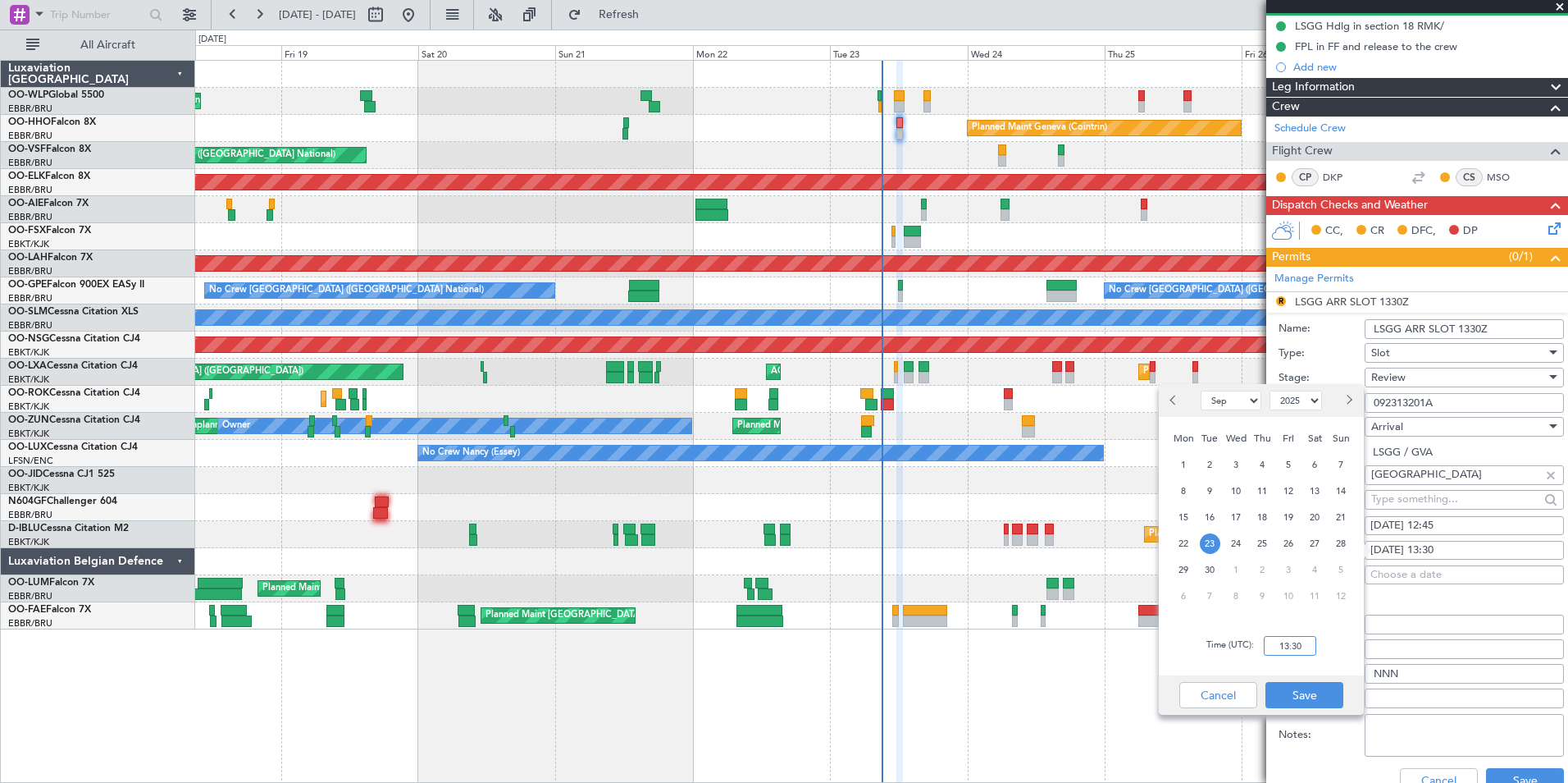
click at [1287, 649] on input "13:30" at bounding box center [1290, 646] width 53 height 20
type input "12:45"
click at [1299, 696] on button "Save" at bounding box center [1305, 695] width 78 height 26
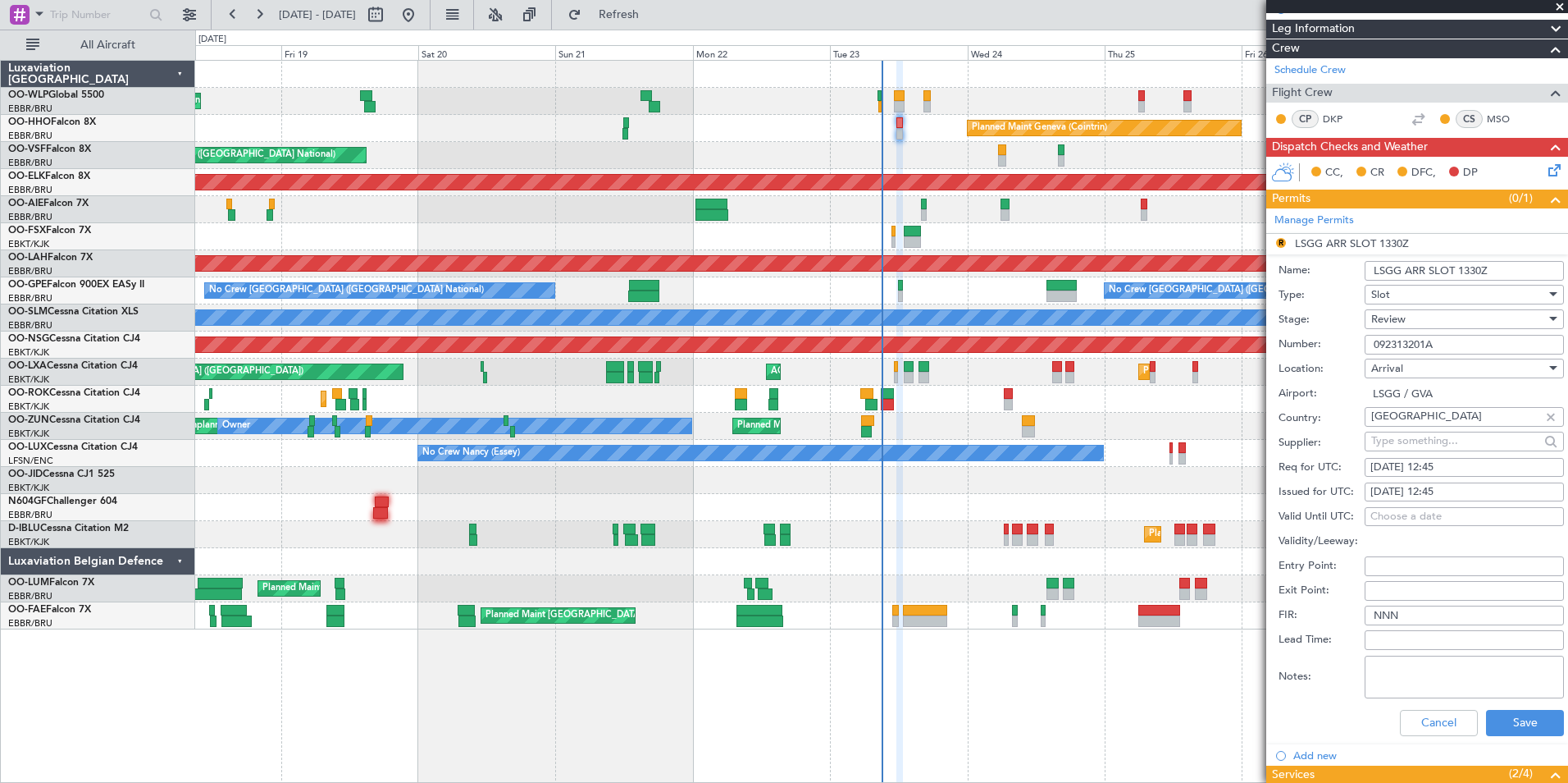
scroll to position [246, 0]
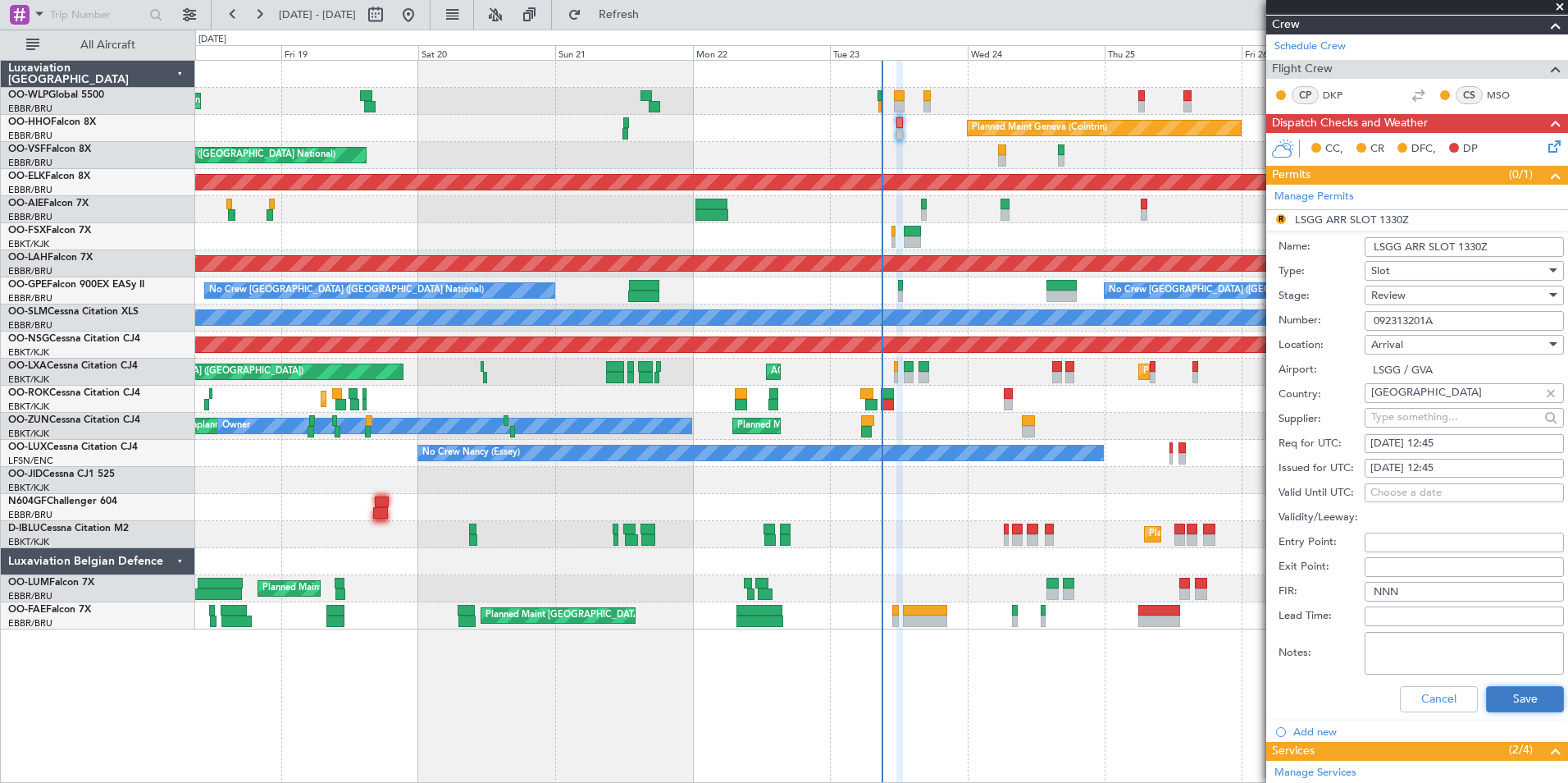
click at [1510, 705] on button "Save" at bounding box center [1525, 699] width 78 height 26
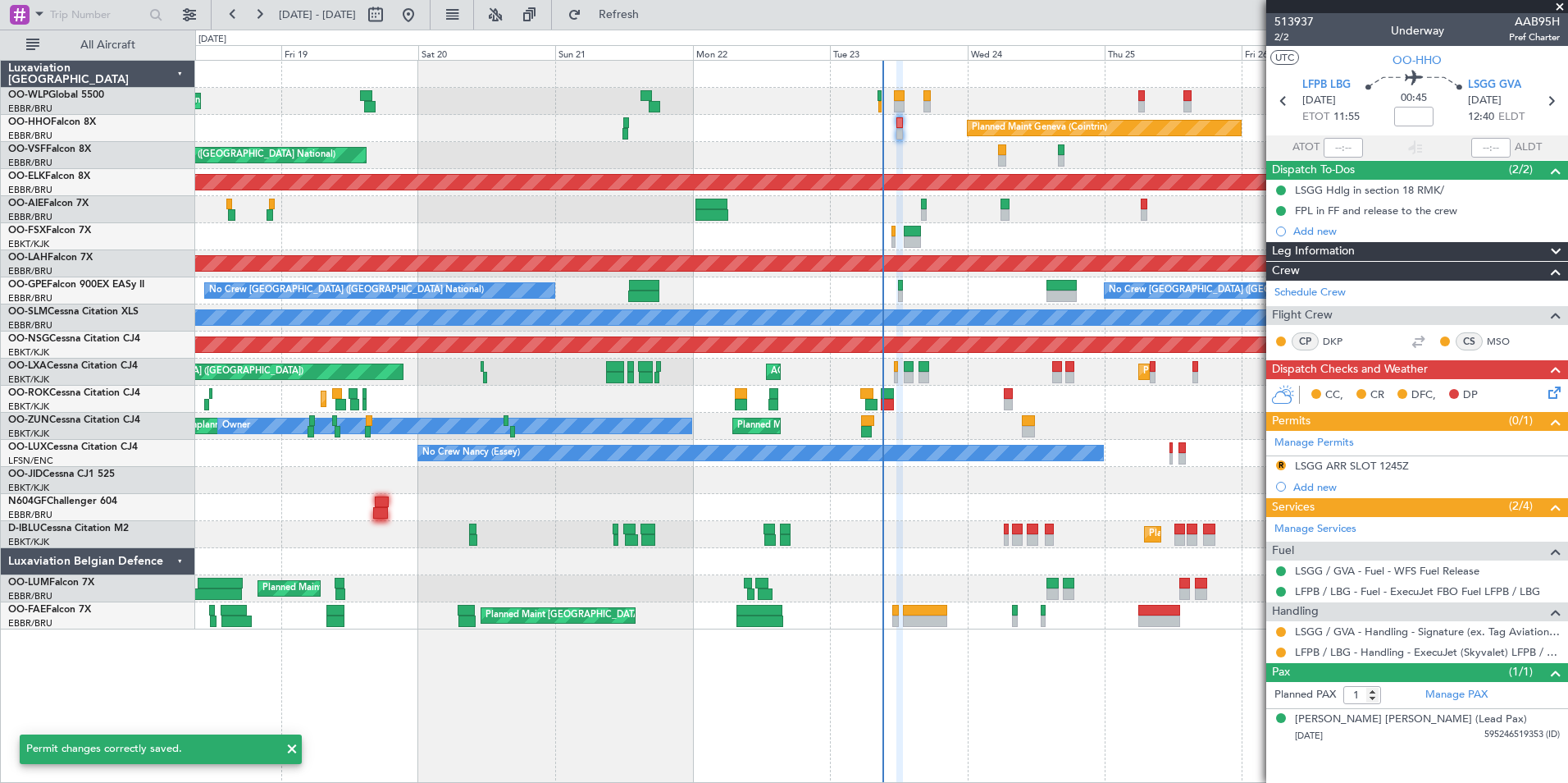
scroll to position [0, 0]
click at [1397, 657] on link "LFPB / LBG - Handling - ExecuJet (Skyvalet) LFPB / LBG" at bounding box center [1427, 652] width 264 height 14
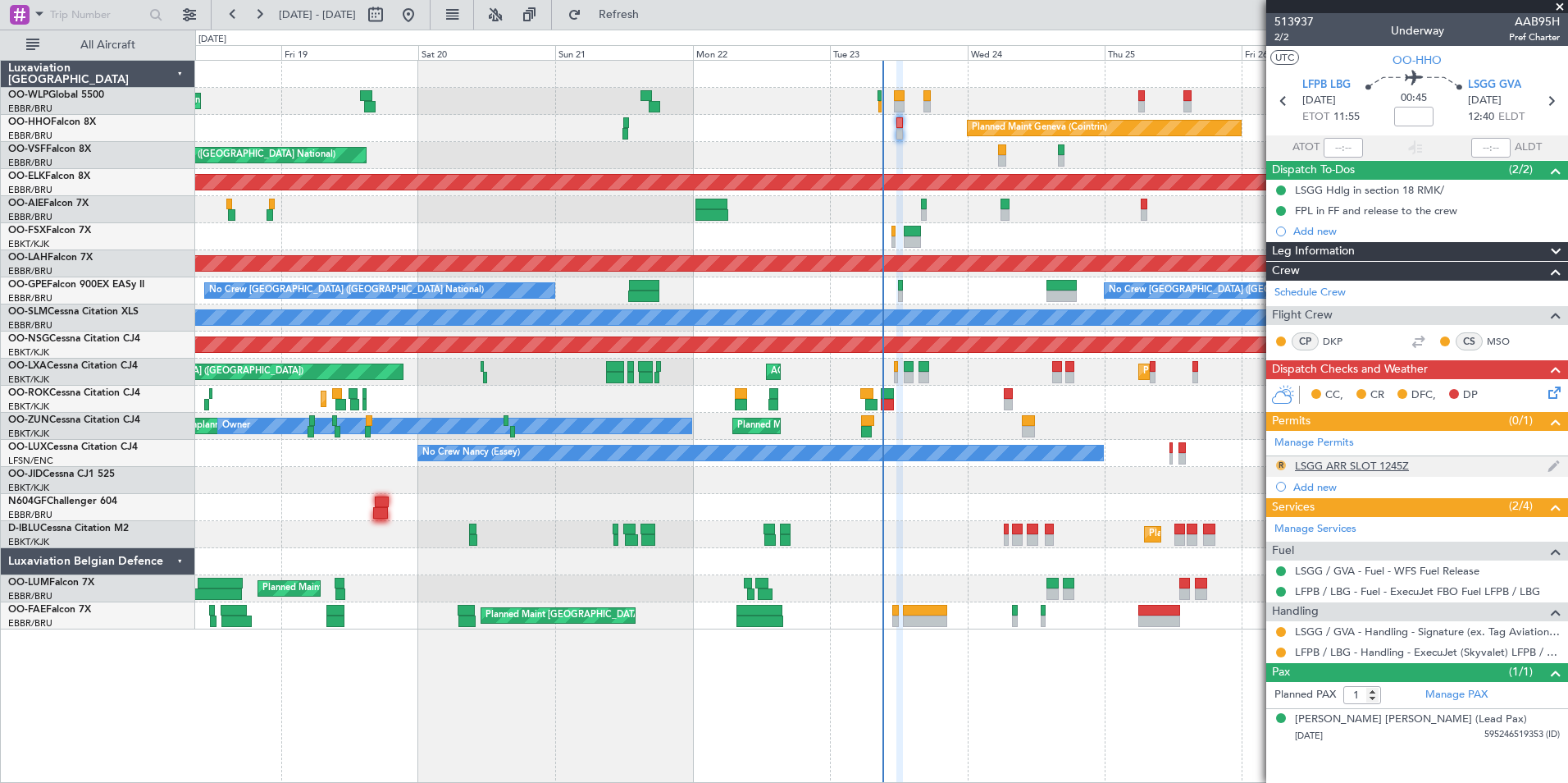
click at [1276, 464] on button "R" at bounding box center [1281, 465] width 10 height 10
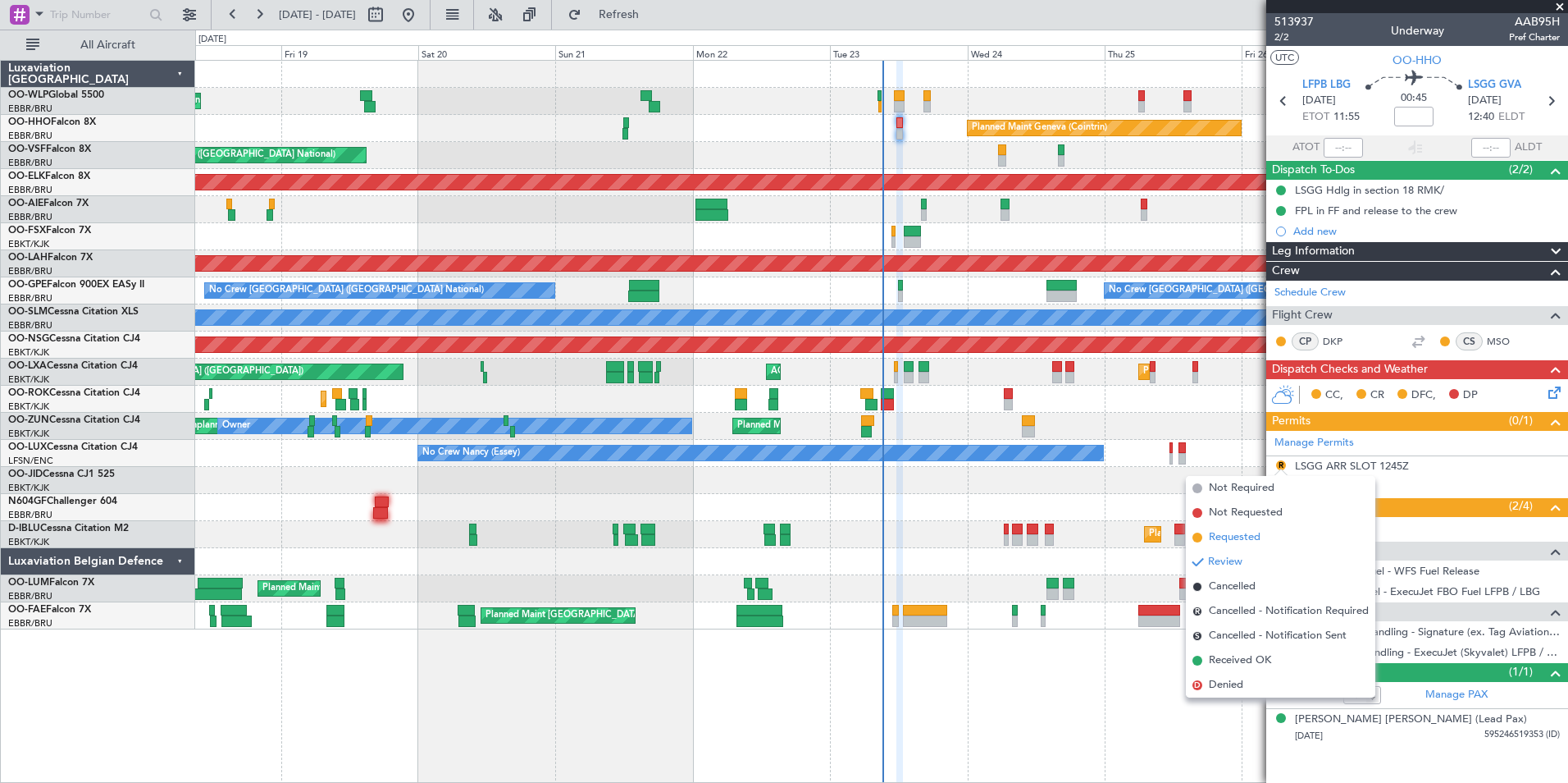
click at [1238, 538] on span "Requested" at bounding box center [1234, 537] width 52 height 17
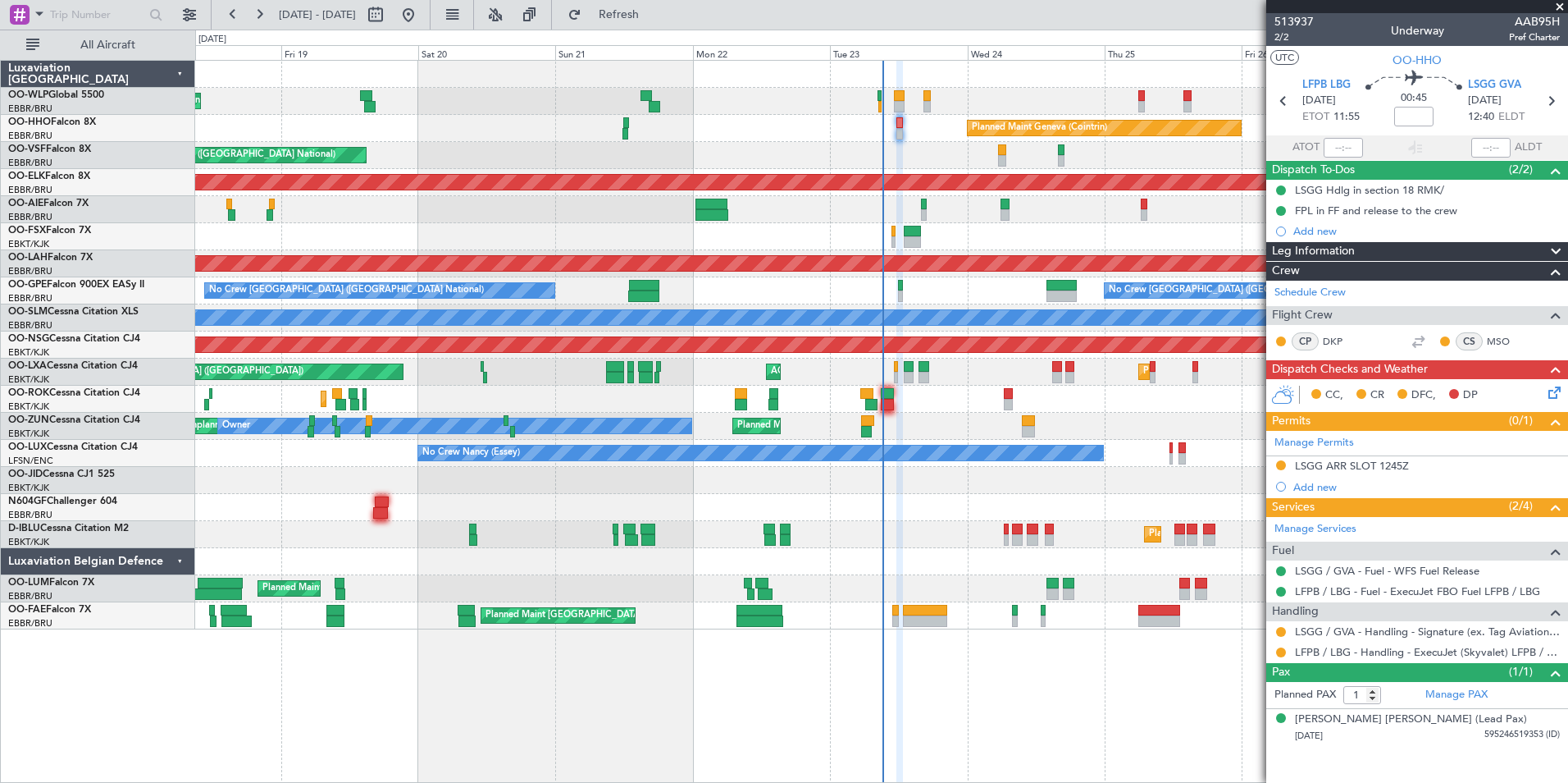
click at [446, 150] on div "Planned Maint Liege Planned Maint Geneva (Cointrin) AOG Maint Brussels (Brussel…" at bounding box center [880, 345] width 1372 height 568
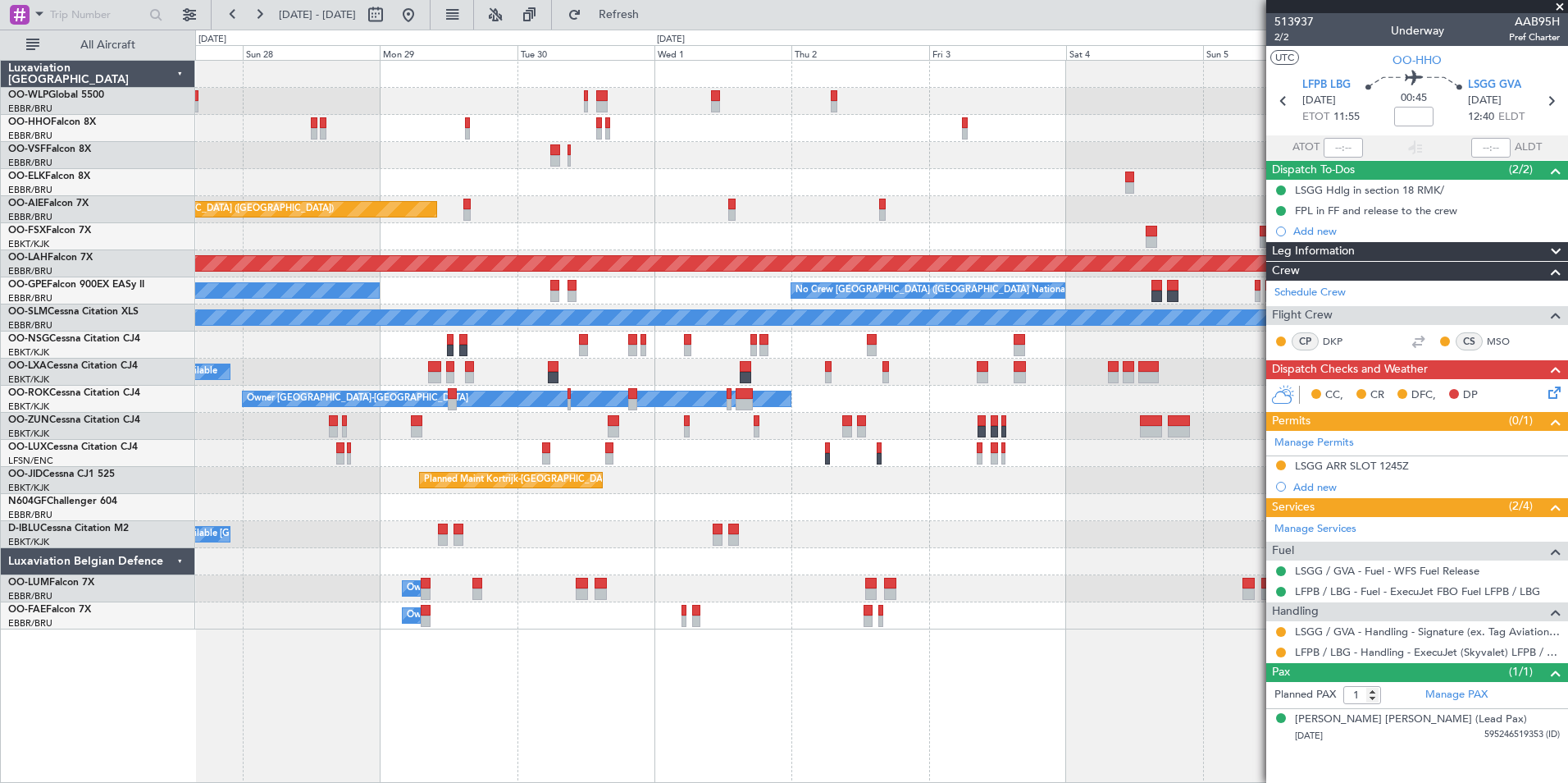
click at [459, 169] on div "Planned Maint Kortrijk-[GEOGRAPHIC_DATA]" at bounding box center [880, 182] width 1372 height 27
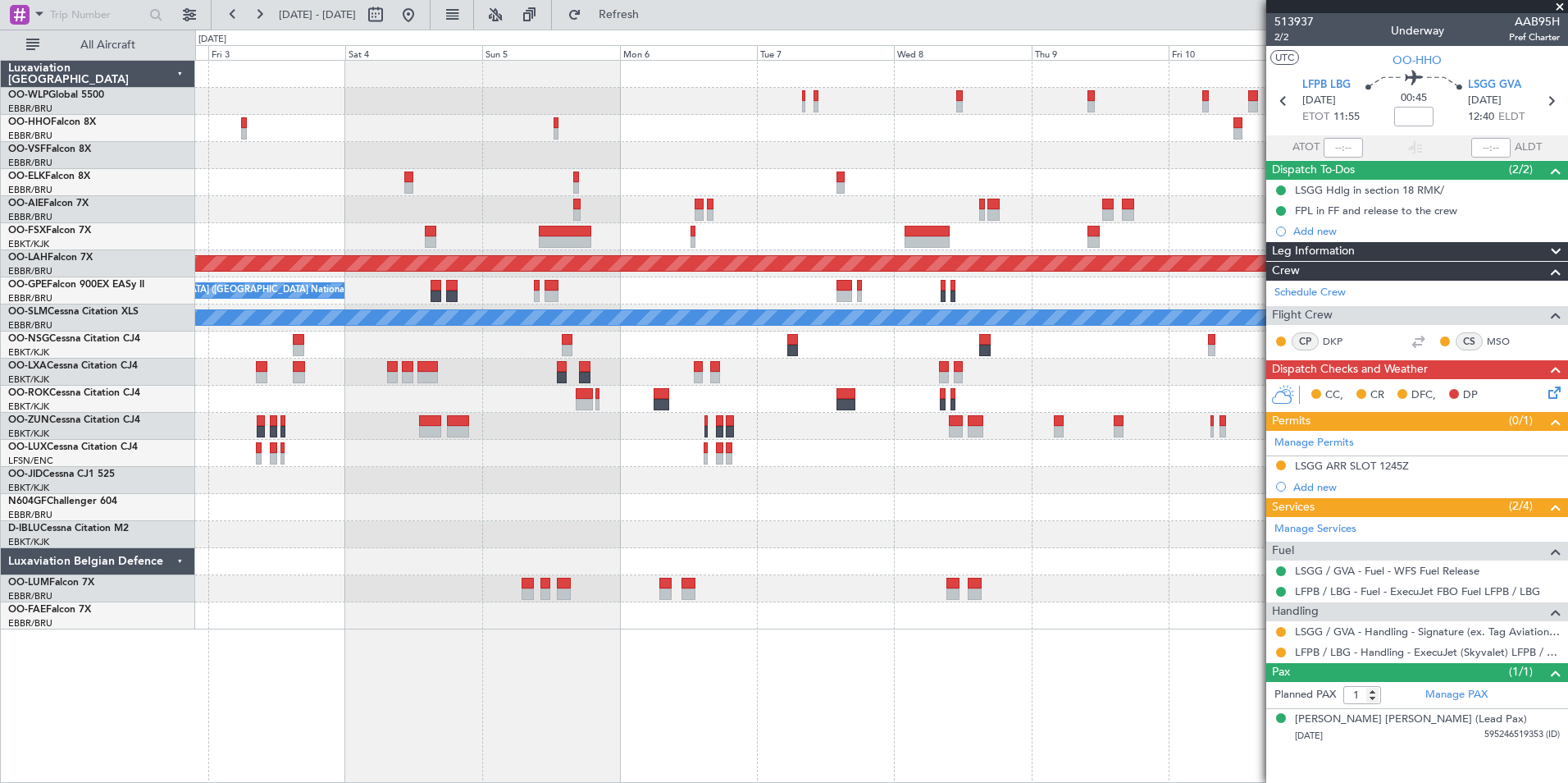
click at [535, 126] on div at bounding box center [880, 128] width 1372 height 27
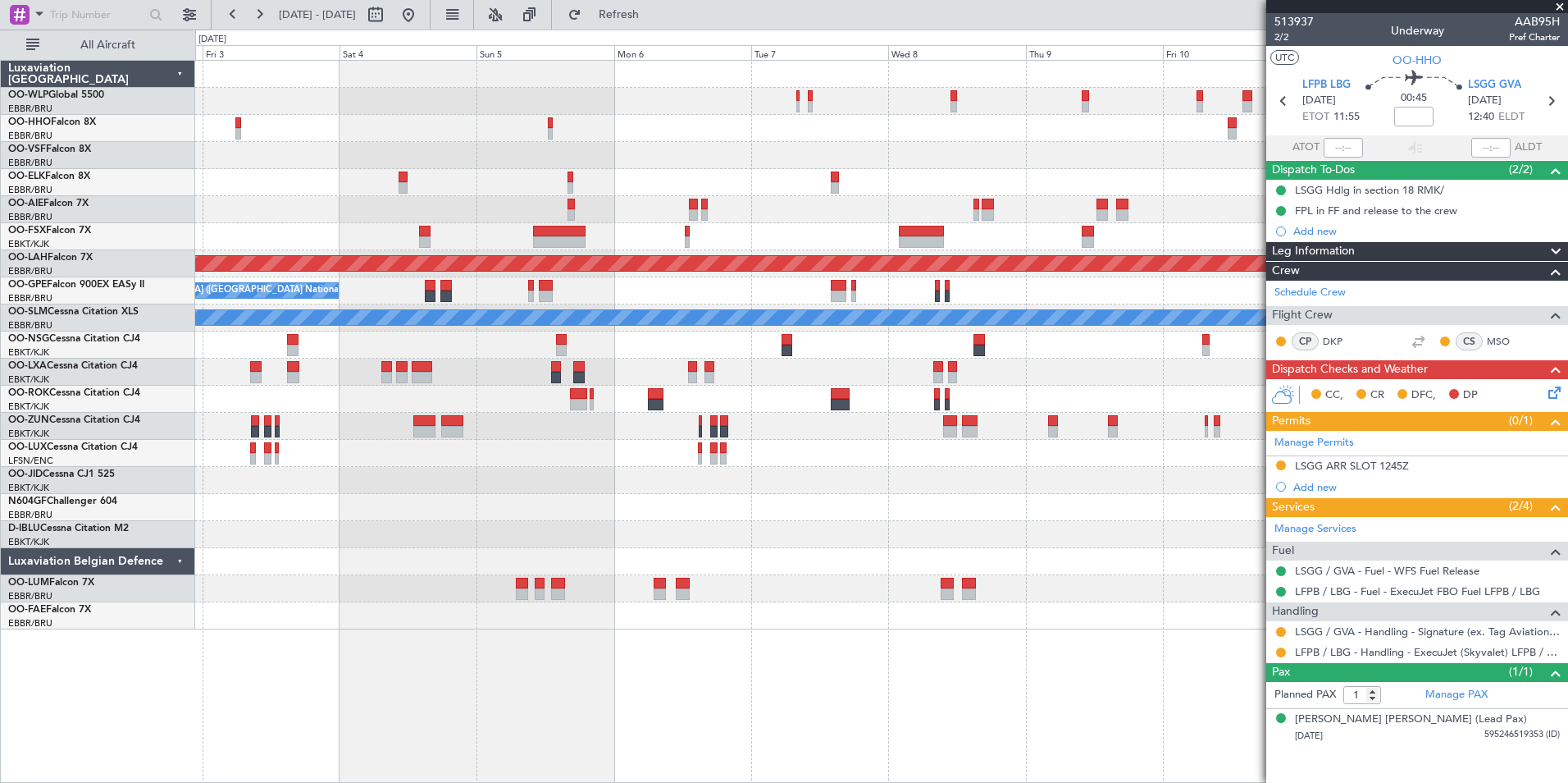
click at [399, 120] on div "Planned Maint Alton-st Louis (St Louis Regl) No Crew Brussels (Brussels Nationa…" at bounding box center [880, 345] width 1372 height 568
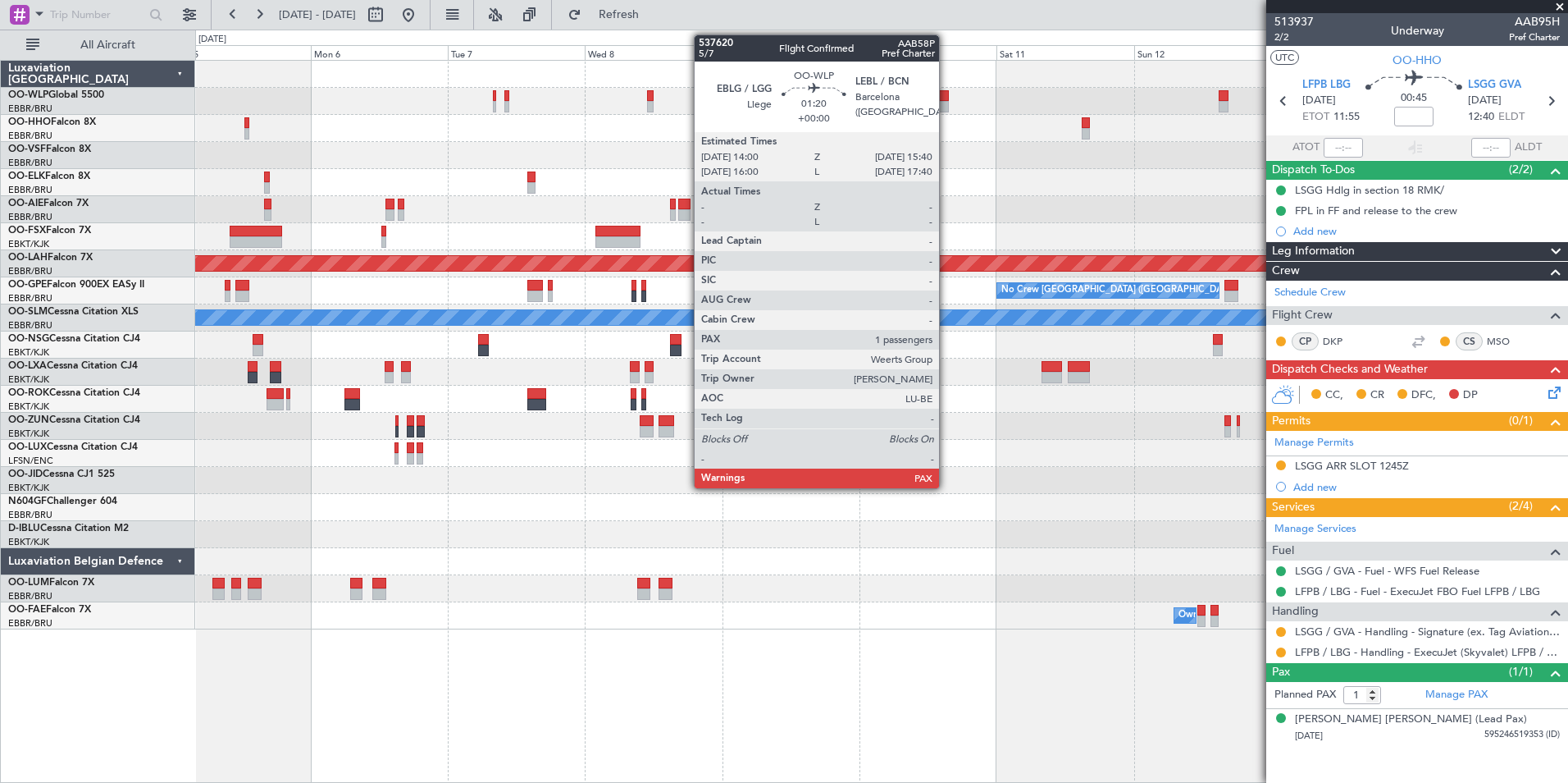
click at [946, 97] on div at bounding box center [944, 96] width 10 height 12
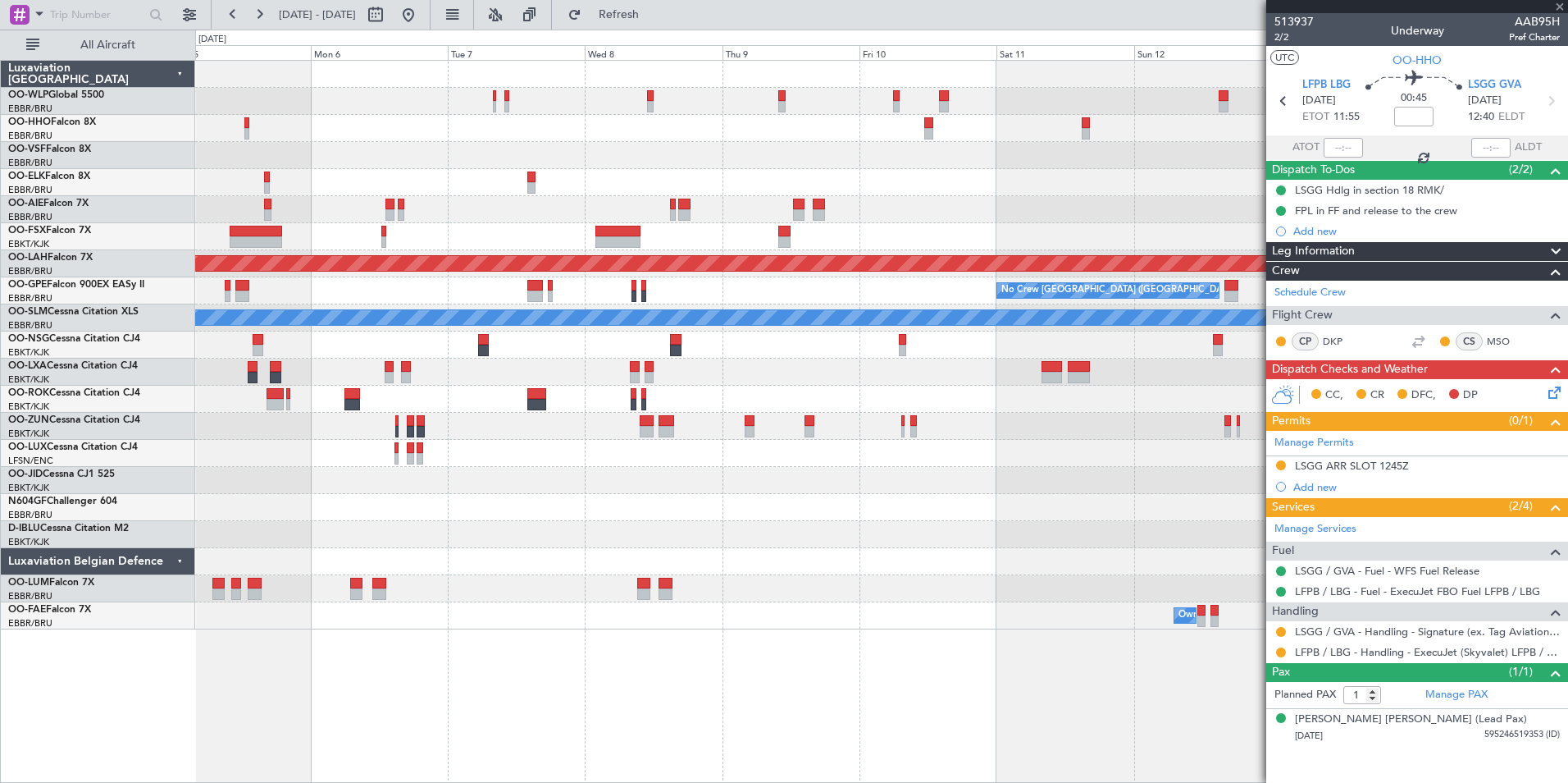
type input "2"
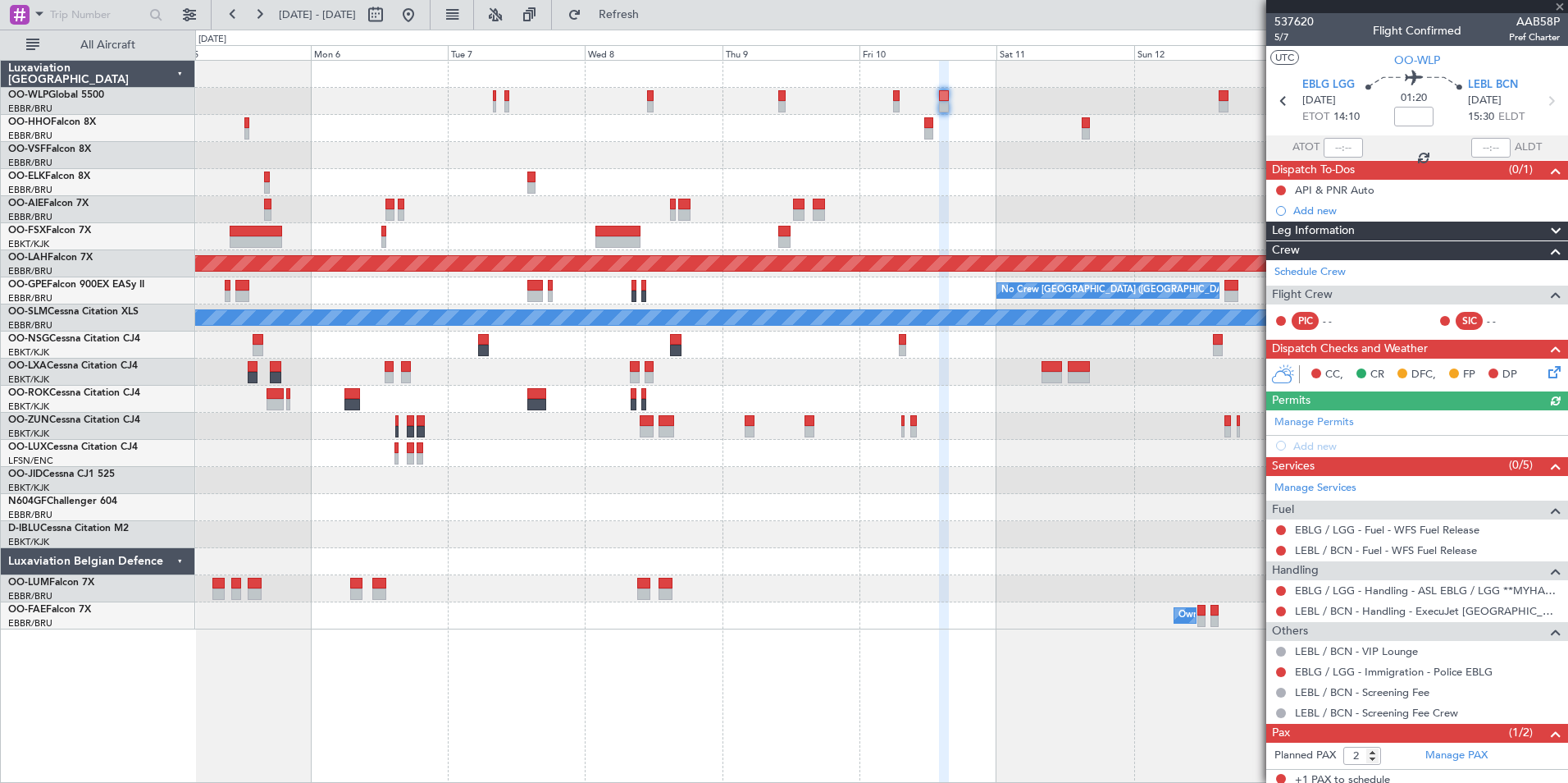
click at [1320, 423] on div "Manage Permits Add new" at bounding box center [1417, 433] width 302 height 46
click at [1294, 422] on div "Manage Permits Add new" at bounding box center [1417, 433] width 302 height 46
click at [1290, 418] on link "Manage Permits" at bounding box center [1313, 422] width 79 height 17
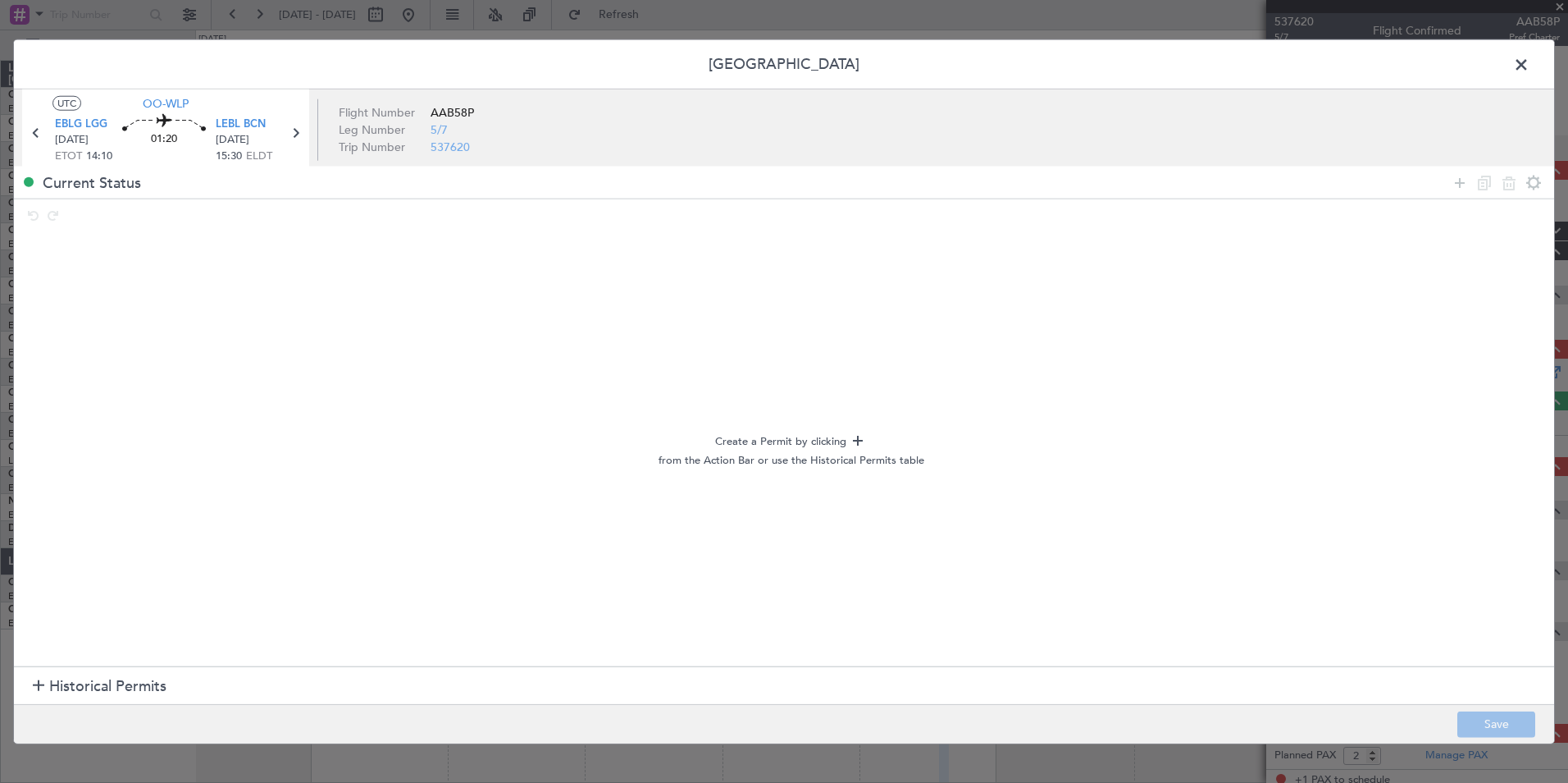
click at [51, 690] on span "Historical Permits" at bounding box center [108, 686] width 118 height 23
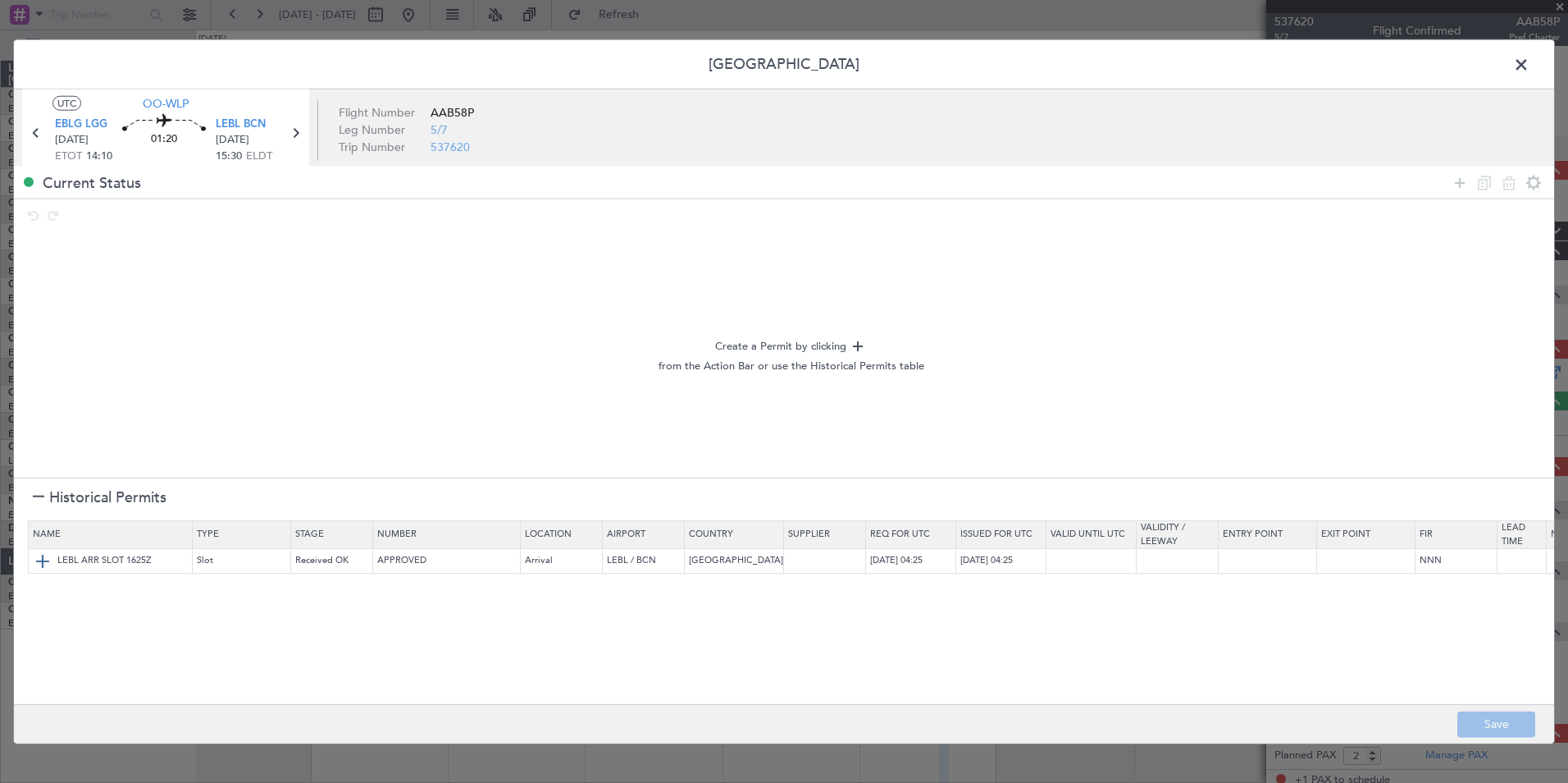
click at [46, 558] on img at bounding box center [42, 561] width 20 height 20
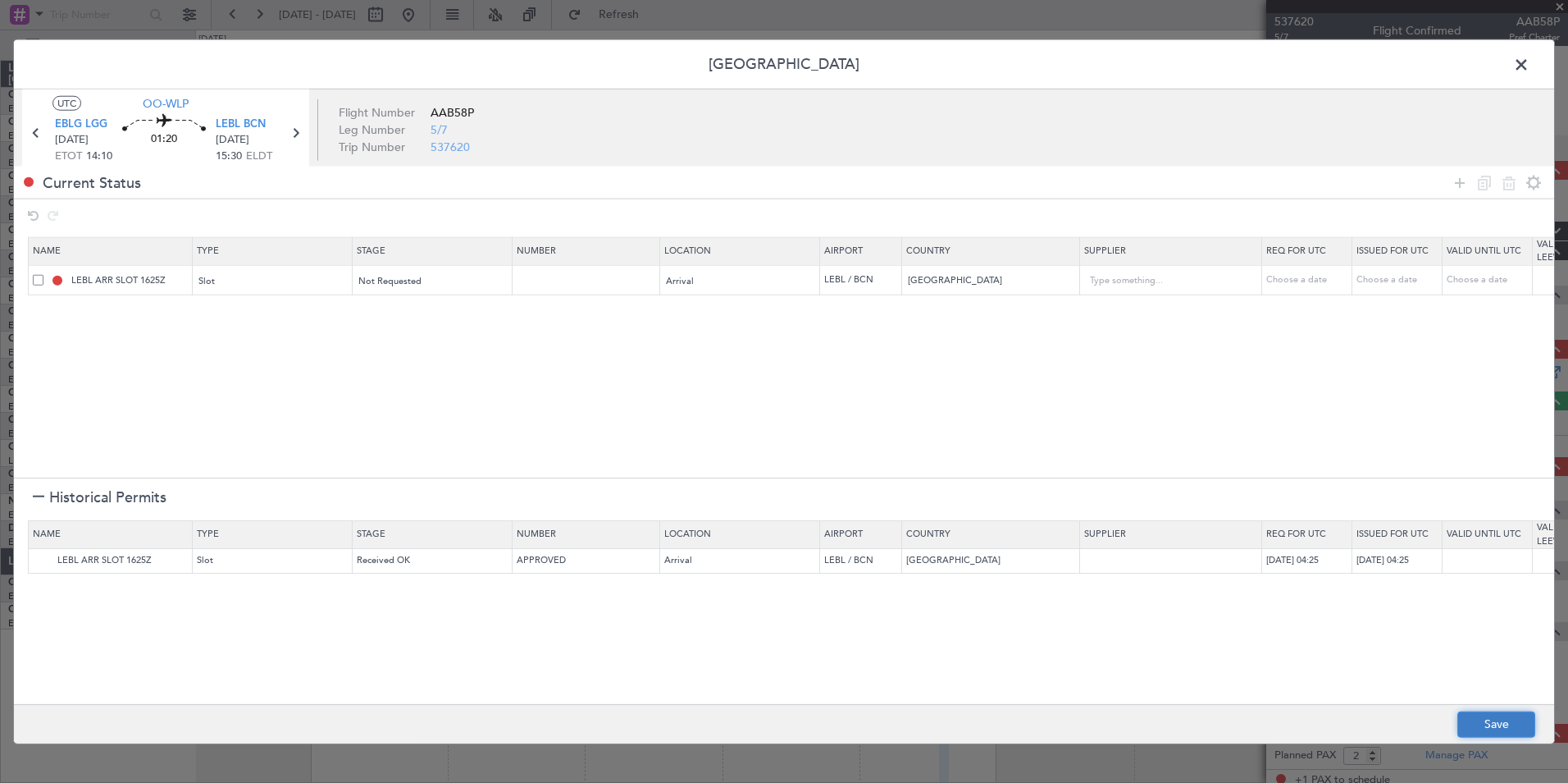
click at [1470, 719] on button "Save" at bounding box center [1497, 723] width 78 height 26
type input "LEBL ARR SLOT"
type input "NNN"
click at [1530, 54] on span at bounding box center [1530, 69] width 0 height 32
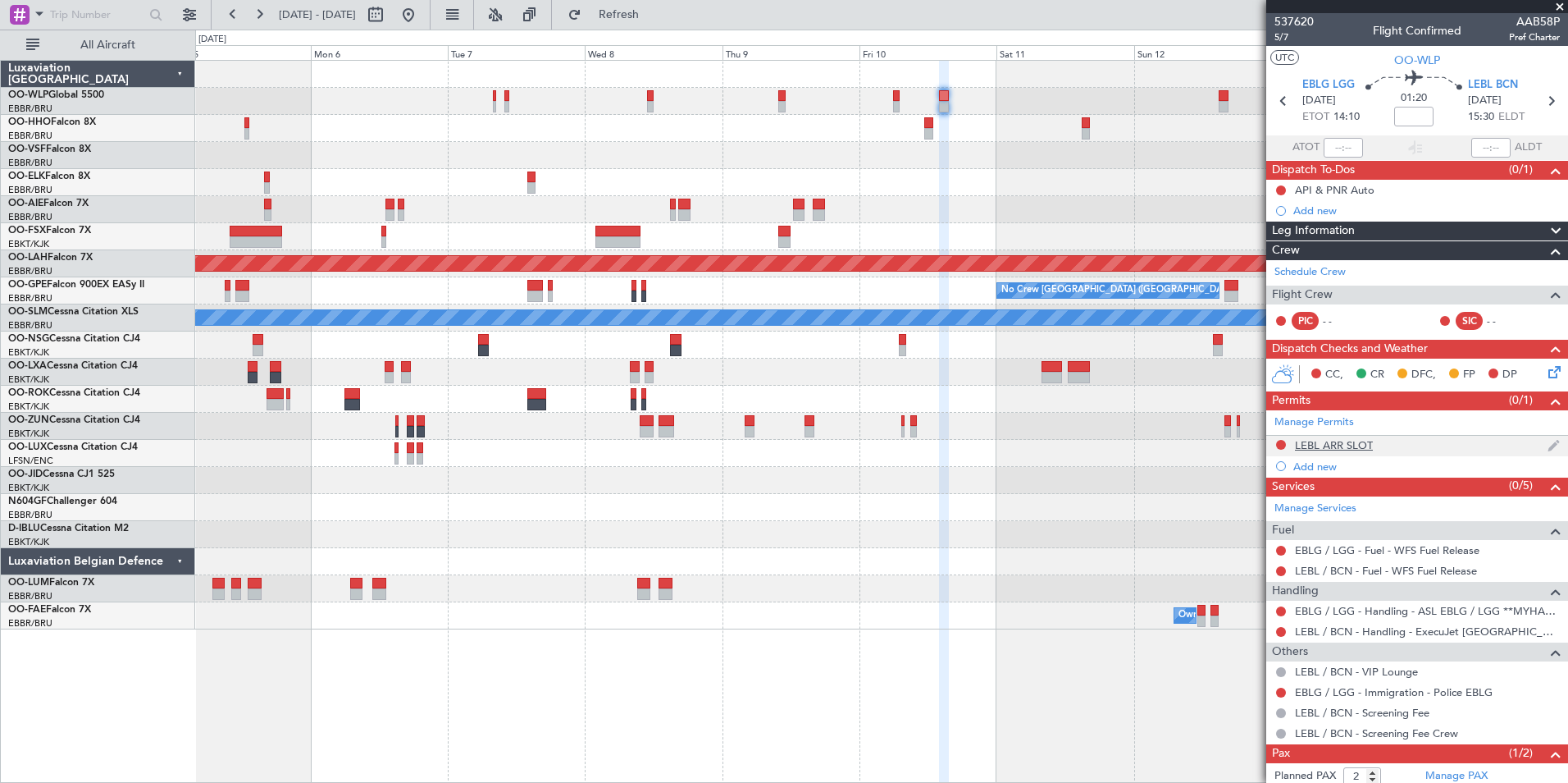
click at [1320, 447] on div "LEBL ARR SLOT" at bounding box center [1334, 445] width 78 height 14
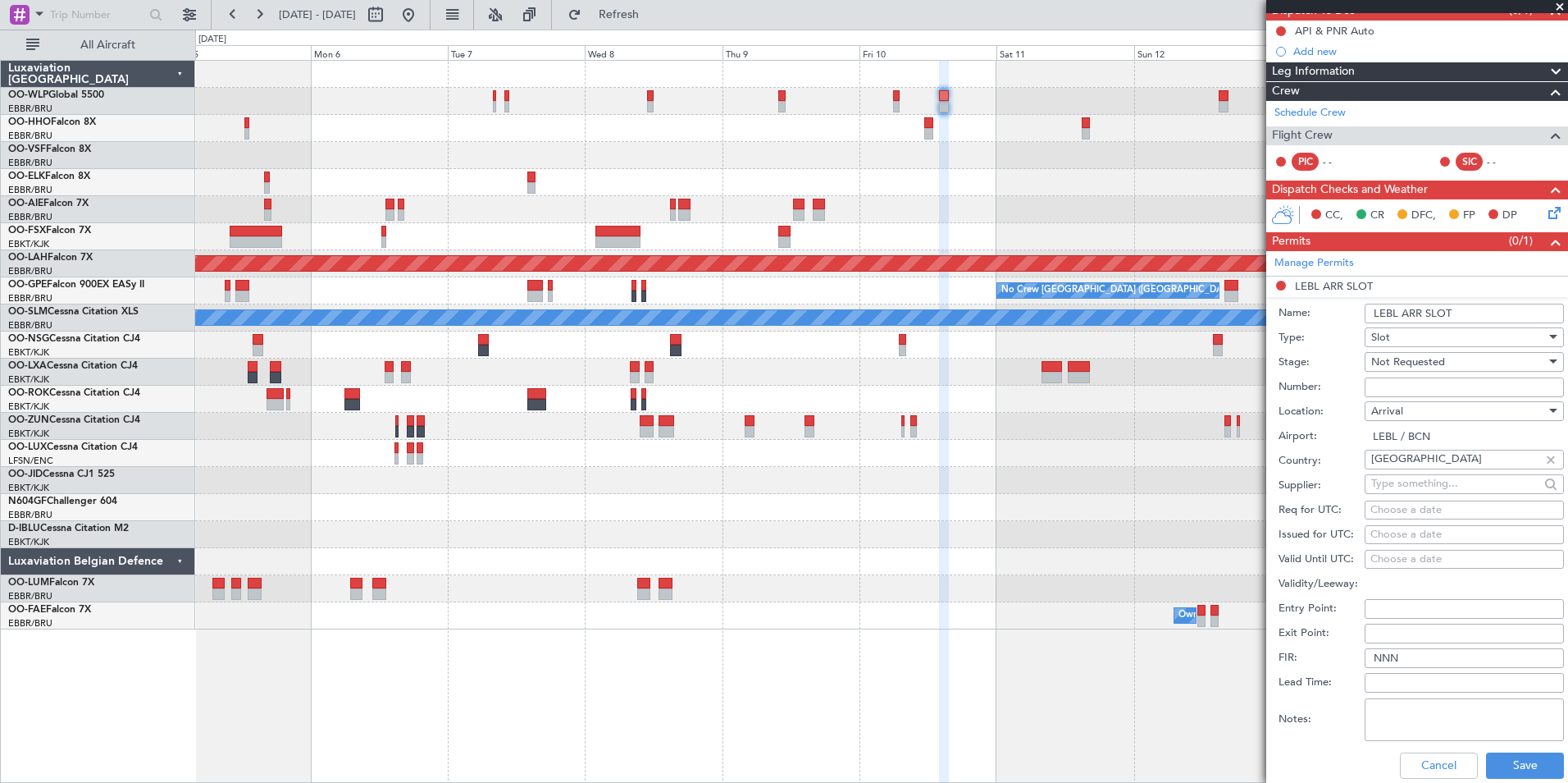
scroll to position [164, 0]
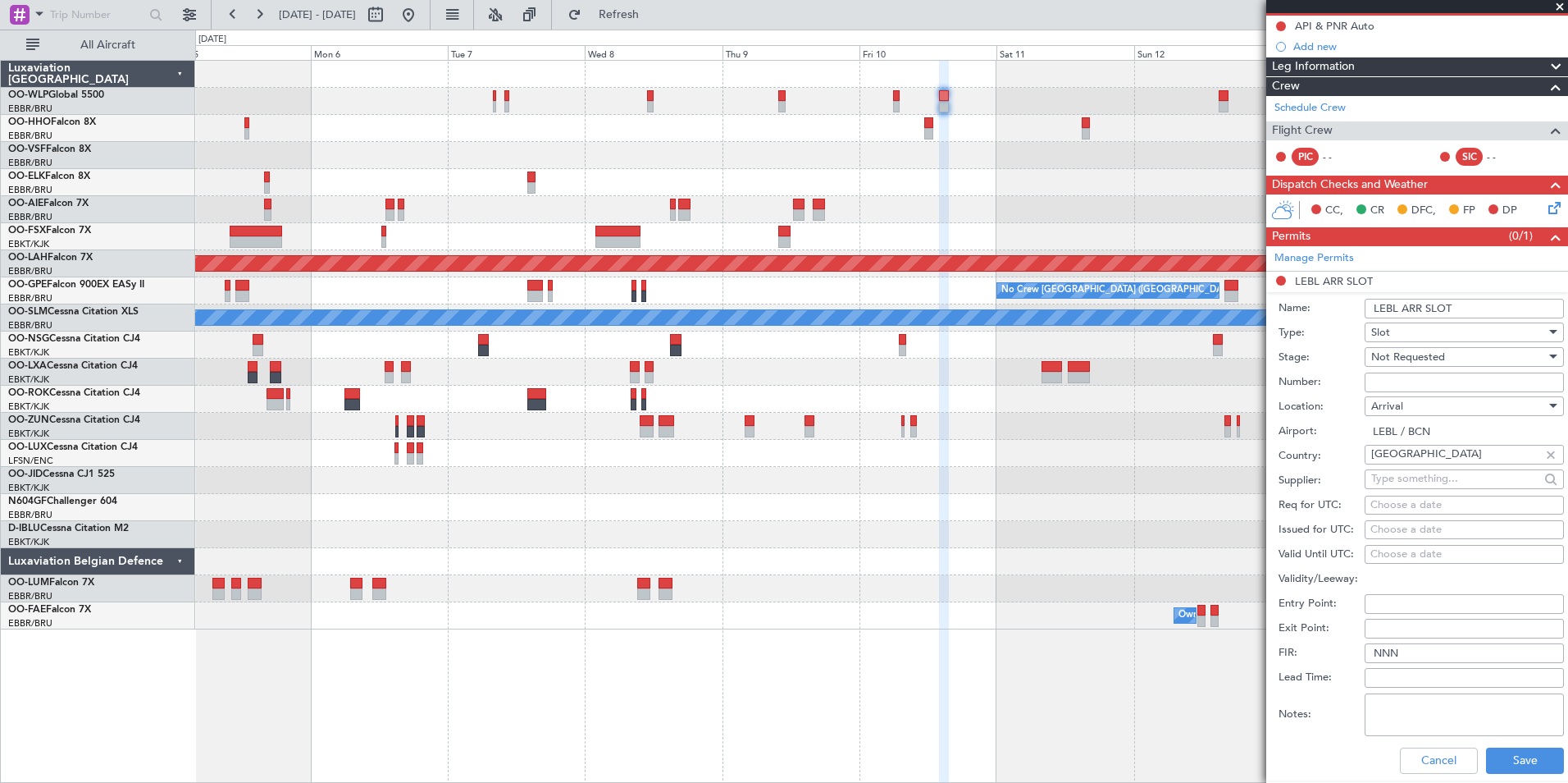
click at [1417, 500] on div "Choose a date" at bounding box center [1464, 505] width 188 height 17
select select "9"
select select "2025"
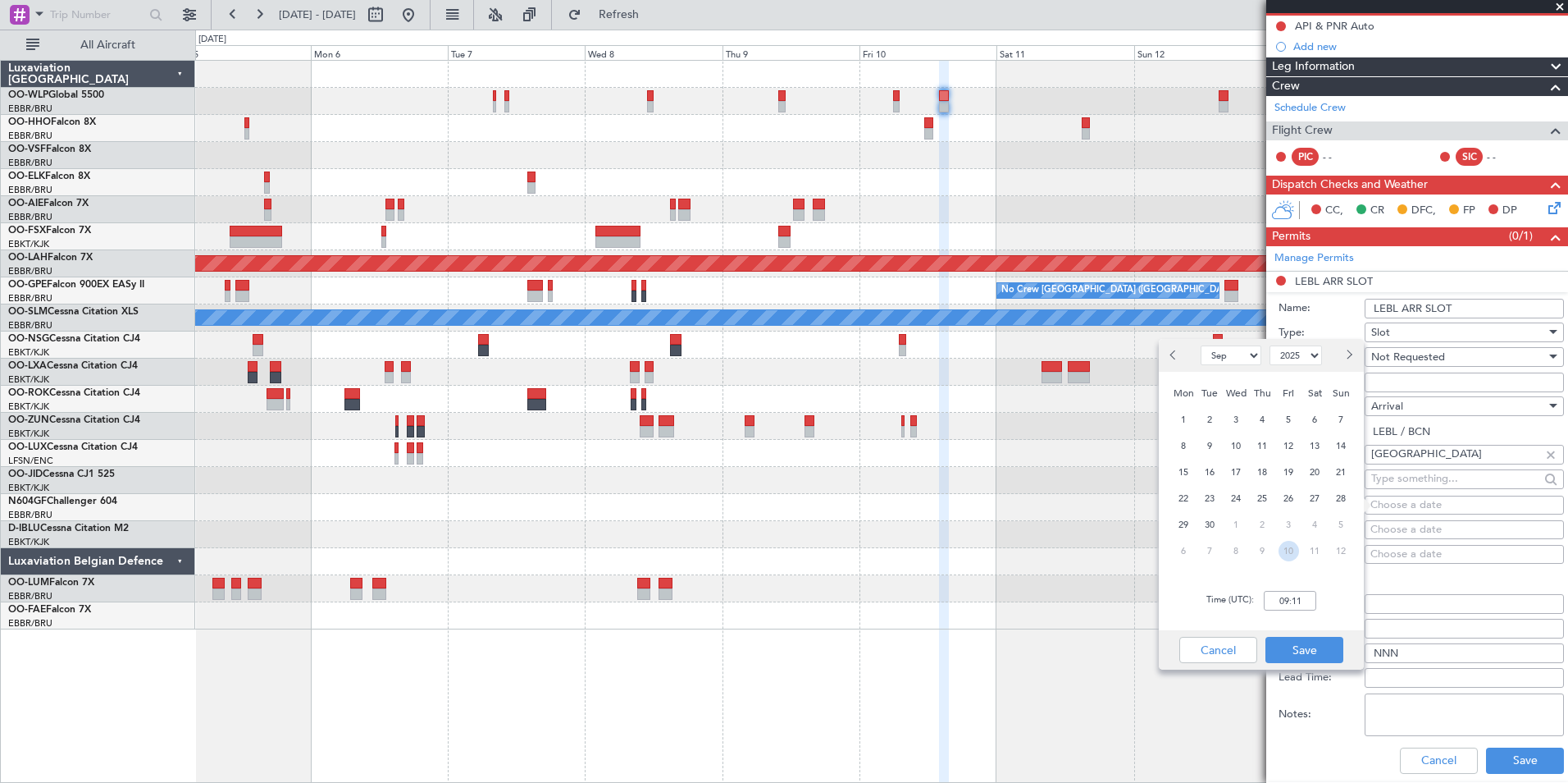
click at [1291, 555] on span "10" at bounding box center [1288, 551] width 21 height 21
select select "10"
click at [1301, 595] on input "00:00" at bounding box center [1290, 601] width 53 height 20
type input "15:40"
click at [1308, 654] on button "Save" at bounding box center [1305, 650] width 78 height 26
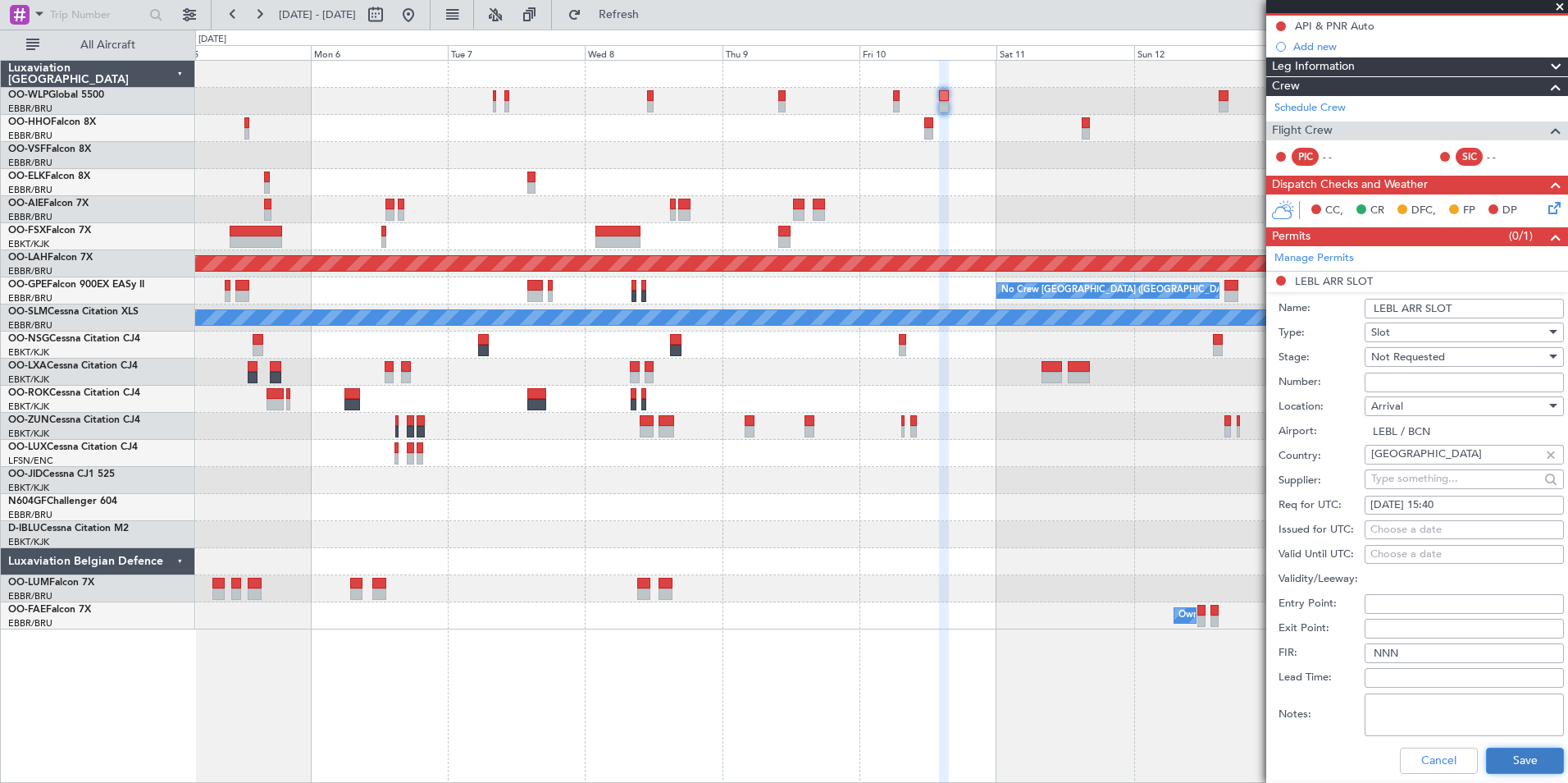
click at [1494, 755] on button "Save" at bounding box center [1525, 760] width 78 height 26
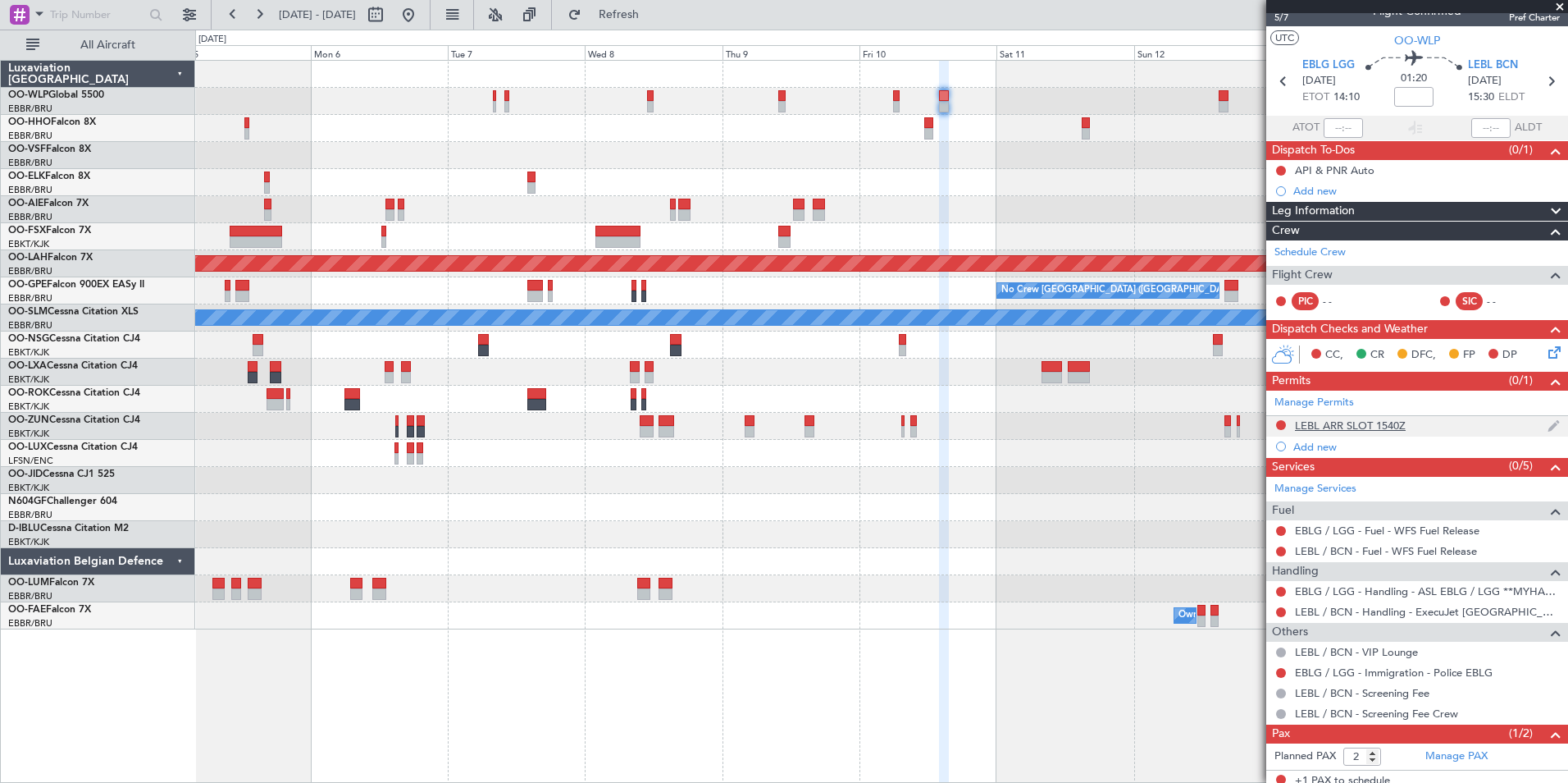
scroll to position [0, 0]
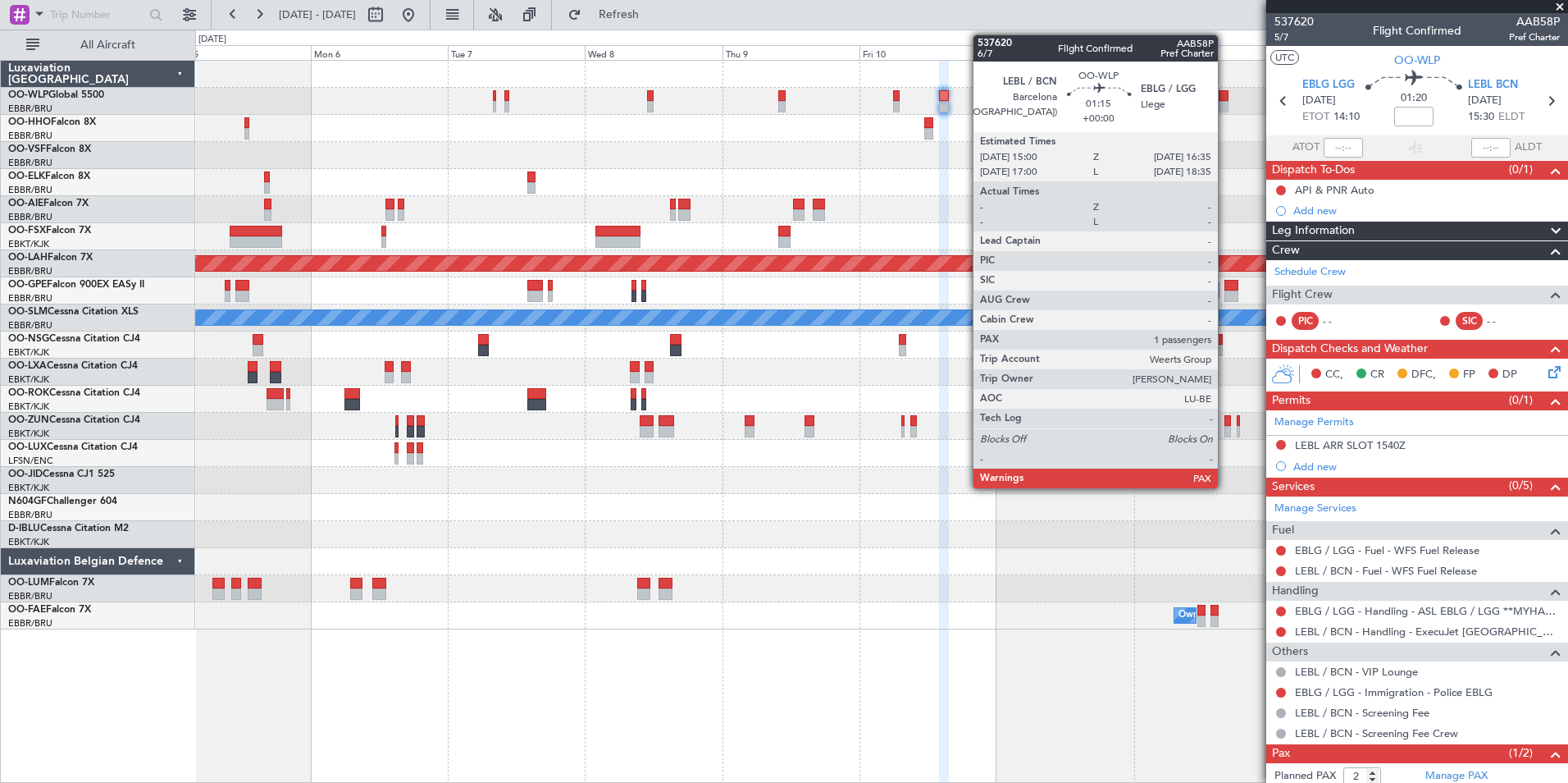
click at [1225, 102] on div at bounding box center [1223, 107] width 10 height 12
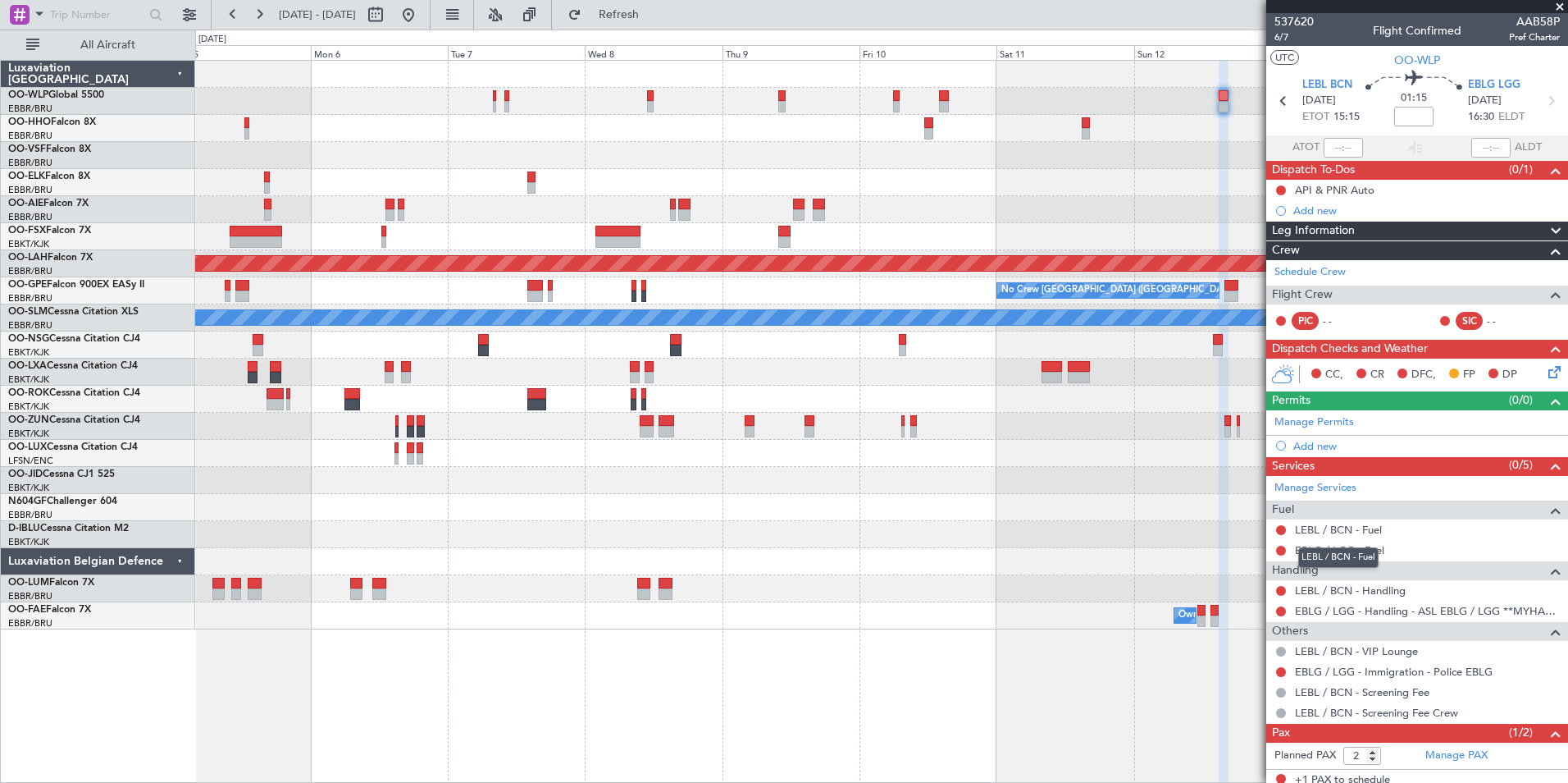
click at [1315, 537] on mat-tooltip-component "LEBL / BCN - Fuel" at bounding box center [1339, 558] width 104 height 43
click at [1318, 529] on link "LEBL / BCN - Fuel" at bounding box center [1338, 529] width 87 height 14
click at [1308, 544] on link "EBLG / LGG - Fuel" at bounding box center [1339, 550] width 89 height 14
click at [1348, 590] on link "LEBL / BCN - Handling" at bounding box center [1350, 590] width 111 height 14
click at [1309, 444] on div "Add new" at bounding box center [1419, 446] width 252 height 14
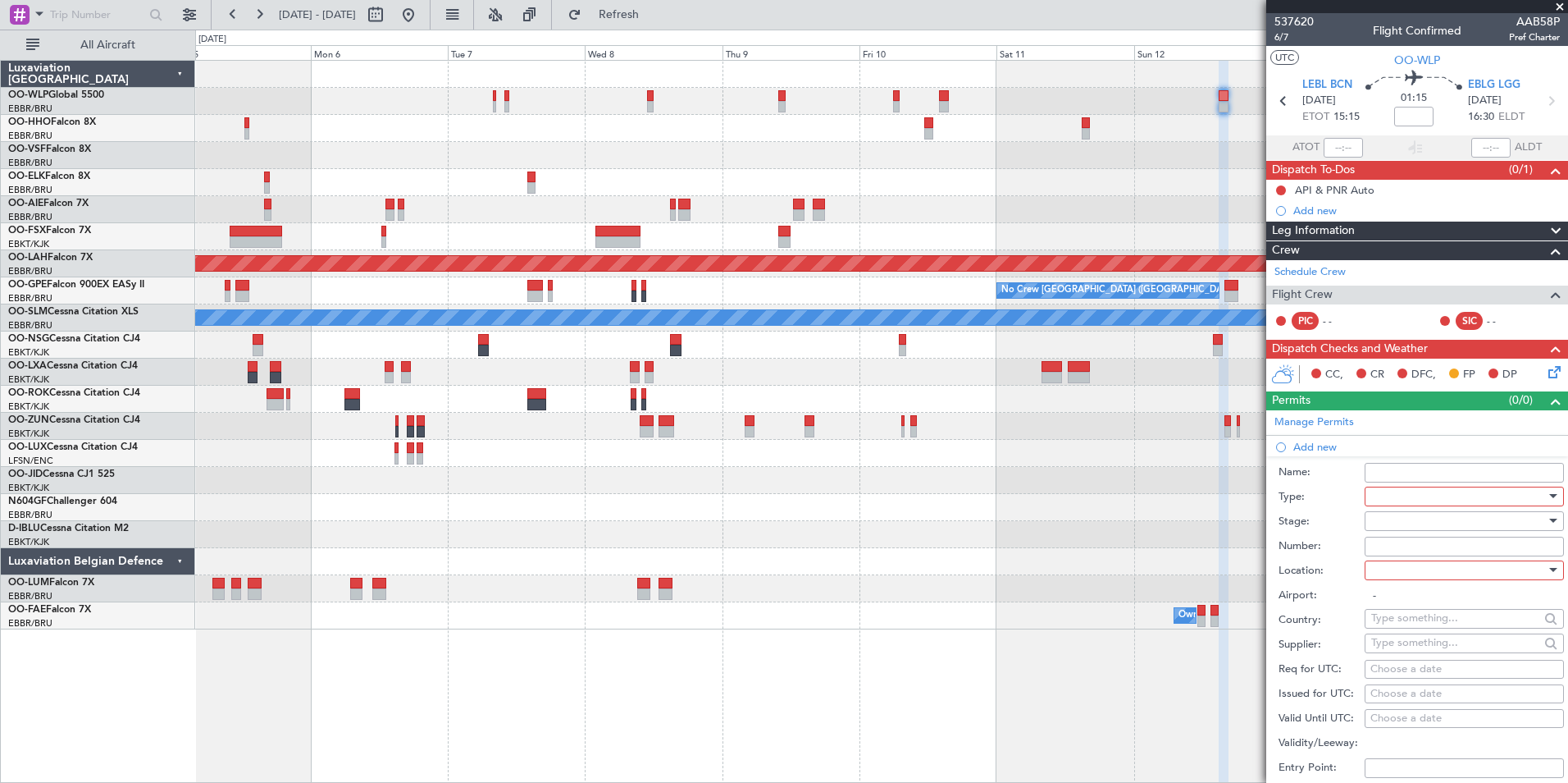
click at [1397, 493] on div at bounding box center [1458, 496] width 174 height 24
click at [1402, 649] on span "Slot" at bounding box center [1458, 650] width 172 height 24
click at [1407, 517] on div at bounding box center [1458, 520] width 174 height 24
click at [1409, 580] on span "Not Requested" at bounding box center [1458, 578] width 172 height 24
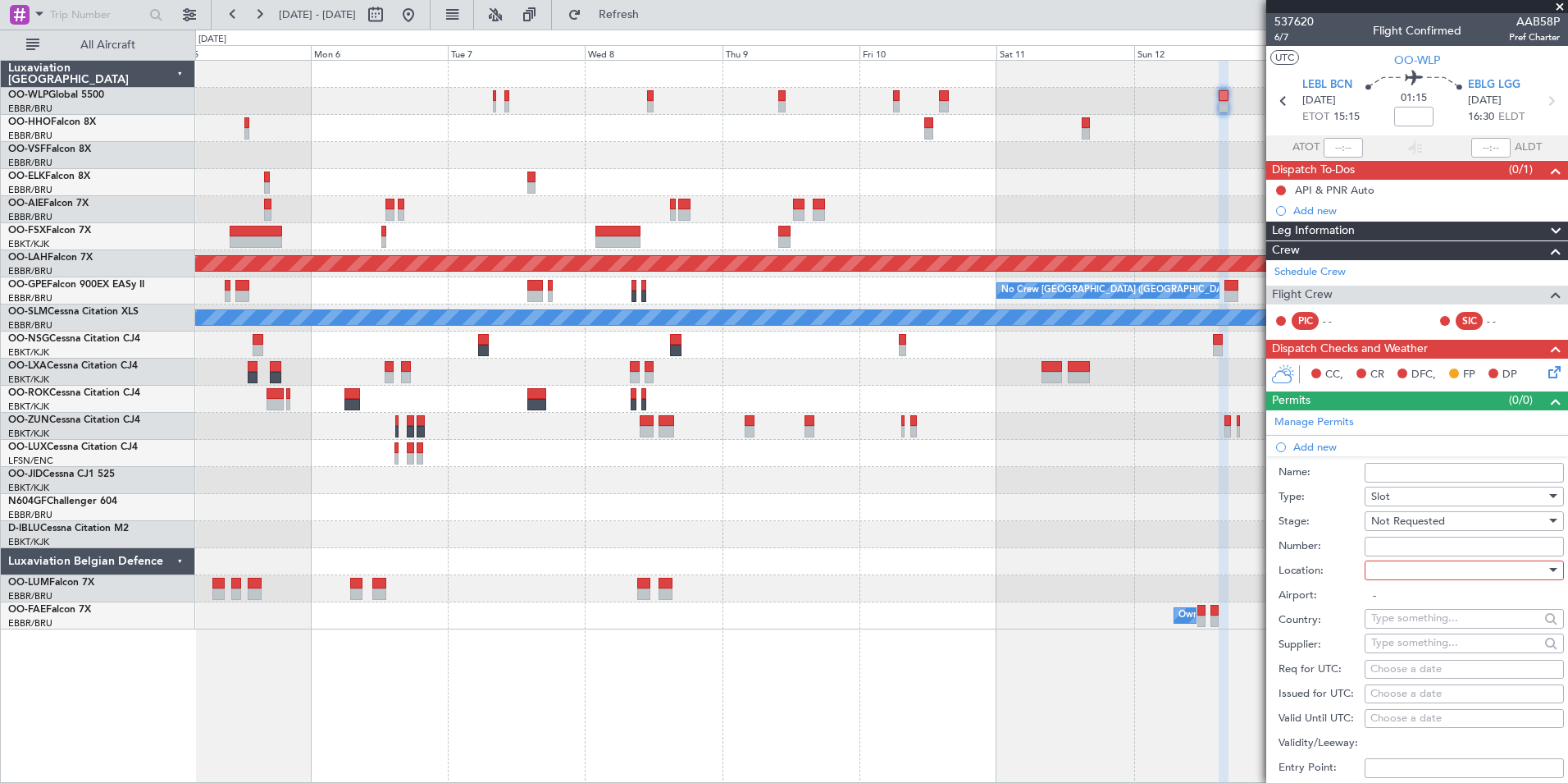
click at [1408, 570] on div at bounding box center [1458, 569] width 174 height 24
click at [1397, 603] on span "Departure" at bounding box center [1458, 603] width 172 height 24
type input "LEBL / BCN"
click at [1422, 664] on div "Choose a date" at bounding box center [1464, 669] width 188 height 17
select select "9"
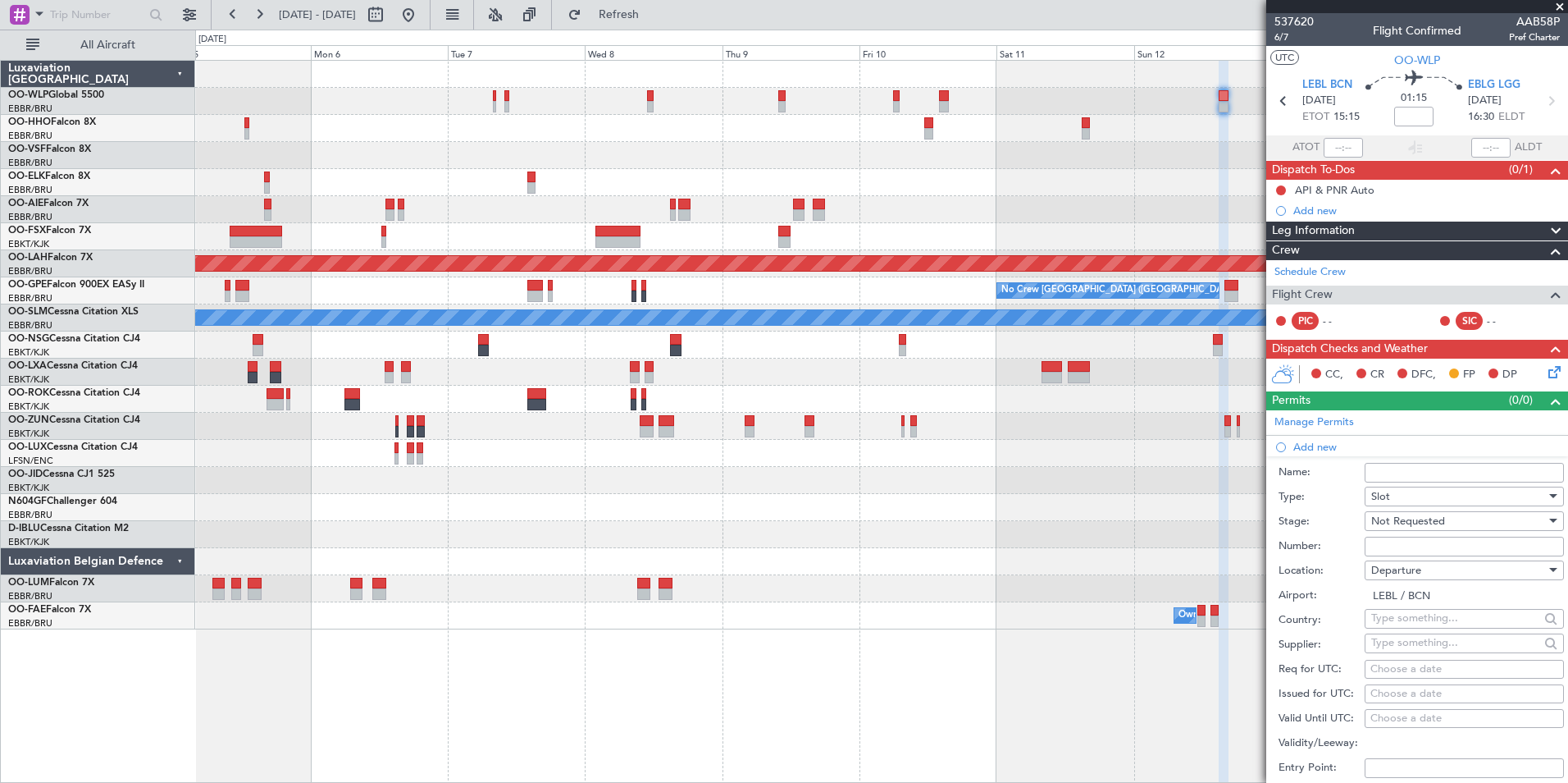
select select "2025"
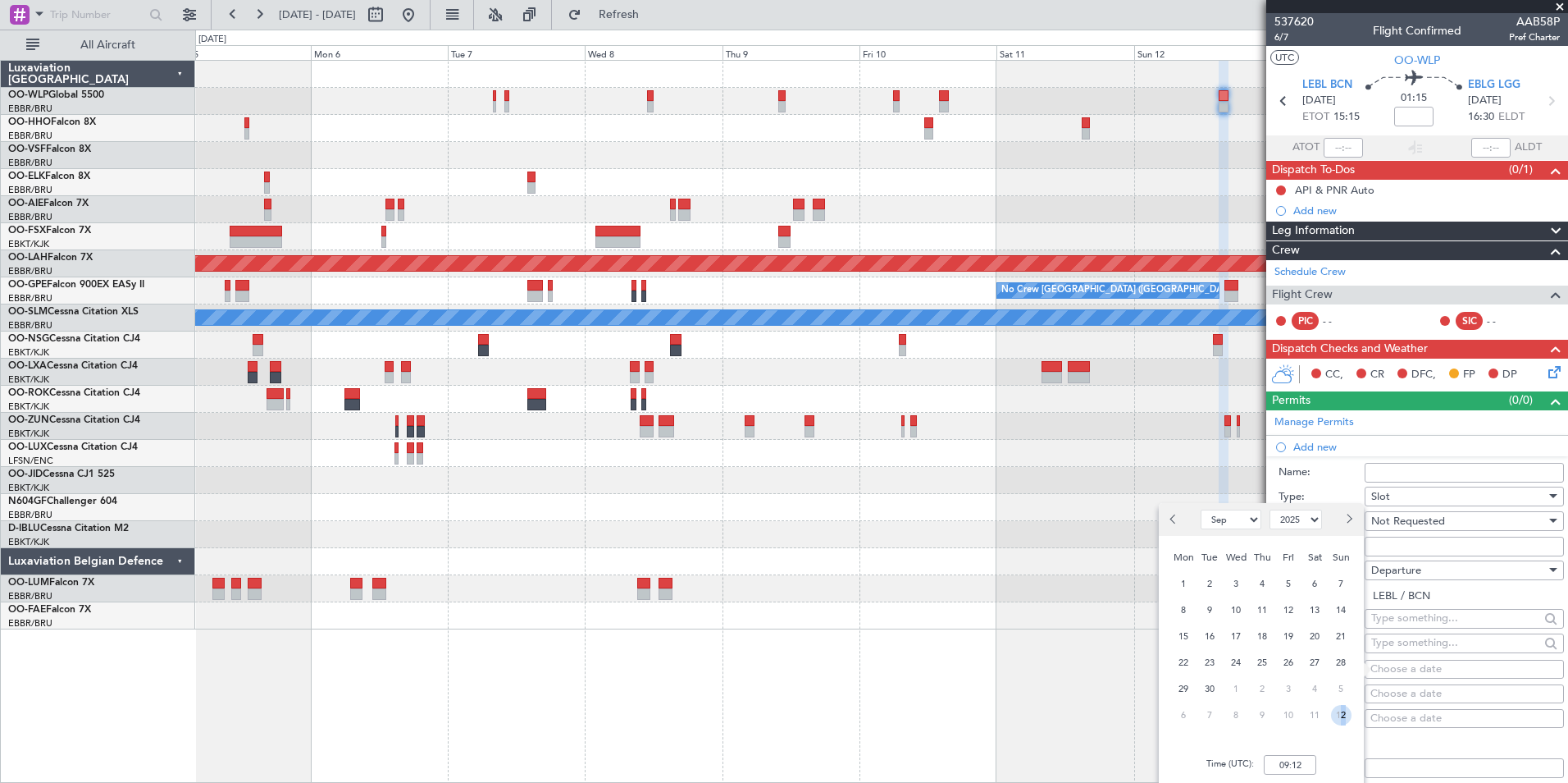
click at [1339, 717] on span "12" at bounding box center [1341, 714] width 21 height 21
select select "10"
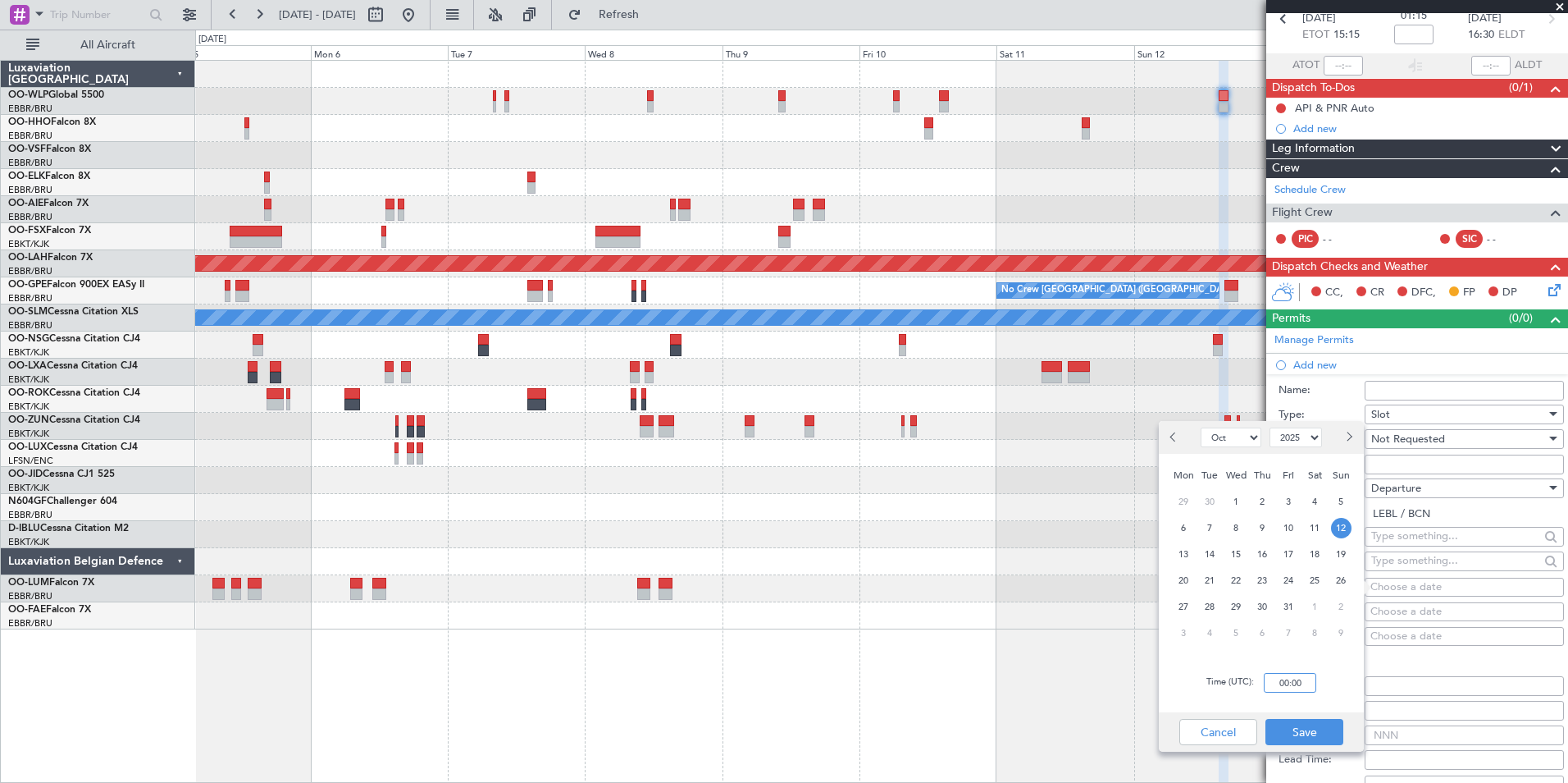
click at [1300, 675] on input "00:00" at bounding box center [1290, 683] width 53 height 20
type input "15:00"
click at [1303, 723] on button "Save" at bounding box center [1305, 732] width 78 height 26
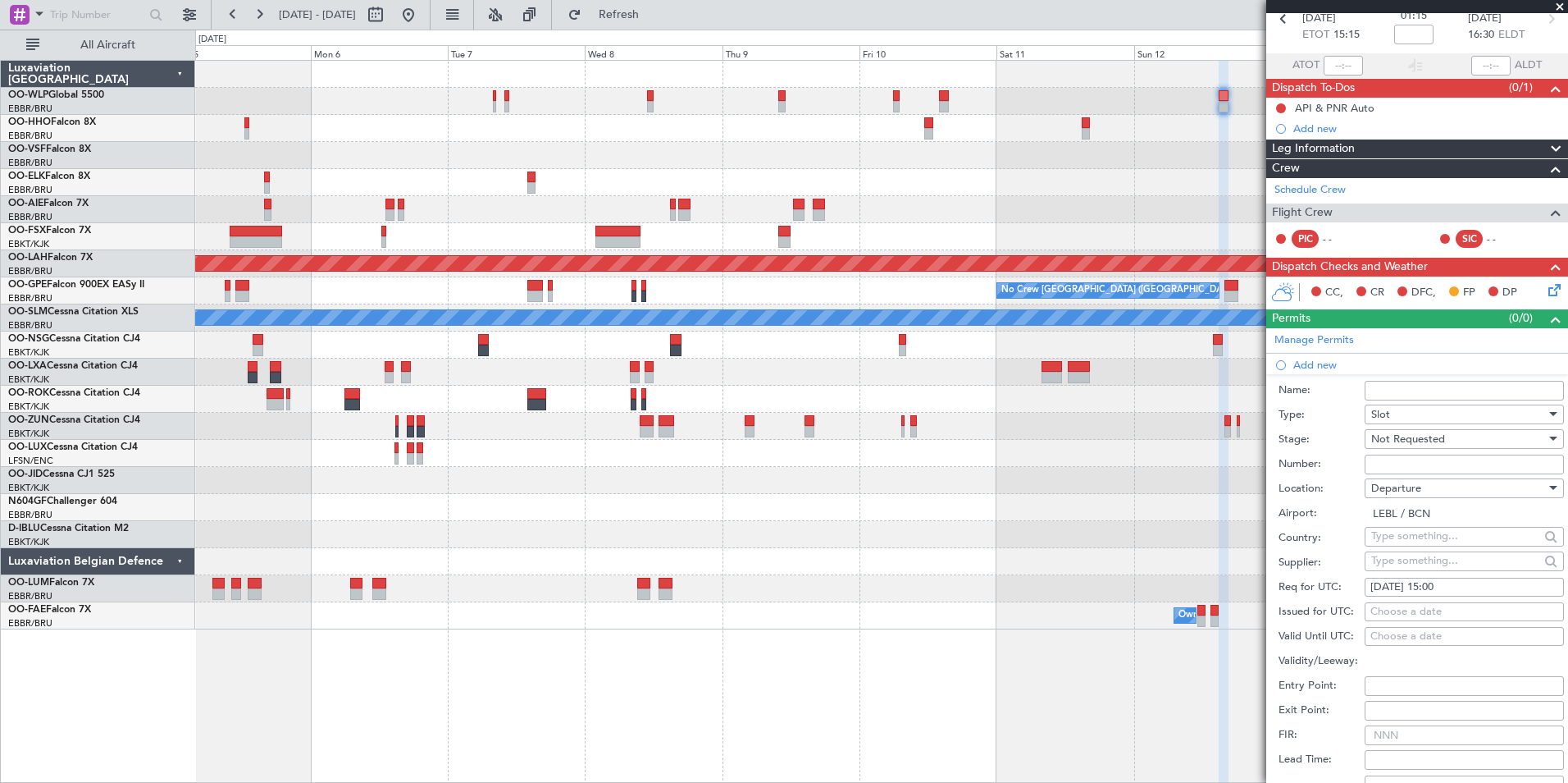
scroll to position [246, 0]
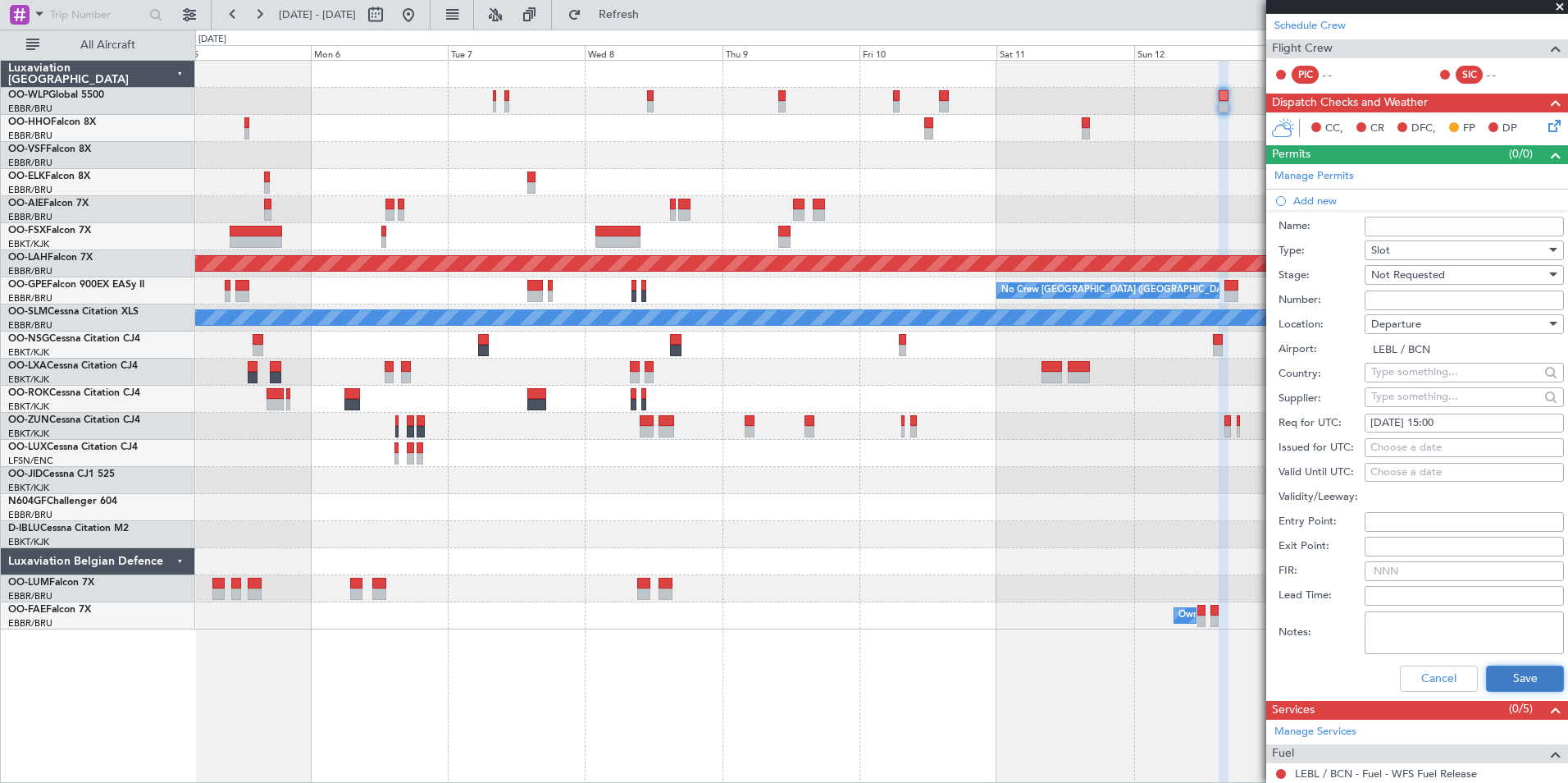
click at [1490, 668] on button "Save" at bounding box center [1525, 678] width 78 height 26
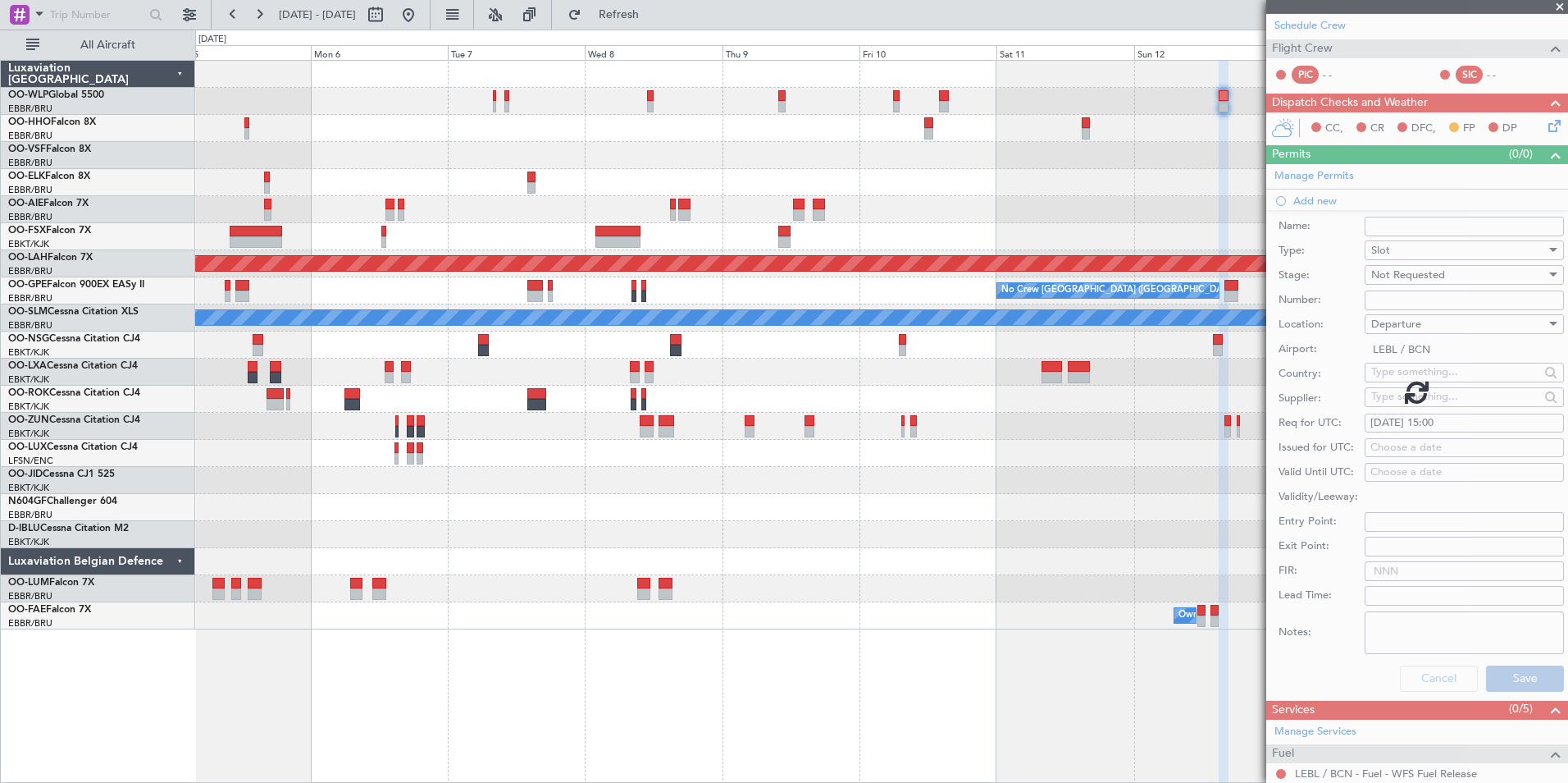
scroll to position [65, 0]
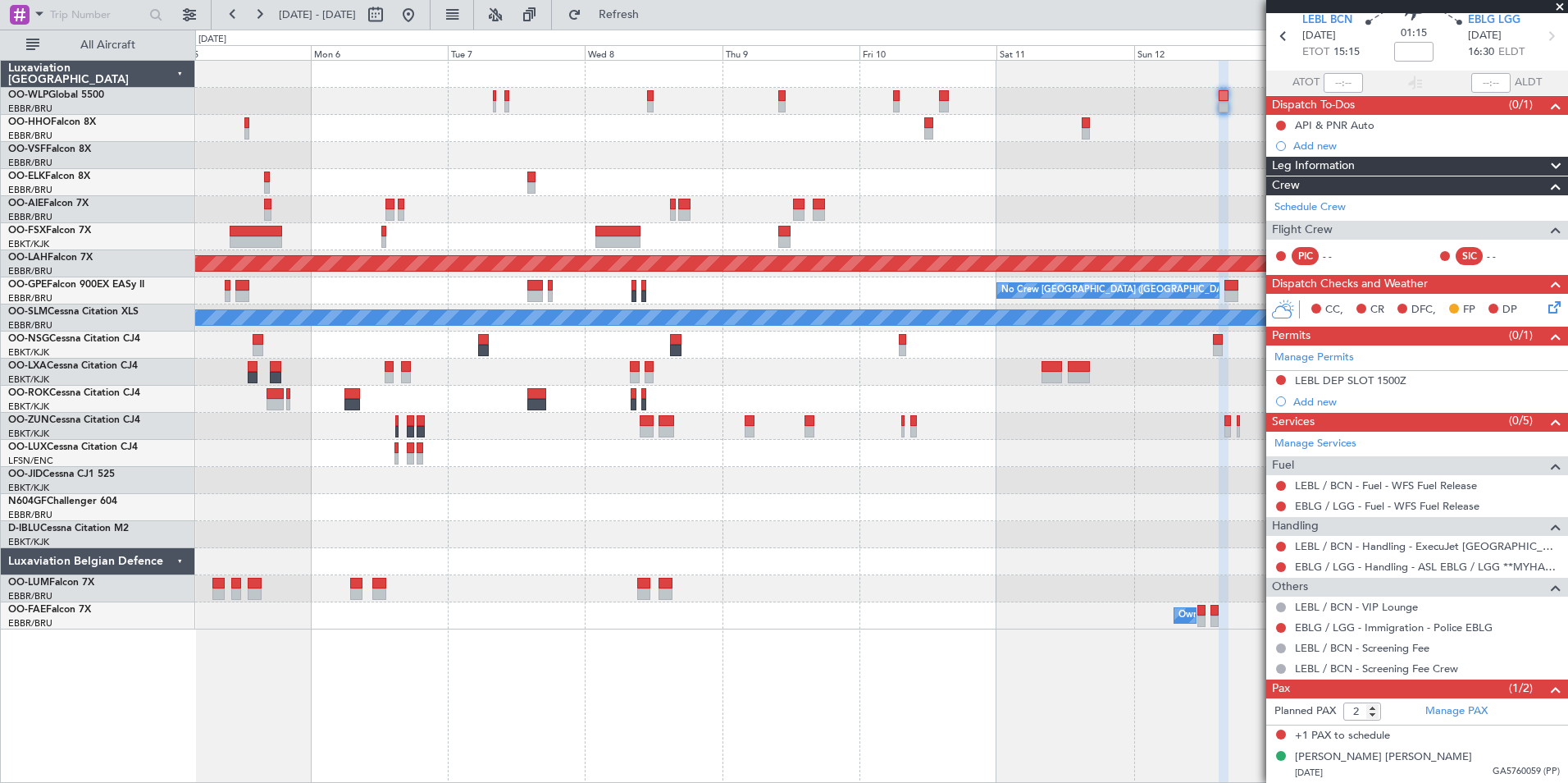
click at [1545, 308] on icon at bounding box center [1551, 304] width 13 height 13
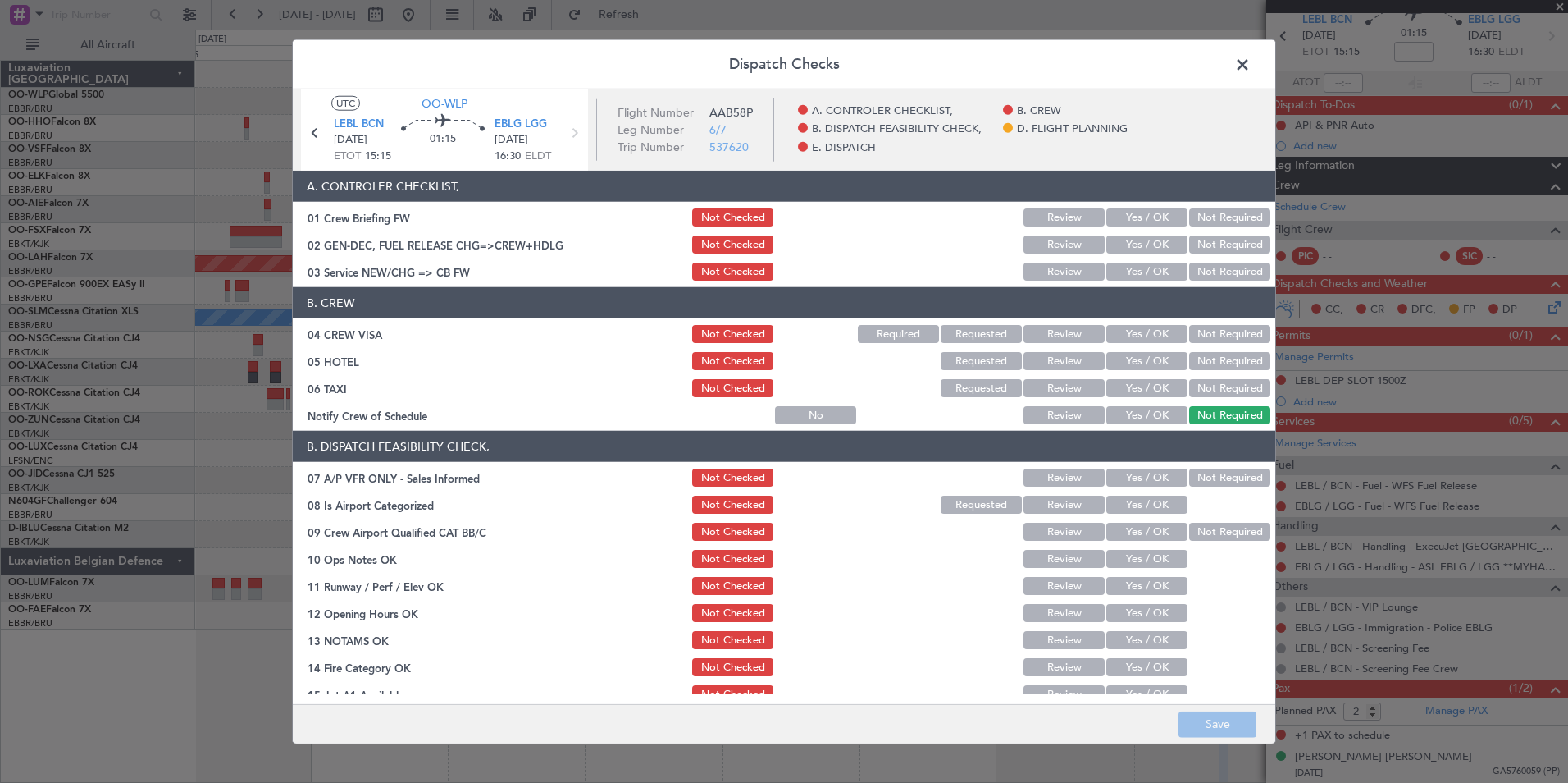
click at [1146, 275] on button "Yes / OK" at bounding box center [1147, 271] width 81 height 18
click at [1206, 337] on button "Not Required" at bounding box center [1229, 334] width 81 height 18
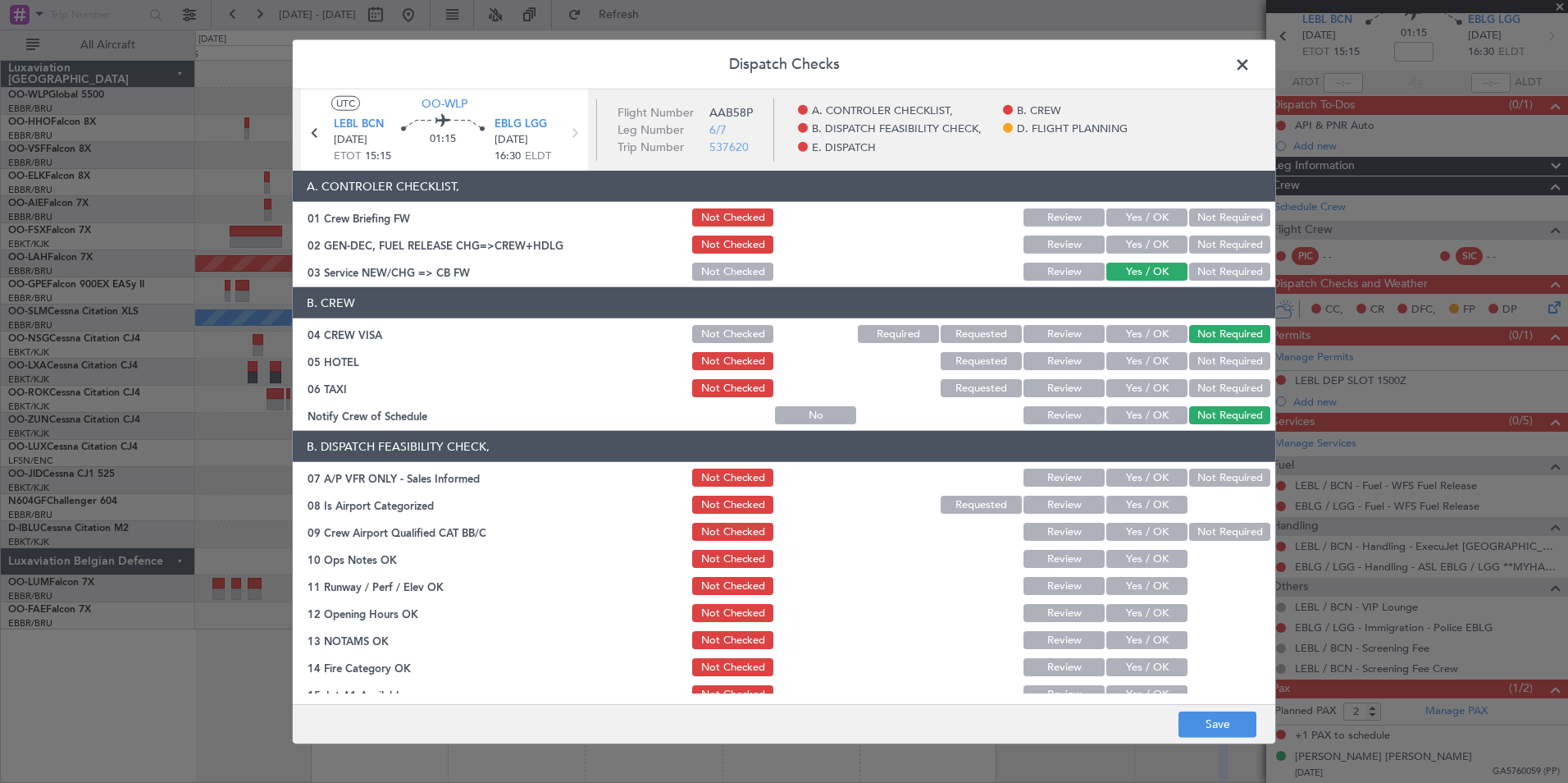
click at [1204, 361] on button "Not Required" at bounding box center [1229, 361] width 81 height 18
click at [1202, 391] on button "Not Required" at bounding box center [1229, 388] width 81 height 18
click at [1147, 415] on button "Yes / OK" at bounding box center [1147, 415] width 81 height 18
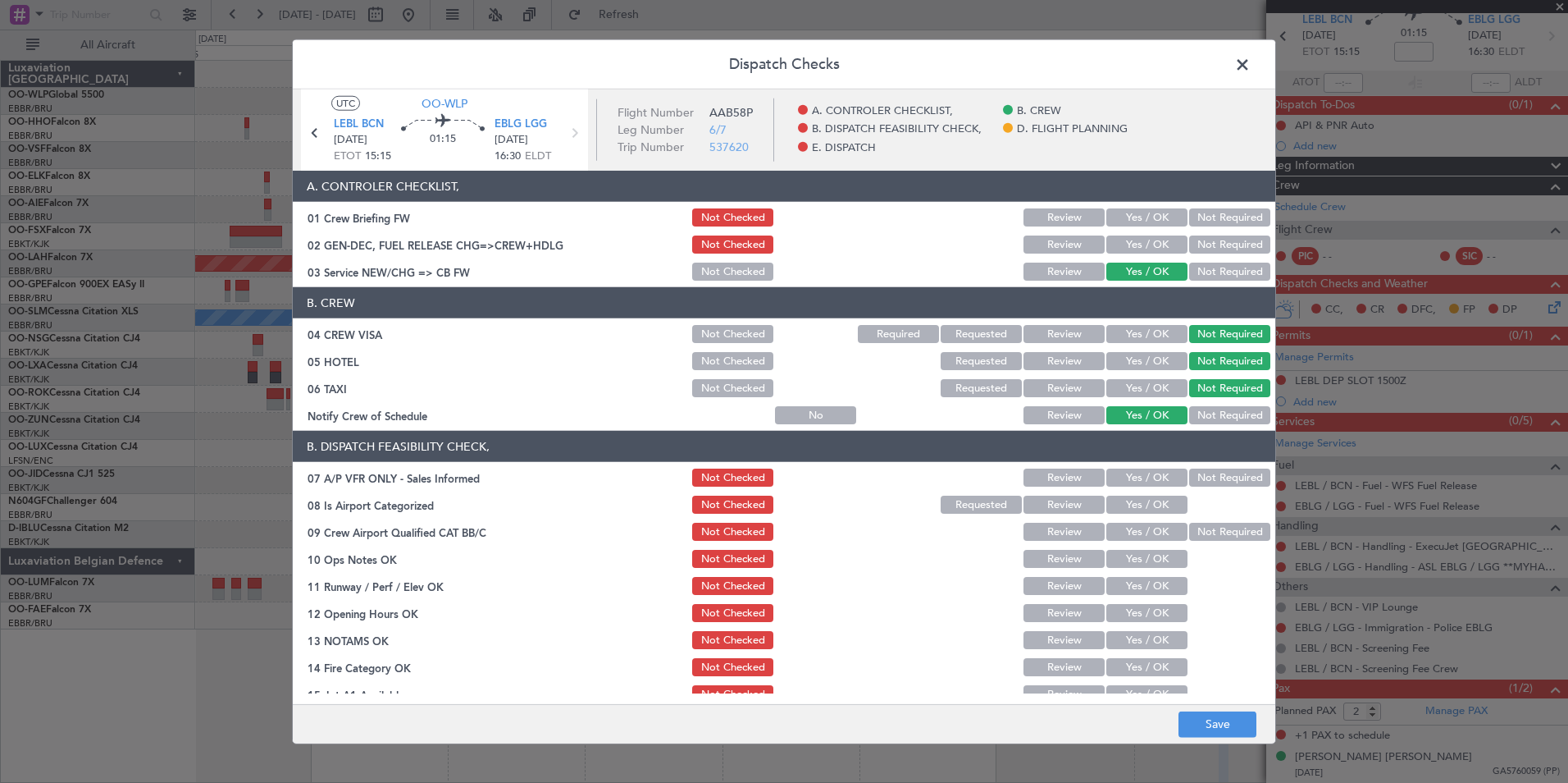
click at [1216, 480] on button "Not Required" at bounding box center [1229, 477] width 81 height 18
click at [1137, 511] on button "Yes / OK" at bounding box center [1147, 505] width 81 height 18
click at [1134, 529] on button "Yes / OK" at bounding box center [1147, 531] width 81 height 18
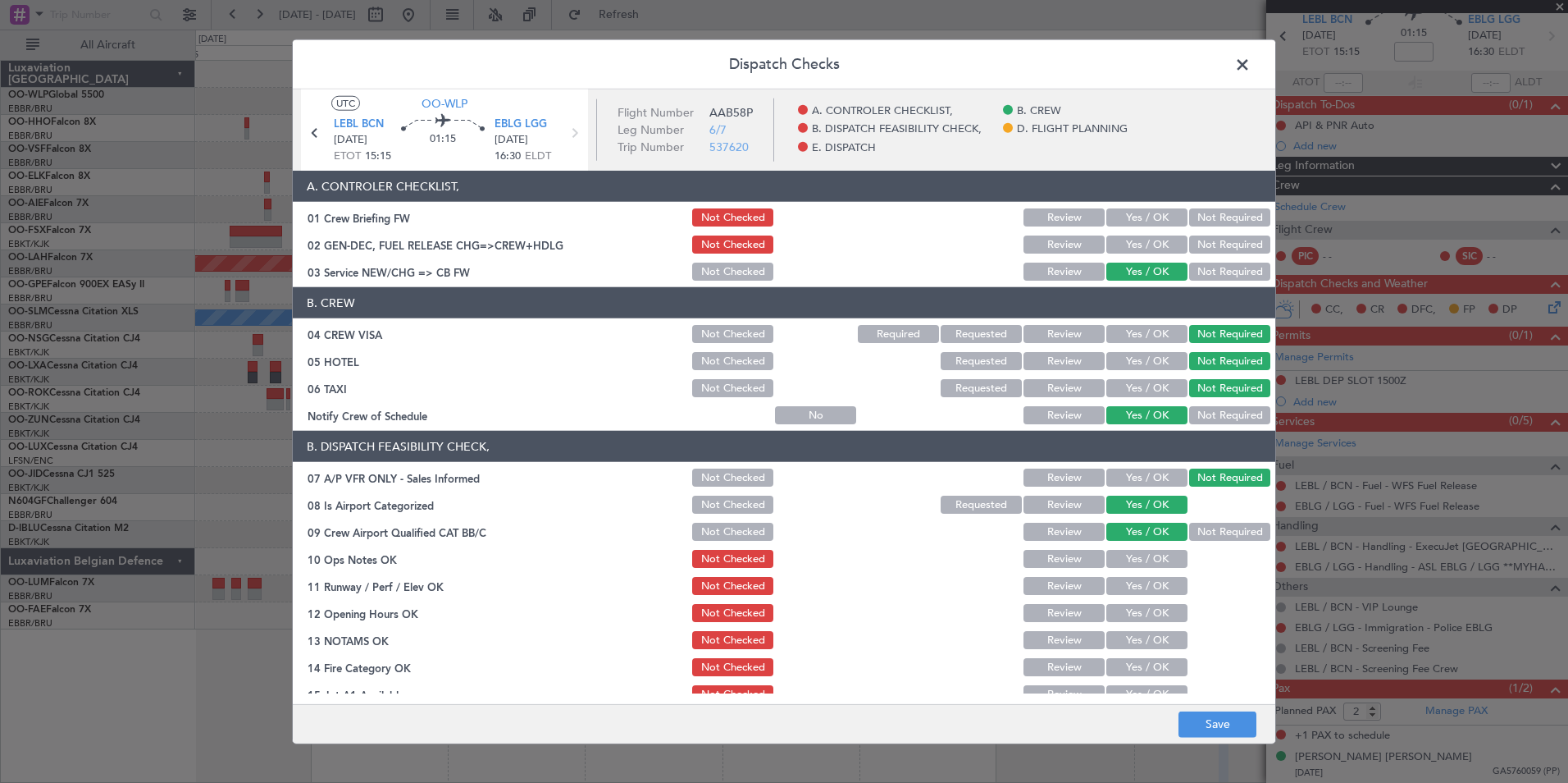
click at [1138, 554] on button "Yes / OK" at bounding box center [1147, 559] width 81 height 18
click at [1142, 586] on button "Yes / OK" at bounding box center [1147, 586] width 81 height 18
click at [1142, 609] on button "Yes / OK" at bounding box center [1147, 612] width 81 height 18
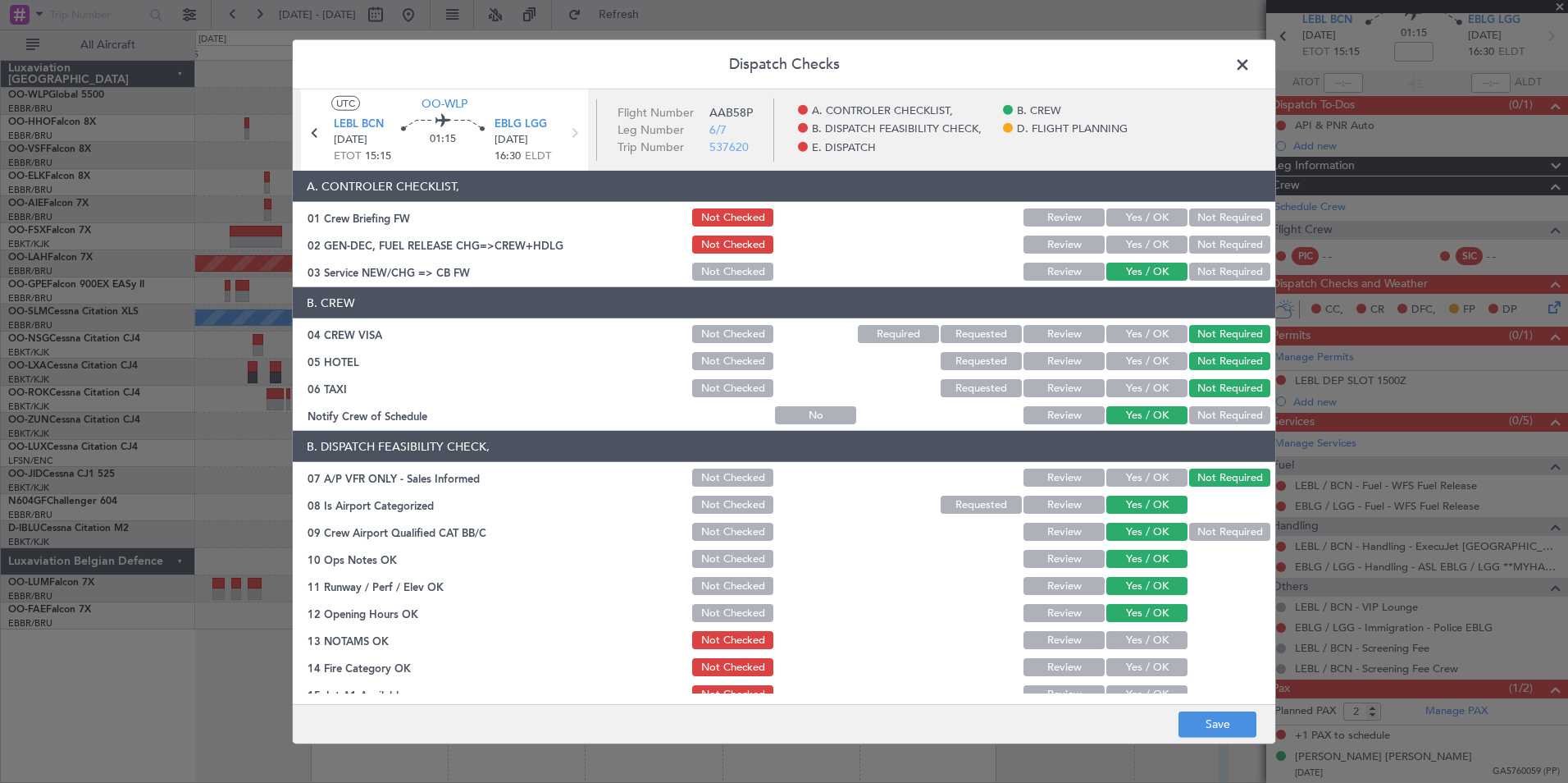
click at [1081, 645] on button "Review" at bounding box center [1064, 640] width 81 height 18
click at [1125, 670] on button "Yes / OK" at bounding box center [1147, 667] width 81 height 18
click at [1131, 696] on main "UTC OO-WLP LEBL BCN 12/10/2025 ETOT 15:15 01:15 EBLG LGG 12/10/2025 16:30 ELDT …" at bounding box center [784, 400] width 982 height 621
click at [1136, 678] on section "B. DISPATCH FEASIBILITY CHECK, 07 A/P VFR ONLY - Sales Informed Not Checked Rev…" at bounding box center [784, 609] width 982 height 356
click at [1137, 684] on div "Yes / OK" at bounding box center [1145, 694] width 83 height 23
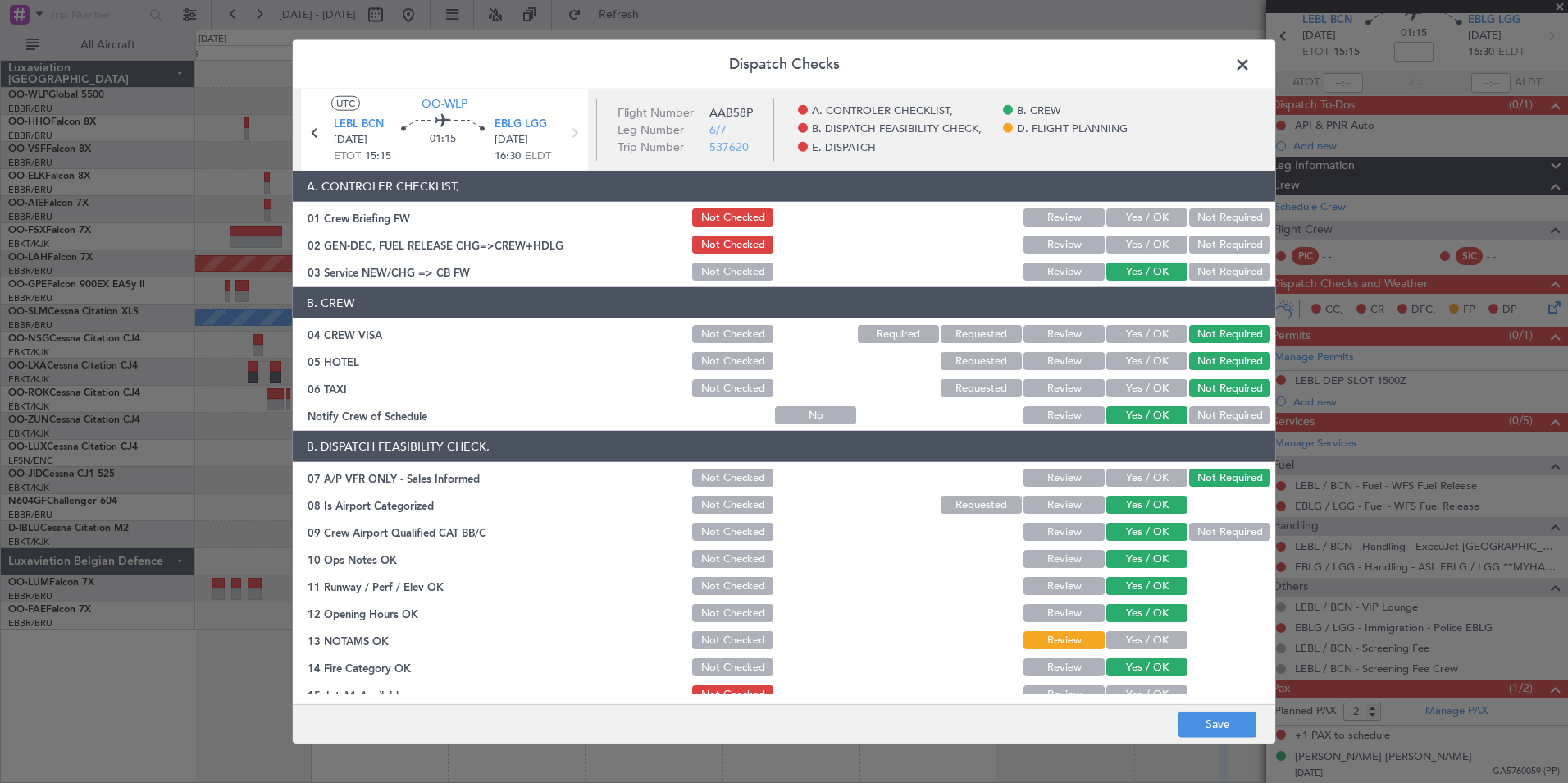
click at [1137, 689] on button "Yes / OK" at bounding box center [1147, 694] width 81 height 18
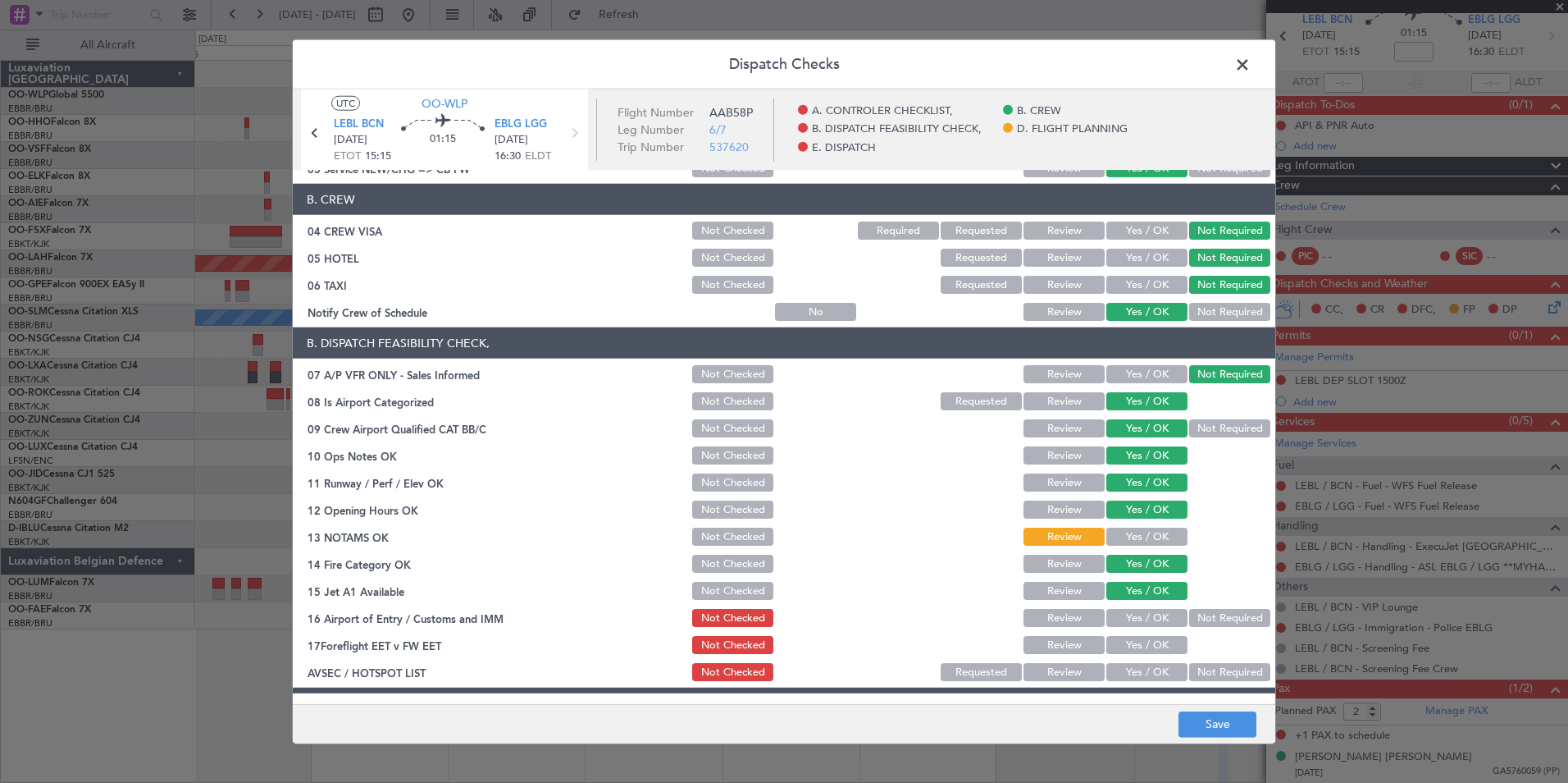
scroll to position [246, 0]
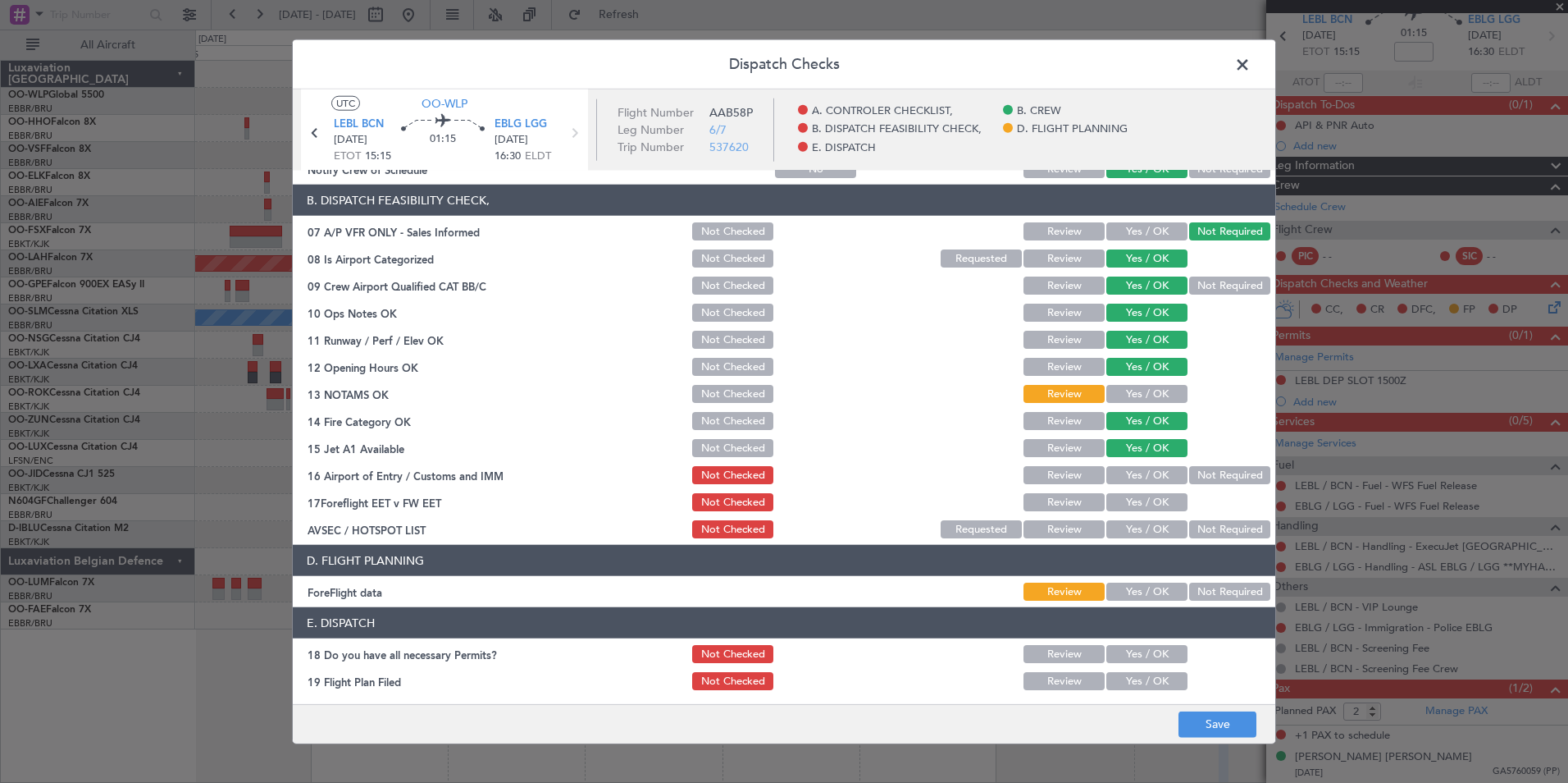
click at [1214, 471] on button "Not Required" at bounding box center [1229, 475] width 81 height 18
click at [1069, 499] on button "Review" at bounding box center [1064, 502] width 81 height 18
click at [1209, 531] on button "Not Required" at bounding box center [1229, 529] width 81 height 18
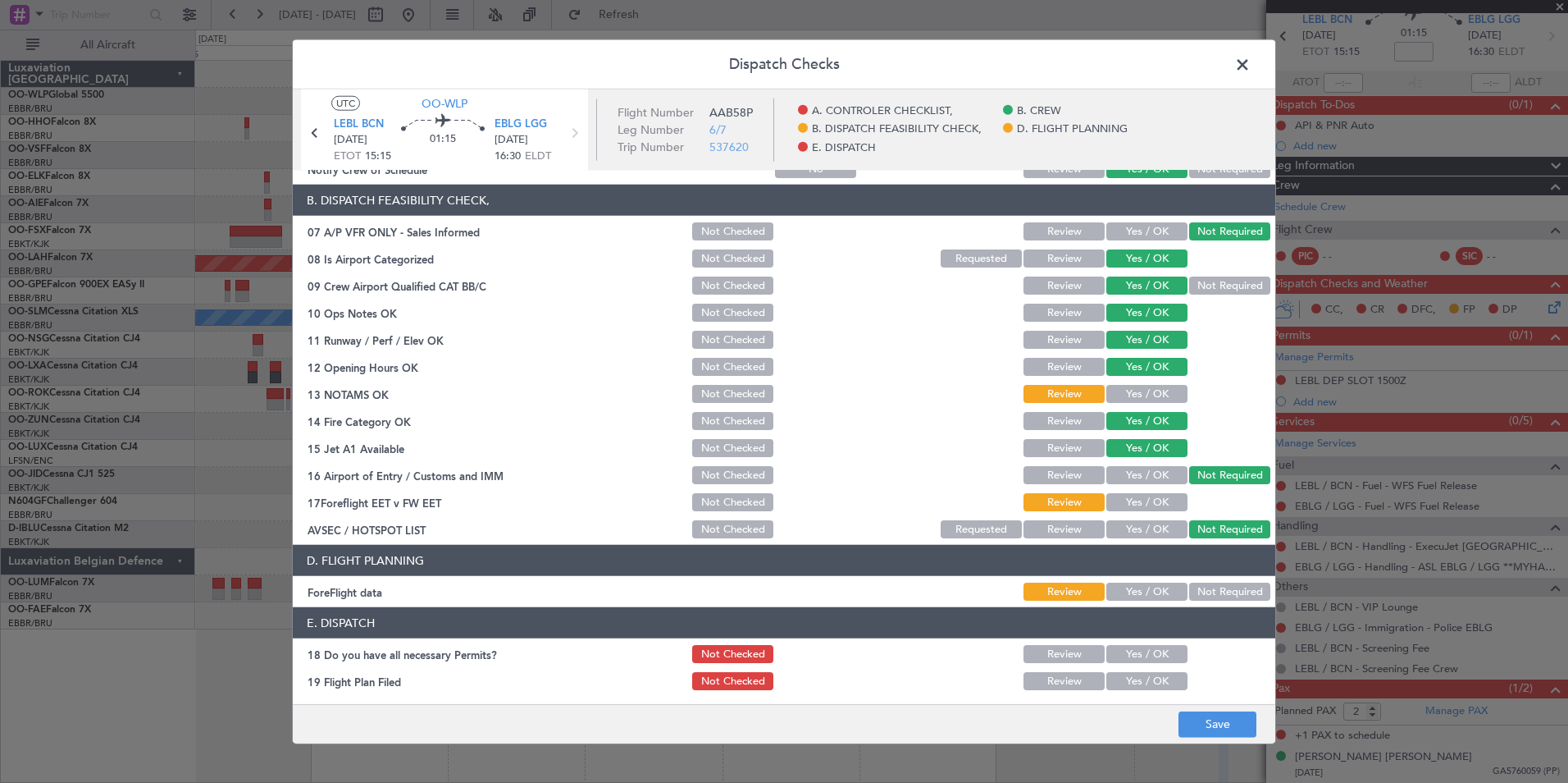
click at [1143, 592] on button "Yes / OK" at bounding box center [1147, 592] width 81 height 18
click at [1225, 729] on button "Save" at bounding box center [1217, 723] width 78 height 26
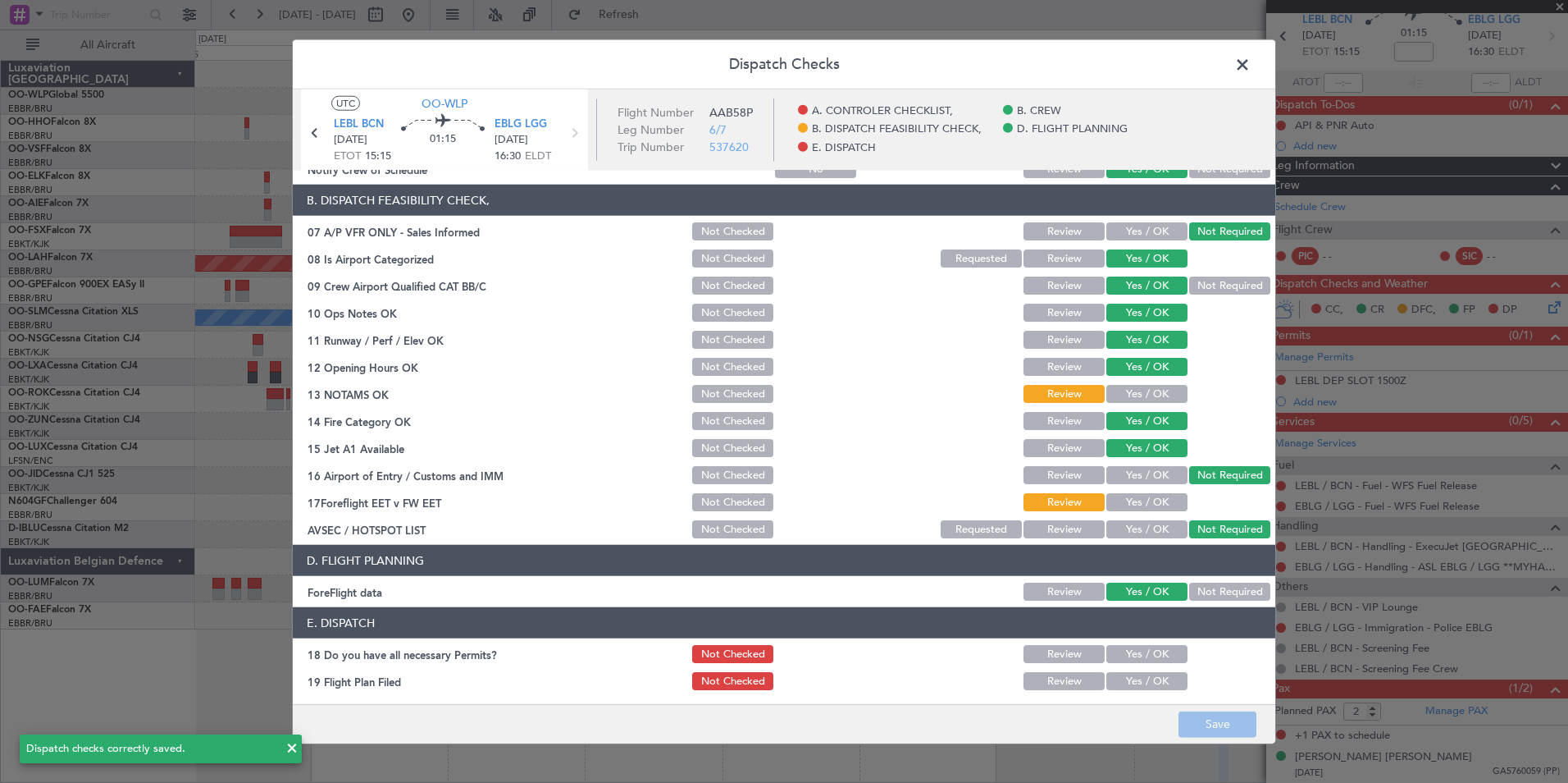
click at [1251, 63] on span at bounding box center [1251, 69] width 0 height 32
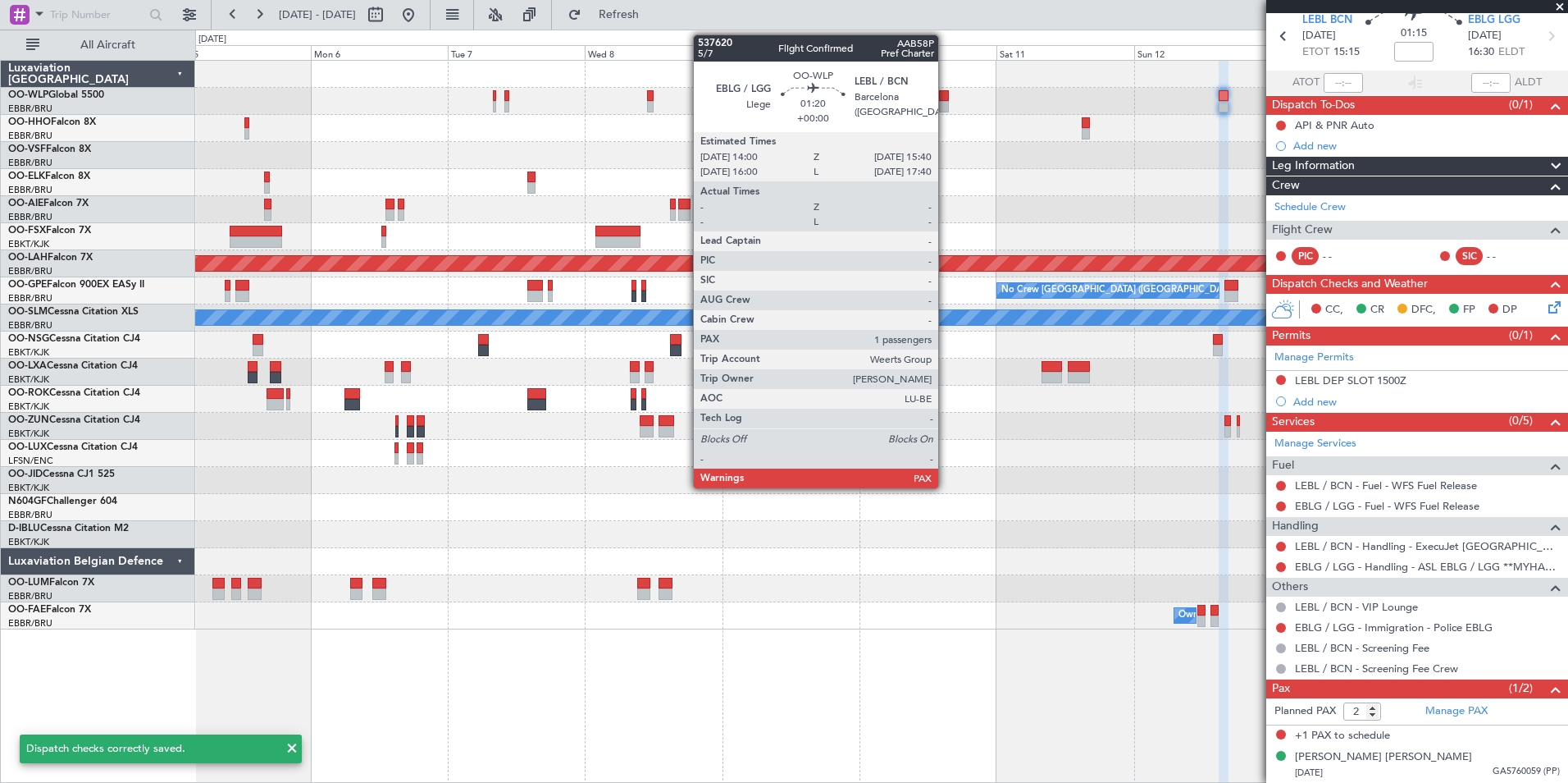
click at [945, 103] on div at bounding box center [944, 107] width 10 height 12
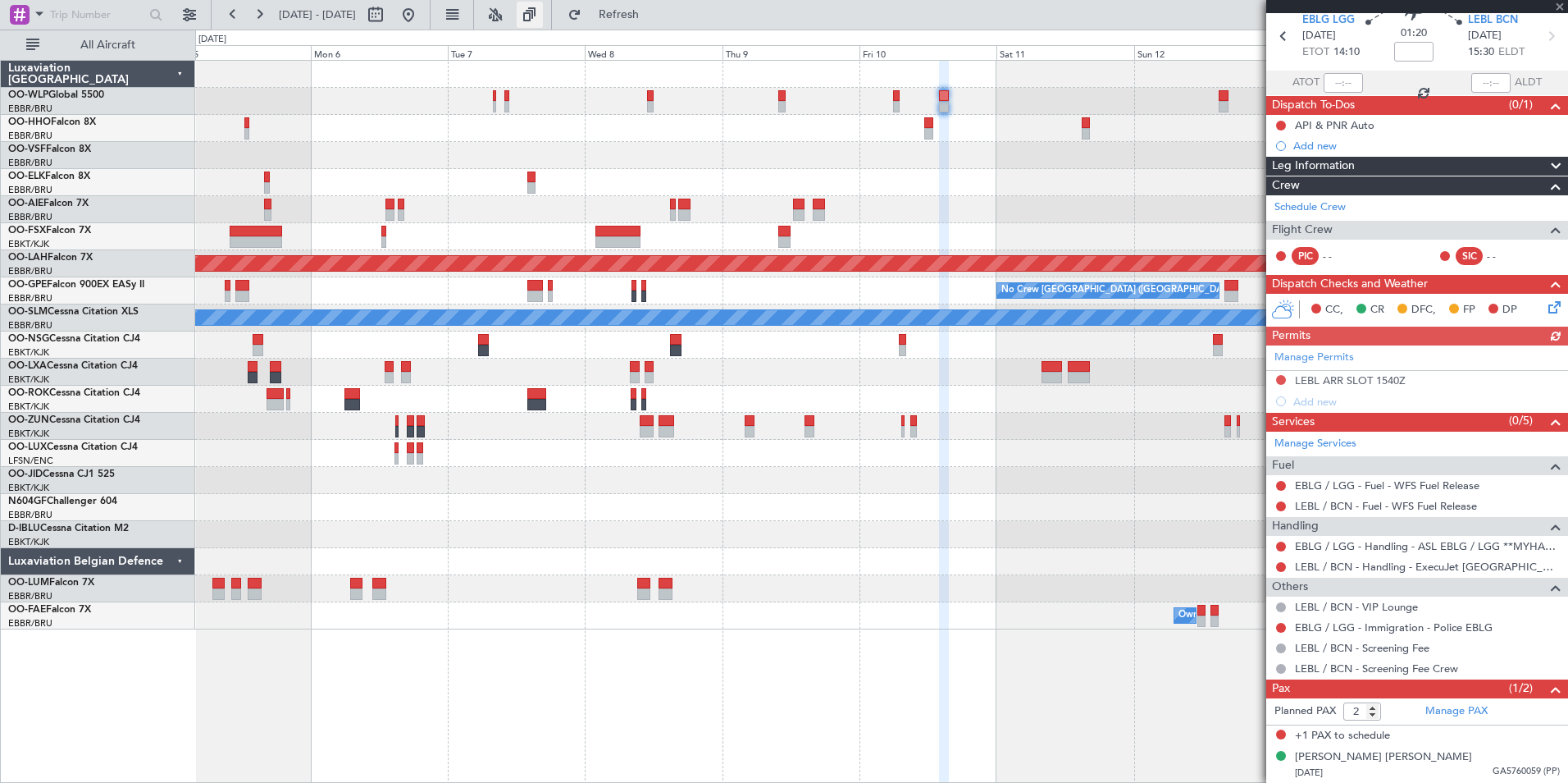
scroll to position [0, 0]
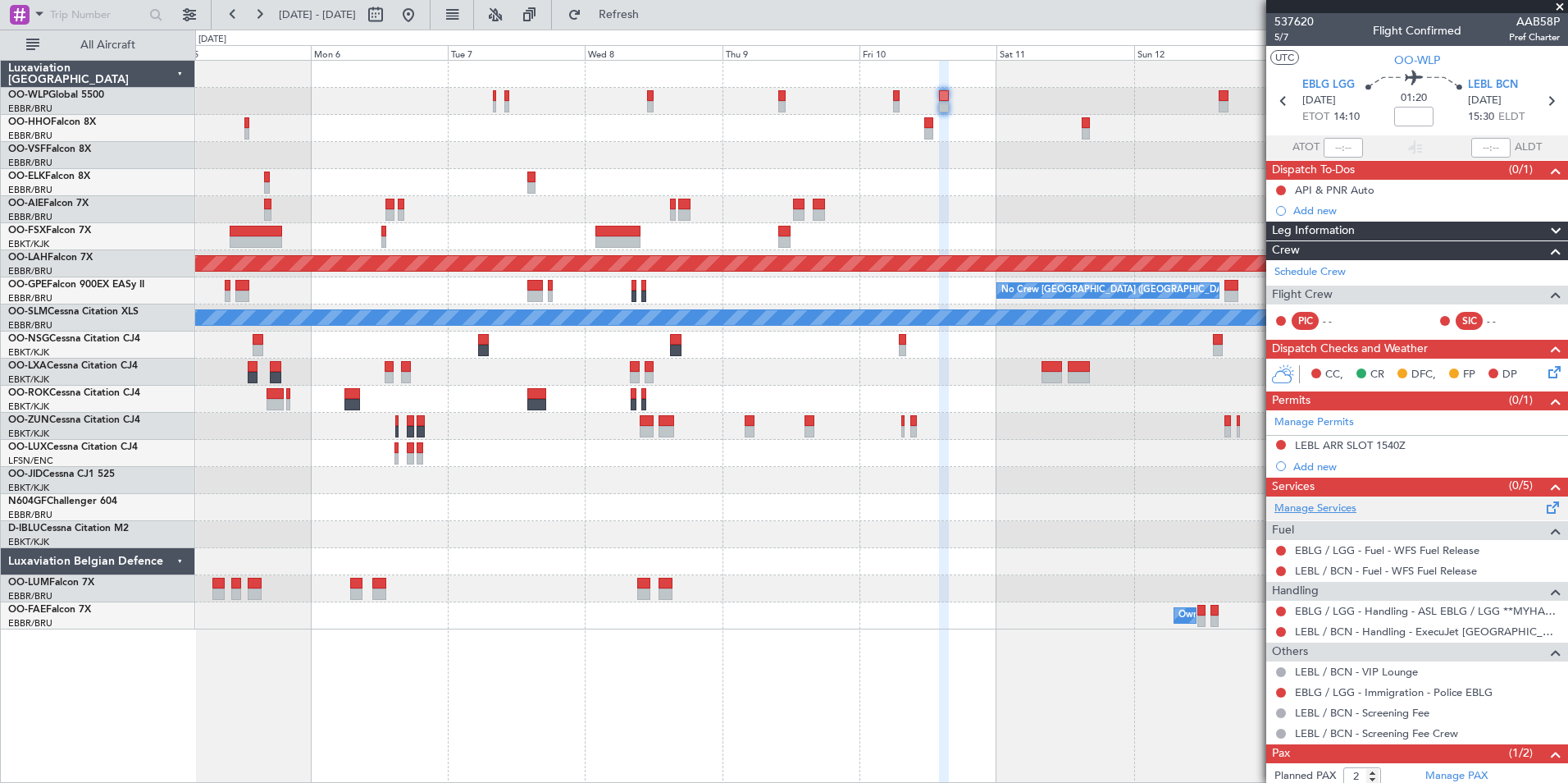
click at [1316, 514] on link "Manage Services" at bounding box center [1315, 509] width 82 height 17
click at [617, 8] on button "Refresh" at bounding box center [609, 15] width 98 height 26
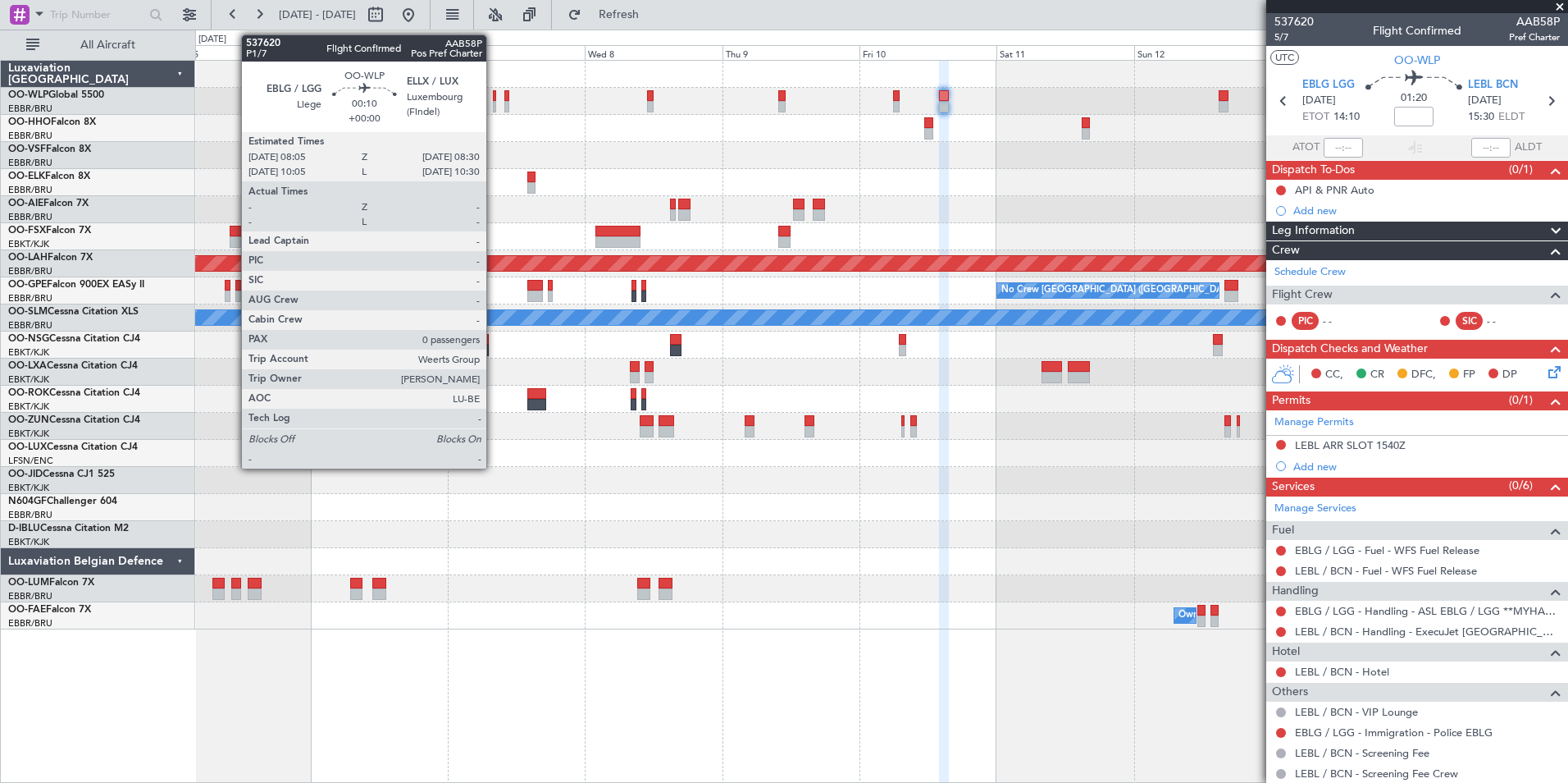
click at [494, 102] on div at bounding box center [494, 107] width 3 height 12
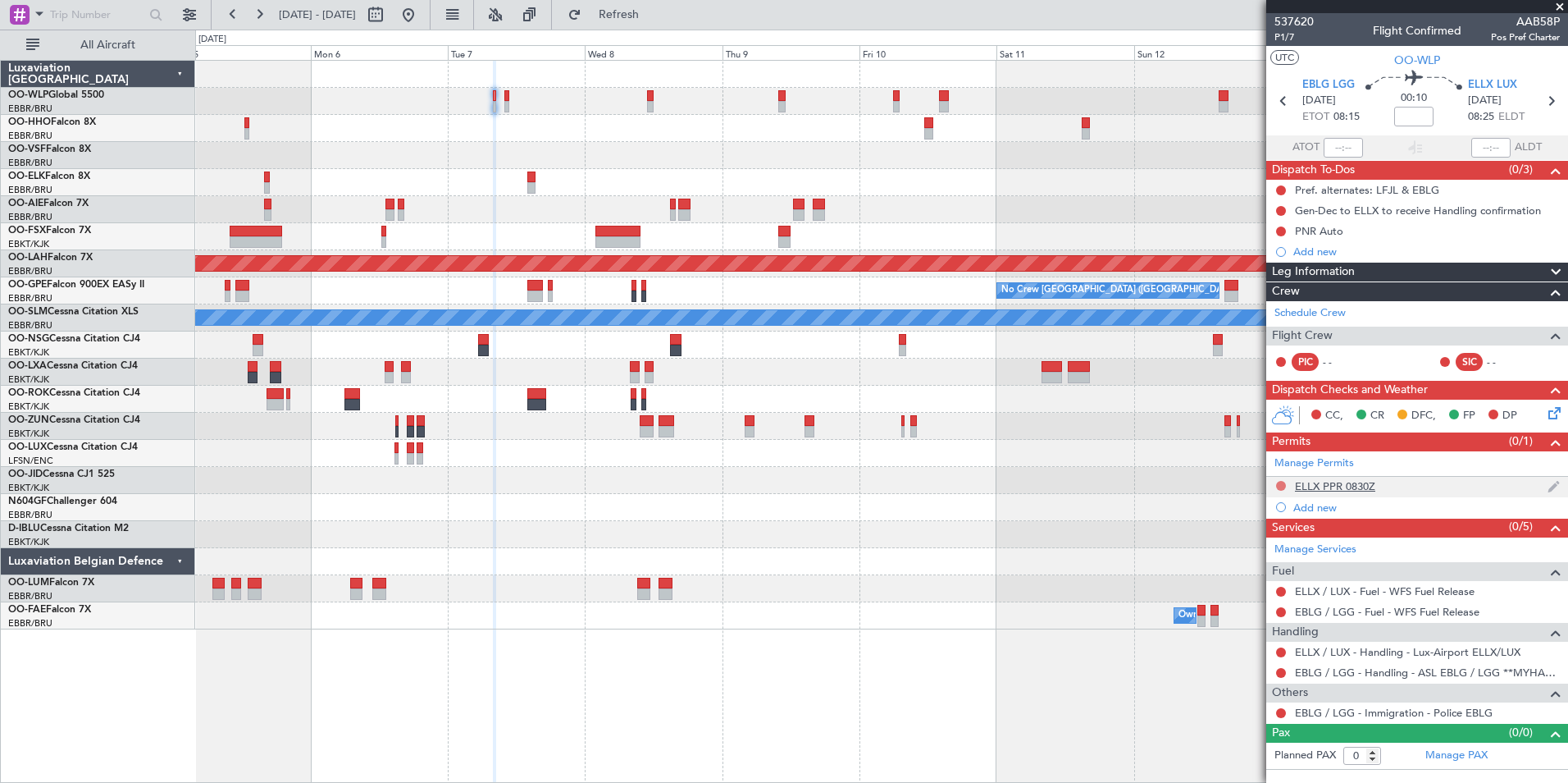
click at [1277, 482] on button at bounding box center [1281, 486] width 10 height 10
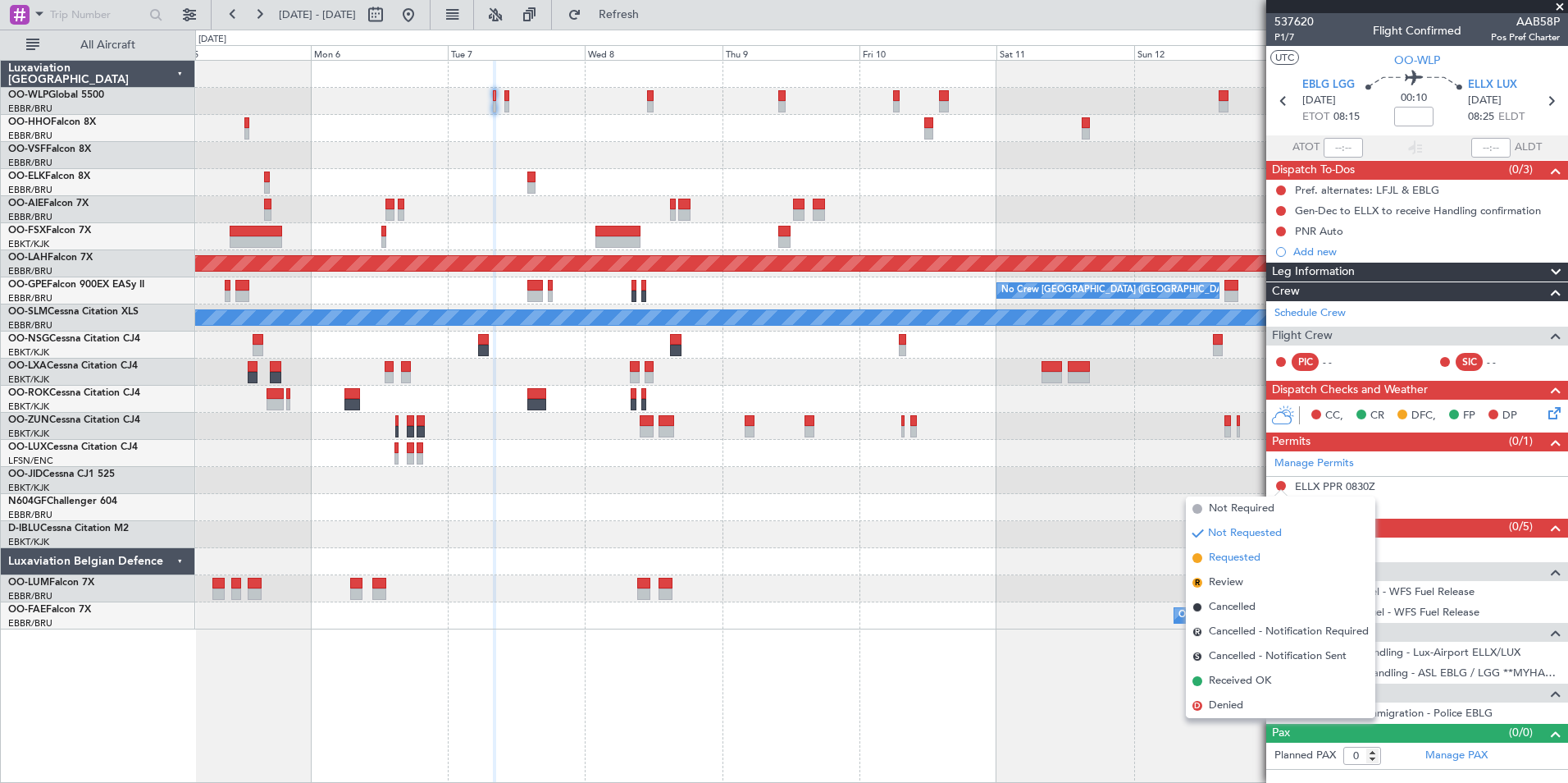
click at [1238, 556] on span "Requested" at bounding box center [1234, 558] width 52 height 17
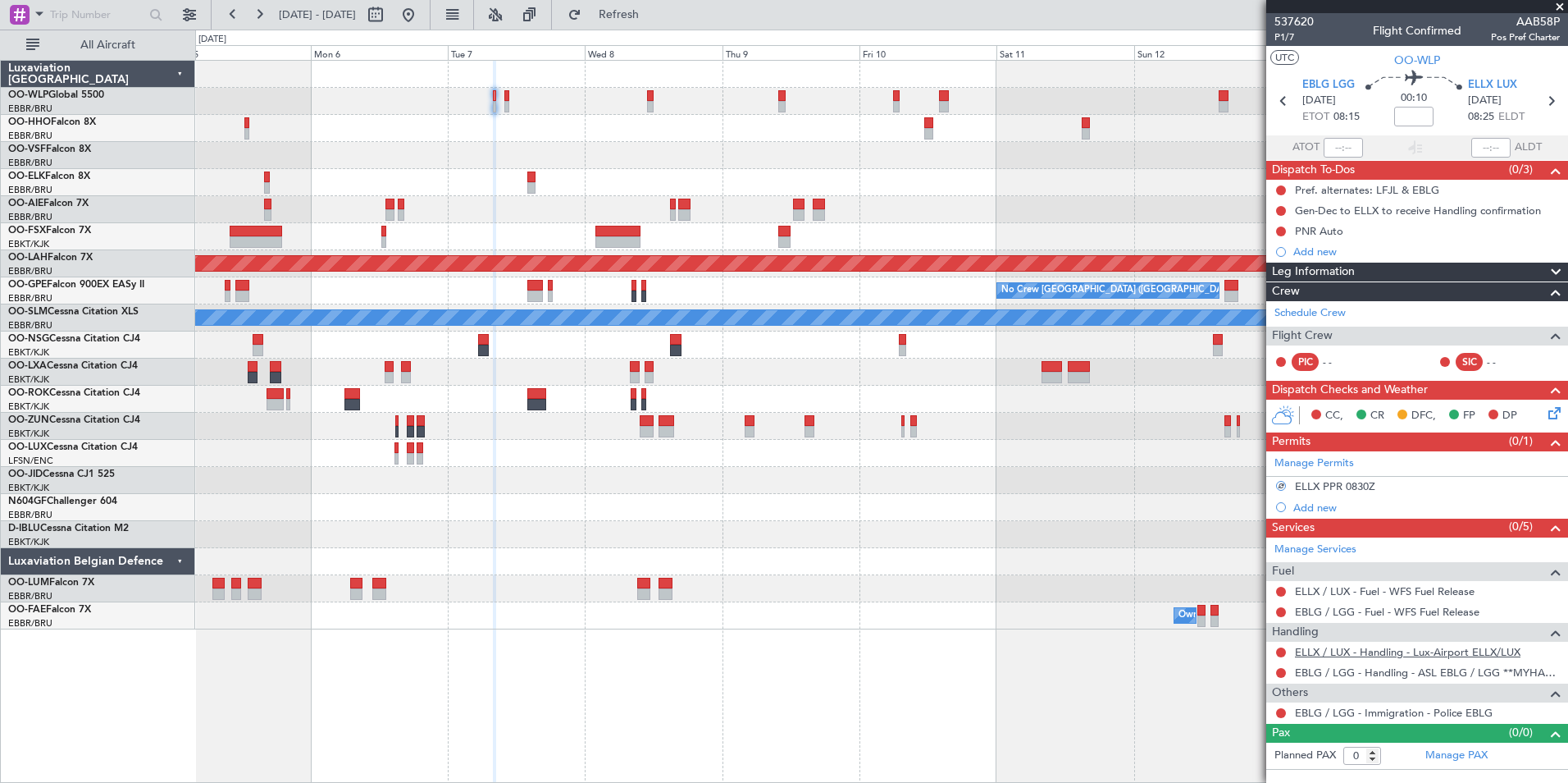
click at [1314, 652] on link "ELLX / LUX - Handling - Lux-Airport ELLX/LUX" at bounding box center [1407, 652] width 225 height 14
click at [1552, 105] on icon at bounding box center [1551, 101] width 22 height 22
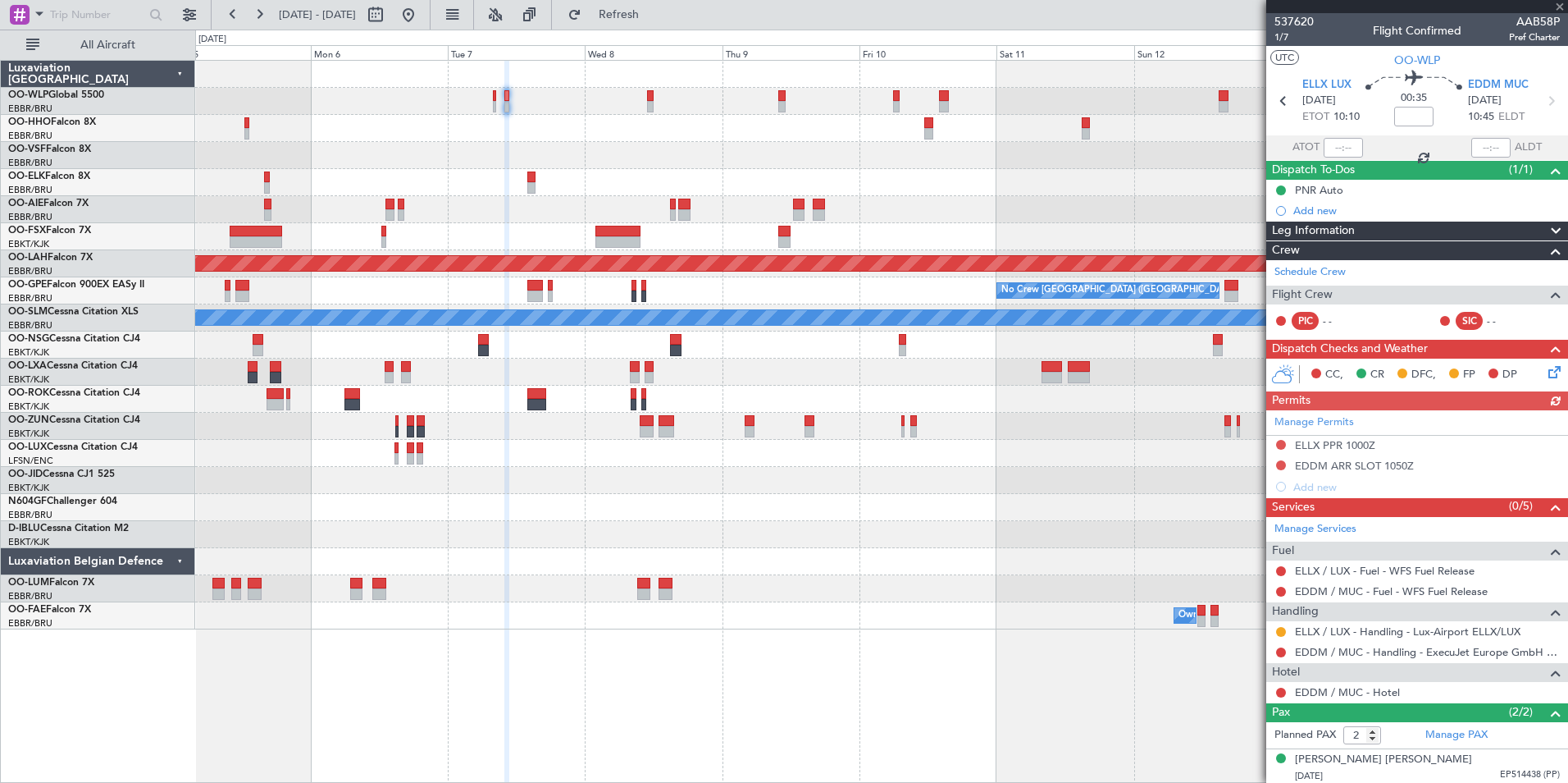
click at [1282, 466] on div "Manage Permits ELLX PPR 1000Z EDDM ARR SLOT 1050Z Add new" at bounding box center [1417, 454] width 302 height 87
click at [1281, 465] on button at bounding box center [1281, 465] width 10 height 10
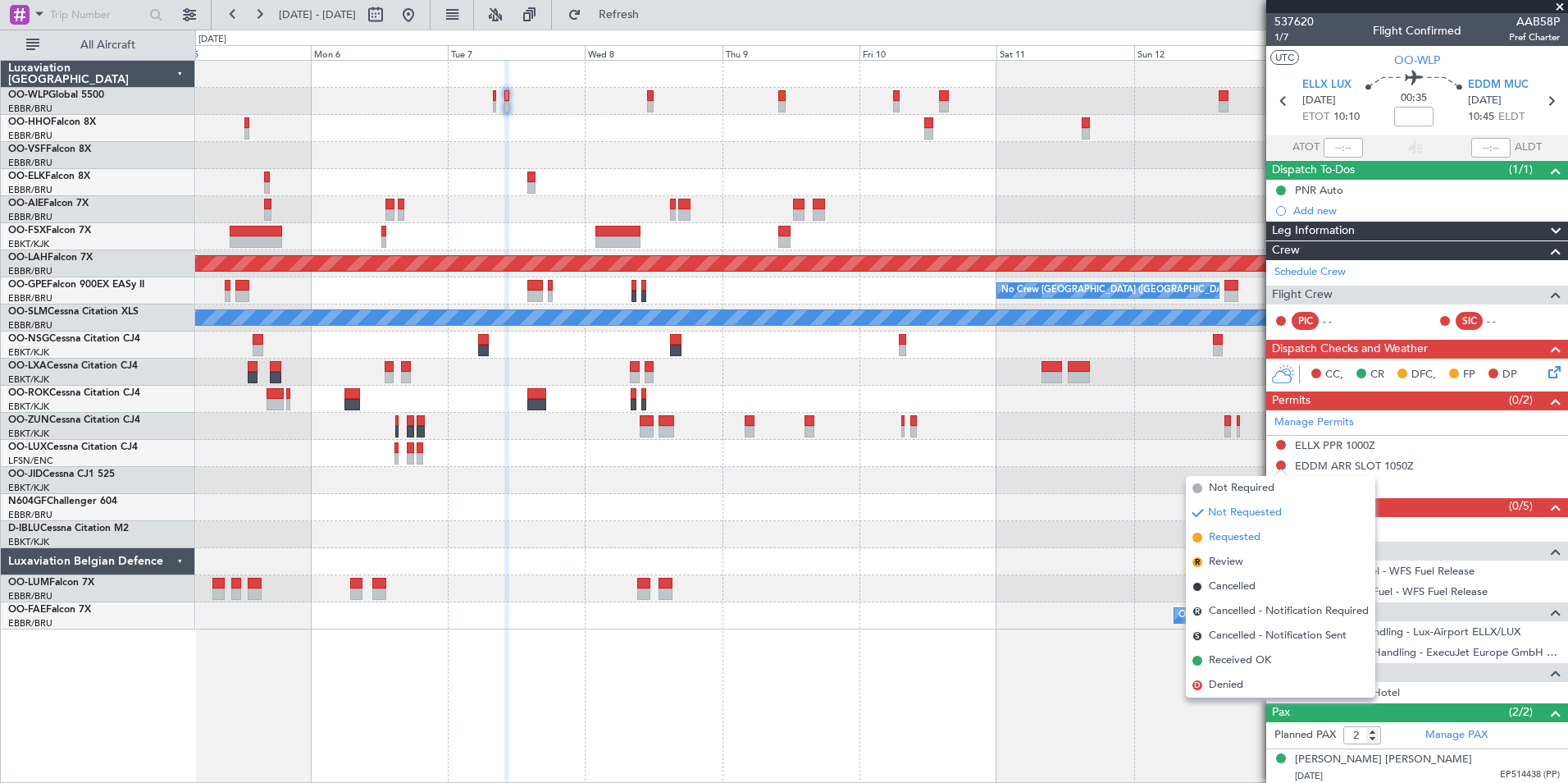
click at [1244, 542] on span "Requested" at bounding box center [1234, 537] width 52 height 17
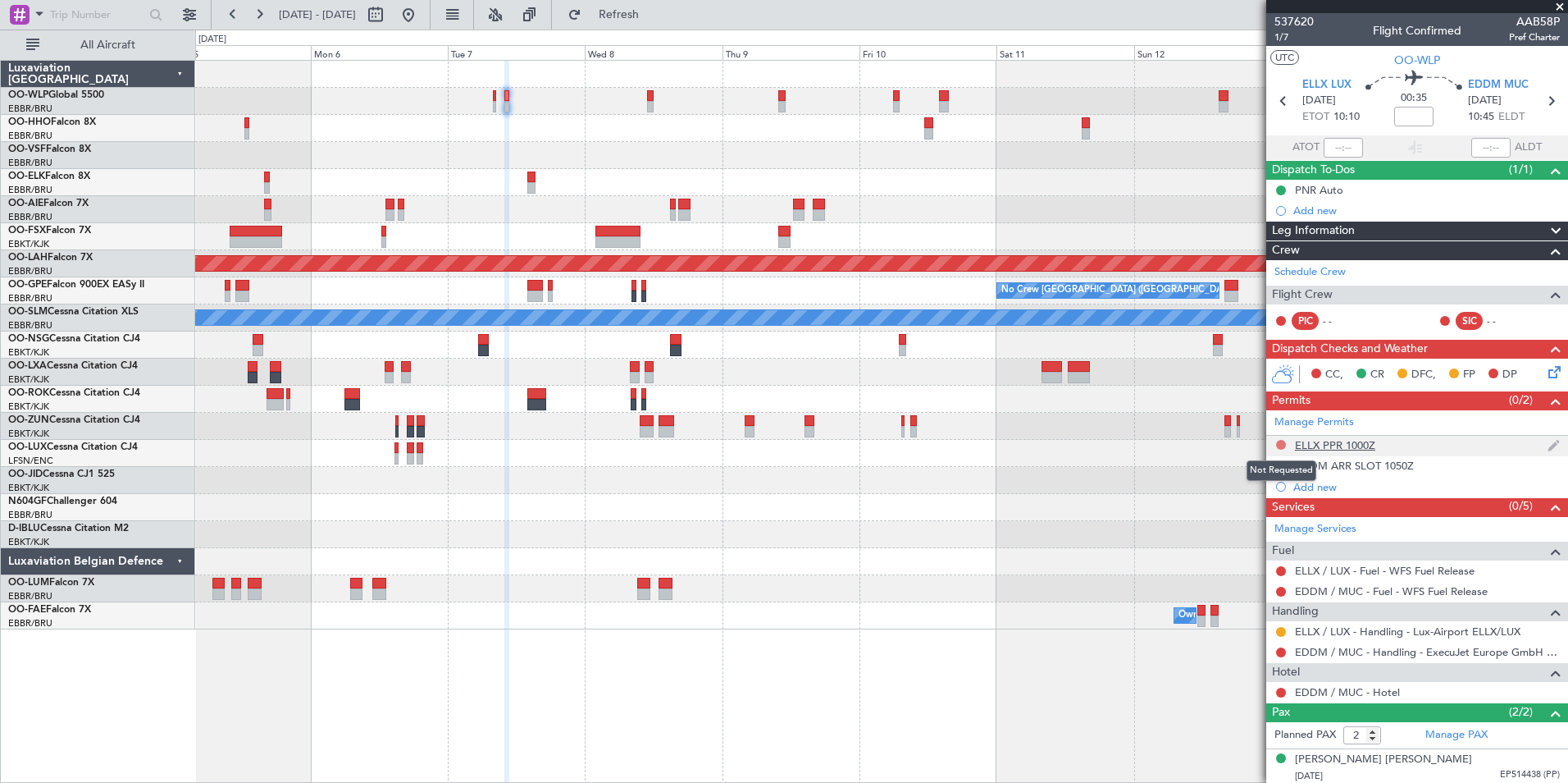
click at [1278, 447] on button at bounding box center [1281, 445] width 10 height 10
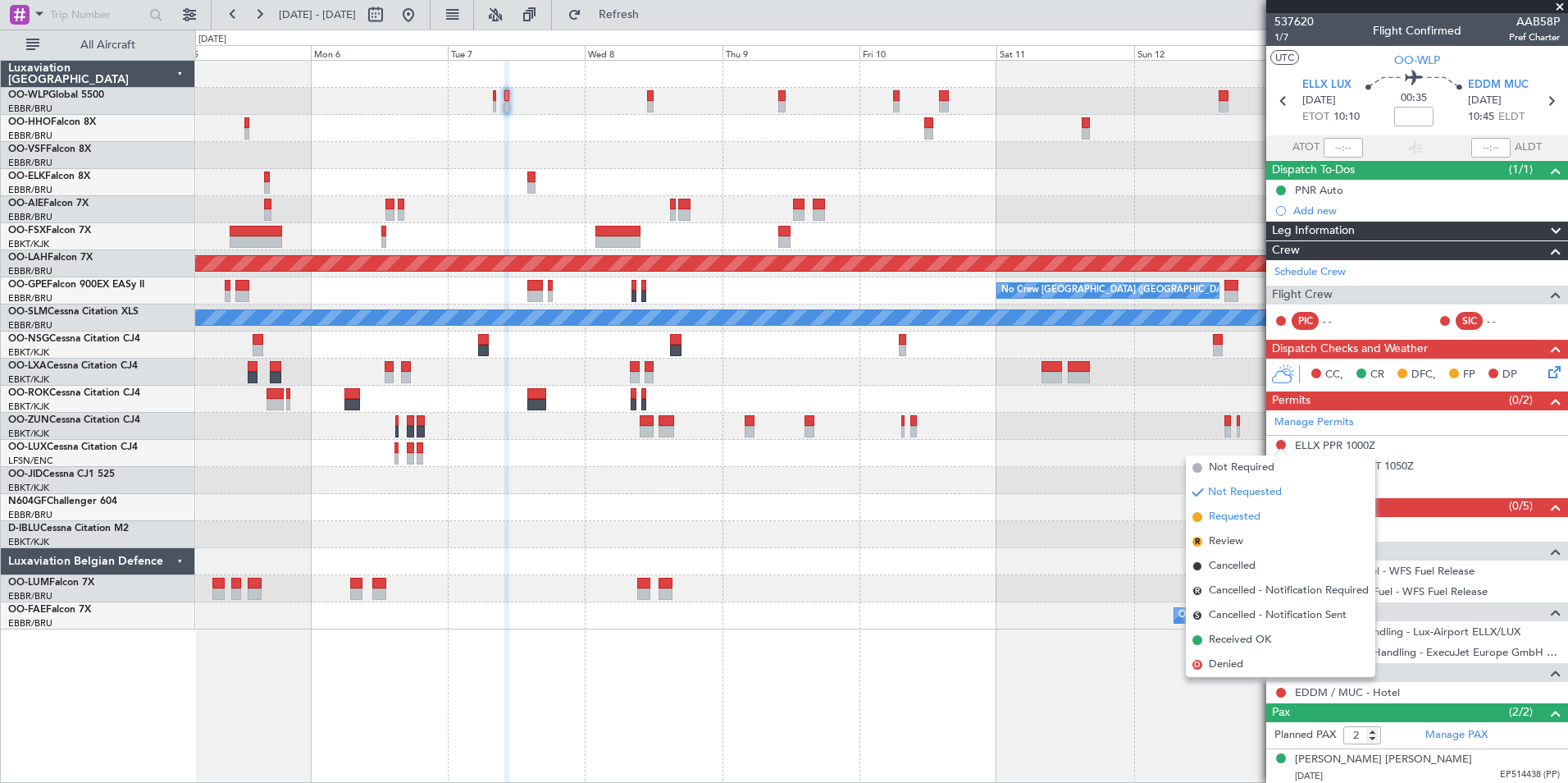
click at [1255, 514] on span "Requested" at bounding box center [1234, 516] width 52 height 17
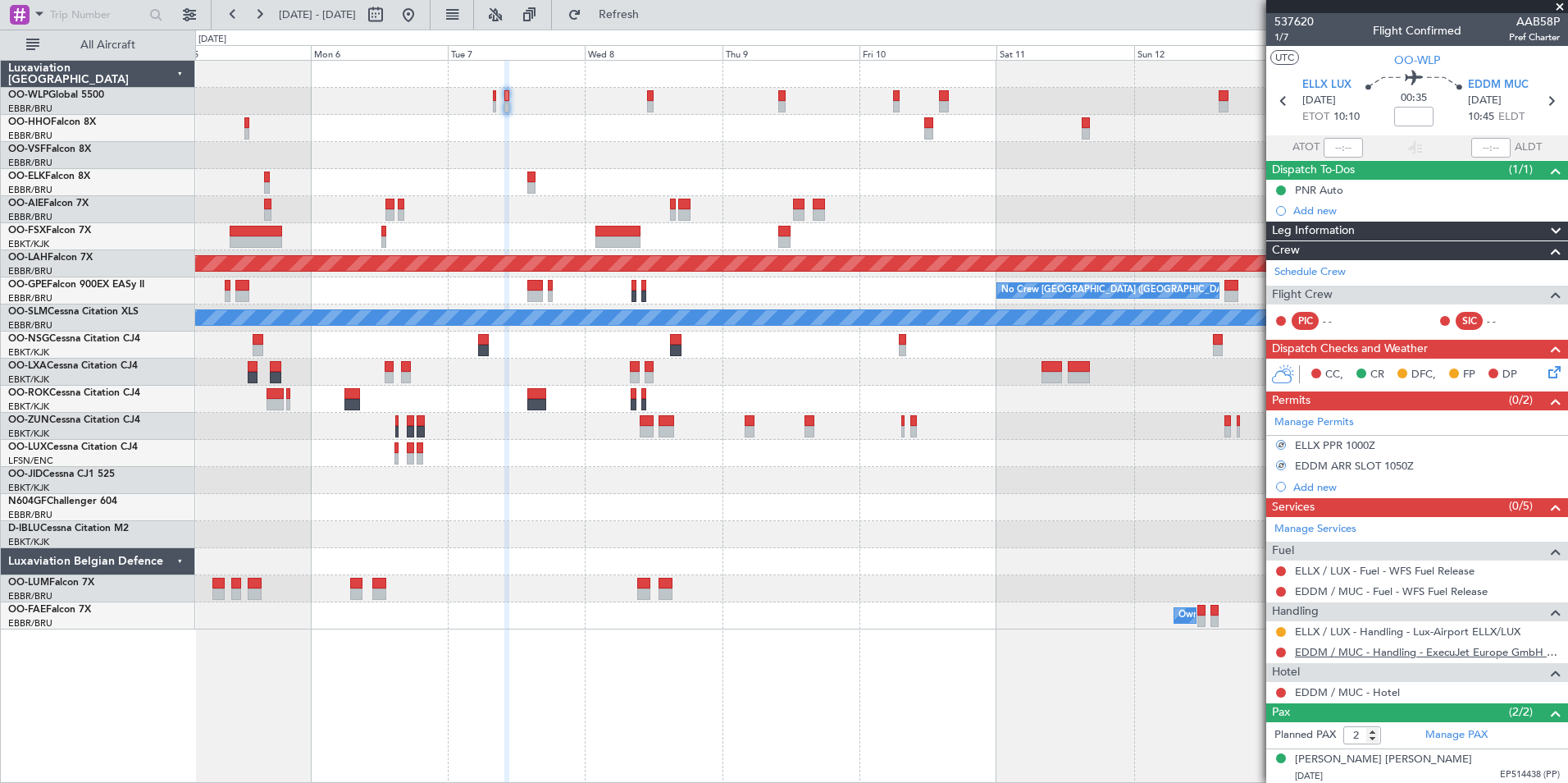
click at [1330, 652] on link "EDDM / MUC - Handling - ExecuJet Europe GmbH EDDM / MUC" at bounding box center [1427, 652] width 264 height 14
click at [1541, 97] on icon at bounding box center [1551, 101] width 22 height 22
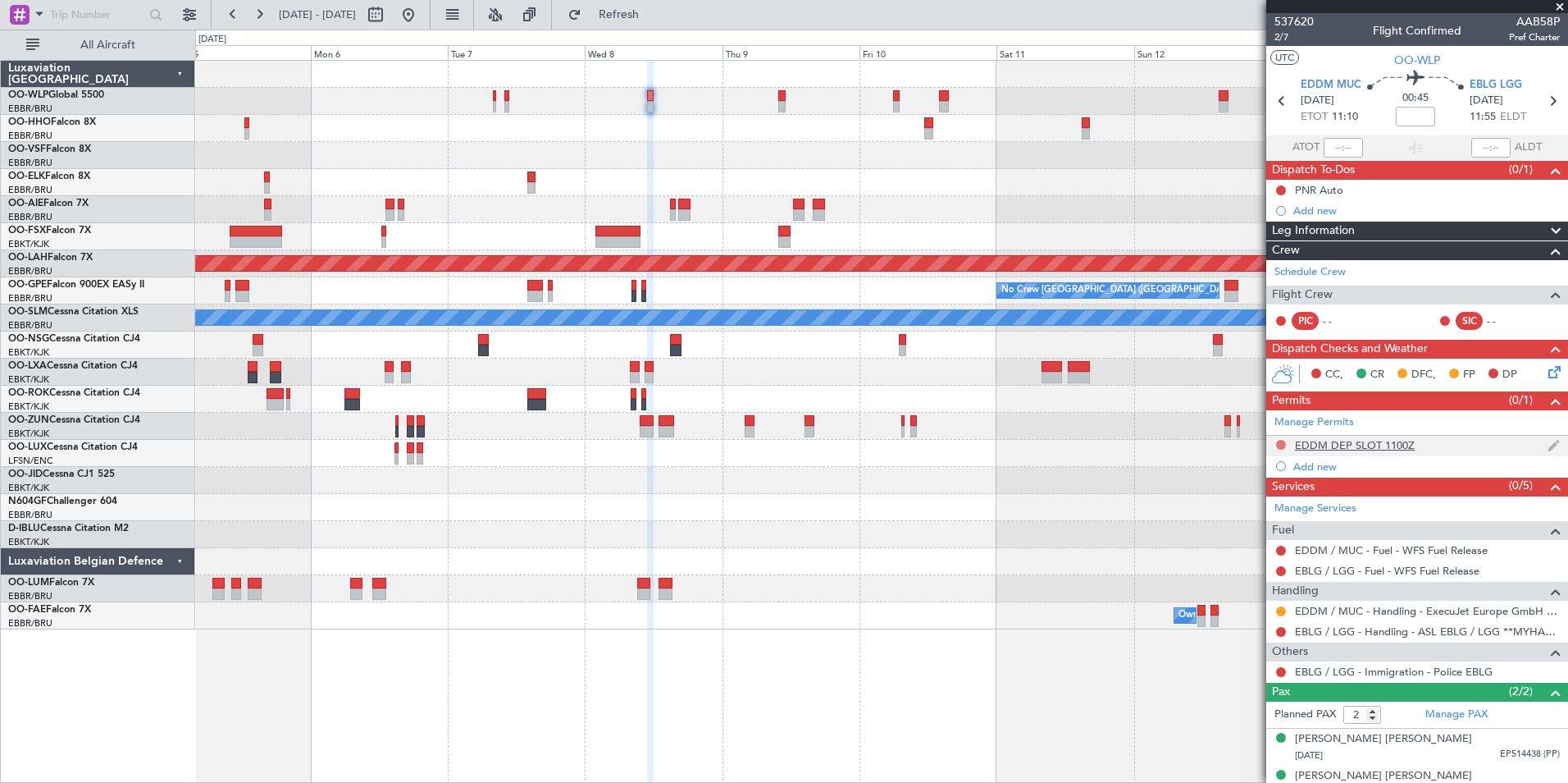
click at [1283, 447] on button at bounding box center [1281, 445] width 10 height 10
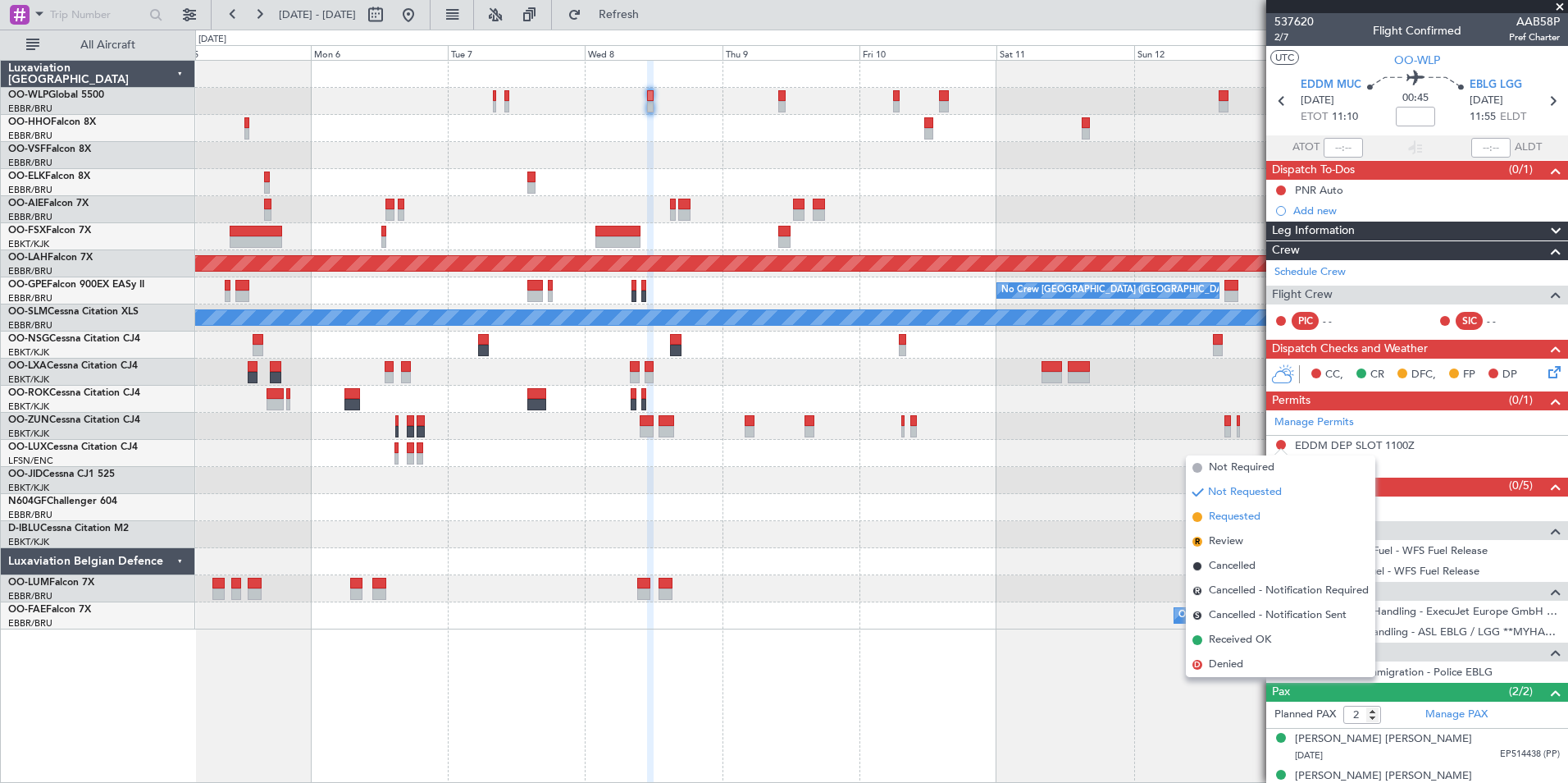
click at [1259, 514] on span "Requested" at bounding box center [1234, 516] width 52 height 17
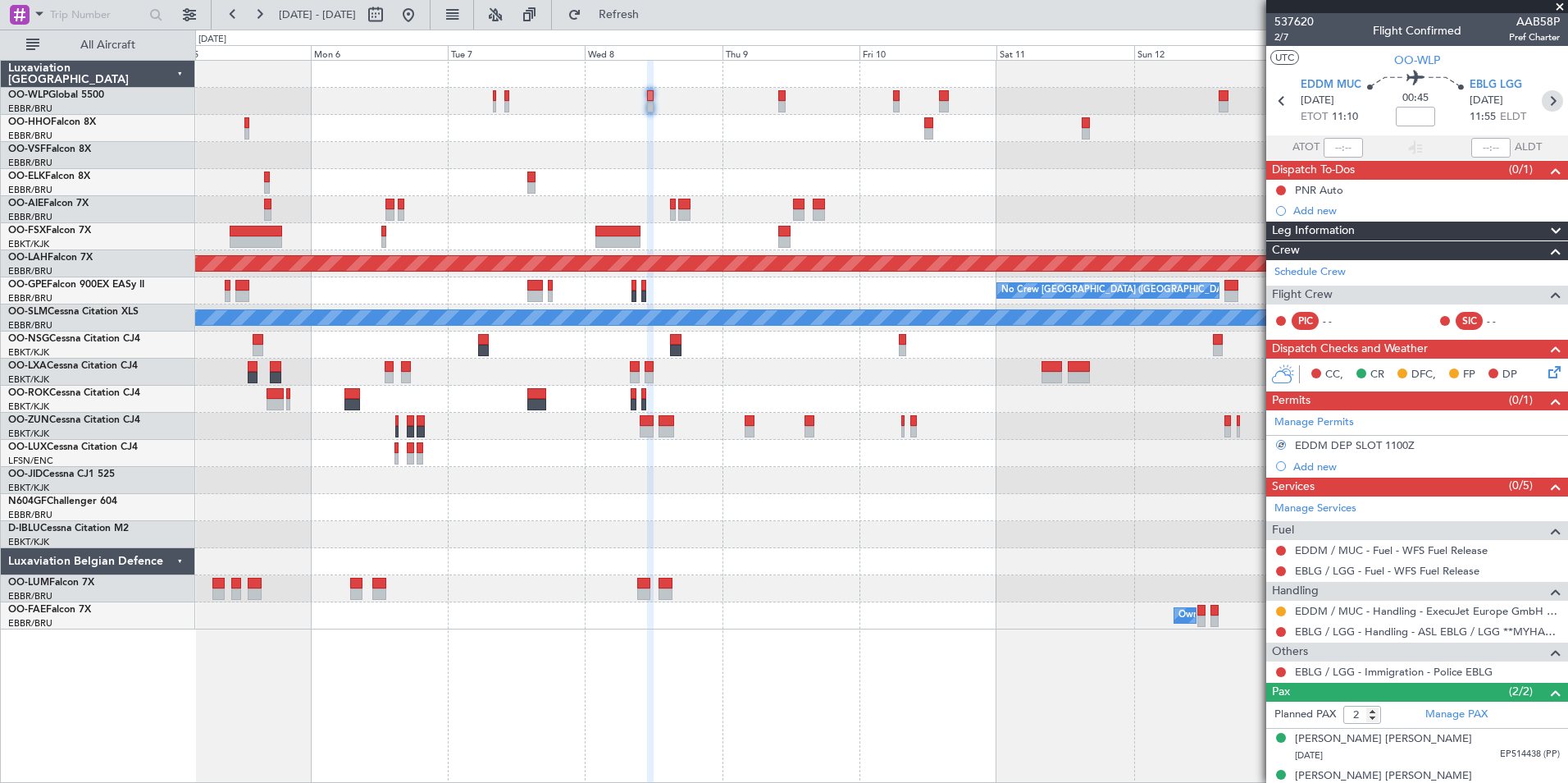
click at [1550, 99] on icon at bounding box center [1552, 101] width 22 height 22
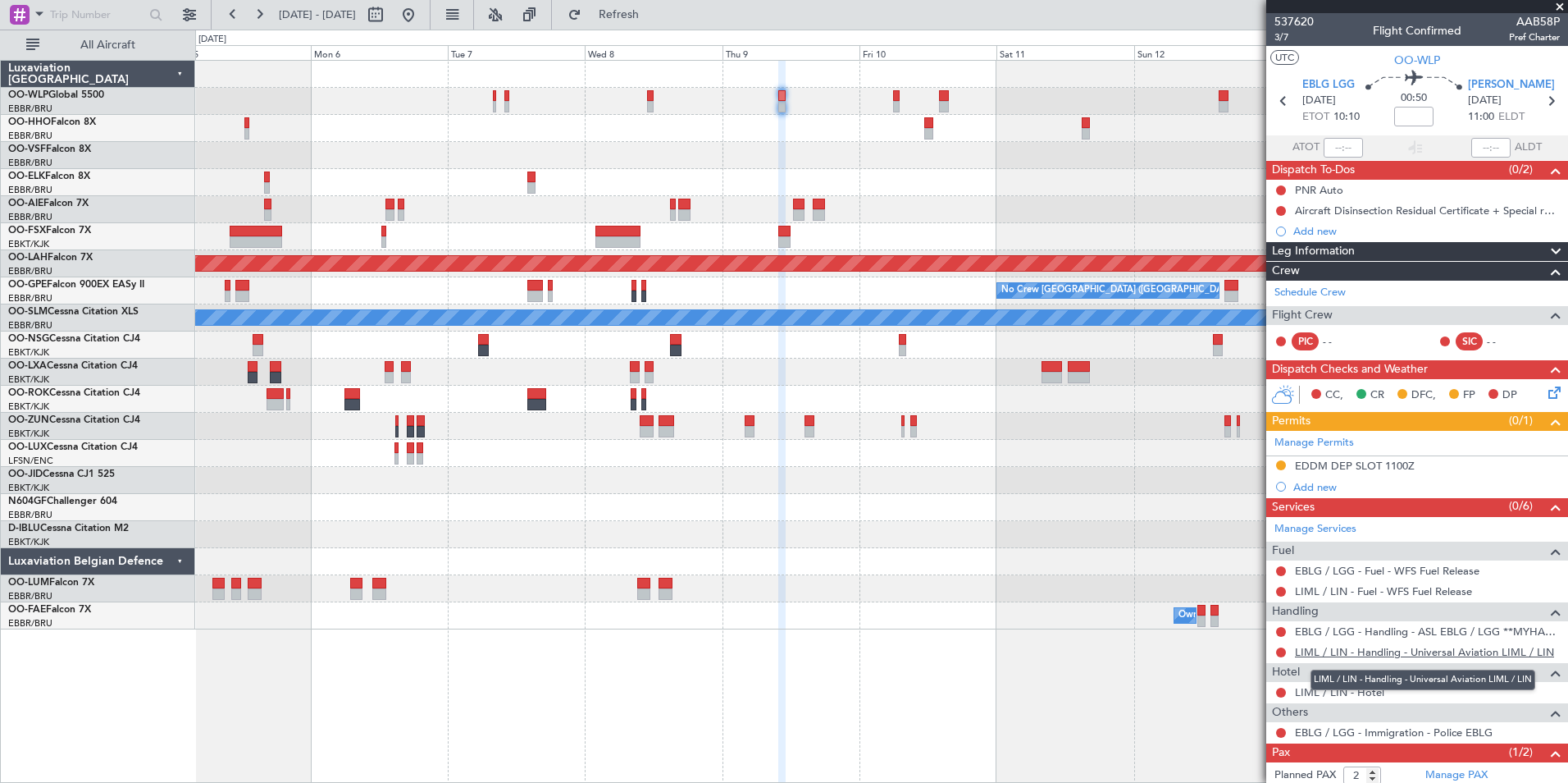
click at [1327, 651] on link "LIML / LIN - Handling - Universal Aviation LIML / LIN" at bounding box center [1424, 652] width 260 height 14
click at [1545, 104] on icon at bounding box center [1551, 101] width 22 height 22
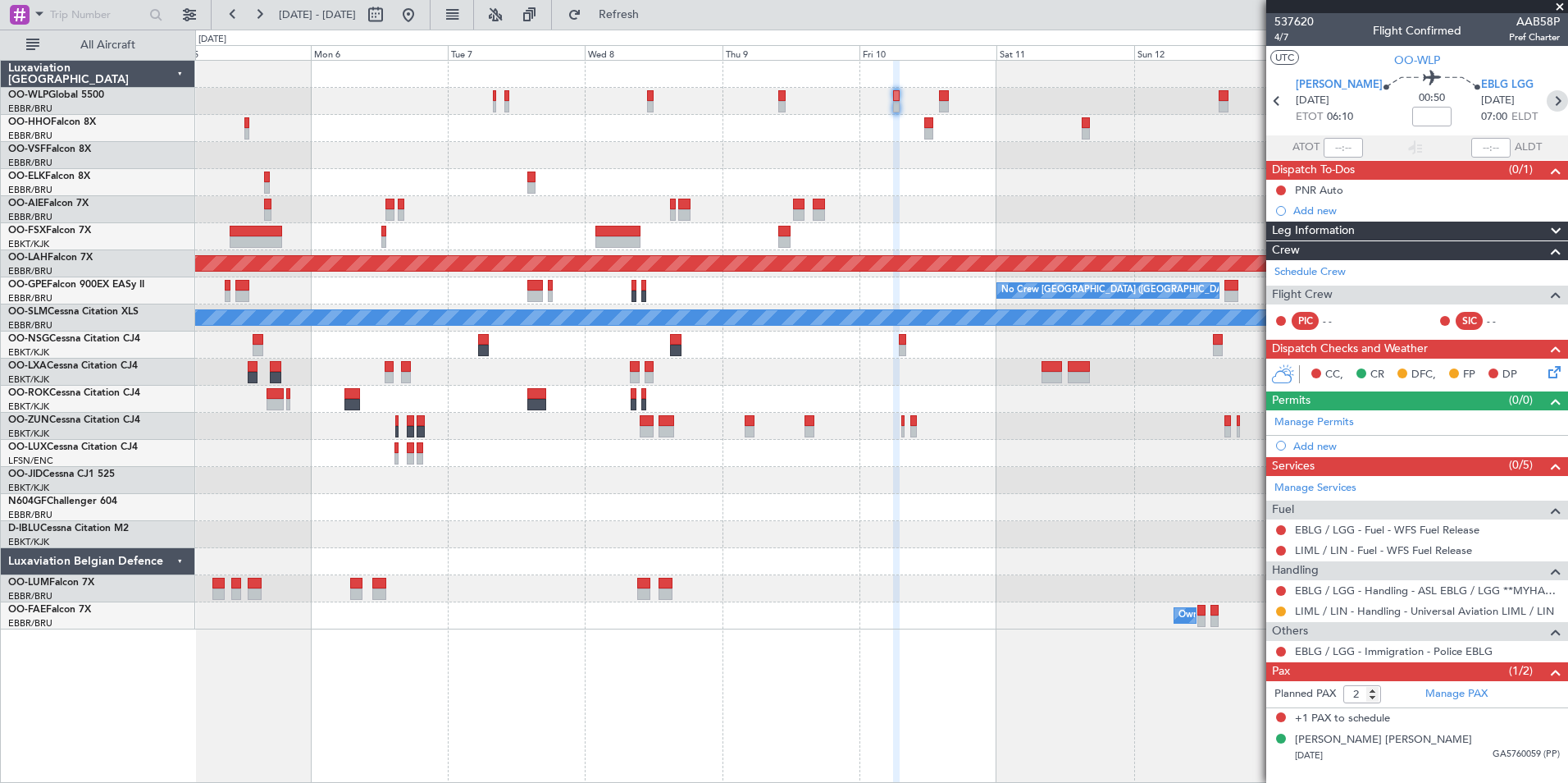
click at [1551, 104] on icon at bounding box center [1557, 101] width 22 height 22
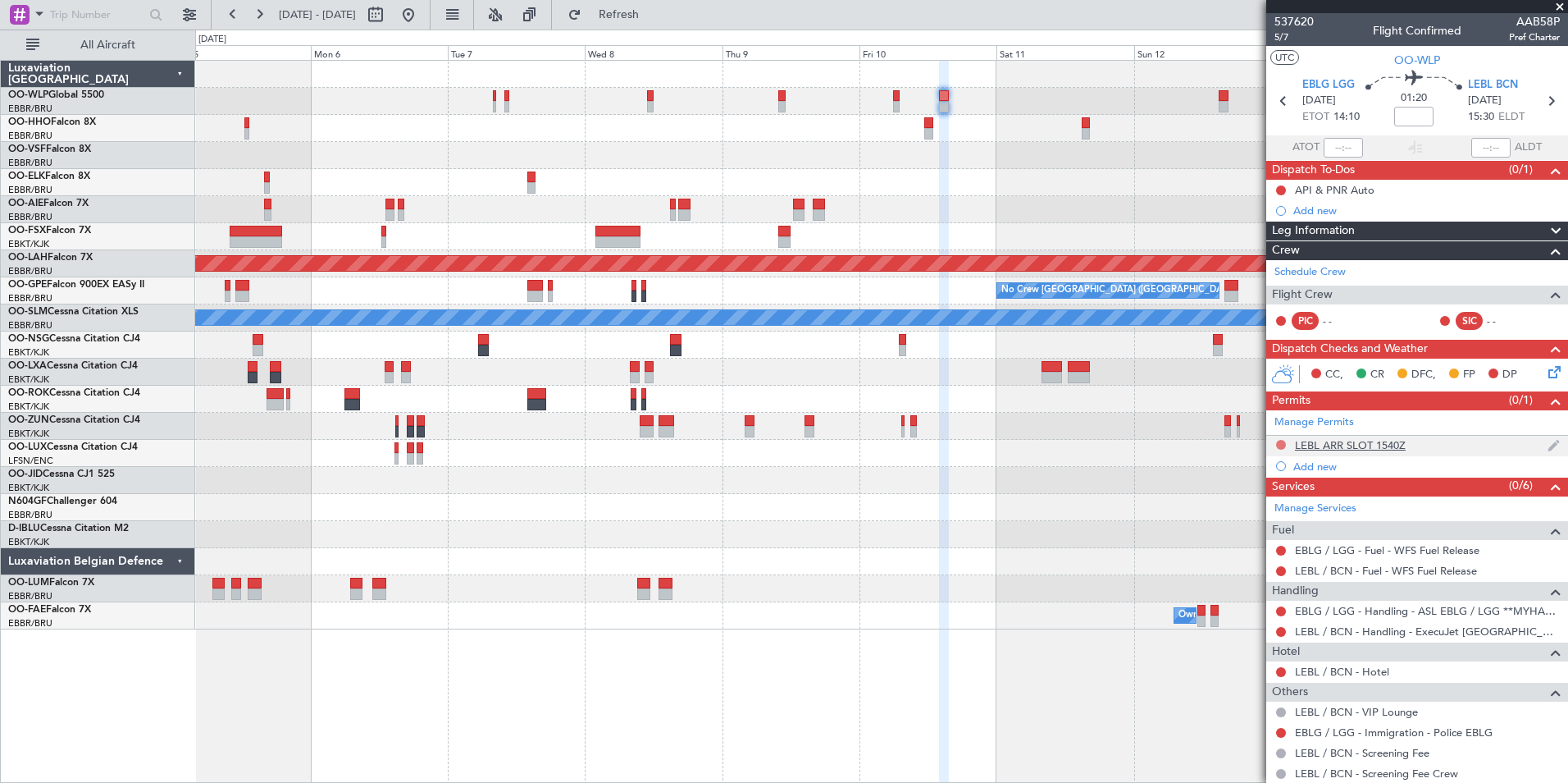
click at [1278, 443] on button at bounding box center [1281, 445] width 10 height 10
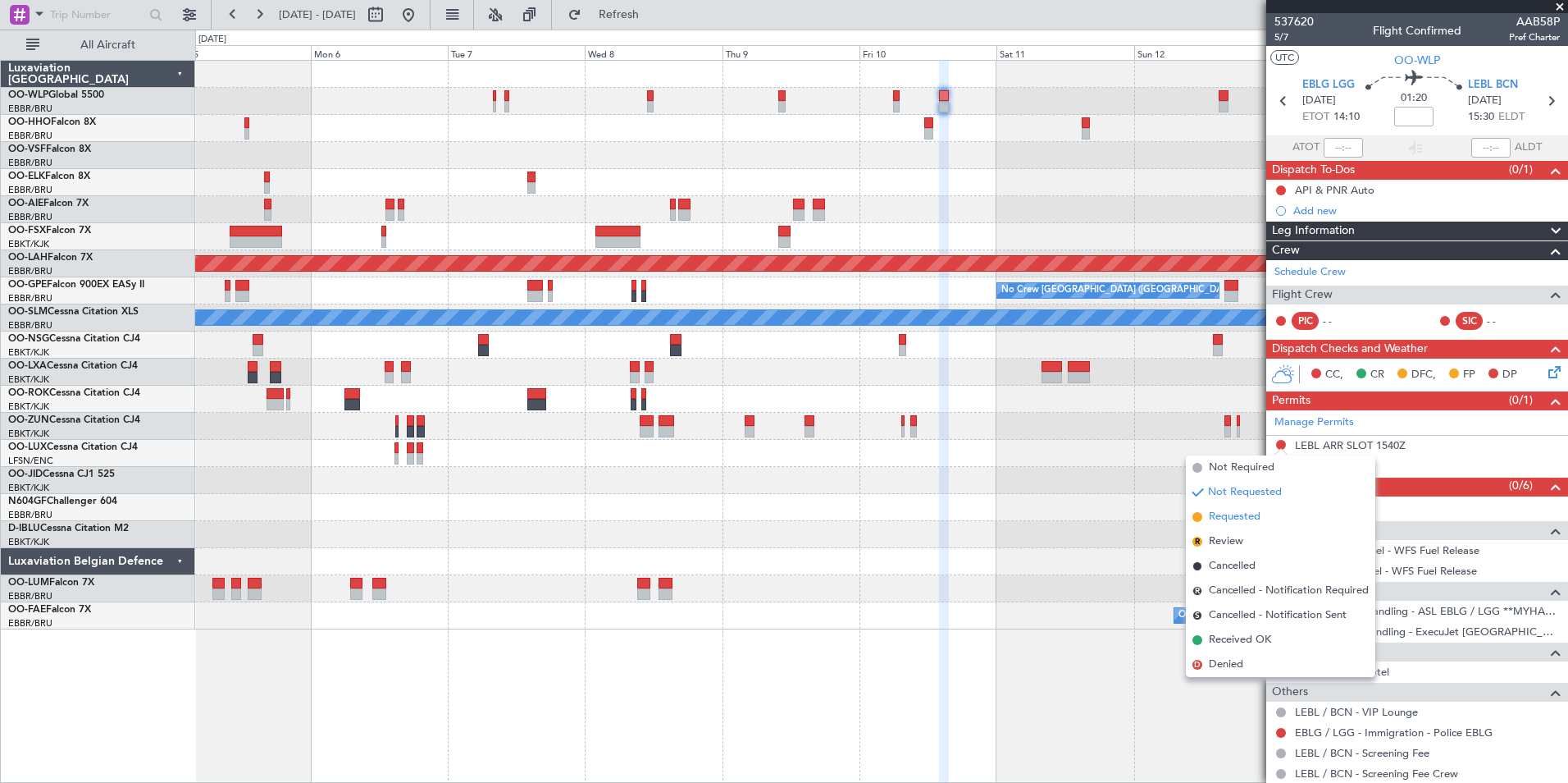
click at [1238, 520] on span "Requested" at bounding box center [1234, 516] width 52 height 17
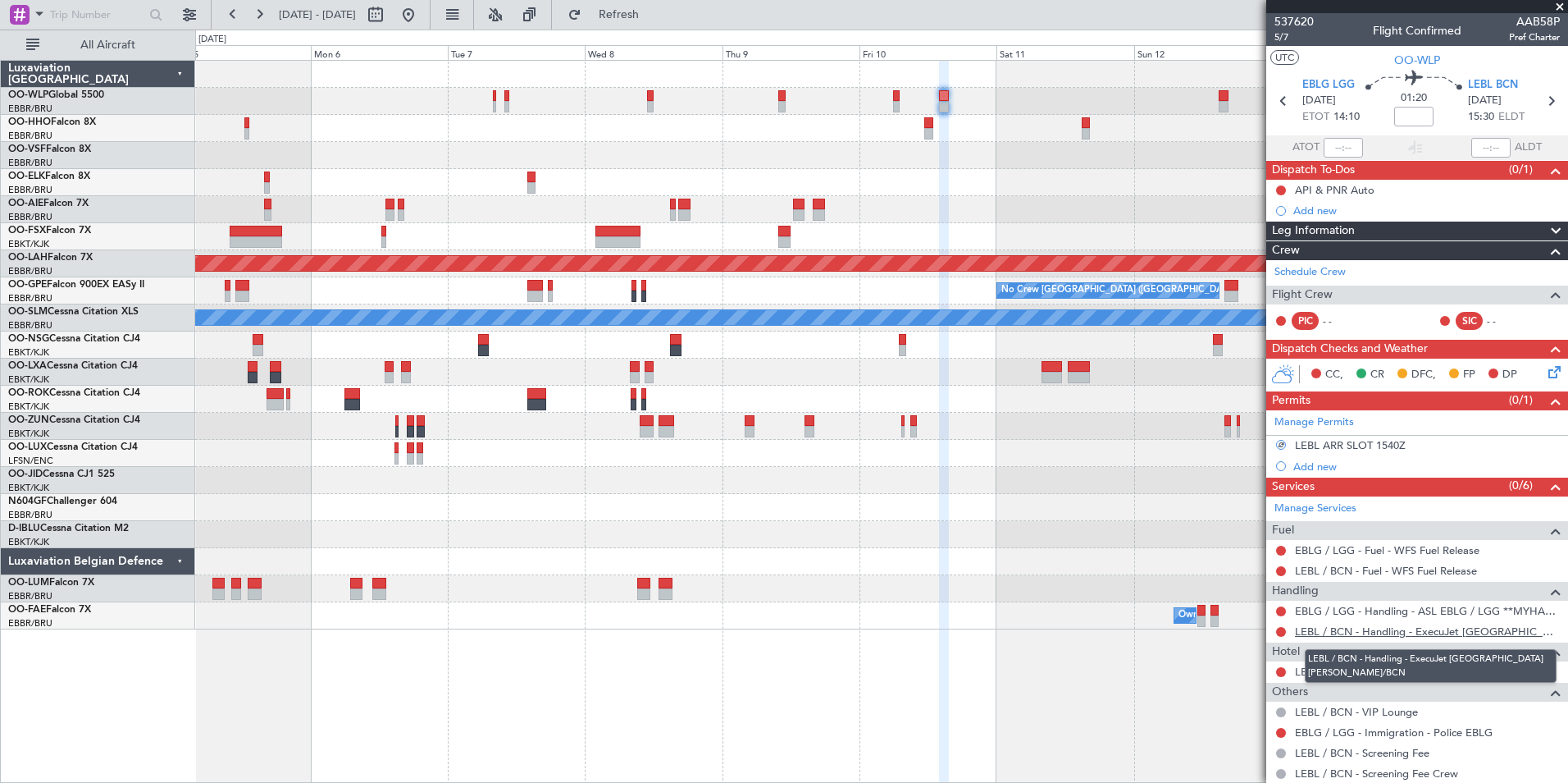
click at [1323, 632] on link "LEBL / BCN - Handling - ExecuJet Spain S.L. LEBL/BCN" at bounding box center [1427, 631] width 264 height 14
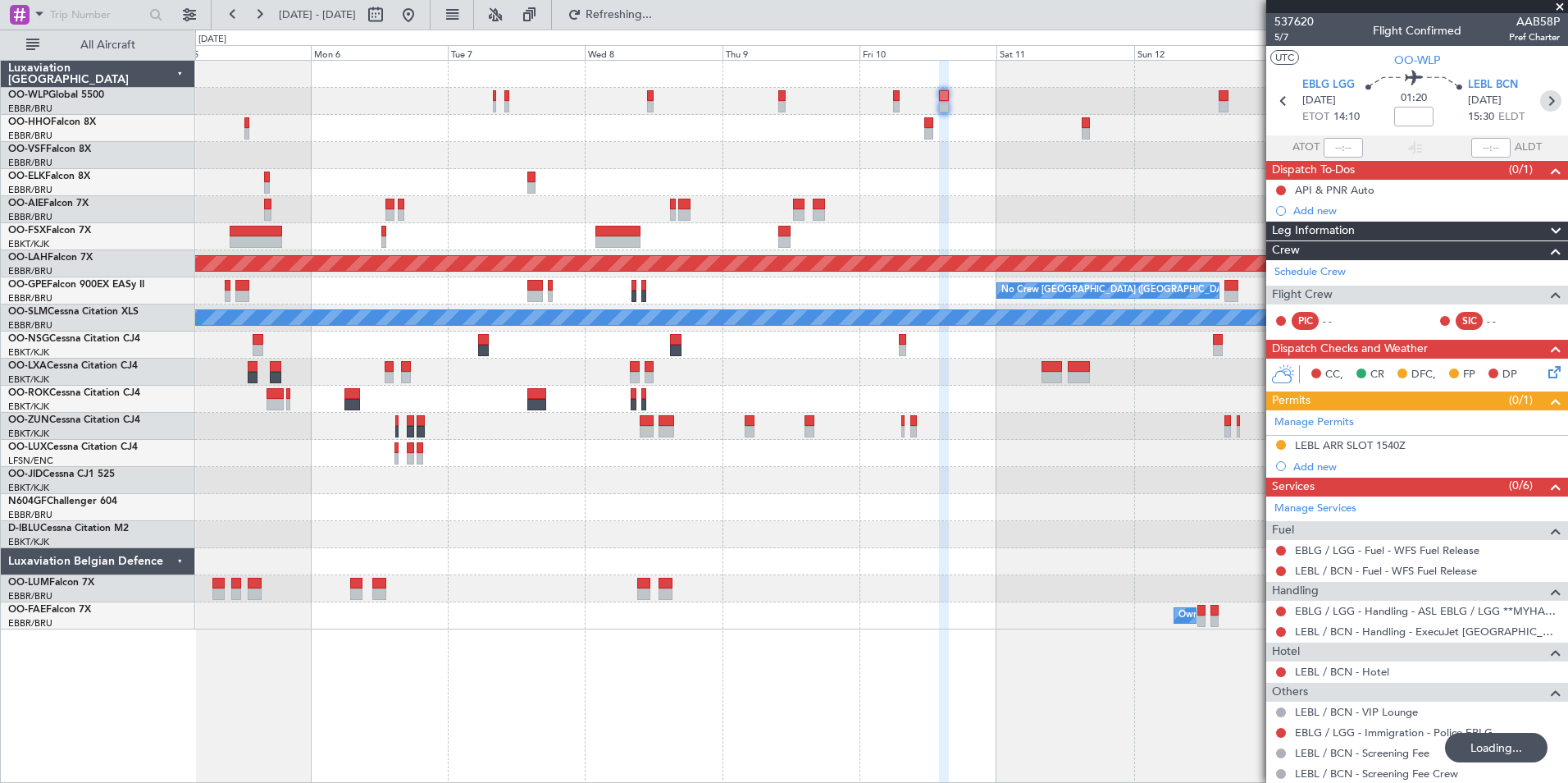
click at [1541, 106] on icon at bounding box center [1551, 101] width 22 height 22
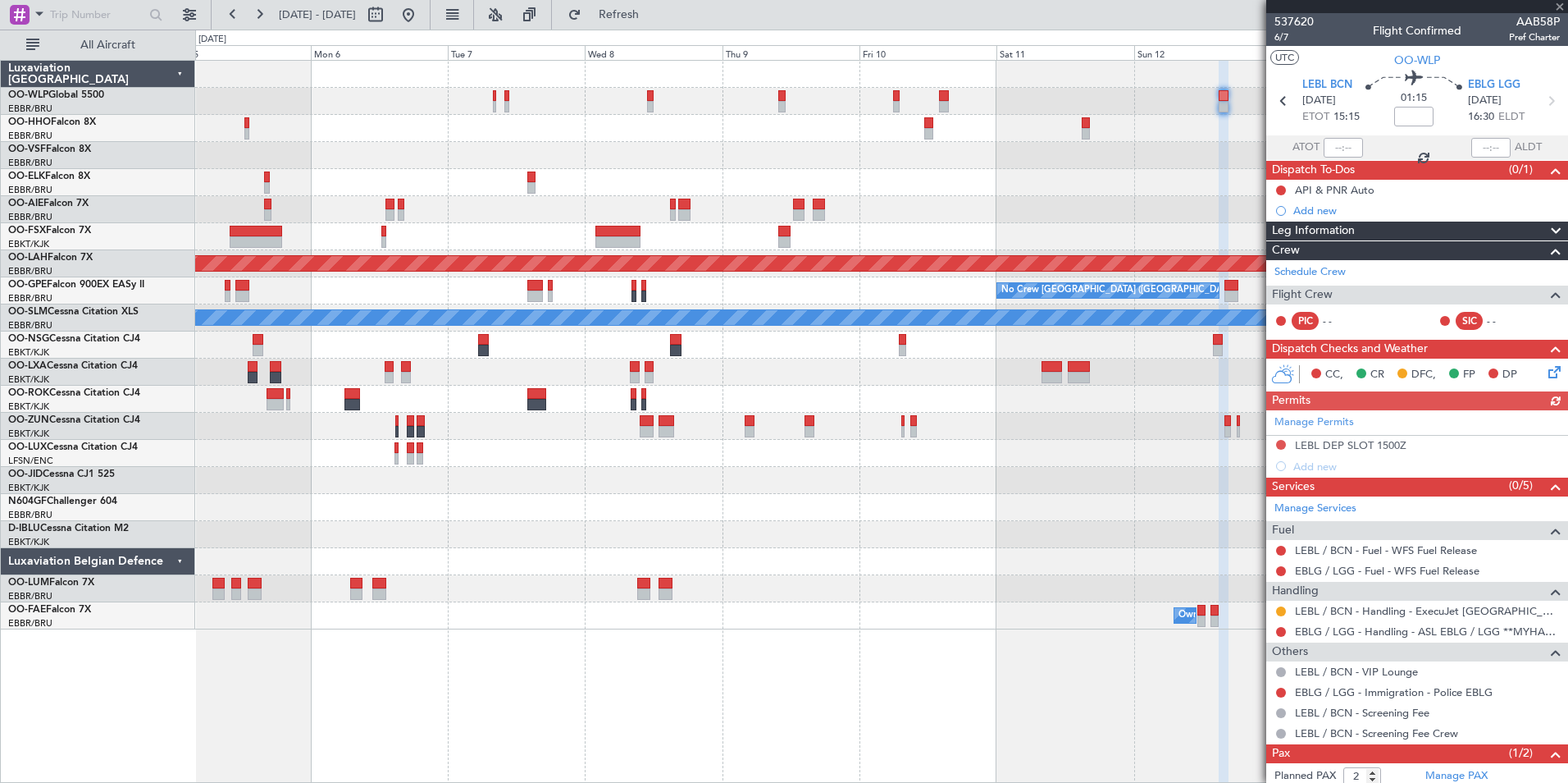
click at [1282, 443] on div "Manage Permits LEBL DEP SLOT 1500Z Add new" at bounding box center [1417, 444] width 302 height 67
click at [1289, 440] on div "LEBL DEP SLOT 1500Z" at bounding box center [1417, 446] width 302 height 21
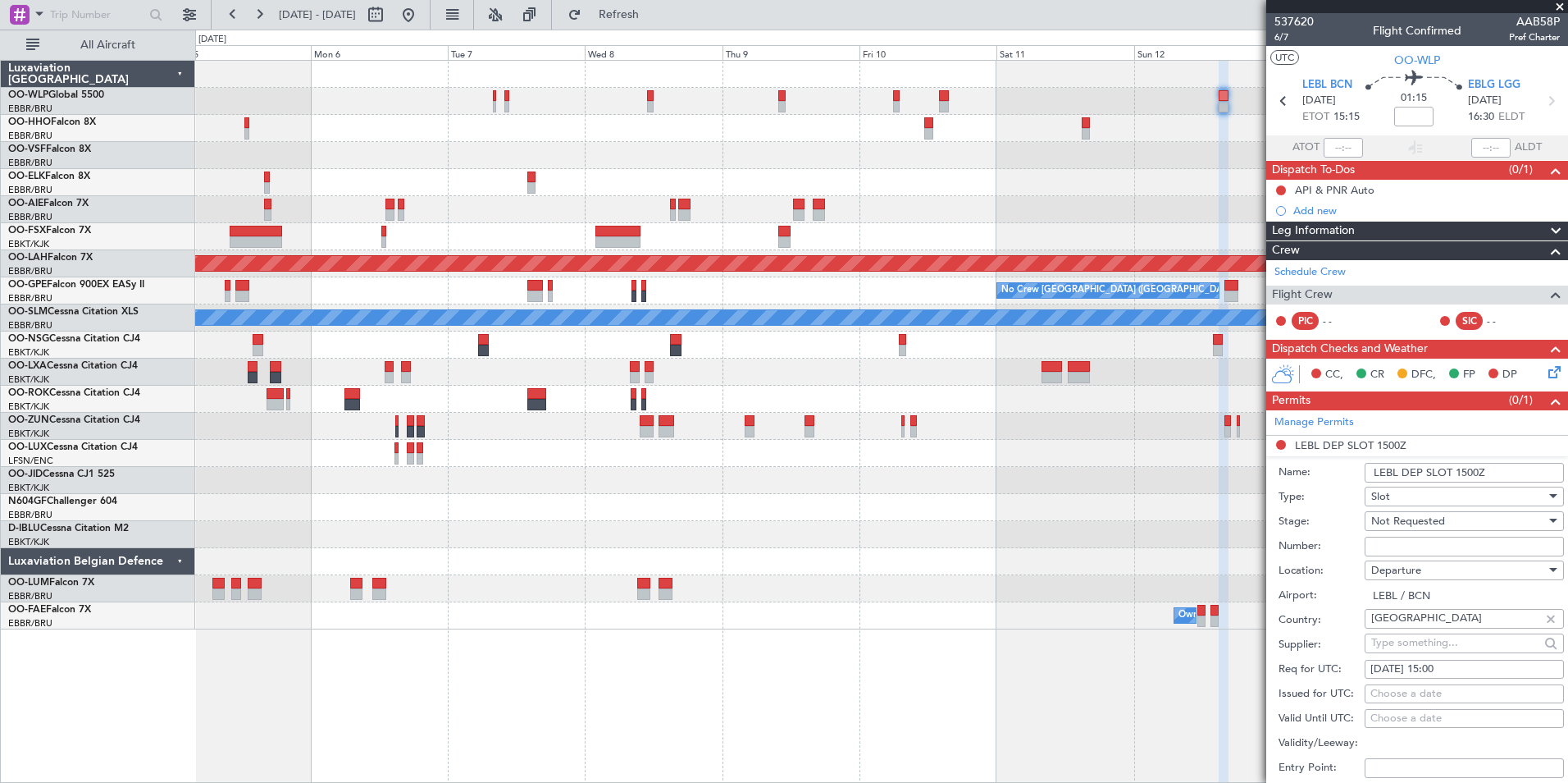
click at [1279, 445] on li "LEBL DEP SLOT 1500Z Name: LEBL DEP SLOT 1500Z Type: Slot Stage: Not Requested N…" at bounding box center [1417, 691] width 302 height 511
click at [1402, 516] on span "Not Requested" at bounding box center [1407, 520] width 73 height 15
click at [1408, 627] on span "Requested" at bounding box center [1458, 627] width 172 height 24
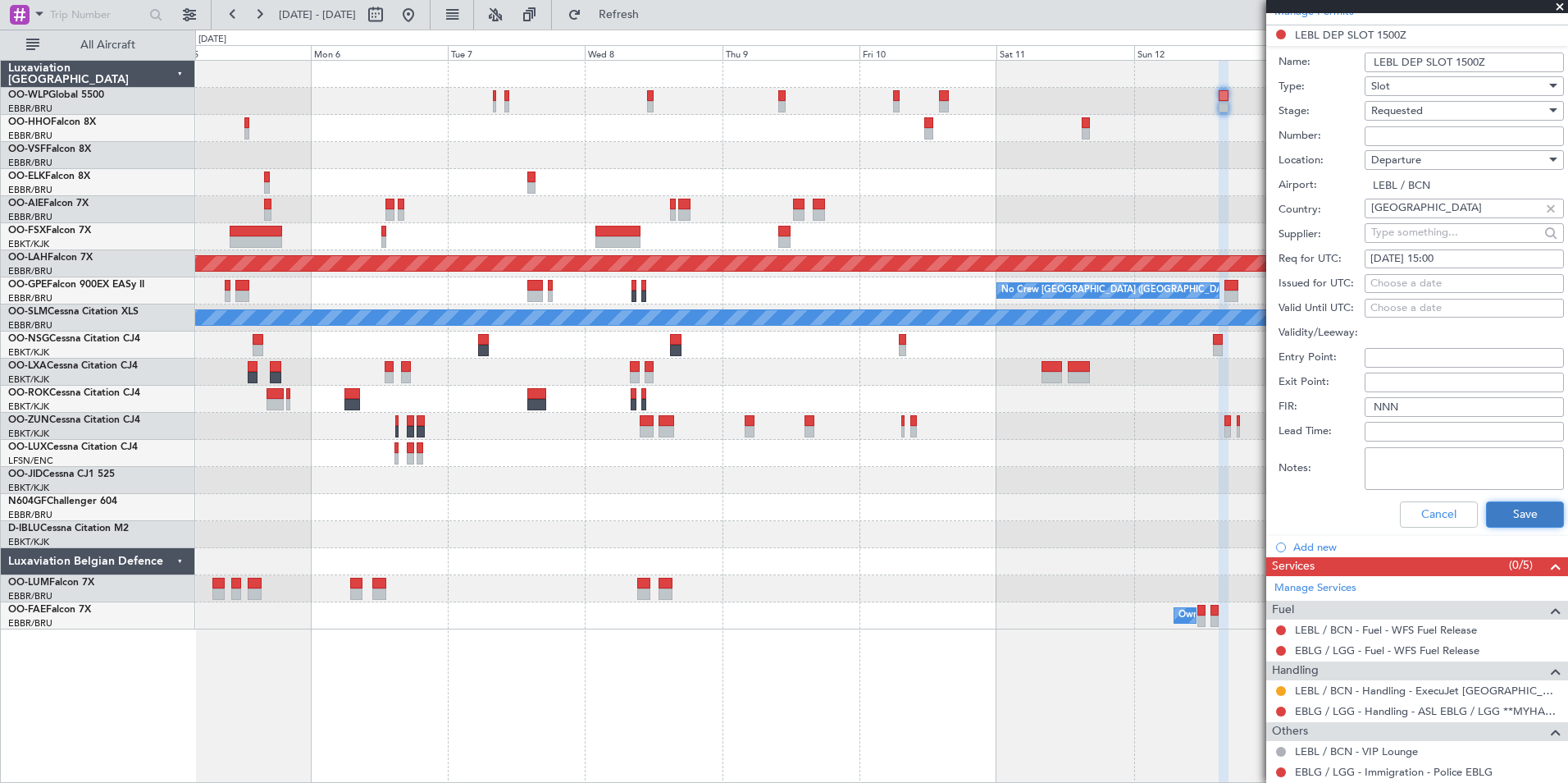
click at [1501, 511] on button "Save" at bounding box center [1525, 514] width 78 height 26
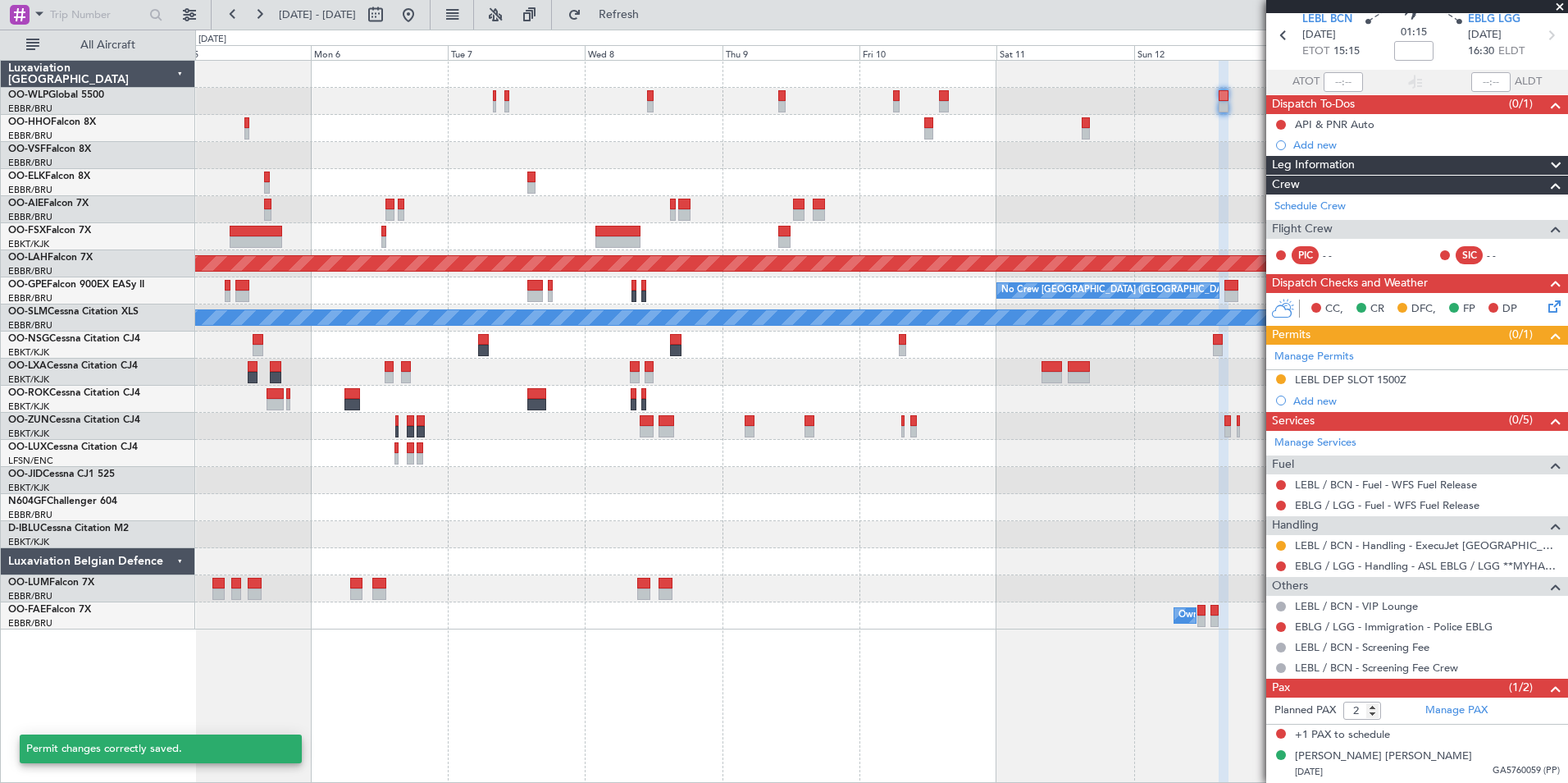
scroll to position [65, 0]
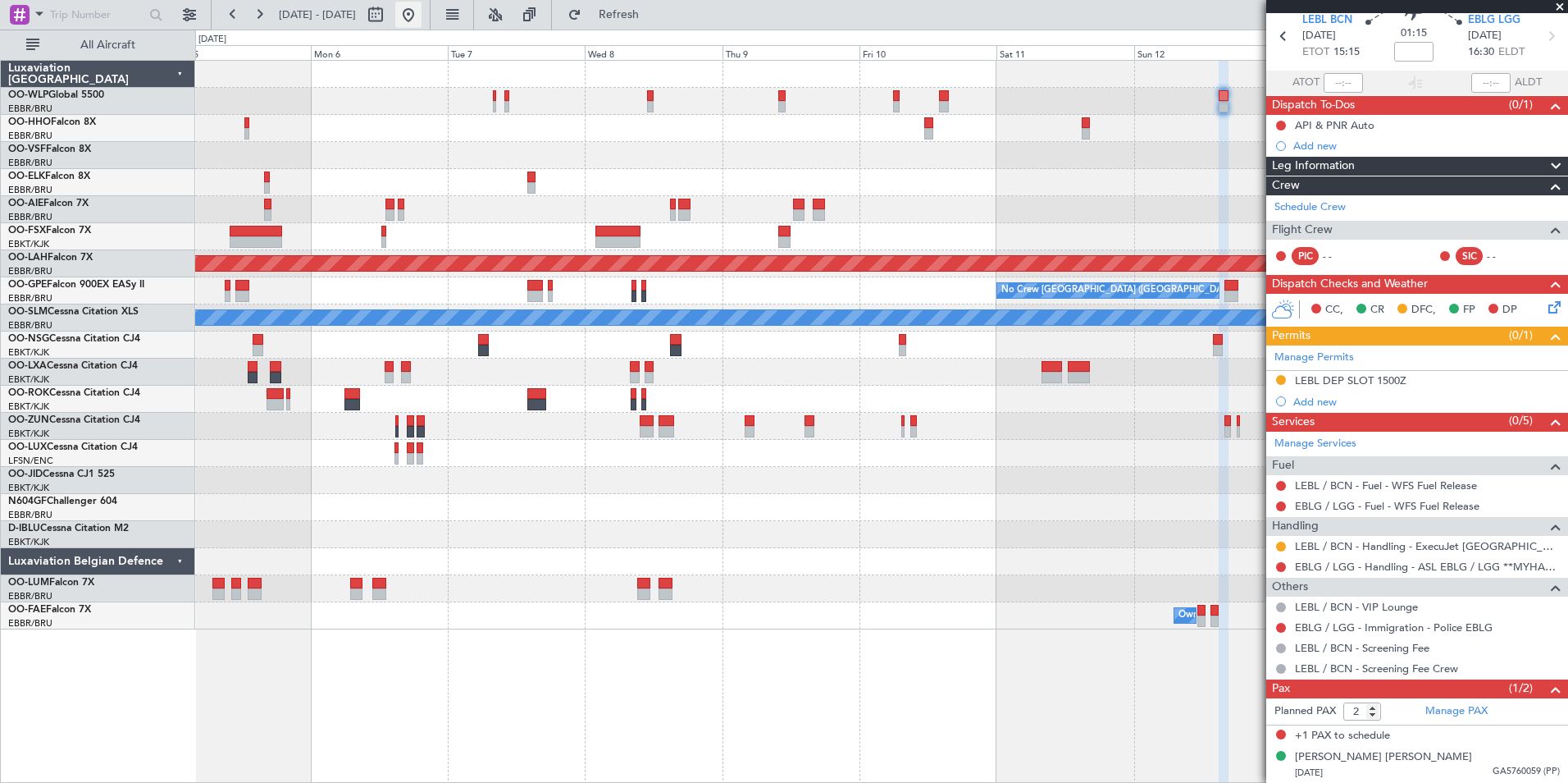
click at [421, 13] on button at bounding box center [408, 15] width 26 height 26
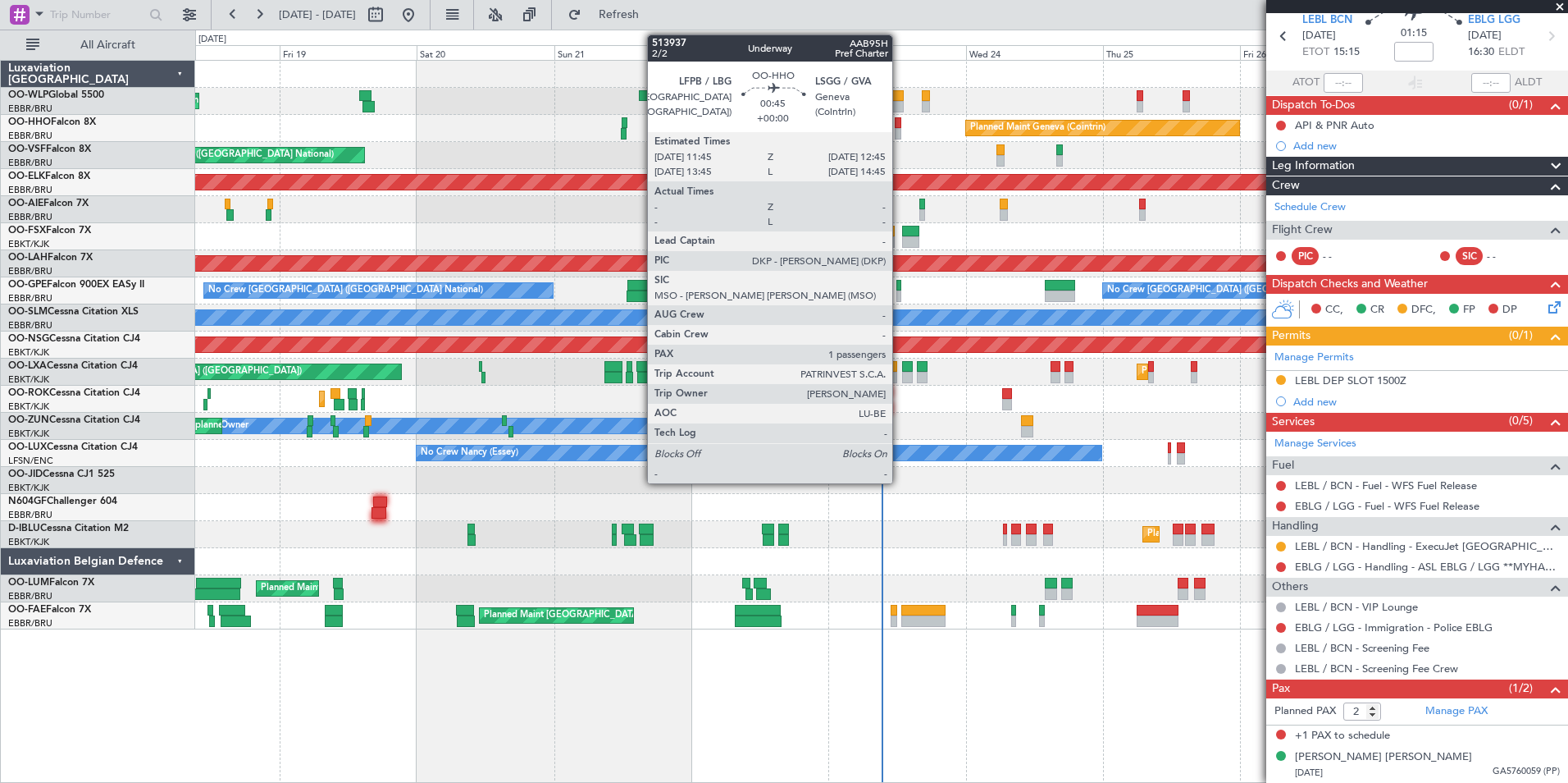
click at [900, 127] on div at bounding box center [898, 123] width 6 height 12
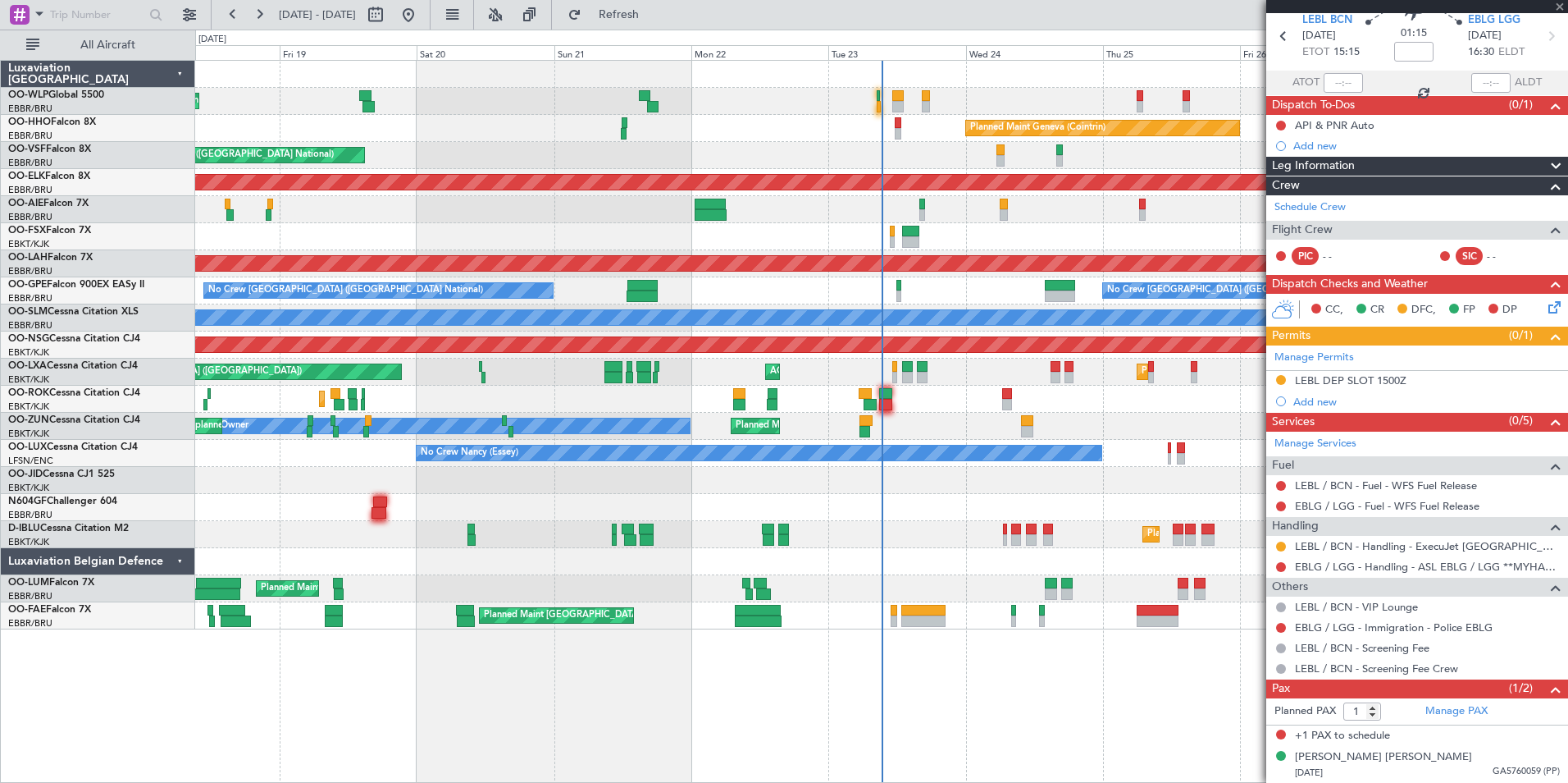
scroll to position [0, 0]
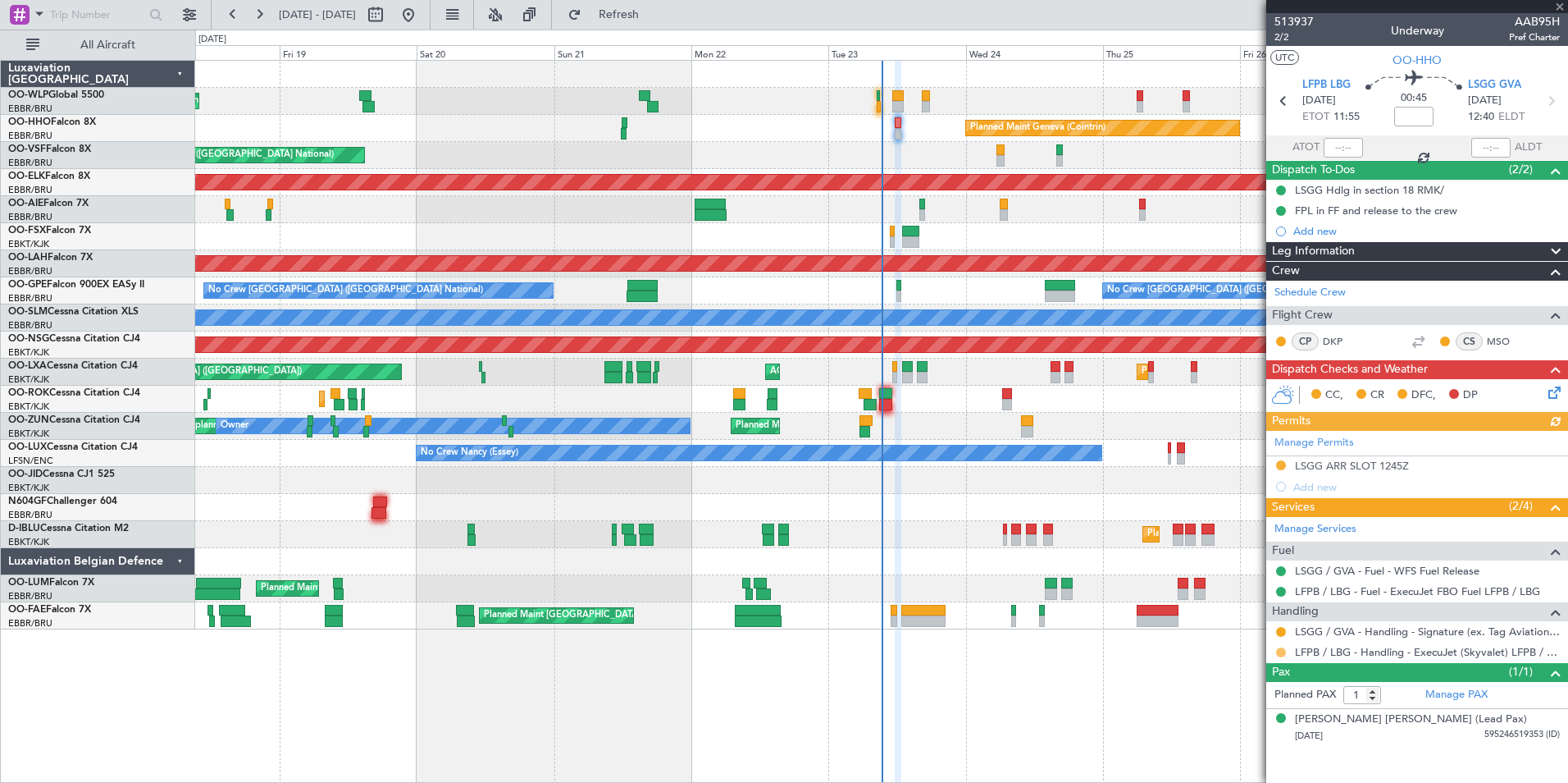
click at [1278, 651] on button at bounding box center [1281, 653] width 10 height 10
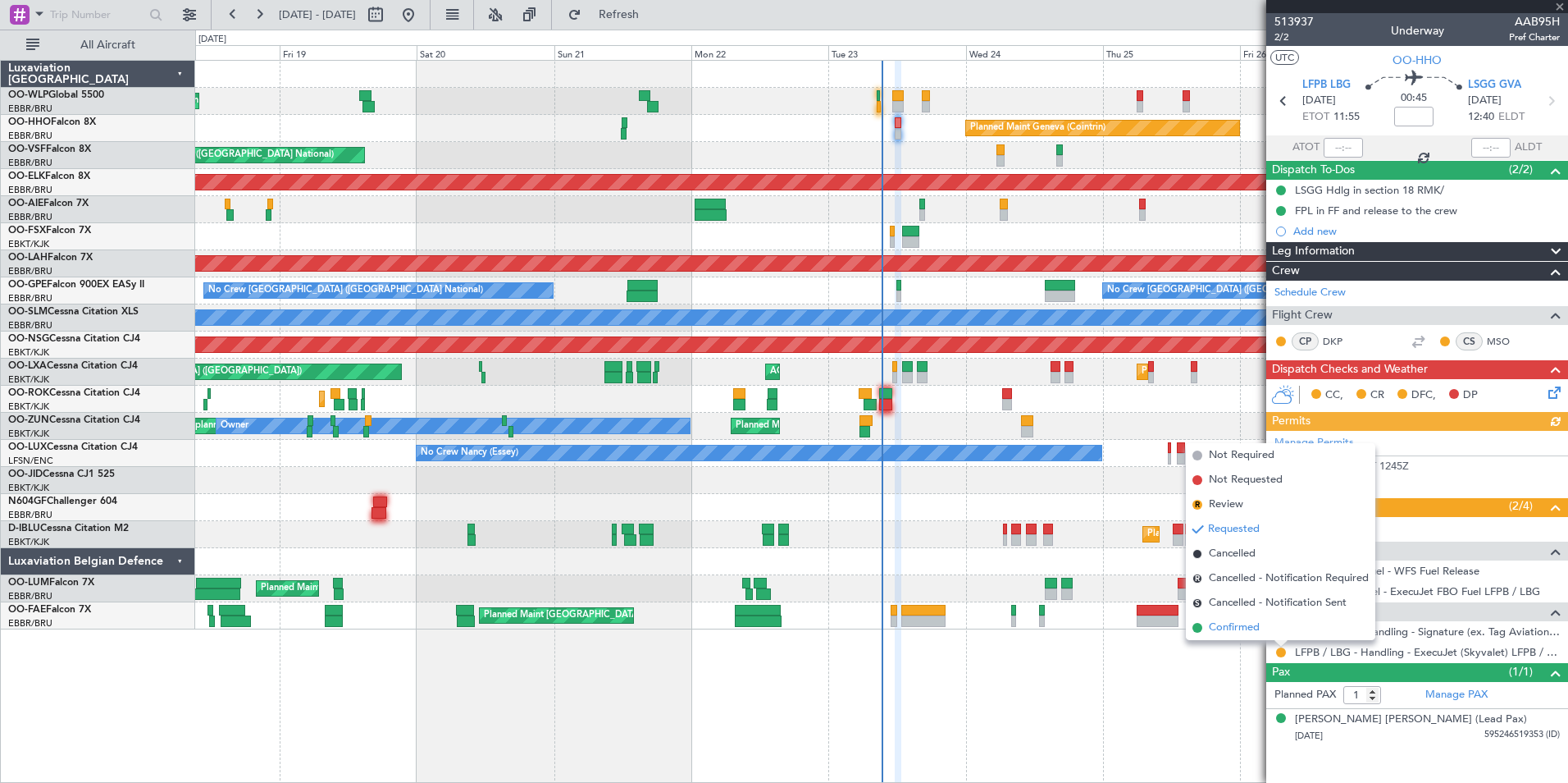
click at [1256, 630] on span "Confirmed" at bounding box center [1234, 627] width 51 height 17
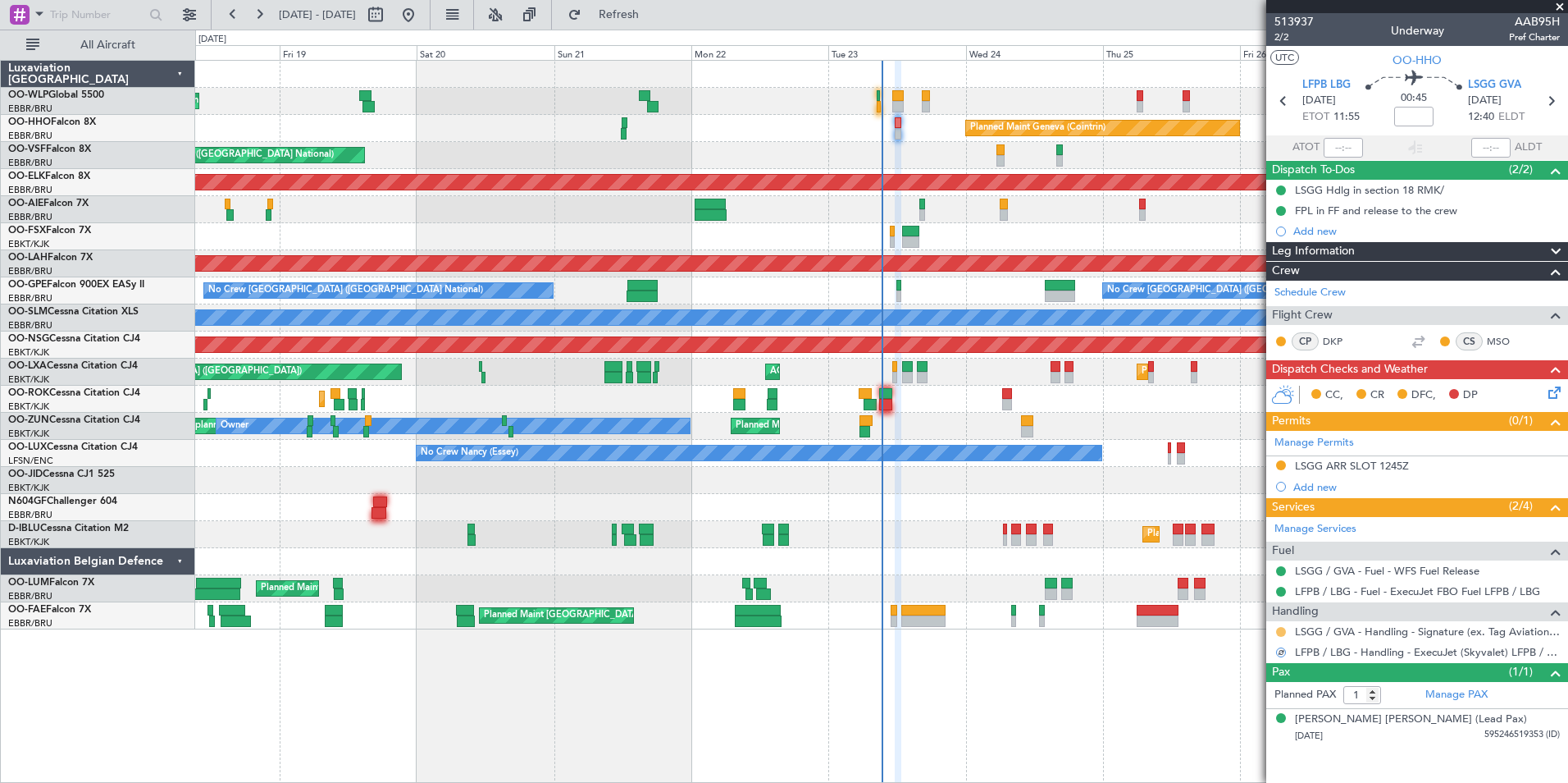
click at [1281, 631] on button at bounding box center [1281, 632] width 10 height 10
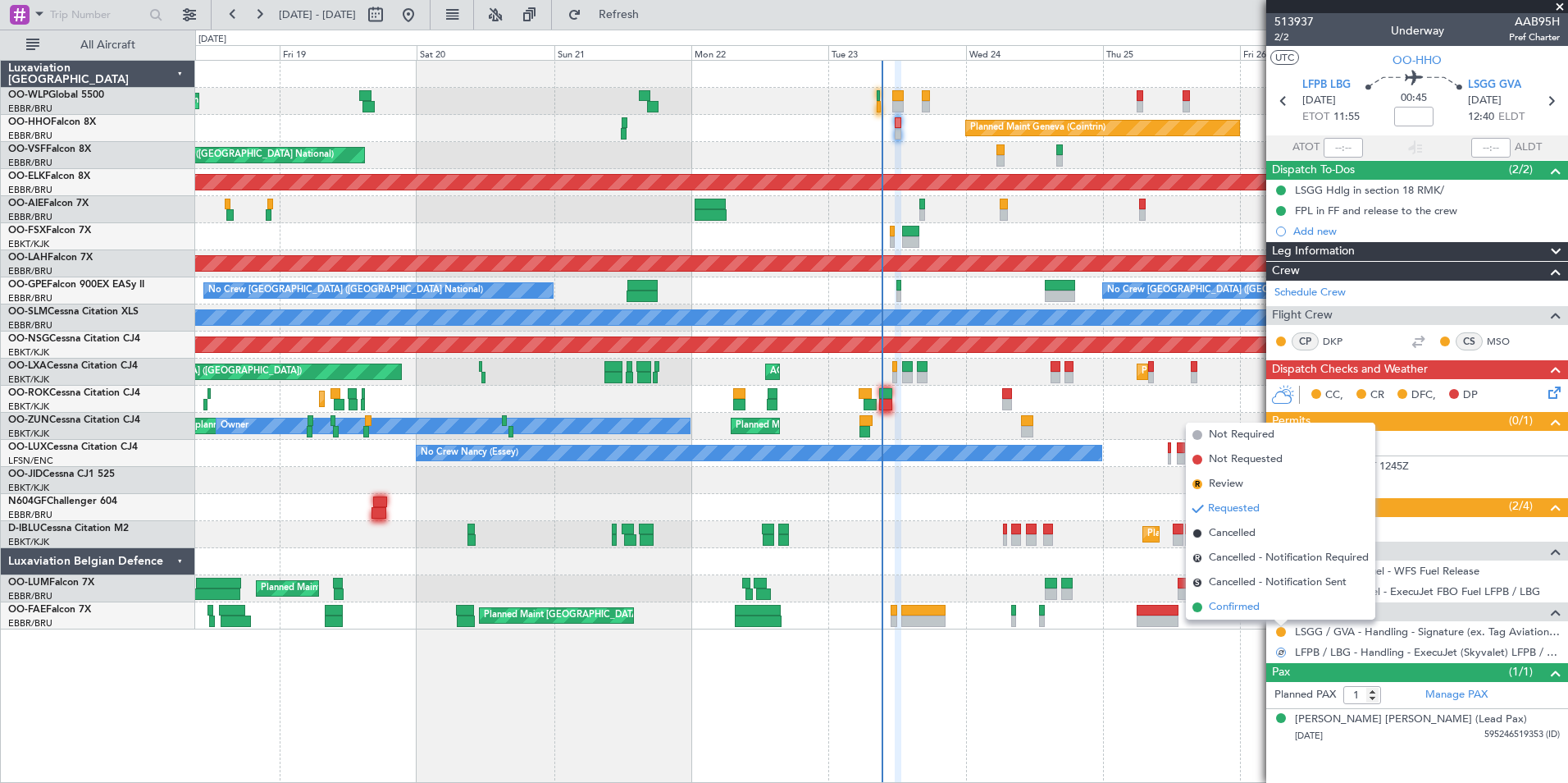
click at [1241, 606] on span "Confirmed" at bounding box center [1234, 607] width 51 height 17
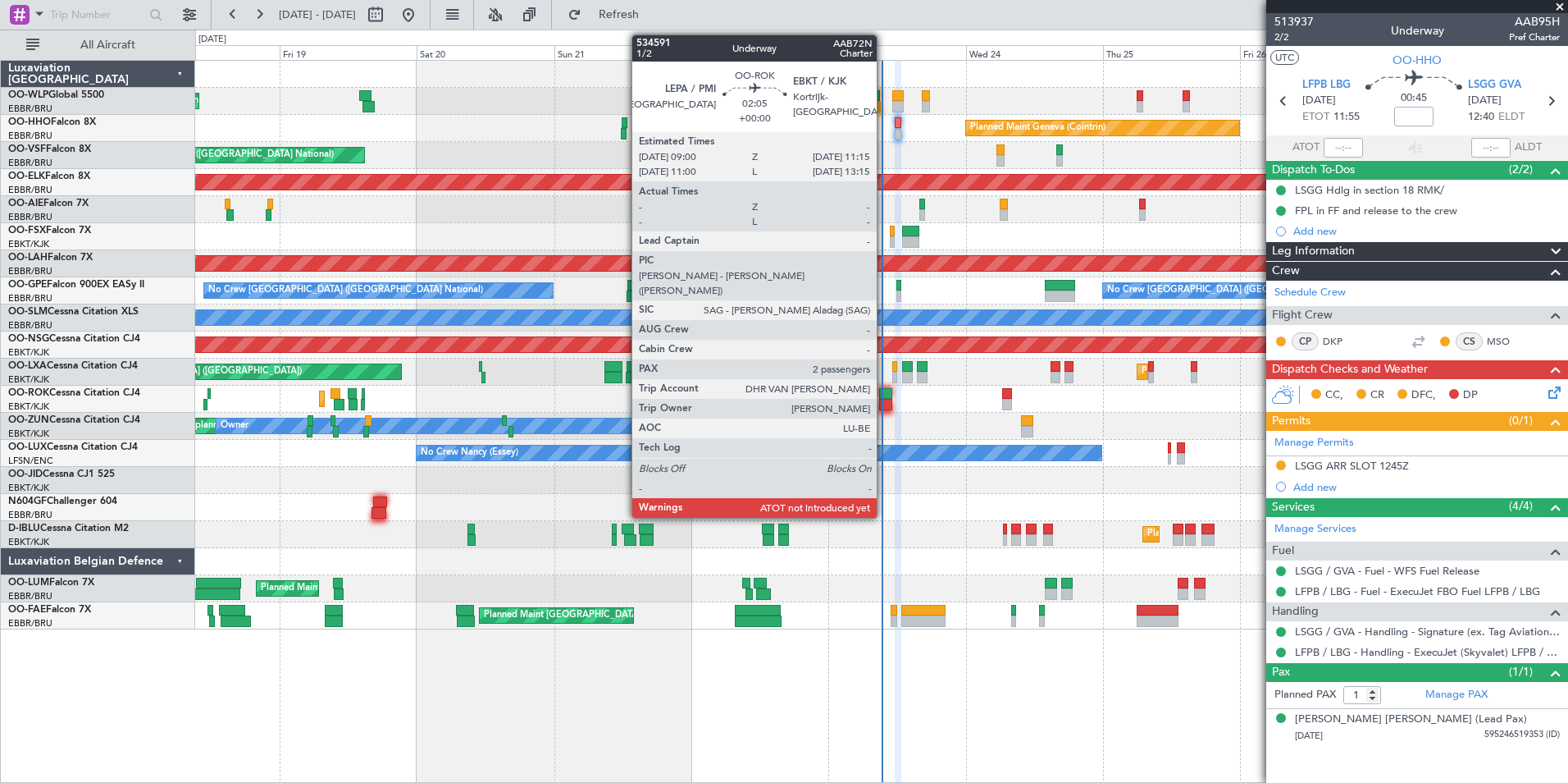
click at [884, 401] on div at bounding box center [885, 405] width 13 height 12
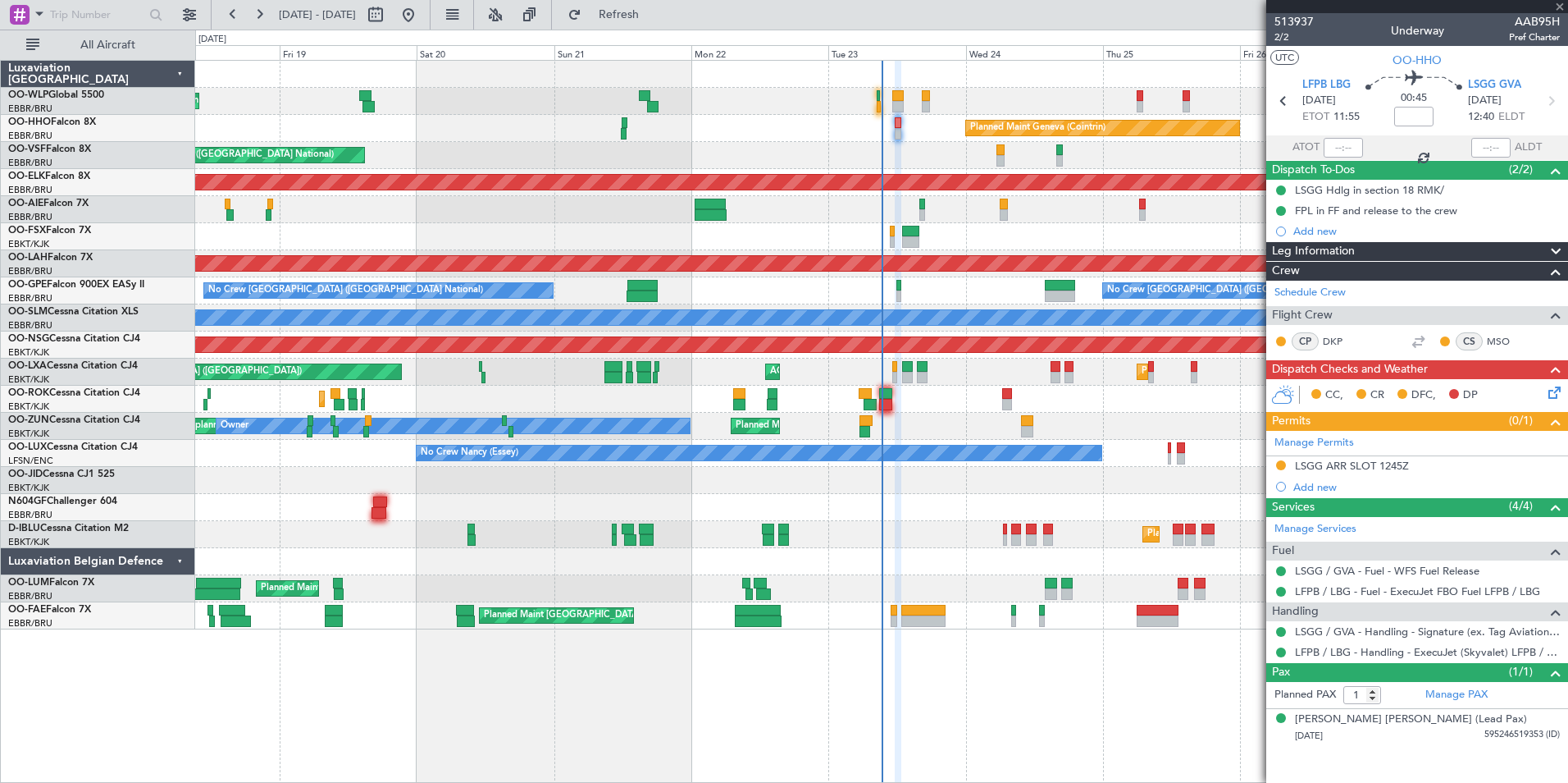
type input "2"
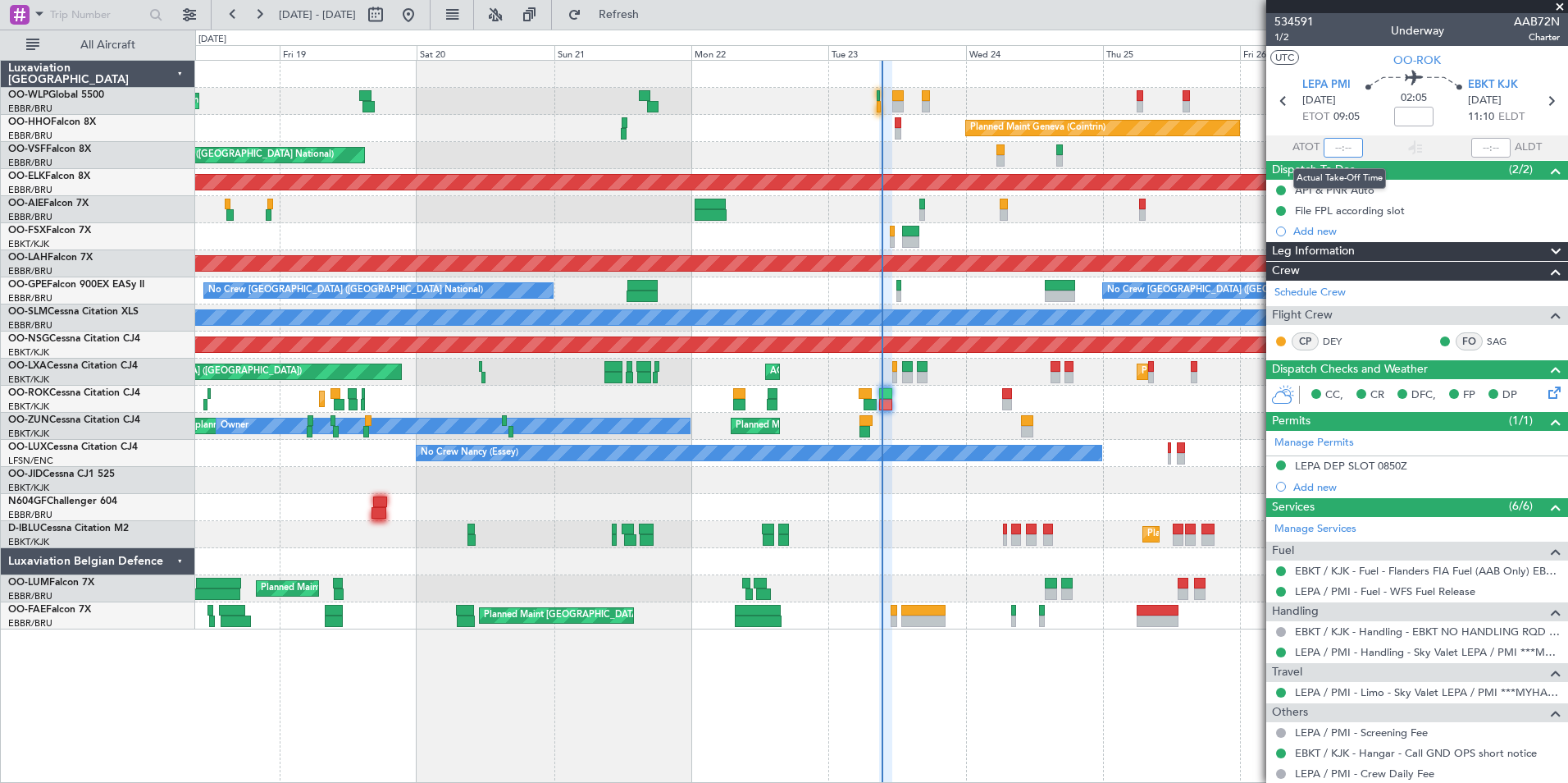
click at [1330, 145] on input "text" at bounding box center [1343, 148] width 39 height 20
click at [1043, 203] on div "Planned Maint [GEOGRAPHIC_DATA] ([GEOGRAPHIC_DATA])" at bounding box center [880, 210] width 1372 height 27
click at [1333, 153] on input "09:08" at bounding box center [1343, 148] width 39 height 20
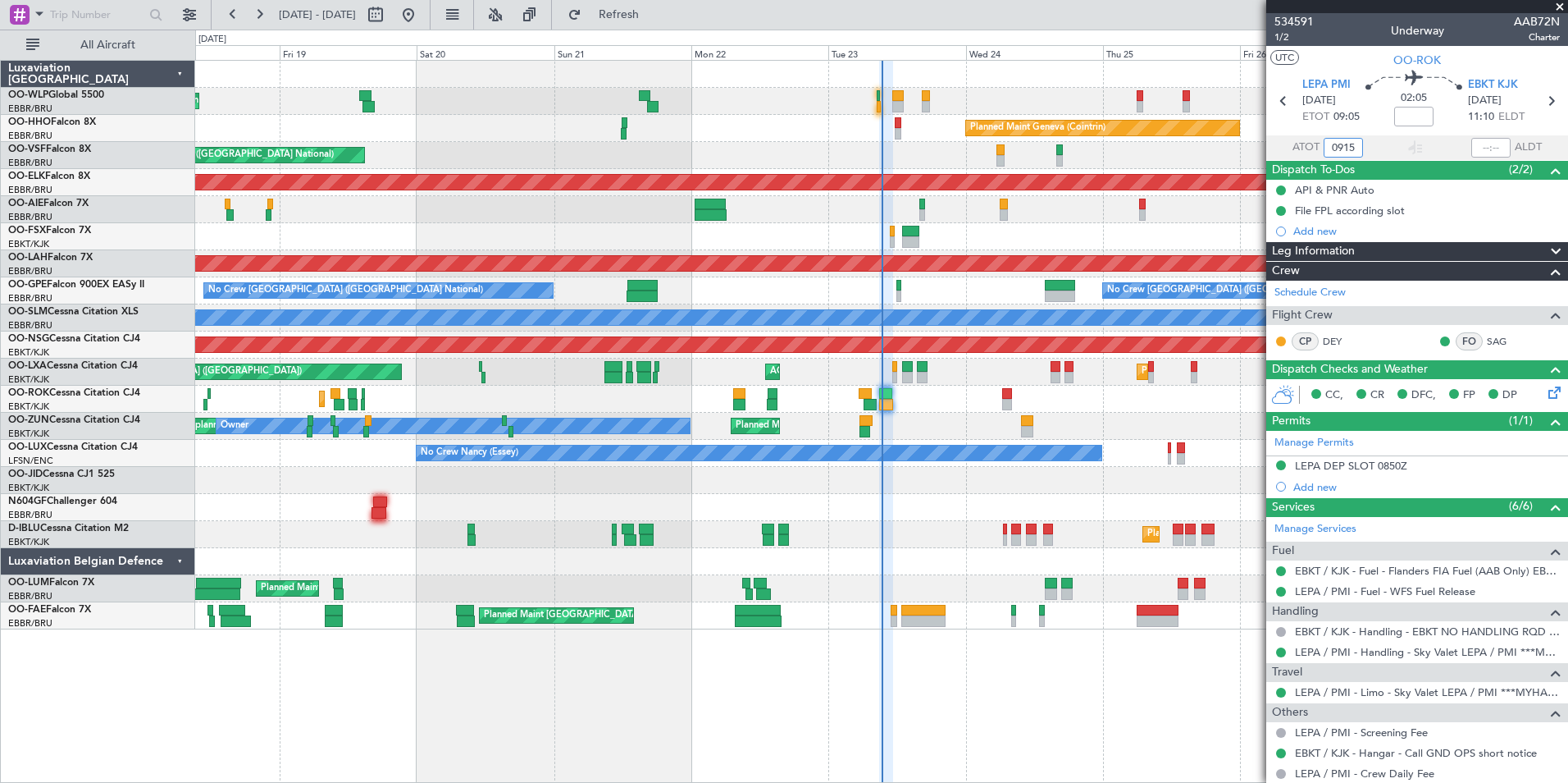
click at [1110, 152] on div "AOG Maint [GEOGRAPHIC_DATA] ([GEOGRAPHIC_DATA] National)" at bounding box center [880, 156] width 1372 height 27
type input "09:15"
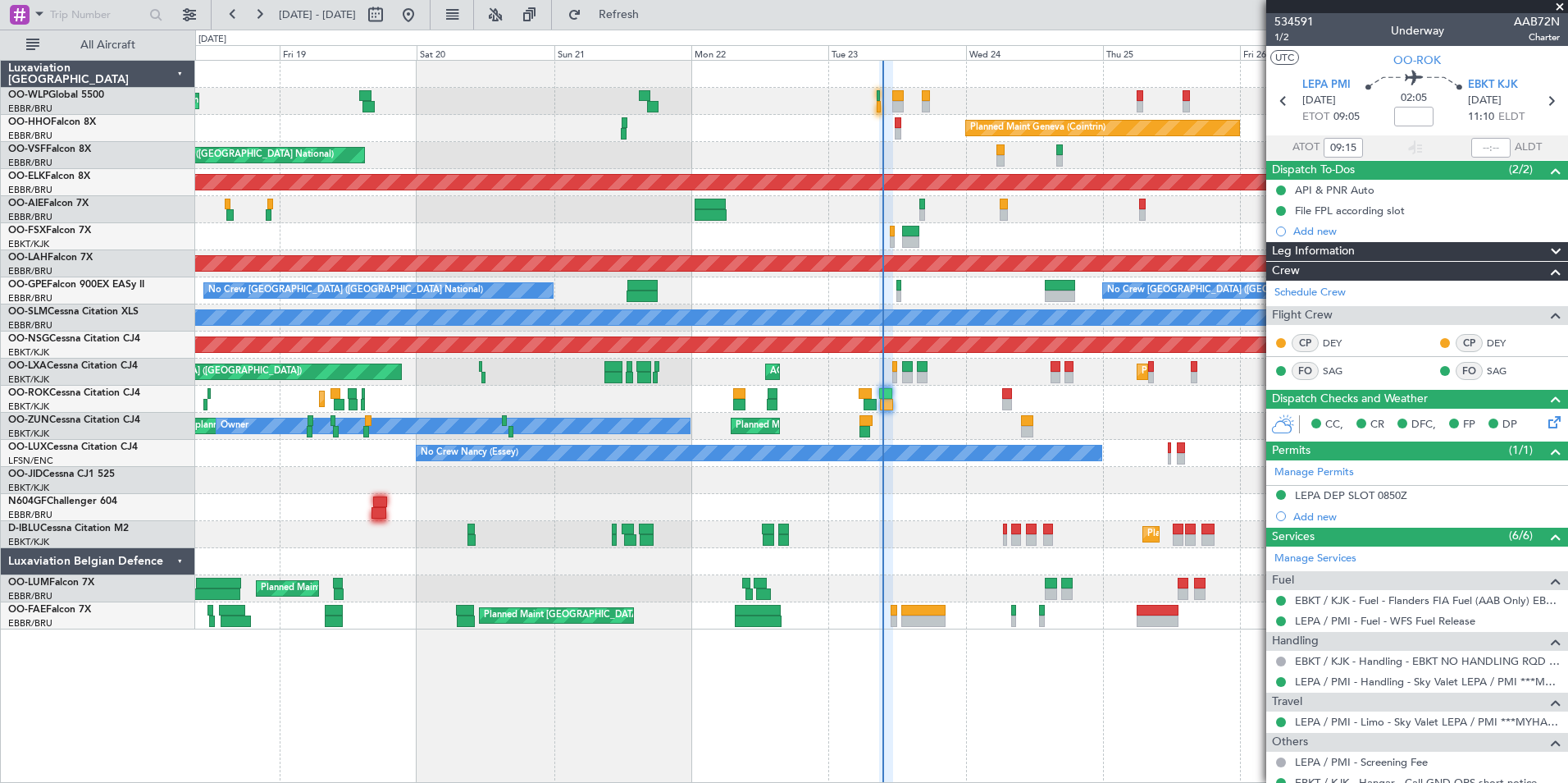
click at [850, 412] on div "Planned Maint Liege Planned Maint Geneva (Cointrin) AOG Maint Brussels (Brussel…" at bounding box center [880, 345] width 1372 height 568
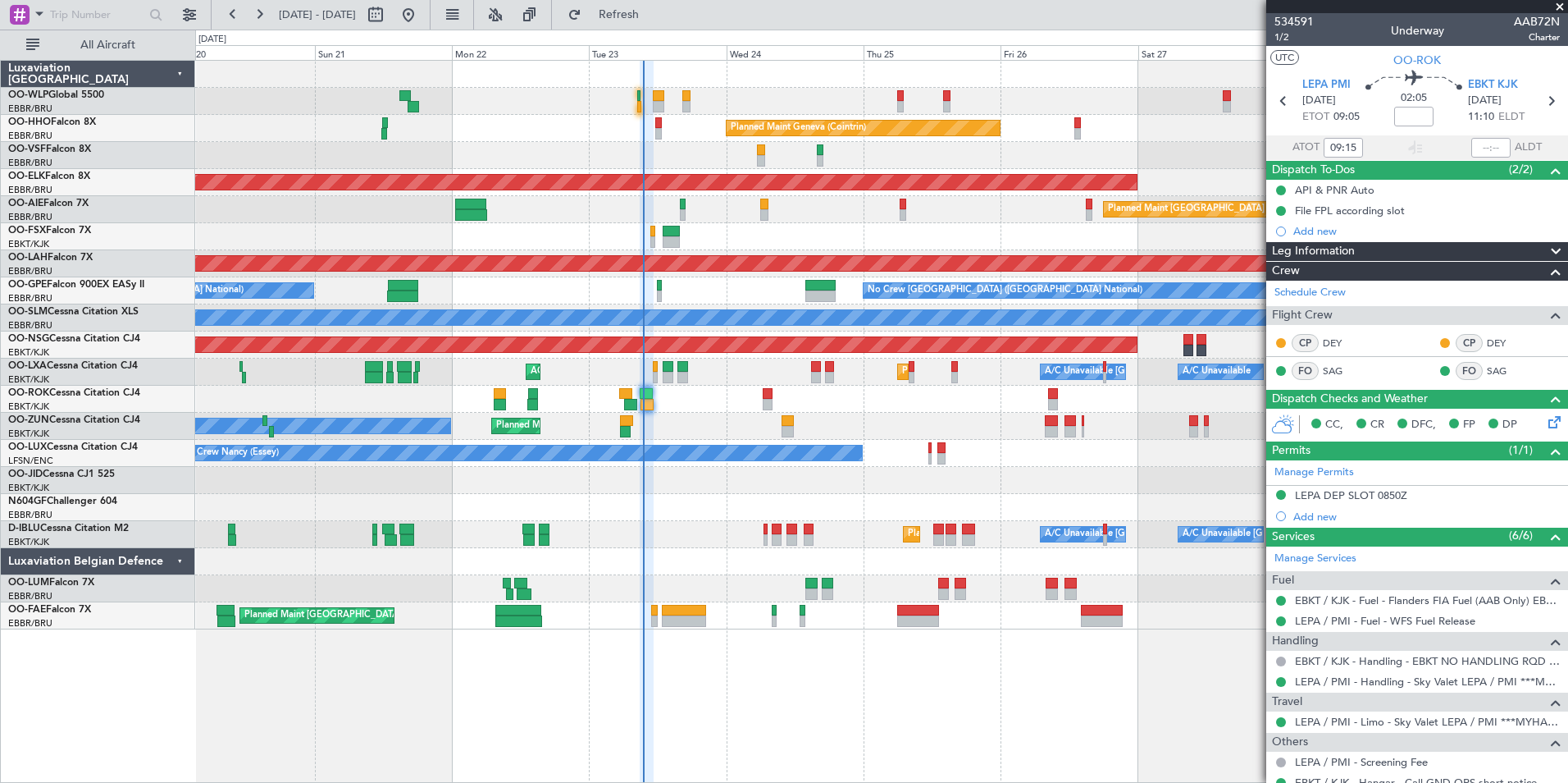
click at [847, 441] on div "Planned Maint Liege Planned Maint Geneva (Cointrin) AOG Maint Brussels (Brussel…" at bounding box center [880, 345] width 1372 height 568
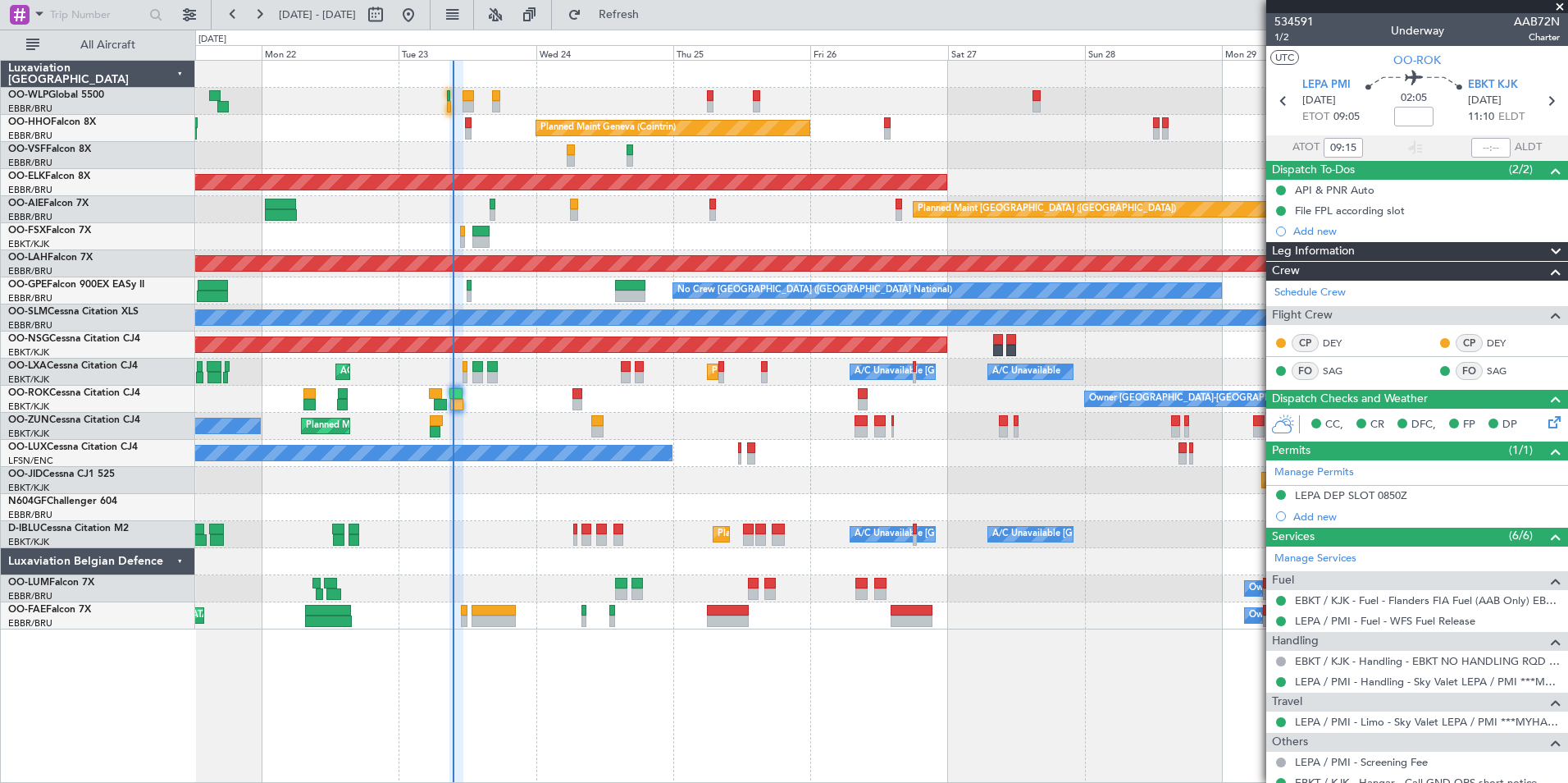
click at [844, 462] on div "No Crew Nancy (Essey)" at bounding box center [880, 454] width 1372 height 27
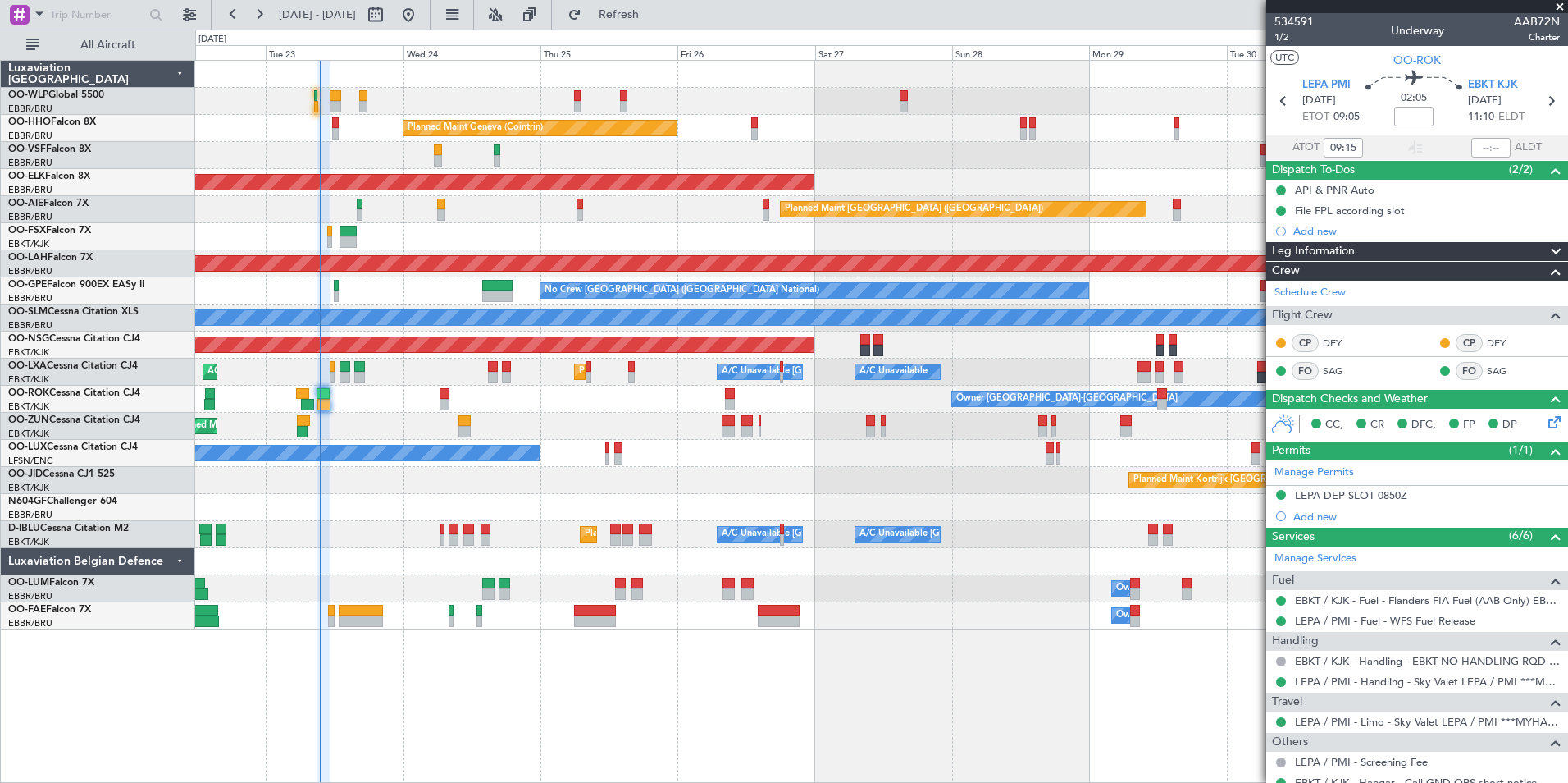
click at [844, 483] on div "Planned Maint Kortrijk-[GEOGRAPHIC_DATA]" at bounding box center [880, 480] width 1372 height 27
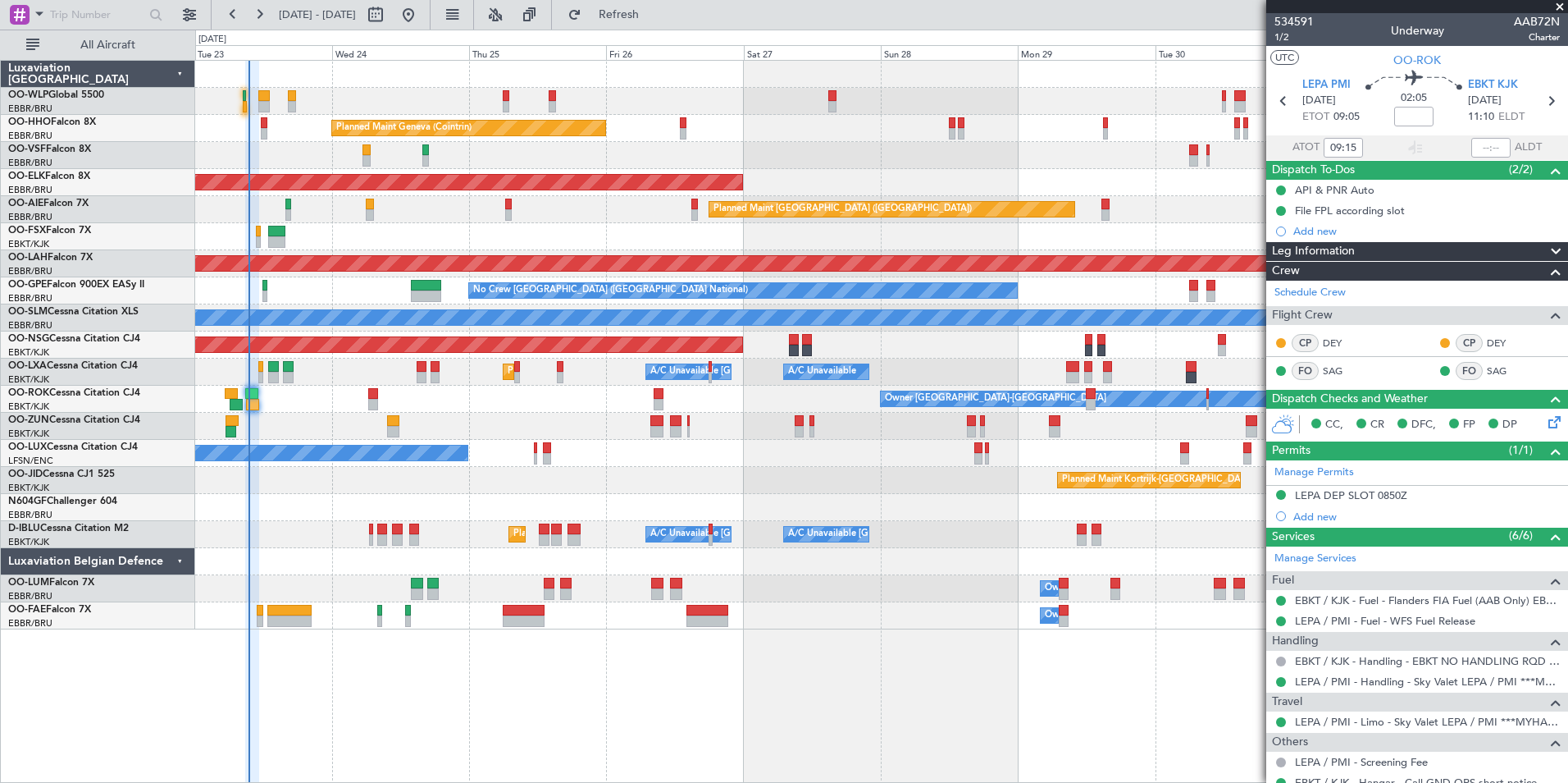
click at [1071, 458] on div "No Crew Nancy (Essey)" at bounding box center [880, 454] width 1372 height 27
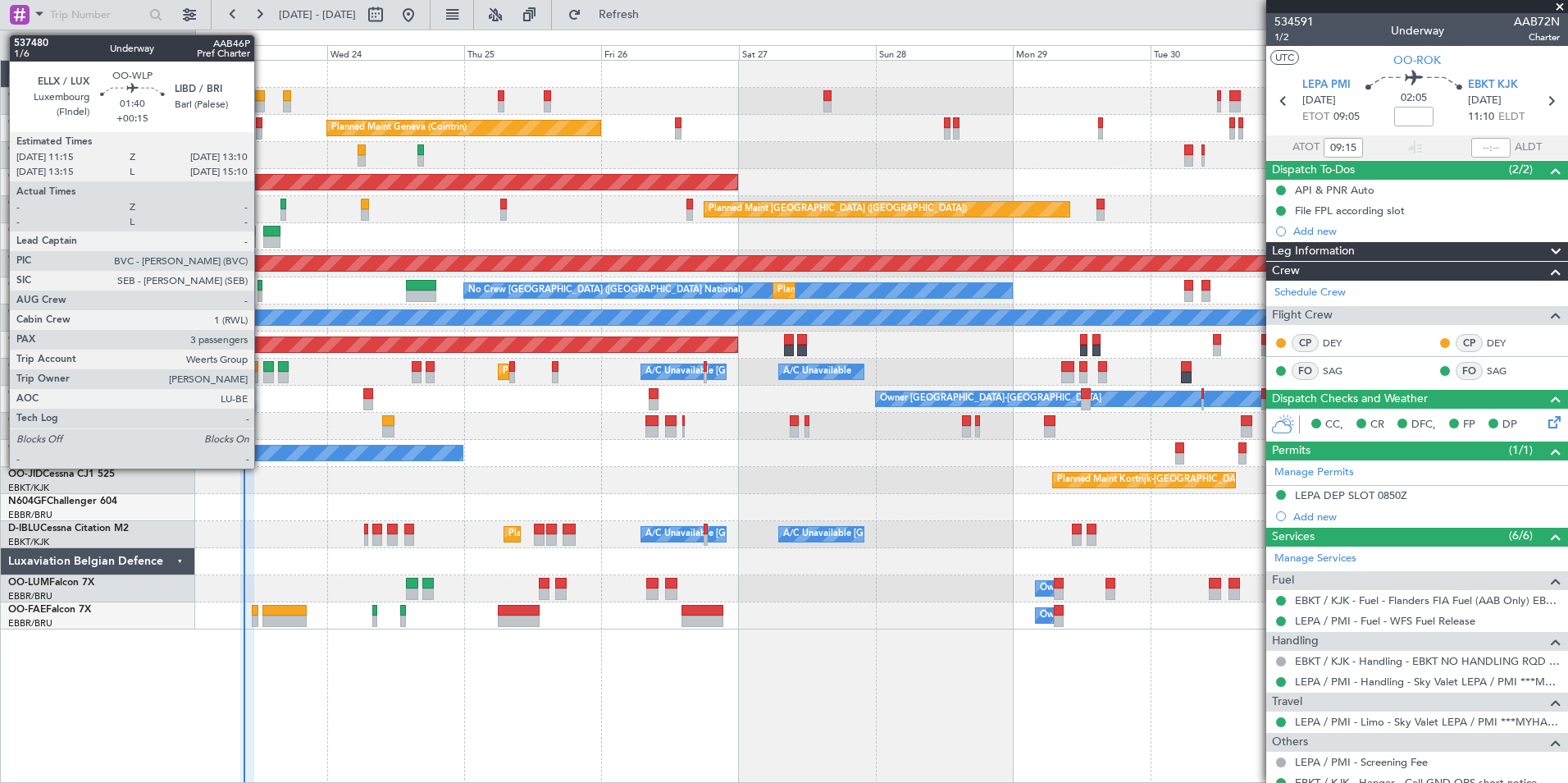
click at [261, 101] on div at bounding box center [260, 107] width 12 height 12
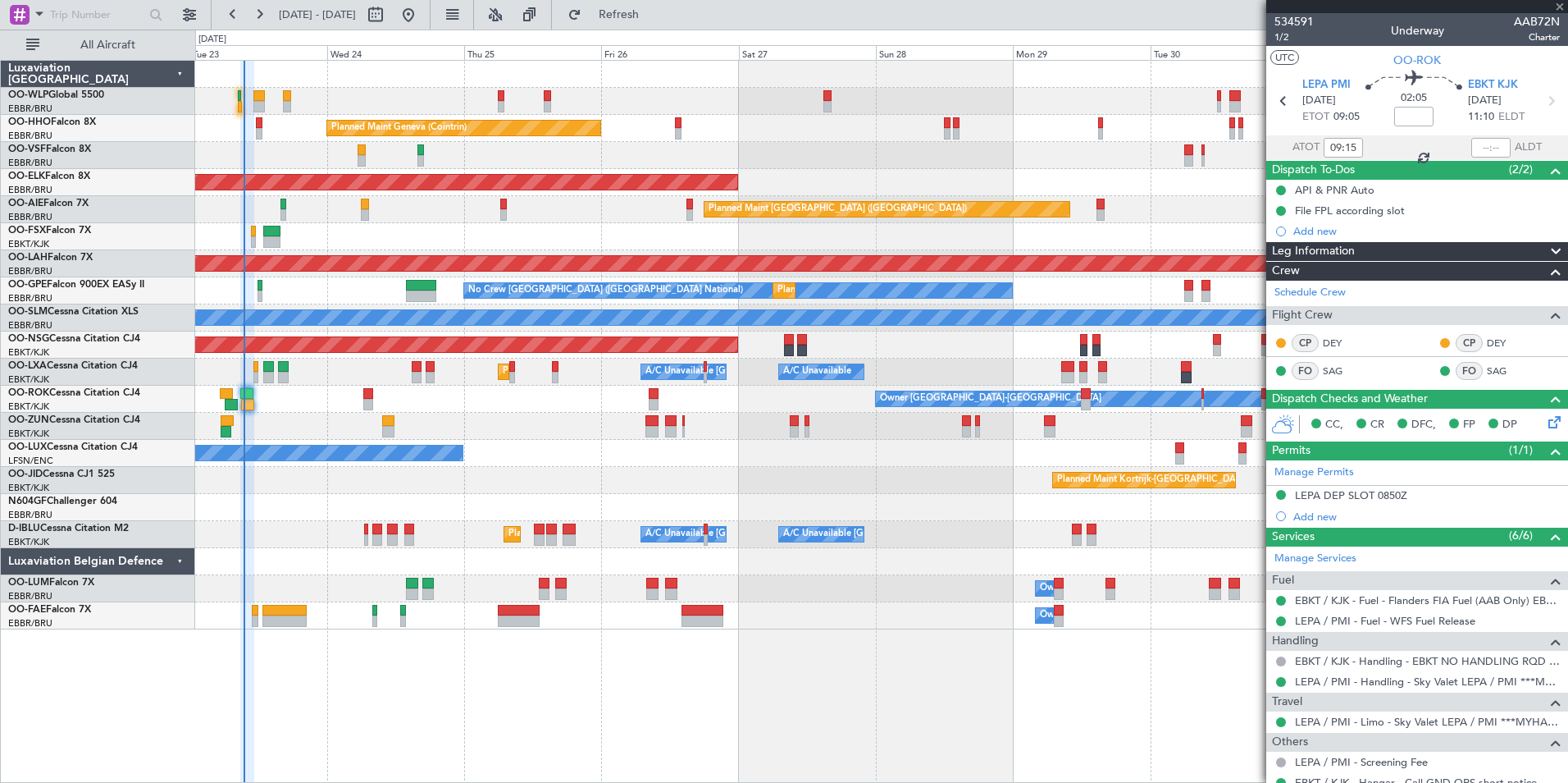
type input "+00:15"
type input "3"
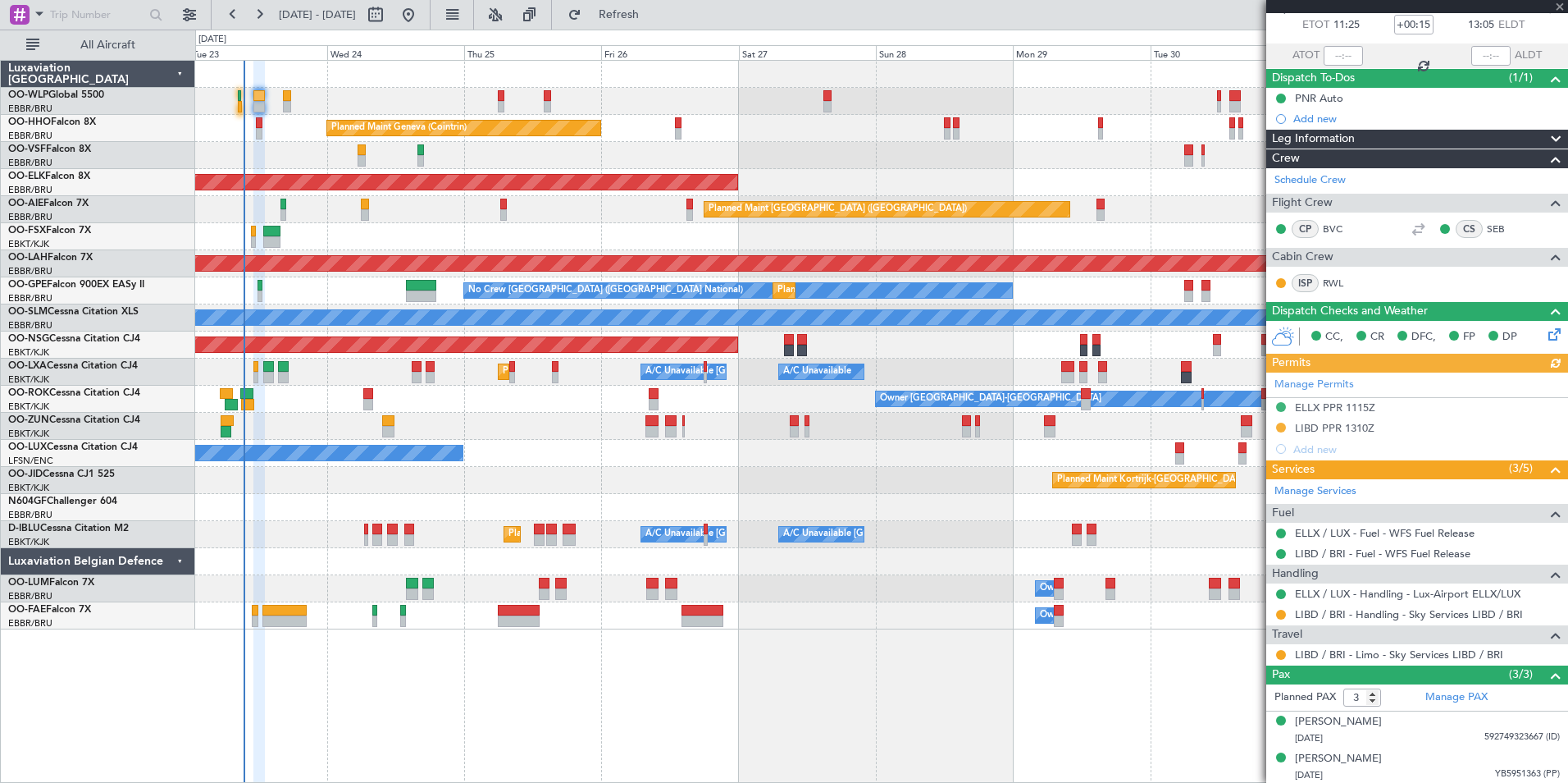
scroll to position [130, 0]
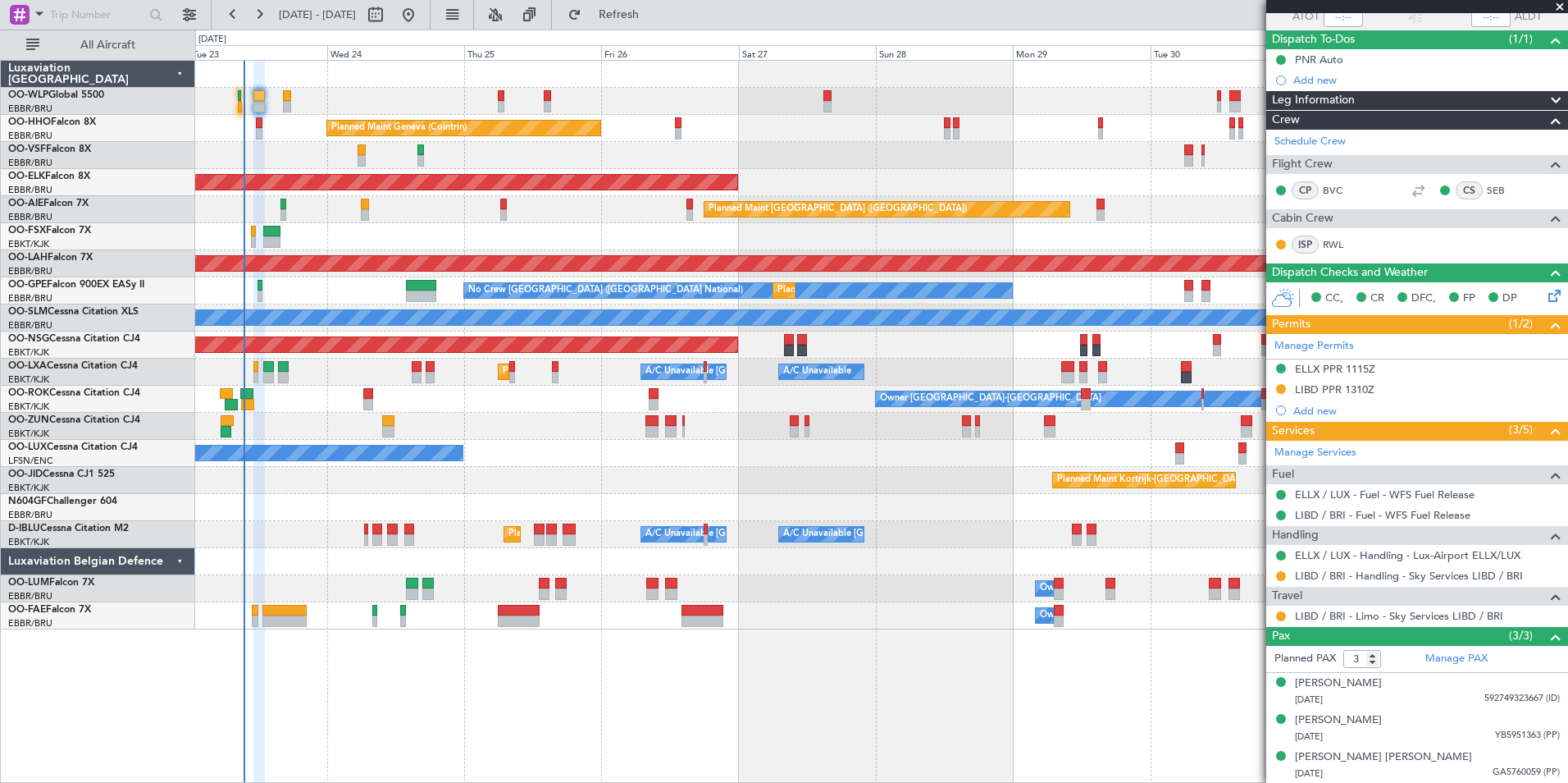
click at [588, 358] on div "Planned Maint [GEOGRAPHIC_DATA] ([GEOGRAPHIC_DATA])" at bounding box center [880, 345] width 1372 height 27
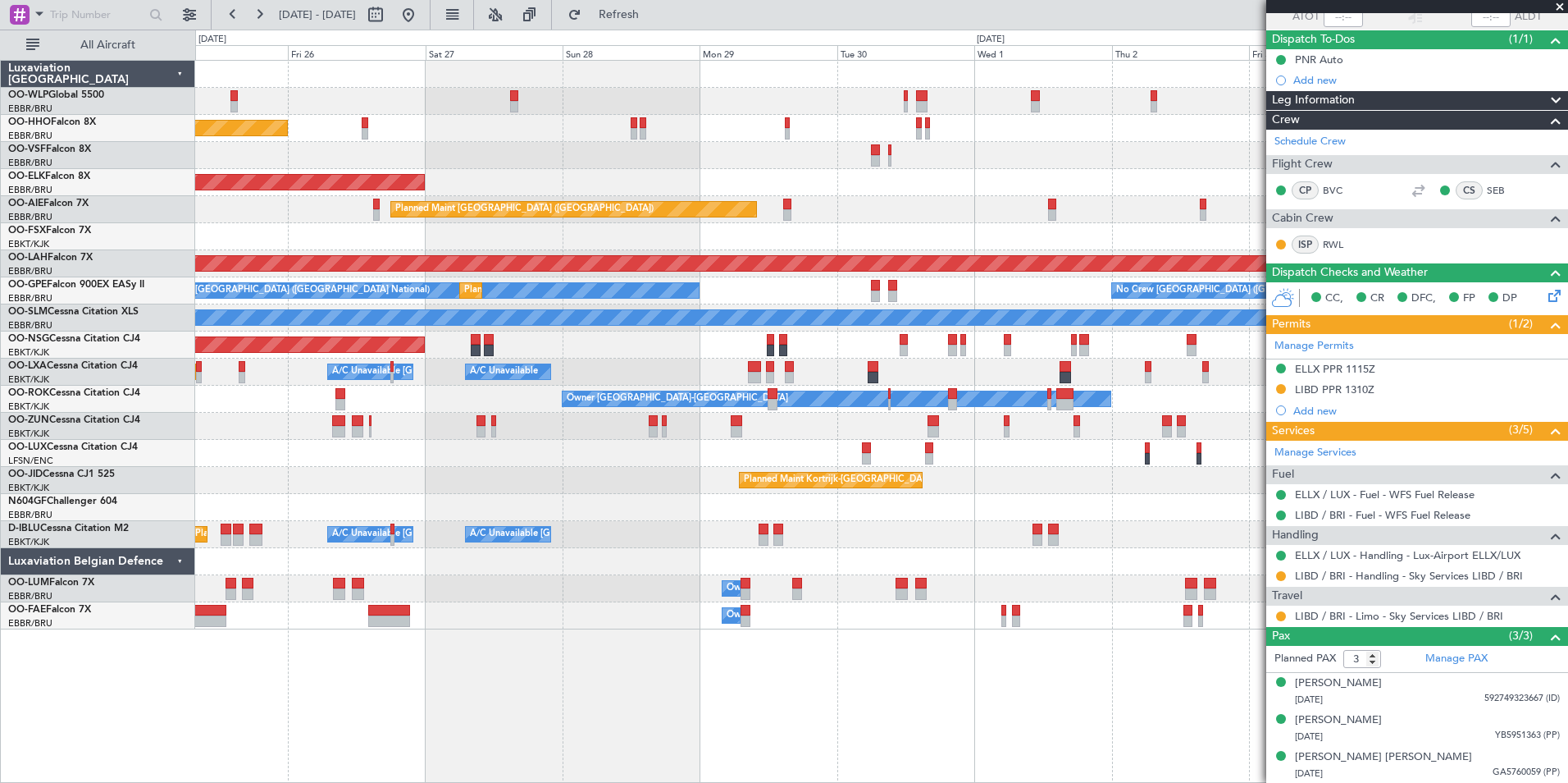
click at [447, 346] on div "Planned Maint [GEOGRAPHIC_DATA] ([GEOGRAPHIC_DATA])" at bounding box center [880, 345] width 1372 height 27
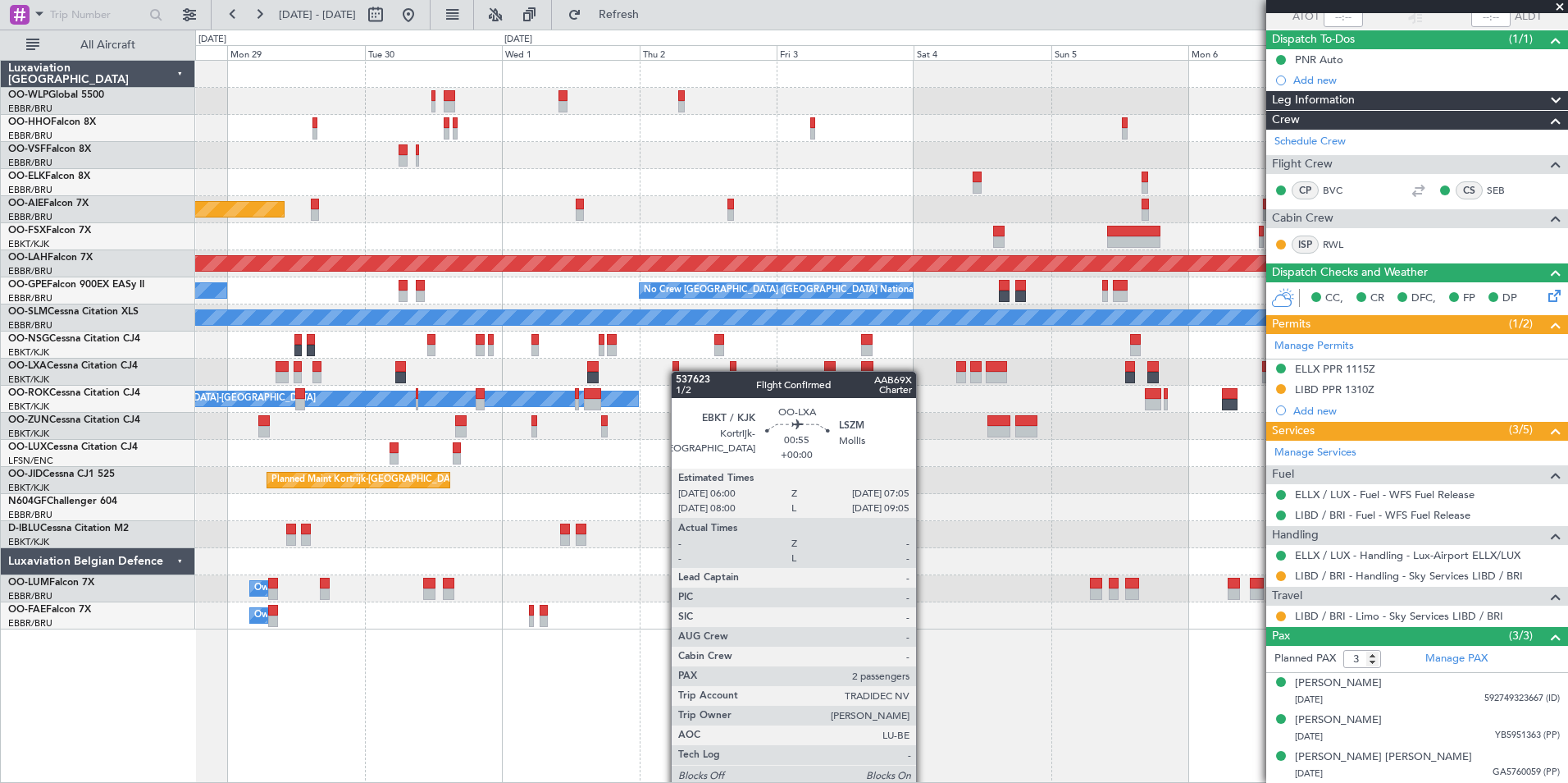
click at [682, 370] on div "A/C Unavailable Brussels (Brussels National) A/C Unavailable" at bounding box center [880, 372] width 1372 height 27
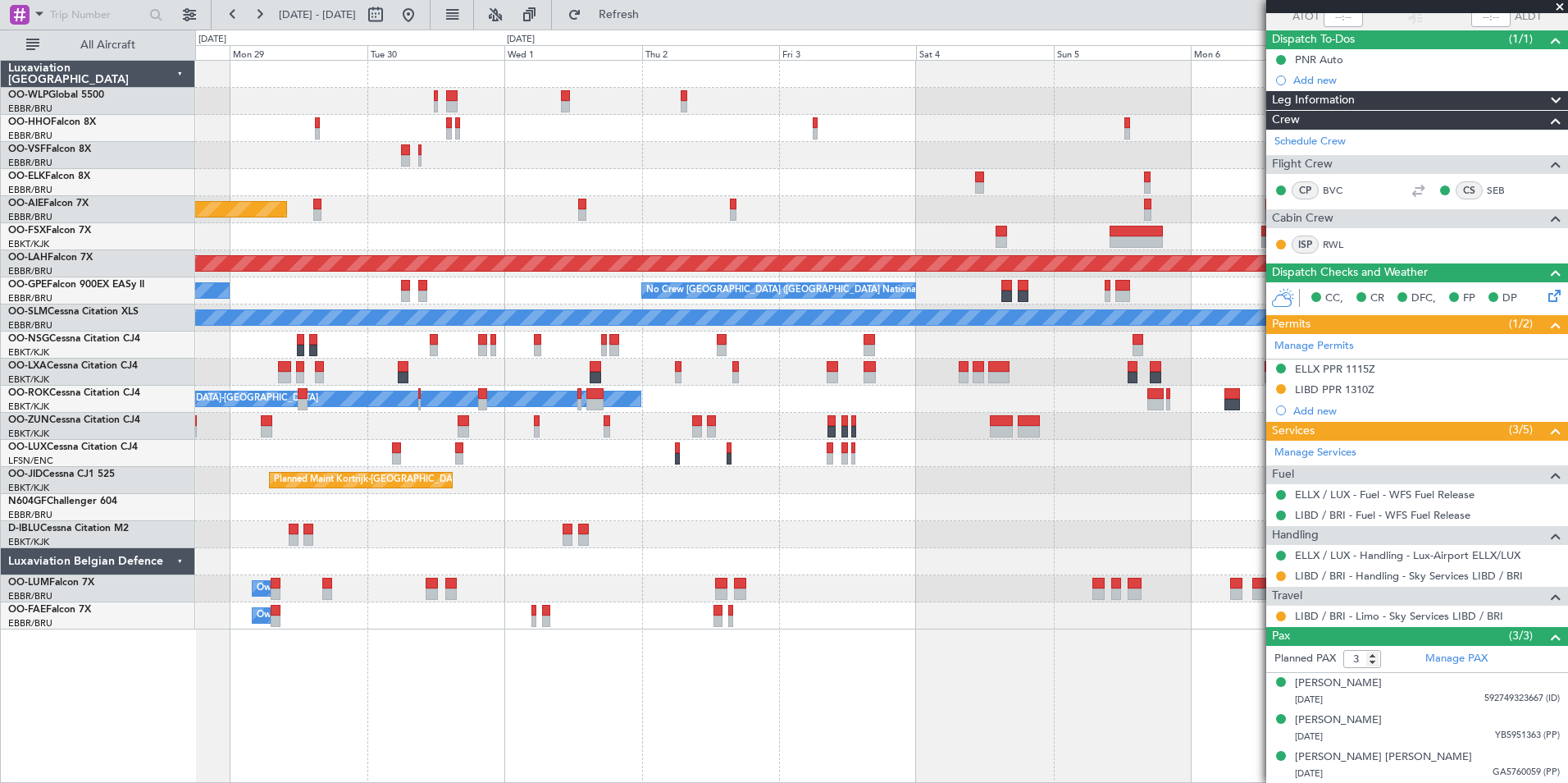
click at [831, 374] on div "A/C Unavailable Brussels (Brussels National) A/C Unavailable" at bounding box center [880, 372] width 1372 height 27
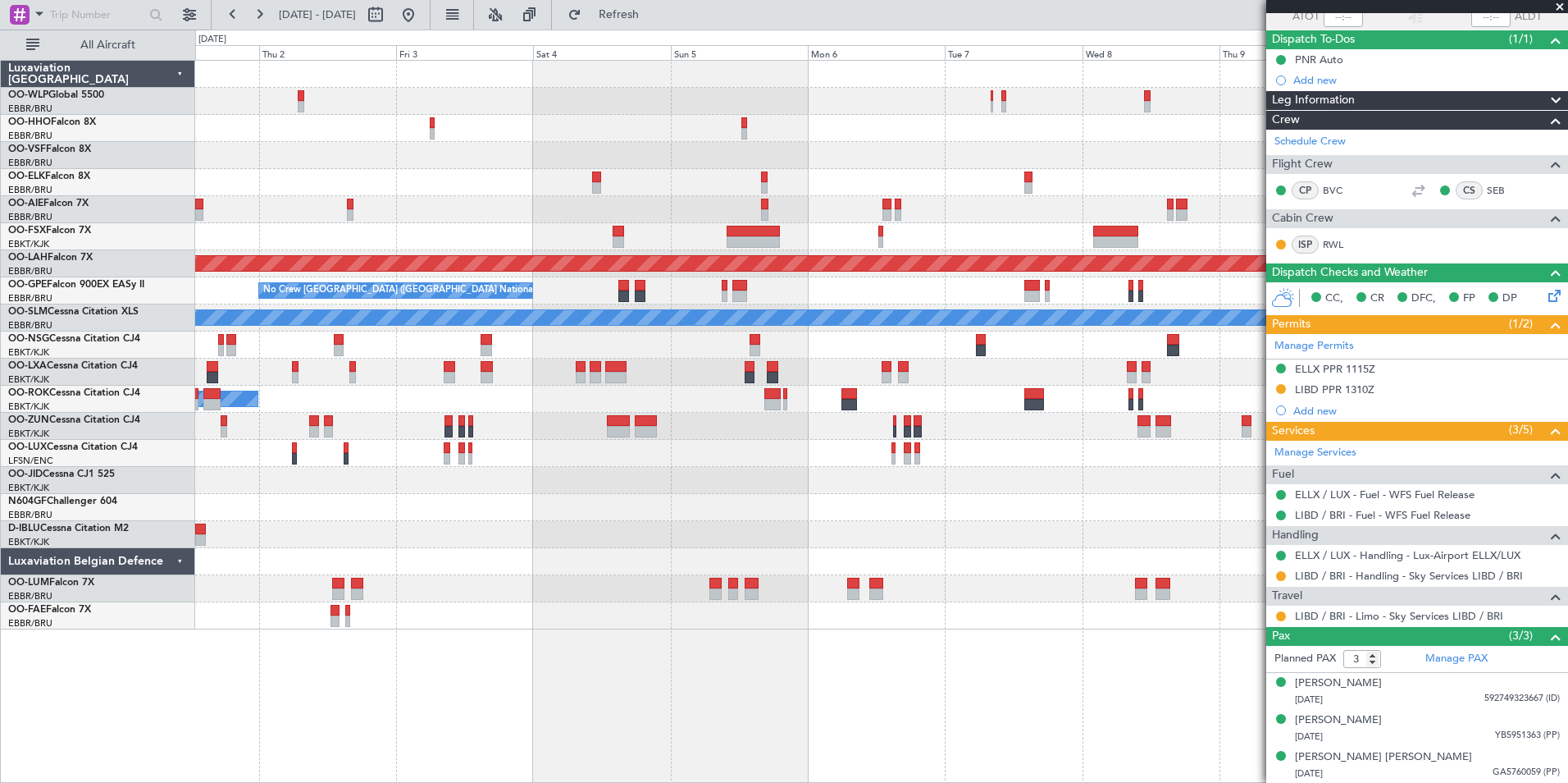
click at [714, 376] on div at bounding box center [880, 372] width 1372 height 27
click at [762, 380] on div at bounding box center [880, 372] width 1372 height 27
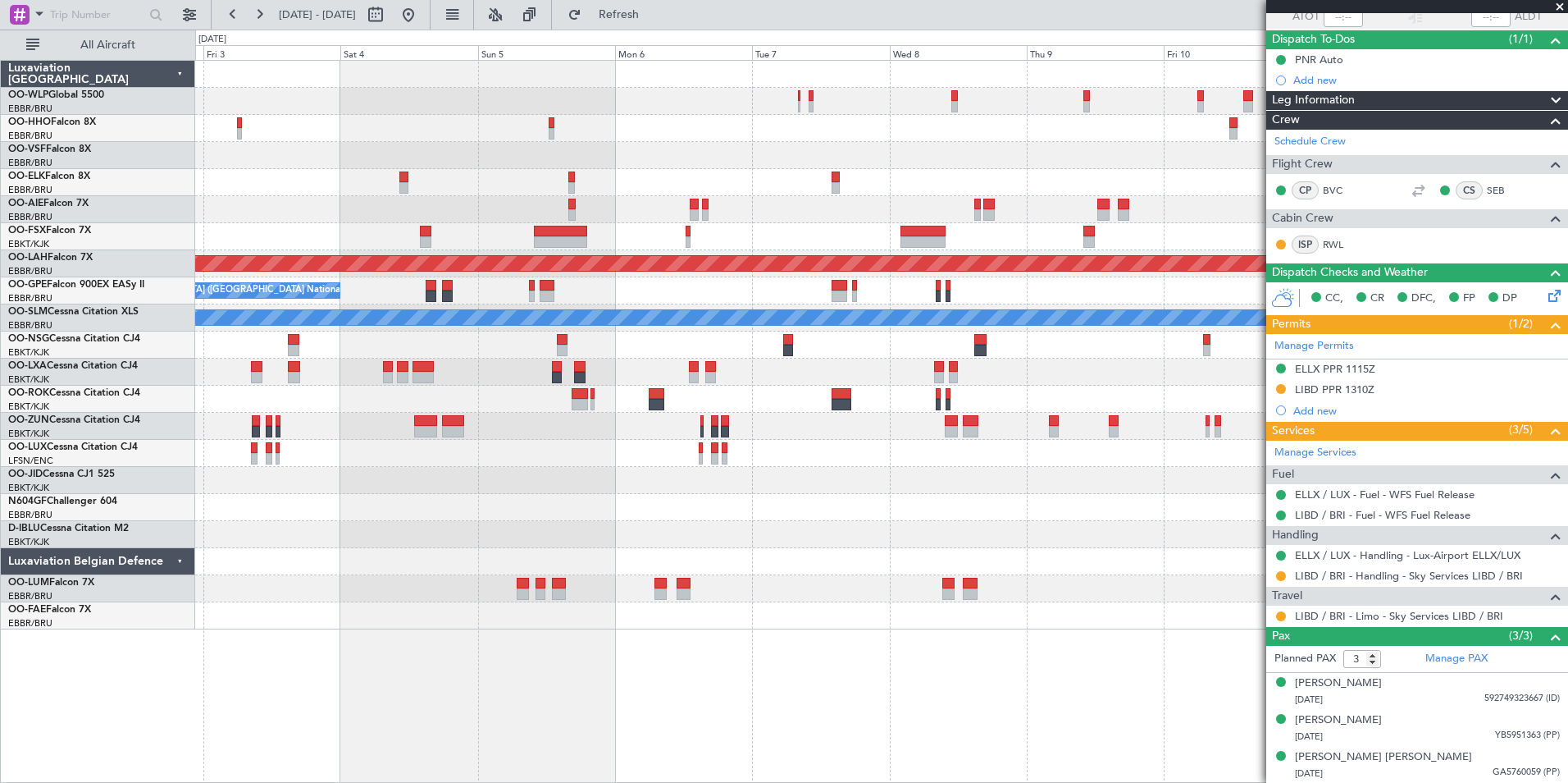
click at [743, 371] on div at bounding box center [880, 372] width 1372 height 27
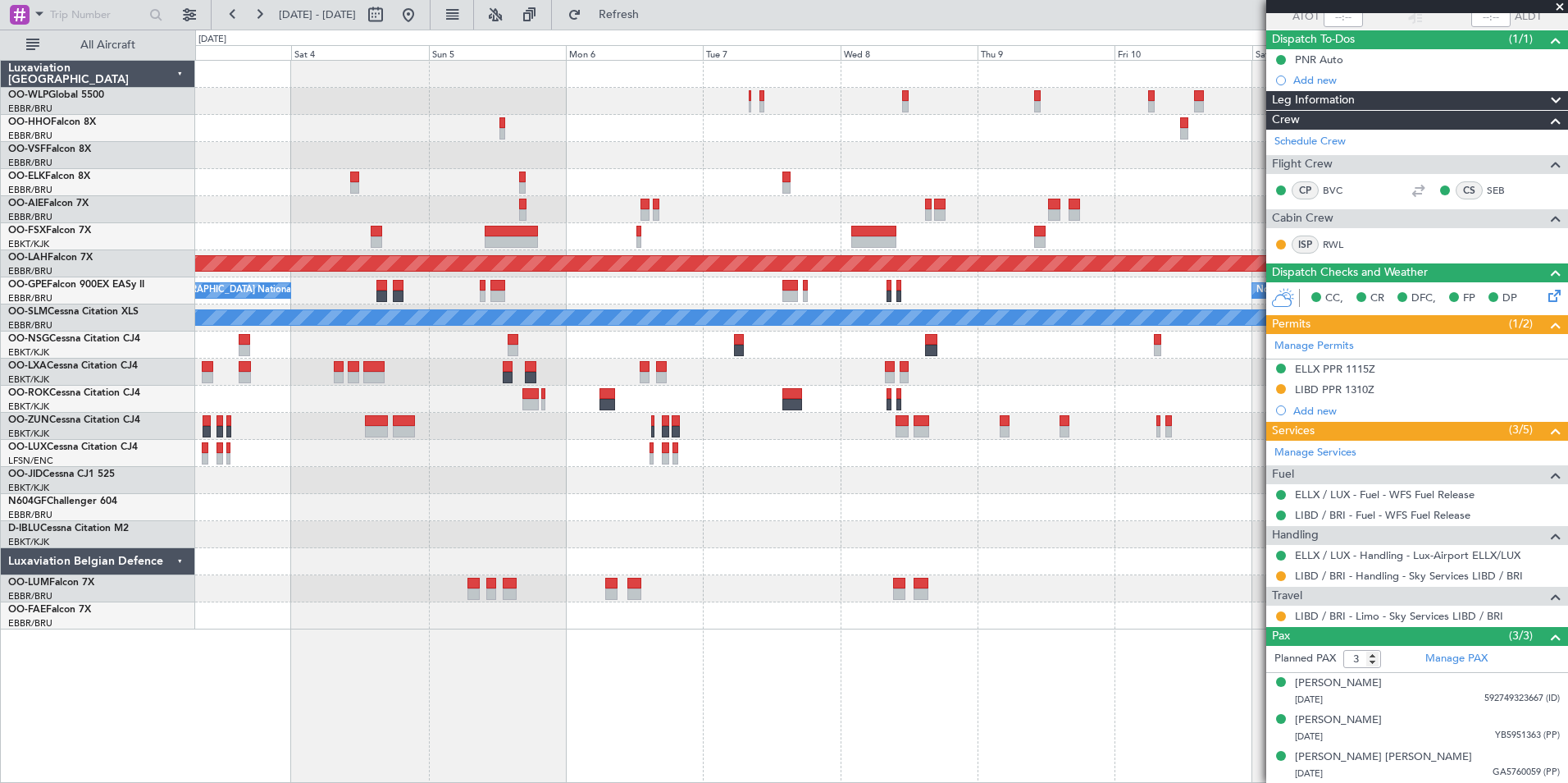
click at [728, 359] on div at bounding box center [880, 372] width 1372 height 27
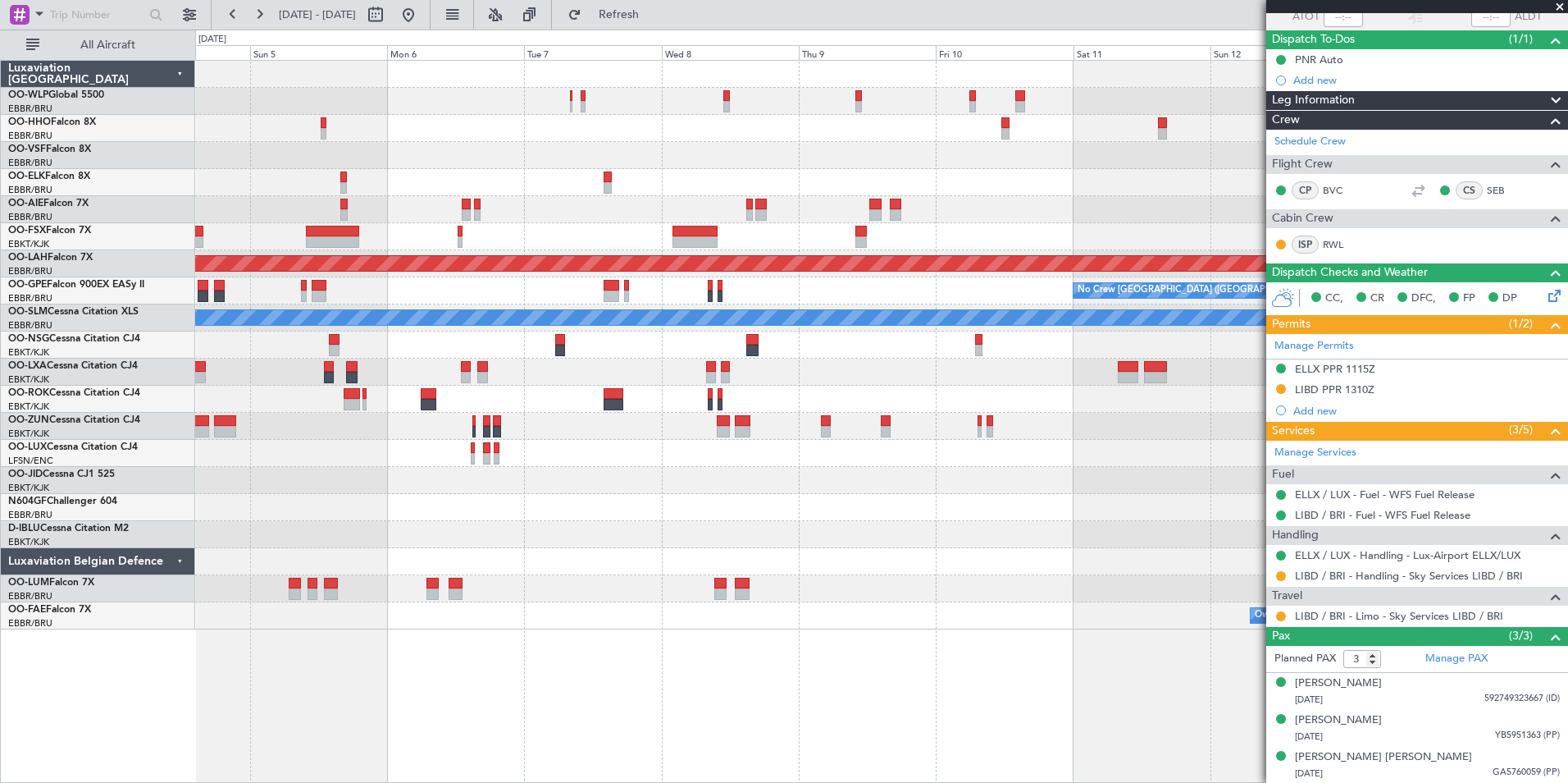
click at [832, 381] on div at bounding box center [880, 372] width 1372 height 27
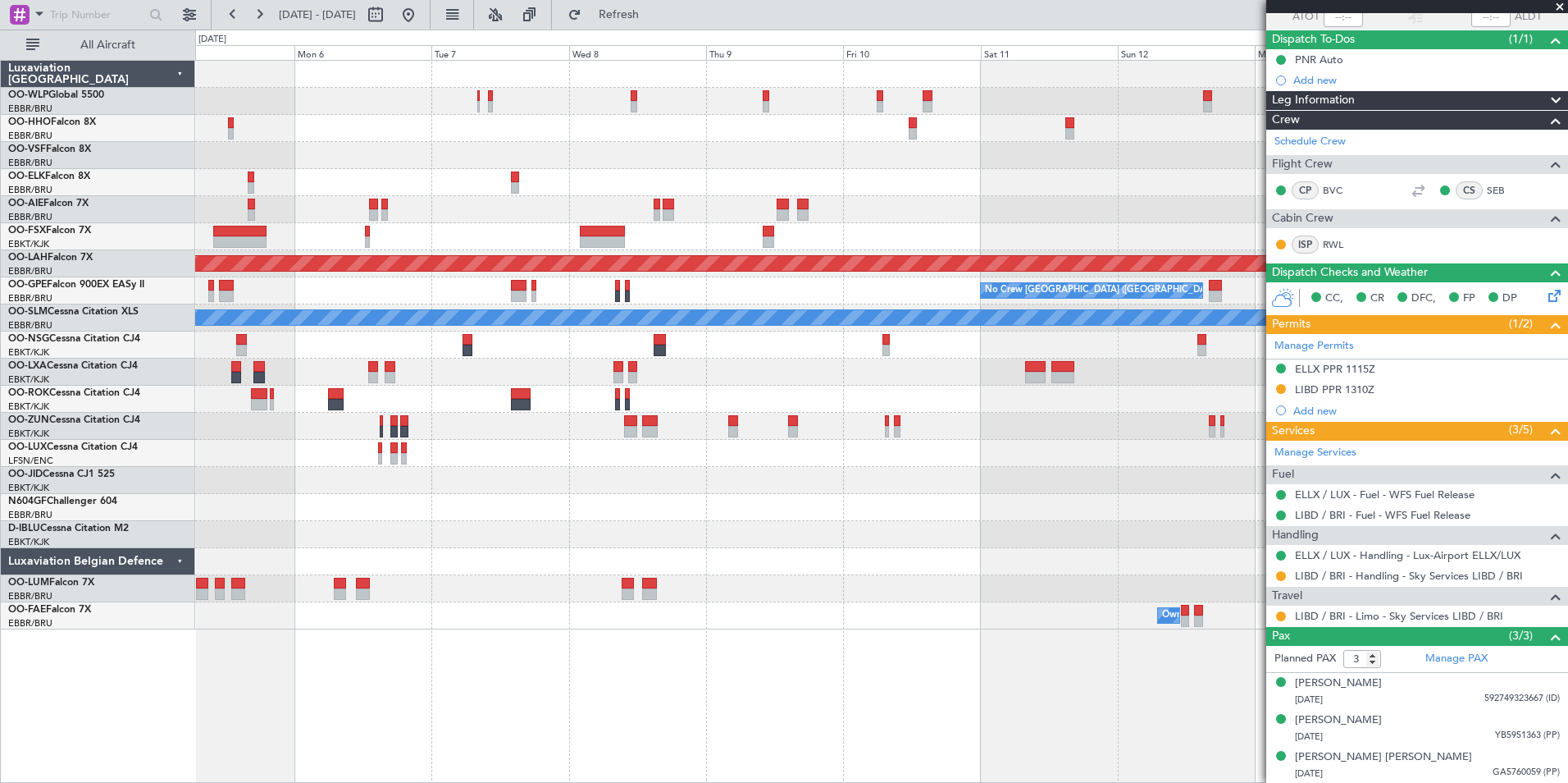
click at [1062, 371] on div at bounding box center [880, 372] width 1372 height 27
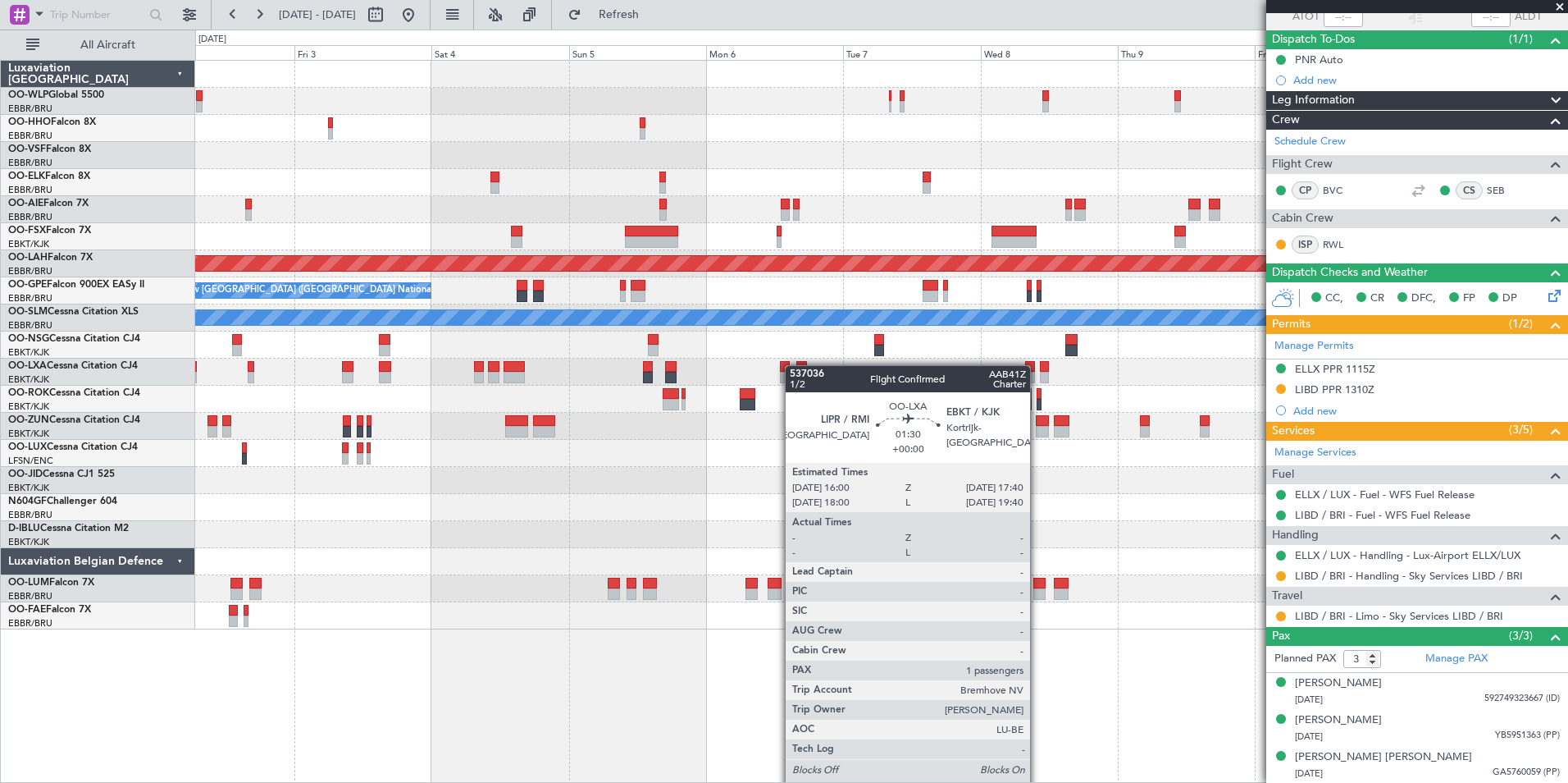
click at [797, 366] on div "Planned Maint Alton-st Louis (St Louis Regl) No Crew Brussels (Brussels Nationa…" at bounding box center [880, 345] width 1372 height 568
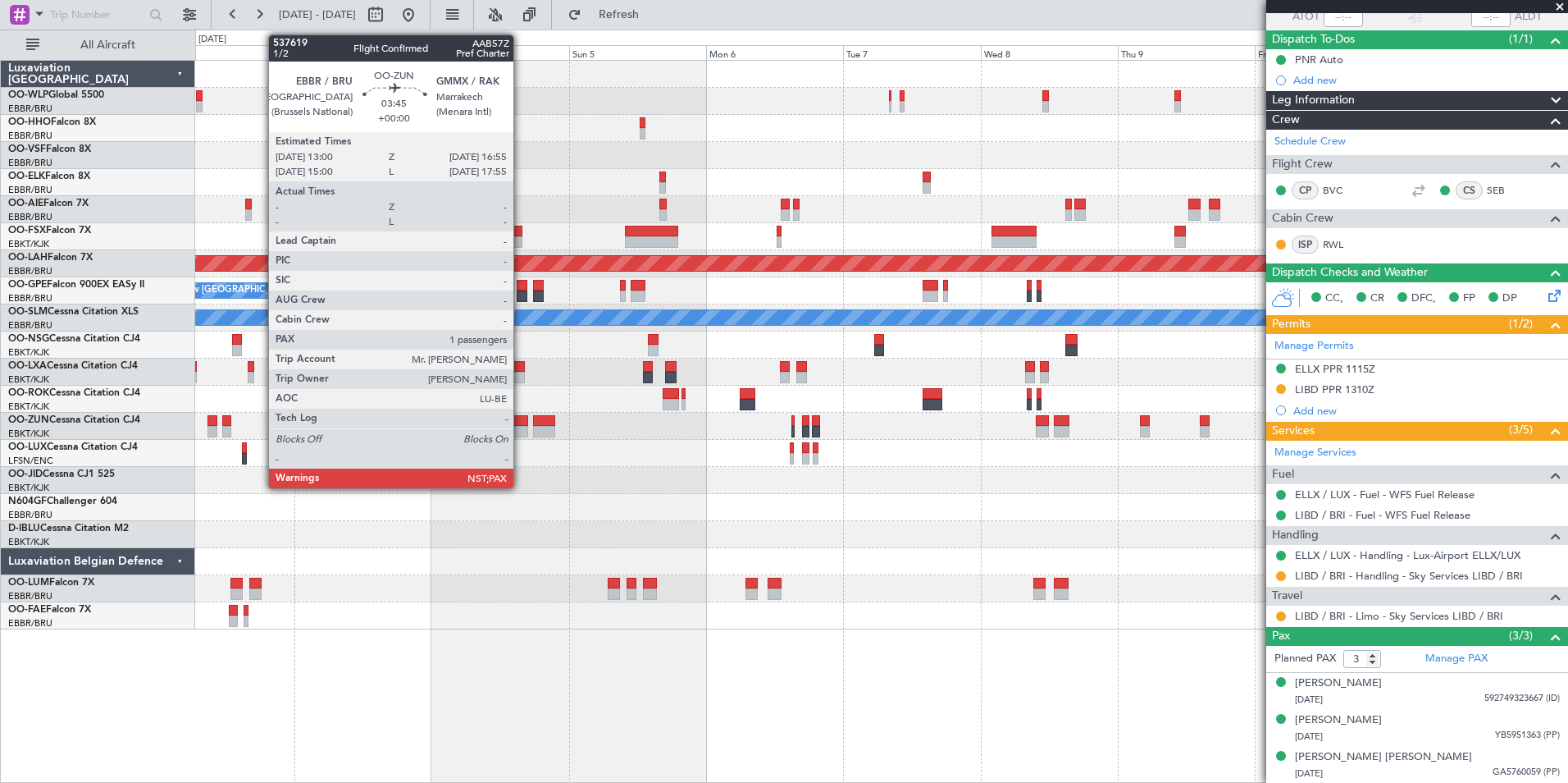
click at [521, 430] on div at bounding box center [516, 432] width 23 height 12
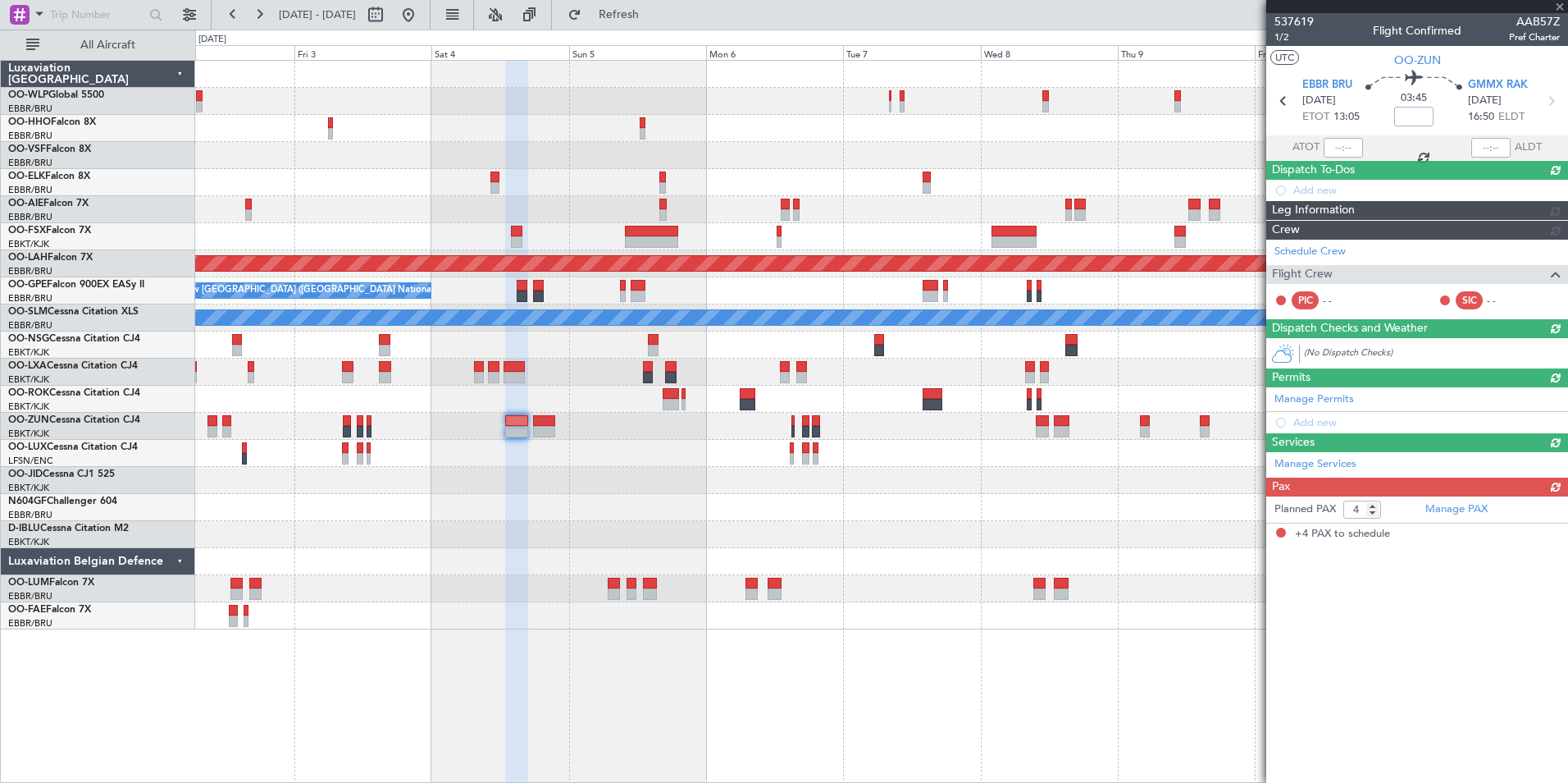
scroll to position [0, 0]
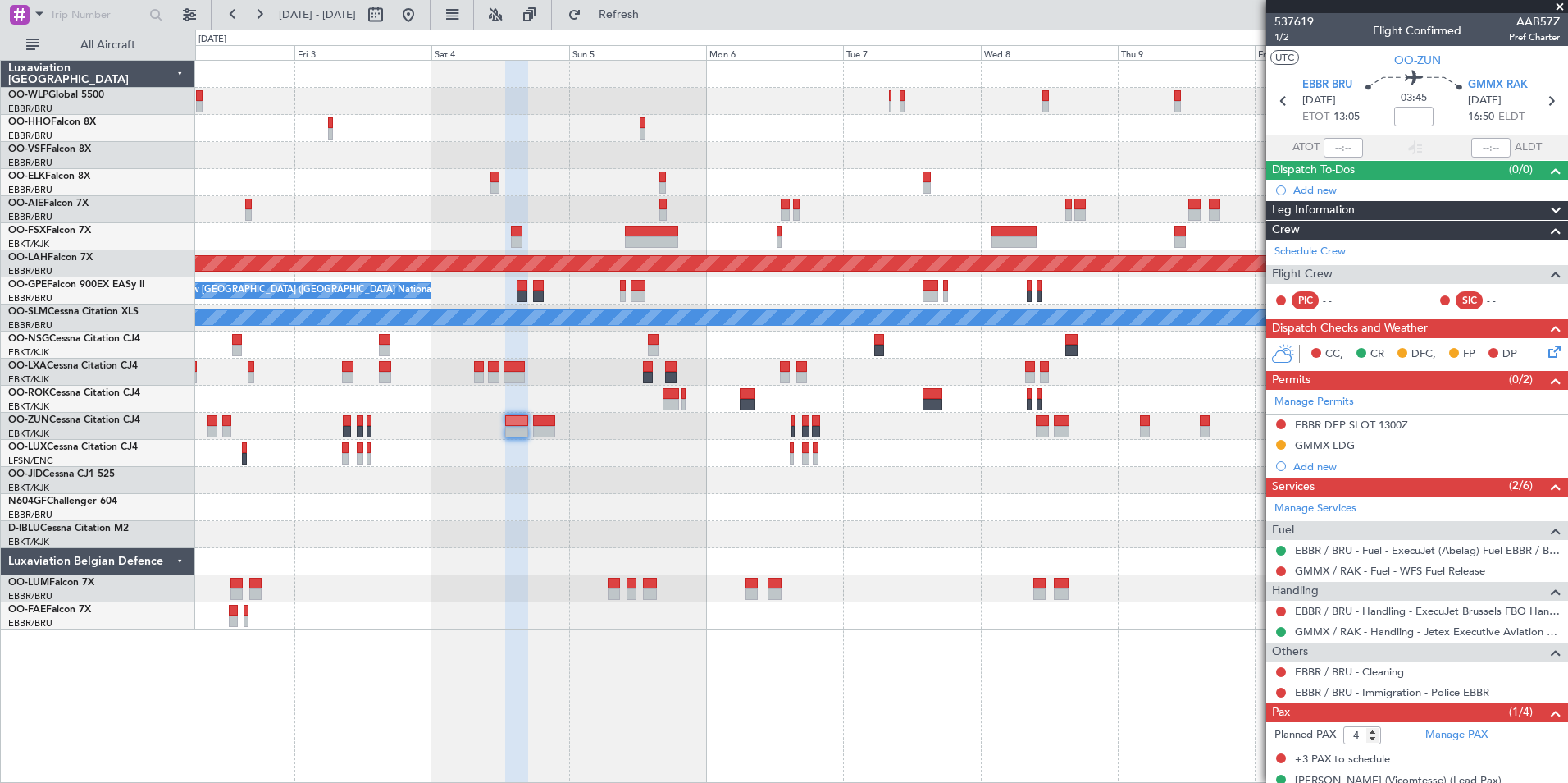
click at [1009, 119] on div "Planned Maint Alton-st Louis (St Louis Regl) No Crew Brussels (Brussels Nationa…" at bounding box center [880, 345] width 1372 height 568
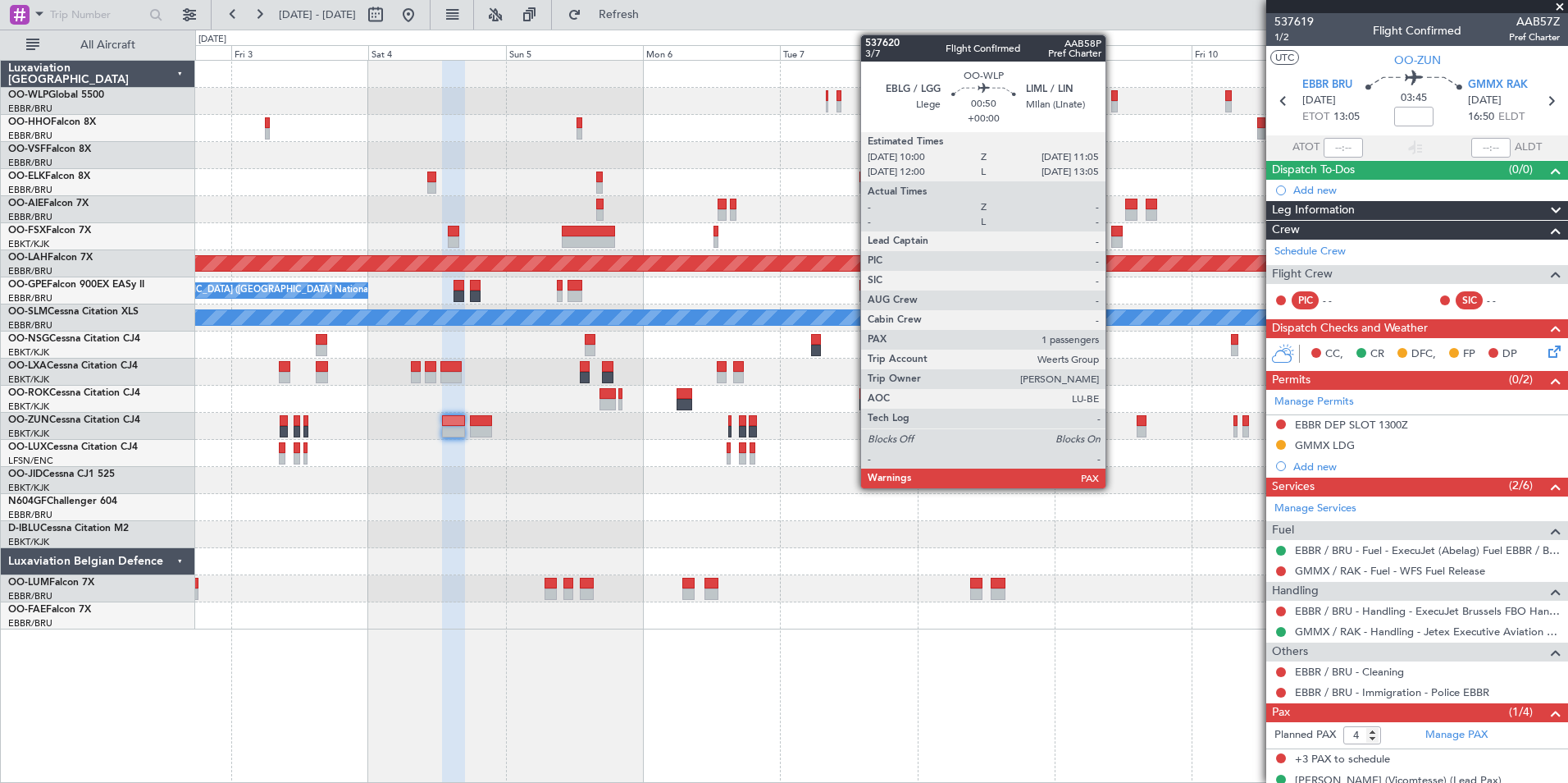
click at [1113, 104] on div at bounding box center [1115, 107] width 7 height 12
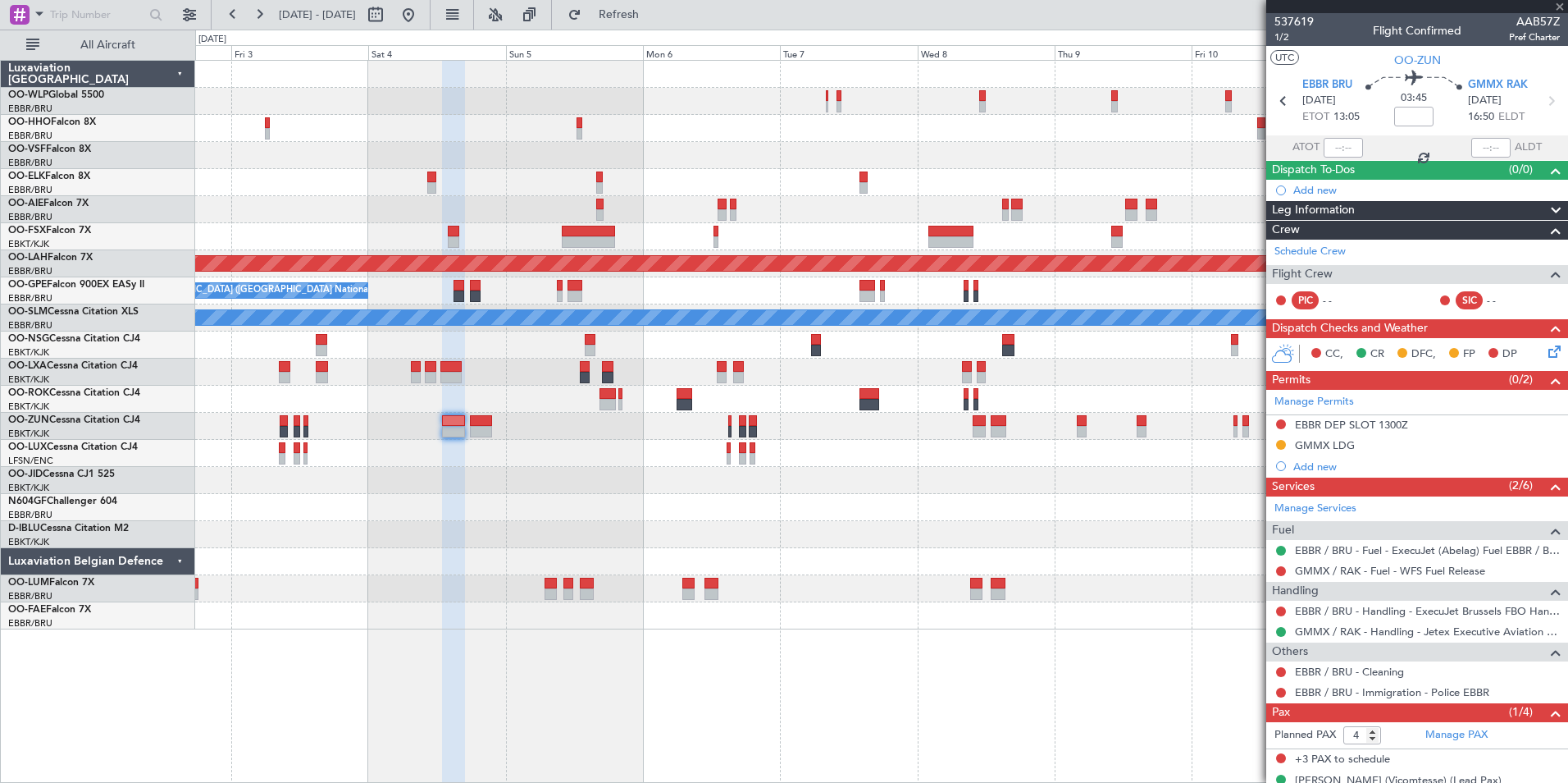
type input "2"
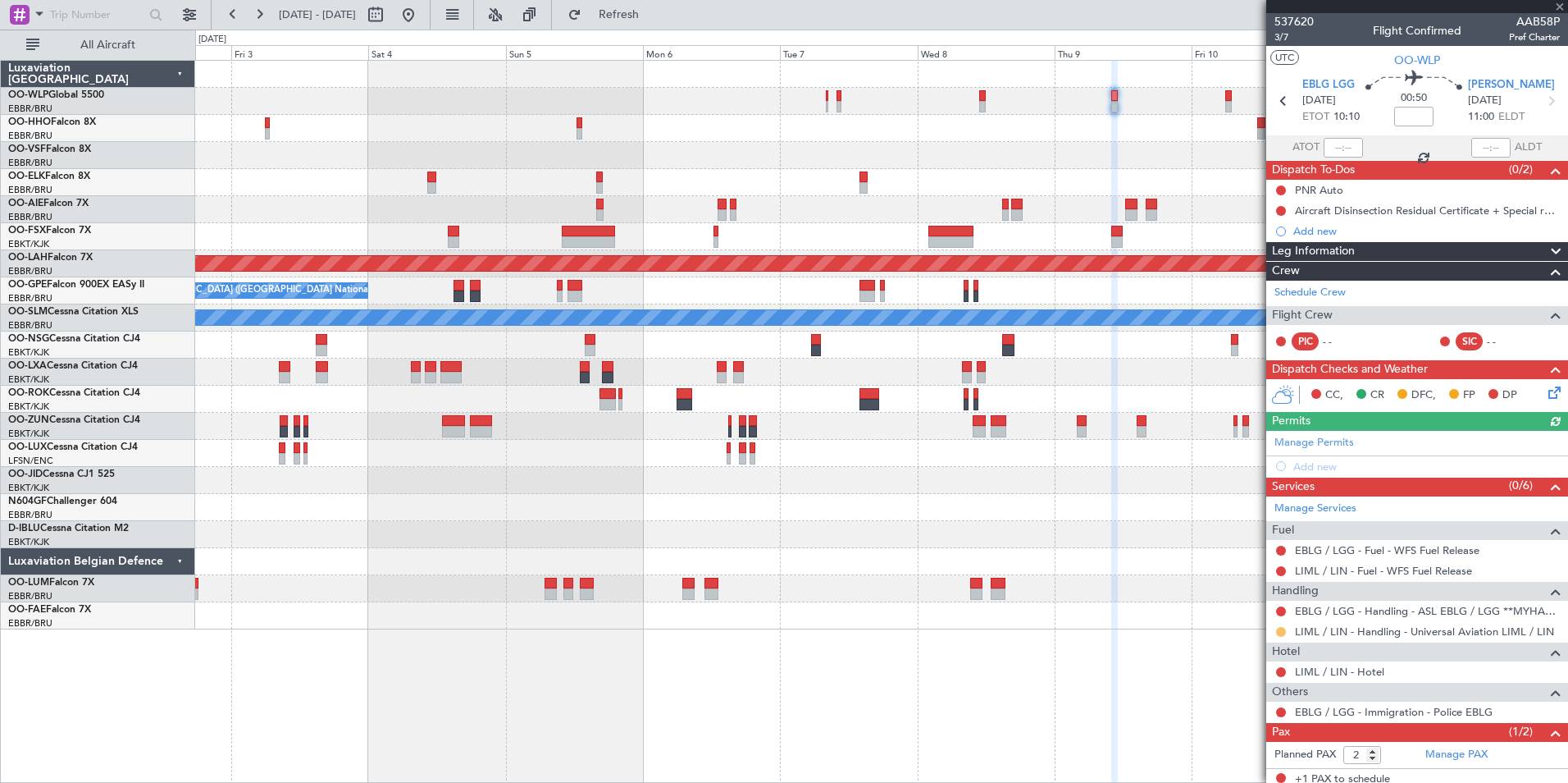
click at [1283, 631] on button at bounding box center [1281, 632] width 10 height 10
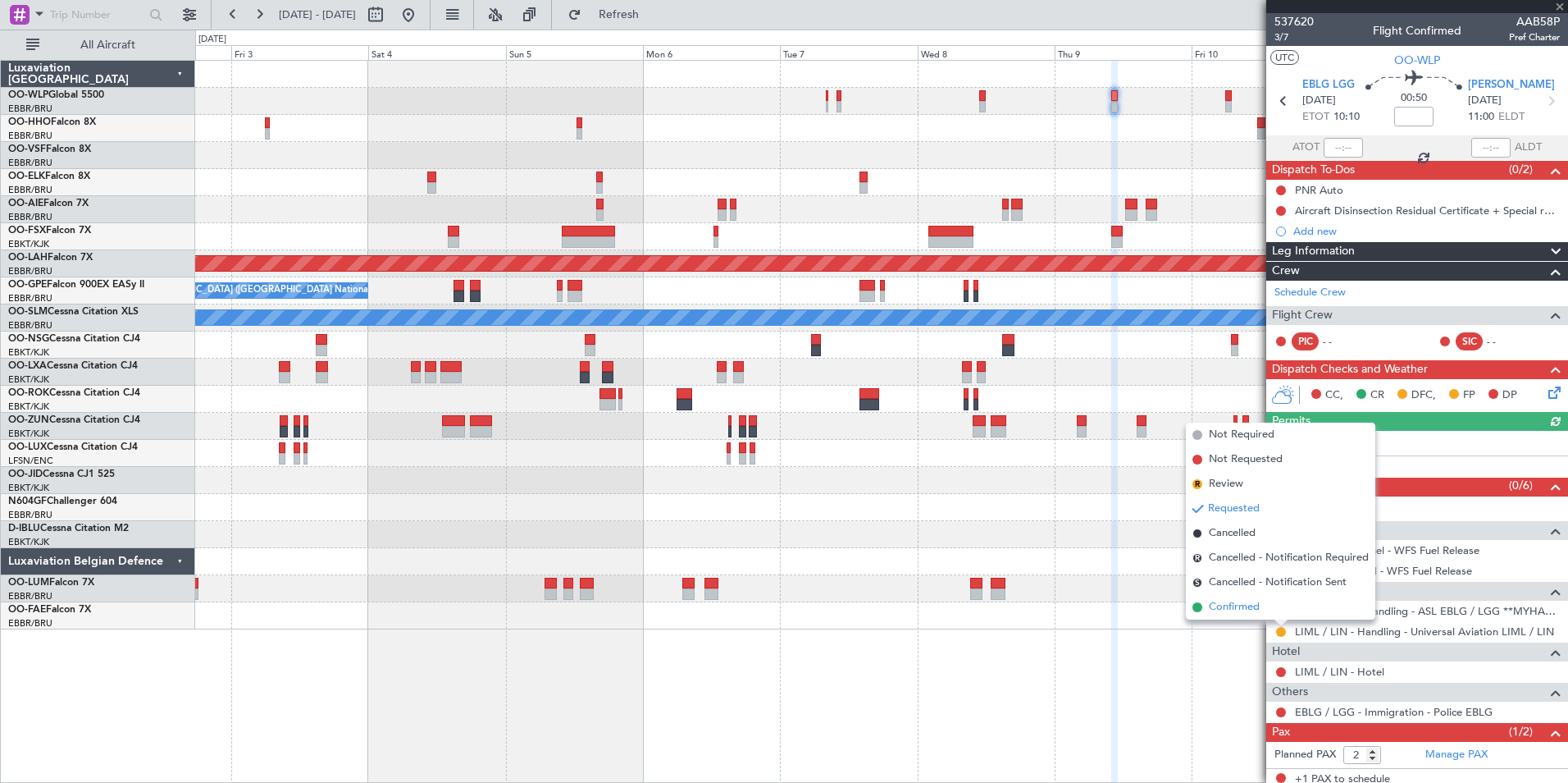
click at [1247, 603] on span "Confirmed" at bounding box center [1234, 607] width 51 height 17
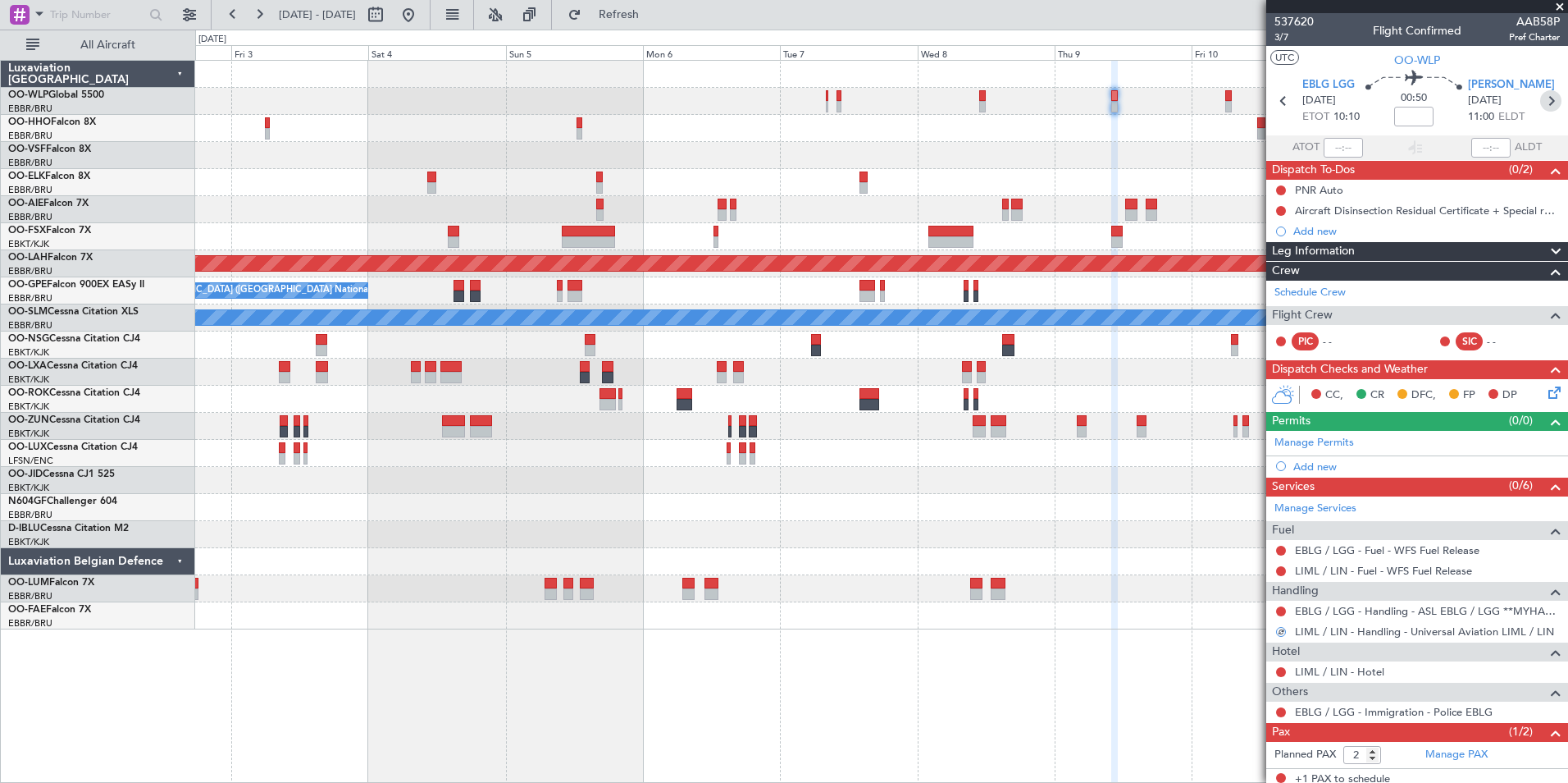
click at [1543, 108] on icon at bounding box center [1551, 101] width 22 height 22
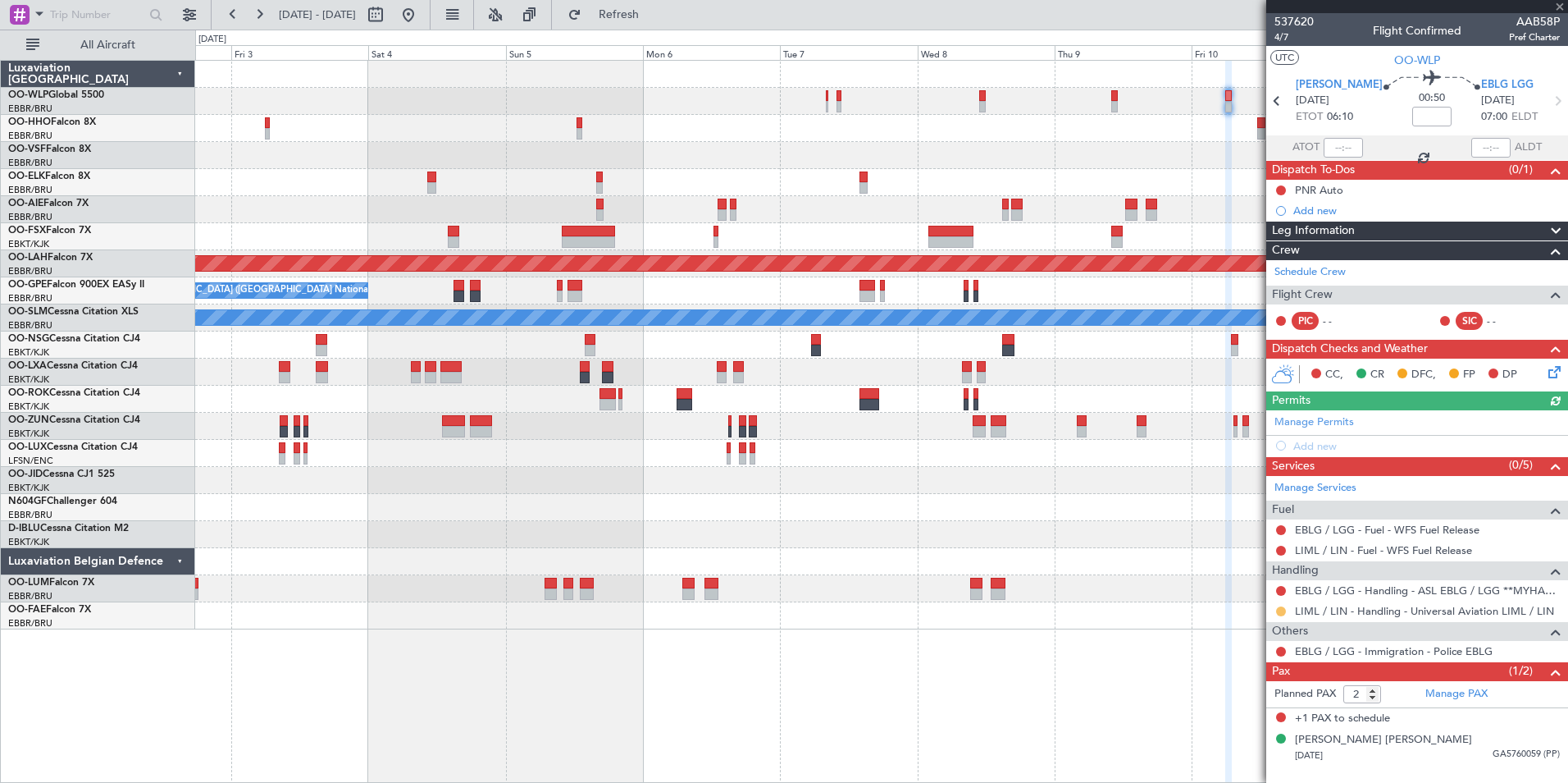
click at [1278, 608] on button at bounding box center [1281, 612] width 10 height 10
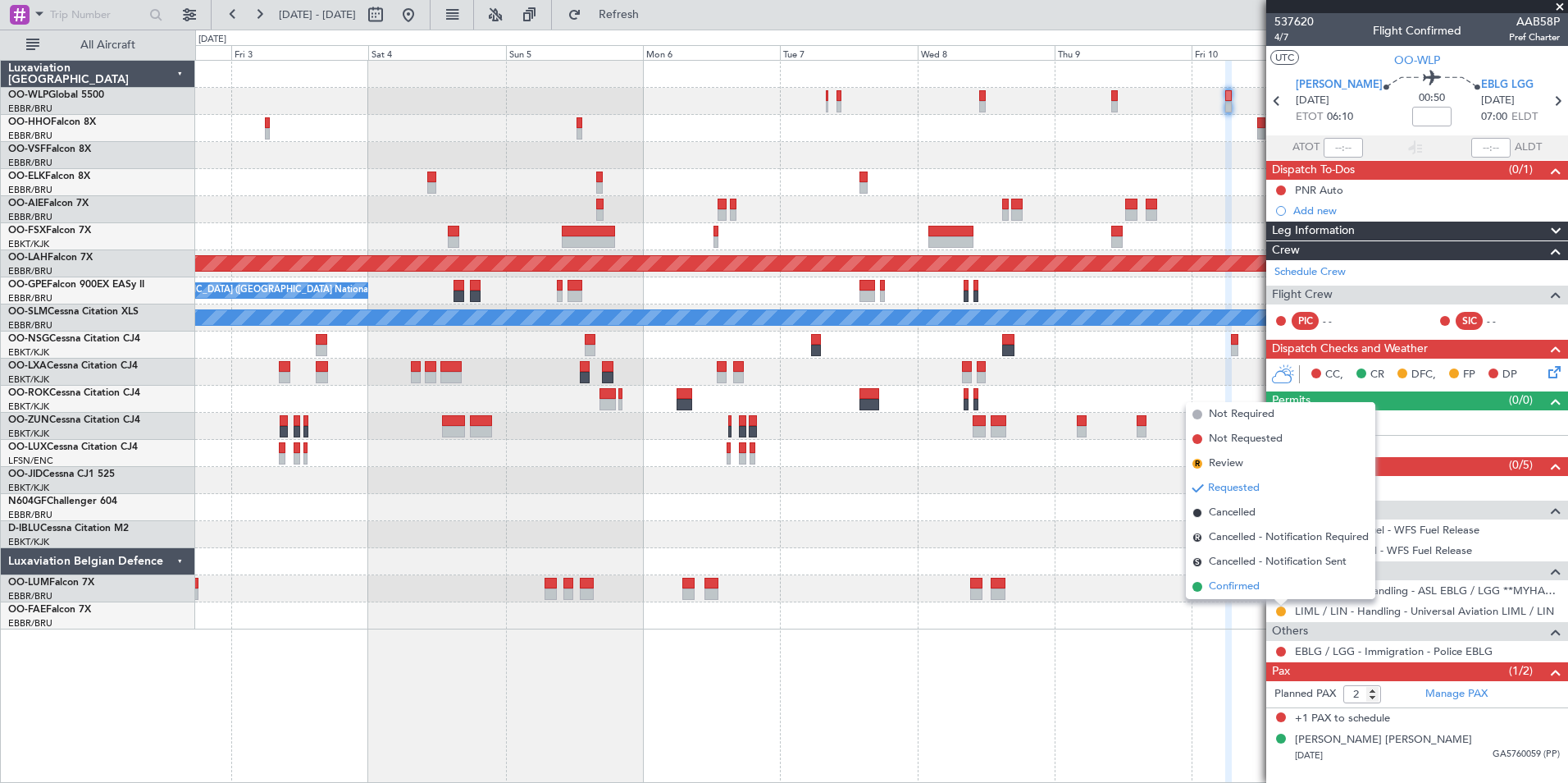
click at [1252, 585] on span "Confirmed" at bounding box center [1234, 586] width 51 height 17
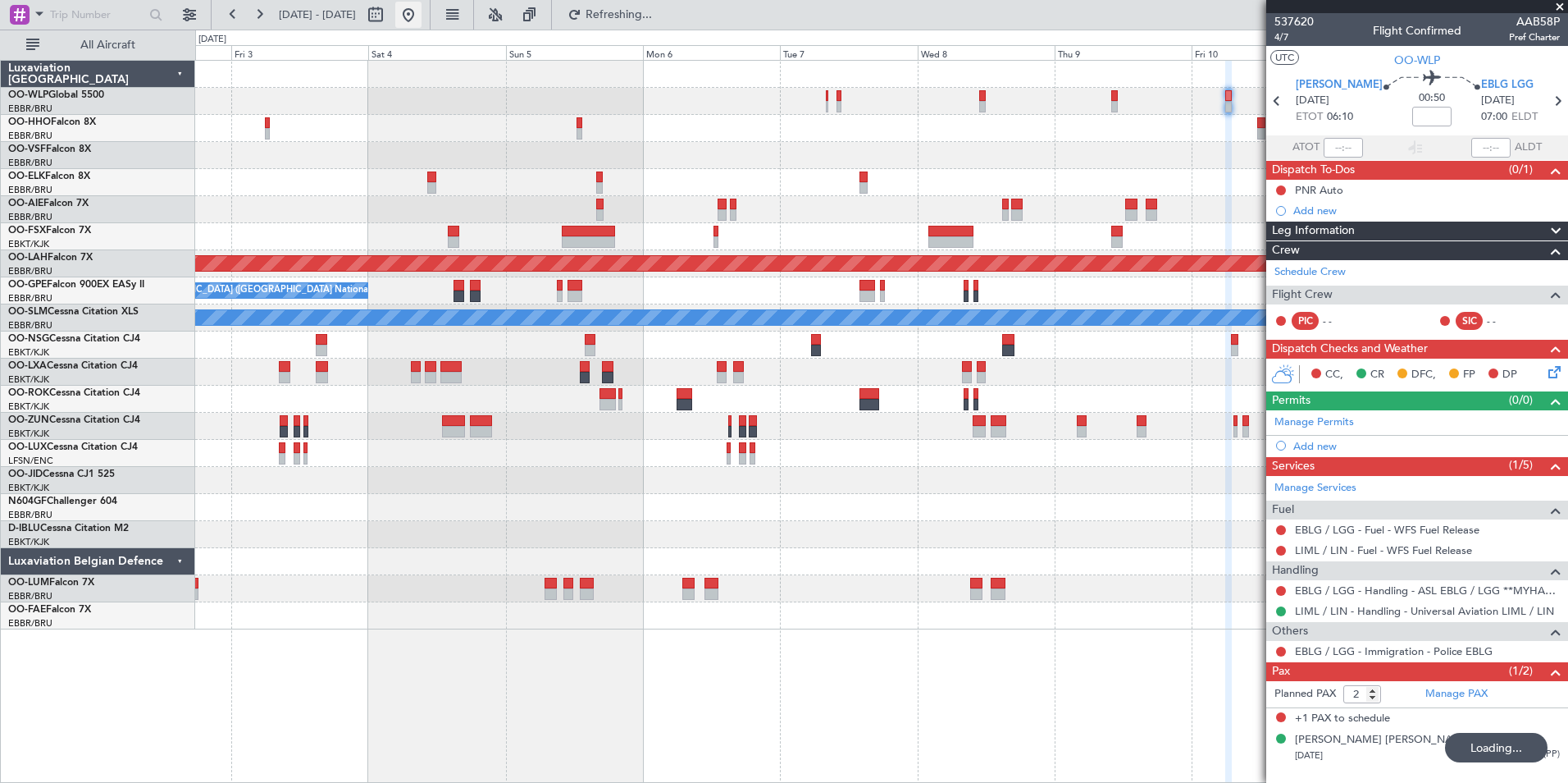
click at [421, 26] on button at bounding box center [408, 15] width 26 height 26
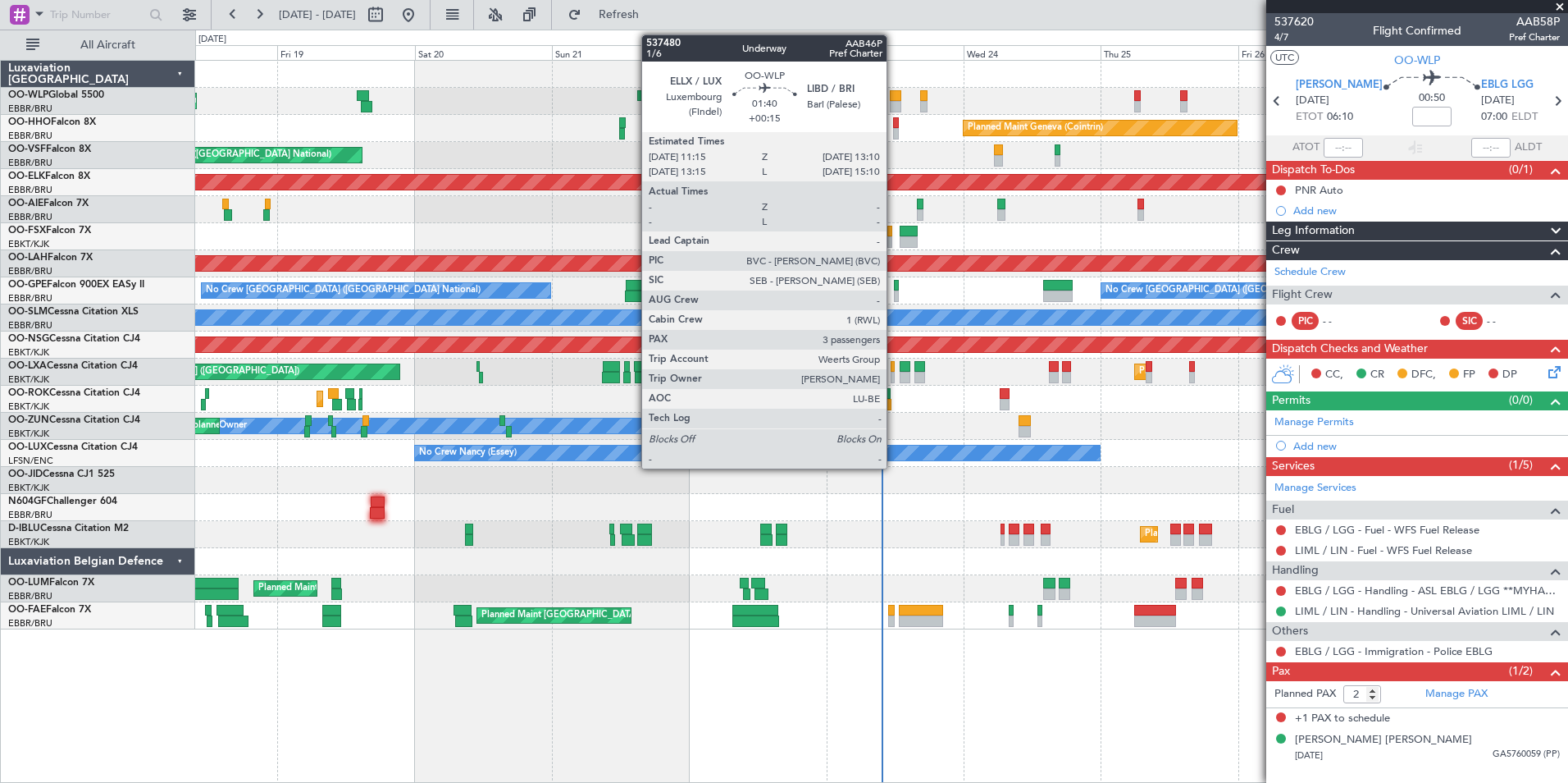
click at [894, 97] on div at bounding box center [896, 96] width 12 height 12
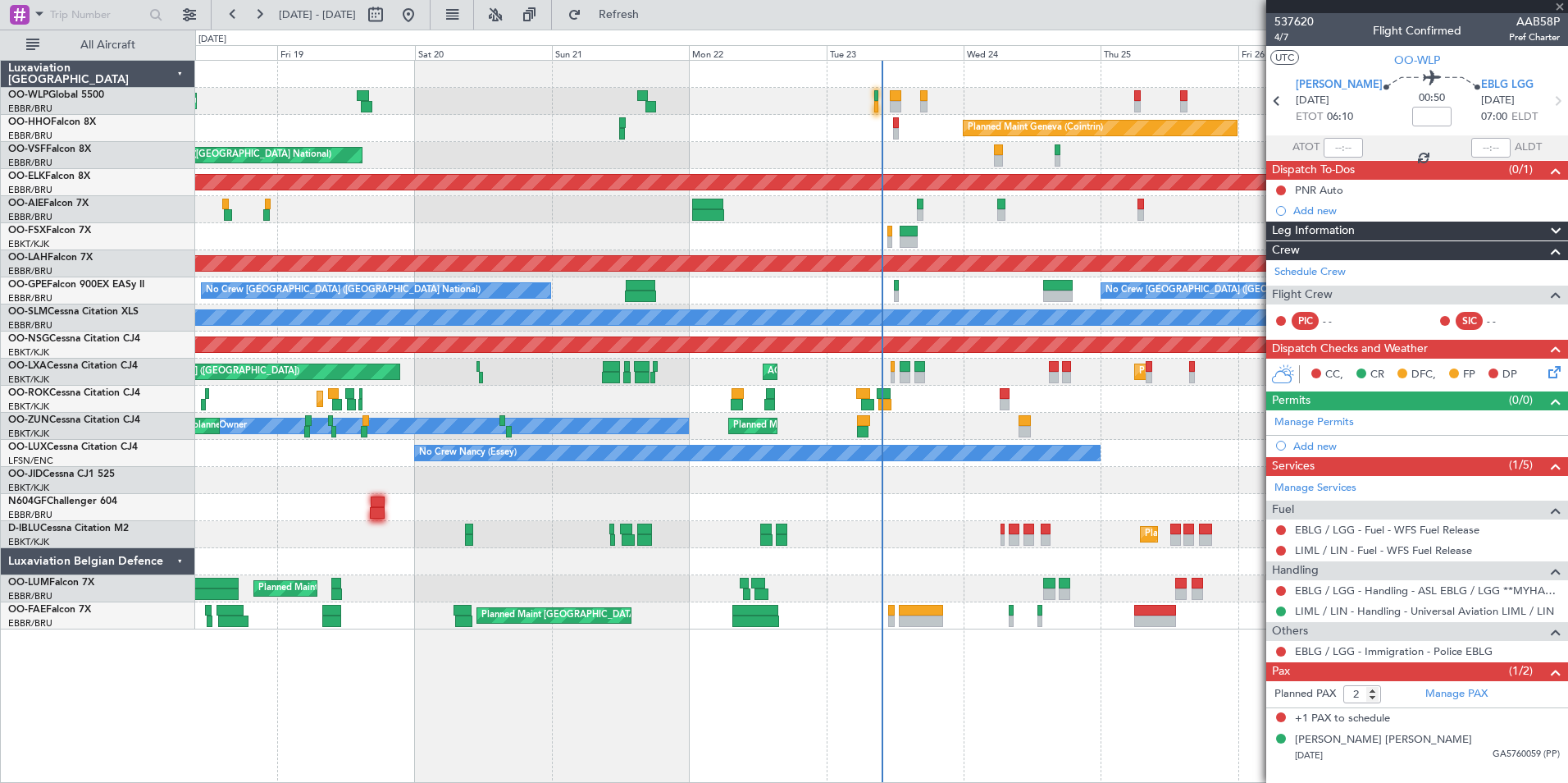
type input "+00:15"
type input "3"
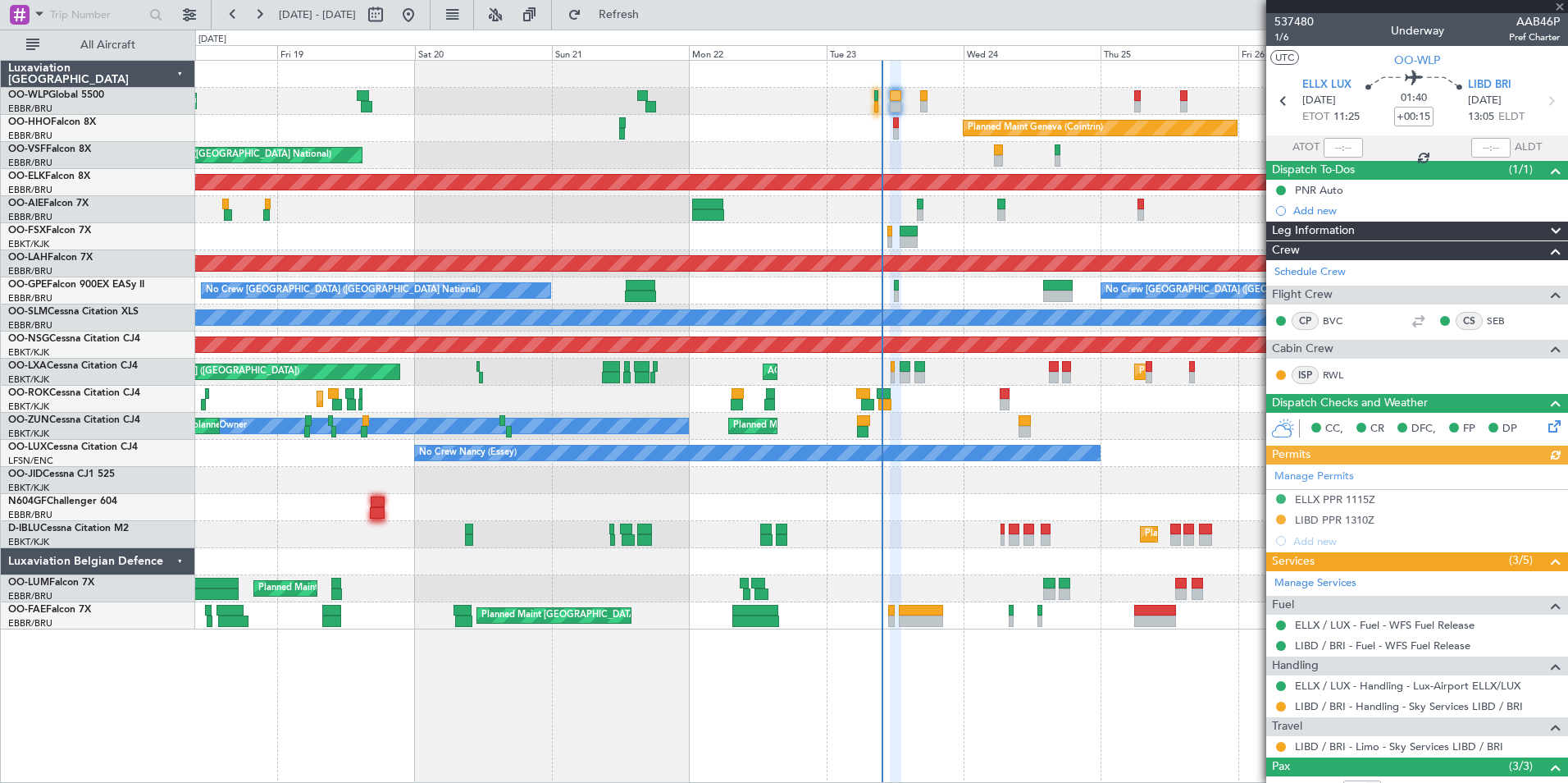
scroll to position [130, 0]
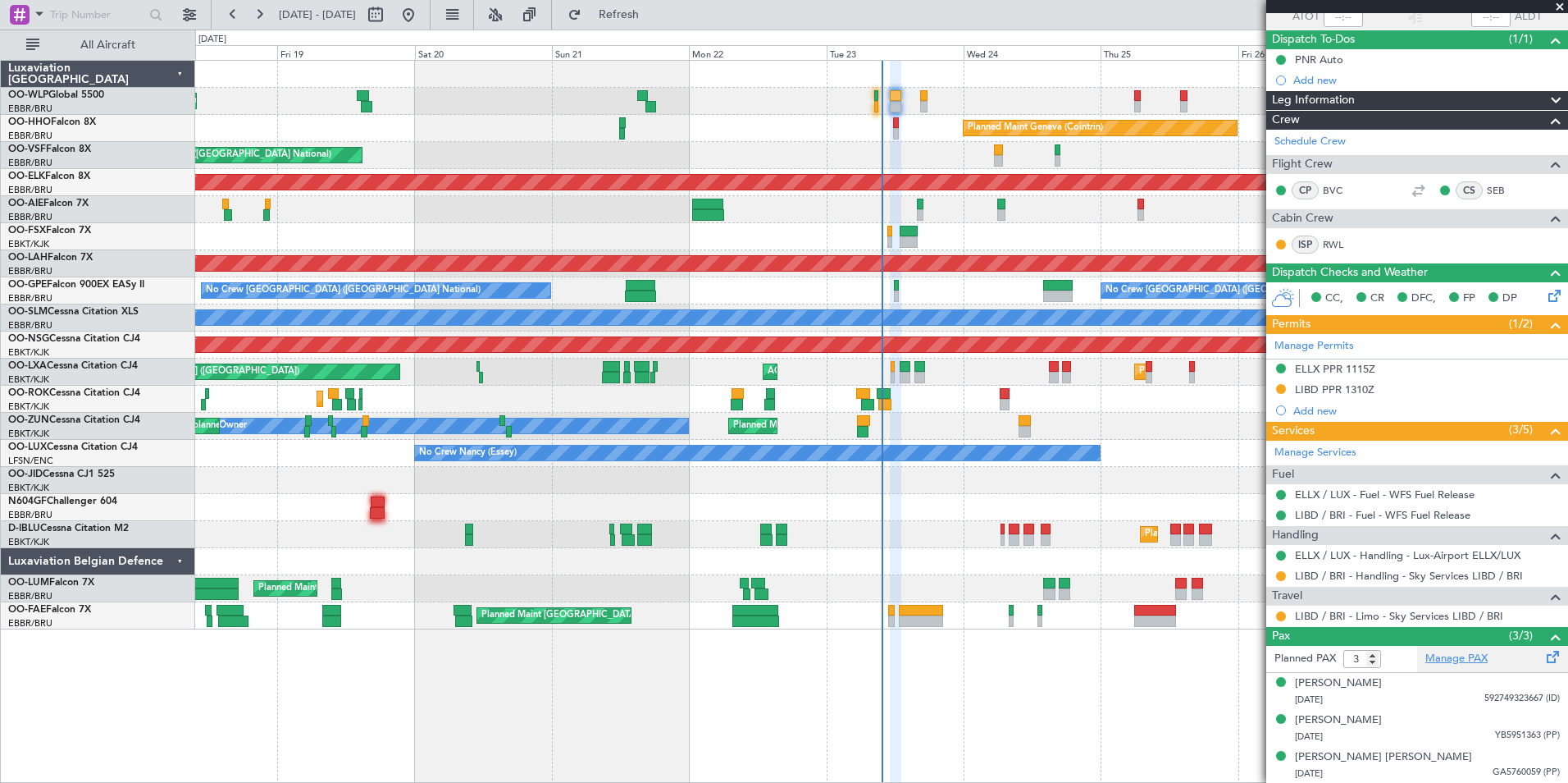
click at [1456, 654] on link "Manage PAX" at bounding box center [1456, 659] width 63 height 17
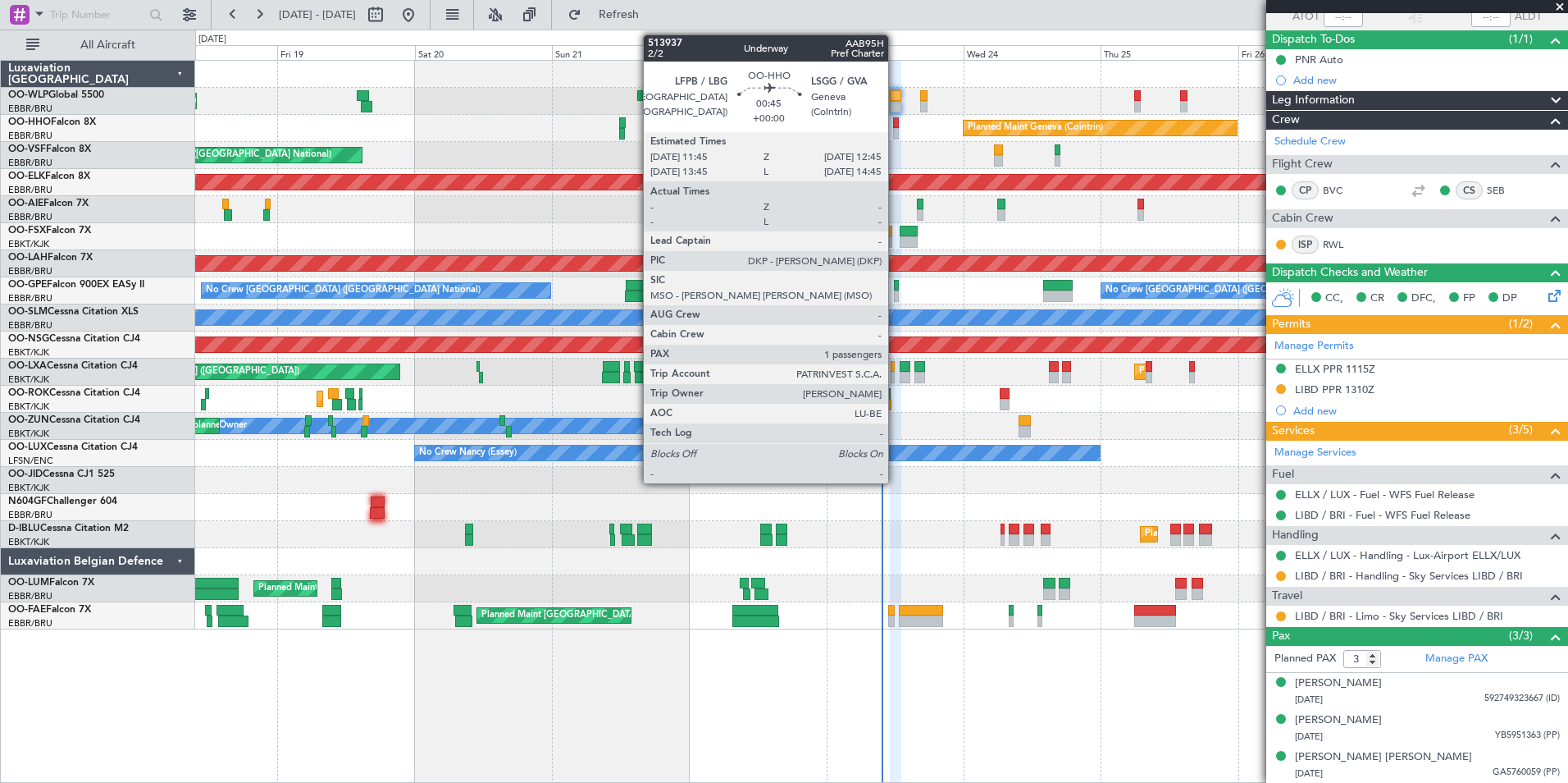
click at [895, 130] on div at bounding box center [896, 134] width 6 height 12
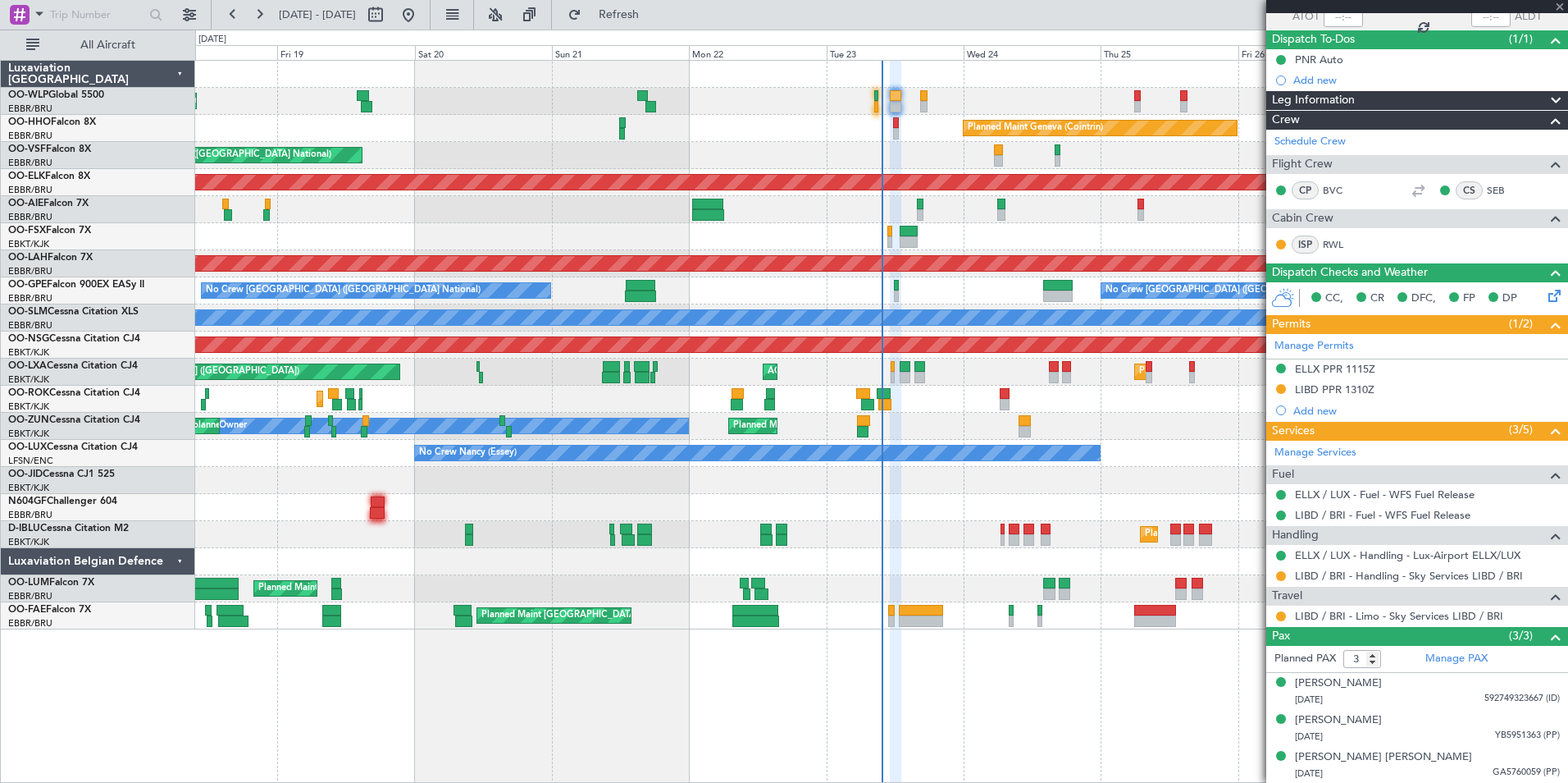
type input "1"
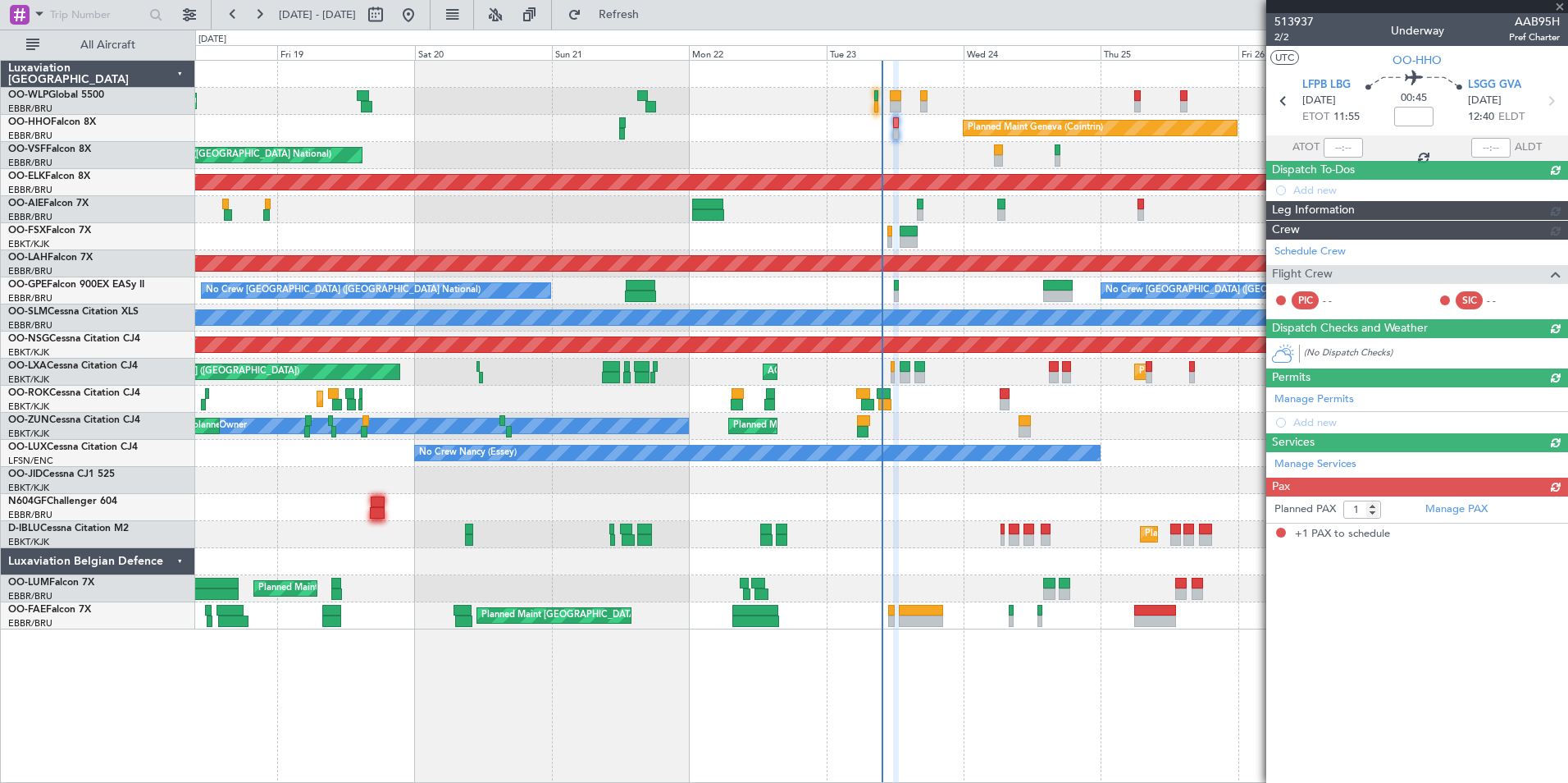
scroll to position [0, 0]
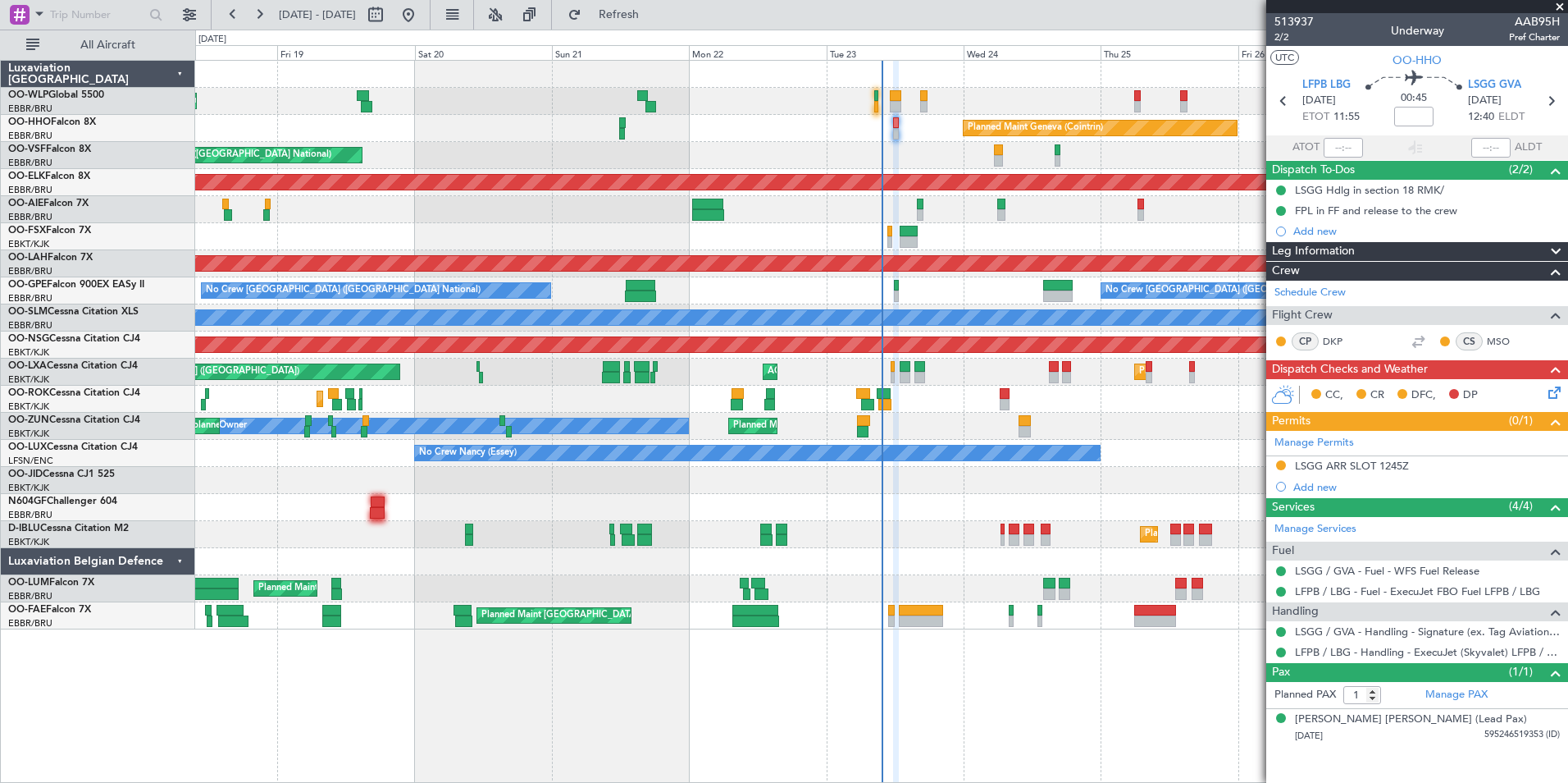
click at [1550, 392] on icon at bounding box center [1551, 389] width 13 height 13
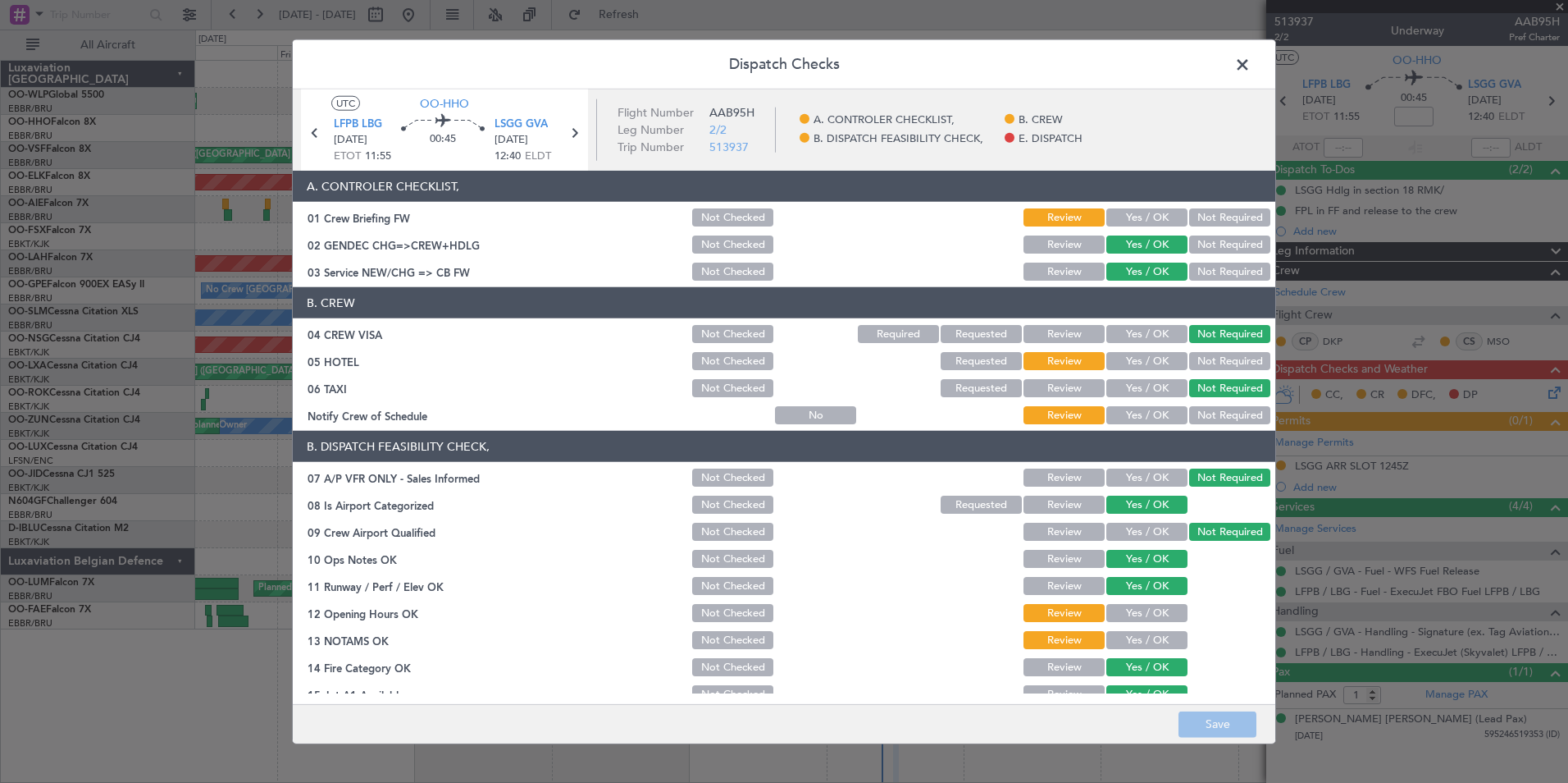
click at [1132, 215] on button "Yes / OK" at bounding box center [1147, 218] width 81 height 18
click at [1189, 357] on button "Not Required" at bounding box center [1229, 361] width 81 height 18
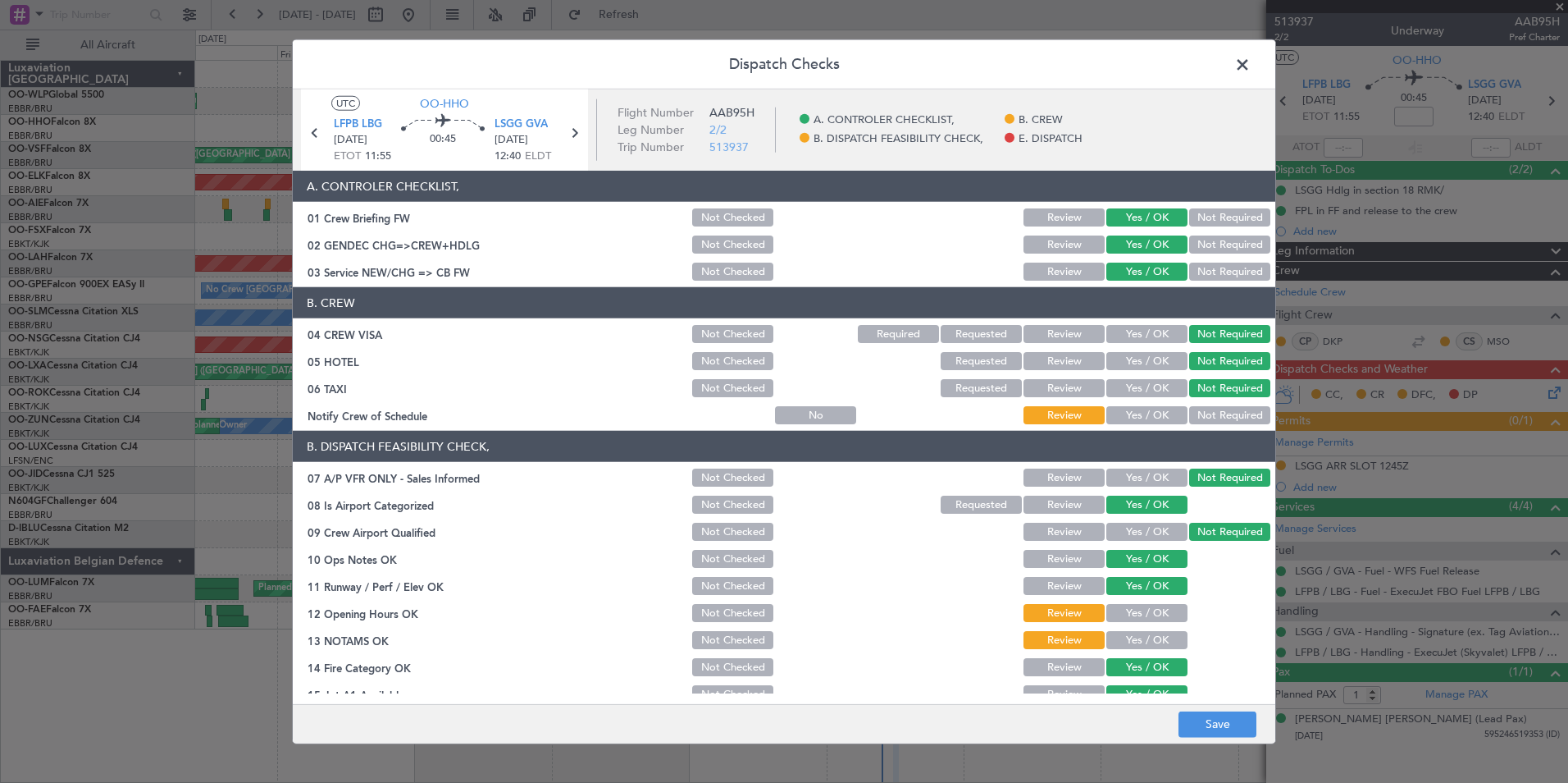
click at [1145, 416] on button "Yes / OK" at bounding box center [1147, 415] width 81 height 18
click at [1107, 612] on button "Yes / OK" at bounding box center [1147, 612] width 81 height 18
click at [1119, 638] on button "Yes / OK" at bounding box center [1147, 640] width 81 height 18
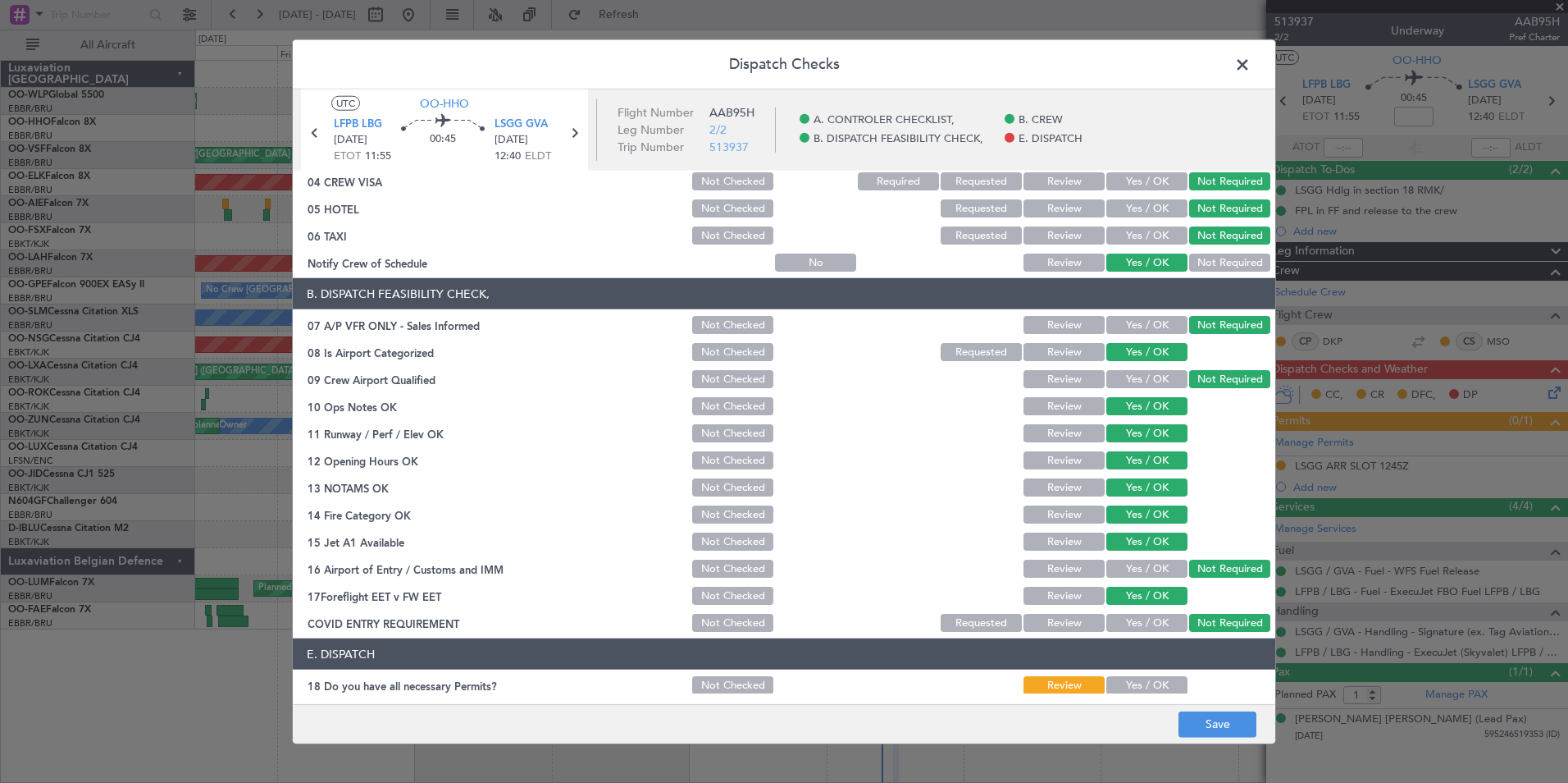
scroll to position [241, 0]
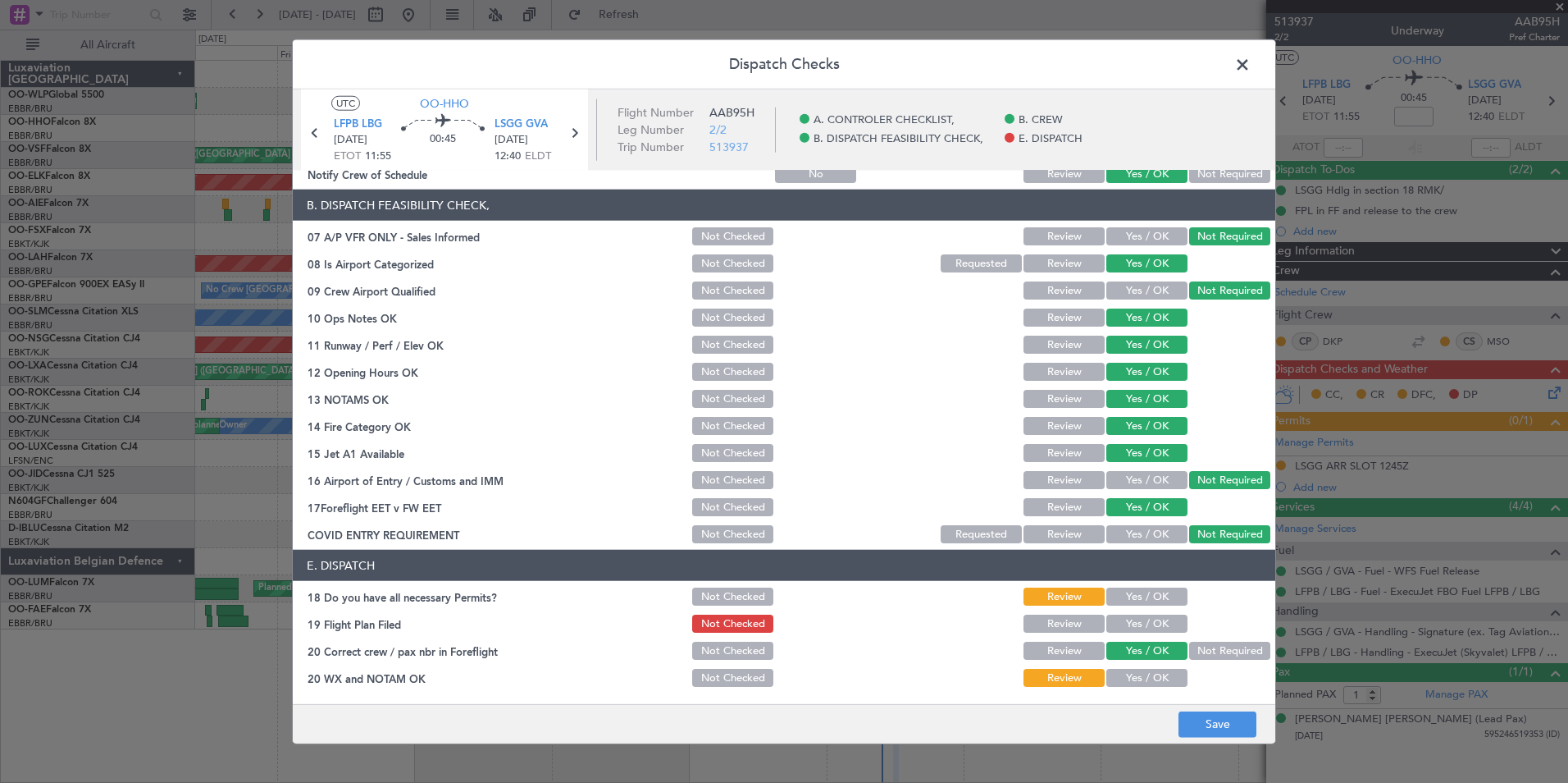
drag, startPoint x: 1128, startPoint y: 594, endPoint x: 1128, endPoint y: 610, distance: 16.0
click at [1128, 598] on button "Yes / OK" at bounding box center [1147, 597] width 81 height 18
drag, startPoint x: 1127, startPoint y: 618, endPoint x: 1129, endPoint y: 636, distance: 18.1
click at [1127, 618] on button "Yes / OK" at bounding box center [1147, 623] width 81 height 18
drag, startPoint x: 1139, startPoint y: 685, endPoint x: 1177, endPoint y: 703, distance: 42.0
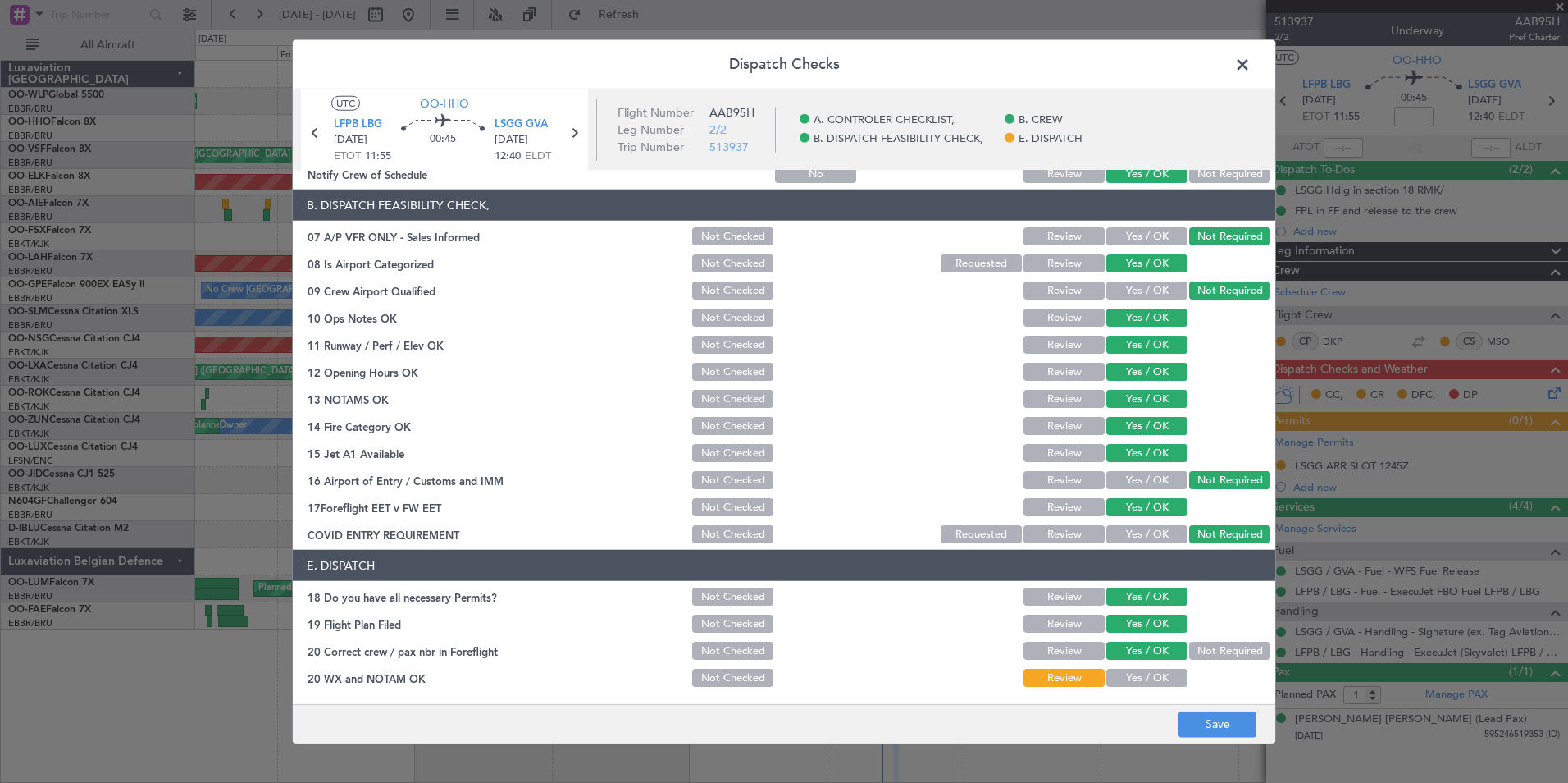
click at [1139, 687] on div "Yes / OK" at bounding box center [1145, 677] width 83 height 23
click at [1217, 734] on button "Save" at bounding box center [1217, 723] width 78 height 26
drag, startPoint x: 1142, startPoint y: 683, endPoint x: 1152, endPoint y: 682, distance: 10.0
click at [1142, 682] on button "Yes / OK" at bounding box center [1147, 677] width 81 height 18
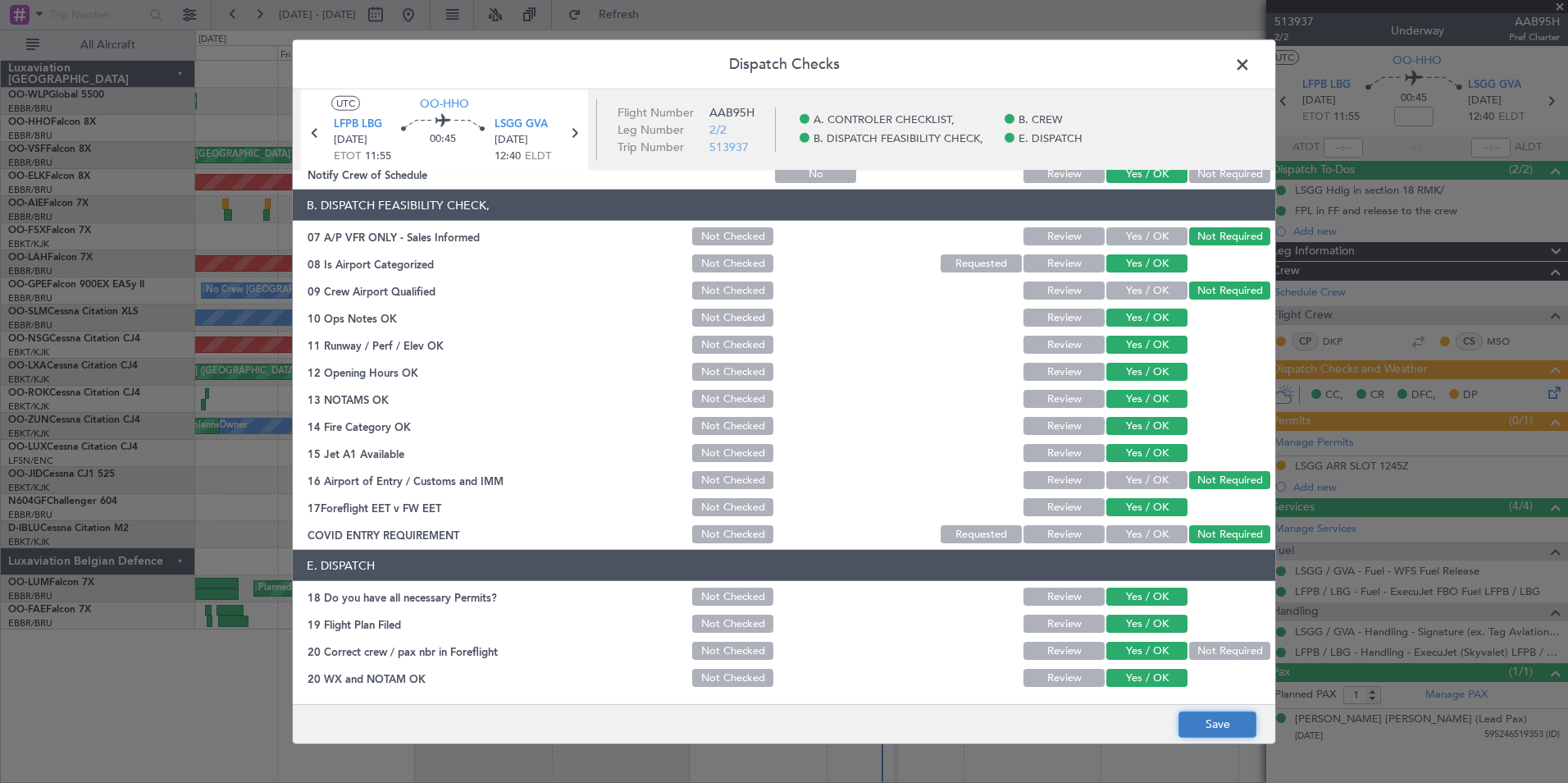
click at [1223, 718] on button "Save" at bounding box center [1217, 723] width 78 height 26
click at [1251, 55] on span at bounding box center [1251, 69] width 0 height 32
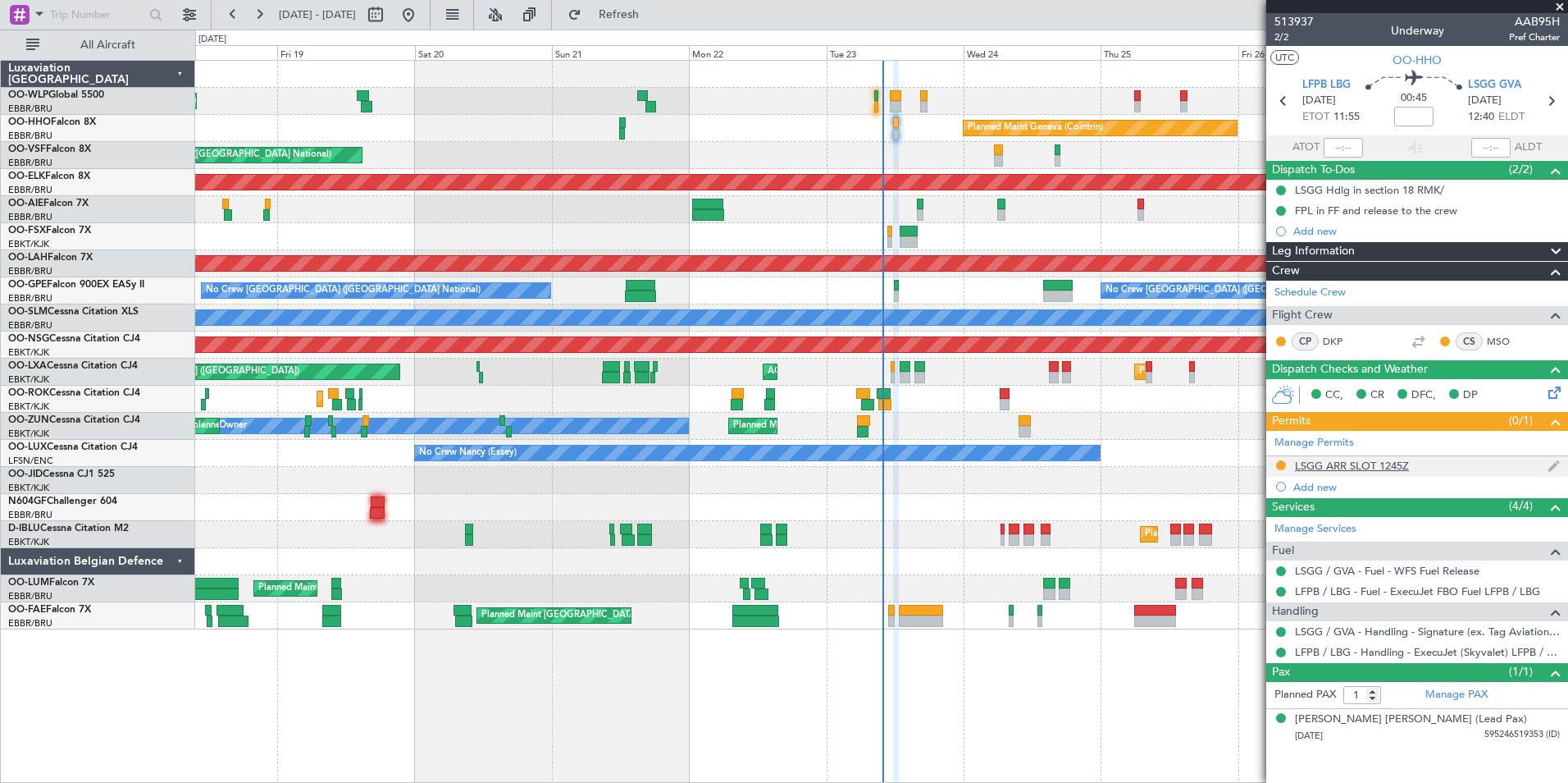
click at [1355, 467] on div "LSGG ARR SLOT 1245Z" at bounding box center [1352, 465] width 114 height 14
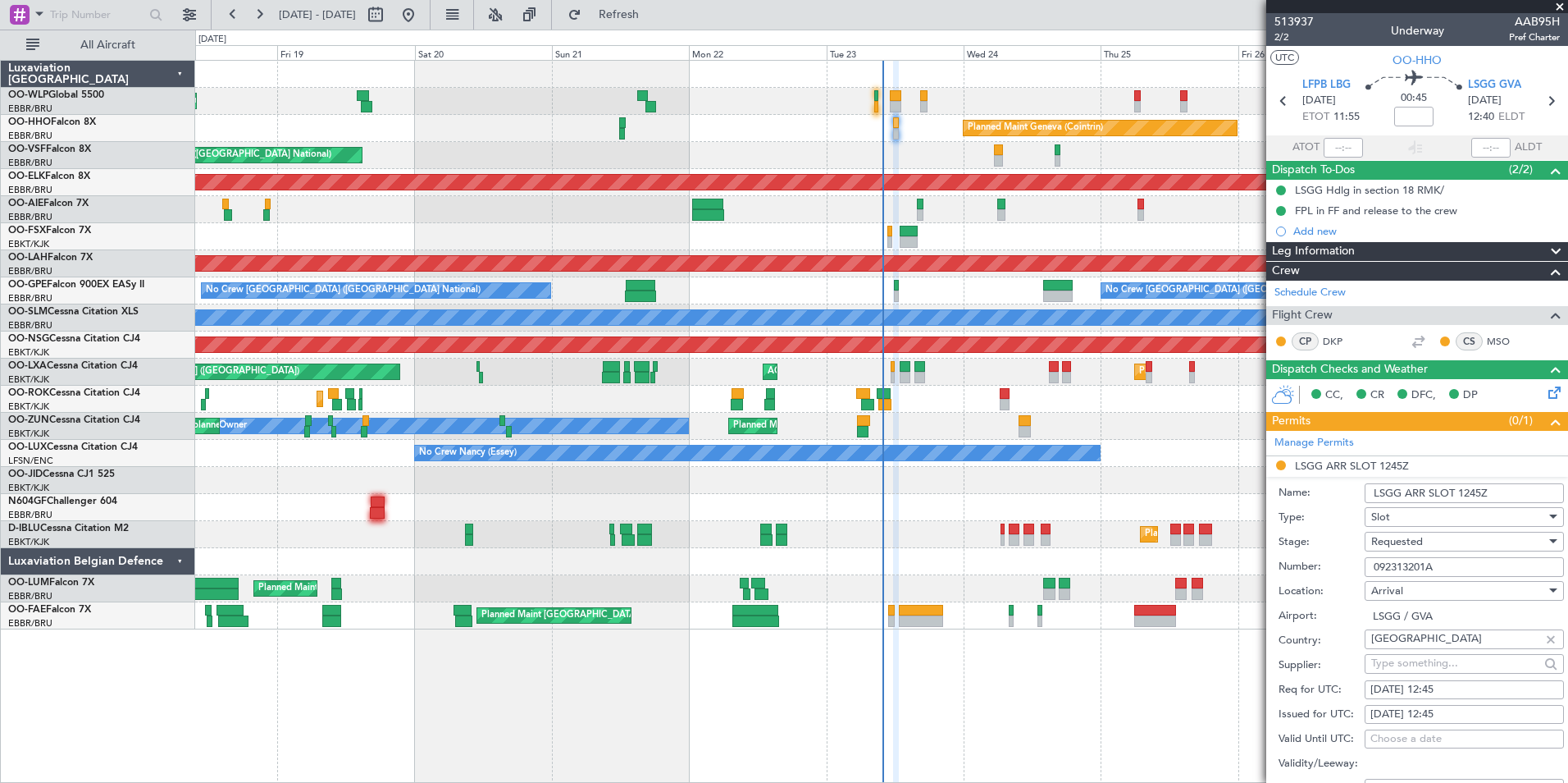
click at [1389, 568] on input "092313201A" at bounding box center [1463, 567] width 199 height 20
paste input "asllsgg092312306A"
type input "asllsgg092312306A"
click at [1390, 542] on span "Requested" at bounding box center [1397, 541] width 52 height 15
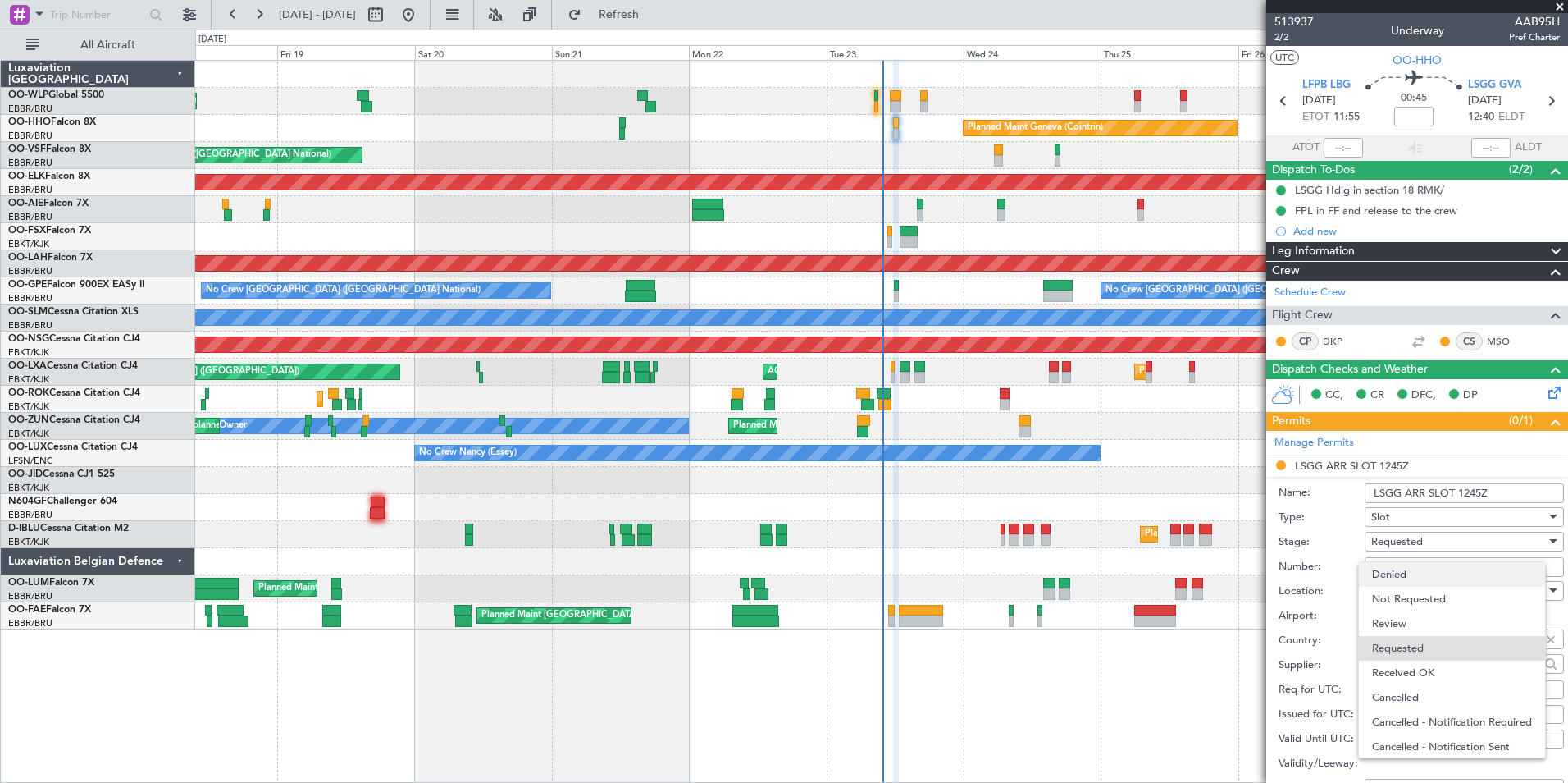
scroll to position [8, 0]
click at [1393, 661] on span "Received OK" at bounding box center [1458, 665] width 172 height 24
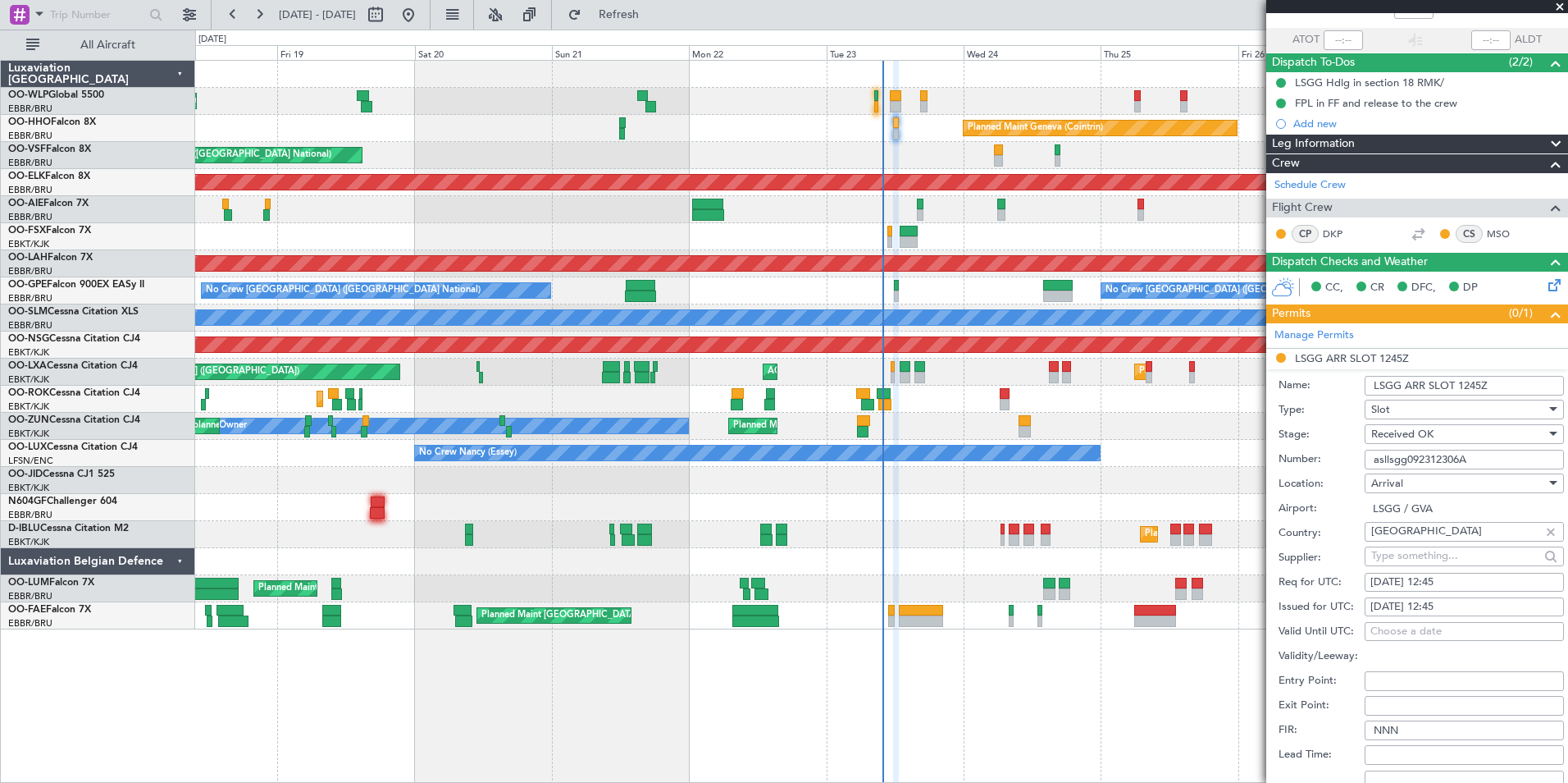
scroll to position [246, 0]
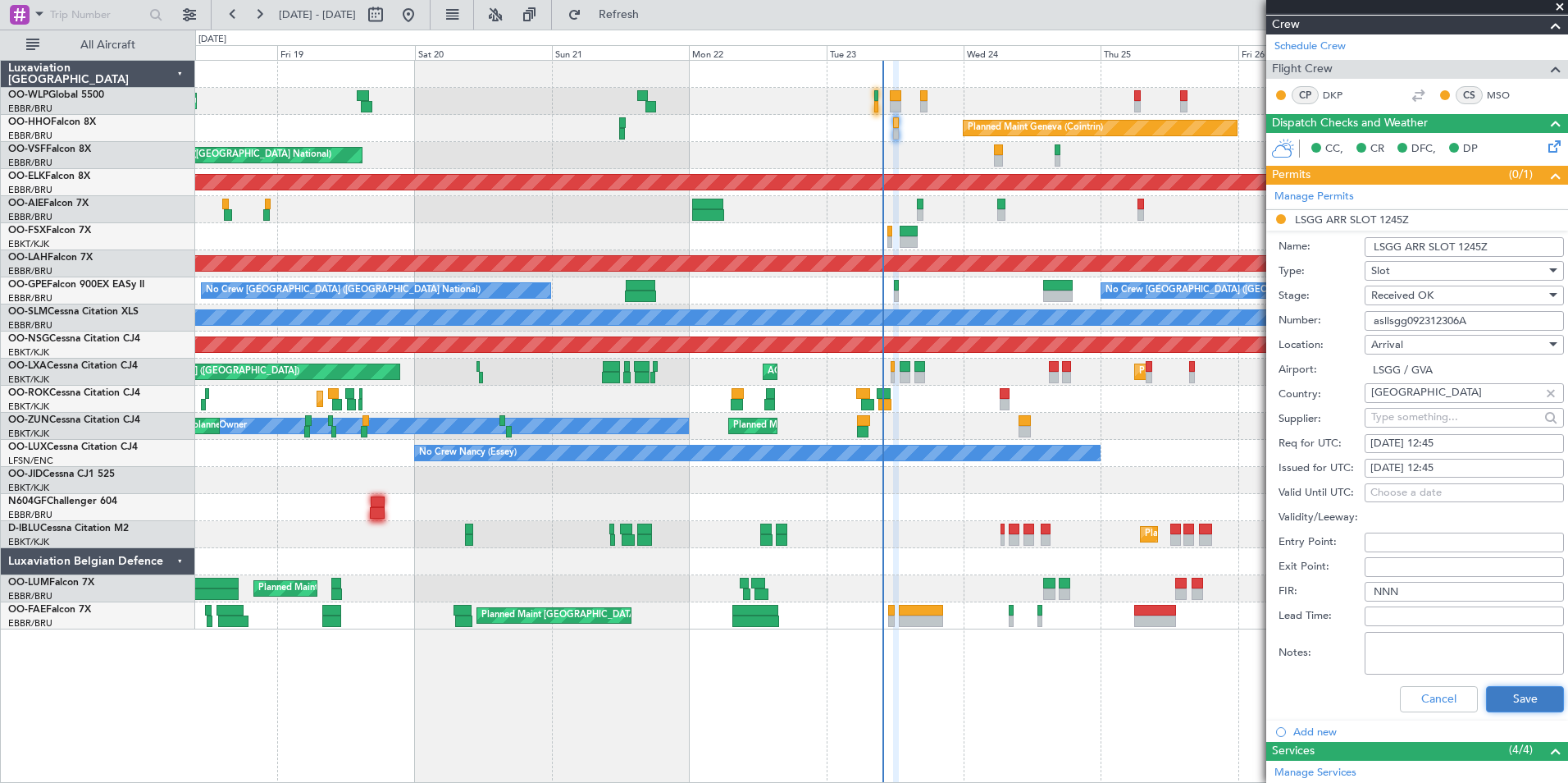
click at [1501, 699] on button "Save" at bounding box center [1525, 699] width 78 height 26
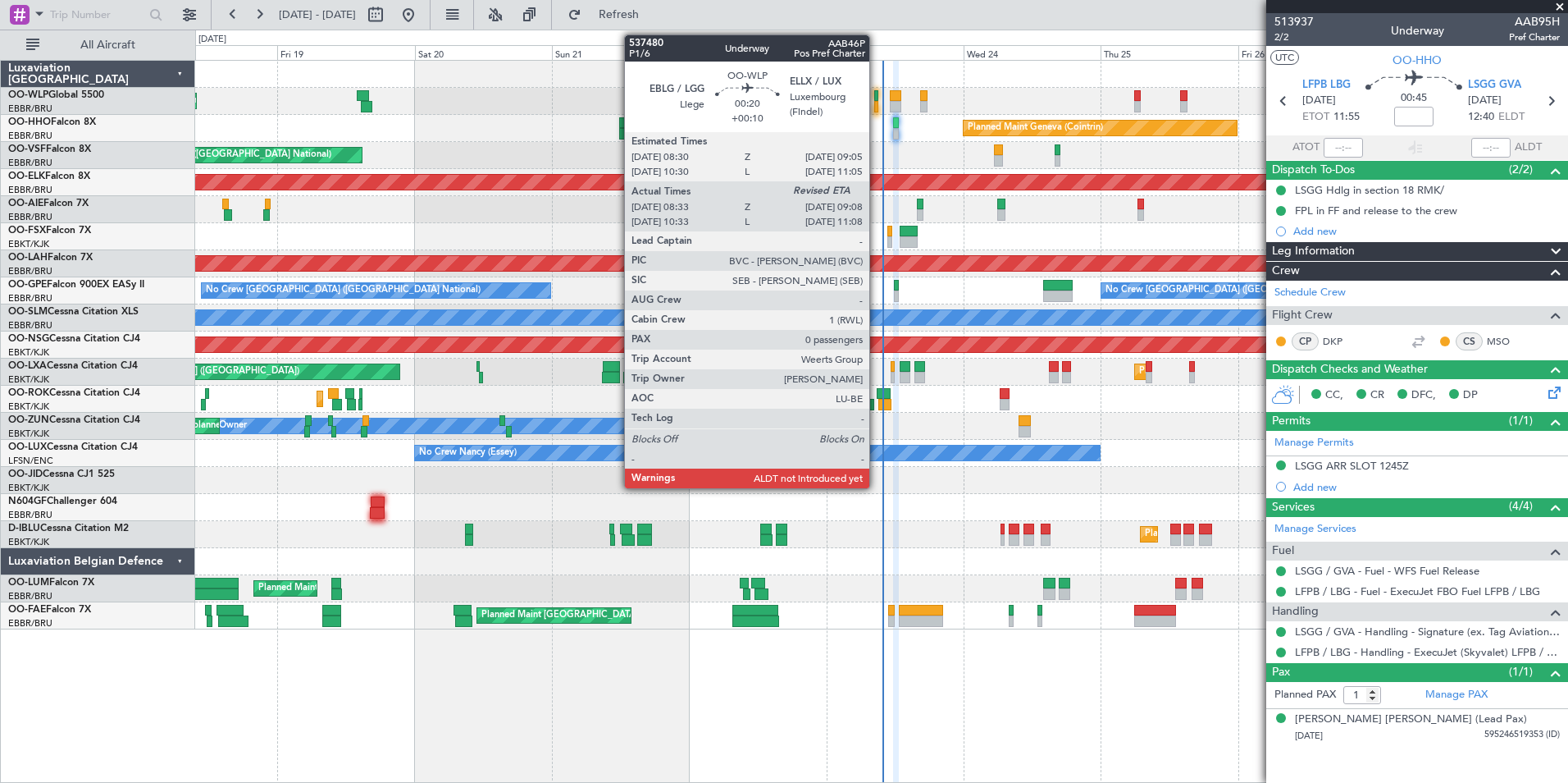
click at [877, 94] on div at bounding box center [877, 96] width 4 height 12
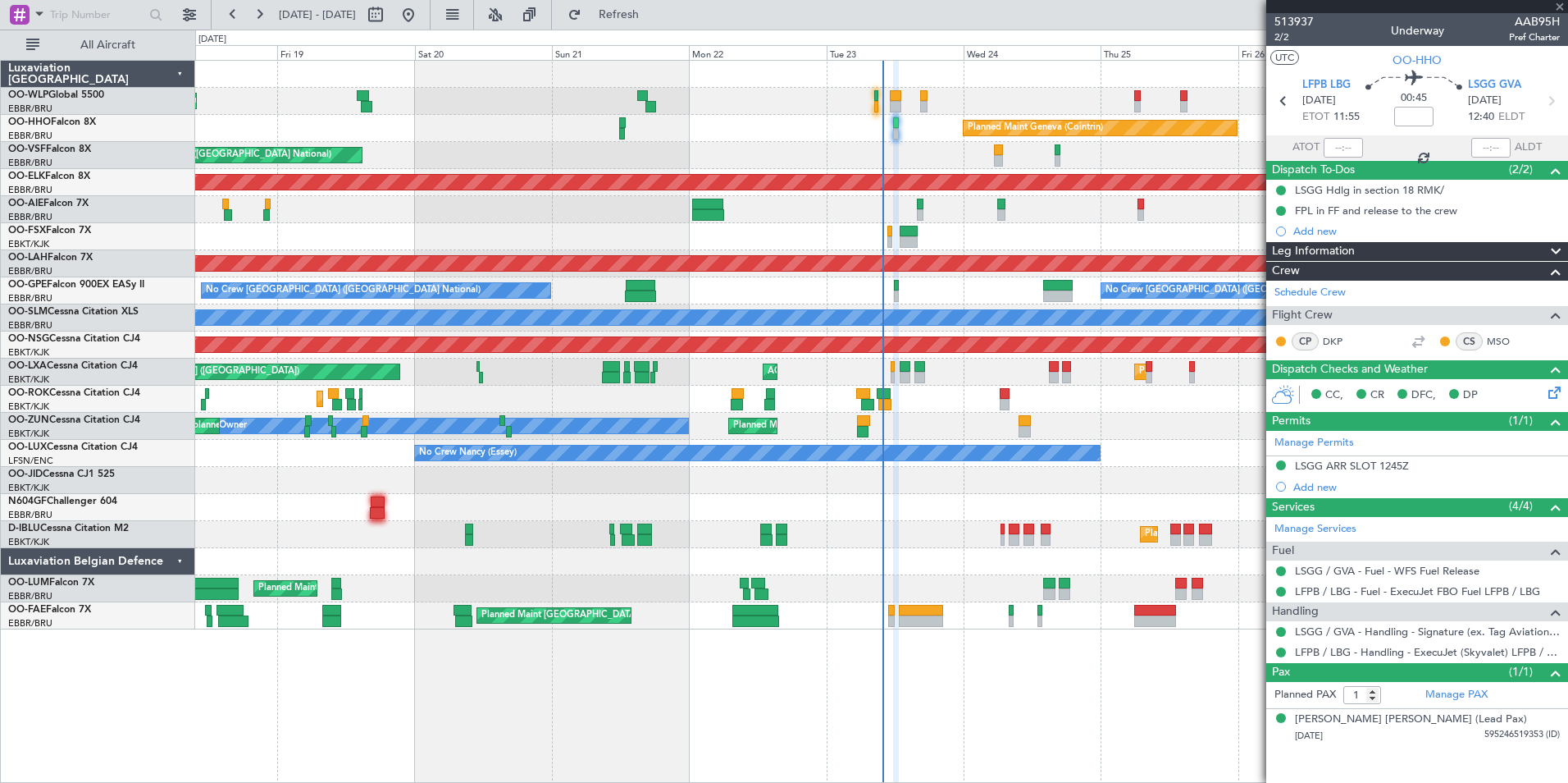
type input "+00:10"
type input "08:43"
type input "0"
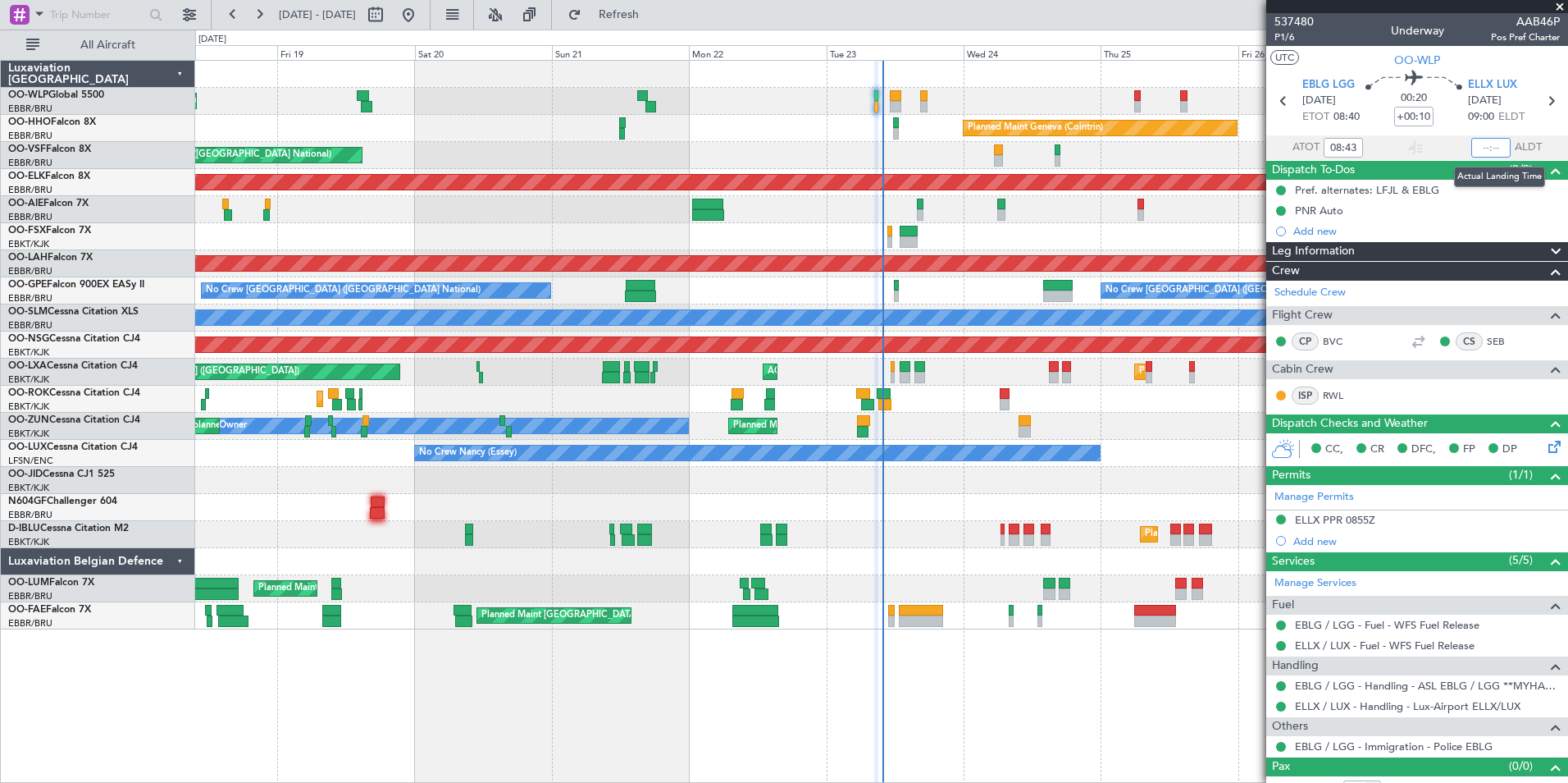
click at [1477, 149] on input "text" at bounding box center [1491, 148] width 39 height 20
click at [1028, 221] on div "Planned Maint [GEOGRAPHIC_DATA] ([GEOGRAPHIC_DATA])" at bounding box center [880, 210] width 1372 height 27
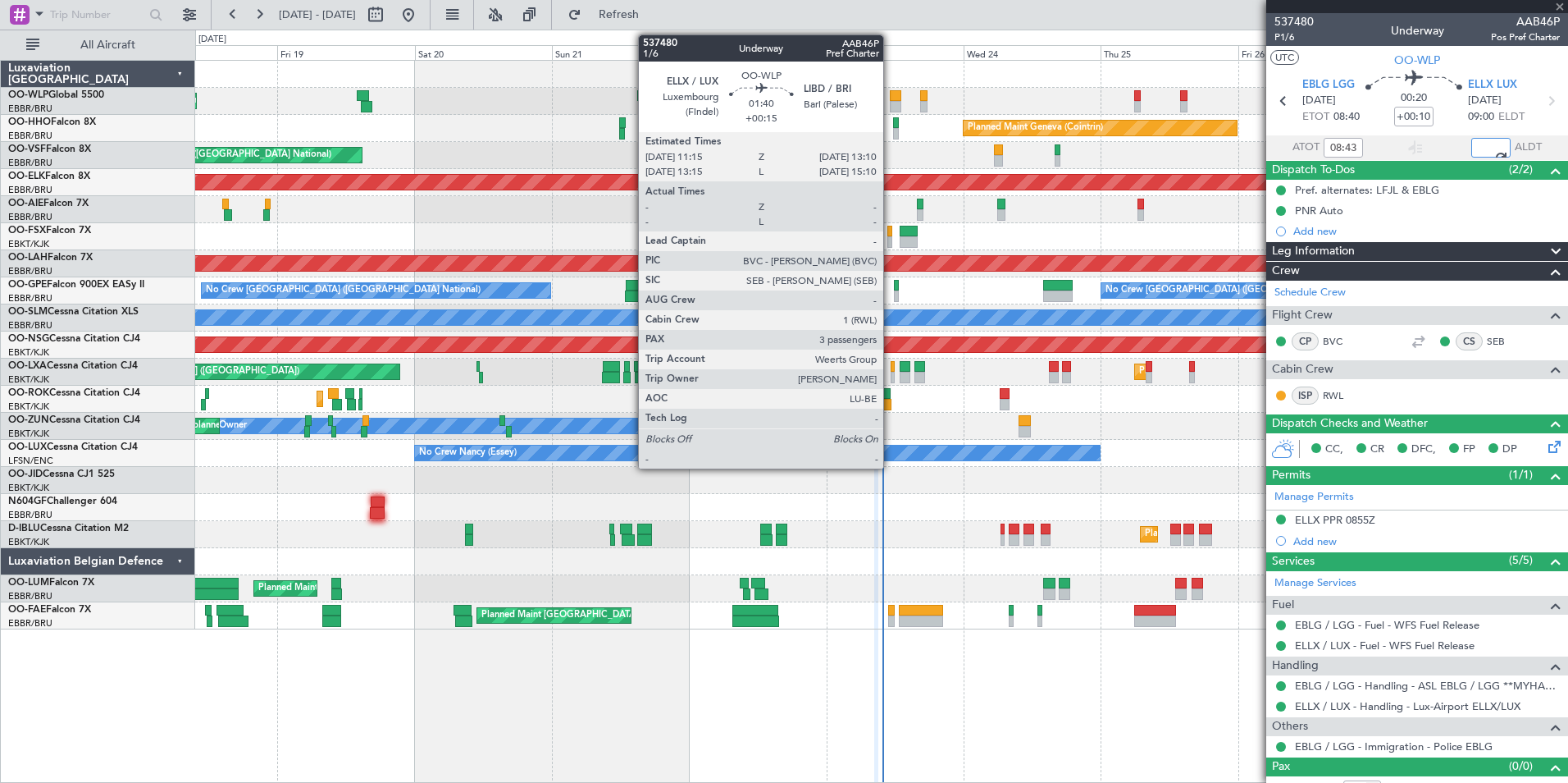
click at [891, 106] on div at bounding box center [896, 107] width 12 height 12
type input "09:08"
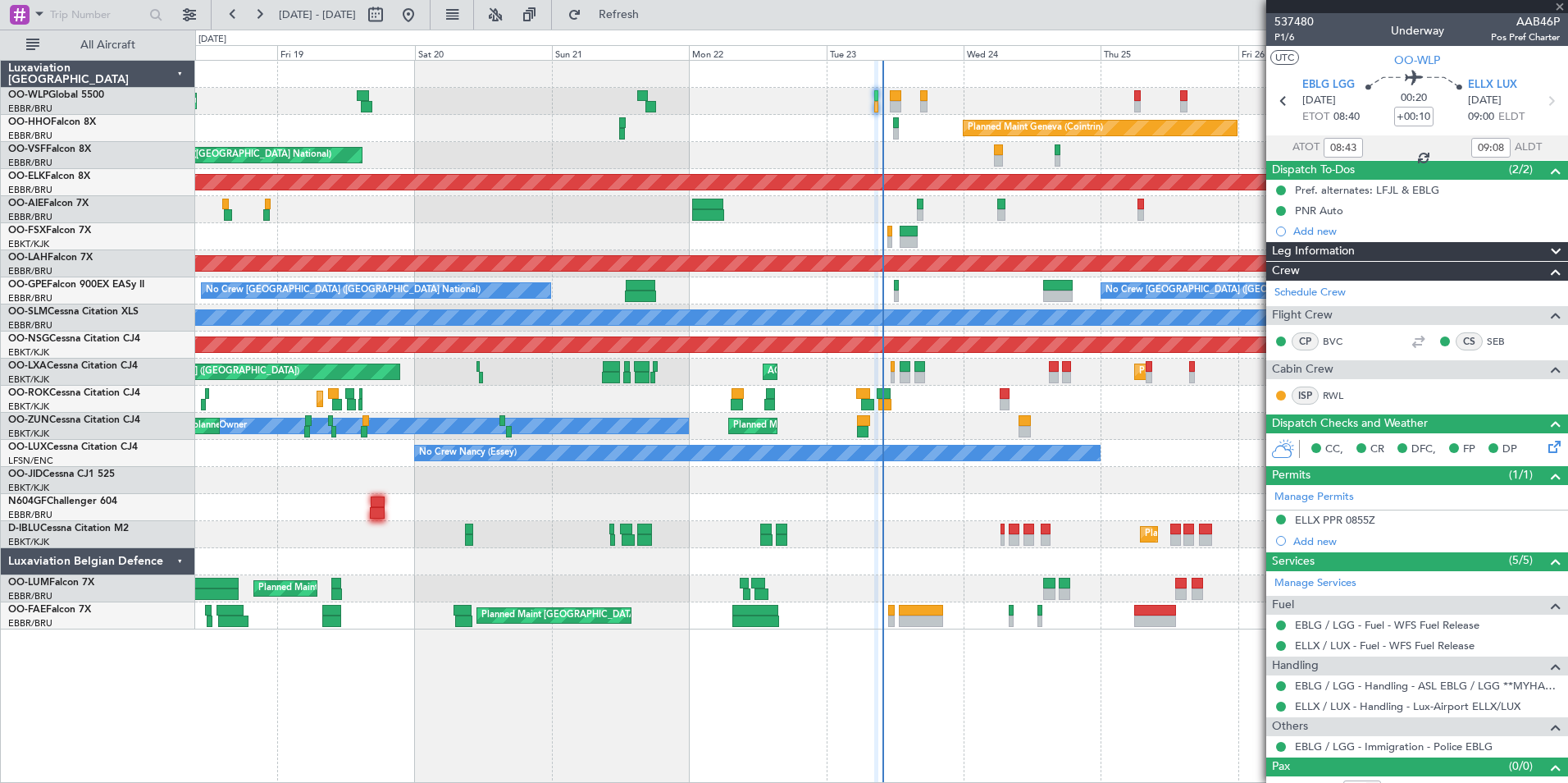
type input "+00:15"
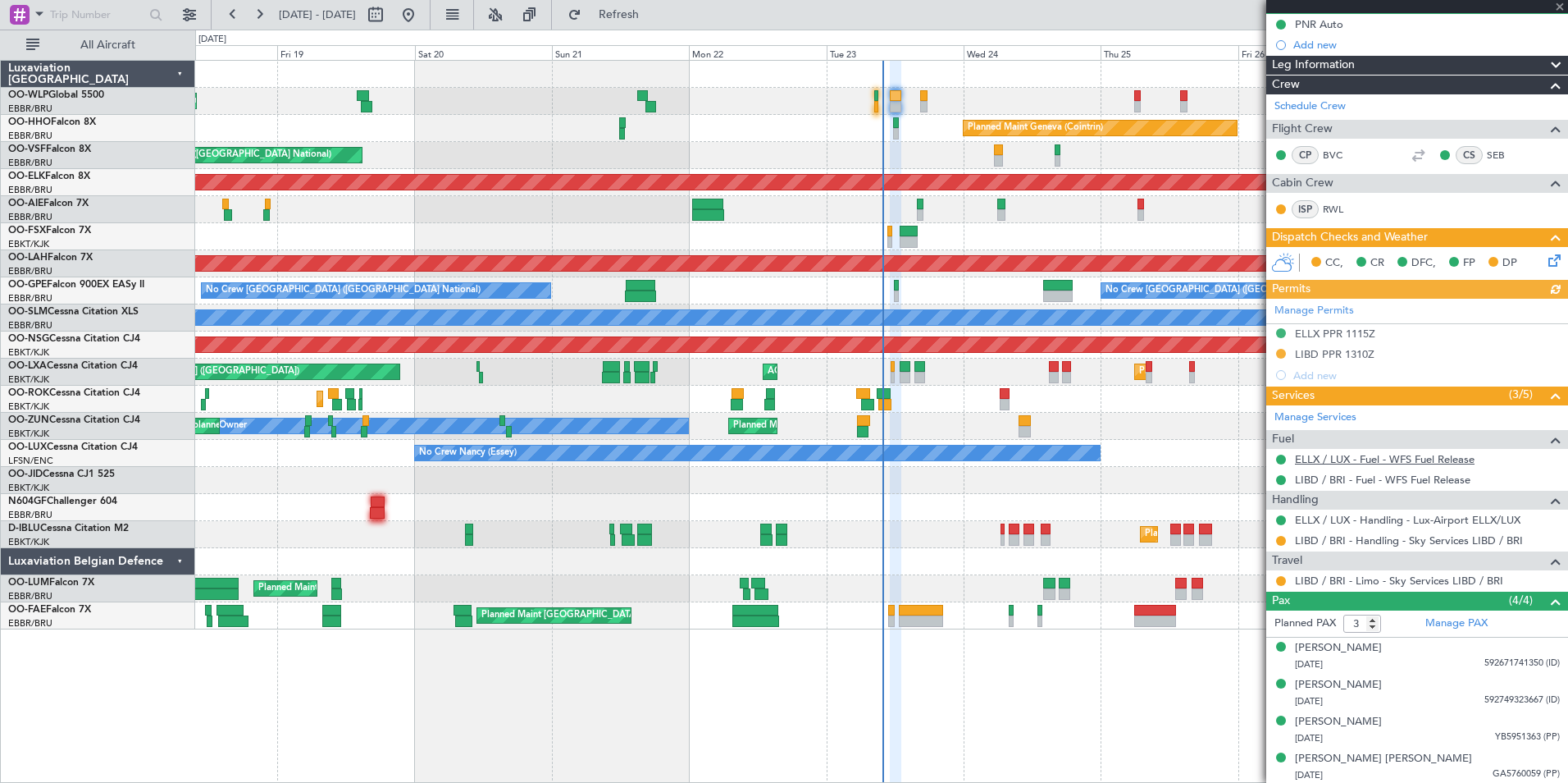
scroll to position [168, 0]
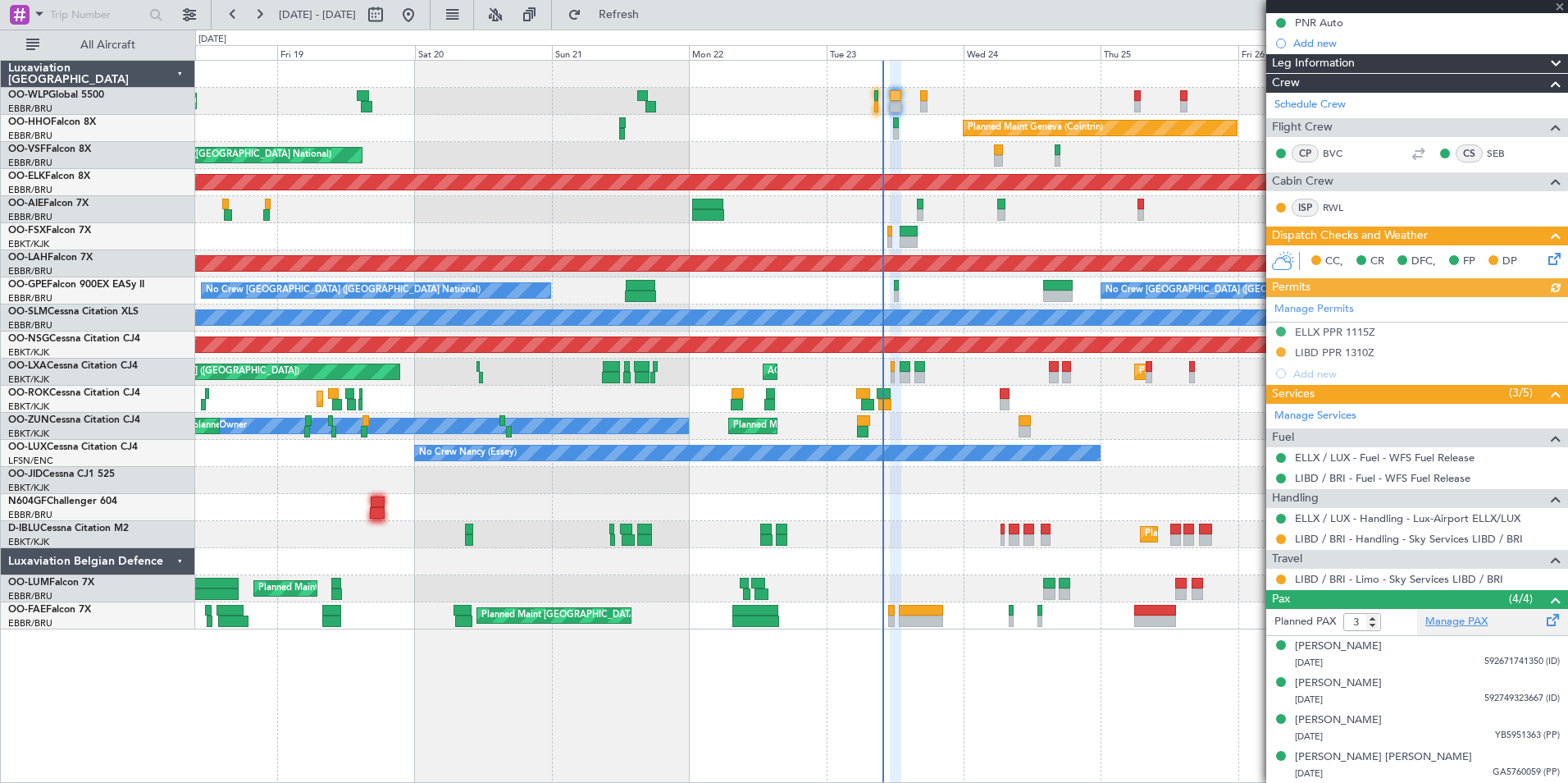
click at [1440, 621] on link "Manage PAX" at bounding box center [1456, 621] width 63 height 17
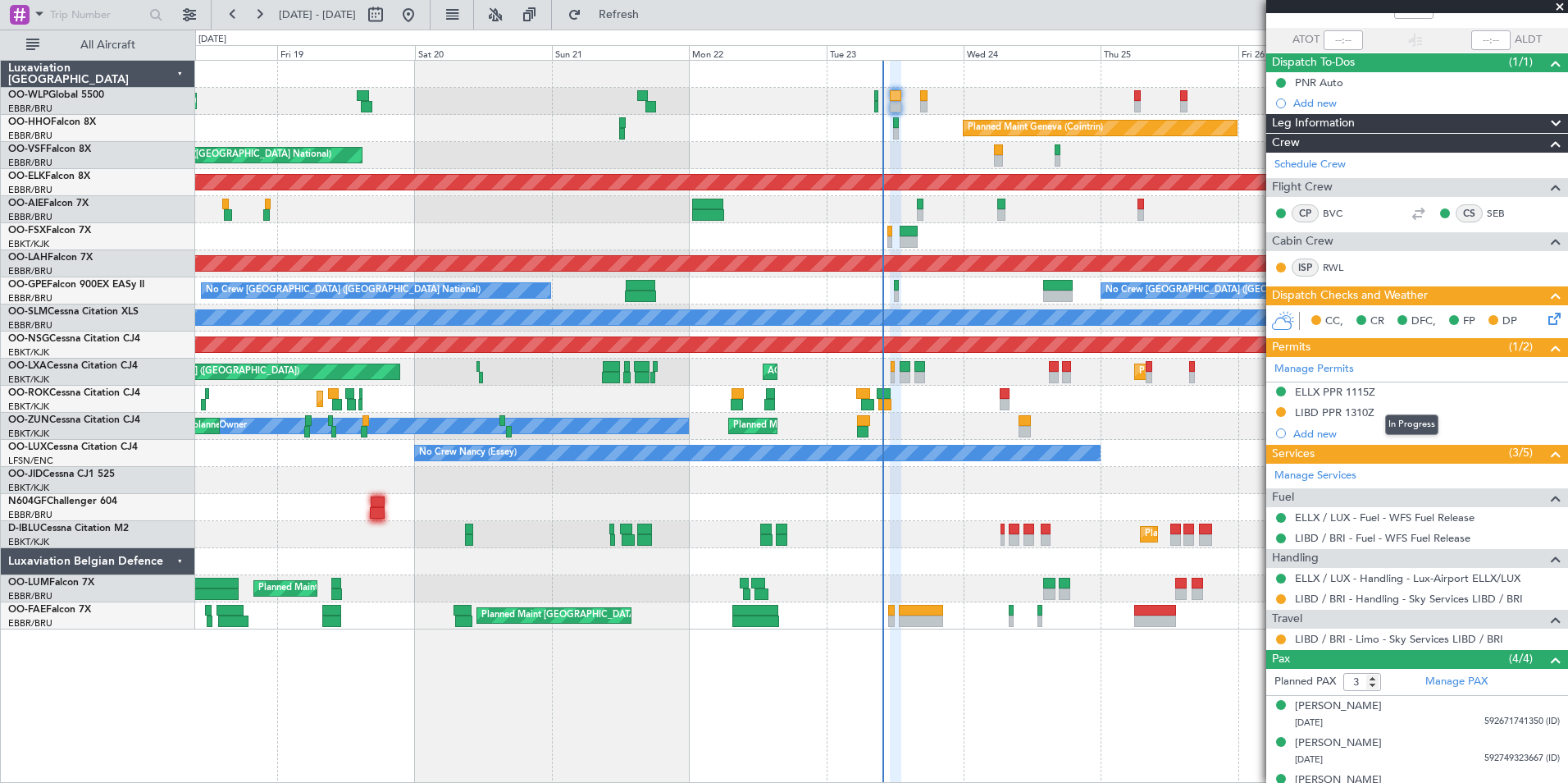
scroll to position [3, 0]
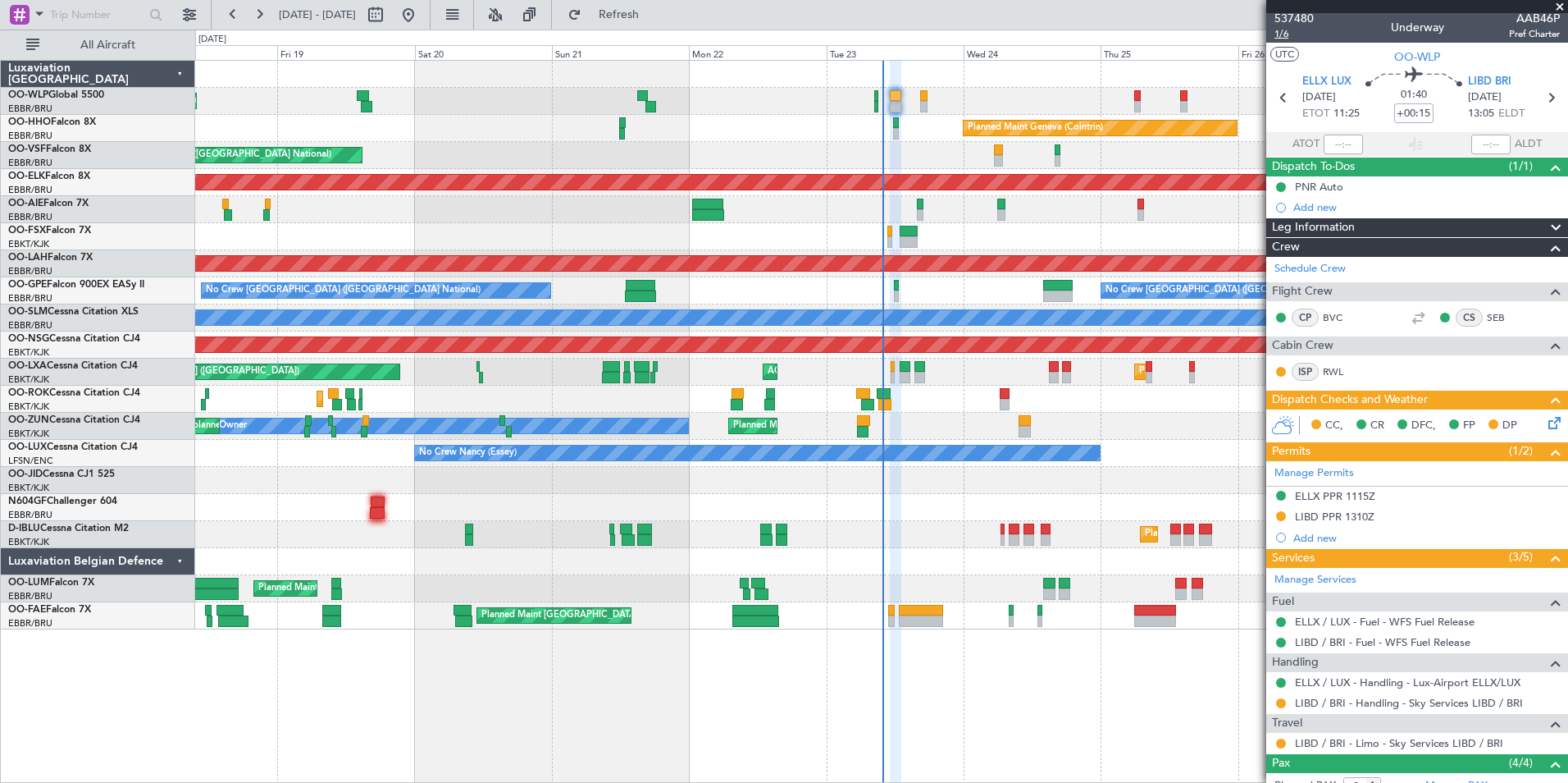
click at [1282, 32] on span "1/6" at bounding box center [1294, 34] width 39 height 14
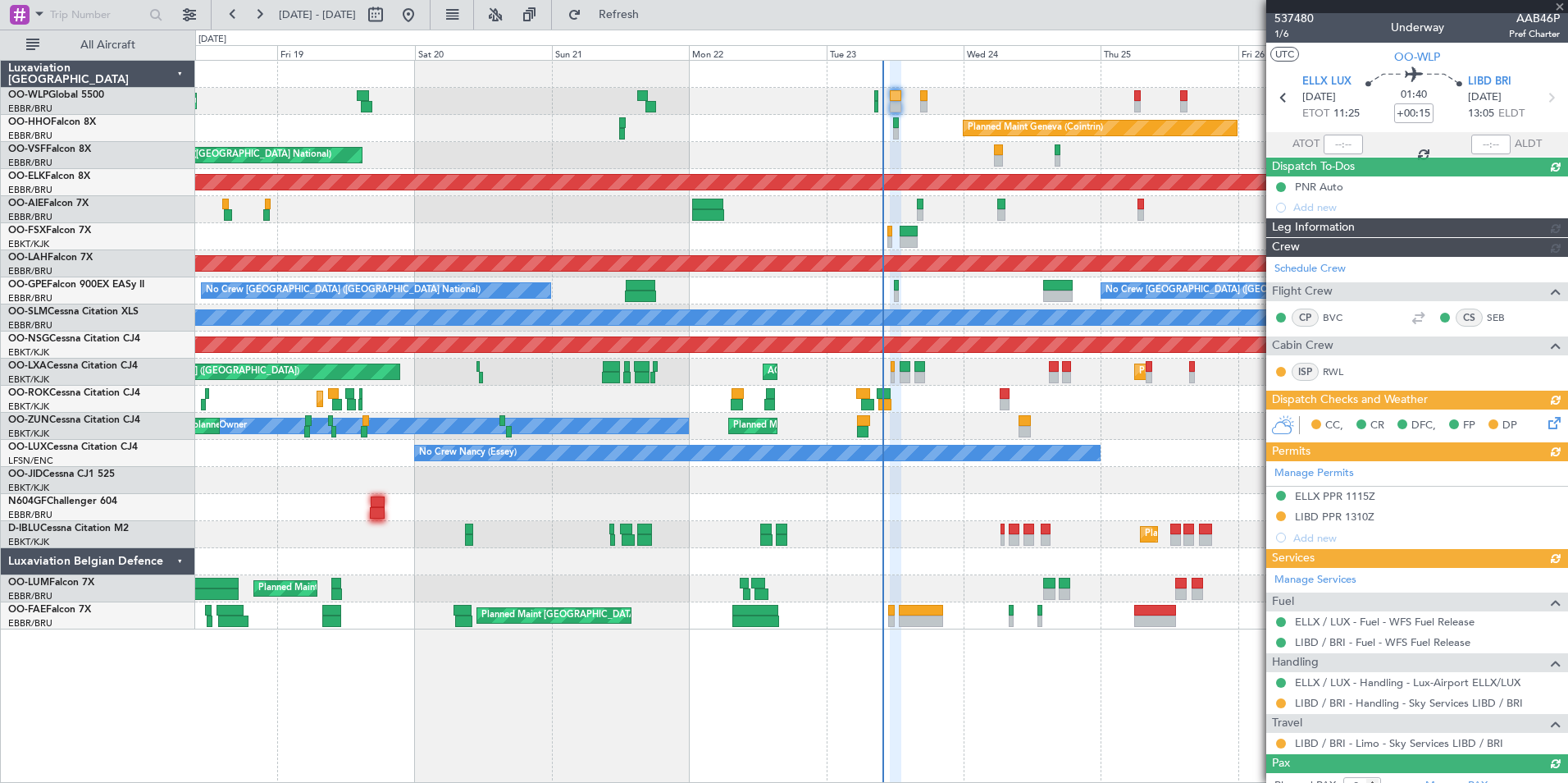
type input "4"
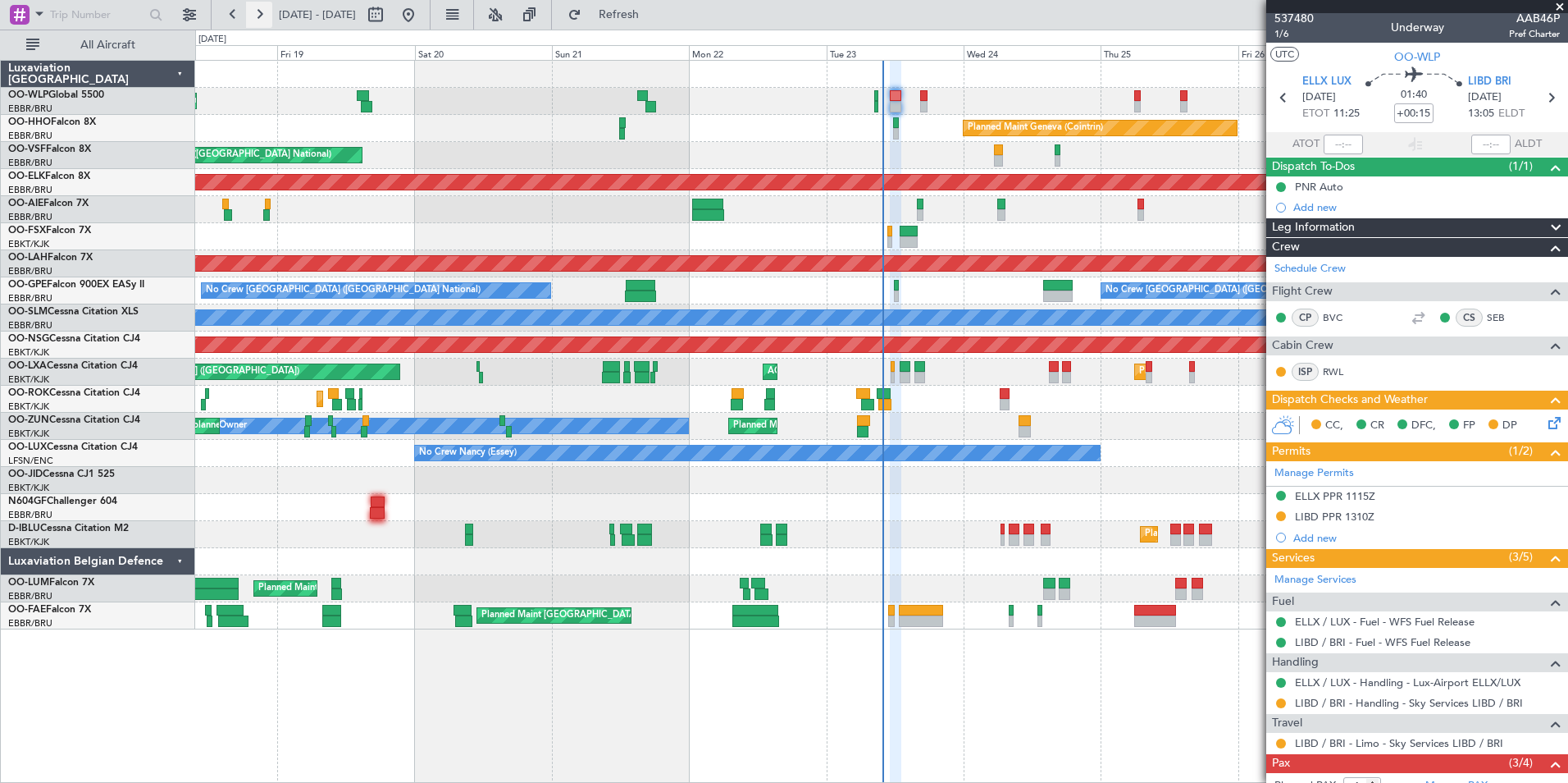
click at [261, 23] on button at bounding box center [259, 15] width 26 height 26
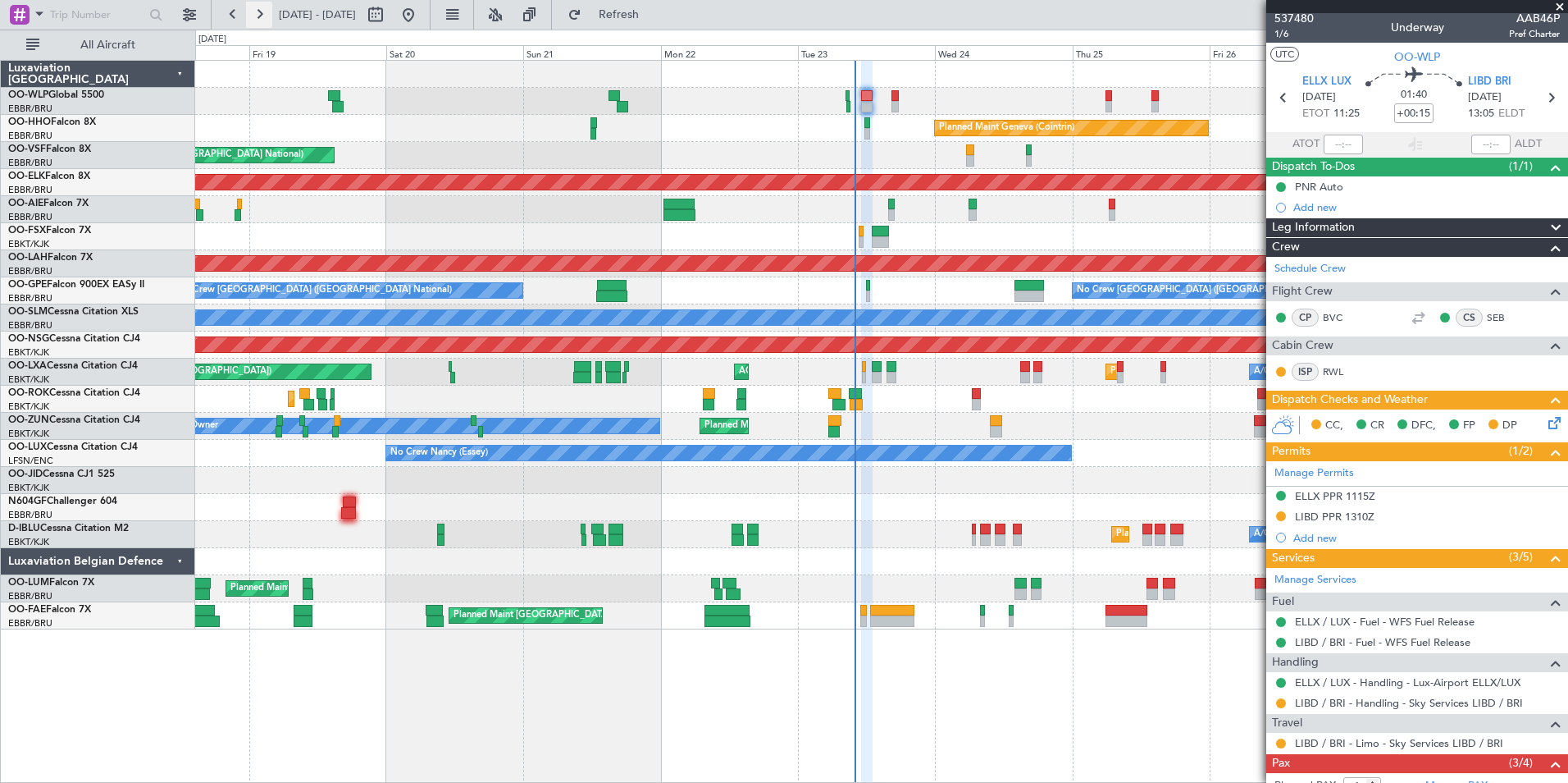
click at [261, 23] on button at bounding box center [259, 15] width 26 height 26
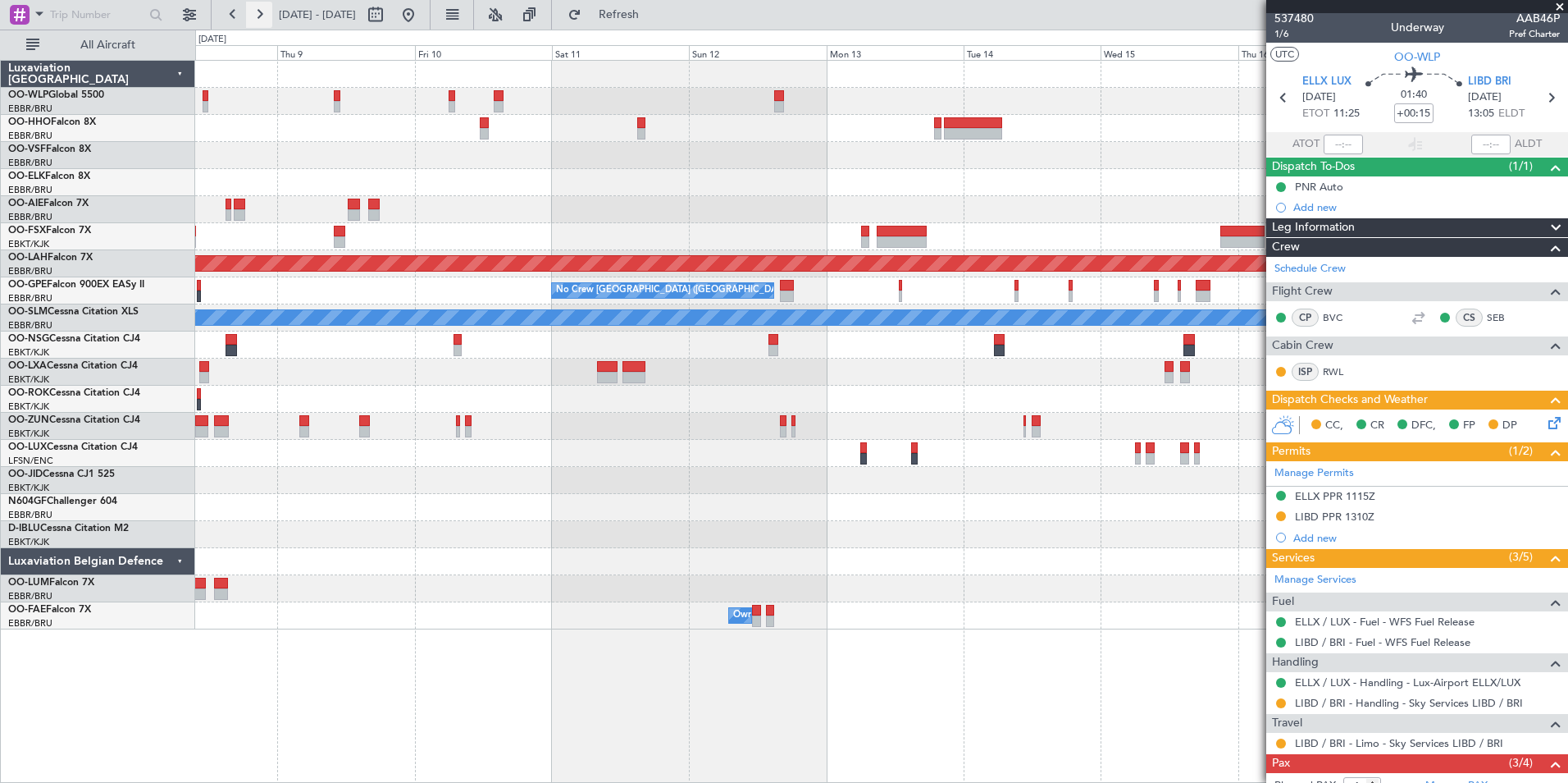
click at [261, 23] on button at bounding box center [259, 15] width 26 height 26
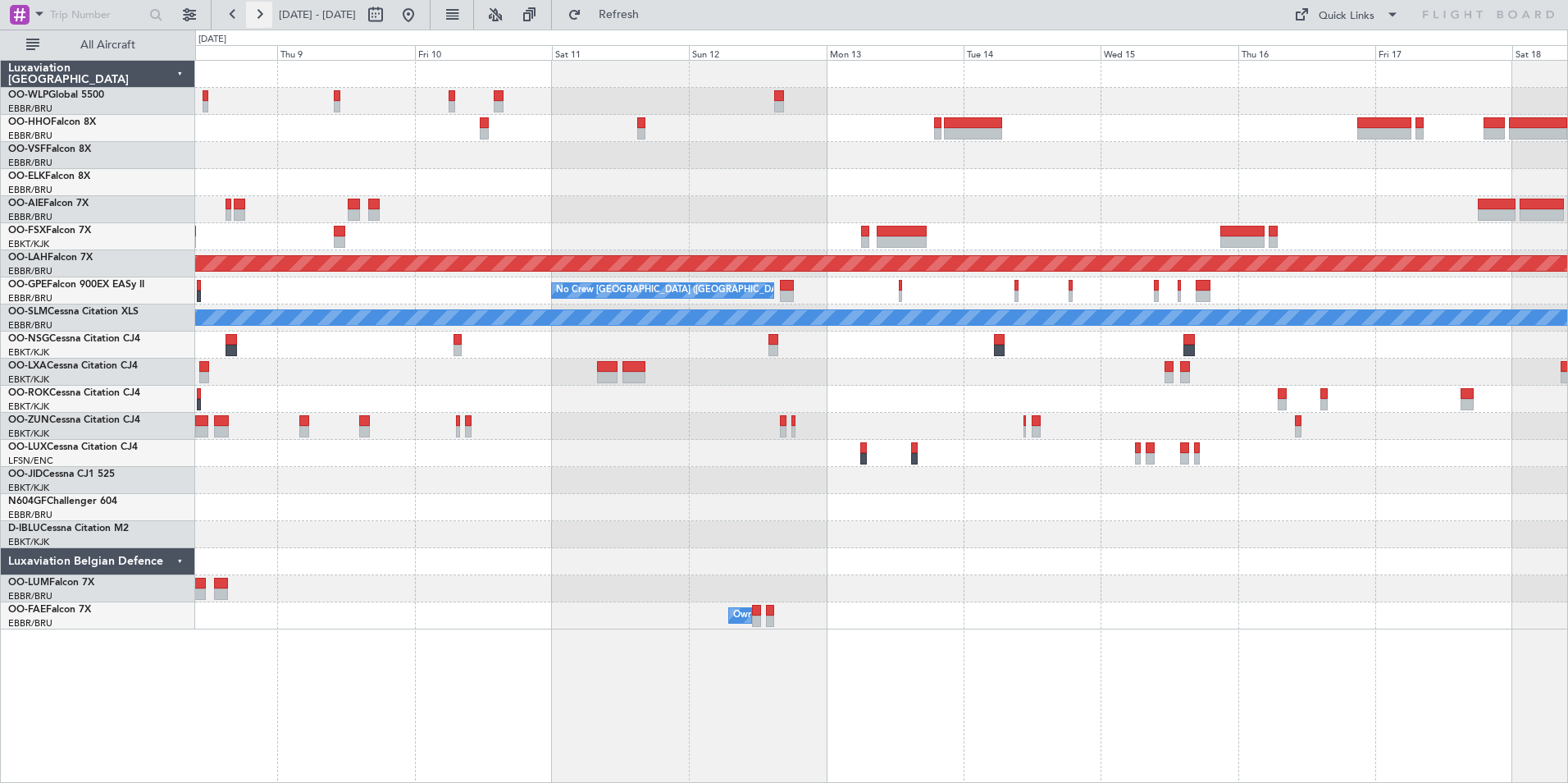
scroll to position [0, 0]
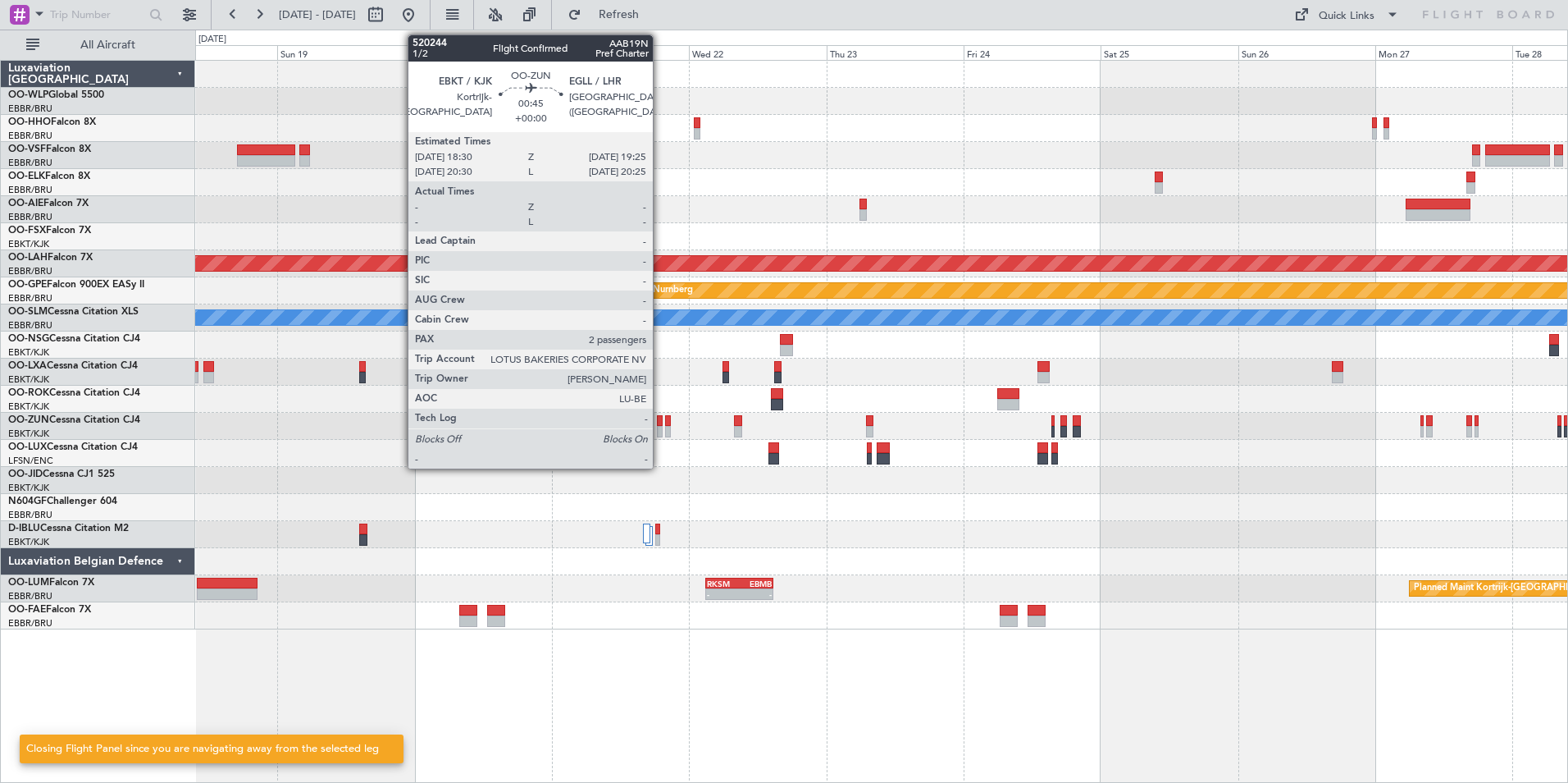
click at [660, 422] on div at bounding box center [660, 421] width 6 height 12
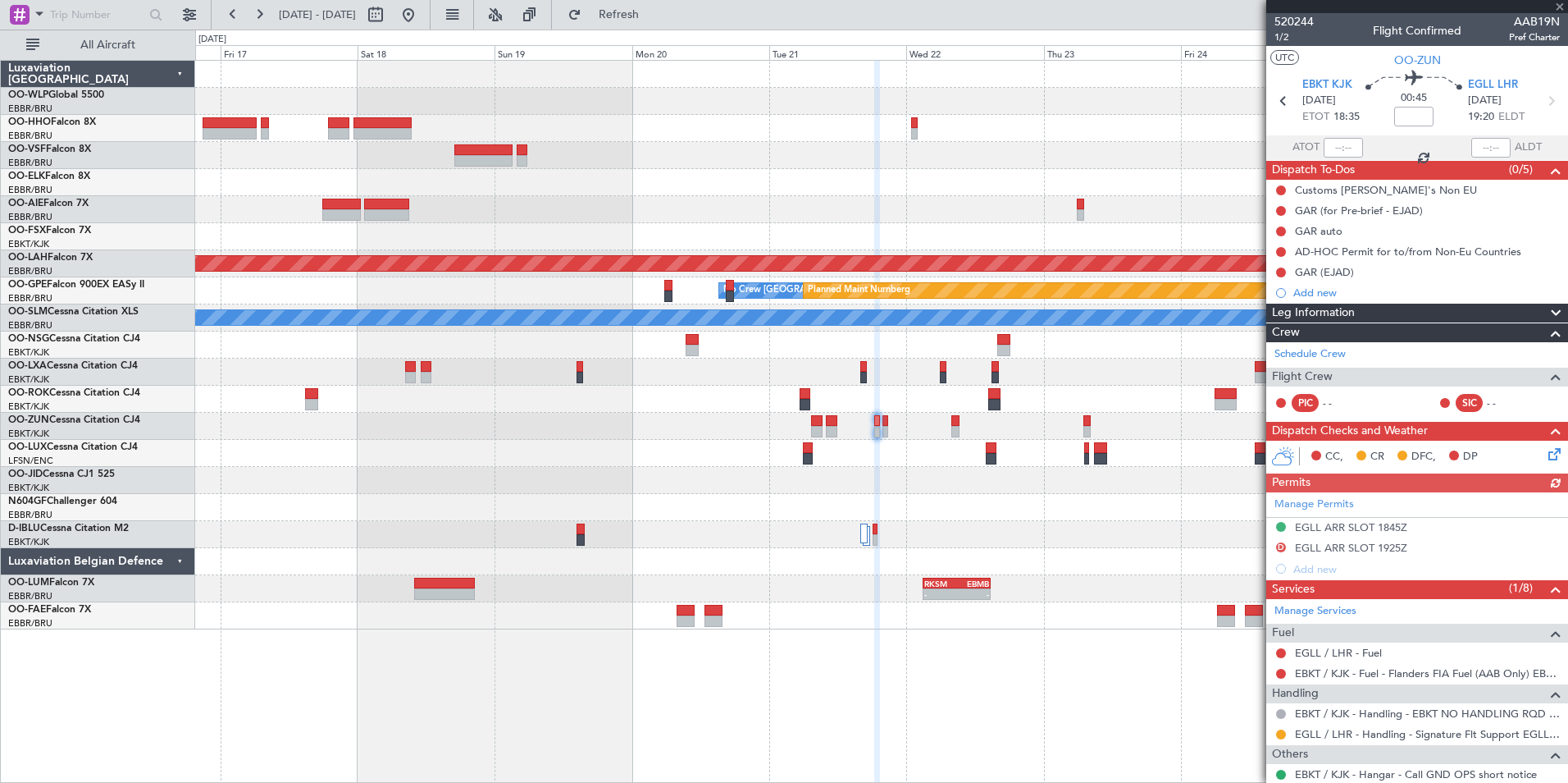
click at [566, 511] on div "Planned Maint [PERSON_NAME]-[GEOGRAPHIC_DATA][PERSON_NAME] ([GEOGRAPHIC_DATA][P…" at bounding box center [880, 345] width 1372 height 568
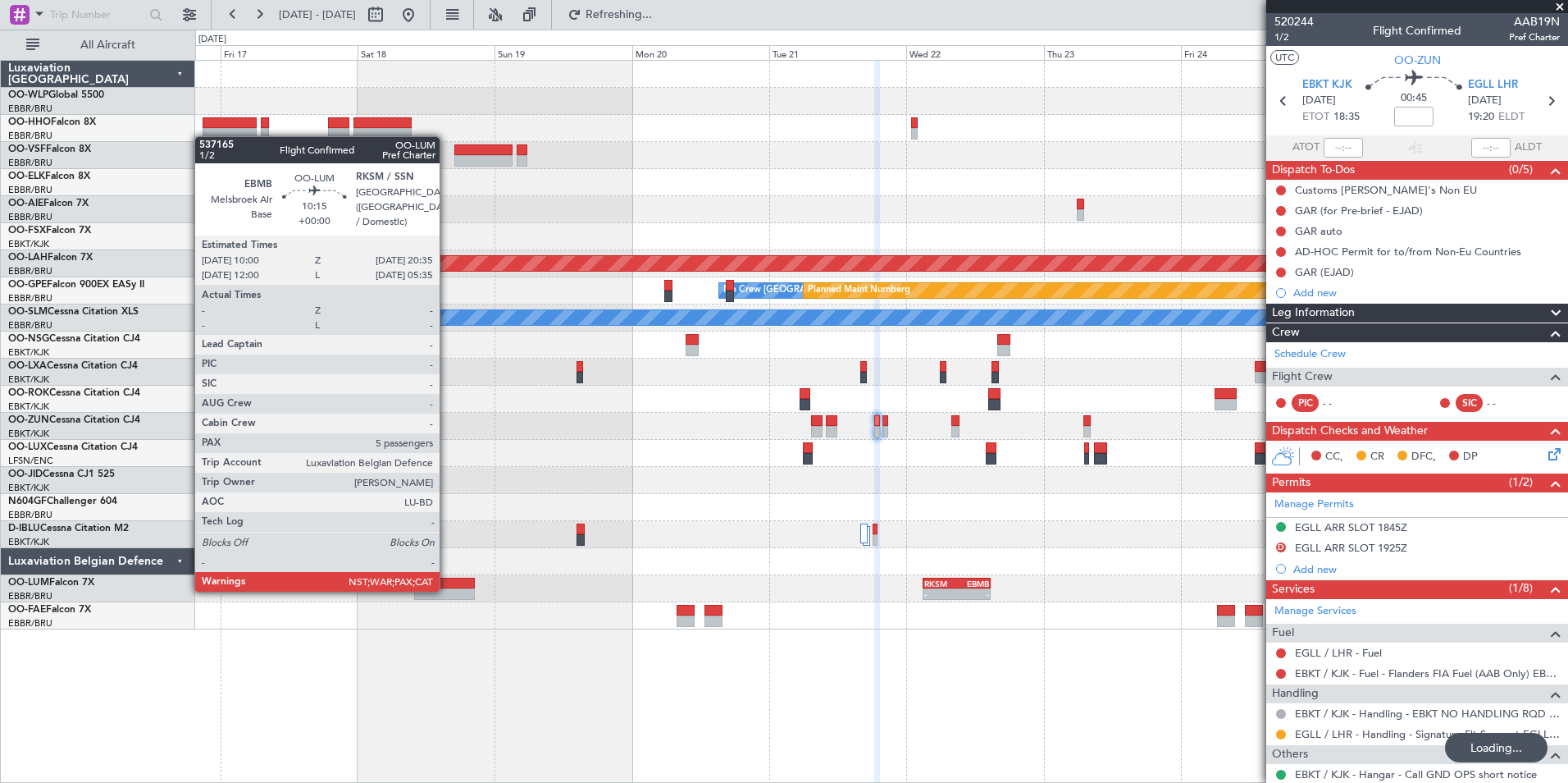
click at [447, 588] on div at bounding box center [445, 594] width 61 height 12
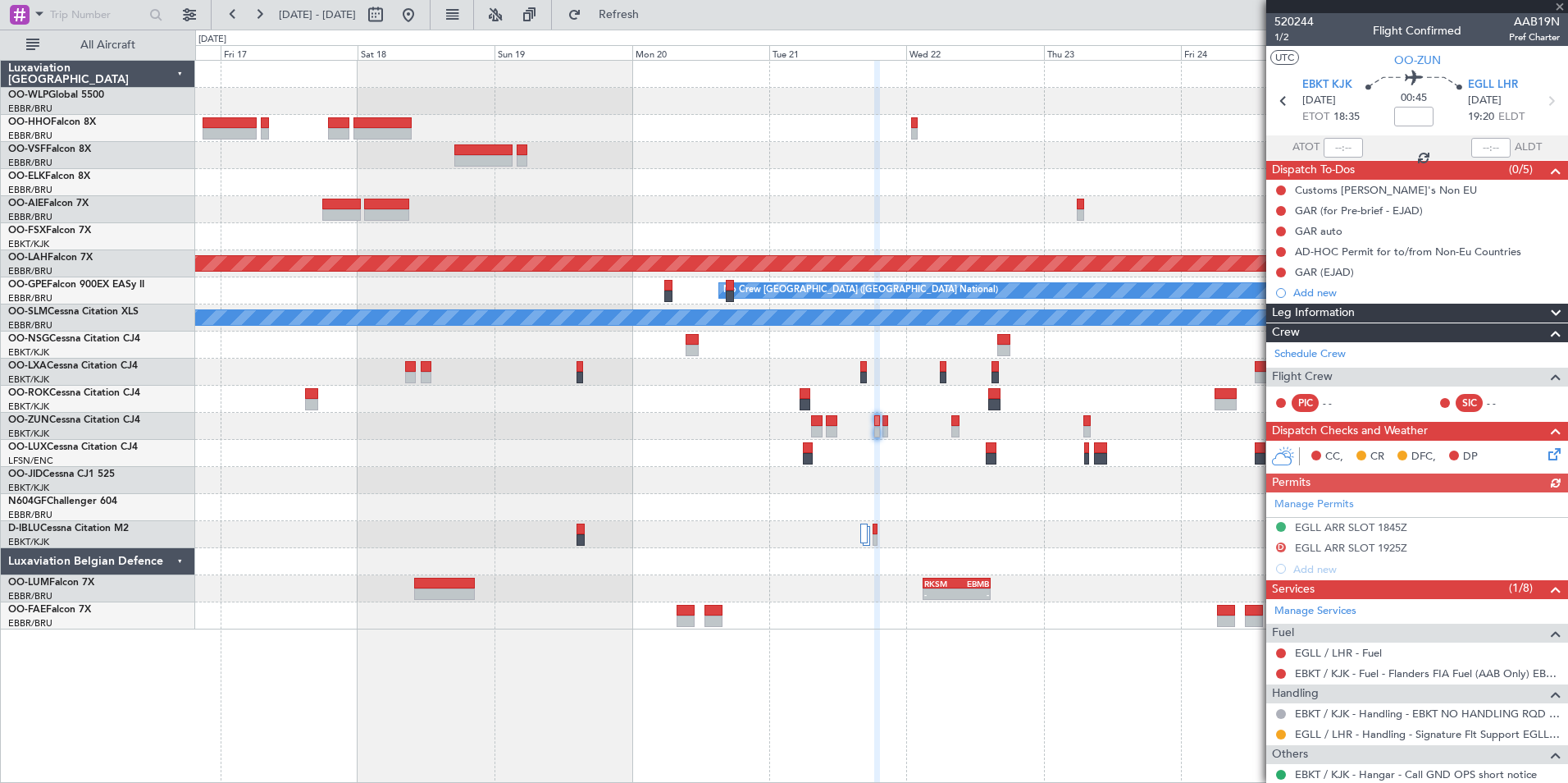
type input "5"
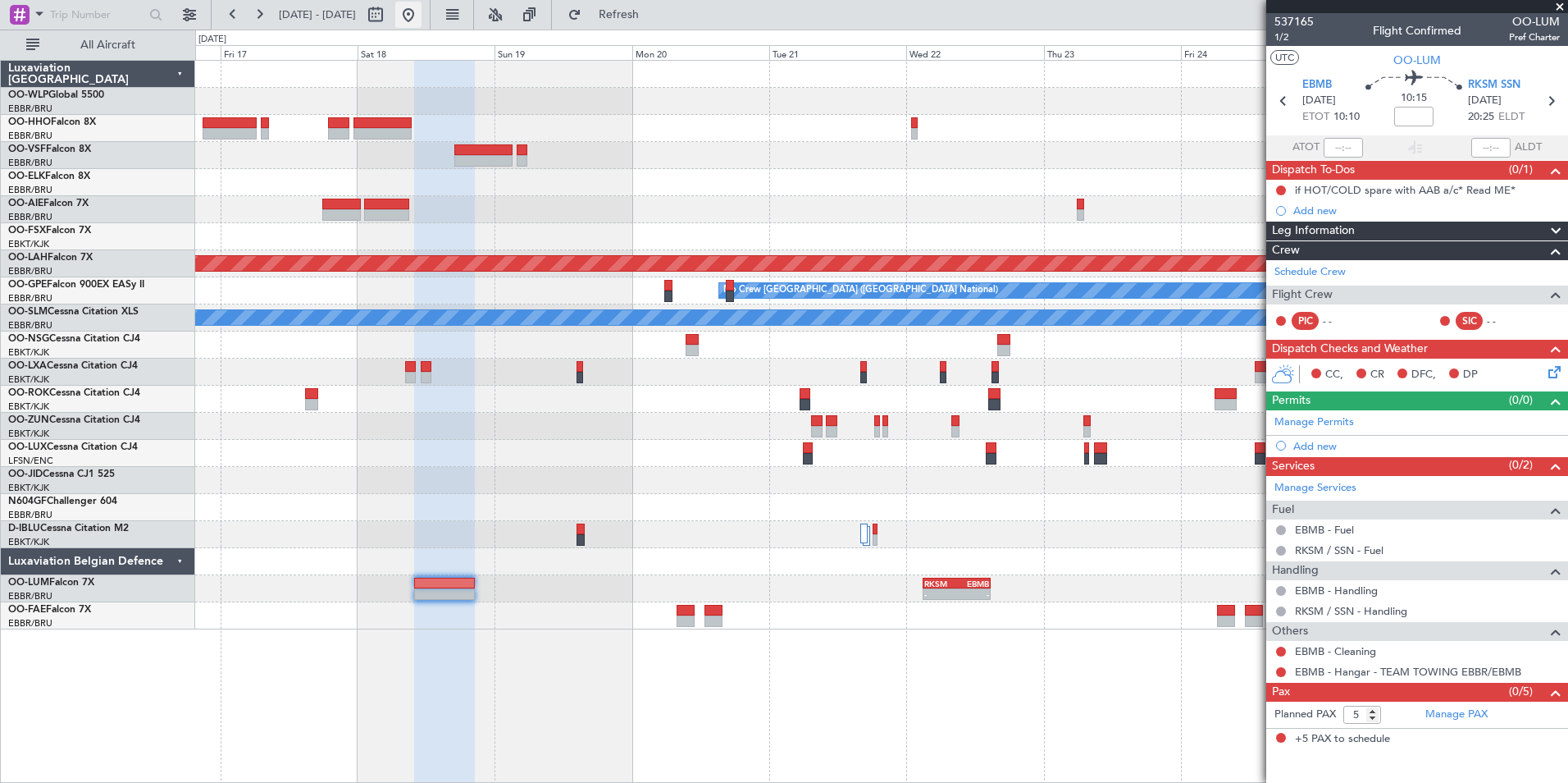
click at [421, 12] on button at bounding box center [408, 15] width 26 height 26
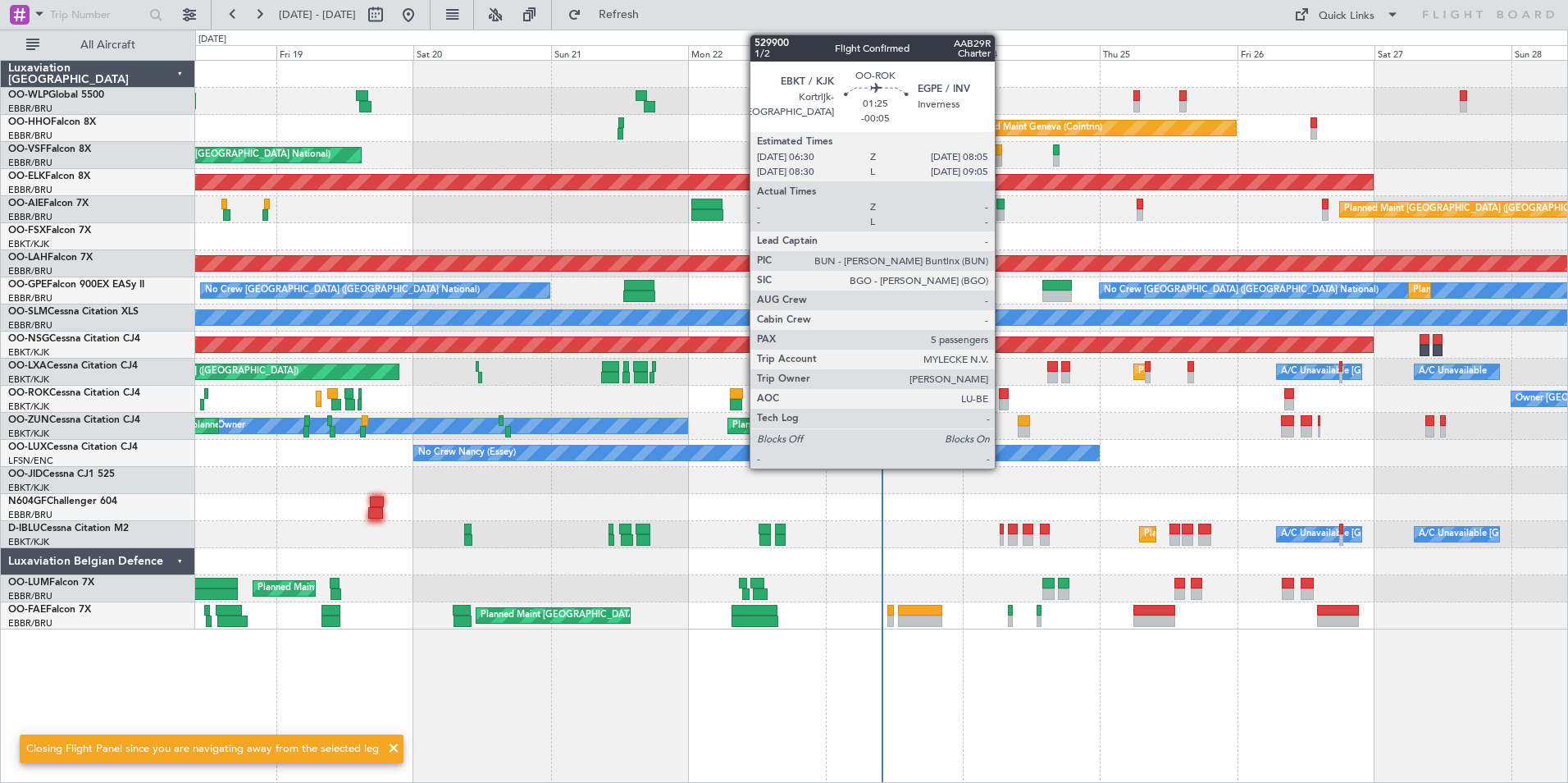
click at [1002, 406] on div at bounding box center [1004, 405] width 10 height 12
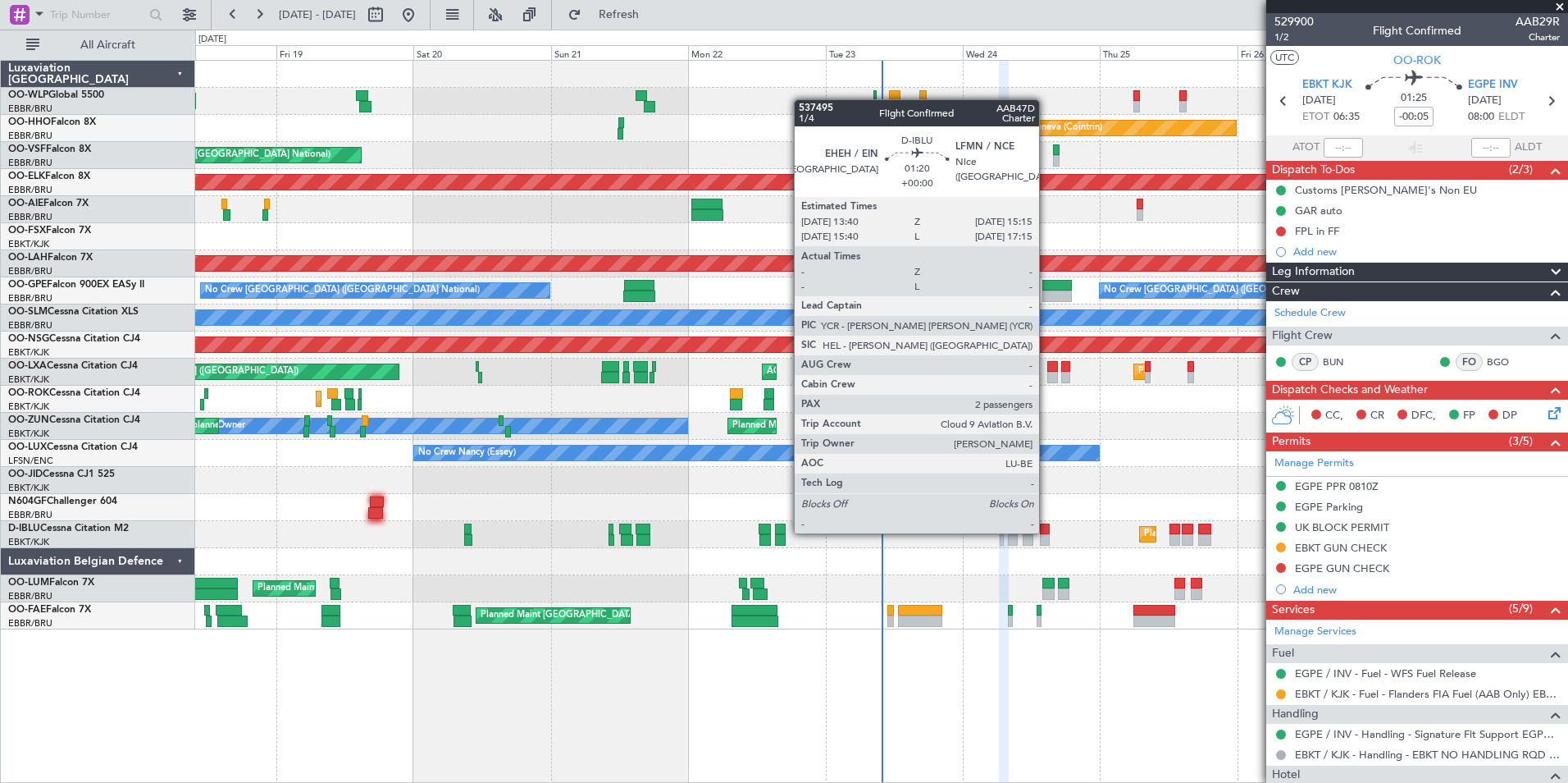
click at [1046, 532] on div at bounding box center [1045, 529] width 10 height 12
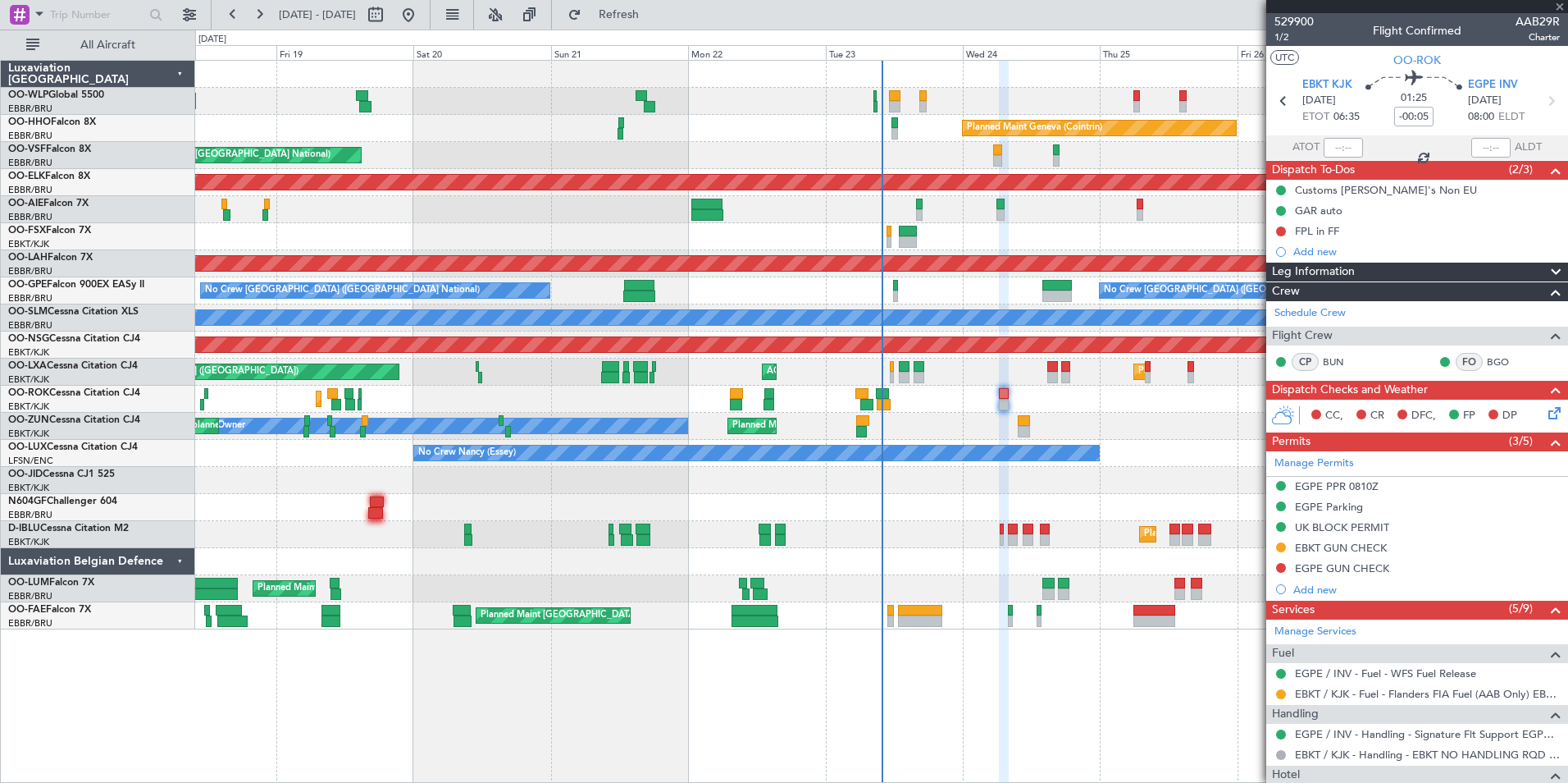
type input "2"
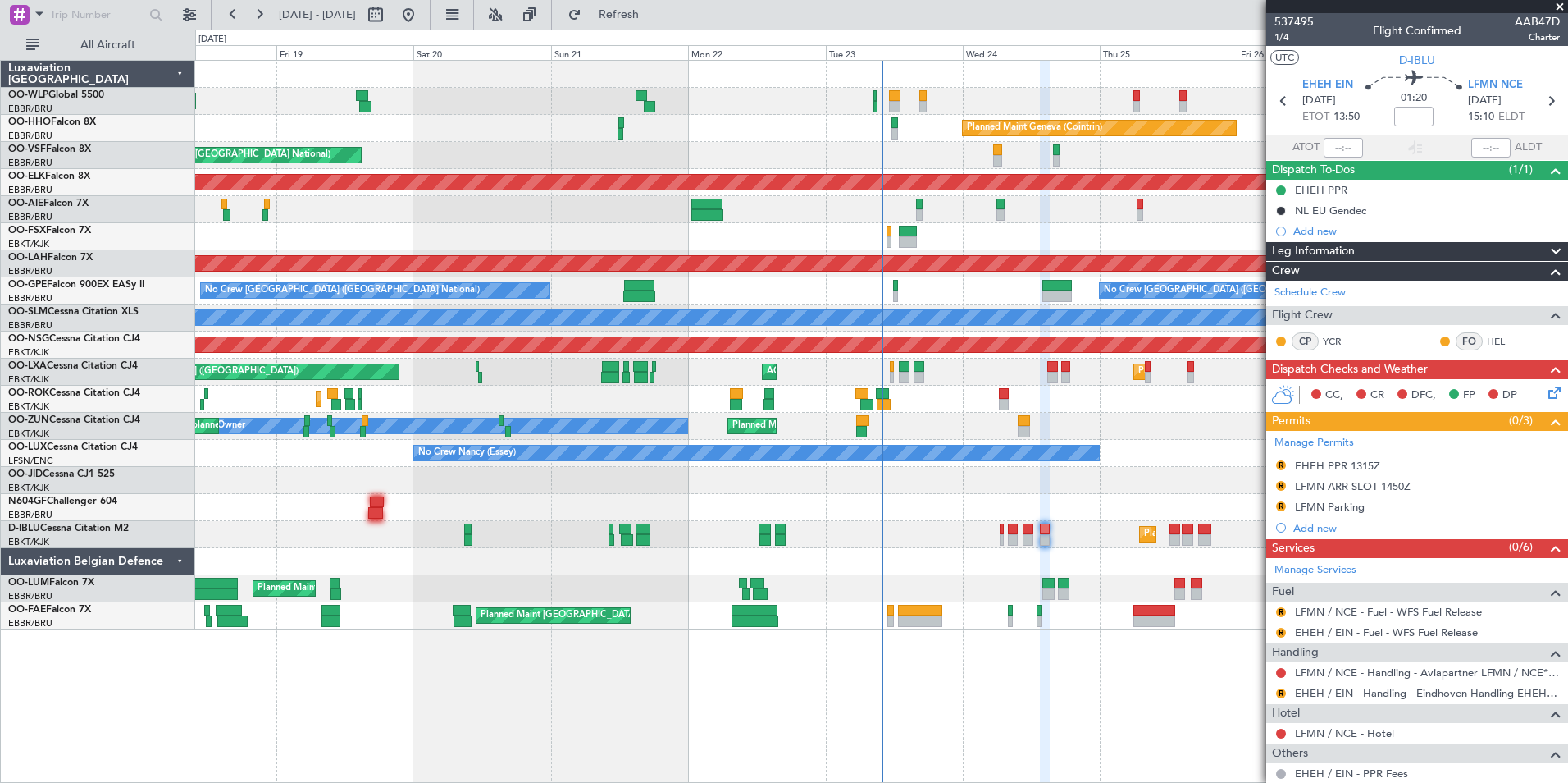
click at [900, 104] on div "Planned Maint Liege" at bounding box center [880, 102] width 1372 height 27
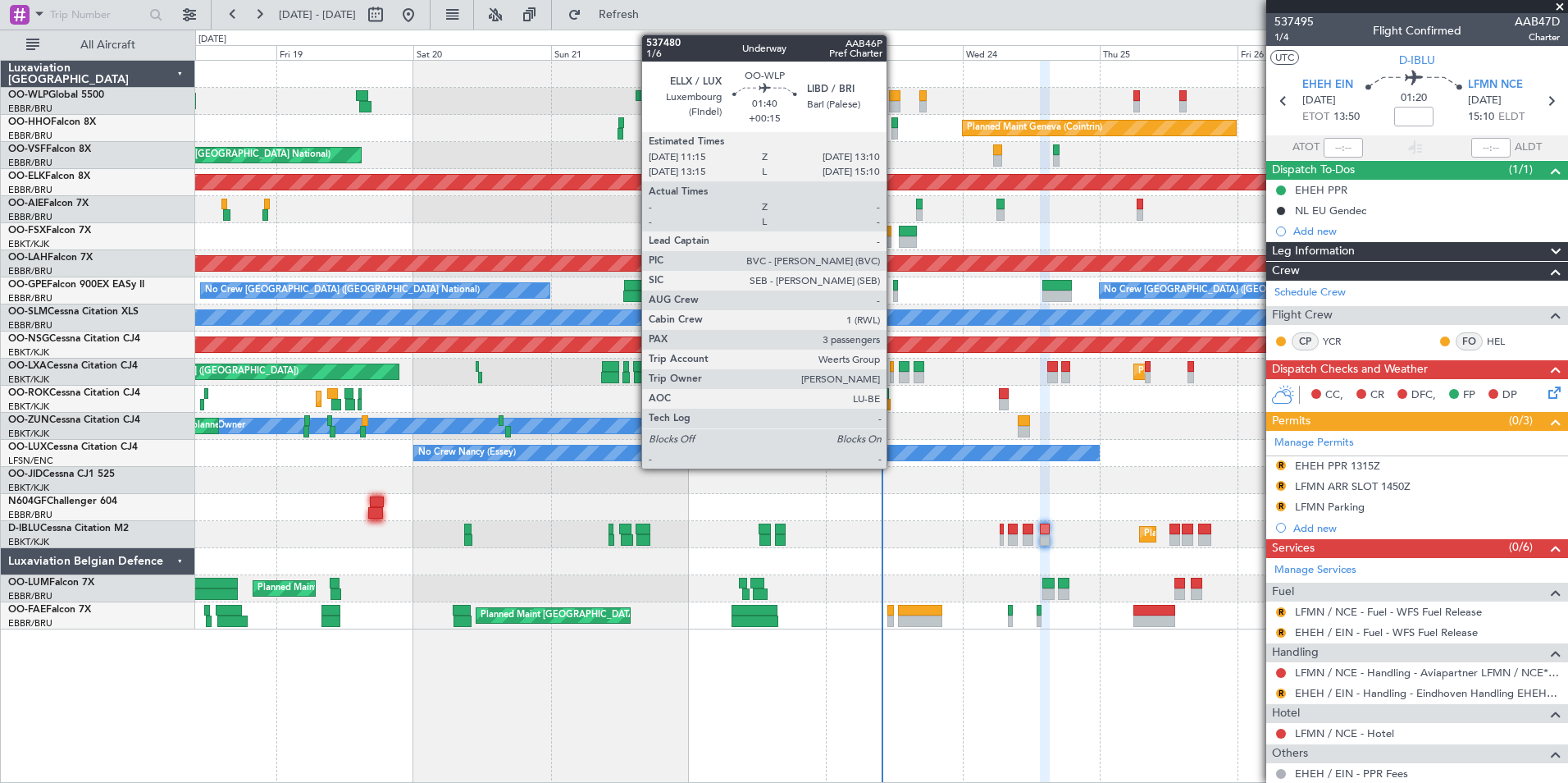
click at [894, 104] on div at bounding box center [895, 107] width 12 height 12
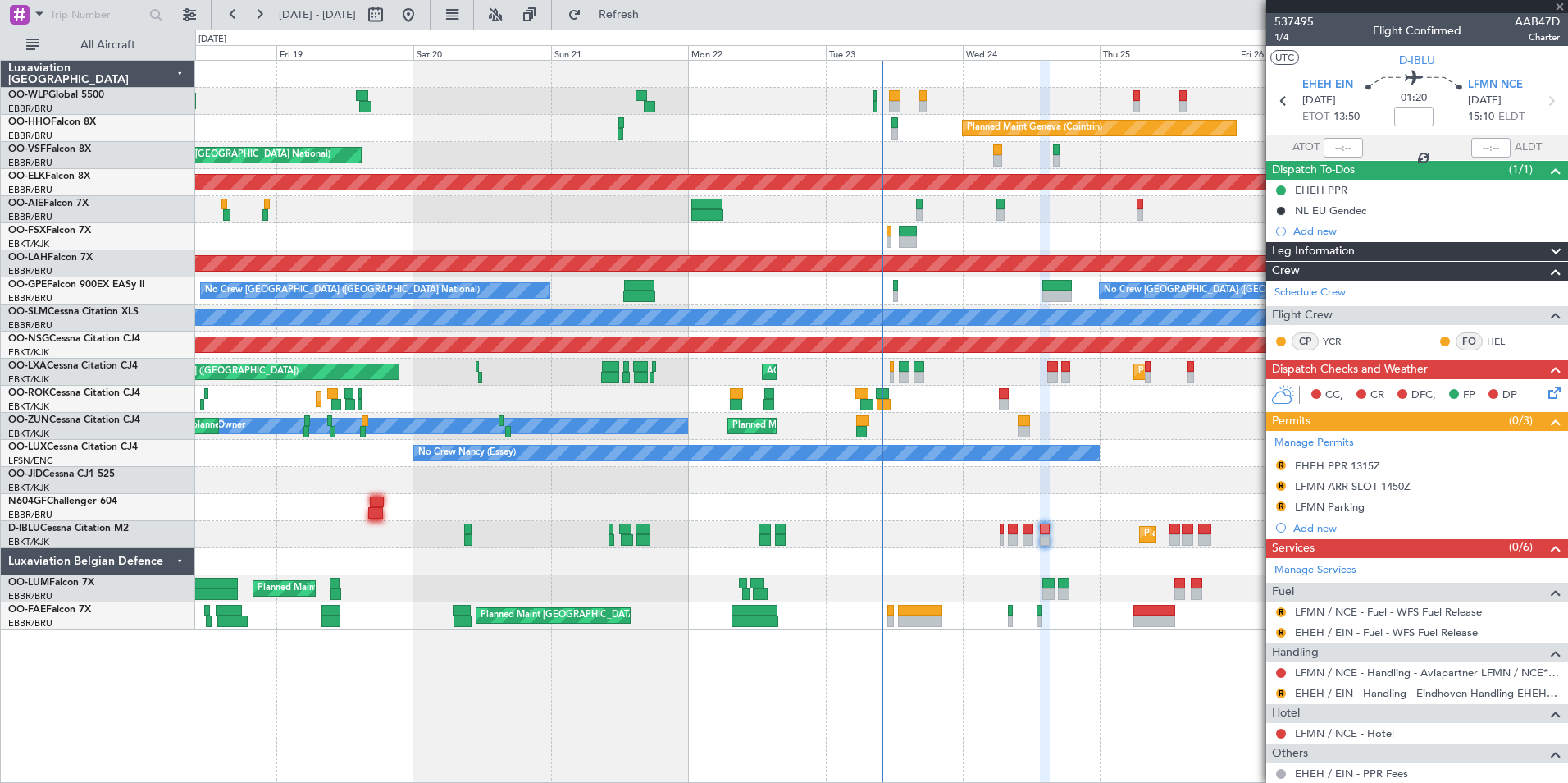
type input "+00:15"
type input "3"
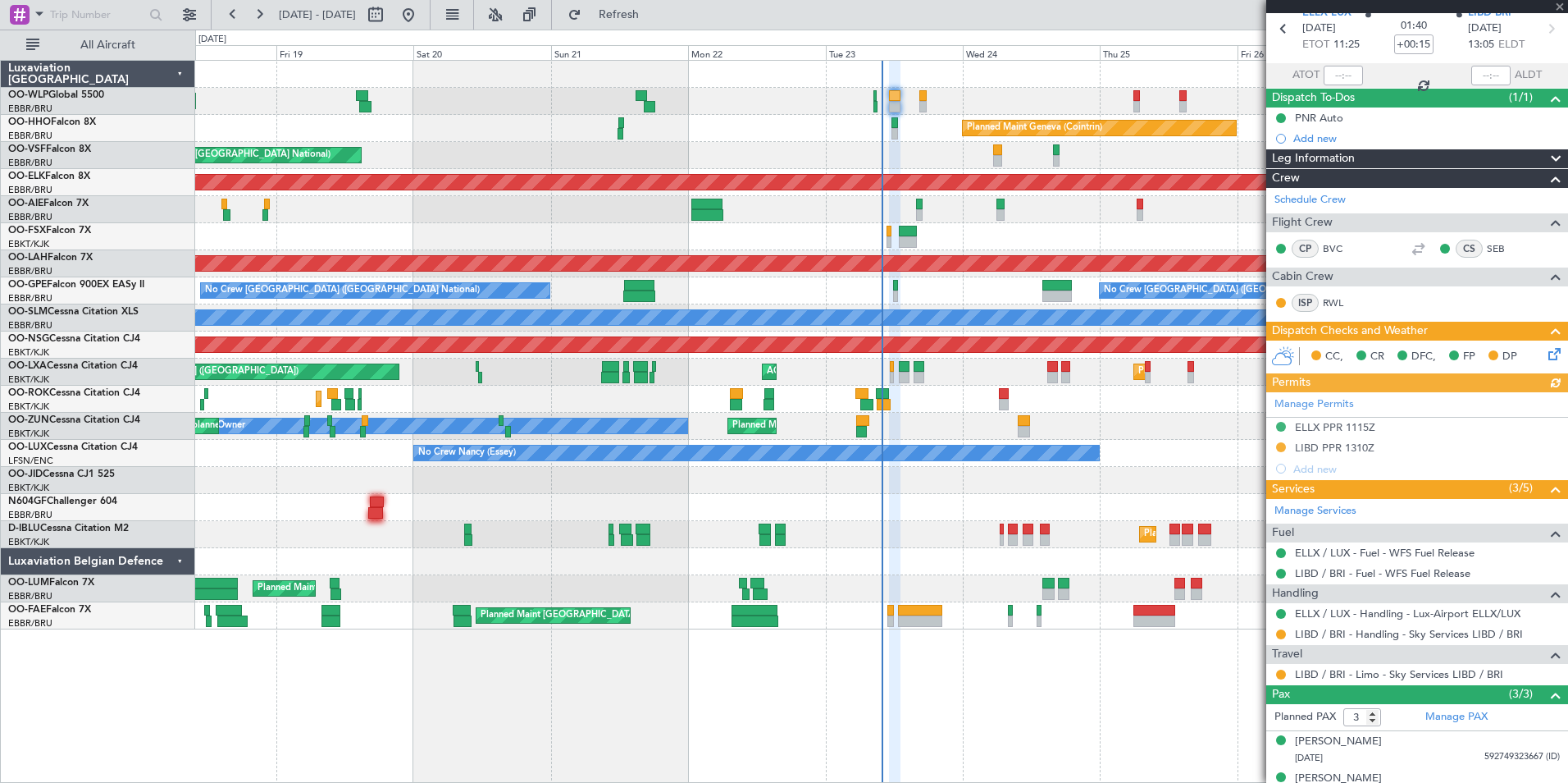
scroll to position [130, 0]
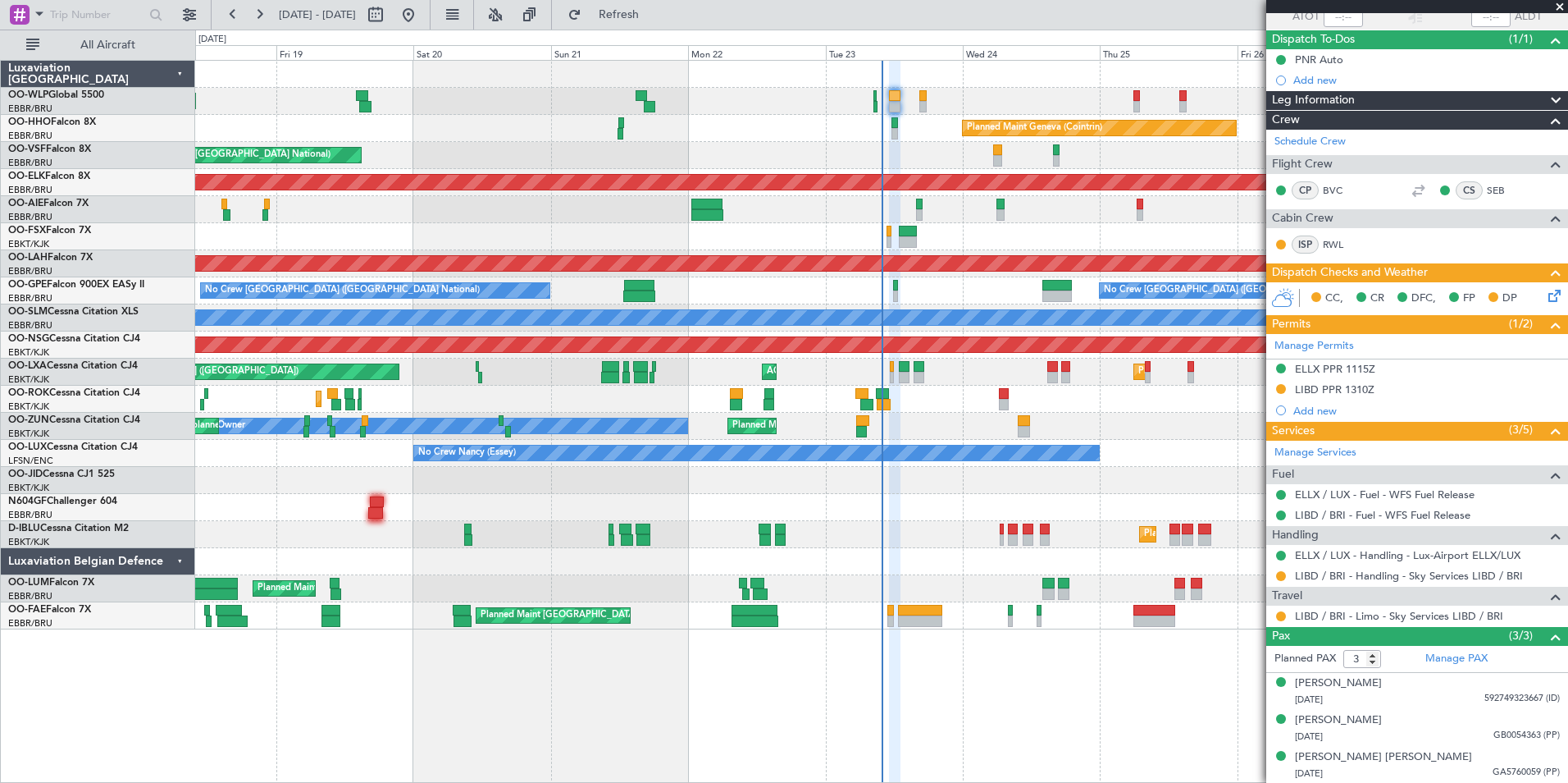
click at [1532, 299] on div "CC, CR DFC, FP DP" at bounding box center [1424, 298] width 241 height 24
click at [1545, 299] on icon at bounding box center [1551, 292] width 13 height 13
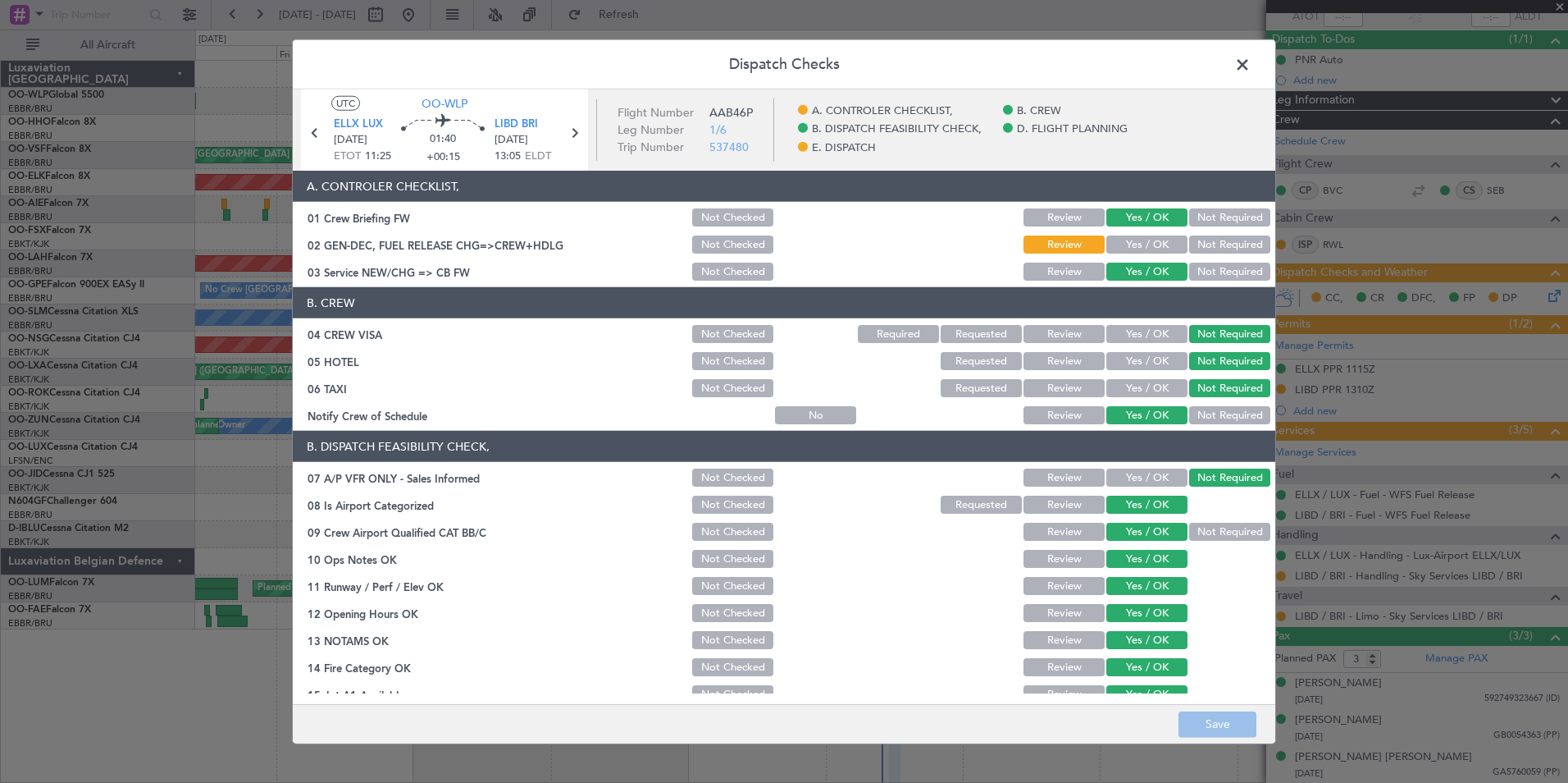
click at [1125, 250] on button "Yes / OK" at bounding box center [1147, 244] width 81 height 18
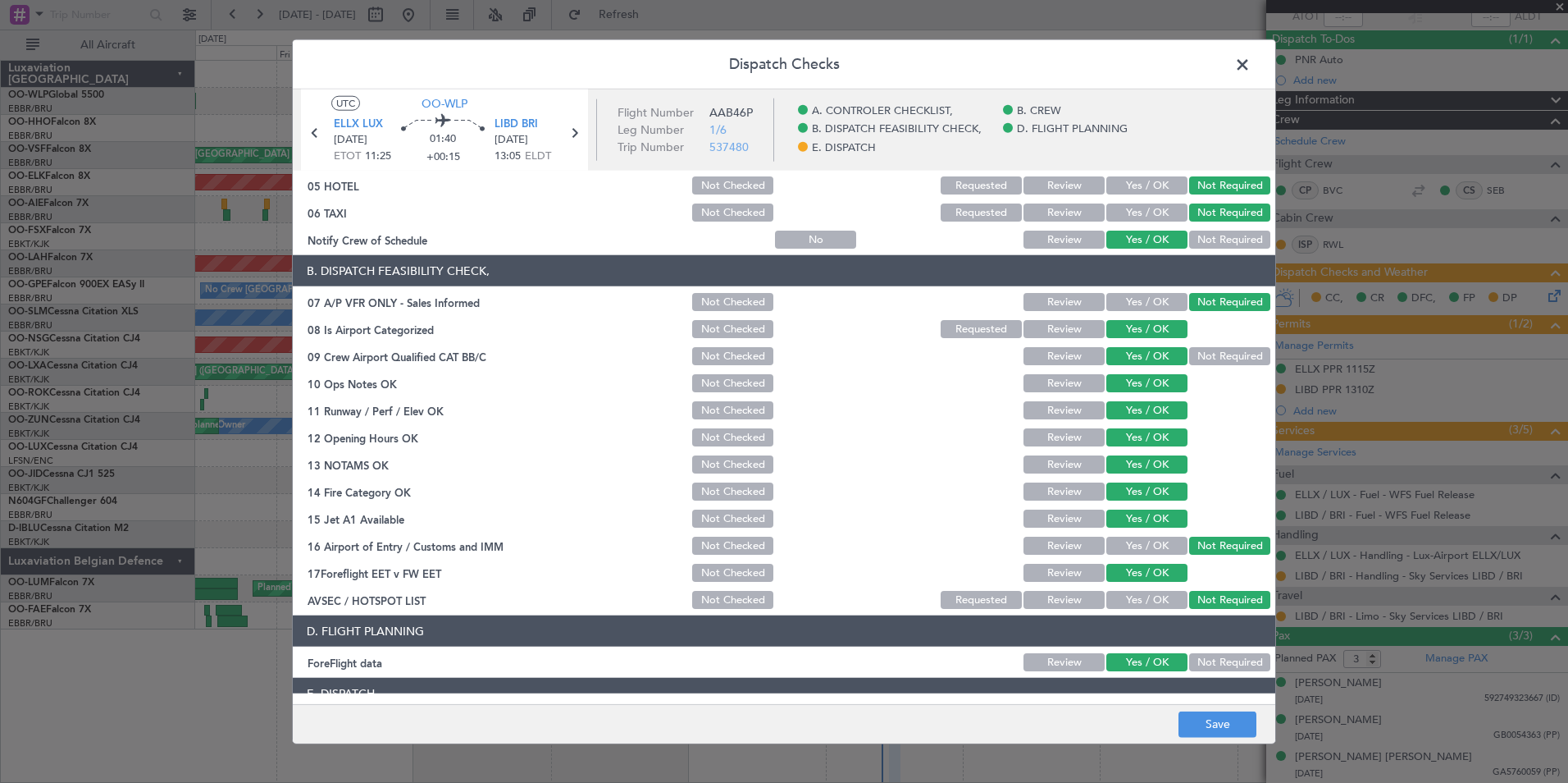
scroll to position [304, 0]
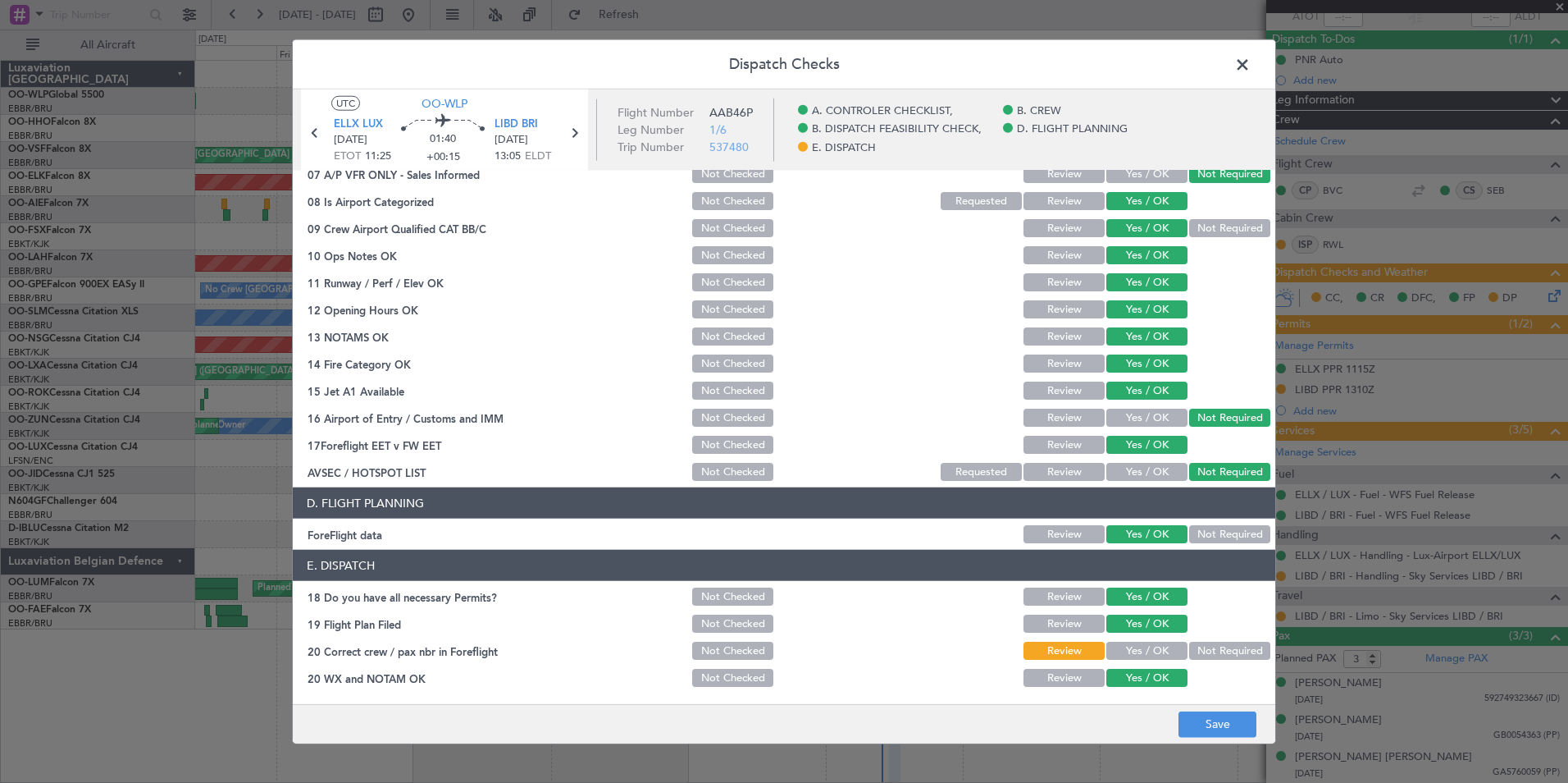
click at [1127, 643] on button "Yes / OK" at bounding box center [1147, 651] width 81 height 18
click at [1202, 721] on button "Save" at bounding box center [1217, 723] width 78 height 26
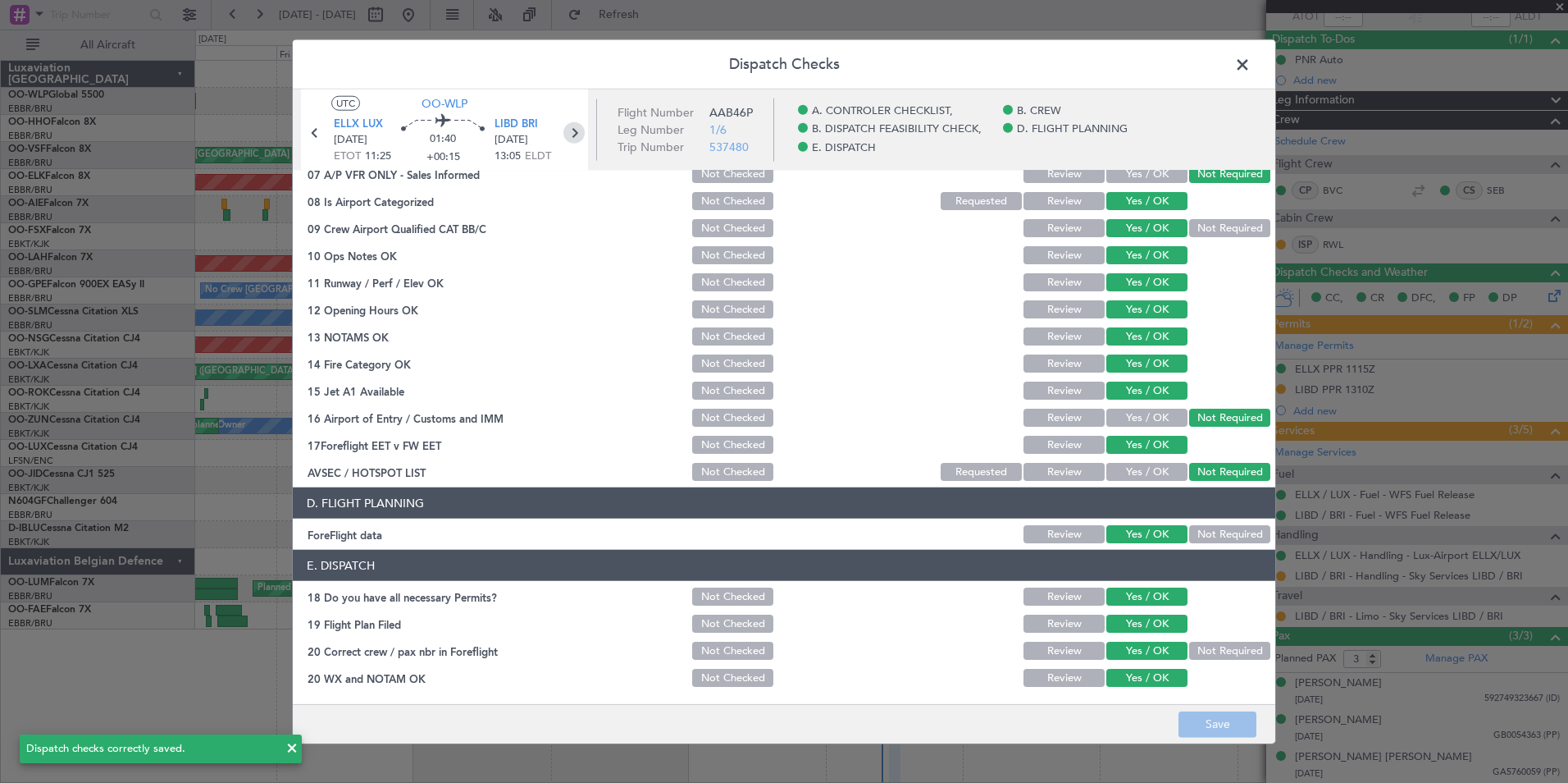
click at [578, 132] on icon at bounding box center [574, 133] width 22 height 22
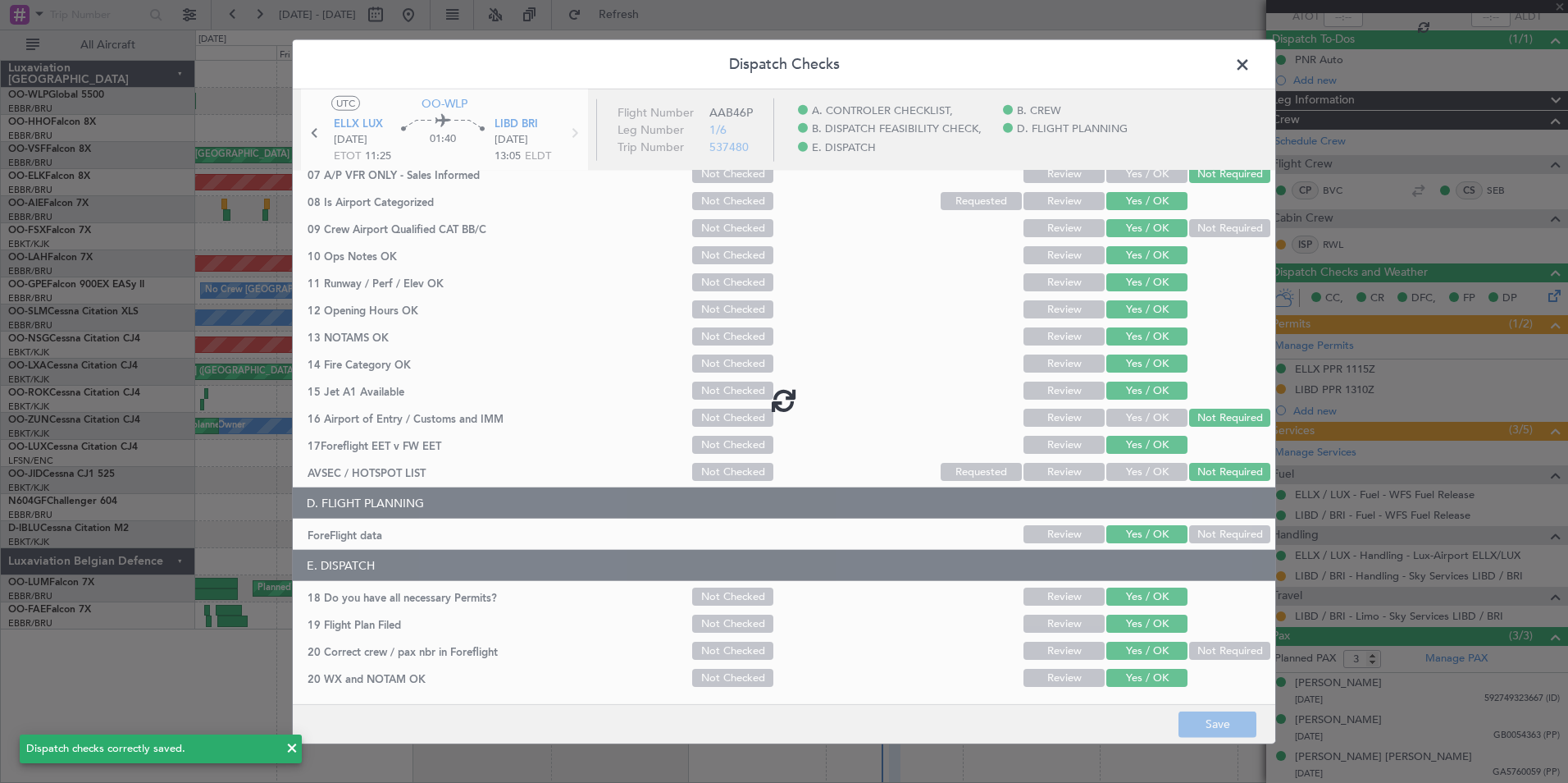
scroll to position [0, 0]
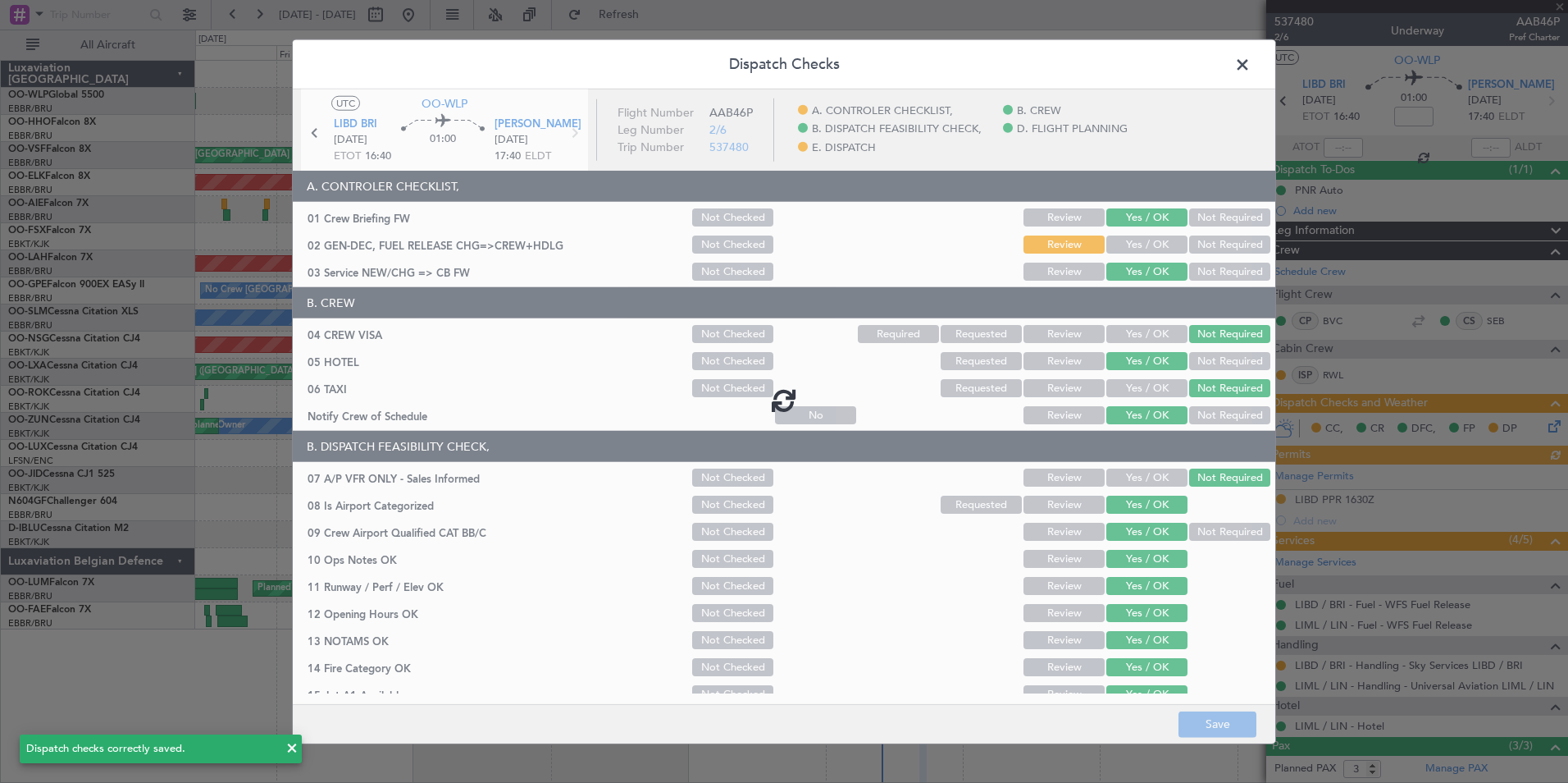
click at [1125, 240] on div at bounding box center [784, 400] width 982 height 621
click at [1124, 242] on div at bounding box center [784, 400] width 982 height 621
click at [1121, 244] on div at bounding box center [784, 400] width 982 height 621
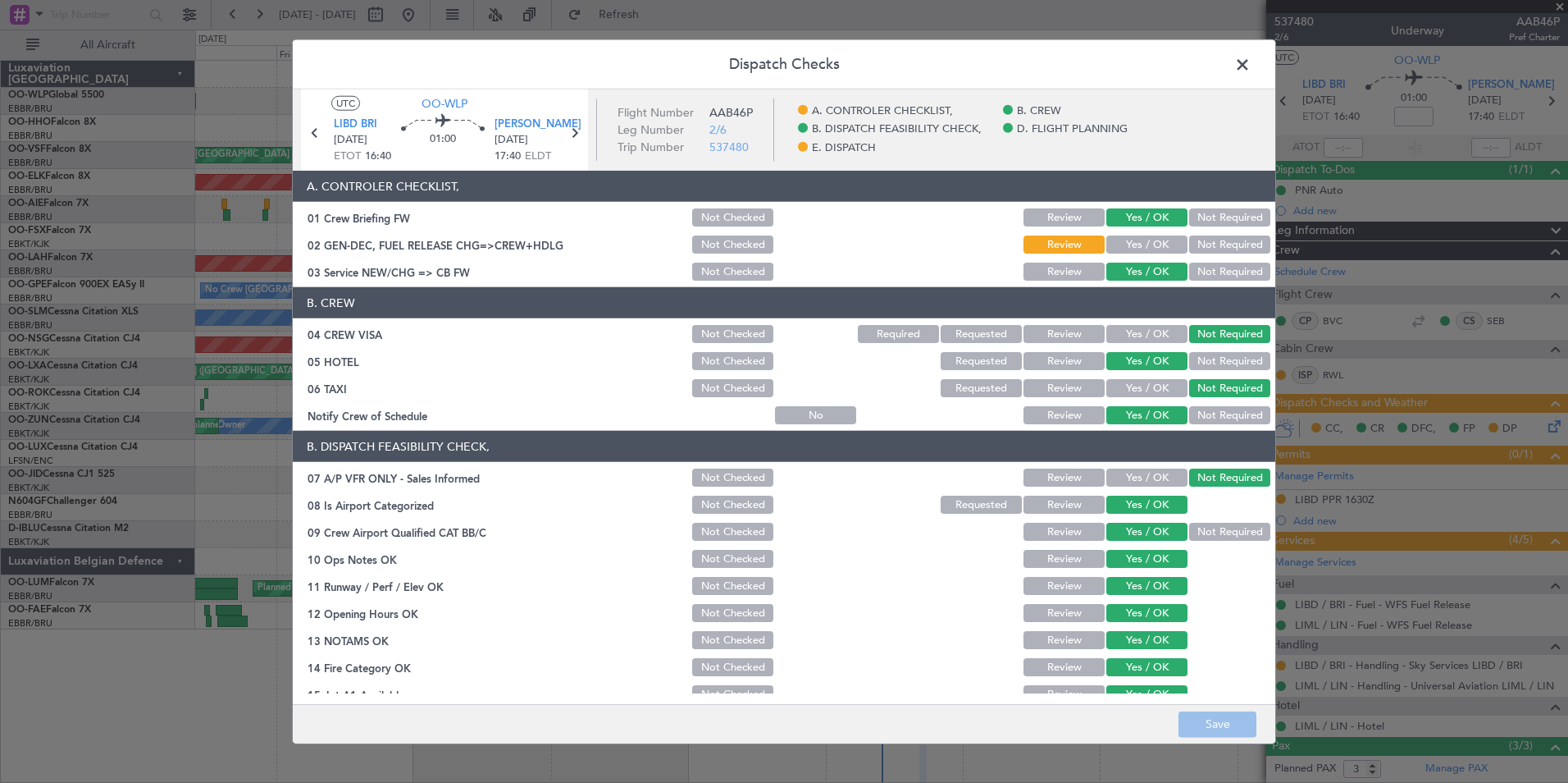
click at [1121, 244] on button "Yes / OK" at bounding box center [1147, 244] width 81 height 18
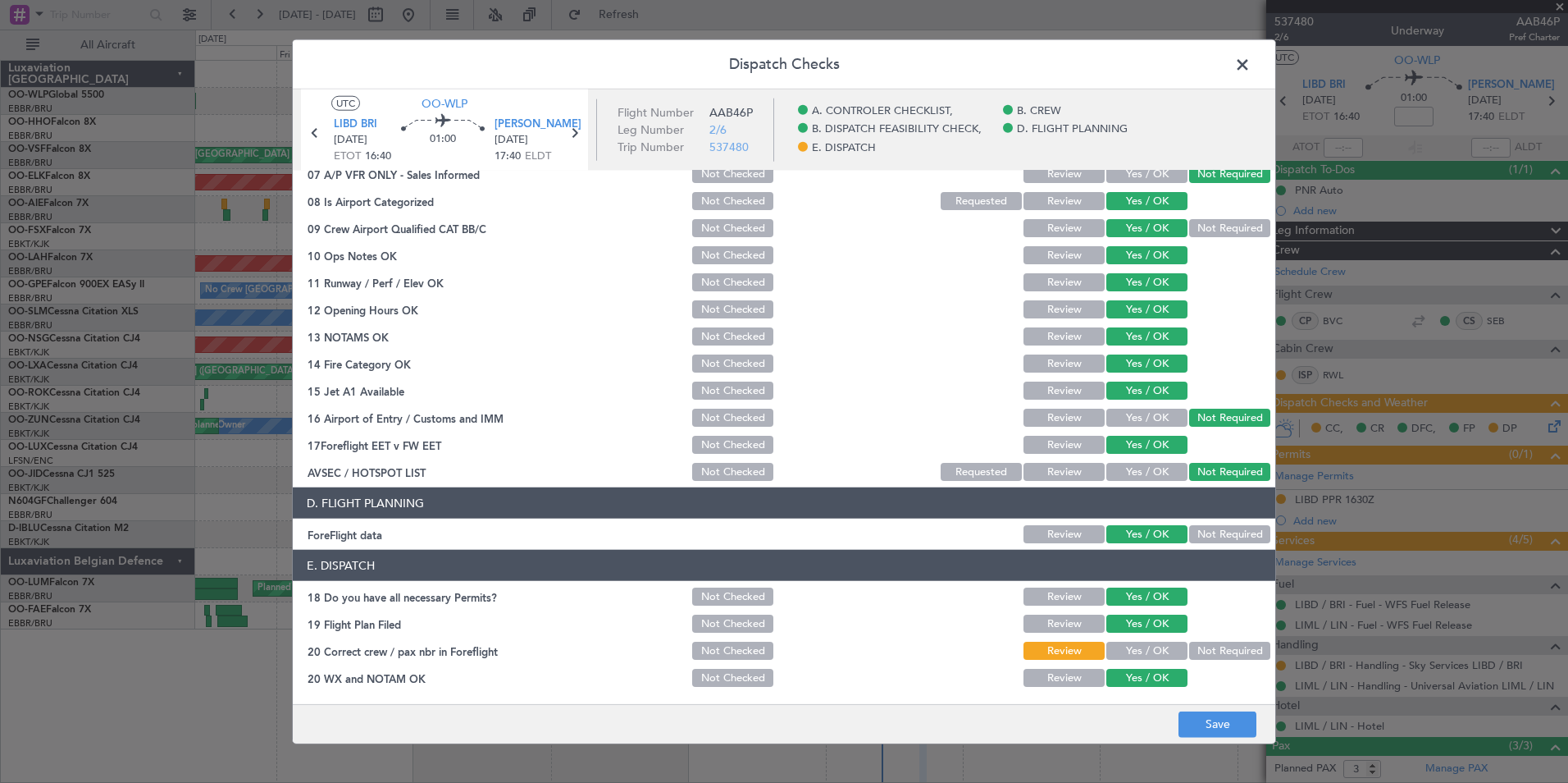
click at [1147, 646] on button "Yes / OK" at bounding box center [1147, 651] width 81 height 18
click at [1233, 729] on button "Save" at bounding box center [1217, 723] width 78 height 26
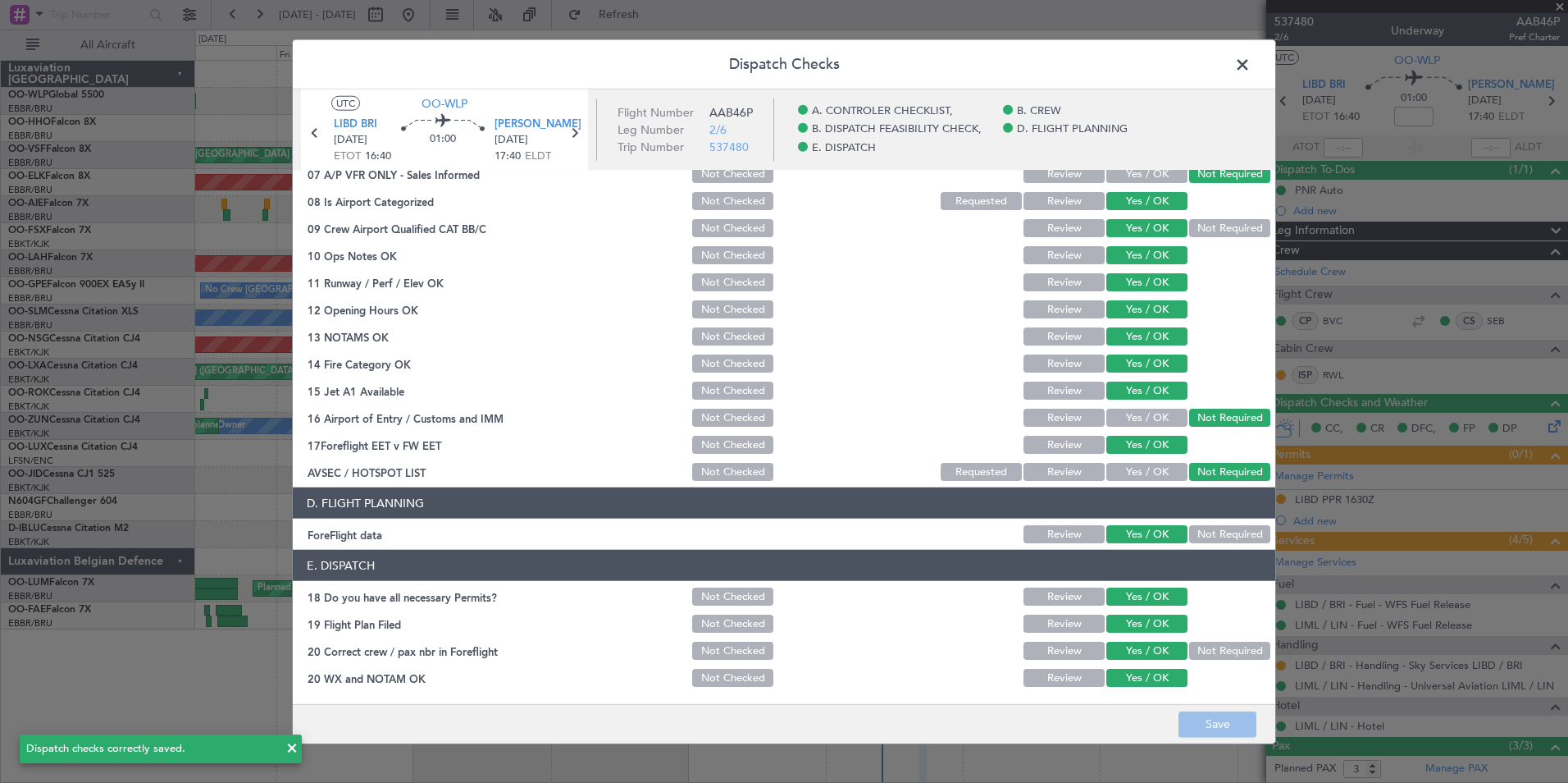
click at [1251, 58] on span at bounding box center [1251, 69] width 0 height 32
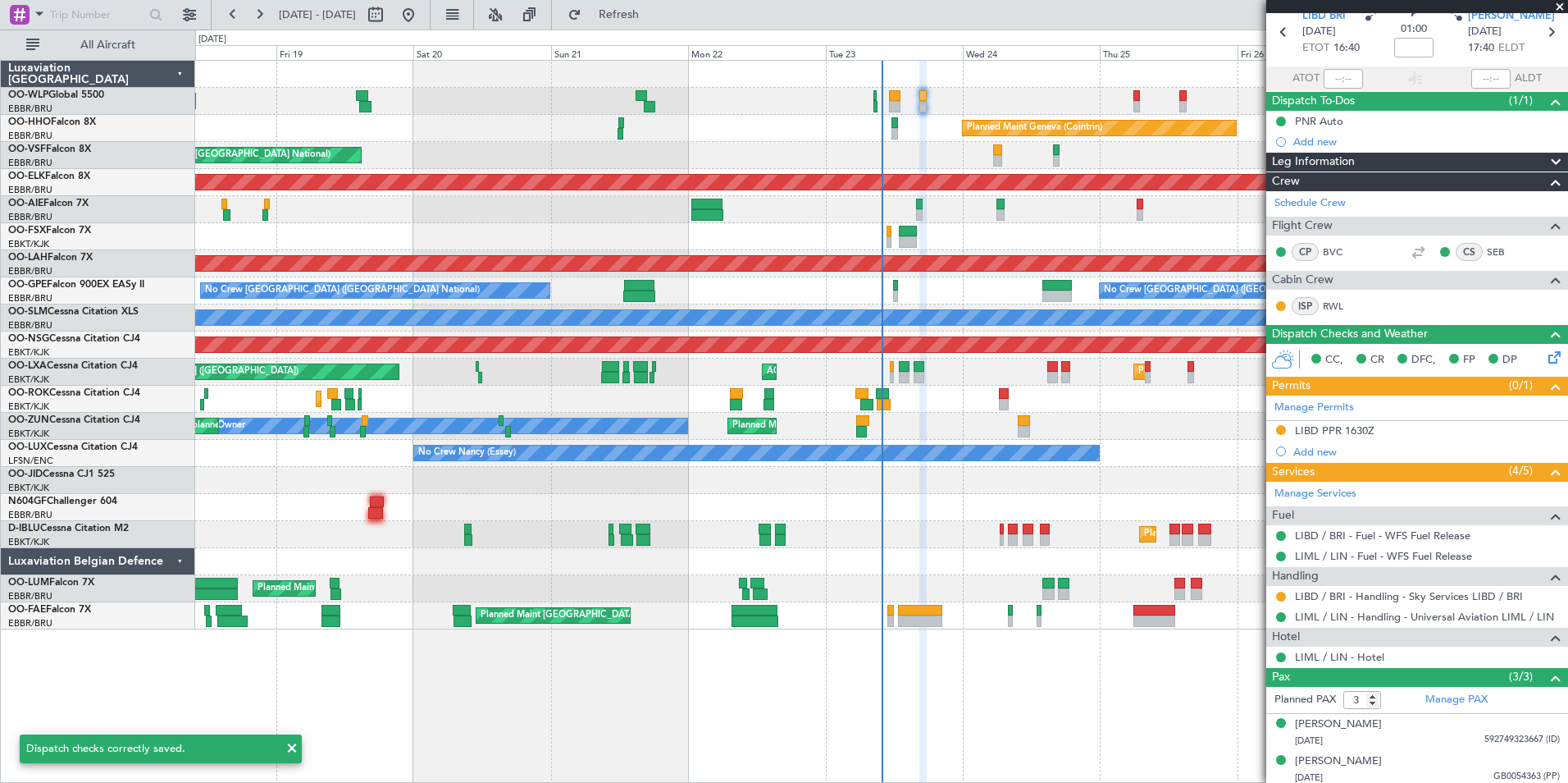
scroll to position [110, 0]
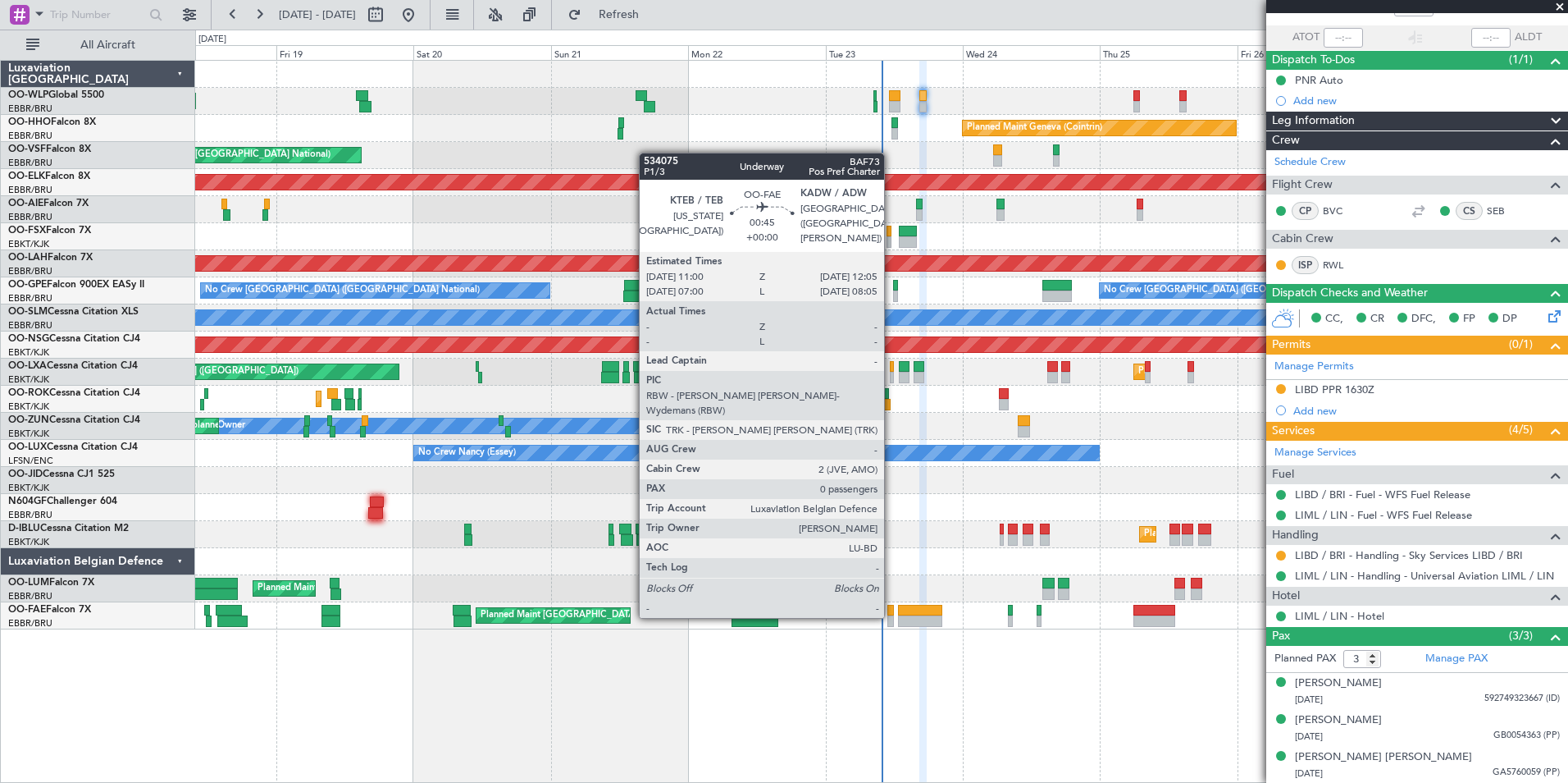
click at [891, 616] on div at bounding box center [890, 621] width 7 height 12
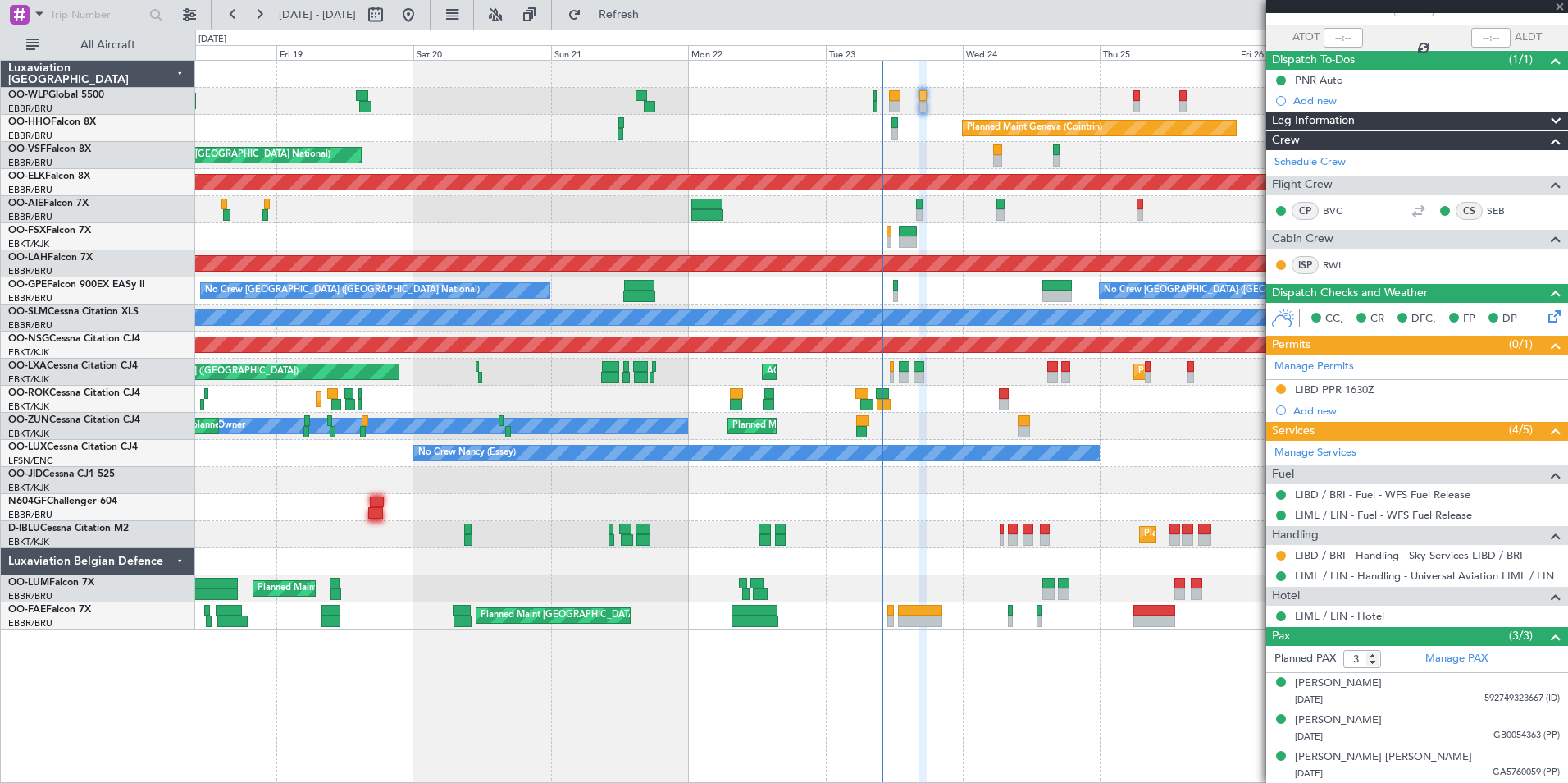
type input "0"
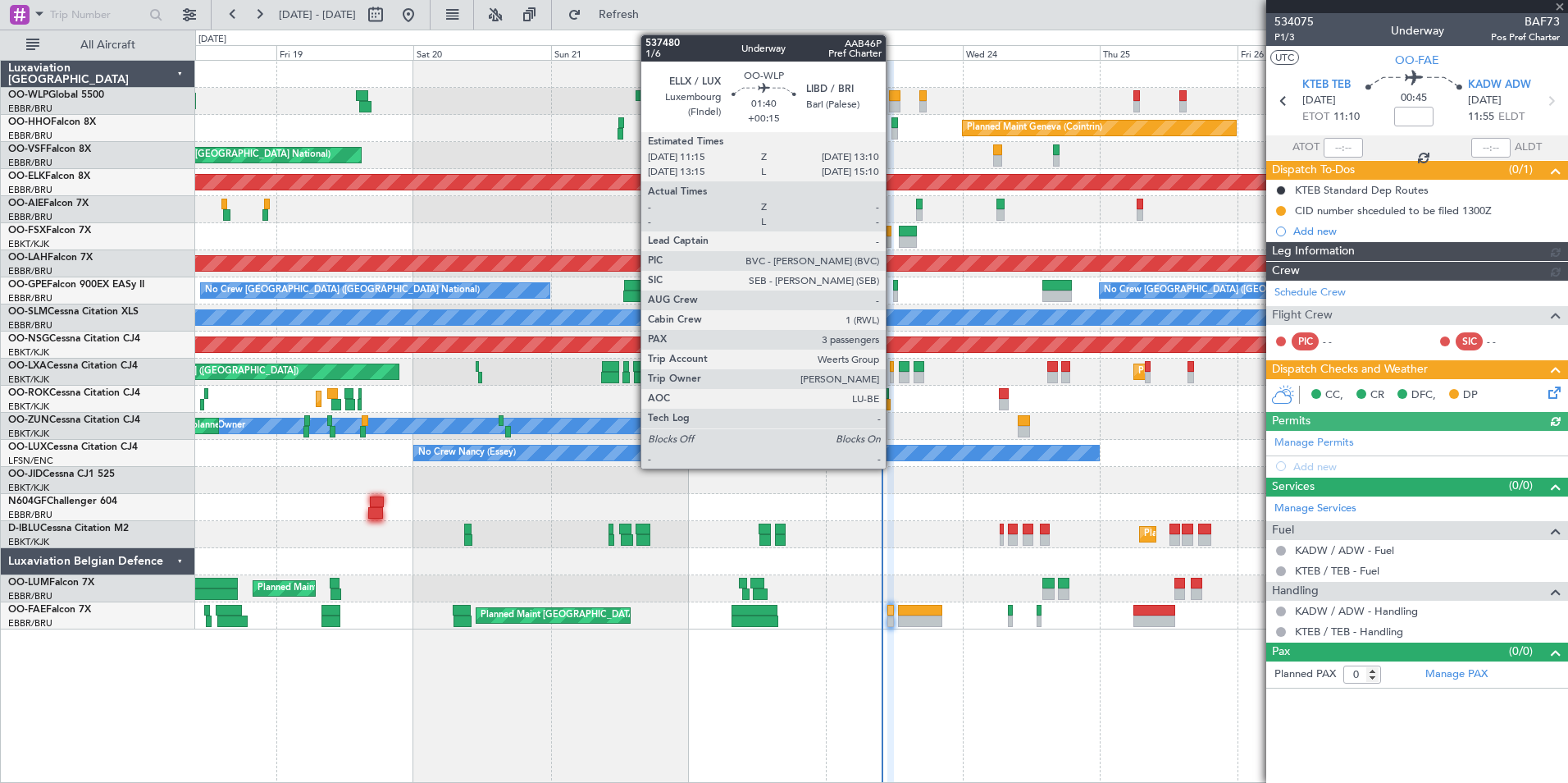
click at [893, 101] on div at bounding box center [895, 107] width 12 height 12
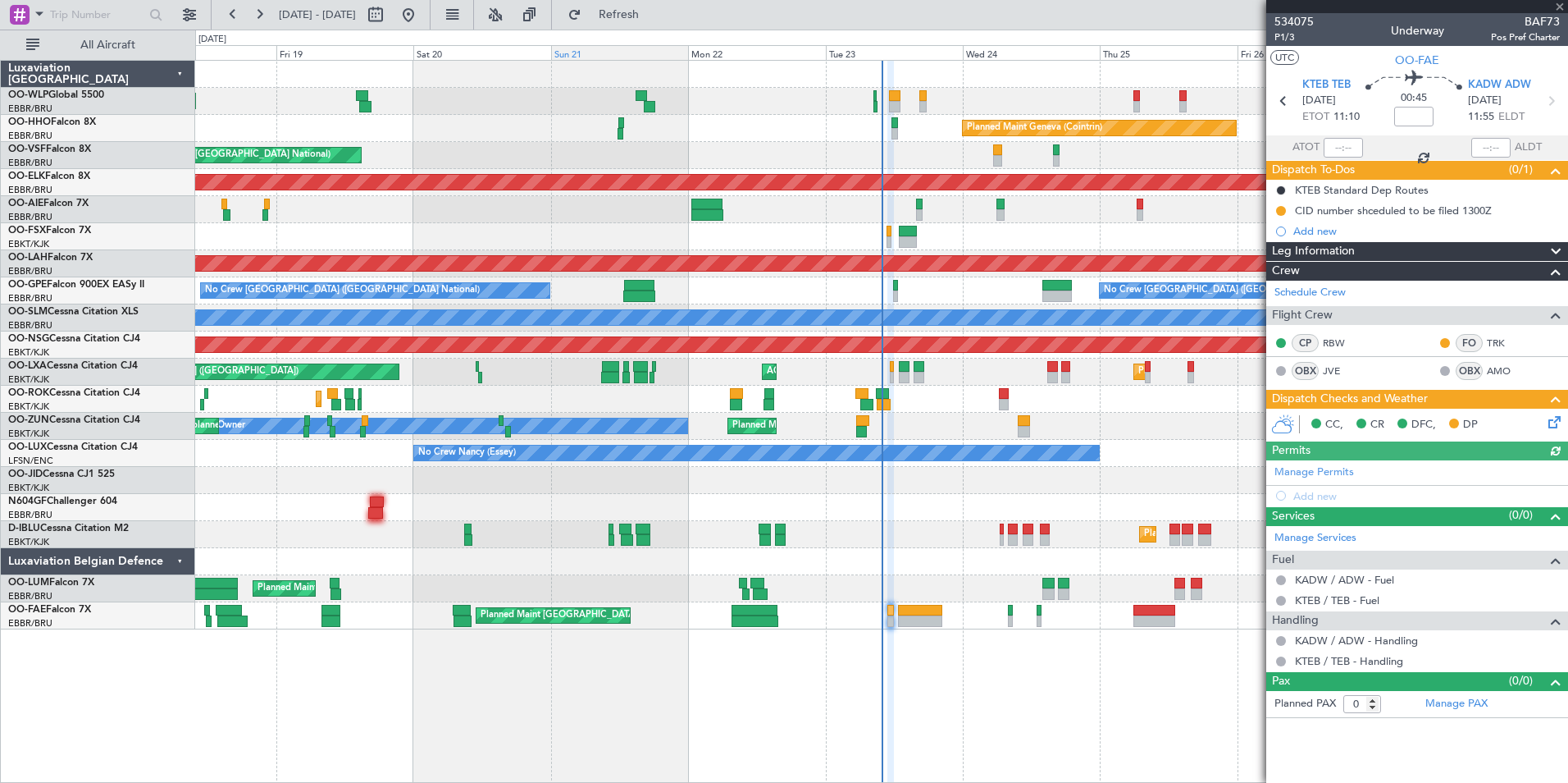
type input "+00:15"
type input "3"
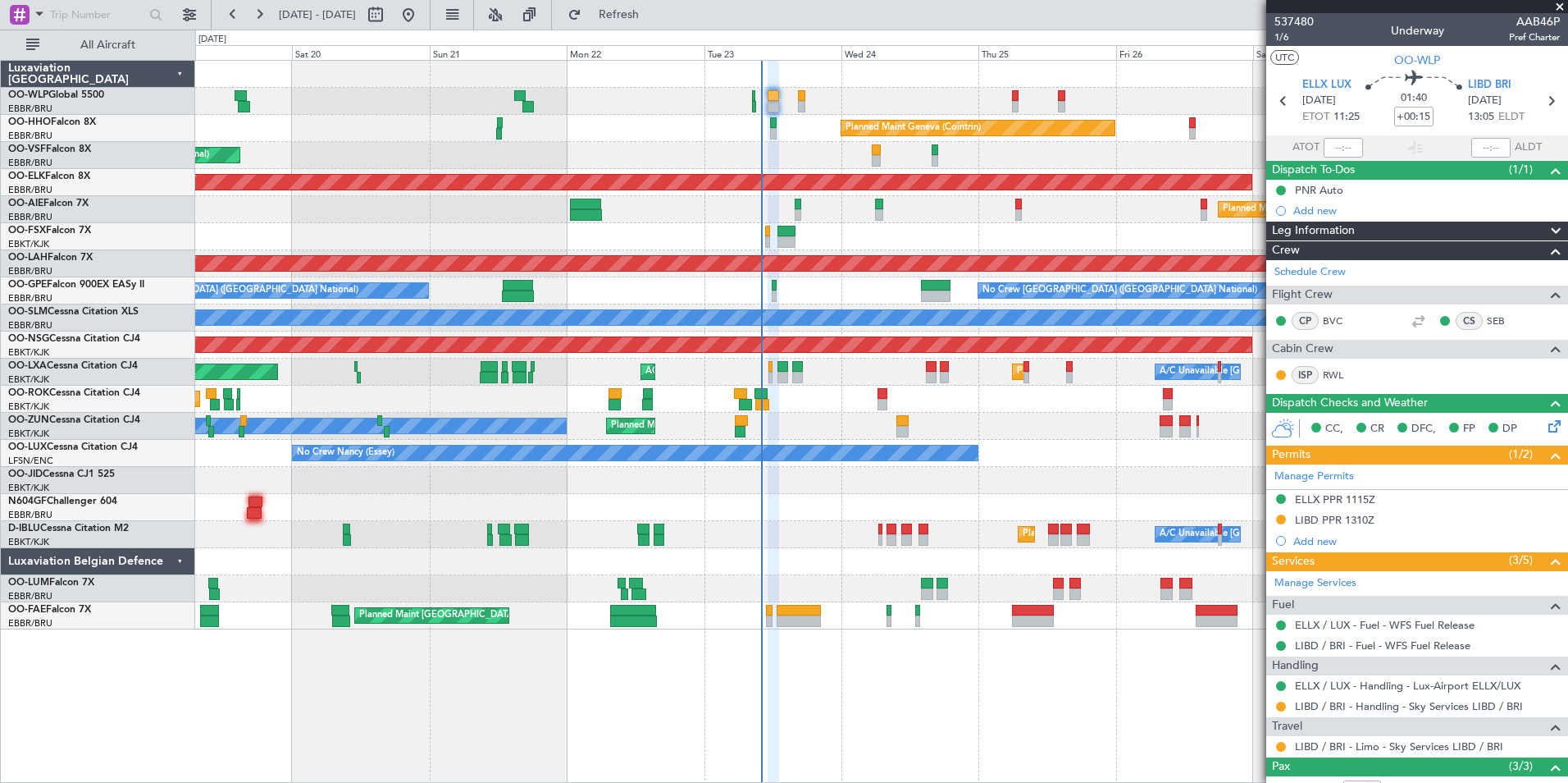
click at [998, 421] on div "Owner Planned Maint [GEOGRAPHIC_DATA]-[GEOGRAPHIC_DATA] Unplanned Maint [GEOGRA…" at bounding box center [880, 426] width 1372 height 27
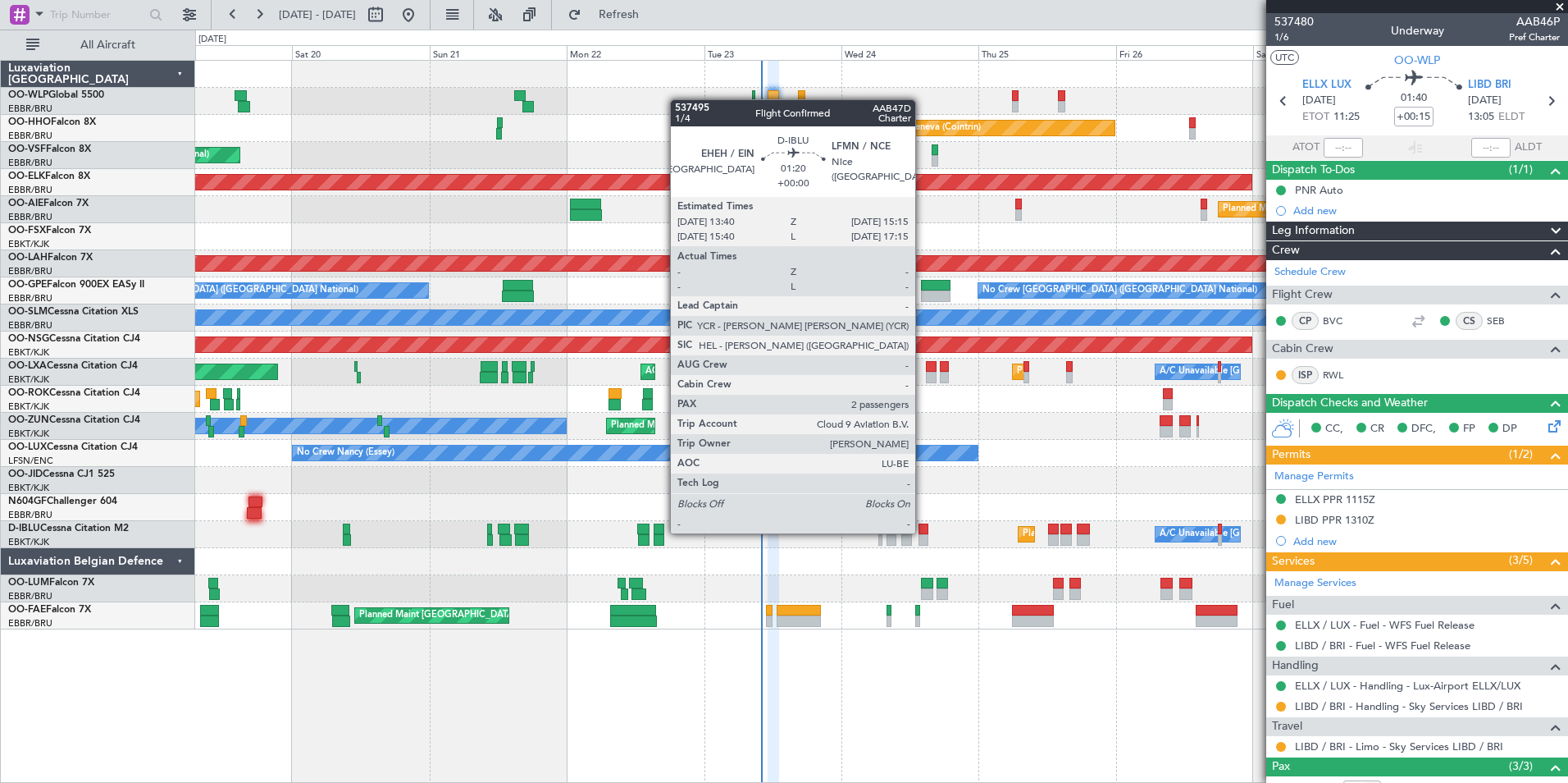
click at [923, 532] on div at bounding box center [924, 529] width 10 height 12
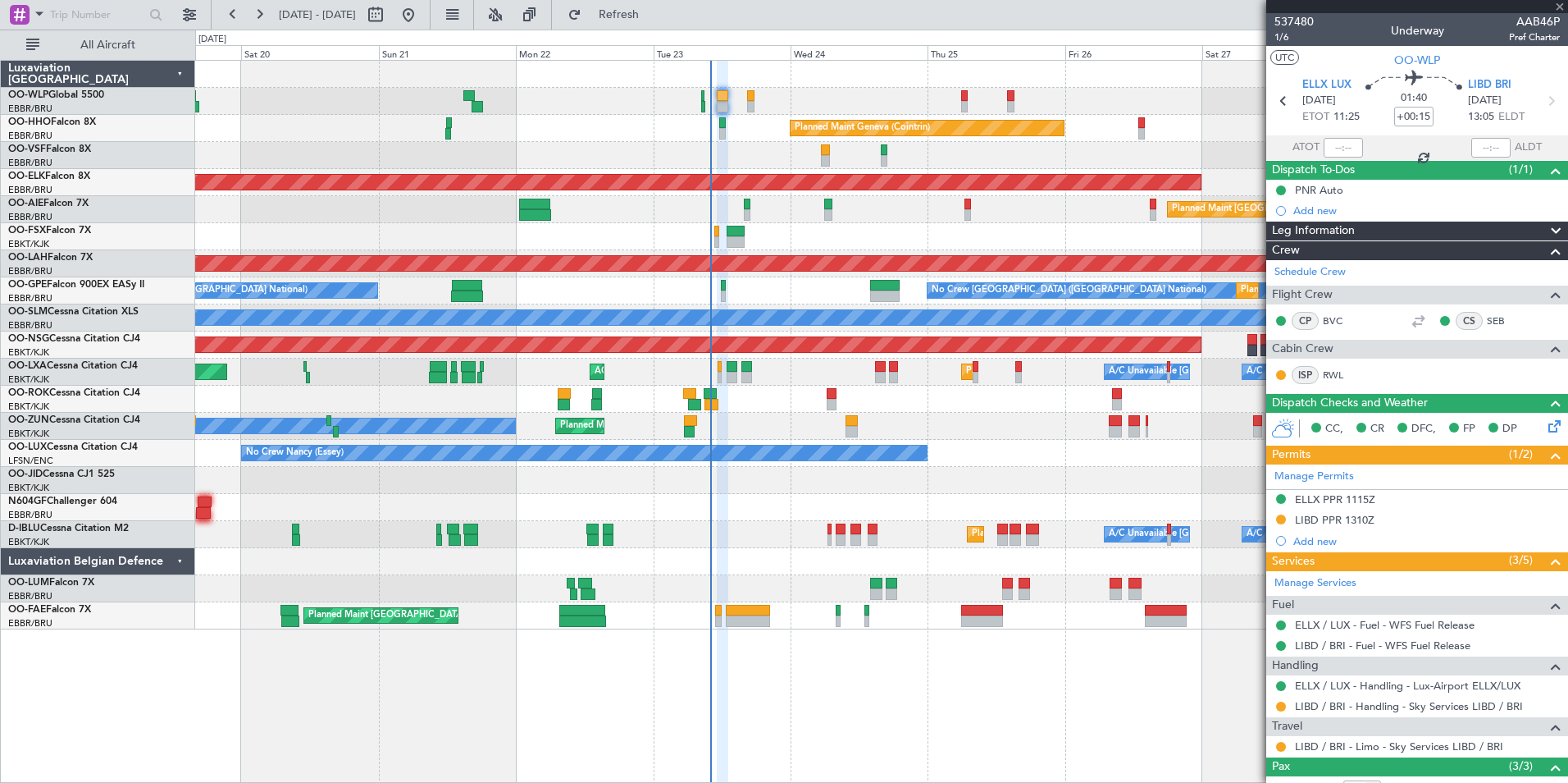
click at [922, 487] on div "Planned Maint Kortrijk-[GEOGRAPHIC_DATA]" at bounding box center [880, 480] width 1372 height 27
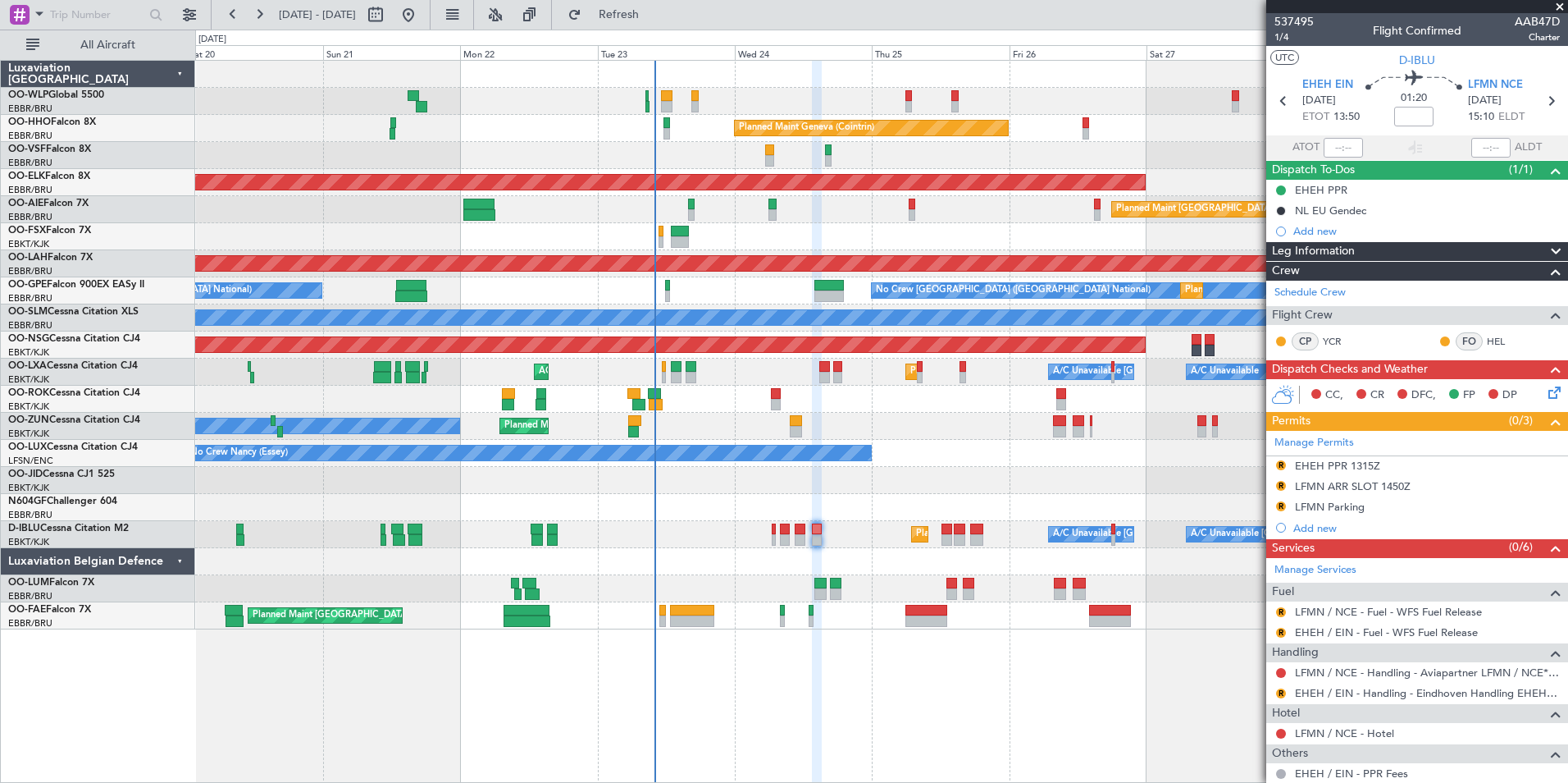
click at [961, 477] on div "Planned Maint Kortrijk-[GEOGRAPHIC_DATA]" at bounding box center [880, 480] width 1372 height 27
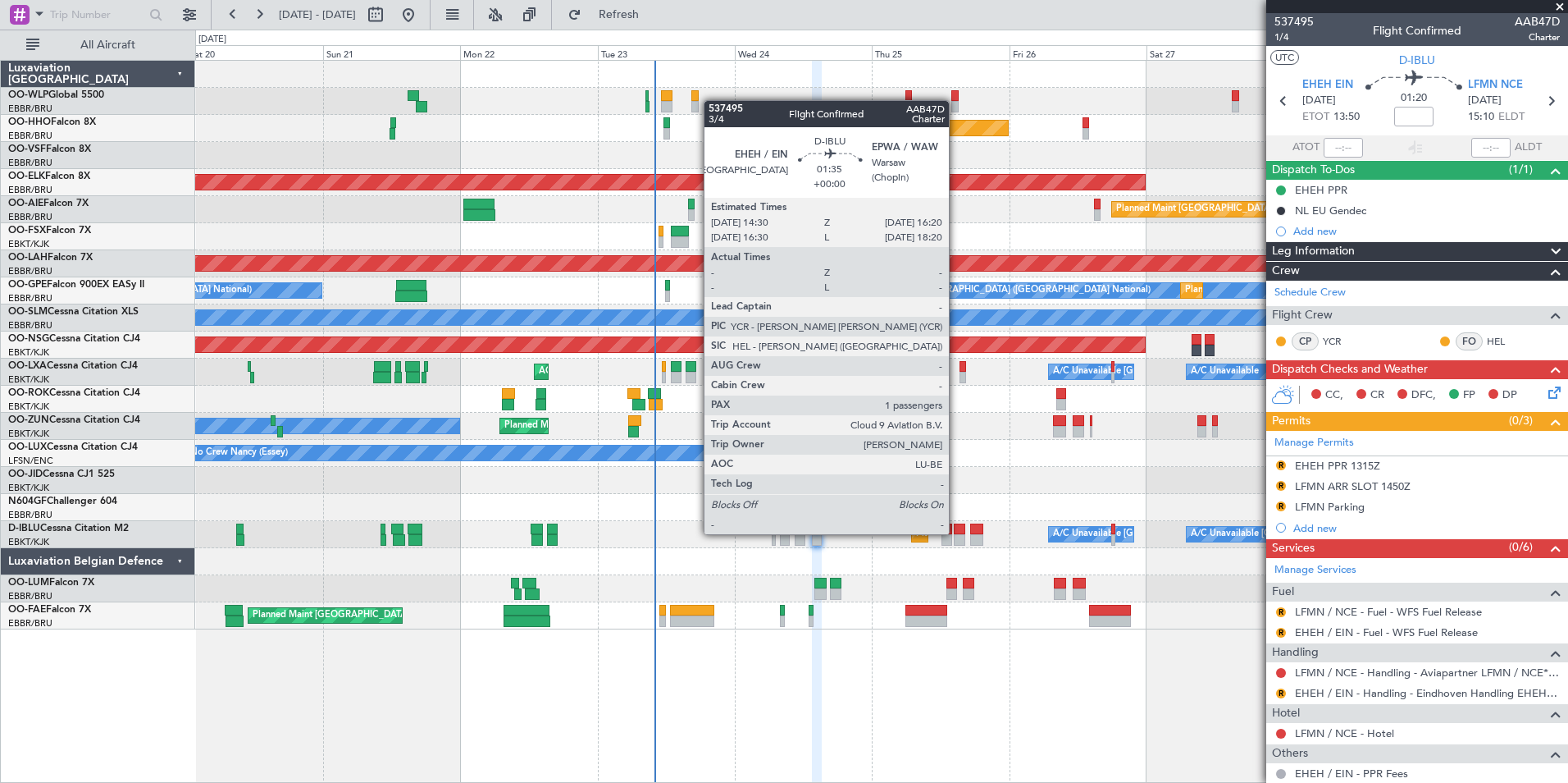
click at [956, 532] on div at bounding box center [959, 529] width 11 height 12
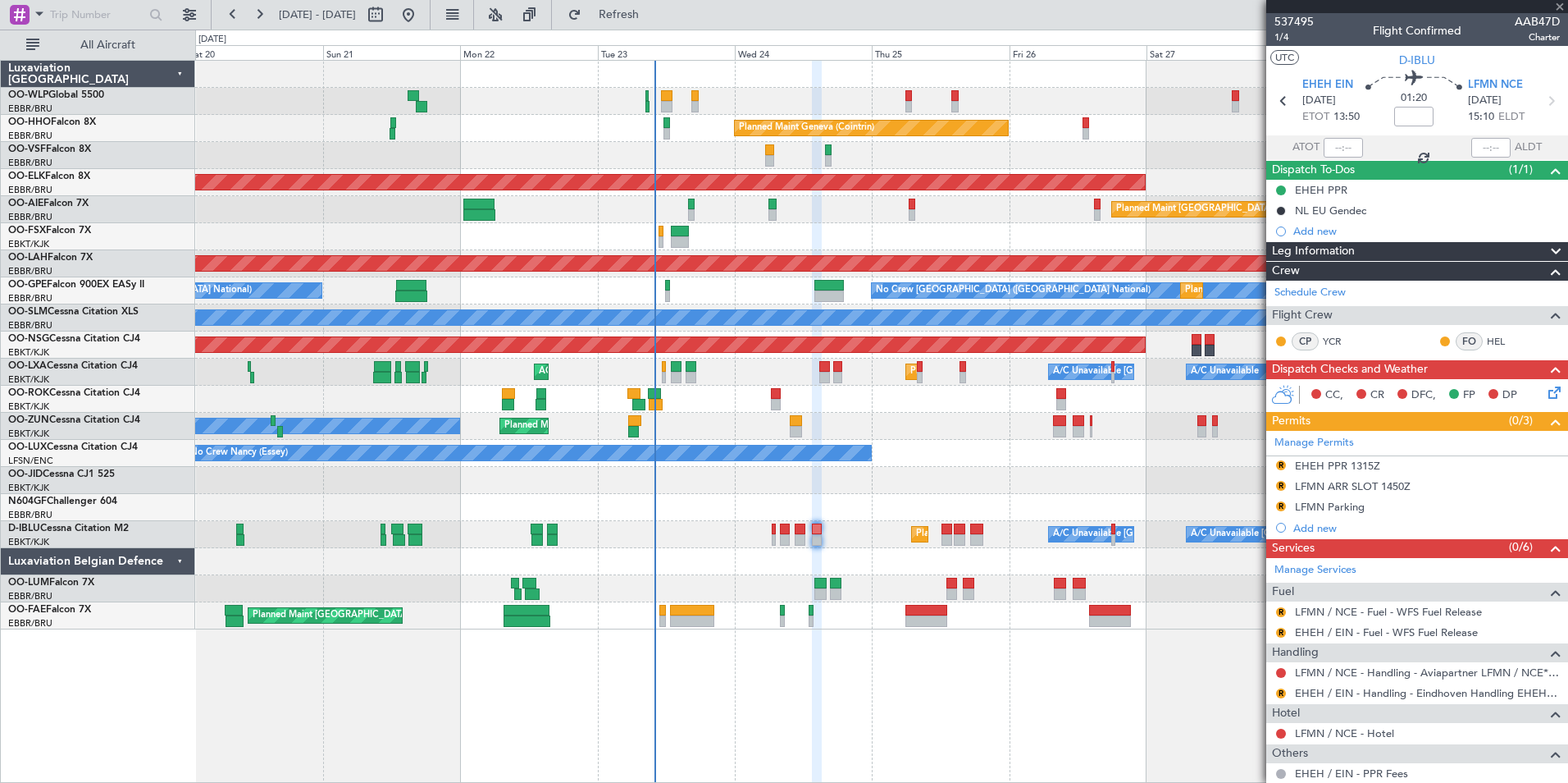
click at [926, 449] on div "No Crew Nancy (Essey)" at bounding box center [880, 454] width 1372 height 27
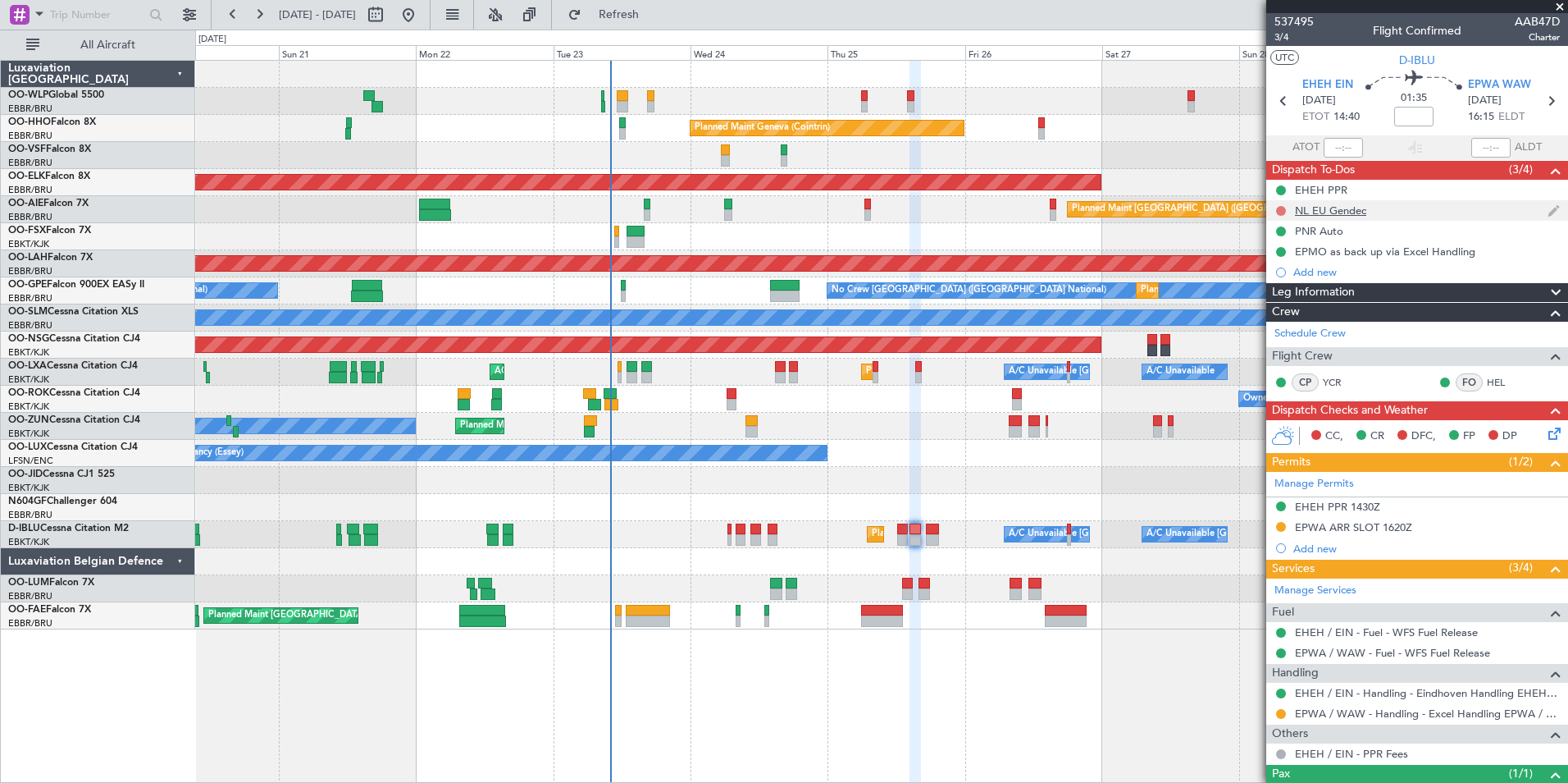
click at [1283, 212] on button at bounding box center [1281, 211] width 10 height 10
click at [1279, 279] on span "Completed" at bounding box center [1288, 283] width 54 height 17
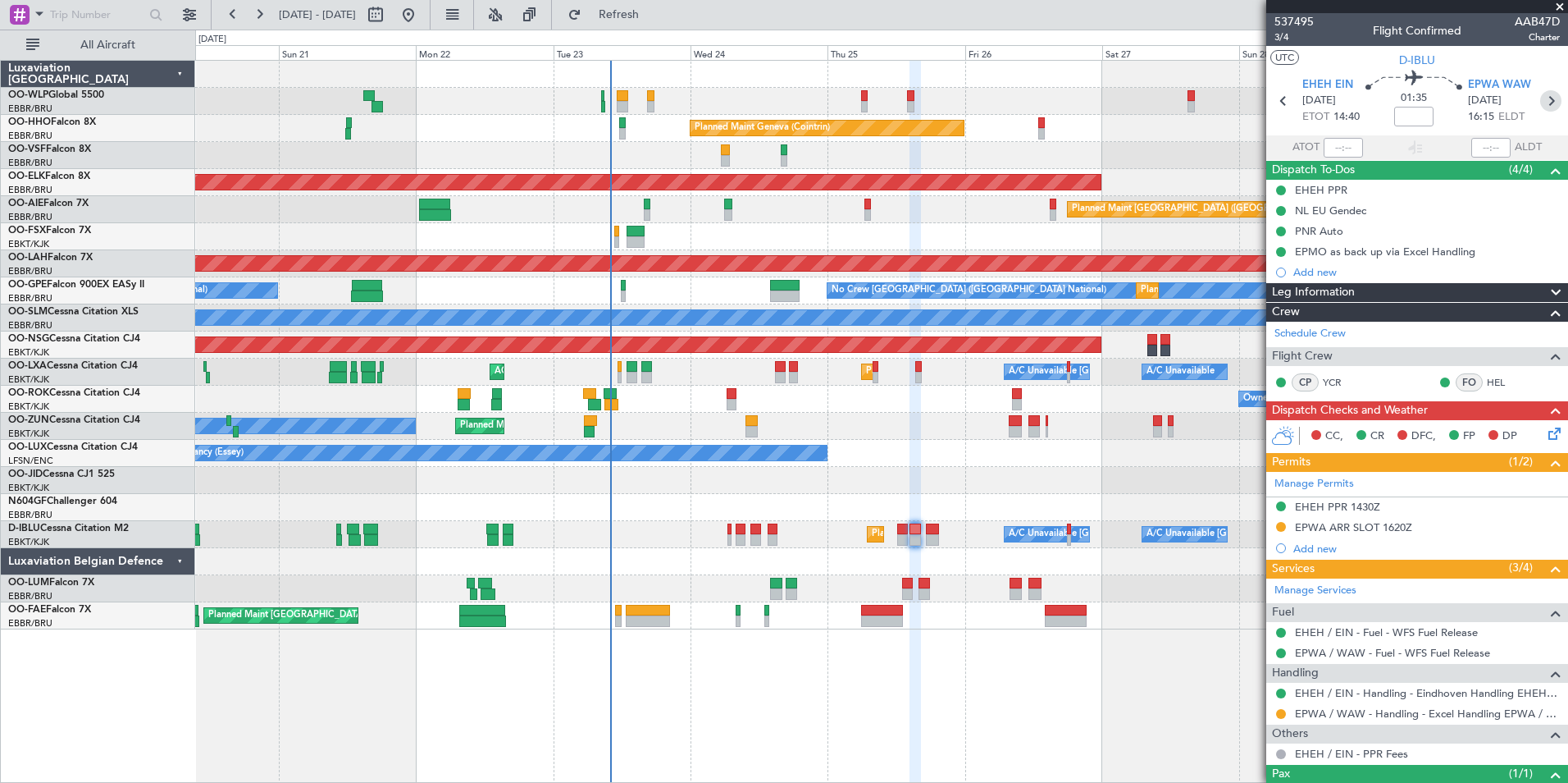
click at [1543, 106] on icon at bounding box center [1551, 101] width 22 height 22
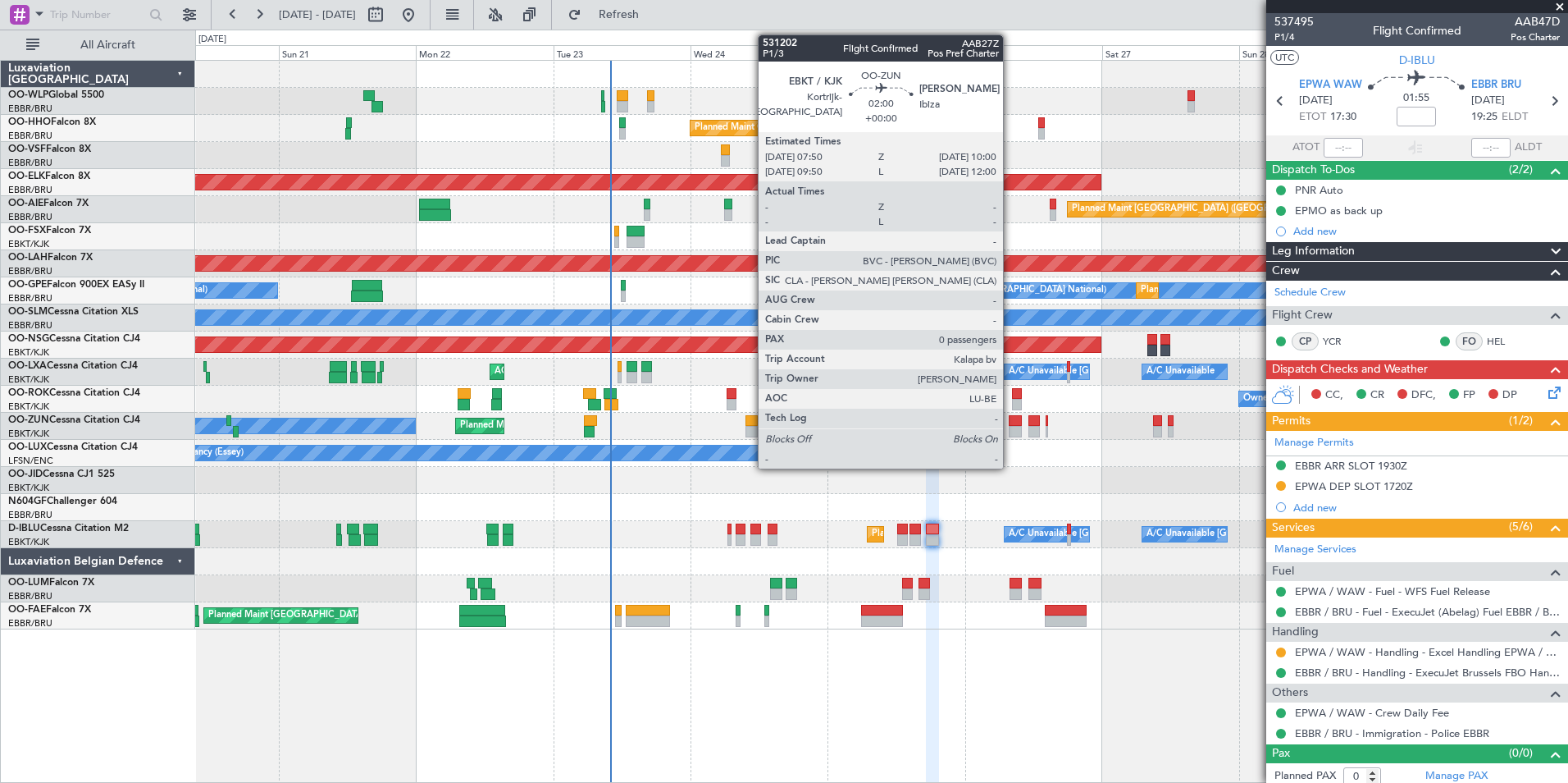
click at [1011, 429] on div at bounding box center [1015, 432] width 13 height 12
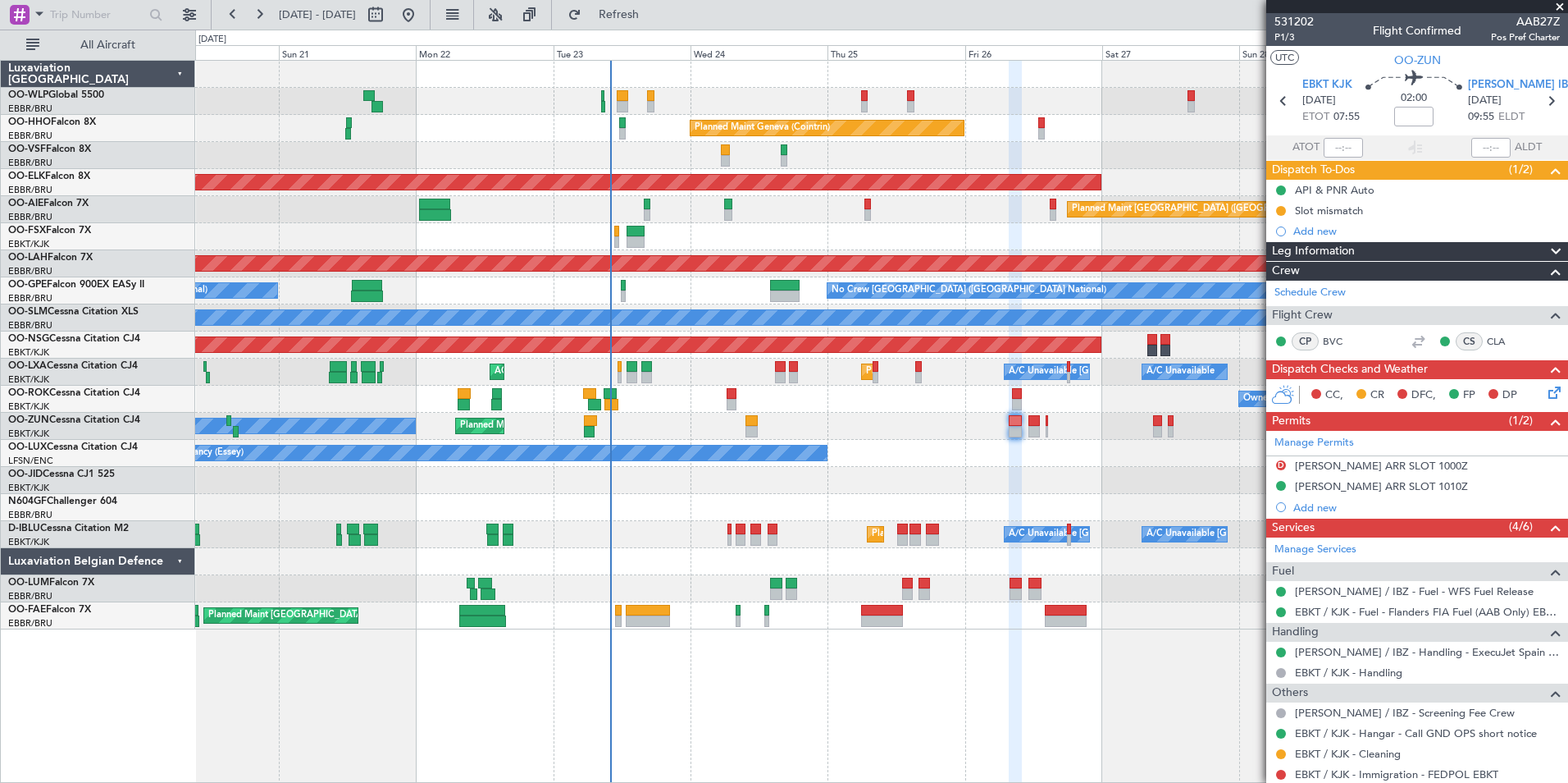
click at [791, 72] on div at bounding box center [880, 74] width 1372 height 27
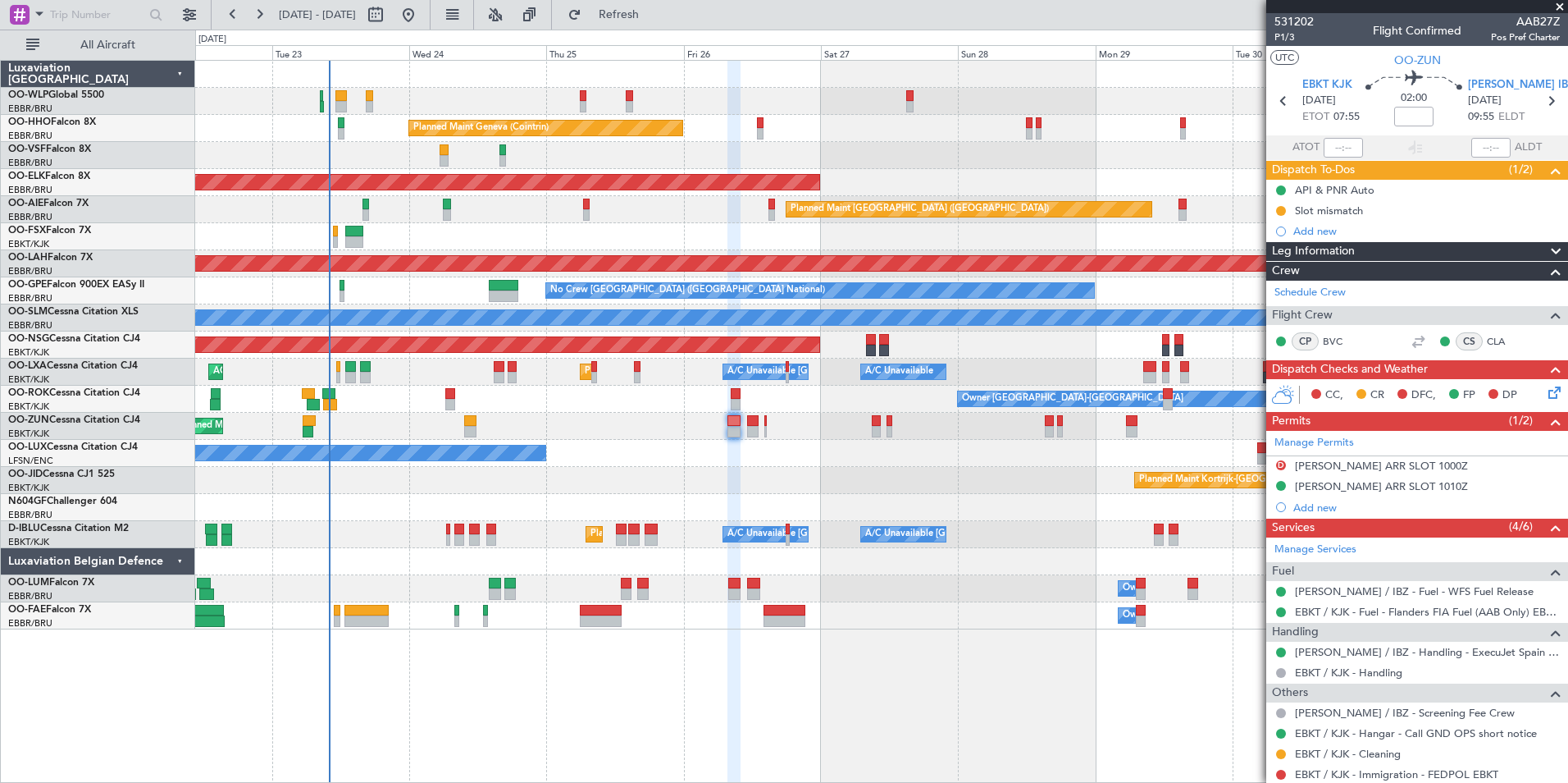
click at [599, 63] on div "Planned Maint Geneva (Cointrin) Planned Maint [GEOGRAPHIC_DATA]-[GEOGRAPHIC_DAT…" at bounding box center [880, 345] width 1372 height 568
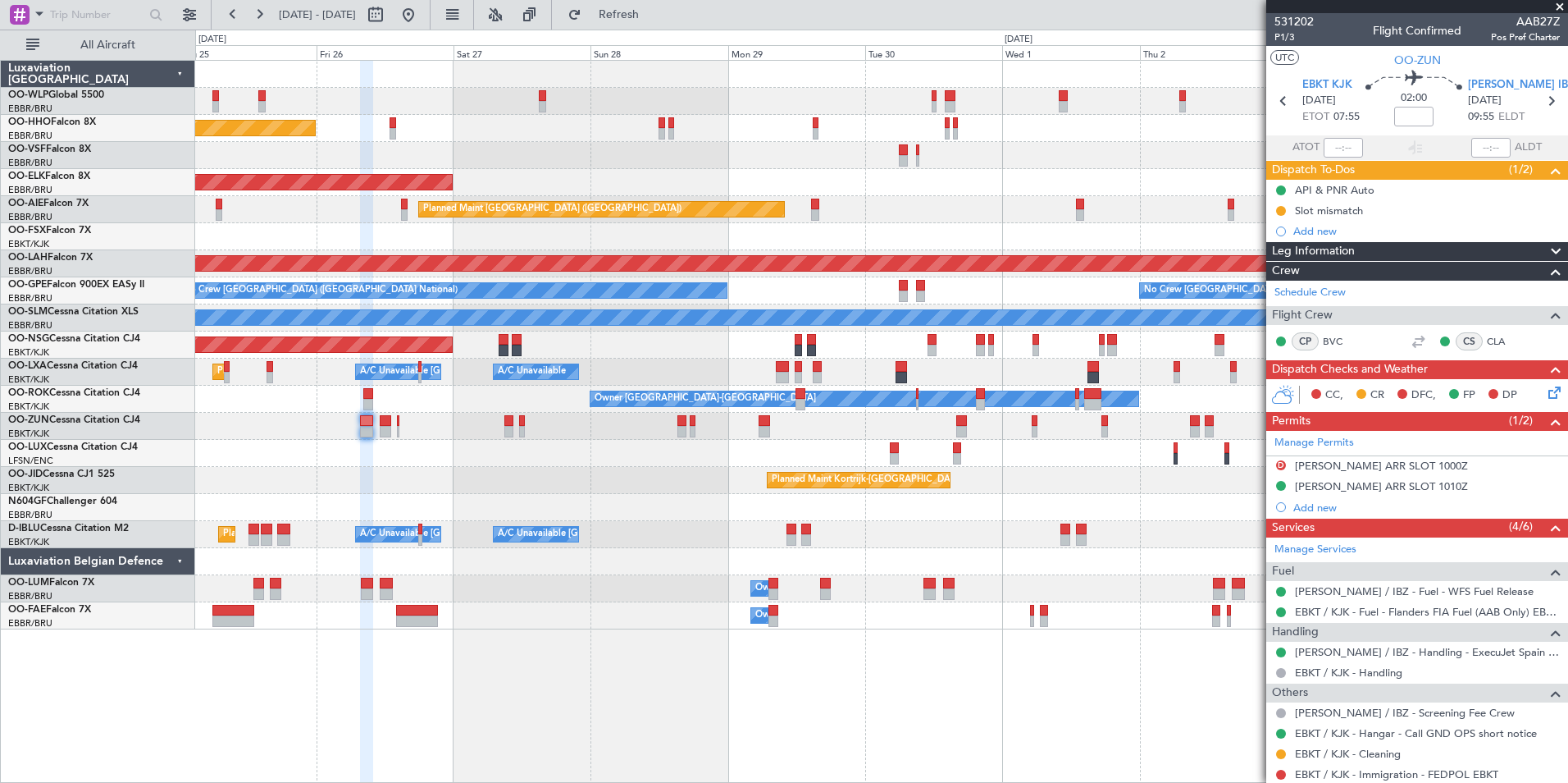
click at [641, 98] on div "Planned Maint Geneva (Cointrin) Planned Maint [GEOGRAPHIC_DATA]-[GEOGRAPHIC_DAT…" at bounding box center [880, 345] width 1372 height 568
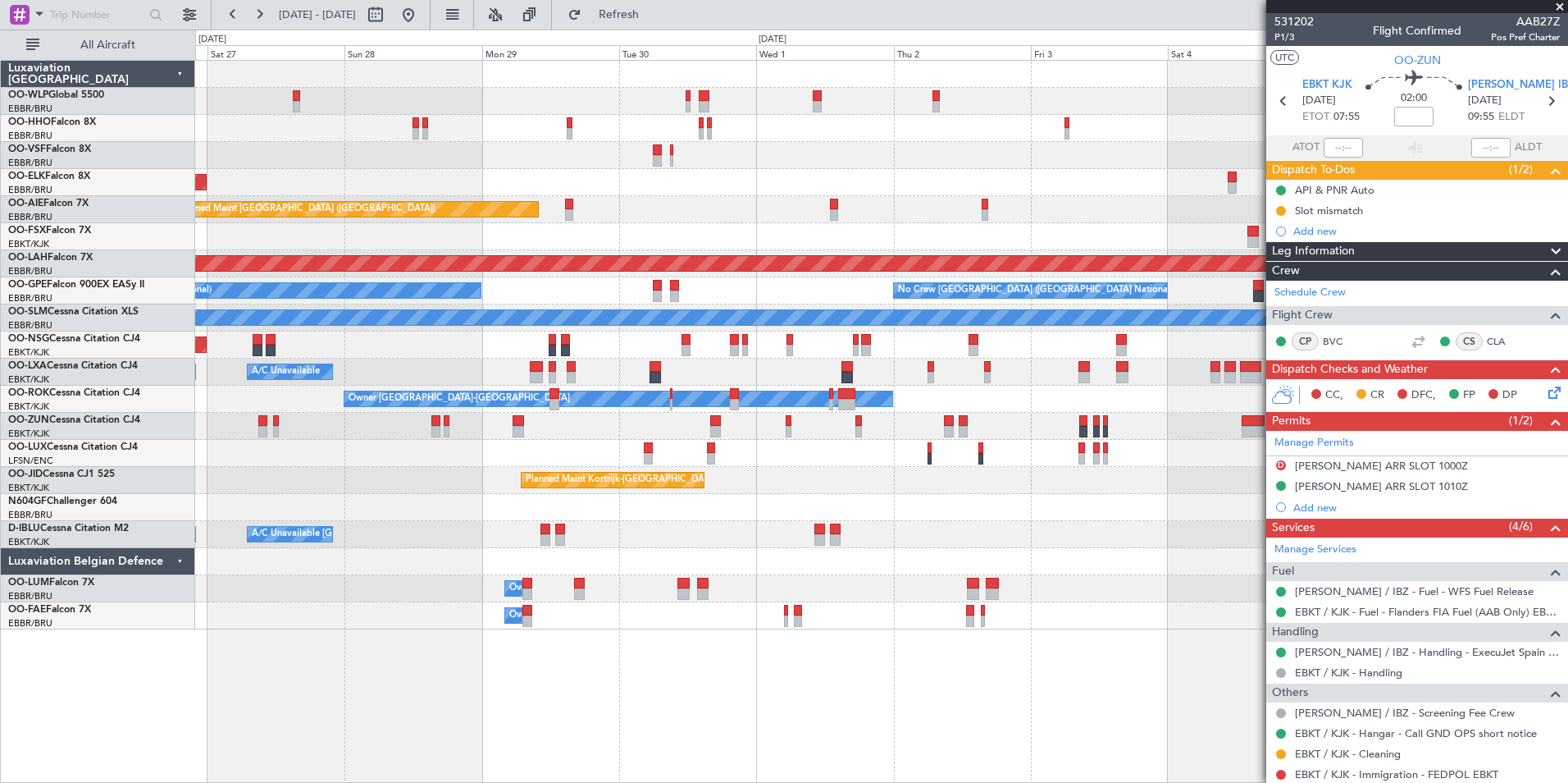
click at [793, 119] on div "Planned Maint Geneva (Cointrin)" at bounding box center [880, 128] width 1372 height 27
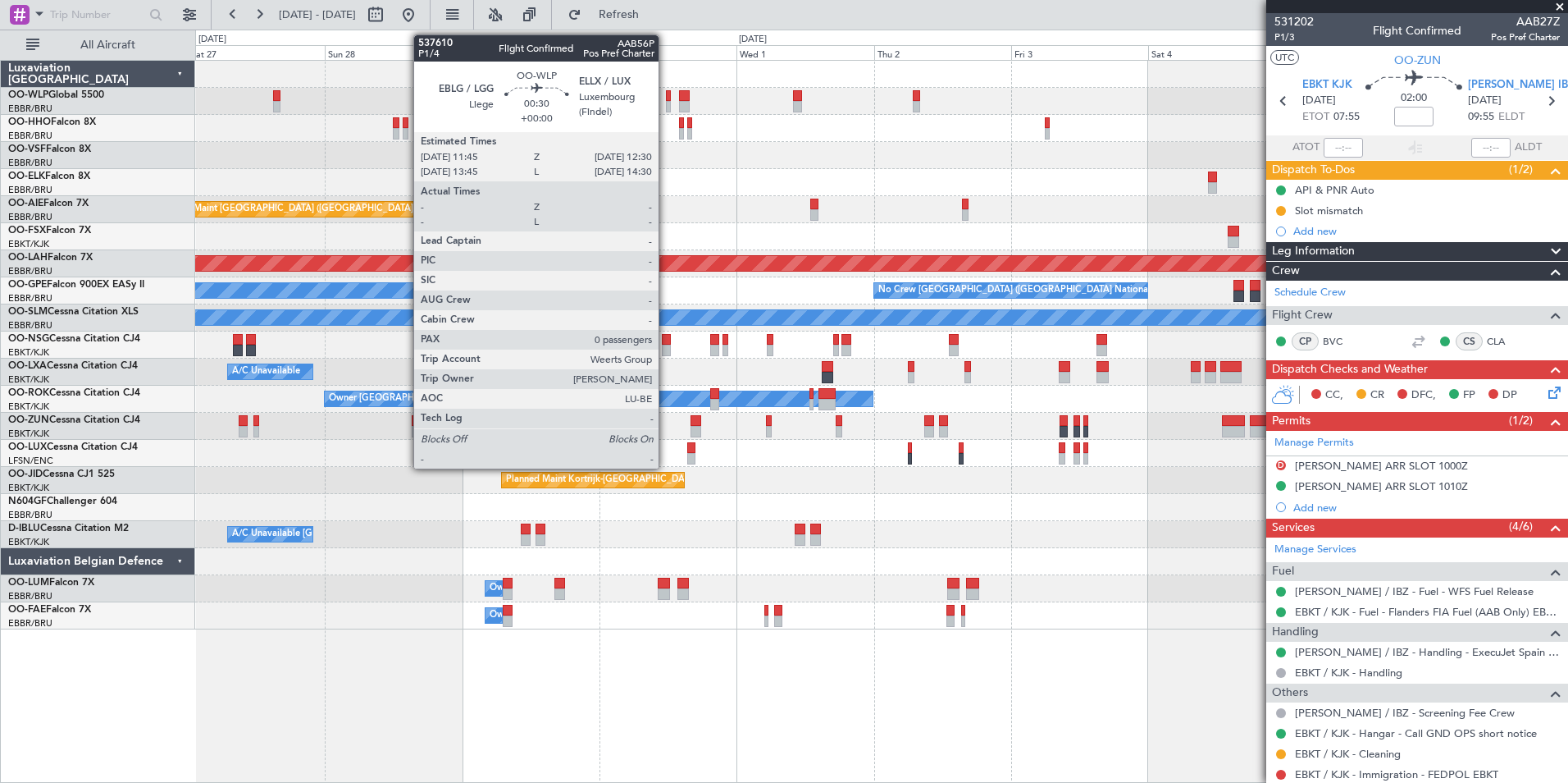
click at [666, 105] on div at bounding box center [668, 107] width 5 height 12
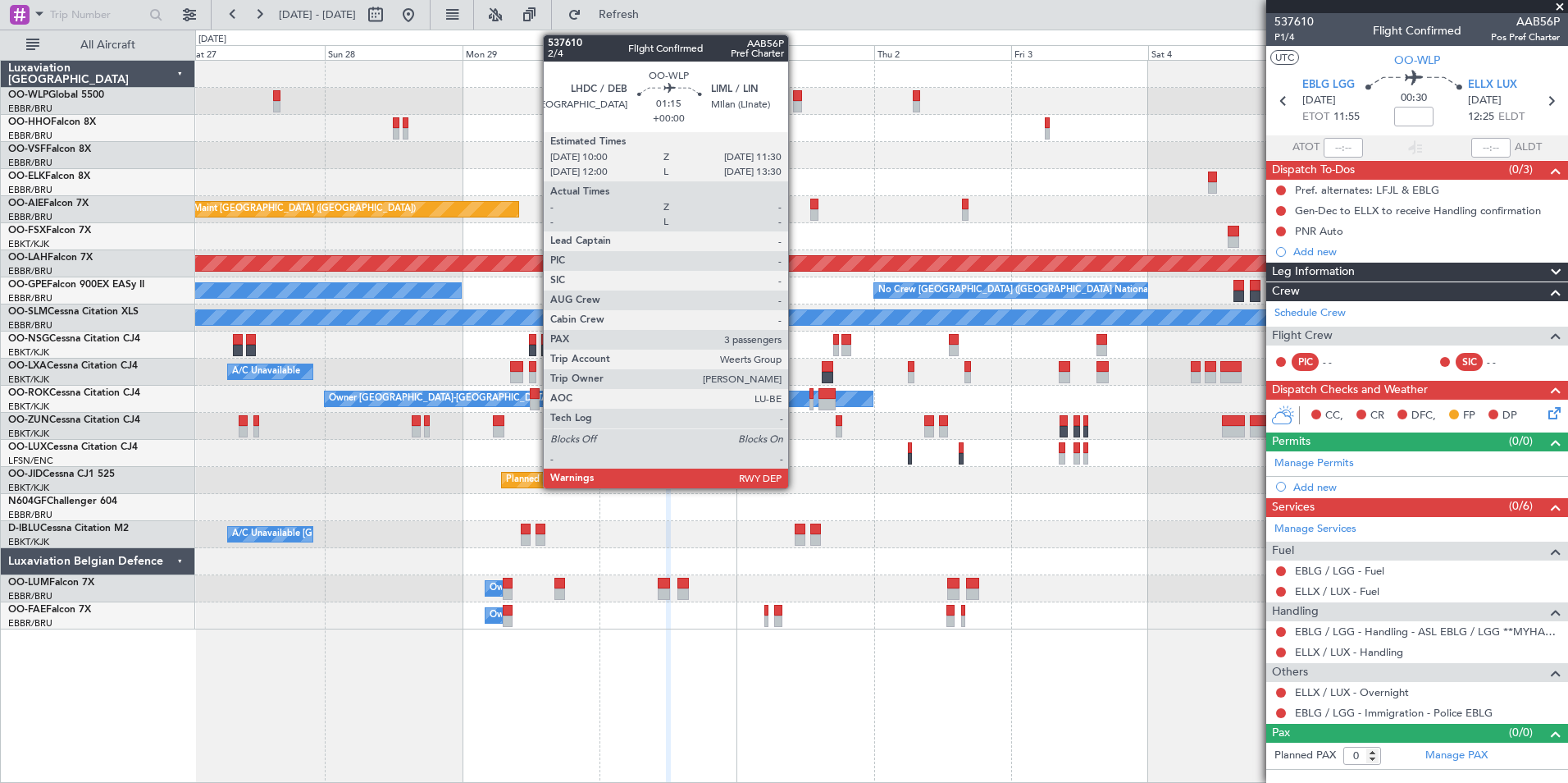
click at [795, 103] on div at bounding box center [797, 107] width 9 height 12
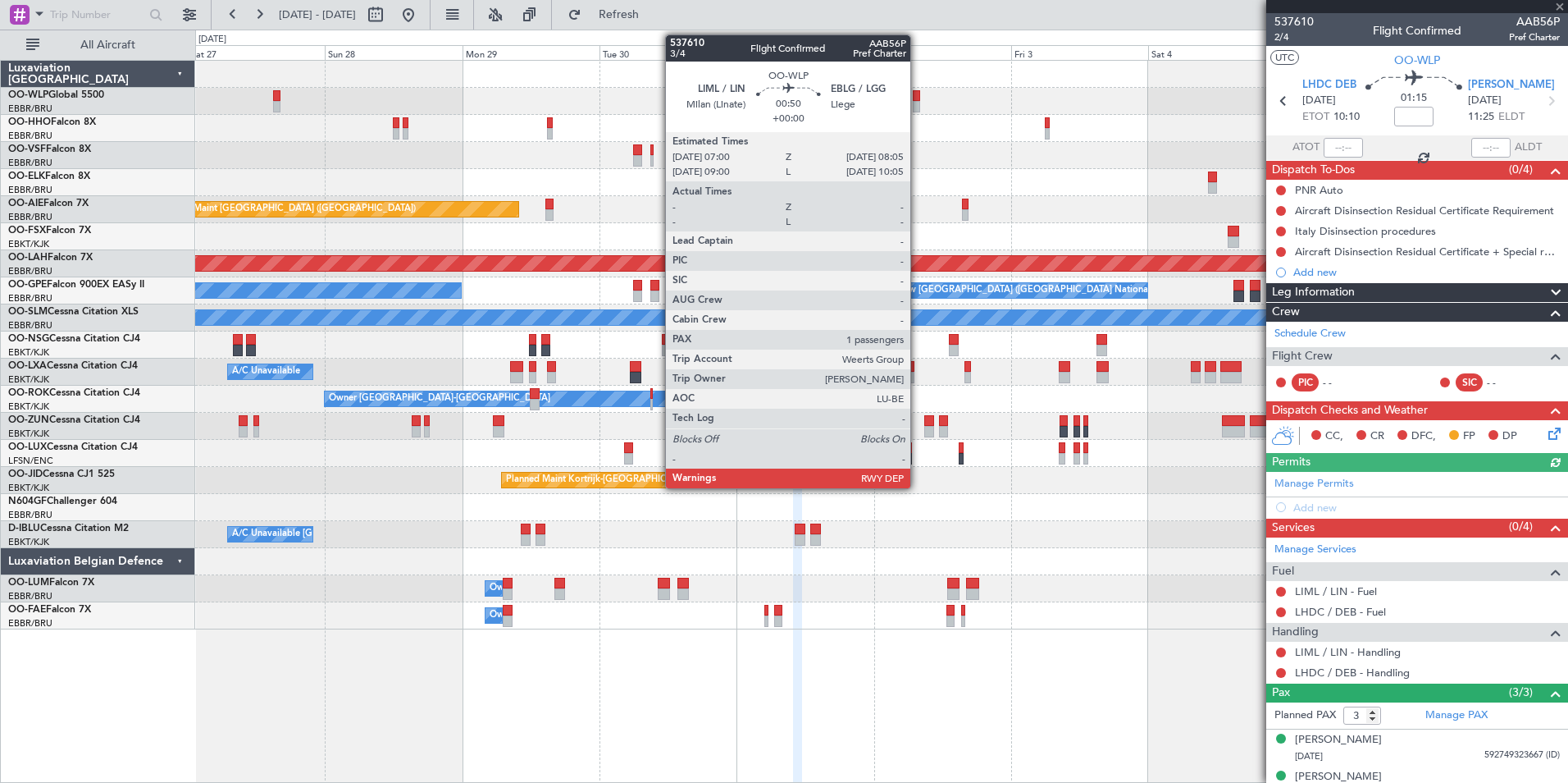
click at [918, 98] on div at bounding box center [916, 96] width 7 height 12
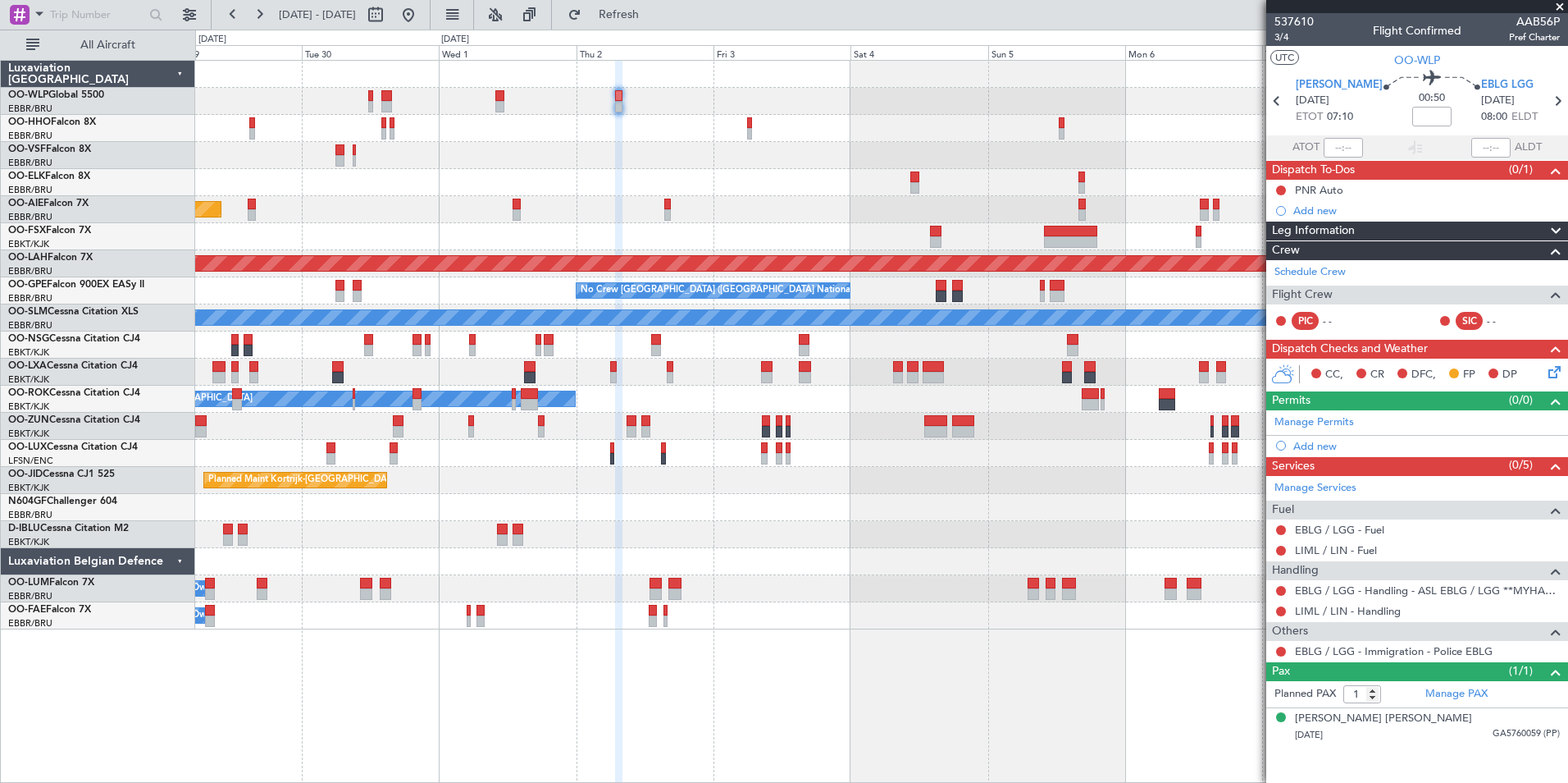
click at [820, 102] on div "Planned Maint Kortrijk-[GEOGRAPHIC_DATA] Planned Maint [GEOGRAPHIC_DATA] ([GEOG…" at bounding box center [880, 345] width 1372 height 568
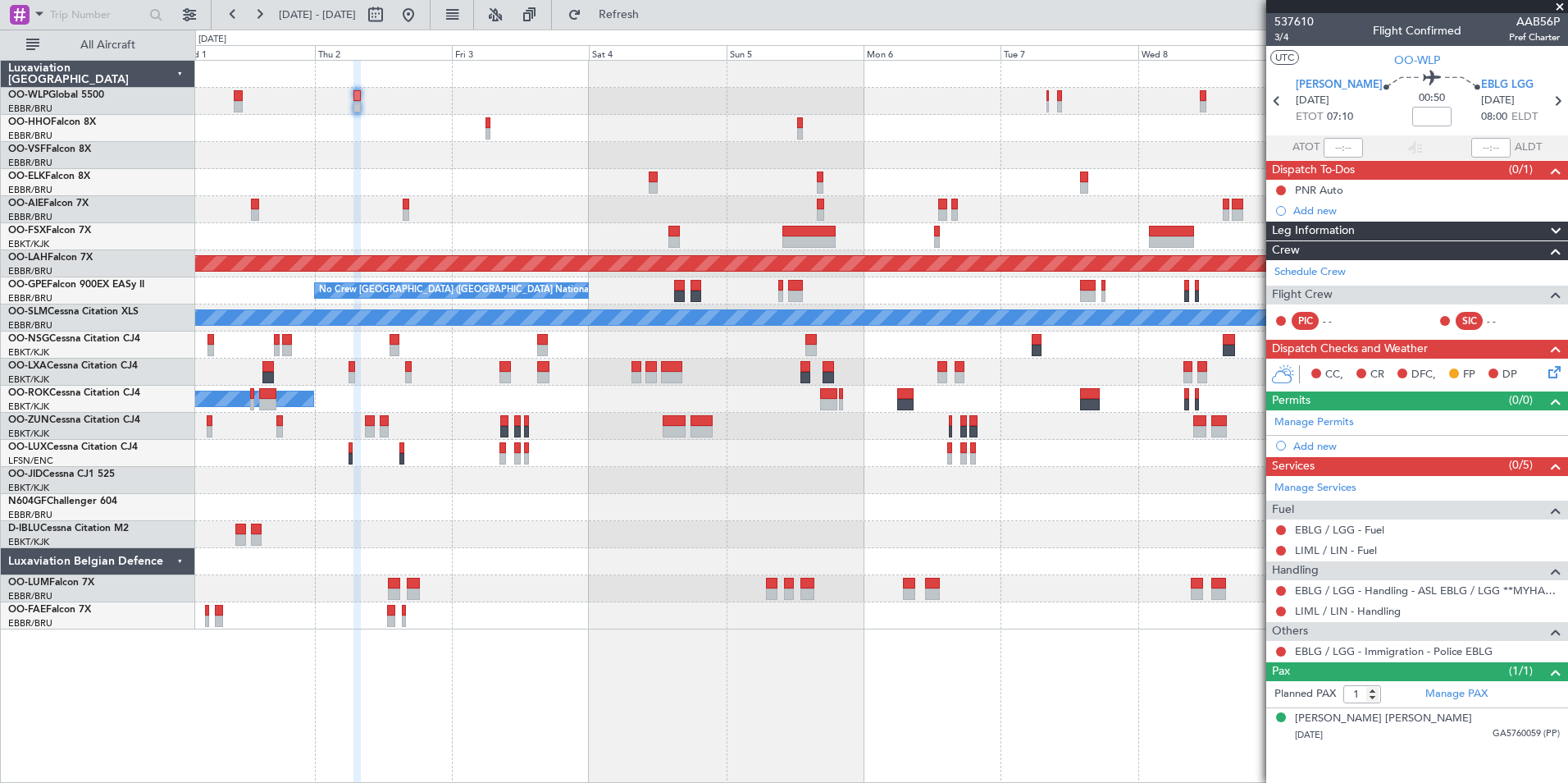
click at [671, 92] on div at bounding box center [880, 102] width 1372 height 27
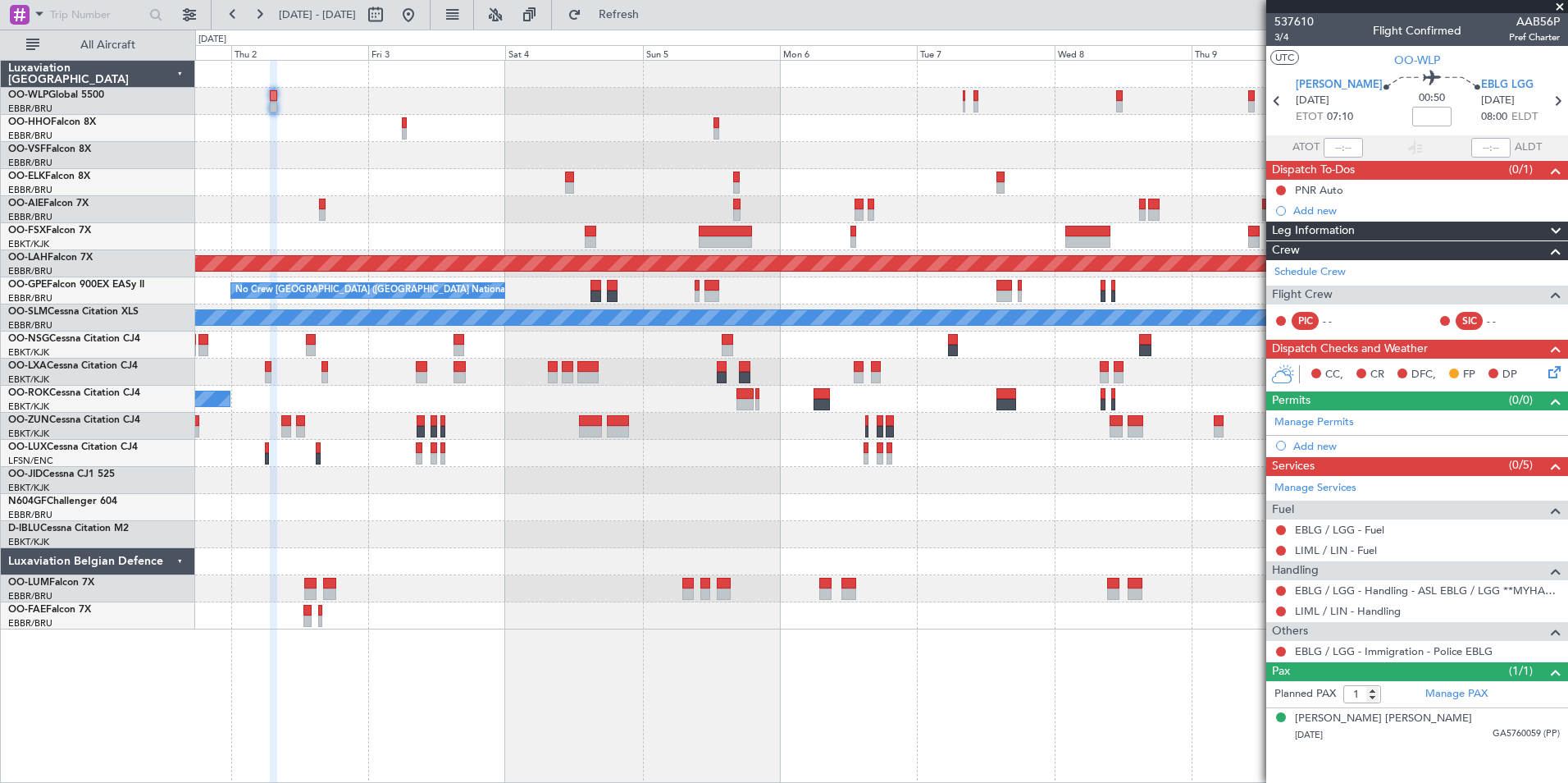
click at [689, 107] on div at bounding box center [880, 102] width 1372 height 27
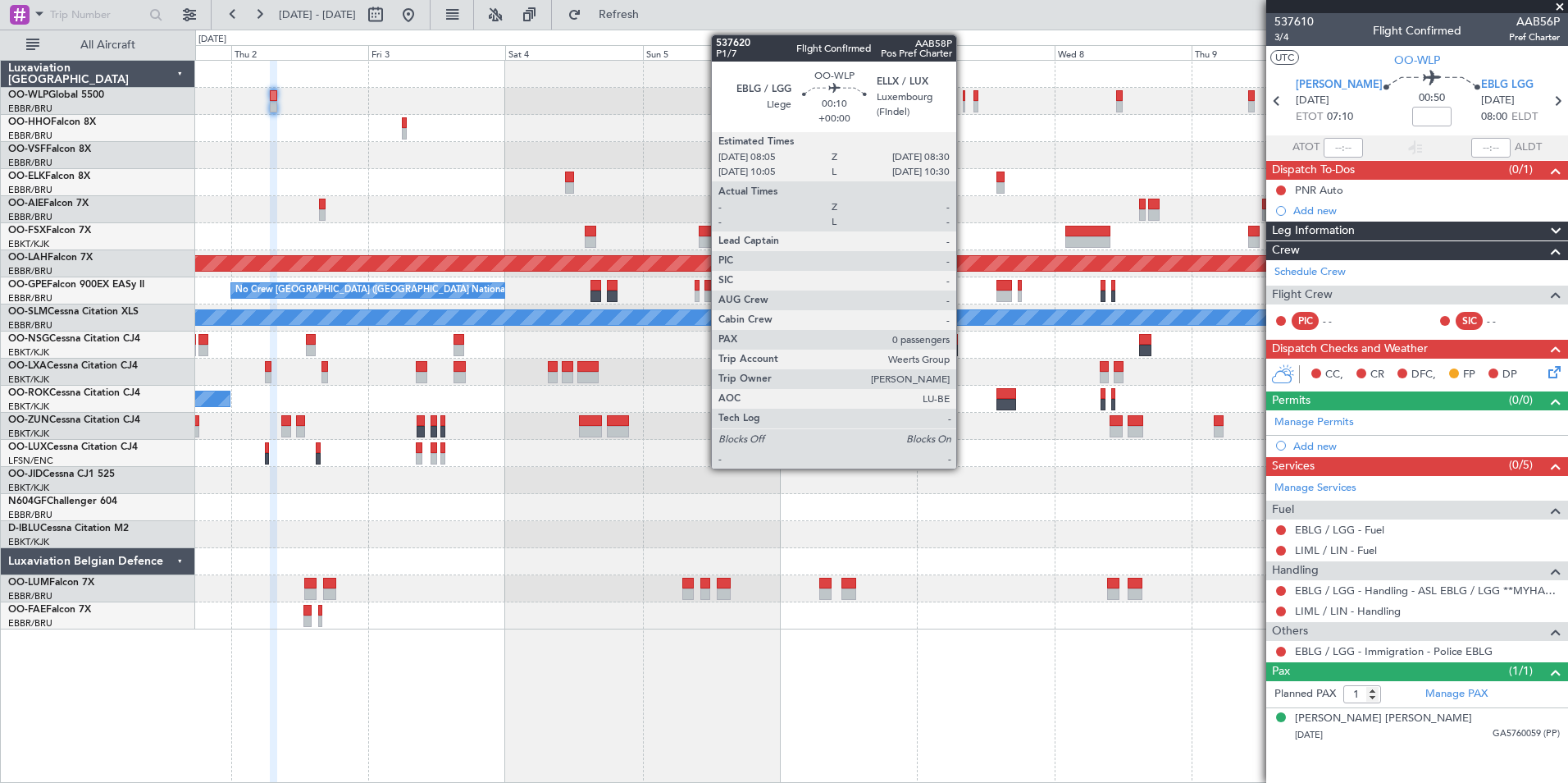
click at [964, 100] on div at bounding box center [964, 96] width 3 height 12
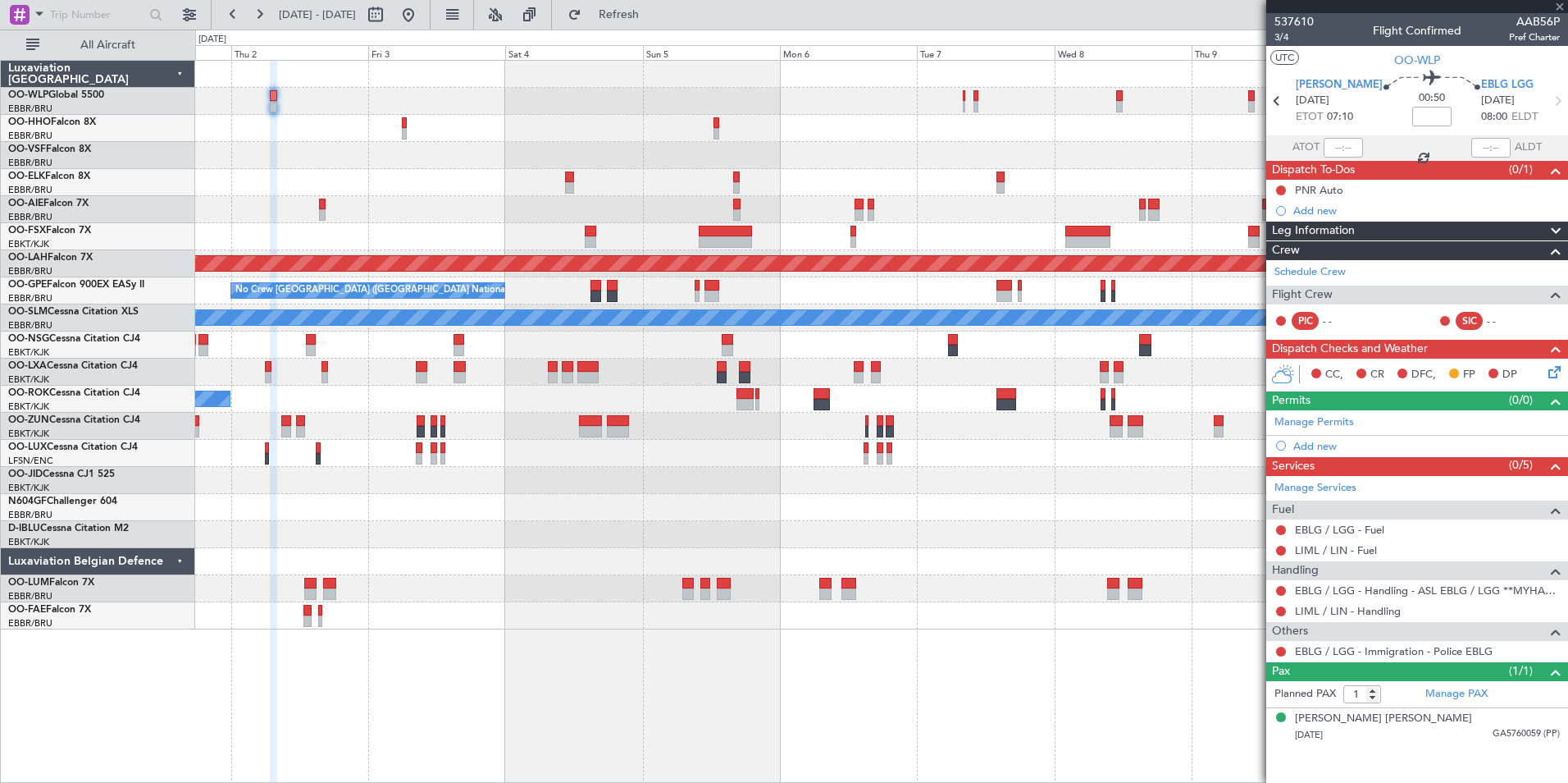
type input "0"
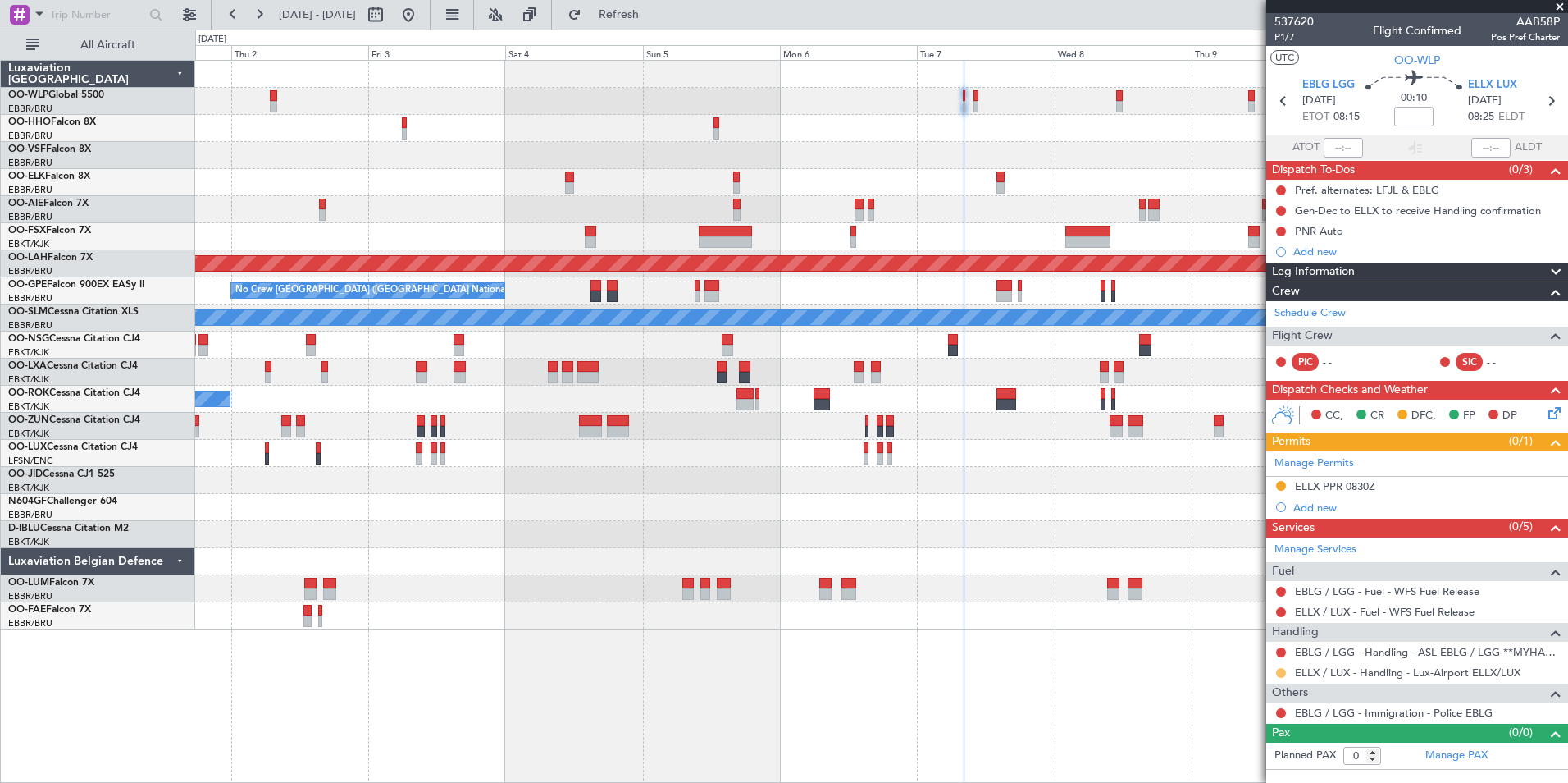
click at [1279, 670] on button at bounding box center [1281, 673] width 10 height 10
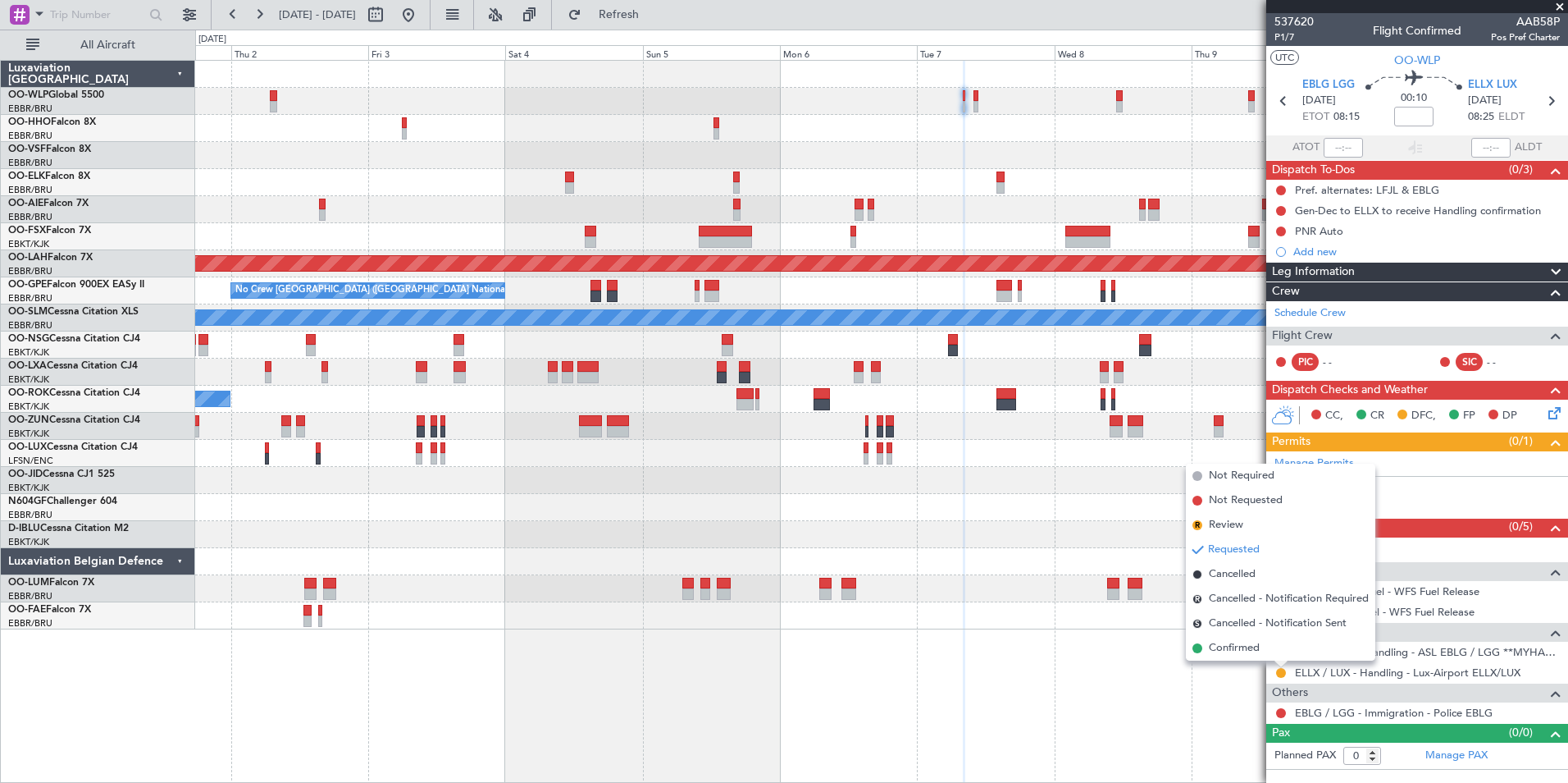
click at [1229, 654] on span "Confirmed" at bounding box center [1234, 648] width 51 height 17
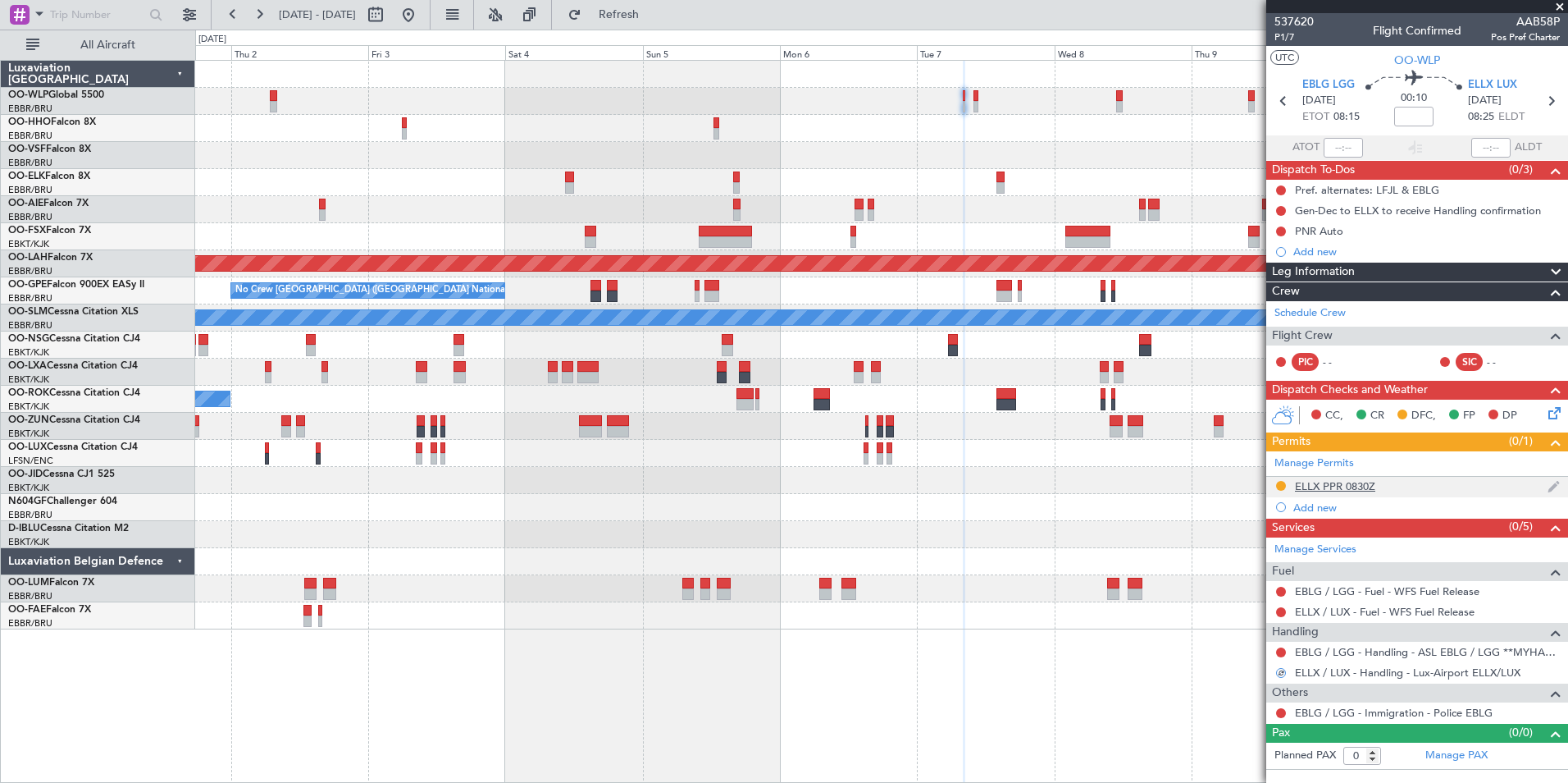
click at [1317, 488] on div "ELLX PPR 0830Z" at bounding box center [1335, 486] width 80 height 14
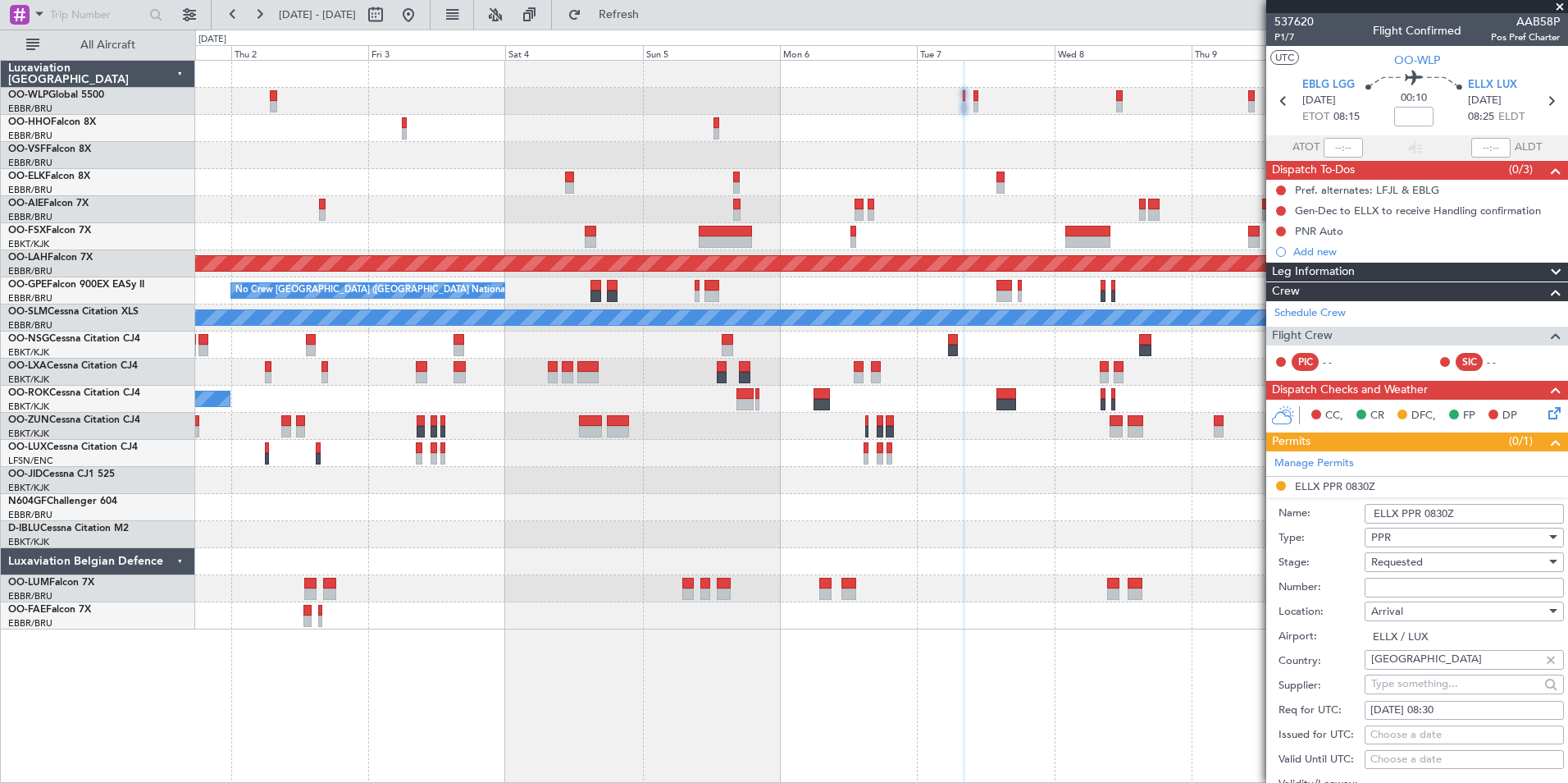
click at [1389, 585] on input "Number:" at bounding box center [1463, 588] width 199 height 20
paste input "67641"
type input "67641"
click at [1404, 556] on span "Requested" at bounding box center [1397, 562] width 52 height 15
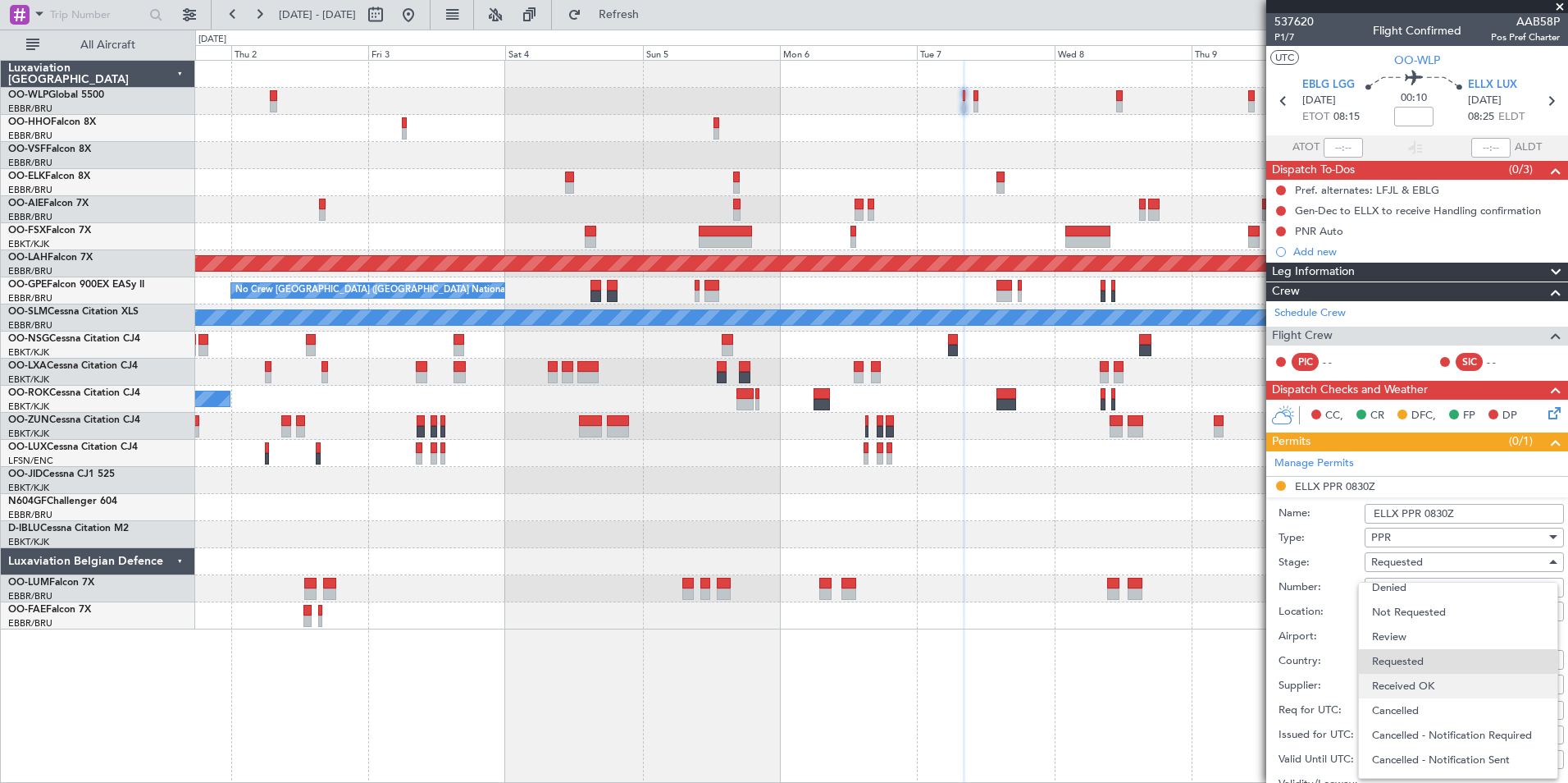
click at [1408, 686] on span "Received OK" at bounding box center [1458, 685] width 172 height 24
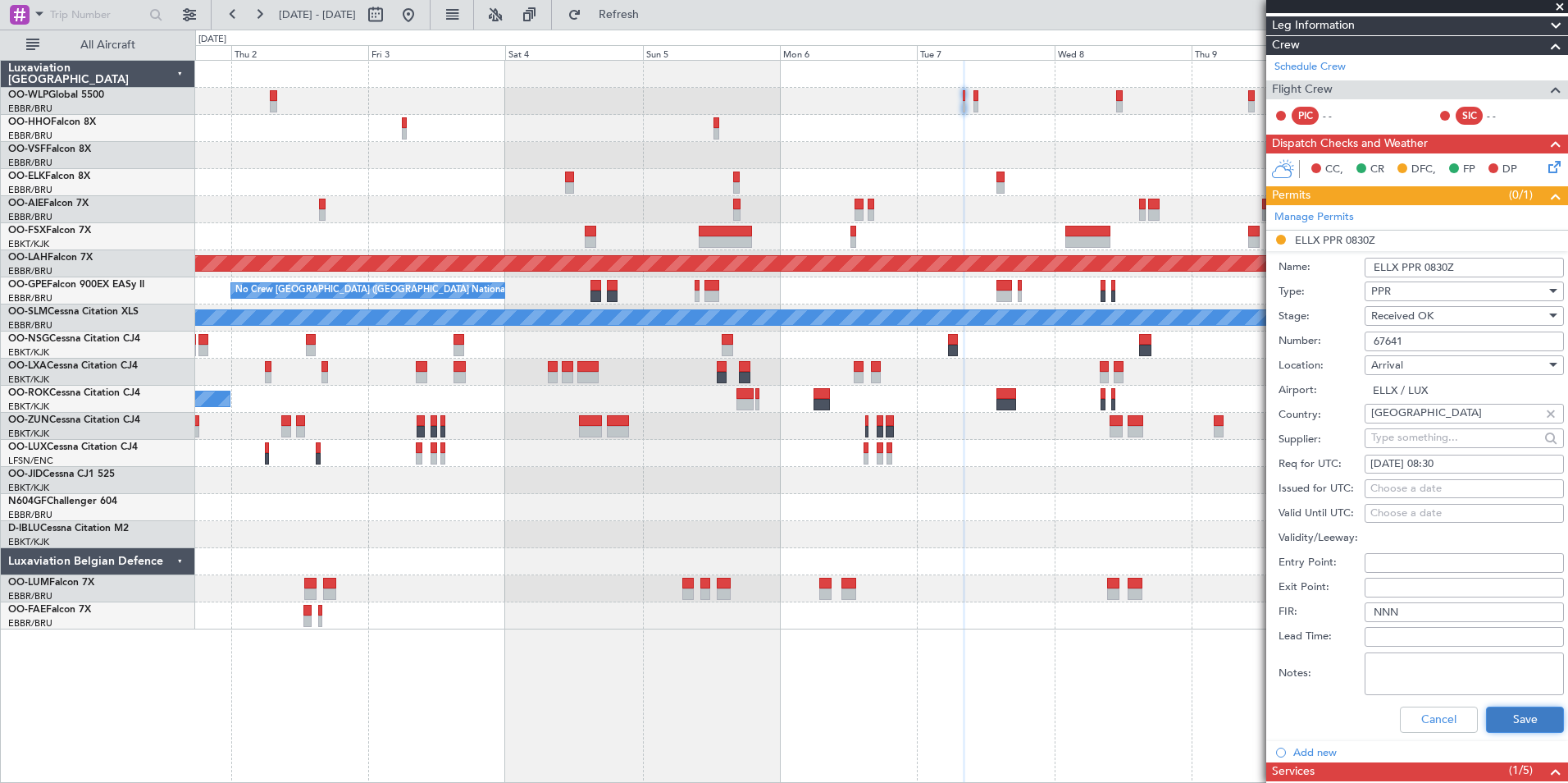
click at [1487, 707] on button "Save" at bounding box center [1525, 719] width 78 height 26
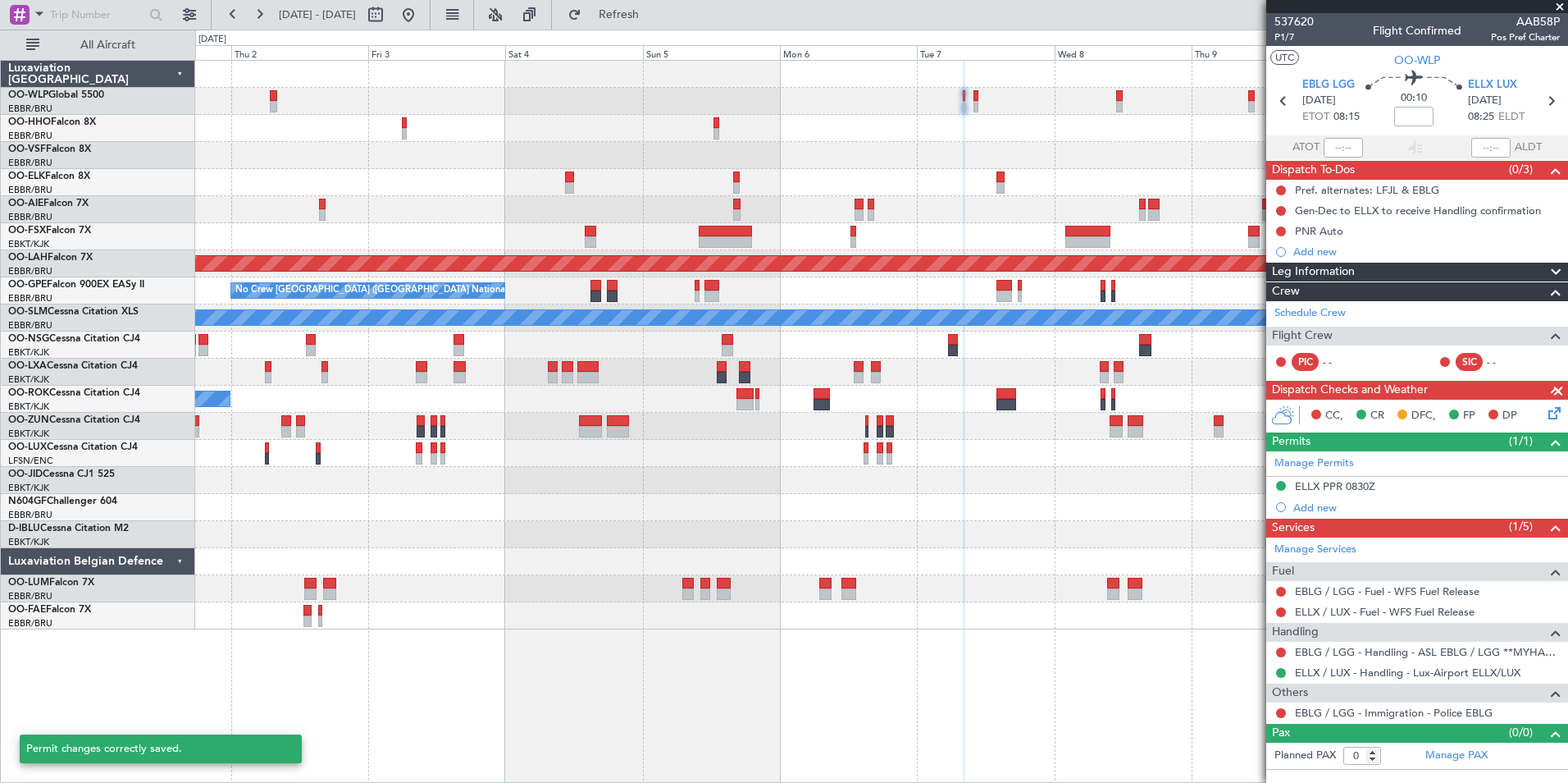
scroll to position [0, 0]
click at [1560, 108] on icon at bounding box center [1551, 101] width 22 height 22
type input "2"
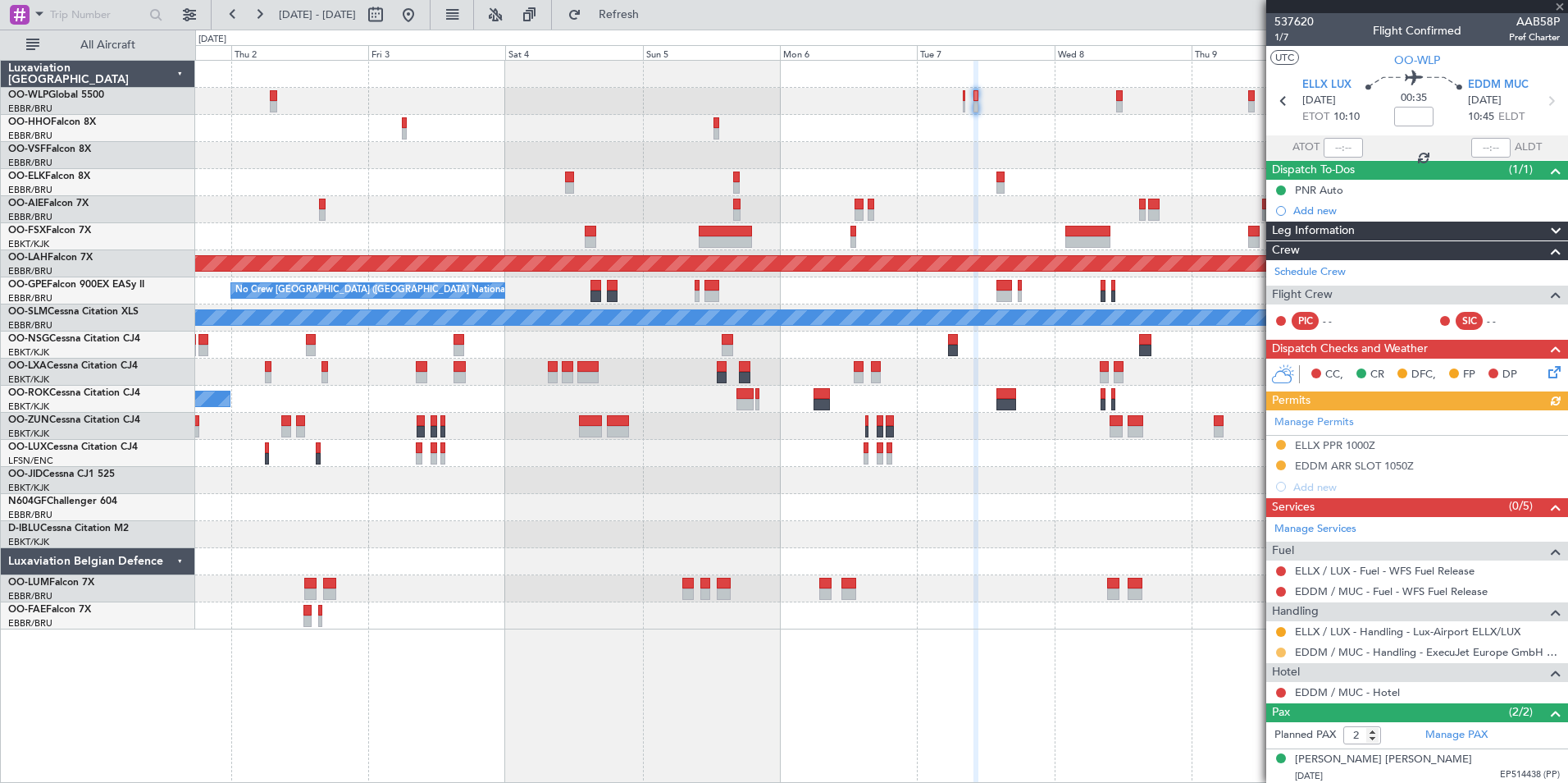
click at [1281, 653] on button at bounding box center [1281, 653] width 10 height 10
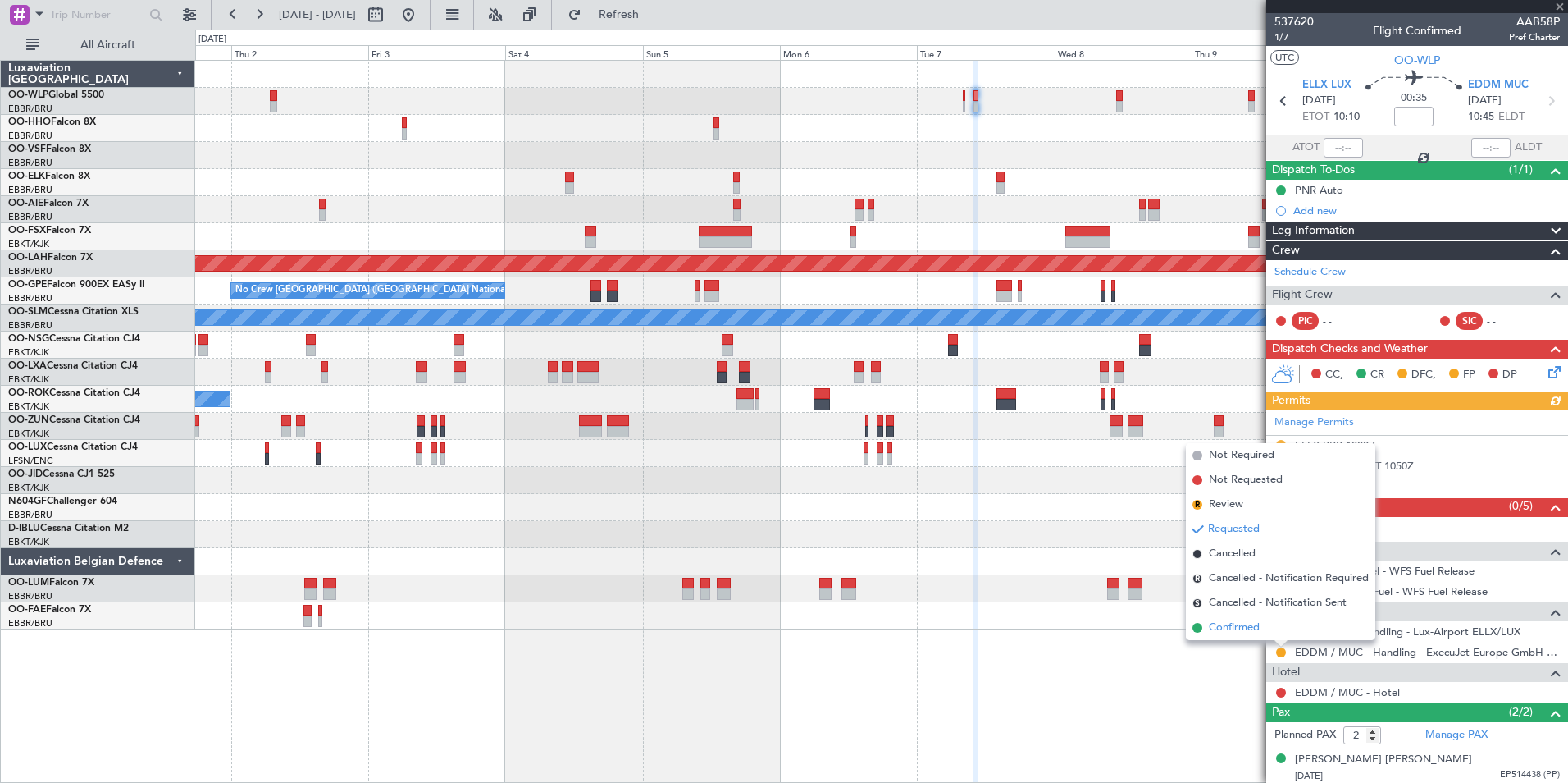
click at [1248, 629] on span "Confirmed" at bounding box center [1234, 627] width 51 height 17
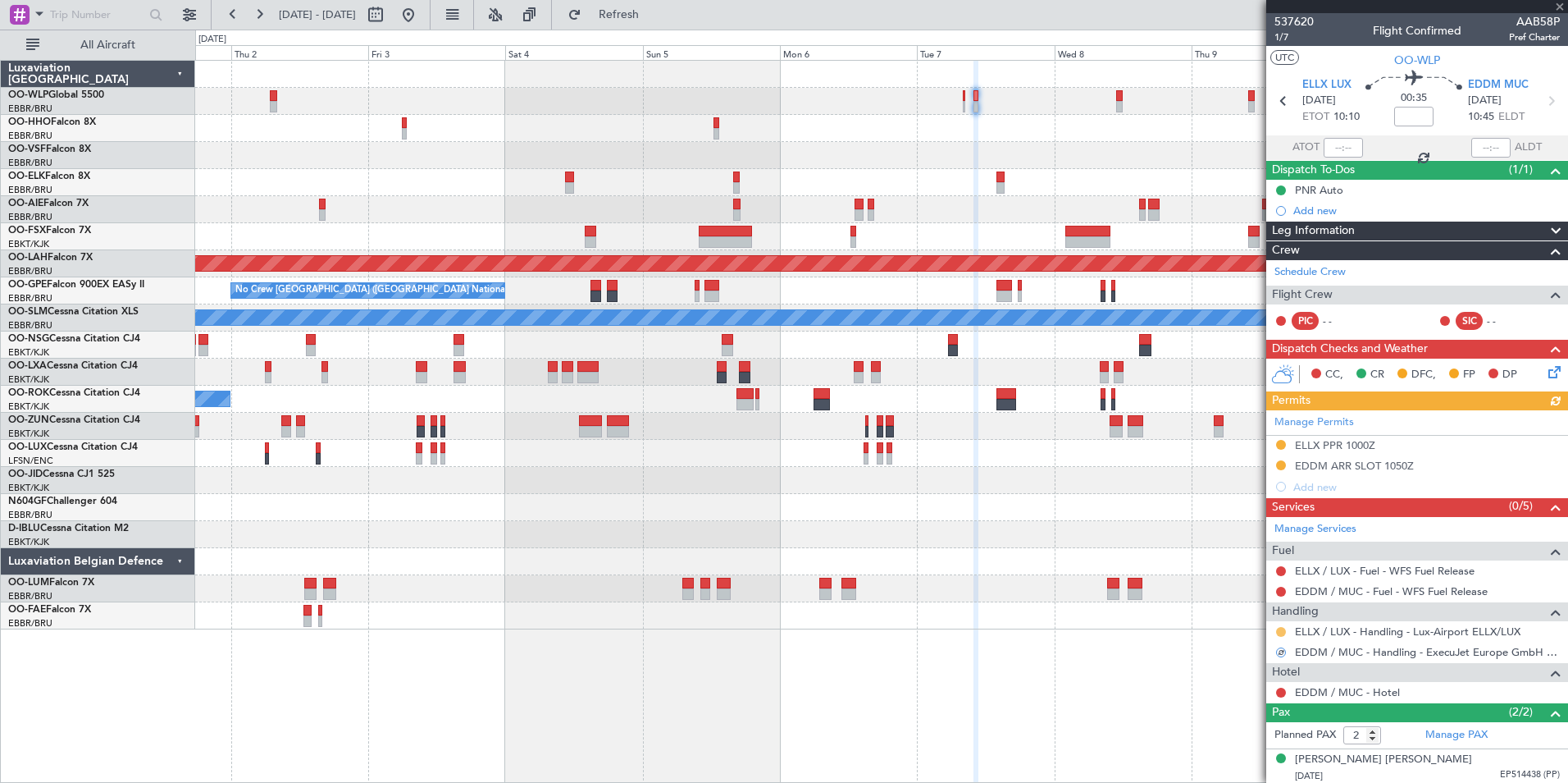
click at [1280, 633] on button at bounding box center [1281, 632] width 10 height 10
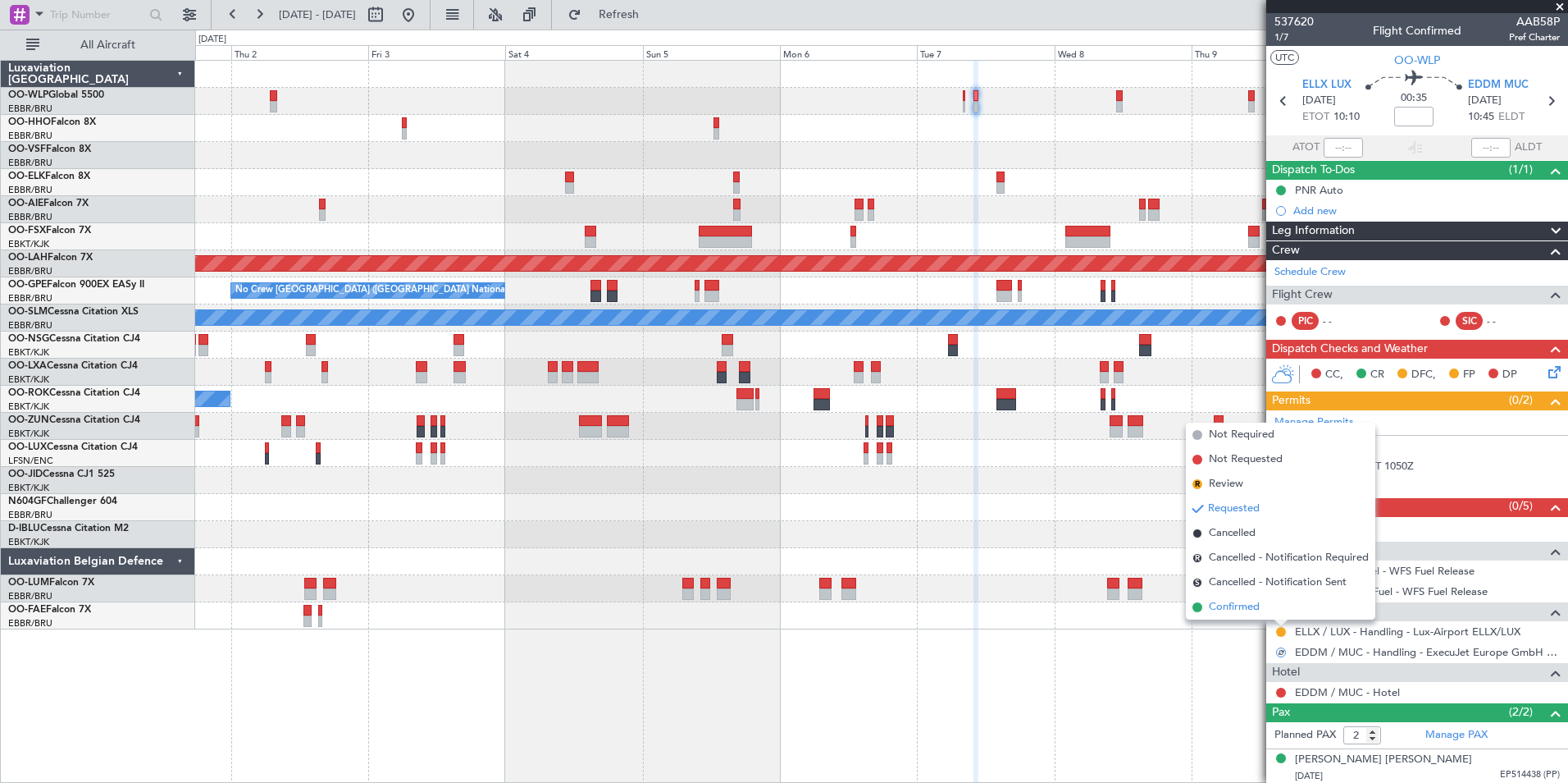
click at [1231, 613] on span "Confirmed" at bounding box center [1234, 607] width 51 height 17
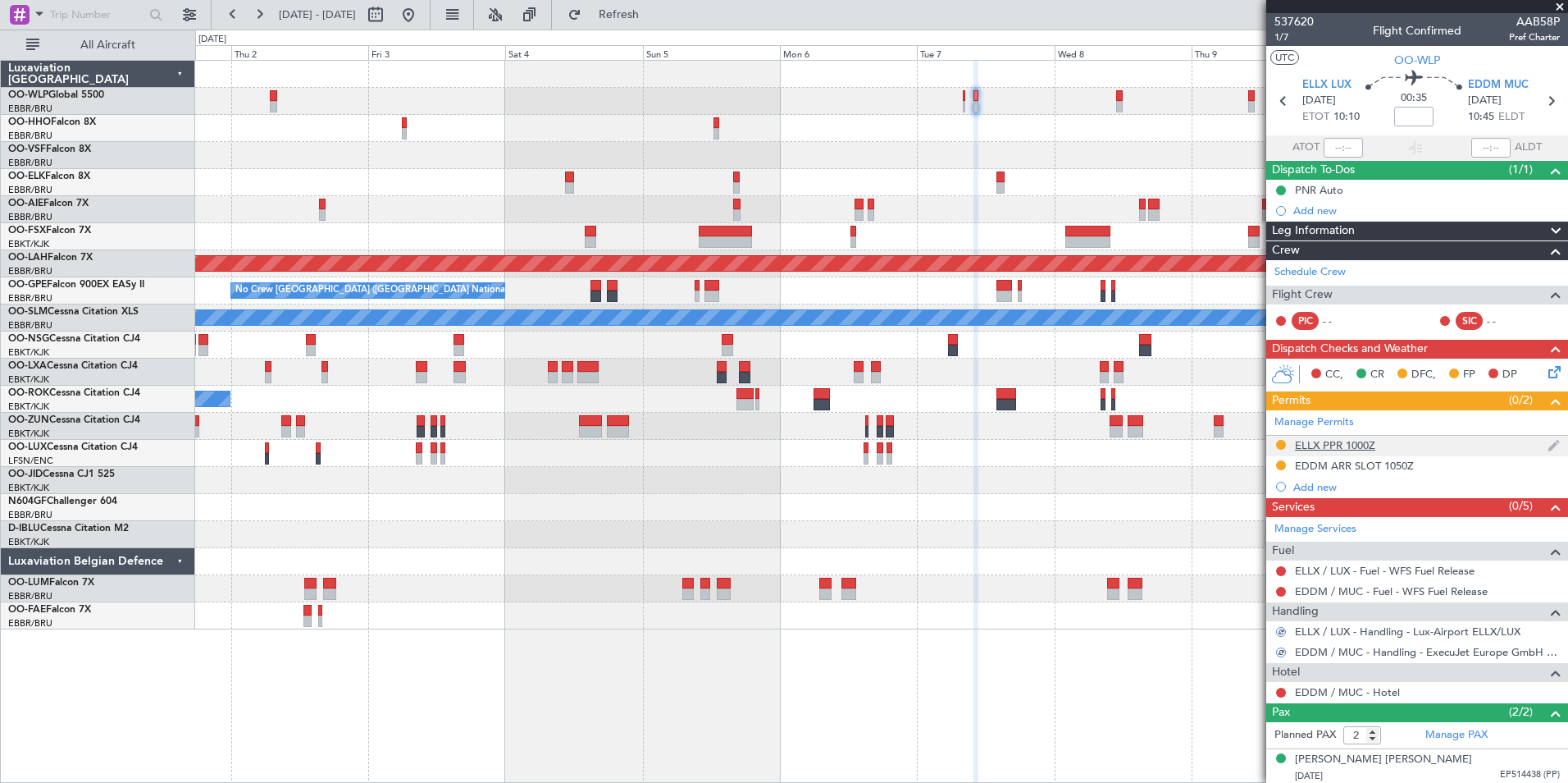
click at [1323, 450] on div "ELLX PPR 1000Z" at bounding box center [1335, 445] width 80 height 14
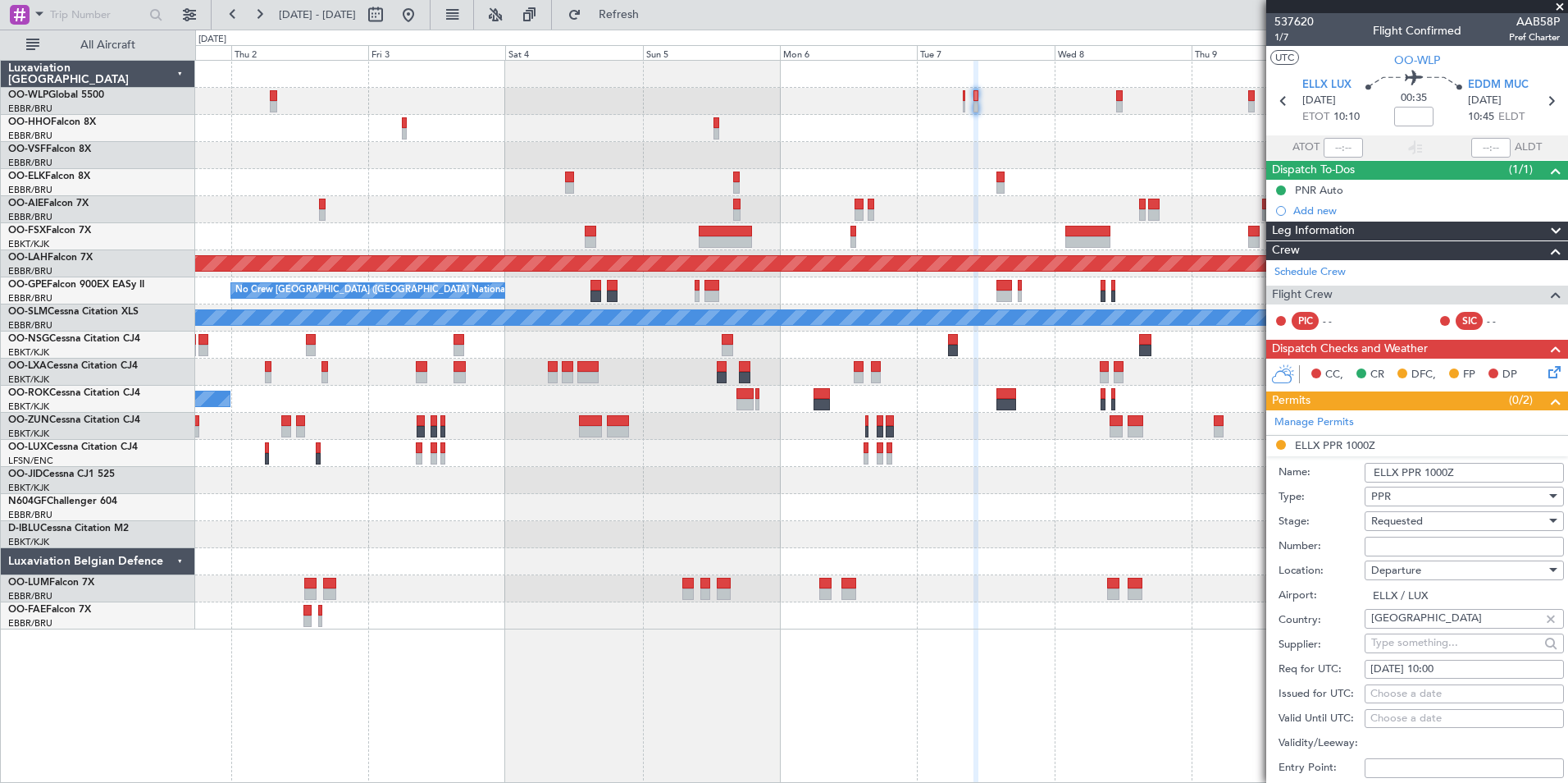
click at [1389, 545] on input "Number:" at bounding box center [1463, 547] width 199 height 20
paste input "67641"
type input "67641"
click at [1387, 517] on span "Requested" at bounding box center [1397, 520] width 52 height 15
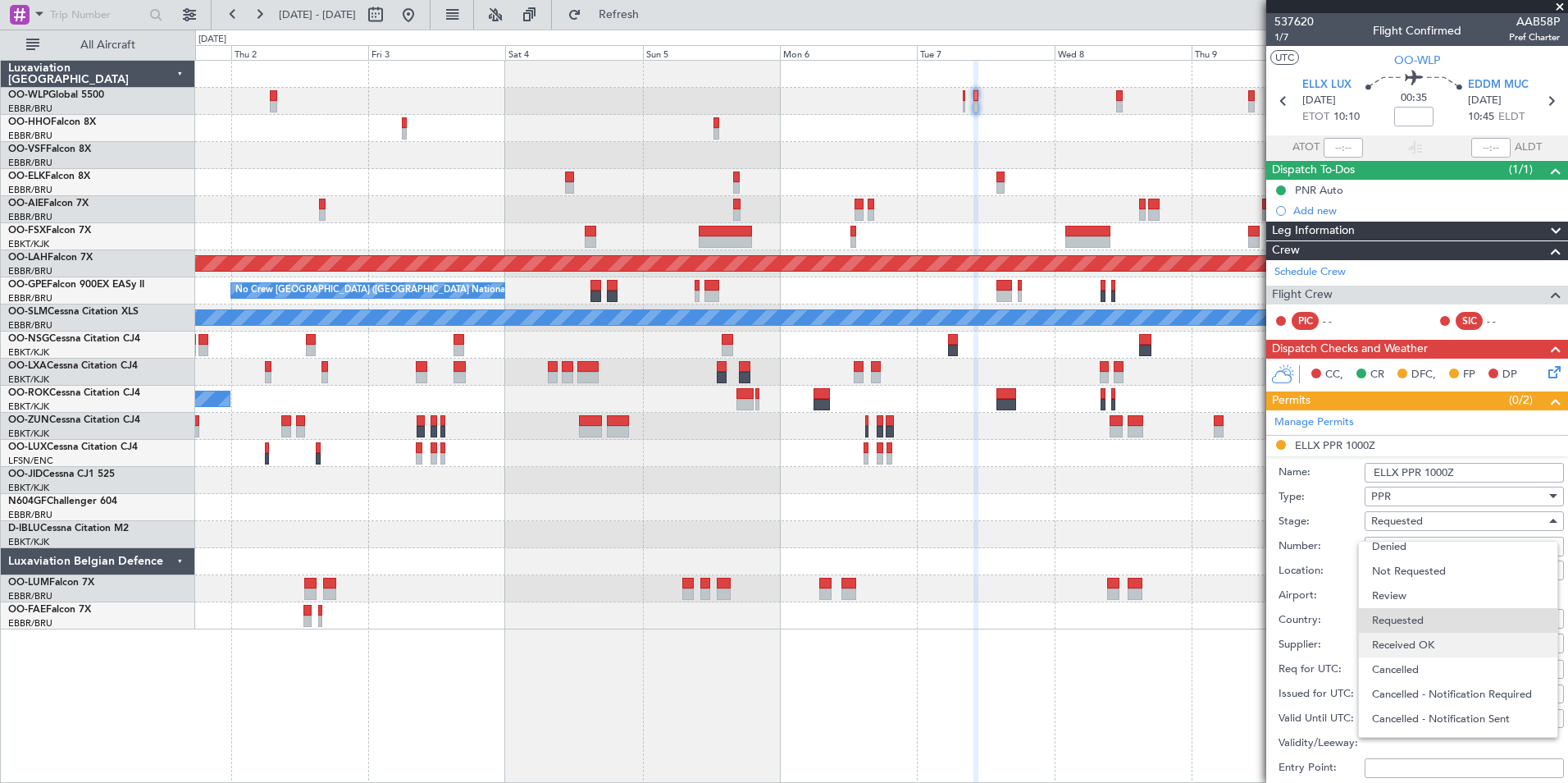
click at [1398, 643] on span "Received OK" at bounding box center [1458, 645] width 172 height 24
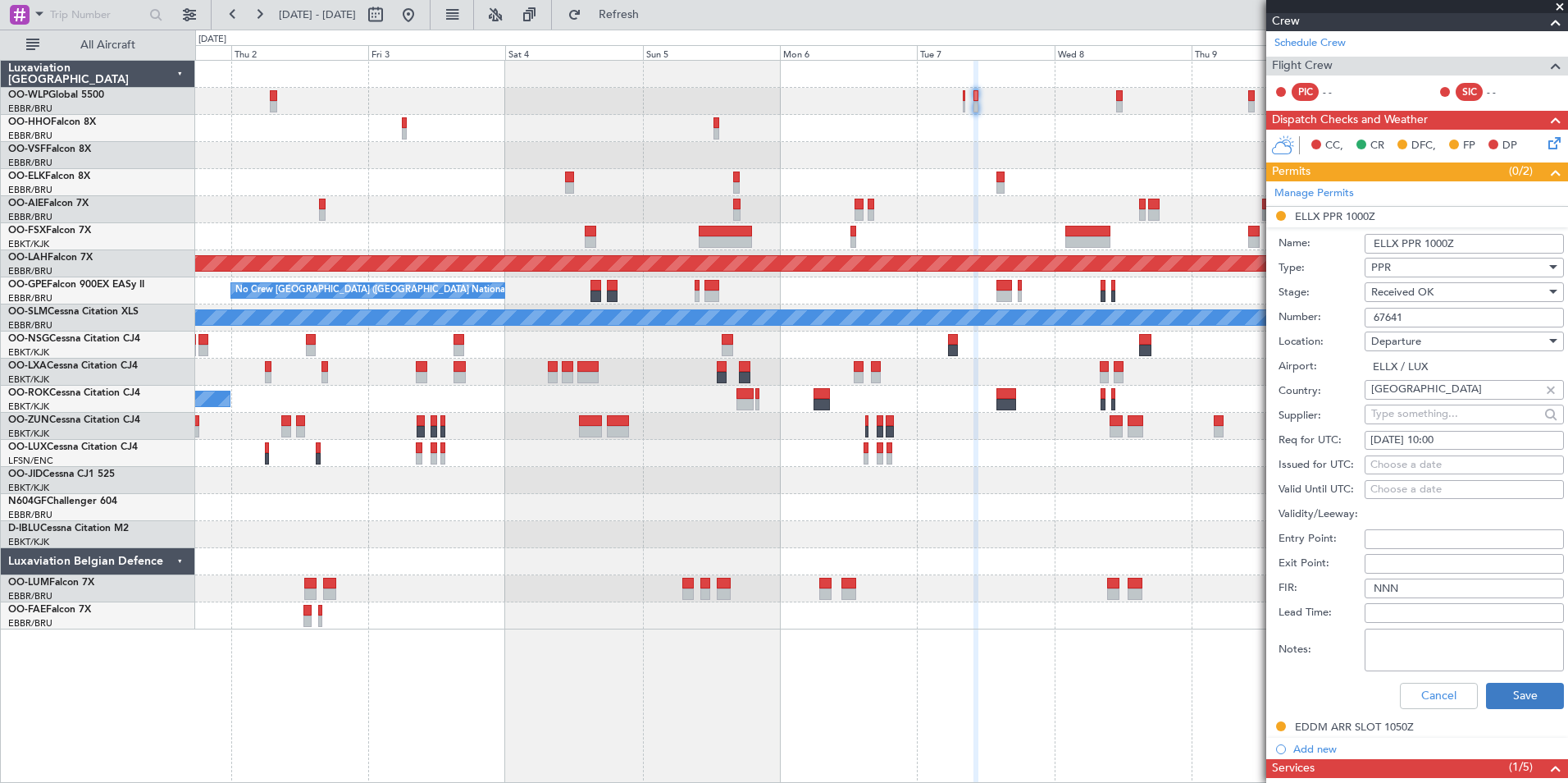
scroll to position [246, 0]
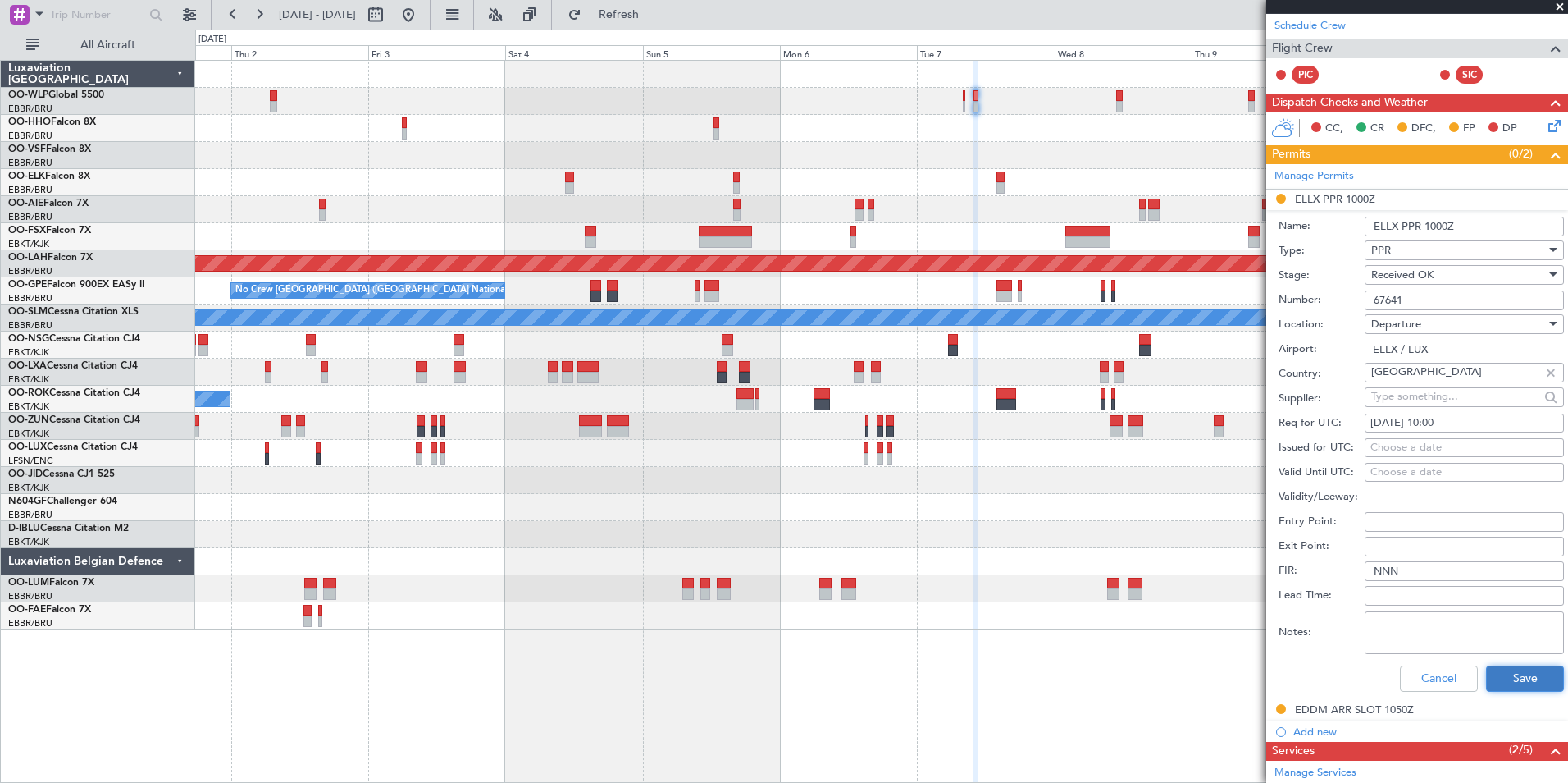
click at [1503, 684] on button "Save" at bounding box center [1525, 678] width 78 height 26
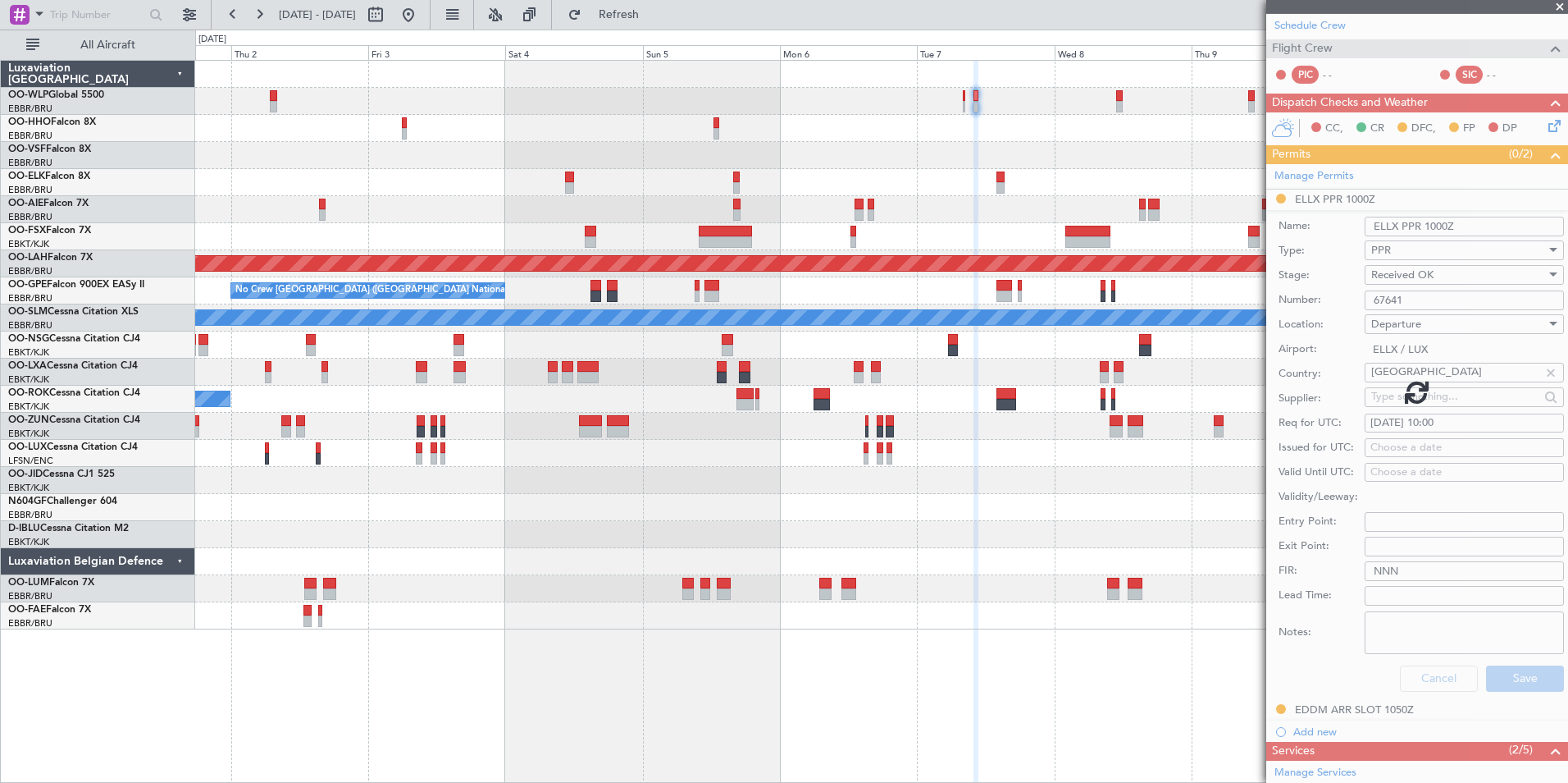
scroll to position [39, 0]
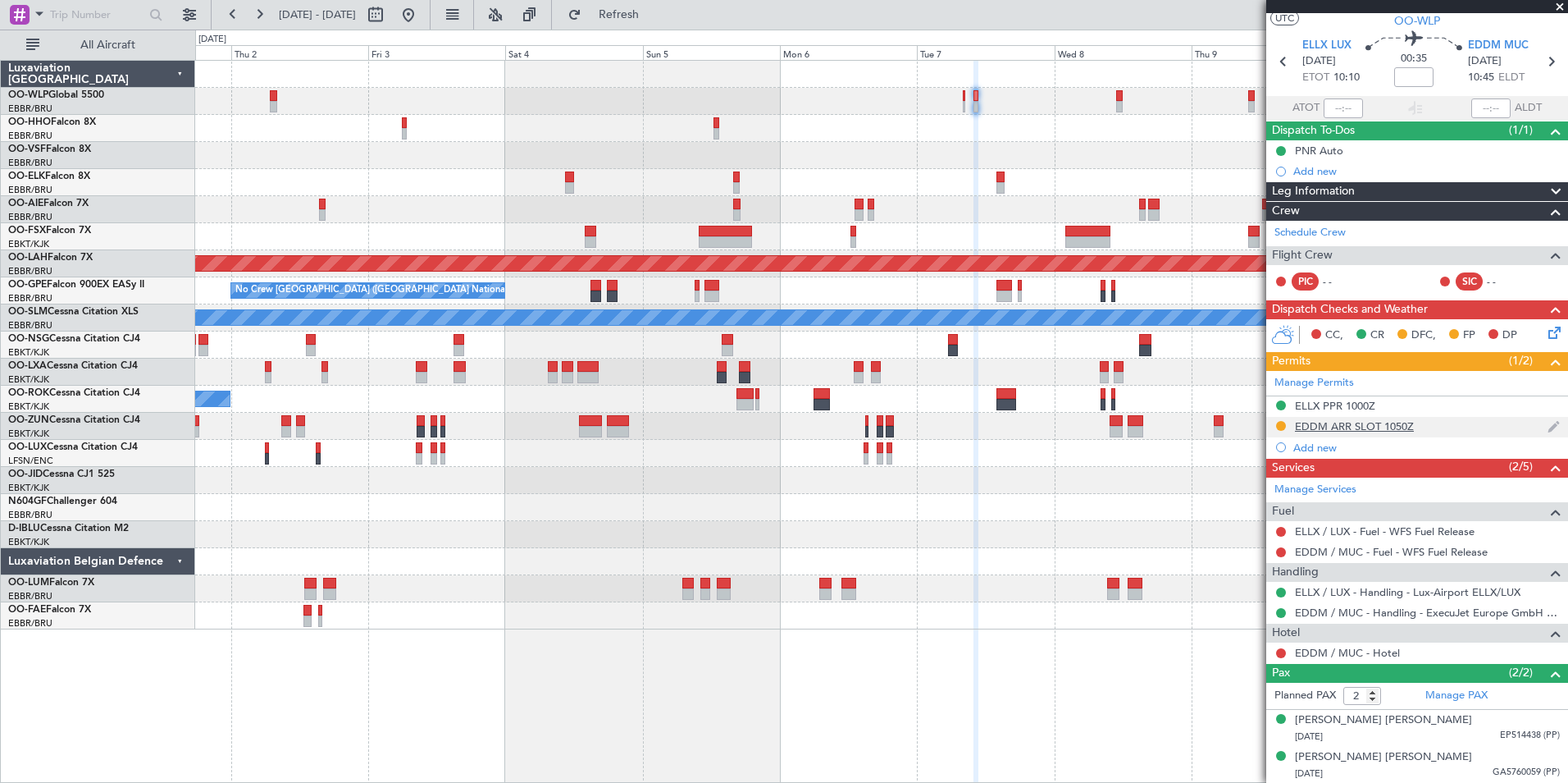
click at [1384, 422] on div "EDDM ARR SLOT 1050Z" at bounding box center [1354, 426] width 119 height 14
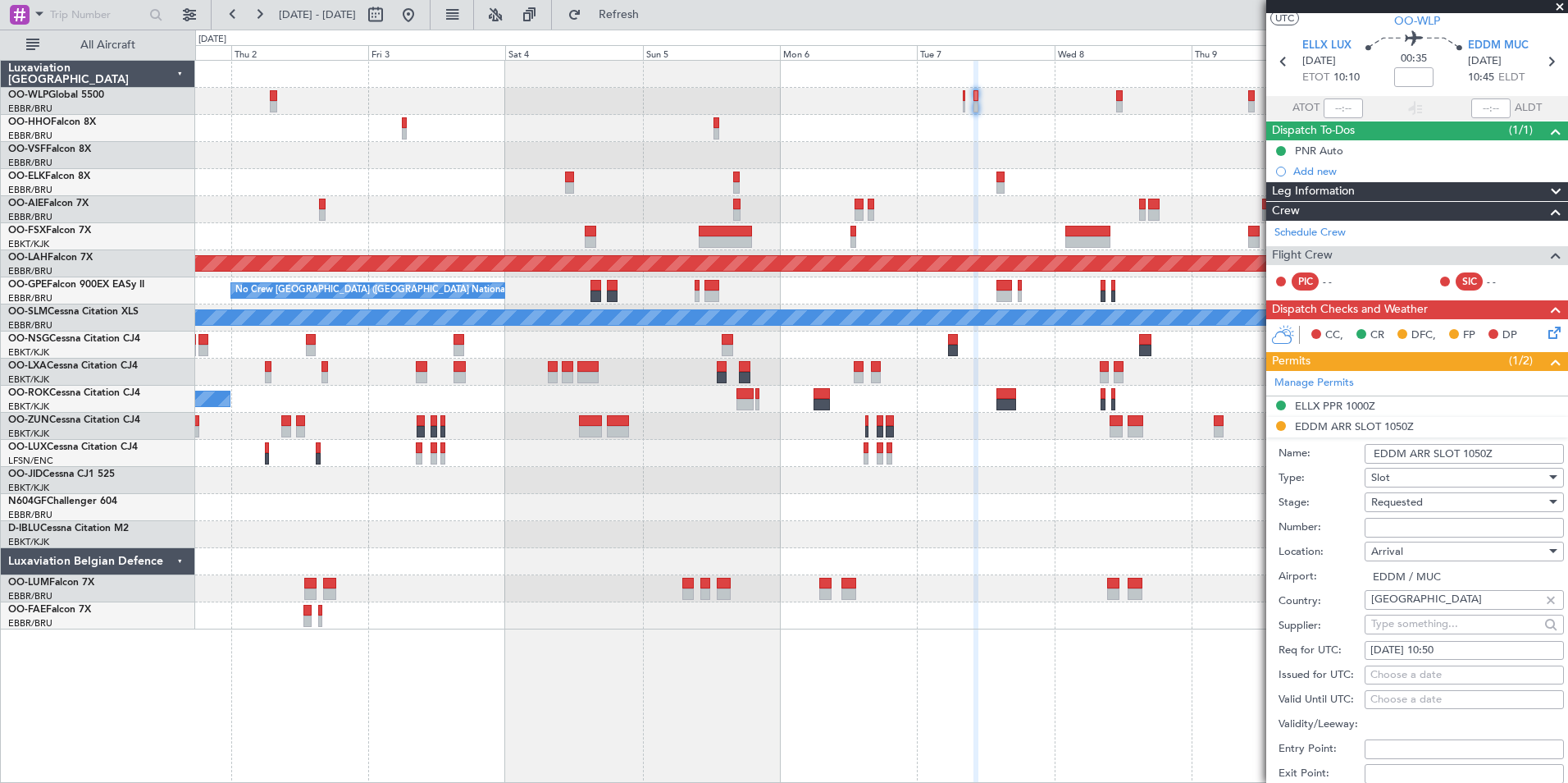
click at [1402, 522] on input "Number:" at bounding box center [1463, 527] width 199 height 20
paste input "EDDM2309257518"
type input "EDDM2309257518"
click at [1399, 504] on span "Requested" at bounding box center [1397, 502] width 52 height 15
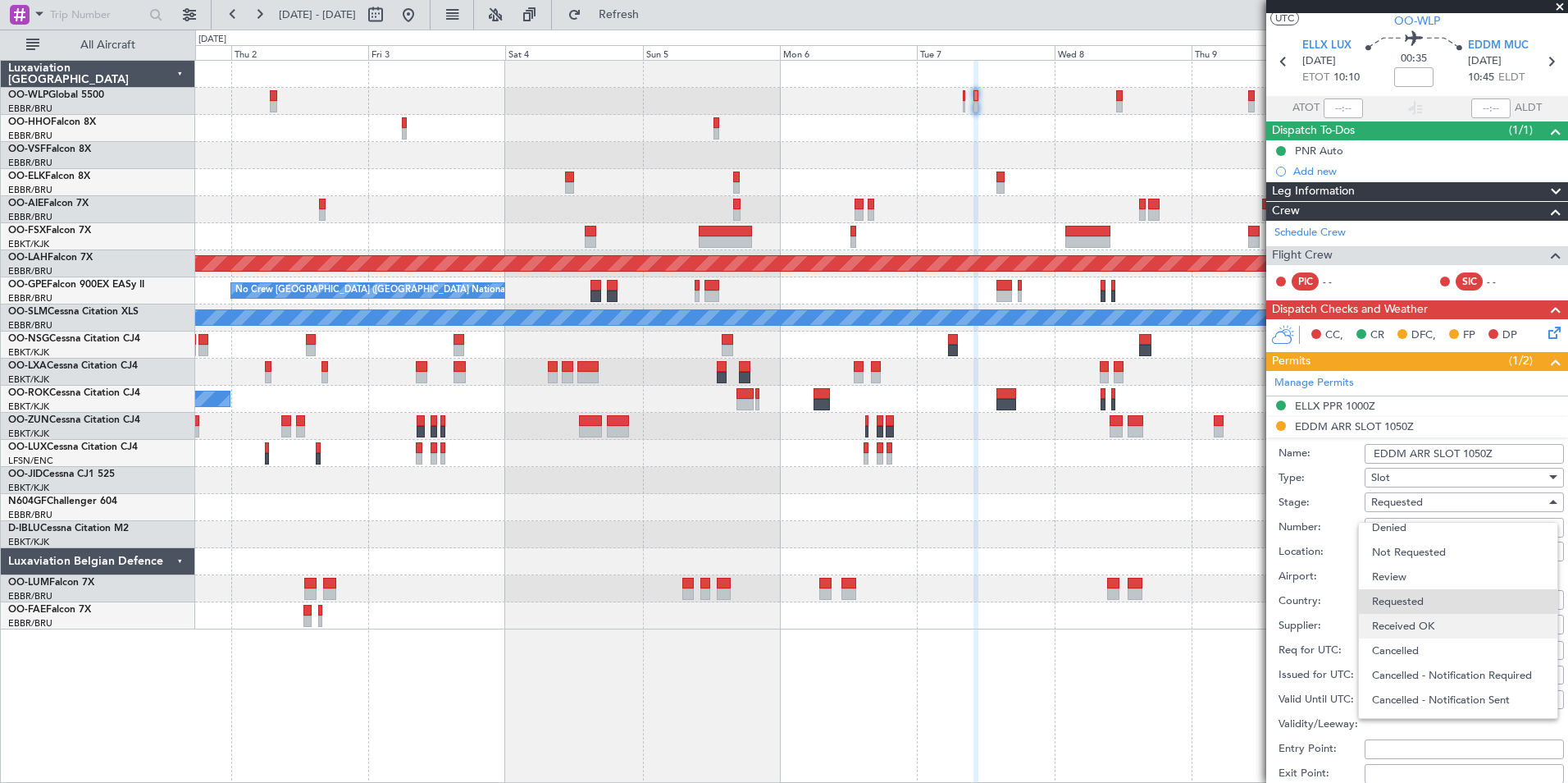
click at [1400, 622] on span "Received OK" at bounding box center [1458, 625] width 172 height 24
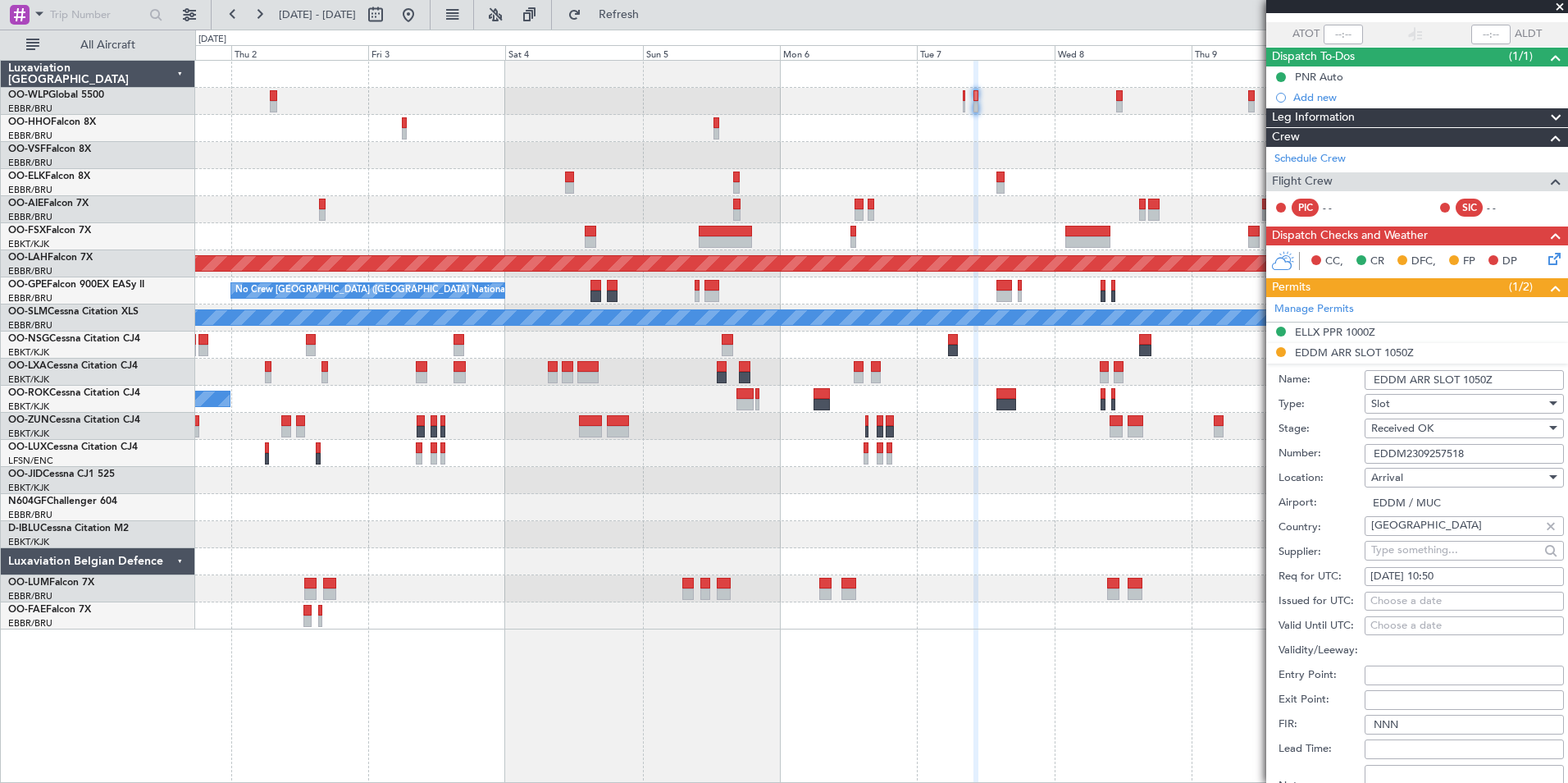
scroll to position [204, 0]
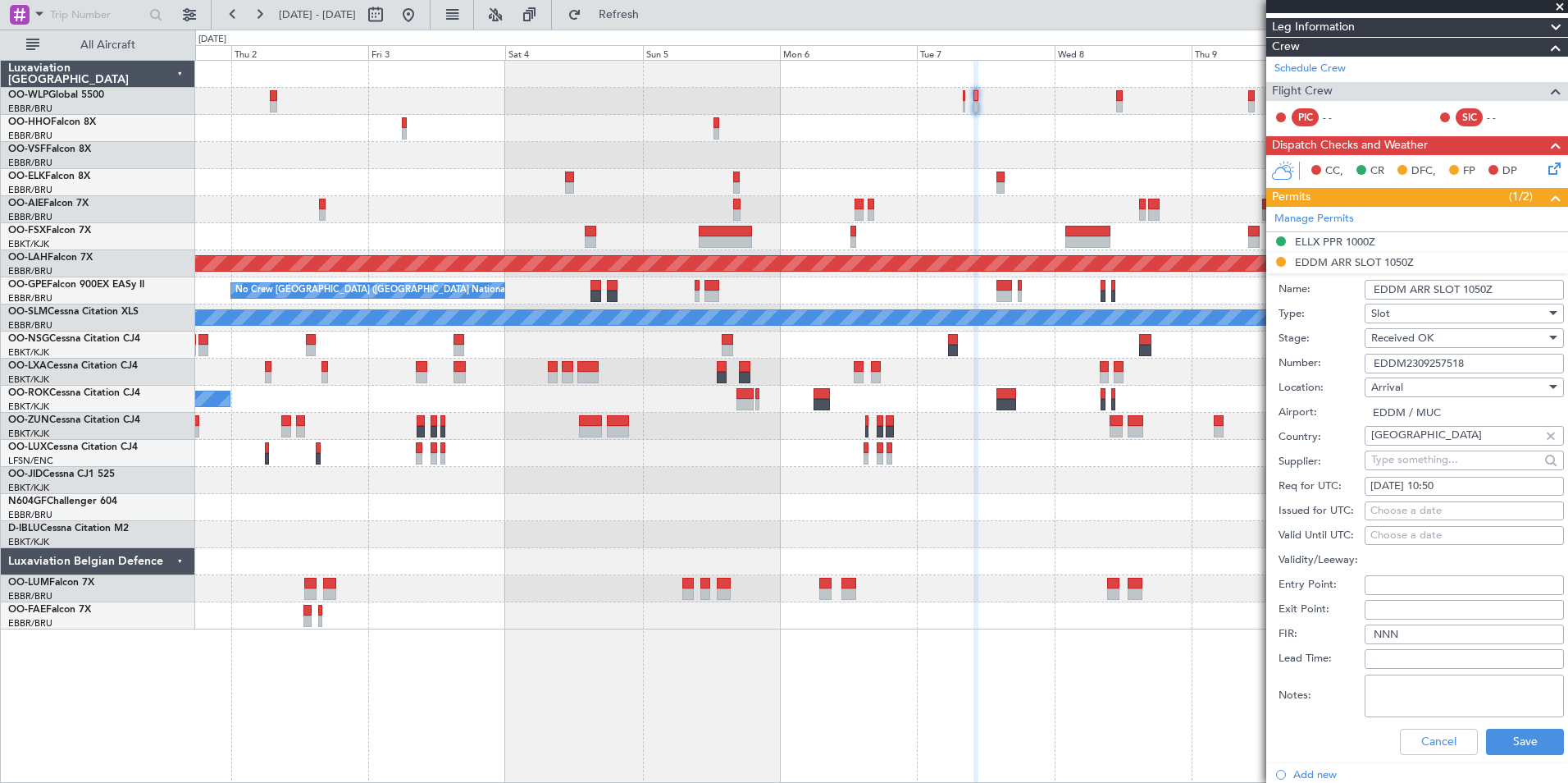
click at [1512, 755] on div "Cancel Save" at bounding box center [1420, 742] width 285 height 43
click at [1506, 744] on button "Save" at bounding box center [1525, 742] width 78 height 26
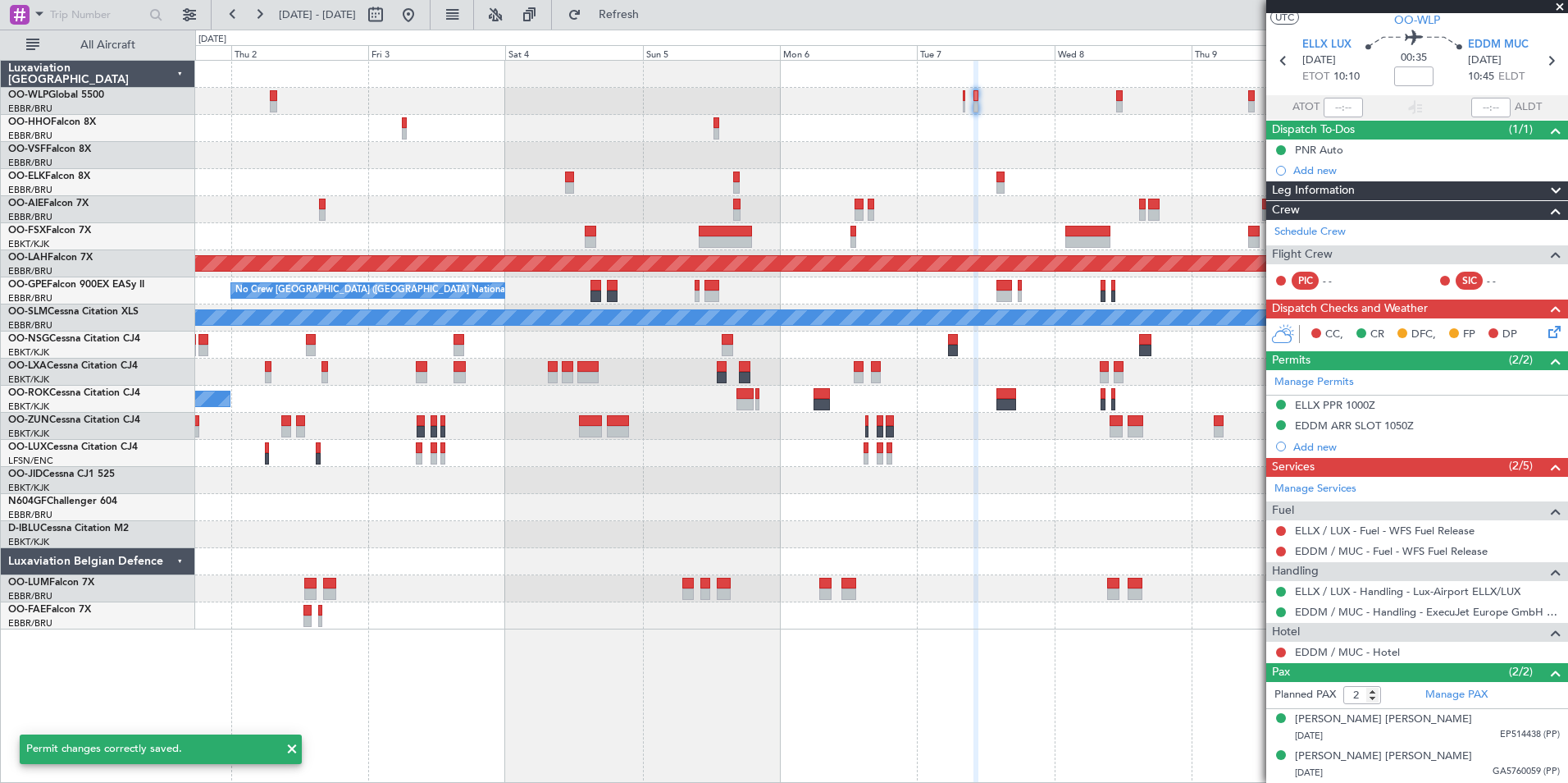
scroll to position [39, 0]
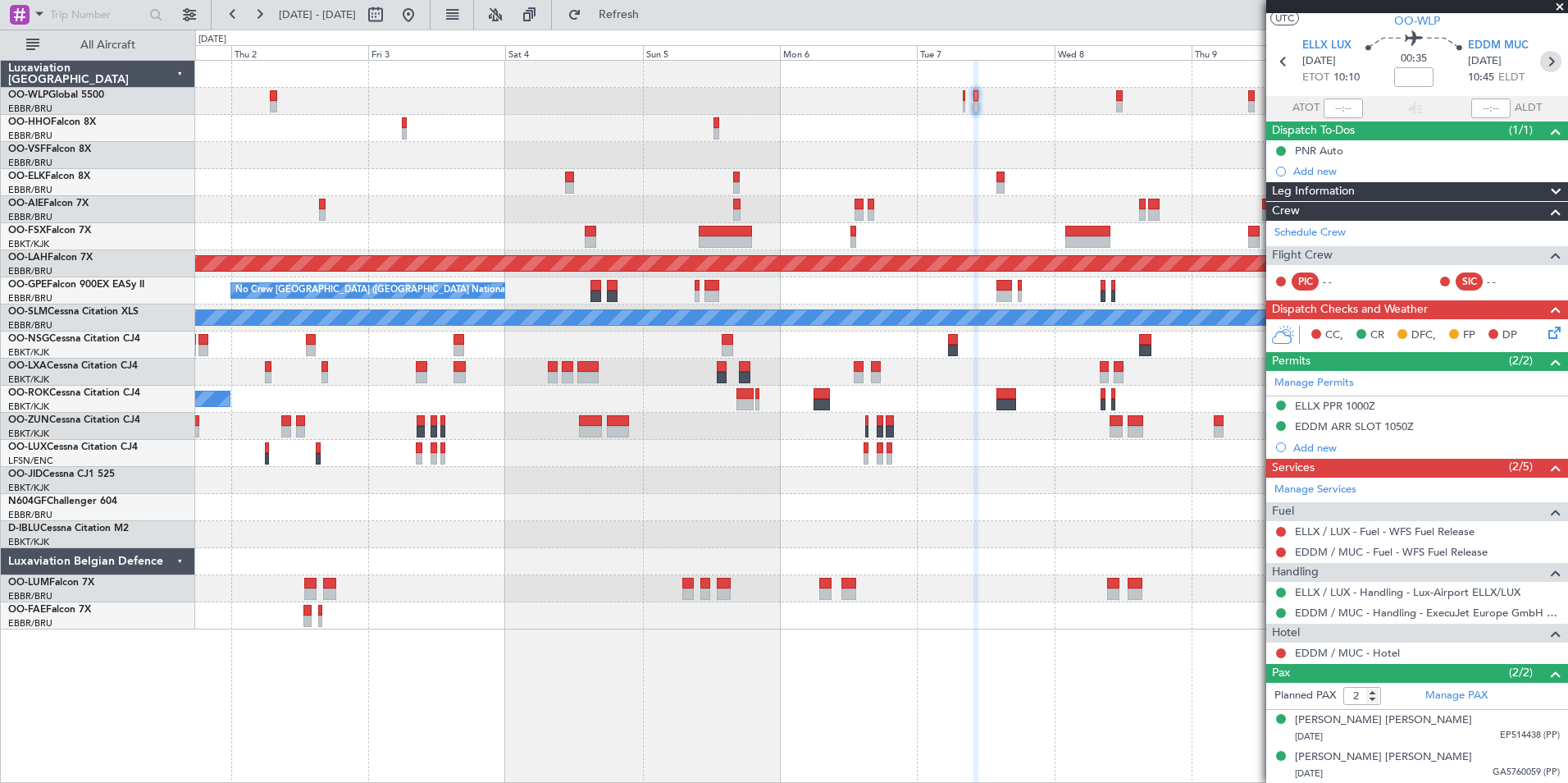
click at [1541, 65] on icon at bounding box center [1551, 62] width 22 height 22
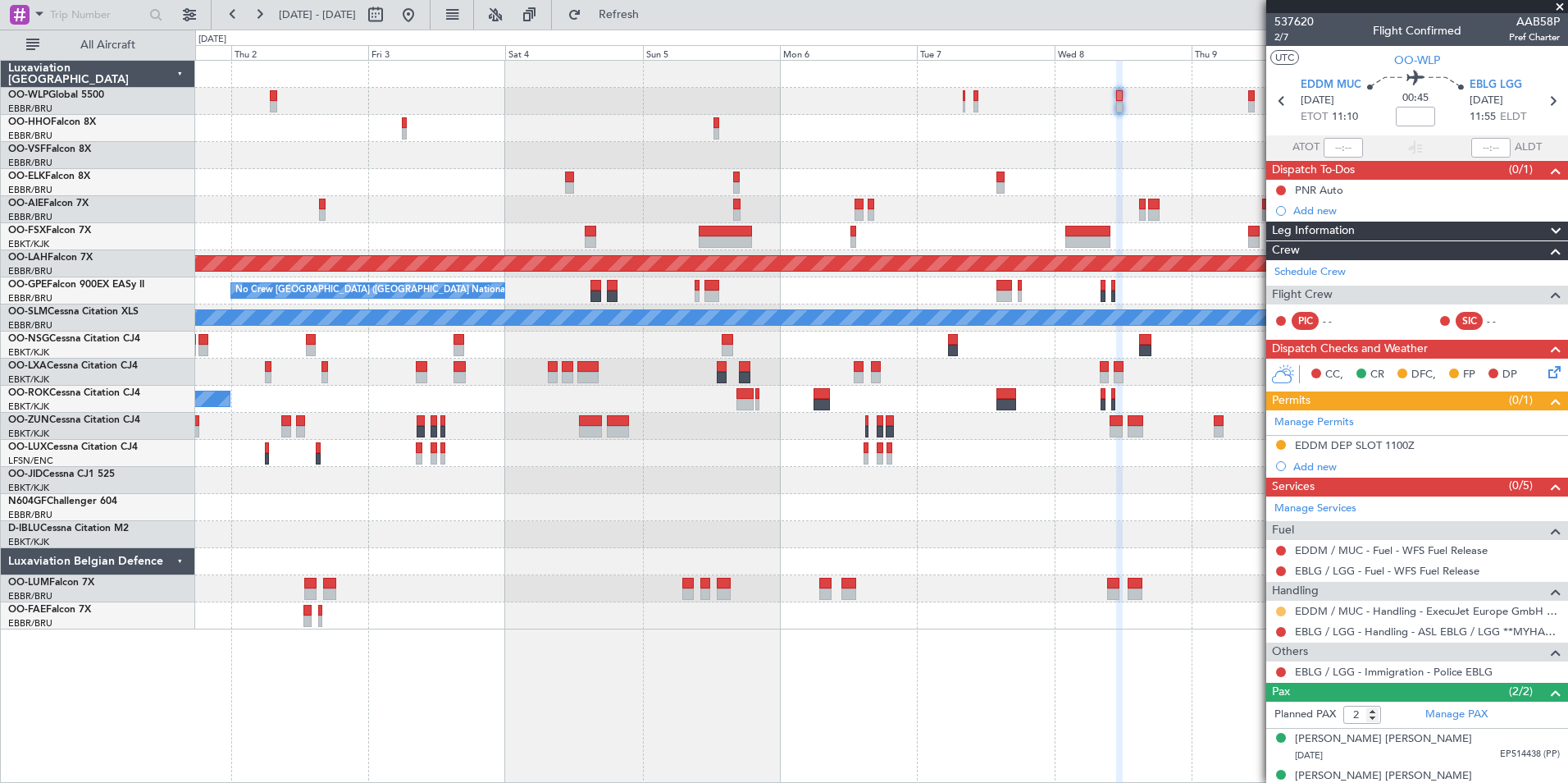
click at [1281, 608] on button at bounding box center [1281, 612] width 10 height 10
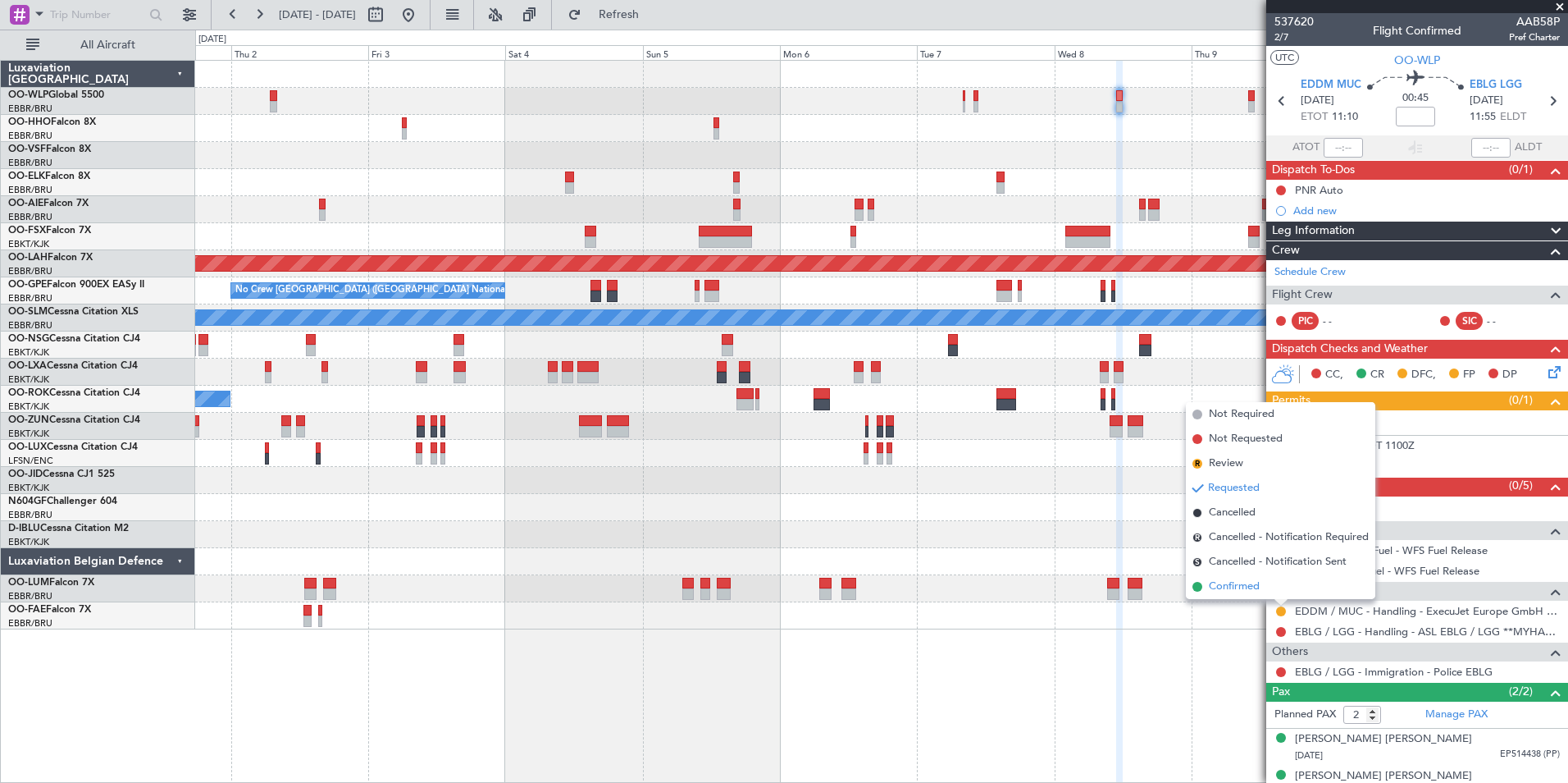
click at [1249, 590] on span "Confirmed" at bounding box center [1234, 586] width 51 height 17
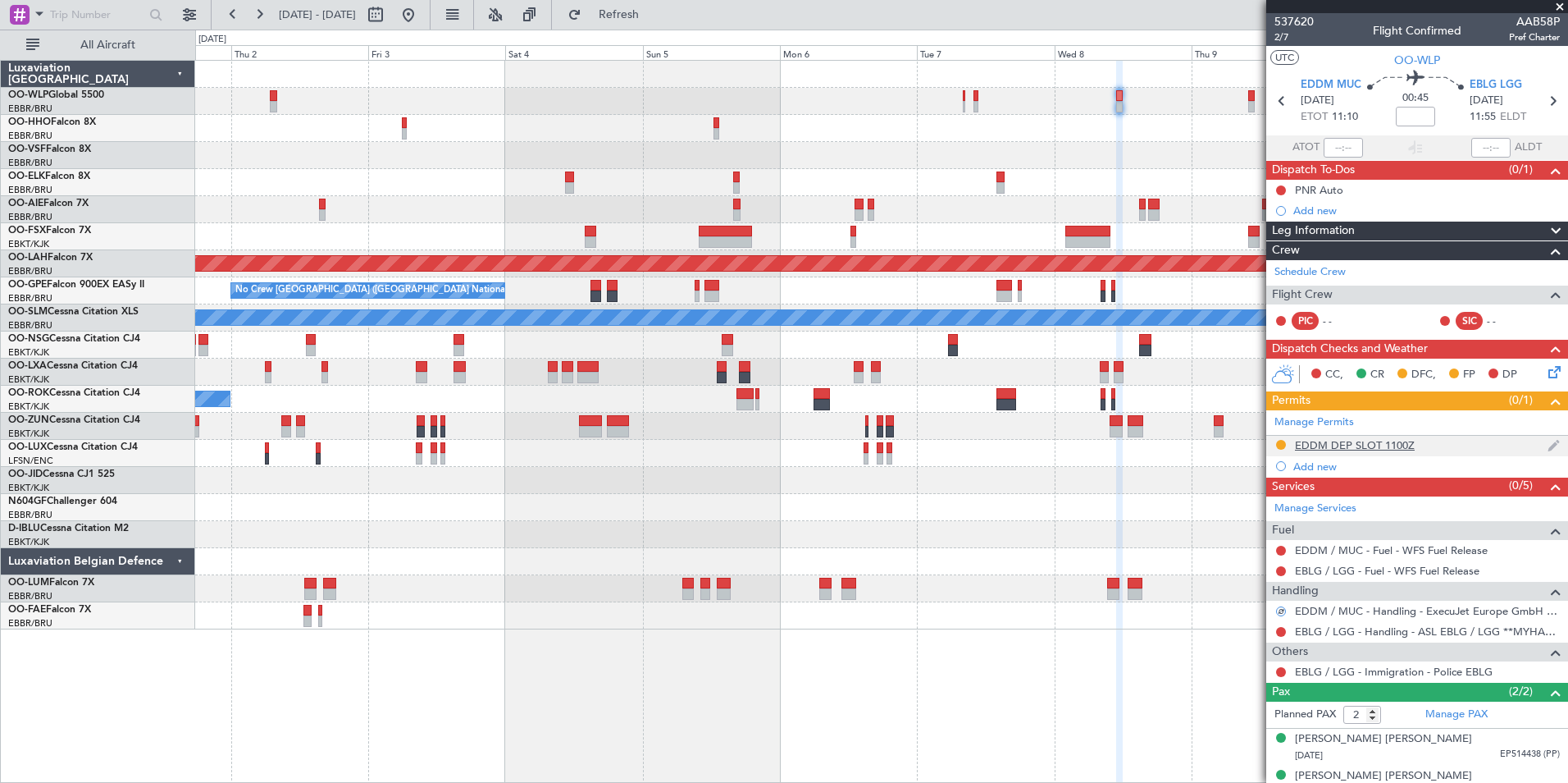
click at [1345, 438] on div "EDDM DEP SLOT 1100Z" at bounding box center [1354, 445] width 119 height 14
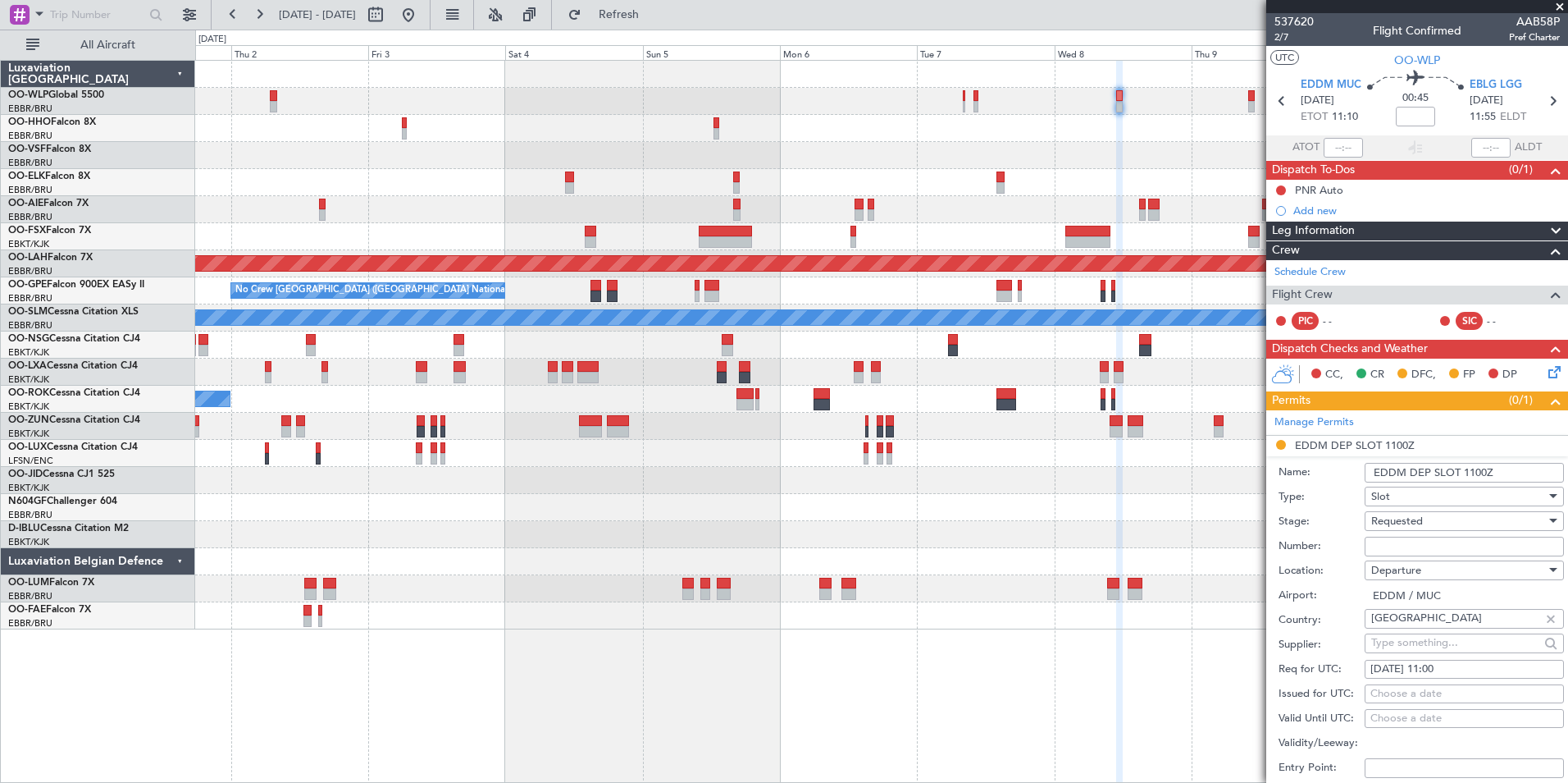
click at [1445, 550] on input "Number:" at bounding box center [1463, 547] width 199 height 20
paste input "EDDM2309257519"
type input "EDDM2309257519"
drag, startPoint x: 1445, startPoint y: 550, endPoint x: 1385, endPoint y: 523, distance: 65.8
click at [1385, 523] on span "Requested" at bounding box center [1397, 520] width 52 height 15
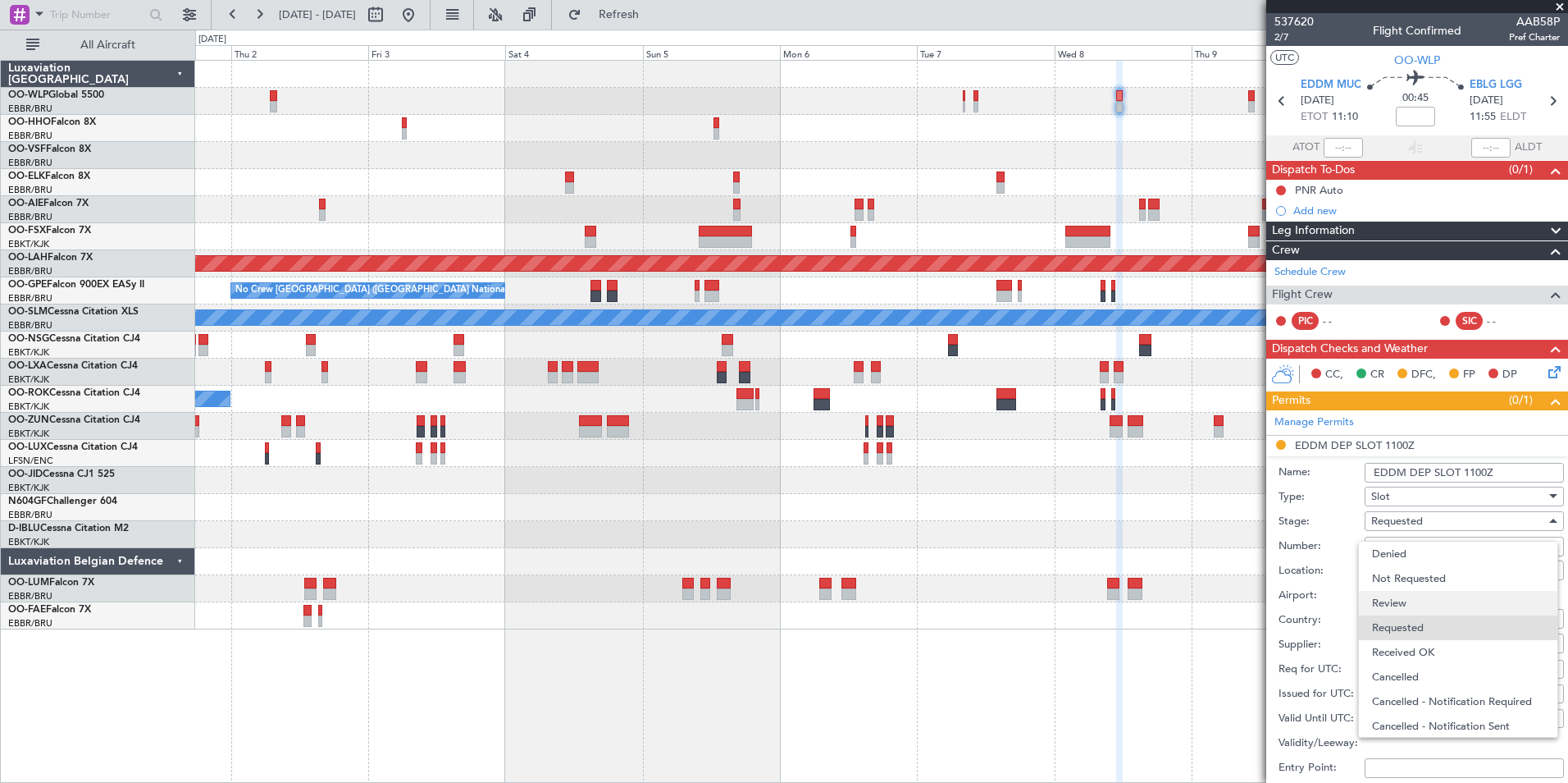
scroll to position [8, 0]
click at [1406, 642] on span "Received OK" at bounding box center [1458, 645] width 172 height 24
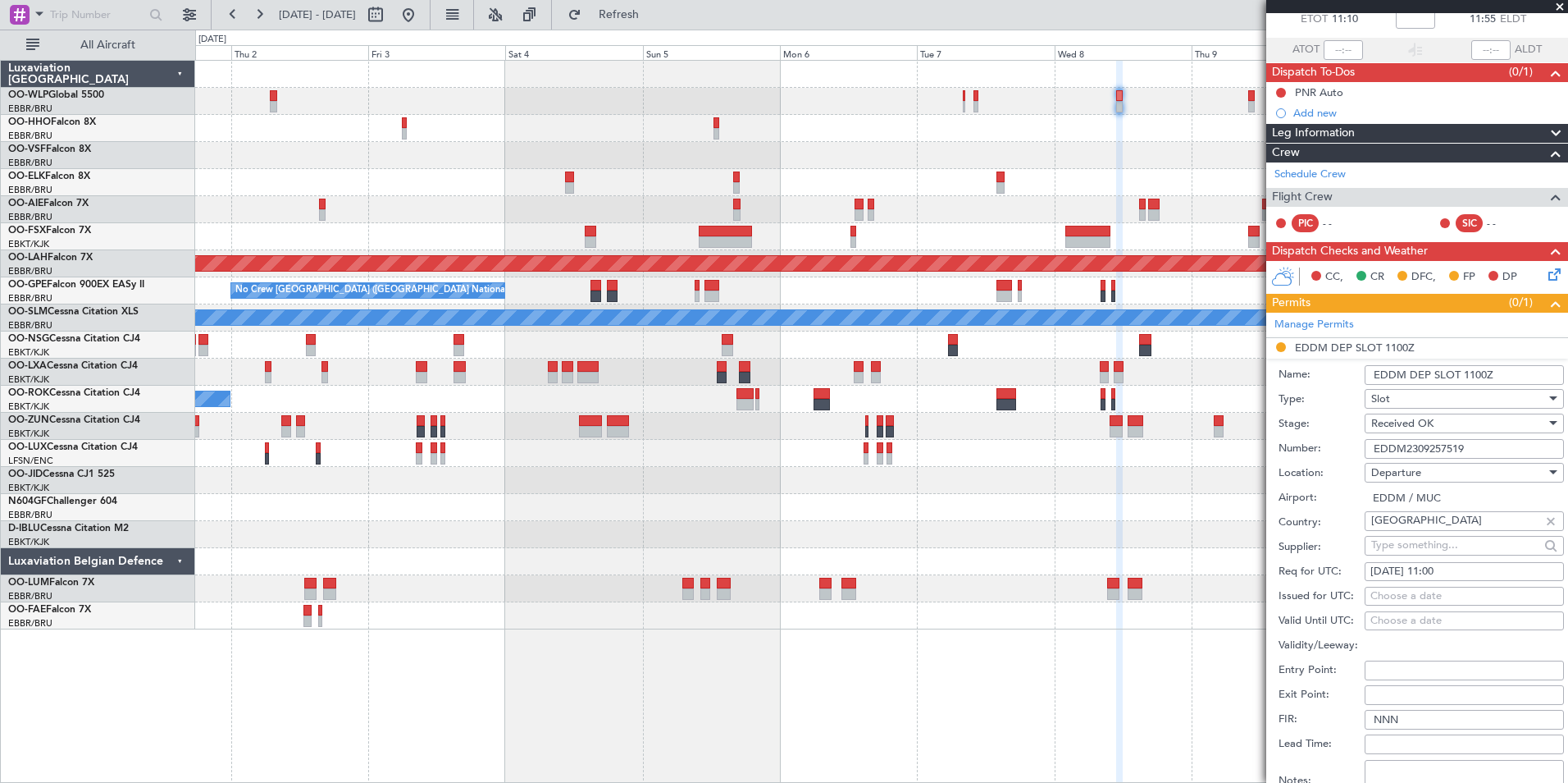
scroll to position [246, 0]
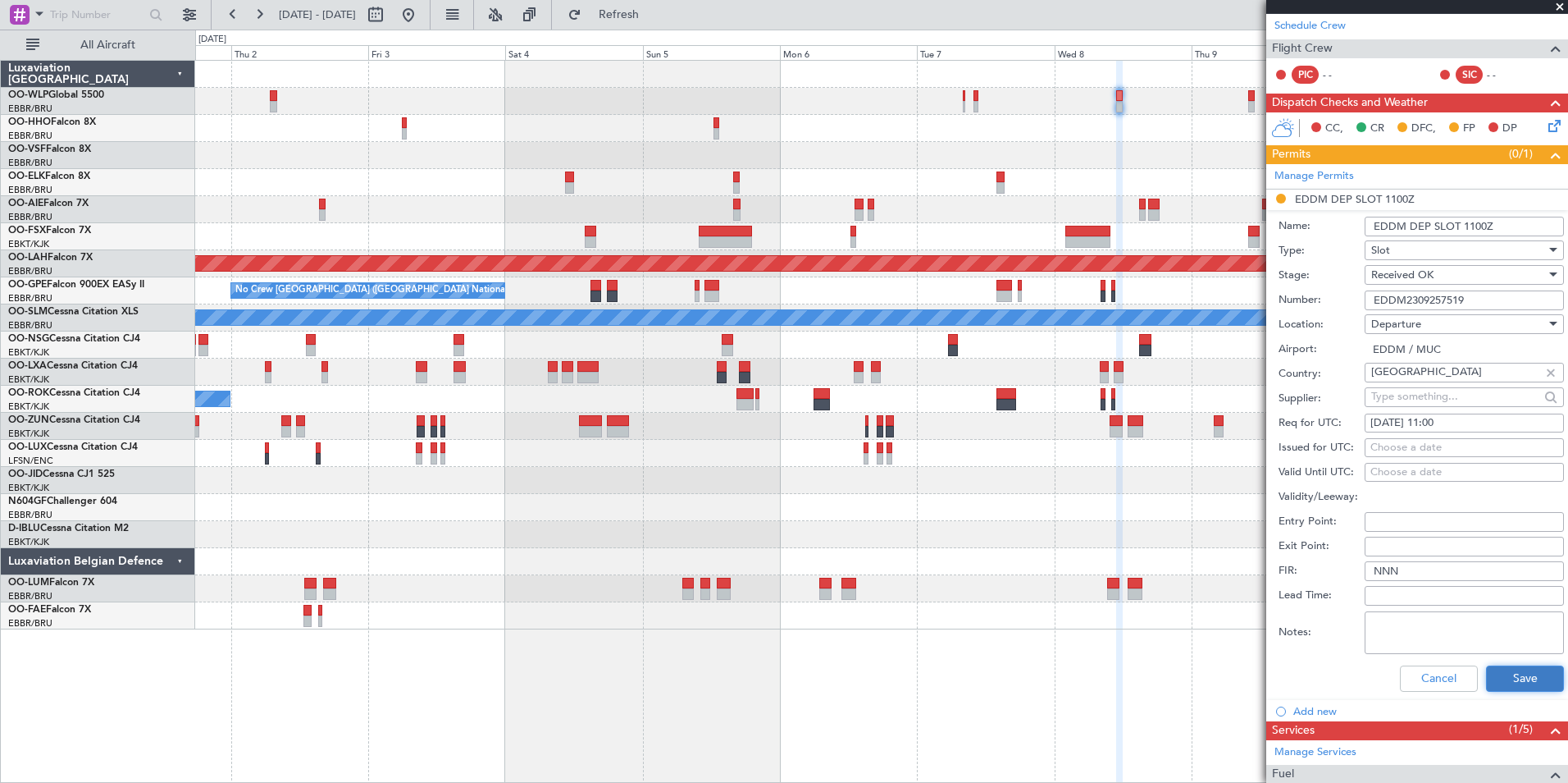
click at [1514, 684] on button "Save" at bounding box center [1525, 678] width 78 height 26
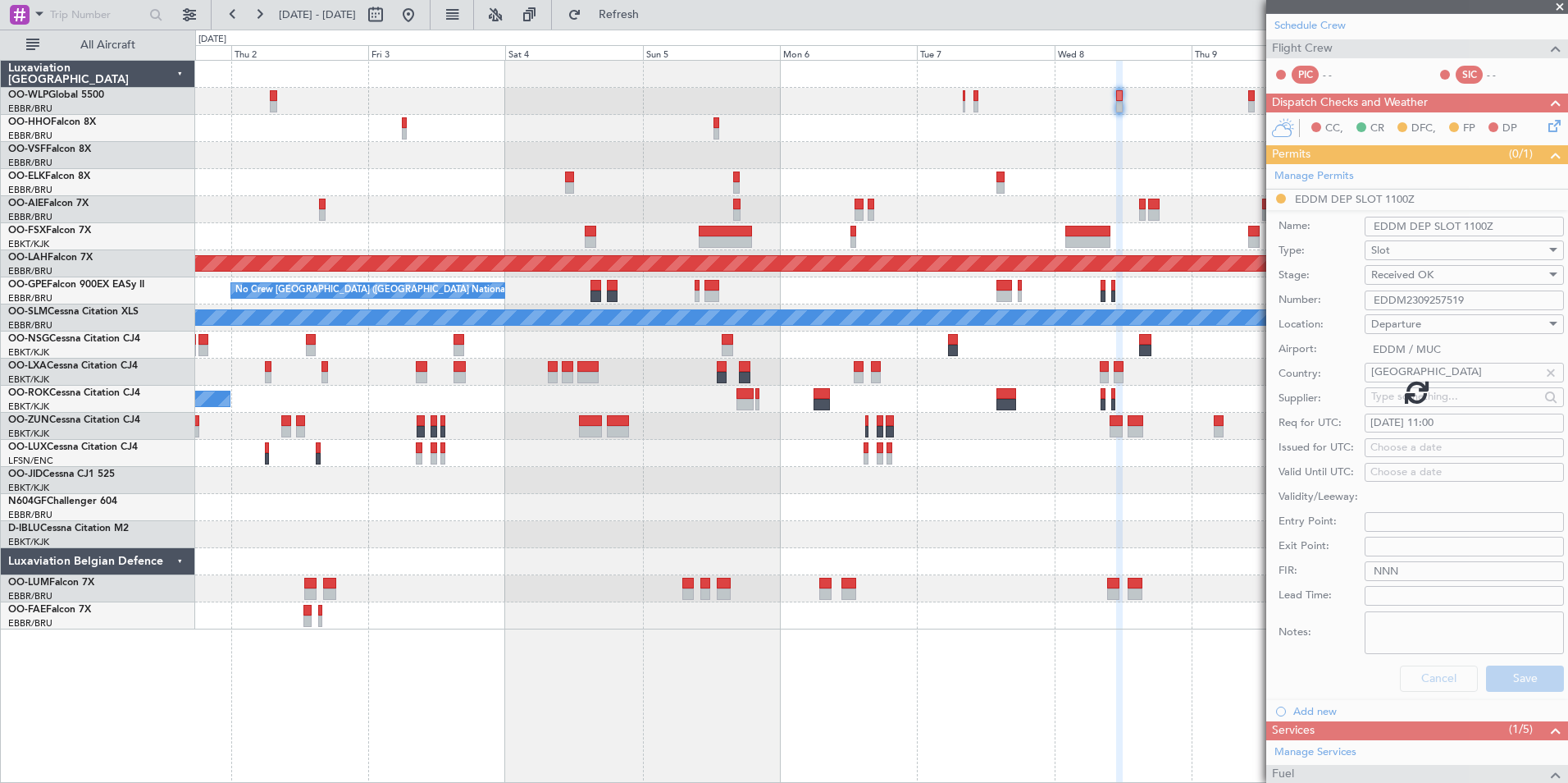
scroll to position [19, 0]
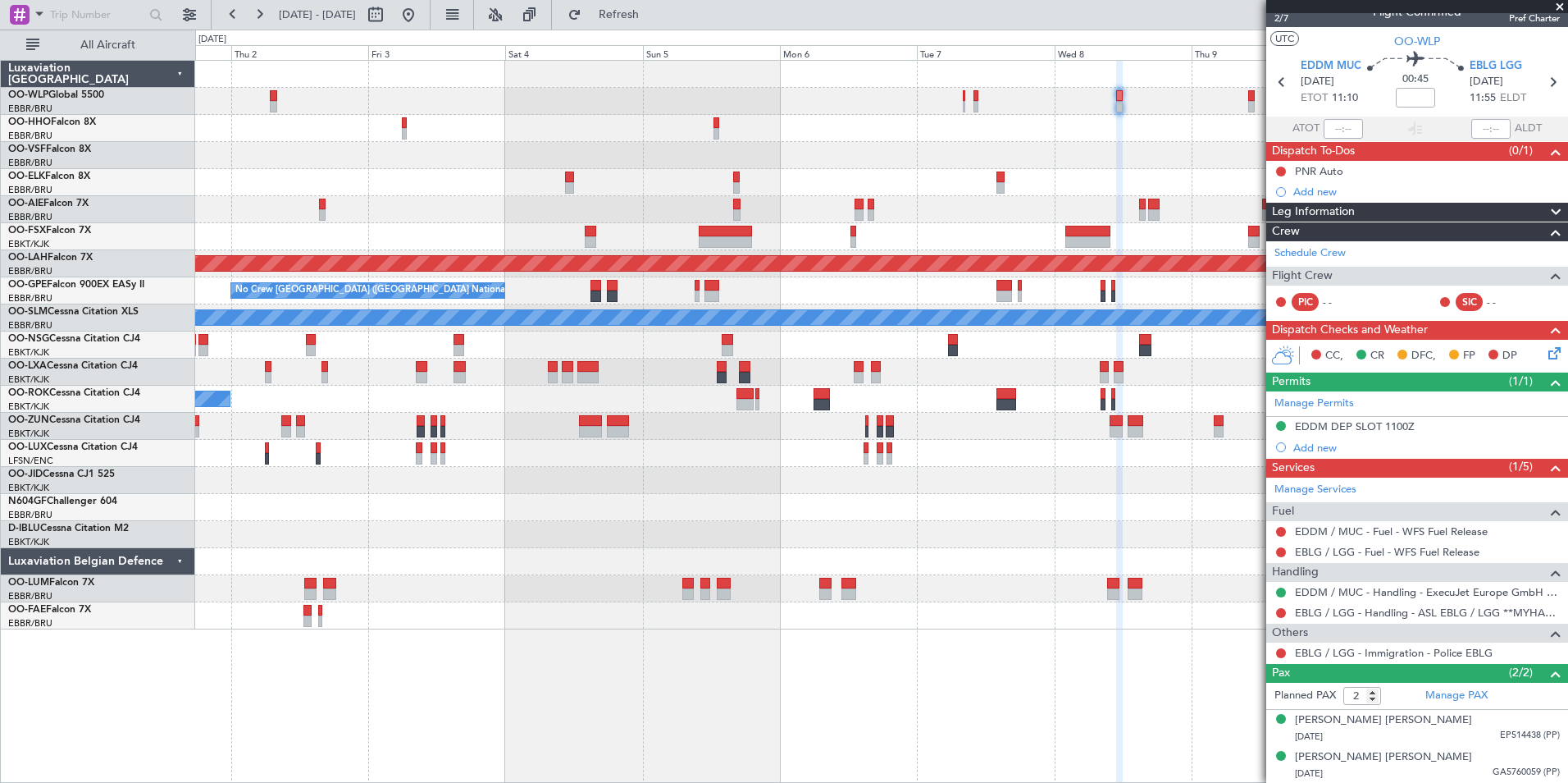
click at [517, 203] on div "Planned Maint [GEOGRAPHIC_DATA] ([GEOGRAPHIC_DATA])" at bounding box center [880, 210] width 1372 height 27
click at [795, 240] on div "Planned Maint [GEOGRAPHIC_DATA] ([GEOGRAPHIC_DATA]) Planned [GEOGRAPHIC_DATA][P…" at bounding box center [880, 345] width 1372 height 568
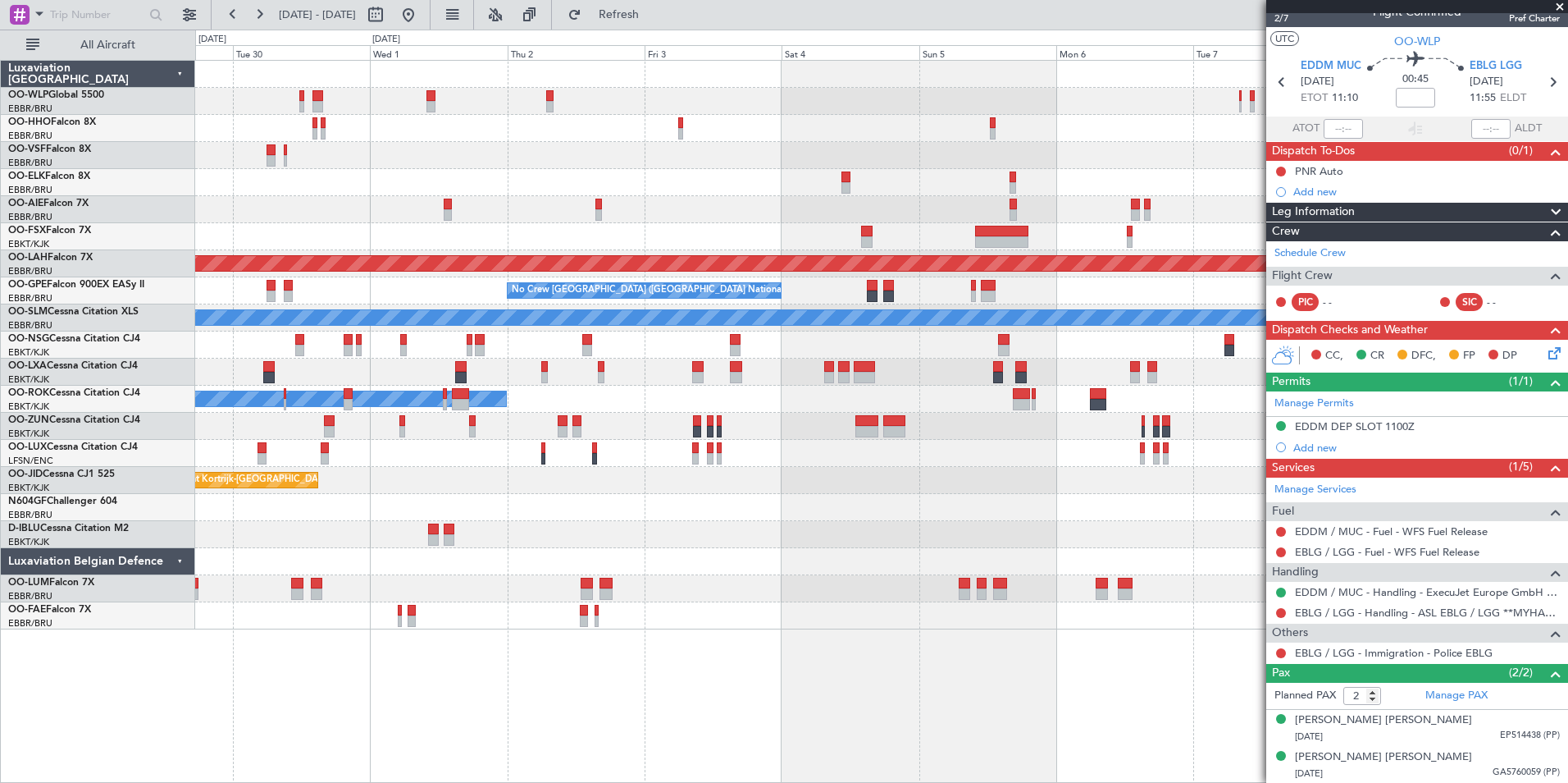
click at [562, 146] on div at bounding box center [880, 156] width 1372 height 27
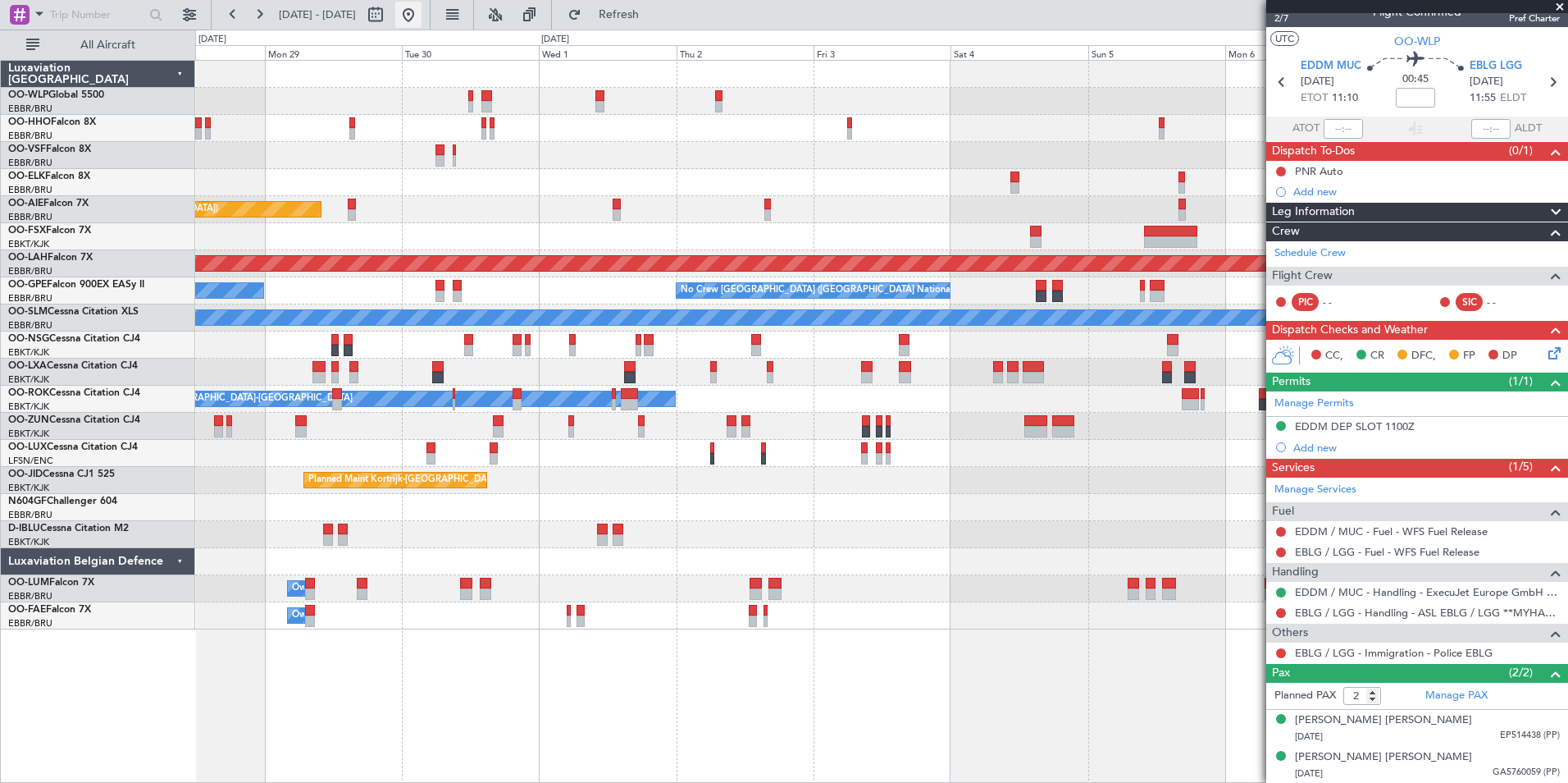
click at [421, 15] on button at bounding box center [408, 15] width 26 height 26
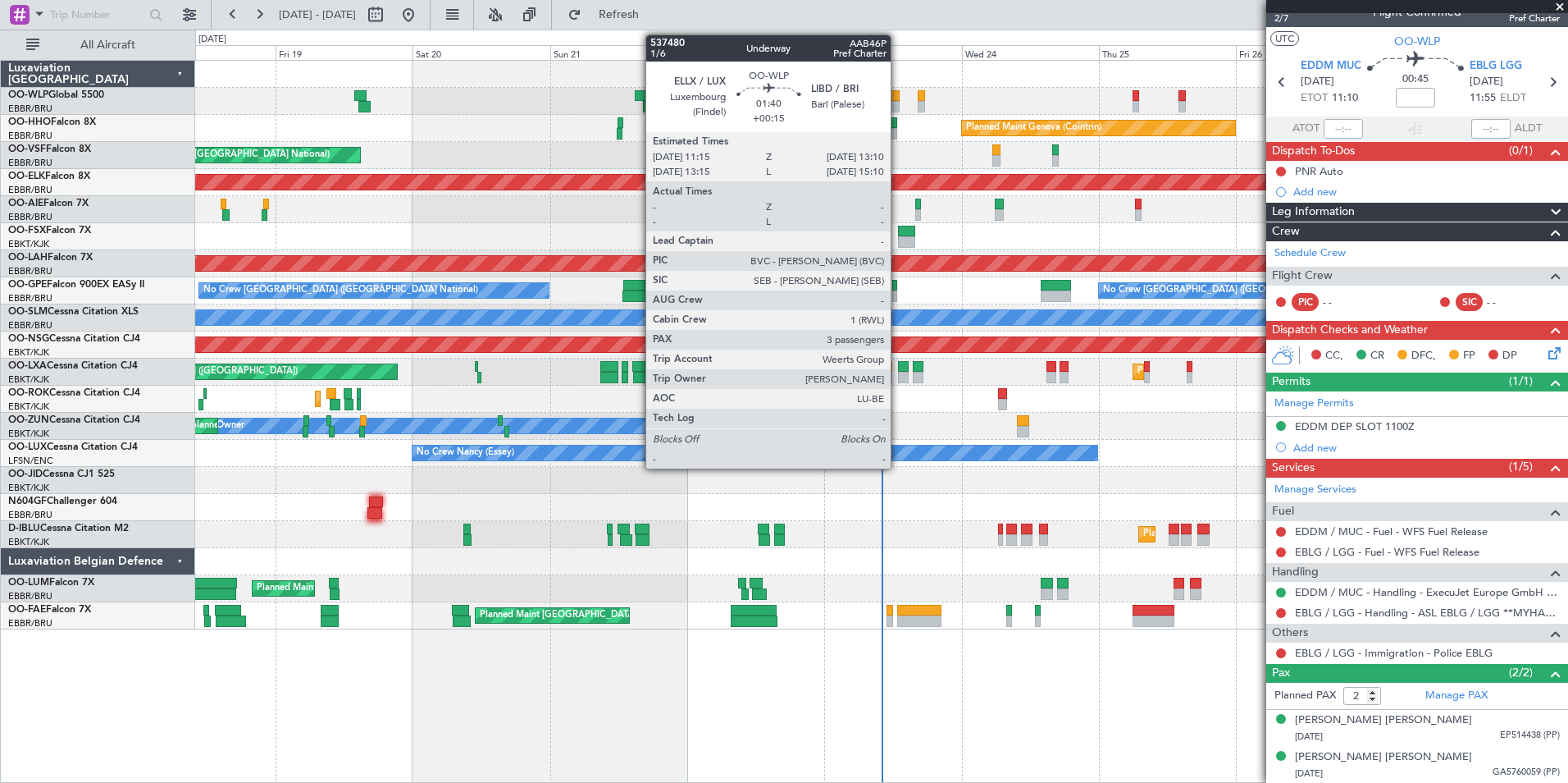
click at [898, 104] on div at bounding box center [894, 107] width 12 height 12
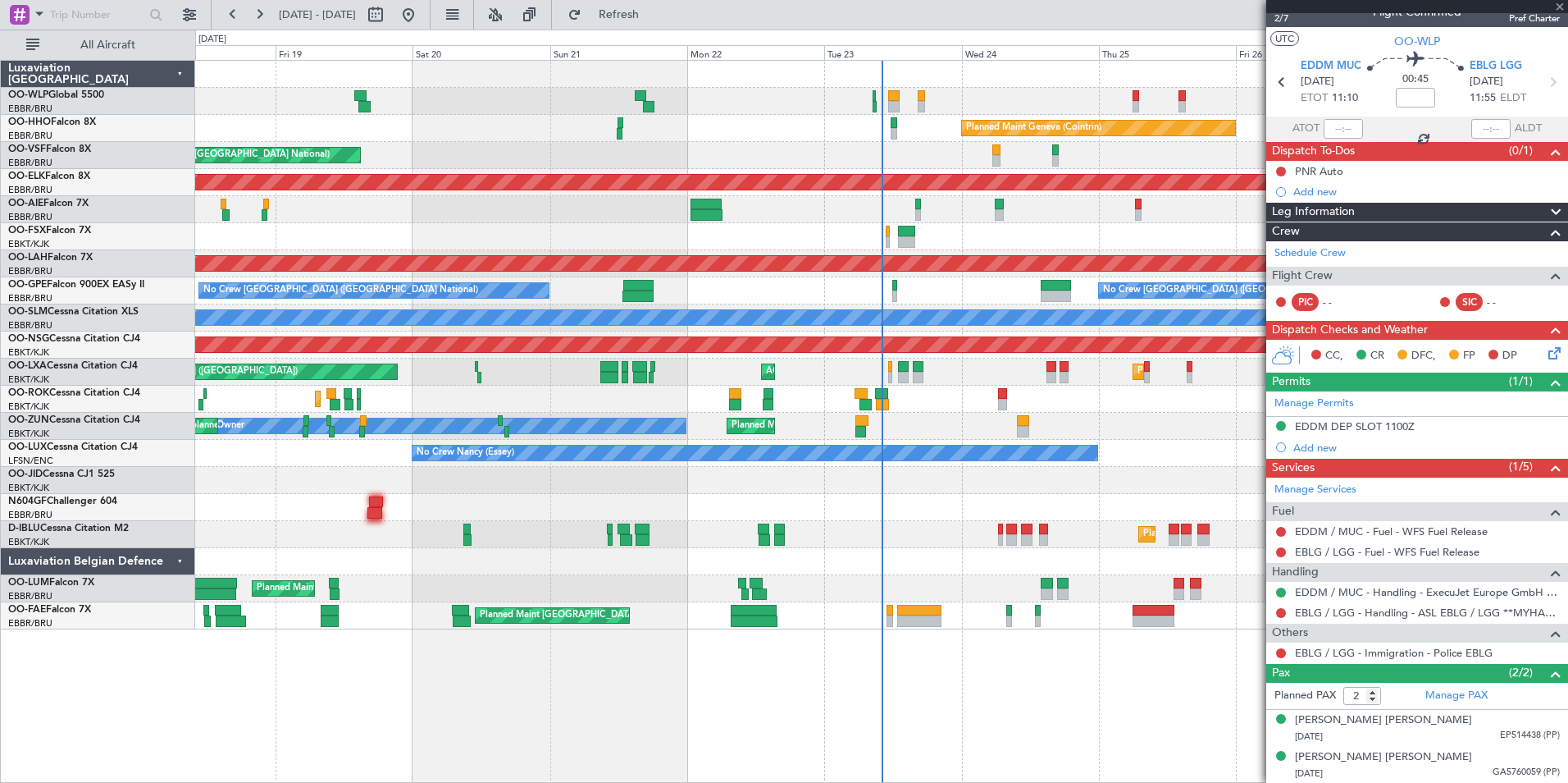
type input "+00:15"
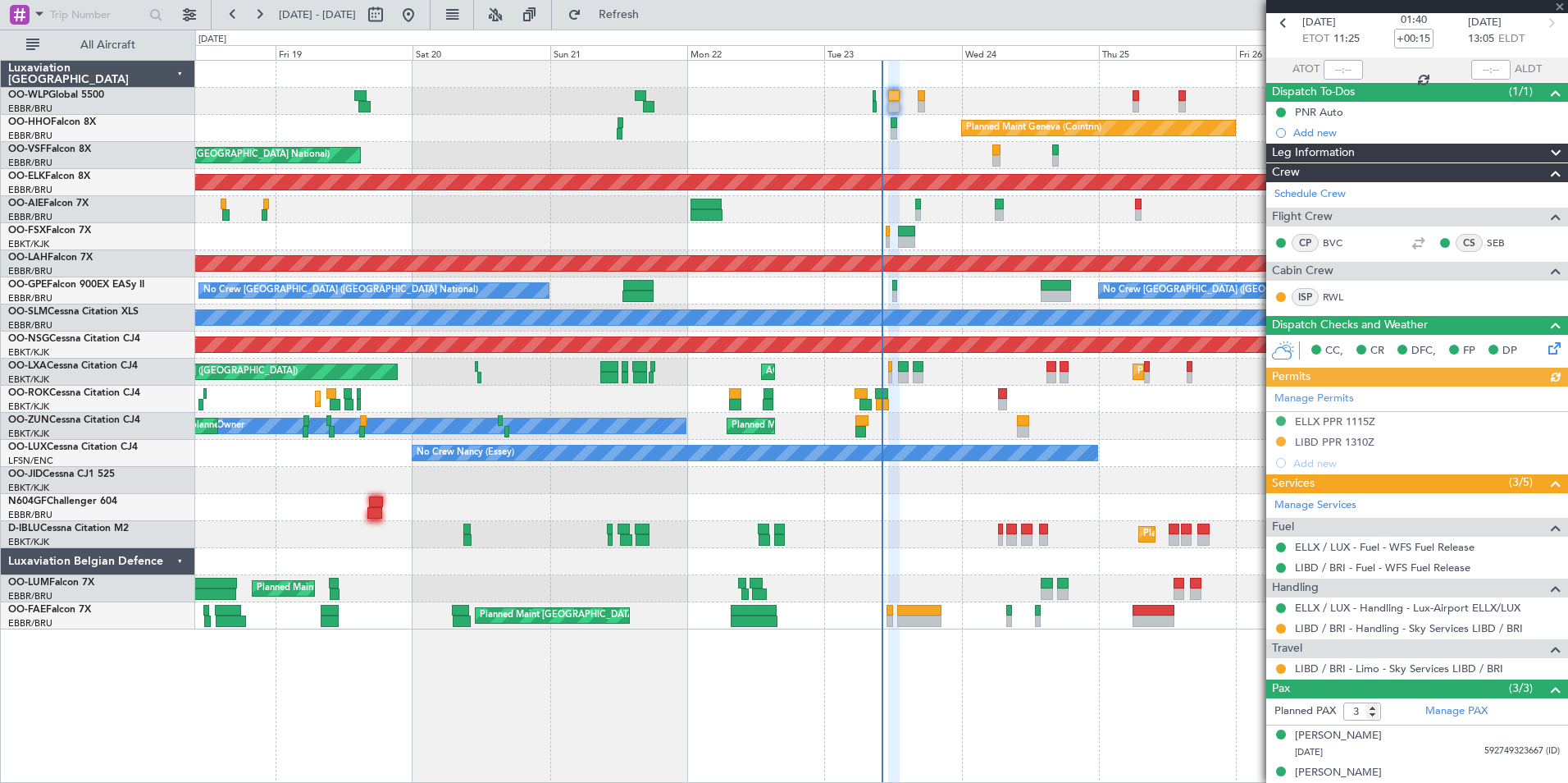
scroll to position [130, 0]
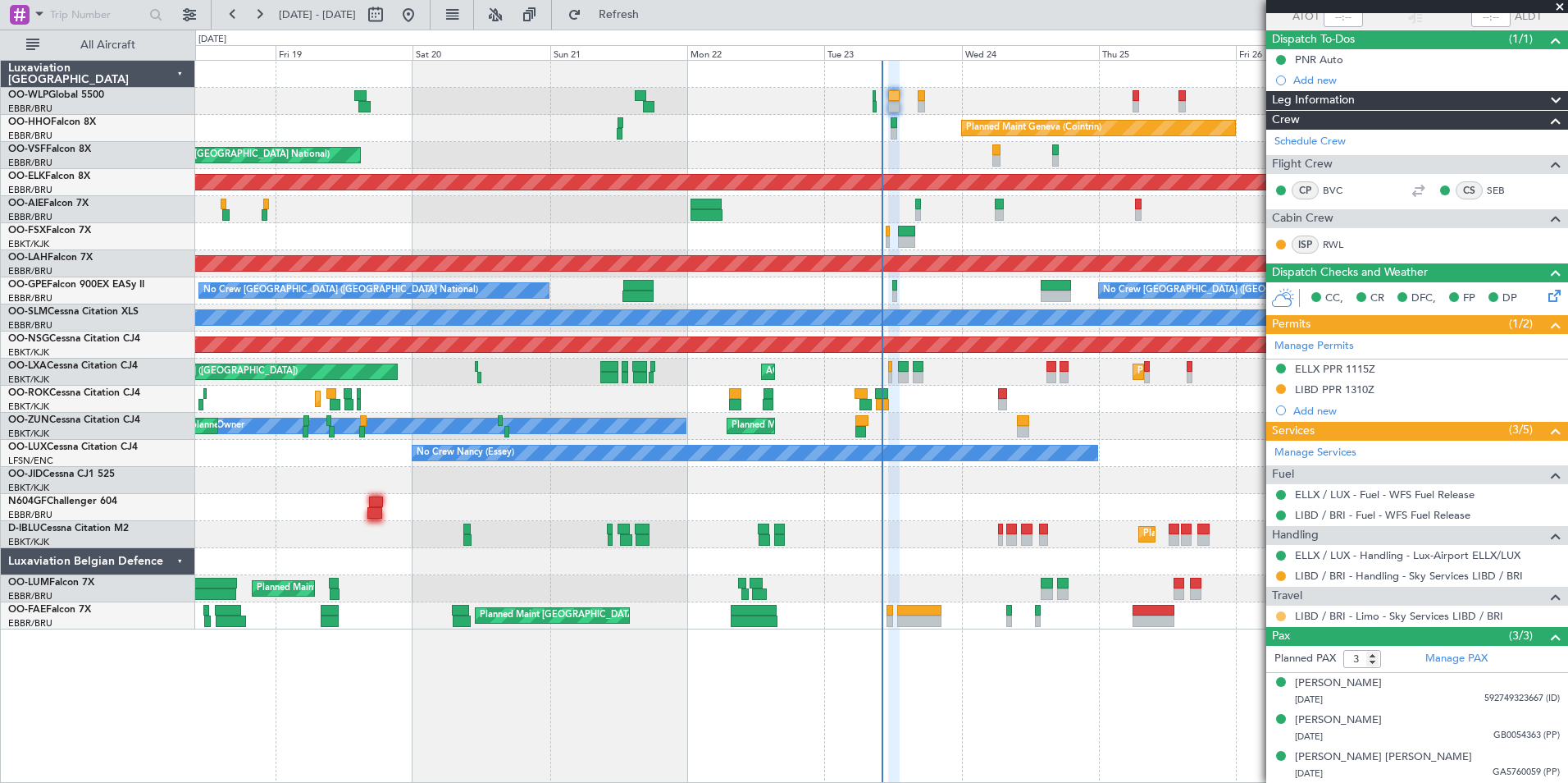
click at [1280, 616] on button at bounding box center [1281, 616] width 10 height 10
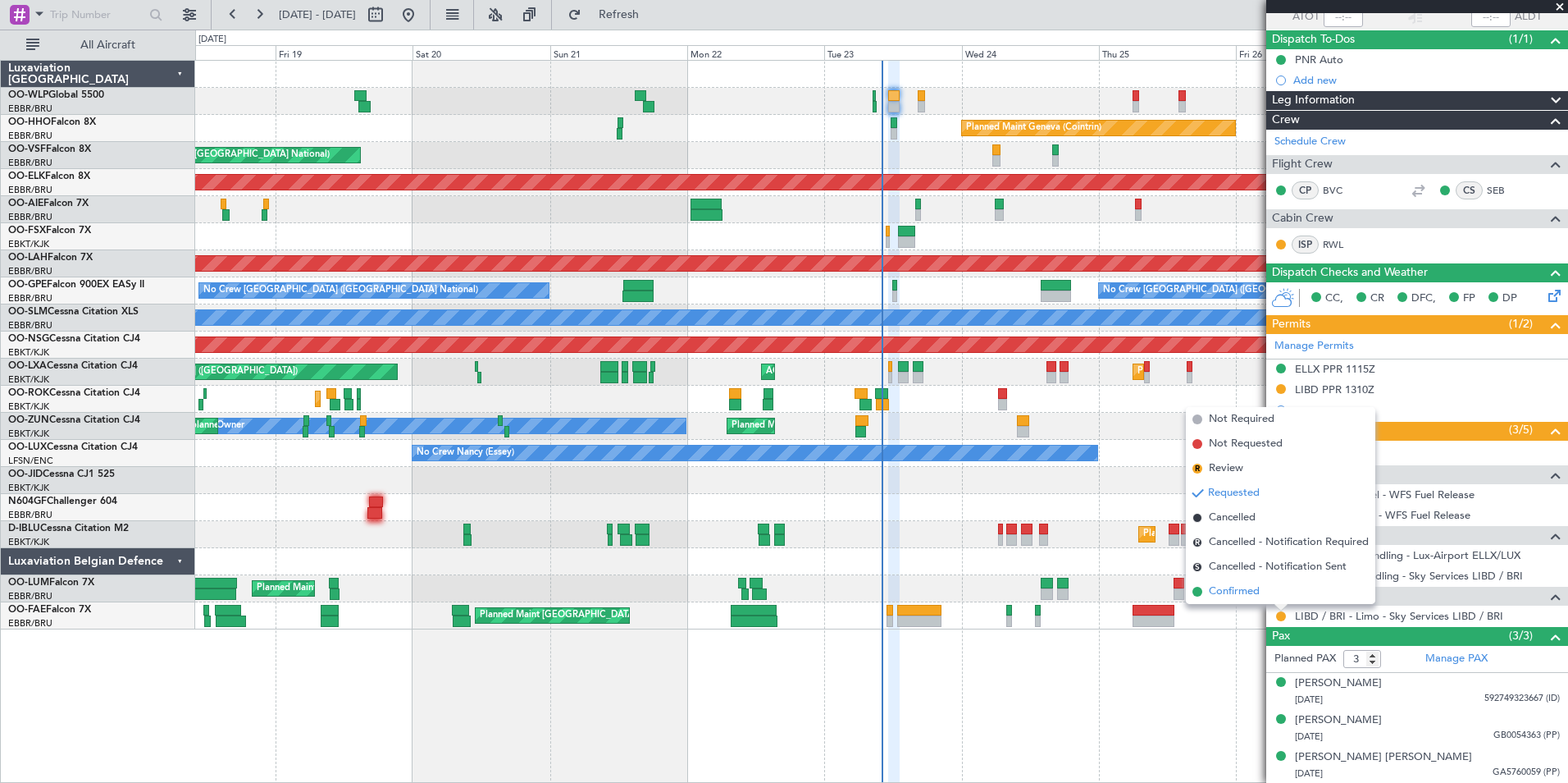
click at [1249, 593] on span "Confirmed" at bounding box center [1234, 591] width 51 height 17
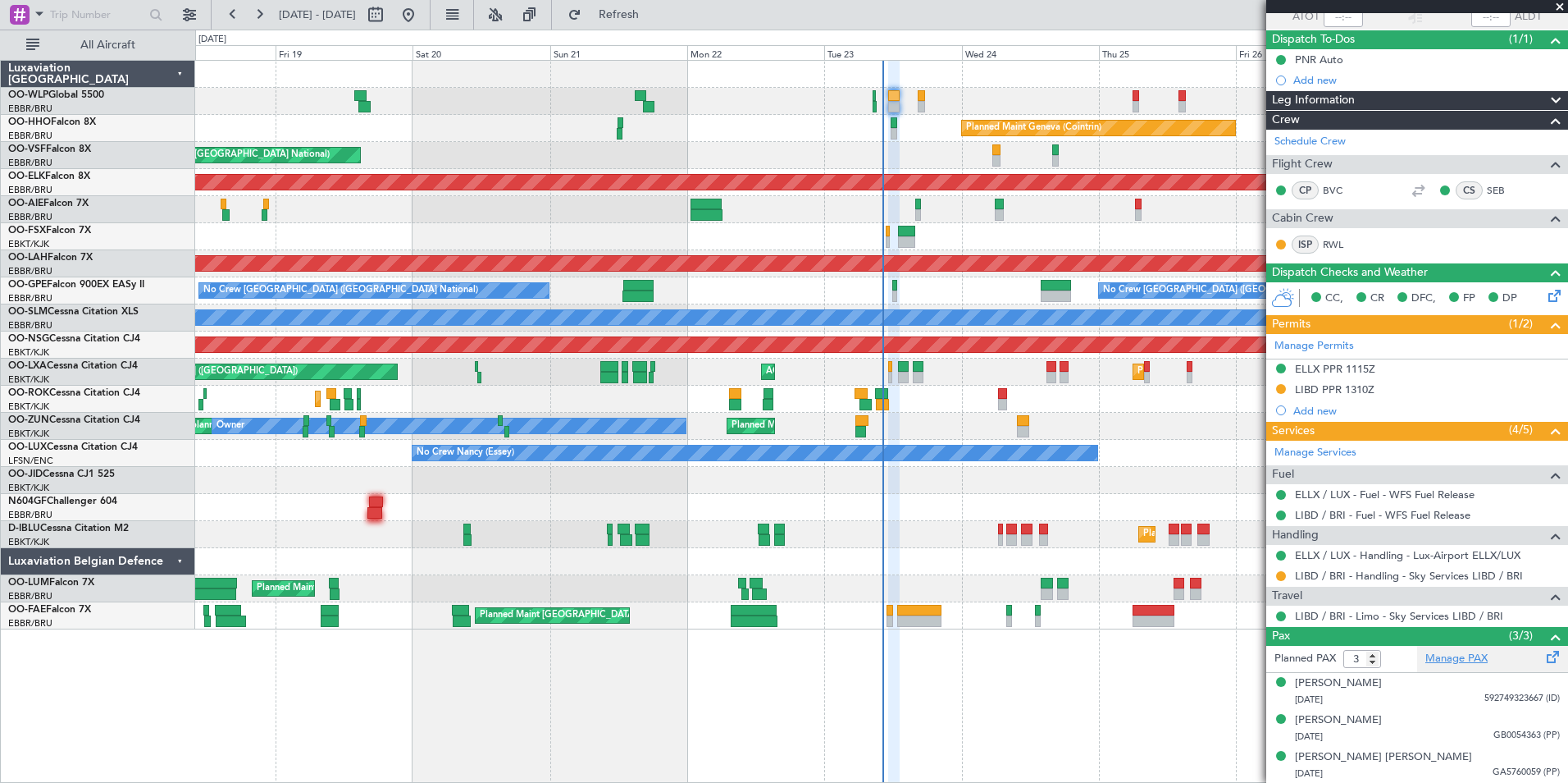
click at [1433, 658] on link "Manage PAX" at bounding box center [1456, 659] width 63 height 17
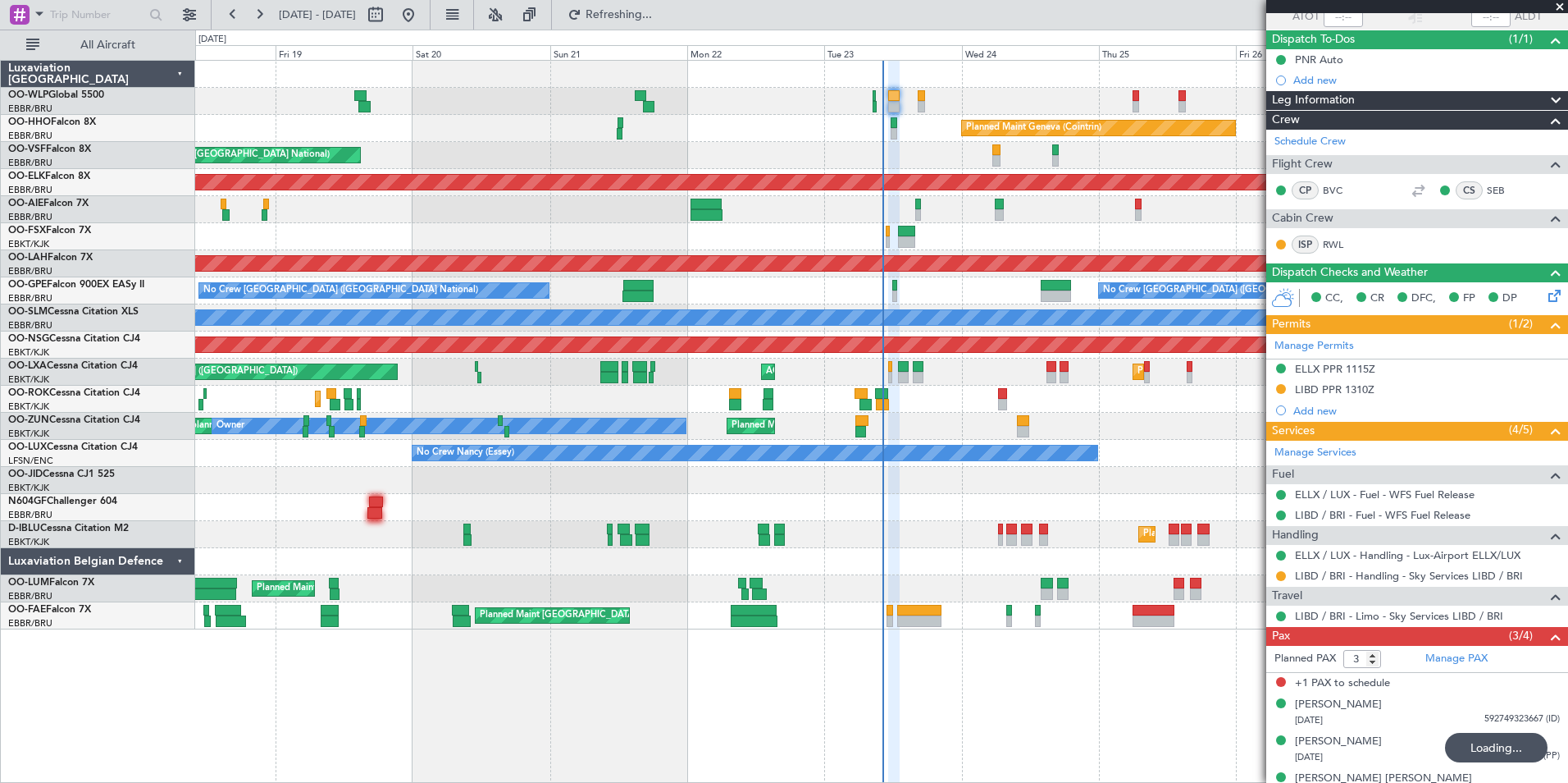
type input "4"
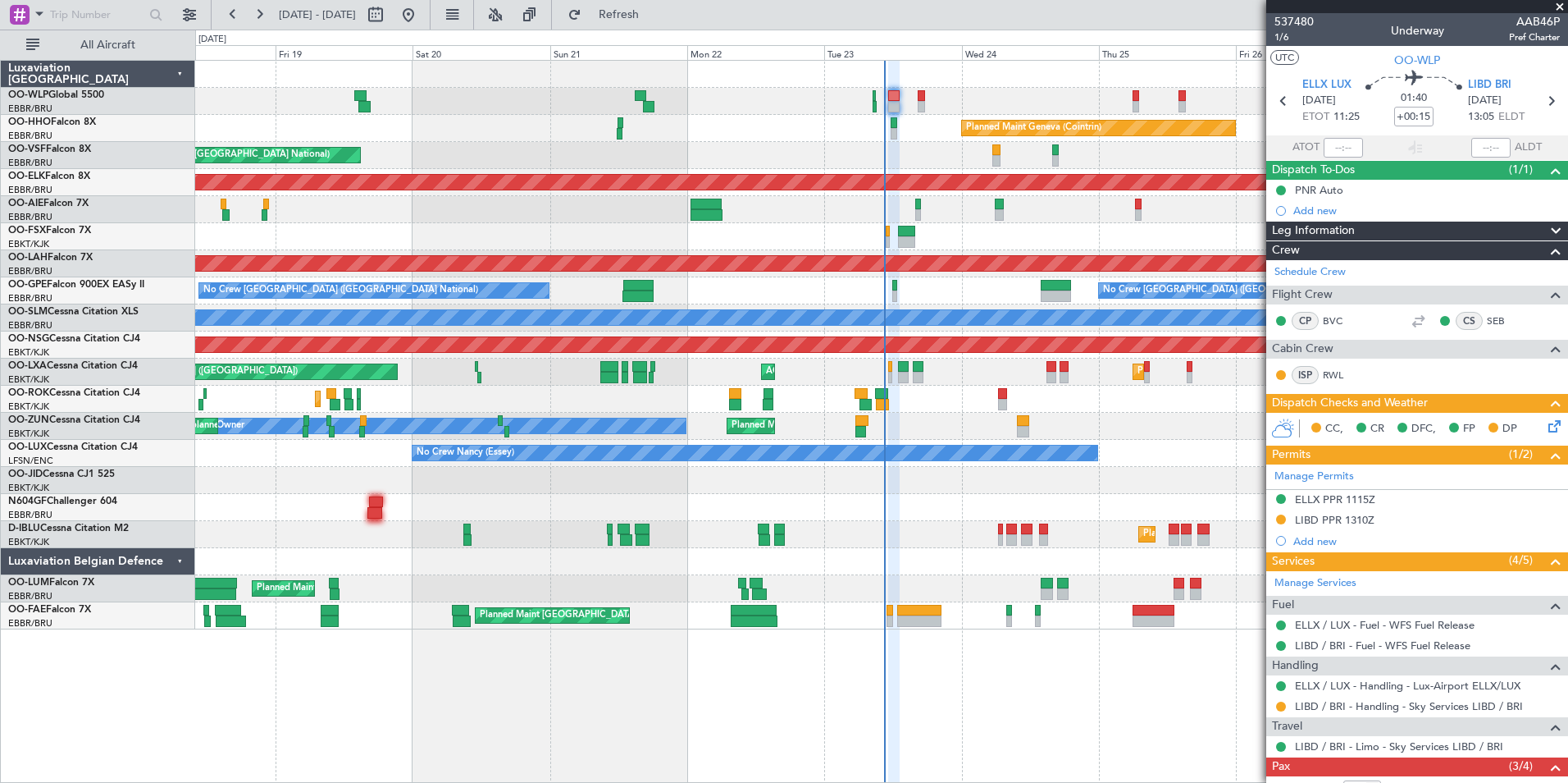
scroll to position [130, 0]
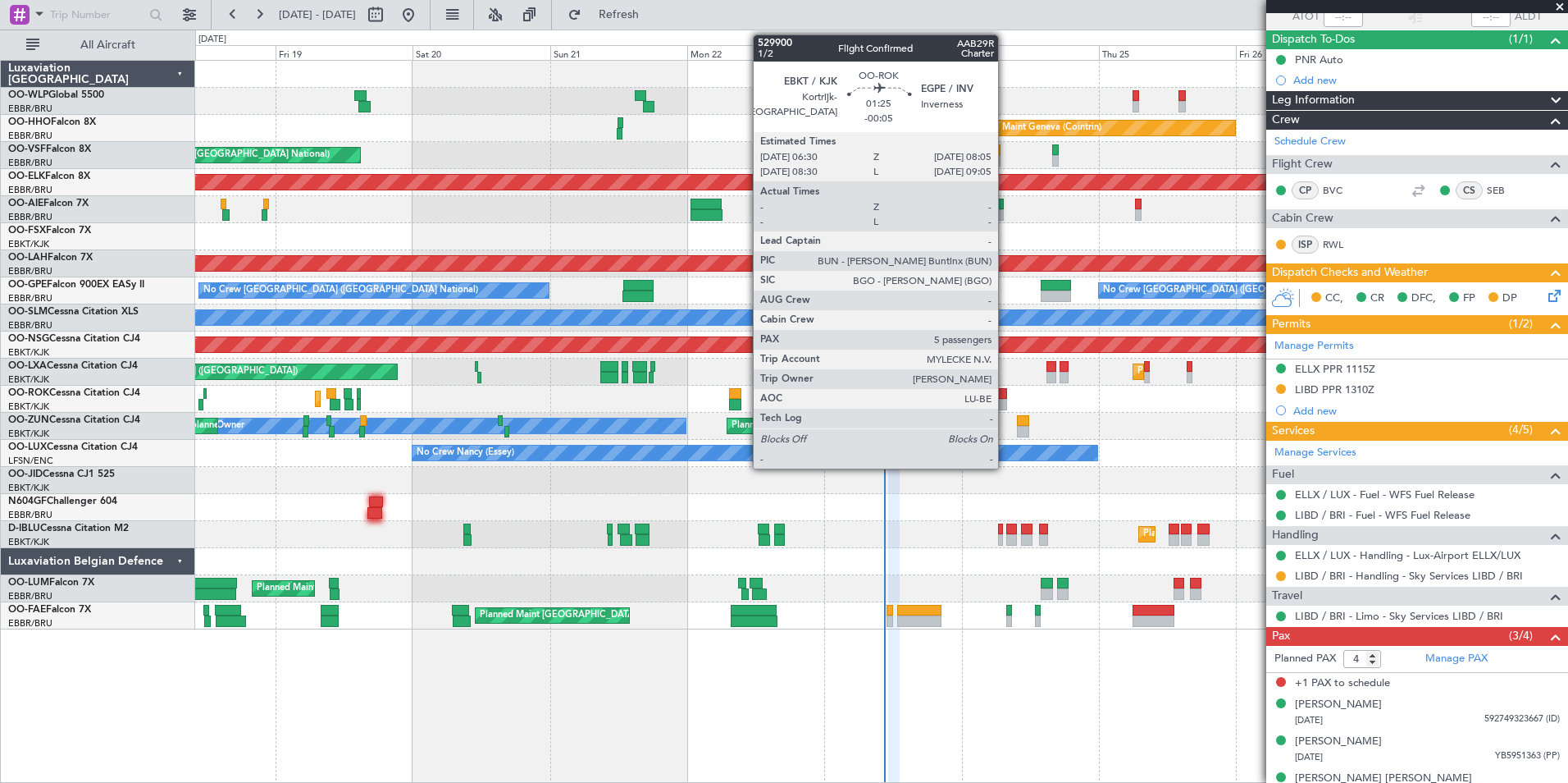
click at [1006, 402] on div at bounding box center [1003, 405] width 10 height 12
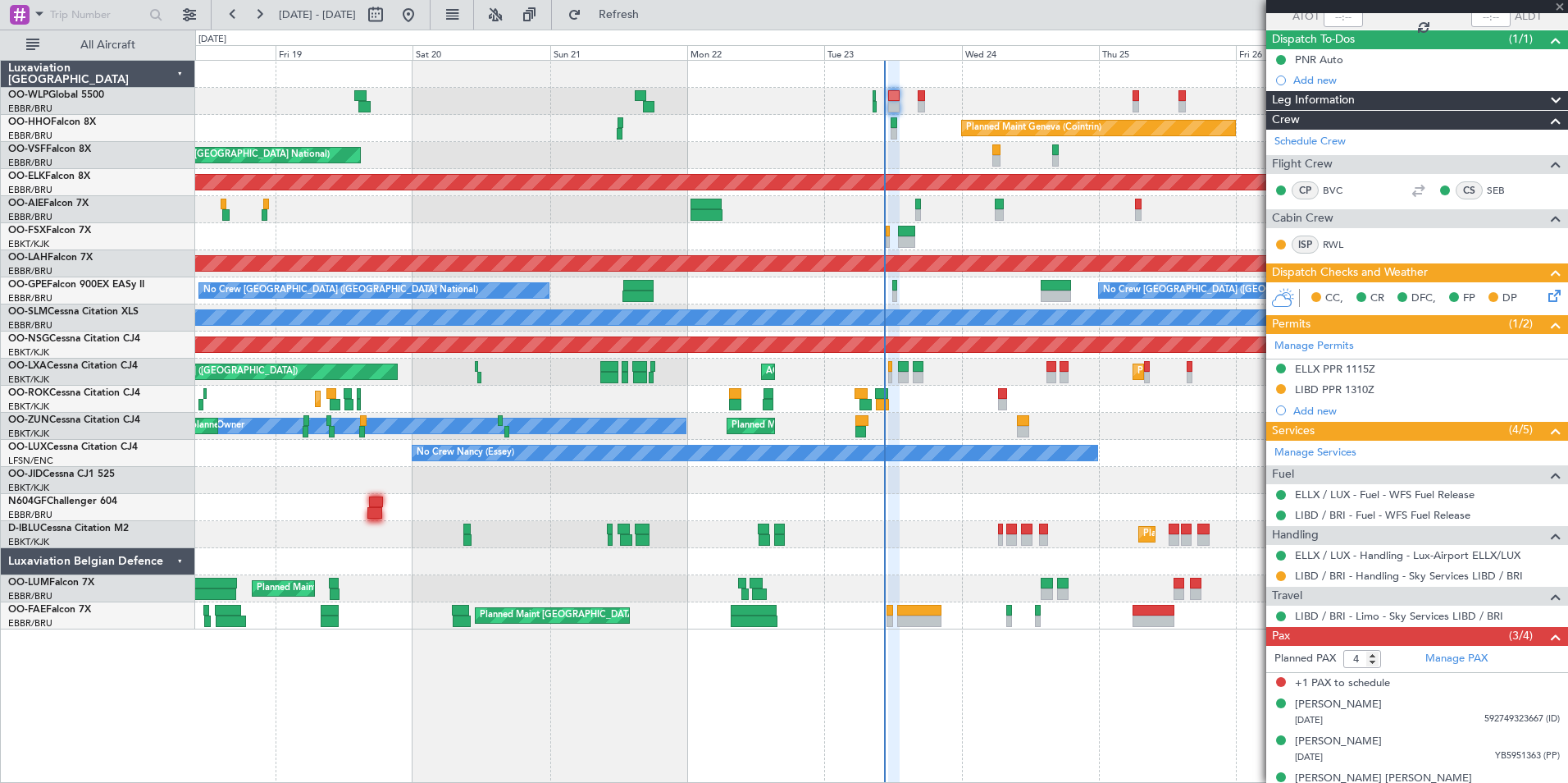
type input "-00:05"
type input "5"
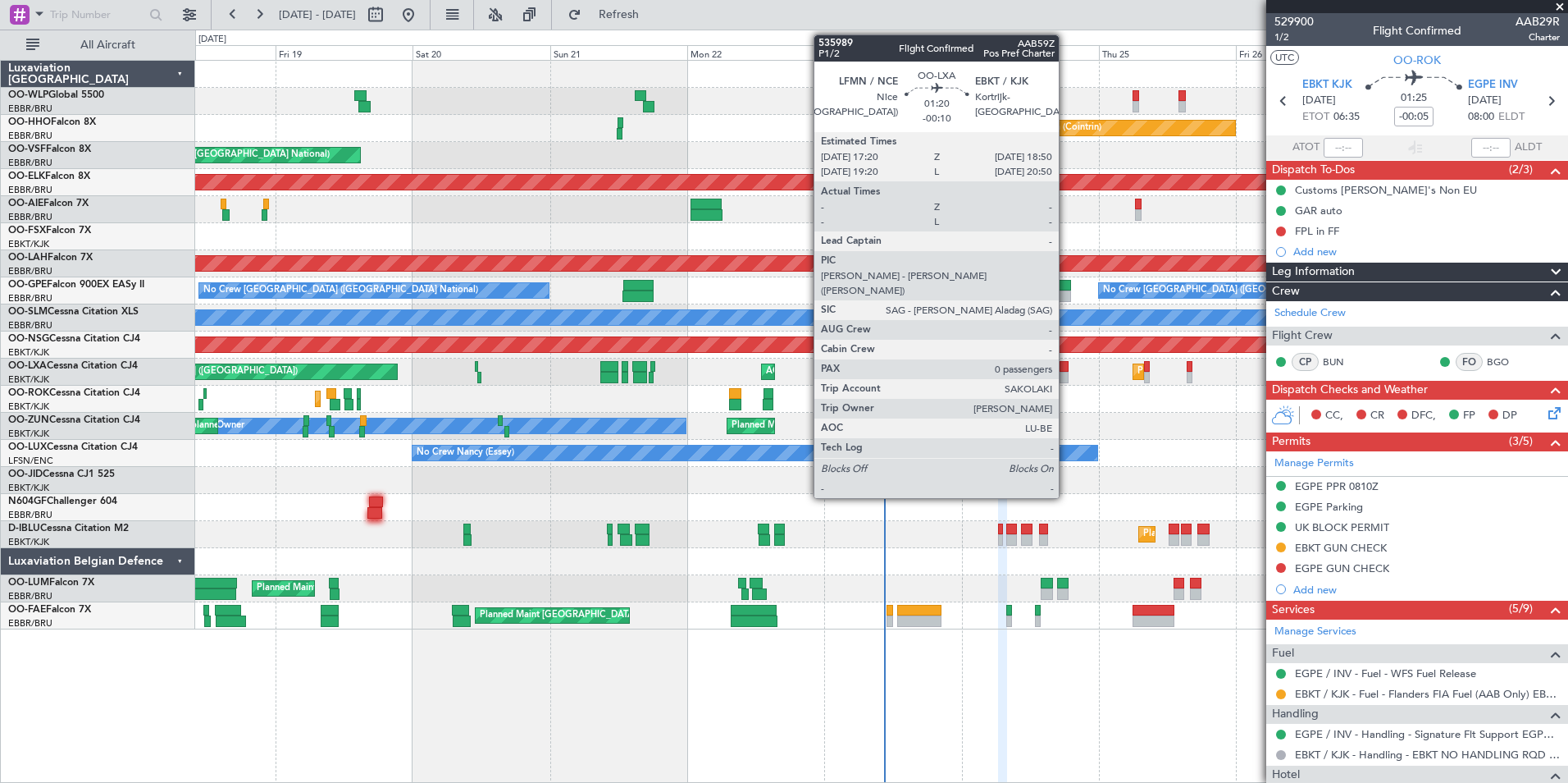
click at [1067, 380] on div at bounding box center [1064, 377] width 9 height 12
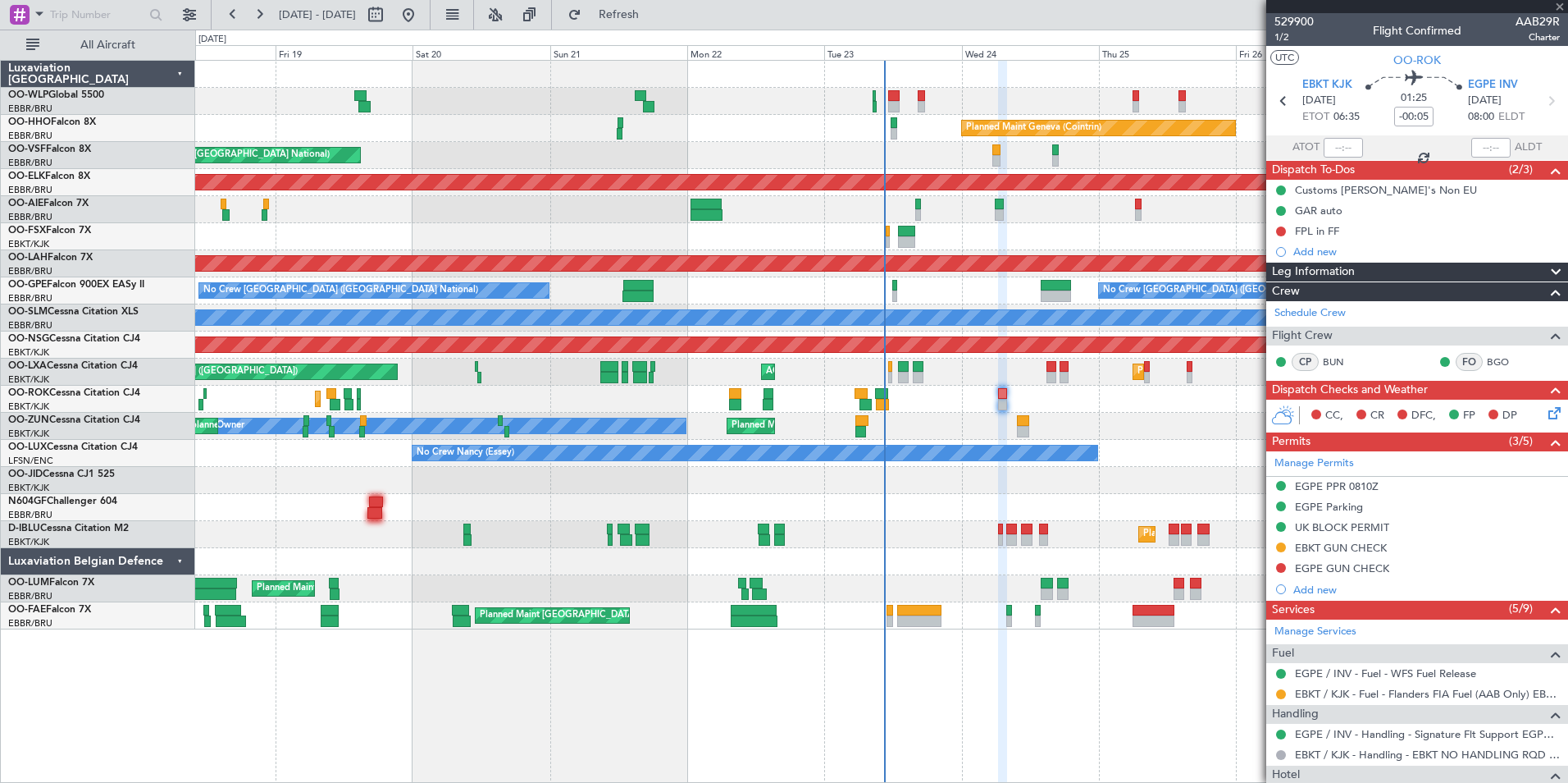
type input "-00:10"
type input "0"
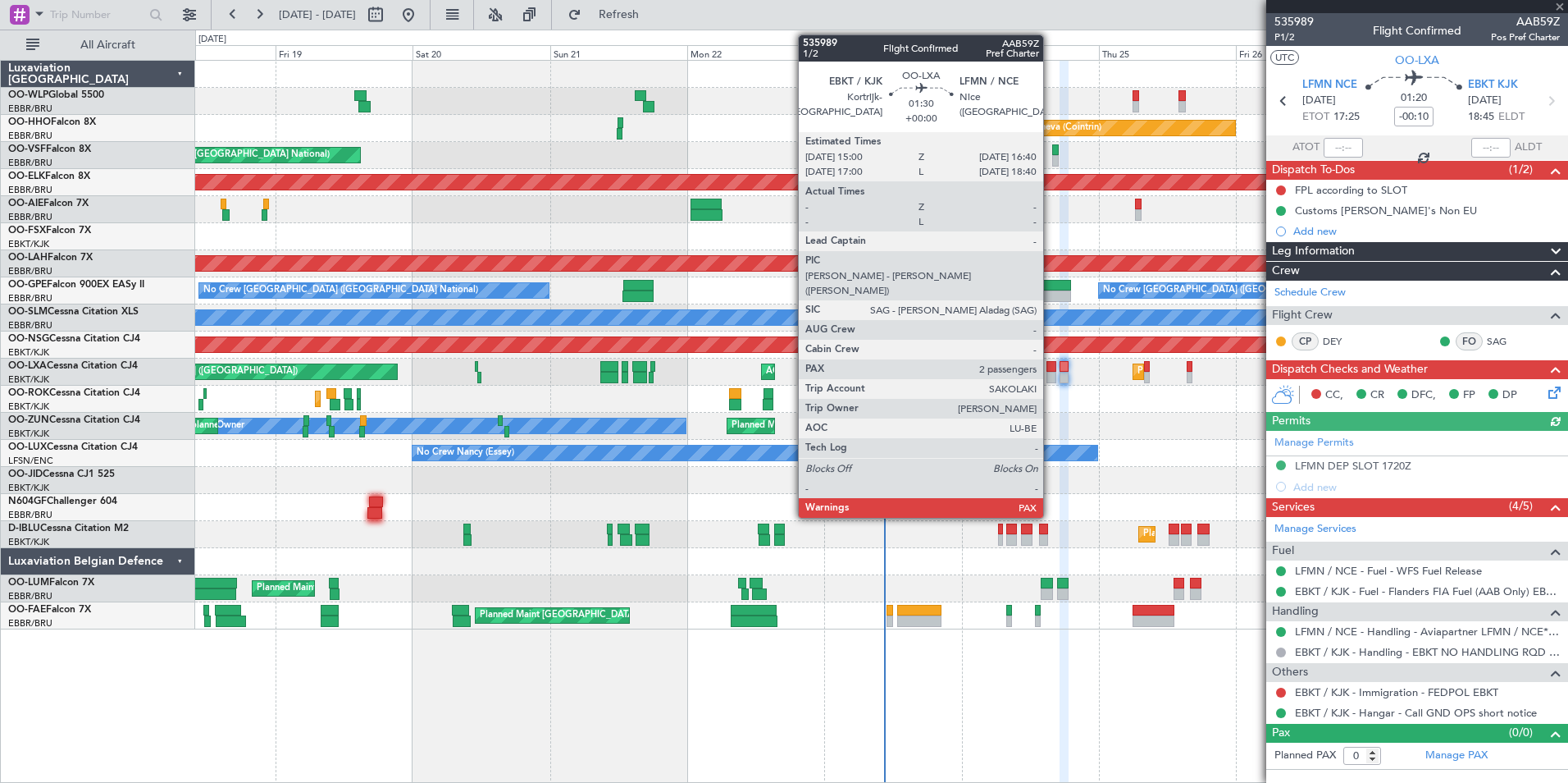
click at [1051, 375] on div at bounding box center [1051, 377] width 10 height 12
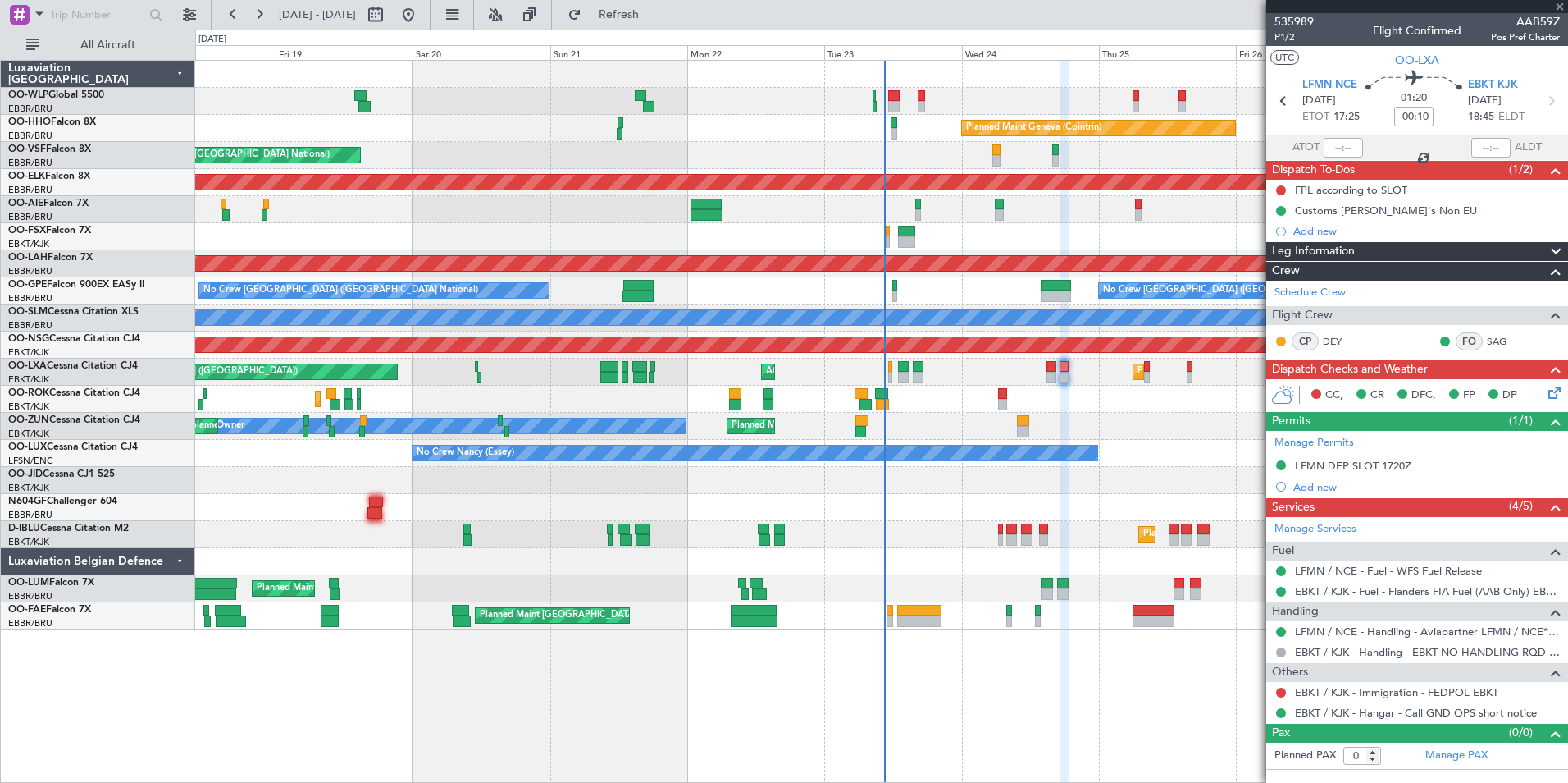
type input "2"
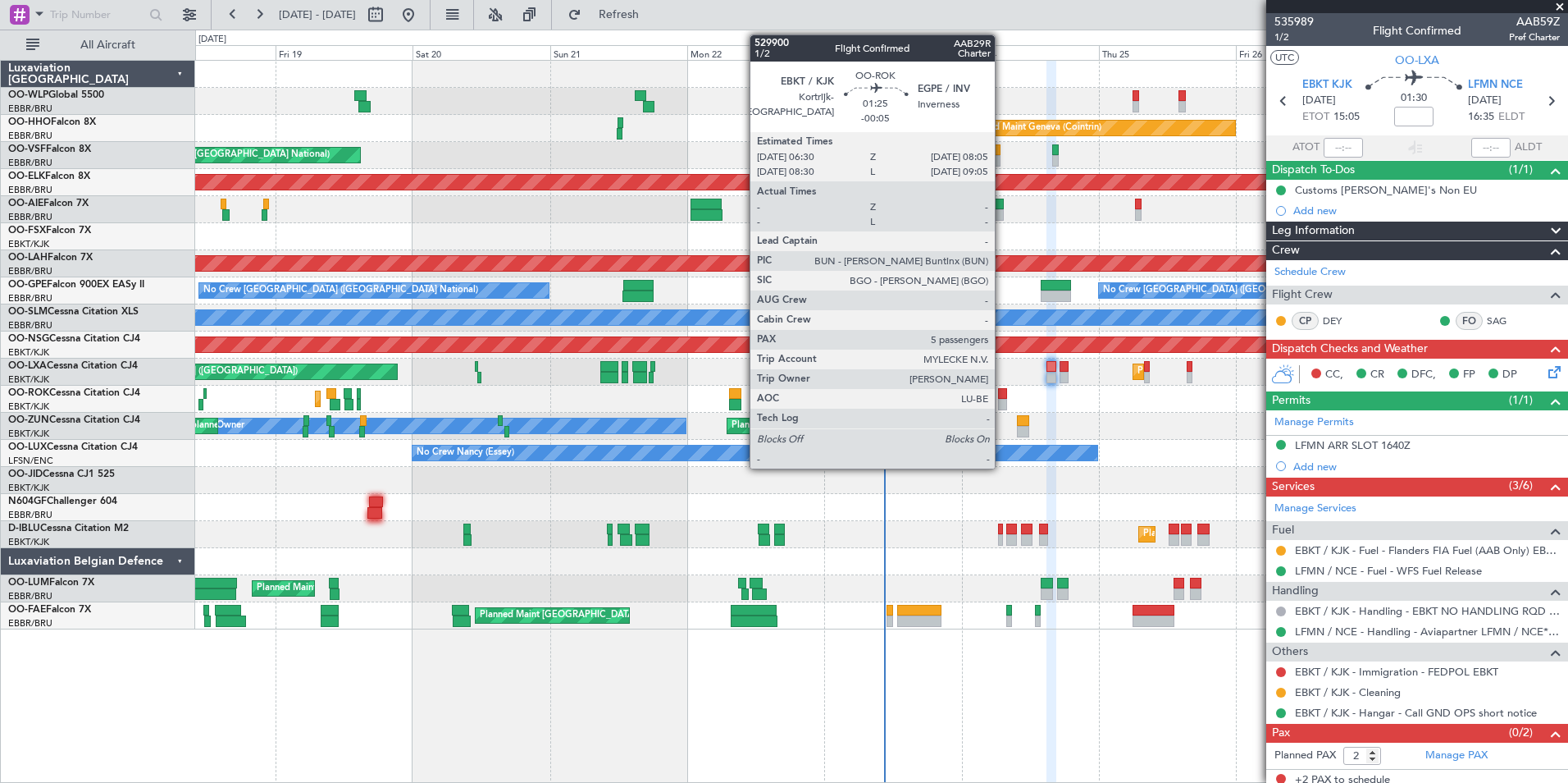
click at [1002, 392] on div at bounding box center [1003, 394] width 10 height 12
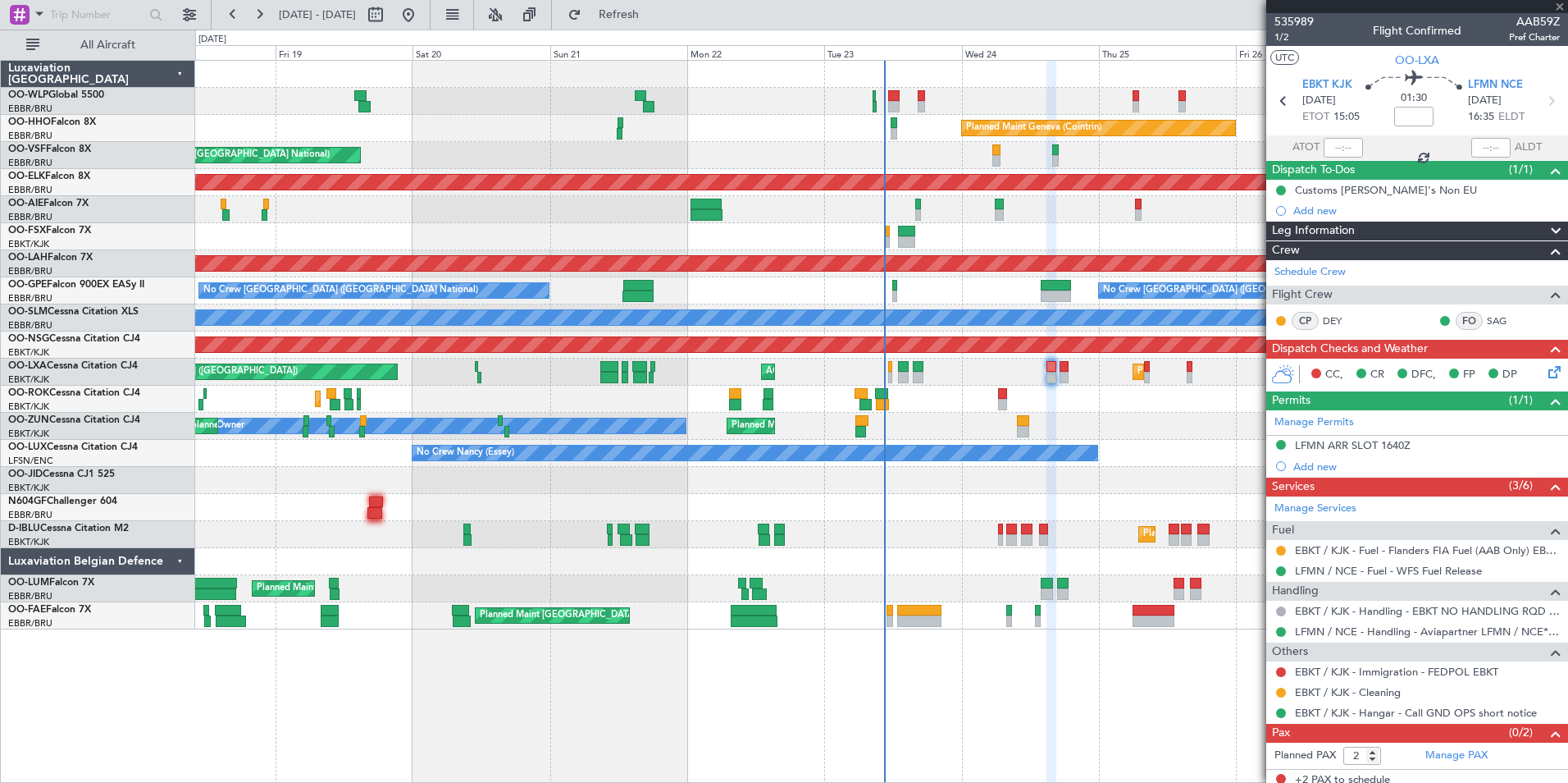
type input "-00:05"
type input "5"
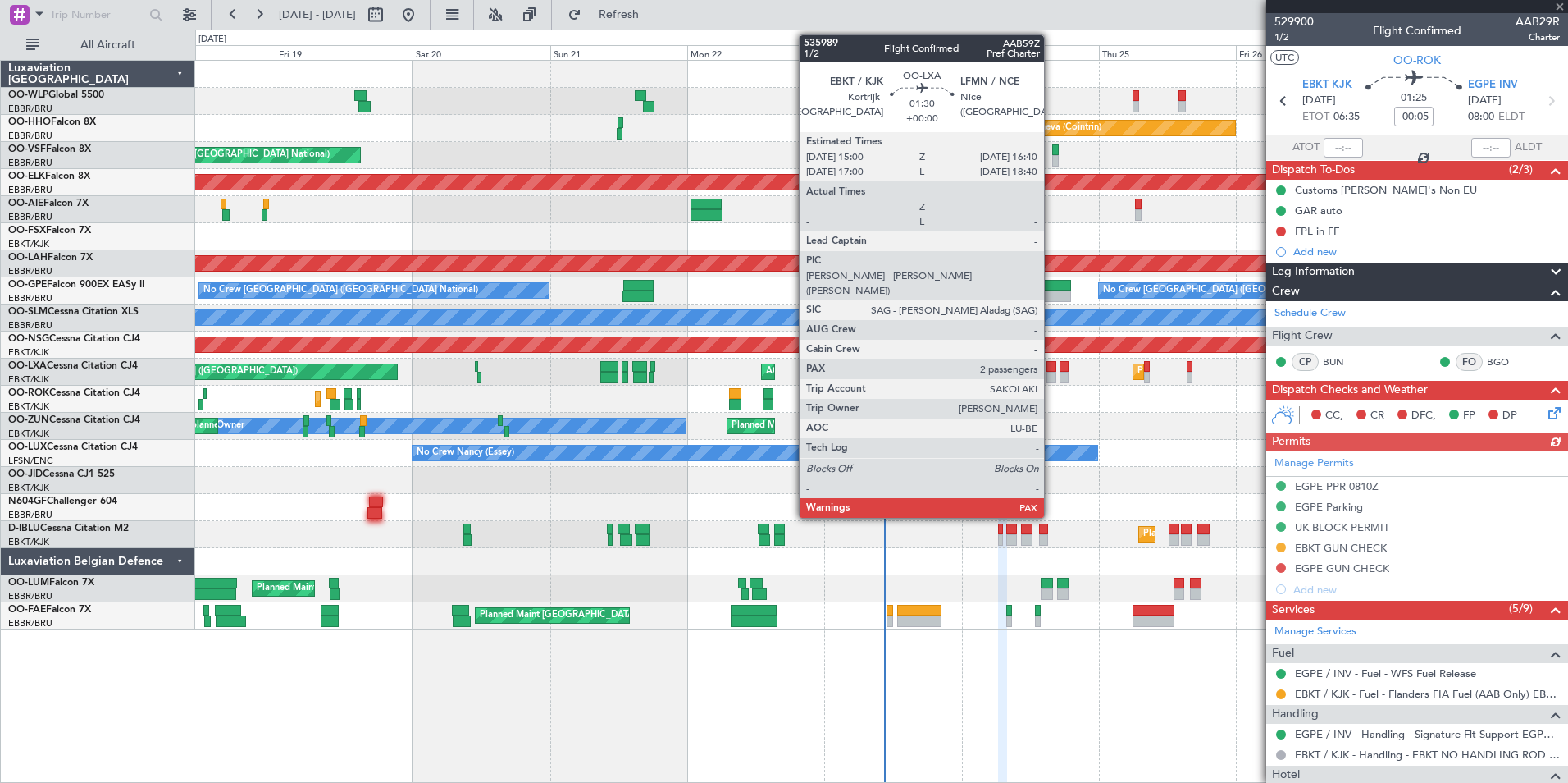
click at [1051, 370] on div at bounding box center [1051, 367] width 10 height 12
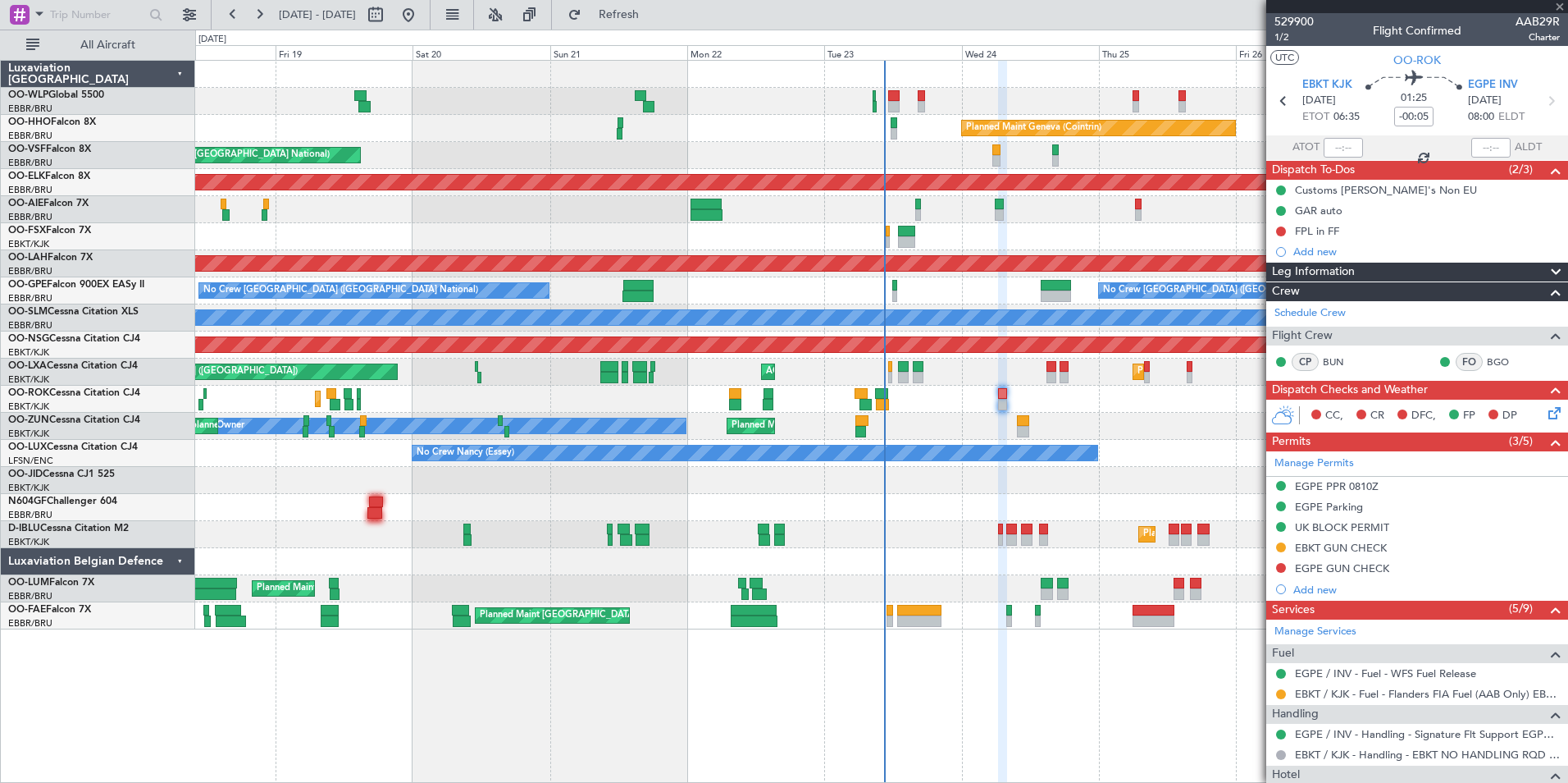
type input "2"
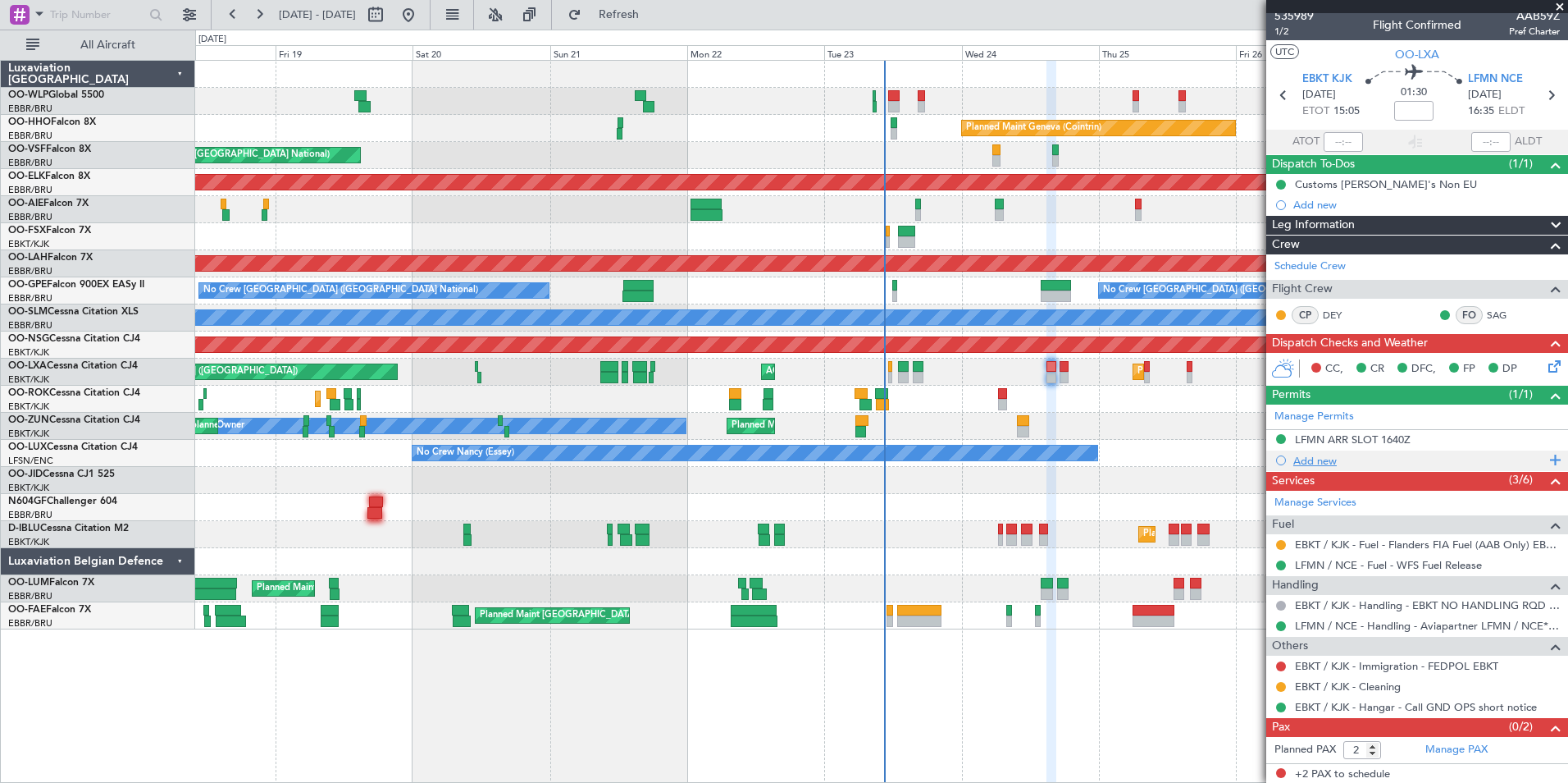
scroll to position [8, 0]
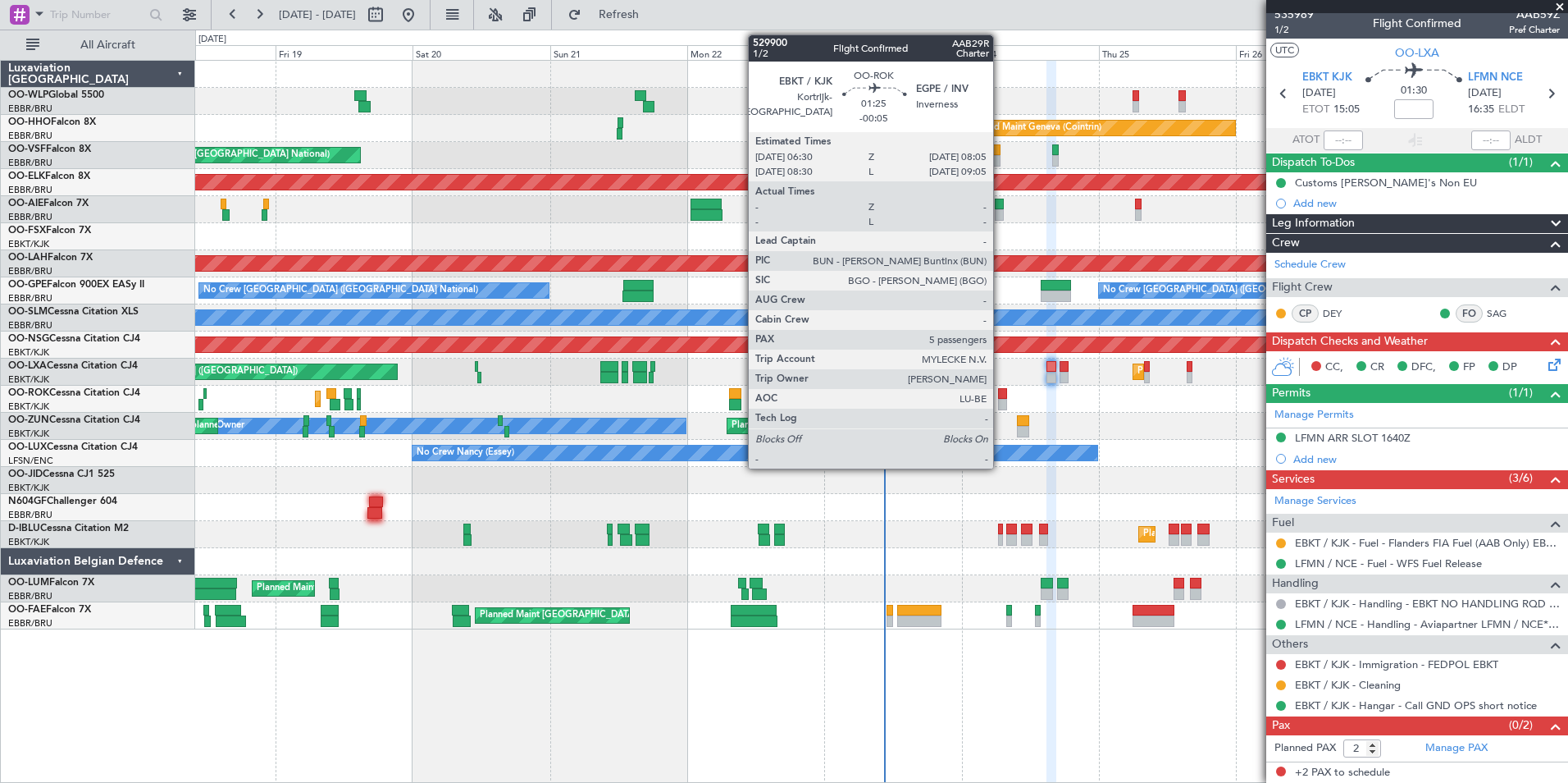
click at [1001, 401] on div at bounding box center [1003, 405] width 10 height 12
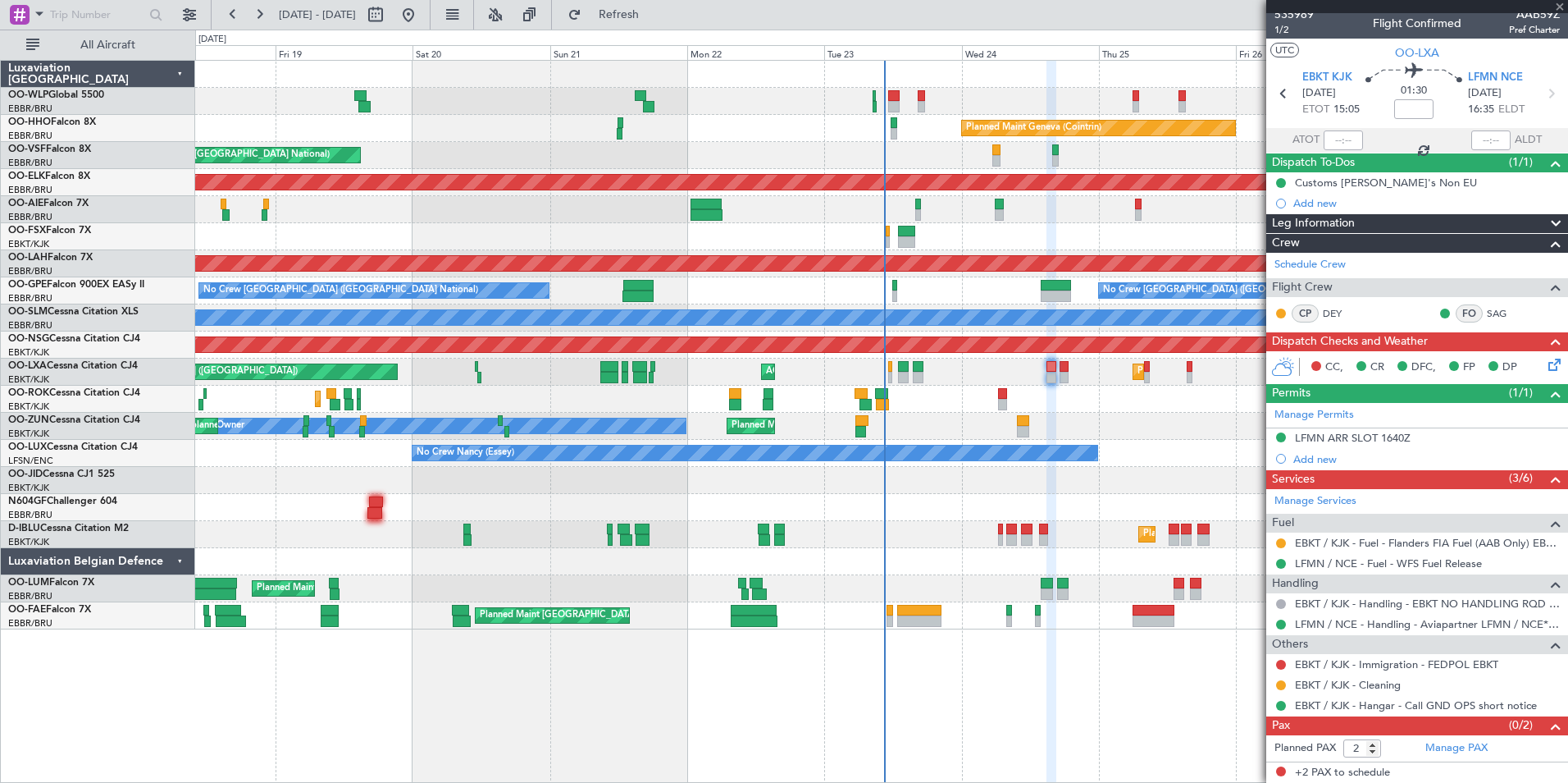
type input "-00:05"
type input "5"
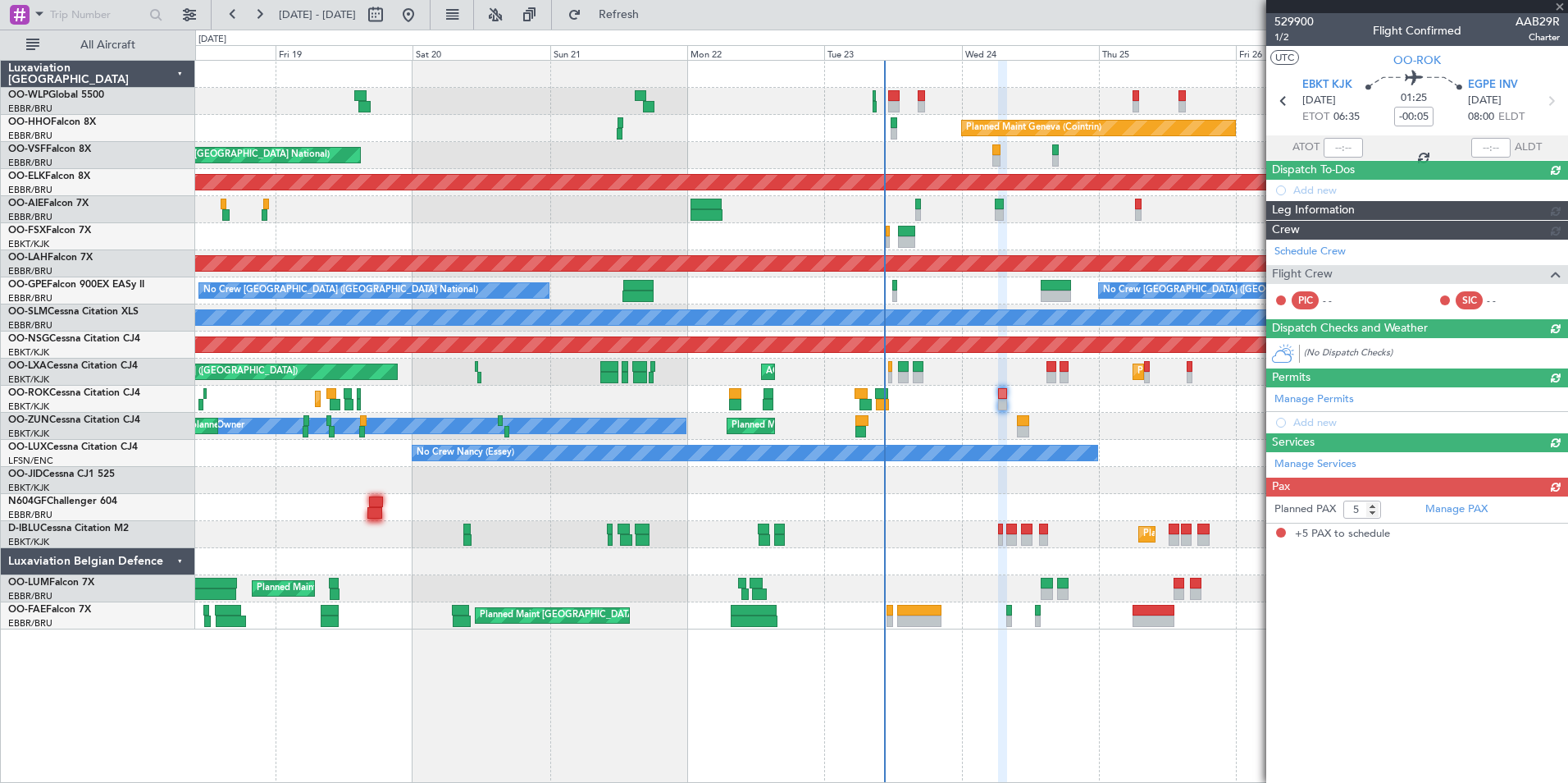
scroll to position [0, 0]
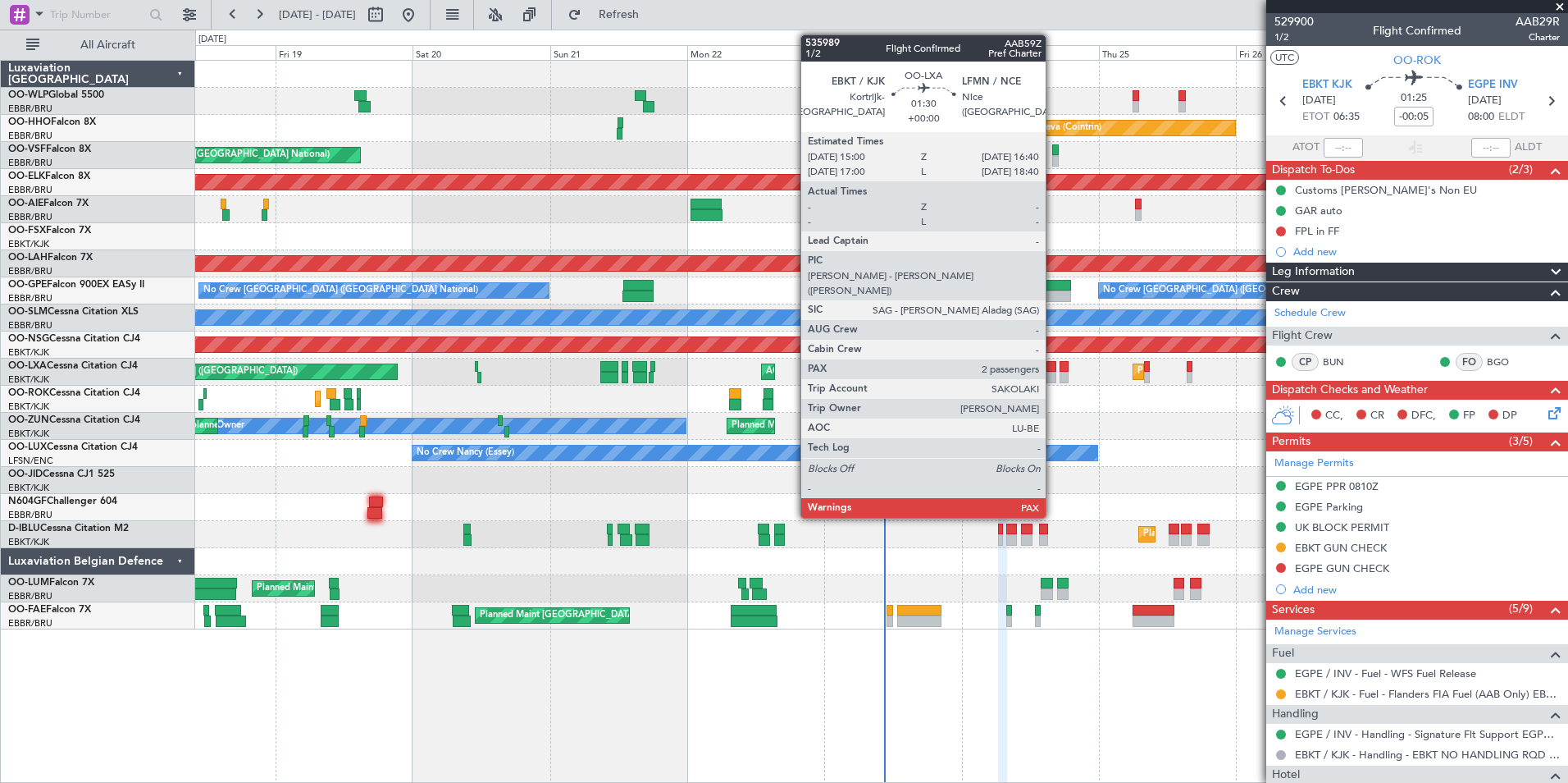
click at [1053, 375] on div at bounding box center [1051, 377] width 10 height 12
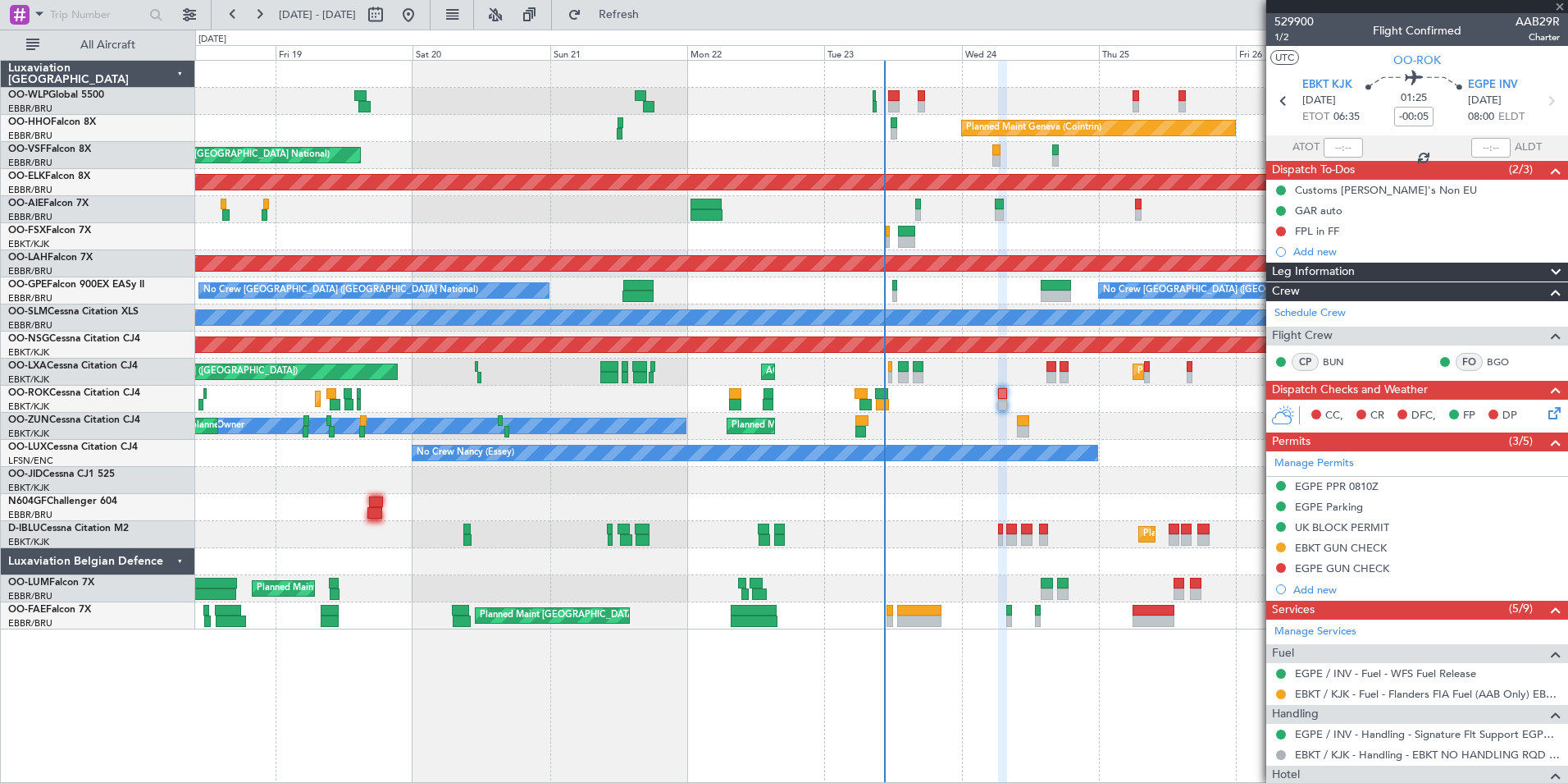
type input "2"
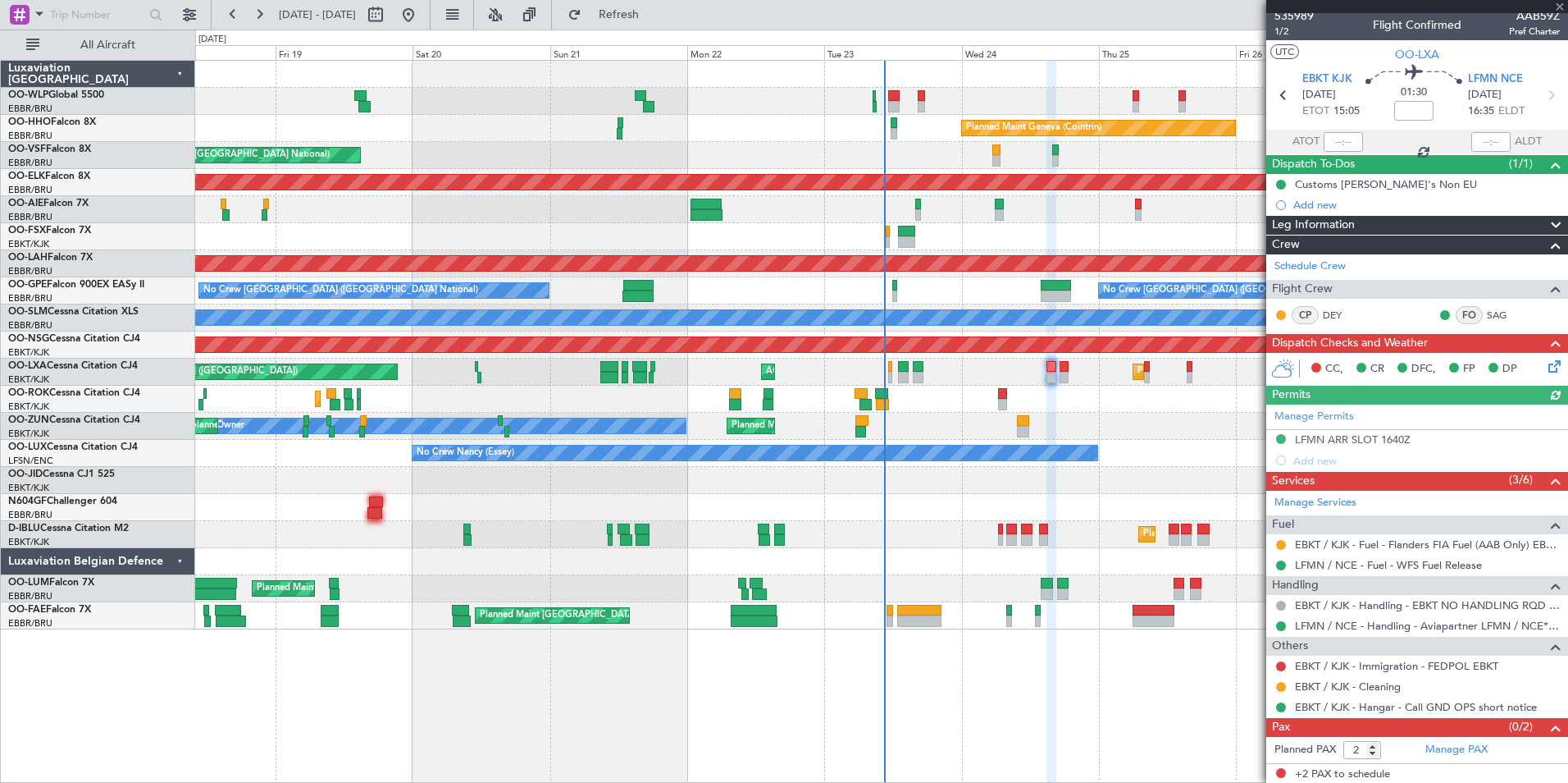
scroll to position [8, 0]
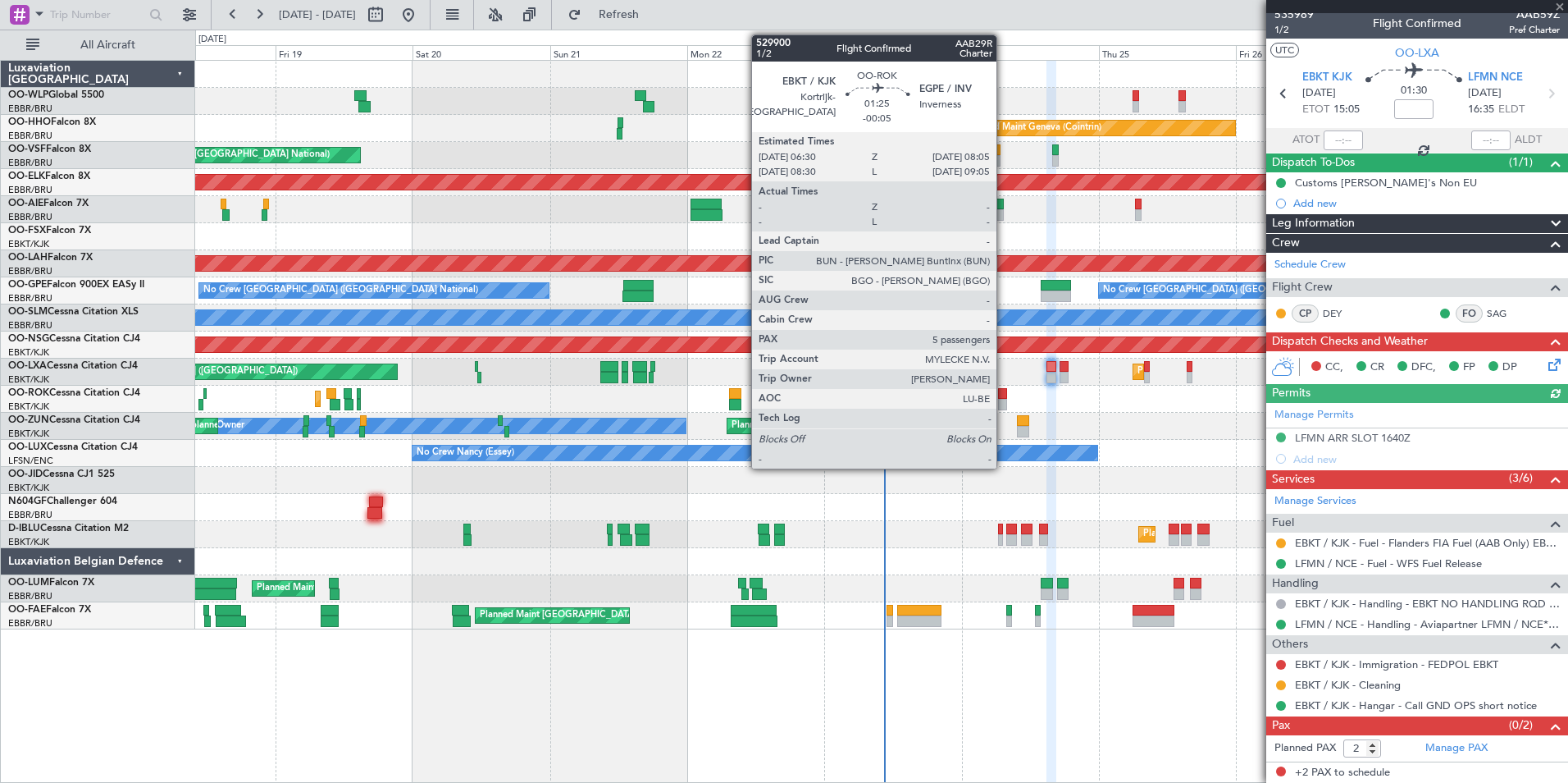
click at [1004, 405] on div at bounding box center [1003, 405] width 10 height 12
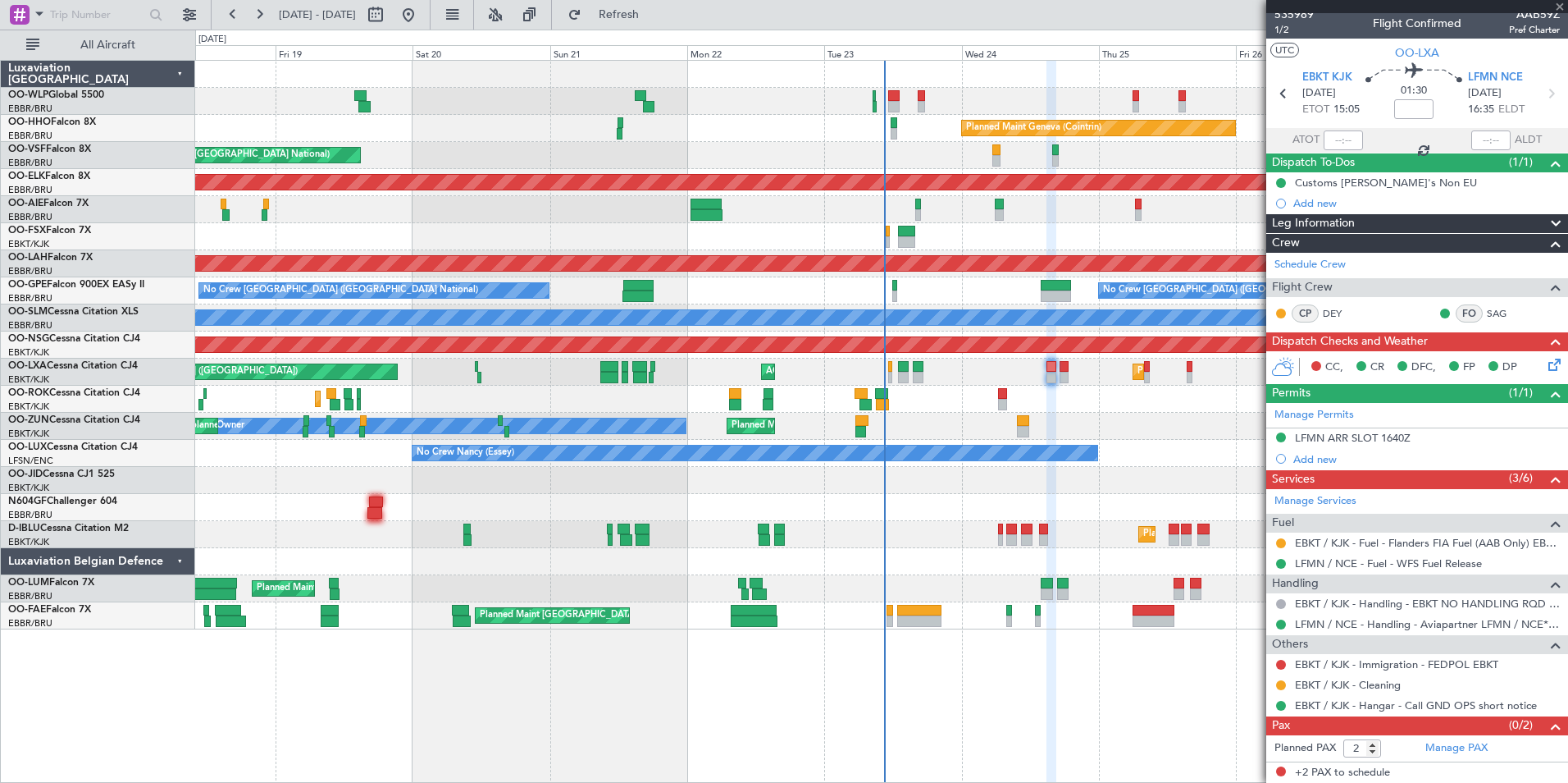
type input "-00:05"
type input "5"
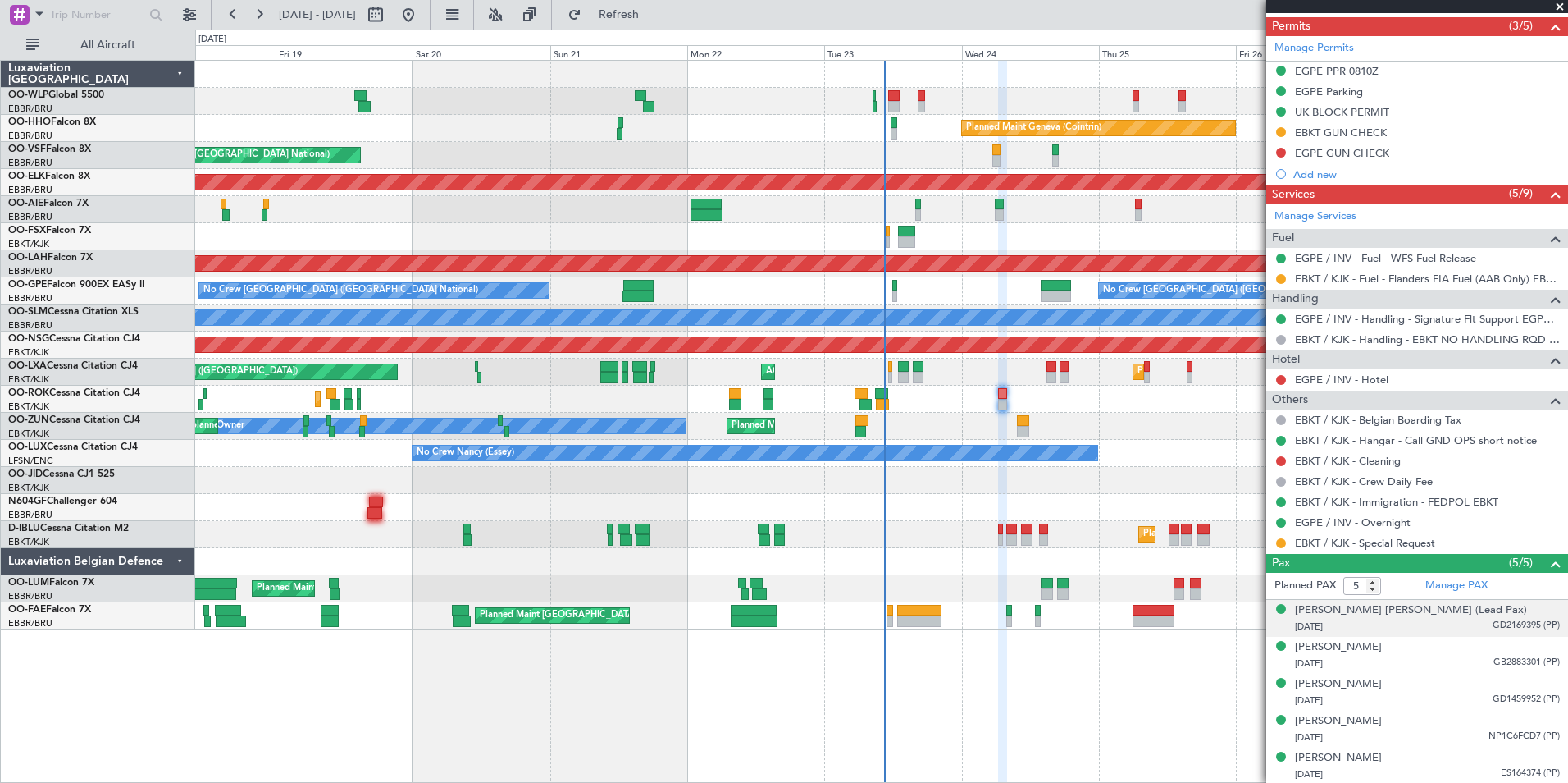
scroll to position [416, 0]
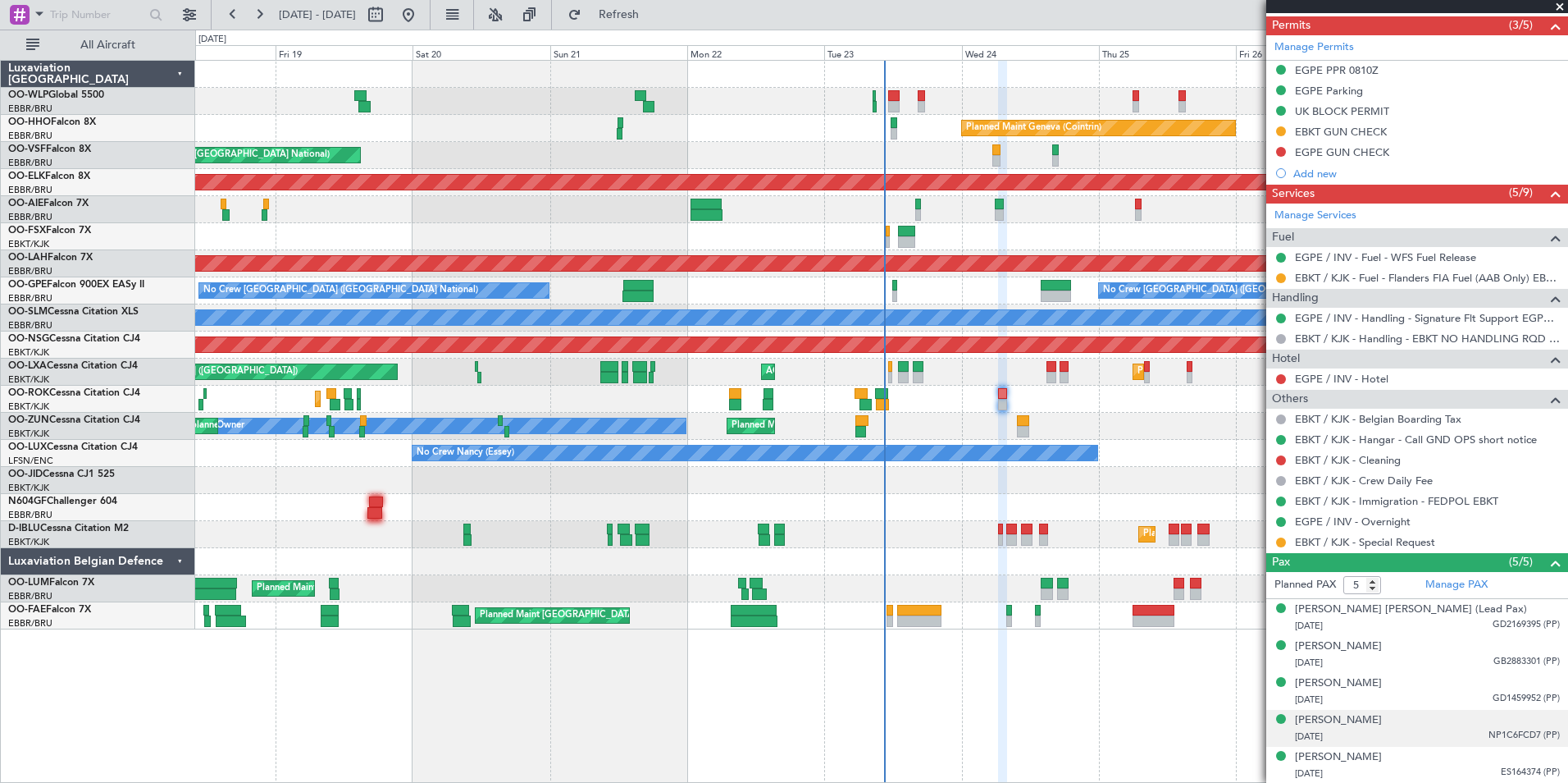
drag, startPoint x: 1473, startPoint y: 736, endPoint x: 1542, endPoint y: 734, distance: 69.0
click at [1542, 734] on div "11/07/1965 NP1C6FCD7 (PP)" at bounding box center [1427, 737] width 264 height 17
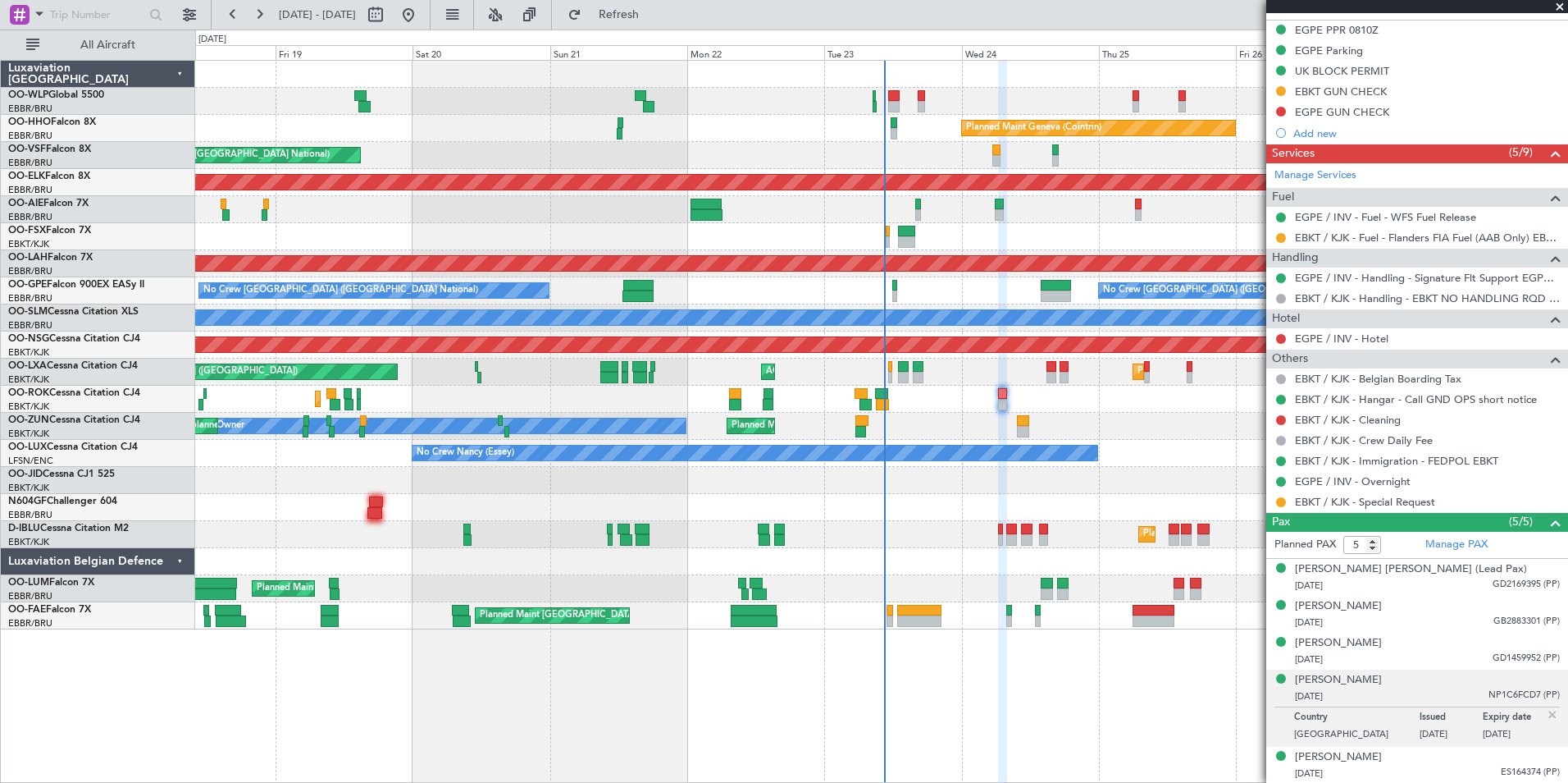
drag, startPoint x: 1529, startPoint y: 733, endPoint x: 1323, endPoint y: 738, distance: 206.1
click at [1323, 738] on div "Country Netherlands Issued 19/02/2025 Expiry date 19/02/2035" at bounding box center [1419, 727] width 251 height 32
click at [1545, 714] on img at bounding box center [1552, 714] width 15 height 15
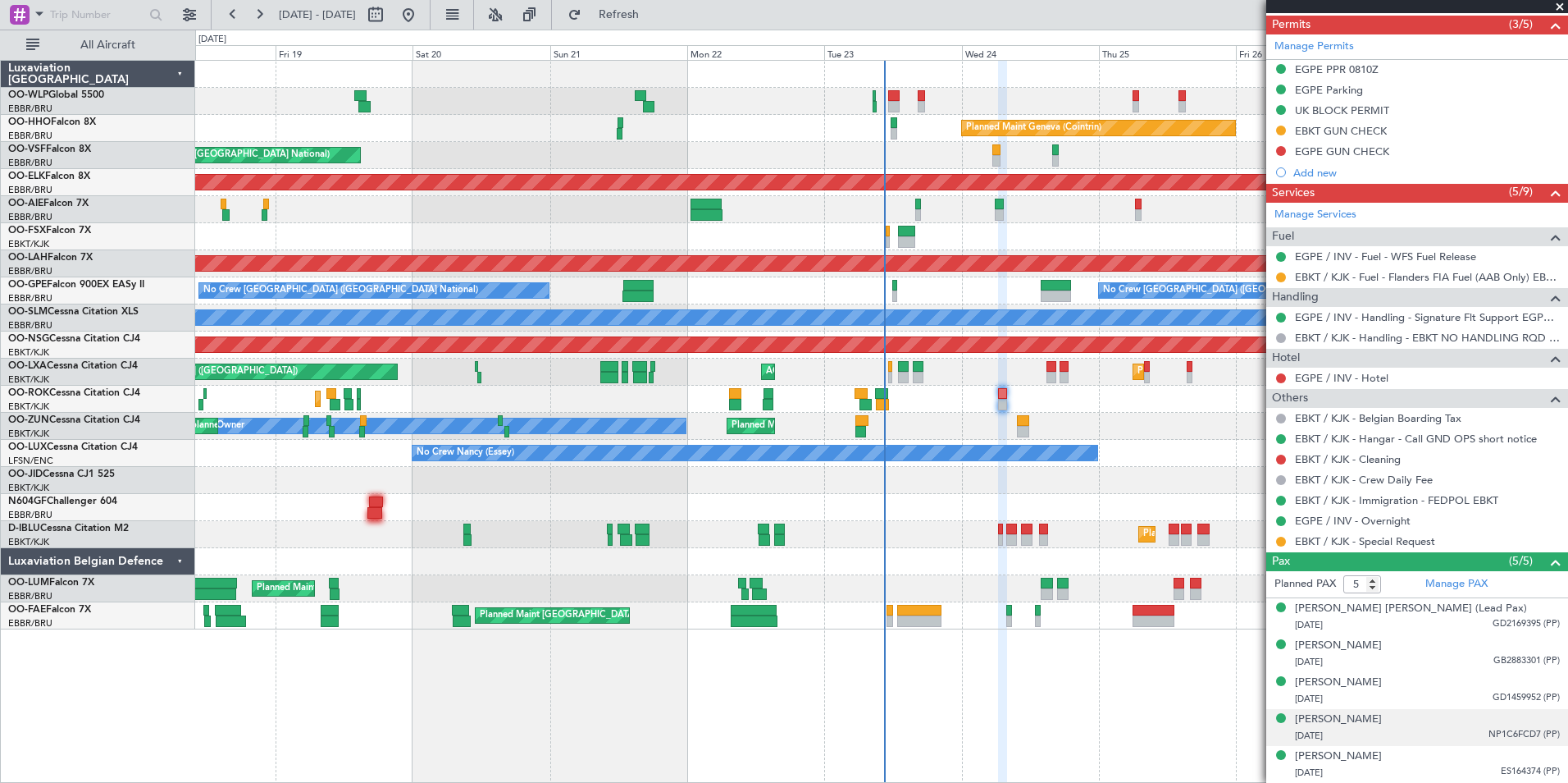
scroll to position [416, 0]
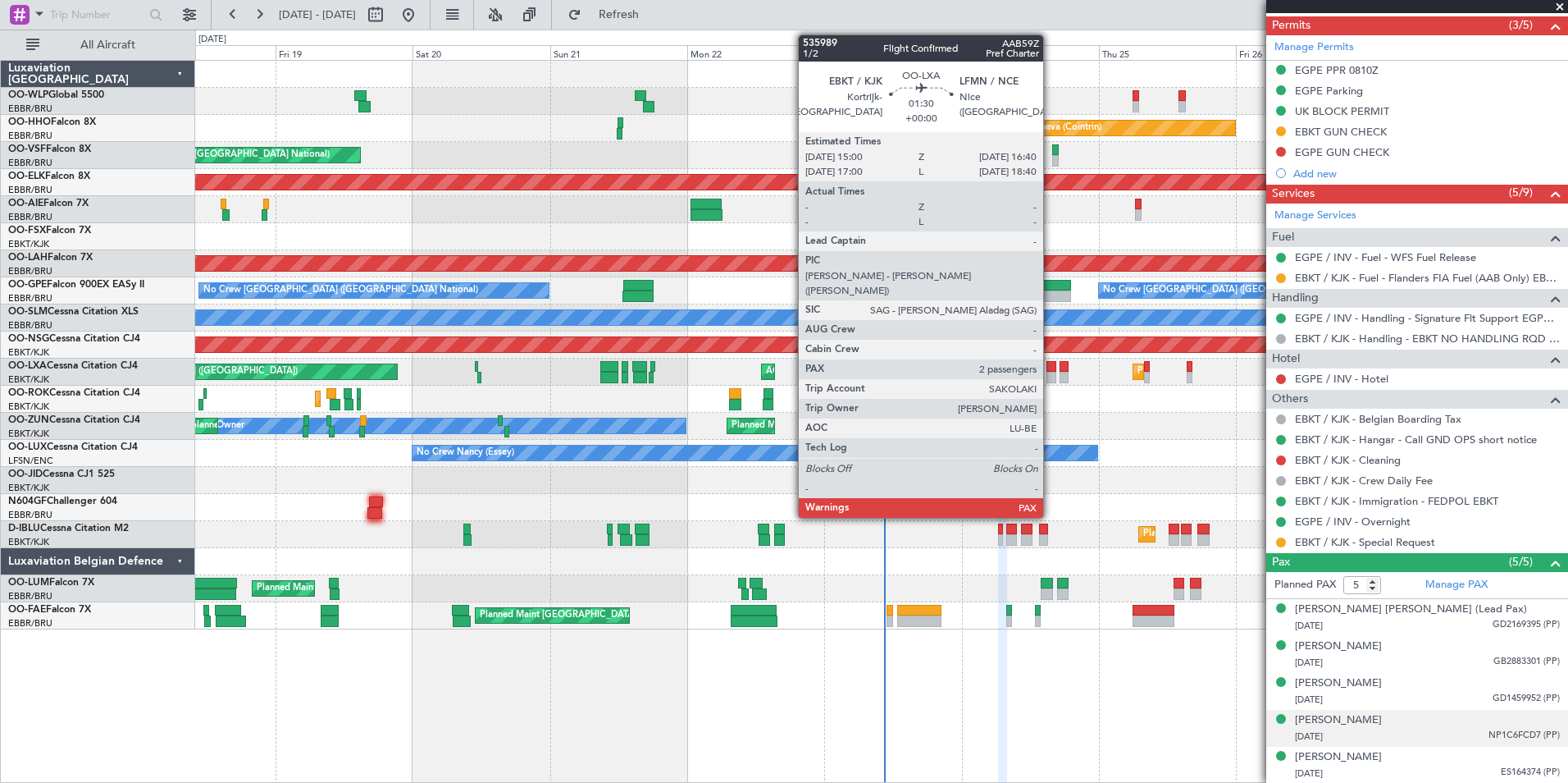
click at [1051, 376] on div at bounding box center [1051, 377] width 10 height 12
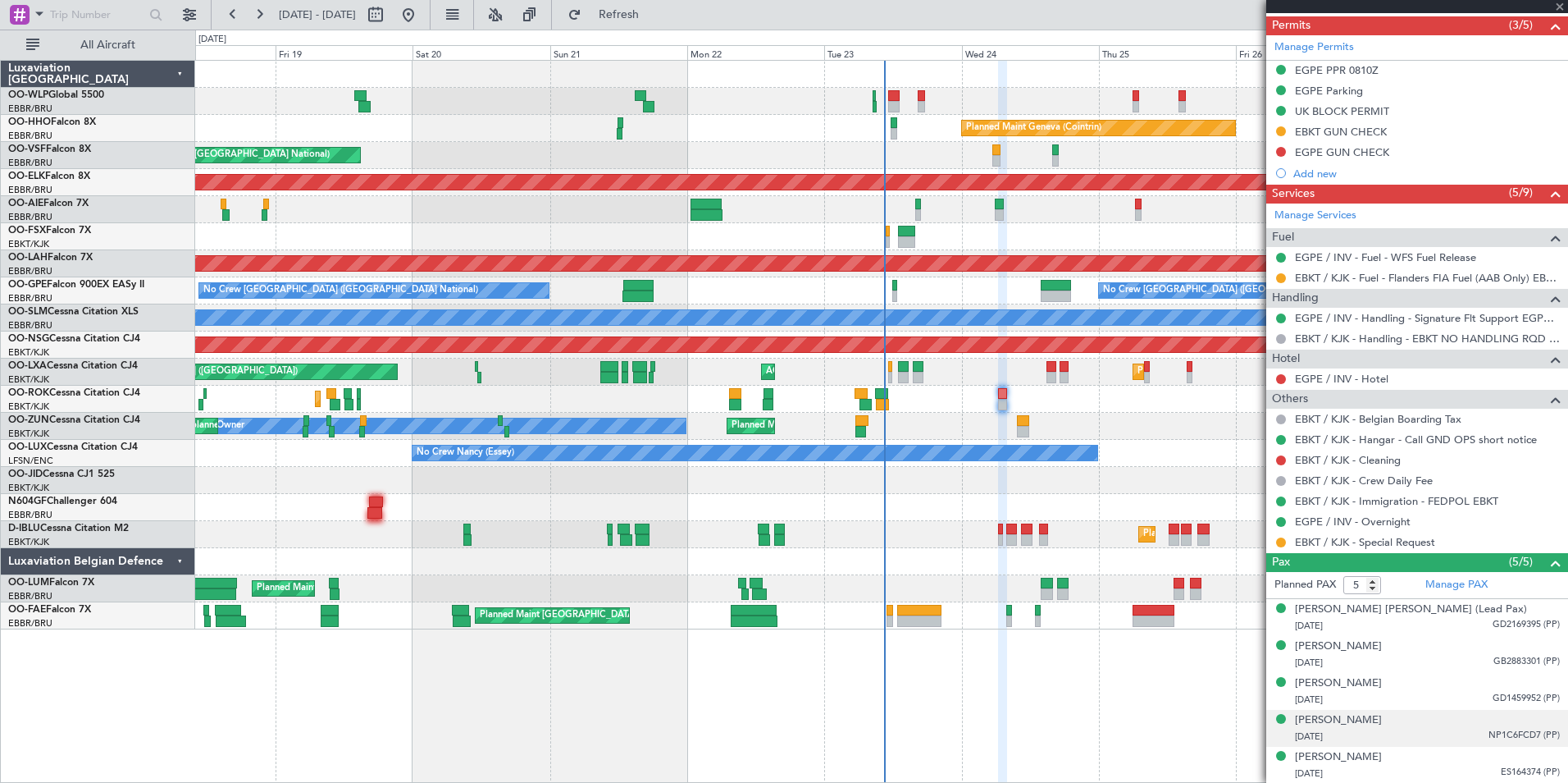
type input "2"
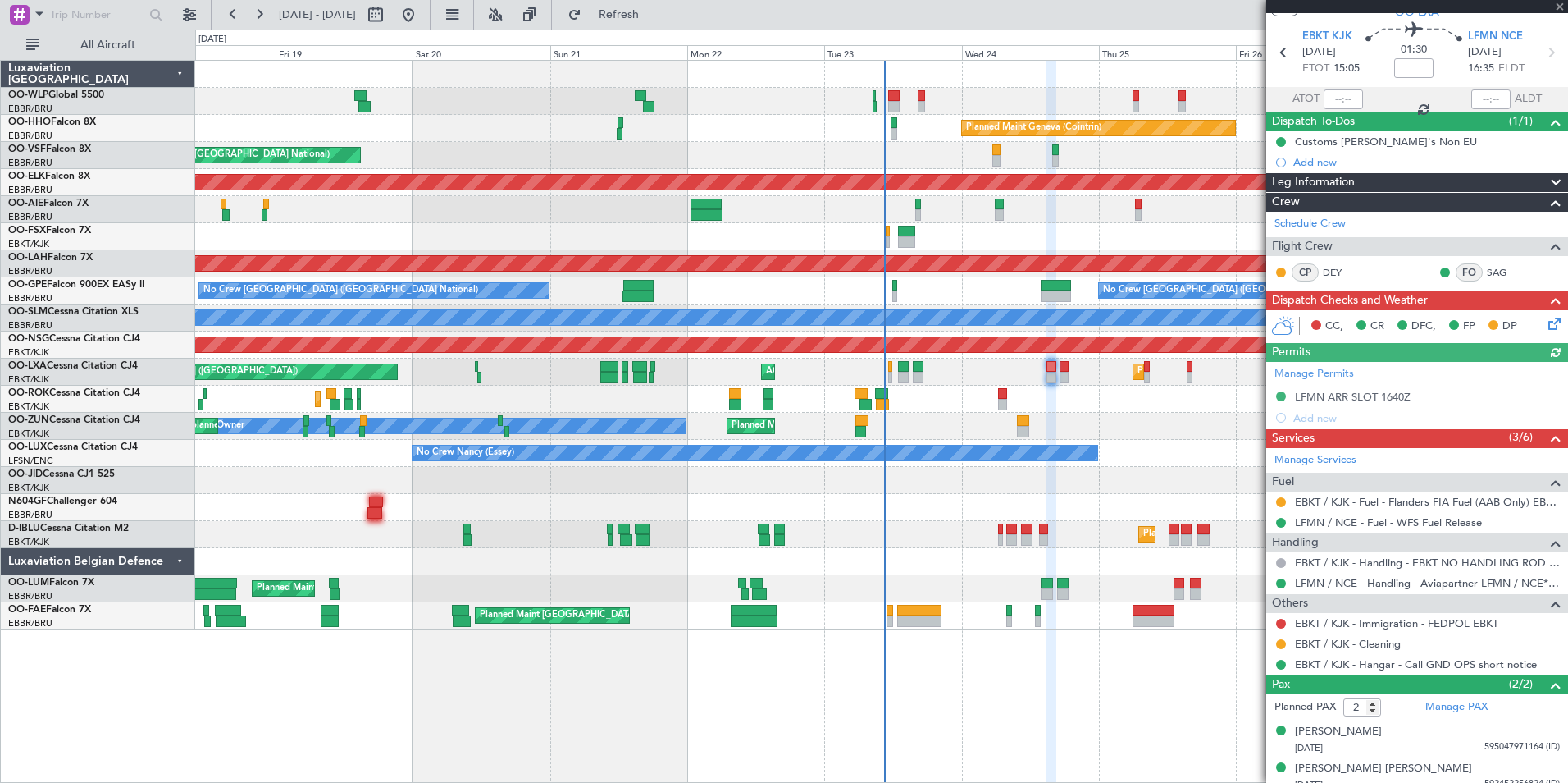
scroll to position [60, 0]
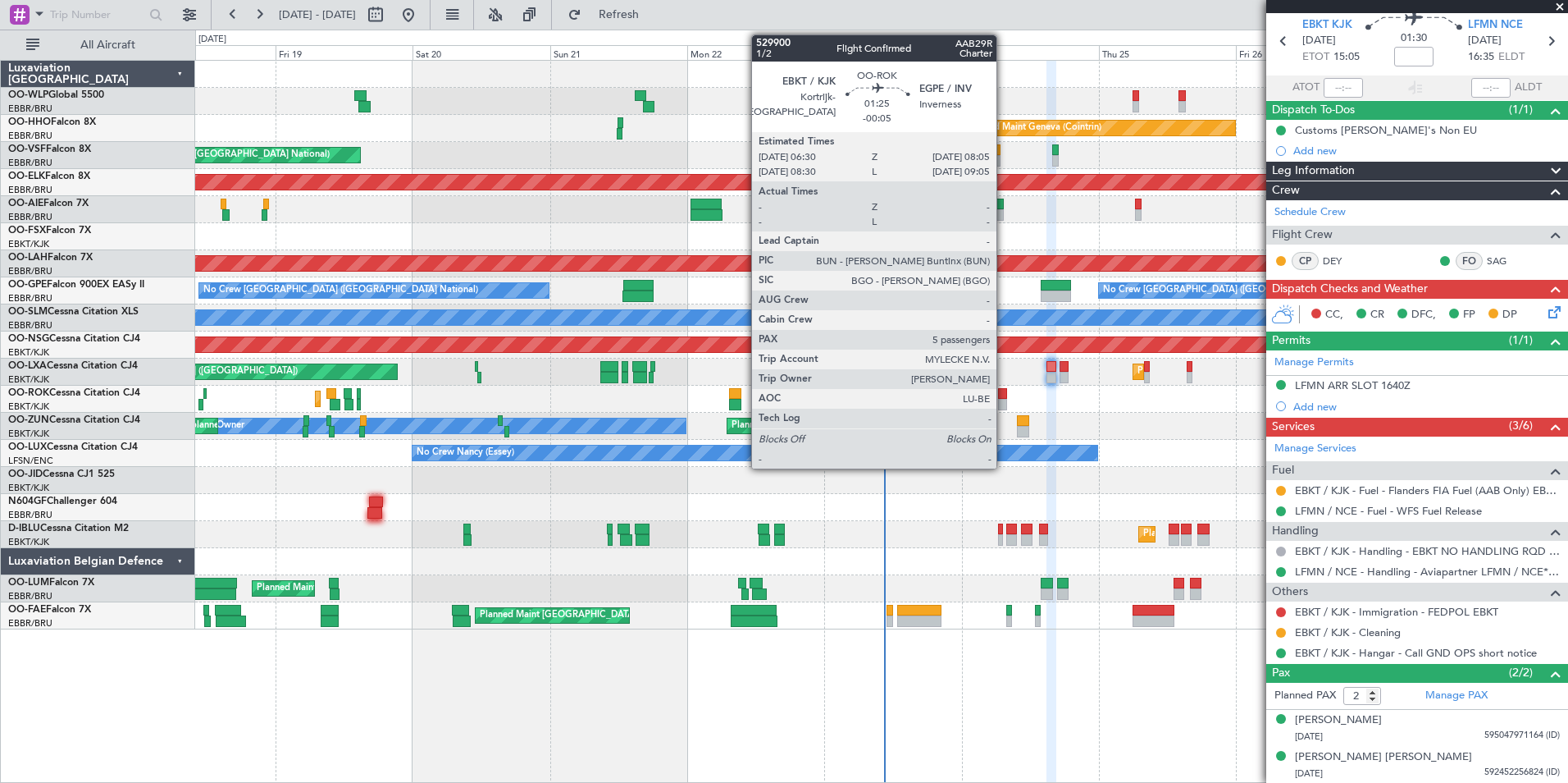
click at [1004, 401] on div at bounding box center [1003, 405] width 10 height 12
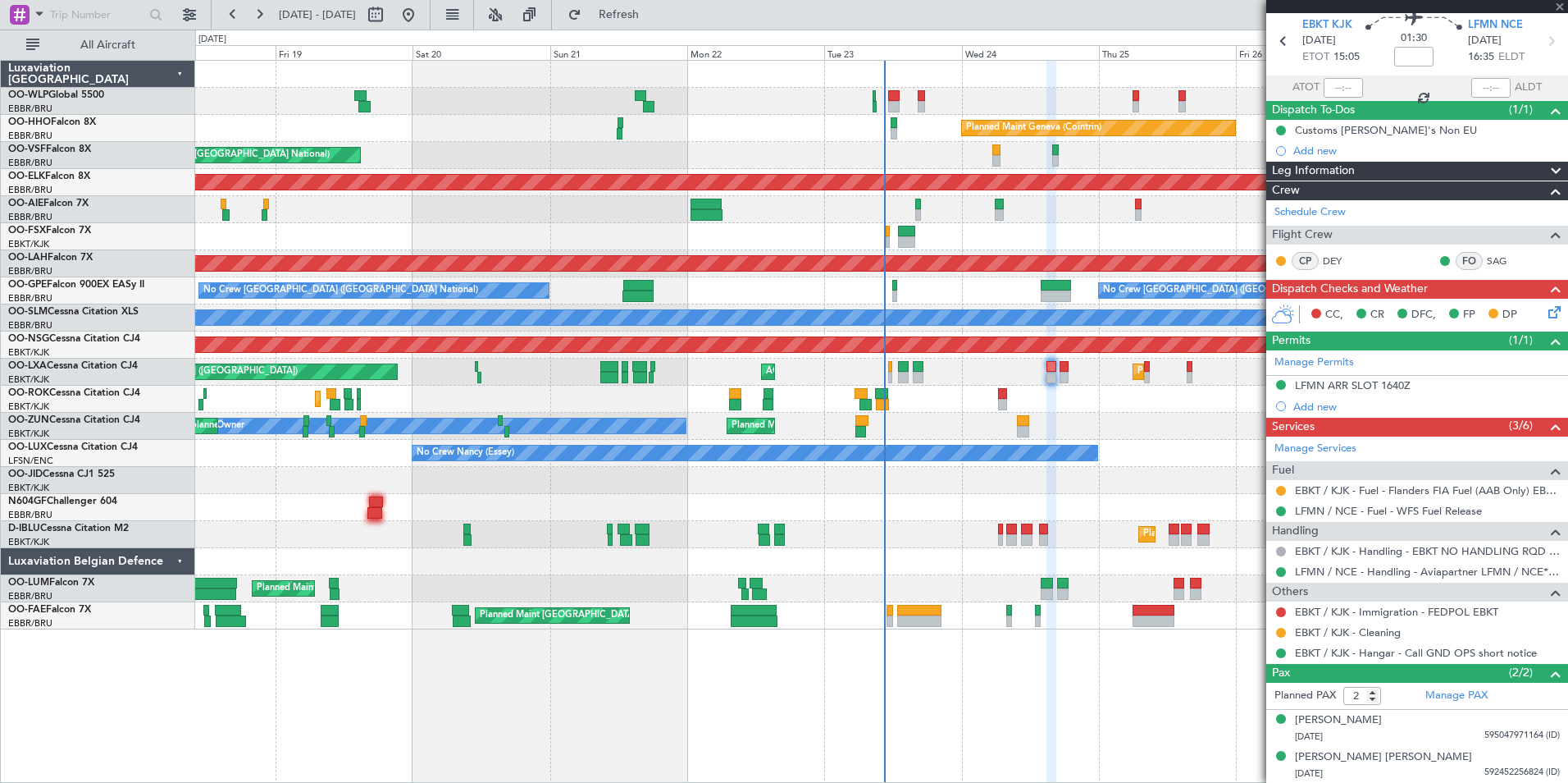
type input "-00:05"
type input "5"
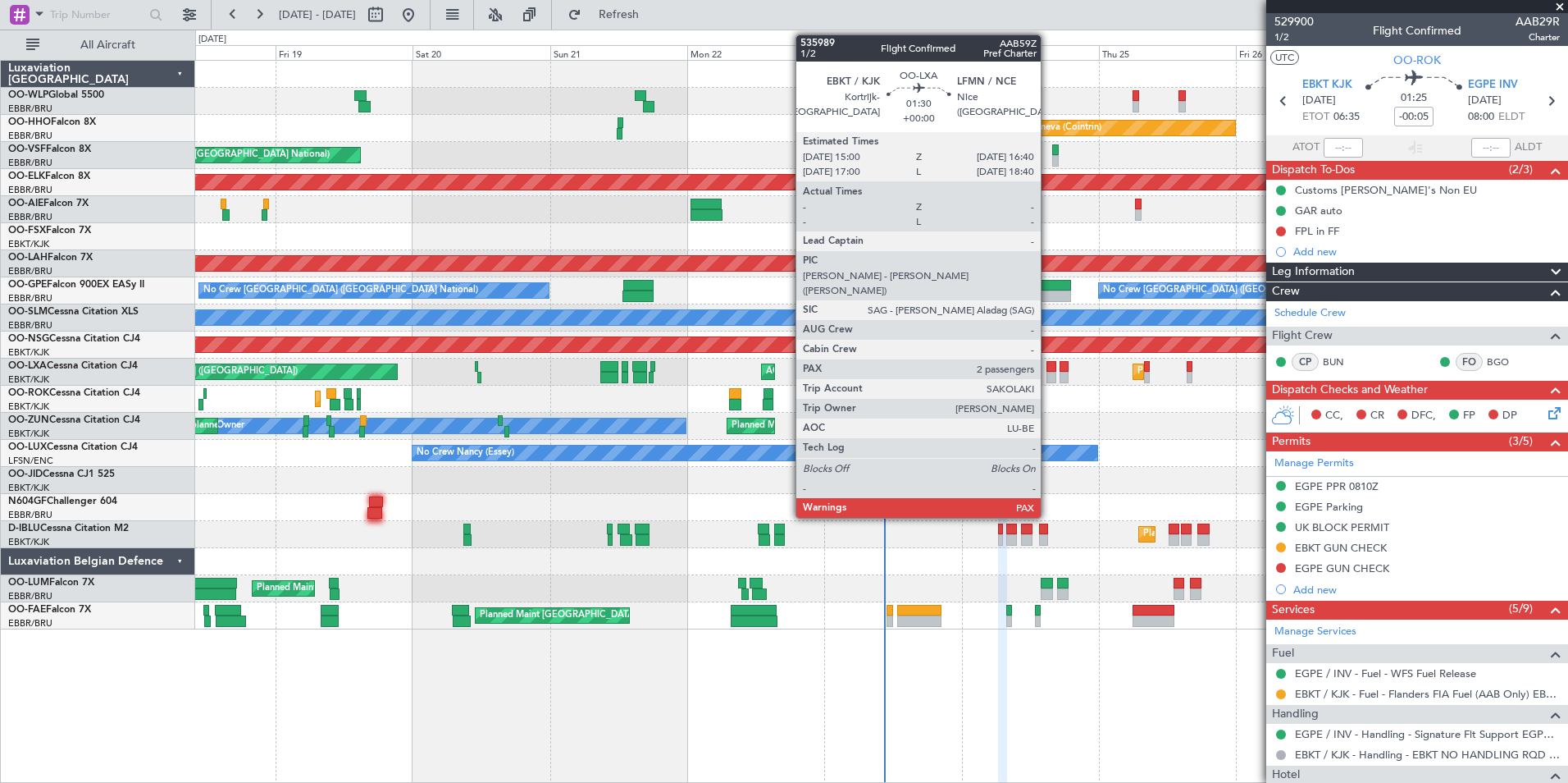
click at [1048, 371] on div at bounding box center [1051, 377] width 10 height 12
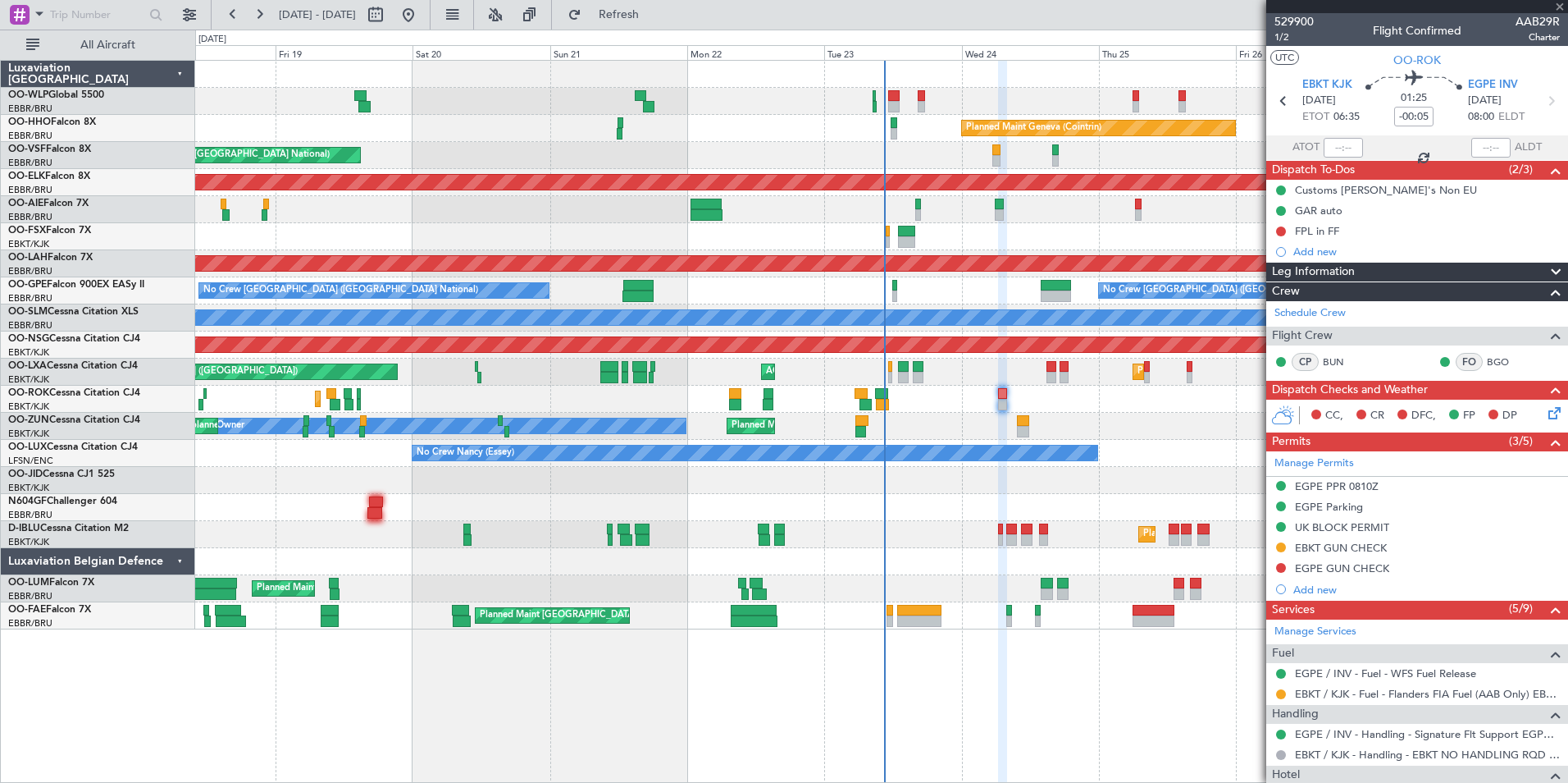
type input "2"
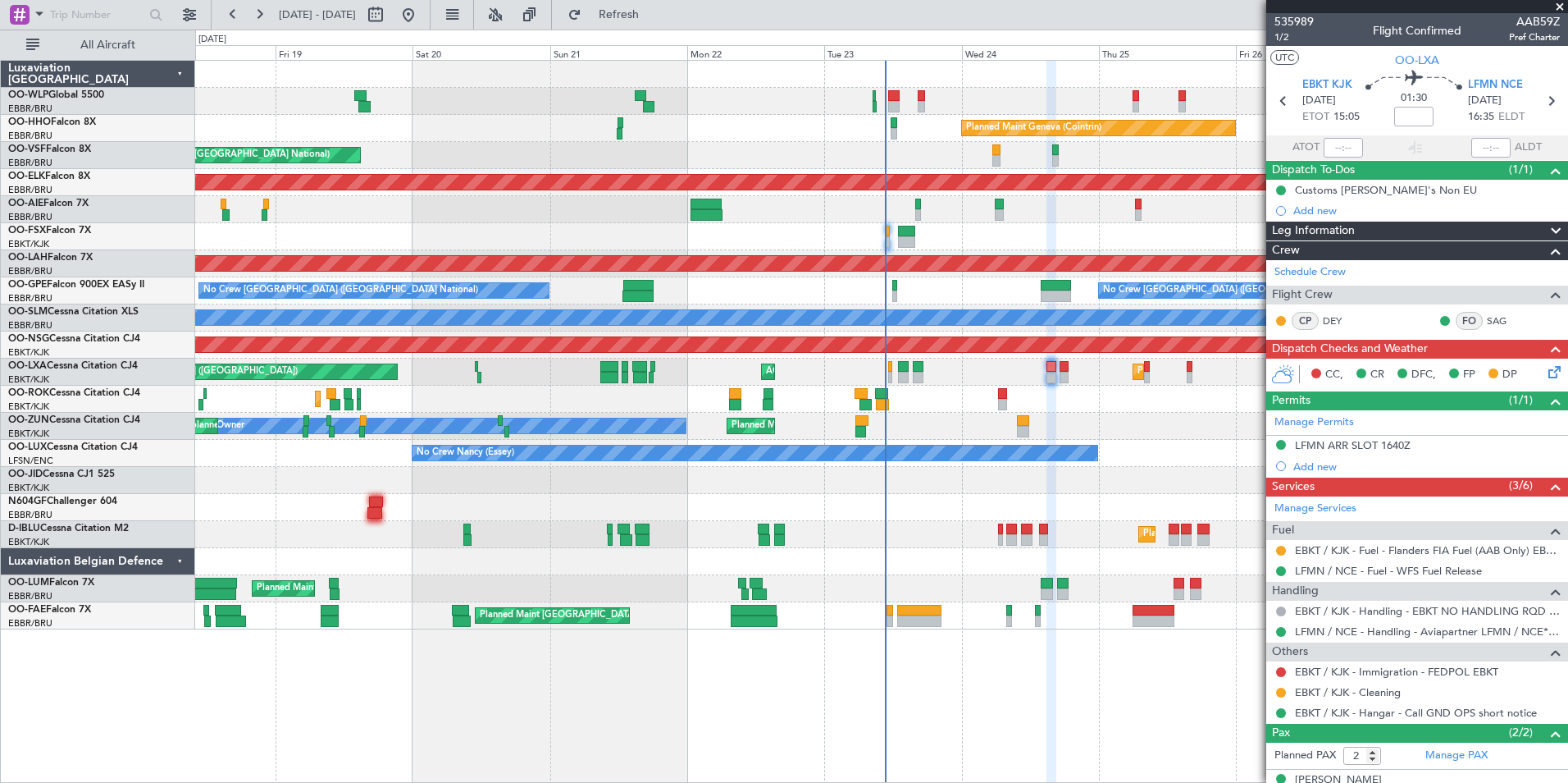
click at [649, 236] on div "AOG Maint Kortrijk-[GEOGRAPHIC_DATA]" at bounding box center [880, 237] width 1372 height 27
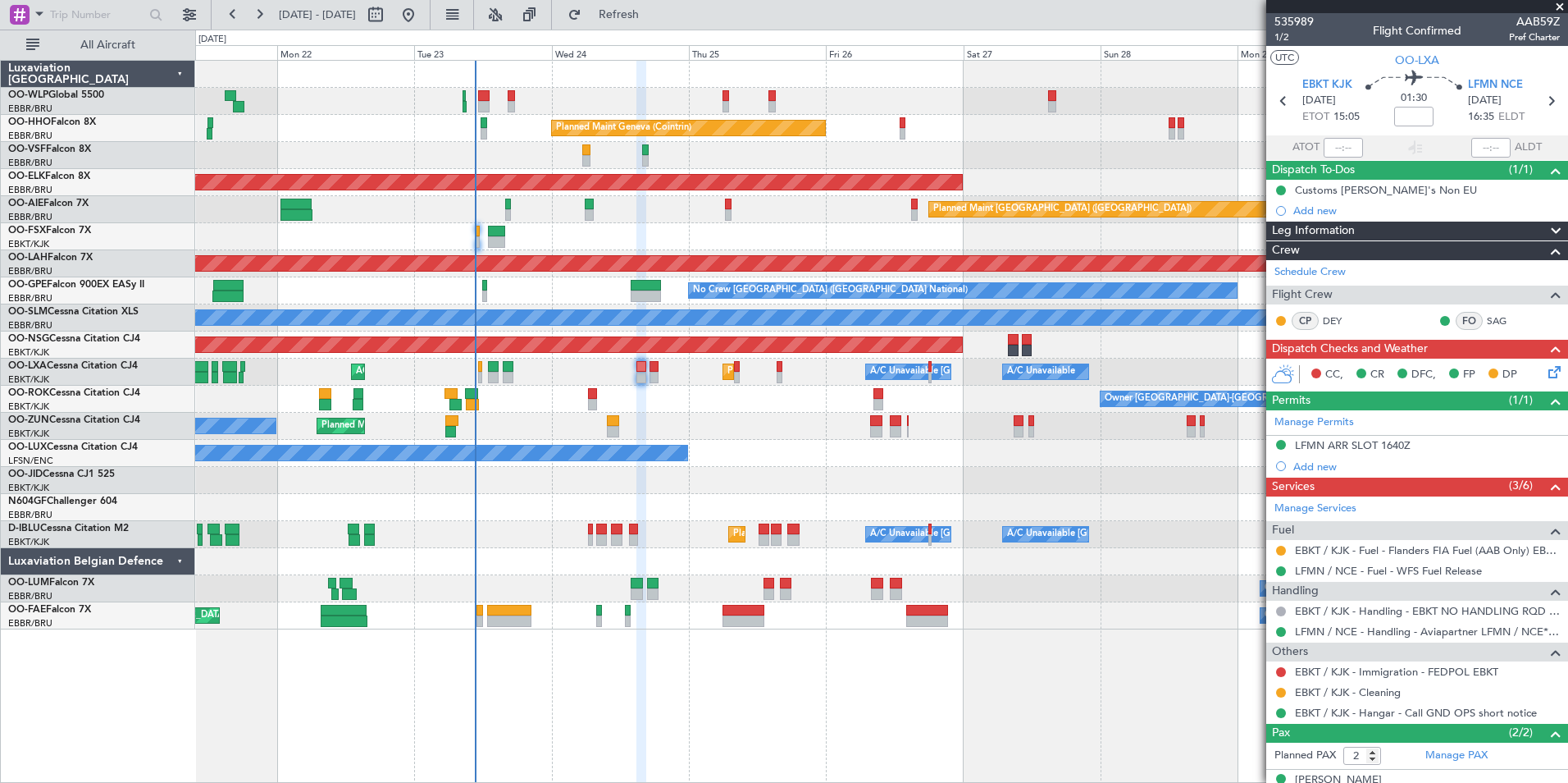
click at [421, 263] on div "Planned Maint [PERSON_NAME]-[GEOGRAPHIC_DATA][PERSON_NAME] ([GEOGRAPHIC_DATA][P…" at bounding box center [880, 264] width 1372 height 27
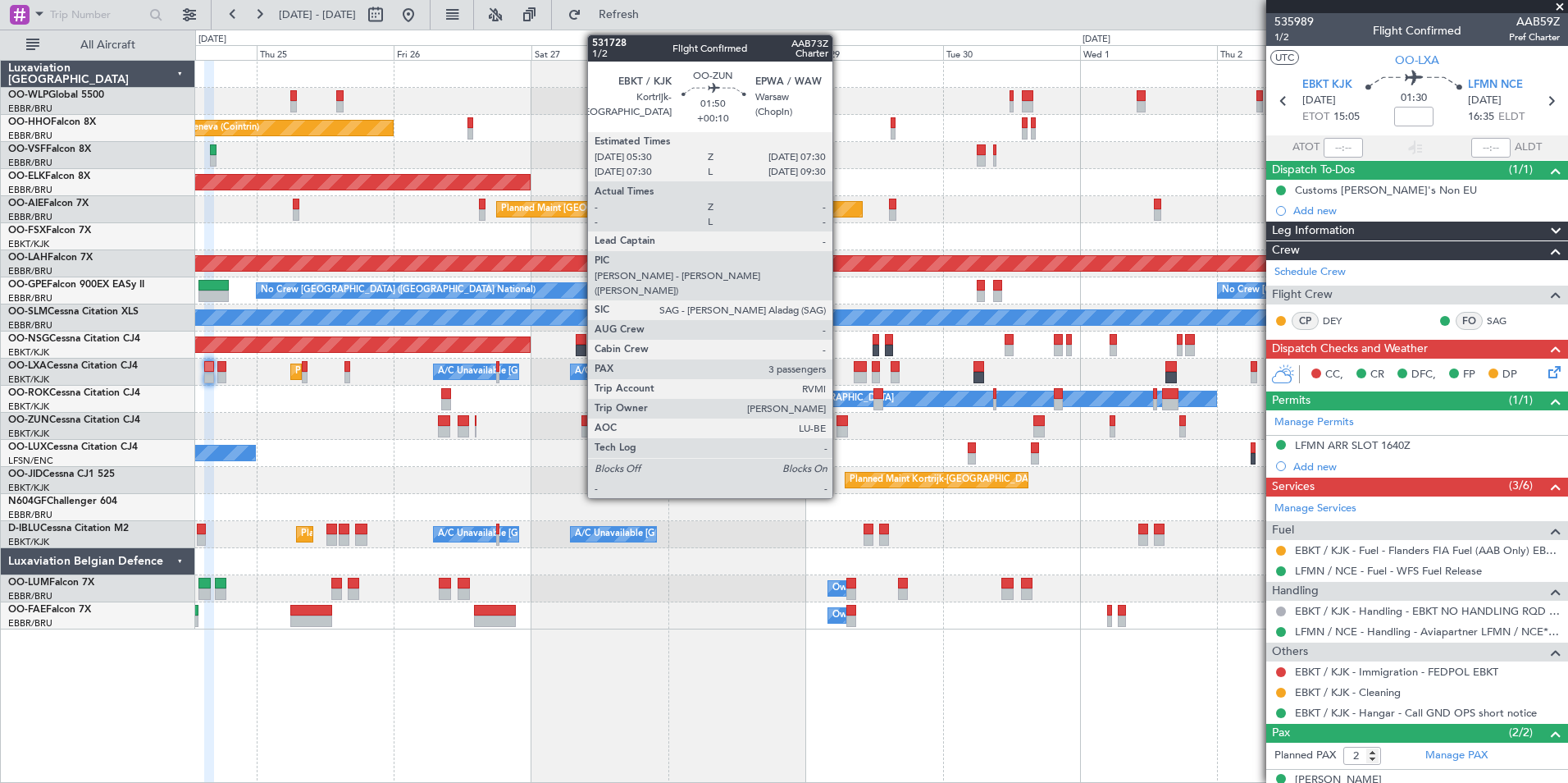
click at [839, 426] on div at bounding box center [842, 432] width 12 height 12
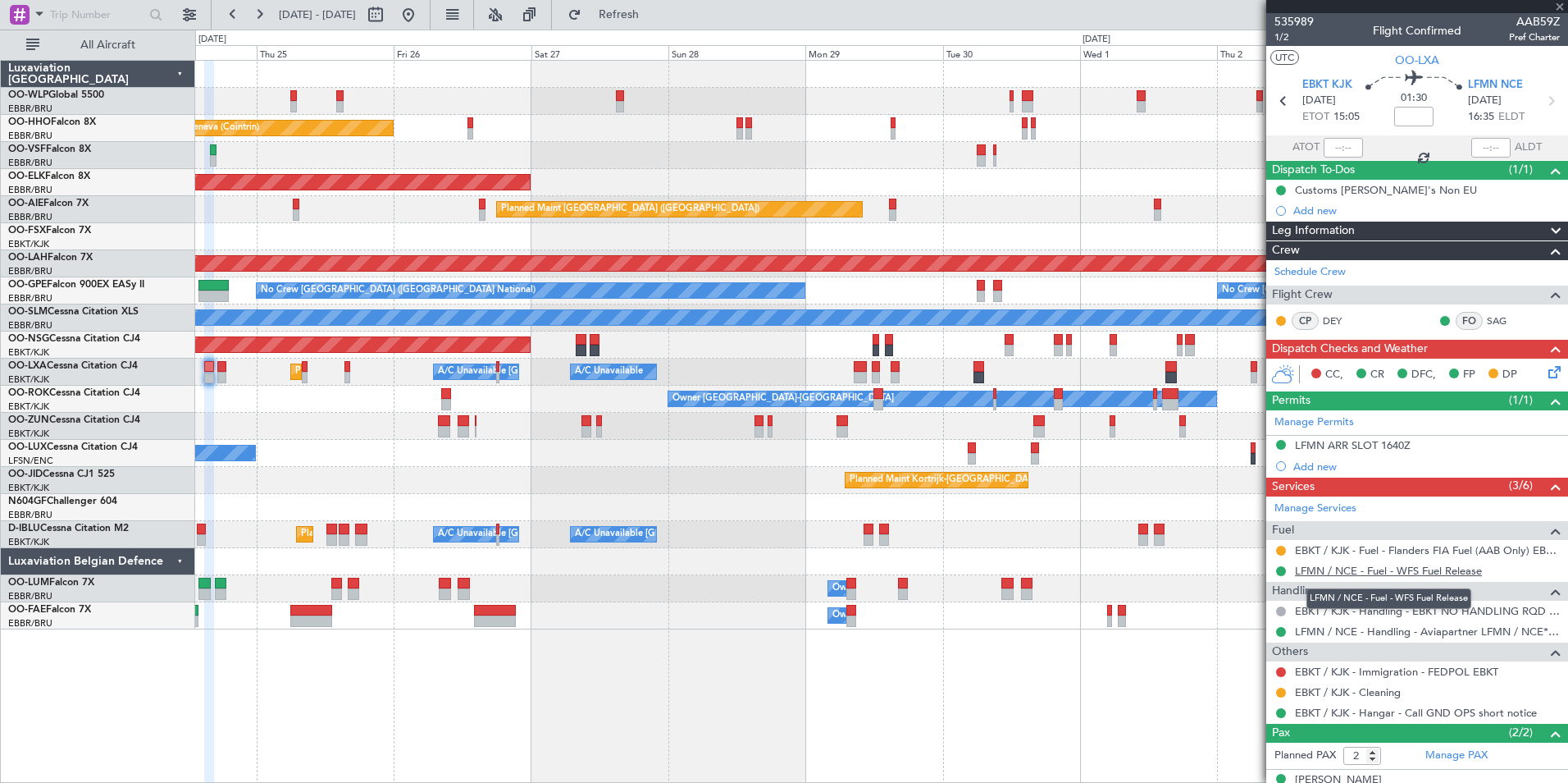
type input "+00:10"
type input "3"
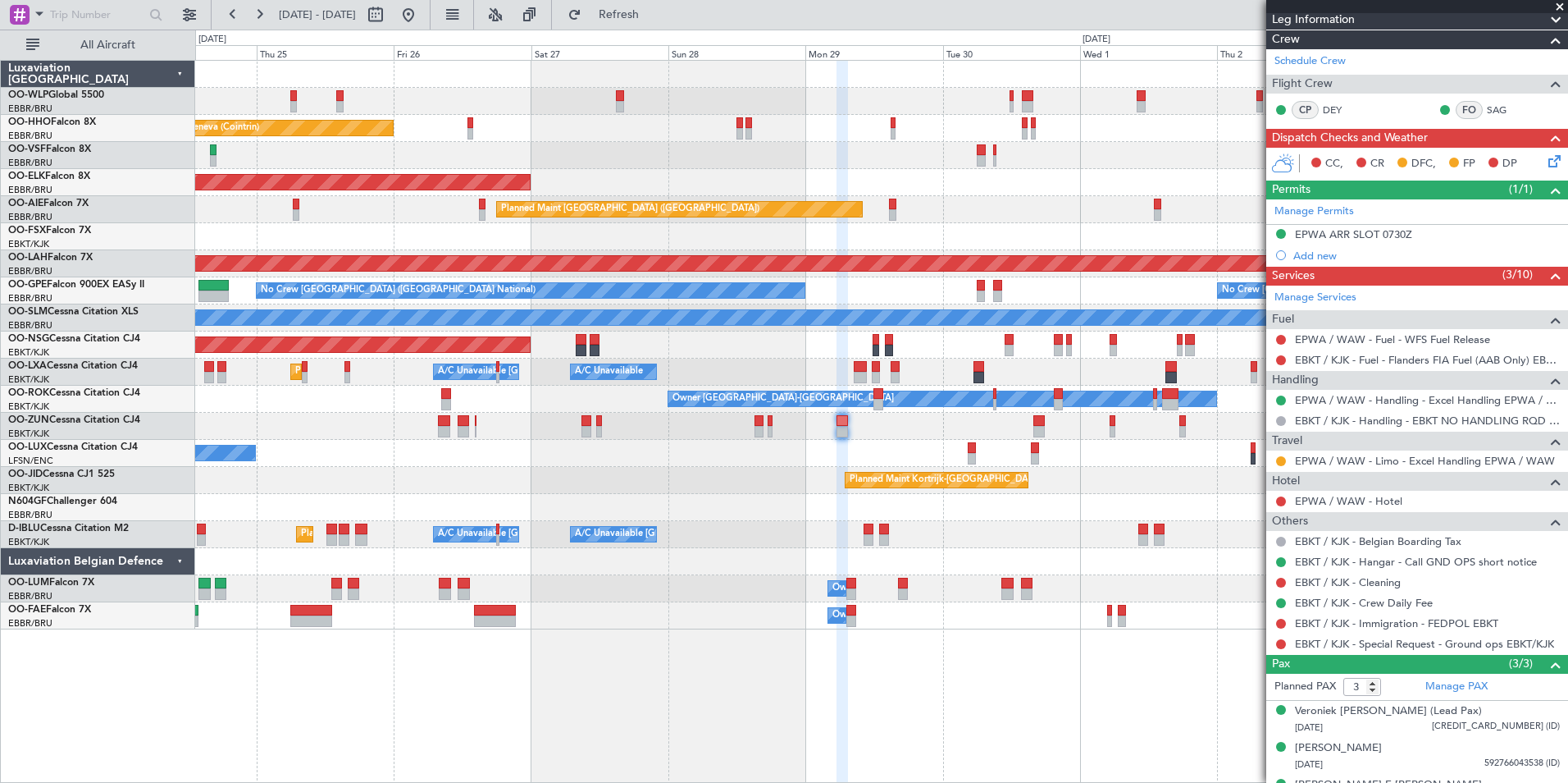
scroll to position [280, 0]
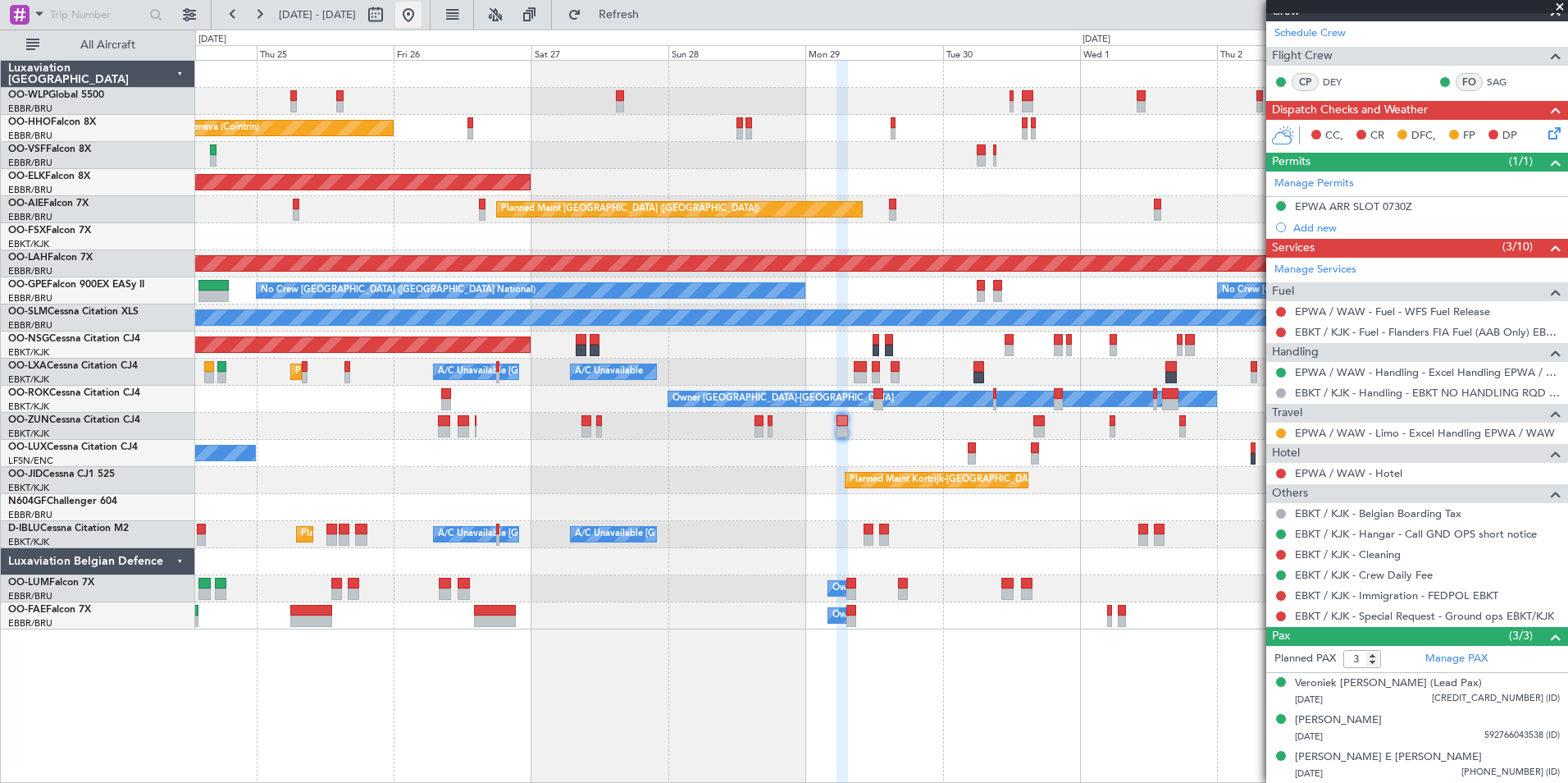
click at [421, 18] on button at bounding box center [408, 15] width 26 height 26
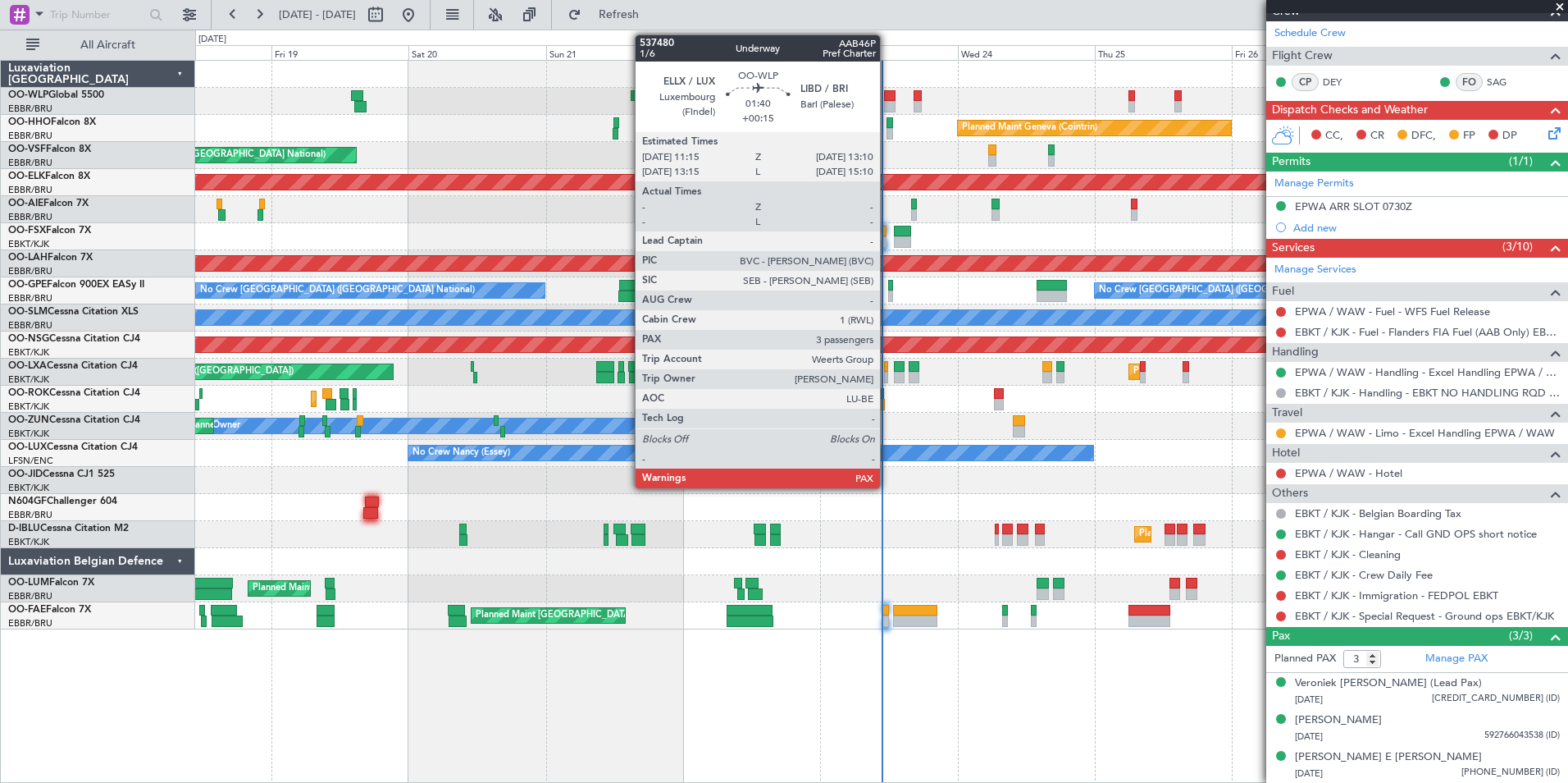
click at [887, 109] on div at bounding box center [890, 107] width 12 height 12
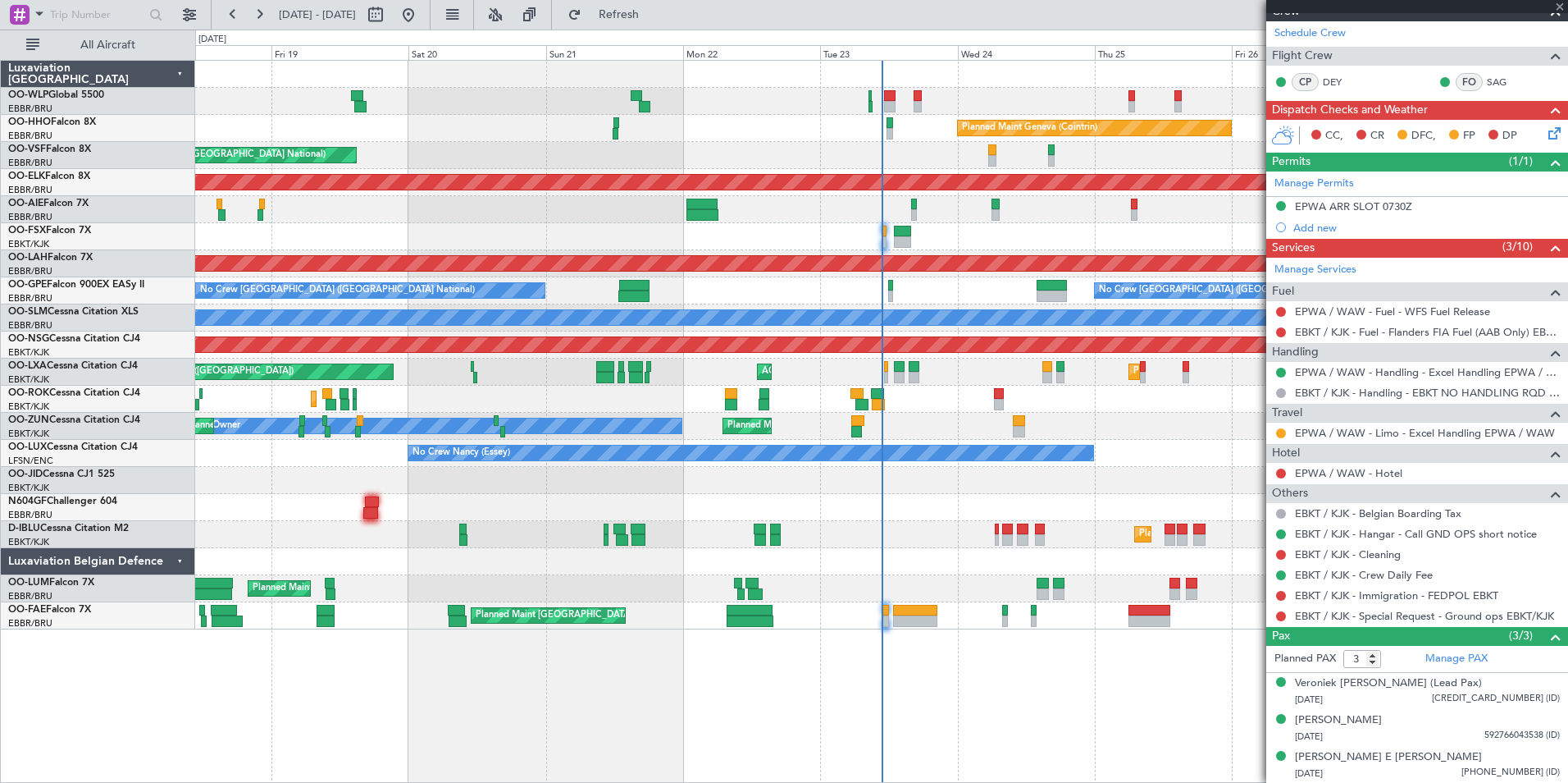
type input "+00:15"
type input "4"
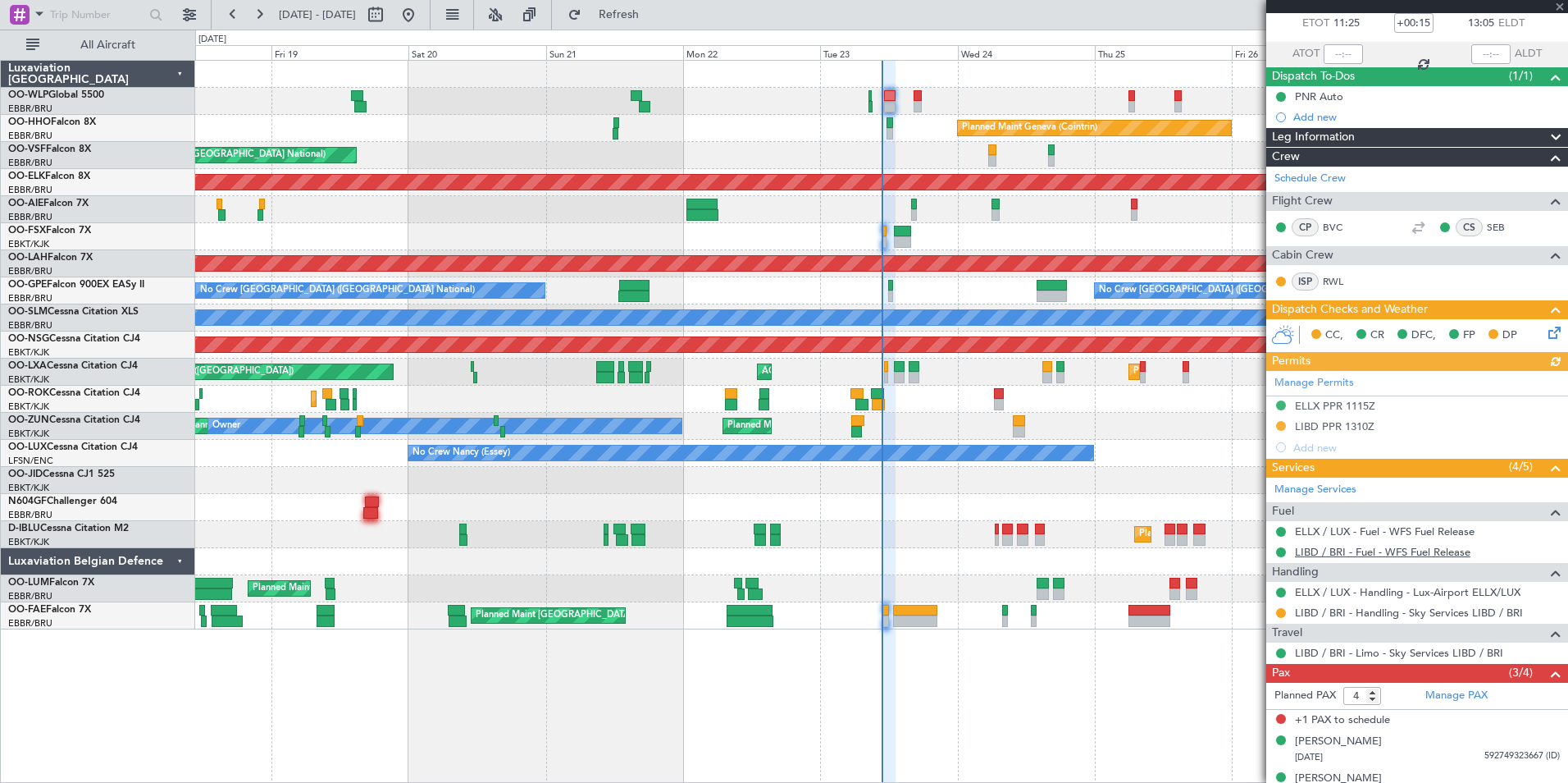
scroll to position [152, 0]
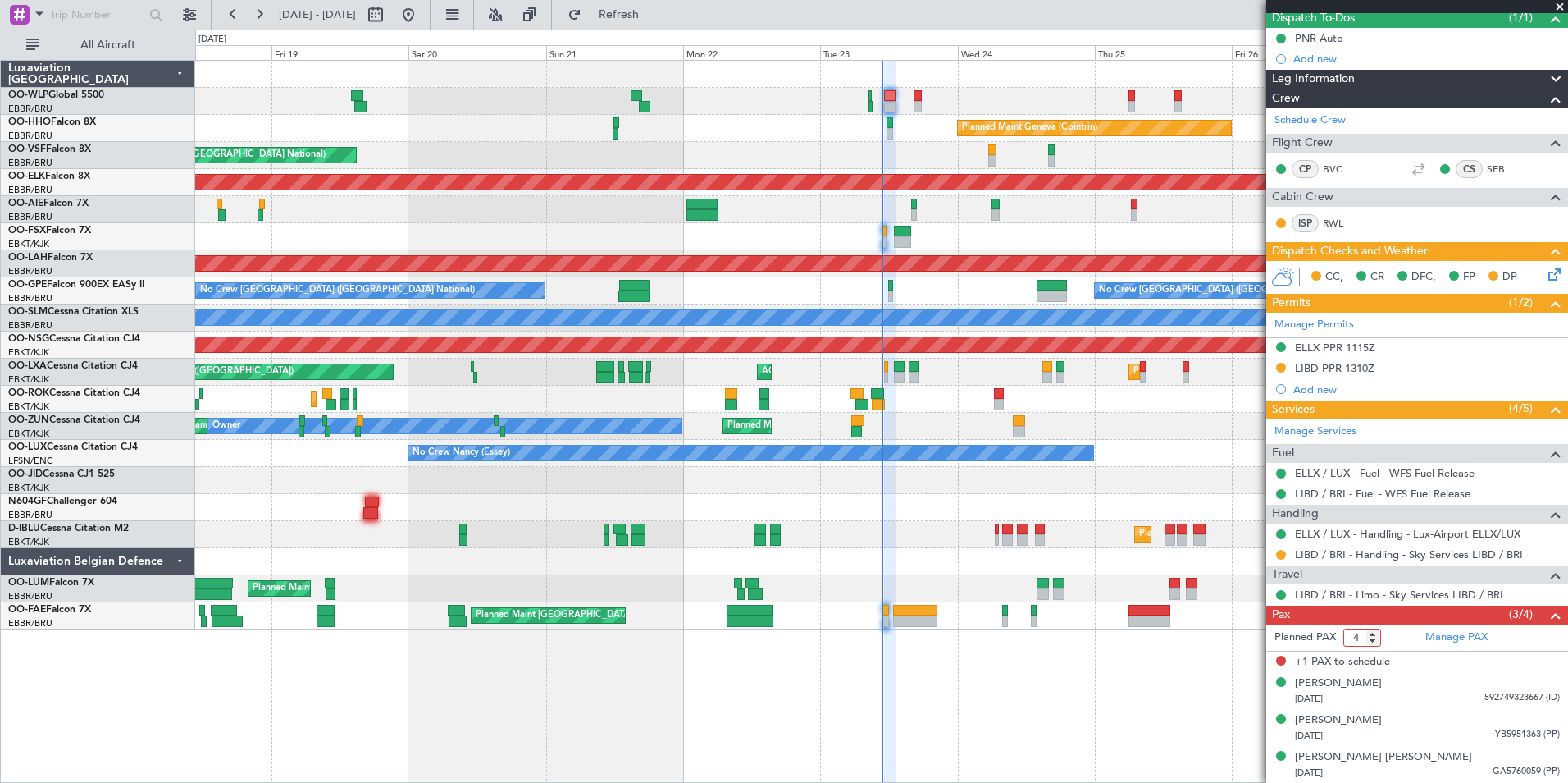
click at [1363, 638] on input "4" at bounding box center [1362, 637] width 38 height 18
type input "3"
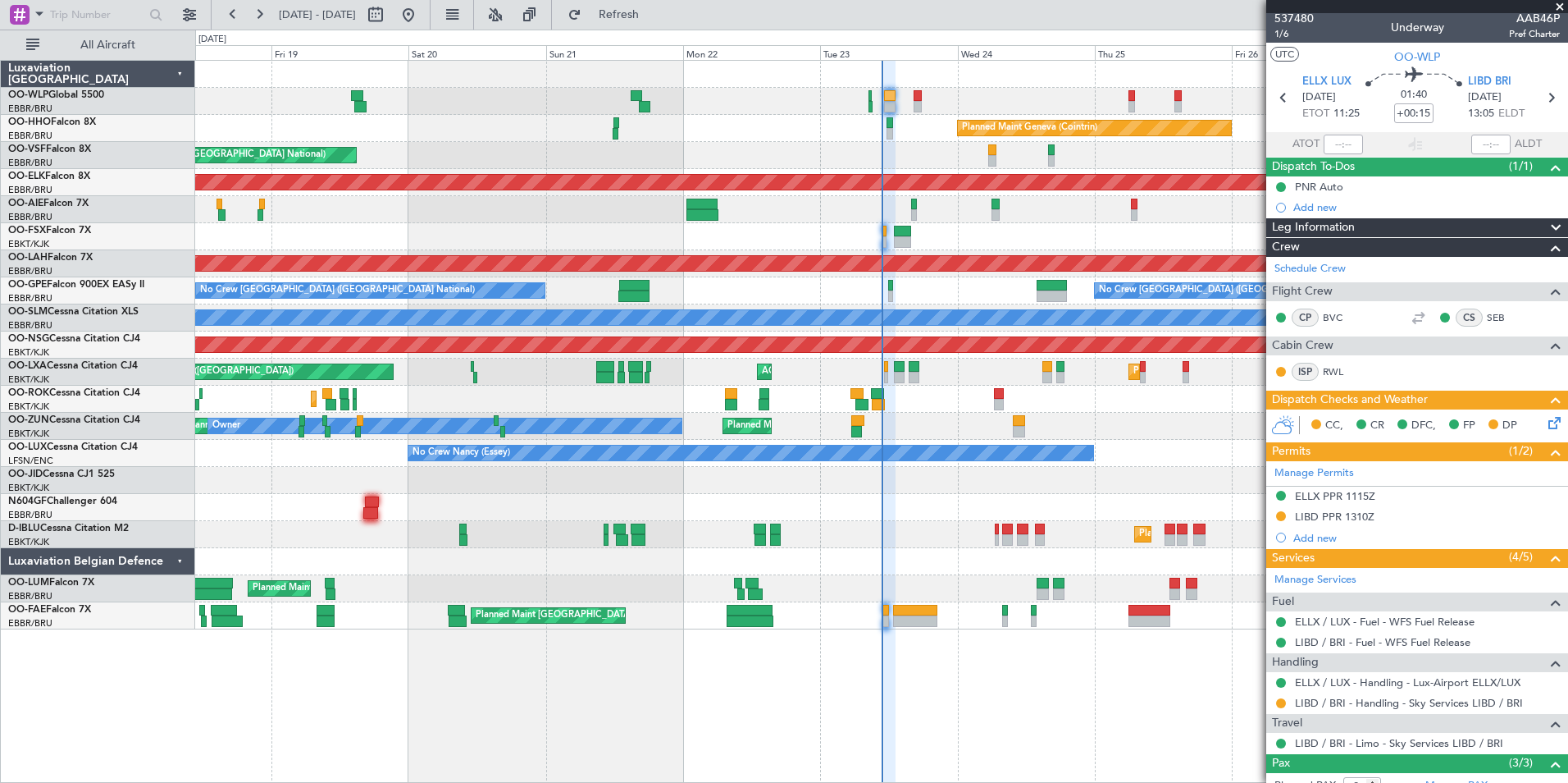
scroll to position [0, 0]
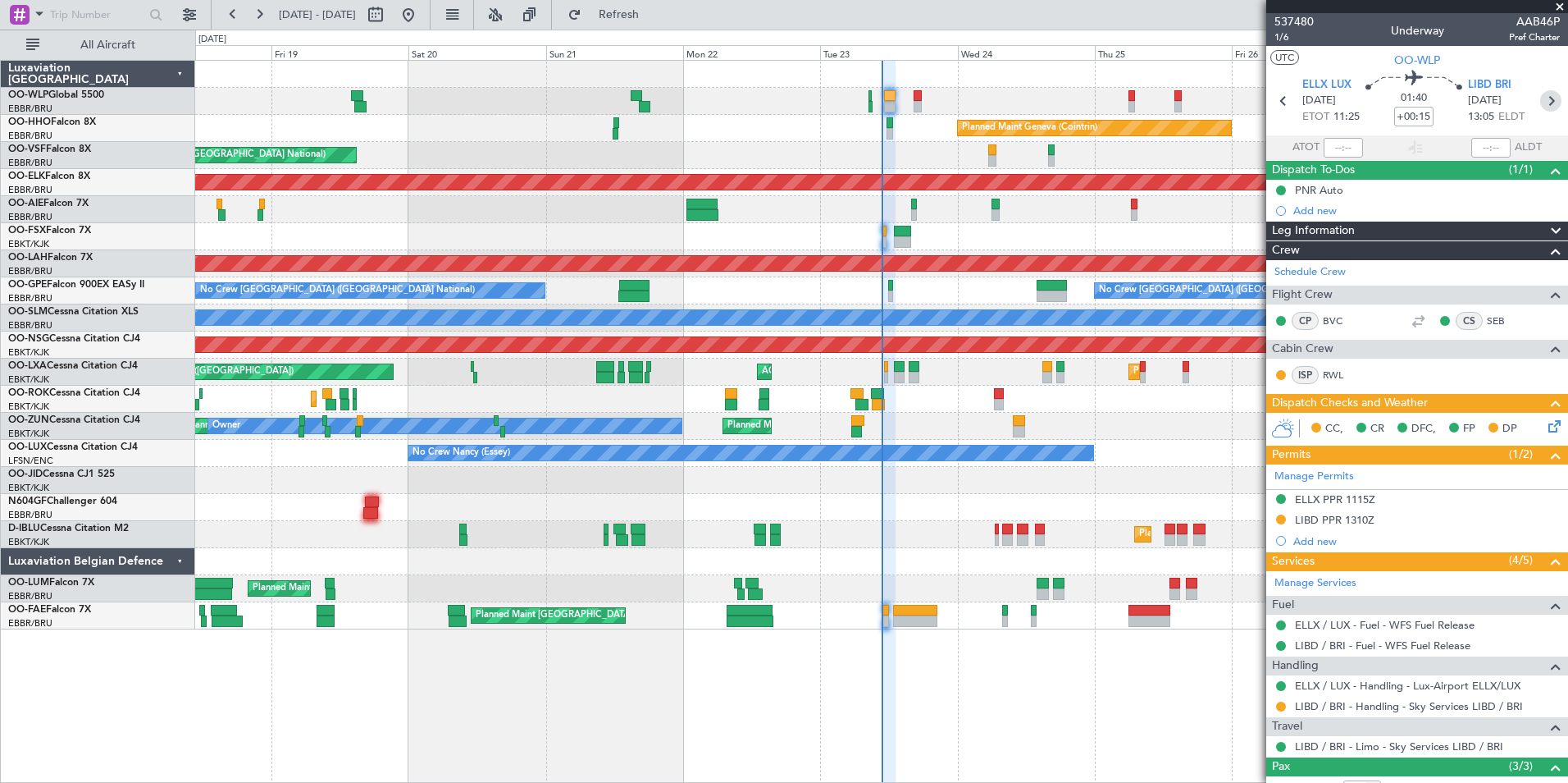
click at [1541, 91] on icon at bounding box center [1551, 101] width 22 height 22
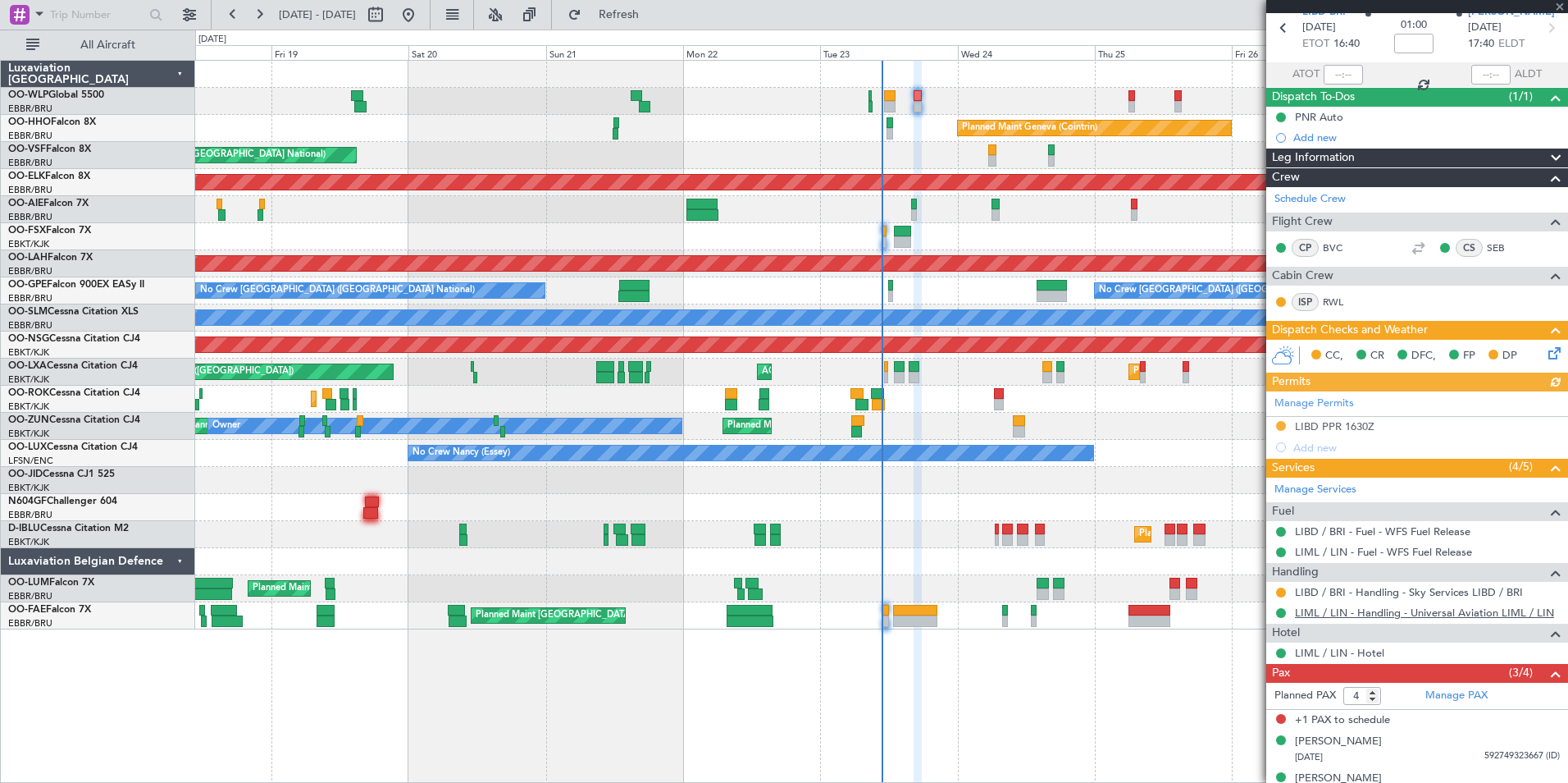
scroll to position [131, 0]
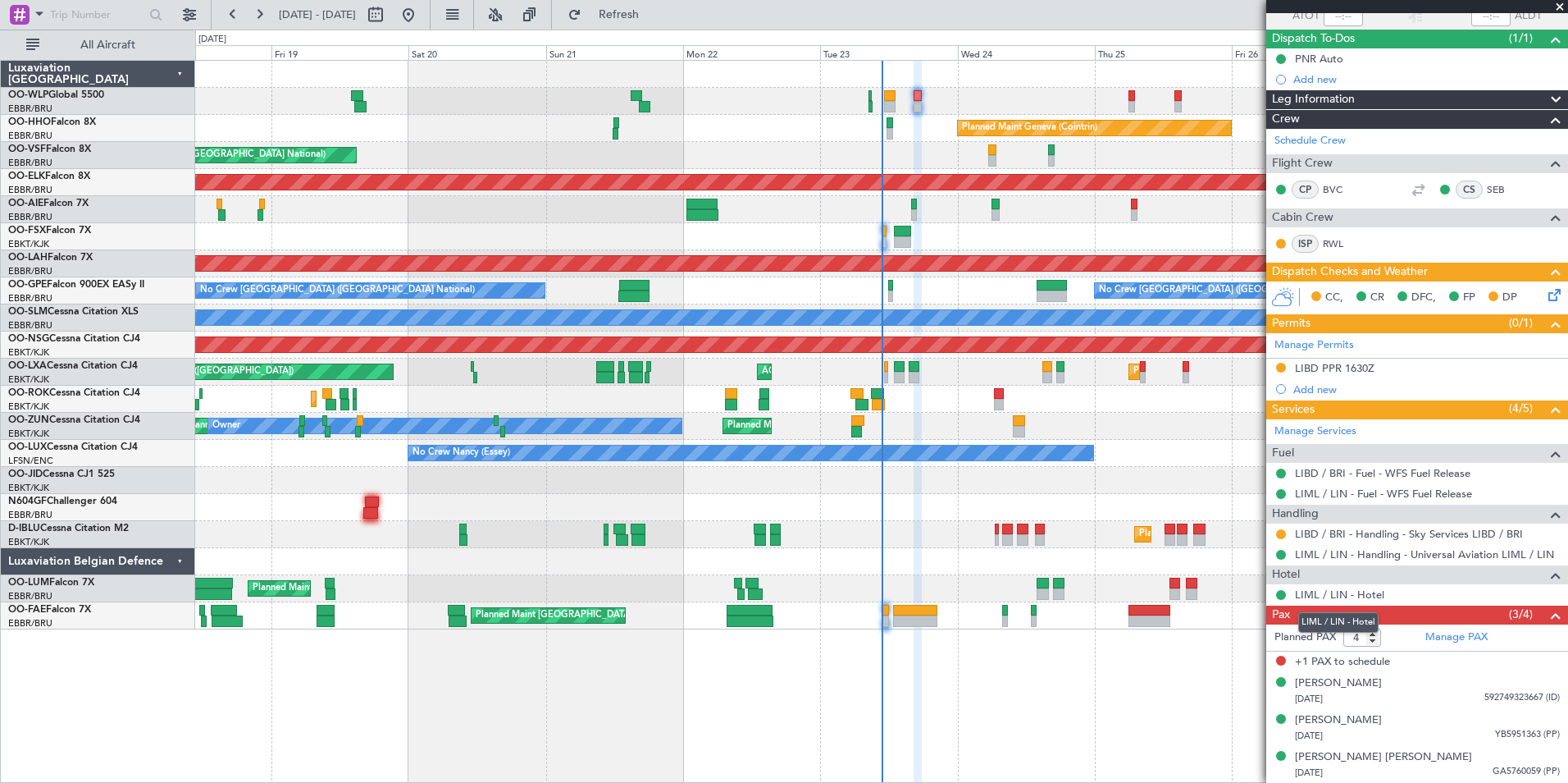
click at [1348, 638] on mat-tooltip-component "LIML / LIN - Hotel" at bounding box center [1339, 622] width 104 height 43
click at [1354, 634] on input "4" at bounding box center [1362, 637] width 38 height 18
type input "3"
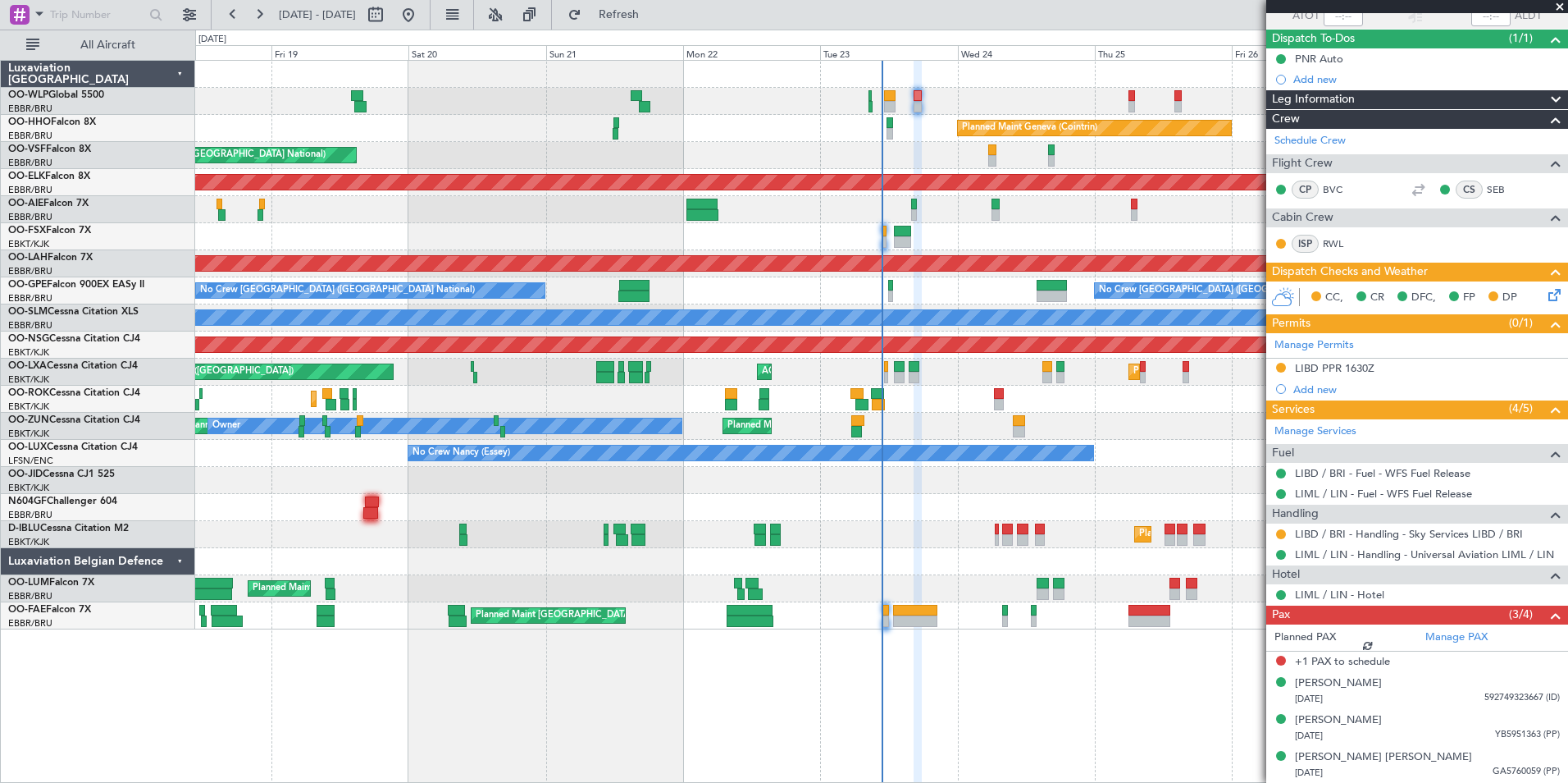
scroll to position [110, 0]
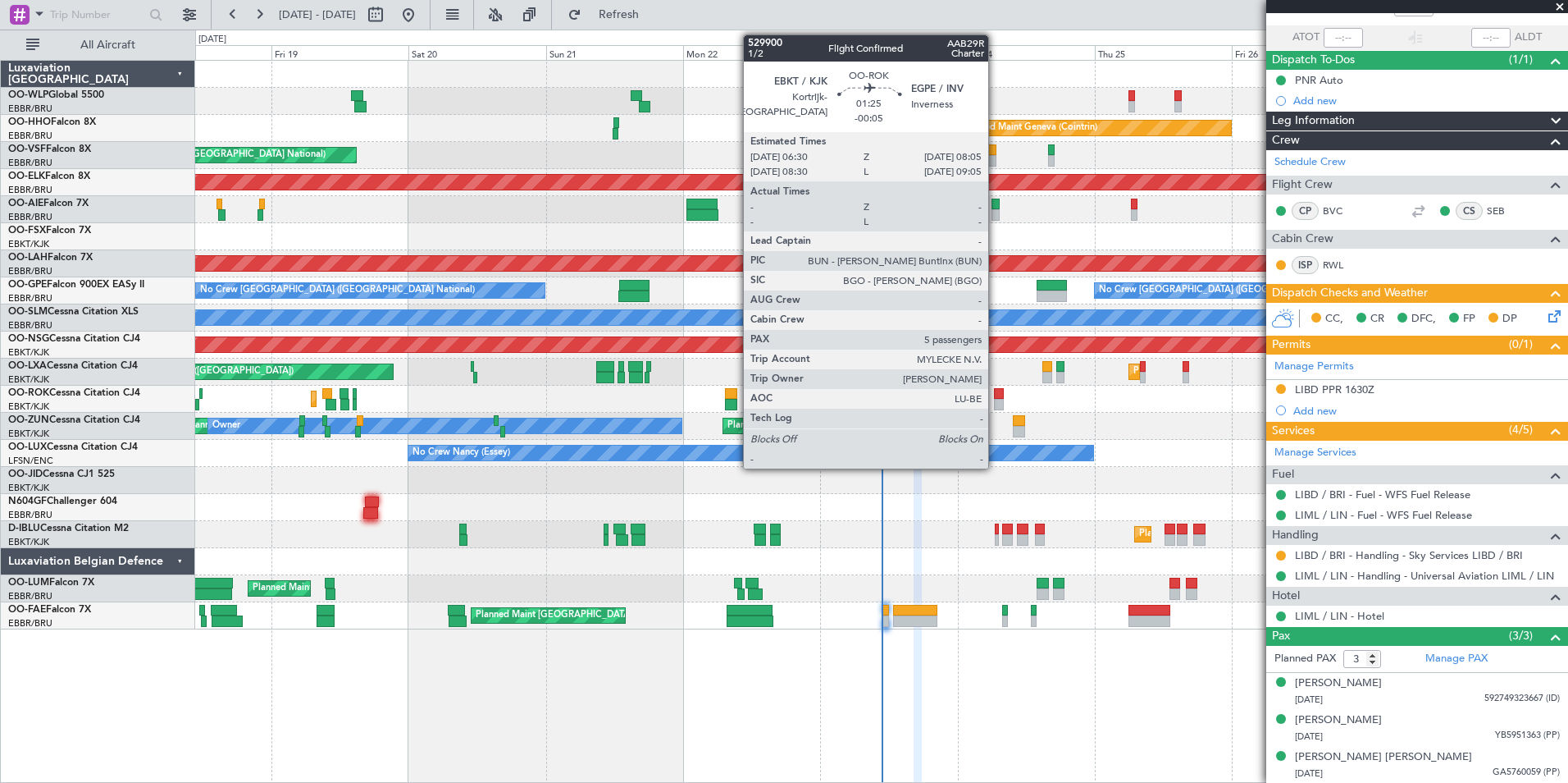
click at [996, 401] on div at bounding box center [999, 405] width 10 height 12
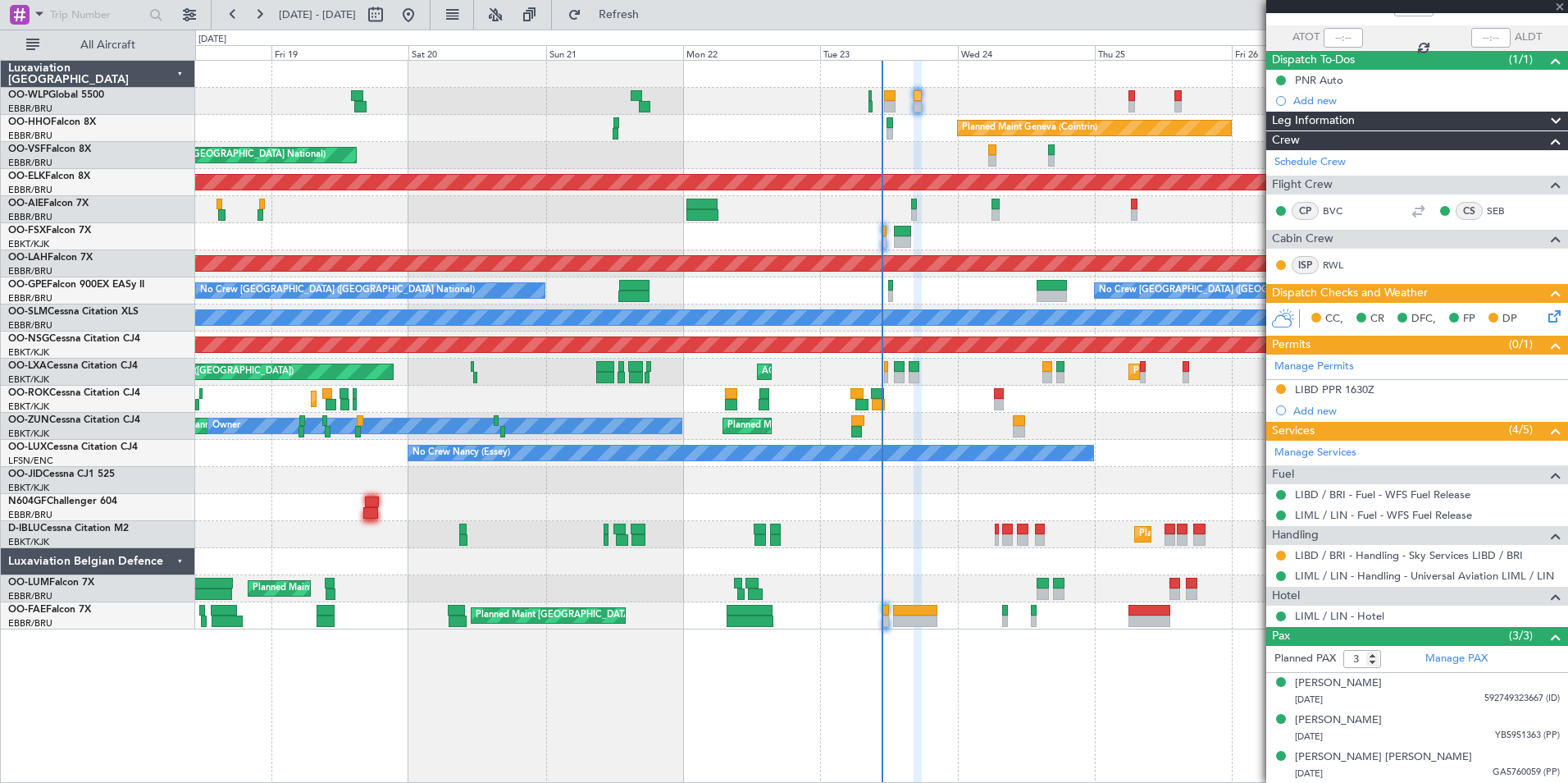
type input "-00:05"
type input "5"
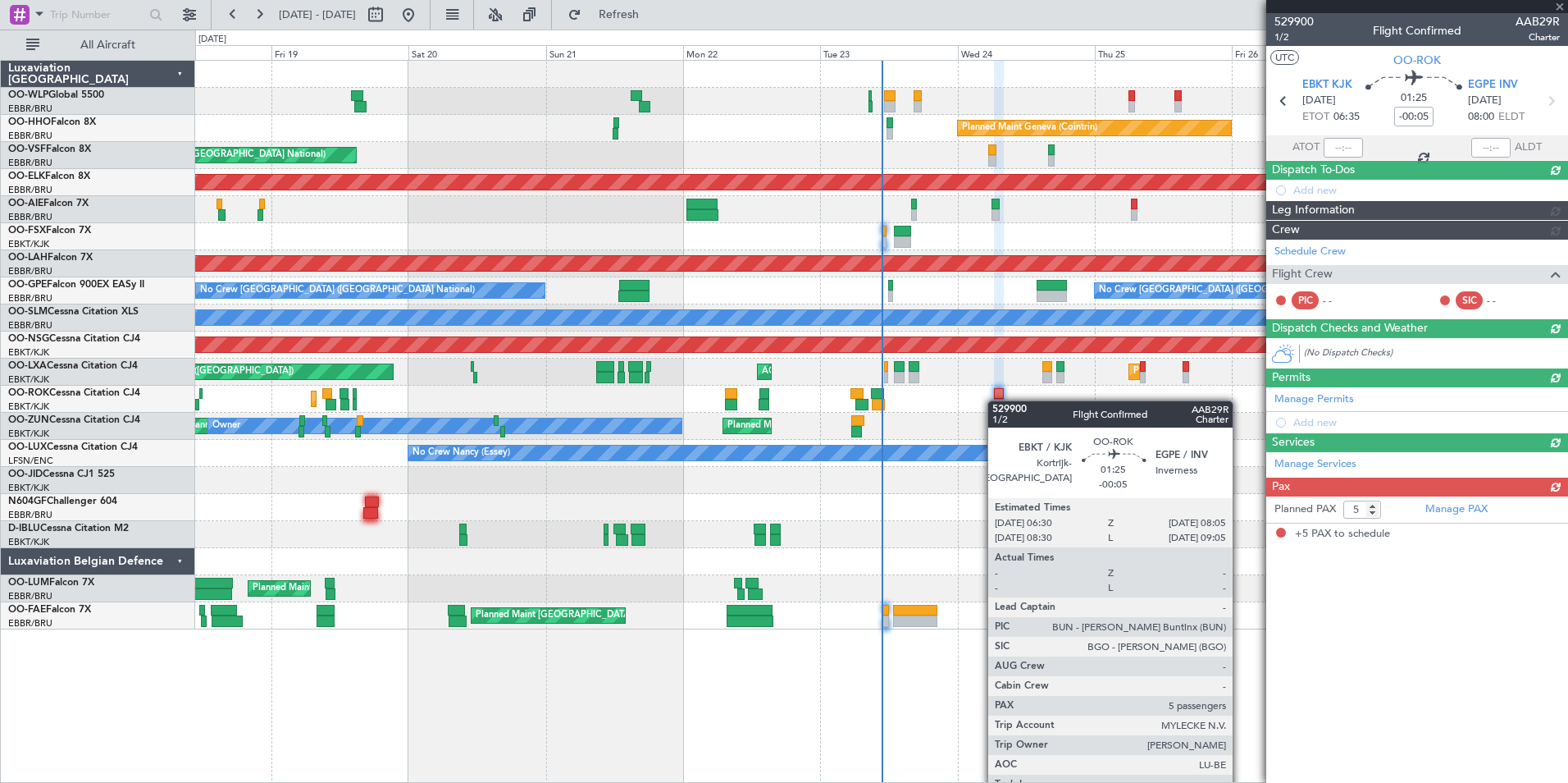
scroll to position [0, 0]
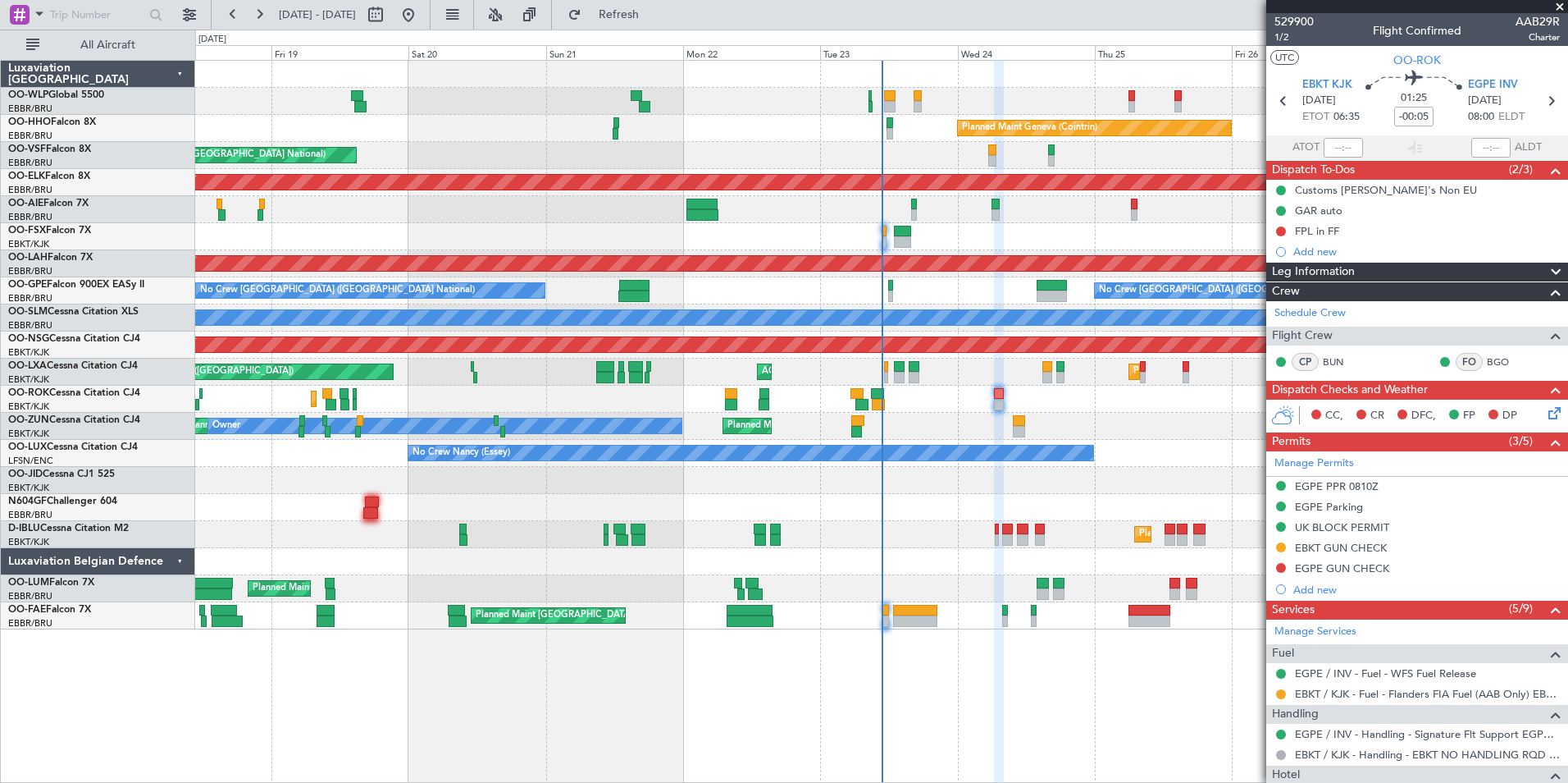
click at [1545, 416] on icon at bounding box center [1551, 410] width 13 height 13
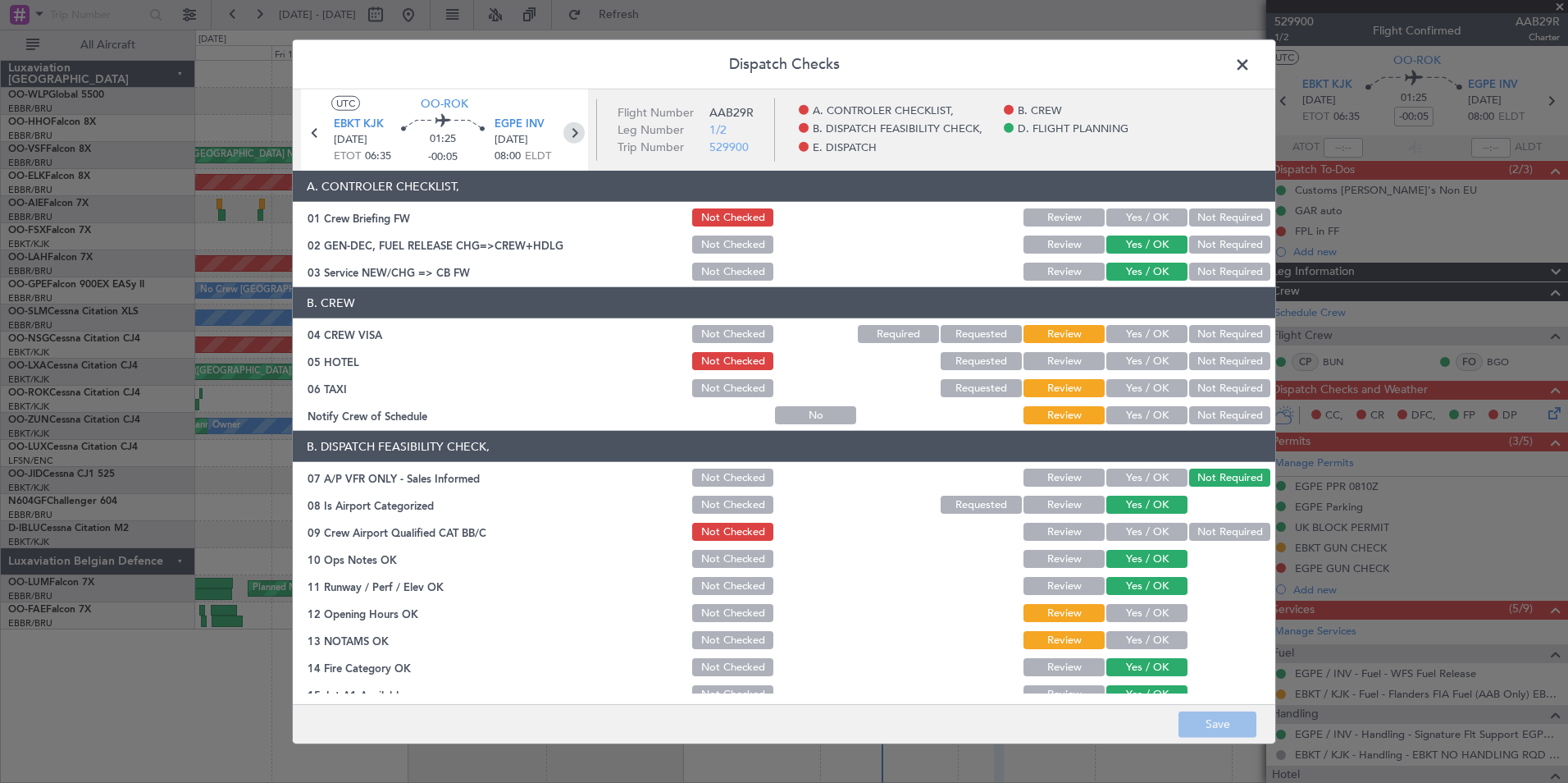
click at [582, 132] on icon at bounding box center [574, 133] width 22 height 22
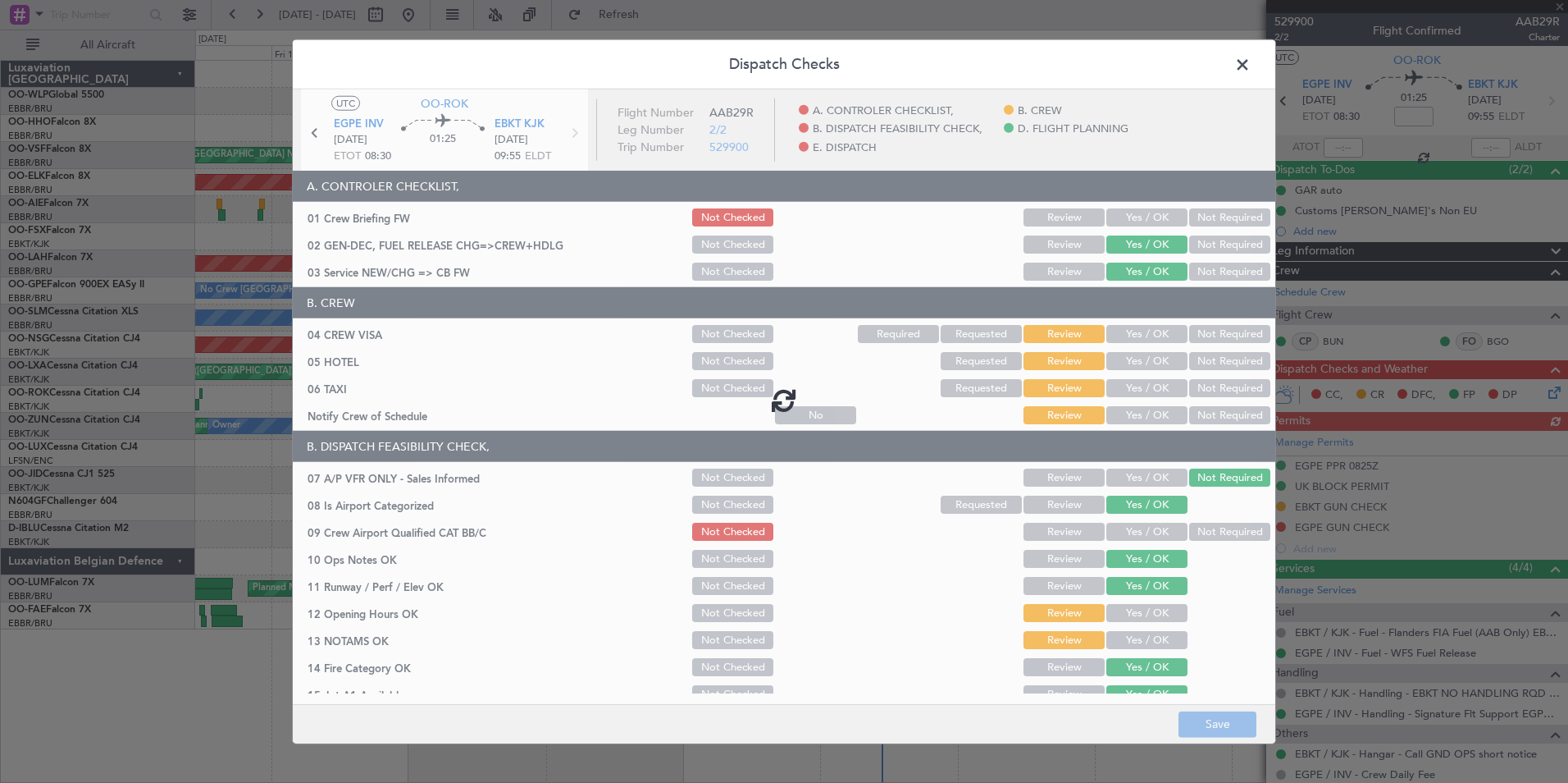
click at [1251, 58] on span at bounding box center [1251, 69] width 0 height 32
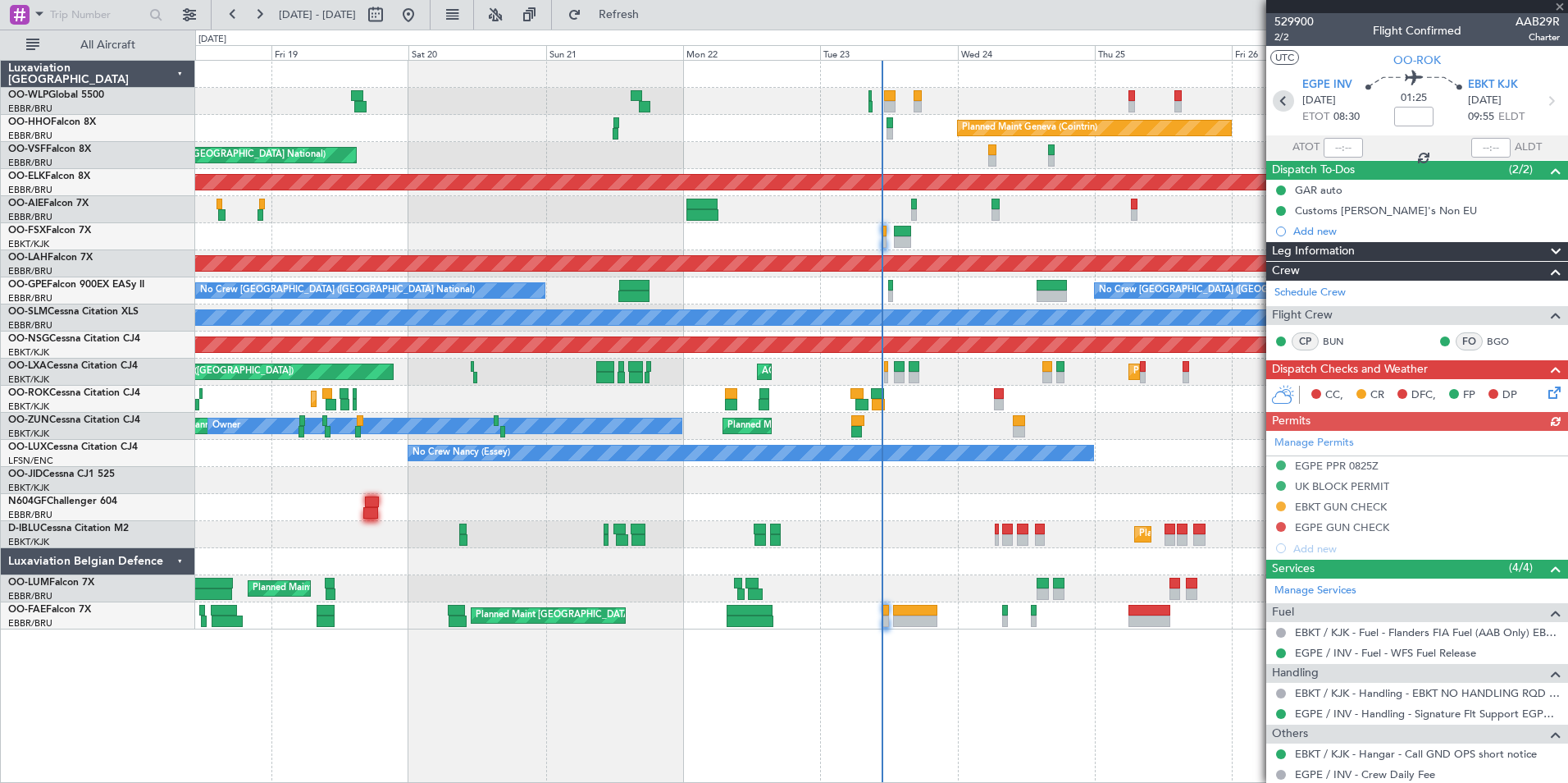
click at [1290, 100] on icon at bounding box center [1284, 101] width 22 height 22
type input "-00:05"
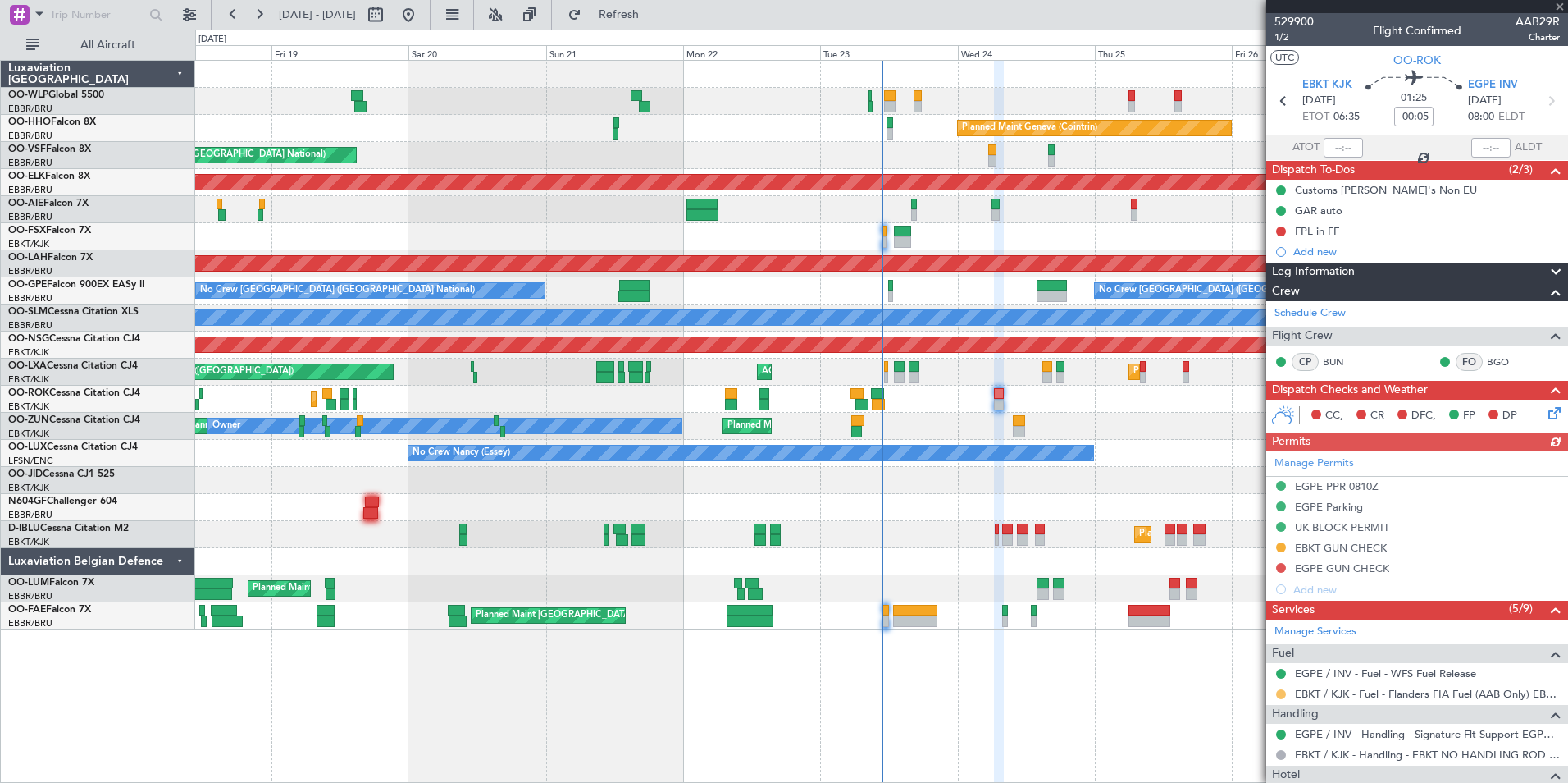
click at [1280, 694] on button at bounding box center [1281, 694] width 10 height 10
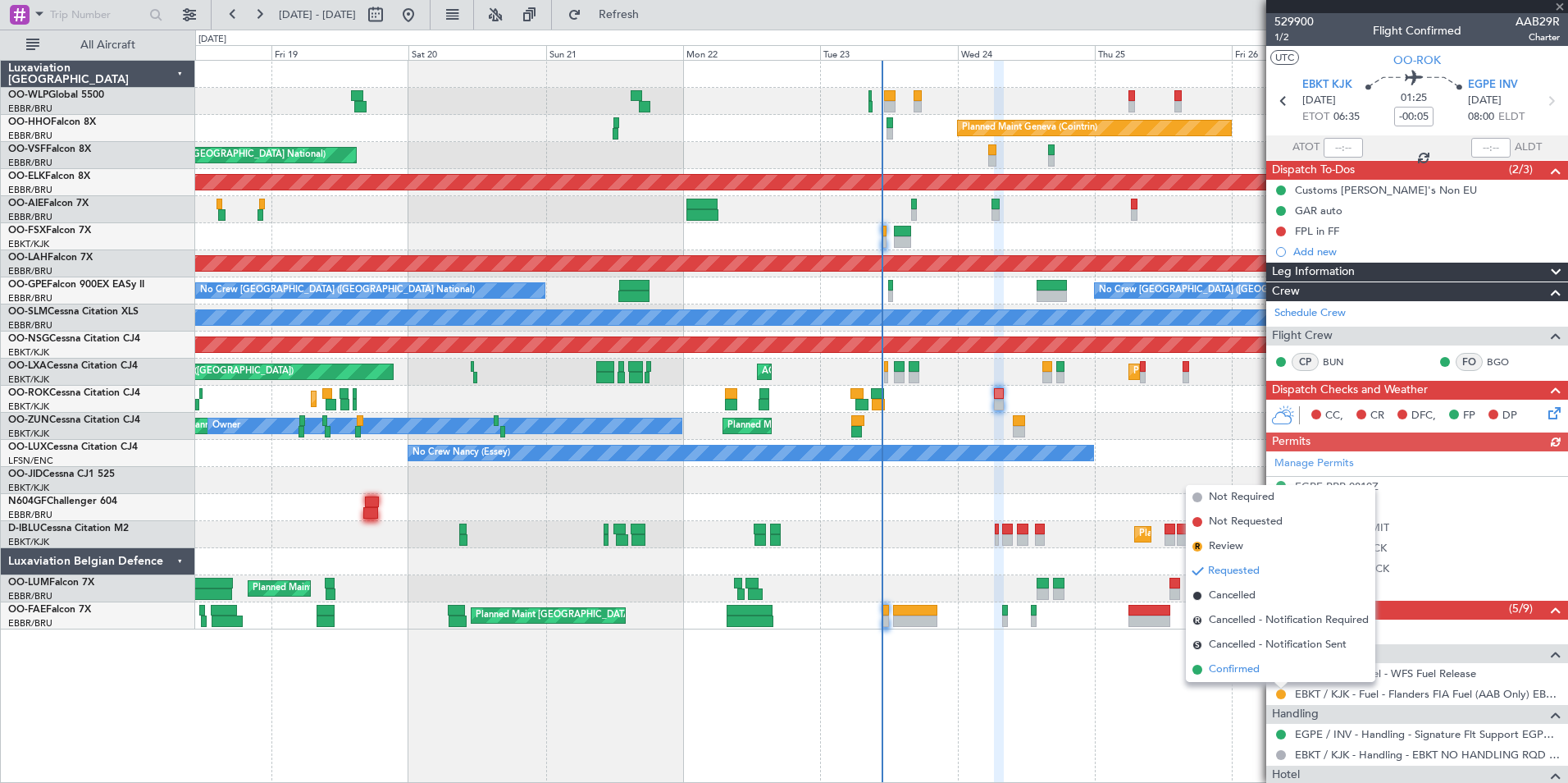
click at [1232, 676] on span "Confirmed" at bounding box center [1234, 669] width 51 height 17
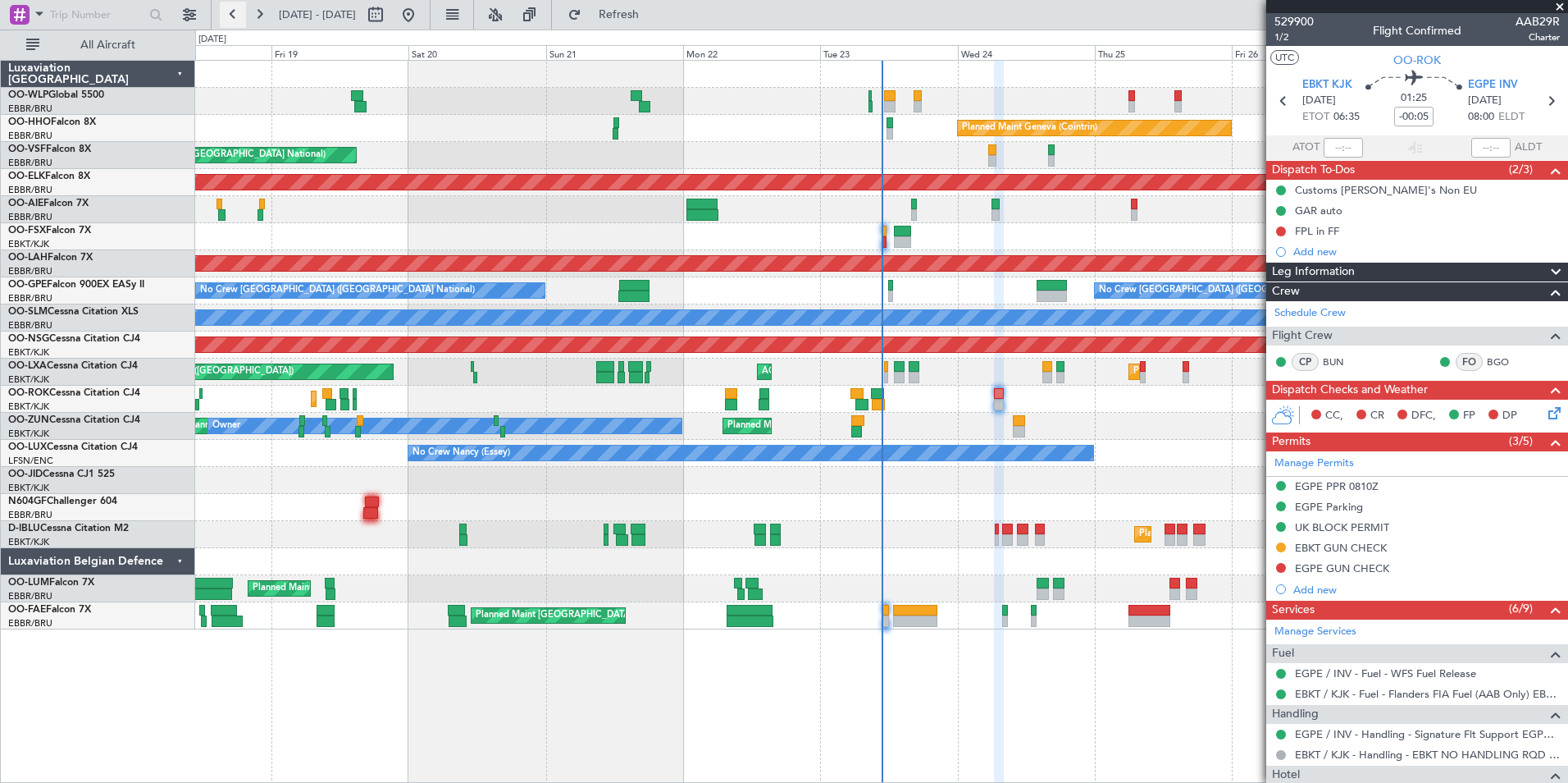
click at [220, 14] on button at bounding box center [232, 15] width 26 height 26
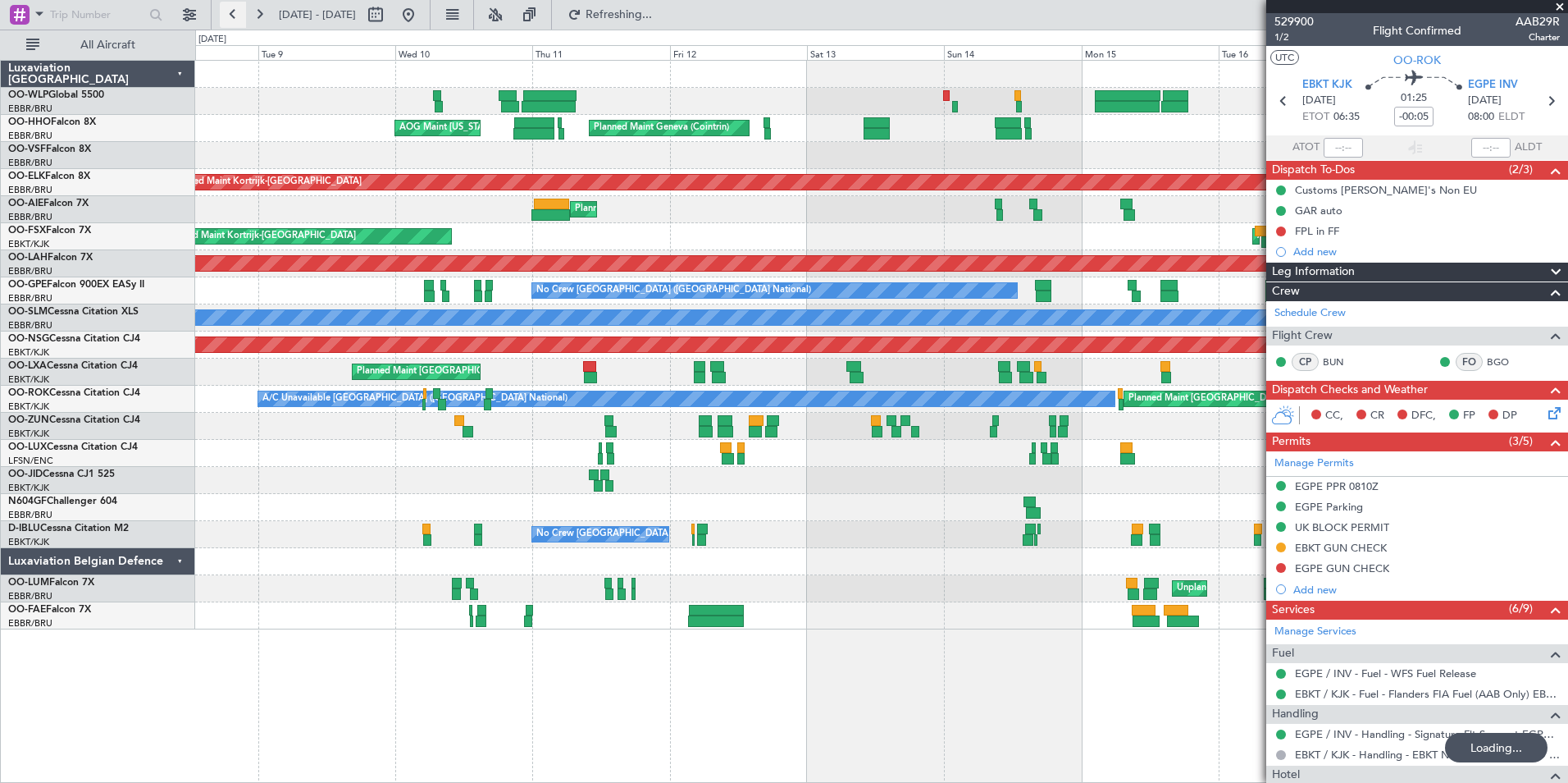
click at [221, 14] on button at bounding box center [232, 15] width 26 height 26
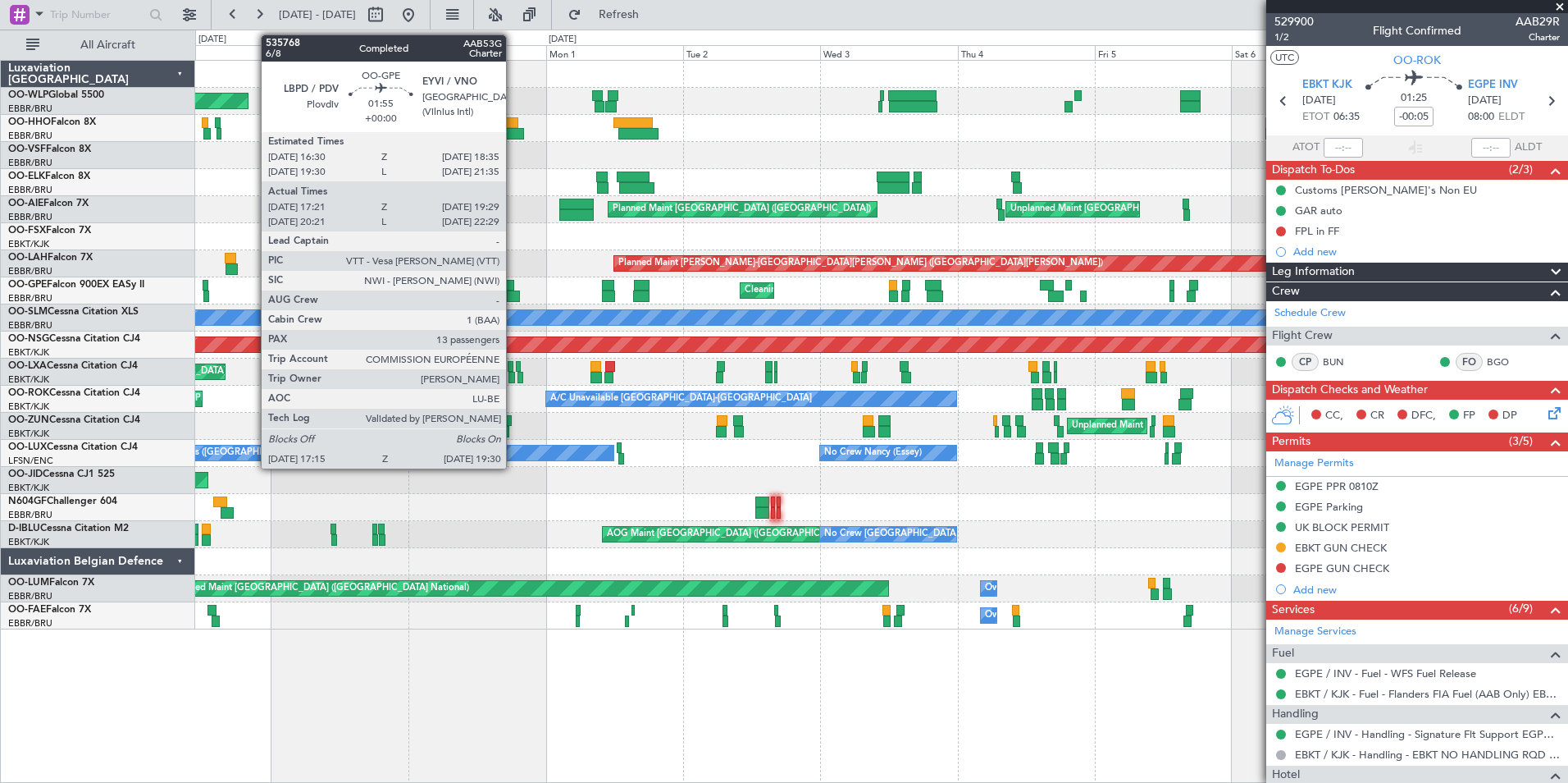
click at [513, 298] on div at bounding box center [512, 296] width 13 height 12
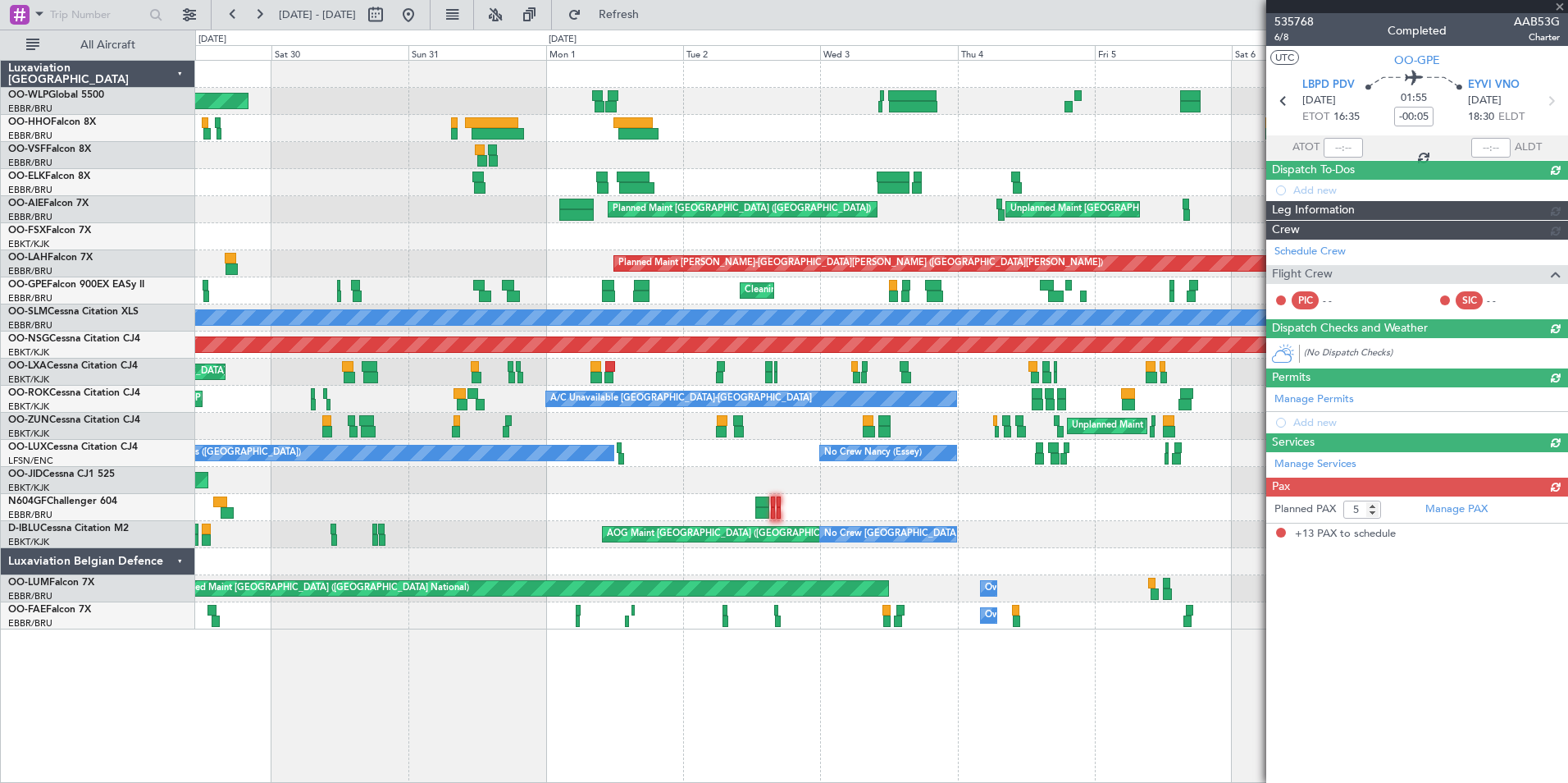
type input "17:26"
type input "19:24"
type input "13"
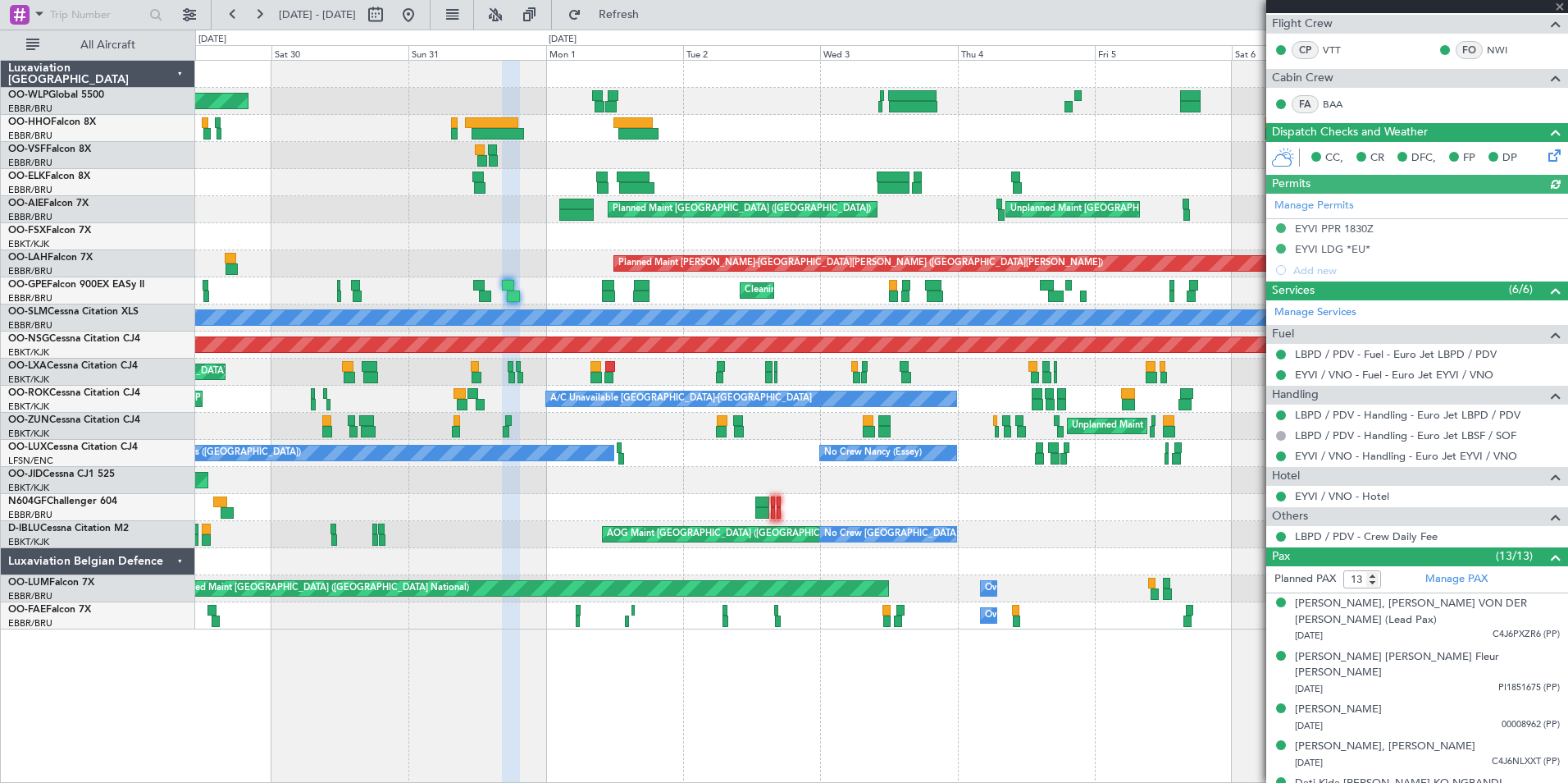
scroll to position [328, 0]
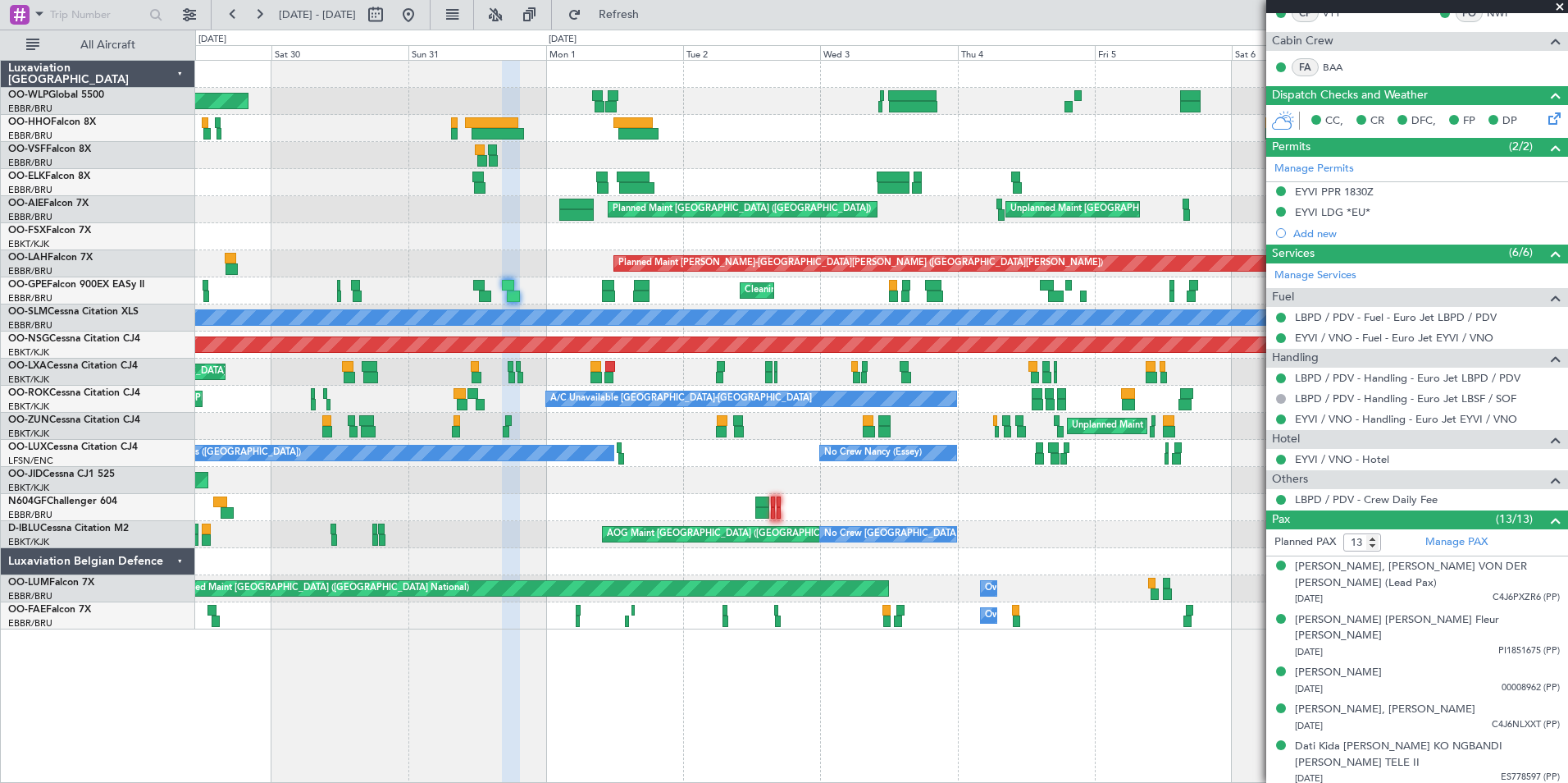
click at [736, 521] on div "Planned Maint Berlin (Brandenburg) Planned Maint Liege AOG Maint New York (Tete…" at bounding box center [880, 345] width 1372 height 568
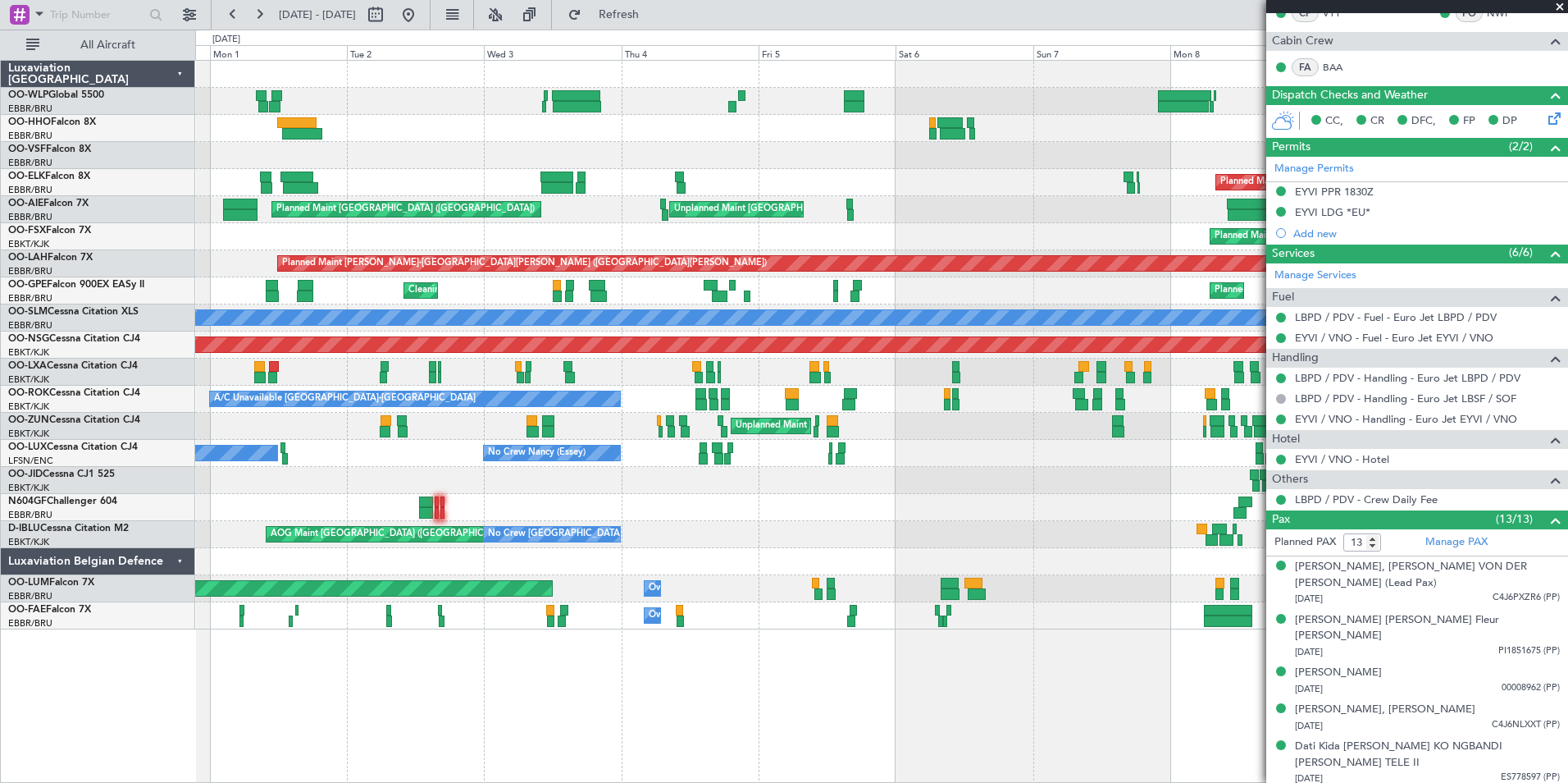
click at [624, 497] on div "Planned Maint Liege Planned Maint Berlin (Brandenburg) AOG Maint New York (Tete…" at bounding box center [880, 345] width 1372 height 568
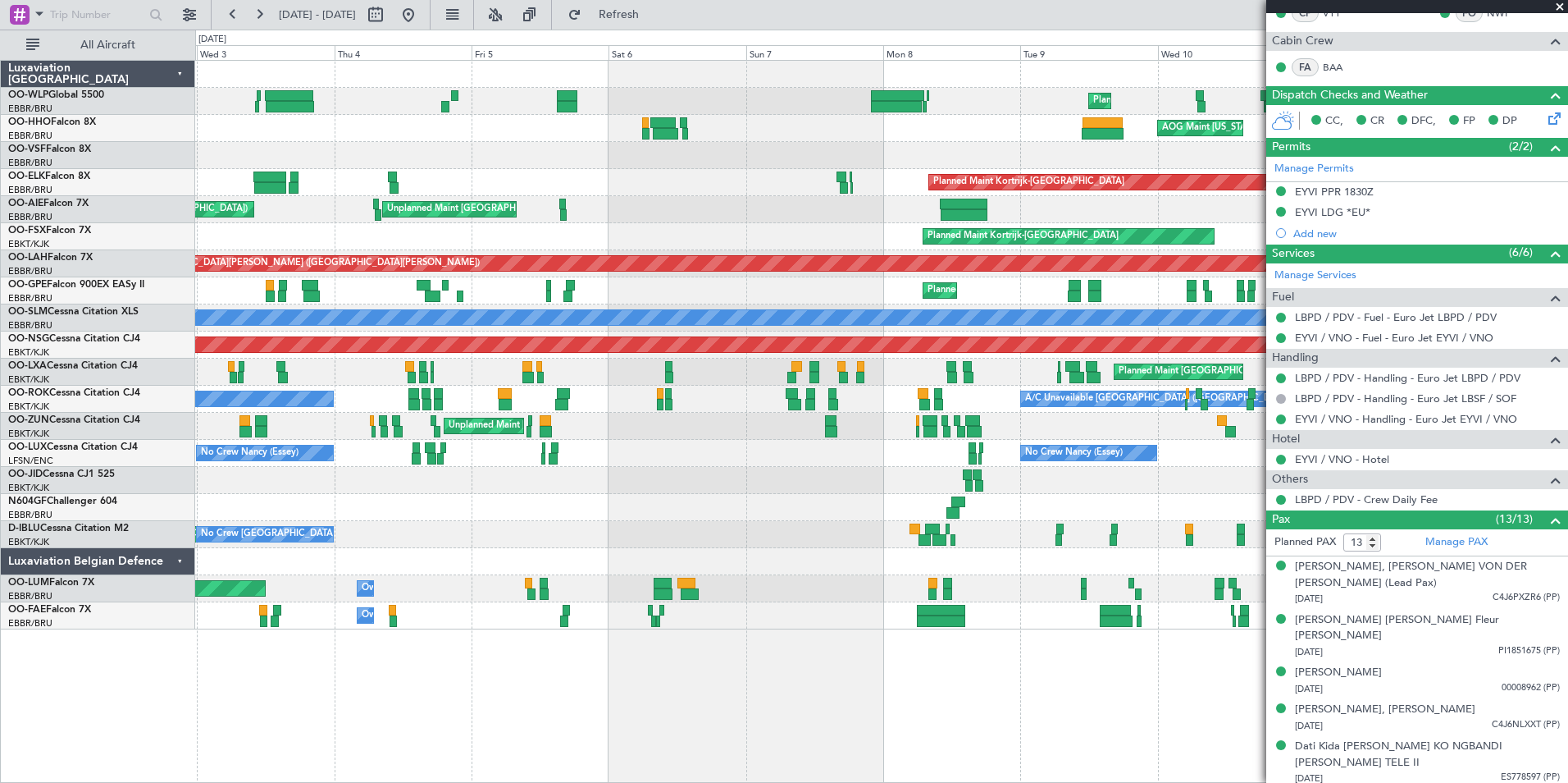
click at [419, 482] on div "Planned Maint Liege AOG Maint New York (Teterboro) Planned Maint Geneva (Cointr…" at bounding box center [880, 345] width 1372 height 568
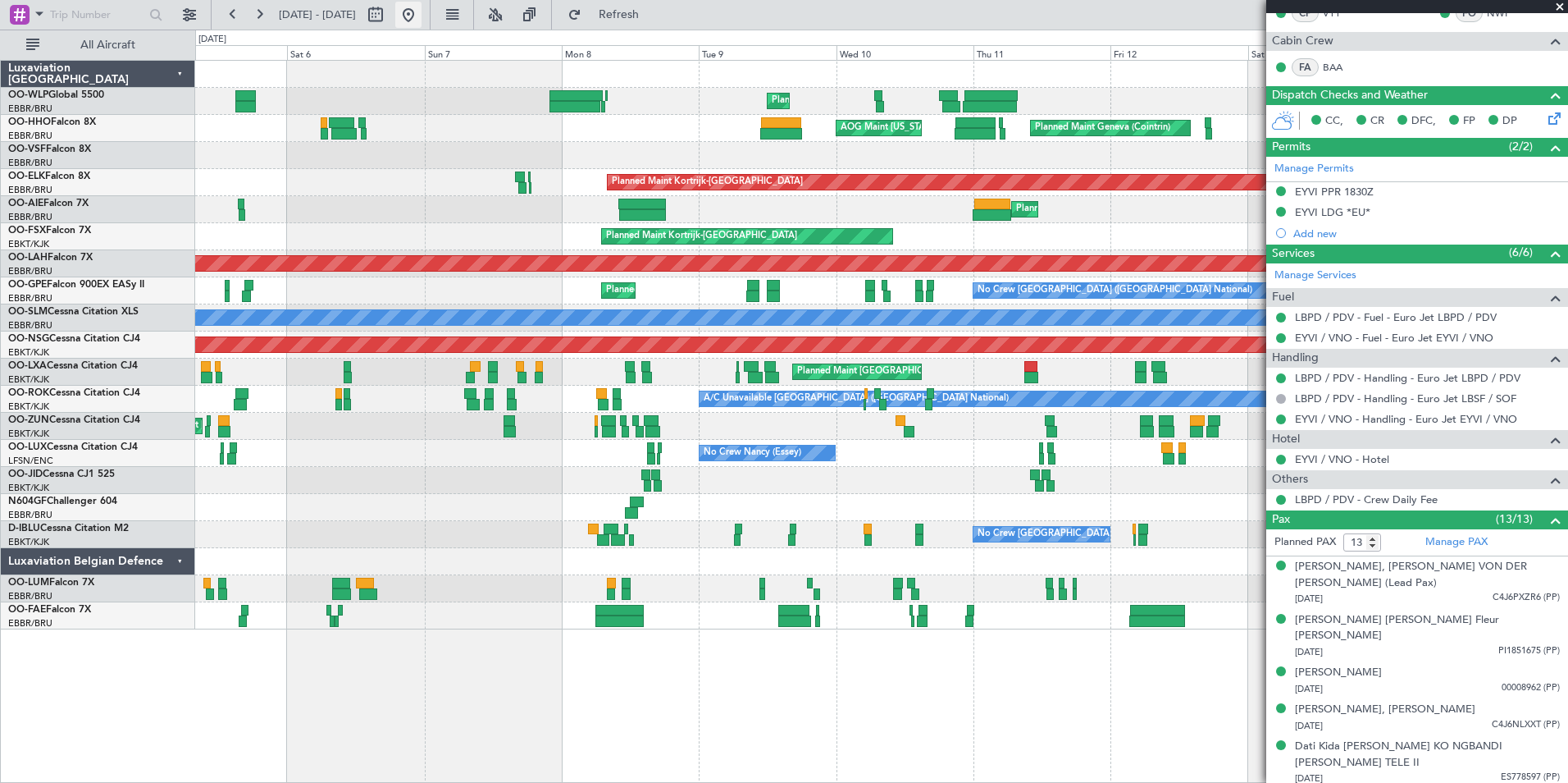
click at [421, 16] on button at bounding box center [408, 15] width 26 height 26
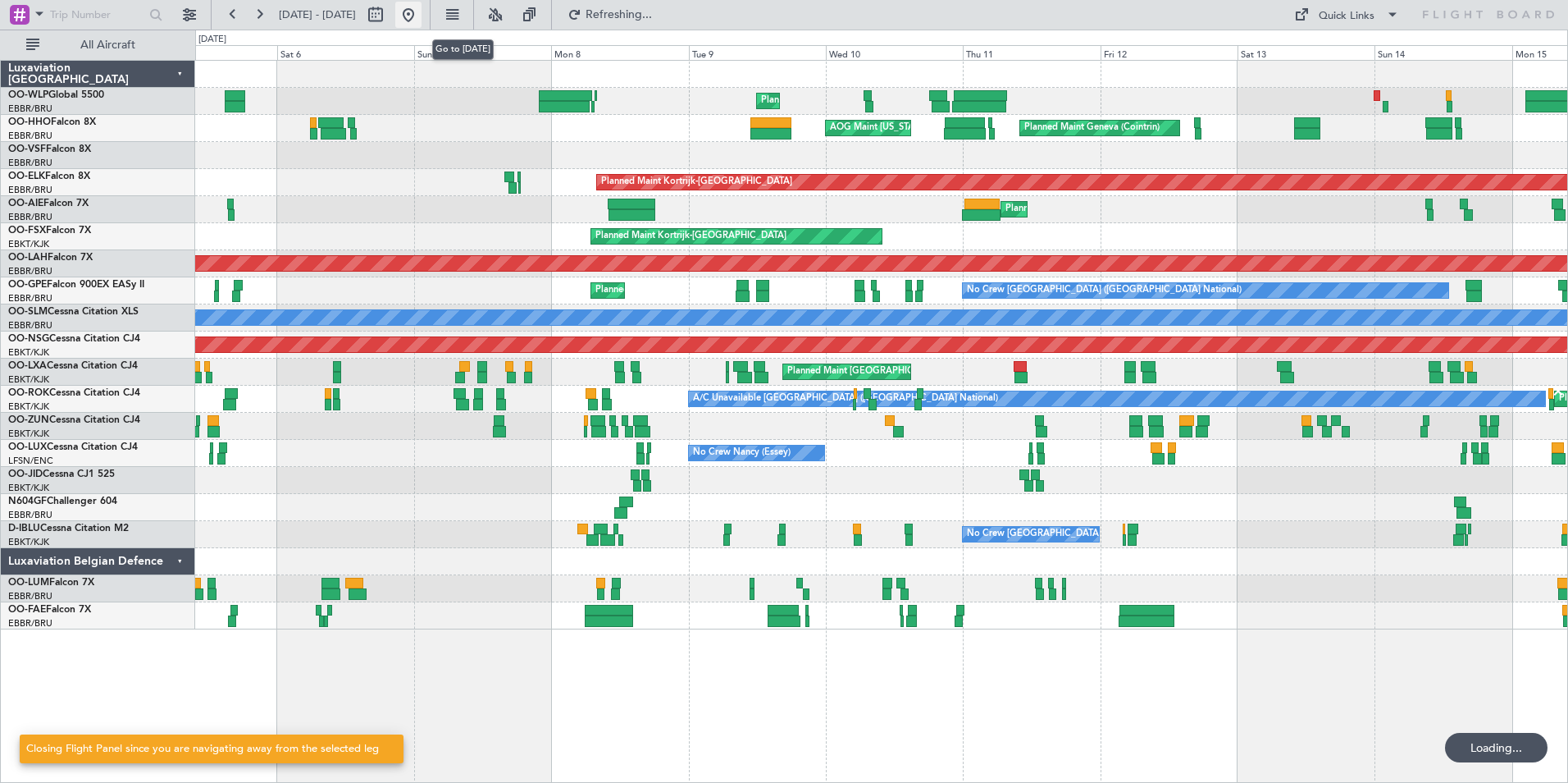
scroll to position [0, 0]
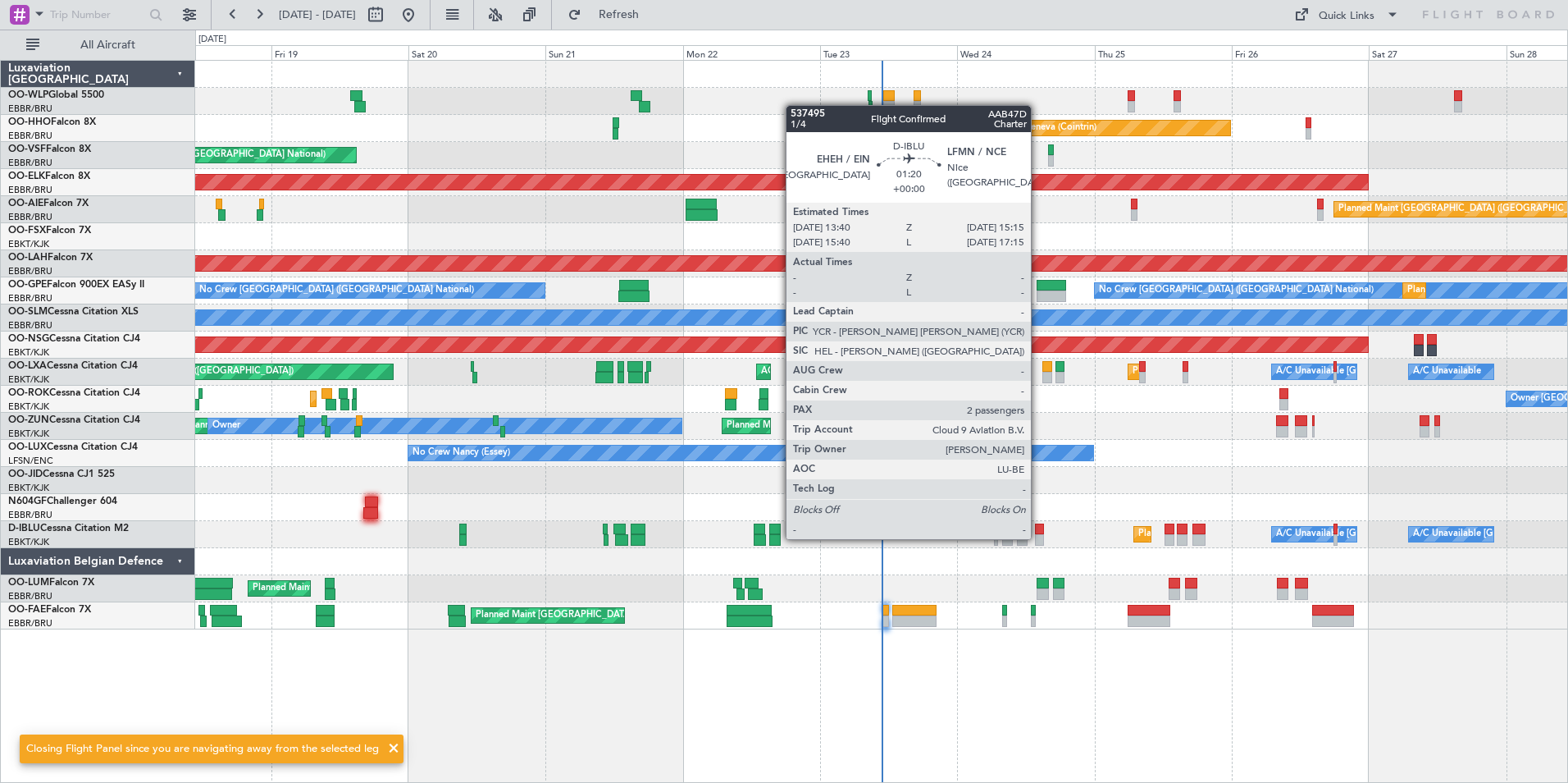
click at [1038, 537] on div at bounding box center [1040, 540] width 10 height 12
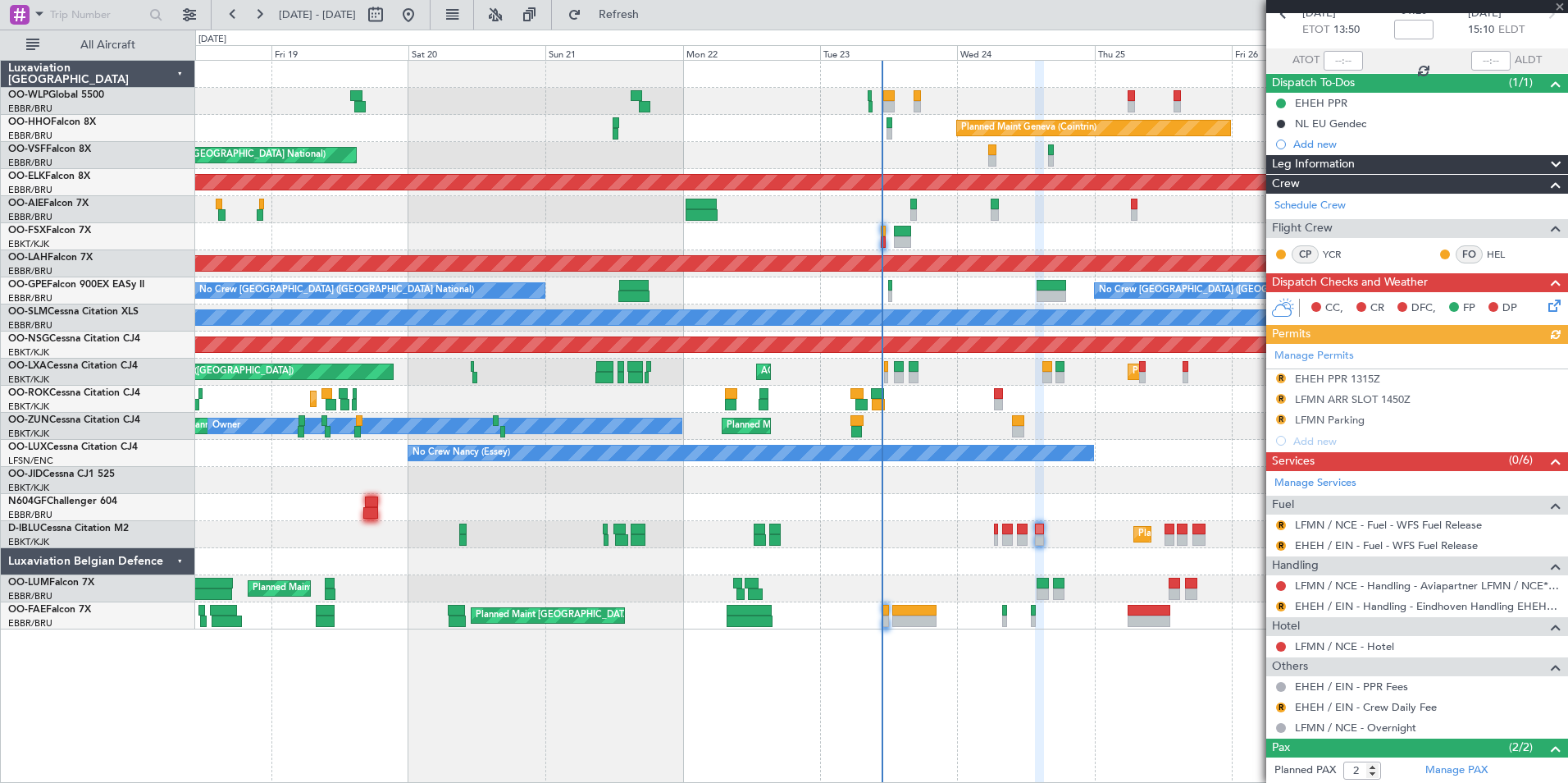
scroll to position [162, 0]
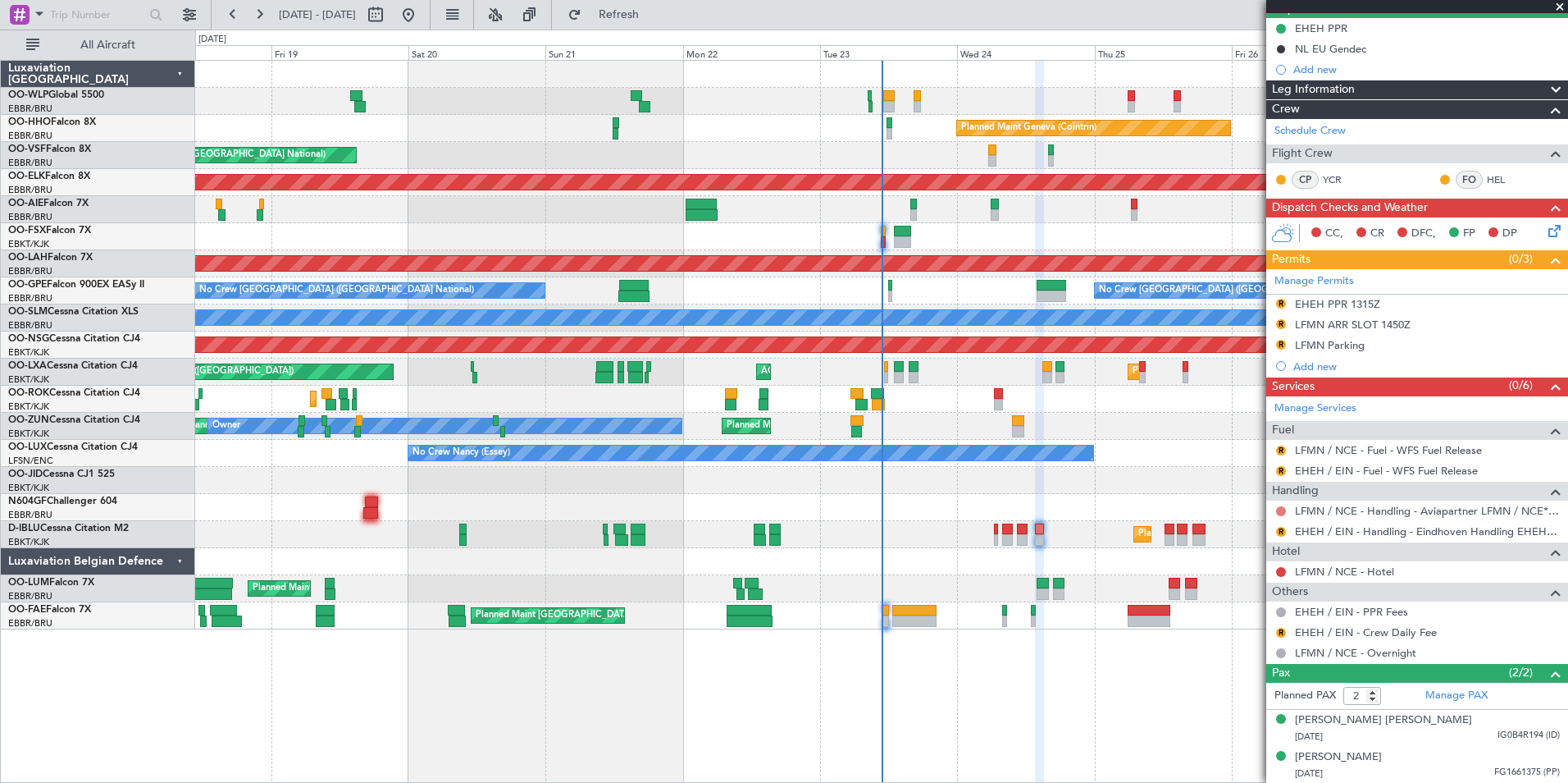
click at [1278, 511] on button at bounding box center [1281, 512] width 10 height 10
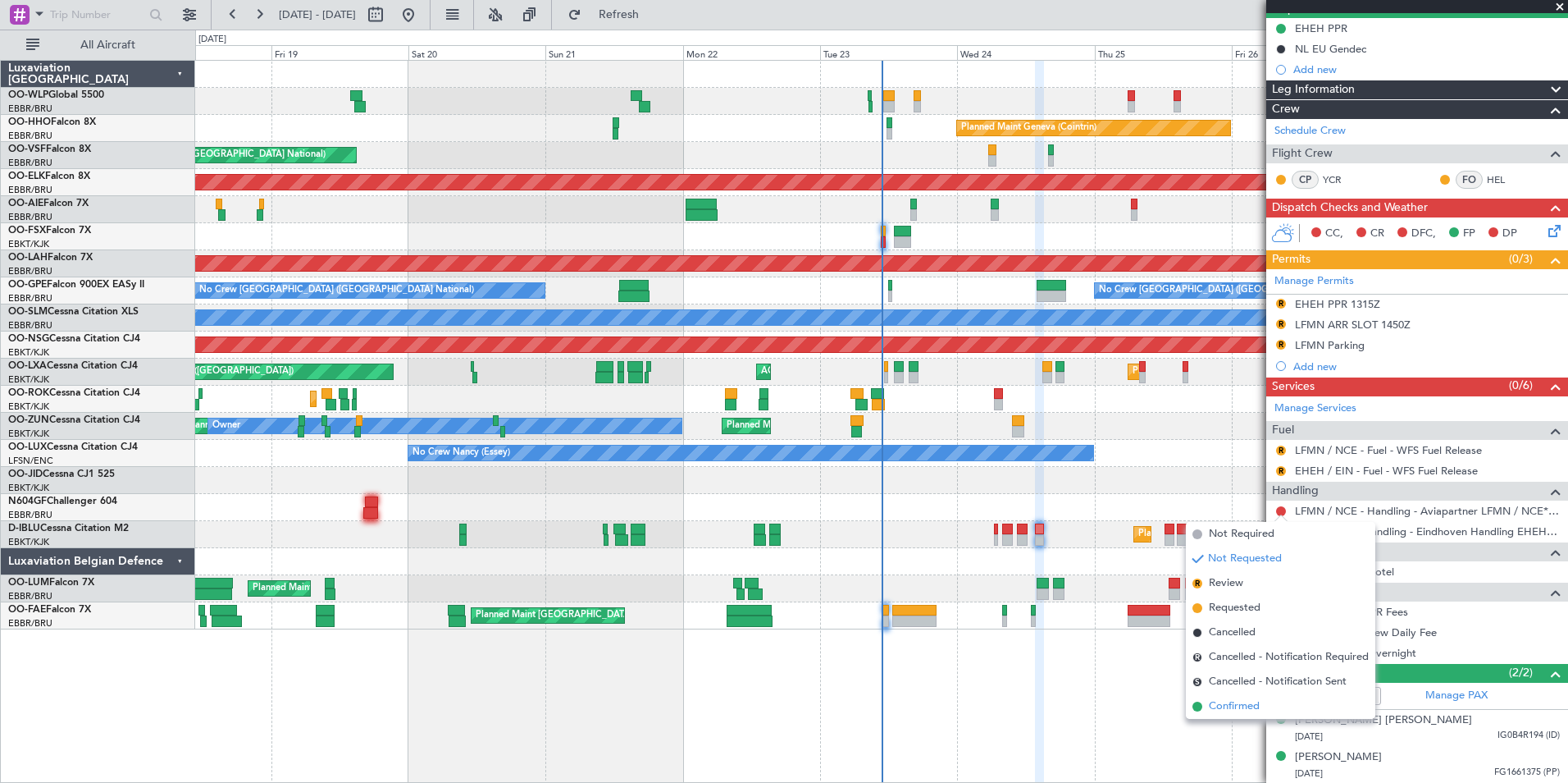
click at [1237, 703] on span "Confirmed" at bounding box center [1234, 707] width 51 height 17
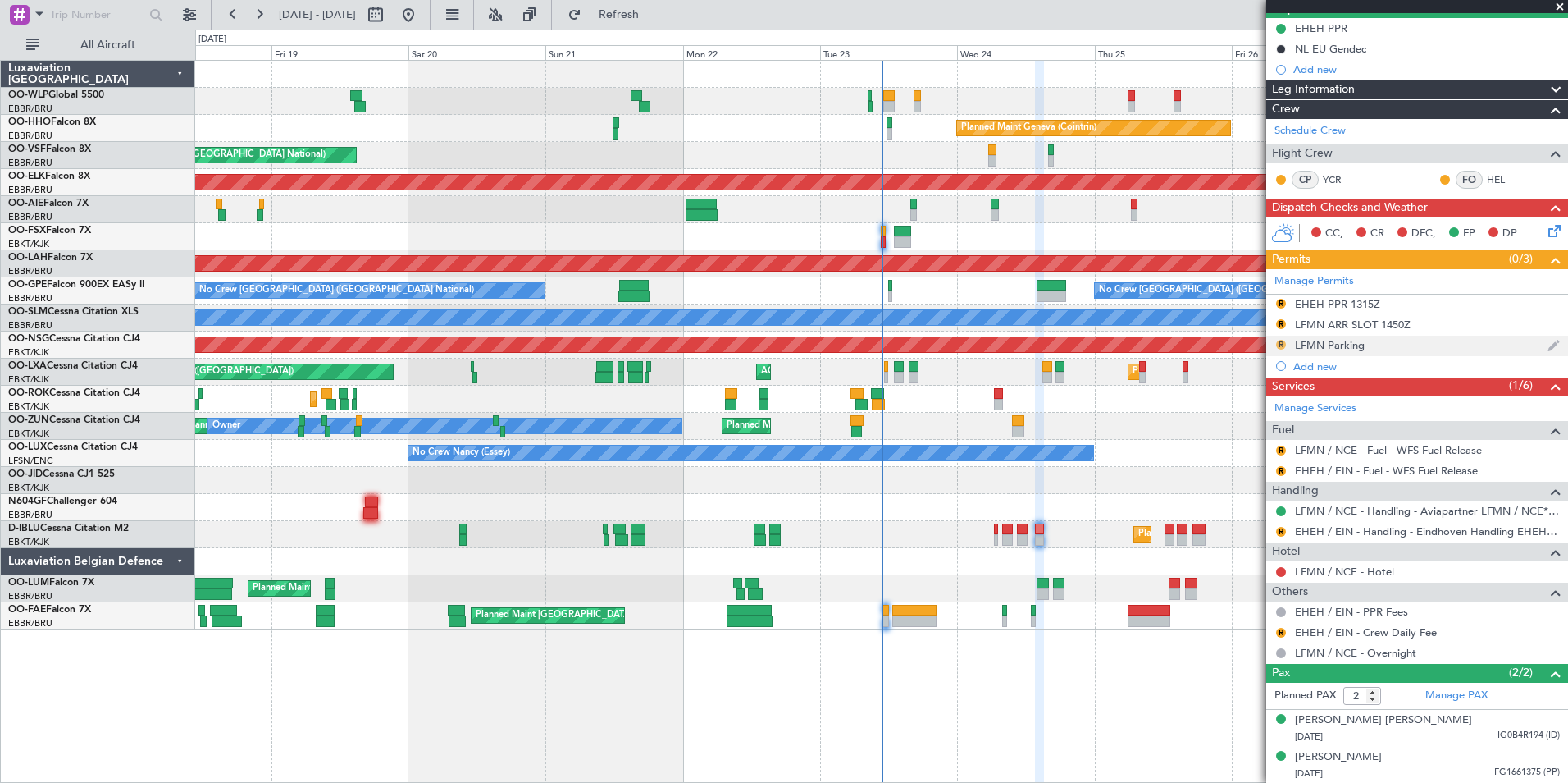
click at [1278, 340] on button "R" at bounding box center [1281, 345] width 10 height 10
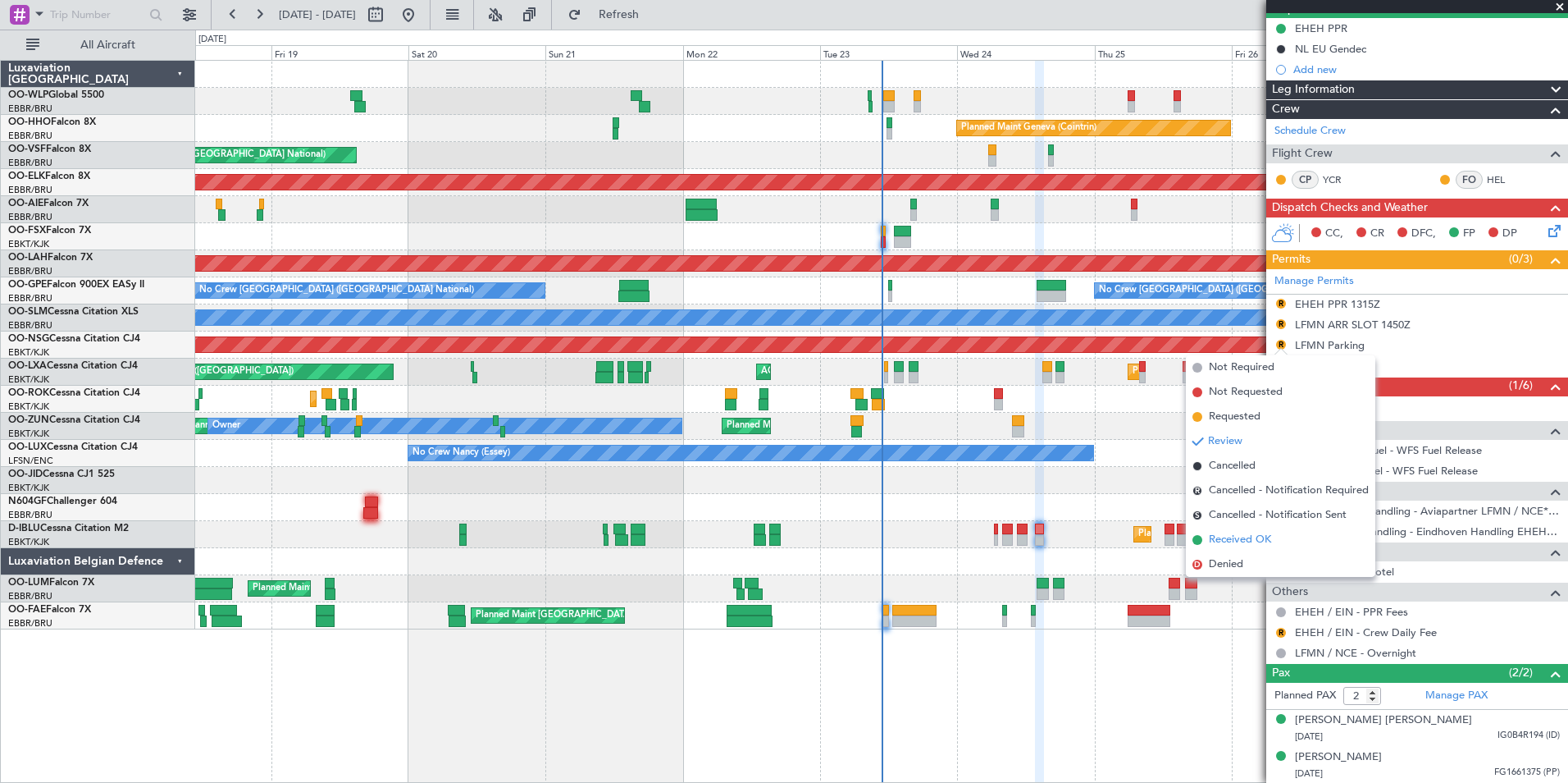
click at [1232, 539] on span "Received OK" at bounding box center [1240, 540] width 63 height 17
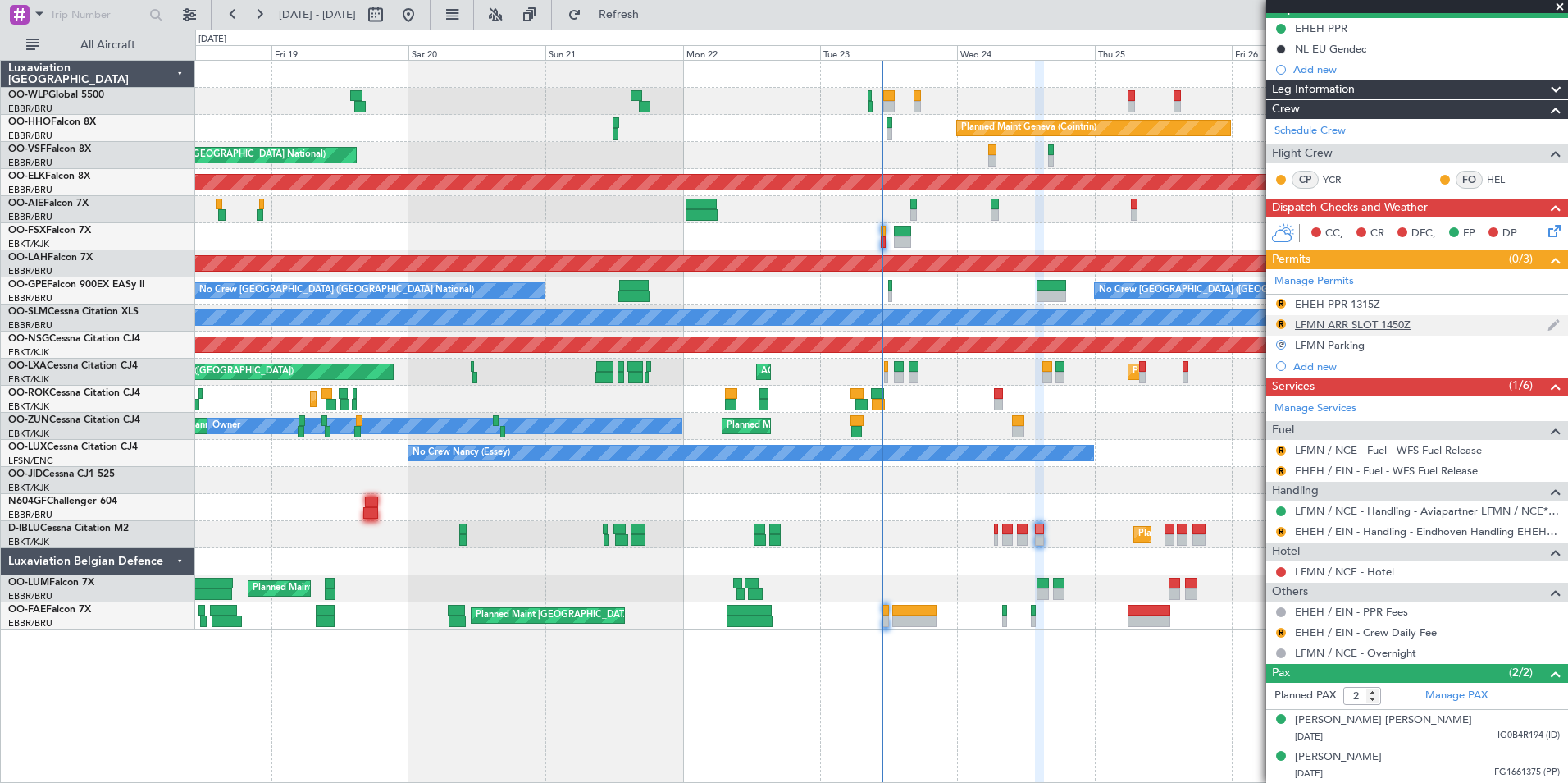
click at [1339, 327] on div "LFMN ARR SLOT 1450Z" at bounding box center [1353, 324] width 116 height 14
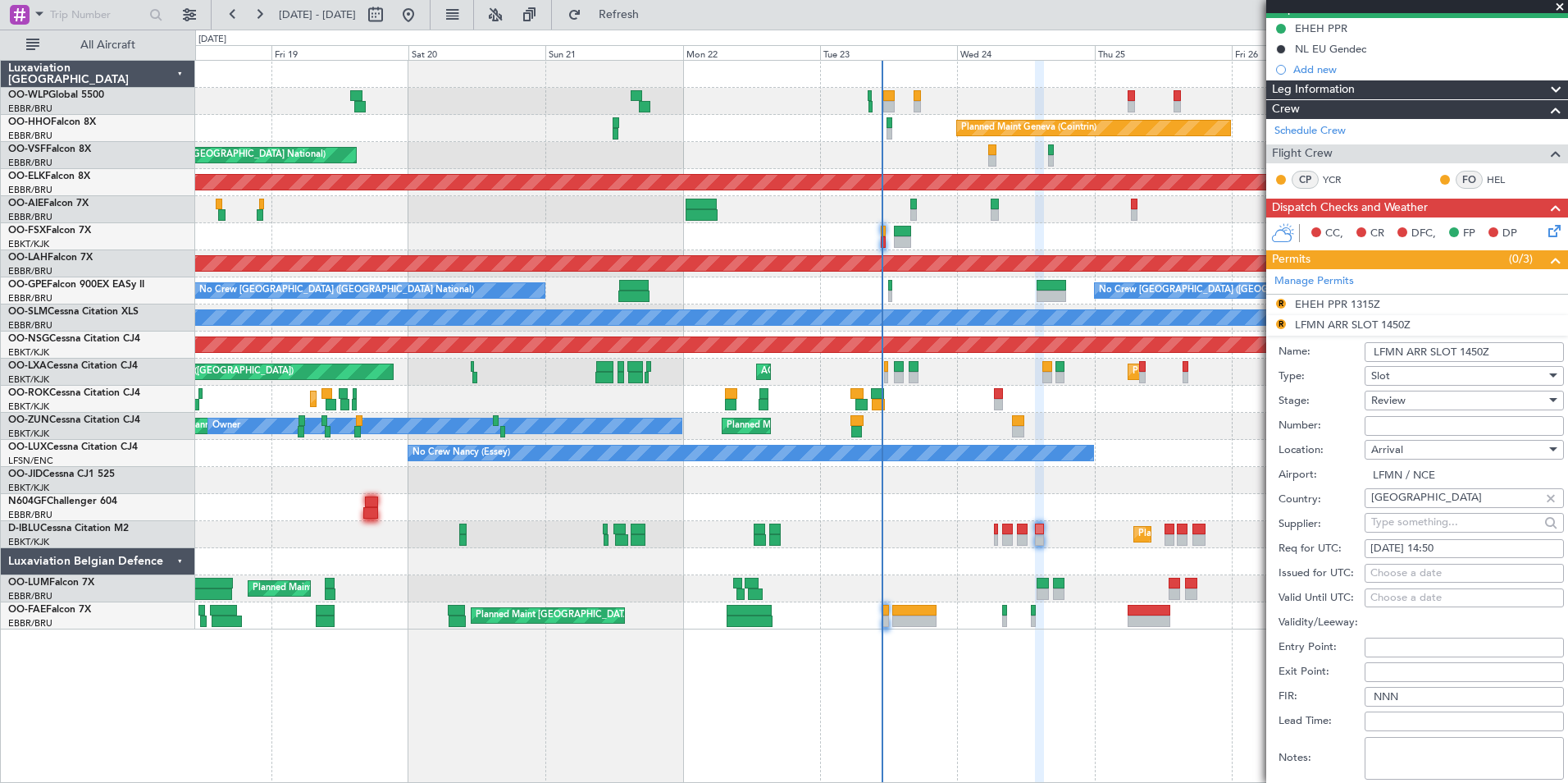
click at [1384, 423] on input "Number:" at bounding box center [1463, 426] width 199 height 20
paste input "LFMNA000091330"
type input "LFMNA000091330"
click at [1409, 399] on div "Review" at bounding box center [1458, 400] width 174 height 24
click at [1414, 530] on span "Received OK" at bounding box center [1458, 531] width 172 height 24
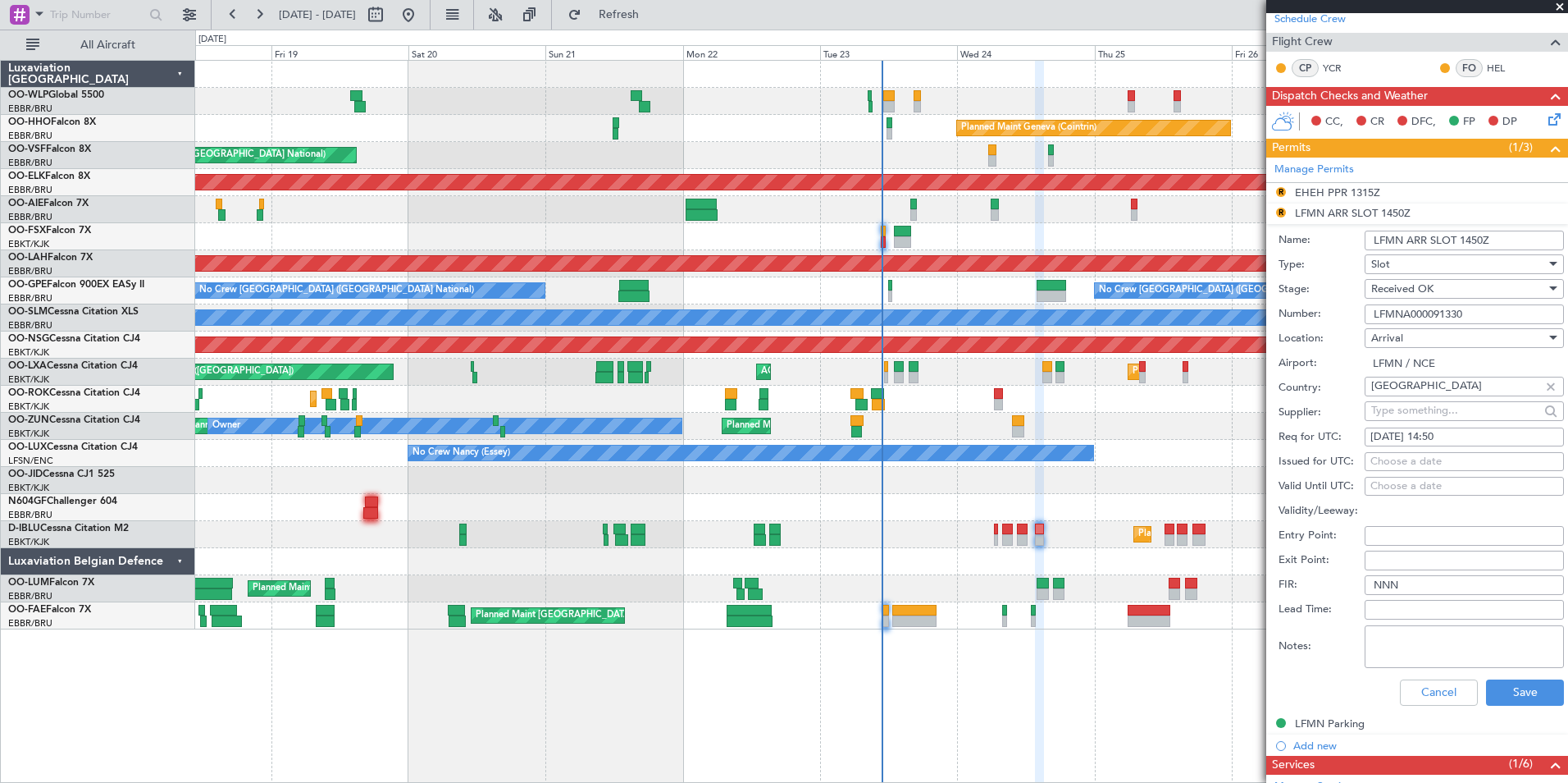
scroll to position [408, 0]
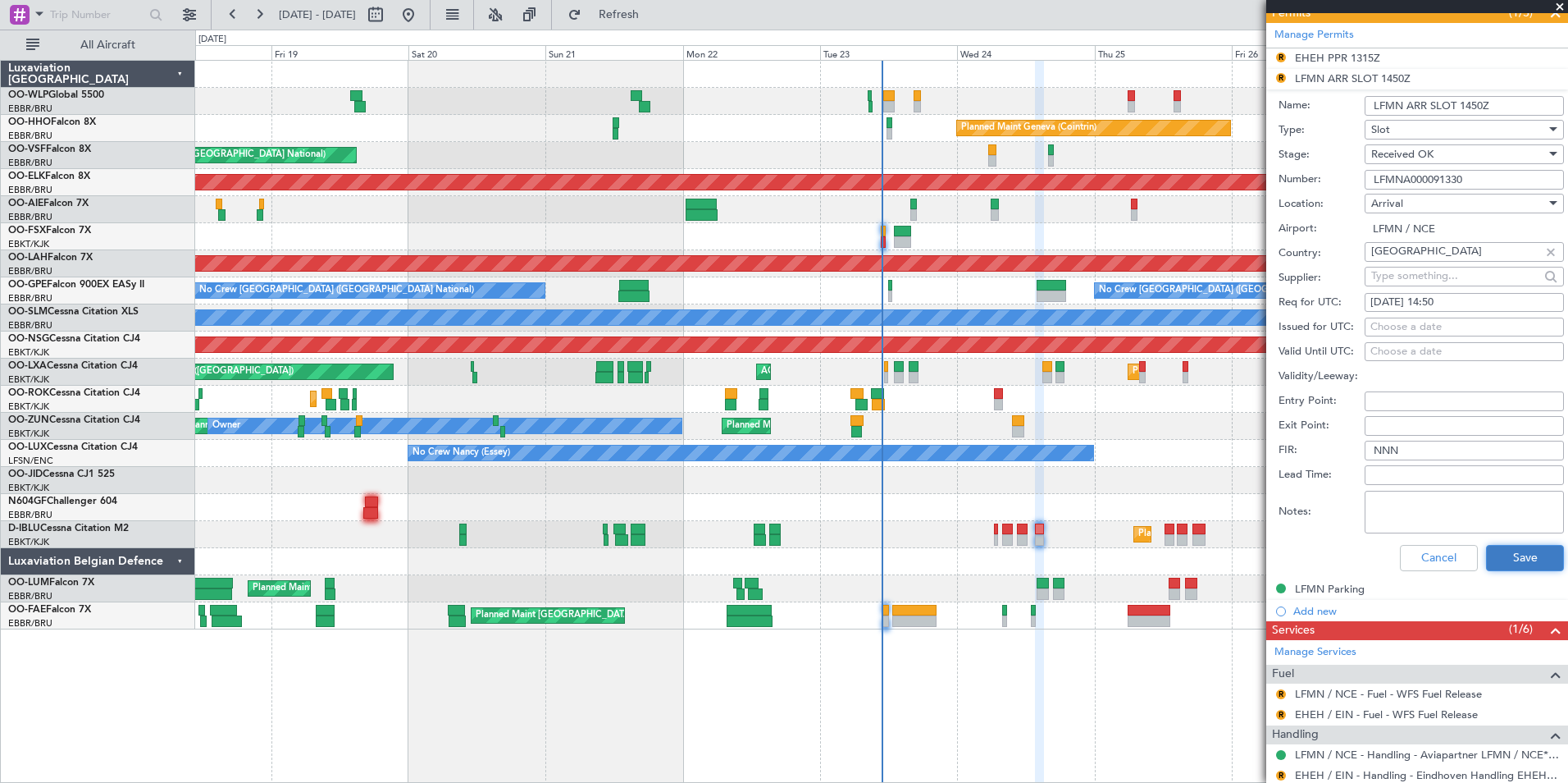
click at [1509, 553] on button "Save" at bounding box center [1525, 558] width 78 height 26
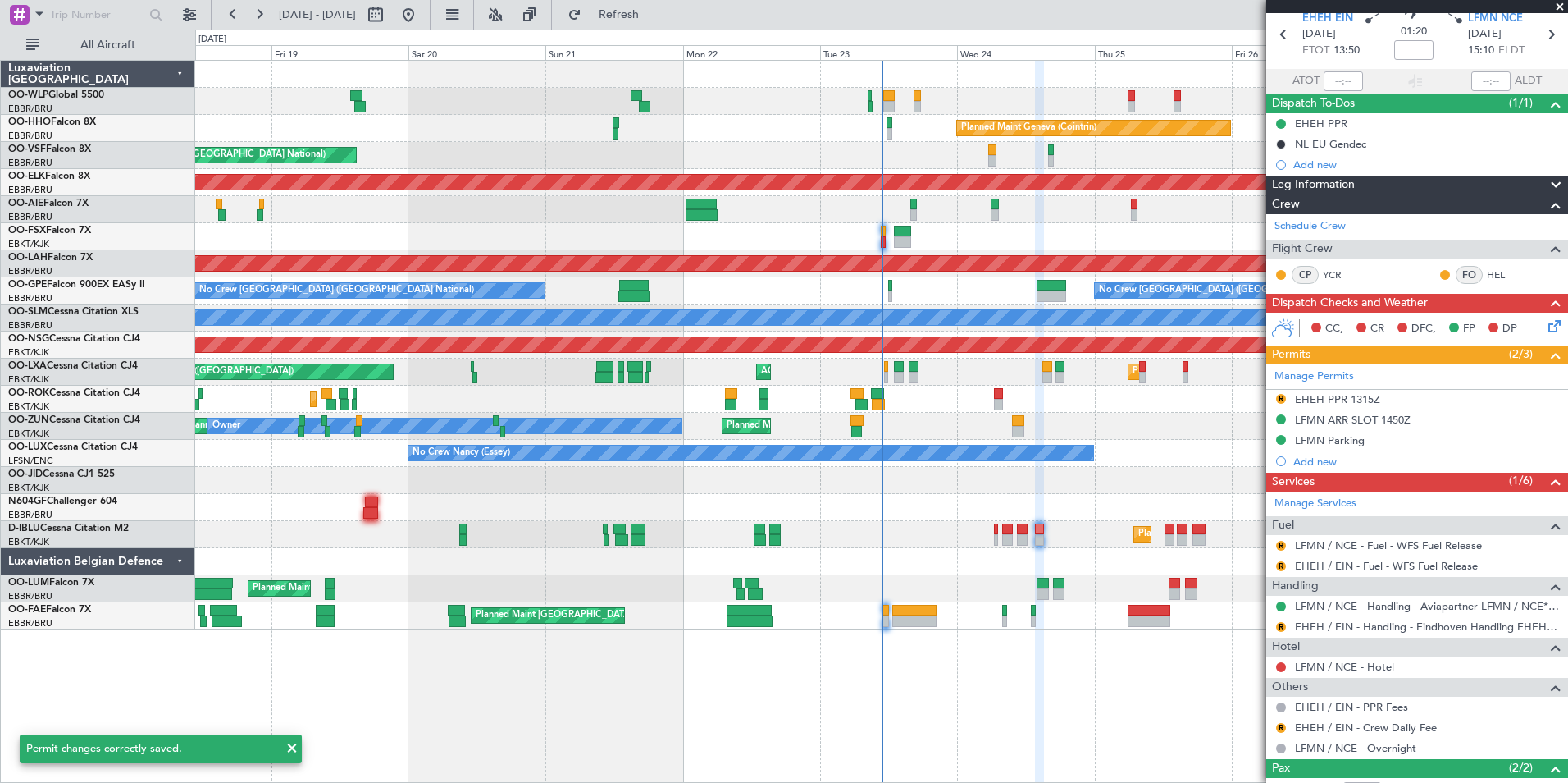
scroll to position [0, 0]
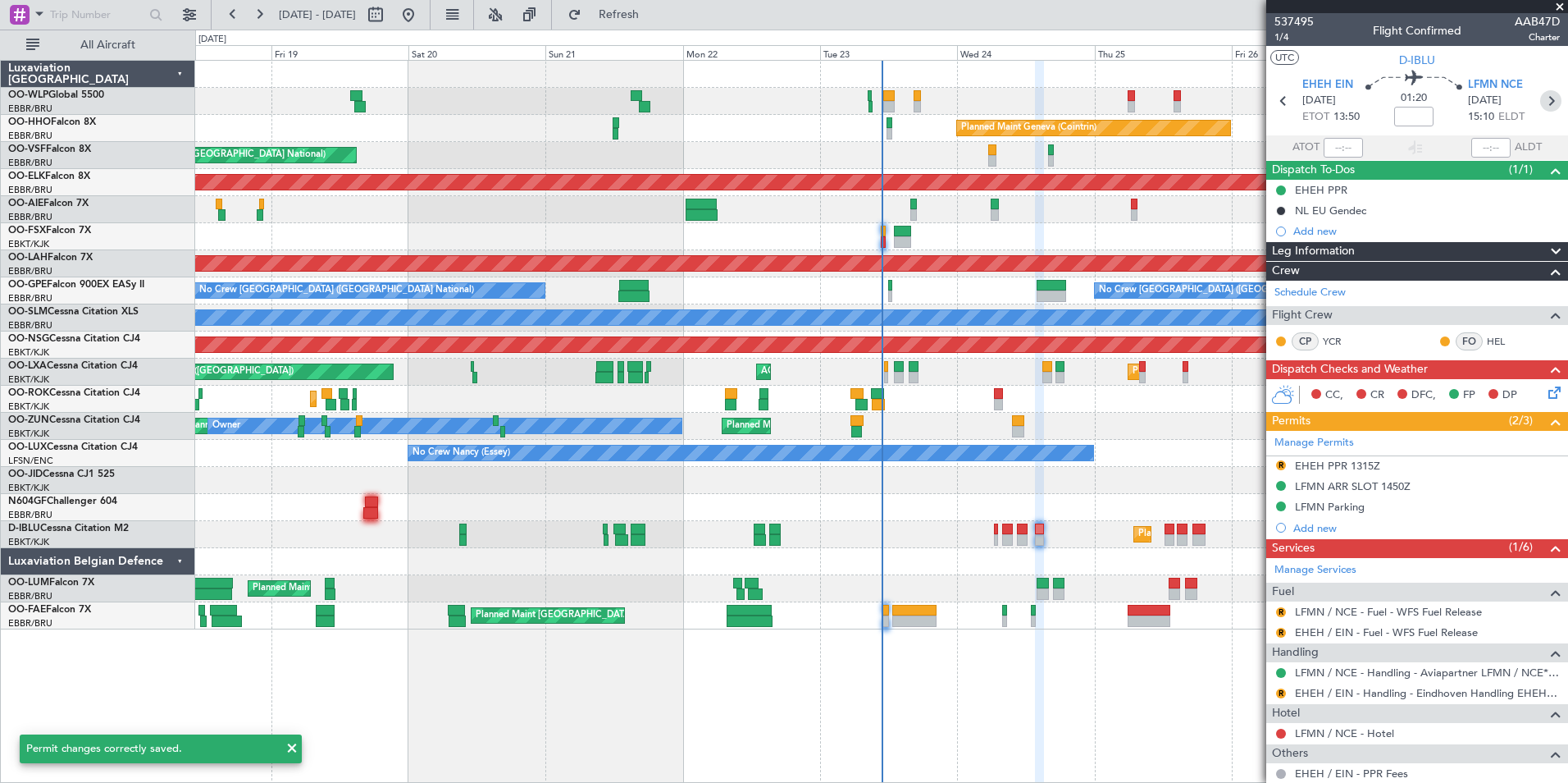
click at [1547, 104] on icon at bounding box center [1551, 101] width 22 height 22
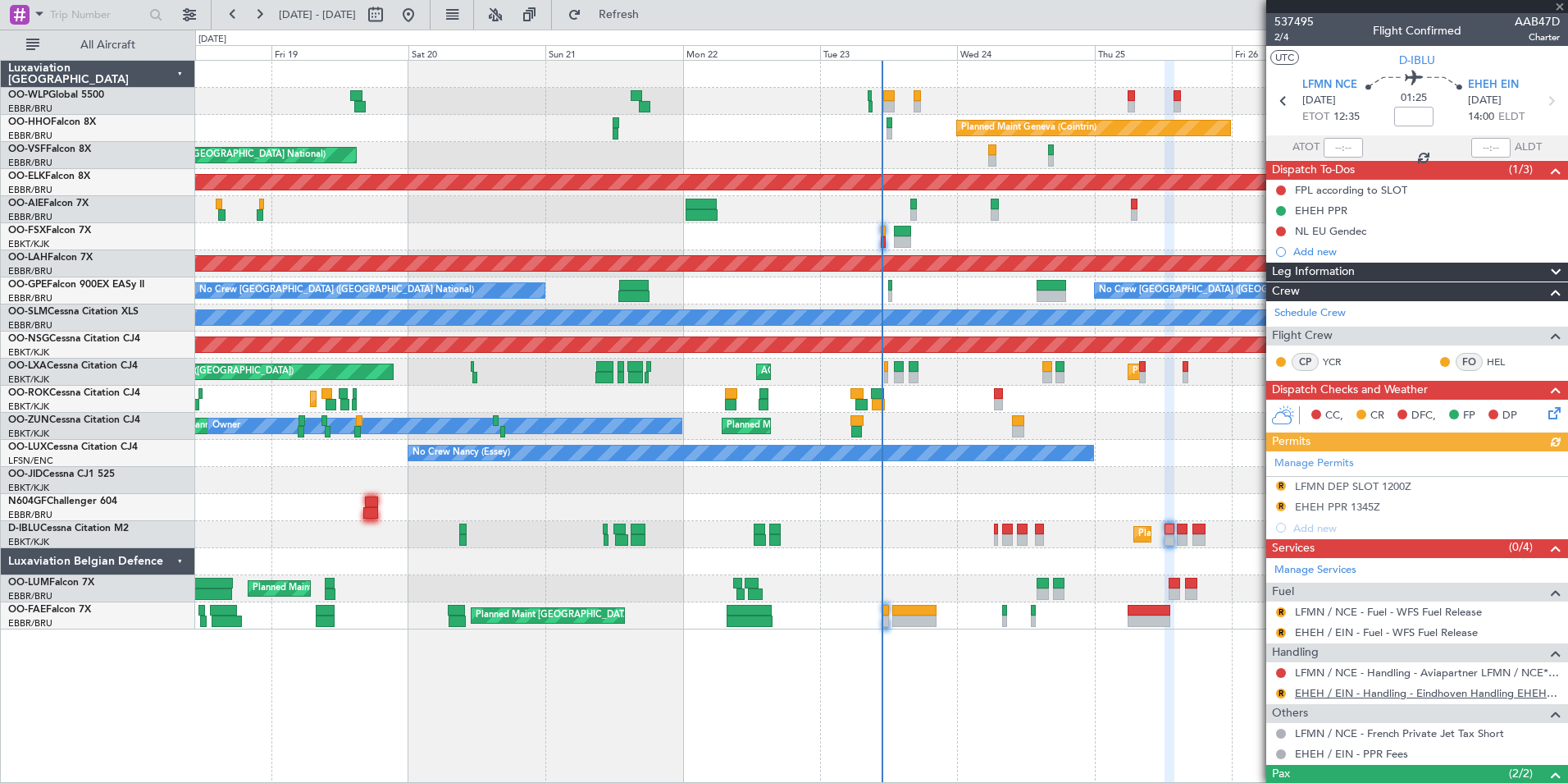
click at [1326, 696] on link "EHEH / EIN - Handling - Eindhoven Handling EHEH / EIN" at bounding box center [1427, 693] width 264 height 14
click at [1281, 674] on button at bounding box center [1281, 673] width 10 height 10
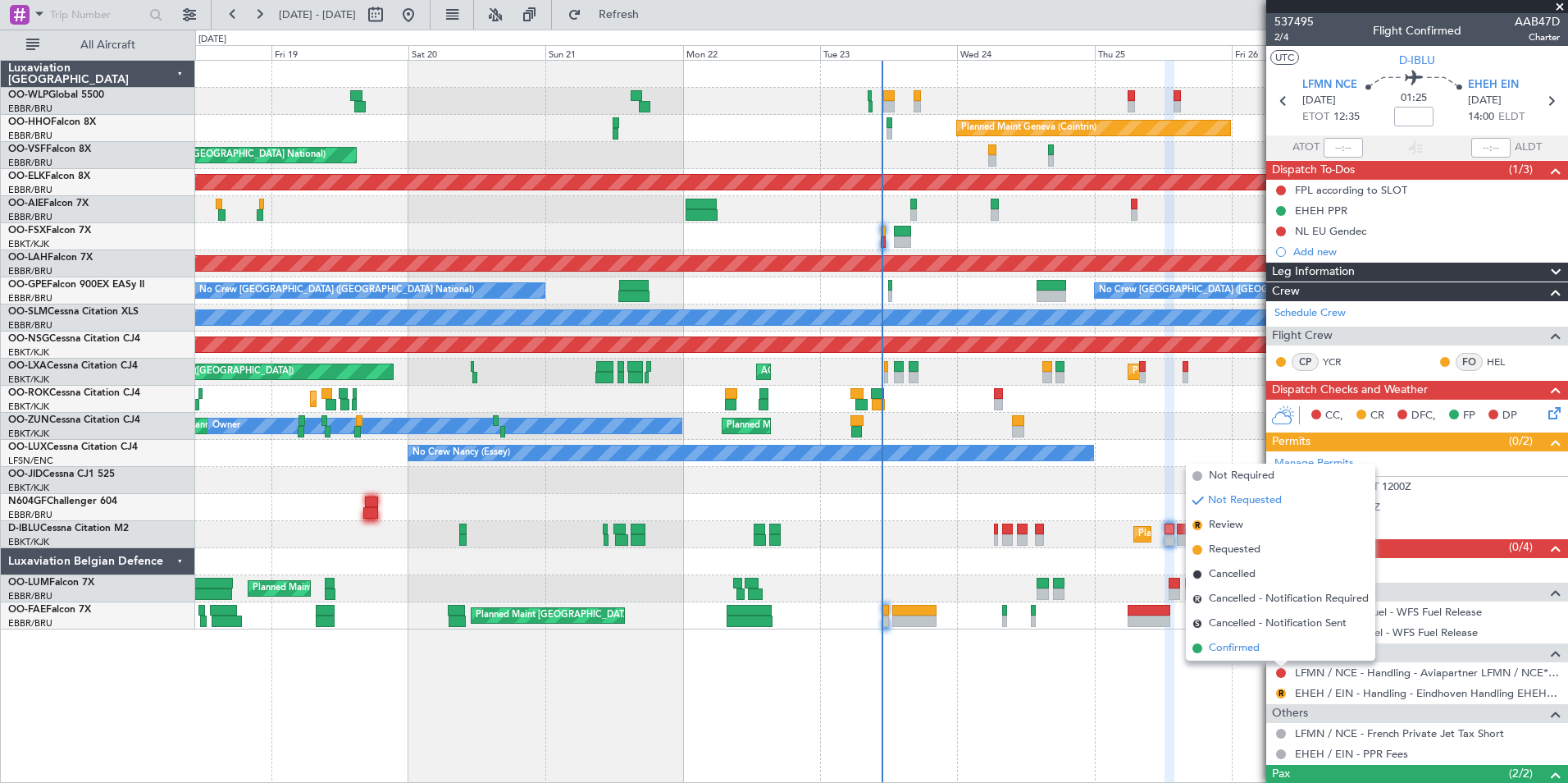
click at [1239, 651] on span "Confirmed" at bounding box center [1234, 648] width 51 height 17
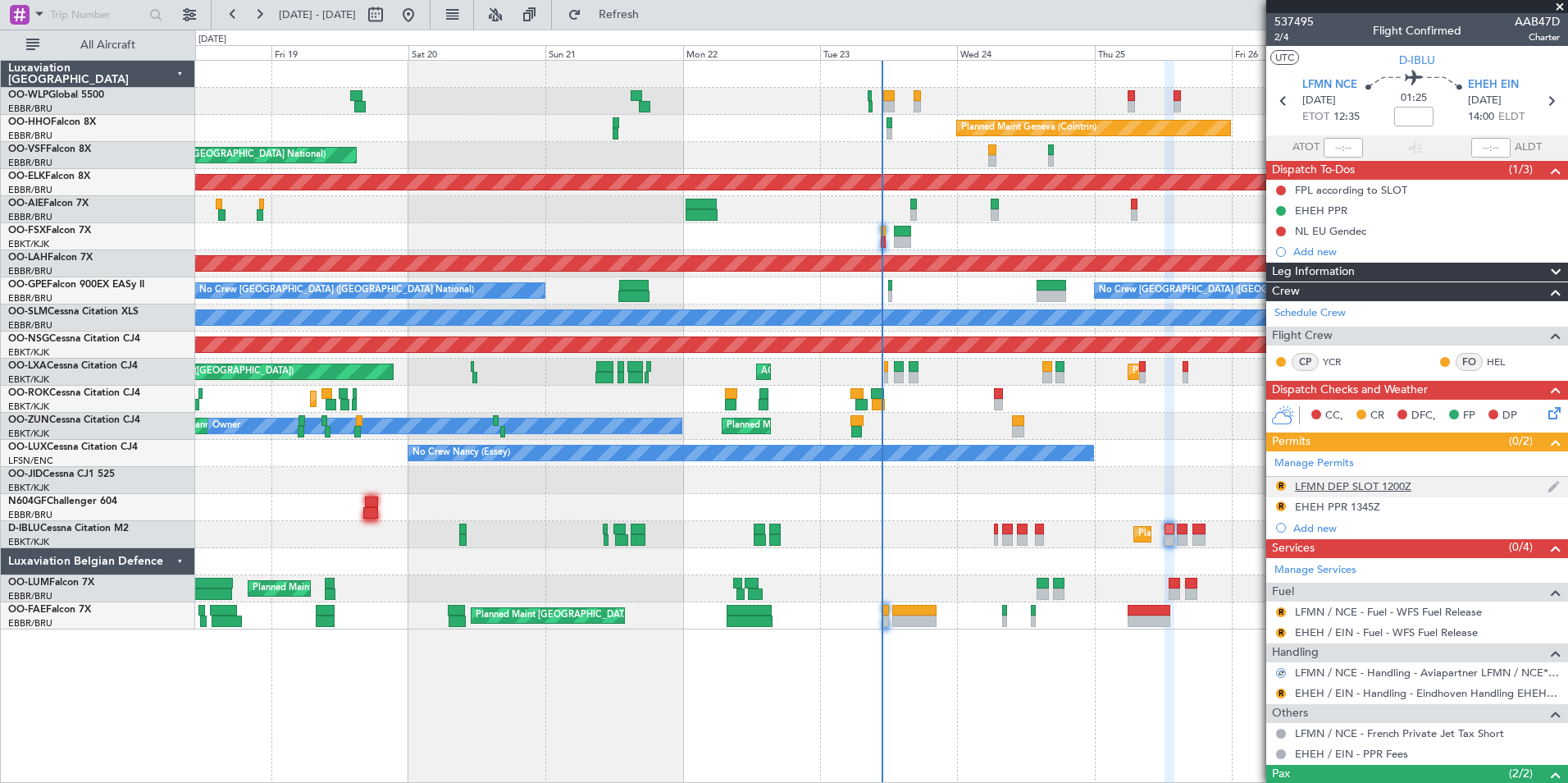
click at [1354, 488] on div "LFMN DEP SLOT 1200Z" at bounding box center [1353, 486] width 117 height 14
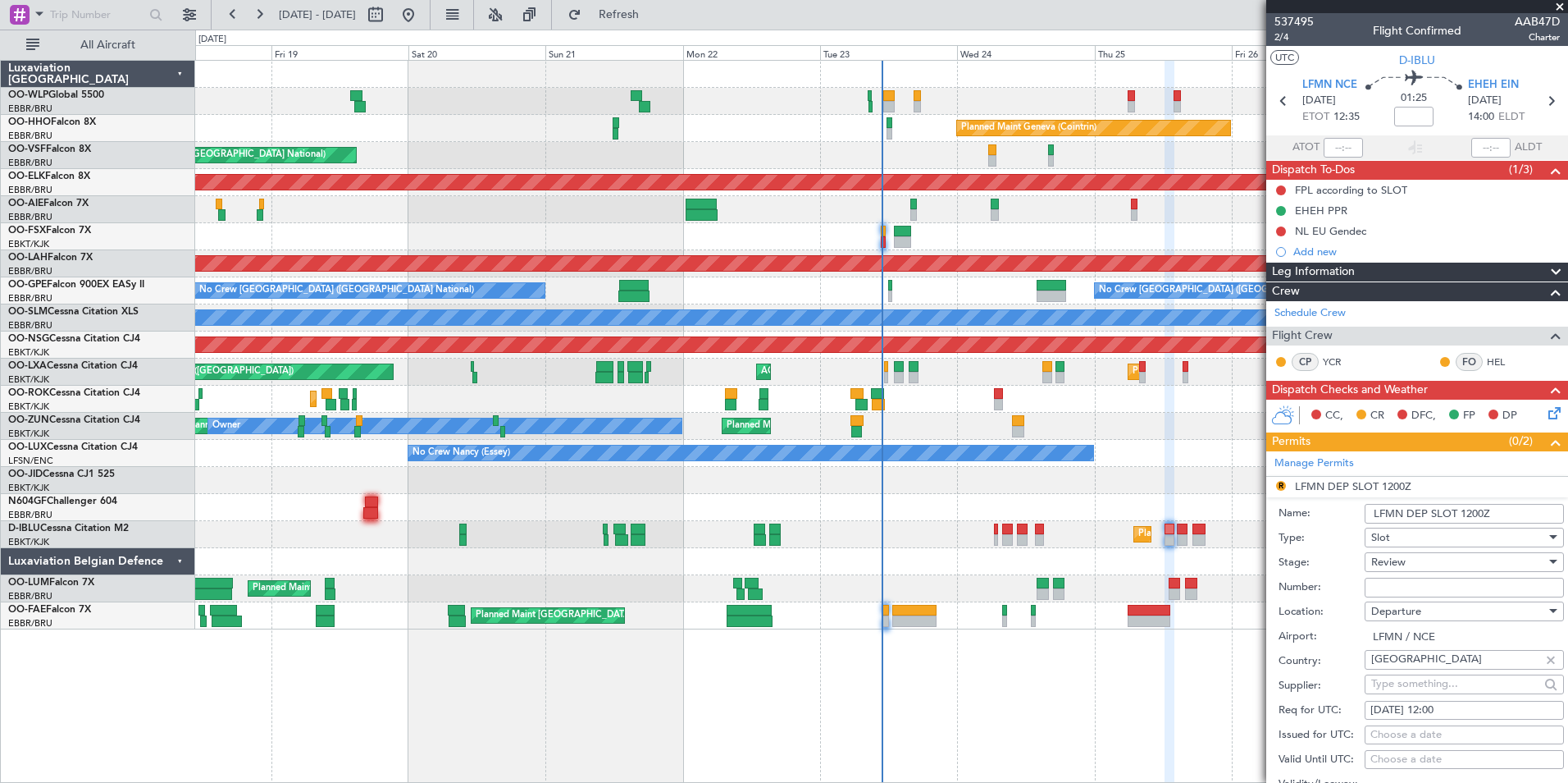
click at [1389, 587] on input "Number:" at bounding box center [1463, 588] width 199 height 20
paste input "LFMND000091331"
type input "LFMND000091331"
click at [1397, 558] on span "Review" at bounding box center [1388, 562] width 34 height 15
click at [1408, 689] on span "Received OK" at bounding box center [1458, 693] width 172 height 24
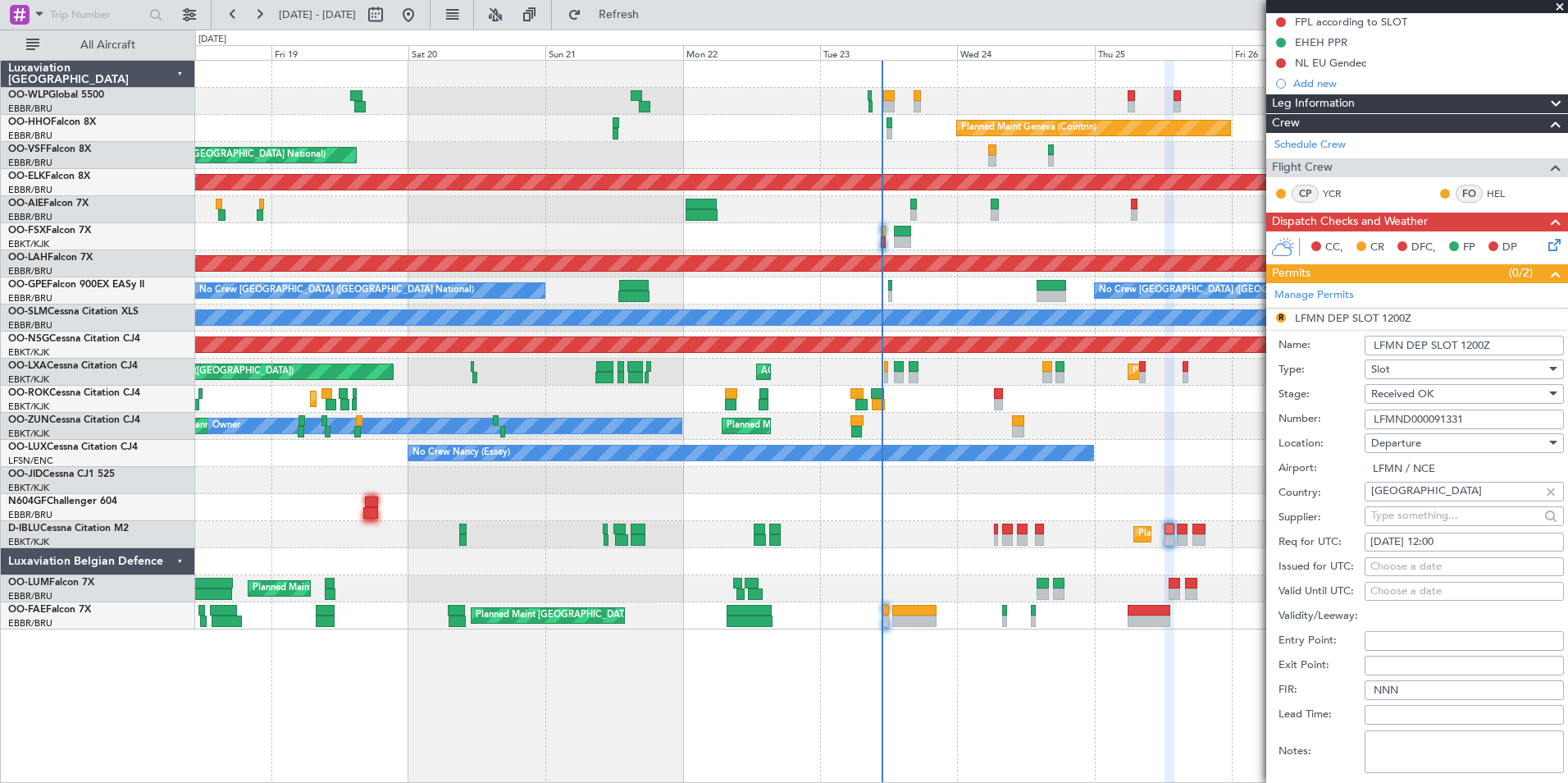
scroll to position [164, 0]
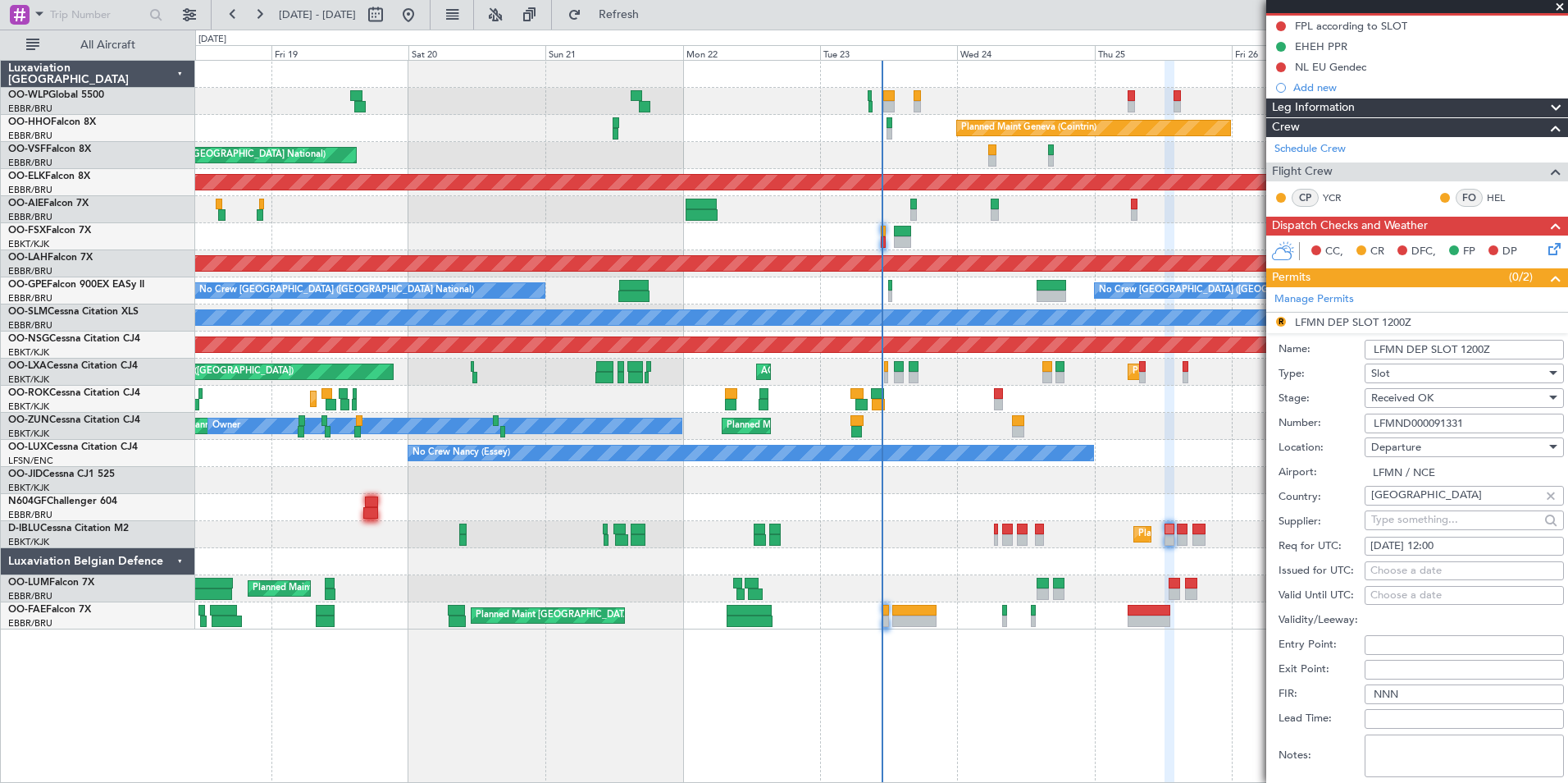
click at [1448, 548] on div "25/09/2025 12:00" at bounding box center [1464, 546] width 188 height 17
select select "9"
select select "2025"
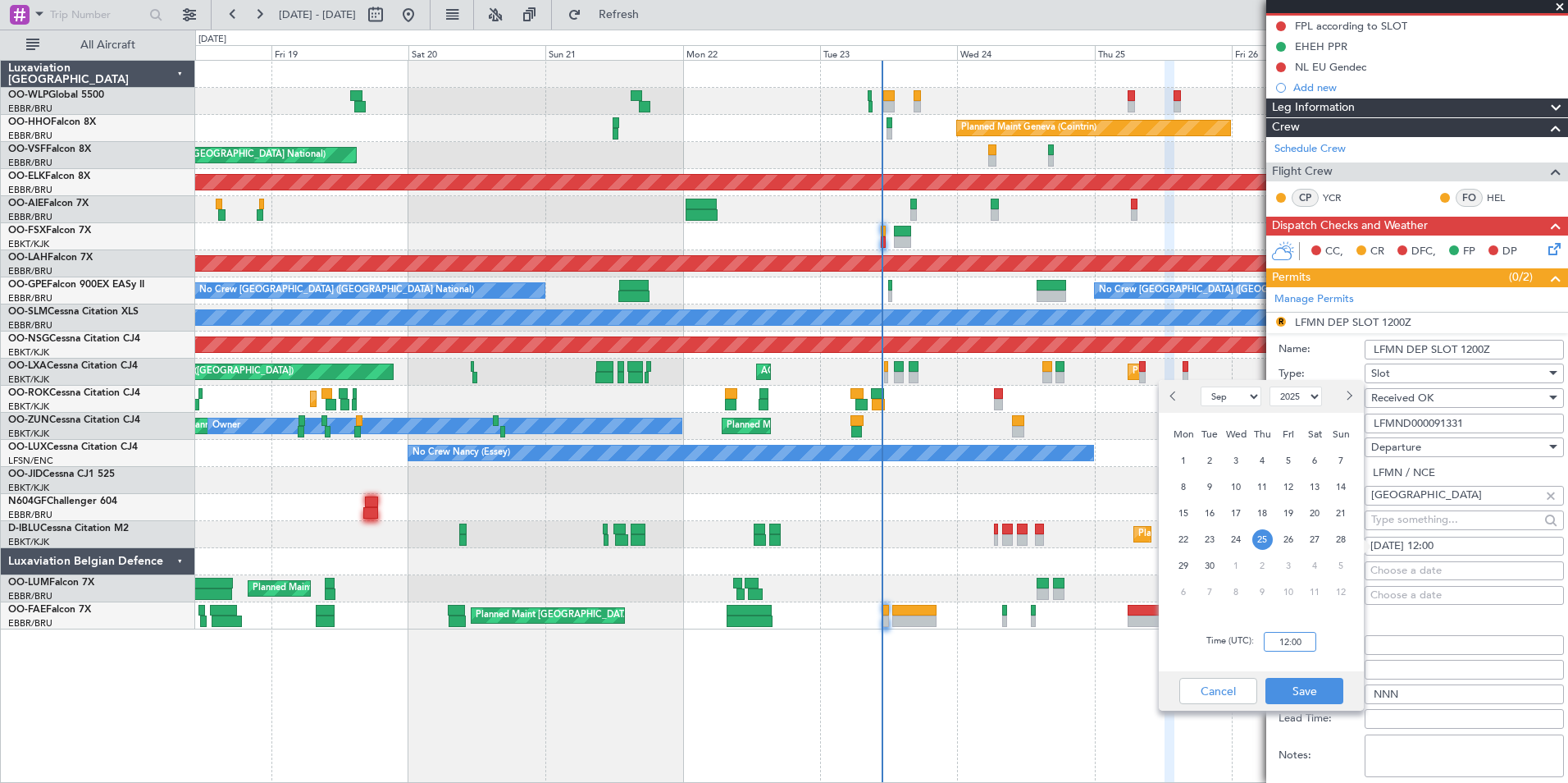
click at [1296, 636] on input "12:00" at bounding box center [1290, 642] width 53 height 20
type input "12:20"
click at [1294, 678] on button "Save" at bounding box center [1305, 691] width 78 height 26
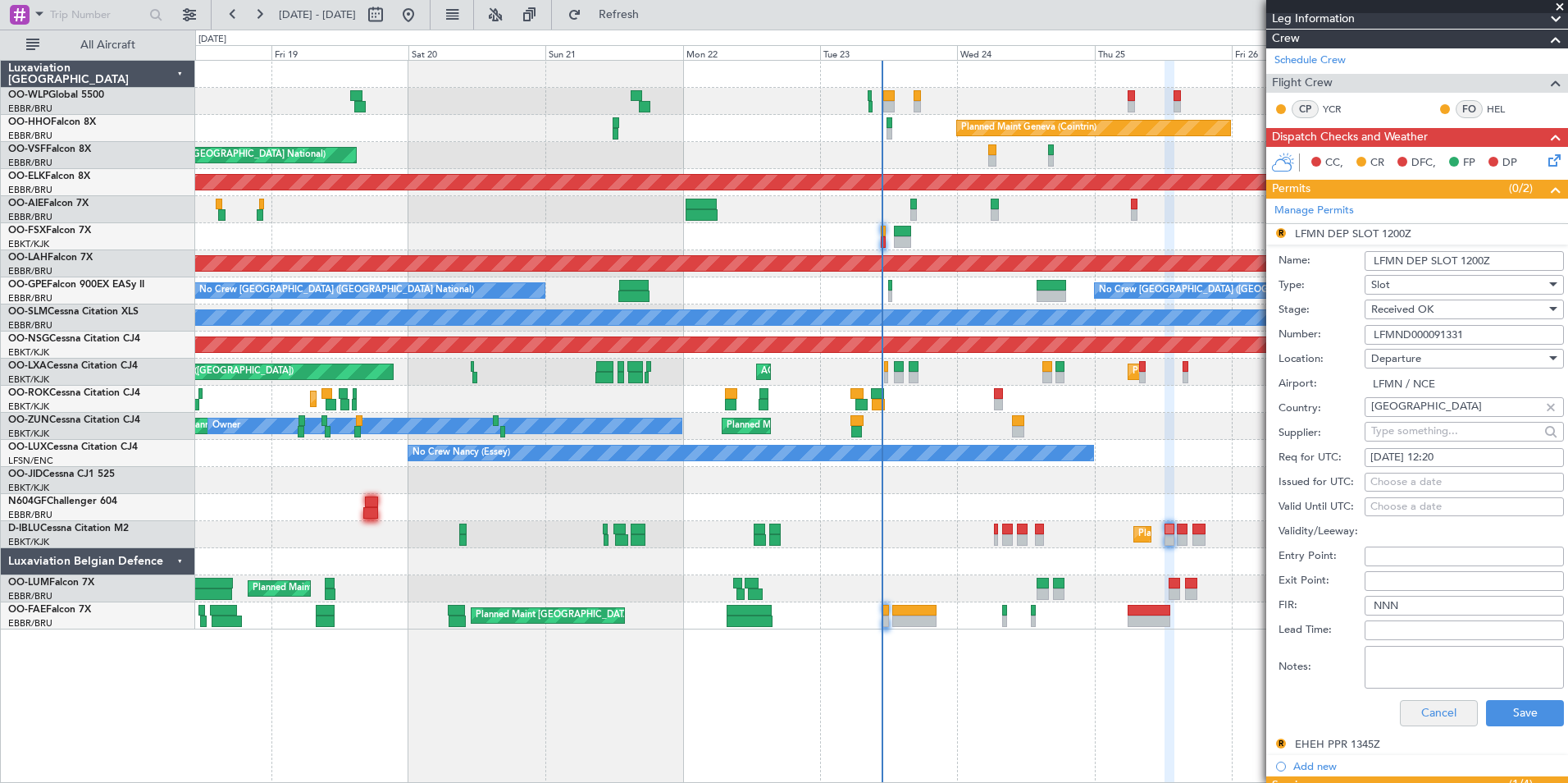
scroll to position [328, 0]
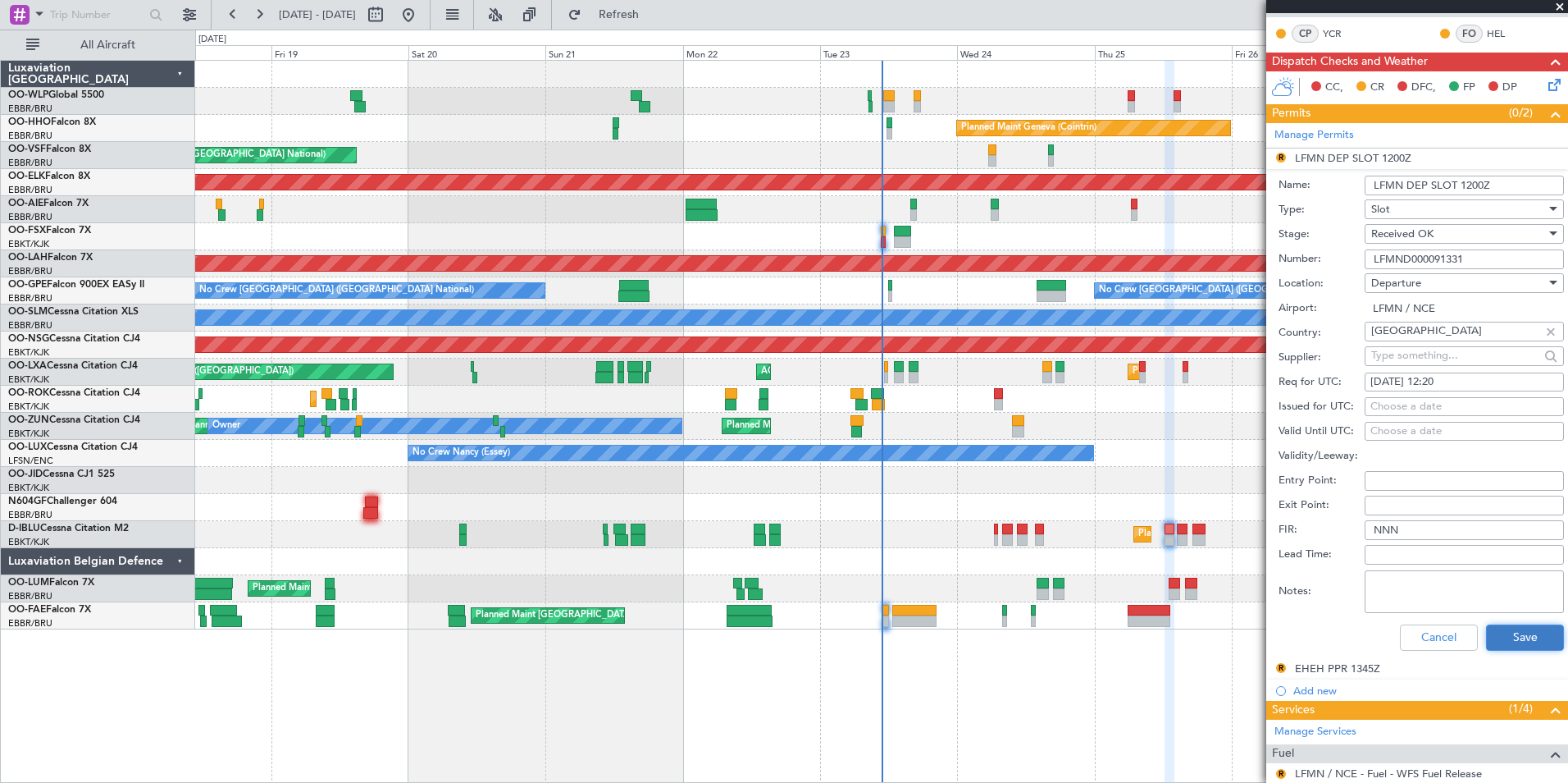
click at [1510, 629] on button "Save" at bounding box center [1525, 637] width 78 height 26
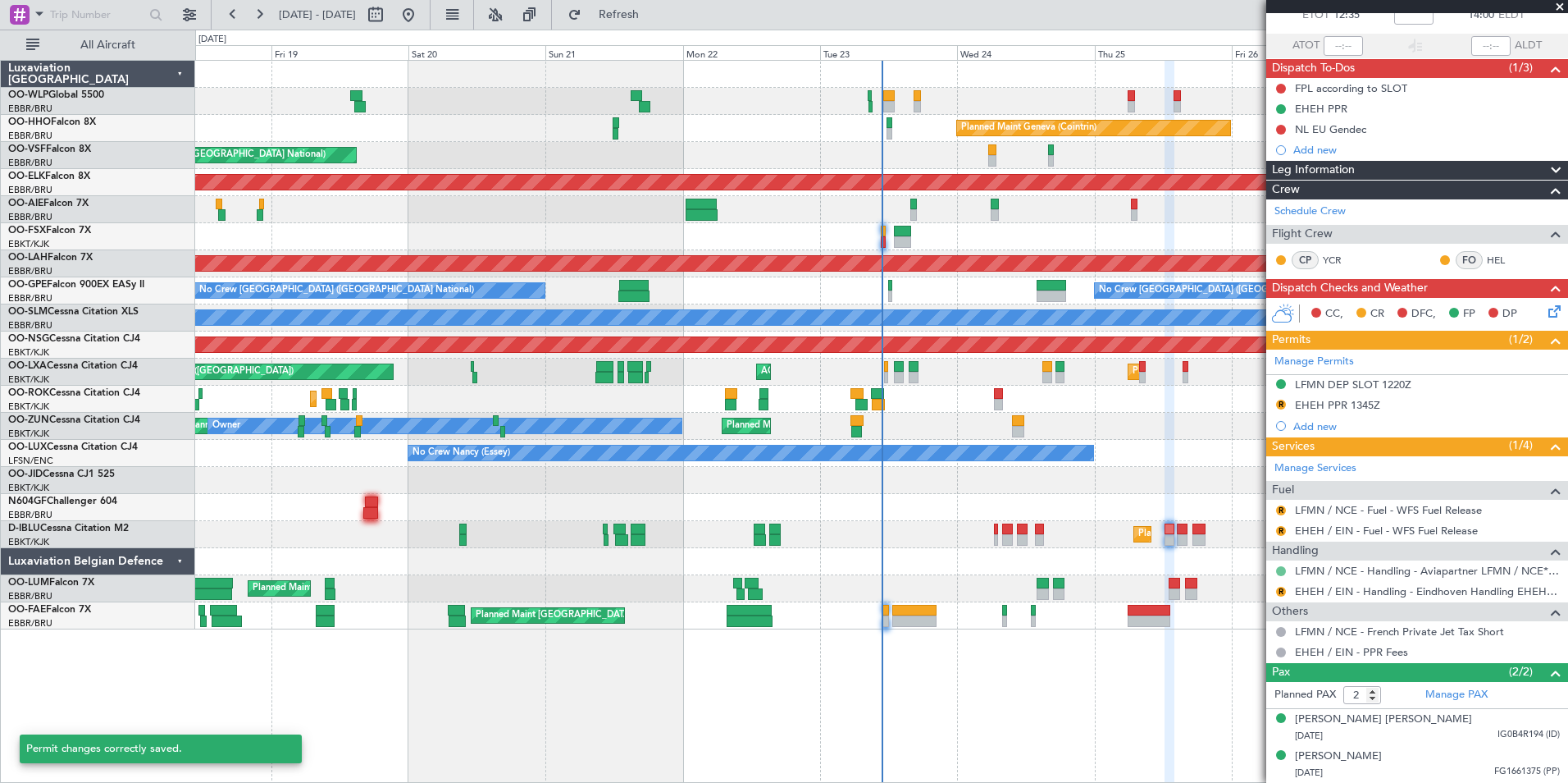
scroll to position [101, 0]
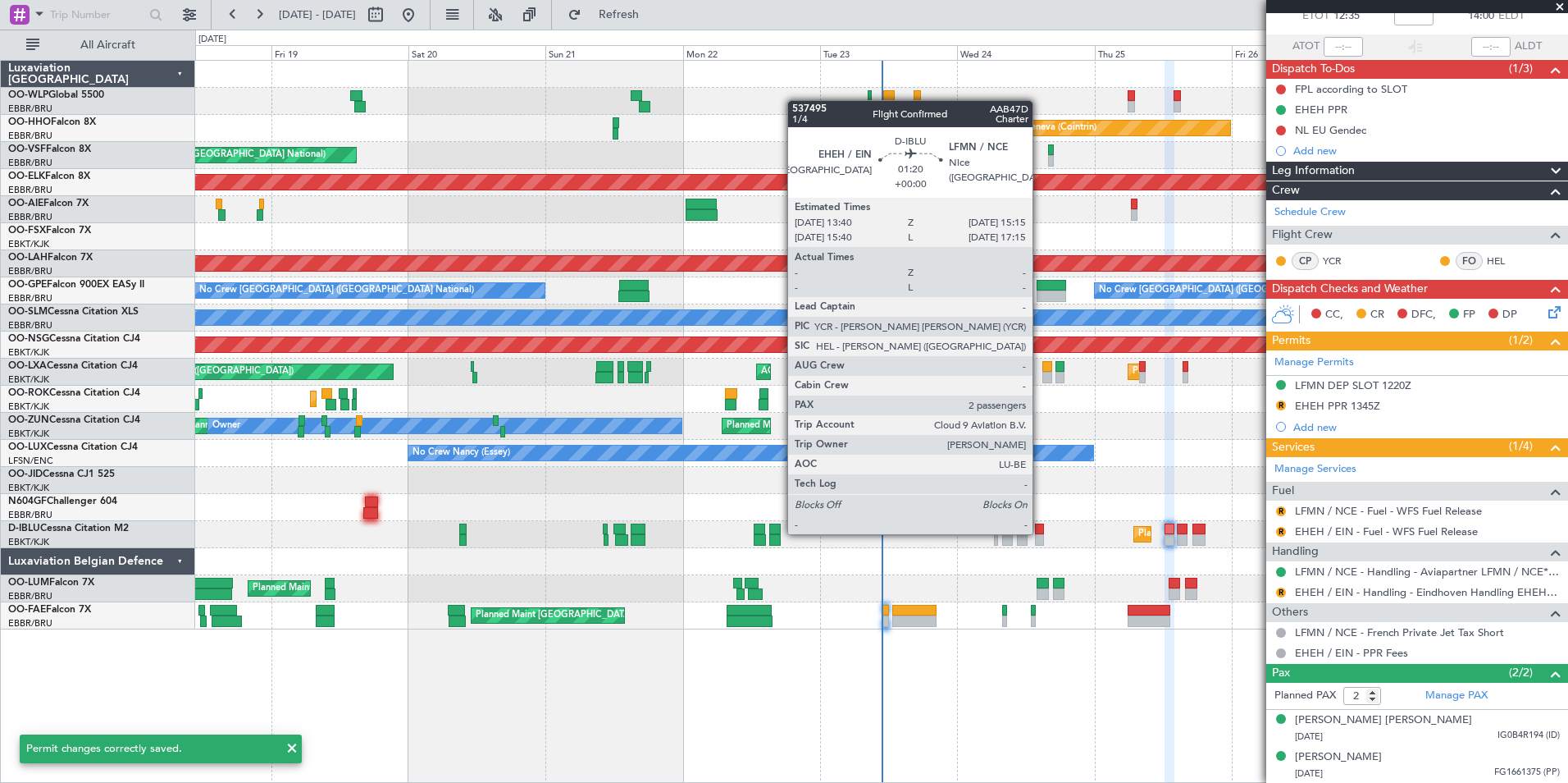
click at [1040, 532] on div at bounding box center [1040, 529] width 10 height 12
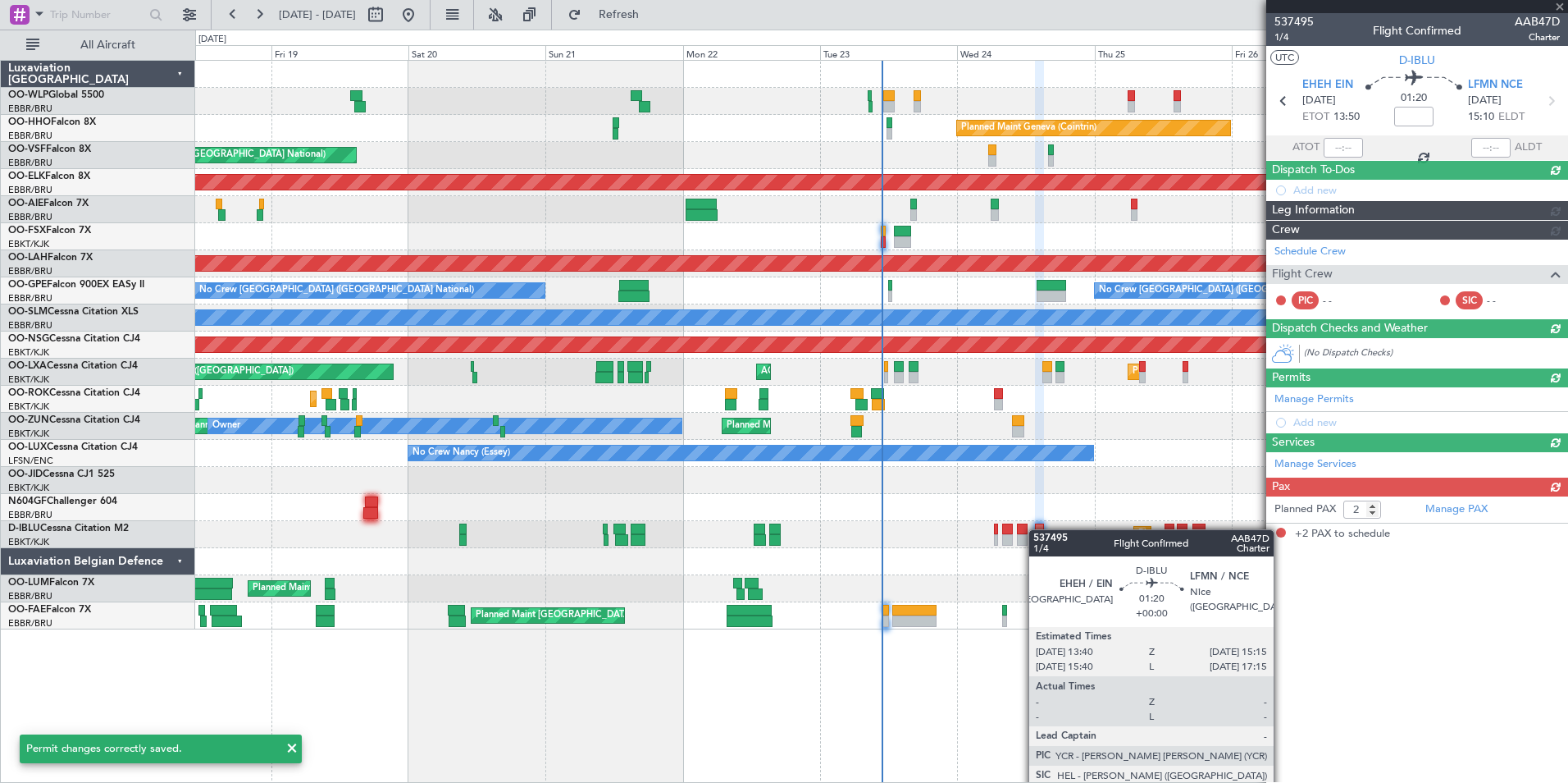
scroll to position [0, 0]
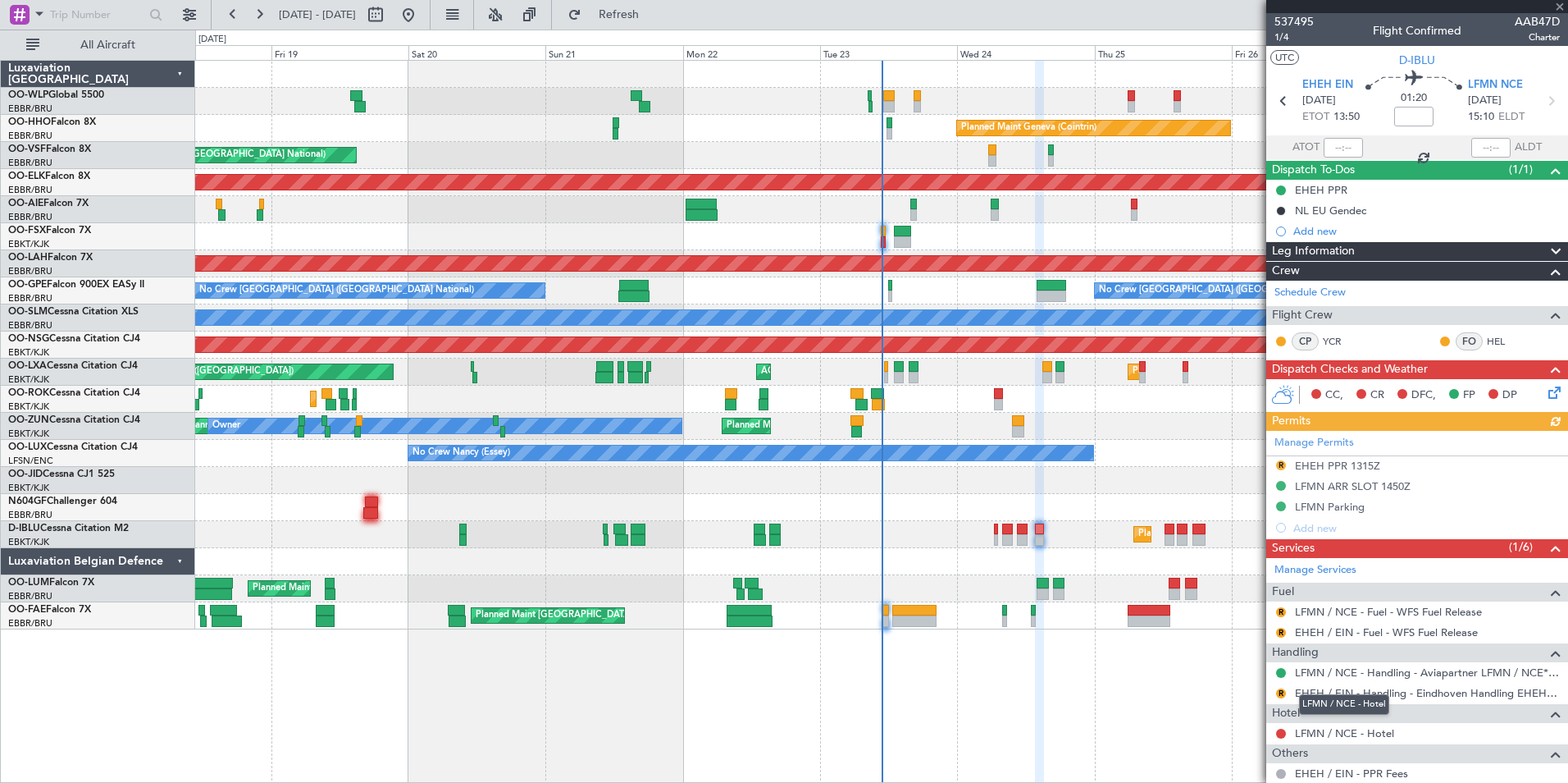
click at [1338, 697] on div "LFMN / NCE - Hotel" at bounding box center [1344, 704] width 90 height 21
click at [1369, 694] on link "EHEH / EIN - Handling - Eindhoven Handling EHEH / EIN" at bounding box center [1427, 693] width 264 height 14
click at [1291, 691] on div "R EHEH / EIN - Handling - Eindhoven Handling EHEH / EIN" at bounding box center [1417, 693] width 302 height 21
click at [1287, 692] on div "R" at bounding box center [1280, 693] width 13 height 13
click at [1276, 694] on button "R" at bounding box center [1281, 694] width 10 height 10
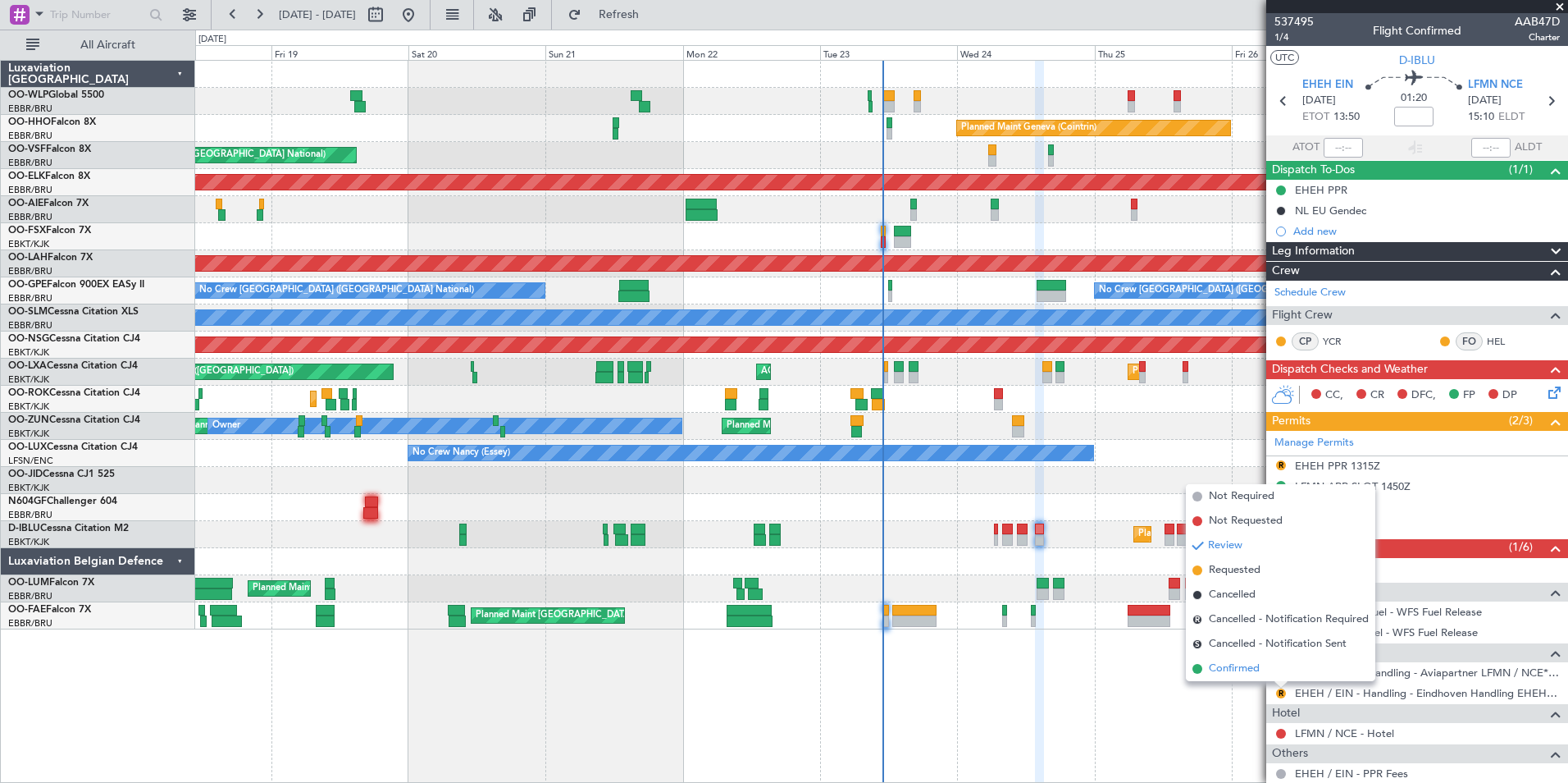
click at [1215, 674] on span "Confirmed" at bounding box center [1234, 668] width 51 height 17
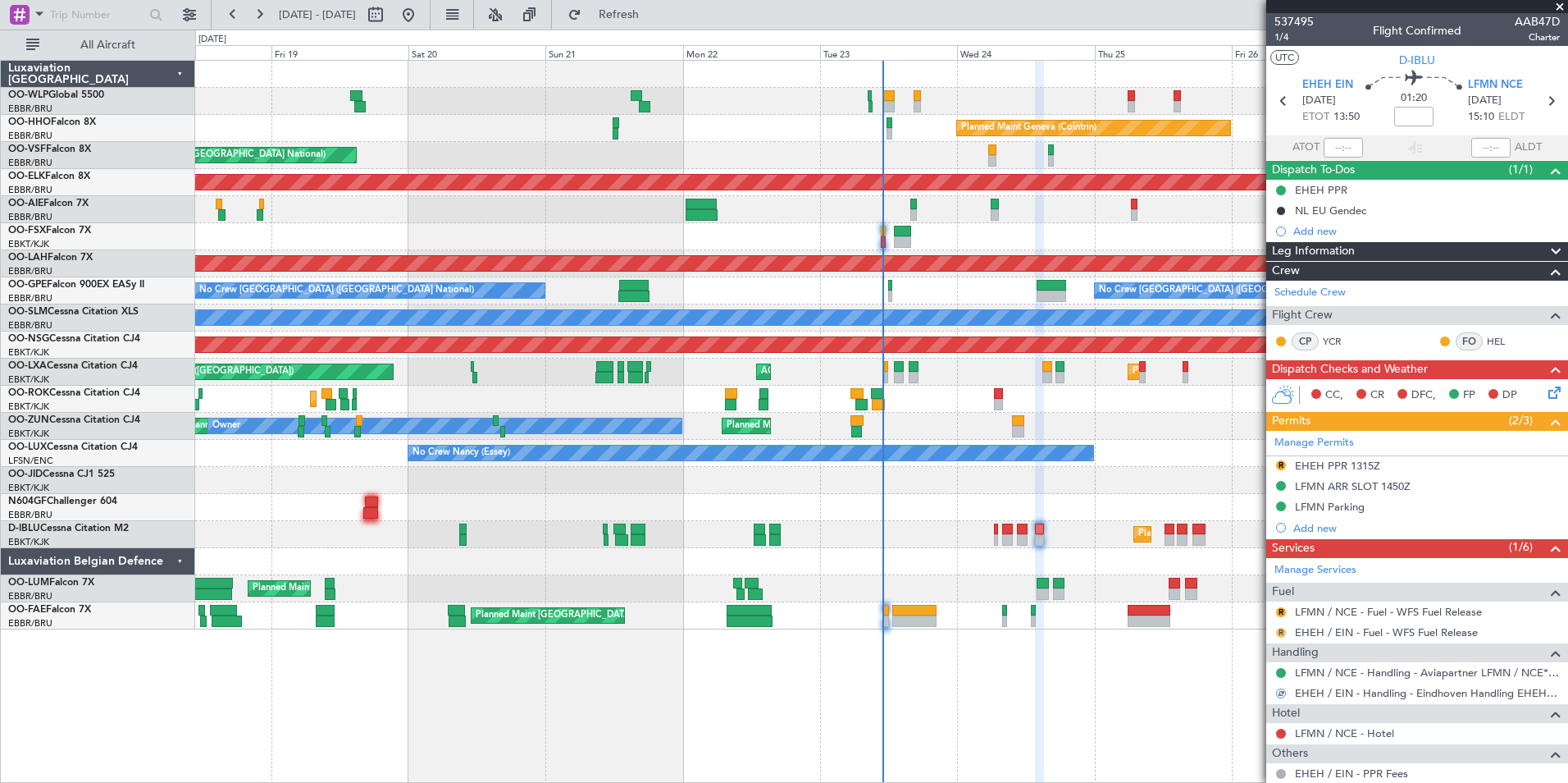
click at [1283, 632] on button "R" at bounding box center [1281, 633] width 10 height 10
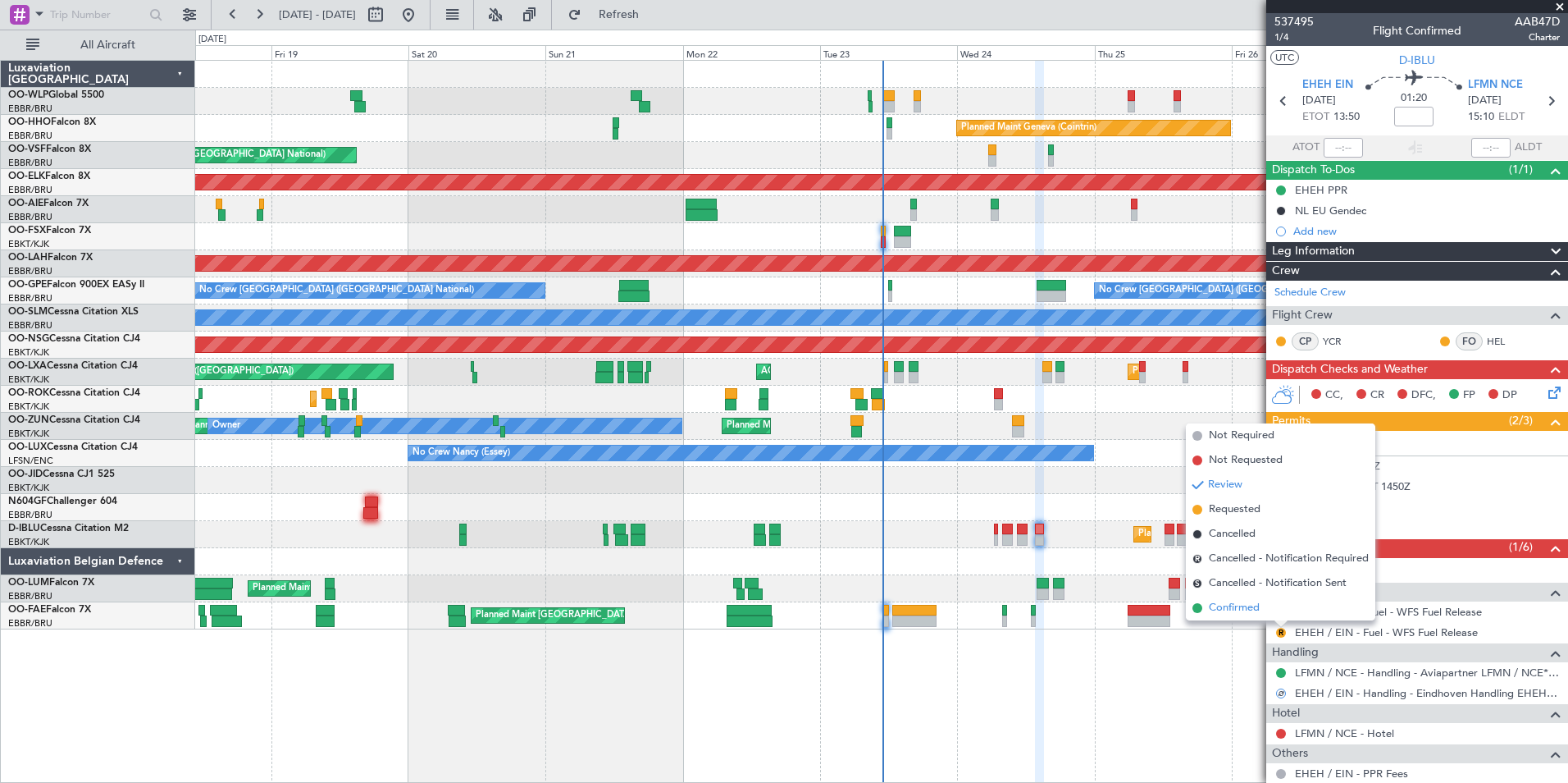
click at [1214, 609] on span "Confirmed" at bounding box center [1234, 608] width 51 height 17
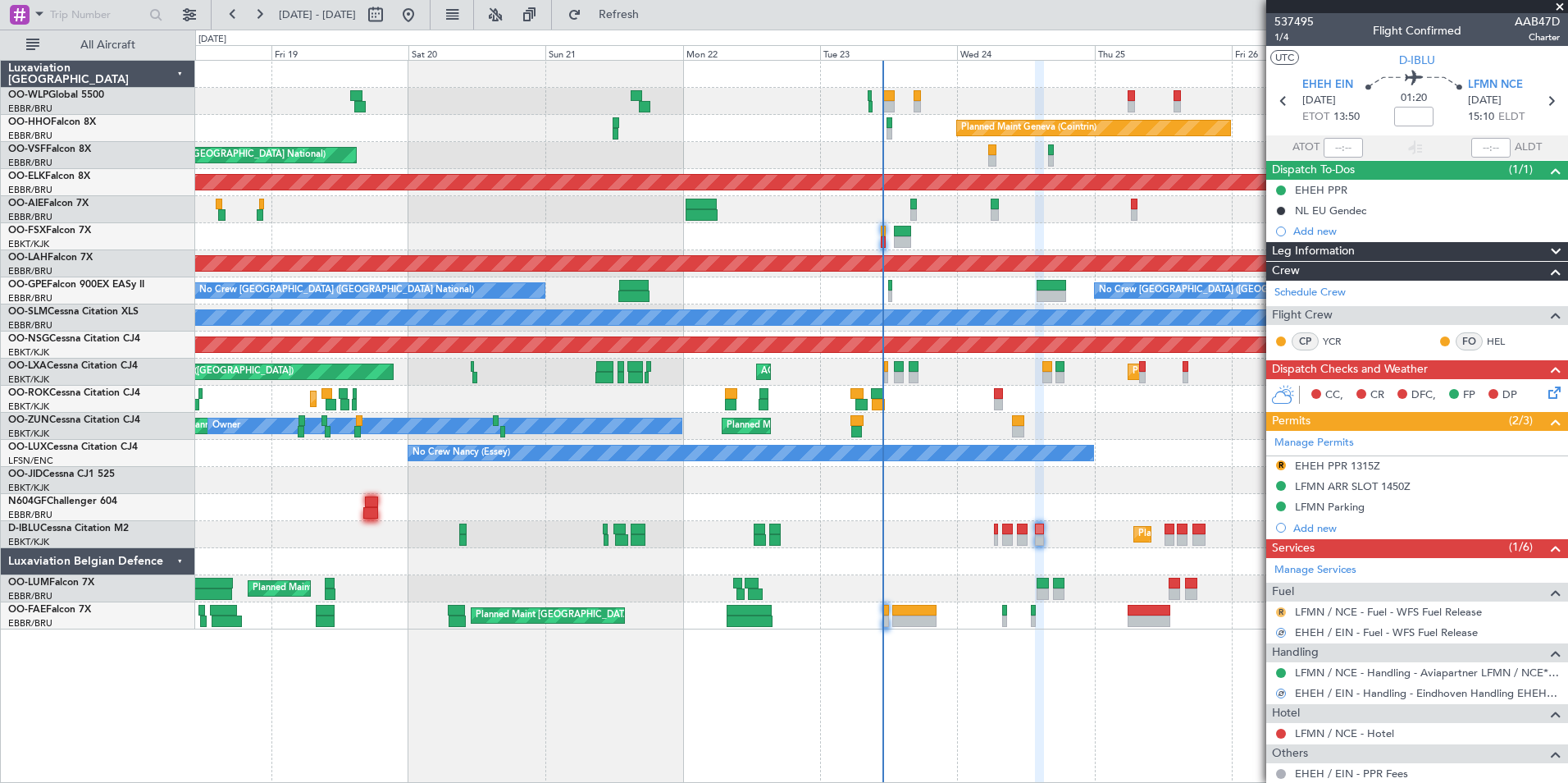
click at [1281, 612] on button "R" at bounding box center [1281, 612] width 10 height 10
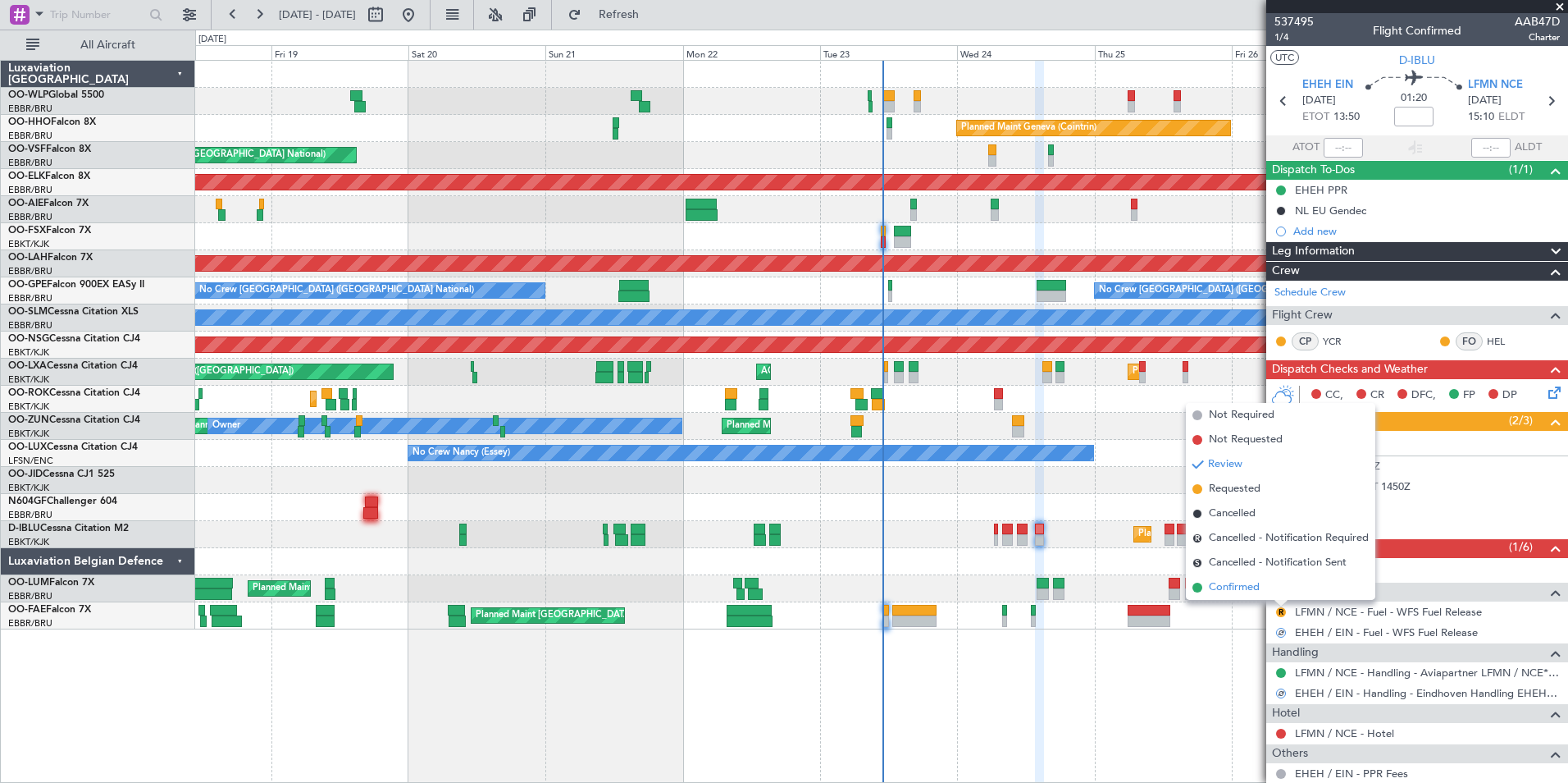
click at [1199, 585] on span at bounding box center [1198, 588] width 10 height 10
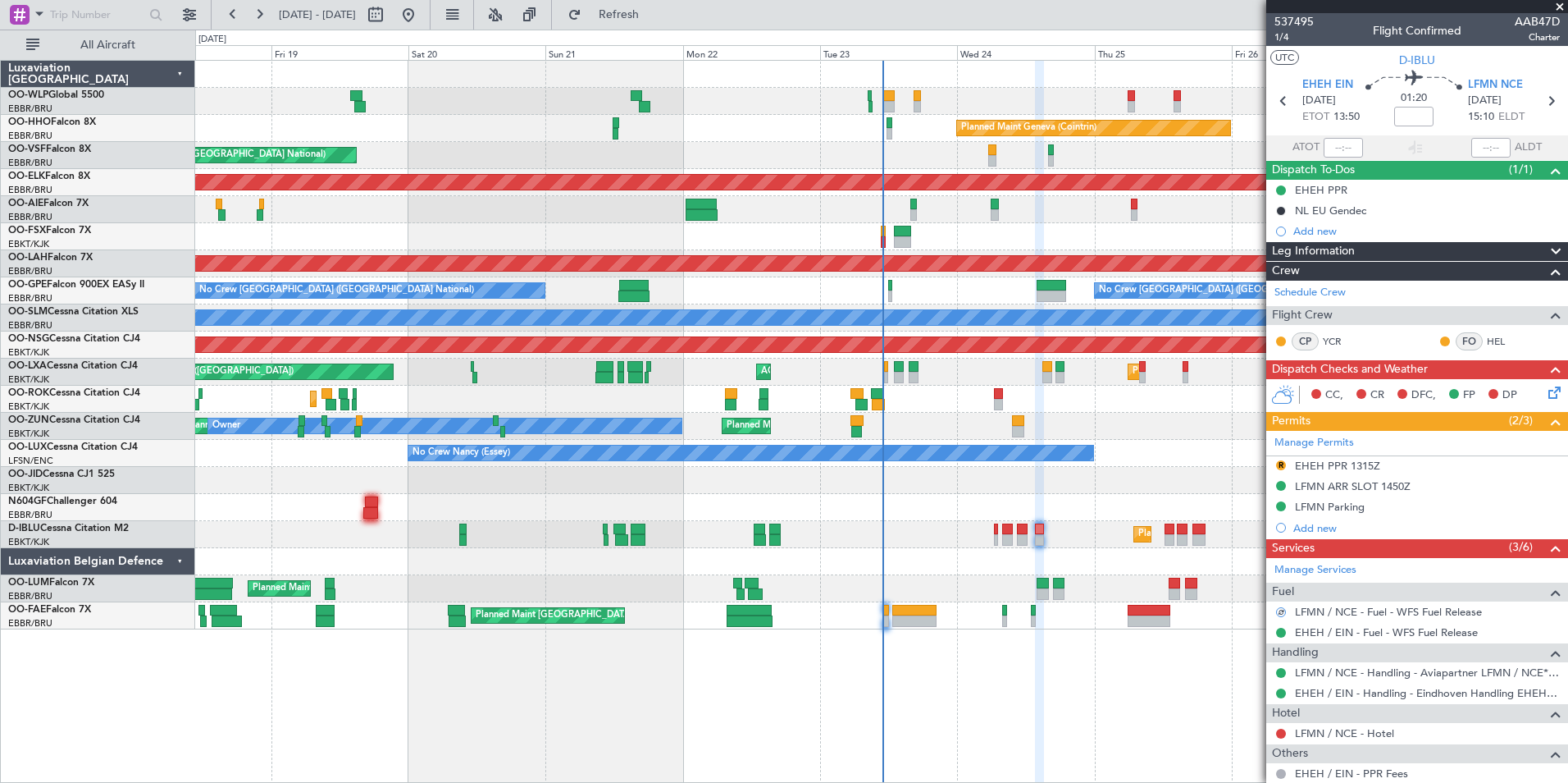
click at [1351, 460] on div "EHEH PPR 1315Z" at bounding box center [1337, 465] width 85 height 14
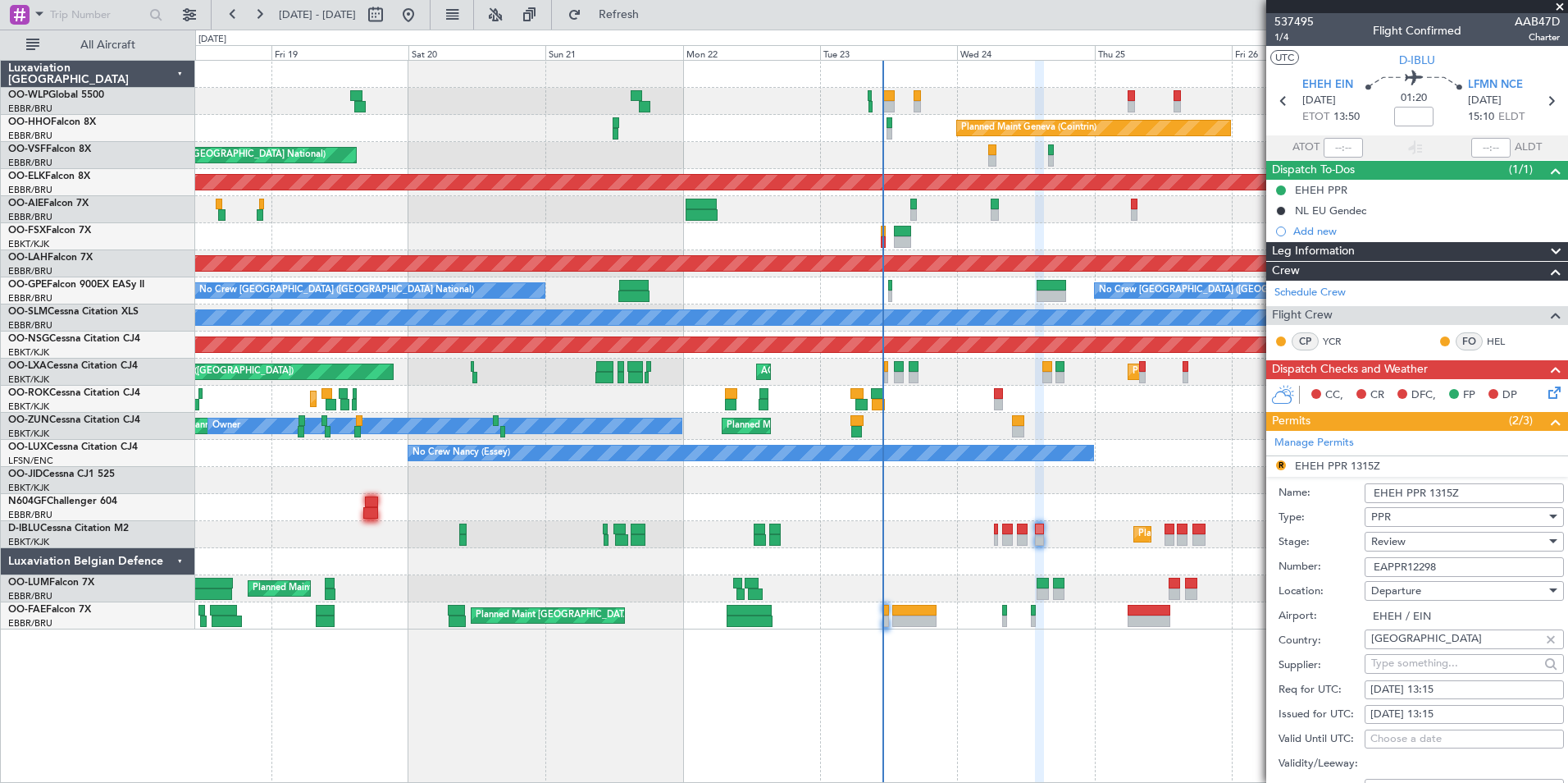
click at [1449, 687] on div "24/09/2025 13:15" at bounding box center [1464, 690] width 188 height 17
select select "9"
select select "2025"
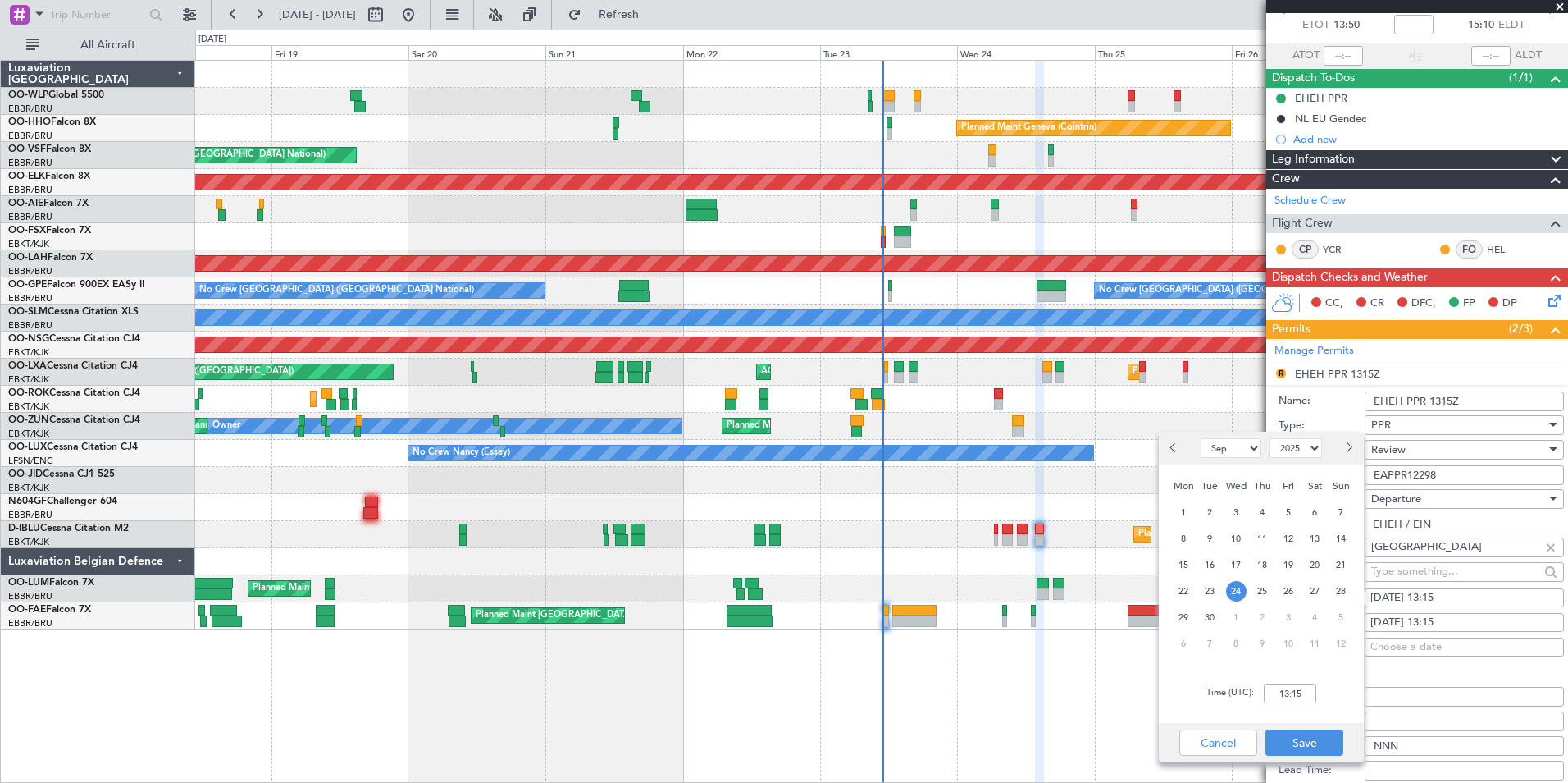
scroll to position [246, 0]
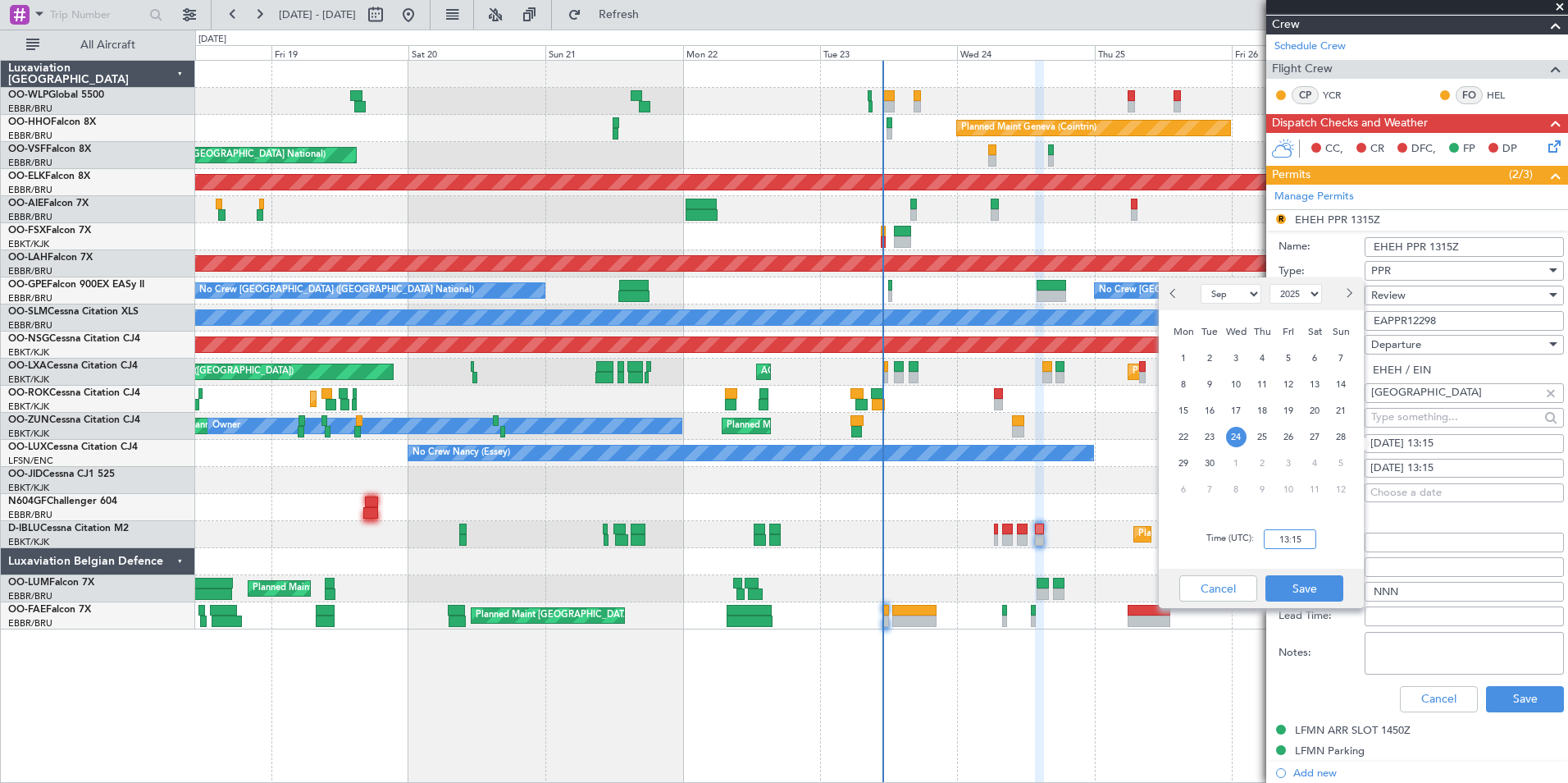
click at [1294, 544] on input "13:15" at bounding box center [1290, 539] width 53 height 20
type input "13:40"
click at [1294, 575] on button "Save" at bounding box center [1305, 588] width 78 height 26
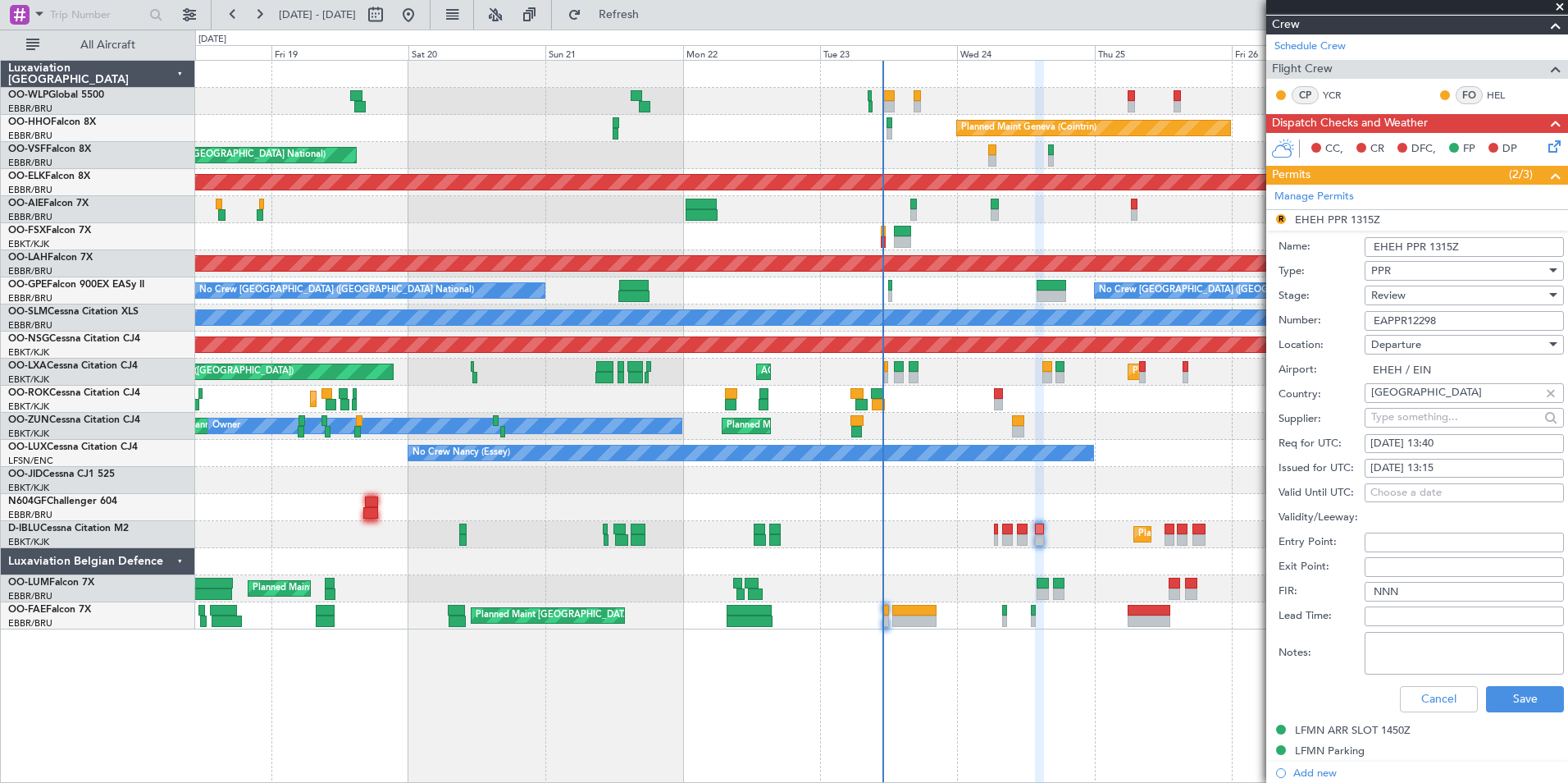
click at [1449, 472] on div "24/09/2025 13:15" at bounding box center [1464, 468] width 188 height 17
select select "9"
select select "2025"
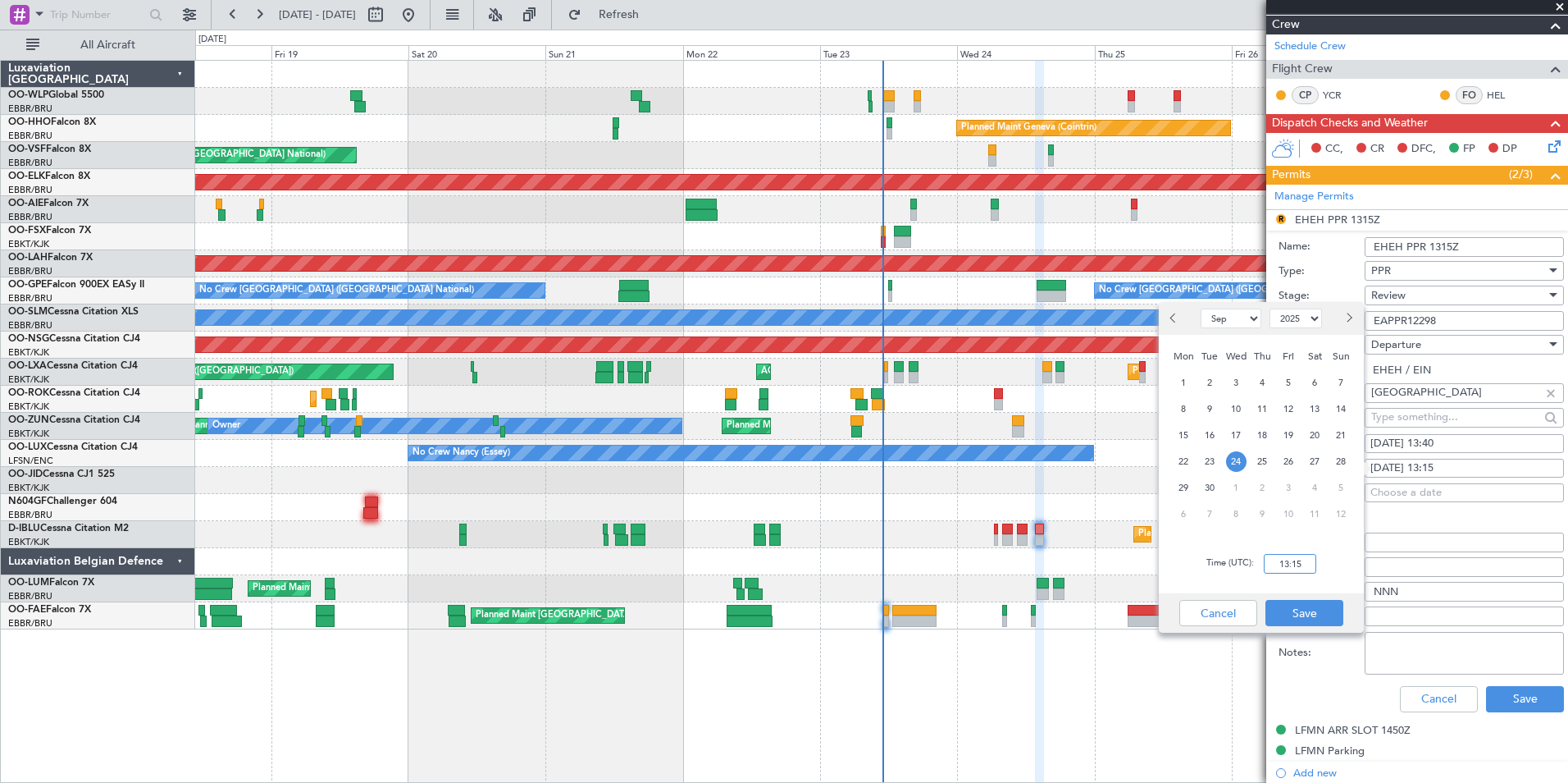
click at [1291, 572] on input "13:15" at bounding box center [1290, 563] width 53 height 20
type input "13:40"
click at [1279, 602] on button "Save" at bounding box center [1305, 612] width 78 height 26
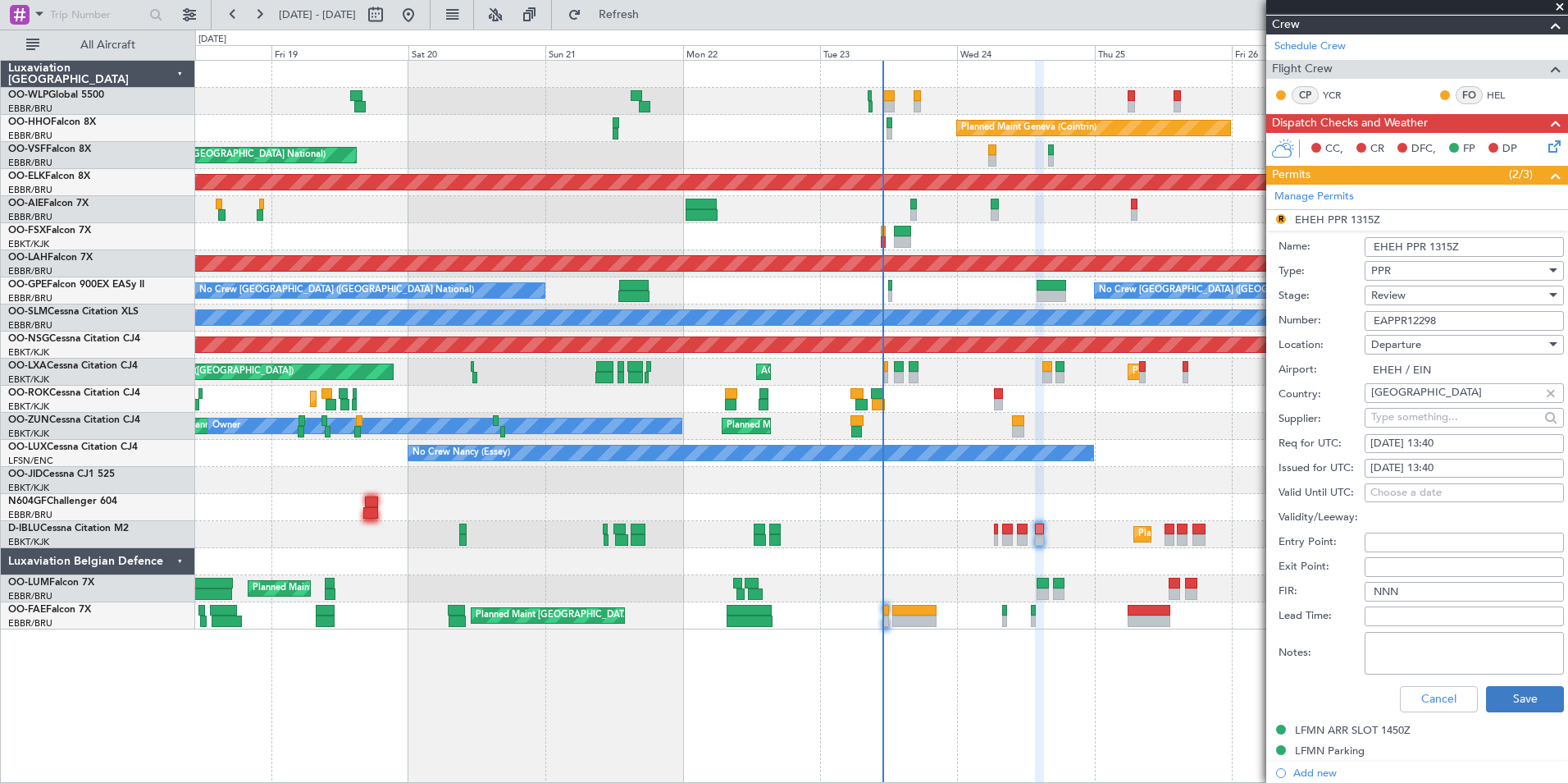
drag, startPoint x: 1473, startPoint y: 691, endPoint x: 1483, endPoint y: 691, distance: 10.0
click at [1475, 691] on div "Cancel Save" at bounding box center [1420, 700] width 285 height 43
click at [1486, 691] on button "Save" at bounding box center [1525, 699] width 78 height 26
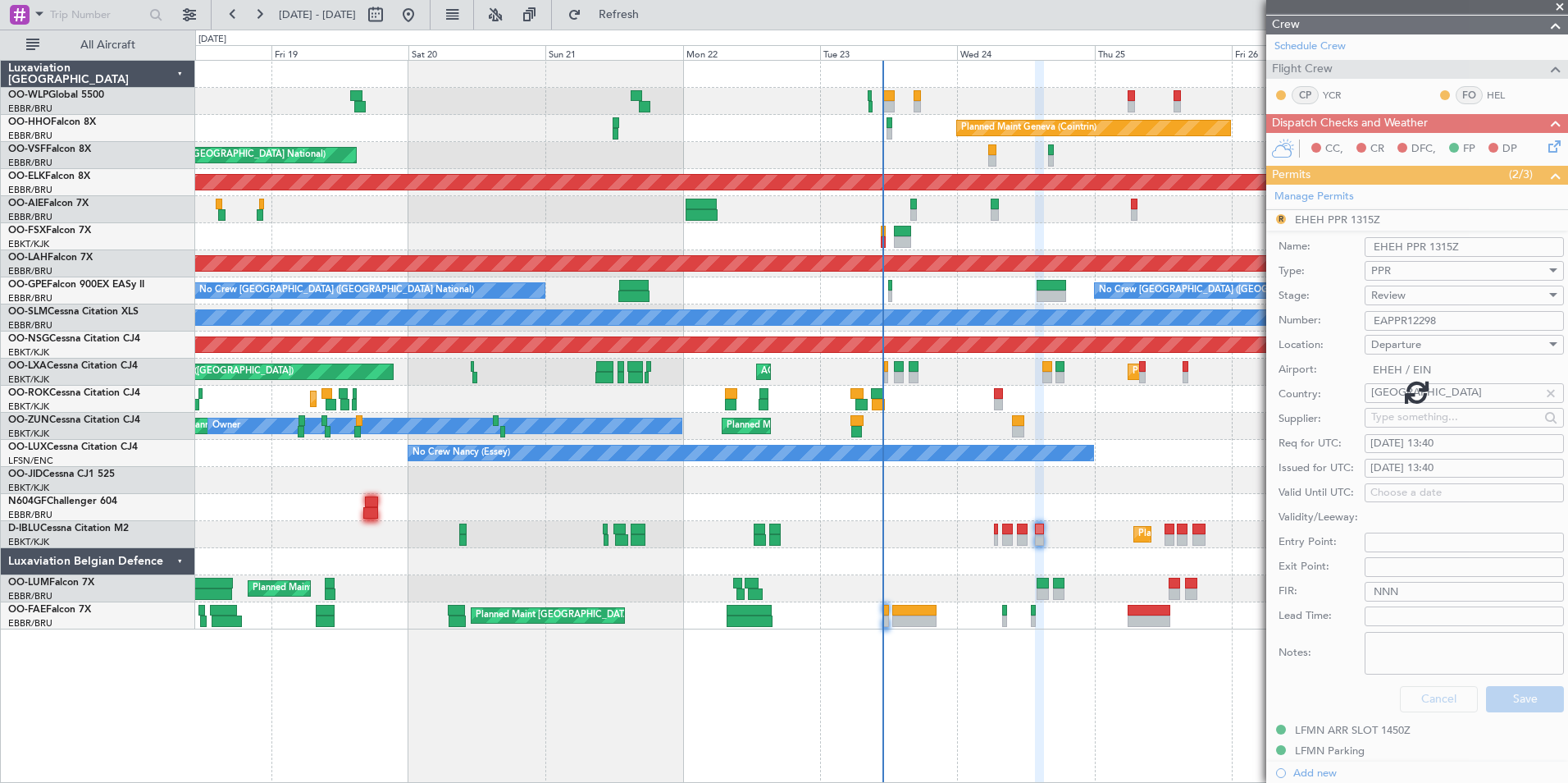
scroll to position [162, 0]
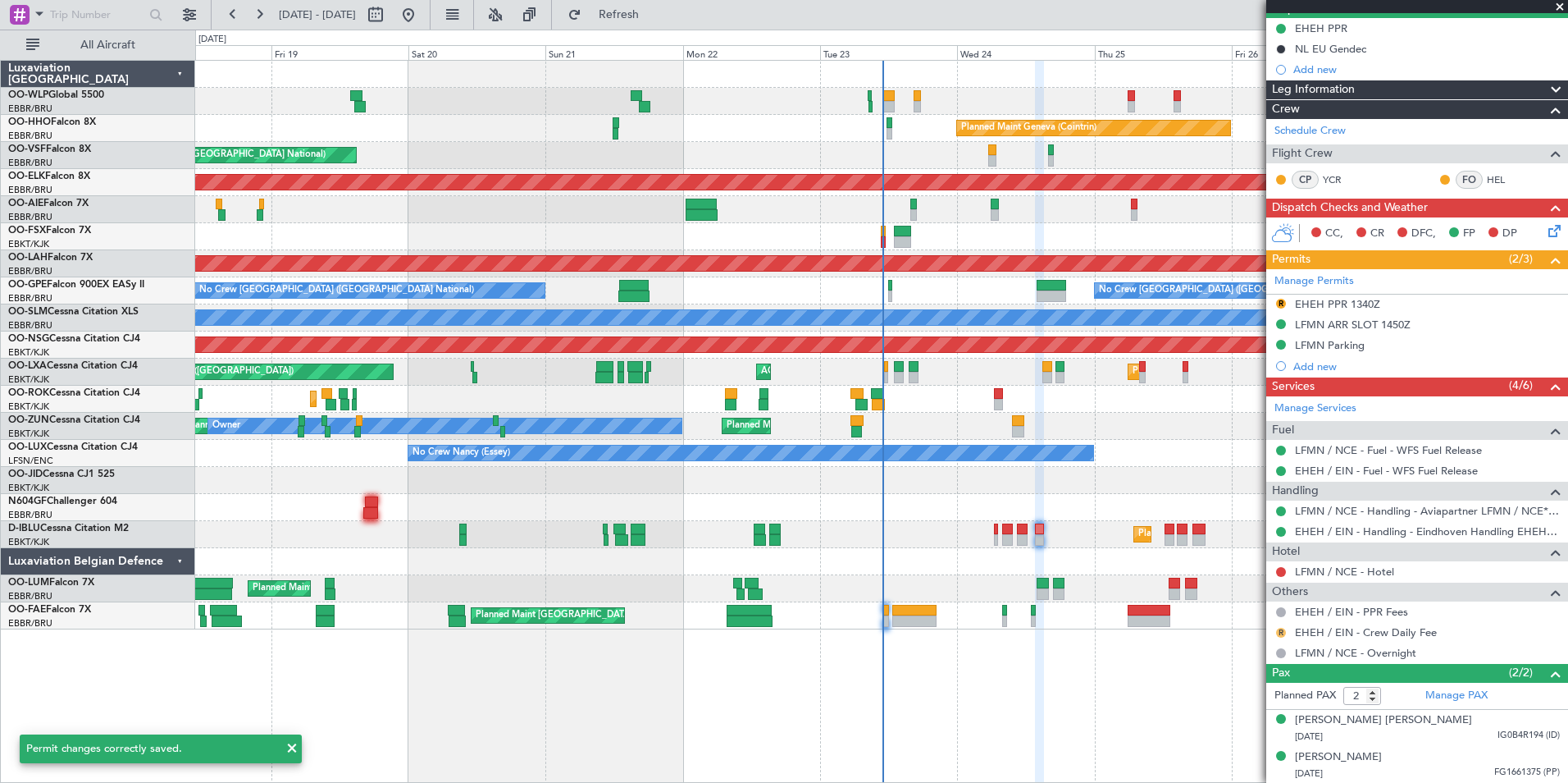
click at [1281, 632] on button "R" at bounding box center [1281, 633] width 10 height 10
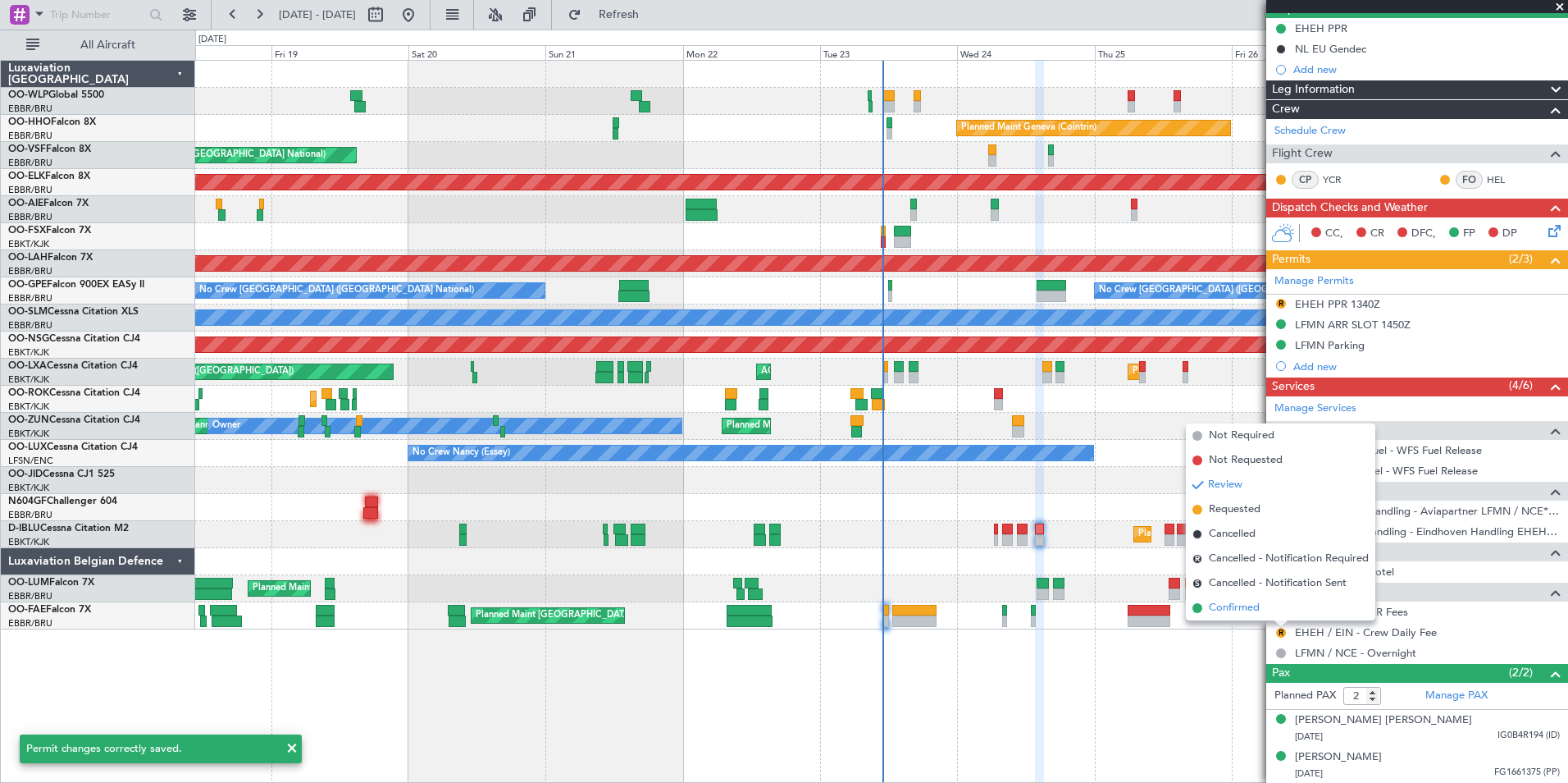
click at [1227, 613] on span "Confirmed" at bounding box center [1234, 608] width 51 height 17
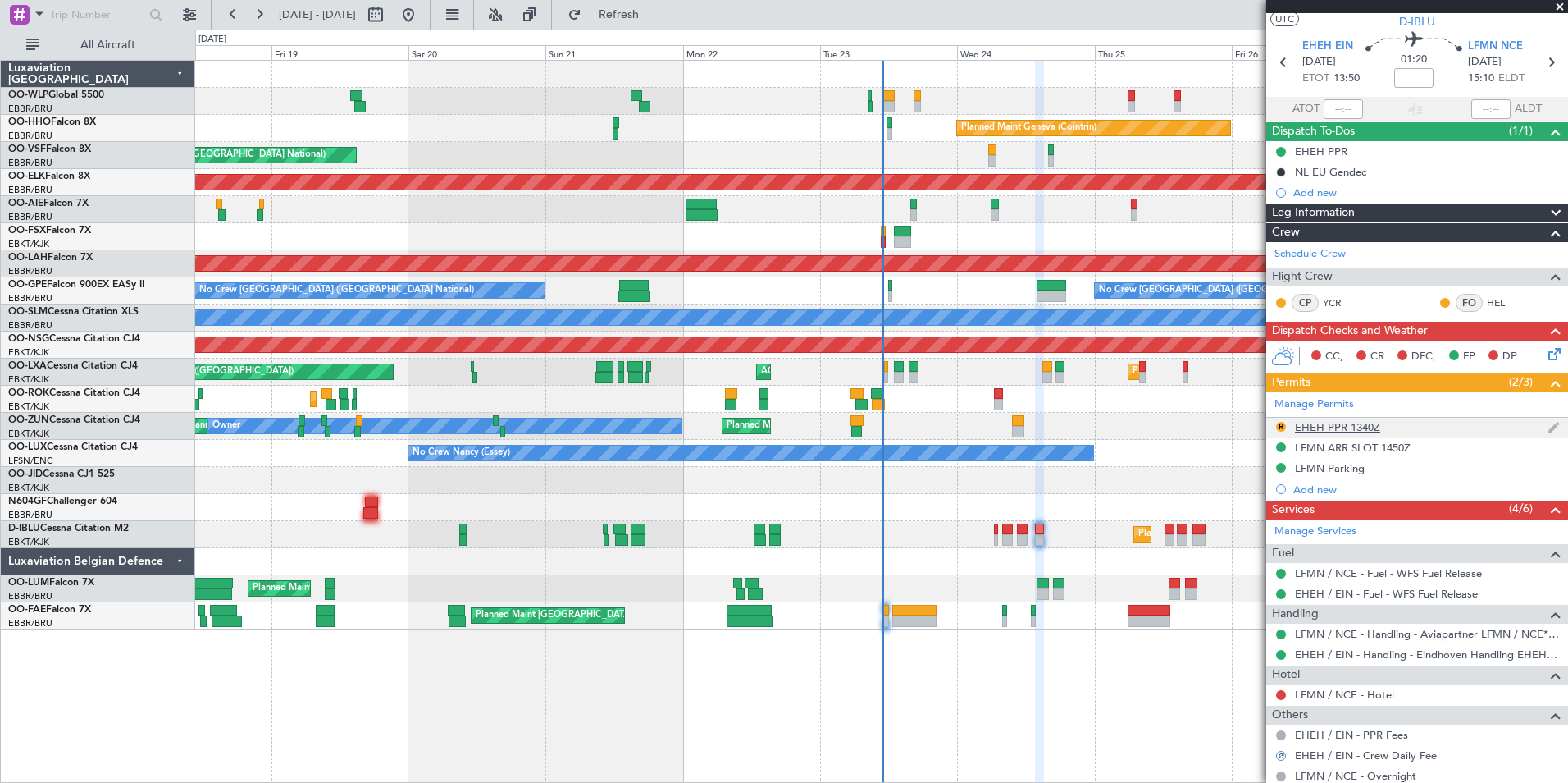
scroll to position [0, 0]
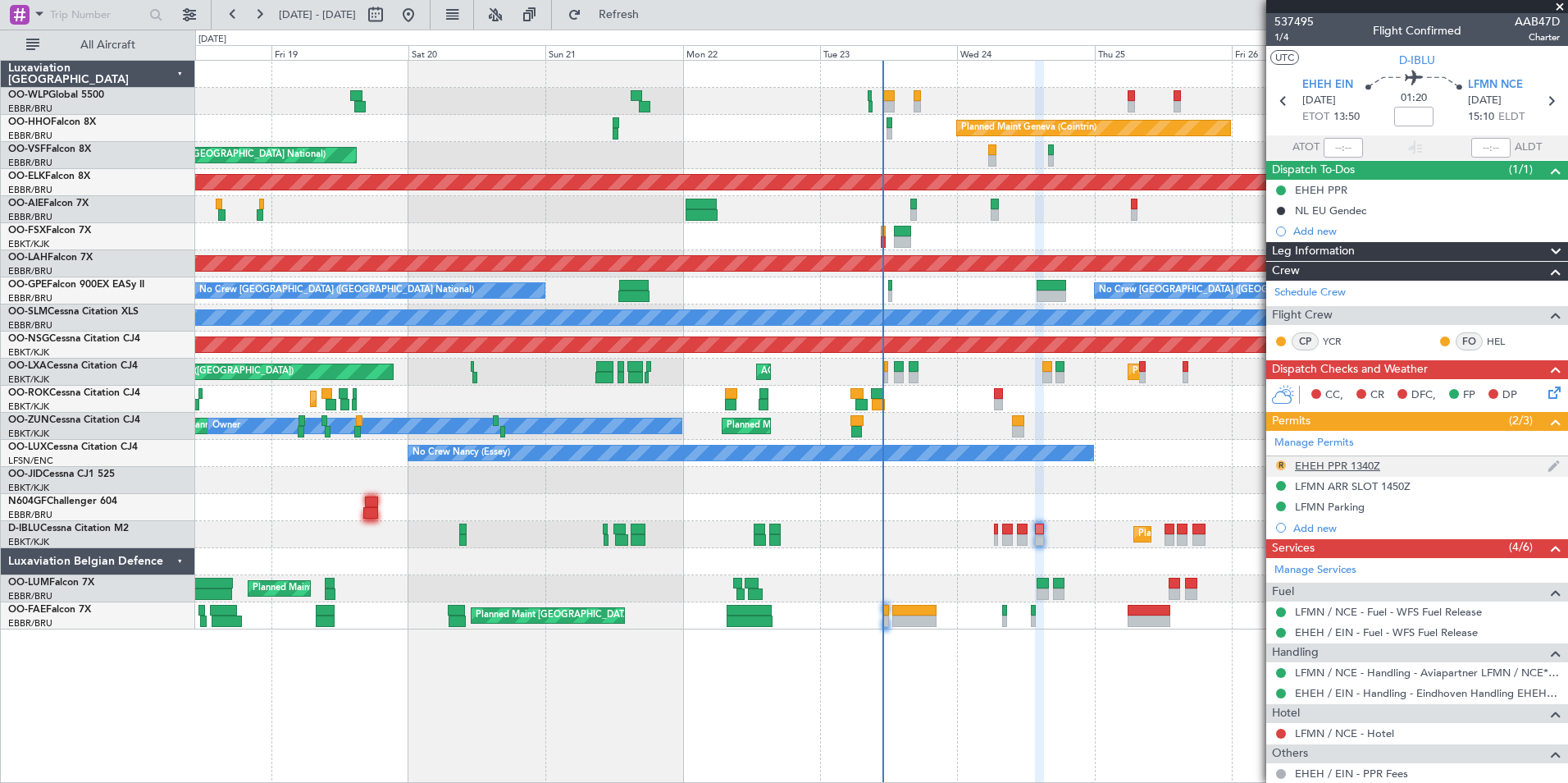
click at [1283, 469] on mat-tooltip-component "Review" at bounding box center [1281, 491] width 59 height 43
click at [1283, 464] on button "R" at bounding box center [1281, 465] width 10 height 10
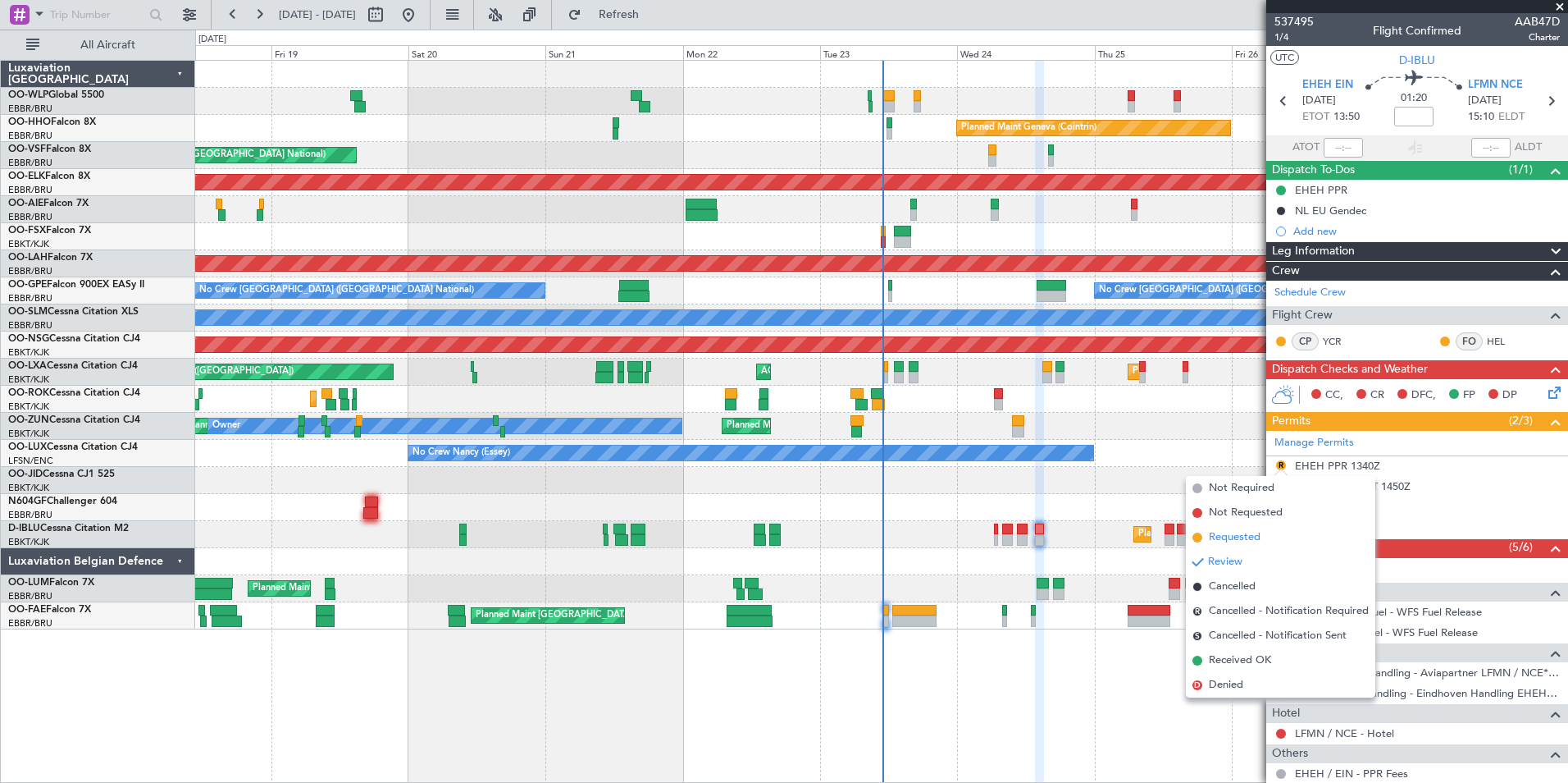
click at [1248, 534] on span "Requested" at bounding box center [1234, 537] width 52 height 17
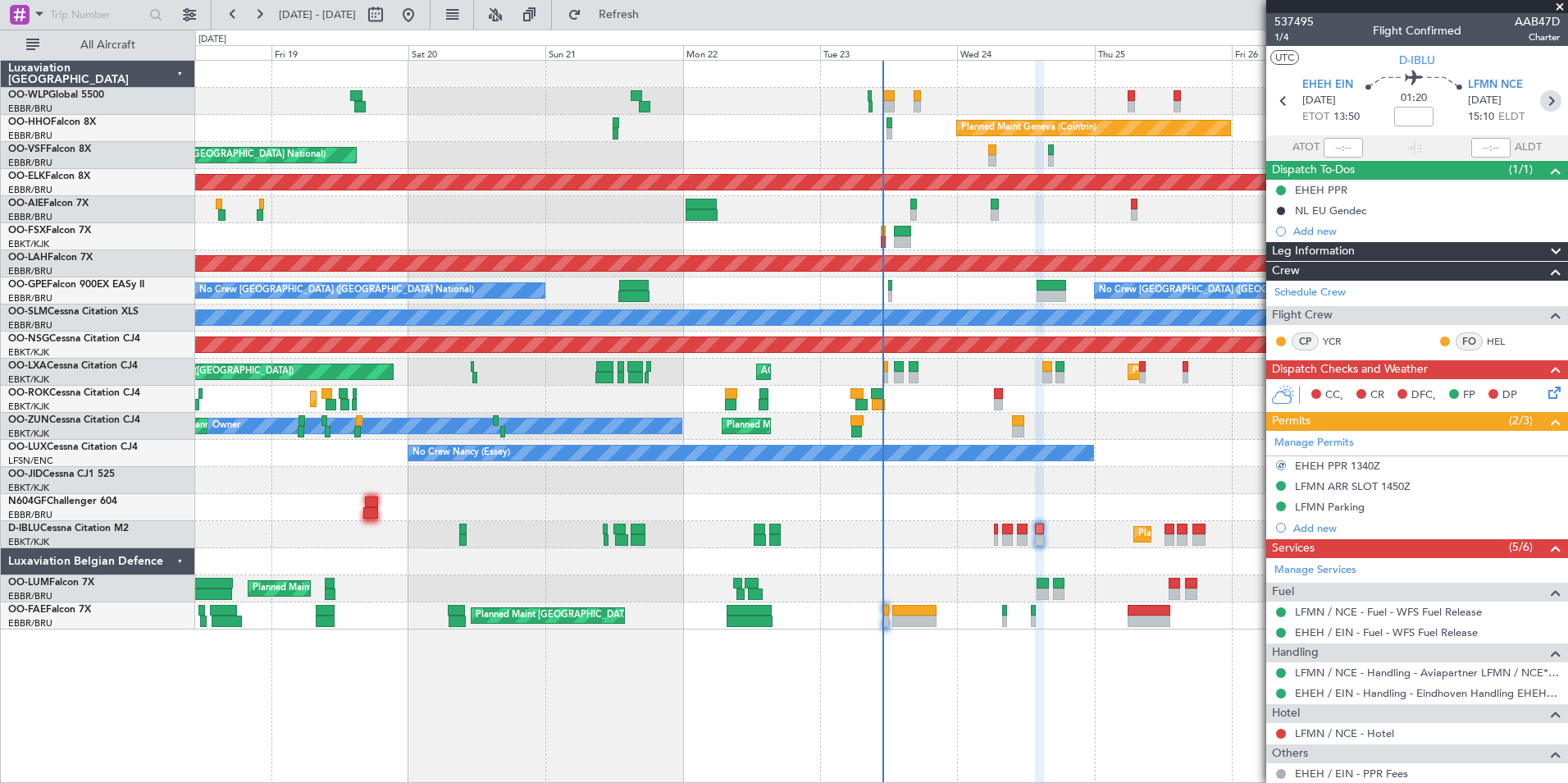
click at [1541, 97] on icon at bounding box center [1551, 101] width 22 height 22
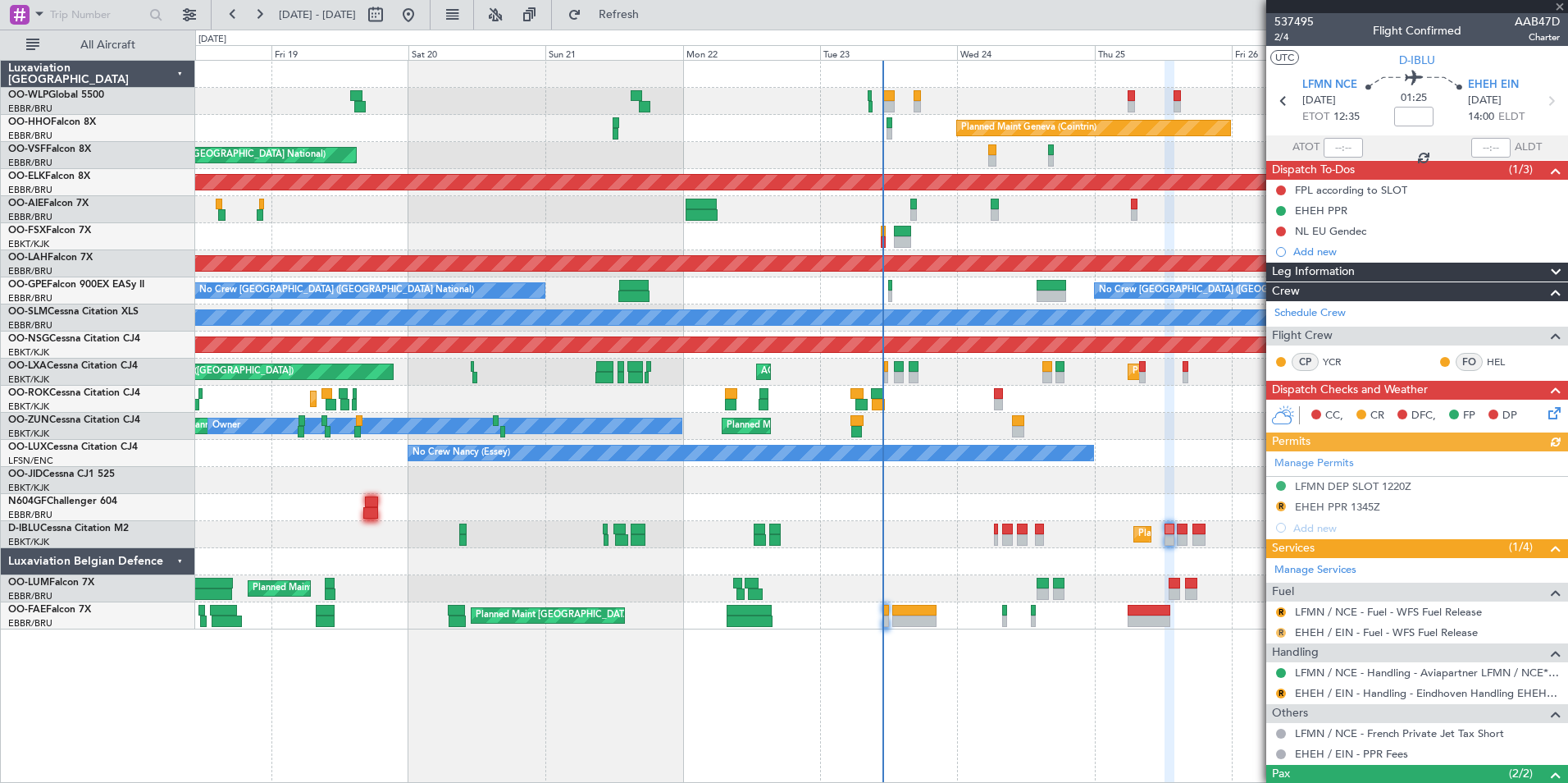
click at [1280, 634] on button "R" at bounding box center [1281, 633] width 10 height 10
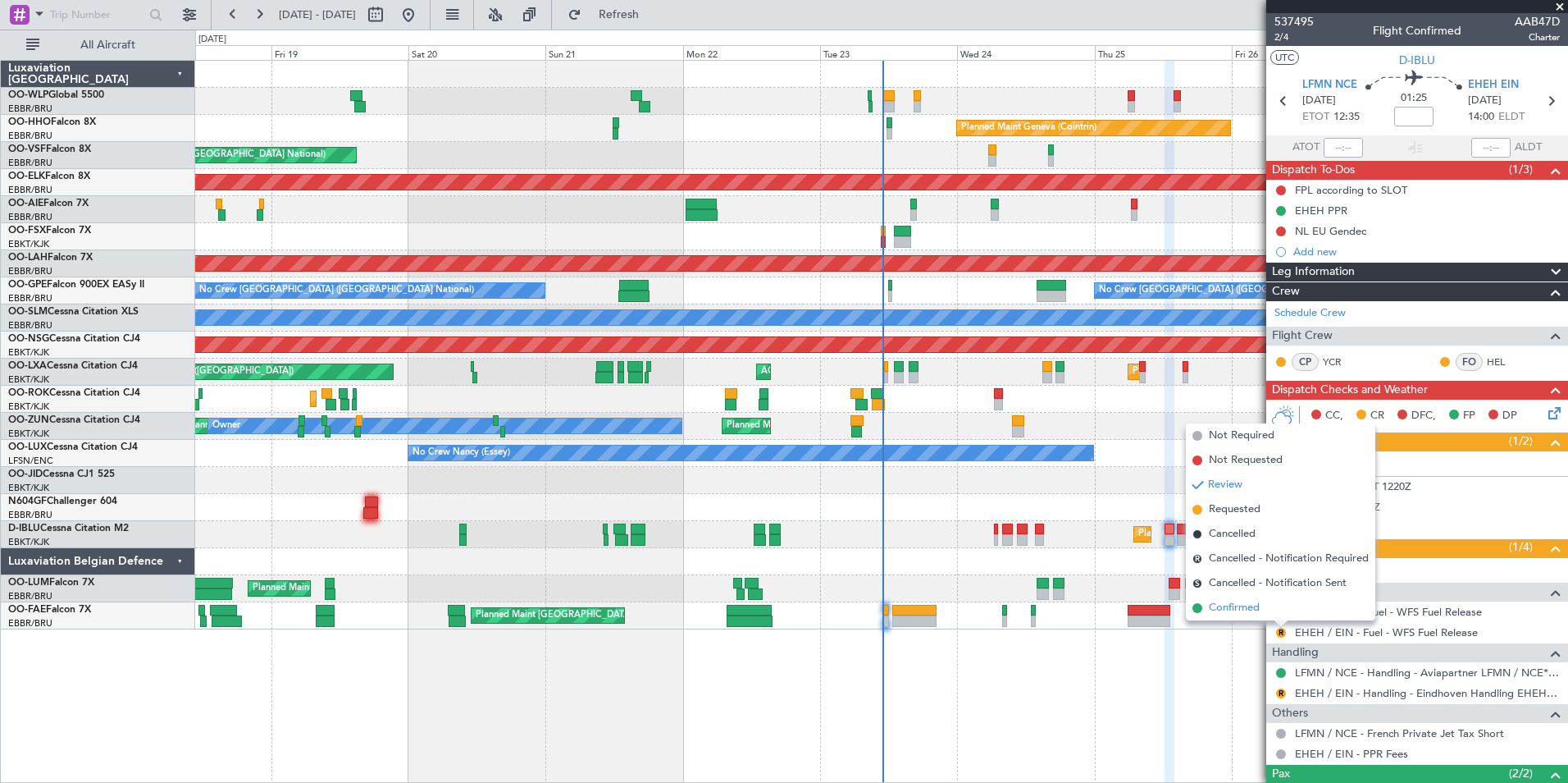
click at [1263, 613] on li "Confirmed" at bounding box center [1280, 608] width 189 height 24
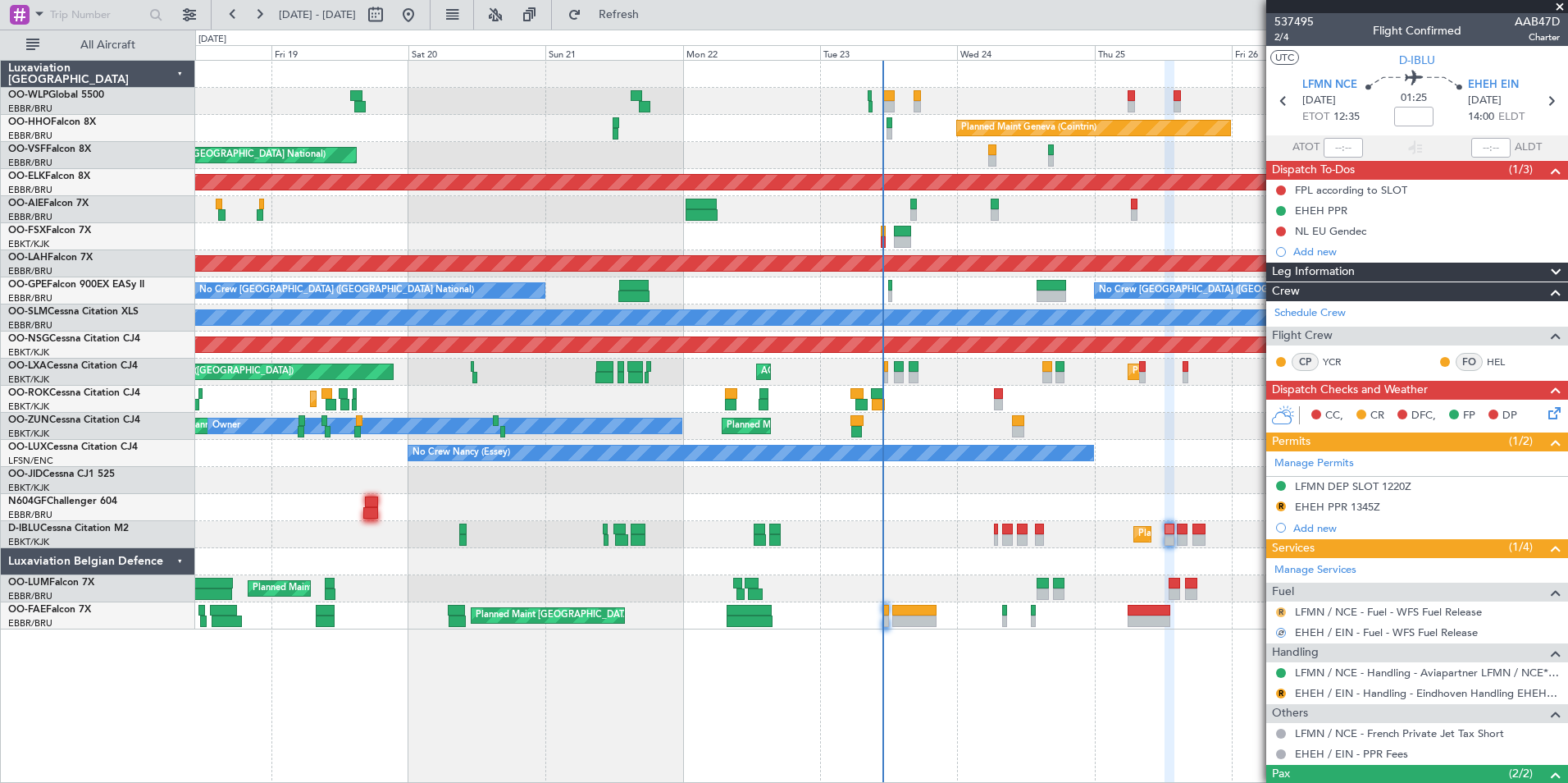
click at [1285, 609] on button "R" at bounding box center [1281, 612] width 10 height 10
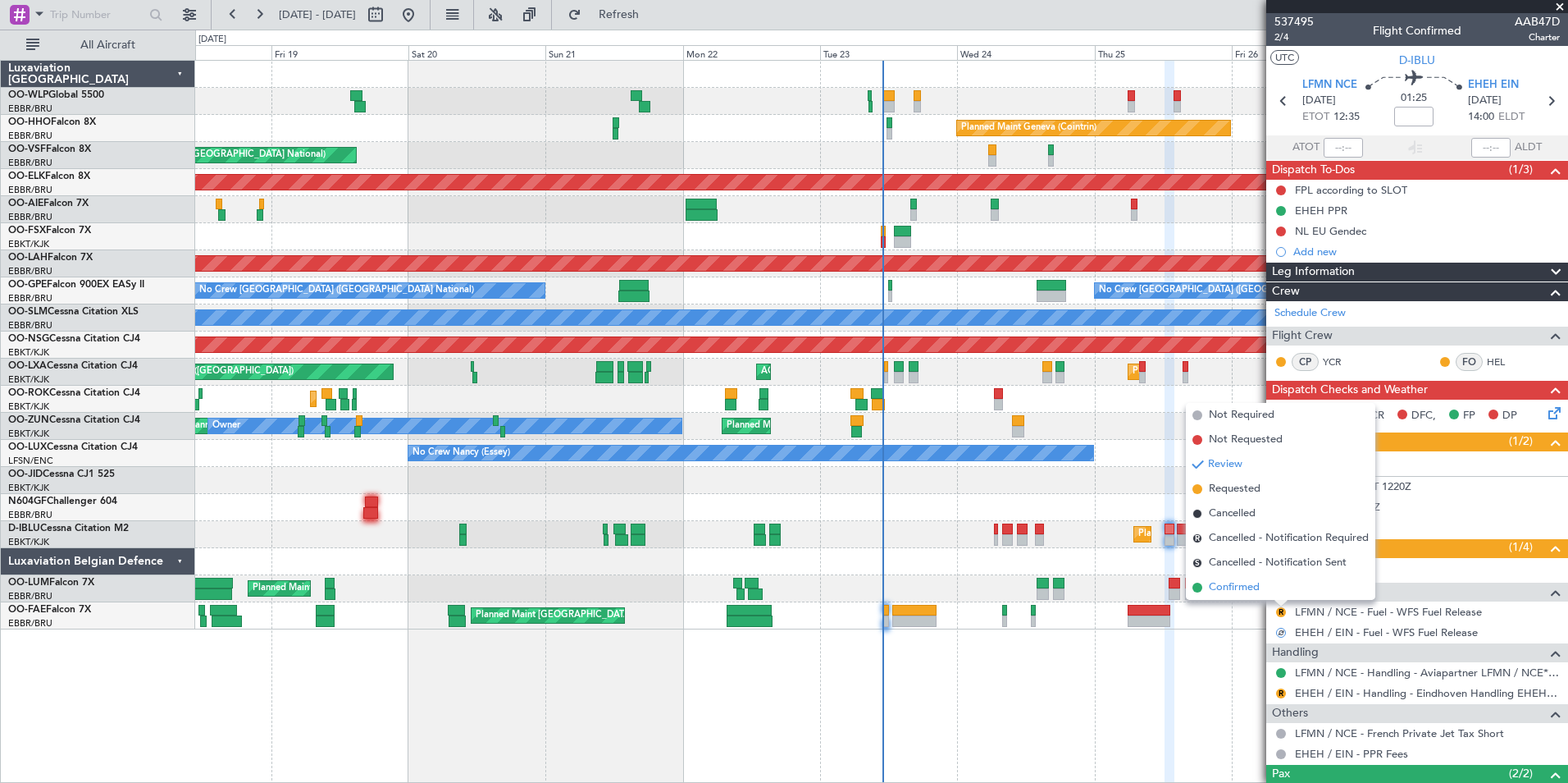
click at [1249, 588] on span "Confirmed" at bounding box center [1234, 587] width 51 height 17
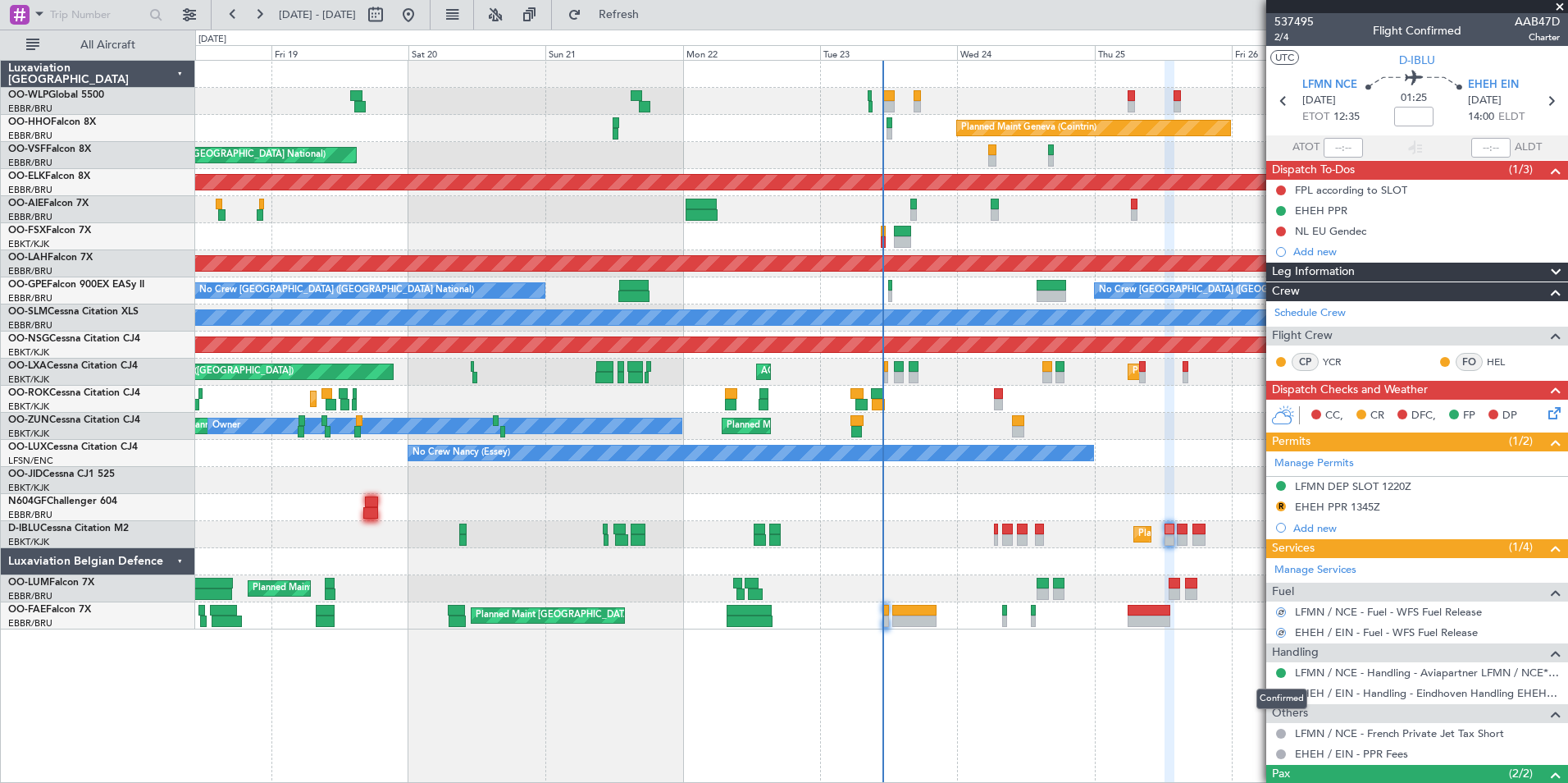
click at [1275, 693] on div "Confirmed" at bounding box center [1282, 699] width 51 height 21
click at [1279, 690] on button "R" at bounding box center [1281, 694] width 10 height 10
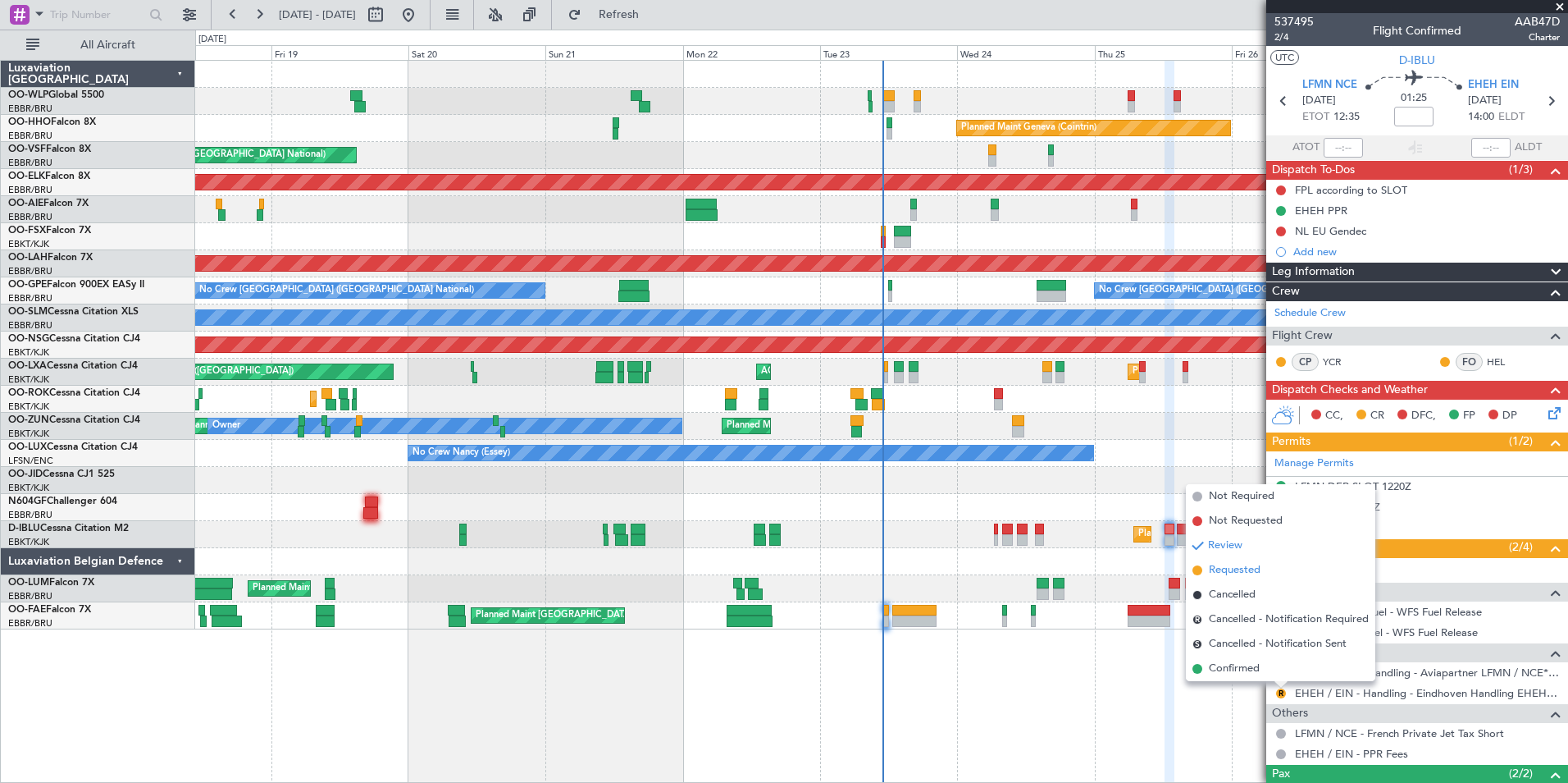
click at [1217, 565] on span "Requested" at bounding box center [1234, 570] width 52 height 17
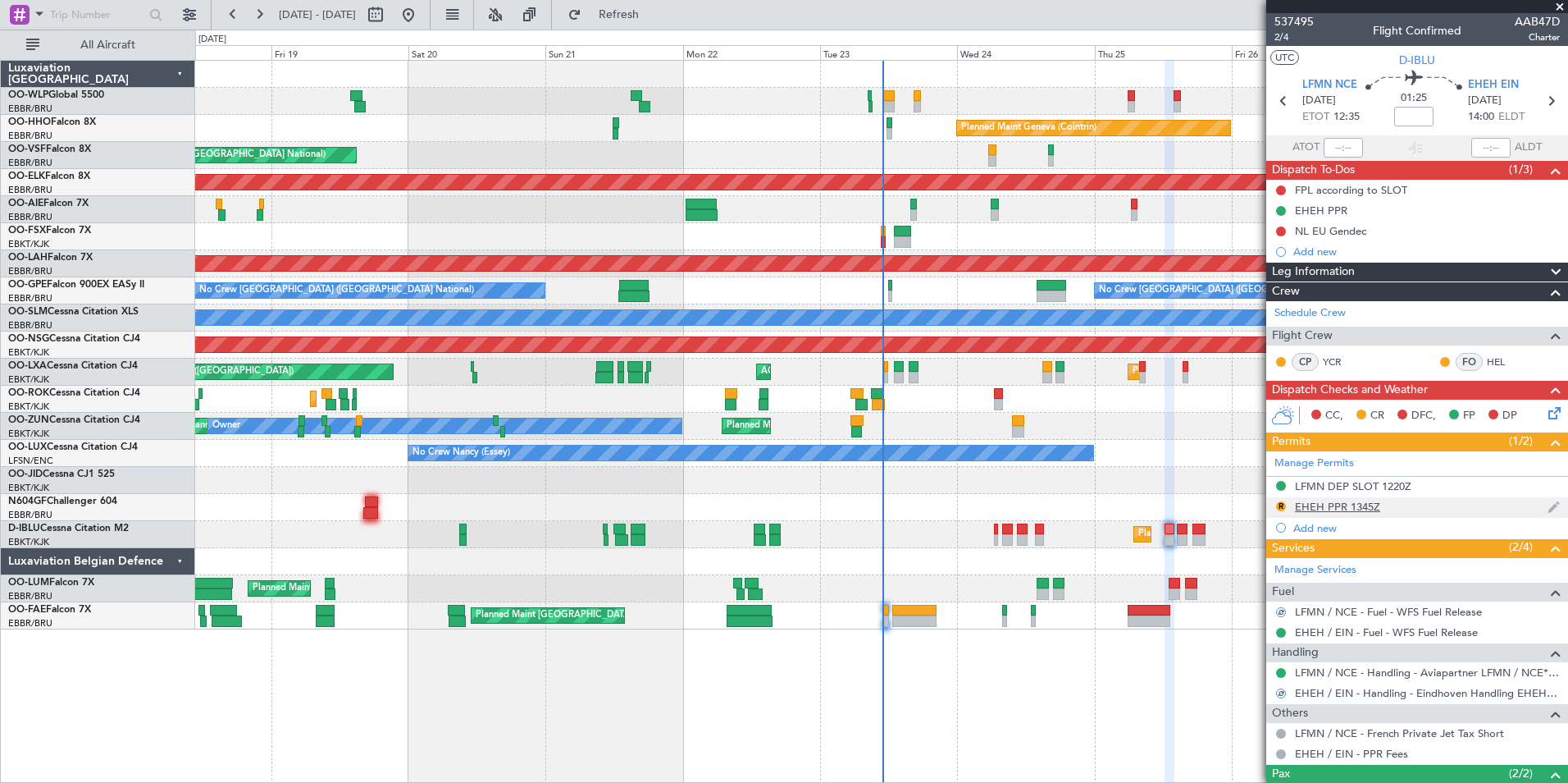
click at [1307, 507] on div "EHEH PPR 1345Z" at bounding box center [1337, 507] width 85 height 14
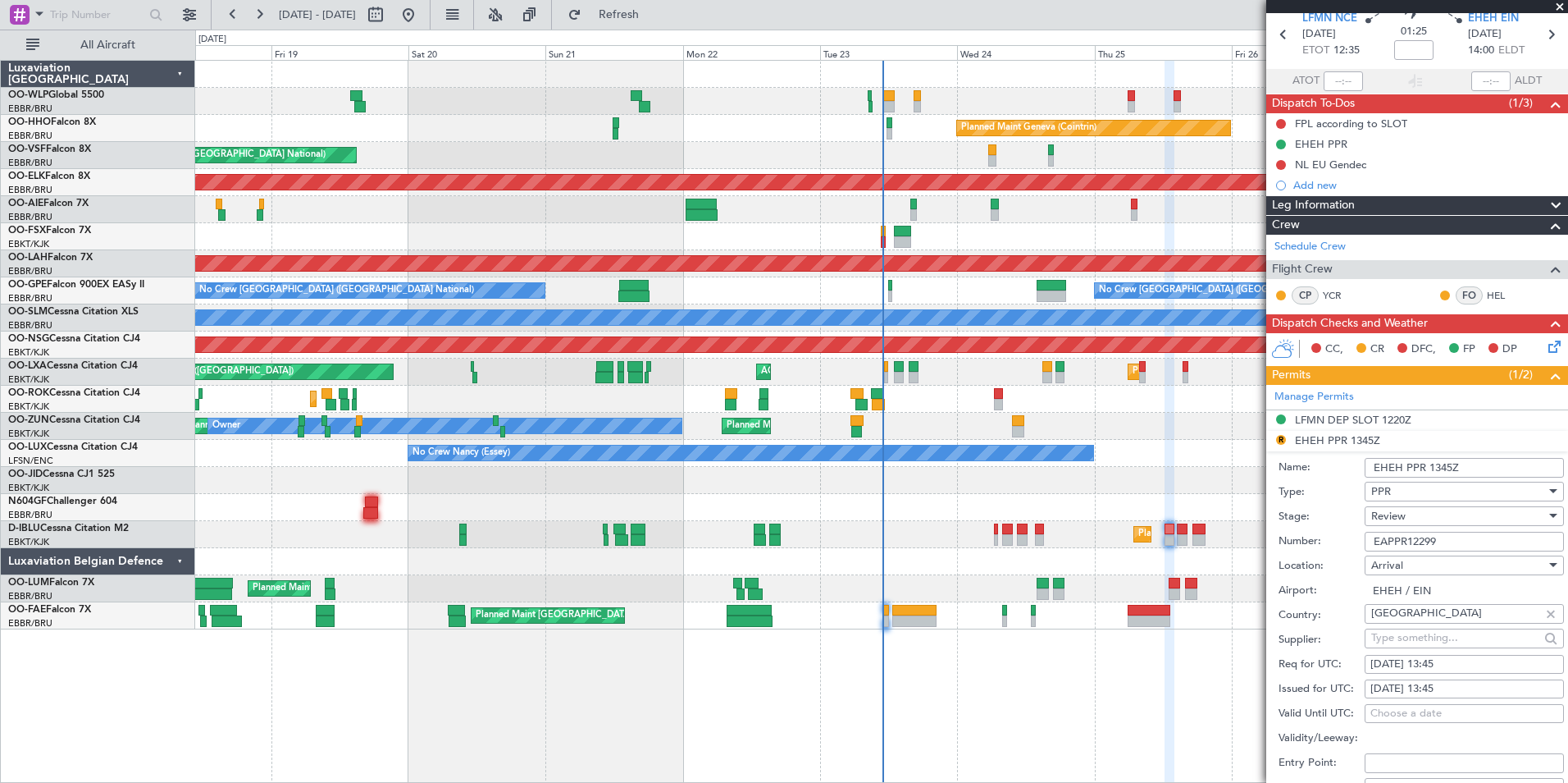
scroll to position [164, 0]
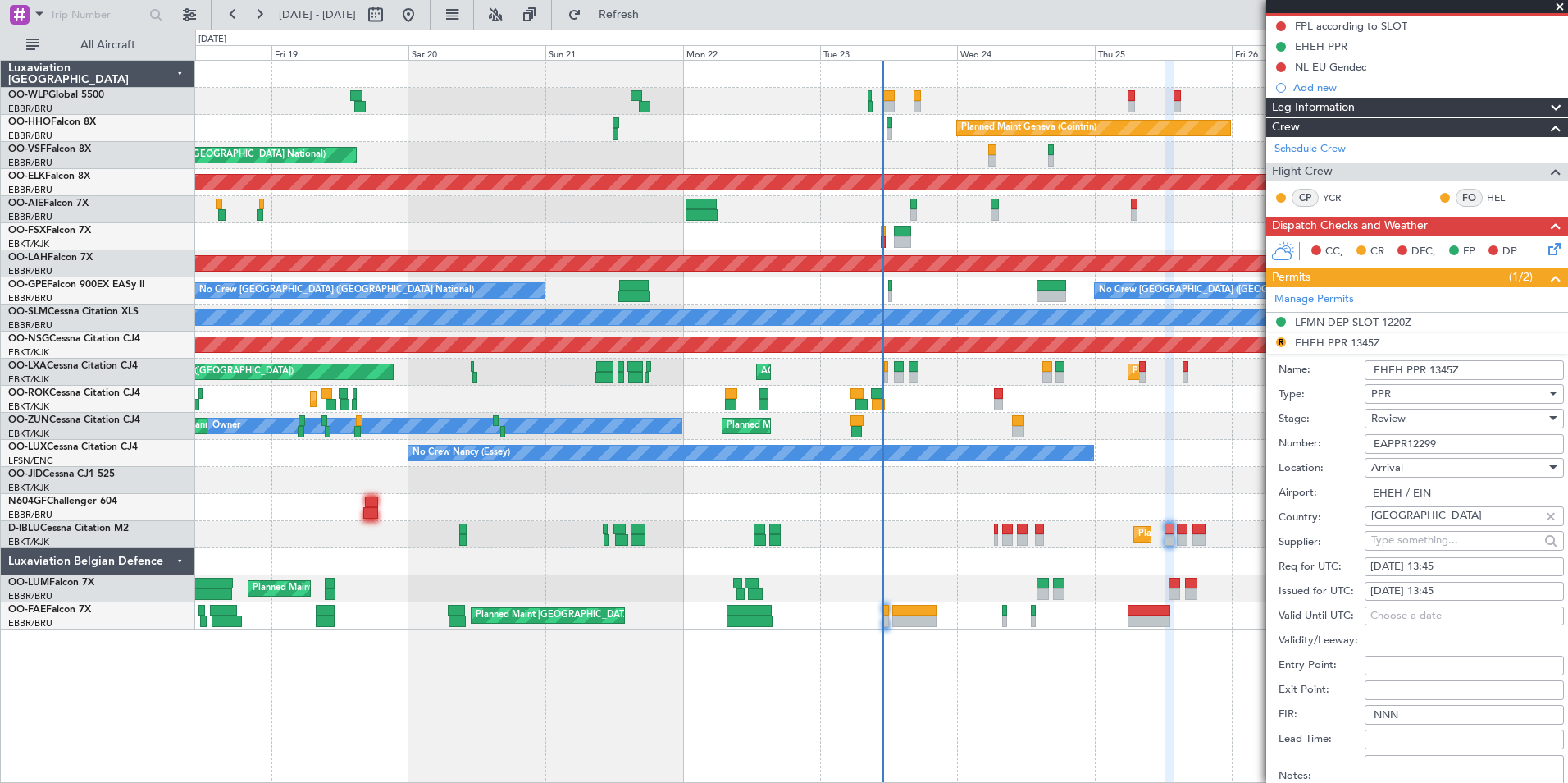
click at [1445, 565] on div "26/09/2025 13:45" at bounding box center [1464, 566] width 188 height 17
select select "9"
select select "2025"
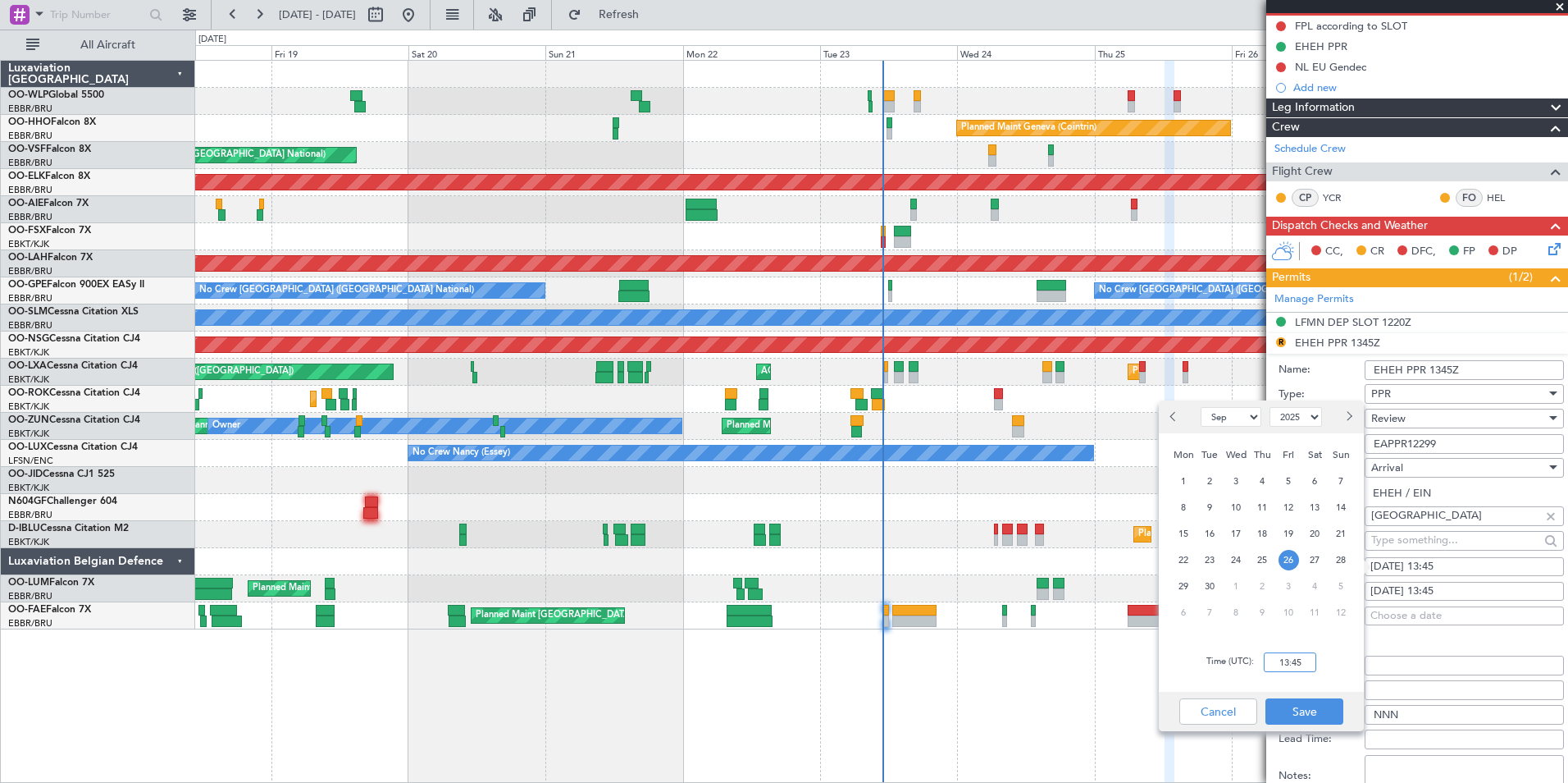
click at [1308, 668] on input "13:45" at bounding box center [1290, 662] width 53 height 20
type input "14:05"
click at [1298, 709] on button "Save" at bounding box center [1305, 711] width 78 height 26
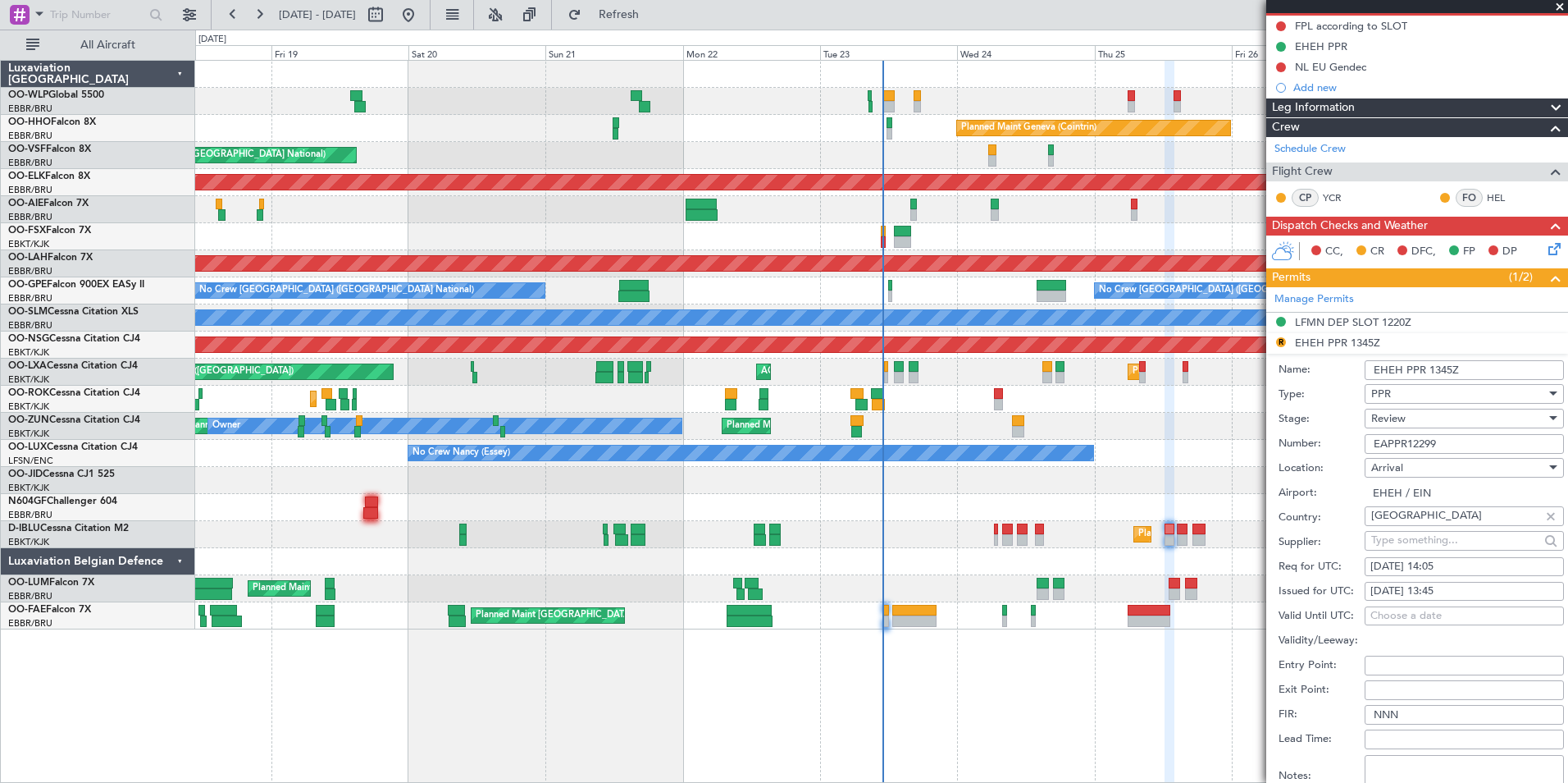
click at [1445, 595] on div "26/09/2025 13:45" at bounding box center [1464, 591] width 188 height 17
select select "9"
select select "2025"
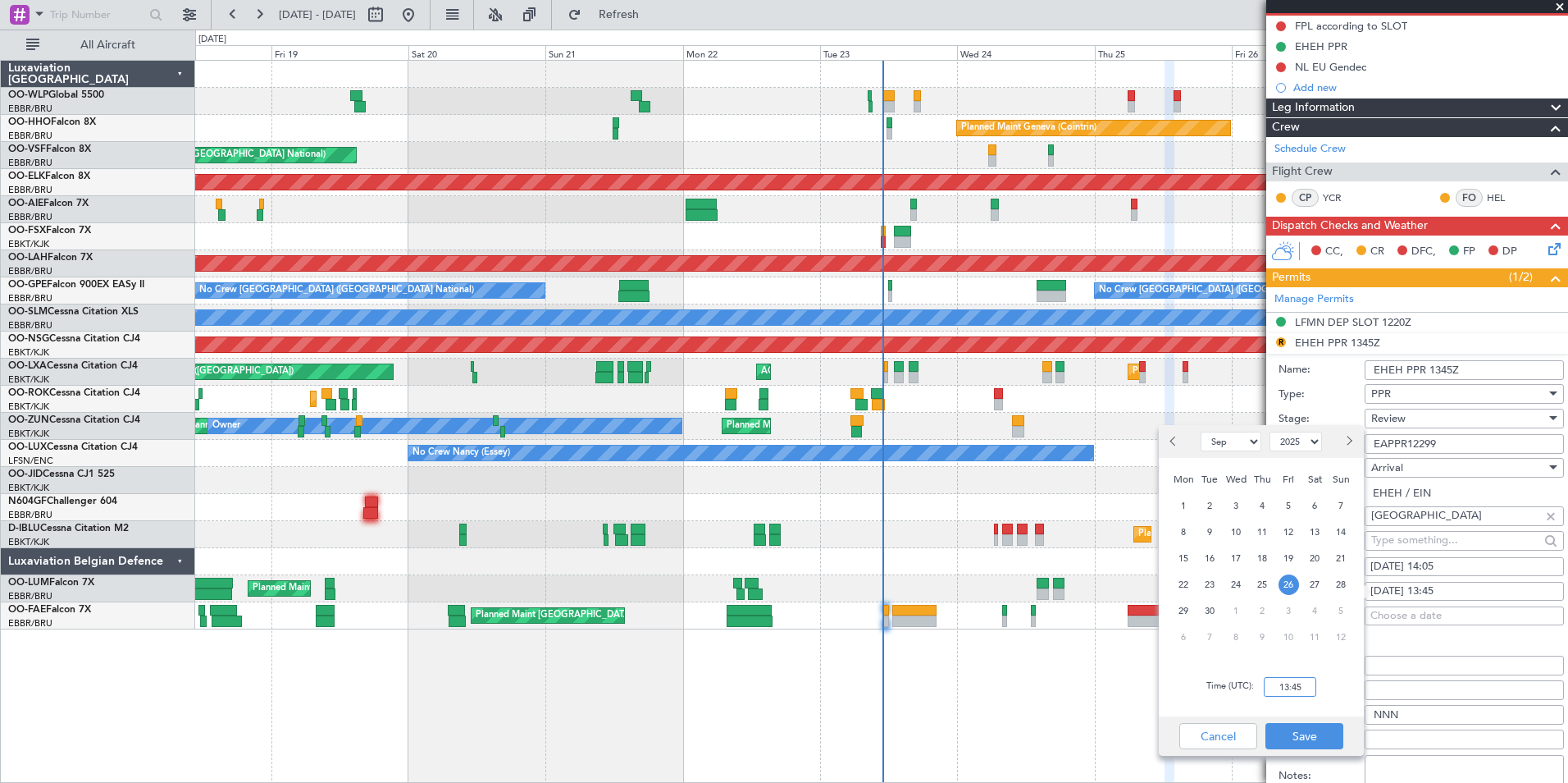
click at [1278, 683] on input "13:45" at bounding box center [1290, 687] width 53 height 20
type input "14:05"
click at [1303, 731] on button "Save" at bounding box center [1305, 736] width 78 height 26
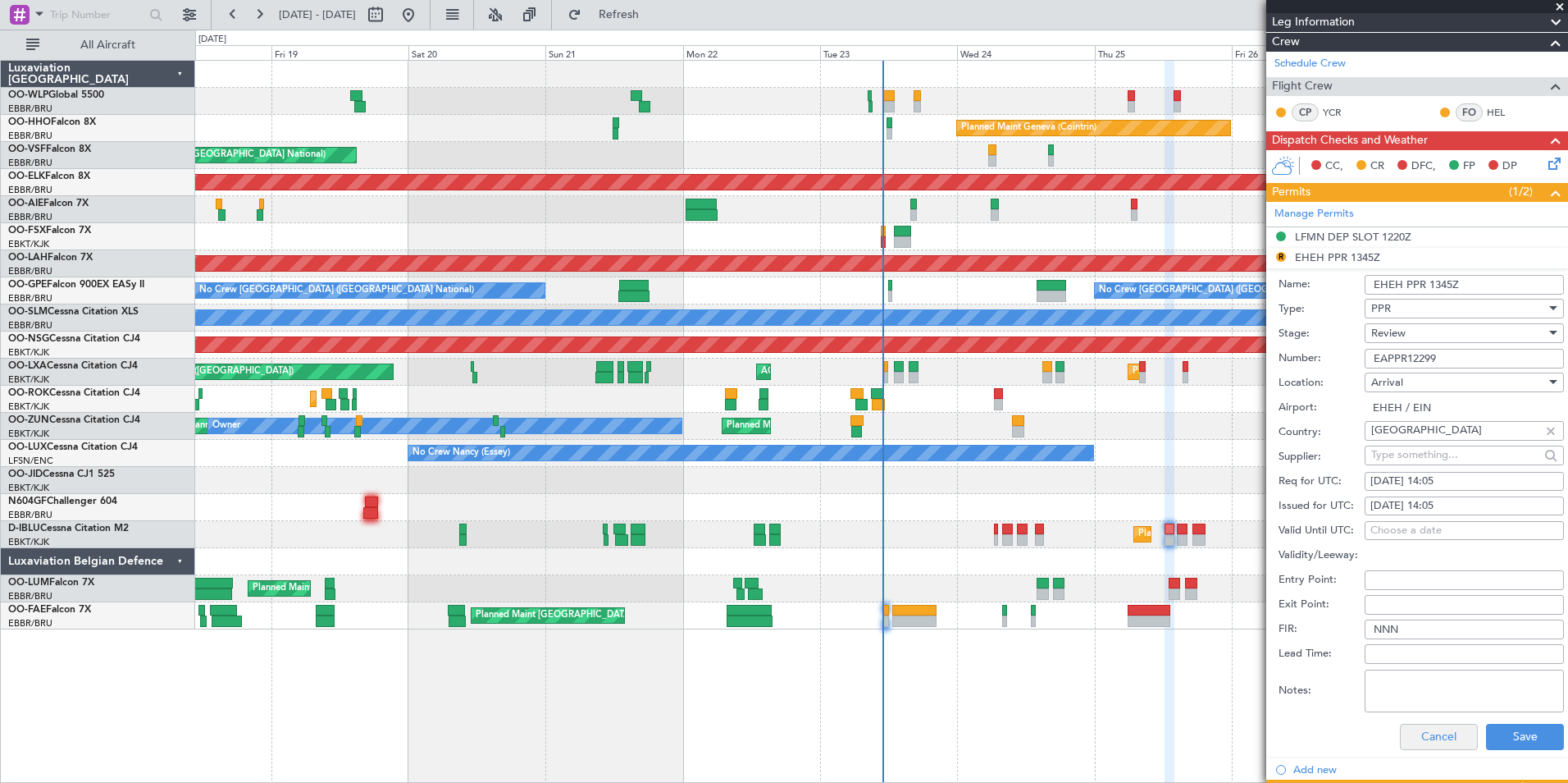
scroll to position [328, 0]
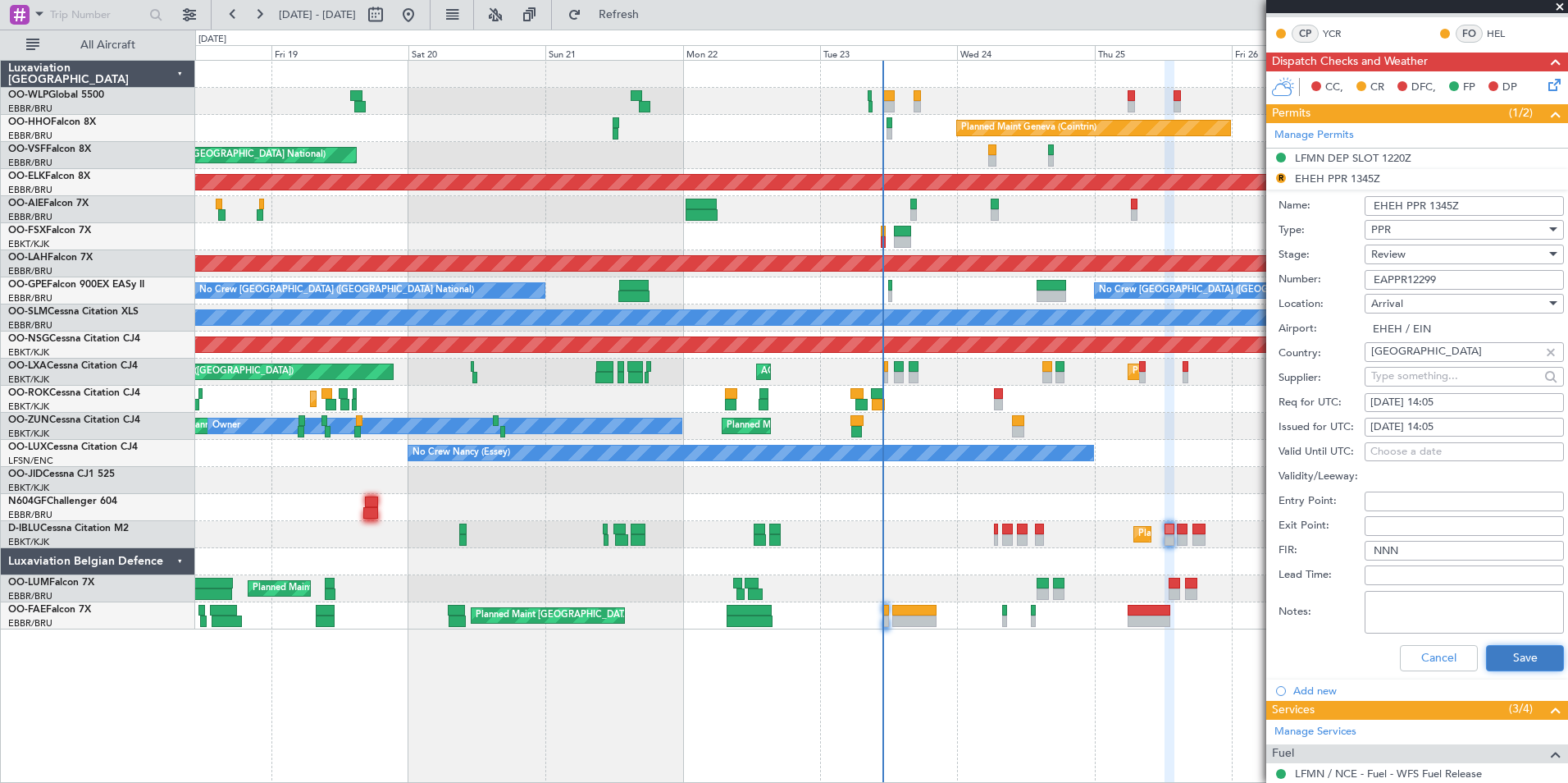
click at [1496, 661] on button "Save" at bounding box center [1525, 658] width 78 height 26
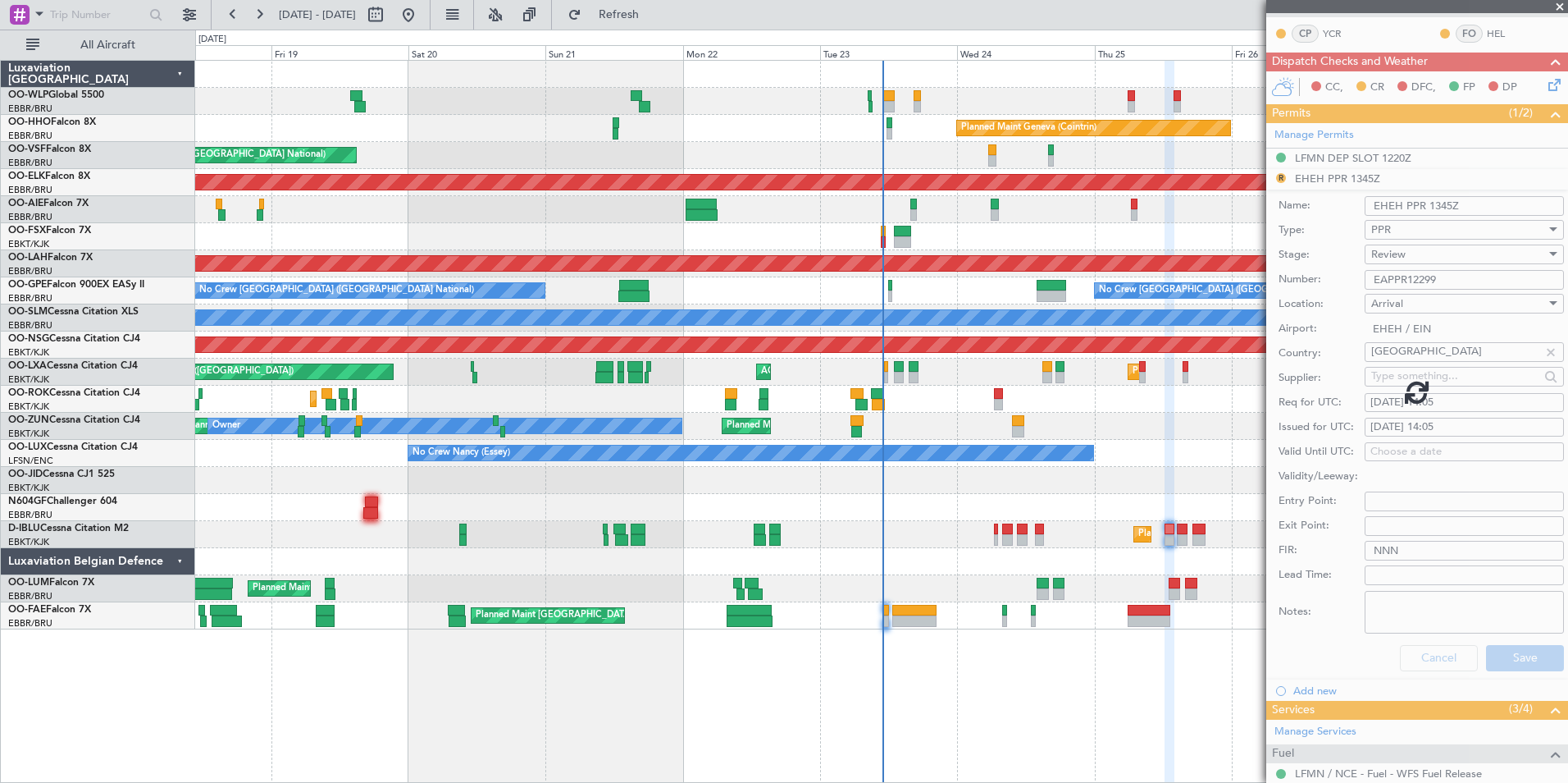
scroll to position [101, 0]
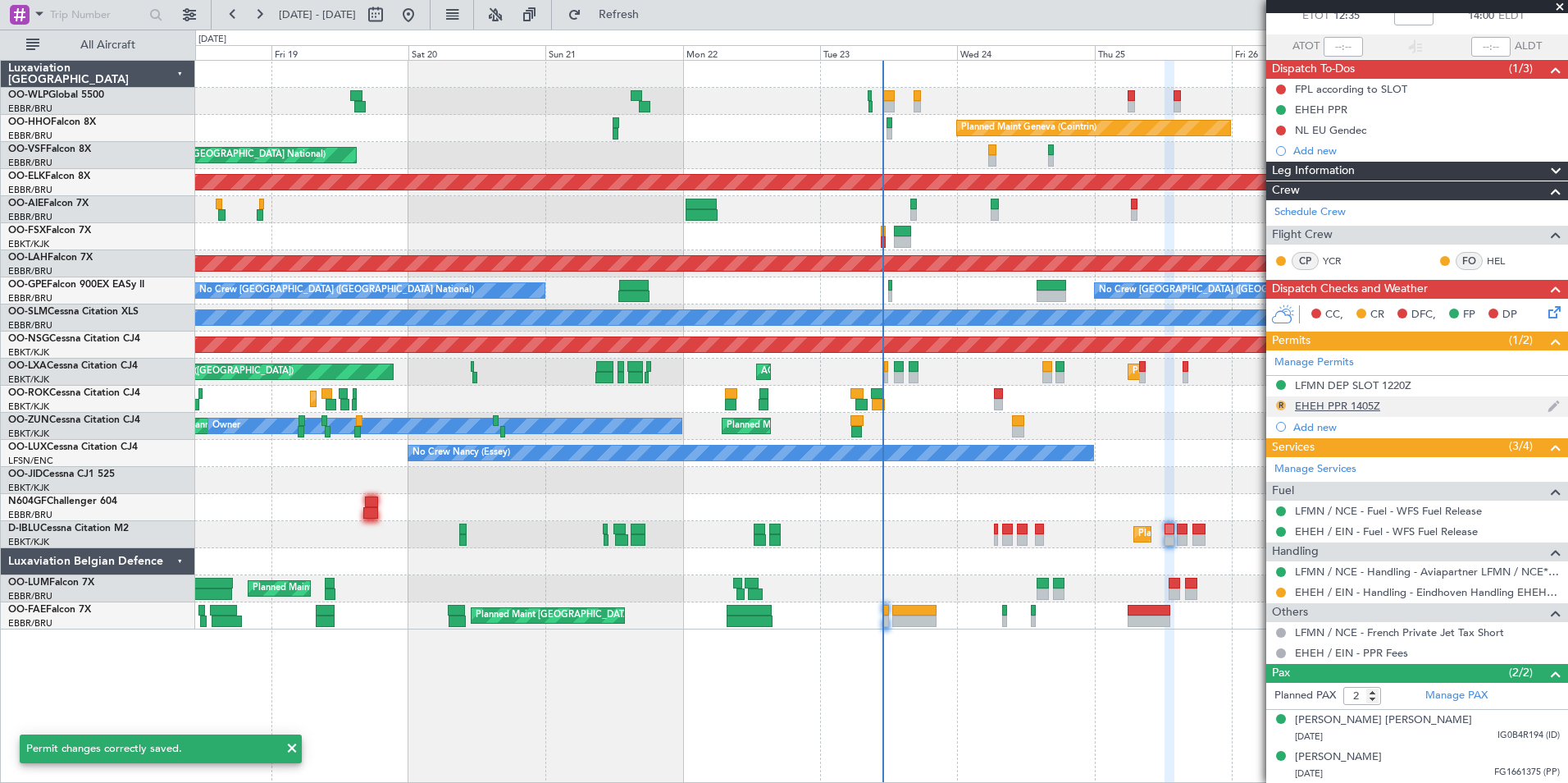
click at [1283, 406] on button "R" at bounding box center [1281, 406] width 10 height 10
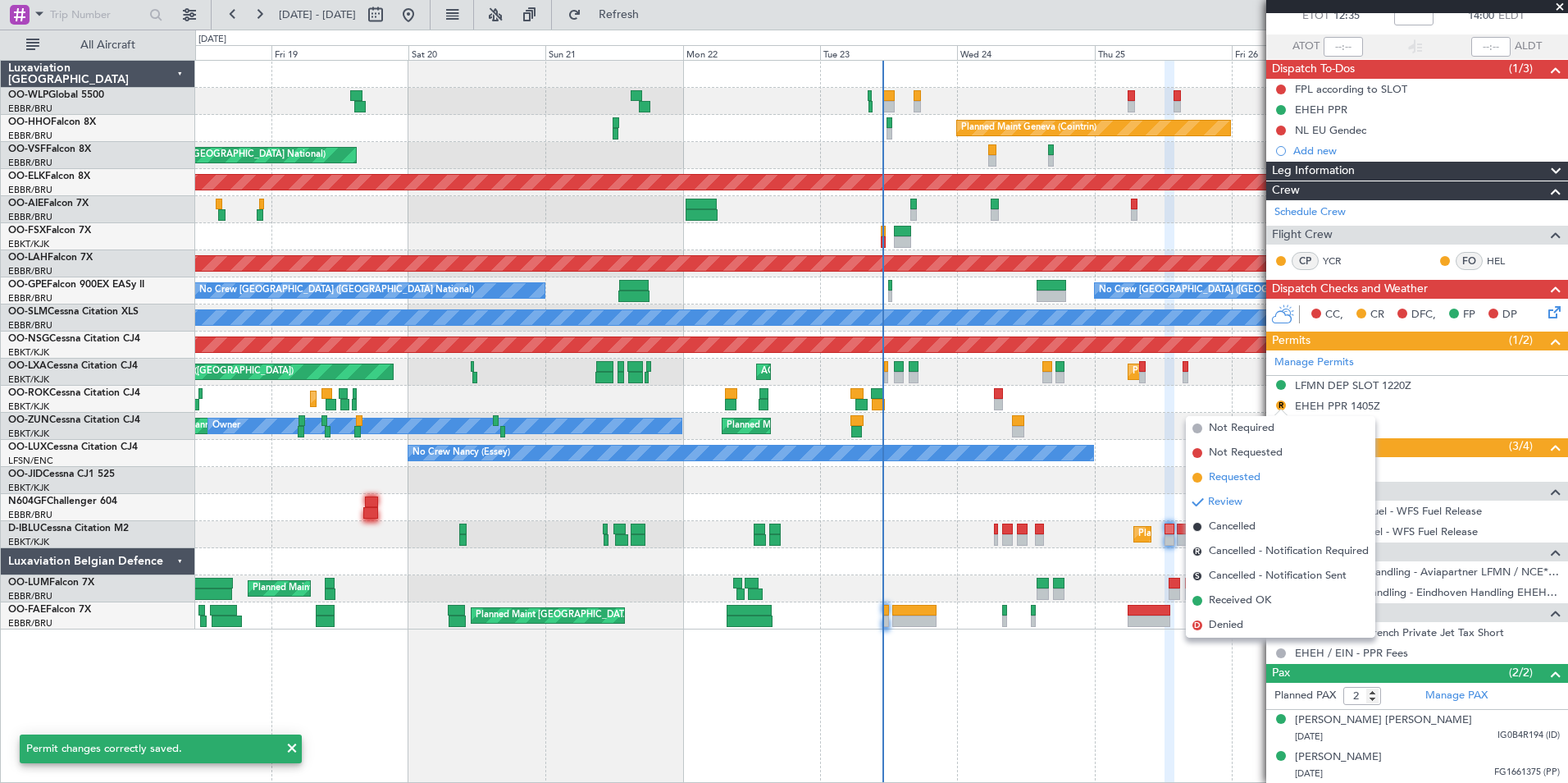
click at [1265, 482] on li "Requested" at bounding box center [1280, 477] width 189 height 24
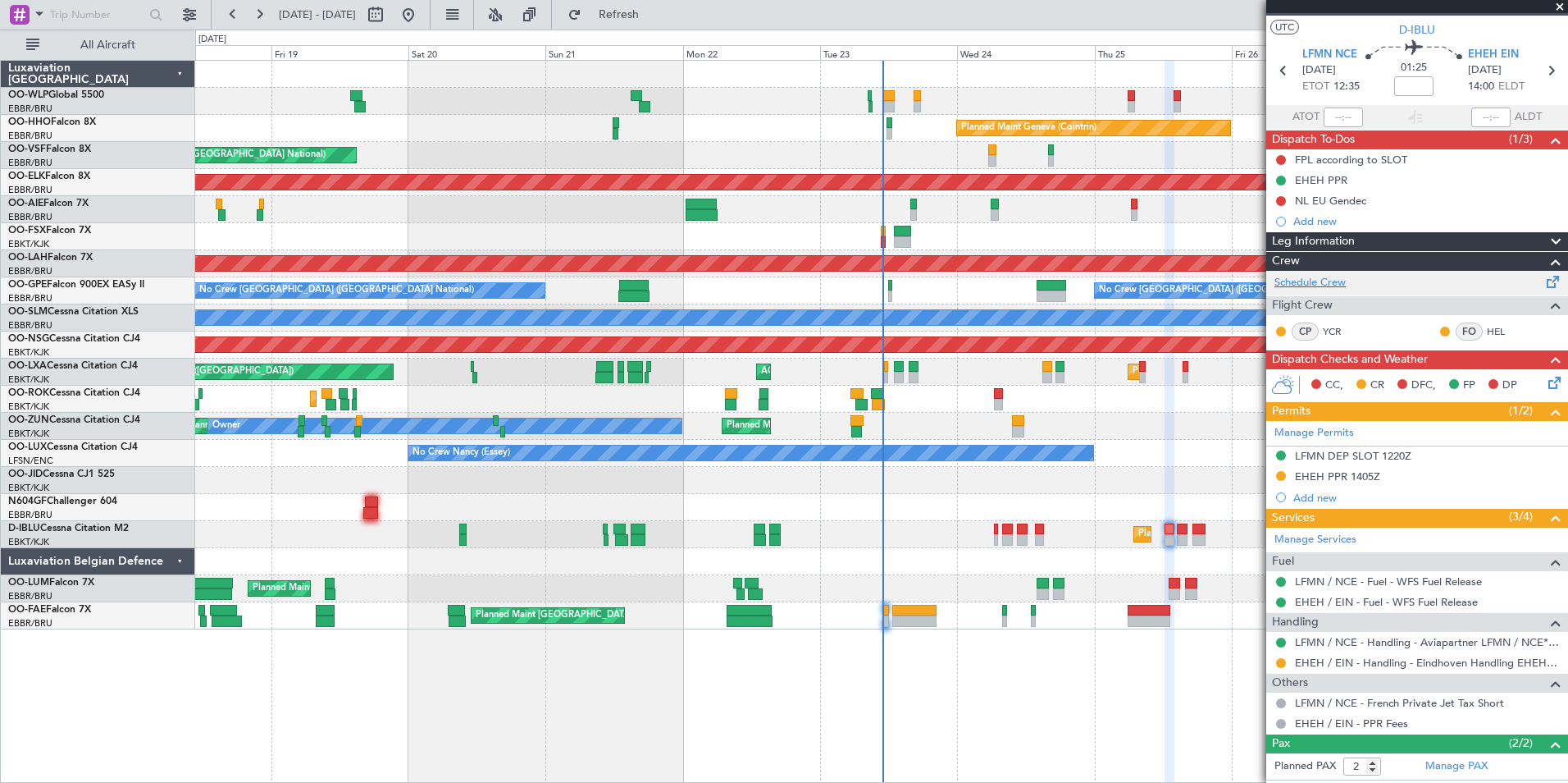
scroll to position [0, 0]
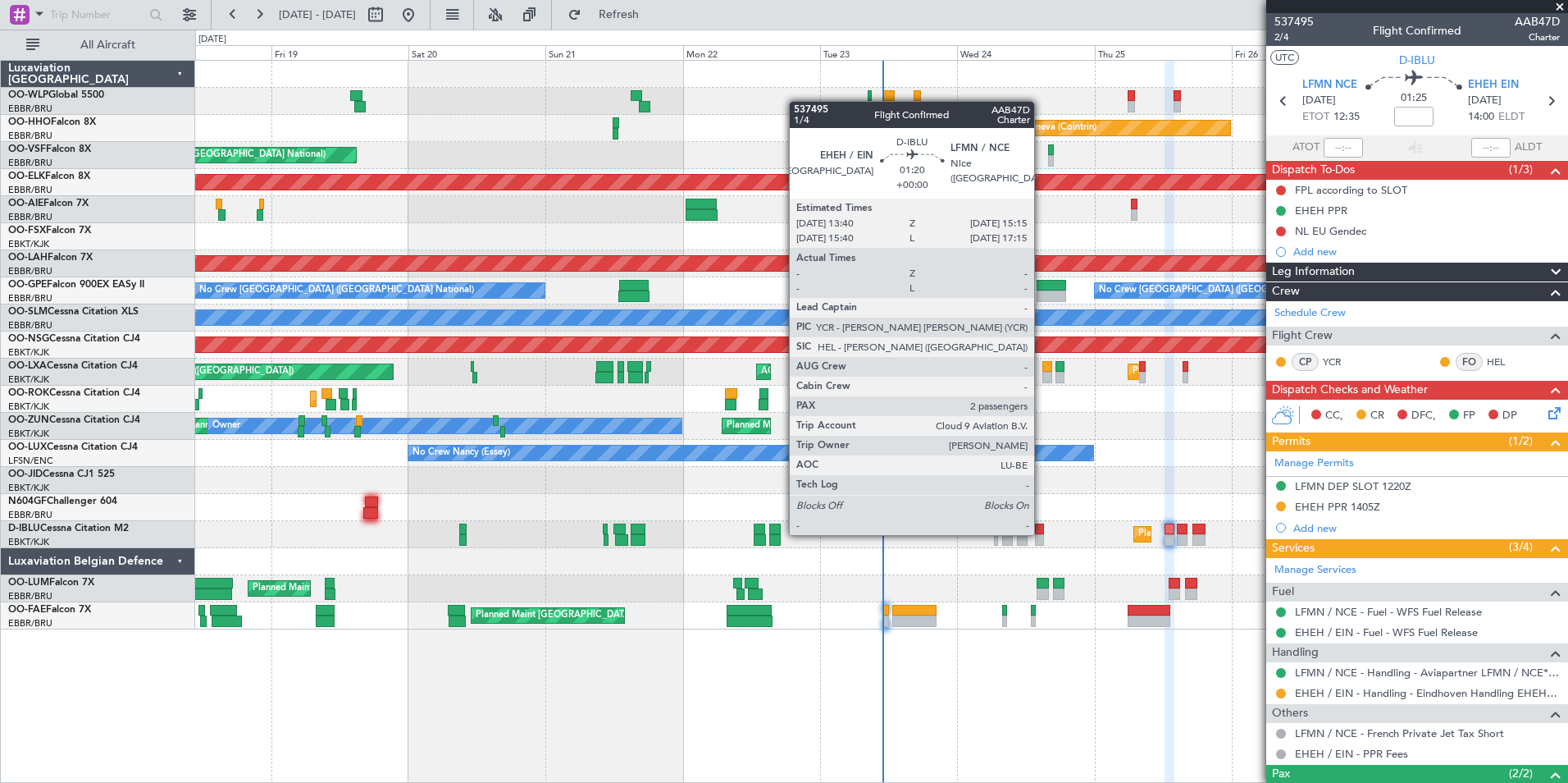
click at [1041, 533] on div at bounding box center [1040, 529] width 10 height 12
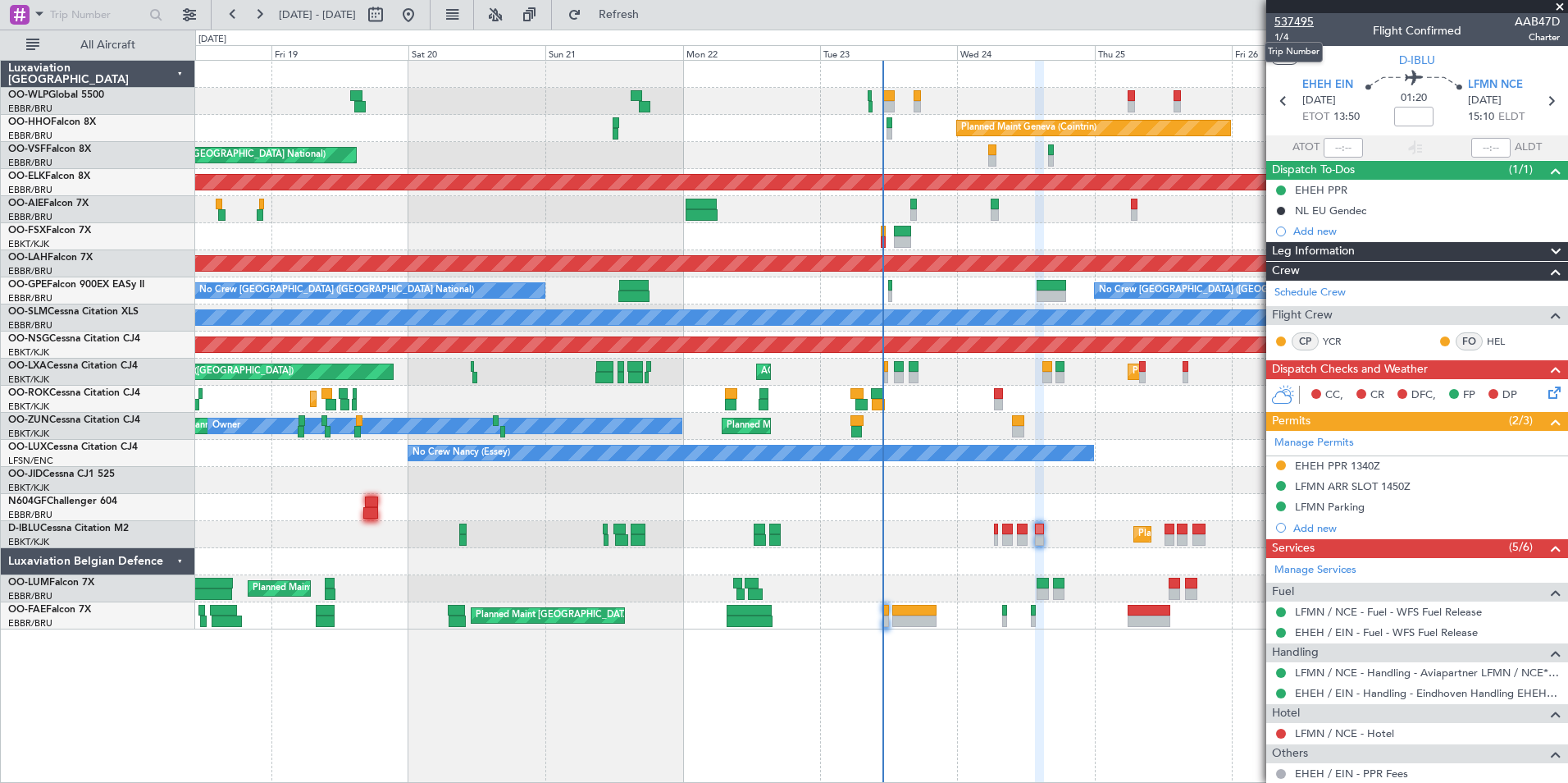
click at [1291, 20] on span "537495" at bounding box center [1294, 22] width 39 height 18
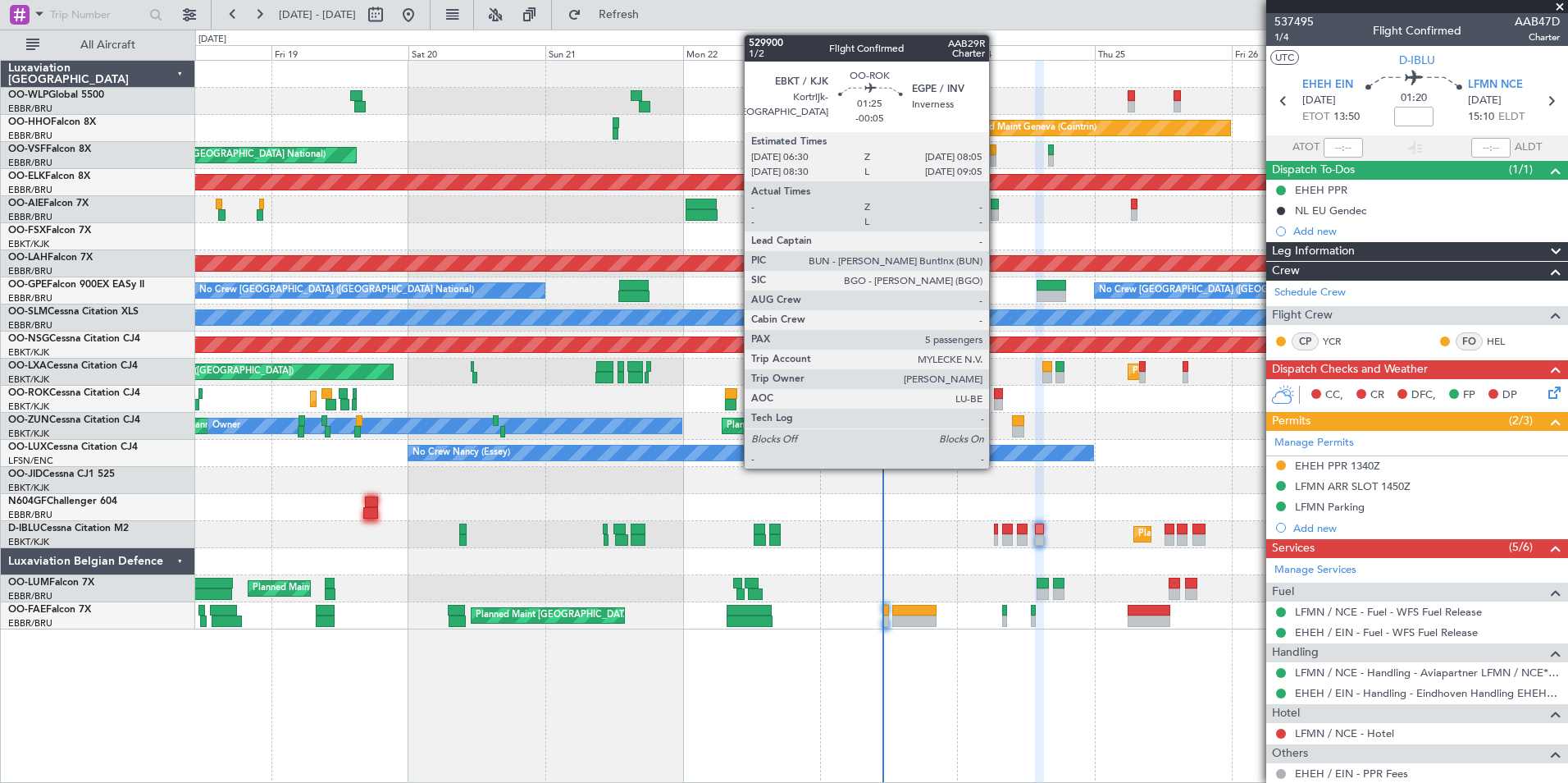
click at [996, 401] on div at bounding box center [999, 405] width 10 height 12
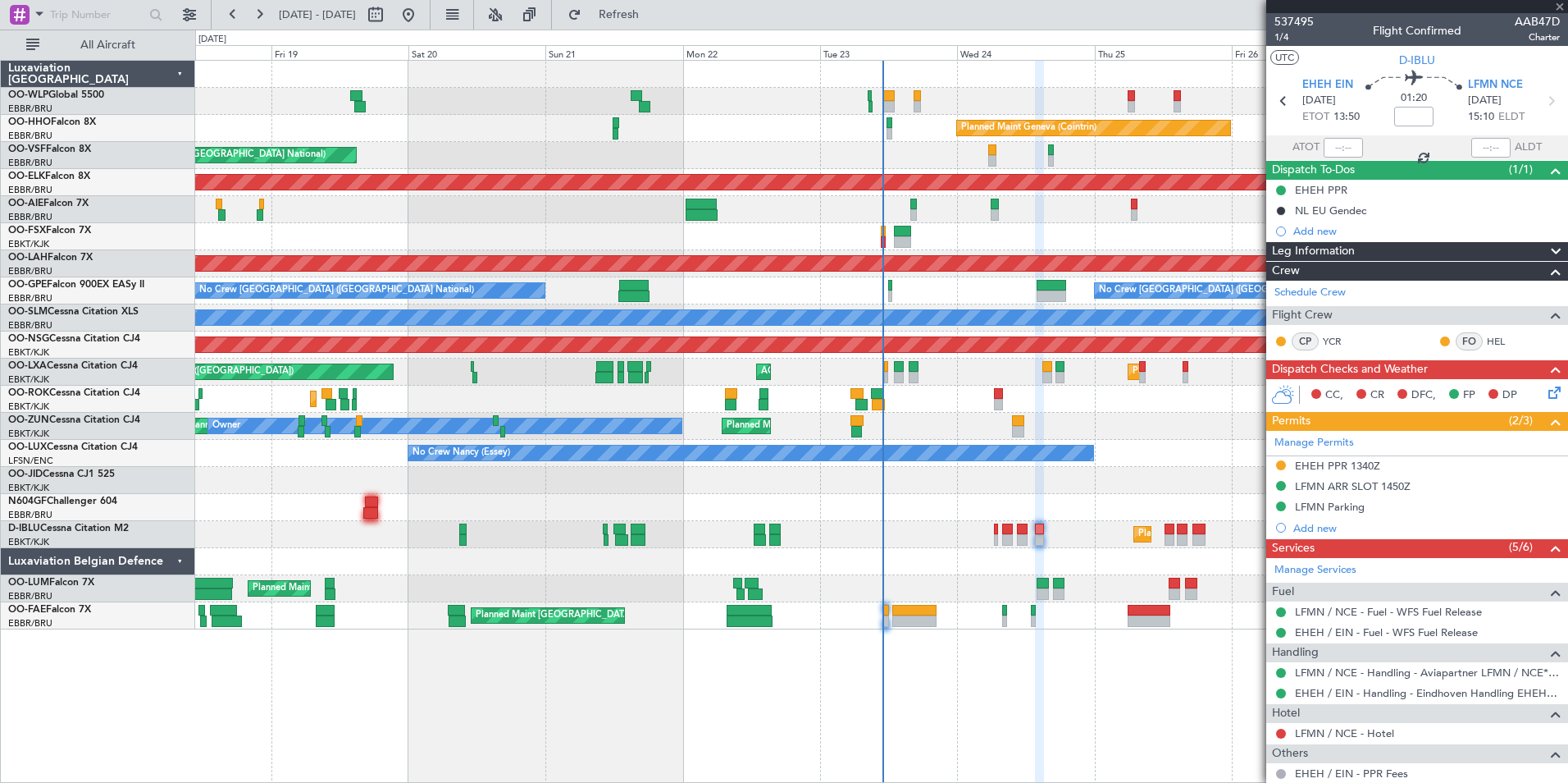
type input "-00:05"
type input "5"
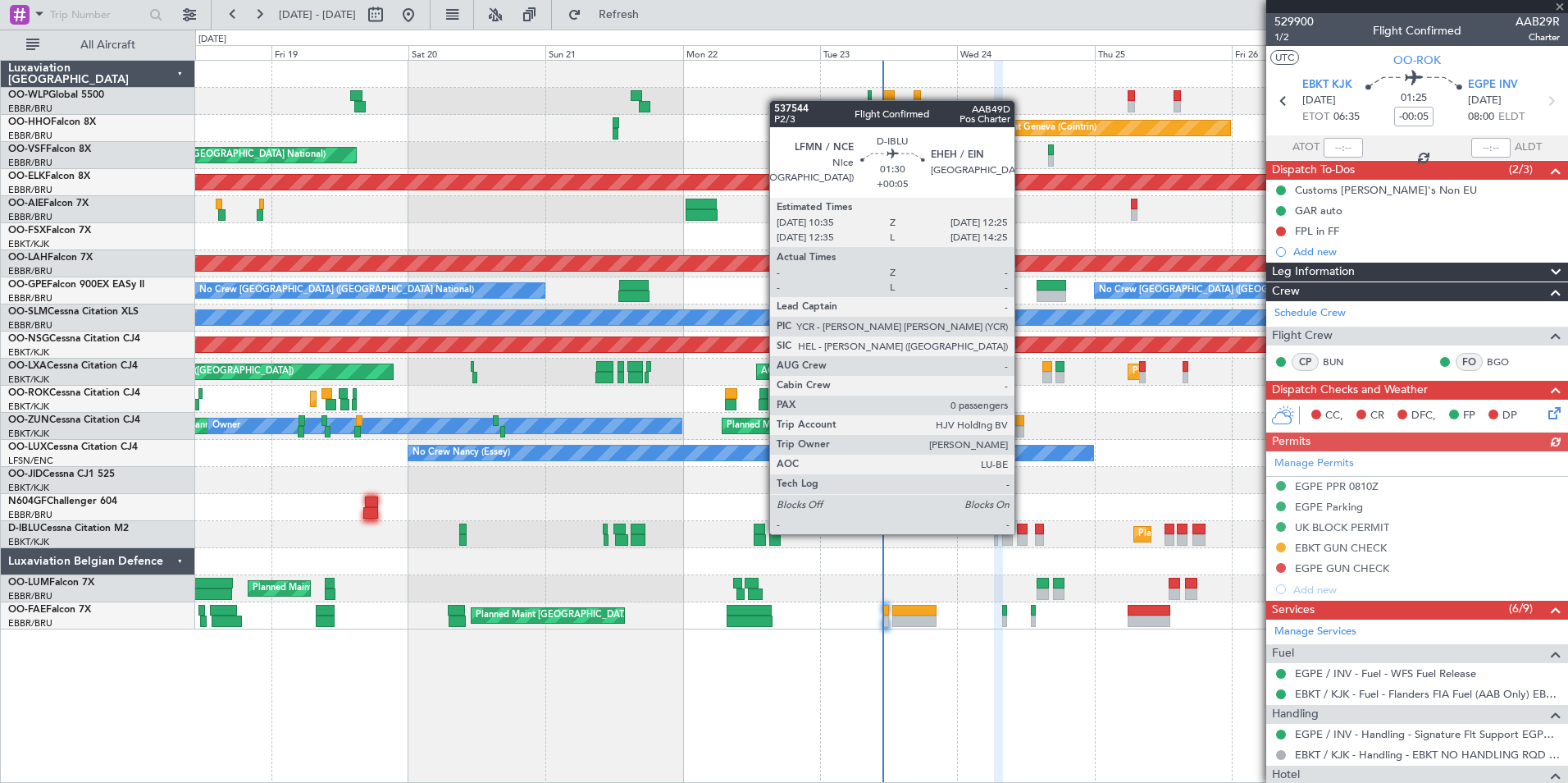
click at [1022, 532] on div at bounding box center [1022, 529] width 11 height 12
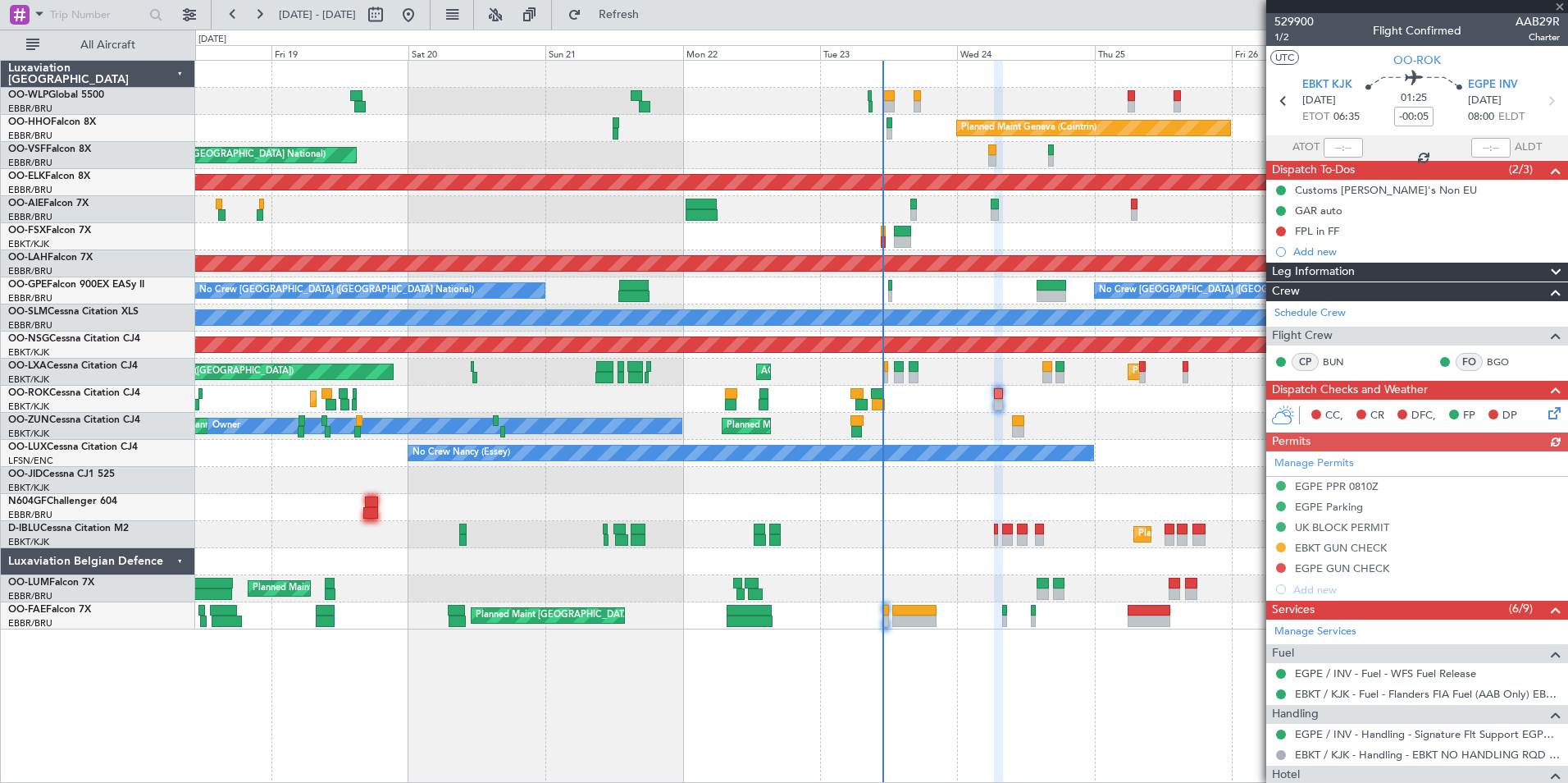
type input "+00:05"
type input "0"
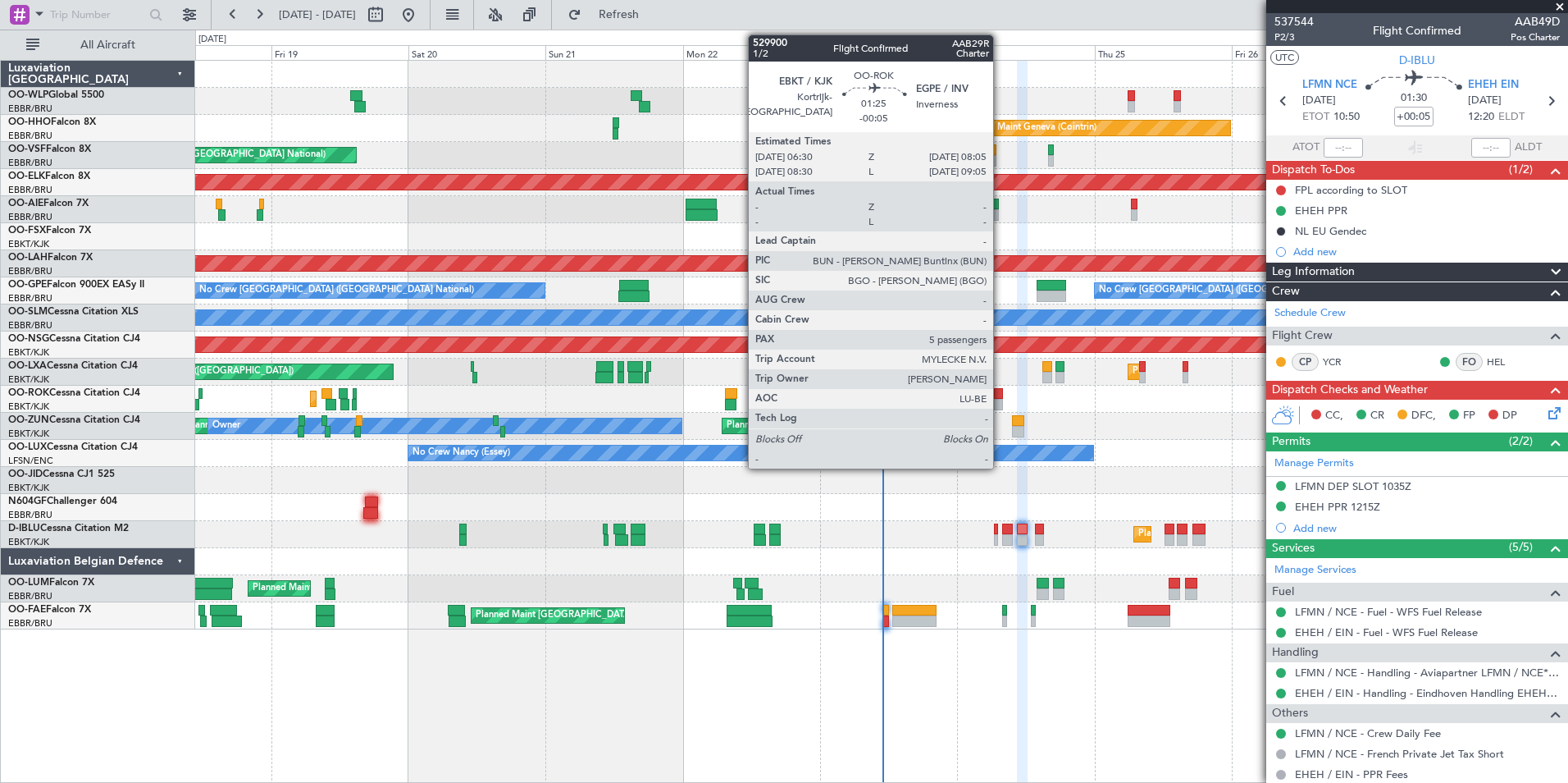
click at [1001, 397] on div at bounding box center [999, 394] width 10 height 12
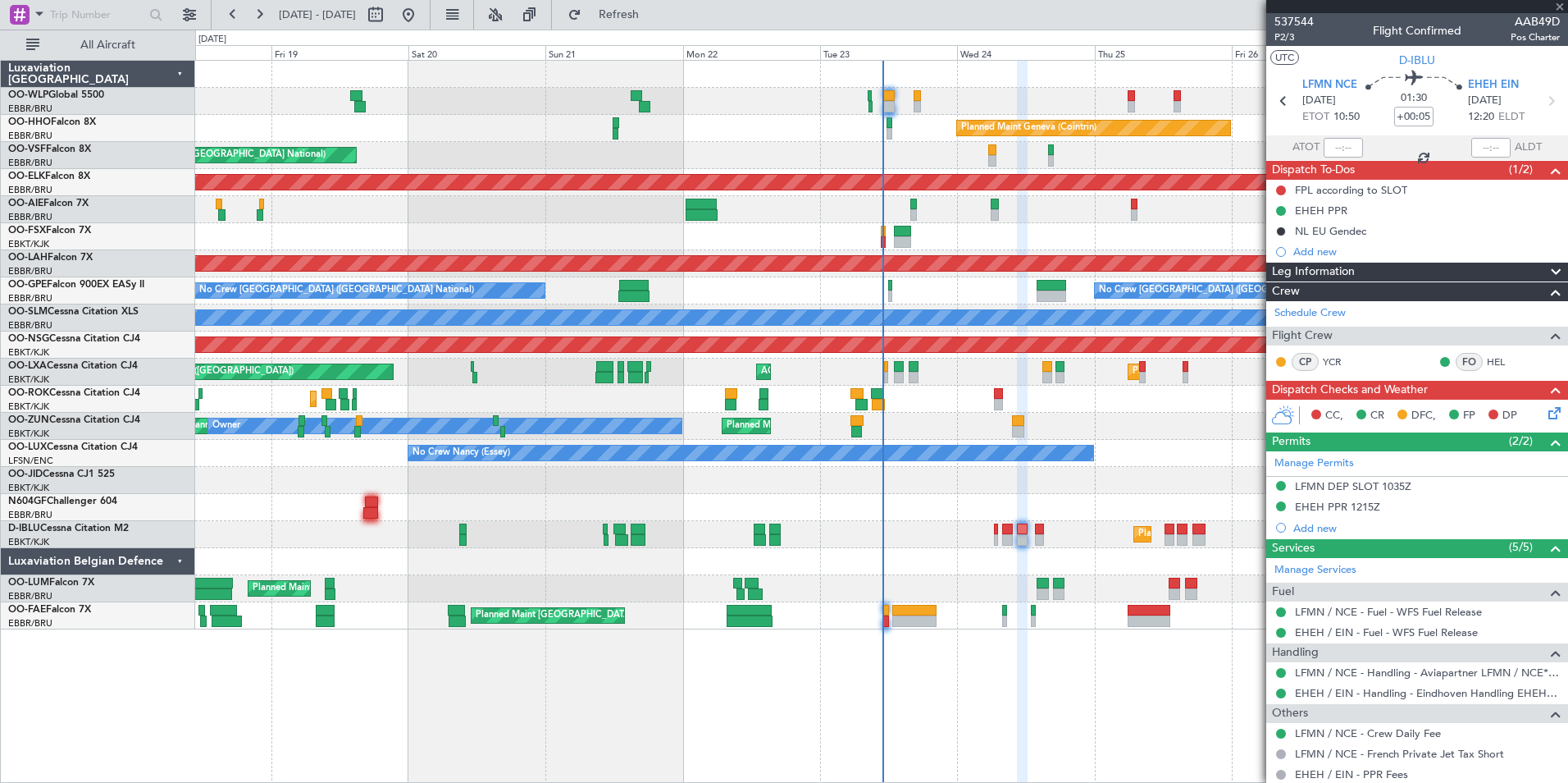
type input "-00:05"
type input "5"
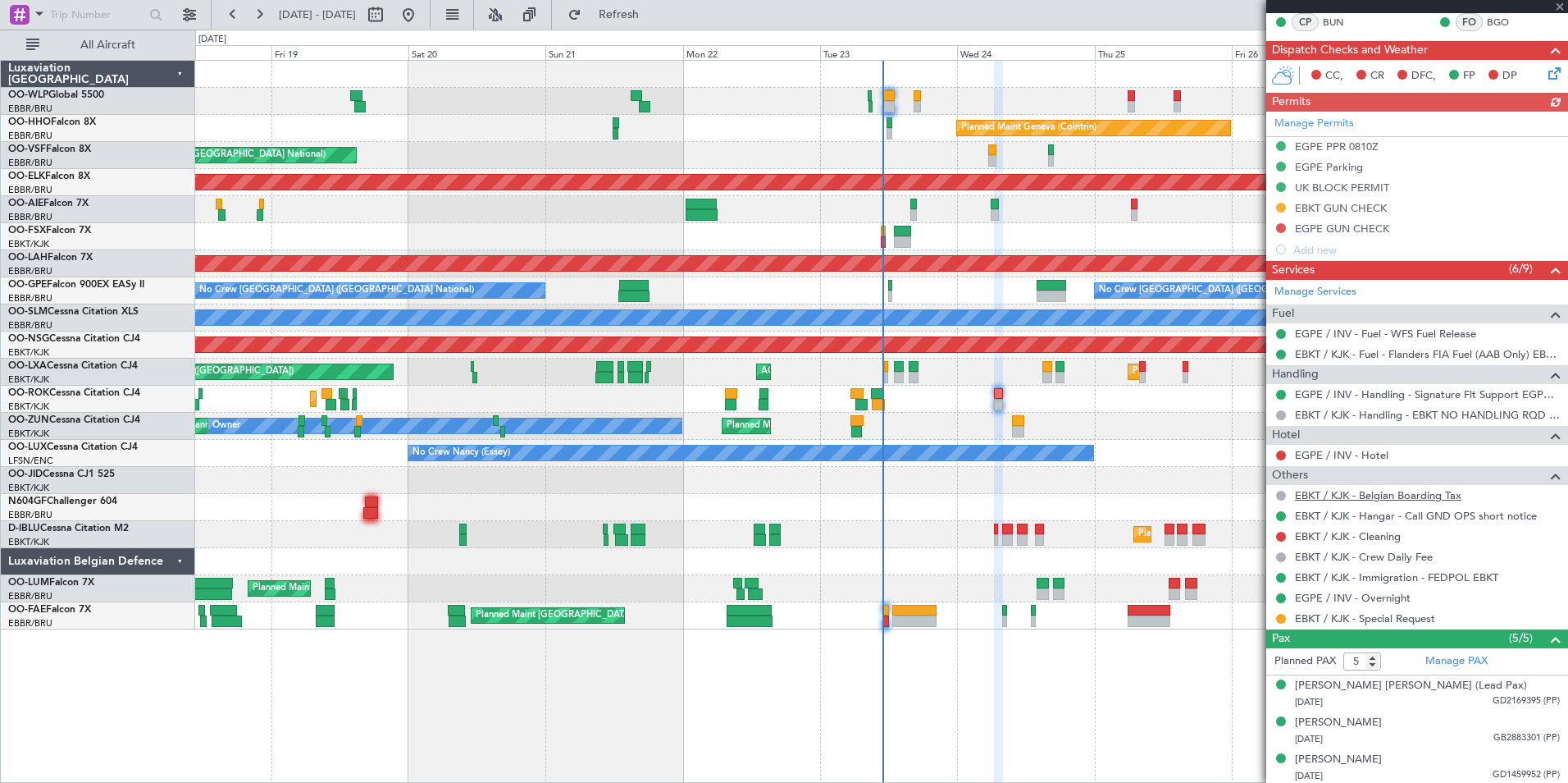
scroll to position [416, 0]
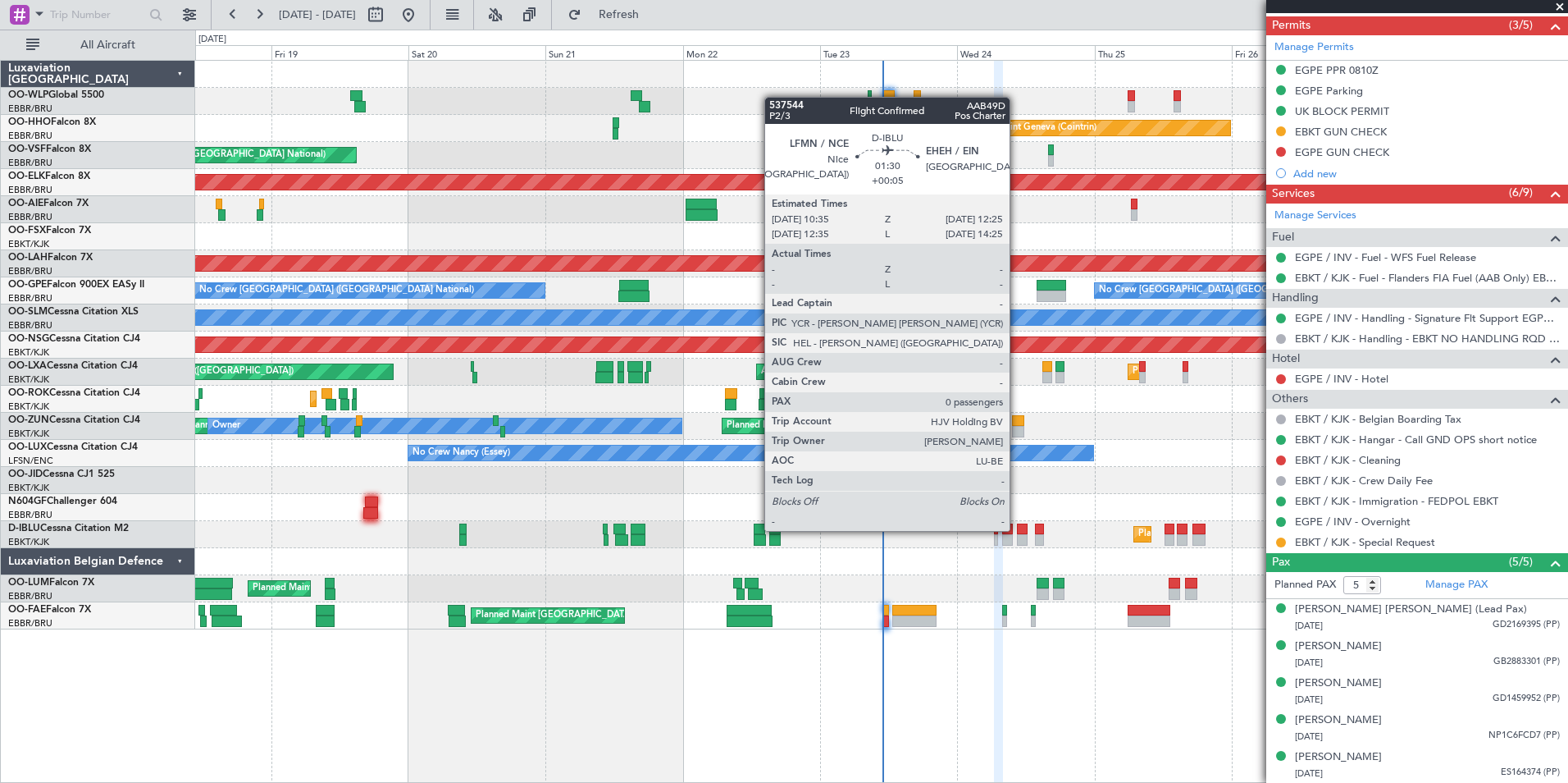
click at [1017, 529] on div at bounding box center [1022, 529] width 11 height 12
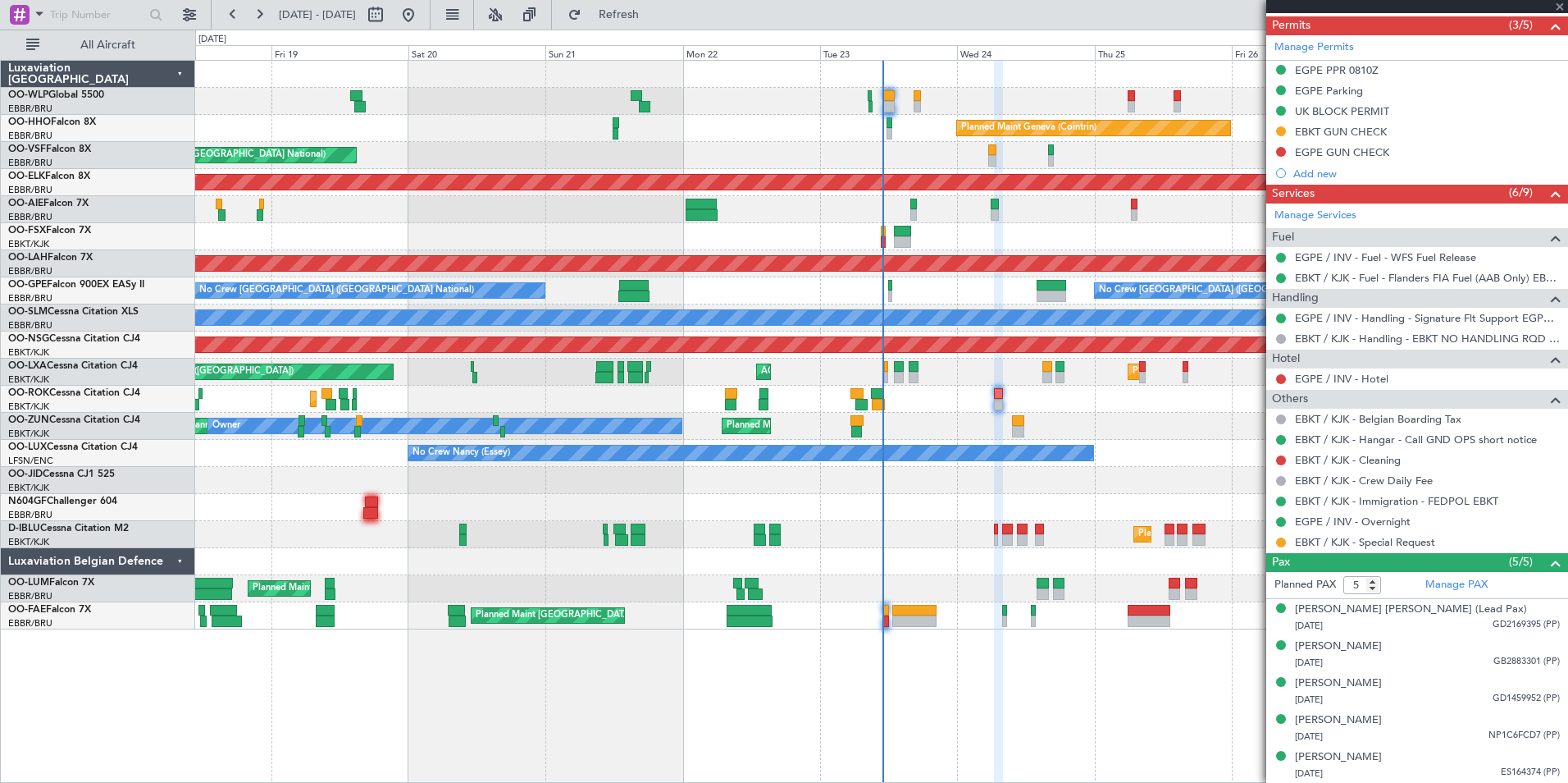
type input "+00:05"
type input "0"
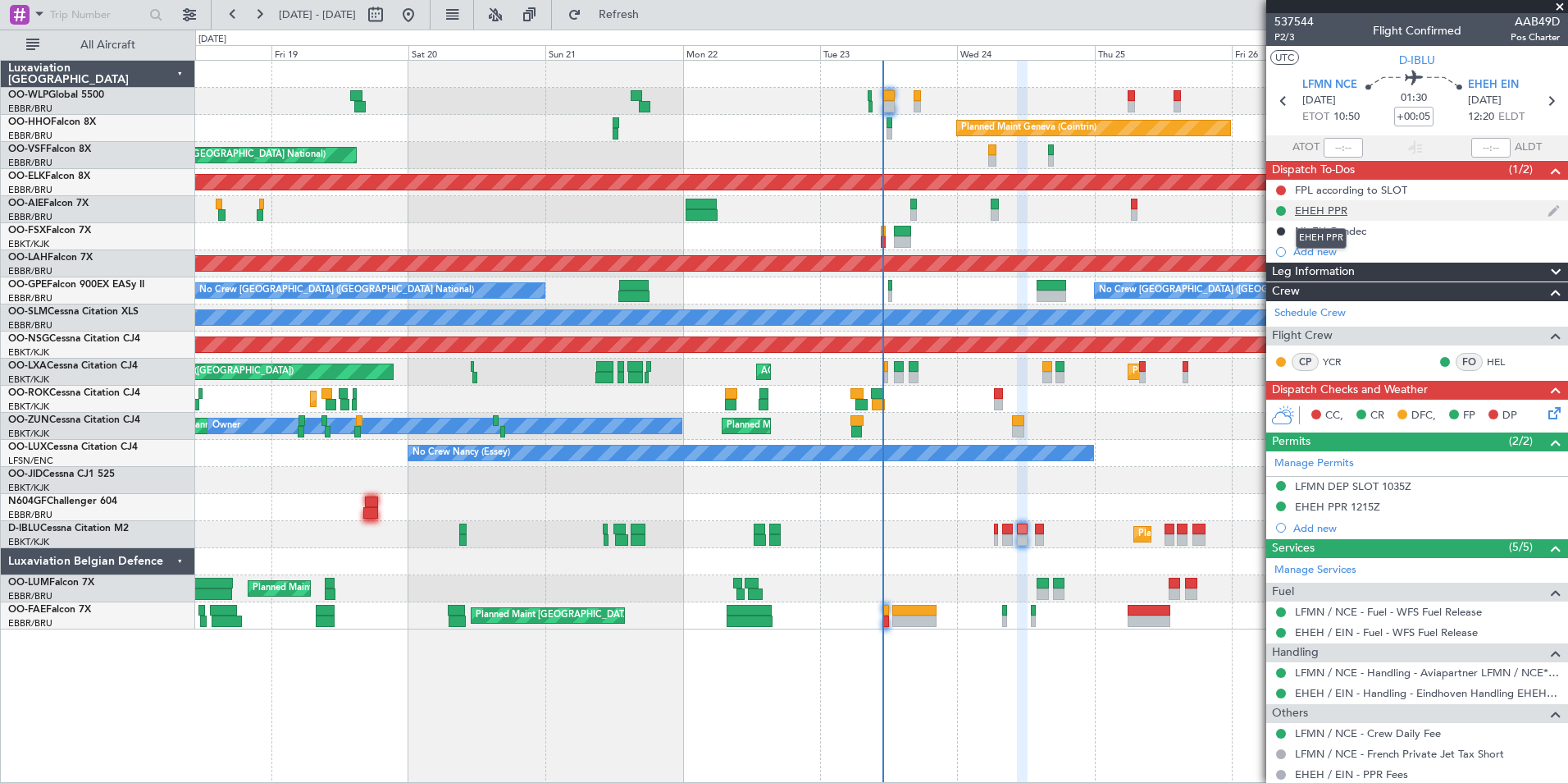
click at [1313, 211] on div "EHEH PPR" at bounding box center [1321, 211] width 53 height 14
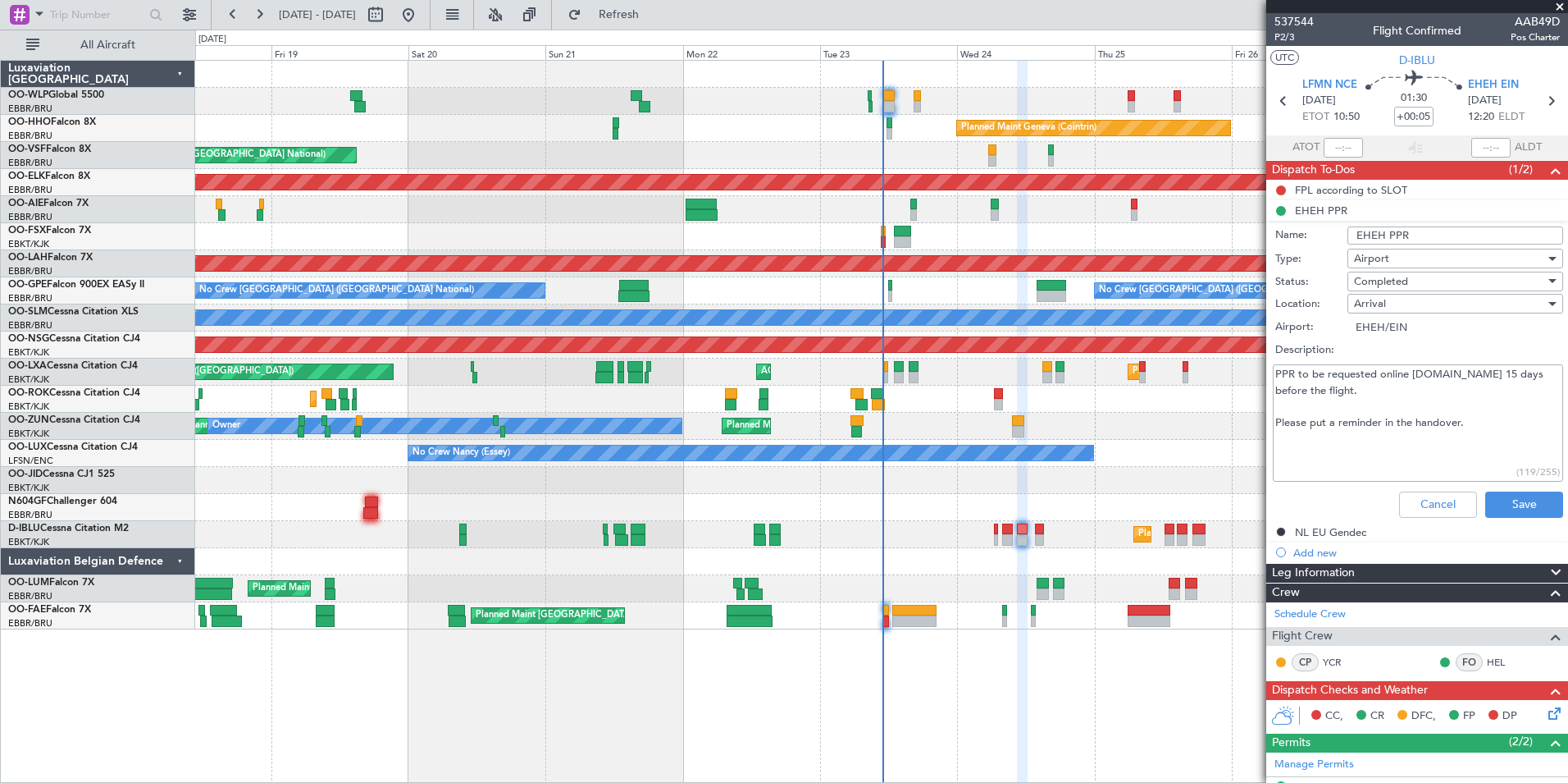
click at [1403, 391] on textarea "PPR to be requested online [DOMAIN_NAME] 15 days before the flight. Please put …" at bounding box center [1418, 423] width 290 height 118
click at [1422, 505] on button "Cancel" at bounding box center [1439, 505] width 78 height 26
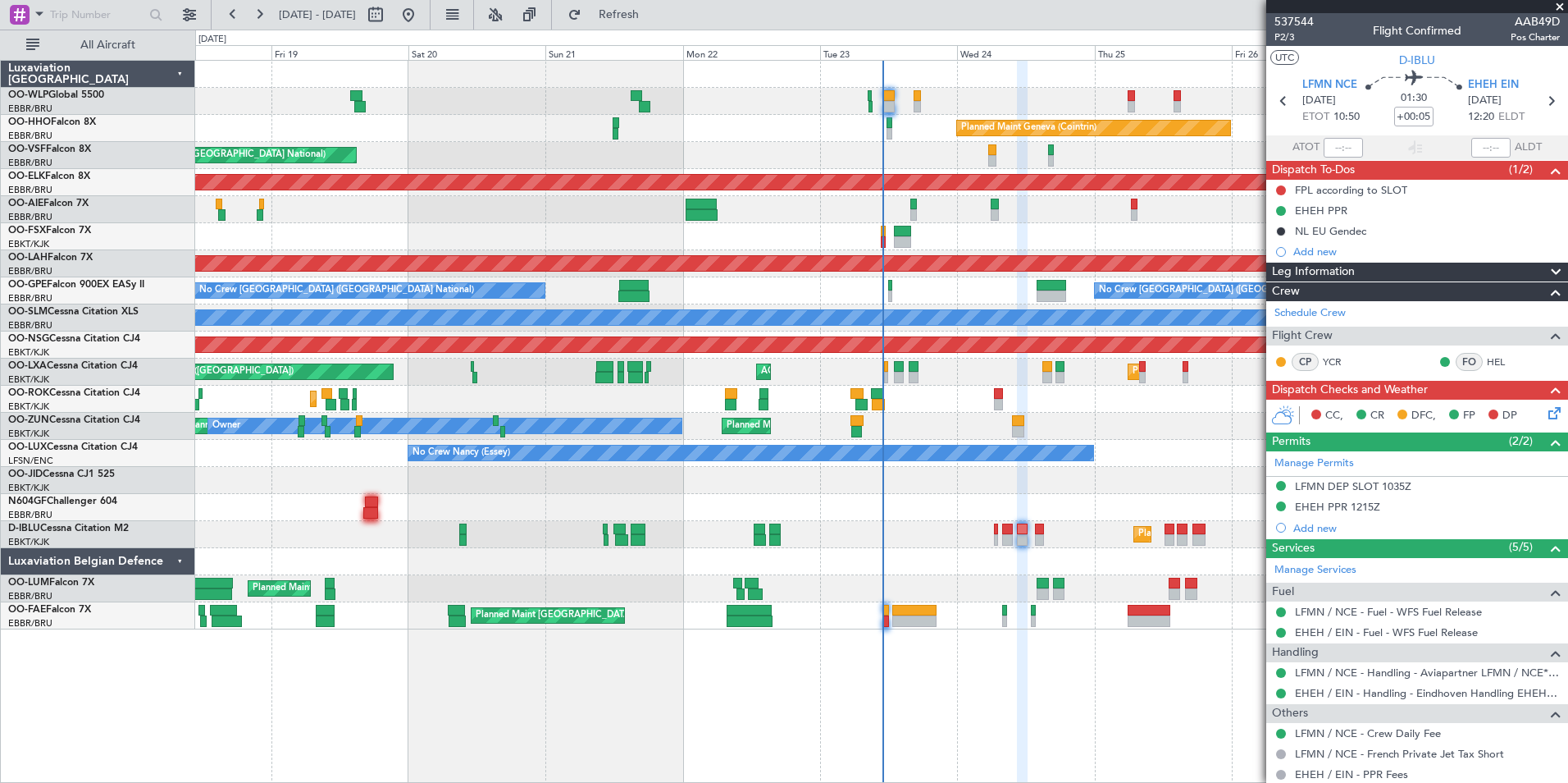
scroll to position [48, 0]
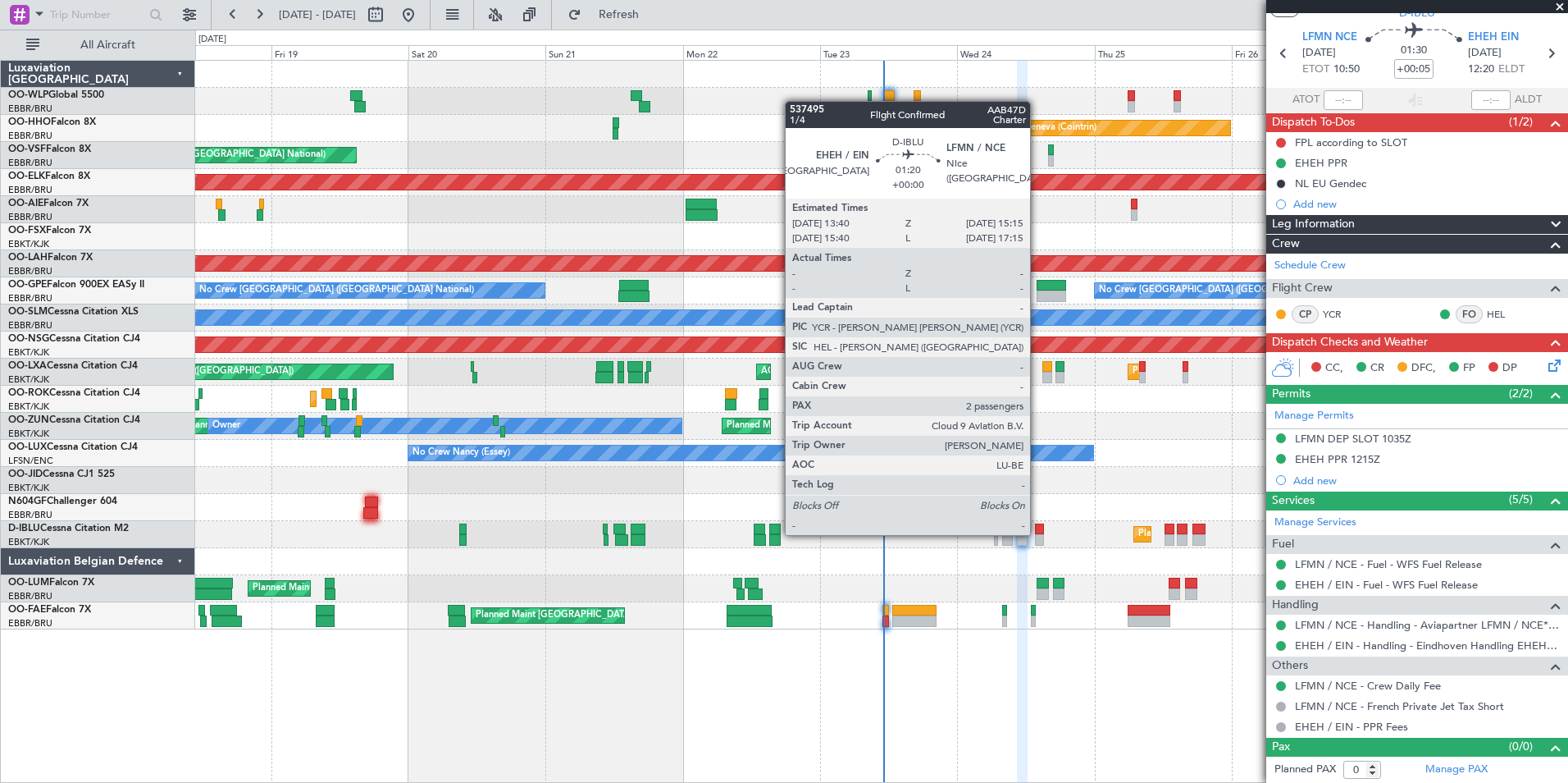
click at [1037, 533] on div at bounding box center [1040, 529] width 10 height 12
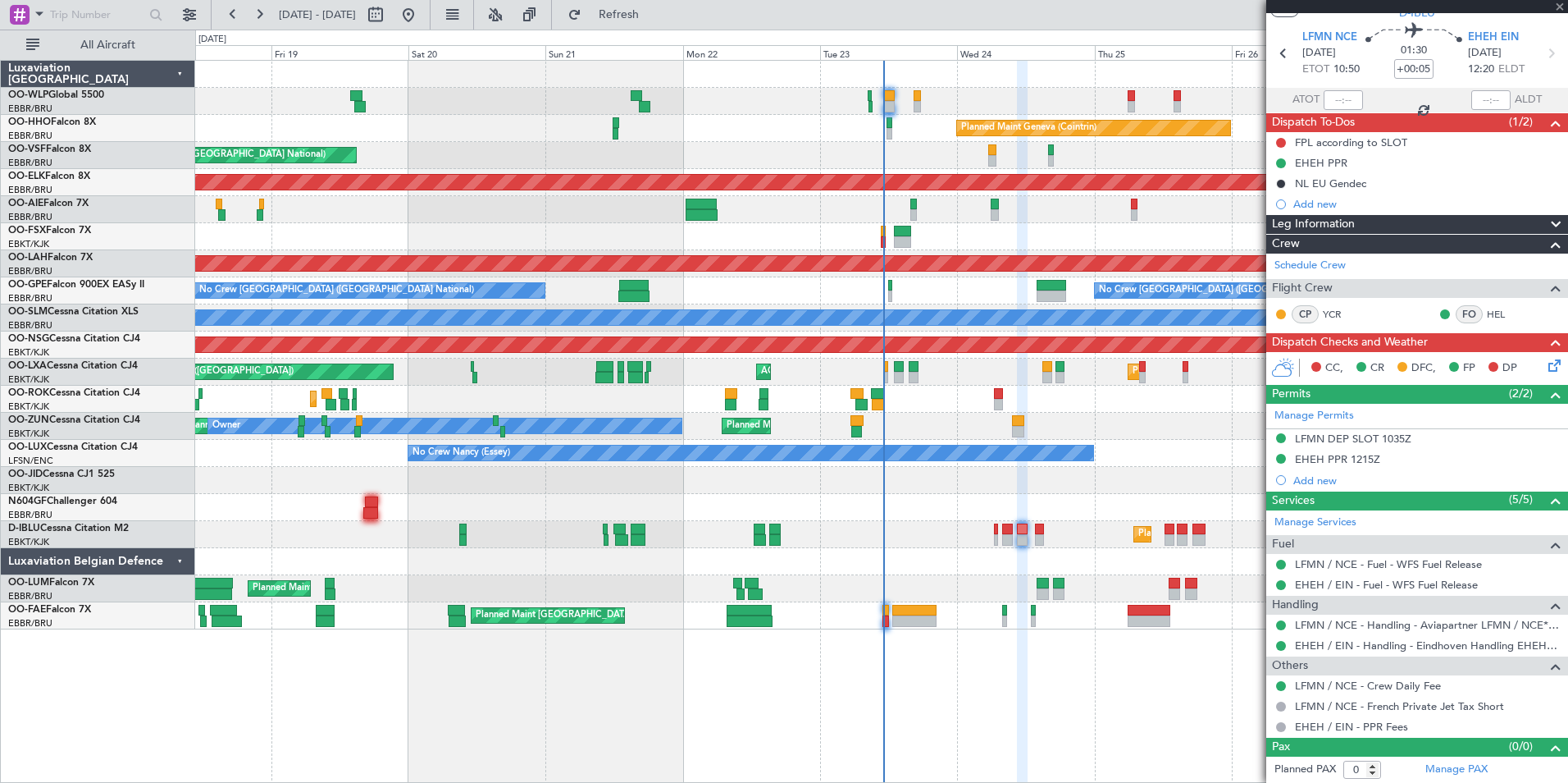
type input "2"
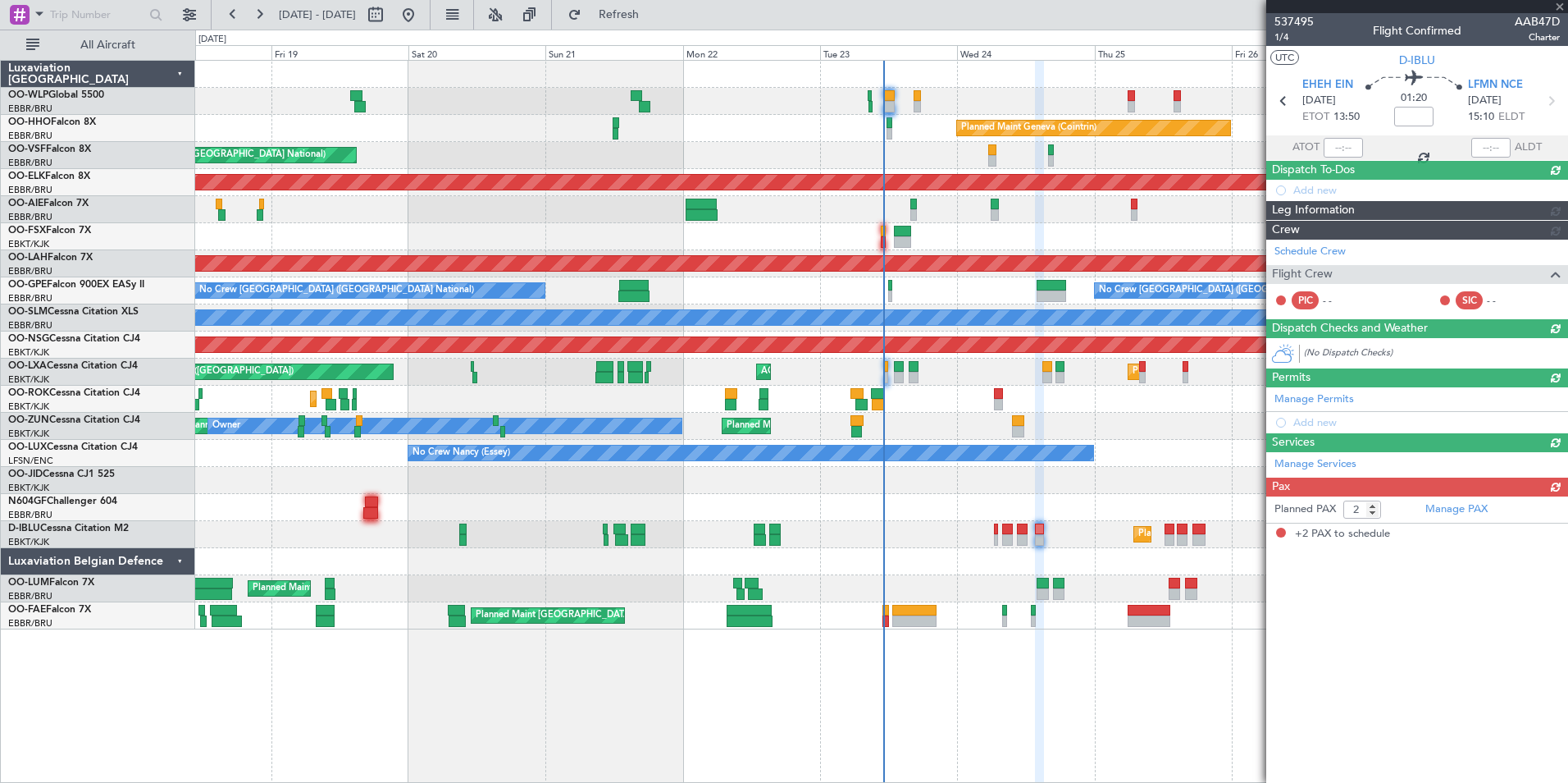
scroll to position [0, 0]
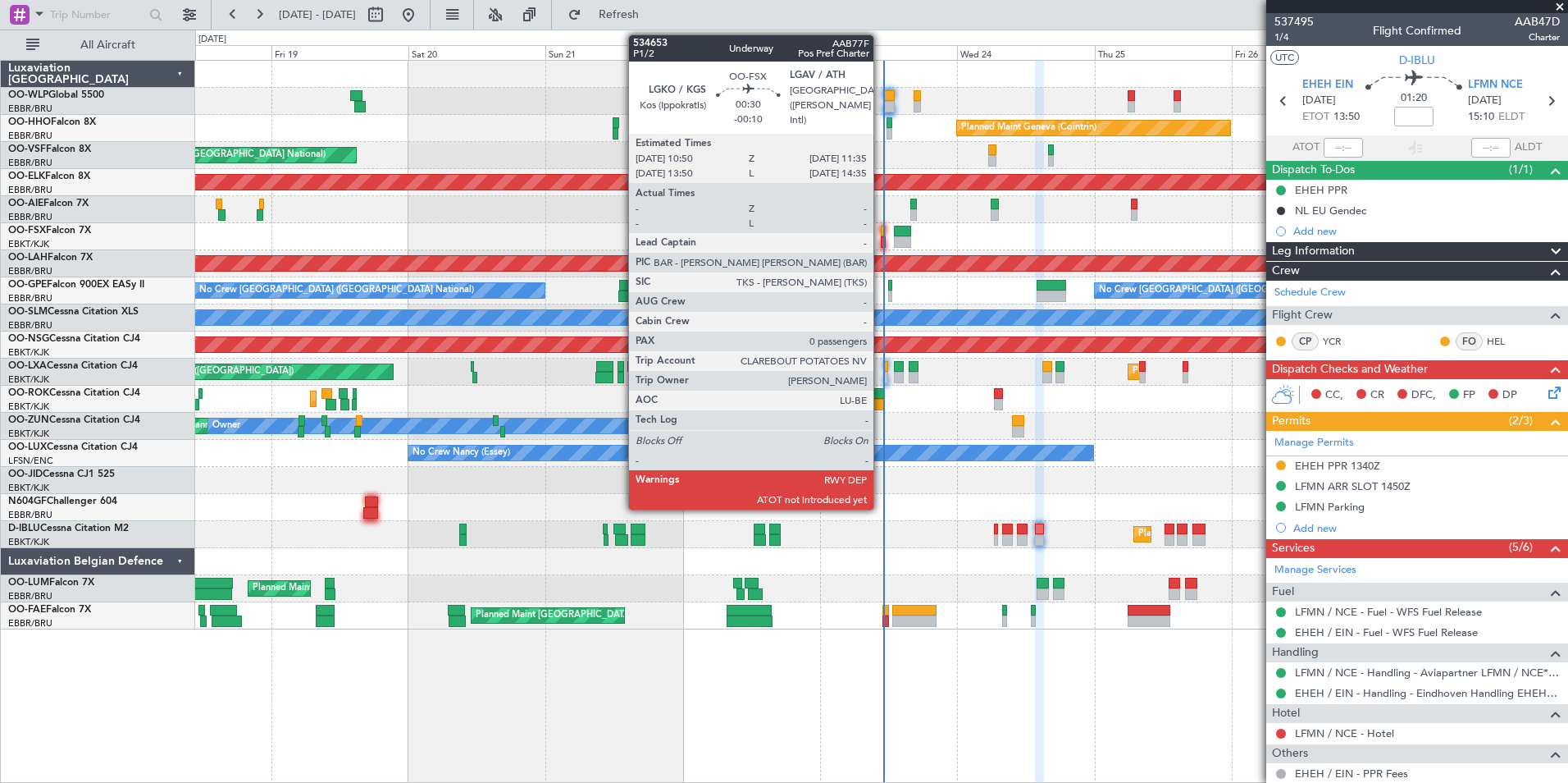
click at [880, 236] on div at bounding box center [882, 242] width 5 height 12
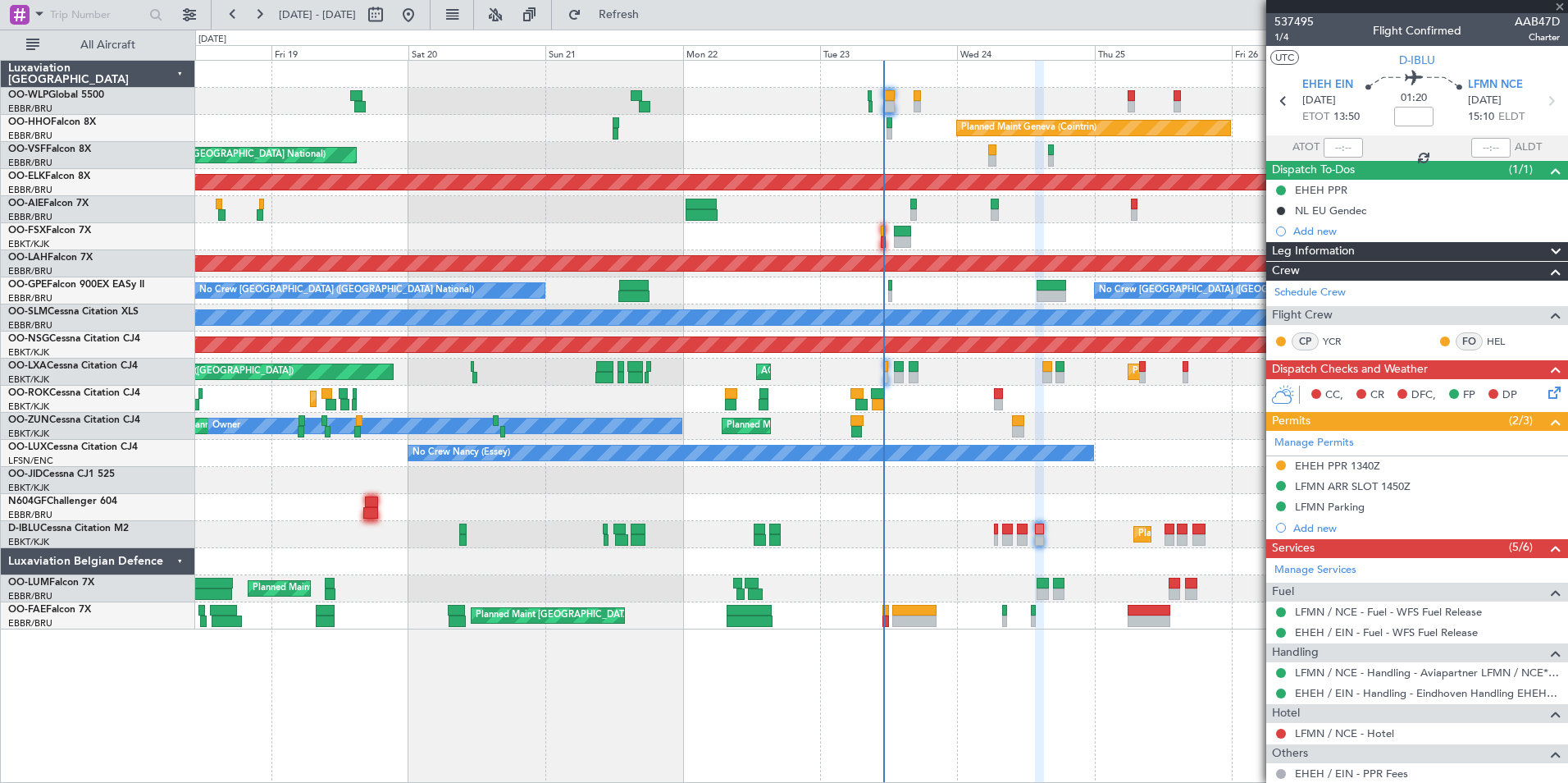
type input "-00:10"
type input "0"
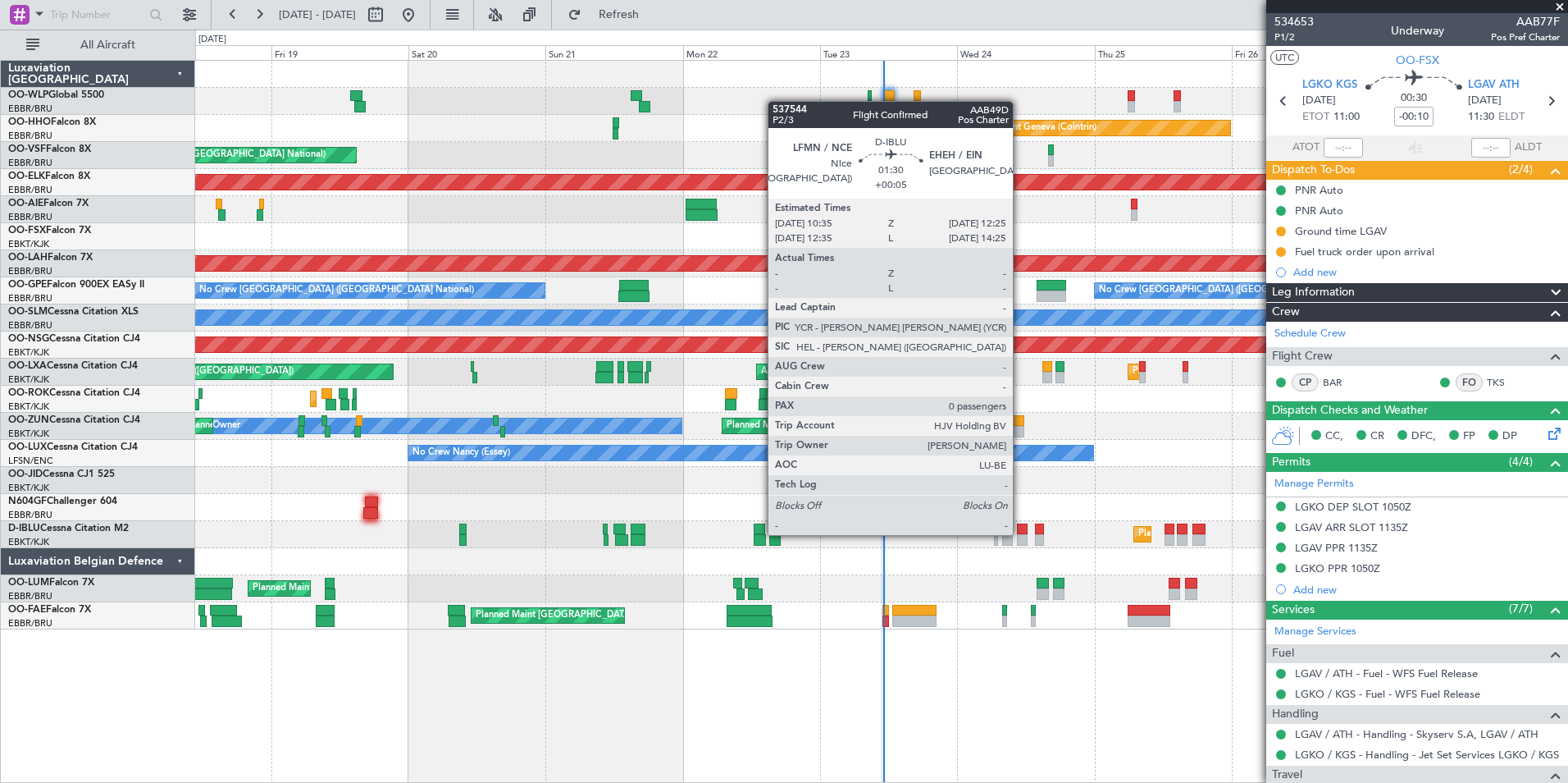
click at [1021, 533] on div at bounding box center [1022, 529] width 11 height 12
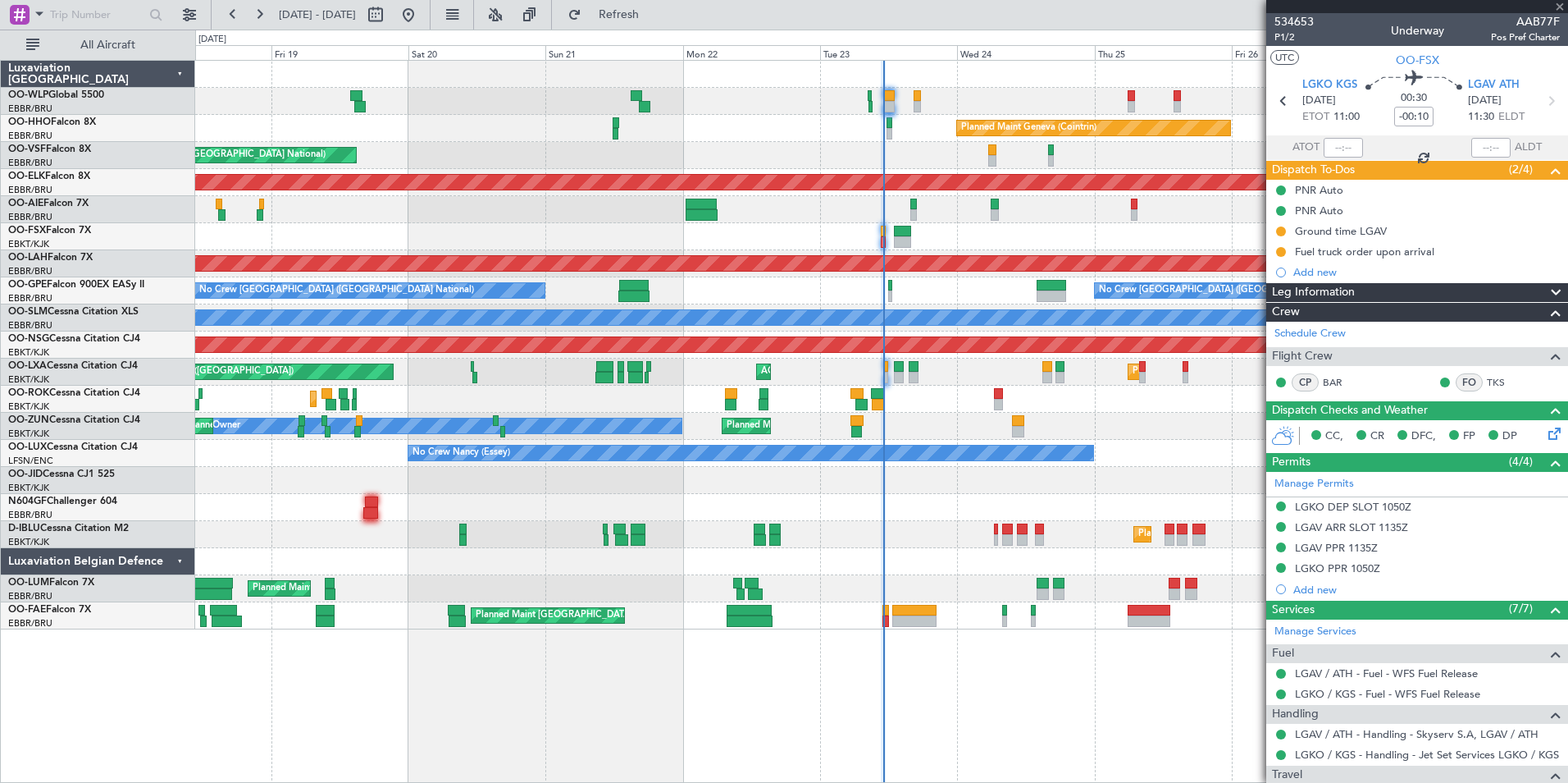
type input "+00:05"
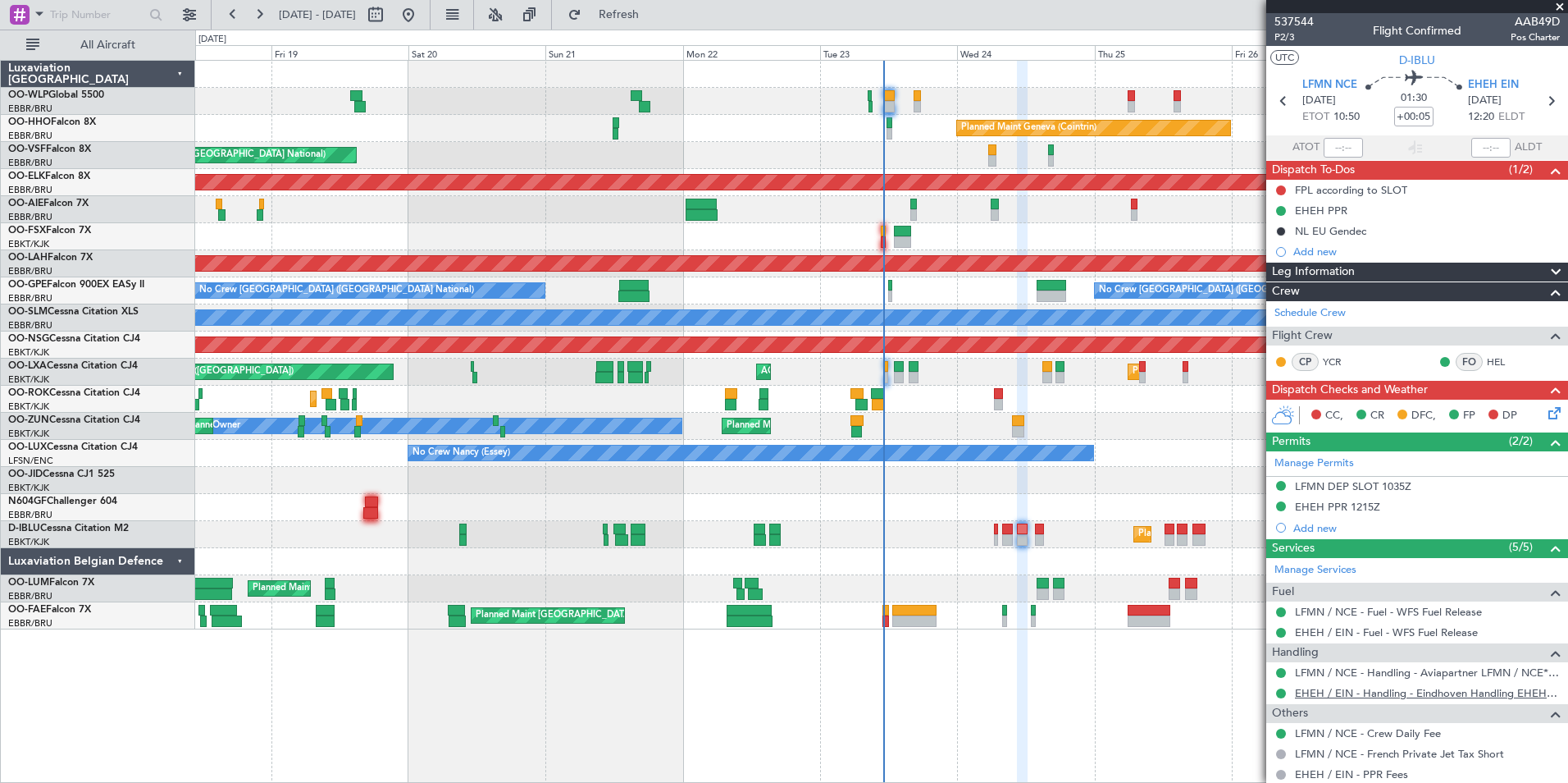
click at [1369, 689] on link "EHEH / EIN - Handling - Eindhoven Handling EHEH / EIN" at bounding box center [1427, 693] width 264 height 14
click at [1541, 105] on icon at bounding box center [1551, 101] width 22 height 22
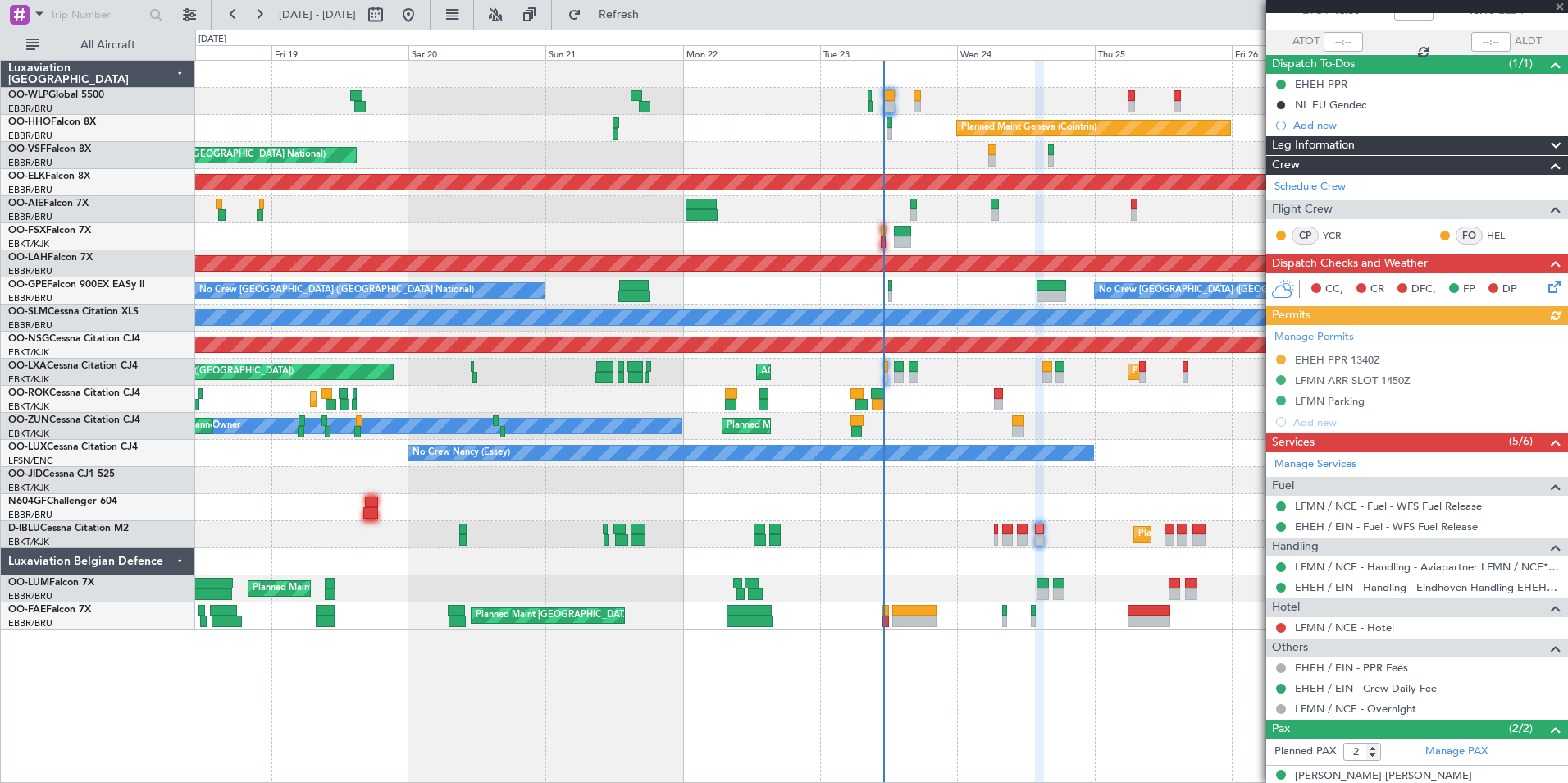
scroll to position [162, 0]
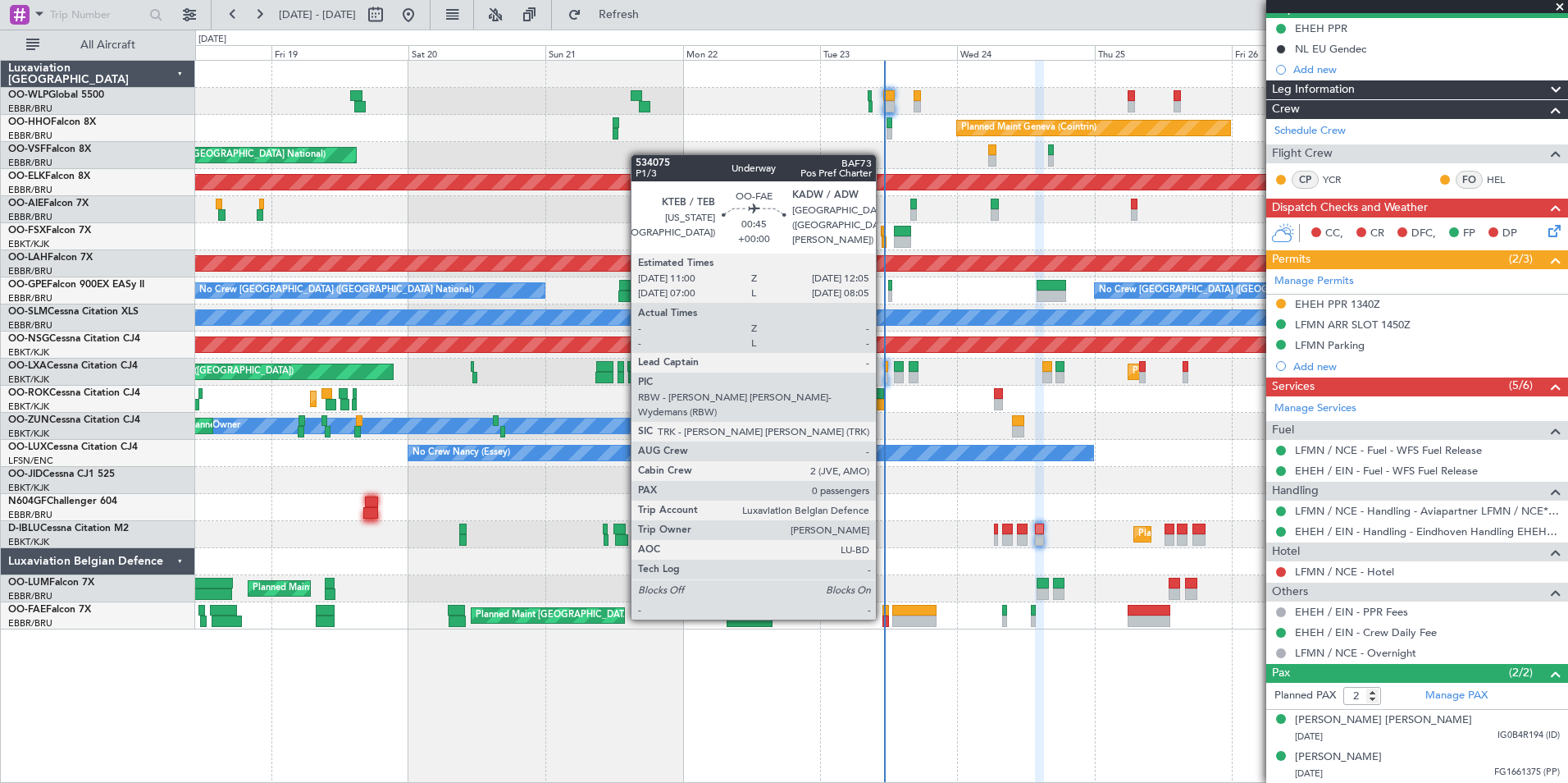
click at [883, 618] on div at bounding box center [885, 621] width 7 height 12
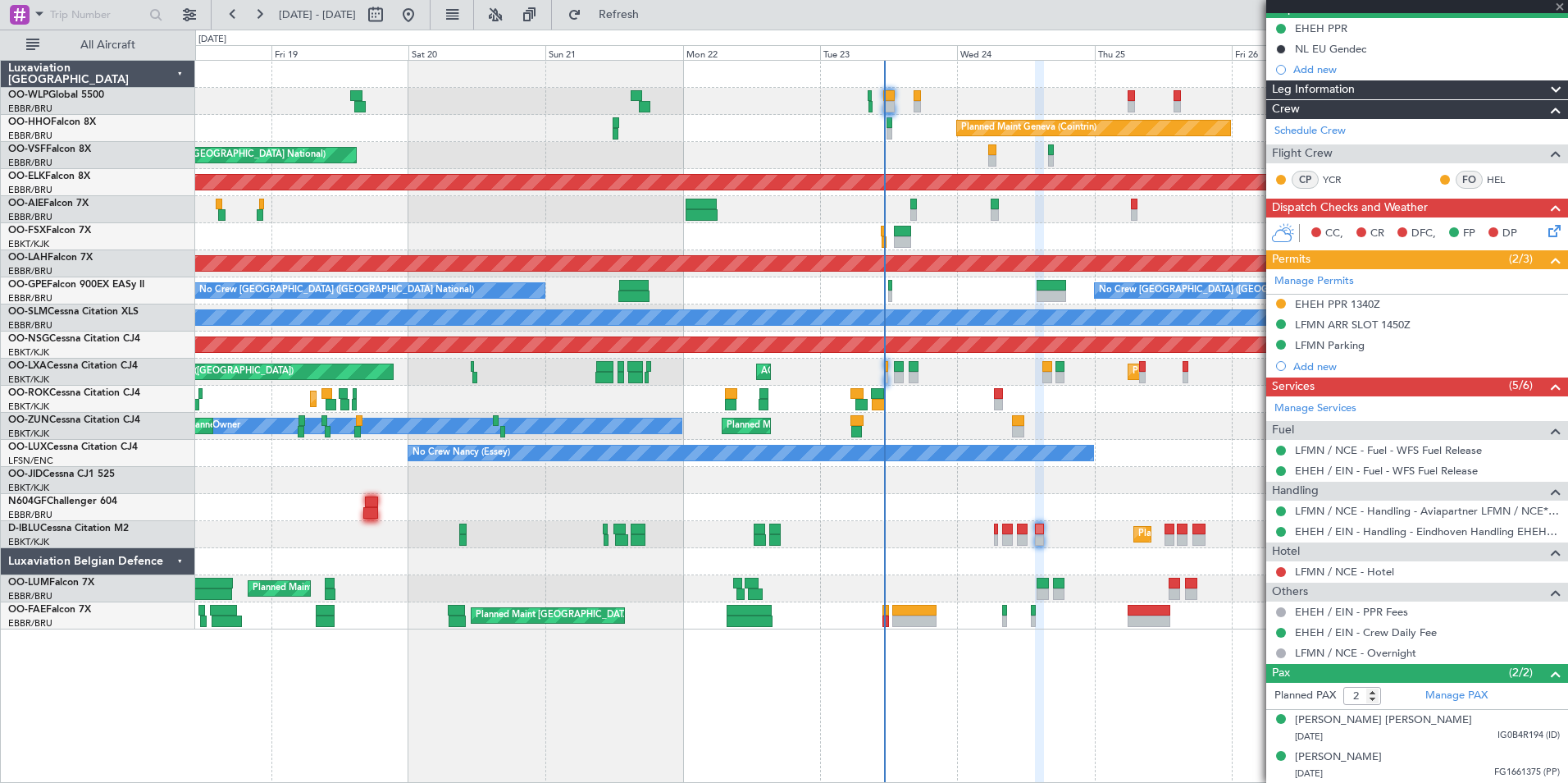
type input "0"
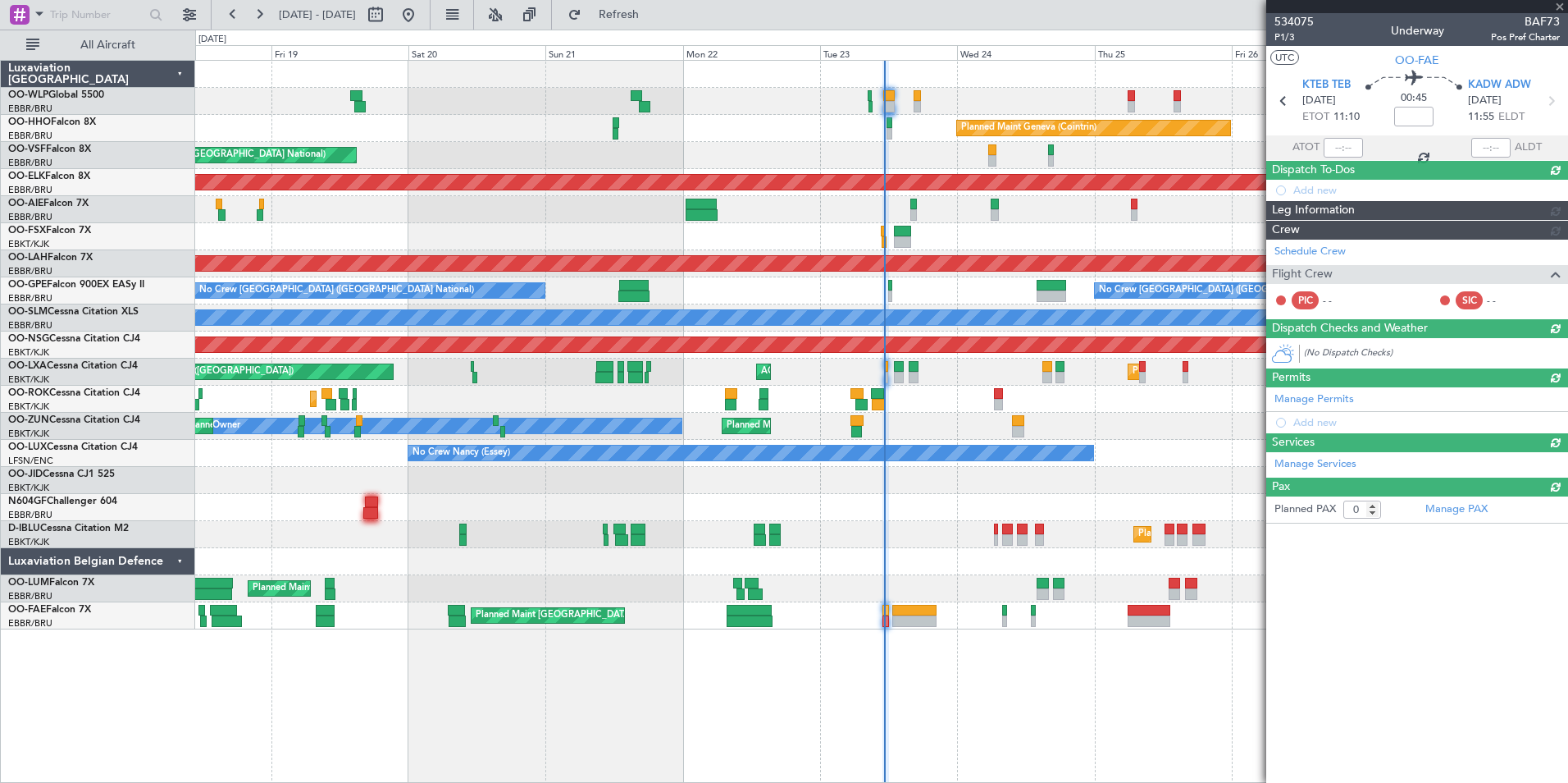
scroll to position [0, 0]
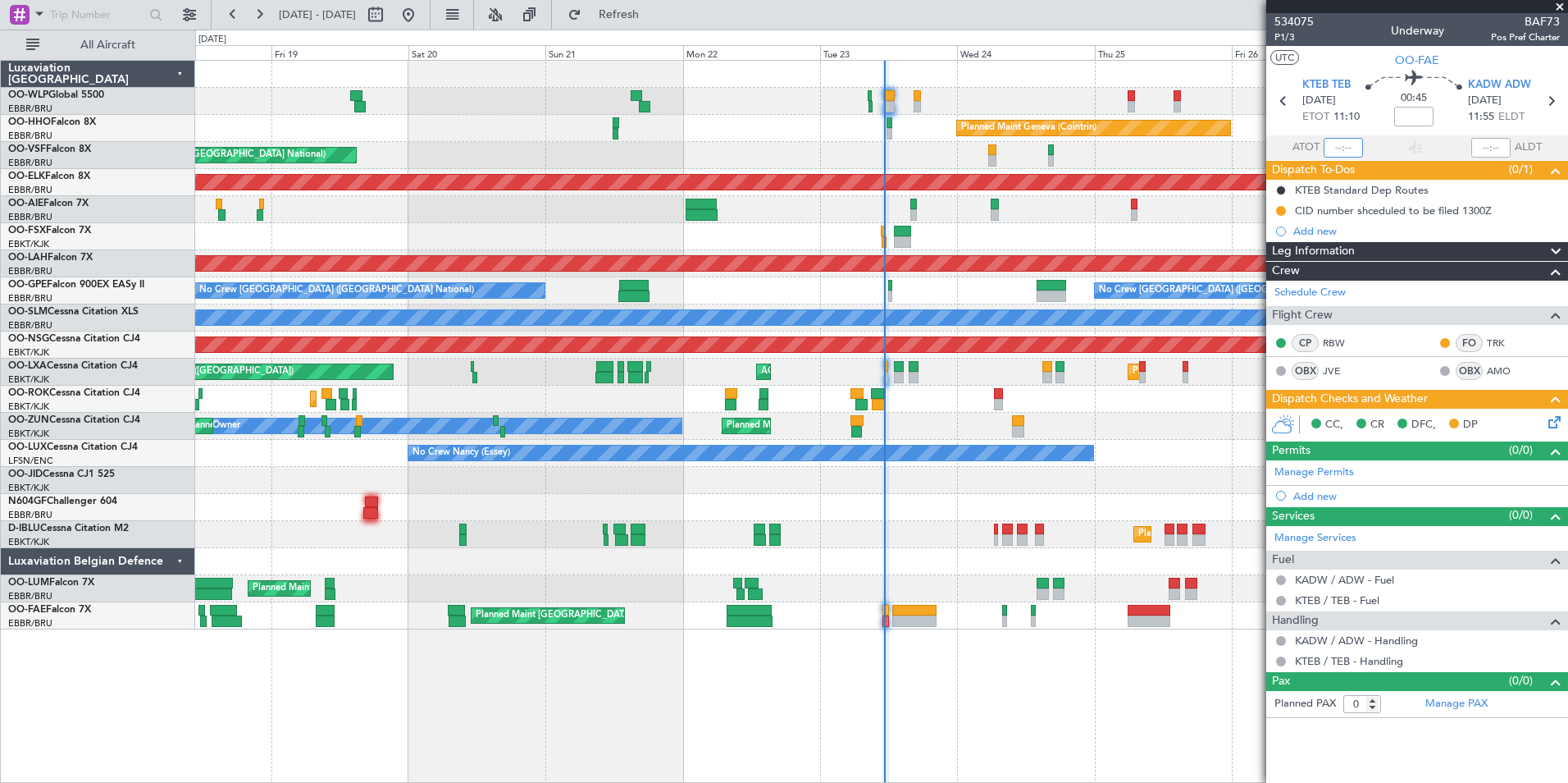
click at [1340, 154] on input "text" at bounding box center [1343, 148] width 39 height 20
click at [1053, 218] on div "Planned Maint [GEOGRAPHIC_DATA] ([GEOGRAPHIC_DATA])" at bounding box center [880, 210] width 1372 height 27
type input "11:12"
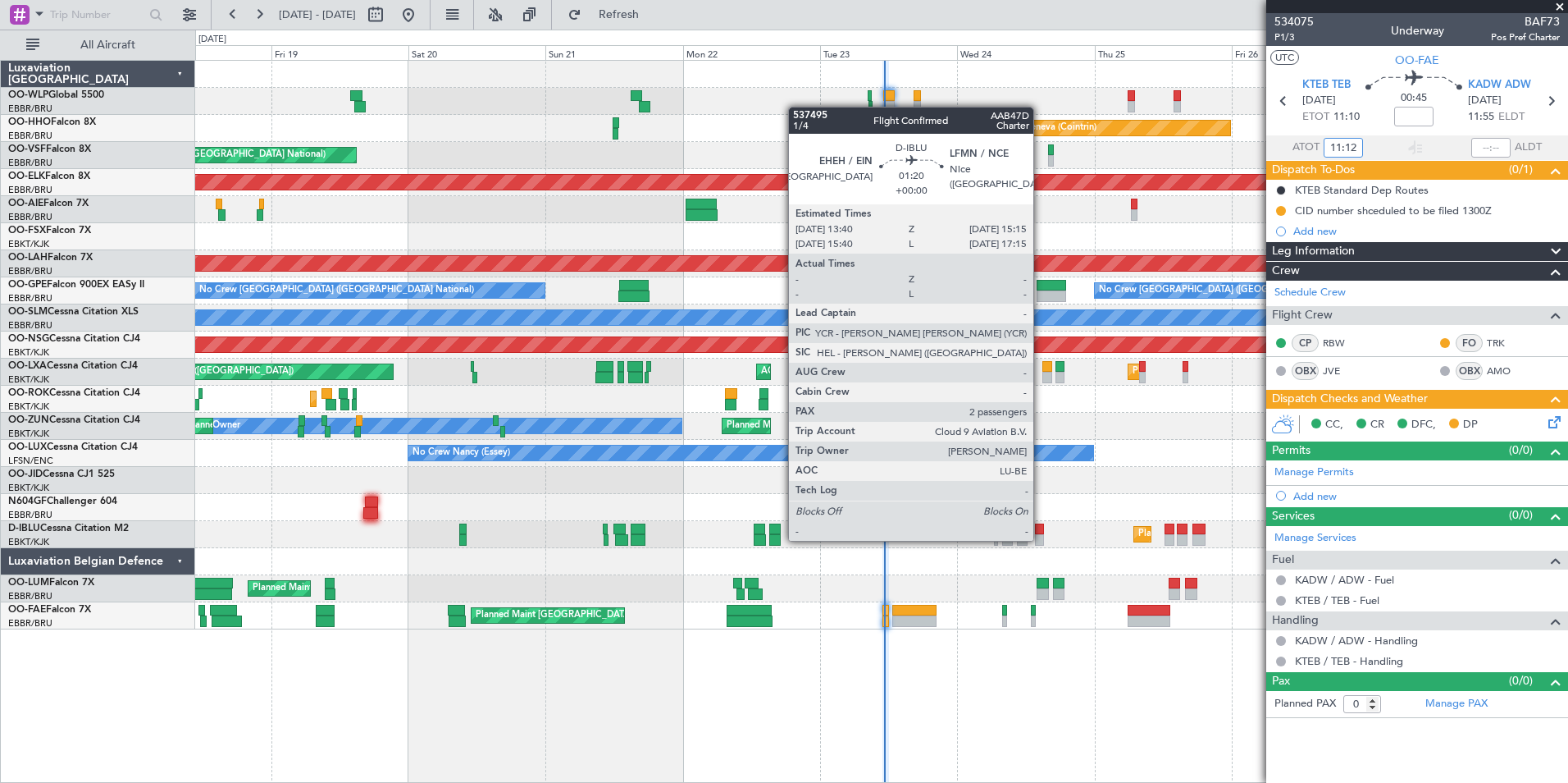
click at [1041, 539] on div at bounding box center [1040, 540] width 10 height 12
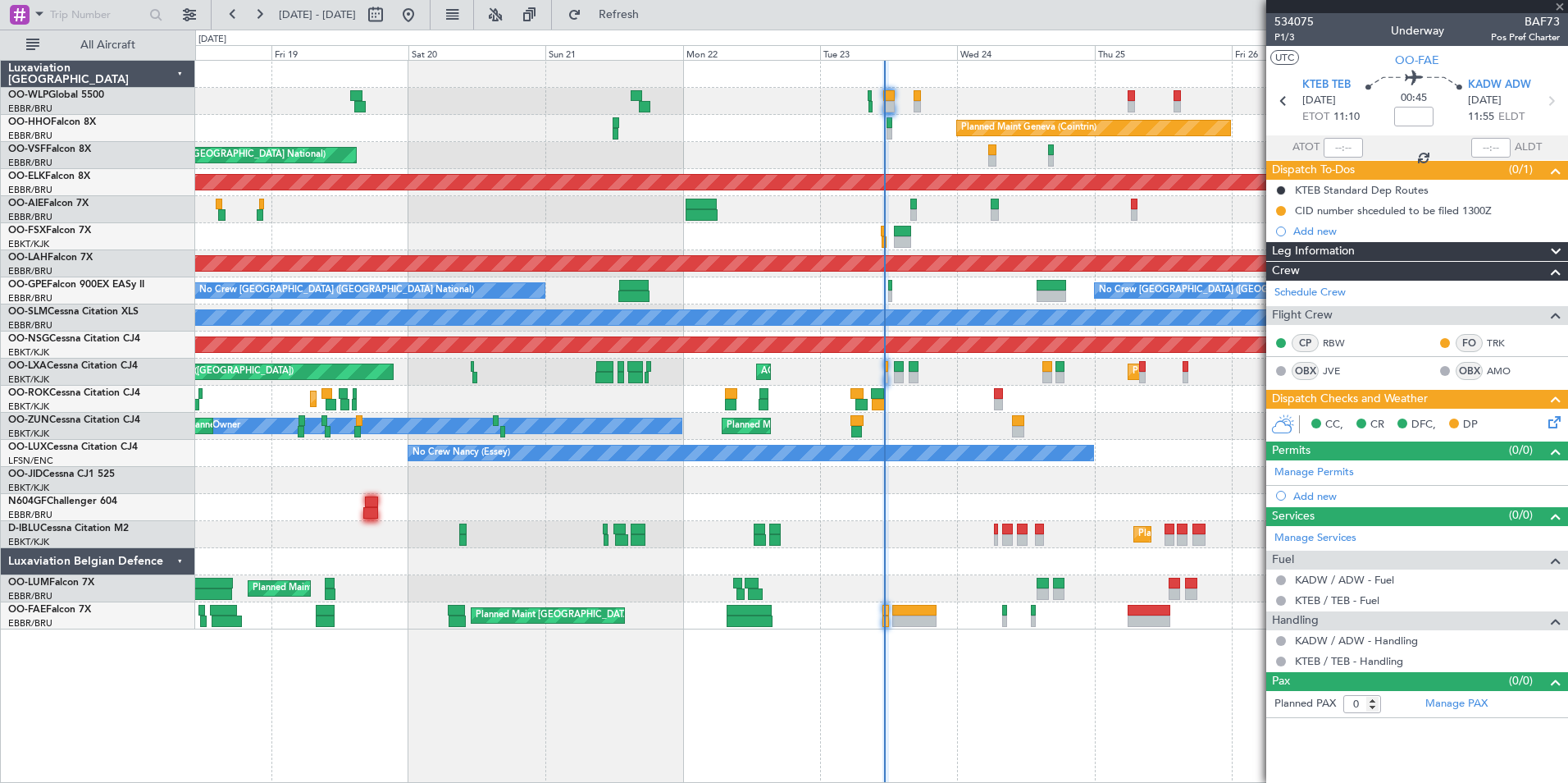
type input "2"
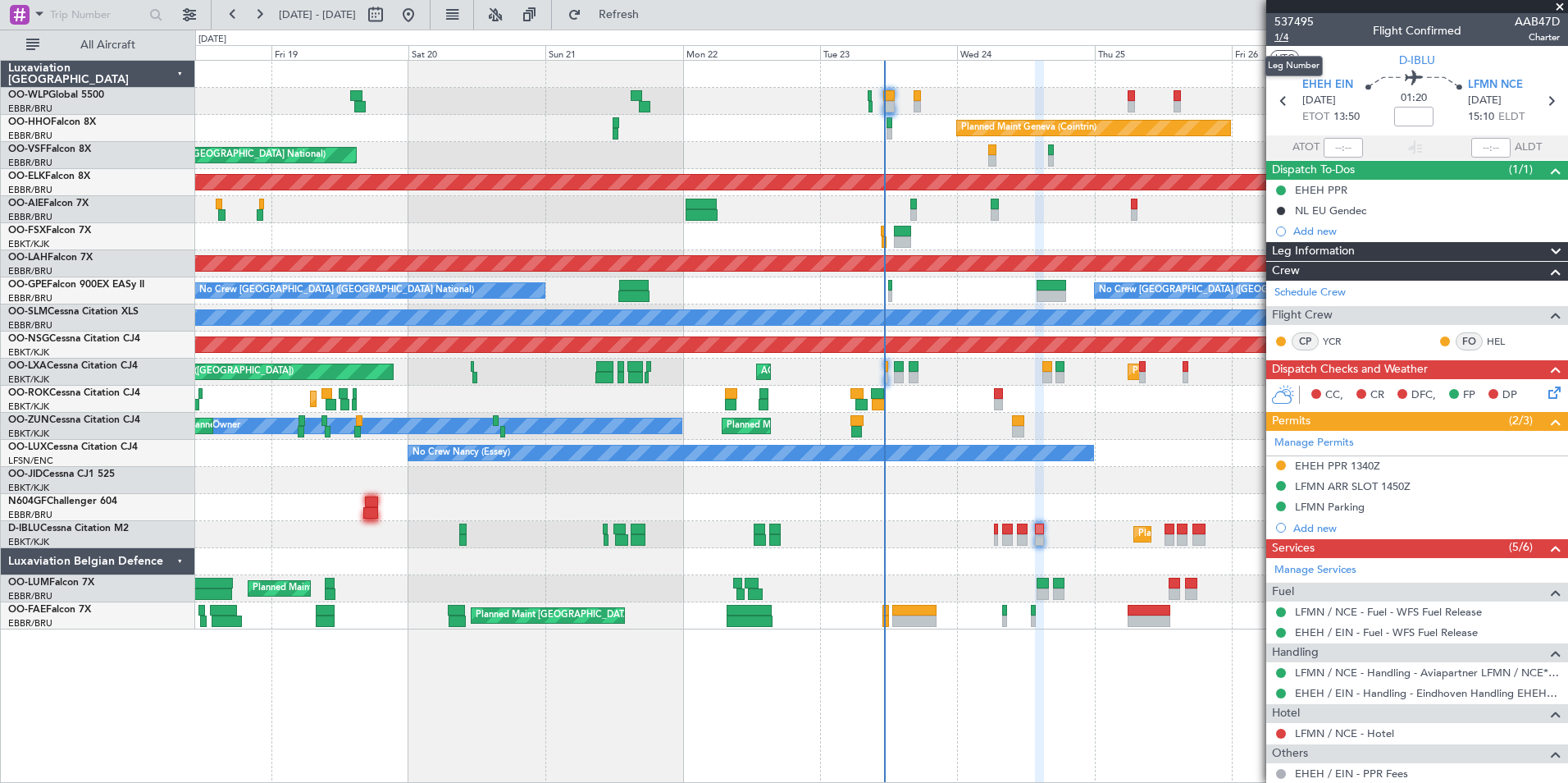
click at [1275, 43] on span "1/4" at bounding box center [1294, 37] width 39 height 14
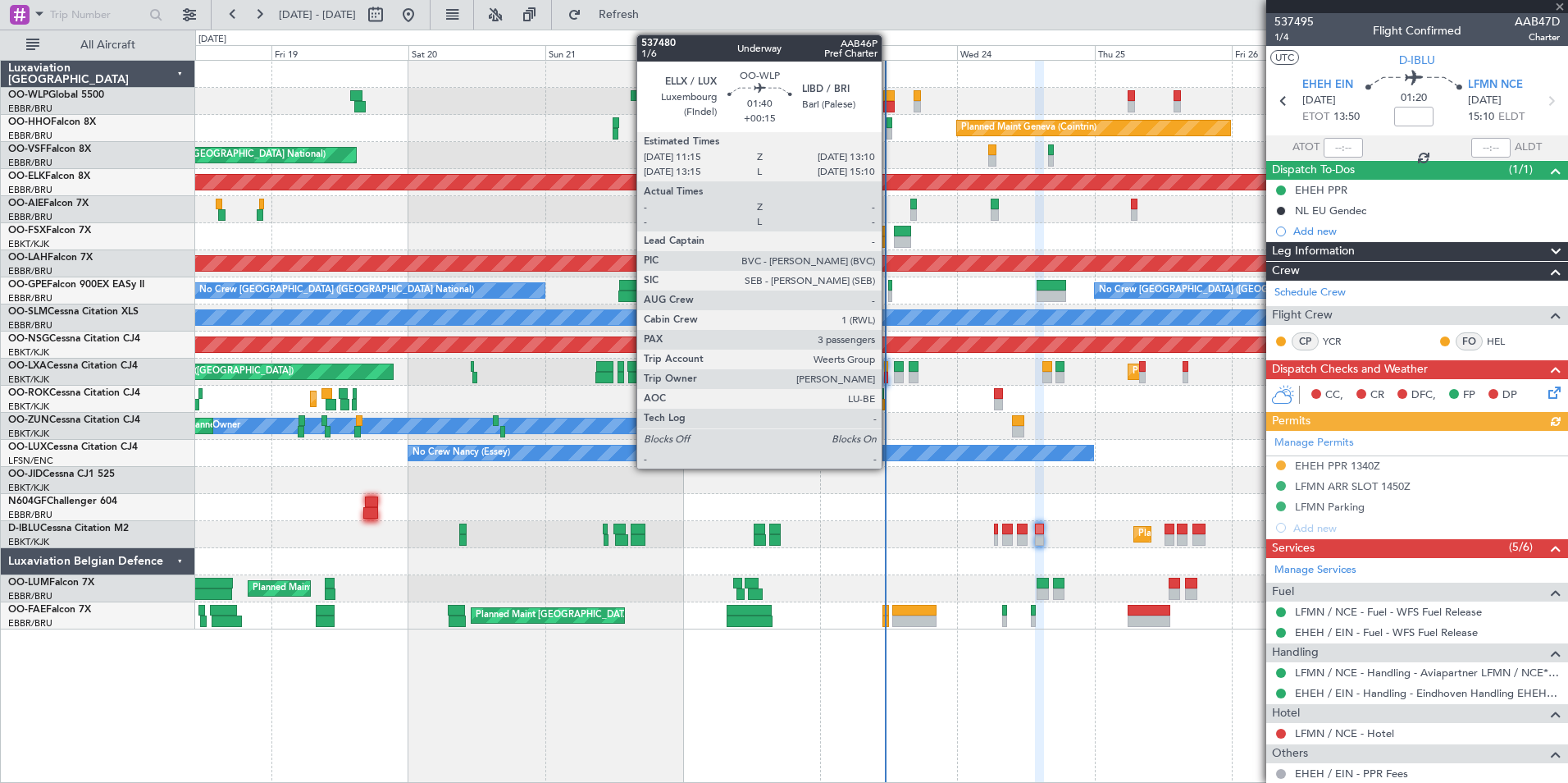
click at [889, 101] on div at bounding box center [889, 107] width 12 height 12
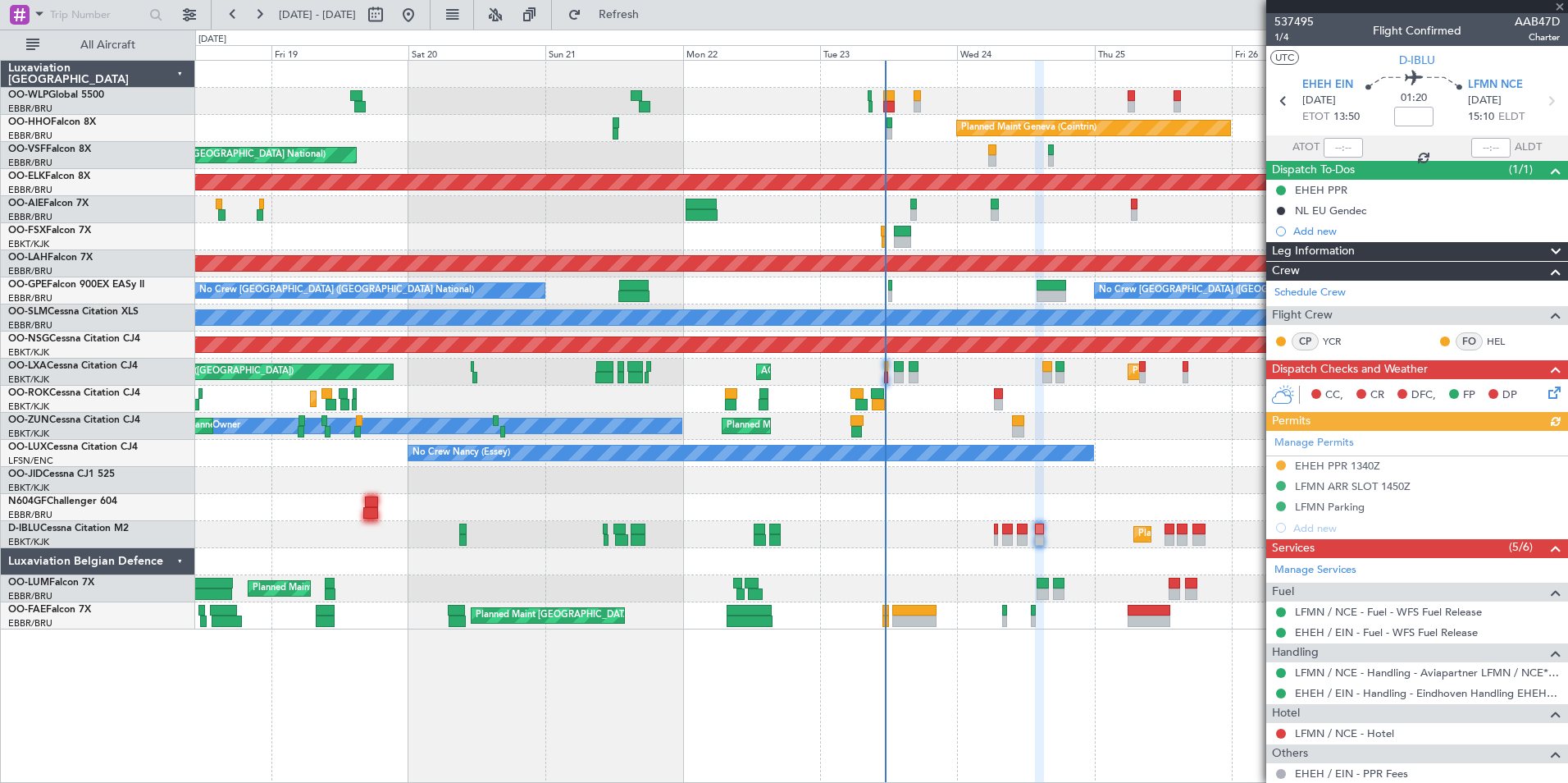
type input "+00:15"
type input "3"
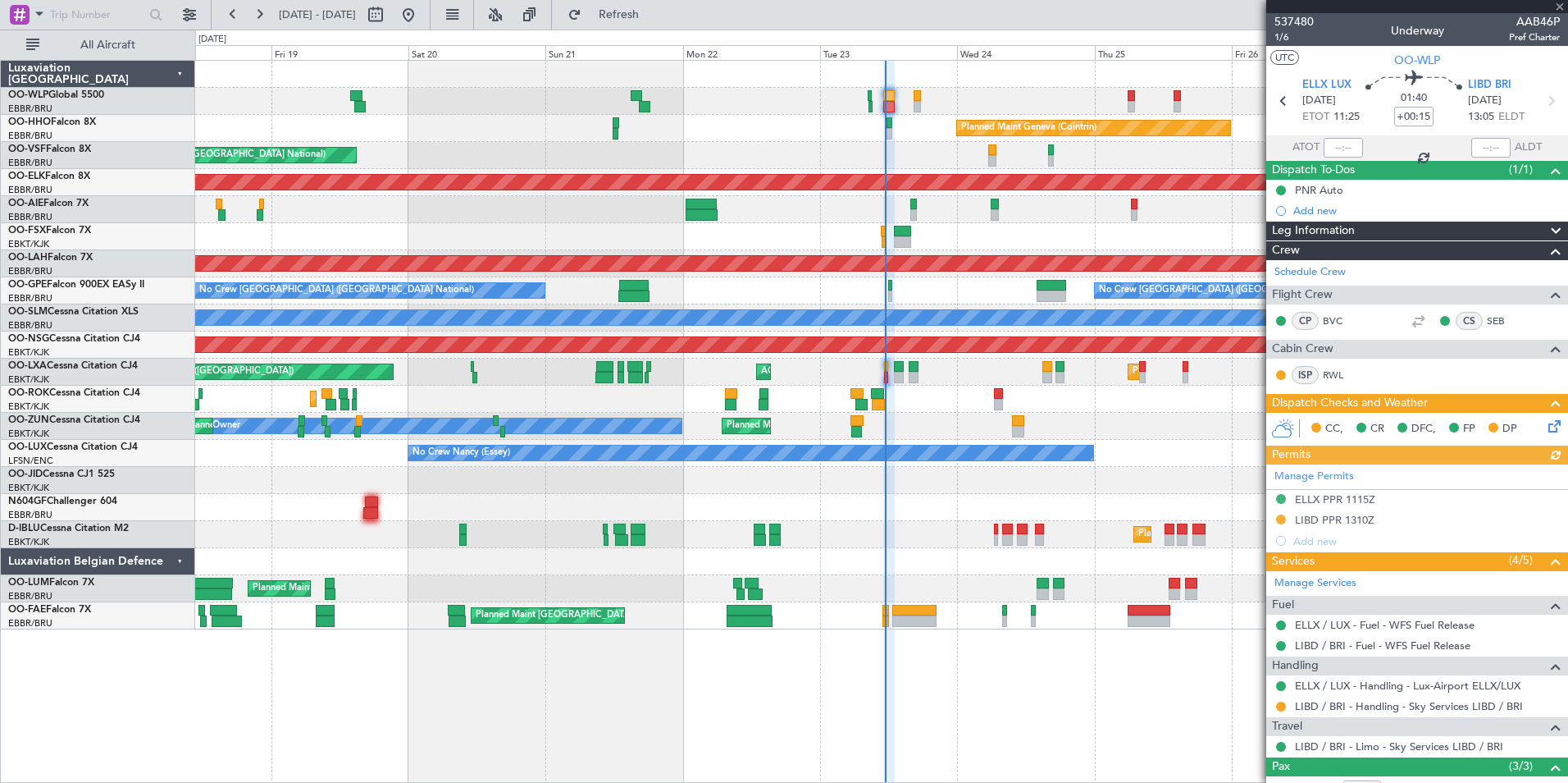
click at [1349, 154] on div at bounding box center [1343, 148] width 39 height 20
click at [1334, 147] on div at bounding box center [1343, 148] width 39 height 20
click at [1334, 147] on input "text" at bounding box center [1343, 148] width 39 height 20
click at [1042, 100] on div "Planned Maint Liege" at bounding box center [880, 102] width 1372 height 27
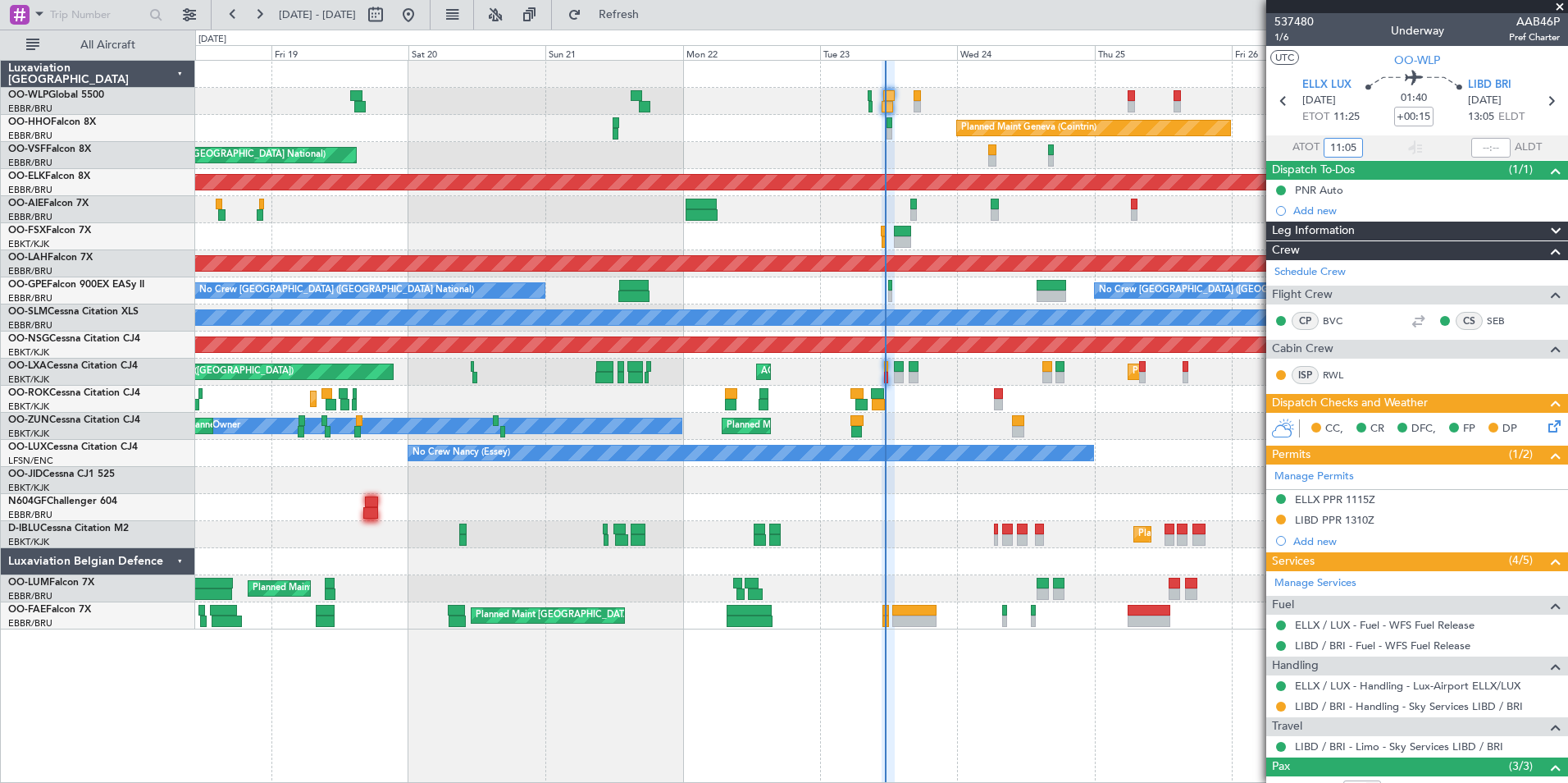
type input "11:05"
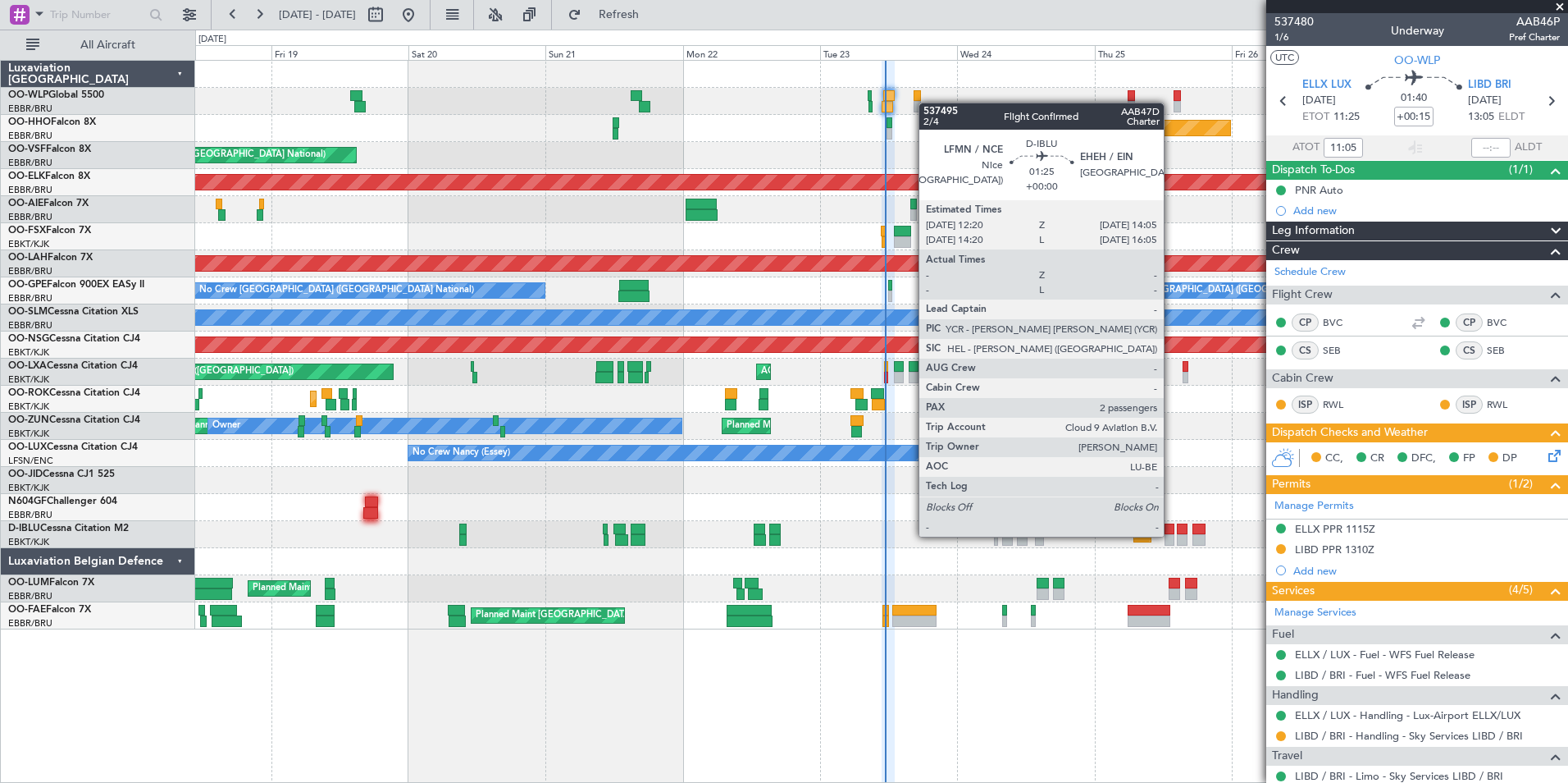
click at [1166, 536] on div at bounding box center [1169, 540] width 11 height 12
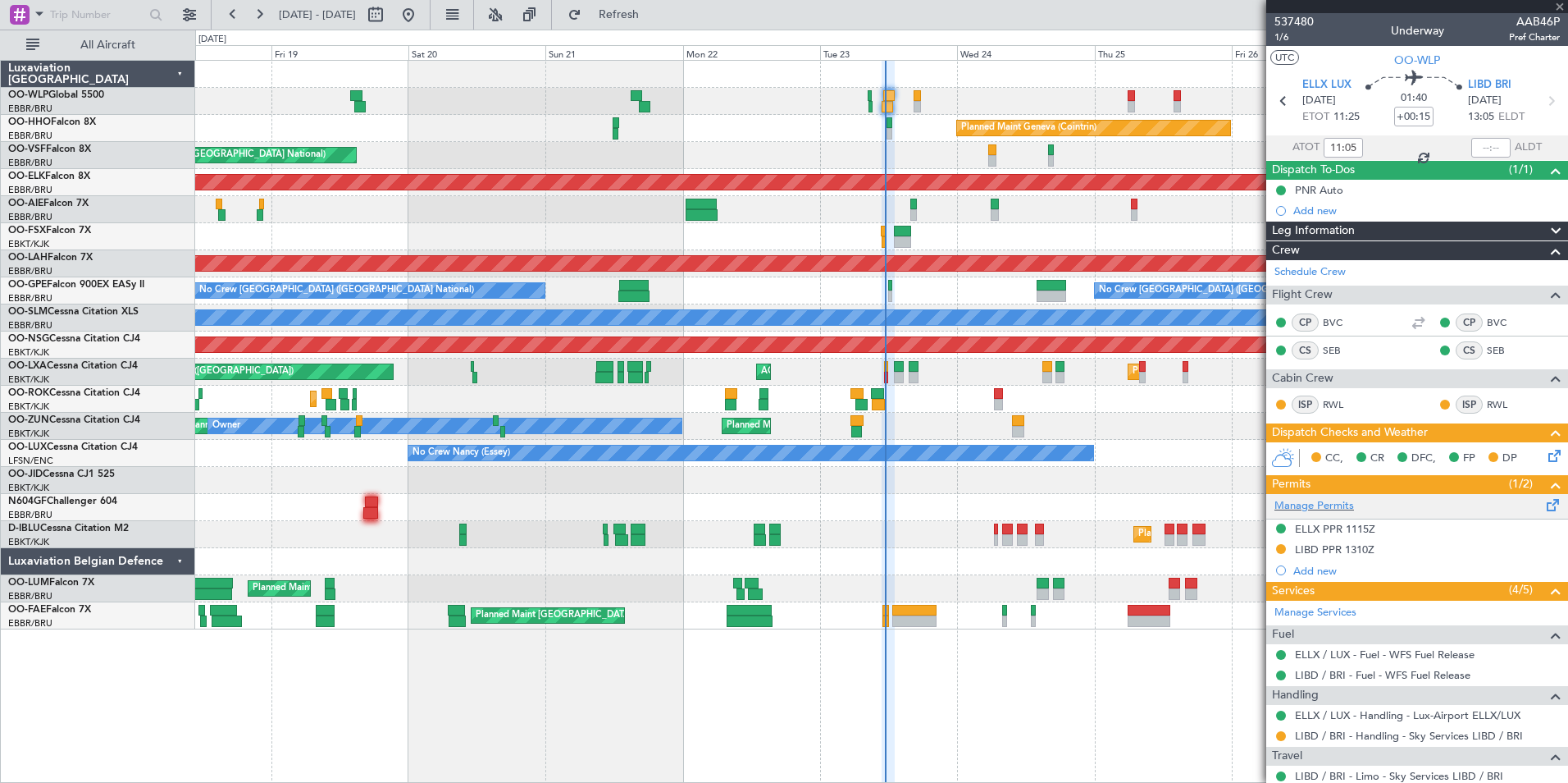
type input "2"
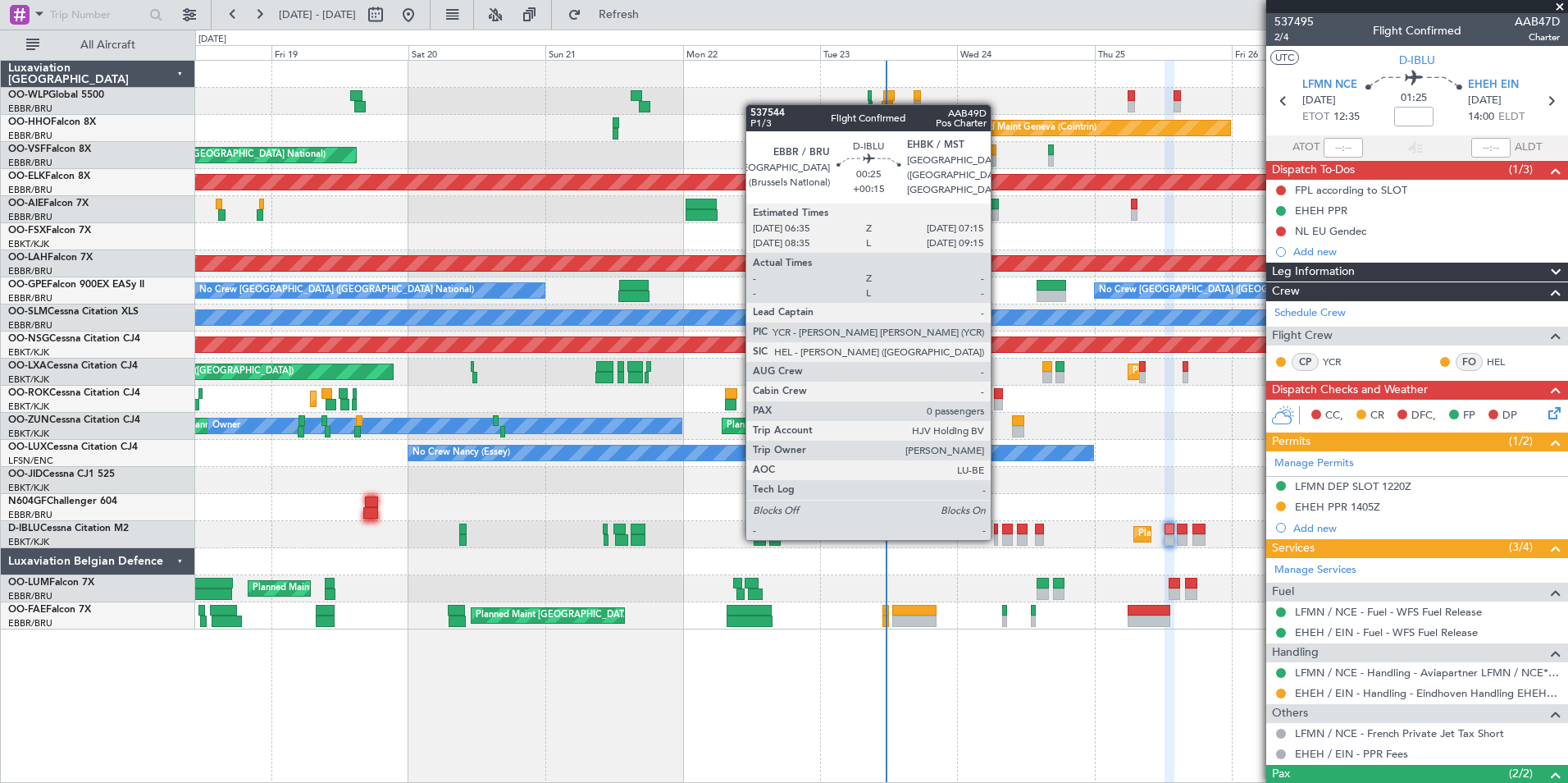
click at [998, 538] on div at bounding box center [996, 540] width 4 height 12
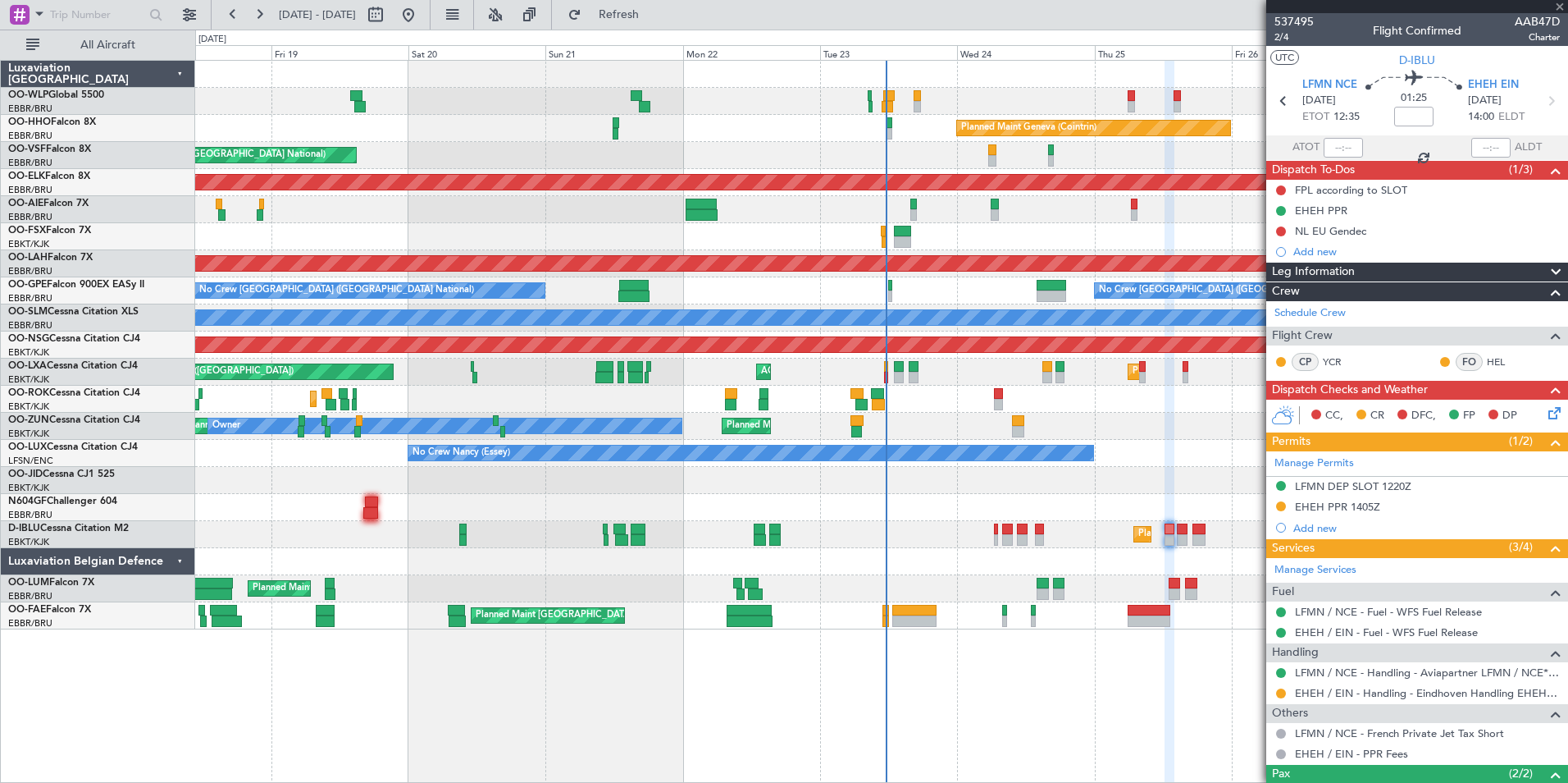
type input "+00:15"
type input "0"
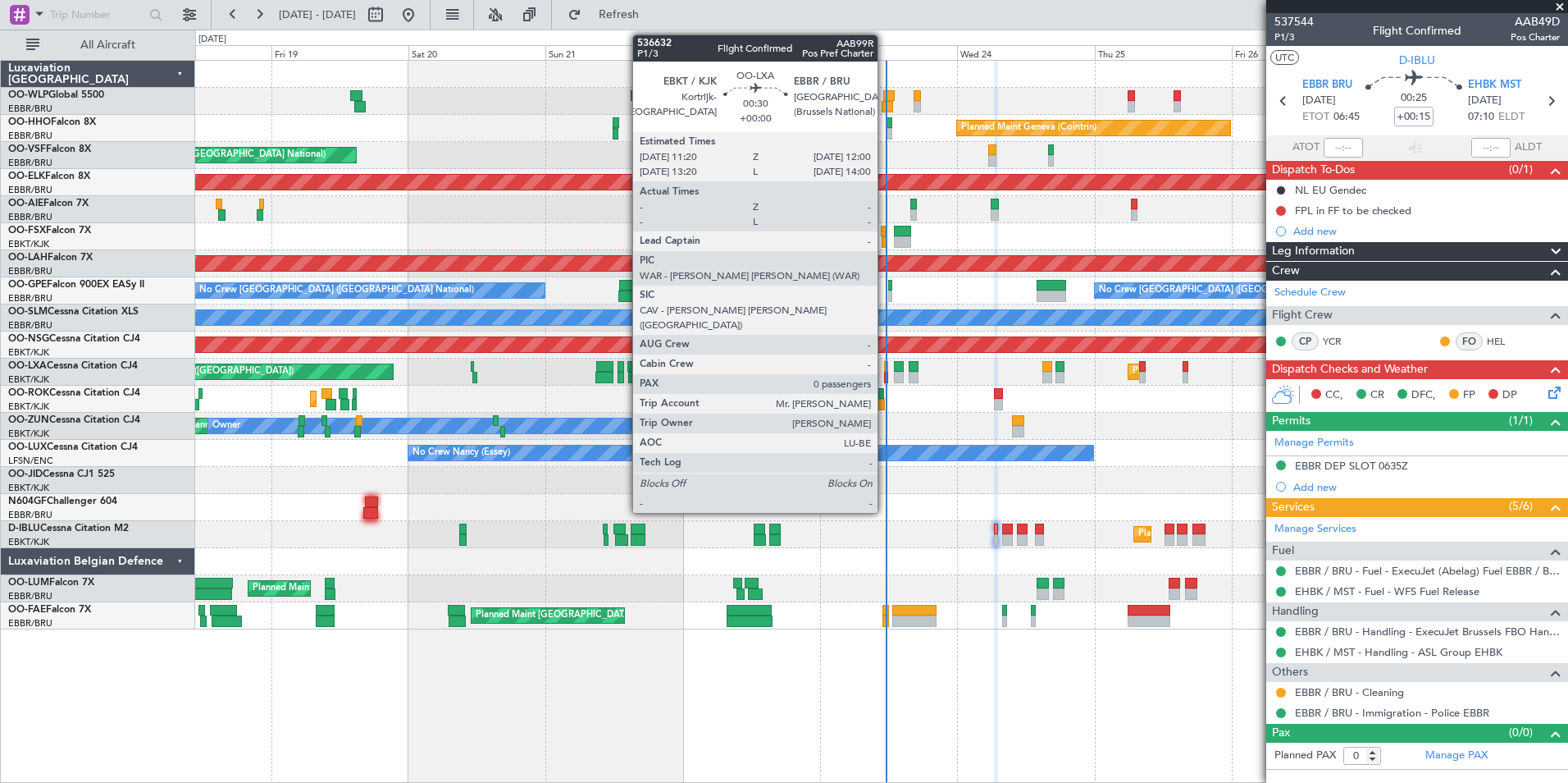
click at [885, 376] on div at bounding box center [886, 377] width 4 height 12
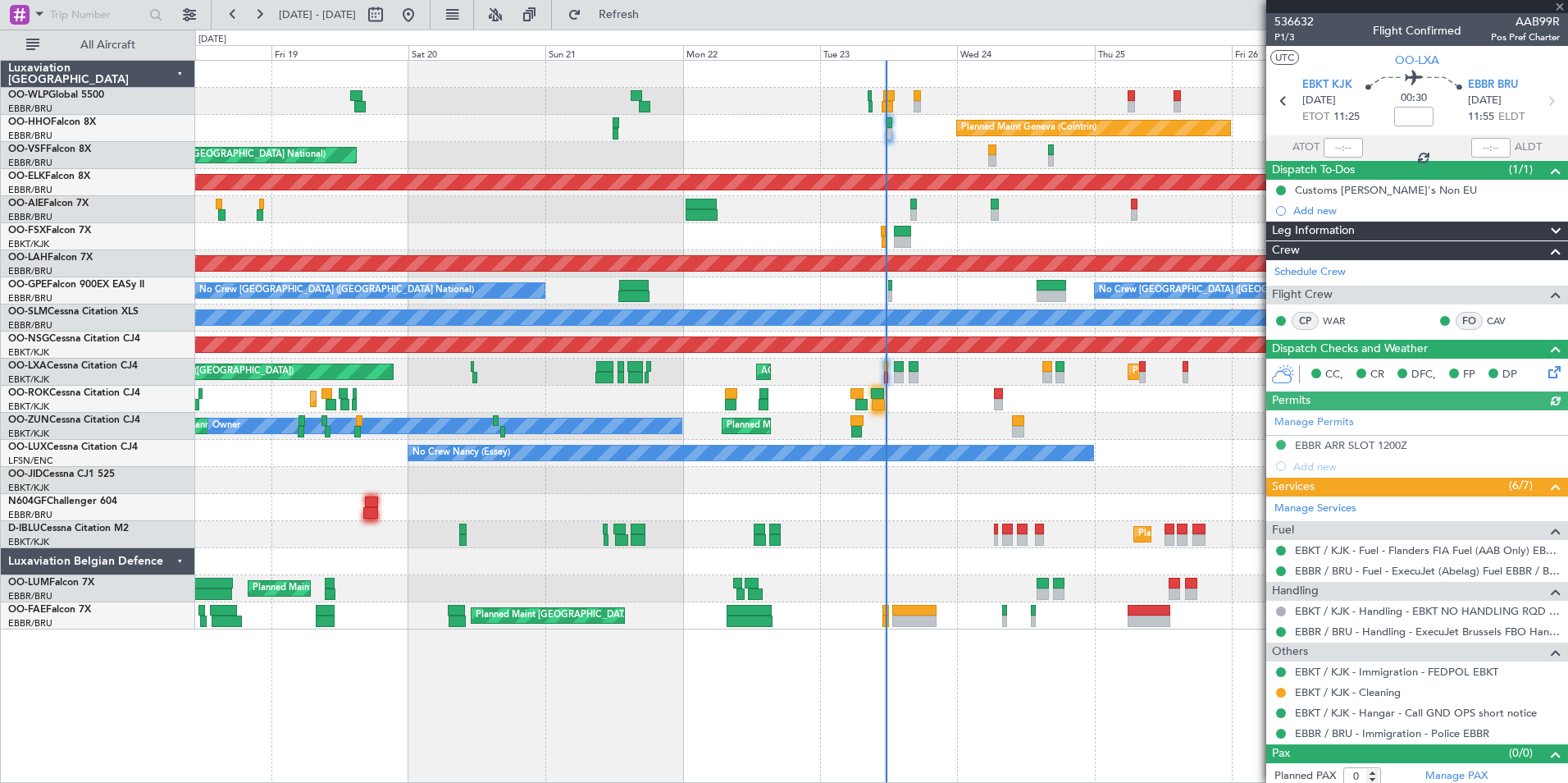
click at [1329, 153] on div at bounding box center [1343, 148] width 39 height 20
click at [1330, 149] on input "text" at bounding box center [1343, 148] width 39 height 20
click at [1180, 235] on div "AOG Maint Kortrijk-[GEOGRAPHIC_DATA]" at bounding box center [880, 237] width 1372 height 27
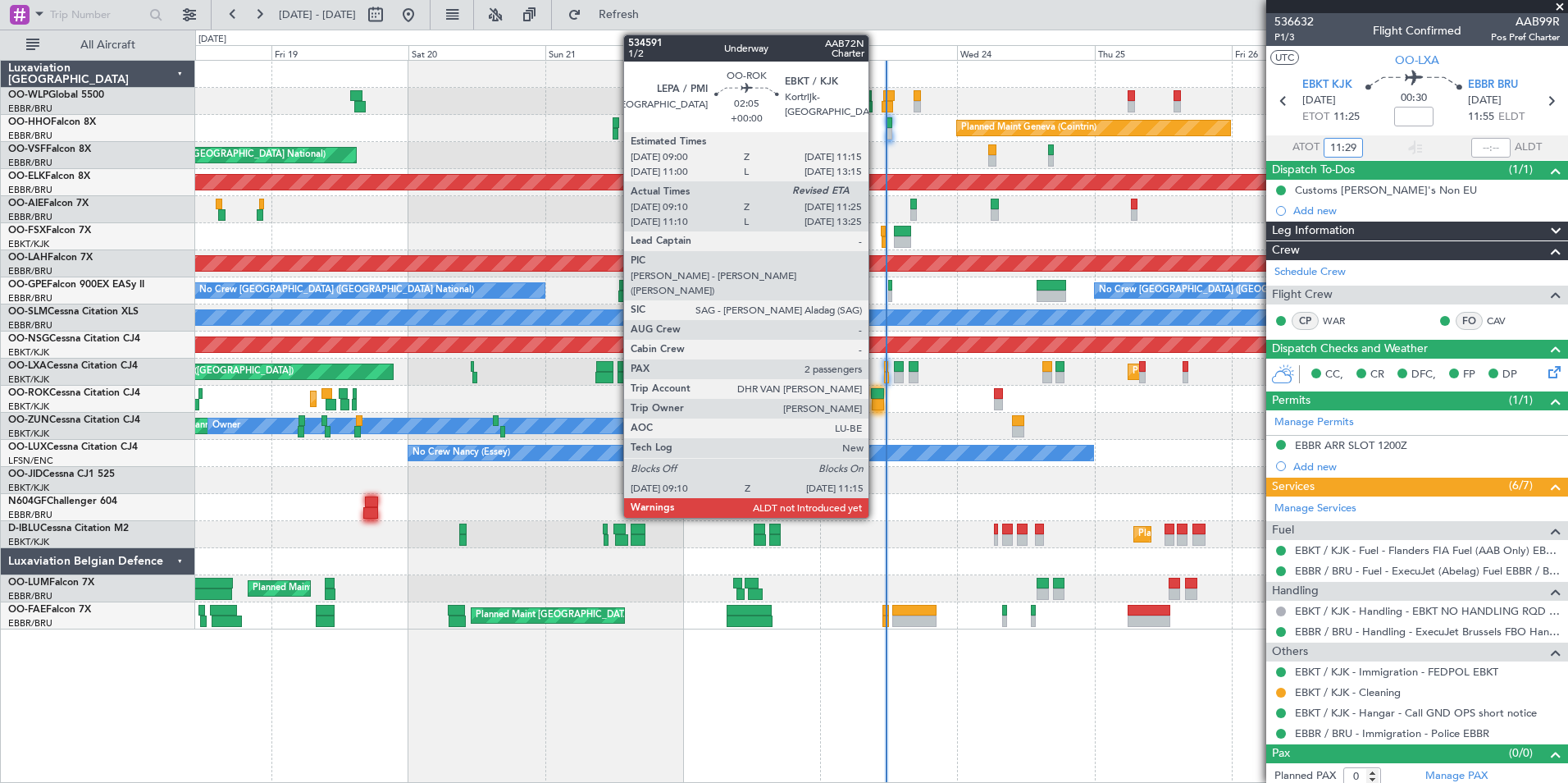
click at [876, 405] on div at bounding box center [878, 405] width 13 height 12
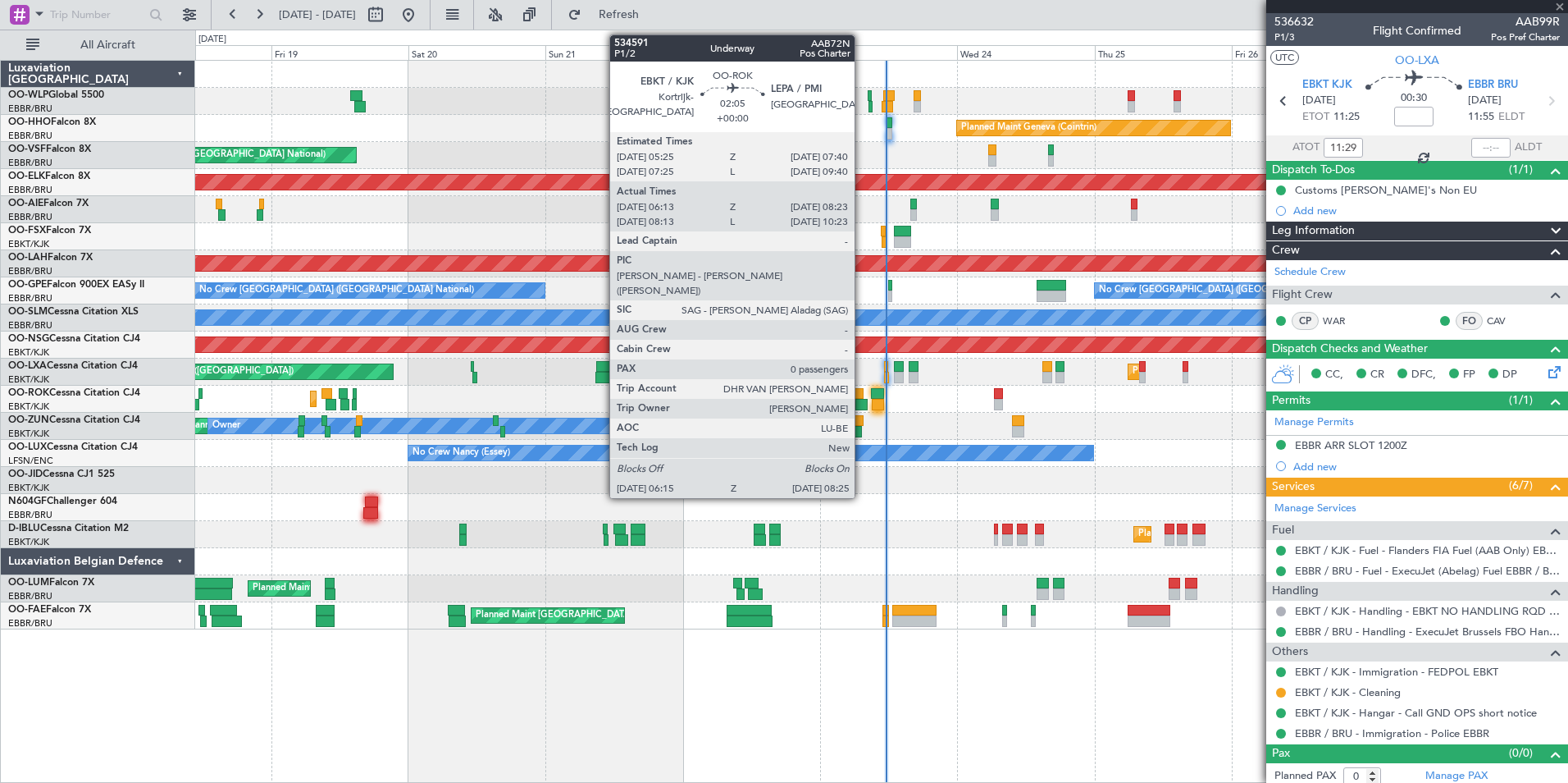
type input "09:15"
type input "2"
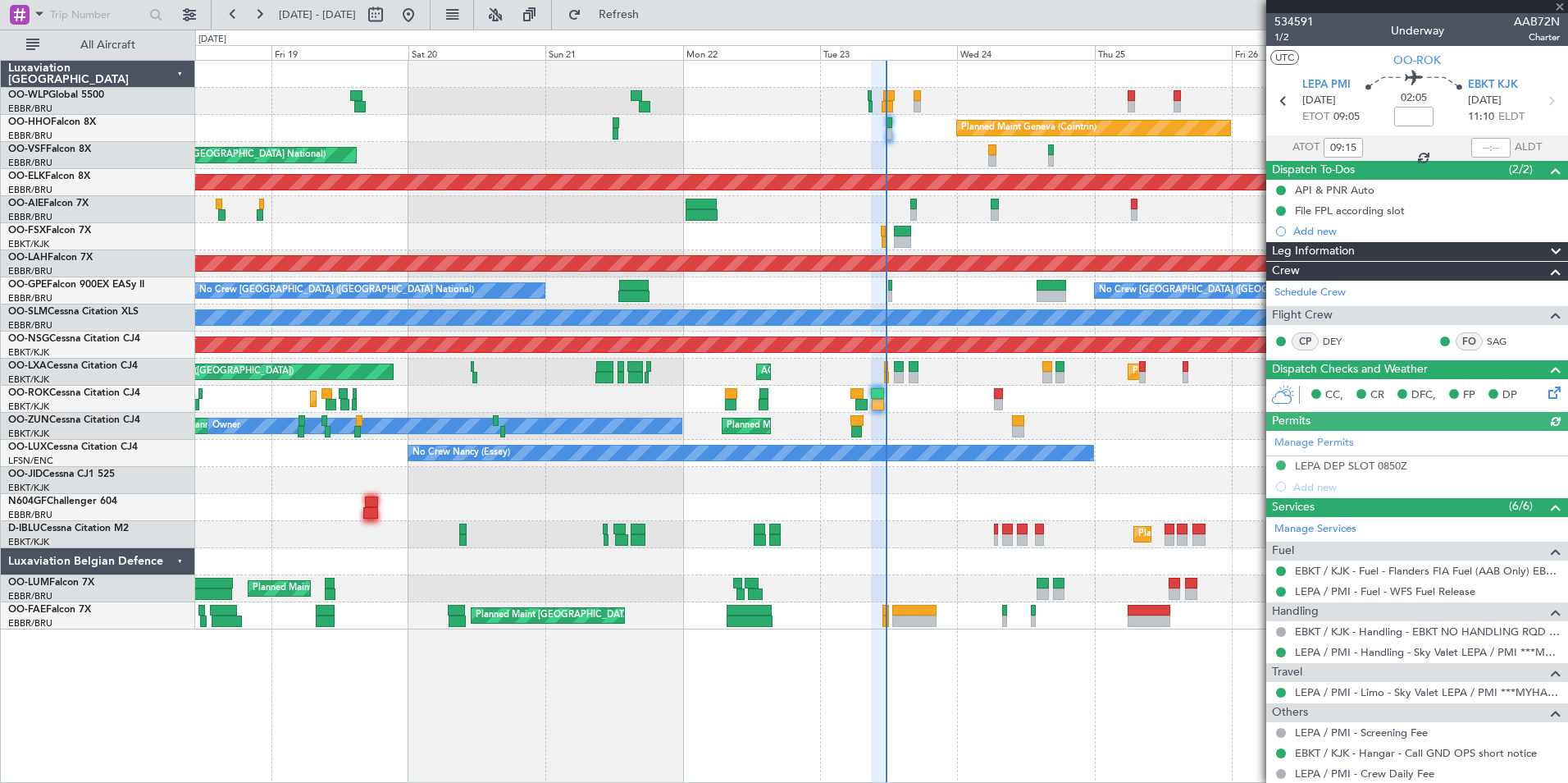
click at [1471, 149] on div at bounding box center [1491, 148] width 39 height 20
click at [1475, 146] on input "text" at bounding box center [1491, 148] width 39 height 20
click at [1072, 169] on div "AOG Maint [GEOGRAPHIC_DATA] ([GEOGRAPHIC_DATA] National)" at bounding box center [880, 156] width 1372 height 27
click at [687, 154] on div "AOG Maint [GEOGRAPHIC_DATA] ([GEOGRAPHIC_DATA] National)" at bounding box center [880, 156] width 1372 height 27
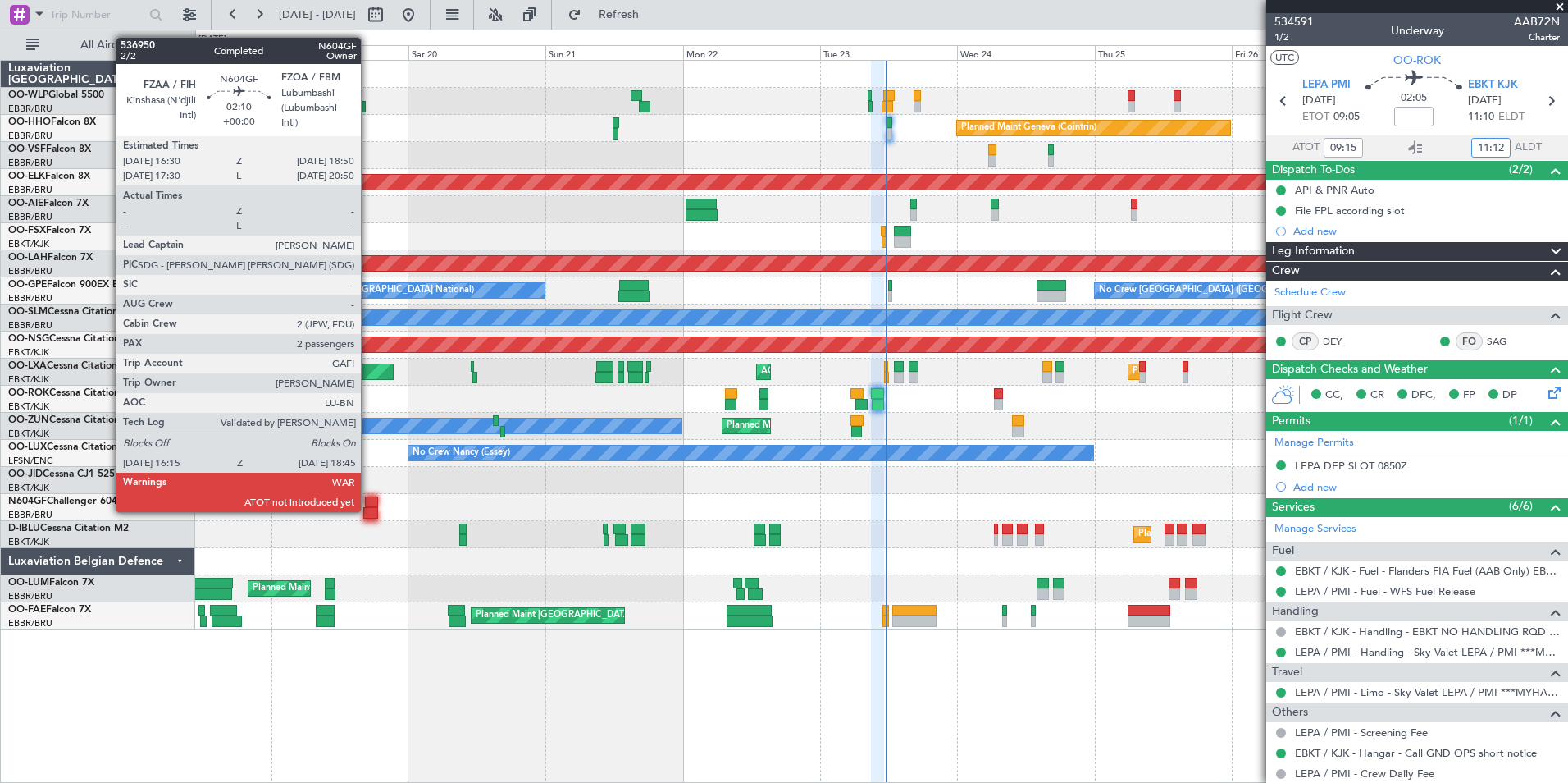
click at [368, 511] on div at bounding box center [370, 513] width 15 height 12
type input "11:12"
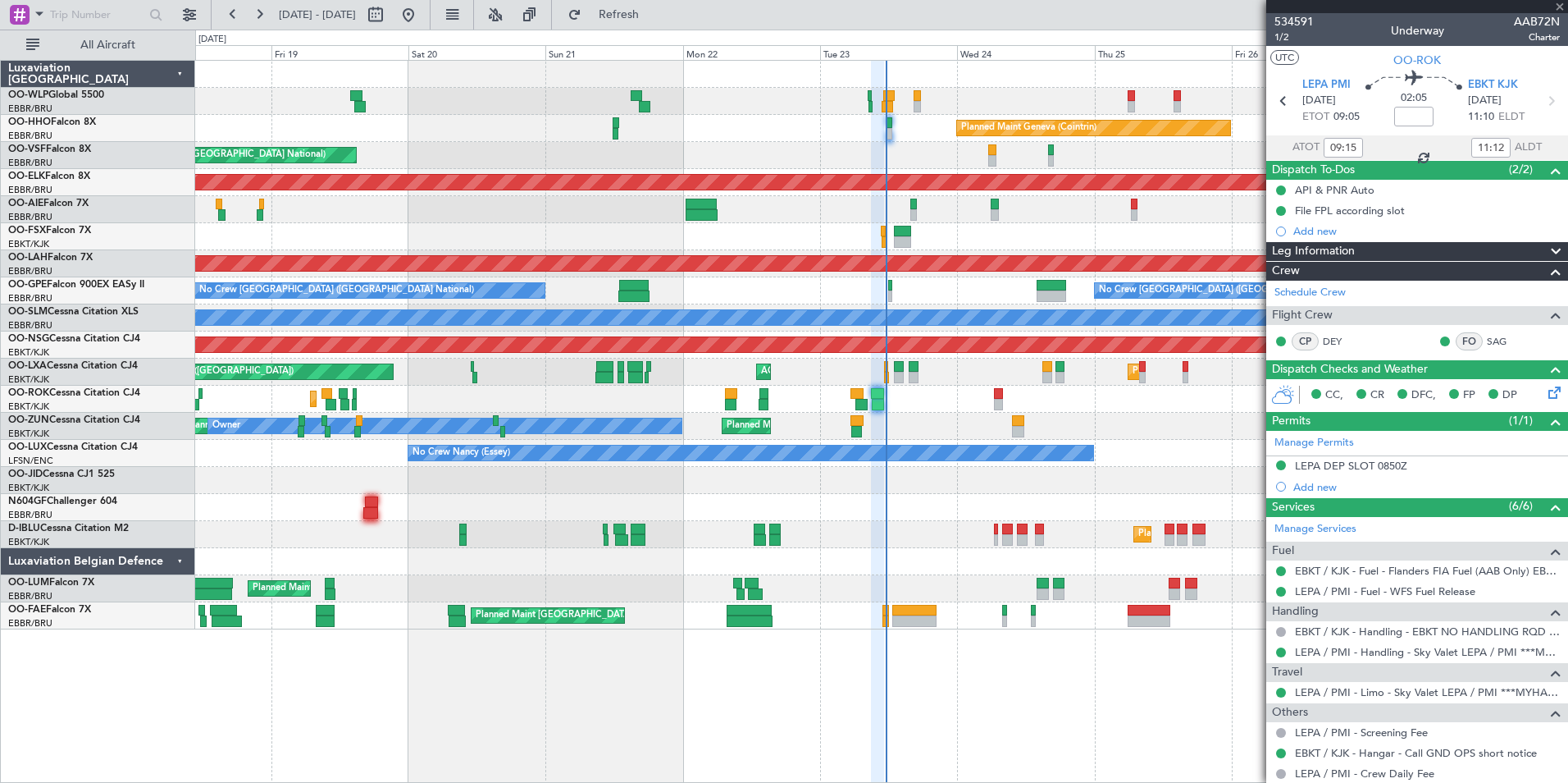
click at [451, 138] on div "Planned Maint Geneva (Cointrin)" at bounding box center [880, 128] width 1372 height 27
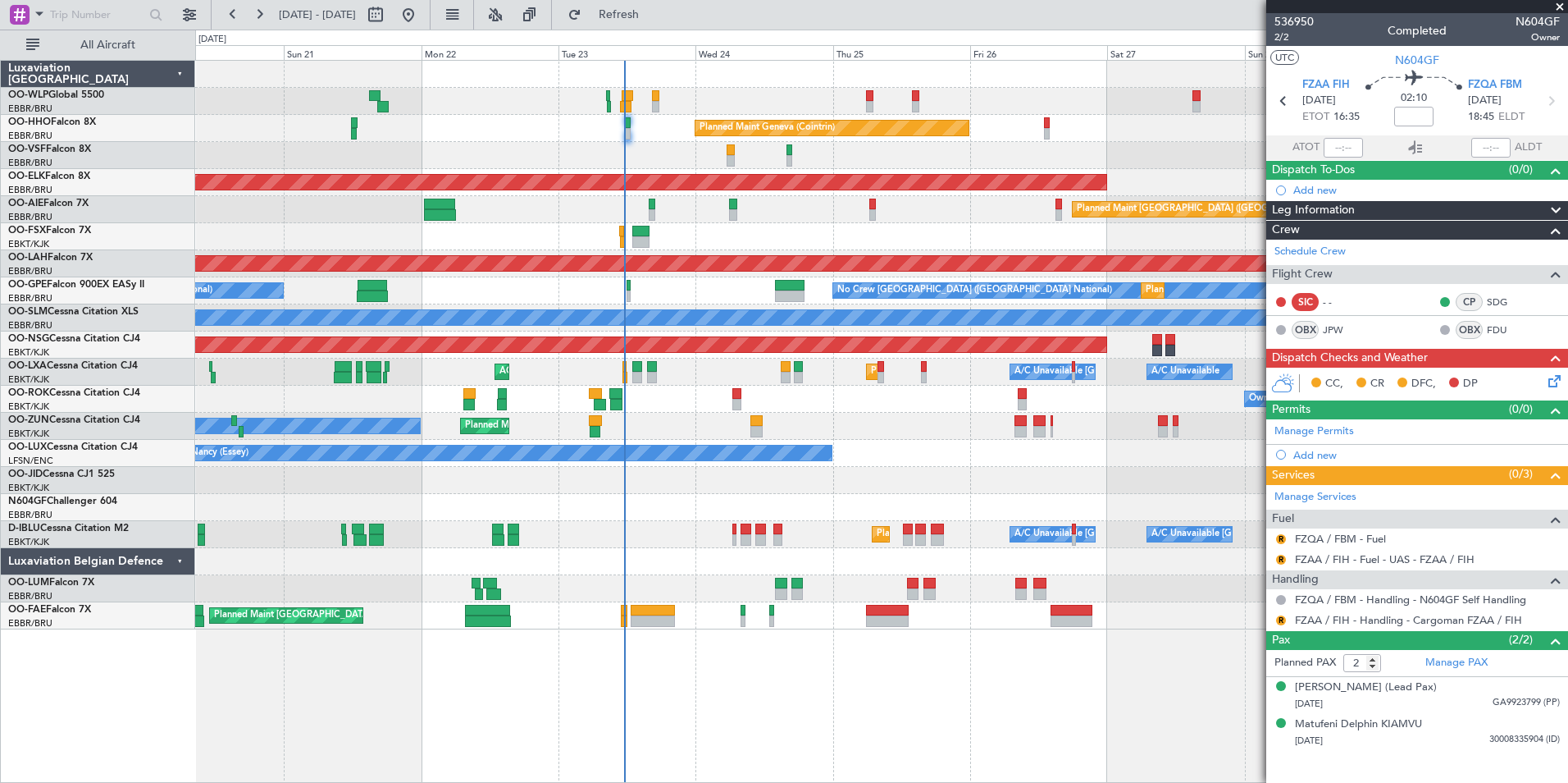
click at [689, 104] on div "Planned Maint Liege Planned Maint Milan ([GEOGRAPHIC_DATA])" at bounding box center [880, 102] width 1372 height 27
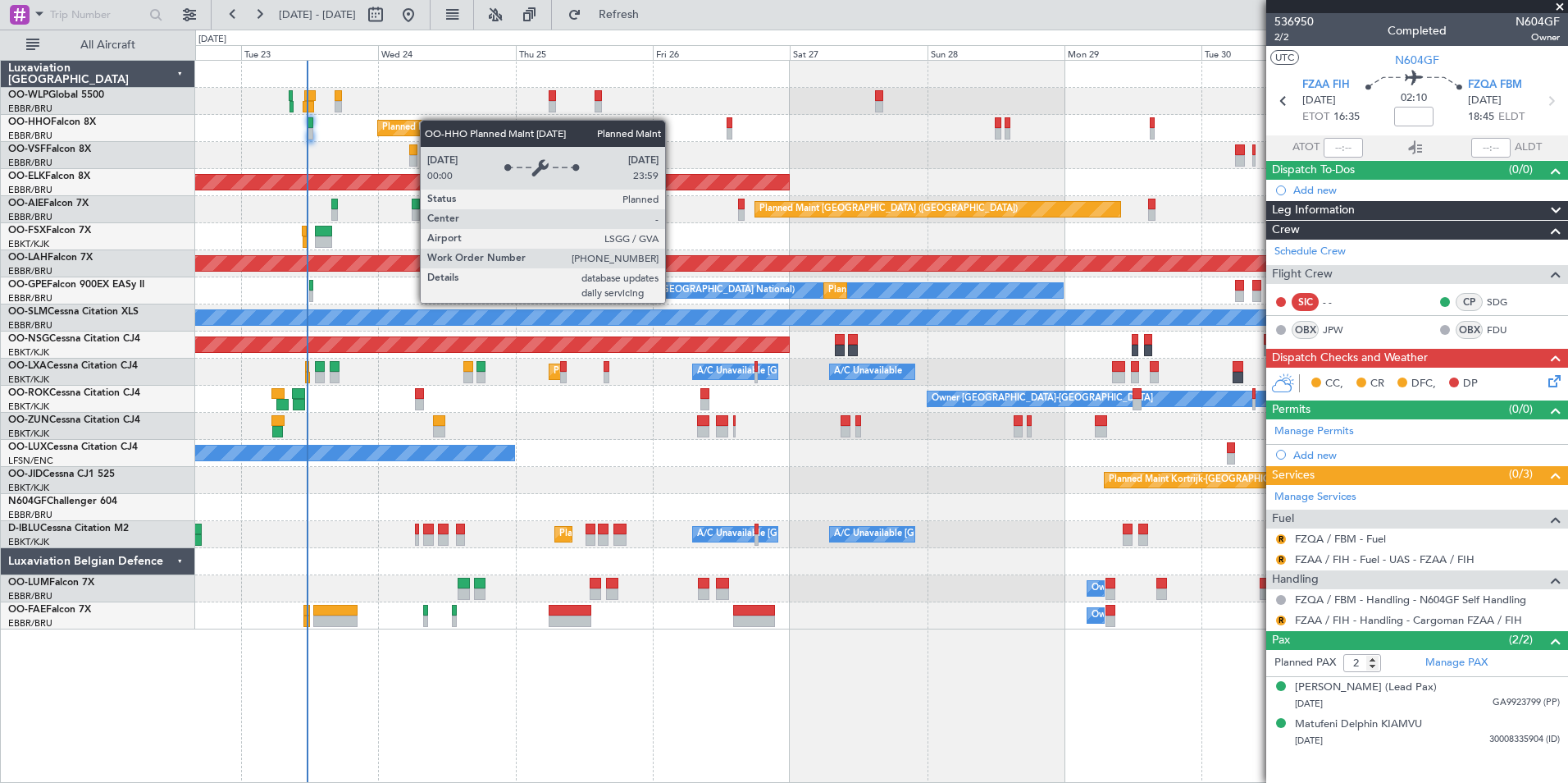
click at [438, 121] on div "Planned Maint Milan (Linate) Planned Maint Geneva ([GEOGRAPHIC_DATA]) Planned M…" at bounding box center [880, 345] width 1372 height 568
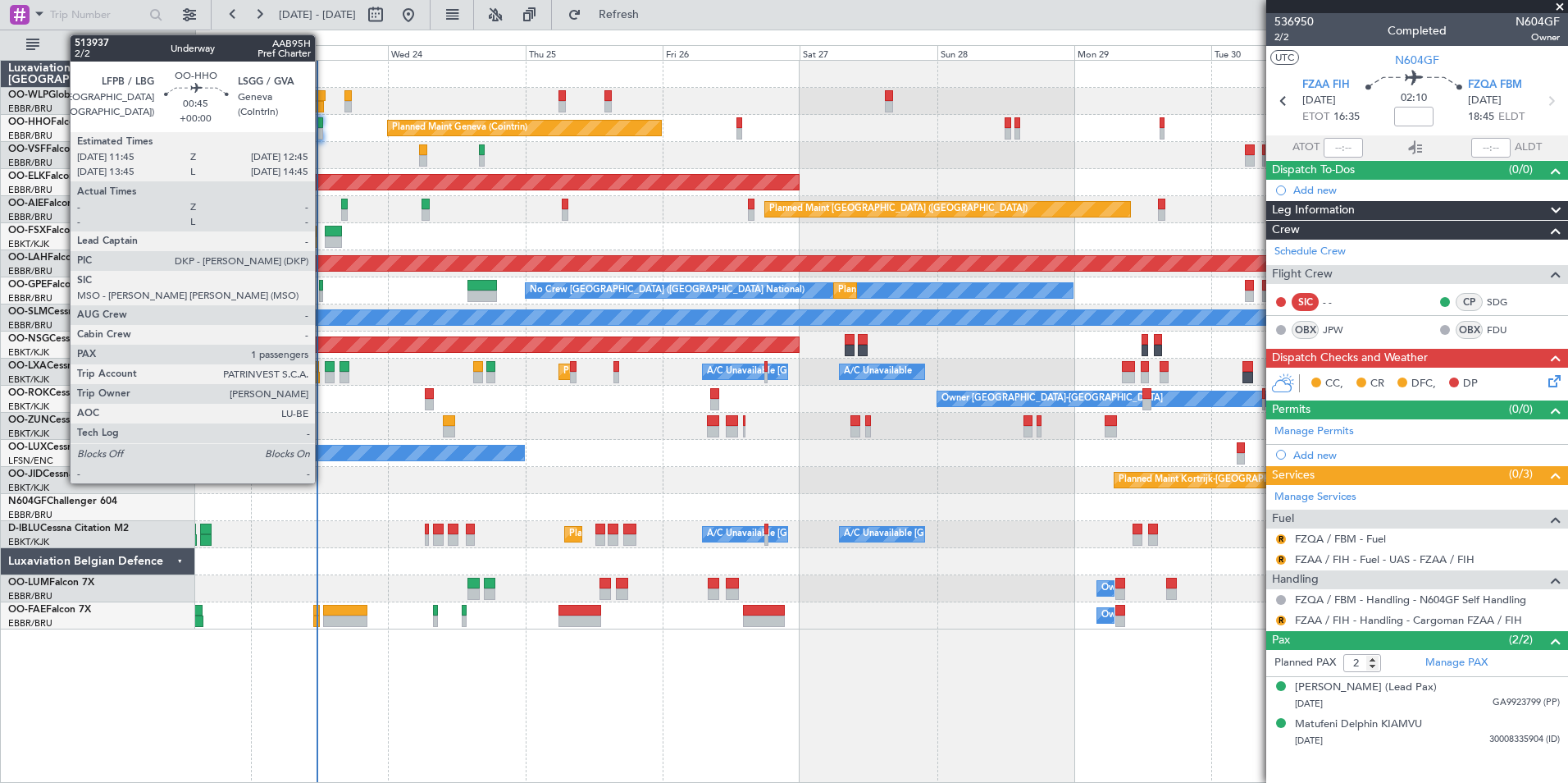
click at [322, 127] on div at bounding box center [320, 123] width 6 height 12
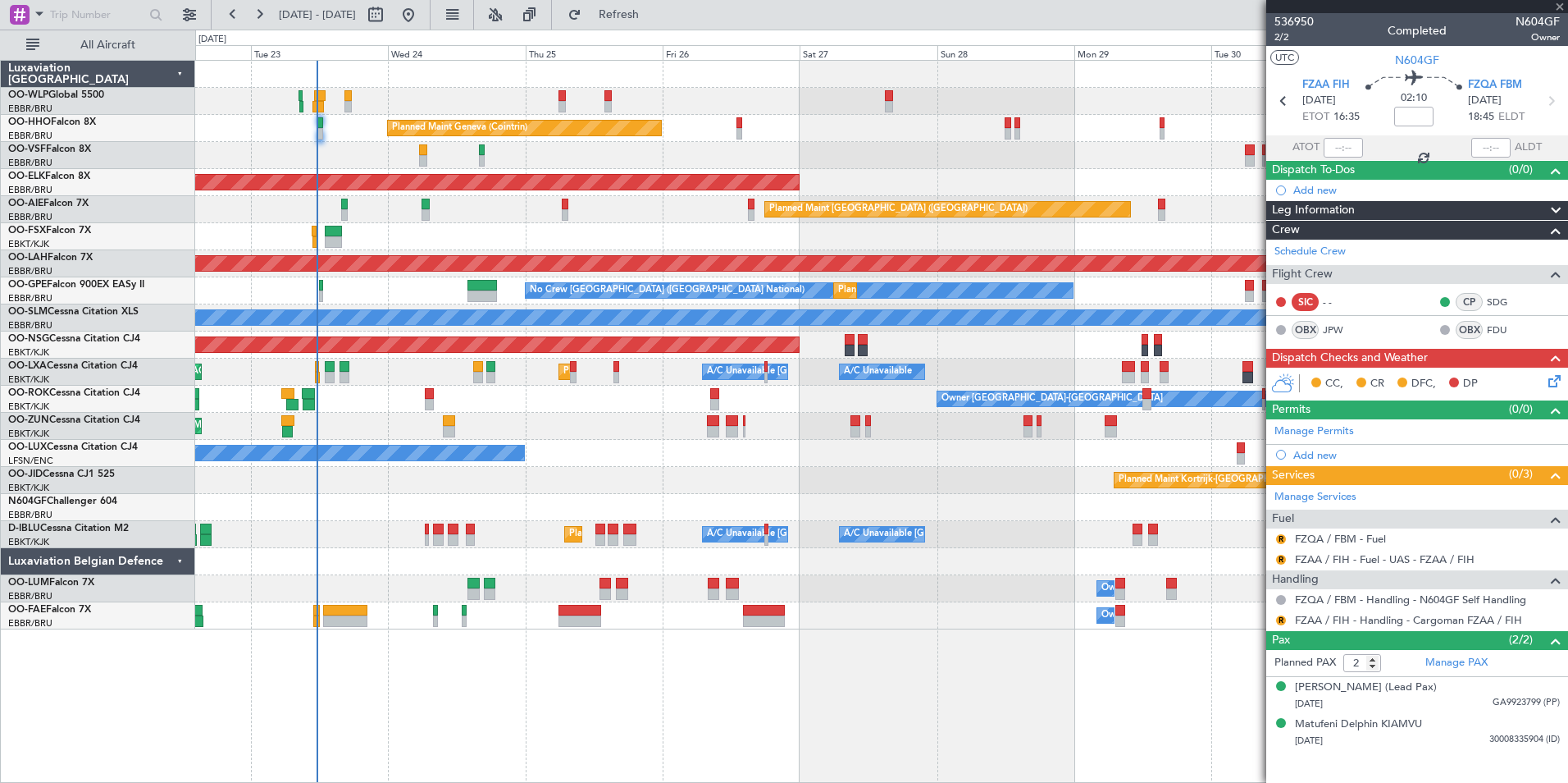
type input "1"
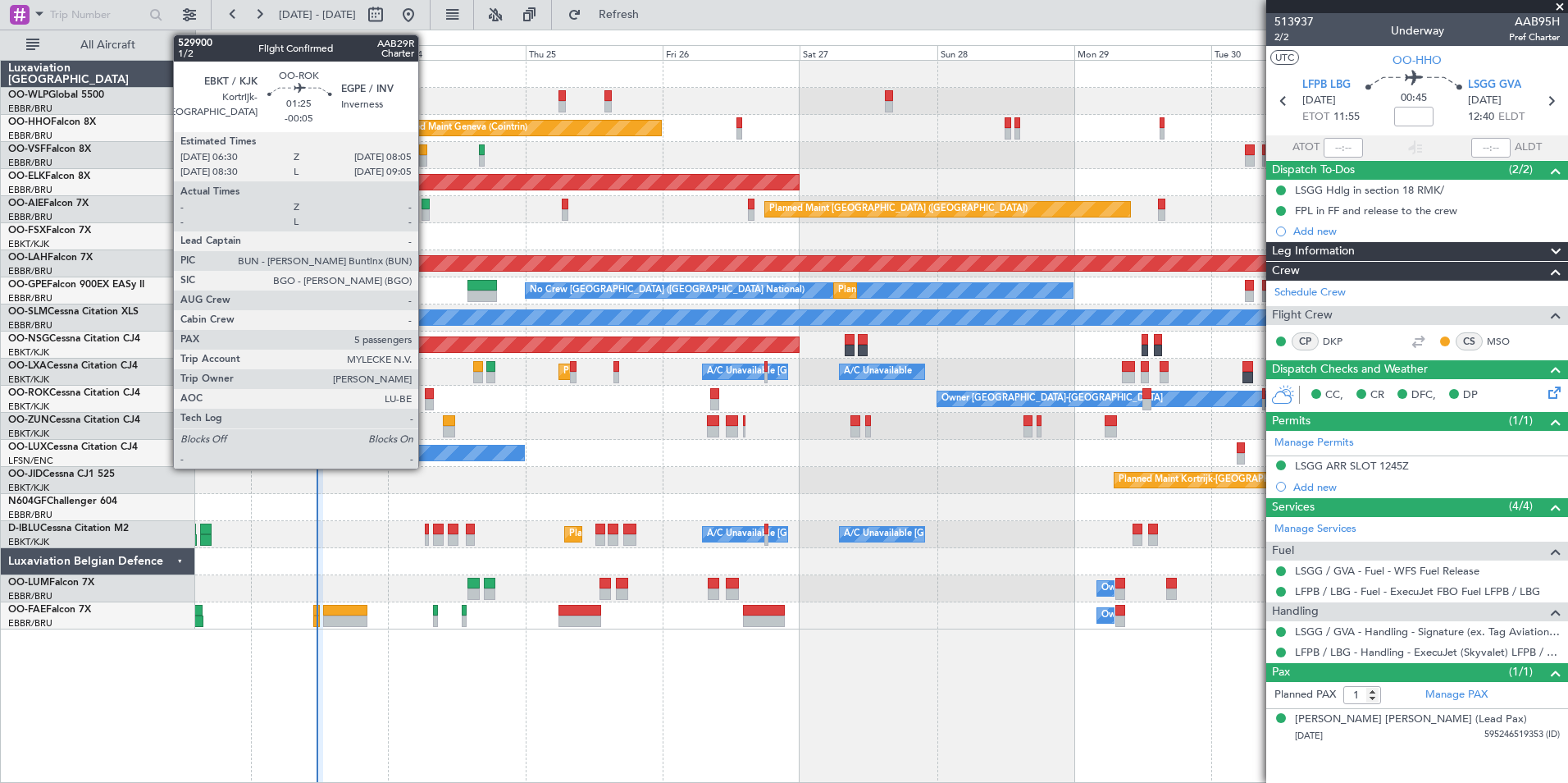
click at [426, 397] on div at bounding box center [430, 394] width 10 height 12
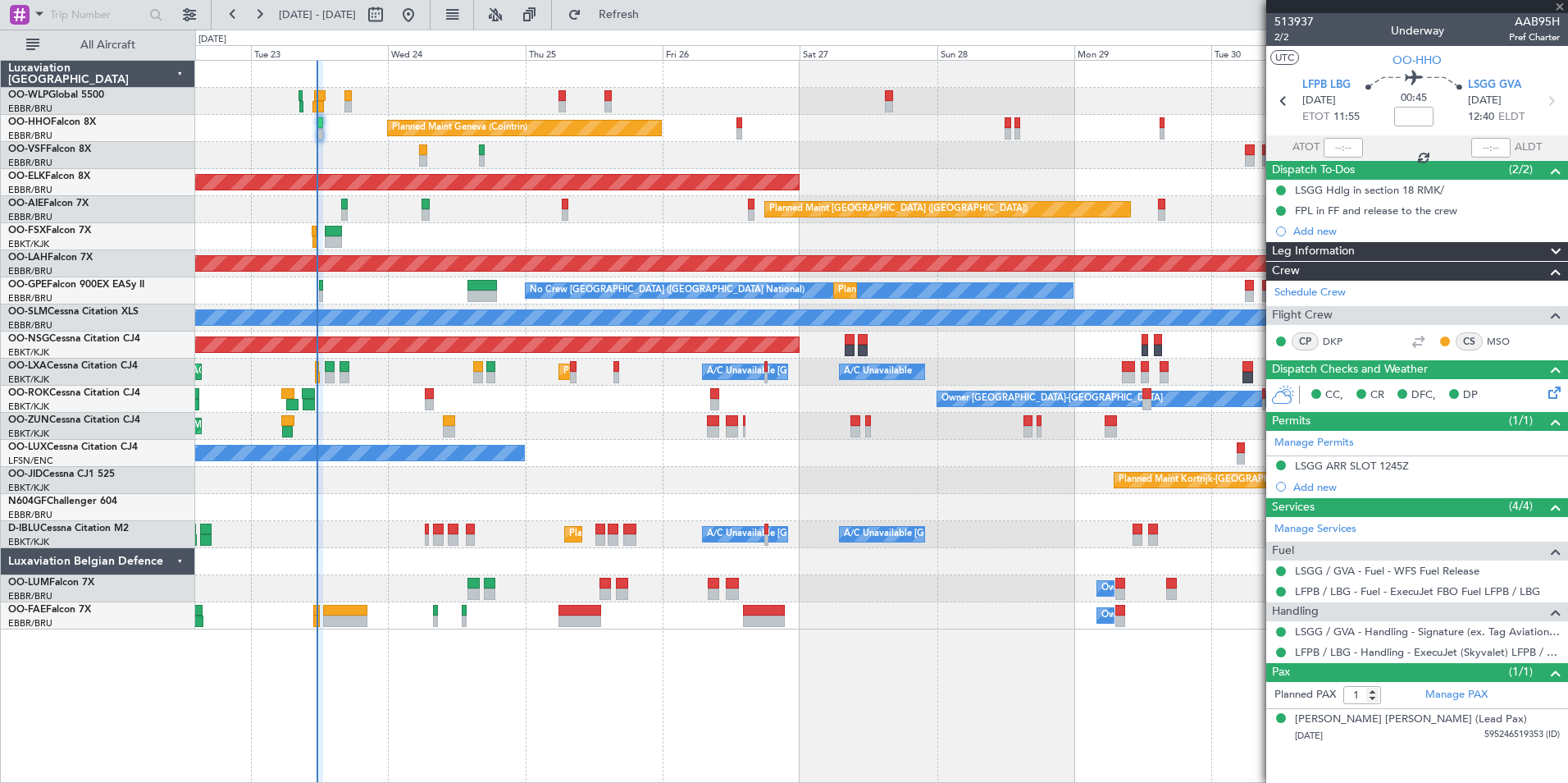
type input "-00:05"
type input "5"
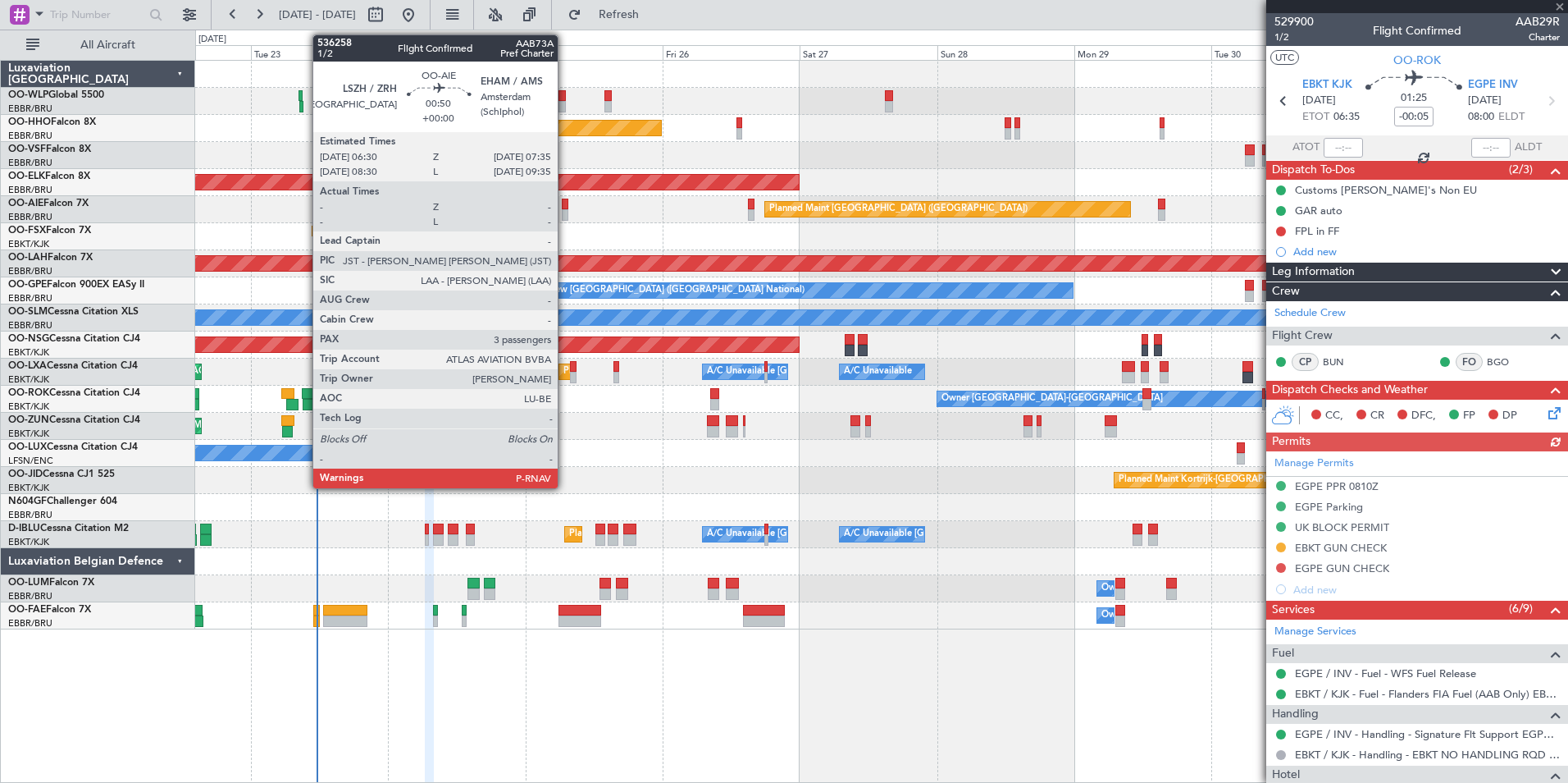
click at [565, 210] on div at bounding box center [565, 216] width 7 height 12
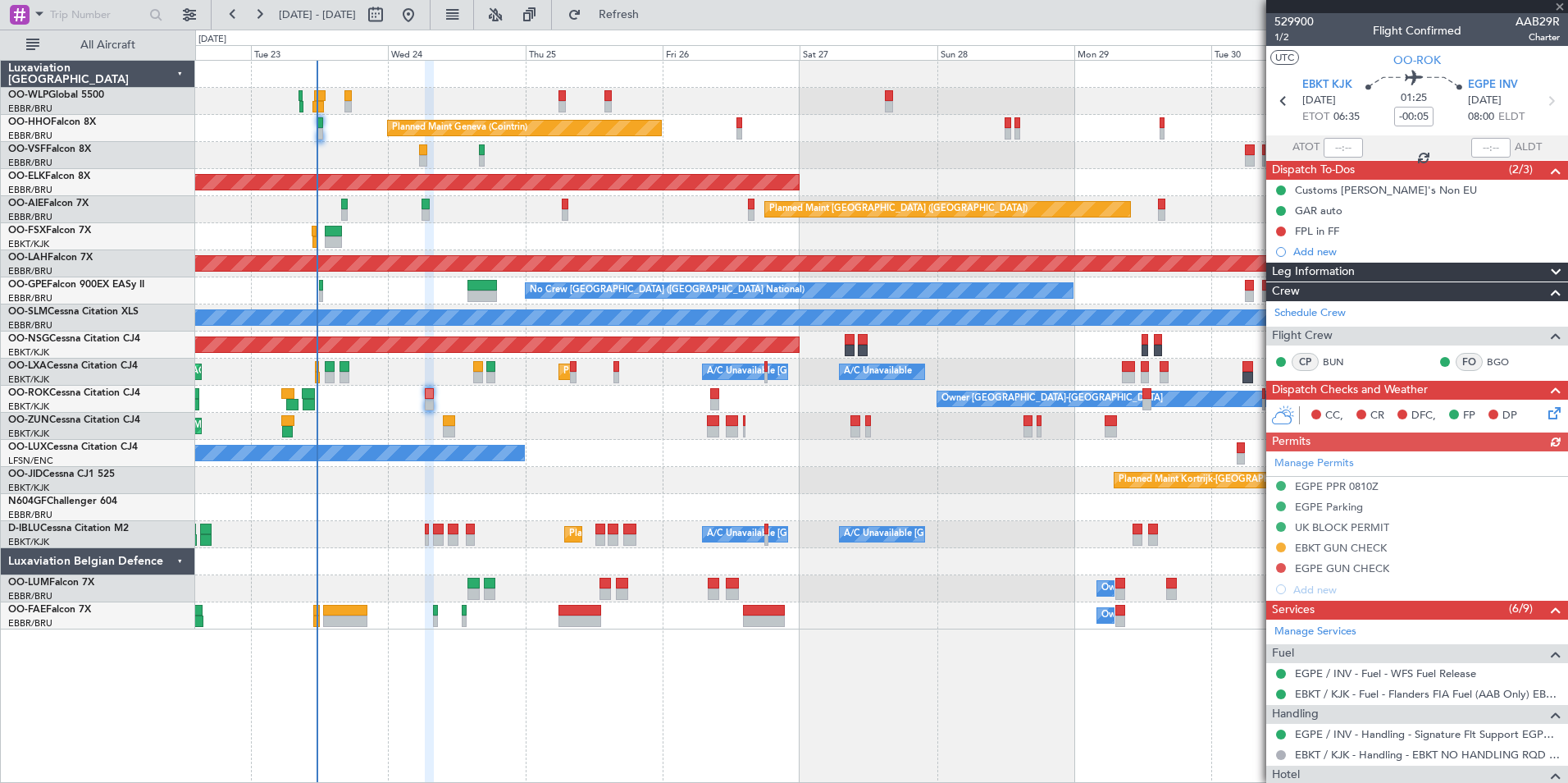
click at [518, 234] on div at bounding box center [880, 237] width 1372 height 27
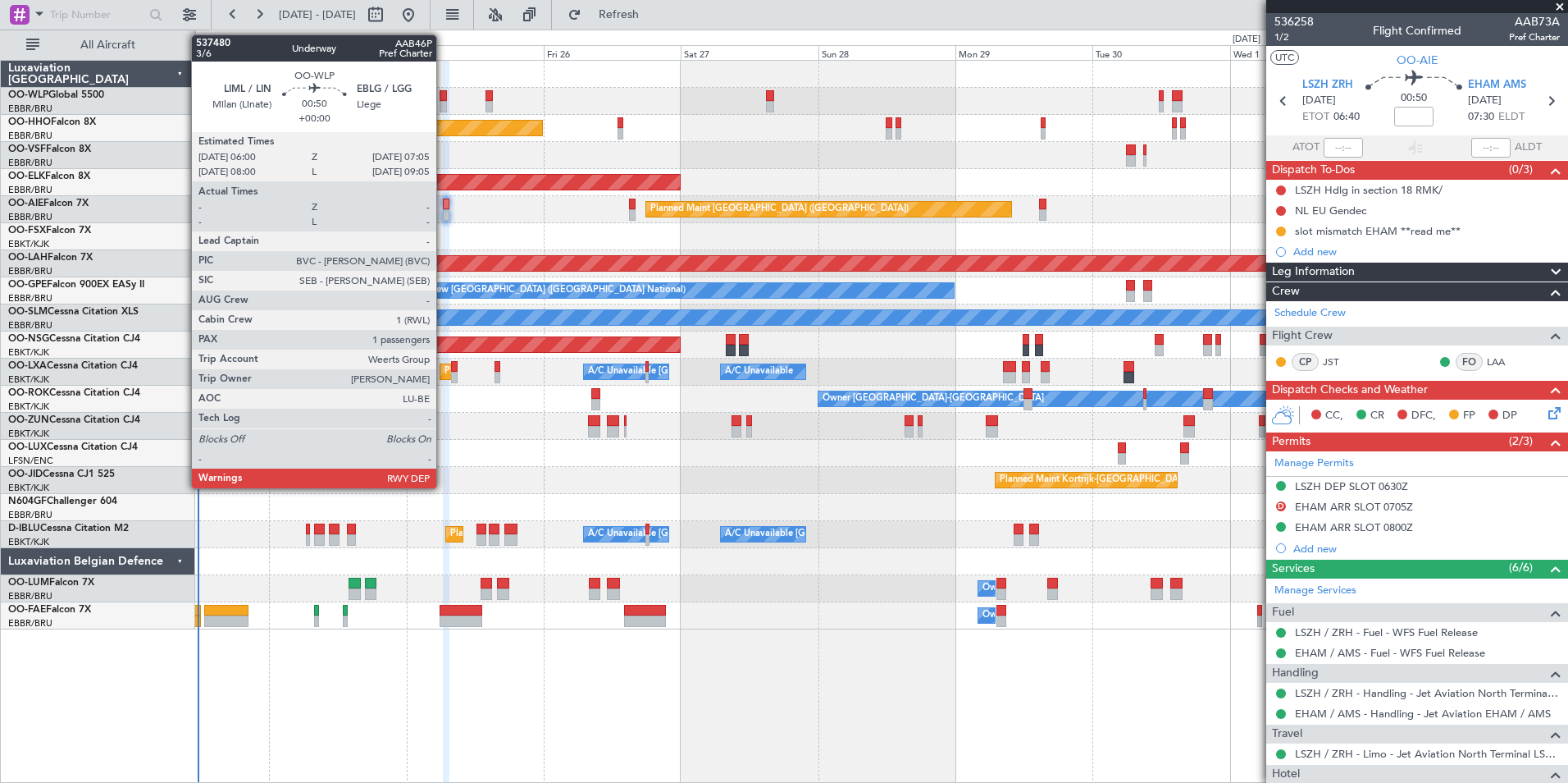
click at [444, 93] on div at bounding box center [443, 96] width 7 height 12
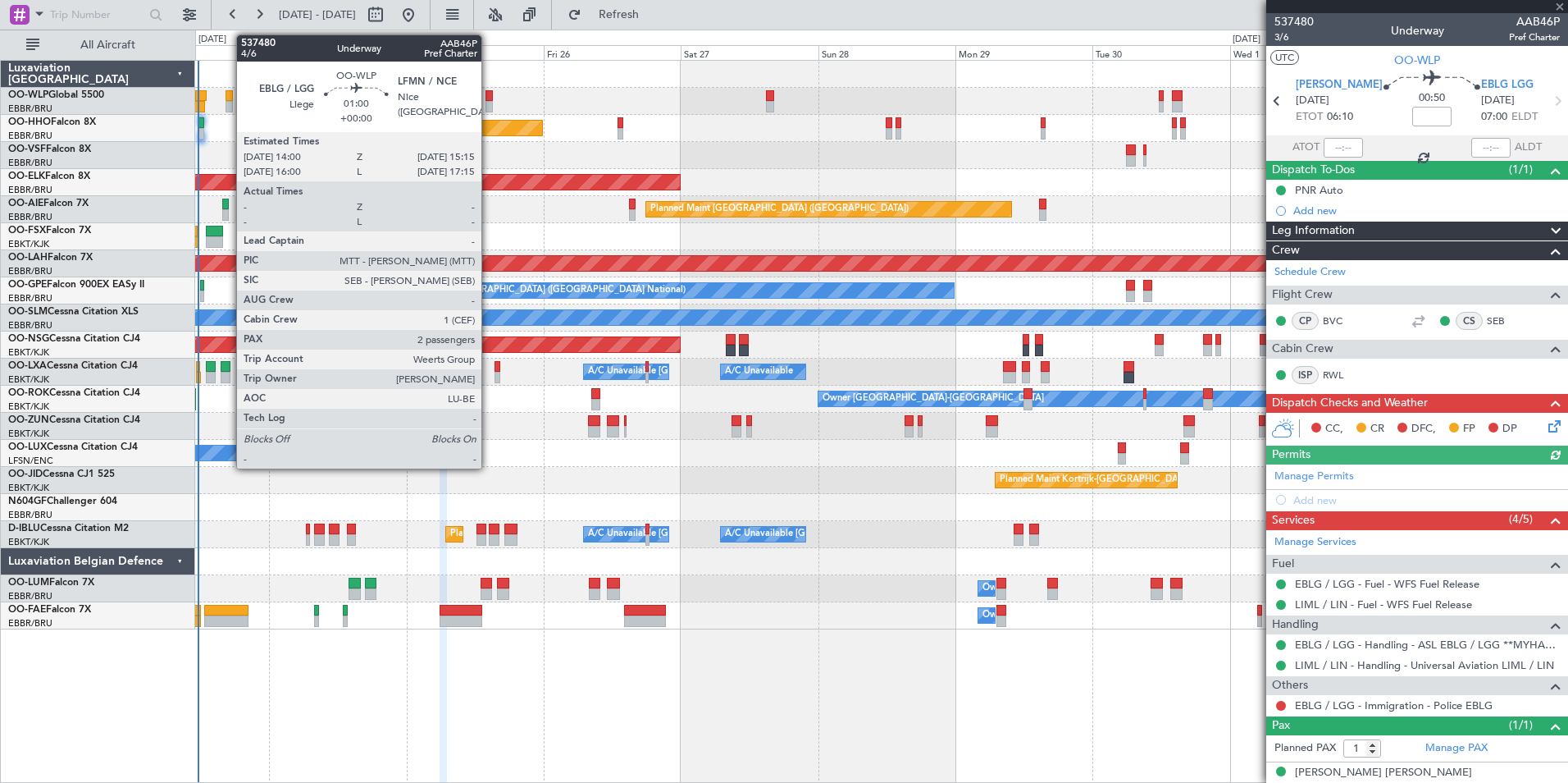
click at [489, 103] on div at bounding box center [490, 107] width 8 height 12
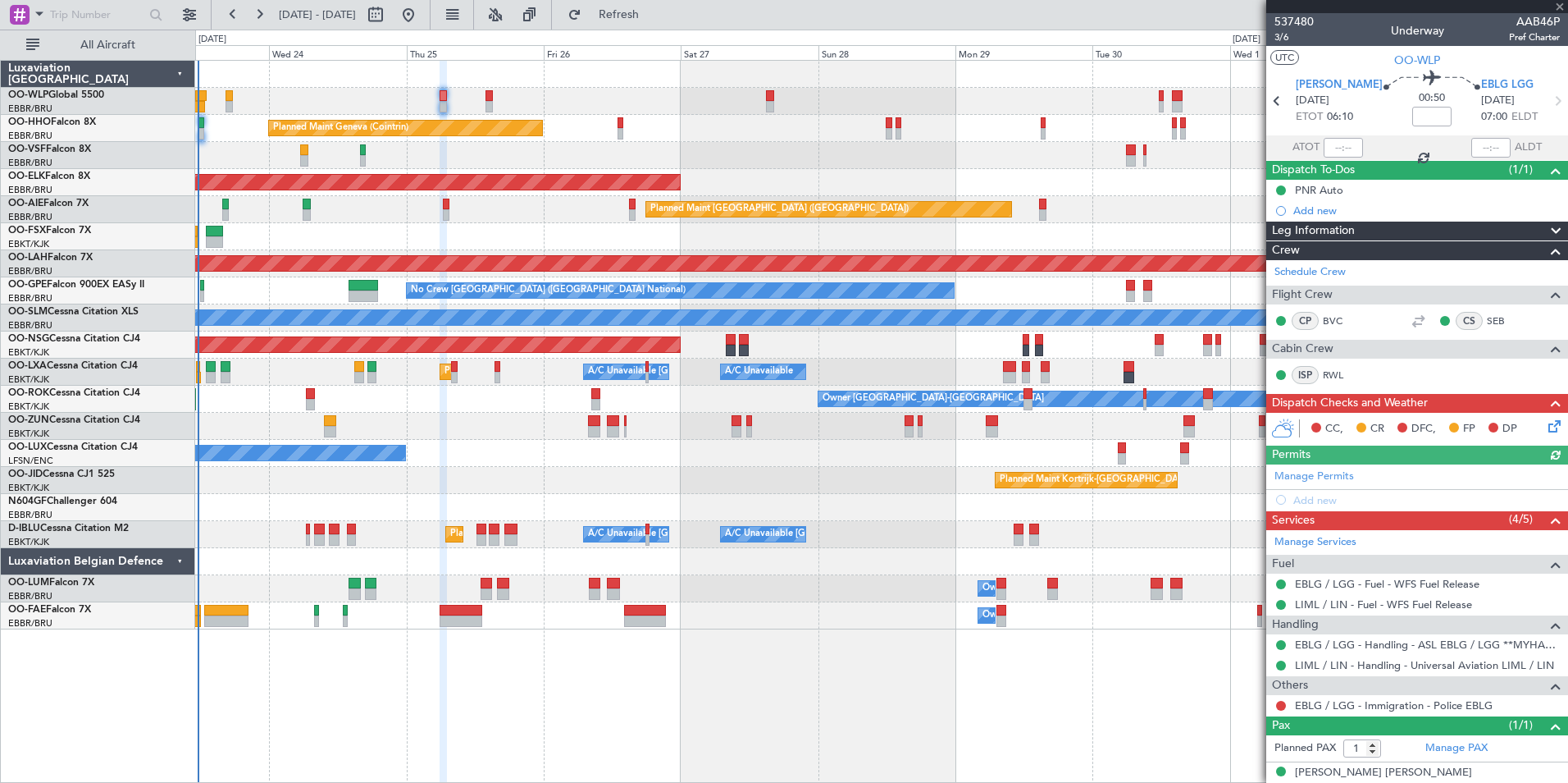
type input "2"
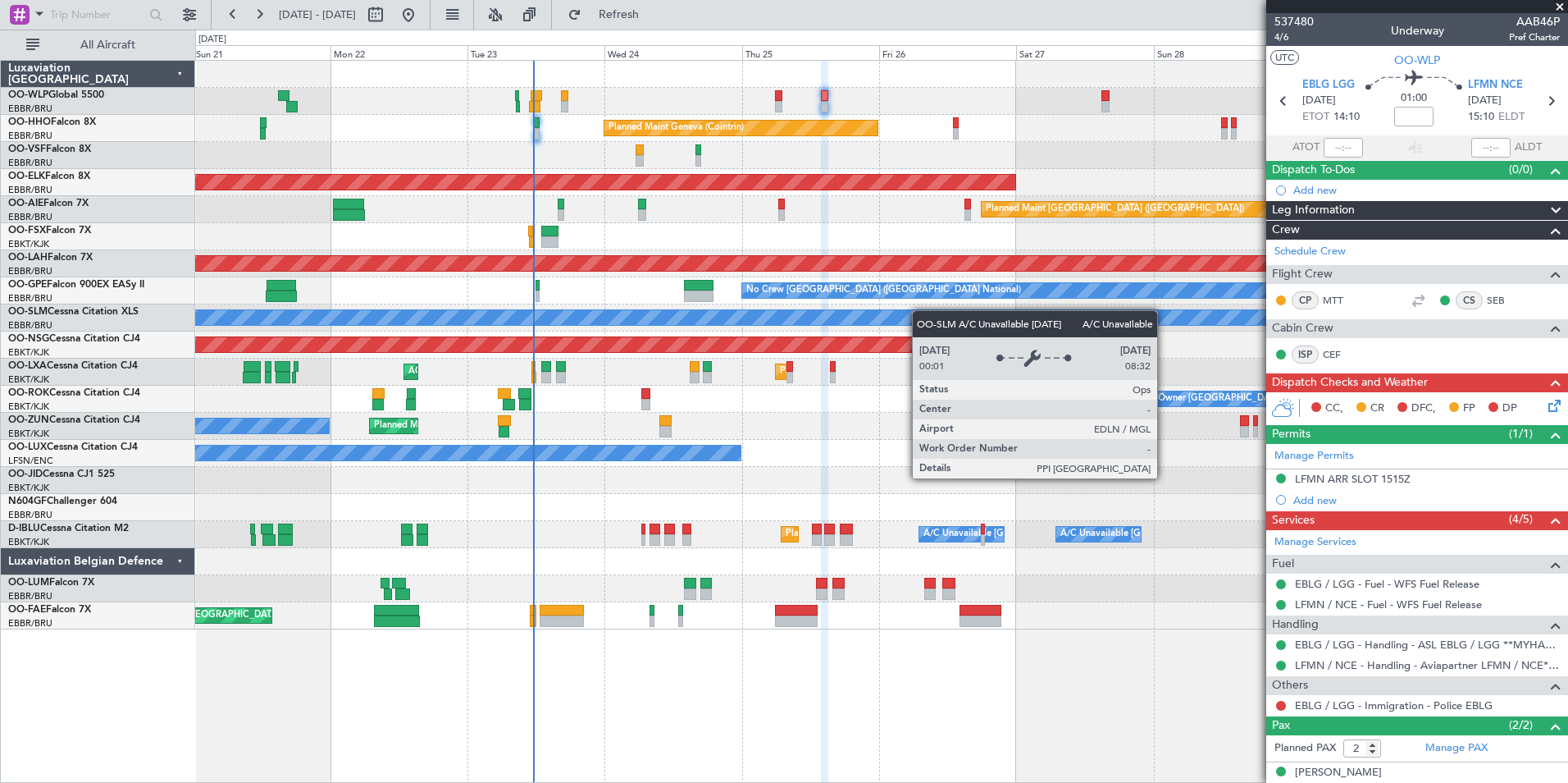
click at [983, 319] on div "Planned Maint Milan (Linate) Planned Maint Geneva ([GEOGRAPHIC_DATA]) AOG Maint…" at bounding box center [880, 345] width 1372 height 568
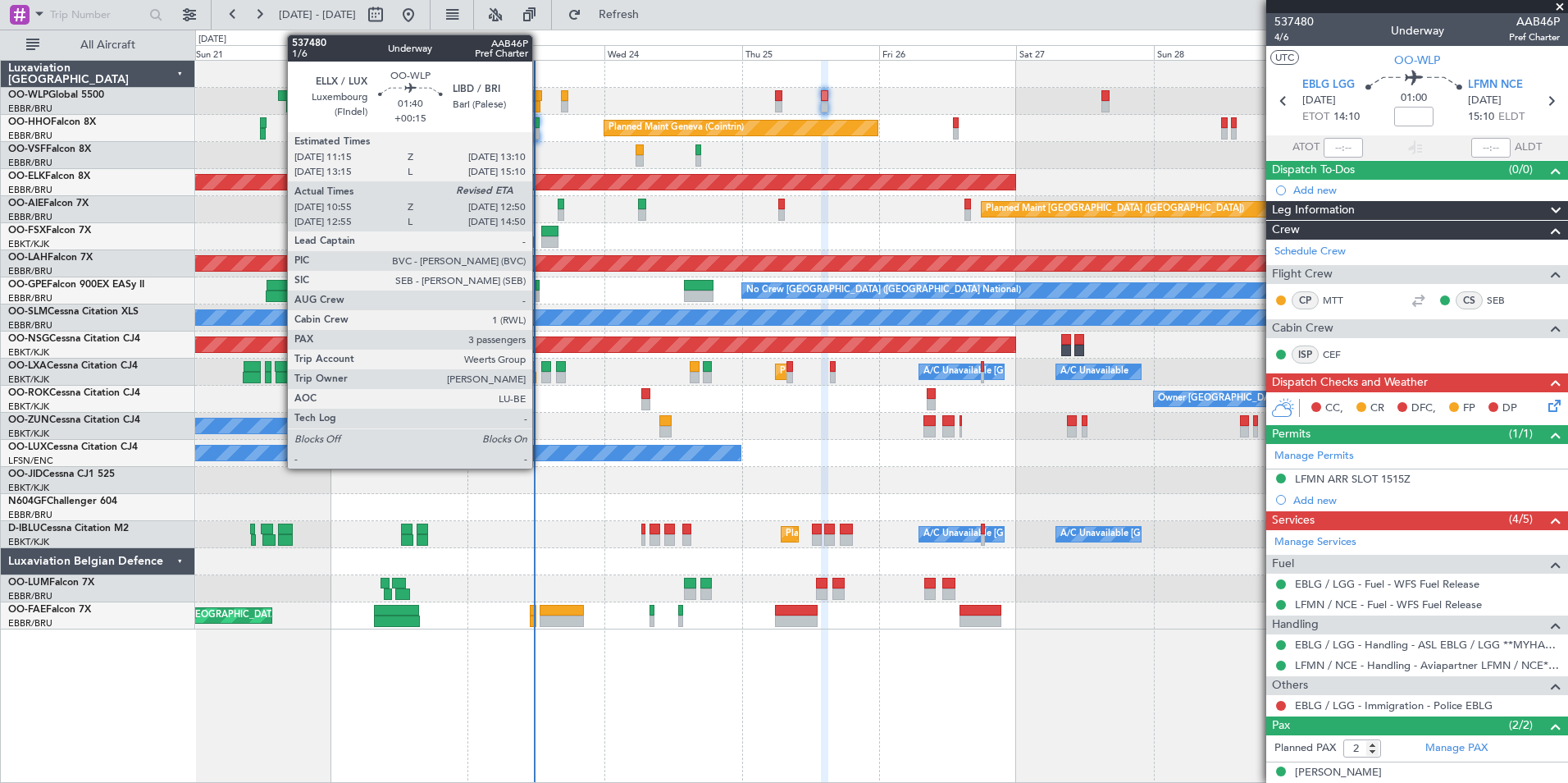
click at [540, 98] on div at bounding box center [537, 96] width 12 height 12
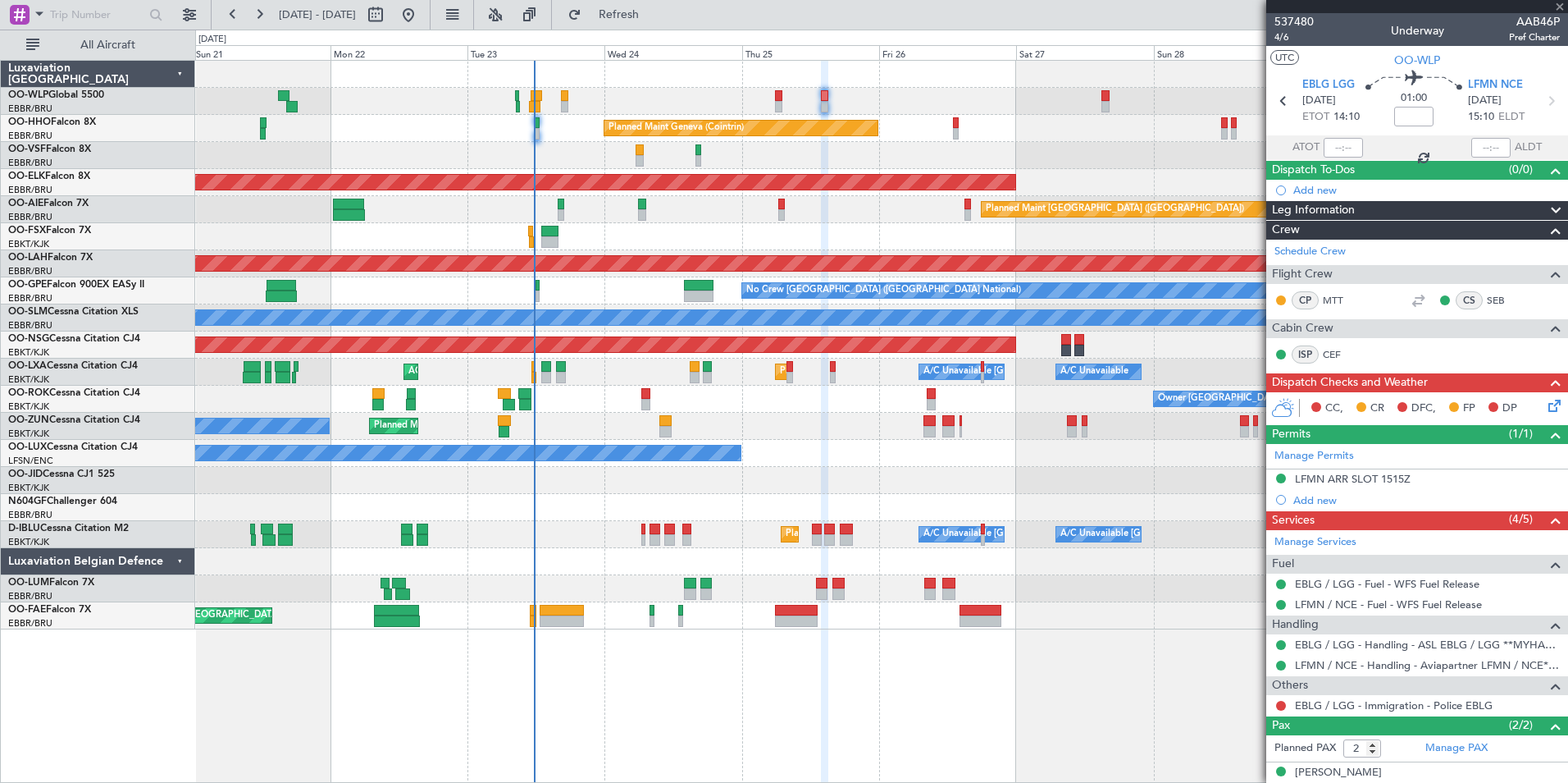
type input "+00:15"
type input "11:05"
type input "3"
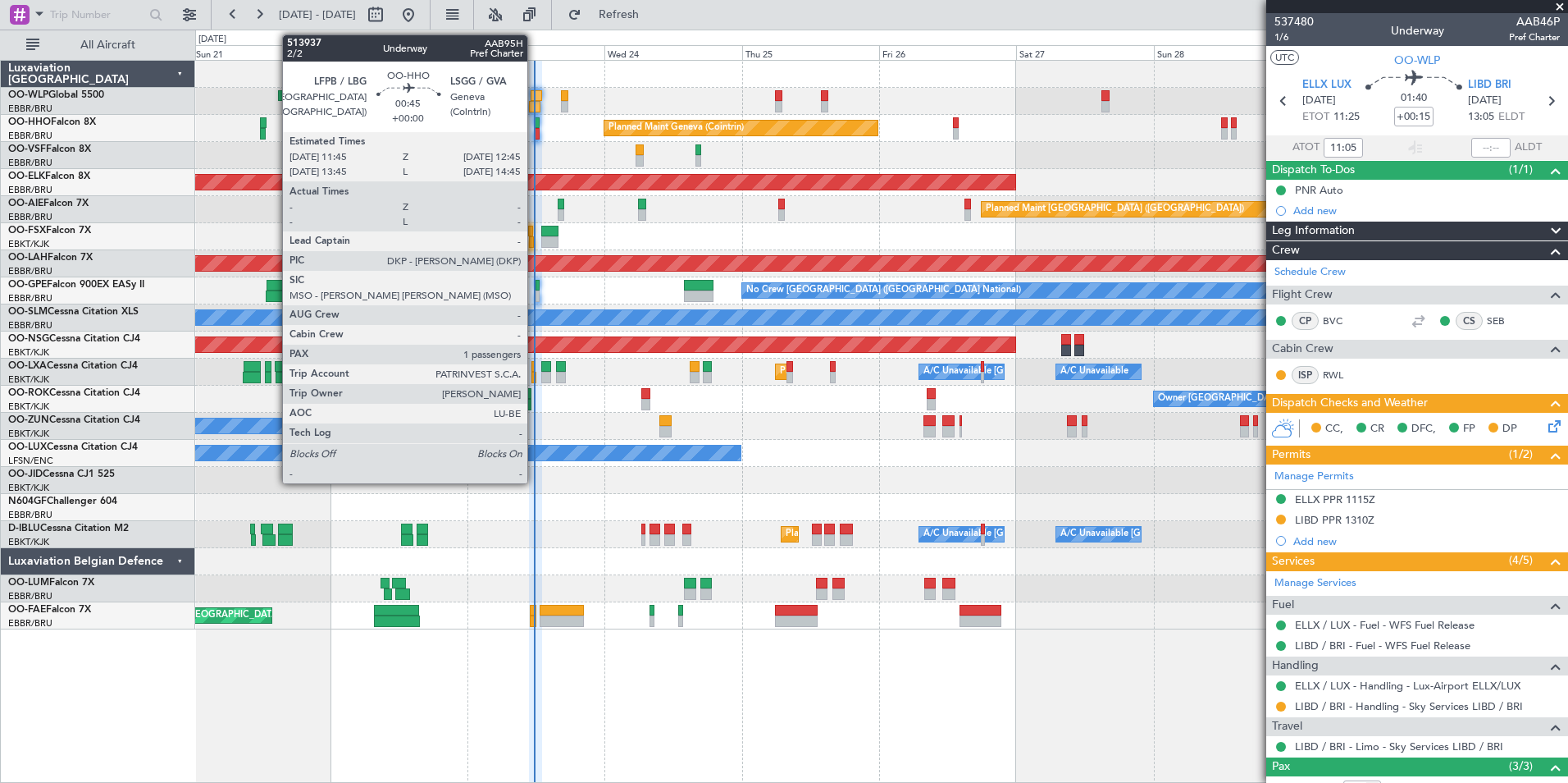
click at [535, 130] on div at bounding box center [537, 134] width 6 height 12
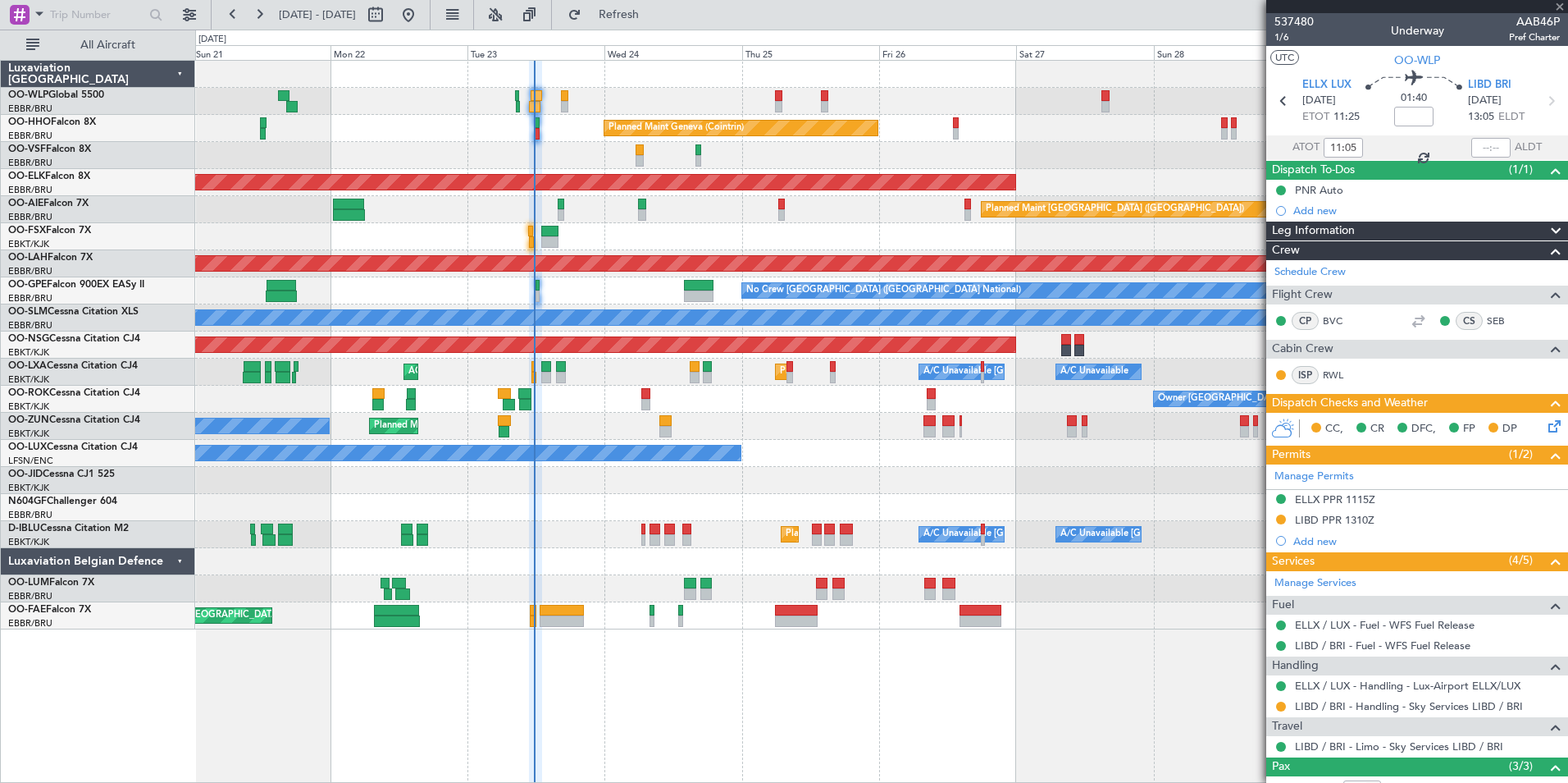
type input "1"
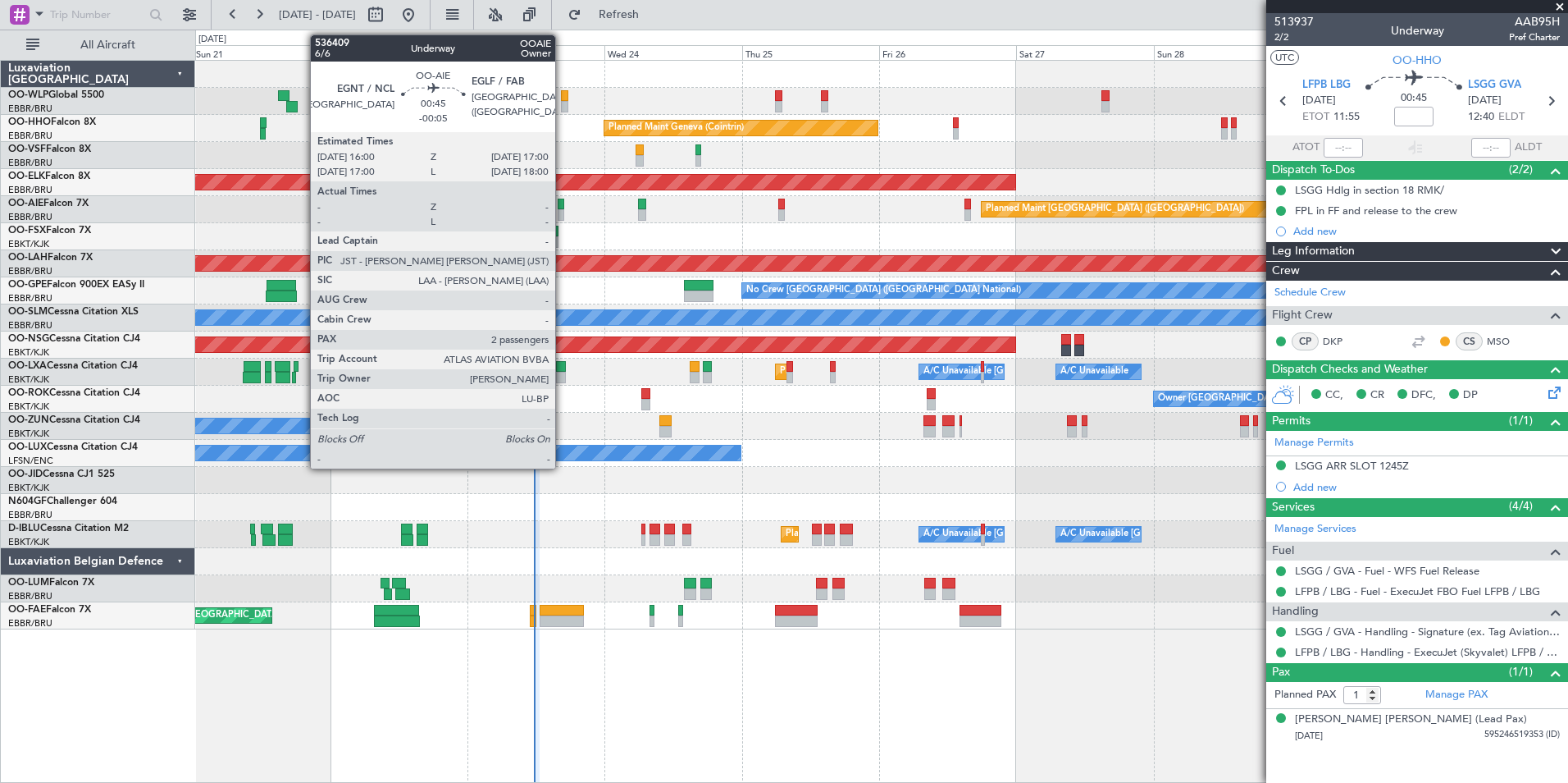
click at [562, 214] on div at bounding box center [560, 216] width 6 height 12
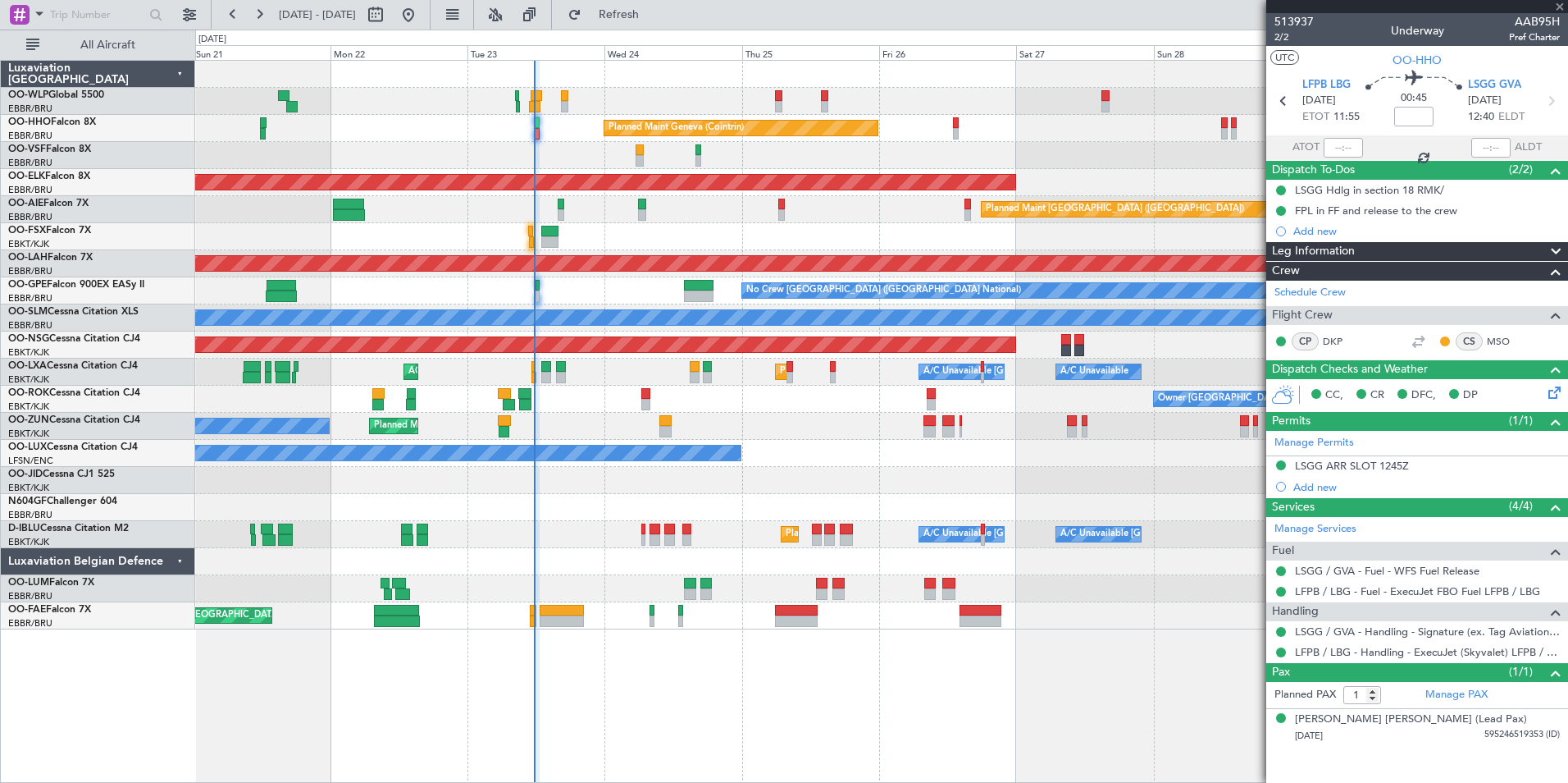
type input "-00:05"
type input "2"
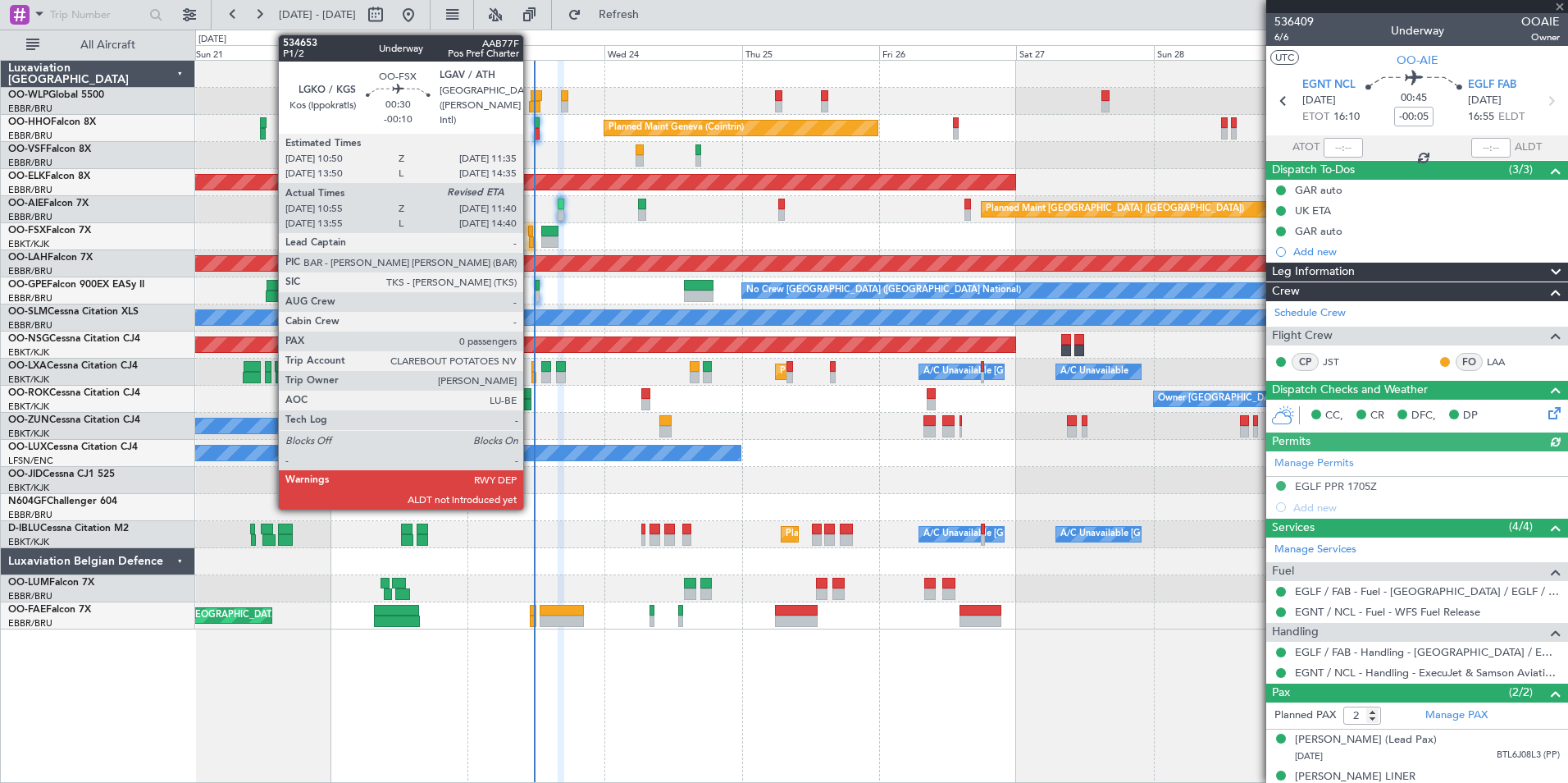
click at [531, 240] on div at bounding box center [531, 242] width 5 height 12
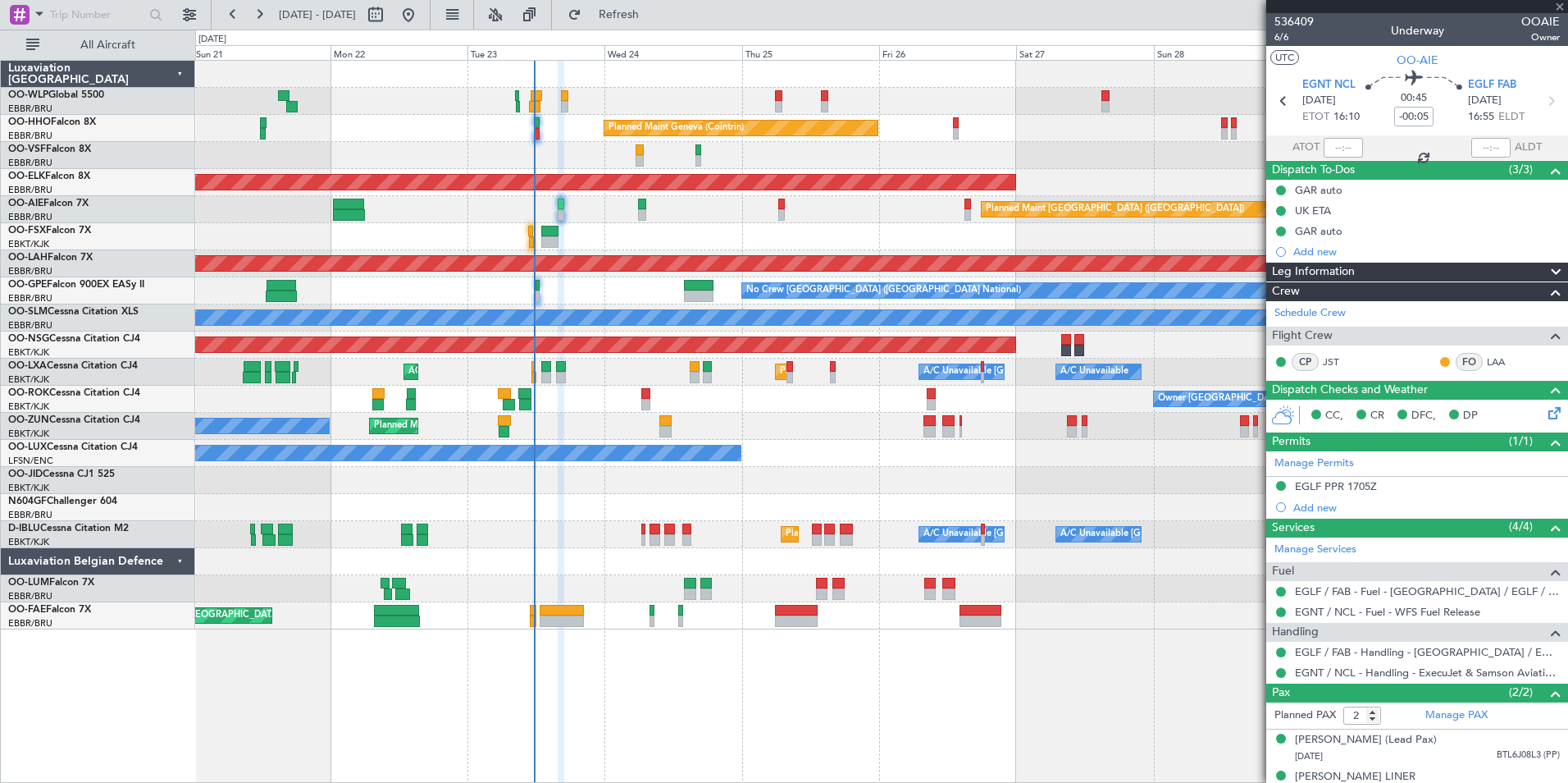
type input "-00:10"
type input "11:05"
type input "0"
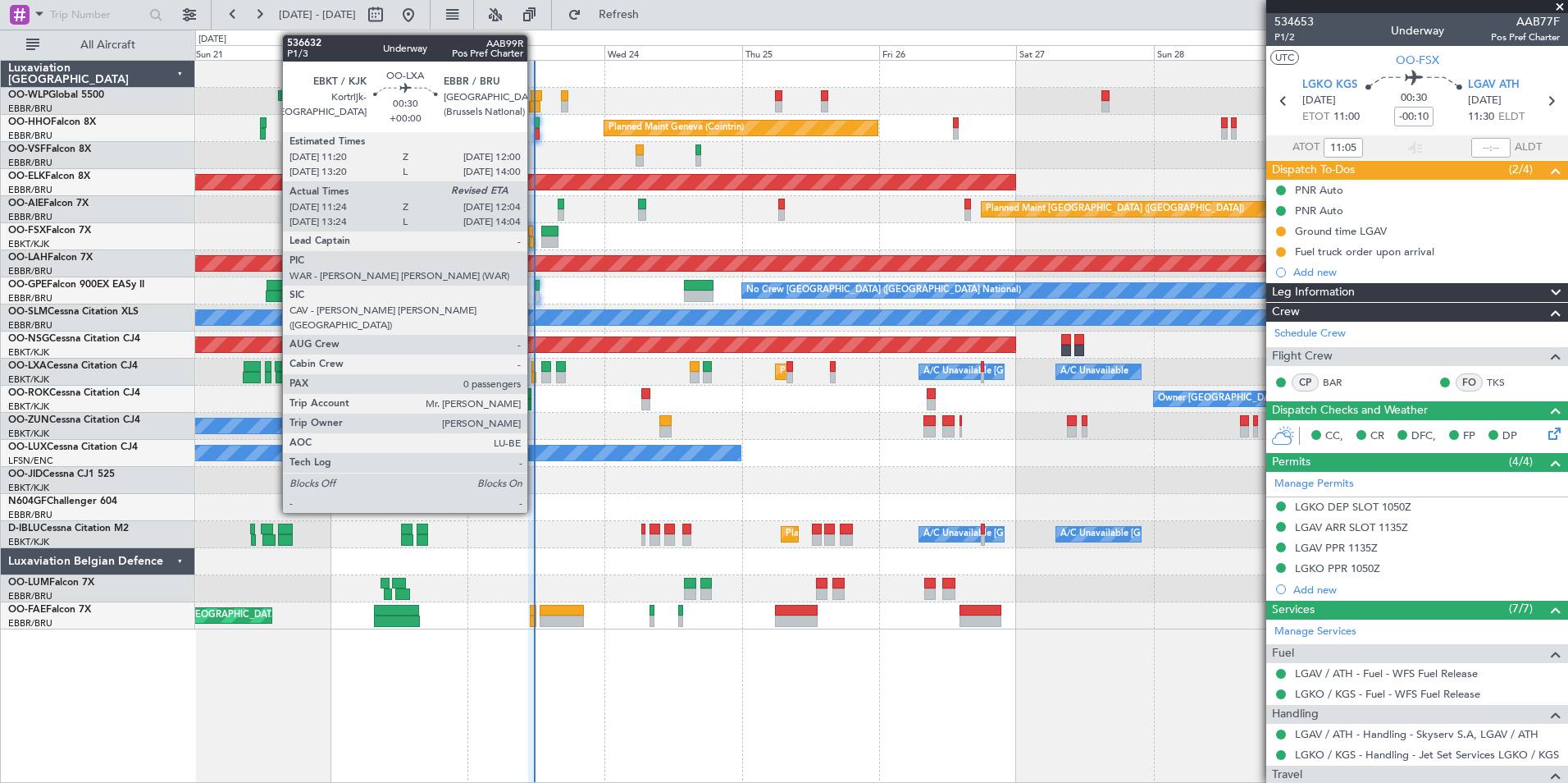
click at [535, 375] on div at bounding box center [534, 377] width 4 height 12
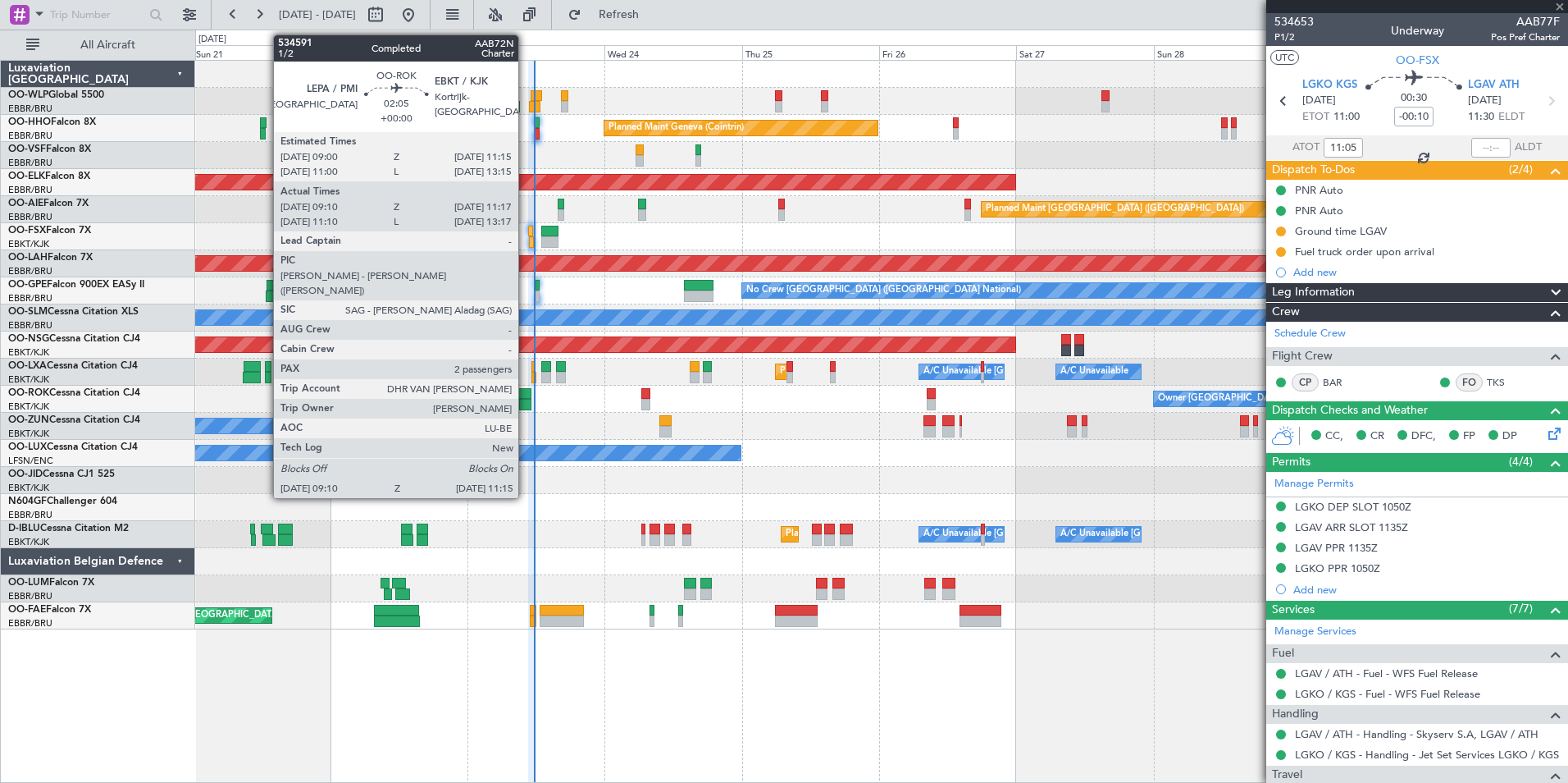
type input "11:29"
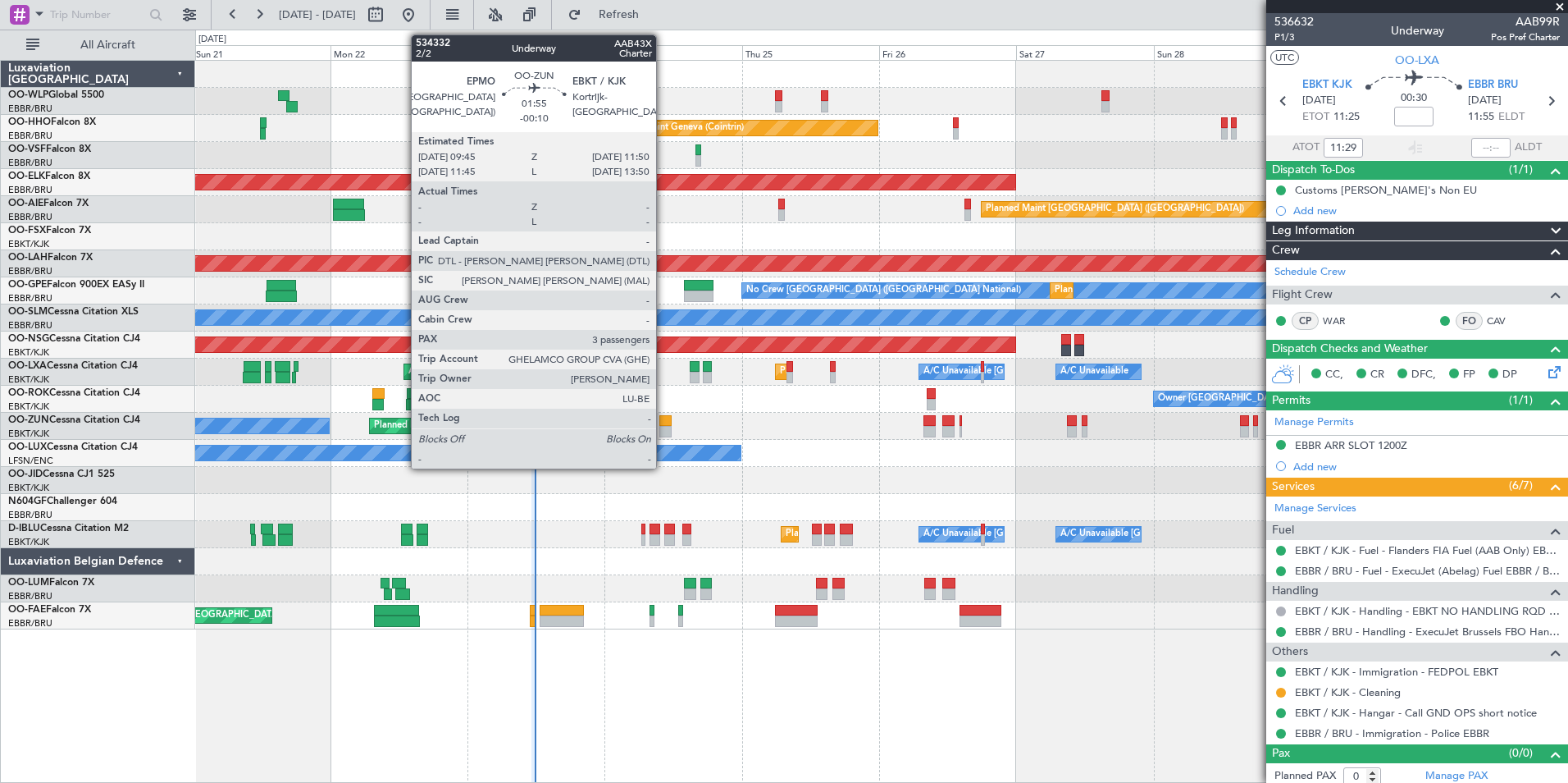
click at [663, 434] on div at bounding box center [665, 432] width 13 height 12
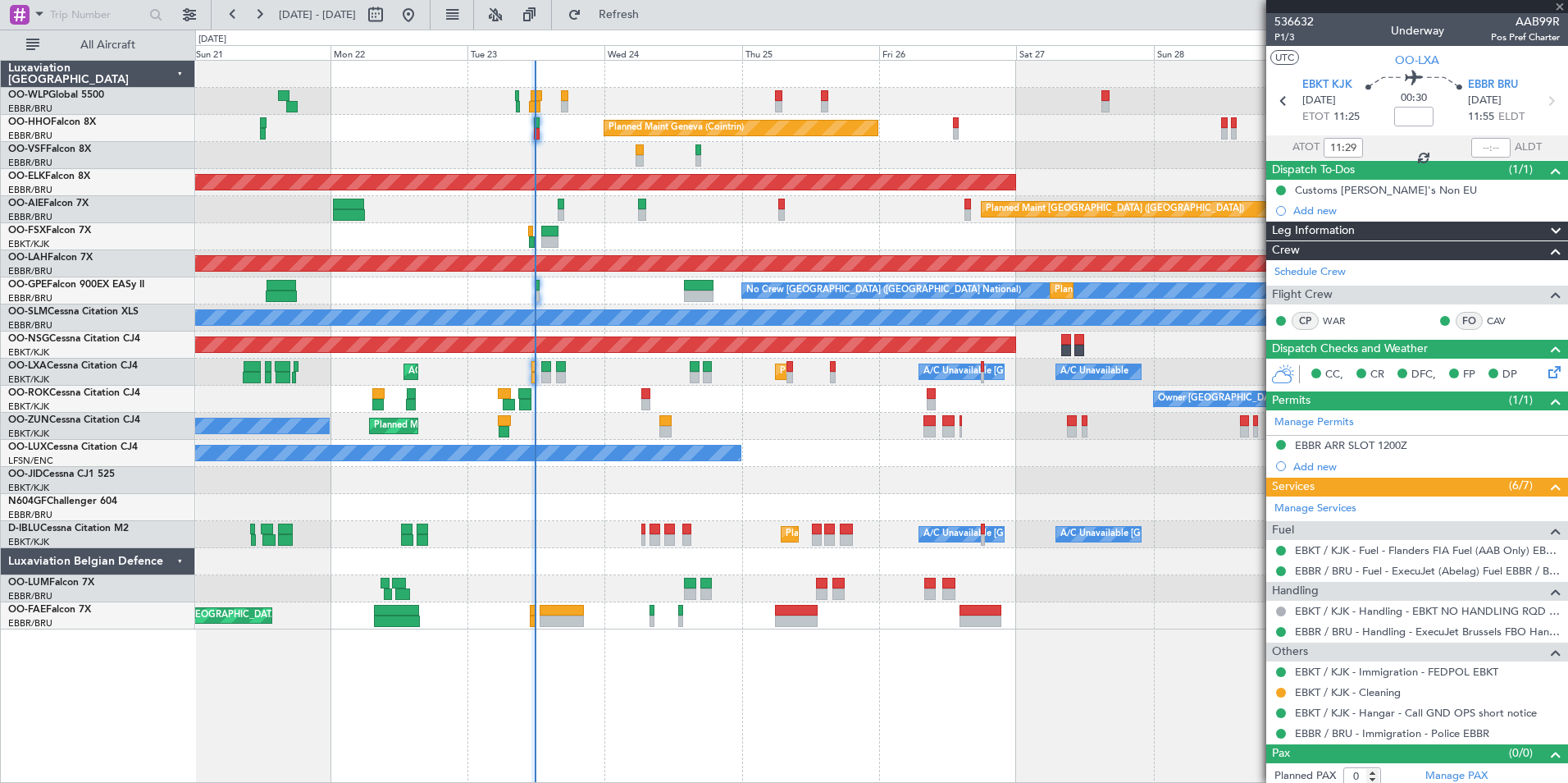
click at [562, 567] on div at bounding box center [880, 562] width 1372 height 27
type input "-00:10"
type input "3"
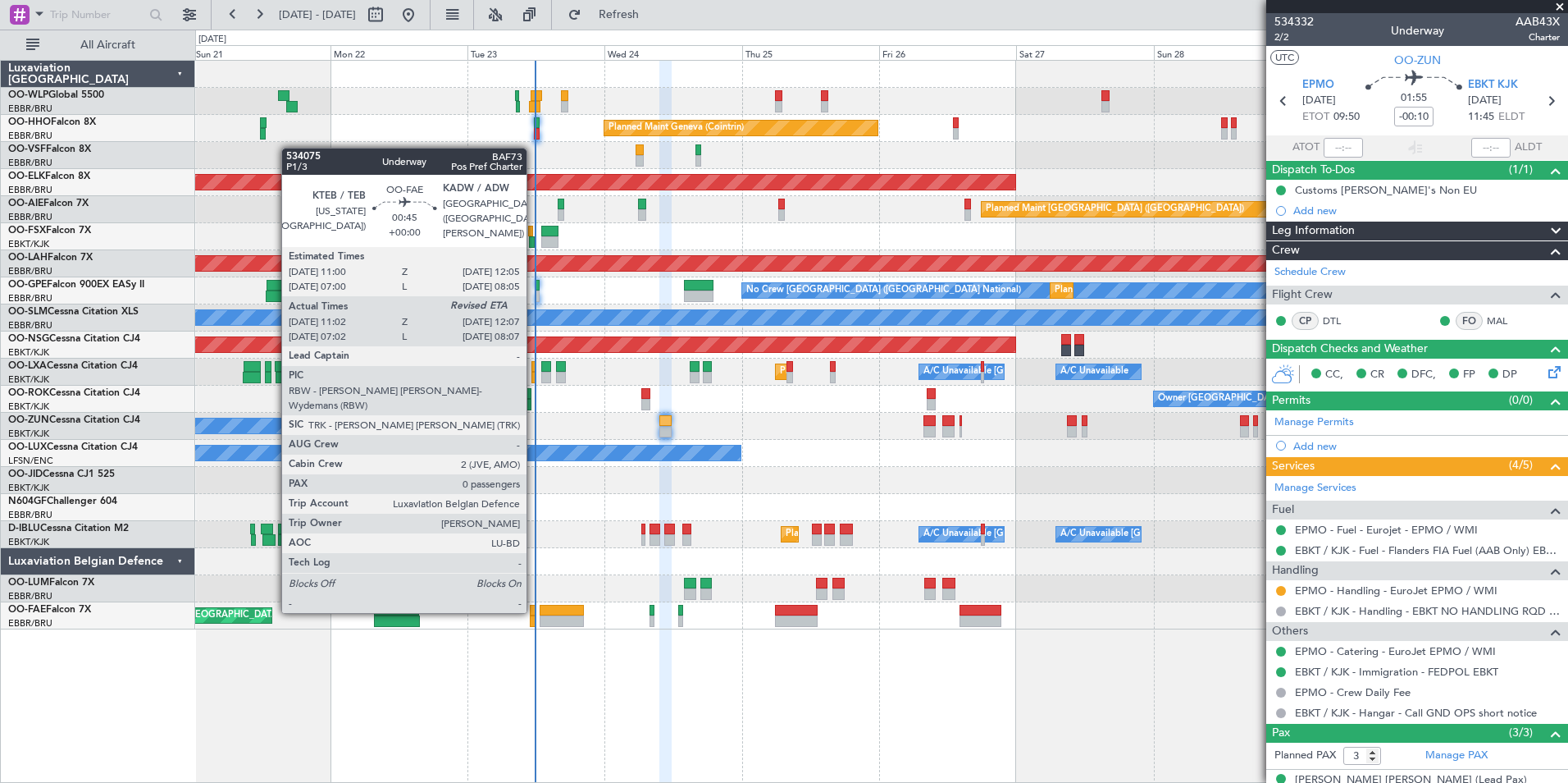
click at [534, 612] on div at bounding box center [533, 611] width 7 height 12
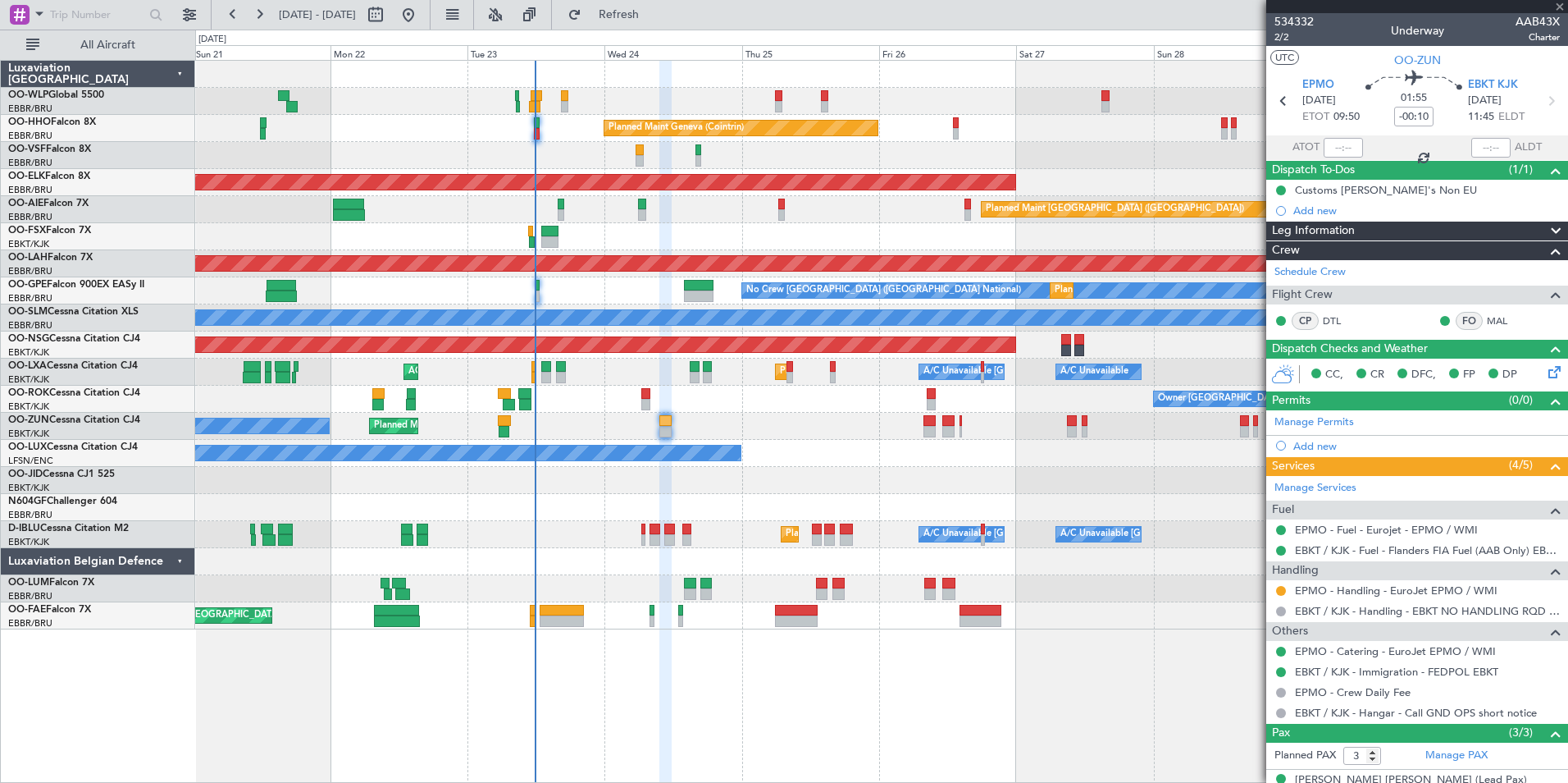
type input "11:12"
type input "0"
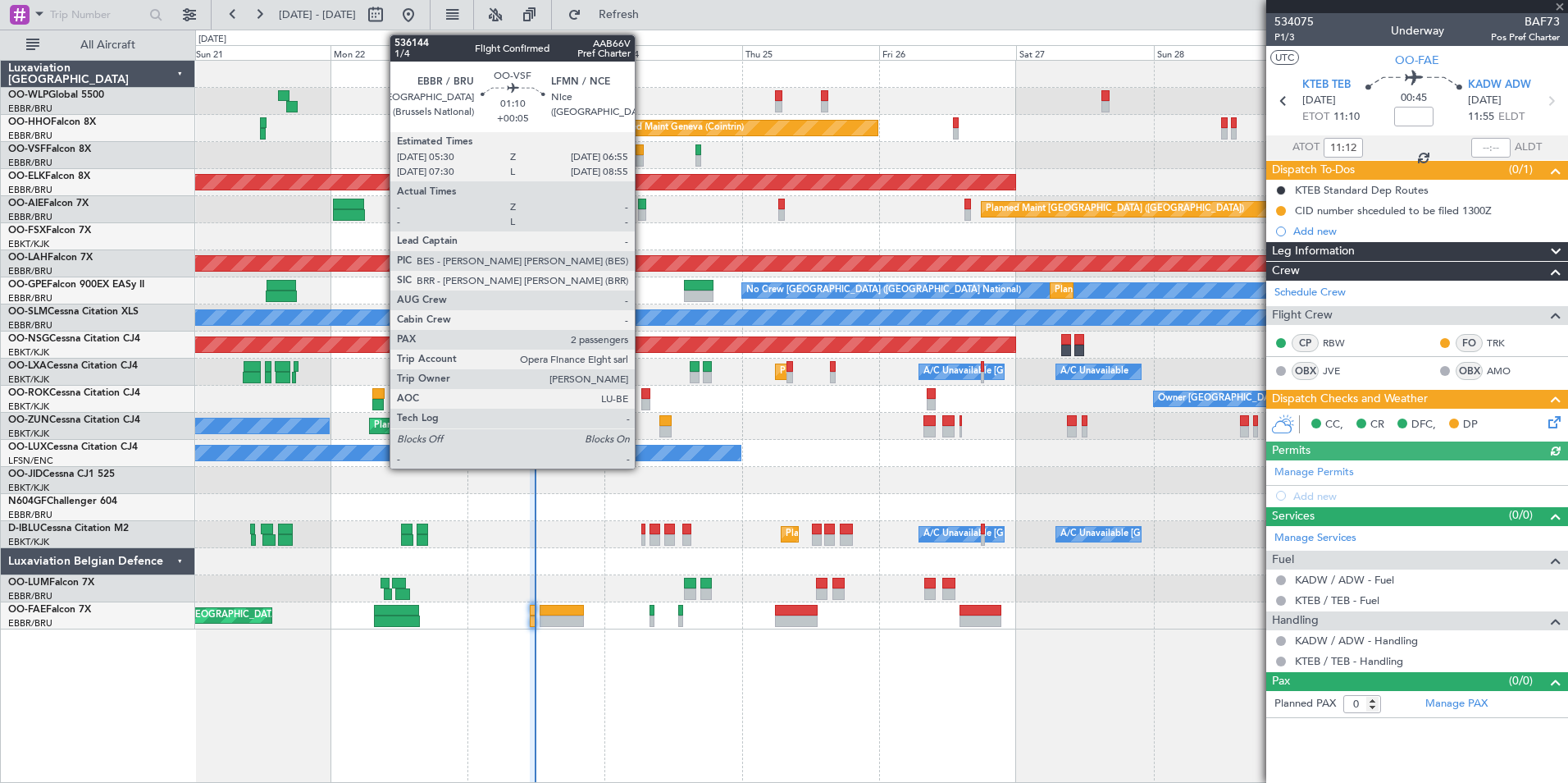
click at [642, 158] on div at bounding box center [640, 161] width 8 height 12
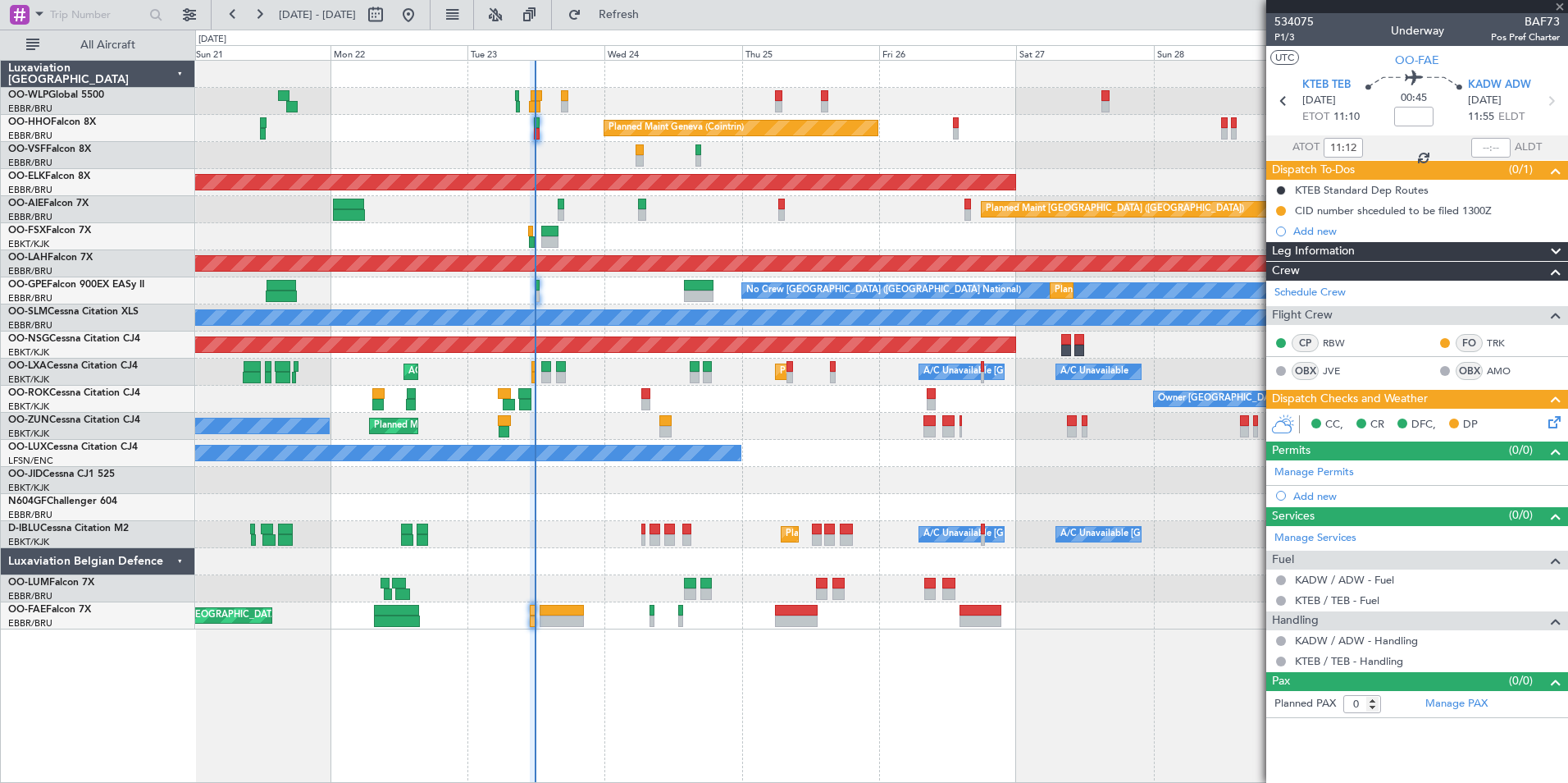
type input "+00:05"
type input "2"
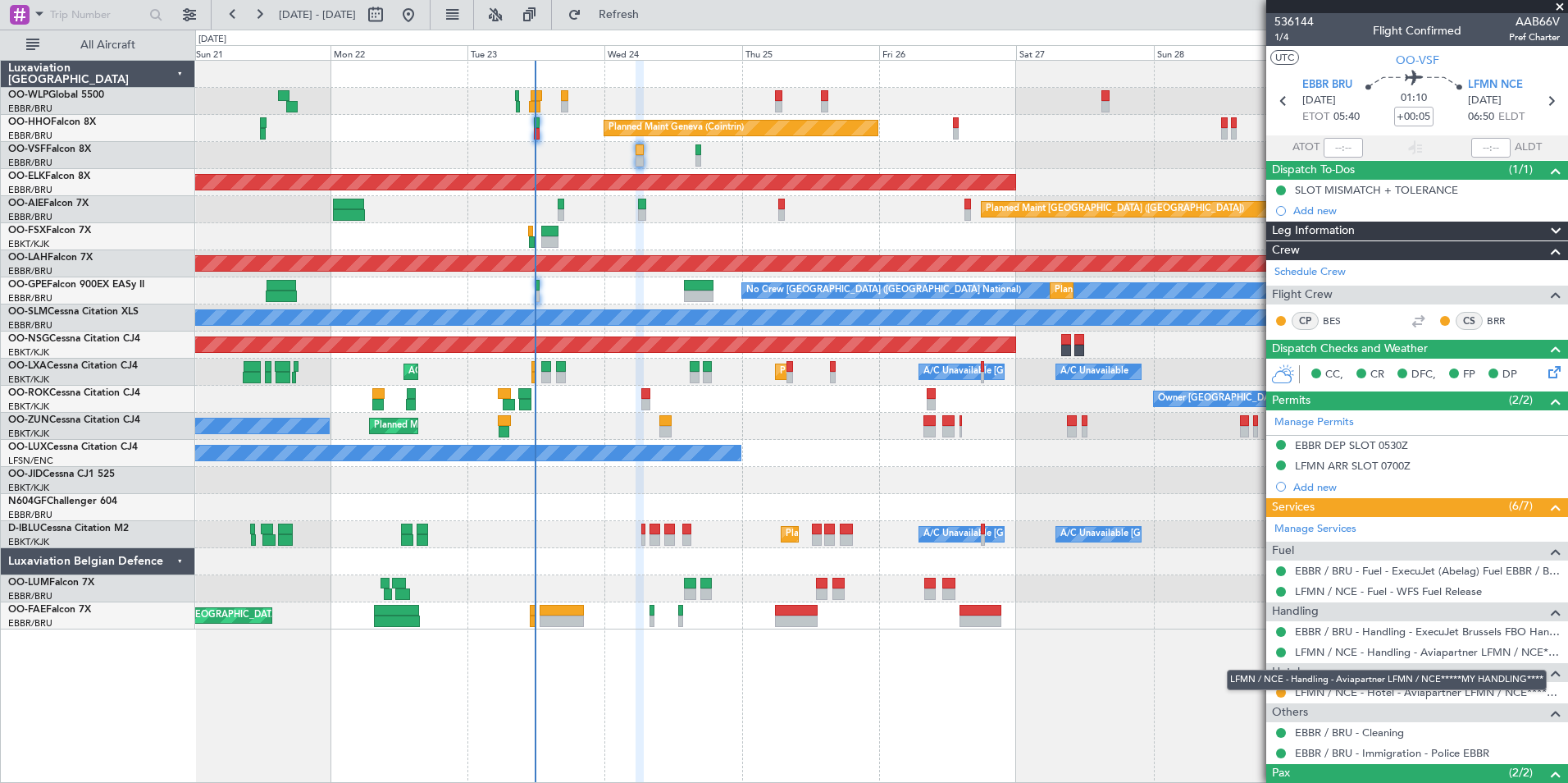
click at [1278, 693] on mat-tooltip-component "LFMN / NCE - Handling - Aviapartner LFMN / NCE*****MY HANDLING****" at bounding box center [1387, 680] width 343 height 43
click at [1286, 692] on div at bounding box center [1280, 692] width 13 height 13
click at [1285, 692] on button at bounding box center [1281, 693] width 10 height 10
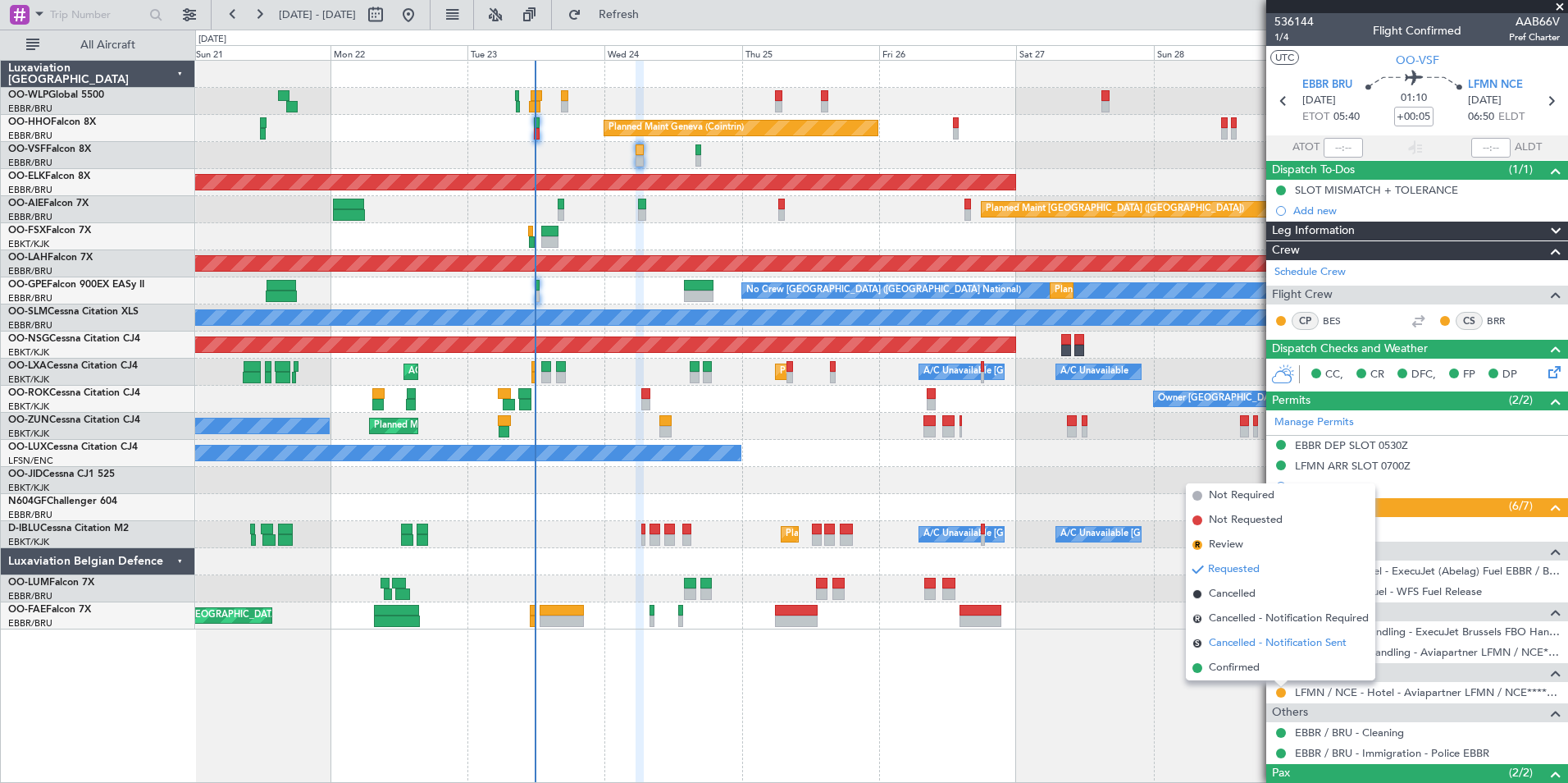
click at [1234, 653] on li "S Cancelled - Notification Sent" at bounding box center [1280, 643] width 189 height 24
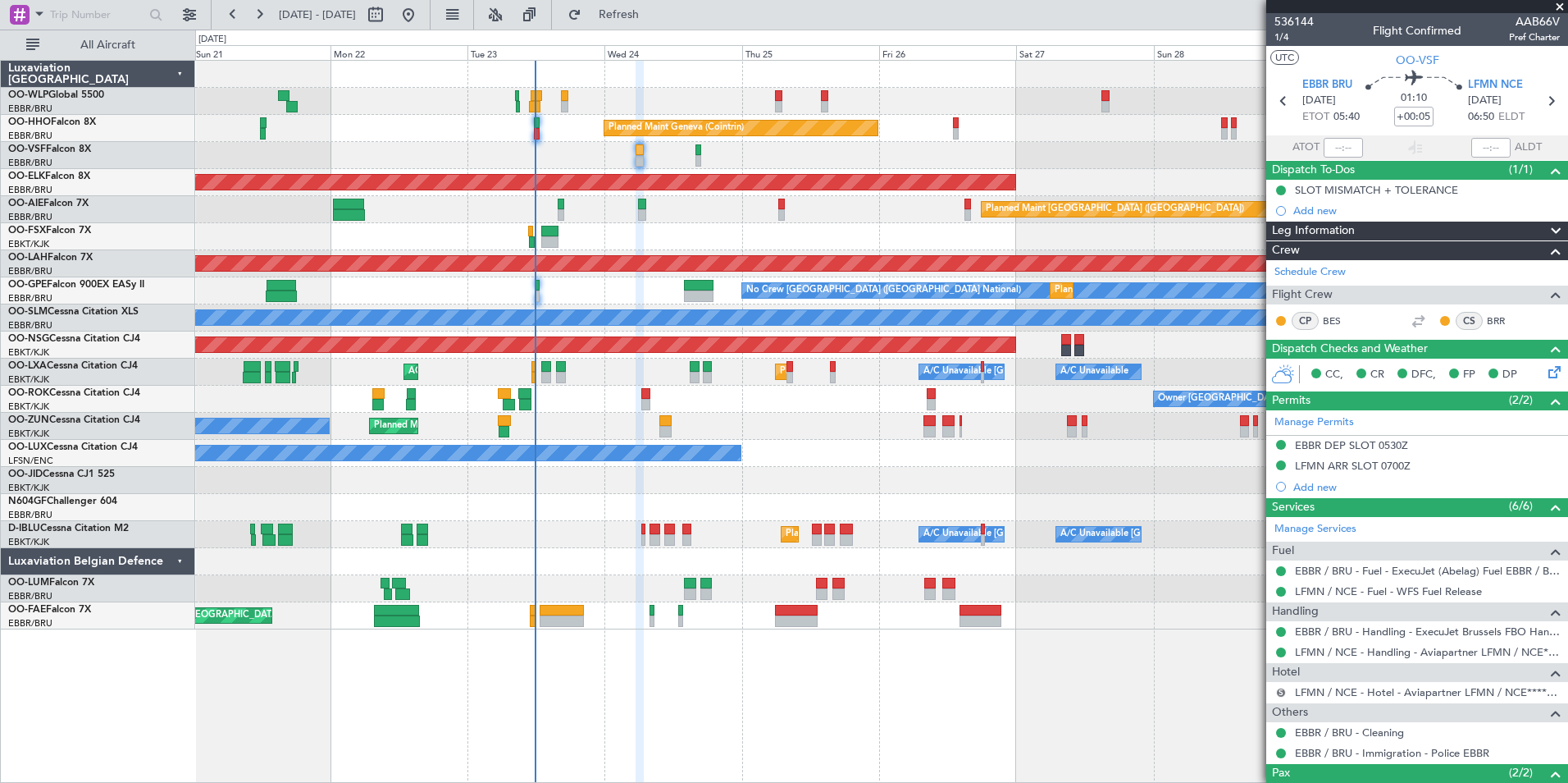
click at [1278, 692] on button "S" at bounding box center [1281, 693] width 10 height 10
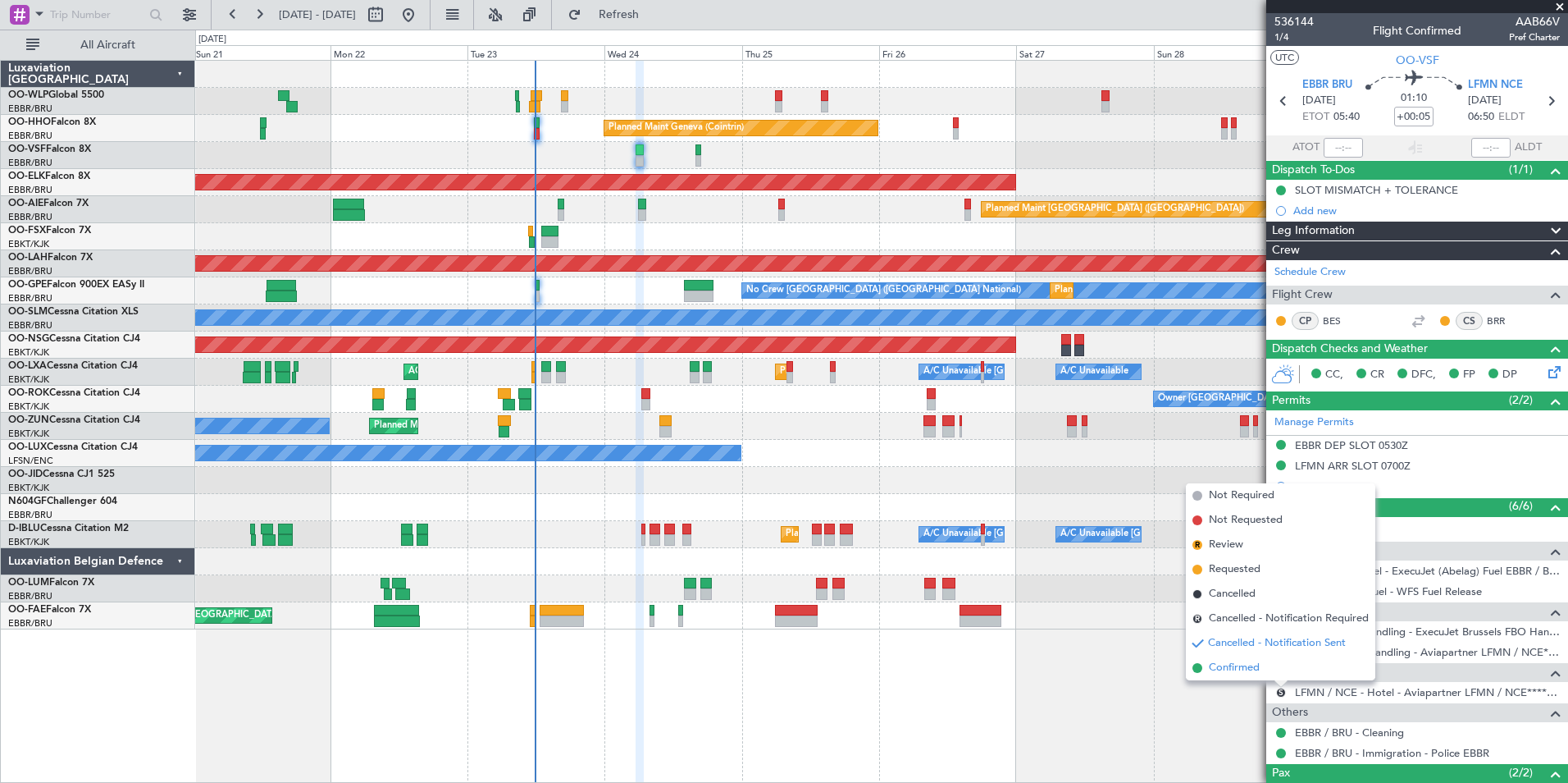
click at [1247, 665] on span "Confirmed" at bounding box center [1234, 667] width 51 height 17
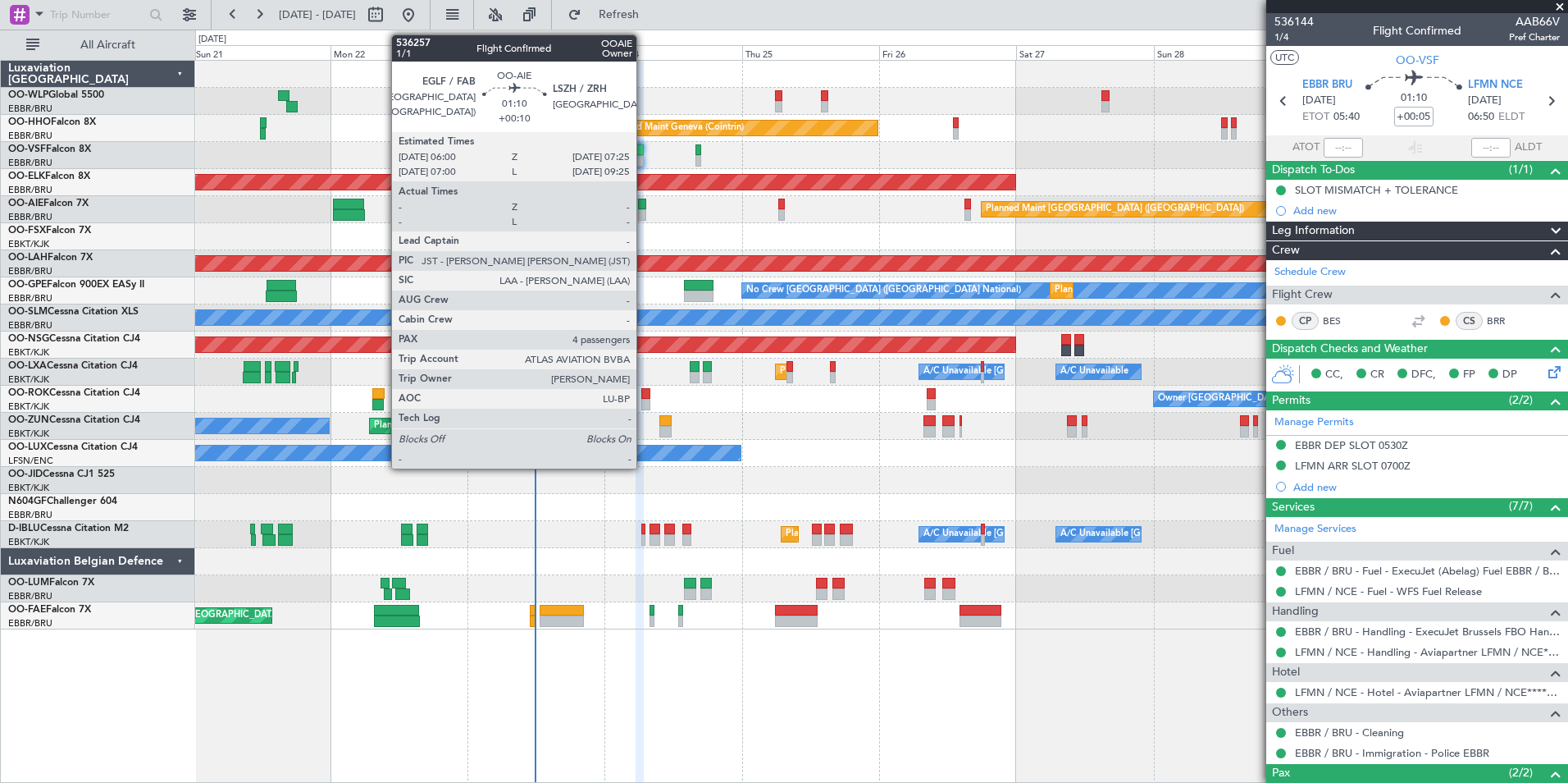
click at [643, 213] on div at bounding box center [641, 216] width 8 height 12
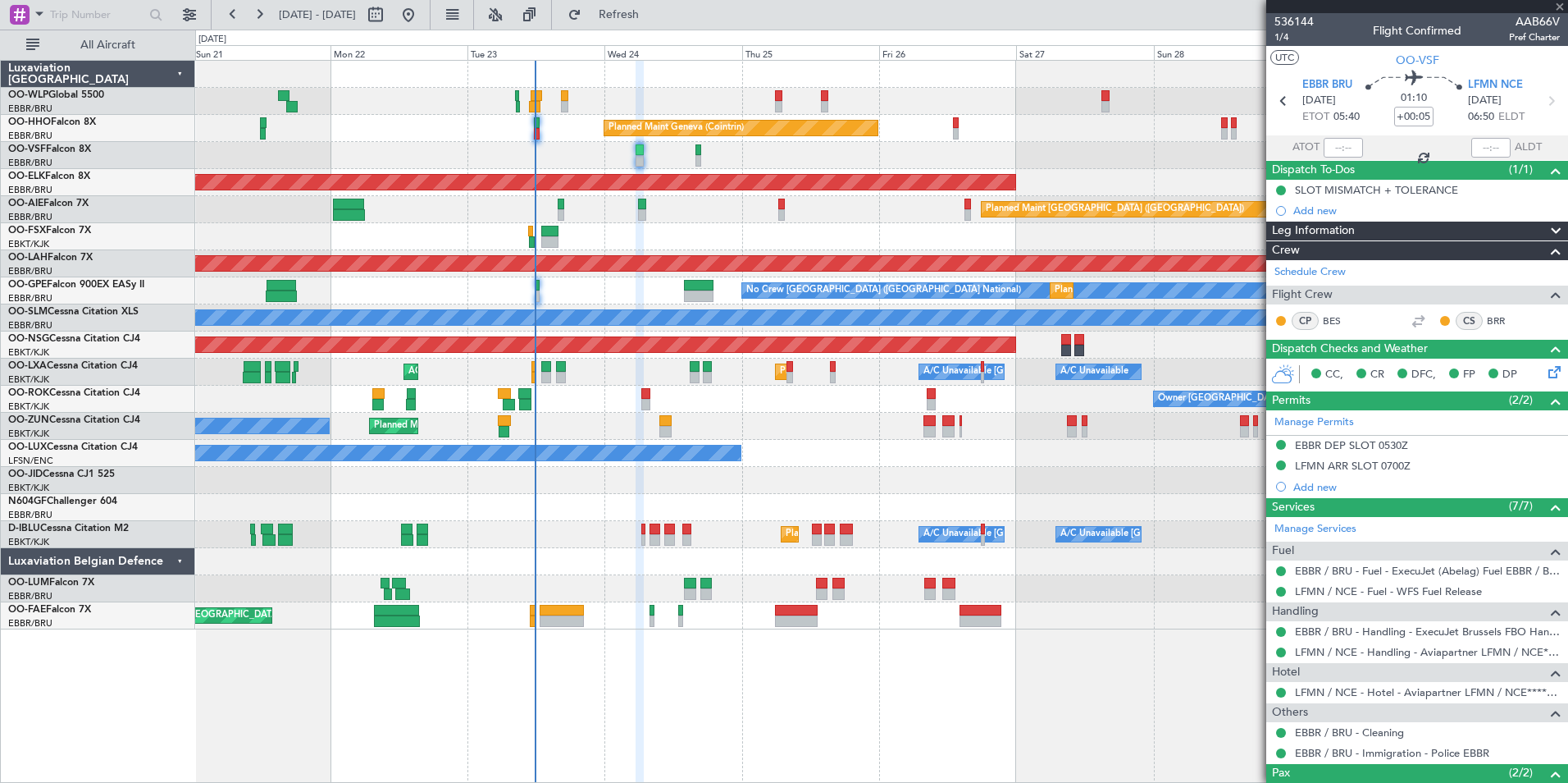
type input "+00:10"
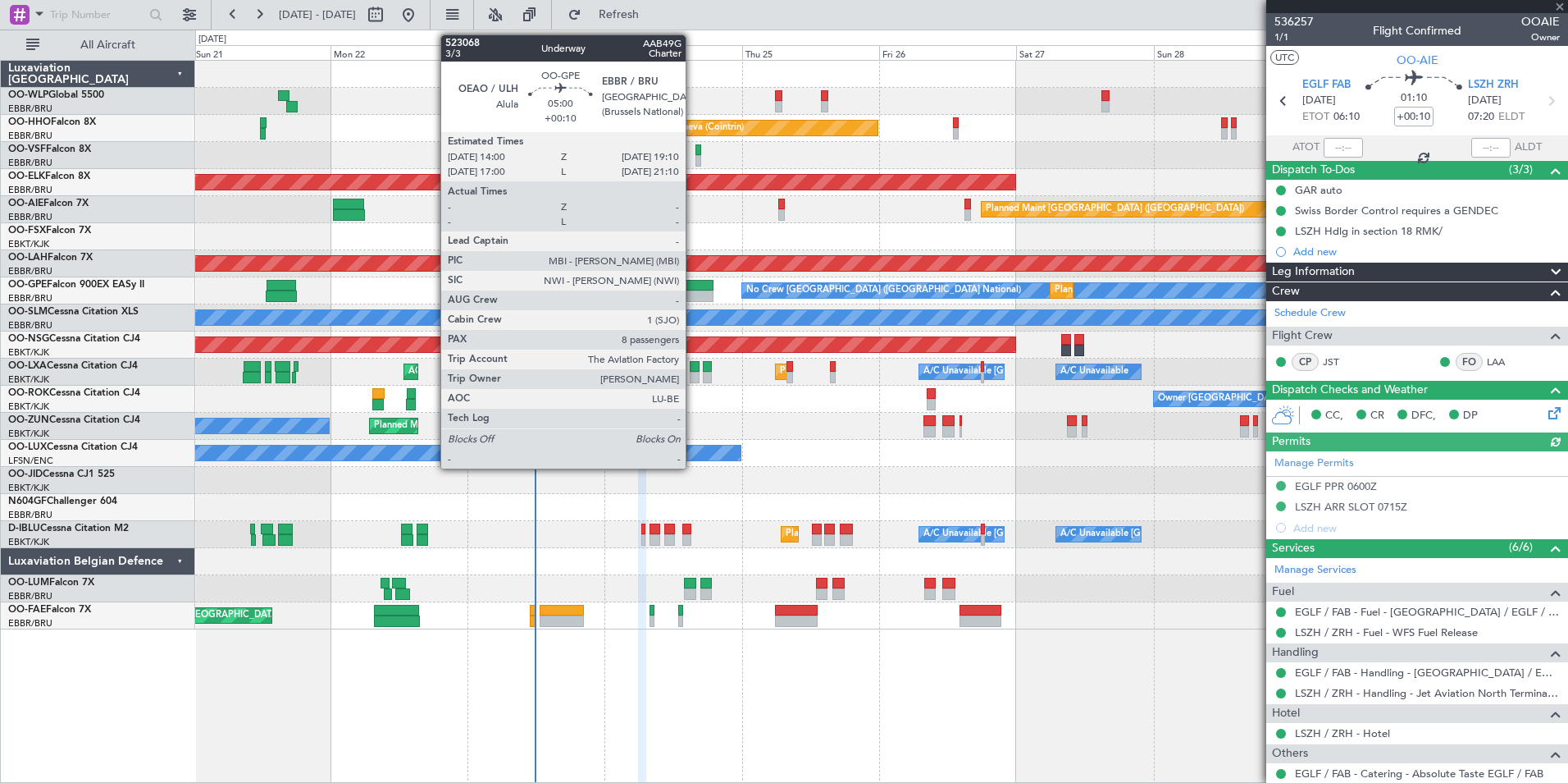
click at [693, 295] on div at bounding box center [698, 296] width 30 height 12
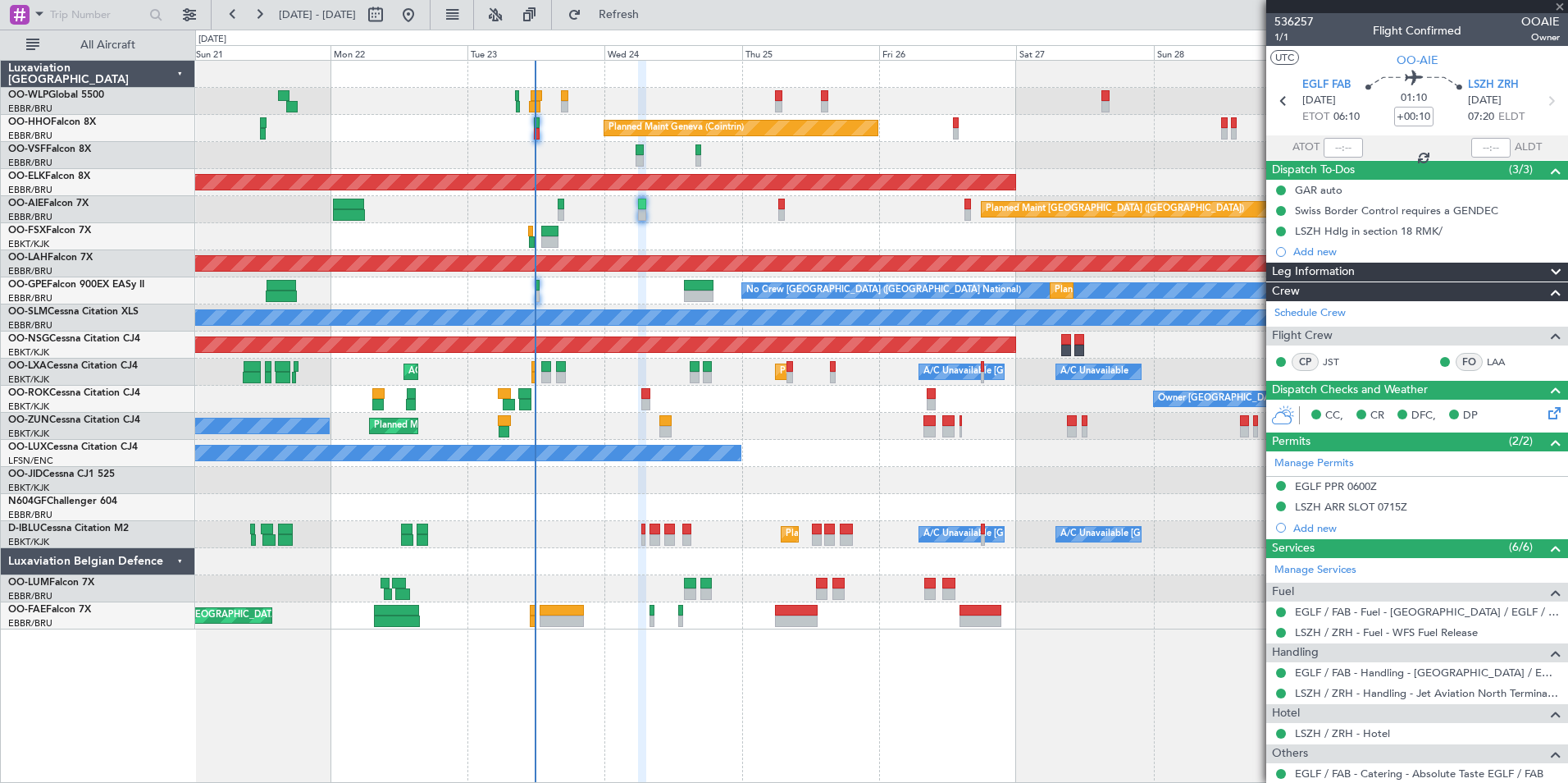
type input "8"
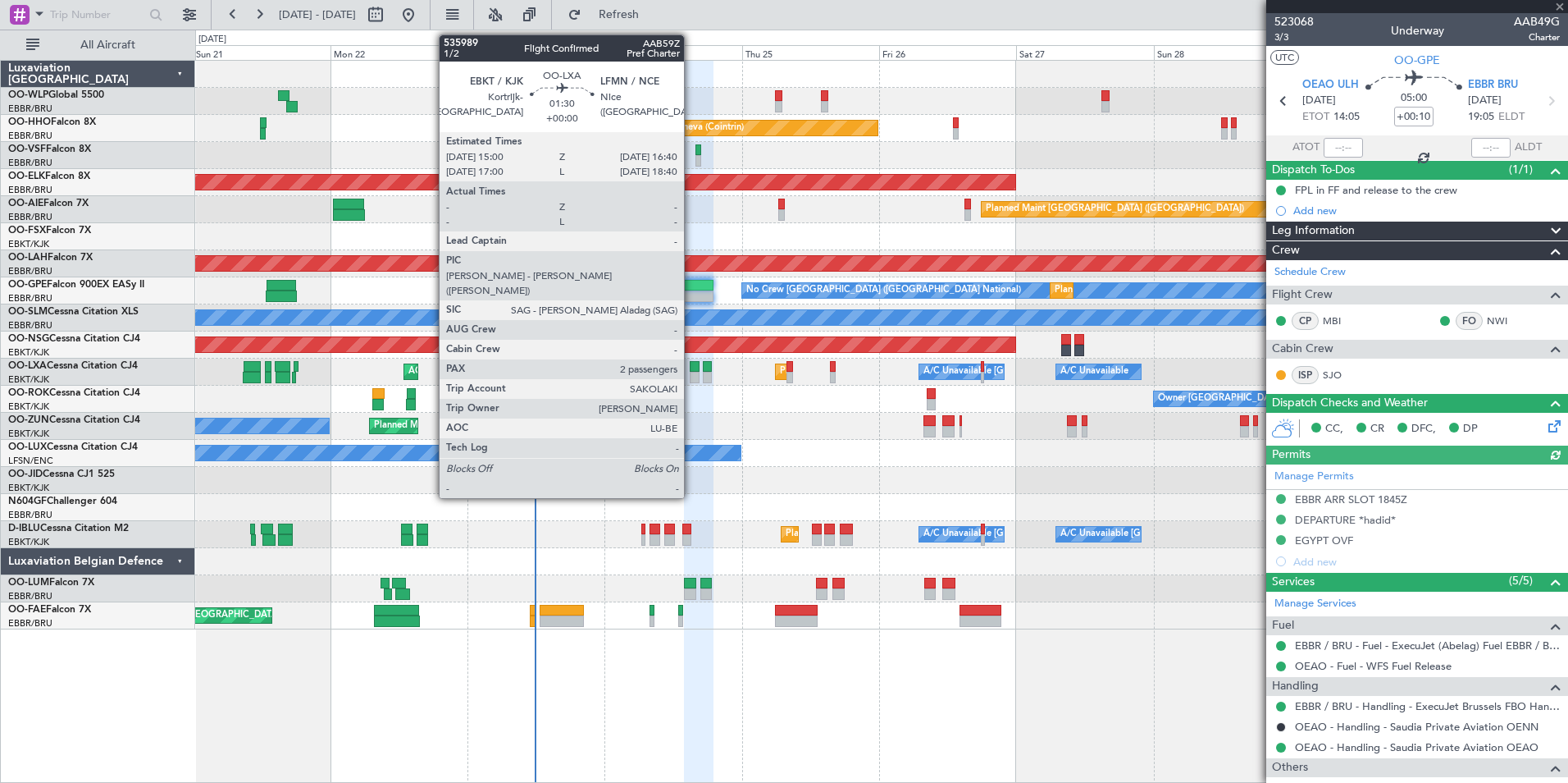
click at [691, 373] on div at bounding box center [694, 377] width 10 height 12
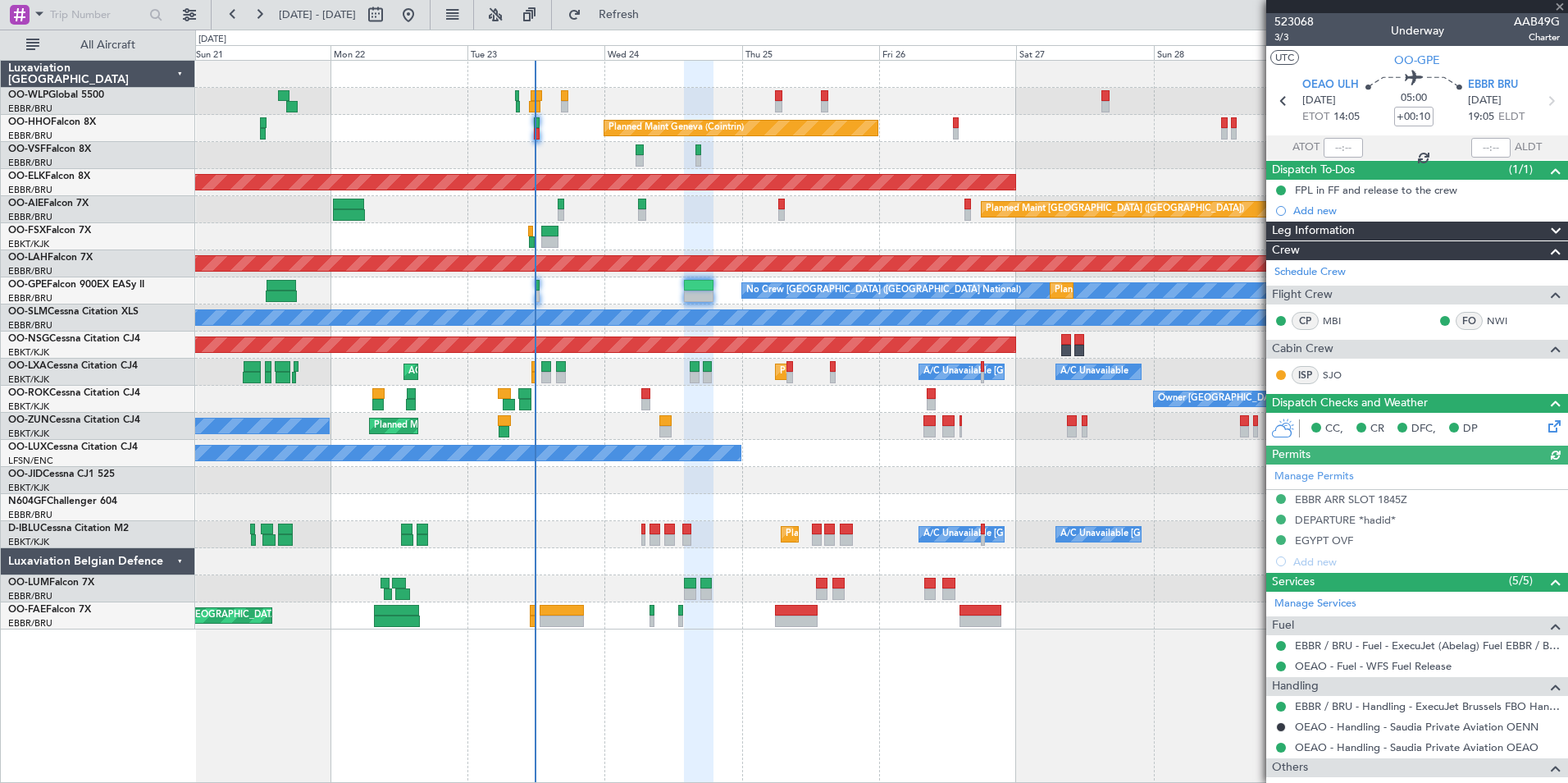
type input "2"
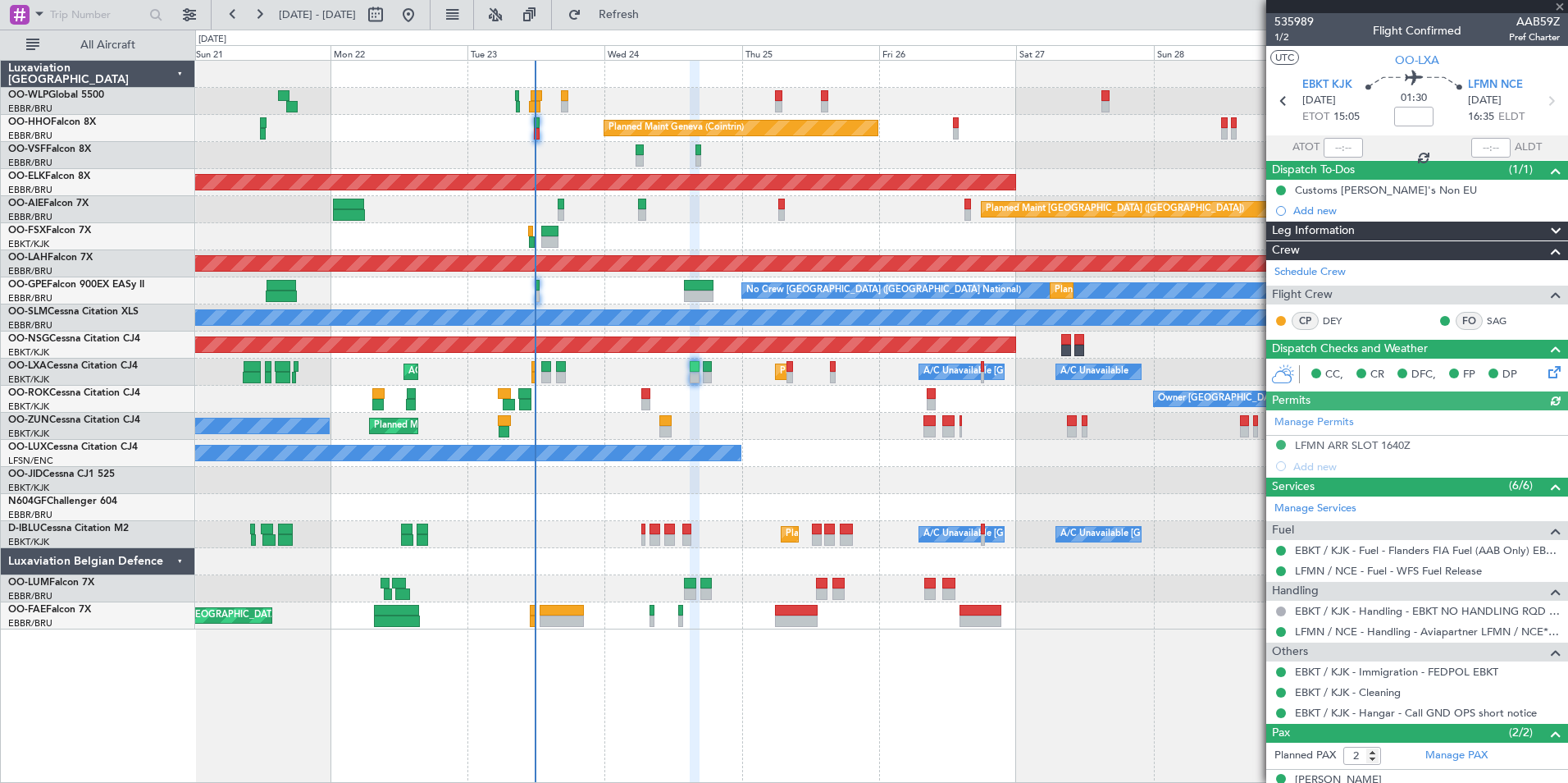
scroll to position [60, 0]
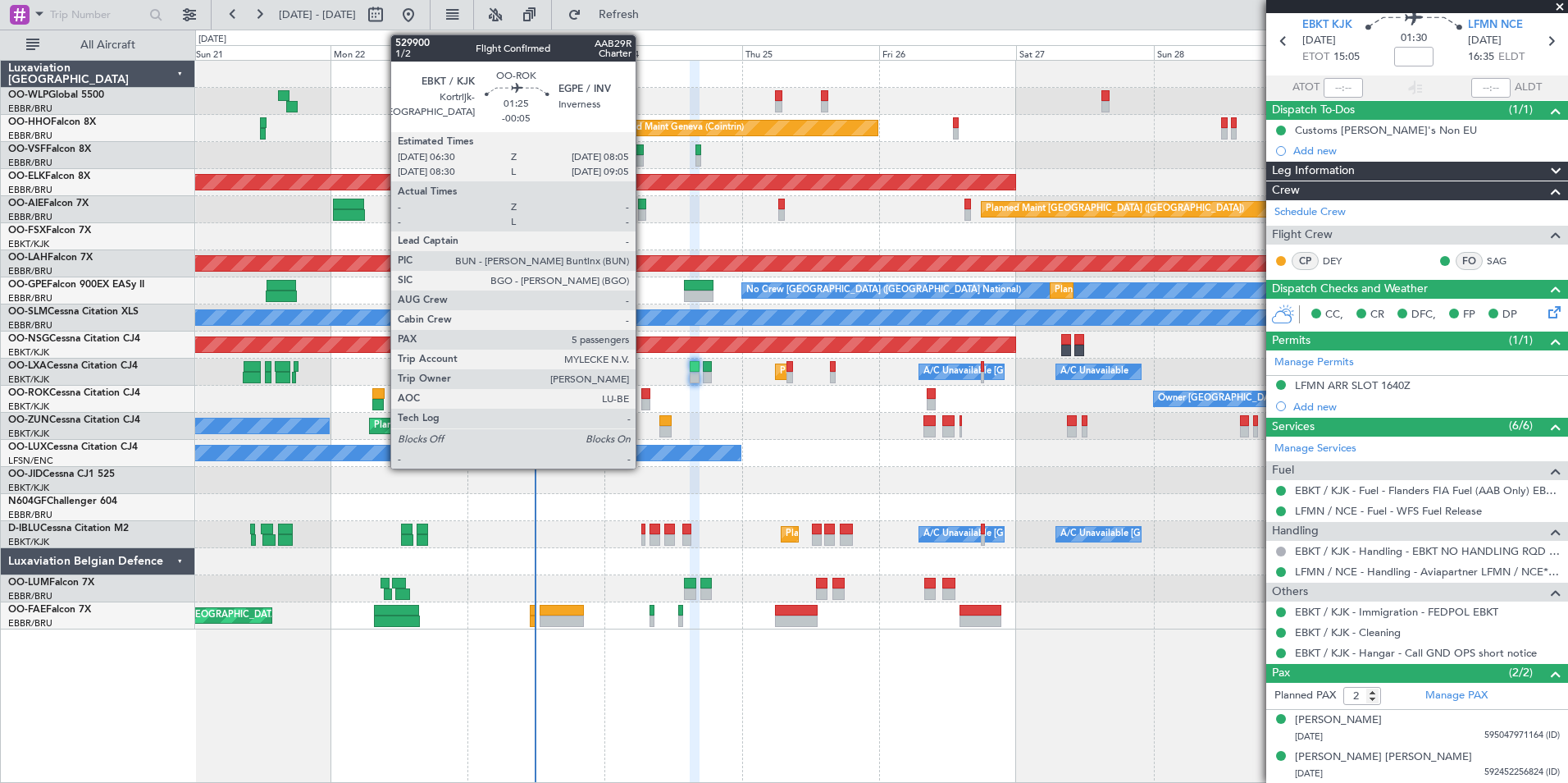
click at [642, 400] on div at bounding box center [646, 405] width 10 height 12
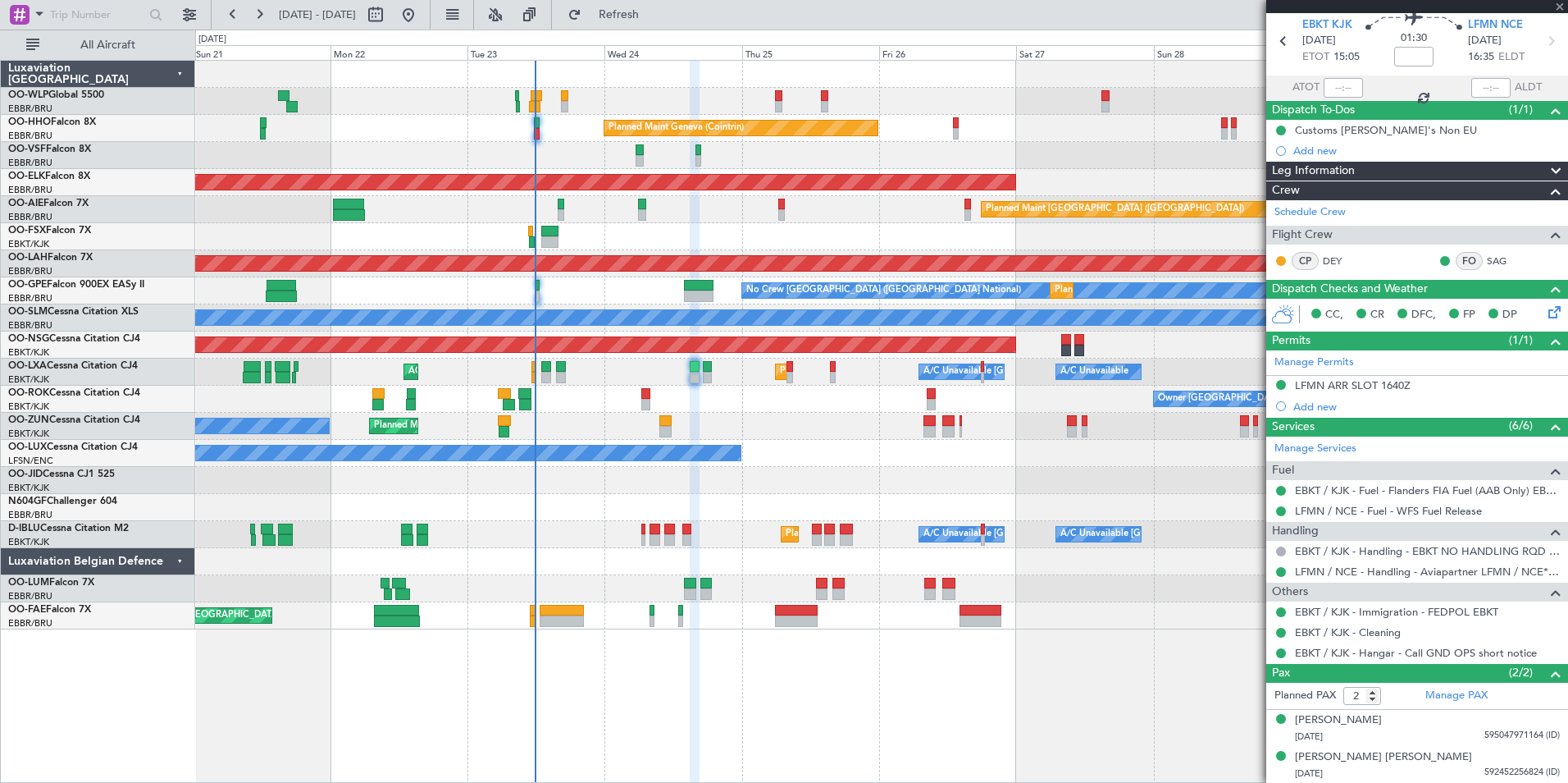
type input "-00:05"
type input "5"
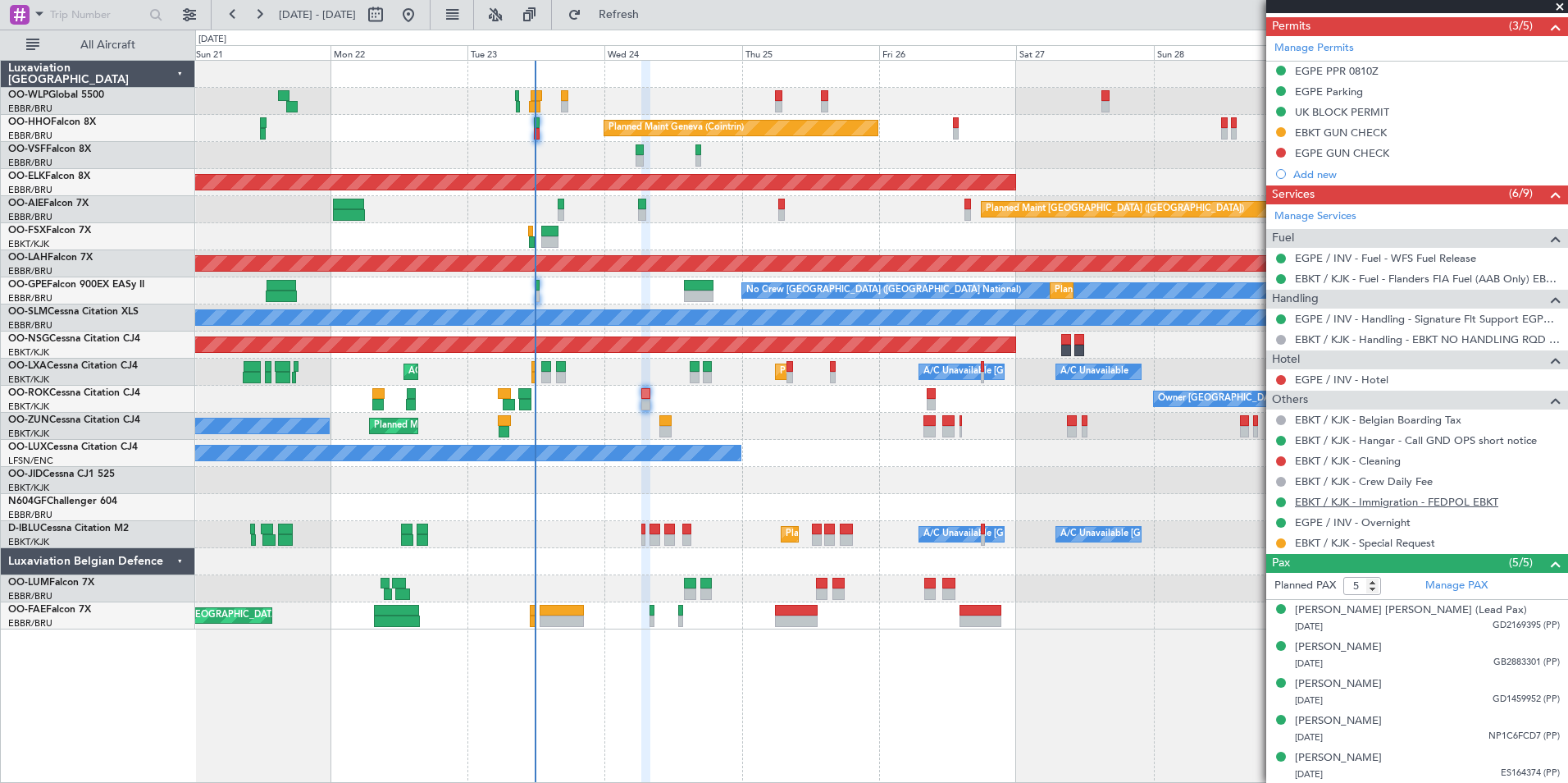
scroll to position [416, 0]
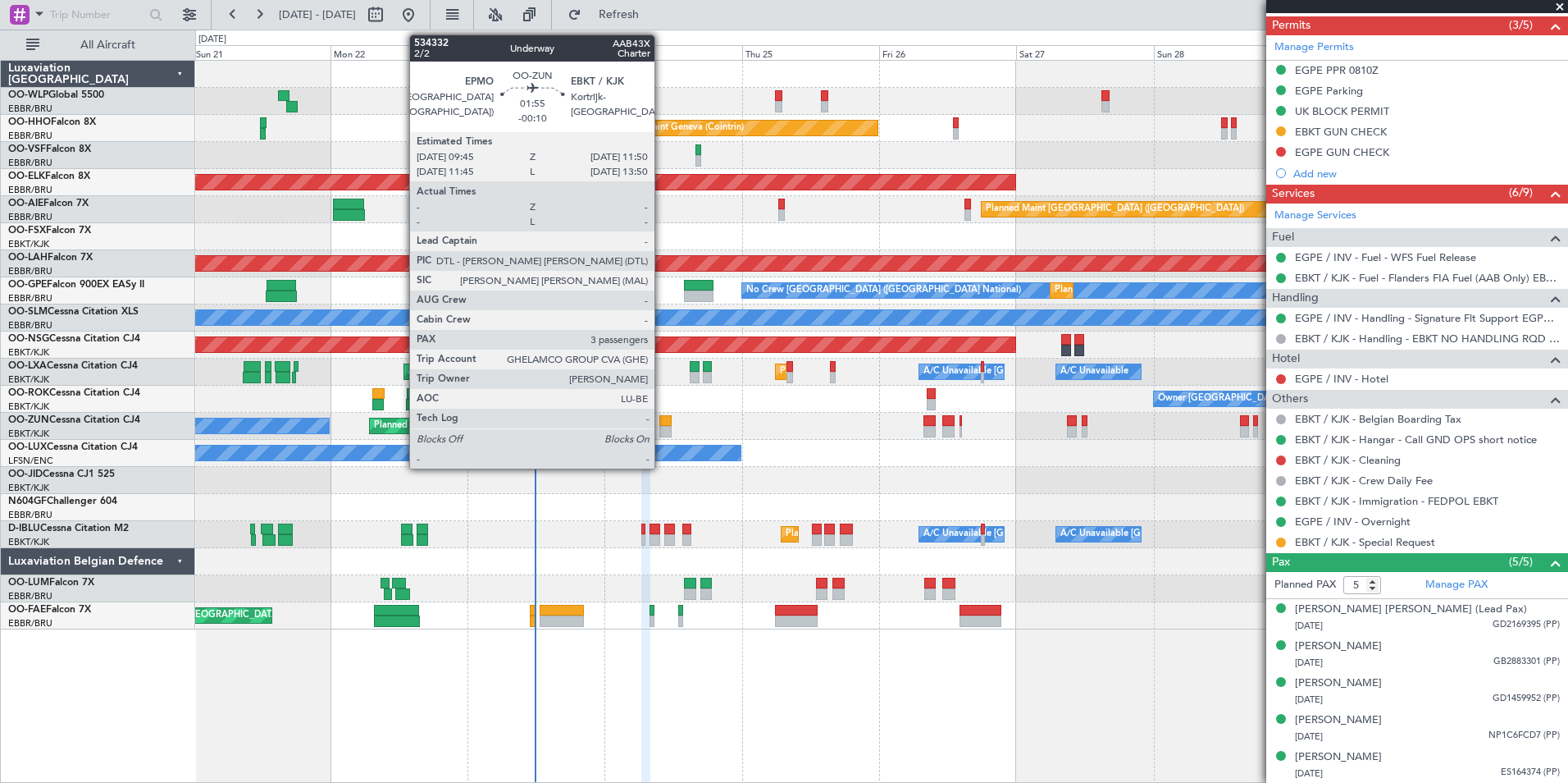
click at [662, 422] on div at bounding box center [665, 421] width 13 height 12
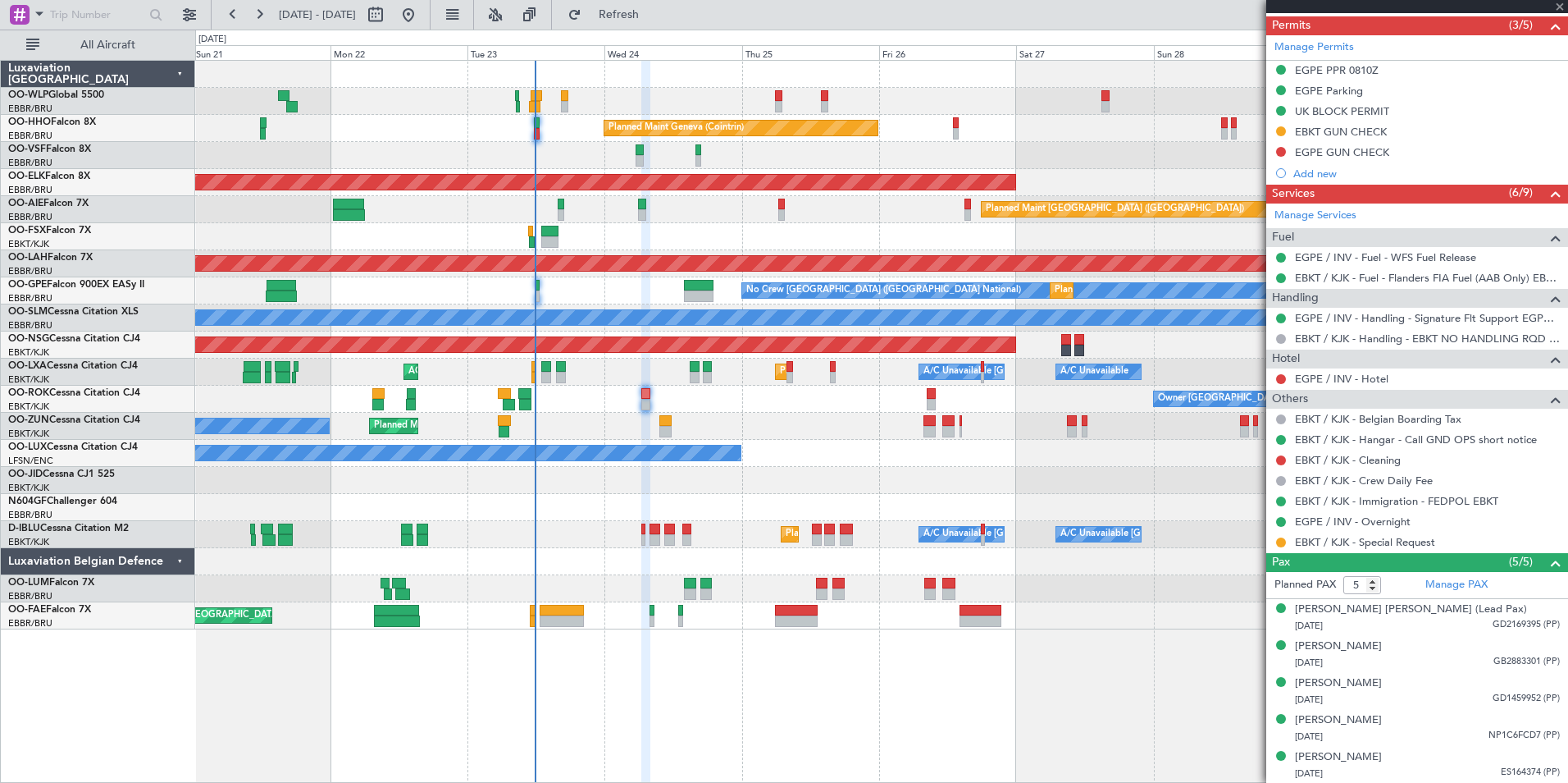
type input "-00:10"
type input "3"
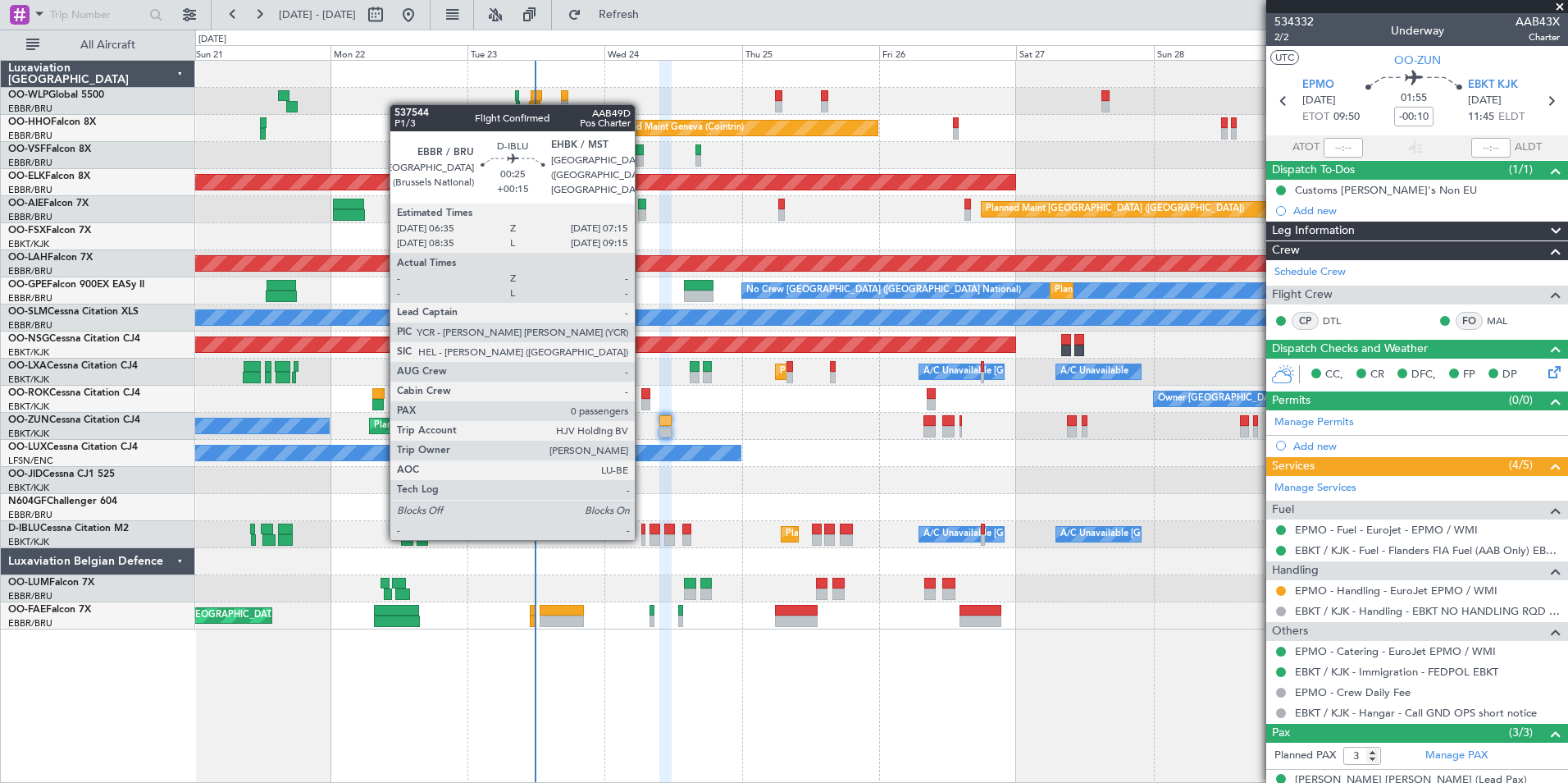
click at [642, 538] on div at bounding box center [643, 540] width 4 height 12
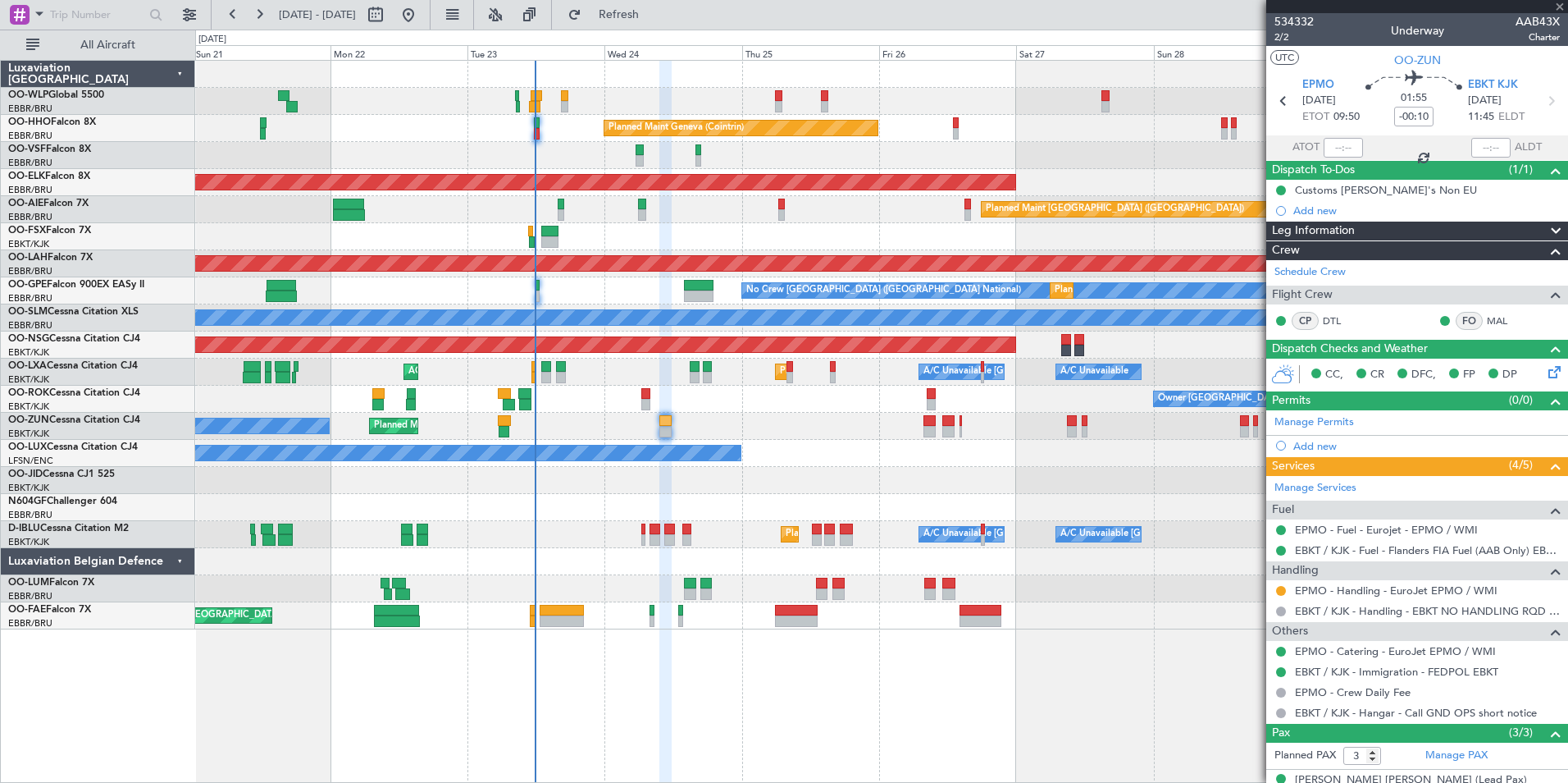
type input "+00:15"
type input "0"
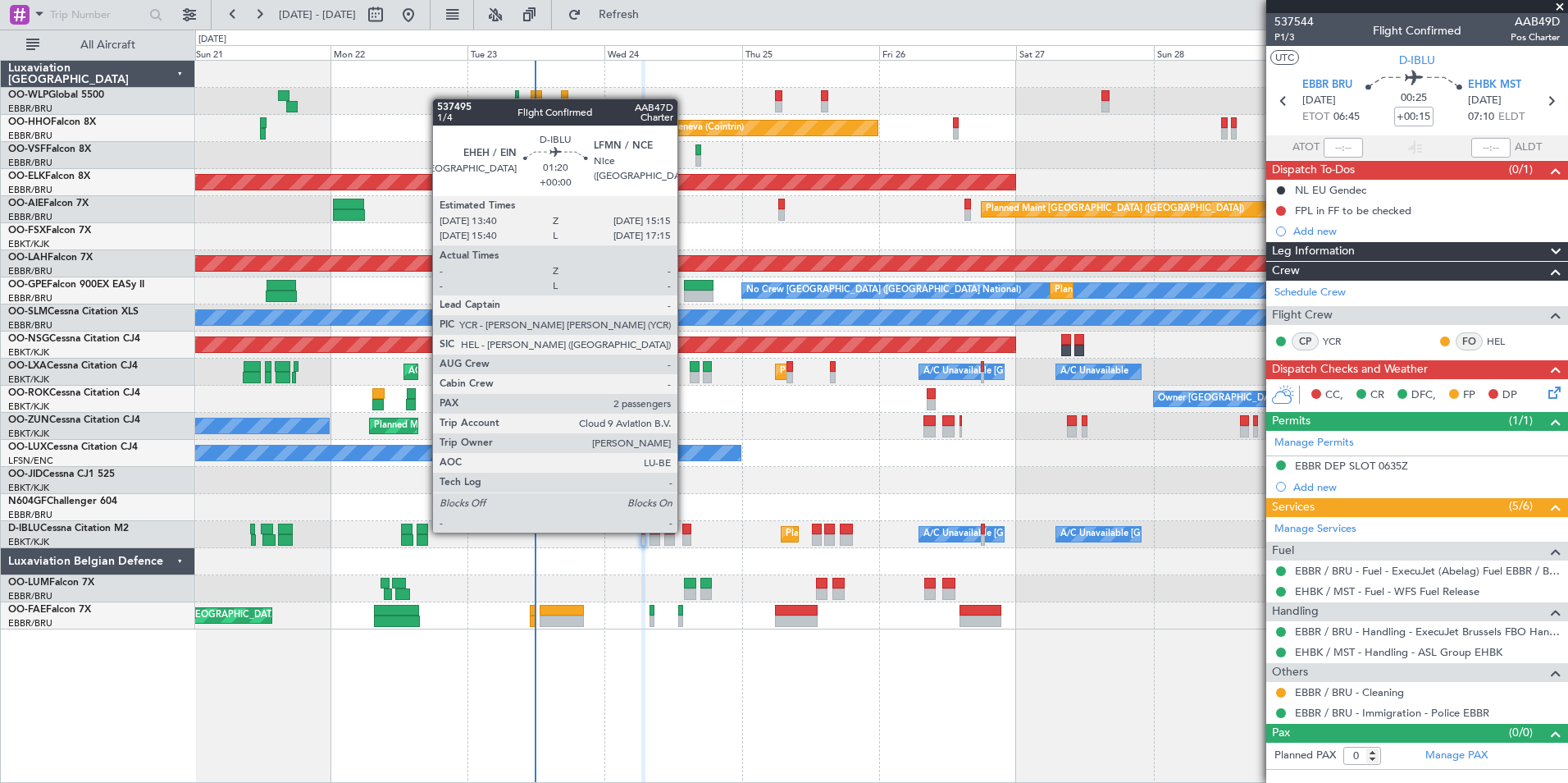
click at [685, 531] on div at bounding box center [688, 529] width 10 height 12
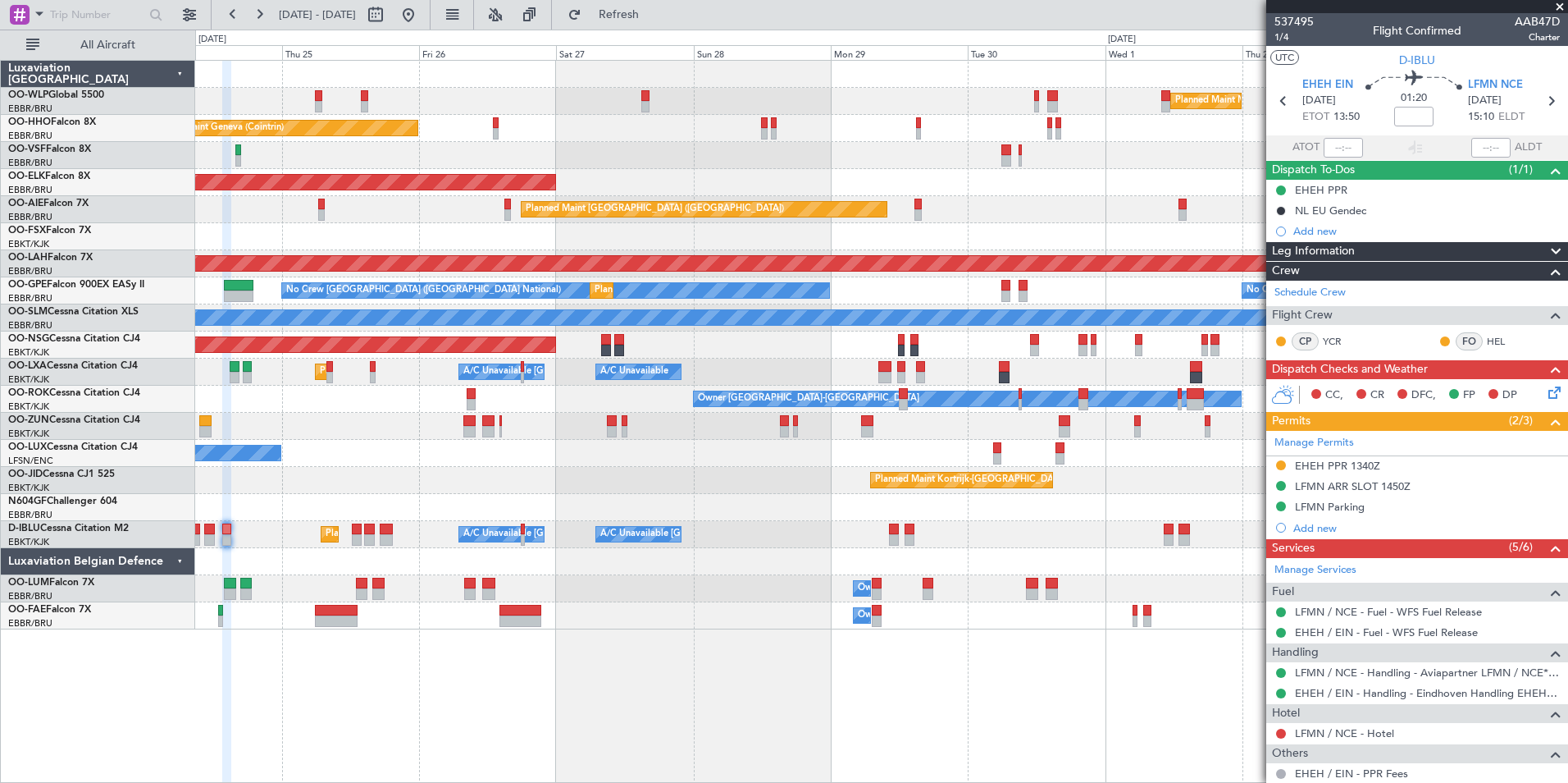
click at [688, 245] on div "Planned Maint Milan (Linate) Planned Maint Geneva ([GEOGRAPHIC_DATA]) Planned M…" at bounding box center [880, 345] width 1372 height 568
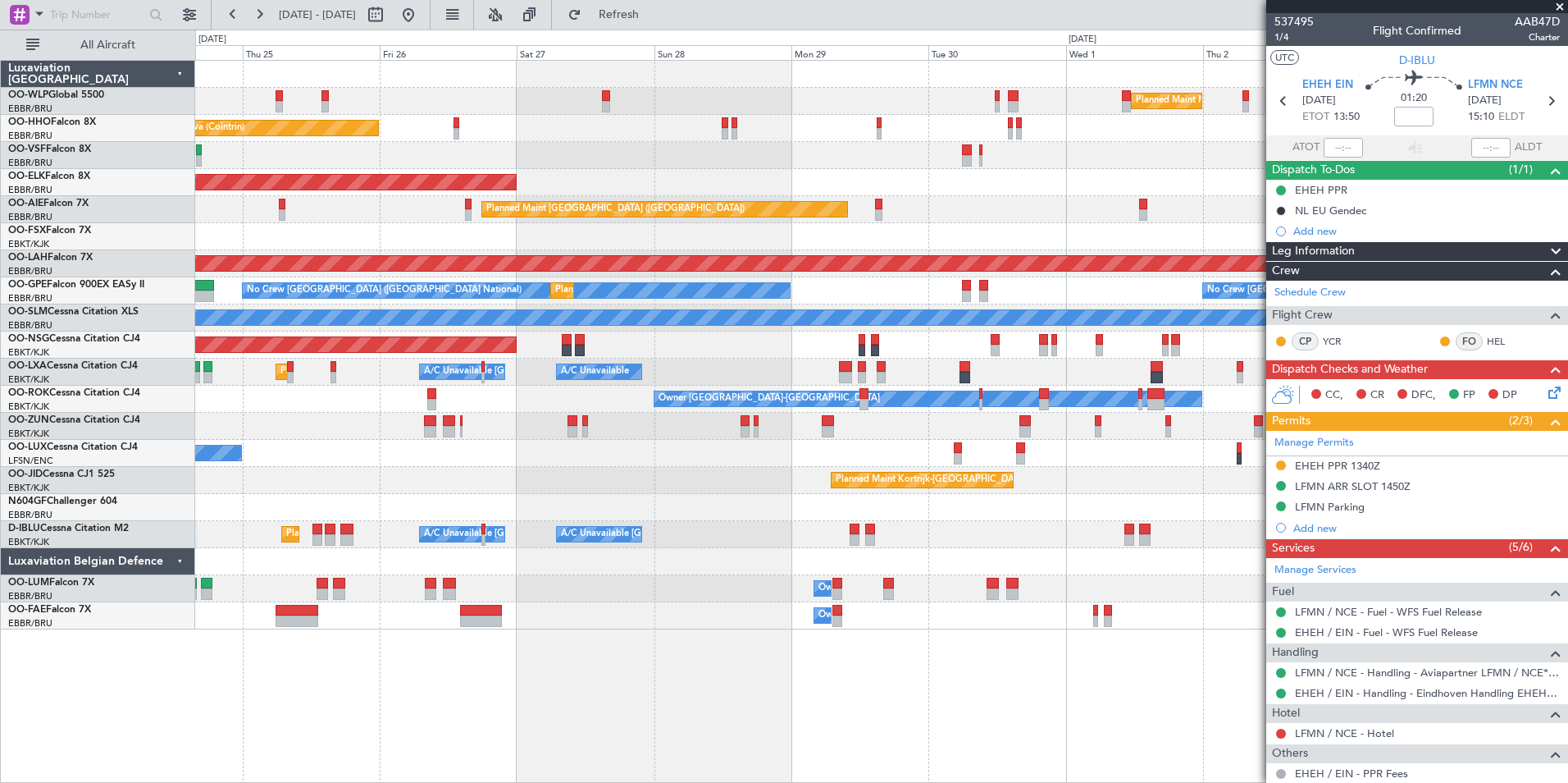
click at [850, 199] on div "Planned Maint Milan (Linate) Planned Maint Geneva ([GEOGRAPHIC_DATA]) Planned M…" at bounding box center [880, 345] width 1372 height 568
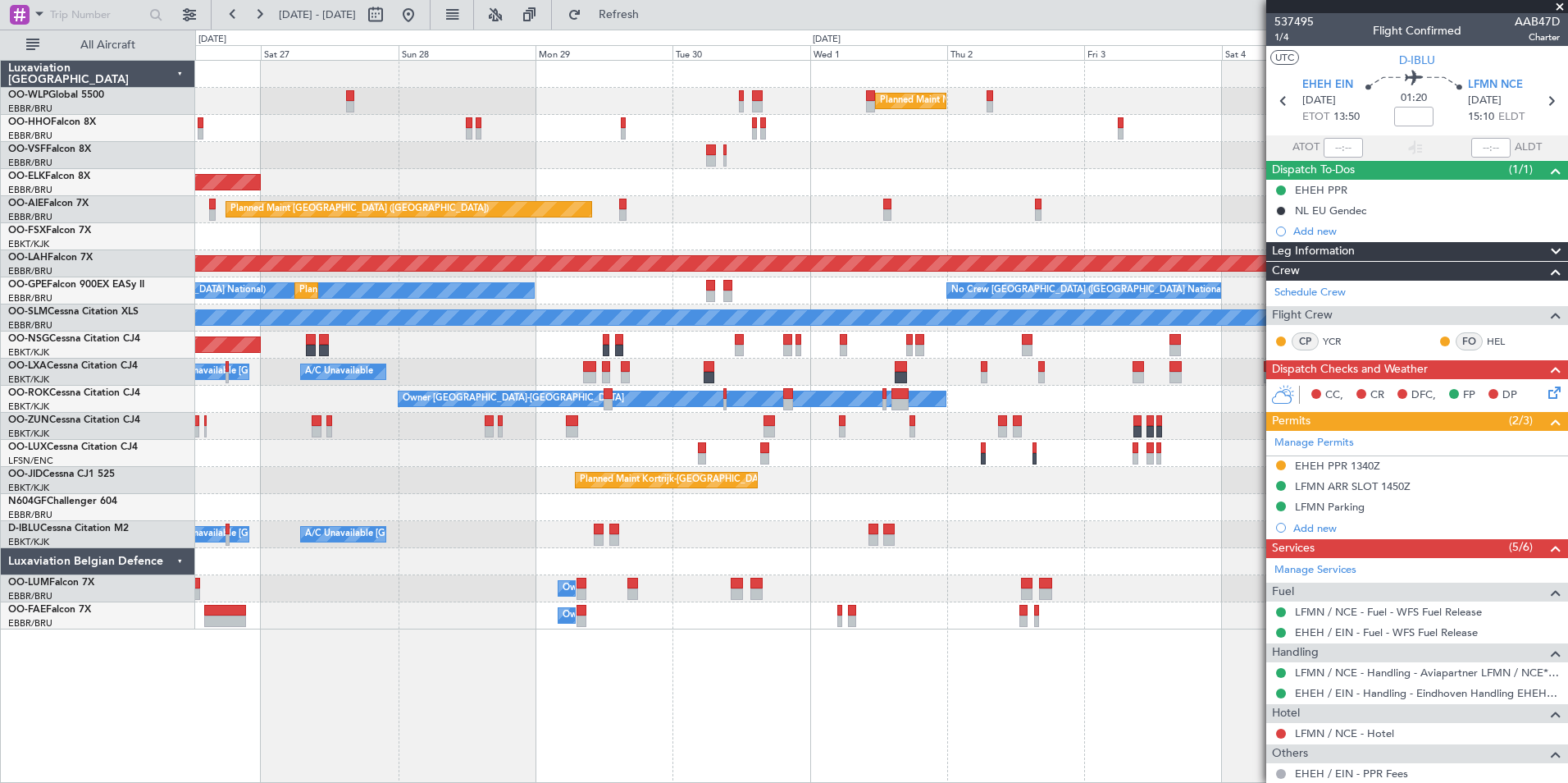
click at [900, 199] on div "Planned Maint Milan (Linate) Planned Maint Geneva ([GEOGRAPHIC_DATA]) Planned M…" at bounding box center [880, 345] width 1372 height 568
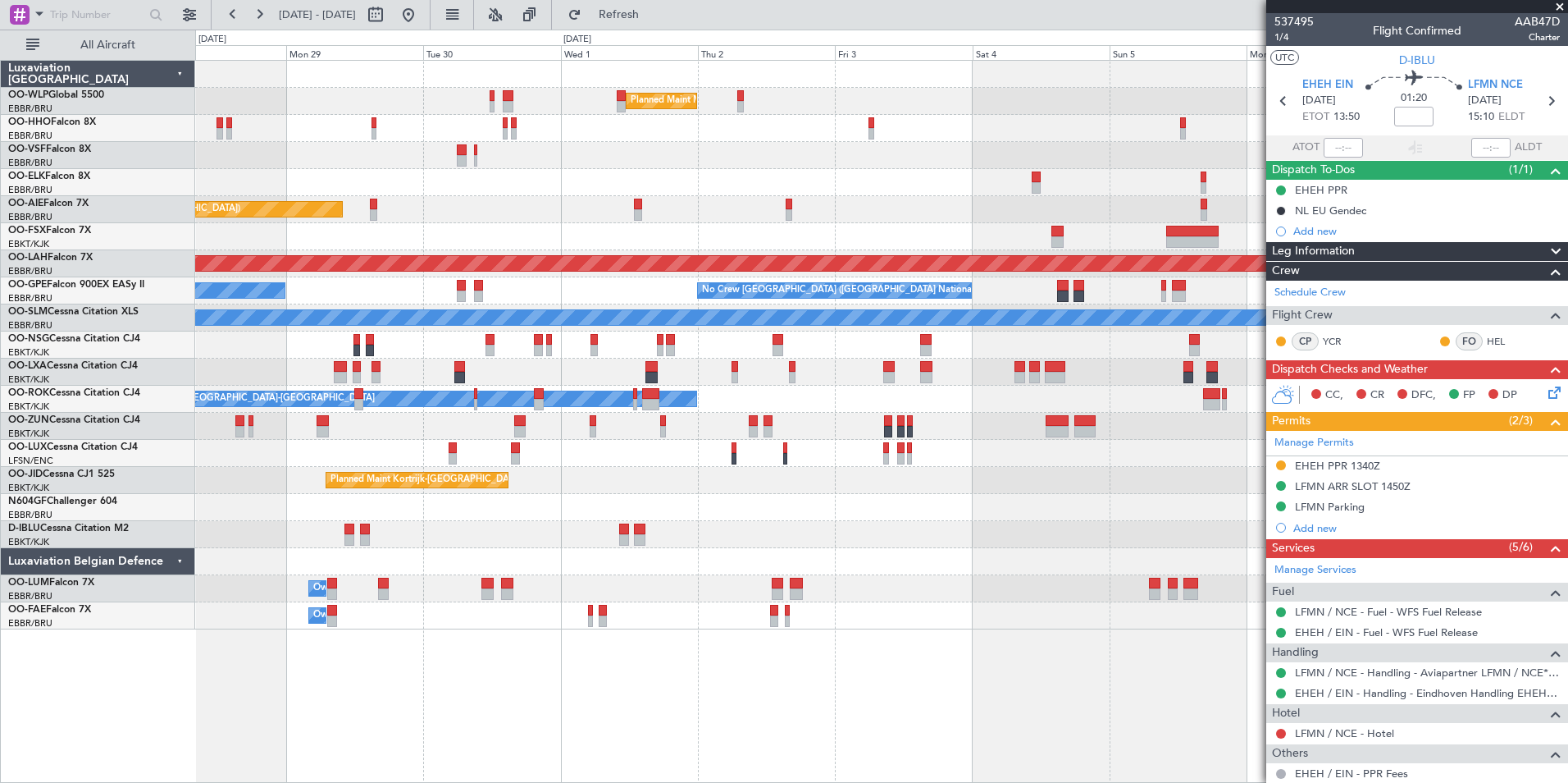
click at [847, 188] on div "Planned Maint Kortrijk-[GEOGRAPHIC_DATA]" at bounding box center [880, 182] width 1372 height 27
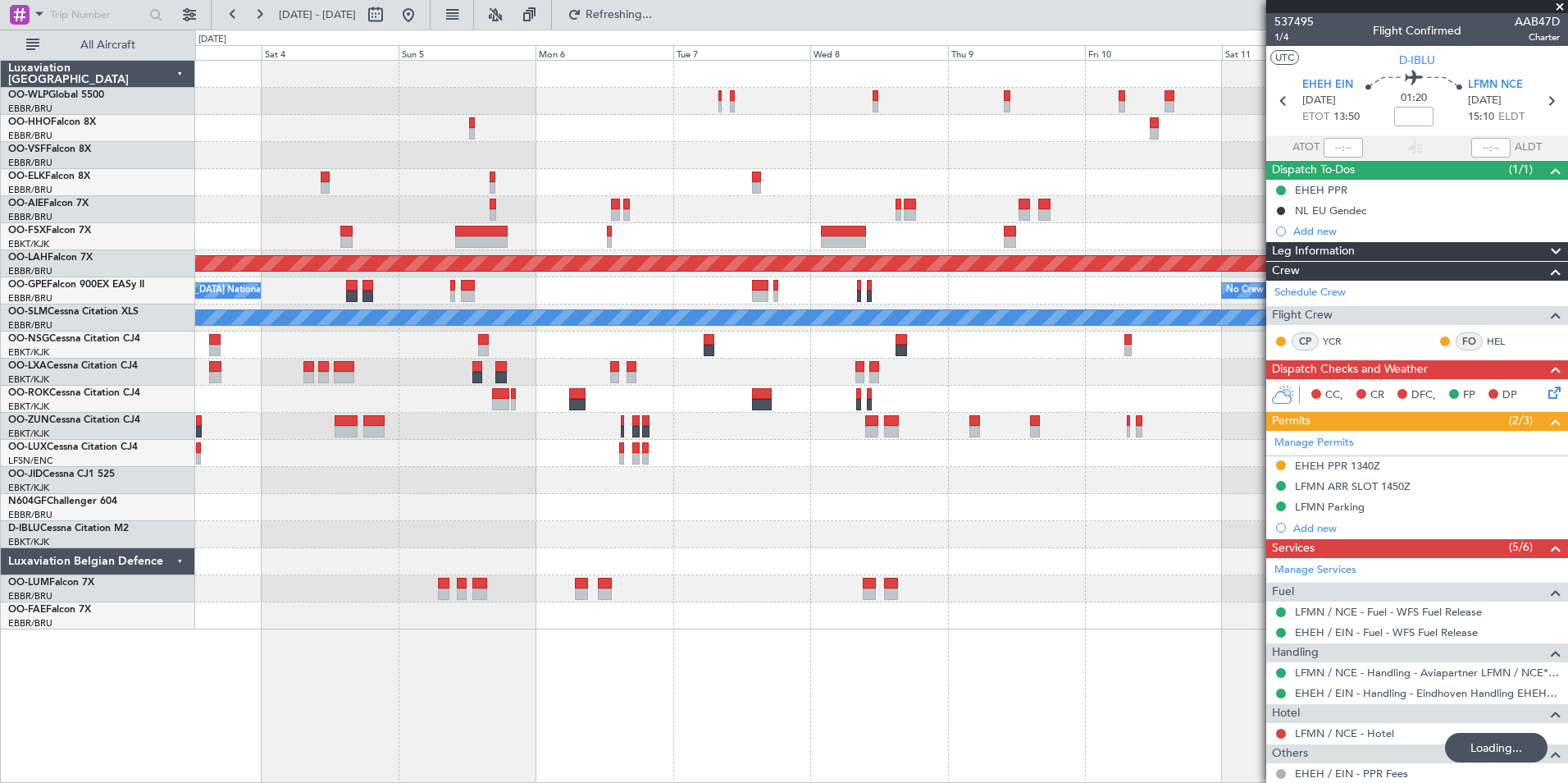
click at [708, 153] on div "Planned Maint Milan (Linate) Planned [GEOGRAPHIC_DATA][PERSON_NAME]-[GEOGRAPHIC…" at bounding box center [880, 345] width 1372 height 568
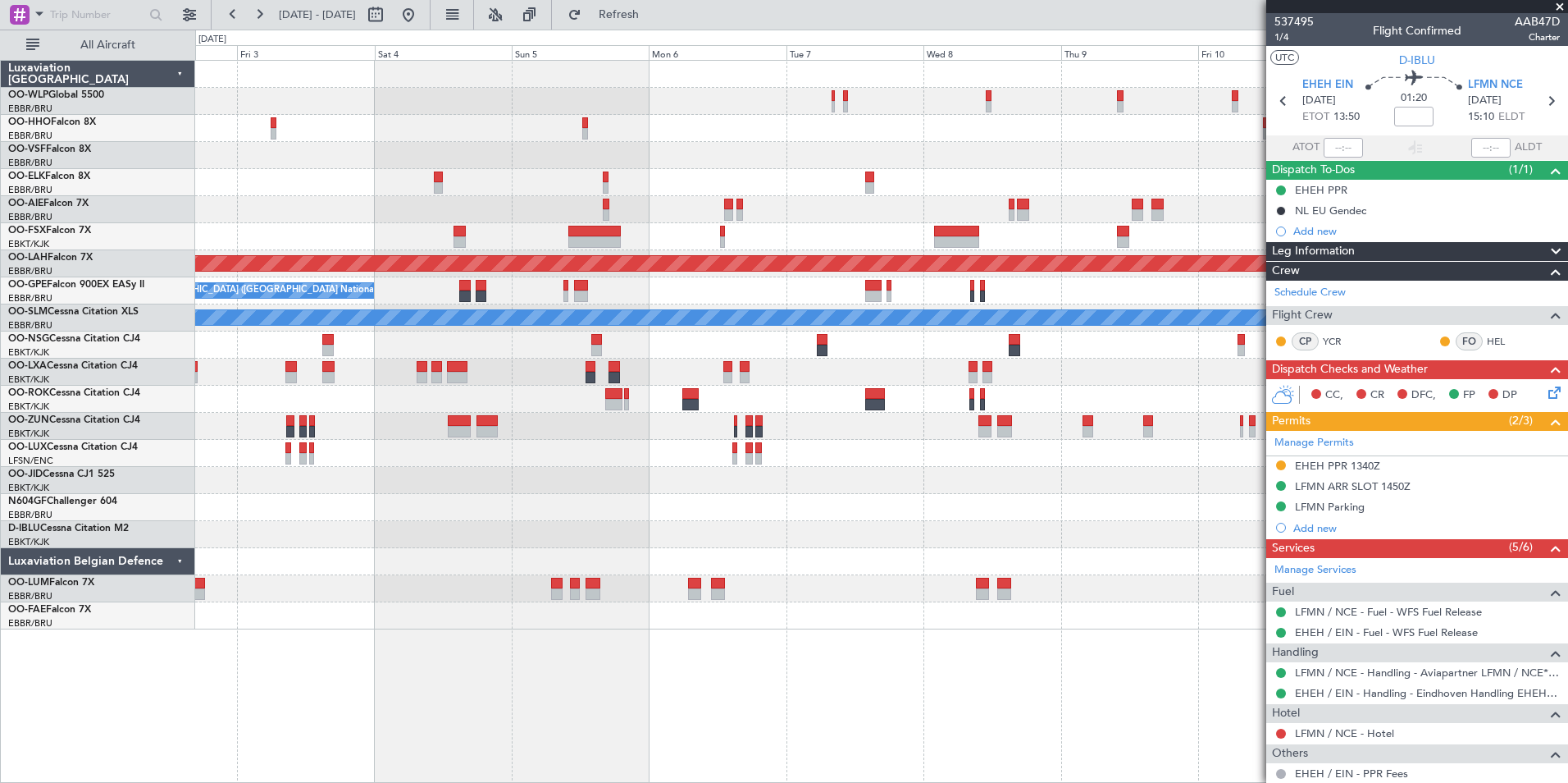
click at [915, 187] on div "Planned Maint Milan (Linate) Planned [GEOGRAPHIC_DATA][PERSON_NAME]-[GEOGRAPHIC…" at bounding box center [880, 345] width 1372 height 568
click at [928, 124] on div at bounding box center [880, 128] width 1372 height 27
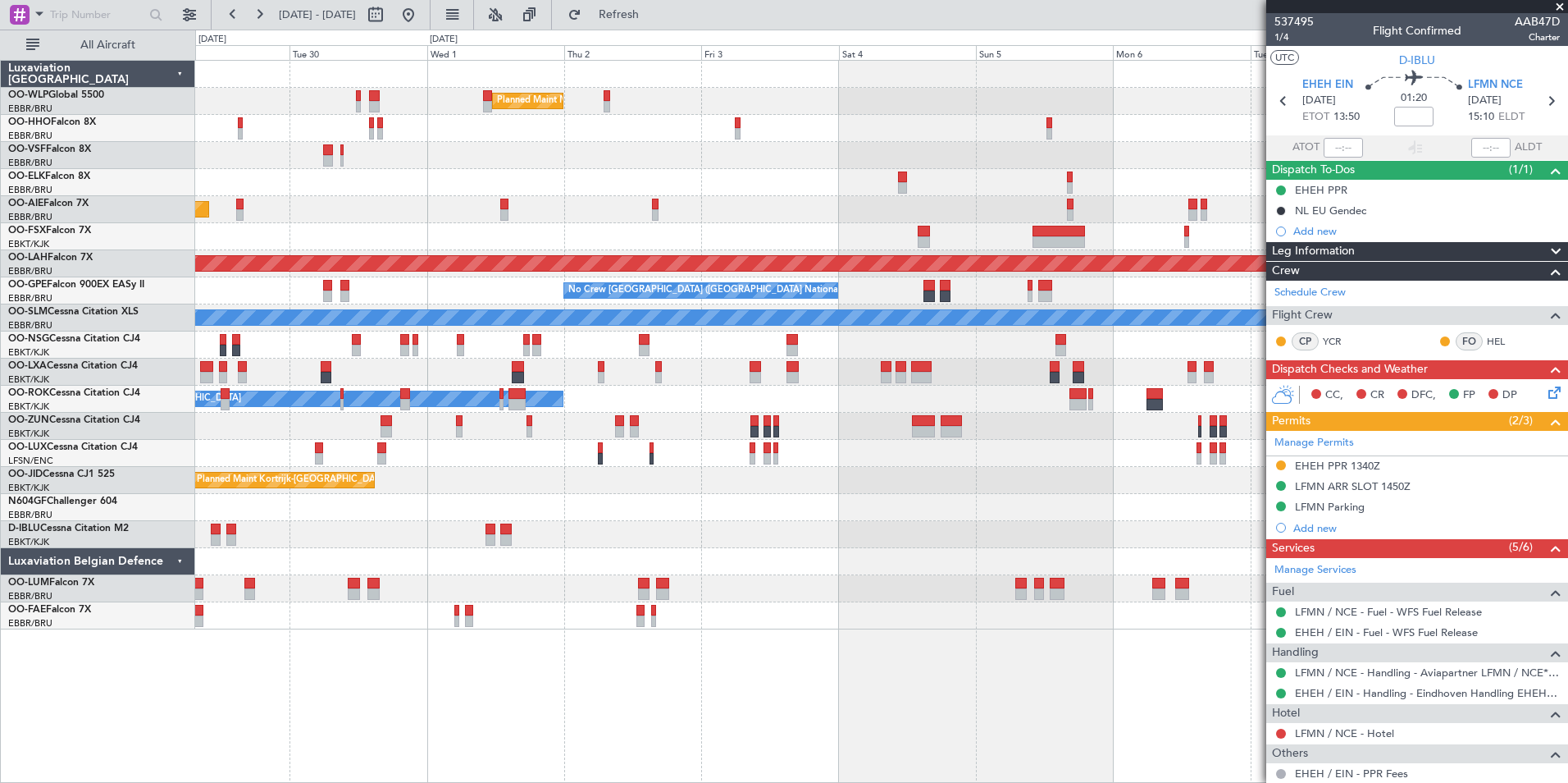
click at [963, 133] on div at bounding box center [880, 128] width 1372 height 27
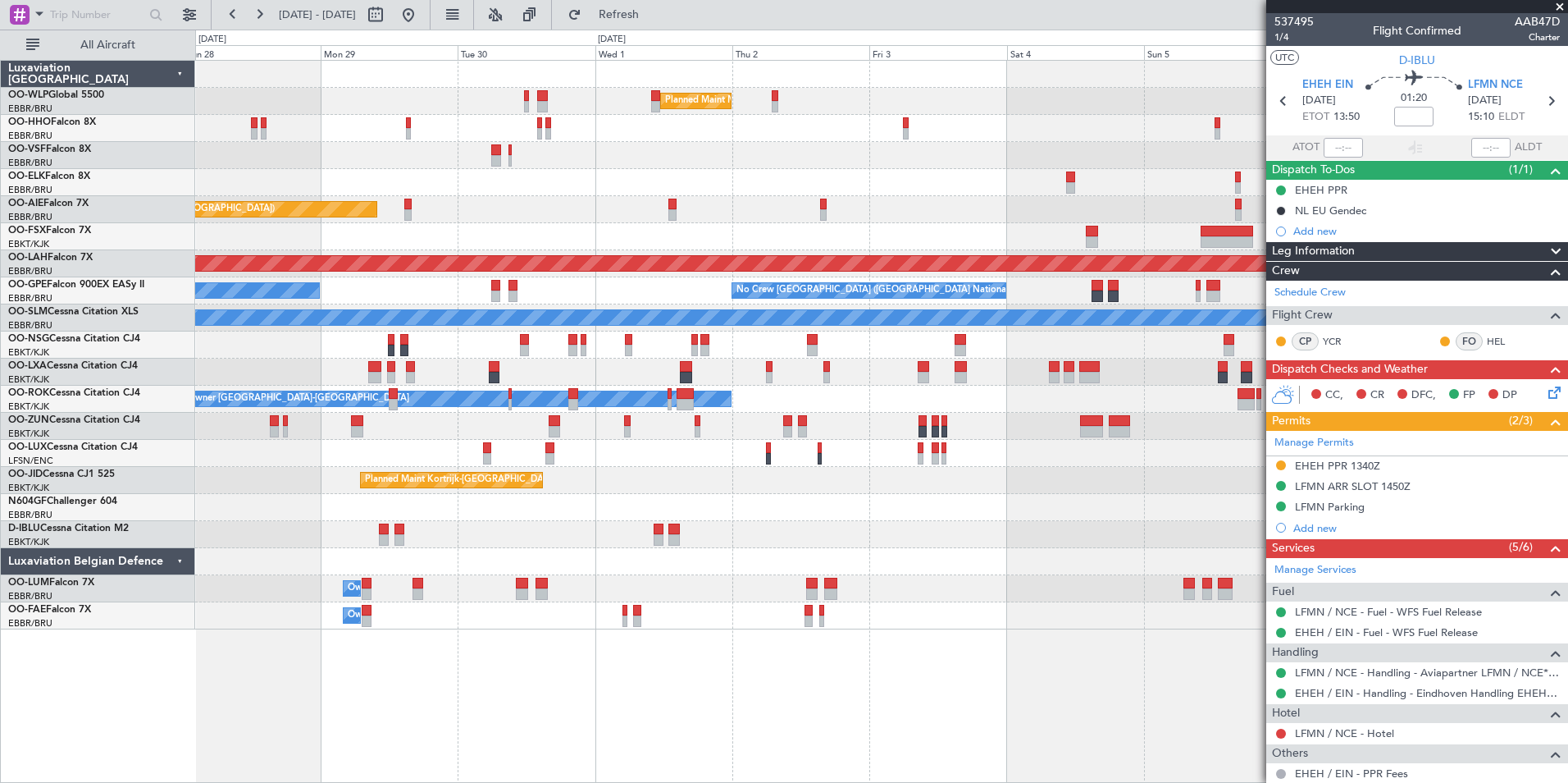
click at [828, 152] on div at bounding box center [880, 156] width 1372 height 27
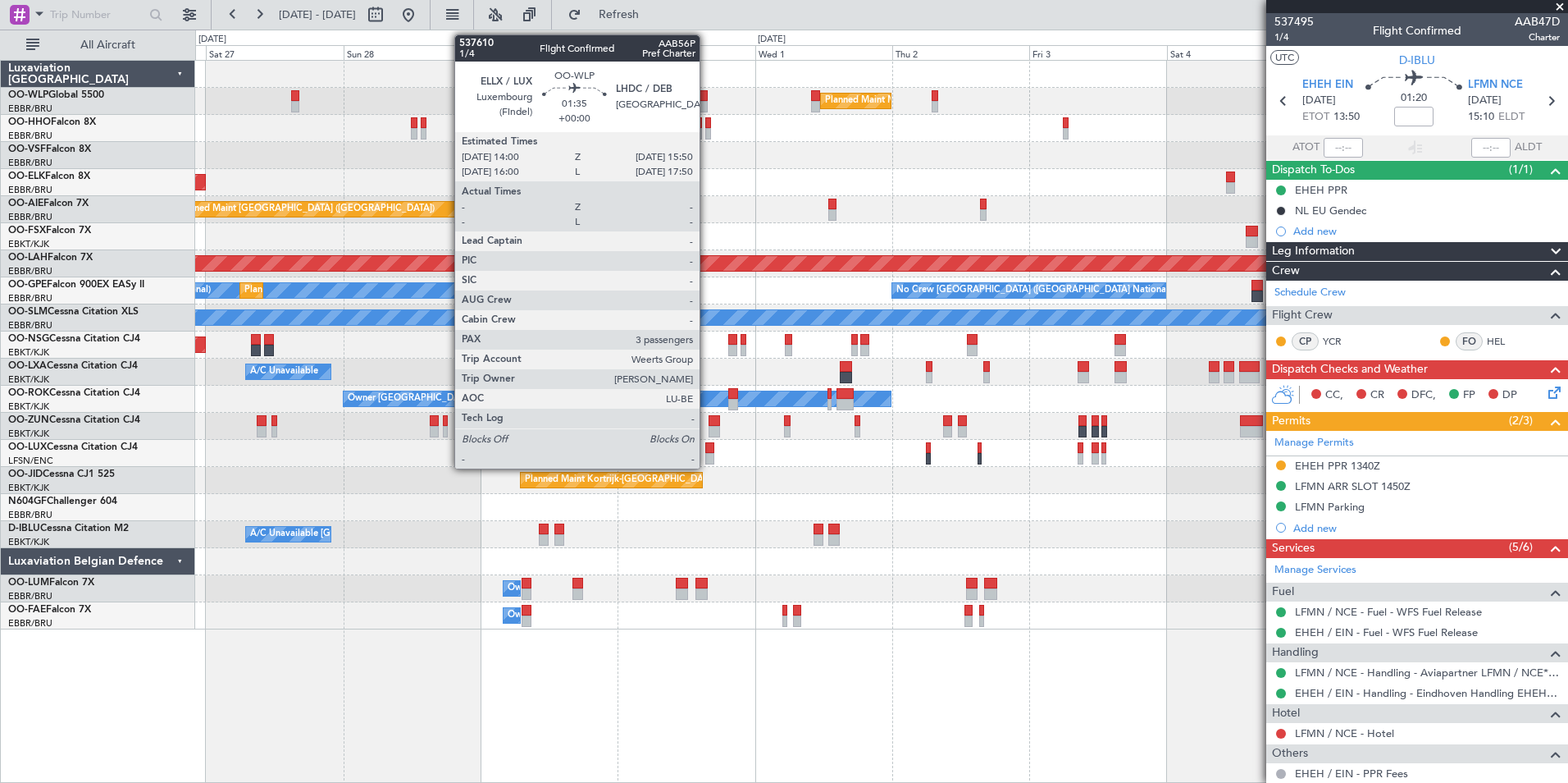
click at [707, 100] on div at bounding box center [702, 96] width 11 height 12
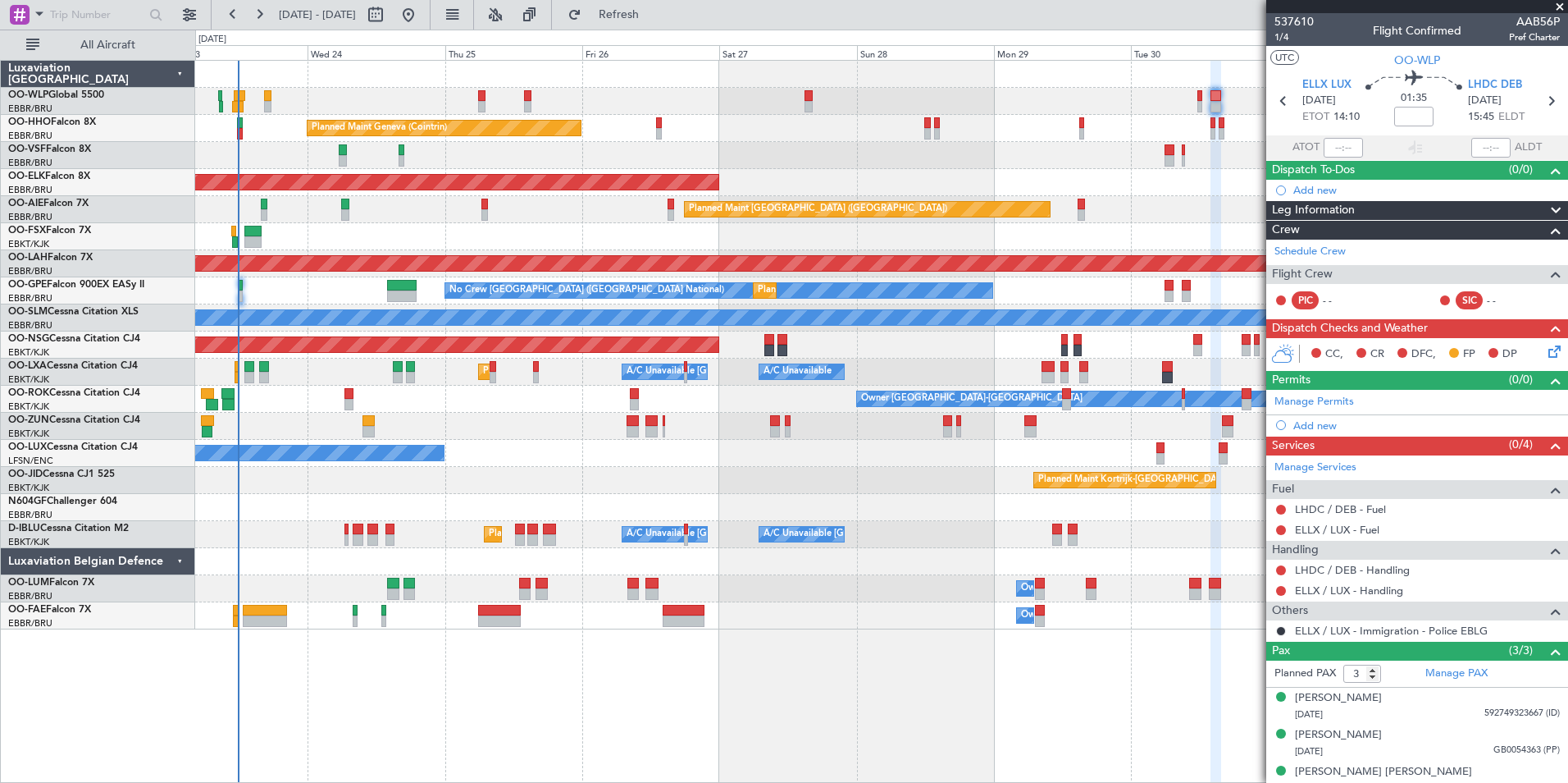
click at [994, 175] on div "Planned Maint Kortrijk-[GEOGRAPHIC_DATA]" at bounding box center [880, 182] width 1372 height 27
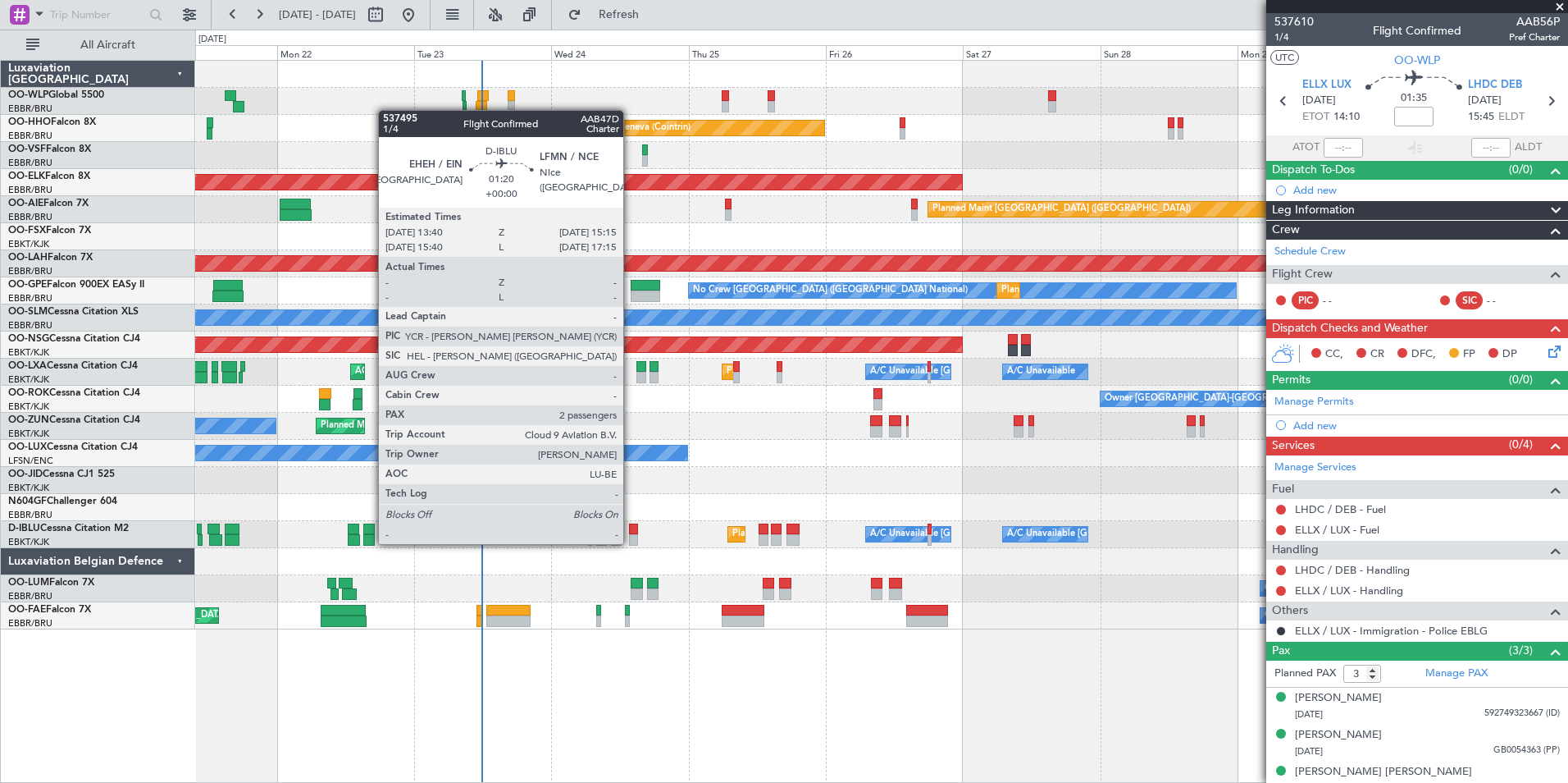
click at [631, 542] on div at bounding box center [634, 540] width 10 height 12
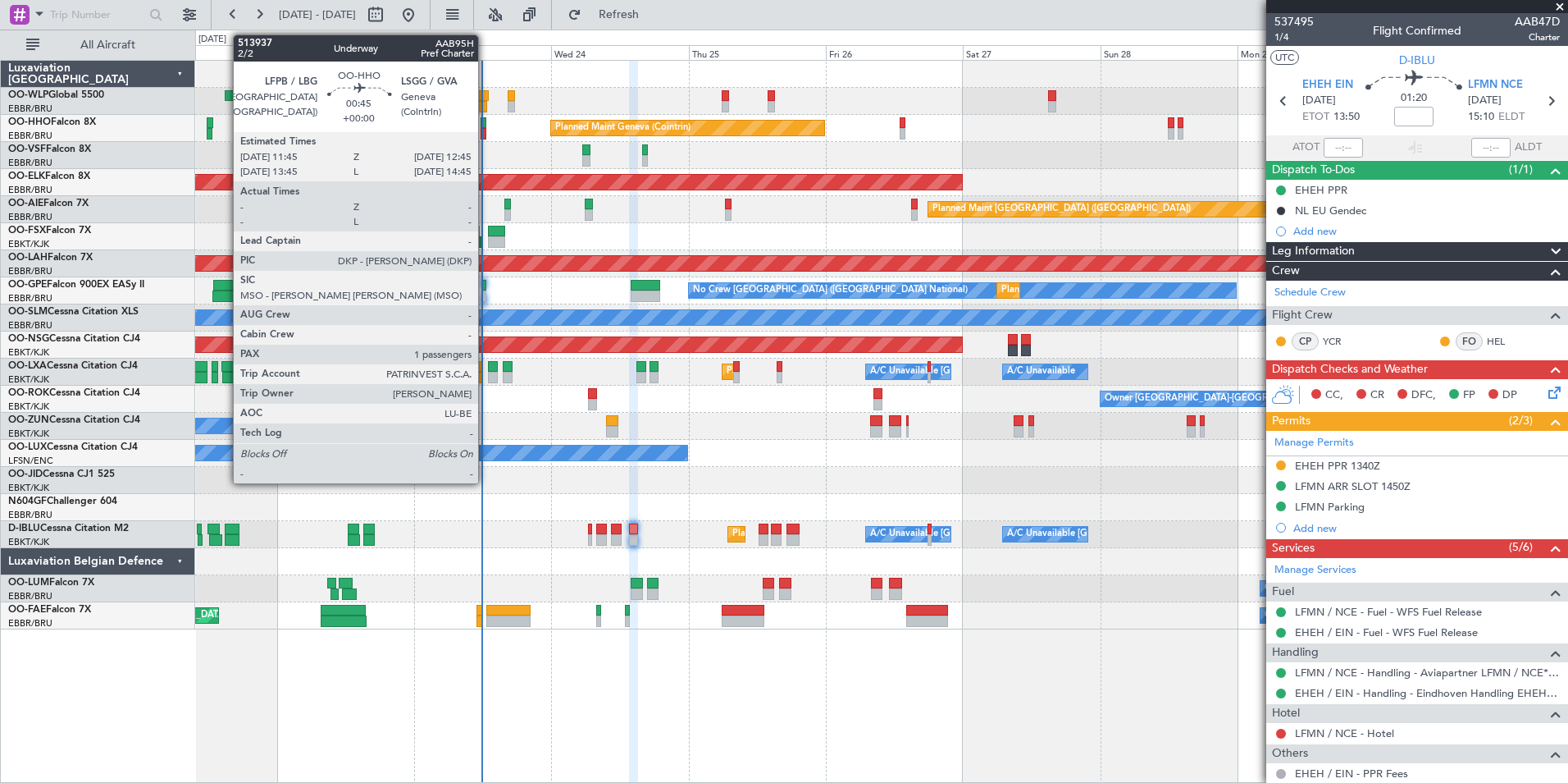
click at [486, 127] on div at bounding box center [484, 123] width 6 height 12
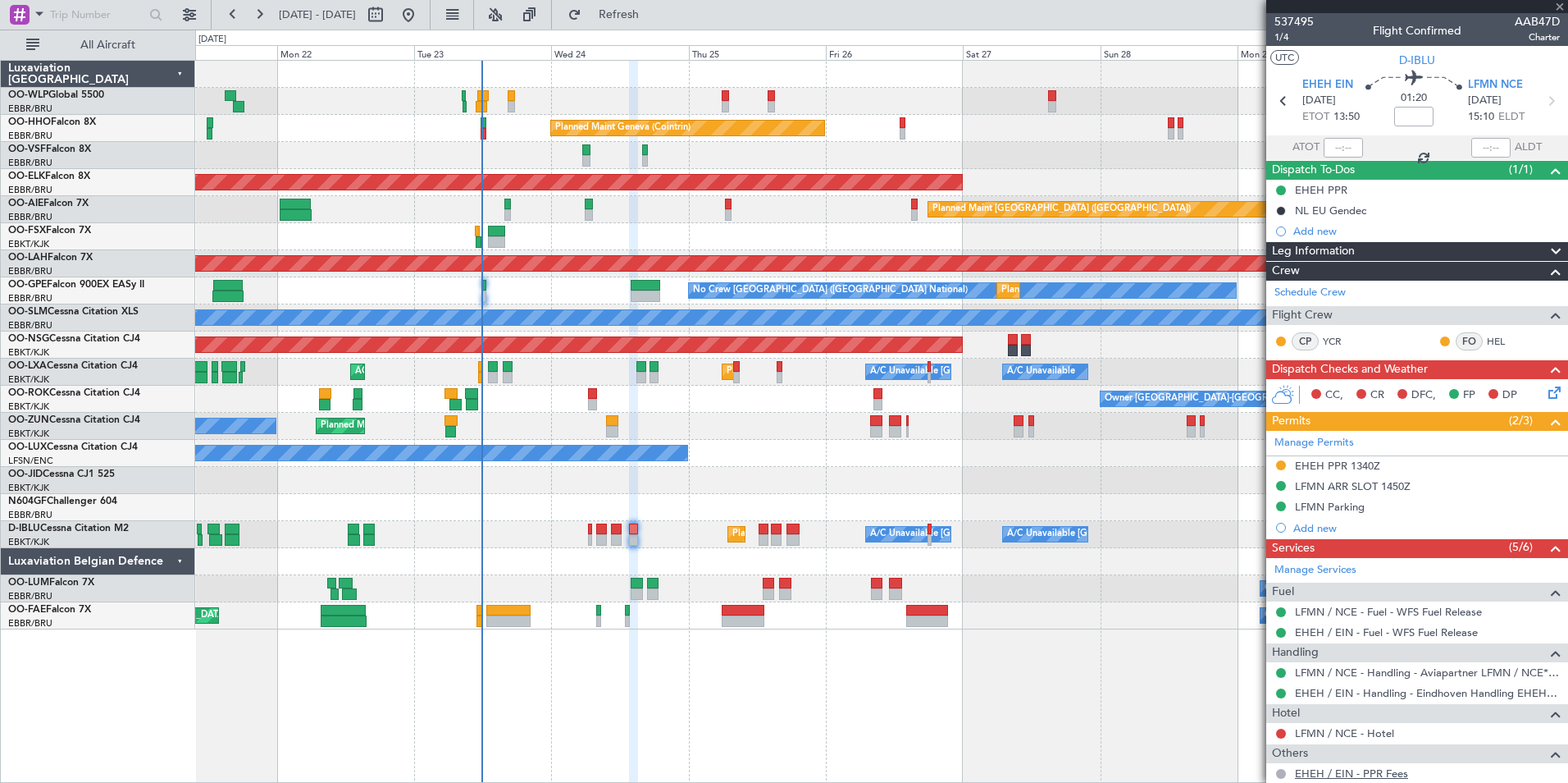
type input "1"
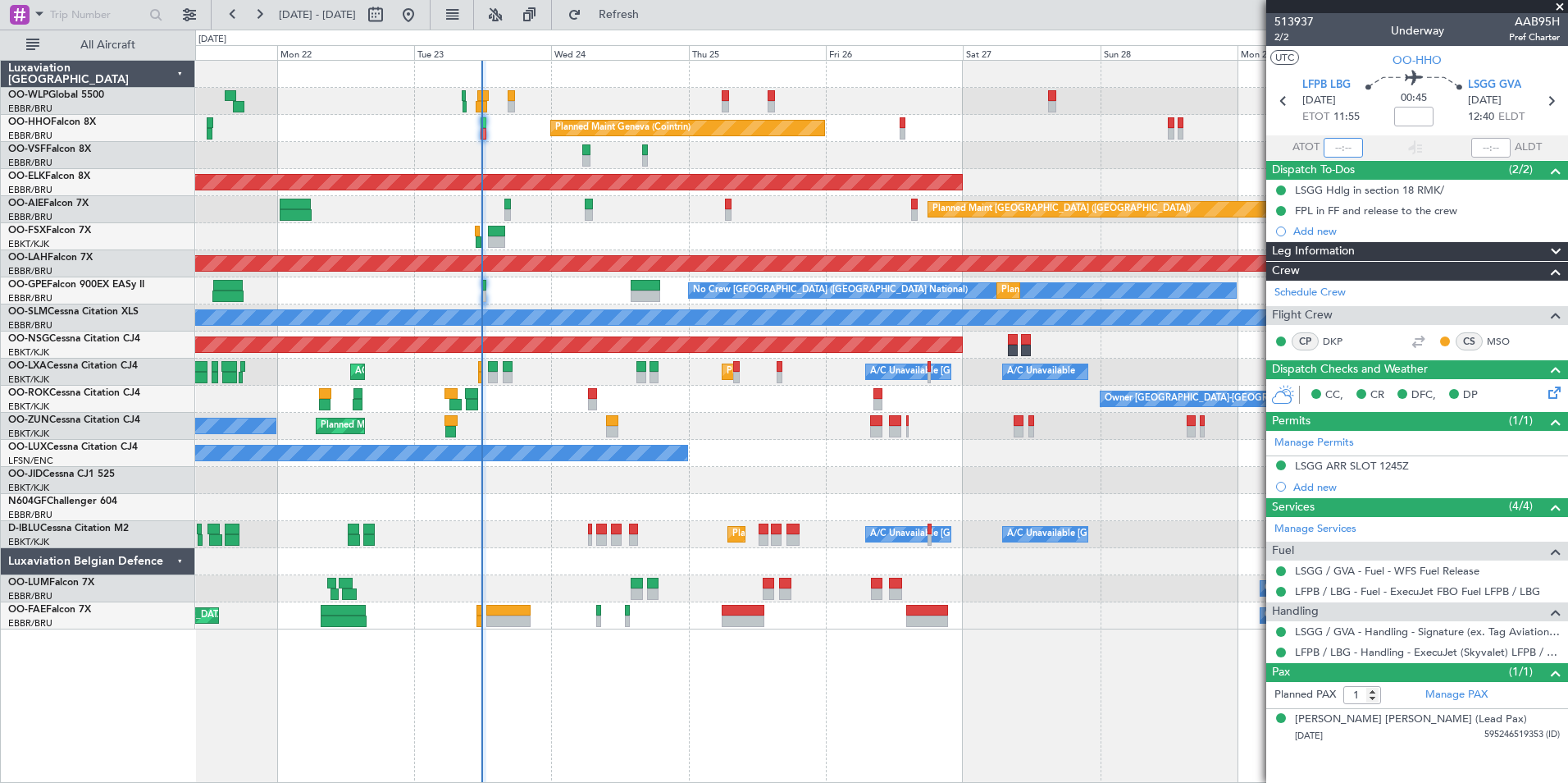
click at [1349, 150] on input "text" at bounding box center [1343, 148] width 39 height 20
click at [1182, 162] on div "AOG Maint [GEOGRAPHIC_DATA] ([GEOGRAPHIC_DATA] National)" at bounding box center [880, 156] width 1372 height 27
type input "11:45"
